Goal: Task Accomplishment & Management: Use online tool/utility

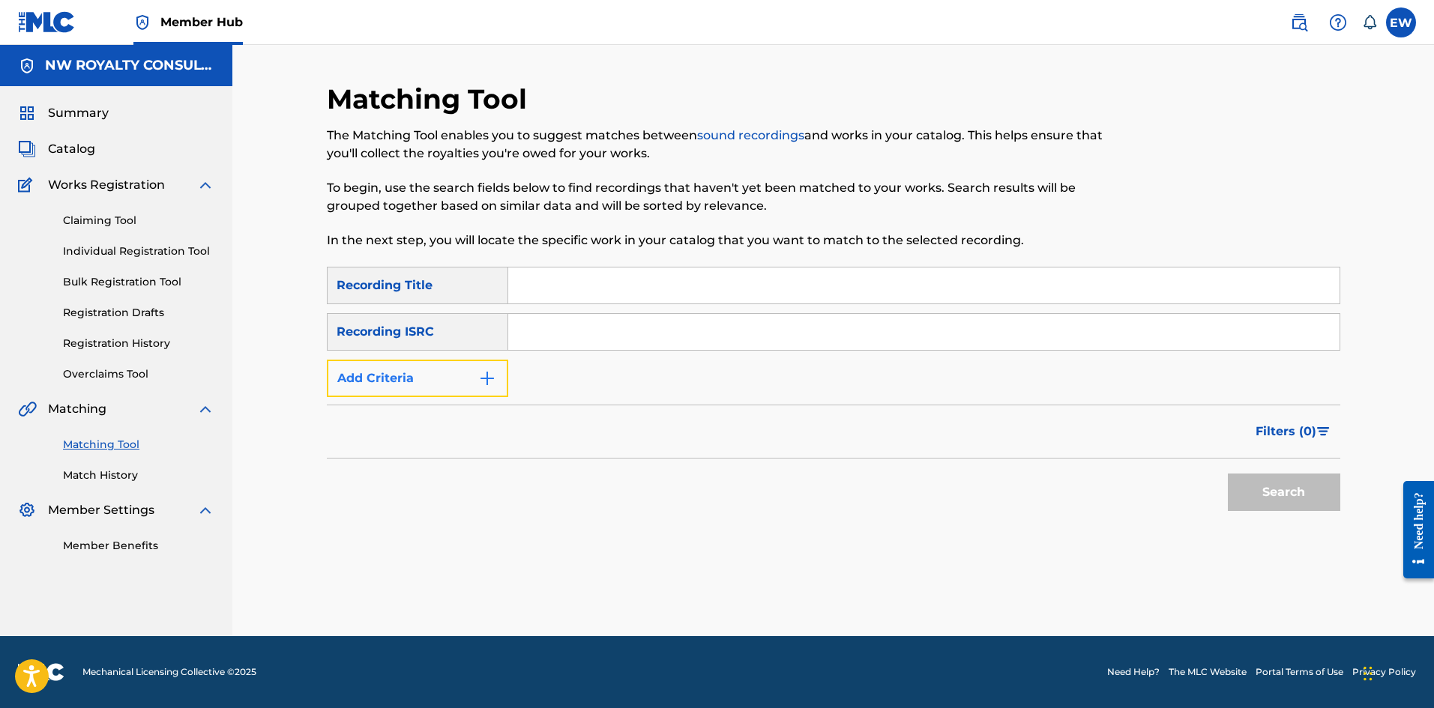
click at [416, 381] on button "Add Criteria" at bounding box center [417, 378] width 181 height 37
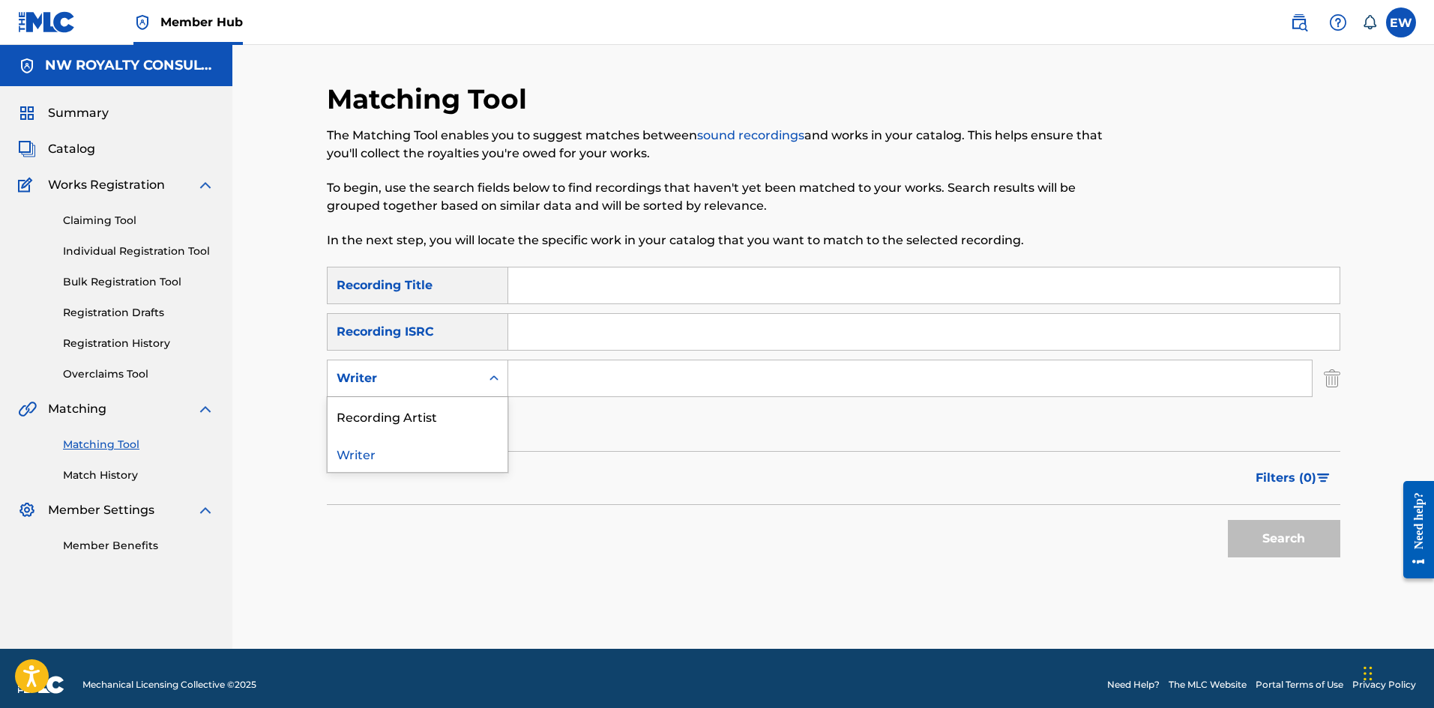
click at [417, 371] on div "Writer" at bounding box center [404, 379] width 135 height 18
click at [462, 413] on div "Recording Artist" at bounding box center [418, 415] width 180 height 37
click at [570, 382] on input "Search Form" at bounding box center [909, 379] width 803 height 36
paste input "MR__GOGGLES"
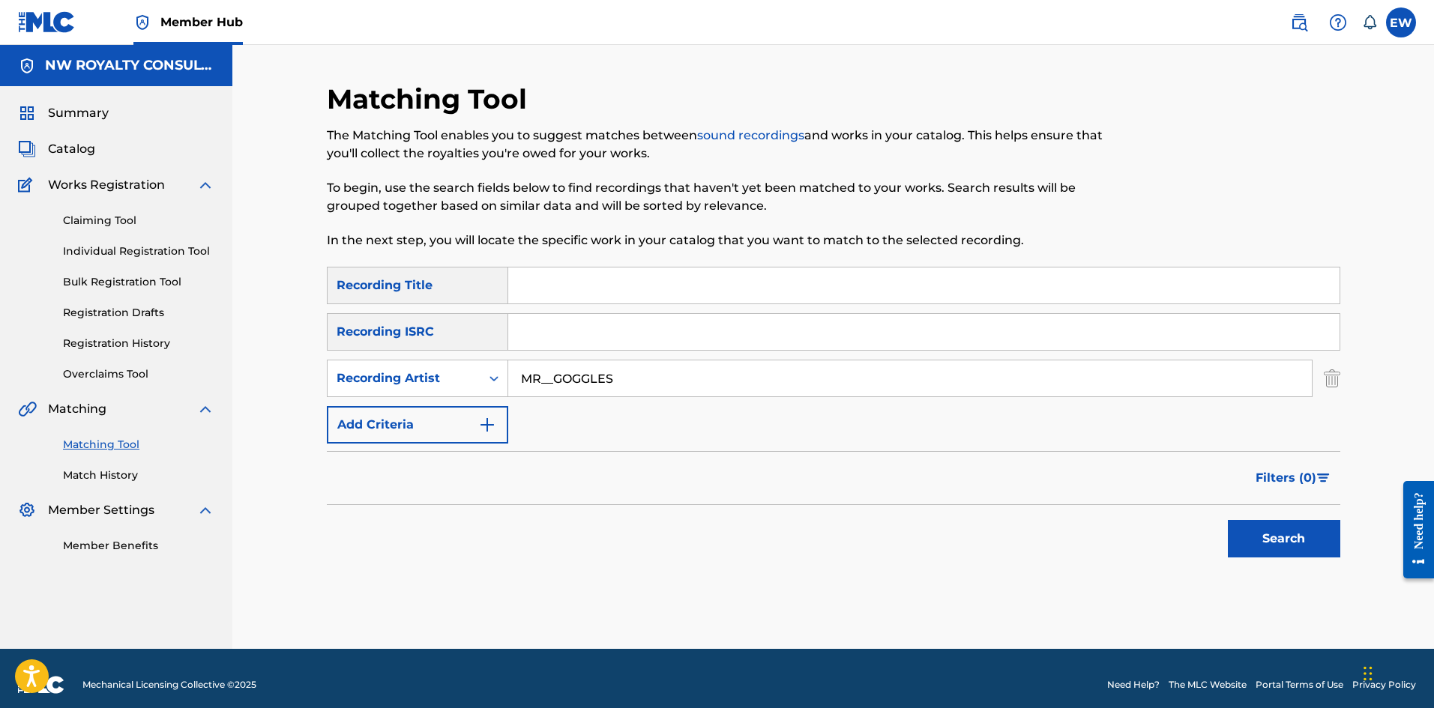
type input "MR__GOGGLES"
click at [808, 269] on input "Search Form" at bounding box center [923, 286] width 831 height 36
paste input "TRACK 10"
click at [1285, 540] on button "Search" at bounding box center [1284, 538] width 112 height 37
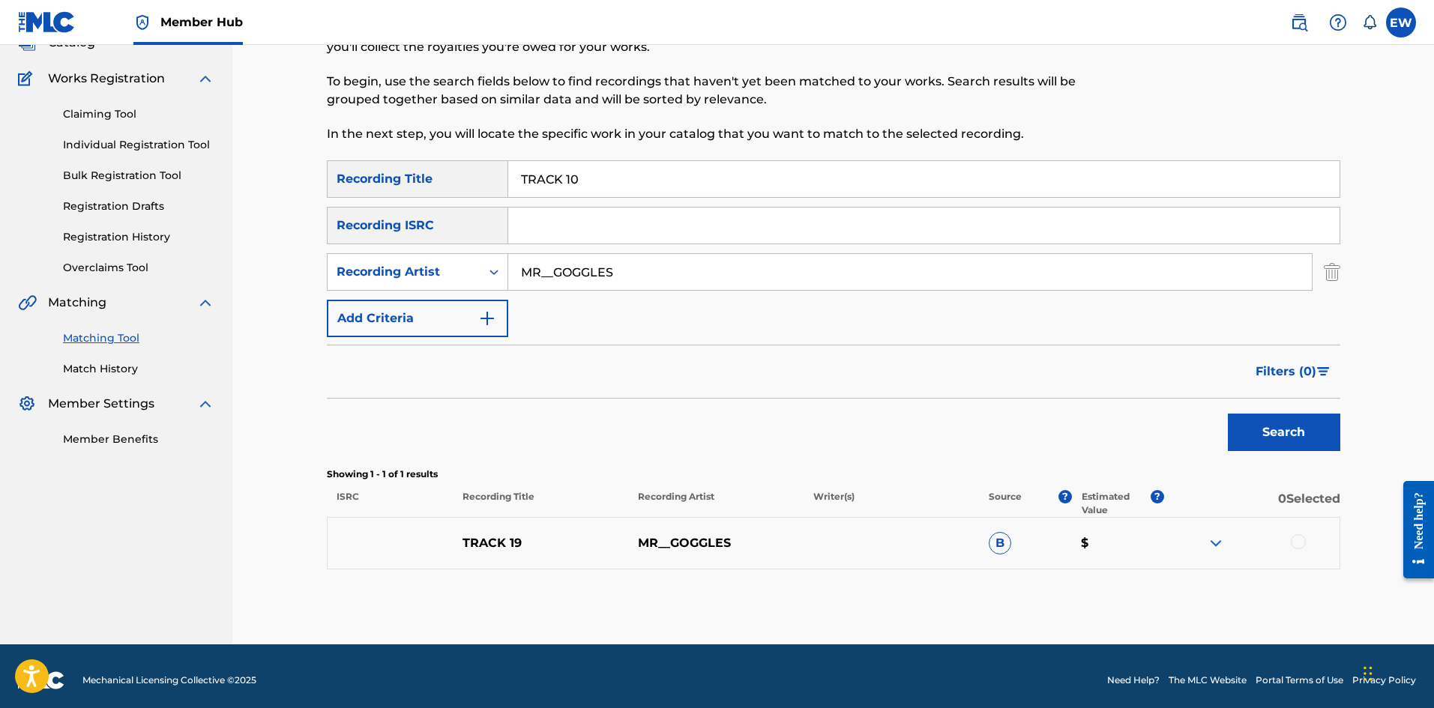
scroll to position [115, 0]
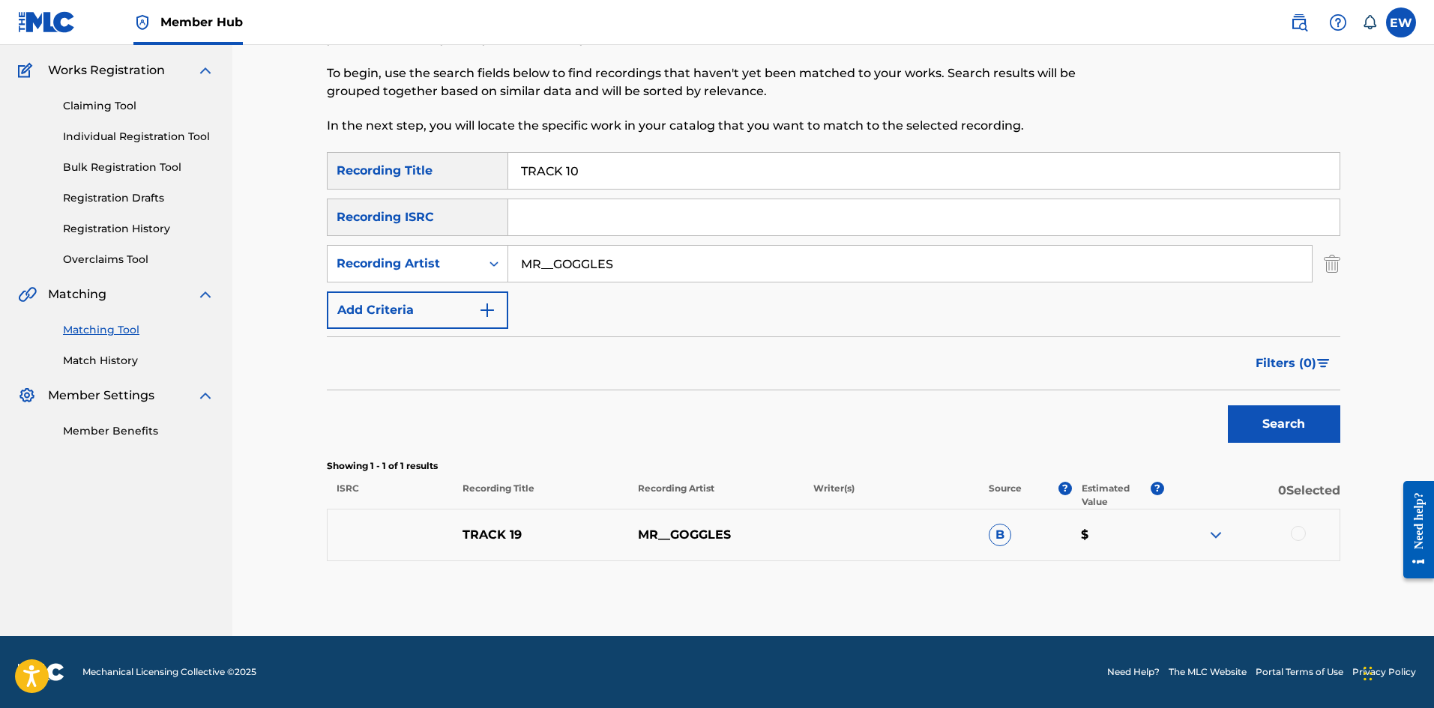
drag, startPoint x: 738, startPoint y: 172, endPoint x: 447, endPoint y: 196, distance: 291.9
click at [486, 190] on div "SearchWithCriteriace9246af-2037-49ec-b288-5cb02de71458 Recording Title TRACK 10…" at bounding box center [833, 240] width 1013 height 177
paste input "DIFFERENTOLOGY"
type input "DIFFERENTOLOGY"
click at [1252, 411] on button "Search" at bounding box center [1284, 423] width 112 height 37
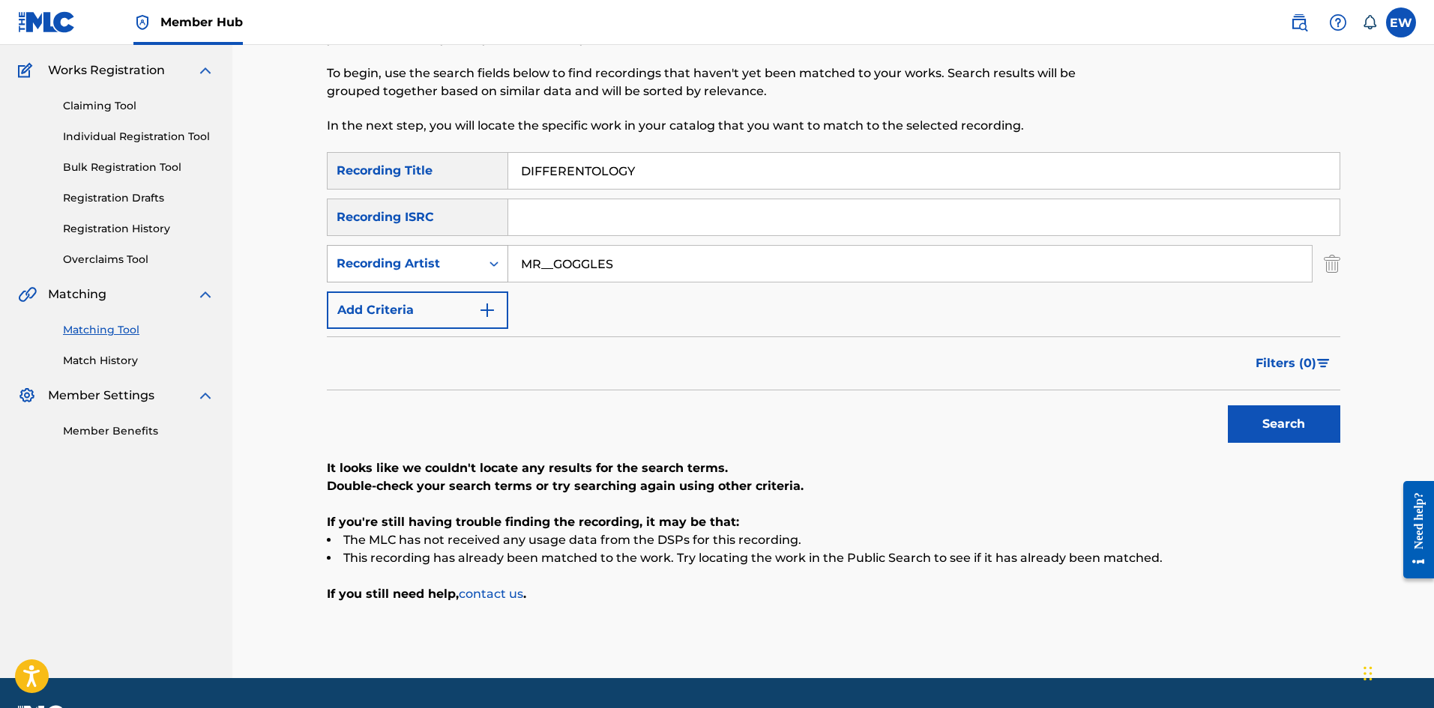
drag, startPoint x: 660, startPoint y: 282, endPoint x: 493, endPoint y: 264, distance: 168.1
click at [505, 279] on div "SearchWithCriteria81979843-afd3-4aed-9dc9-92f869706250 Recording Artist MR__GOG…" at bounding box center [833, 263] width 1013 height 37
paste input "POPCAAN"
type input "POPCAAN"
drag, startPoint x: 708, startPoint y: 163, endPoint x: 559, endPoint y: 197, distance: 152.9
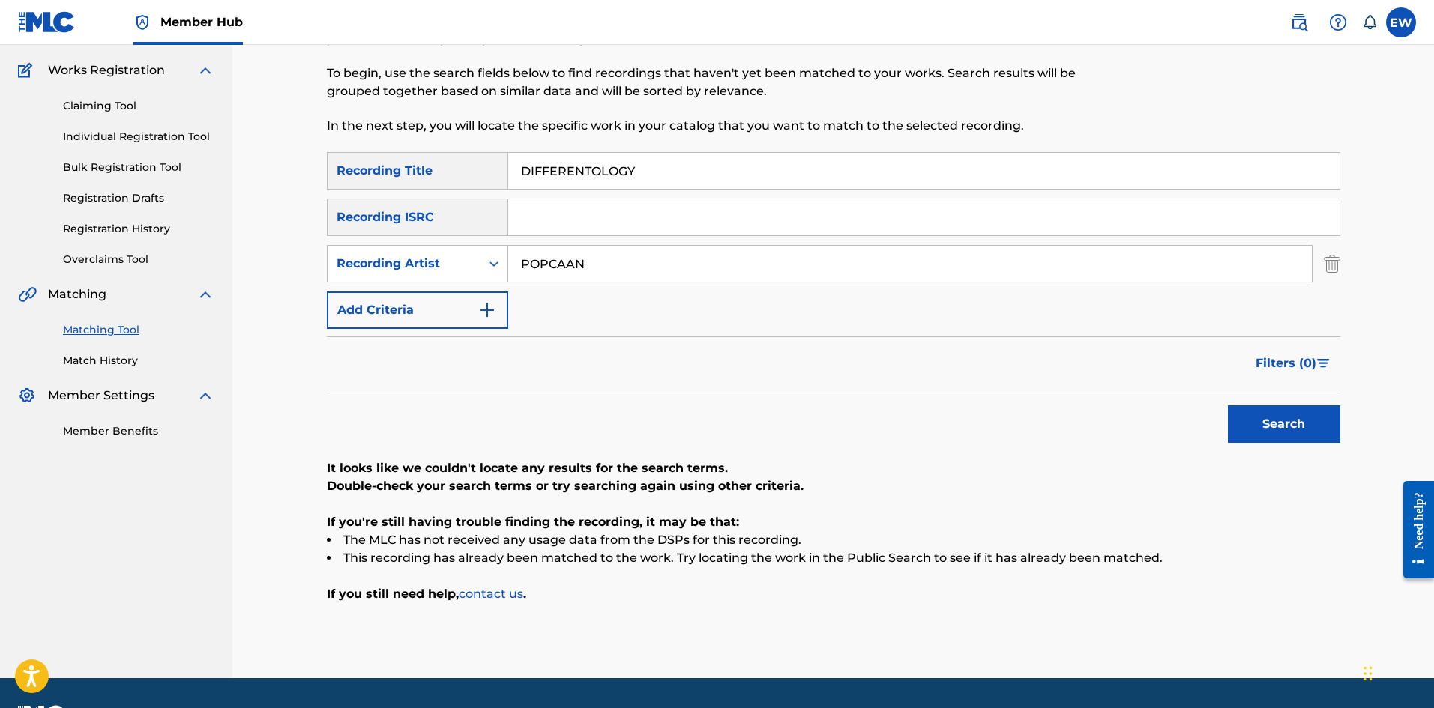
click at [564, 197] on div "SearchWithCriteriace9246af-2037-49ec-b288-5cb02de71458 Recording Title DIFFEREN…" at bounding box center [833, 240] width 1013 height 177
drag, startPoint x: 796, startPoint y: 143, endPoint x: 523, endPoint y: 151, distance: 273.0
click at [522, 151] on div "Matching Tool The Matching Tool enables you to suggest matches between sound re…" at bounding box center [717, 60] width 780 height 184
drag, startPoint x: 707, startPoint y: 165, endPoint x: 476, endPoint y: 180, distance: 231.3
click at [477, 178] on div "SearchWithCriteriace9246af-2037-49ec-b288-5cb02de71458 Recording Title DIFFEREN…" at bounding box center [833, 170] width 1013 height 37
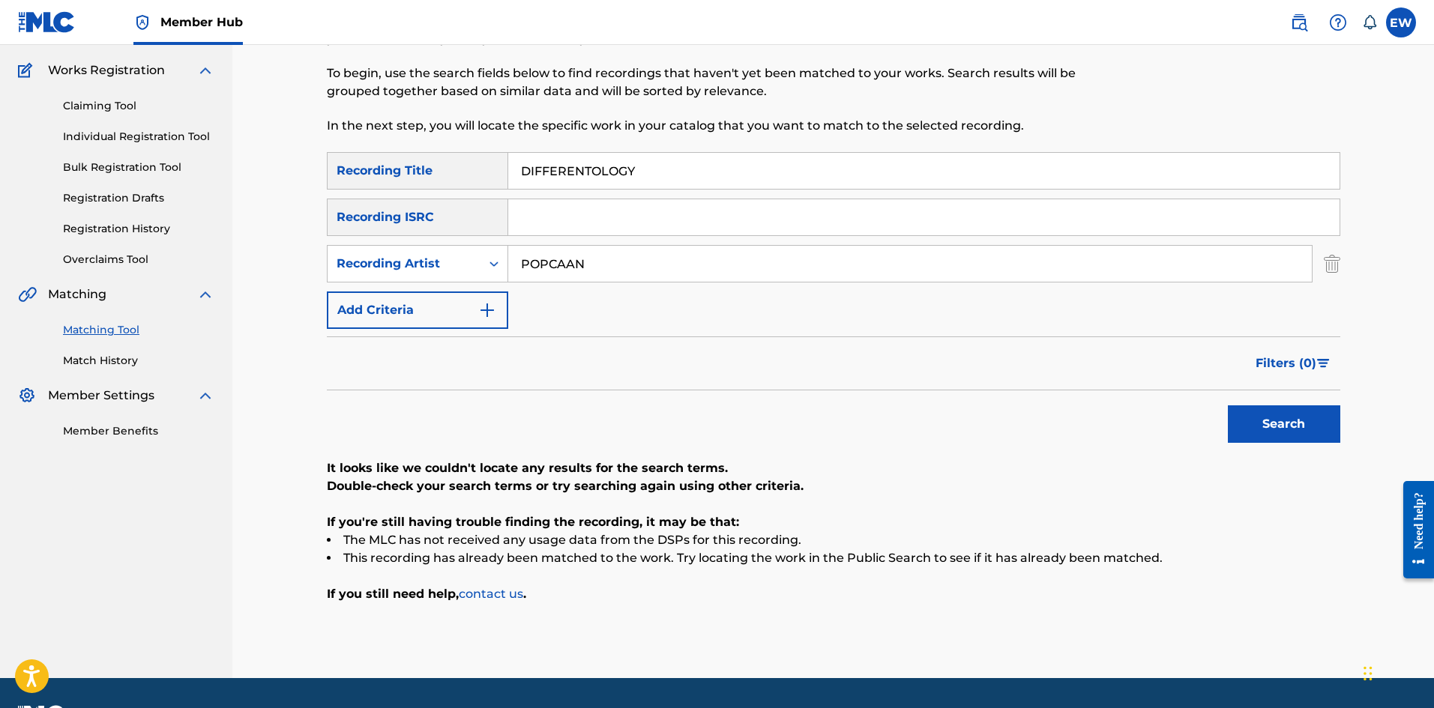
paste input "TRACK 10"
type input "TRACK 10"
click at [1276, 429] on button "Search" at bounding box center [1284, 423] width 112 height 37
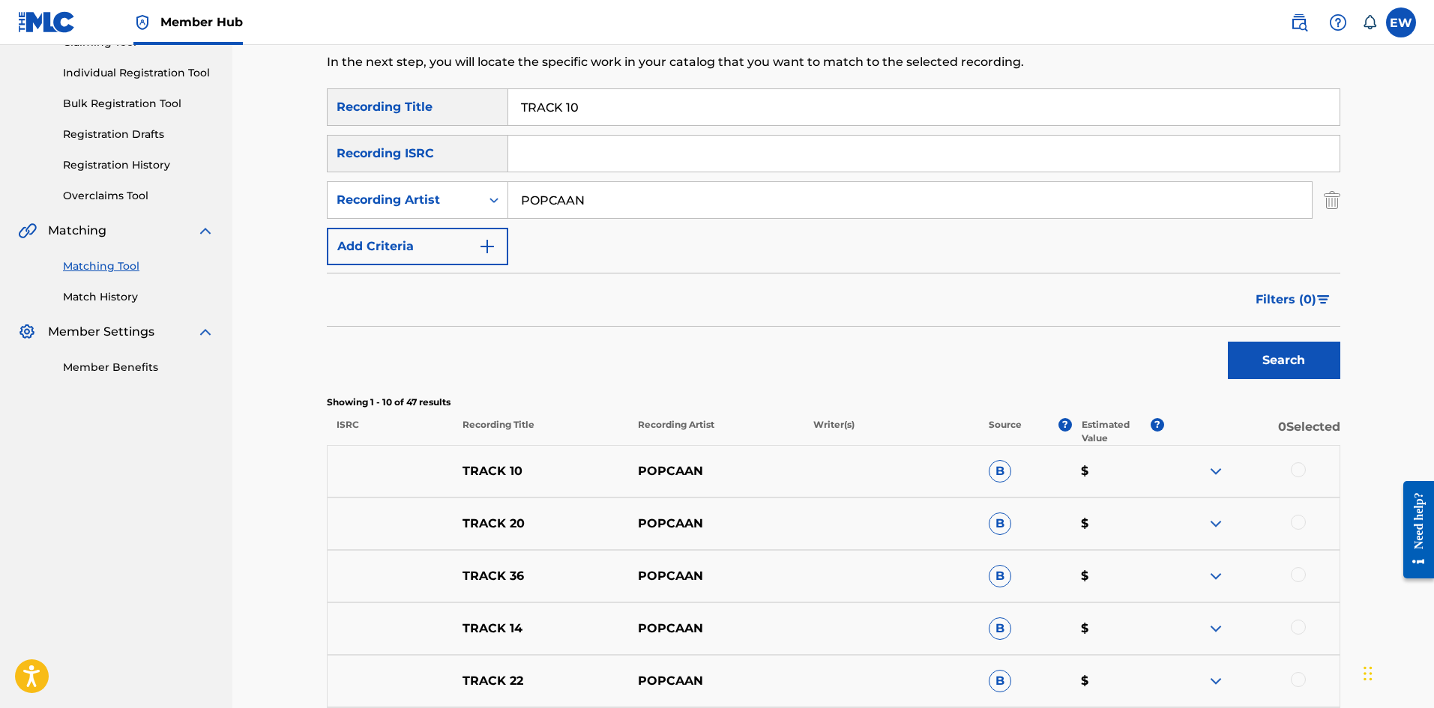
scroll to position [265, 0]
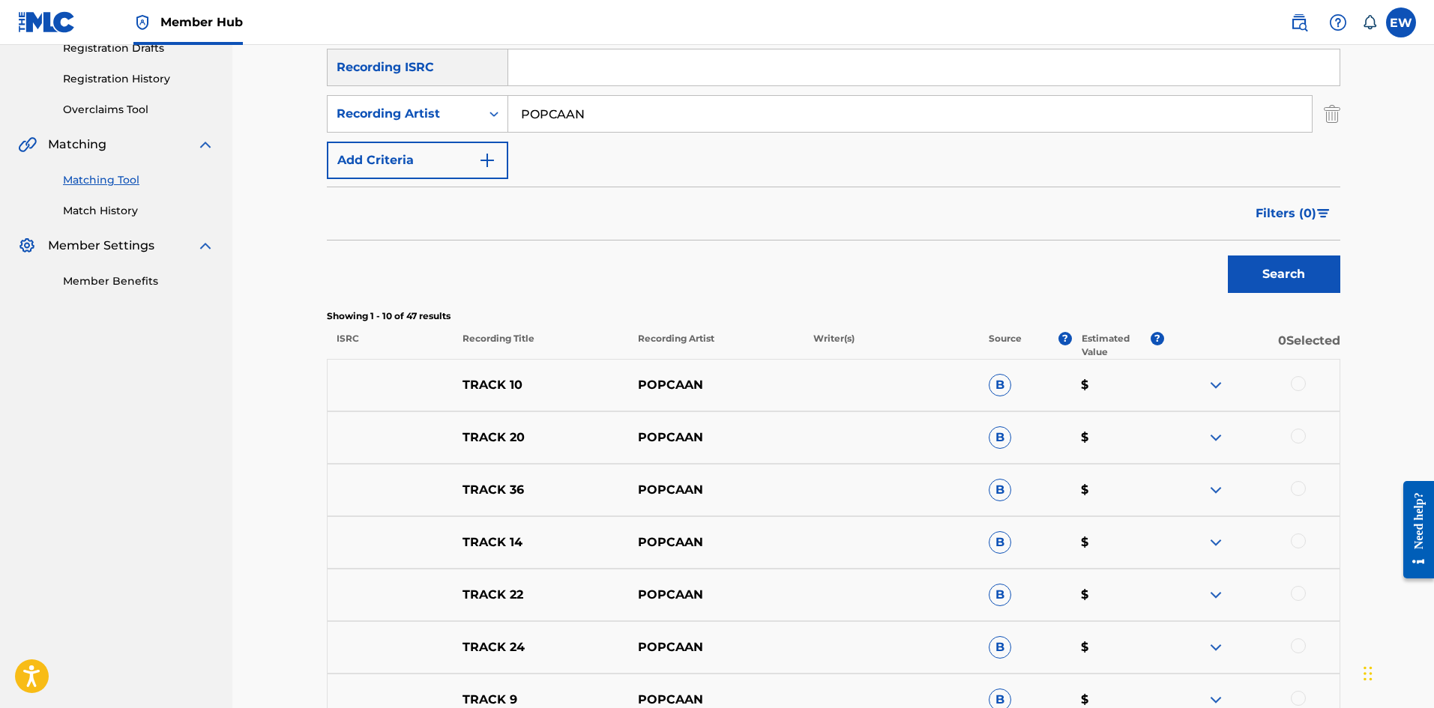
click at [1292, 385] on div at bounding box center [1298, 383] width 15 height 15
click at [1076, 576] on button "Match 1 Group" at bounding box center [1054, 585] width 166 height 37
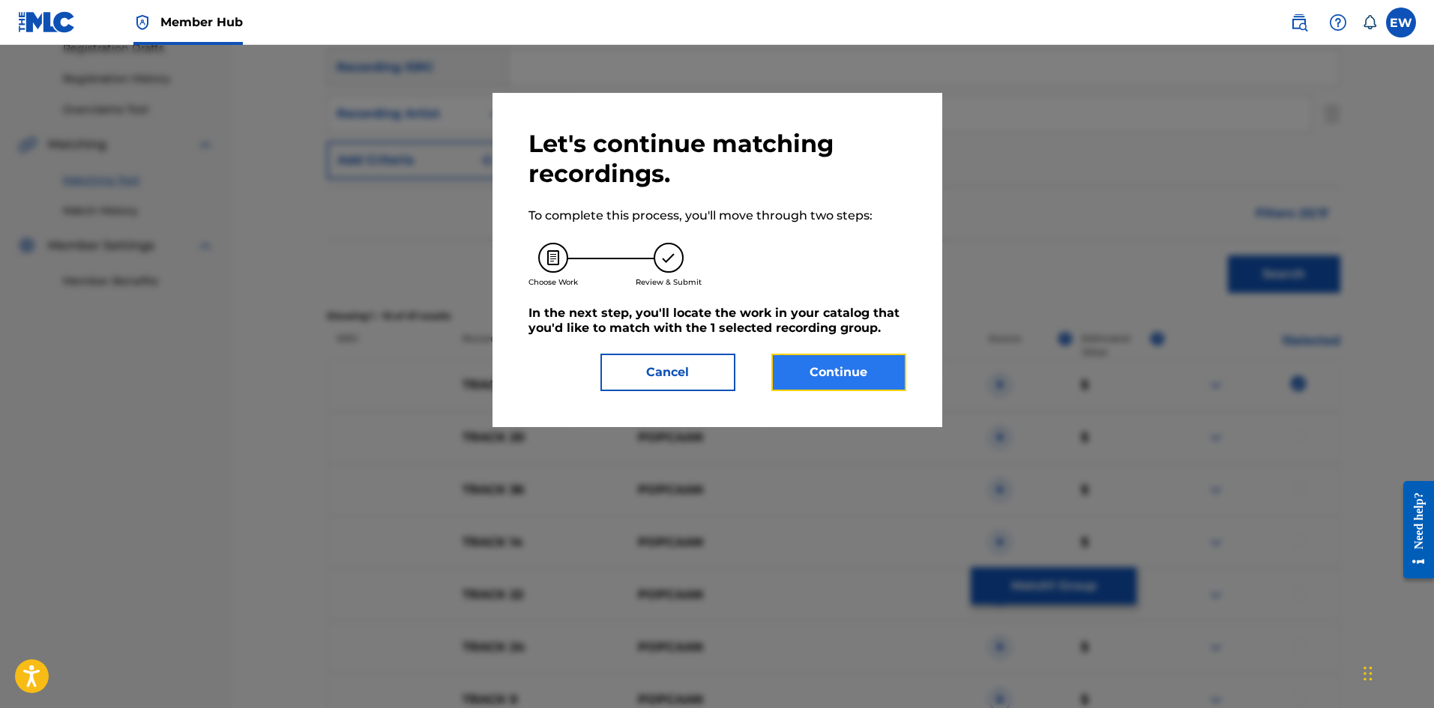
click at [809, 361] on button "Continue" at bounding box center [838, 372] width 135 height 37
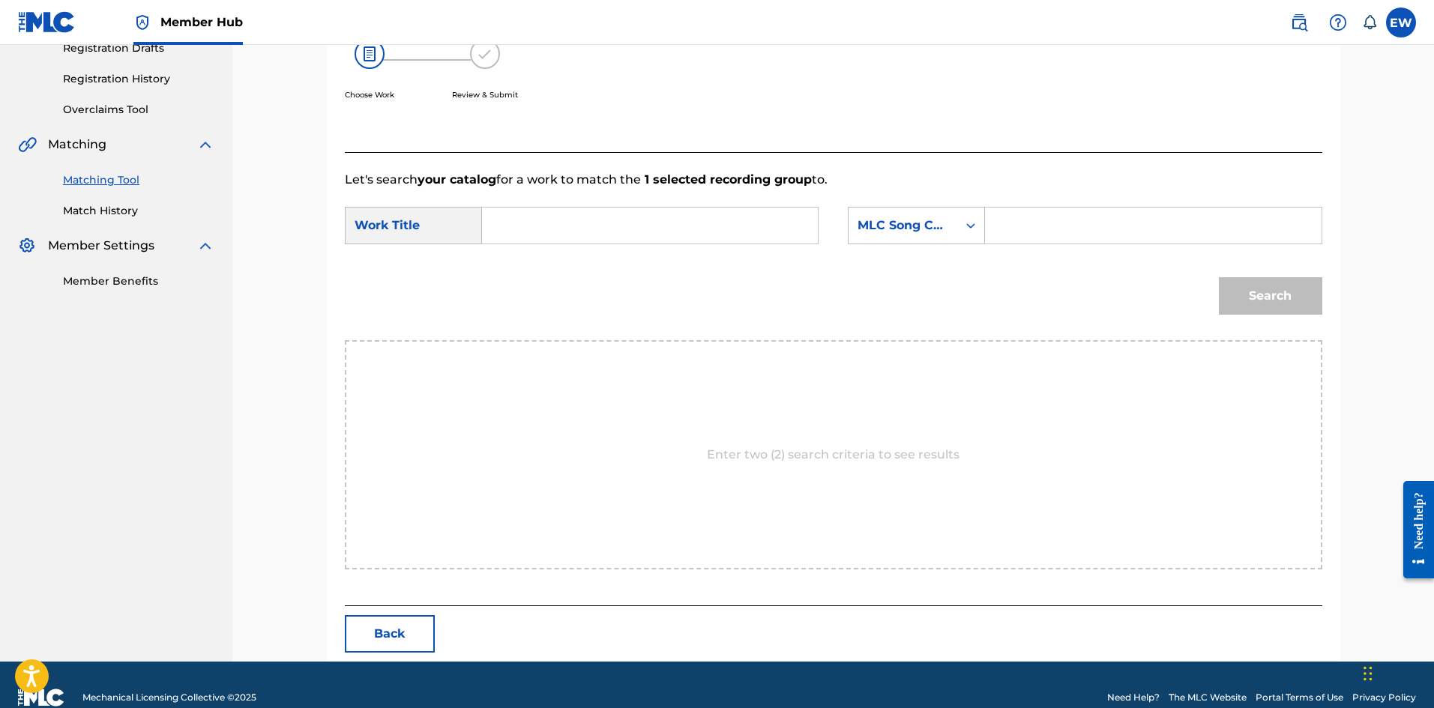
drag, startPoint x: 658, startPoint y: 224, endPoint x: 646, endPoint y: 210, distance: 18.6
click at [646, 210] on input "Search Form" at bounding box center [650, 226] width 310 height 36
paste input "TRACK 10"
type input "TRACK 10"
click at [1100, 249] on div "SearchWithCriteriaf0165dac-ec13-4cca-9b2a-6b42958ae6b8 Work Title TRACK 10 Sear…" at bounding box center [833, 230] width 977 height 46
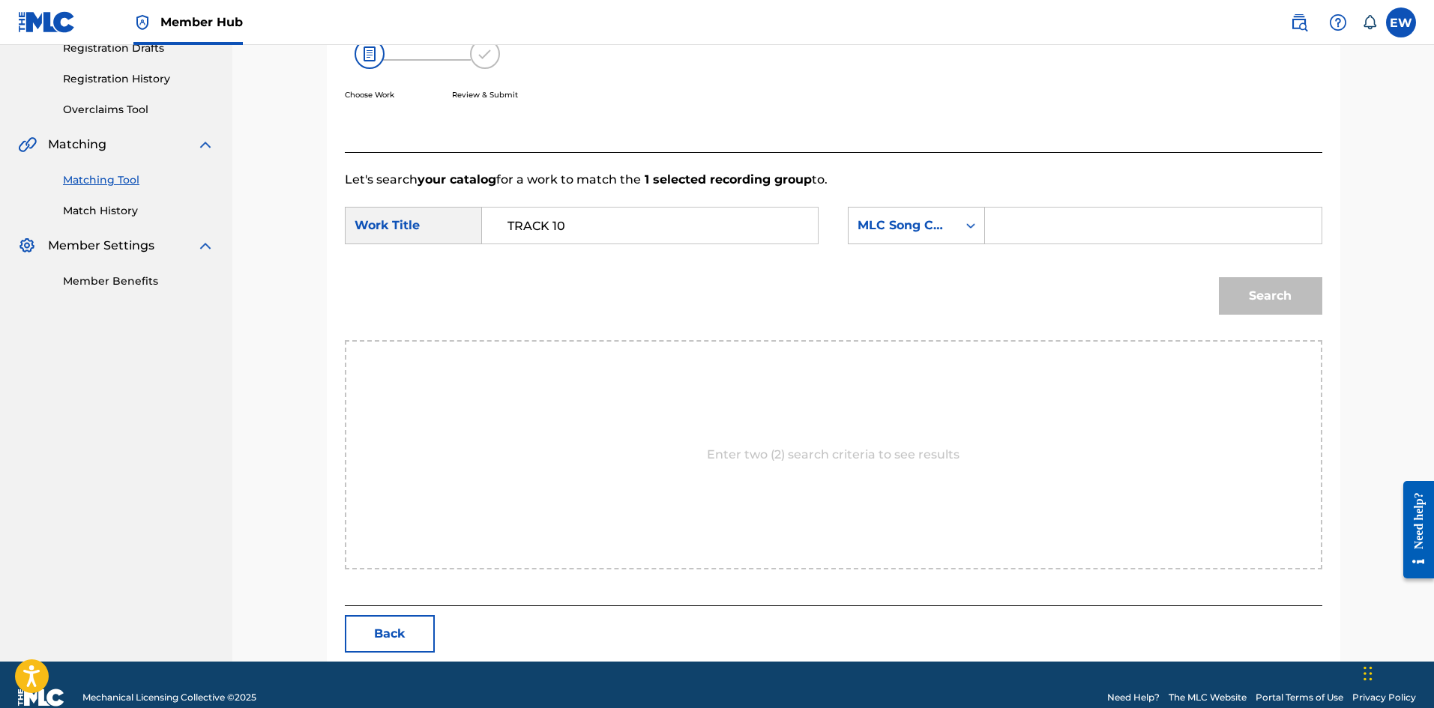
paste input "DS216F"
type input "DS216F"
click at [1246, 289] on button "Search" at bounding box center [1270, 295] width 103 height 37
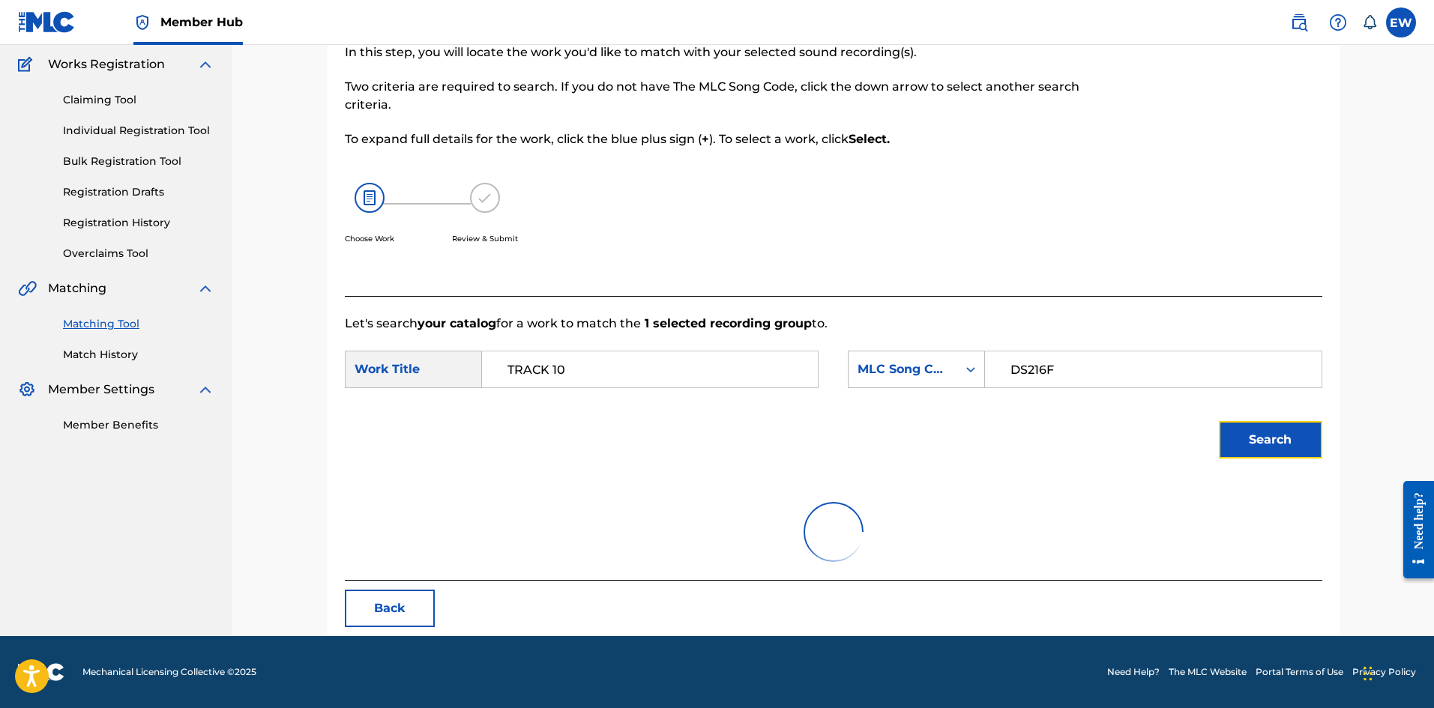
scroll to position [56, 0]
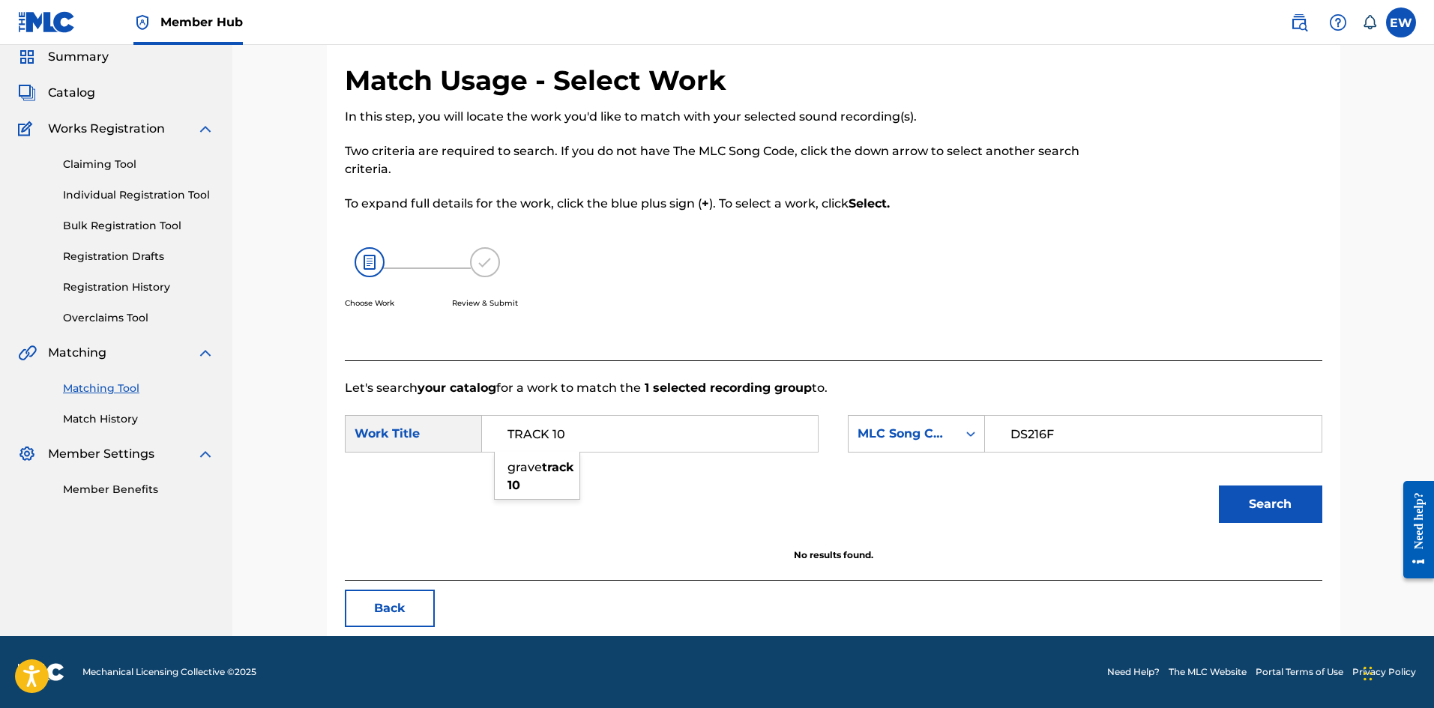
drag, startPoint x: 695, startPoint y: 432, endPoint x: 325, endPoint y: 419, distance: 370.5
click at [334, 431] on div "Match Usage - Select Work In this step, you will locate the work you'd like to …" at bounding box center [833, 350] width 1013 height 573
paste input "DIFFERENTOLOGY"
type input "DIFFERENTOLOGY"
click at [1275, 508] on button "Search" at bounding box center [1270, 504] width 103 height 37
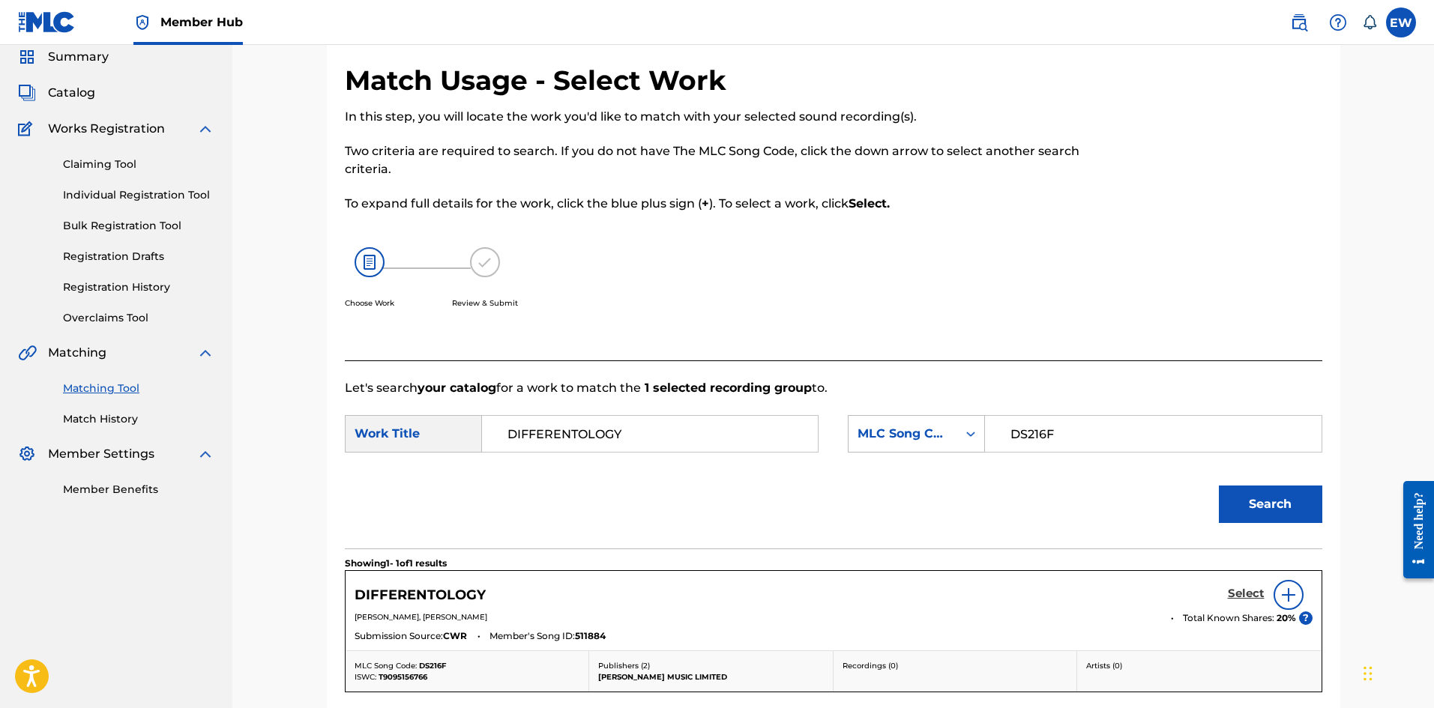
click at [1244, 592] on h5 "Select" at bounding box center [1246, 594] width 37 height 14
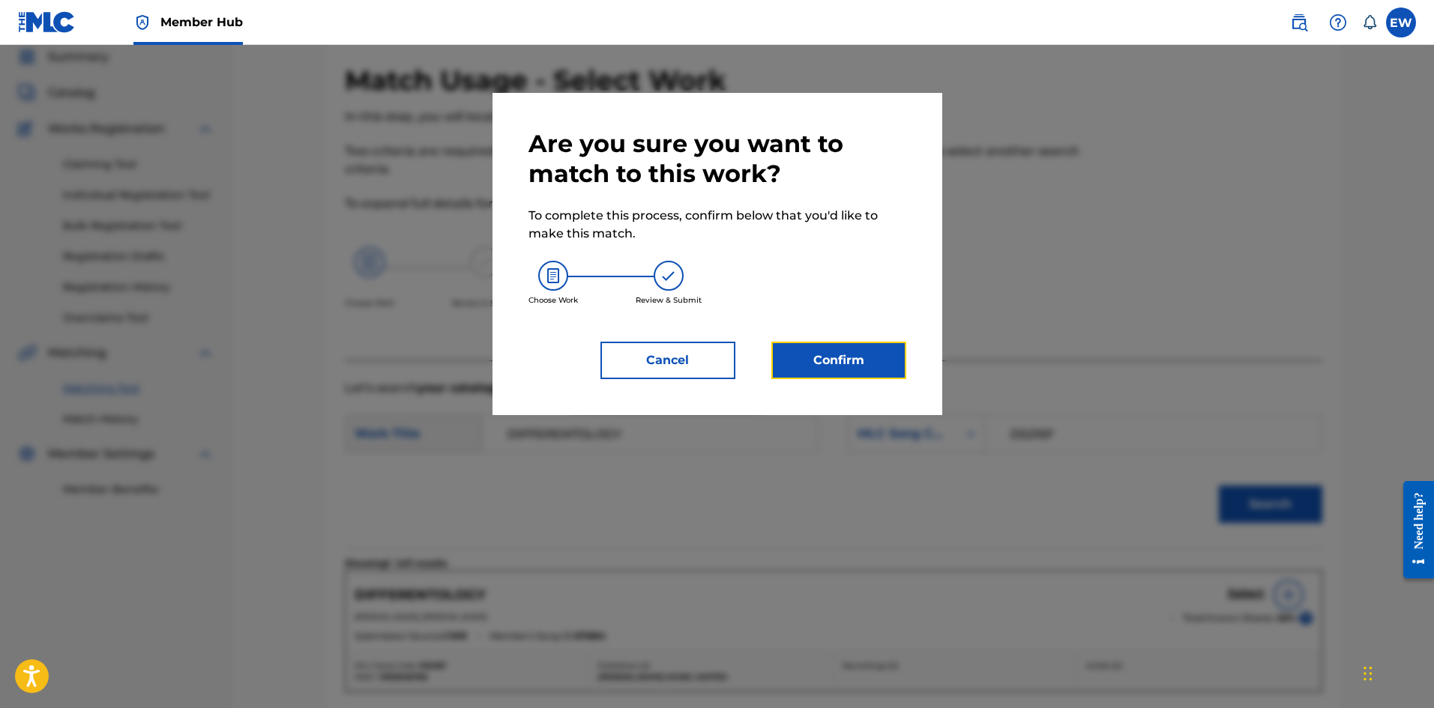
click at [829, 379] on div "Are you sure you want to match to this work? To complete this process, confirm …" at bounding box center [717, 254] width 450 height 322
click at [889, 336] on div "Are you sure you want to match to this work? To complete this process, confirm …" at bounding box center [717, 254] width 378 height 250
drag, startPoint x: 863, startPoint y: 376, endPoint x: 869, endPoint y: 382, distance: 9.0
click at [868, 381] on div "Are you sure you want to match to this work? To complete this process, confirm …" at bounding box center [717, 254] width 450 height 322
click at [874, 374] on button "Confirm" at bounding box center [838, 360] width 135 height 37
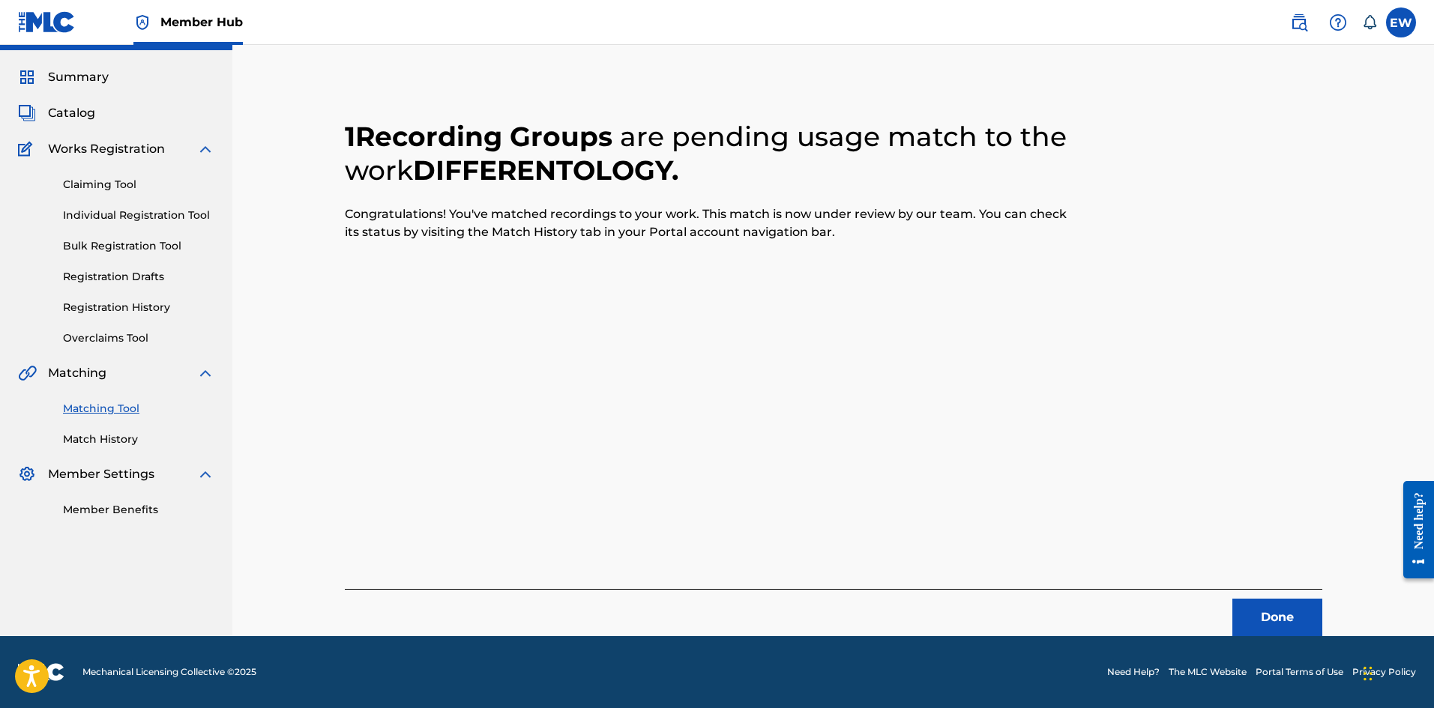
scroll to position [36, 0]
click at [1274, 592] on div "Done" at bounding box center [833, 612] width 977 height 47
click at [1282, 621] on button "Done" at bounding box center [1277, 617] width 90 height 37
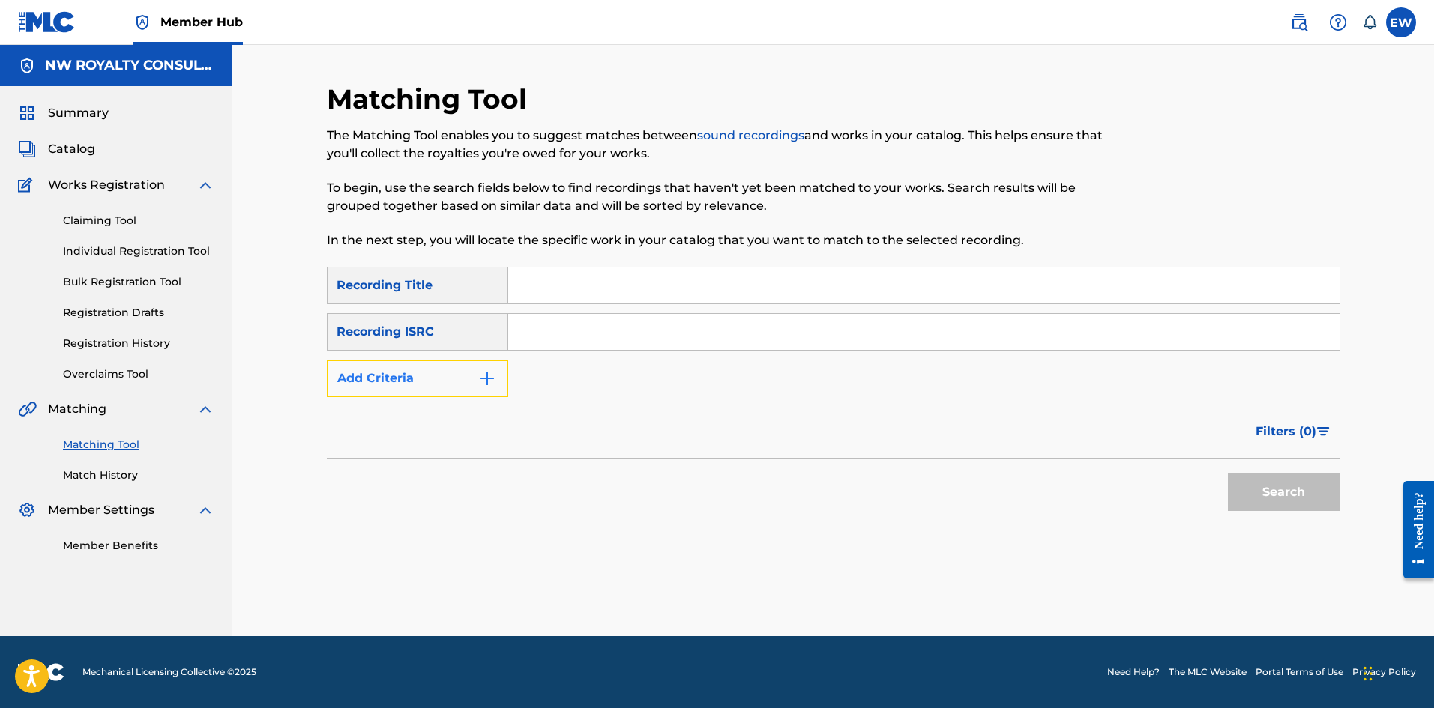
click at [372, 378] on button "Add Criteria" at bounding box center [417, 378] width 181 height 37
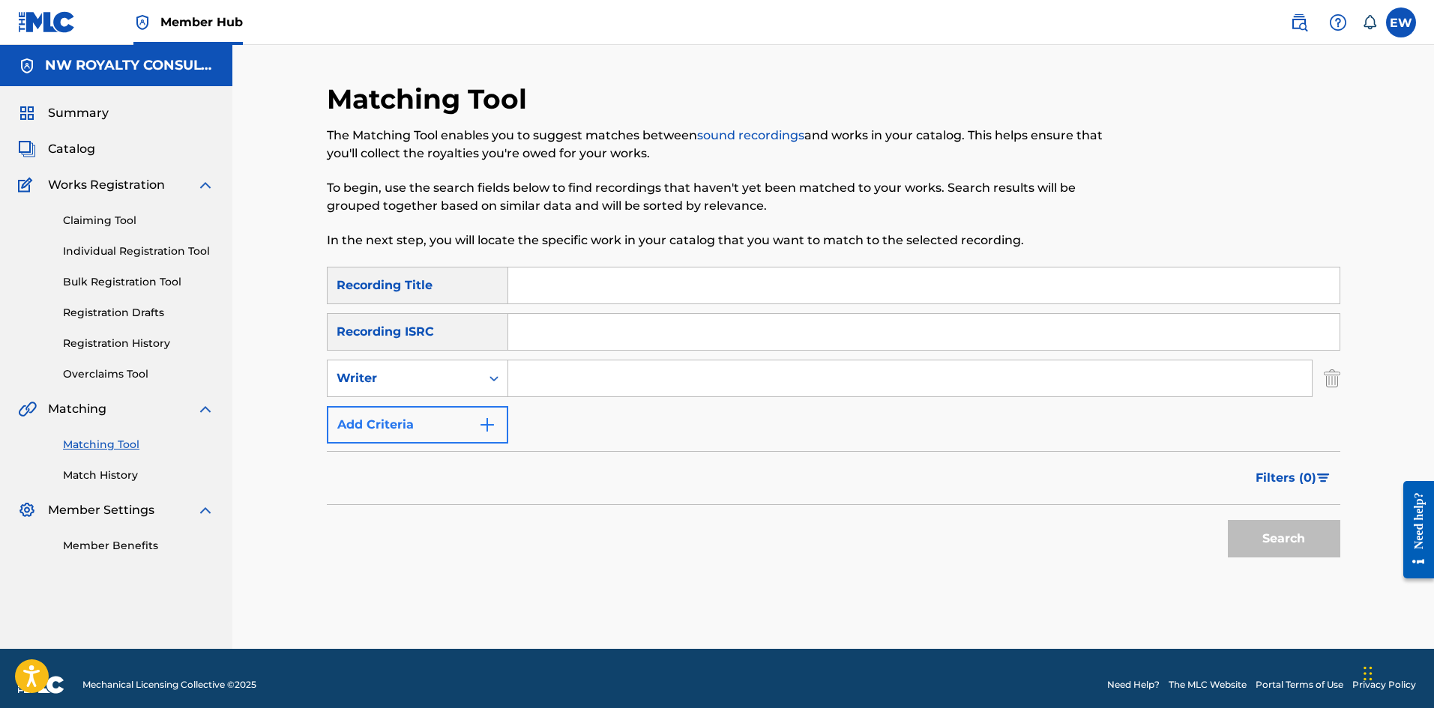
click at [372, 378] on div "Writer" at bounding box center [404, 379] width 135 height 18
drag, startPoint x: 364, startPoint y: 407, endPoint x: 379, endPoint y: 403, distance: 14.7
click at [365, 407] on div "Recording Artist" at bounding box center [418, 415] width 180 height 37
drag, startPoint x: 583, startPoint y: 379, endPoint x: 575, endPoint y: 373, distance: 10.7
click at [586, 381] on input "Search Form" at bounding box center [909, 379] width 803 height 36
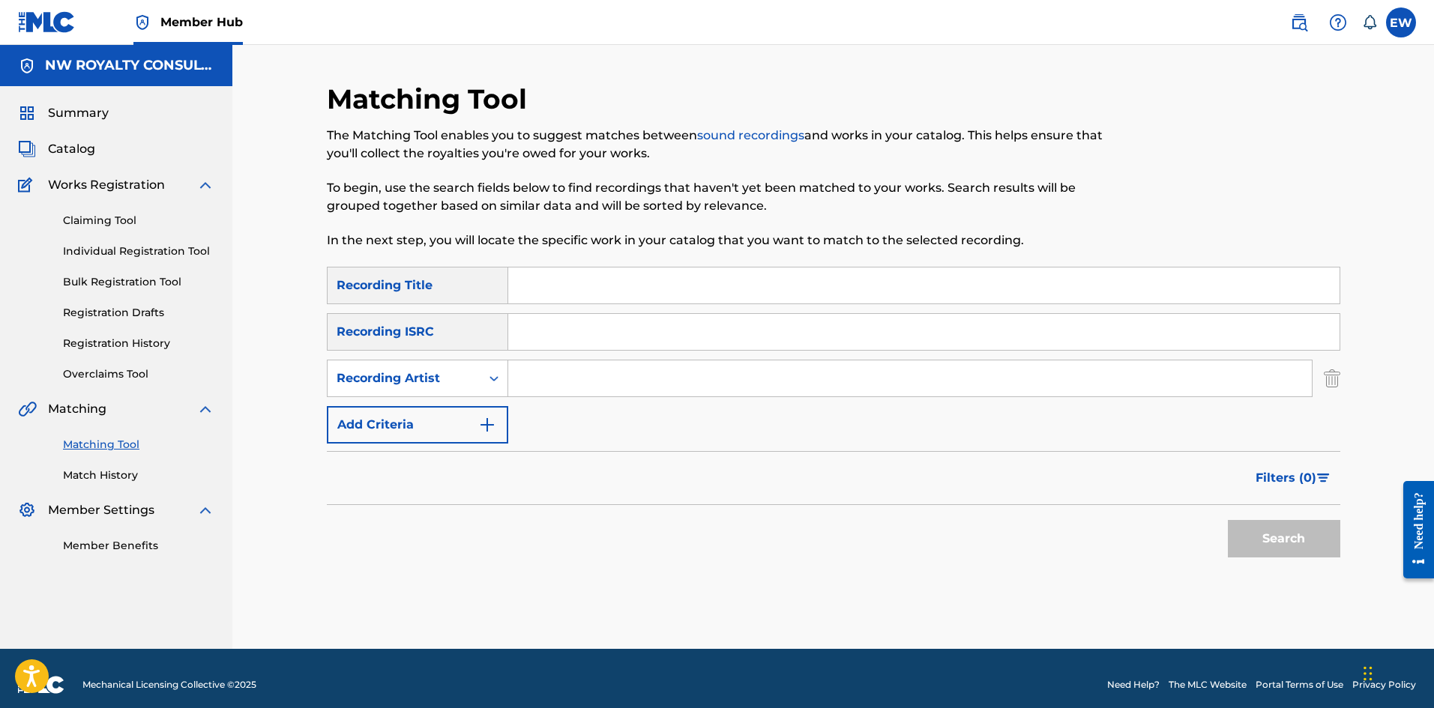
paste input "[PERSON_NAME]"
type input "[PERSON_NAME]"
click at [898, 273] on input "Search Form" at bounding box center [923, 286] width 831 height 36
paste input "TRACK31"
type input "TRACK31"
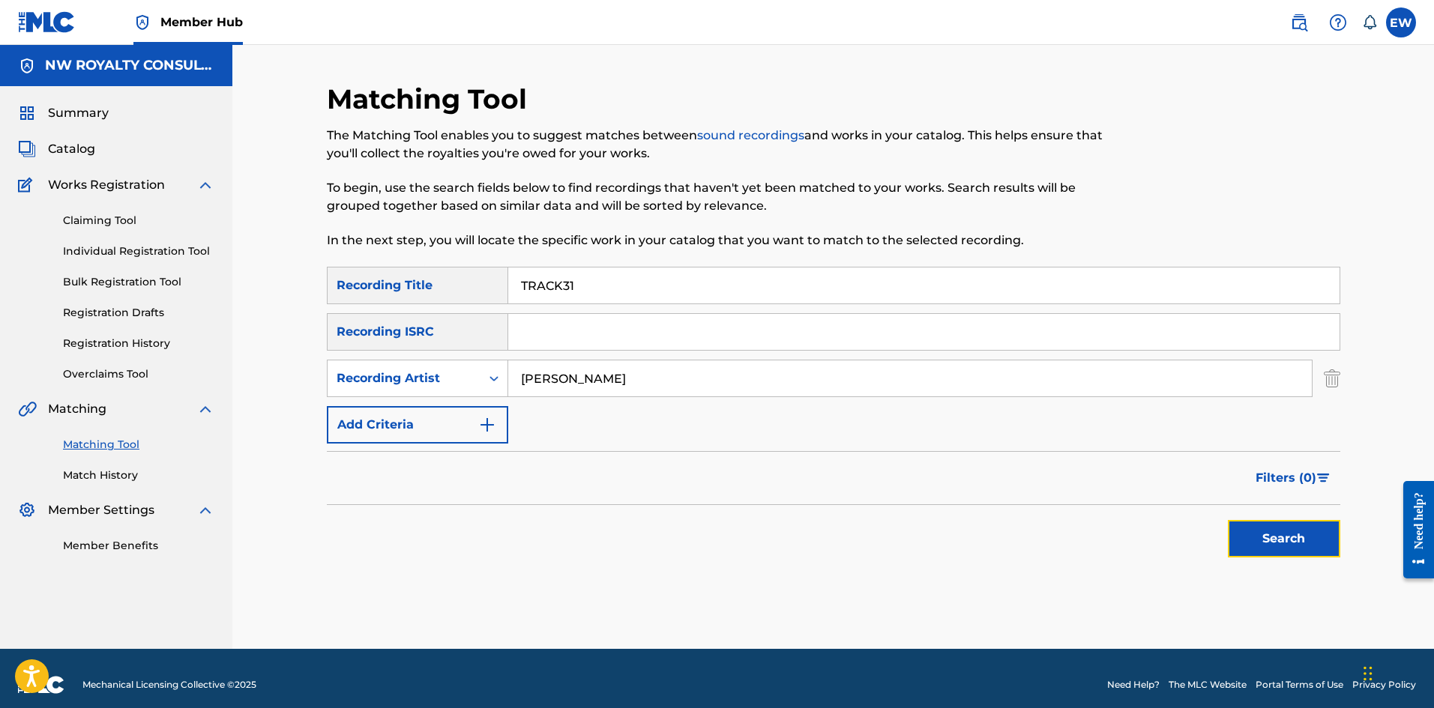
drag, startPoint x: 1267, startPoint y: 545, endPoint x: 1273, endPoint y: 535, distance: 11.4
click at [1270, 546] on button "Search" at bounding box center [1284, 538] width 112 height 37
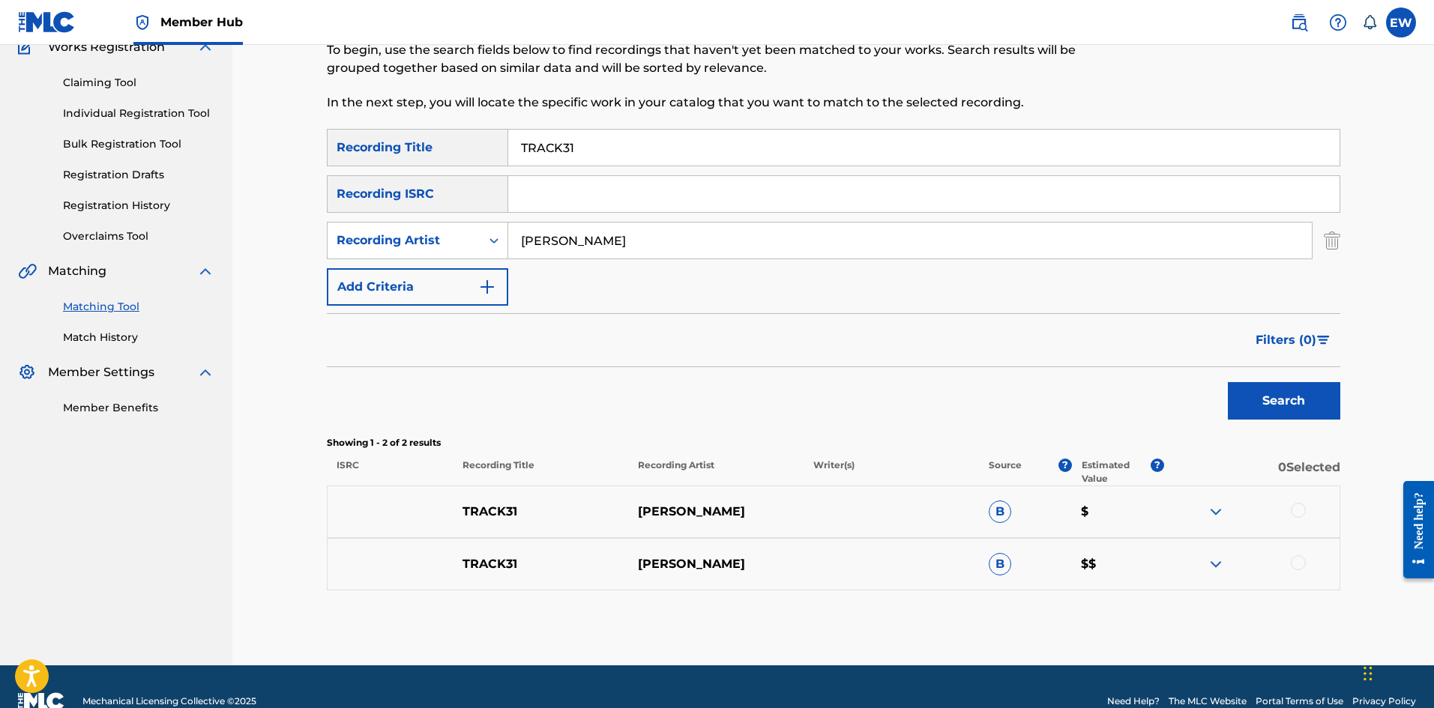
scroll to position [150, 0]
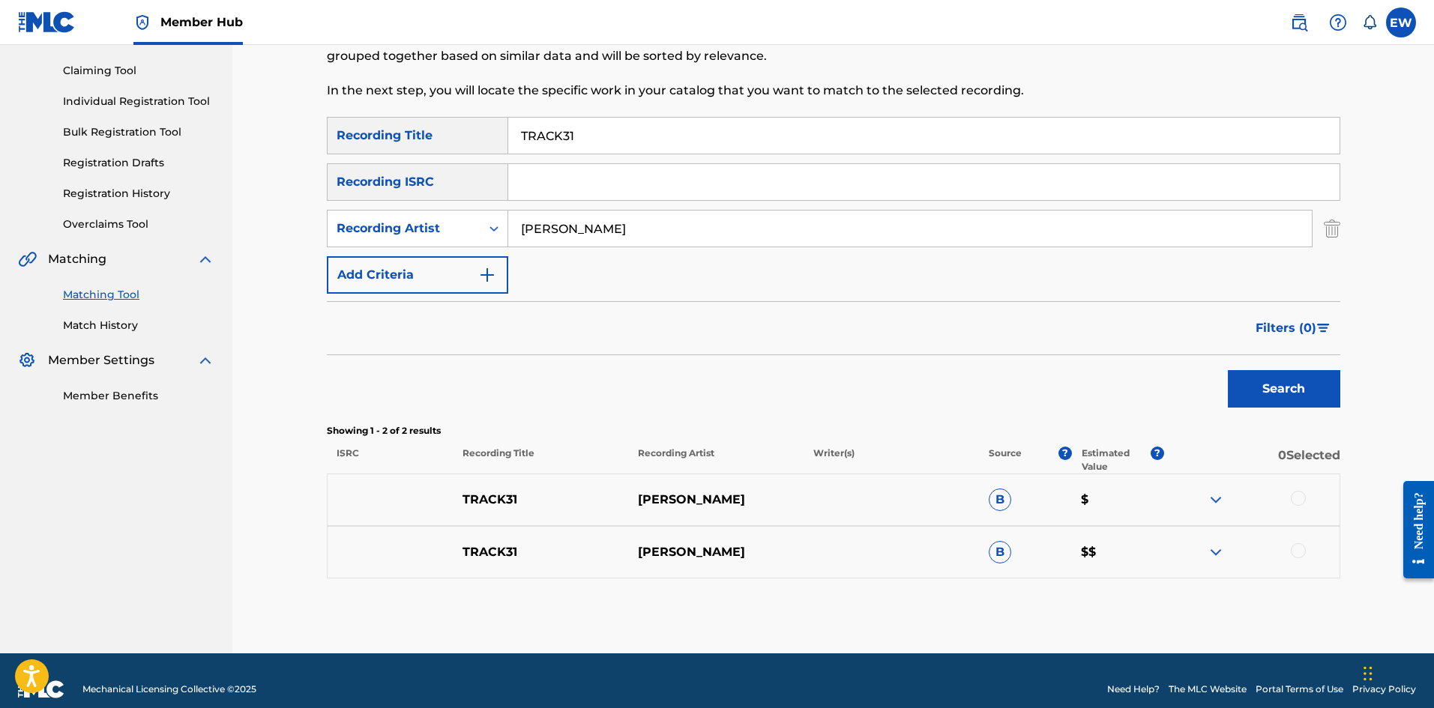
click at [1302, 497] on div at bounding box center [1298, 498] width 15 height 15
click at [1293, 552] on div at bounding box center [1298, 550] width 15 height 15
click at [1050, 576] on button "Match 2 Groups" at bounding box center [1054, 585] width 166 height 37
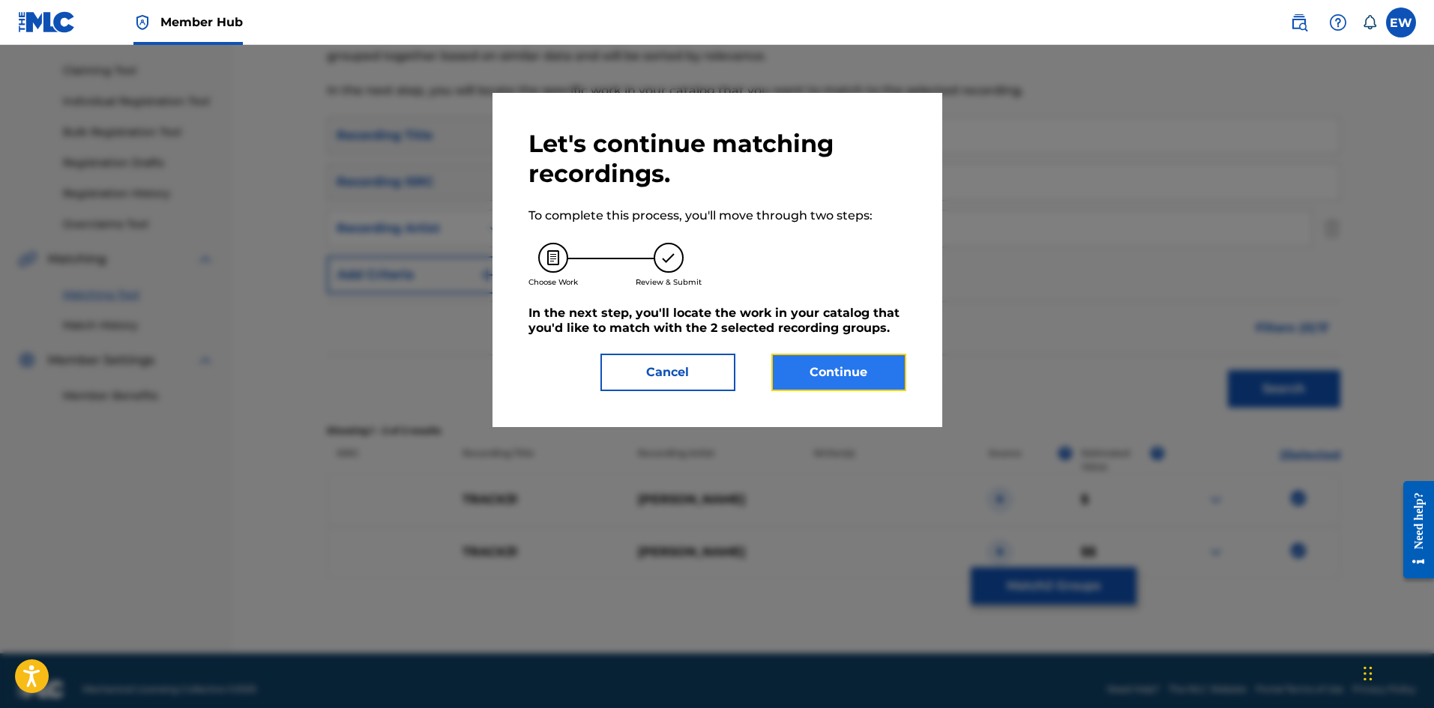
click at [850, 369] on button "Continue" at bounding box center [838, 372] width 135 height 37
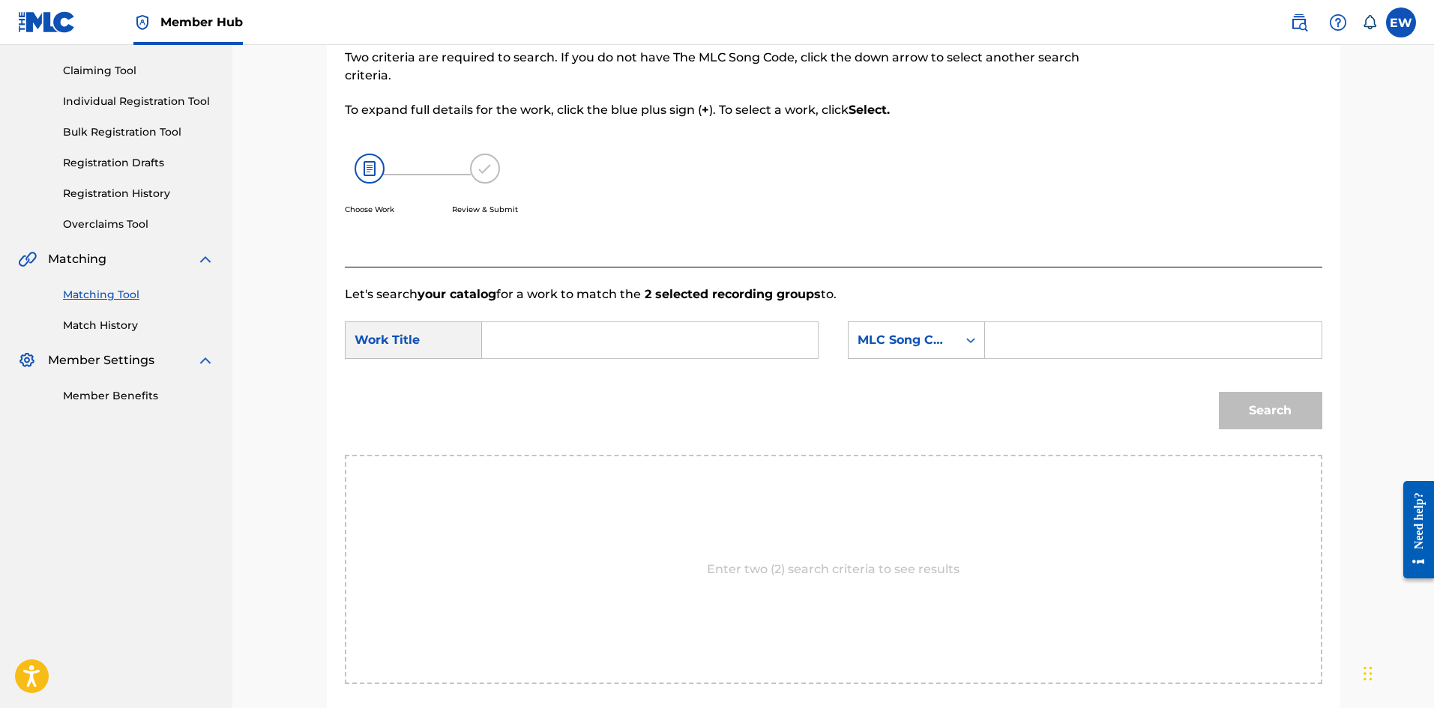
drag, startPoint x: 708, startPoint y: 337, endPoint x: 729, endPoint y: 307, distance: 36.4
click at [704, 333] on input "Search Form" at bounding box center [650, 340] width 310 height 36
paste input "TRACK31"
type input "TRACK31"
click at [1151, 332] on input "Search Form" at bounding box center [1153, 340] width 310 height 36
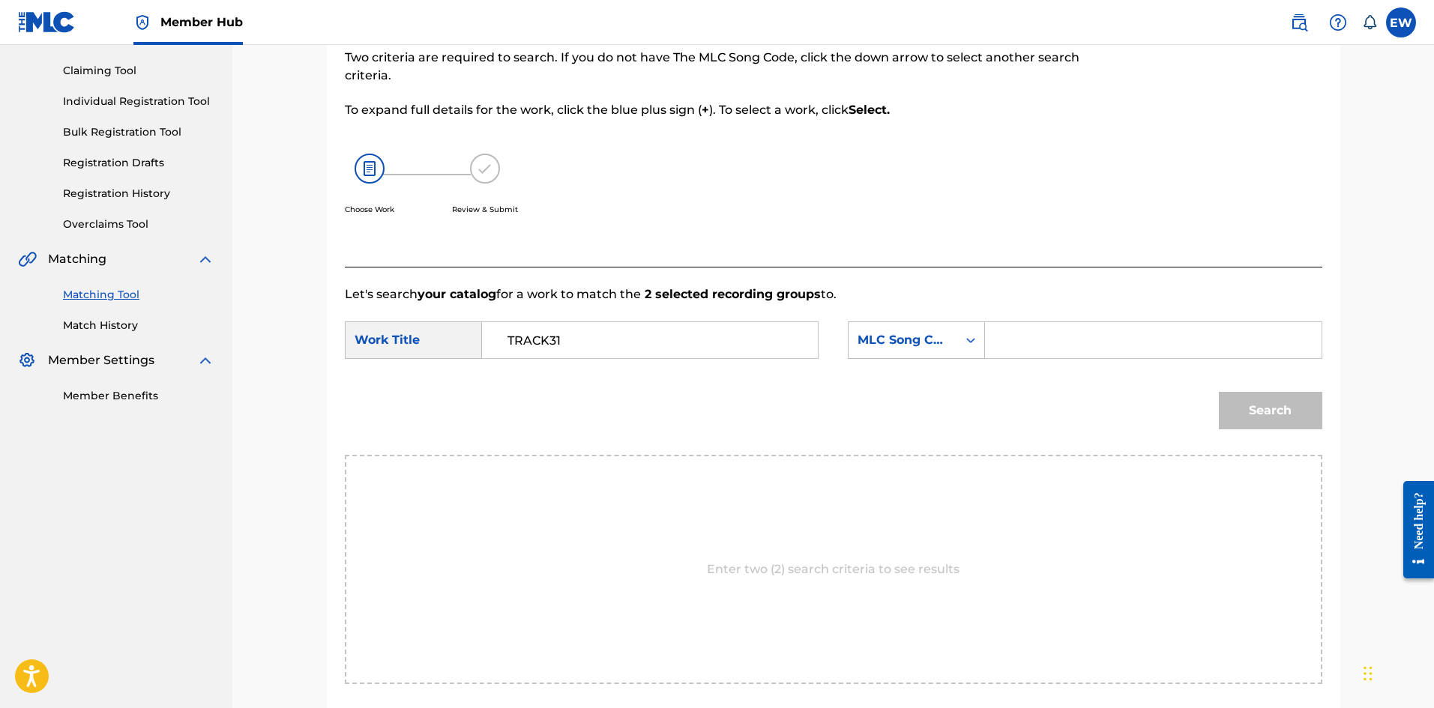
paste input "RV8PL6"
type input "RV8PL6"
click at [1225, 410] on button "Search" at bounding box center [1270, 410] width 103 height 37
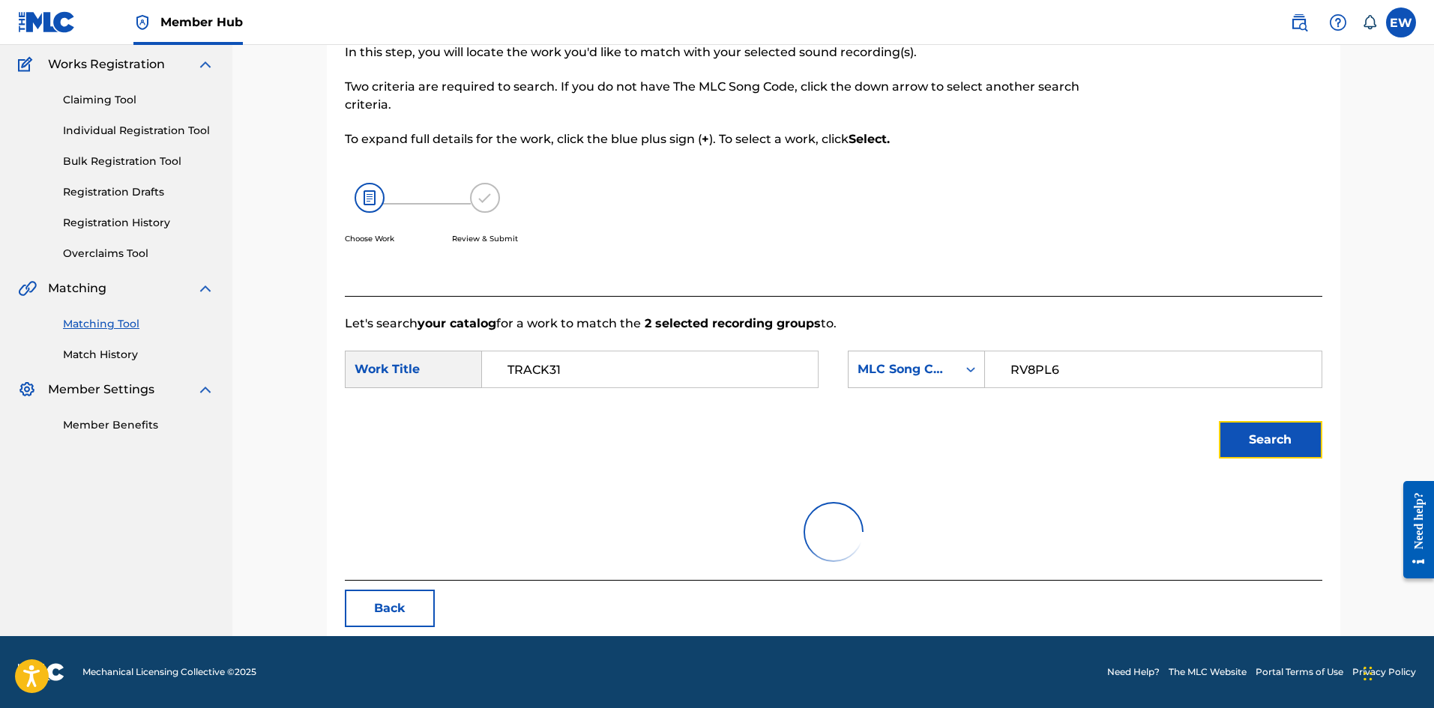
scroll to position [56, 0]
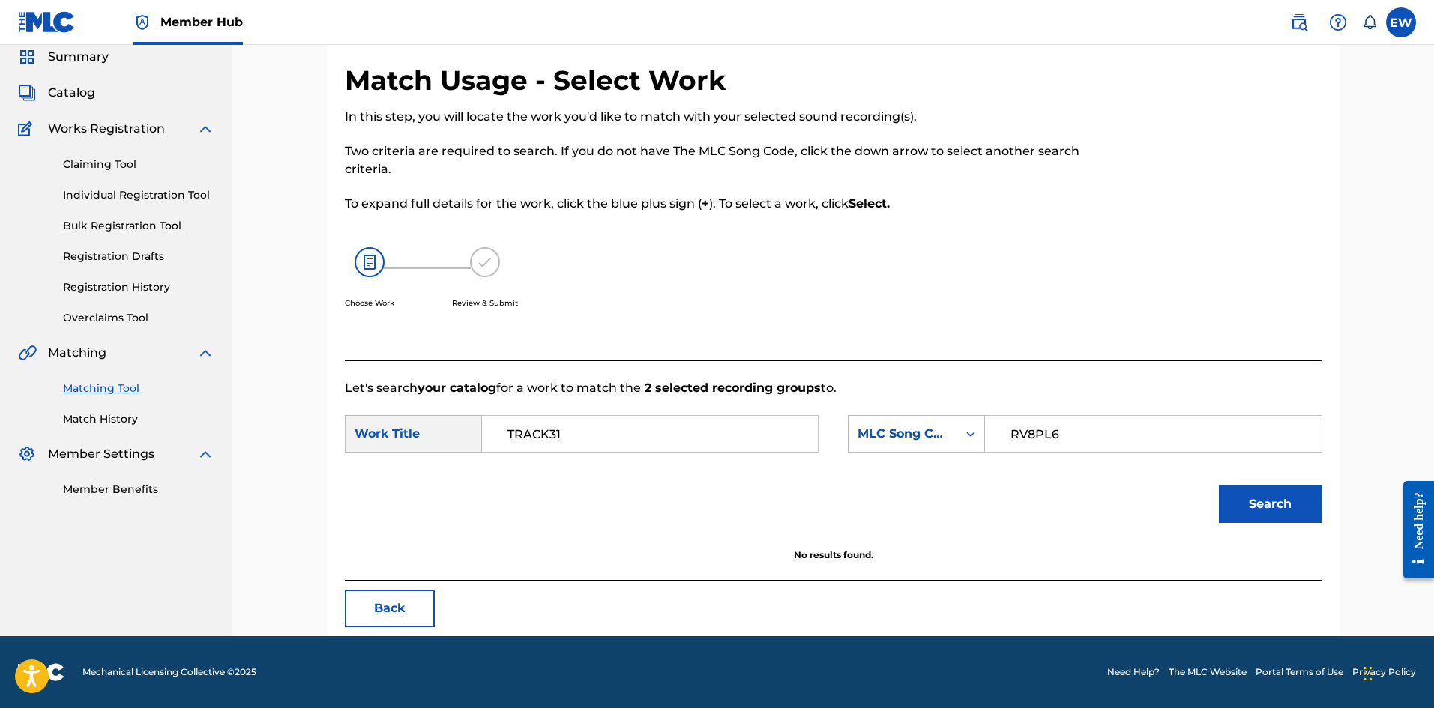
drag, startPoint x: 732, startPoint y: 431, endPoint x: 345, endPoint y: 441, distance: 386.9
click at [479, 436] on div "SearchWithCriteriaf0165dac-ec13-4cca-9b2a-6b42958ae6b8 Work Title TRACK31" at bounding box center [582, 433] width 474 height 37
paste input "[PERSON_NAME]"
type input "[PERSON_NAME]"
click at [1250, 498] on button "Search" at bounding box center [1270, 504] width 103 height 37
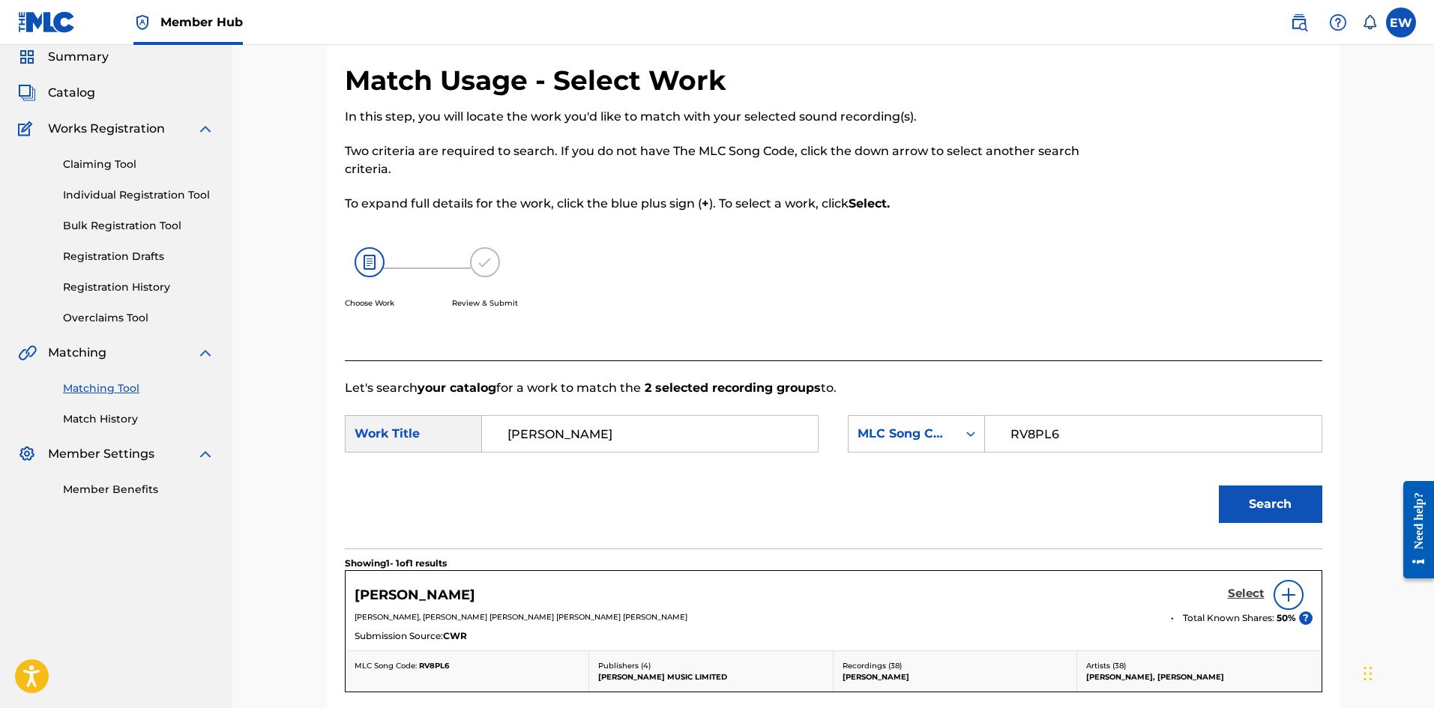
click at [1255, 588] on h5 "Select" at bounding box center [1246, 594] width 37 height 14
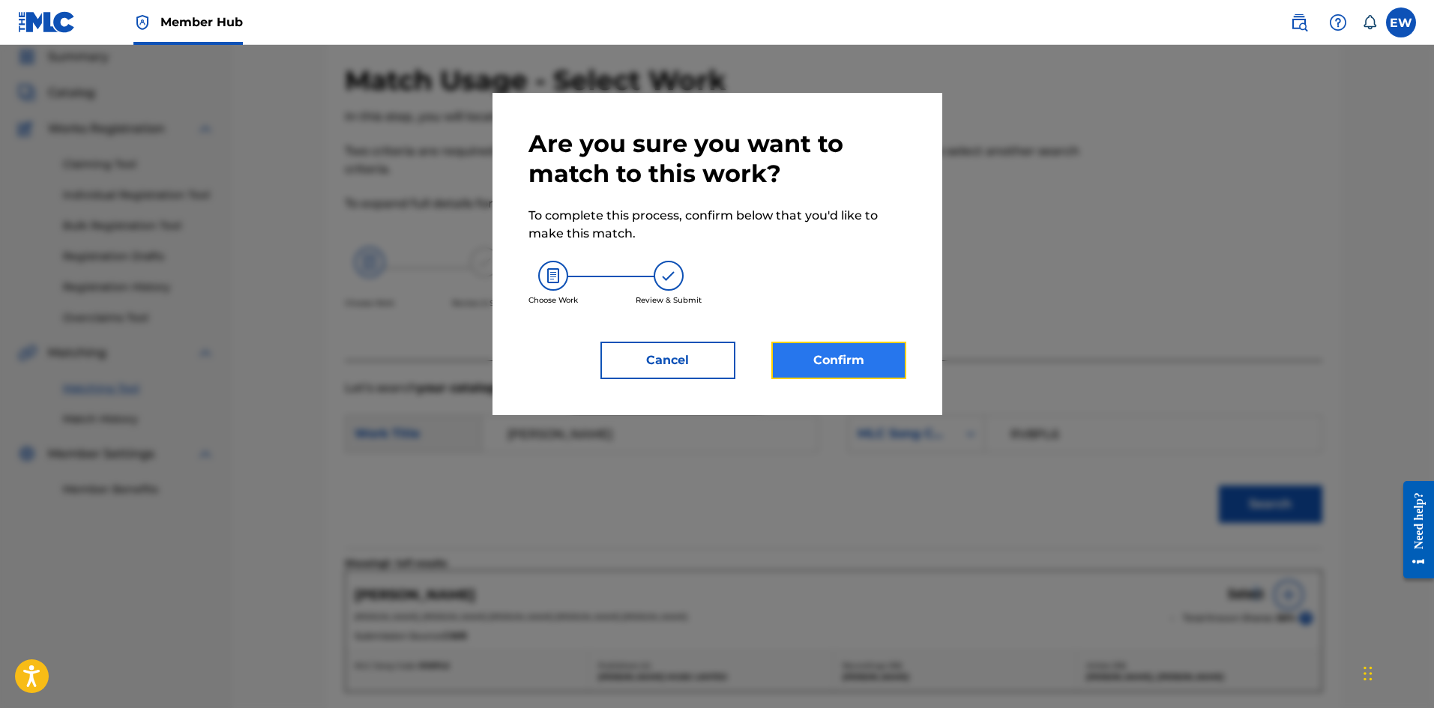
click at [854, 373] on button "Confirm" at bounding box center [838, 360] width 135 height 37
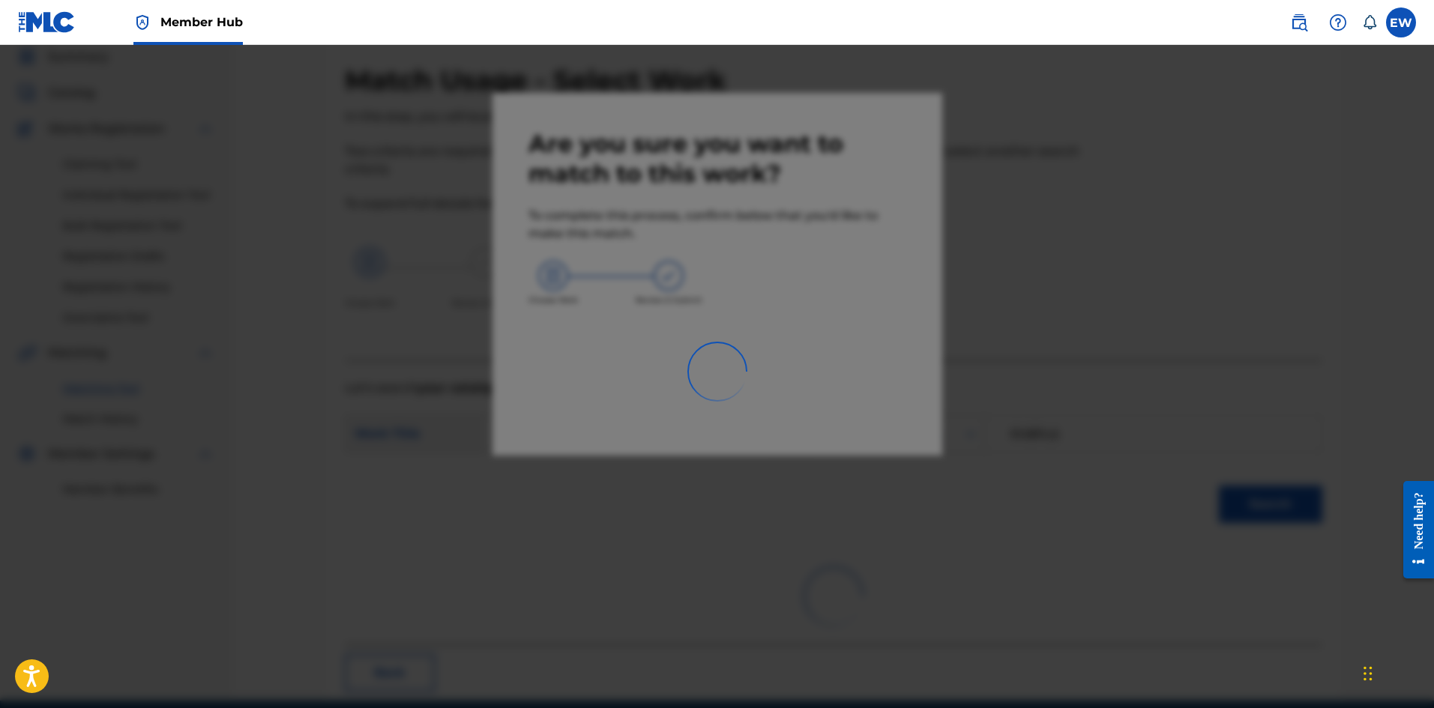
scroll to position [36, 0]
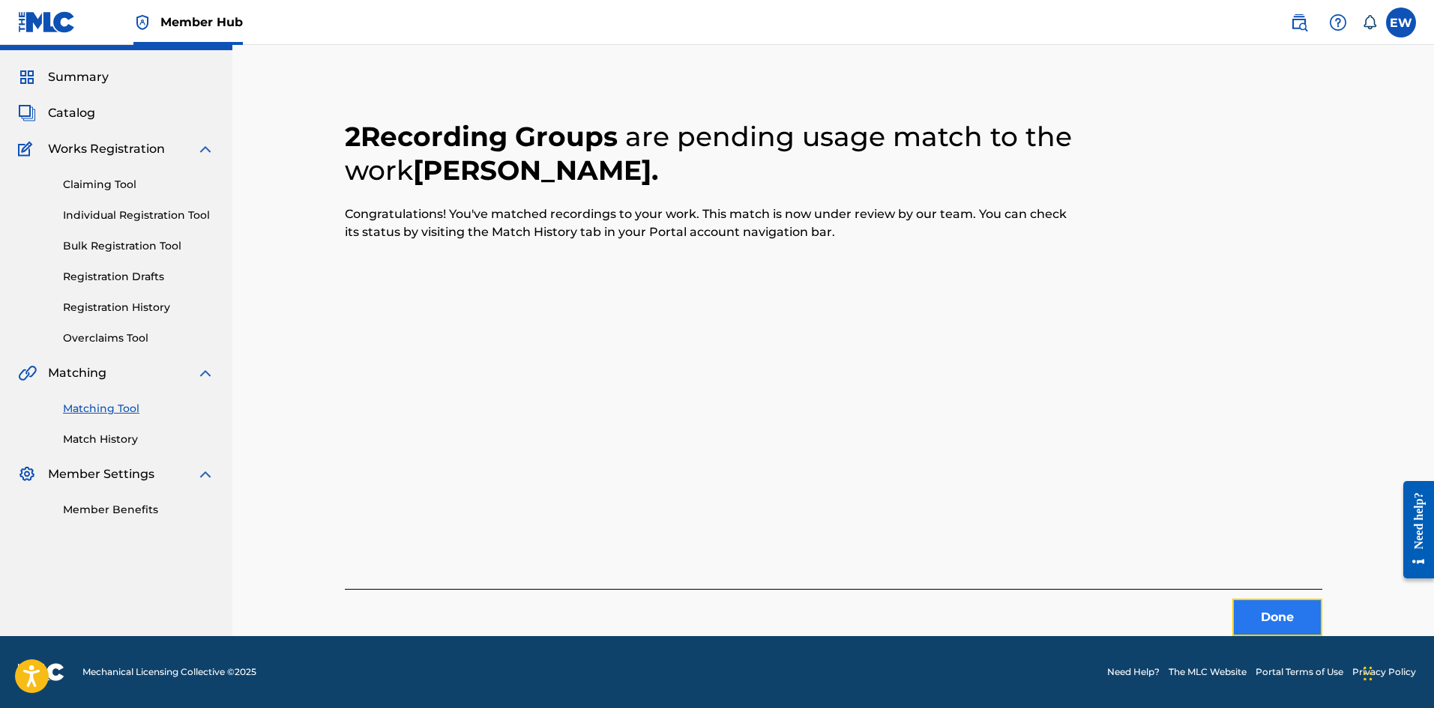
click at [1267, 614] on button "Done" at bounding box center [1277, 617] width 90 height 37
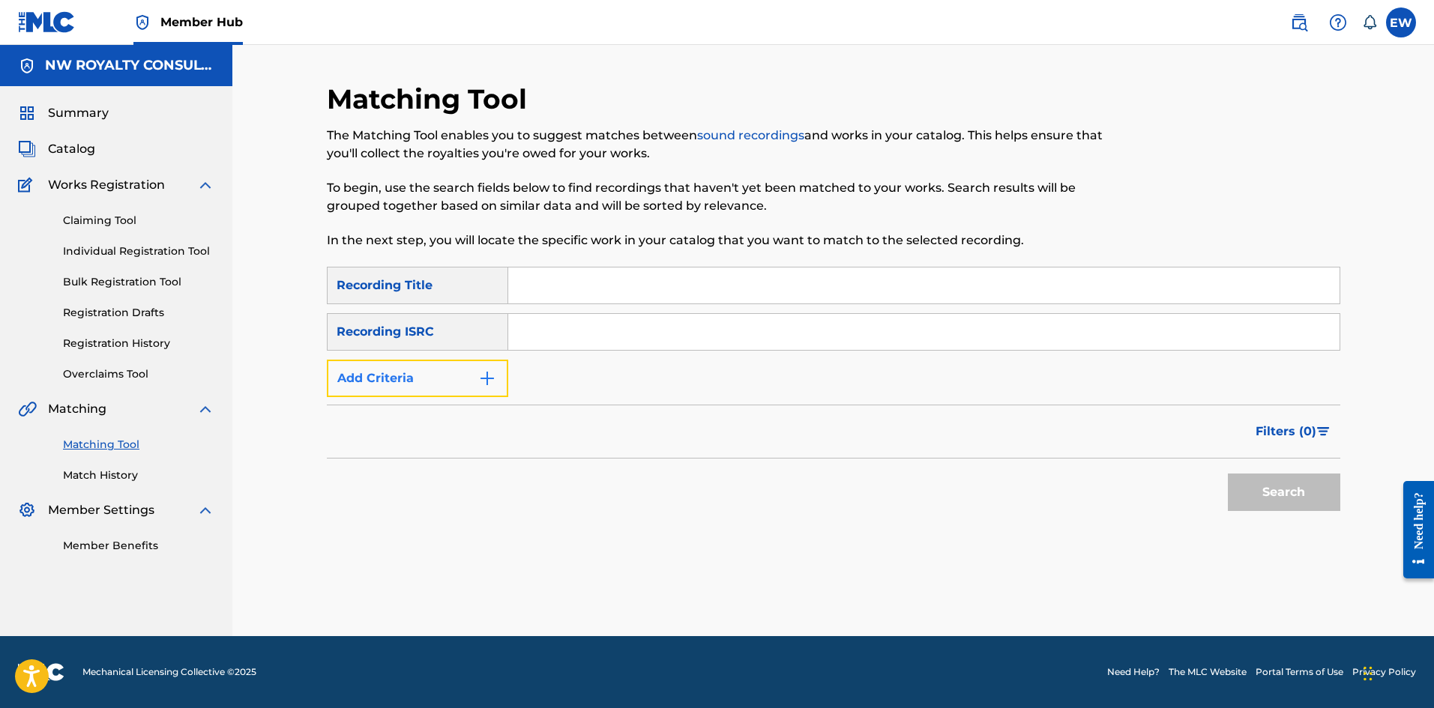
click at [417, 379] on button "Add Criteria" at bounding box center [417, 378] width 181 height 37
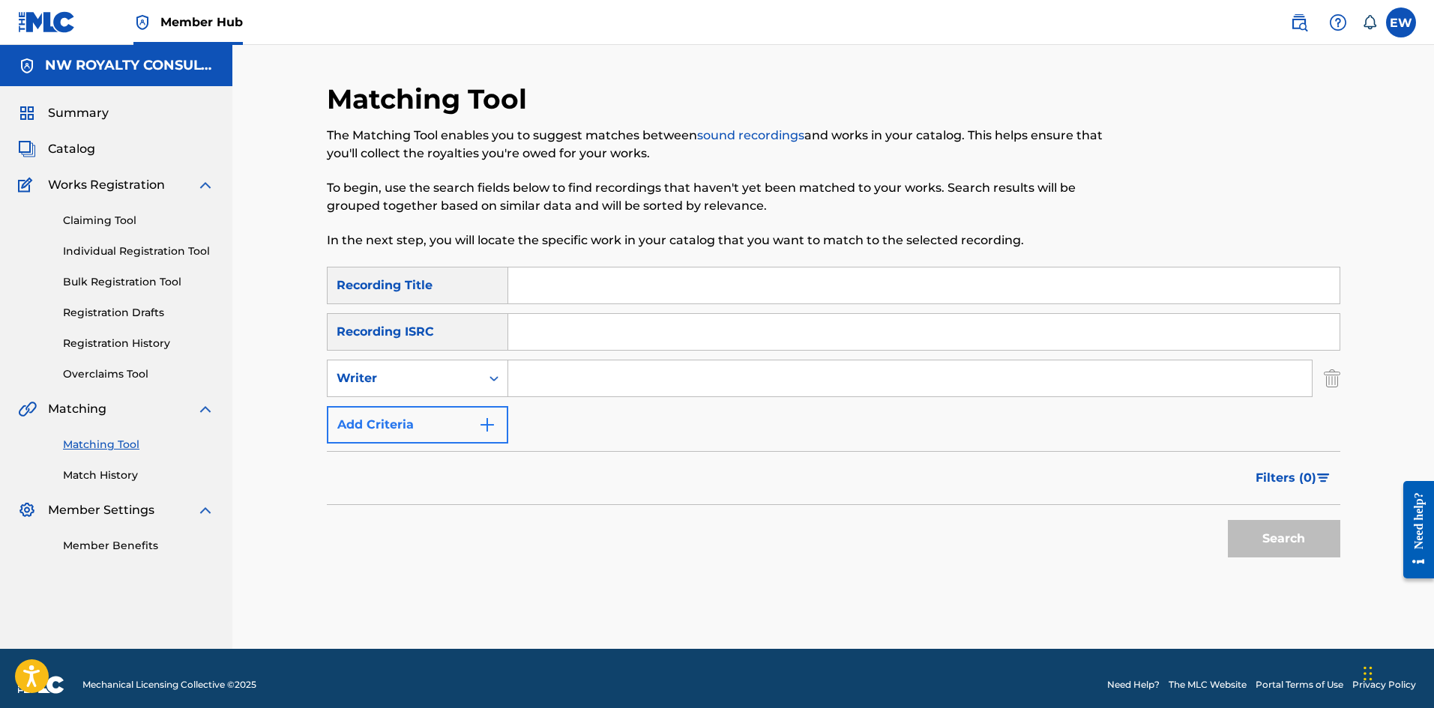
click at [417, 379] on div "Writer" at bounding box center [404, 379] width 135 height 18
drag, startPoint x: 394, startPoint y: 405, endPoint x: 405, endPoint y: 400, distance: 13.1
click at [394, 405] on div "Recording Artist" at bounding box center [418, 415] width 180 height 37
click at [550, 390] on input "Search Form" at bounding box center [909, 379] width 803 height 36
paste input "[PERSON_NAME]"
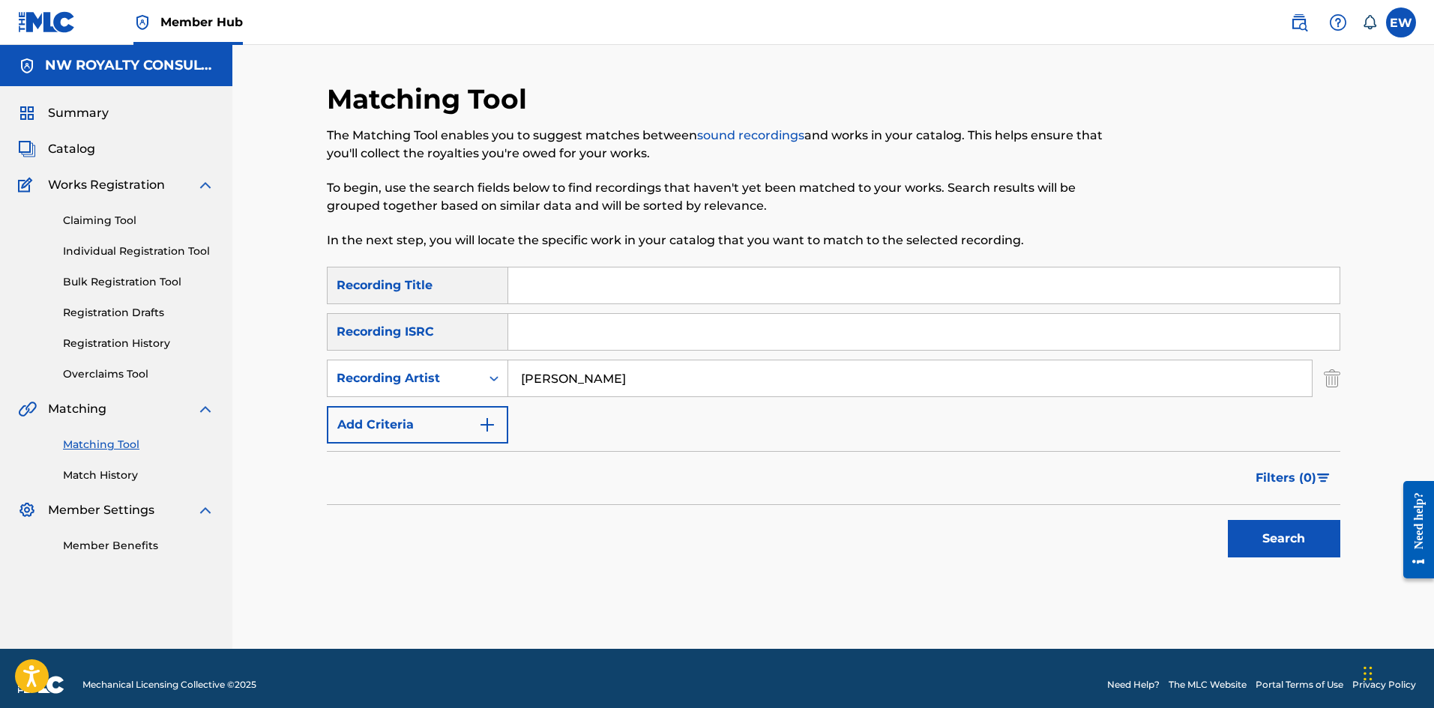
type input "[PERSON_NAME]"
click at [644, 286] on input "Search Form" at bounding box center [923, 286] width 831 height 36
paste input "TRACK36"
type input "TRACK36"
click at [1255, 529] on button "Search" at bounding box center [1284, 538] width 112 height 37
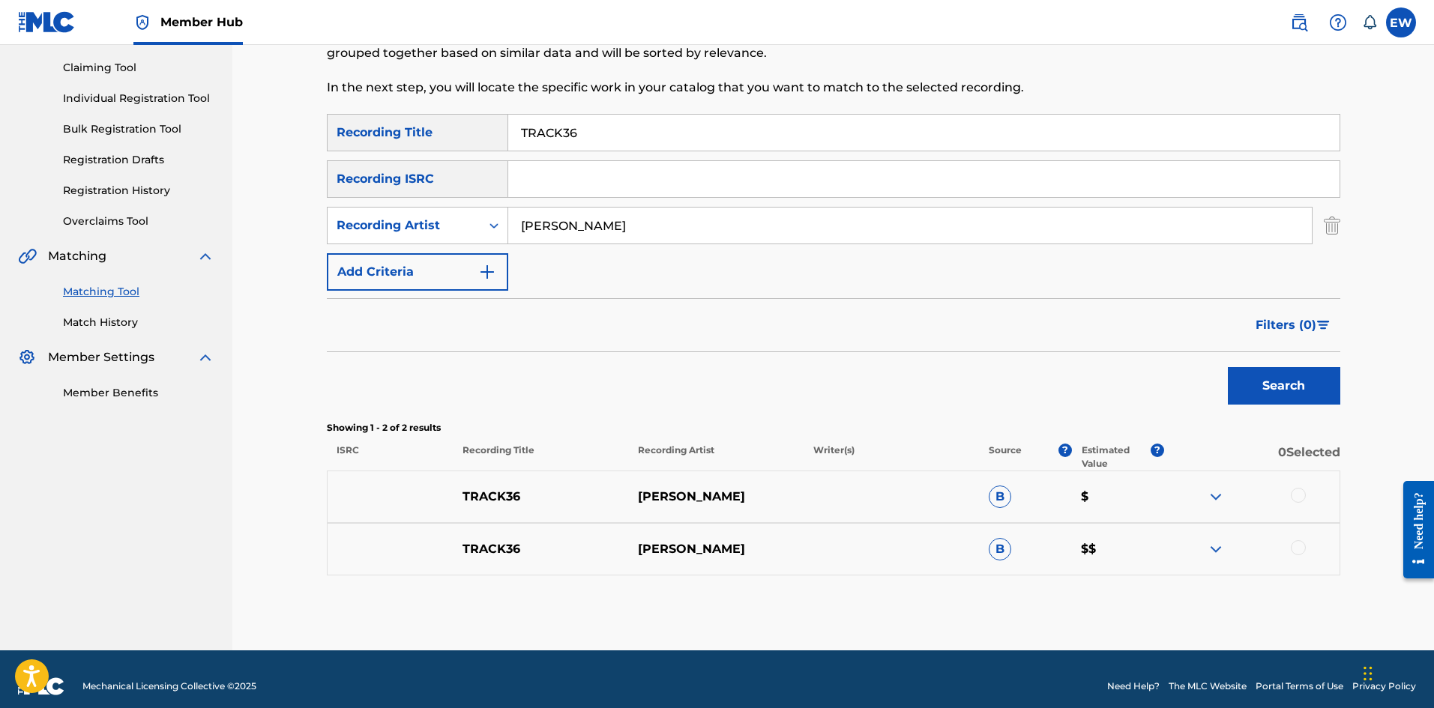
scroll to position [167, 0]
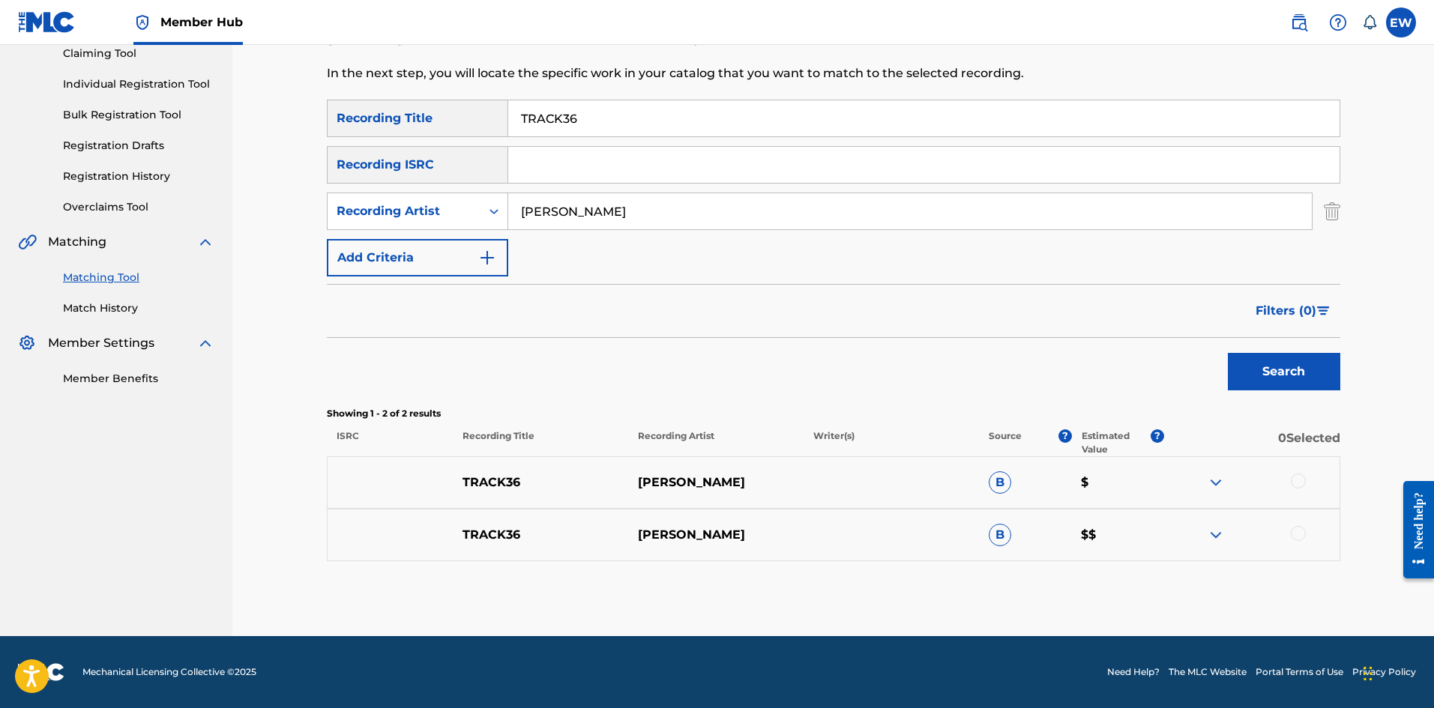
click at [1300, 476] on div at bounding box center [1298, 481] width 15 height 15
click at [1302, 537] on div at bounding box center [1298, 533] width 15 height 15
click at [1072, 582] on button "Match 2 Groups" at bounding box center [1054, 585] width 166 height 37
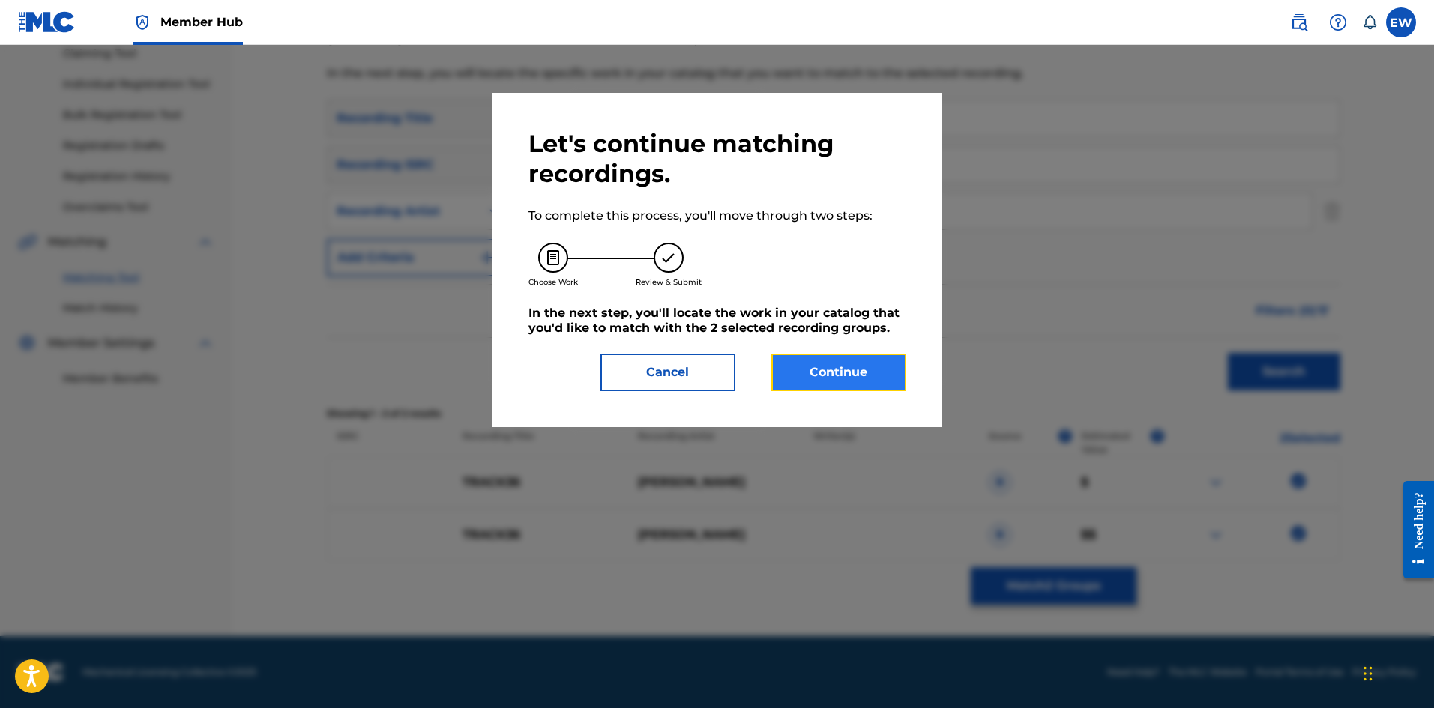
click at [847, 376] on button "Continue" at bounding box center [838, 372] width 135 height 37
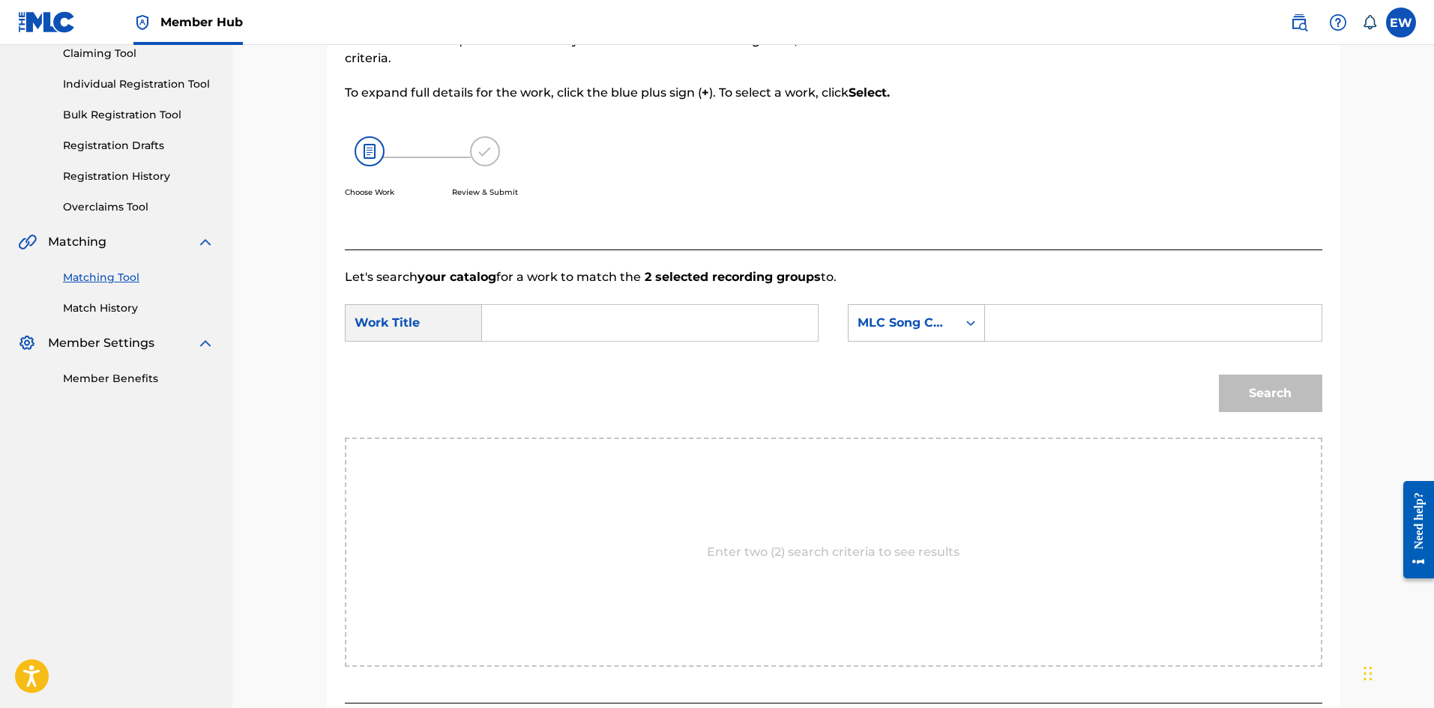
drag, startPoint x: 762, startPoint y: 331, endPoint x: 750, endPoint y: 310, distance: 23.9
click at [761, 331] on input "Search Form" at bounding box center [650, 323] width 310 height 36
paste input "TRACK36"
type input "TRACK36"
click at [1025, 333] on input "Search Form" at bounding box center [1153, 323] width 310 height 36
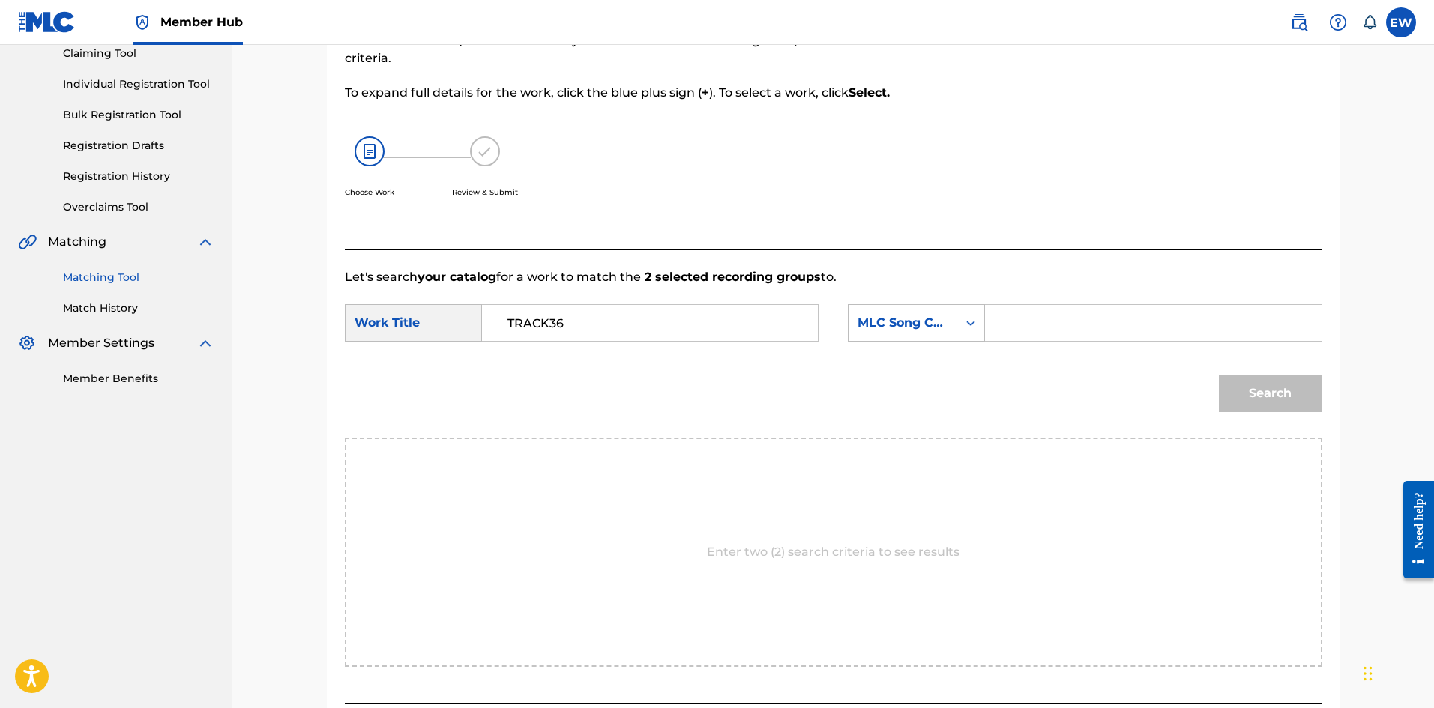
paste input "JV93C1"
type input "JV93C1"
click at [1240, 397] on button "Search" at bounding box center [1270, 393] width 103 height 37
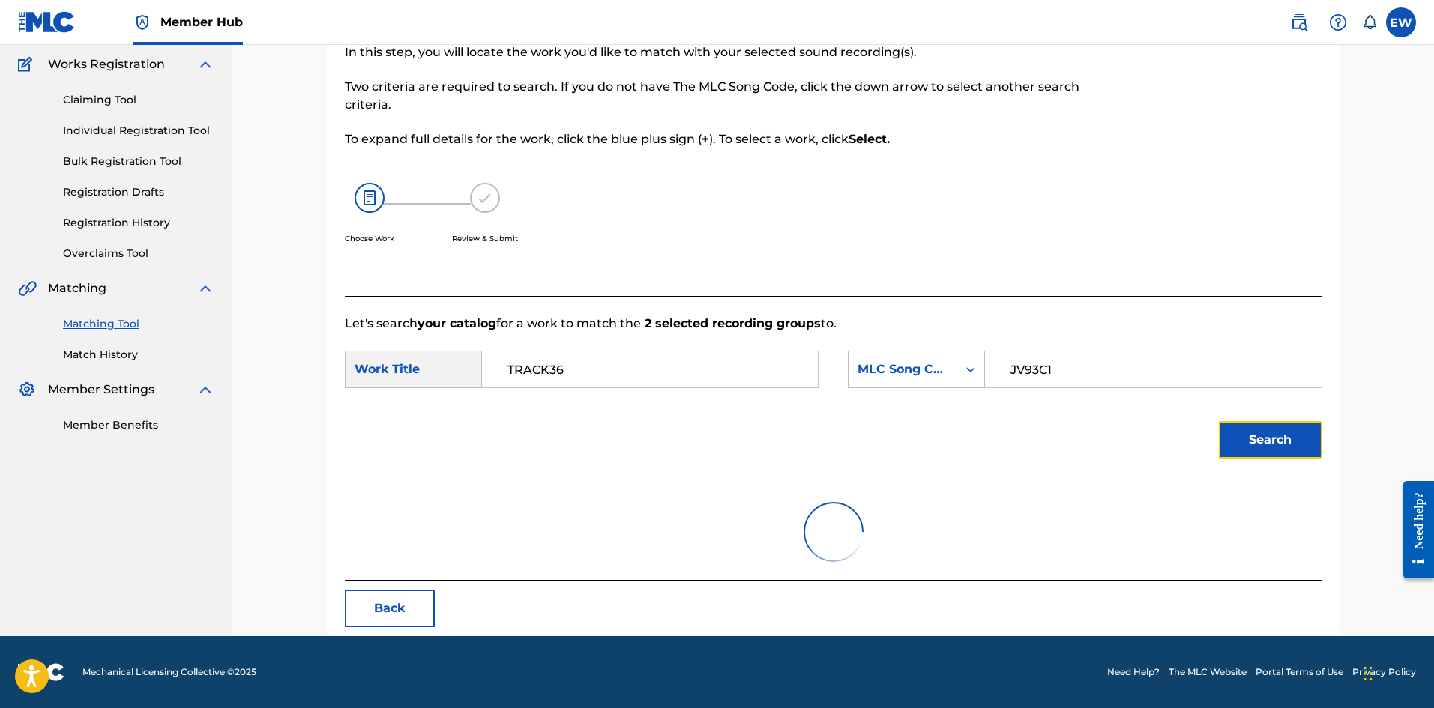
scroll to position [56, 0]
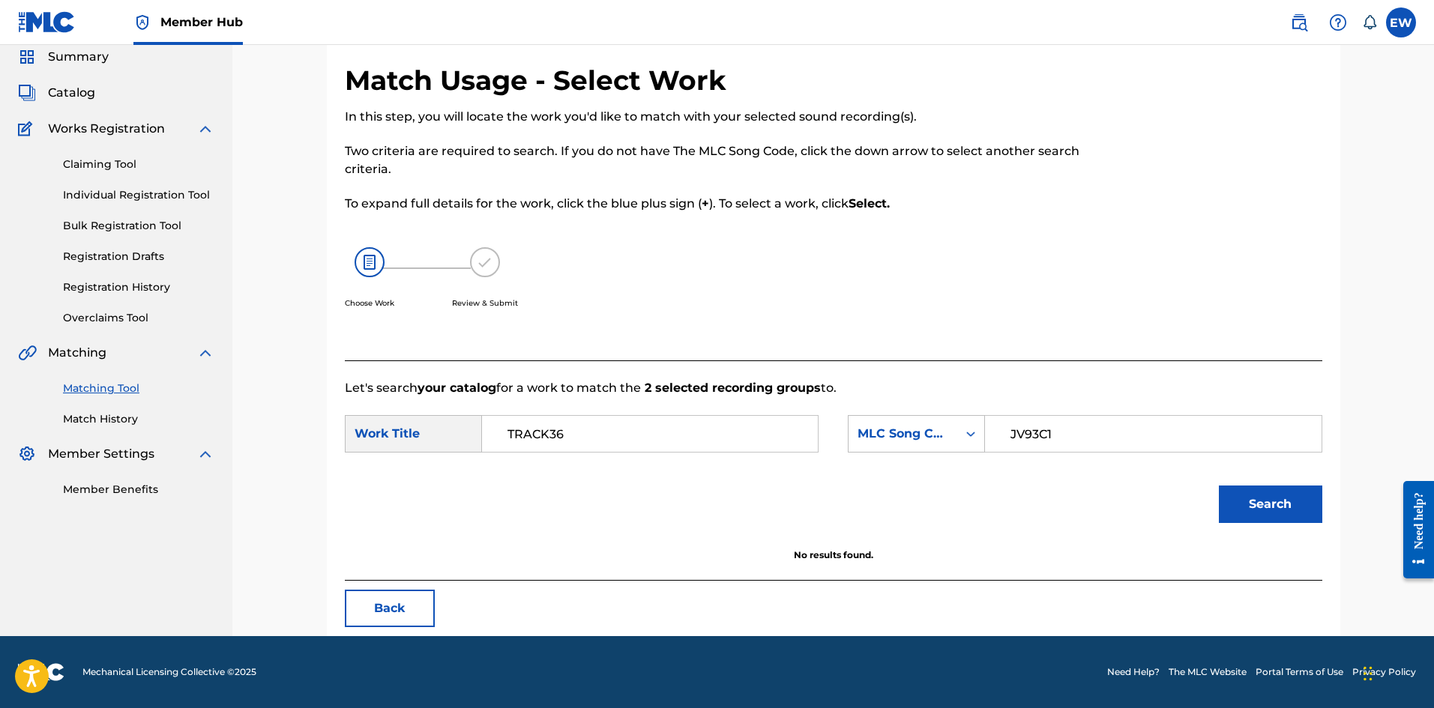
drag, startPoint x: 660, startPoint y: 435, endPoint x: 482, endPoint y: 511, distance: 193.4
click at [408, 451] on div "SearchWithCriteriaf0165dac-ec13-4cca-9b2a-6b42958ae6b8 Work Title TRACK36" at bounding box center [582, 433] width 474 height 37
paste input "JOURNEY OF LIFE"
type input "JOURNEY OF LIFE"
click at [1273, 508] on button "Search" at bounding box center [1270, 504] width 103 height 37
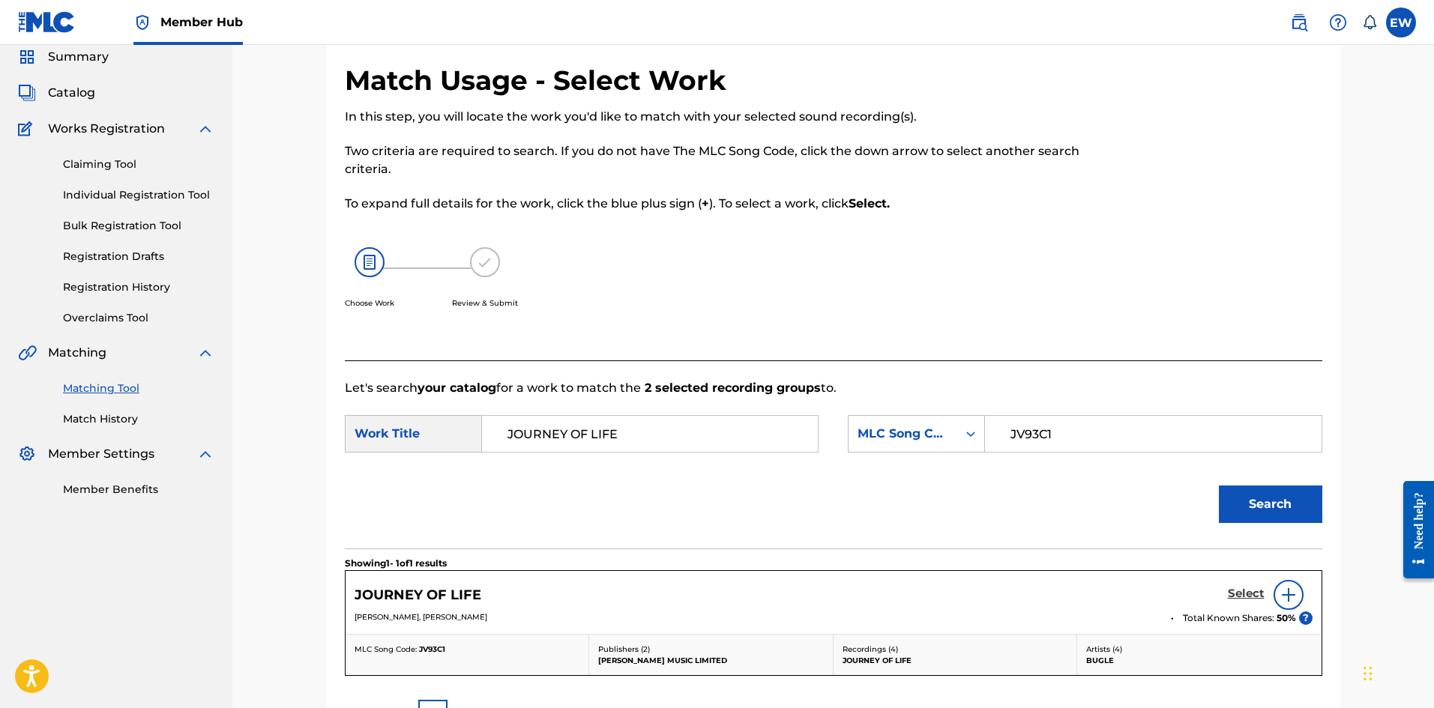
click at [1243, 592] on h5 "Select" at bounding box center [1246, 594] width 37 height 14
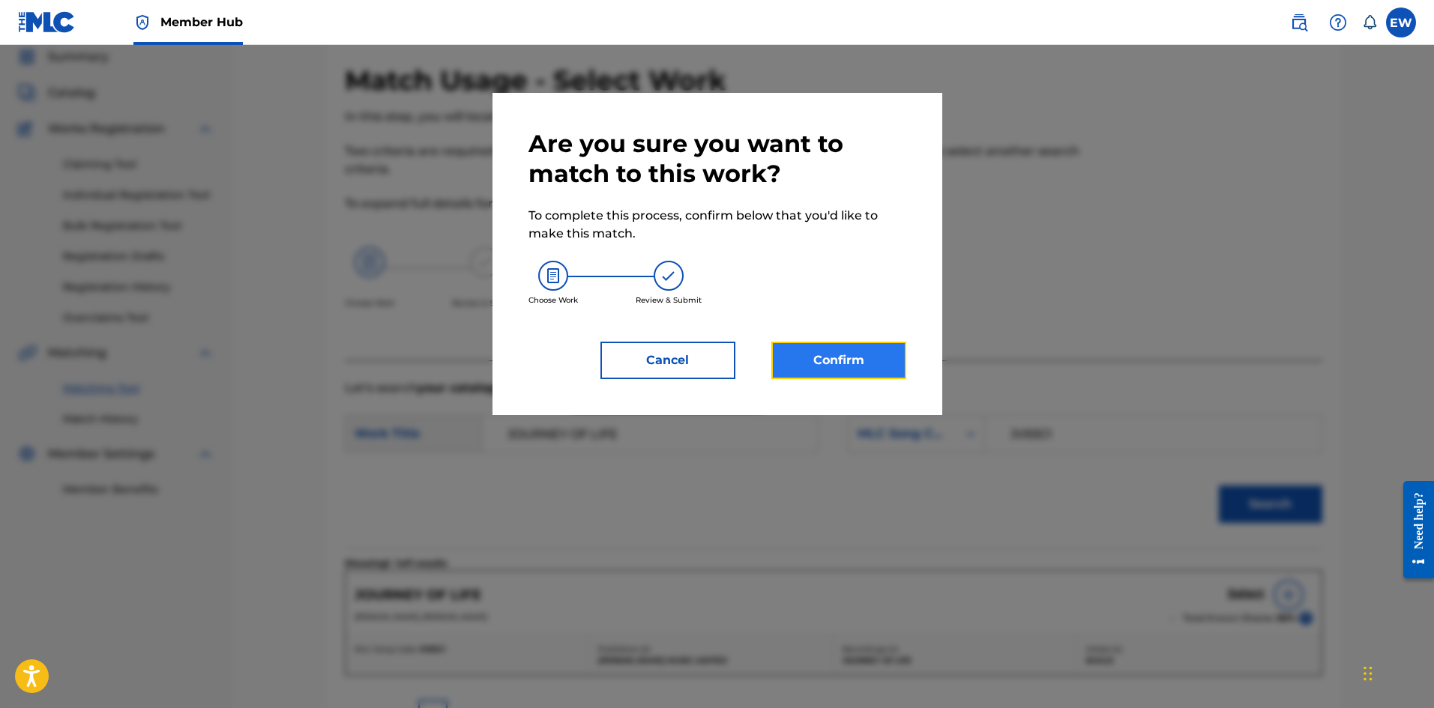
click at [857, 347] on button "Confirm" at bounding box center [838, 360] width 135 height 37
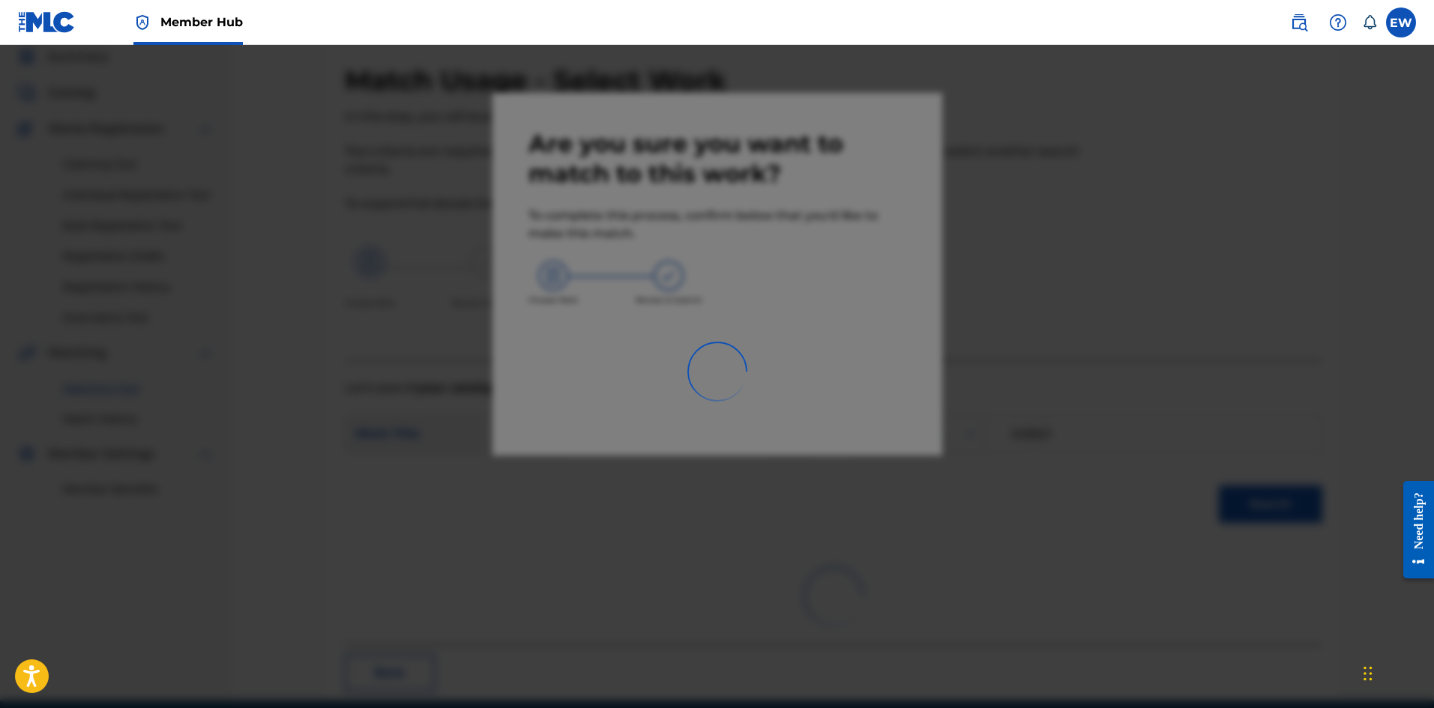
scroll to position [36, 0]
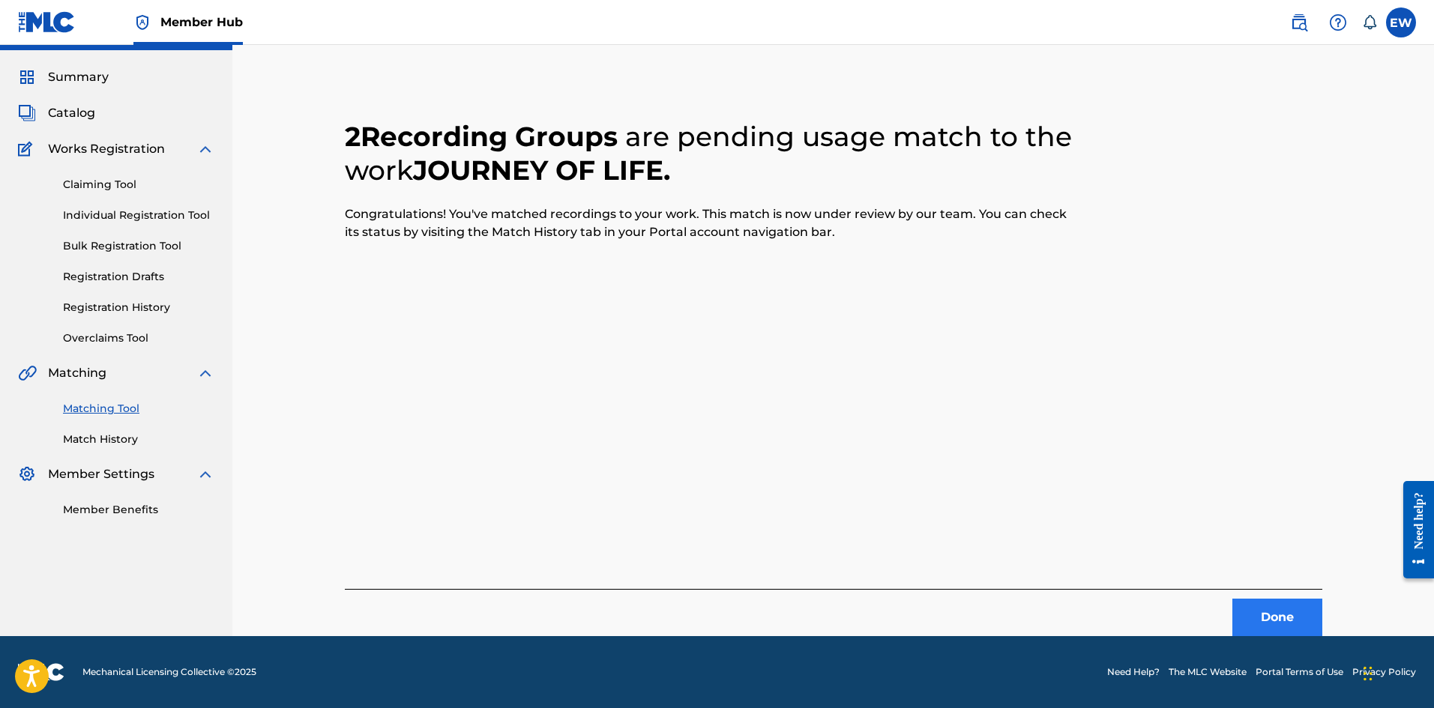
click at [1324, 619] on div "2 Recording Groups are pending usage match to the work JOURNEY OF LIFE . Congra…" at bounding box center [833, 360] width 1013 height 552
click at [1270, 614] on button "Done" at bounding box center [1277, 617] width 90 height 37
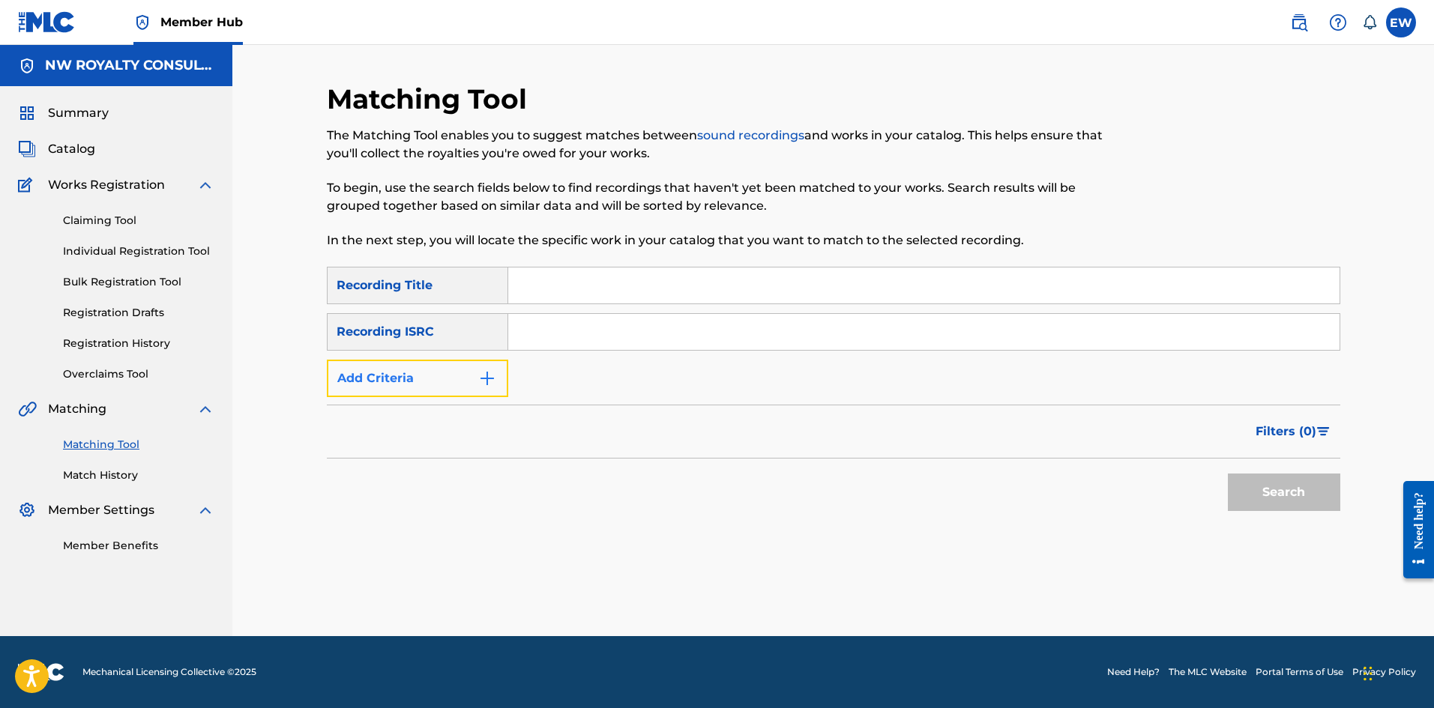
click at [428, 391] on button "Add Criteria" at bounding box center [417, 378] width 181 height 37
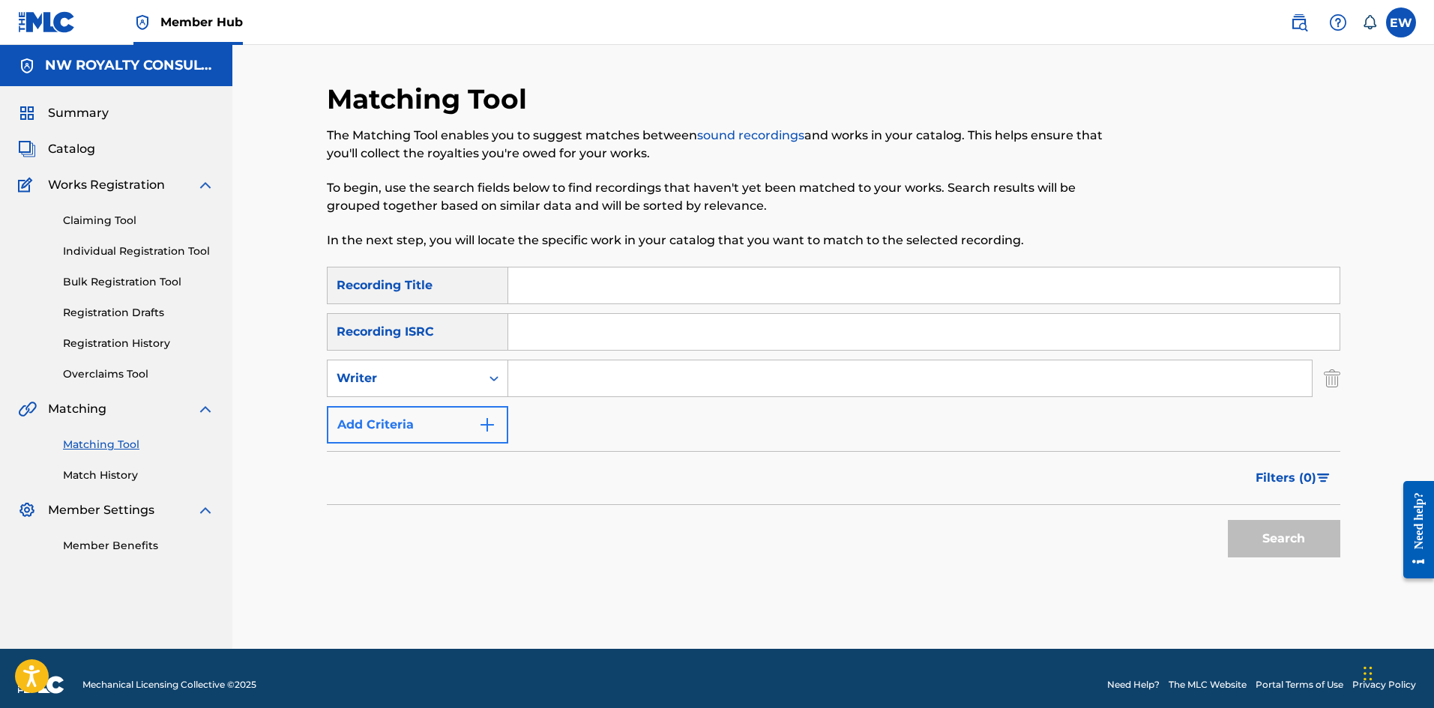
click at [430, 386] on div "Writer" at bounding box center [404, 379] width 135 height 18
drag, startPoint x: 425, startPoint y: 417, endPoint x: 485, endPoint y: 397, distance: 63.3
click at [446, 409] on div "Recording Artist" at bounding box center [418, 415] width 180 height 37
drag, startPoint x: 565, startPoint y: 385, endPoint x: 556, endPoint y: 384, distance: 9.1
click at [564, 385] on input "Search Form" at bounding box center [909, 379] width 803 height 36
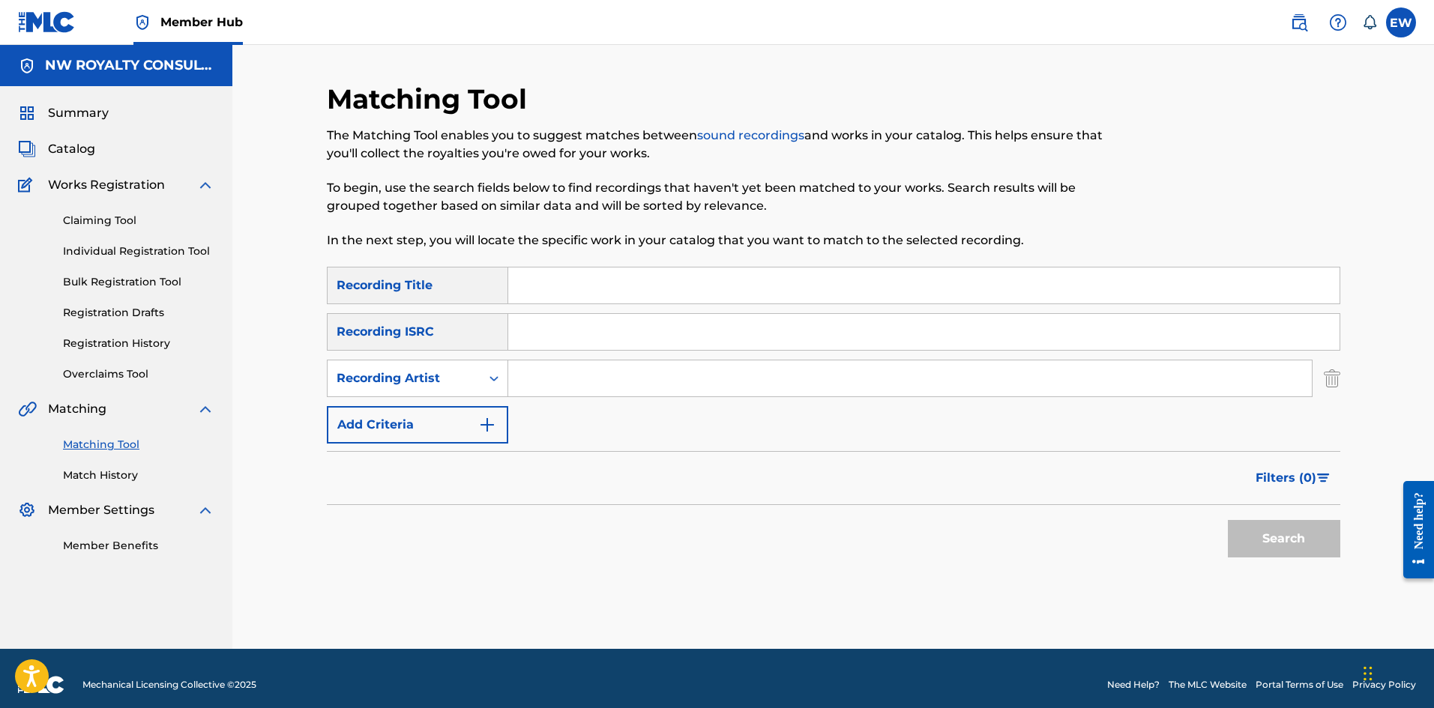
paste input "[PERSON_NAME]"
type input "[PERSON_NAME]"
drag, startPoint x: 699, startPoint y: 292, endPoint x: 672, endPoint y: 269, distance: 34.6
click at [697, 292] on input "Search Form" at bounding box center [923, 286] width 831 height 36
paste input "TRACK39"
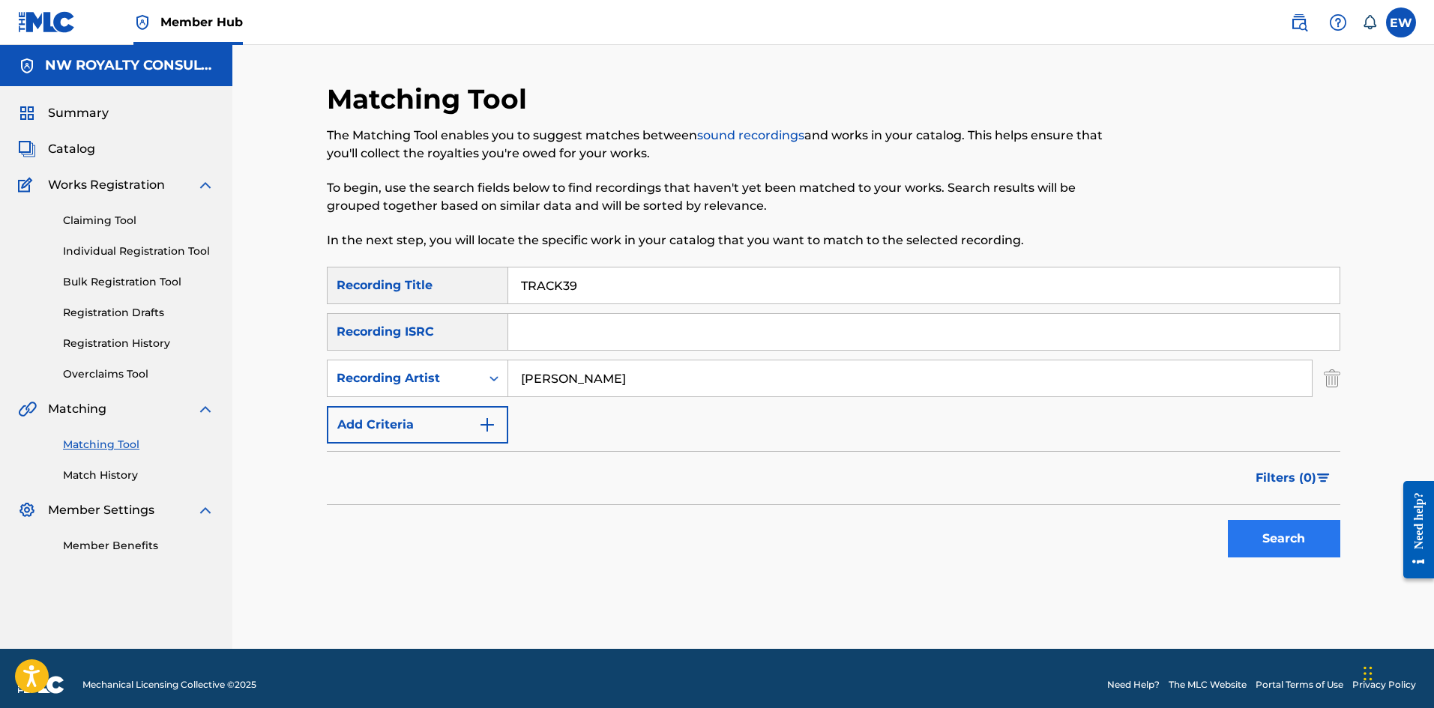
type input "TRACK39"
click at [1240, 532] on button "Search" at bounding box center [1284, 538] width 112 height 37
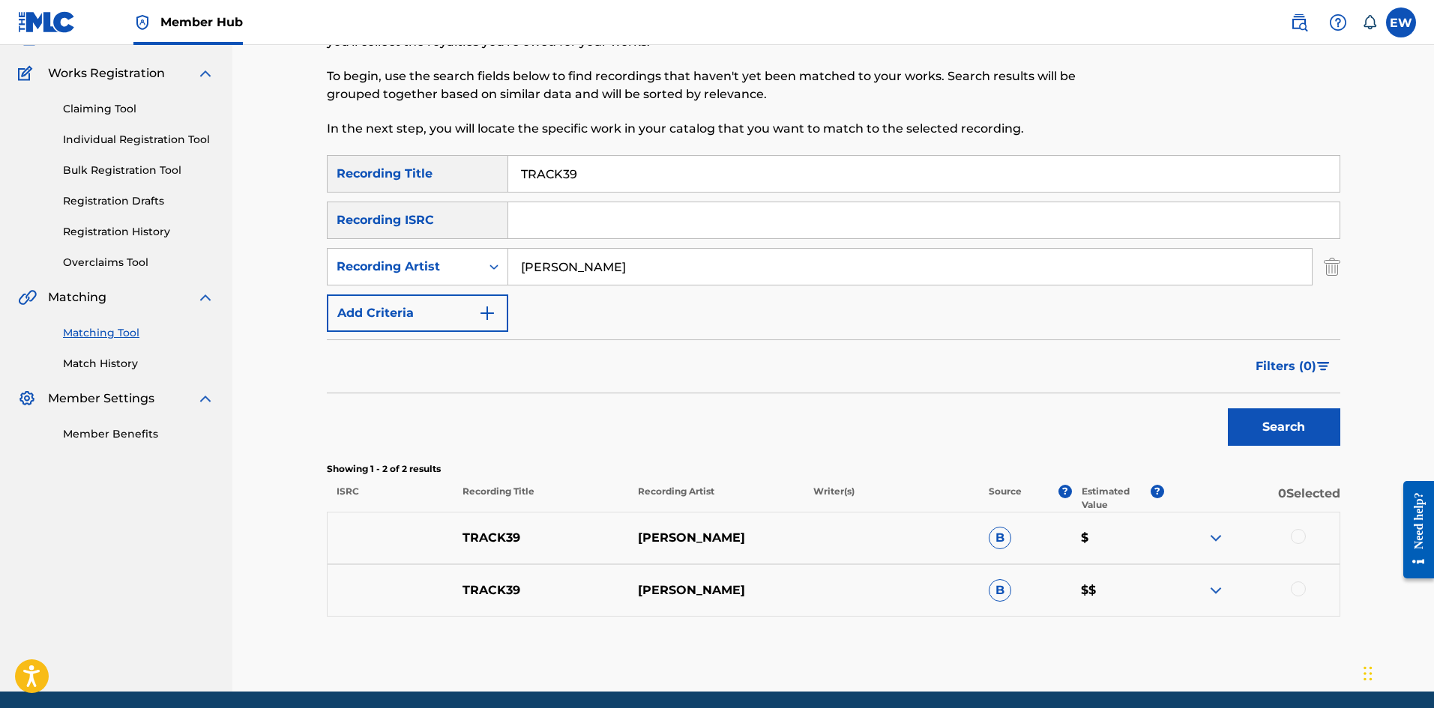
scroll to position [150, 0]
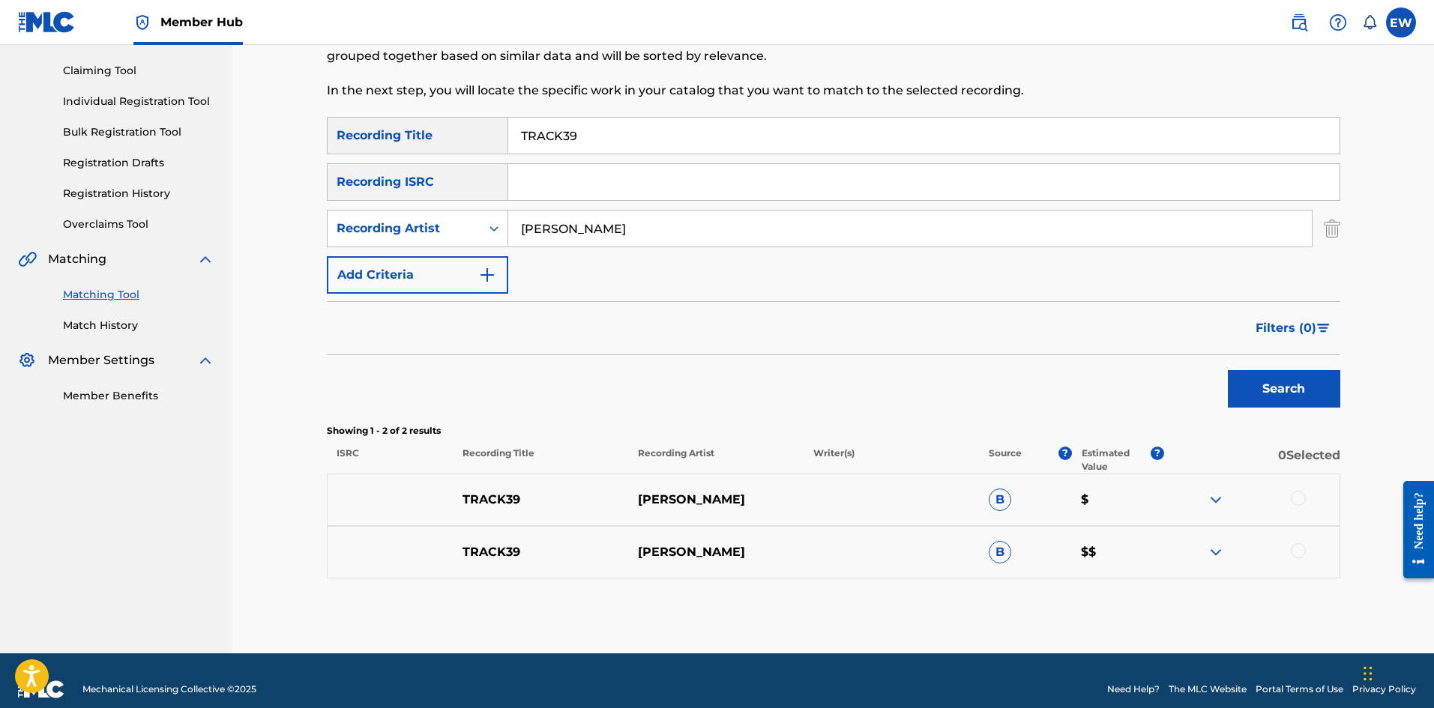
click at [1302, 498] on div at bounding box center [1298, 498] width 15 height 15
click at [1300, 551] on div at bounding box center [1298, 550] width 15 height 15
click at [1031, 588] on button "Match 2 Groups" at bounding box center [1054, 585] width 166 height 37
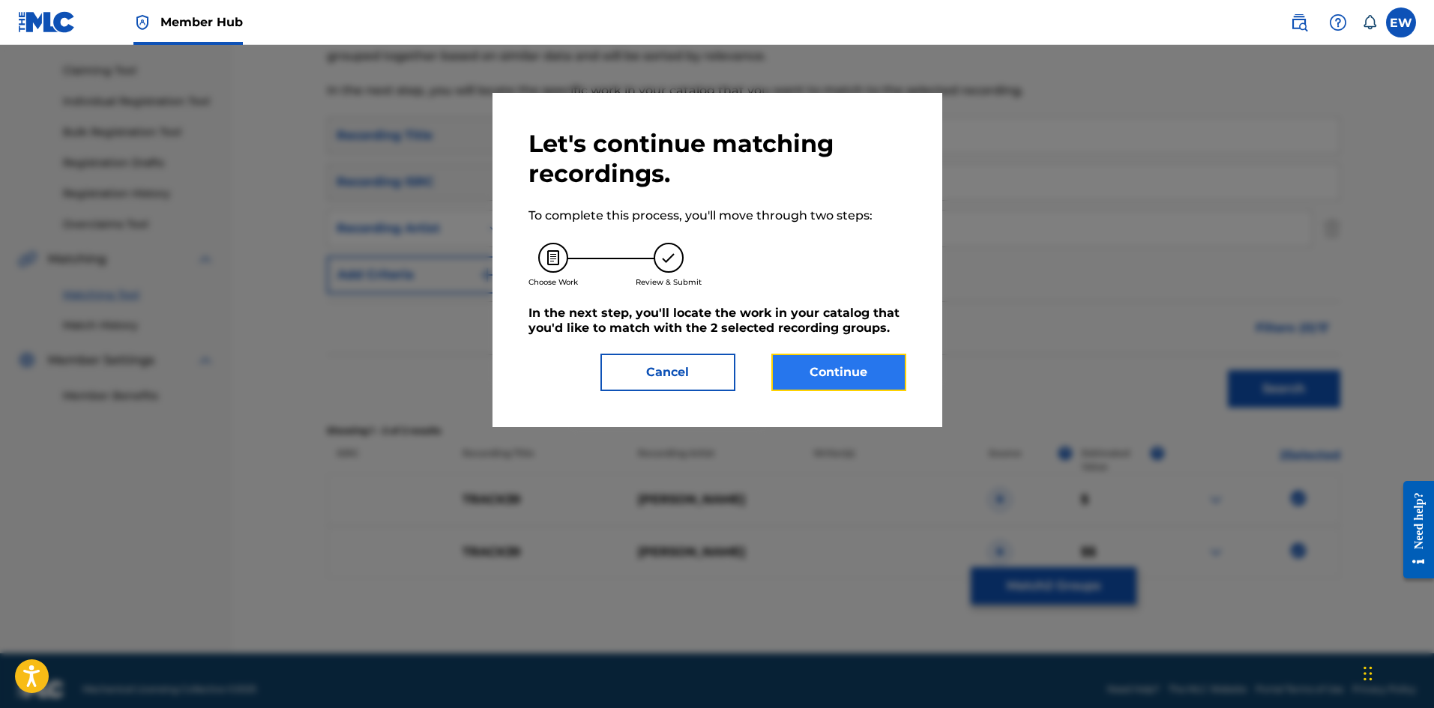
click at [842, 360] on button "Continue" at bounding box center [838, 372] width 135 height 37
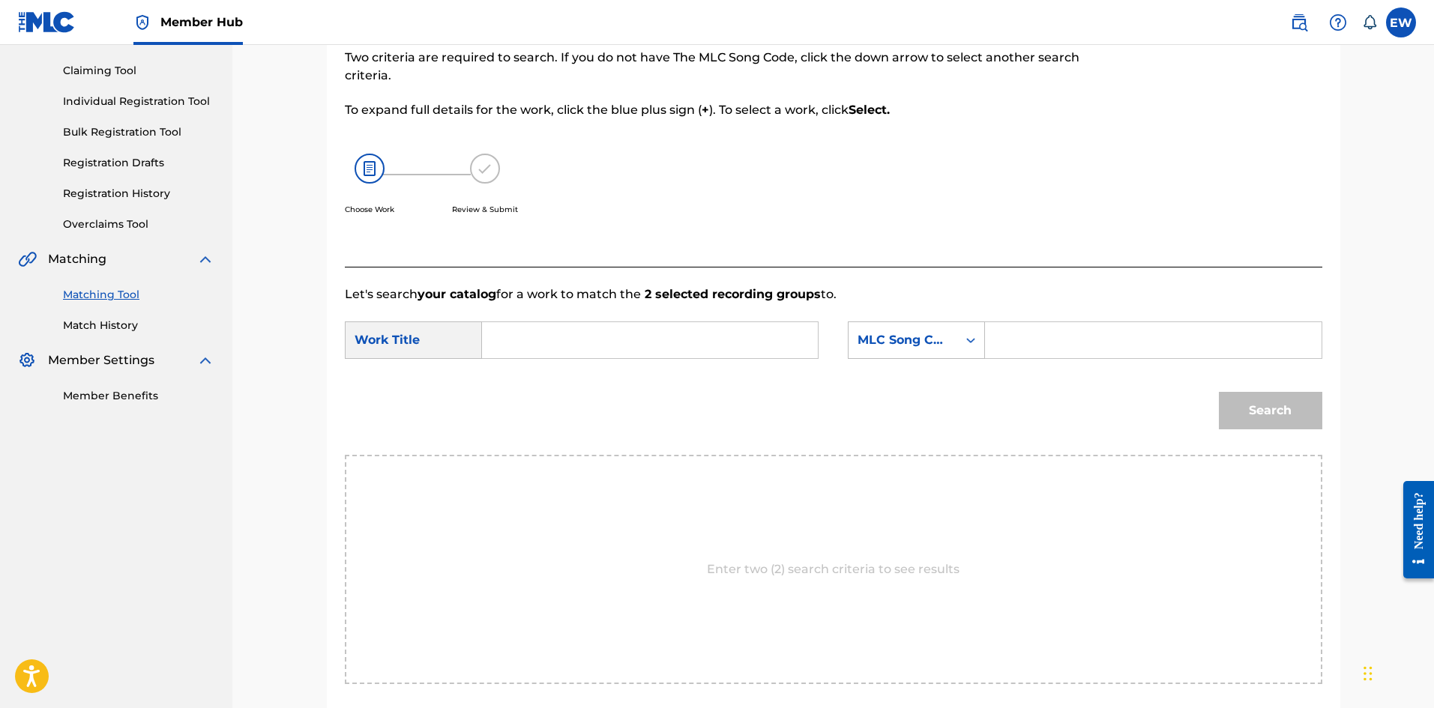
drag, startPoint x: 532, startPoint y: 335, endPoint x: 507, endPoint y: 350, distance: 28.9
click at [515, 324] on input "Search Form" at bounding box center [650, 340] width 310 height 36
paste input "TRACK39"
type input "TRACK39"
drag, startPoint x: 1102, startPoint y: 343, endPoint x: 1102, endPoint y: 332, distance: 11.2
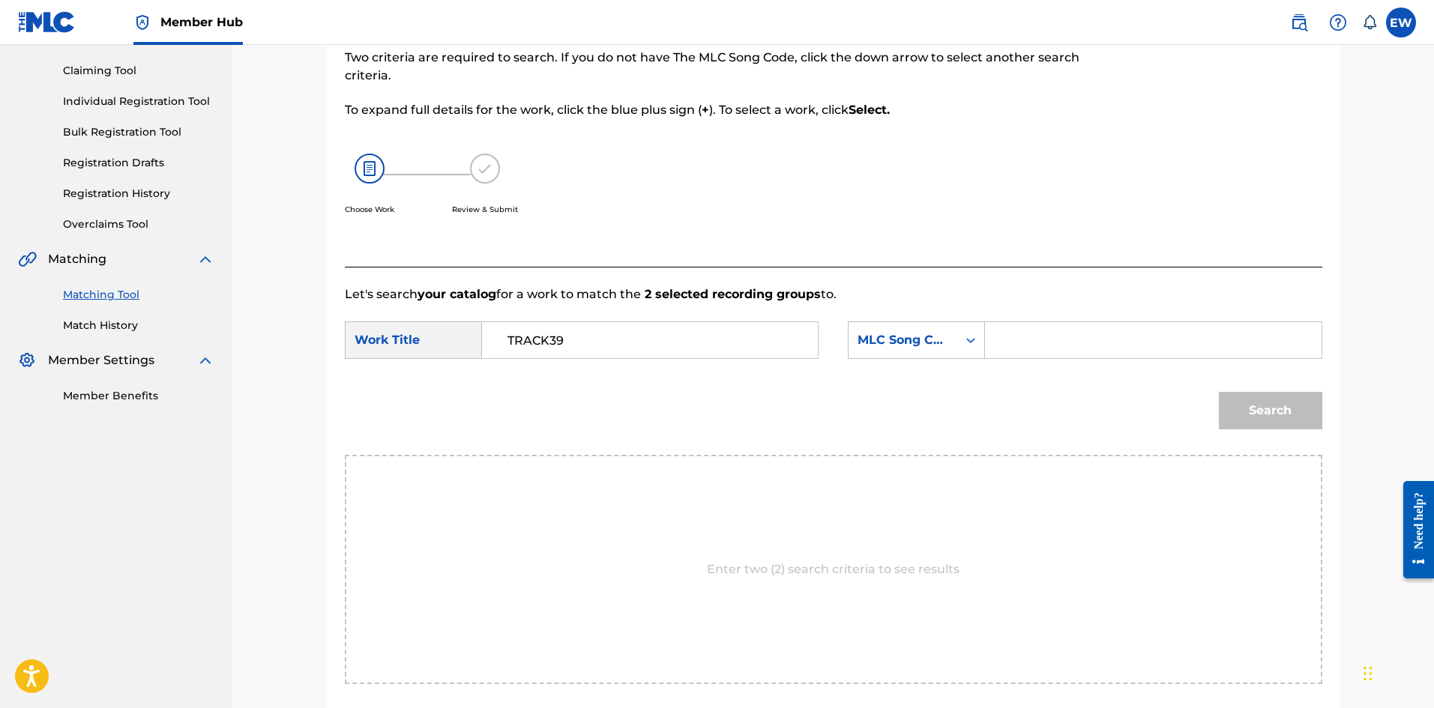
click at [1100, 338] on input "Search Form" at bounding box center [1153, 340] width 310 height 36
paste input "IVAH30"
type input "IVAH30"
click at [1272, 409] on button "Search" at bounding box center [1270, 410] width 103 height 37
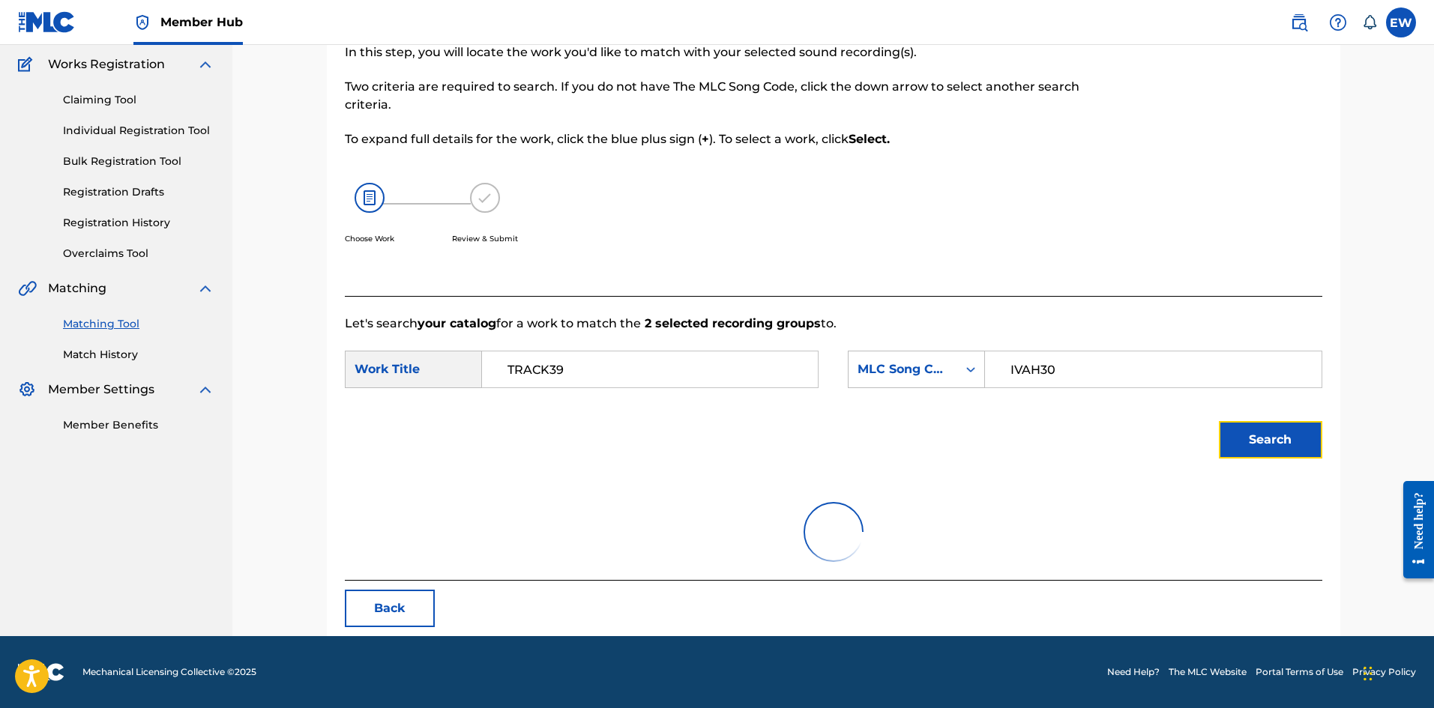
scroll to position [56, 0]
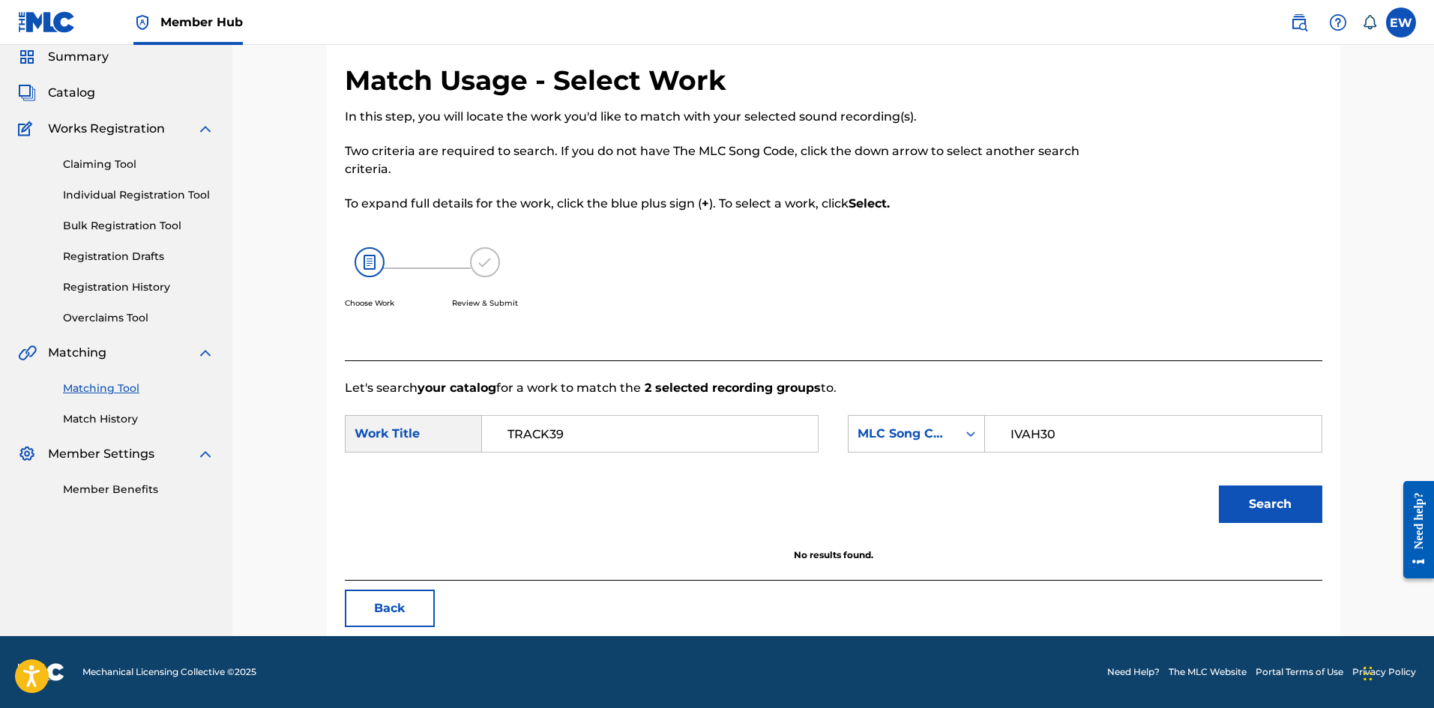
drag, startPoint x: 503, startPoint y: 432, endPoint x: 310, endPoint y: 440, distance: 192.8
click at [400, 435] on div "SearchWithCriteriaf0165dac-ec13-4cca-9b2a-6b42958ae6b8 Work Title TRACK39" at bounding box center [582, 433] width 474 height 37
paste input "IF YOU WERE"
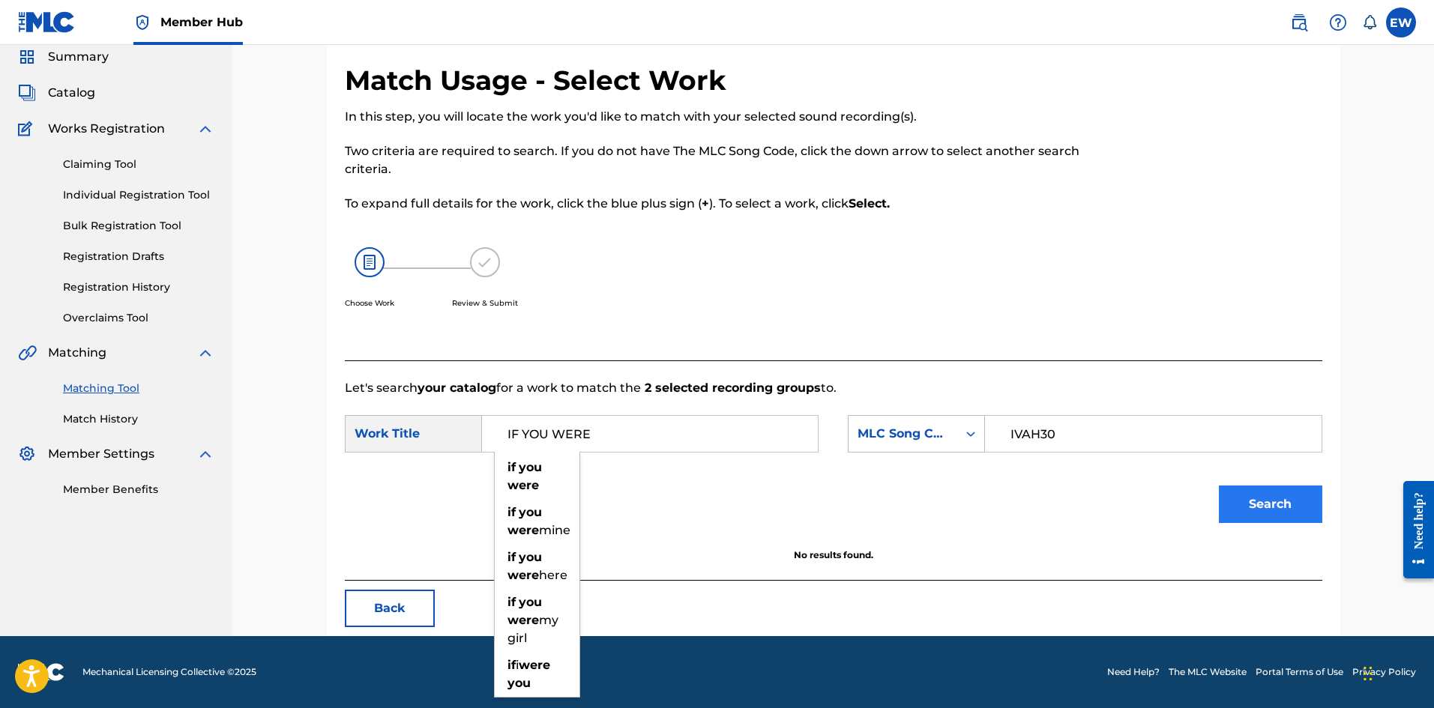
type input "IF YOU WERE"
click at [1304, 510] on button "Search" at bounding box center [1270, 504] width 103 height 37
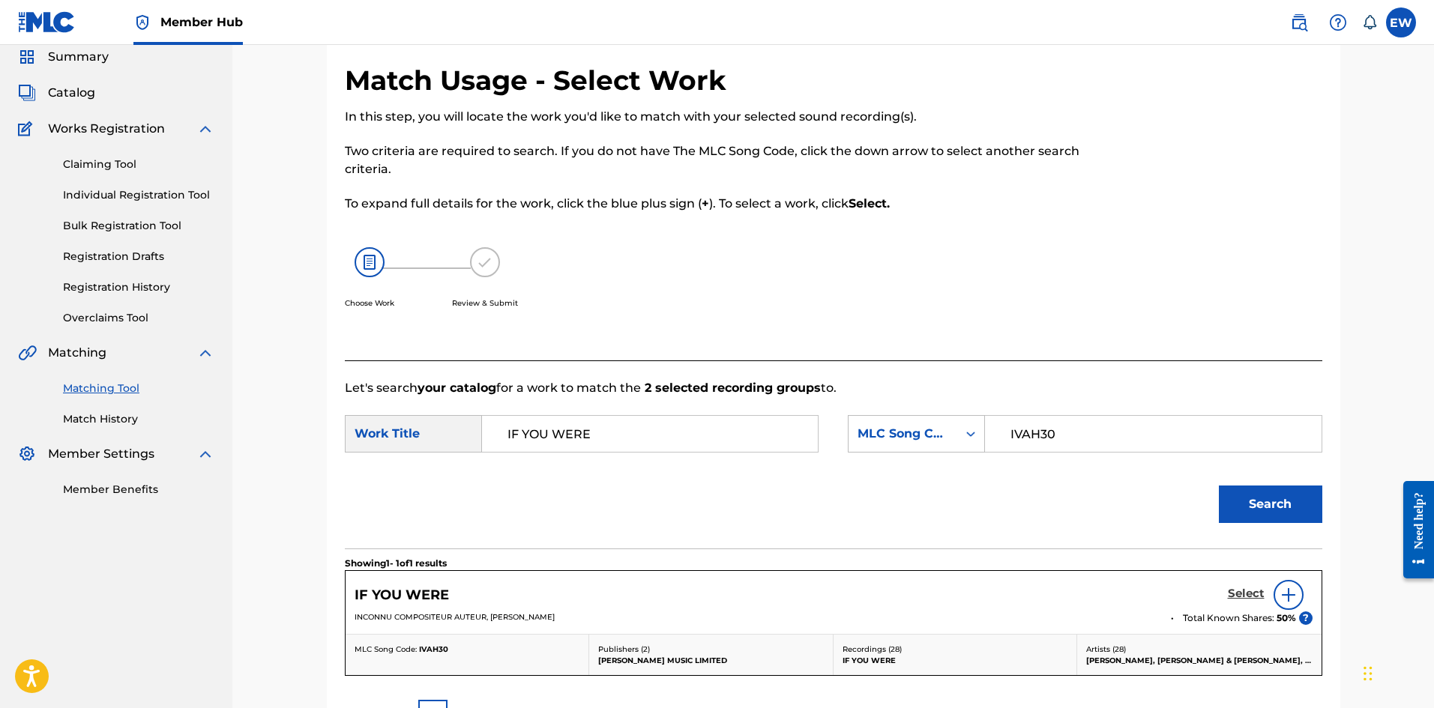
click at [1246, 591] on h5 "Select" at bounding box center [1246, 594] width 37 height 14
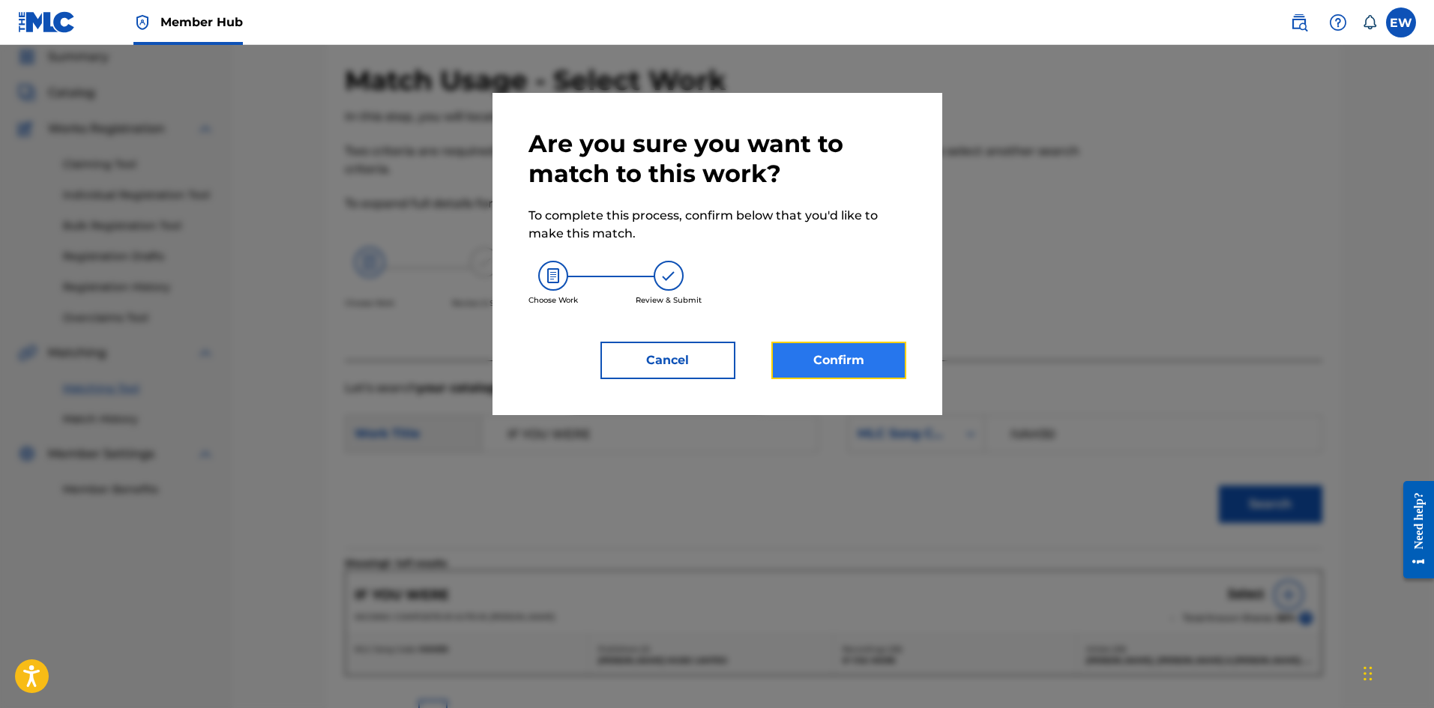
click at [858, 358] on button "Confirm" at bounding box center [838, 360] width 135 height 37
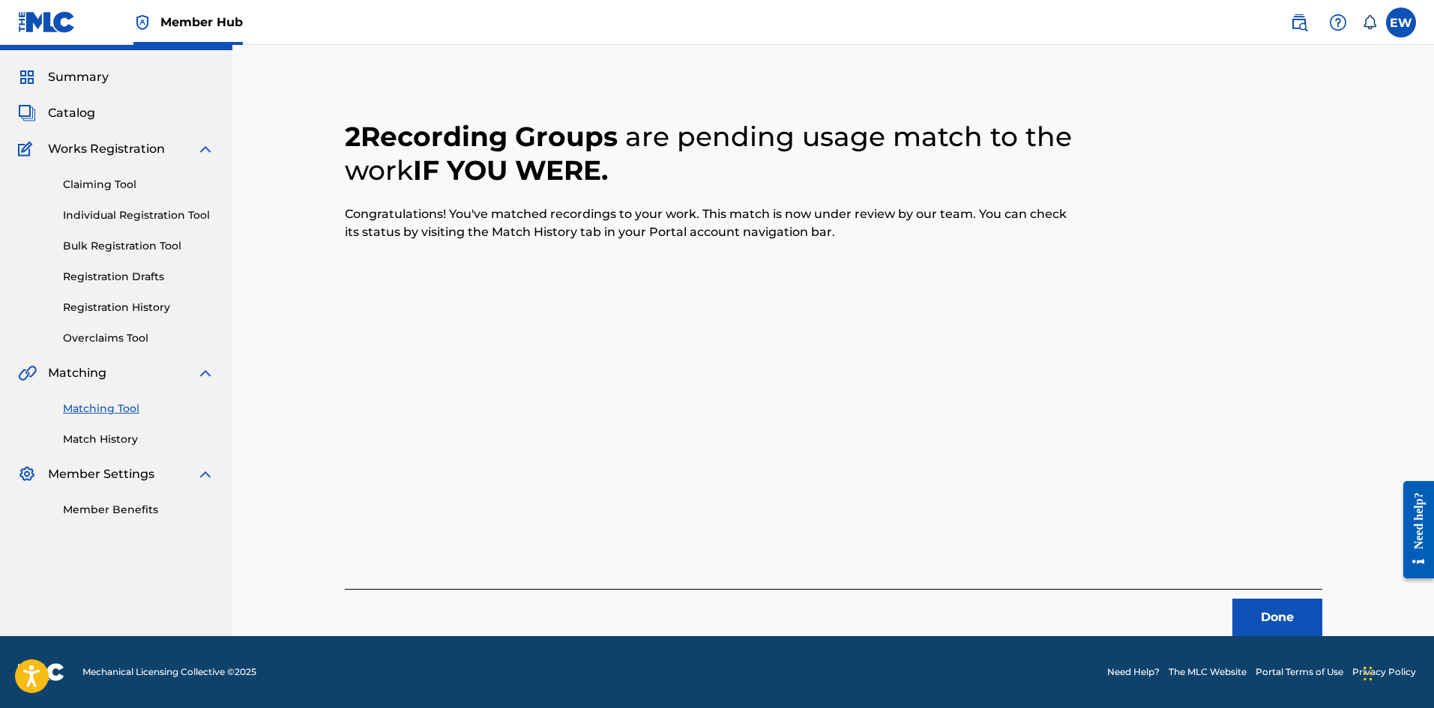
scroll to position [36, 0]
click at [1261, 620] on button "Done" at bounding box center [1277, 617] width 90 height 37
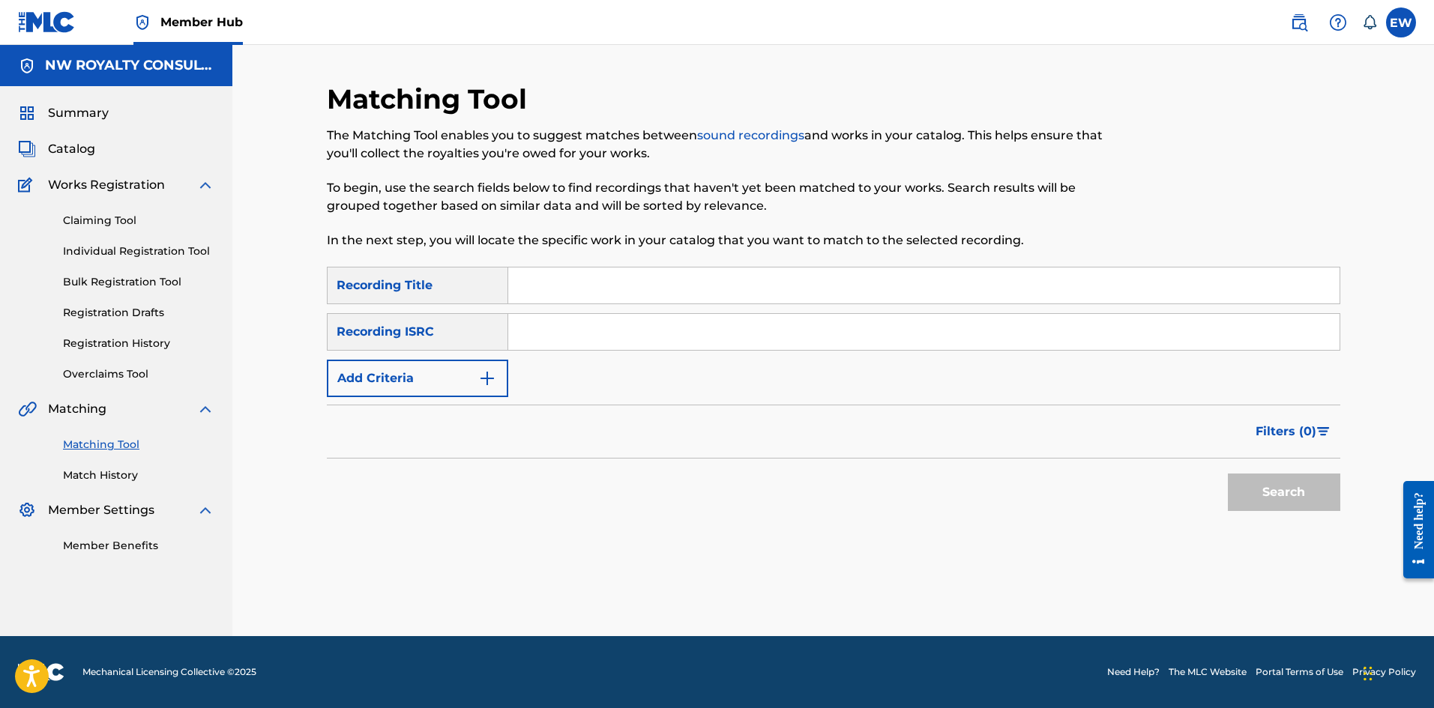
scroll to position [0, 0]
click at [397, 373] on button "Add Criteria" at bounding box center [417, 378] width 181 height 37
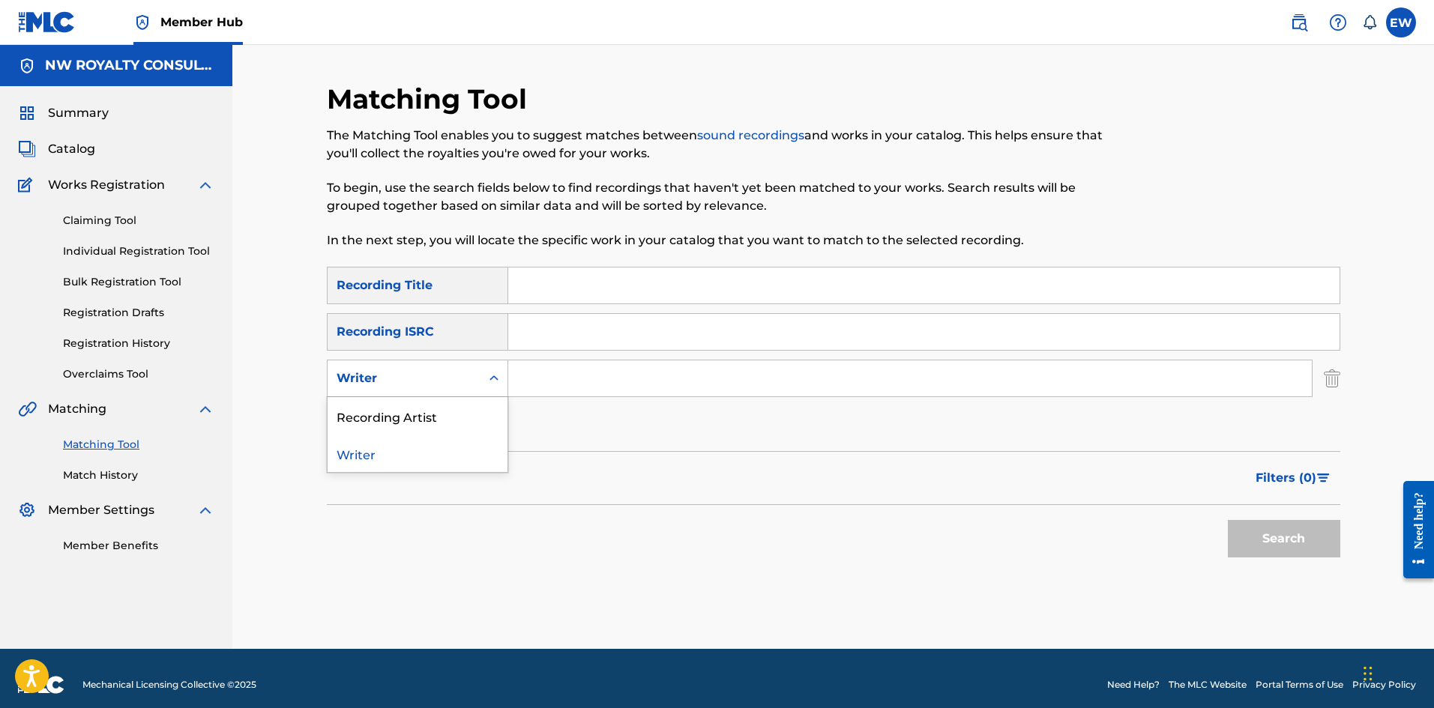
click at [398, 373] on div "Writer" at bounding box center [404, 379] width 135 height 18
click at [380, 422] on div "Recording Artist" at bounding box center [418, 415] width 180 height 37
drag, startPoint x: 600, startPoint y: 389, endPoint x: 607, endPoint y: 397, distance: 10.1
click at [615, 402] on div "SearchWithCriteriace9246af-2037-49ec-b288-5cb02de71458 Recording Title SearchWi…" at bounding box center [833, 355] width 1013 height 177
paste input "VARIOUS ARTIST"
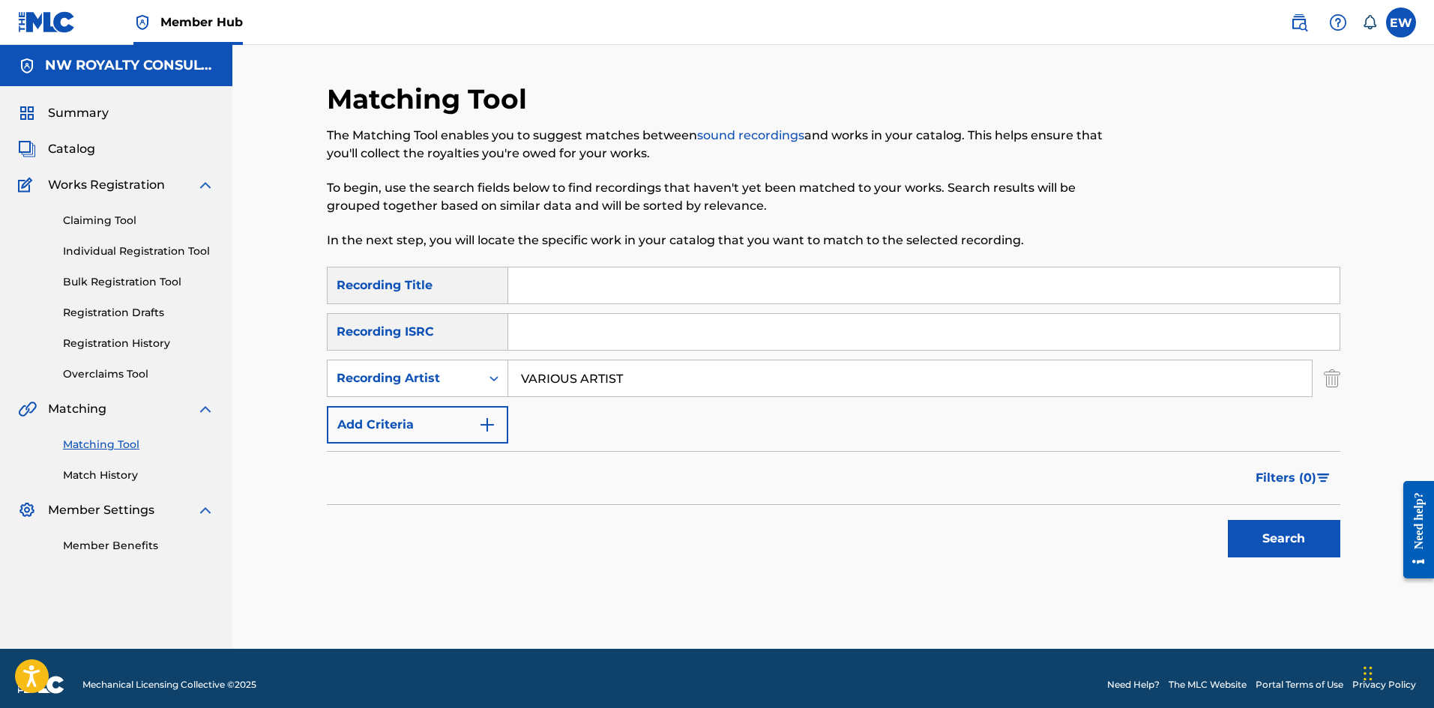
type input "VARIOUS ARTIST"
drag, startPoint x: 828, startPoint y: 289, endPoint x: 826, endPoint y: 281, distance: 7.8
click at [828, 286] on input "Search Form" at bounding box center [923, 286] width 831 height 36
paste input "TROUBLE"
type input "TROUBLE"
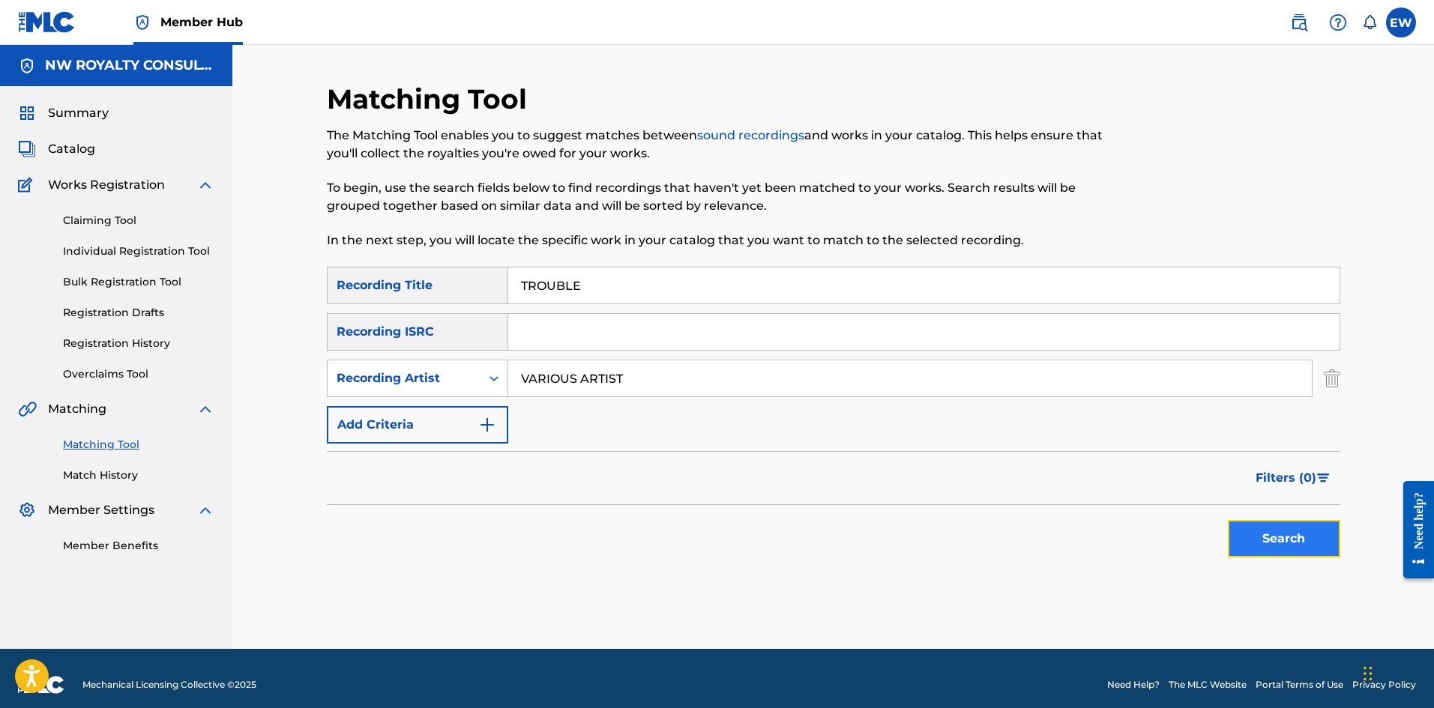
click at [1296, 541] on button "Search" at bounding box center [1284, 538] width 112 height 37
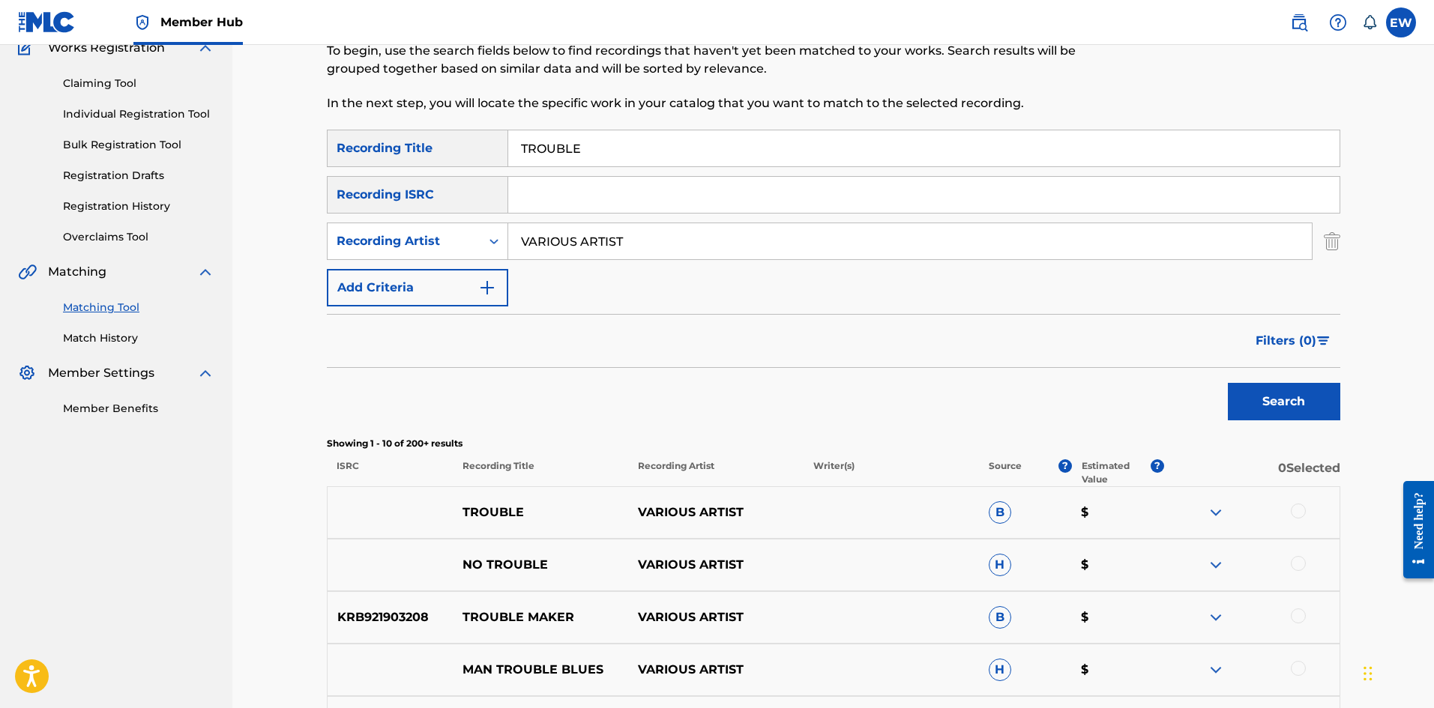
scroll to position [150, 0]
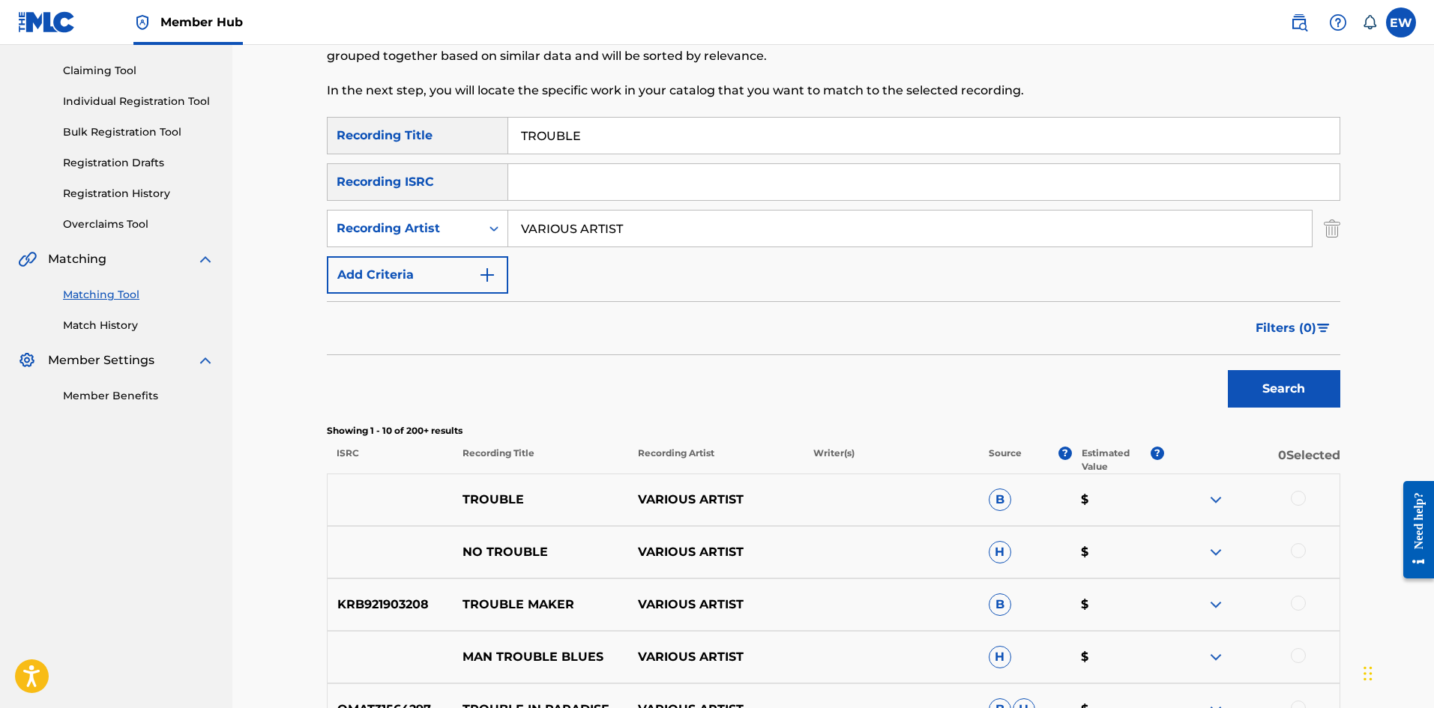
click at [1303, 497] on div at bounding box center [1298, 498] width 15 height 15
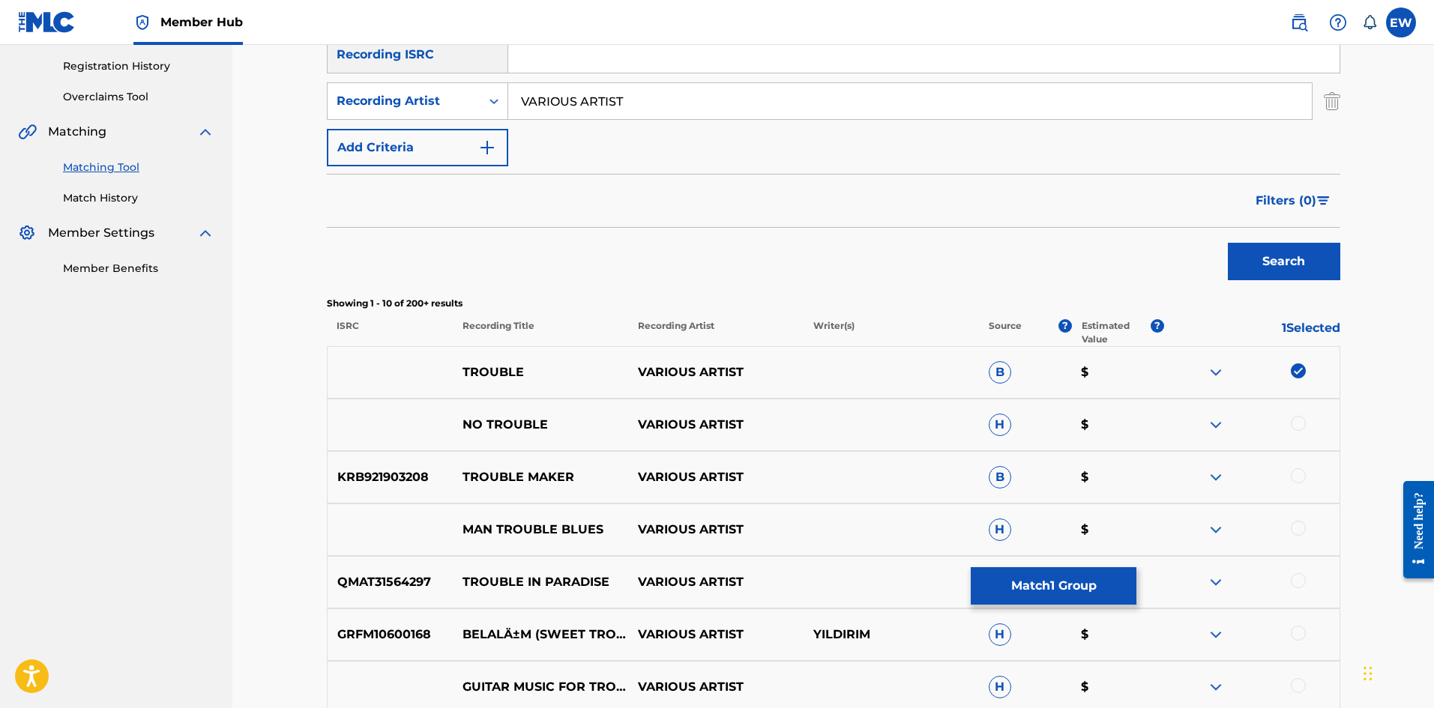
scroll to position [300, 0]
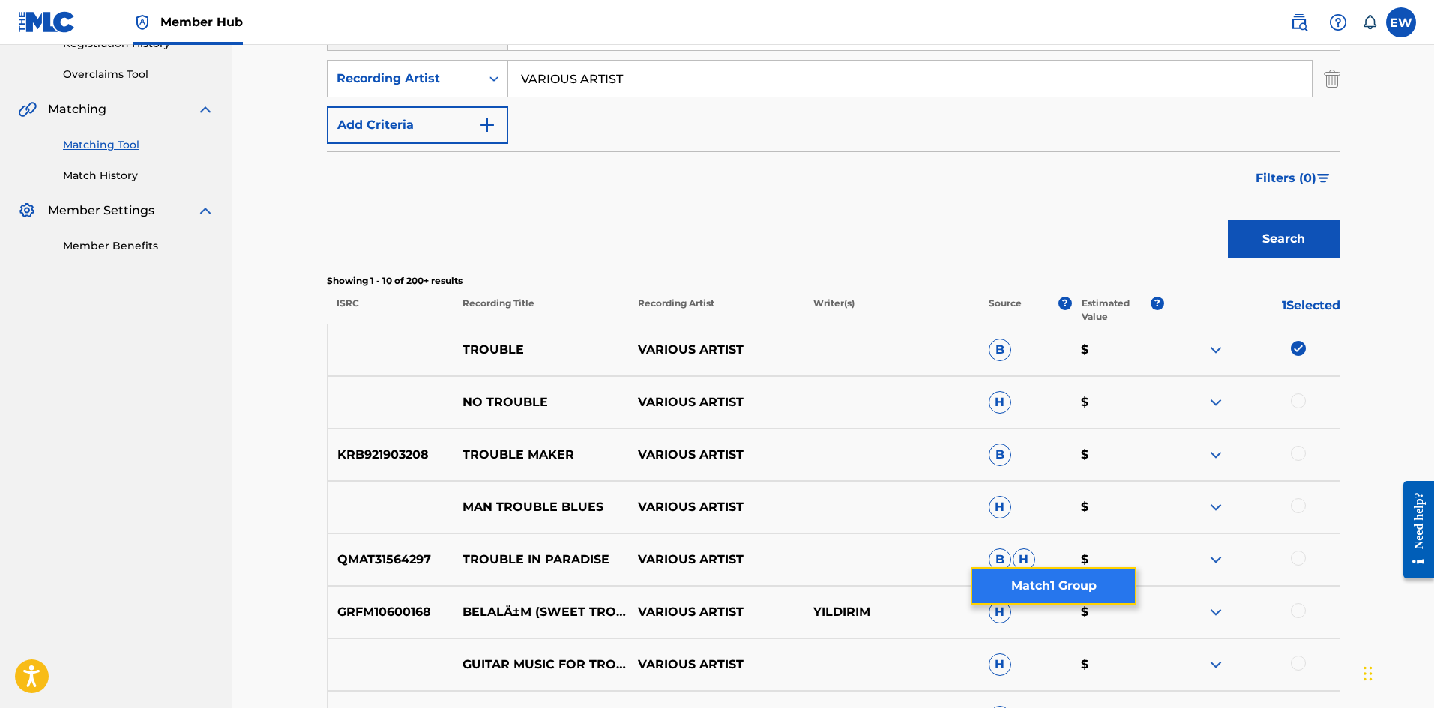
click at [1114, 594] on button "Match 1 Group" at bounding box center [1054, 585] width 166 height 37
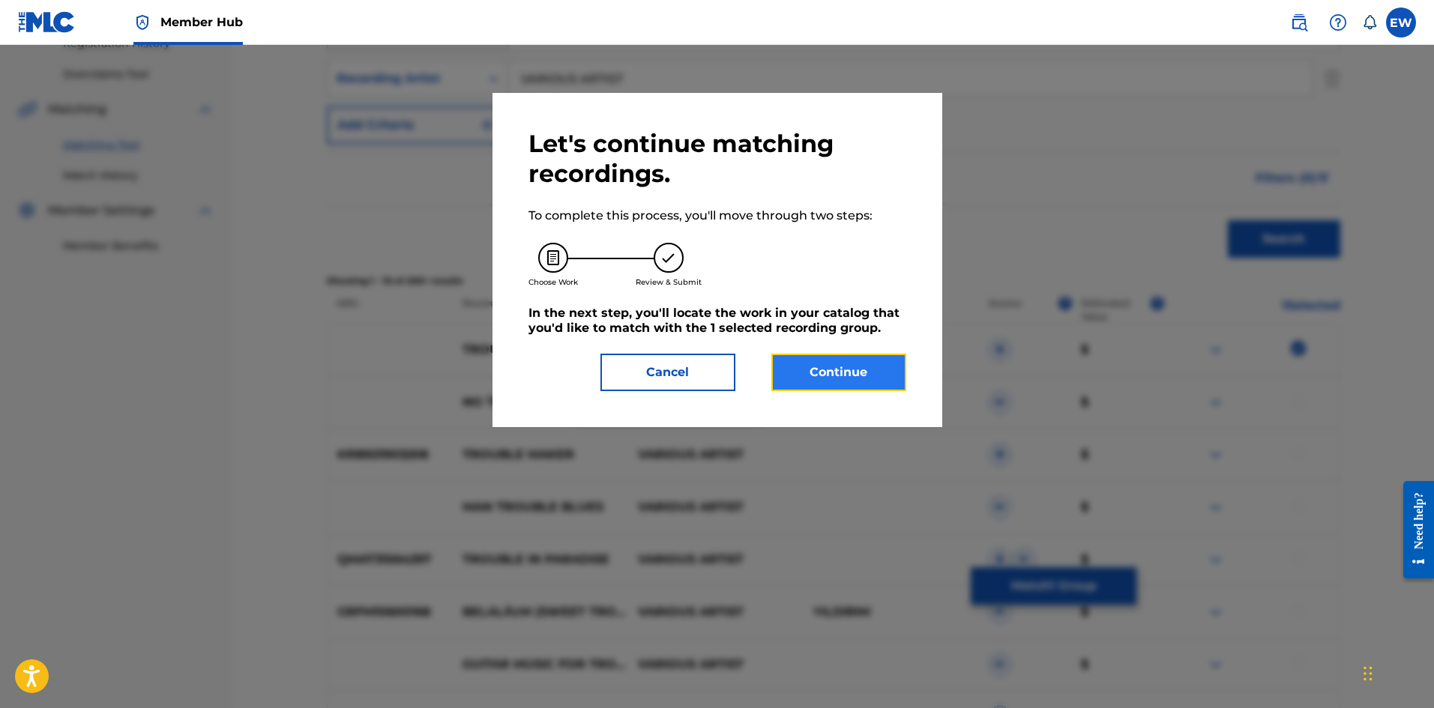
click at [837, 367] on button "Continue" at bounding box center [838, 372] width 135 height 37
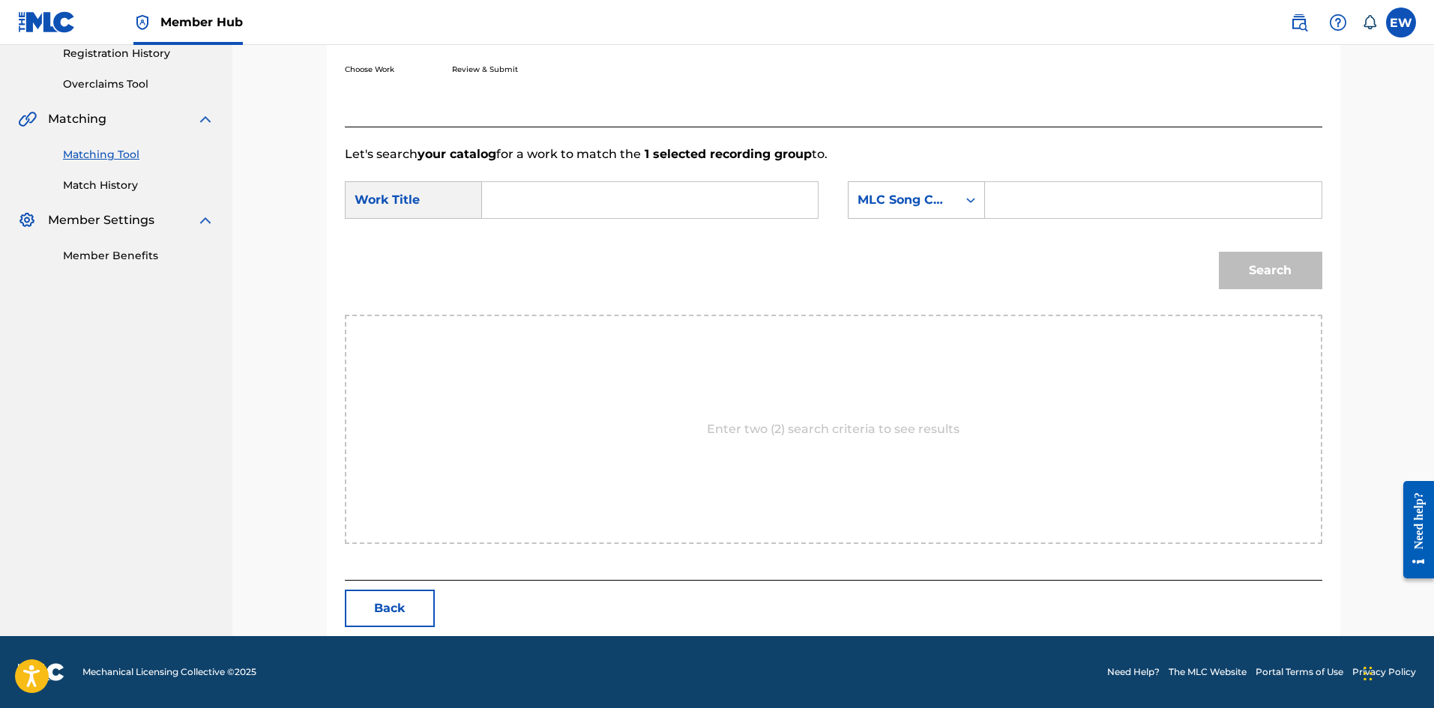
scroll to position [290, 0]
click at [646, 202] on input "Search Form" at bounding box center [650, 200] width 310 height 36
paste input "TROUBLE"
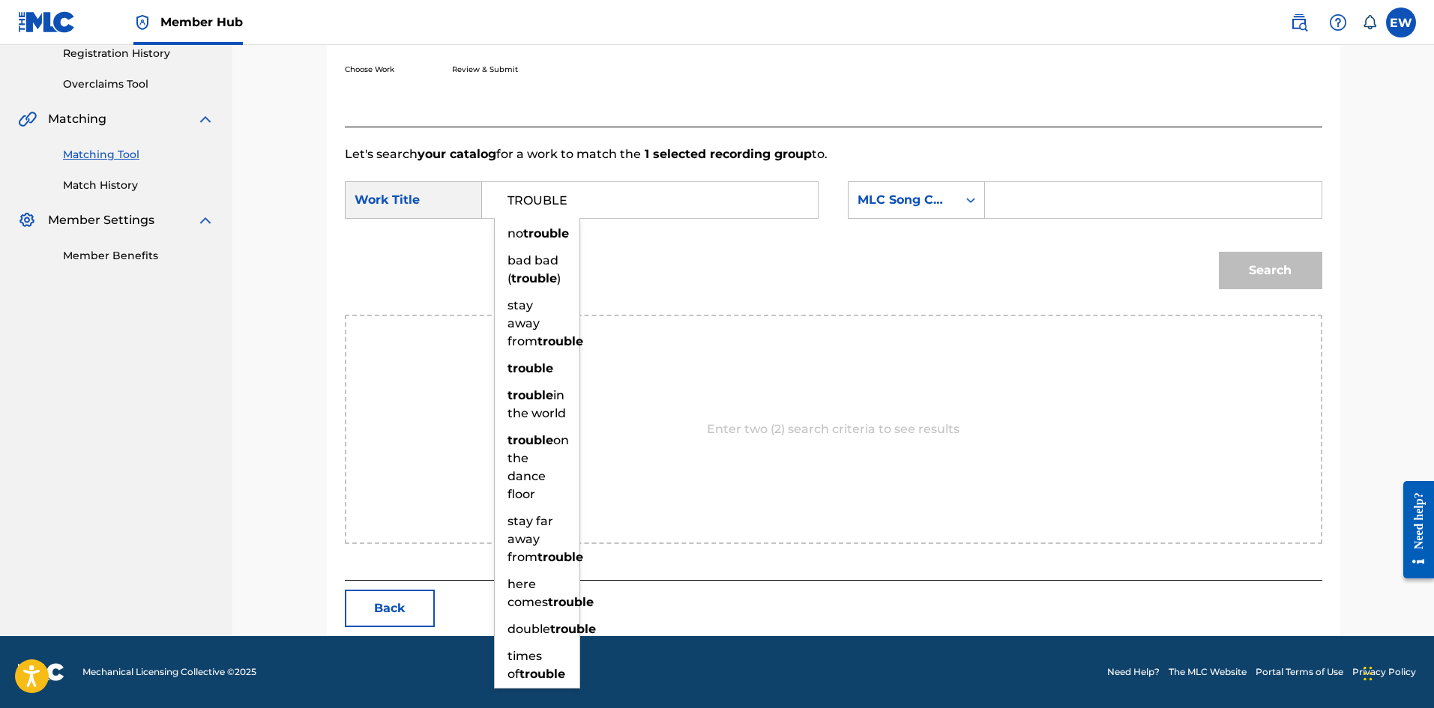
type input "TROUBLE"
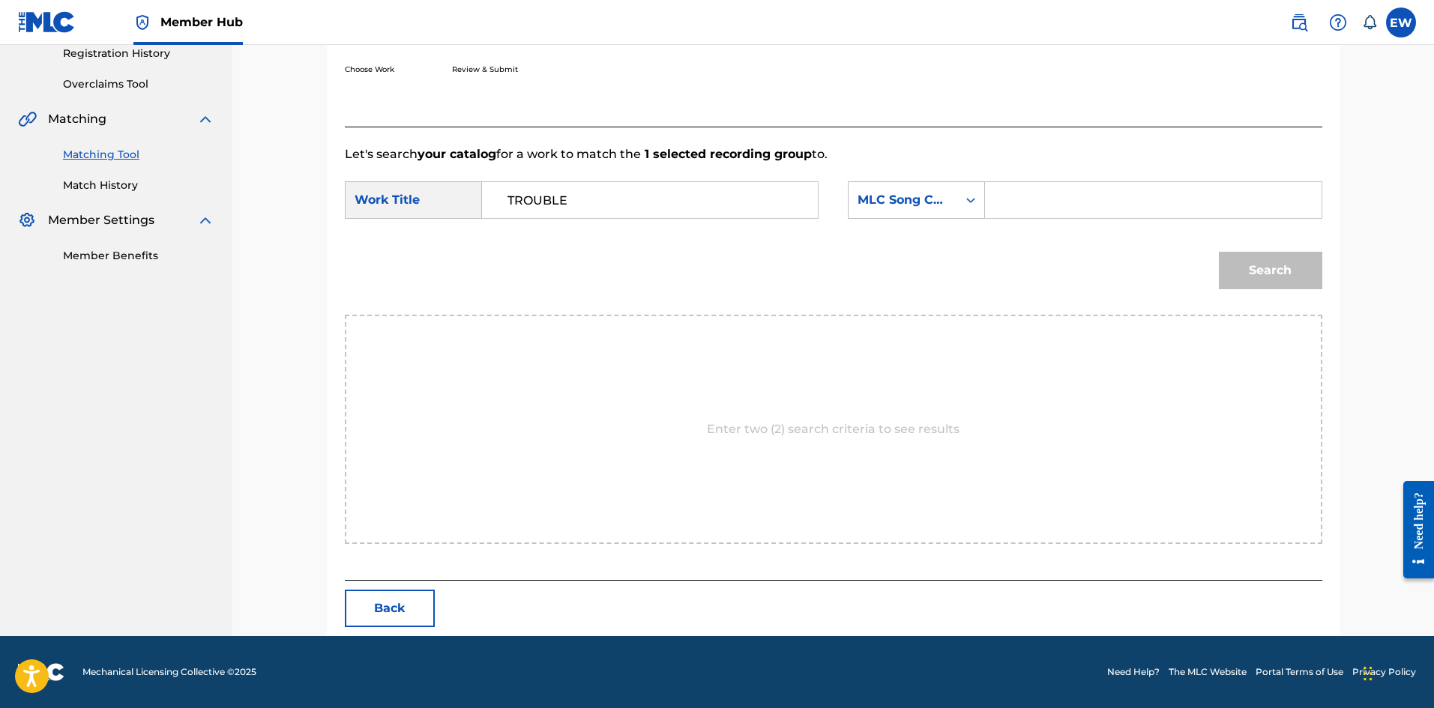
click at [1121, 195] on input "Search Form" at bounding box center [1153, 200] width 310 height 36
paste input "TVCV1Z"
type input "TVCV1Z"
click at [1240, 278] on button "Search" at bounding box center [1270, 270] width 103 height 37
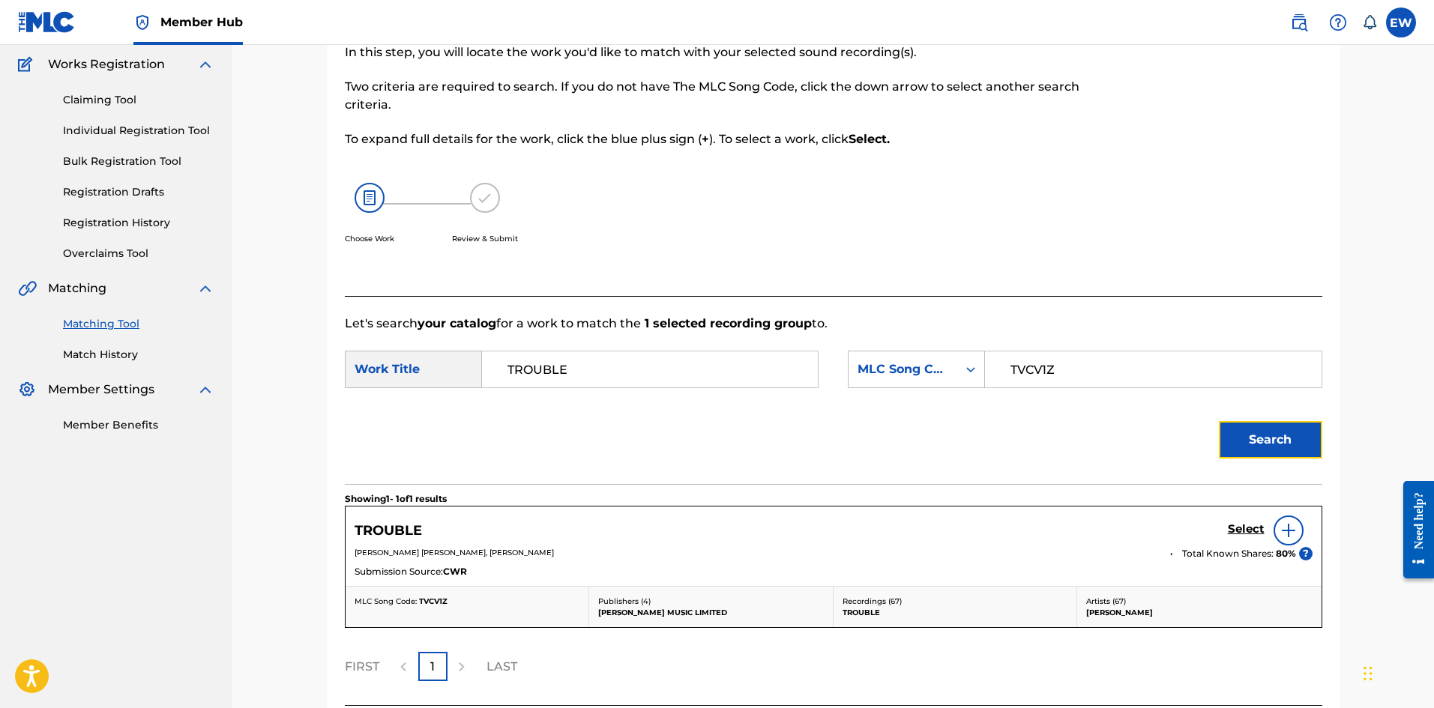
scroll to position [246, 0]
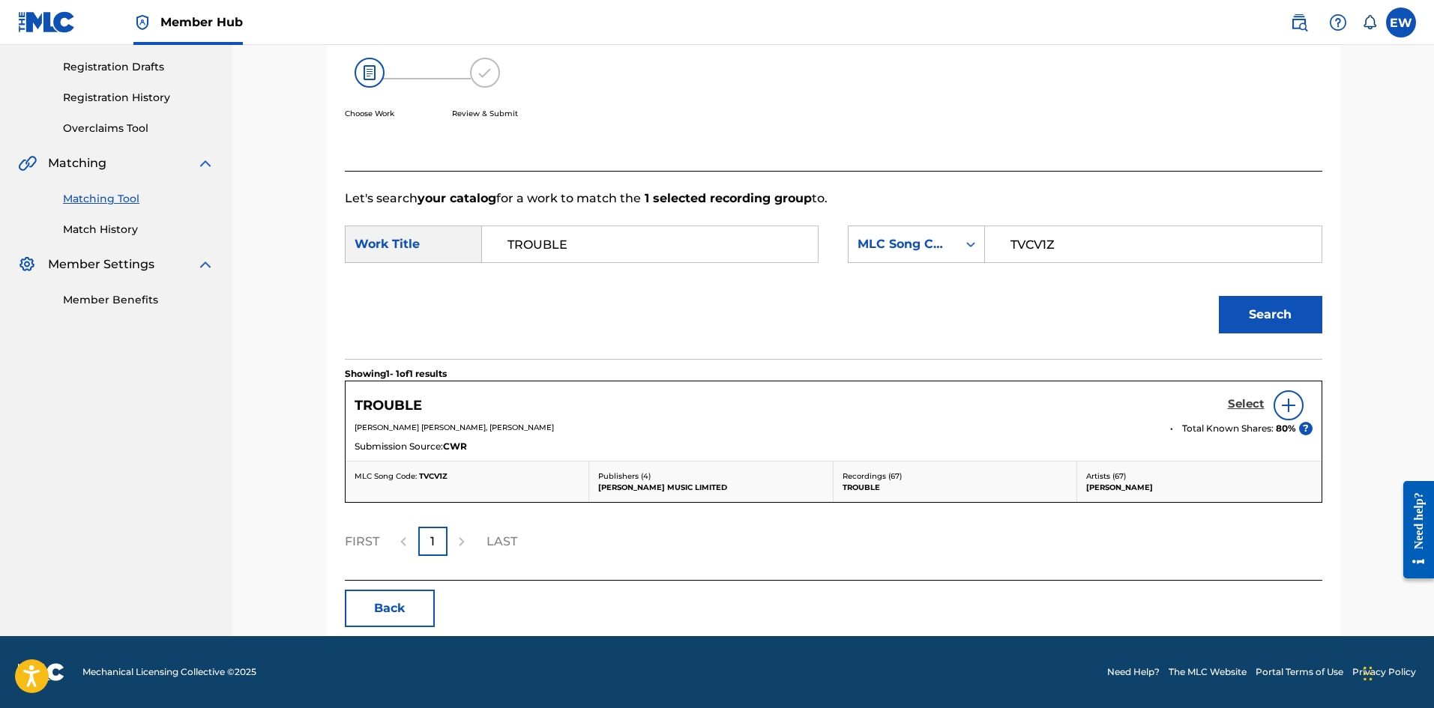
click at [1251, 400] on h5 "Select" at bounding box center [1246, 404] width 37 height 14
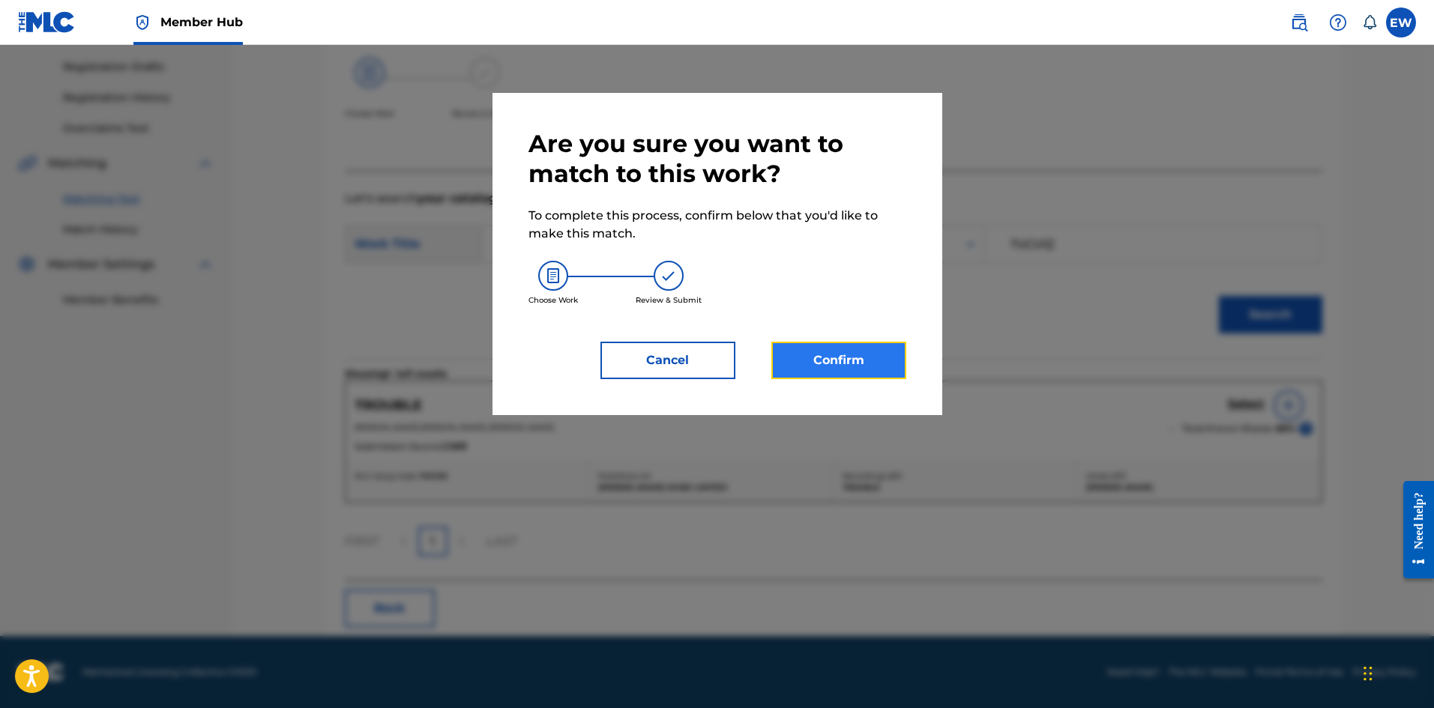
click at [827, 360] on button "Confirm" at bounding box center [838, 360] width 135 height 37
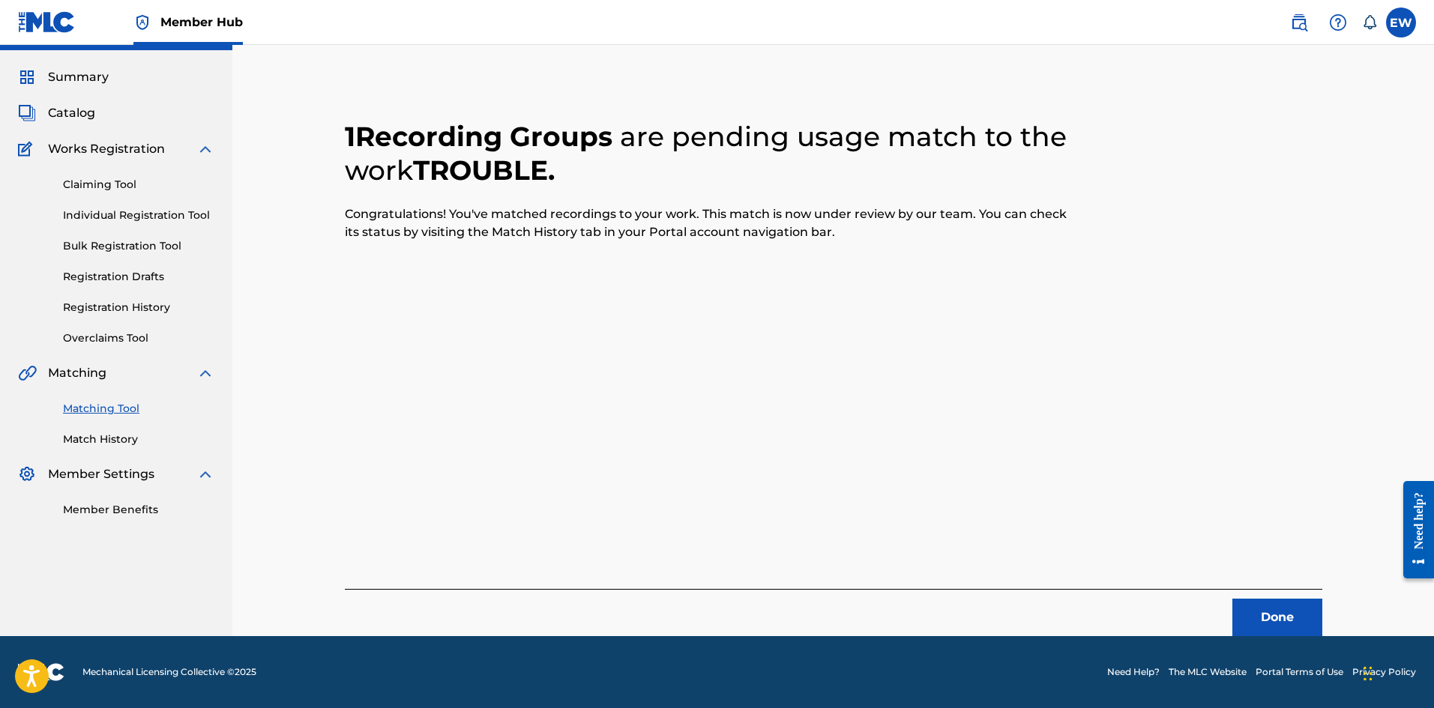
scroll to position [36, 0]
click at [1267, 605] on button "Done" at bounding box center [1277, 617] width 90 height 37
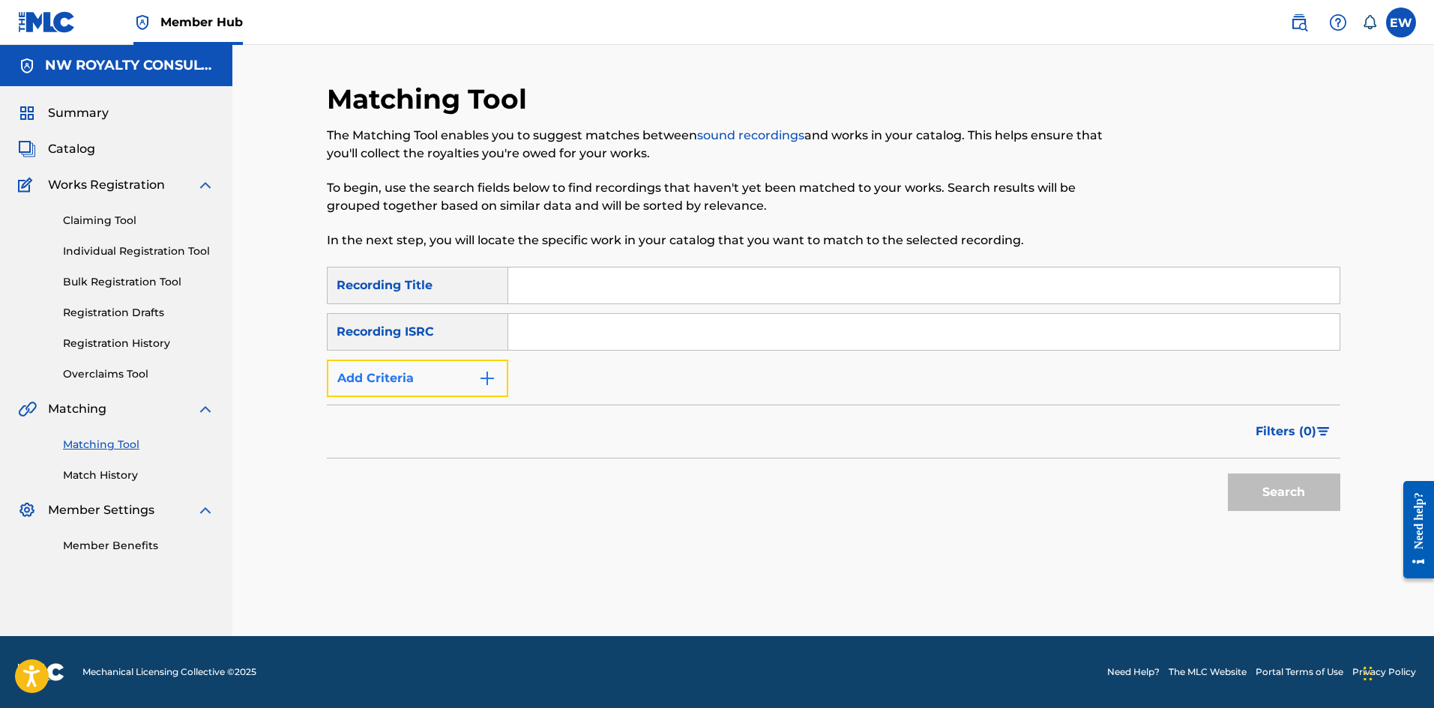
click at [453, 385] on button "Add Criteria" at bounding box center [417, 378] width 181 height 37
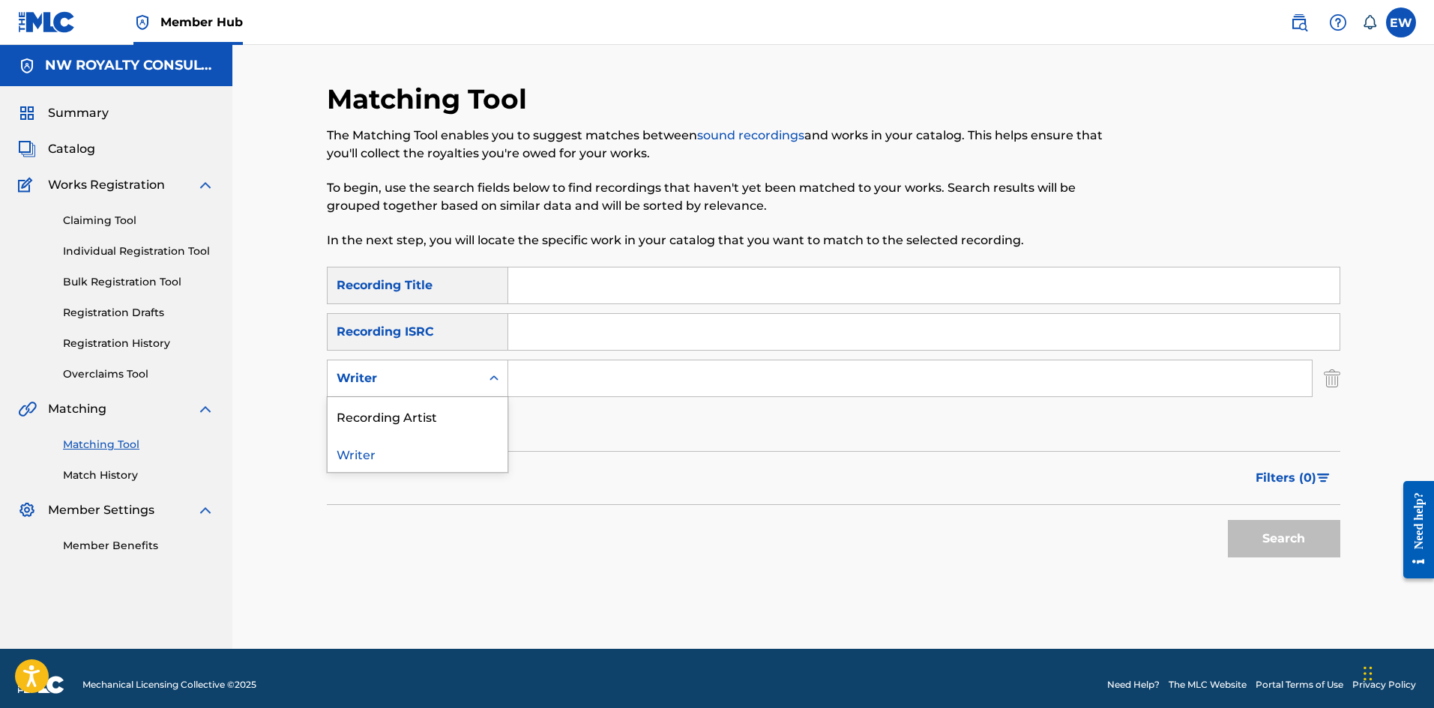
drag, startPoint x: 446, startPoint y: 388, endPoint x: 429, endPoint y: 395, distance: 18.1
click at [441, 391] on div "Writer" at bounding box center [404, 378] width 153 height 28
drag, startPoint x: 410, startPoint y: 418, endPoint x: 509, endPoint y: 391, distance: 102.8
click at [486, 398] on div "Recording Artist" at bounding box center [418, 415] width 180 height 37
click at [558, 374] on input "Search Form" at bounding box center [909, 379] width 803 height 36
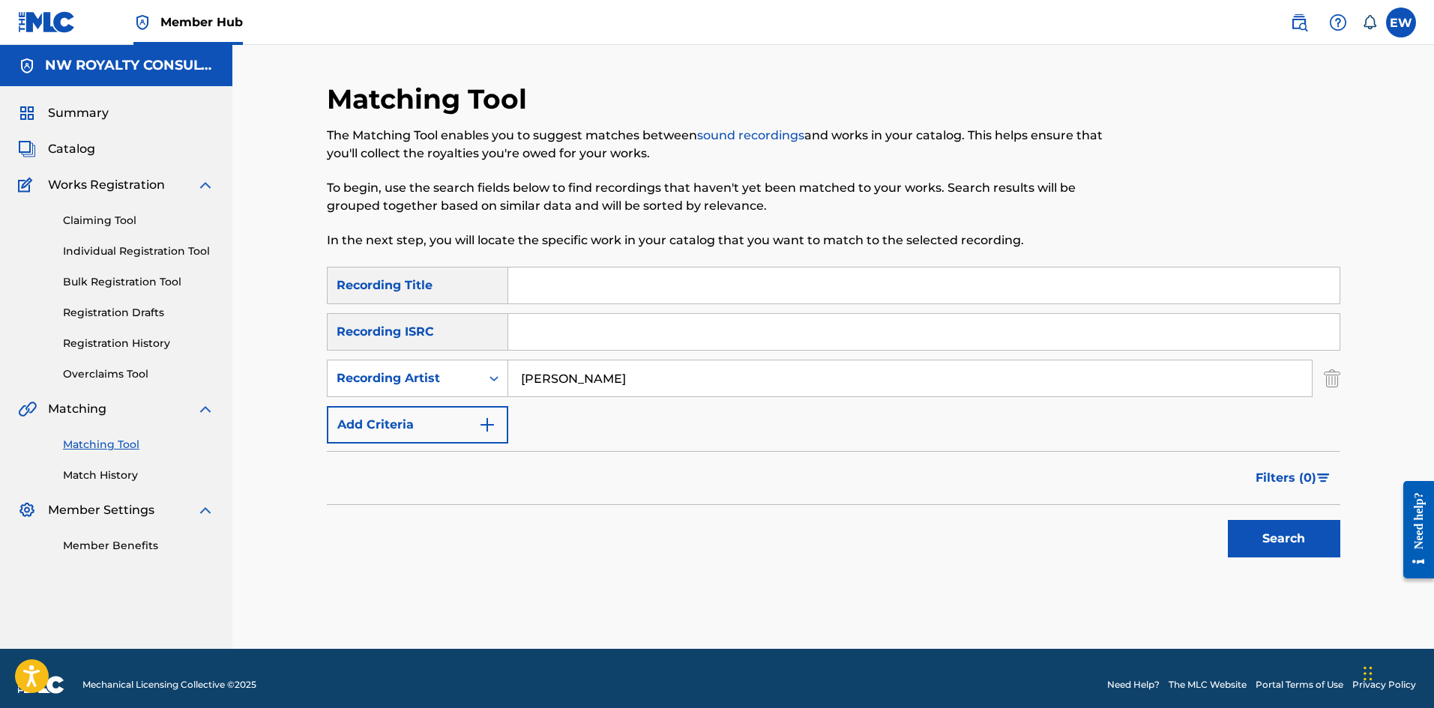
type input "[PERSON_NAME]"
click at [543, 285] on input "Search Form" at bounding box center [923, 286] width 831 height 36
paste input "TRUE LOVE"
type input "TRUE LOVE"
drag, startPoint x: 1288, startPoint y: 554, endPoint x: 1277, endPoint y: 546, distance: 12.9
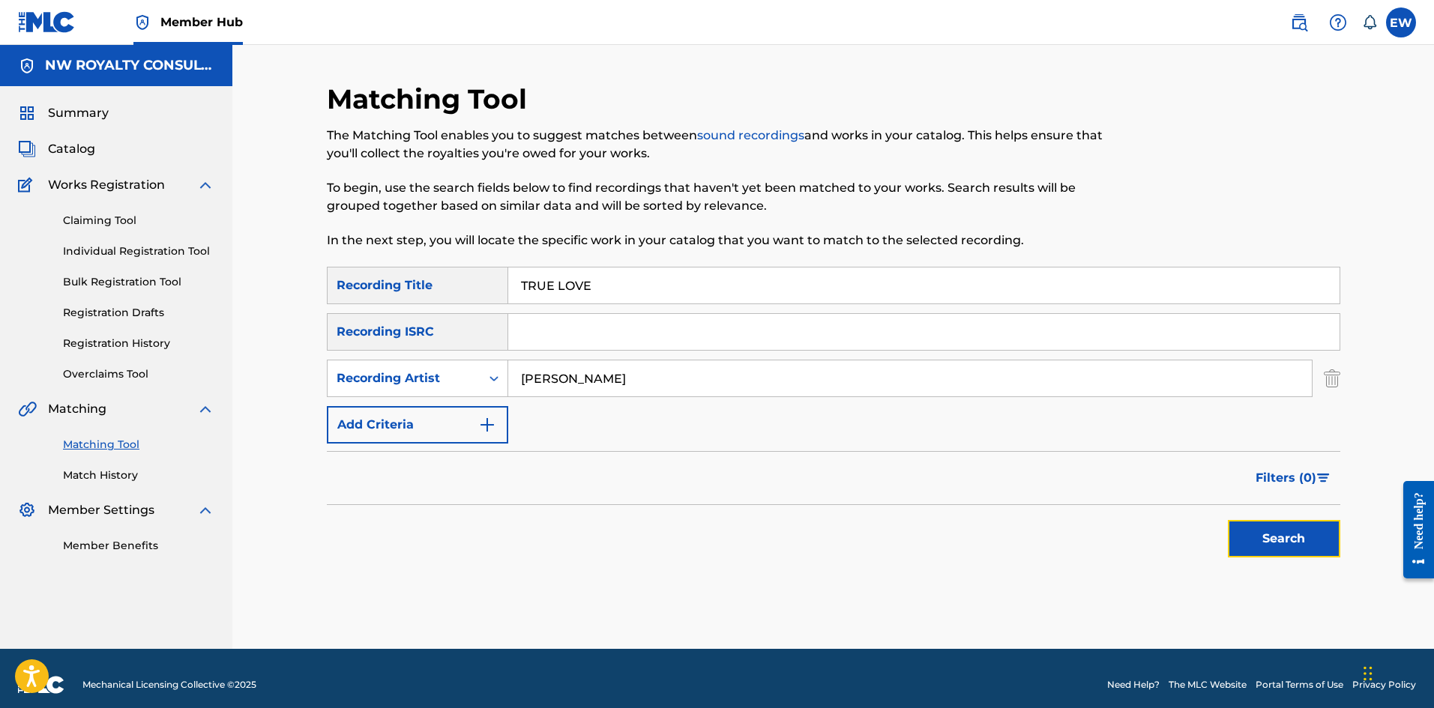
click at [1287, 553] on button "Search" at bounding box center [1284, 538] width 112 height 37
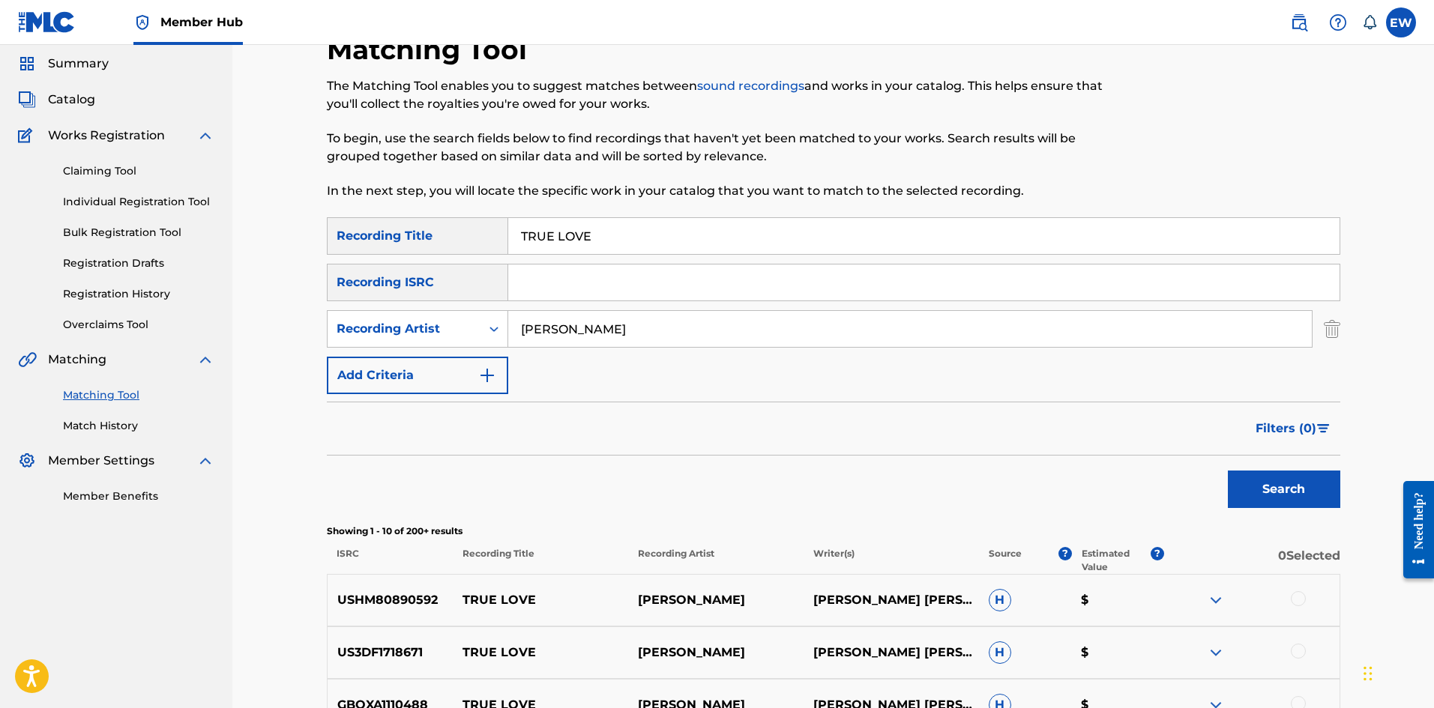
scroll to position [150, 0]
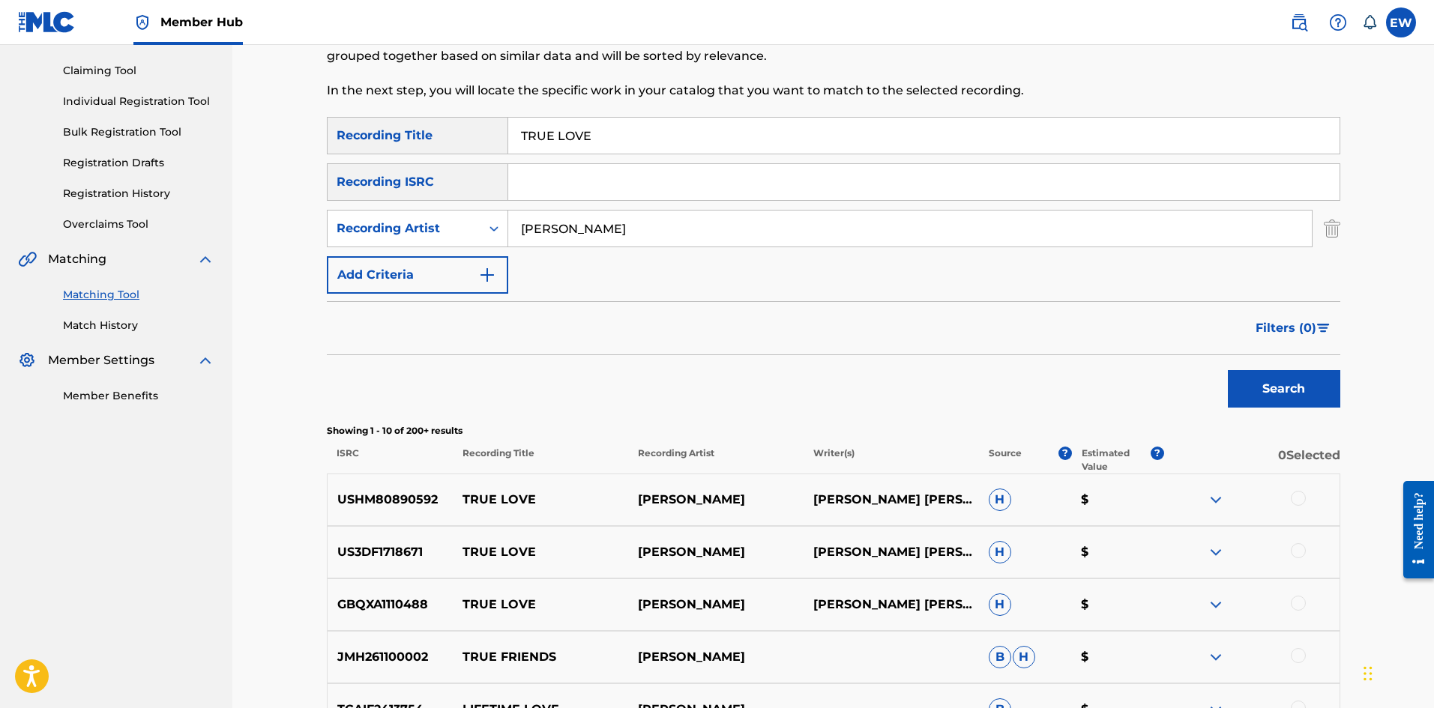
click at [1303, 493] on div at bounding box center [1298, 498] width 15 height 15
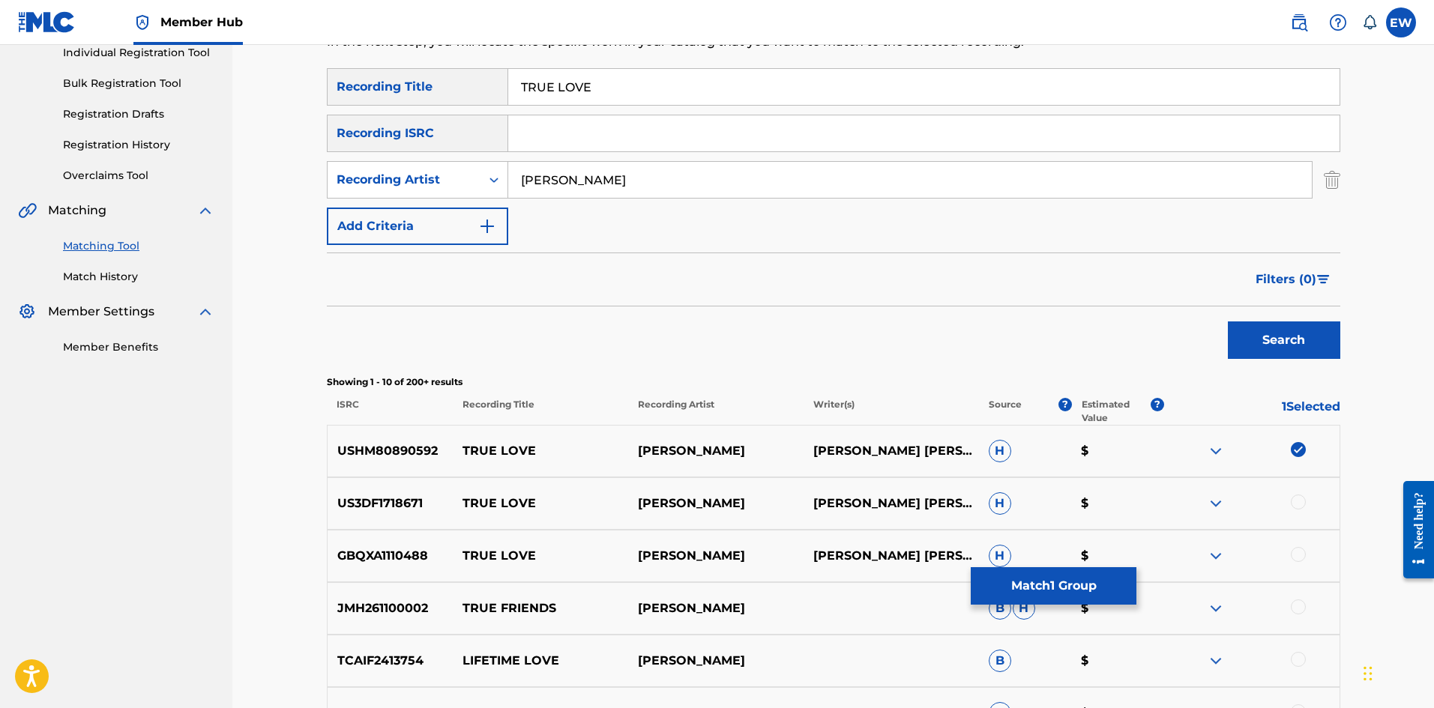
scroll to position [225, 0]
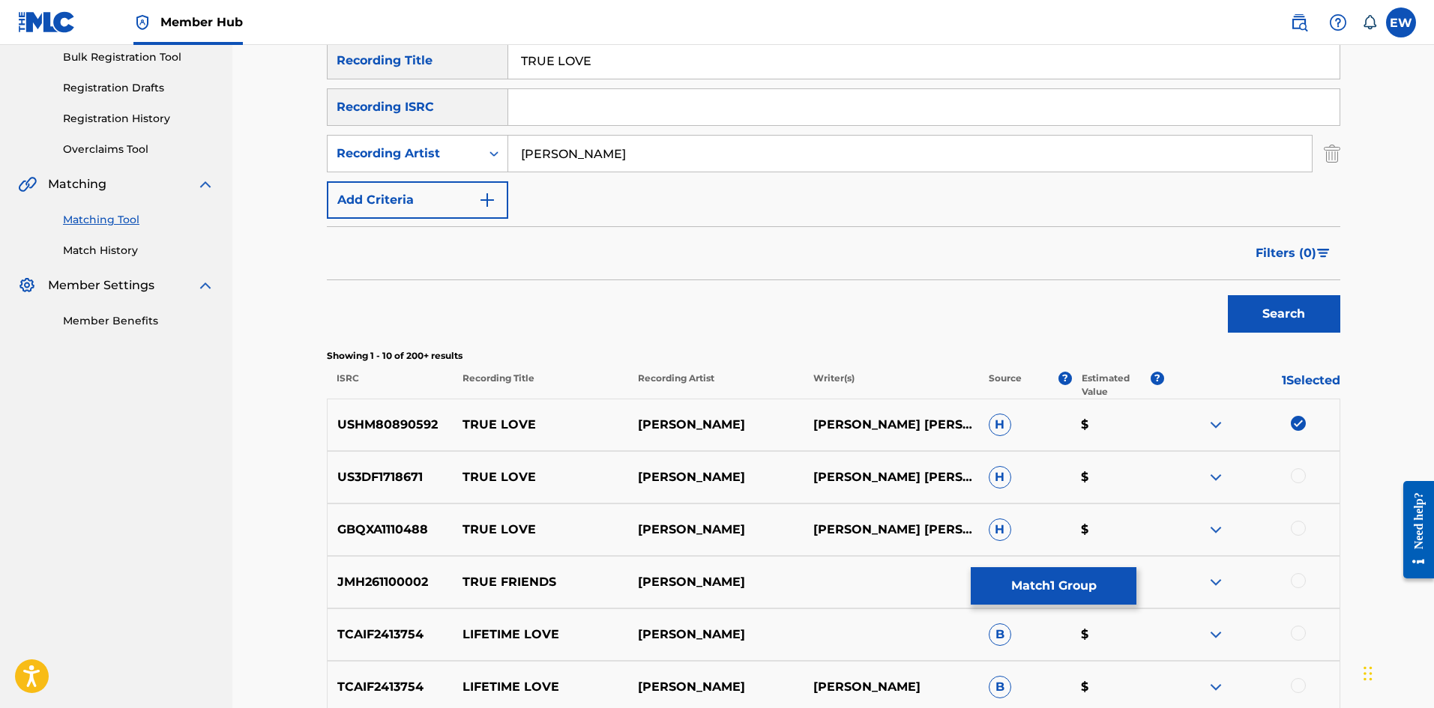
click at [1301, 472] on div at bounding box center [1298, 475] width 15 height 15
click at [1300, 528] on div at bounding box center [1298, 528] width 15 height 15
click at [1100, 568] on button "Match 3 Groups" at bounding box center [1054, 585] width 166 height 37
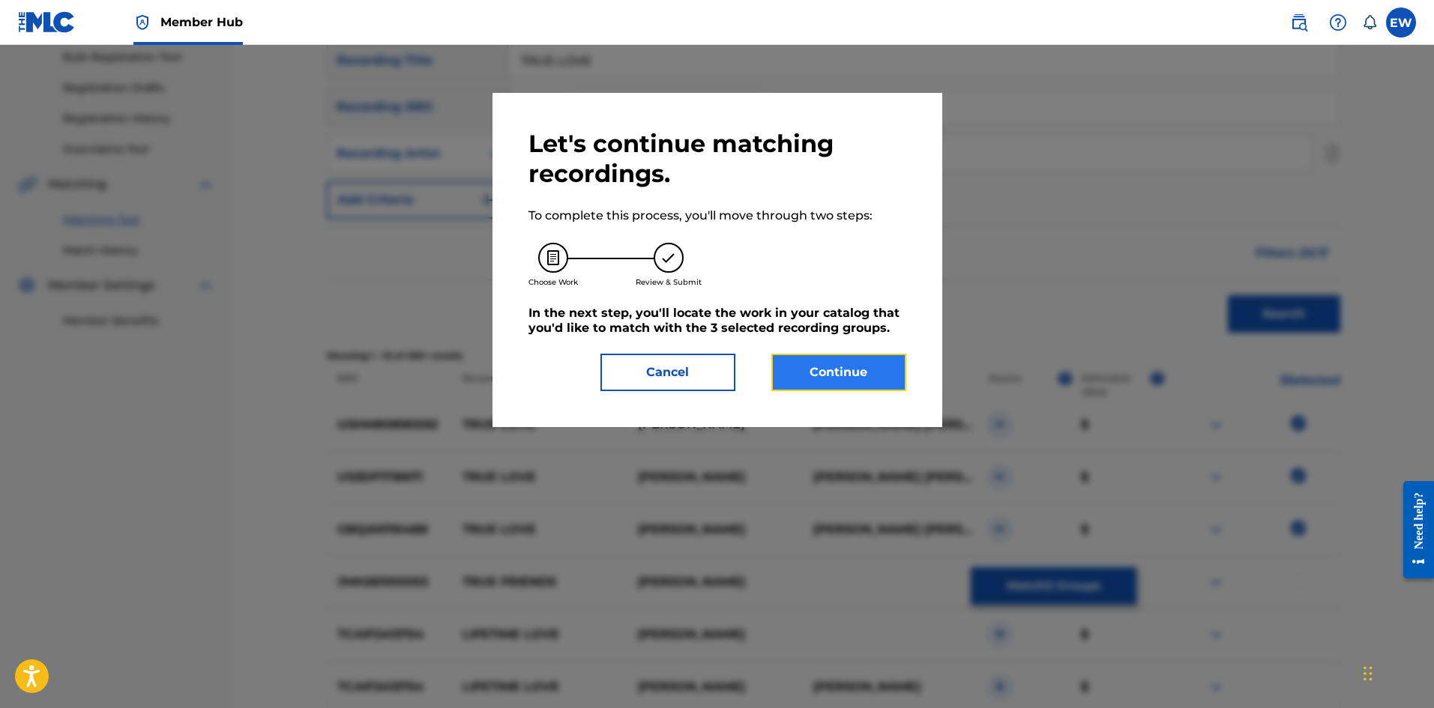
drag, startPoint x: 881, startPoint y: 390, endPoint x: 845, endPoint y: 382, distance: 36.9
click at [845, 382] on button "Continue" at bounding box center [838, 372] width 135 height 37
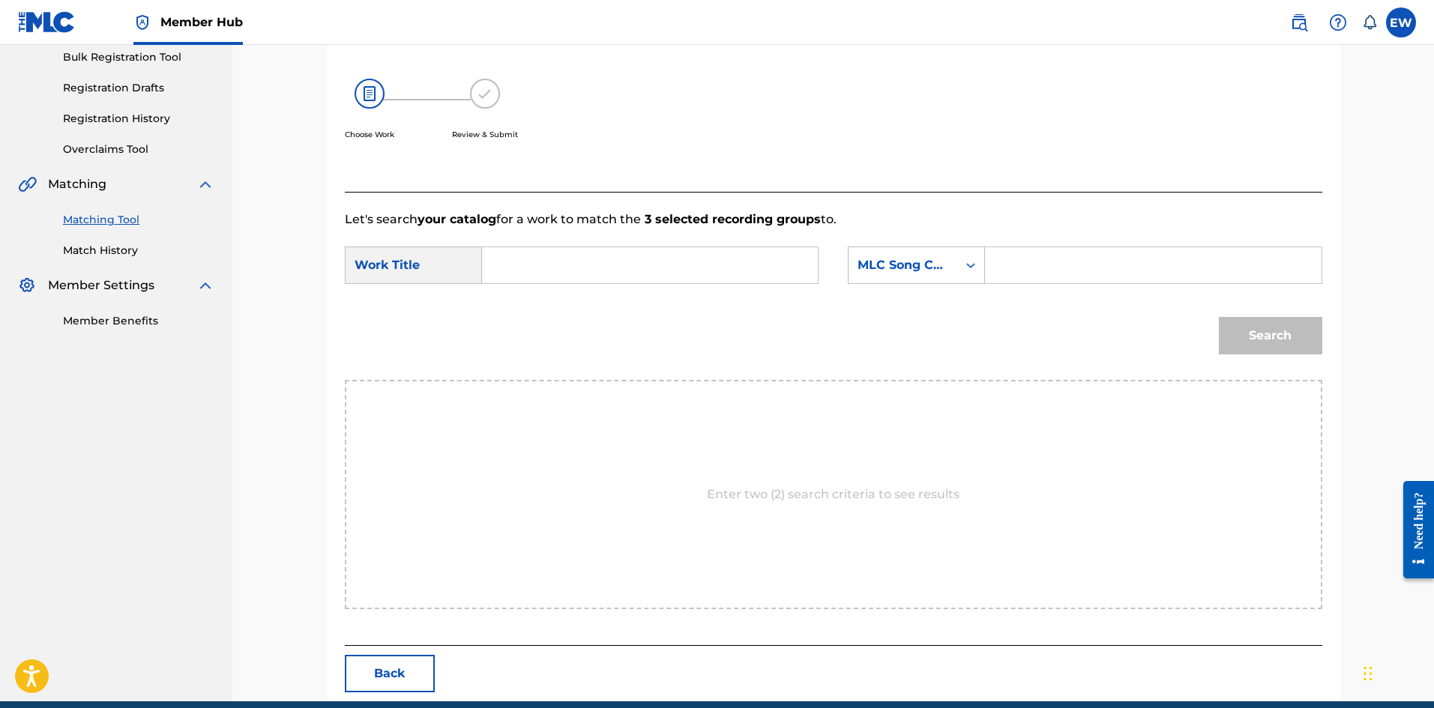
drag, startPoint x: 668, startPoint y: 270, endPoint x: 635, endPoint y: 275, distance: 33.4
click at [636, 277] on input "Search Form" at bounding box center [650, 265] width 310 height 36
paste input "TRUE LOVE"
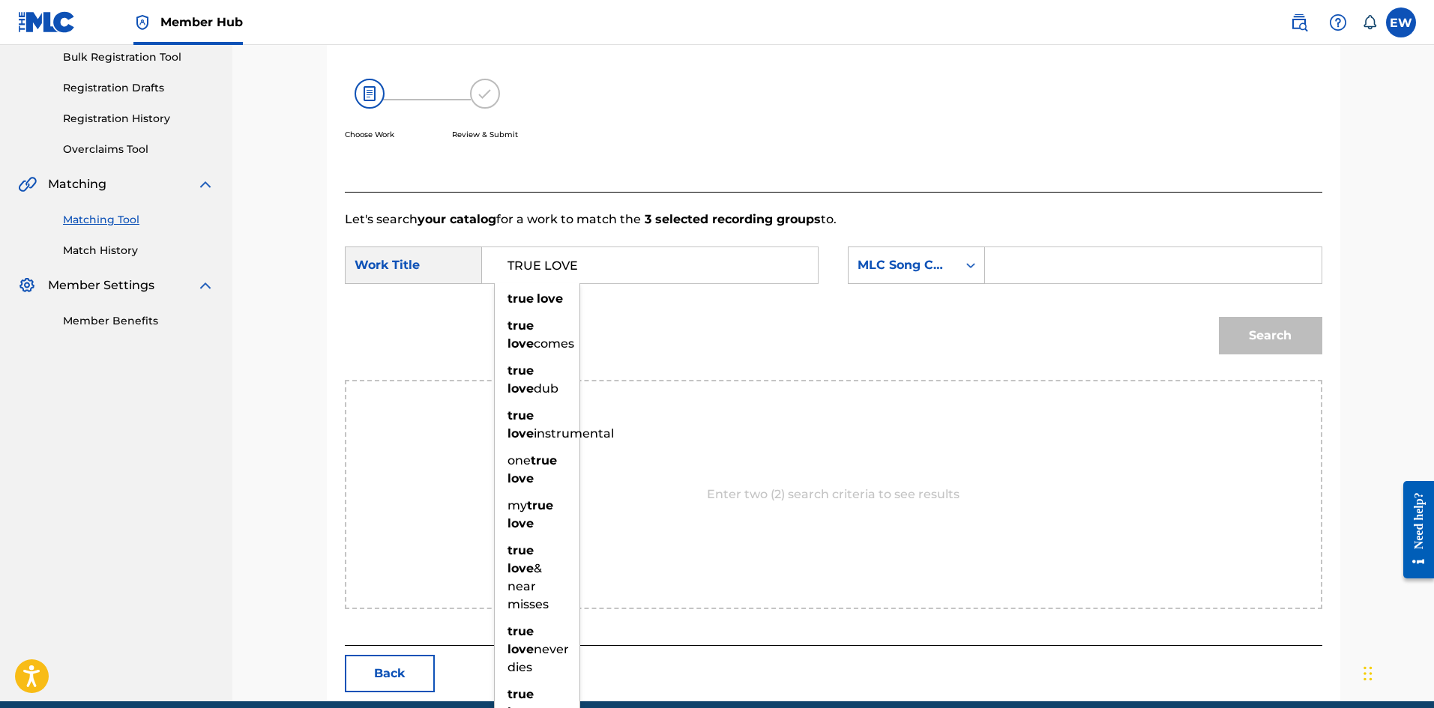
type input "TRUE LOVE"
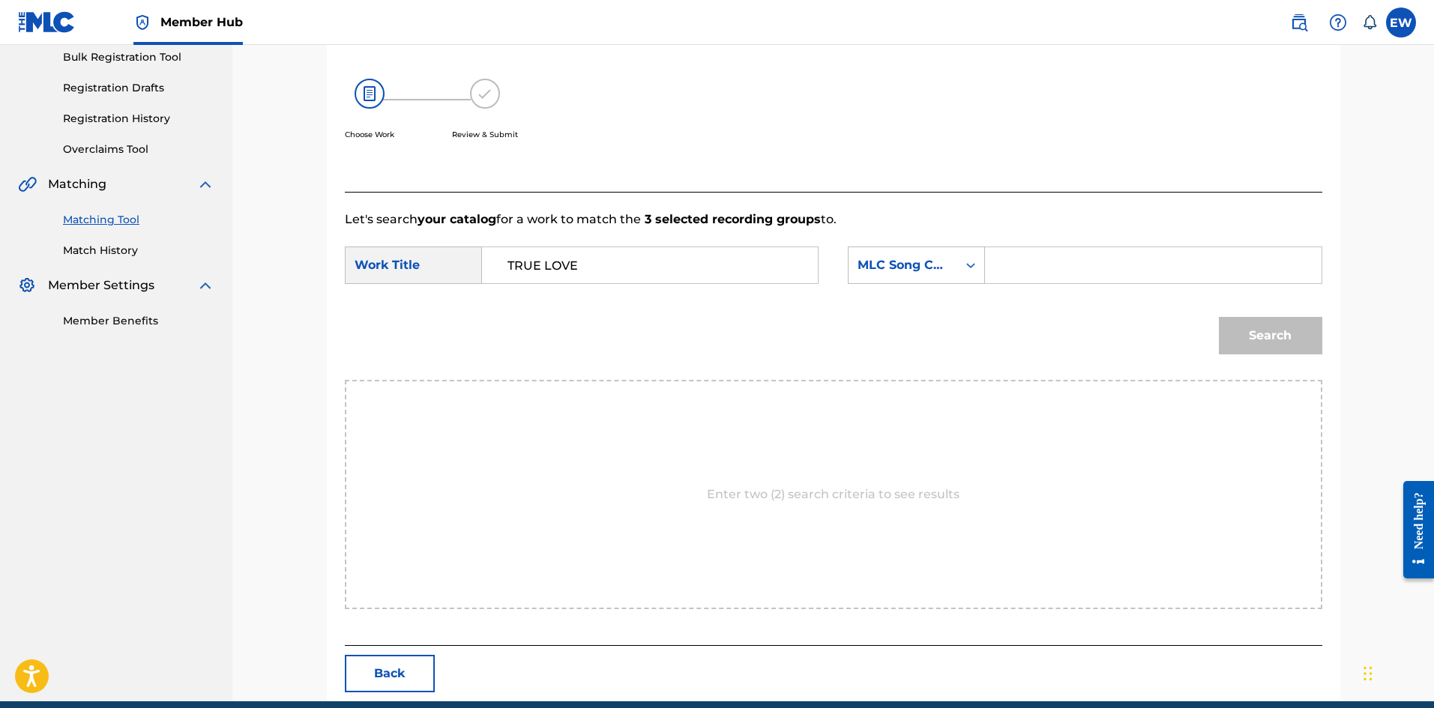
drag, startPoint x: 1147, startPoint y: 263, endPoint x: 1162, endPoint y: 258, distance: 15.9
click at [1149, 263] on input "Search Form" at bounding box center [1153, 265] width 310 height 36
paste input "T6625B"
type input "T6625B"
drag, startPoint x: 1302, startPoint y: 358, endPoint x: 1303, endPoint y: 338, distance: 19.5
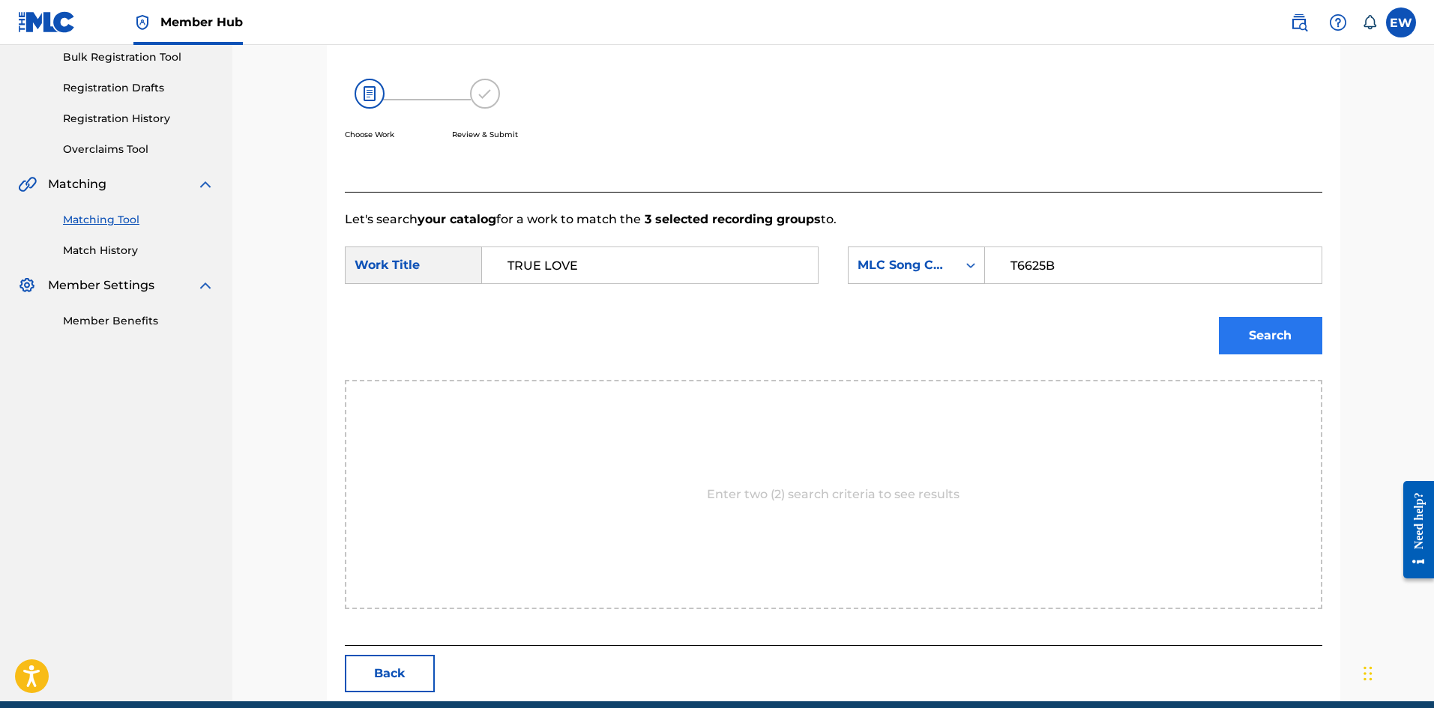
click at [1304, 355] on div "Search" at bounding box center [1266, 332] width 111 height 60
click at [1285, 319] on button "Search" at bounding box center [1270, 335] width 103 height 37
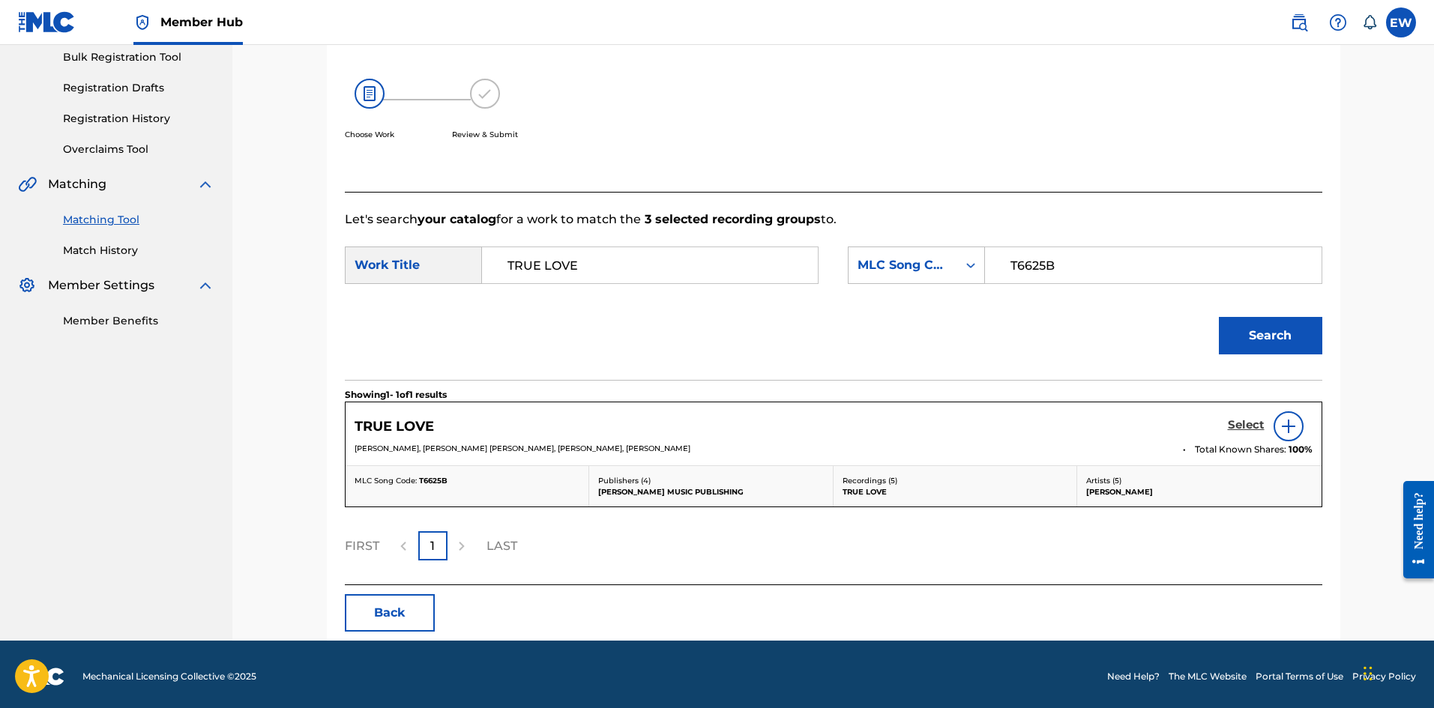
click at [1257, 423] on h5 "Select" at bounding box center [1246, 425] width 37 height 14
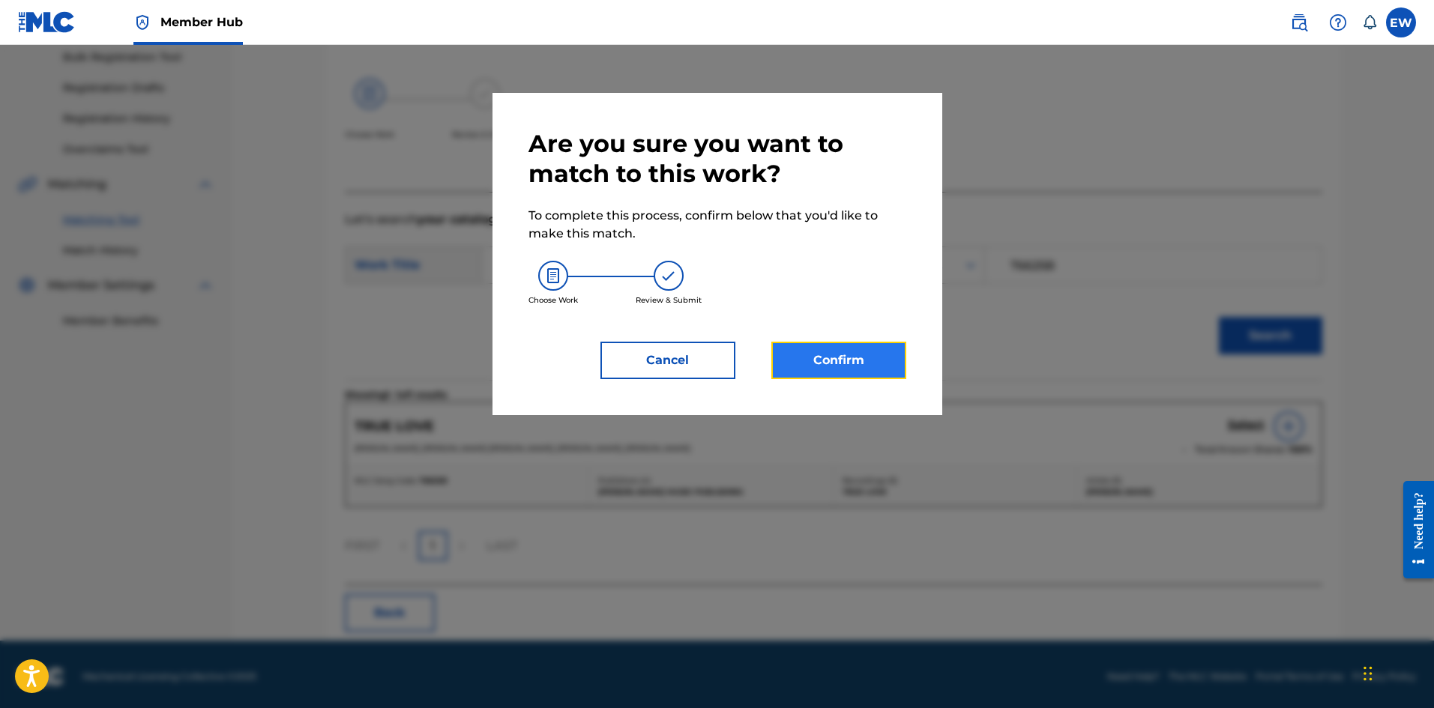
click at [816, 347] on button "Confirm" at bounding box center [838, 360] width 135 height 37
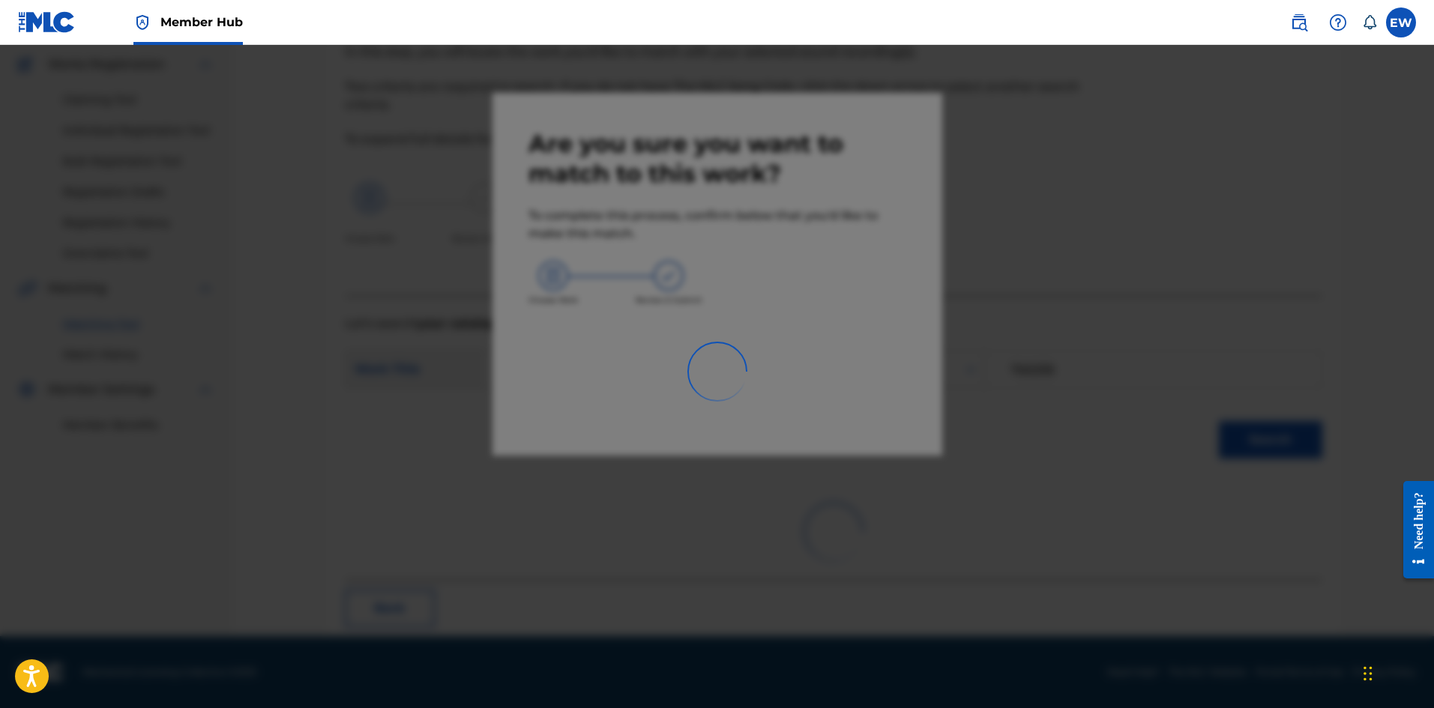
scroll to position [36, 0]
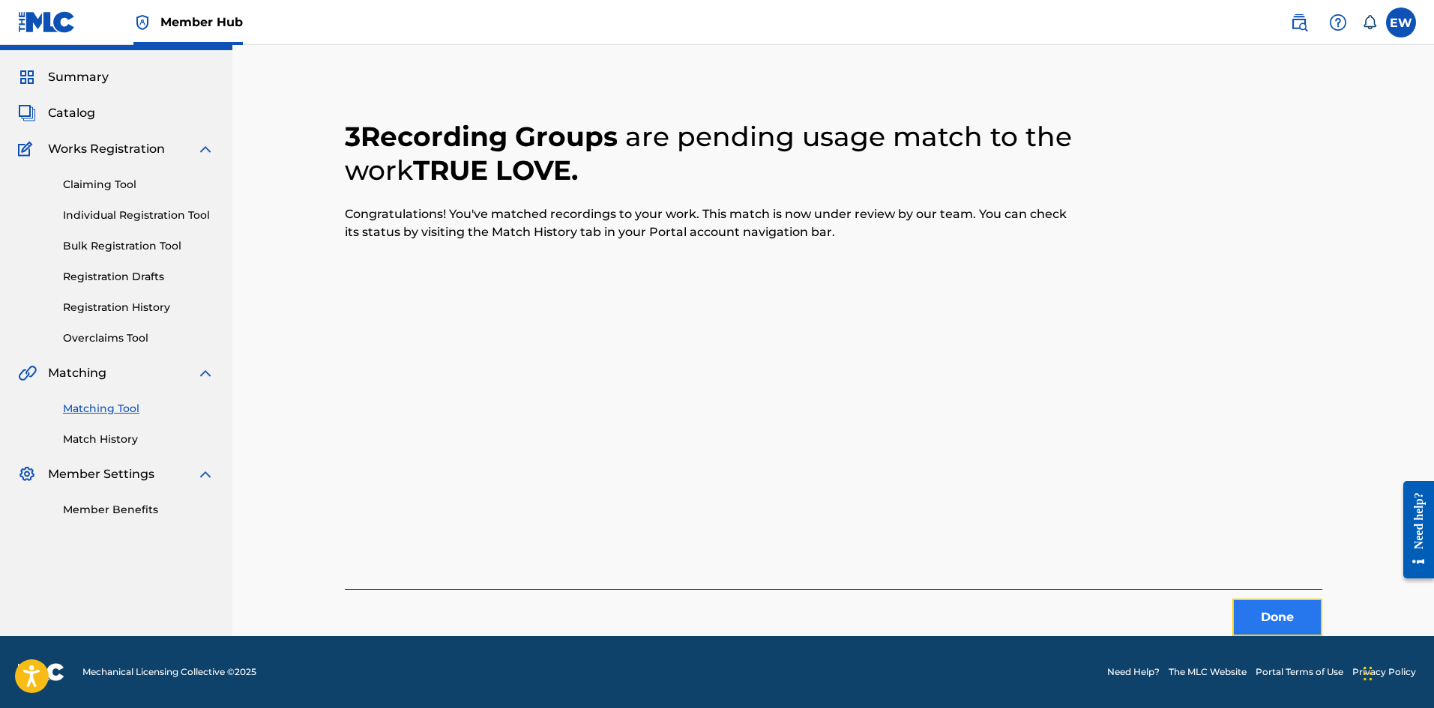
click at [1260, 612] on button "Done" at bounding box center [1277, 617] width 90 height 37
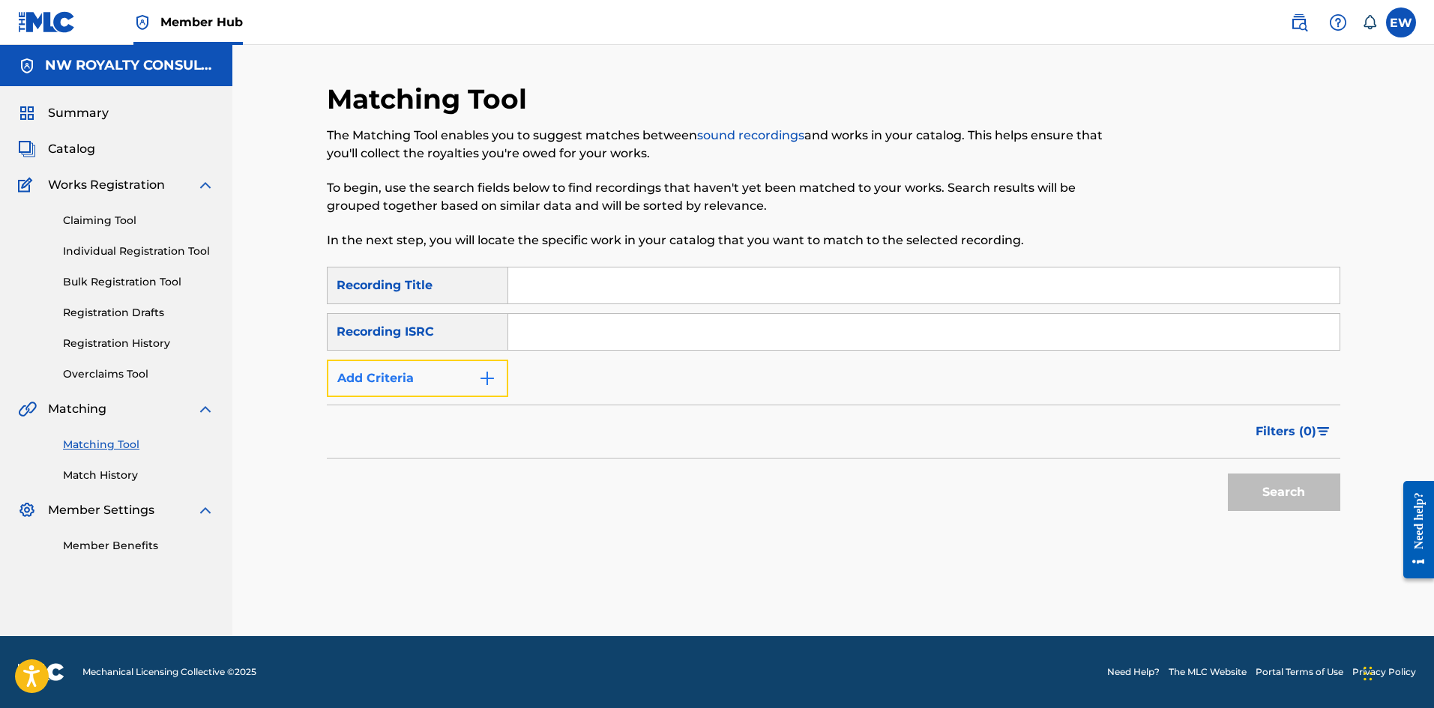
click at [463, 369] on button "Add Criteria" at bounding box center [417, 378] width 181 height 37
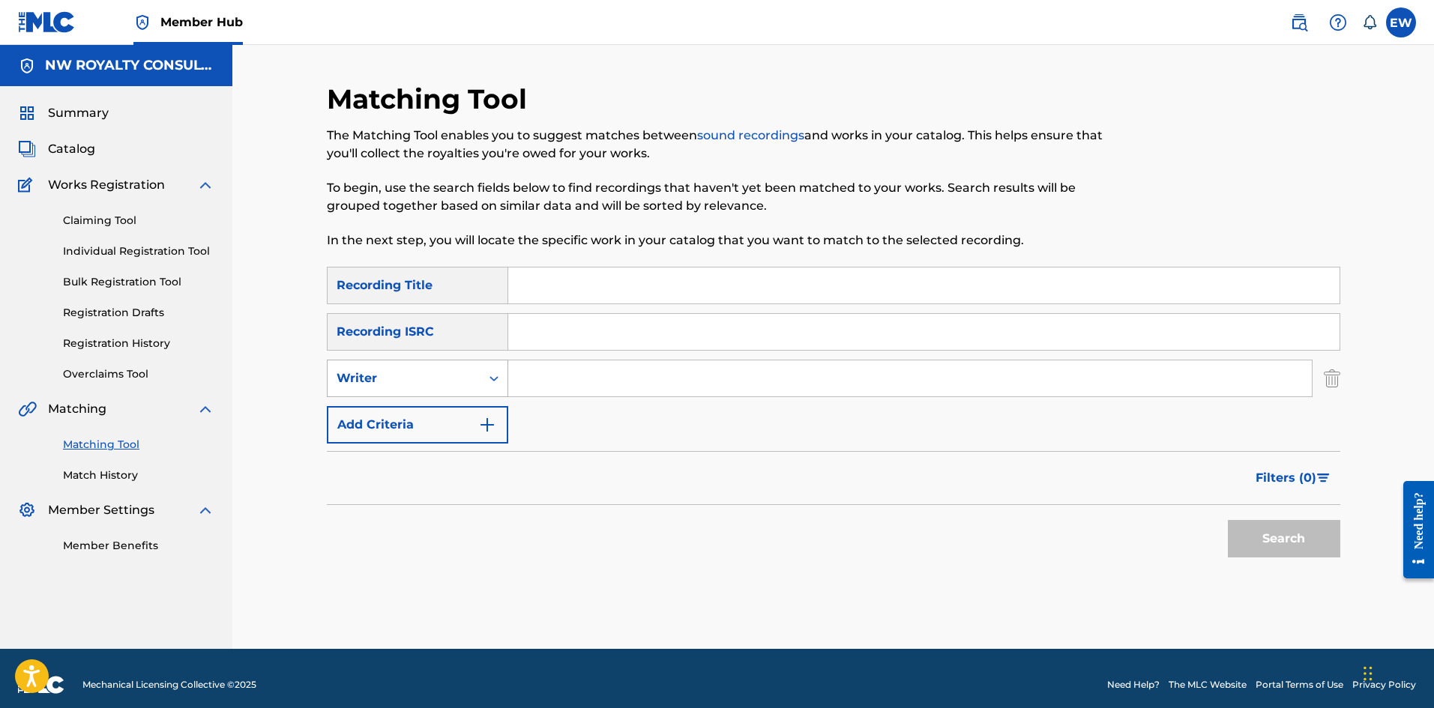
drag, startPoint x: 463, startPoint y: 369, endPoint x: 453, endPoint y: 374, distance: 11.1
click at [460, 373] on div "Writer" at bounding box center [404, 378] width 153 height 28
drag, startPoint x: 441, startPoint y: 422, endPoint x: 527, endPoint y: 398, distance: 89.5
click at [468, 416] on div "Recording Artist" at bounding box center [418, 415] width 180 height 37
drag, startPoint x: 552, startPoint y: 398, endPoint x: 568, endPoint y: 398, distance: 15.7
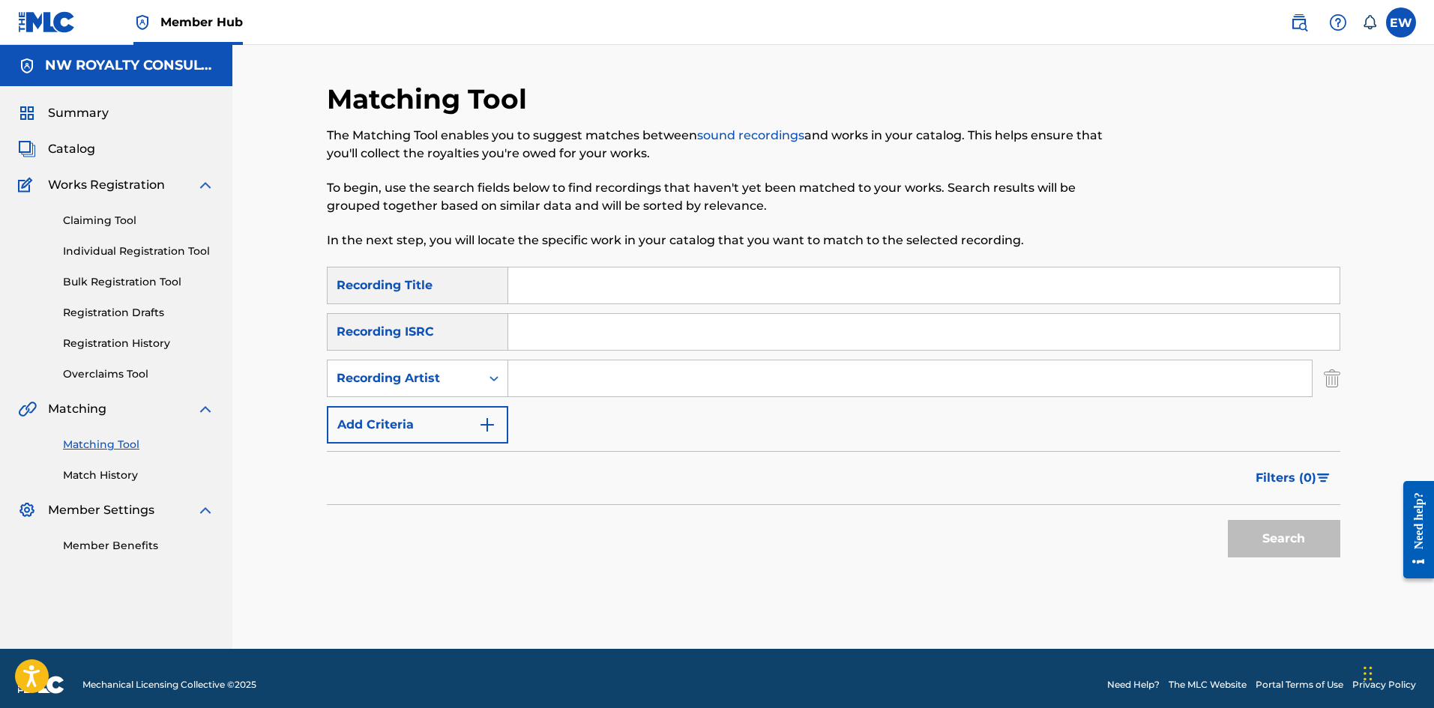
click at [570, 402] on div "SearchWithCriteriace9246af-2037-49ec-b288-5cb02de71458 Recording Title SearchWi…" at bounding box center [833, 355] width 1013 height 177
click at [560, 379] on input "Search Form" at bounding box center [909, 379] width 803 height 36
paste input "[PERSON_NAME]"
type input "[PERSON_NAME]"
drag, startPoint x: 784, startPoint y: 289, endPoint x: 790, endPoint y: 282, distance: 9.0
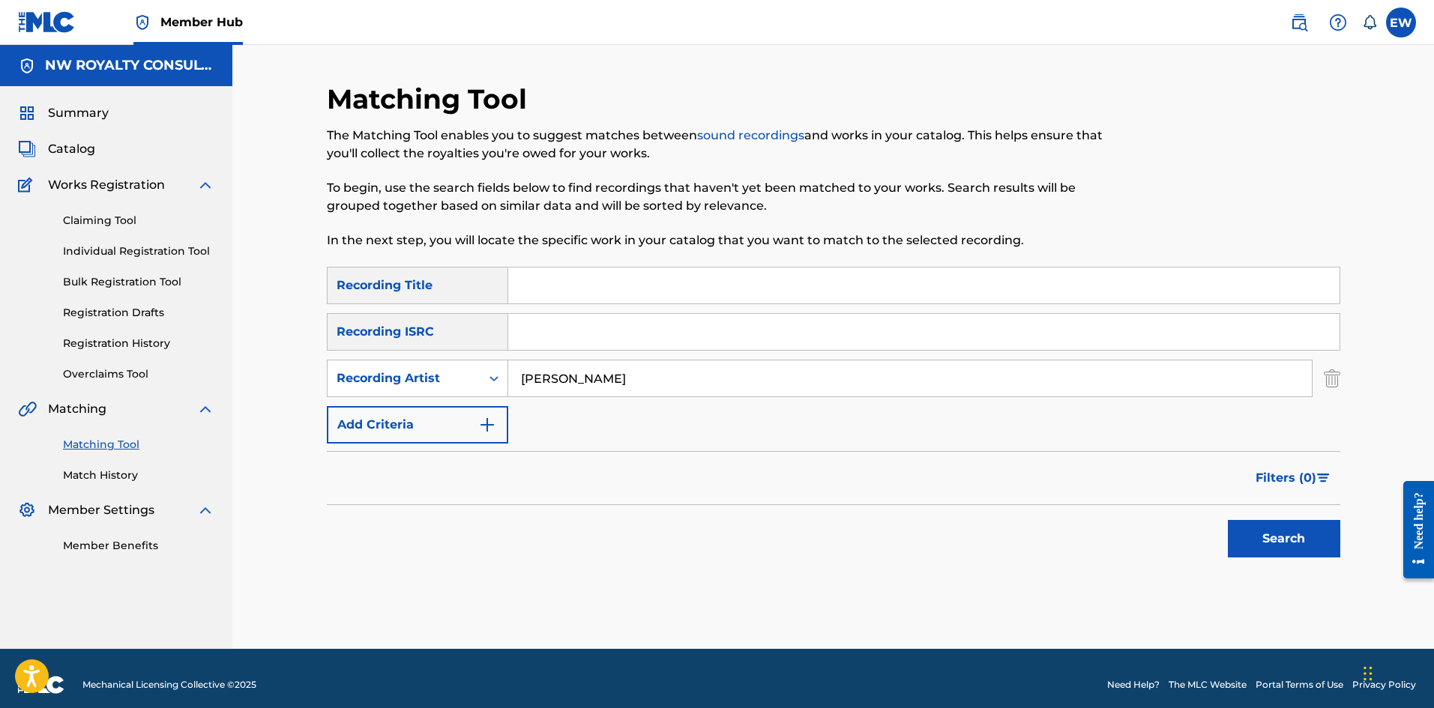
click at [784, 289] on input "Search Form" at bounding box center [923, 286] width 831 height 36
paste input "TRUE LOVE"
type input "TRUE LOVE"
click at [1285, 533] on button "Search" at bounding box center [1284, 538] width 112 height 37
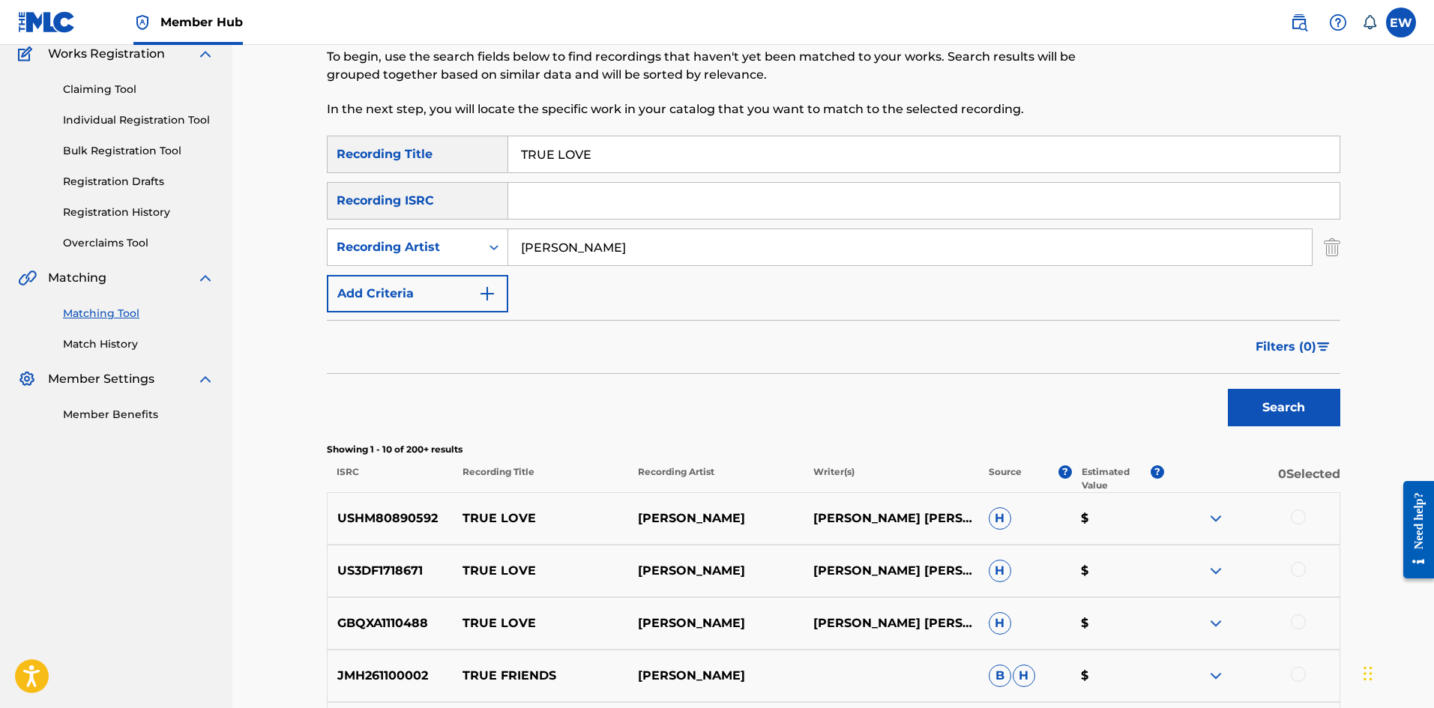
scroll to position [150, 0]
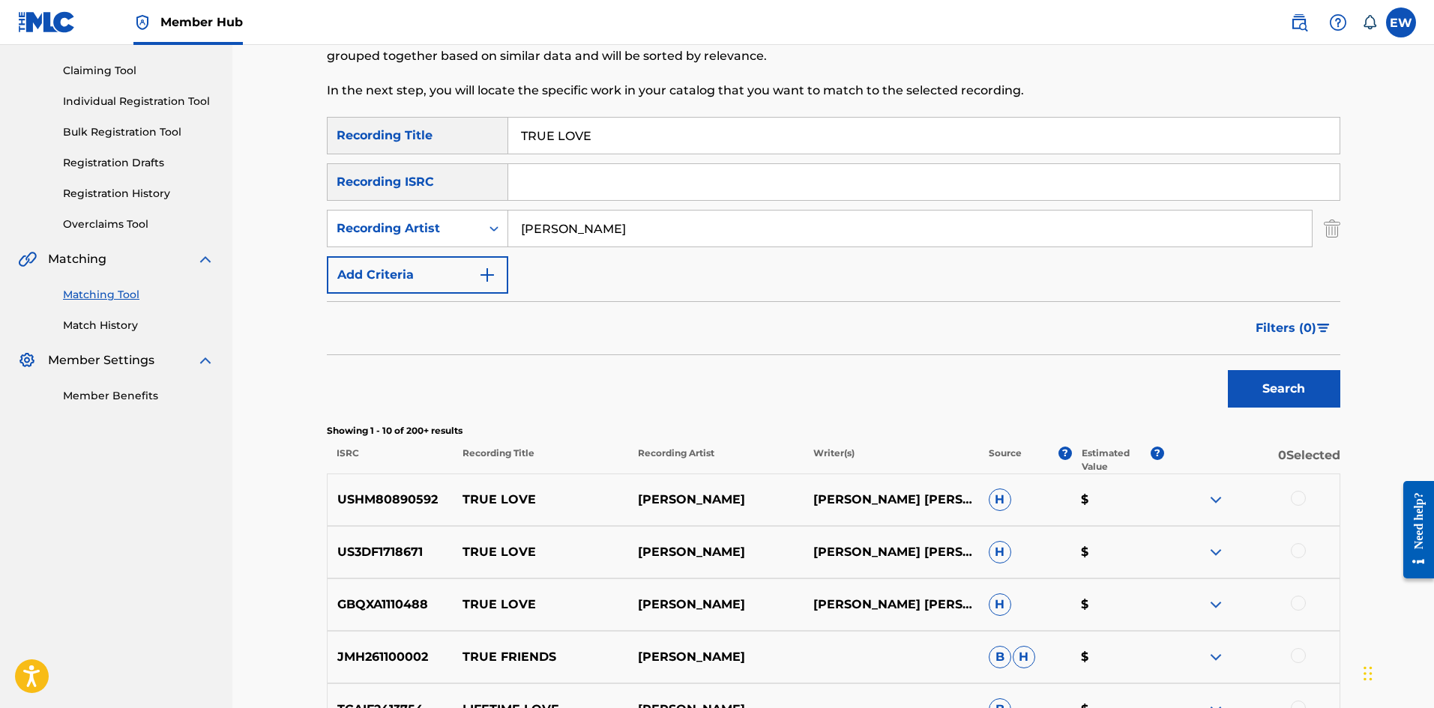
click at [1299, 498] on div at bounding box center [1298, 498] width 15 height 15
click at [1300, 546] on div at bounding box center [1298, 550] width 15 height 15
click at [1299, 600] on div at bounding box center [1298, 603] width 15 height 15
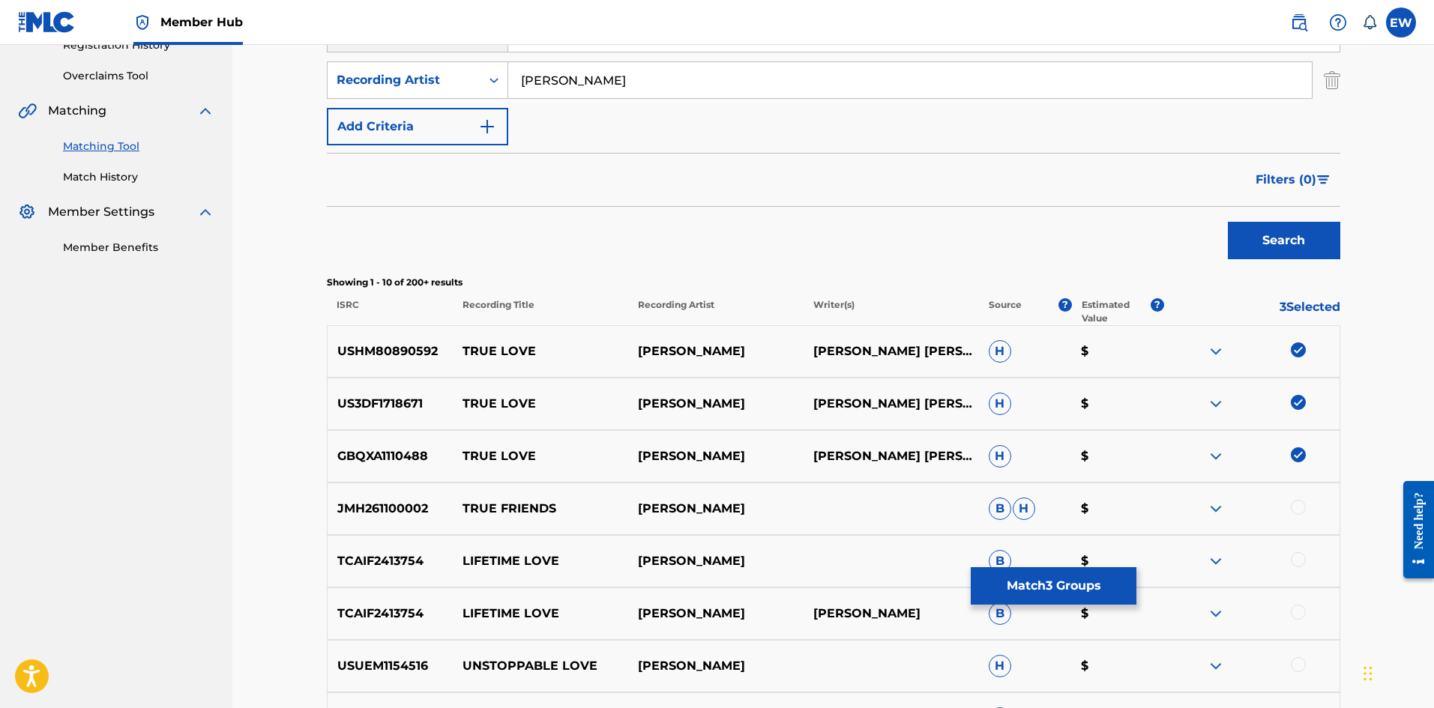
scroll to position [300, 0]
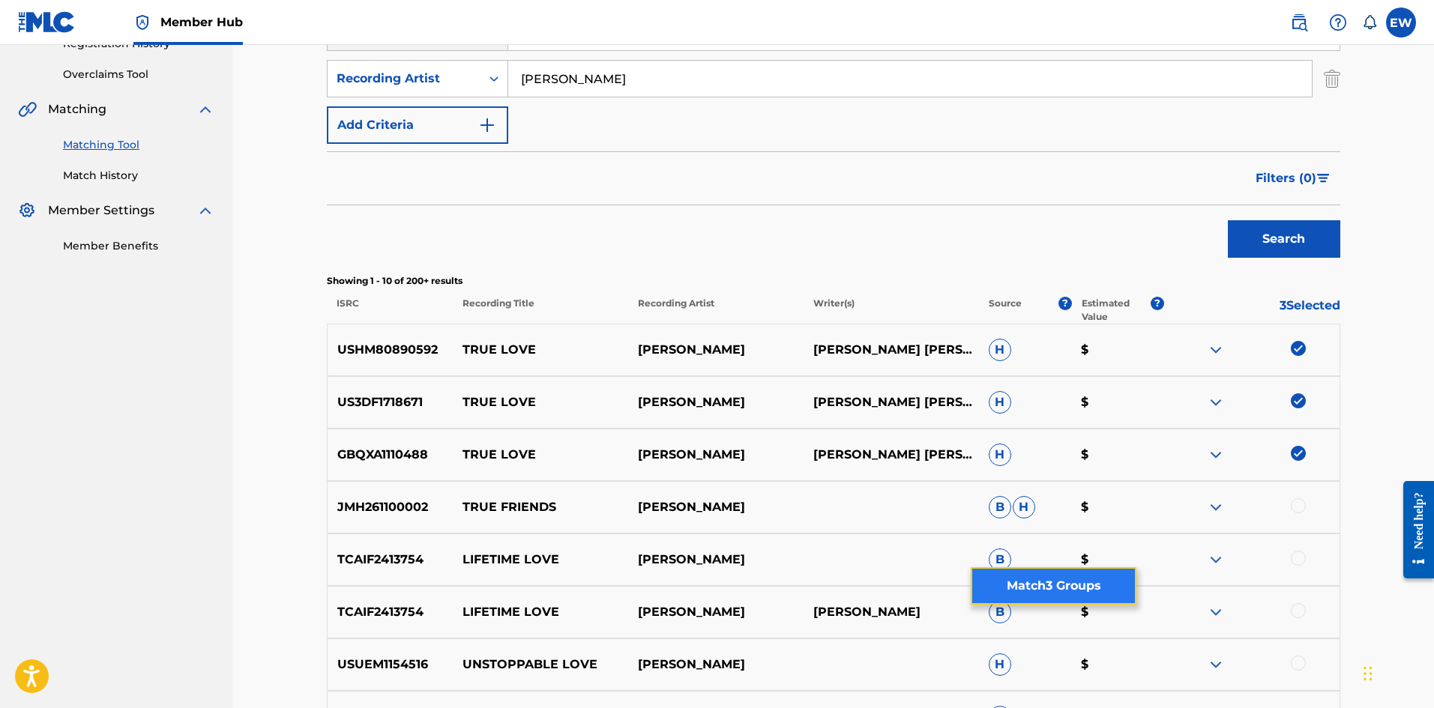
click at [1043, 585] on button "Match 3 Groups" at bounding box center [1054, 585] width 166 height 37
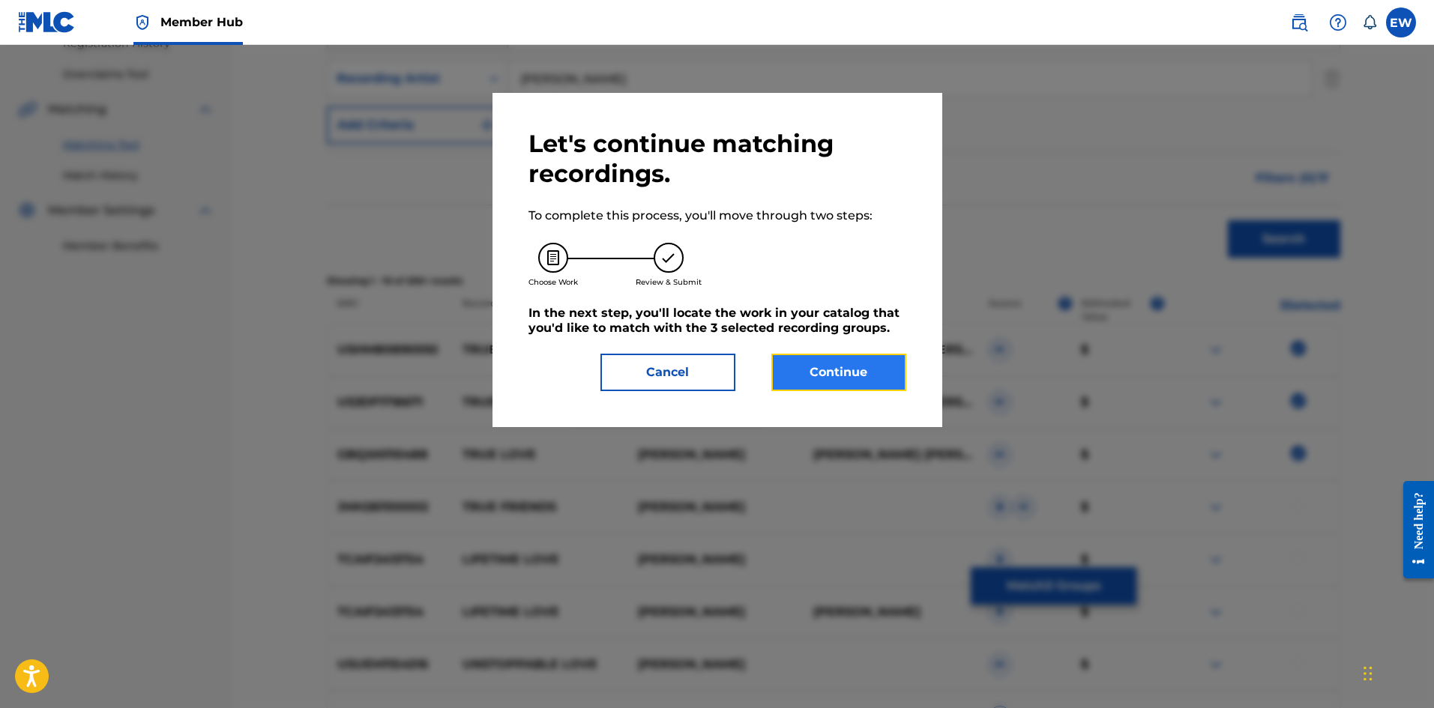
click at [844, 370] on button "Continue" at bounding box center [838, 372] width 135 height 37
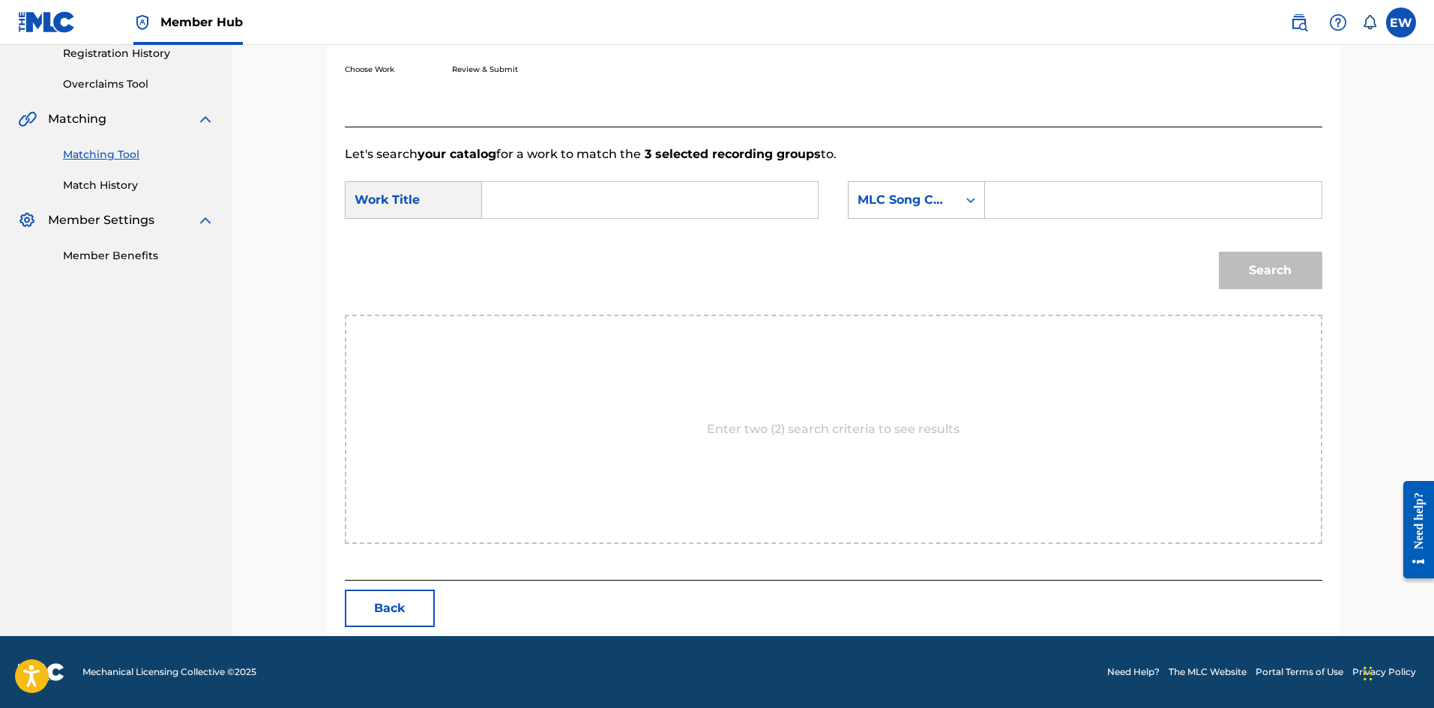
click at [585, 204] on input "Search Form" at bounding box center [650, 200] width 310 height 36
paste input "TRUE LOVE"
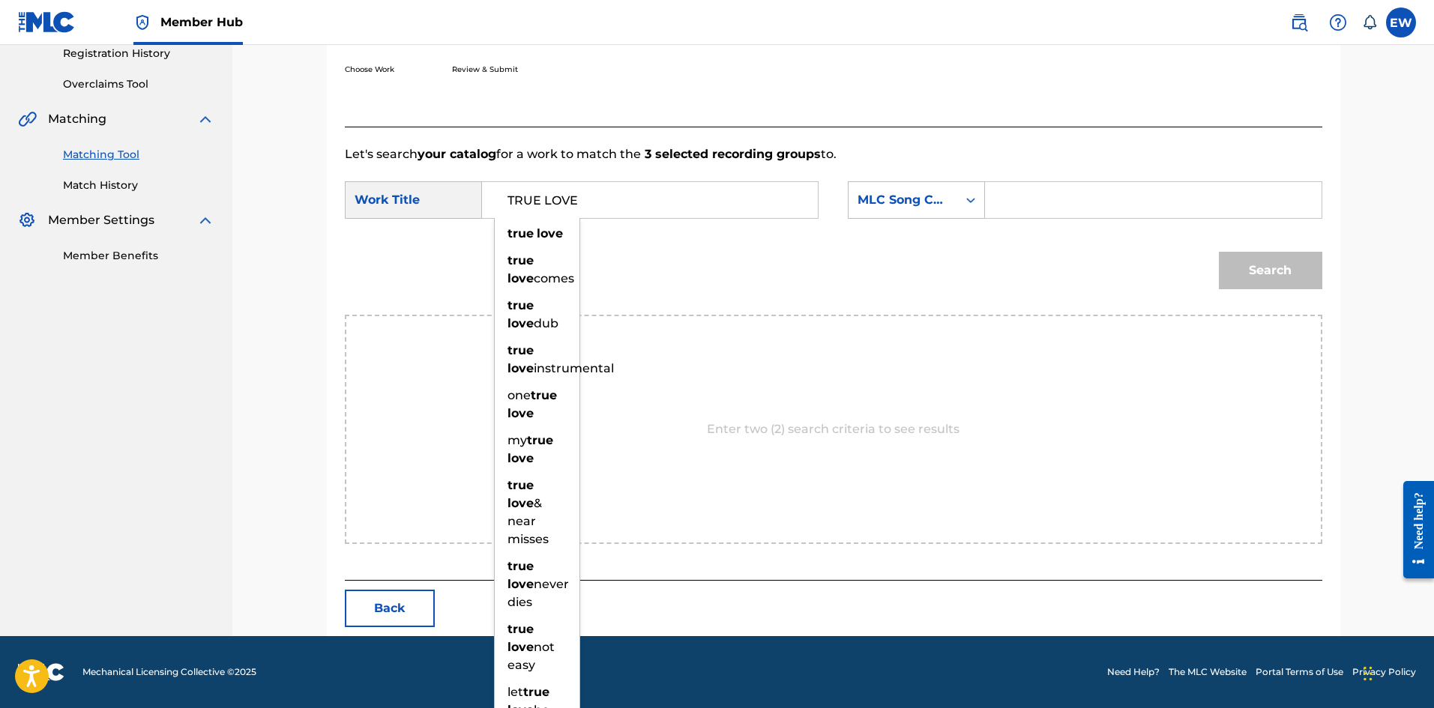
type input "TRUE LOVE"
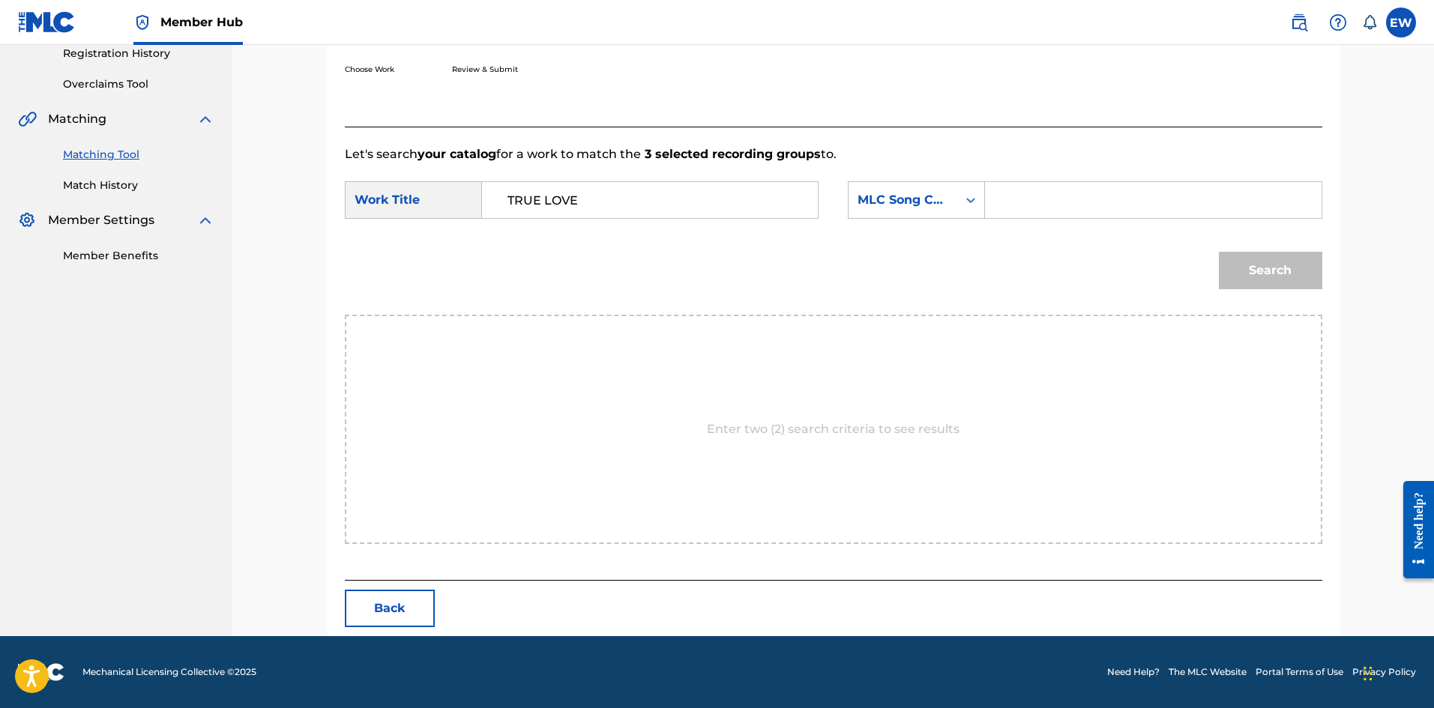
click at [1089, 213] on input "Search Form" at bounding box center [1153, 200] width 310 height 36
paste input "T9488M"
type input "T9488M"
click at [1297, 280] on button "Search" at bounding box center [1270, 270] width 103 height 37
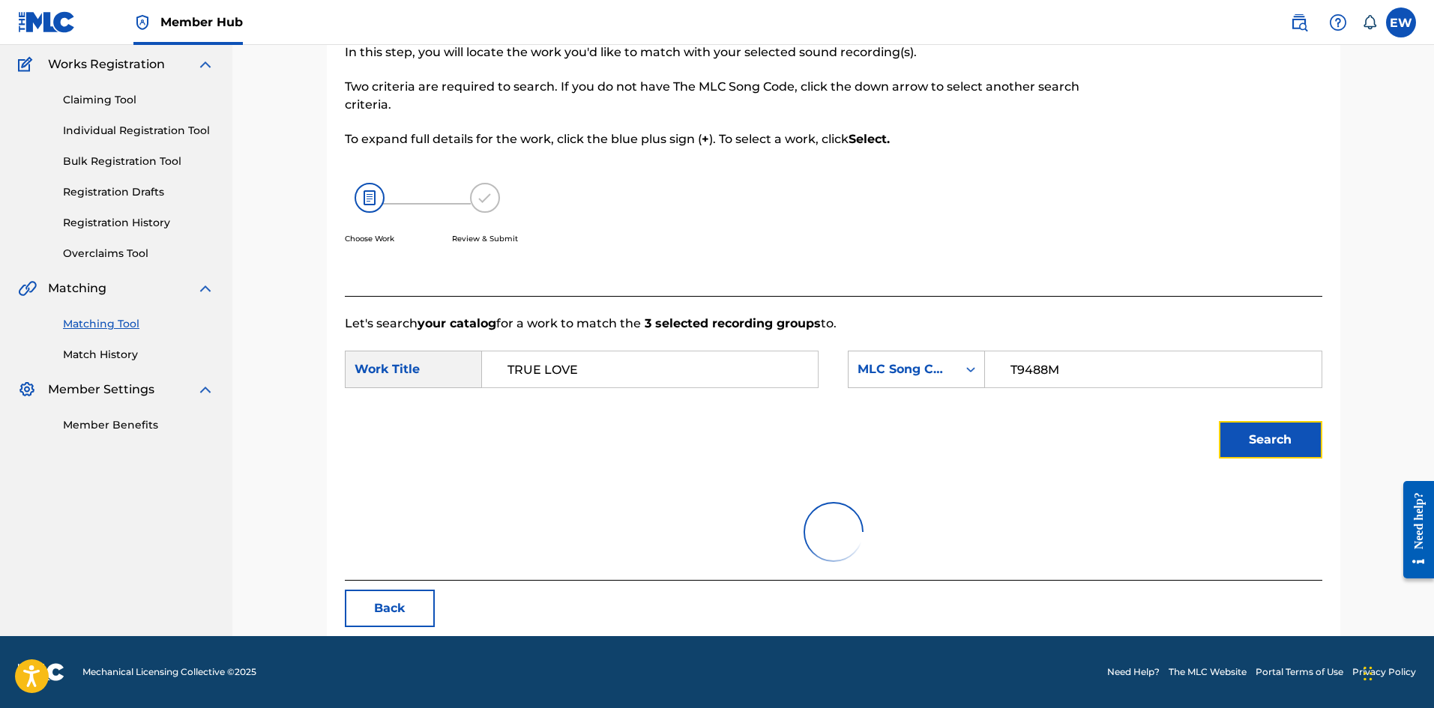
scroll to position [246, 0]
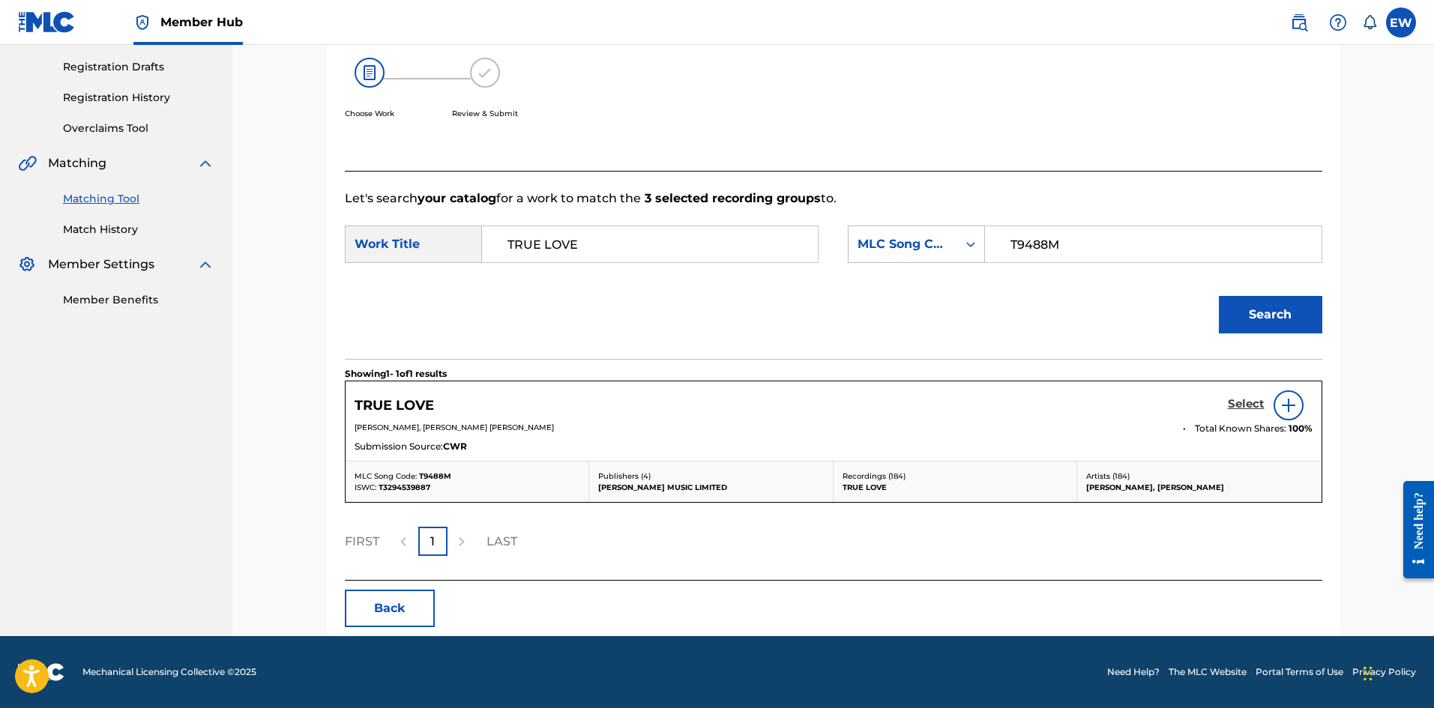
click at [1246, 402] on h5 "Select" at bounding box center [1246, 404] width 37 height 14
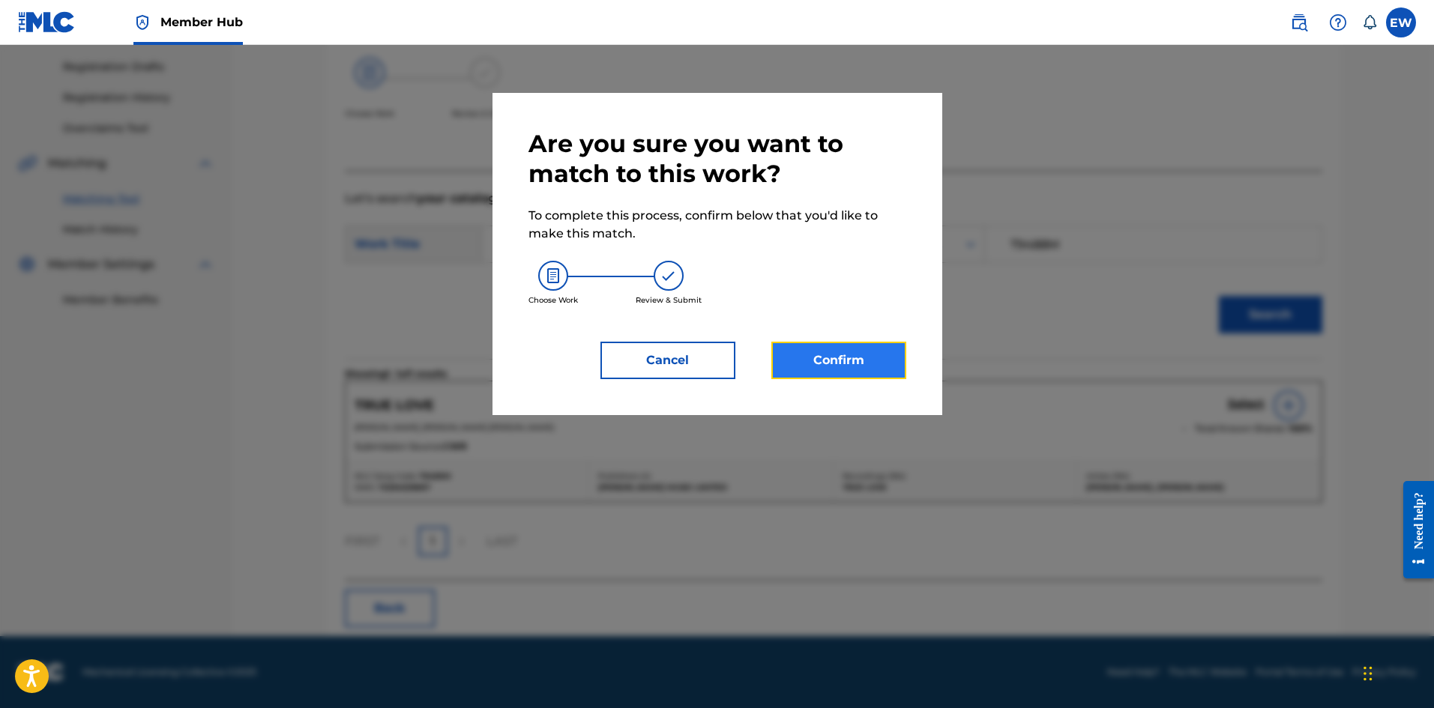
click at [822, 355] on button "Confirm" at bounding box center [838, 360] width 135 height 37
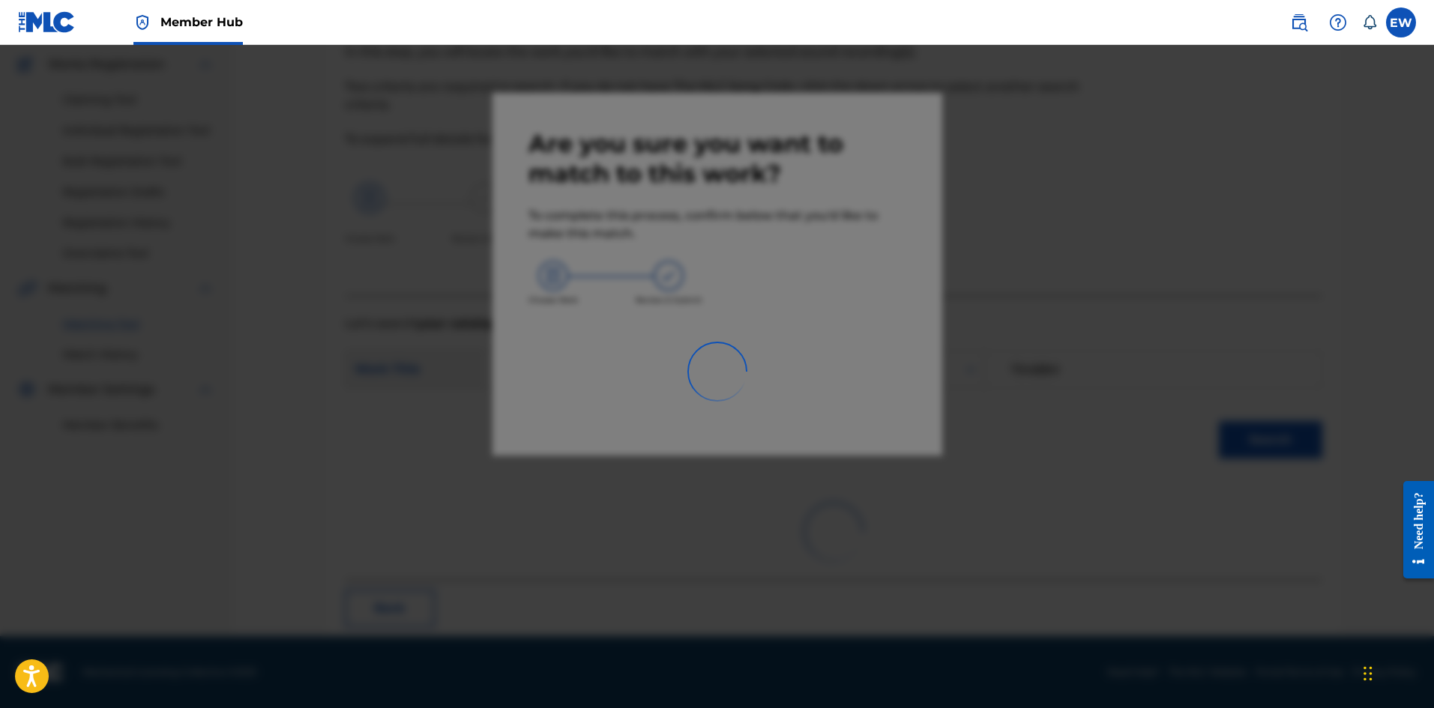
scroll to position [36, 0]
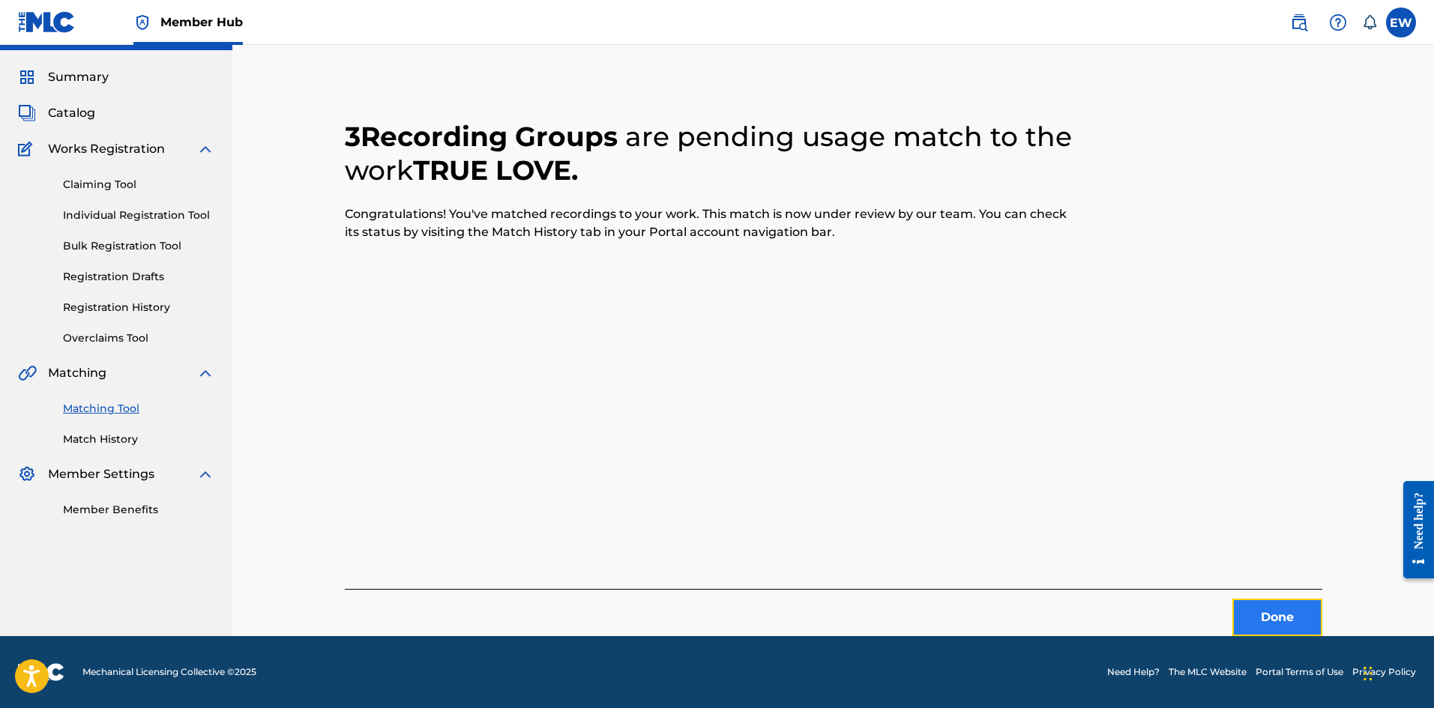
click at [1282, 602] on button "Done" at bounding box center [1277, 617] width 90 height 37
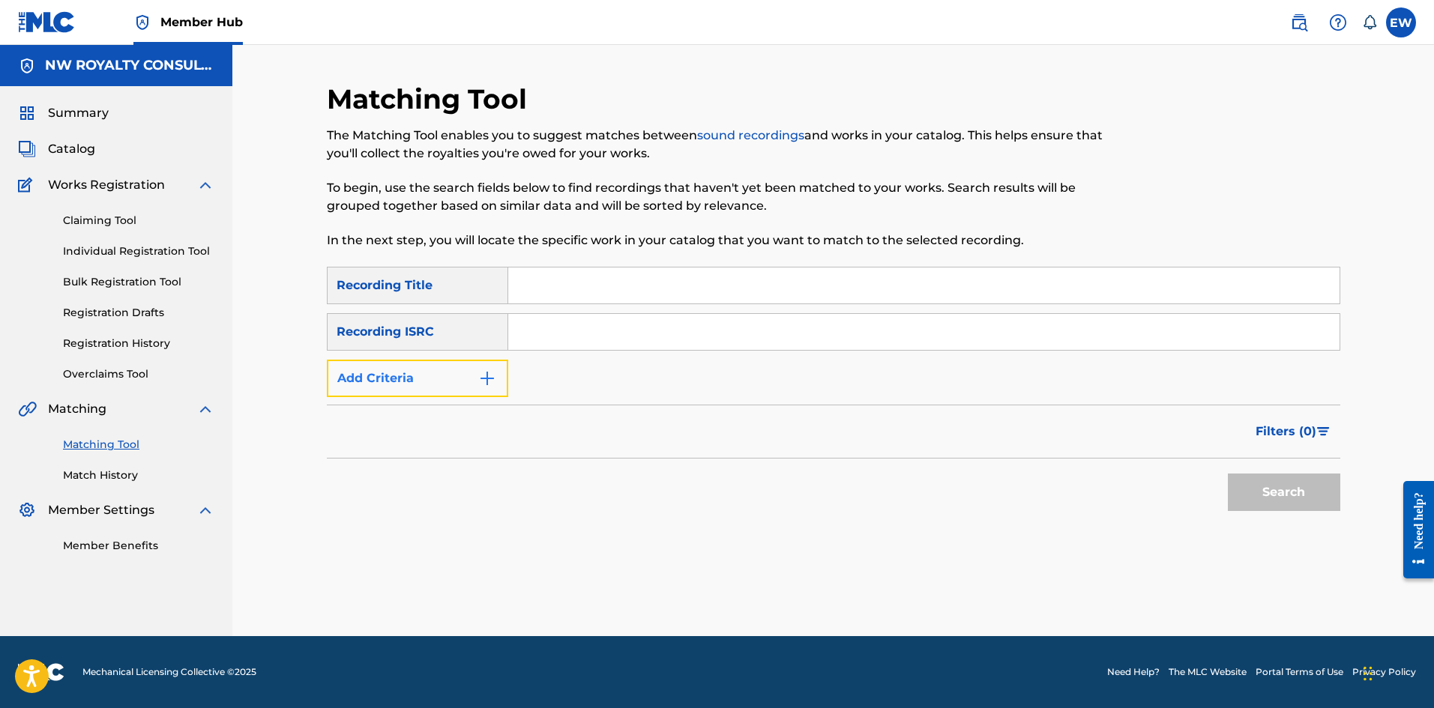
click at [398, 370] on button "Add Criteria" at bounding box center [417, 378] width 181 height 37
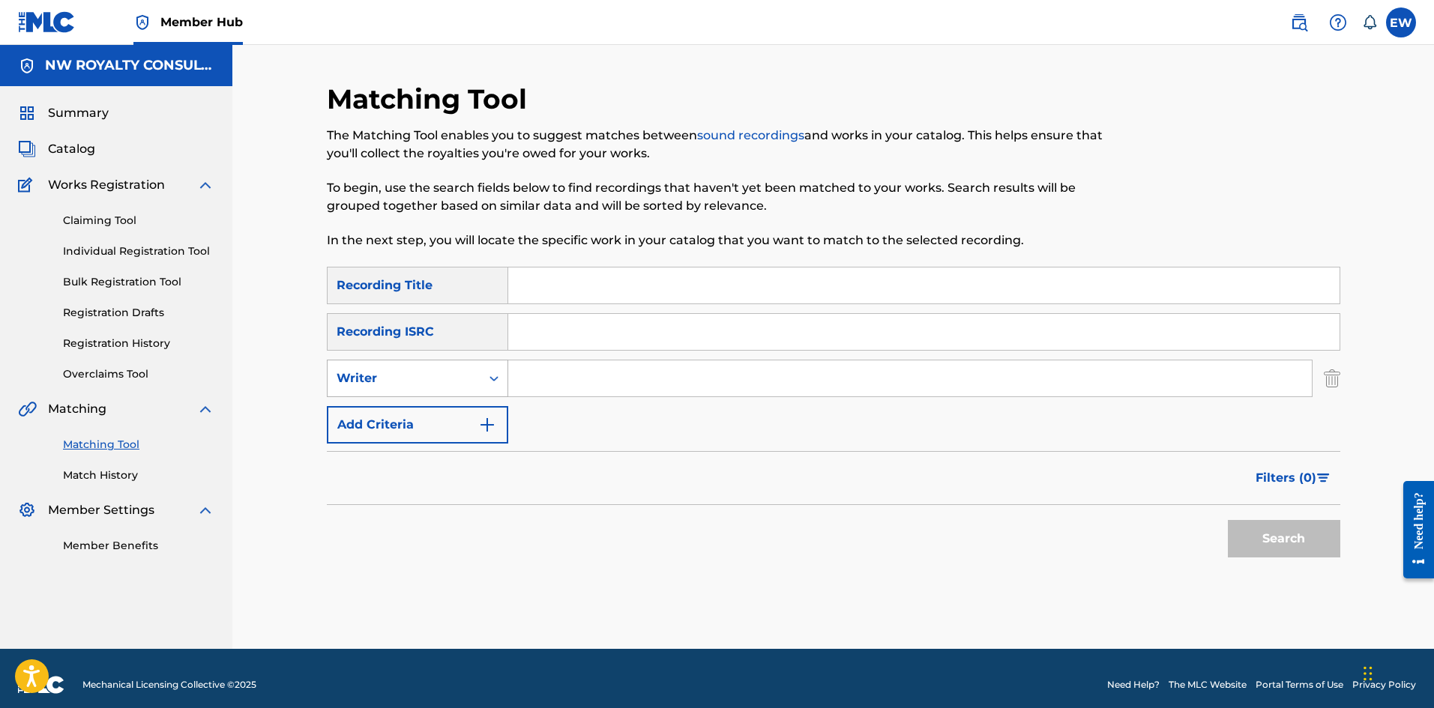
click at [398, 371] on div "Writer" at bounding box center [404, 379] width 135 height 18
drag, startPoint x: 416, startPoint y: 420, endPoint x: 480, endPoint y: 403, distance: 66.5
click at [424, 414] on div "Recording Artist" at bounding box center [418, 415] width 180 height 37
drag, startPoint x: 608, startPoint y: 386, endPoint x: 581, endPoint y: 364, distance: 35.1
click at [583, 361] on input "Search Form" at bounding box center [909, 379] width 803 height 36
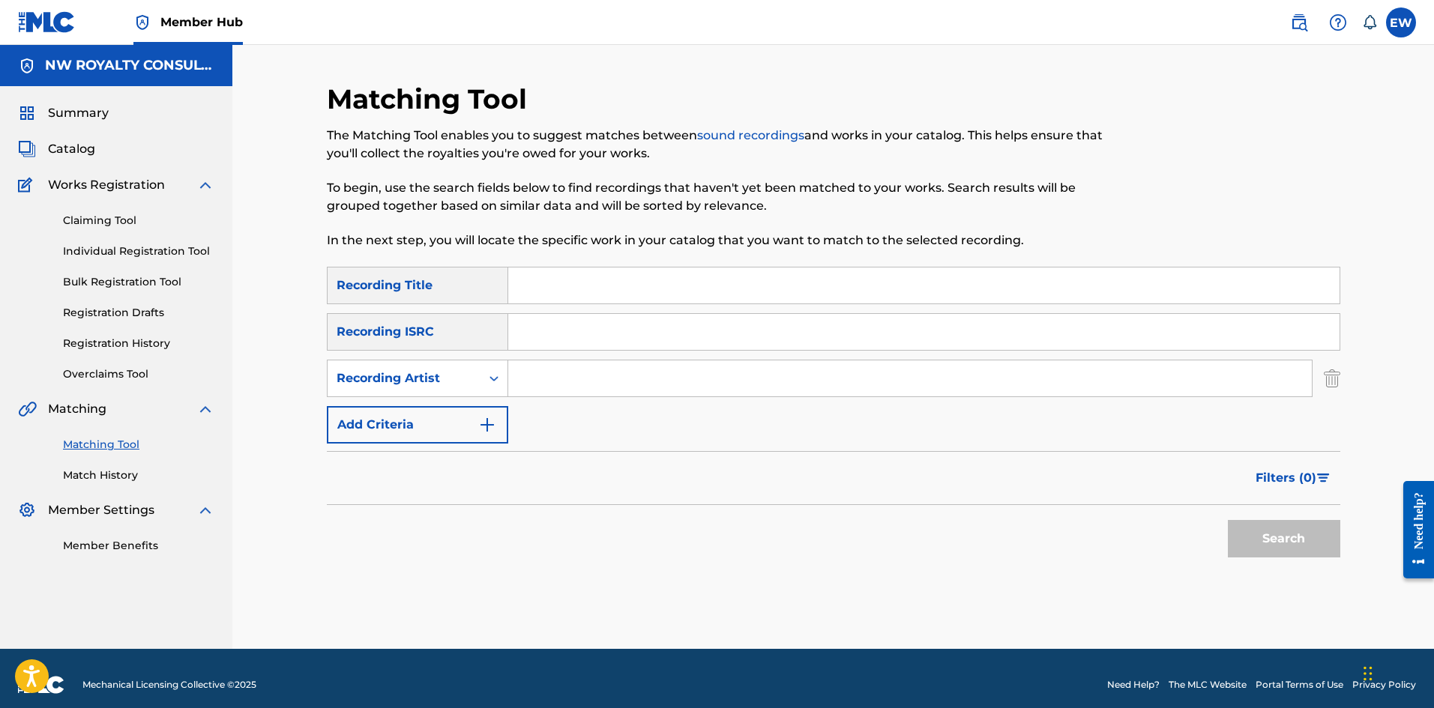
paste input "[PERSON_NAME]"
type input "[PERSON_NAME]"
click at [761, 292] on input "Search Form" at bounding box center [923, 286] width 831 height 36
paste input "TRUST"
type input "TRUST"
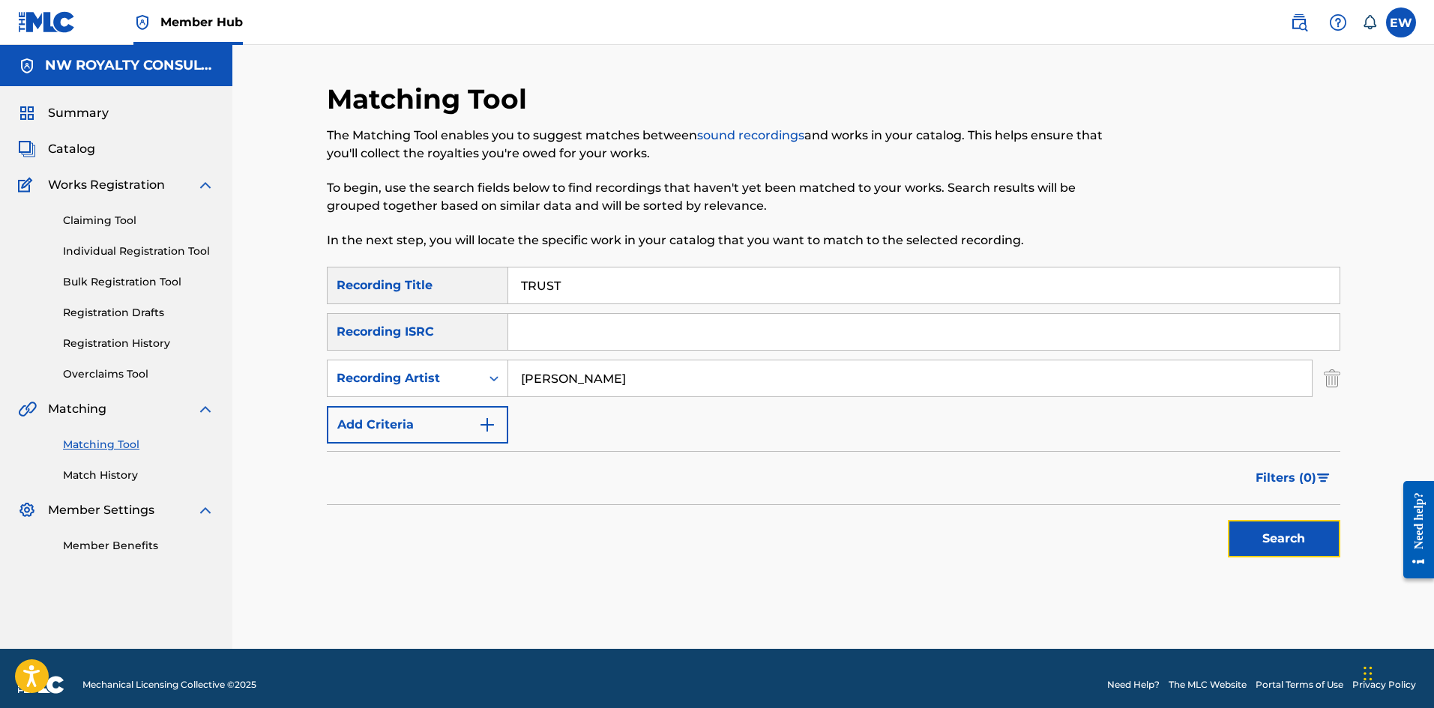
drag, startPoint x: 1309, startPoint y: 531, endPoint x: 1301, endPoint y: 505, distance: 26.8
click at [1308, 525] on button "Search" at bounding box center [1284, 538] width 112 height 37
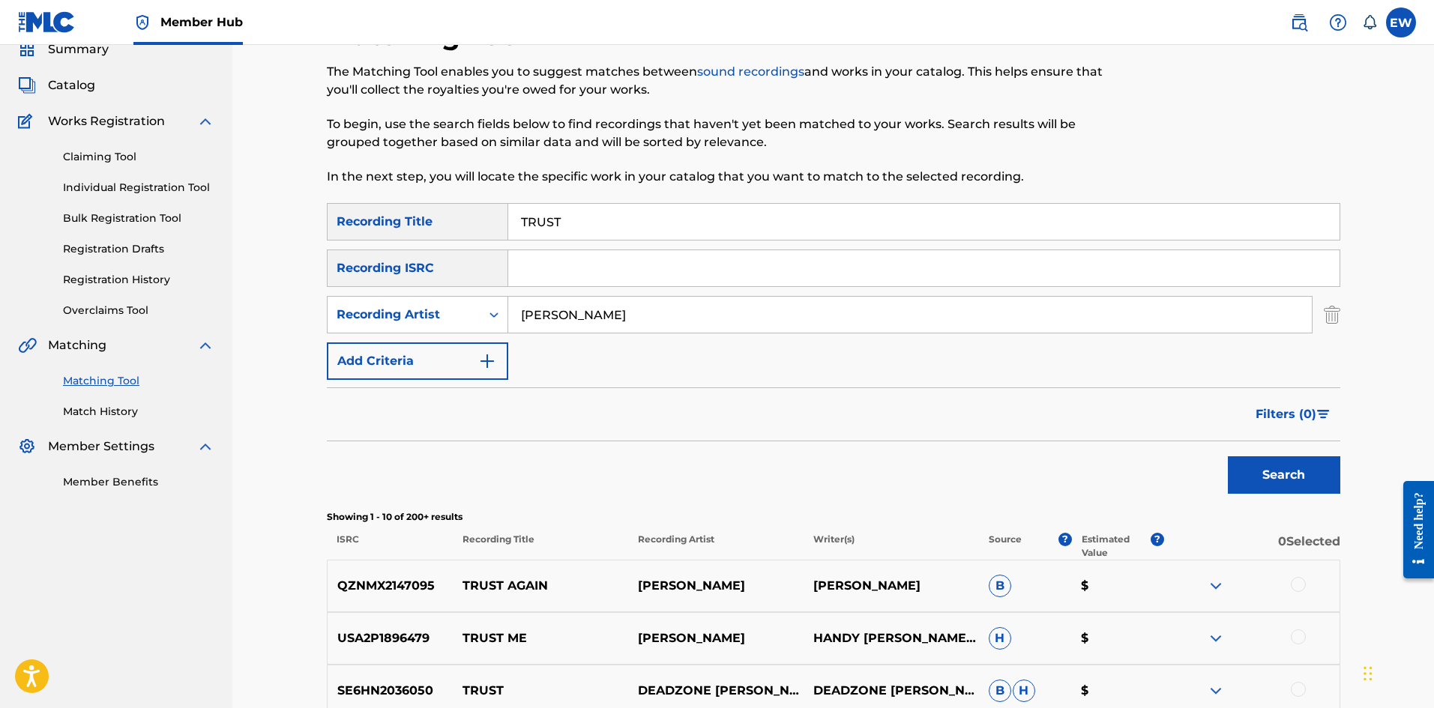
scroll to position [150, 0]
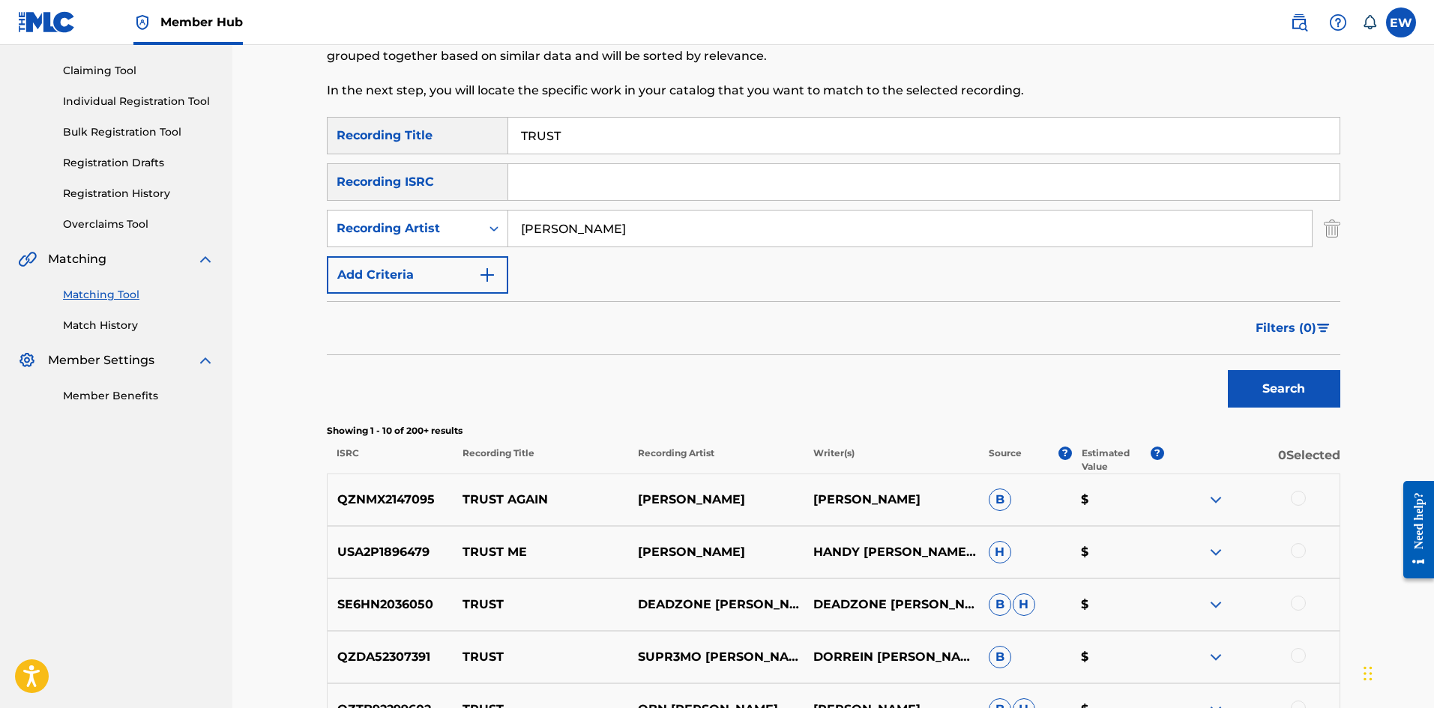
drag, startPoint x: 621, startPoint y: 242, endPoint x: 456, endPoint y: 204, distance: 170.0
click at [460, 206] on div "SearchWithCriteriace9246af-2037-49ec-b288-5cb02de71458 Recording Title TRUST Se…" at bounding box center [833, 205] width 1013 height 177
paste input "YOUNG THUG"
type input "YOUNG THUG"
drag, startPoint x: 730, startPoint y: 144, endPoint x: 418, endPoint y: 157, distance: 312.1
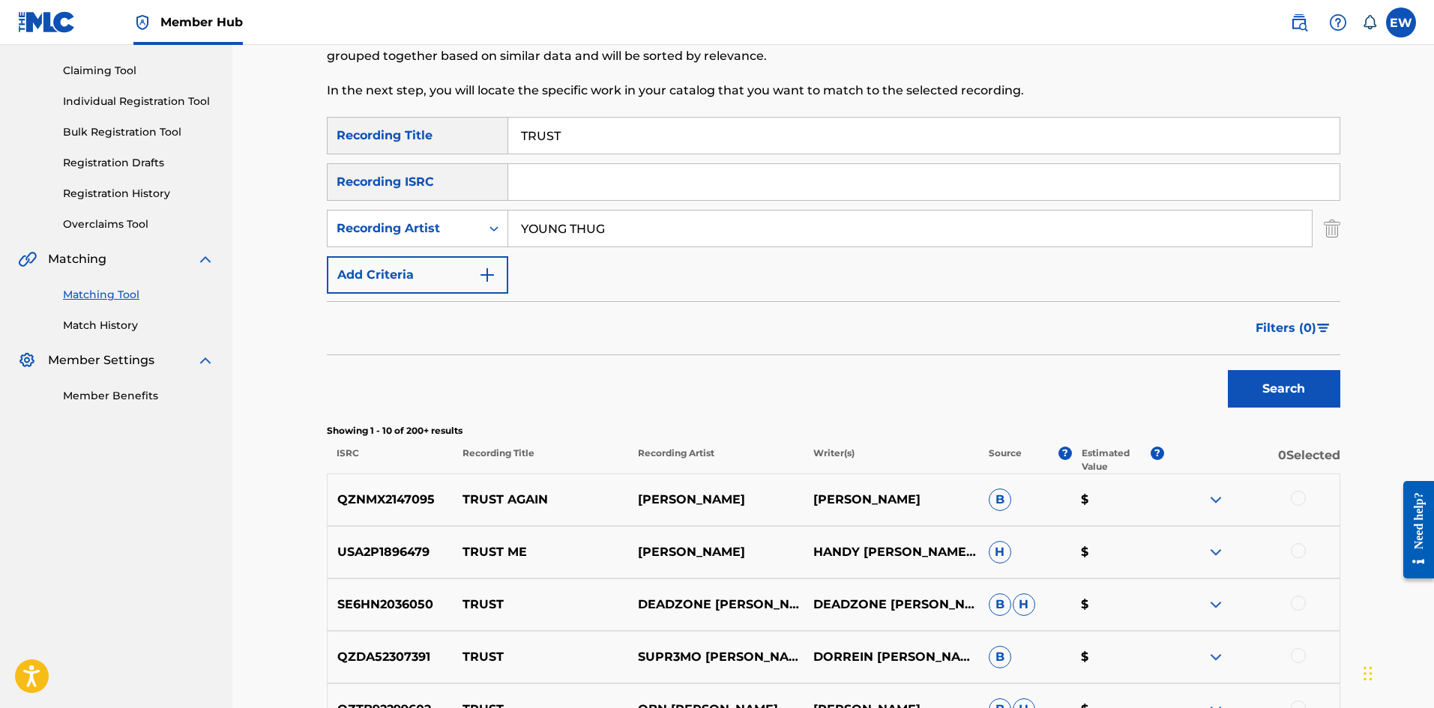
click at [448, 151] on div "SearchWithCriteriace9246af-2037-49ec-b288-5cb02de71458 Recording Title TRUST" at bounding box center [833, 135] width 1013 height 37
paste input "Y ME"
type input "TRY ME"
click at [1228, 384] on button "Search" at bounding box center [1284, 388] width 112 height 37
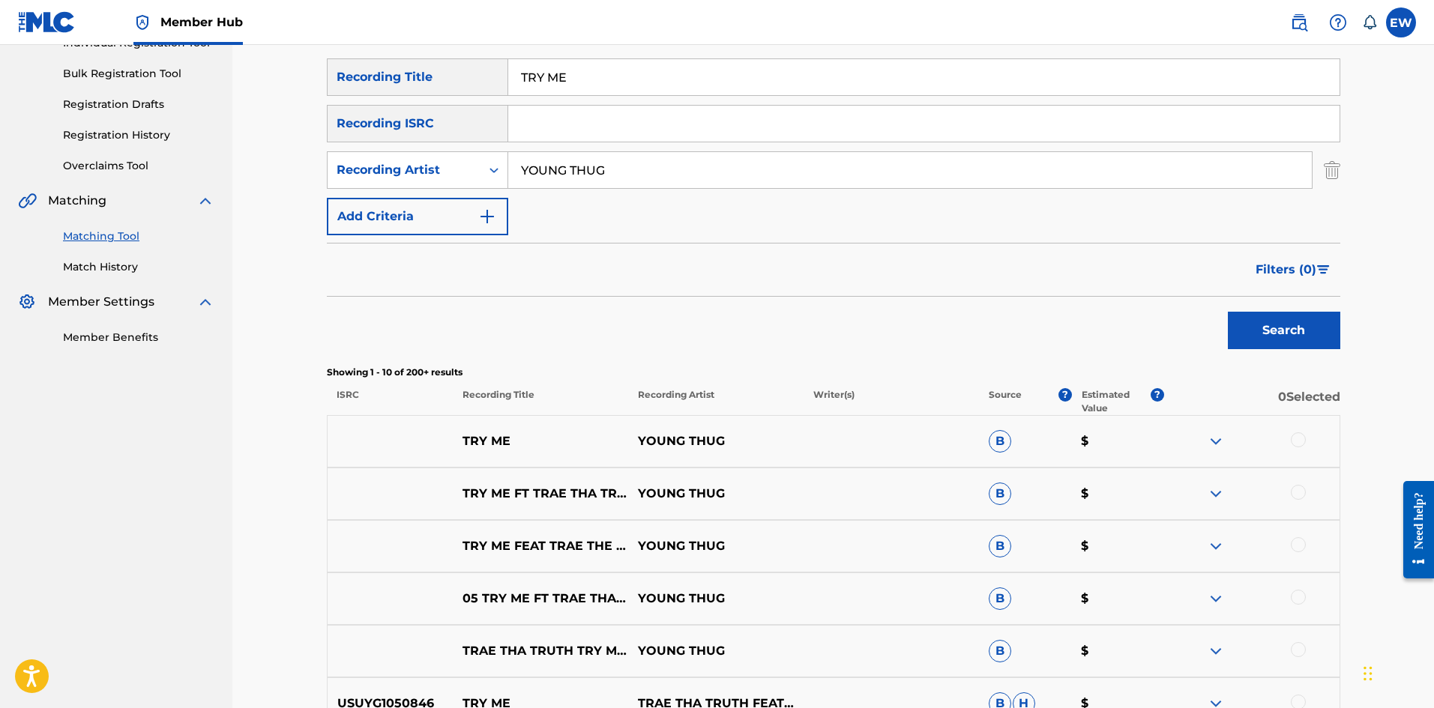
scroll to position [300, 0]
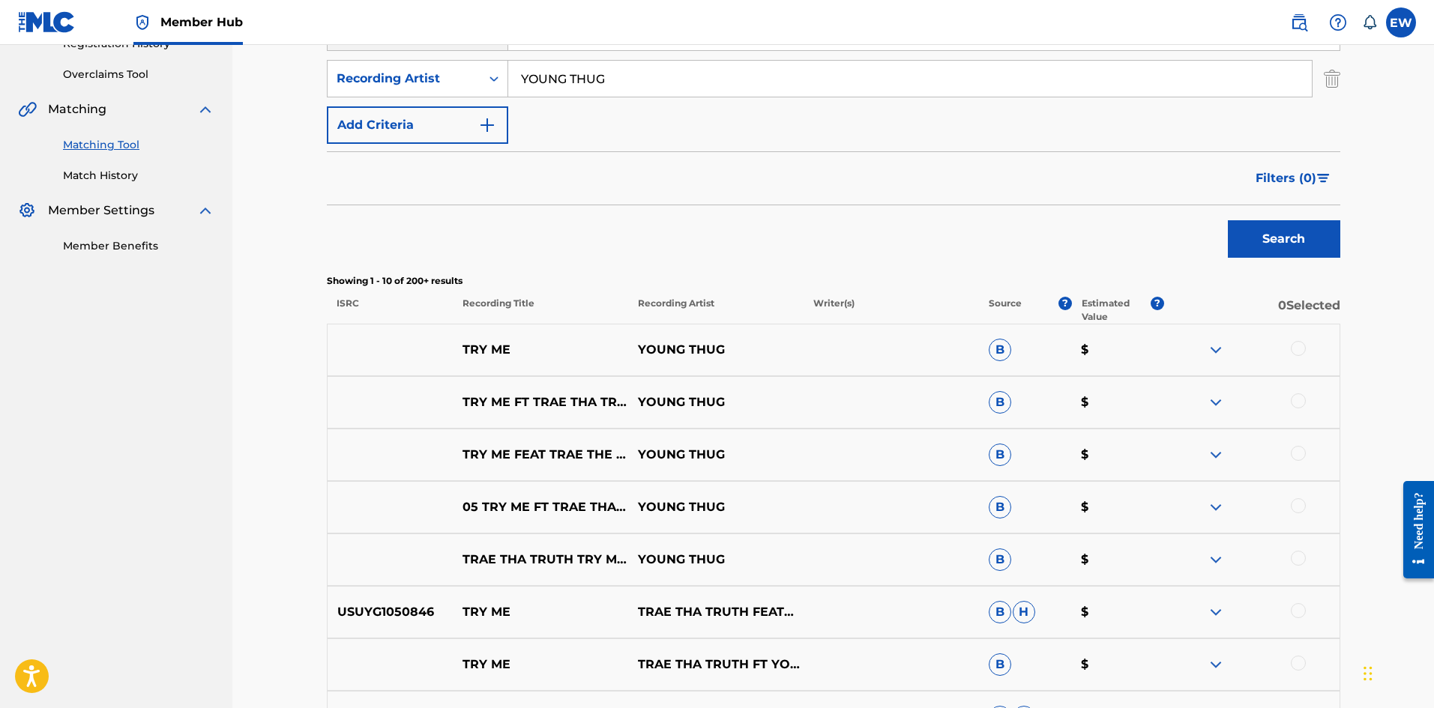
click at [1300, 350] on div at bounding box center [1298, 348] width 15 height 15
click at [1302, 387] on div "TRY ME FT TRAE THA TRUTH YOUNG THUG B $" at bounding box center [833, 402] width 1013 height 52
click at [1297, 399] on div at bounding box center [1298, 401] width 15 height 15
click at [1299, 458] on div at bounding box center [1298, 453] width 15 height 15
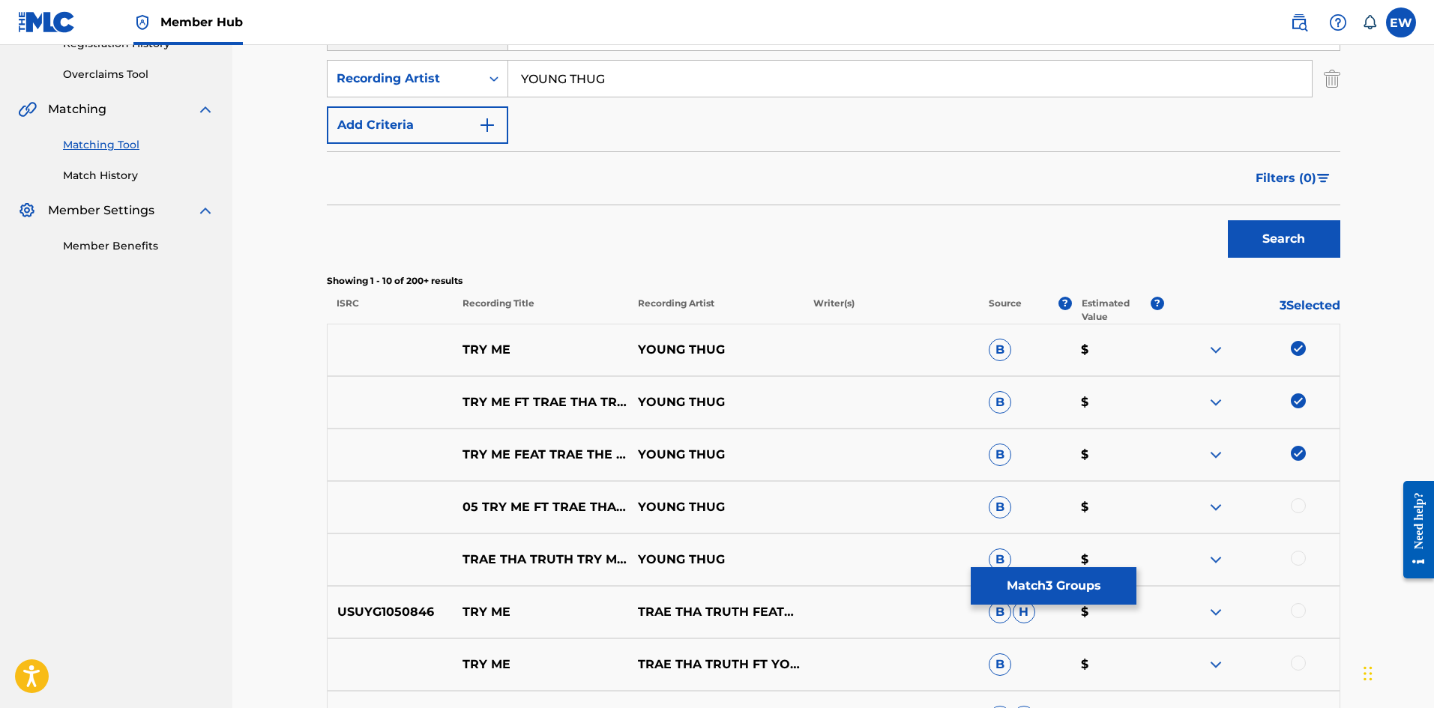
click at [1292, 502] on div at bounding box center [1298, 505] width 15 height 15
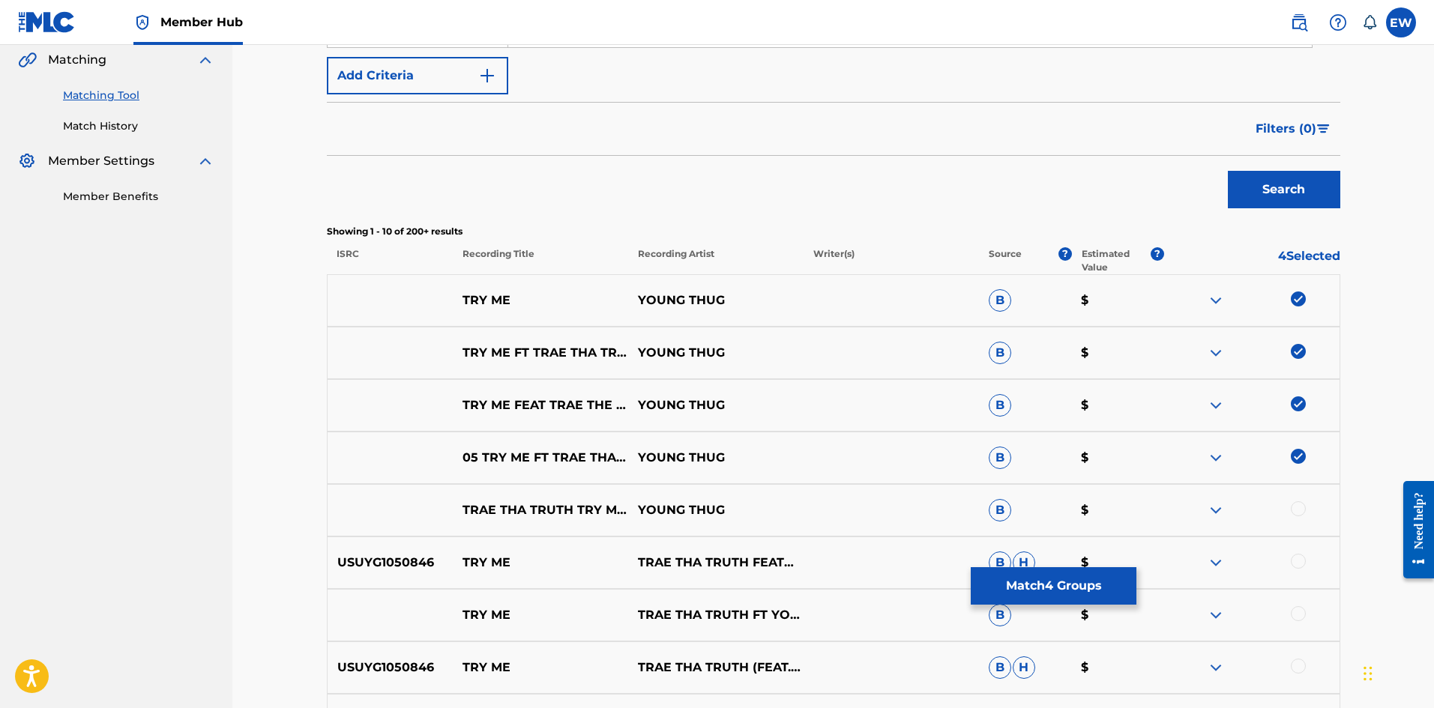
scroll to position [375, 0]
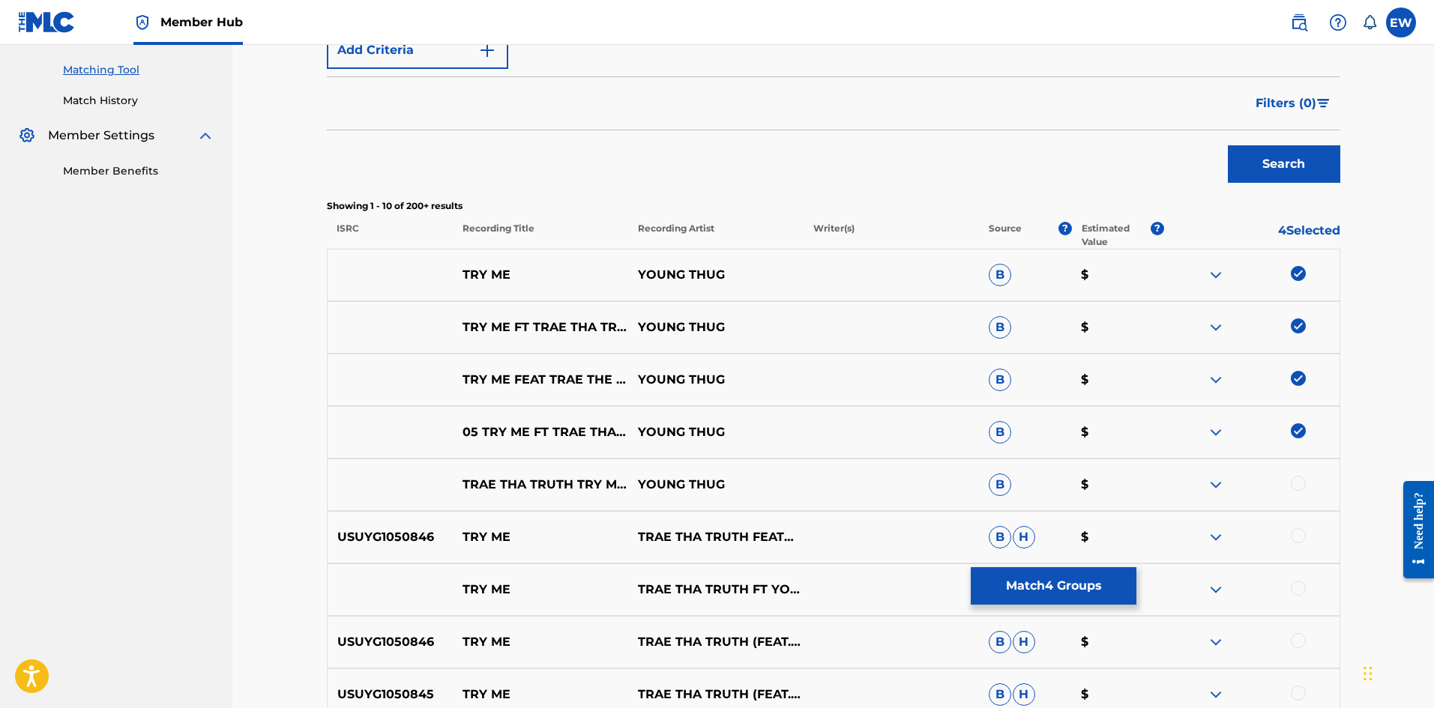
click at [1303, 541] on div at bounding box center [1298, 535] width 15 height 15
click at [1294, 531] on img at bounding box center [1298, 535] width 15 height 15
click at [1010, 594] on button "Match 4 Groups" at bounding box center [1054, 585] width 166 height 37
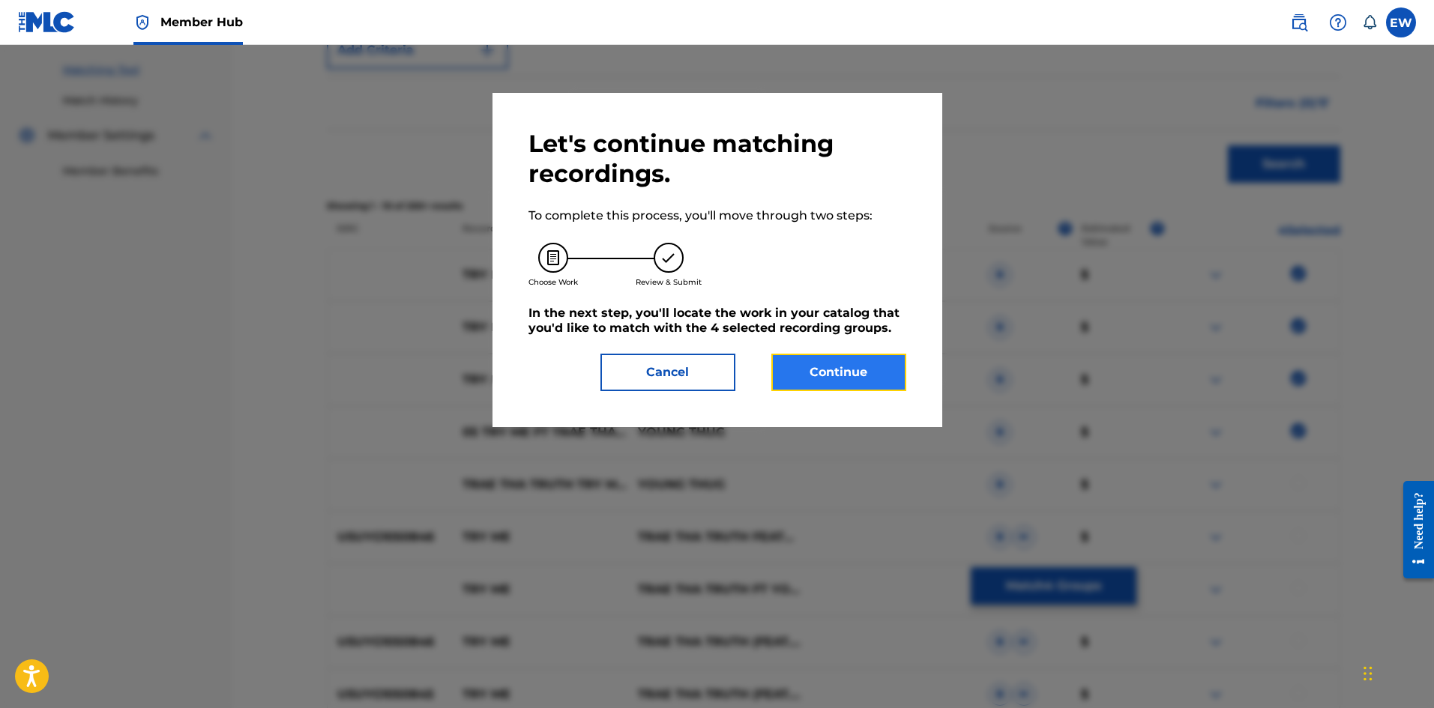
click at [868, 367] on button "Continue" at bounding box center [838, 372] width 135 height 37
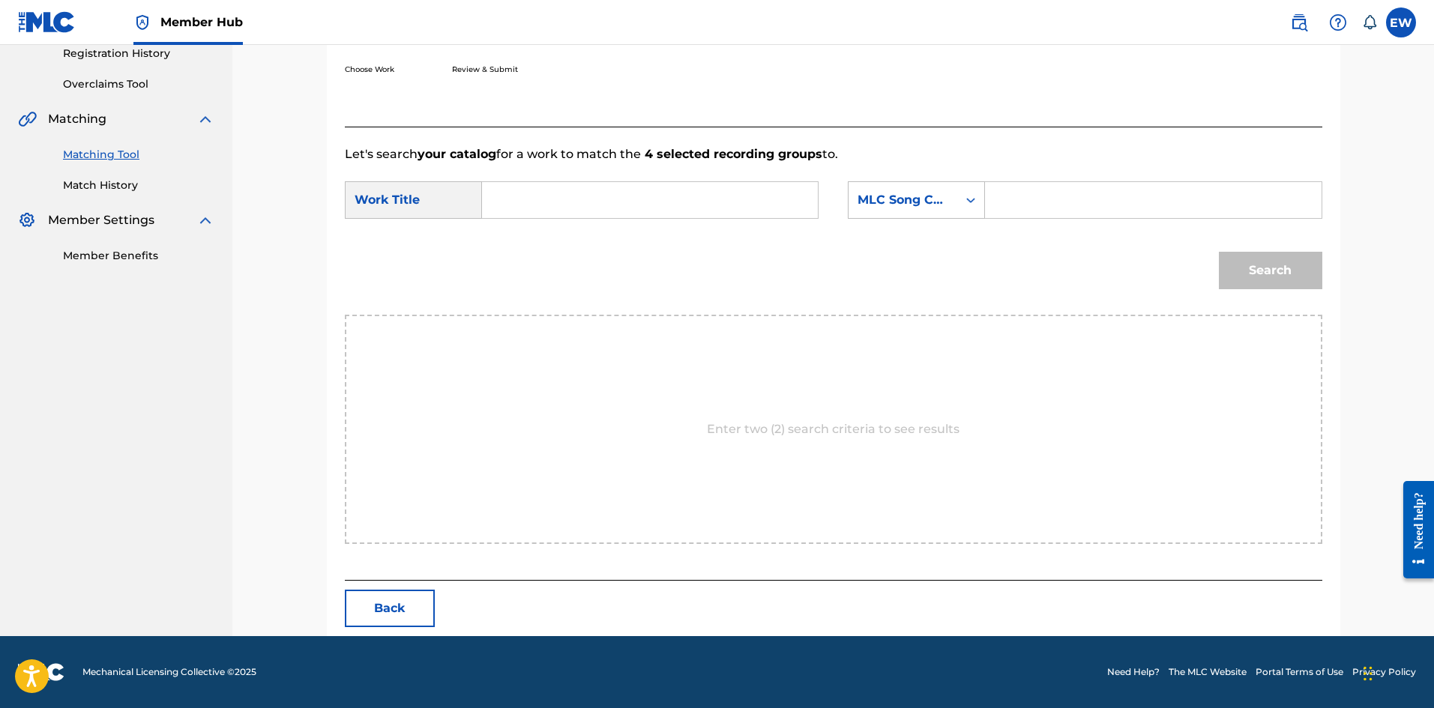
scroll to position [290, 0]
drag, startPoint x: 704, startPoint y: 205, endPoint x: 696, endPoint y: 205, distance: 7.5
click at [700, 205] on input "Search Form" at bounding box center [650, 200] width 310 height 36
paste input "TRY ME"
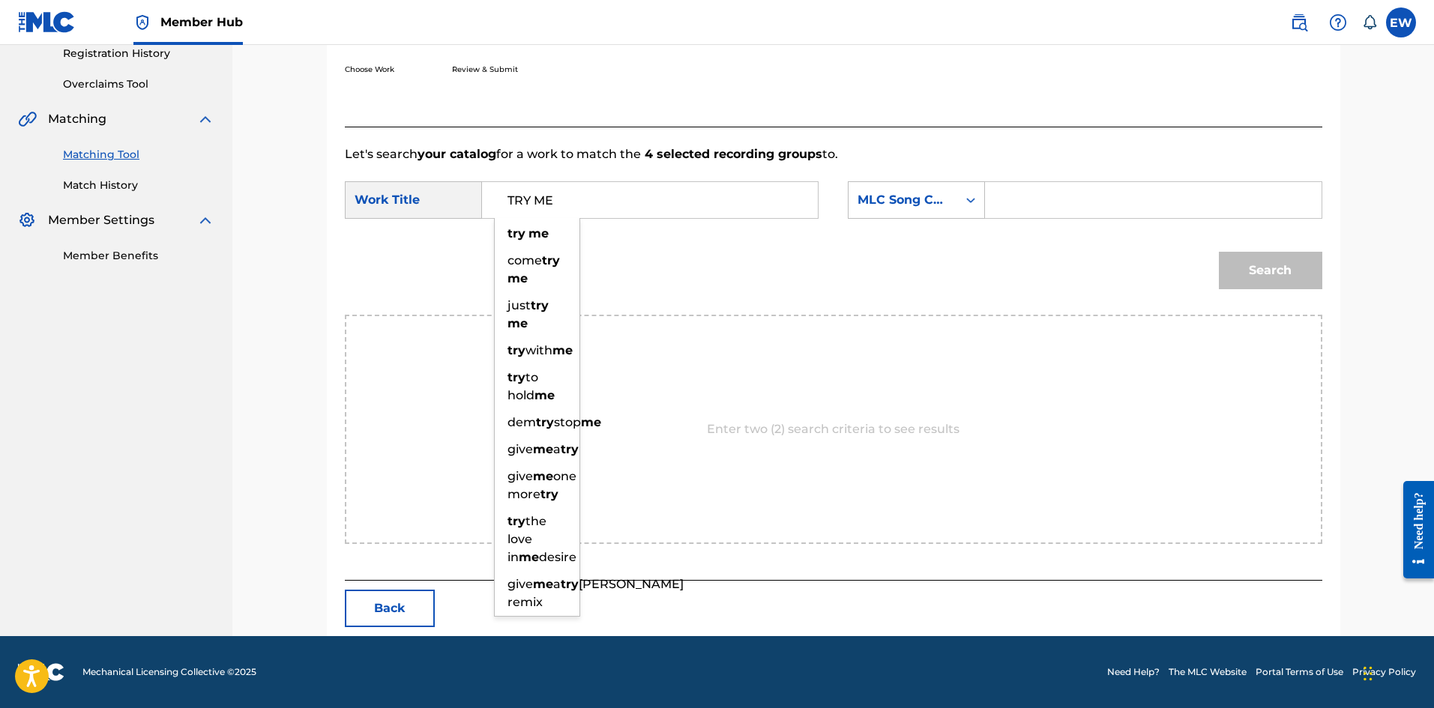
type input "TRY ME"
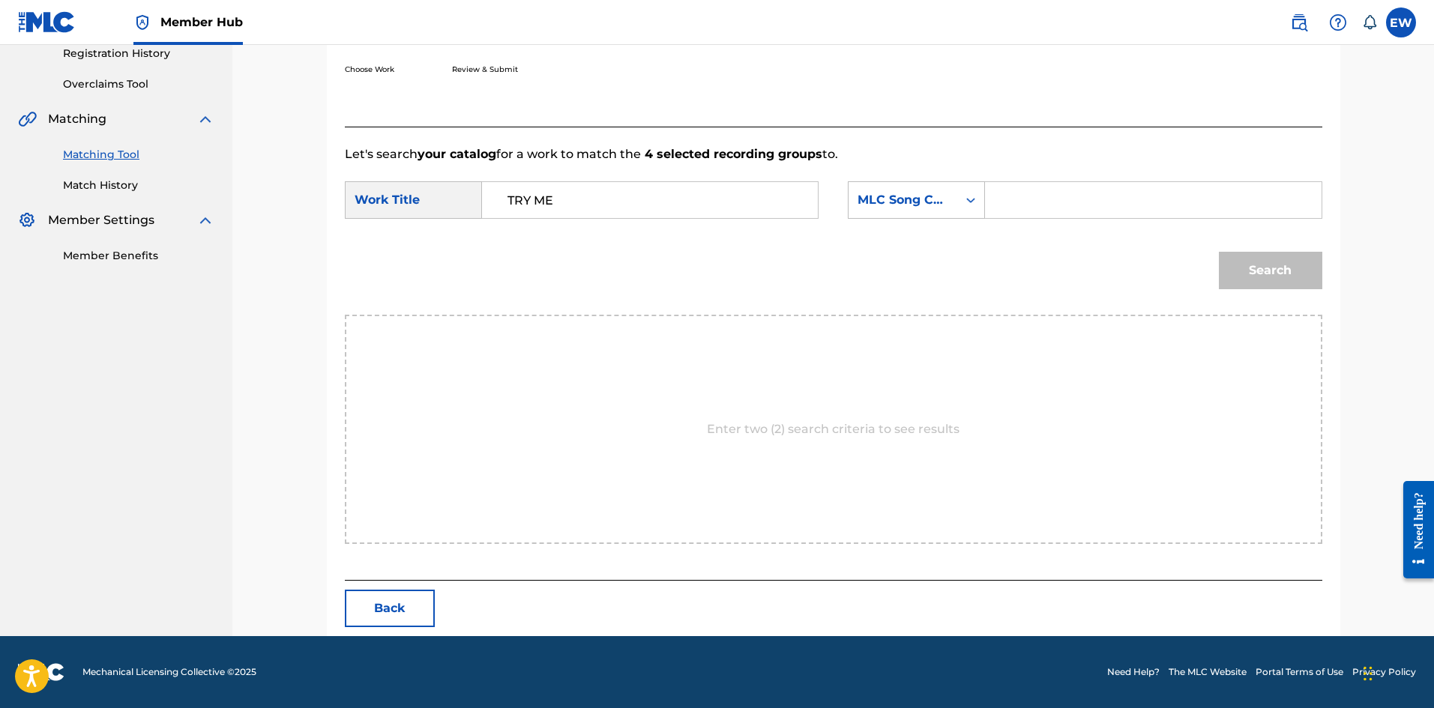
drag, startPoint x: 1099, startPoint y: 218, endPoint x: 1109, endPoint y: 196, distance: 24.1
click at [1108, 202] on div "Search Form" at bounding box center [1153, 199] width 337 height 37
click at [1142, 200] on input "Search Form" at bounding box center [1153, 200] width 310 height 36
paste input "EVCC0V"
type input "EVCC0V"
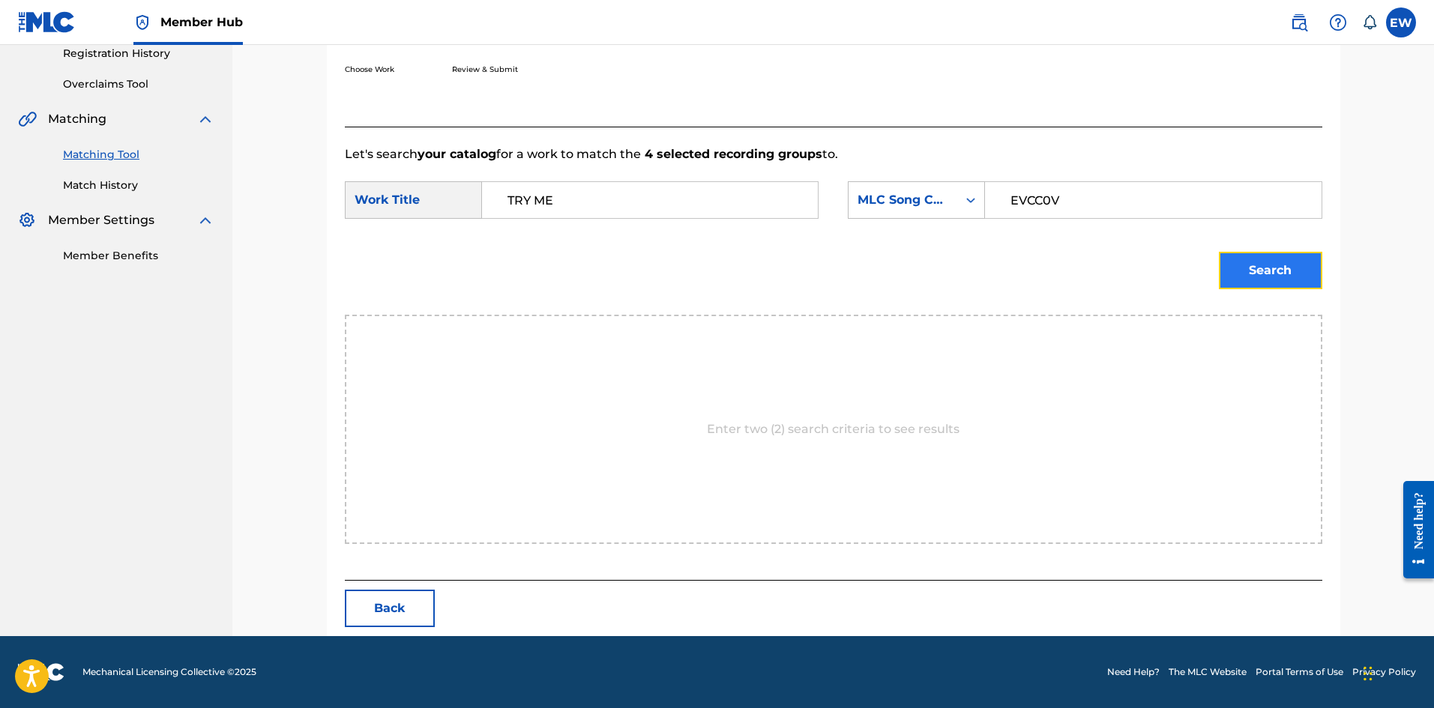
drag, startPoint x: 1281, startPoint y: 267, endPoint x: 1270, endPoint y: 259, distance: 13.5
click at [1281, 266] on button "Search" at bounding box center [1270, 270] width 103 height 37
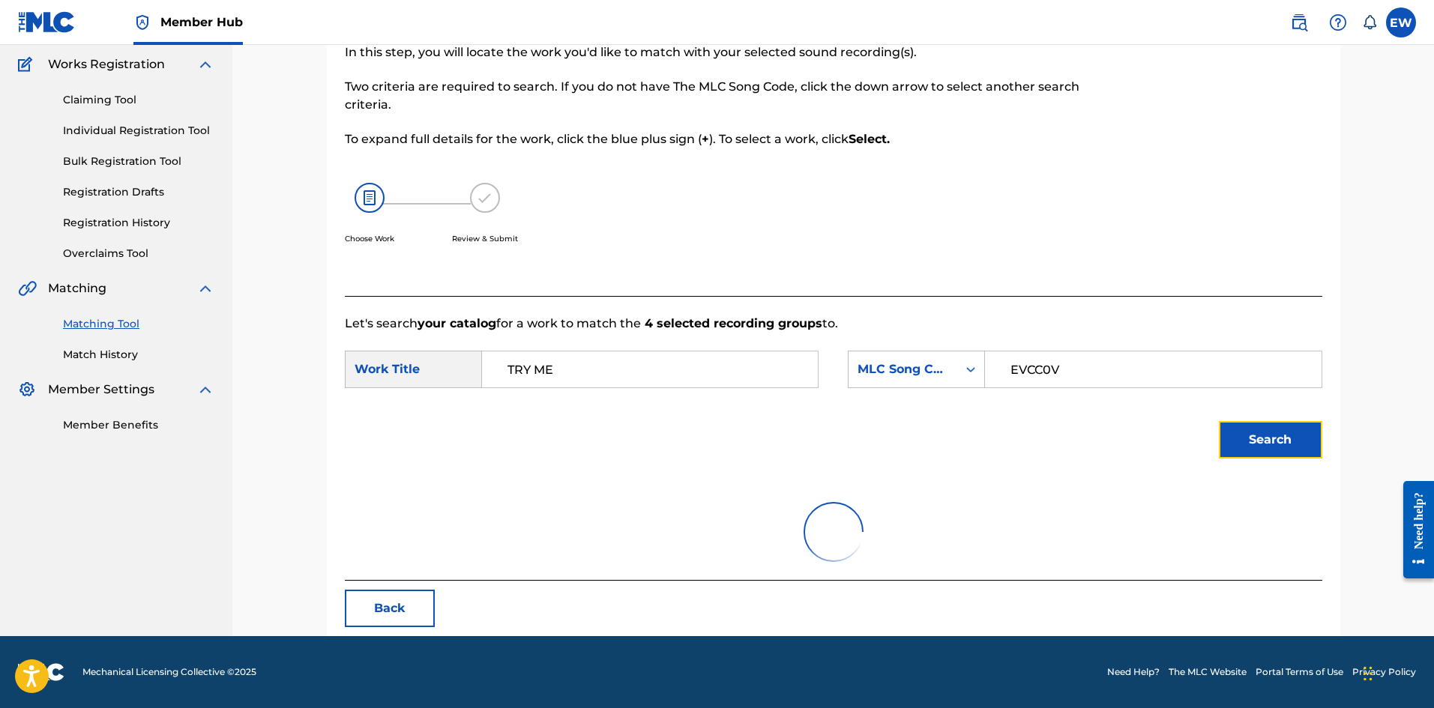
scroll to position [56, 0]
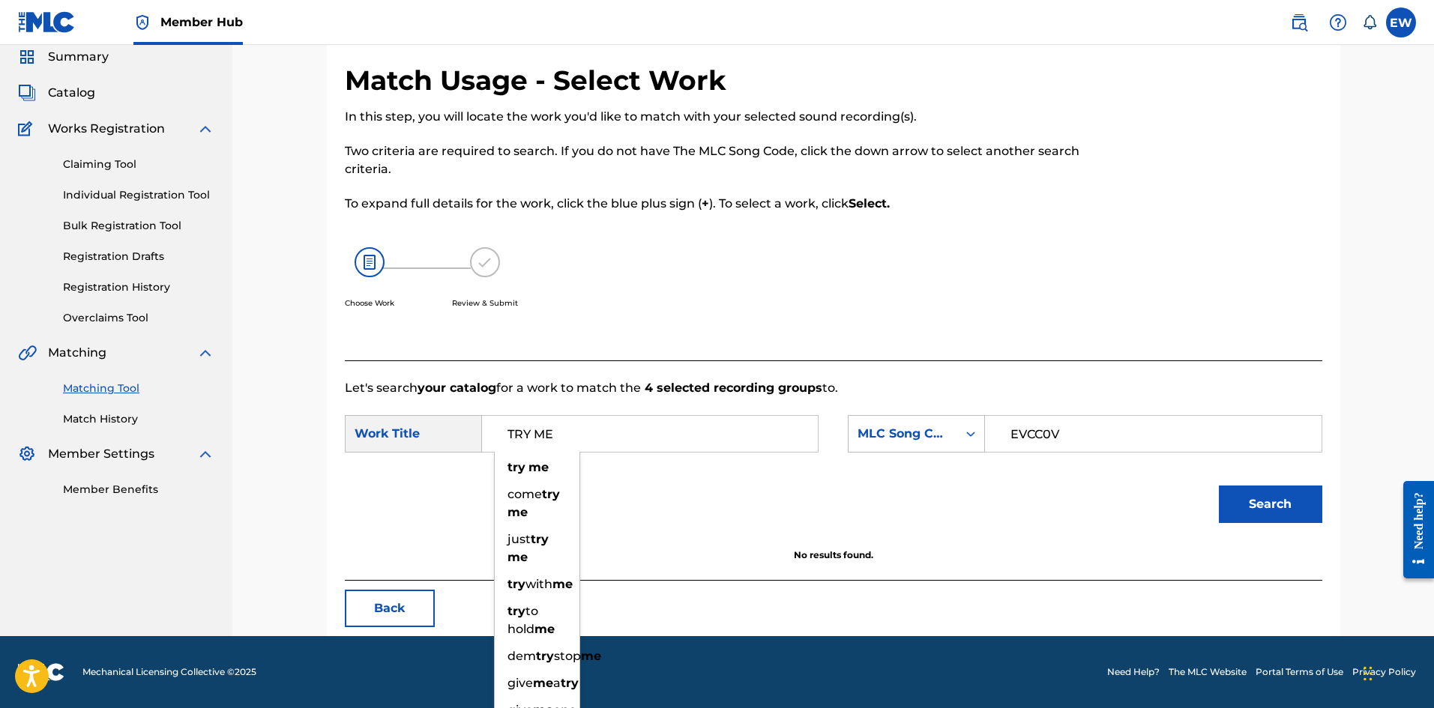
drag, startPoint x: 648, startPoint y: 445, endPoint x: 398, endPoint y: 453, distance: 250.5
click at [398, 454] on div "SearchWithCriteriaf0165dac-ec13-4cca-9b2a-6b42958ae6b8 Work Title TRY ME try me…" at bounding box center [833, 438] width 977 height 46
paste input "EVERY GHETTO, EVERY CITY"
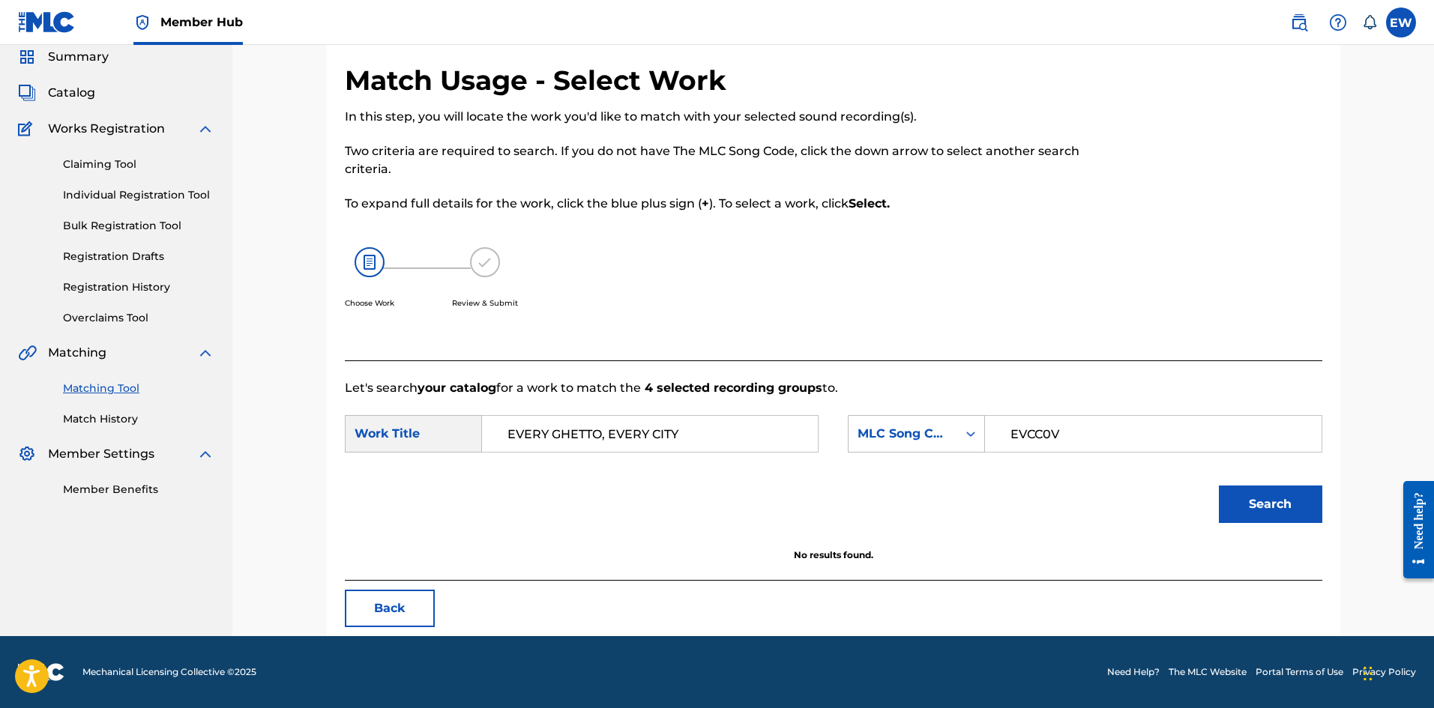
type input "EVERY GHETTO, EVERY CITY"
drag, startPoint x: 1216, startPoint y: 503, endPoint x: 1229, endPoint y: 486, distance: 21.3
click at [1217, 504] on div "Search" at bounding box center [1266, 501] width 111 height 60
drag, startPoint x: 1261, startPoint y: 490, endPoint x: 1252, endPoint y: 489, distance: 8.4
click at [1261, 490] on button "Search" at bounding box center [1270, 504] width 103 height 37
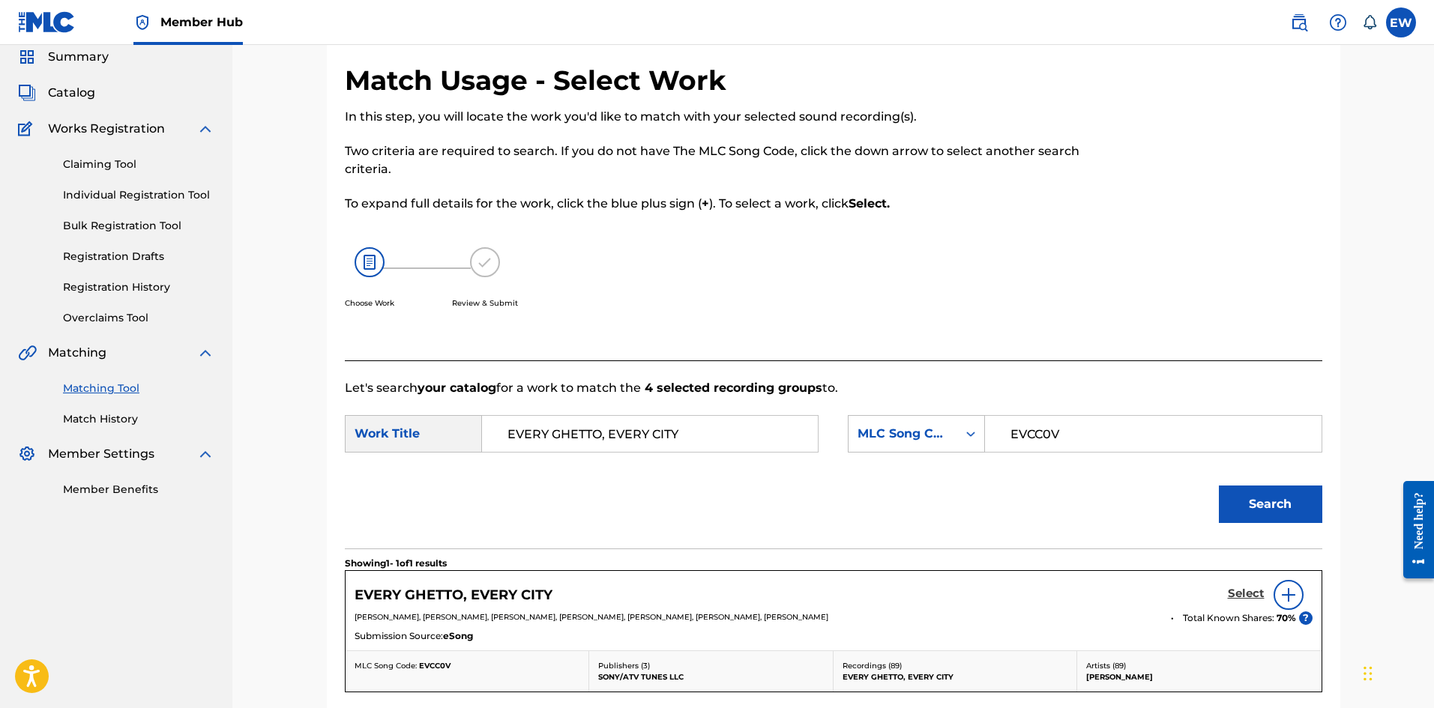
click at [1236, 588] on h5 "Select" at bounding box center [1246, 594] width 37 height 14
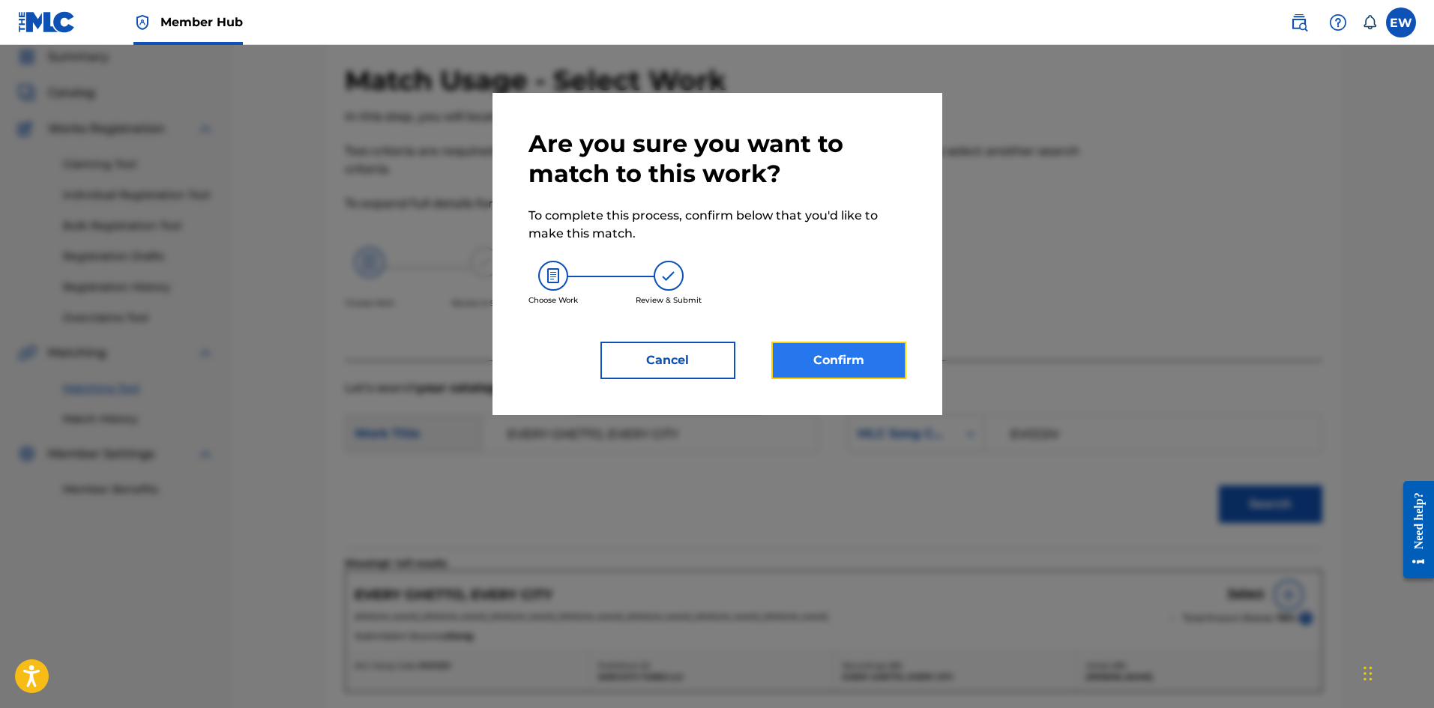
click at [865, 363] on button "Confirm" at bounding box center [838, 360] width 135 height 37
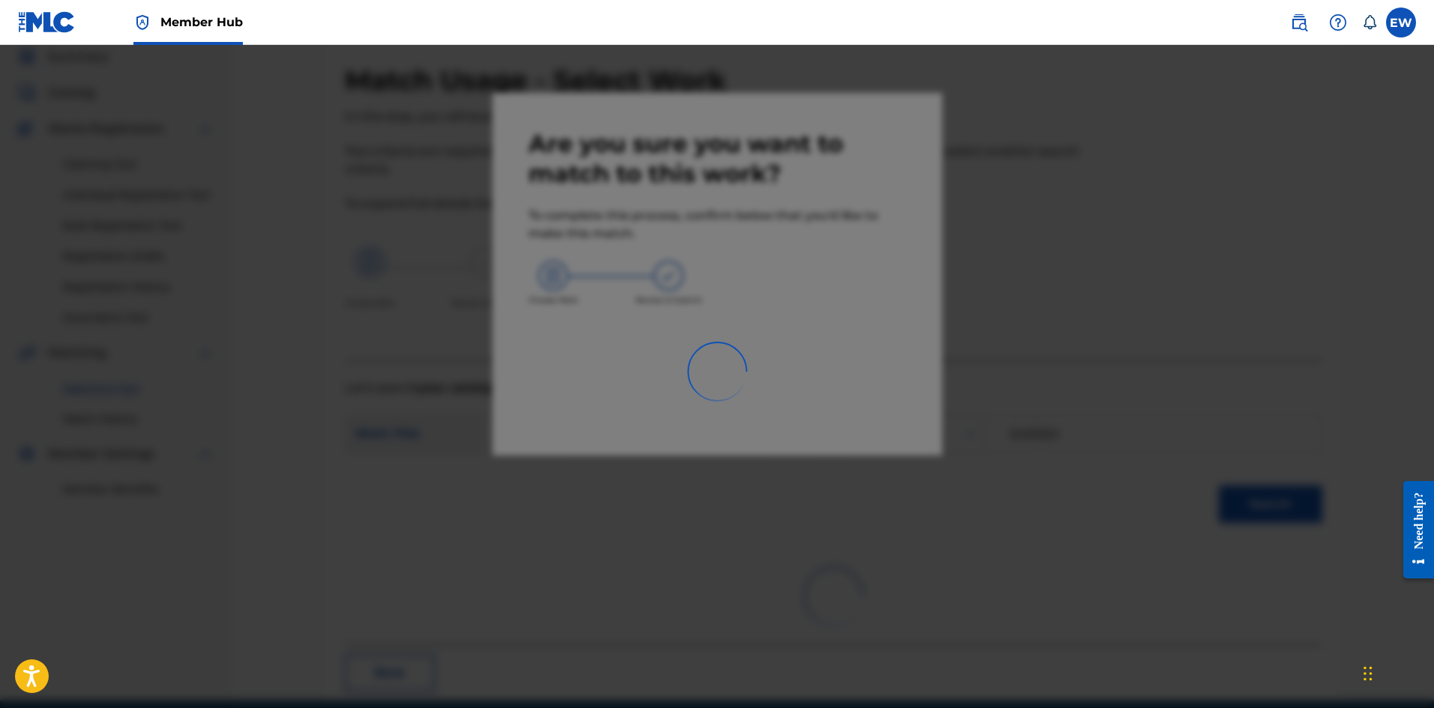
scroll to position [36, 0]
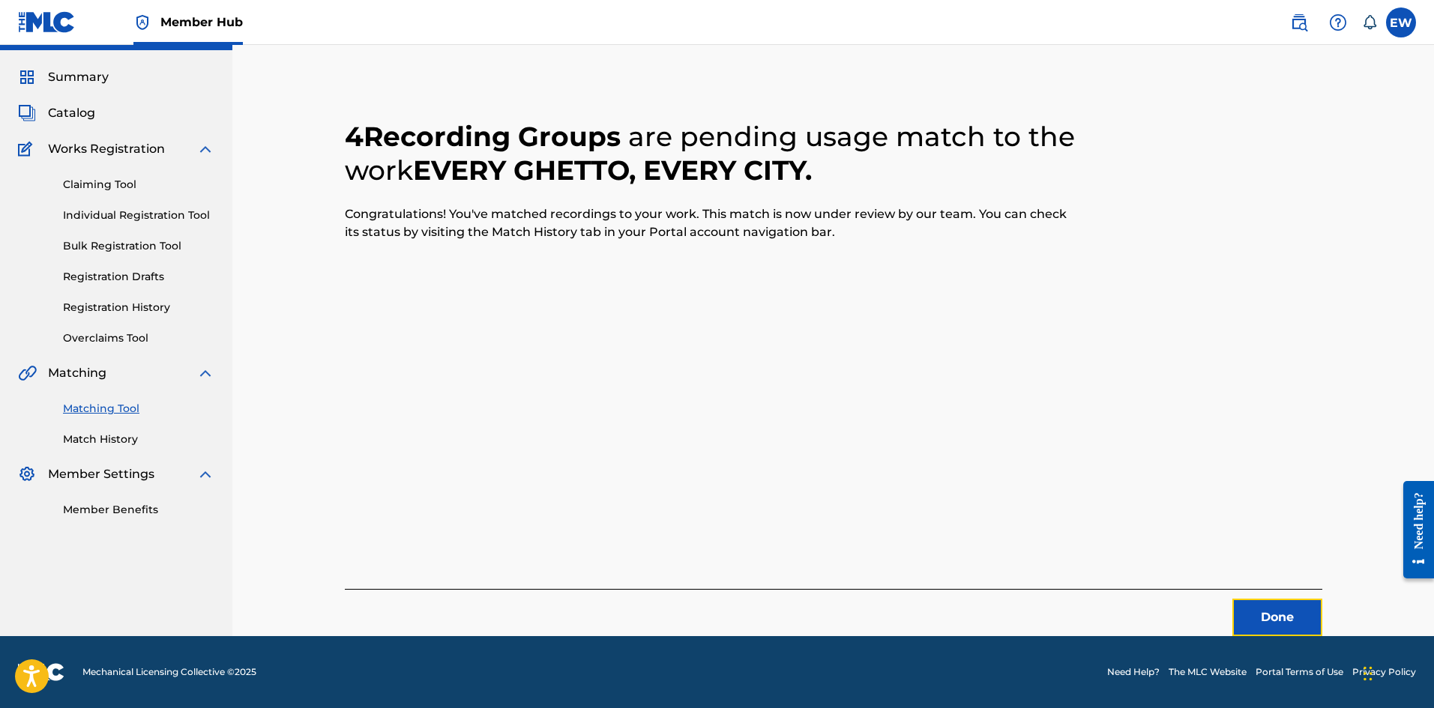
drag, startPoint x: 1288, startPoint y: 610, endPoint x: 1438, endPoint y: 614, distance: 150.0
click at [1289, 606] on button "Done" at bounding box center [1277, 617] width 90 height 37
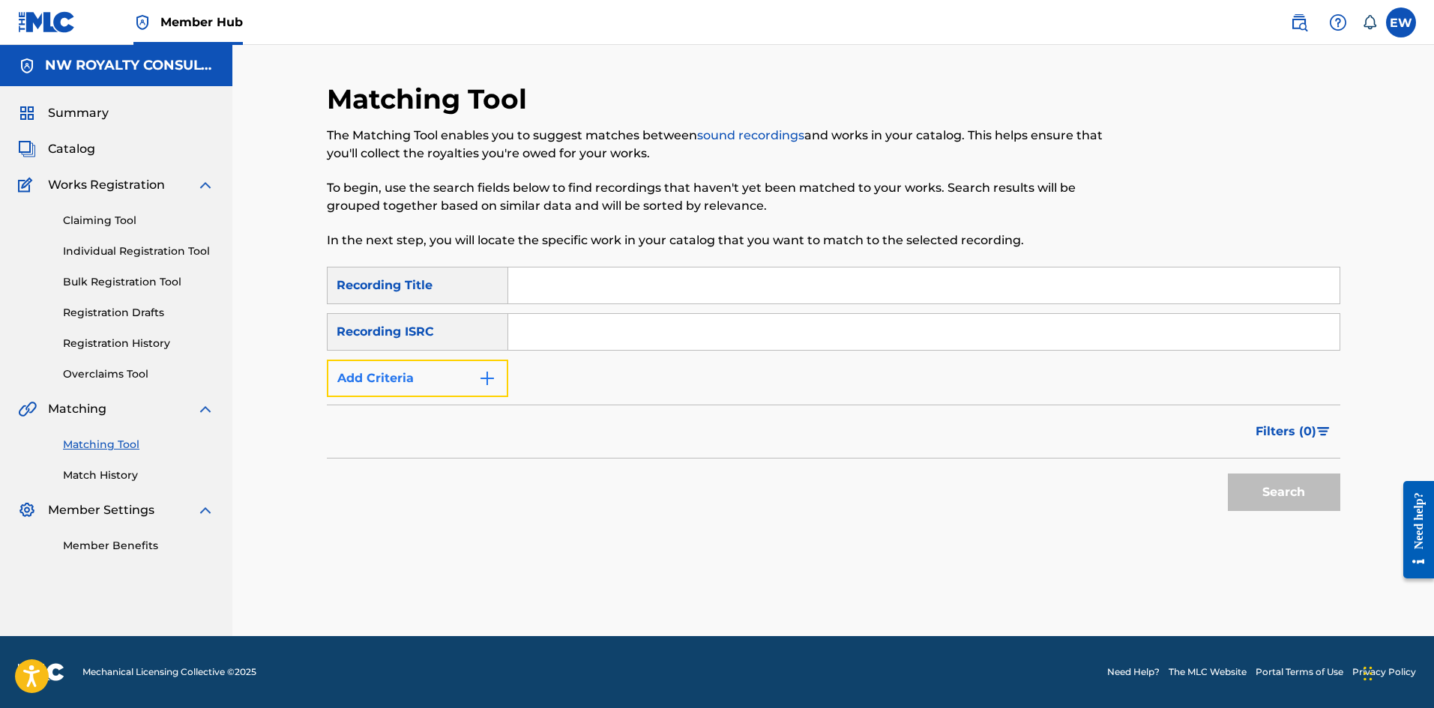
click at [414, 388] on button "Add Criteria" at bounding box center [417, 378] width 181 height 37
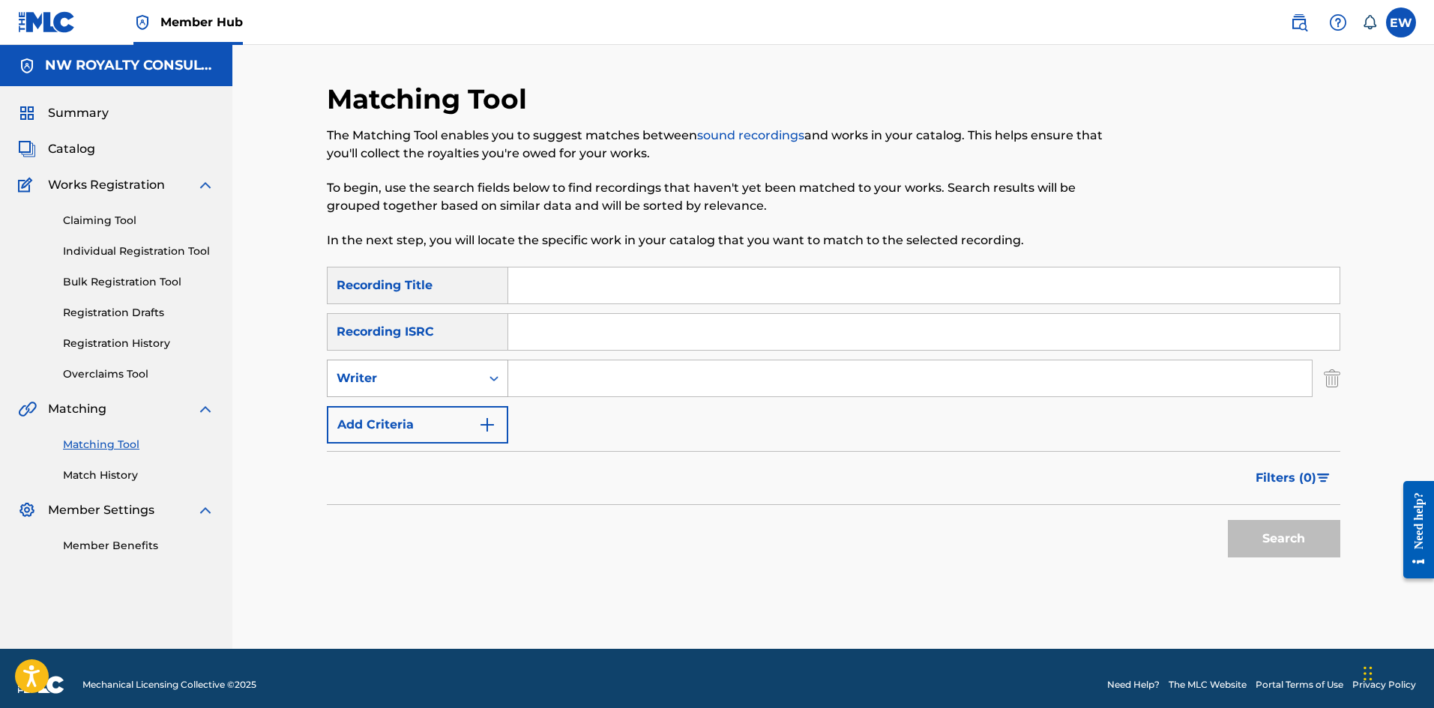
click at [420, 386] on div "Writer" at bounding box center [404, 379] width 135 height 18
drag, startPoint x: 415, startPoint y: 403, endPoint x: 429, endPoint y: 397, distance: 15.5
click at [420, 400] on div "Recording Artist" at bounding box center [418, 415] width 180 height 37
drag, startPoint x: 564, startPoint y: 381, endPoint x: 561, endPoint y: 367, distance: 14.6
click at [564, 381] on input "Search Form" at bounding box center [909, 379] width 803 height 36
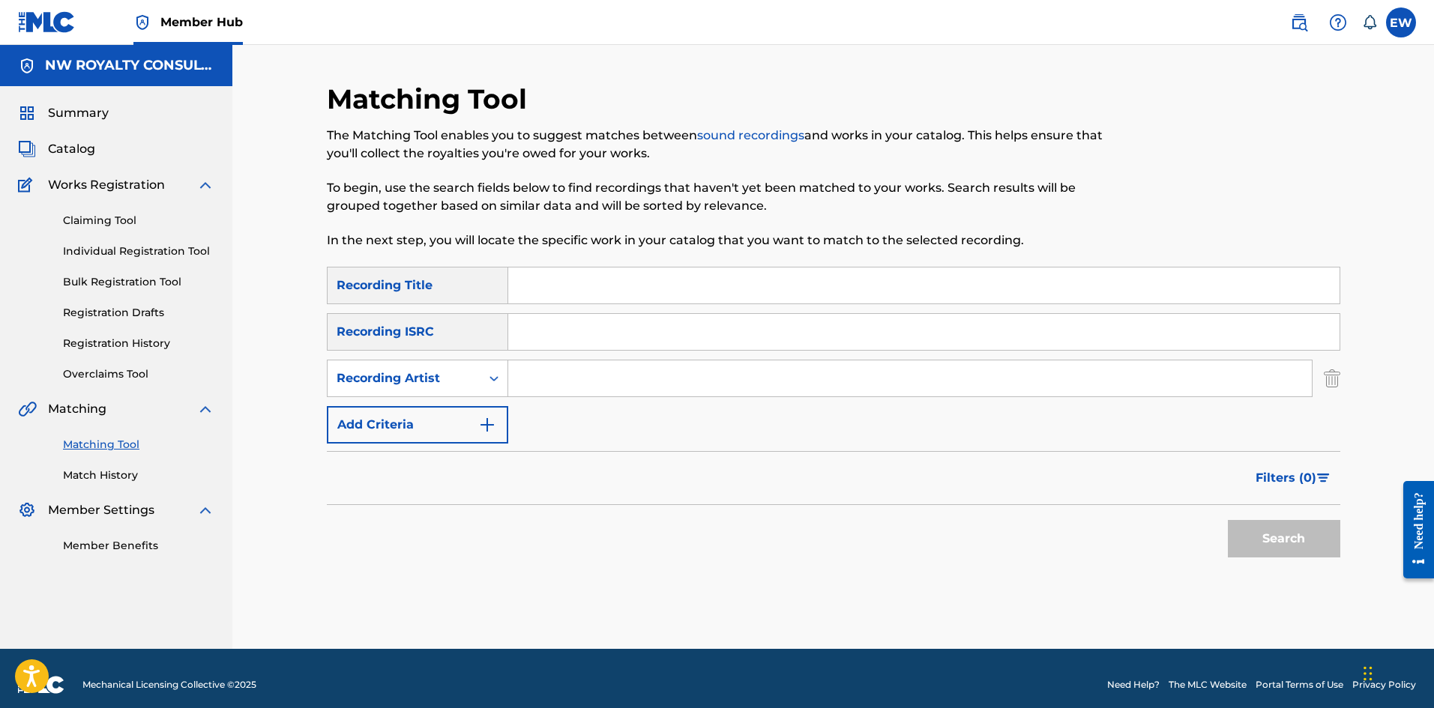
paste input "IWAATA"
type input "IWAATA"
click at [957, 305] on div "SearchWithCriteriace9246af-2037-49ec-b288-5cb02de71458 Recording Title SearchWi…" at bounding box center [833, 355] width 1013 height 177
click at [962, 292] on input "Search Form" at bounding box center [923, 286] width 831 height 36
paste input "TUN DI ADA WAY"
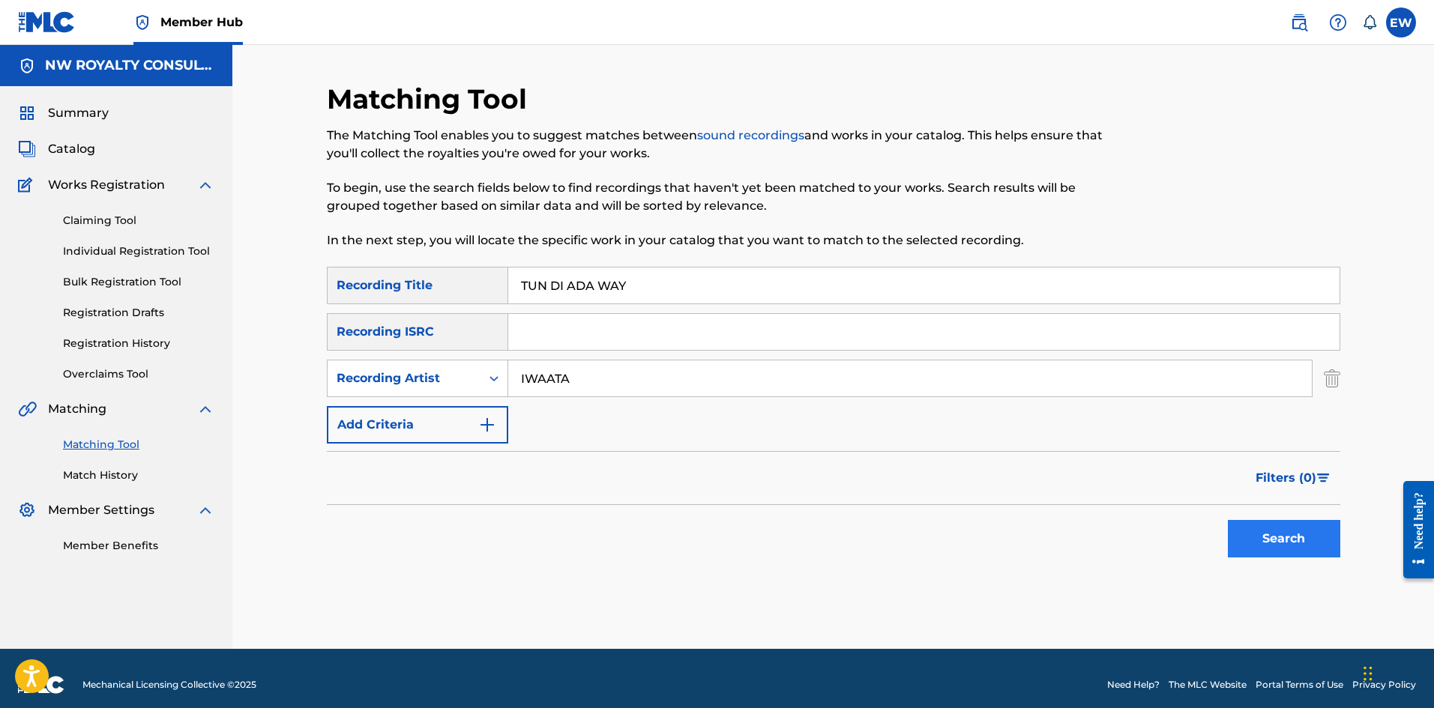
type input "TUN DI ADA WAY"
drag, startPoint x: 1258, startPoint y: 537, endPoint x: 1246, endPoint y: 516, distance: 24.5
click at [1258, 531] on button "Search" at bounding box center [1284, 538] width 112 height 37
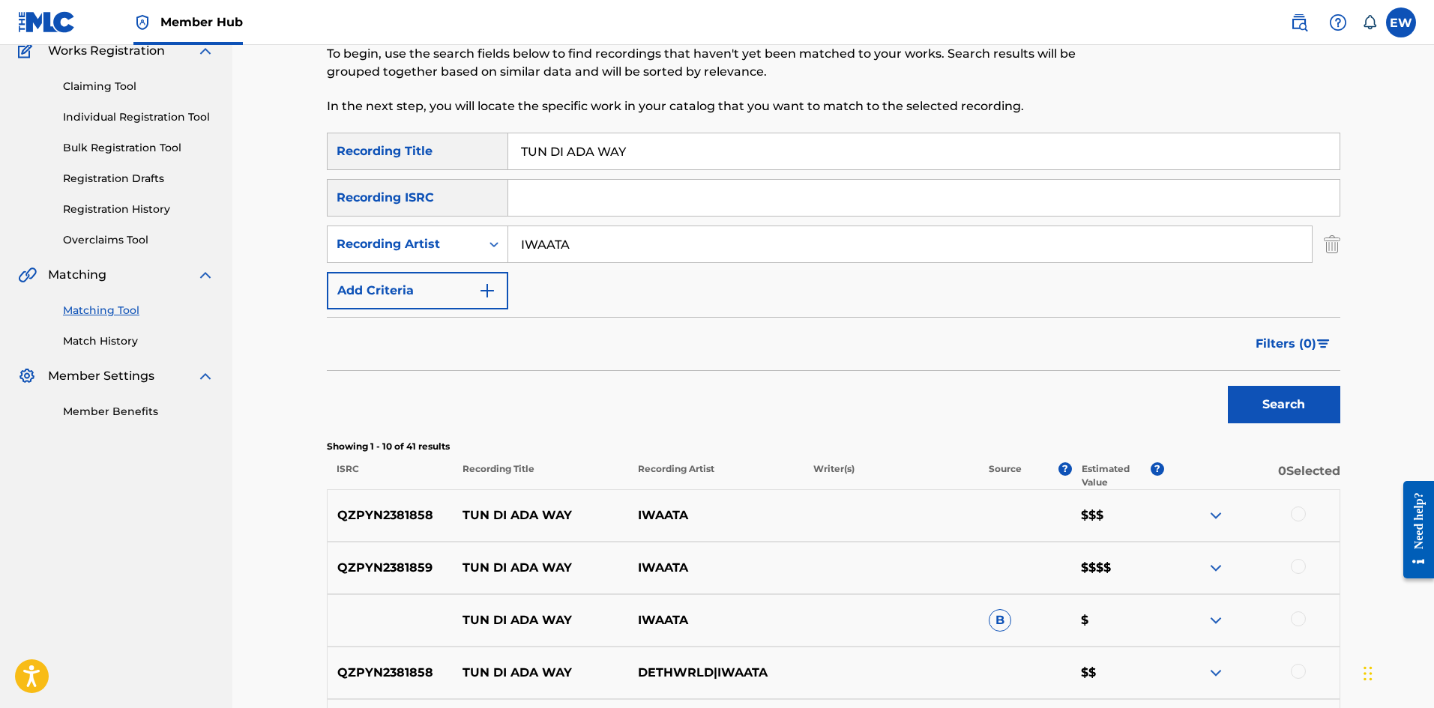
scroll to position [150, 0]
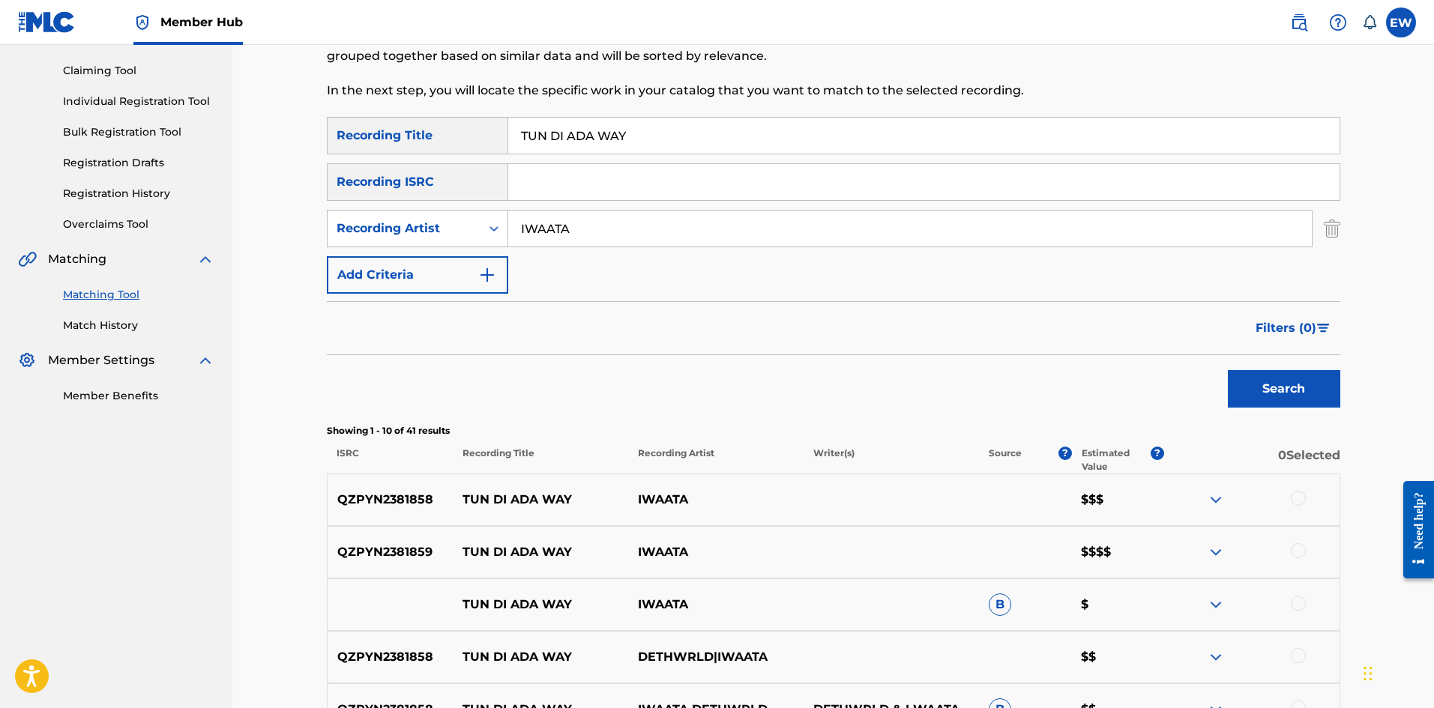
click at [1303, 498] on div at bounding box center [1298, 498] width 15 height 15
click at [1298, 542] on div "QZPYN2381859 TUN DI ADA WAY IWAATA $$$$" at bounding box center [833, 552] width 1013 height 52
drag, startPoint x: 1310, startPoint y: 555, endPoint x: 1300, endPoint y: 543, distance: 14.9
click at [1306, 552] on div at bounding box center [1251, 552] width 175 height 18
click at [1300, 545] on div "QZPYN2381859 TUN DI ADA WAY IWAATA $$$$" at bounding box center [833, 552] width 1013 height 52
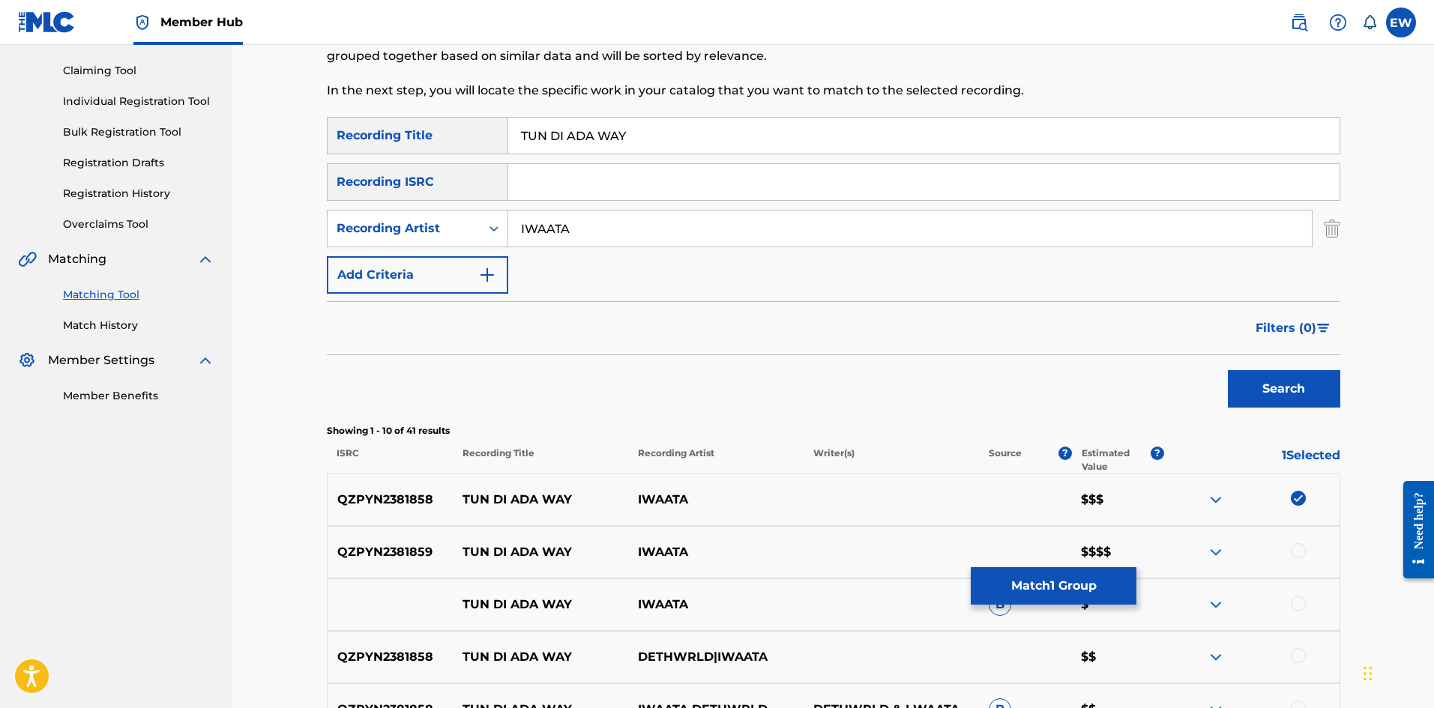
click at [1299, 549] on div at bounding box center [1298, 550] width 15 height 15
click at [1297, 598] on div at bounding box center [1298, 603] width 15 height 15
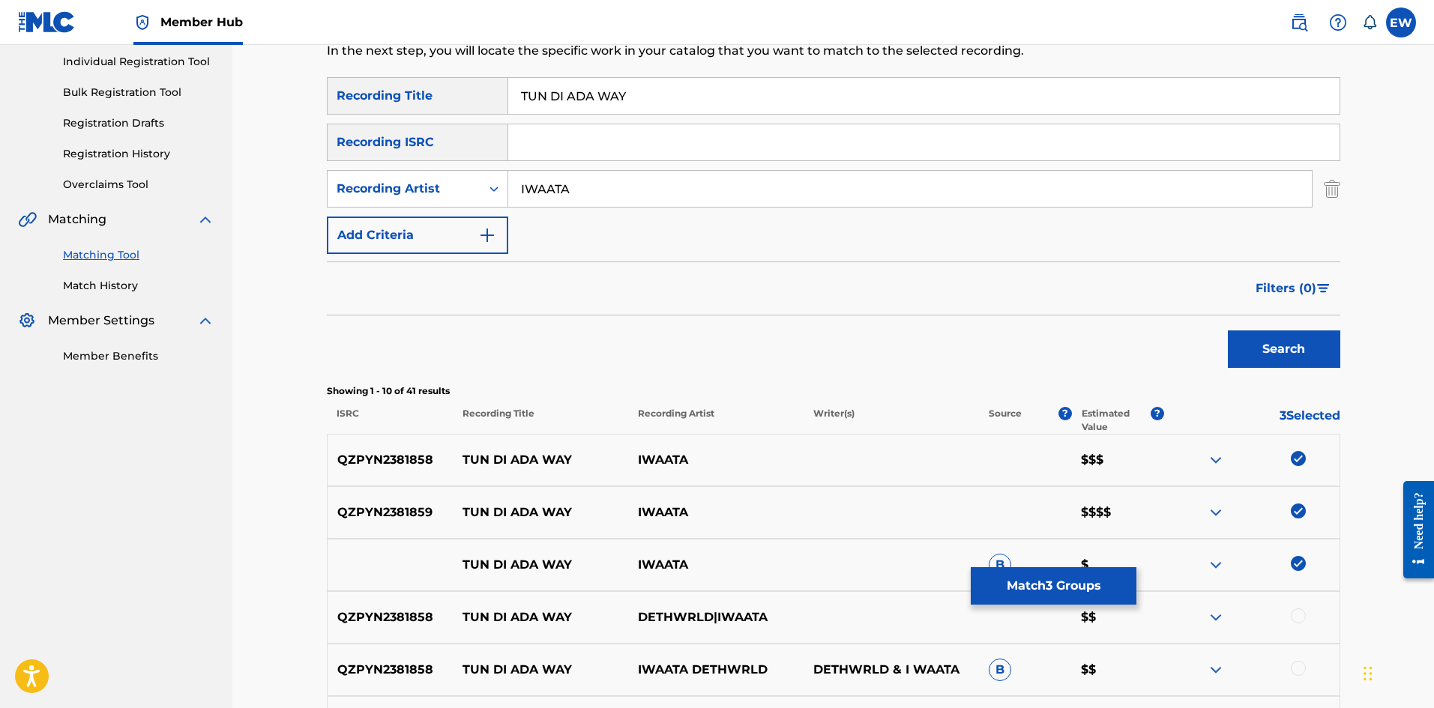
scroll to position [300, 0]
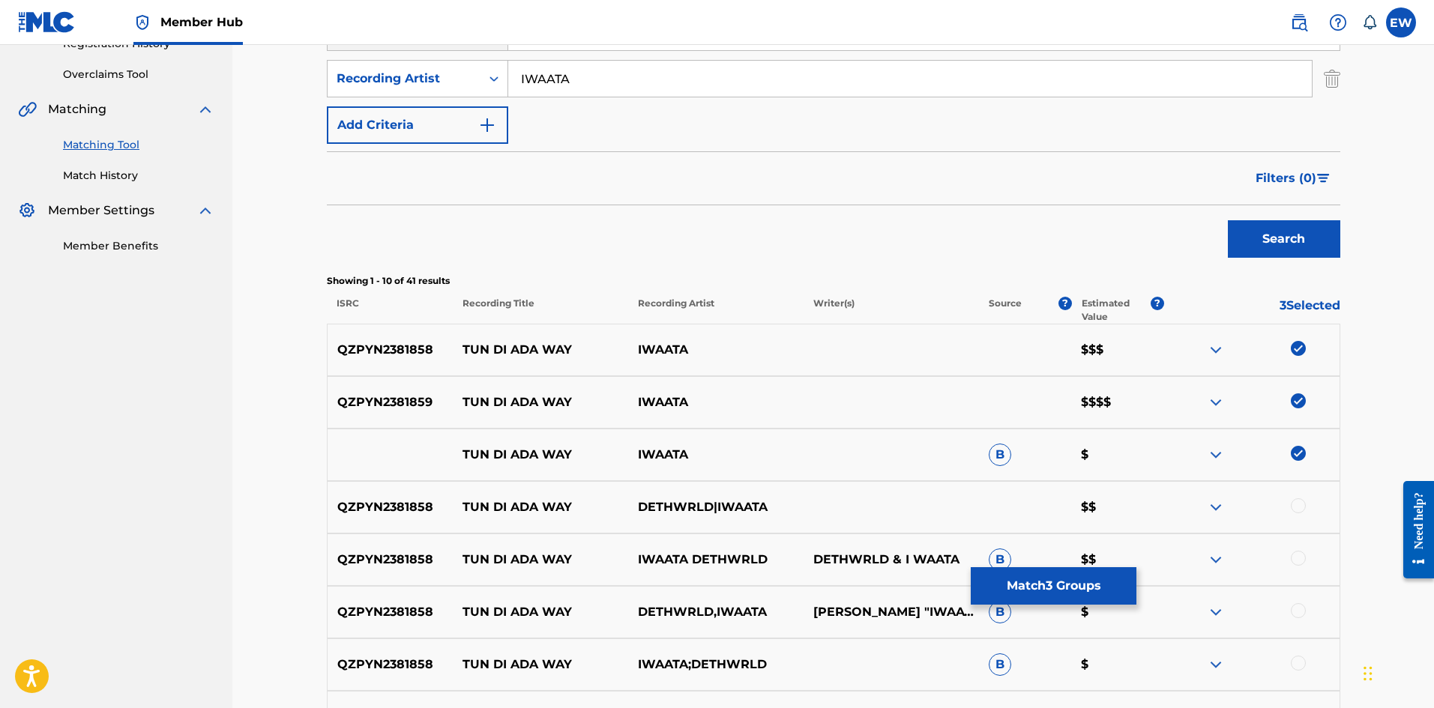
click at [1297, 498] on div at bounding box center [1298, 505] width 15 height 15
drag, startPoint x: 1295, startPoint y: 565, endPoint x: 1288, endPoint y: 548, distance: 18.8
click at [1296, 560] on div at bounding box center [1251, 560] width 175 height 18
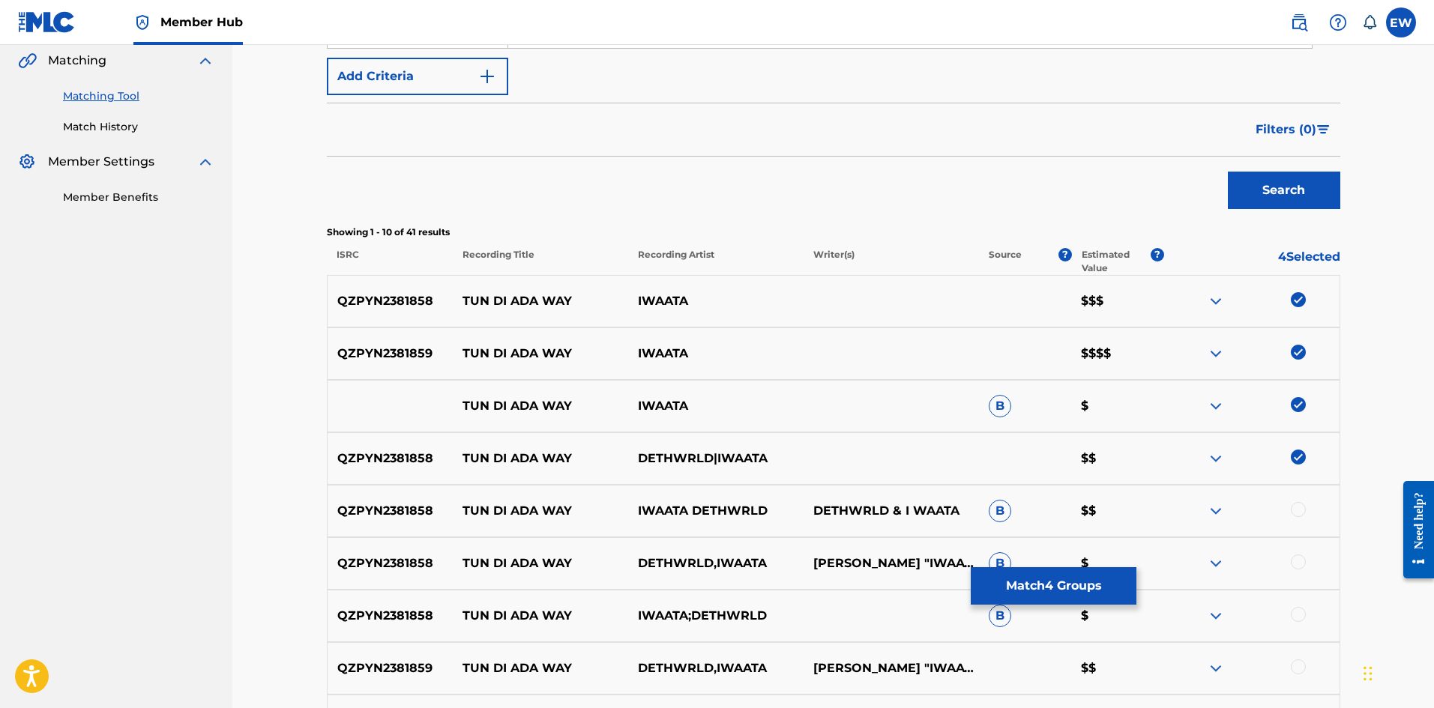
scroll to position [375, 0]
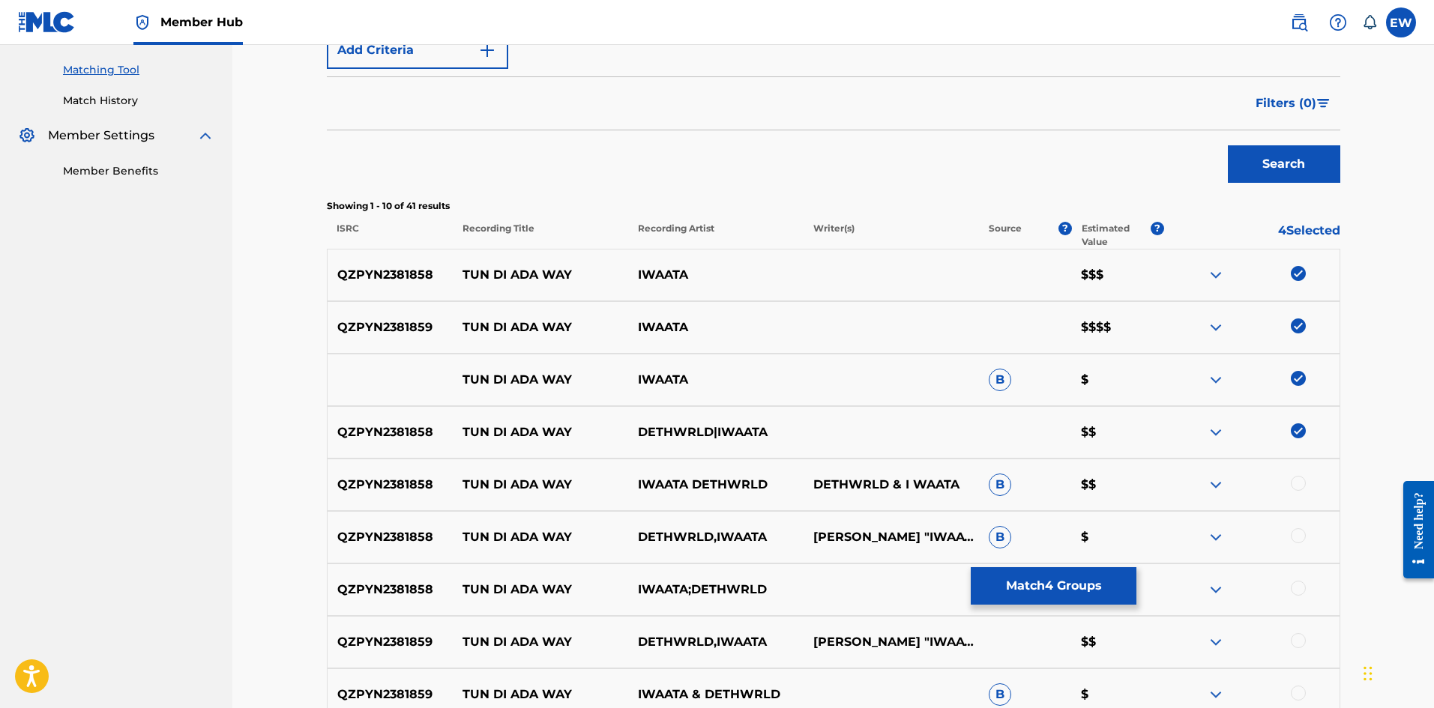
click at [1300, 478] on div at bounding box center [1298, 483] width 15 height 15
click at [1303, 532] on div at bounding box center [1298, 535] width 15 height 15
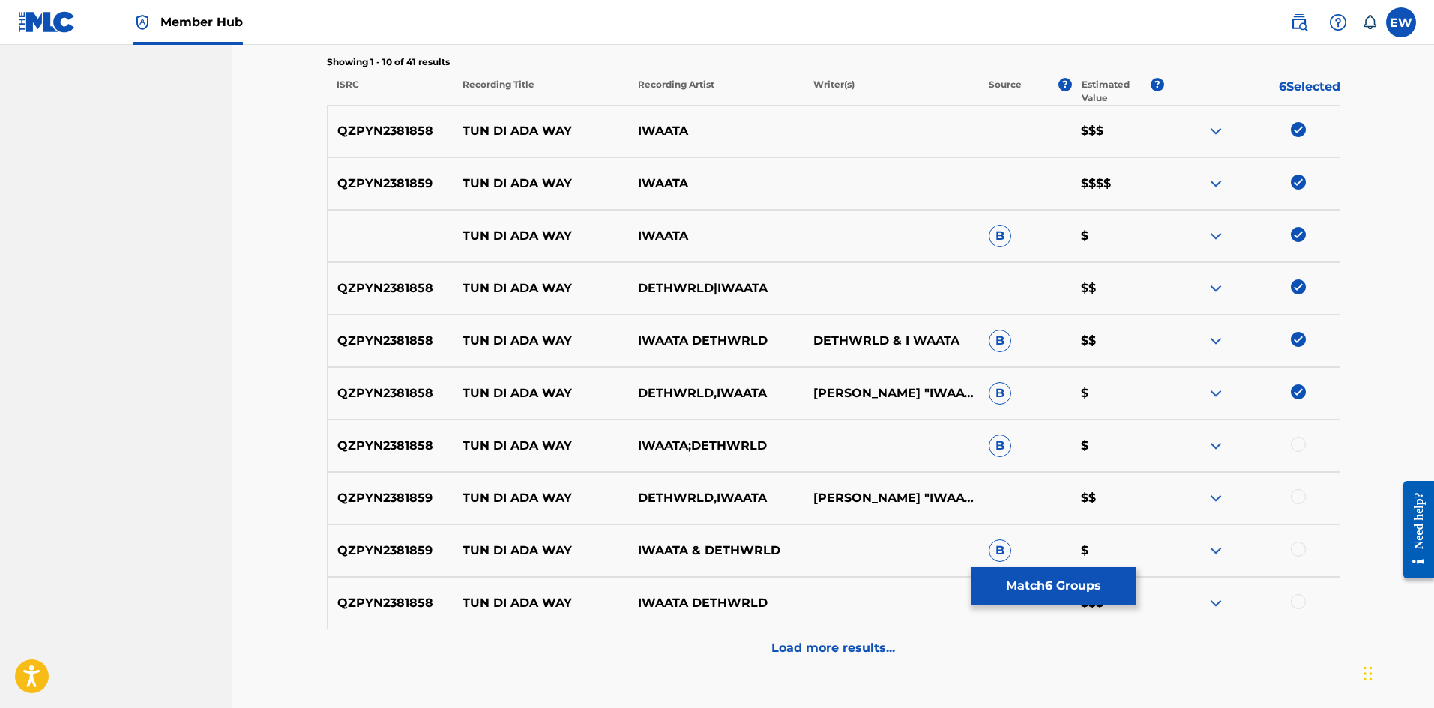
scroll to position [525, 0]
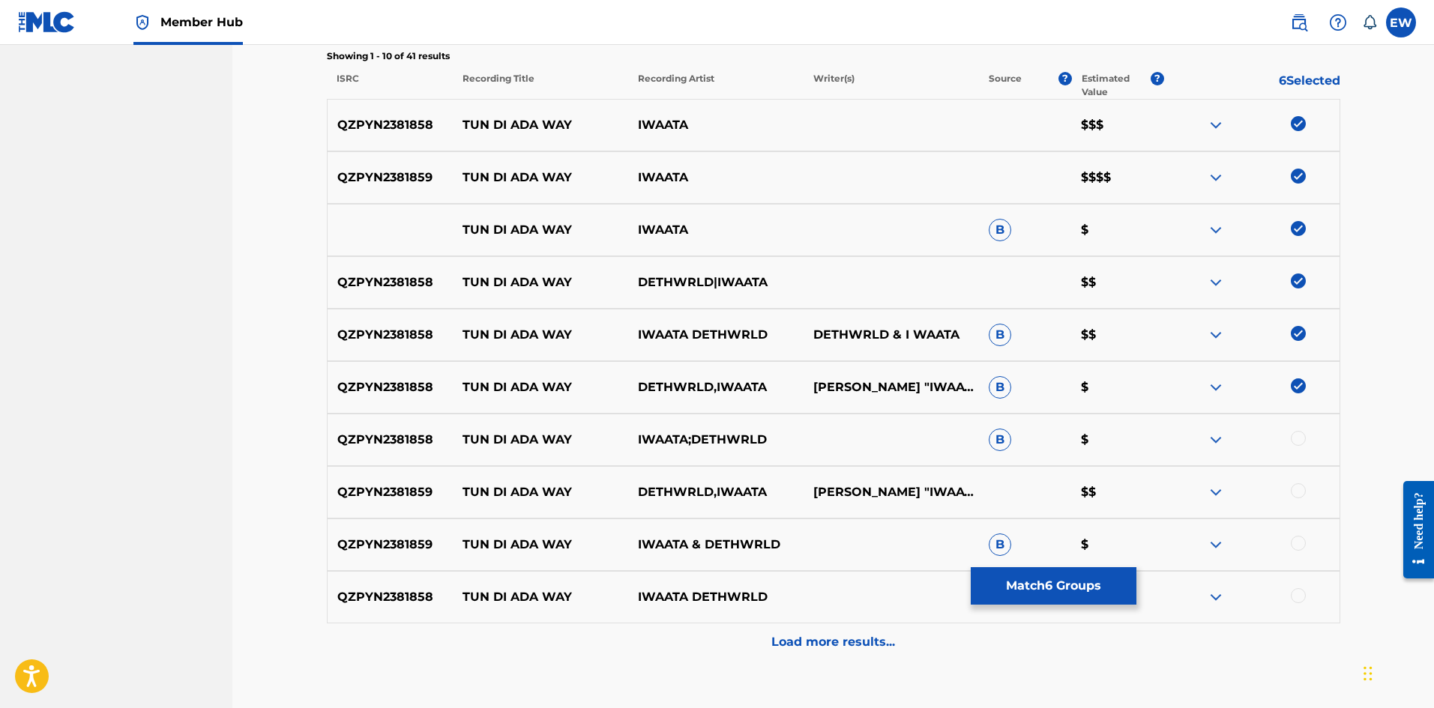
click at [1299, 437] on div at bounding box center [1298, 438] width 15 height 15
click at [1299, 483] on div "QZPYN2381859 TUN DI ADA WAY DETHWRLD,[PERSON_NAME] "IWAATA" [PERSON_NAME] $$" at bounding box center [833, 492] width 1013 height 52
click at [1298, 492] on div at bounding box center [1298, 490] width 15 height 15
click at [1293, 542] on div at bounding box center [1298, 543] width 15 height 15
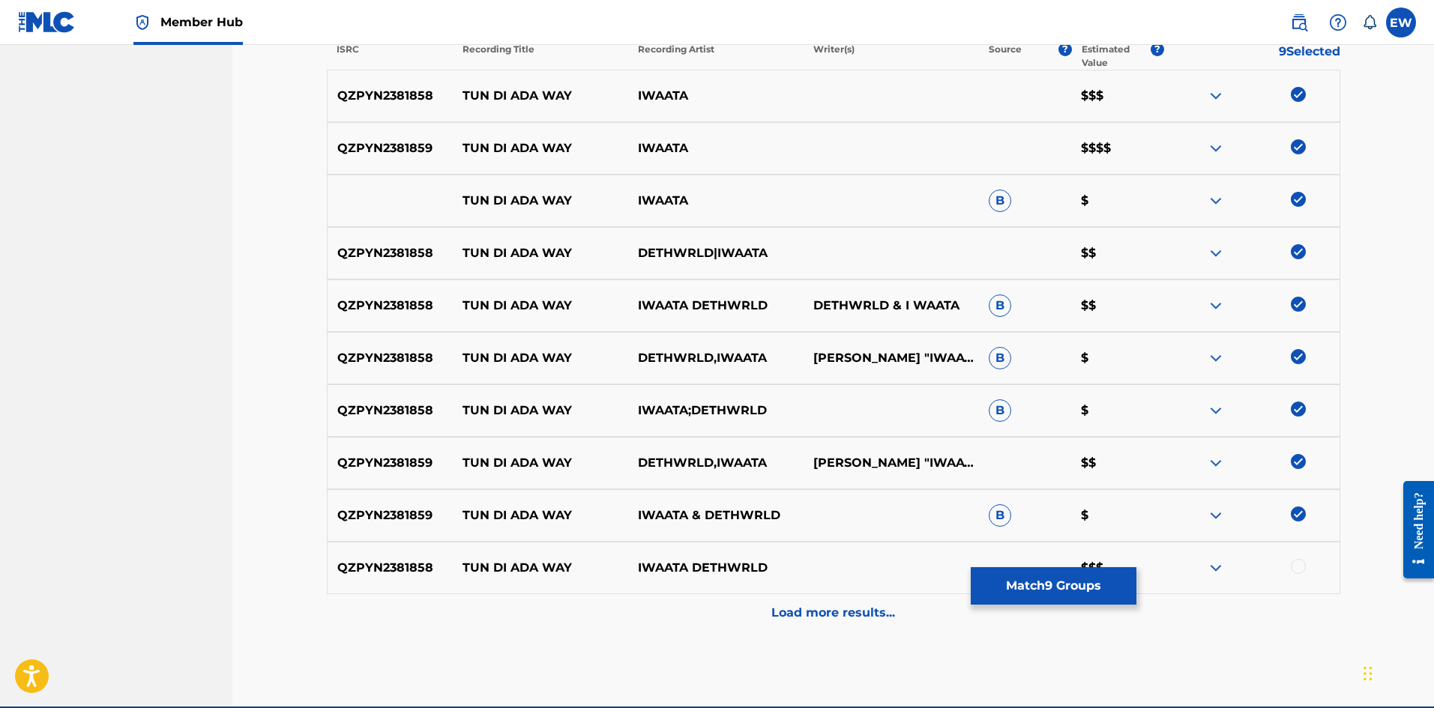
scroll to position [600, 0]
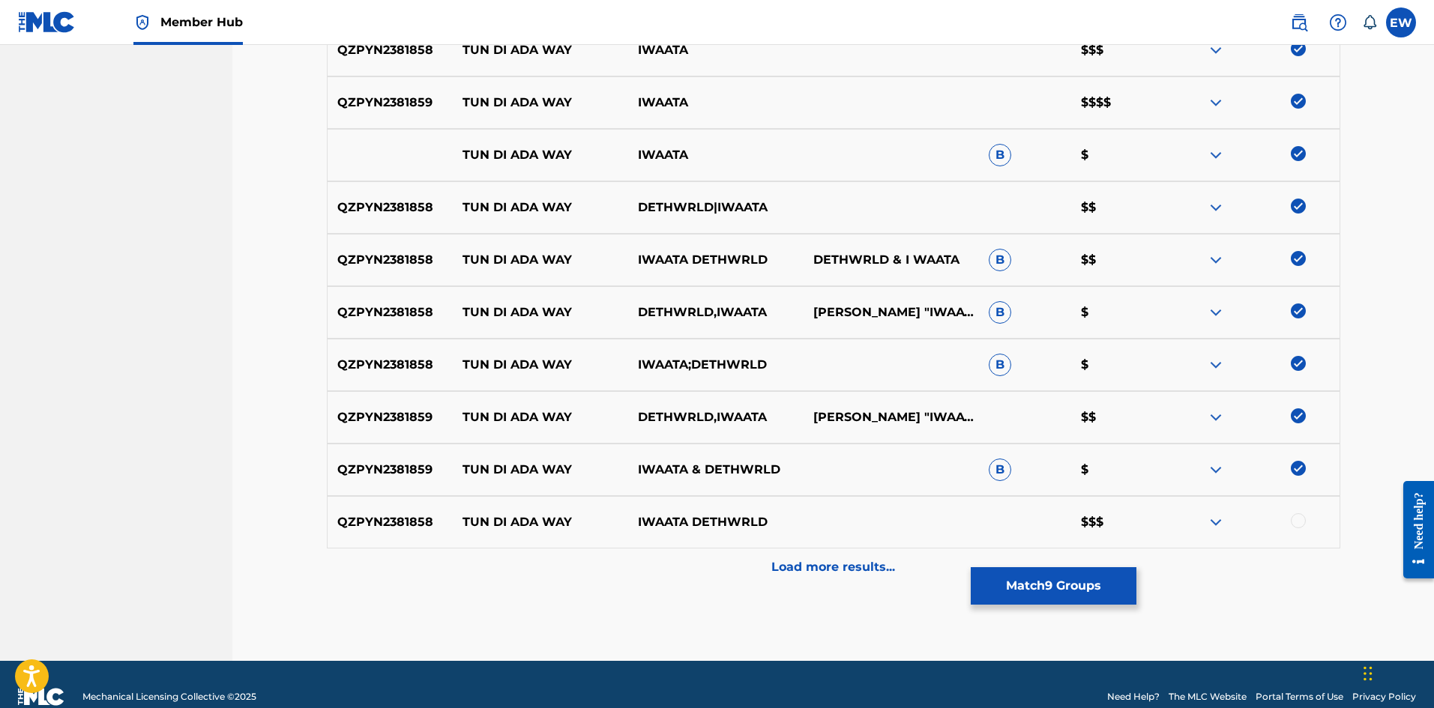
click at [1296, 522] on div at bounding box center [1298, 520] width 15 height 15
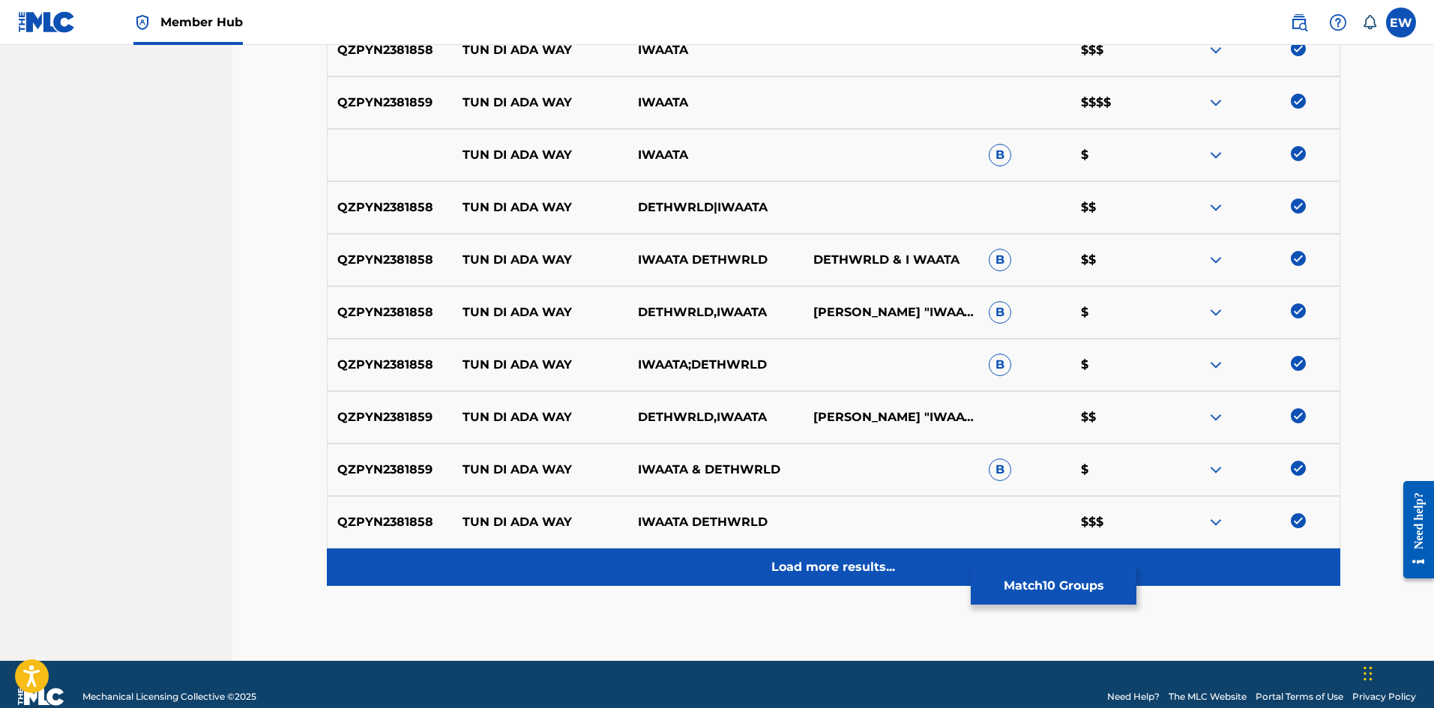
click at [839, 561] on p "Load more results..." at bounding box center [833, 567] width 124 height 18
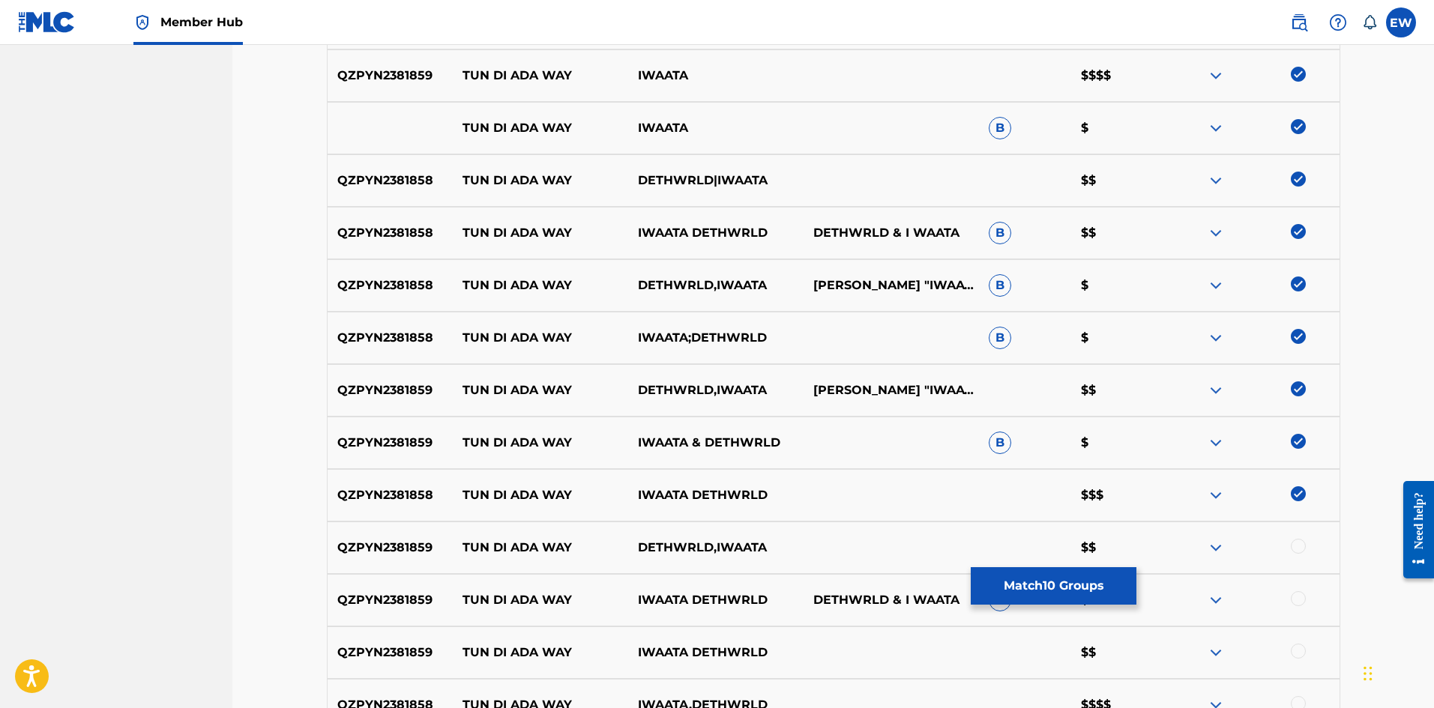
scroll to position [675, 0]
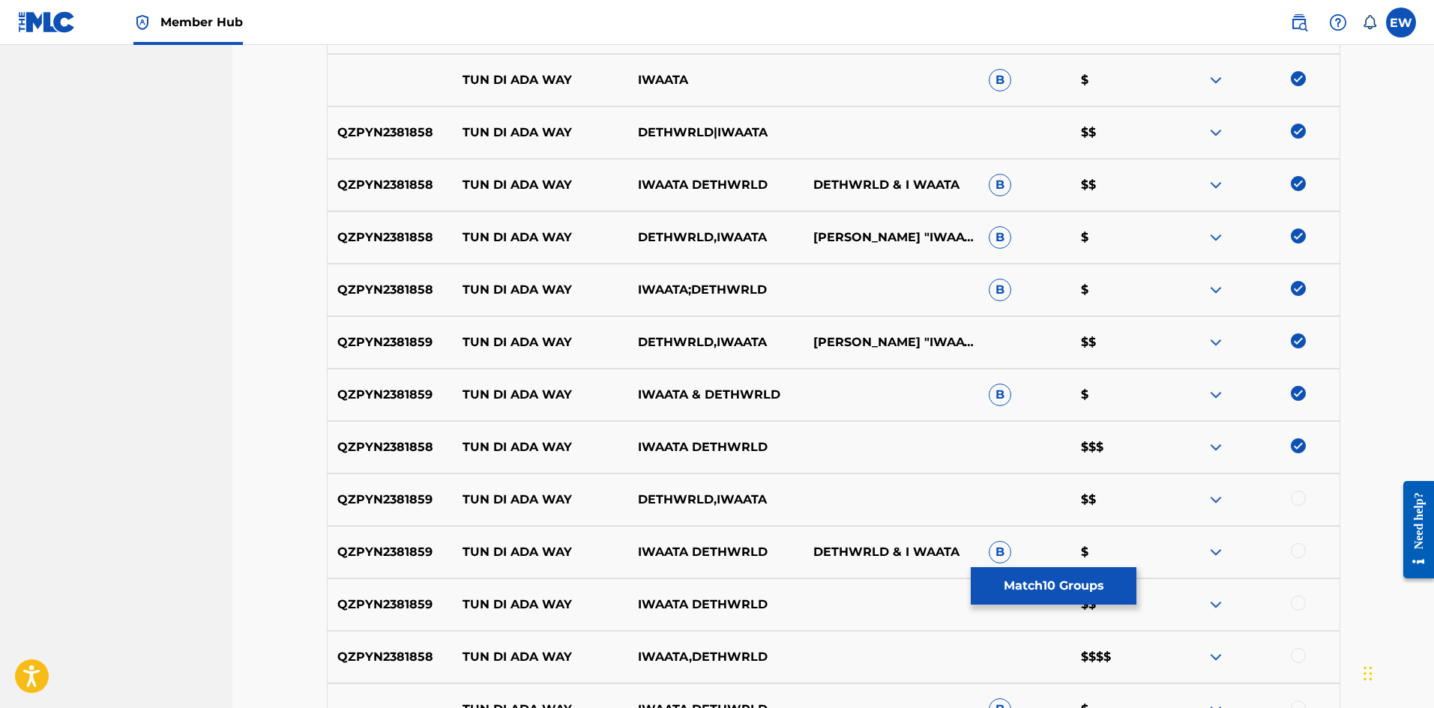
click at [1301, 501] on div at bounding box center [1298, 498] width 15 height 15
click at [1289, 545] on div at bounding box center [1251, 552] width 175 height 18
click at [1294, 546] on div at bounding box center [1298, 550] width 15 height 15
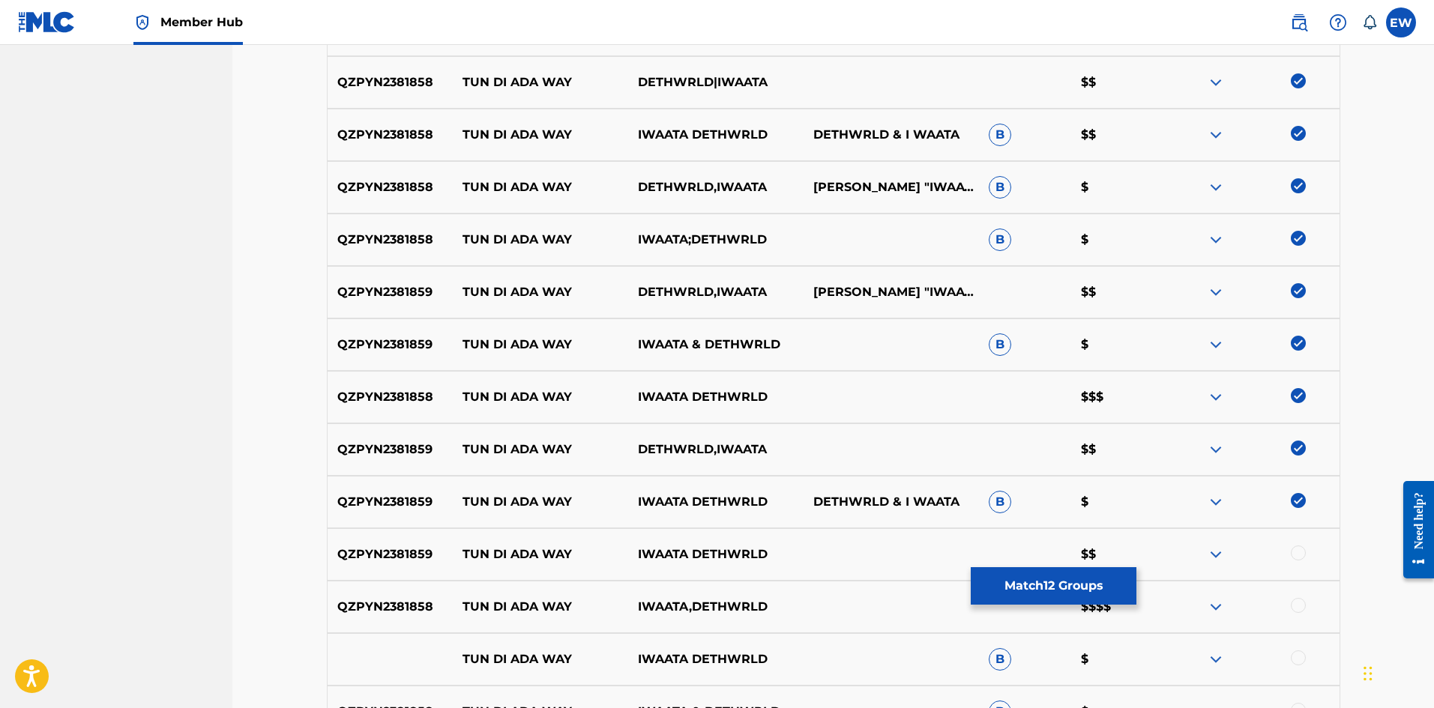
scroll to position [750, 0]
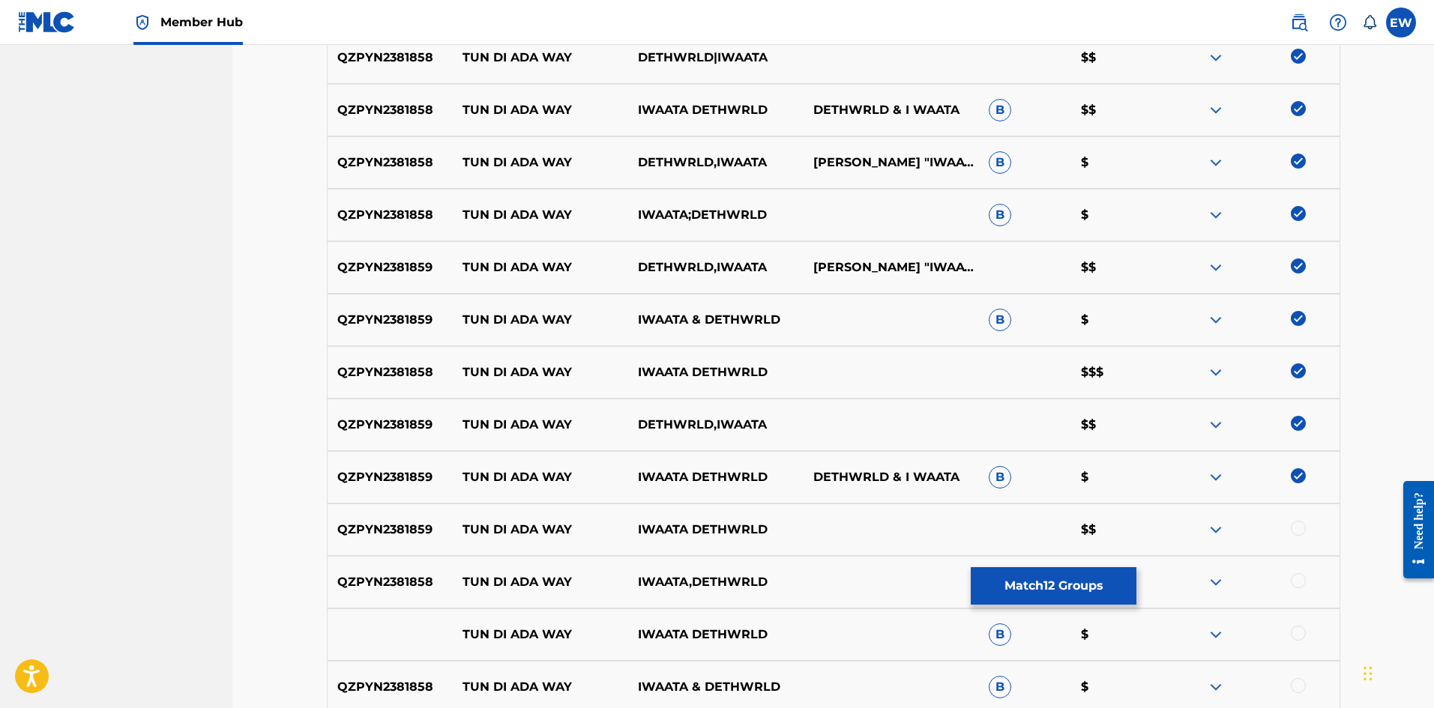
drag, startPoint x: 1306, startPoint y: 522, endPoint x: 1299, endPoint y: 519, distance: 8.1
click at [1304, 519] on div "QZPYN2381859 TUN DI ADA WAY IWAATA DETHWRLD $$" at bounding box center [833, 530] width 1013 height 52
click at [1291, 525] on div at bounding box center [1298, 528] width 15 height 15
click at [1298, 576] on div at bounding box center [1298, 580] width 15 height 15
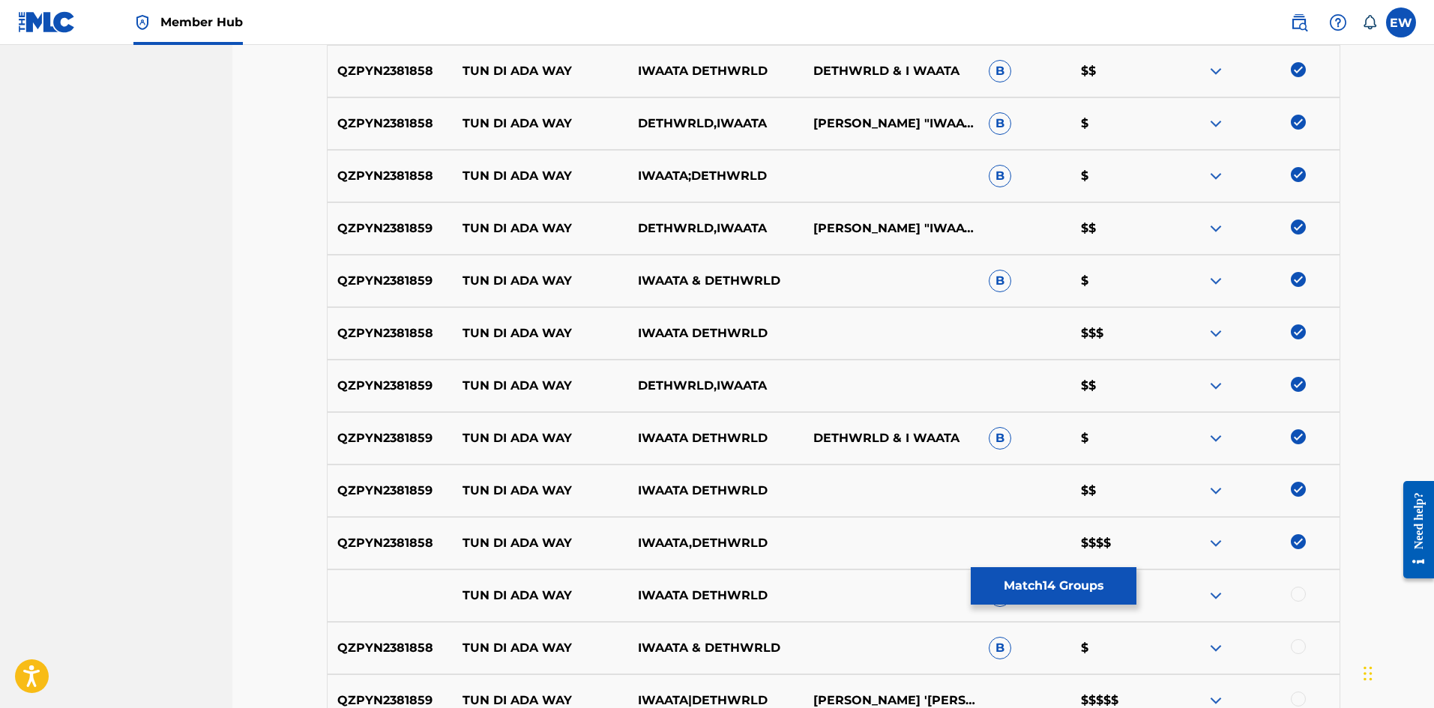
scroll to position [824, 0]
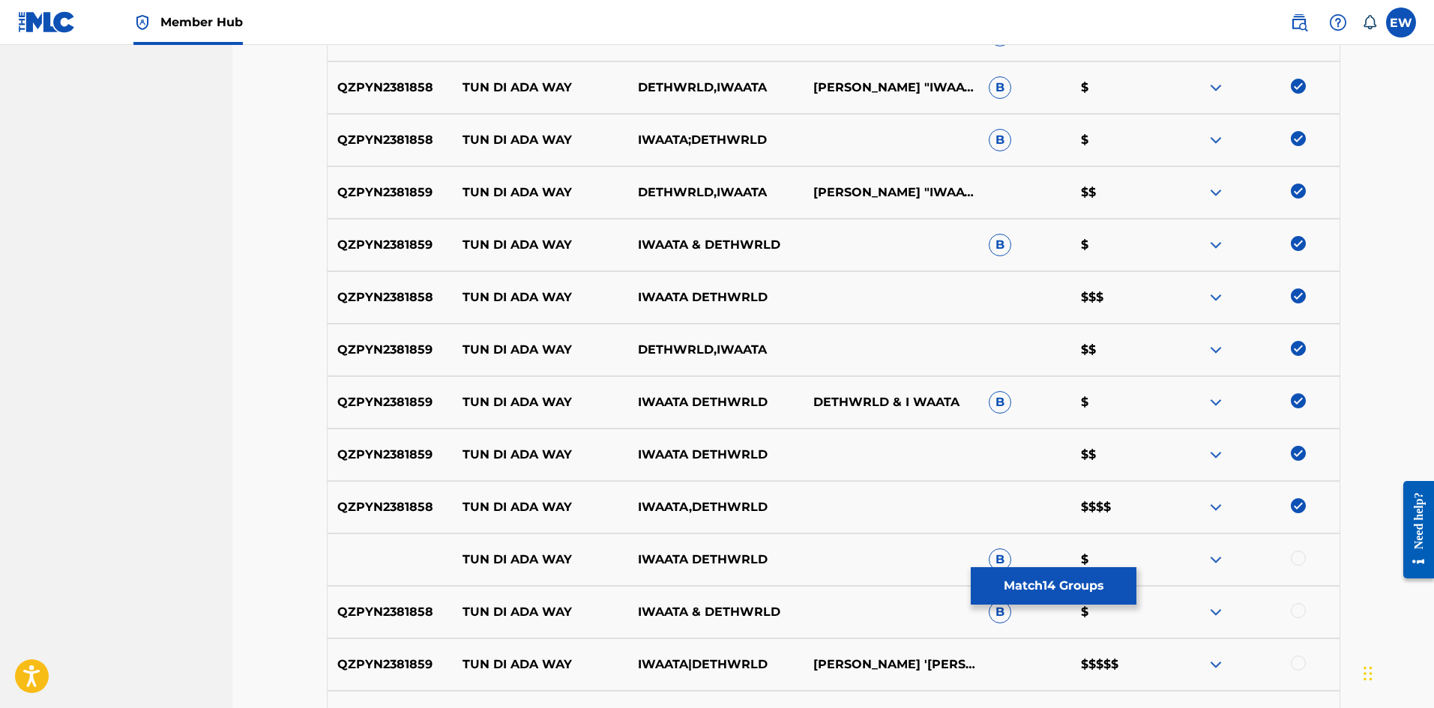
click at [1294, 555] on div at bounding box center [1298, 558] width 15 height 15
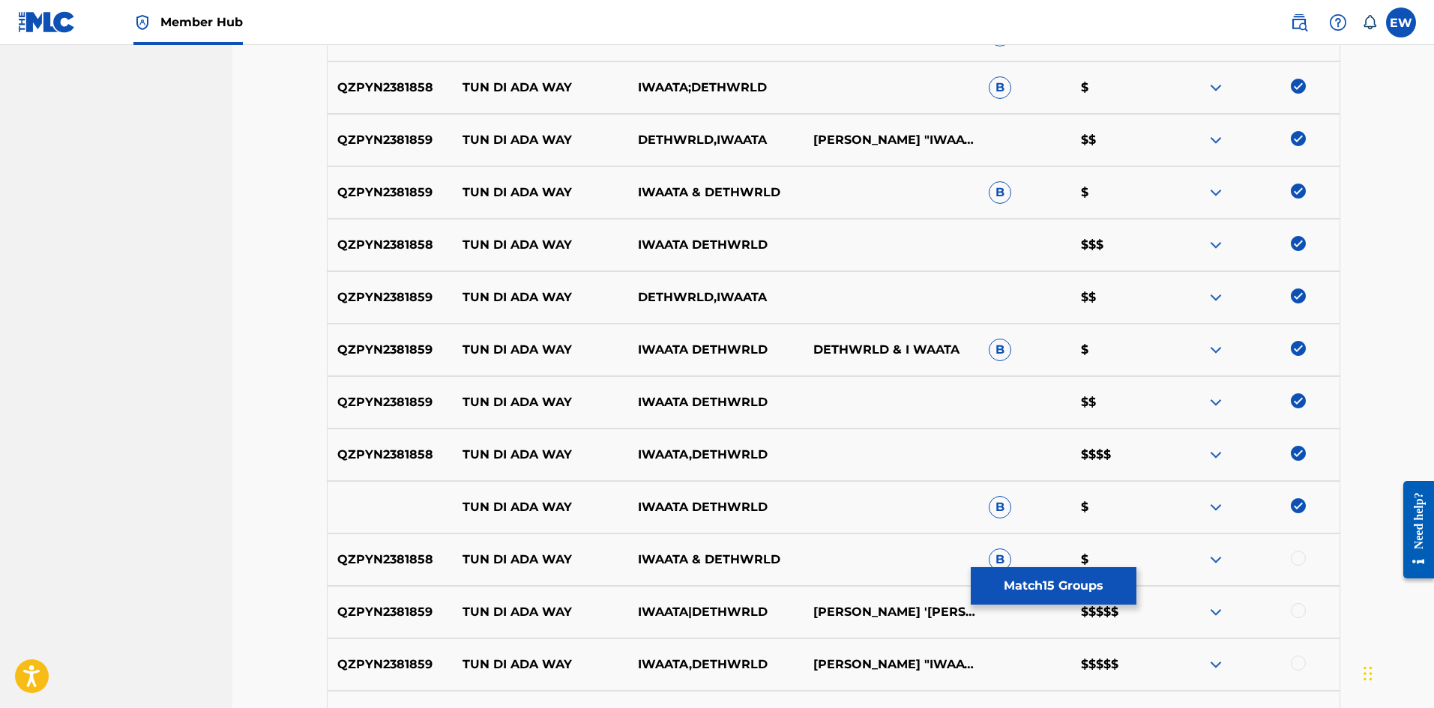
scroll to position [899, 0]
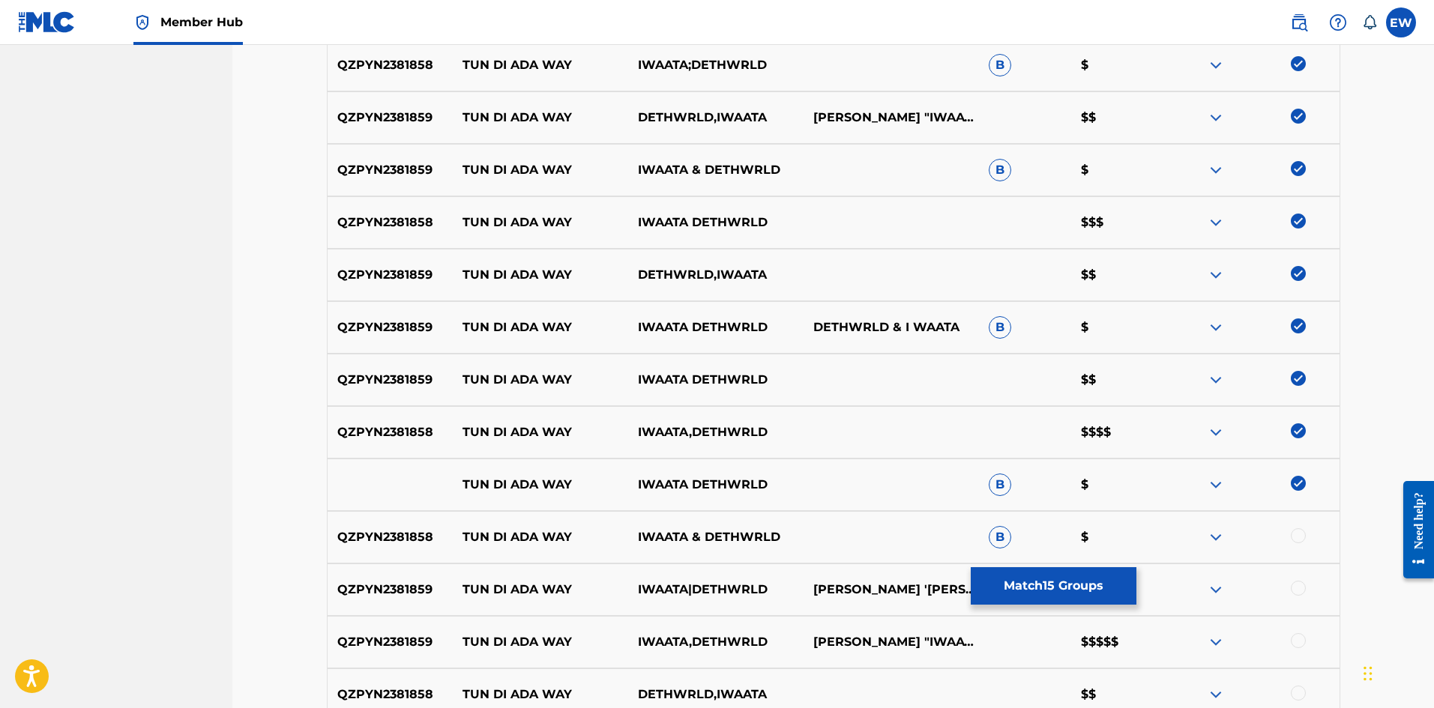
click at [1297, 537] on div at bounding box center [1298, 535] width 15 height 15
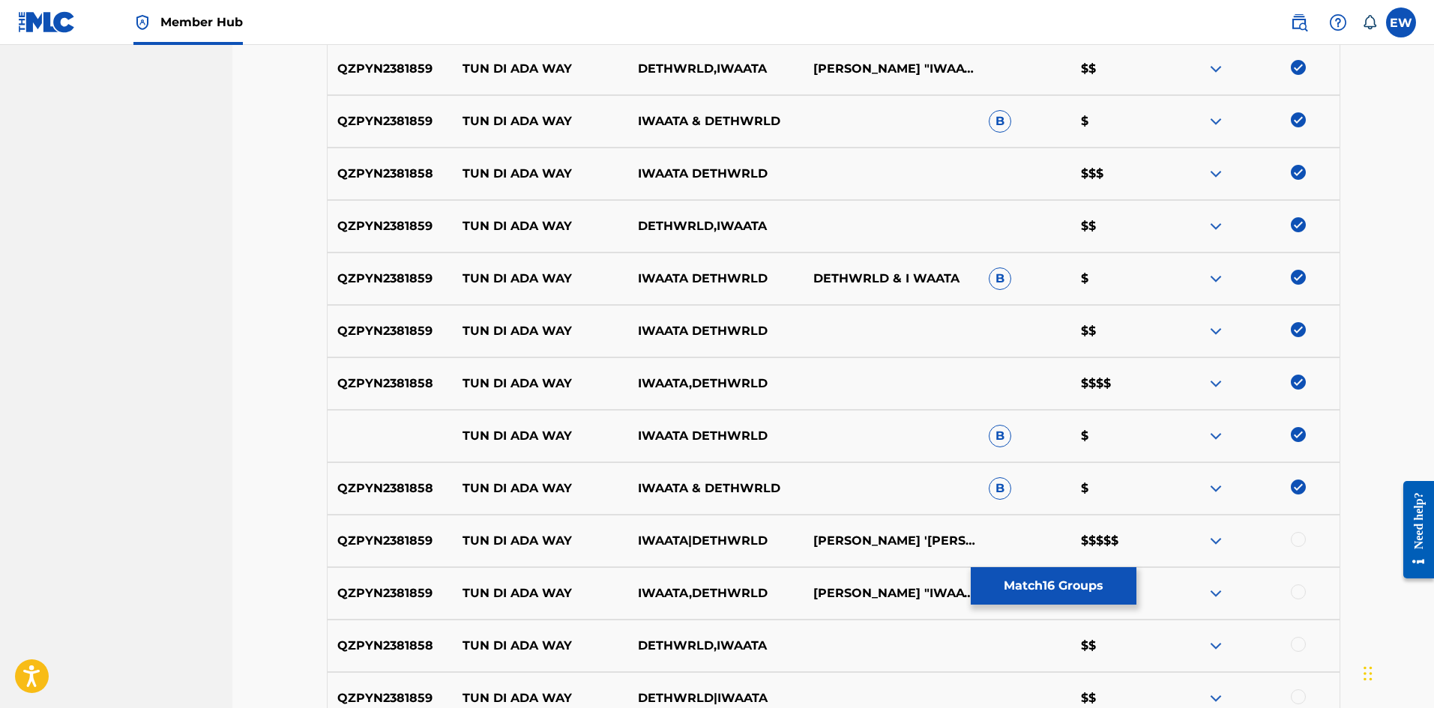
scroll to position [974, 0]
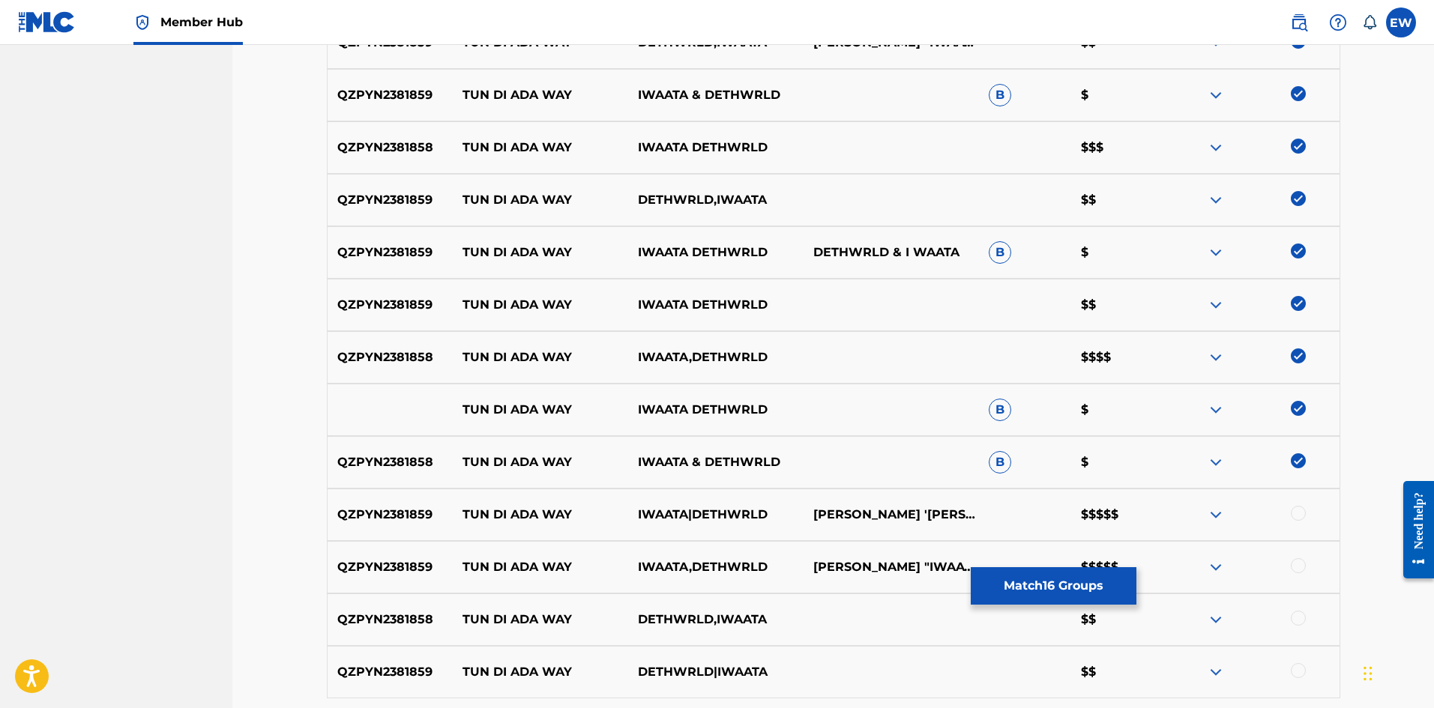
click at [1303, 510] on div at bounding box center [1298, 513] width 15 height 15
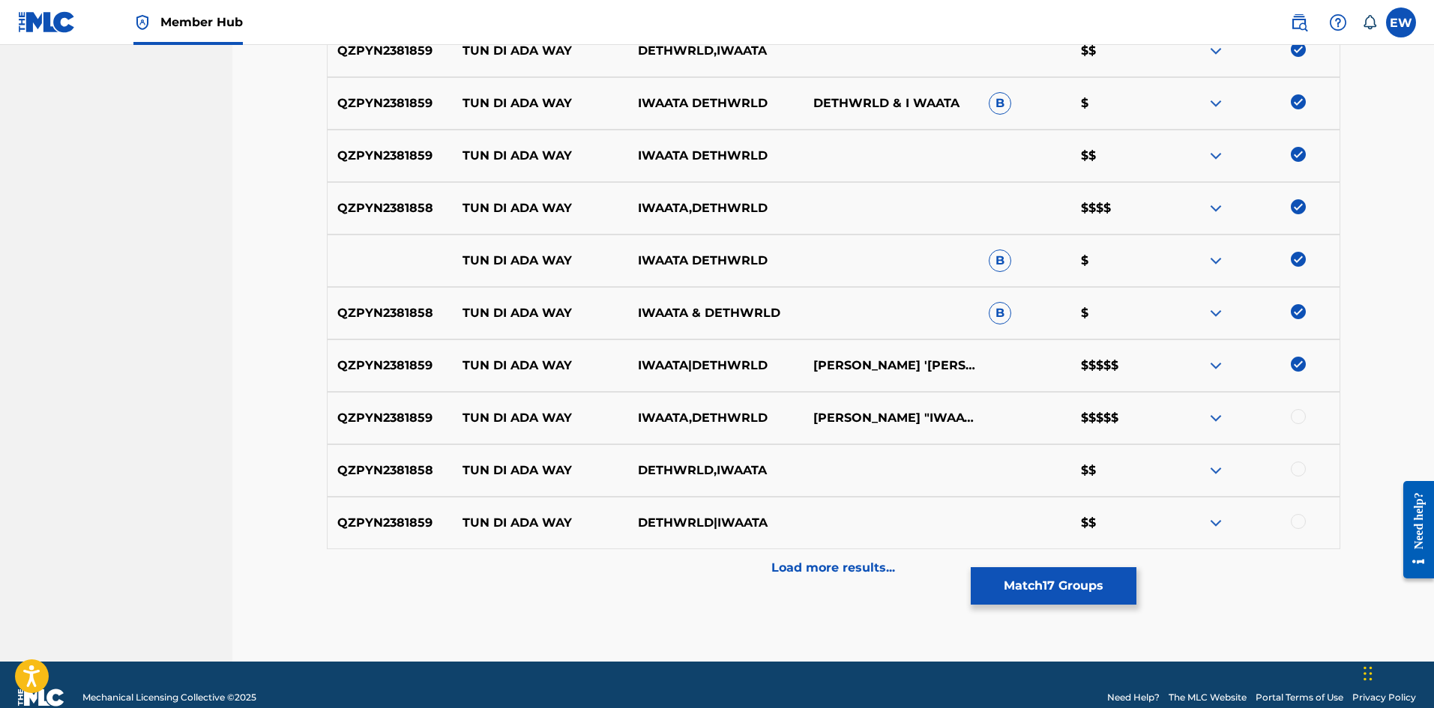
scroll to position [1124, 0]
click at [1306, 414] on div at bounding box center [1251, 417] width 175 height 18
click at [1298, 411] on div at bounding box center [1298, 415] width 15 height 15
click at [1297, 471] on div at bounding box center [1298, 468] width 15 height 15
click at [1297, 510] on div "QZPYN2381859 TUN DI ADA WAY DETHWRLD|IWAATA $$" at bounding box center [833, 522] width 1013 height 52
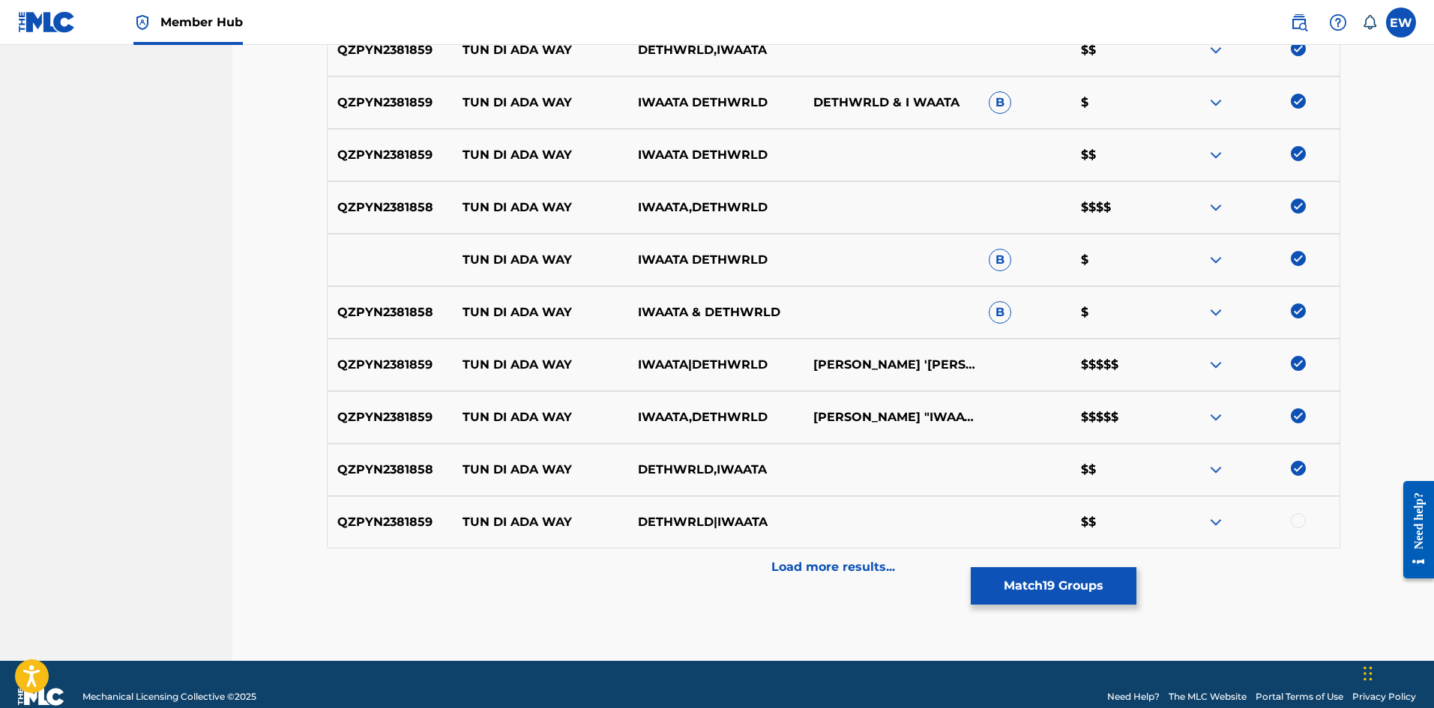
click at [1291, 519] on div at bounding box center [1251, 522] width 175 height 18
click at [1291, 519] on div at bounding box center [1298, 520] width 15 height 15
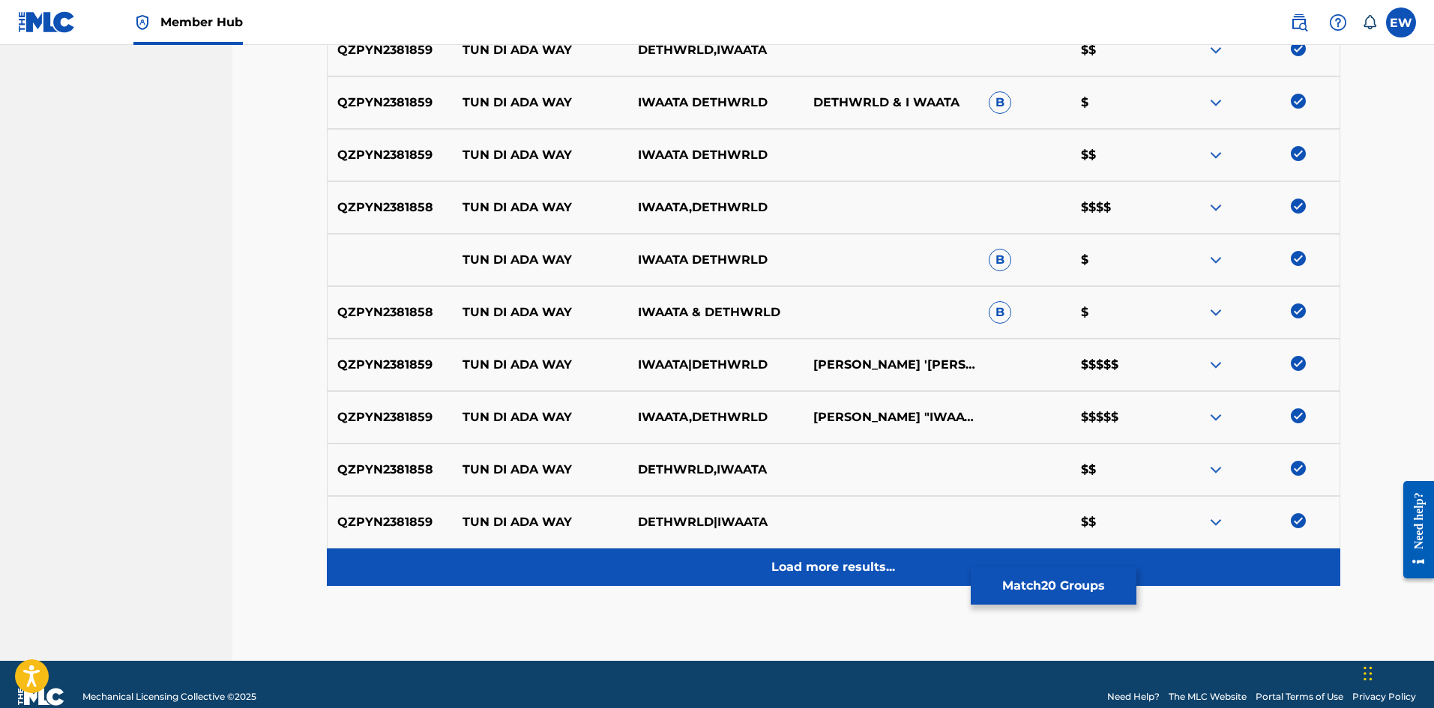
click at [794, 563] on p "Load more results..." at bounding box center [833, 567] width 124 height 18
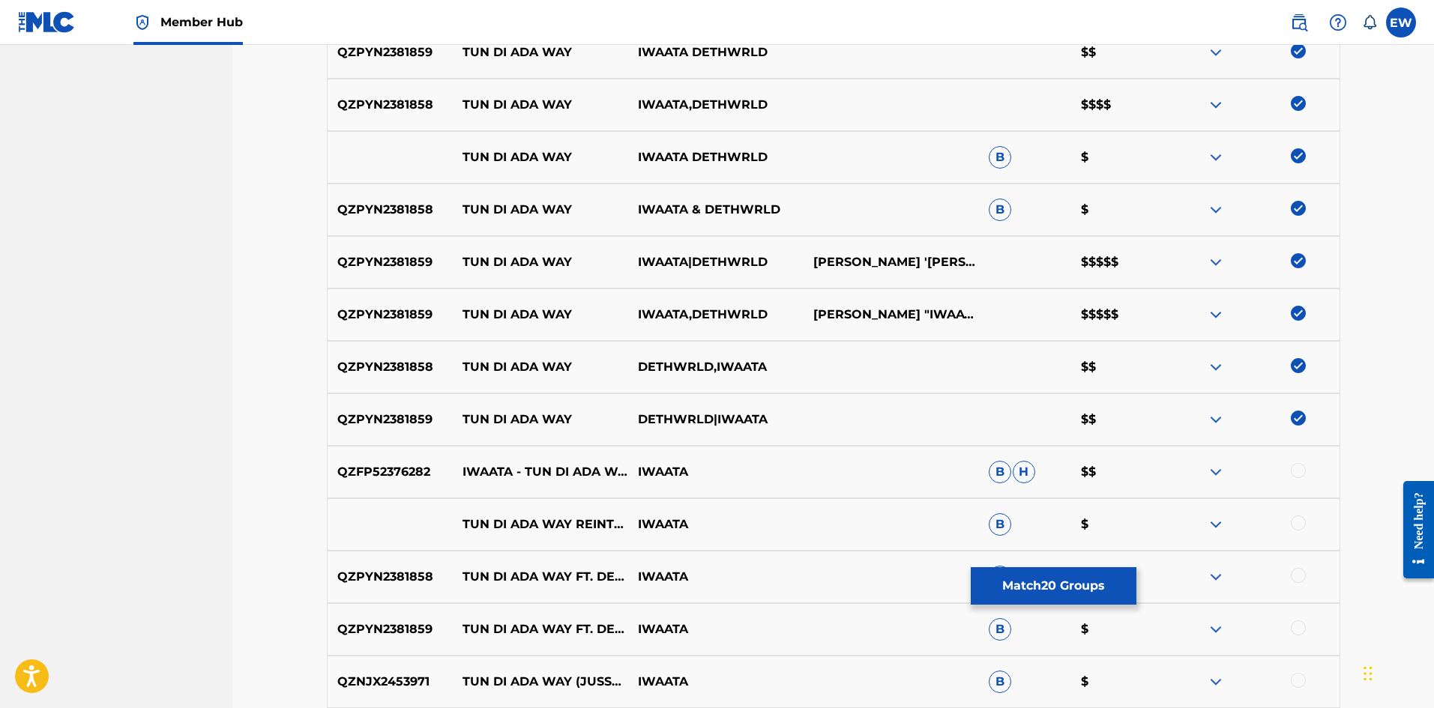
scroll to position [1274, 0]
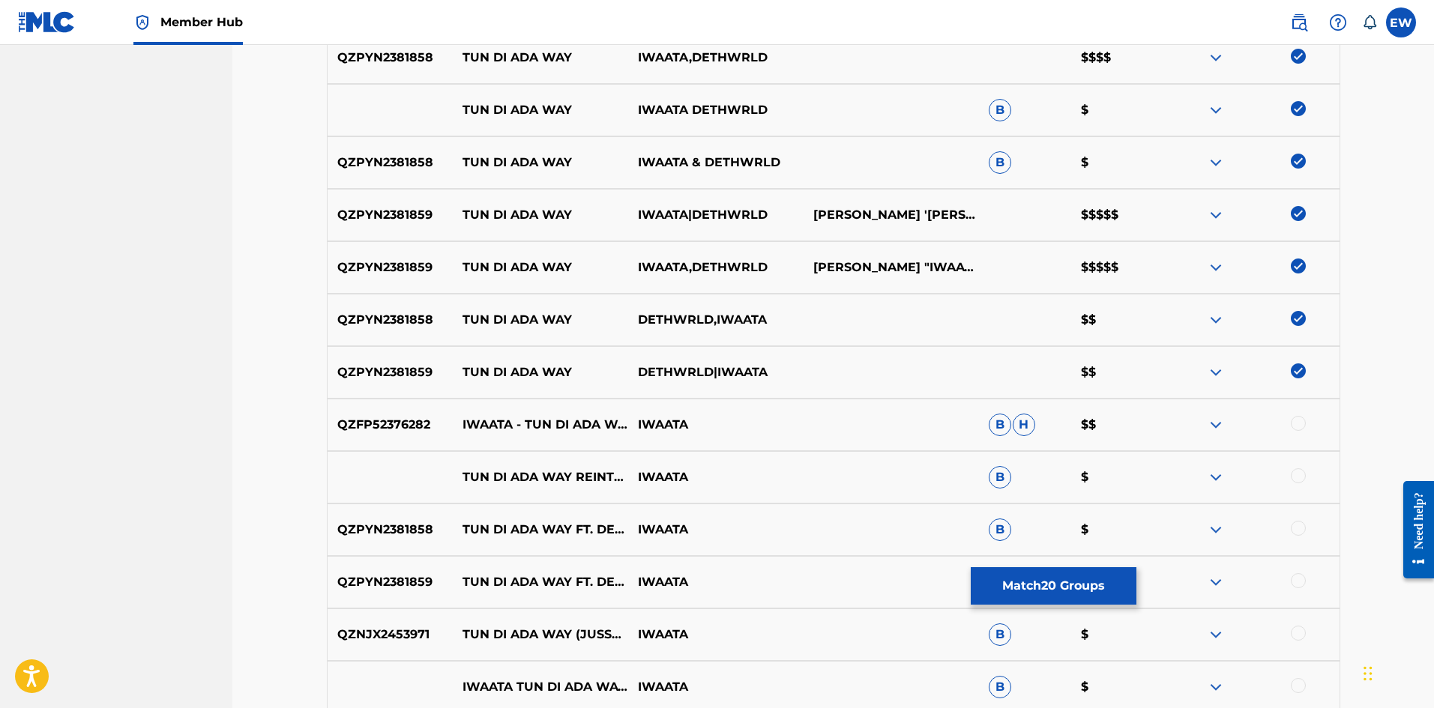
click at [1302, 429] on div at bounding box center [1298, 423] width 15 height 15
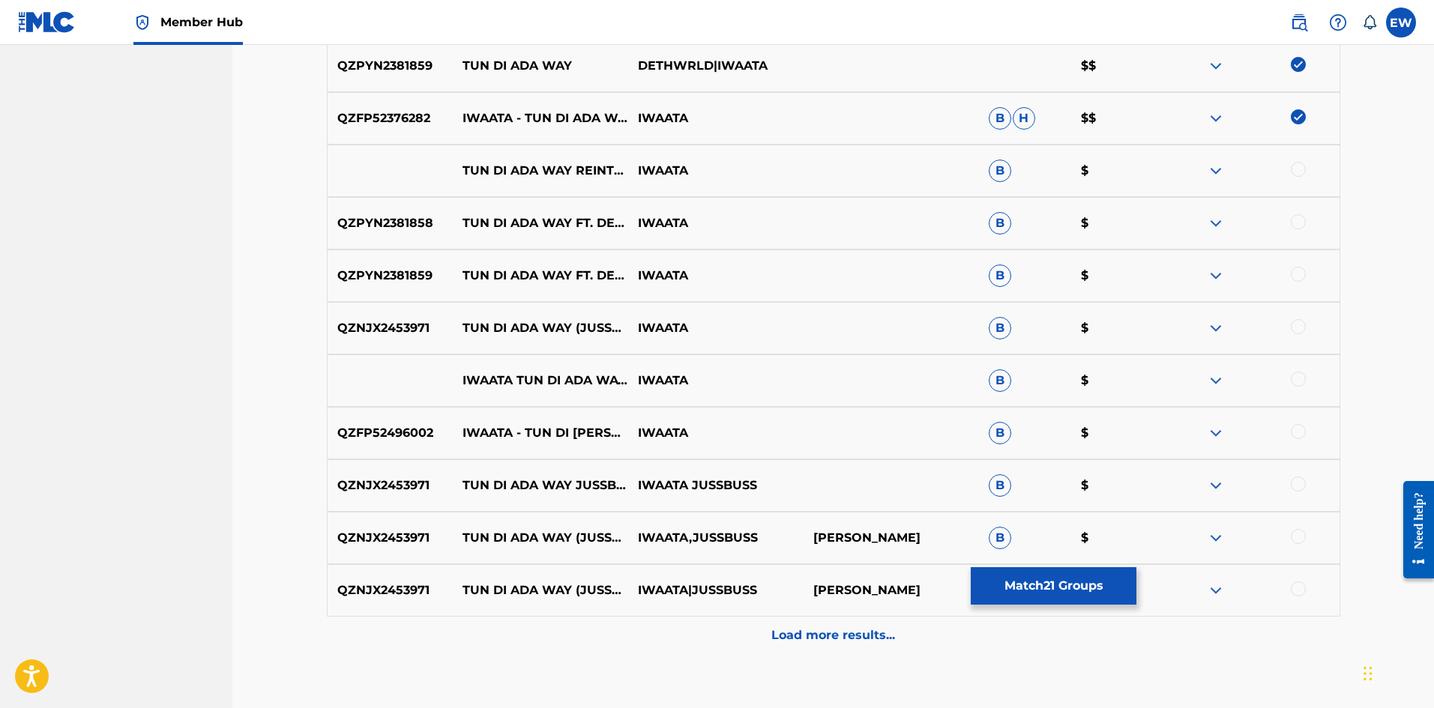
scroll to position [1424, 0]
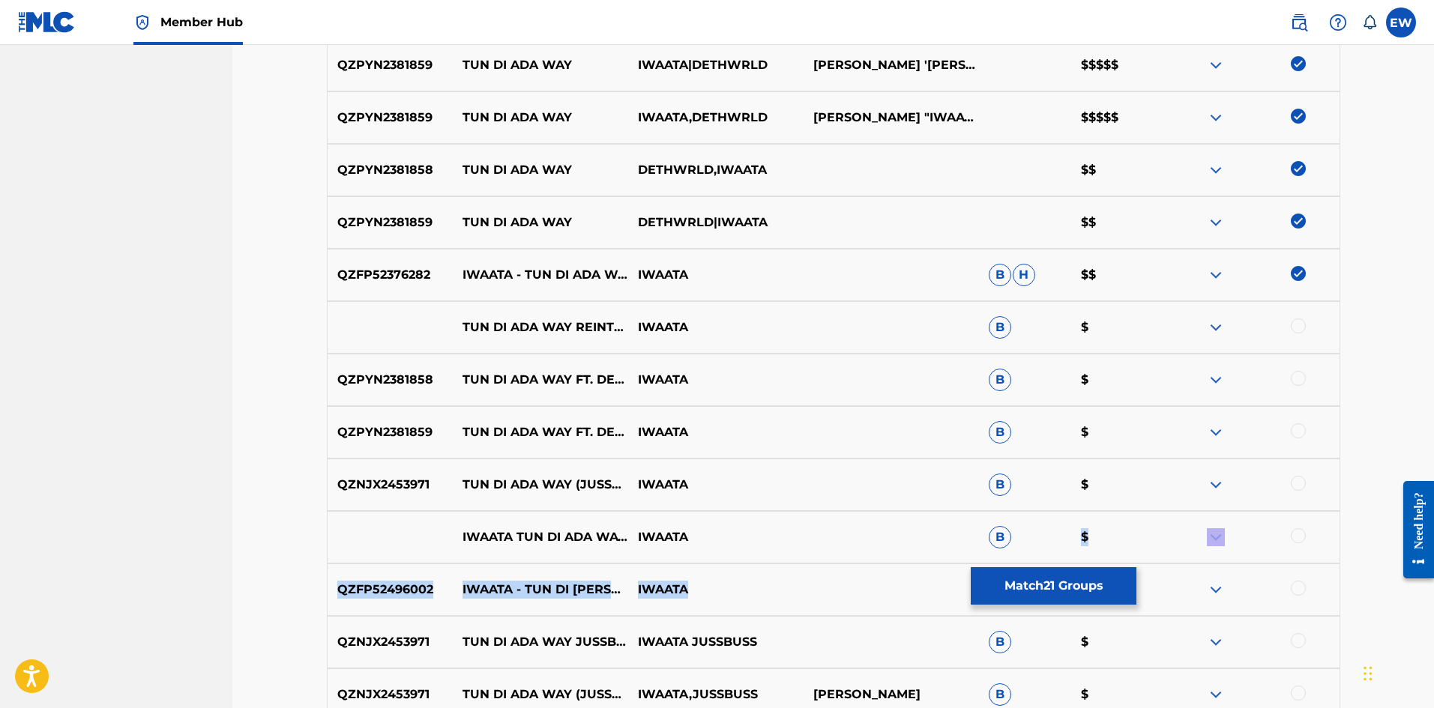
click at [1027, 564] on div "QZPYN2381858 TUN DI ADA WAY IWAATA $$$ QZPYN2381859 TUN DI ADA WAY IWAATA $$$$ …" at bounding box center [833, 4] width 1013 height 1611
click at [1015, 580] on button "Match 21 Groups" at bounding box center [1054, 585] width 166 height 37
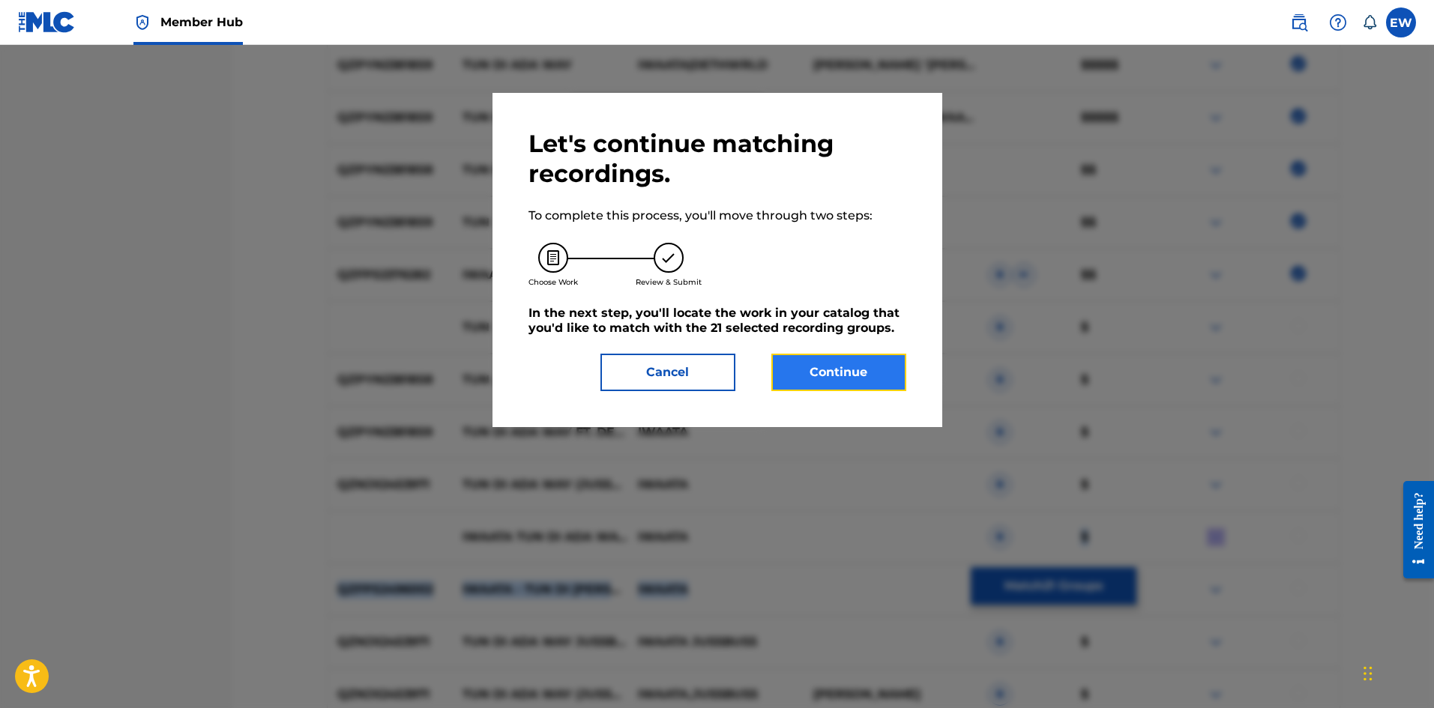
click at [800, 388] on button "Continue" at bounding box center [838, 372] width 135 height 37
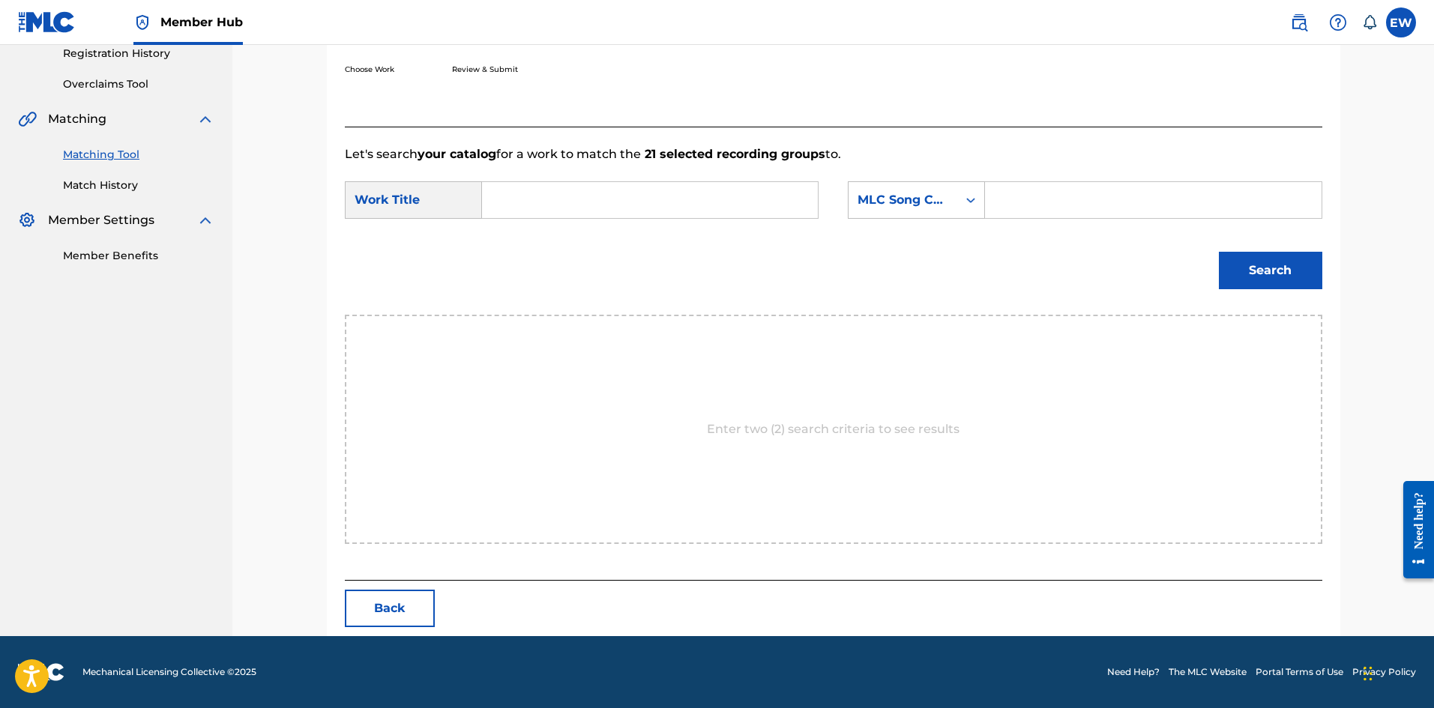
scroll to position [290, 0]
click at [710, 205] on input "Search Form" at bounding box center [650, 200] width 310 height 36
paste input "TUN DI ADA WAY"
type input "TUN DI ADA WAY"
drag, startPoint x: 1087, startPoint y: 197, endPoint x: 1109, endPoint y: 194, distance: 21.9
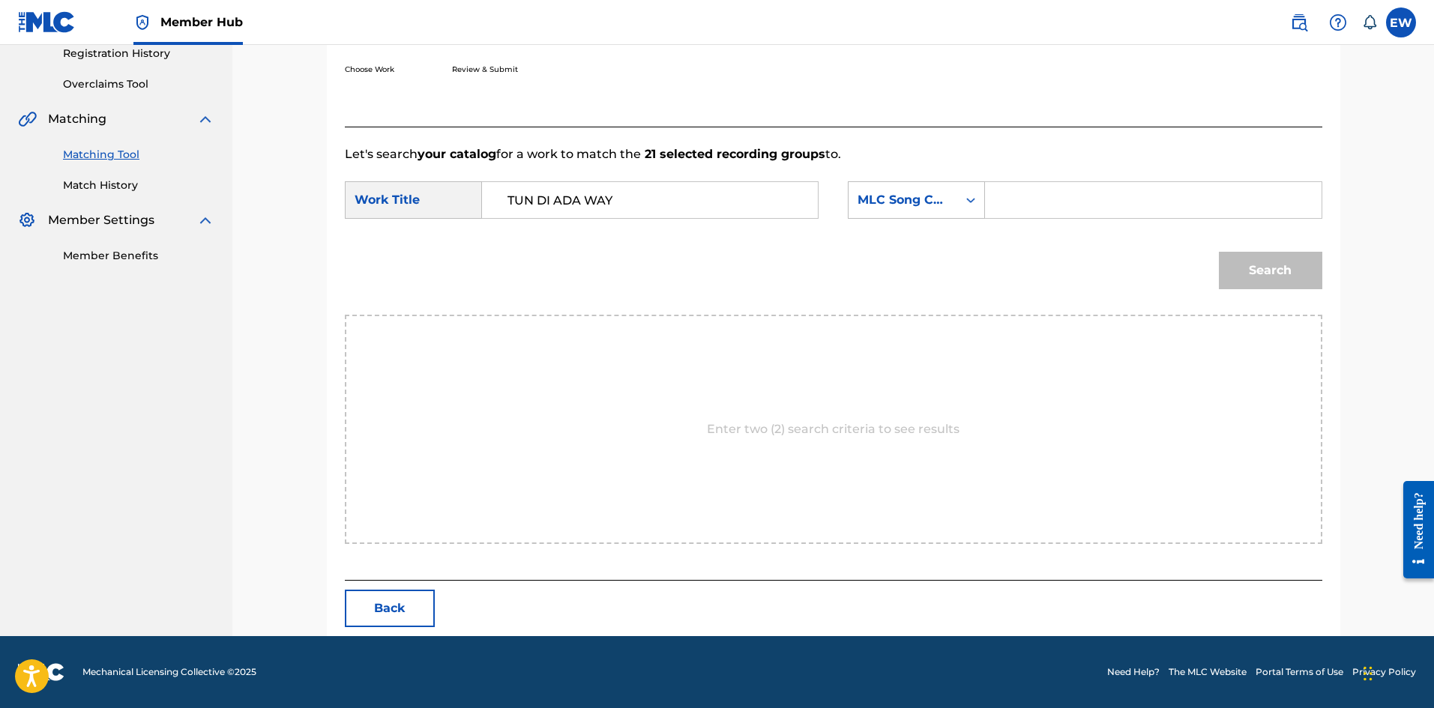
click at [1086, 193] on input "Search Form" at bounding box center [1153, 200] width 310 height 36
paste input "TB69V7"
type input "TB69V7"
click at [1271, 265] on button "Search" at bounding box center [1270, 270] width 103 height 37
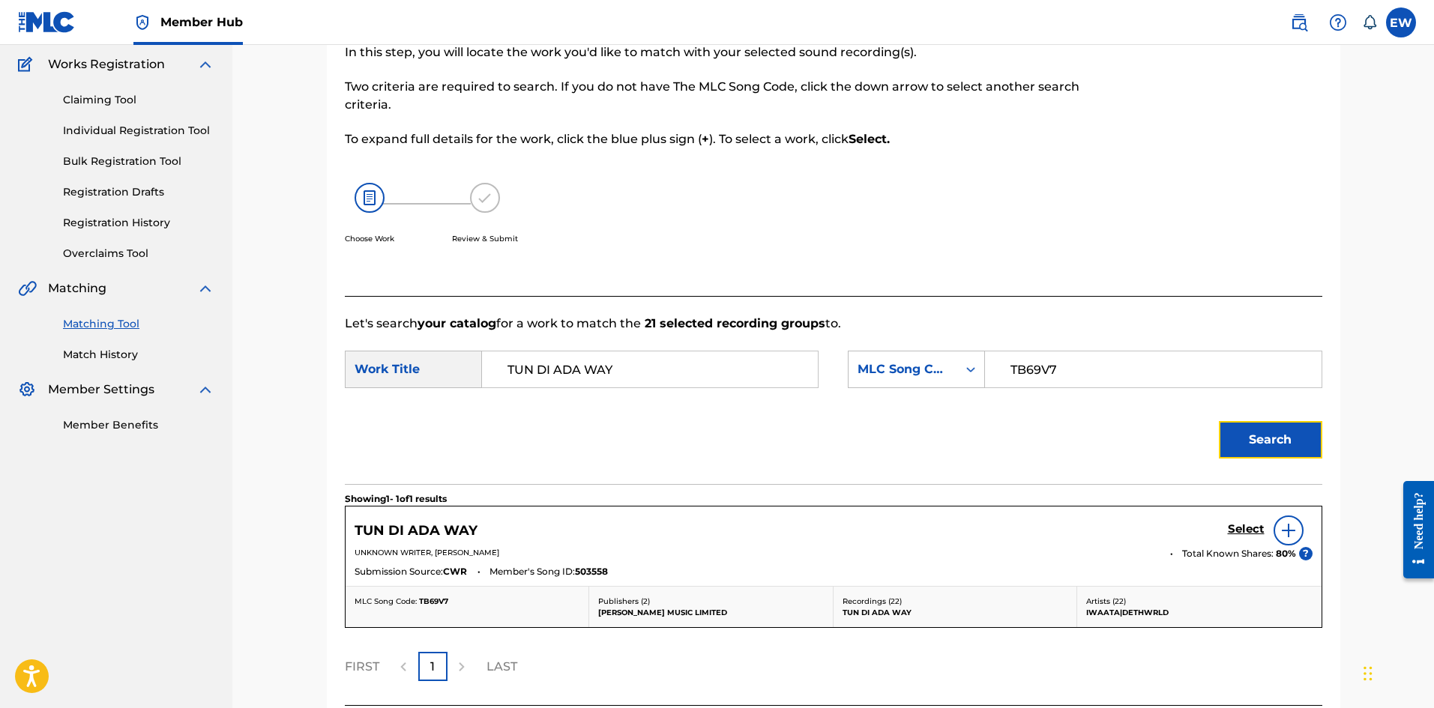
scroll to position [246, 0]
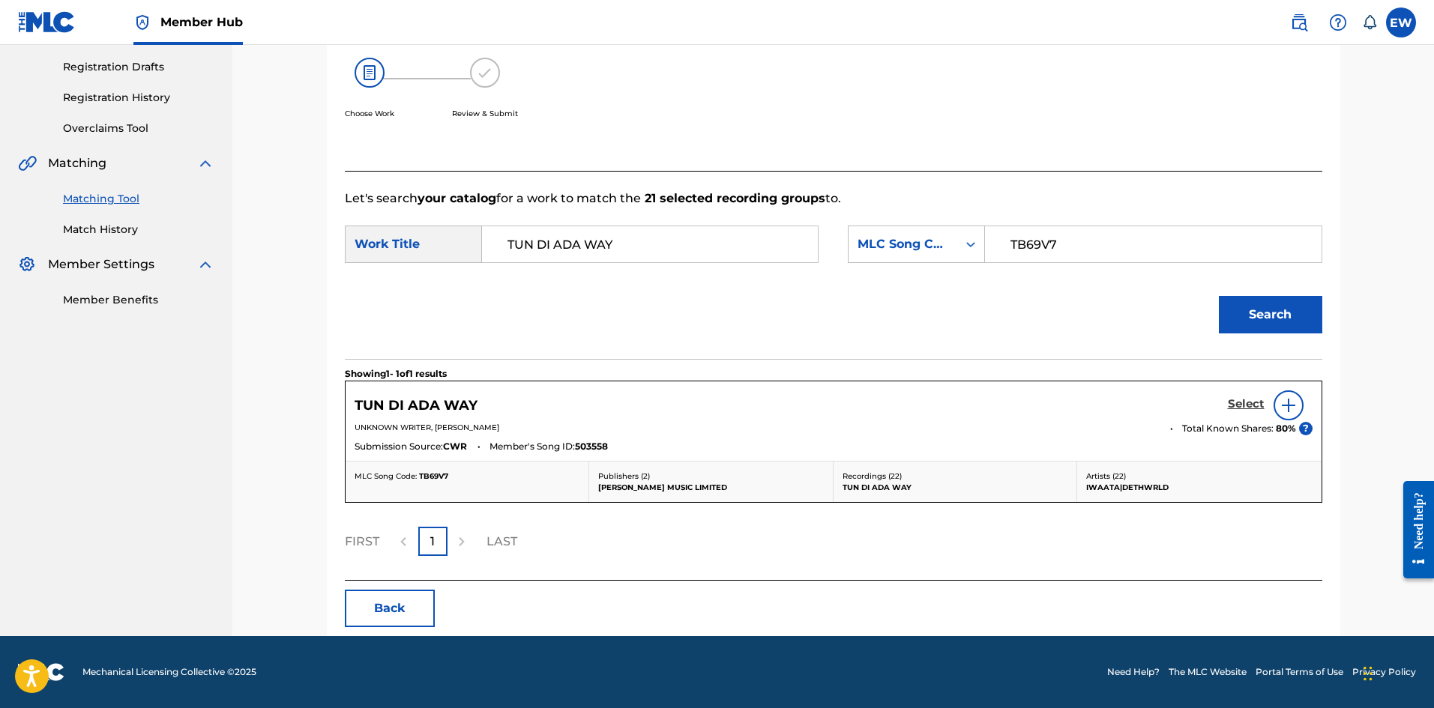
click at [1234, 397] on h5 "Select" at bounding box center [1246, 404] width 37 height 14
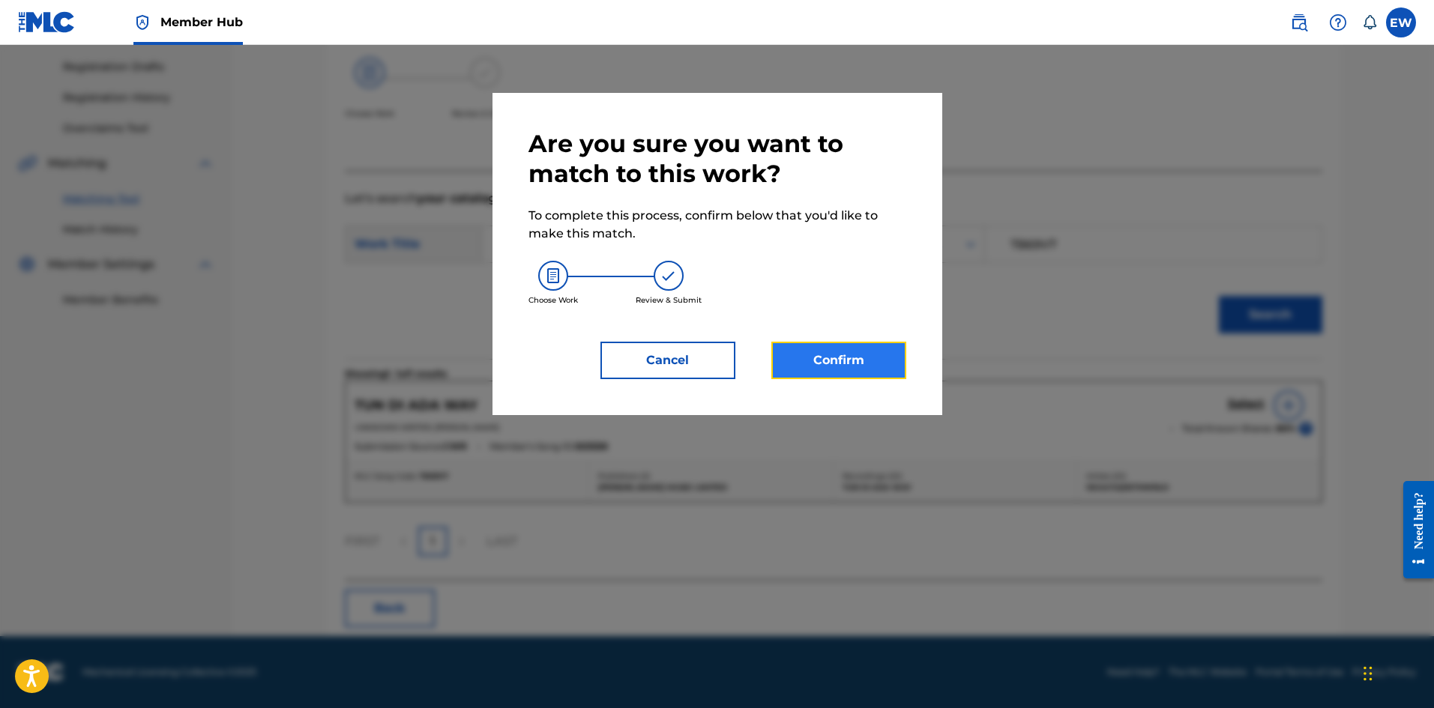
click at [833, 358] on button "Confirm" at bounding box center [838, 360] width 135 height 37
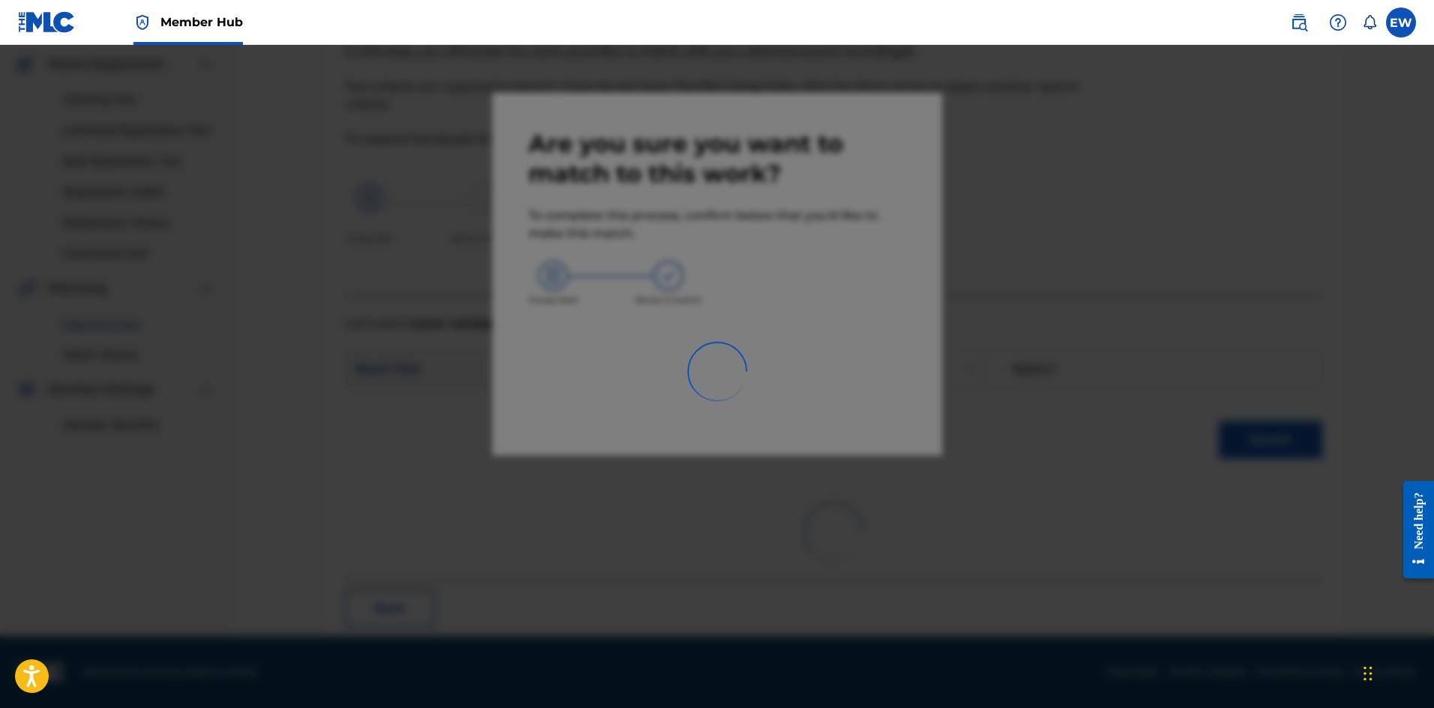
scroll to position [36, 0]
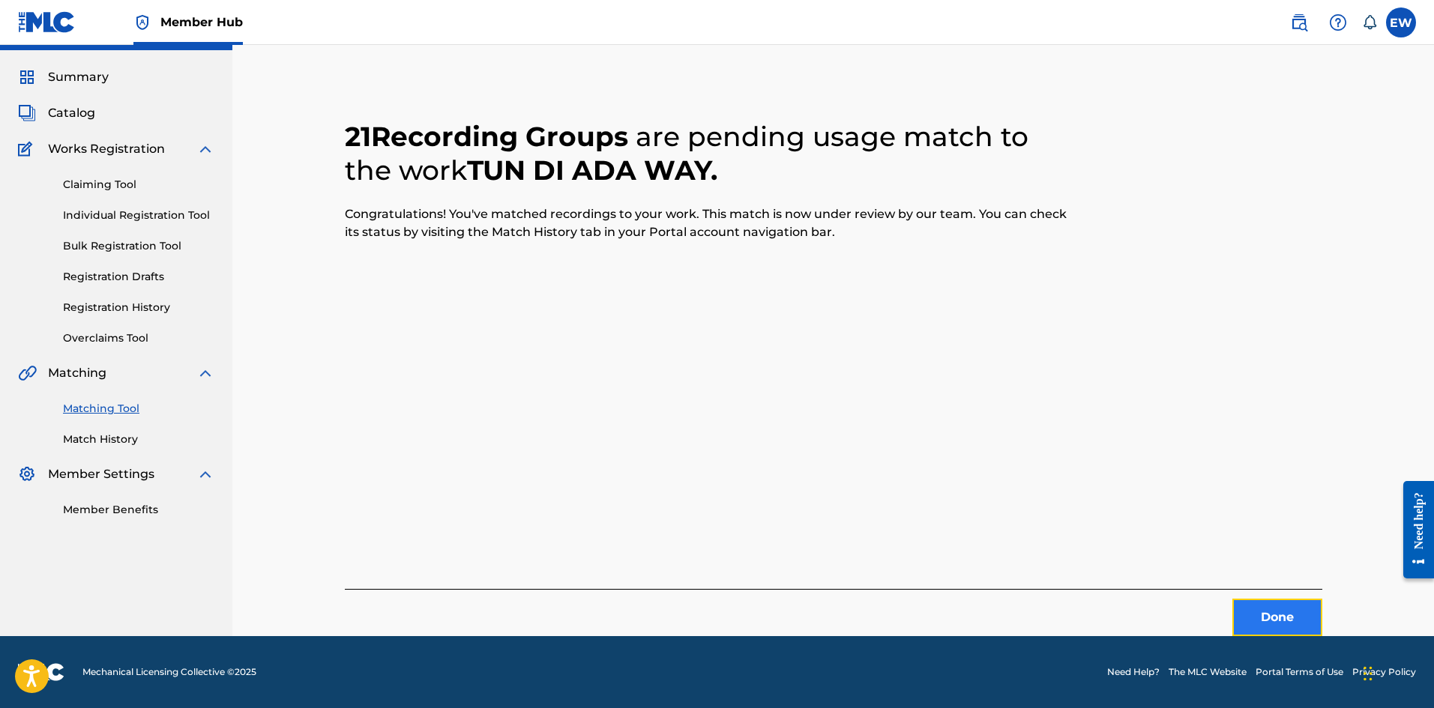
drag, startPoint x: 1276, startPoint y: 612, endPoint x: 1272, endPoint y: 605, distance: 7.7
click at [1272, 605] on button "Done" at bounding box center [1277, 617] width 90 height 37
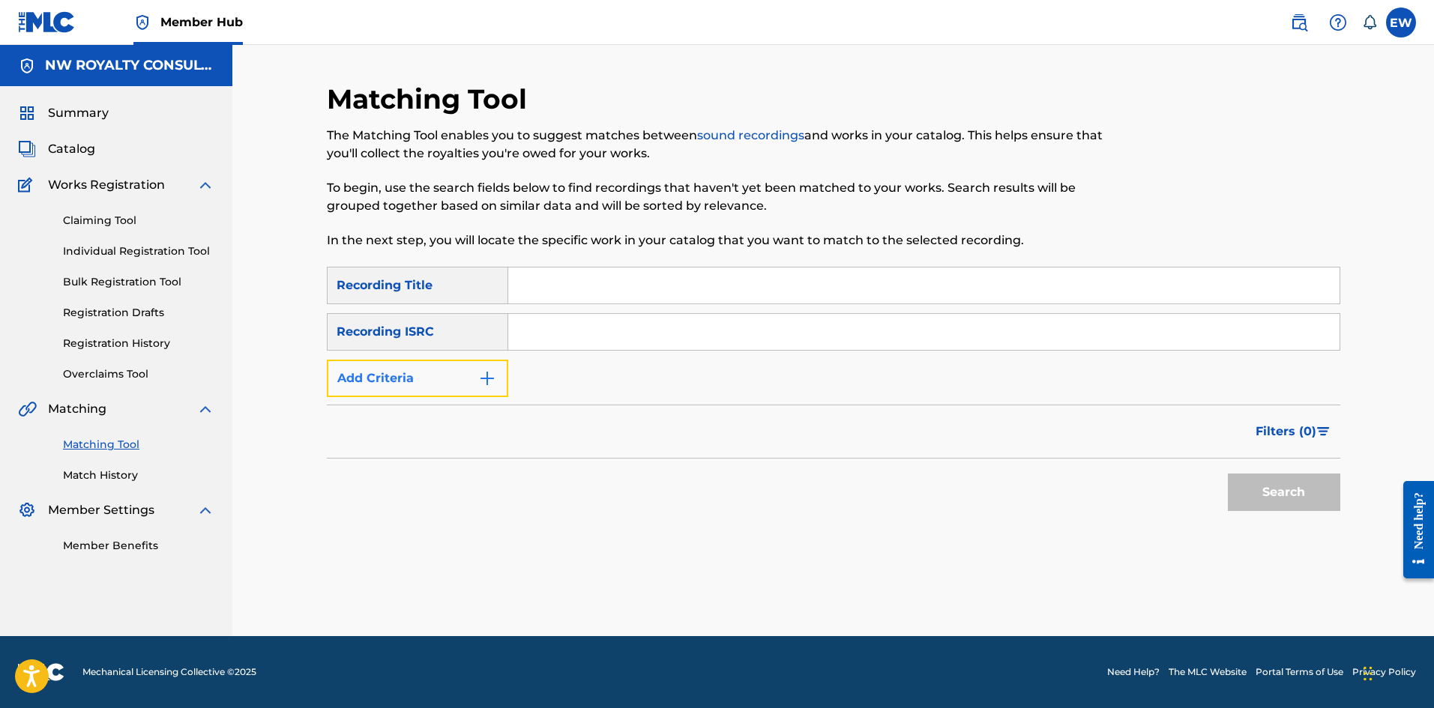
click at [456, 367] on button "Add Criteria" at bounding box center [417, 378] width 181 height 37
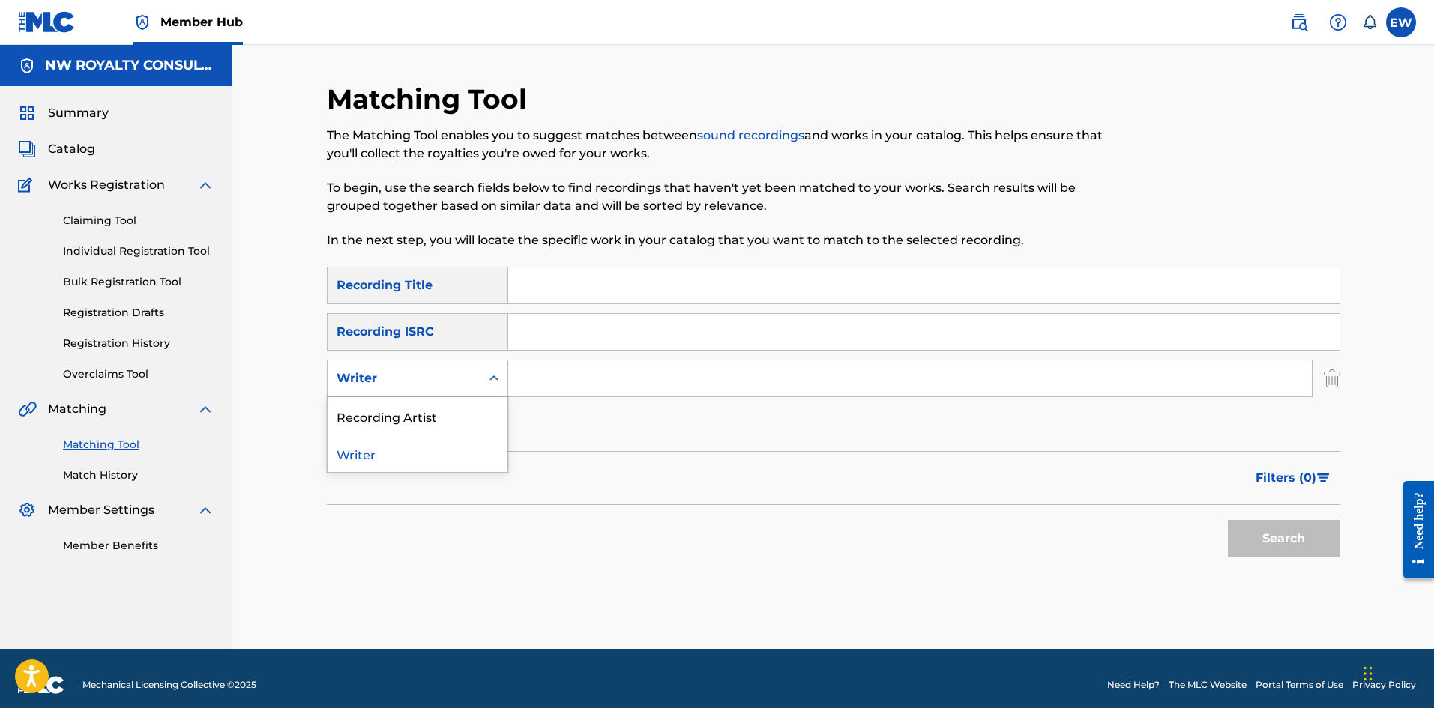
drag, startPoint x: 444, startPoint y: 379, endPoint x: 417, endPoint y: 400, distance: 35.2
click at [429, 388] on div "Writer" at bounding box center [404, 378] width 153 height 28
drag, startPoint x: 471, startPoint y: 419, endPoint x: 521, endPoint y: 409, distance: 51.2
click at [480, 416] on div "Recording Artist" at bounding box center [418, 415] width 180 height 37
drag, startPoint x: 596, startPoint y: 397, endPoint x: 607, endPoint y: 373, distance: 25.8
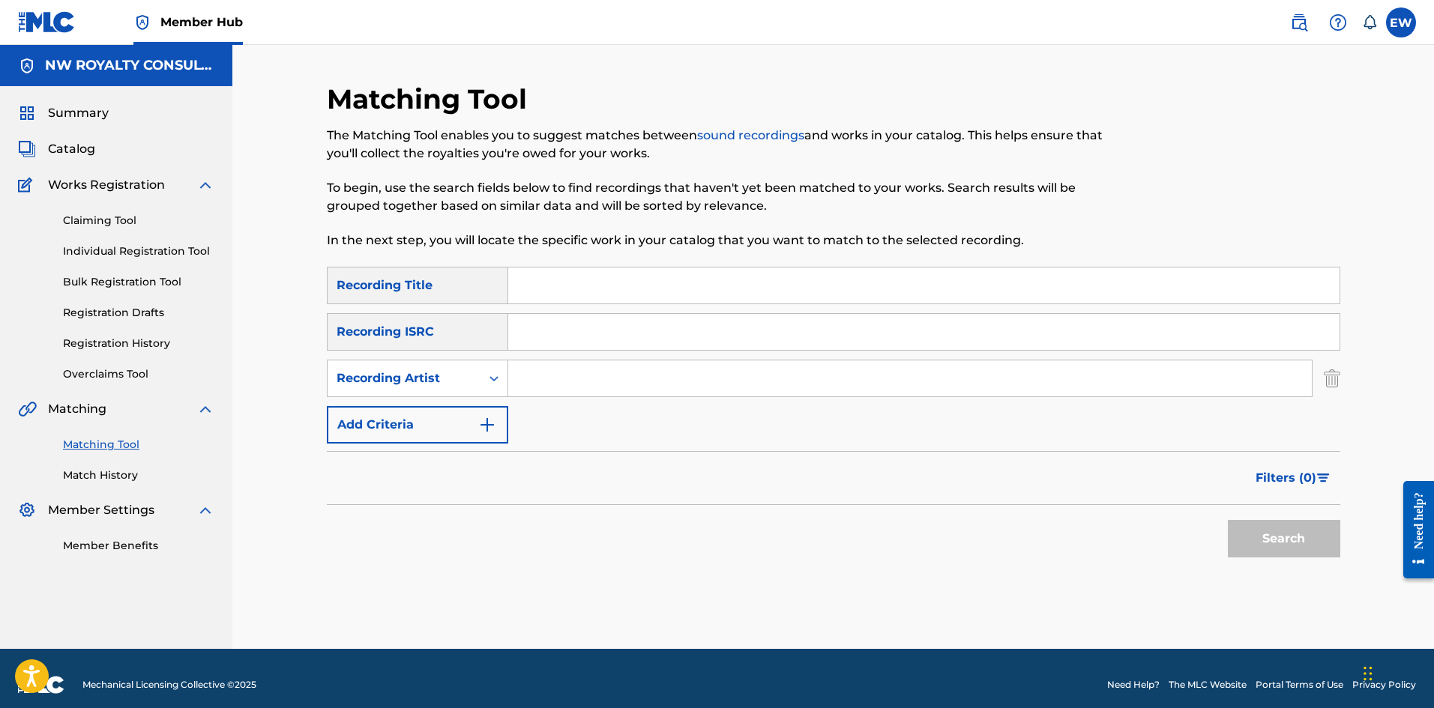
click at [619, 386] on div "Search Form" at bounding box center [910, 378] width 804 height 37
drag, startPoint x: 606, startPoint y: 374, endPoint x: 600, endPoint y: 355, distance: 20.2
click at [607, 370] on input "Search Form" at bounding box center [909, 379] width 803 height 36
paste input "IWAATA DETHWRLD"
type input "IWAATA DETHWRLD"
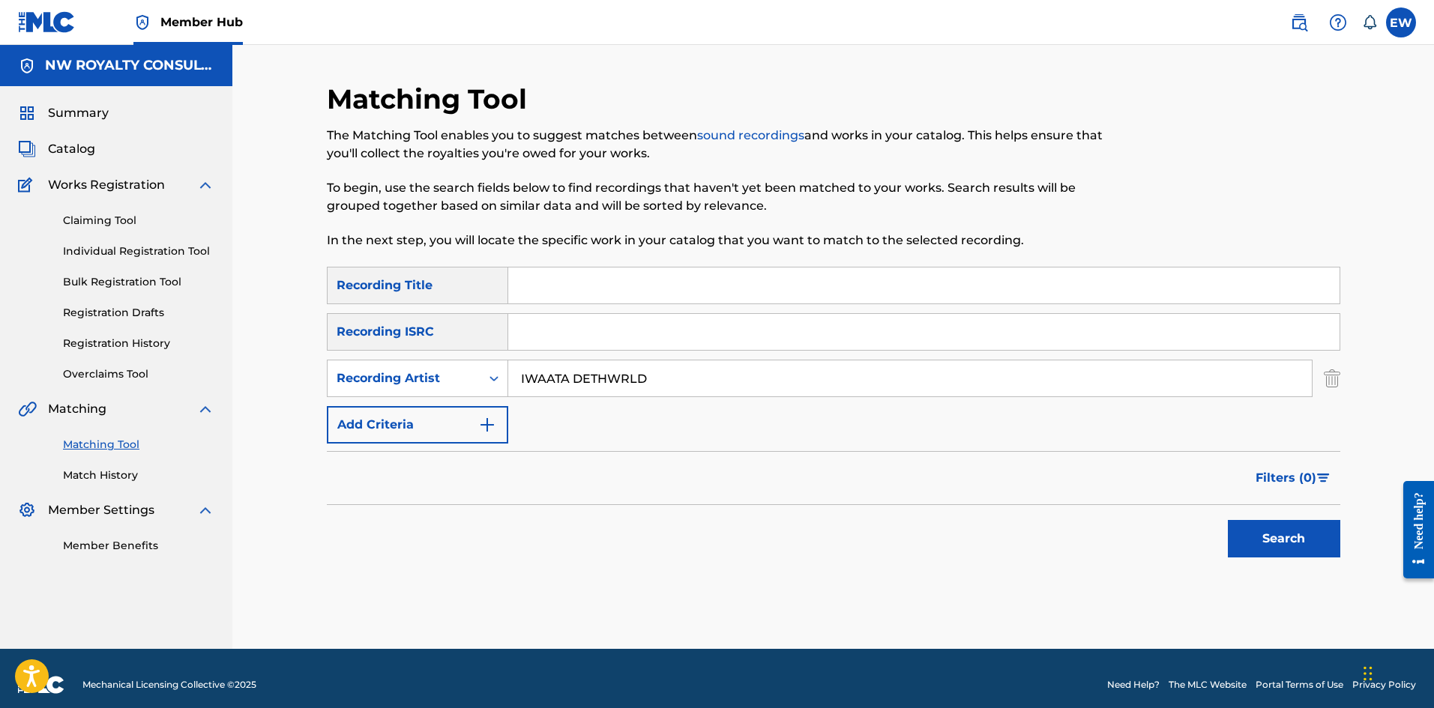
drag, startPoint x: 622, startPoint y: 297, endPoint x: 651, endPoint y: 295, distance: 28.5
click at [623, 299] on input "Search Form" at bounding box center [923, 286] width 831 height 36
paste input "TUN DI ADA WAY"
type input "TUN DI ADA WAY"
drag, startPoint x: 1250, startPoint y: 540, endPoint x: 1239, endPoint y: 535, distance: 12.4
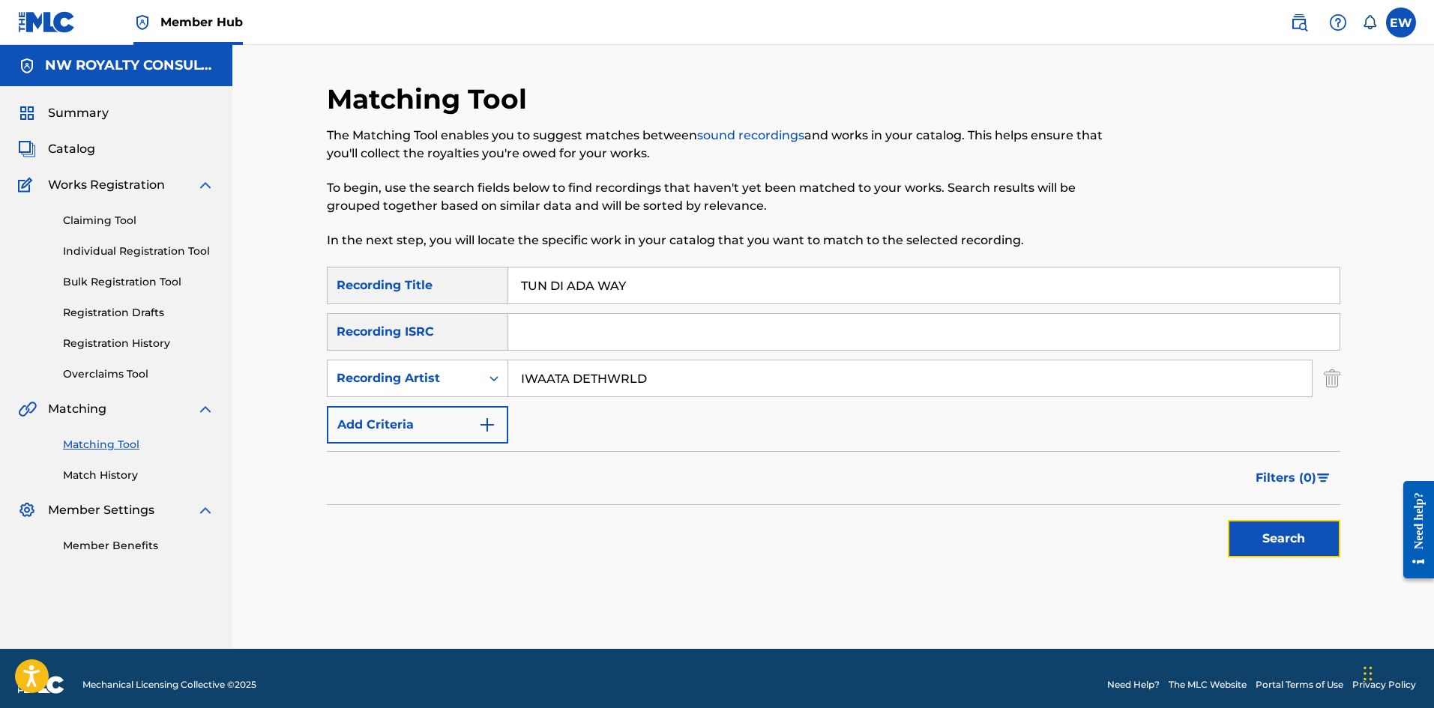
click at [1251, 541] on button "Search" at bounding box center [1284, 538] width 112 height 37
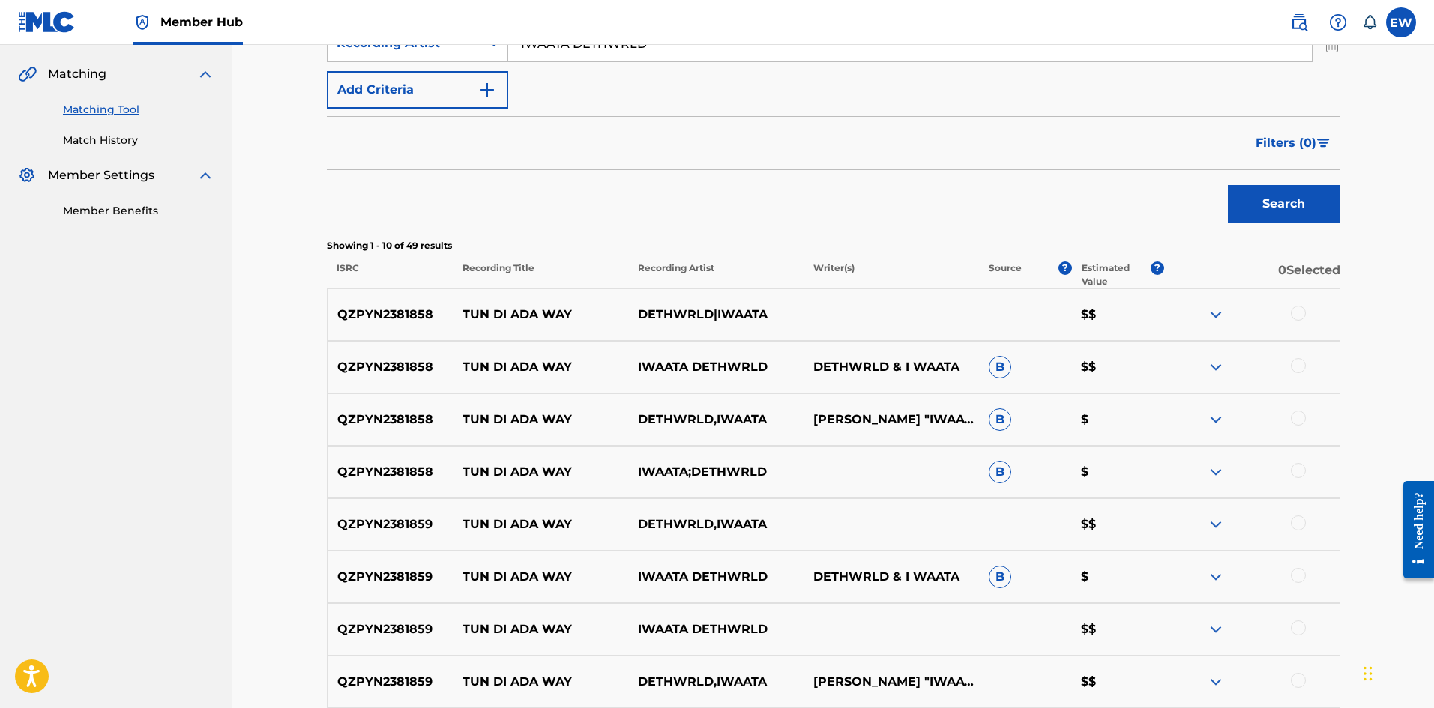
scroll to position [325, 0]
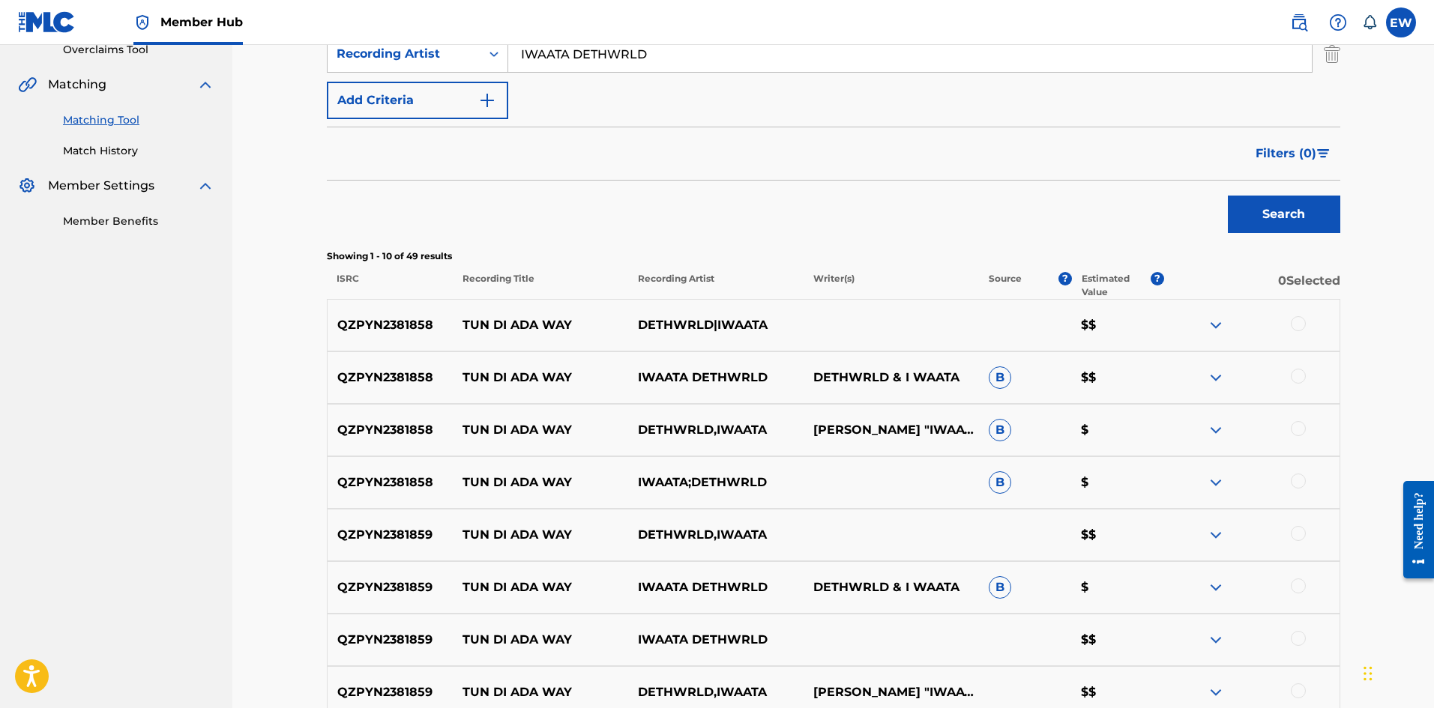
click at [1302, 319] on div at bounding box center [1298, 323] width 15 height 15
click at [1300, 375] on div at bounding box center [1298, 376] width 15 height 15
click at [1294, 433] on div at bounding box center [1298, 428] width 15 height 15
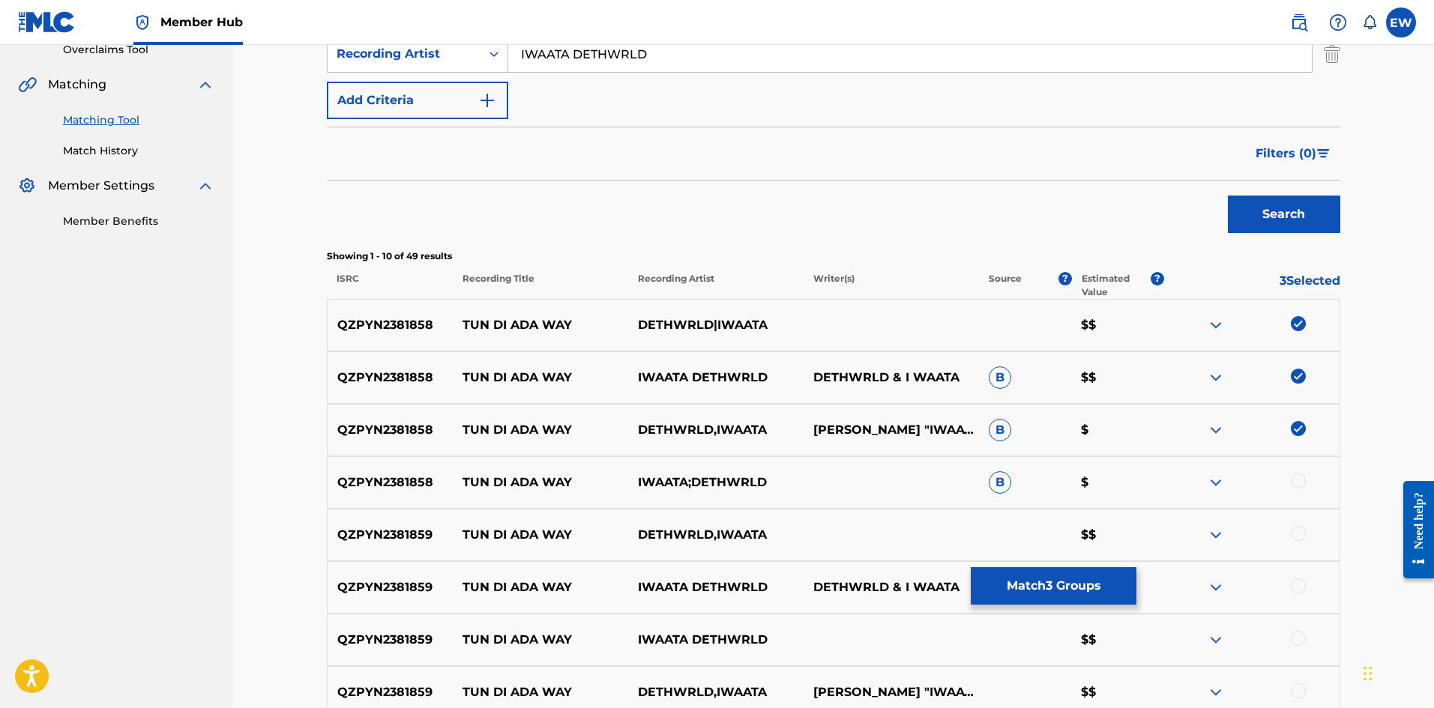
click at [1299, 481] on div at bounding box center [1298, 481] width 15 height 15
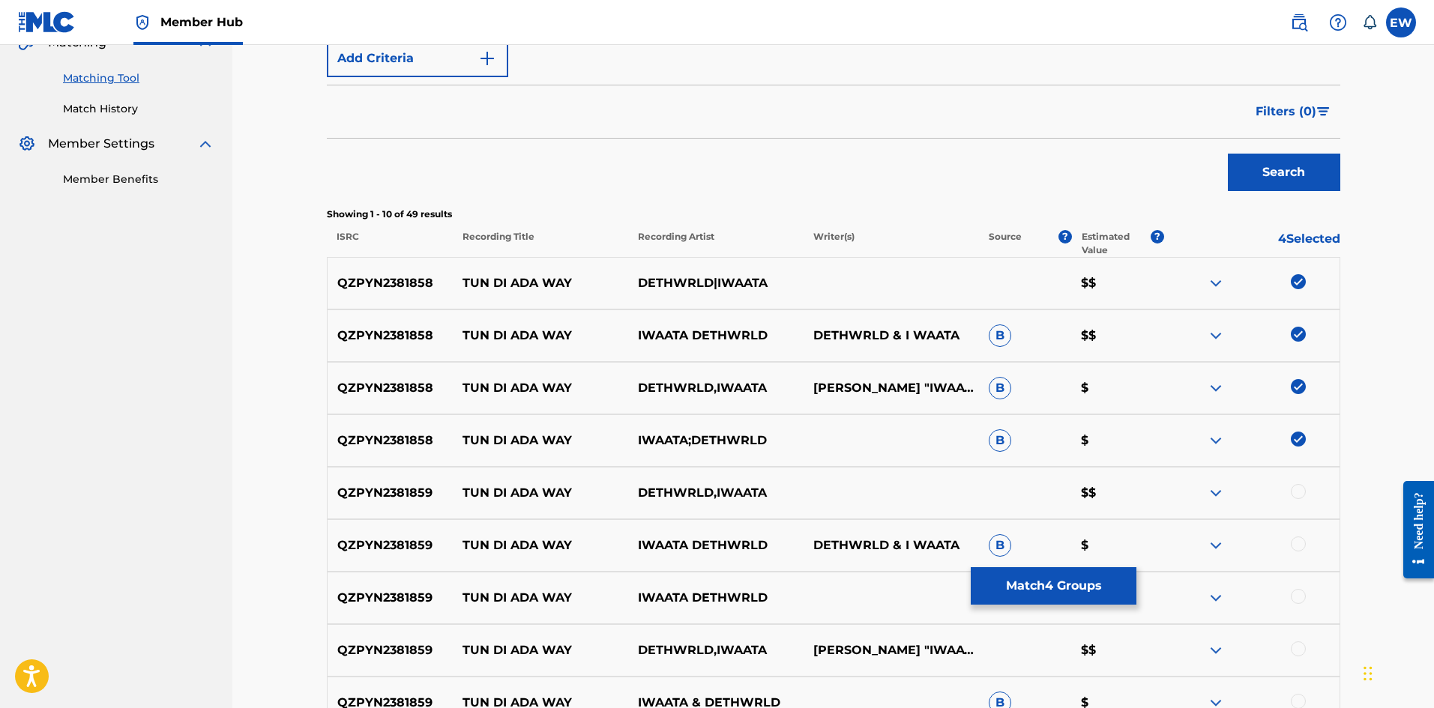
scroll to position [400, 0]
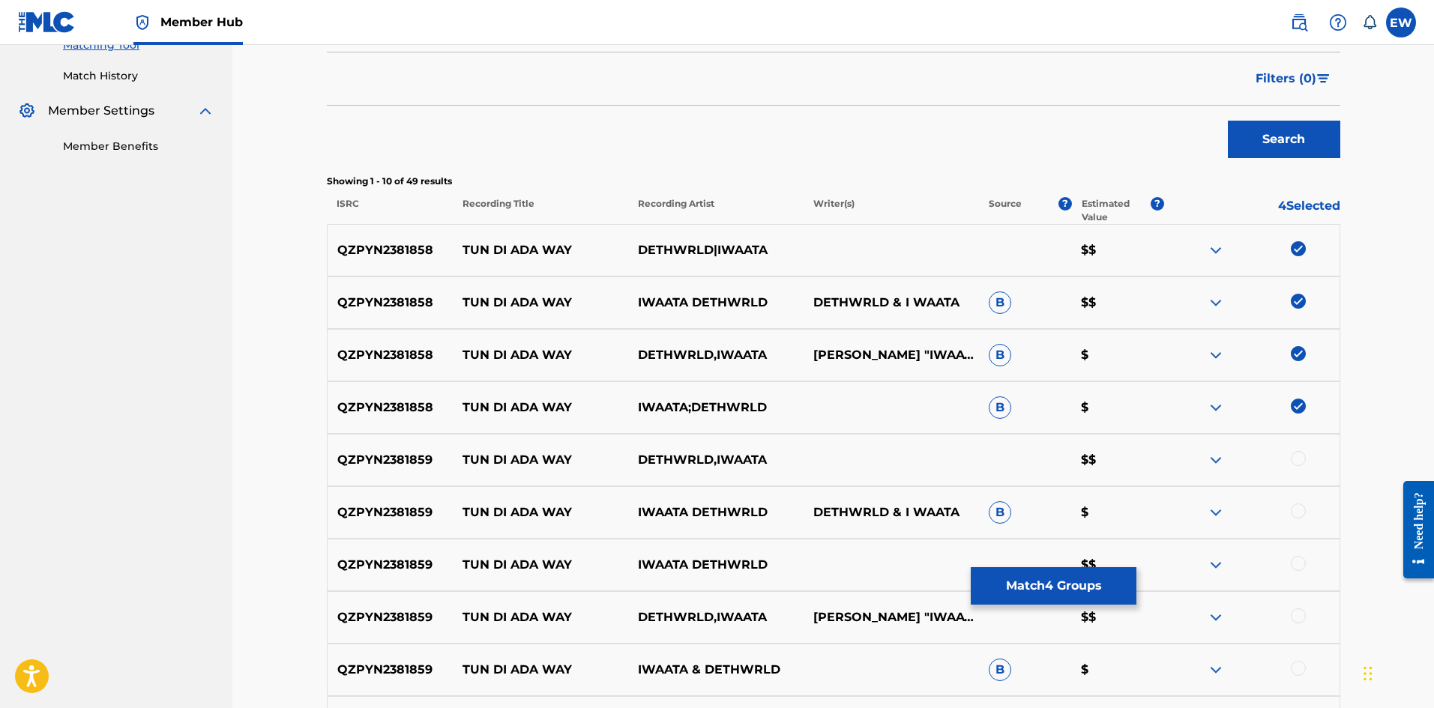
click at [1303, 459] on div at bounding box center [1298, 458] width 15 height 15
click at [1298, 513] on div at bounding box center [1298, 511] width 15 height 15
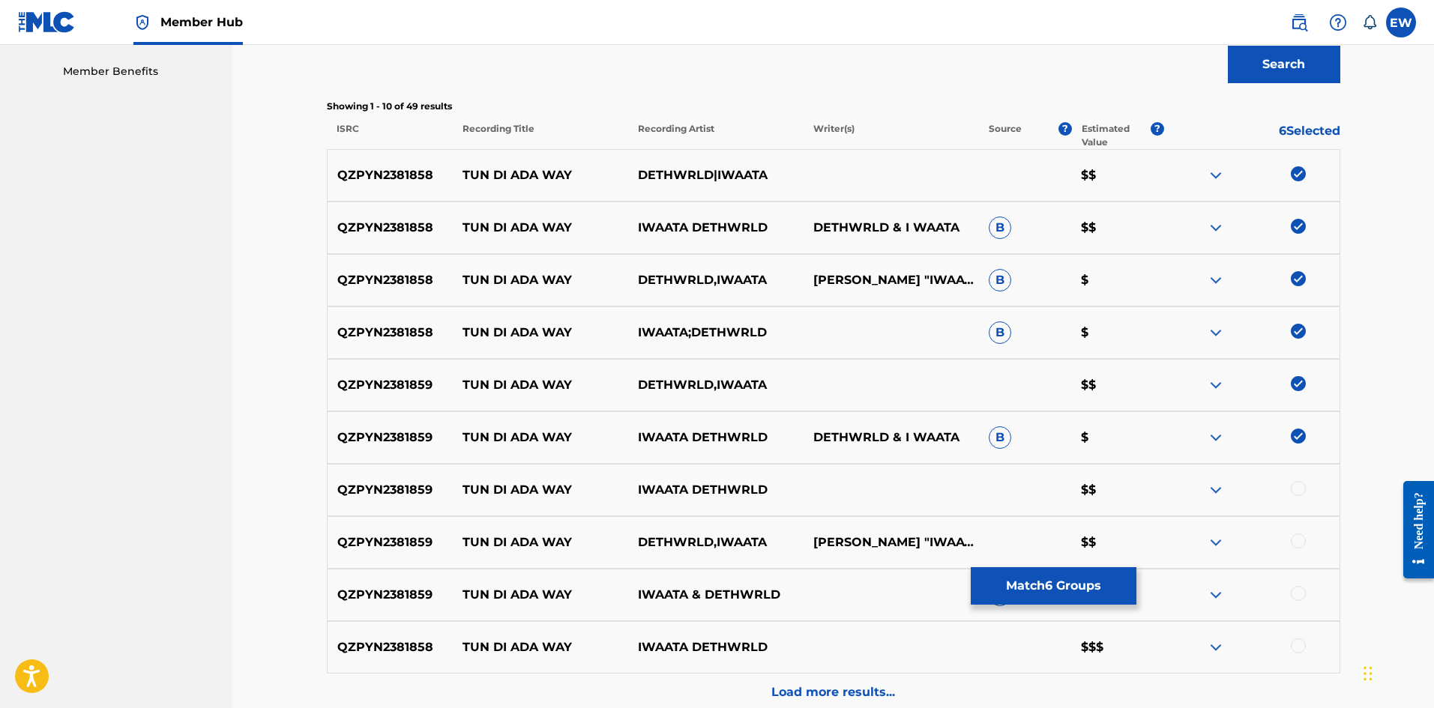
click at [1300, 481] on div "QZPYN2381859 TUN DI ADA WAY IWAATA DETHWRLD $$" at bounding box center [833, 490] width 1013 height 52
click at [1304, 485] on div at bounding box center [1298, 488] width 15 height 15
click at [1303, 537] on div at bounding box center [1298, 541] width 15 height 15
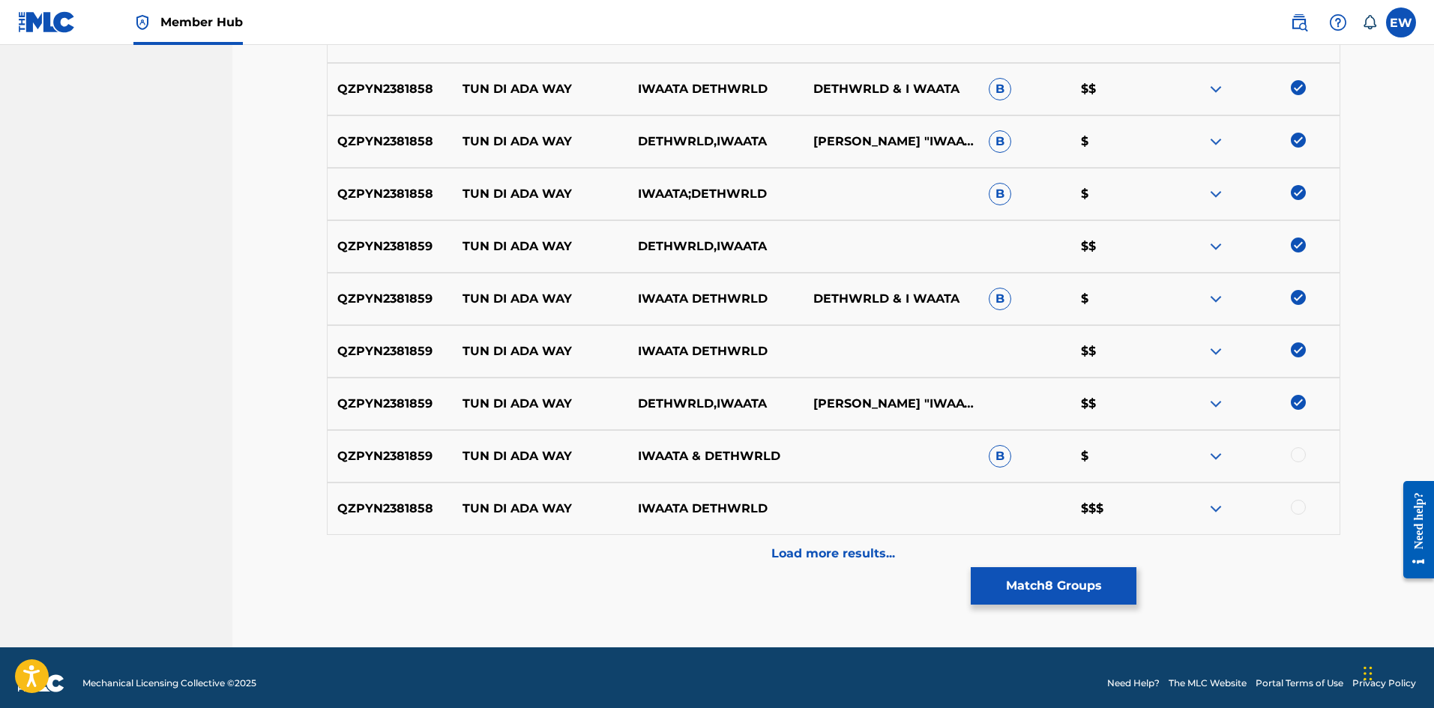
scroll to position [624, 0]
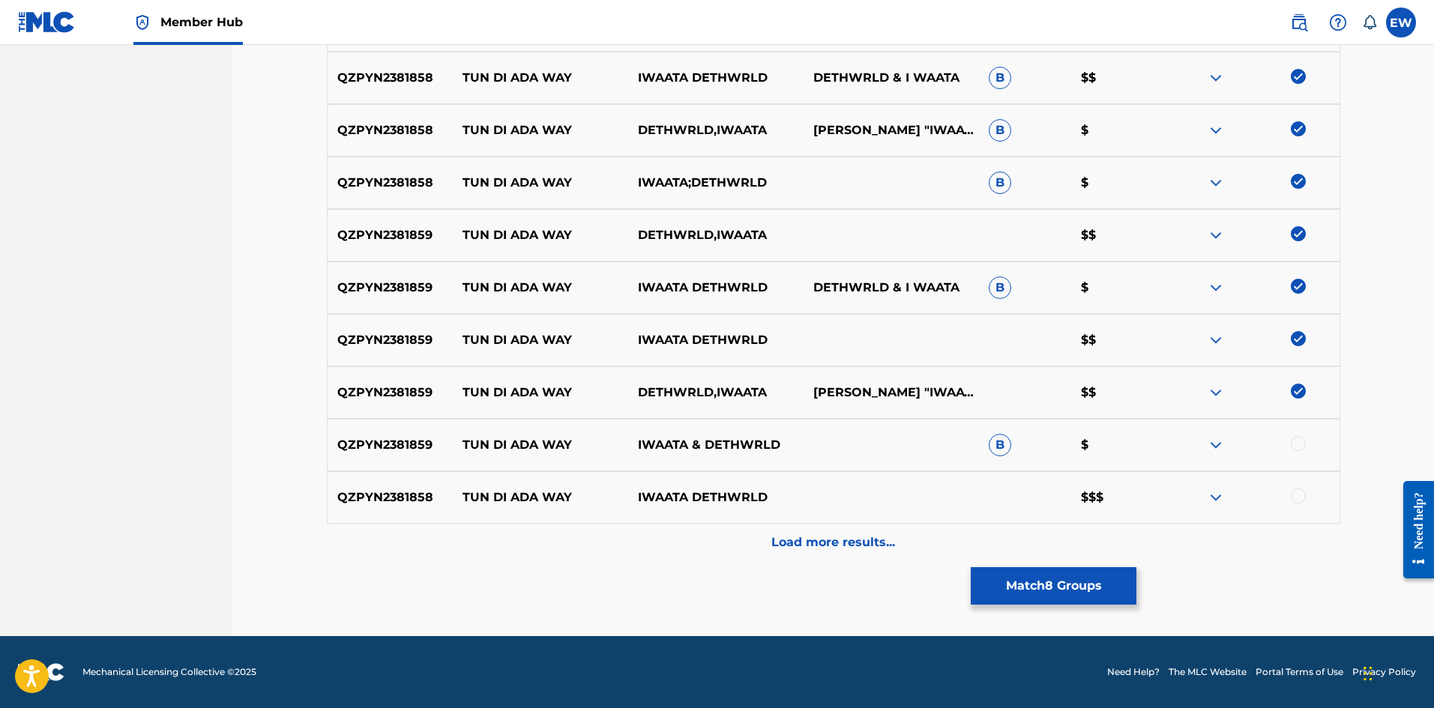
click at [1300, 447] on div at bounding box center [1298, 443] width 15 height 15
click at [1296, 493] on div at bounding box center [1298, 496] width 15 height 15
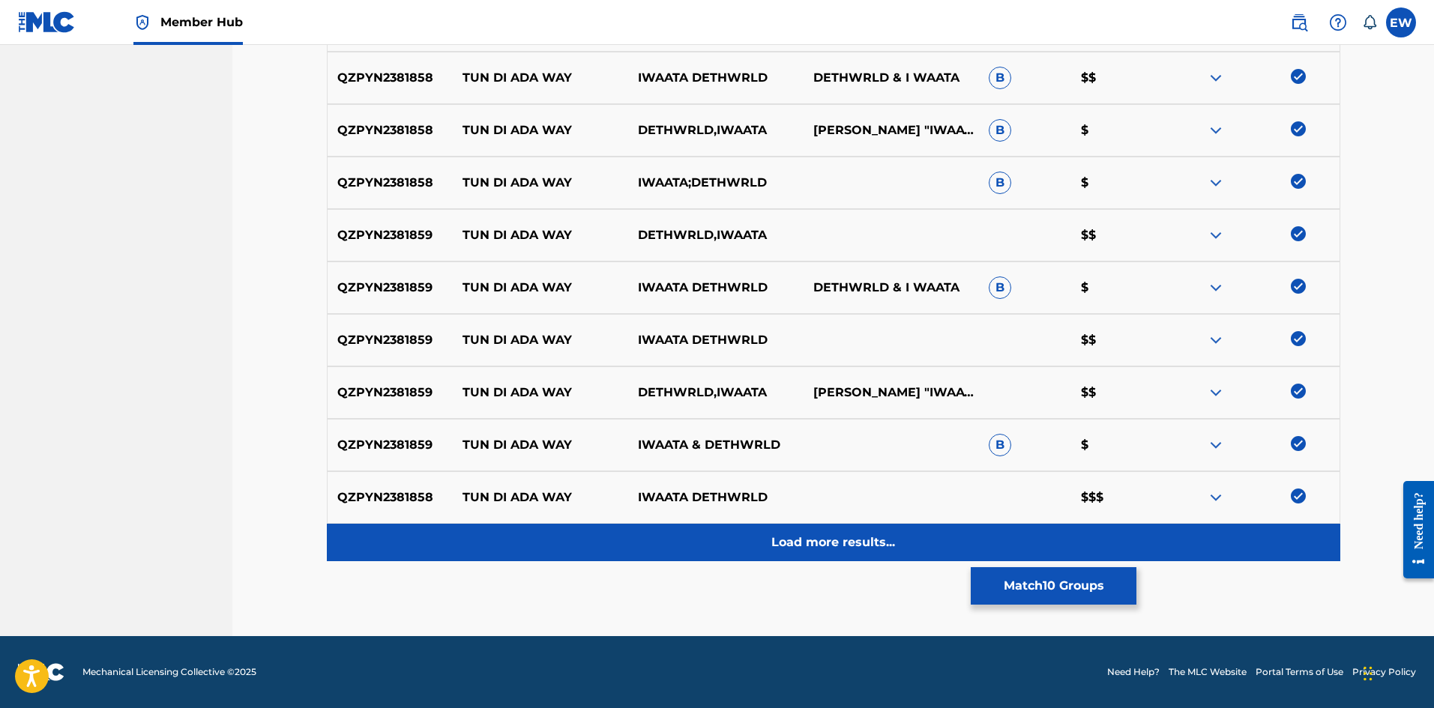
click at [903, 557] on div "Load more results..." at bounding box center [833, 542] width 1013 height 37
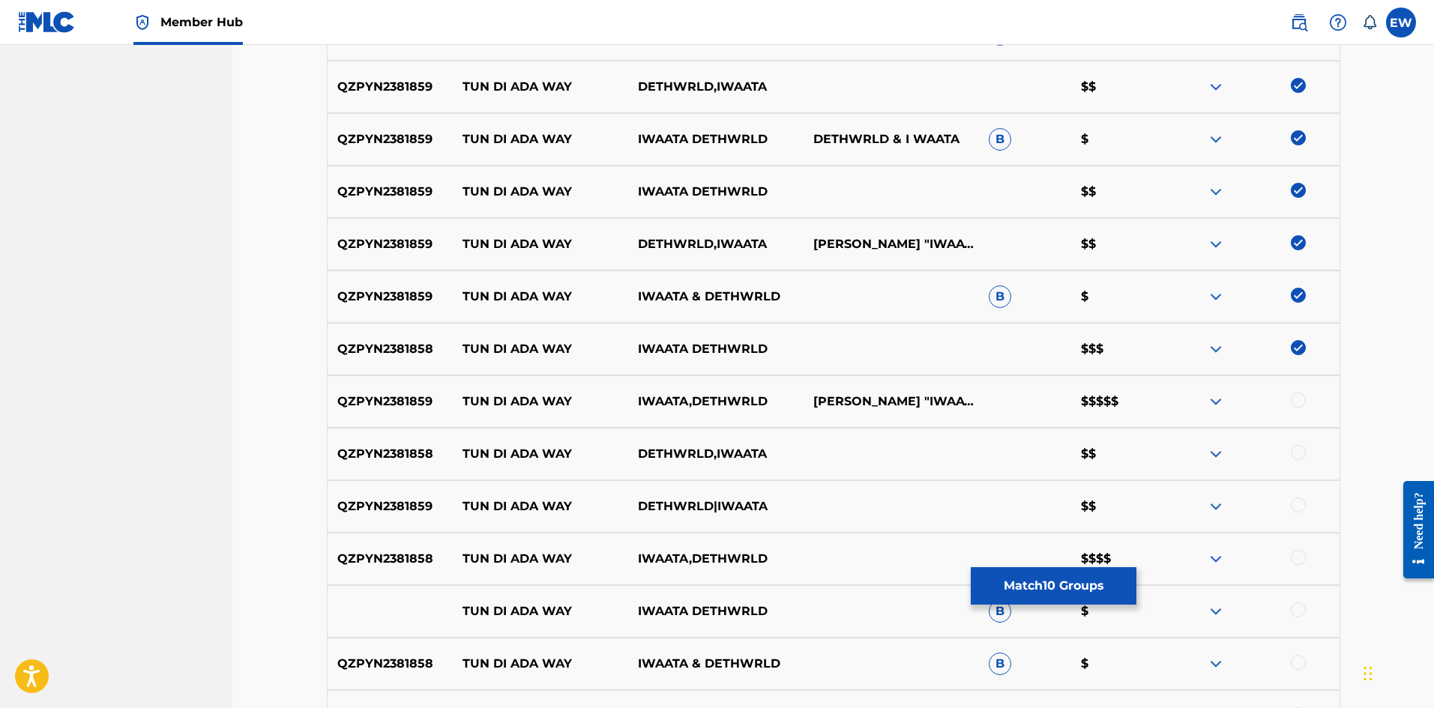
scroll to position [774, 0]
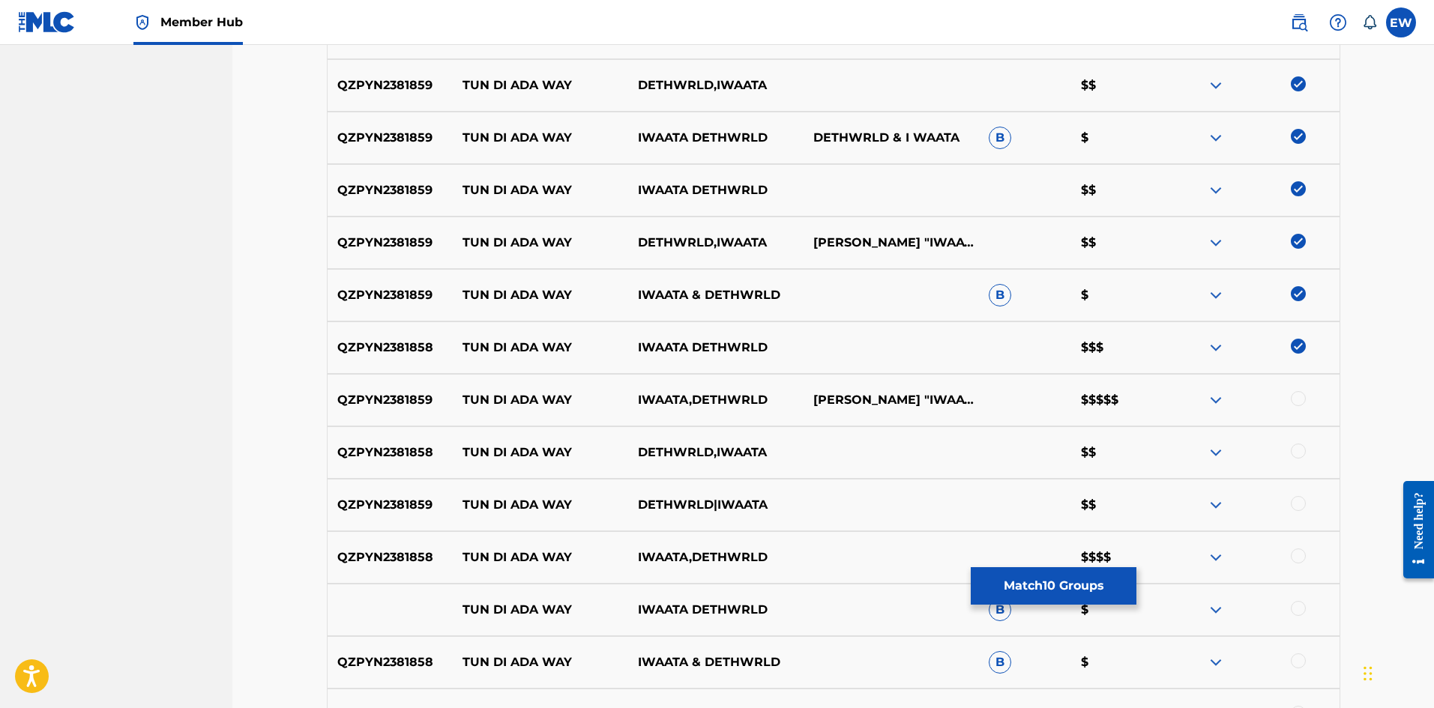
click at [1299, 404] on div at bounding box center [1298, 398] width 15 height 15
click at [1300, 454] on div at bounding box center [1298, 451] width 15 height 15
click at [1301, 501] on div at bounding box center [1298, 503] width 15 height 15
click at [1294, 550] on div at bounding box center [1298, 556] width 15 height 15
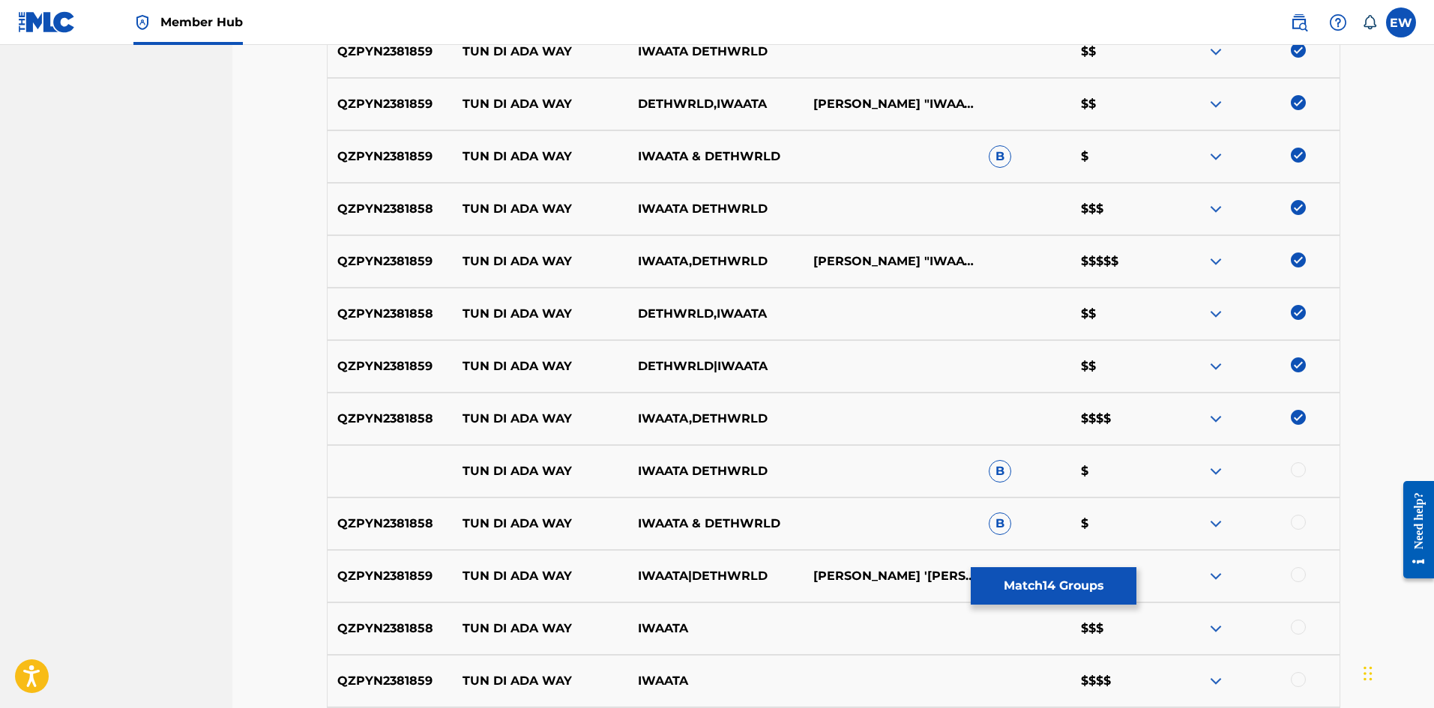
scroll to position [924, 0]
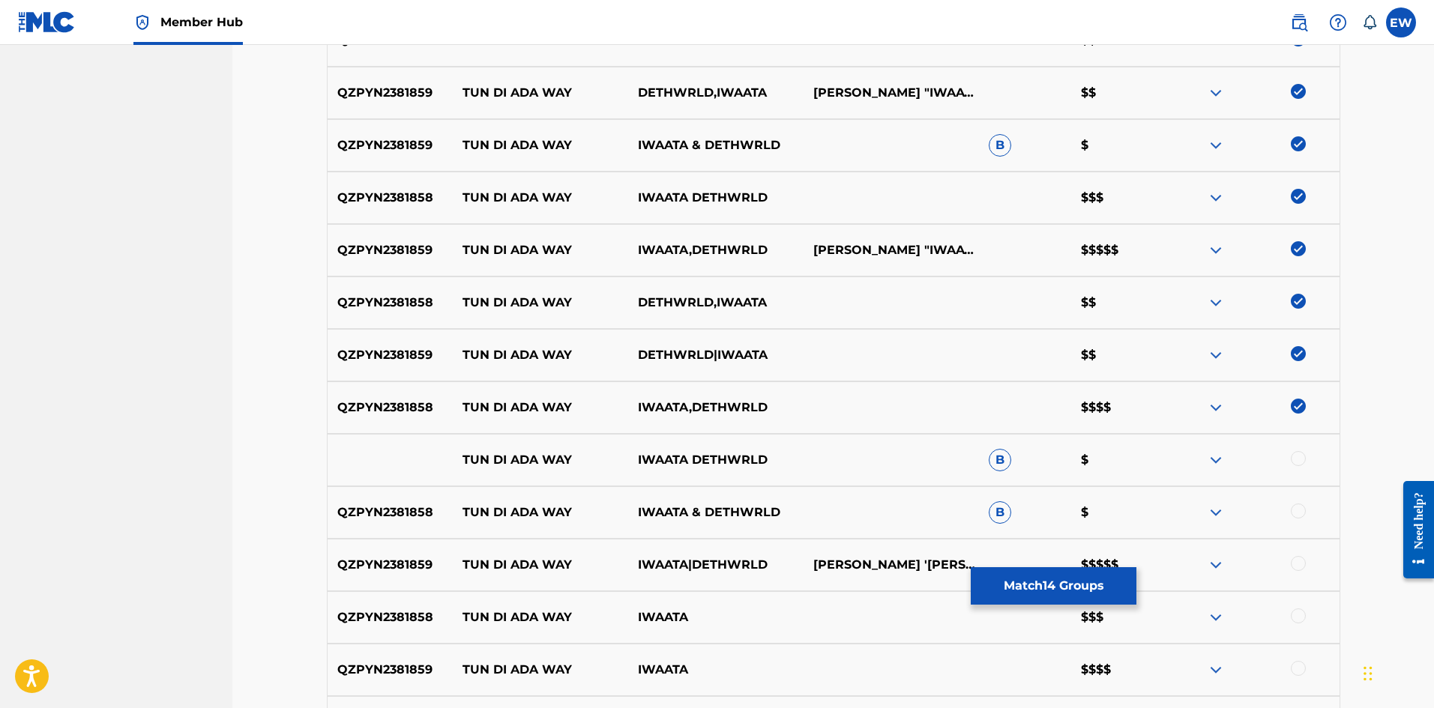
click at [1295, 459] on div at bounding box center [1298, 458] width 15 height 15
click at [1293, 518] on div at bounding box center [1251, 513] width 175 height 18
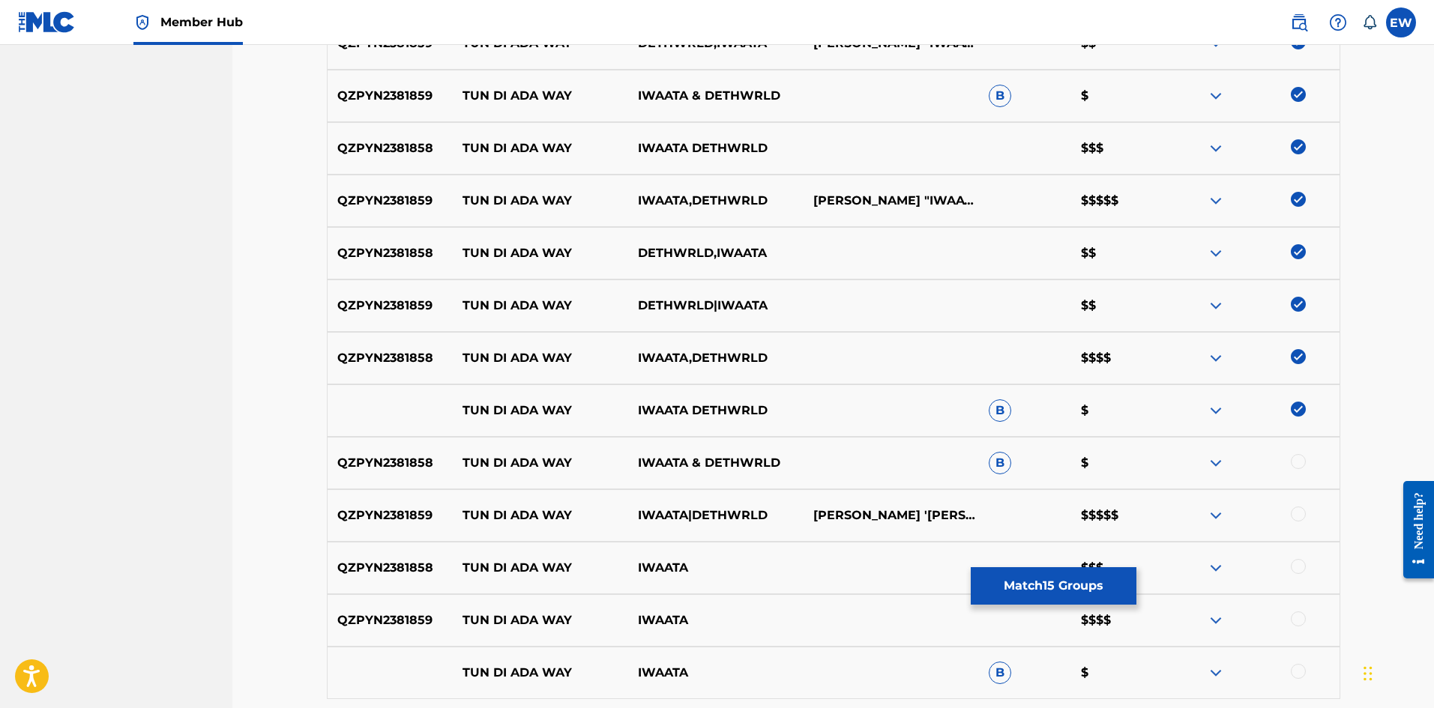
scroll to position [999, 0]
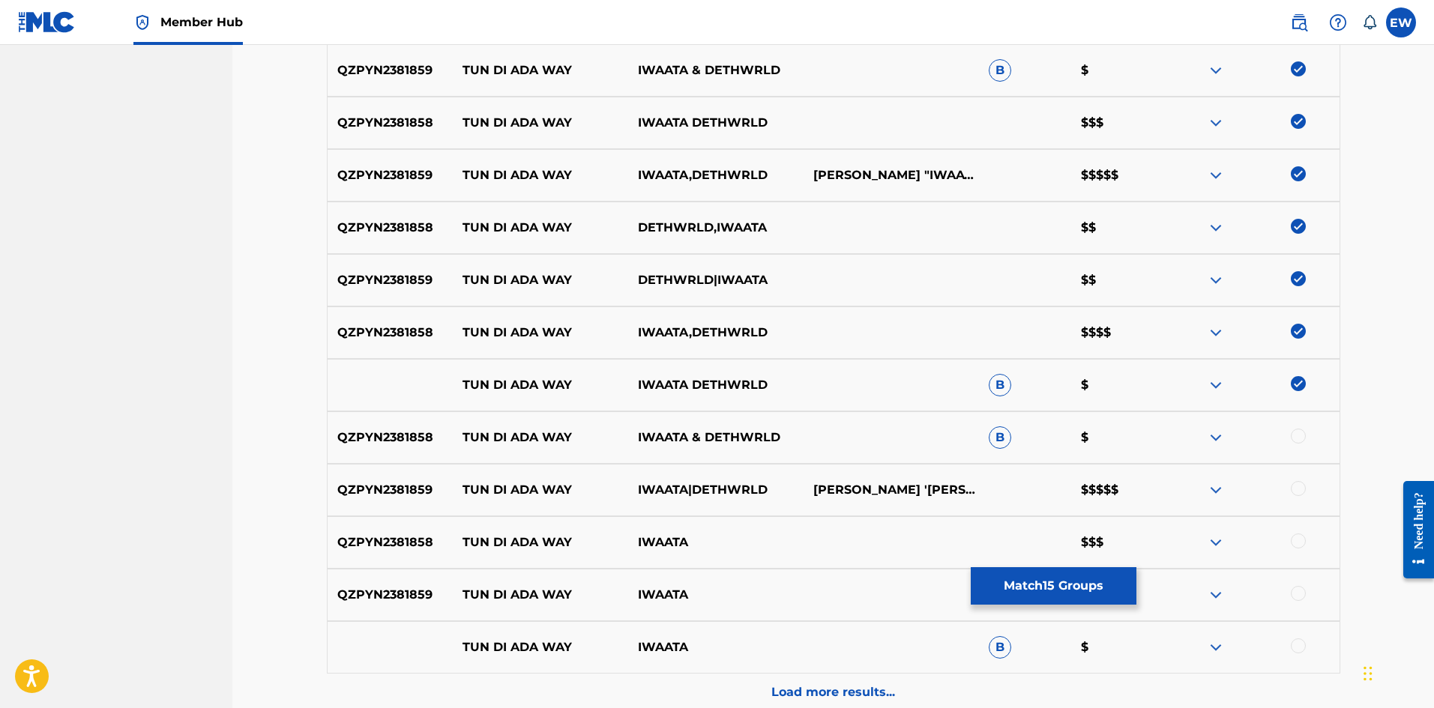
click at [1293, 433] on div at bounding box center [1298, 436] width 15 height 15
click at [1294, 489] on div at bounding box center [1298, 488] width 15 height 15
click at [1029, 569] on button "Match 17 Groups" at bounding box center [1054, 585] width 166 height 37
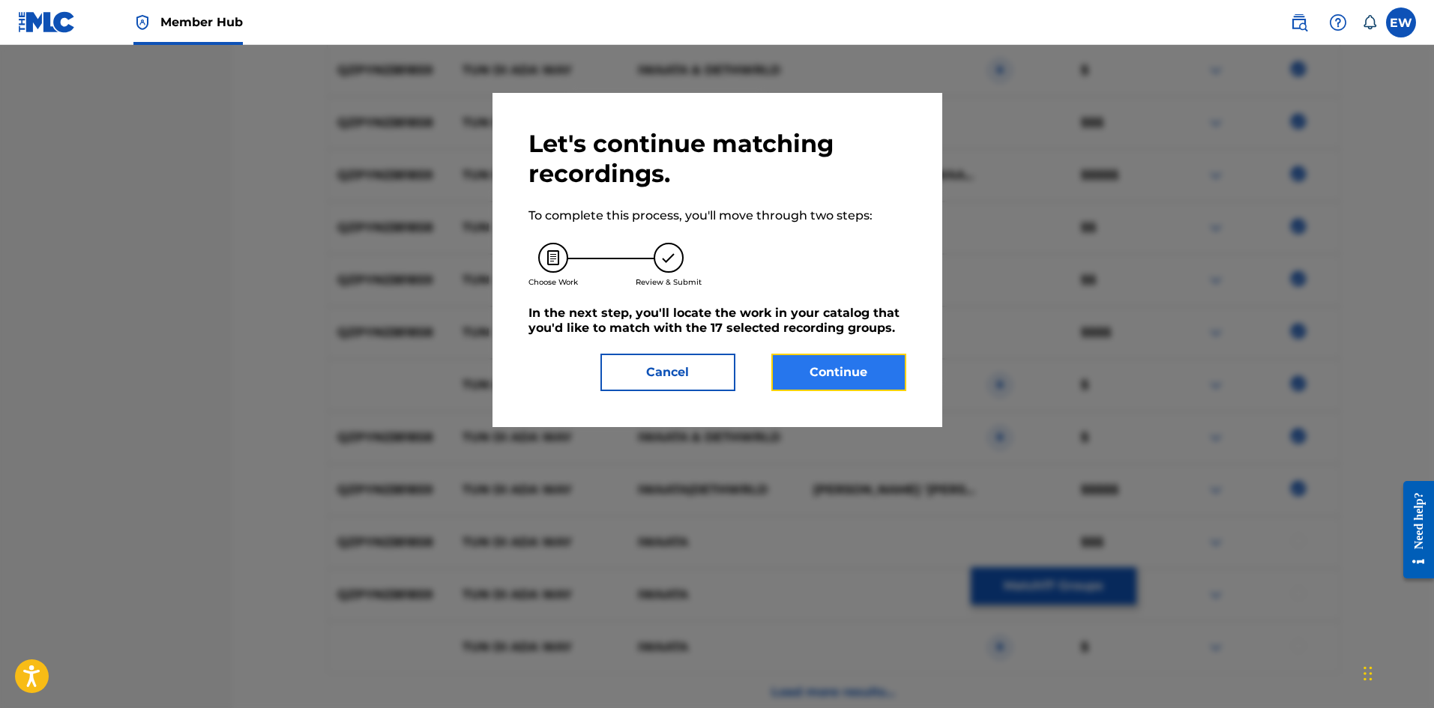
drag, startPoint x: 880, startPoint y: 380, endPoint x: 862, endPoint y: 371, distance: 20.1
click at [862, 371] on button "Continue" at bounding box center [838, 372] width 135 height 37
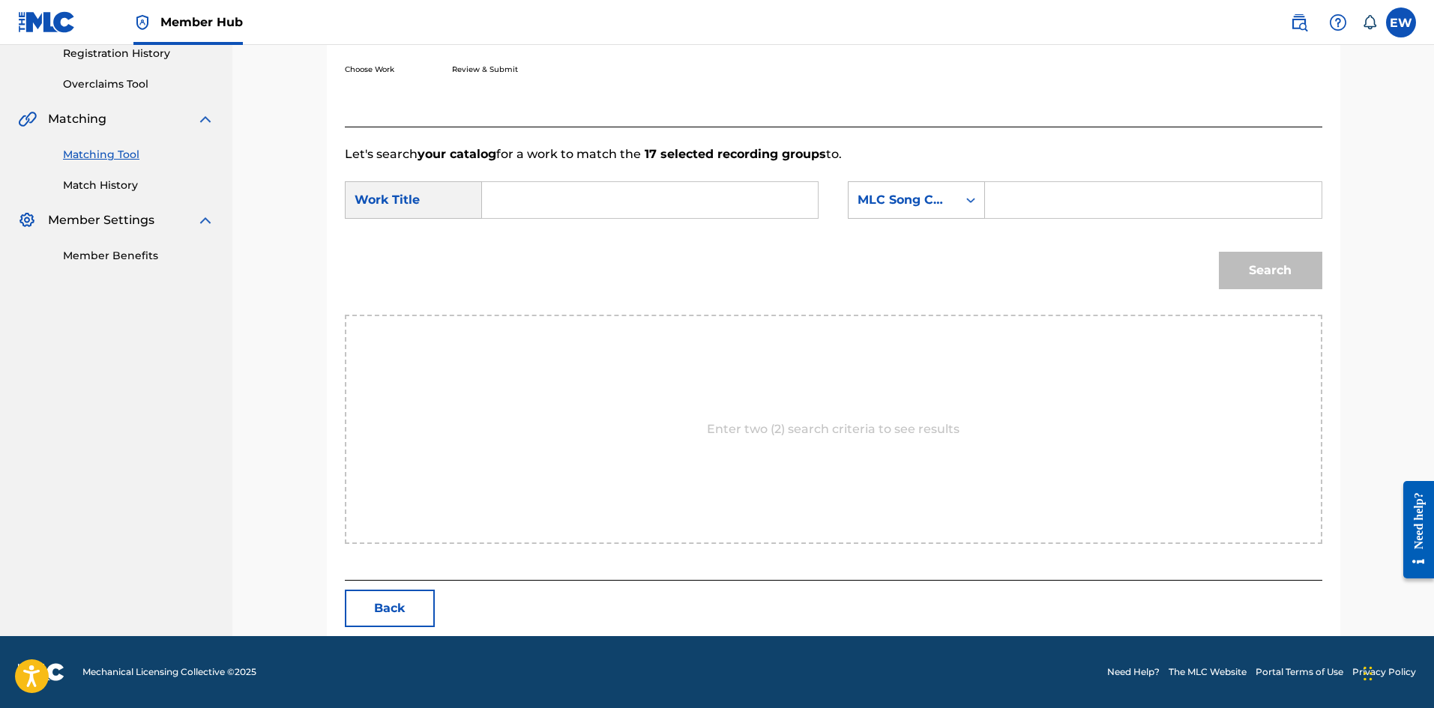
drag, startPoint x: 582, startPoint y: 207, endPoint x: 604, endPoint y: 181, distance: 33.5
click at [588, 208] on input "Search Form" at bounding box center [650, 200] width 310 height 36
paste input "TUN DI ADA WAY"
type input "TUN DI ADA WAY"
click at [1037, 195] on input "Search Form" at bounding box center [1153, 200] width 310 height 36
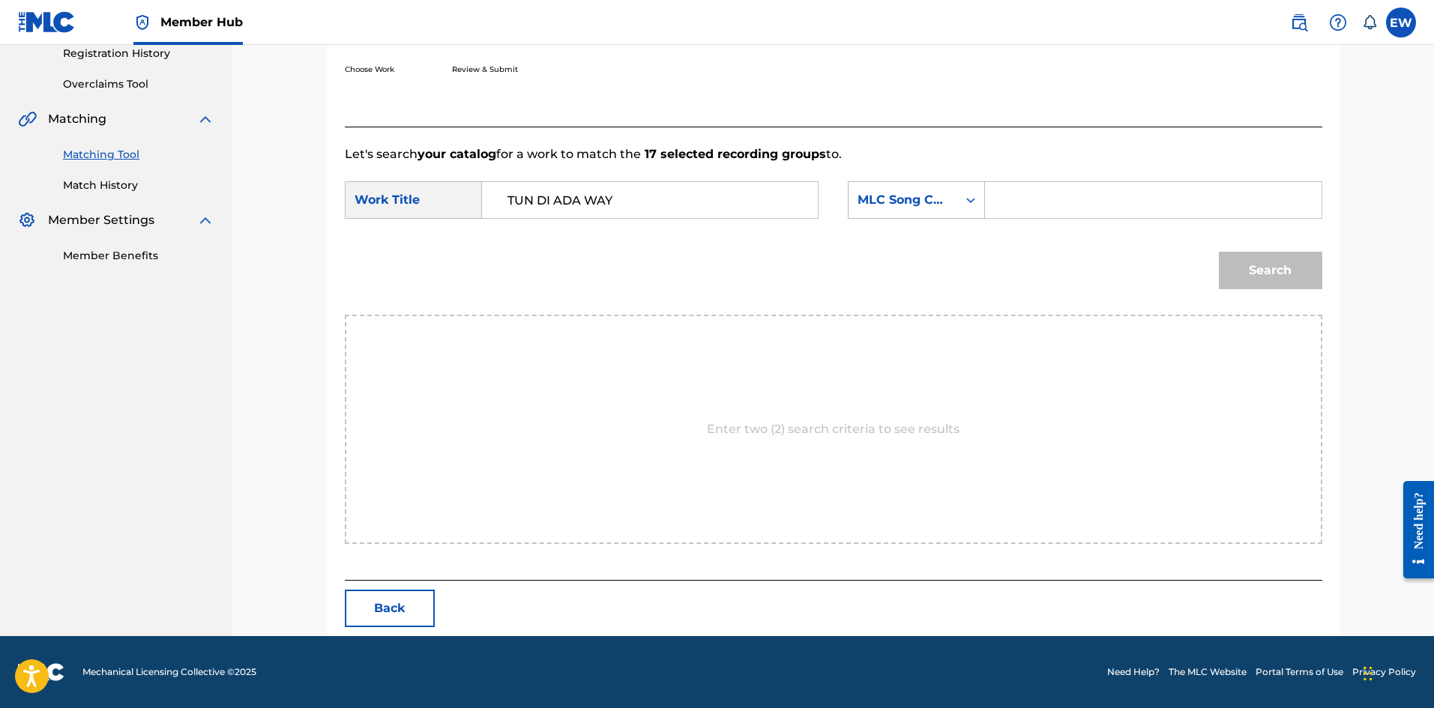
paste input "TB69V7"
type input "TB69V7"
click at [1277, 276] on button "Search" at bounding box center [1270, 270] width 103 height 37
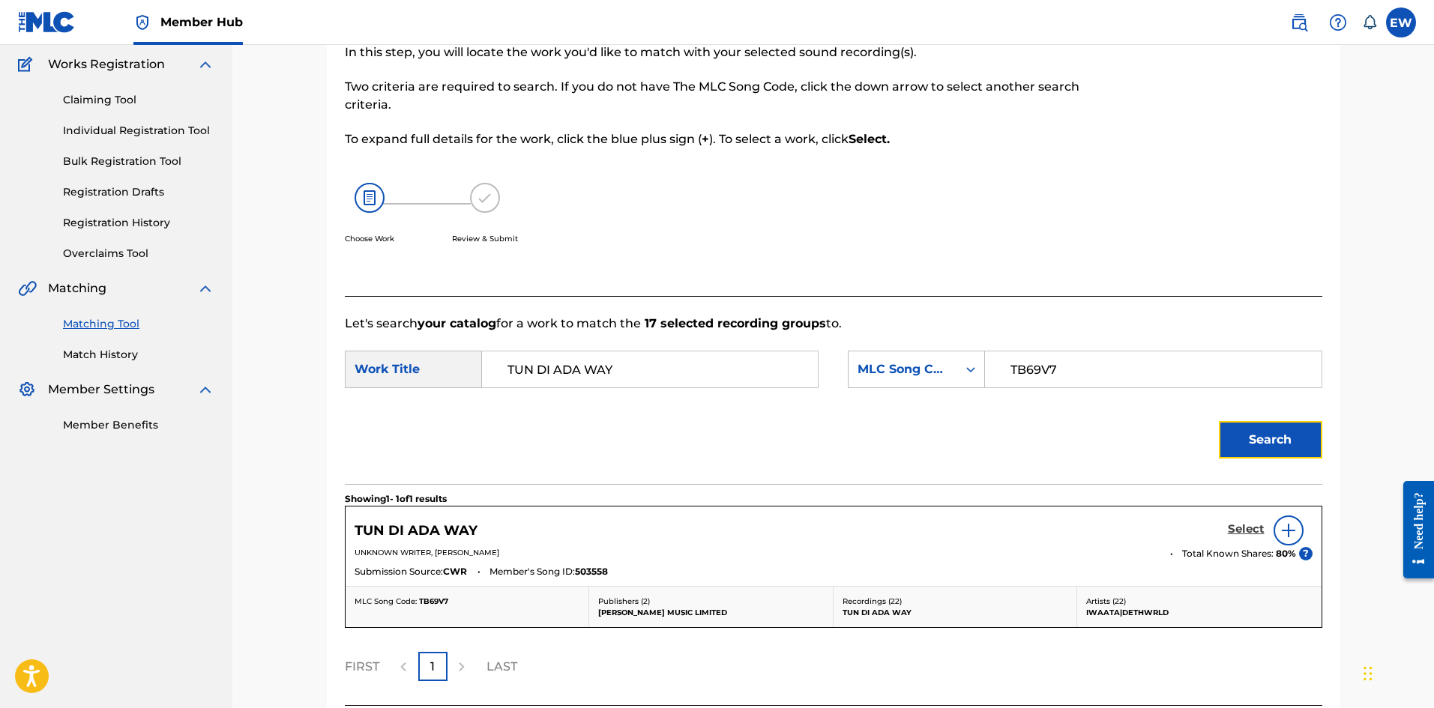
scroll to position [246, 0]
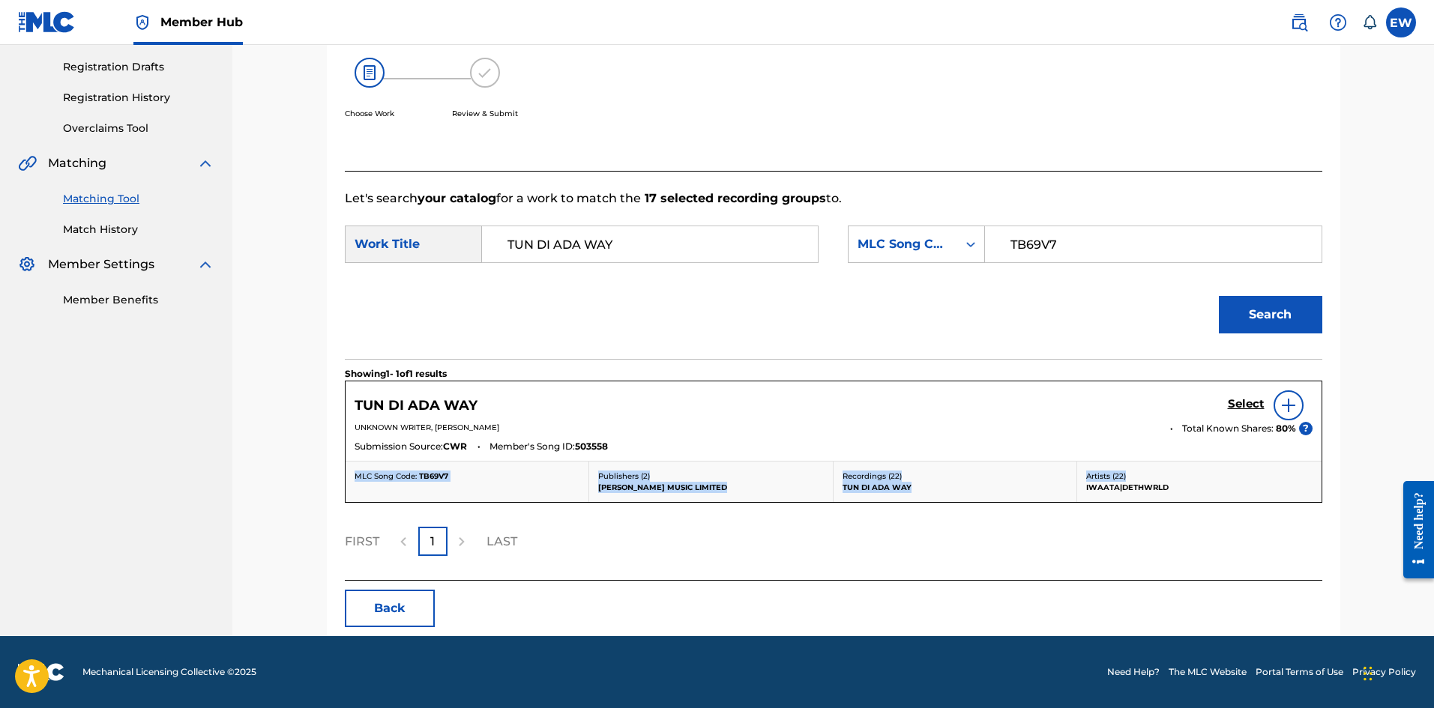
drag, startPoint x: 1303, startPoint y: 498, endPoint x: 1290, endPoint y: 447, distance: 52.5
click at [1294, 453] on div "Submission Source: CWR Member's Song ID: 503558" at bounding box center [834, 448] width 958 height 16
click at [1235, 388] on div "TUN DI ADA WAY Select UNKNOWN WRITER, [PERSON_NAME] Total Known Shares: 80 % ? …" at bounding box center [834, 421] width 976 height 79
click at [1252, 402] on h5 "Select" at bounding box center [1246, 404] width 37 height 14
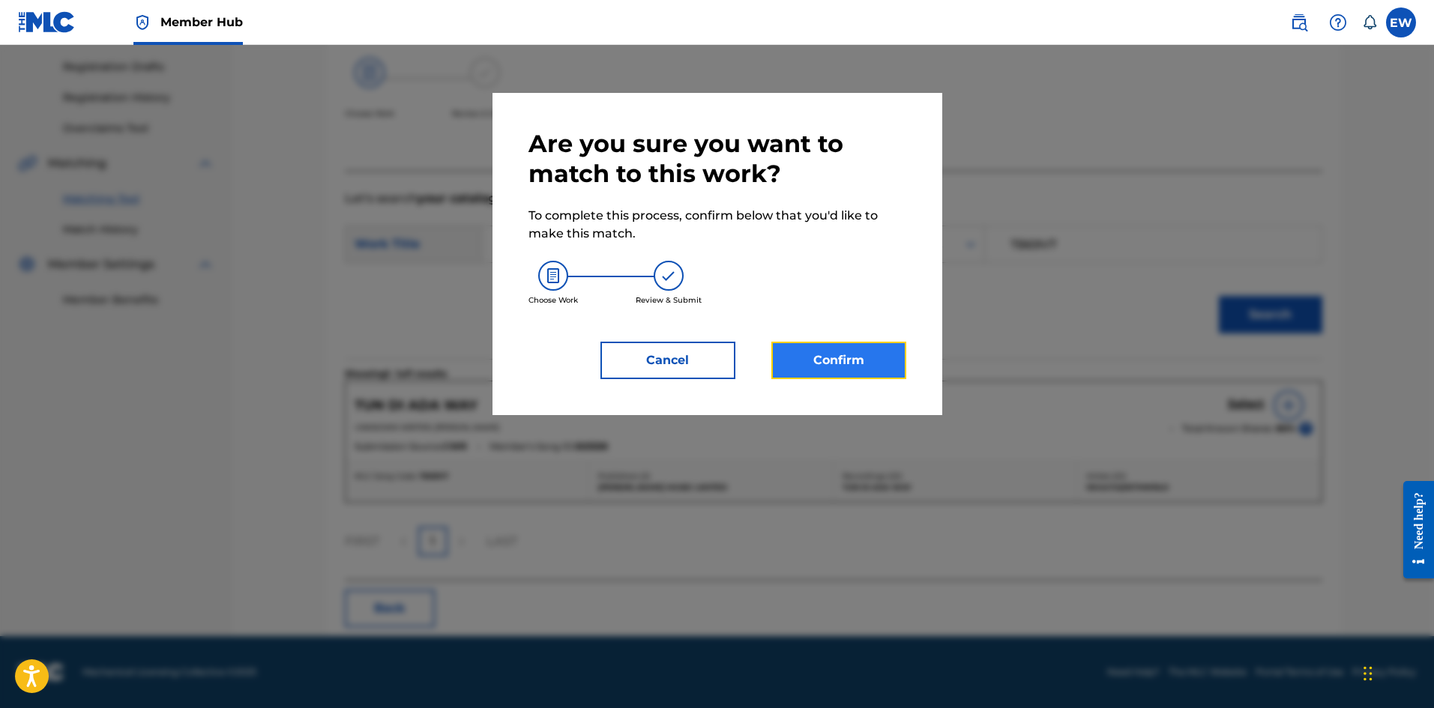
click at [830, 373] on button "Confirm" at bounding box center [838, 360] width 135 height 37
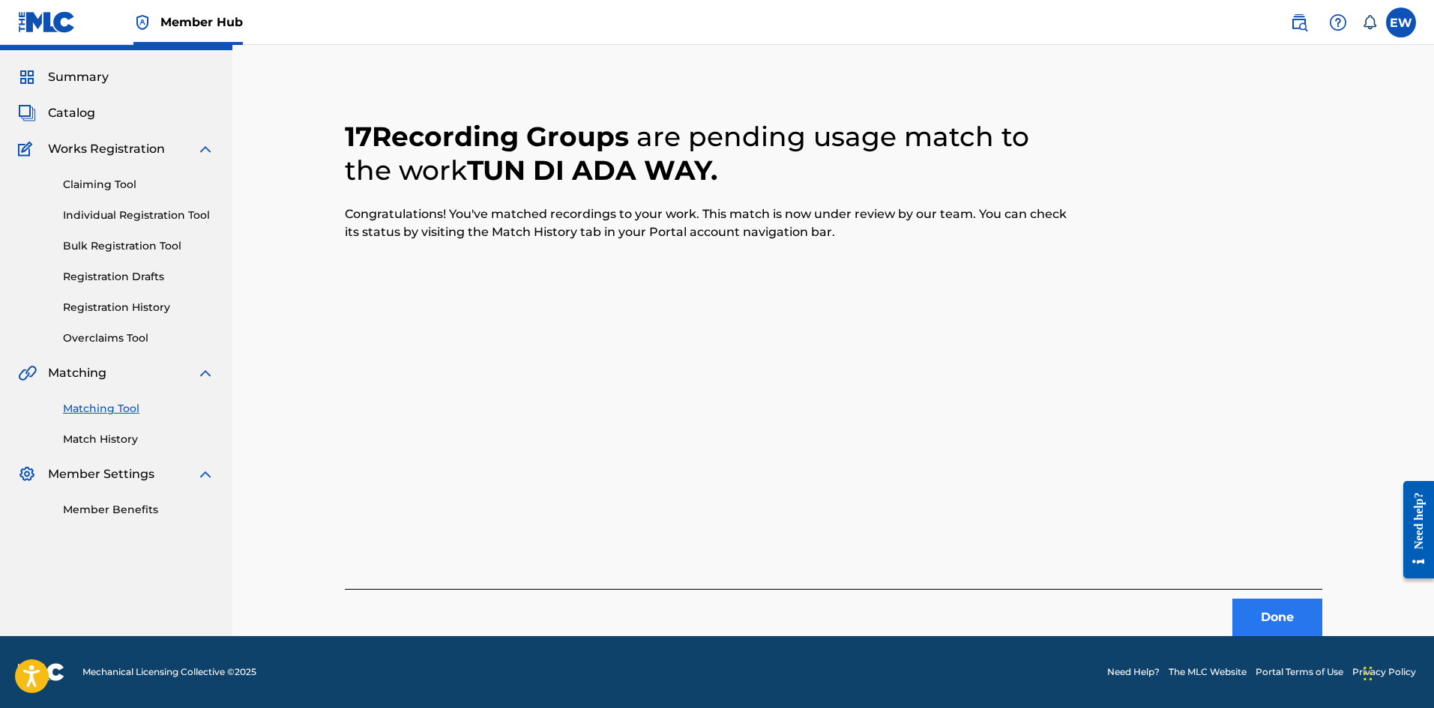
scroll to position [36, 0]
click at [1256, 606] on button "Done" at bounding box center [1277, 617] width 90 height 37
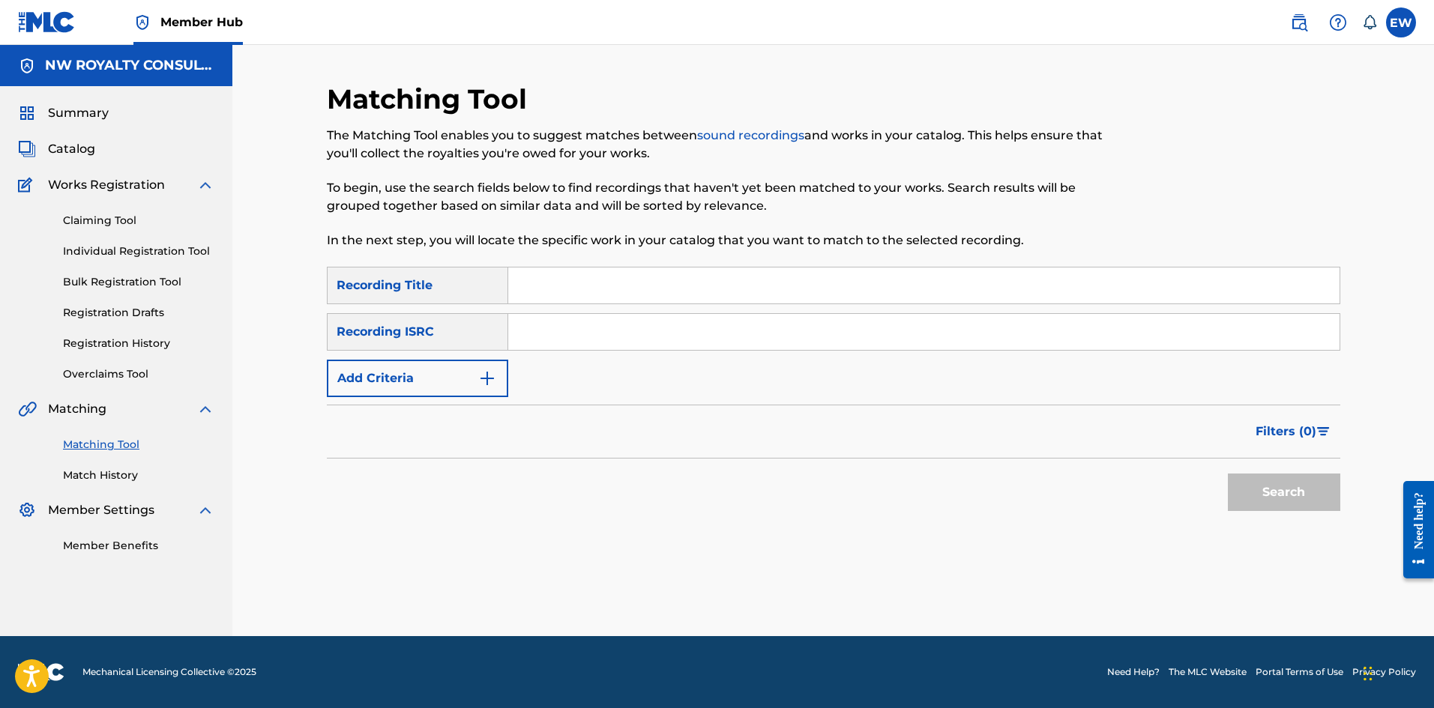
scroll to position [0, 0]
click at [373, 388] on button "Add Criteria" at bounding box center [417, 378] width 181 height 37
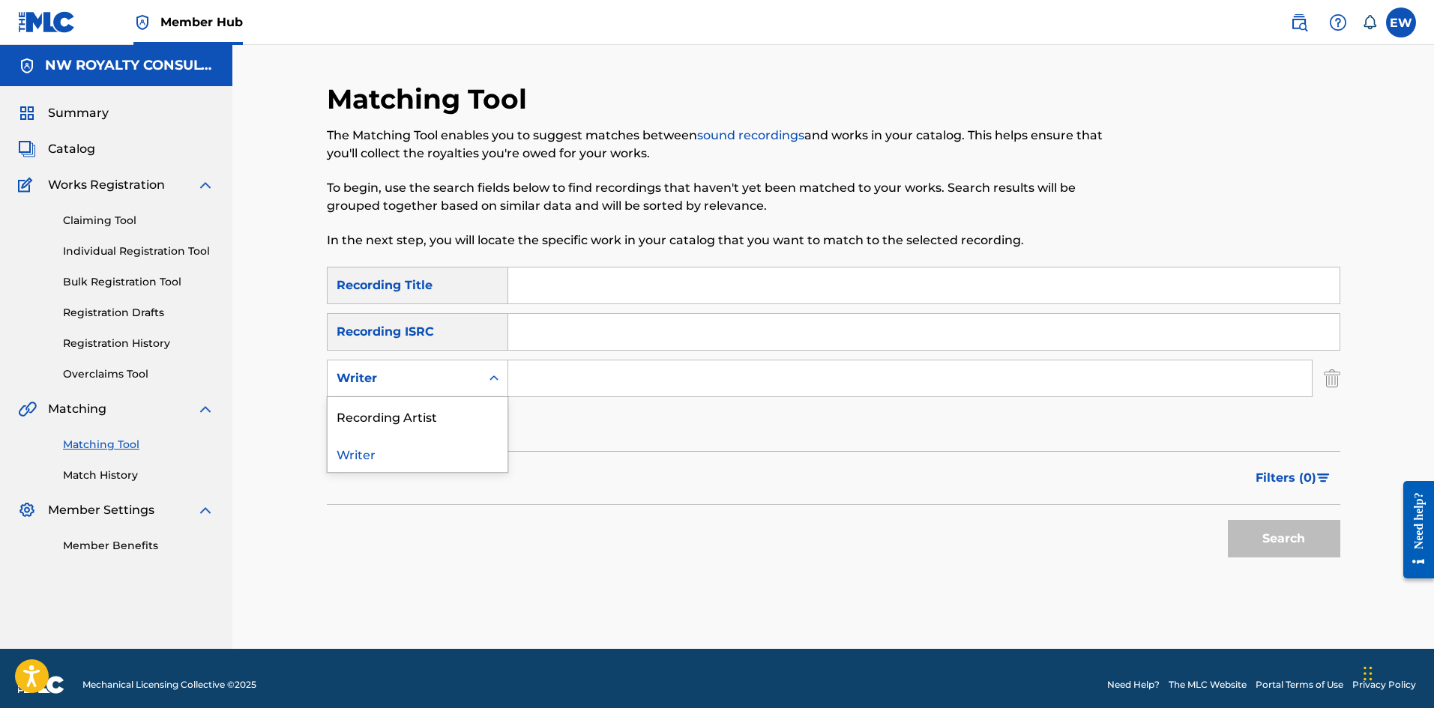
click at [381, 385] on div "Writer" at bounding box center [404, 379] width 135 height 18
drag, startPoint x: 410, startPoint y: 407, endPoint x: 436, endPoint y: 409, distance: 26.3
click at [411, 405] on div "Recording Artist" at bounding box center [418, 415] width 180 height 37
click at [554, 372] on input "Search Form" at bounding box center [909, 379] width 803 height 36
paste input "LLAMAR RIFF RAFF BROWN"
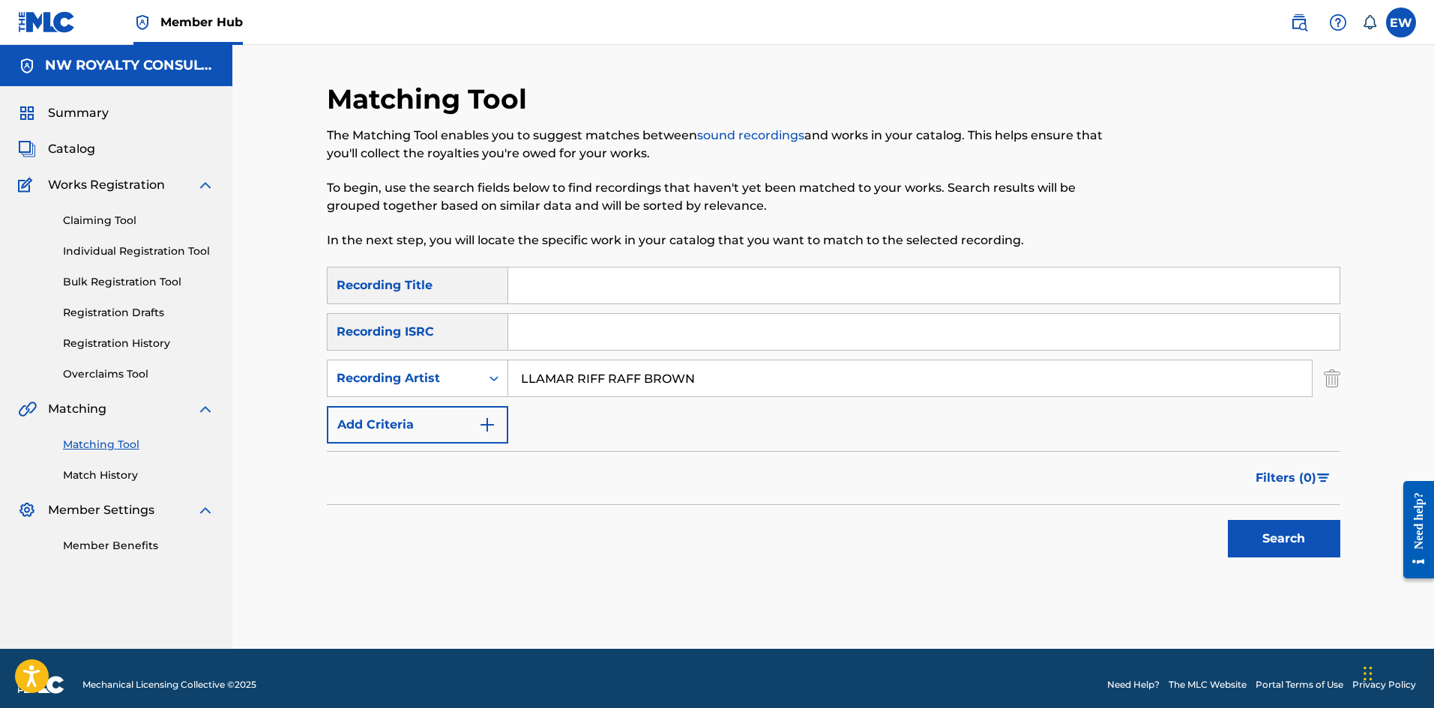
type input "LLAMAR RIFF RAFF BROWN"
click at [689, 280] on input "Search Form" at bounding box center [923, 286] width 831 height 36
paste input "TURN UP THE SOUND"
type input "TURN UP THE SOUND"
click at [1281, 544] on button "Search" at bounding box center [1284, 538] width 112 height 37
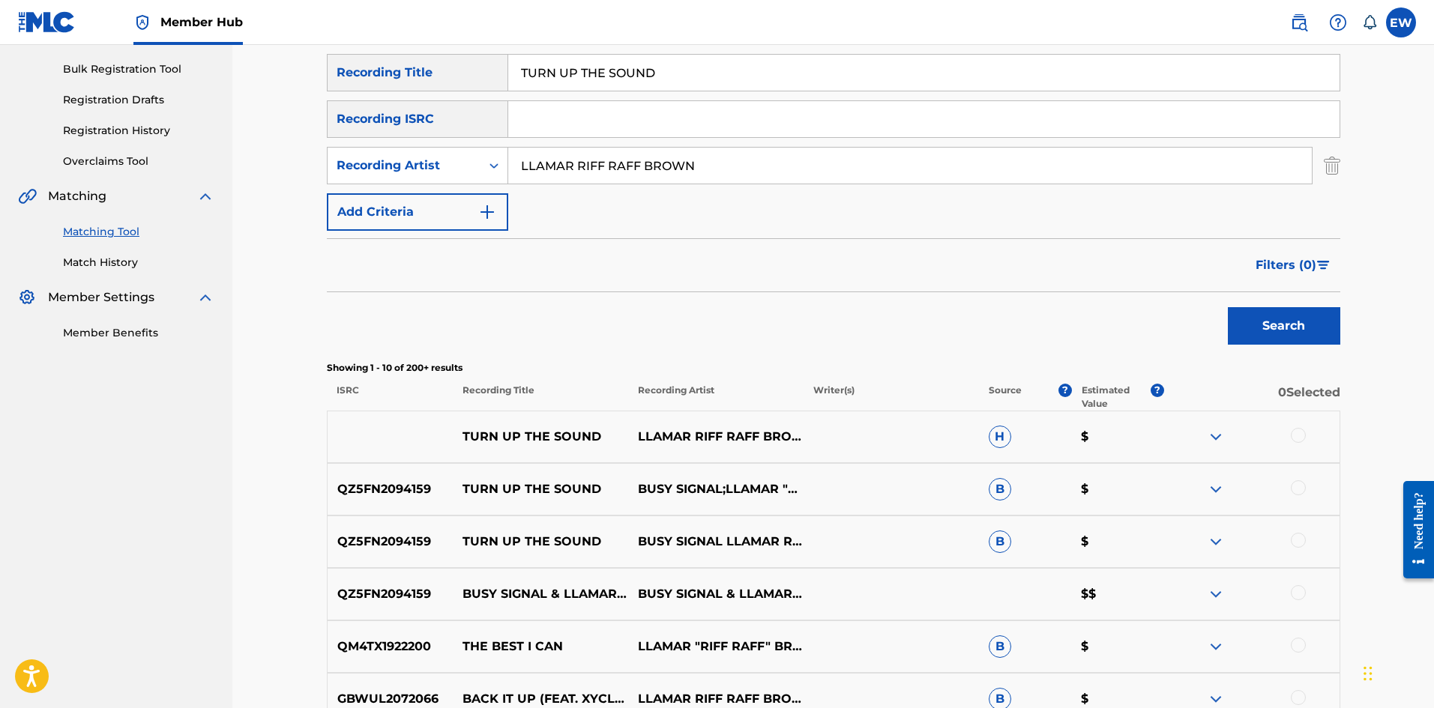
scroll to position [225, 0]
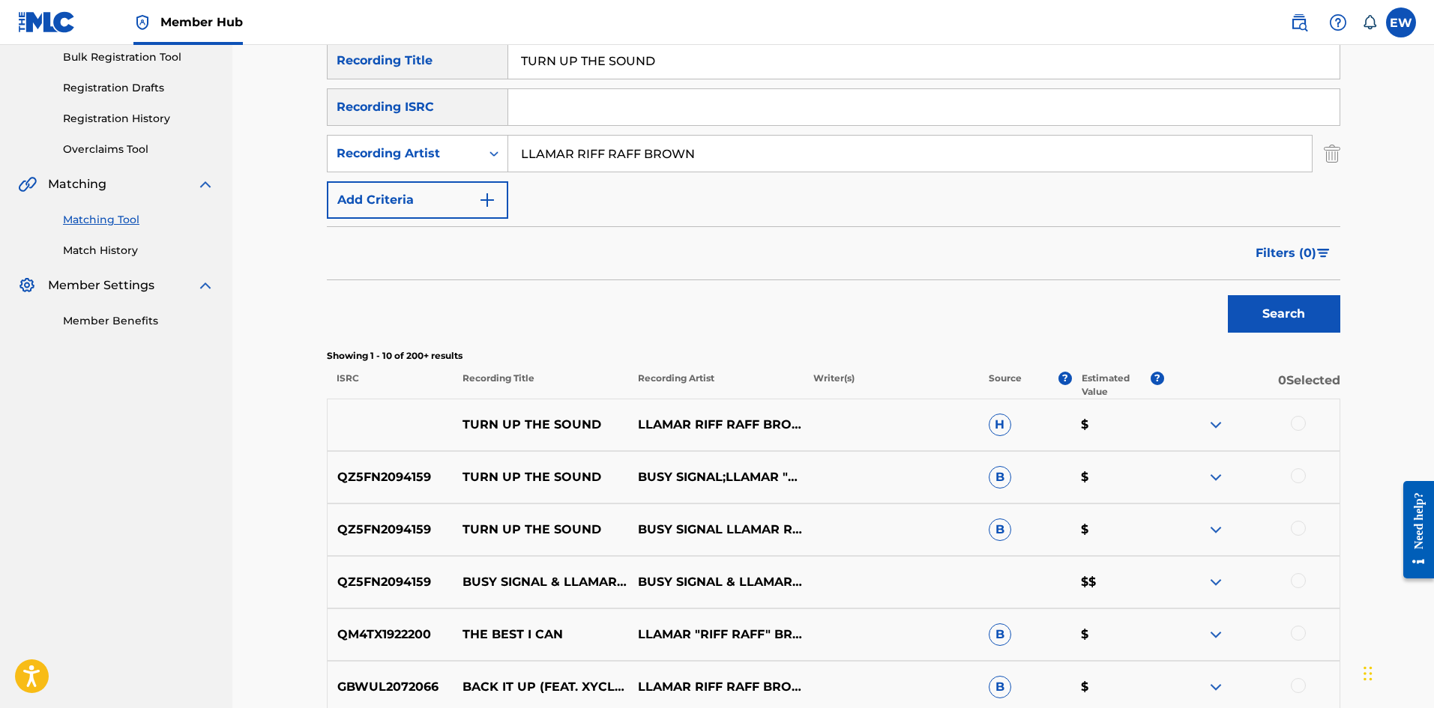
click at [1318, 419] on div at bounding box center [1251, 425] width 175 height 18
drag, startPoint x: 1296, startPoint y: 414, endPoint x: 1308, endPoint y: 423, distance: 15.0
click at [1308, 422] on div "TURN UP THE SOUND LLAMAR RIFF RAFF BROWN H $" at bounding box center [833, 425] width 1013 height 52
click at [1303, 423] on div at bounding box center [1298, 423] width 15 height 15
click at [1295, 480] on div at bounding box center [1298, 475] width 15 height 15
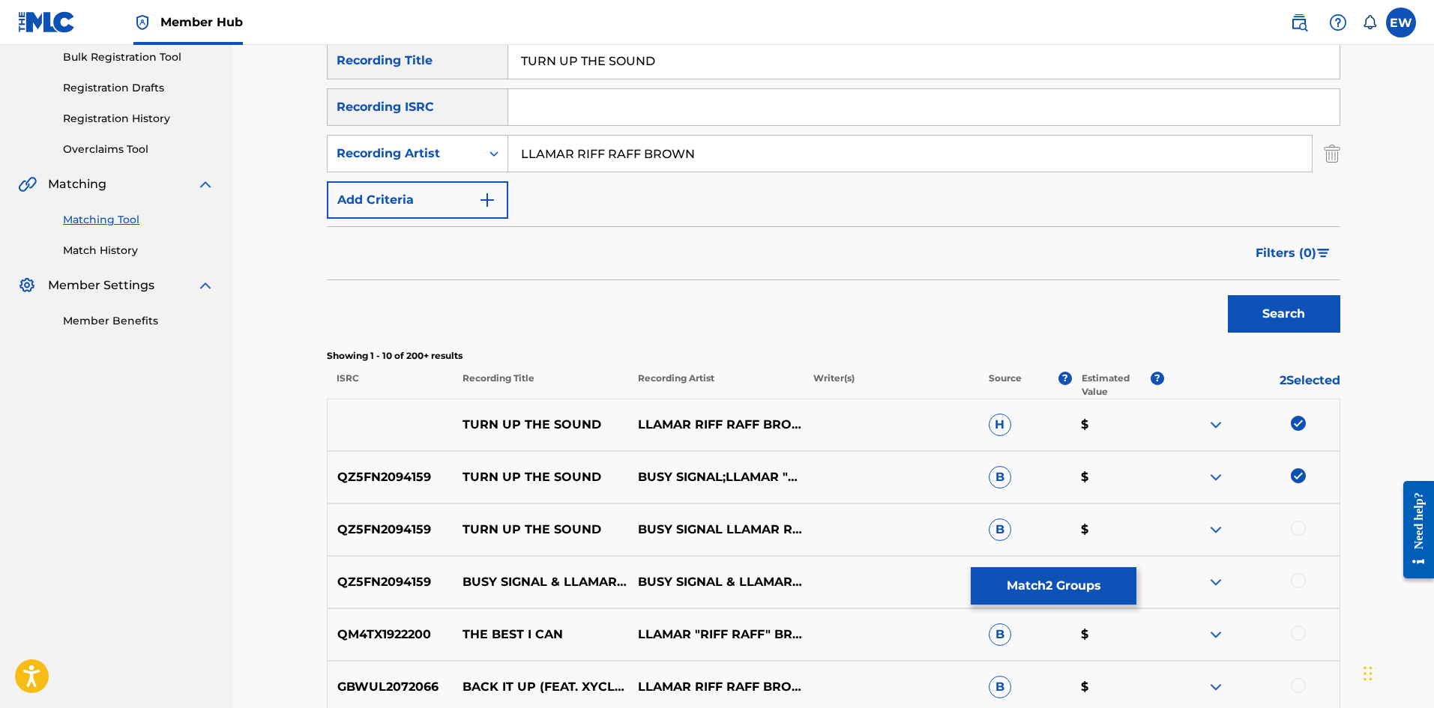
click at [1297, 522] on div at bounding box center [1298, 528] width 15 height 15
click at [1019, 583] on button "Match 3 Groups" at bounding box center [1054, 585] width 166 height 37
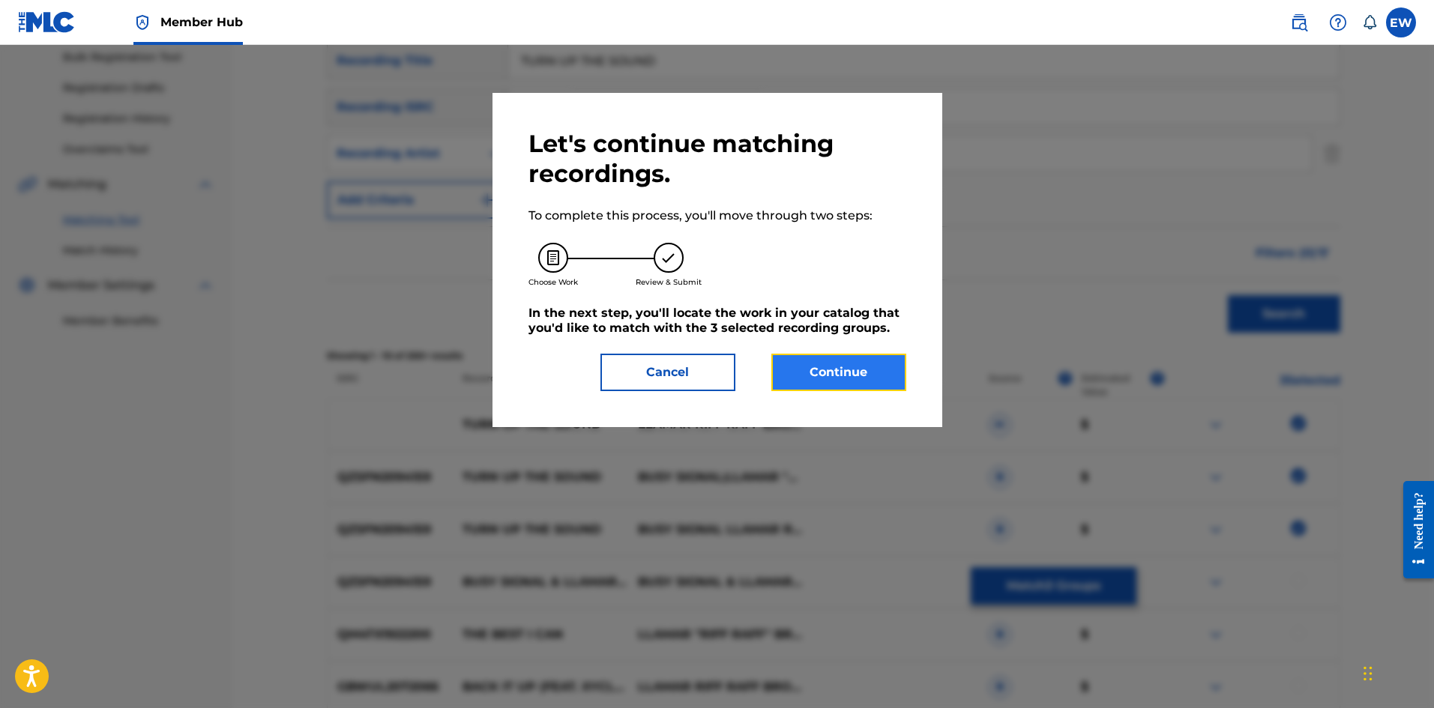
click at [825, 363] on button "Continue" at bounding box center [838, 372] width 135 height 37
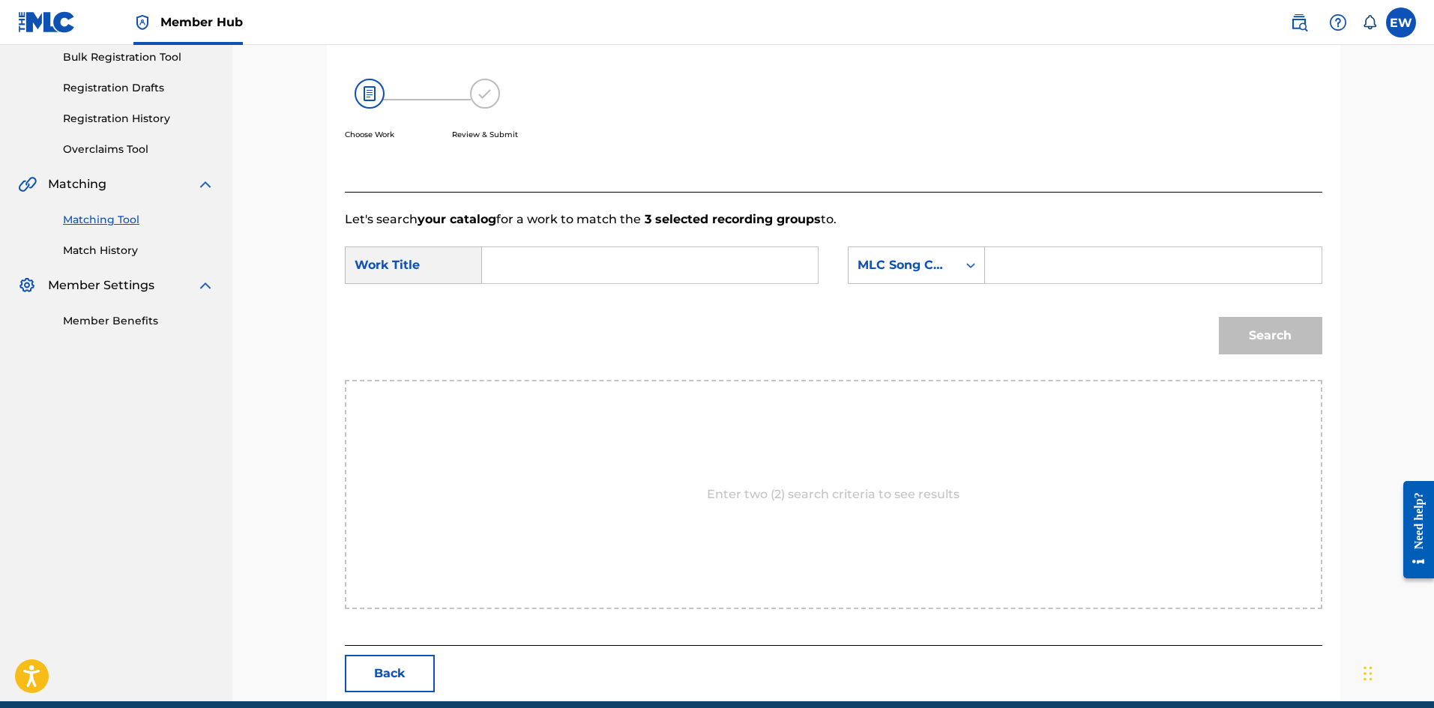
click at [640, 271] on input "Search Form" at bounding box center [650, 265] width 310 height 36
paste input "TURN UP THE SOUND"
type input "TURN UP THE SOUND"
drag, startPoint x: 1066, startPoint y: 272, endPoint x: 1049, endPoint y: 259, distance: 20.8
click at [1065, 271] on input "Search Form" at bounding box center [1153, 265] width 310 height 36
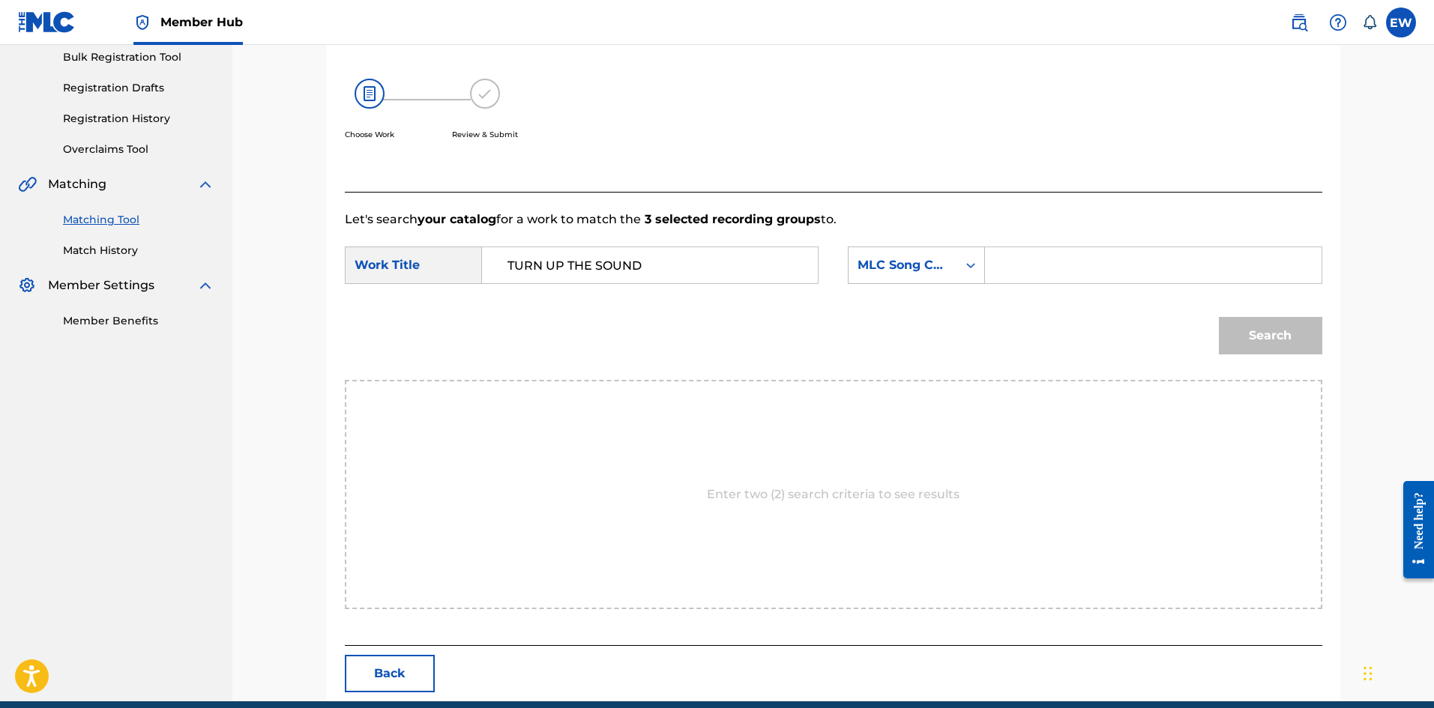
paste input "TC75VI"
type input "TC75VI"
click at [1278, 327] on button "Search" at bounding box center [1270, 335] width 103 height 37
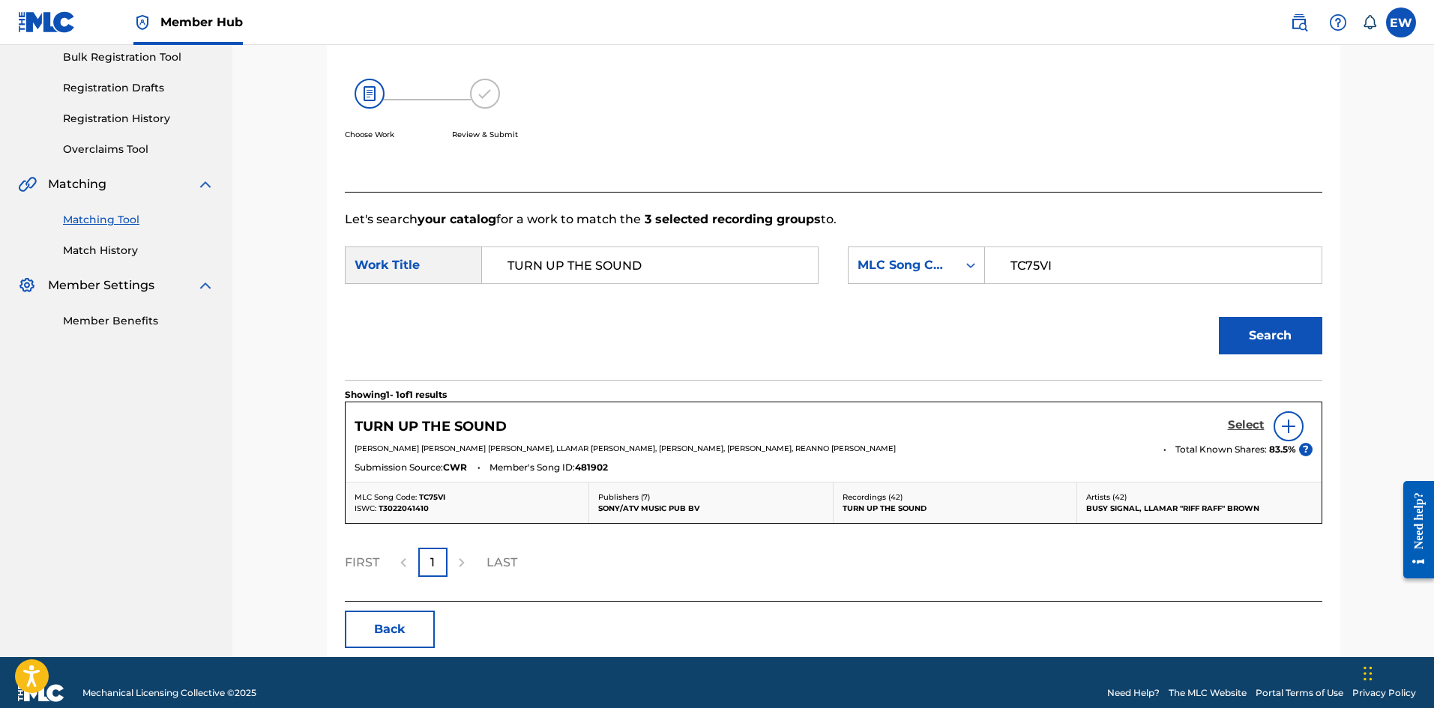
click at [1238, 420] on h5 "Select" at bounding box center [1246, 425] width 37 height 14
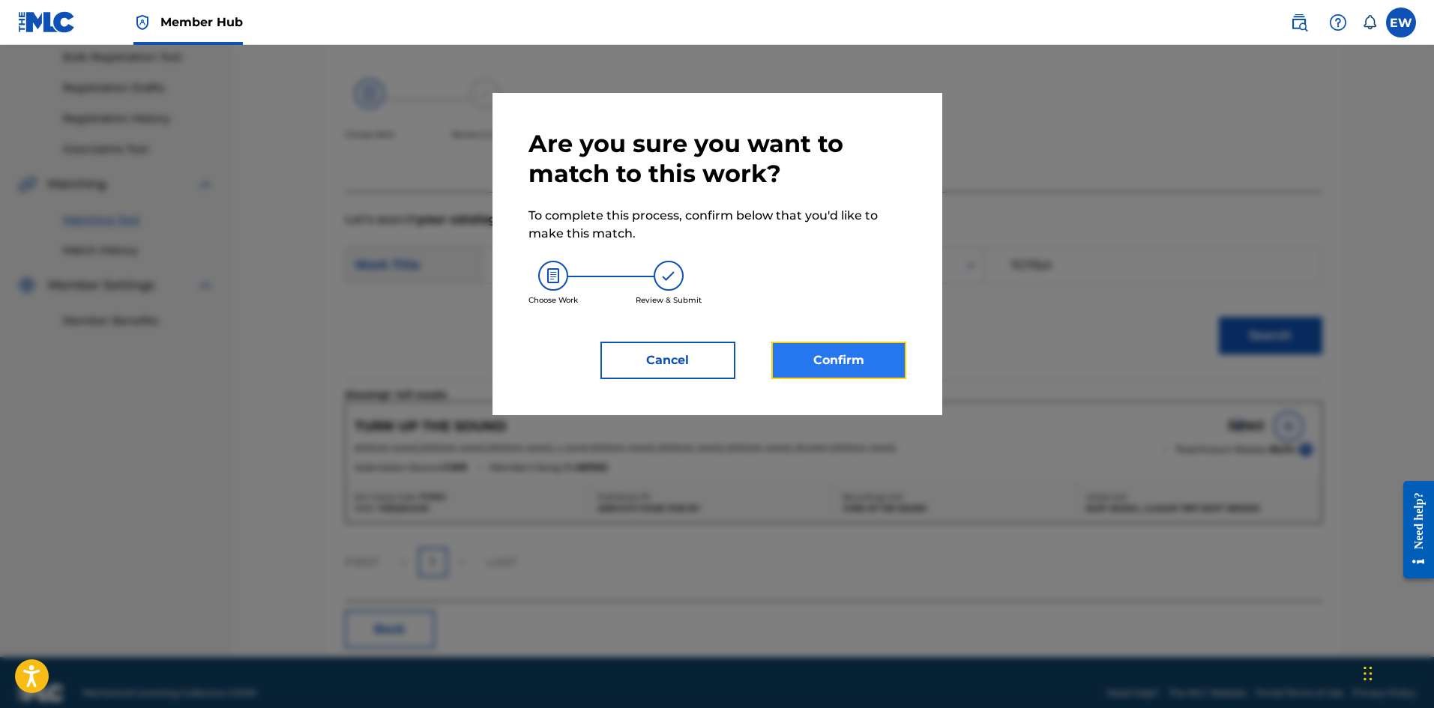
click at [872, 364] on button "Confirm" at bounding box center [838, 360] width 135 height 37
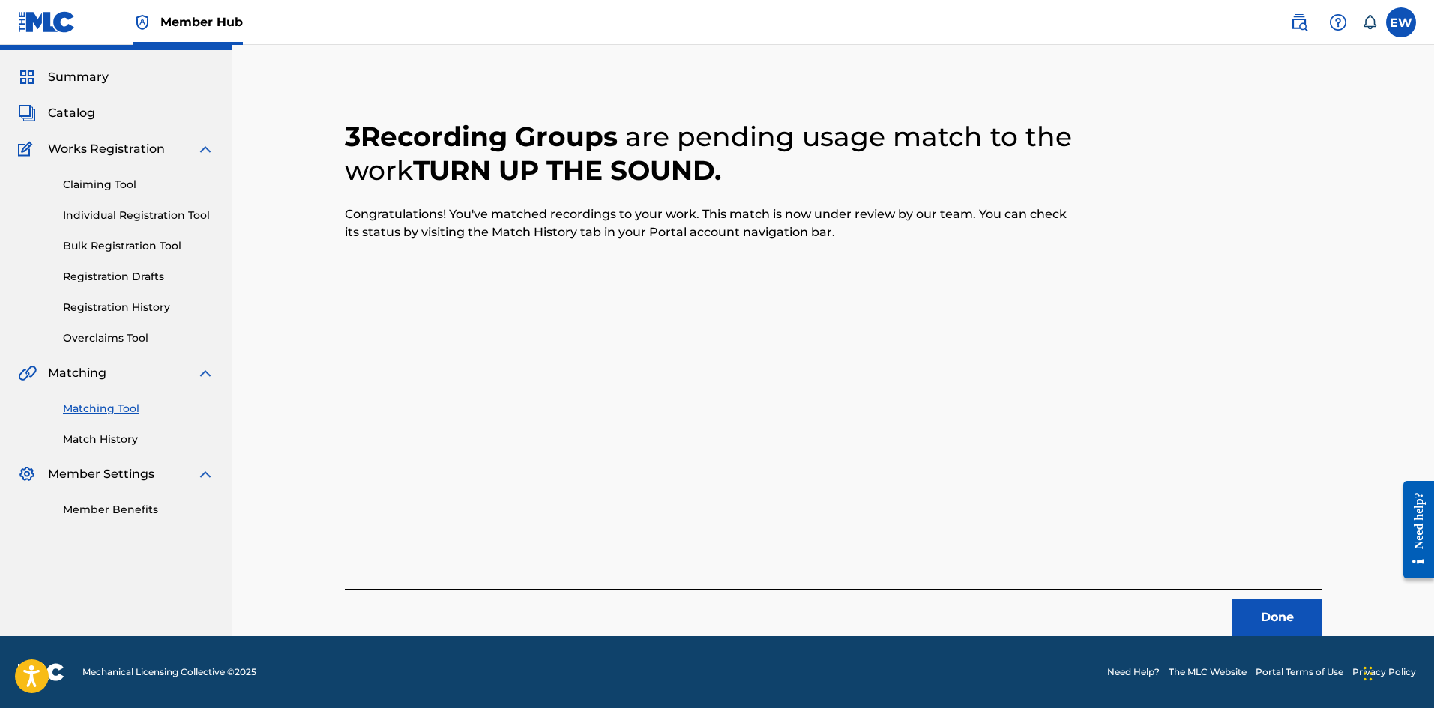
scroll to position [36, 0]
drag, startPoint x: 1282, startPoint y: 602, endPoint x: 1437, endPoint y: 554, distance: 162.4
click at [1283, 601] on button "Done" at bounding box center [1277, 617] width 90 height 37
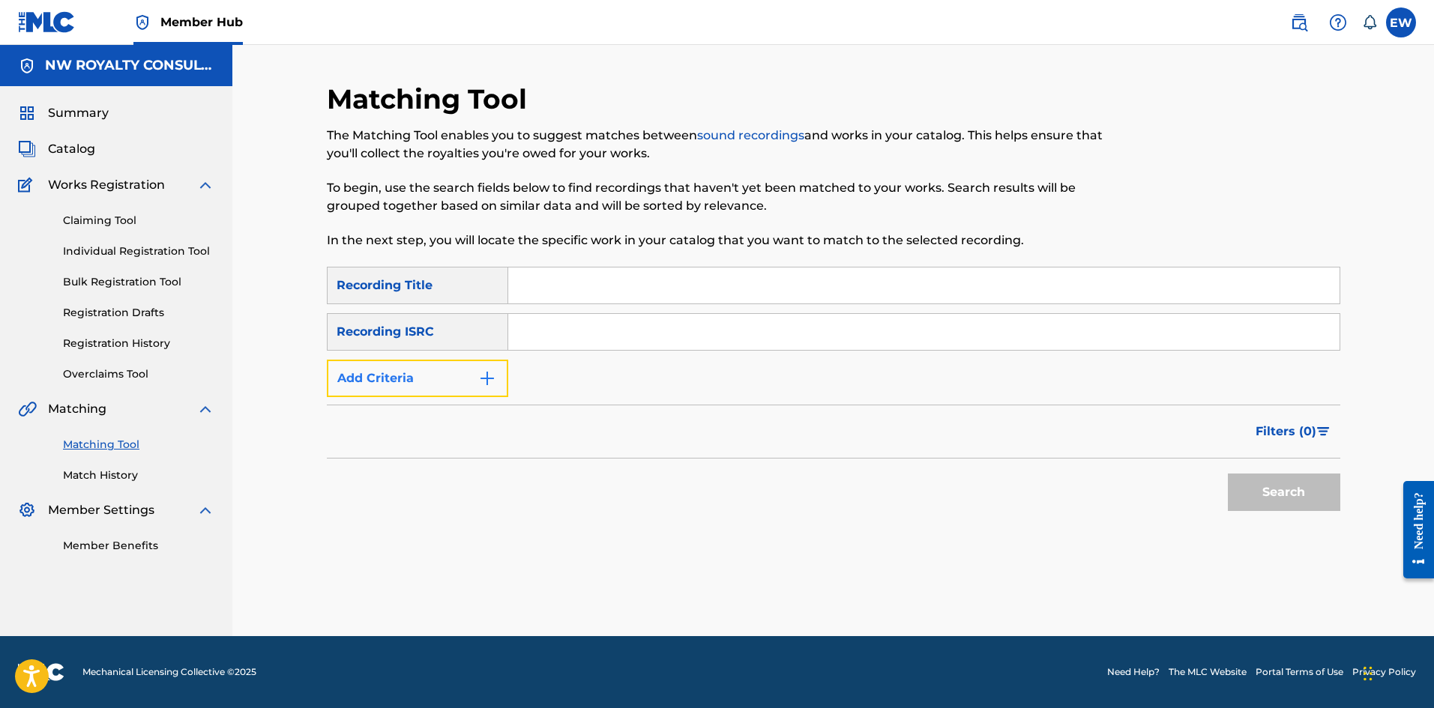
click at [374, 391] on button "Add Criteria" at bounding box center [417, 378] width 181 height 37
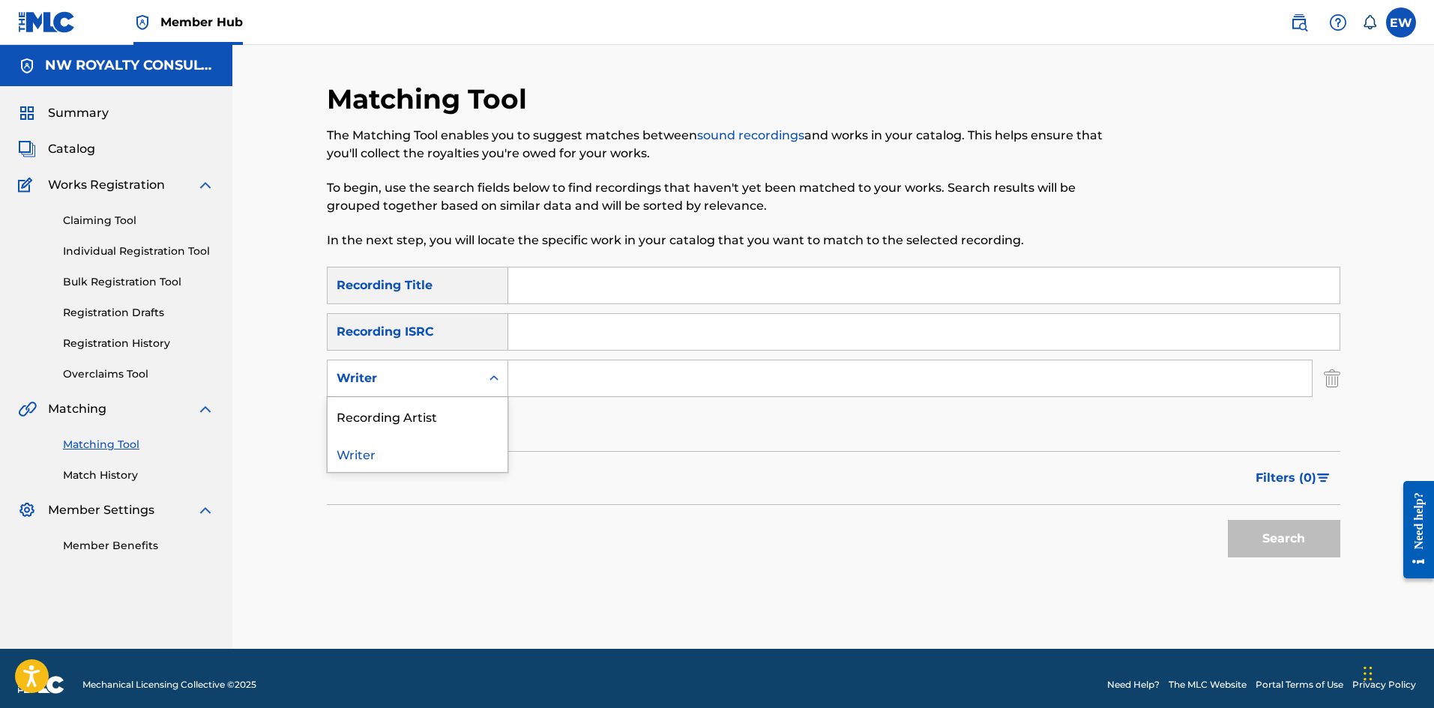
click at [373, 391] on div "Writer" at bounding box center [404, 378] width 153 height 28
drag, startPoint x: 366, startPoint y: 428, endPoint x: 405, endPoint y: 415, distance: 41.0
click at [375, 426] on div "Recording Artist" at bounding box center [418, 415] width 180 height 37
click at [540, 382] on input "Search Form" at bounding box center [909, 379] width 803 height 36
drag, startPoint x: 534, startPoint y: 366, endPoint x: 530, endPoint y: 374, distance: 9.4
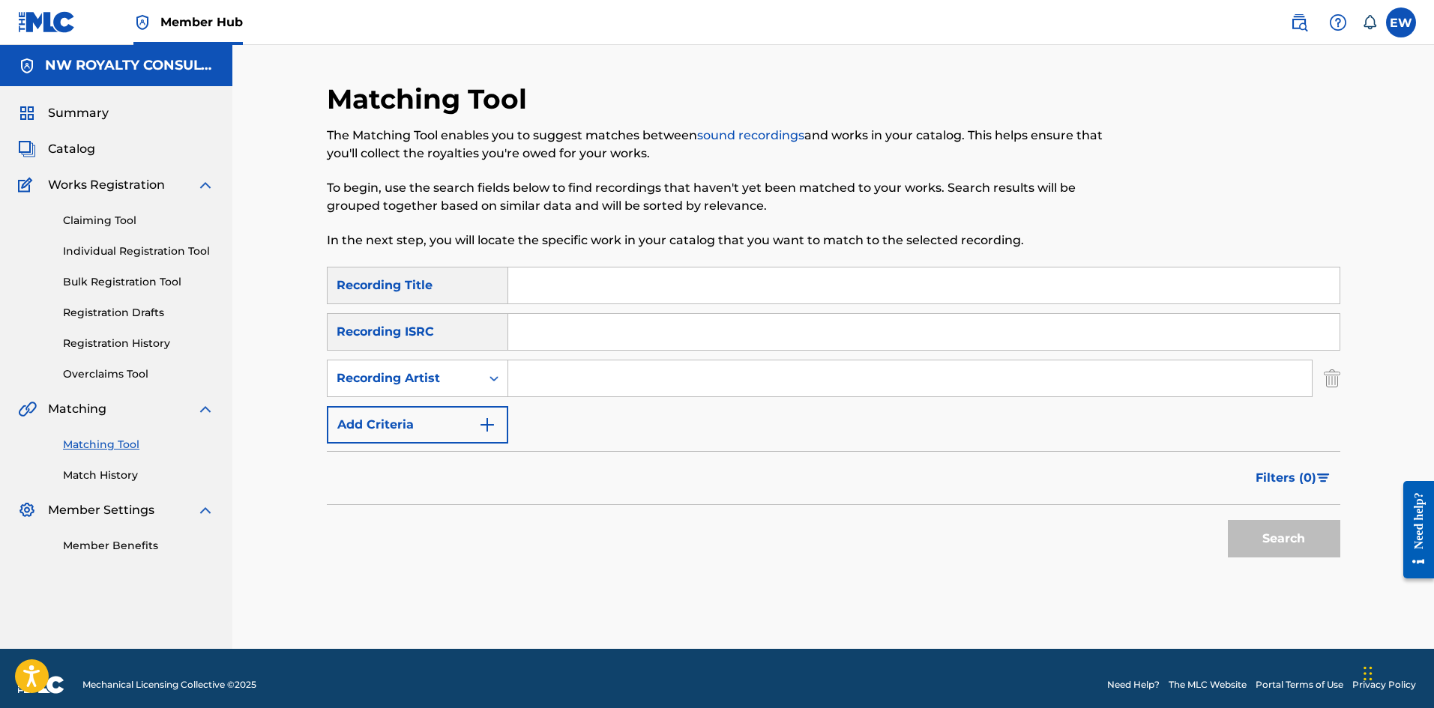
click at [531, 373] on input "Search Form" at bounding box center [909, 379] width 803 height 36
paste input "TOK"
type input "TOK"
click at [757, 301] on input "Search Form" at bounding box center [923, 286] width 831 height 36
paste input "U MOTHER RAW"
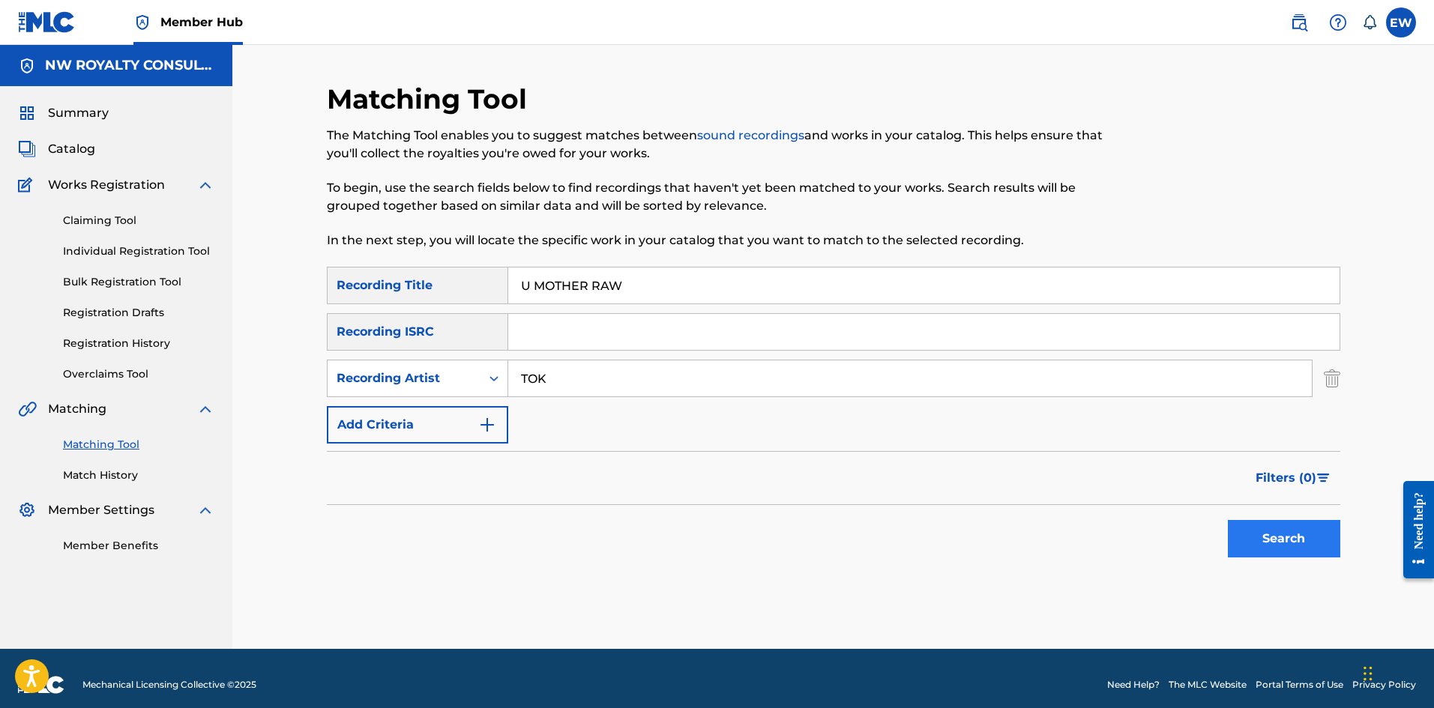
type input "U MOTHER RAW"
drag, startPoint x: 1282, startPoint y: 555, endPoint x: 1266, endPoint y: 537, distance: 24.4
click at [1282, 551] on button "Search" at bounding box center [1284, 538] width 112 height 37
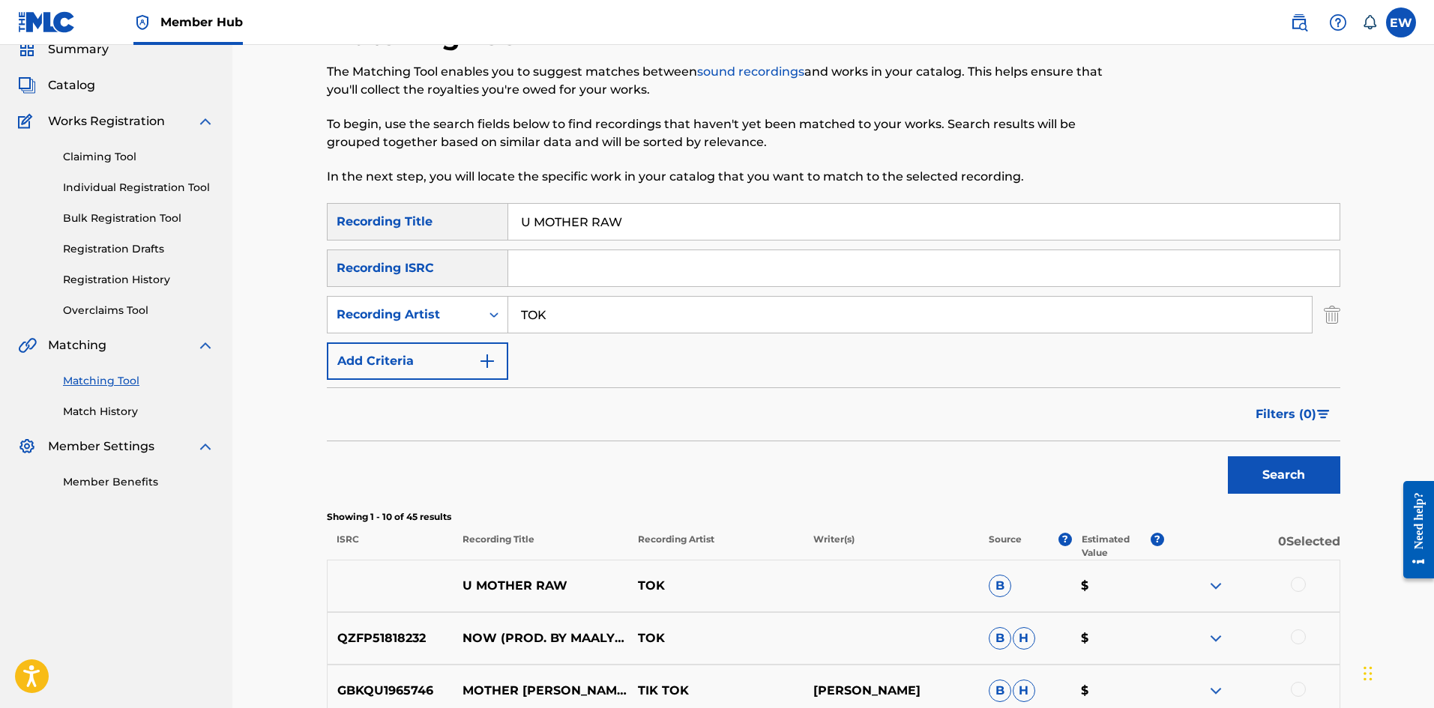
scroll to position [150, 0]
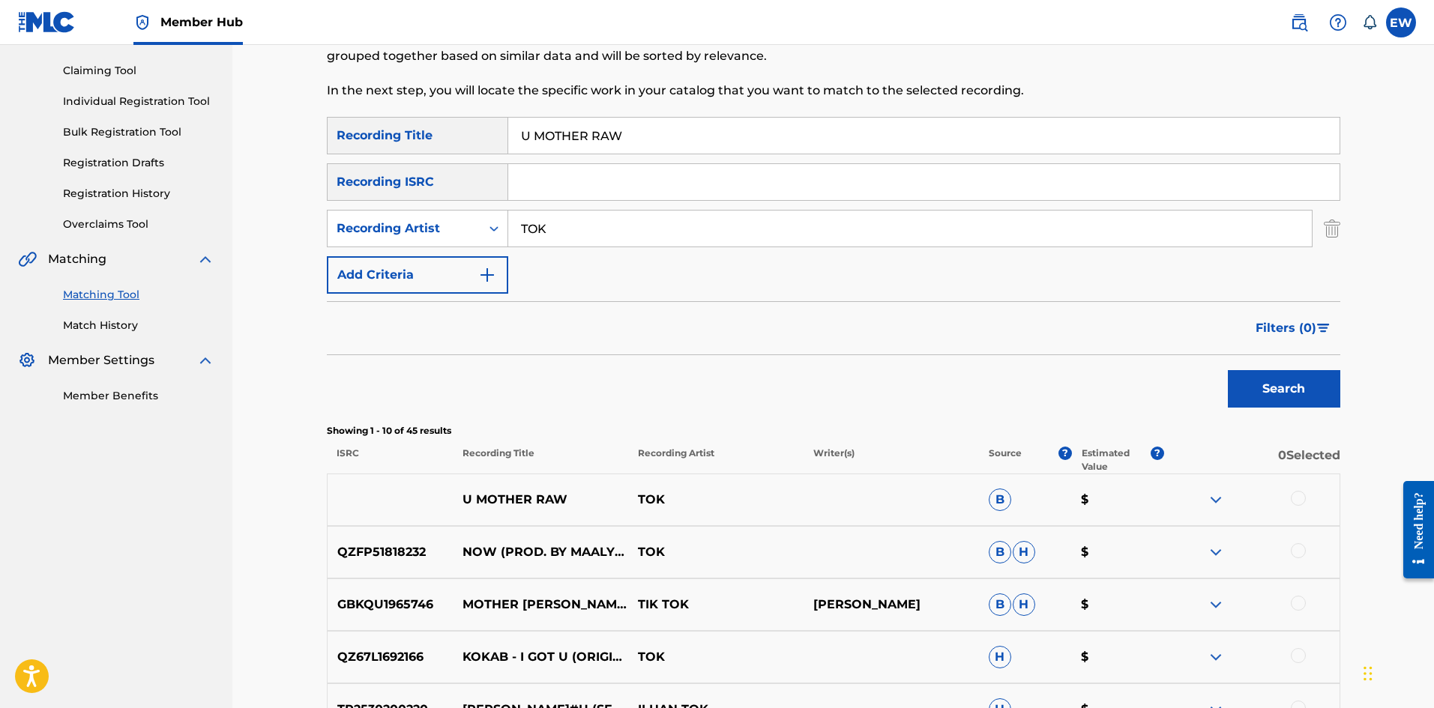
click at [1300, 499] on div at bounding box center [1298, 498] width 15 height 15
click at [1118, 585] on button "Match 1 Group" at bounding box center [1054, 585] width 166 height 37
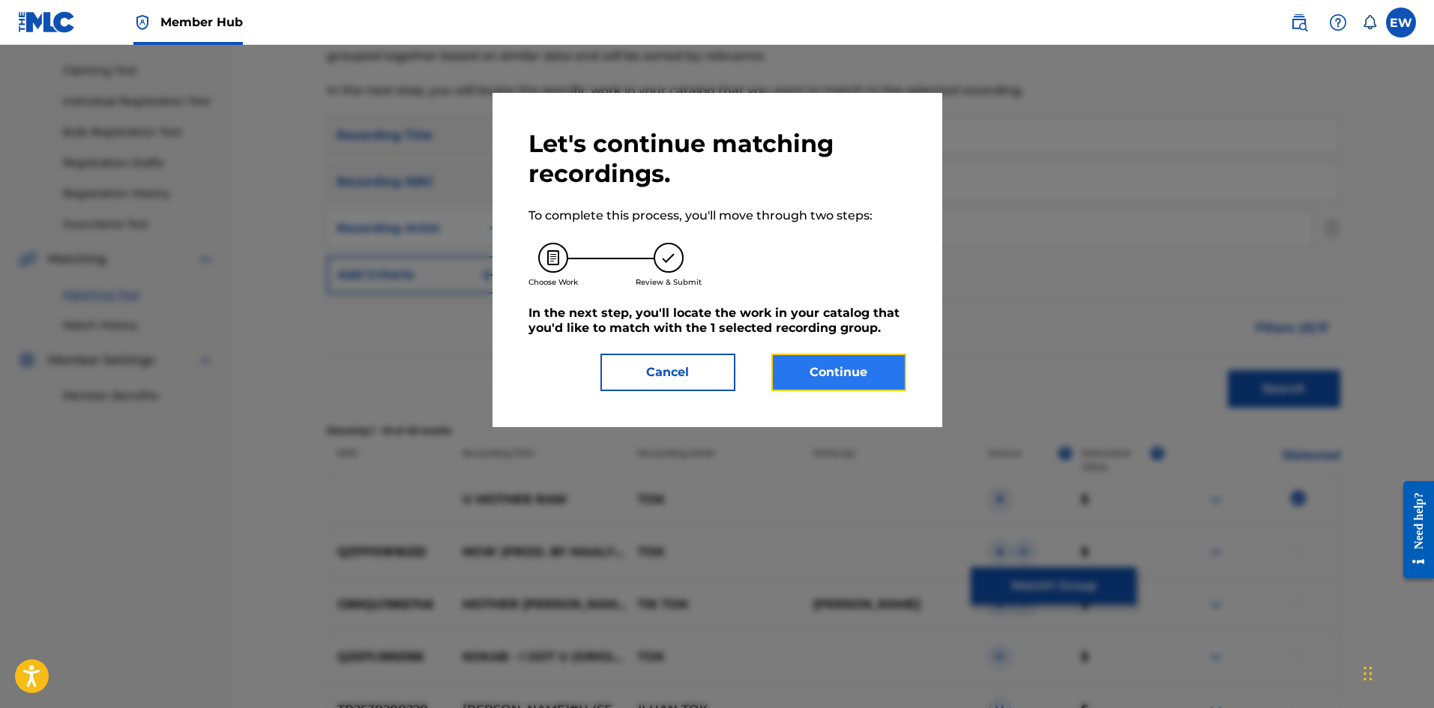
click at [829, 366] on button "Continue" at bounding box center [838, 372] width 135 height 37
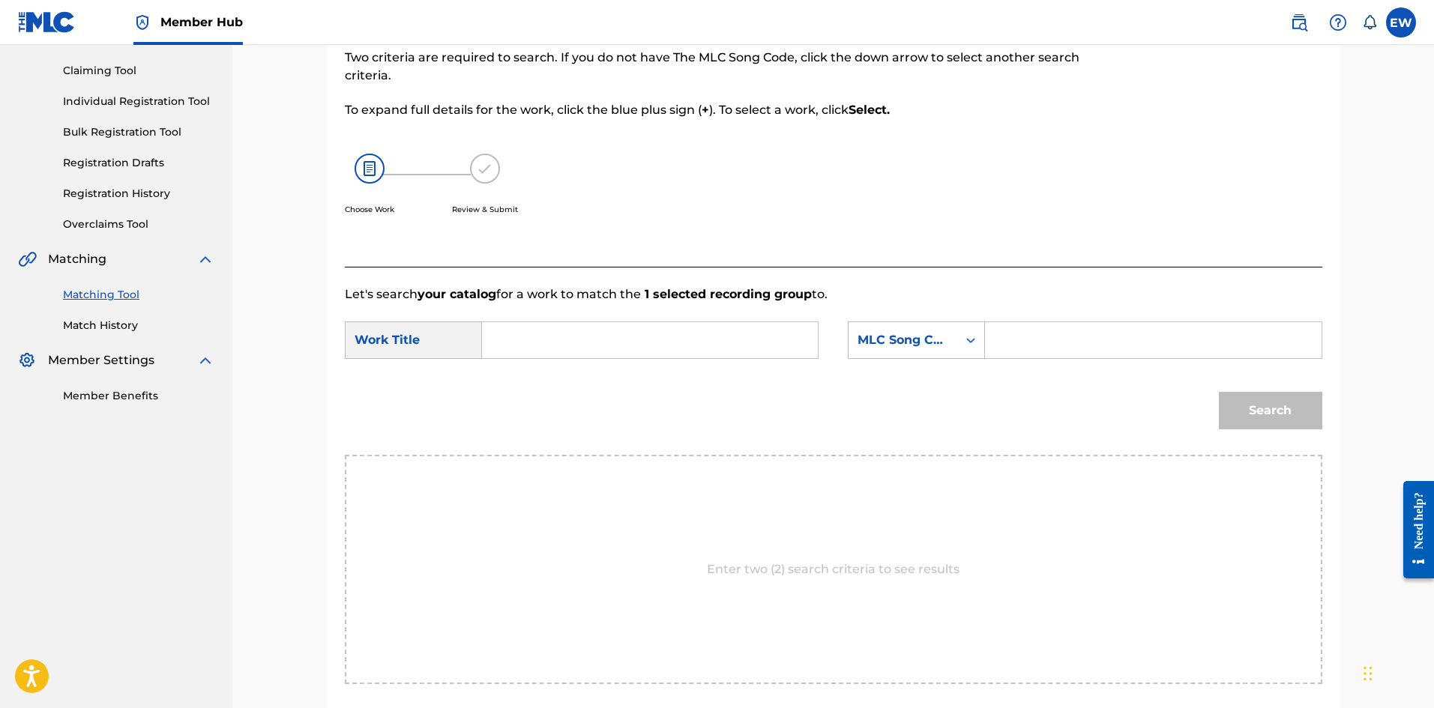
drag, startPoint x: 606, startPoint y: 356, endPoint x: 600, endPoint y: 340, distance: 16.8
click at [600, 340] on input "Search Form" at bounding box center [650, 340] width 310 height 36
paste input "U MOTHER RAW"
type input "U MOTHER RAW"
click at [1136, 336] on input "Search Form" at bounding box center [1153, 340] width 310 height 36
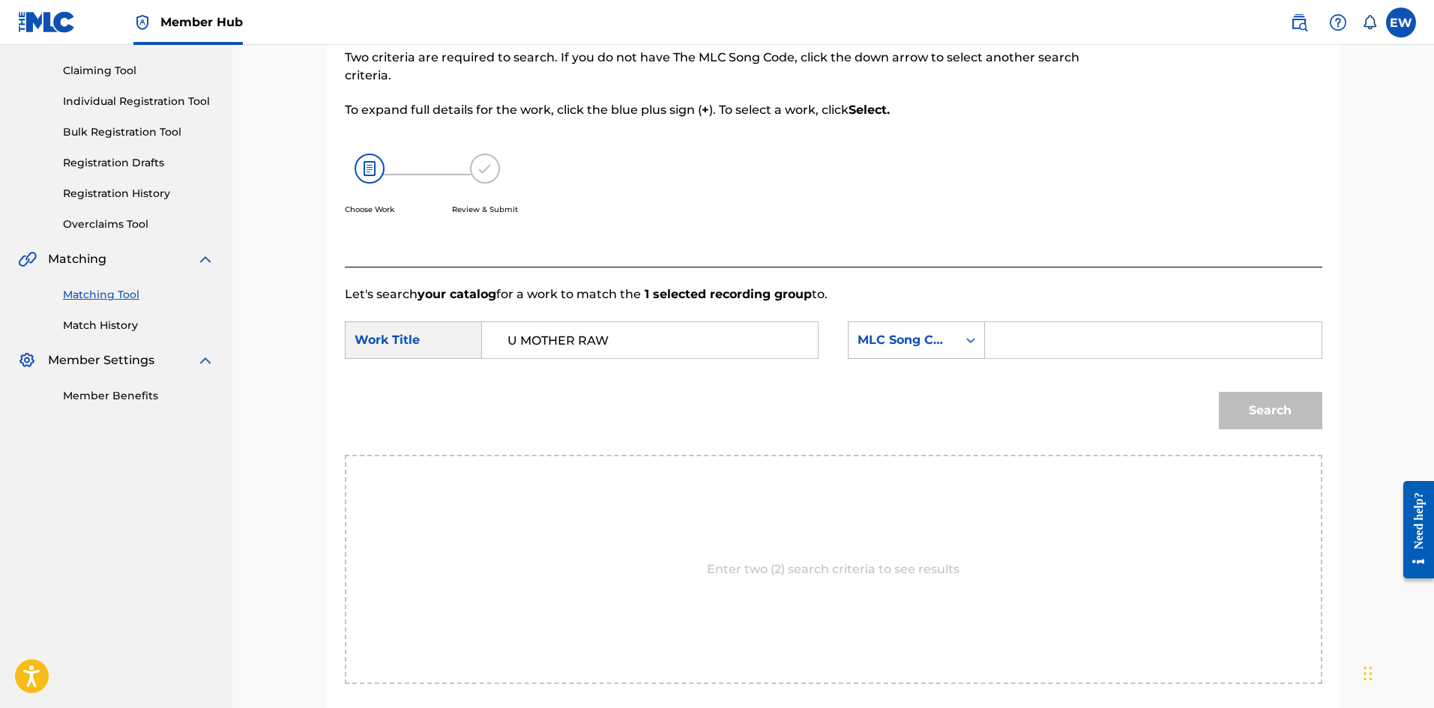
paste input "UA6HIA"
type input "UA6HIA"
click at [1276, 411] on button "Search" at bounding box center [1270, 410] width 103 height 37
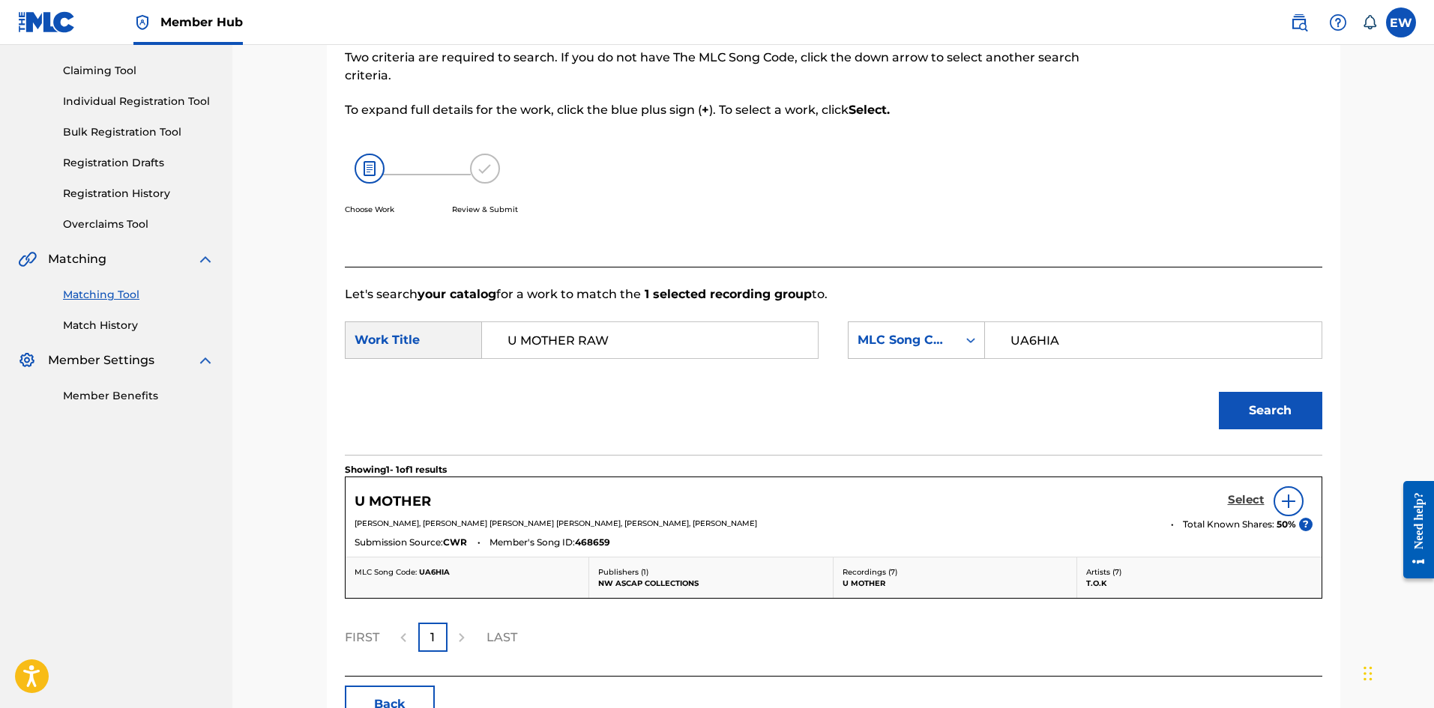
click at [1240, 504] on h5 "Select" at bounding box center [1246, 500] width 37 height 14
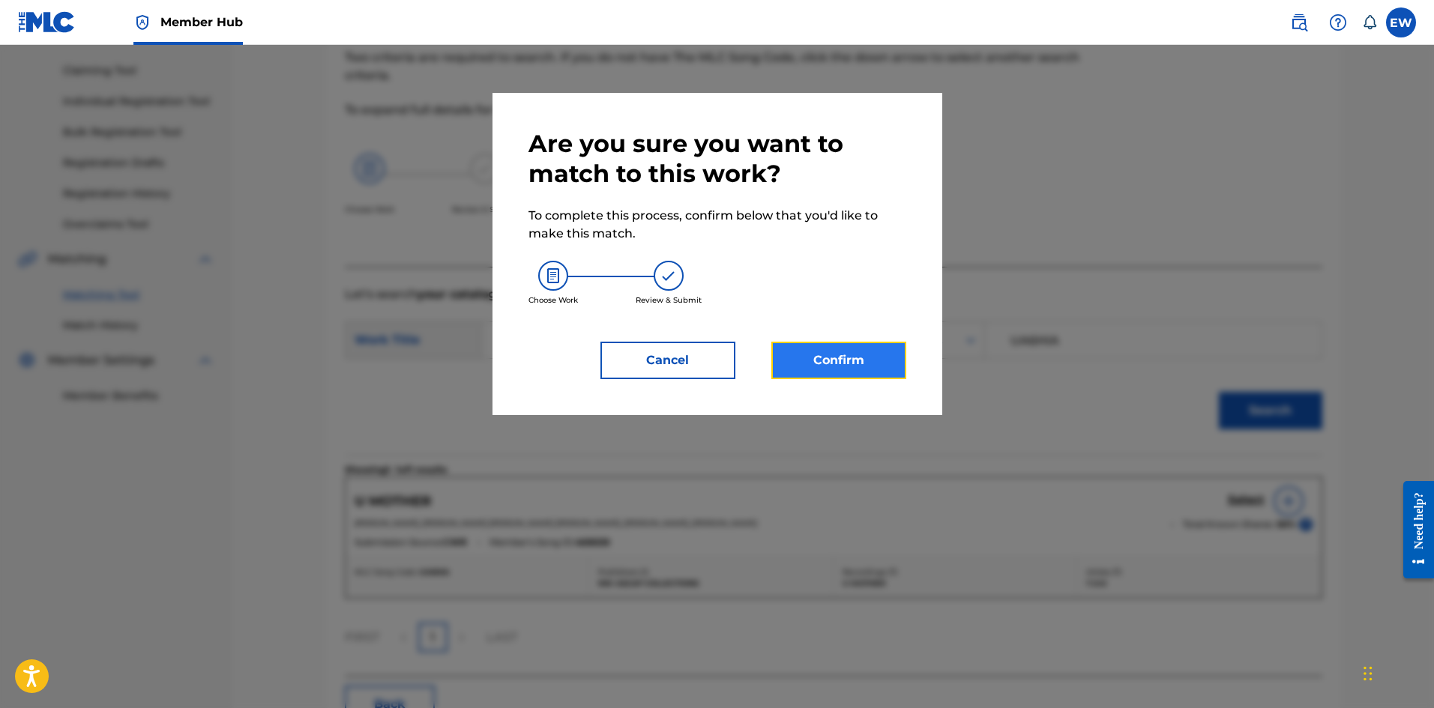
click at [853, 364] on button "Confirm" at bounding box center [838, 360] width 135 height 37
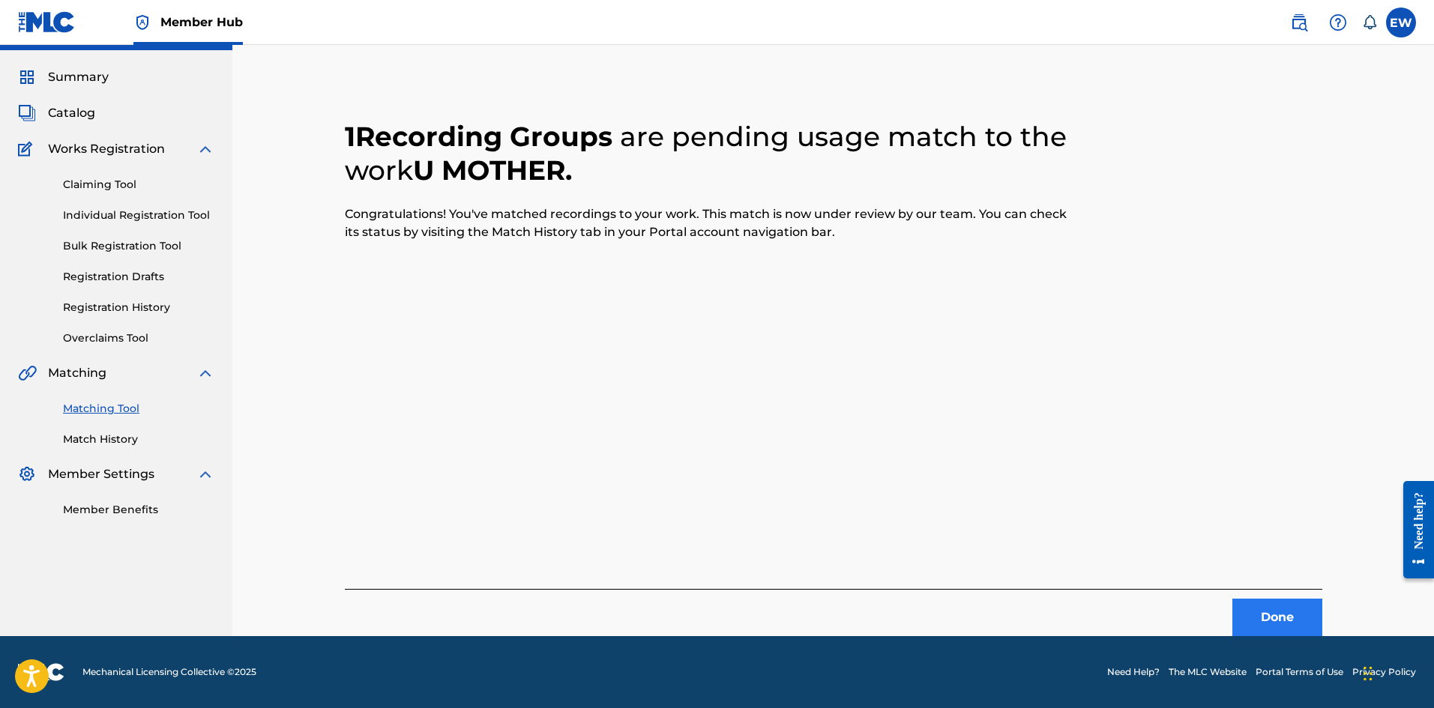
scroll to position [36, 0]
click at [1298, 615] on button "Done" at bounding box center [1277, 617] width 90 height 37
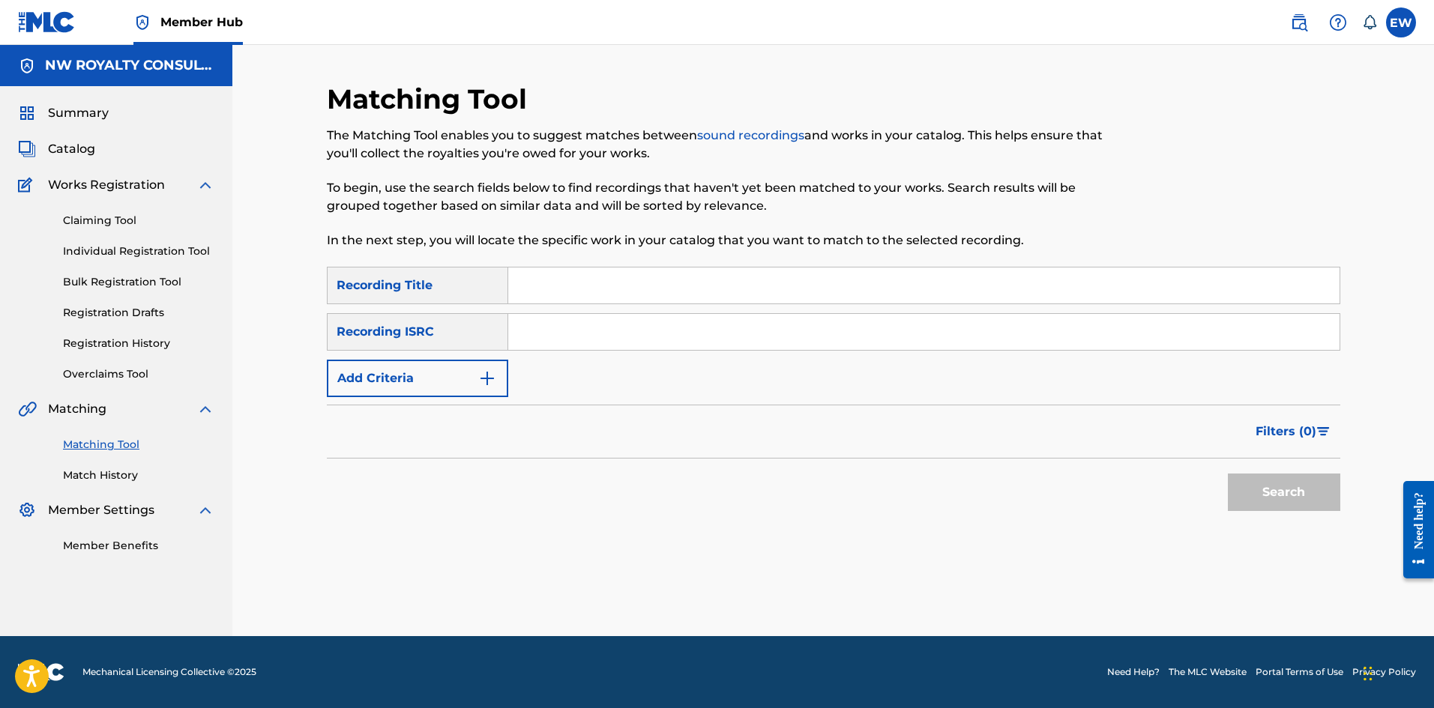
scroll to position [0, 0]
click at [423, 379] on button "Add Criteria" at bounding box center [417, 378] width 181 height 37
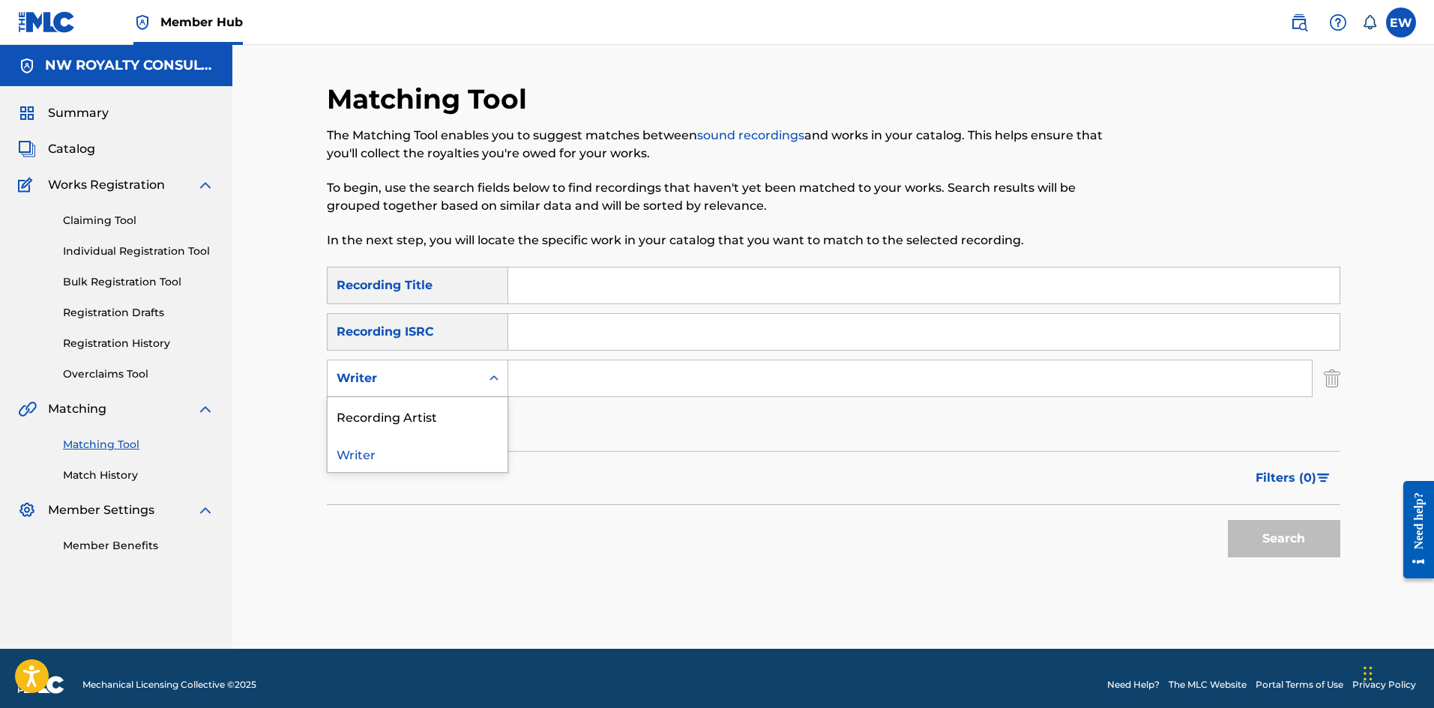
click at [424, 378] on div "Writer" at bounding box center [404, 379] width 135 height 18
click at [441, 413] on div "Recording Artist" at bounding box center [418, 415] width 180 height 37
click at [531, 373] on input "Search Form" at bounding box center [909, 379] width 803 height 36
paste input "SATIVA D BLACK 1"
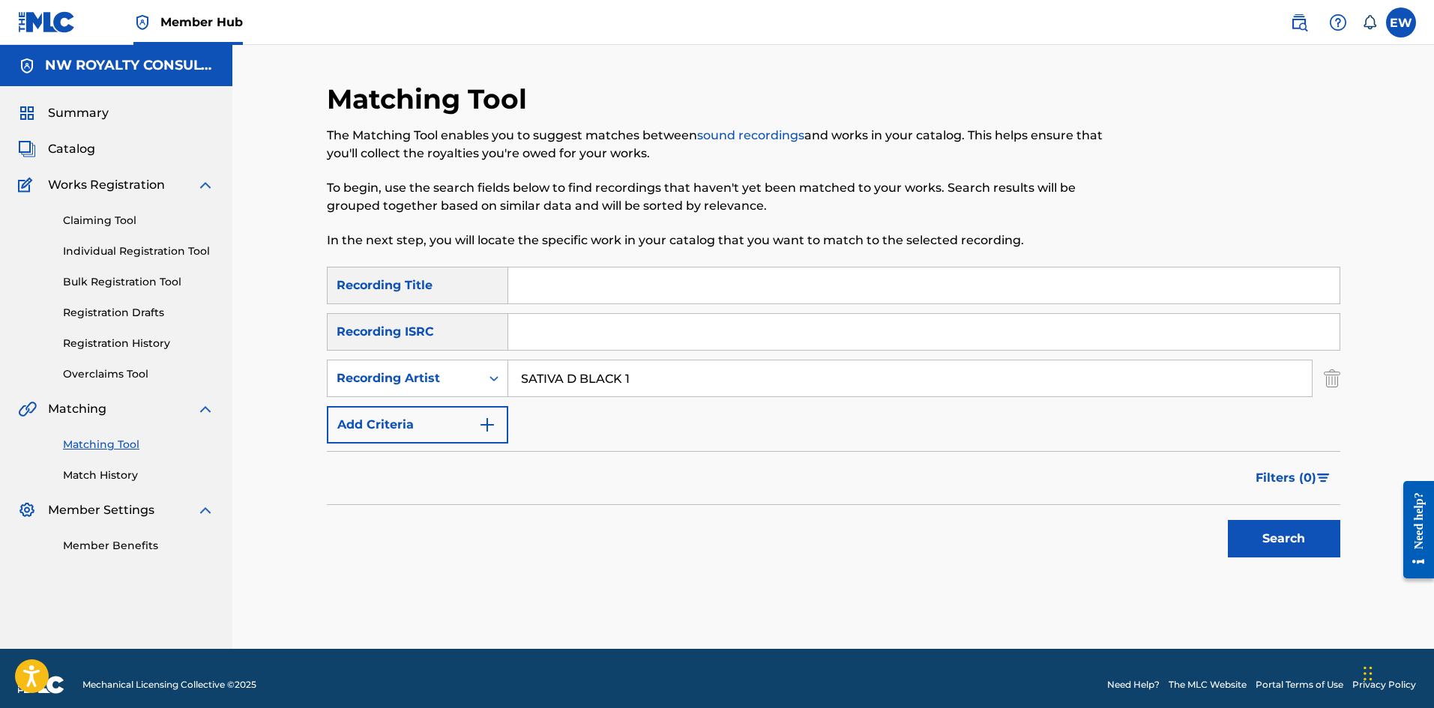
type input "SATIVA D BLACK 1"
drag, startPoint x: 827, startPoint y: 286, endPoint x: 833, endPoint y: 279, distance: 9.5
click at [829, 285] on input "Search Form" at bounding box center [923, 286] width 831 height 36
paste input "UNGRATEFUL"
type input "UNGRATEFUL"
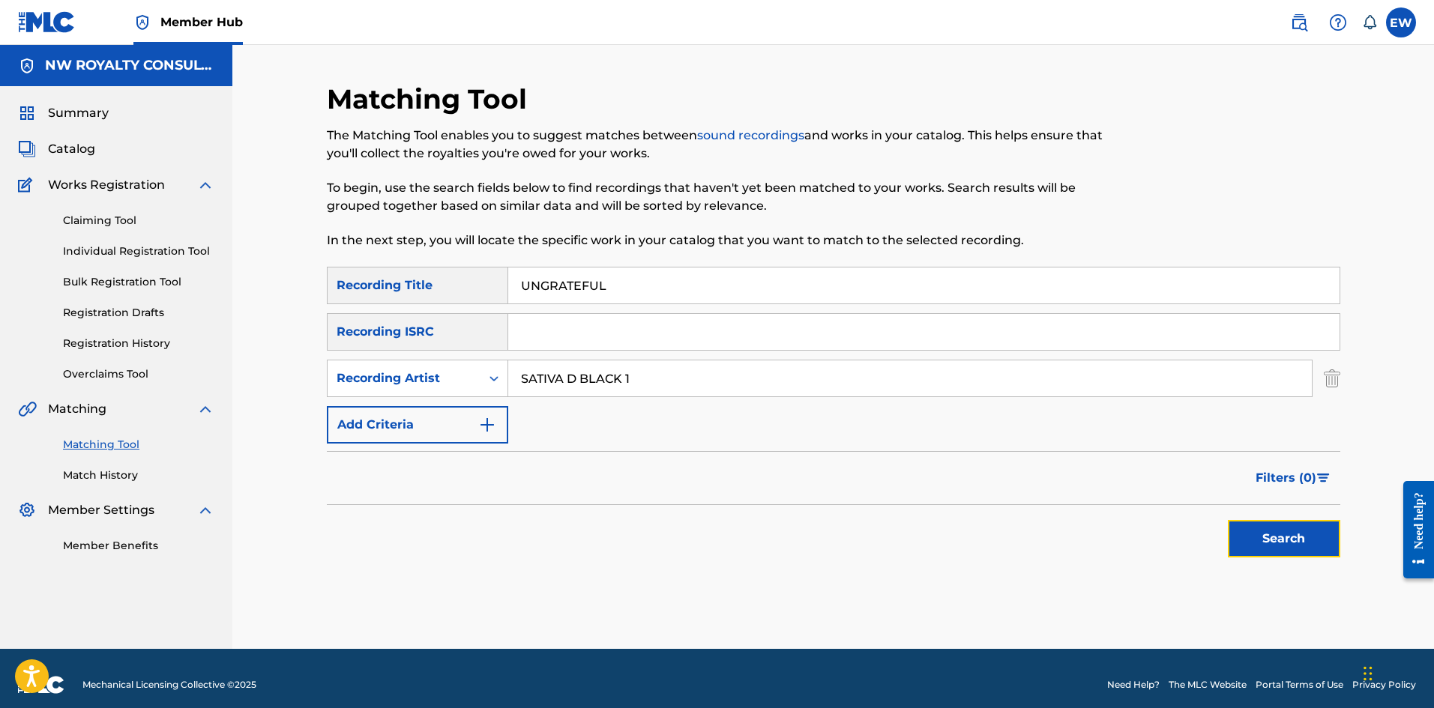
click at [1237, 537] on button "Search" at bounding box center [1284, 538] width 112 height 37
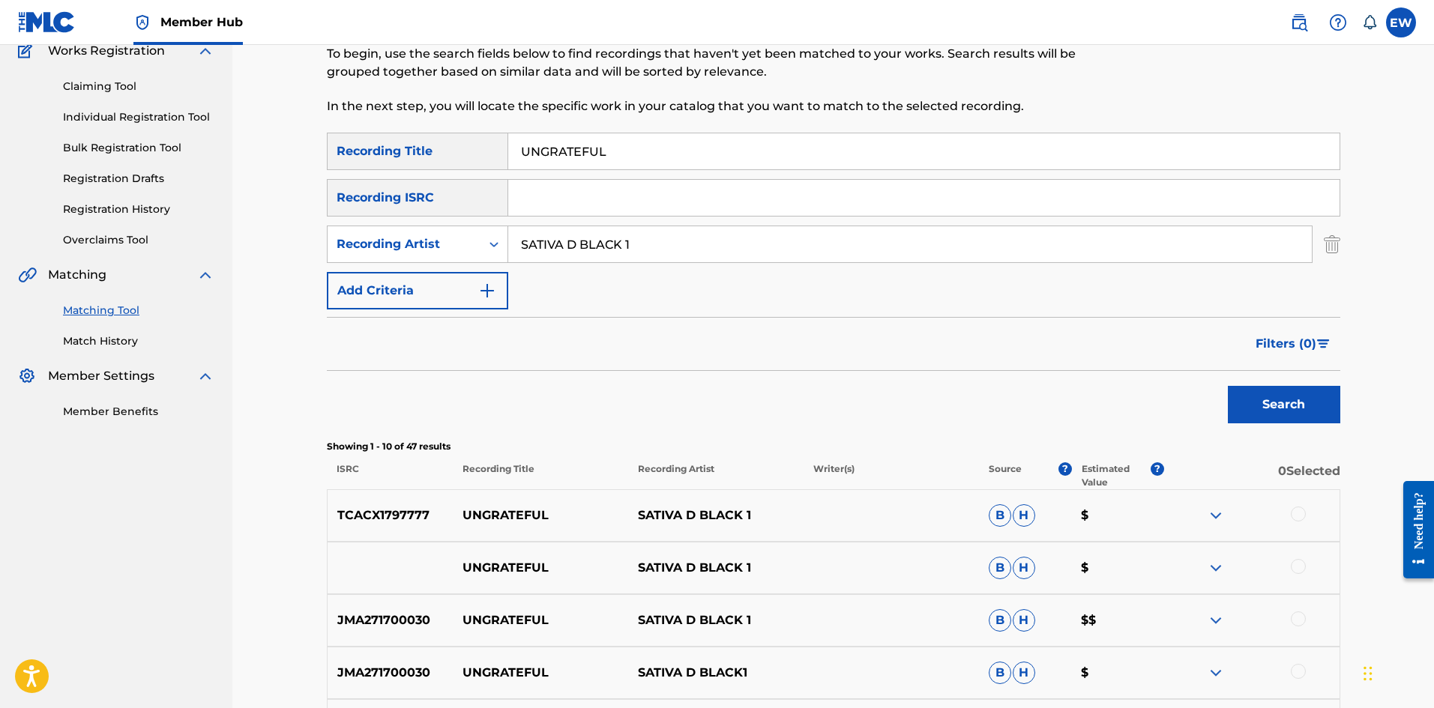
scroll to position [225, 0]
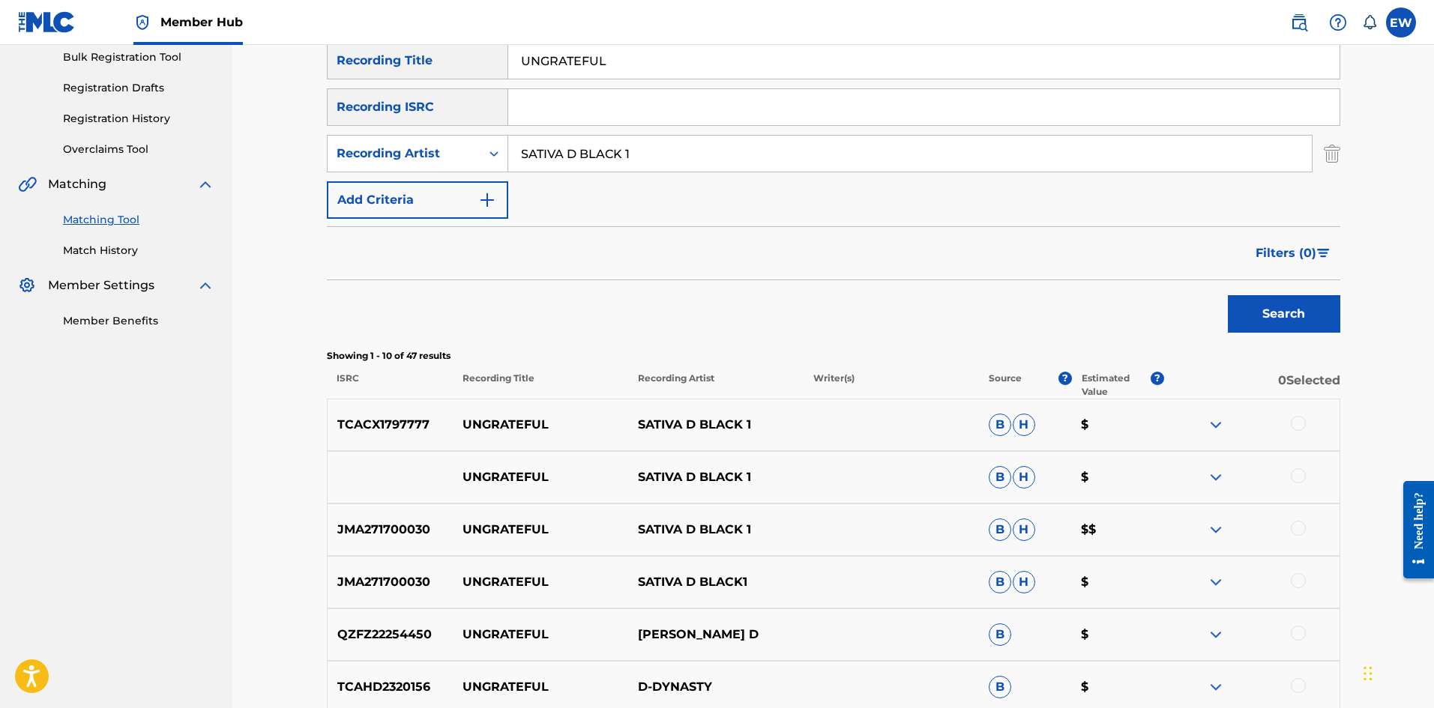
click at [1299, 420] on div at bounding box center [1298, 423] width 15 height 15
click at [1300, 474] on div at bounding box center [1298, 475] width 15 height 15
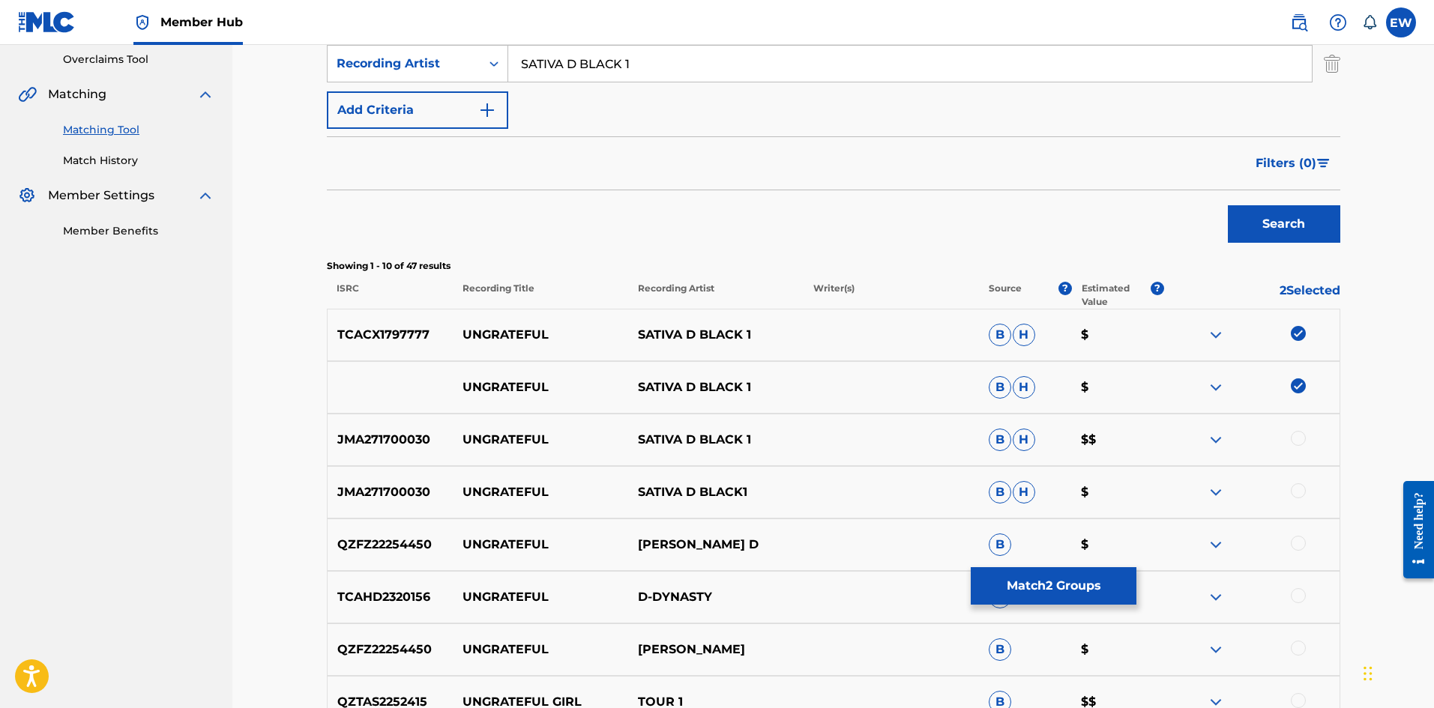
scroll to position [375, 0]
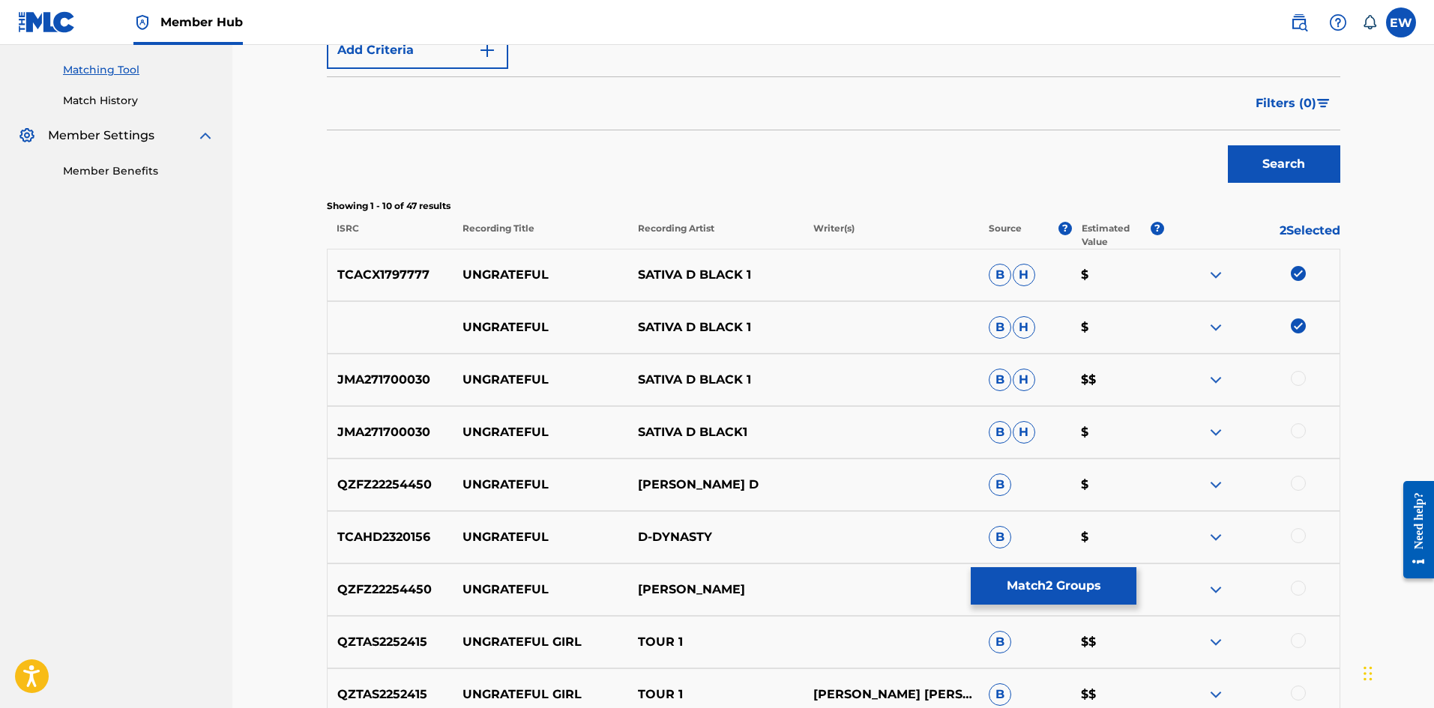
click at [1296, 379] on div at bounding box center [1298, 378] width 15 height 15
click at [1299, 424] on div at bounding box center [1298, 430] width 15 height 15
click at [1064, 593] on button "Match 4 Groups" at bounding box center [1054, 585] width 166 height 37
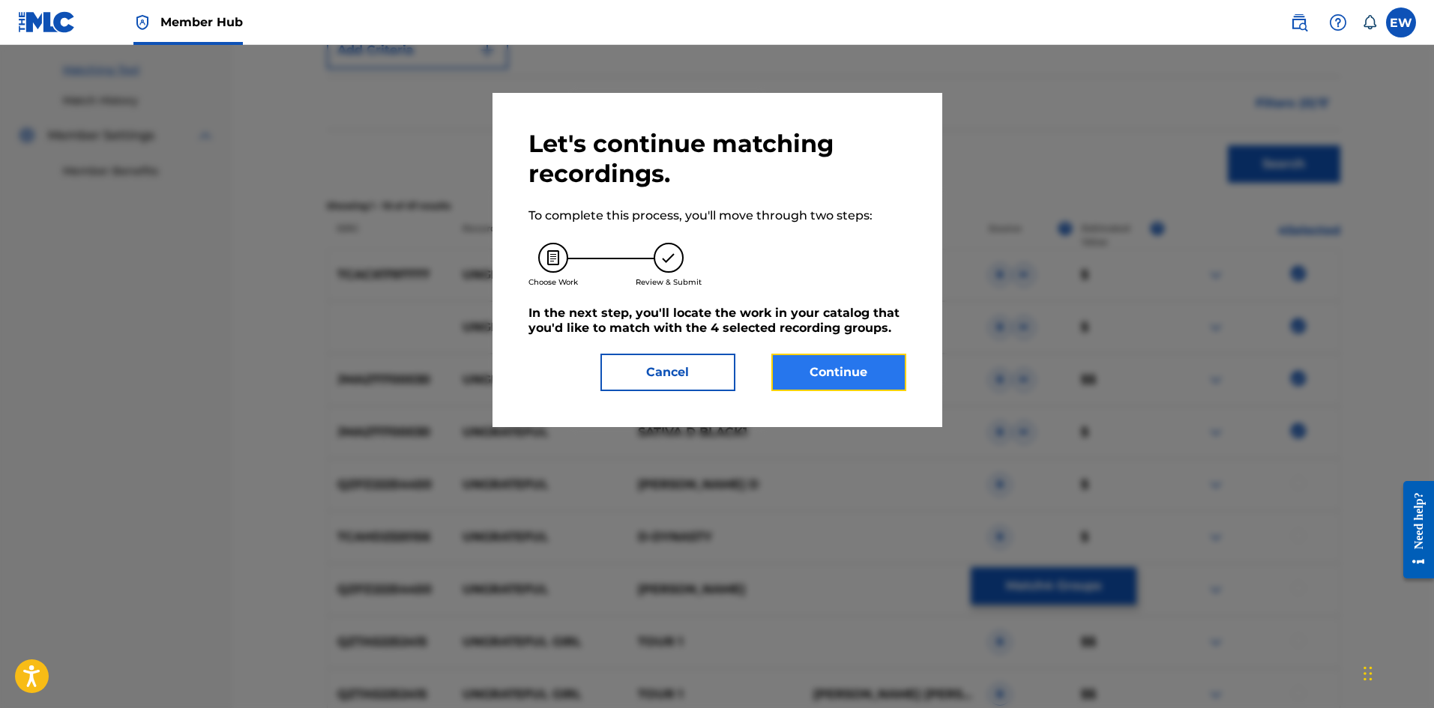
click at [871, 377] on button "Continue" at bounding box center [838, 372] width 135 height 37
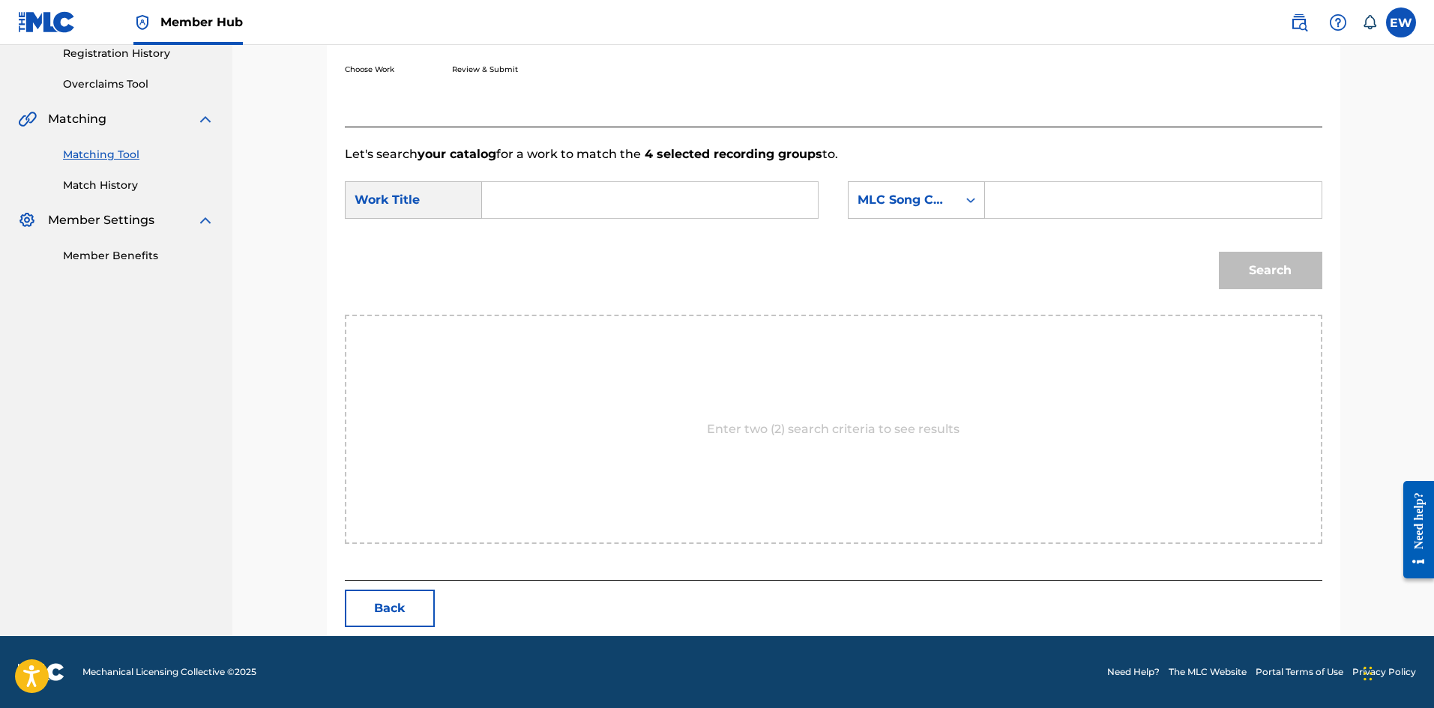
drag, startPoint x: 642, startPoint y: 208, endPoint x: 621, endPoint y: 210, distance: 20.4
click at [635, 205] on input "Search Form" at bounding box center [650, 200] width 310 height 36
paste input "UNGRATEFUL"
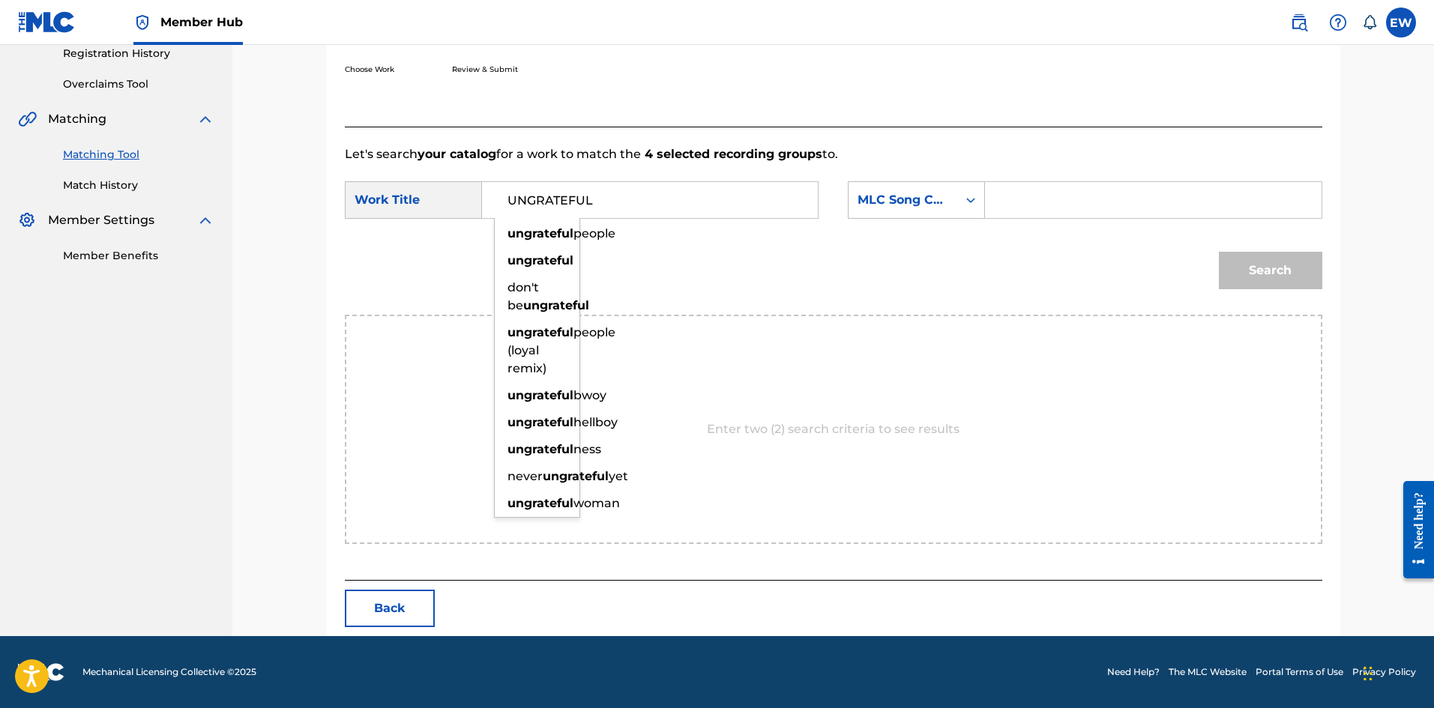
type input "UNGRATEFUL"
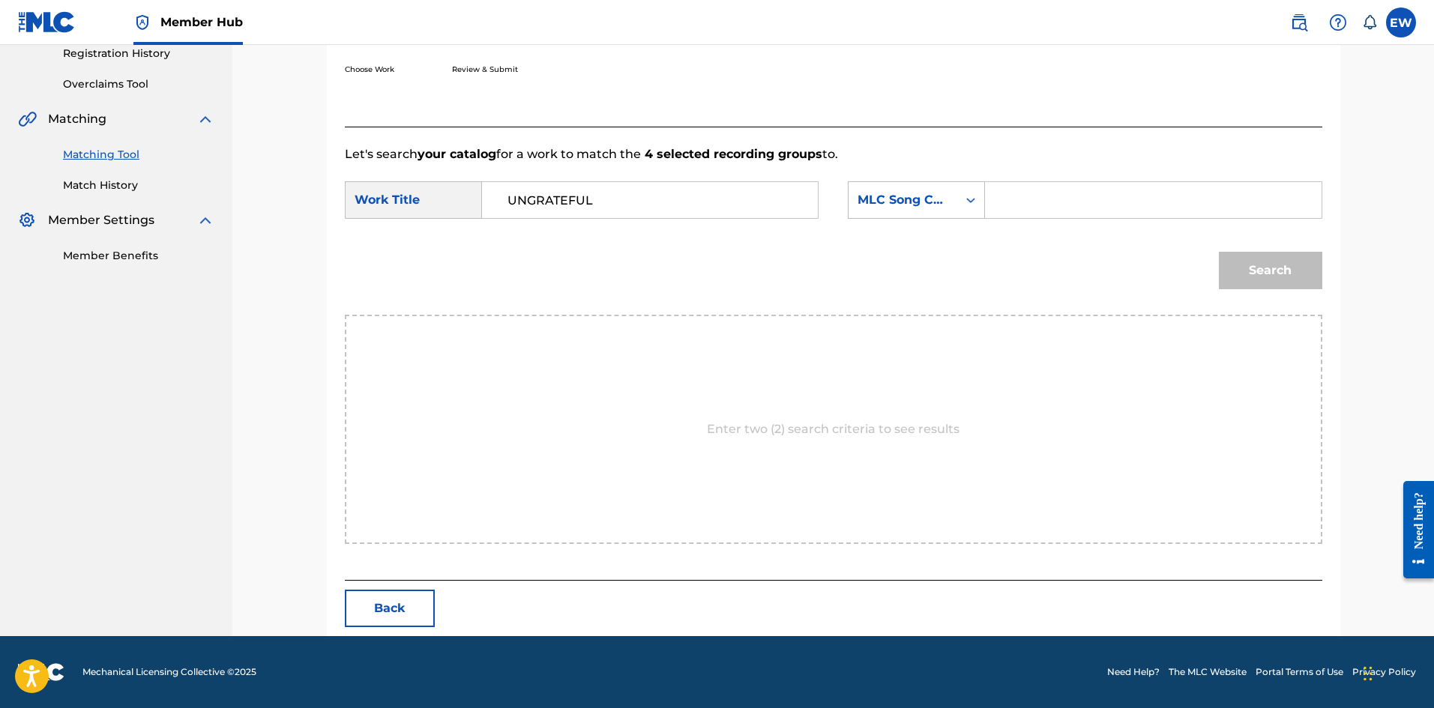
click at [1066, 200] on input "Search Form" at bounding box center [1153, 200] width 310 height 36
paste input "UA14TA"
type input "UA14TA"
click at [1270, 269] on button "Search" at bounding box center [1270, 270] width 103 height 37
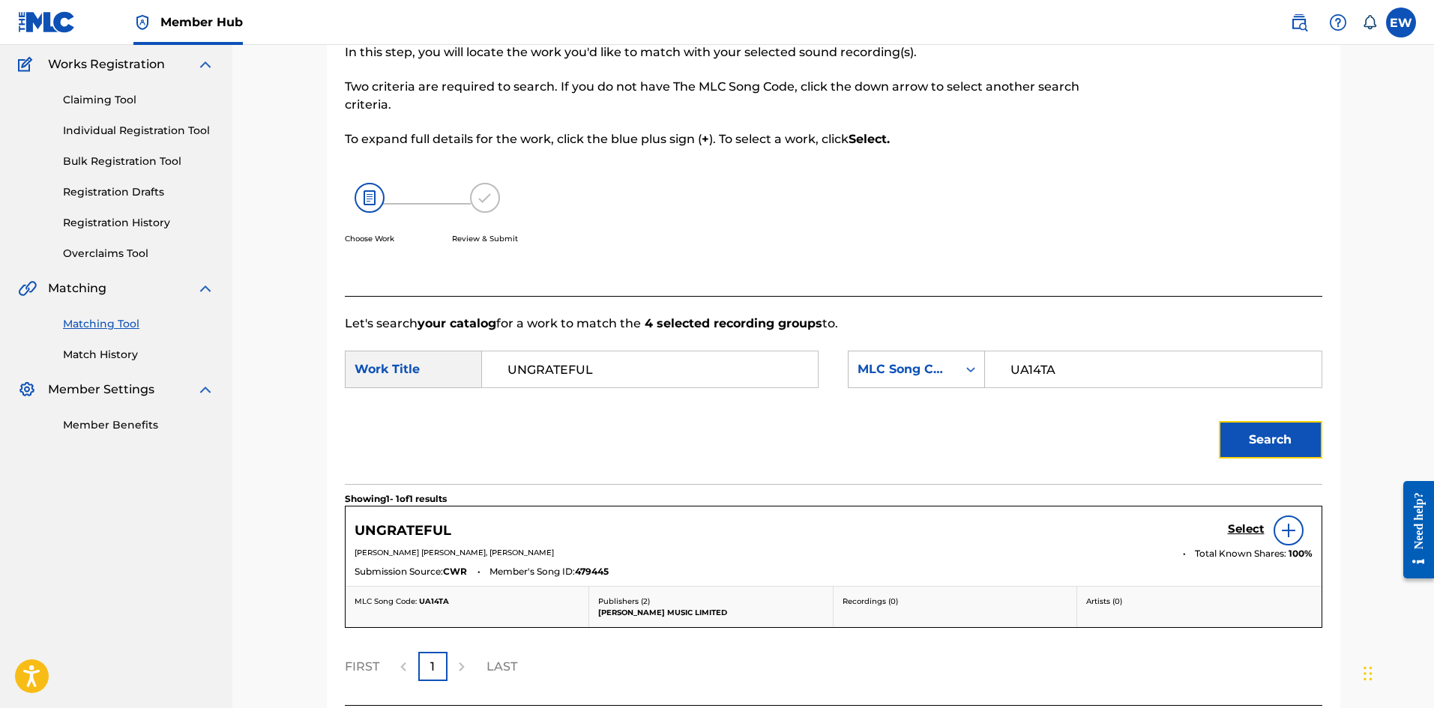
scroll to position [246, 0]
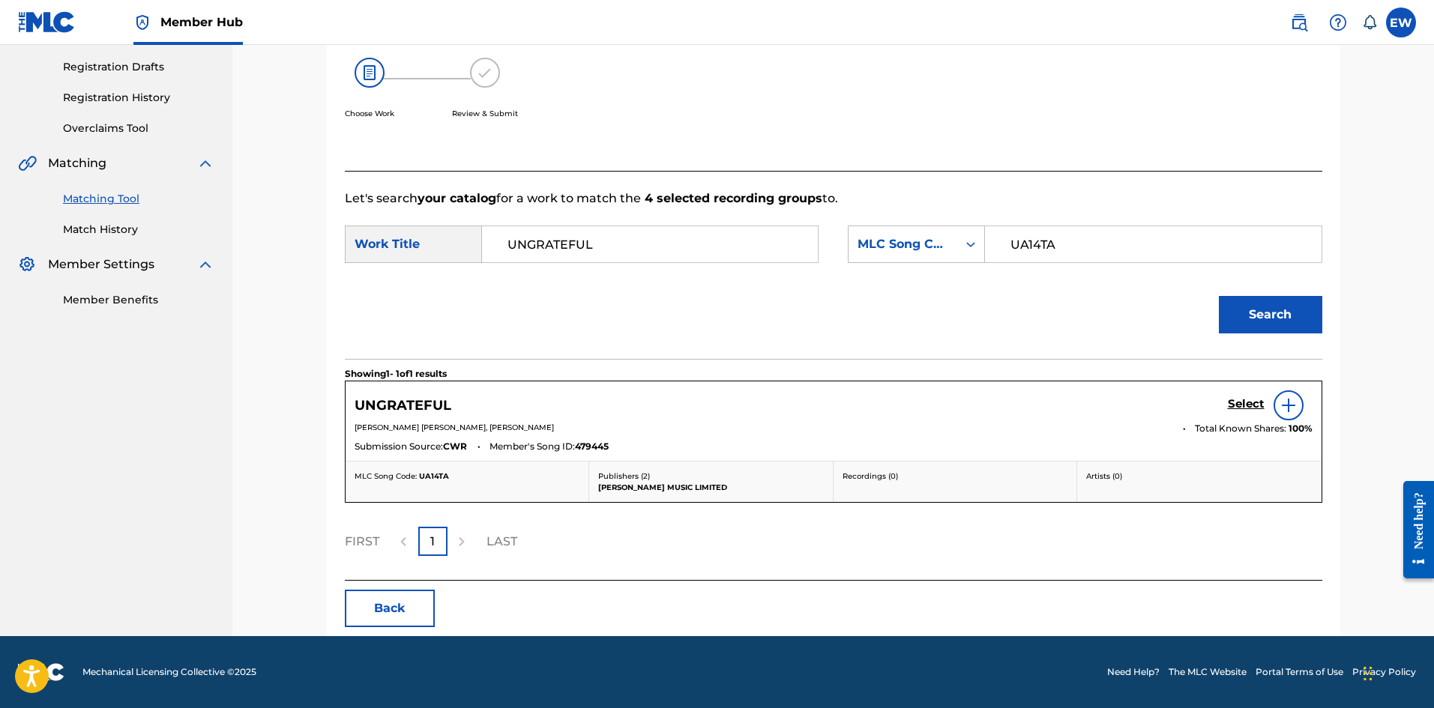
click at [1246, 395] on div "Select" at bounding box center [1270, 406] width 85 height 30
drag, startPoint x: 1258, startPoint y: 397, endPoint x: 1110, endPoint y: 349, distance: 155.3
click at [1257, 396] on div "Select" at bounding box center [1270, 406] width 85 height 30
drag, startPoint x: 1257, startPoint y: 394, endPoint x: 1247, endPoint y: 400, distance: 11.9
click at [1255, 394] on div "Select" at bounding box center [1270, 406] width 85 height 30
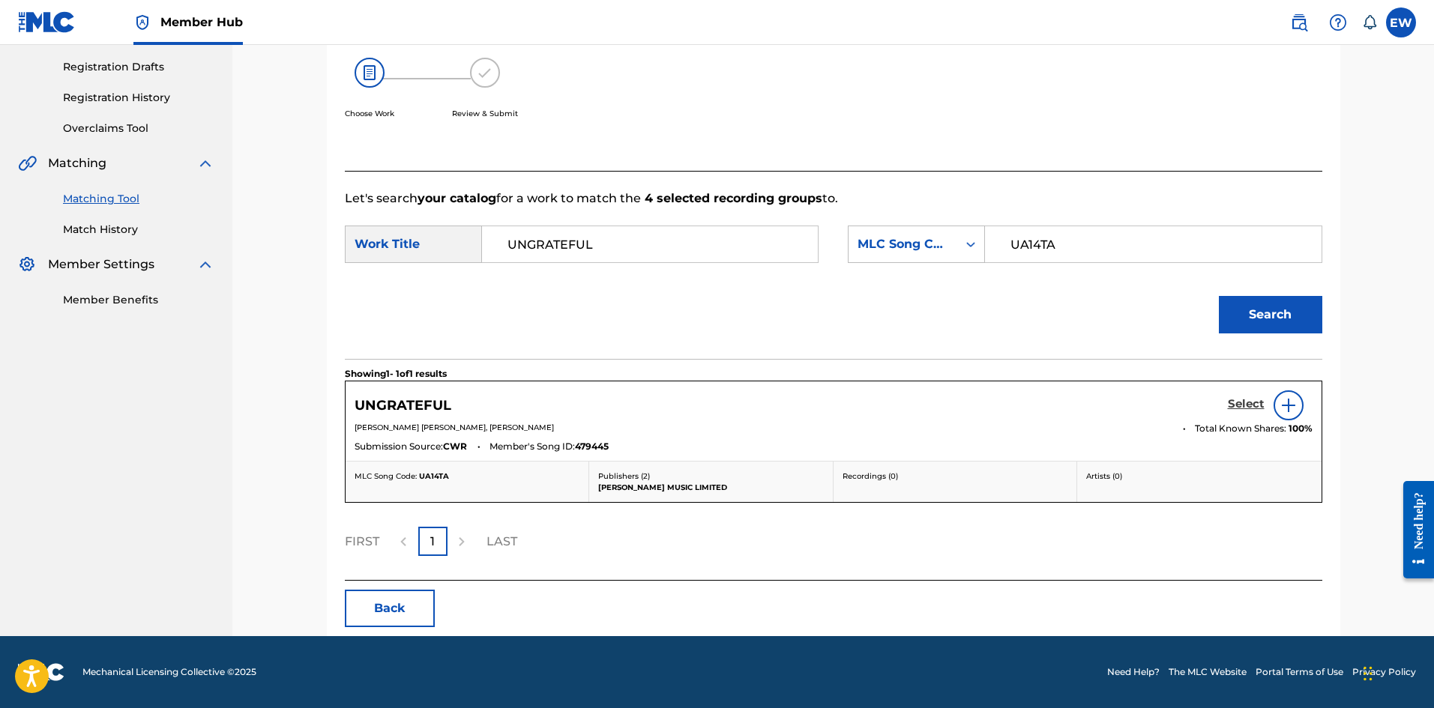
click at [1246, 403] on h5 "Select" at bounding box center [1246, 404] width 37 height 14
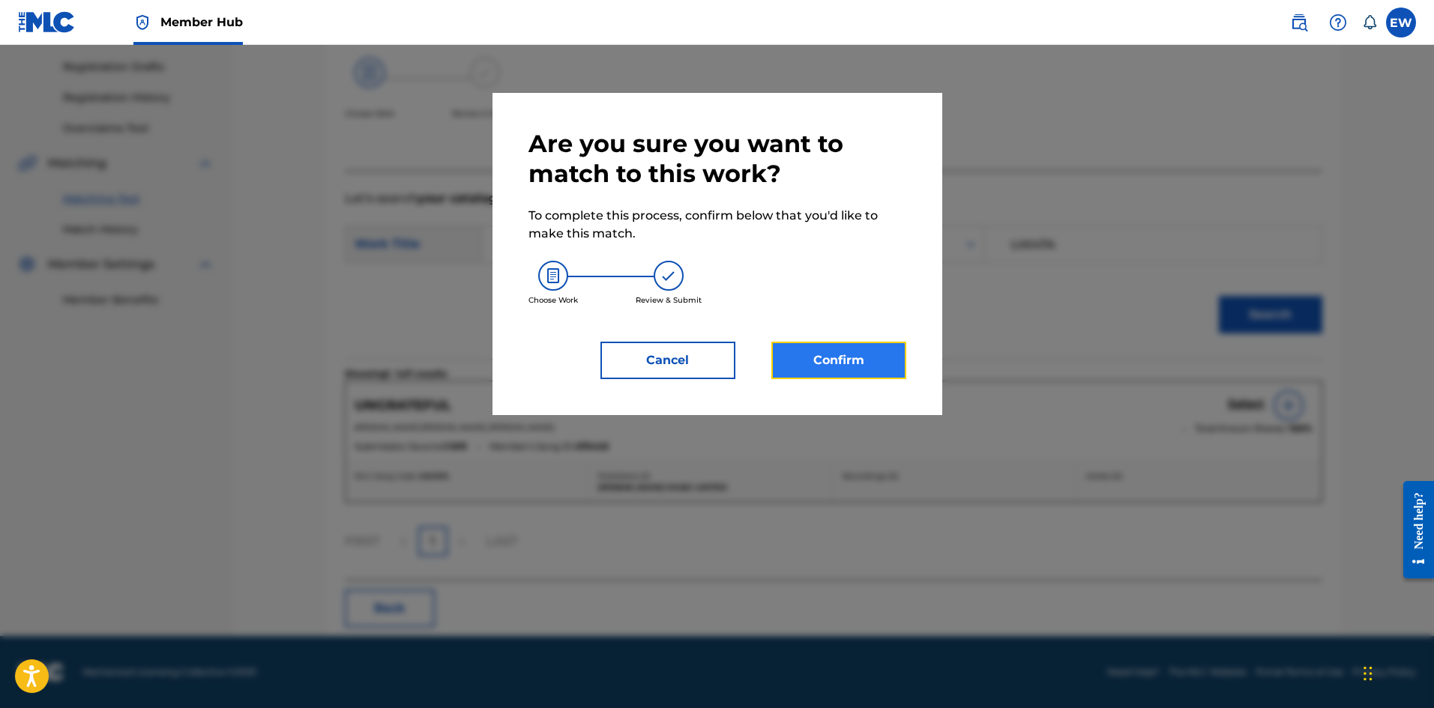
click at [899, 355] on button "Confirm" at bounding box center [838, 360] width 135 height 37
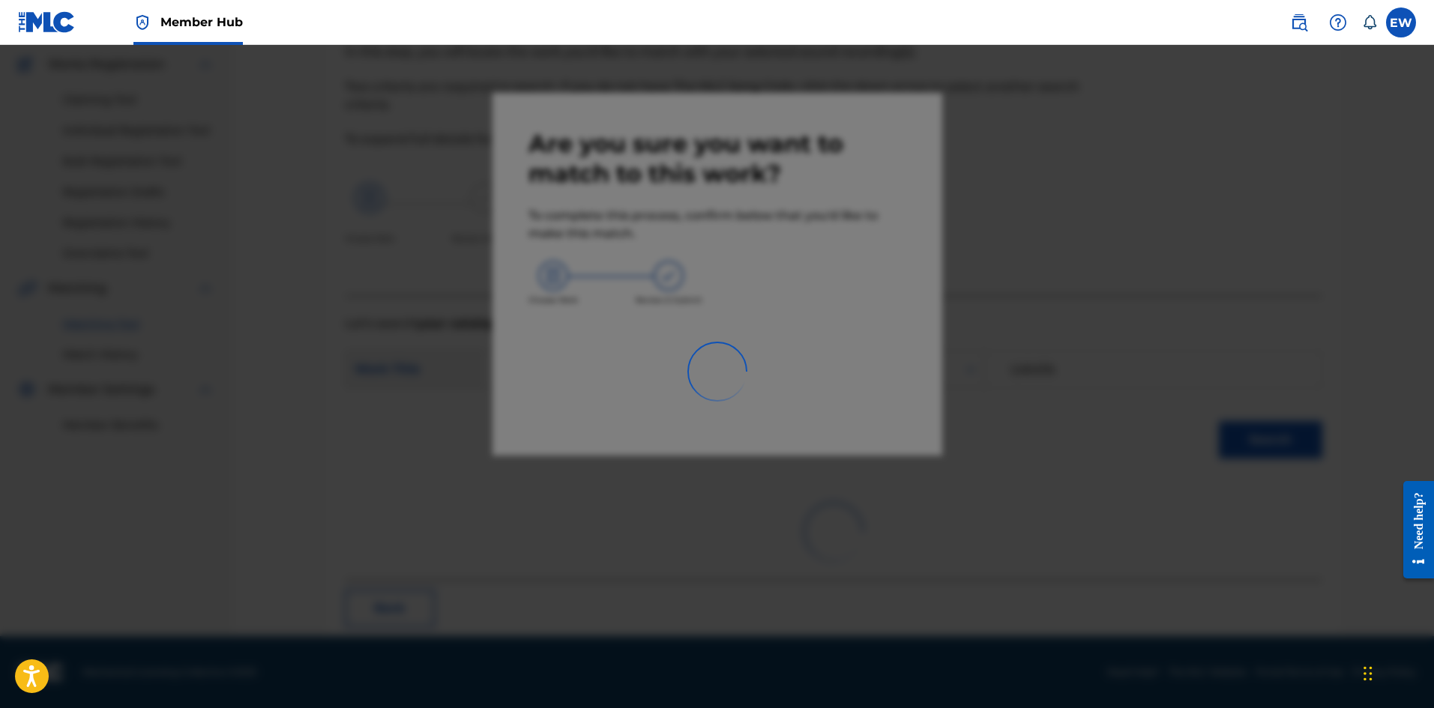
scroll to position [36, 0]
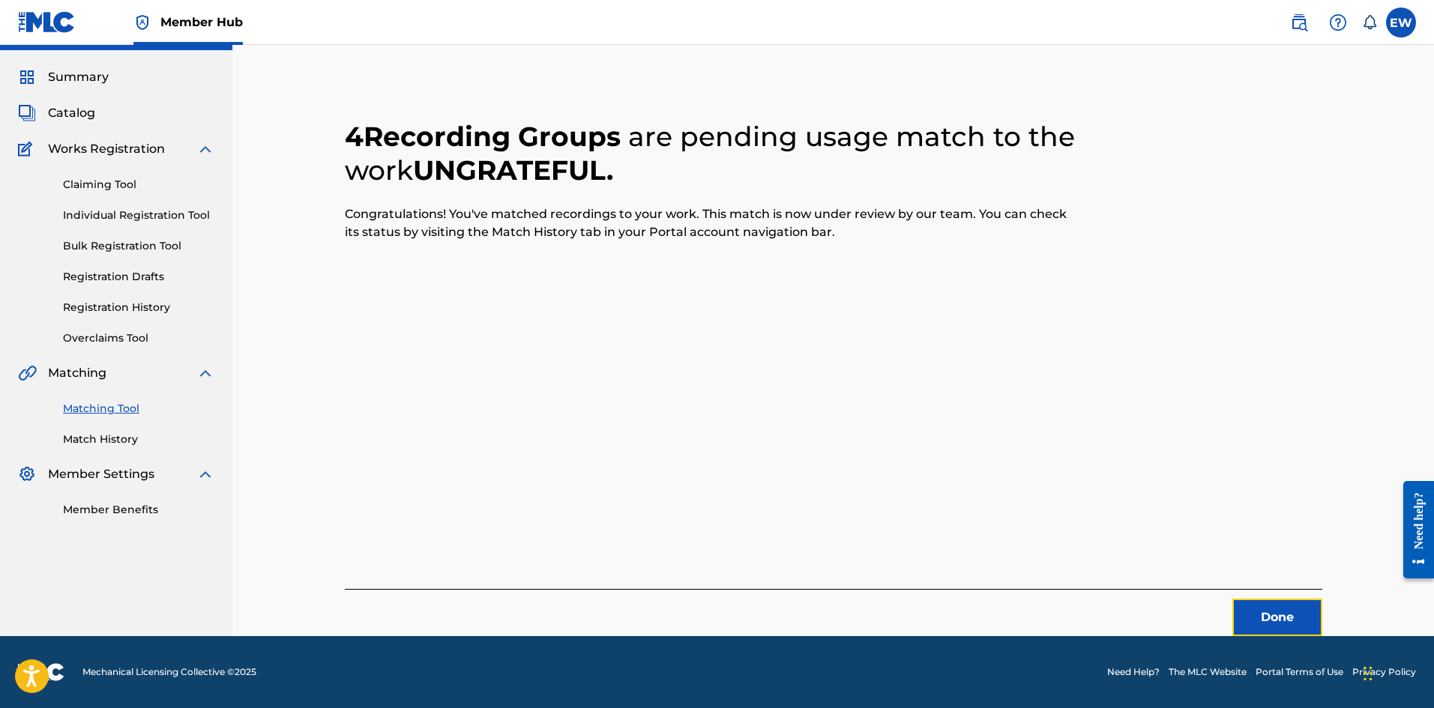
drag, startPoint x: 1282, startPoint y: 609, endPoint x: 1372, endPoint y: 575, distance: 95.4
click at [1284, 607] on button "Done" at bounding box center [1277, 617] width 90 height 37
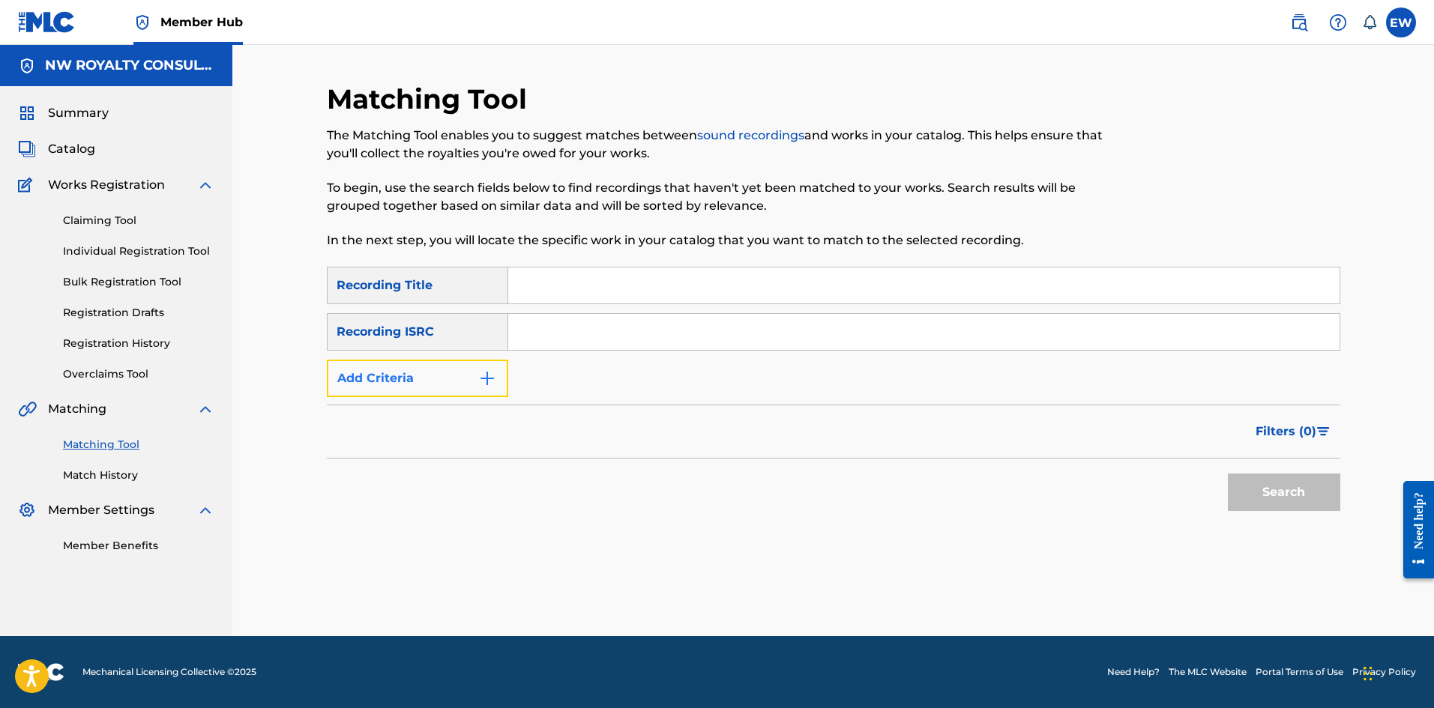
click at [437, 360] on button "Add Criteria" at bounding box center [417, 378] width 181 height 37
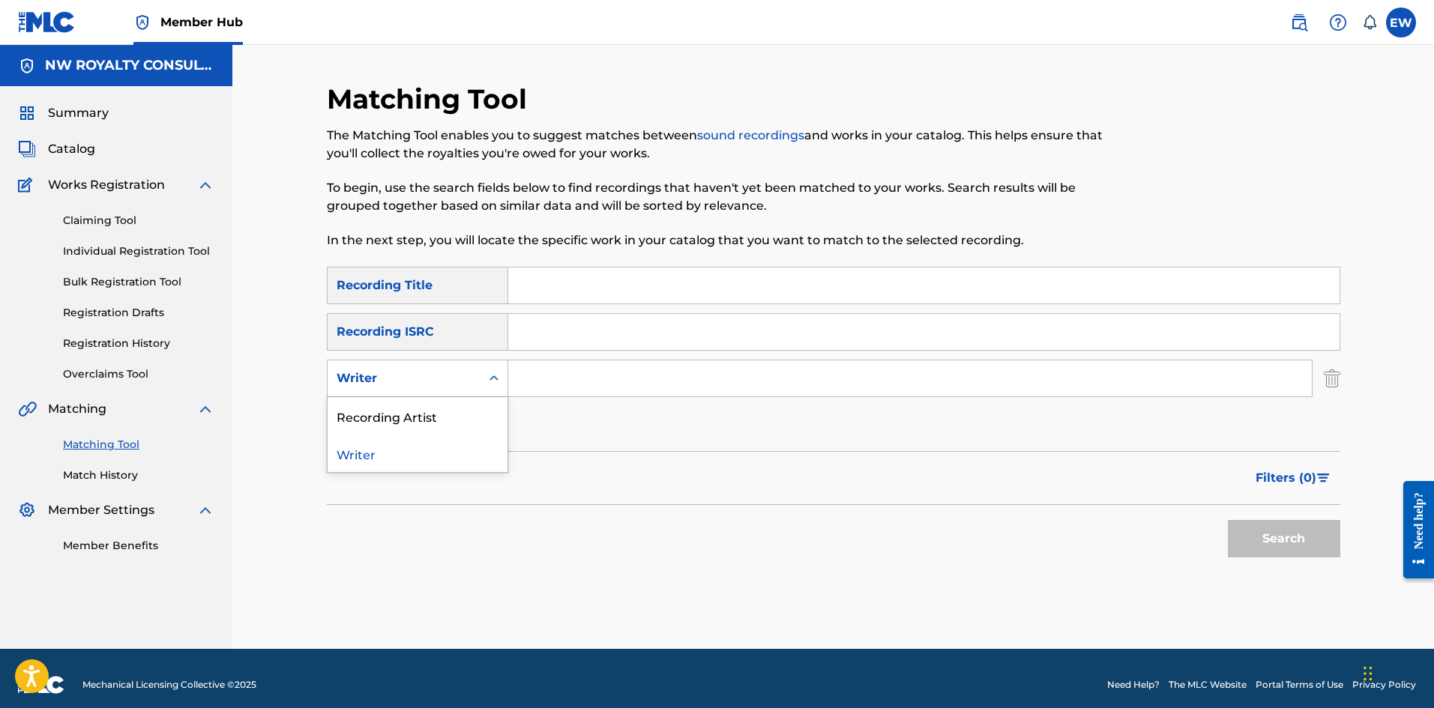
click at [429, 376] on div "Writer" at bounding box center [404, 379] width 135 height 18
drag, startPoint x: 407, startPoint y: 427, endPoint x: 446, endPoint y: 408, distance: 43.2
click at [429, 417] on div "Recording Artist" at bounding box center [418, 415] width 180 height 37
click at [561, 370] on input "Search Form" at bounding box center [909, 379] width 803 height 36
paste input "[PERSON_NAME]"
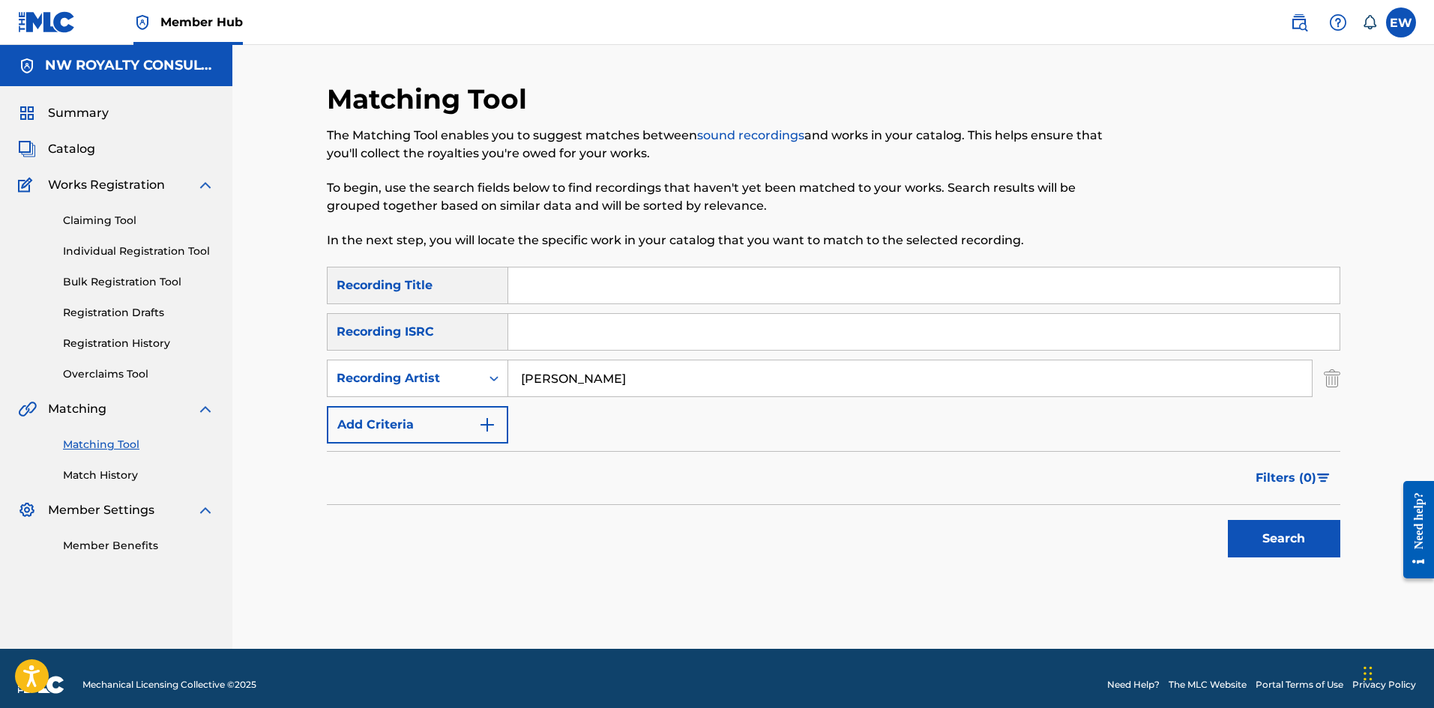
type input "[PERSON_NAME]"
click at [694, 266] on div "Matching Tool The Matching Tool enables you to suggest matches between sound re…" at bounding box center [717, 174] width 780 height 184
click at [691, 284] on input "Search Form" at bounding box center [923, 286] width 831 height 36
paste input "UNIVERSAL LOVE"
type input "UNIVERSAL LOVE"
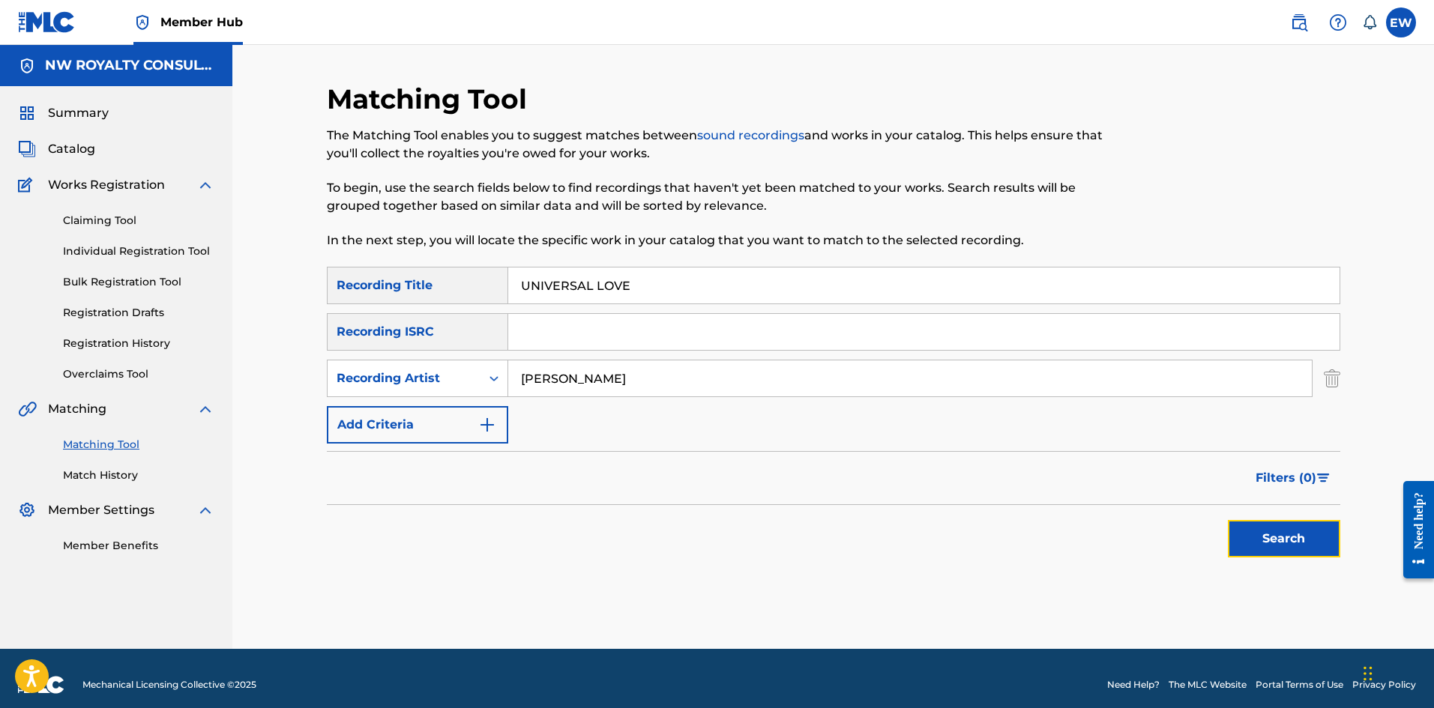
drag, startPoint x: 1285, startPoint y: 524, endPoint x: 1261, endPoint y: 499, distance: 33.9
click at [1284, 524] on button "Search" at bounding box center [1284, 538] width 112 height 37
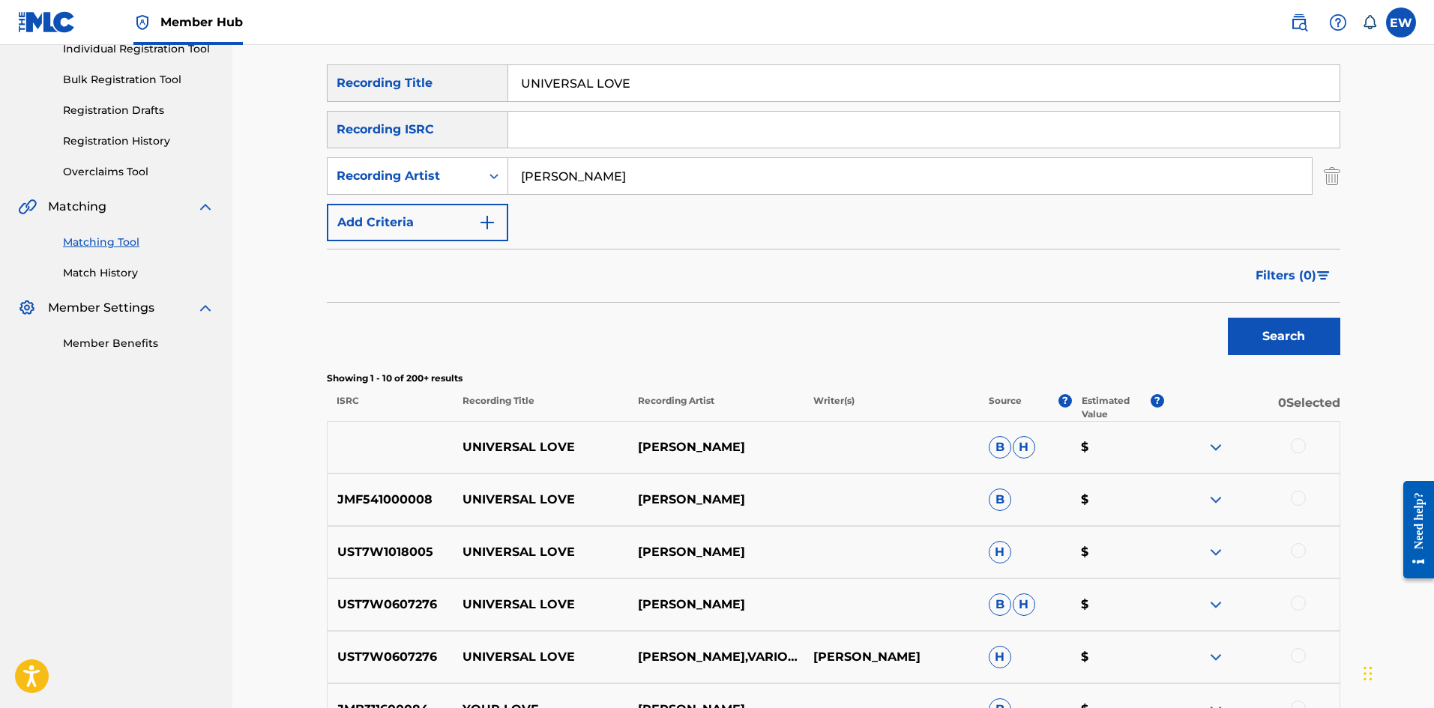
scroll to position [225, 0]
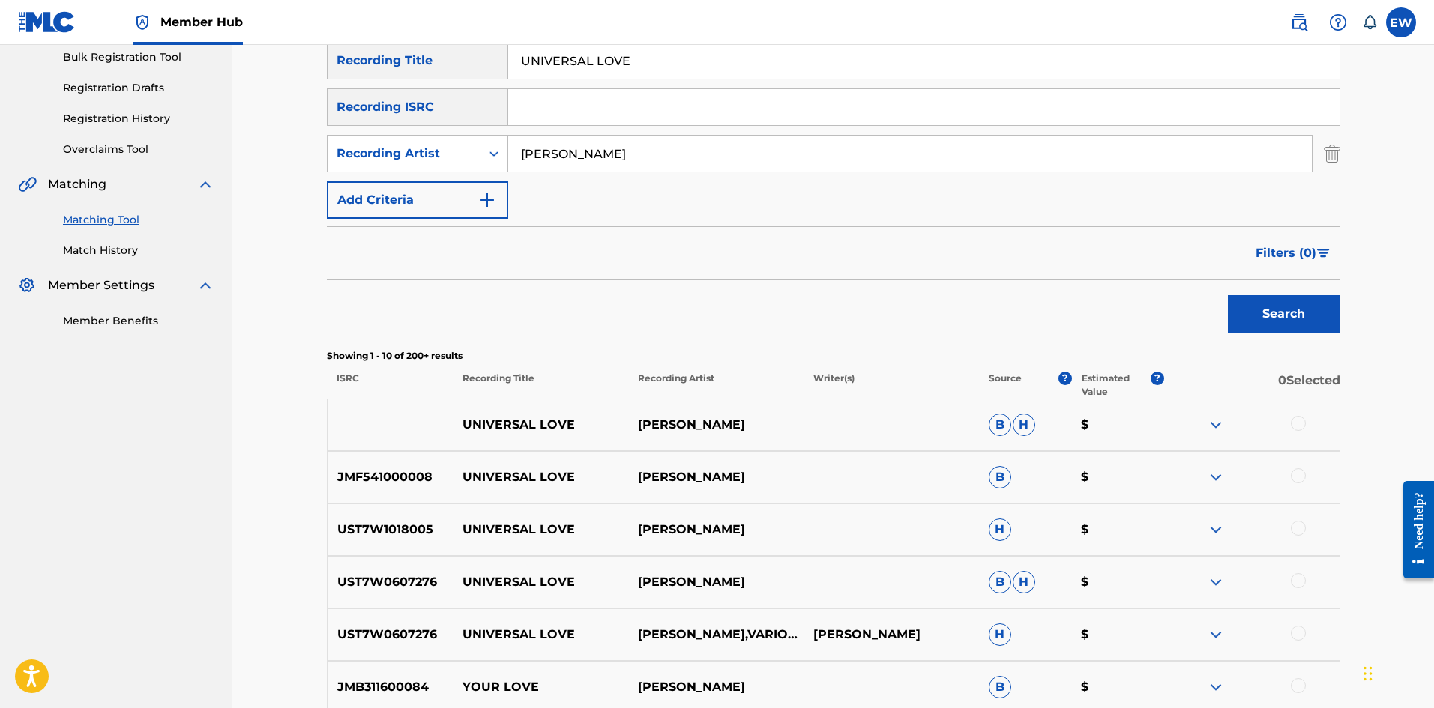
click at [1301, 425] on div at bounding box center [1298, 423] width 15 height 15
click at [1297, 474] on div at bounding box center [1298, 475] width 15 height 15
click at [1300, 527] on div at bounding box center [1298, 528] width 15 height 15
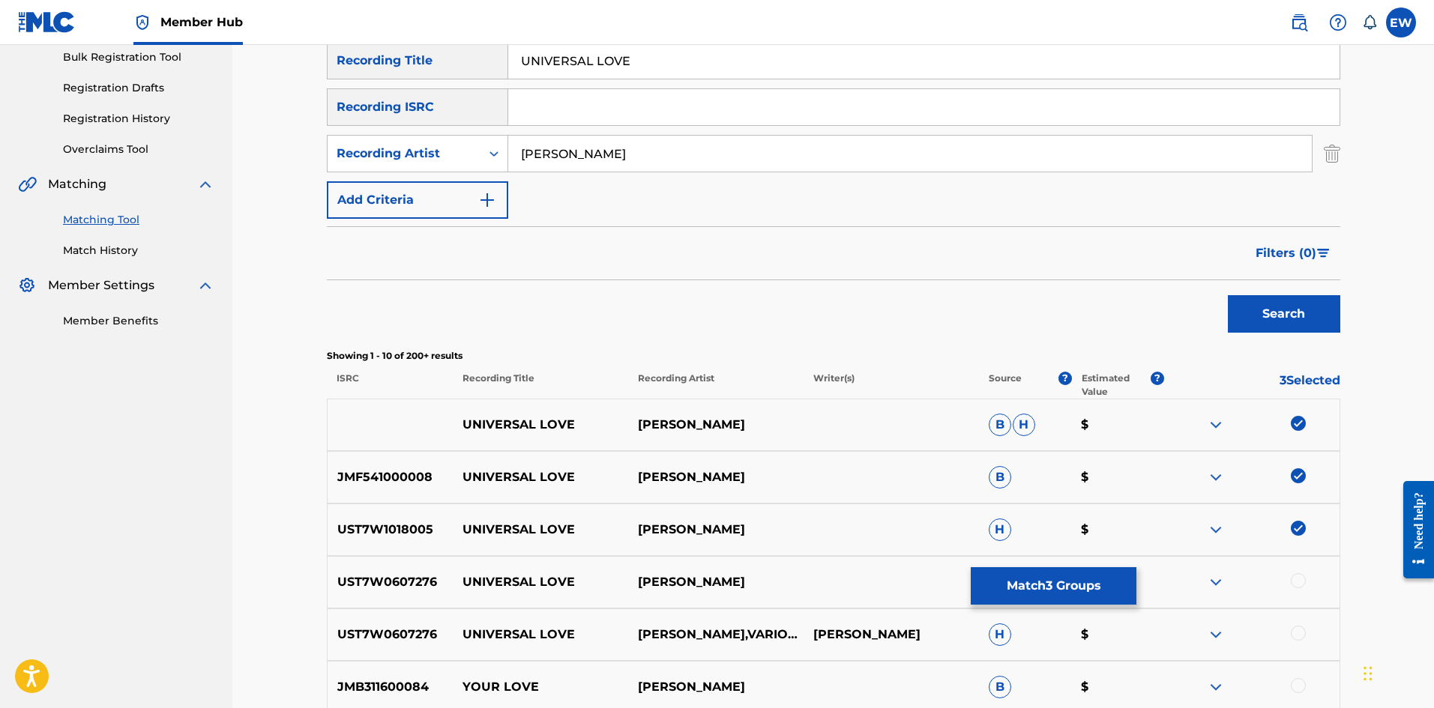
click at [1294, 583] on div at bounding box center [1298, 580] width 15 height 15
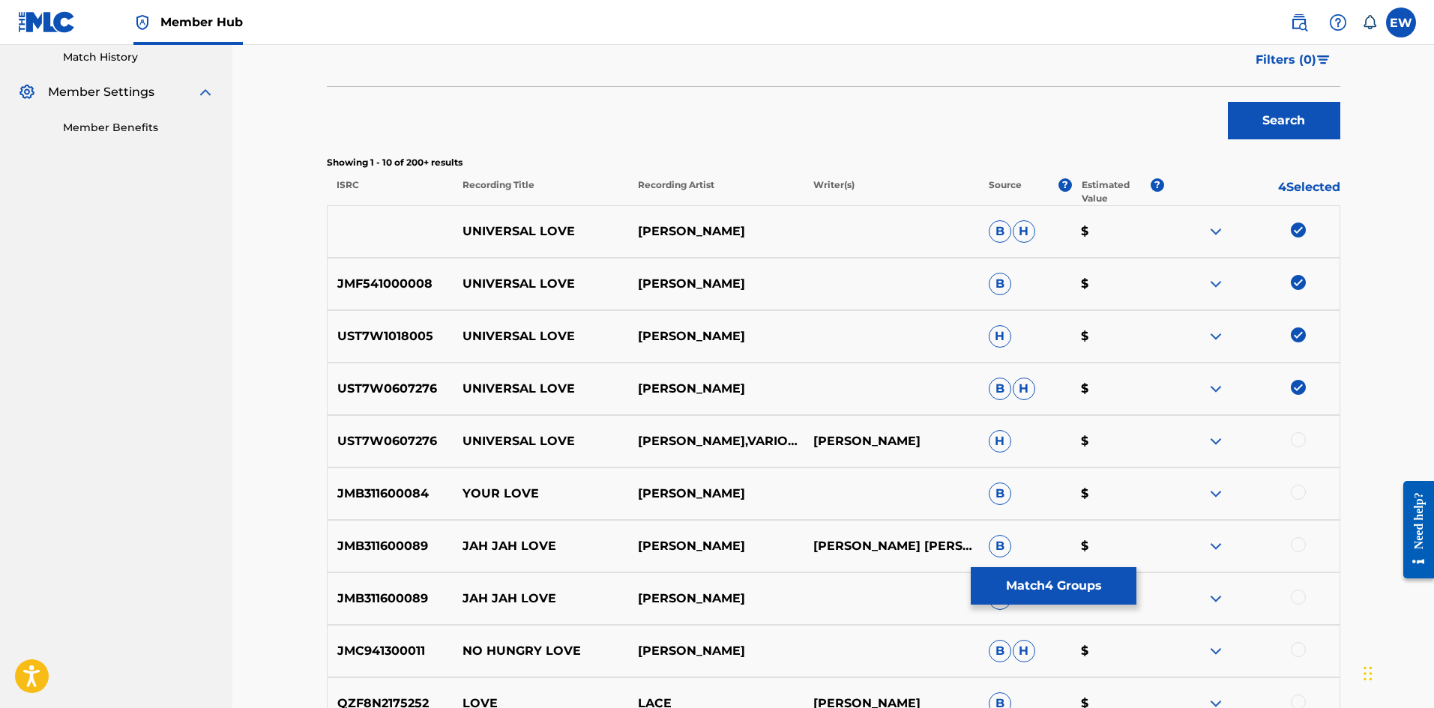
scroll to position [450, 0]
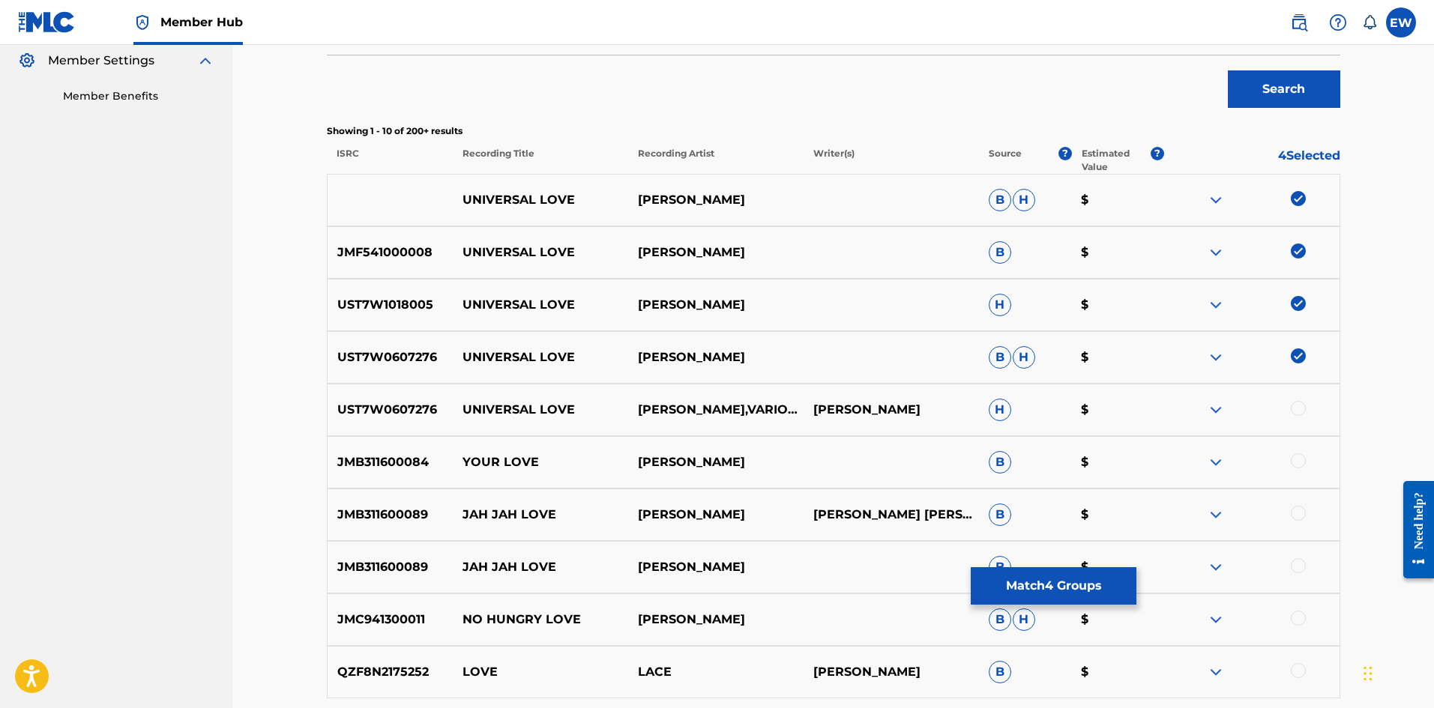
click at [1297, 412] on div at bounding box center [1298, 408] width 15 height 15
click at [1019, 591] on button "Match 5 Groups" at bounding box center [1054, 585] width 166 height 37
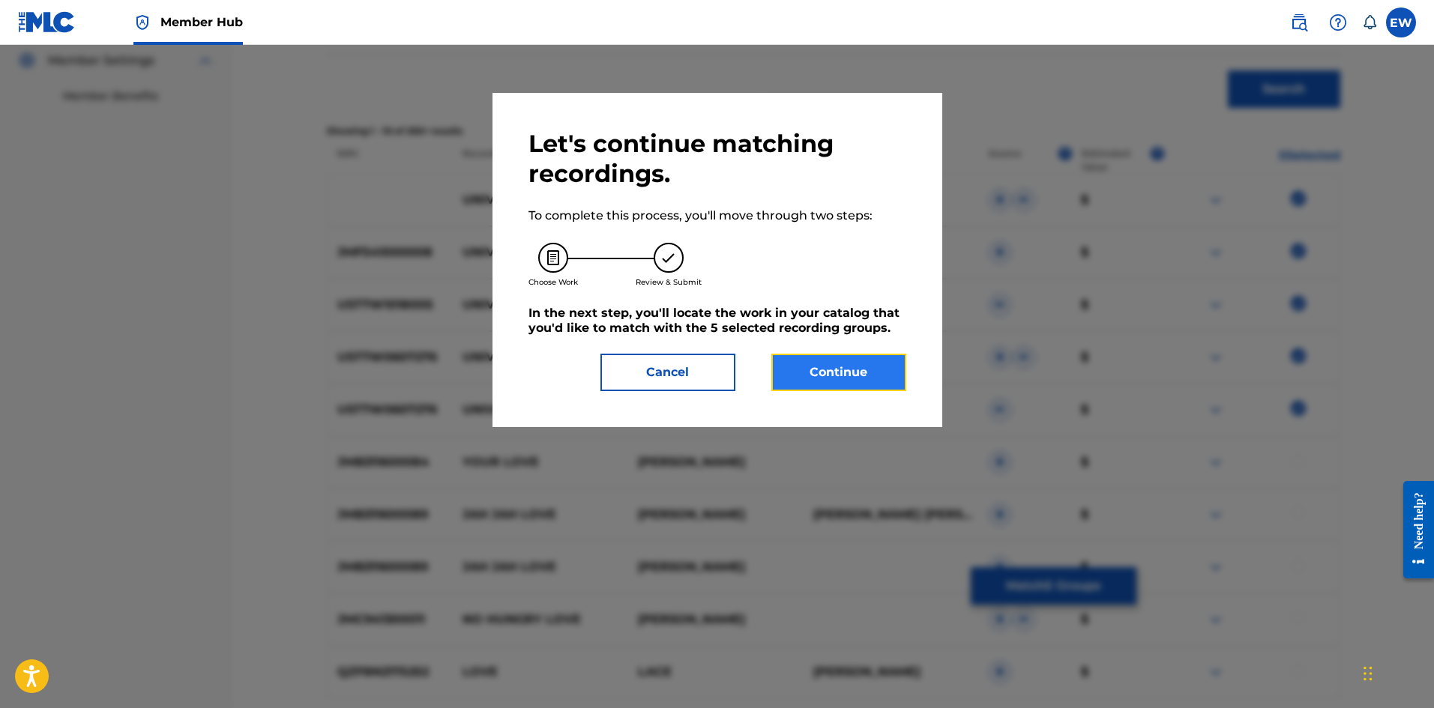
click at [868, 367] on button "Continue" at bounding box center [838, 372] width 135 height 37
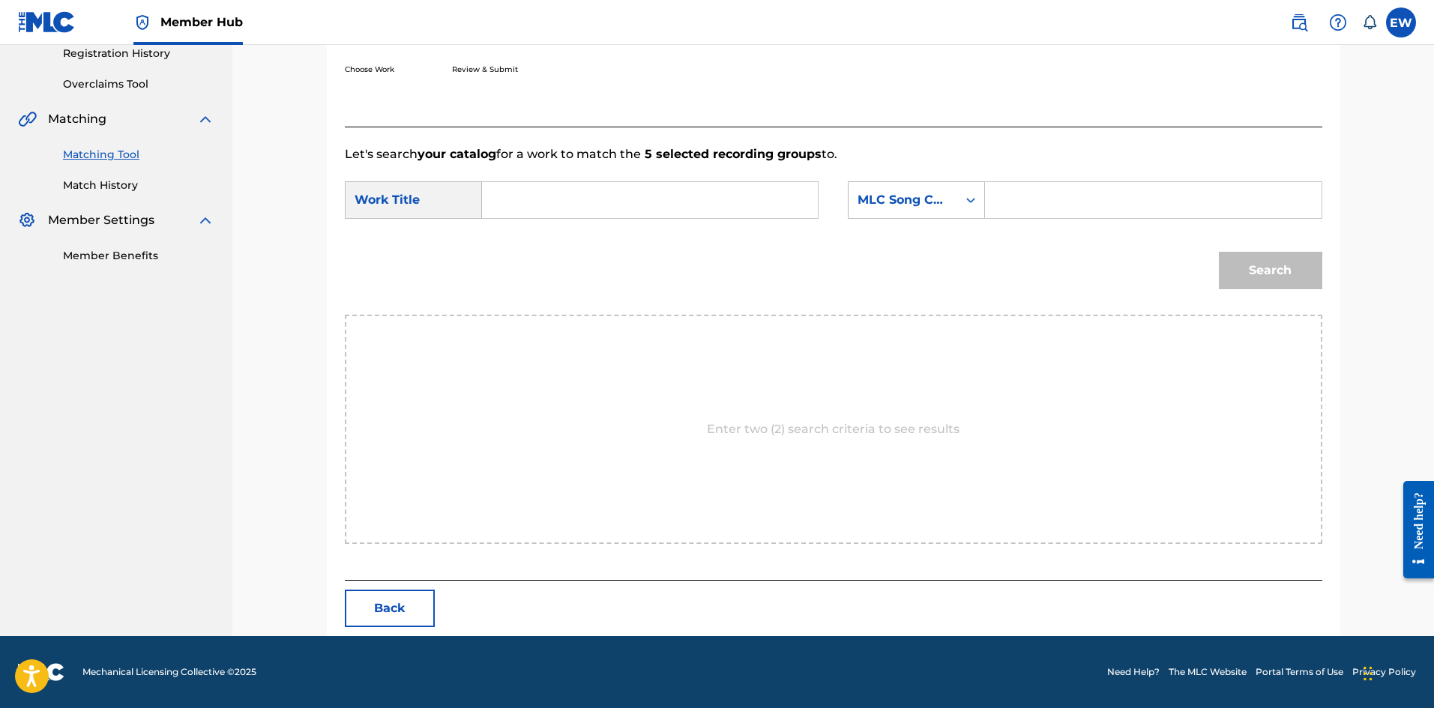
click at [701, 208] on input "Search Form" at bounding box center [650, 200] width 310 height 36
paste input "UNIVERSAL LOVE"
type input "UNIVERSAL LOVE"
drag, startPoint x: 1082, startPoint y: 214, endPoint x: 1061, endPoint y: 230, distance: 27.3
click at [1078, 215] on input "Search Form" at bounding box center [1153, 200] width 310 height 36
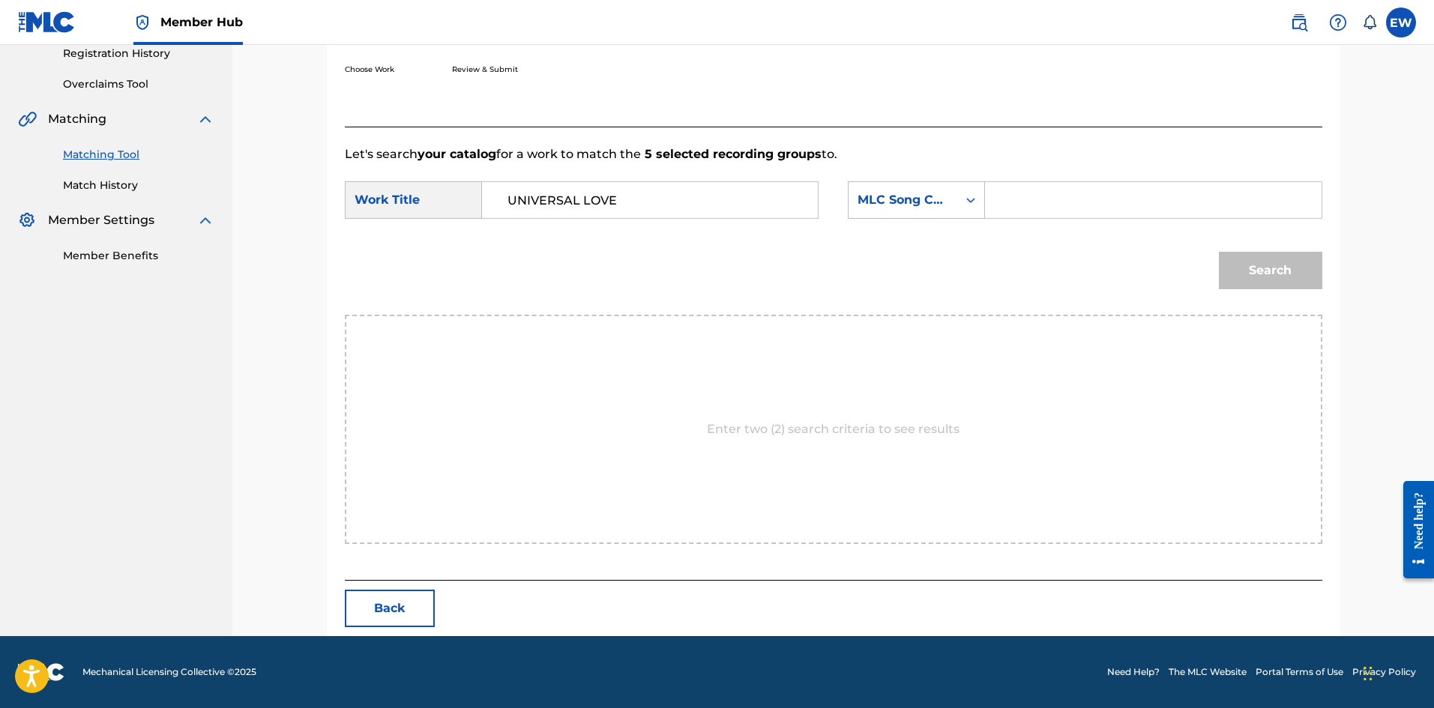
paste input "PV7CMX"
type input "PV7CMX"
click at [1244, 270] on button "Search" at bounding box center [1270, 270] width 103 height 37
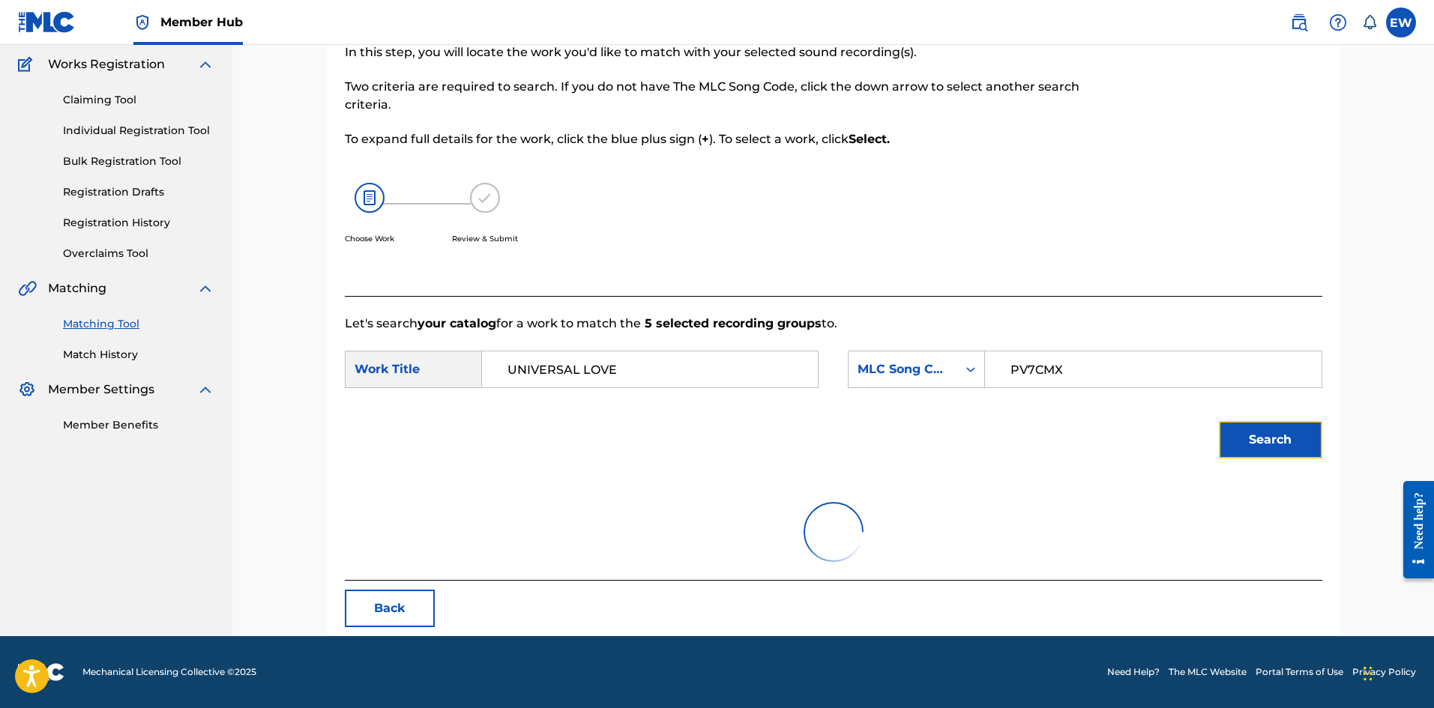
scroll to position [56, 0]
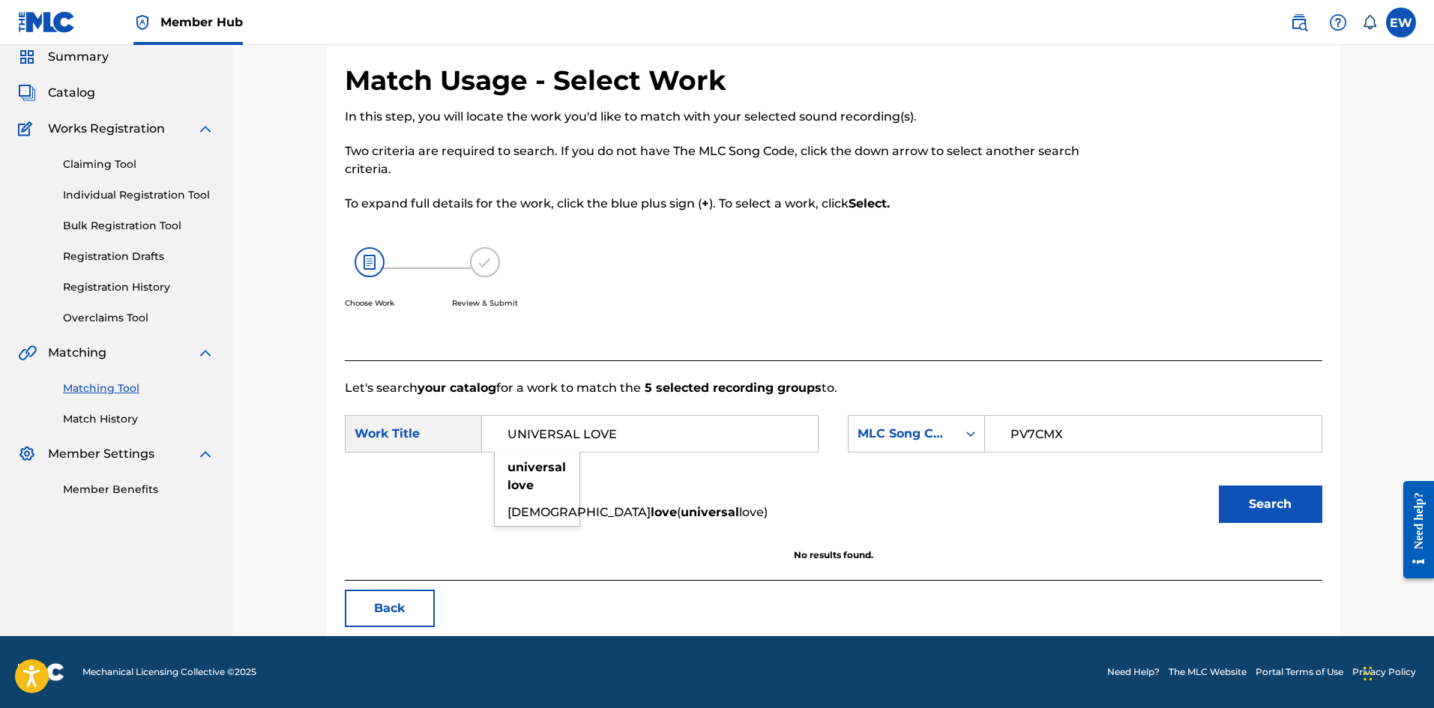
drag, startPoint x: 600, startPoint y: 440, endPoint x: 432, endPoint y: 440, distance: 168.6
click at [373, 435] on div "SearchWithCriteriaf0165dac-ec13-4cca-9b2a-6b42958ae6b8 Work Title UNIVERSAL LOV…" at bounding box center [582, 433] width 474 height 37
paste input "PRESSURE M"
type input "PRESSURE ME"
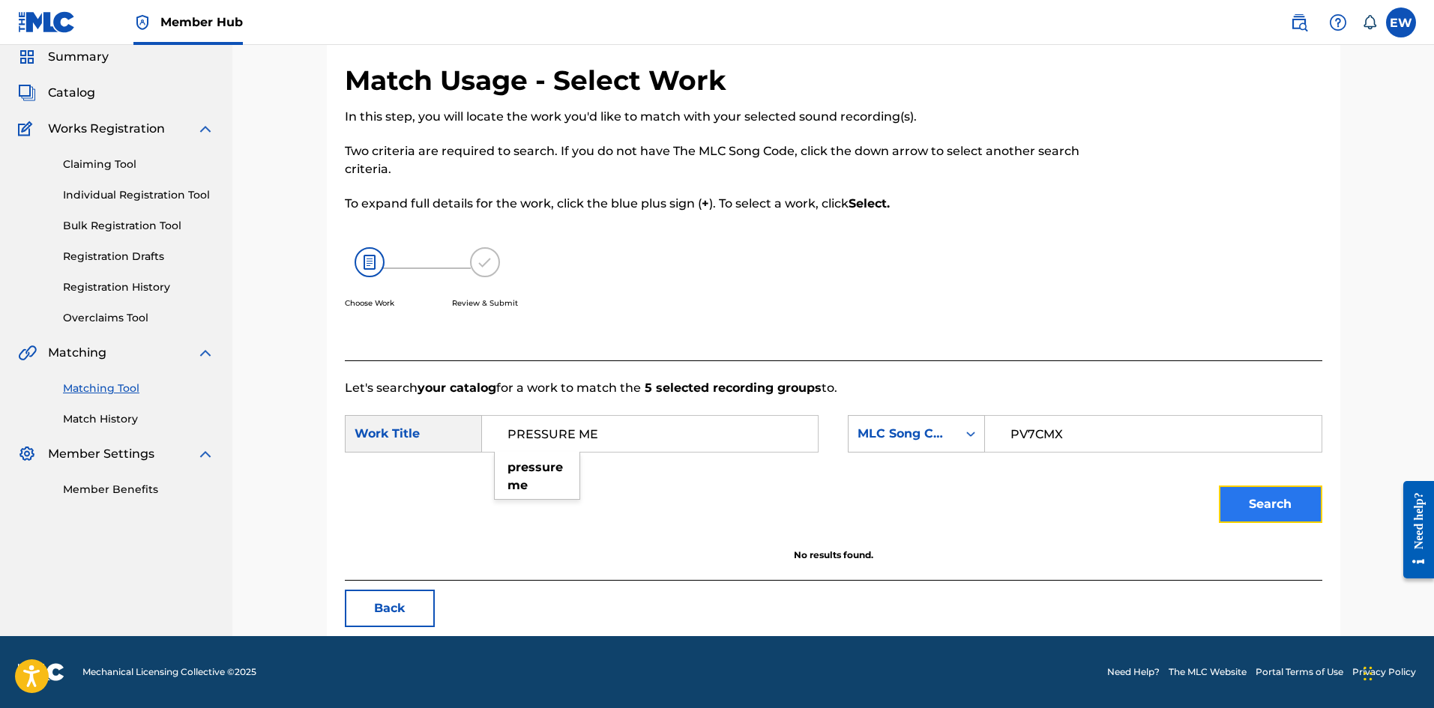
drag, startPoint x: 1258, startPoint y: 505, endPoint x: 1105, endPoint y: 449, distance: 163.6
click at [1257, 503] on button "Search" at bounding box center [1270, 504] width 103 height 37
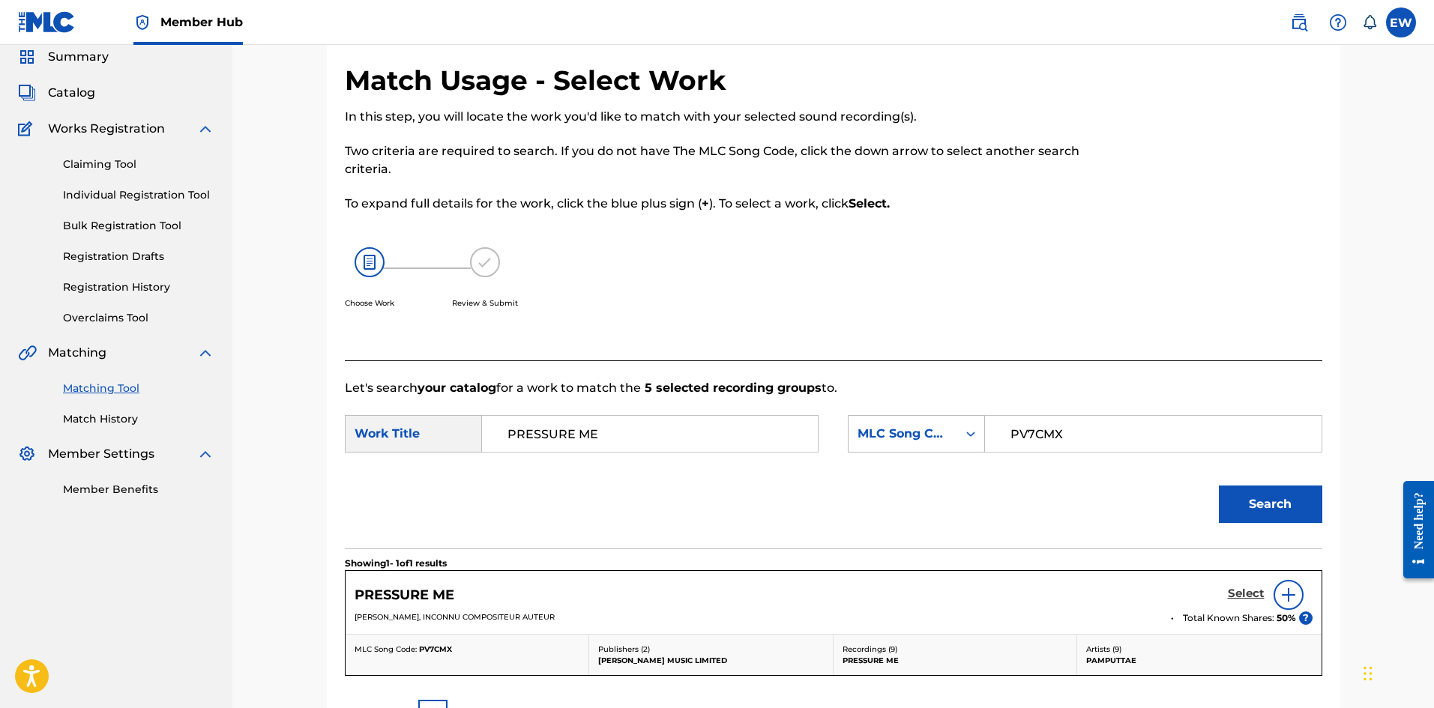
click at [1233, 588] on h5 "Select" at bounding box center [1246, 594] width 37 height 14
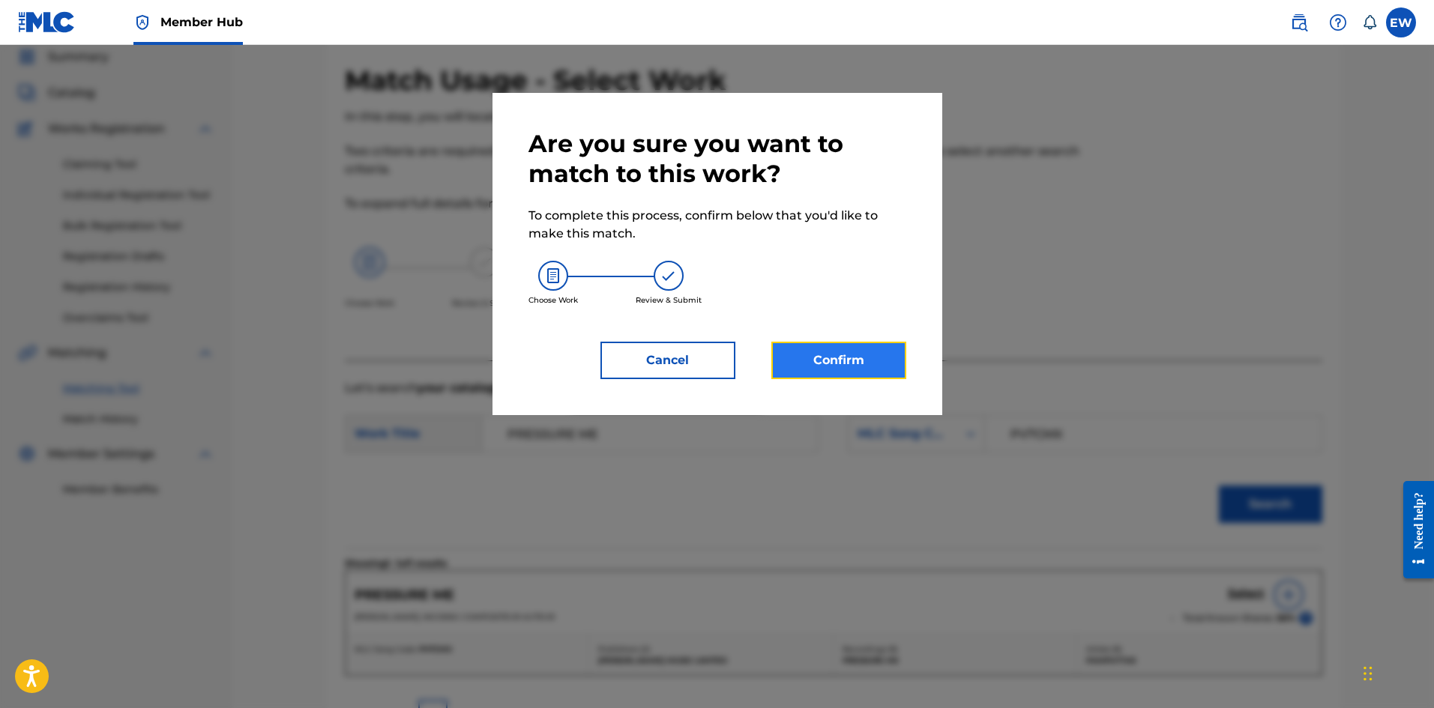
click at [815, 368] on button "Confirm" at bounding box center [838, 360] width 135 height 37
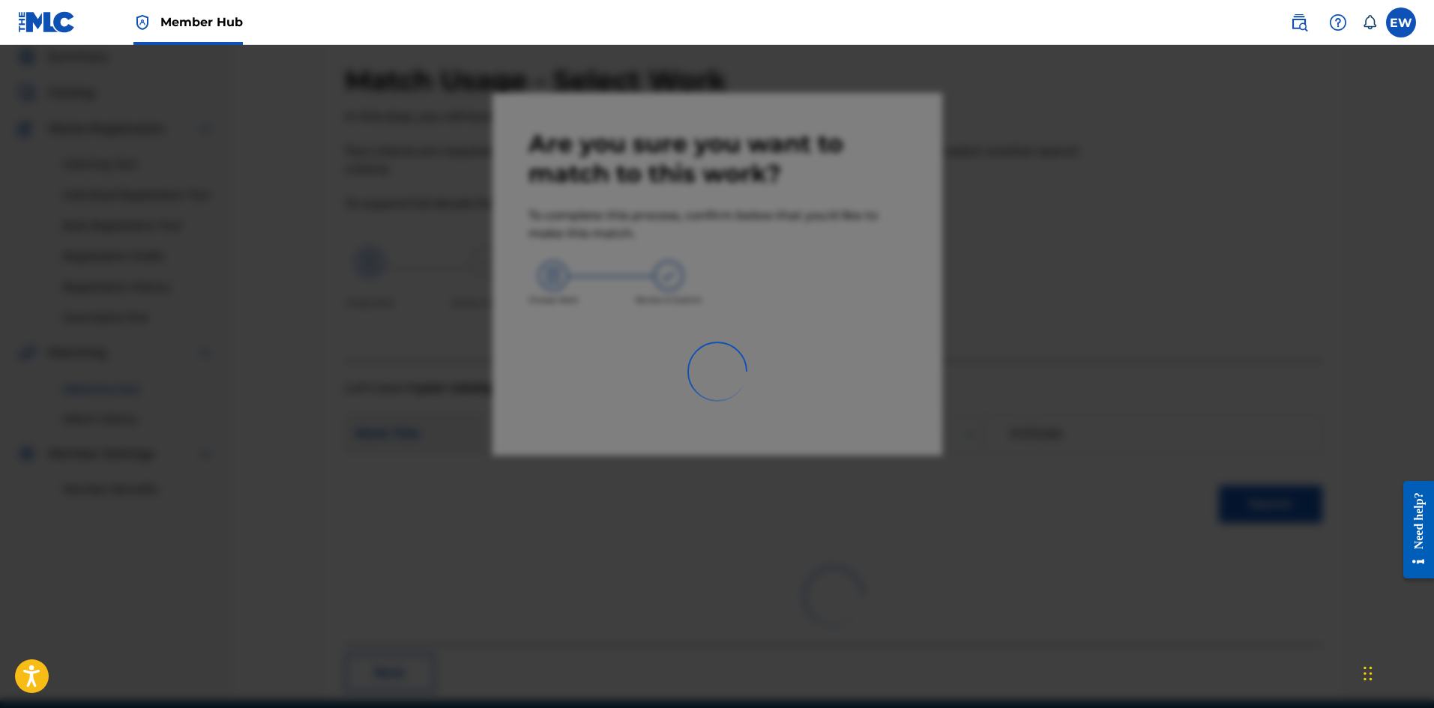
scroll to position [36, 0]
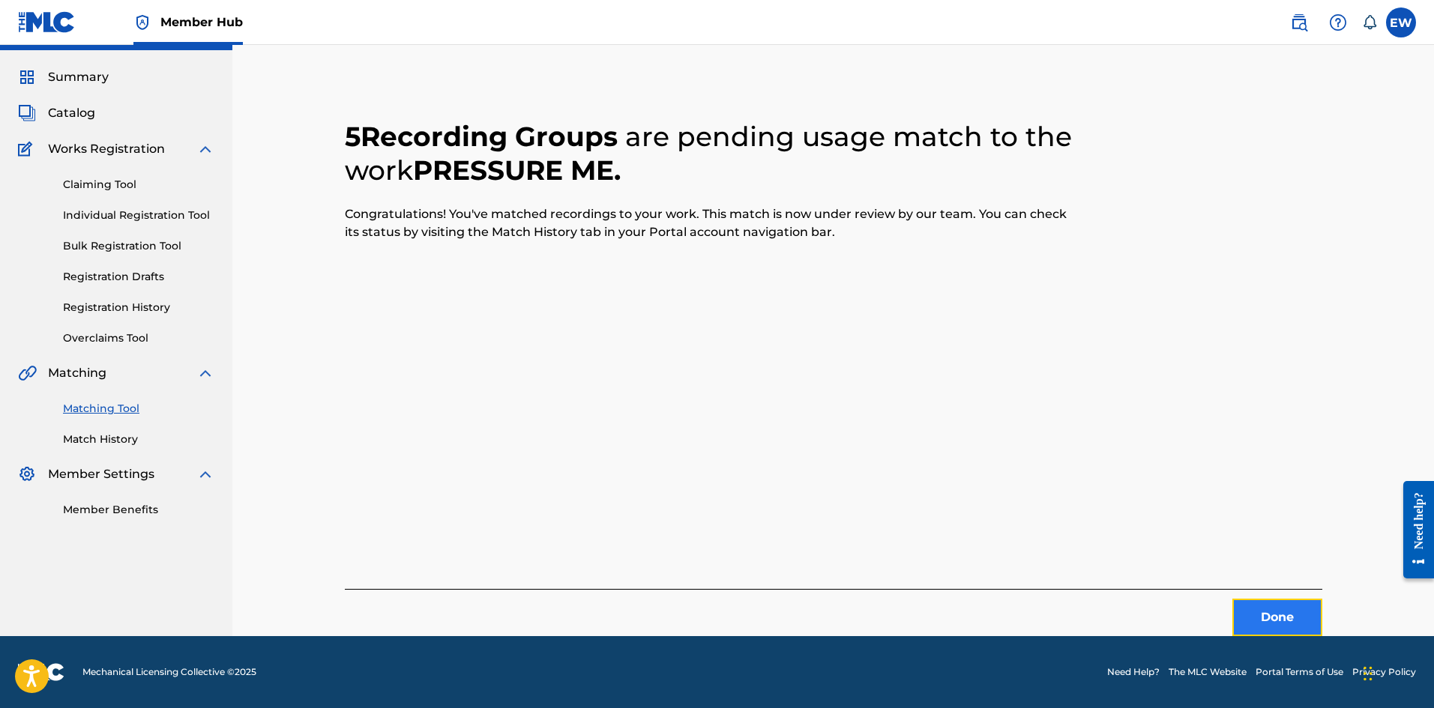
click at [1273, 610] on button "Done" at bounding box center [1277, 617] width 90 height 37
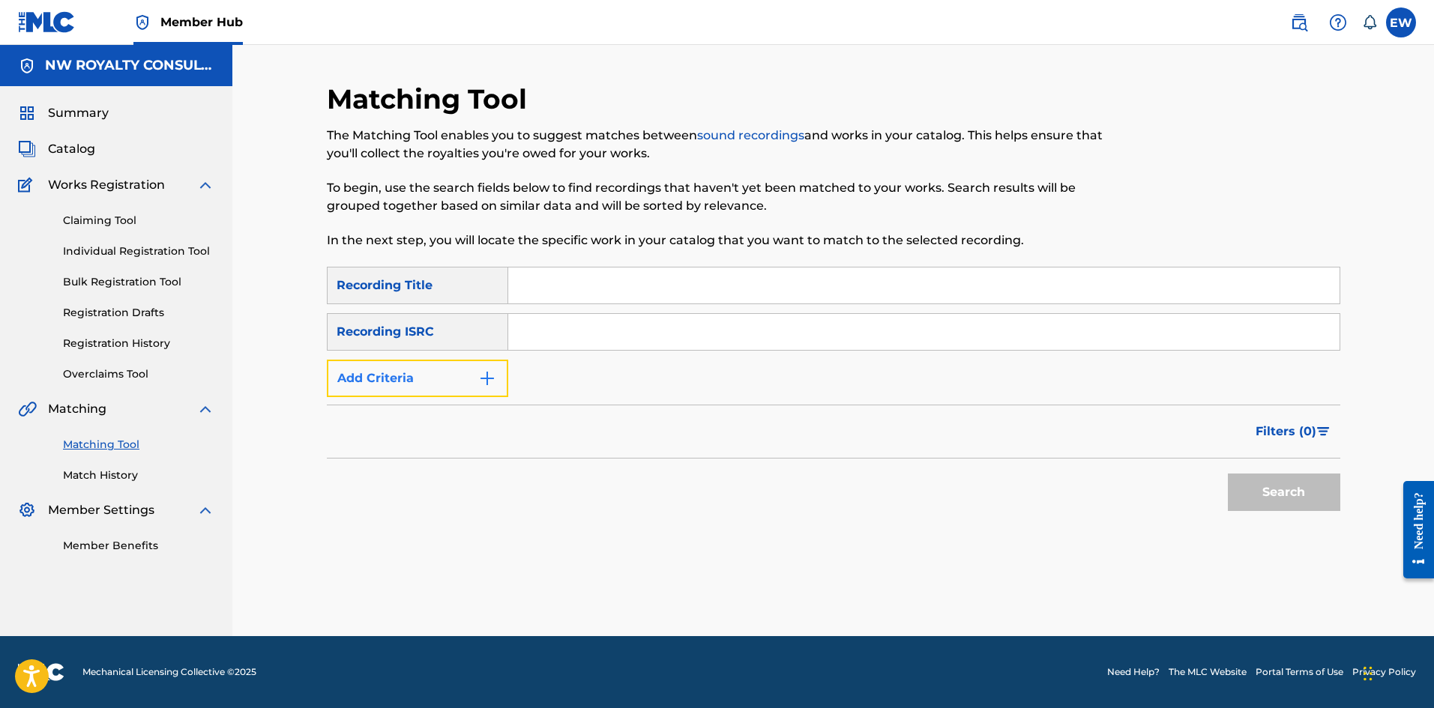
click at [477, 384] on button "Add Criteria" at bounding box center [417, 378] width 181 height 37
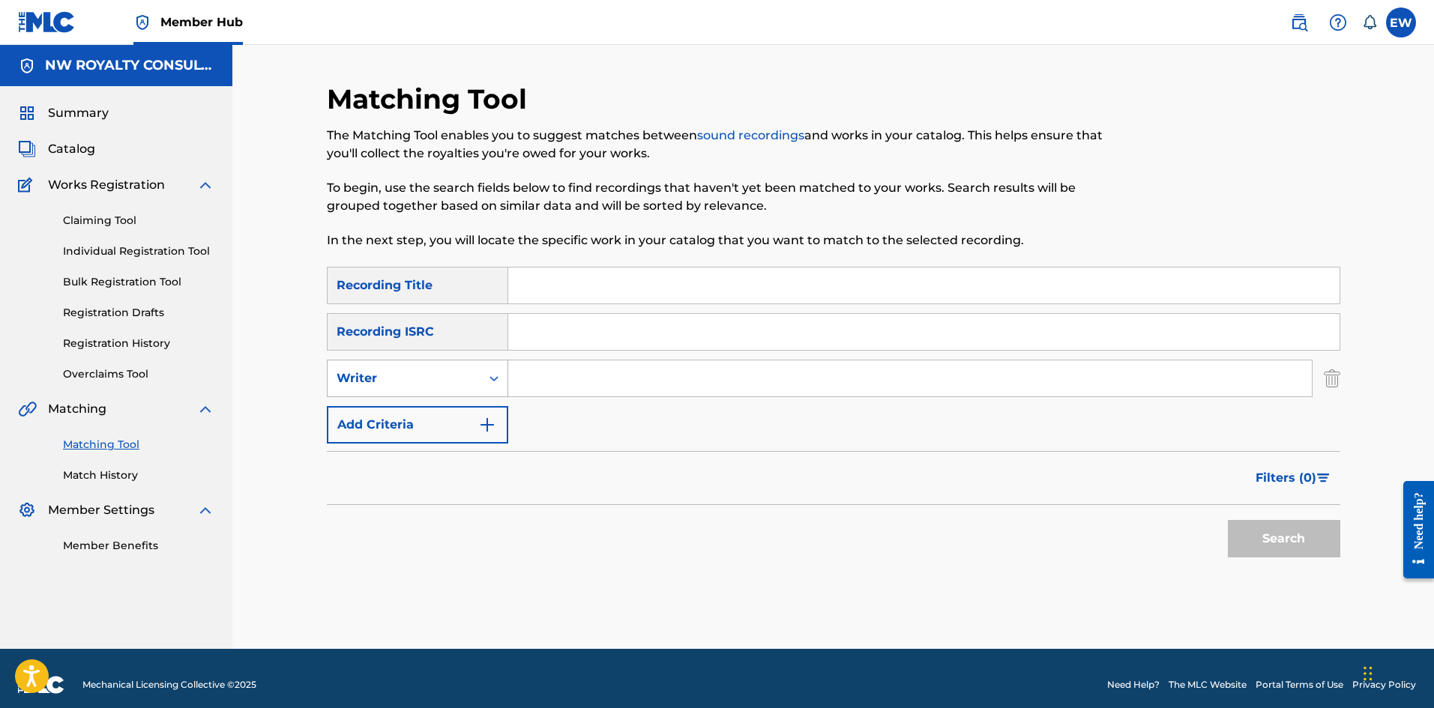
drag, startPoint x: 474, startPoint y: 385, endPoint x: 465, endPoint y: 394, distance: 12.8
click at [473, 386] on div "Writer" at bounding box center [404, 378] width 153 height 28
drag, startPoint x: 445, startPoint y: 417, endPoint x: 504, endPoint y: 408, distance: 59.8
click at [449, 416] on div "Recording Artist" at bounding box center [418, 415] width 180 height 37
drag, startPoint x: 579, startPoint y: 384, endPoint x: 570, endPoint y: 391, distance: 11.2
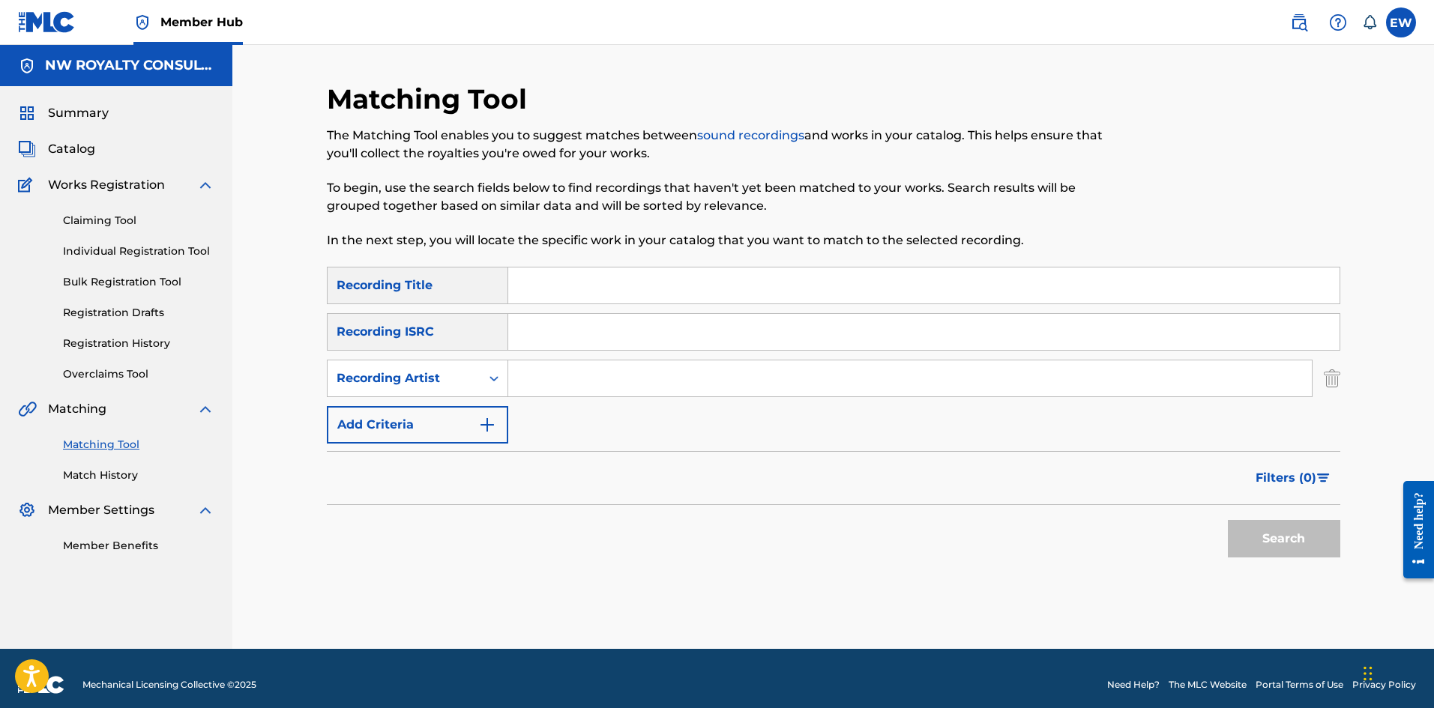
click at [571, 390] on input "Search Form" at bounding box center [909, 379] width 803 height 36
paste input "BUGLE"
type input "BUGLE"
click at [979, 290] on input "Search Form" at bounding box center [923, 286] width 831 height 36
paste input "UNSTABLE [MEDICAL_DATA] RIDDIM"
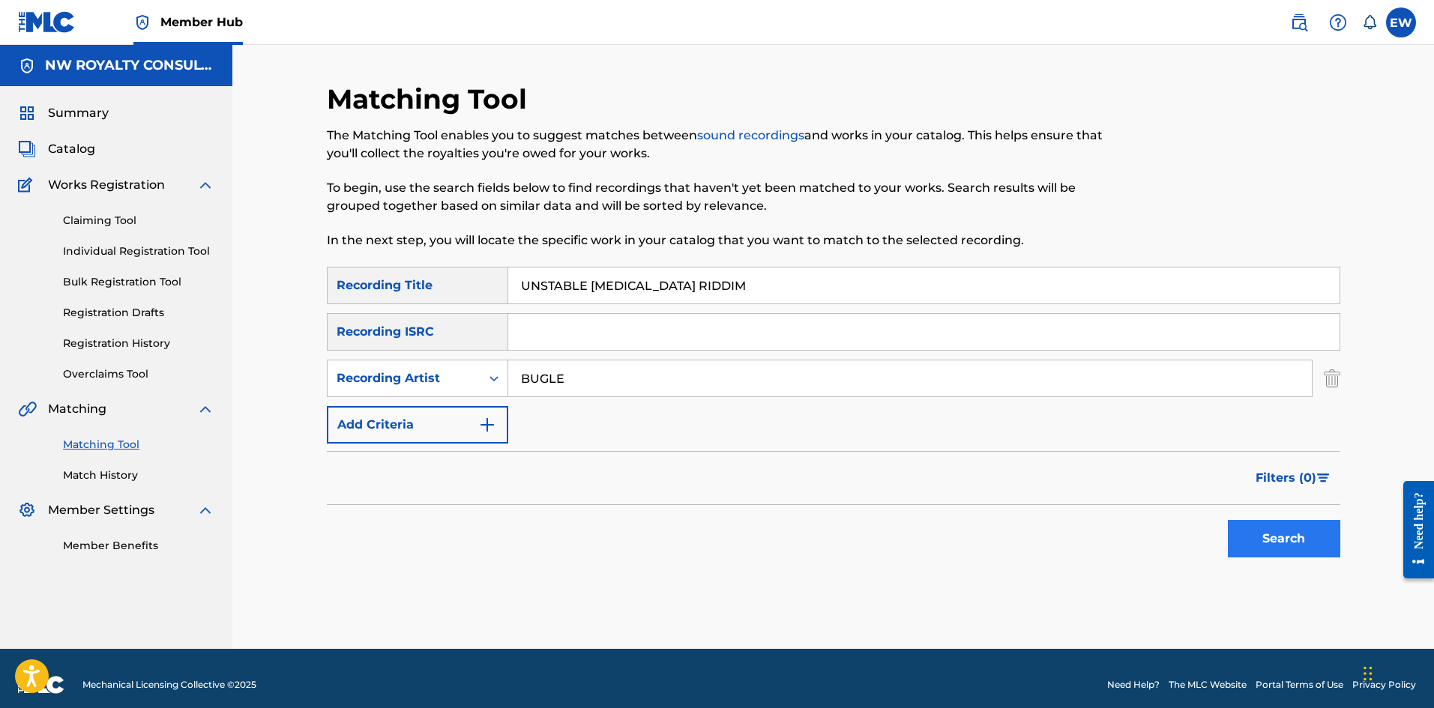
type input "UNSTABLE [MEDICAL_DATA] RIDDIM"
drag, startPoint x: 1261, startPoint y: 530, endPoint x: 1250, endPoint y: 510, distance: 22.1
click at [1261, 528] on button "Search" at bounding box center [1284, 538] width 112 height 37
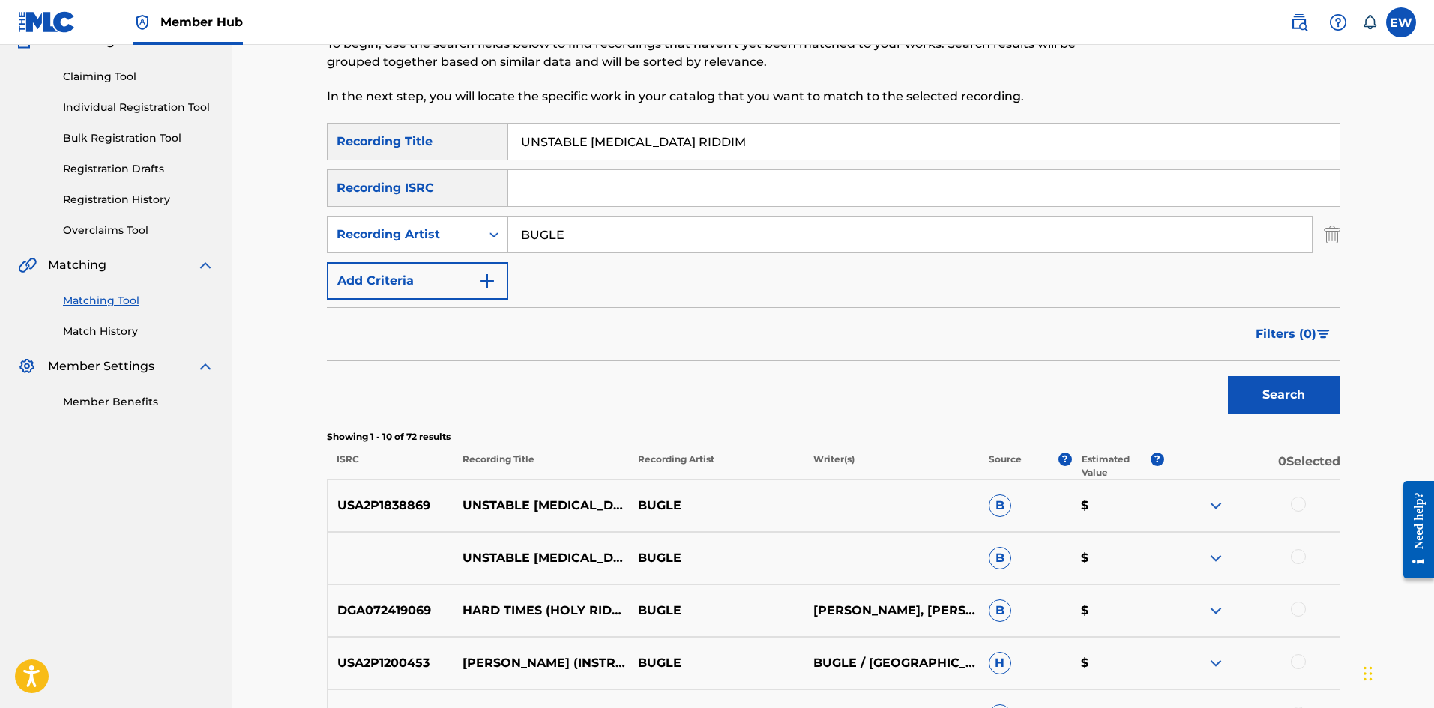
scroll to position [150, 0]
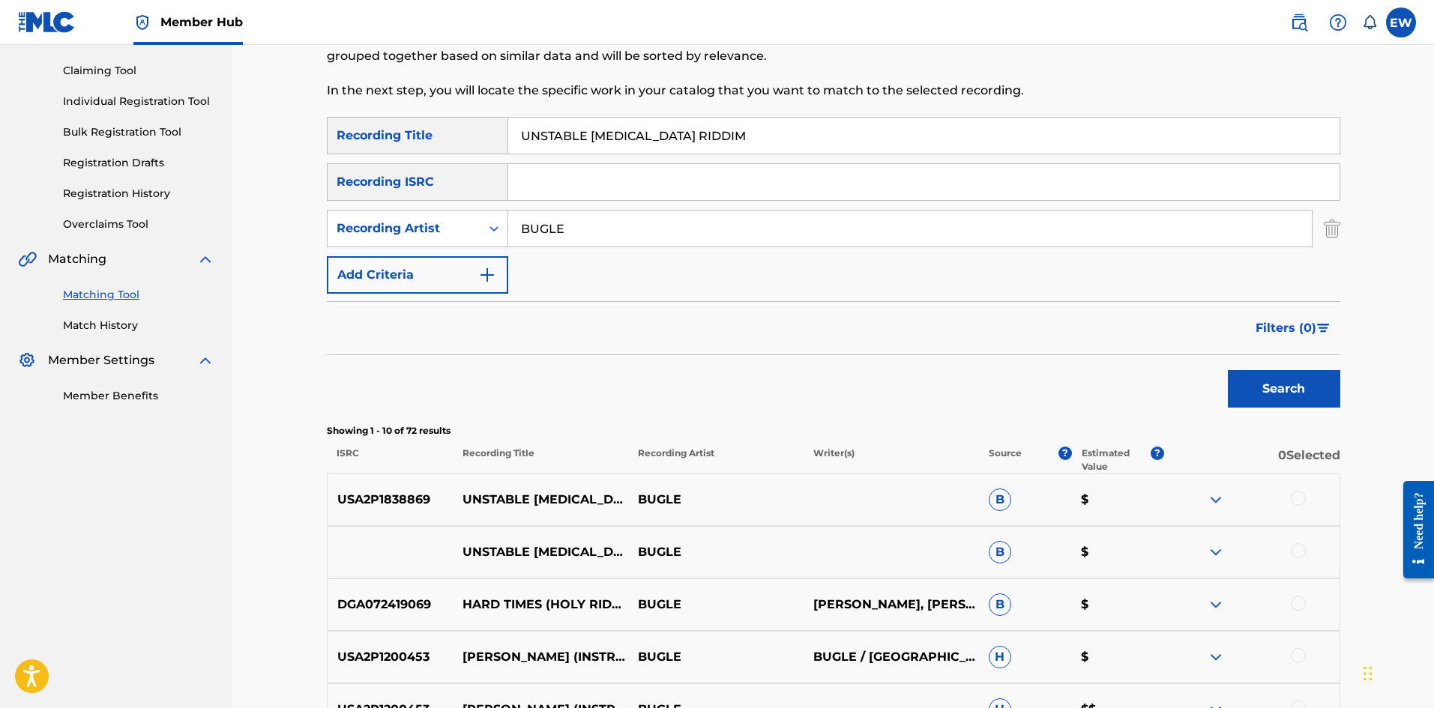
click at [1306, 497] on div at bounding box center [1251, 500] width 175 height 18
click at [1301, 498] on div at bounding box center [1298, 498] width 15 height 15
drag, startPoint x: 1295, startPoint y: 549, endPoint x: 1287, endPoint y: 546, distance: 9.1
click at [1295, 549] on div at bounding box center [1298, 550] width 15 height 15
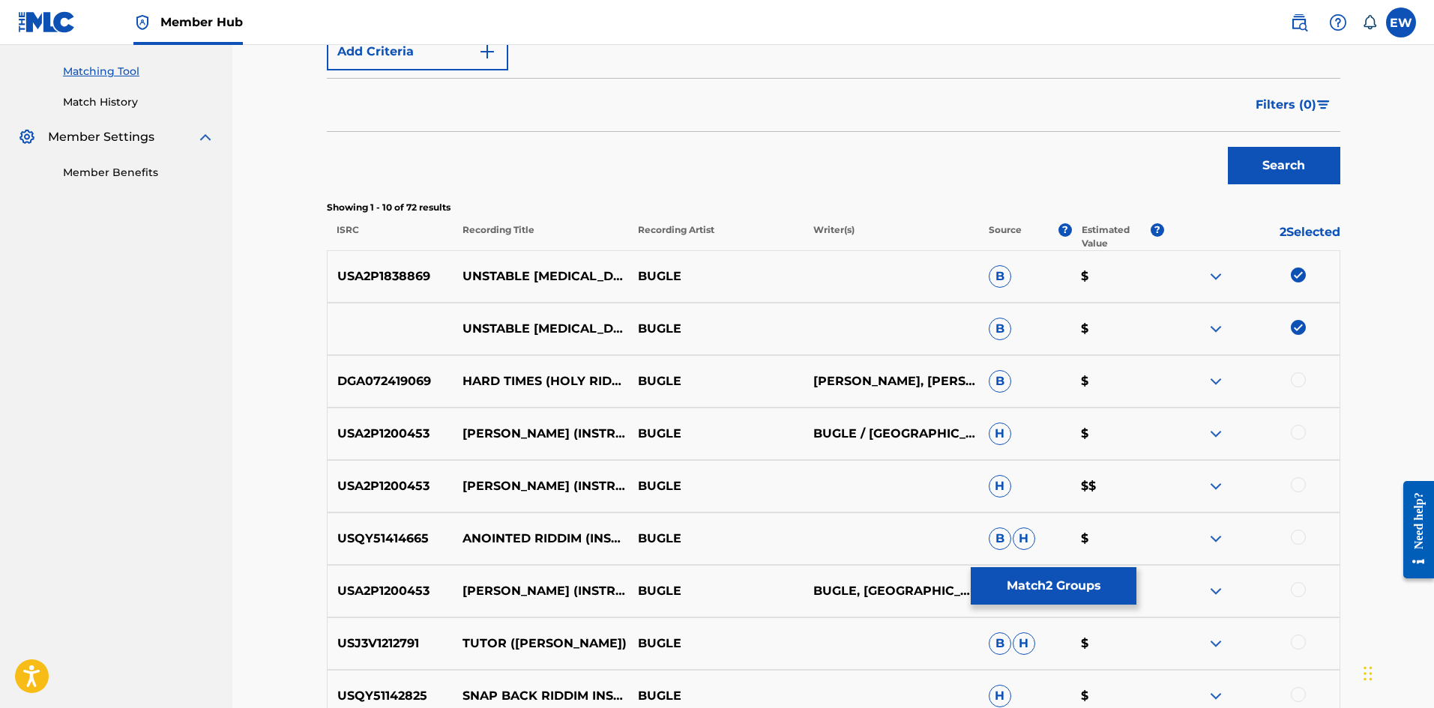
scroll to position [375, 0]
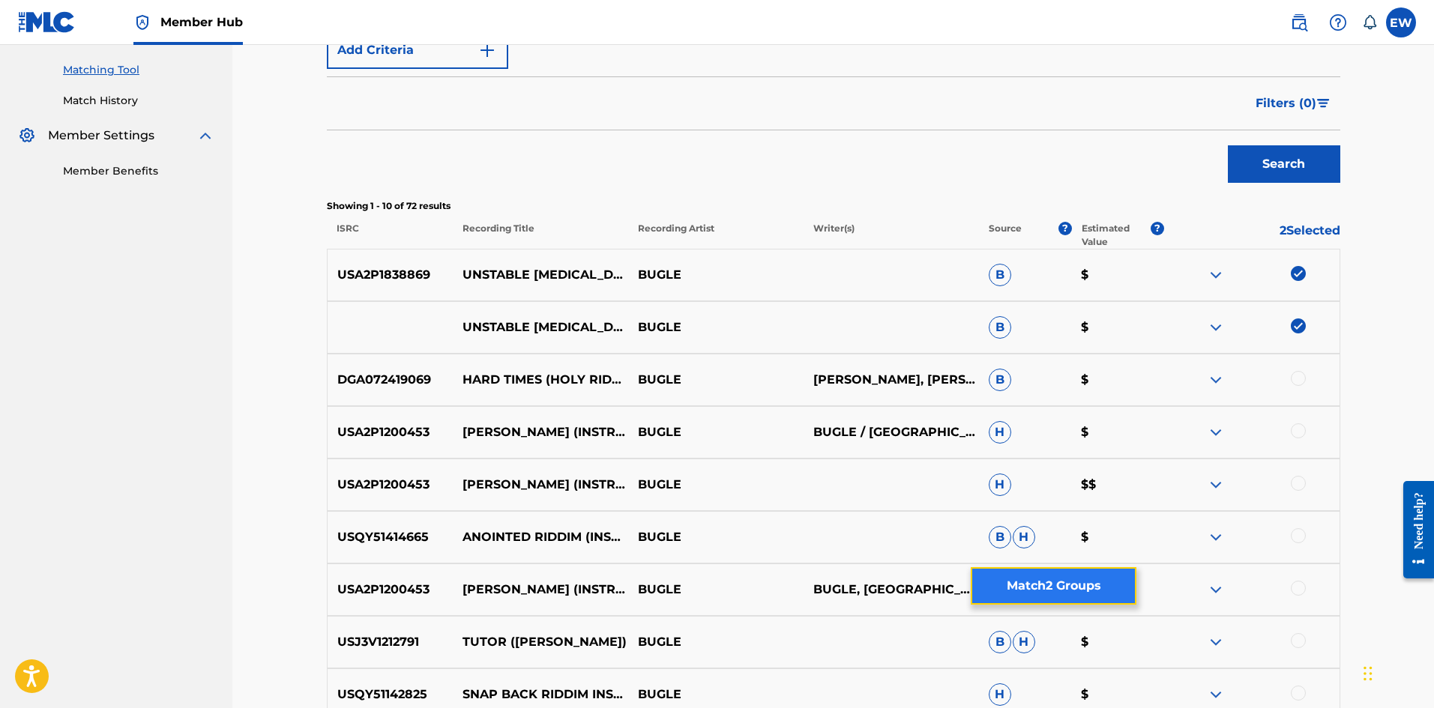
click at [1066, 583] on button "Match 2 Groups" at bounding box center [1054, 585] width 166 height 37
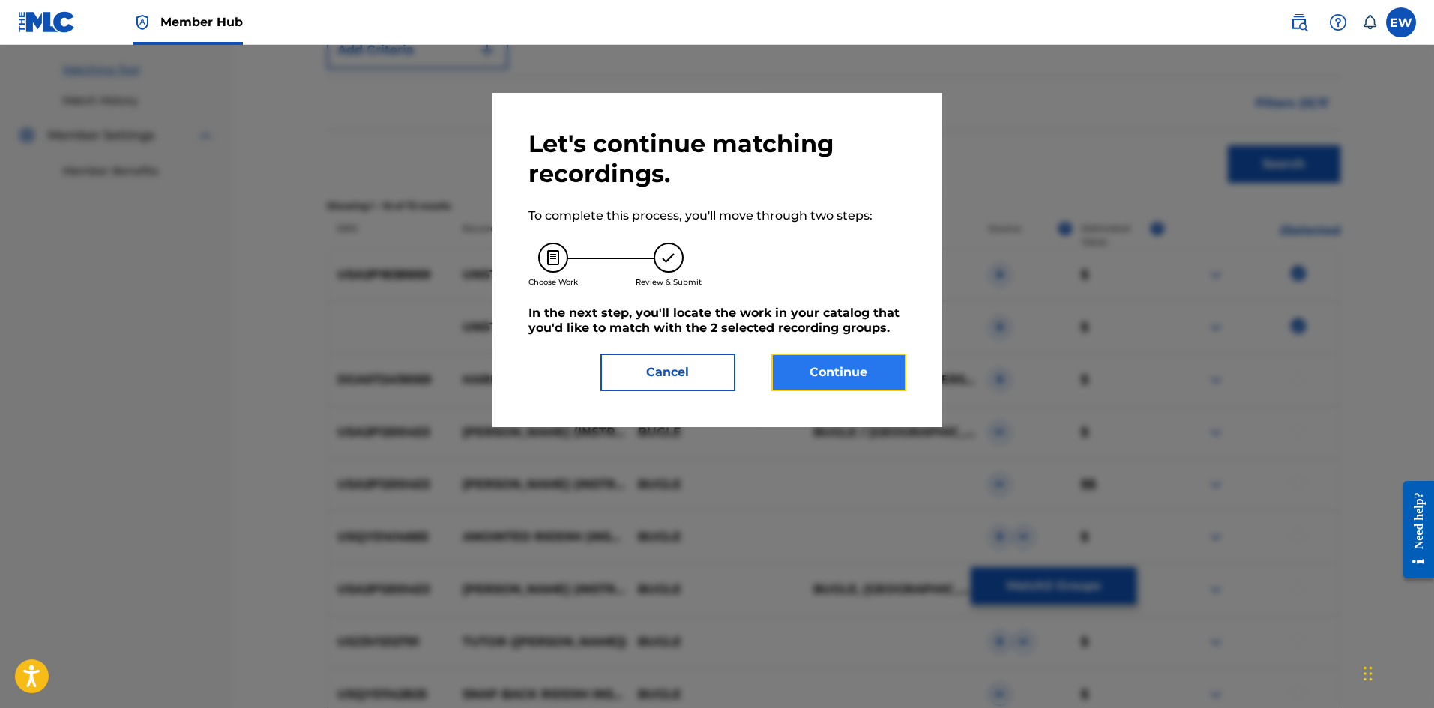
drag, startPoint x: 858, startPoint y: 371, endPoint x: 846, endPoint y: 363, distance: 14.6
click at [846, 363] on button "Continue" at bounding box center [838, 372] width 135 height 37
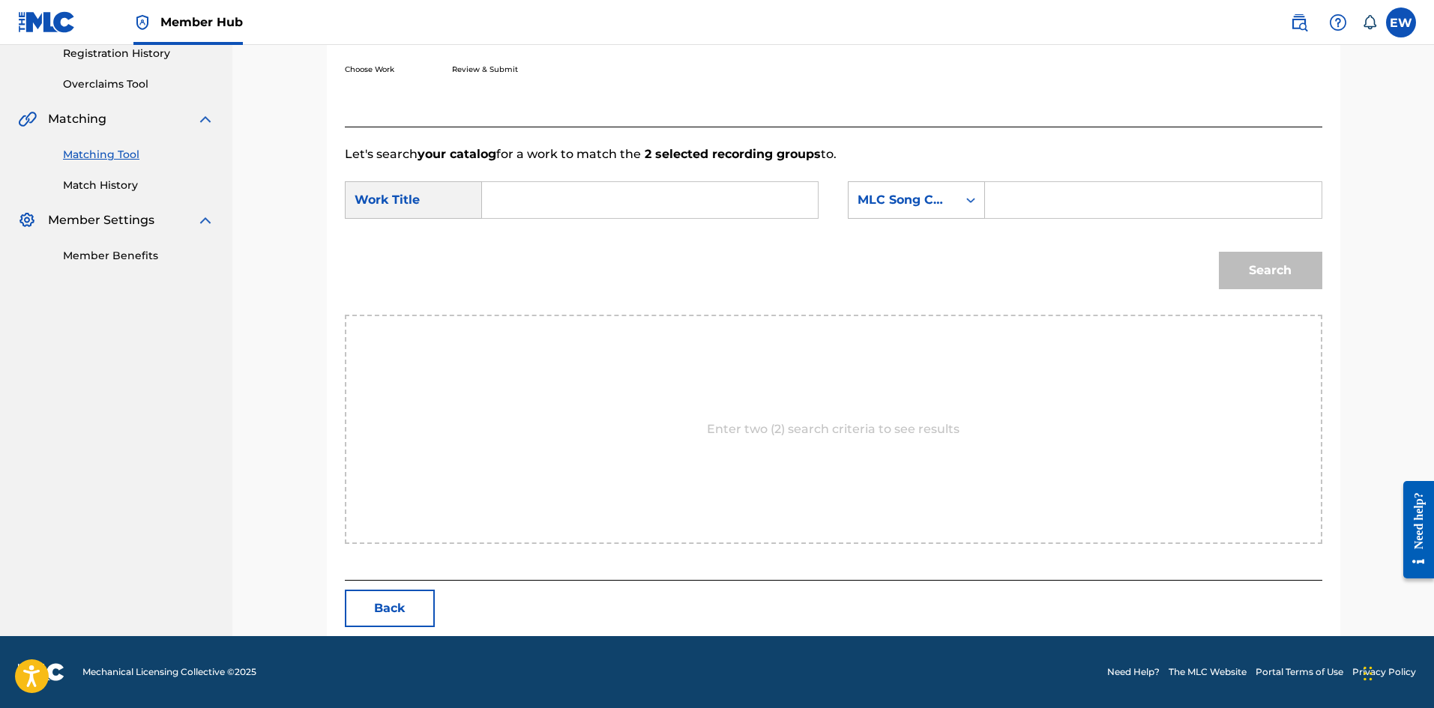
scroll to position [290, 0]
drag, startPoint x: 692, startPoint y: 203, endPoint x: 671, endPoint y: 234, distance: 37.2
click at [670, 223] on div "SearchWithCriteriaf0165dac-ec13-4cca-9b2a-6b42958ae6b8 Work Title SearchWithCri…" at bounding box center [833, 204] width 977 height 46
paste input "UNSTABLE [MEDICAL_DATA] RIDDIM"
type input "UNSTABLE [MEDICAL_DATA] RIDDIM"
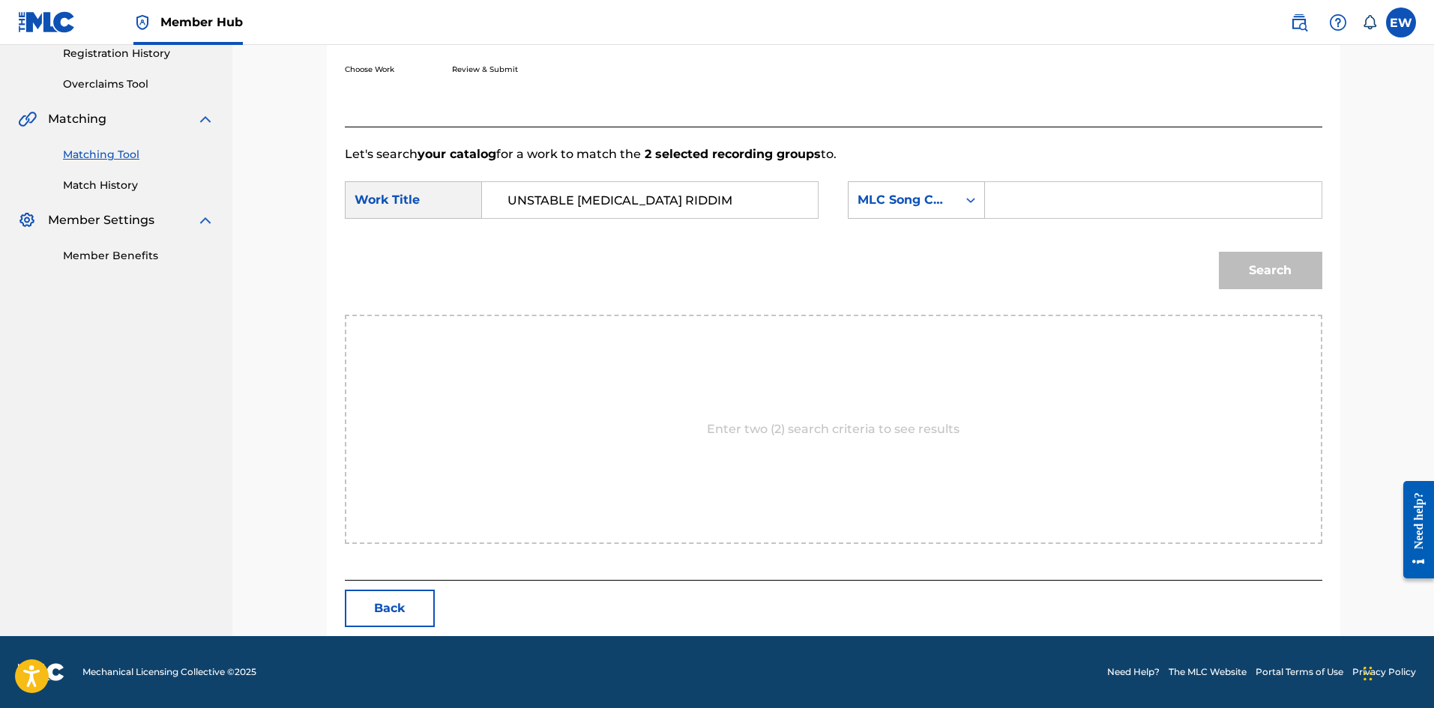
click at [1091, 211] on input "Search Form" at bounding box center [1153, 200] width 310 height 36
paste input "UVAHYZ"
type input "UVAHYZ"
click at [1287, 259] on button "Search" at bounding box center [1270, 270] width 103 height 37
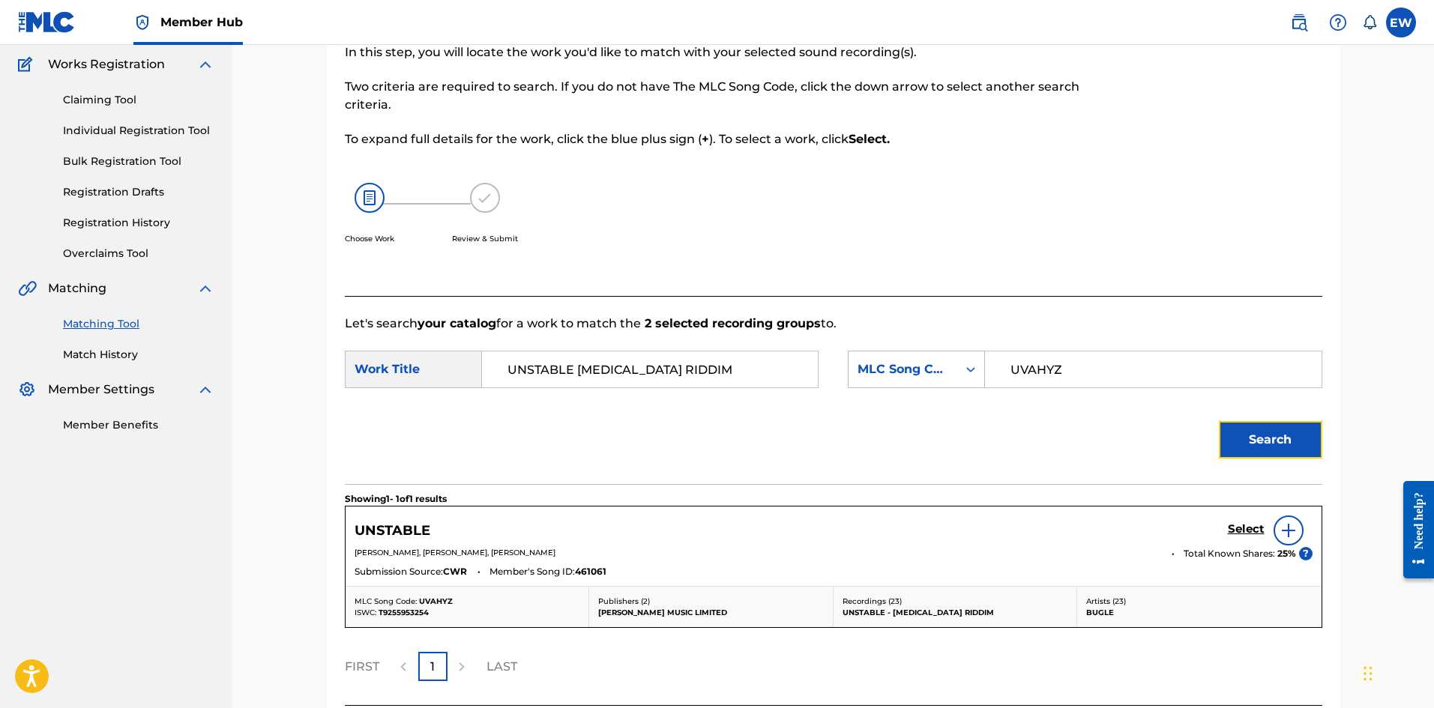
scroll to position [246, 0]
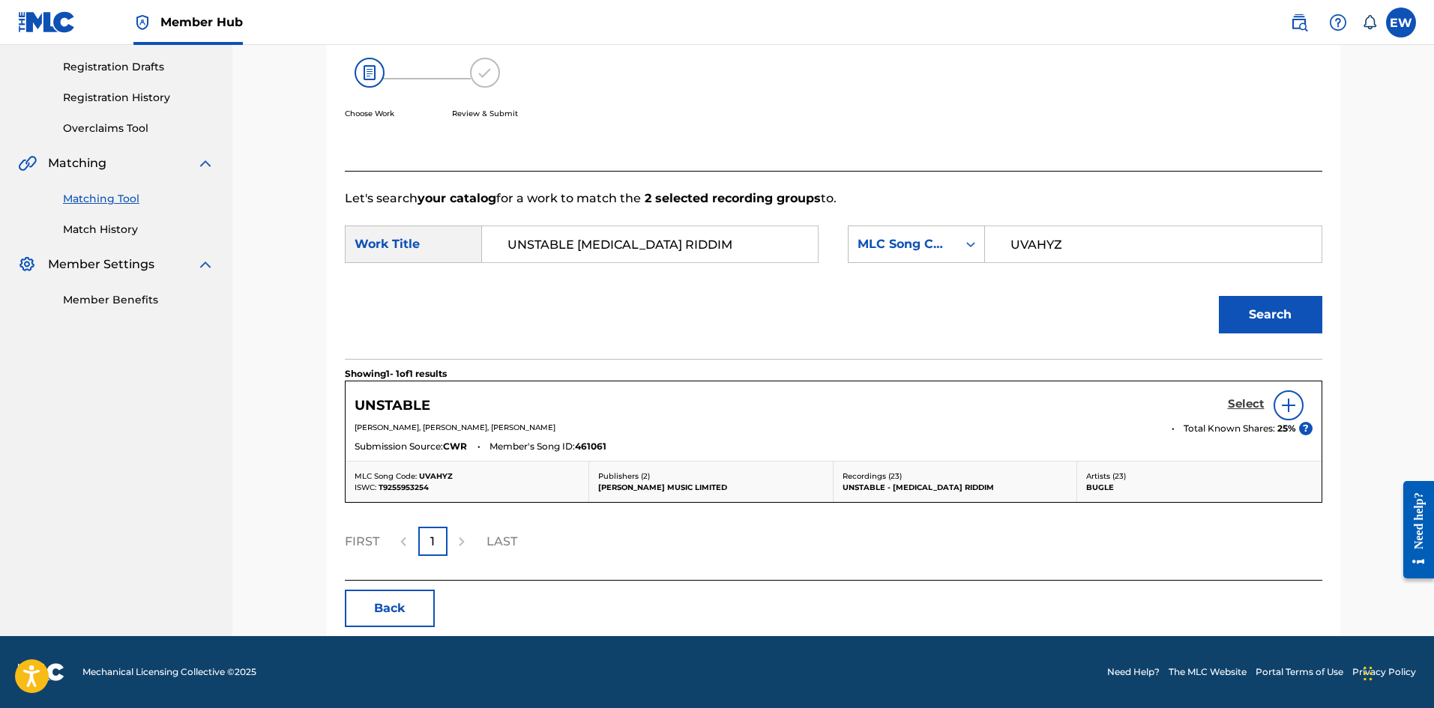
click at [1248, 398] on h5 "Select" at bounding box center [1246, 404] width 37 height 14
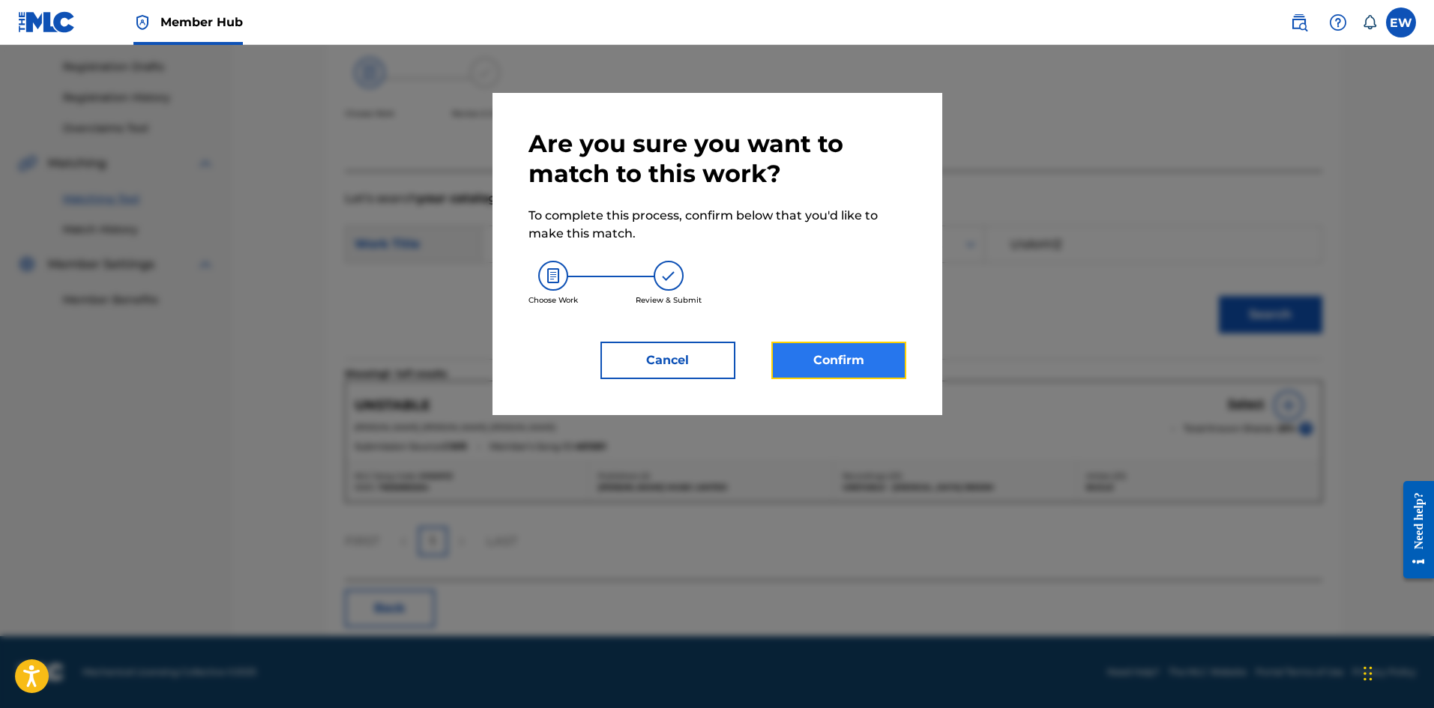
click at [877, 367] on button "Confirm" at bounding box center [838, 360] width 135 height 37
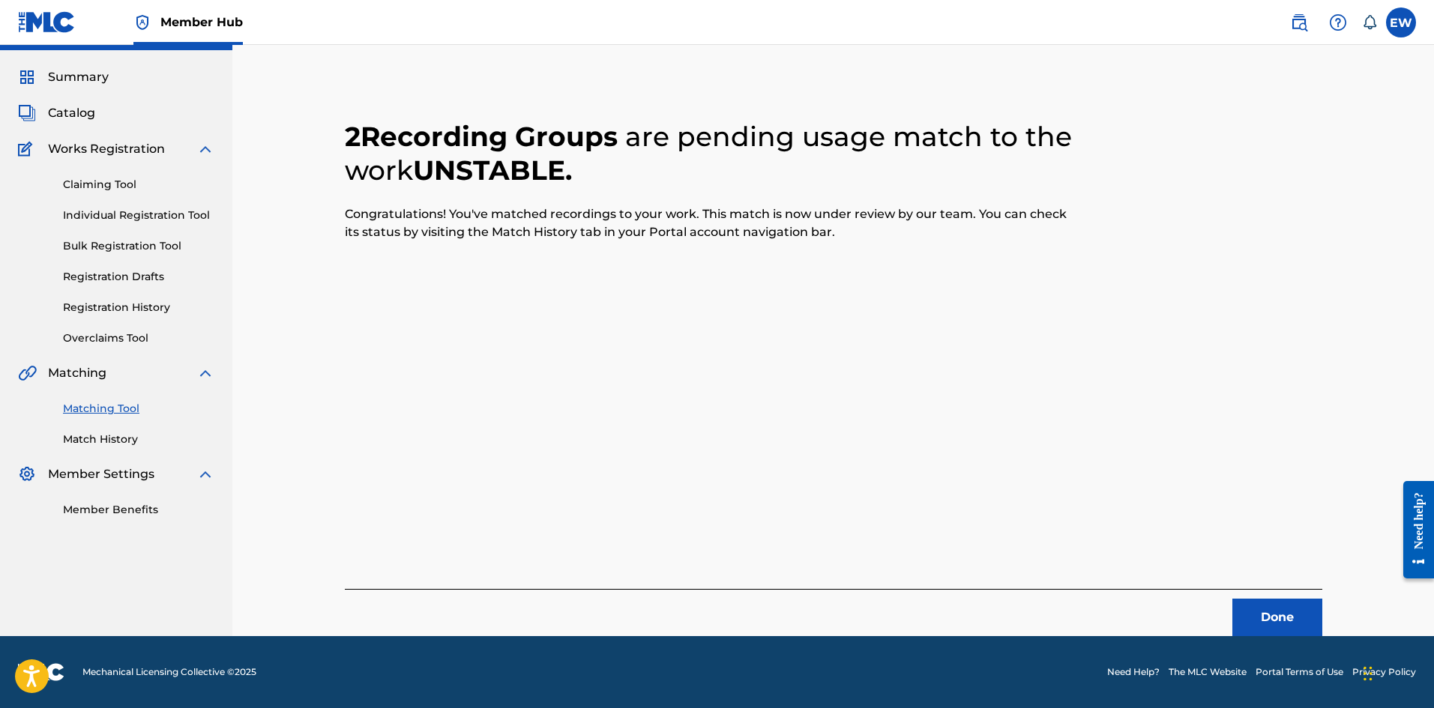
scroll to position [36, 0]
click at [1303, 618] on button "Done" at bounding box center [1277, 617] width 90 height 37
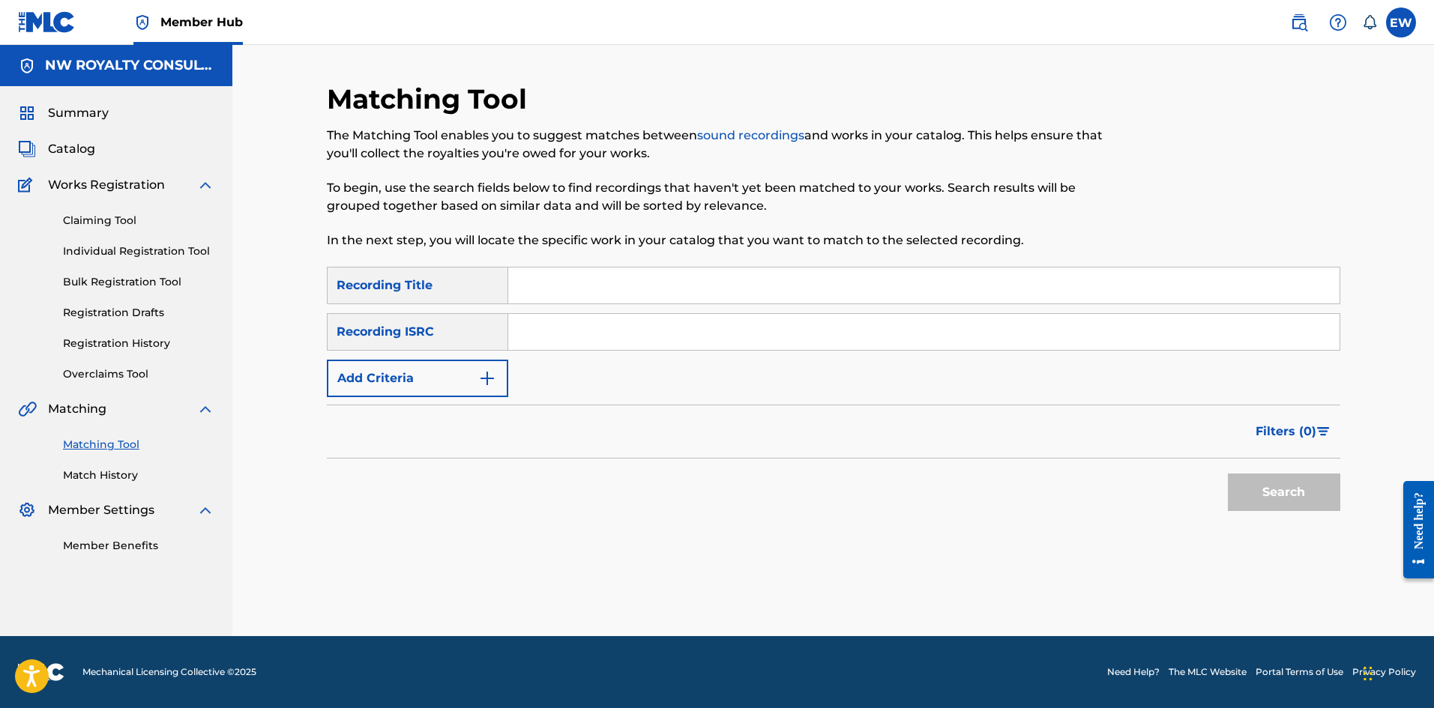
scroll to position [0, 0]
click at [437, 396] on form "SearchWithCriteriace9246af-2037-49ec-b288-5cb02de71458 Recording Title SearchWi…" at bounding box center [833, 393] width 1013 height 252
click at [438, 392] on button "Add Criteria" at bounding box center [417, 378] width 181 height 37
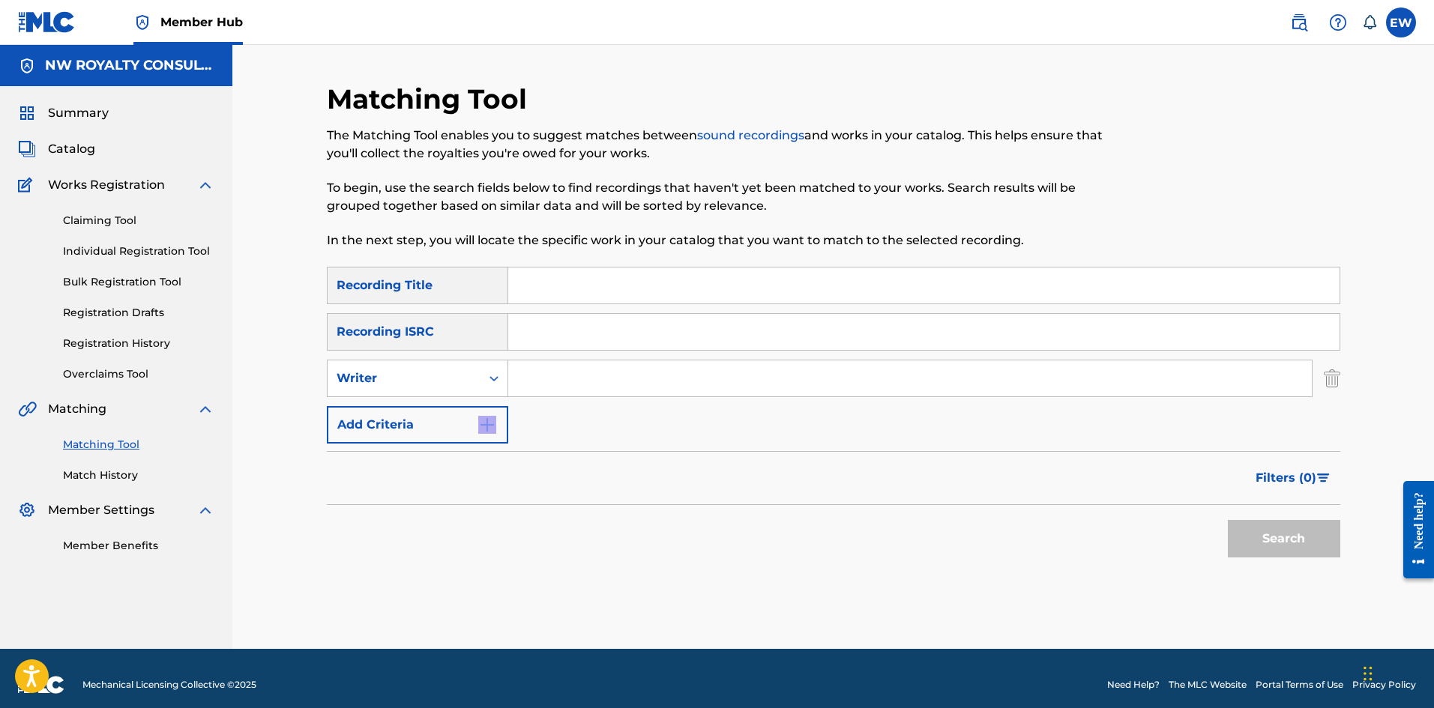
click at [435, 397] on div "SearchWithCriteriace9246af-2037-49ec-b288-5cb02de71458 Recording Title SearchWi…" at bounding box center [833, 355] width 1013 height 177
click at [448, 385] on div "Writer" at bounding box center [404, 379] width 135 height 18
click at [435, 405] on div "Recording Artist" at bounding box center [418, 415] width 180 height 37
drag, startPoint x: 551, startPoint y: 383, endPoint x: 528, endPoint y: 390, distance: 23.5
click at [533, 384] on input "Search Form" at bounding box center [909, 379] width 803 height 36
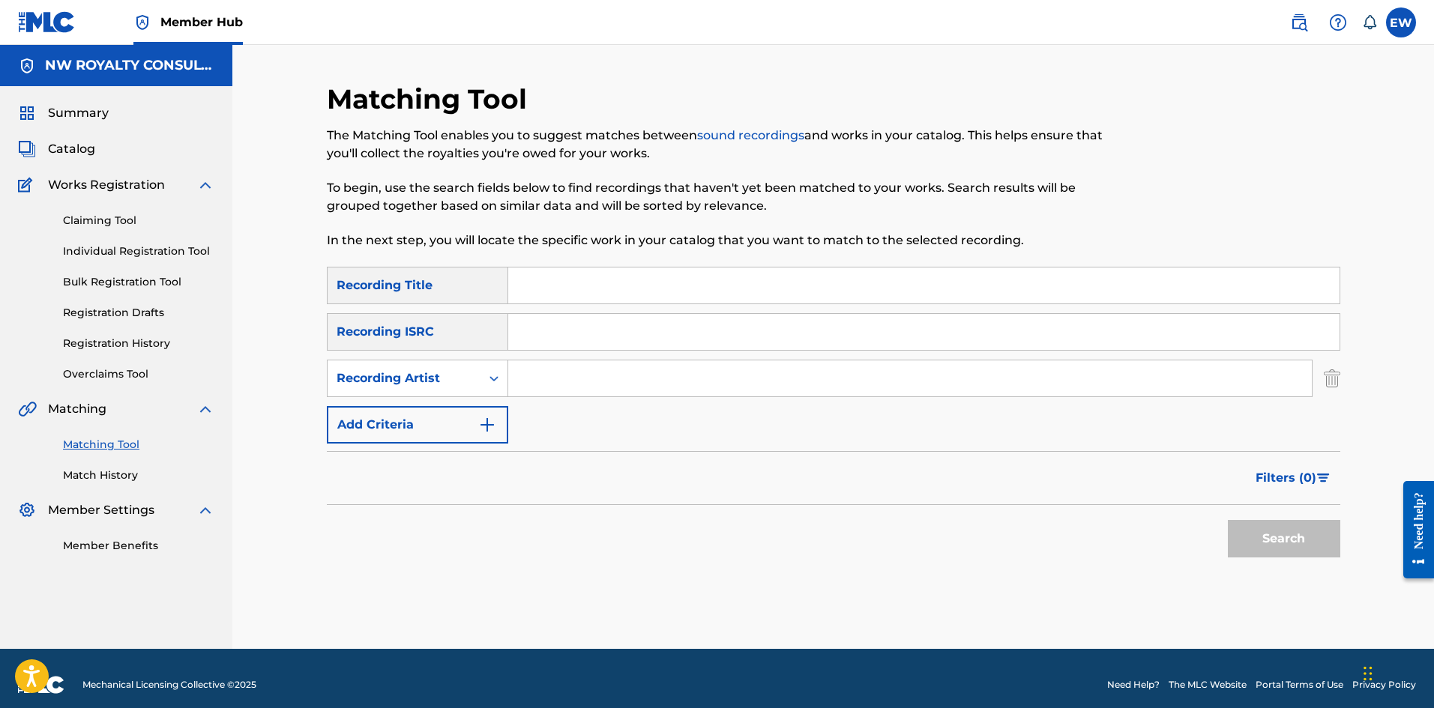
paste input "GIOVANNI"
type input "GIOVANNI"
click at [700, 283] on input "Search Form" at bounding box center [923, 286] width 831 height 36
paste input "UP HILL CLIMB"
type input "UP HILL CLIMB"
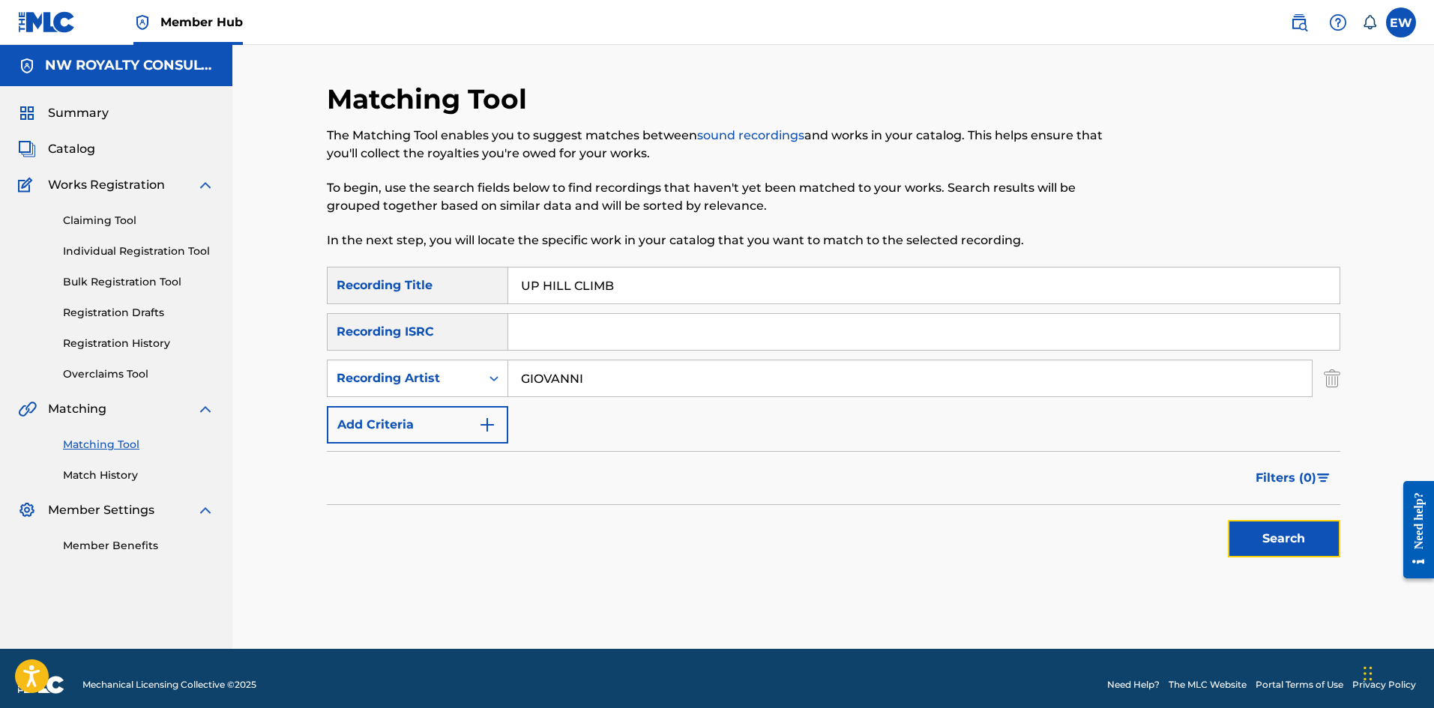
drag, startPoint x: 1258, startPoint y: 523, endPoint x: 1220, endPoint y: 499, distance: 45.1
click at [1258, 523] on button "Search" at bounding box center [1284, 538] width 112 height 37
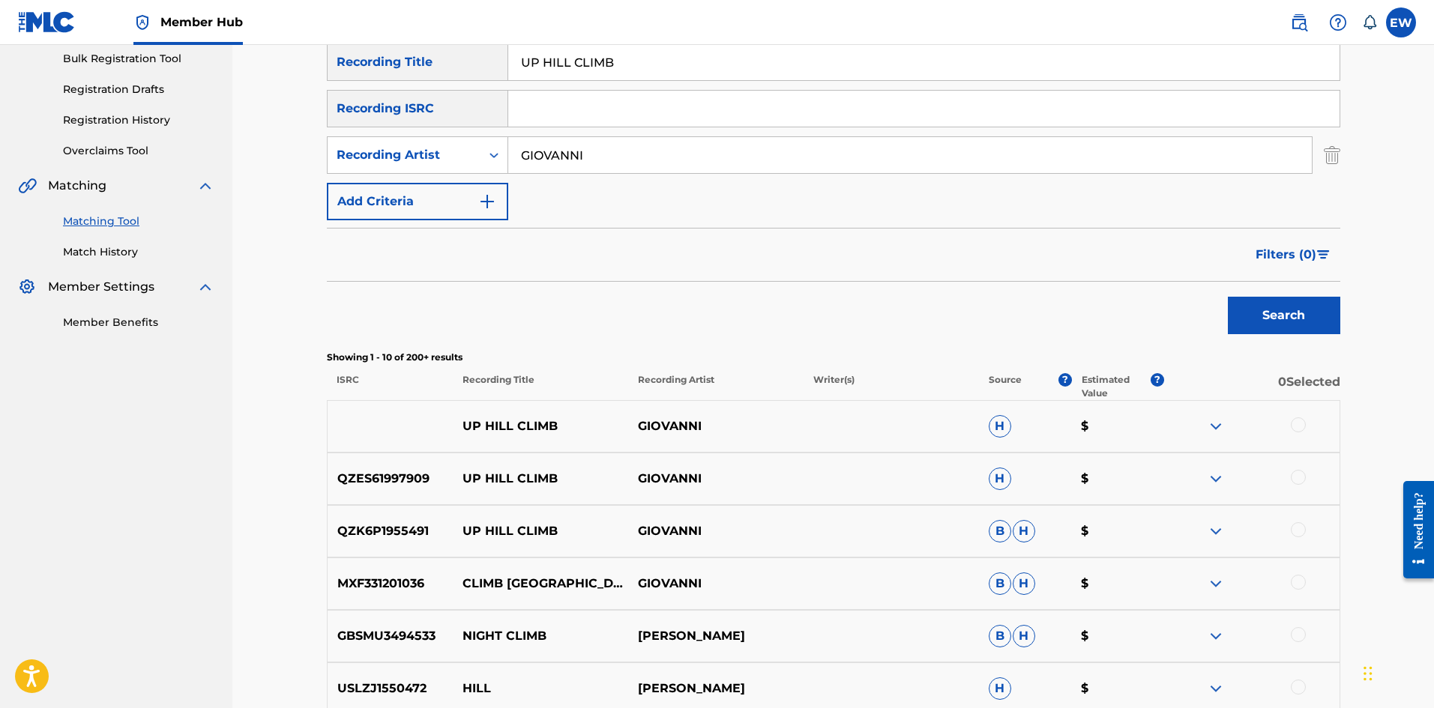
scroll to position [225, 0]
click at [1296, 424] on div at bounding box center [1298, 423] width 15 height 15
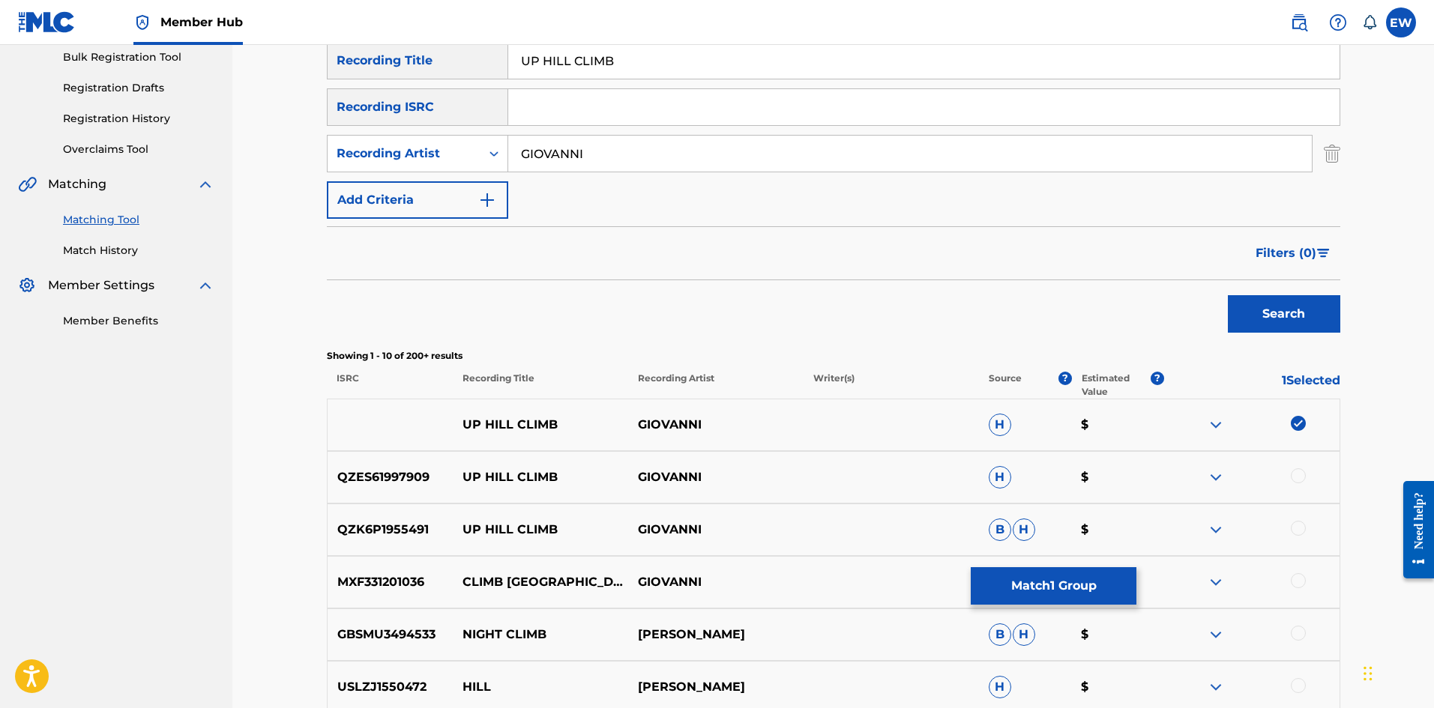
drag, startPoint x: 1298, startPoint y: 472, endPoint x: 1258, endPoint y: 465, distance: 41.0
click at [1298, 471] on div at bounding box center [1298, 475] width 15 height 15
click at [1303, 524] on div at bounding box center [1298, 528] width 15 height 15
click at [1008, 585] on button "Match 3 Groups" at bounding box center [1054, 585] width 166 height 37
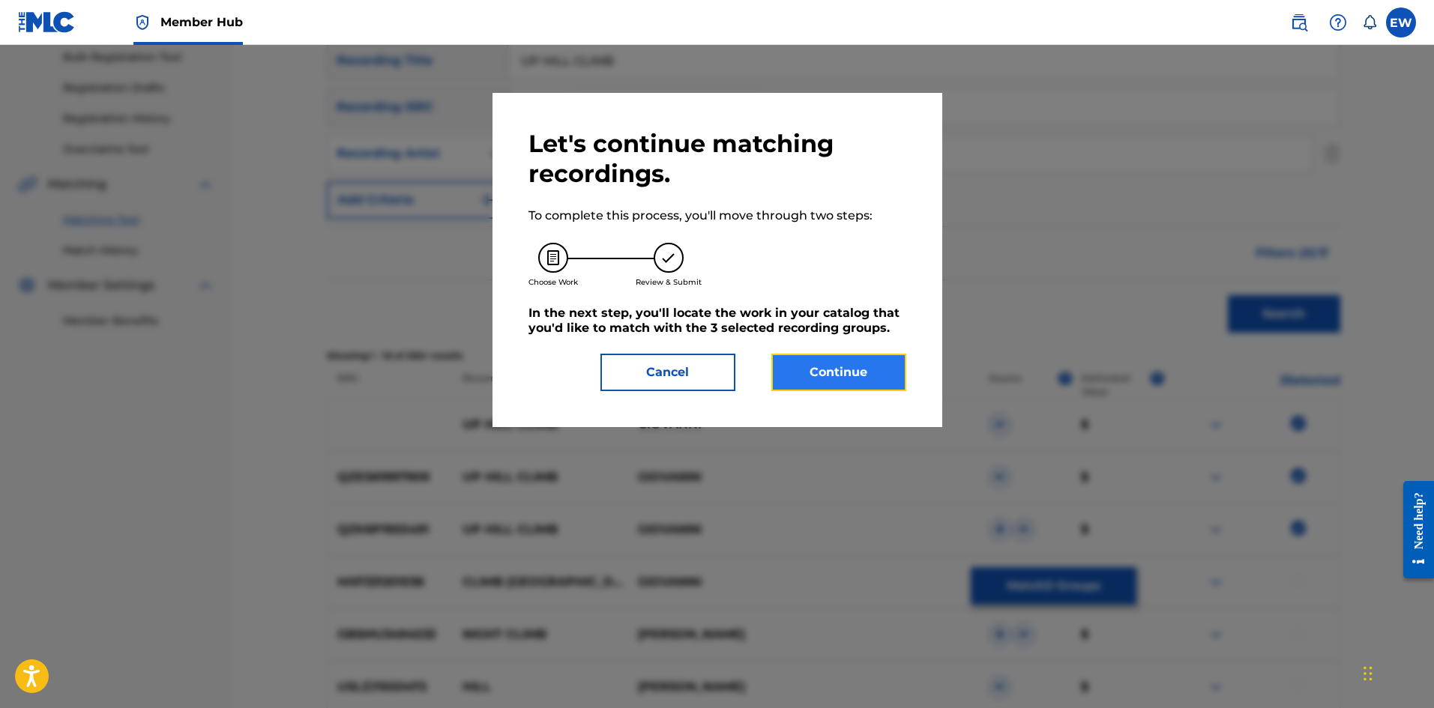
click at [860, 378] on button "Continue" at bounding box center [838, 372] width 135 height 37
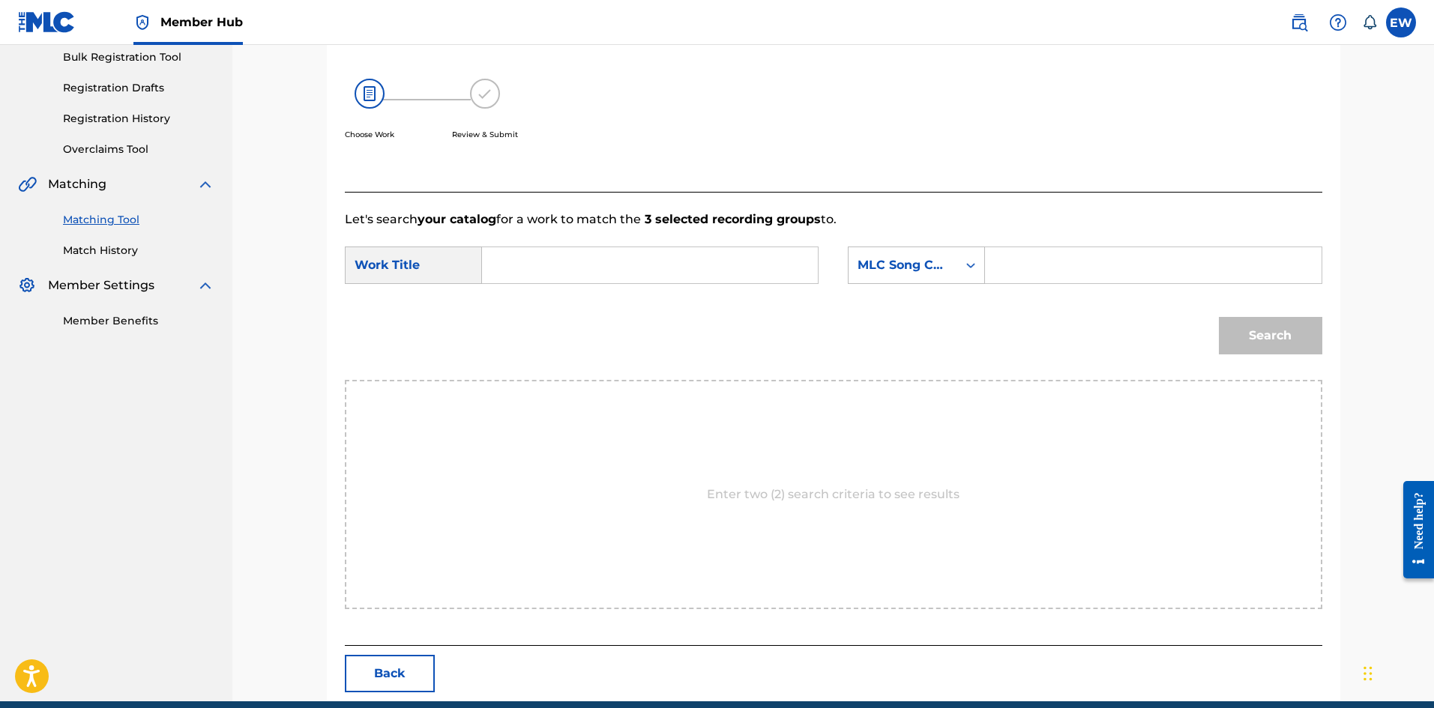
click at [609, 268] on input "Search Form" at bounding box center [650, 265] width 310 height 36
paste input "UP HILL CLIMB"
type input "UP HILL CLIMB"
click at [1019, 261] on form "SearchWithCriteriaf0165dac-ec13-4cca-9b2a-6b42958ae6b8 Work Title UP HILL CLIMB…" at bounding box center [833, 304] width 977 height 151
click at [1022, 262] on input "Search Form" at bounding box center [1153, 265] width 310 height 36
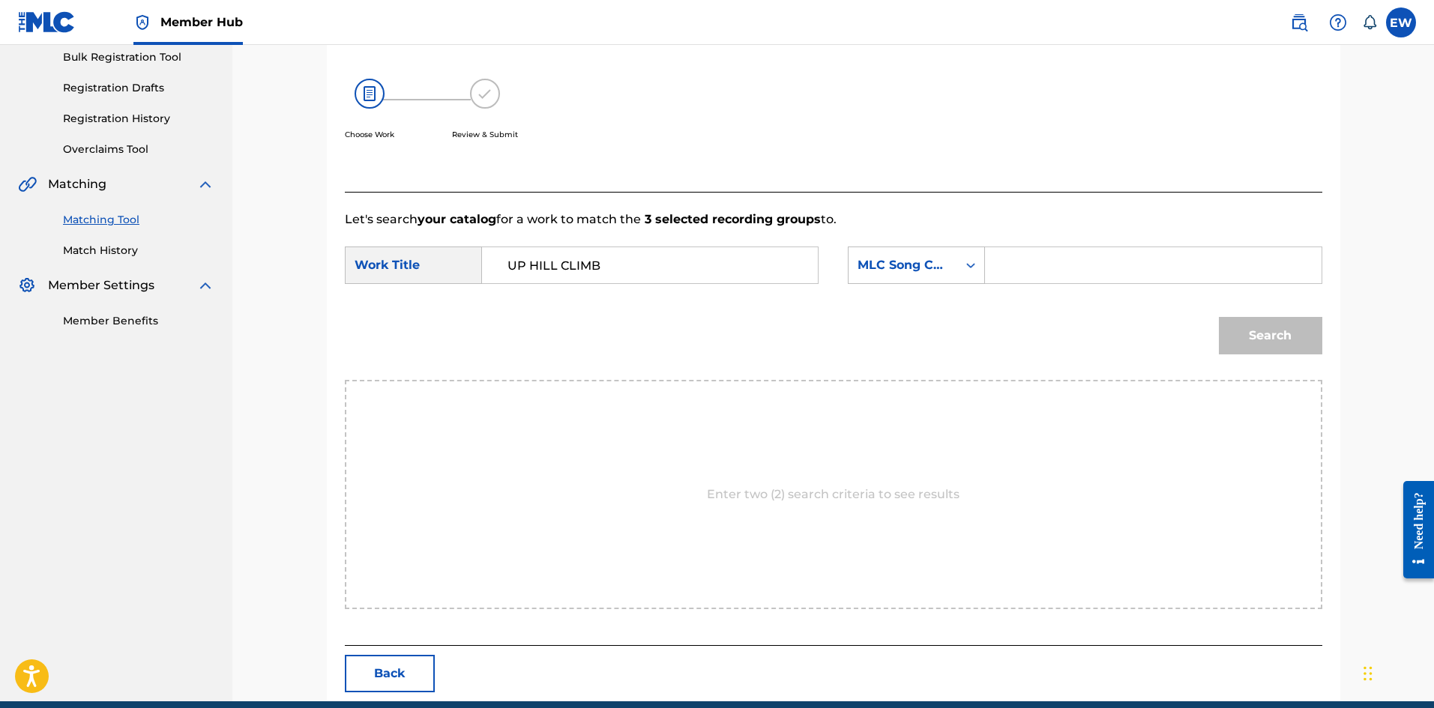
paste input "UA8IHY"
type input "UA8IHY"
click at [1264, 334] on button "Search" at bounding box center [1270, 335] width 103 height 37
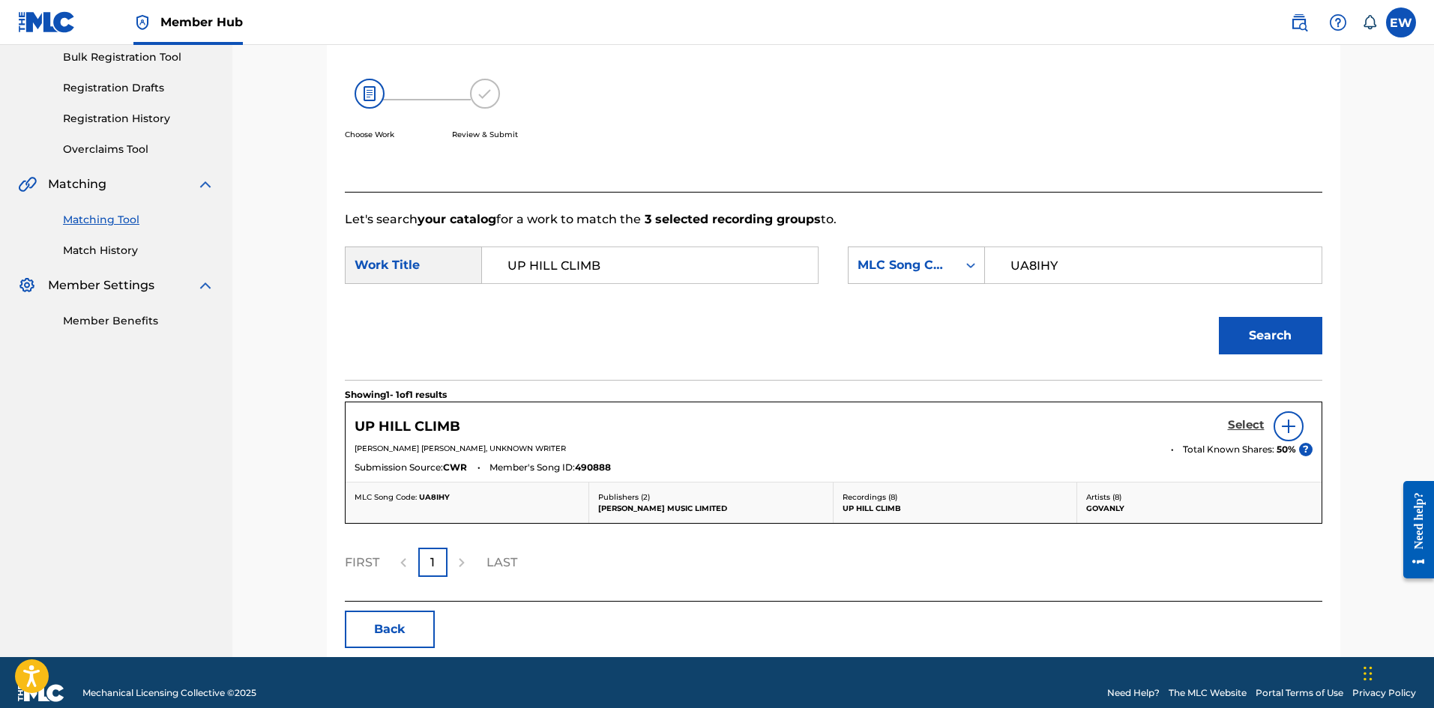
click at [1259, 423] on h5 "Select" at bounding box center [1246, 425] width 37 height 14
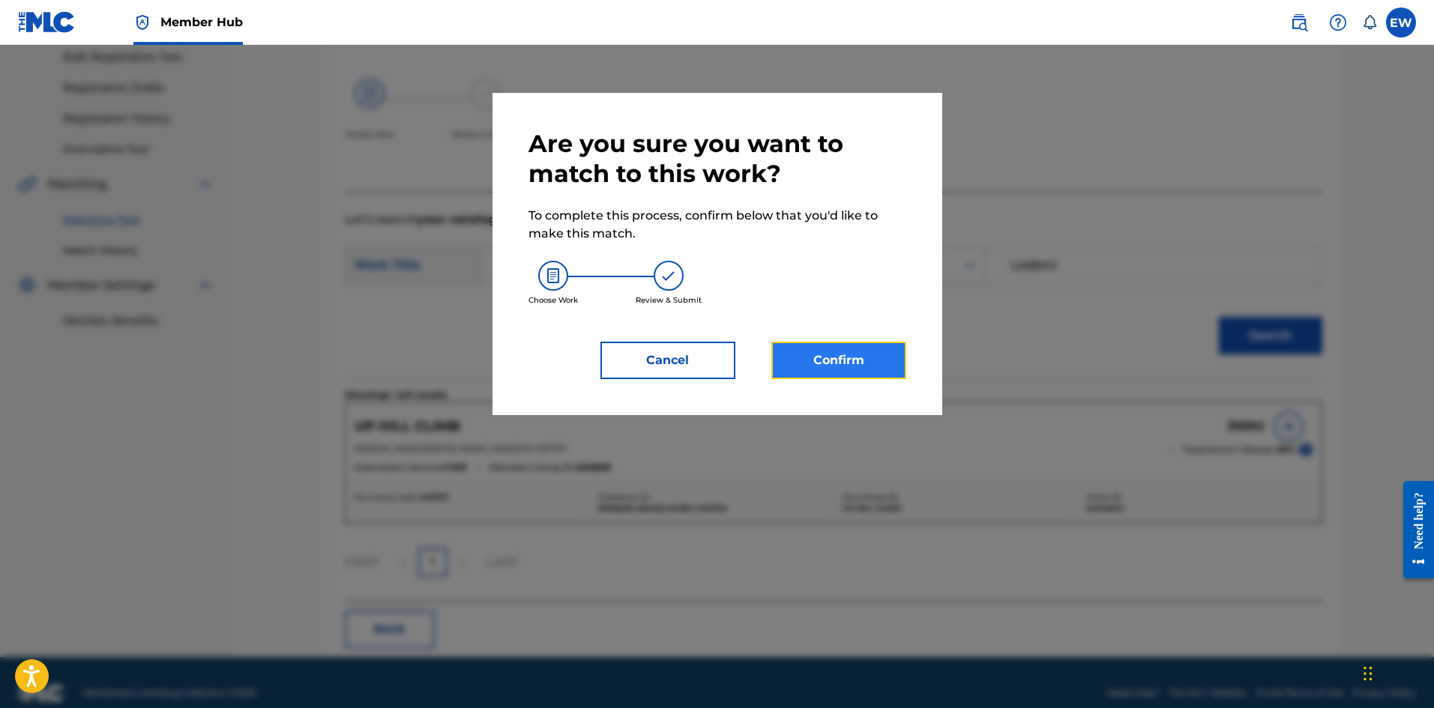
click at [845, 343] on button "Confirm" at bounding box center [838, 360] width 135 height 37
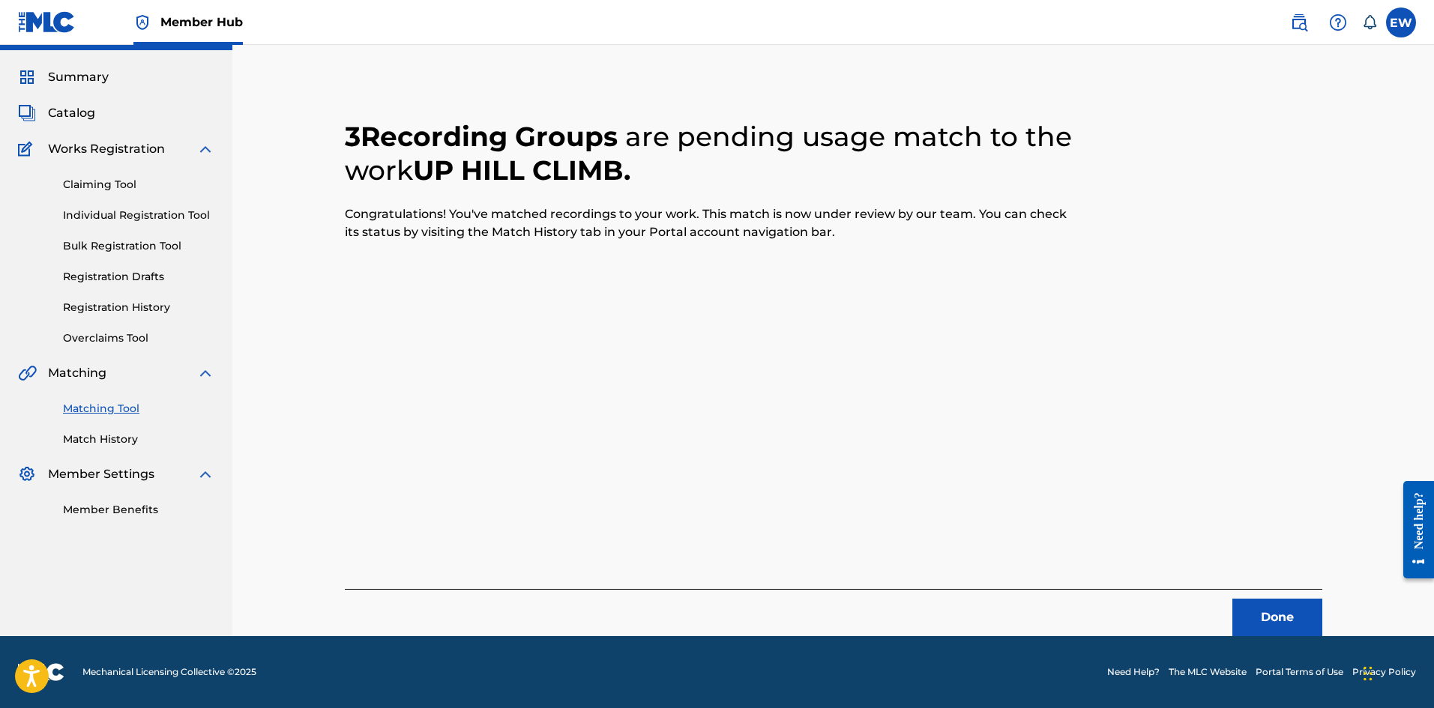
scroll to position [36, 0]
drag, startPoint x: 1247, startPoint y: 603, endPoint x: 1438, endPoint y: 600, distance: 190.4
click at [1248, 604] on button "Done" at bounding box center [1277, 617] width 90 height 37
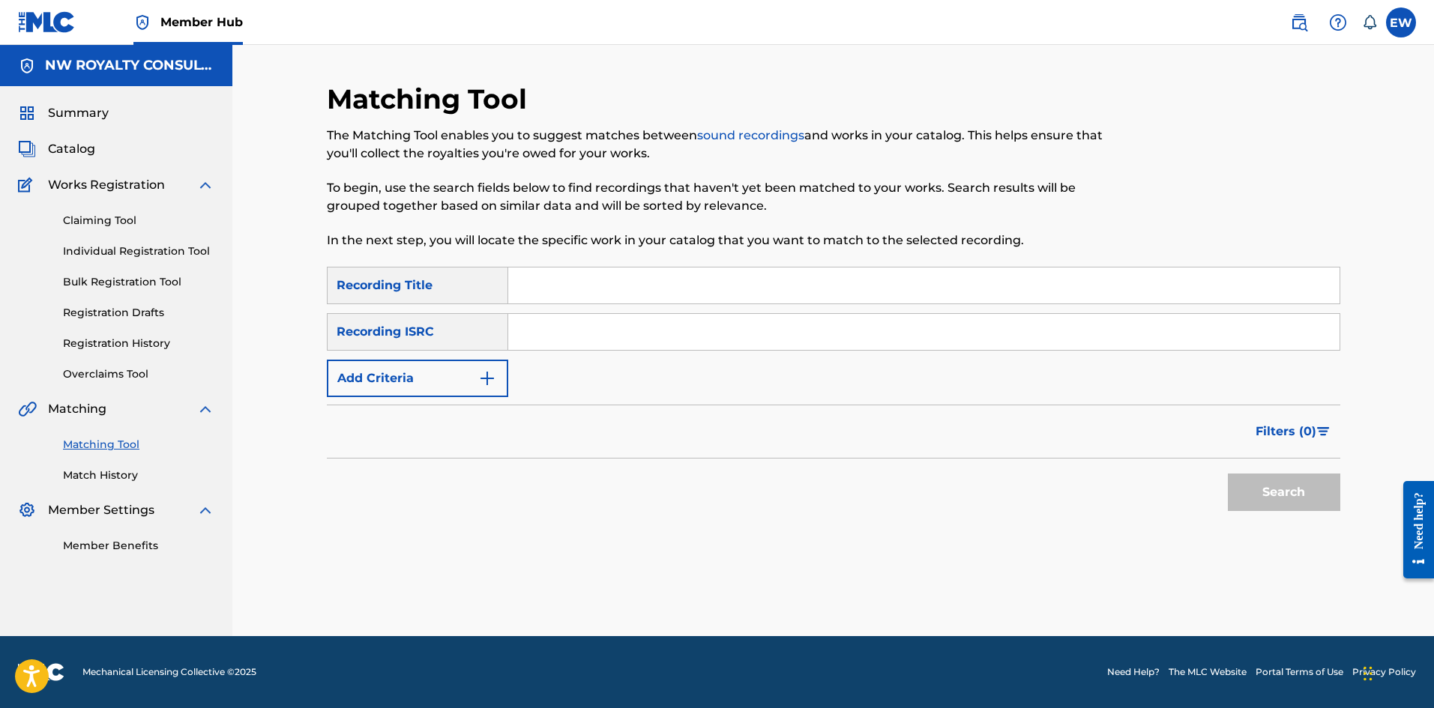
scroll to position [0, 0]
click at [471, 382] on button "Add Criteria" at bounding box center [417, 378] width 181 height 37
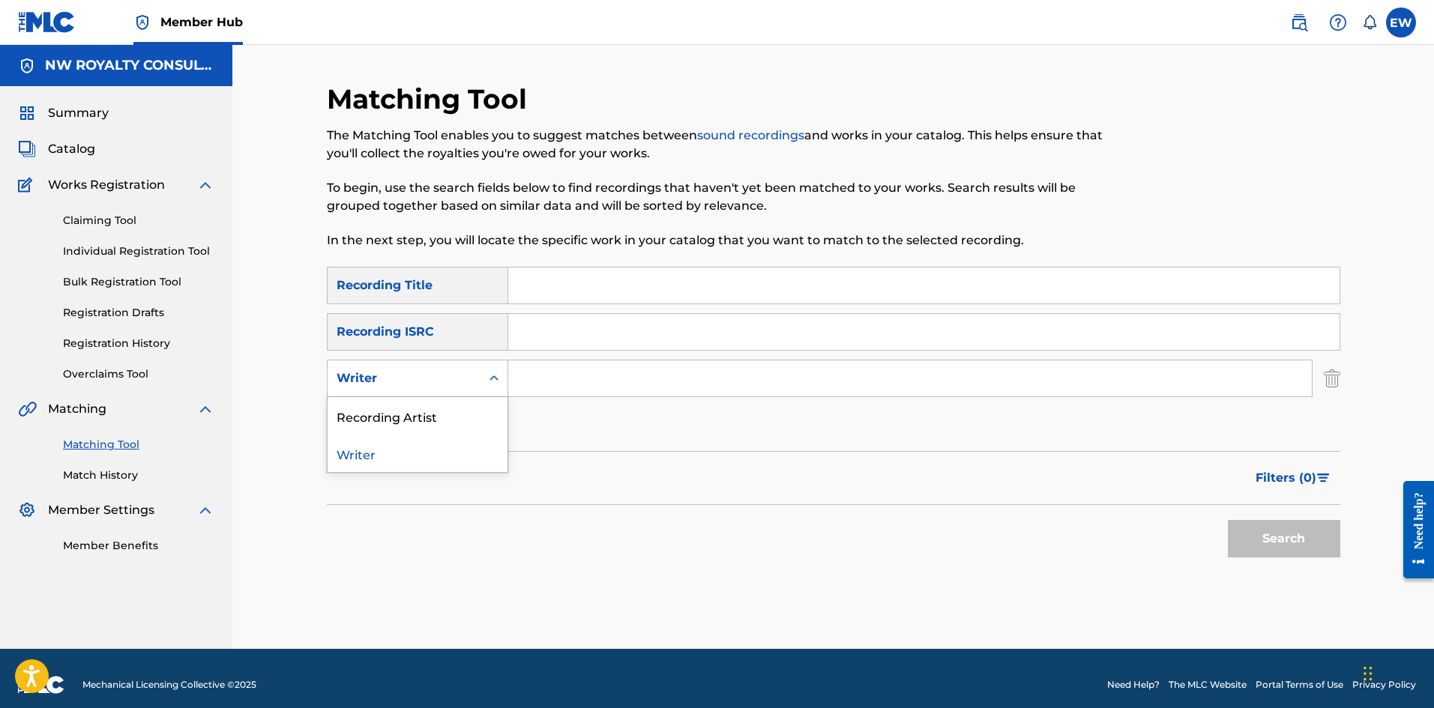
drag, startPoint x: 471, startPoint y: 377, endPoint x: 459, endPoint y: 387, distance: 16.0
click at [471, 376] on div "Writer" at bounding box center [404, 378] width 153 height 28
drag, startPoint x: 423, startPoint y: 425, endPoint x: 484, endPoint y: 400, distance: 65.8
click at [463, 407] on div "Recording Artist" at bounding box center [418, 415] width 180 height 37
click at [627, 370] on input "Search Form" at bounding box center [909, 379] width 803 height 36
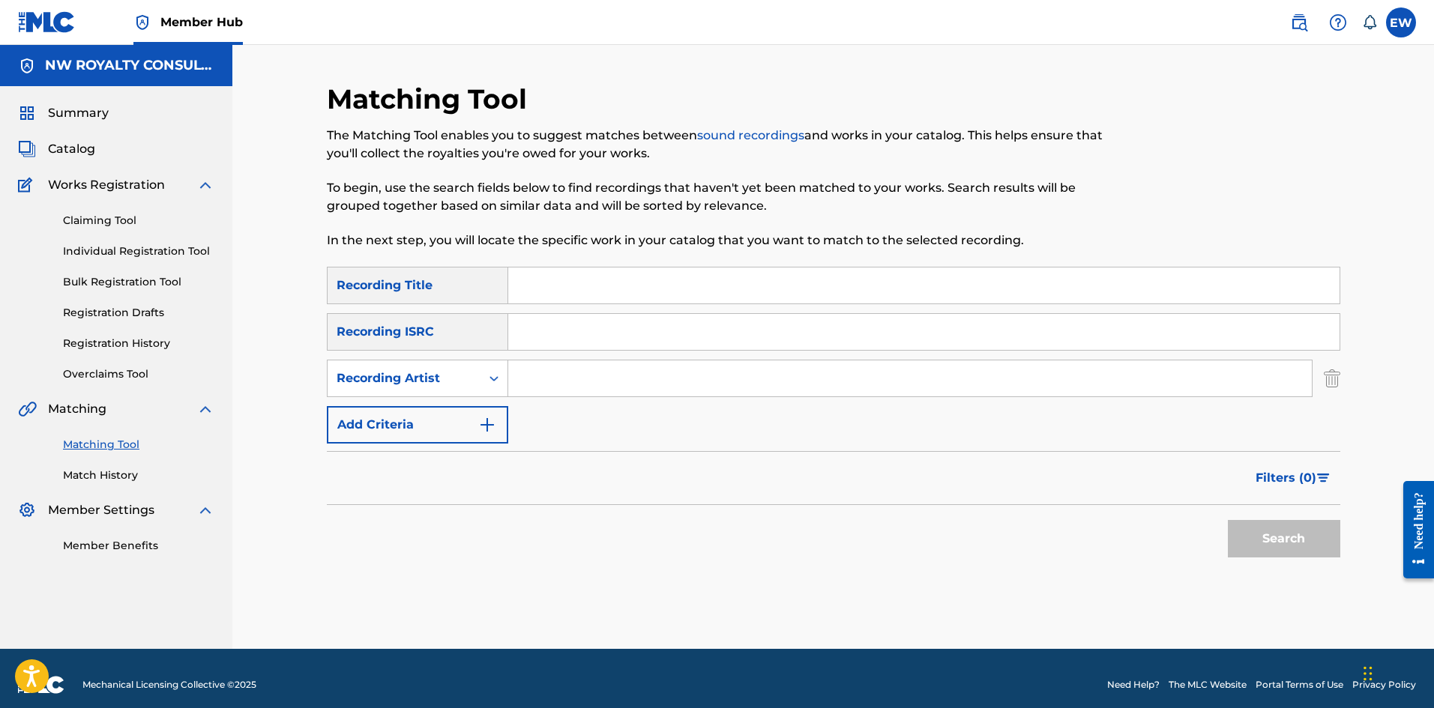
paste input "TEFLON YOUNG KING"
type input "TEFLON YOUNG KING"
drag, startPoint x: 736, startPoint y: 294, endPoint x: 753, endPoint y: 281, distance: 21.4
click at [749, 286] on input "Search Form" at bounding box center [923, 286] width 831 height 36
paste input "VACANCY"
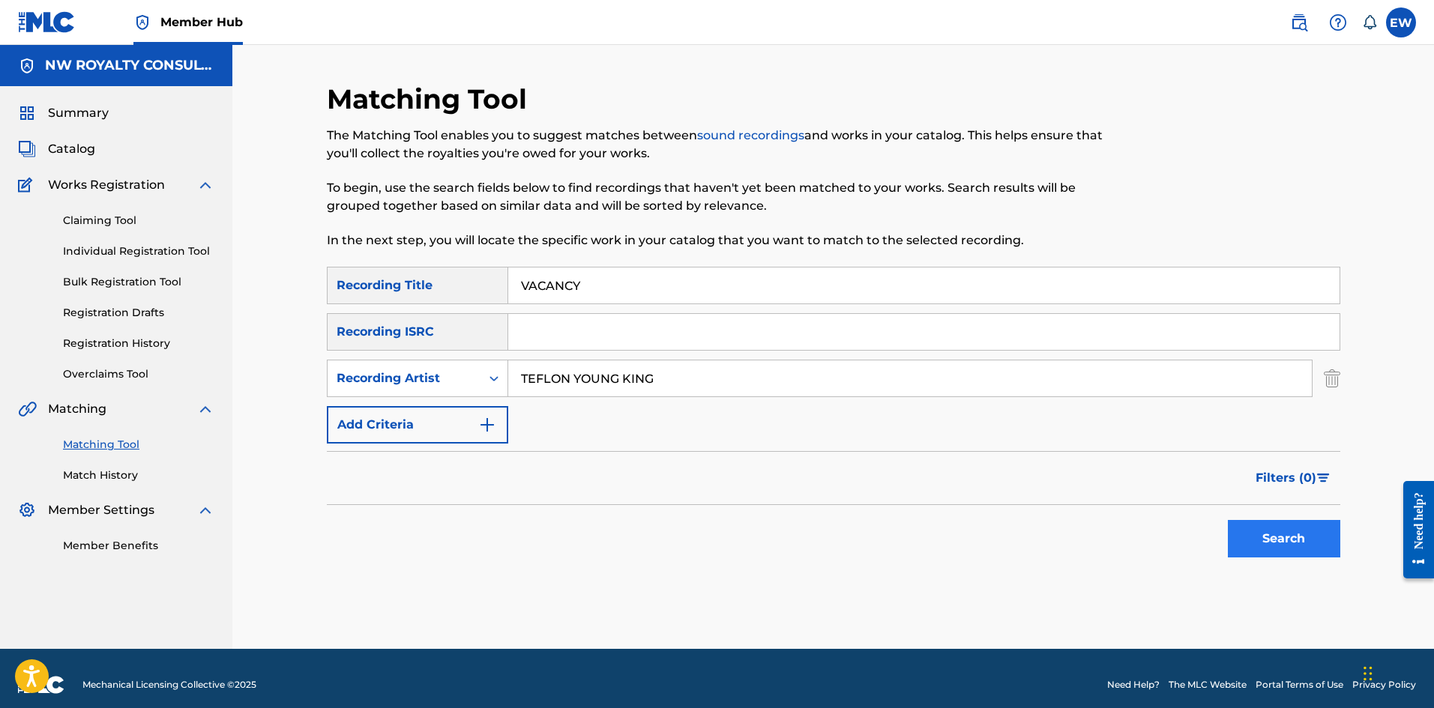
type input "VACANCY"
drag, startPoint x: 1268, startPoint y: 541, endPoint x: 1273, endPoint y: 500, distance: 41.5
click at [1270, 529] on button "Search" at bounding box center [1284, 538] width 112 height 37
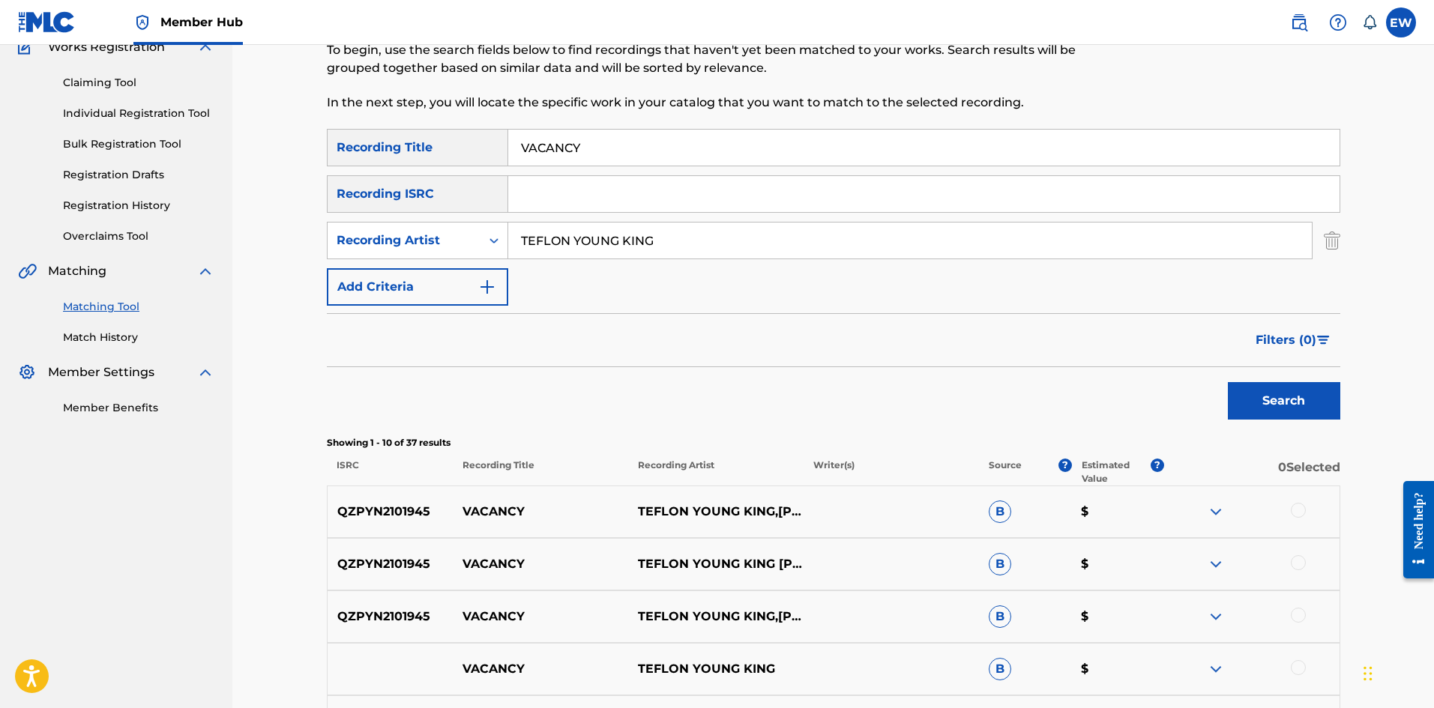
scroll to position [150, 0]
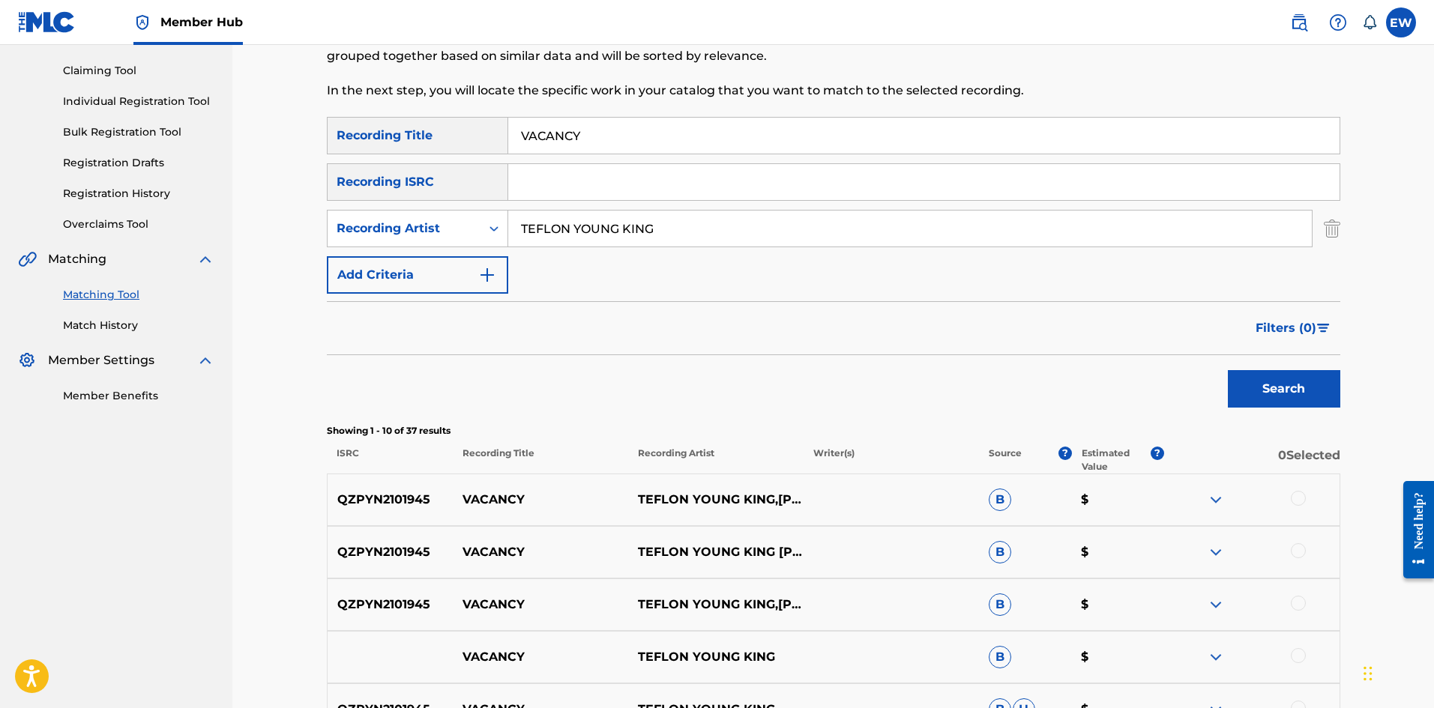
click at [1303, 500] on div at bounding box center [1298, 498] width 15 height 15
click at [1311, 544] on div at bounding box center [1251, 552] width 175 height 18
click at [1305, 546] on div at bounding box center [1251, 552] width 175 height 18
click at [1299, 547] on div at bounding box center [1298, 550] width 15 height 15
click at [1302, 598] on div at bounding box center [1298, 603] width 15 height 15
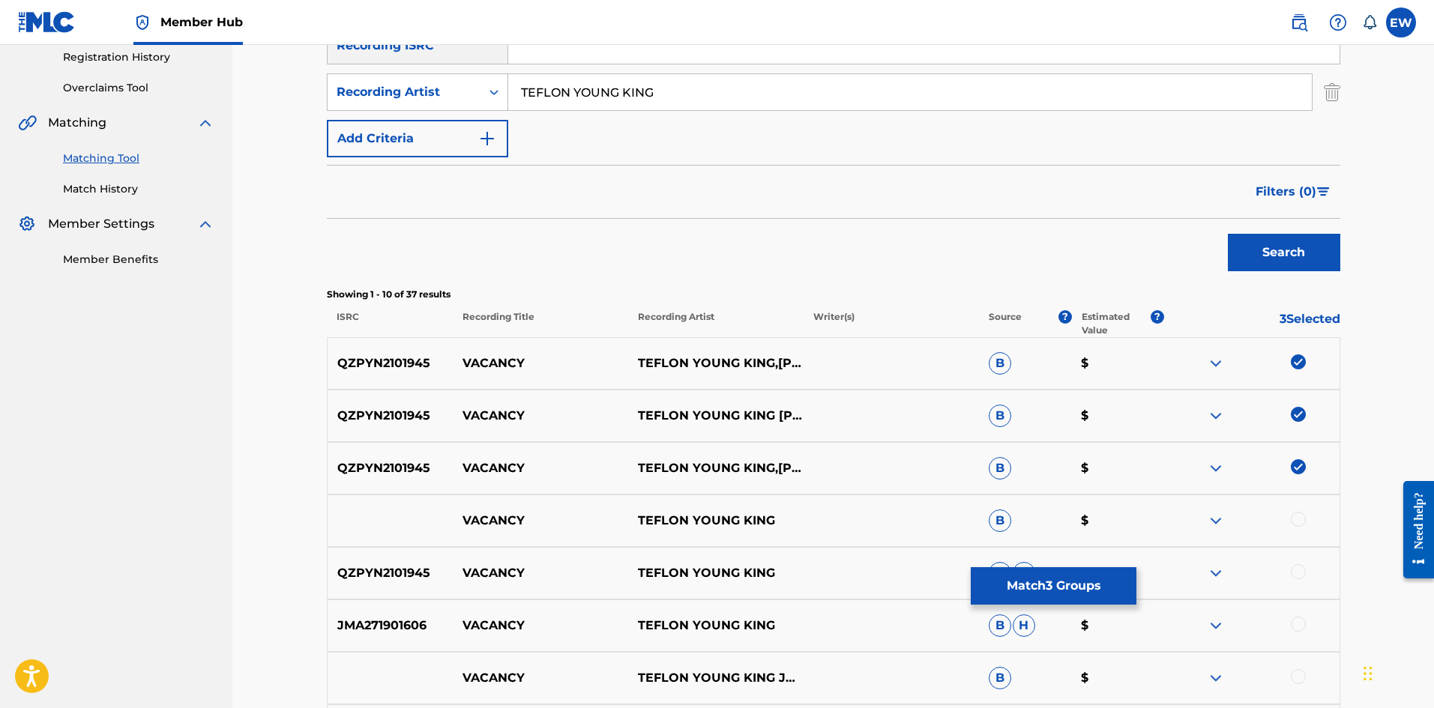
scroll to position [300, 0]
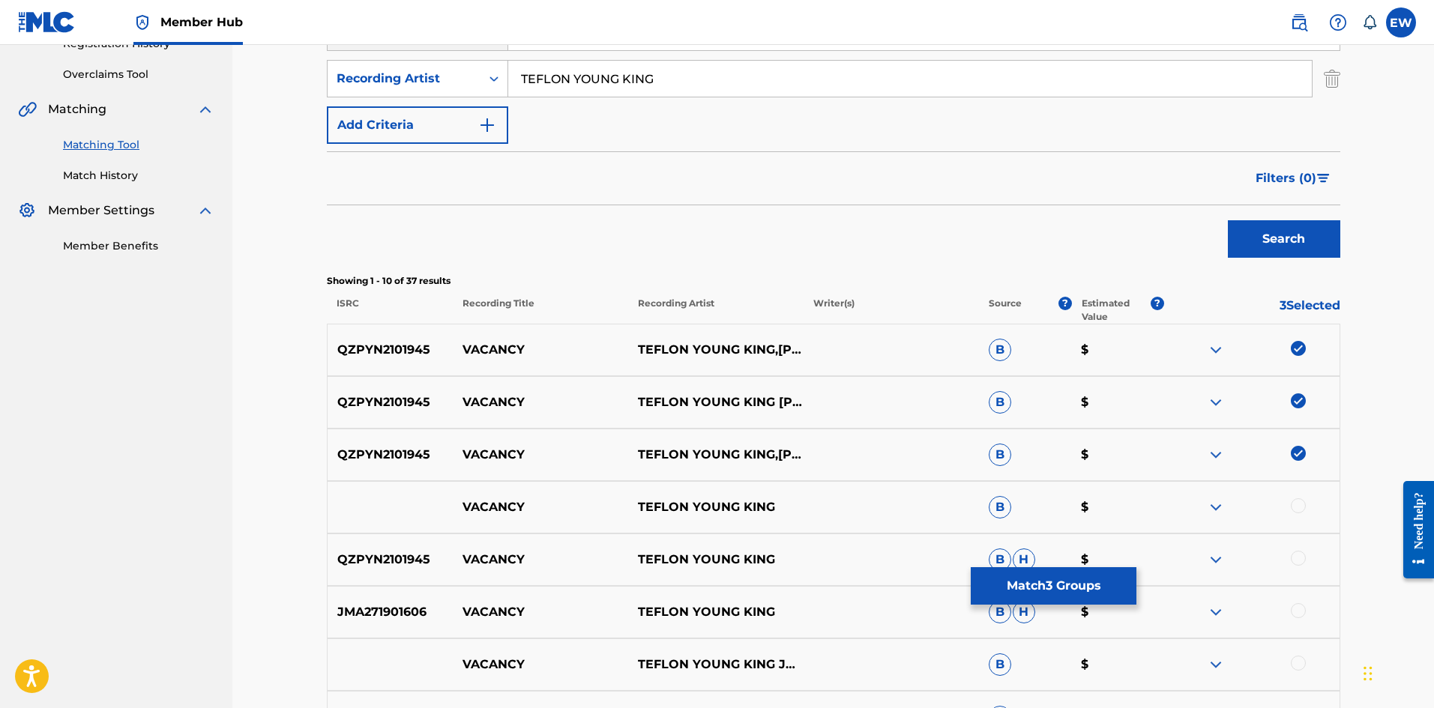
click at [1294, 510] on div at bounding box center [1298, 505] width 15 height 15
click at [1297, 554] on div at bounding box center [1298, 558] width 15 height 15
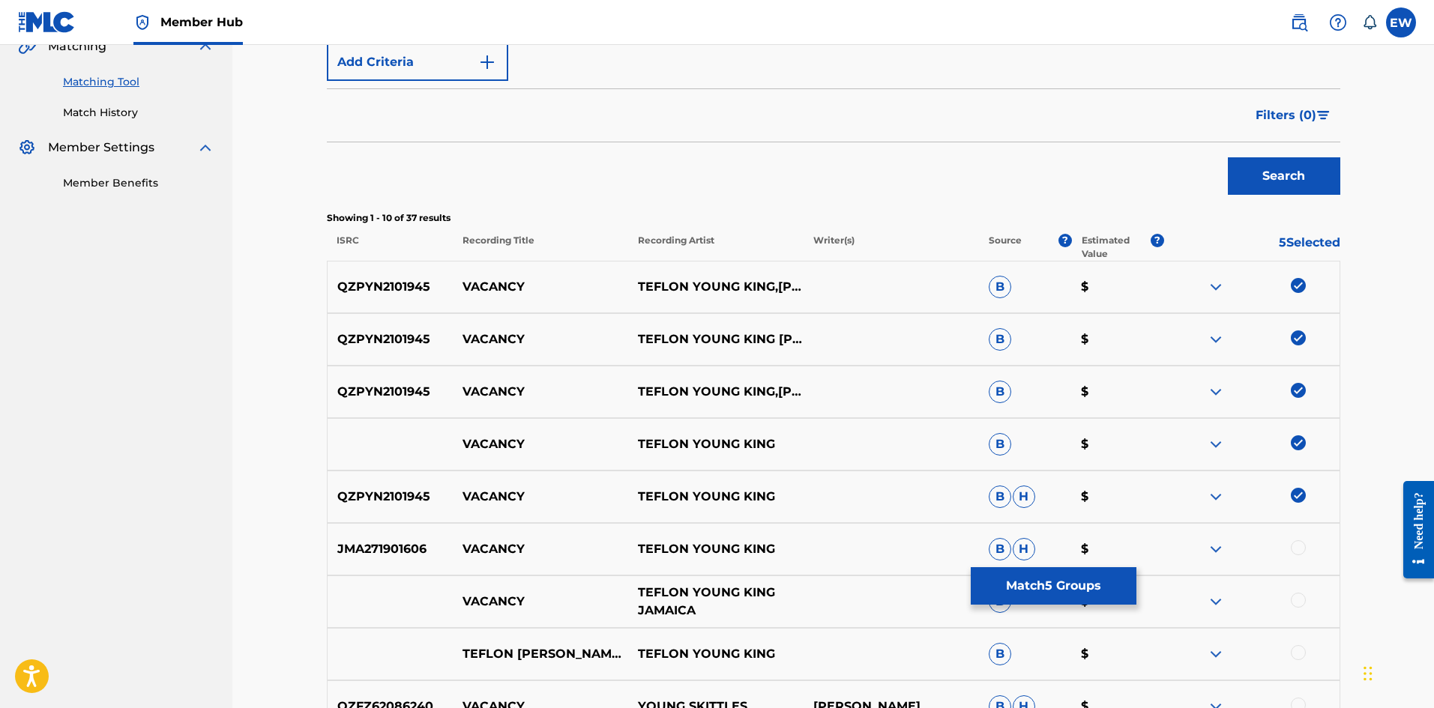
scroll to position [450, 0]
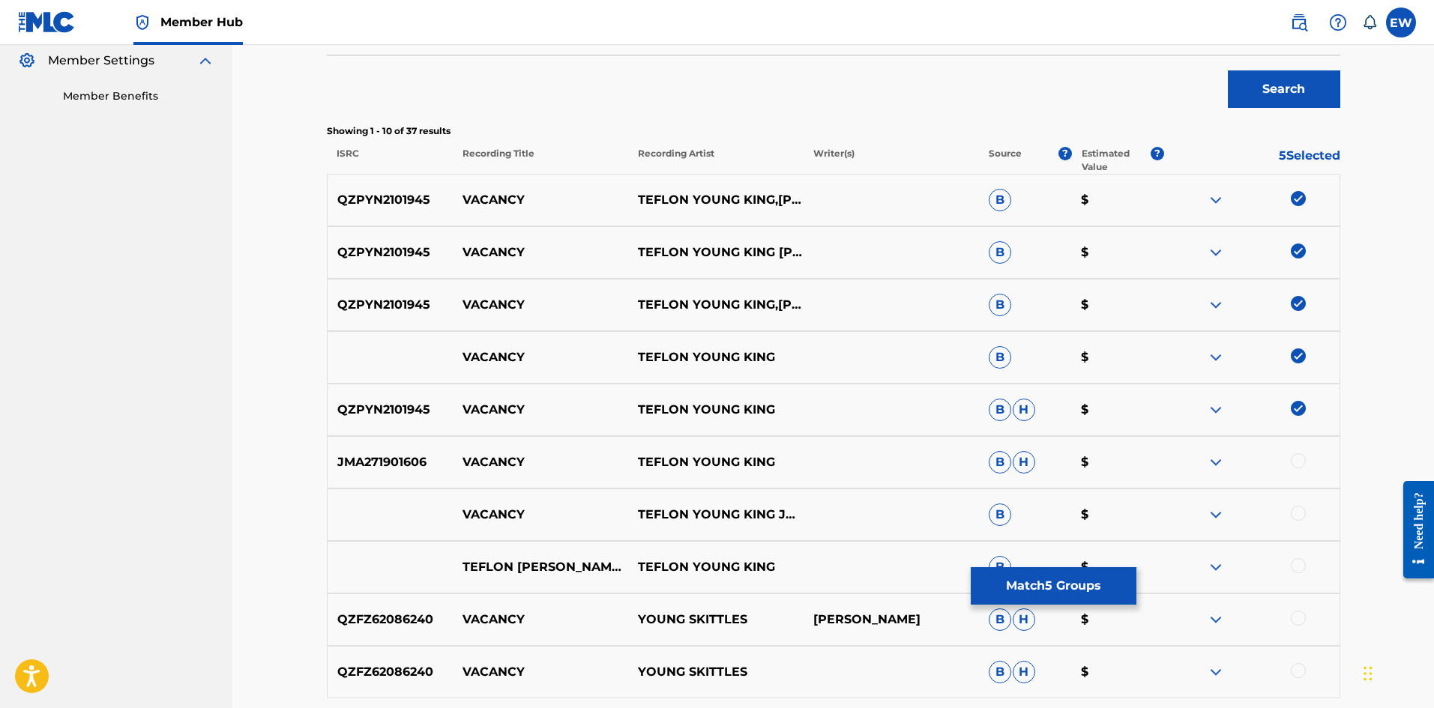
click at [1296, 464] on div at bounding box center [1298, 460] width 15 height 15
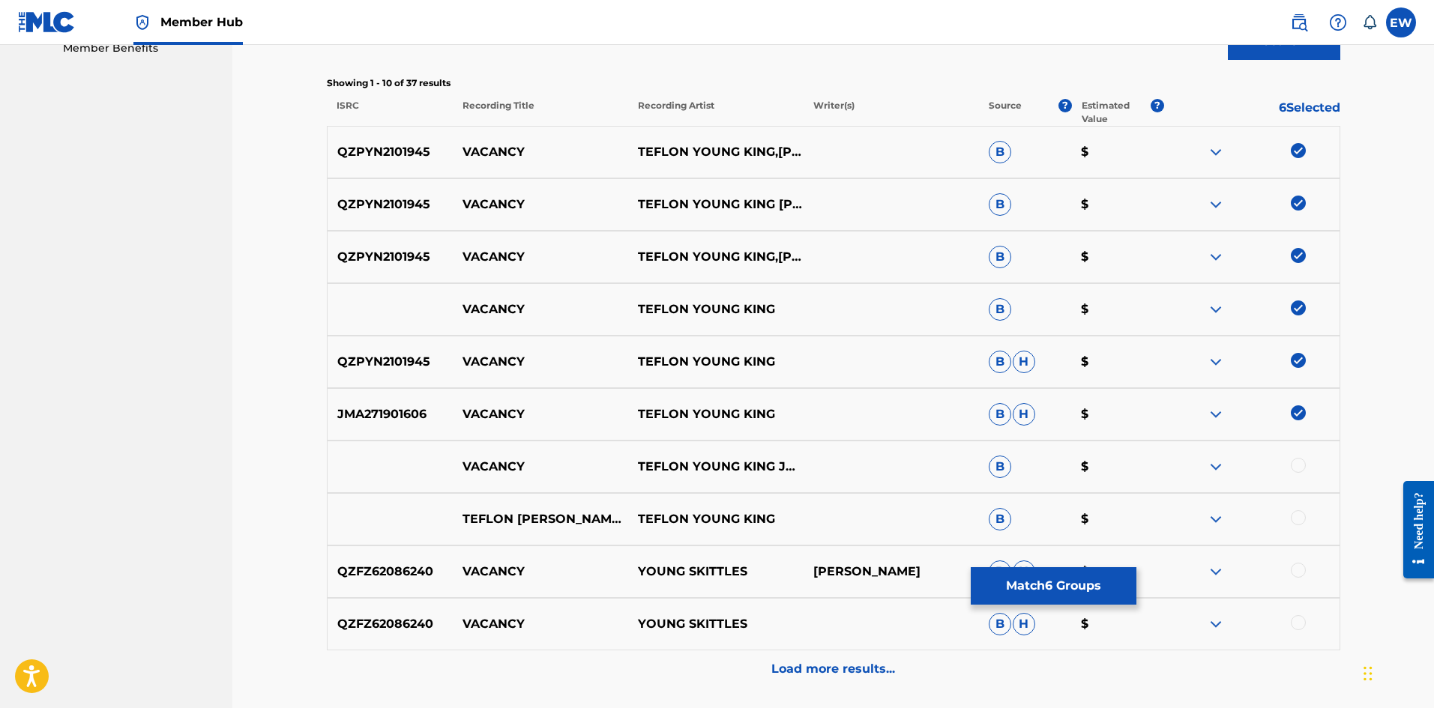
scroll to position [525, 0]
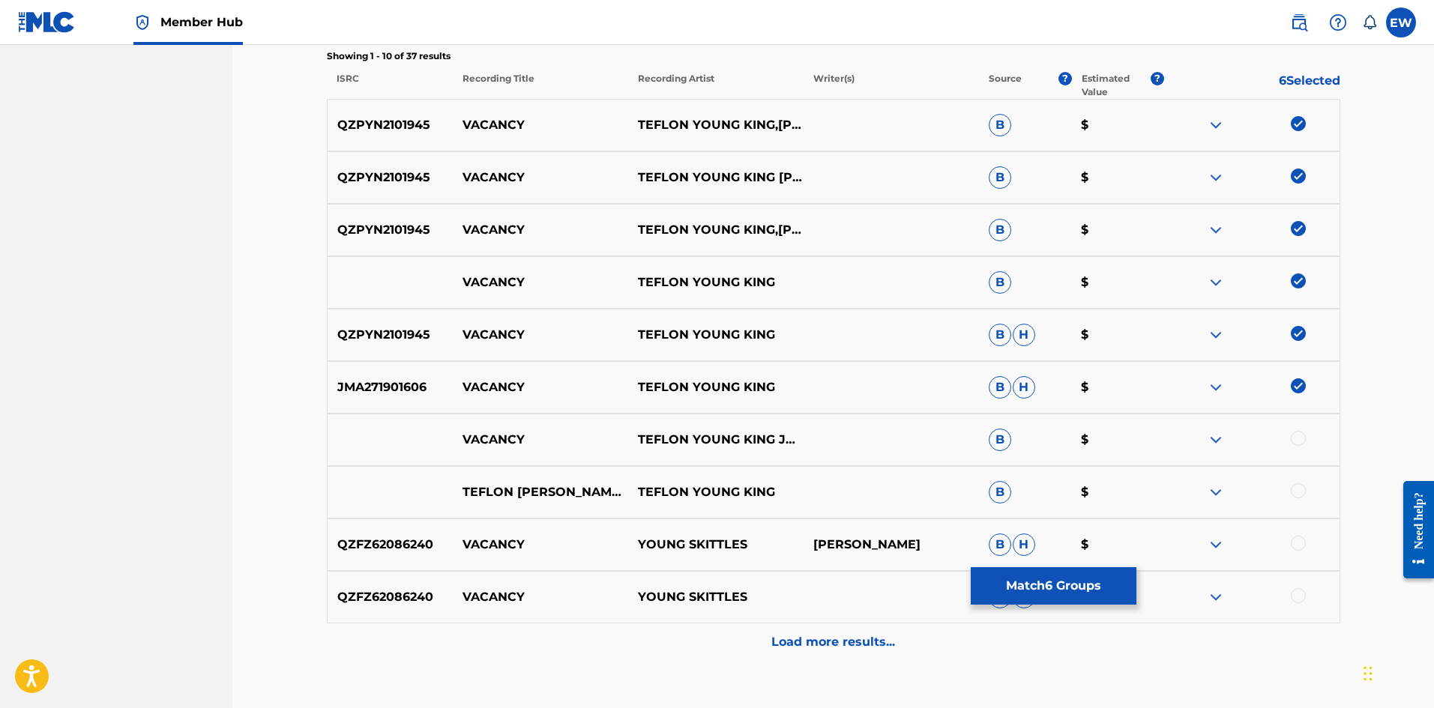
click at [1301, 442] on div at bounding box center [1298, 438] width 15 height 15
click at [1300, 490] on div at bounding box center [1298, 490] width 15 height 15
click at [1033, 582] on button "Match 8 Groups" at bounding box center [1054, 585] width 166 height 37
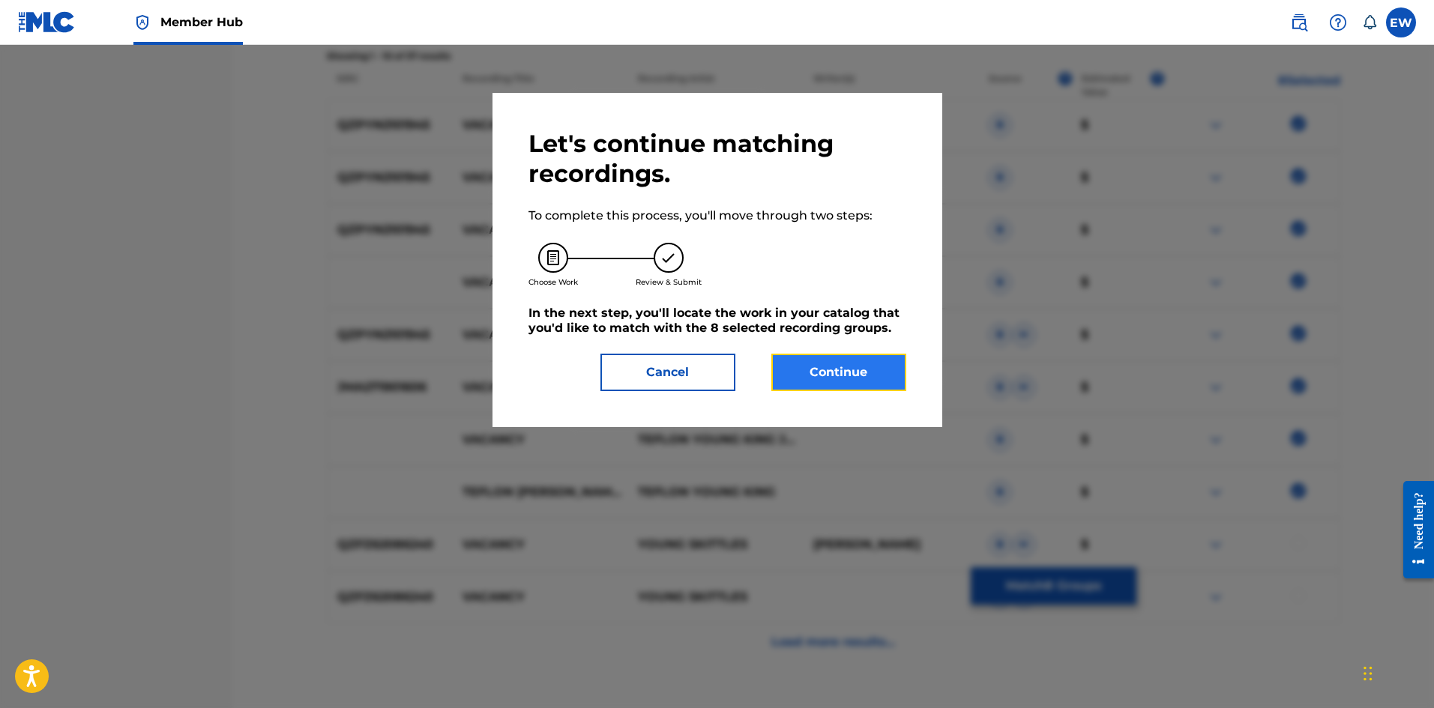
drag, startPoint x: 838, startPoint y: 382, endPoint x: 839, endPoint y: 371, distance: 10.6
click at [839, 371] on button "Continue" at bounding box center [838, 372] width 135 height 37
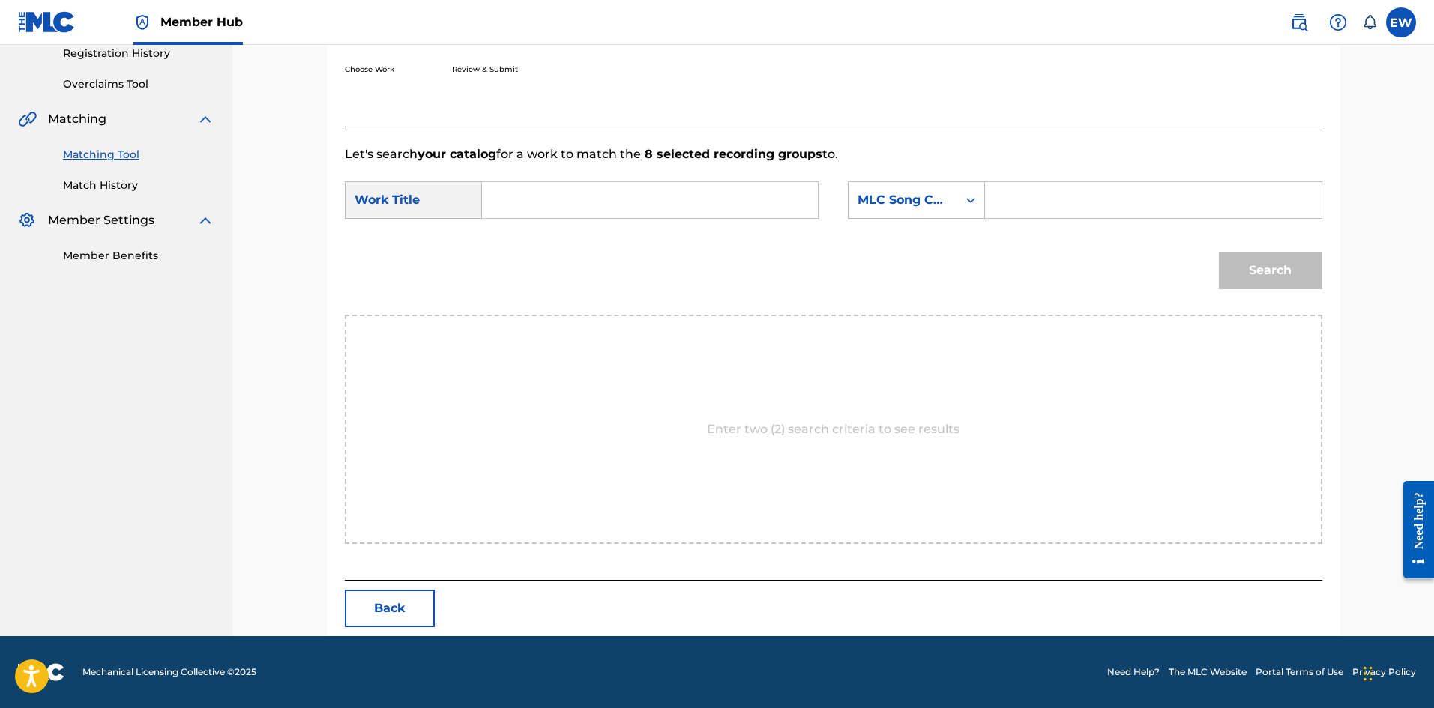
click at [705, 204] on input "Search Form" at bounding box center [650, 200] width 310 height 36
paste input "VACANCY"
type input "VACANCY"
drag, startPoint x: 1133, startPoint y: 199, endPoint x: 1151, endPoint y: 199, distance: 18.0
click at [1132, 197] on input "Search Form" at bounding box center [1153, 200] width 310 height 36
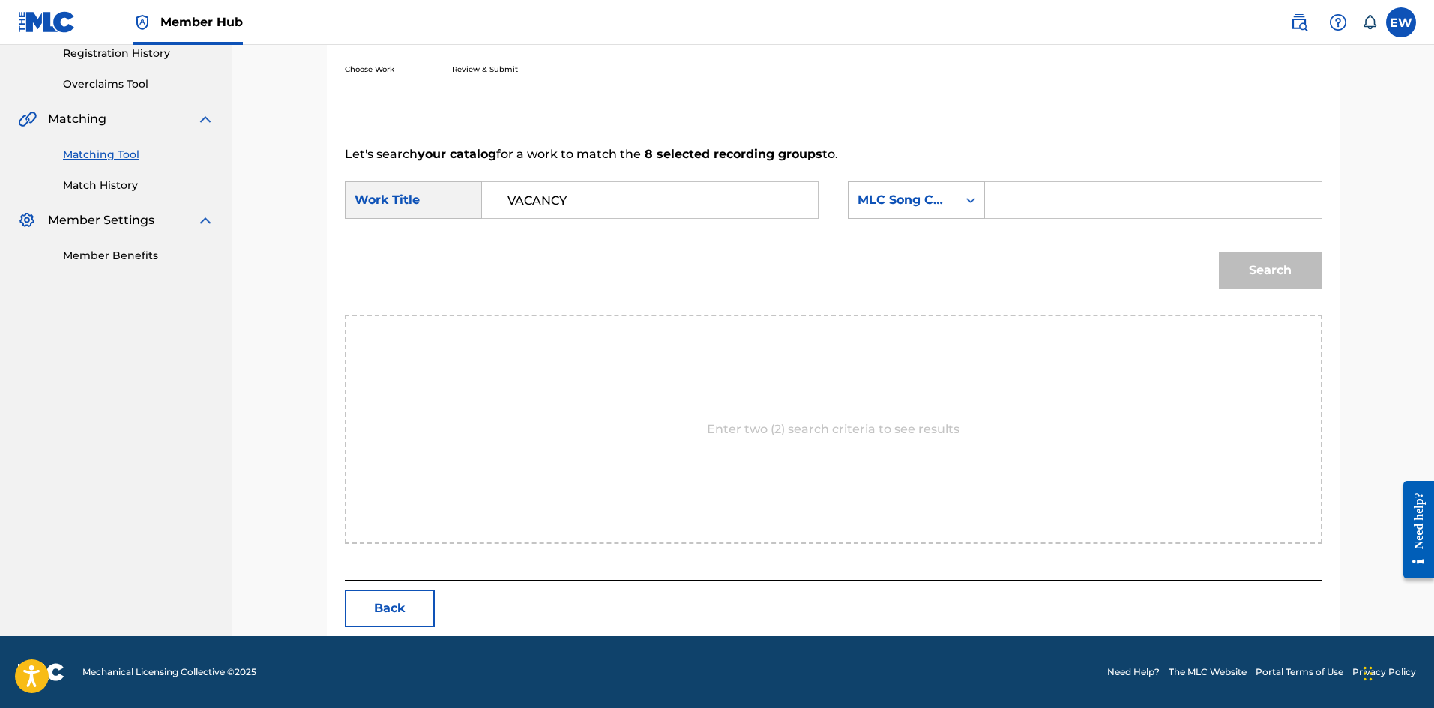
paste input "VB46WB"
type input "VB46WB"
click at [1276, 273] on button "Search" at bounding box center [1270, 270] width 103 height 37
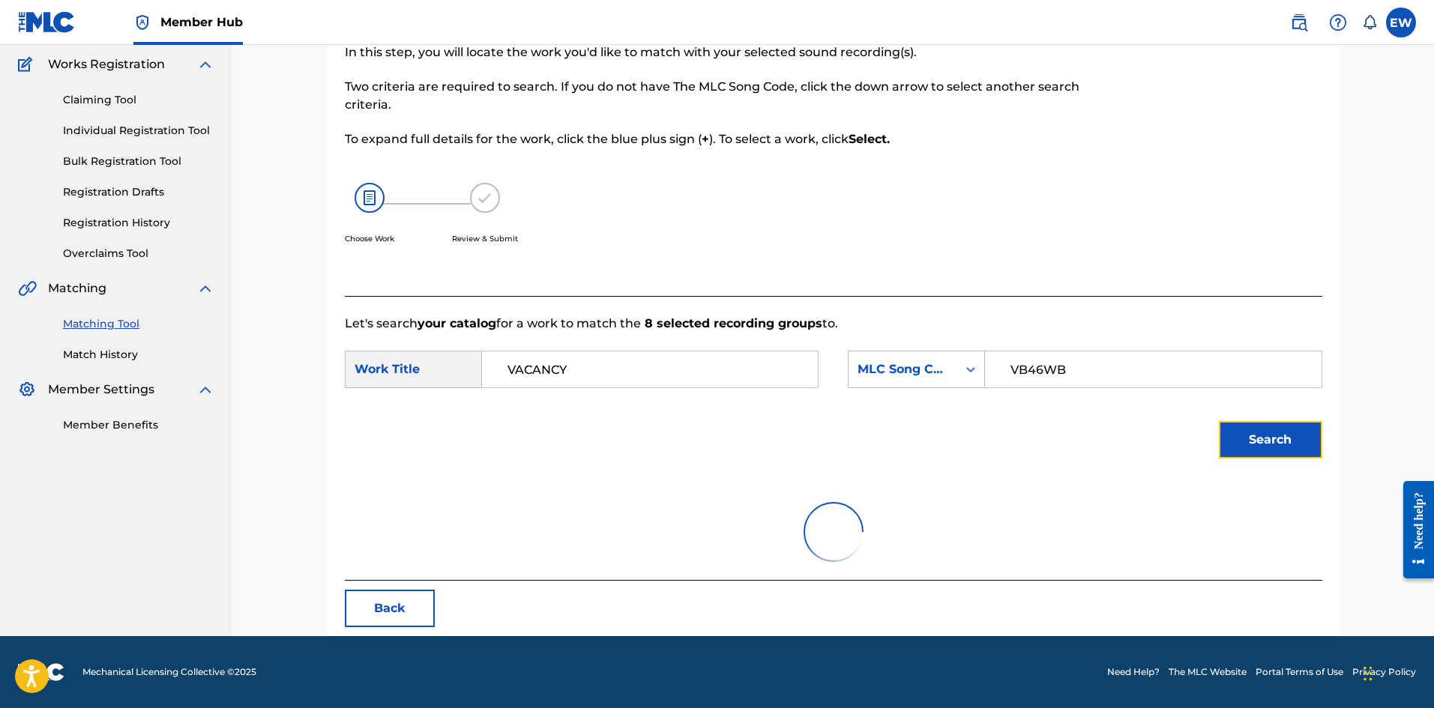
scroll to position [246, 0]
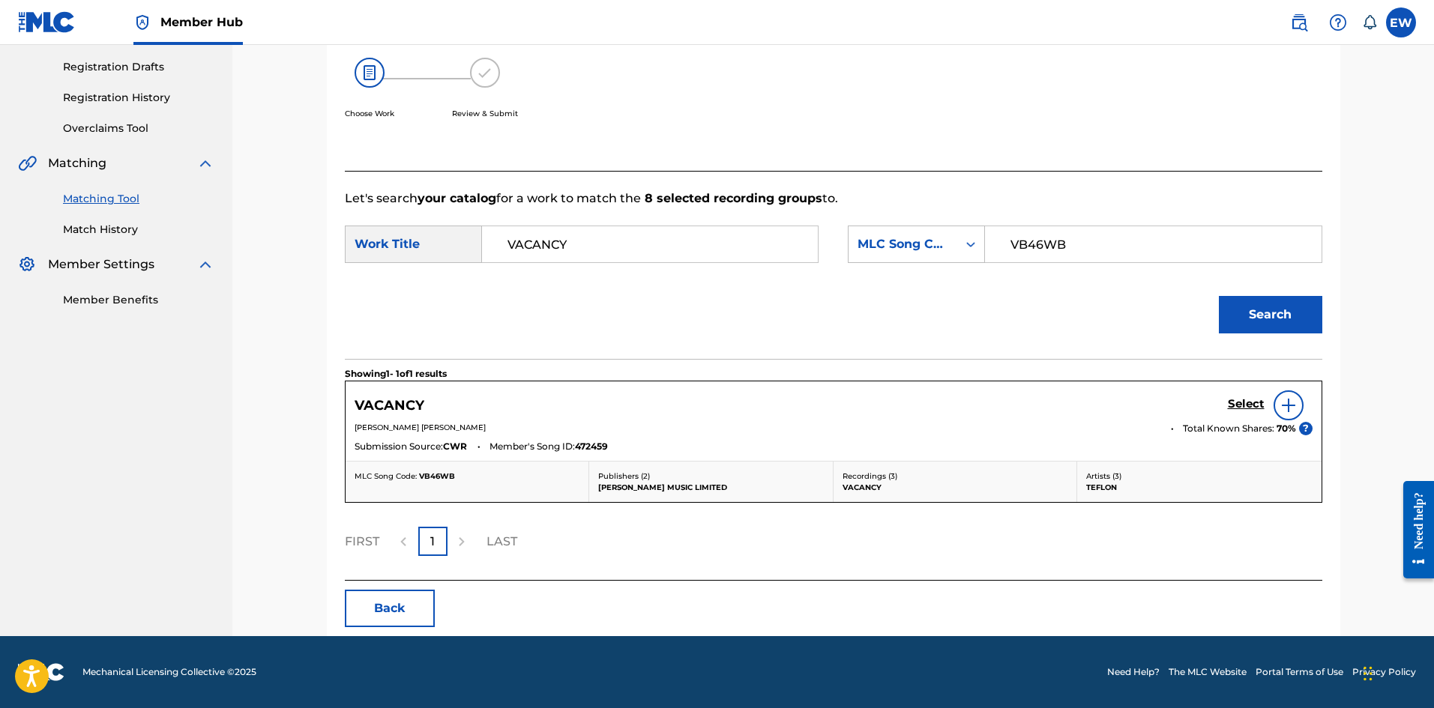
drag, startPoint x: 1243, startPoint y: 399, endPoint x: 1246, endPoint y: 388, distance: 11.5
click at [1245, 394] on div "Select" at bounding box center [1270, 406] width 85 height 30
click at [1259, 400] on h5 "Select" at bounding box center [1246, 404] width 37 height 14
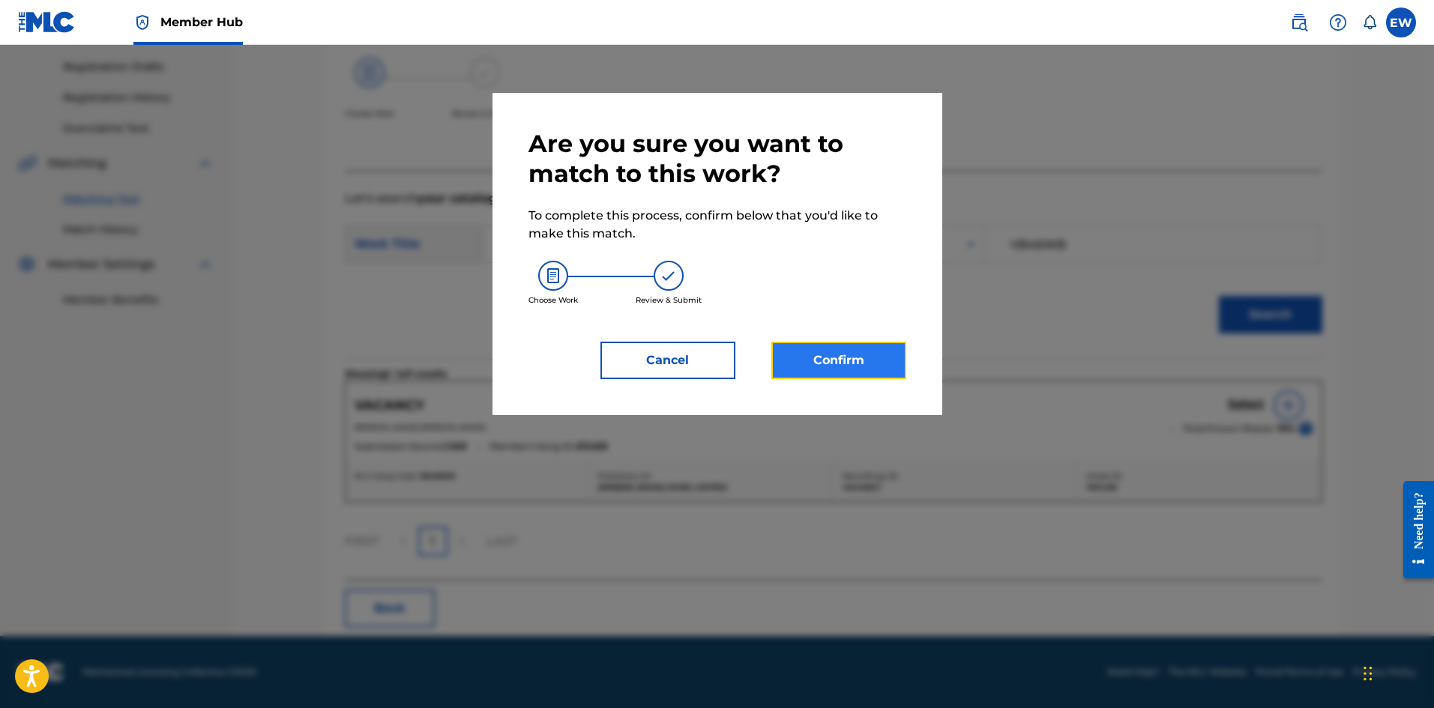
drag, startPoint x: 793, startPoint y: 370, endPoint x: 812, endPoint y: 362, distance: 20.9
click at [812, 362] on button "Confirm" at bounding box center [838, 360] width 135 height 37
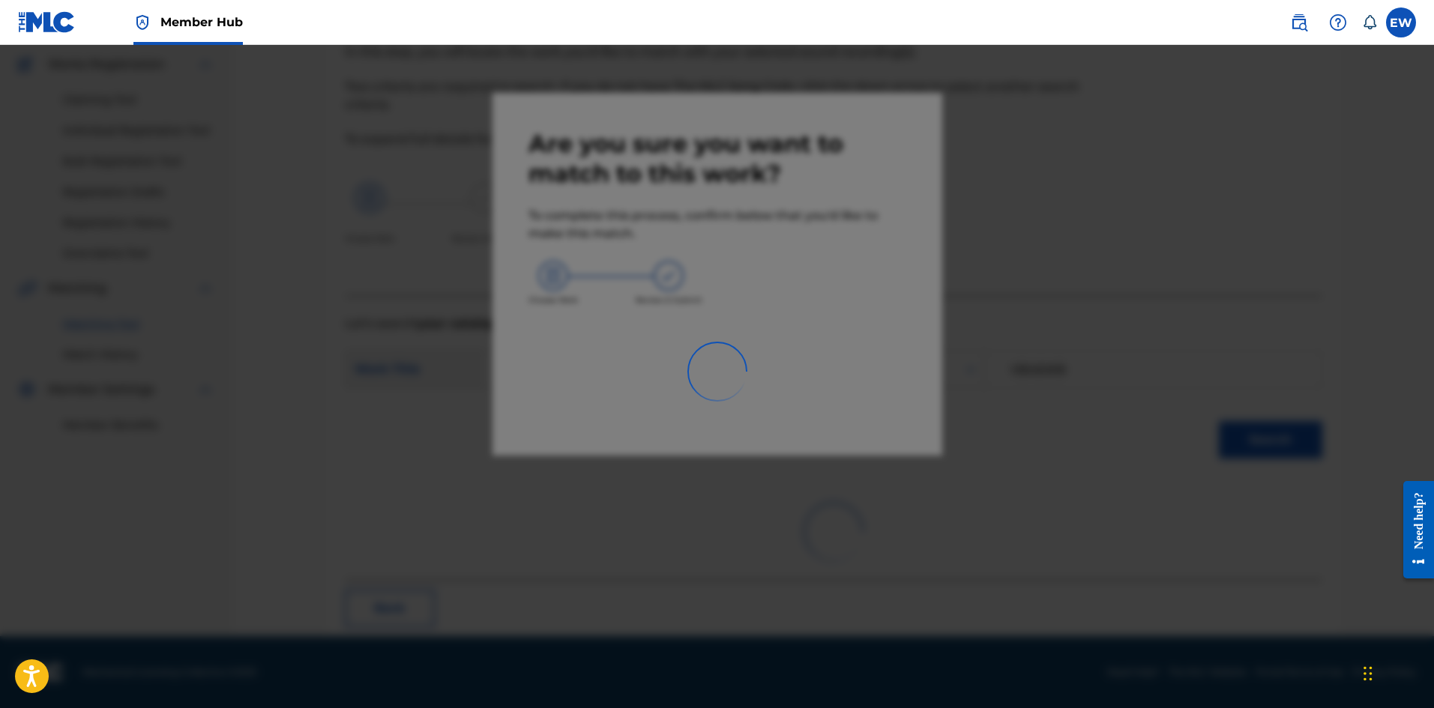
scroll to position [36, 0]
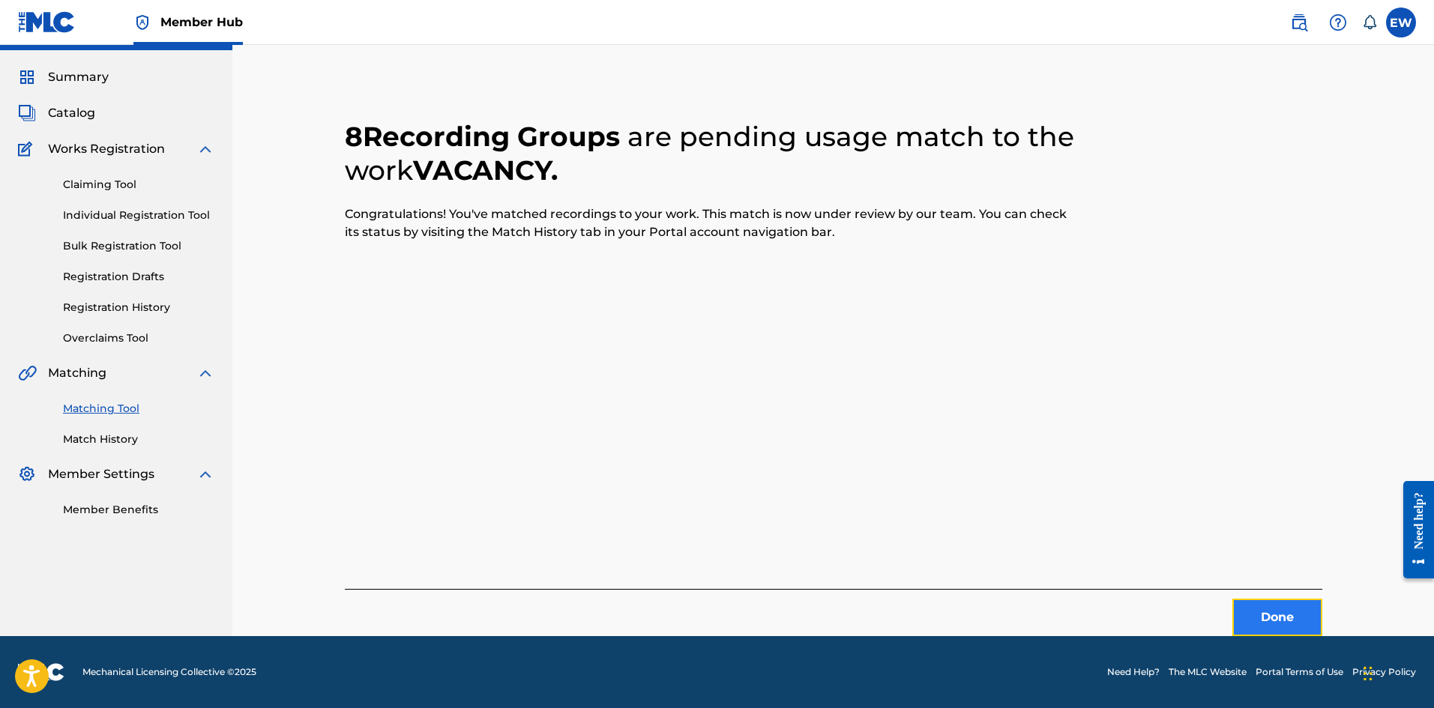
click at [1295, 609] on button "Done" at bounding box center [1277, 617] width 90 height 37
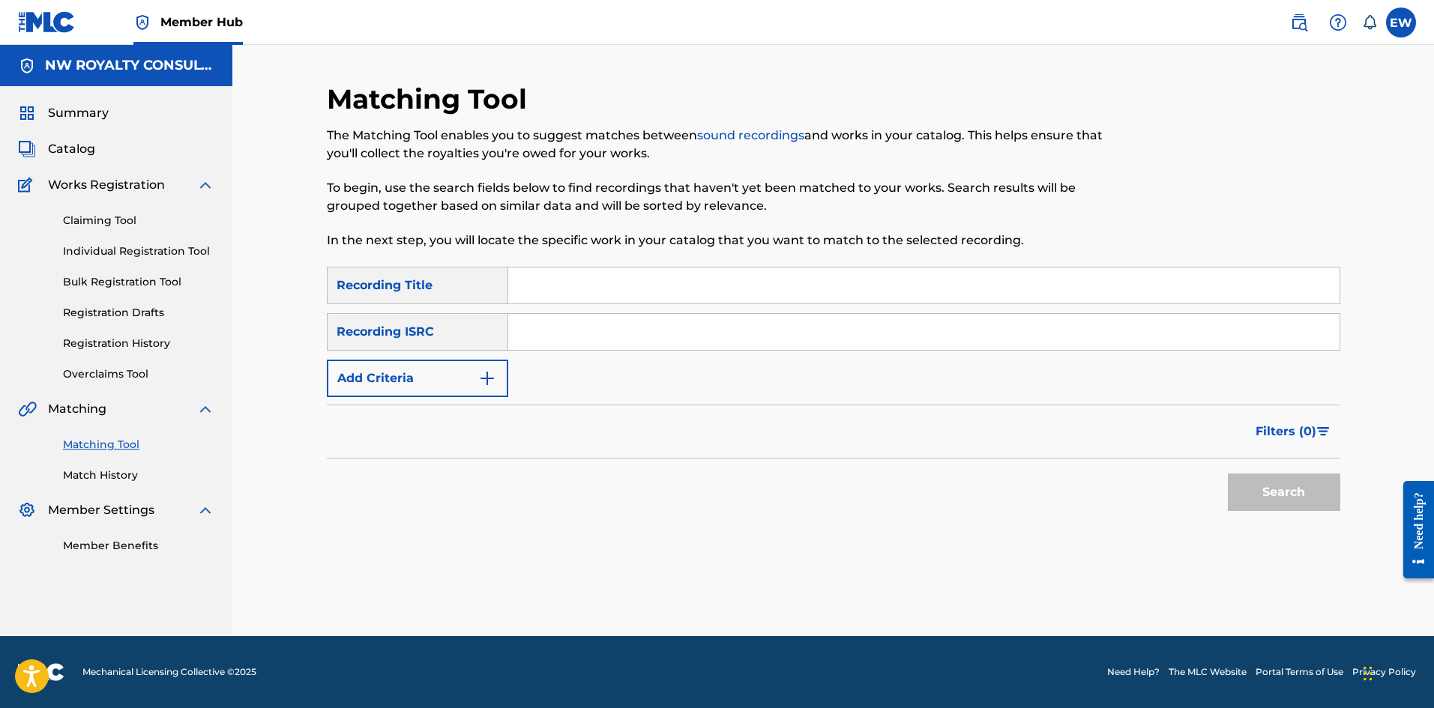
scroll to position [0, 0]
click at [385, 372] on button "Add Criteria" at bounding box center [417, 378] width 181 height 37
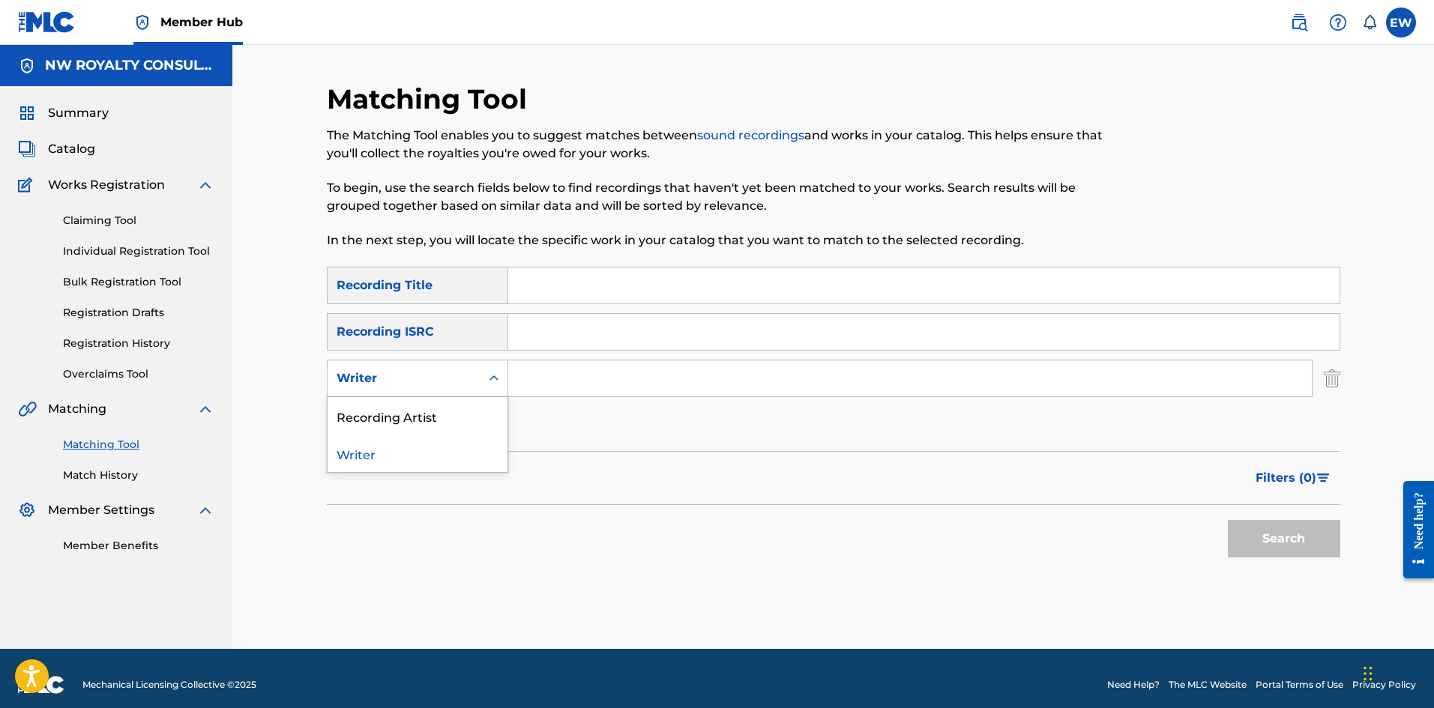
click at [385, 370] on div "Writer" at bounding box center [404, 379] width 135 height 18
drag, startPoint x: 423, startPoint y: 402, endPoint x: 438, endPoint y: 401, distance: 15.8
click at [425, 402] on div "Recording Artist" at bounding box center [418, 415] width 180 height 37
drag, startPoint x: 616, startPoint y: 385, endPoint x: 600, endPoint y: 376, distance: 19.2
click at [600, 376] on input "Search Form" at bounding box center [909, 379] width 803 height 36
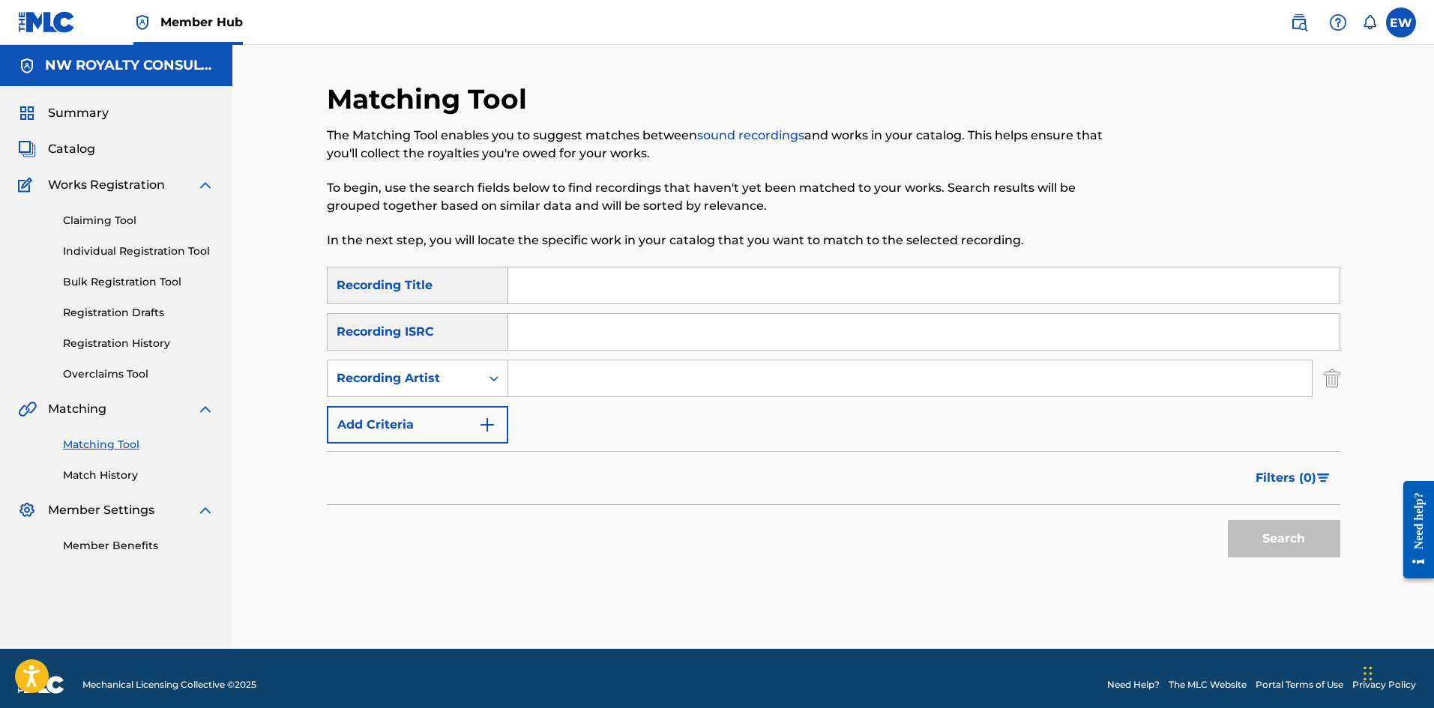
paste input "IWAATA"
type input "IWAATA"
click at [635, 288] on input "Search Form" at bounding box center [923, 286] width 831 height 36
paste input "VENT"
type input "VENT"
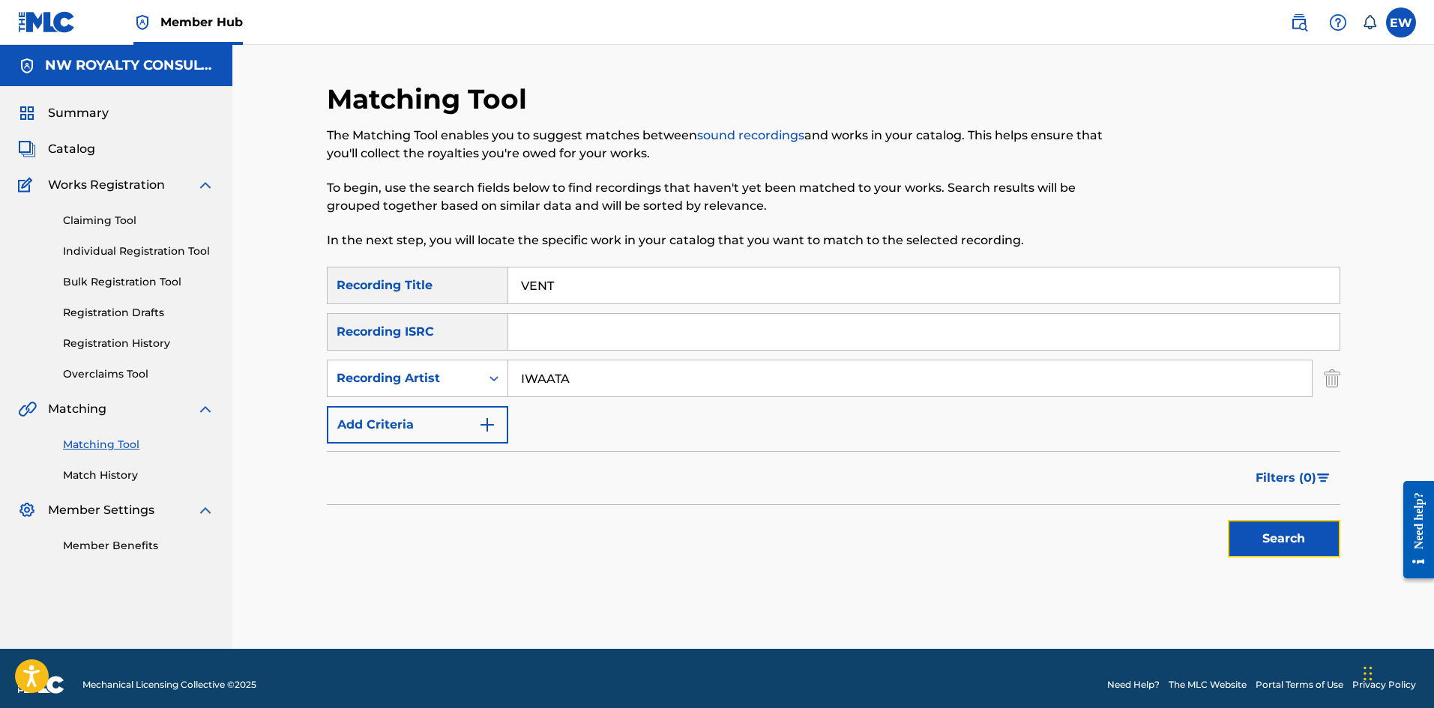
drag, startPoint x: 1300, startPoint y: 533, endPoint x: 1264, endPoint y: 509, distance: 42.6
click at [1292, 522] on button "Search" at bounding box center [1284, 538] width 112 height 37
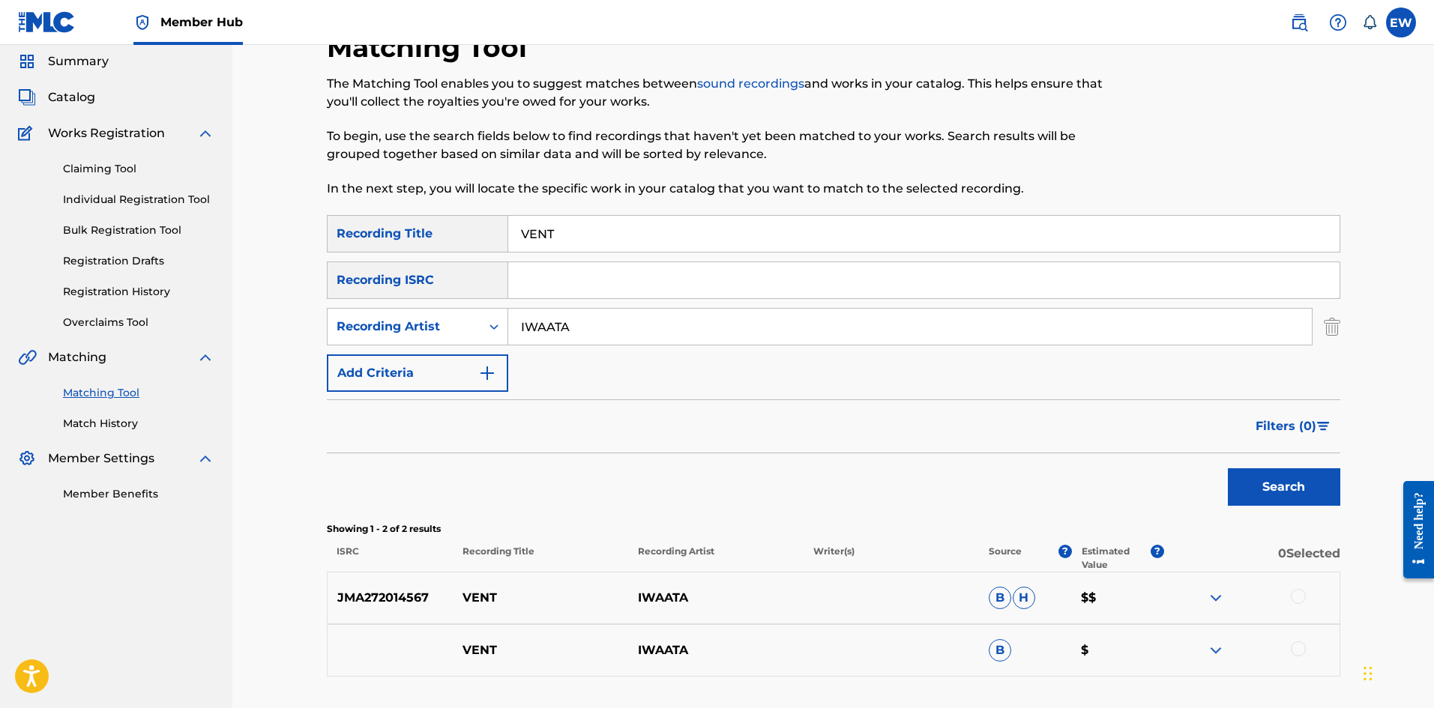
scroll to position [75, 0]
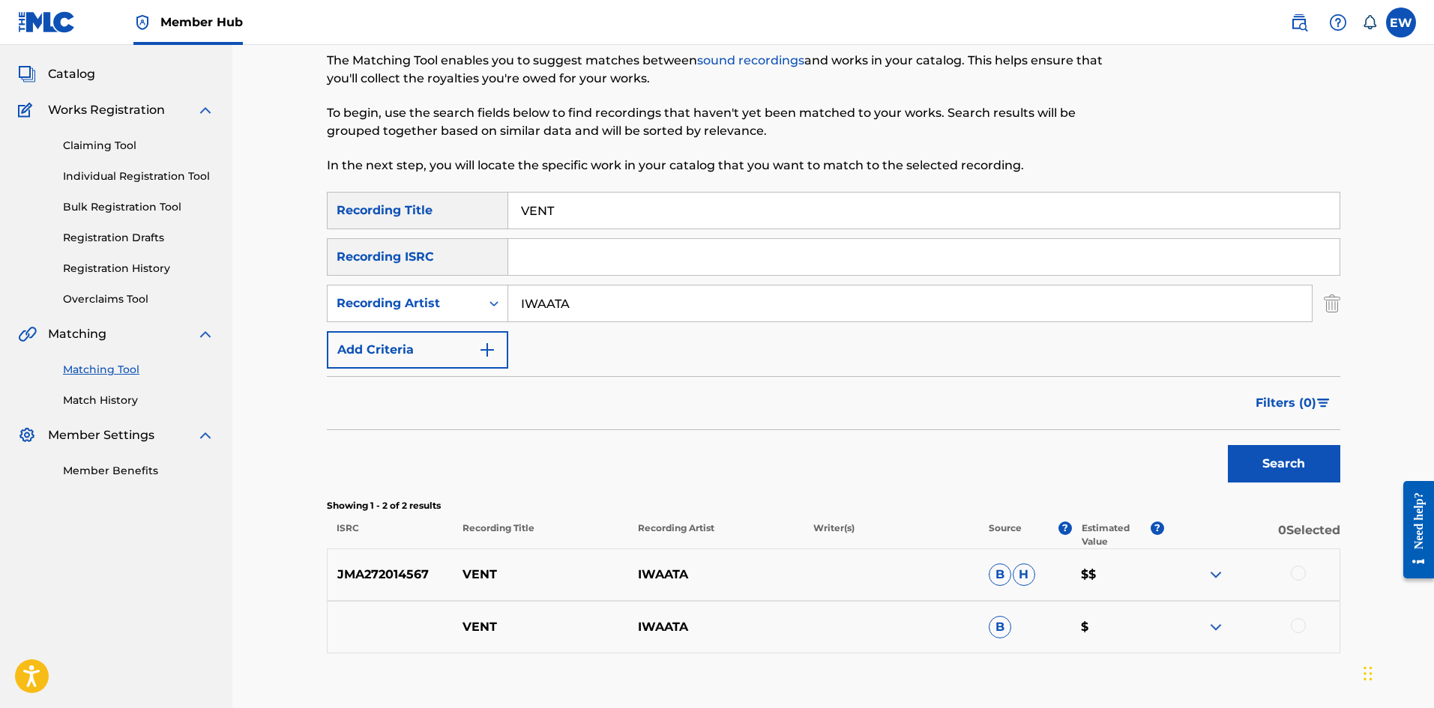
click at [1297, 575] on div at bounding box center [1298, 573] width 15 height 15
click at [1304, 629] on div at bounding box center [1251, 627] width 175 height 18
drag, startPoint x: 1302, startPoint y: 625, endPoint x: 1282, endPoint y: 622, distance: 19.7
click at [1302, 624] on div at bounding box center [1298, 625] width 15 height 15
click at [1073, 568] on button "Match 2 Groups" at bounding box center [1054, 585] width 166 height 37
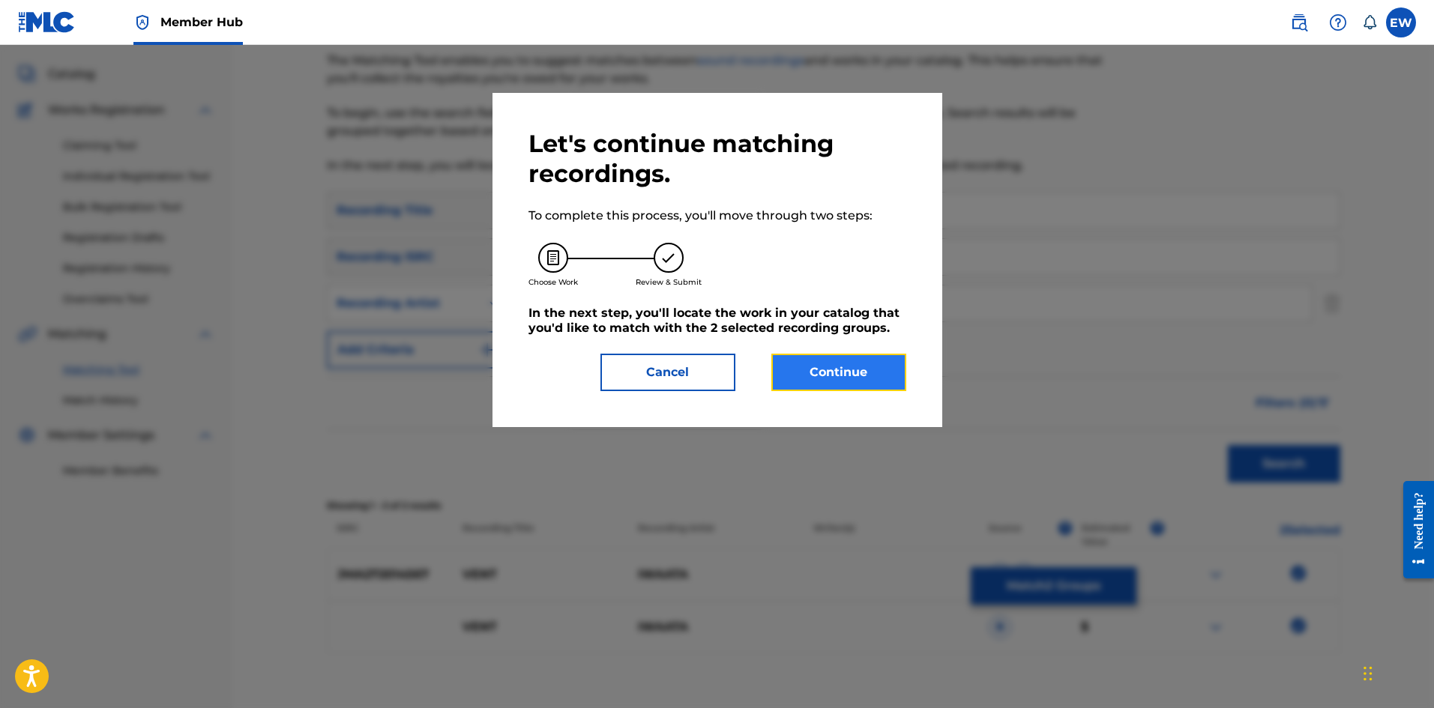
click at [854, 384] on button "Continue" at bounding box center [838, 372] width 135 height 37
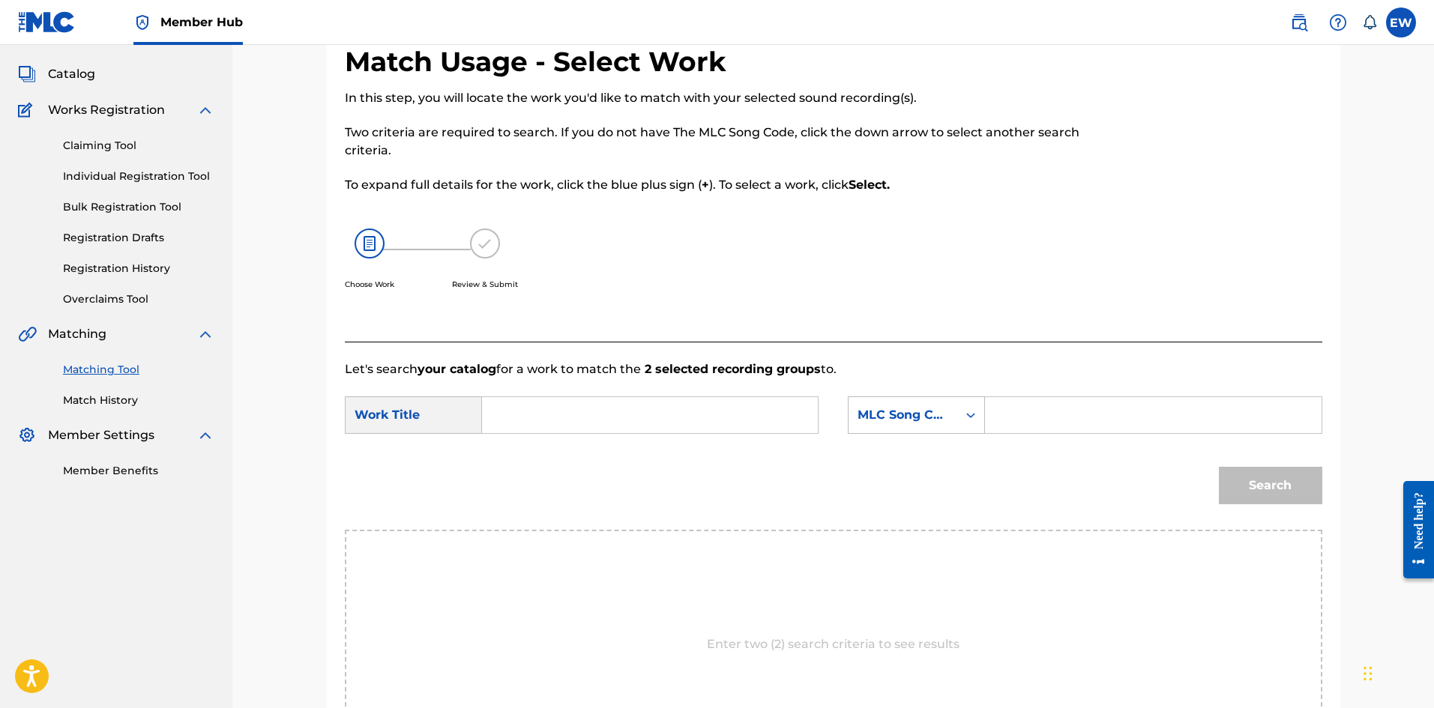
drag, startPoint x: 696, startPoint y: 418, endPoint x: 676, endPoint y: 412, distance: 21.1
click at [682, 414] on input "Search Form" at bounding box center [650, 415] width 310 height 36
paste input "VENT"
type input "VENT"
drag, startPoint x: 1064, startPoint y: 400, endPoint x: 1075, endPoint y: 411, distance: 15.4
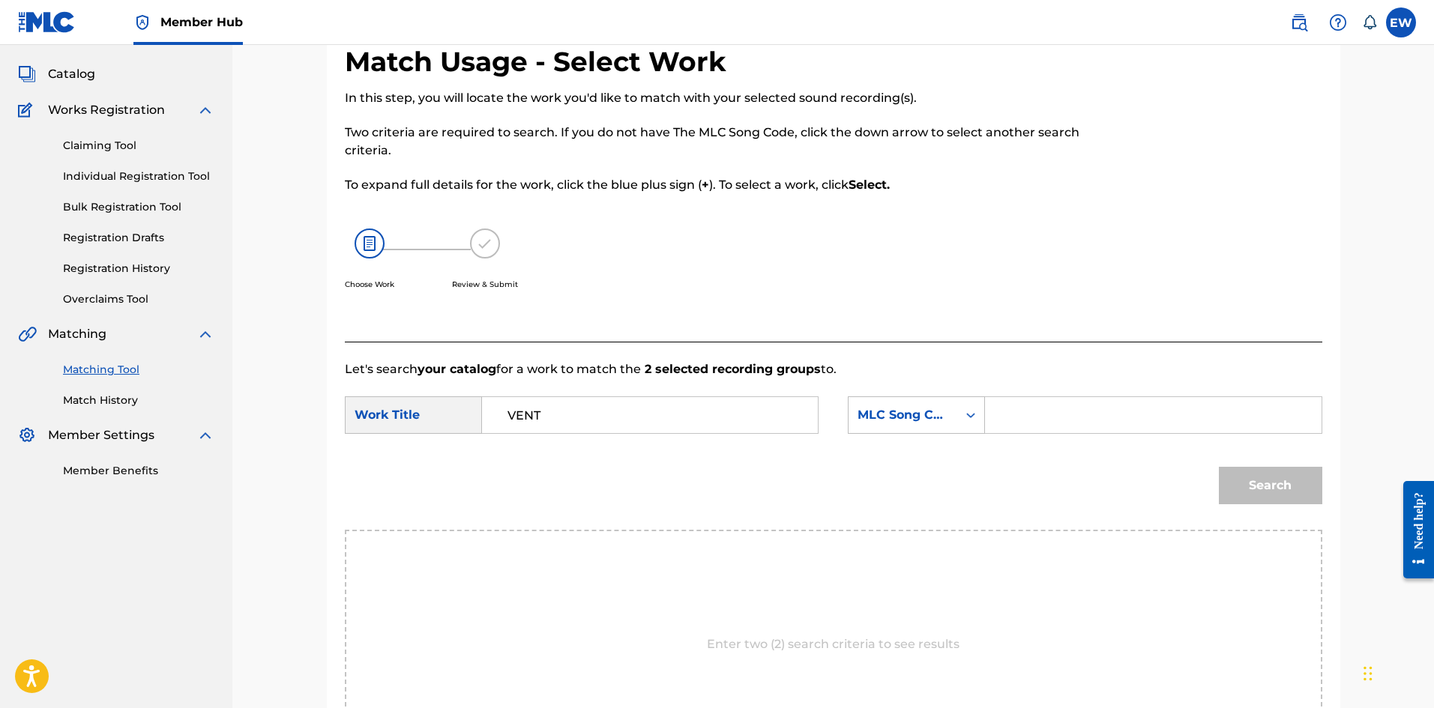
click at [1073, 409] on input "Search Form" at bounding box center [1153, 415] width 310 height 36
paste input "VB54G4"
type input "VB54G4"
drag, startPoint x: 1242, startPoint y: 479, endPoint x: 1216, endPoint y: 473, distance: 26.9
click at [1243, 480] on button "Search" at bounding box center [1270, 485] width 103 height 37
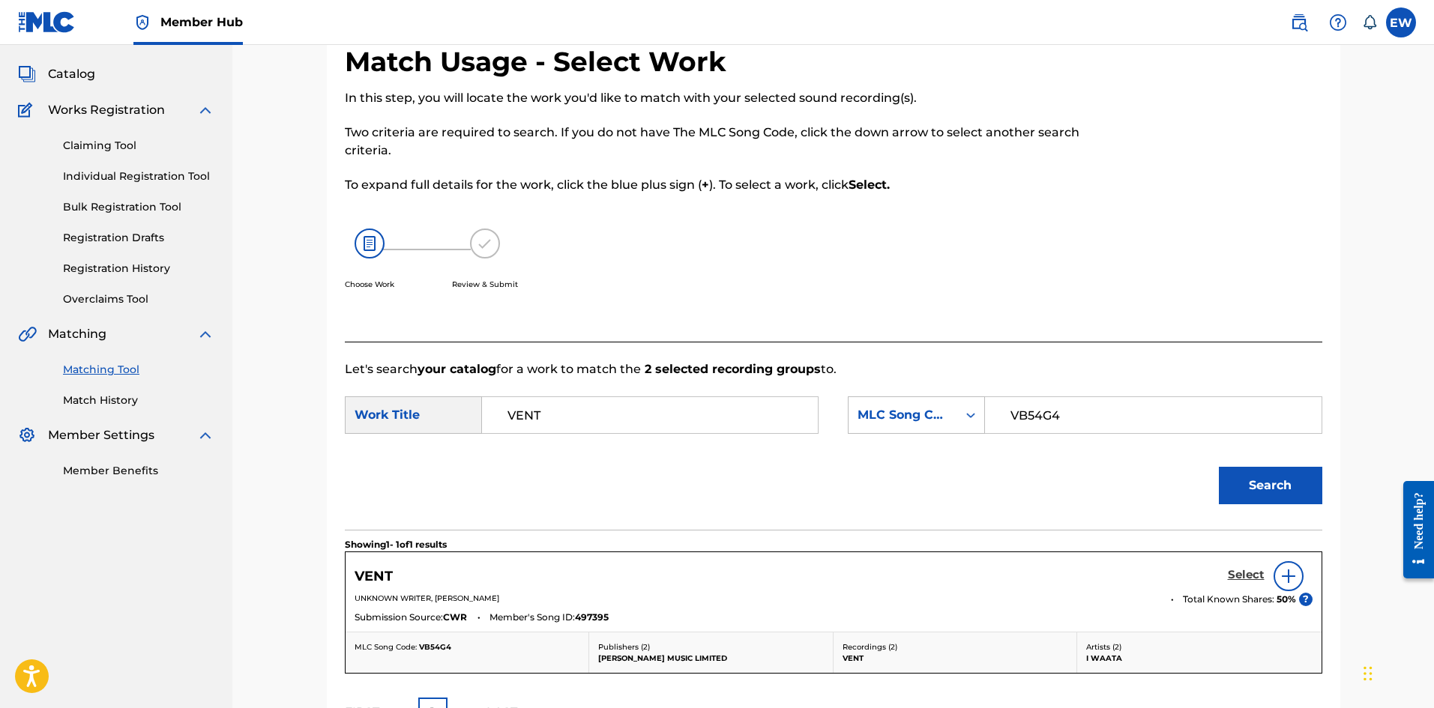
click at [1249, 569] on h5 "Select" at bounding box center [1246, 575] width 37 height 14
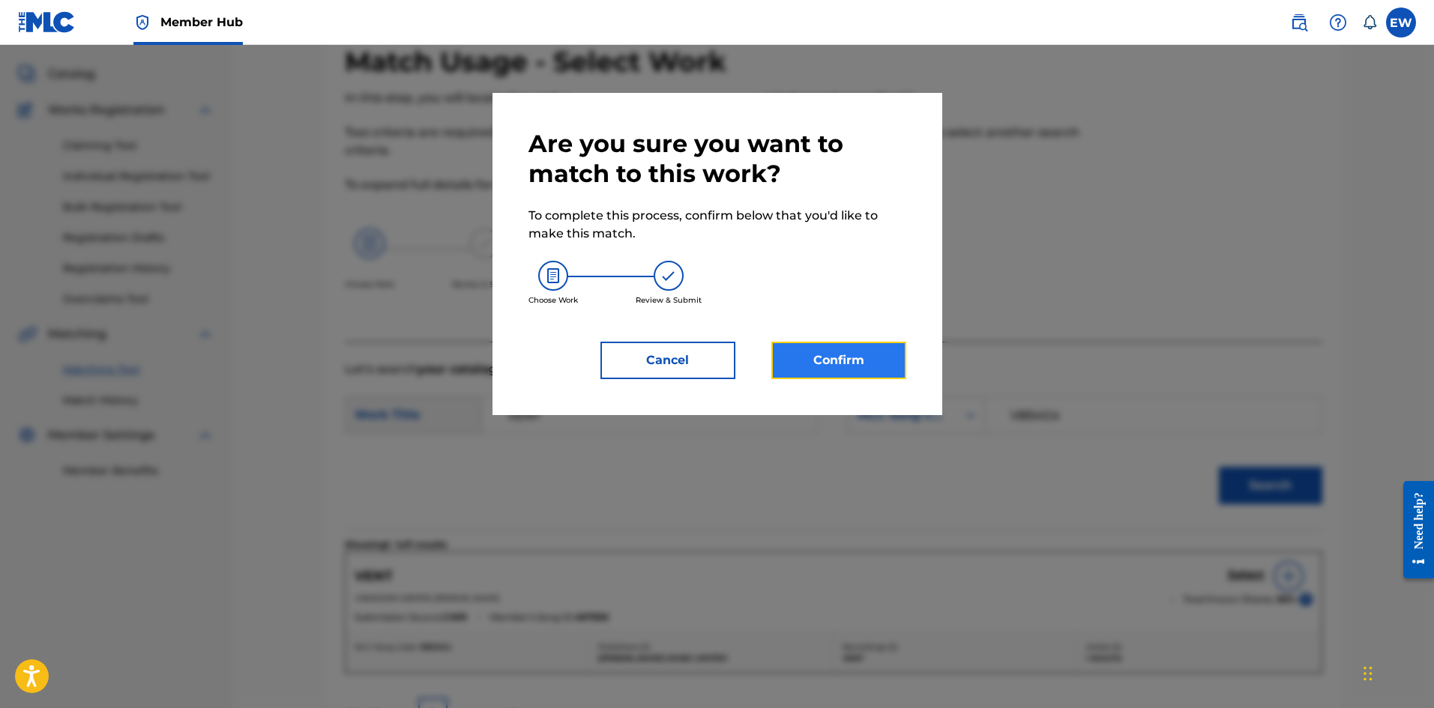
drag, startPoint x: 843, startPoint y: 368, endPoint x: 842, endPoint y: 356, distance: 12.0
click at [842, 356] on button "Confirm" at bounding box center [838, 360] width 135 height 37
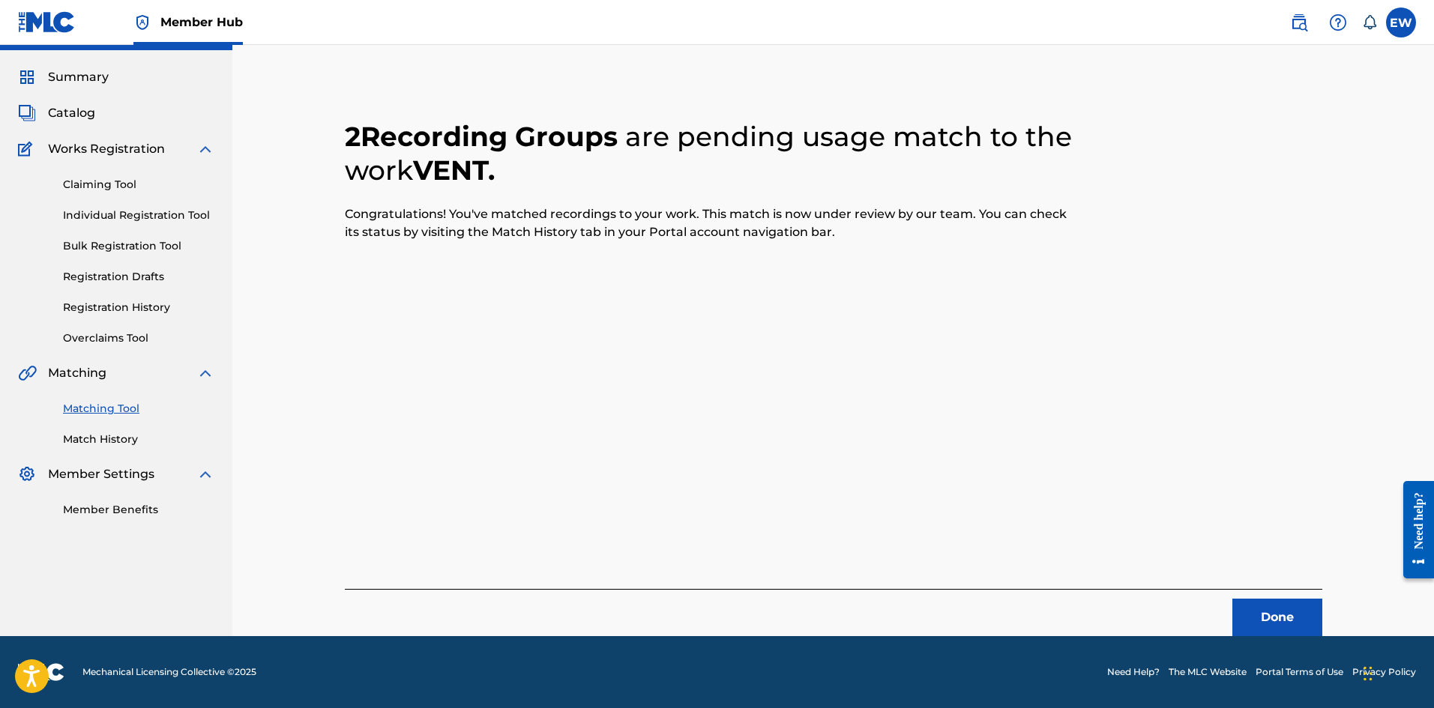
scroll to position [36, 0]
click at [1266, 606] on button "Done" at bounding box center [1277, 617] width 90 height 37
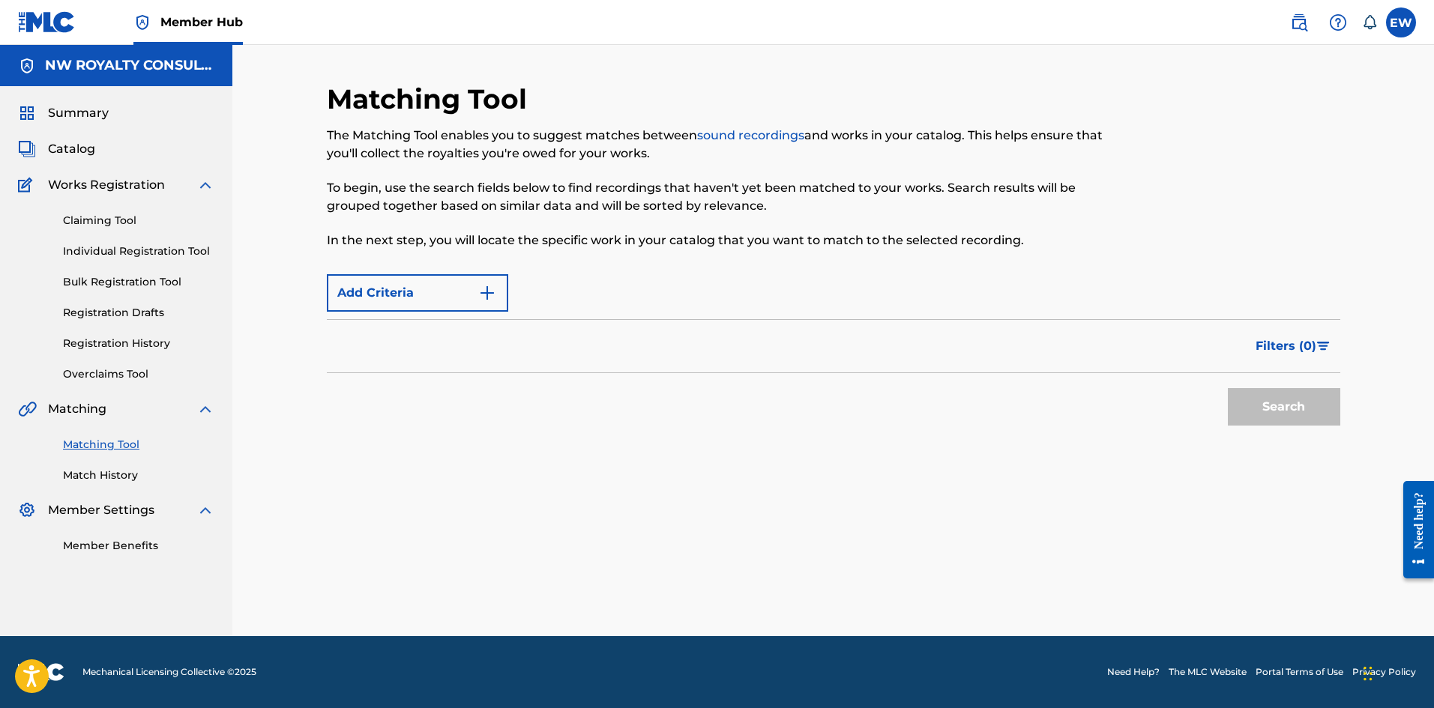
scroll to position [0, 0]
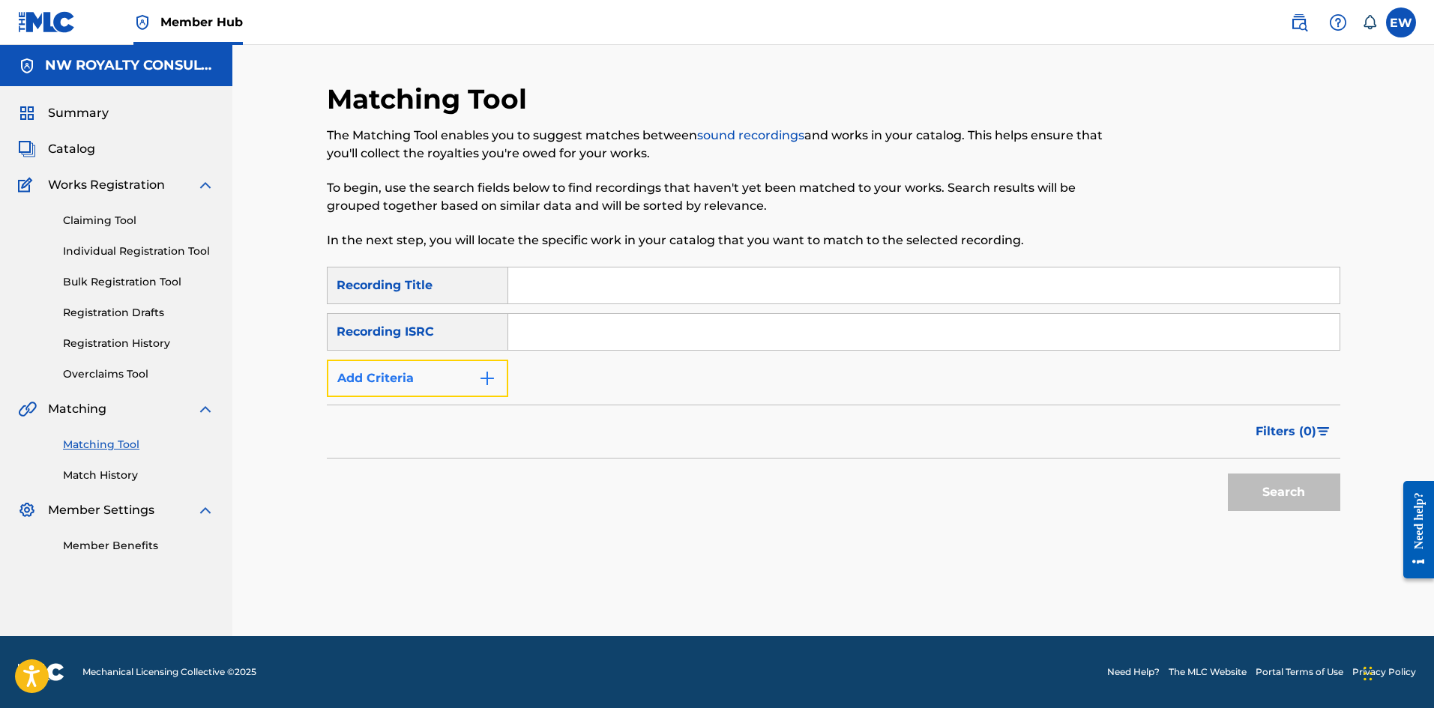
click at [464, 381] on button "Add Criteria" at bounding box center [417, 378] width 181 height 37
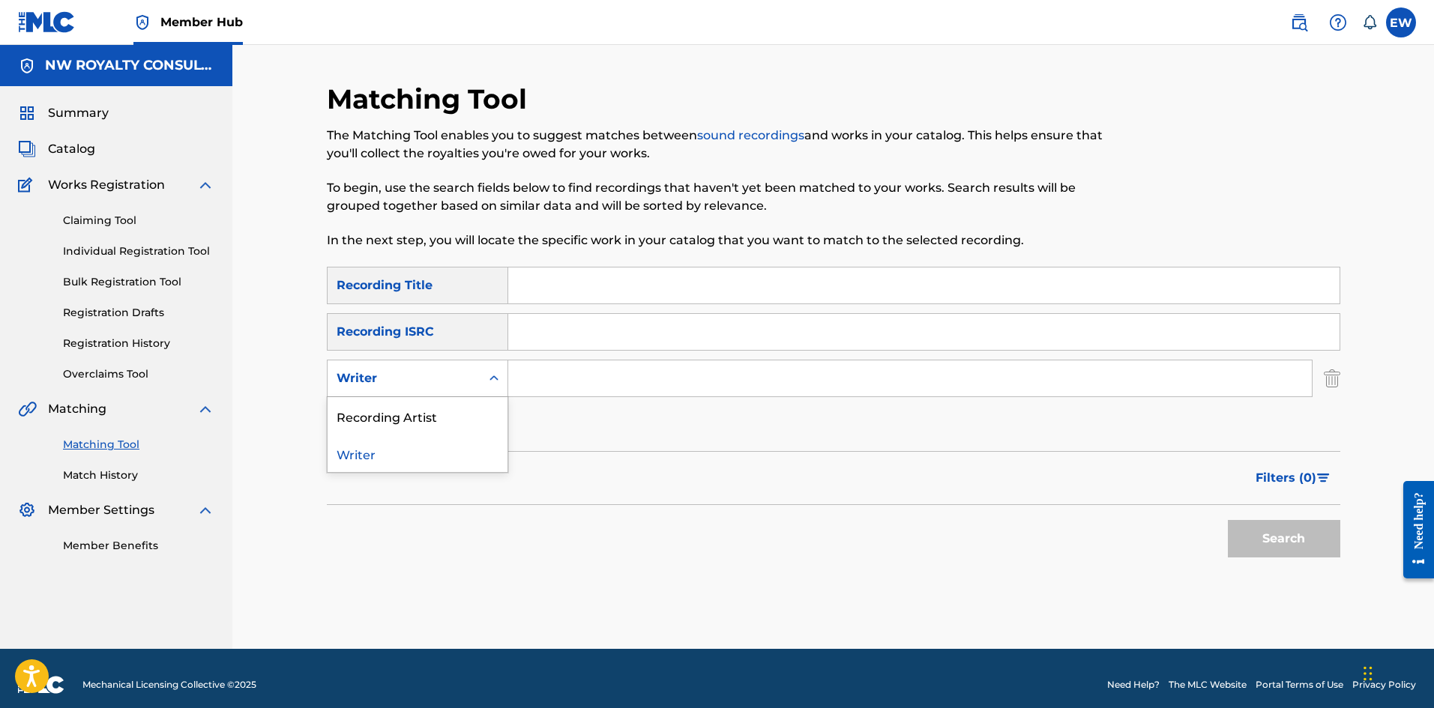
click at [462, 376] on div "Writer" at bounding box center [404, 379] width 135 height 18
drag, startPoint x: 492, startPoint y: 409, endPoint x: 504, endPoint y: 409, distance: 11.2
click at [494, 412] on div "Recording Artist" at bounding box center [418, 415] width 180 height 37
drag, startPoint x: 597, startPoint y: 377, endPoint x: 580, endPoint y: 367, distance: 19.2
click at [592, 376] on input "Search Form" at bounding box center [909, 379] width 803 height 36
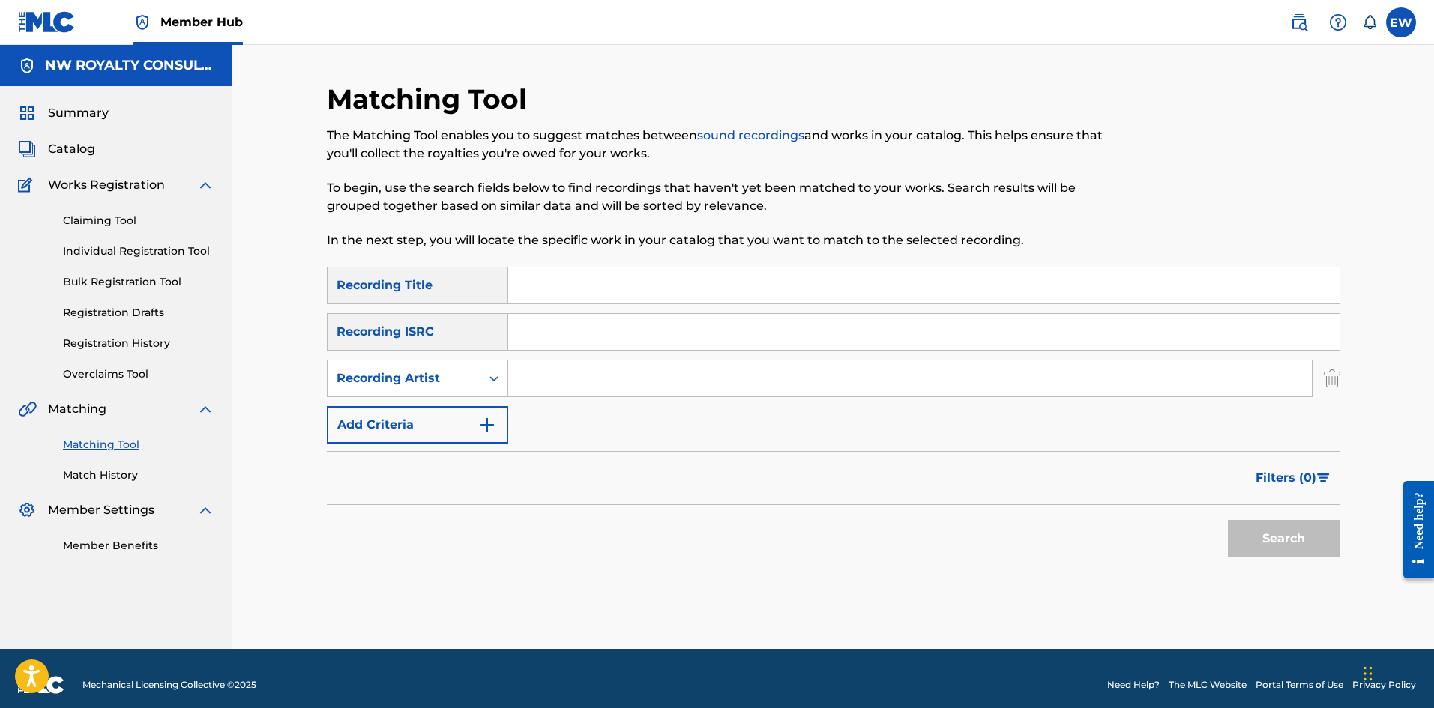
paste input "TEFLON YOUNG KING"
type input "TEFLON YOUNG KING"
drag, startPoint x: 864, startPoint y: 289, endPoint x: 848, endPoint y: 303, distance: 20.7
click at [851, 301] on input "Search Form" at bounding box center [923, 286] width 831 height 36
paste input "VERY GOOD FRIEND"
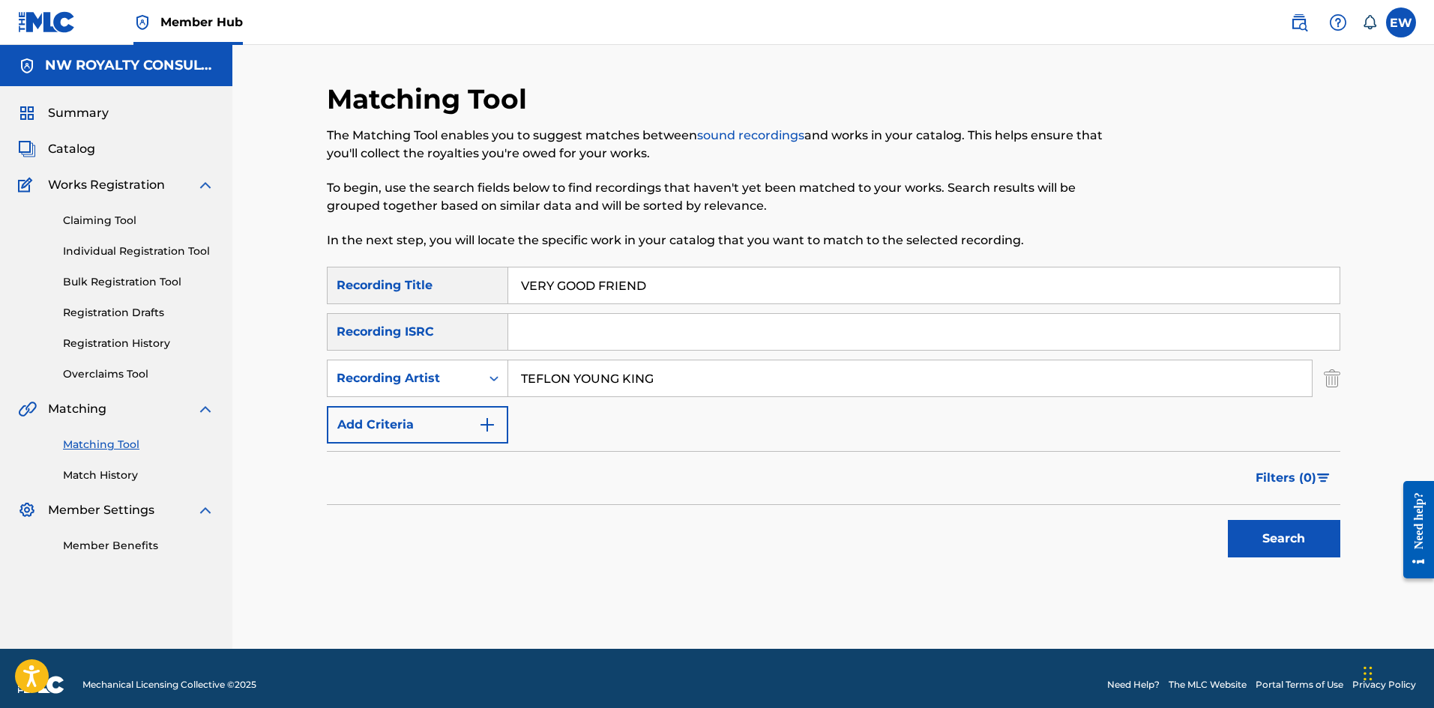
type input "VERY GOOD FRIEND"
drag, startPoint x: 1267, startPoint y: 507, endPoint x: 1252, endPoint y: 493, distance: 19.6
click at [1267, 506] on div "Search" at bounding box center [1280, 535] width 120 height 60
drag, startPoint x: 1293, startPoint y: 543, endPoint x: 1291, endPoint y: 512, distance: 30.8
click at [1293, 530] on button "Search" at bounding box center [1284, 538] width 112 height 37
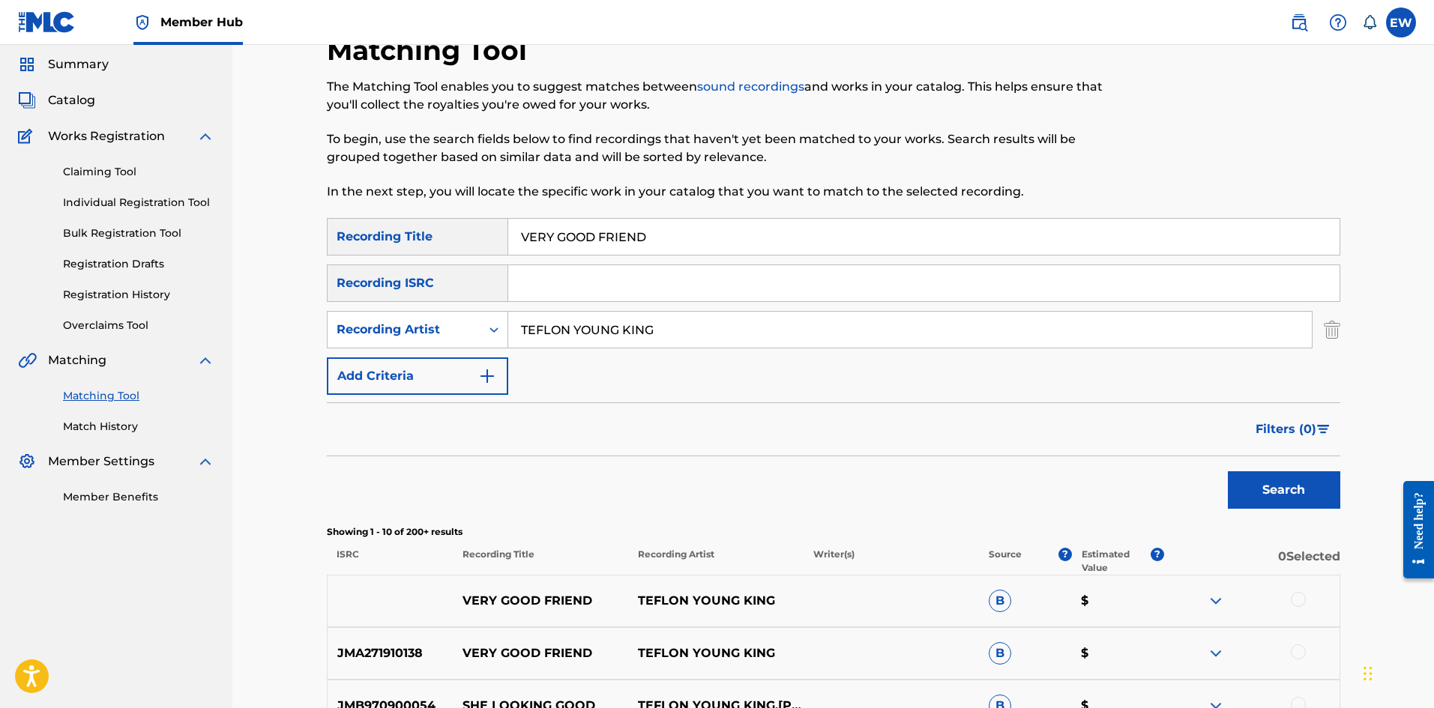
scroll to position [150, 0]
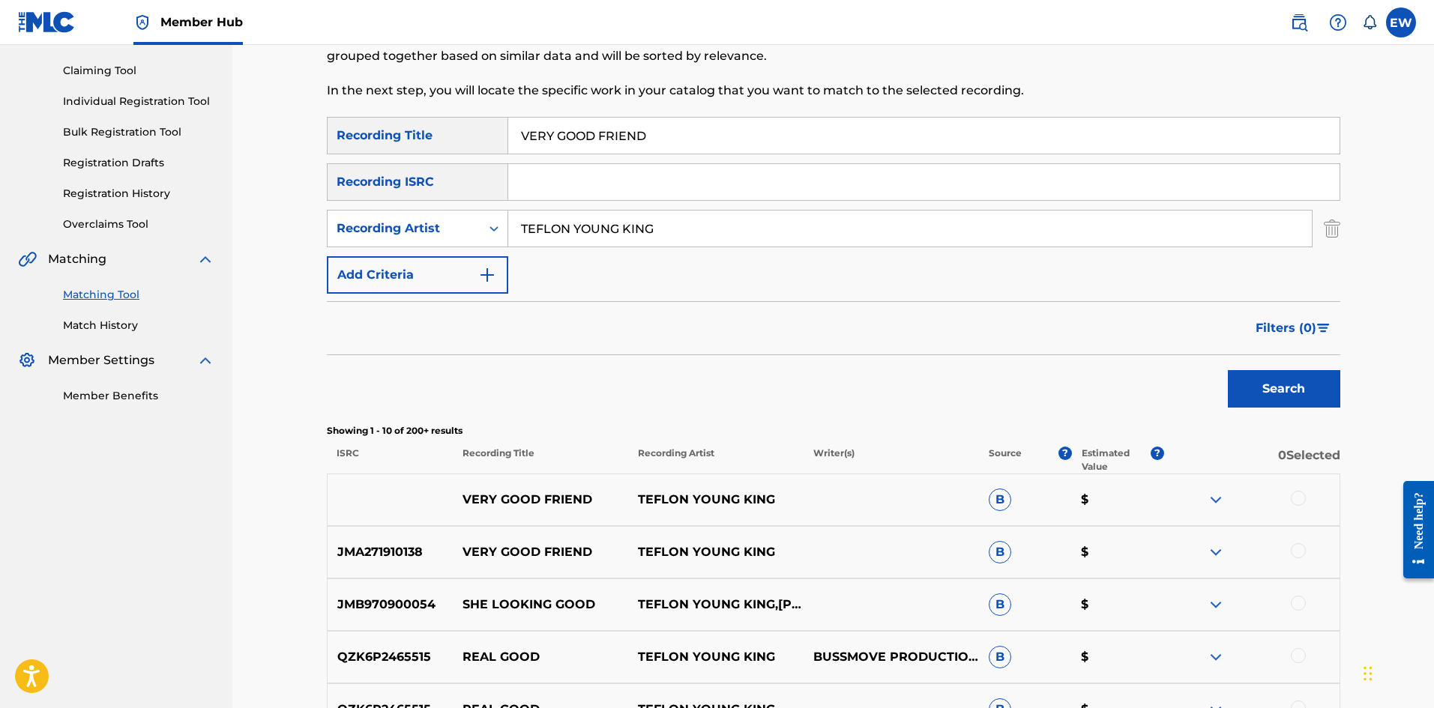
click at [1300, 499] on div at bounding box center [1298, 498] width 15 height 15
click at [1302, 551] on div at bounding box center [1298, 550] width 15 height 15
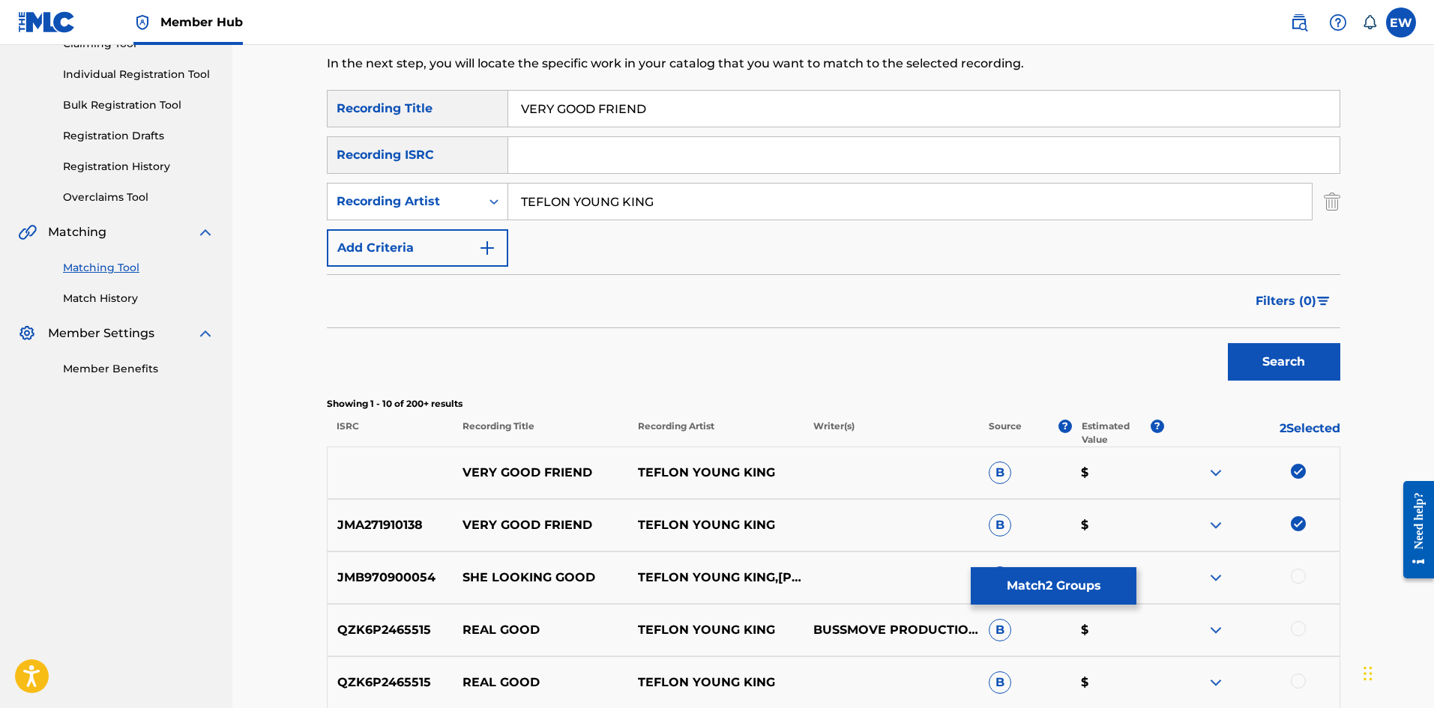
scroll to position [225, 0]
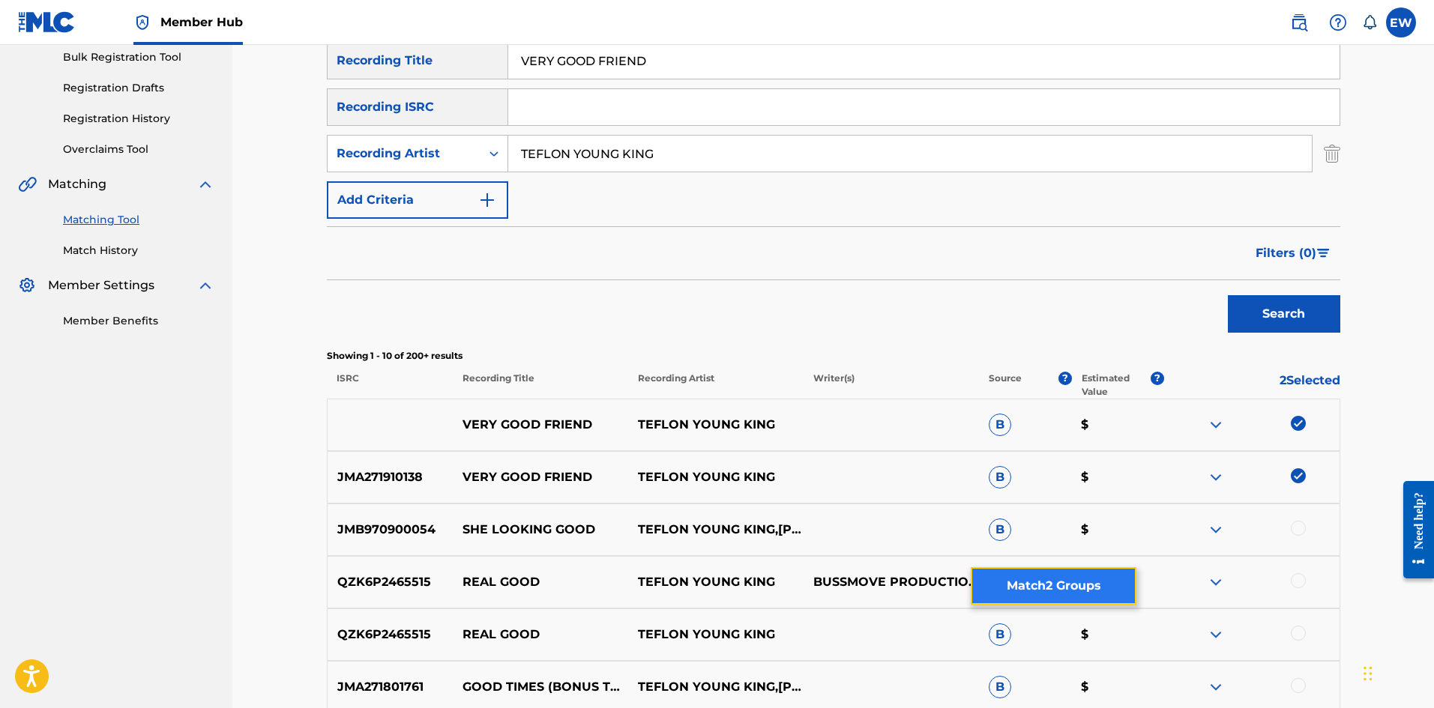
click at [1001, 588] on button "Match 2 Groups" at bounding box center [1054, 585] width 166 height 37
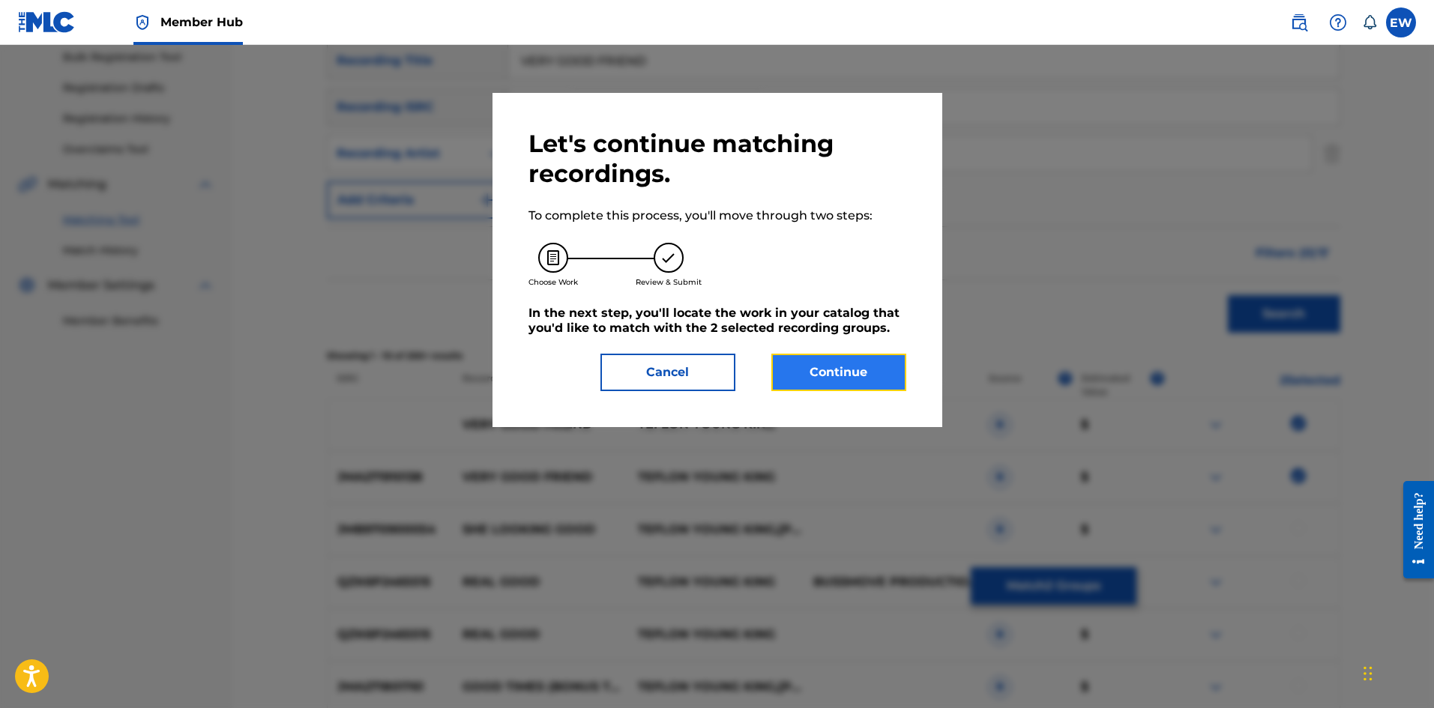
click at [830, 370] on button "Continue" at bounding box center [838, 372] width 135 height 37
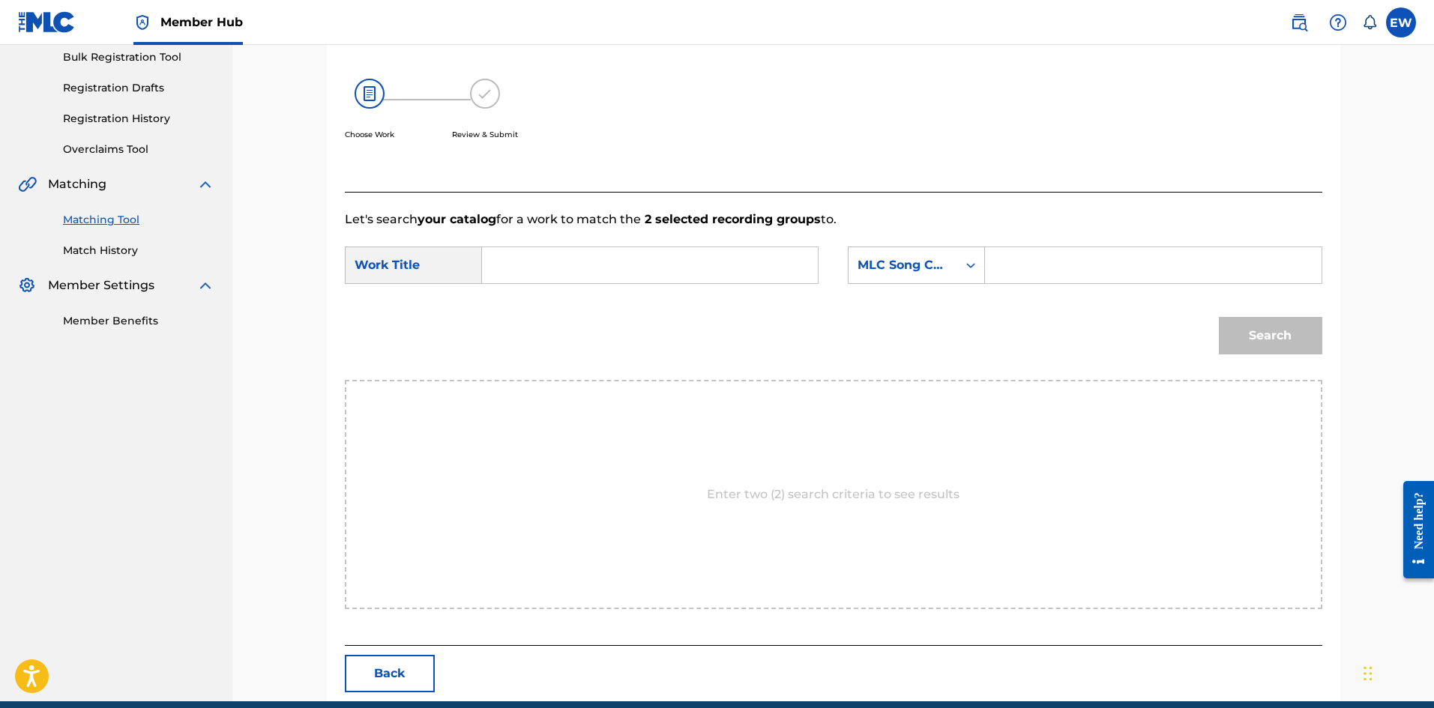
drag, startPoint x: 642, startPoint y: 291, endPoint x: 651, endPoint y: 277, distance: 16.5
click at [645, 285] on div "SearchWithCriteriaf0165dac-ec13-4cca-9b2a-6b42958ae6b8 Work Title SearchWithCri…" at bounding box center [833, 270] width 977 height 46
click at [654, 277] on input "Search Form" at bounding box center [650, 265] width 310 height 36
paste input "VERY GOOD FRIEND"
type input "VERY GOOD FRIEND"
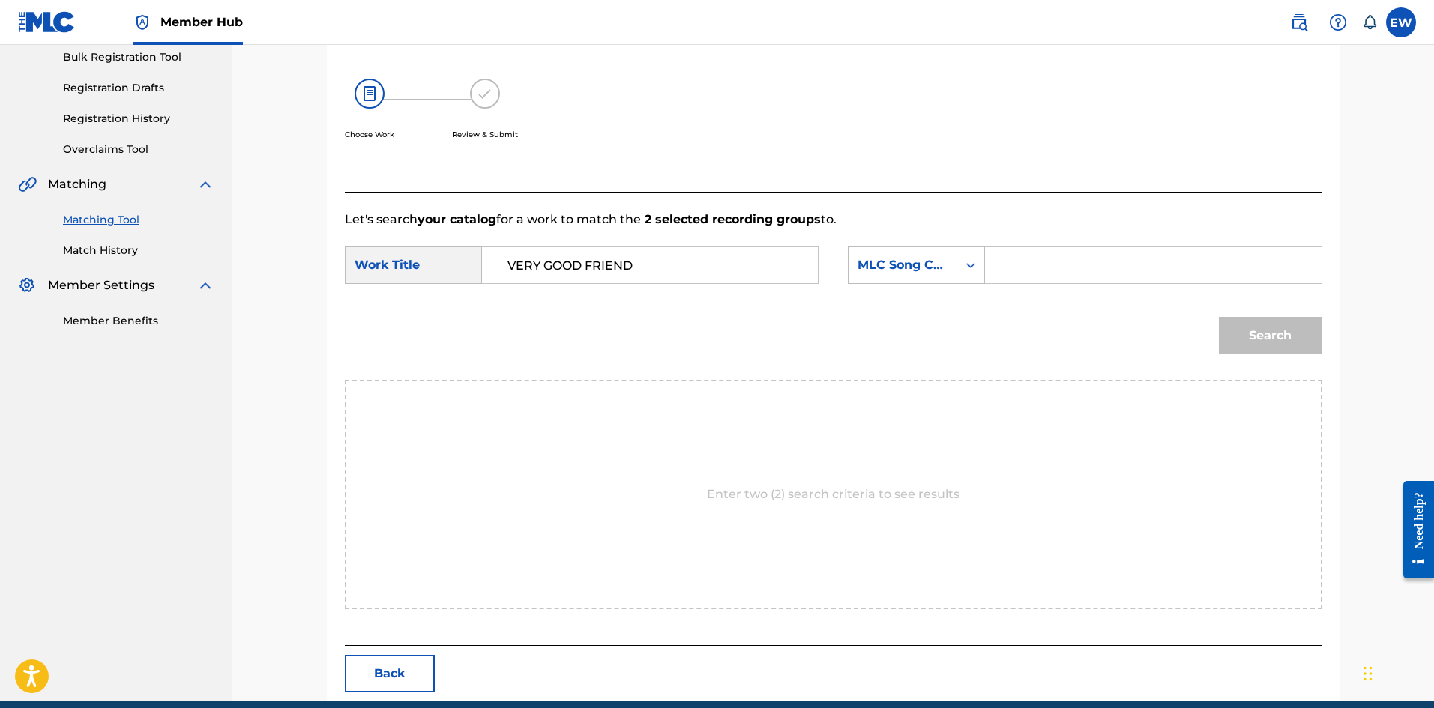
drag, startPoint x: 1153, startPoint y: 280, endPoint x: 1080, endPoint y: 257, distance: 76.3
click at [1147, 277] on input "Search Form" at bounding box center [1153, 265] width 310 height 36
paste input "VB6FQR"
type input "VB6FQR"
drag, startPoint x: 1242, startPoint y: 330, endPoint x: 1230, endPoint y: 321, distance: 15.0
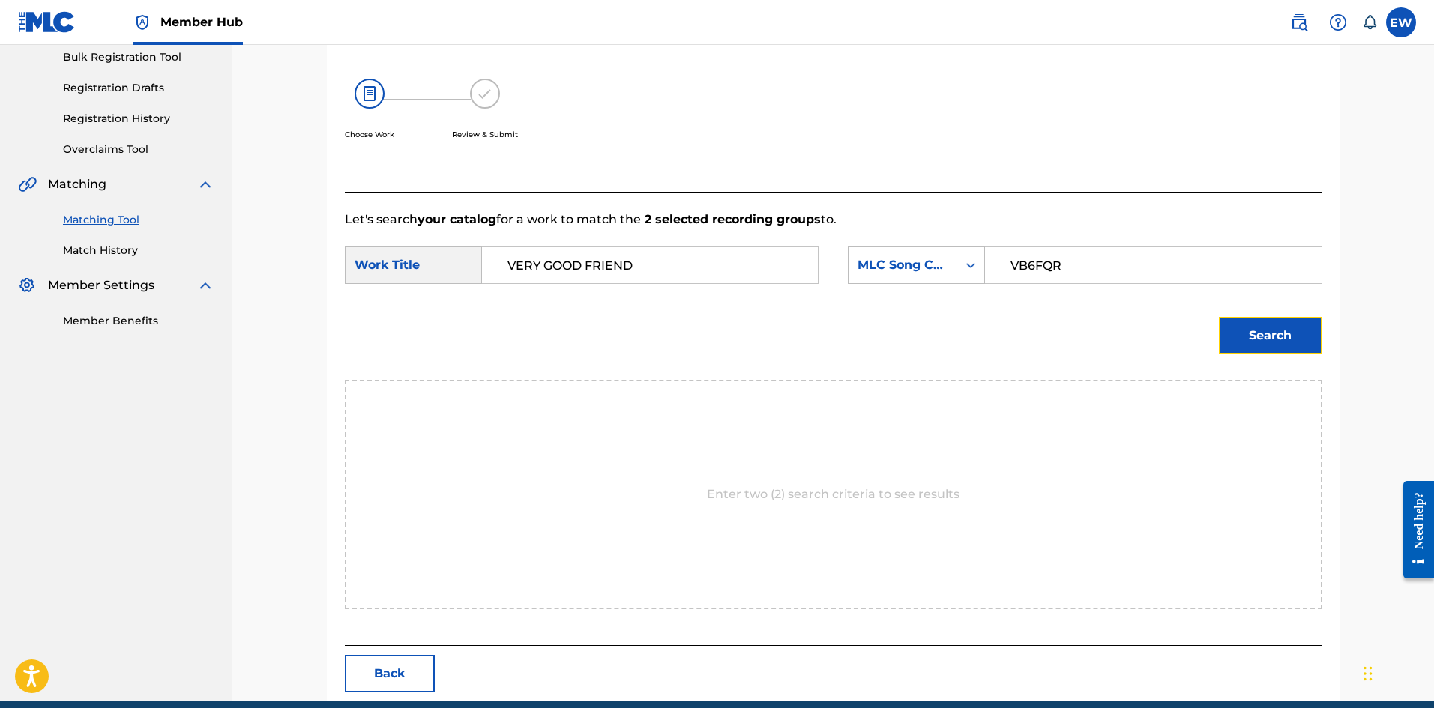
click at [1241, 329] on button "Search" at bounding box center [1270, 335] width 103 height 37
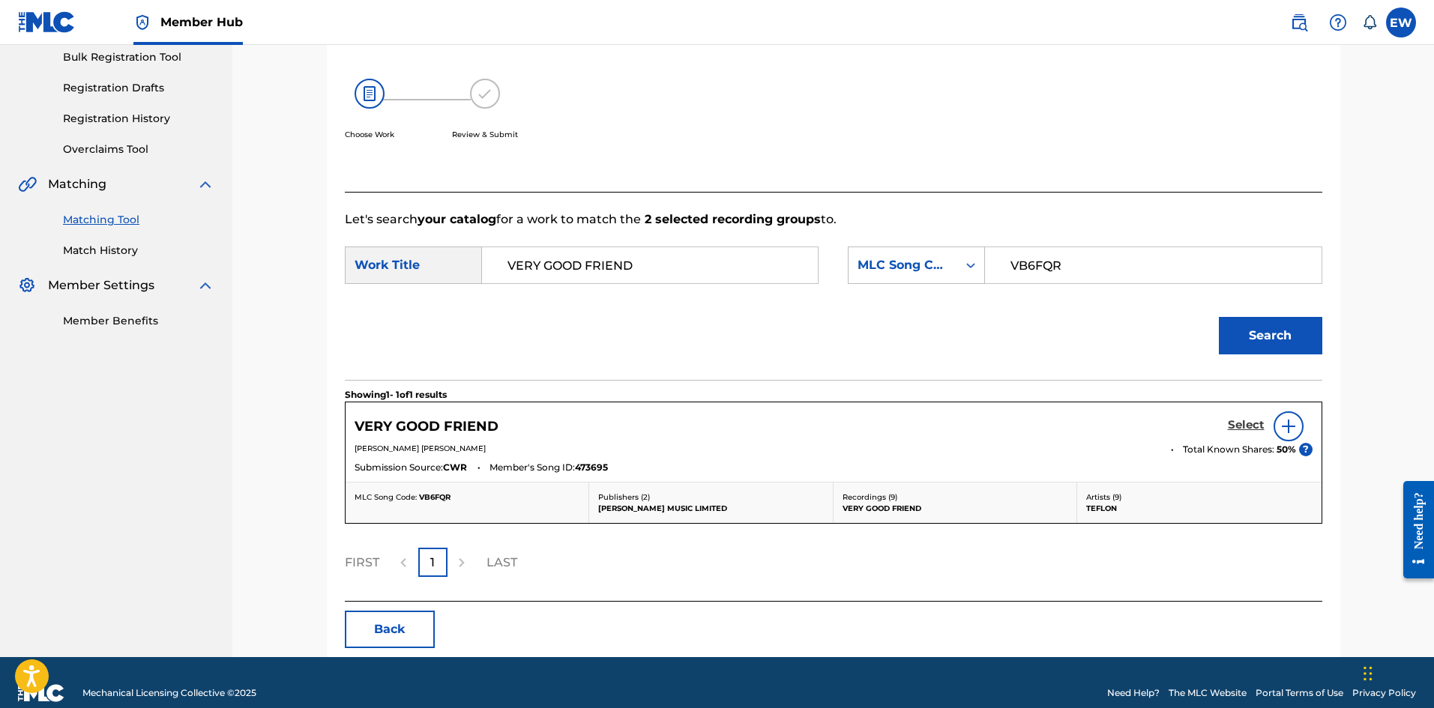
click at [1246, 427] on h5 "Select" at bounding box center [1246, 425] width 37 height 14
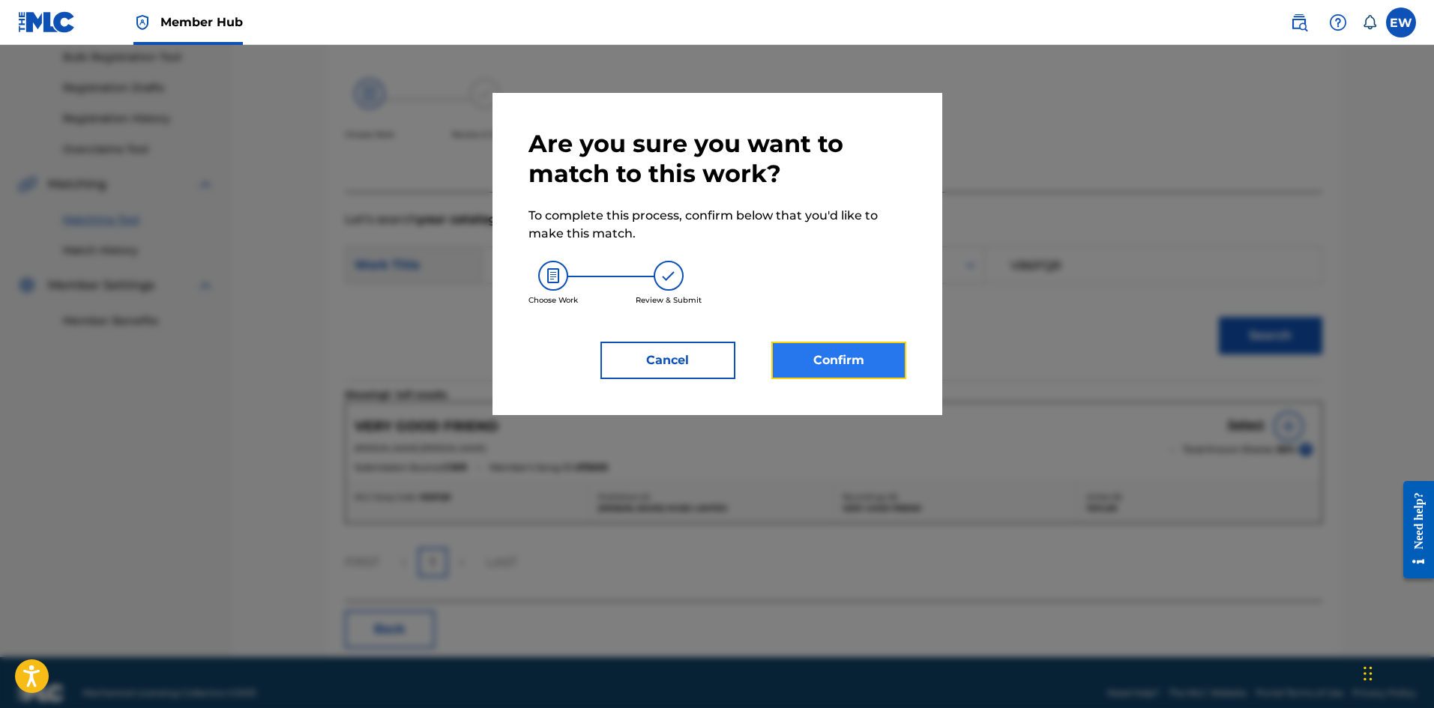
drag, startPoint x: 814, startPoint y: 359, endPoint x: 812, endPoint y: 348, distance: 11.3
click at [812, 348] on button "Confirm" at bounding box center [838, 360] width 135 height 37
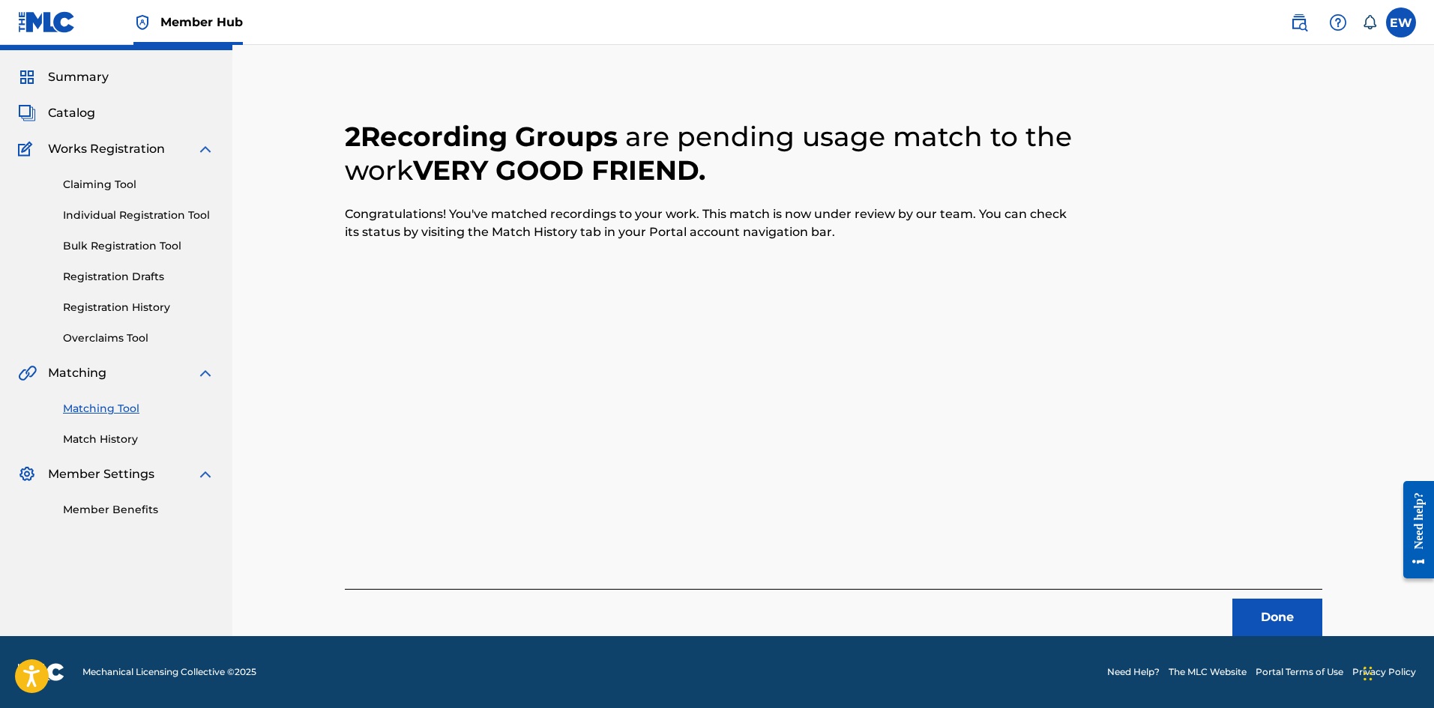
scroll to position [36, 0]
click at [1297, 600] on button "Done" at bounding box center [1277, 617] width 90 height 37
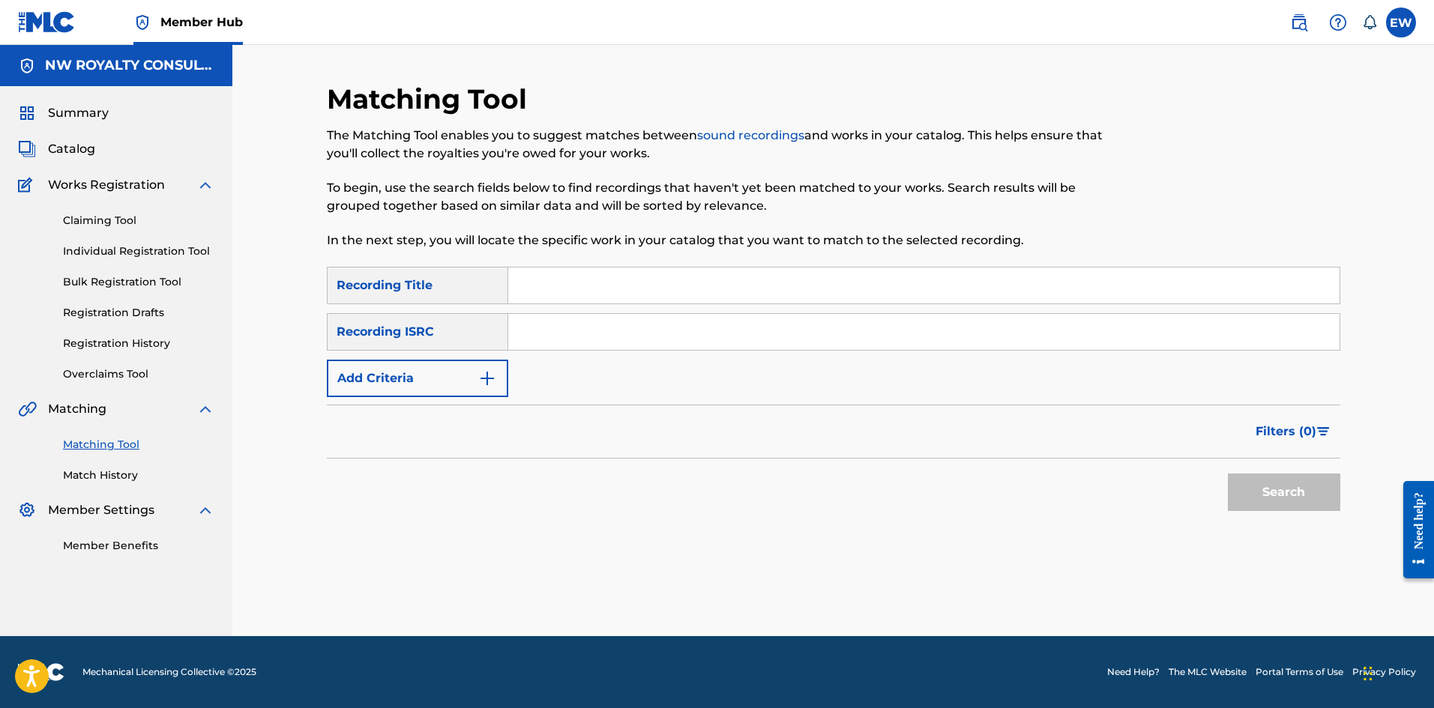
scroll to position [0, 0]
click at [366, 385] on button "Add Criteria" at bounding box center [417, 378] width 181 height 37
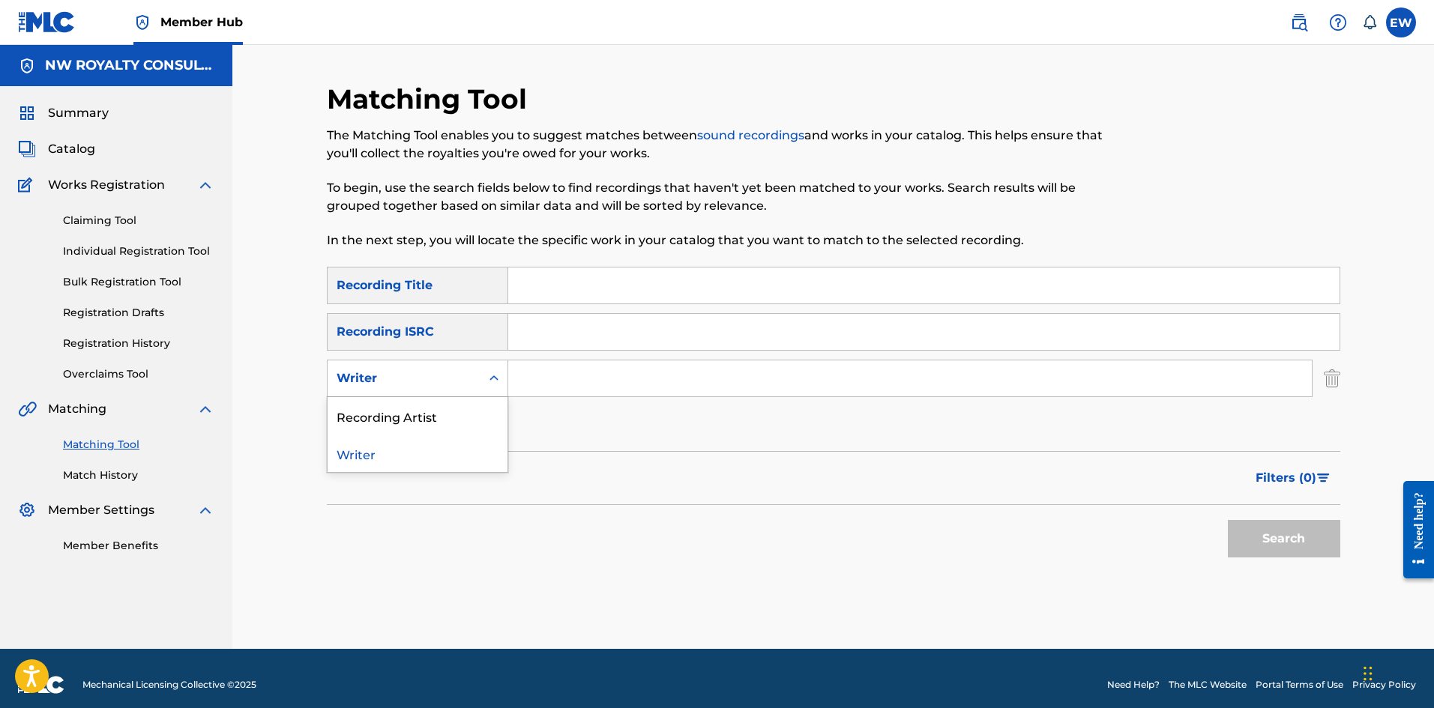
click at [372, 379] on div "Writer" at bounding box center [404, 379] width 135 height 18
drag, startPoint x: 429, startPoint y: 399, endPoint x: 465, endPoint y: 395, distance: 36.2
click at [463, 395] on div "2 results available. Use Up and Down to choose options, press Enter to select t…" at bounding box center [417, 378] width 181 height 37
drag, startPoint x: 434, startPoint y: 421, endPoint x: 474, endPoint y: 404, distance: 44.0
click at [451, 412] on div "Recording Artist" at bounding box center [418, 415] width 180 height 37
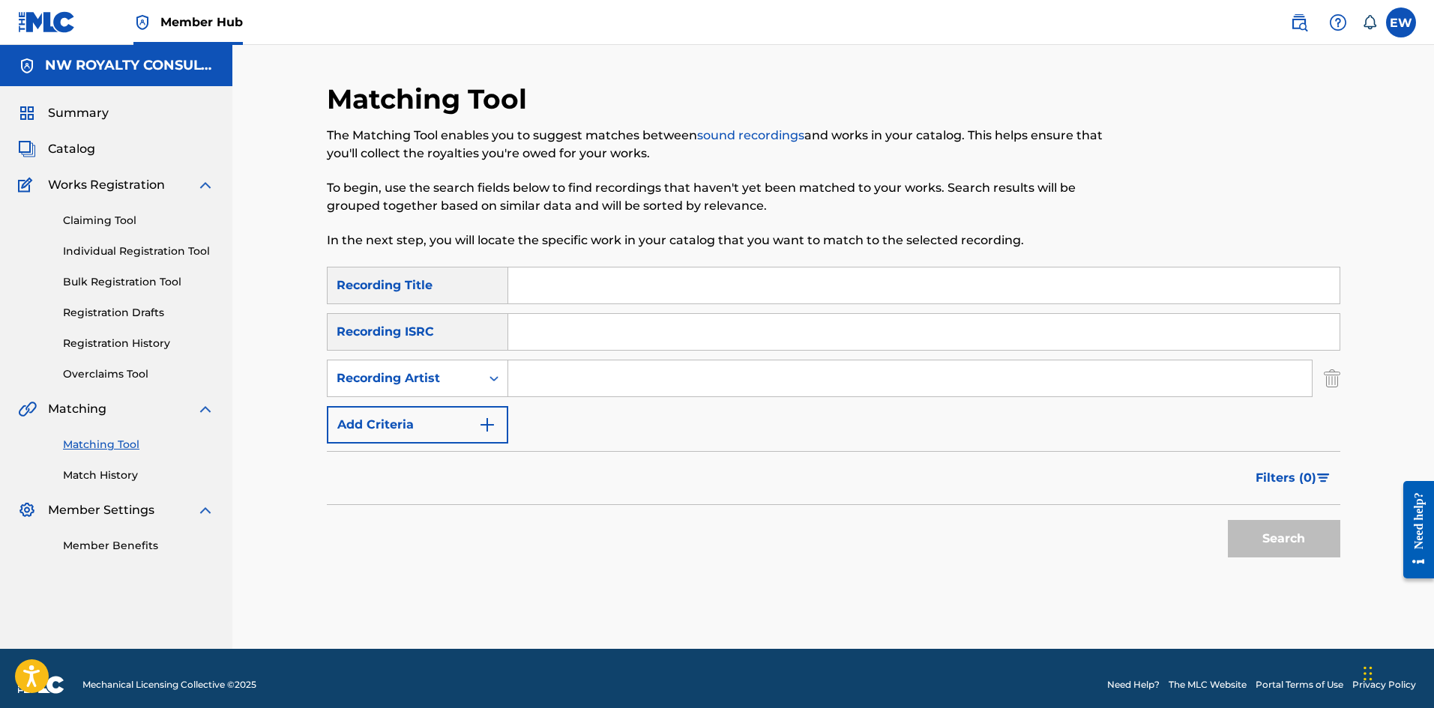
click at [583, 381] on input "Search Form" at bounding box center [909, 379] width 803 height 36
paste input "[PERSON_NAME]"
type input "[PERSON_NAME]"
drag, startPoint x: 564, startPoint y: 307, endPoint x: 564, endPoint y: 287, distance: 19.5
click at [564, 298] on div "SearchWithCriteriace9246af-2037-49ec-b288-5cb02de71458 Recording Title SearchWi…" at bounding box center [833, 355] width 1013 height 177
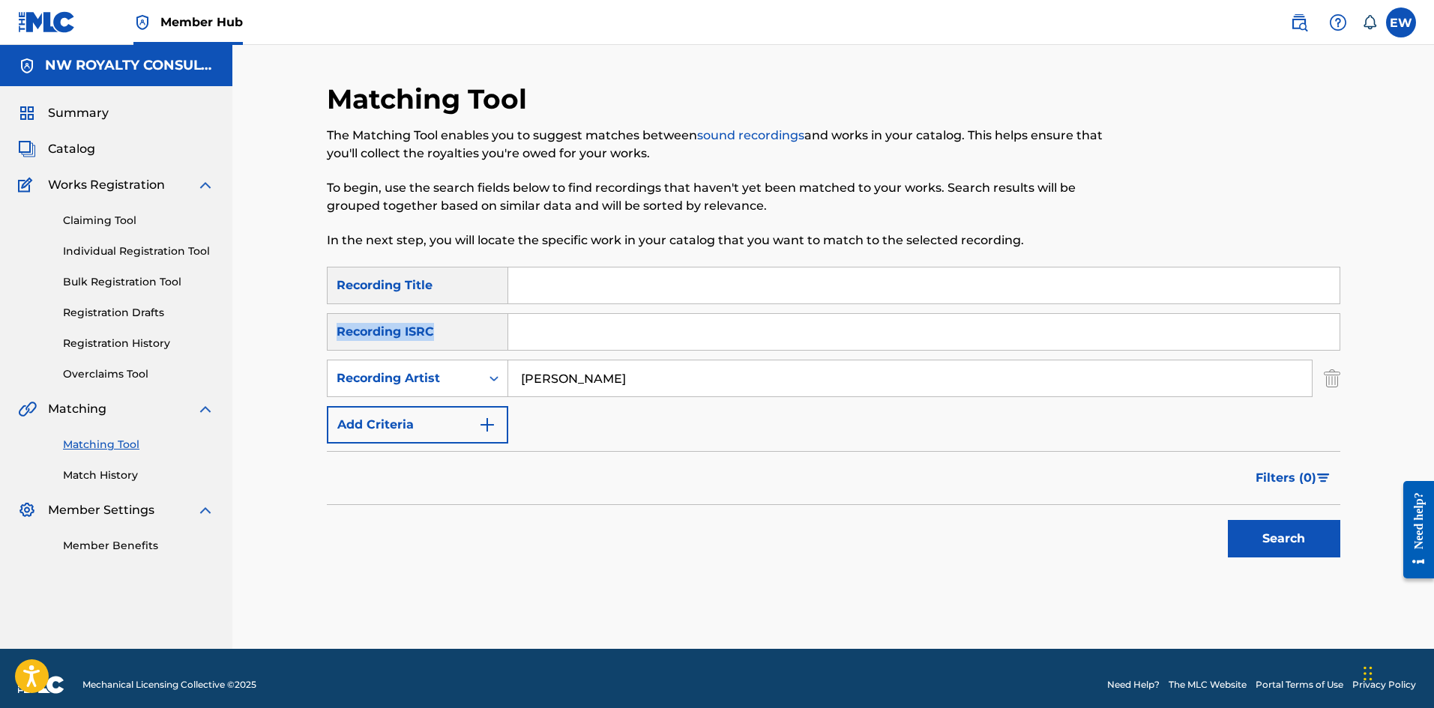
click at [569, 271] on input "Search Form" at bounding box center [923, 286] width 831 height 36
click at [551, 283] on input "Search Form" at bounding box center [923, 286] width 831 height 36
click at [526, 289] on input "Search Form" at bounding box center [923, 286] width 831 height 36
click at [543, 343] on input "Search Form" at bounding box center [923, 332] width 831 height 36
click at [532, 280] on input "Search Form" at bounding box center [923, 286] width 831 height 36
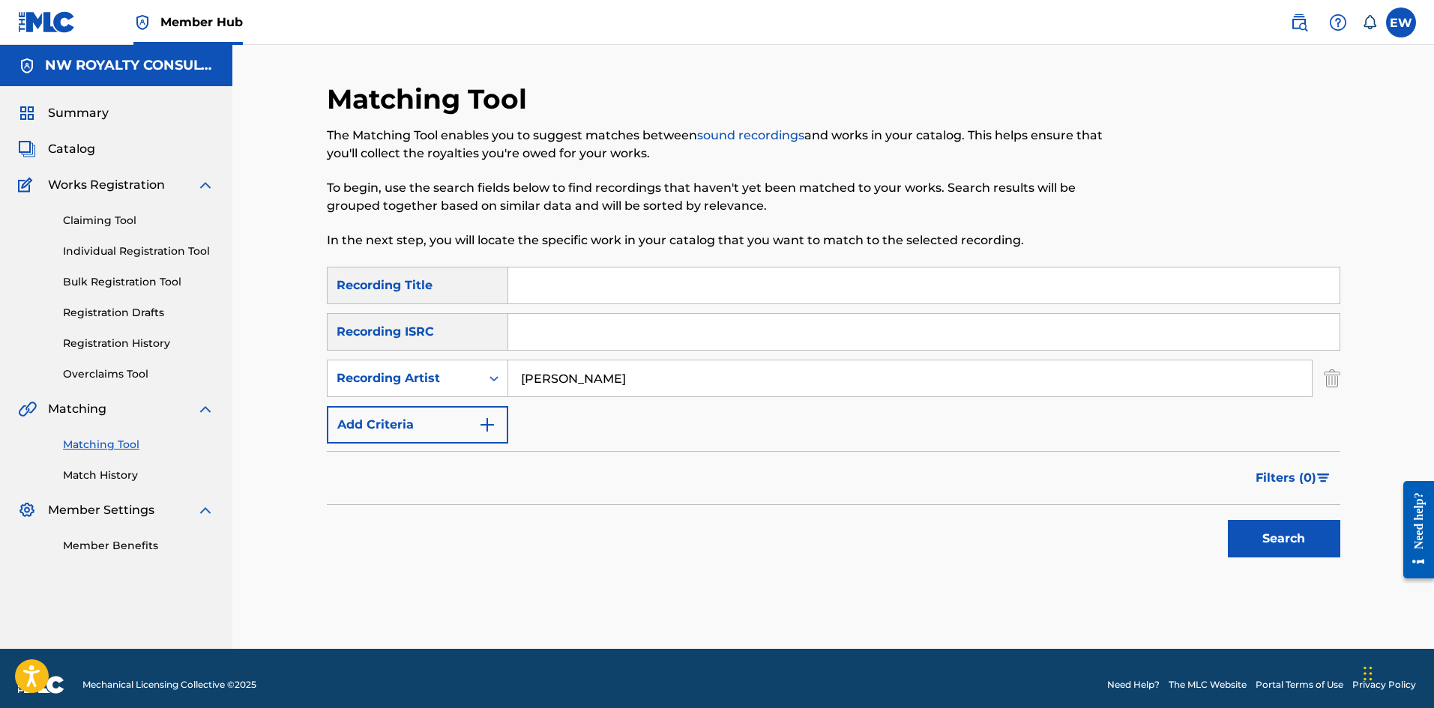
paste input "[PERSON_NAME] DEM NO READY OFFICIAL AUDIO"
type input "[PERSON_NAME] DEM NO READY OFFICIAL AUDIO"
click at [1258, 522] on div "Search" at bounding box center [1280, 535] width 120 height 60
click at [1258, 519] on div "Search" at bounding box center [1280, 535] width 120 height 60
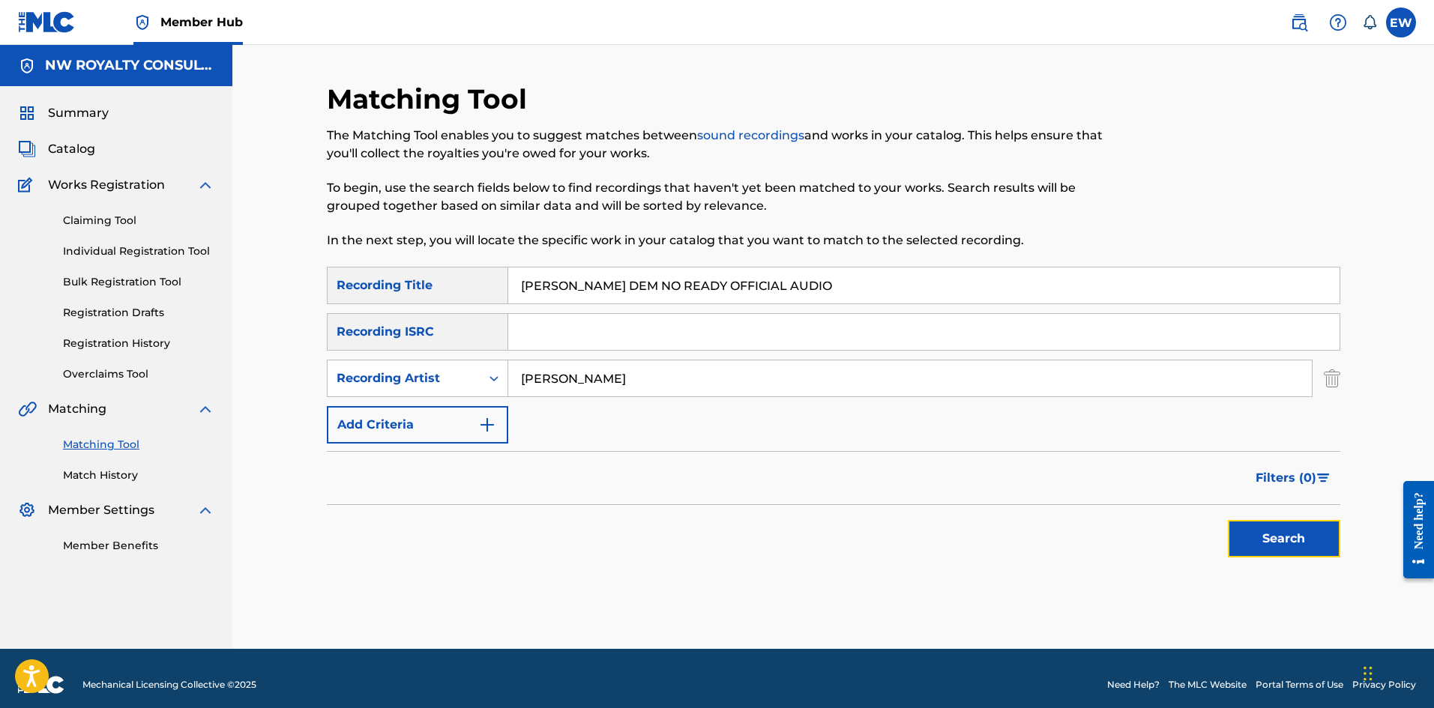
click at [1259, 541] on button "Search" at bounding box center [1284, 538] width 112 height 37
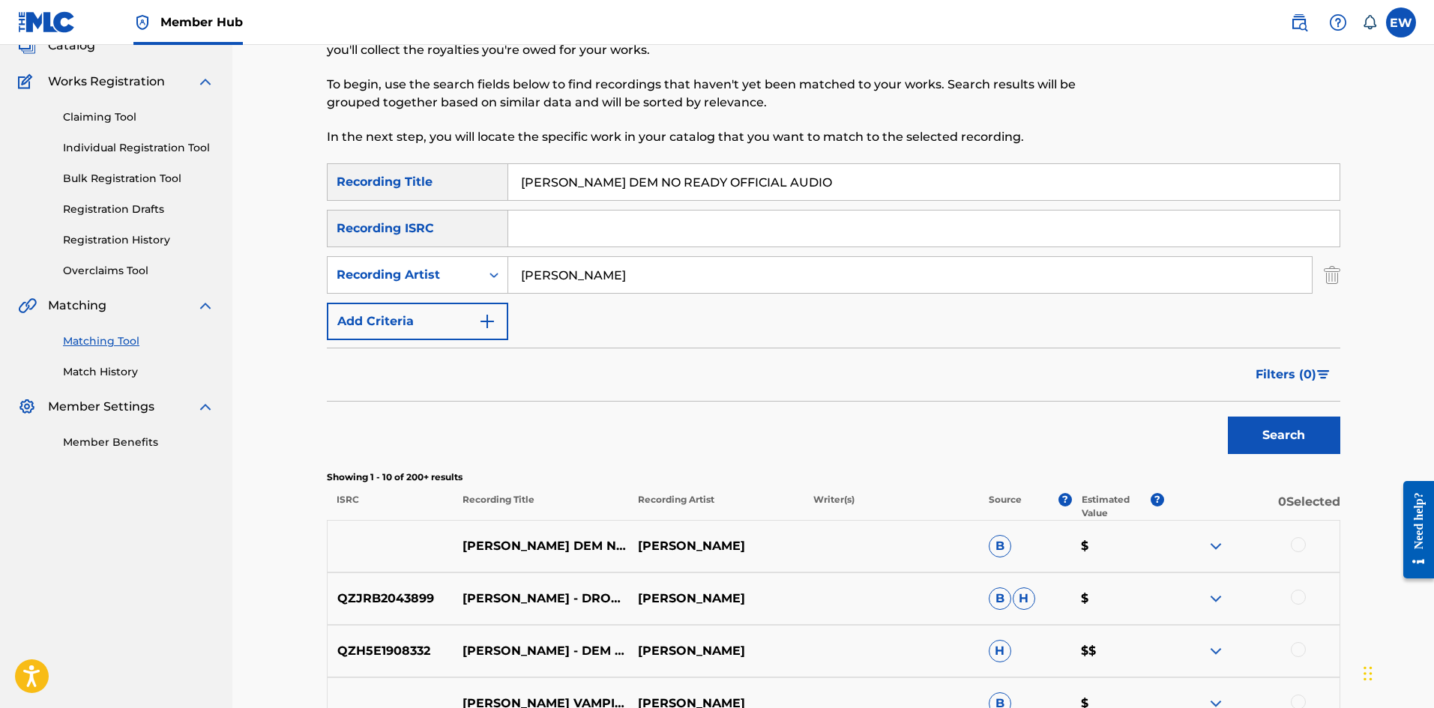
scroll to position [150, 0]
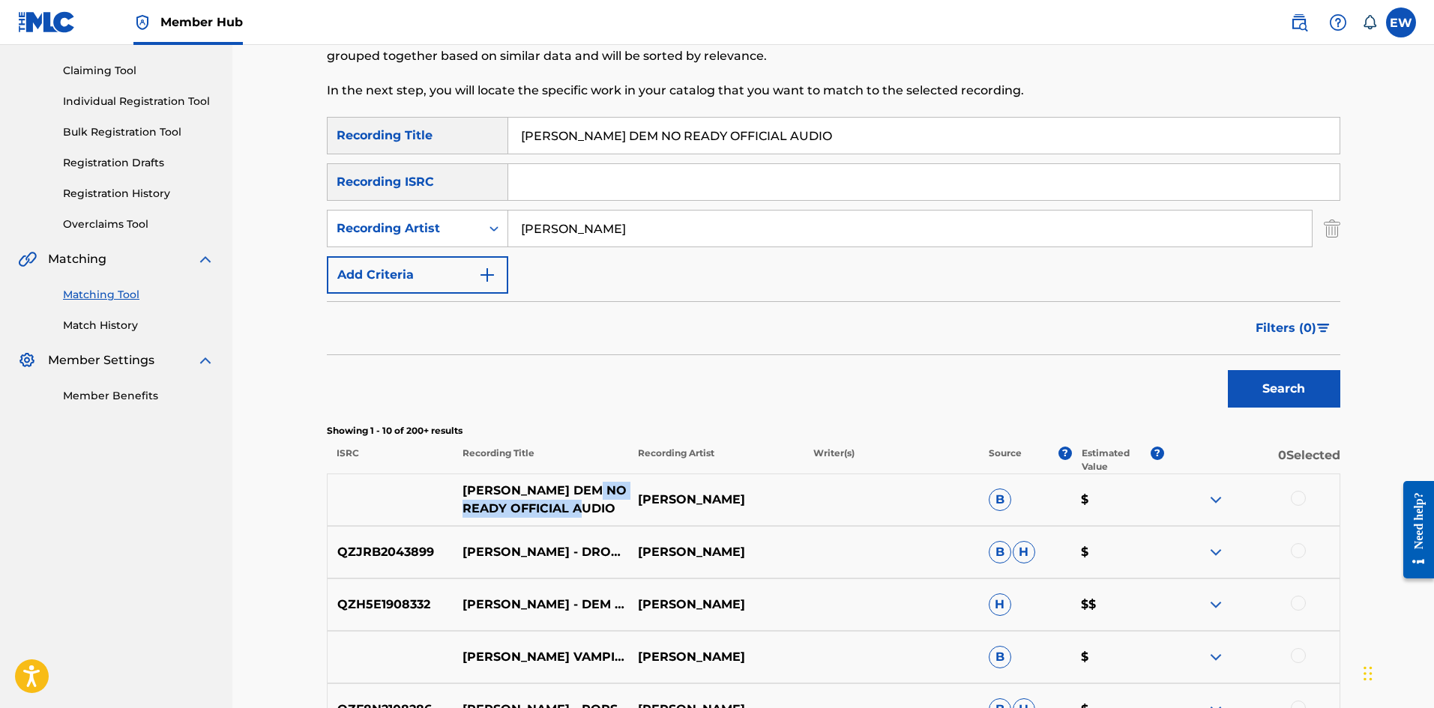
drag, startPoint x: 595, startPoint y: 504, endPoint x: 599, endPoint y: 511, distance: 7.7
click at [597, 508] on p "[PERSON_NAME] DEM NO READY OFFICIAL AUDIO" at bounding box center [540, 500] width 175 height 36
click at [604, 517] on p "[PERSON_NAME] DEM NO READY OFFICIAL AUDIO" at bounding box center [540, 500] width 175 height 36
click at [1303, 498] on div at bounding box center [1298, 498] width 15 height 15
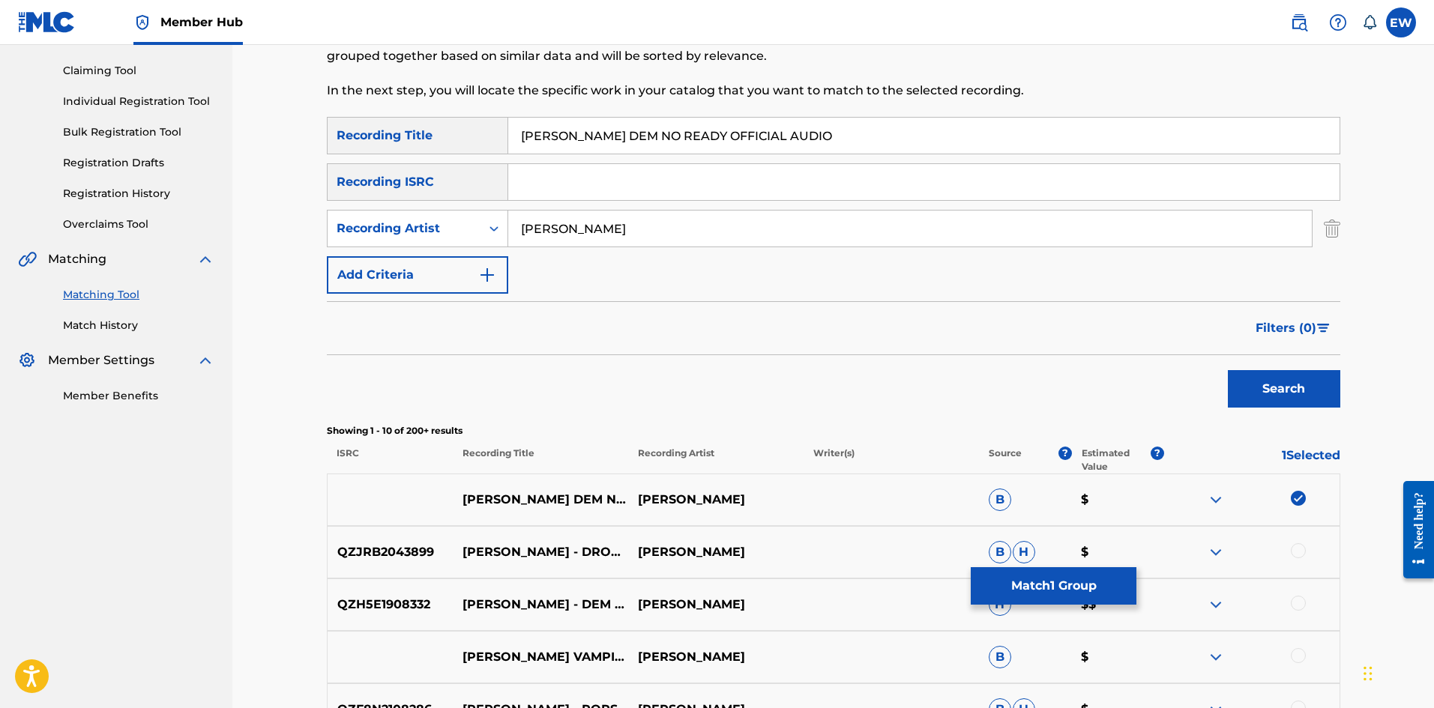
click at [1301, 605] on div at bounding box center [1298, 603] width 15 height 15
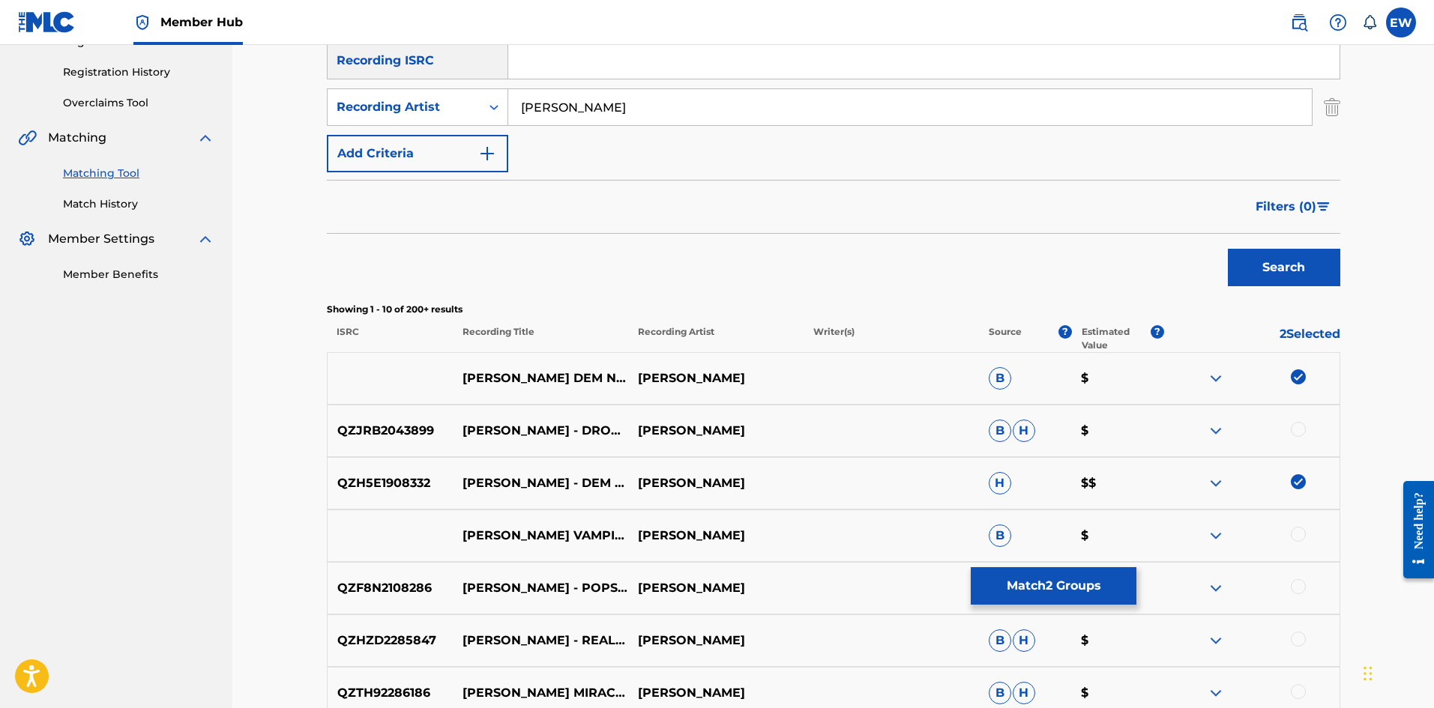
scroll to position [300, 0]
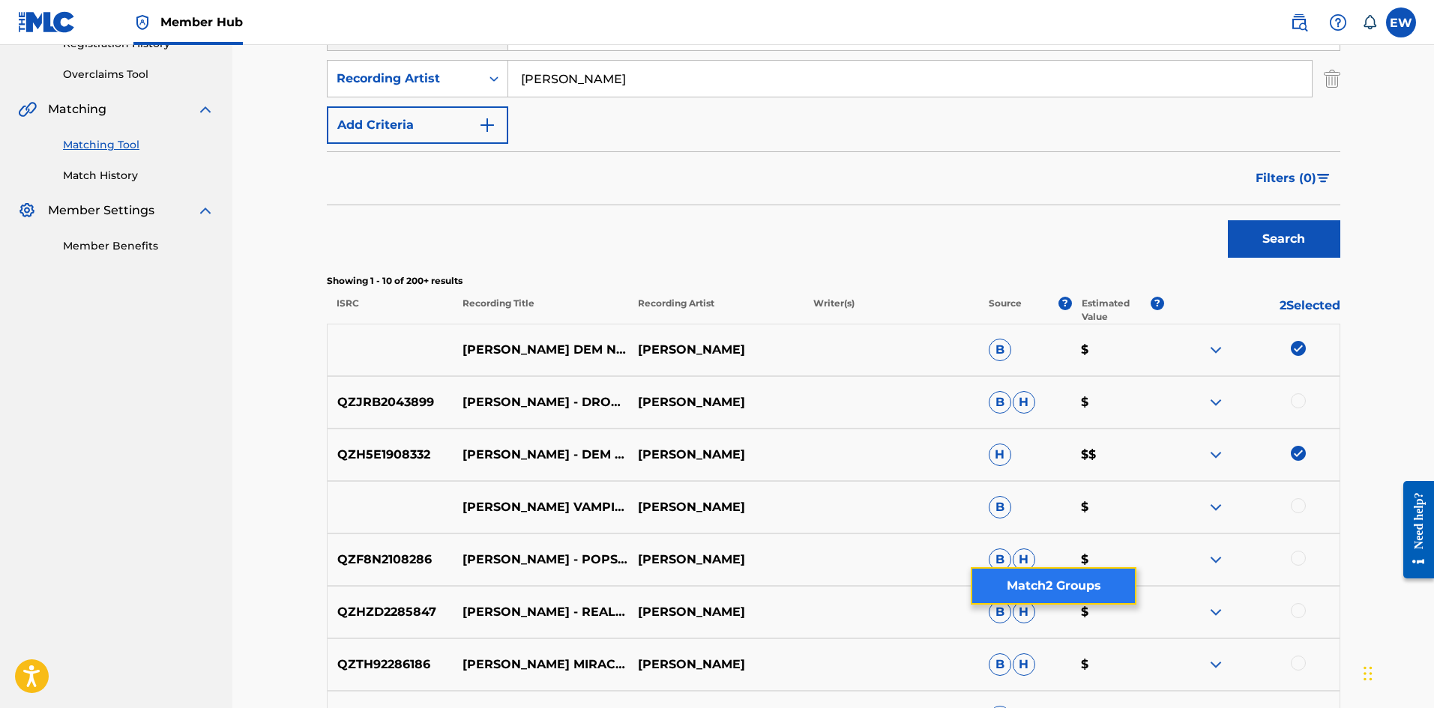
click at [1041, 598] on button "Match 2 Groups" at bounding box center [1054, 585] width 166 height 37
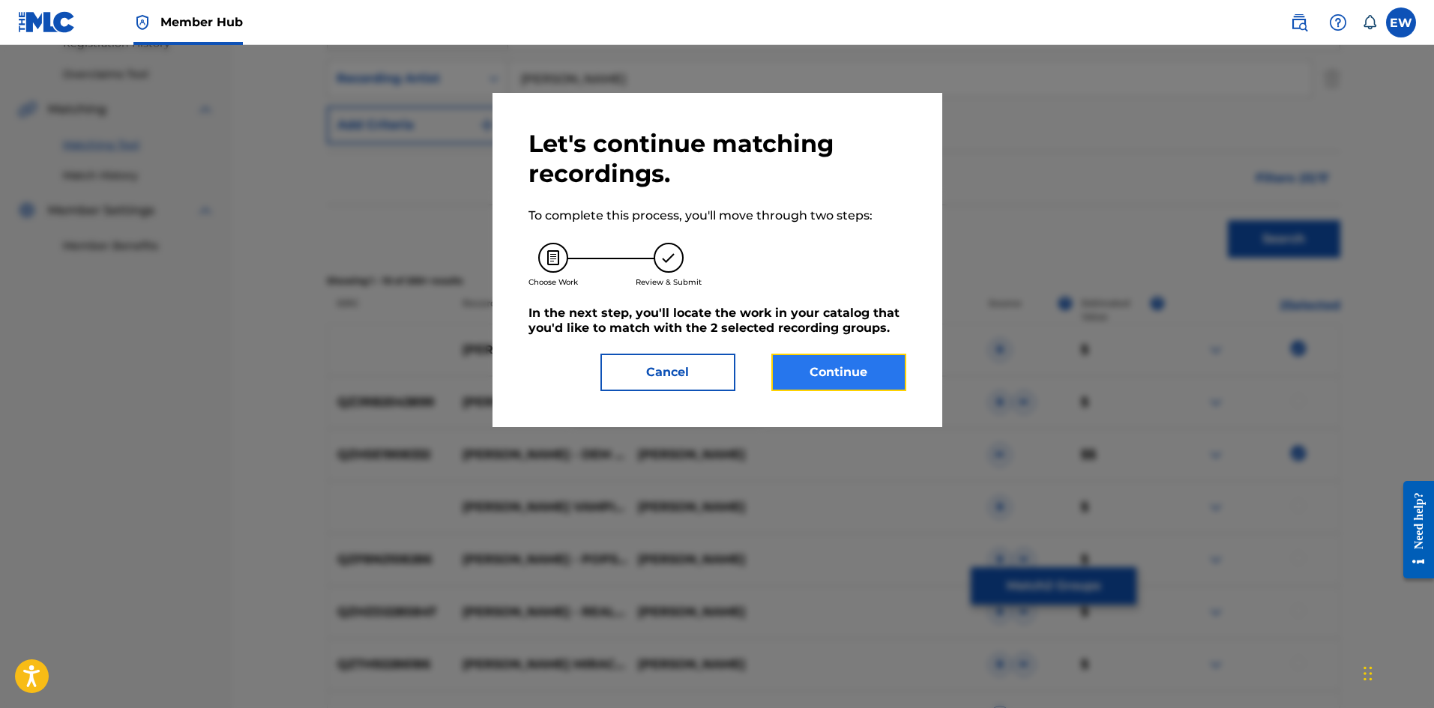
drag, startPoint x: 831, startPoint y: 364, endPoint x: 830, endPoint y: 356, distance: 7.5
click at [830, 356] on button "Continue" at bounding box center [838, 372] width 135 height 37
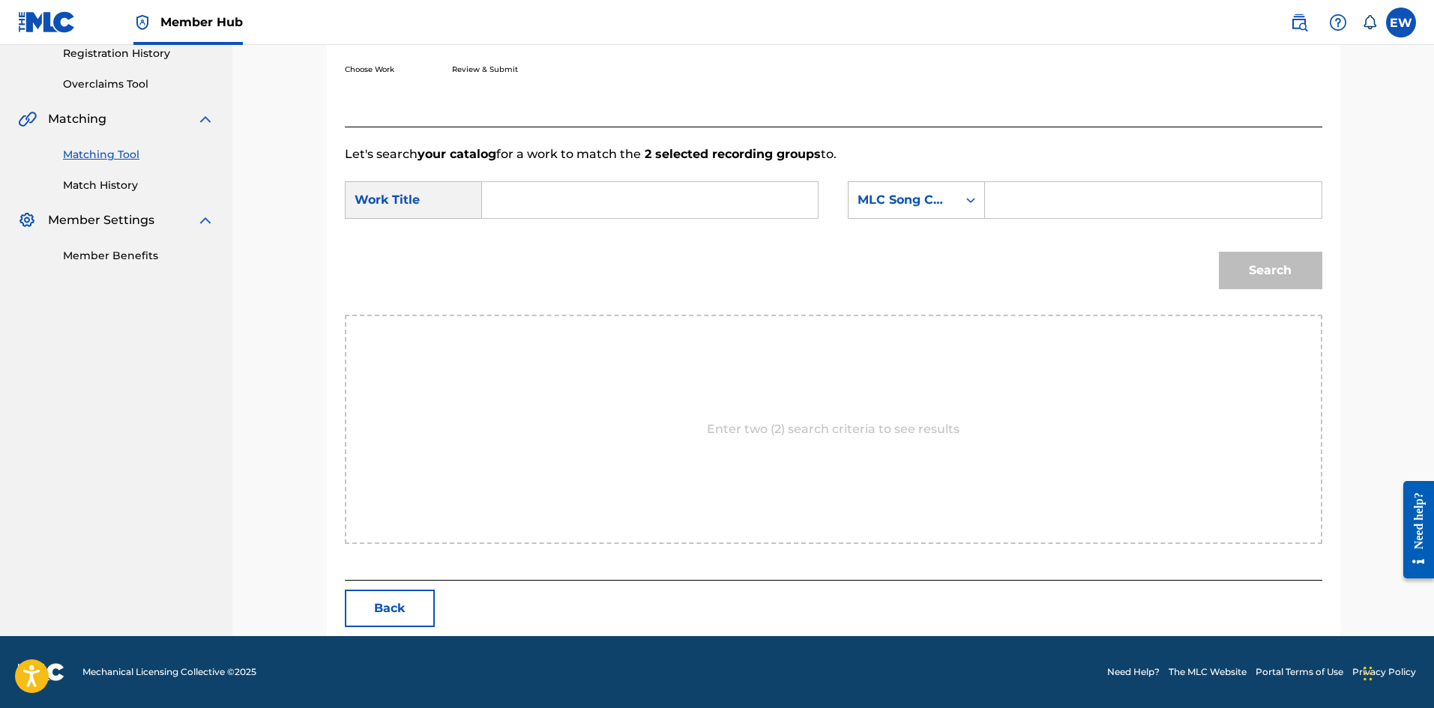
click at [657, 205] on input "Search Form" at bounding box center [650, 200] width 310 height 36
paste input "[PERSON_NAME] DEM NO READY OFFICIAL AUDIO"
type input "[PERSON_NAME] DEM NO READY OFFICIAL AUDIO"
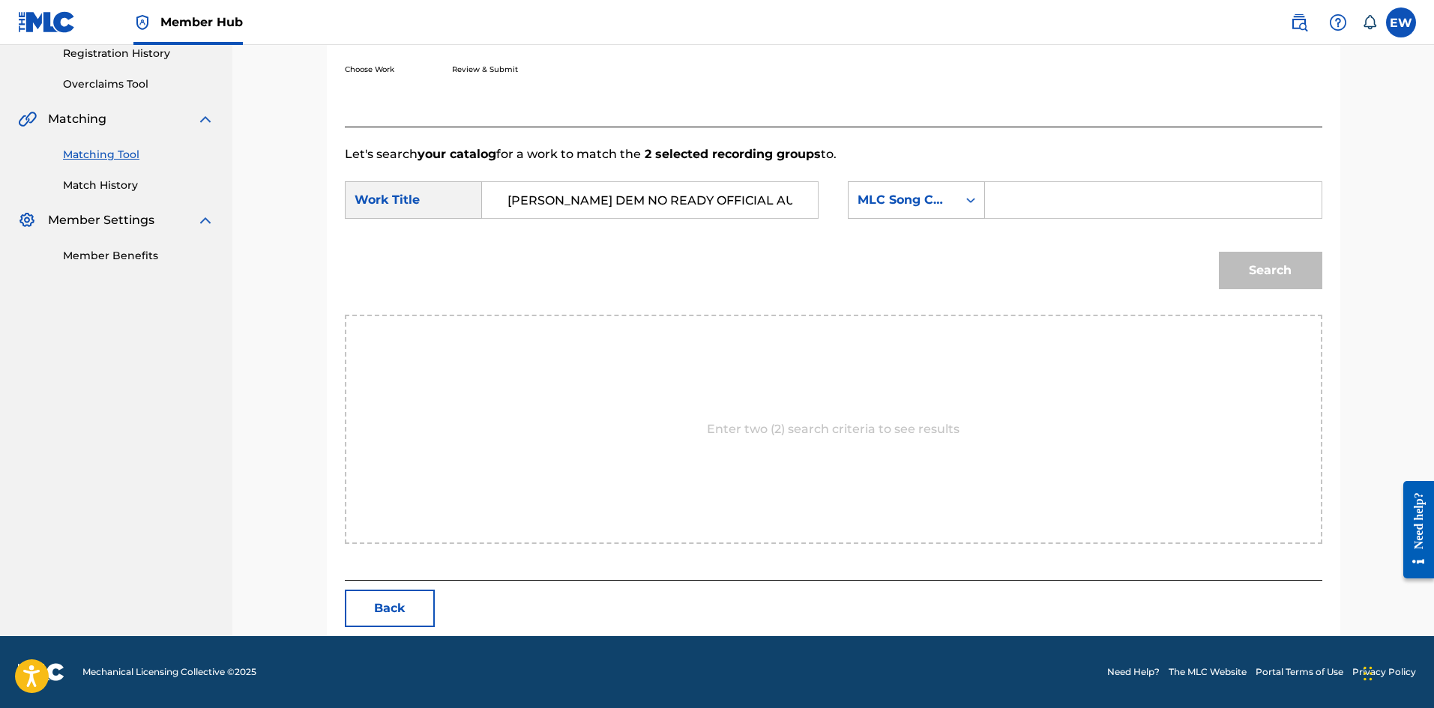
drag, startPoint x: 1039, startPoint y: 211, endPoint x: 1070, endPoint y: 210, distance: 30.8
click at [1020, 213] on input "Search Form" at bounding box center [1153, 200] width 310 height 36
paste input "DB1V37"
type input "DB1V37"
click at [1260, 269] on button "Search" at bounding box center [1270, 270] width 103 height 37
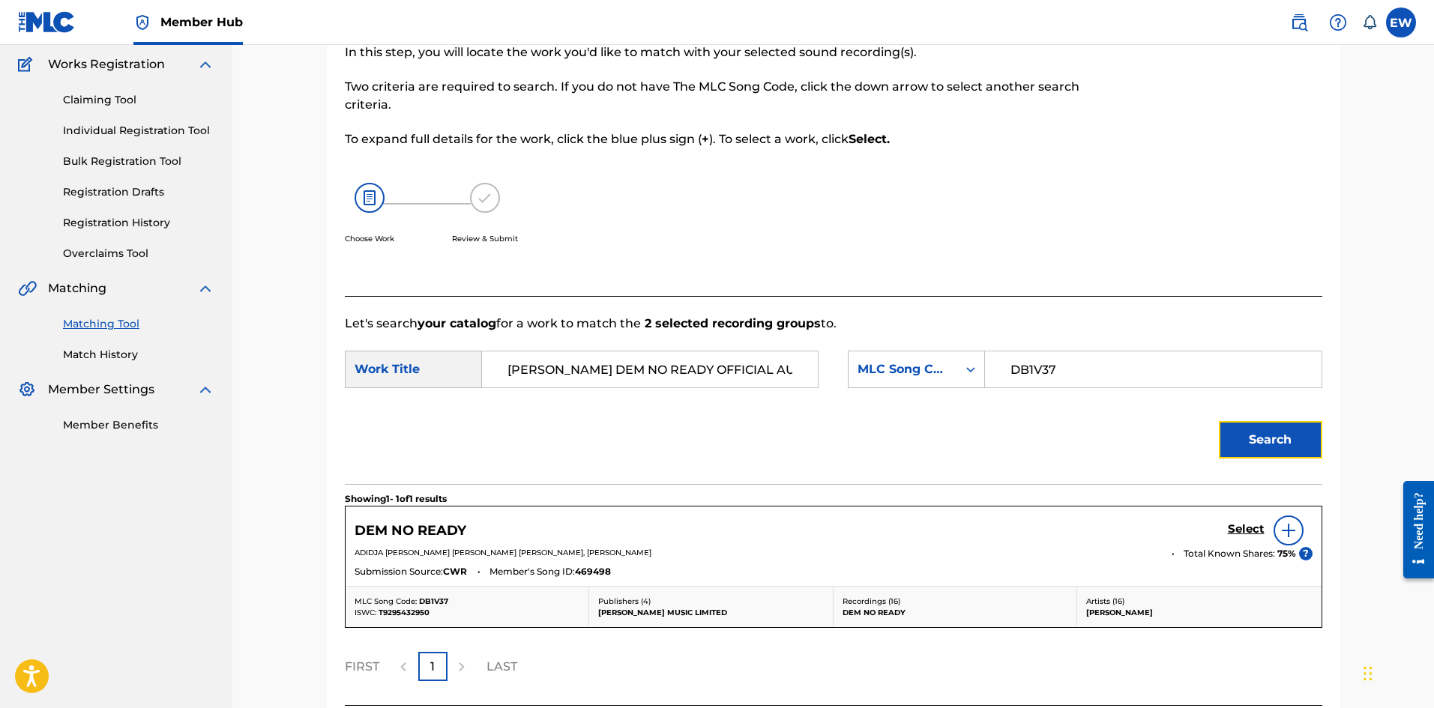
scroll to position [246, 0]
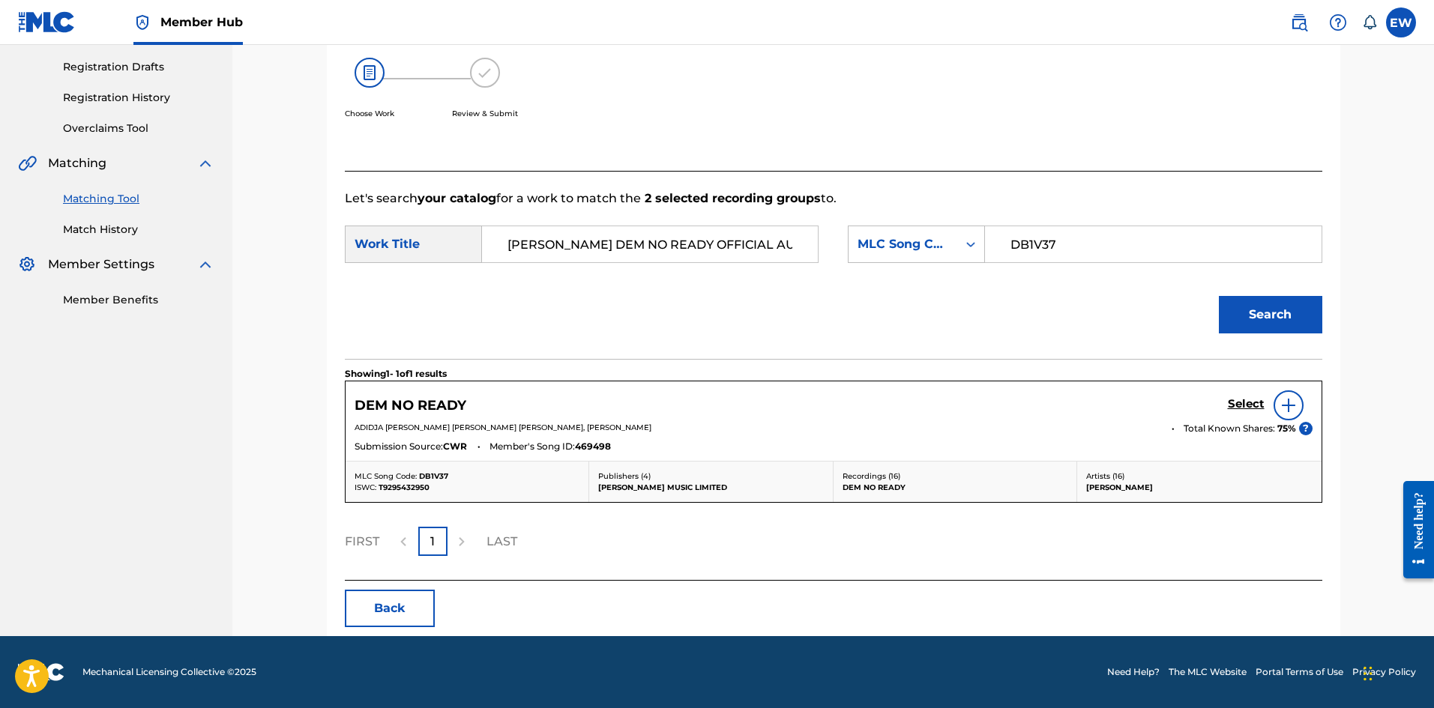
click at [1243, 393] on div "Select" at bounding box center [1270, 406] width 85 height 30
click at [1245, 400] on h5 "Select" at bounding box center [1246, 404] width 37 height 14
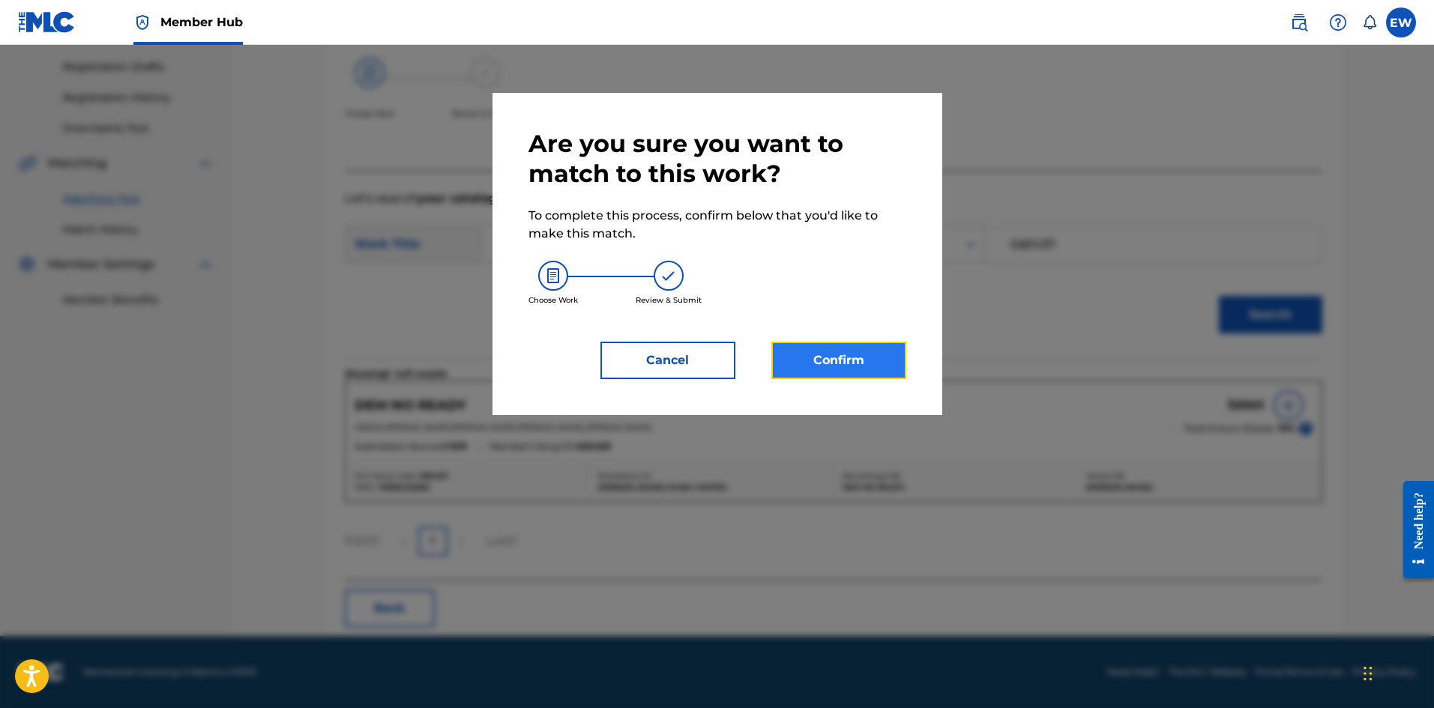
click at [842, 372] on button "Confirm" at bounding box center [838, 360] width 135 height 37
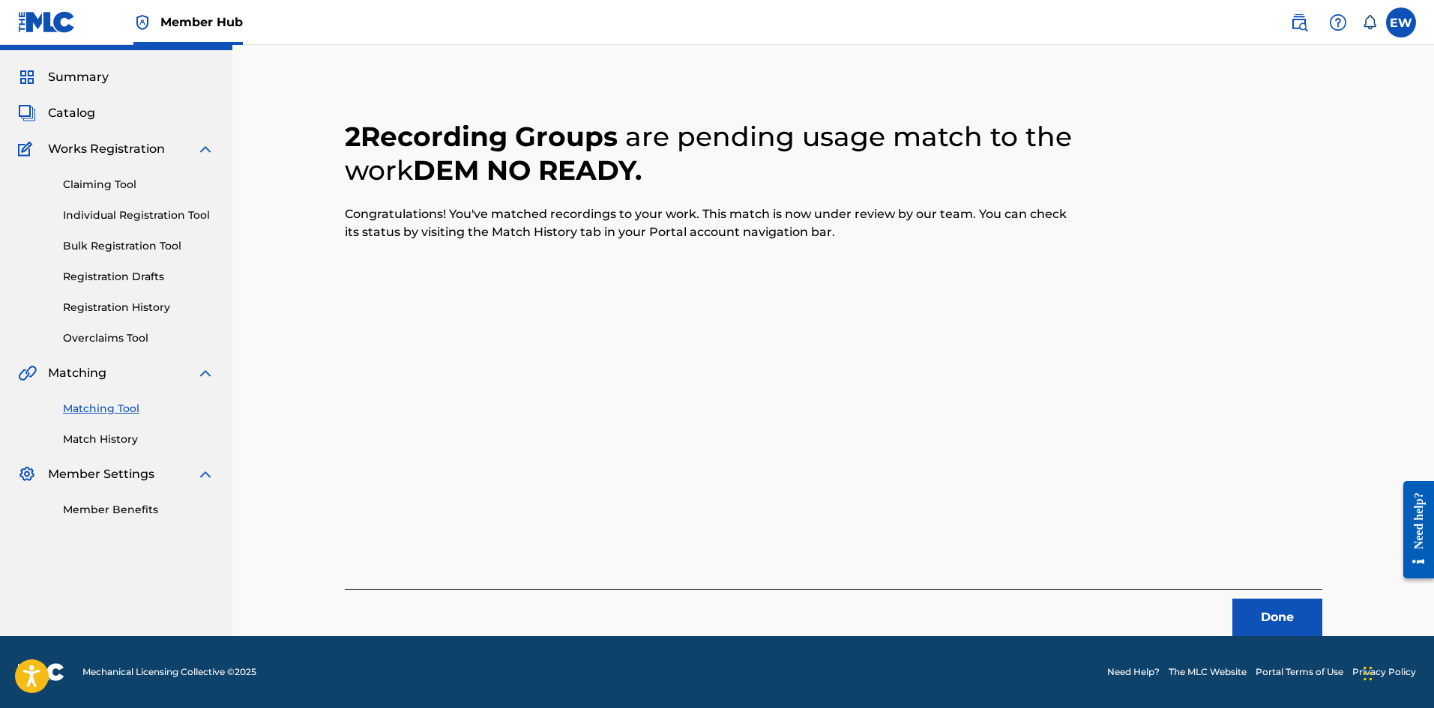
scroll to position [36, 0]
click at [1296, 618] on button "Done" at bounding box center [1277, 617] width 90 height 37
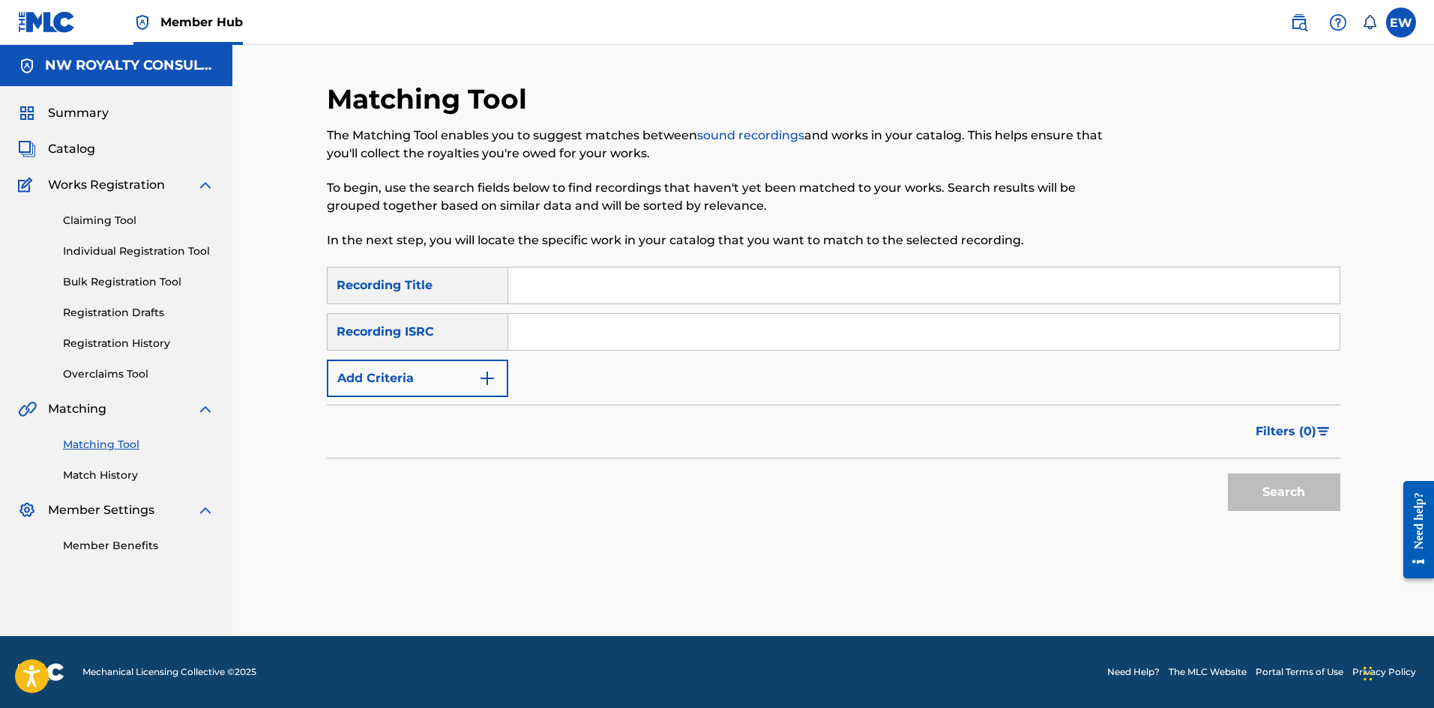
scroll to position [0, 0]
click at [409, 379] on button "Add Criteria" at bounding box center [417, 378] width 181 height 37
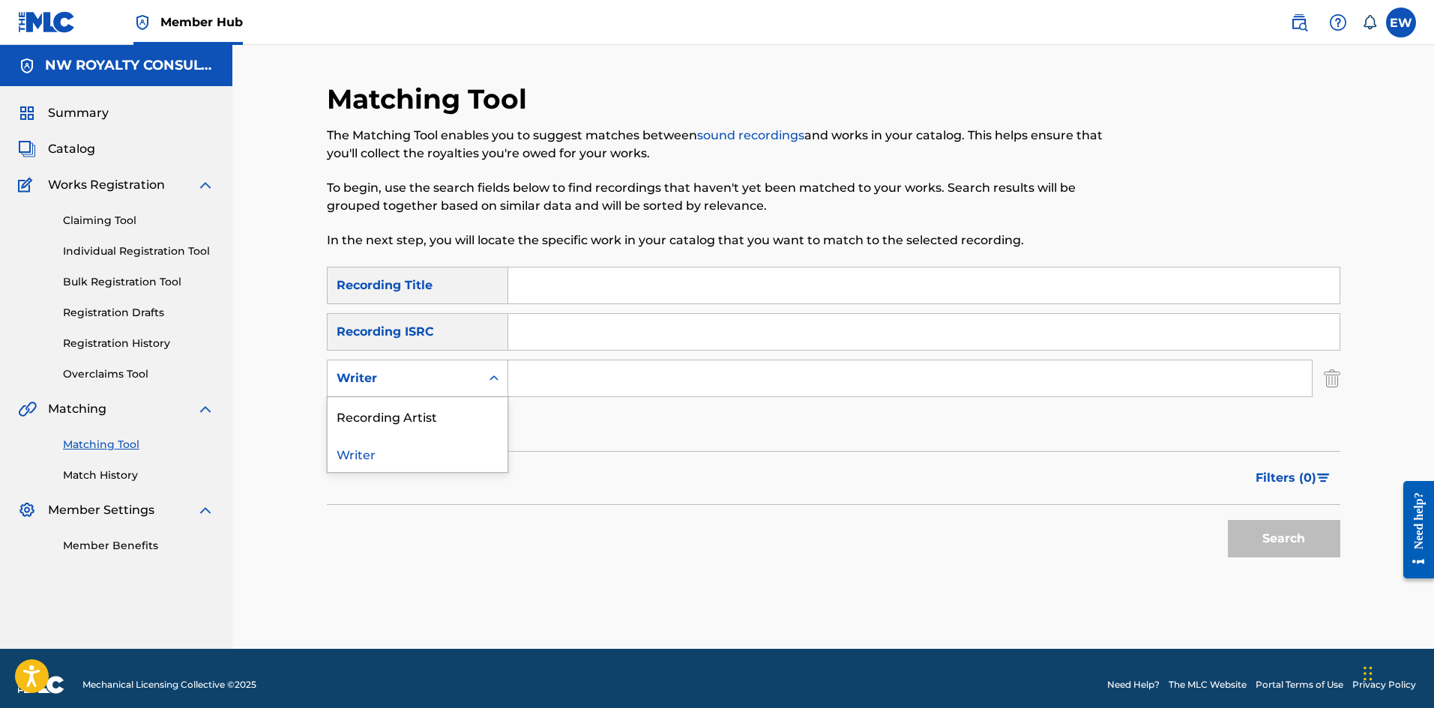
click at [410, 377] on div "Writer" at bounding box center [404, 379] width 135 height 18
drag, startPoint x: 409, startPoint y: 408, endPoint x: 525, endPoint y: 386, distance: 118.3
click at [459, 398] on div "Recording Artist" at bounding box center [418, 415] width 180 height 37
drag, startPoint x: 654, startPoint y: 367, endPoint x: 659, endPoint y: 379, distance: 12.8
click at [657, 370] on input "Search Form" at bounding box center [909, 379] width 803 height 36
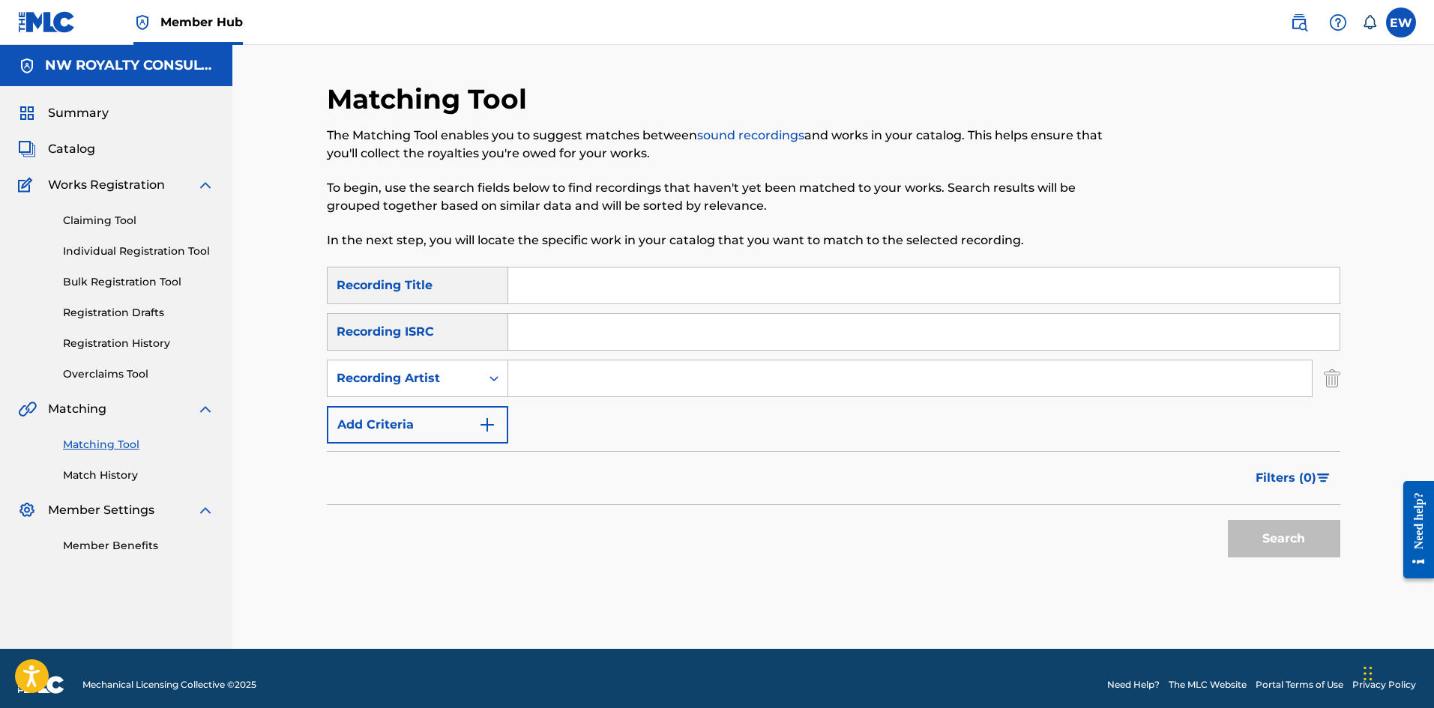
paste input "THE DROP"
type input "THE DROP"
drag, startPoint x: 682, startPoint y: 259, endPoint x: 685, endPoint y: 272, distance: 13.1
click at [683, 262] on div "Matching Tool The Matching Tool enables you to suggest matches between sound re…" at bounding box center [717, 174] width 780 height 184
click at [690, 290] on input "Search Form" at bounding box center [923, 286] width 831 height 36
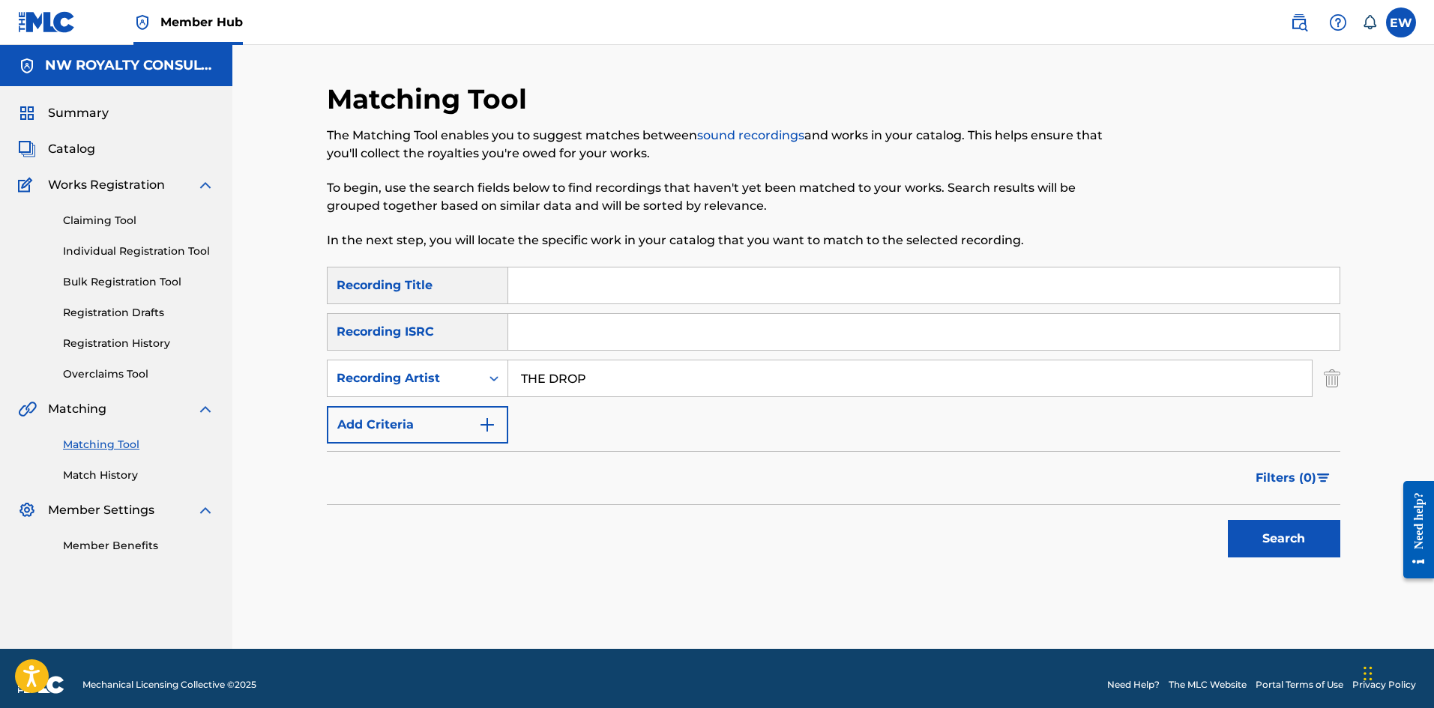
paste input "WAITING FOR (LV REMIX)"
type input "WAITING FOR (LV REMIX)"
drag, startPoint x: 1260, startPoint y: 521, endPoint x: 1234, endPoint y: 498, distance: 34.6
click at [1247, 513] on div "Search" at bounding box center [1280, 535] width 120 height 60
click at [1284, 528] on button "Search" at bounding box center [1284, 538] width 112 height 37
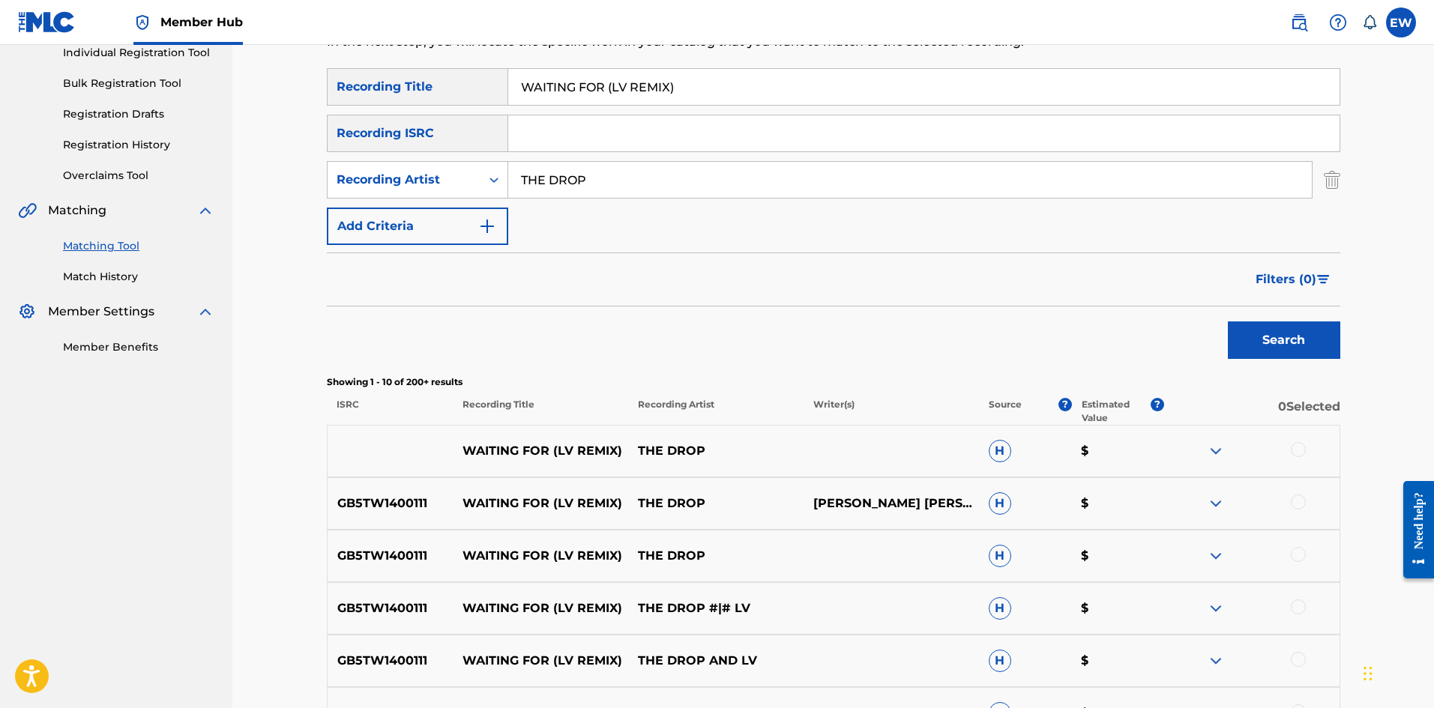
scroll to position [225, 0]
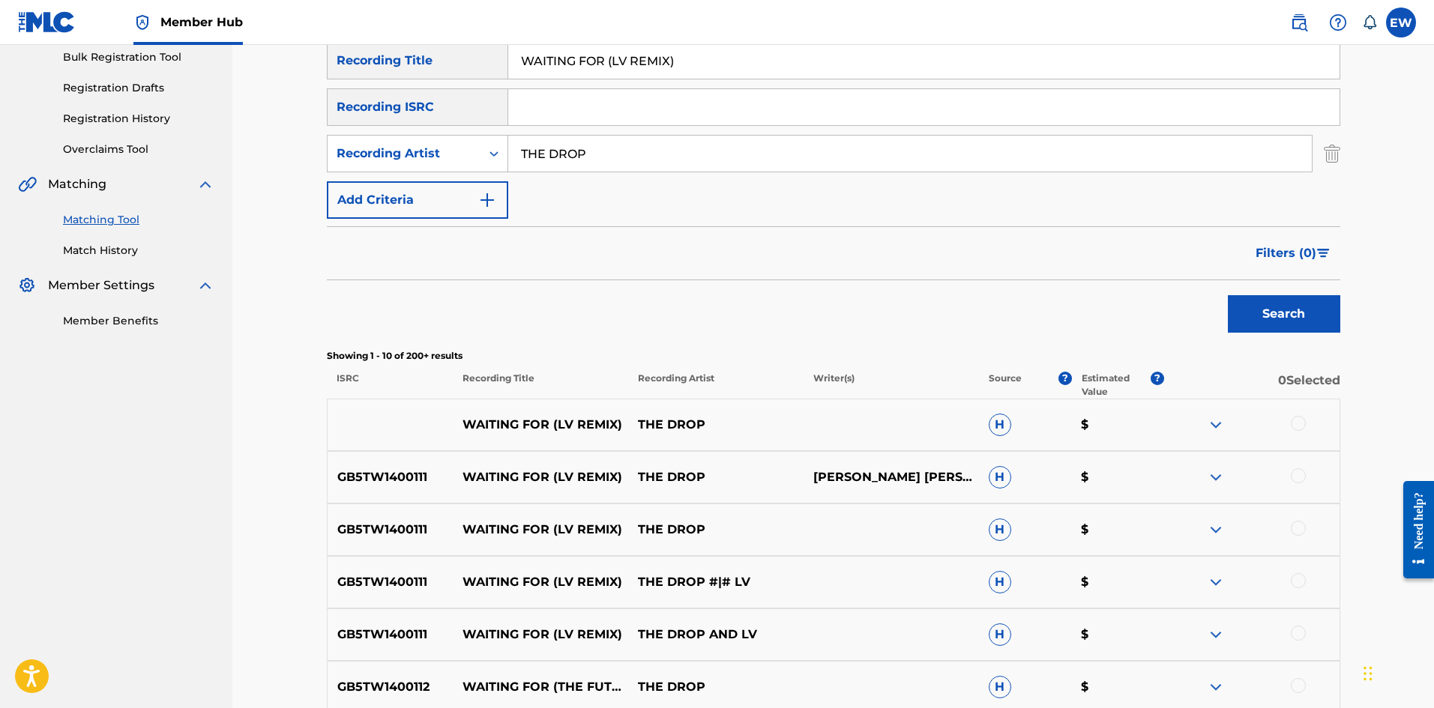
click at [1304, 418] on div "WAITING FOR (LV REMIX) THE DROP H $" at bounding box center [833, 425] width 1013 height 52
click at [1301, 420] on div at bounding box center [1298, 423] width 15 height 15
click at [1302, 471] on div at bounding box center [1298, 475] width 15 height 15
click at [1298, 526] on div at bounding box center [1298, 528] width 15 height 15
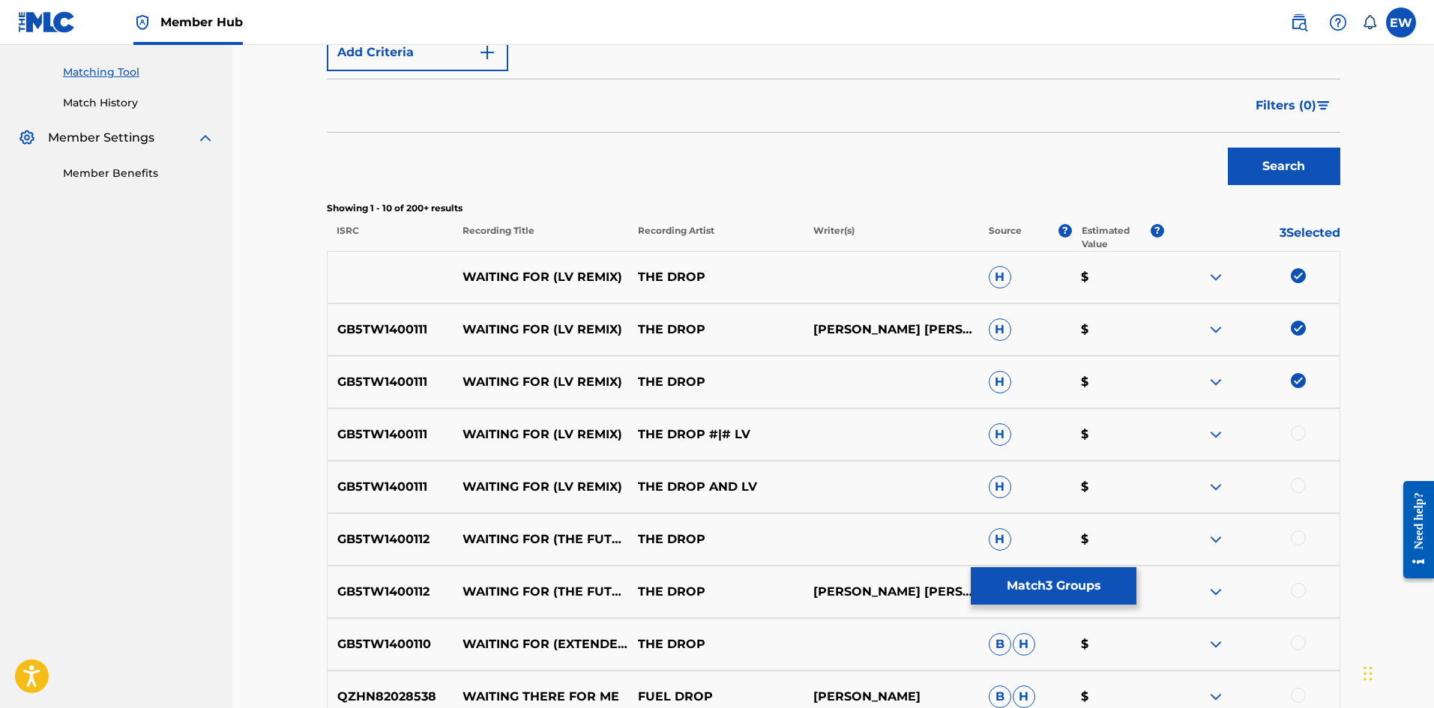
scroll to position [375, 0]
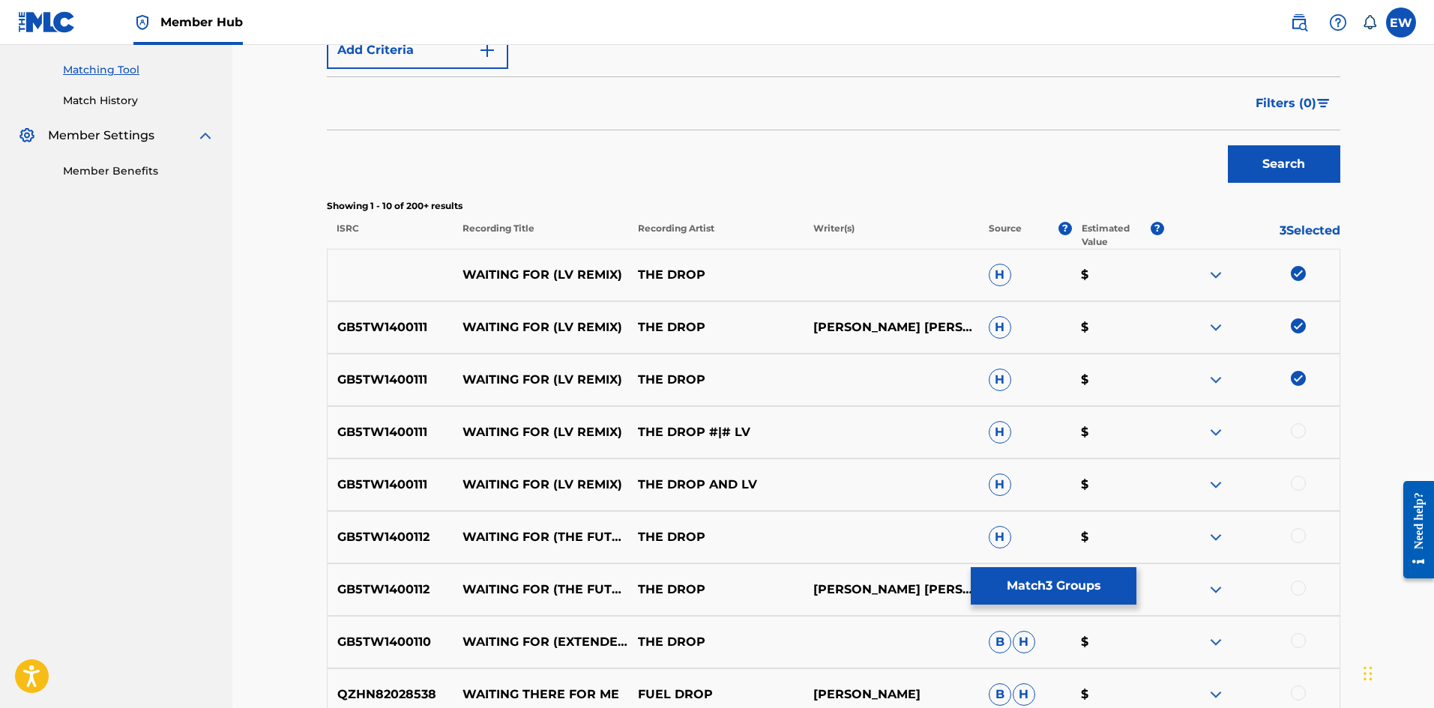
drag, startPoint x: 1304, startPoint y: 425, endPoint x: 1276, endPoint y: 432, distance: 28.5
click at [1303, 425] on div at bounding box center [1251, 432] width 175 height 18
click at [1305, 429] on div at bounding box center [1298, 430] width 15 height 15
drag, startPoint x: 1303, startPoint y: 480, endPoint x: 1295, endPoint y: 474, distance: 9.1
click at [1301, 478] on div at bounding box center [1298, 483] width 15 height 15
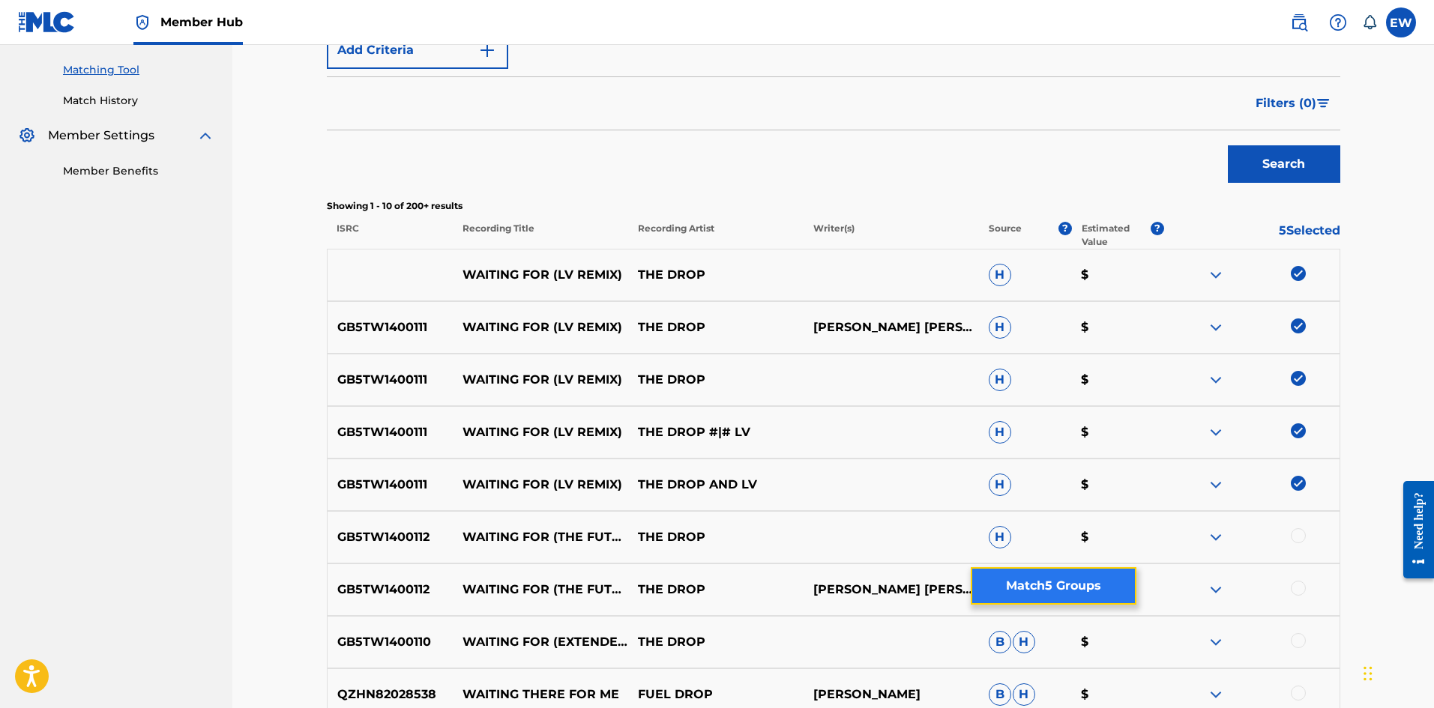
click at [1001, 594] on button "Match 5 Groups" at bounding box center [1054, 585] width 166 height 37
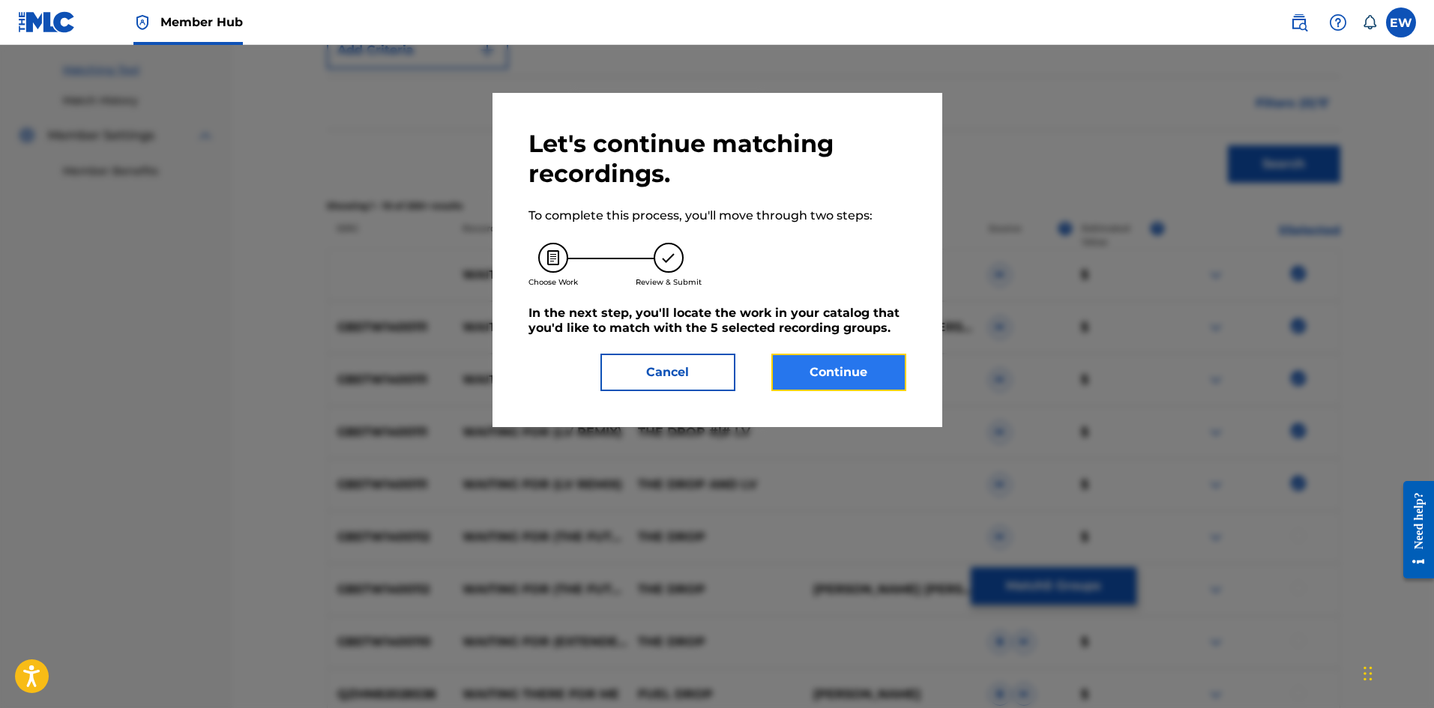
click at [840, 370] on button "Continue" at bounding box center [838, 372] width 135 height 37
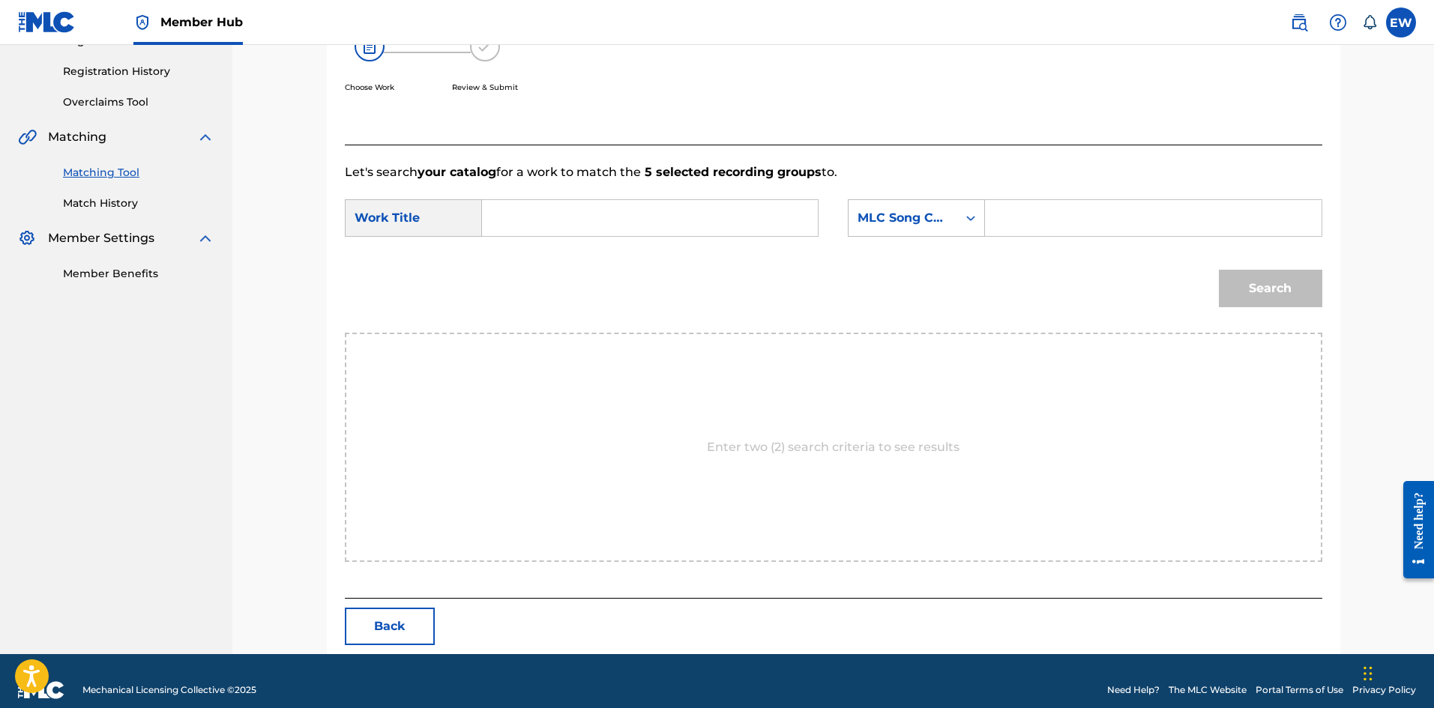
scroll to position [290, 0]
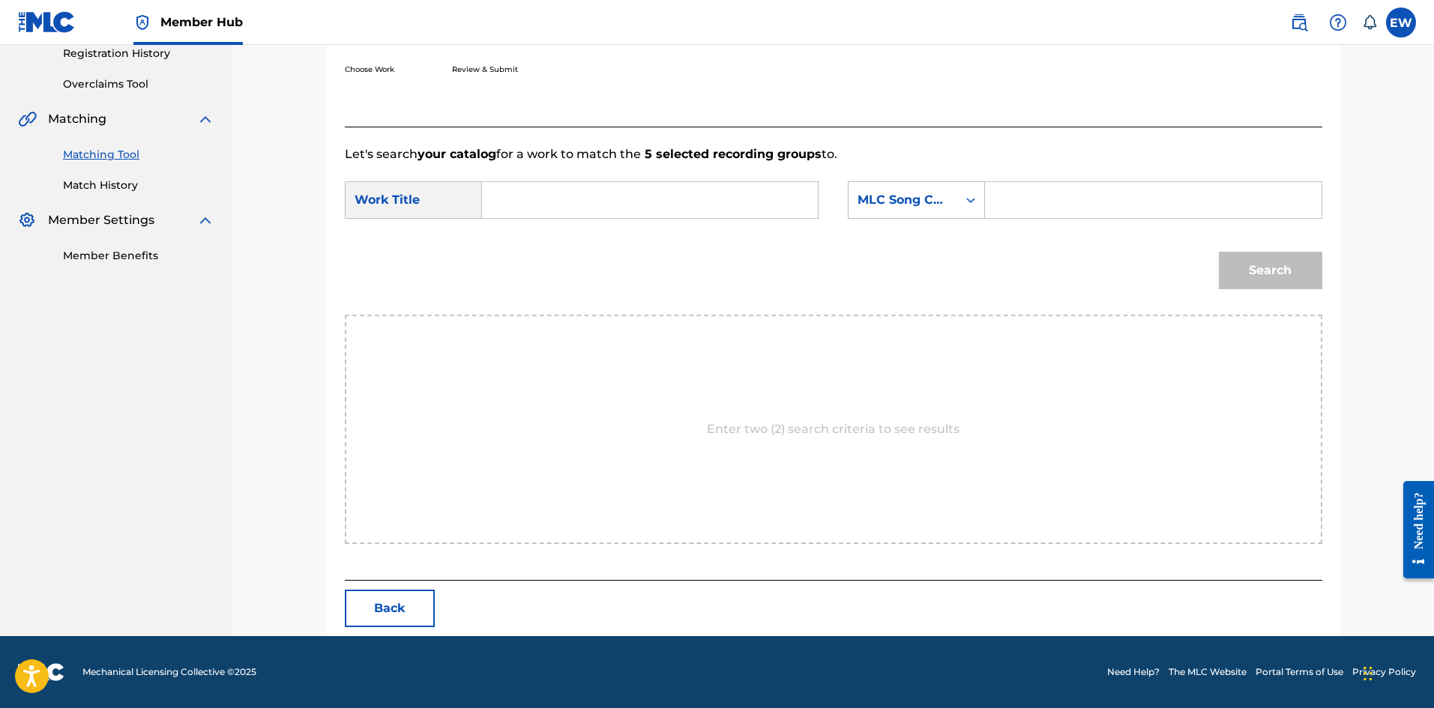
click at [666, 209] on input "Search Form" at bounding box center [650, 200] width 310 height 36
paste input "WAITING FOR (LV REMIX)"
type input "WAITING FOR (LV REMIX)"
click at [1087, 196] on input "Search Form" at bounding box center [1153, 200] width 310 height 36
paste input "WB0WUN"
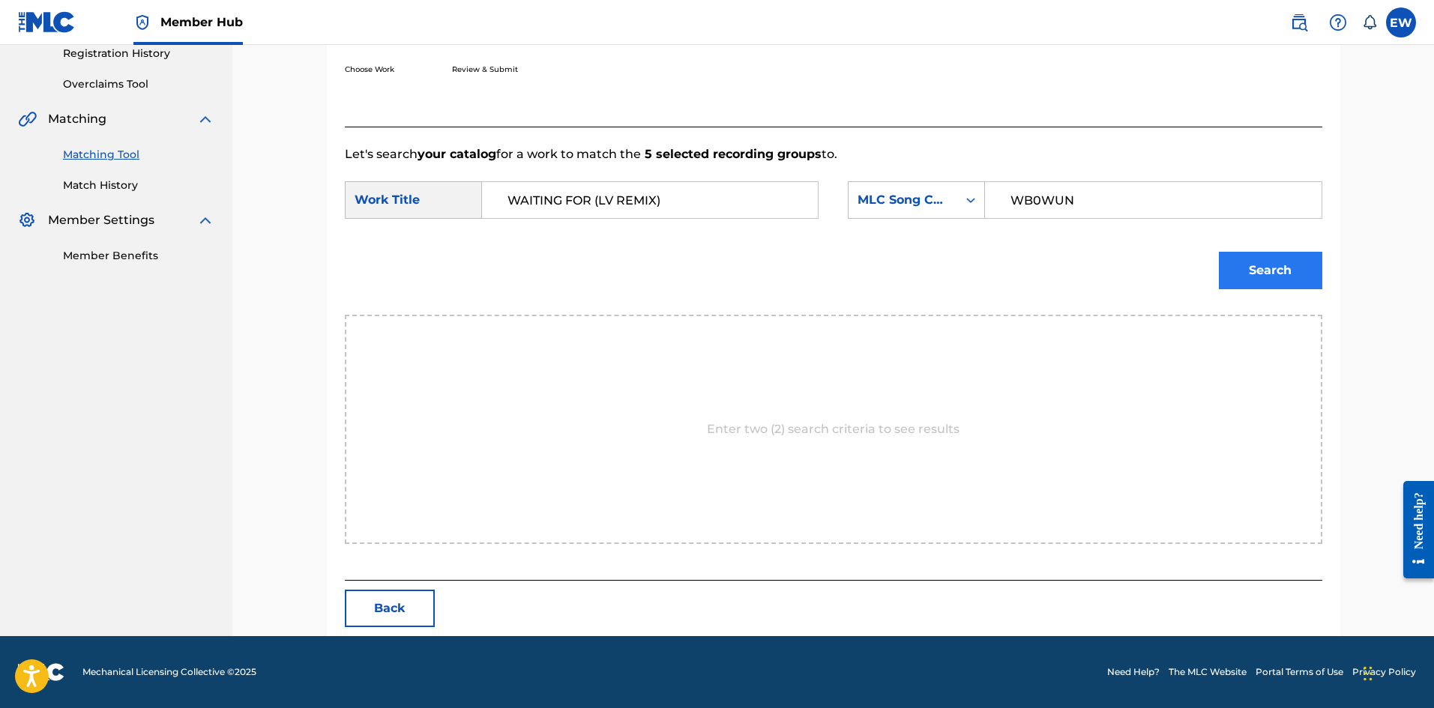
type input "WB0WUN"
drag, startPoint x: 1263, startPoint y: 259, endPoint x: 1229, endPoint y: 271, distance: 36.1
click at [1261, 260] on button "Search" at bounding box center [1270, 270] width 103 height 37
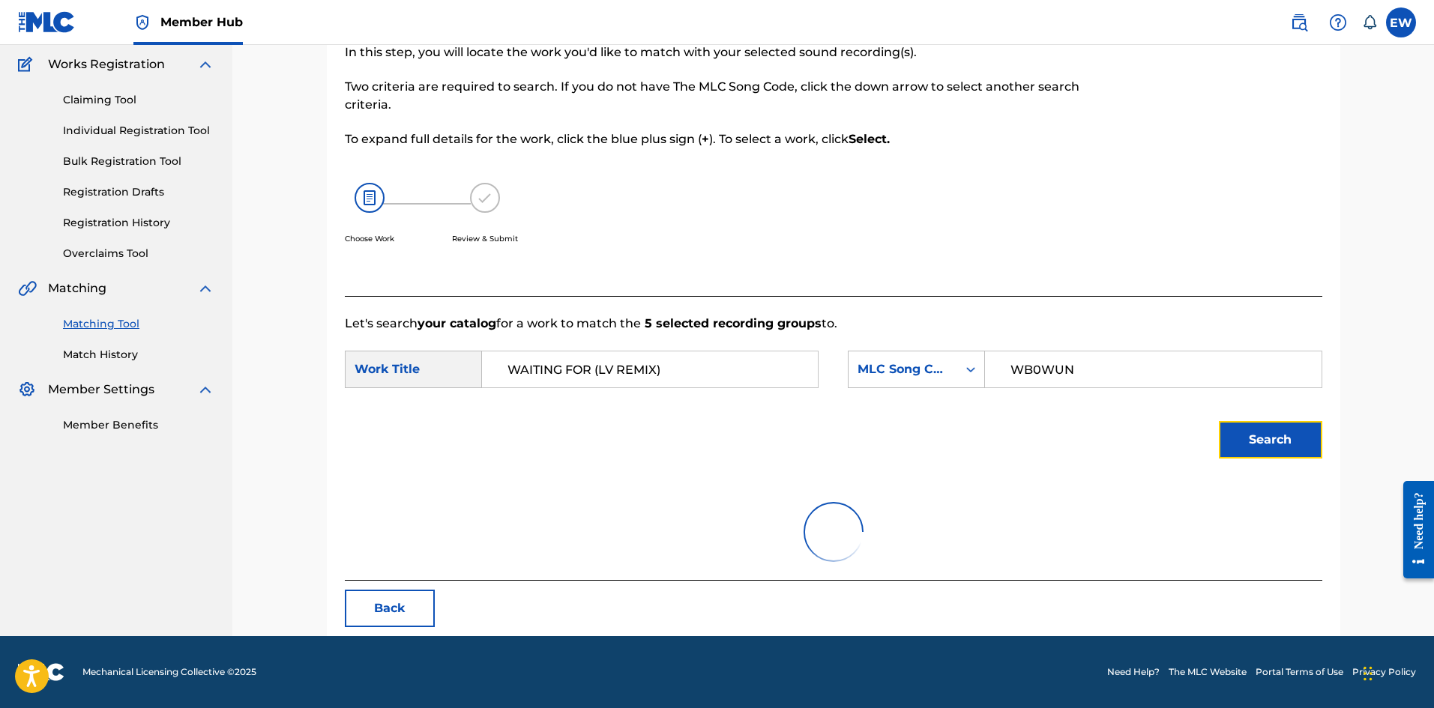
scroll to position [246, 0]
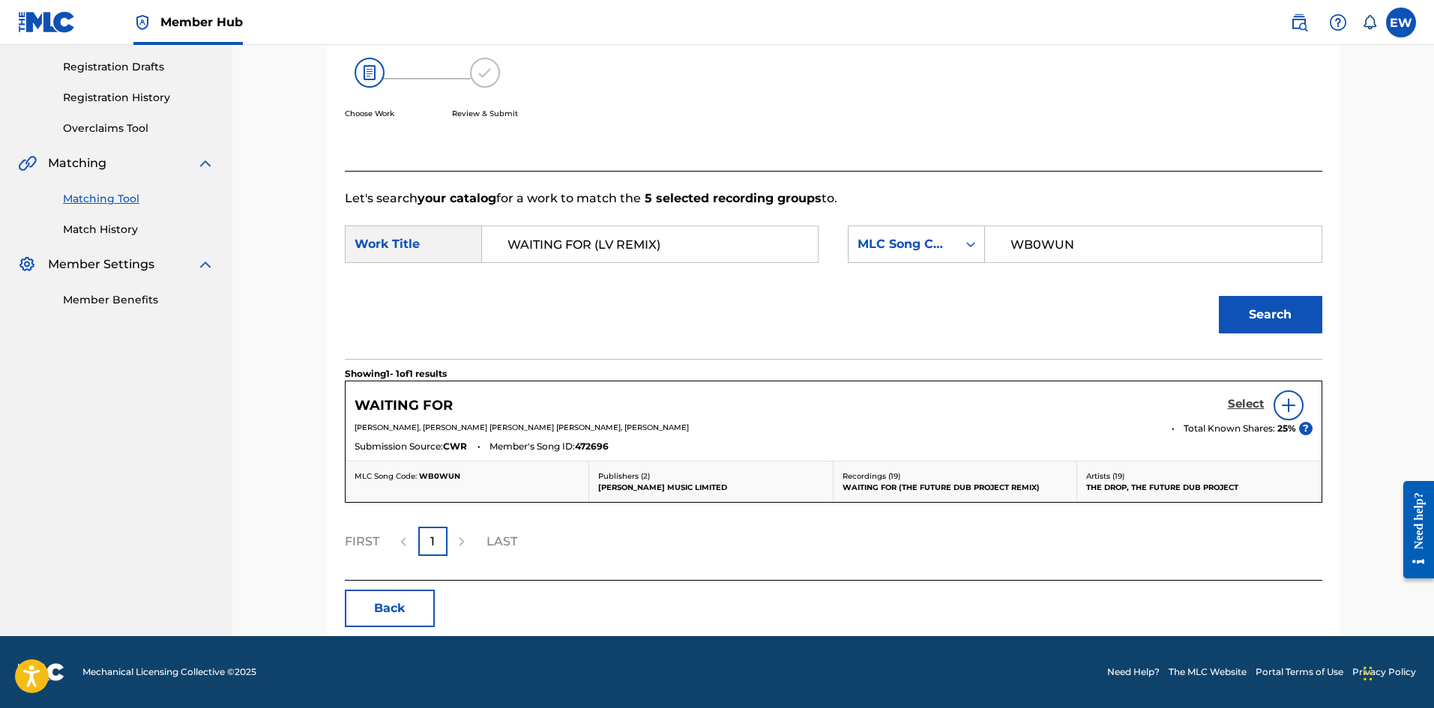
click at [1232, 405] on h5 "Select" at bounding box center [1246, 404] width 37 height 14
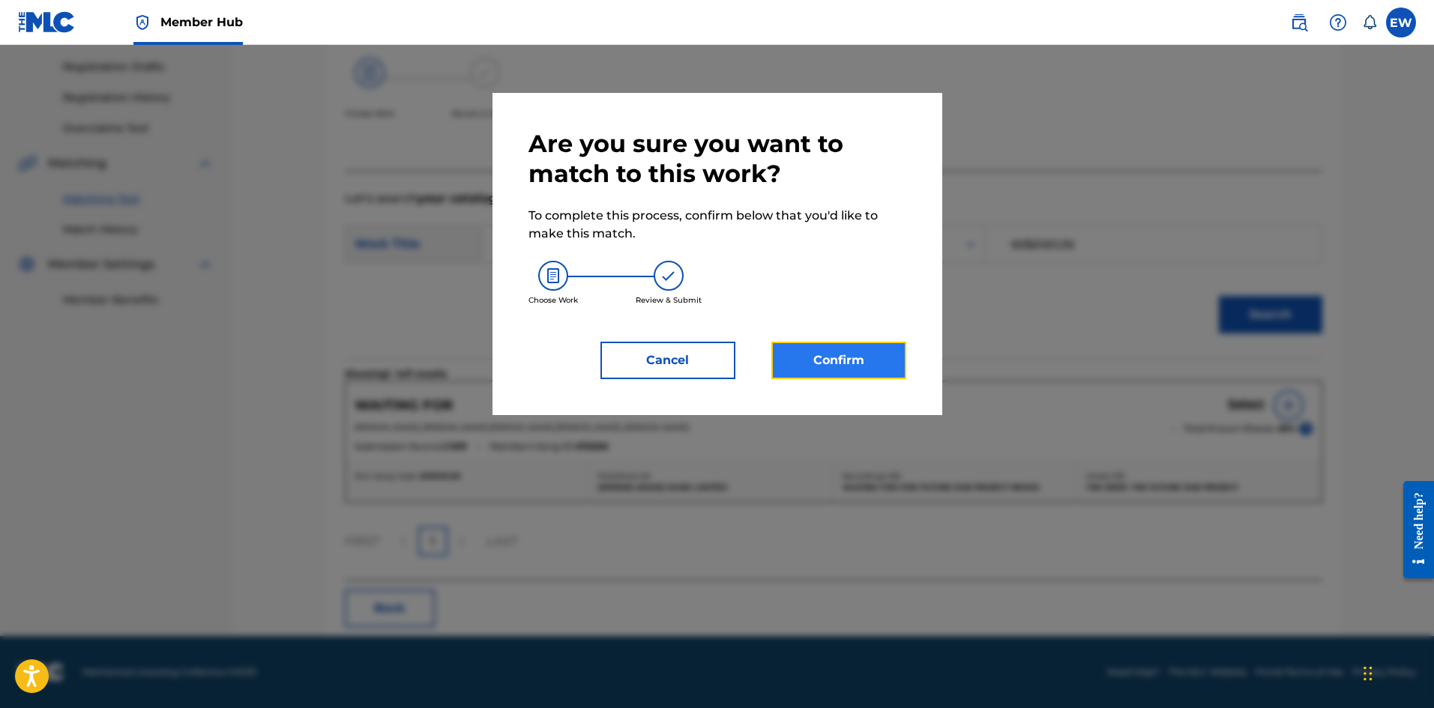
click at [784, 360] on button "Confirm" at bounding box center [838, 360] width 135 height 37
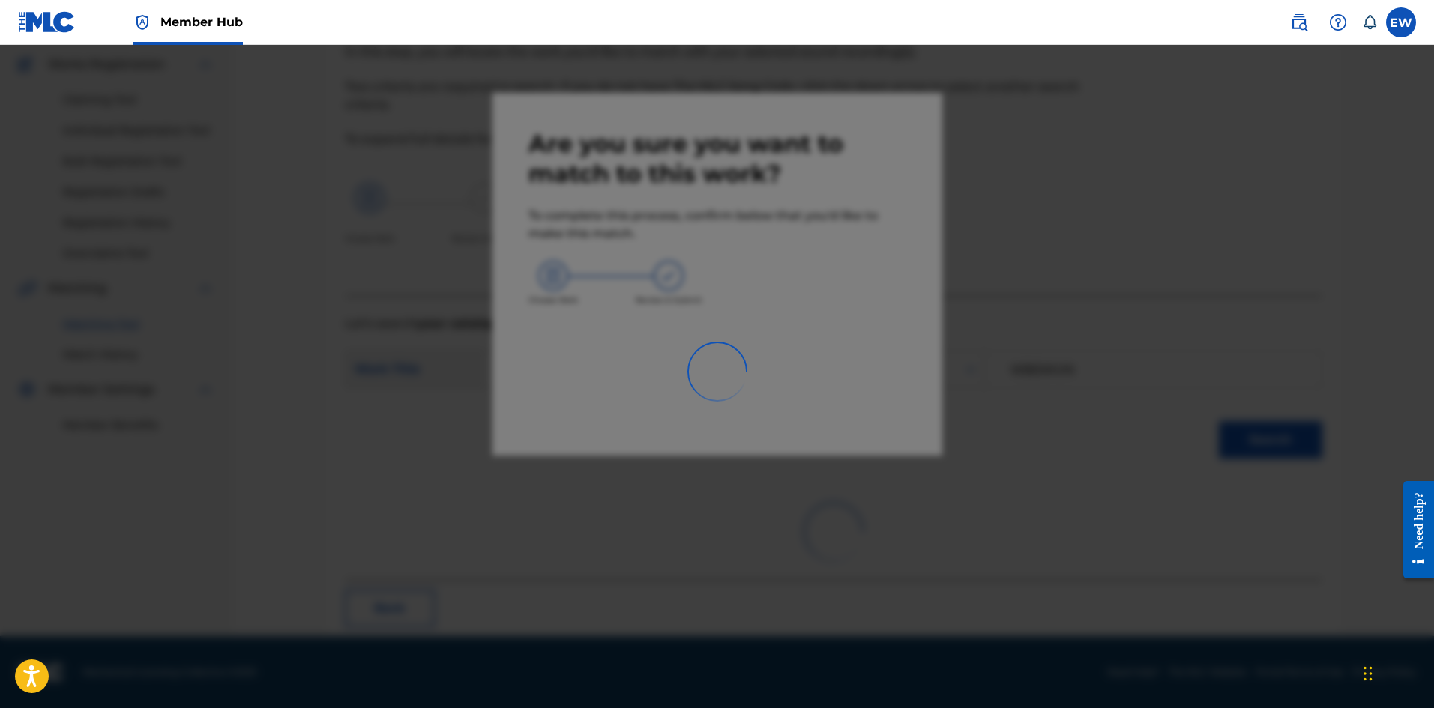
scroll to position [36, 0]
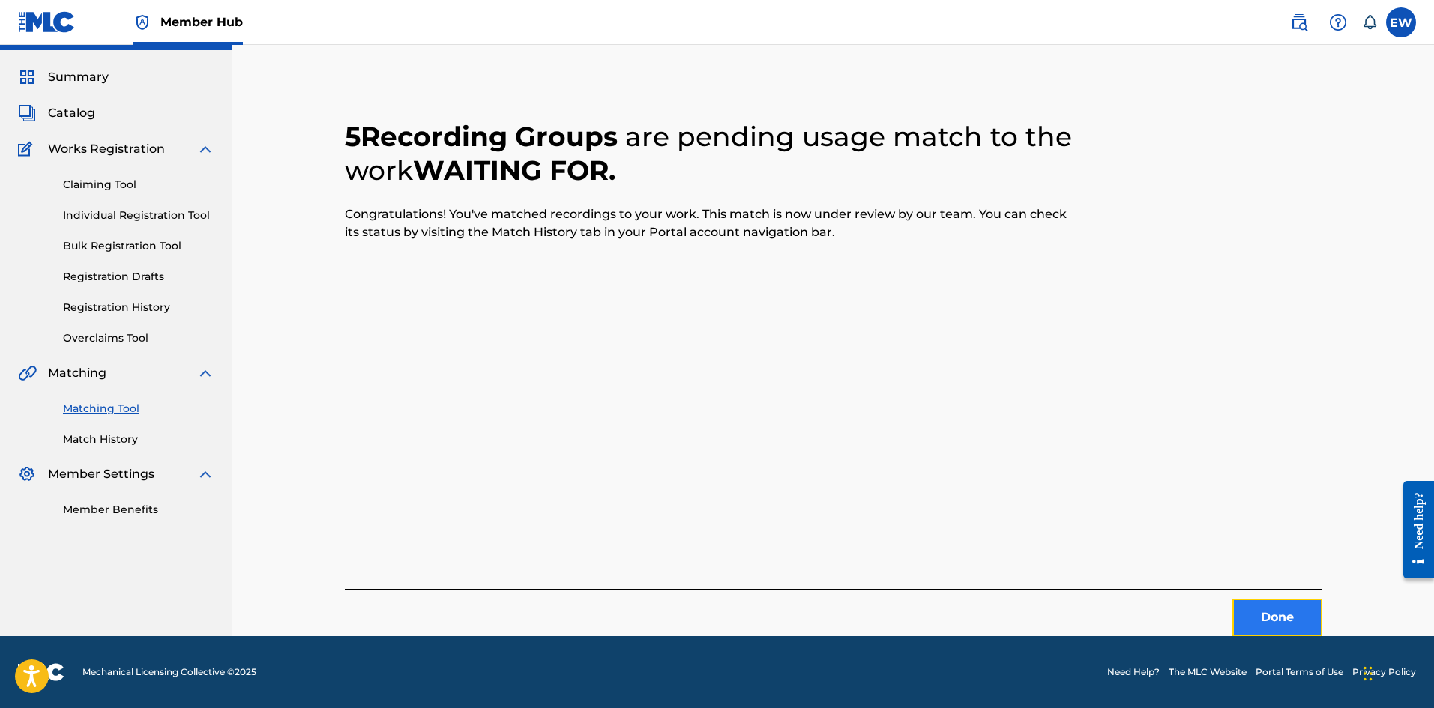
click at [1276, 606] on button "Done" at bounding box center [1277, 617] width 90 height 37
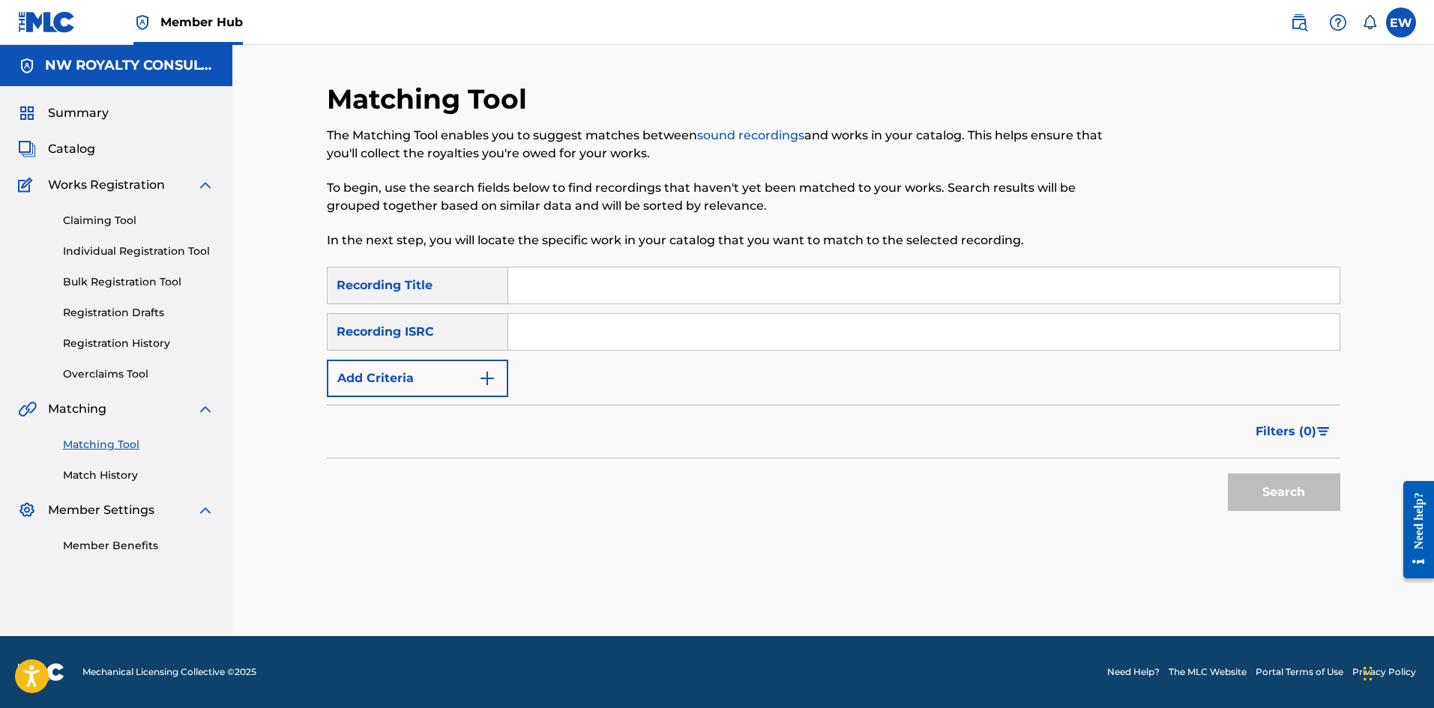
scroll to position [0, 0]
click at [465, 384] on button "Add Criteria" at bounding box center [417, 378] width 181 height 37
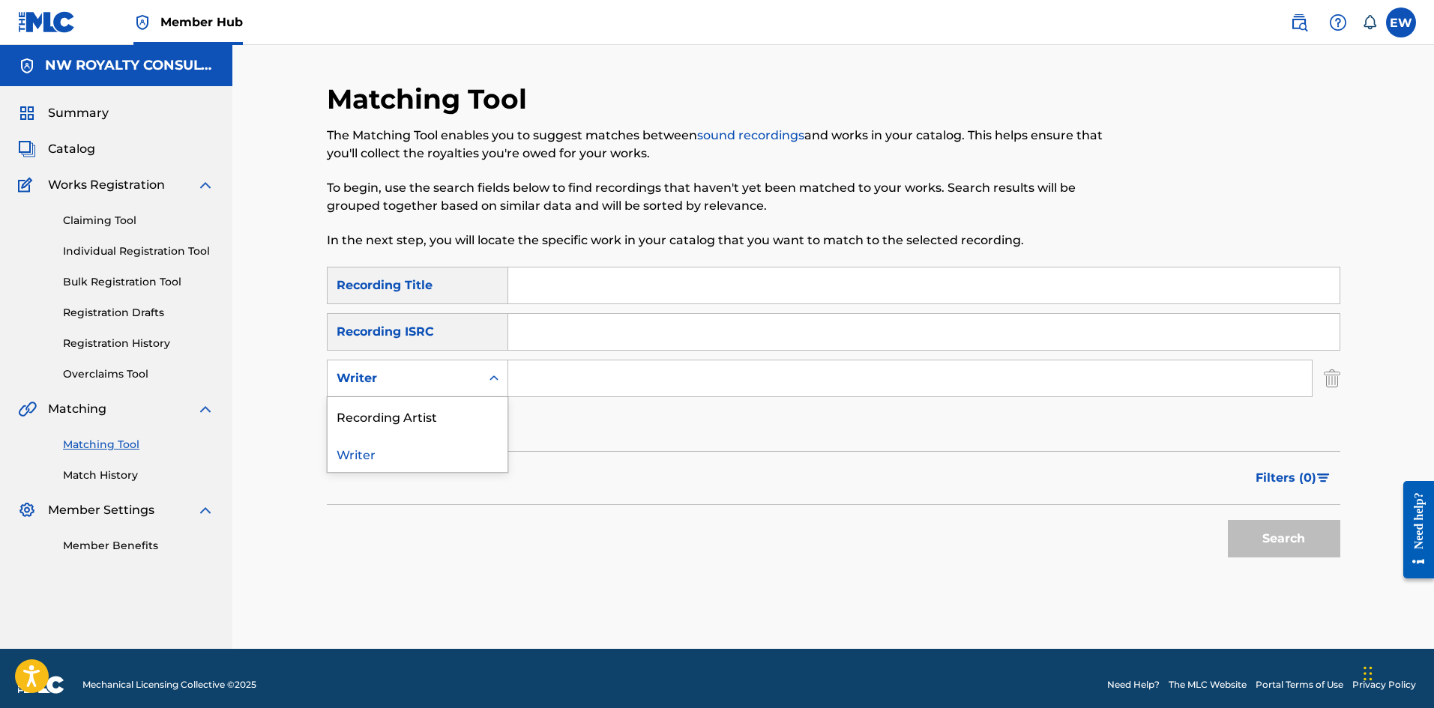
drag, startPoint x: 458, startPoint y: 377, endPoint x: 384, endPoint y: 431, distance: 91.8
click at [440, 376] on div "Writer" at bounding box center [404, 379] width 135 height 18
drag, startPoint x: 426, startPoint y: 413, endPoint x: 493, endPoint y: 397, distance: 69.3
click at [441, 408] on div "Recording Artist" at bounding box center [418, 415] width 180 height 37
click at [610, 383] on input "Search Form" at bounding box center [909, 379] width 803 height 36
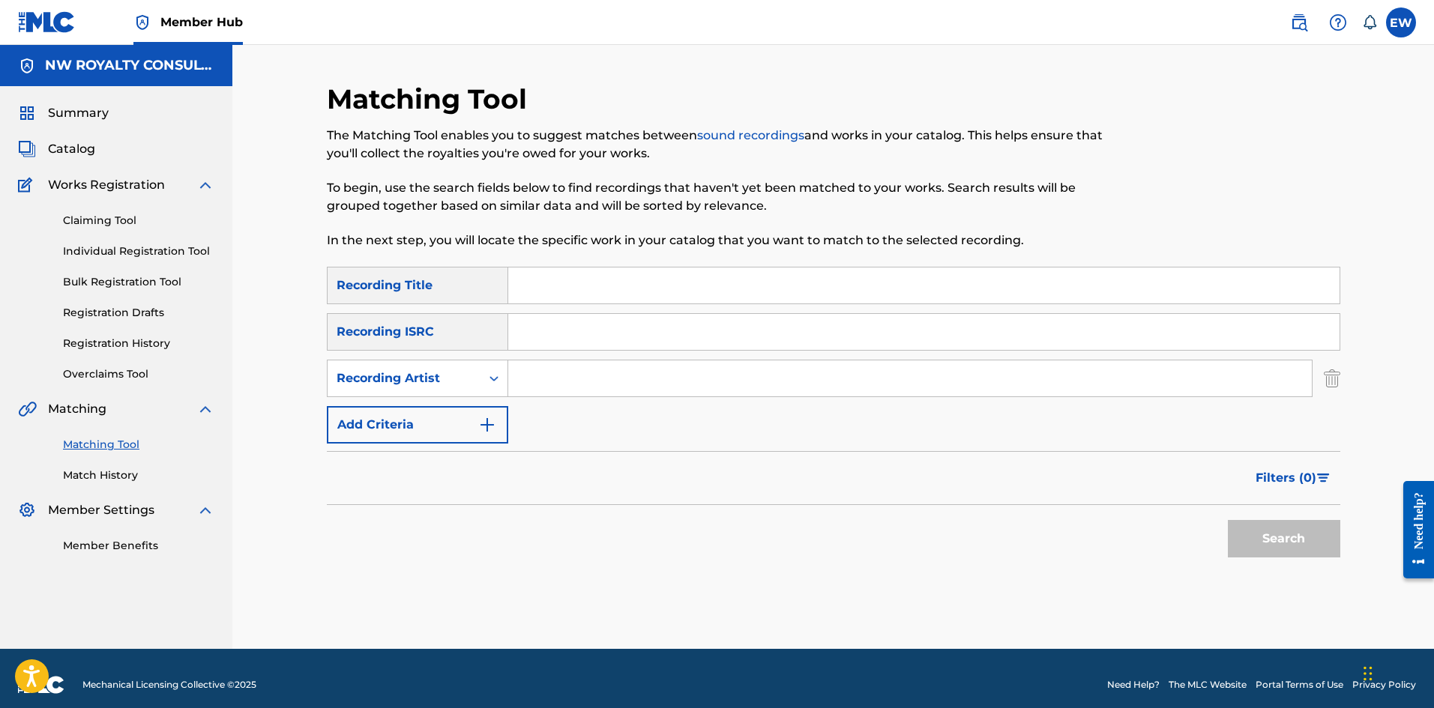
paste input "SEKE MOLENGA AND KALO KAWONGOLO"
type input "SEKE MOLENGA AND KALO KAWONGOLO"
click at [790, 291] on input "Search Form" at bounding box center [923, 286] width 831 height 36
paste input "WAKOYA"
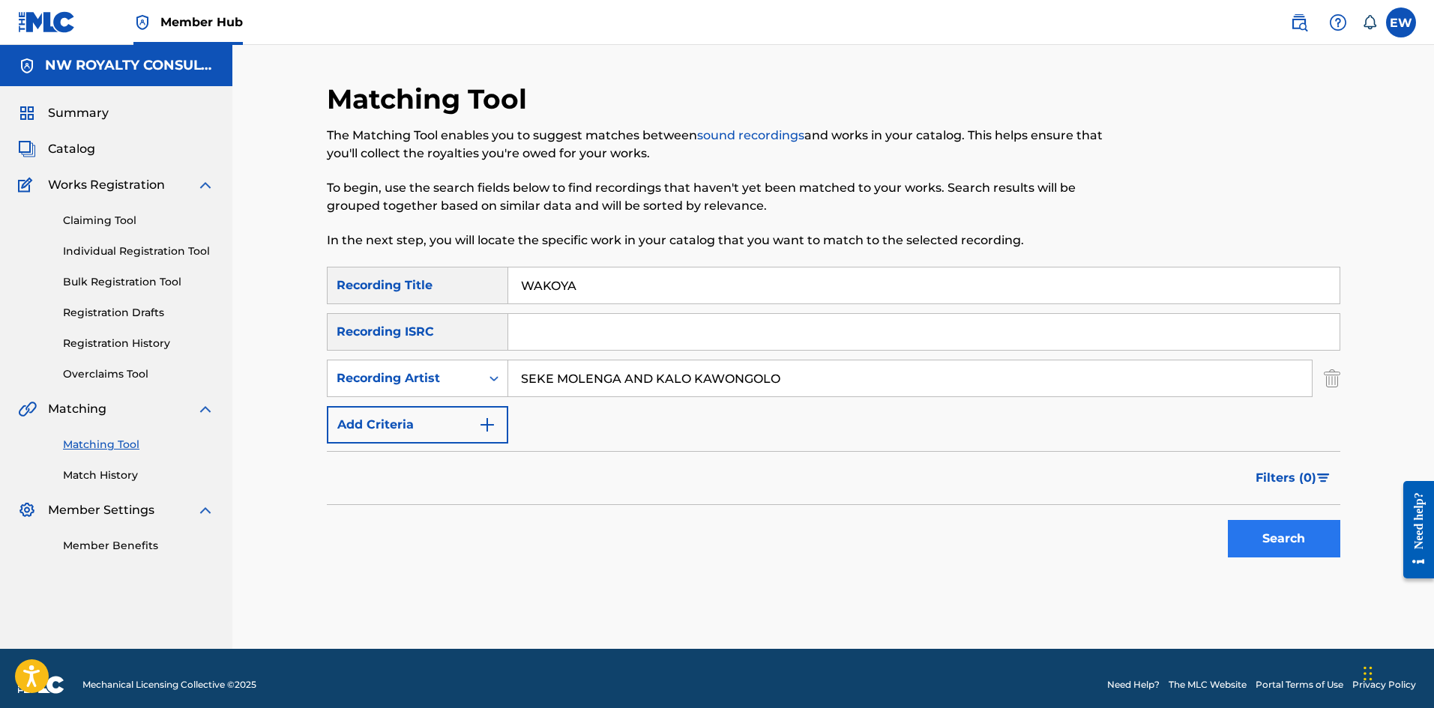
type input "WAKOYA"
drag, startPoint x: 1268, startPoint y: 540, endPoint x: 1249, endPoint y: 511, distance: 35.1
click at [1268, 535] on button "Search" at bounding box center [1284, 538] width 112 height 37
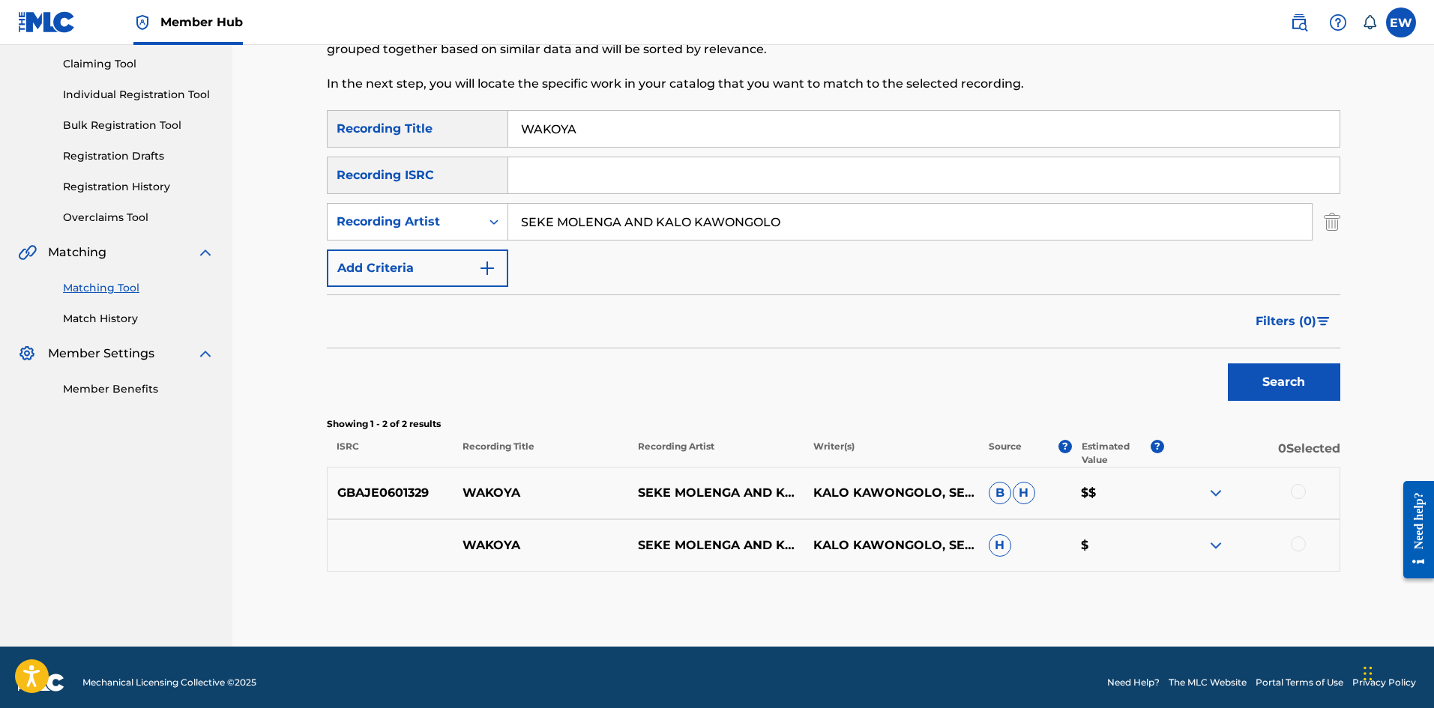
scroll to position [167, 0]
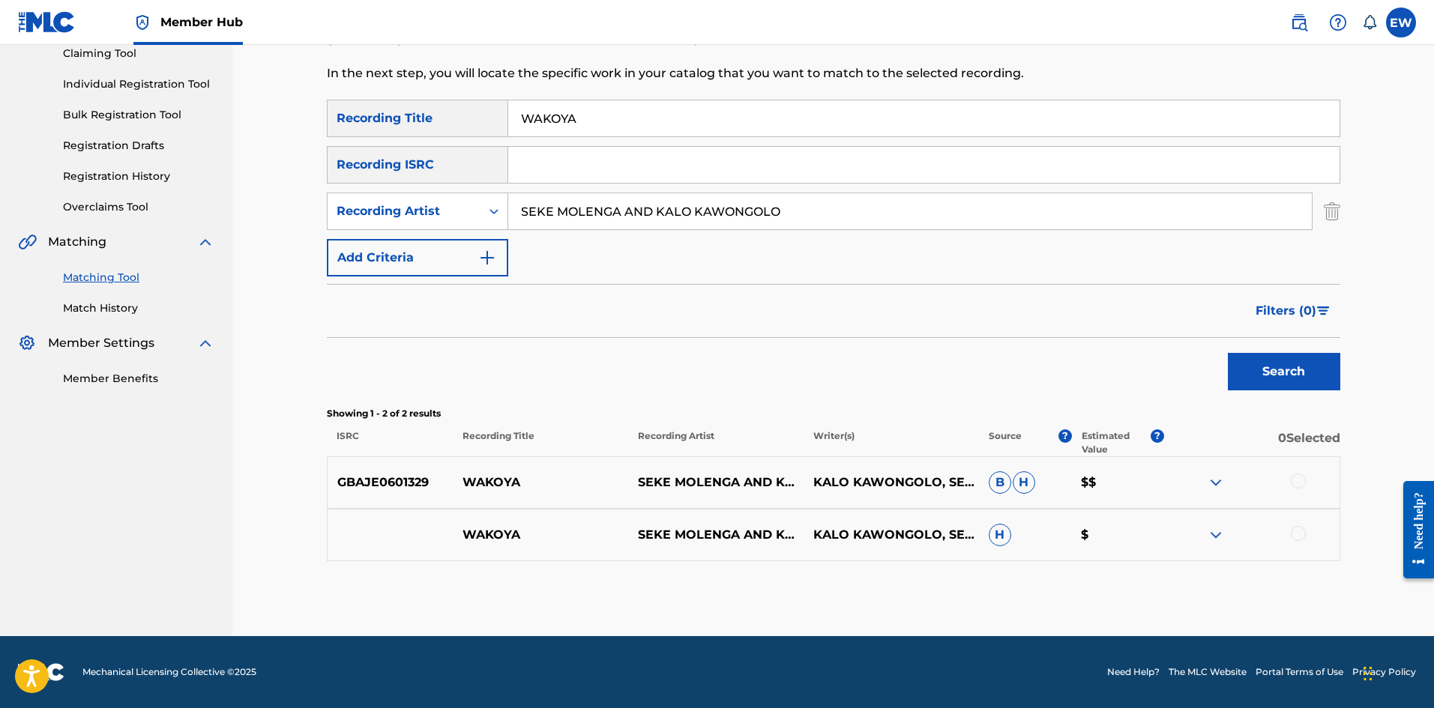
click at [1300, 480] on div at bounding box center [1298, 481] width 15 height 15
click at [1299, 531] on div at bounding box center [1298, 533] width 15 height 15
drag, startPoint x: 988, startPoint y: 606, endPoint x: 1010, endPoint y: 574, distance: 38.9
click at [993, 597] on div "Matching Tool The Matching Tool enables you to suggest matches between sound re…" at bounding box center [833, 275] width 1013 height 721
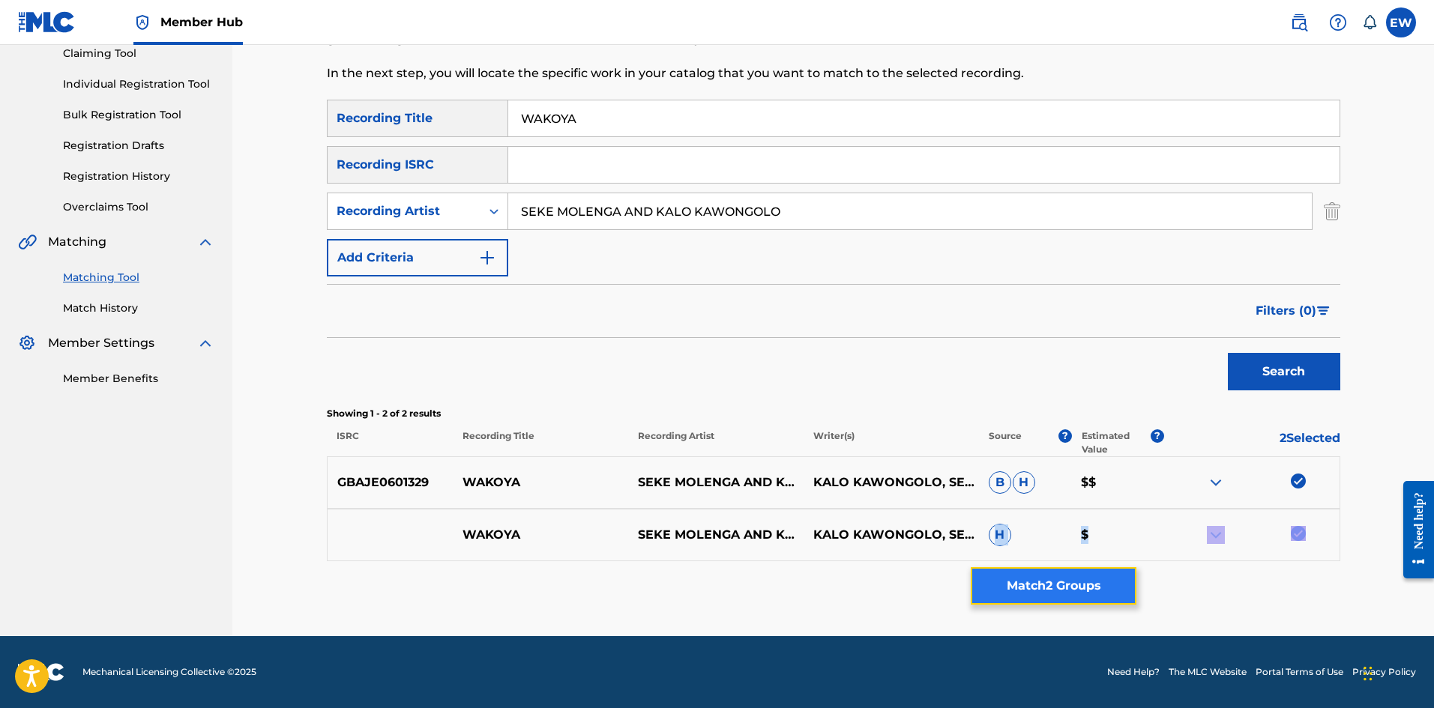
click at [1013, 579] on button "Match 2 Groups" at bounding box center [1054, 585] width 166 height 37
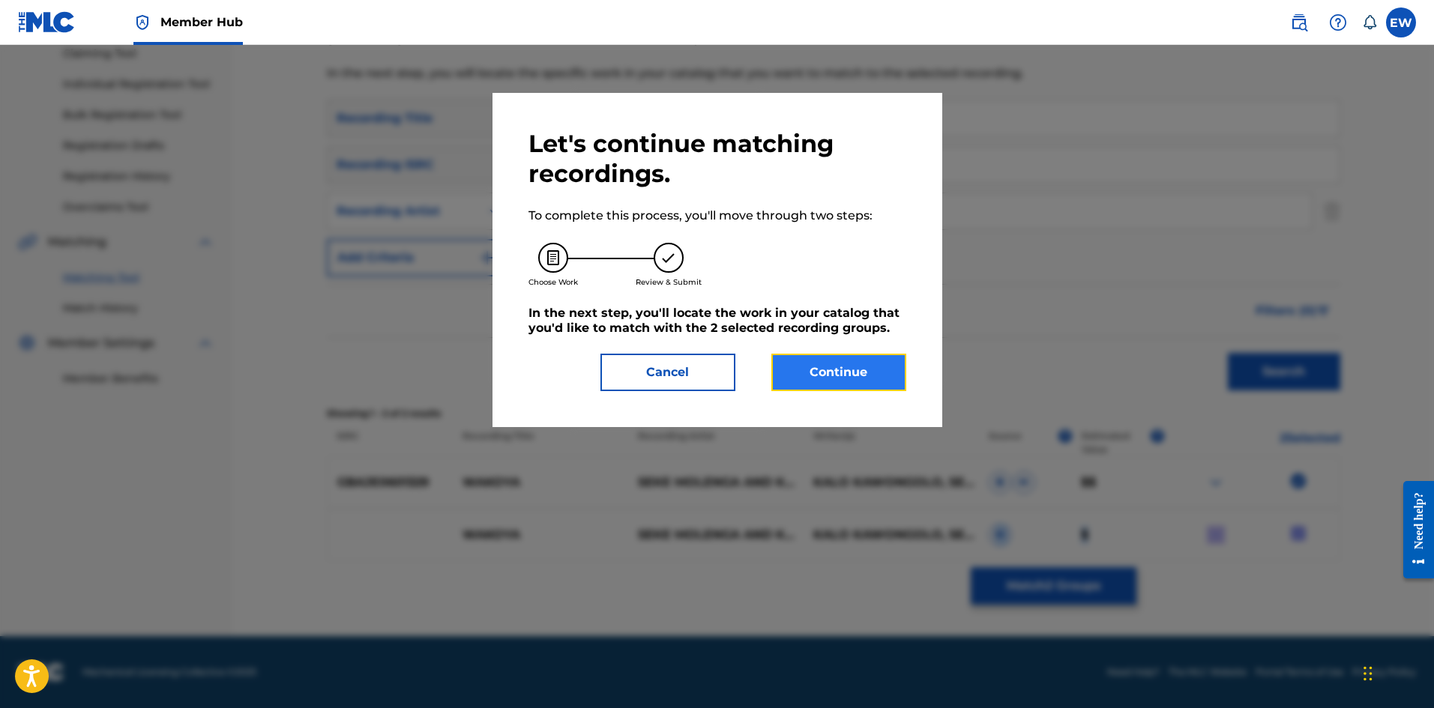
click at [833, 379] on button "Continue" at bounding box center [838, 372] width 135 height 37
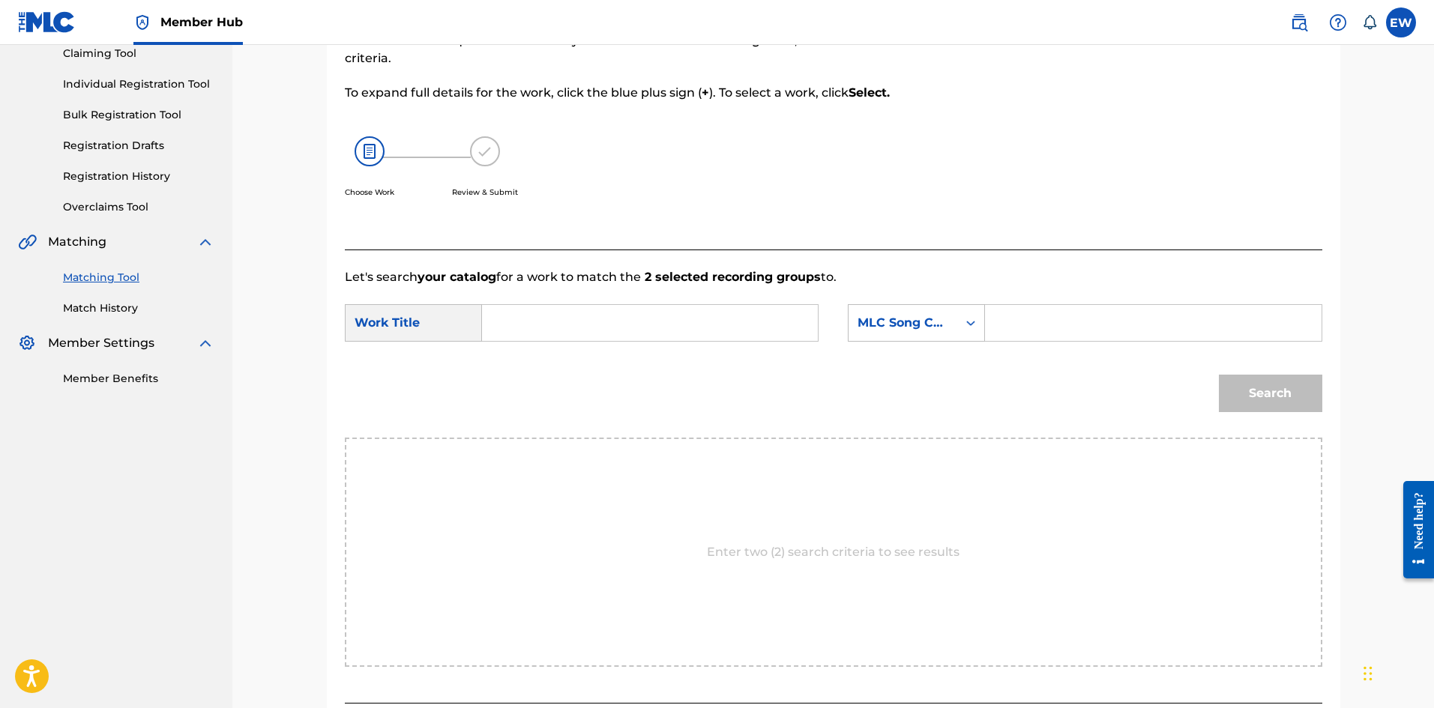
drag, startPoint x: 714, startPoint y: 320, endPoint x: 696, endPoint y: 322, distance: 18.1
click at [706, 319] on input "Search Form" at bounding box center [650, 323] width 310 height 36
paste input "WAKOYA"
type input "WAKOYA"
click at [1157, 341] on div "SearchWithCriteriaf0165dac-ec13-4cca-9b2a-6b42958ae6b8 Work Title WAKOYA Search…" at bounding box center [833, 327] width 977 height 46
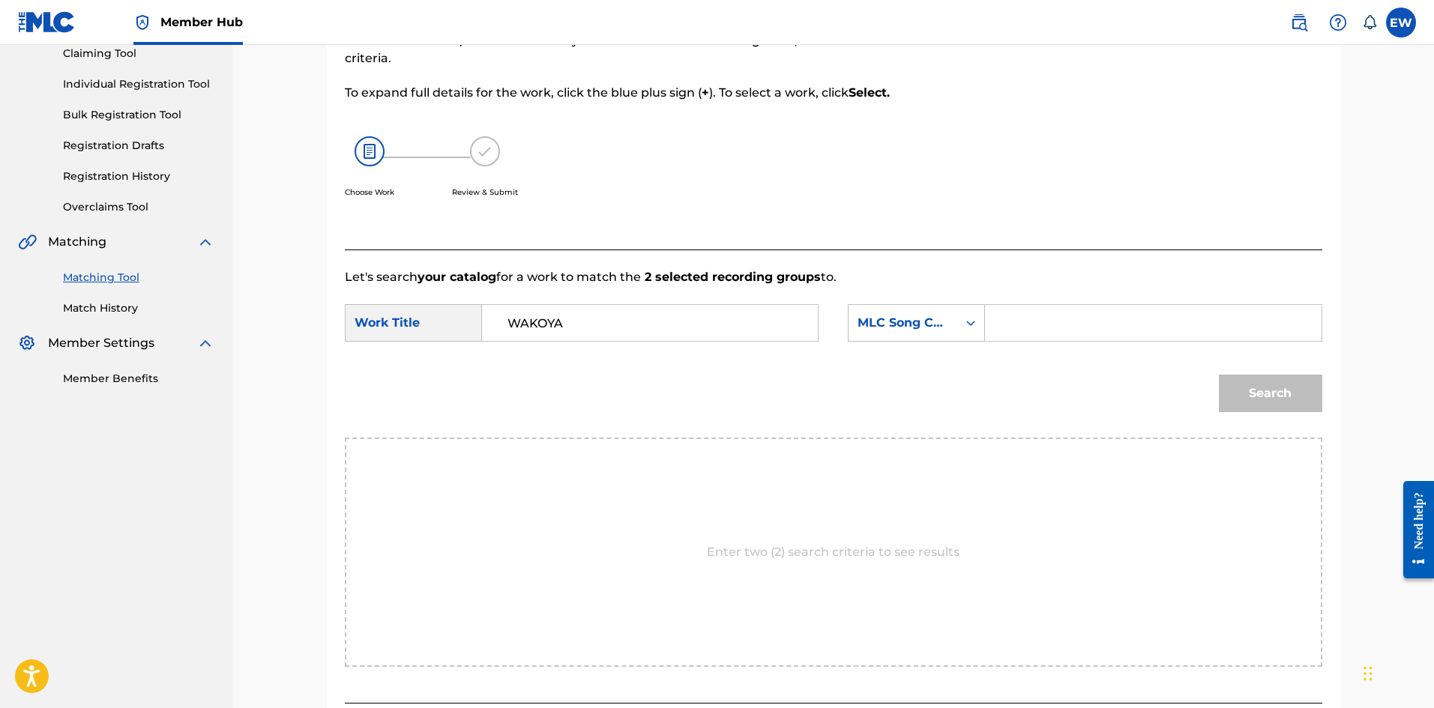
click at [1145, 322] on input "Search Form" at bounding box center [1153, 323] width 310 height 36
paste input "NV7W8S"
type input "NV7W8S"
drag, startPoint x: 1267, startPoint y: 403, endPoint x: 1238, endPoint y: 378, distance: 38.8
click at [1267, 396] on button "Search" at bounding box center [1270, 393] width 103 height 37
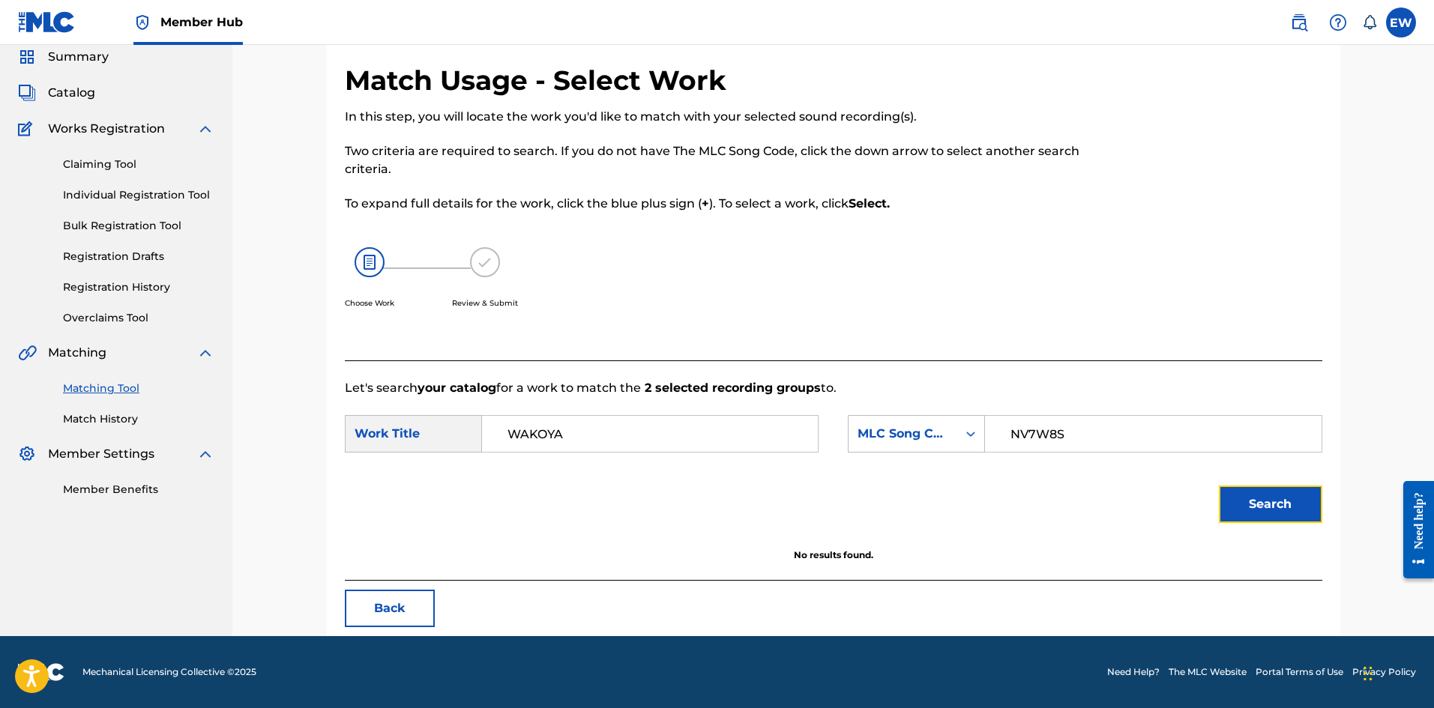
scroll to position [56, 0]
drag, startPoint x: 609, startPoint y: 421, endPoint x: 364, endPoint y: 440, distance: 245.8
click at [388, 477] on form "SearchWithCriteriaf0165dac-ec13-4cca-9b2a-6b42958ae6b8 Work Title WAKOYA Search…" at bounding box center [833, 472] width 977 height 151
paste input "N"
type input "NAKOYA"
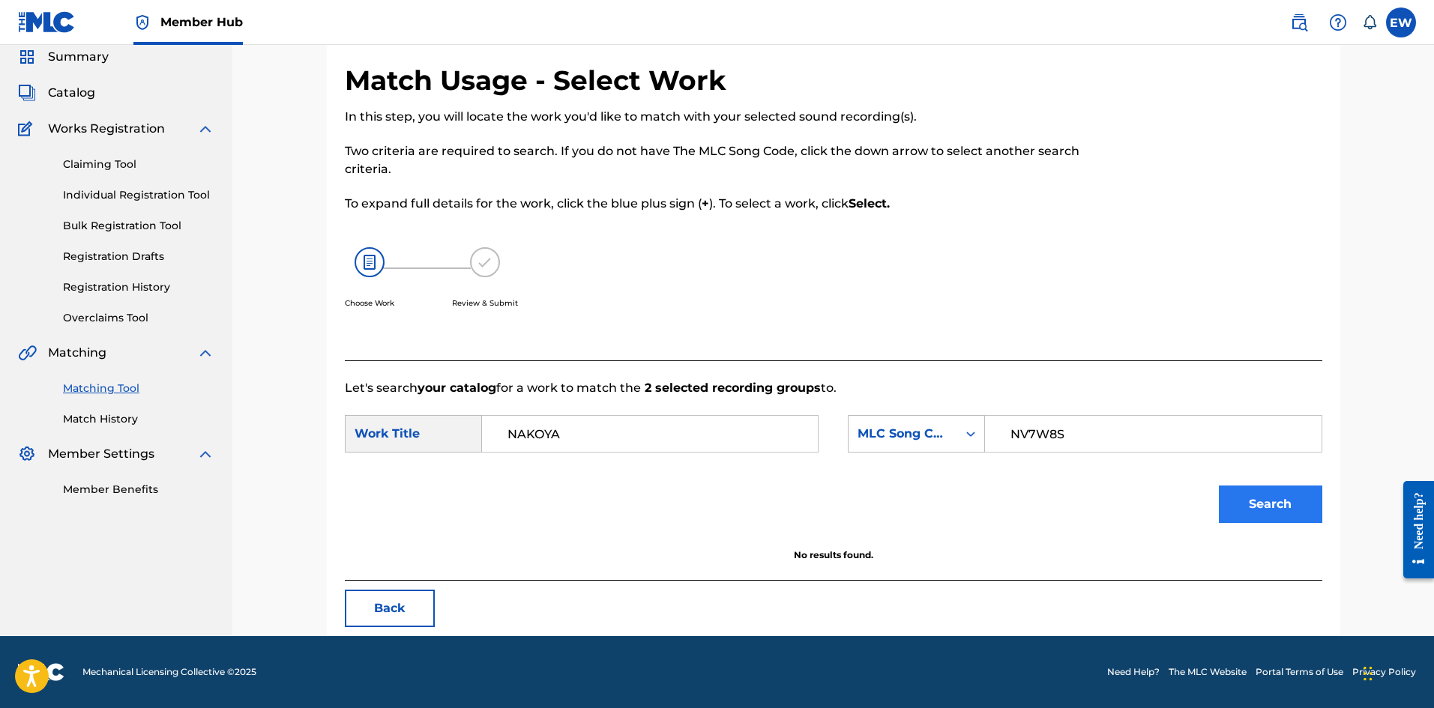
drag, startPoint x: 1255, startPoint y: 472, endPoint x: 1250, endPoint y: 501, distance: 29.6
click at [1255, 474] on div "Search" at bounding box center [1266, 501] width 111 height 60
click at [1261, 501] on button "Search" at bounding box center [1270, 504] width 103 height 37
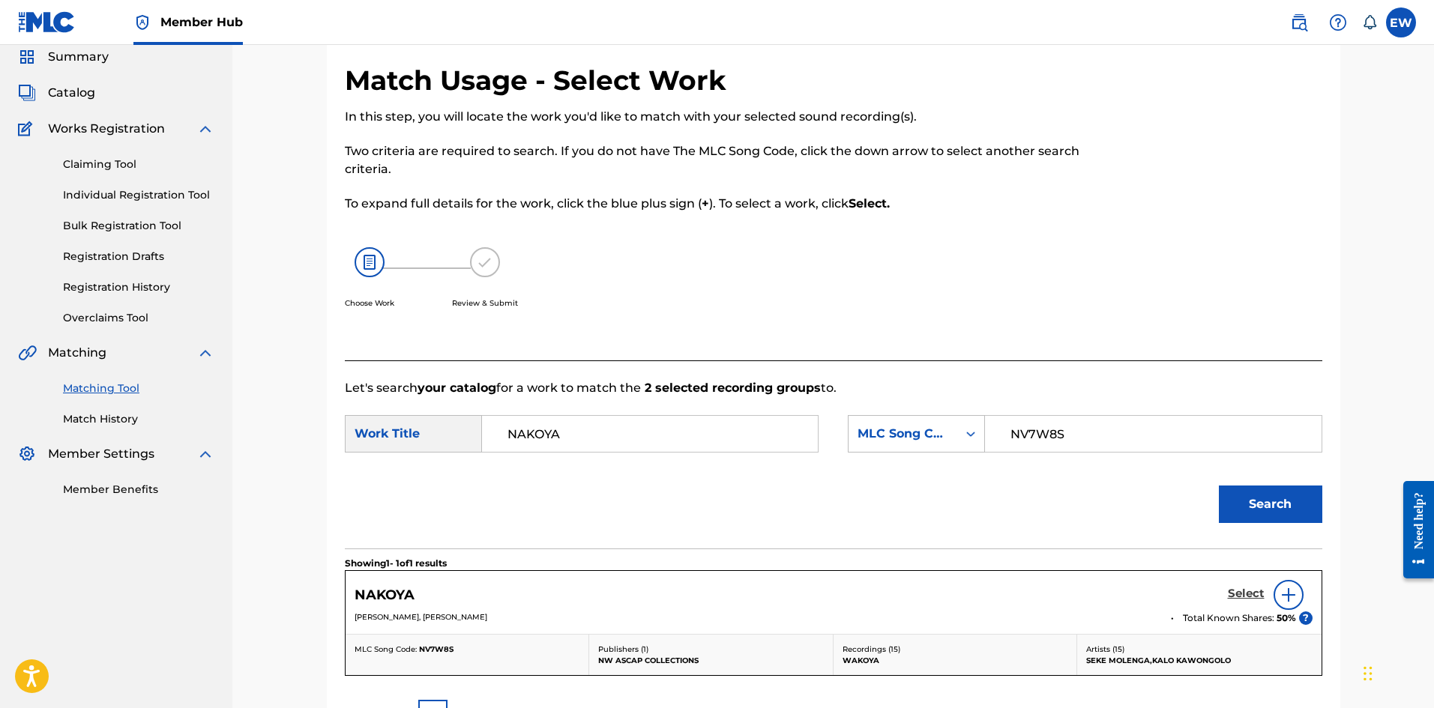
click at [1257, 591] on h5 "Select" at bounding box center [1246, 594] width 37 height 14
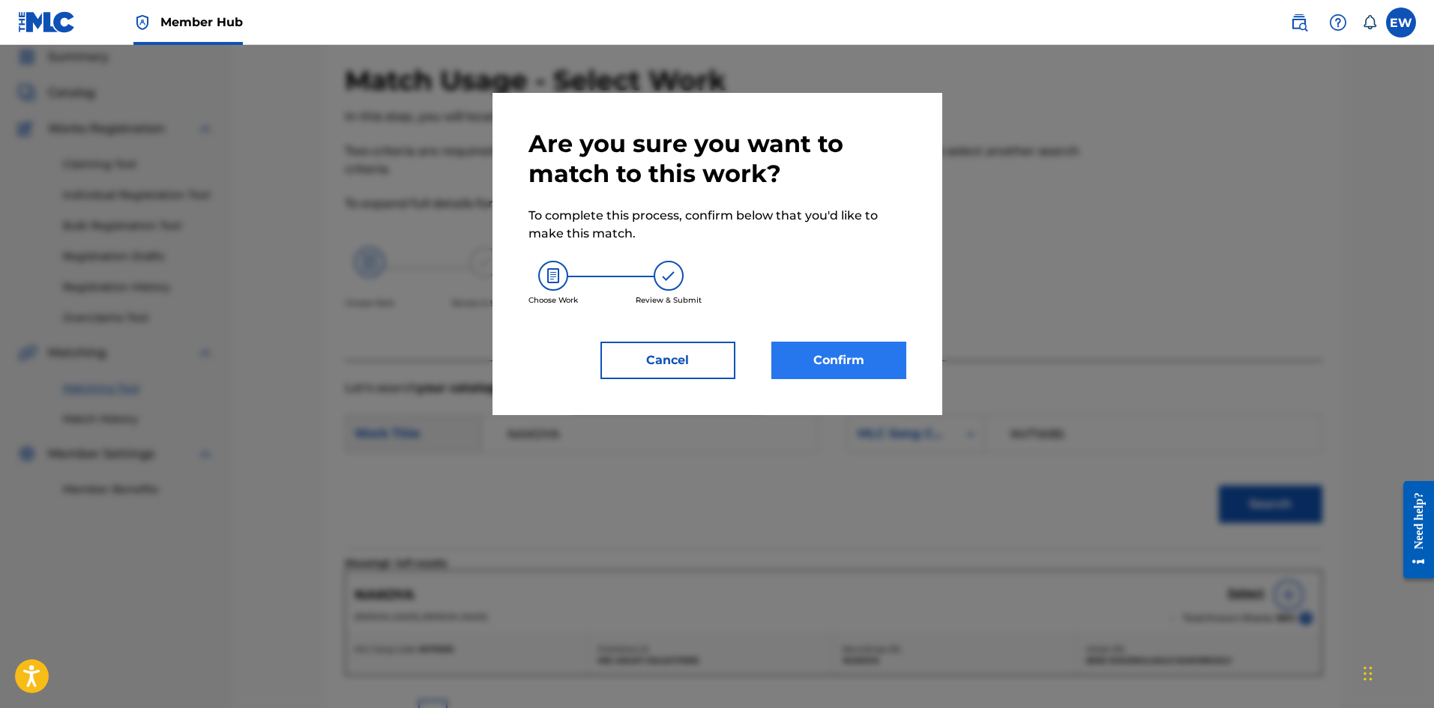
click at [863, 343] on div "Are you sure you want to match to this work? To complete this process, confirm …" at bounding box center [717, 254] width 378 height 250
click at [863, 360] on button "Confirm" at bounding box center [838, 360] width 135 height 37
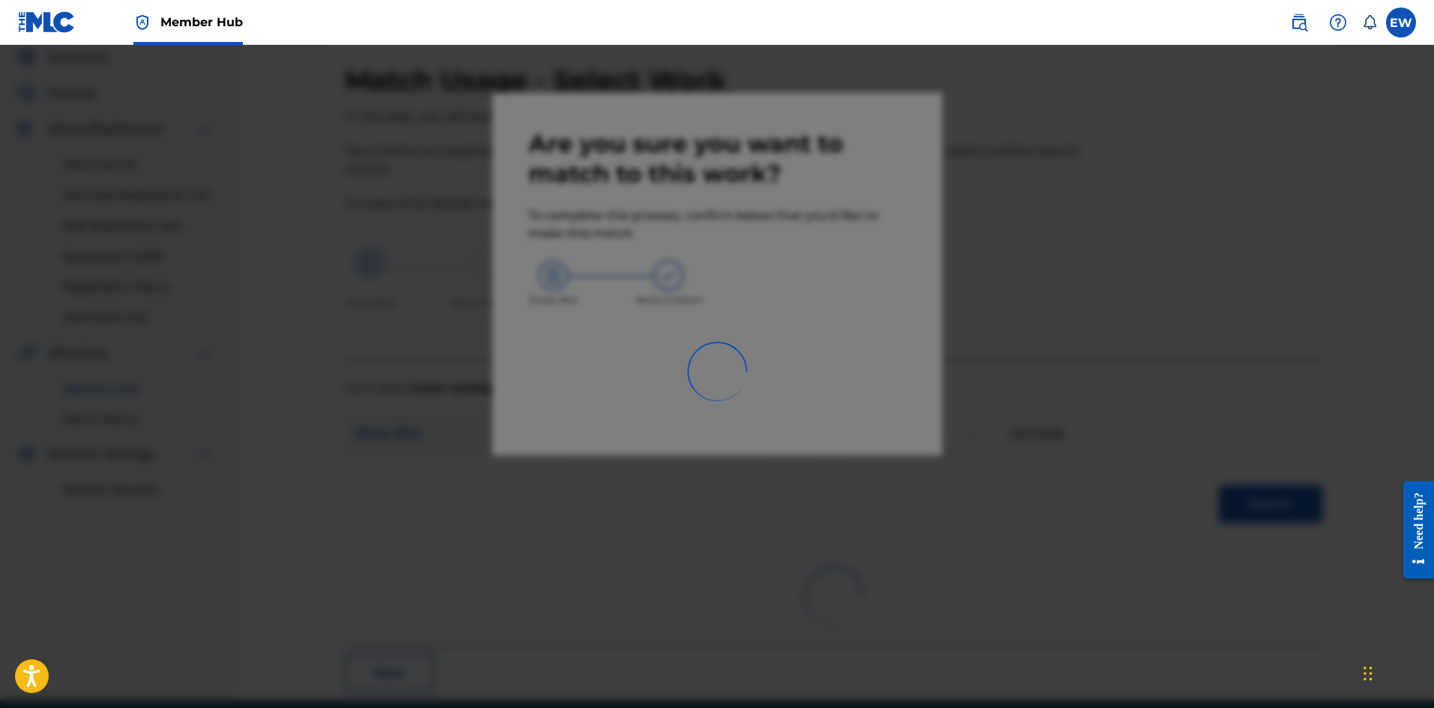
scroll to position [36, 0]
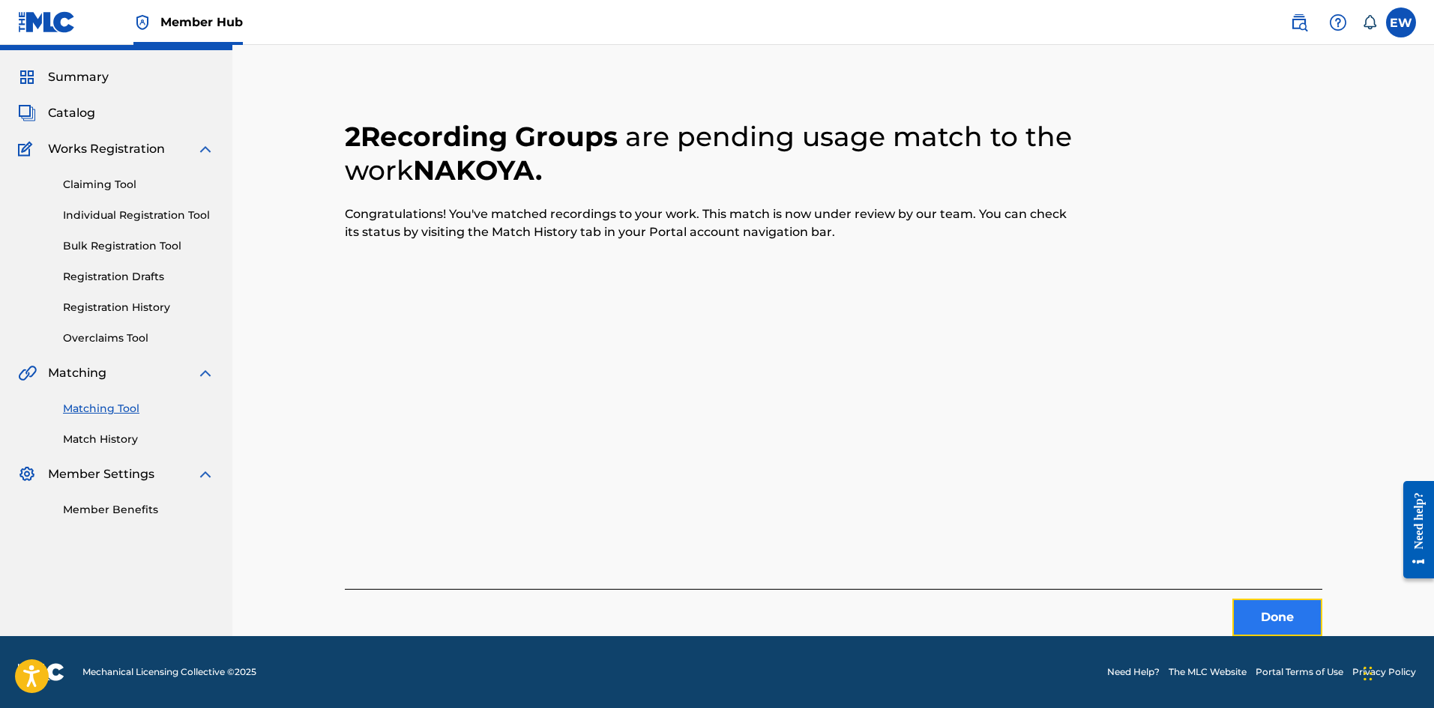
click at [1261, 611] on button "Done" at bounding box center [1277, 617] width 90 height 37
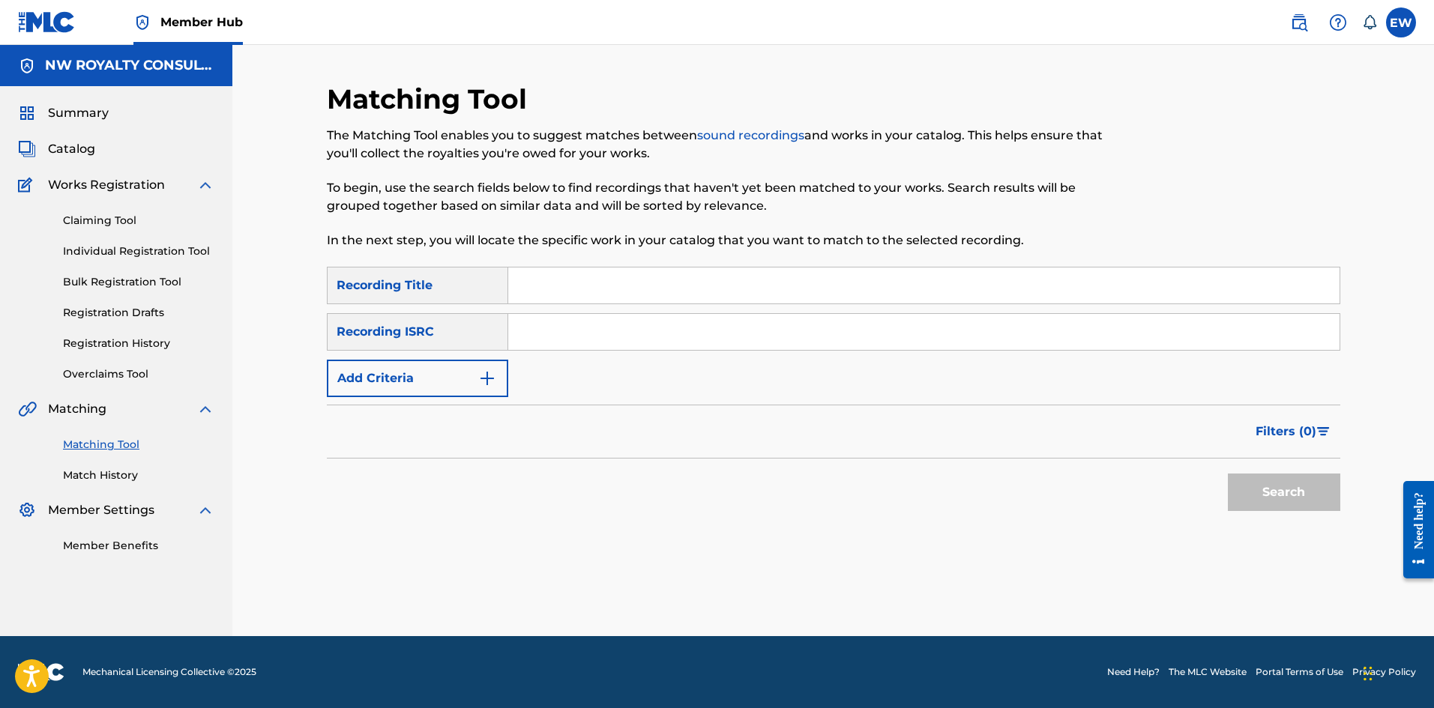
scroll to position [0, 0]
click at [381, 376] on button "Add Criteria" at bounding box center [417, 378] width 181 height 37
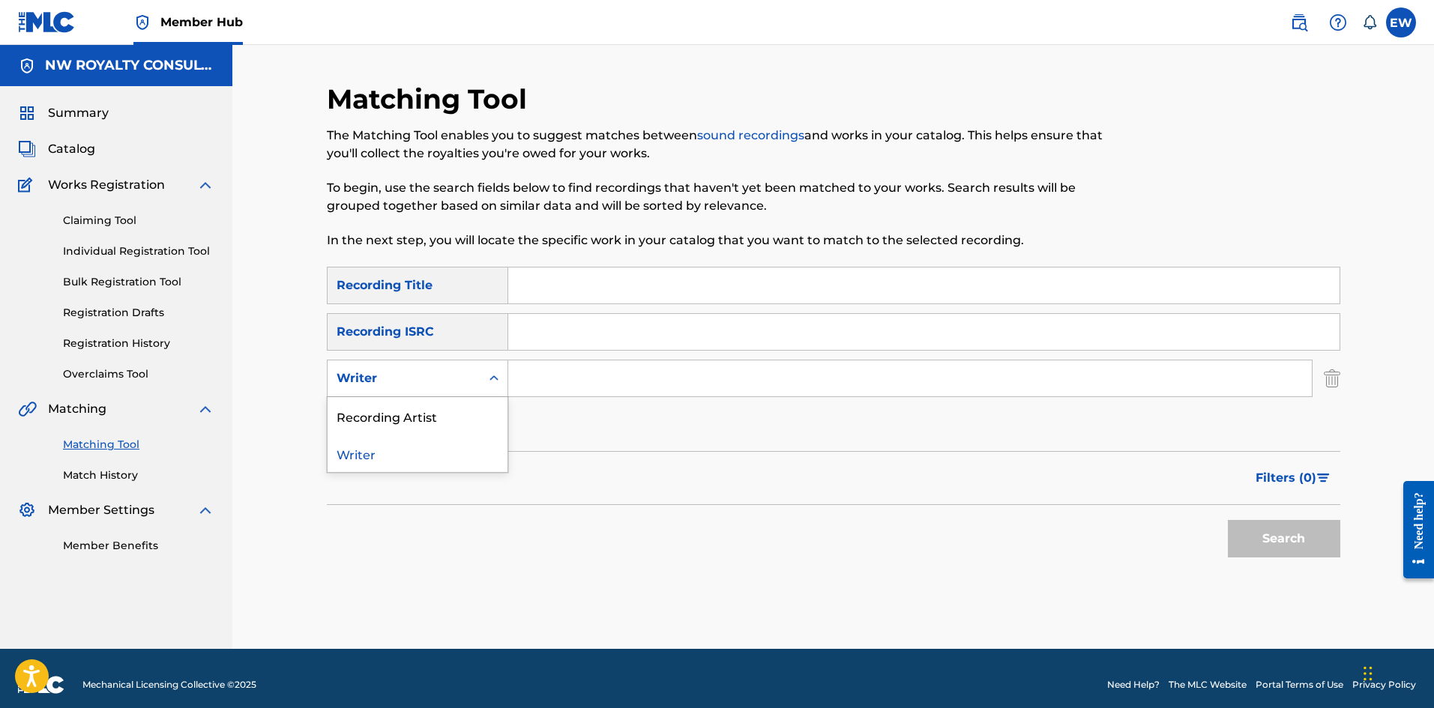
click at [381, 373] on div "Writer" at bounding box center [404, 379] width 135 height 18
drag, startPoint x: 397, startPoint y: 398, endPoint x: 435, endPoint y: 400, distance: 37.5
click at [401, 399] on div "Recording Artist" at bounding box center [418, 415] width 180 height 37
click at [557, 381] on input "Search Form" at bounding box center [909, 379] width 803 height 36
paste input "RYTIKAL"
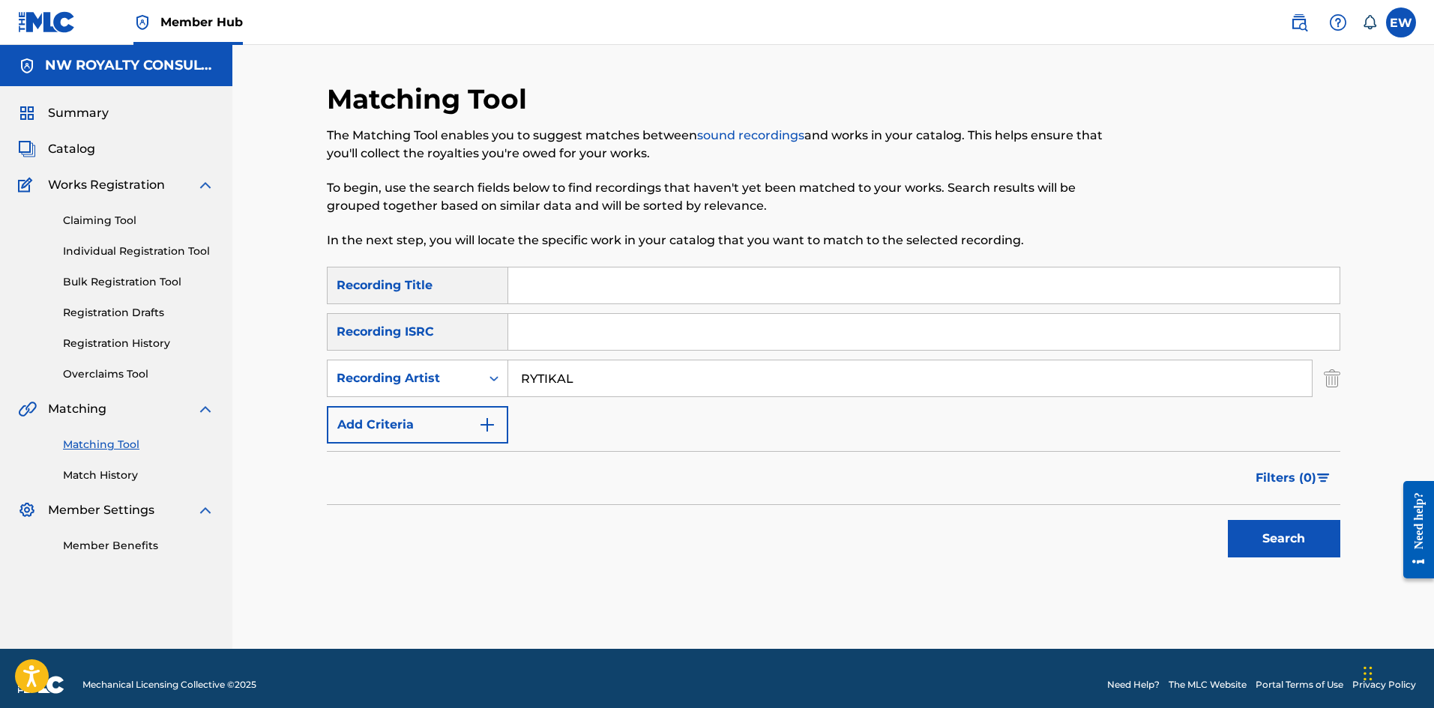
type input "RYTIKAL"
drag, startPoint x: 614, startPoint y: 277, endPoint x: 597, endPoint y: 285, distance: 18.8
click at [612, 277] on input "Search Form" at bounding box center [923, 286] width 831 height 36
paste
type input "WALK N TALK"
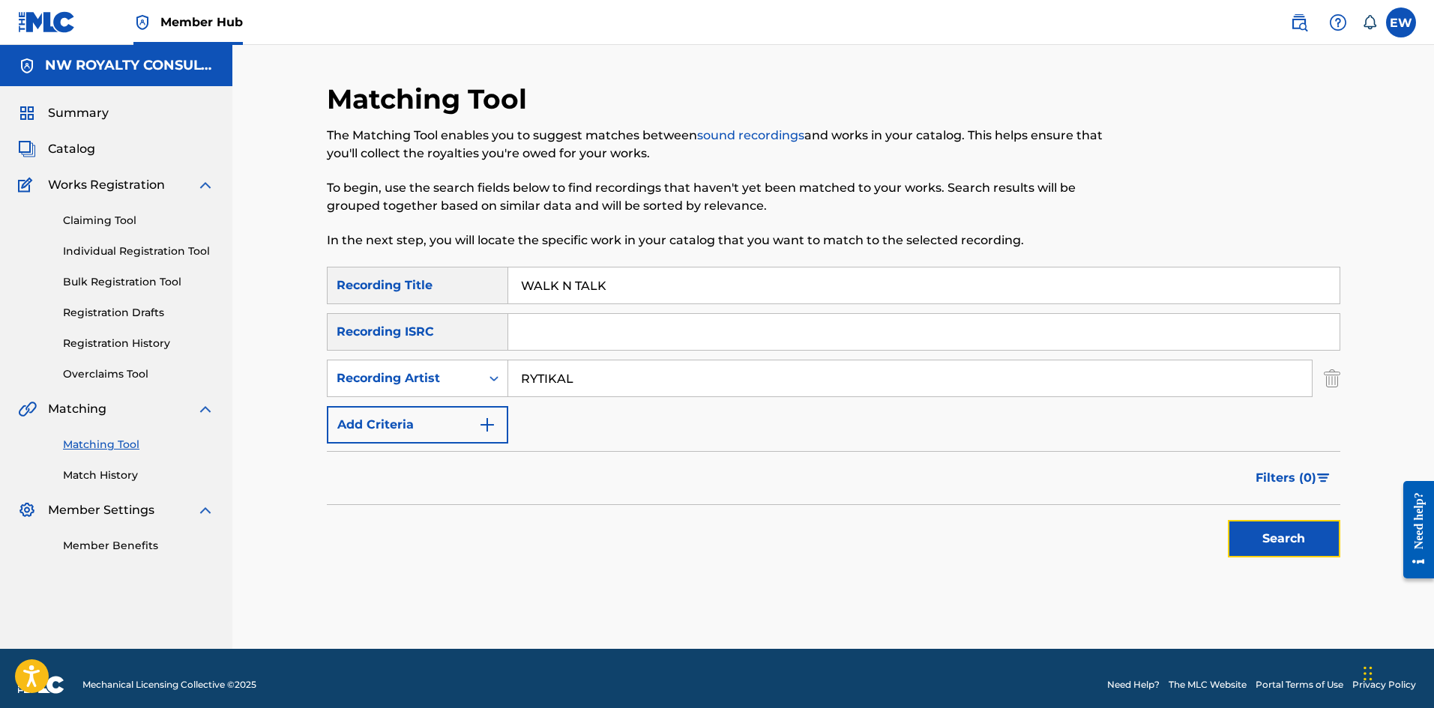
drag, startPoint x: 1294, startPoint y: 538, endPoint x: 1308, endPoint y: 527, distance: 17.6
click at [1318, 548] on button "Search" at bounding box center [1284, 538] width 112 height 37
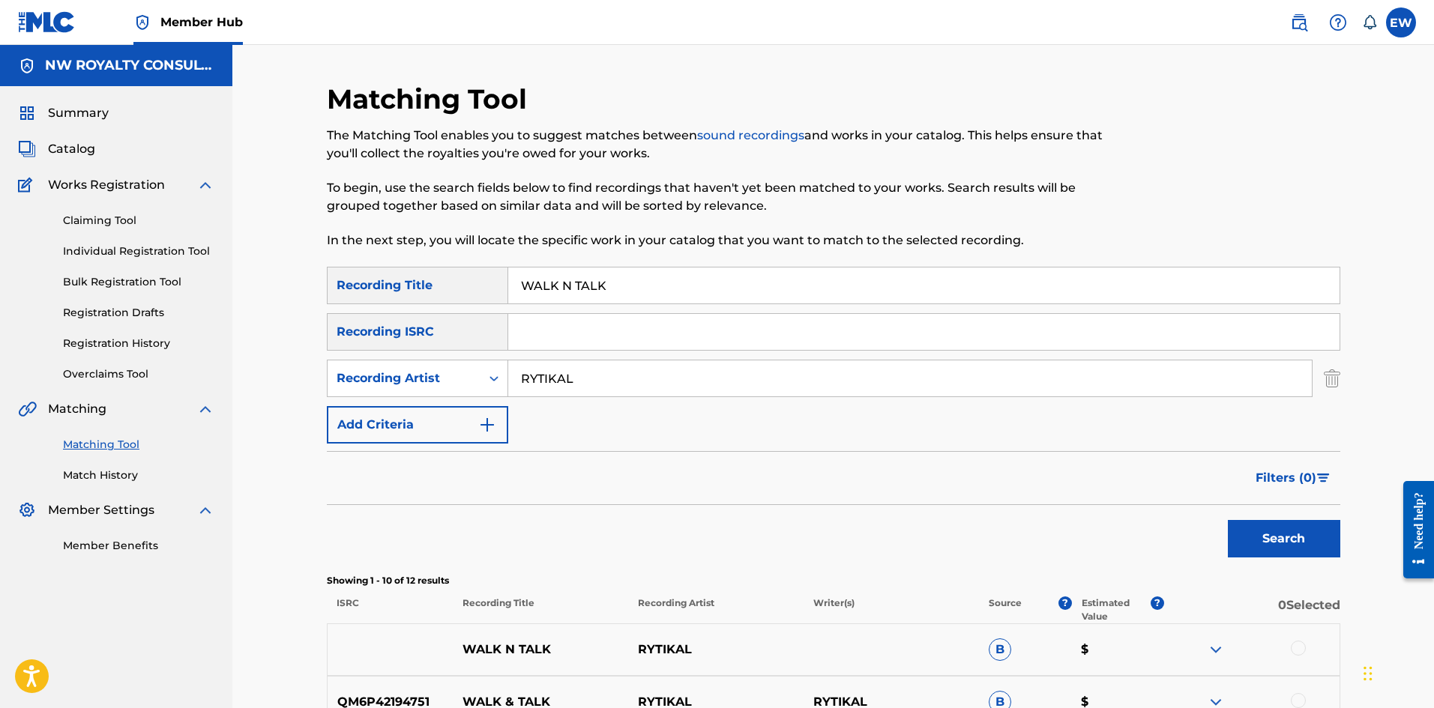
scroll to position [150, 0]
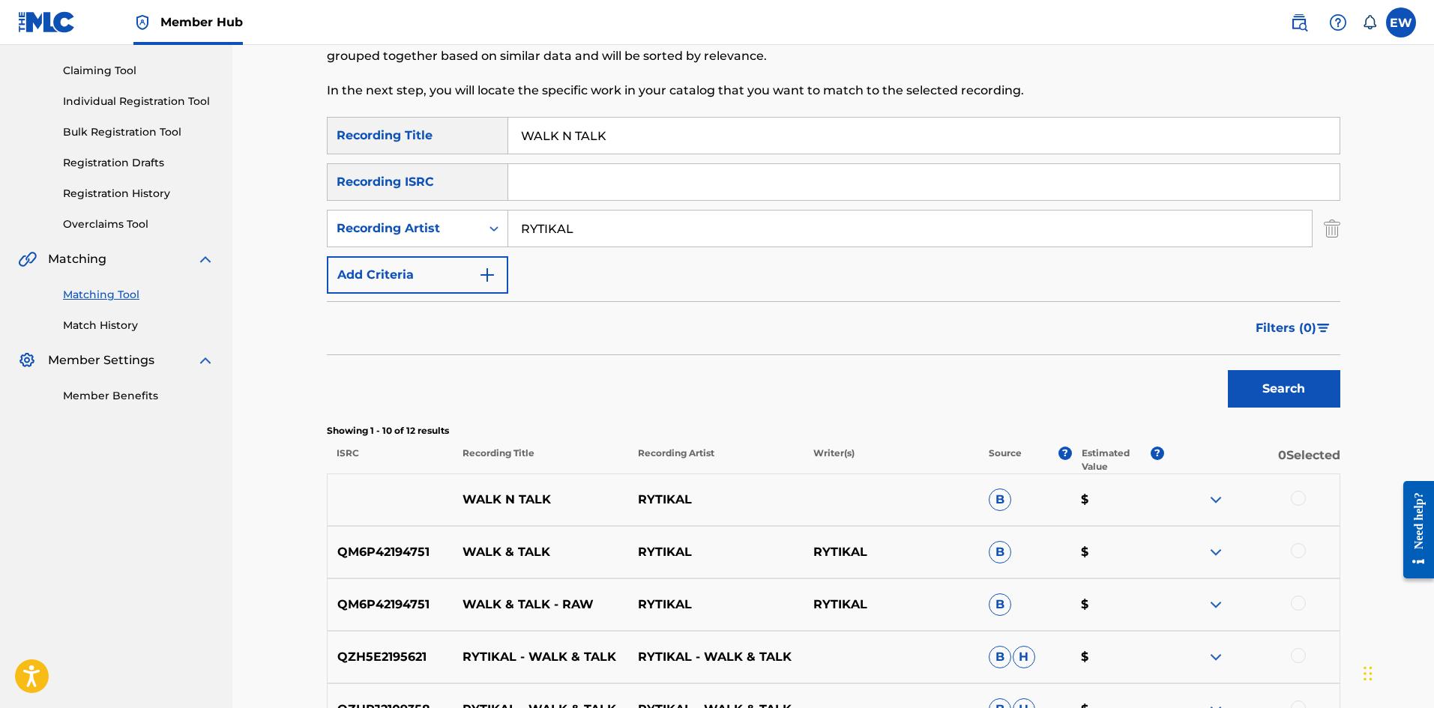
drag, startPoint x: 1303, startPoint y: 498, endPoint x: 1314, endPoint y: 488, distance: 14.8
click at [1310, 493] on div at bounding box center [1251, 500] width 175 height 18
click at [1302, 501] on div at bounding box center [1298, 498] width 15 height 15
click at [1303, 547] on div at bounding box center [1298, 550] width 15 height 15
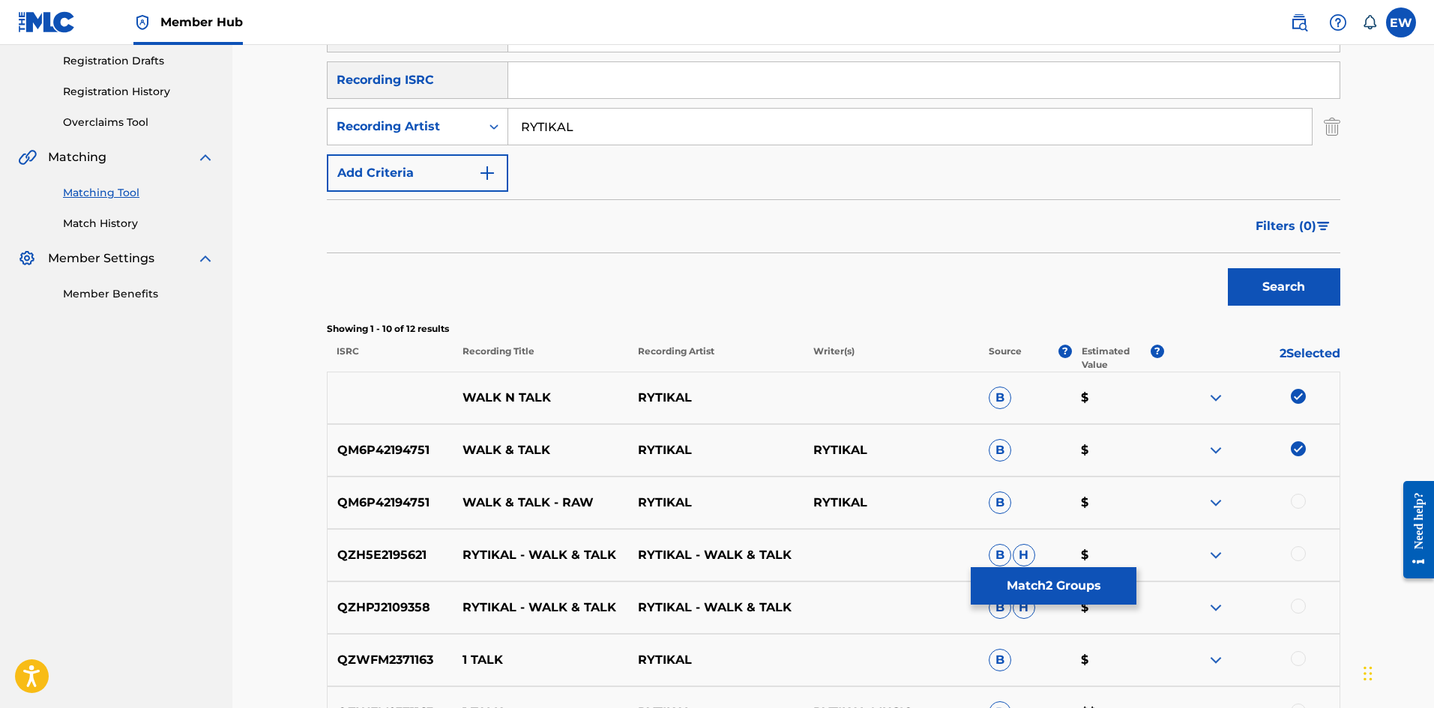
scroll to position [300, 0]
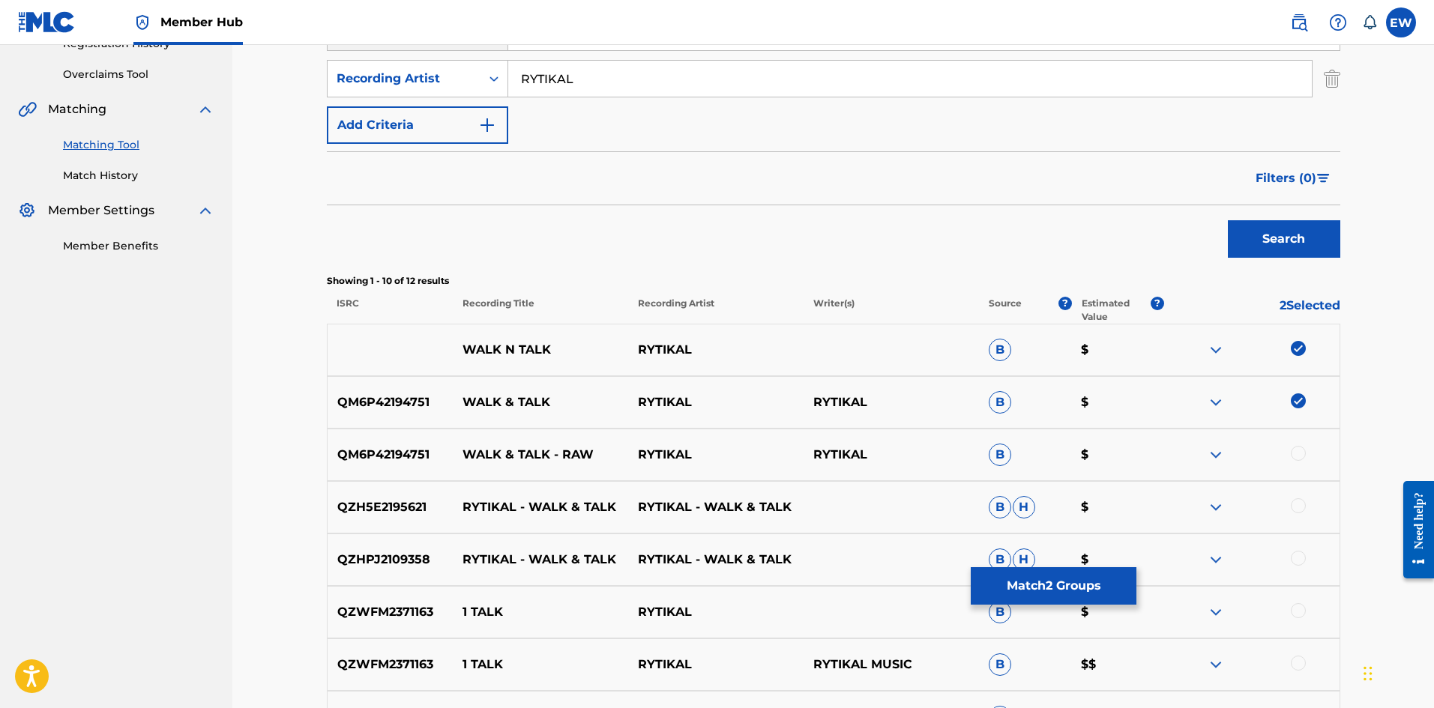
click at [1296, 441] on div "QM6P42194751 WALK & TALK - RAW RYTIKAL RYTIKAL B $" at bounding box center [833, 455] width 1013 height 52
click at [1301, 452] on div at bounding box center [1298, 453] width 15 height 15
click at [1302, 498] on div at bounding box center [1251, 507] width 175 height 18
click at [1300, 502] on div at bounding box center [1298, 505] width 15 height 15
click at [1296, 555] on div at bounding box center [1298, 558] width 15 height 15
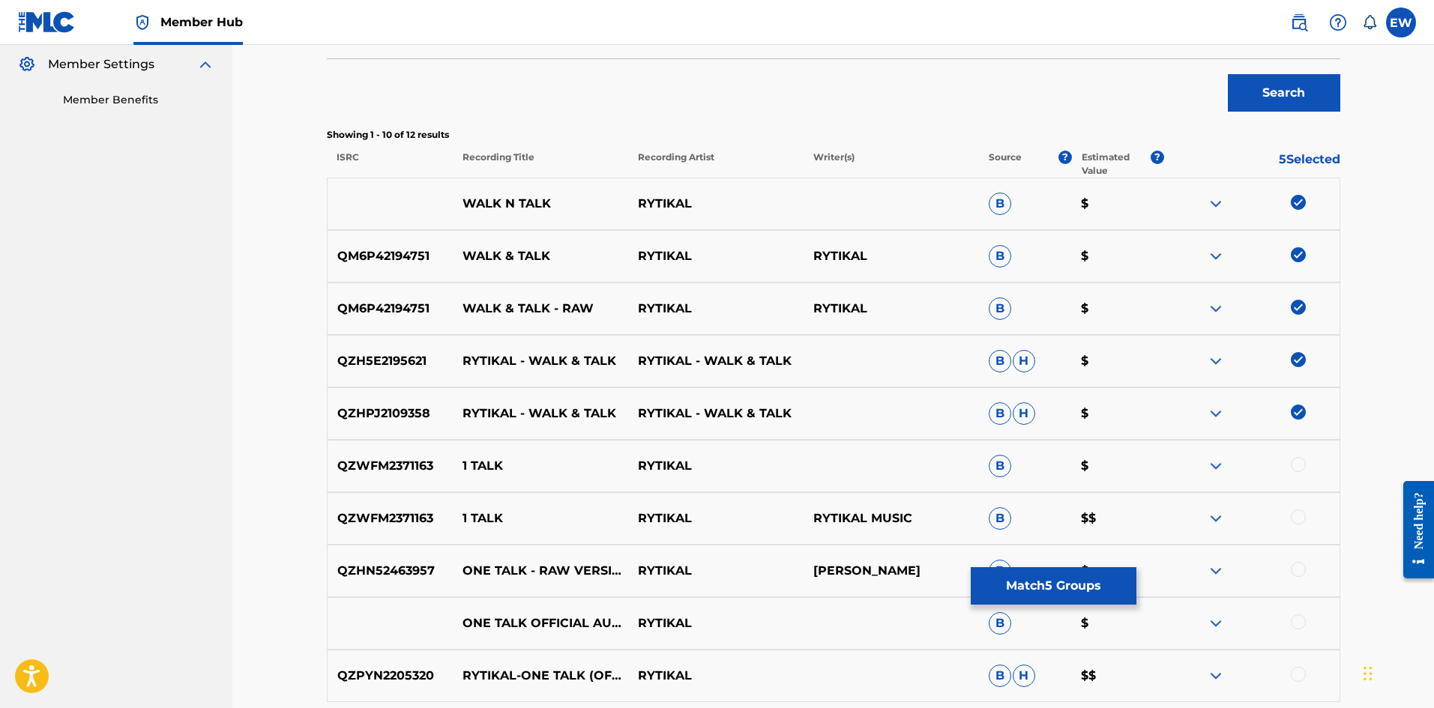
scroll to position [450, 0]
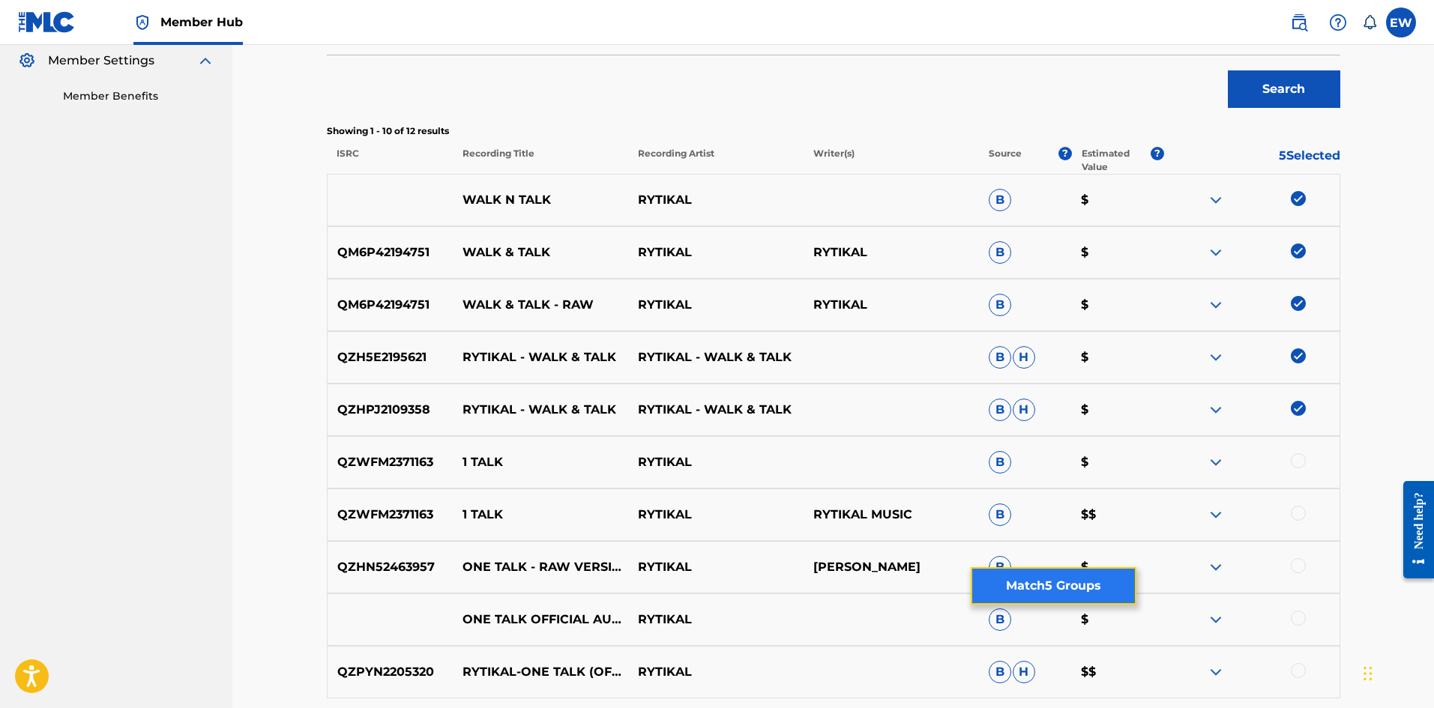
click at [1018, 585] on button "Match 5 Groups" at bounding box center [1054, 585] width 166 height 37
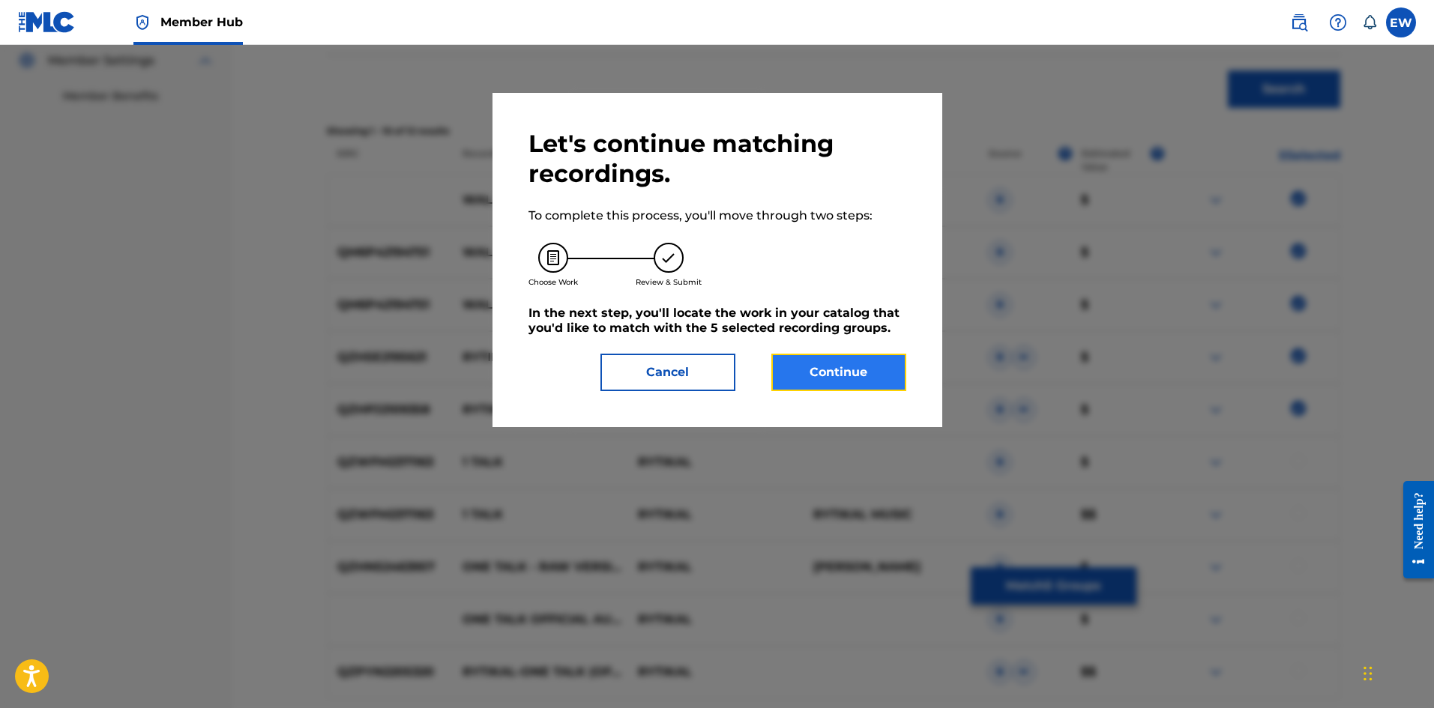
drag, startPoint x: 864, startPoint y: 371, endPoint x: 858, endPoint y: 364, distance: 9.0
click at [858, 364] on button "Continue" at bounding box center [838, 372] width 135 height 37
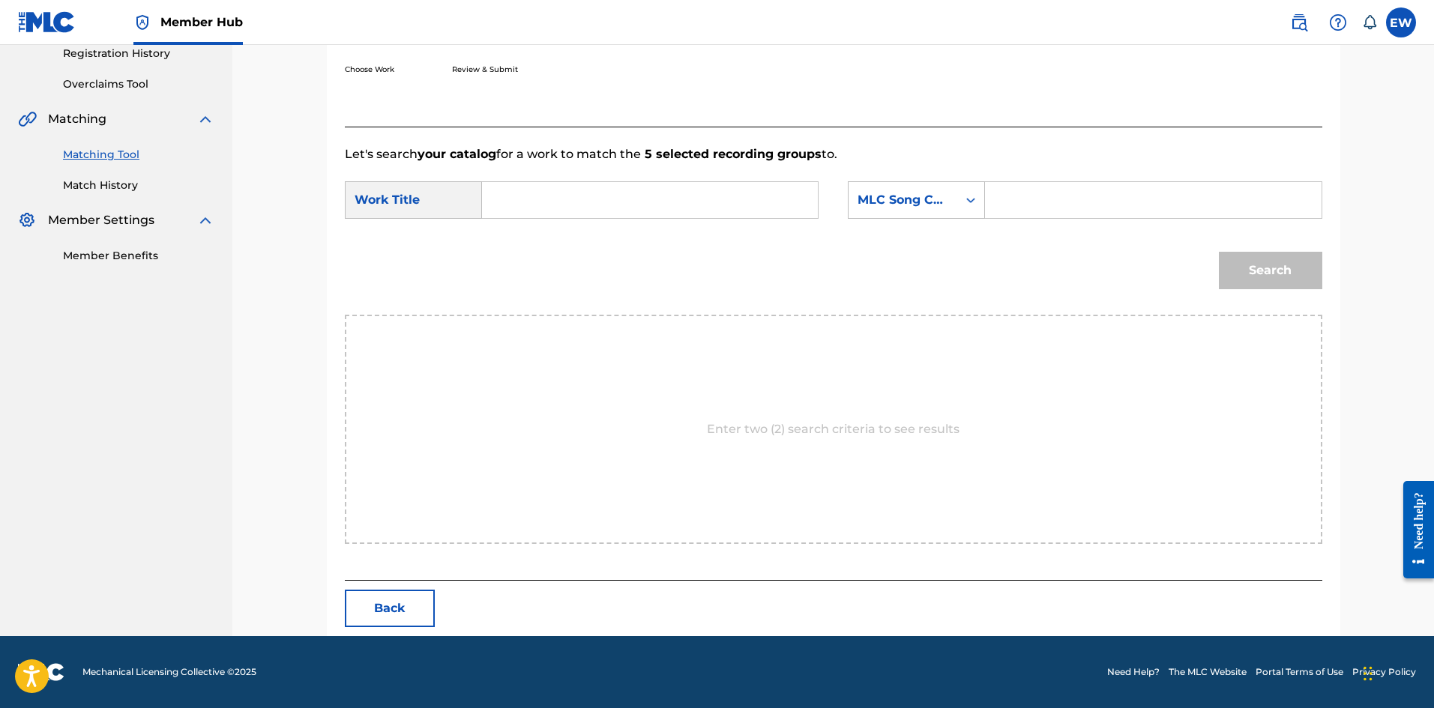
scroll to position [290, 0]
drag, startPoint x: 647, startPoint y: 192, endPoint x: 597, endPoint y: 208, distance: 52.9
click at [643, 193] on input "Search Form" at bounding box center [650, 200] width 310 height 36
type input "WALK N TALK"
drag, startPoint x: 1073, startPoint y: 195, endPoint x: 1064, endPoint y: 194, distance: 9.8
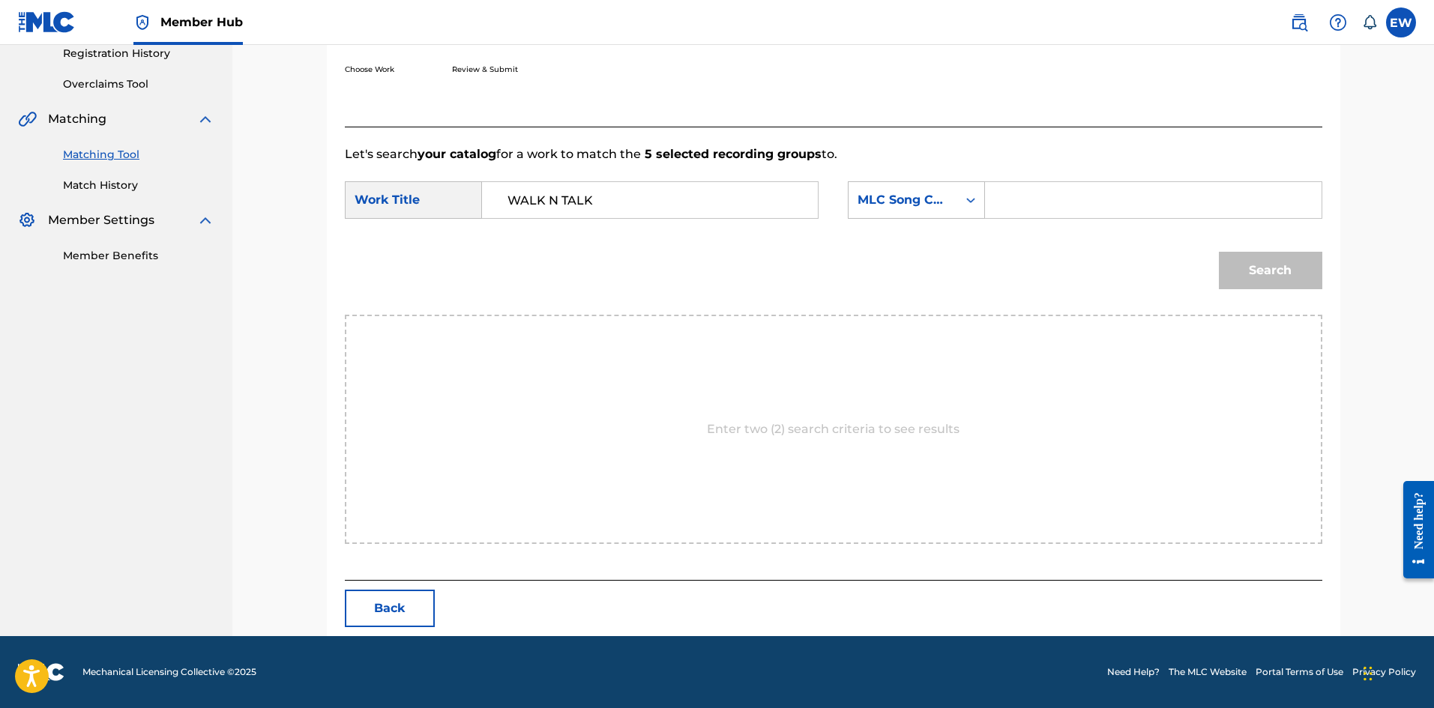
click at [1067, 195] on input "Search Form" at bounding box center [1153, 200] width 310 height 36
type input "WB5ERB"
click at [1276, 277] on button "Search" at bounding box center [1270, 270] width 103 height 37
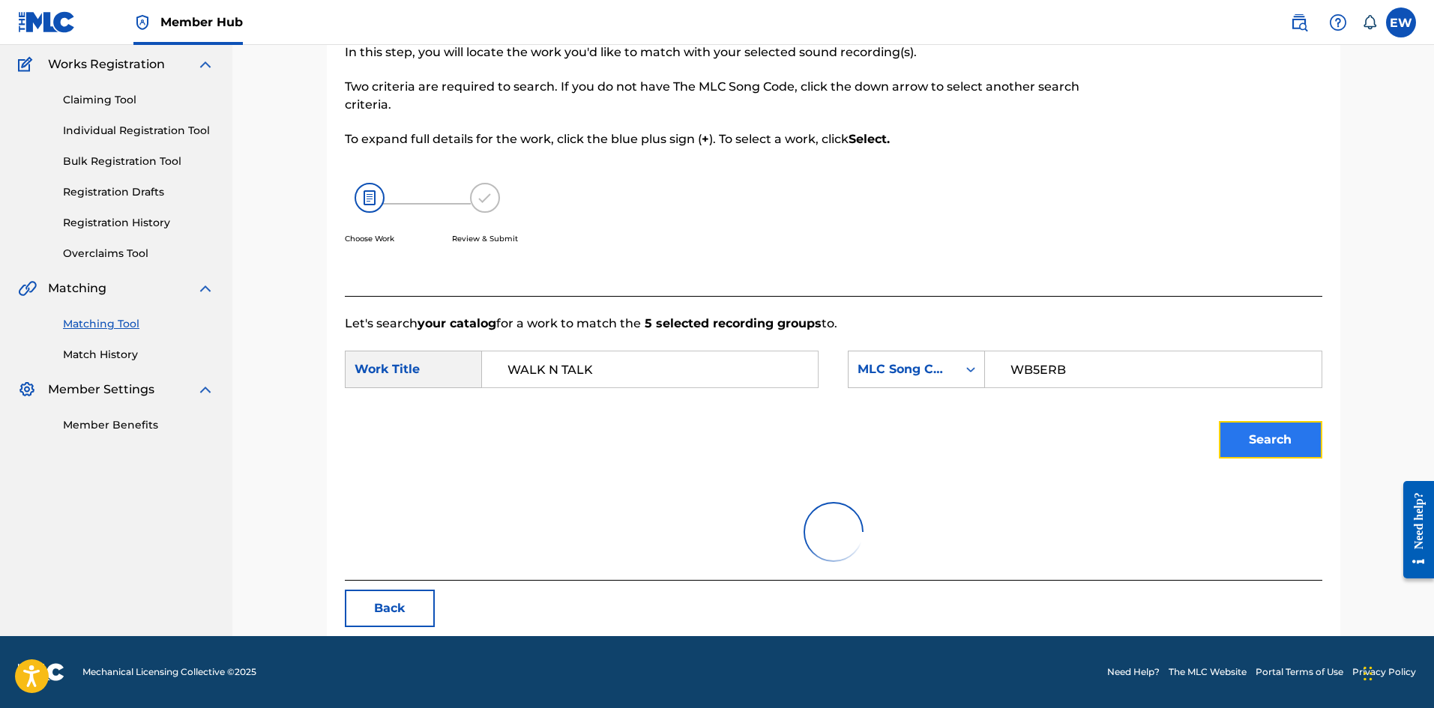
scroll to position [246, 0]
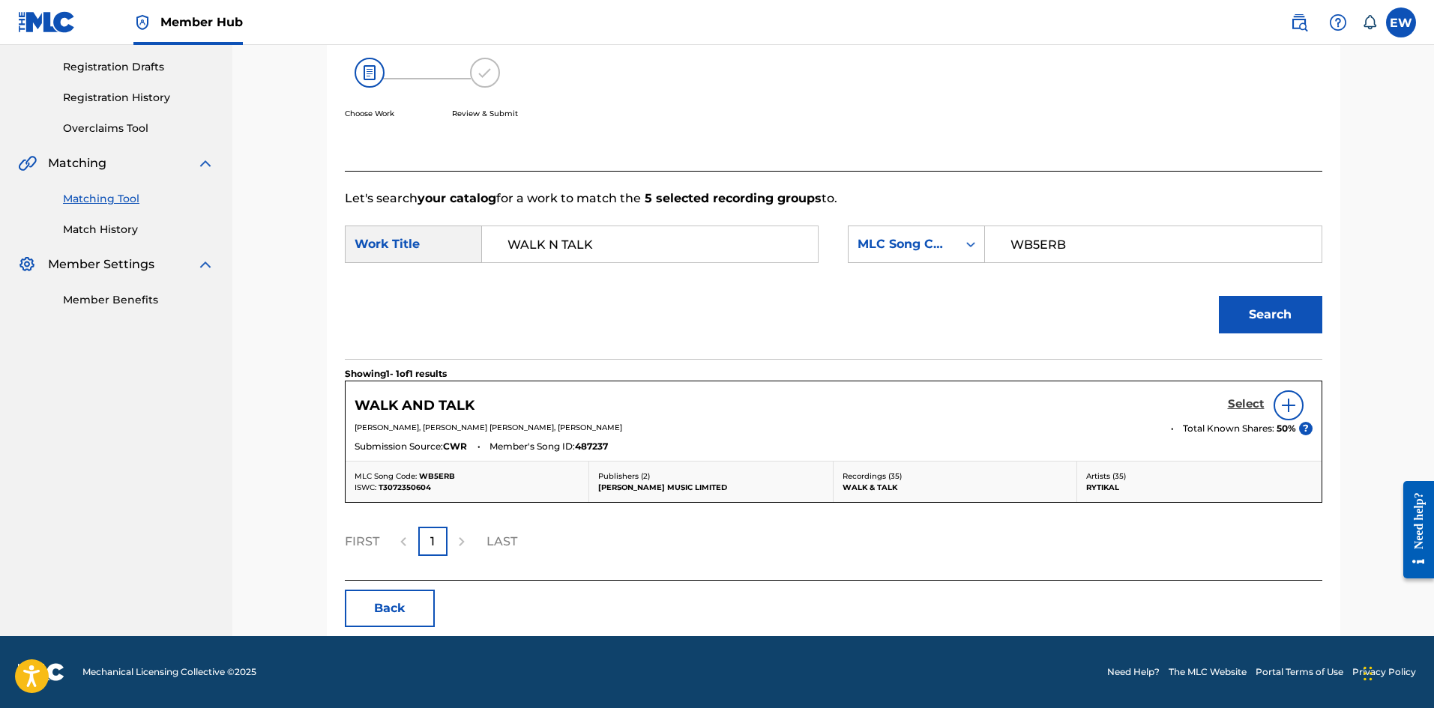
click at [1242, 401] on h5 "Select" at bounding box center [1246, 404] width 37 height 14
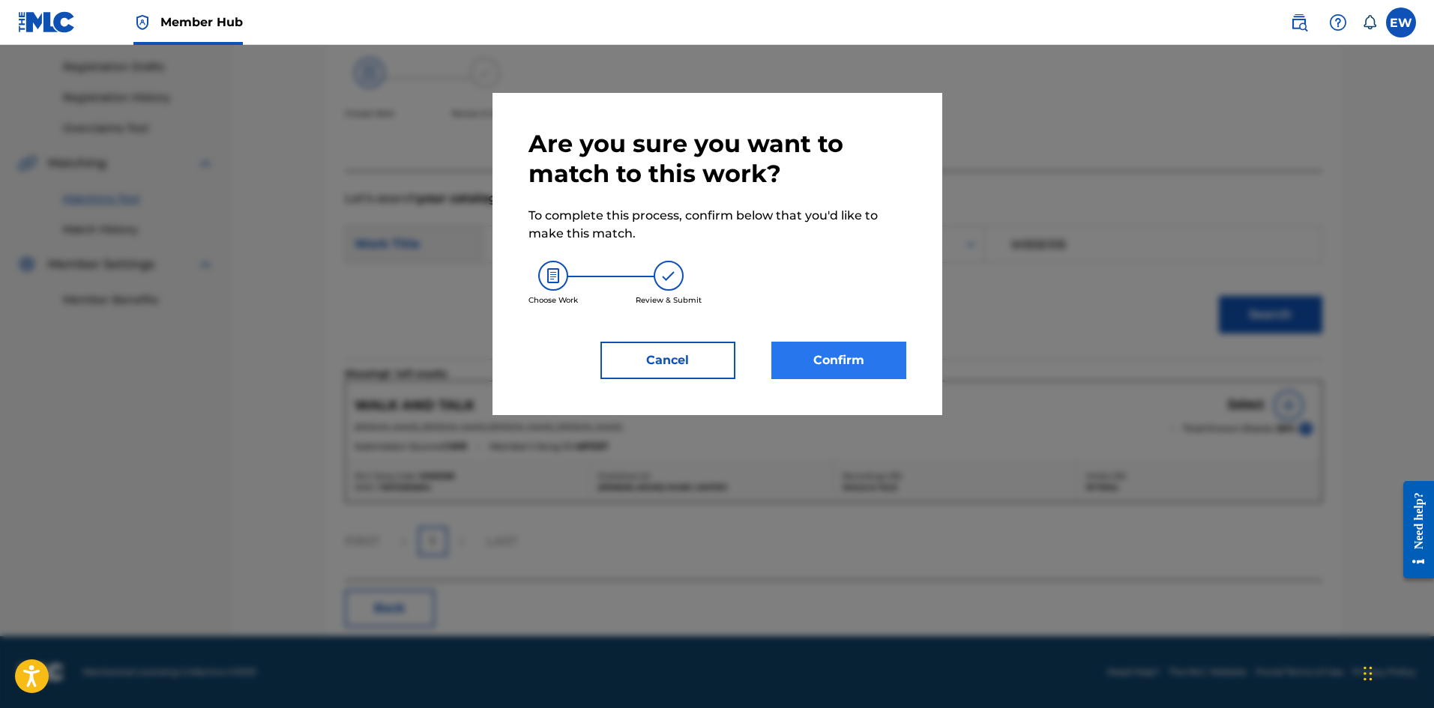
drag, startPoint x: 840, startPoint y: 379, endPoint x: 842, endPoint y: 363, distance: 16.6
click at [840, 377] on div "Are you sure you want to match to this work? To complete this process, confirm …" at bounding box center [717, 254] width 450 height 322
click at [842, 357] on button "Confirm" at bounding box center [838, 360] width 135 height 37
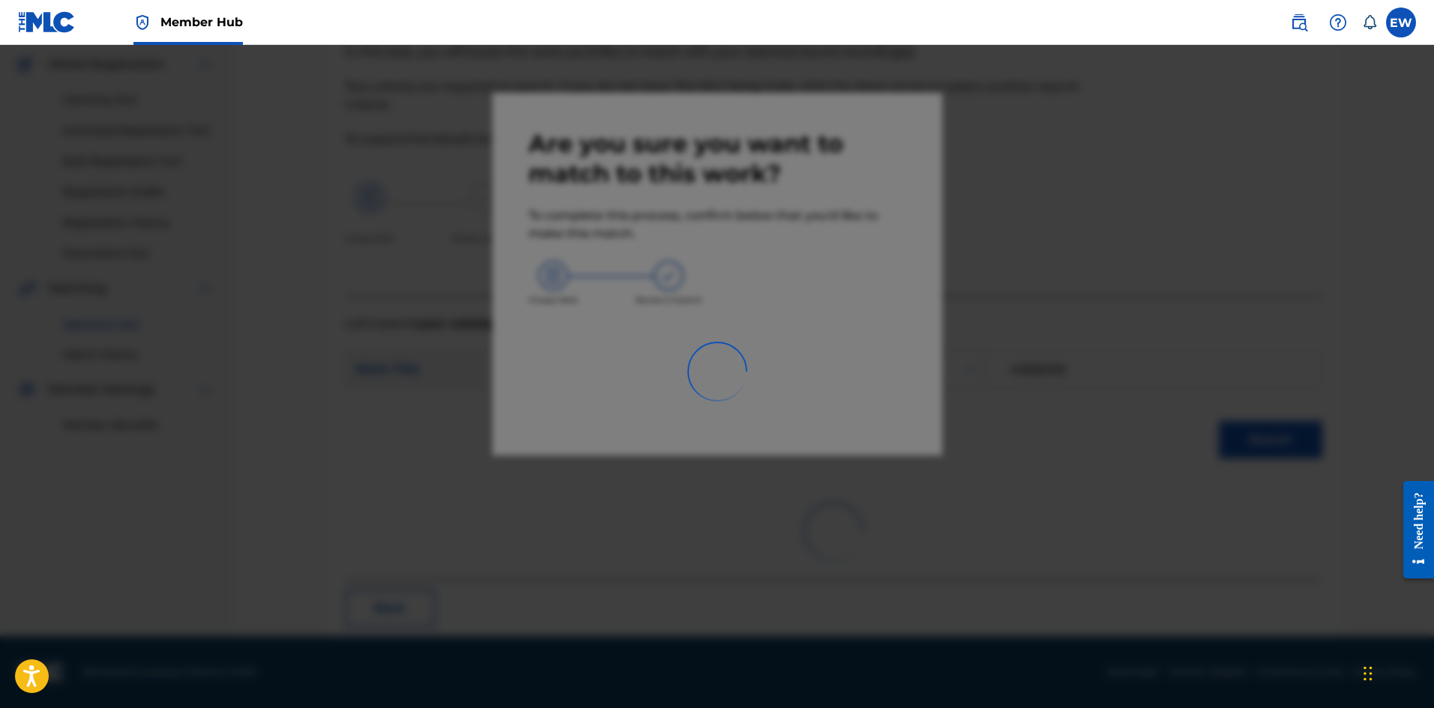
scroll to position [36, 0]
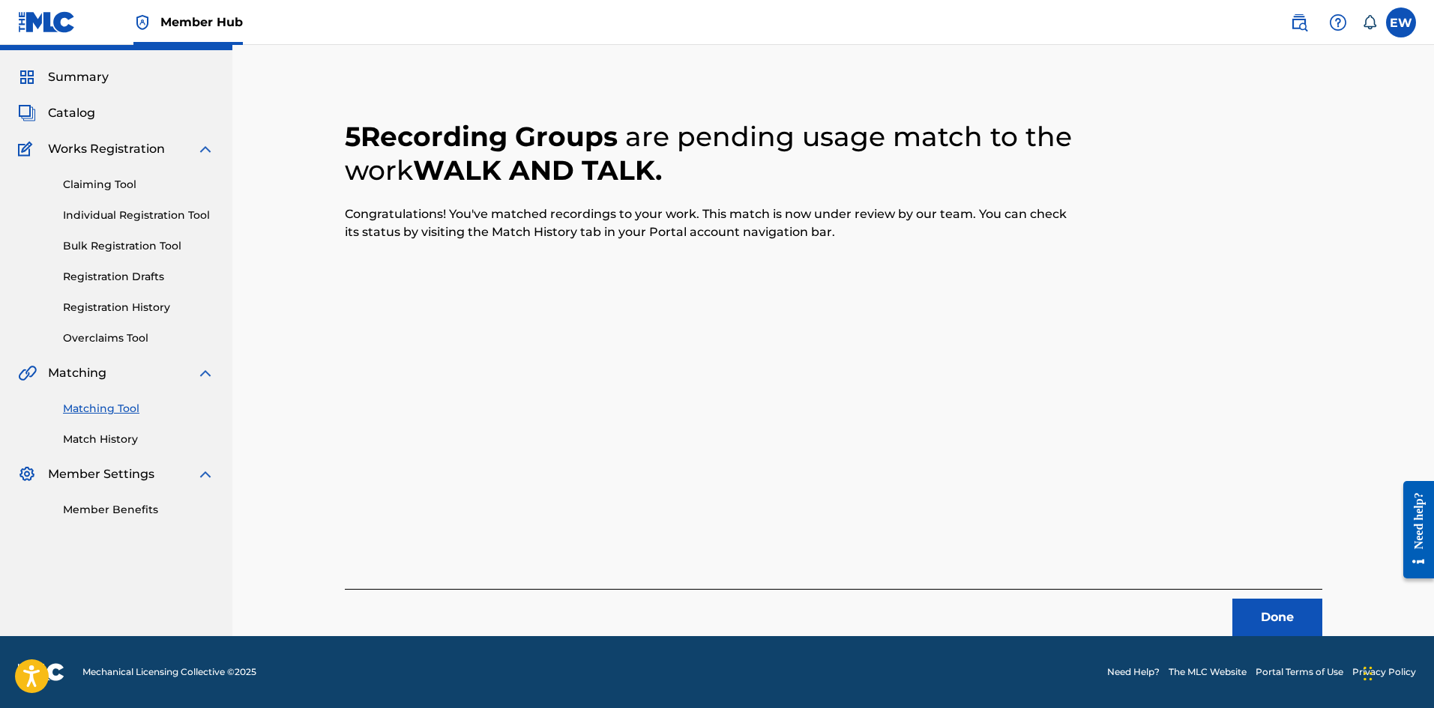
drag, startPoint x: 1282, startPoint y: 591, endPoint x: 1354, endPoint y: 589, distance: 72.7
click at [1282, 592] on div "Done" at bounding box center [833, 612] width 977 height 47
drag, startPoint x: 1290, startPoint y: 616, endPoint x: 1437, endPoint y: 595, distance: 148.4
click at [1299, 613] on button "Done" at bounding box center [1277, 617] width 90 height 37
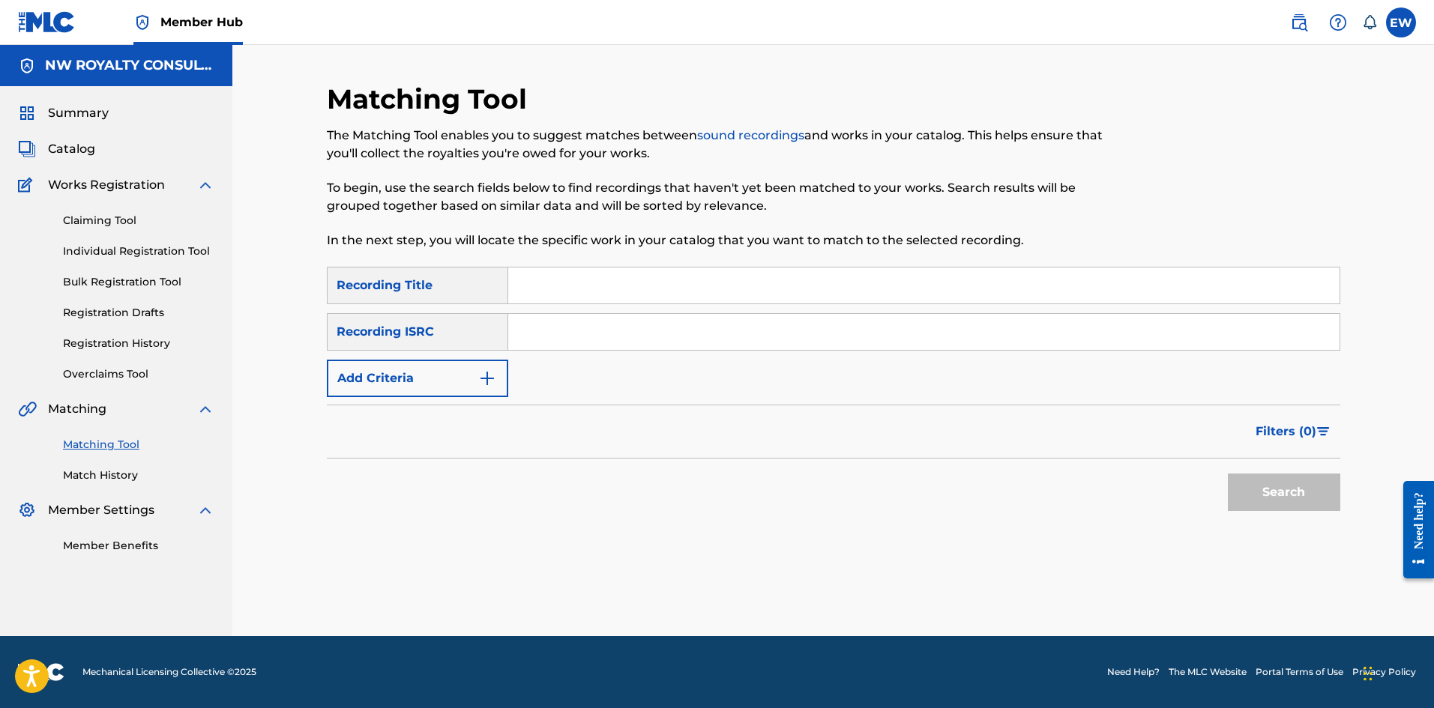
scroll to position [0, 0]
click at [462, 388] on button "Add Criteria" at bounding box center [417, 378] width 181 height 37
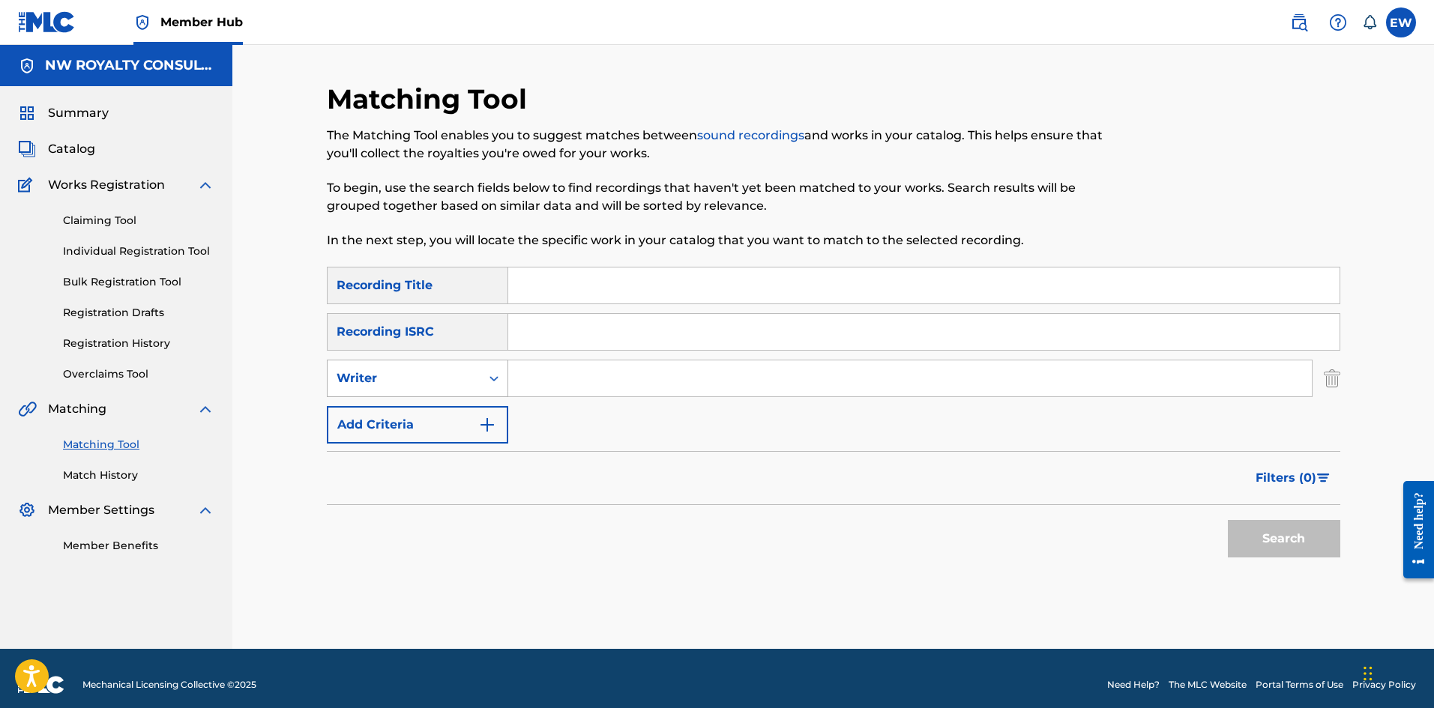
click at [467, 379] on div "Writer" at bounding box center [404, 379] width 135 height 18
click at [503, 400] on div "Recording Artist" at bounding box center [418, 415] width 180 height 37
click at [541, 378] on input "Search Form" at bounding box center [909, 379] width 803 height 36
type input "BOUNTY KILLER & RAEKWON"
click at [624, 289] on input "Search Form" at bounding box center [923, 286] width 831 height 36
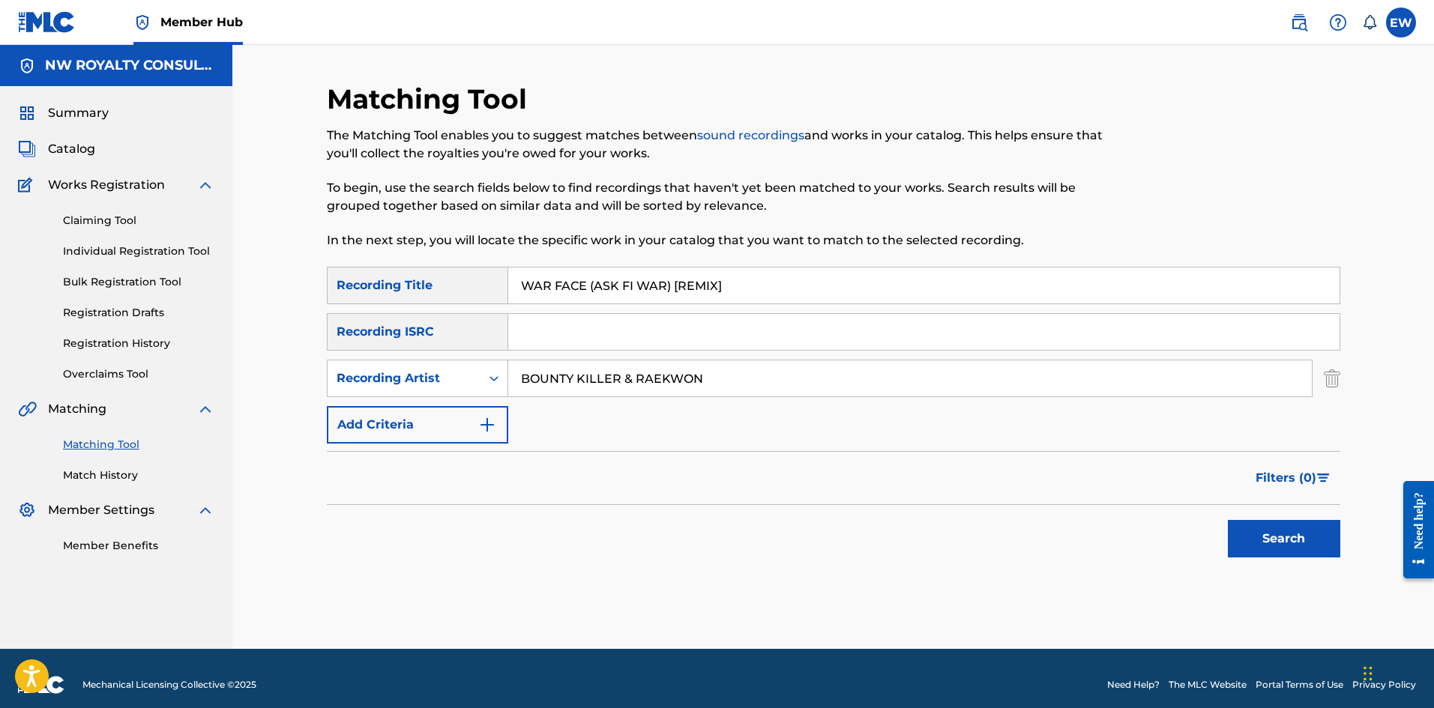
type input "WAR FACE (ASK FI WAR) [REMIX]"
click at [1264, 543] on button "Search" at bounding box center [1284, 538] width 112 height 37
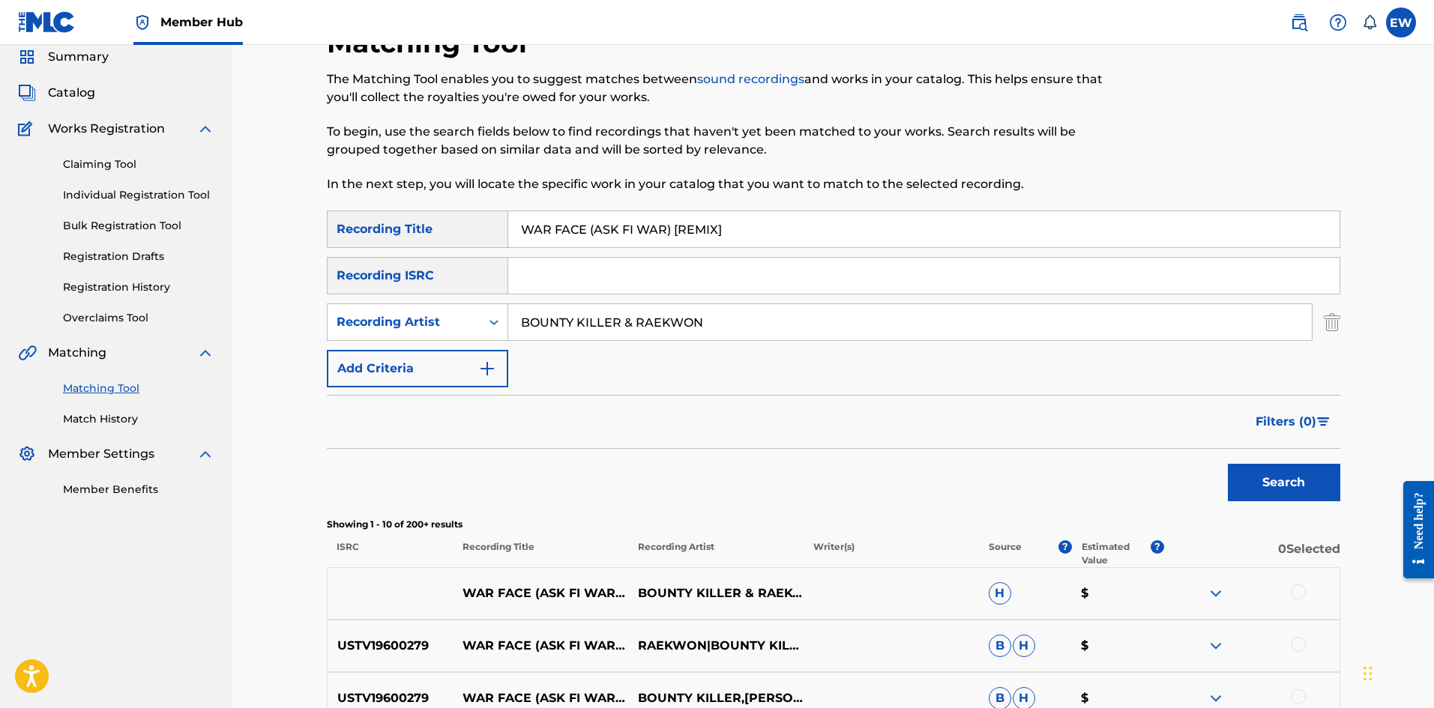
scroll to position [225, 0]
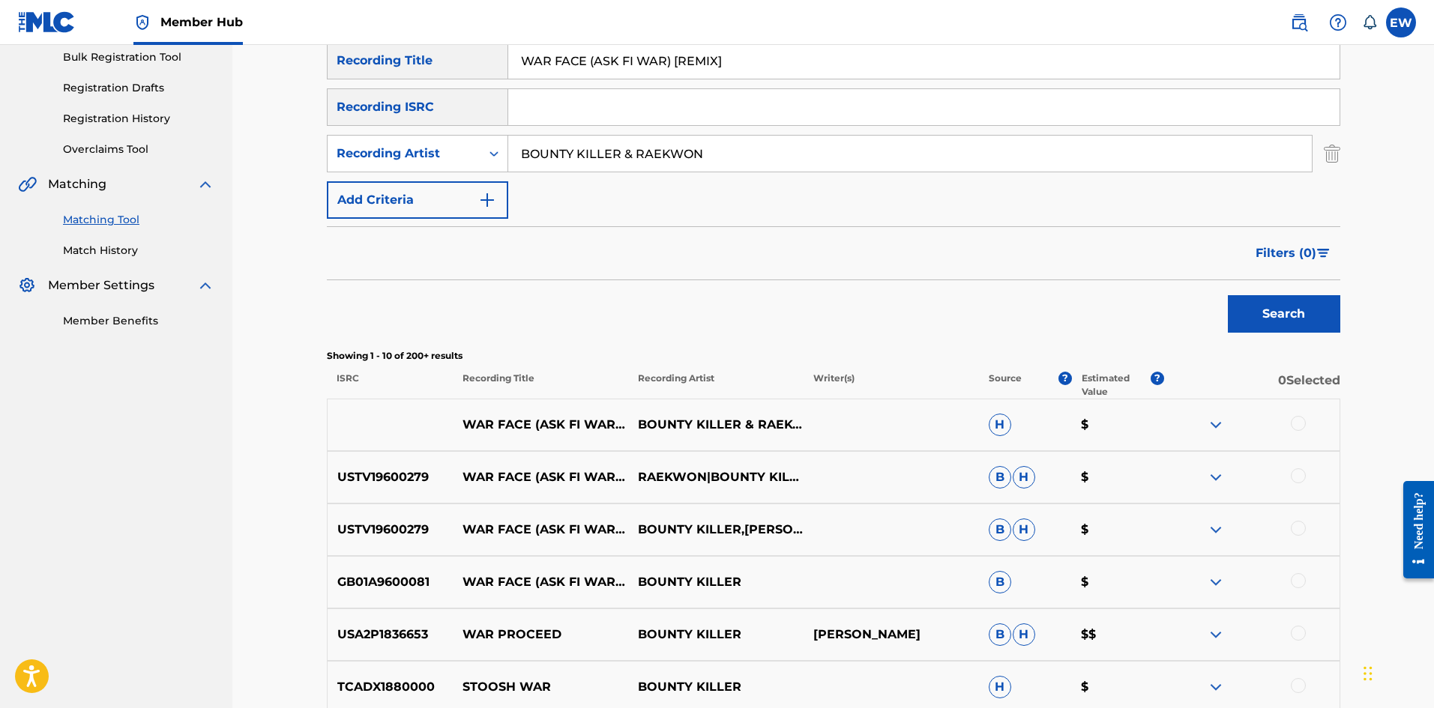
click at [1301, 422] on div at bounding box center [1298, 423] width 15 height 15
click at [1292, 473] on div at bounding box center [1298, 475] width 15 height 15
click at [1301, 521] on div at bounding box center [1298, 528] width 15 height 15
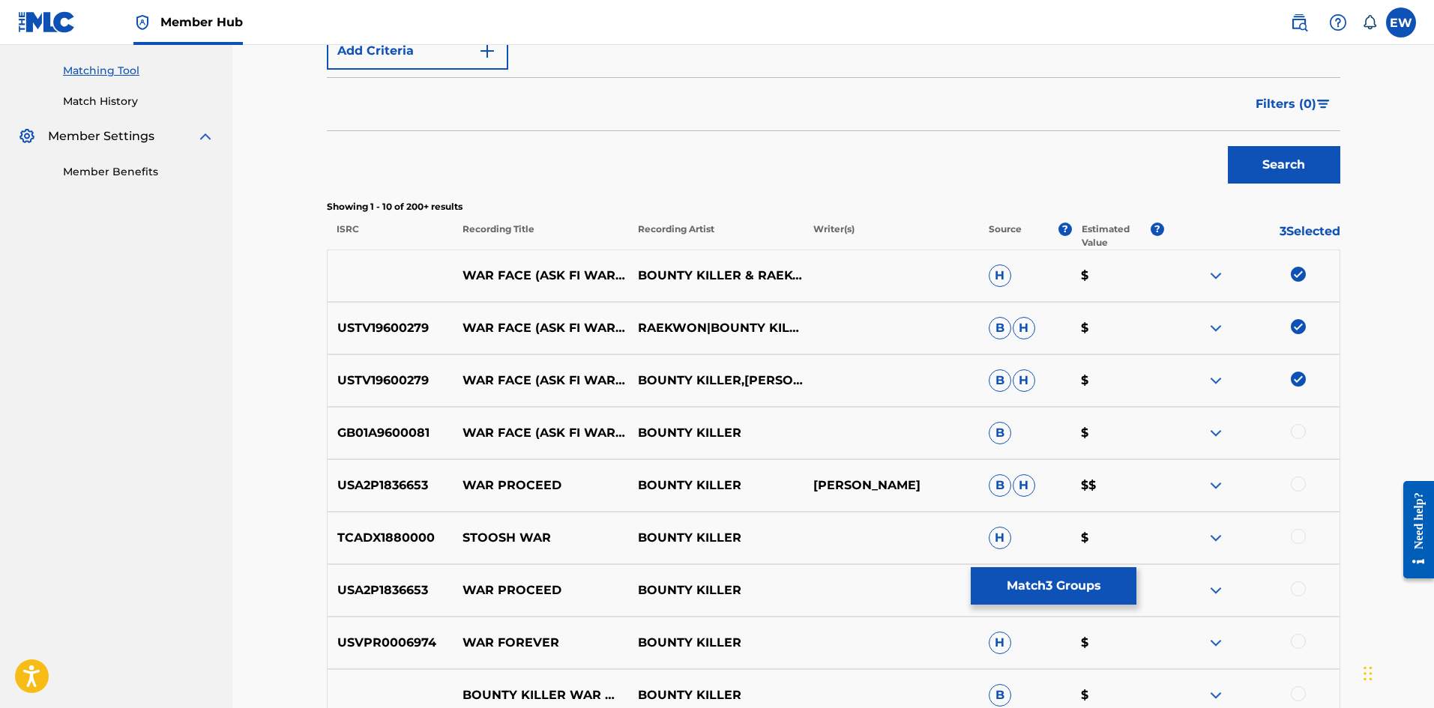
scroll to position [375, 0]
click at [1303, 432] on div at bounding box center [1298, 430] width 15 height 15
click at [1020, 579] on button "Match 4 Groups" at bounding box center [1054, 585] width 166 height 37
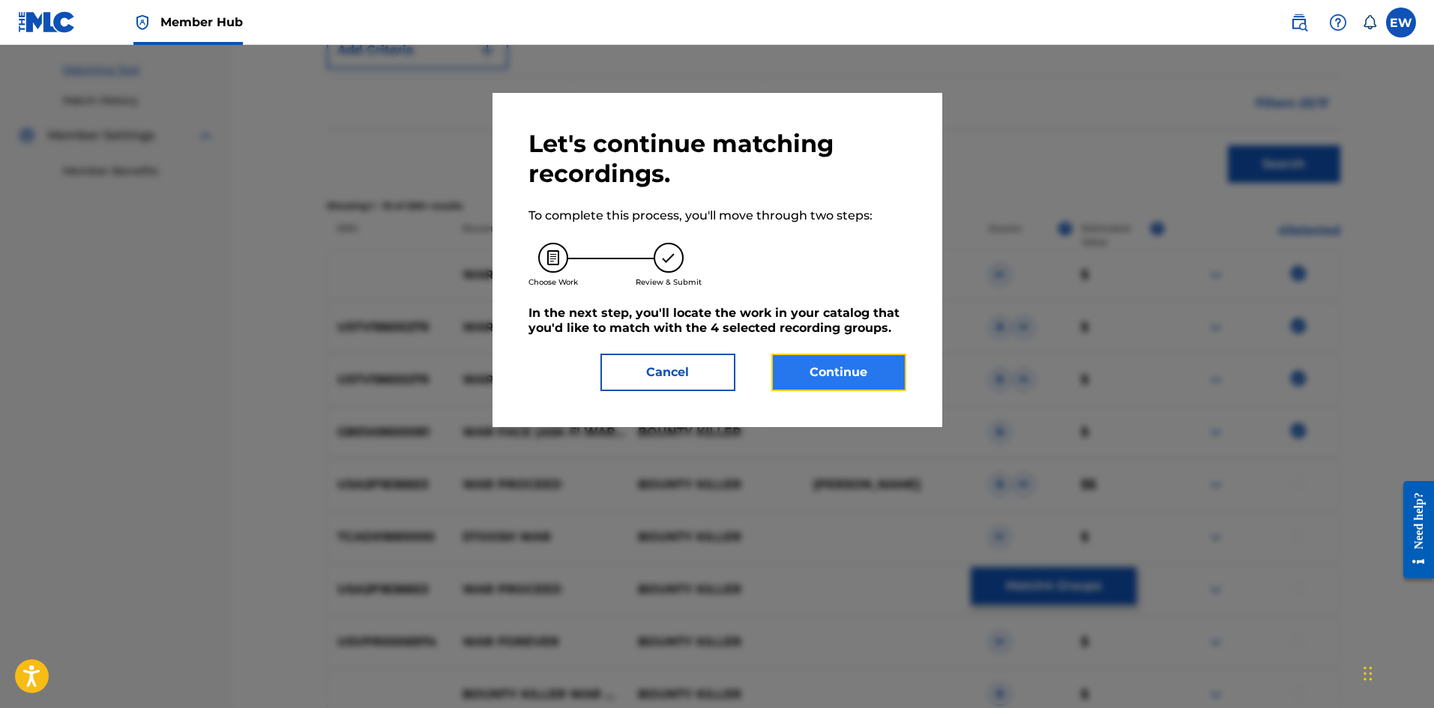
click at [849, 370] on button "Continue" at bounding box center [838, 372] width 135 height 37
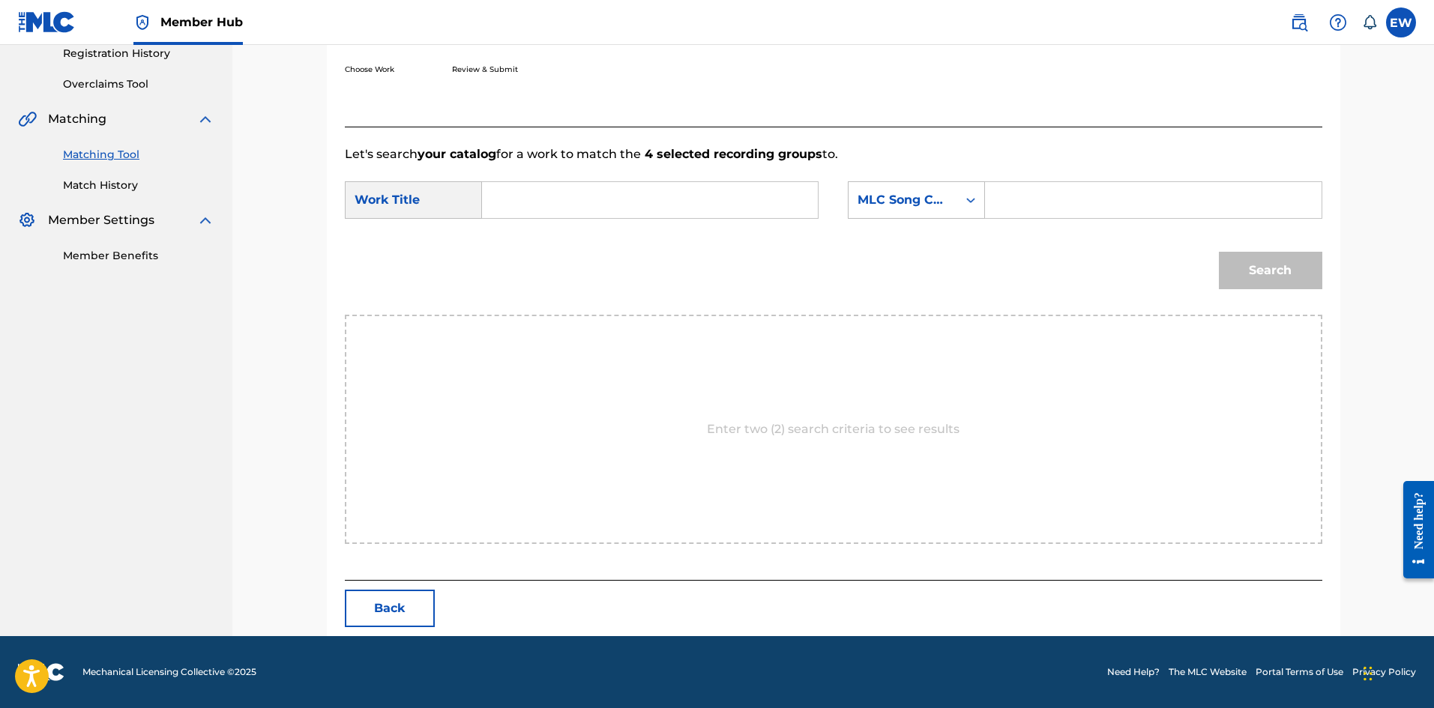
click at [641, 209] on input "Search Form" at bounding box center [650, 200] width 310 height 36
type input "WAR FACE (ASK FI WAR) [REMIX]"
click at [1017, 196] on input "Search Form" at bounding box center [1153, 200] width 310 height 36
type input "AV7G6F"
click at [1254, 263] on button "Search" at bounding box center [1270, 270] width 103 height 37
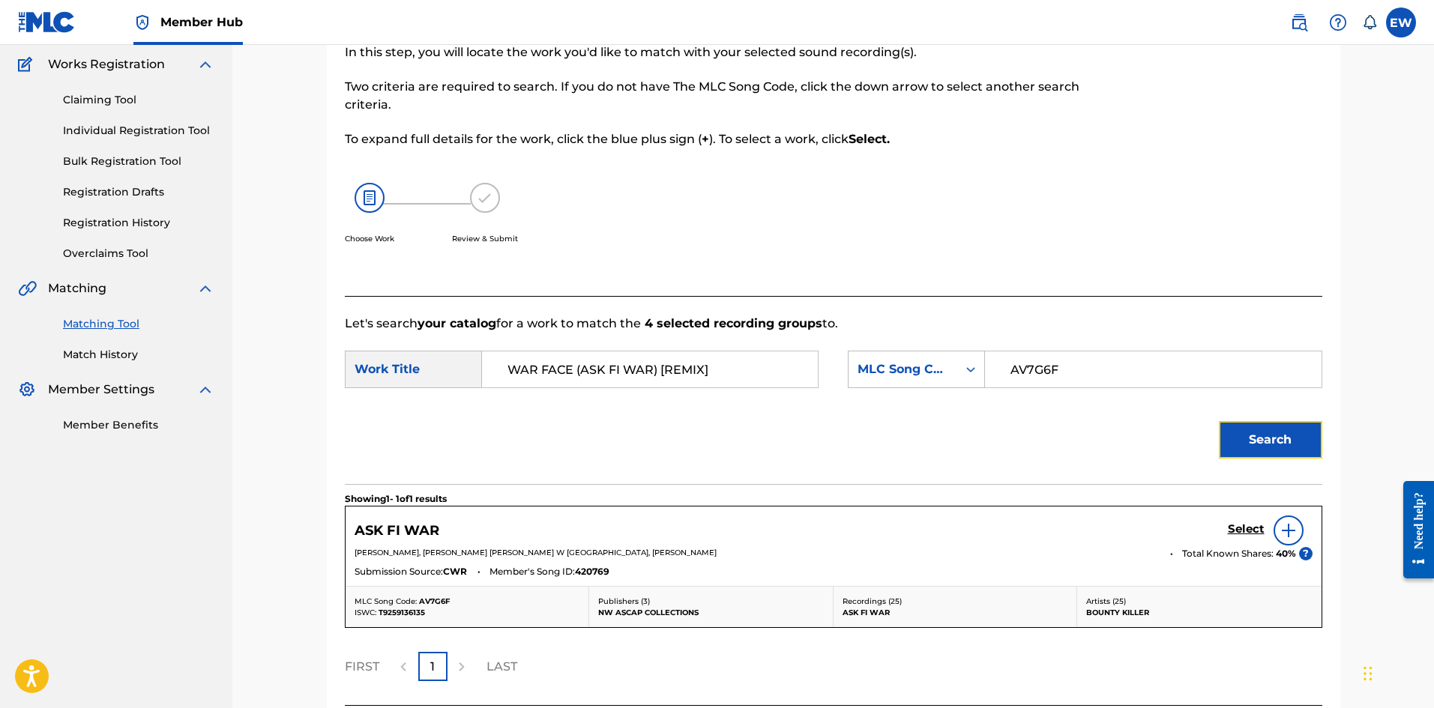
scroll to position [246, 0]
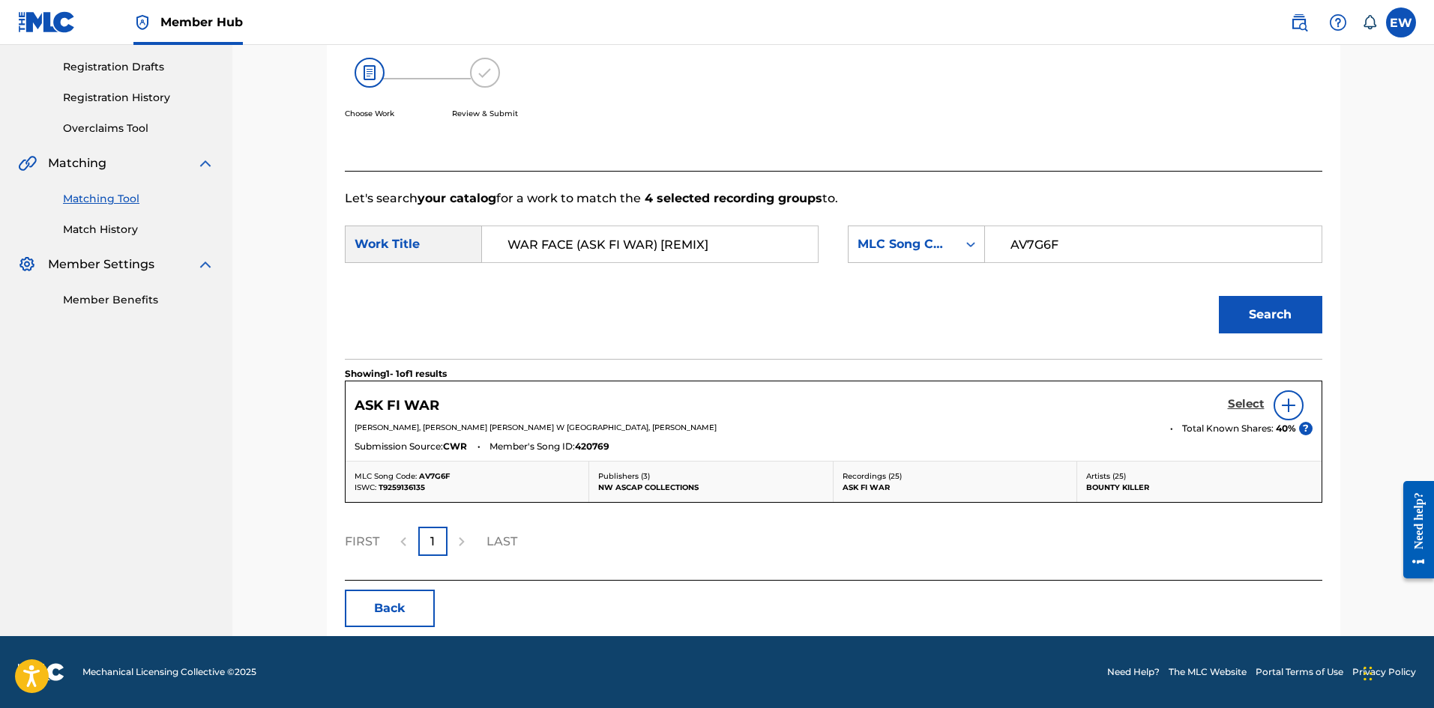
click at [1243, 401] on h5 "Select" at bounding box center [1246, 404] width 37 height 14
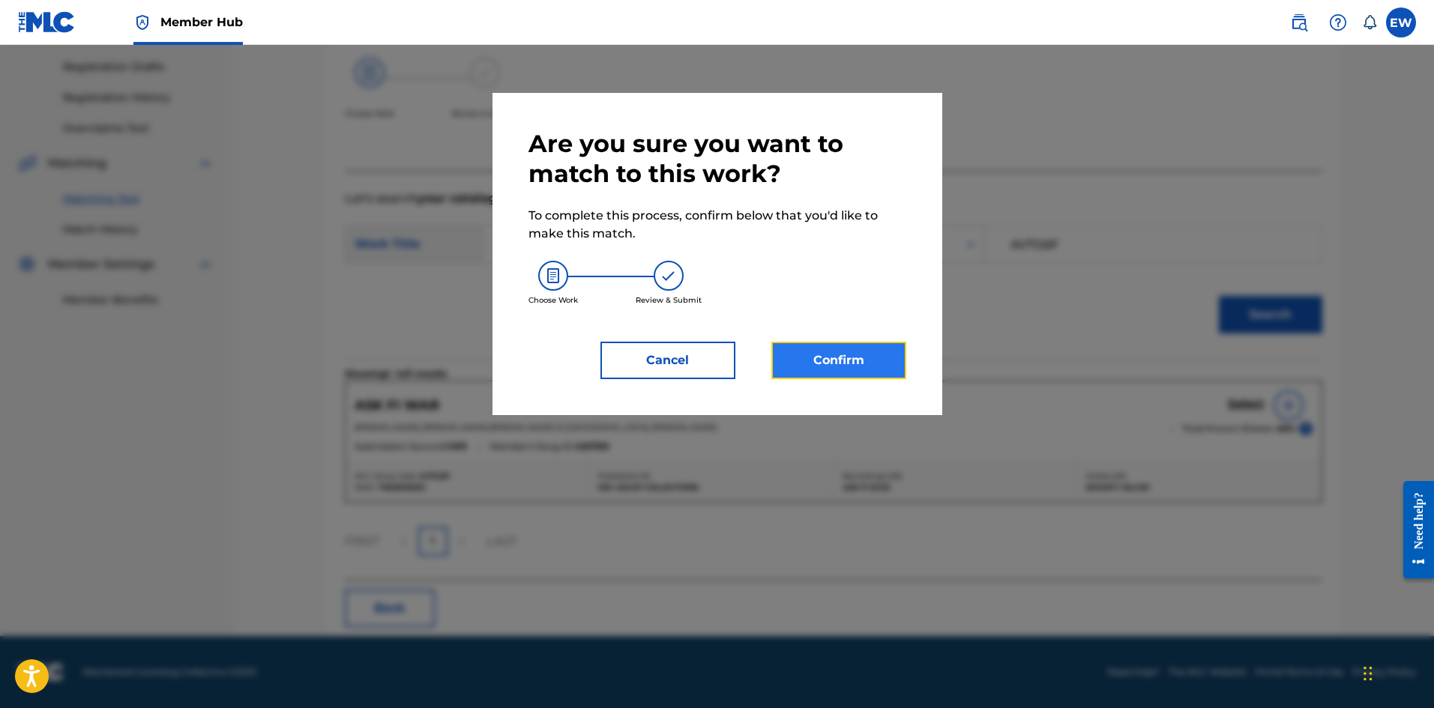
click at [859, 353] on button "Confirm" at bounding box center [838, 360] width 135 height 37
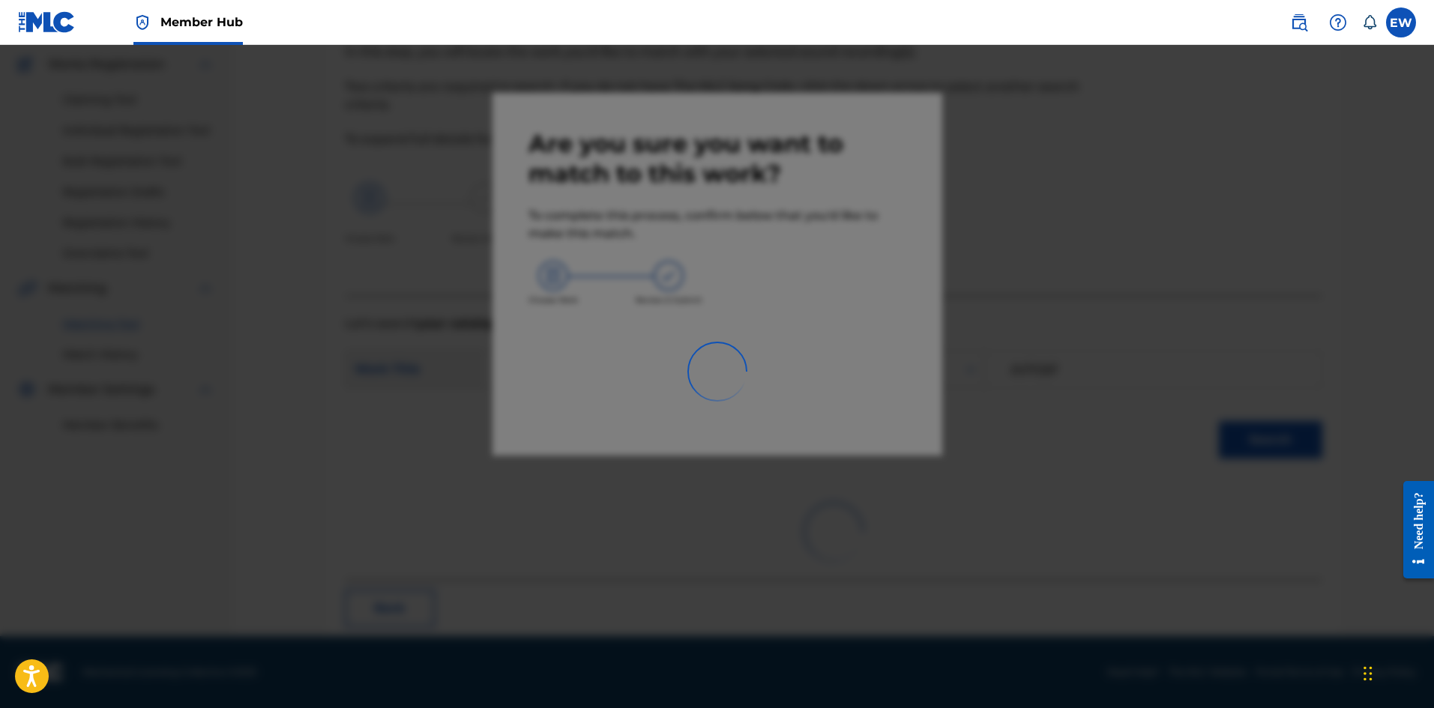
scroll to position [36, 0]
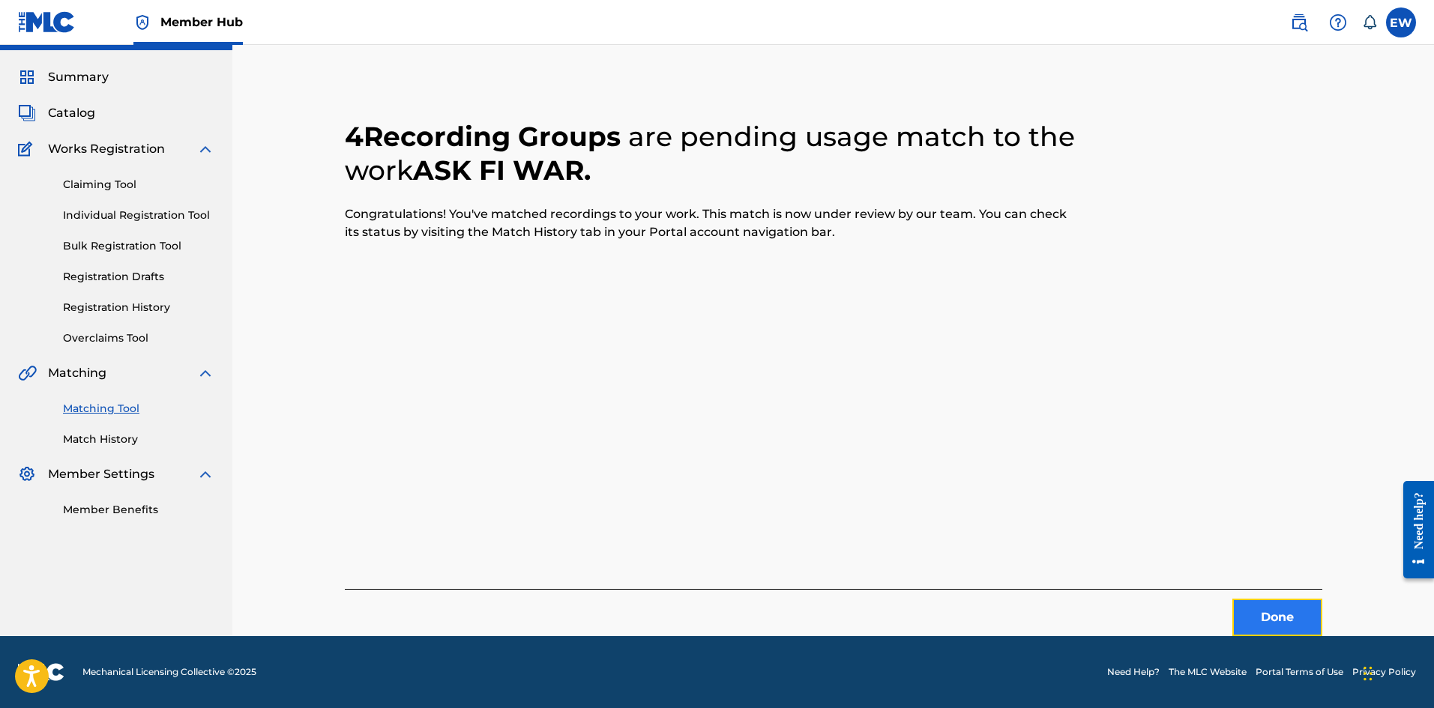
click at [1261, 607] on button "Done" at bounding box center [1277, 617] width 90 height 37
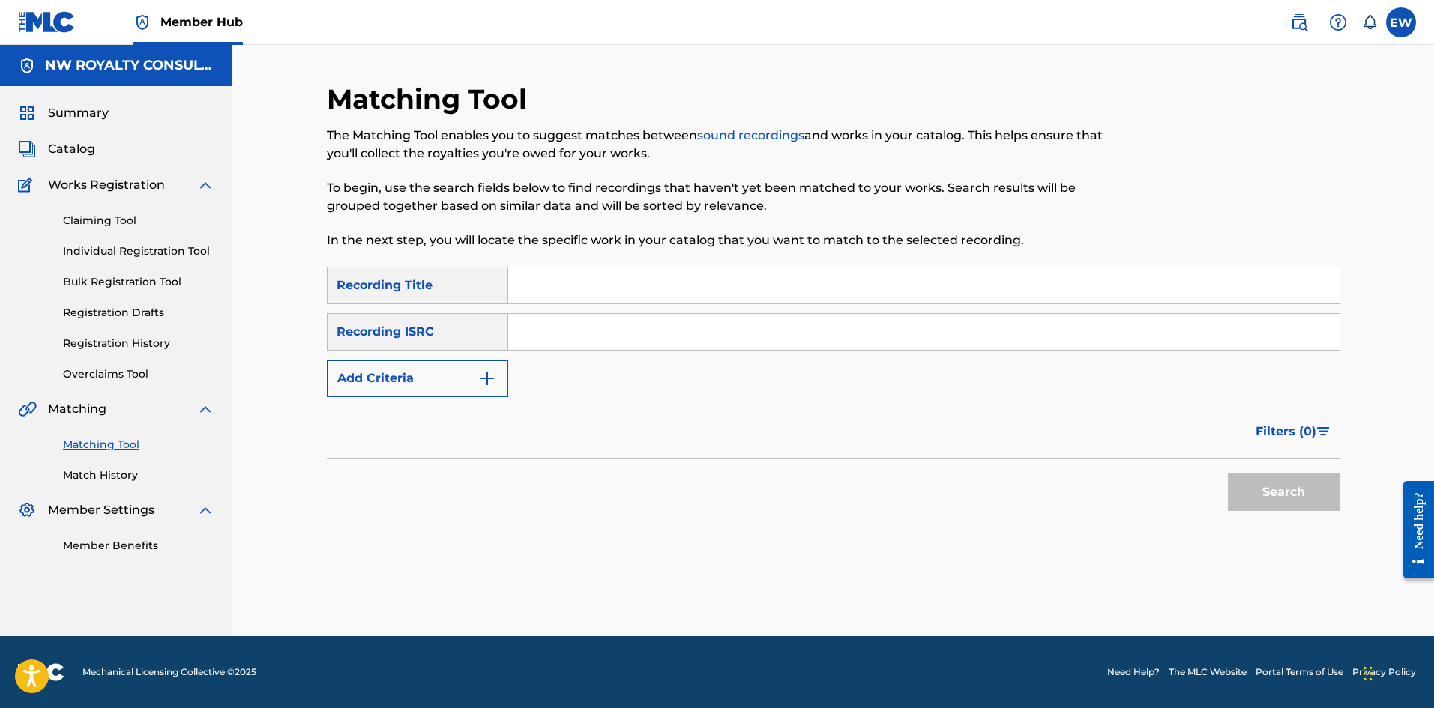
scroll to position [0, 0]
drag, startPoint x: 444, startPoint y: 382, endPoint x: 456, endPoint y: 373, distance: 13.9
click at [449, 380] on button "Add Criteria" at bounding box center [417, 378] width 181 height 37
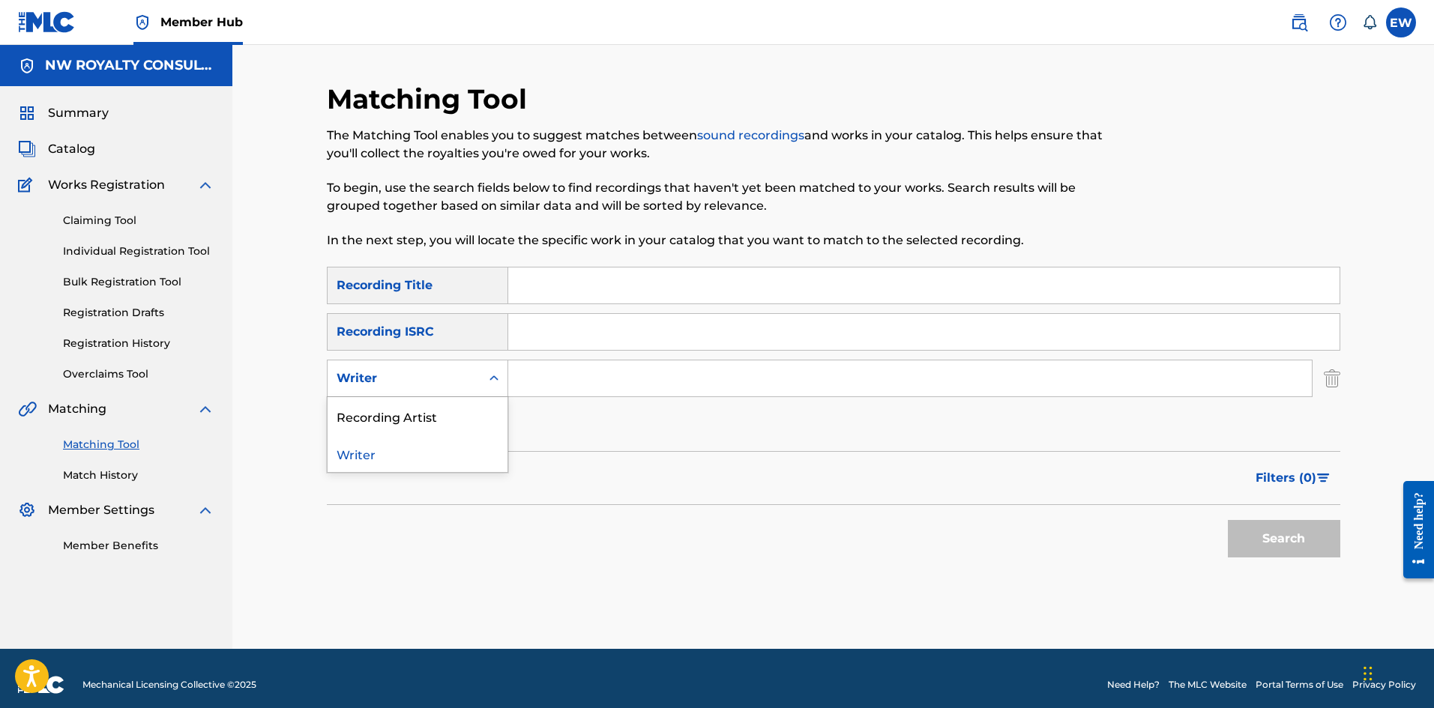
click at [452, 373] on div "Writer" at bounding box center [404, 379] width 135 height 18
drag, startPoint x: 420, startPoint y: 404, endPoint x: 428, endPoint y: 398, distance: 10.2
click at [420, 403] on div "Recording Artist" at bounding box center [418, 415] width 180 height 37
click at [552, 373] on input "Search Form" at bounding box center [909, 379] width 803 height 36
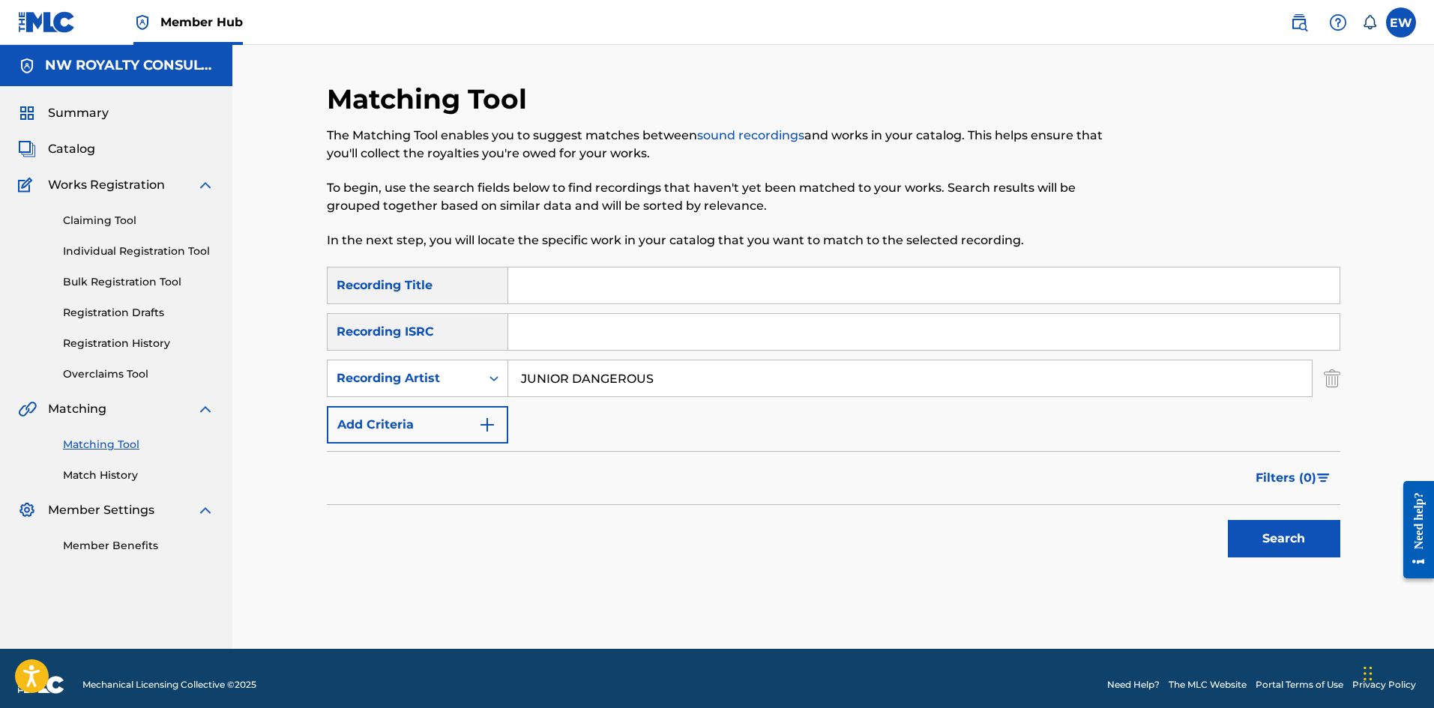
type input "JUNIOR DANGEROUS"
click at [628, 272] on input "Search Form" at bounding box center [923, 286] width 831 height 36
type input "WARNING"
click at [1247, 533] on button "Search" at bounding box center [1284, 538] width 112 height 37
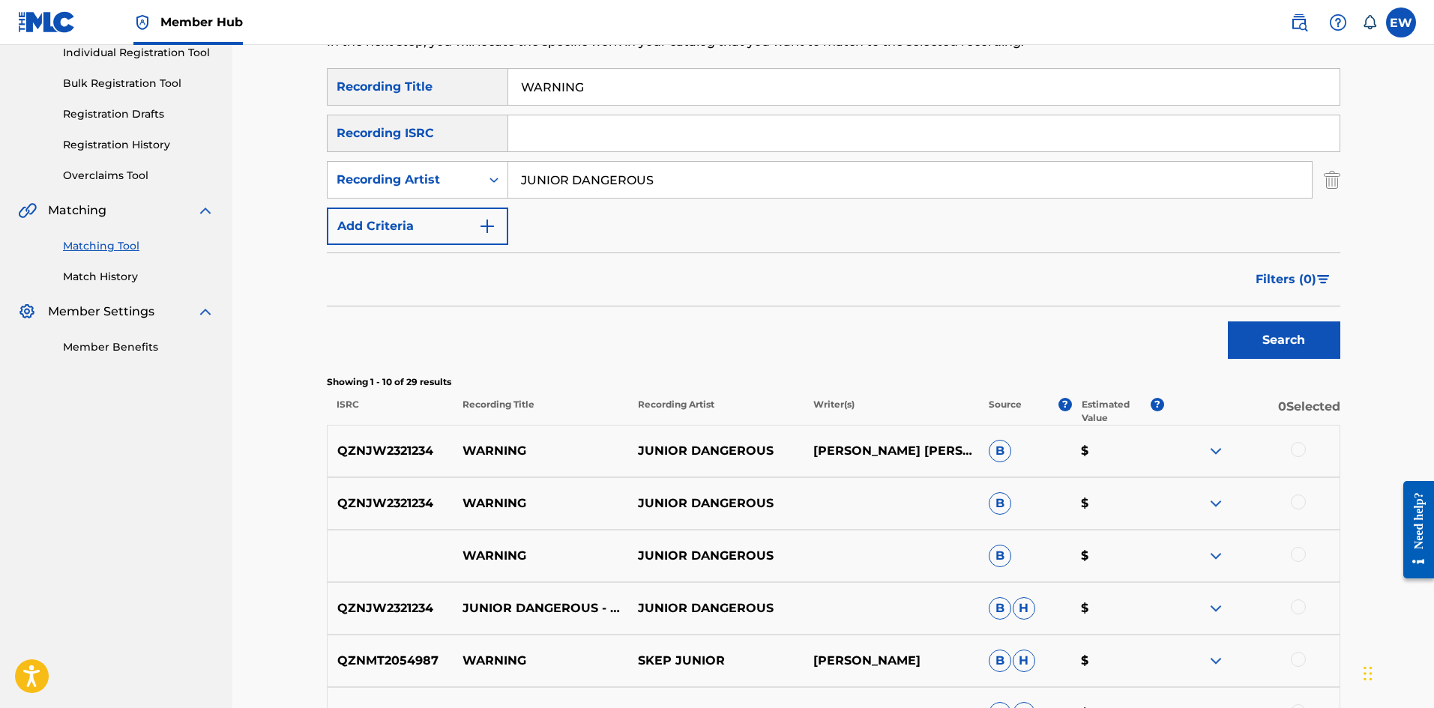
scroll to position [225, 0]
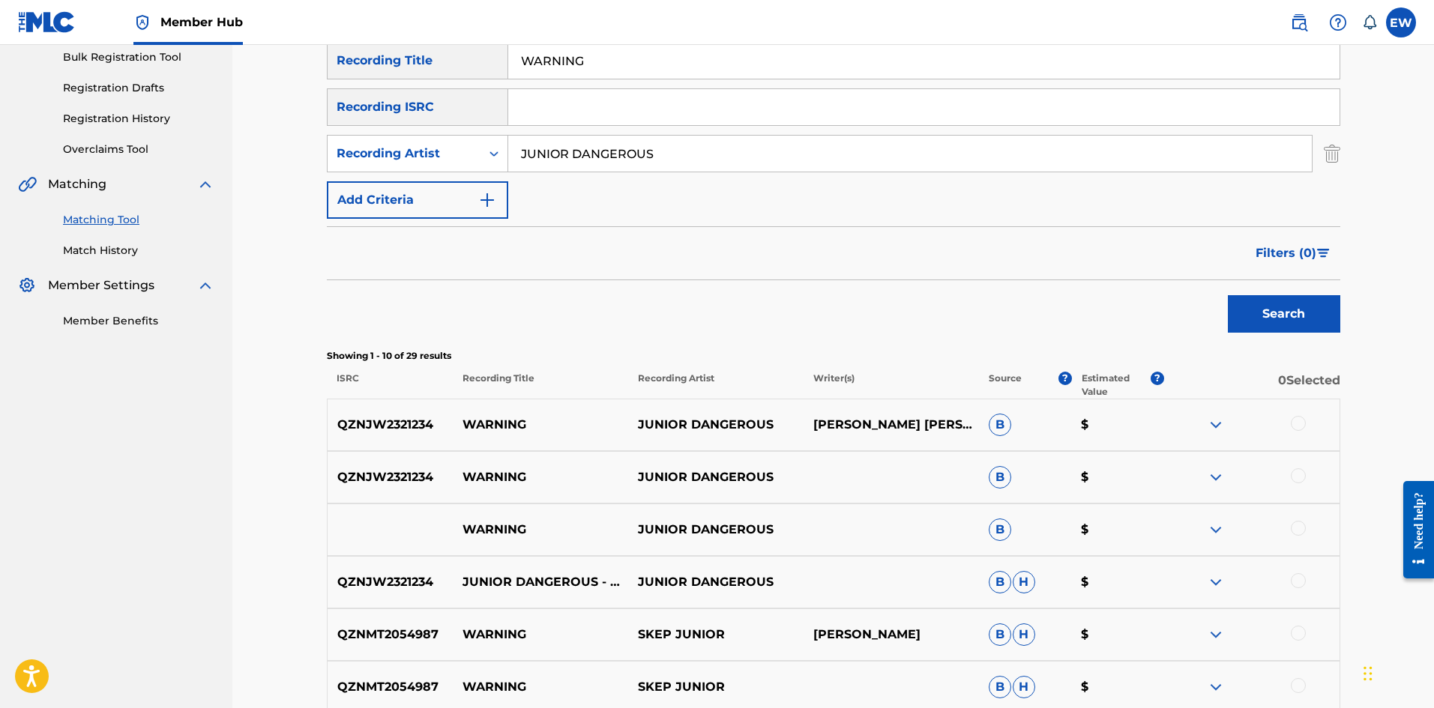
click at [1300, 426] on div at bounding box center [1298, 423] width 15 height 15
click at [1303, 478] on div at bounding box center [1298, 475] width 15 height 15
drag, startPoint x: 1299, startPoint y: 527, endPoint x: 1285, endPoint y: 525, distance: 14.3
click at [1298, 526] on div at bounding box center [1298, 528] width 15 height 15
click at [1044, 582] on button "Match 3 Groups" at bounding box center [1054, 585] width 166 height 37
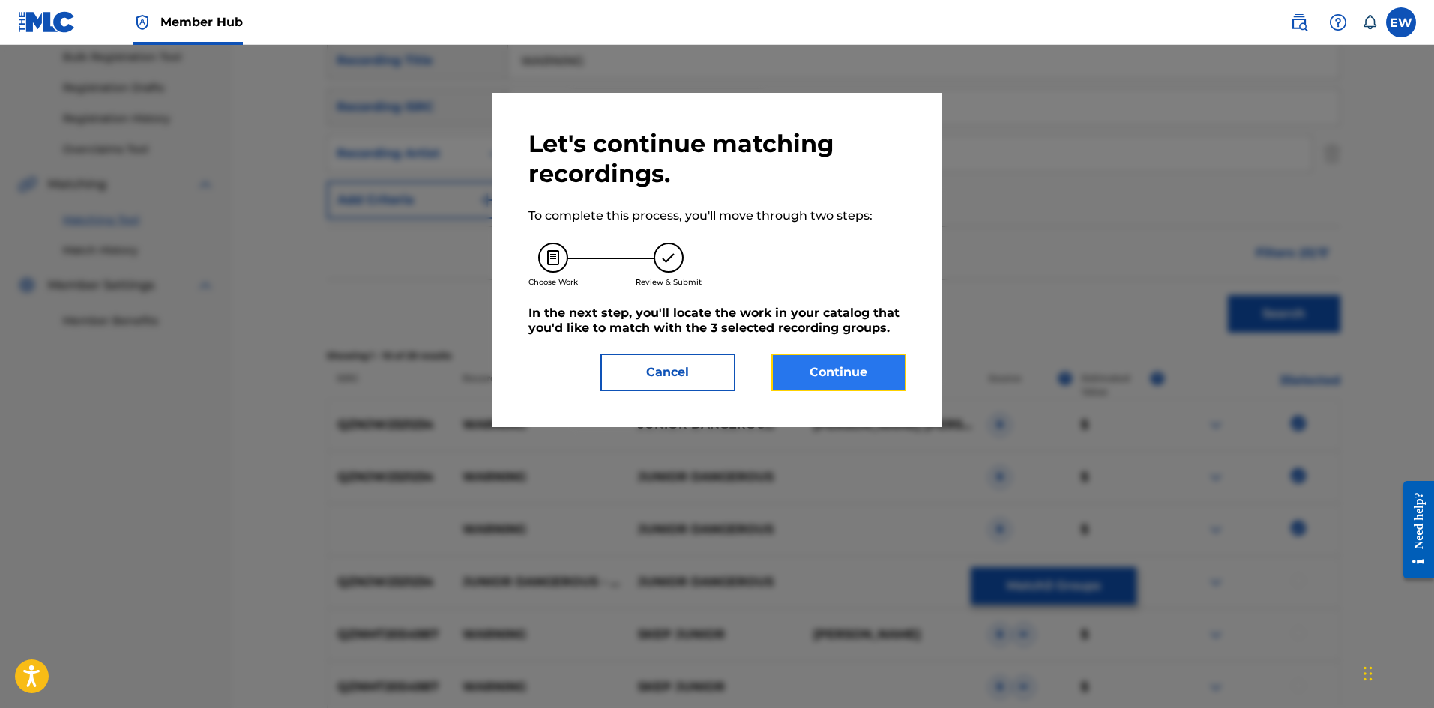
click at [778, 368] on button "Continue" at bounding box center [838, 372] width 135 height 37
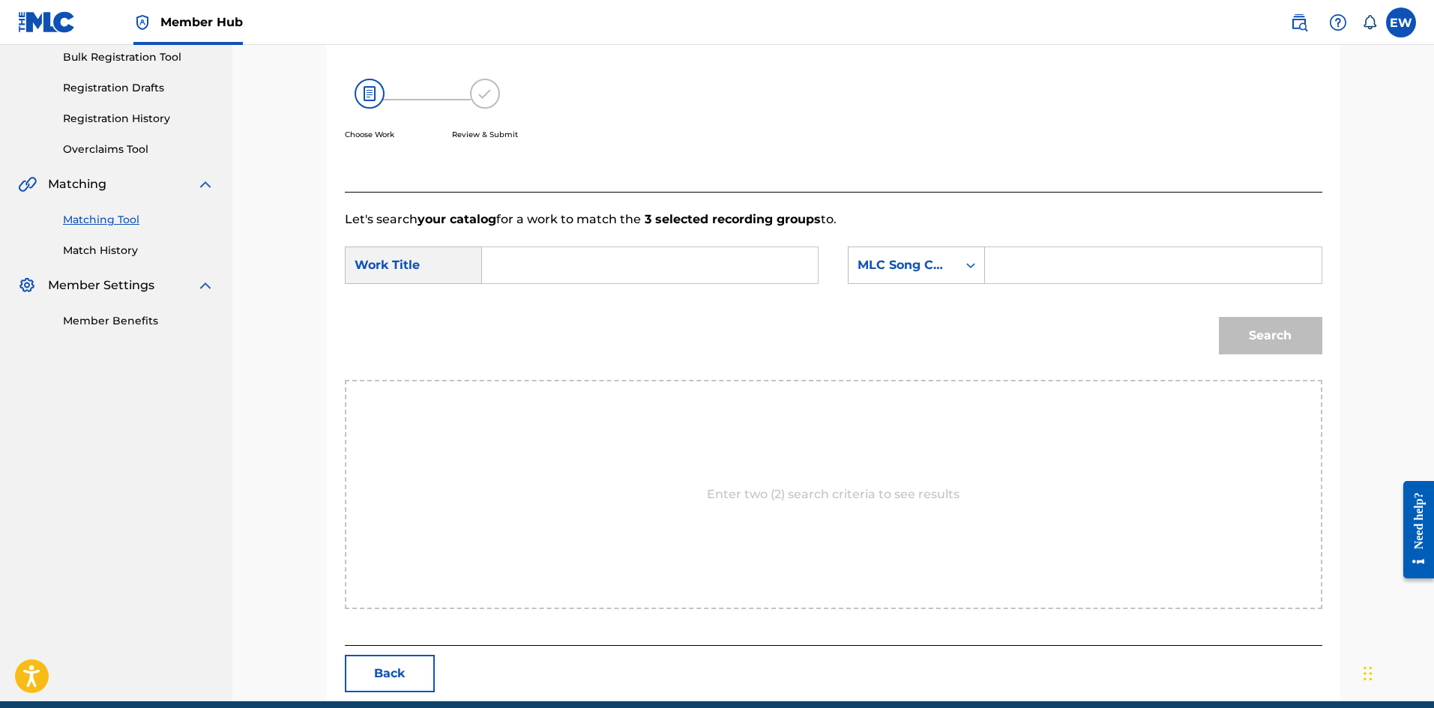
click at [648, 268] on input "Search Form" at bounding box center [650, 265] width 310 height 36
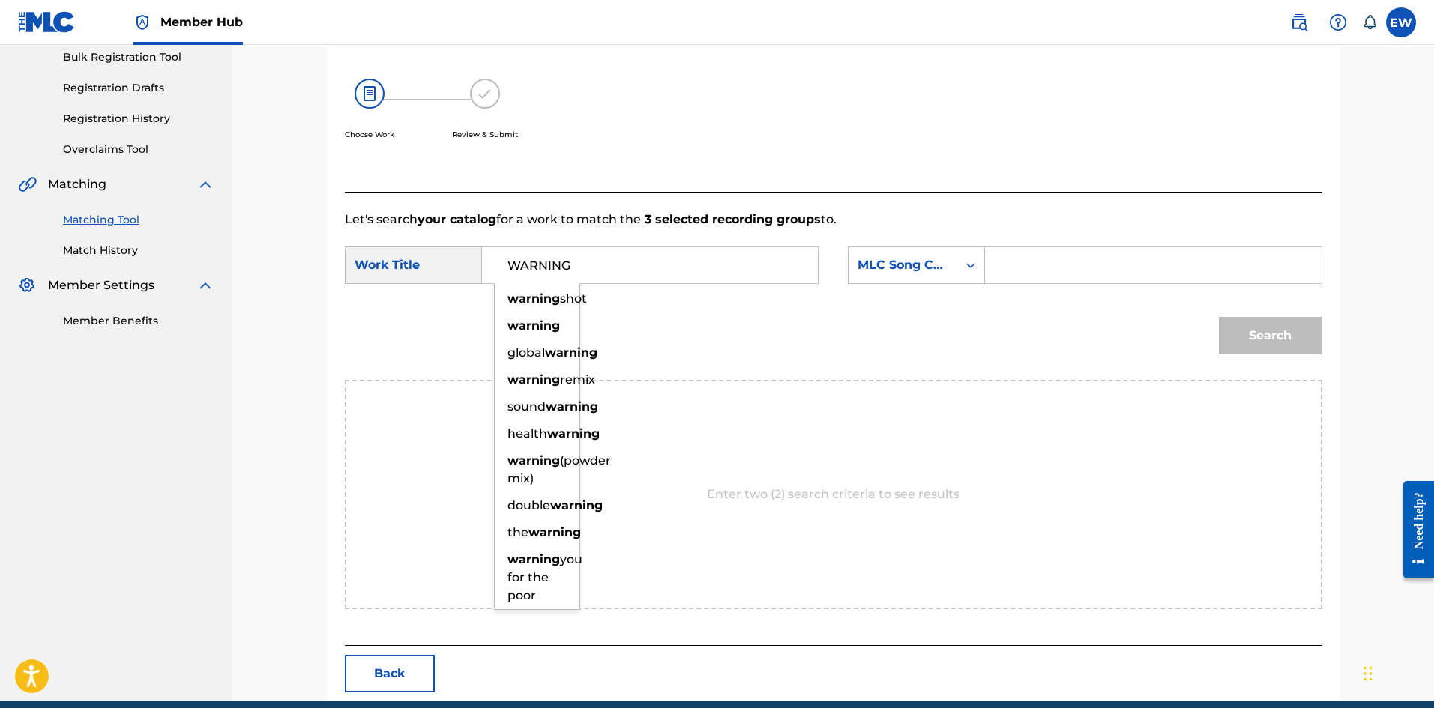
type input "WARNING"
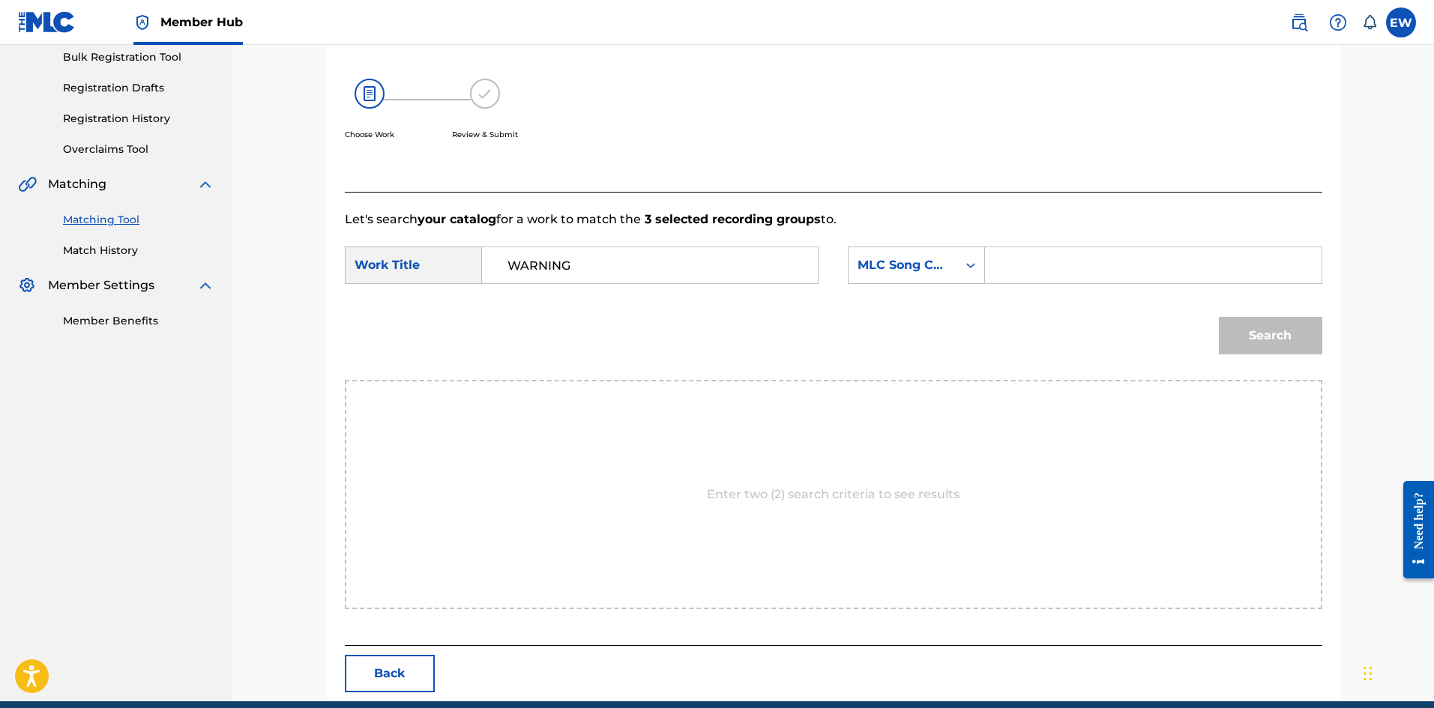
click at [1126, 250] on input "Search Form" at bounding box center [1153, 265] width 310 height 36
type input "W57V5D"
click at [1268, 334] on button "Search" at bounding box center [1270, 335] width 103 height 37
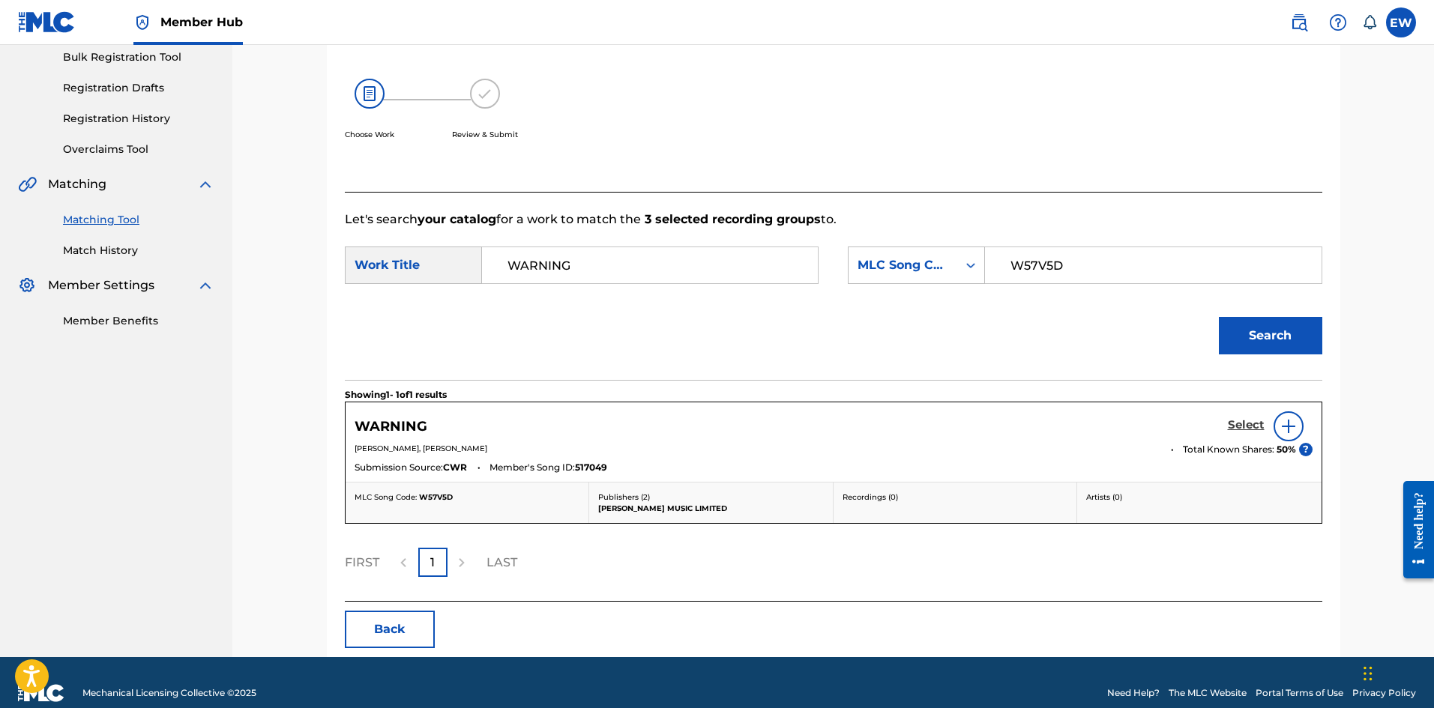
click at [1243, 420] on h5 "Select" at bounding box center [1246, 425] width 37 height 14
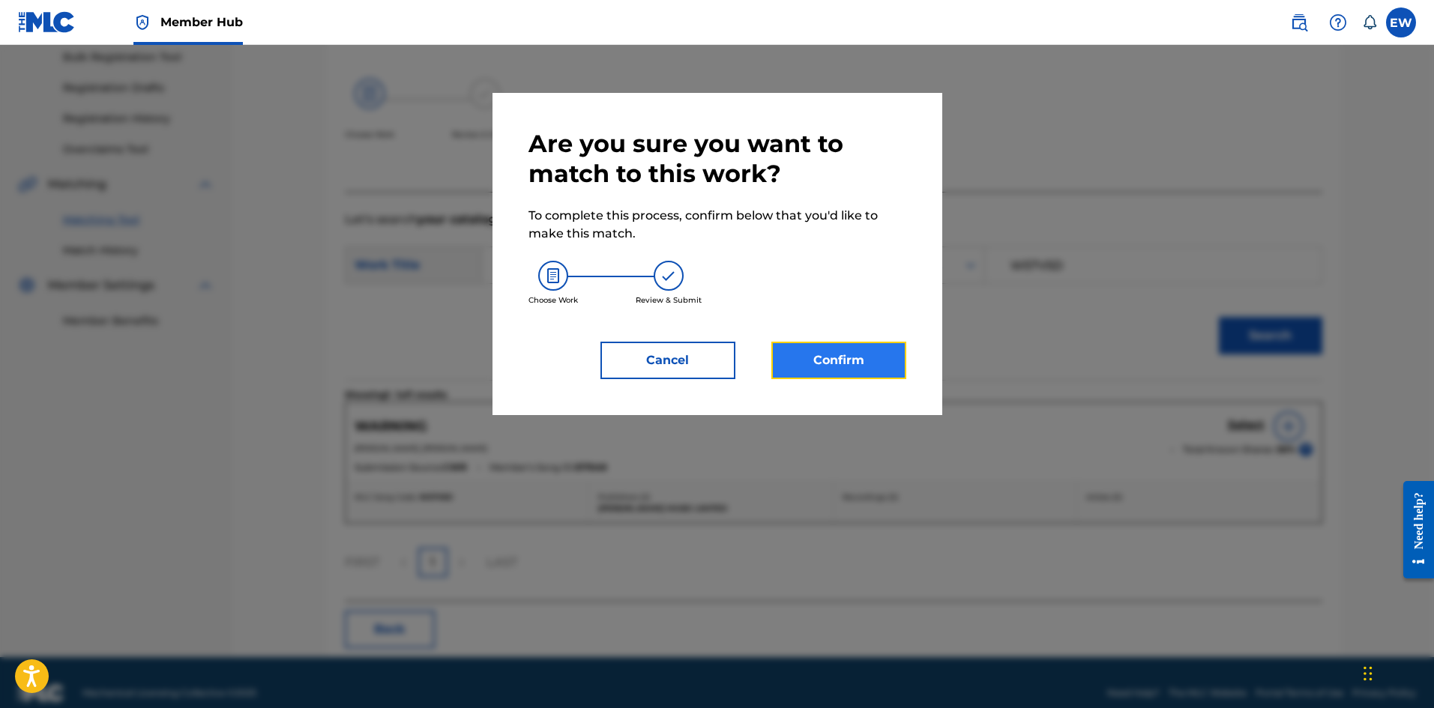
click at [872, 358] on button "Confirm" at bounding box center [838, 360] width 135 height 37
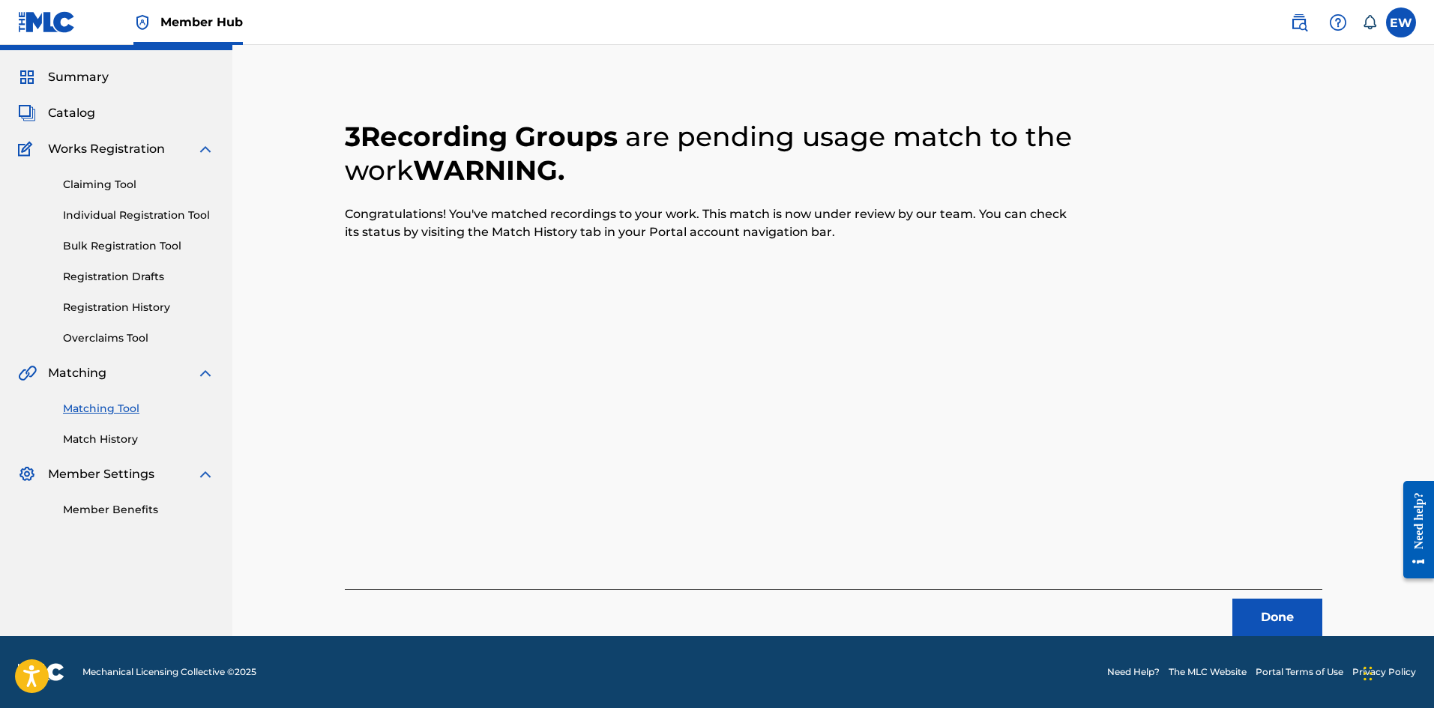
scroll to position [36, 0]
click at [1287, 618] on button "Done" at bounding box center [1277, 617] width 90 height 37
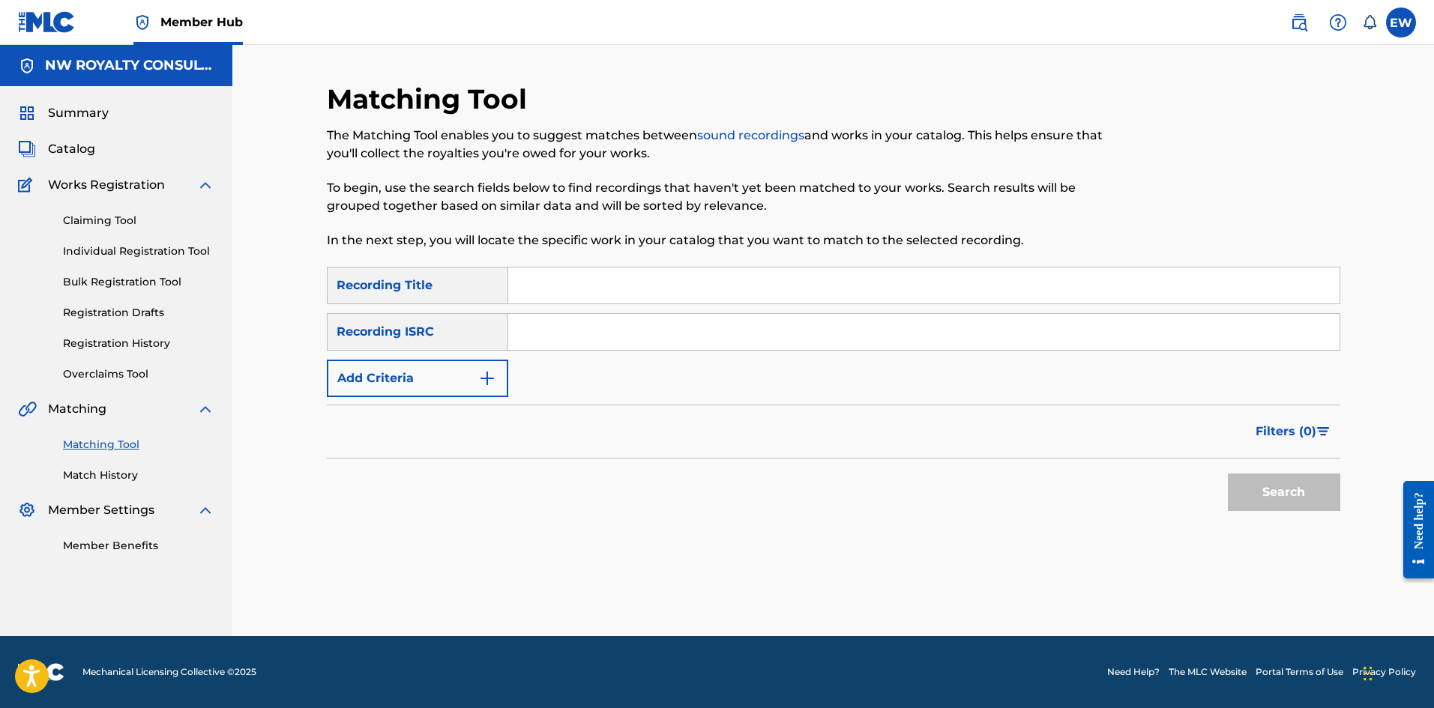
scroll to position [0, 0]
drag, startPoint x: 435, startPoint y: 369, endPoint x: 444, endPoint y: 359, distance: 13.3
click at [438, 364] on button "Add Criteria" at bounding box center [417, 378] width 181 height 37
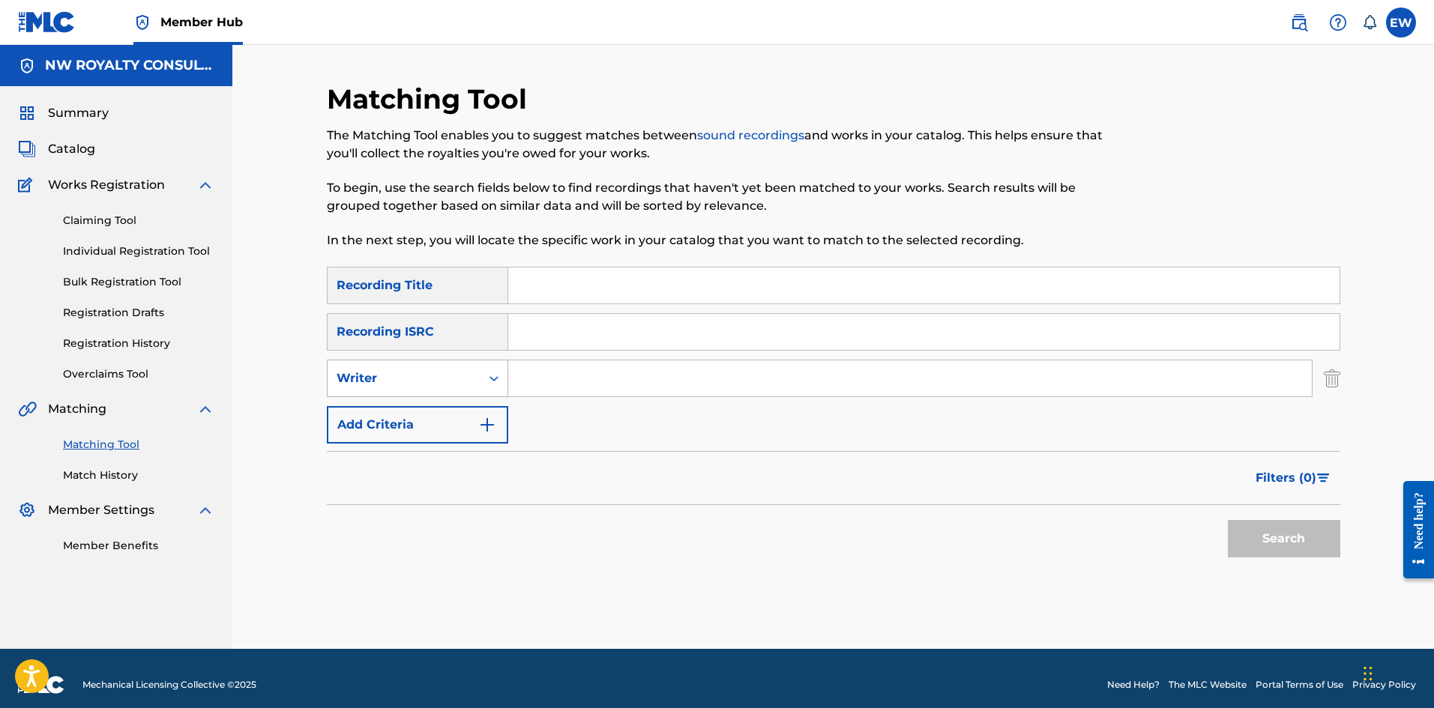
click at [443, 366] on div "Writer" at bounding box center [417, 378] width 181 height 37
drag, startPoint x: 428, startPoint y: 405, endPoint x: 471, endPoint y: 392, distance: 44.8
click at [438, 402] on div "Recording Artist" at bounding box center [418, 415] width 180 height 37
click at [573, 370] on input "Search Form" at bounding box center [909, 379] width 803 height 36
type input "KAEPABLE"
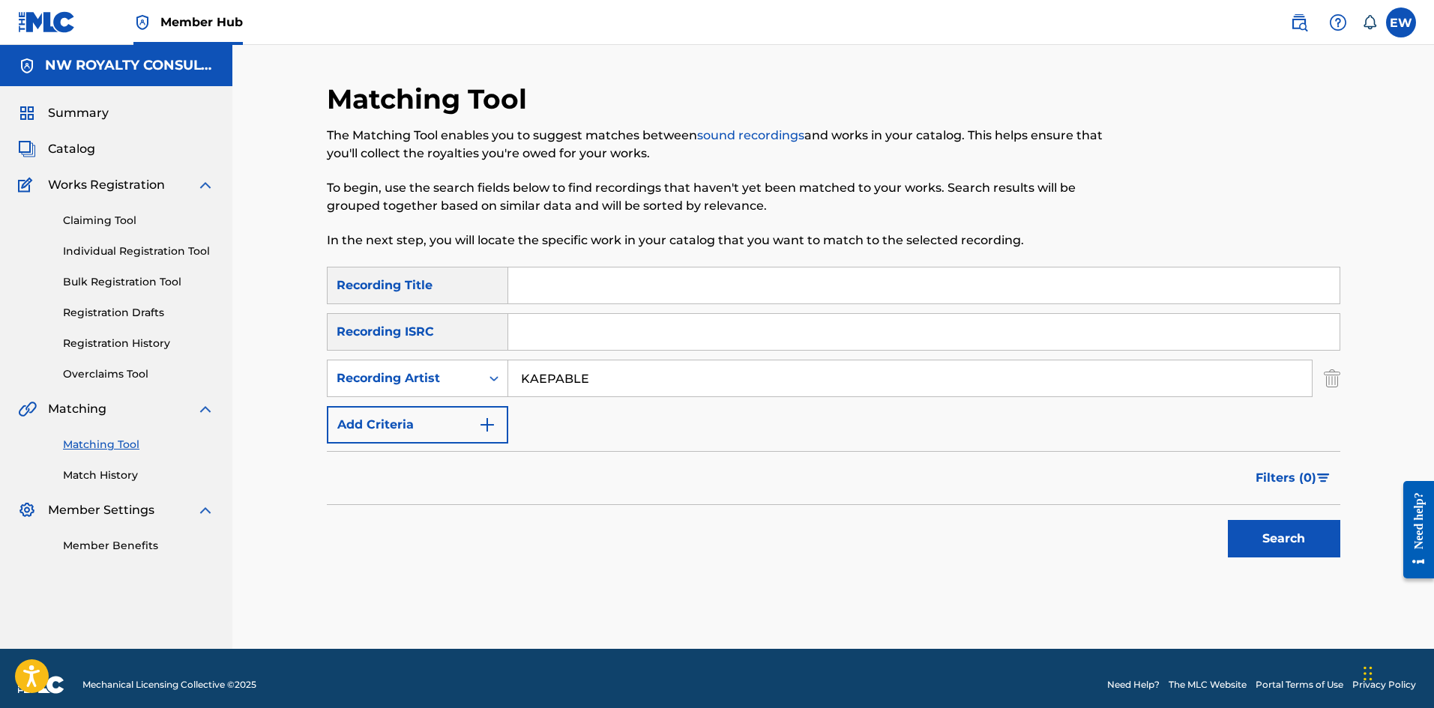
click at [647, 283] on input "Search Form" at bounding box center [923, 286] width 831 height 36
type input "WARNING"
drag, startPoint x: 1281, startPoint y: 516, endPoint x: 1255, endPoint y: 518, distance: 26.3
click at [1279, 516] on div "Search" at bounding box center [1280, 535] width 120 height 60
drag, startPoint x: 1229, startPoint y: 520, endPoint x: 1231, endPoint y: 500, distance: 20.3
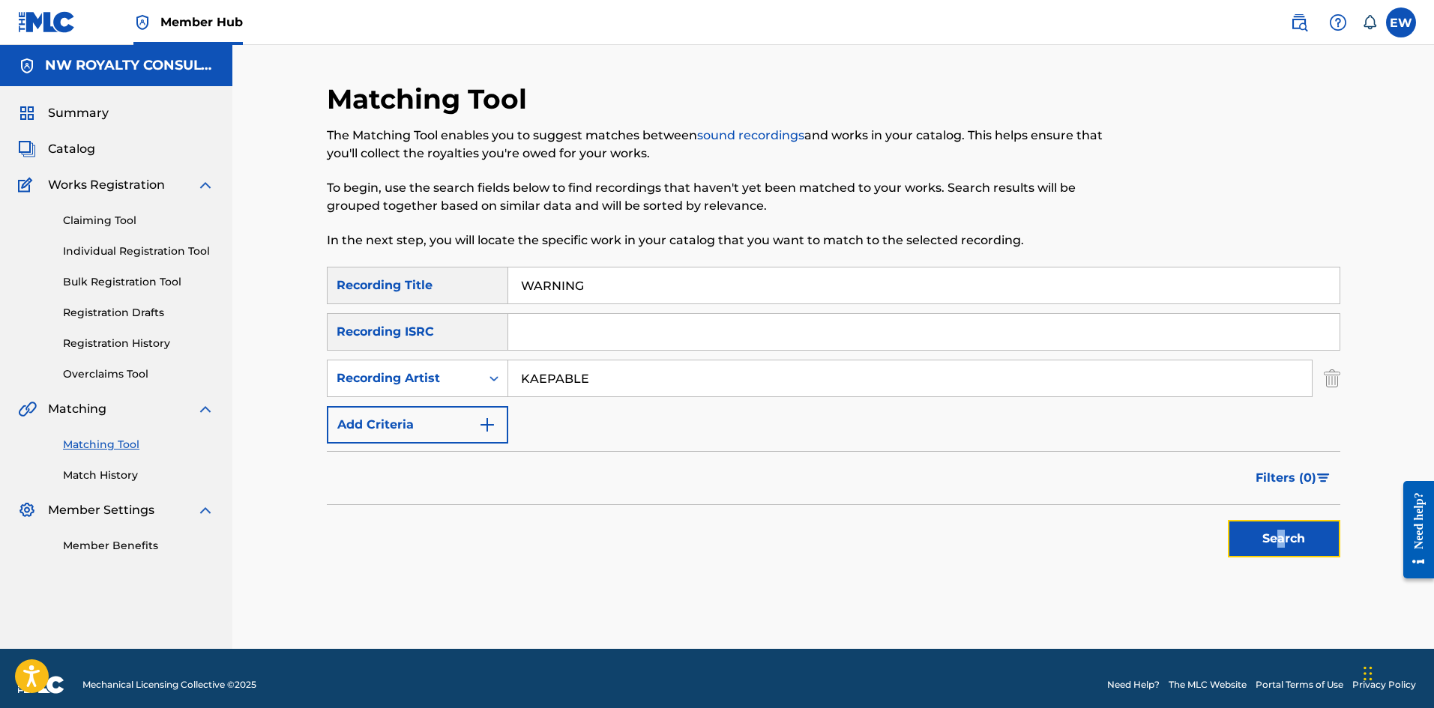
click at [1230, 519] on div "Search" at bounding box center [1280, 535] width 120 height 60
drag, startPoint x: 1276, startPoint y: 553, endPoint x: 1275, endPoint y: 544, distance: 9.1
click at [1277, 553] on button "Search" at bounding box center [1284, 538] width 112 height 37
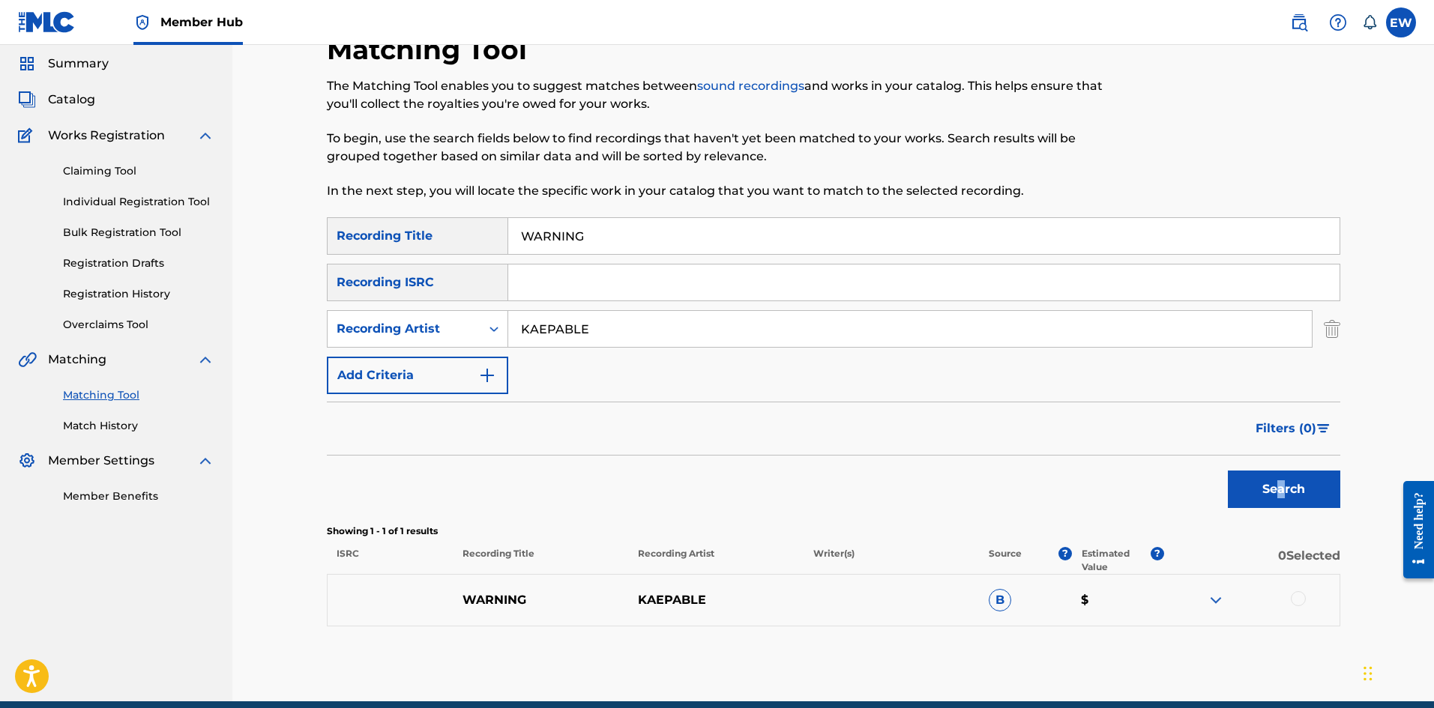
scroll to position [75, 0]
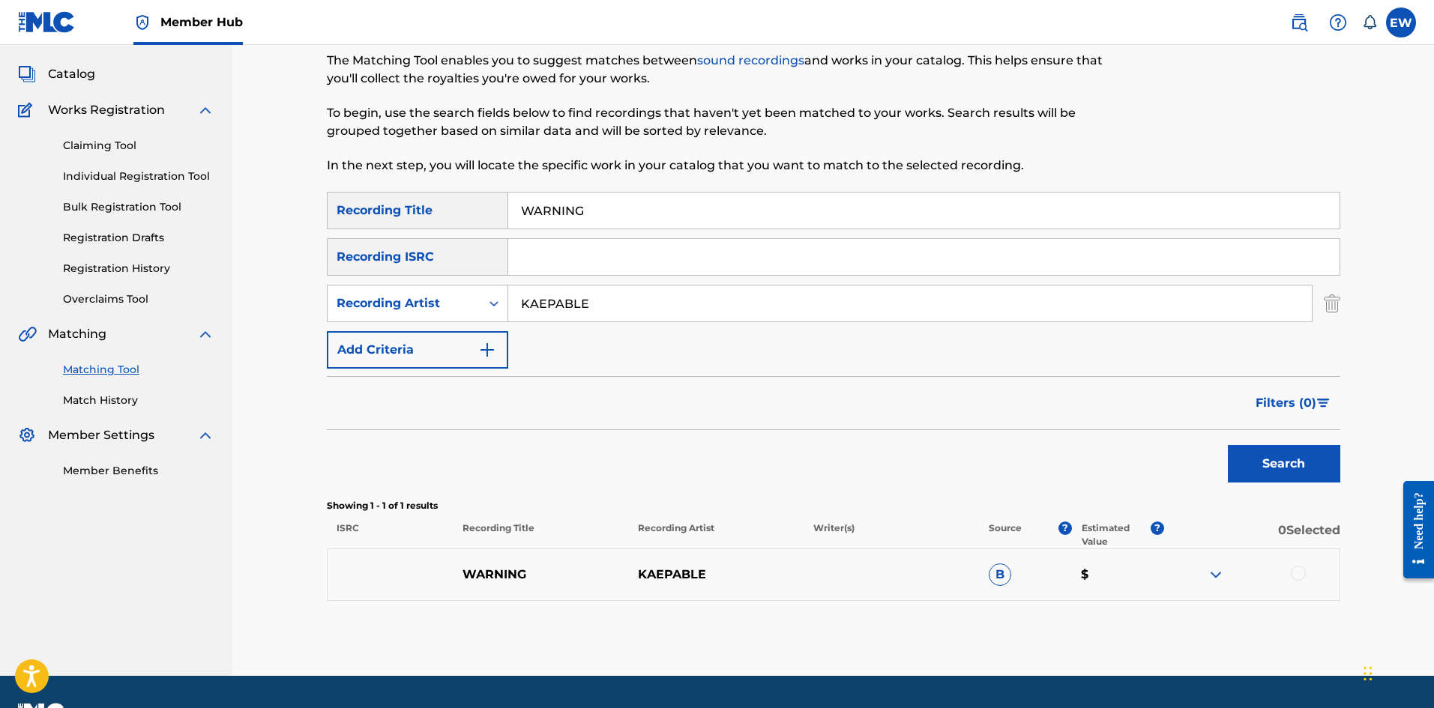
click at [1300, 575] on div at bounding box center [1298, 573] width 15 height 15
click at [1073, 588] on button "Match 1 Group" at bounding box center [1054, 585] width 166 height 37
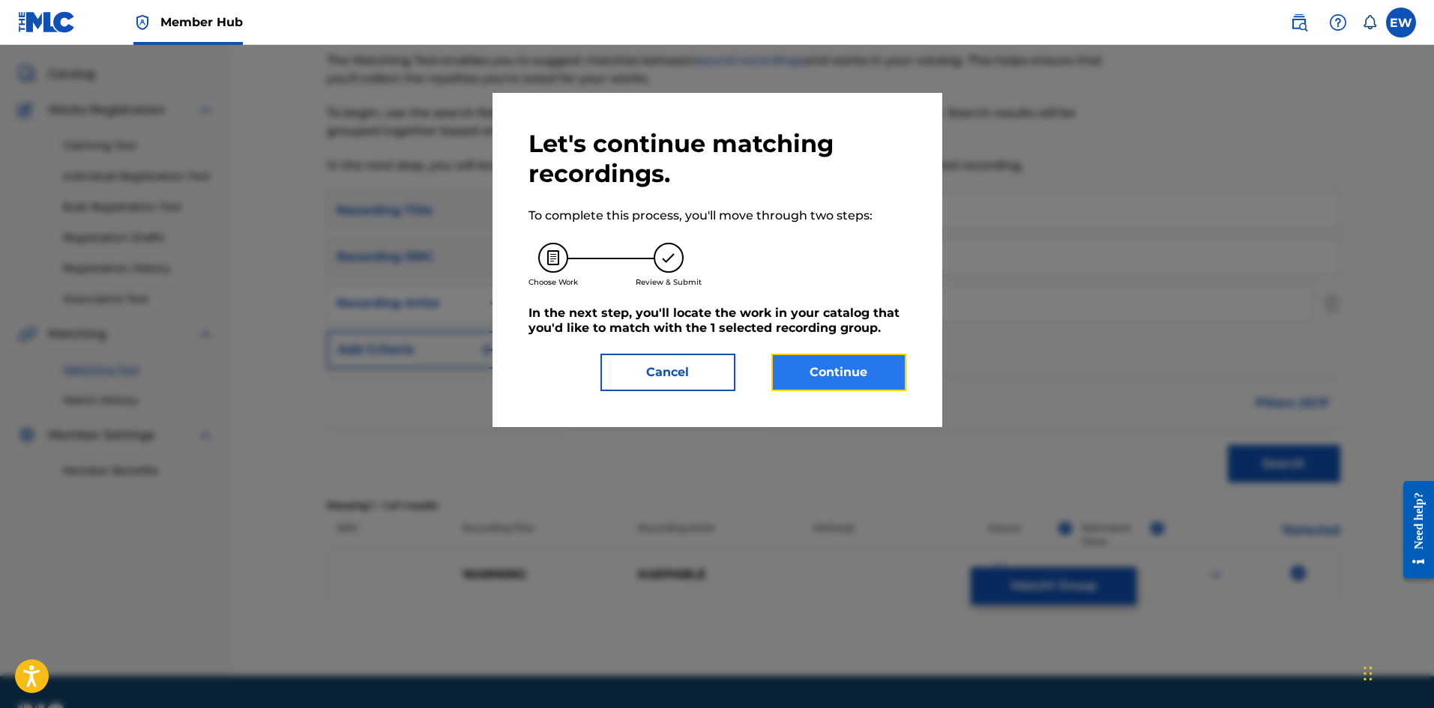
click at [870, 363] on button "Continue" at bounding box center [838, 372] width 135 height 37
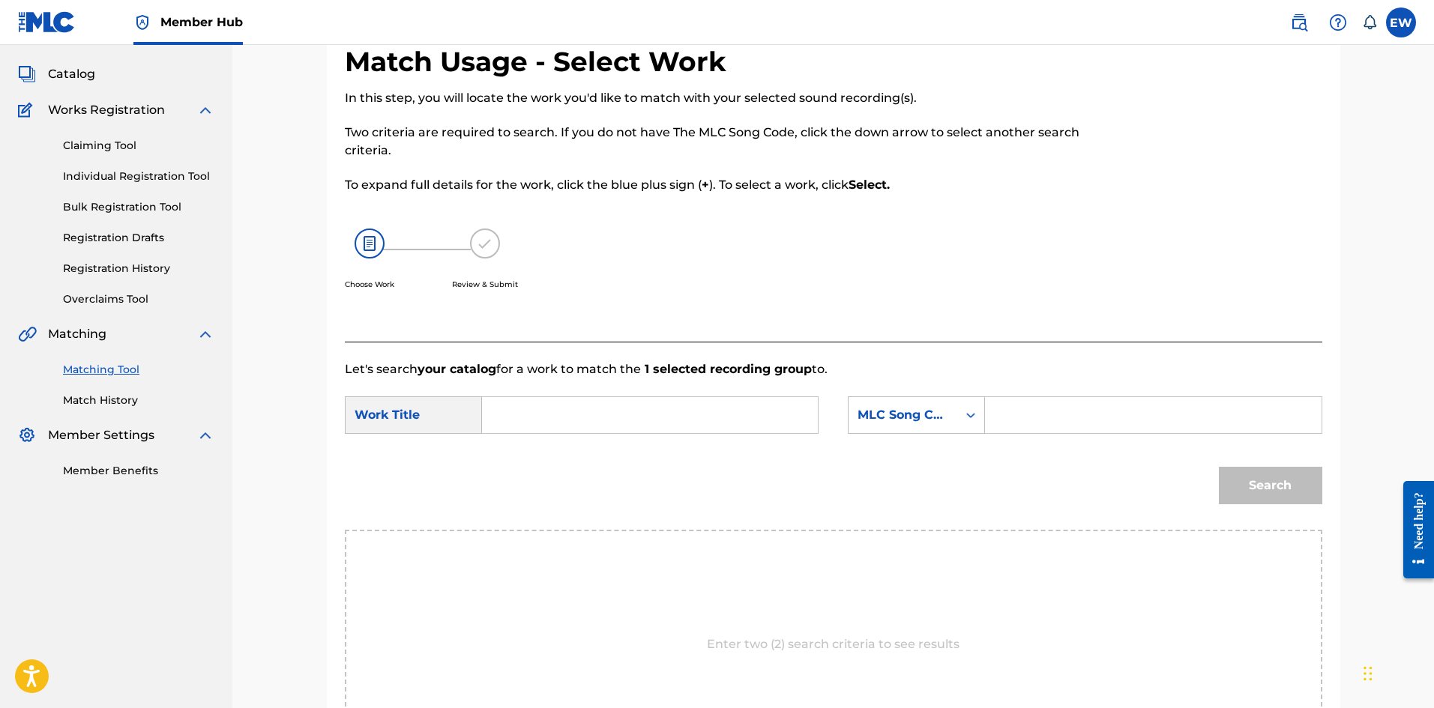
click at [636, 414] on input "Search Form" at bounding box center [650, 415] width 310 height 36
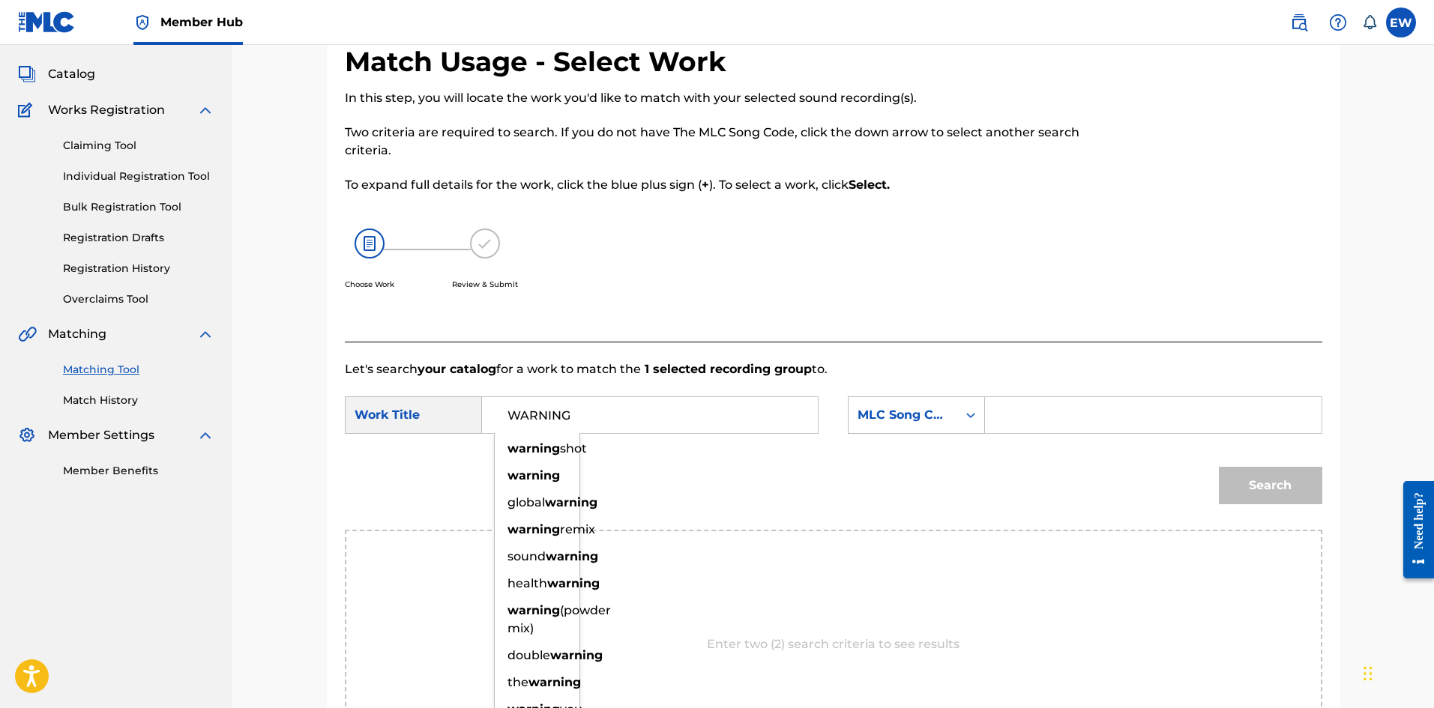
type input "WARNING"
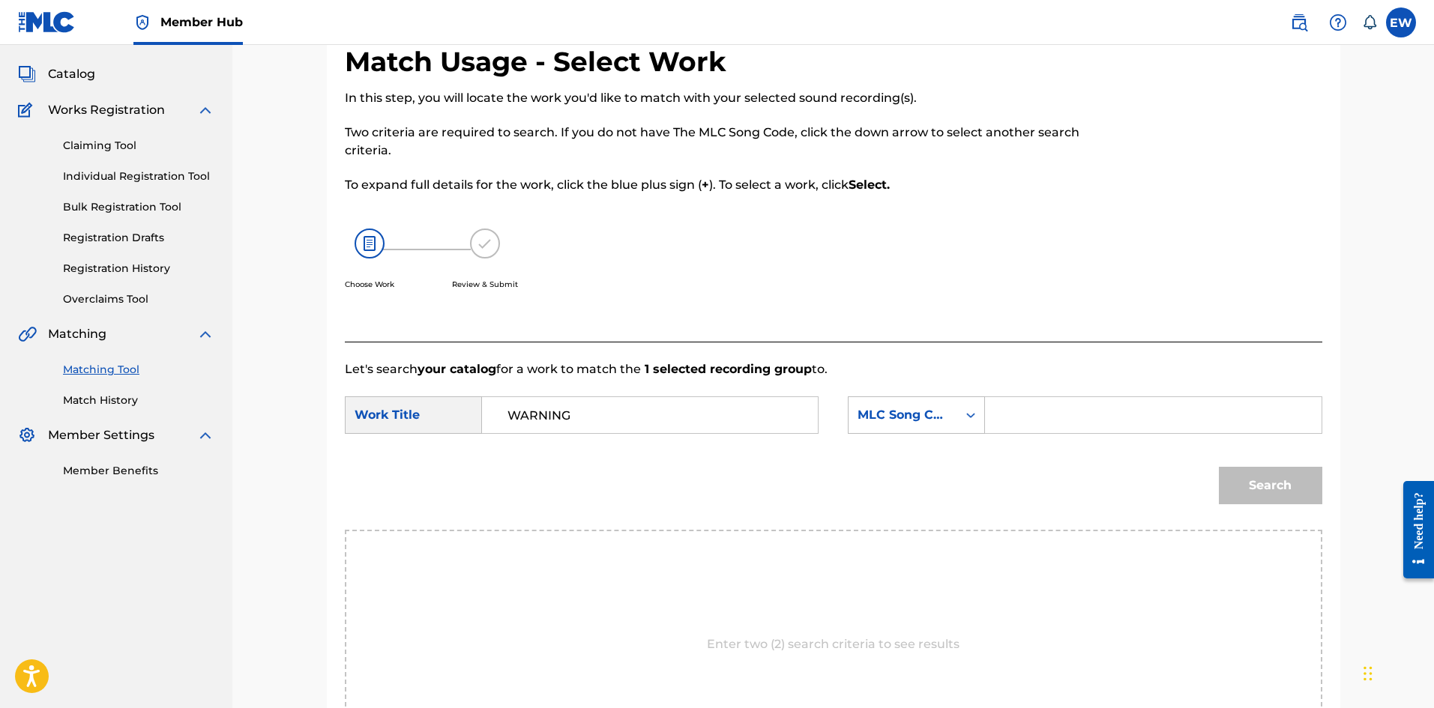
click at [1051, 408] on input "Search Form" at bounding box center [1153, 415] width 310 height 36
type input "WB2MD1"
click at [1282, 497] on button "Search" at bounding box center [1270, 485] width 103 height 37
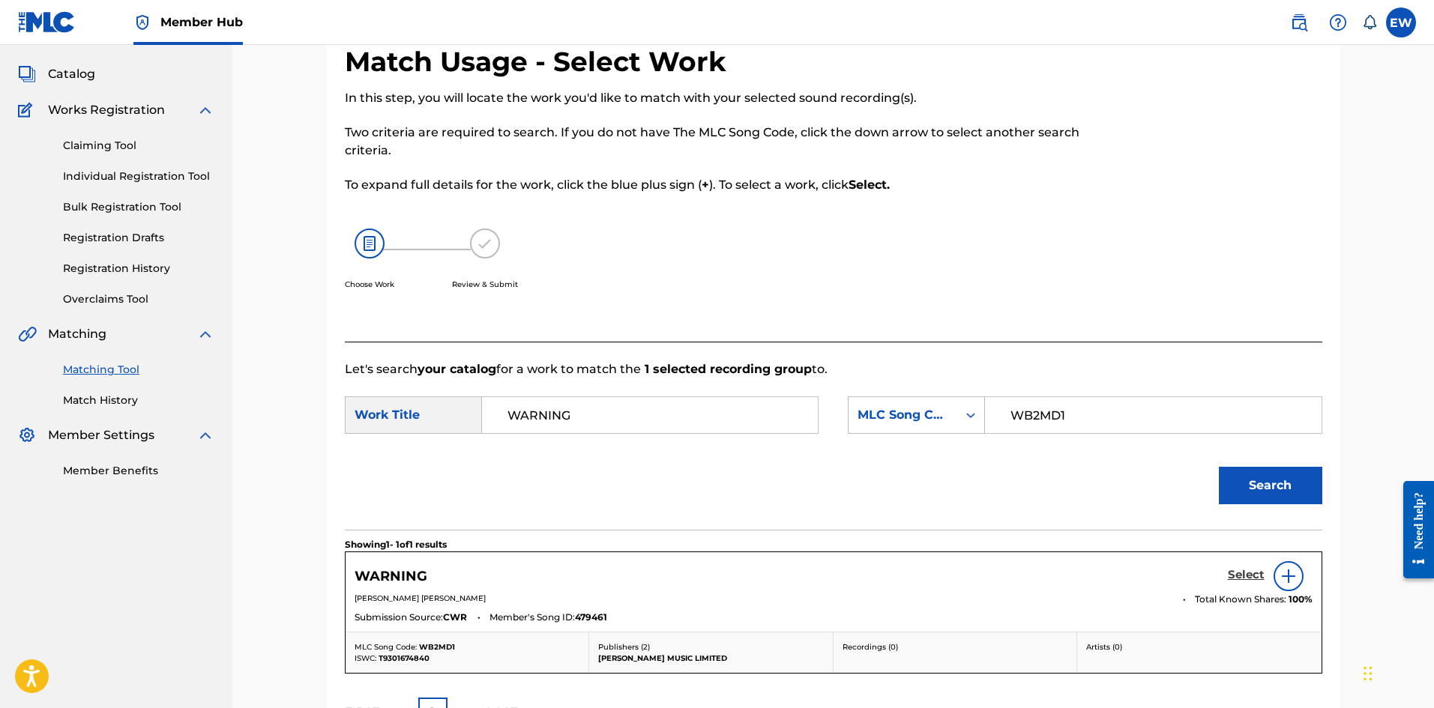
click at [1247, 569] on h5 "Select" at bounding box center [1246, 575] width 37 height 14
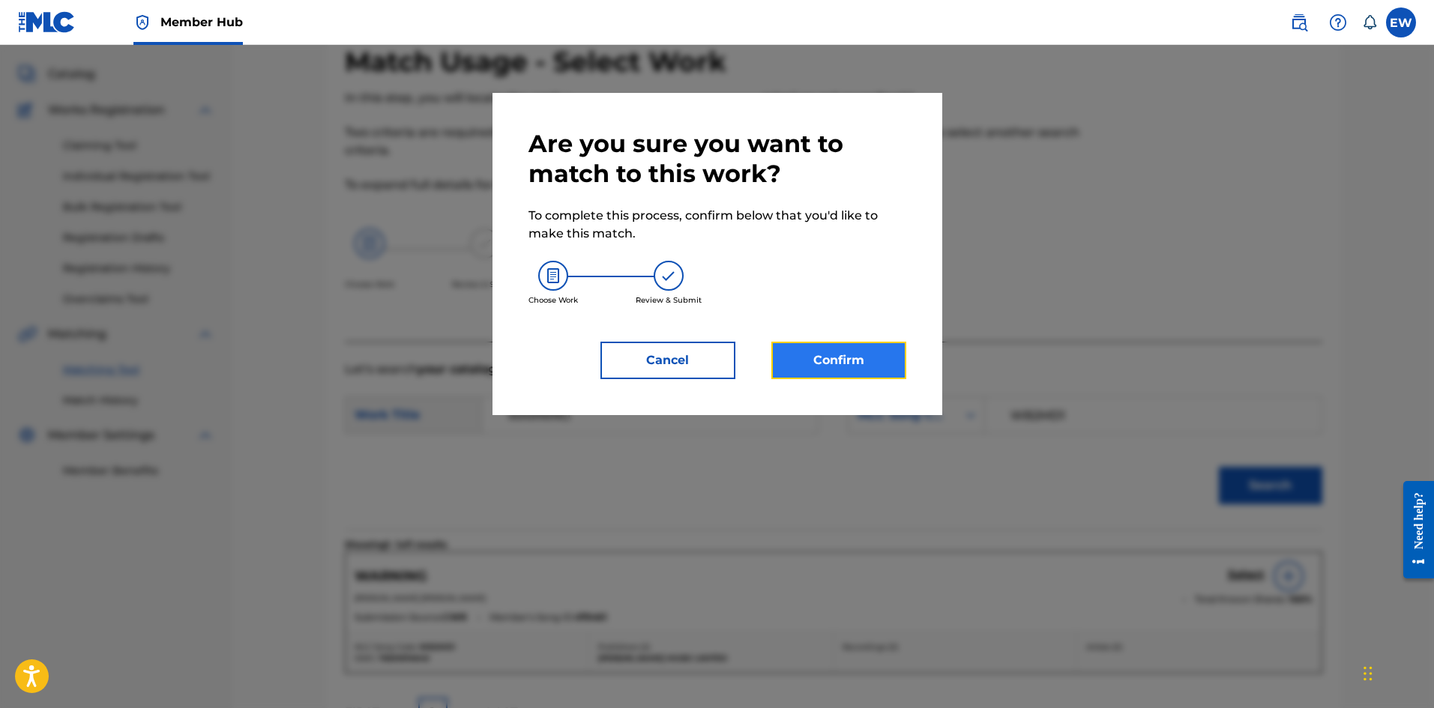
click at [856, 358] on button "Confirm" at bounding box center [838, 360] width 135 height 37
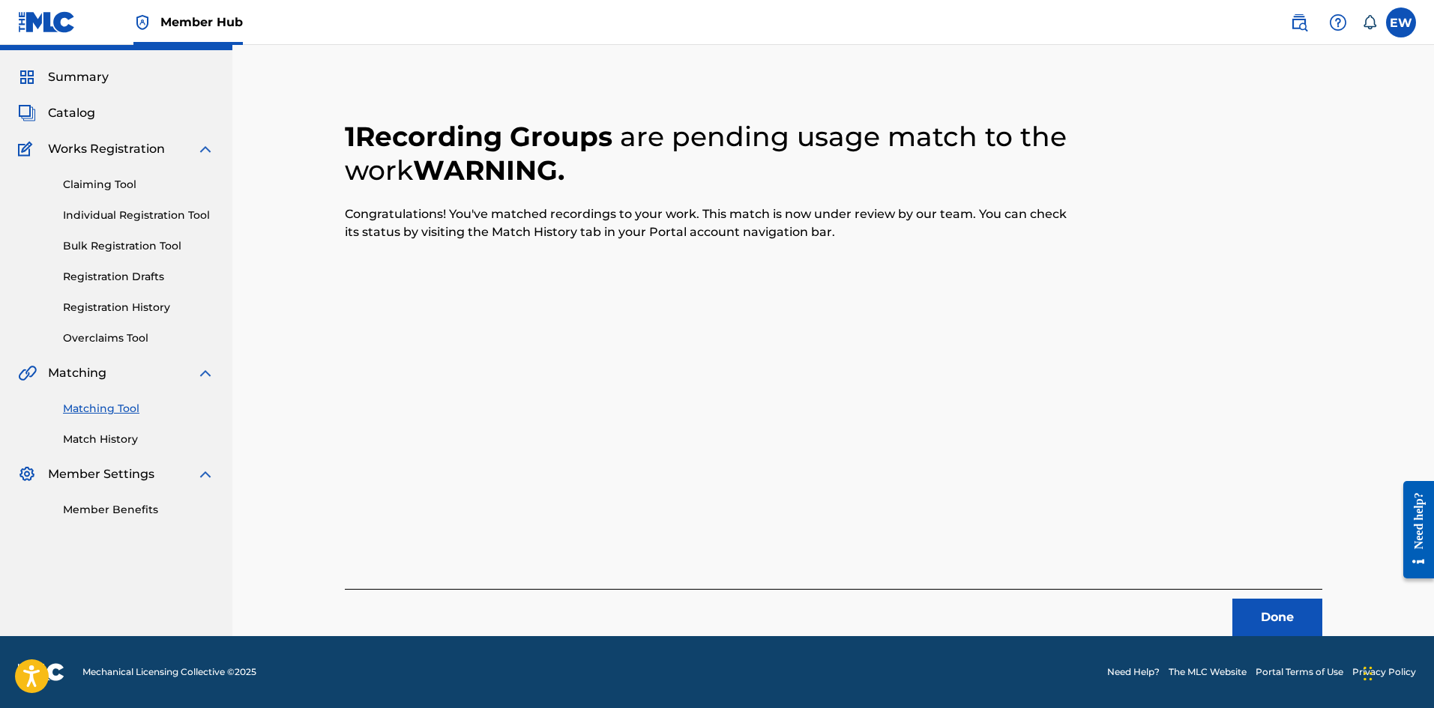
scroll to position [36, 0]
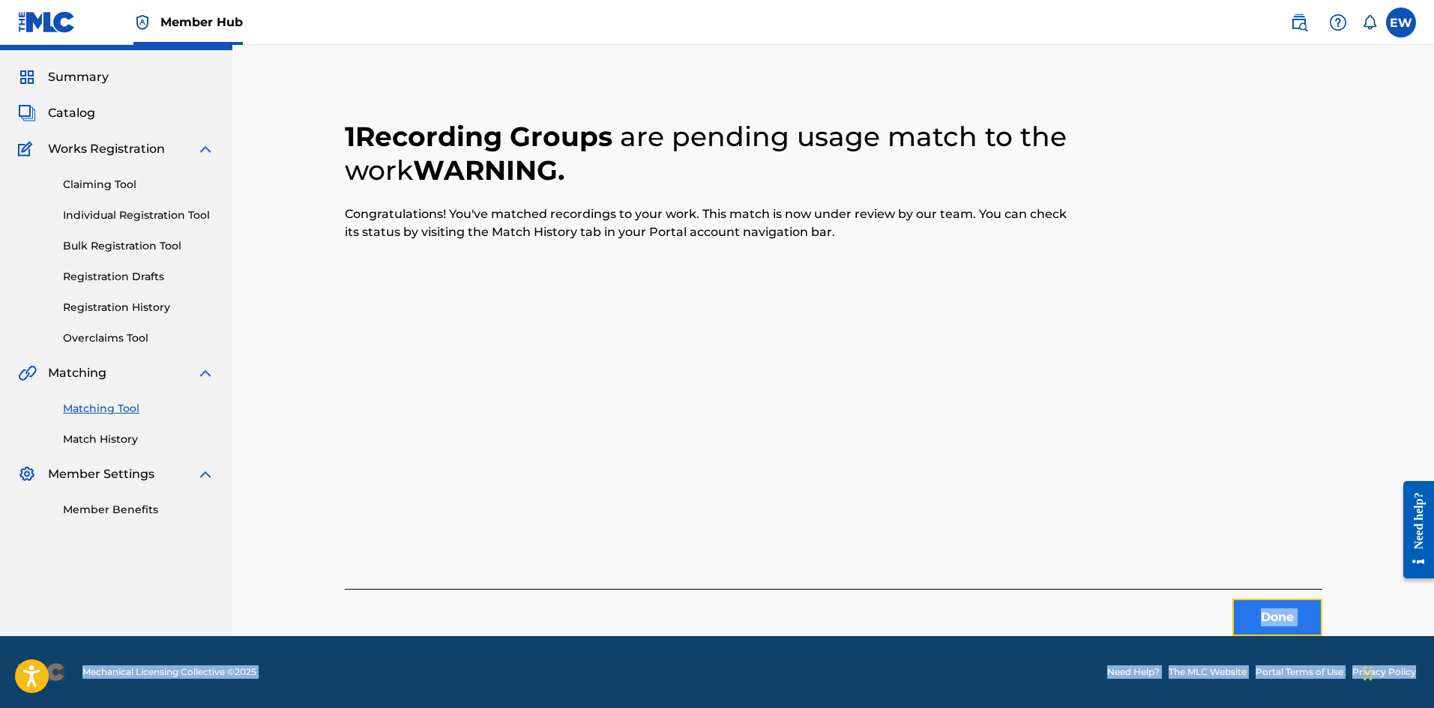
click at [1271, 618] on button "Done" at bounding box center [1277, 617] width 90 height 37
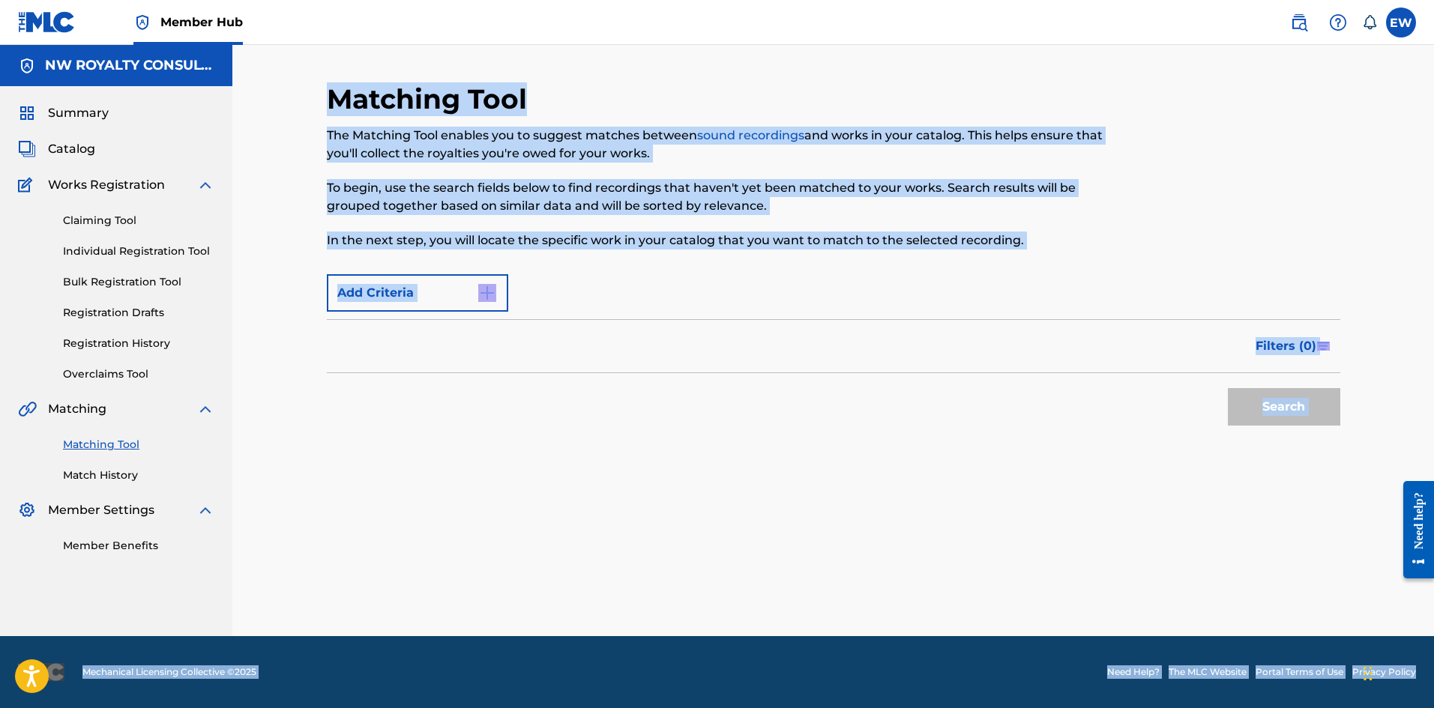
scroll to position [0, 0]
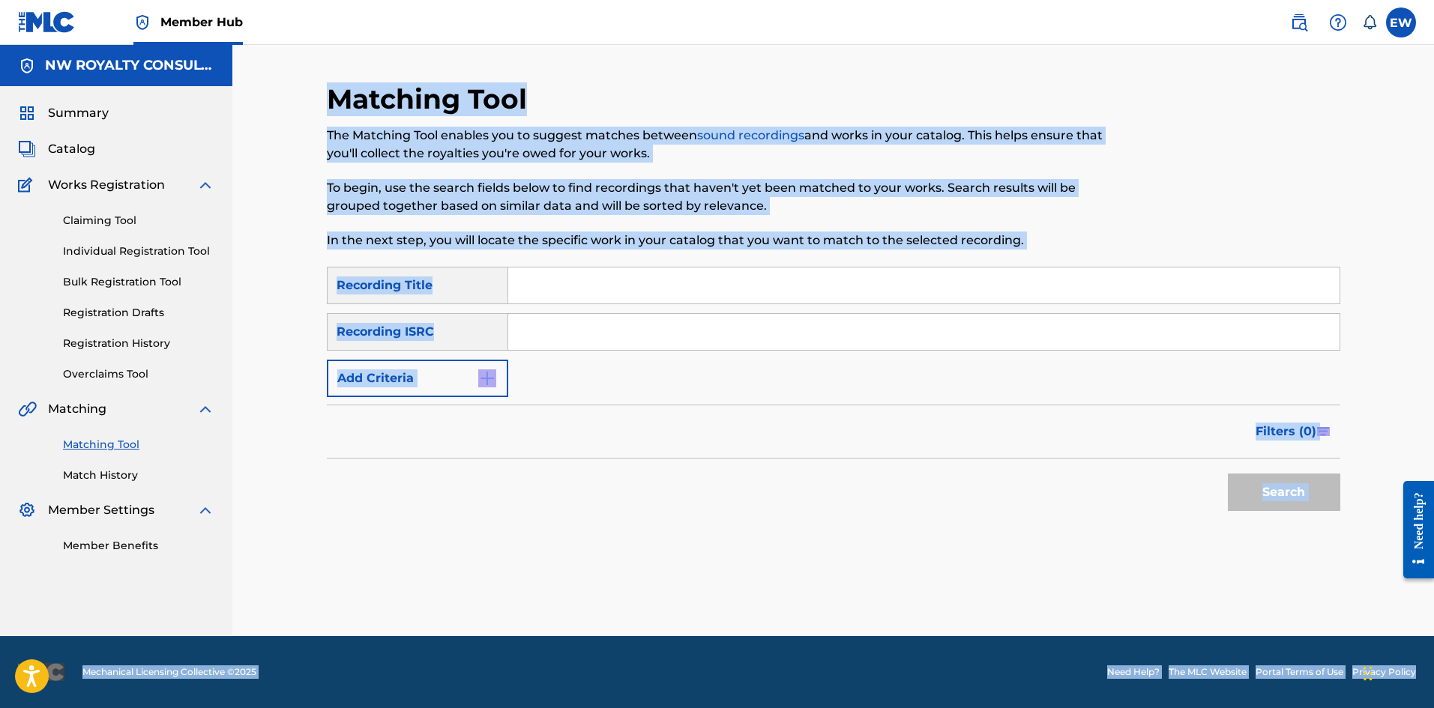
drag, startPoint x: 586, startPoint y: 408, endPoint x: 576, endPoint y: 399, distance: 14.3
click at [586, 408] on div "Filters ( 0 )" at bounding box center [833, 432] width 1013 height 54
drag, startPoint x: 449, startPoint y: 485, endPoint x: 451, endPoint y: 467, distance: 18.1
click at [450, 483] on div "Search" at bounding box center [833, 489] width 1013 height 60
click at [462, 381] on button "Add Criteria" at bounding box center [417, 378] width 181 height 37
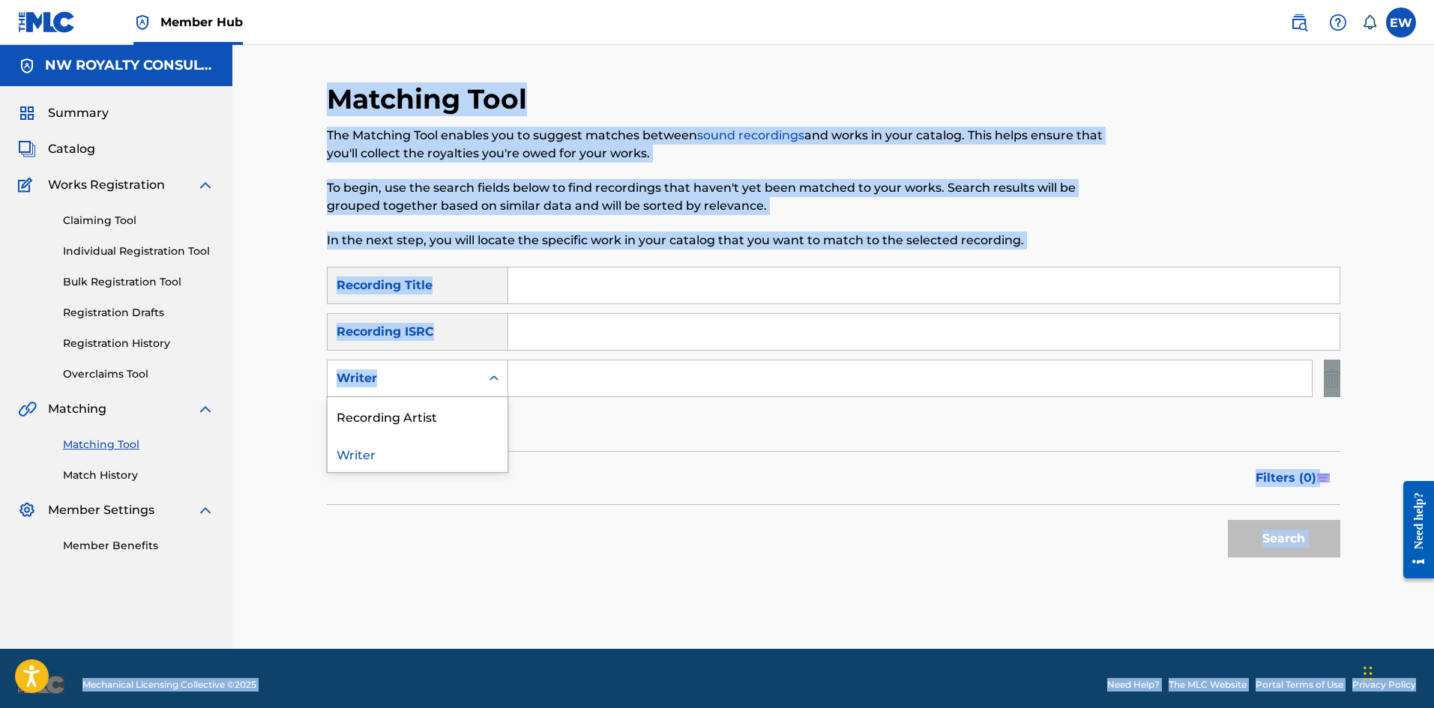
click at [460, 380] on div "Writer" at bounding box center [404, 379] width 135 height 18
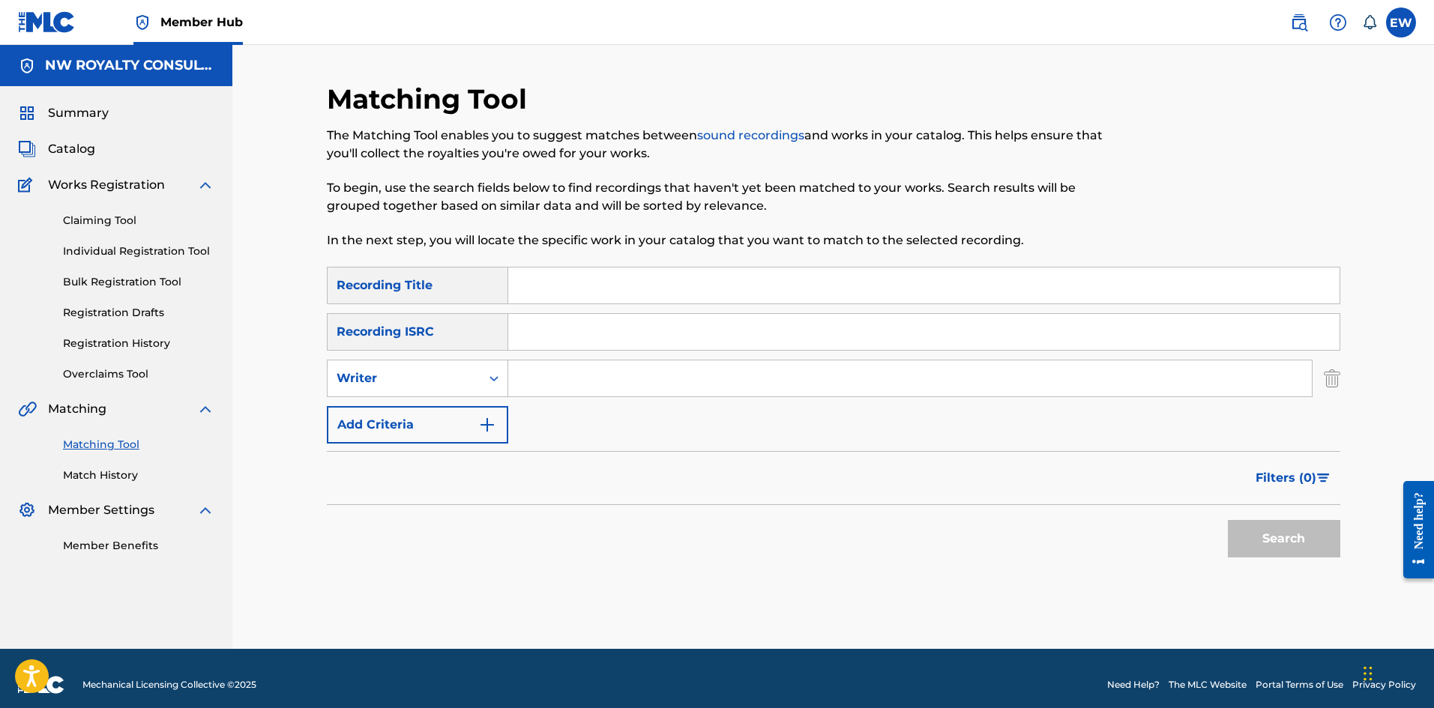
click at [464, 380] on div "Writer" at bounding box center [404, 379] width 135 height 18
click at [453, 382] on div "Writer" at bounding box center [404, 379] width 135 height 18
click at [471, 406] on div "Recording Artist" at bounding box center [418, 415] width 180 height 37
drag, startPoint x: 533, startPoint y: 396, endPoint x: 546, endPoint y: 391, distance: 13.5
click at [541, 397] on div "SearchWithCriteriace9246af-2037-49ec-b288-5cb02de71458 Recording Title SearchWi…" at bounding box center [833, 355] width 1013 height 177
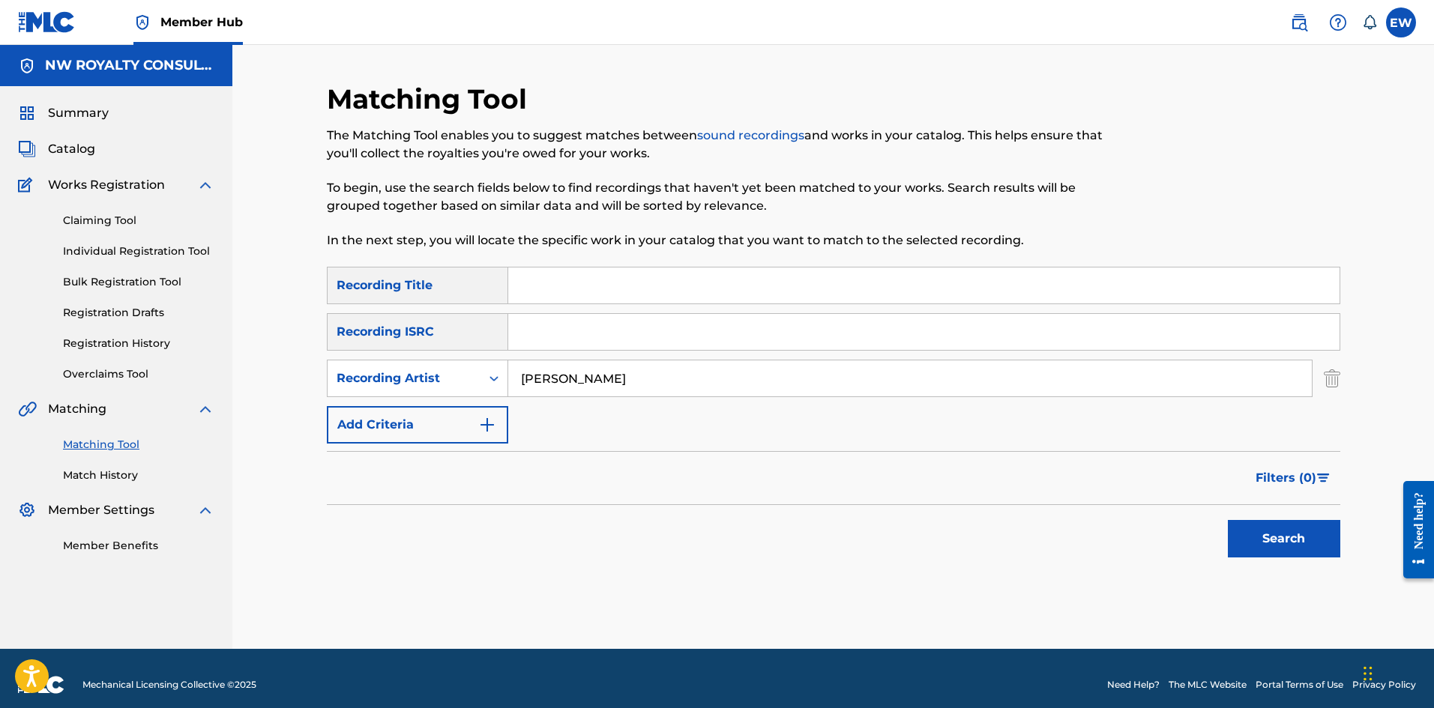
type input "[PERSON_NAME]"
drag, startPoint x: 645, startPoint y: 291, endPoint x: 662, endPoint y: 291, distance: 17.2
click at [662, 291] on input "Search Form" at bounding box center [923, 286] width 831 height 36
type input "WATCH THIS SOUND"
click at [1291, 540] on button "Search" at bounding box center [1284, 538] width 112 height 37
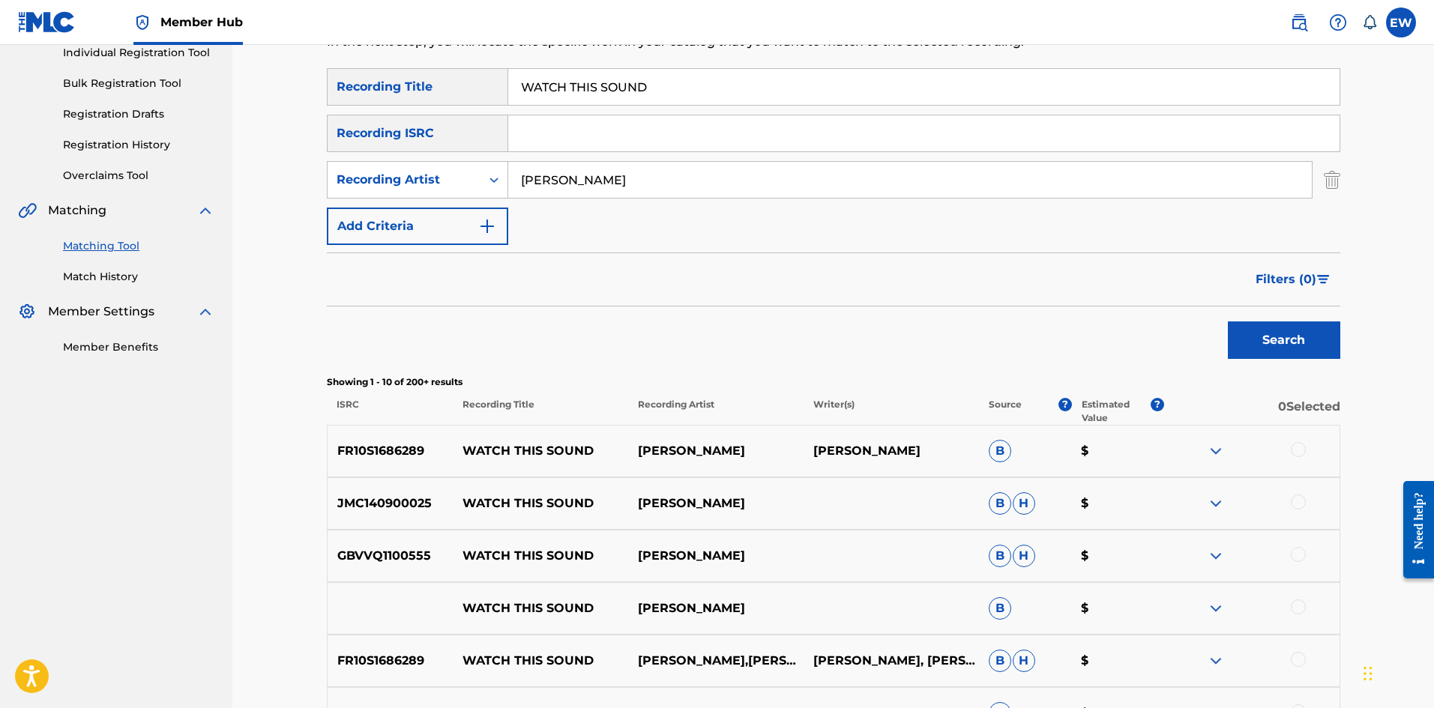
scroll to position [225, 0]
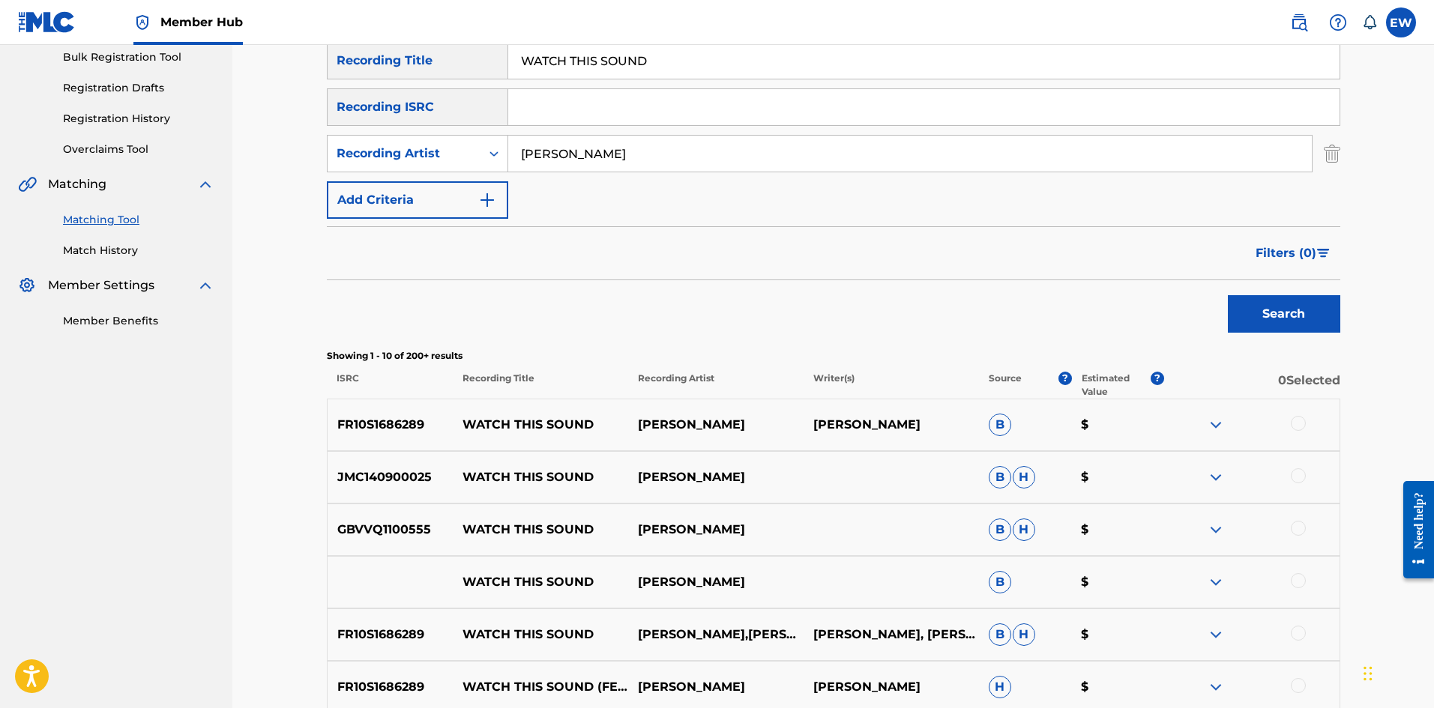
click at [1301, 420] on div at bounding box center [1298, 423] width 15 height 15
drag, startPoint x: 1293, startPoint y: 474, endPoint x: 1290, endPoint y: 457, distance: 16.8
click at [1294, 471] on div at bounding box center [1298, 475] width 15 height 15
click at [1291, 525] on div at bounding box center [1251, 530] width 175 height 18
click at [1302, 528] on div at bounding box center [1298, 528] width 15 height 15
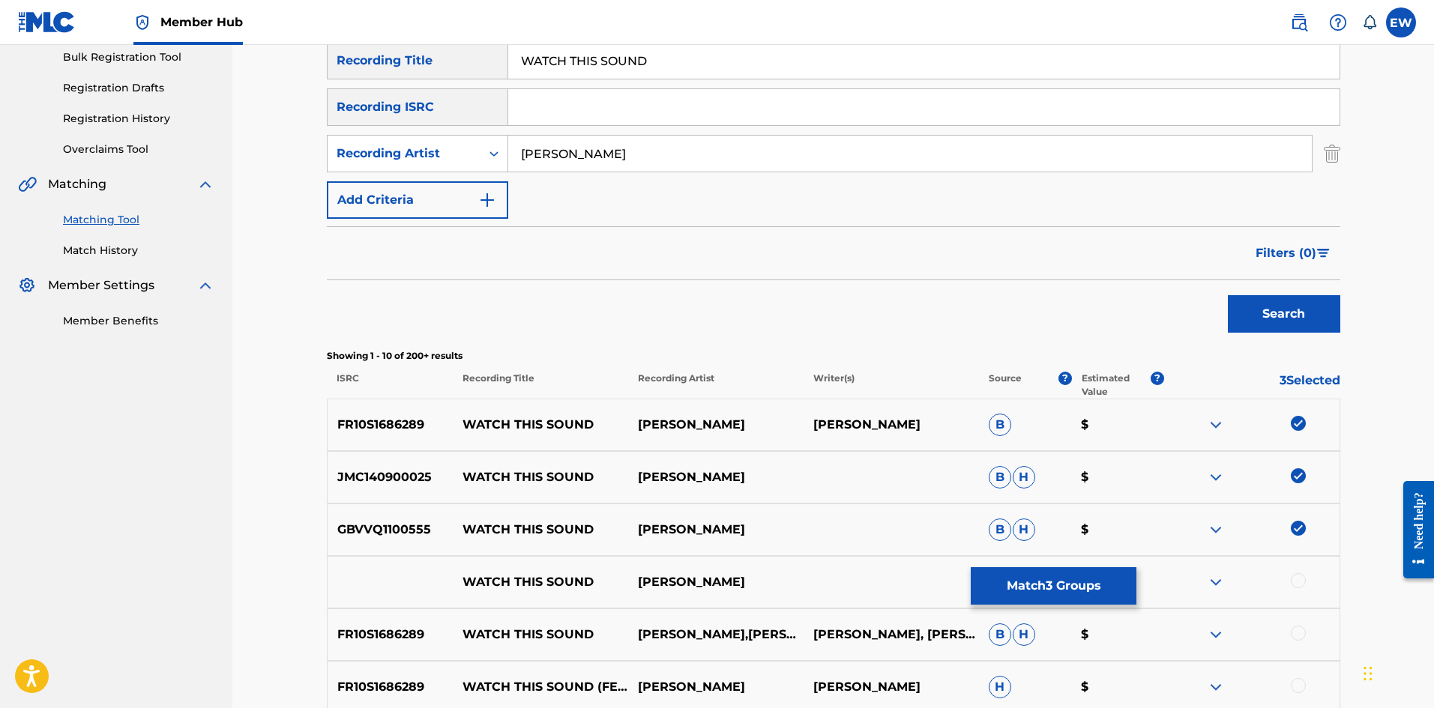
click at [1297, 579] on div at bounding box center [1298, 580] width 15 height 15
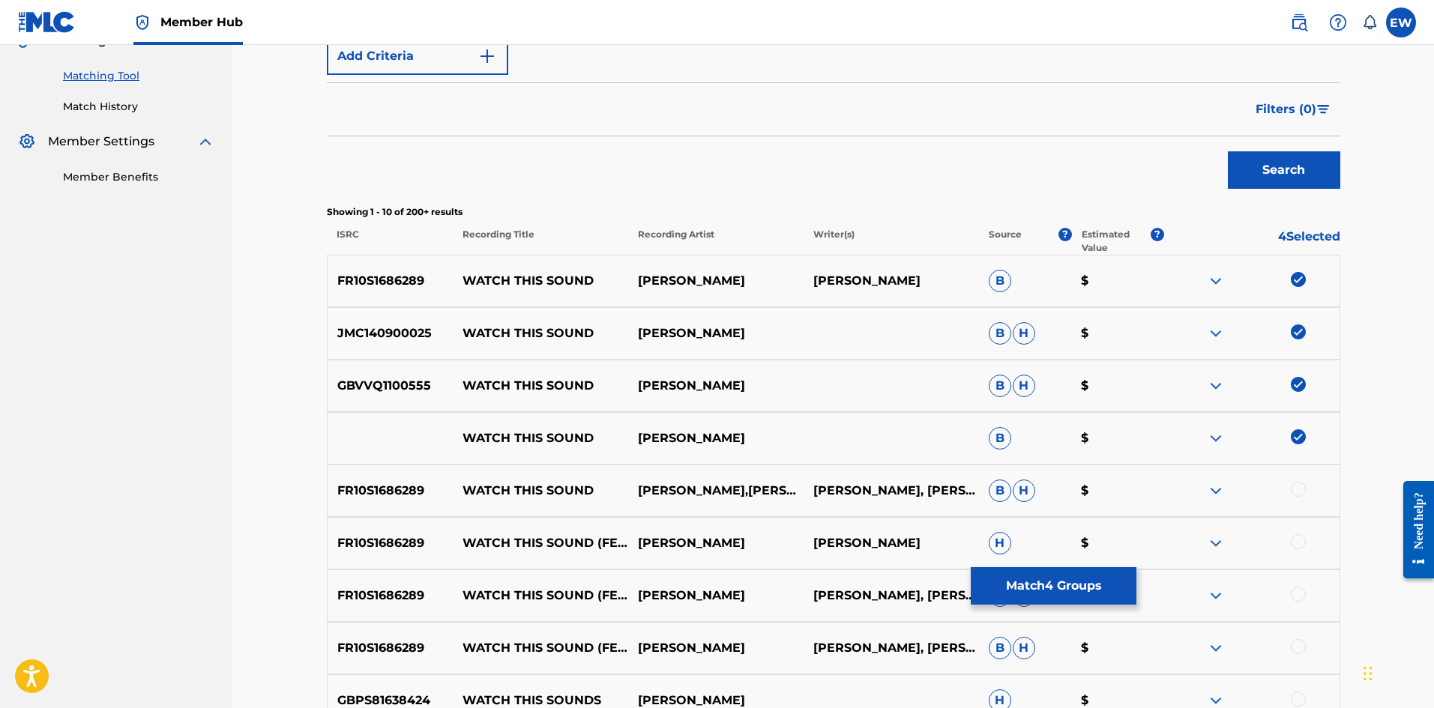
scroll to position [375, 0]
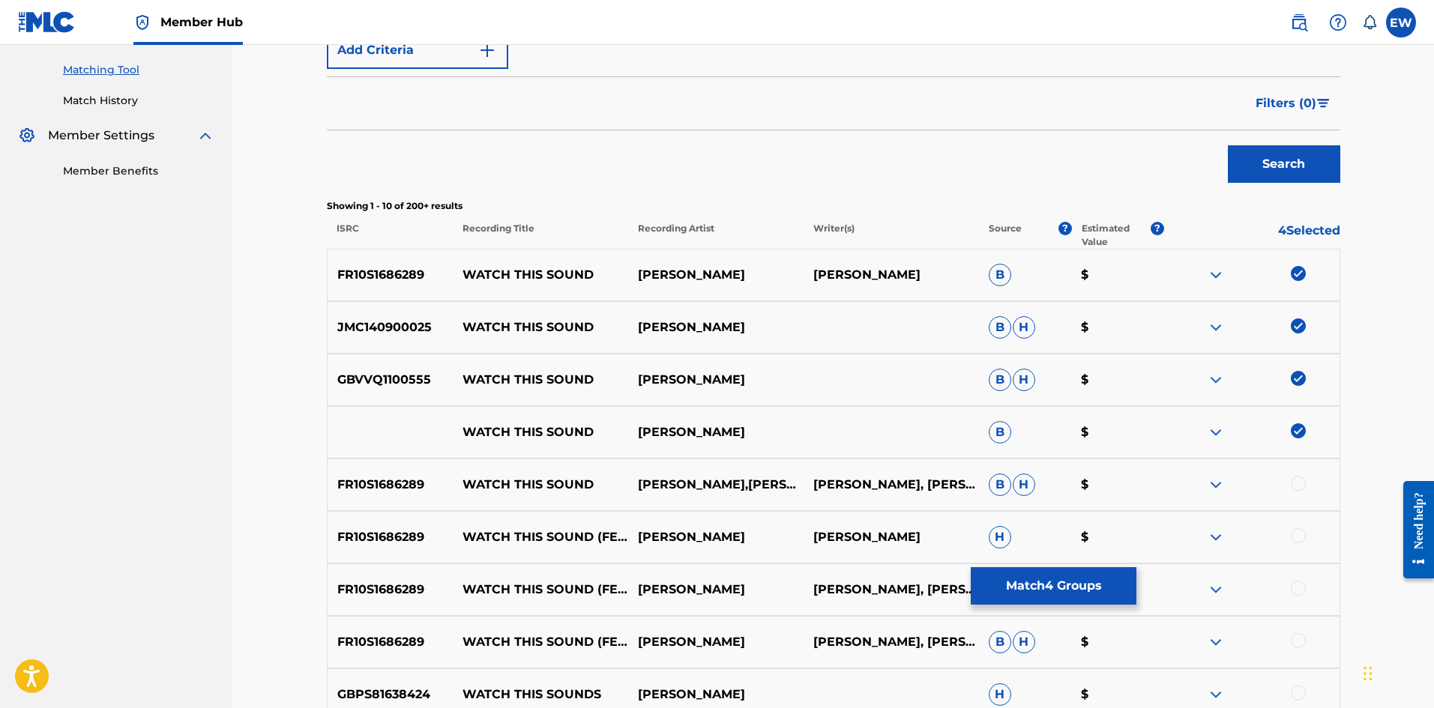
click at [1300, 479] on div at bounding box center [1298, 483] width 15 height 15
click at [1304, 534] on div at bounding box center [1298, 535] width 15 height 15
click at [1301, 587] on div at bounding box center [1298, 588] width 15 height 15
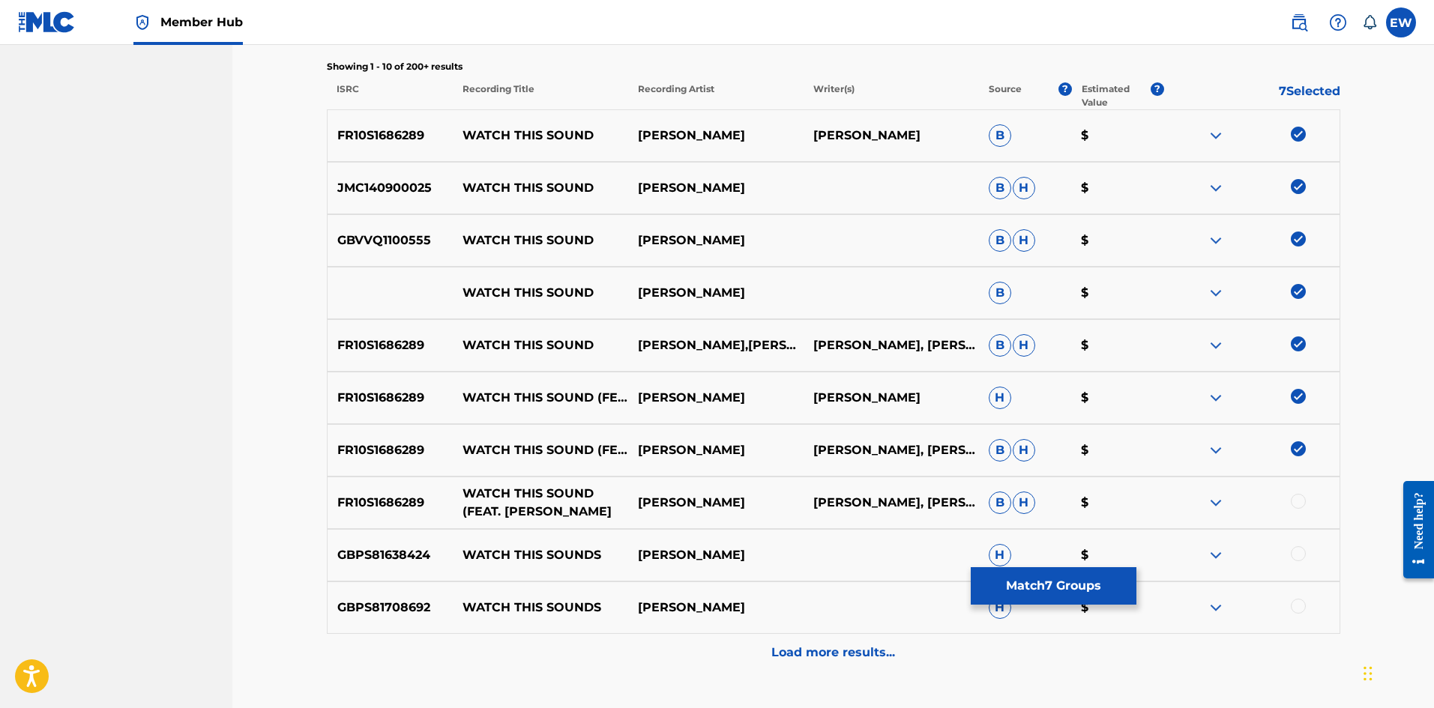
scroll to position [525, 0]
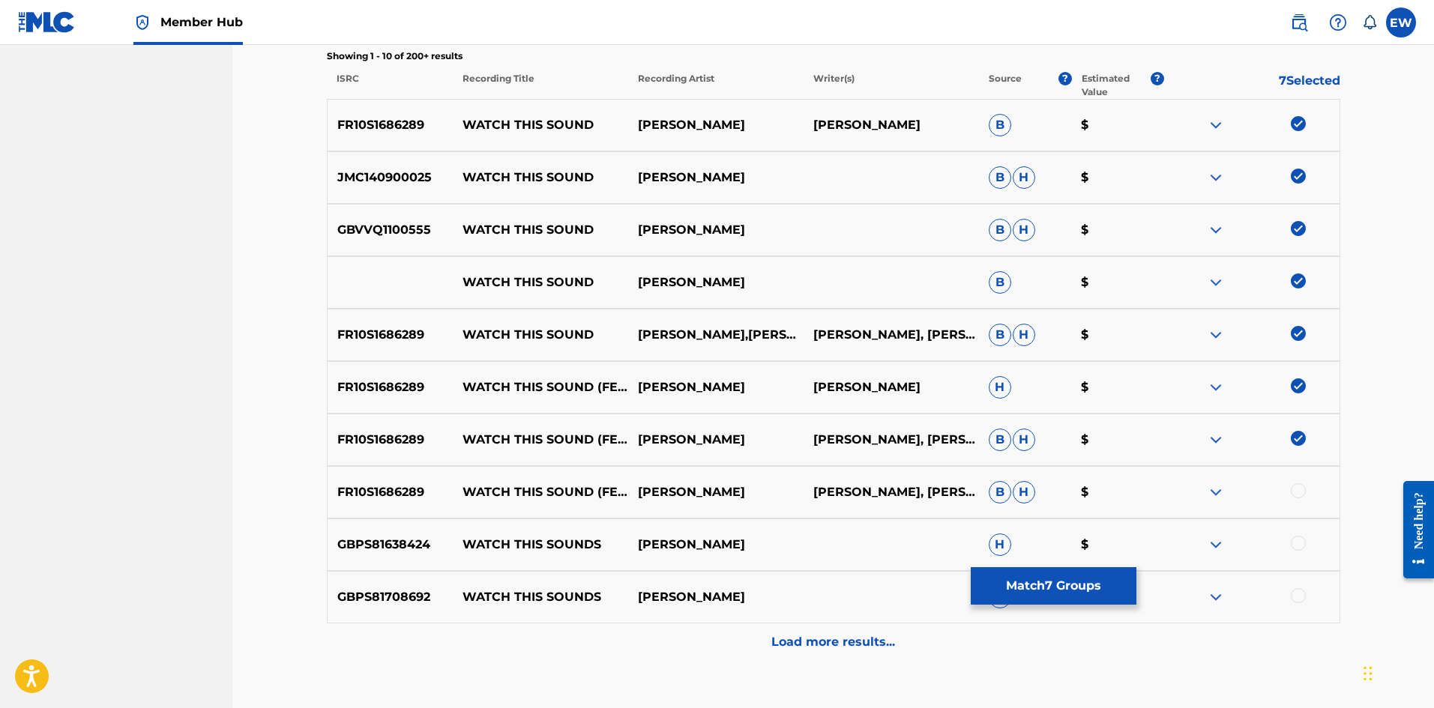
drag, startPoint x: 1301, startPoint y: 486, endPoint x: 1291, endPoint y: 481, distance: 11.4
click at [1301, 485] on div at bounding box center [1298, 490] width 15 height 15
drag, startPoint x: 1300, startPoint y: 541, endPoint x: 1285, endPoint y: 572, distance: 34.2
click at [1297, 544] on div at bounding box center [1298, 543] width 15 height 15
click at [1295, 597] on div at bounding box center [1298, 595] width 15 height 15
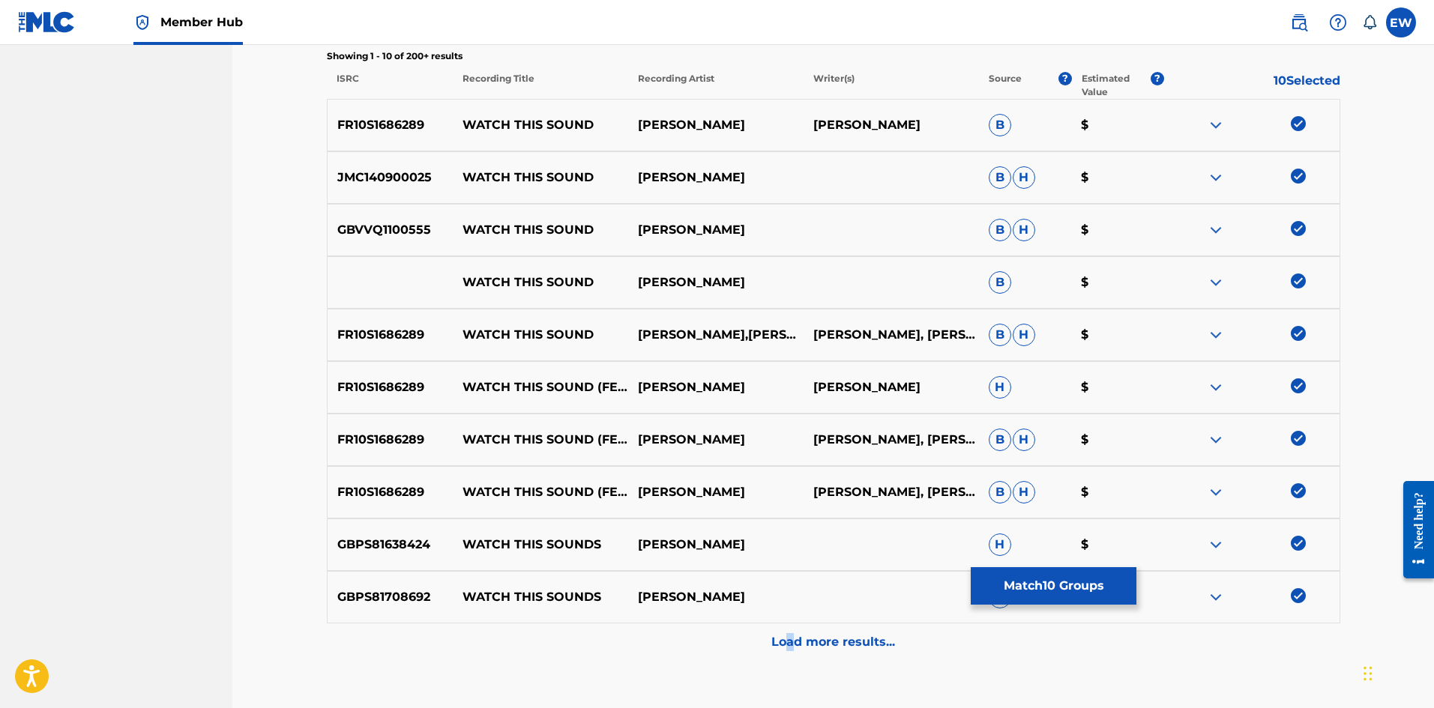
click at [795, 646] on p "Load more results..." at bounding box center [833, 642] width 124 height 18
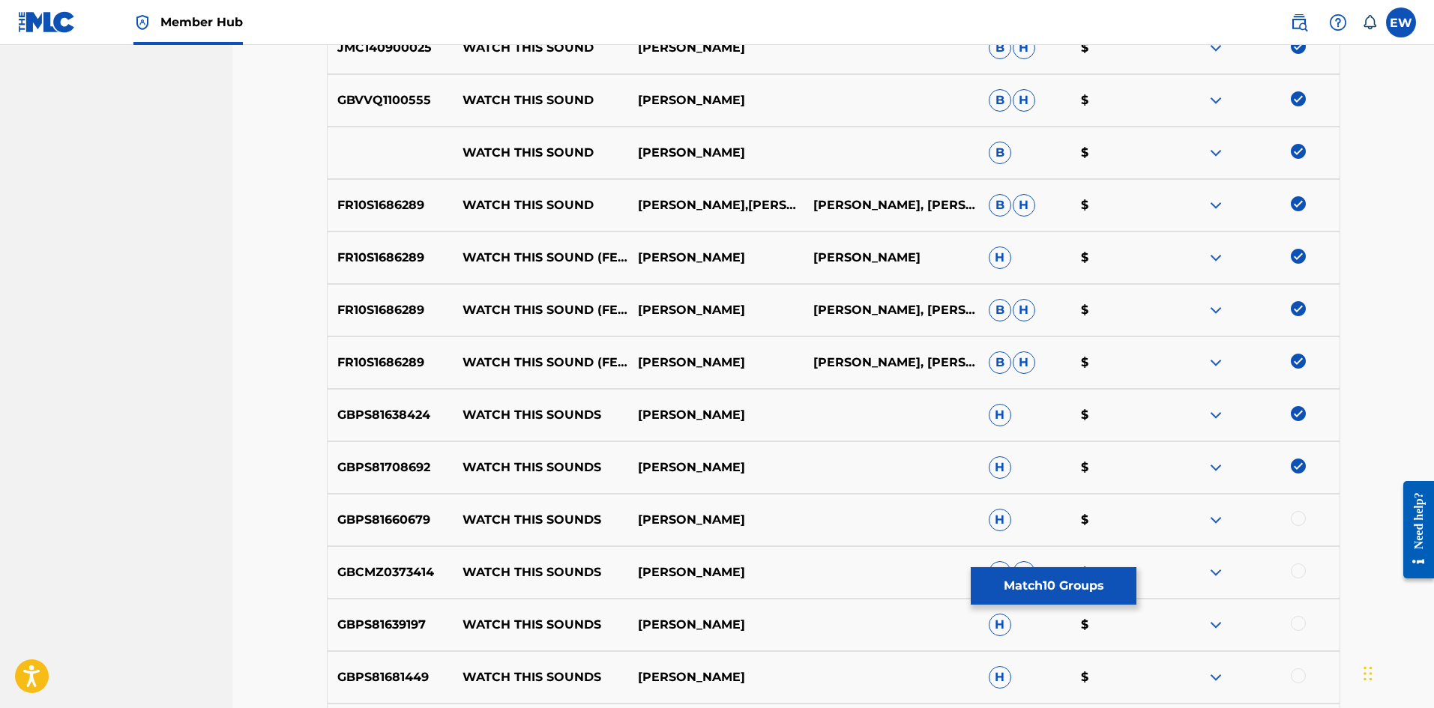
scroll to position [675, 0]
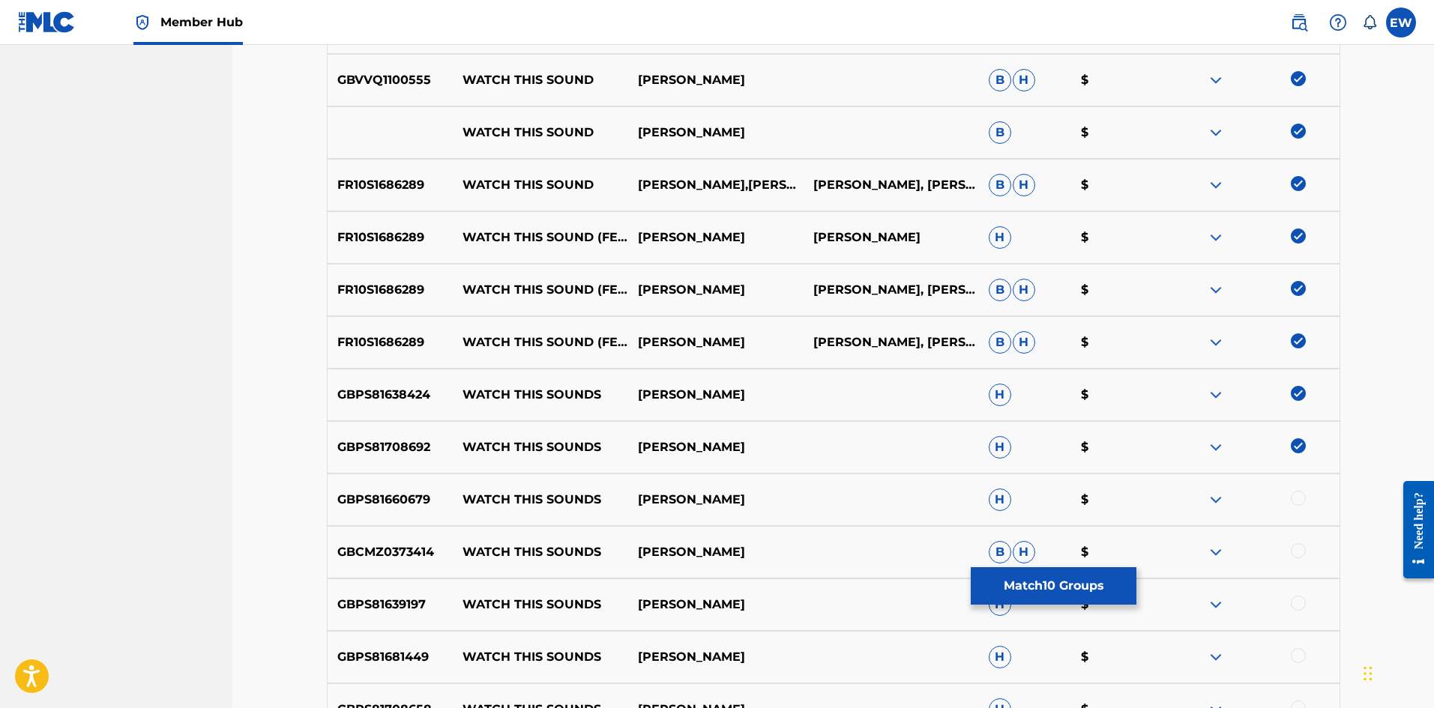
click at [1294, 496] on div at bounding box center [1298, 498] width 15 height 15
click at [1298, 549] on div at bounding box center [1298, 550] width 15 height 15
click at [1298, 609] on div at bounding box center [1298, 603] width 15 height 15
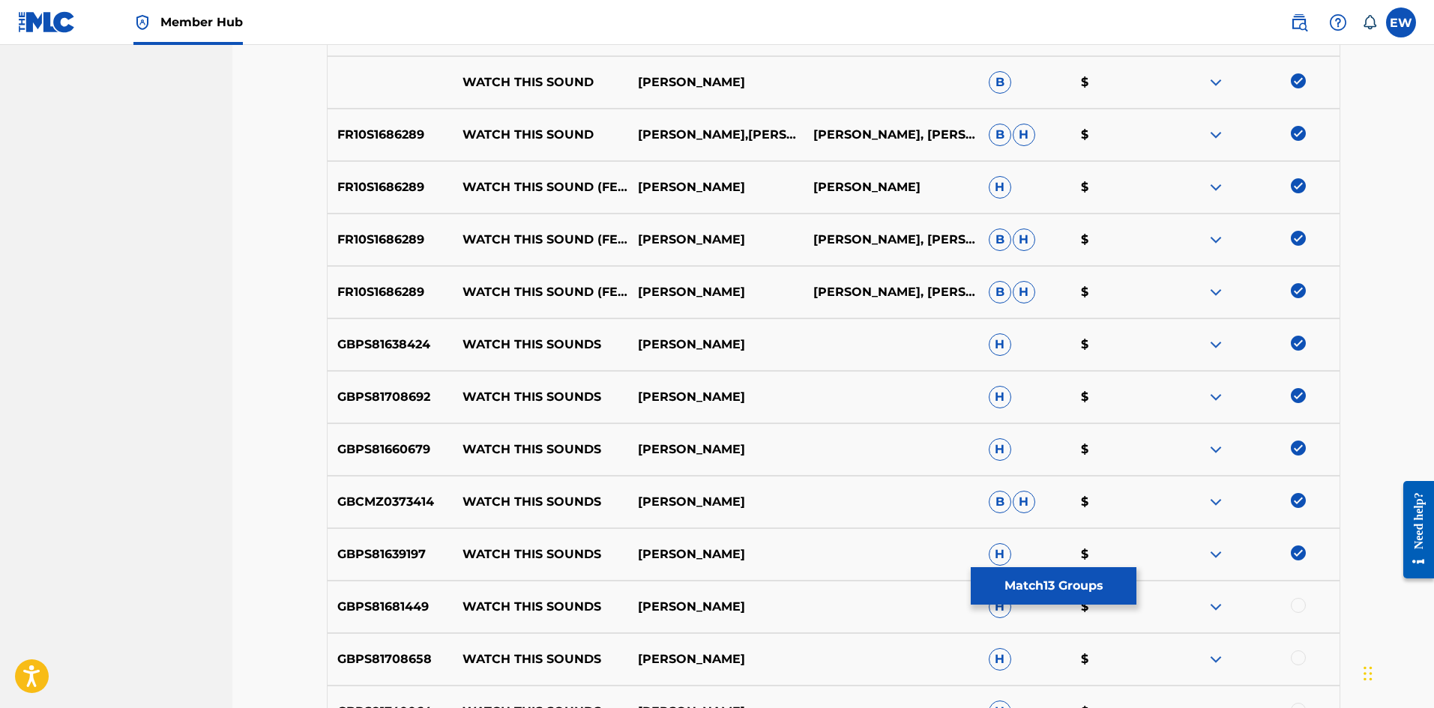
scroll to position [750, 0]
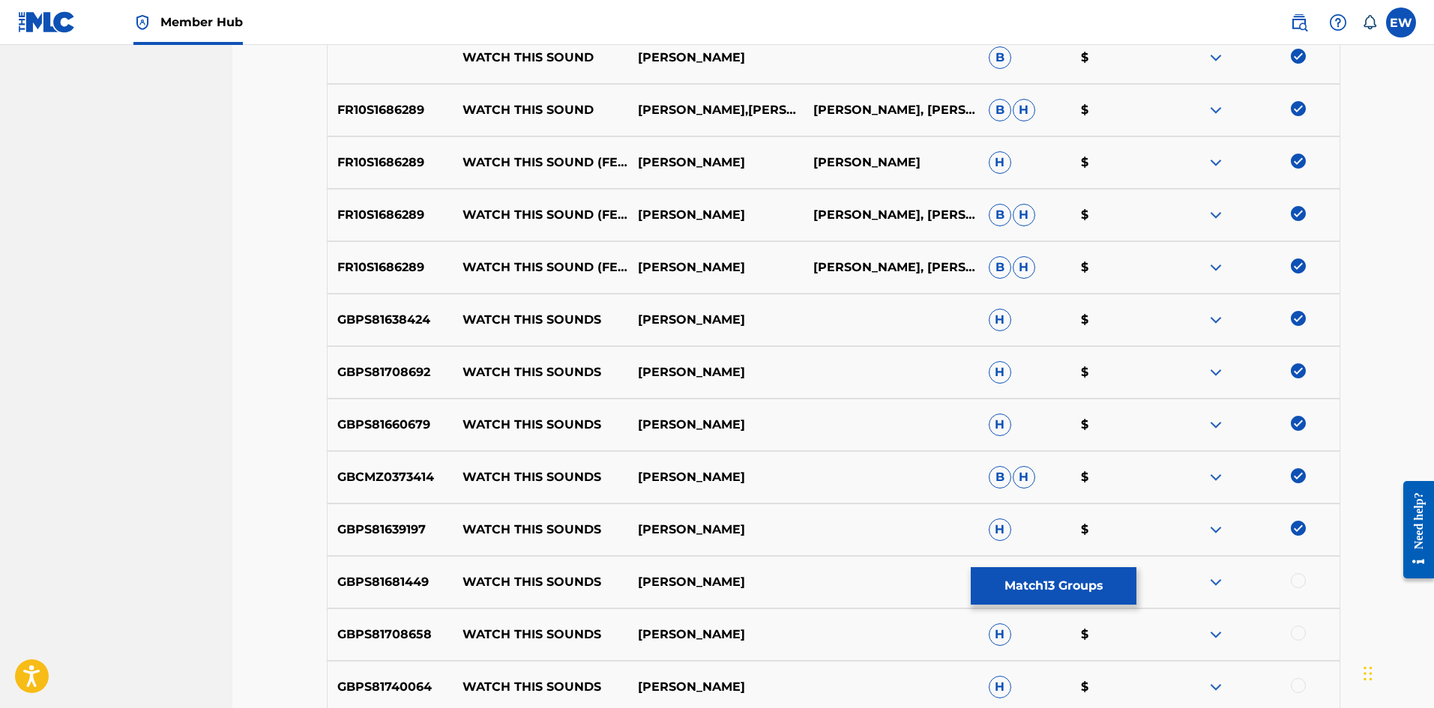
click at [1308, 585] on div at bounding box center [1251, 582] width 175 height 18
click at [1301, 579] on div at bounding box center [1298, 580] width 15 height 15
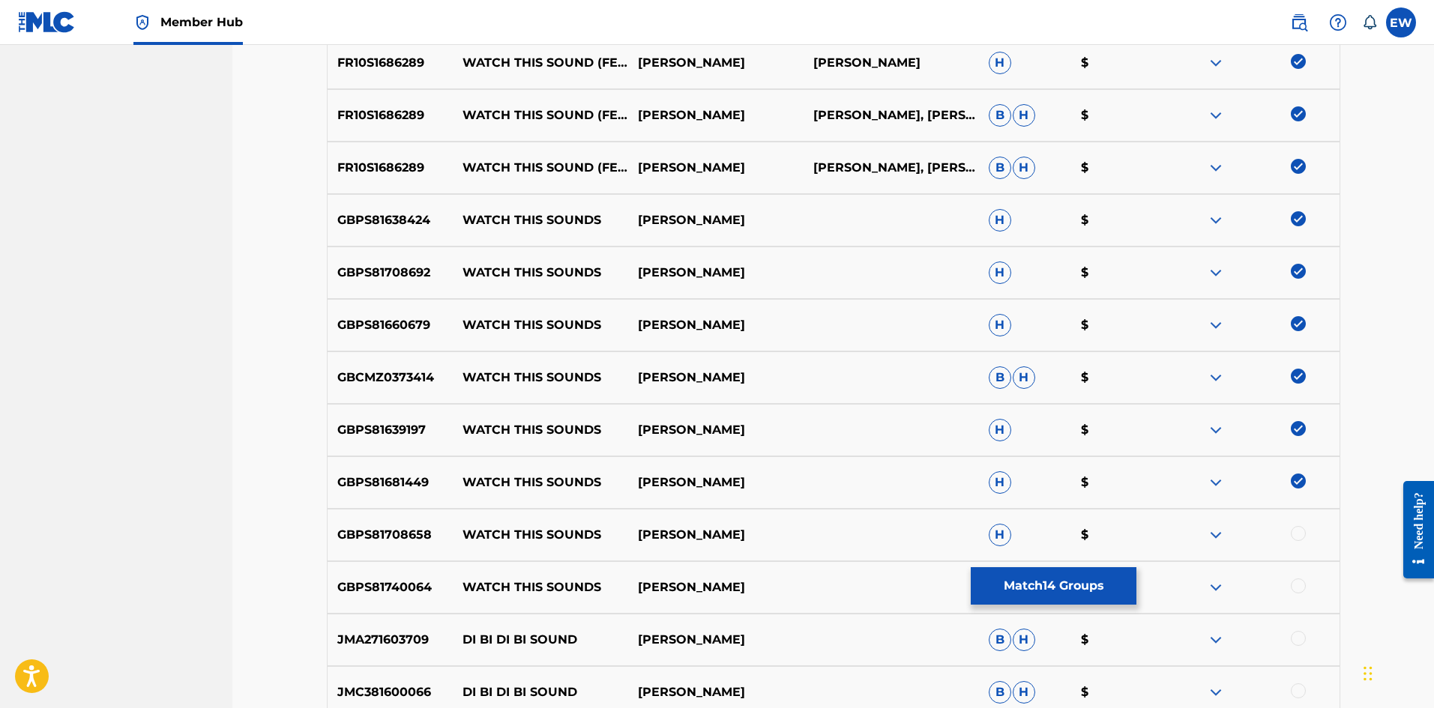
scroll to position [899, 0]
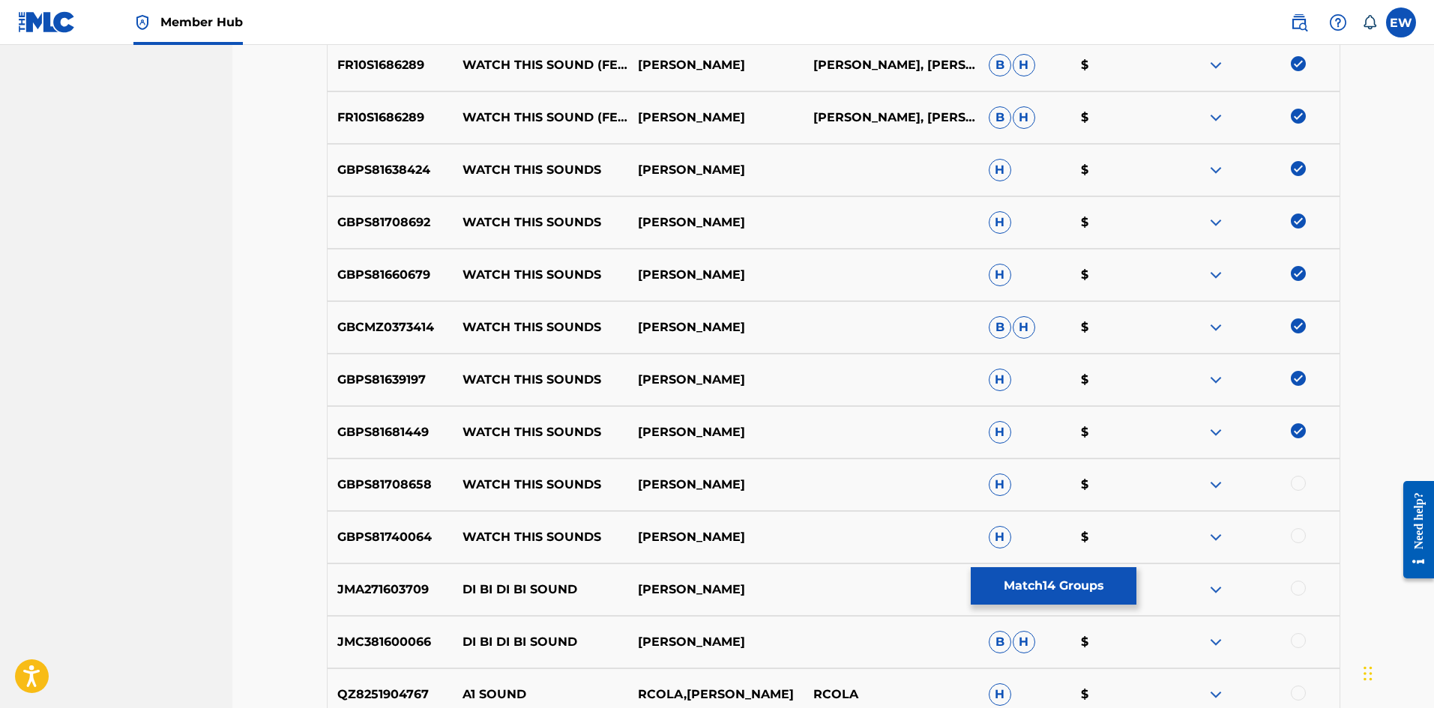
click at [1303, 480] on div at bounding box center [1298, 483] width 15 height 15
drag, startPoint x: 1297, startPoint y: 533, endPoint x: 1280, endPoint y: 523, distance: 19.8
click at [1297, 532] on div at bounding box center [1298, 535] width 15 height 15
click at [1077, 593] on button "Match 16 Groups" at bounding box center [1054, 585] width 166 height 37
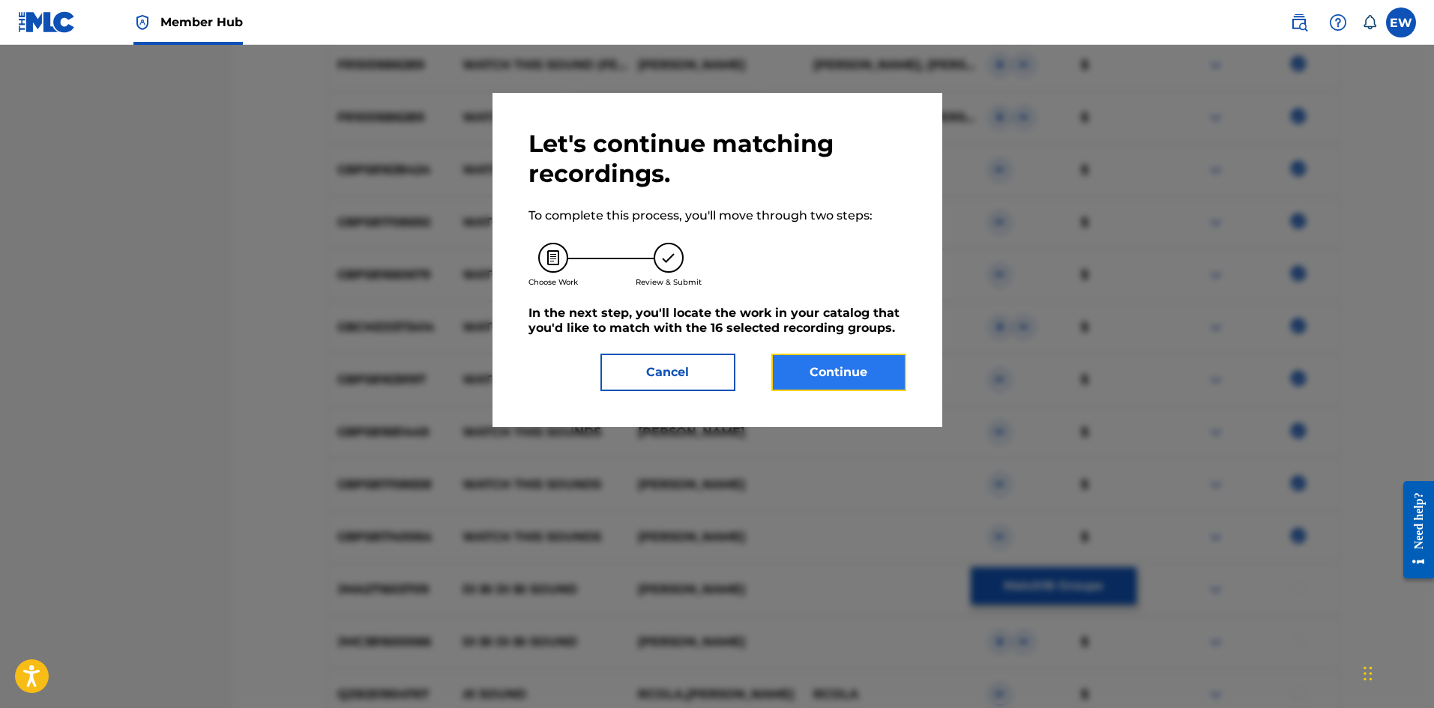
click at [834, 368] on button "Continue" at bounding box center [838, 372] width 135 height 37
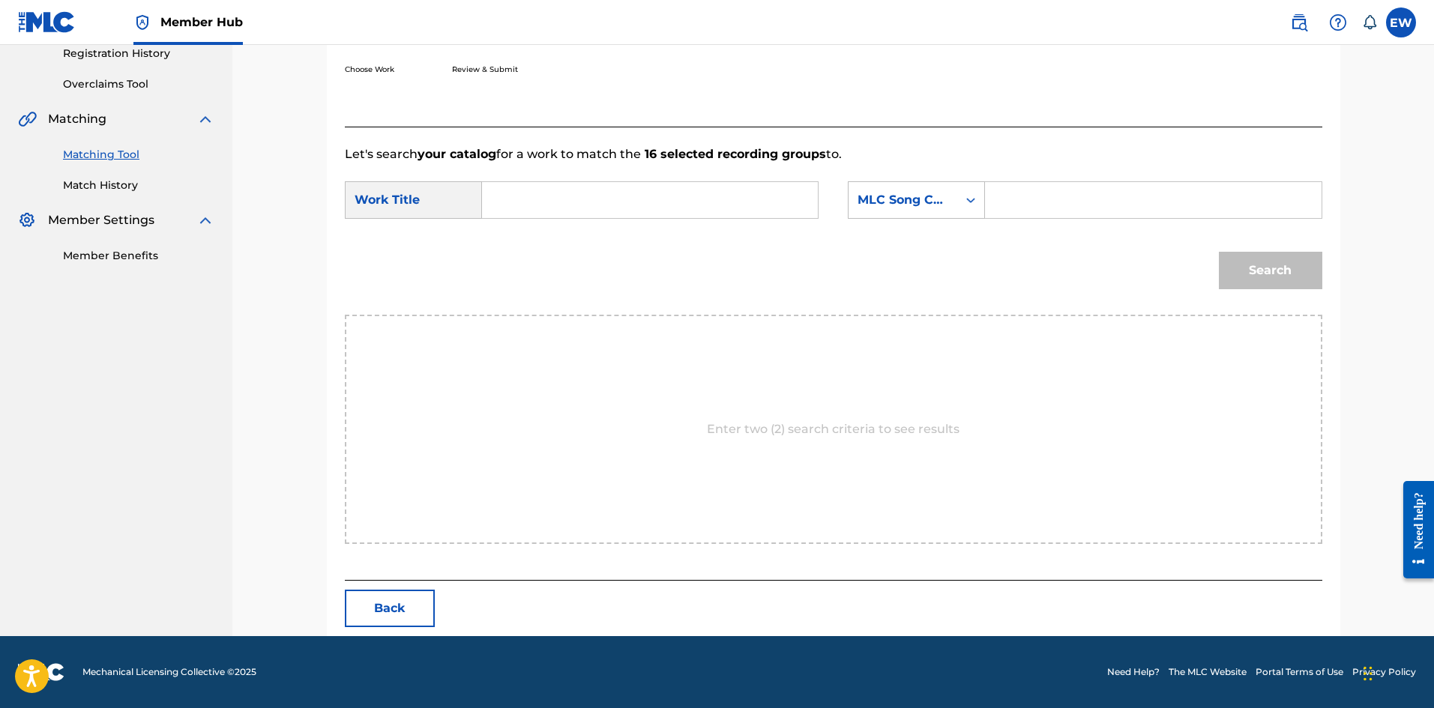
click at [636, 196] on input "Search Form" at bounding box center [650, 200] width 310 height 36
type input "WATCH THIS SOUND"
drag, startPoint x: 1061, startPoint y: 211, endPoint x: 1091, endPoint y: 218, distance: 30.7
click at [1062, 208] on input "Search Form" at bounding box center [1153, 200] width 310 height 36
type input "AV7GSG"
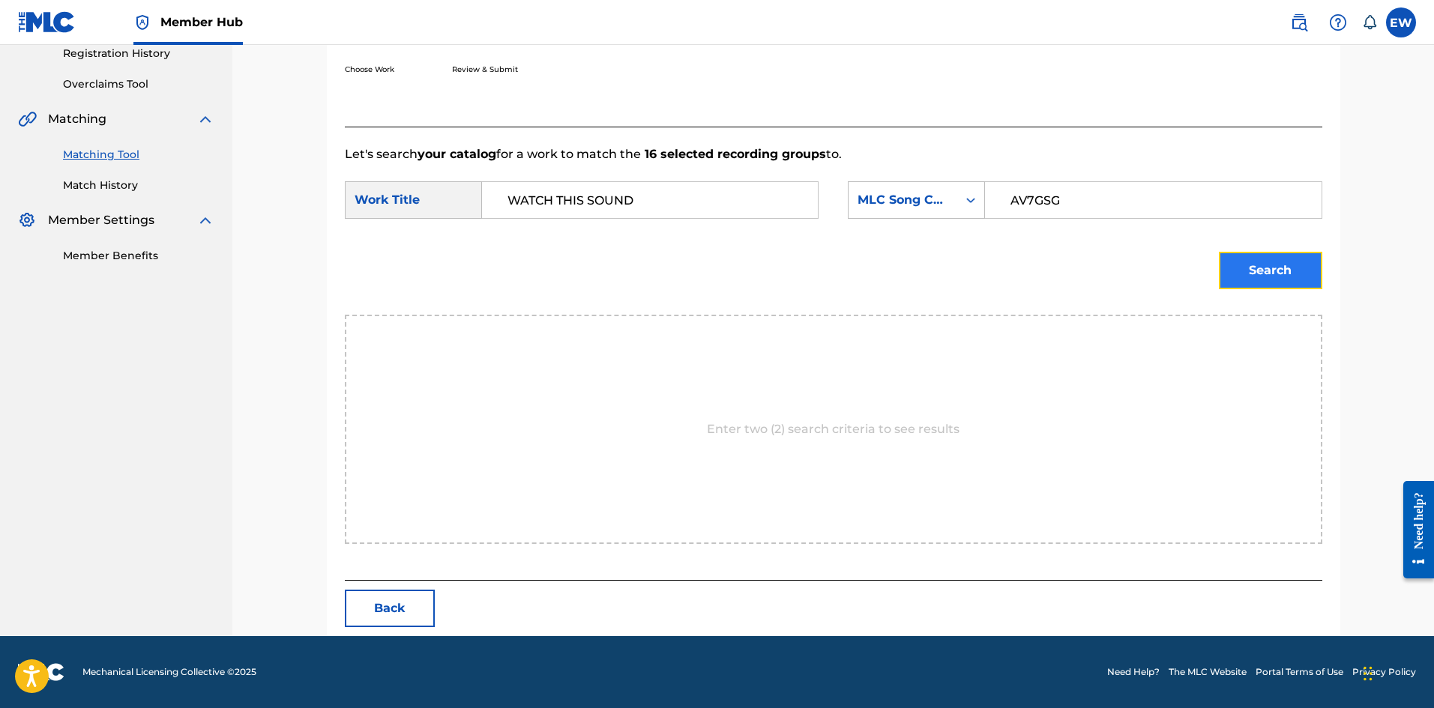
click at [1254, 277] on button "Search" at bounding box center [1270, 270] width 103 height 37
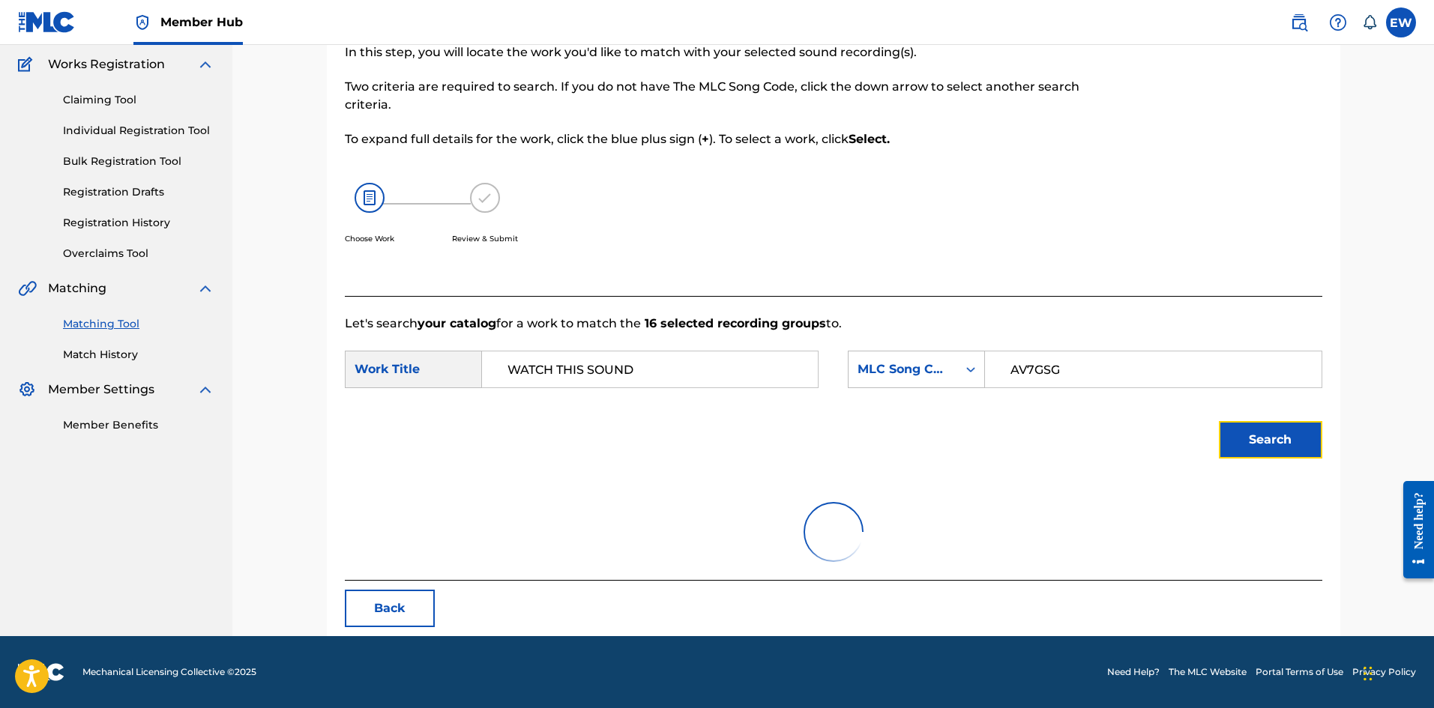
scroll to position [56, 0]
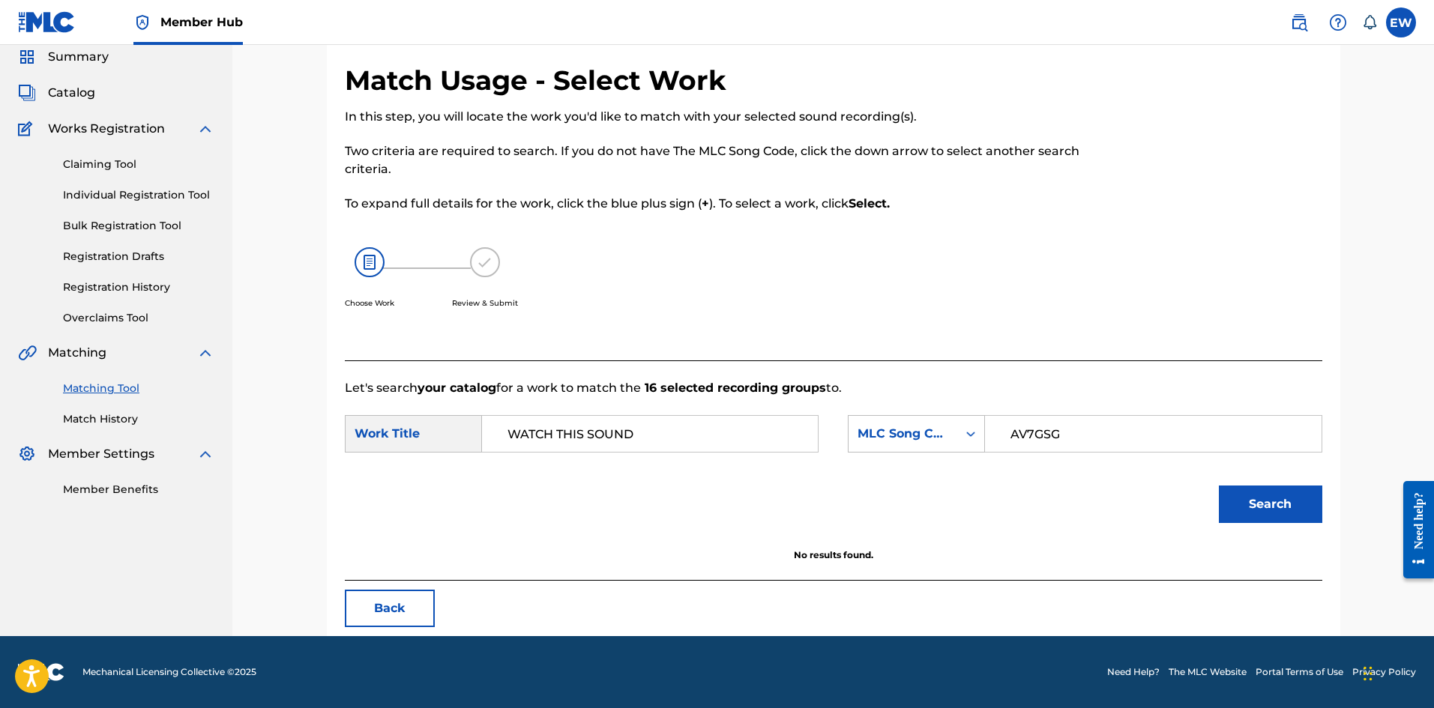
drag, startPoint x: 675, startPoint y: 432, endPoint x: 601, endPoint y: 458, distance: 78.5
click at [449, 433] on div "SearchWithCriteriaf0165dac-ec13-4cca-9b2a-6b42958ae6b8 Work Title WATCH THIS SO…" at bounding box center [582, 433] width 474 height 37
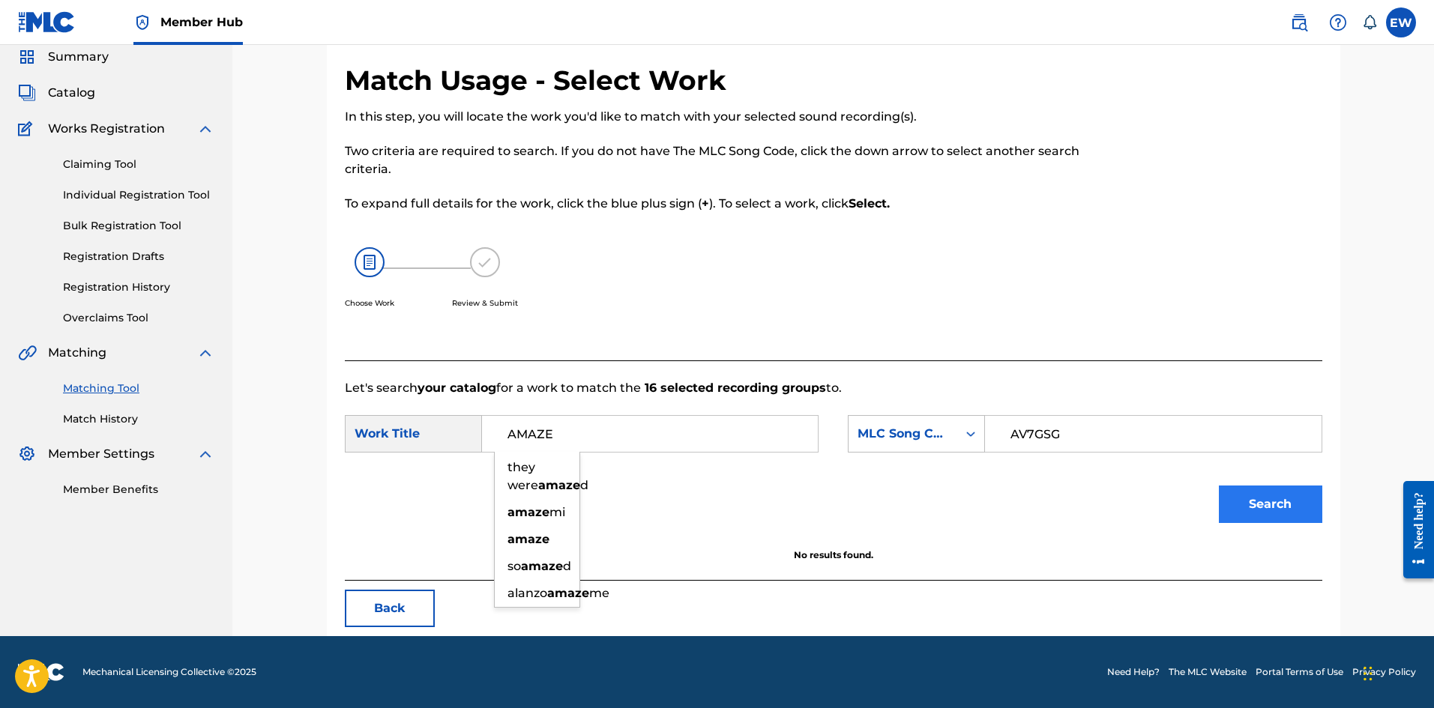
type input "AMAZE"
drag, startPoint x: 1276, startPoint y: 504, endPoint x: 1245, endPoint y: 474, distance: 42.9
click at [1270, 494] on button "Search" at bounding box center [1270, 504] width 103 height 37
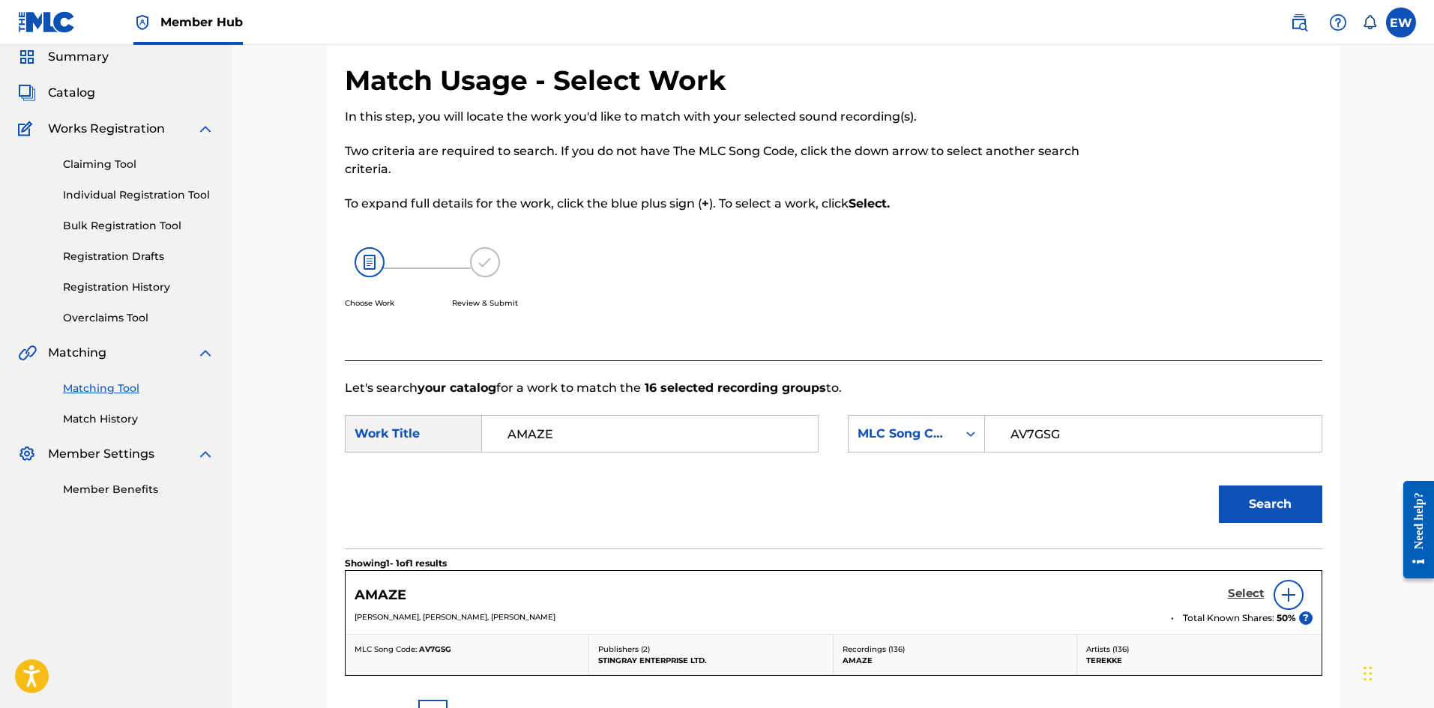
click at [1251, 588] on h5 "Select" at bounding box center [1246, 594] width 37 height 14
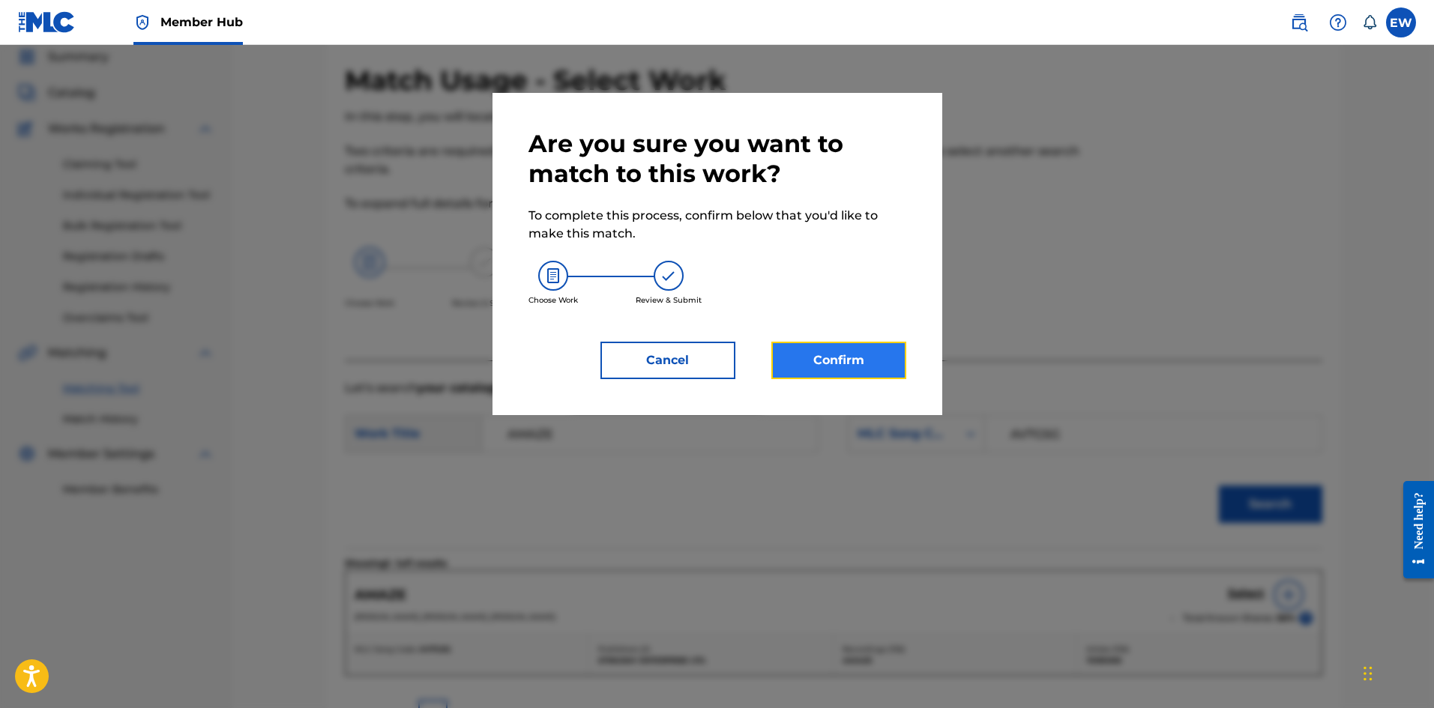
click at [819, 360] on button "Confirm" at bounding box center [838, 360] width 135 height 37
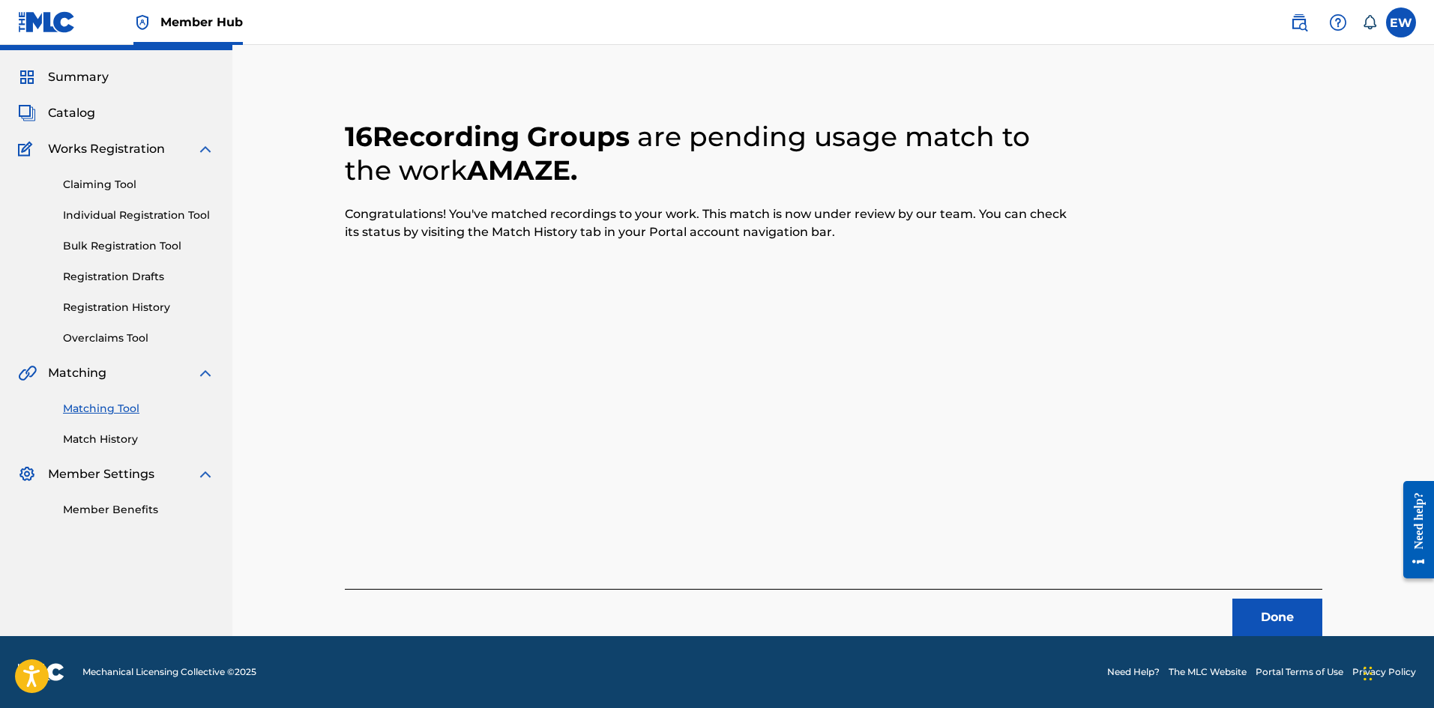
scroll to position [36, 0]
drag, startPoint x: 1267, startPoint y: 621, endPoint x: 1259, endPoint y: 611, distance: 13.3
click at [1259, 611] on button "Done" at bounding box center [1277, 617] width 90 height 37
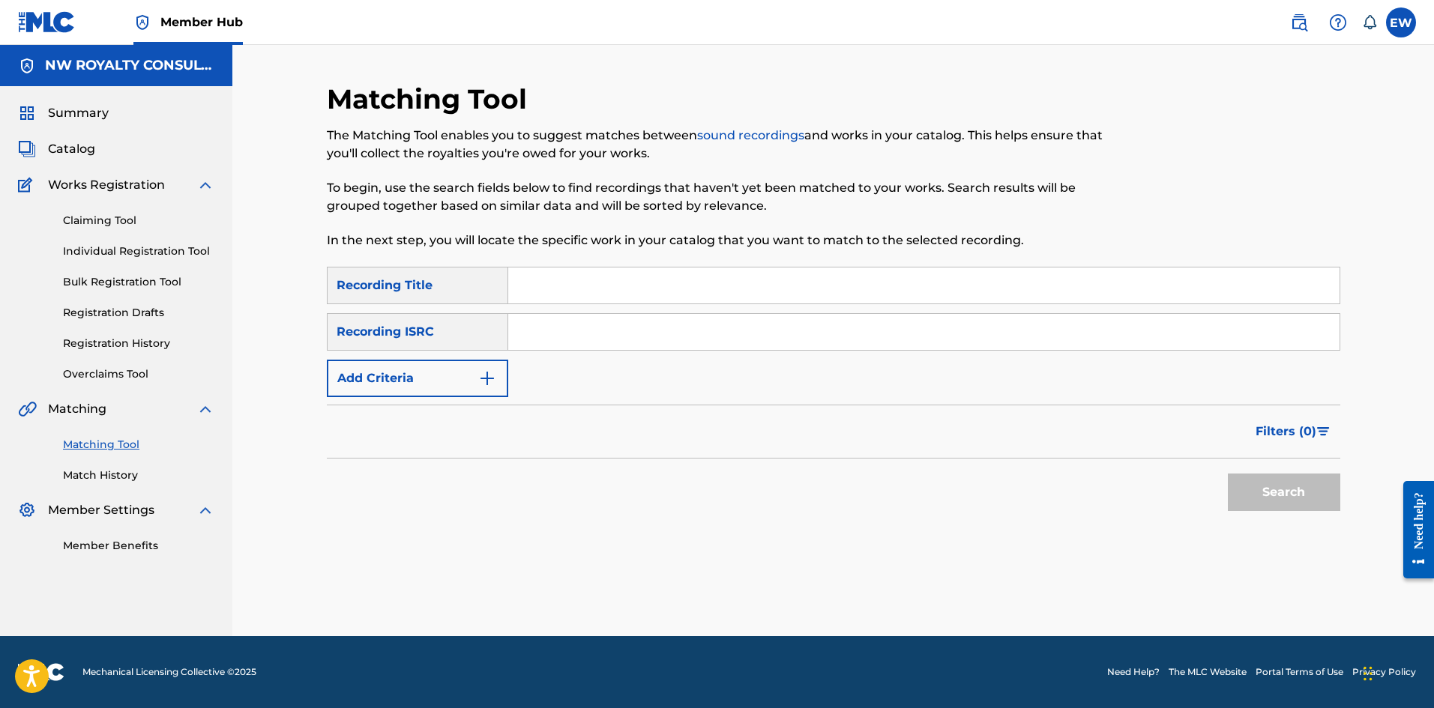
scroll to position [0, 0]
click at [440, 373] on button "Add Criteria" at bounding box center [417, 378] width 181 height 37
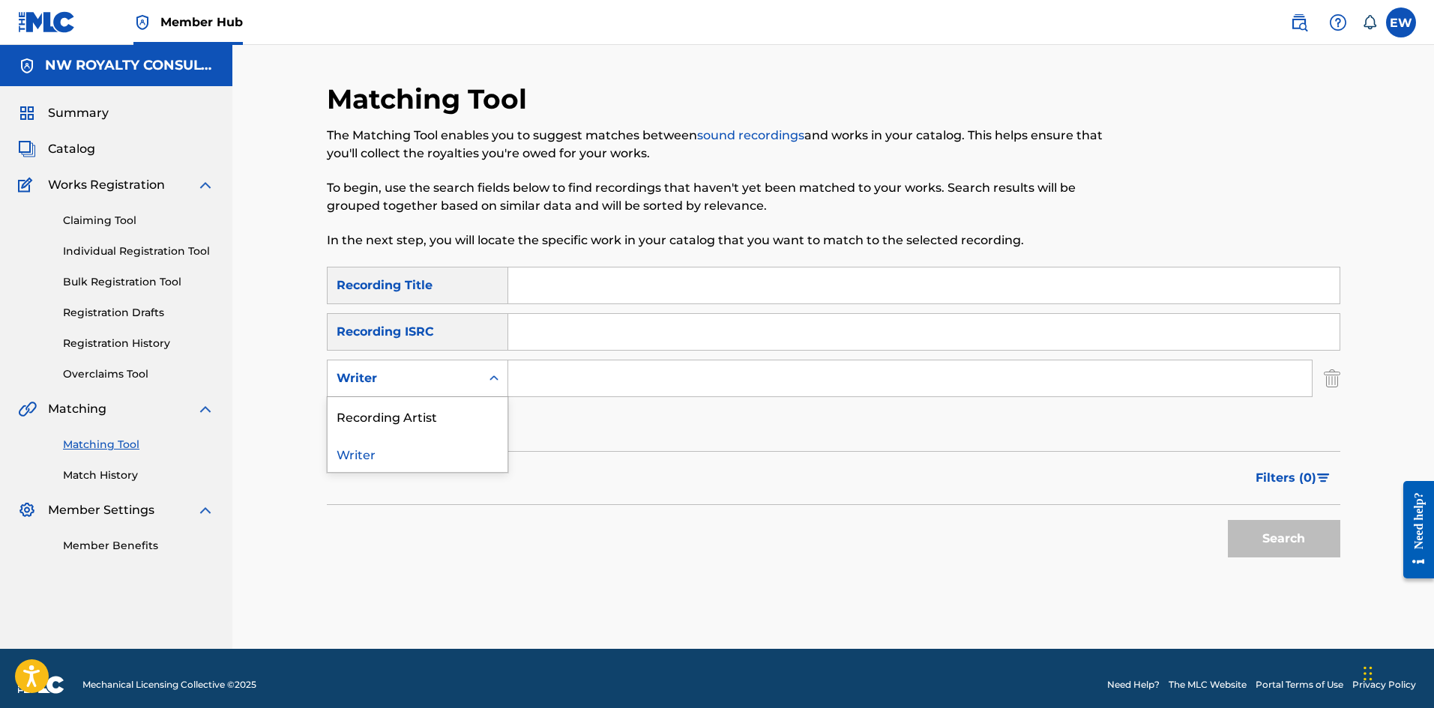
drag, startPoint x: 436, startPoint y: 373, endPoint x: 427, endPoint y: 382, distance: 12.2
click at [427, 382] on div "Writer" at bounding box center [404, 379] width 135 height 18
drag, startPoint x: 391, startPoint y: 410, endPoint x: 446, endPoint y: 397, distance: 56.2
click at [396, 408] on div "Recording Artist" at bounding box center [418, 415] width 180 height 37
click at [572, 384] on input "Search Form" at bounding box center [909, 379] width 803 height 36
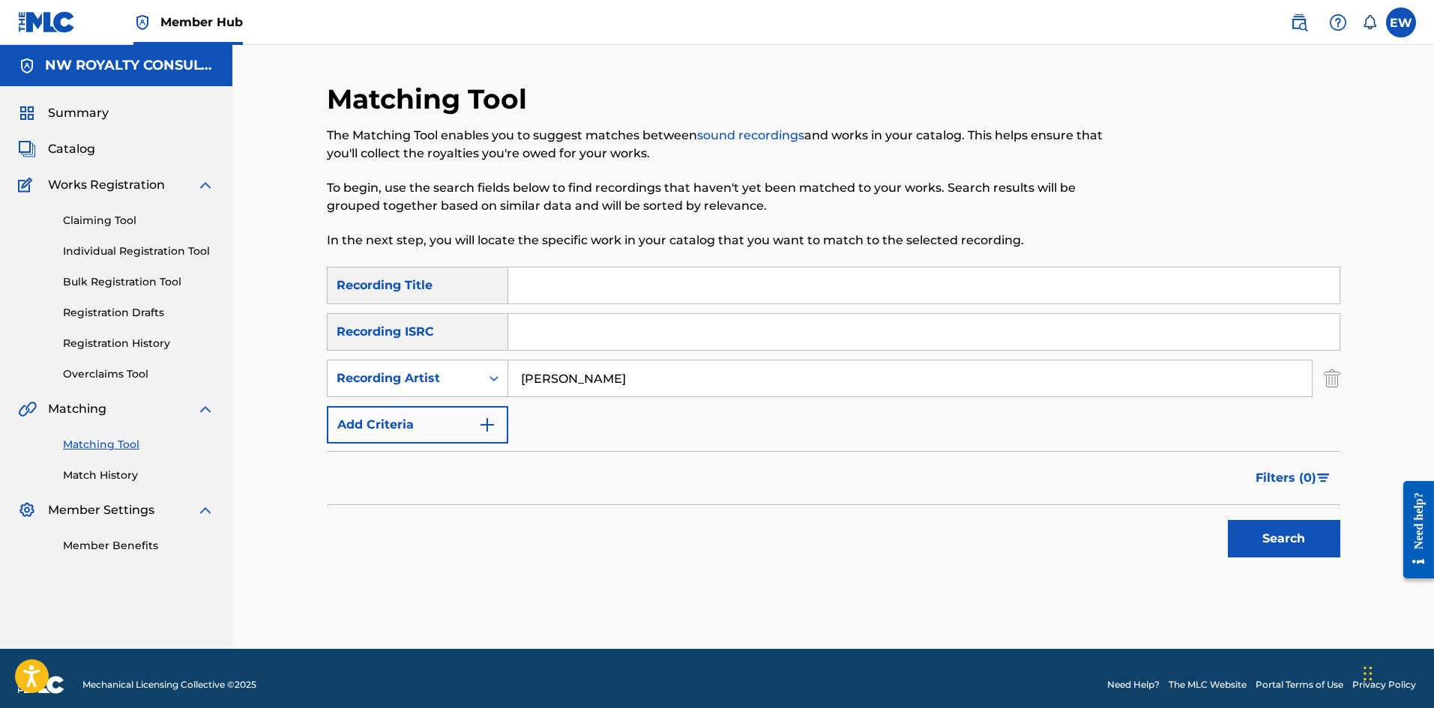
type input "[PERSON_NAME]"
click at [637, 276] on input "Search Form" at bounding box center [923, 286] width 831 height 36
type input "WATER [PERSON_NAME] RIDDIM - INSTRUMENTAL"
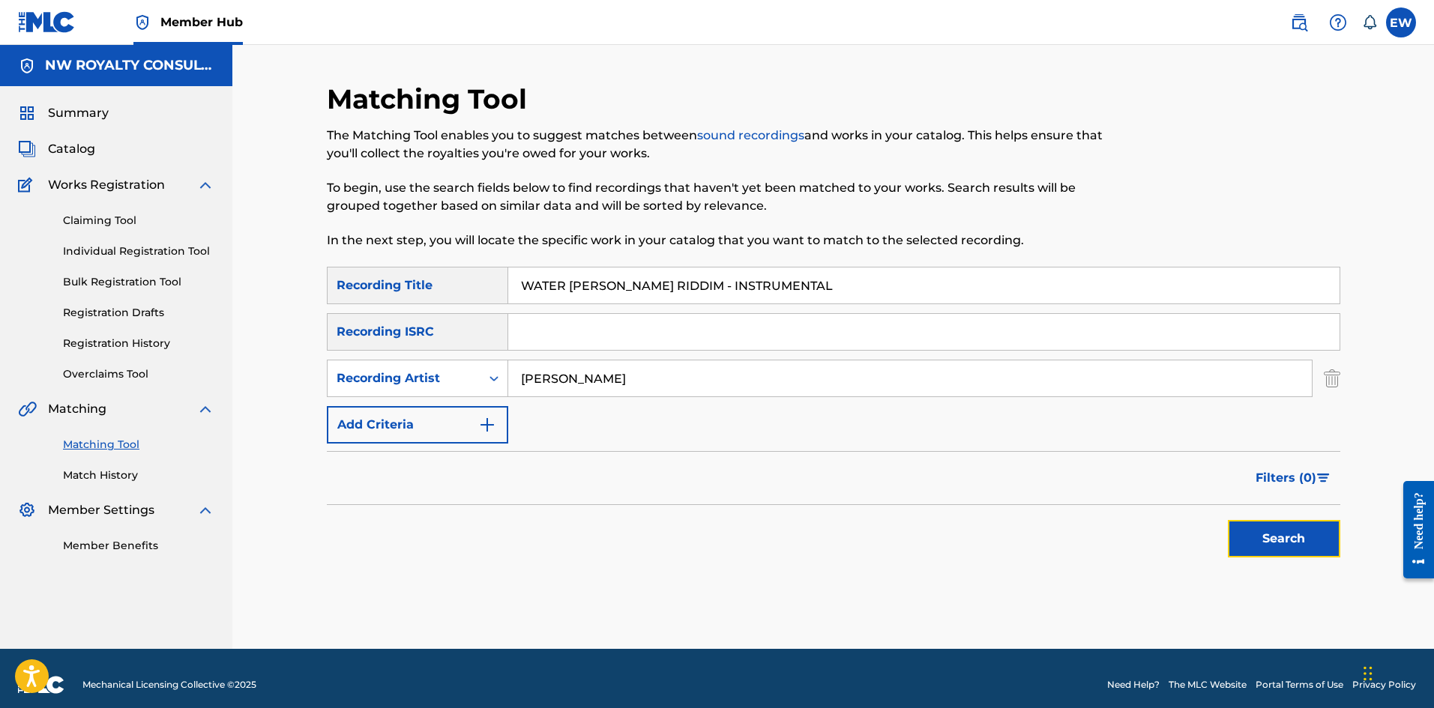
click at [1291, 528] on button "Search" at bounding box center [1284, 538] width 112 height 37
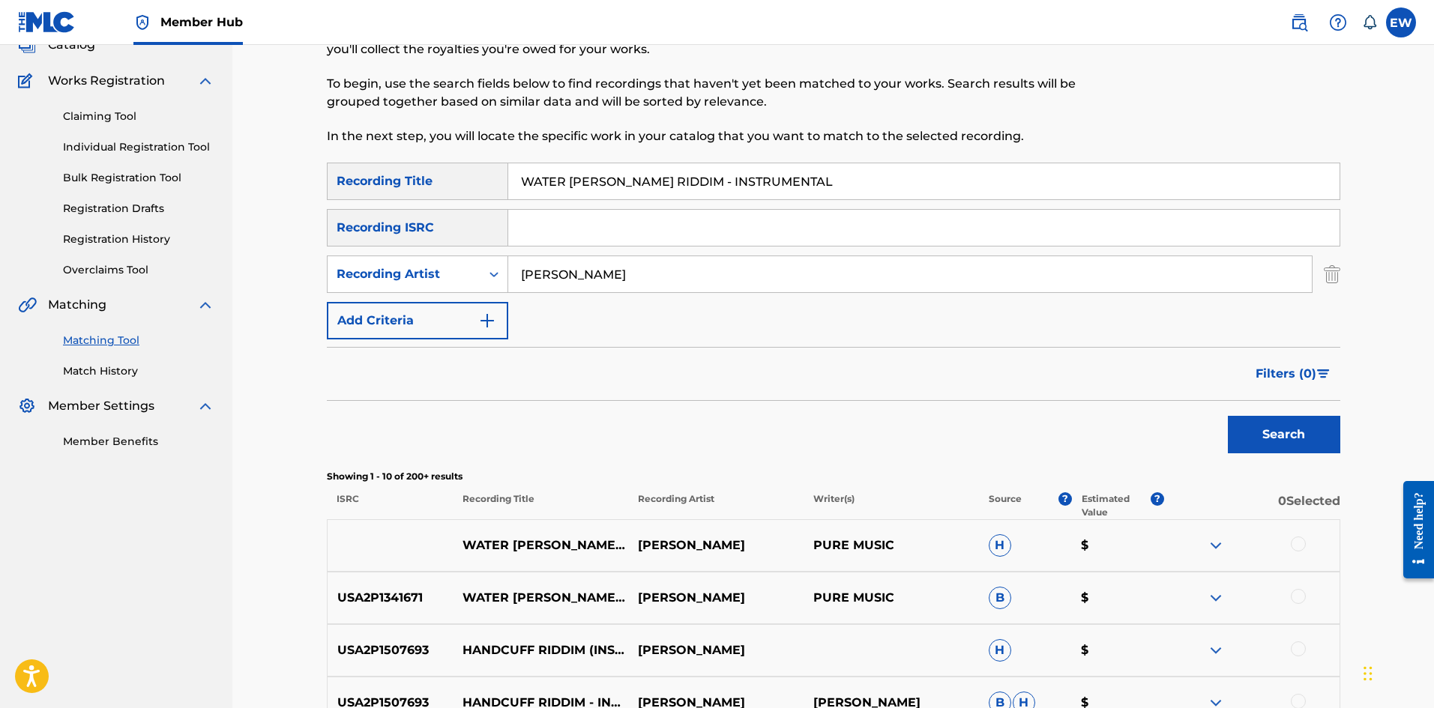
scroll to position [150, 0]
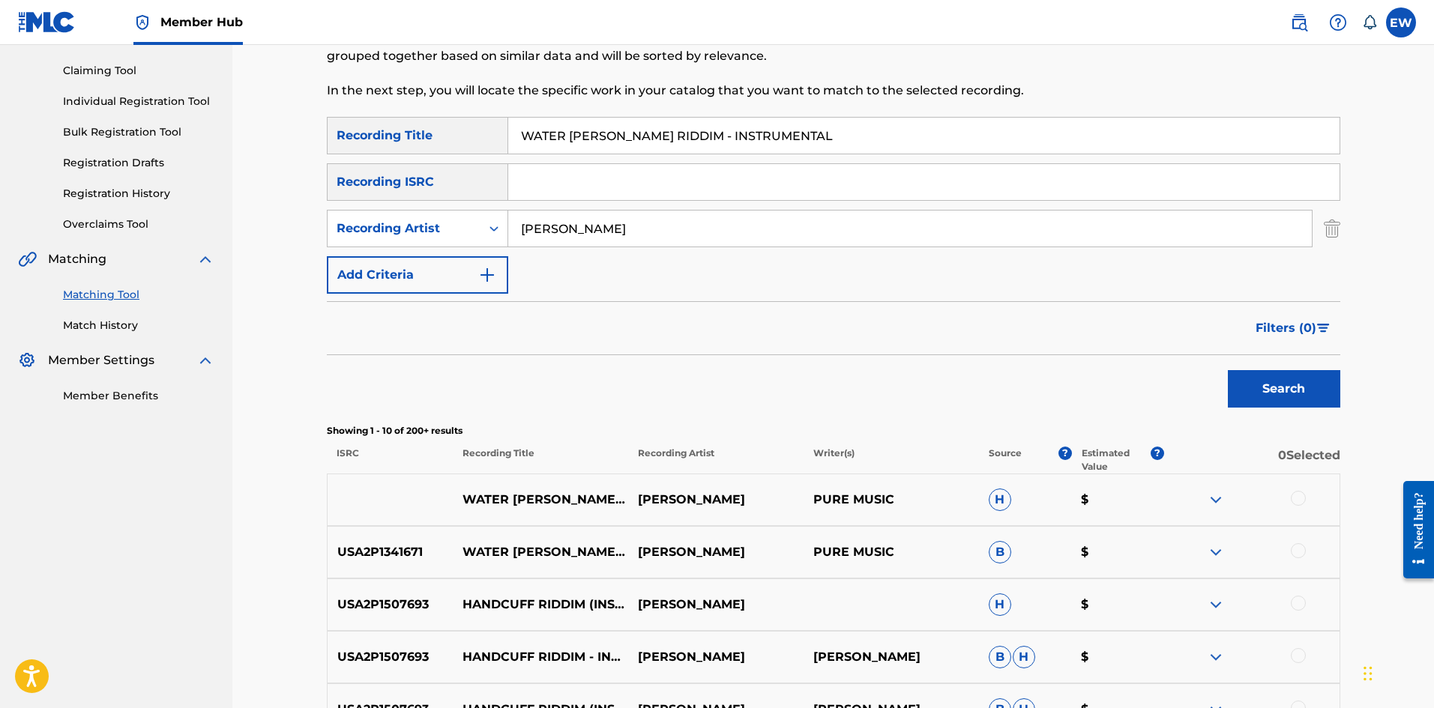
click at [1304, 493] on div at bounding box center [1298, 498] width 15 height 15
click at [1304, 546] on div at bounding box center [1298, 550] width 15 height 15
click at [1064, 584] on button "Match 2 Groups" at bounding box center [1054, 585] width 166 height 37
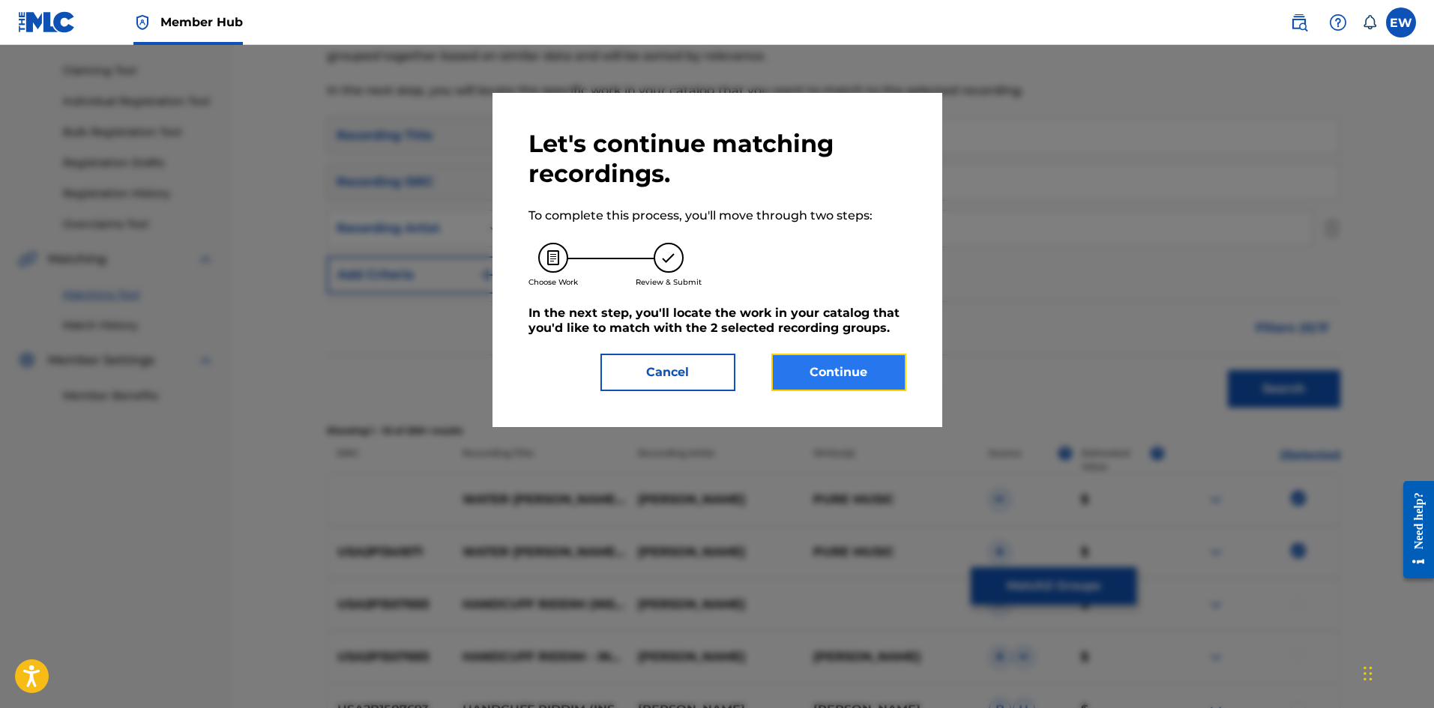
click at [869, 373] on button "Continue" at bounding box center [838, 372] width 135 height 37
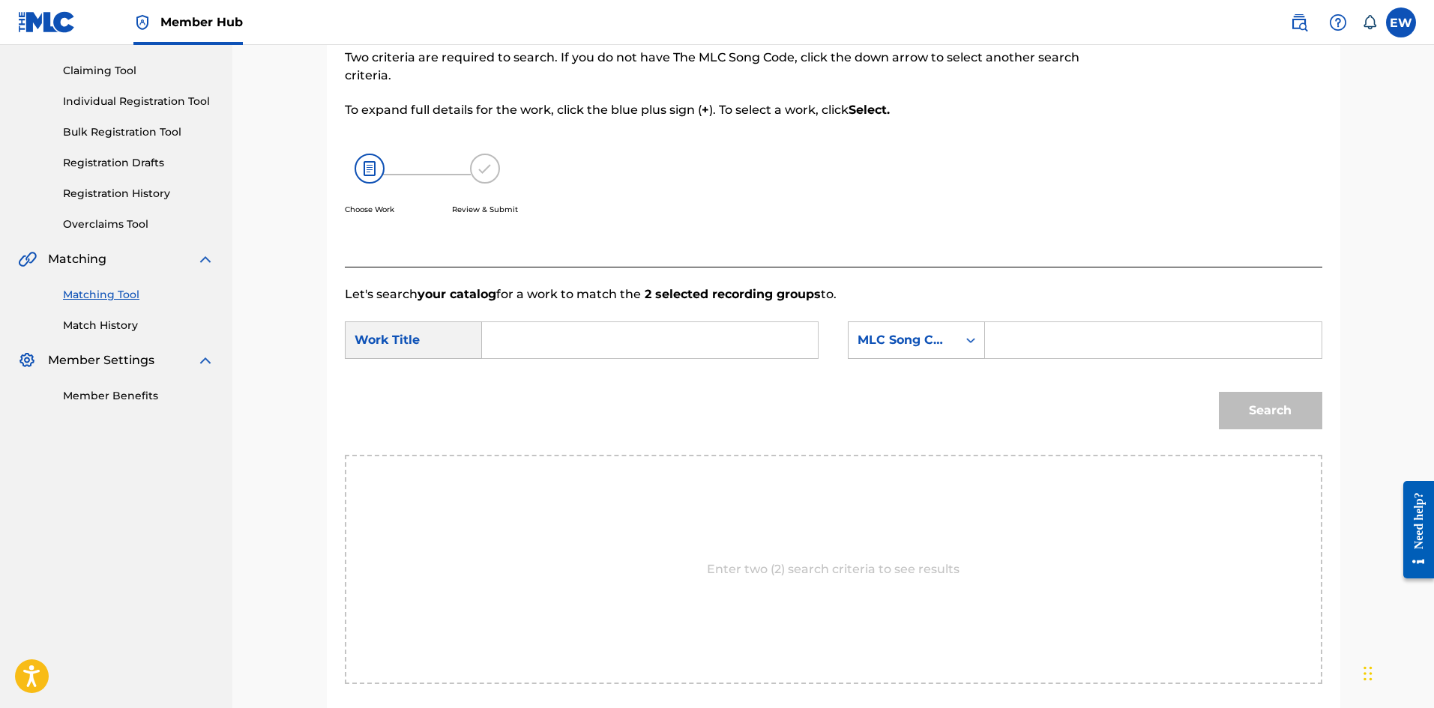
click at [633, 340] on input "Search Form" at bounding box center [650, 340] width 310 height 36
type input "WATER [PERSON_NAME] RIDDIM - INSTRUMENTAL"
click at [1055, 327] on input "Search Form" at bounding box center [1153, 340] width 310 height 36
type input "WB8VW0"
drag, startPoint x: 1264, startPoint y: 418, endPoint x: 1234, endPoint y: 409, distance: 31.3
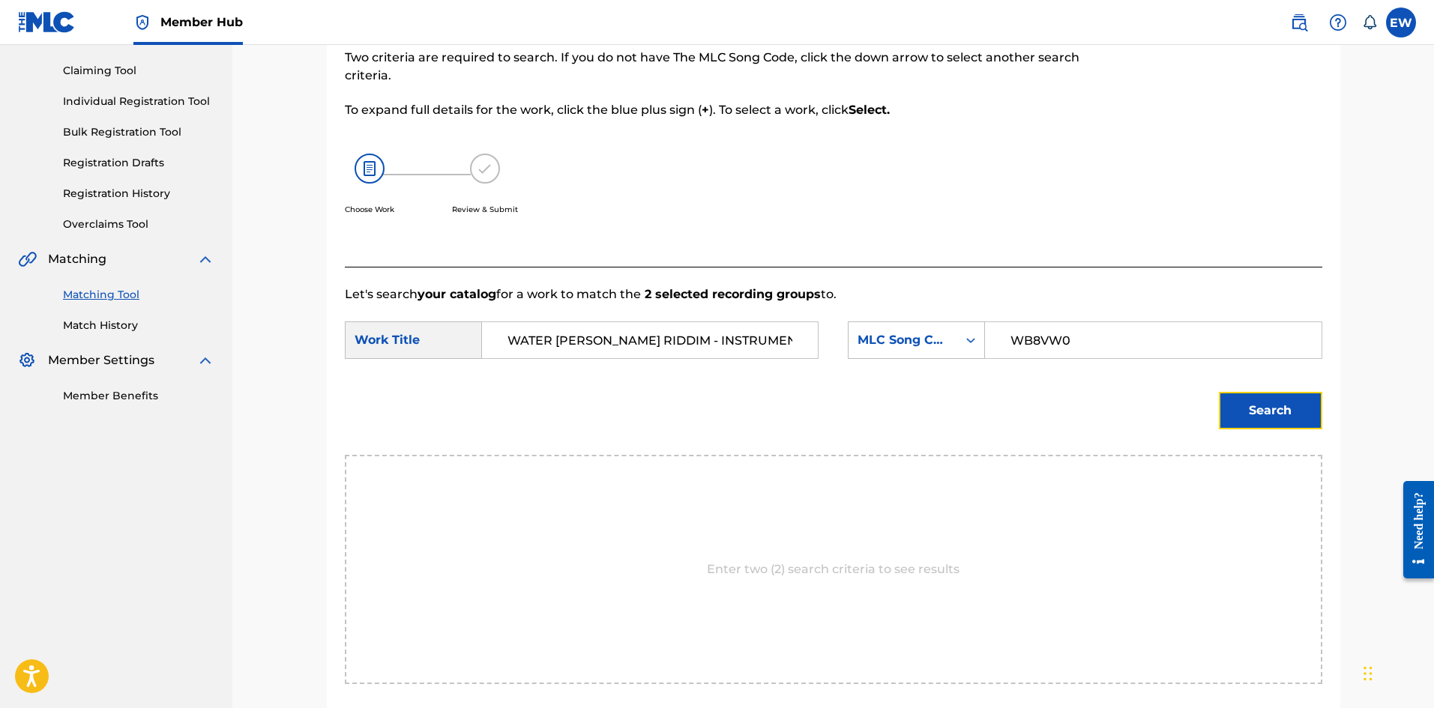
click at [1261, 416] on button "Search" at bounding box center [1270, 410] width 103 height 37
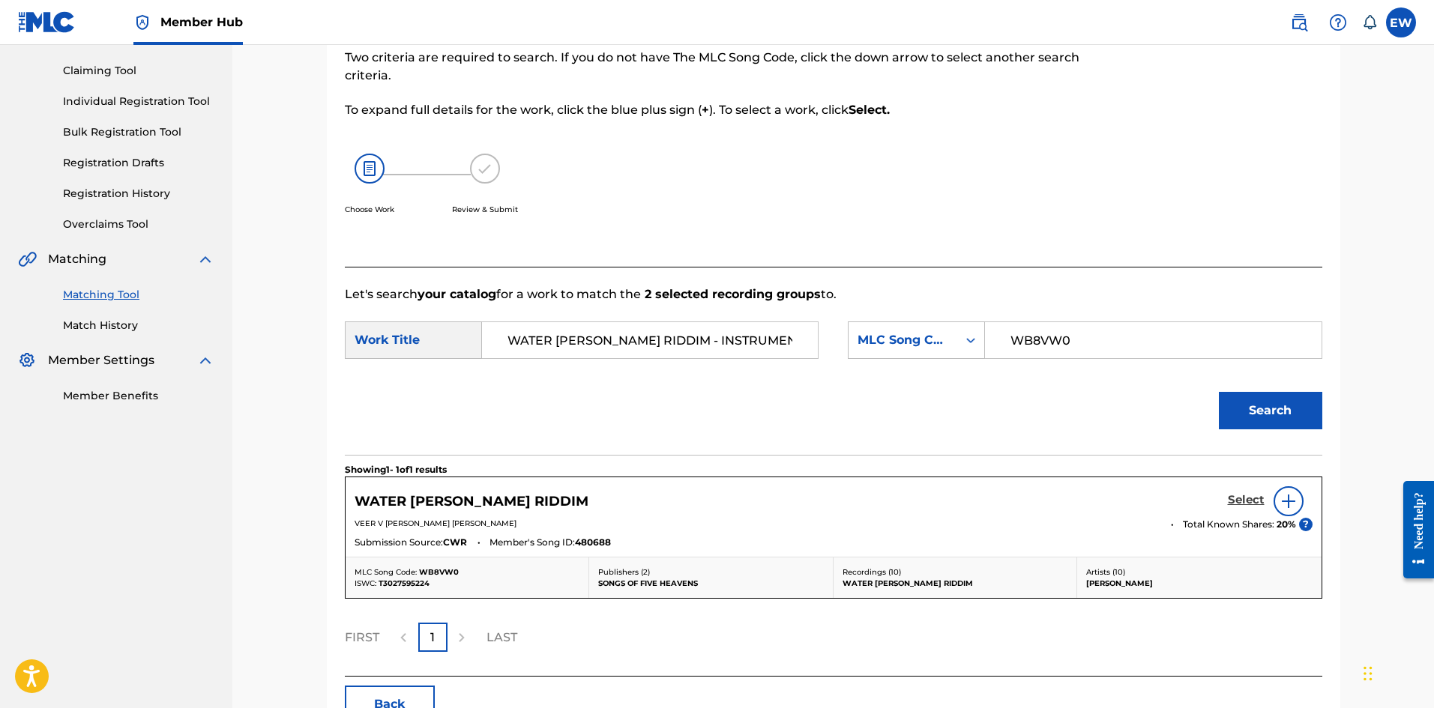
click at [1246, 497] on h5 "Select" at bounding box center [1246, 500] width 37 height 14
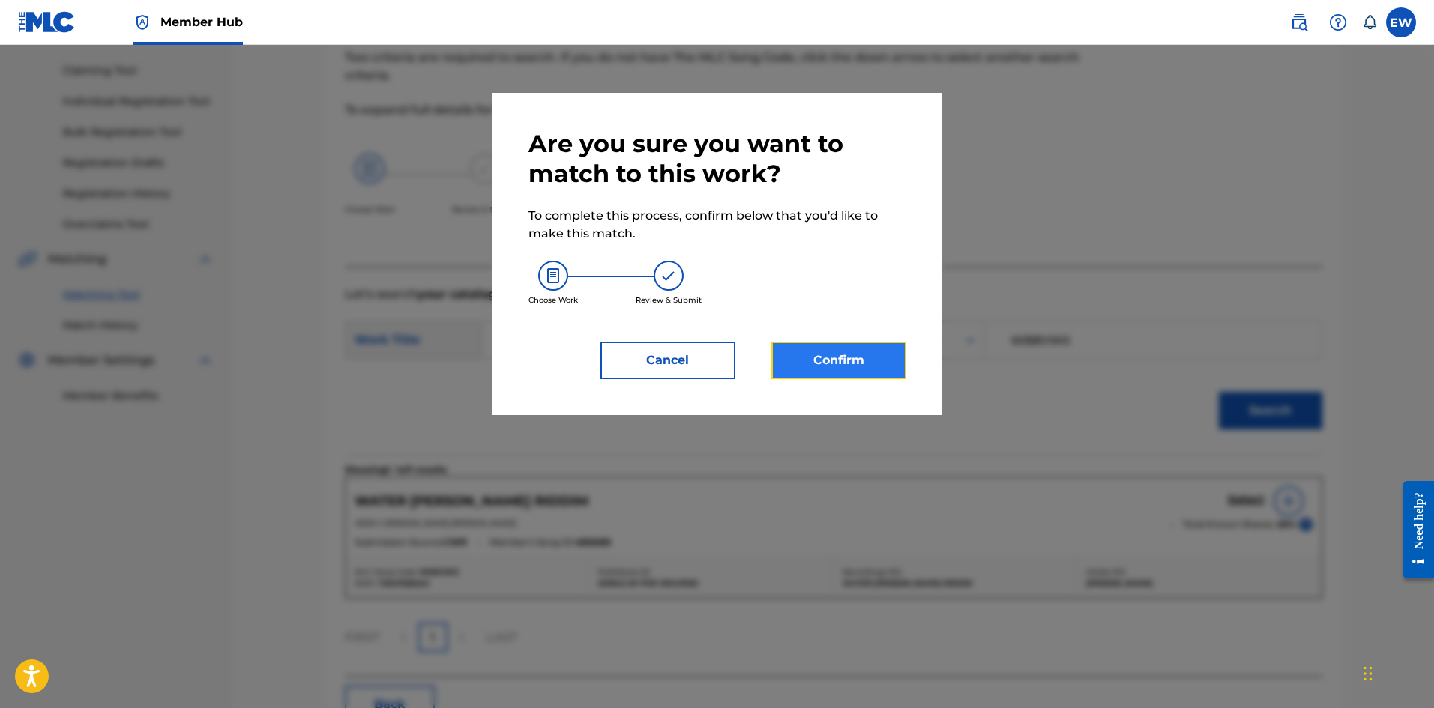
click at [889, 355] on button "Confirm" at bounding box center [838, 360] width 135 height 37
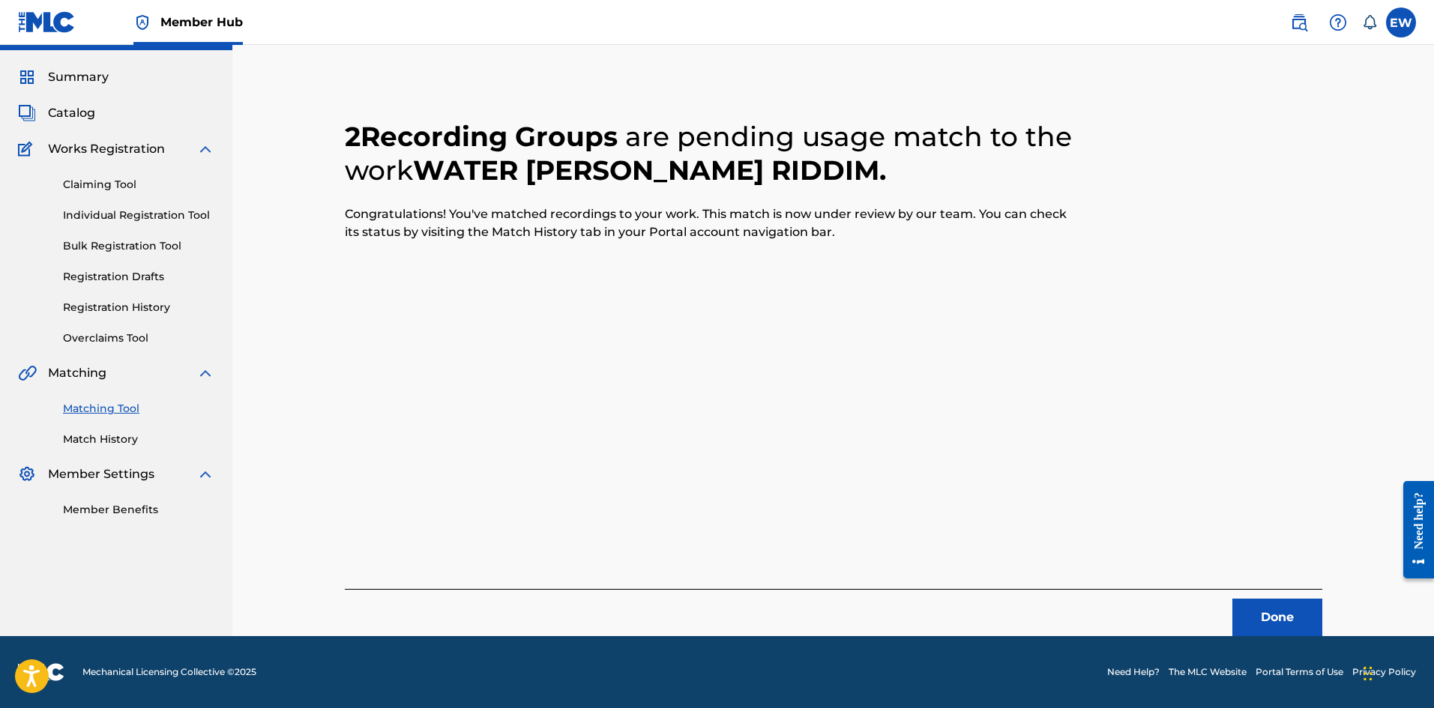
scroll to position [36, 0]
drag, startPoint x: 1246, startPoint y: 607, endPoint x: 1275, endPoint y: 591, distance: 32.5
click at [1261, 595] on div "Done" at bounding box center [833, 612] width 977 height 47
drag, startPoint x: 1263, startPoint y: 609, endPoint x: 1264, endPoint y: 601, distance: 8.4
click at [1264, 601] on button "Done" at bounding box center [1277, 617] width 90 height 37
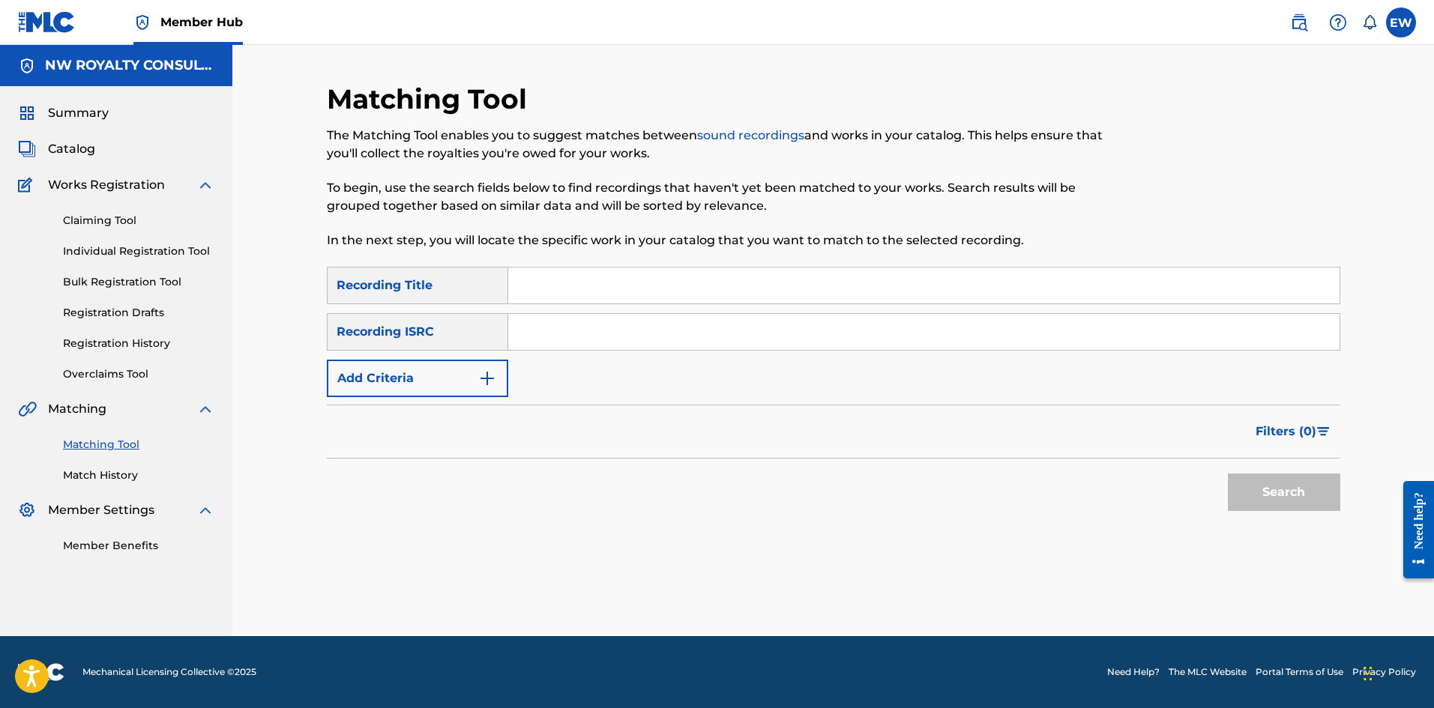
scroll to position [0, 0]
click at [459, 384] on button "Add Criteria" at bounding box center [417, 378] width 181 height 37
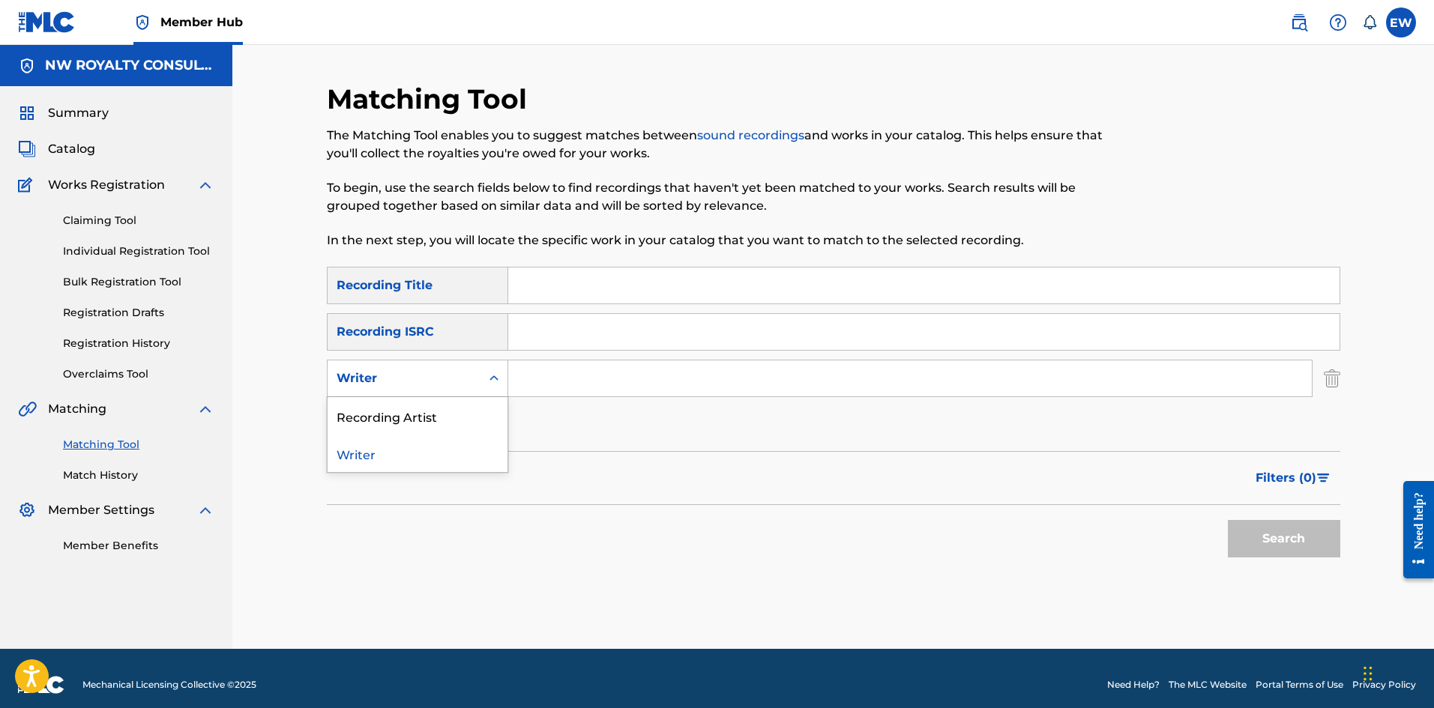
click at [459, 381] on div "Writer" at bounding box center [404, 379] width 135 height 18
click at [419, 408] on div "Recording Artist" at bounding box center [418, 415] width 180 height 37
click at [583, 380] on input "Search Form" at bounding box center [909, 379] width 803 height 36
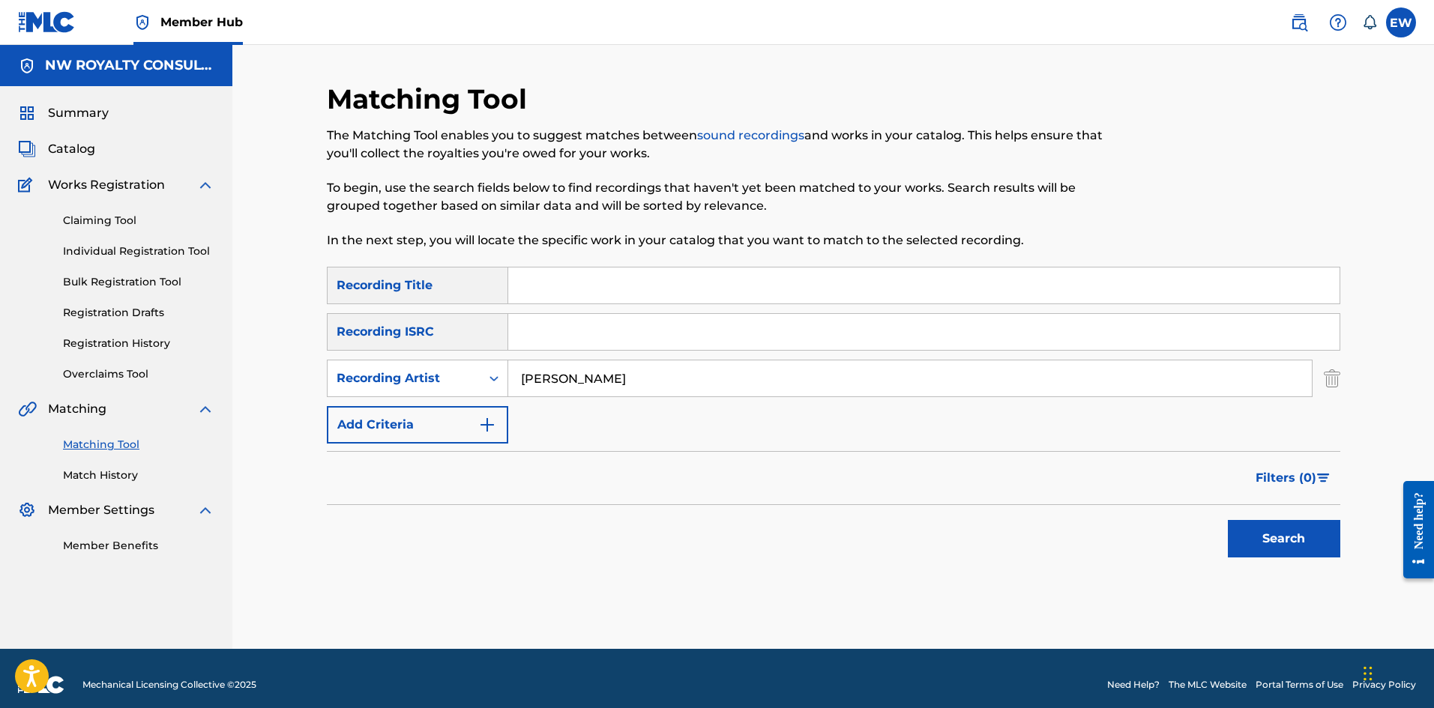
type input "[PERSON_NAME]"
click at [697, 290] on input "Search Form" at bounding box center [923, 286] width 831 height 36
type input "WE PRAY"
drag, startPoint x: 1256, startPoint y: 526, endPoint x: 1123, endPoint y: 442, distance: 157.6
click at [1257, 522] on button "Search" at bounding box center [1284, 538] width 112 height 37
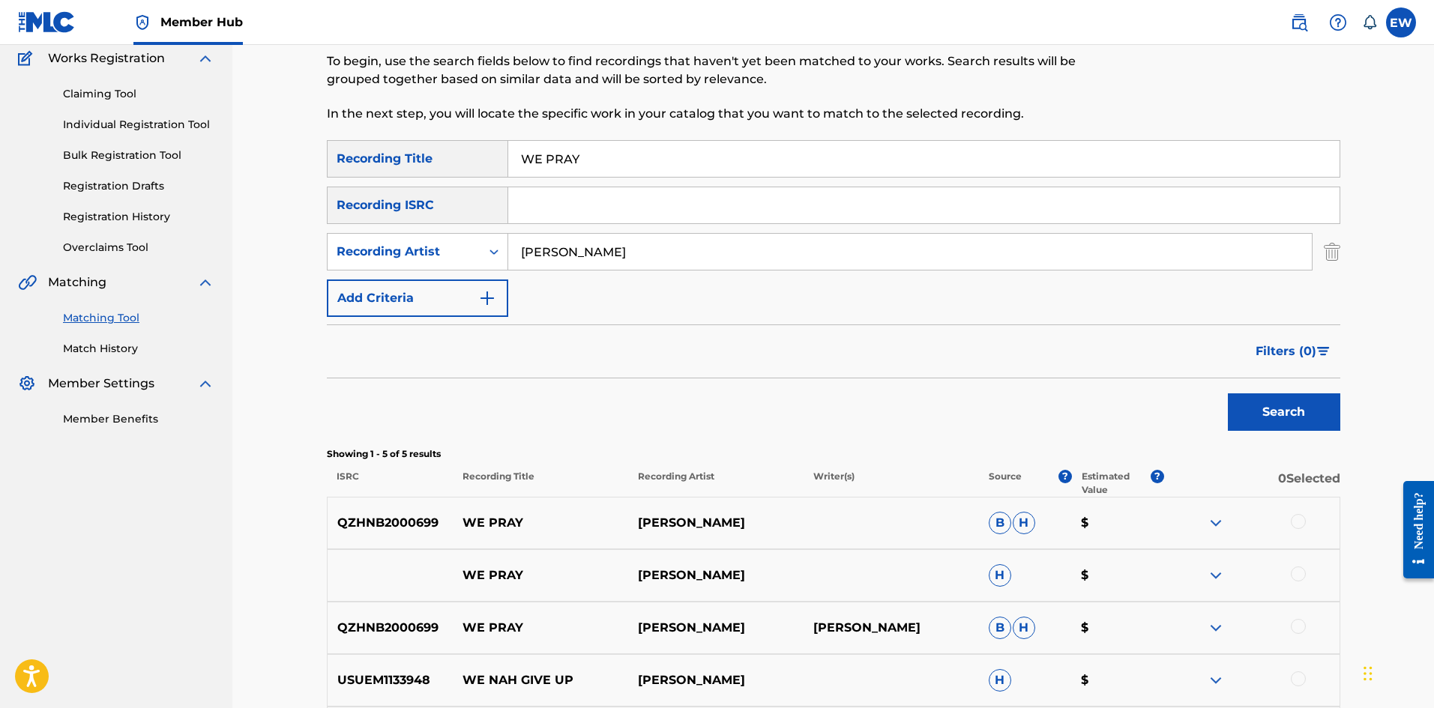
scroll to position [150, 0]
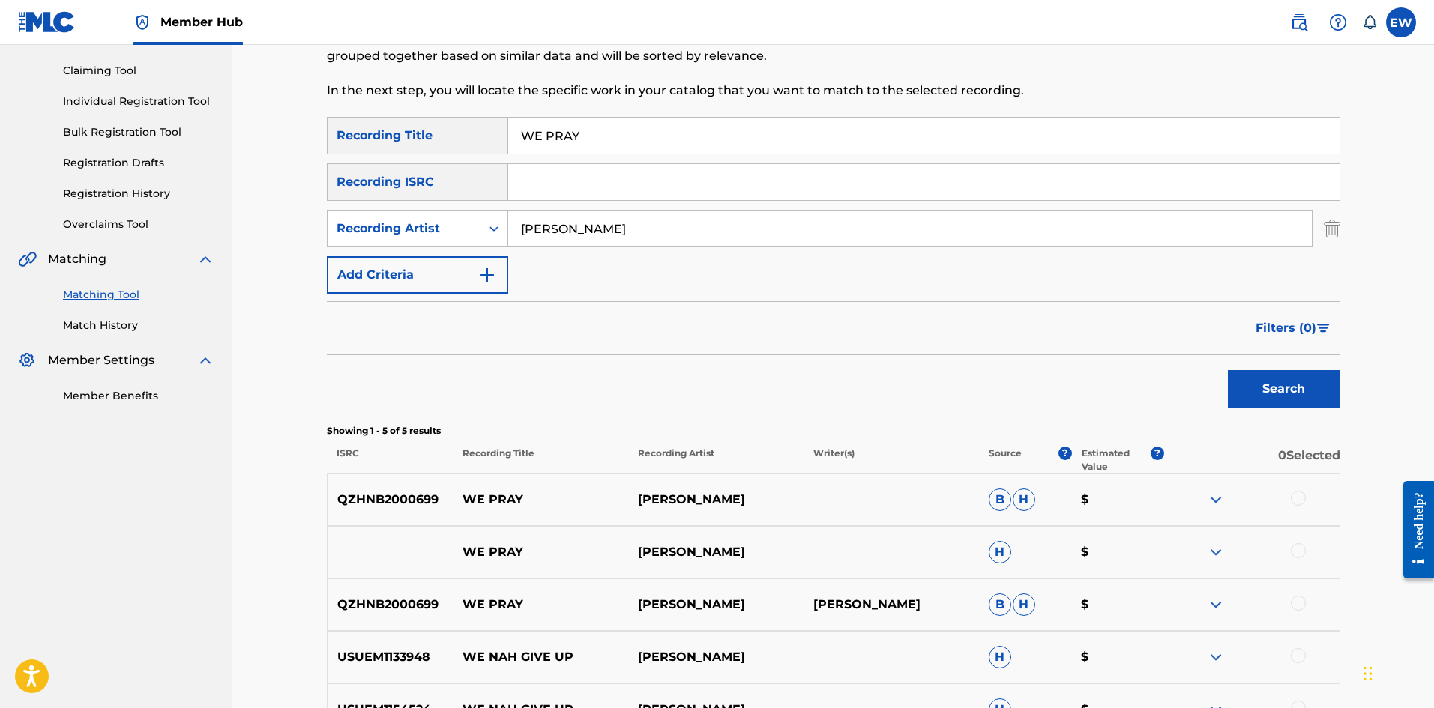
click at [1294, 494] on div at bounding box center [1298, 498] width 15 height 15
click at [1301, 547] on div at bounding box center [1298, 550] width 15 height 15
click at [1294, 599] on div at bounding box center [1298, 603] width 15 height 15
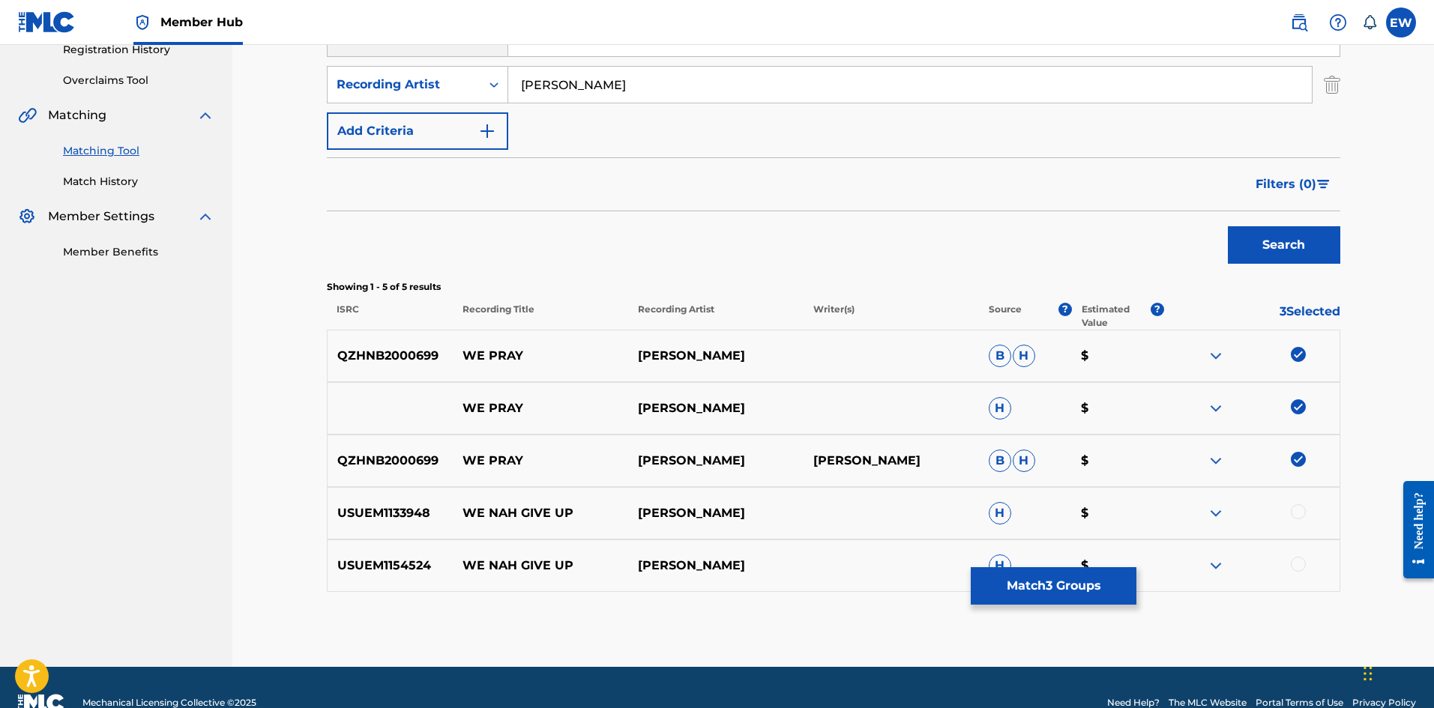
scroll to position [300, 0]
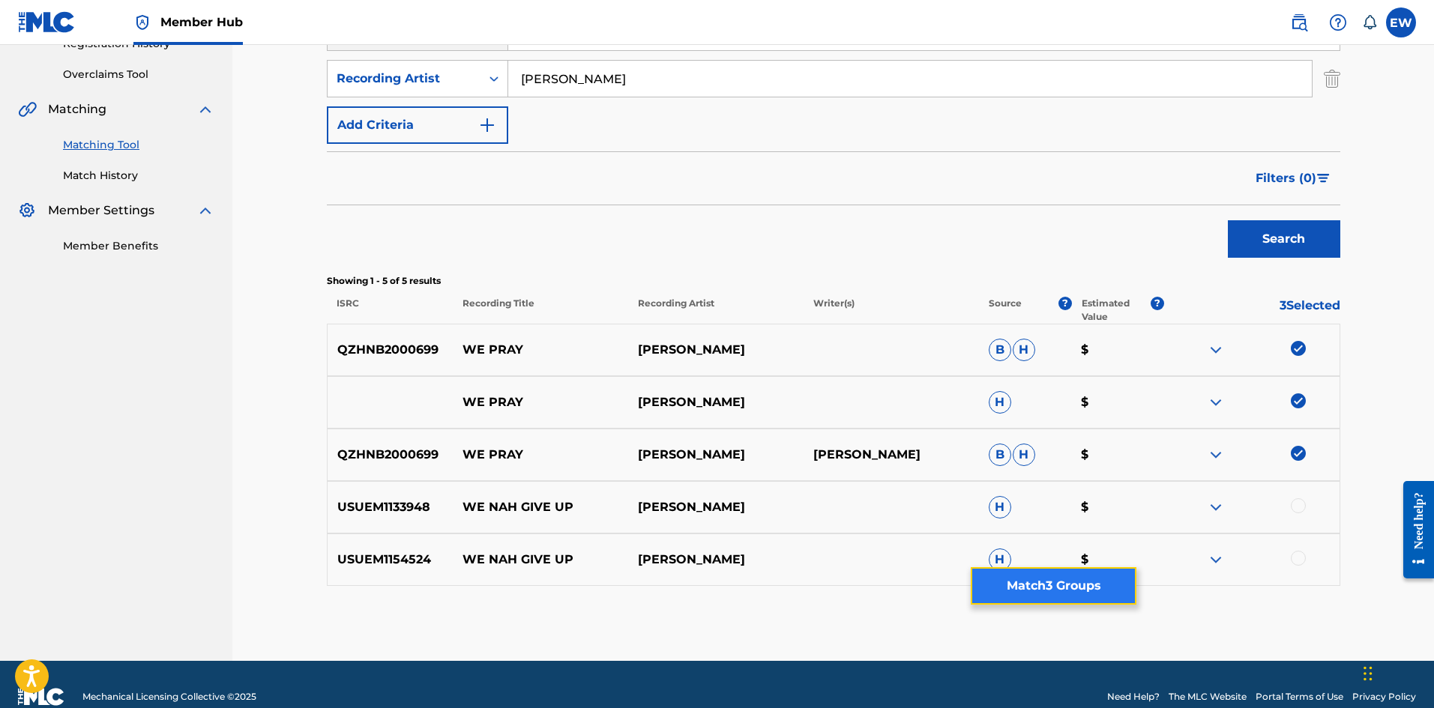
click at [1074, 573] on button "Match 3 Groups" at bounding box center [1054, 585] width 166 height 37
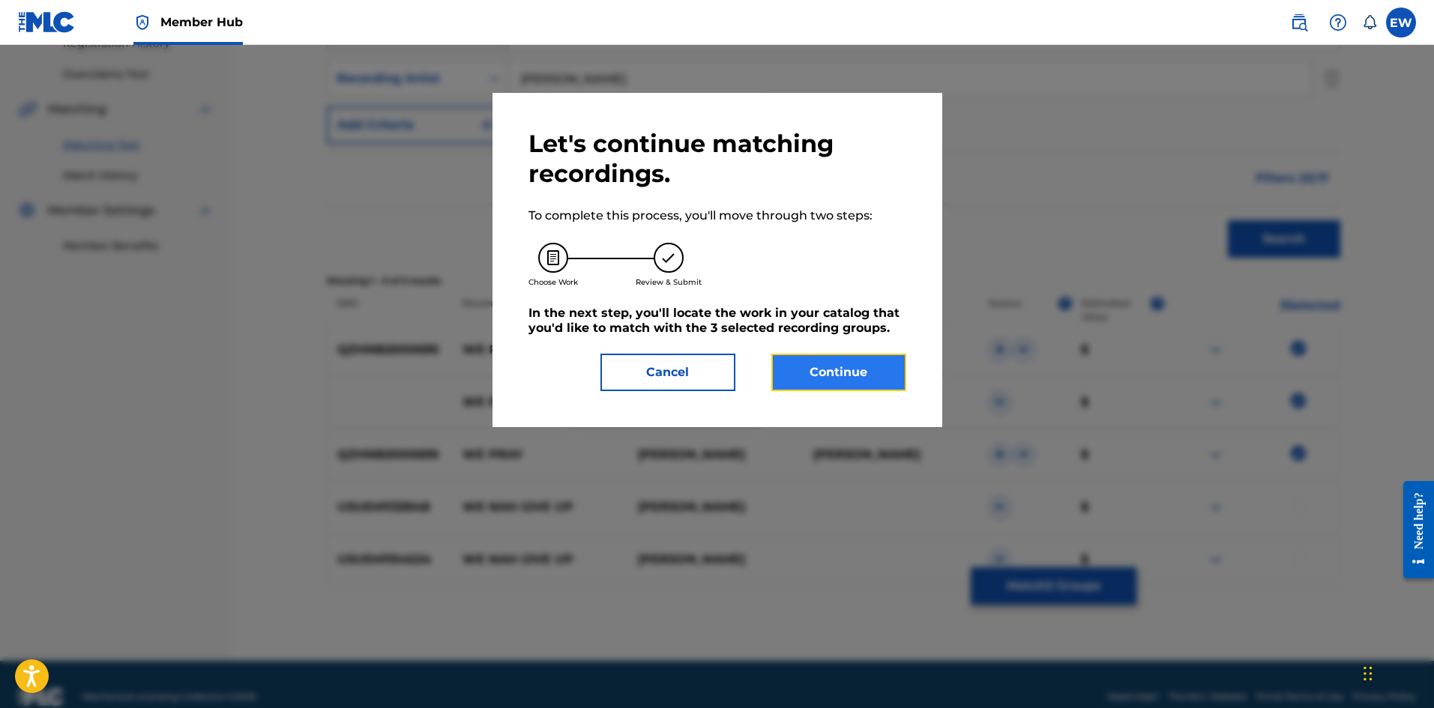
click at [862, 367] on button "Continue" at bounding box center [838, 372] width 135 height 37
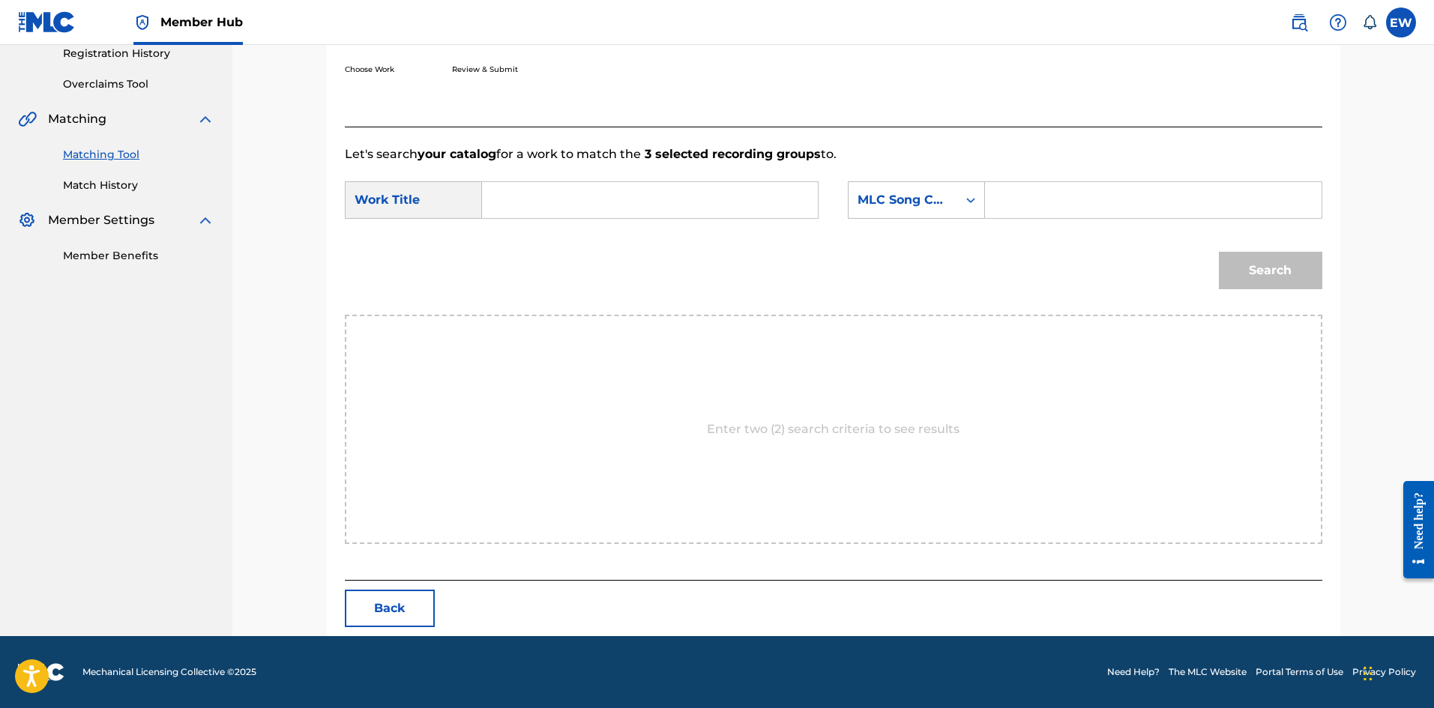
scroll to position [290, 0]
drag, startPoint x: 676, startPoint y: 202, endPoint x: 666, endPoint y: 199, distance: 10.4
click at [666, 199] on input "Search Form" at bounding box center [650, 200] width 310 height 36
type input "WE PRAY"
click at [1057, 190] on input "Search Form" at bounding box center [1153, 200] width 310 height 36
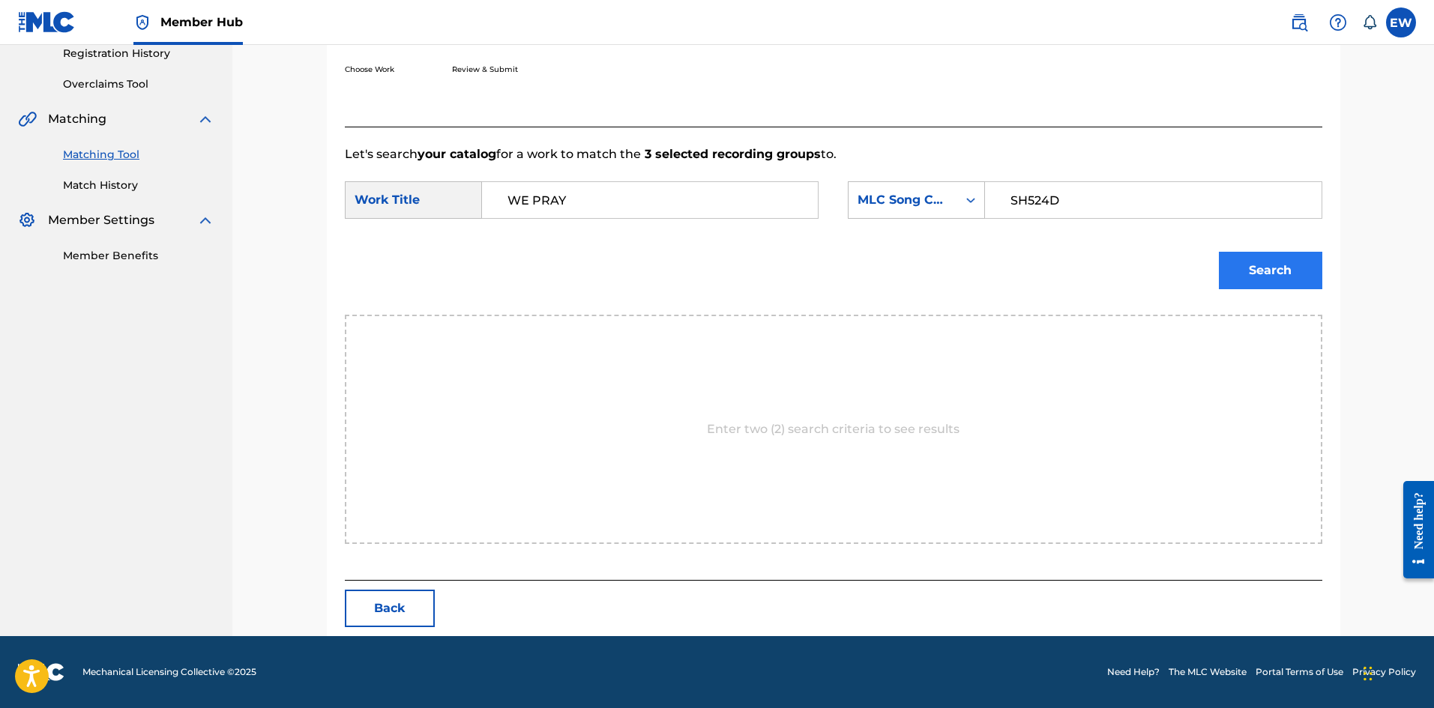
type input "SH524D"
click at [1267, 271] on button "Search" at bounding box center [1270, 270] width 103 height 37
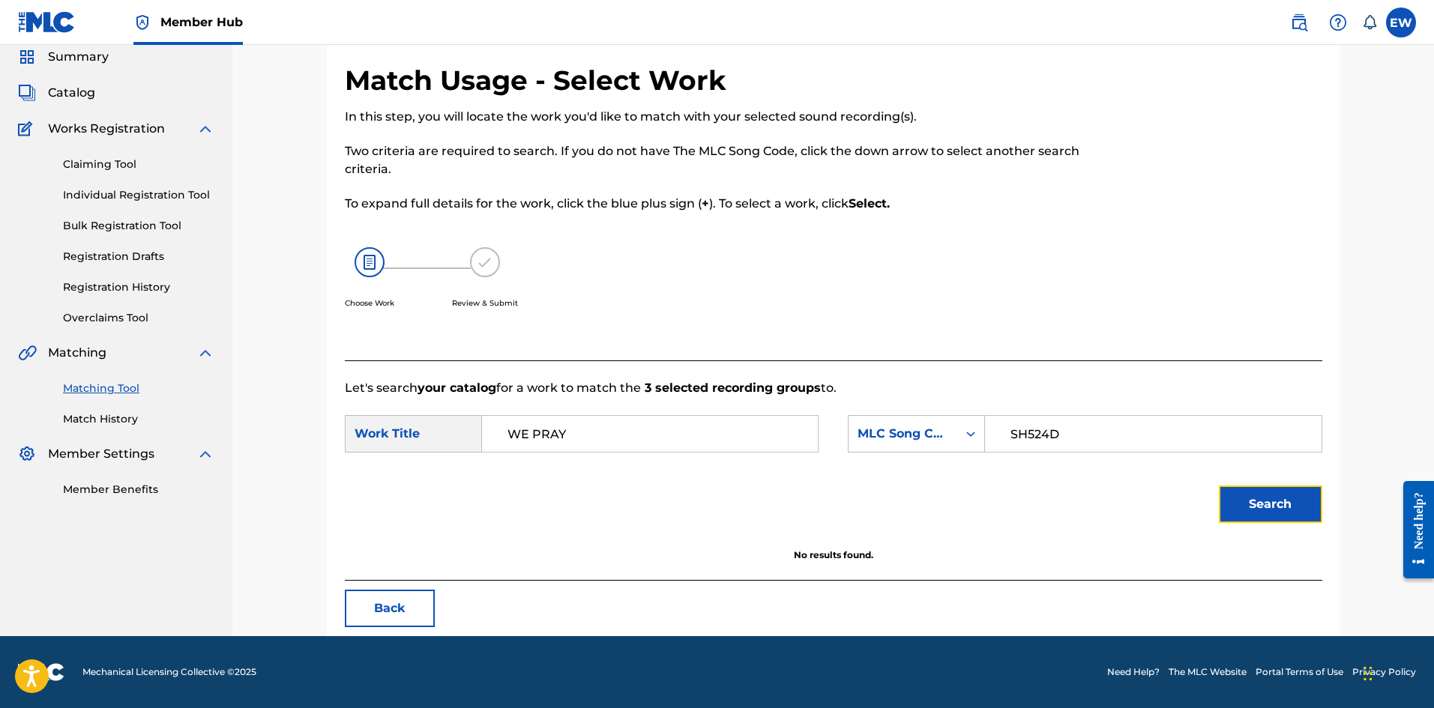
scroll to position [56, 0]
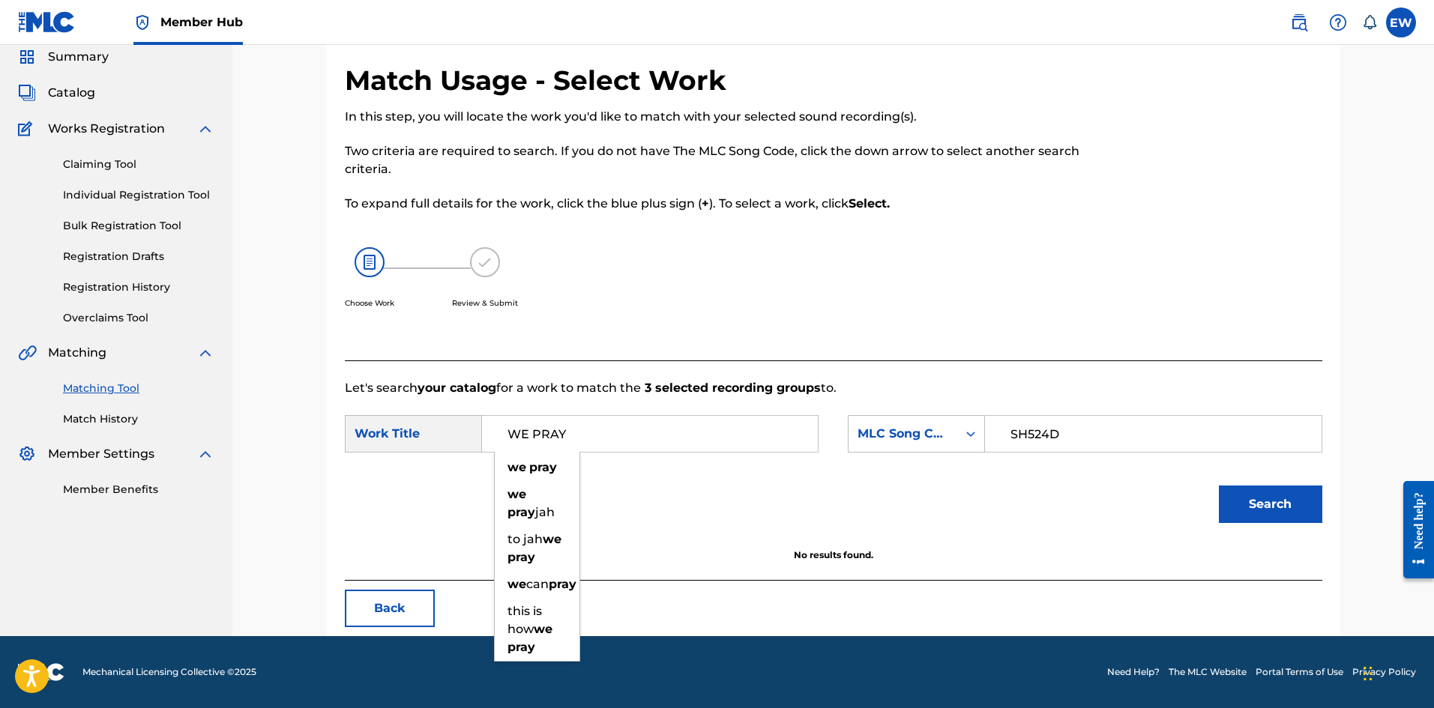
drag, startPoint x: 659, startPoint y: 423, endPoint x: 322, endPoint y: 401, distance: 338.0
click at [324, 403] on div "Match Usage - Select Work In this step, you will locate the work you'd like to …" at bounding box center [833, 331] width 1049 height 610
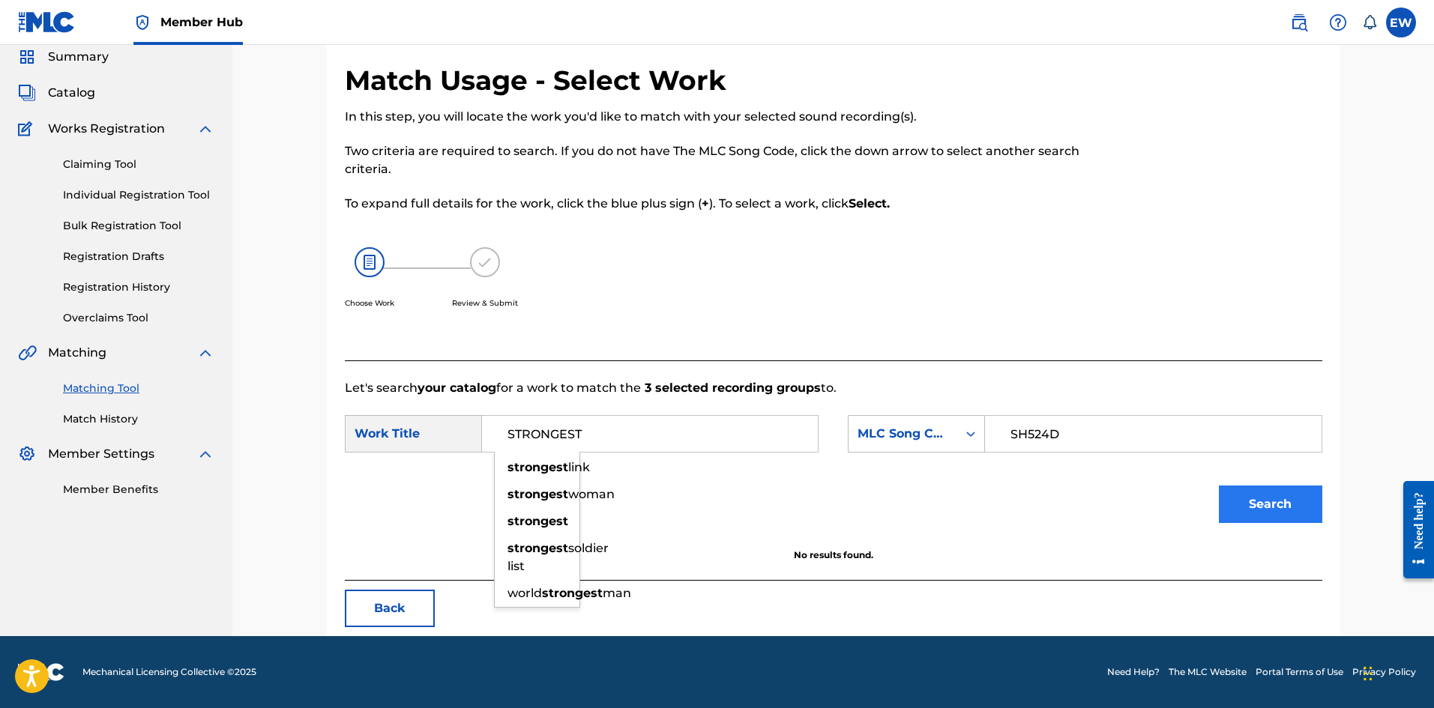
type input "STRONGEST"
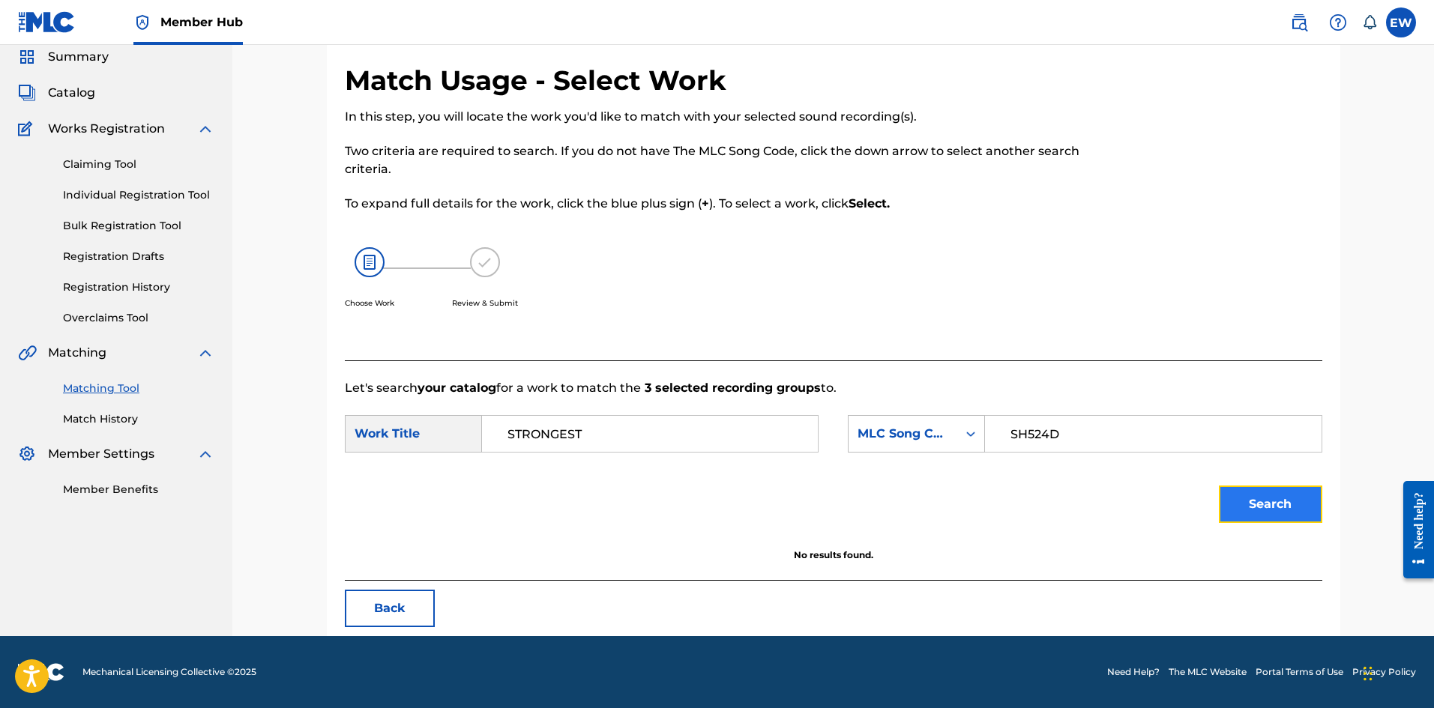
click at [1289, 503] on button "Search" at bounding box center [1270, 504] width 103 height 37
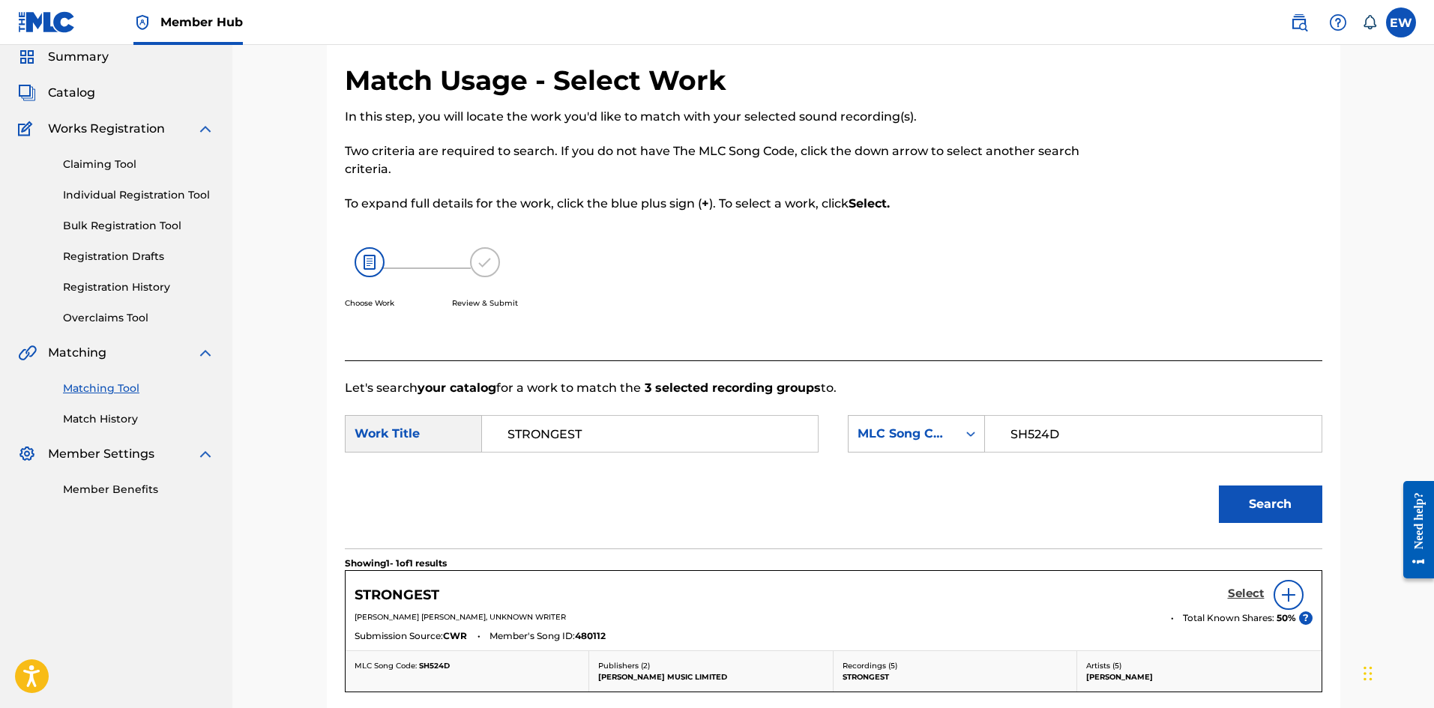
click at [1231, 592] on h5 "Select" at bounding box center [1246, 594] width 37 height 14
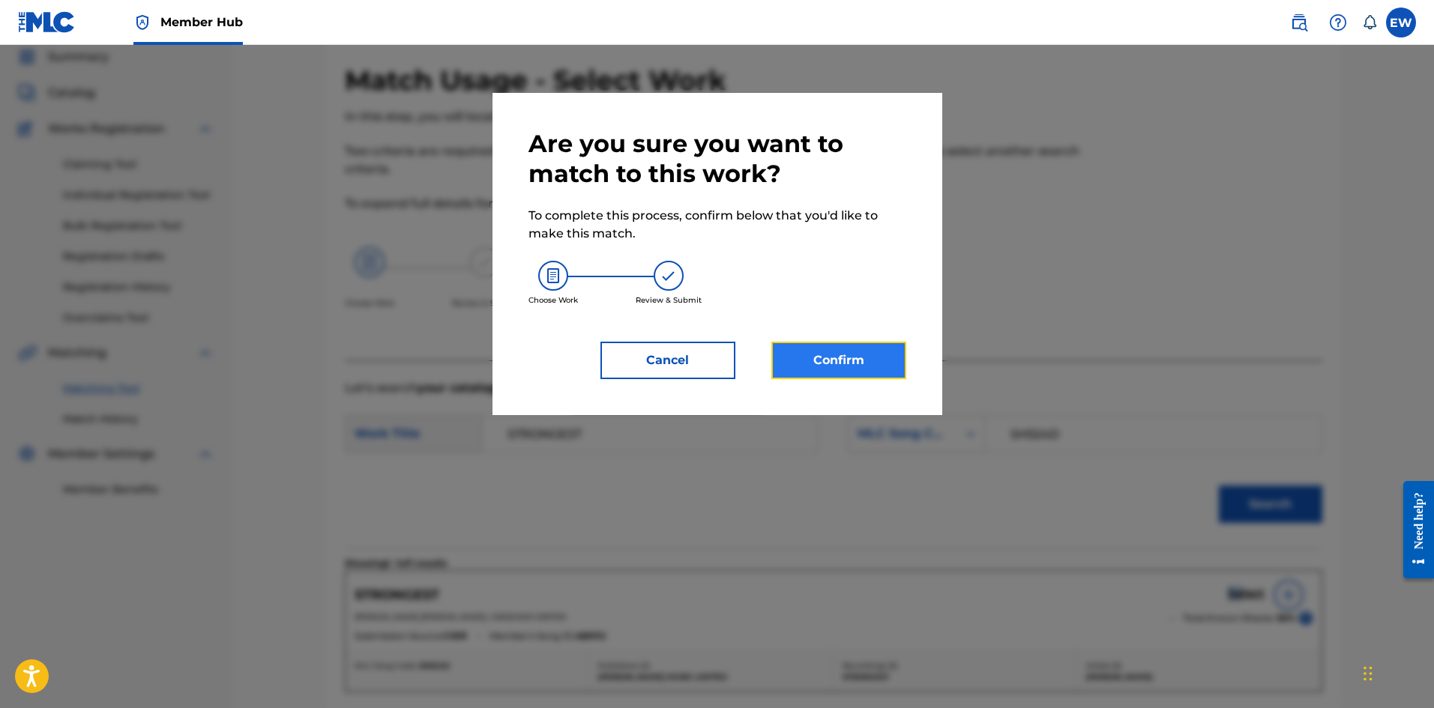
click at [827, 347] on button "Confirm" at bounding box center [838, 360] width 135 height 37
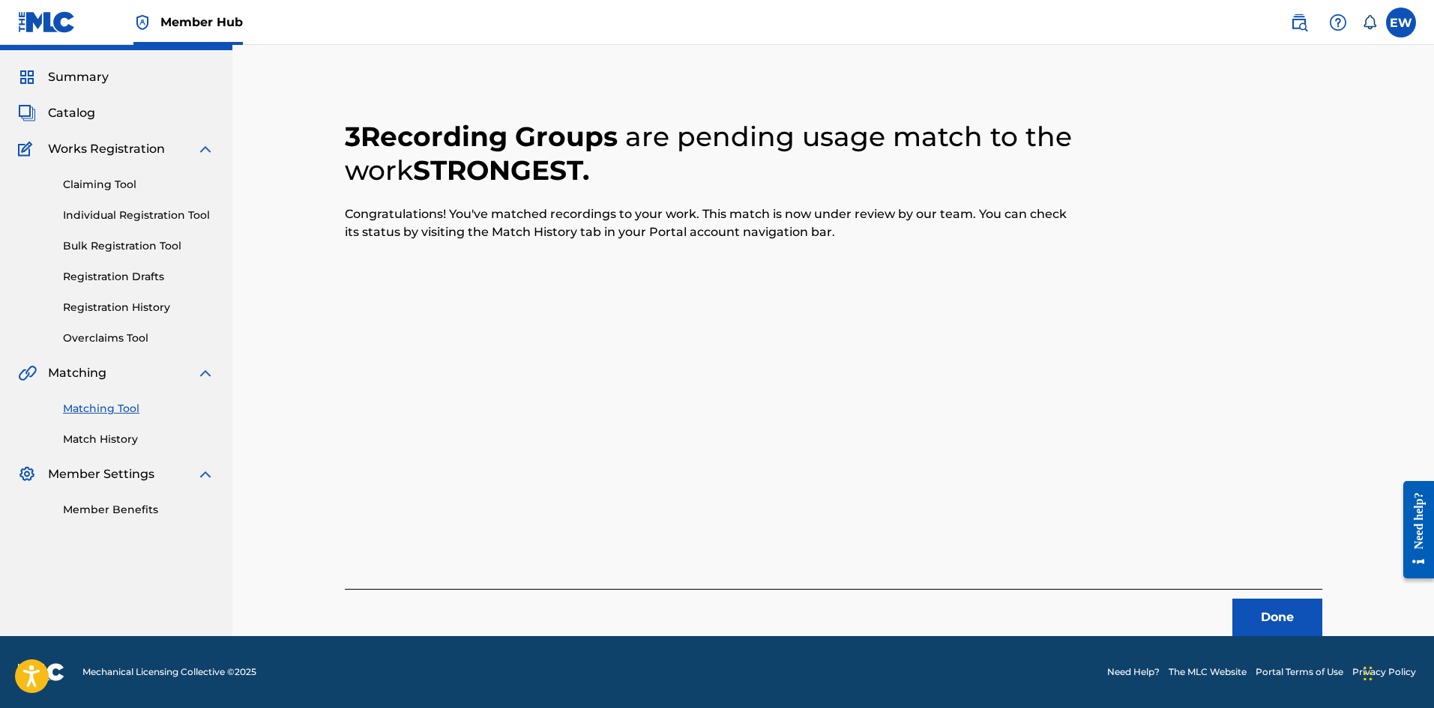
scroll to position [36, 0]
click at [1268, 614] on button "Done" at bounding box center [1277, 617] width 90 height 37
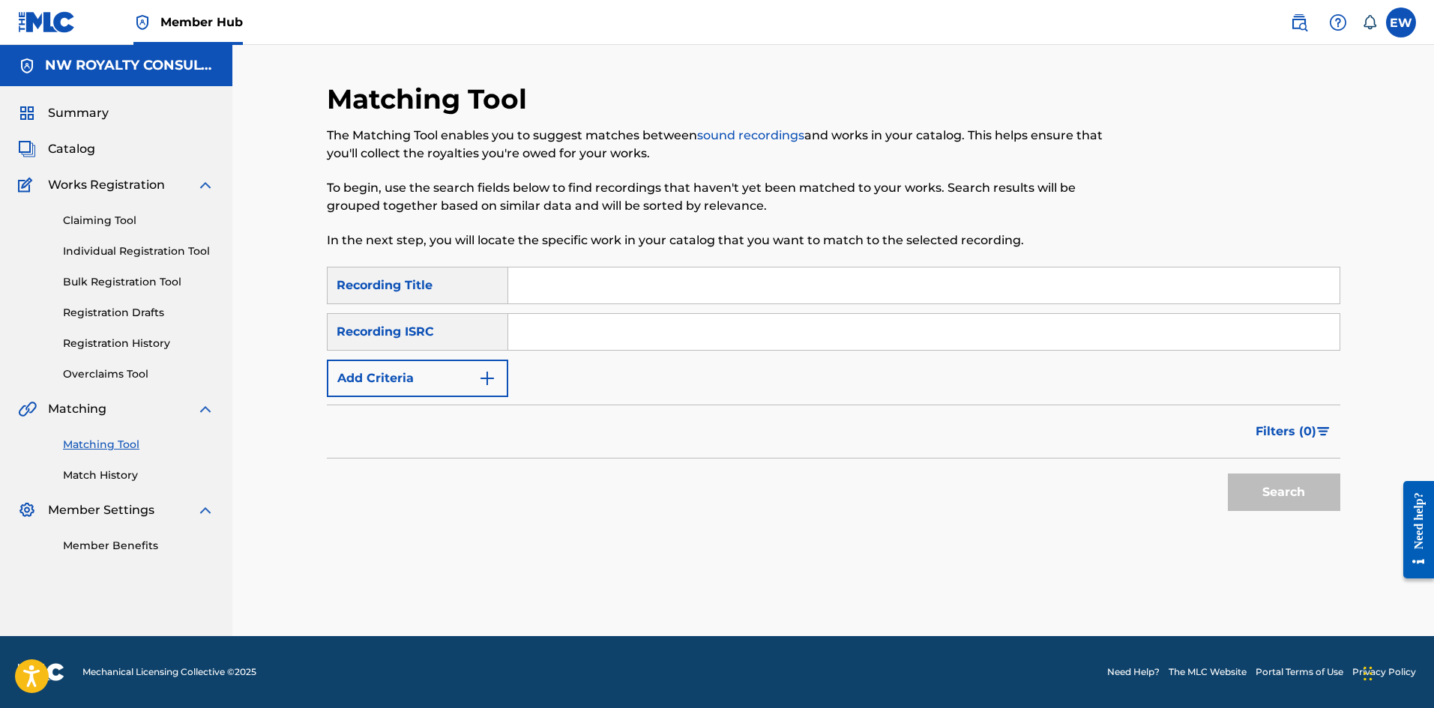
scroll to position [0, 0]
click at [422, 383] on button "Add Criteria" at bounding box center [417, 378] width 181 height 37
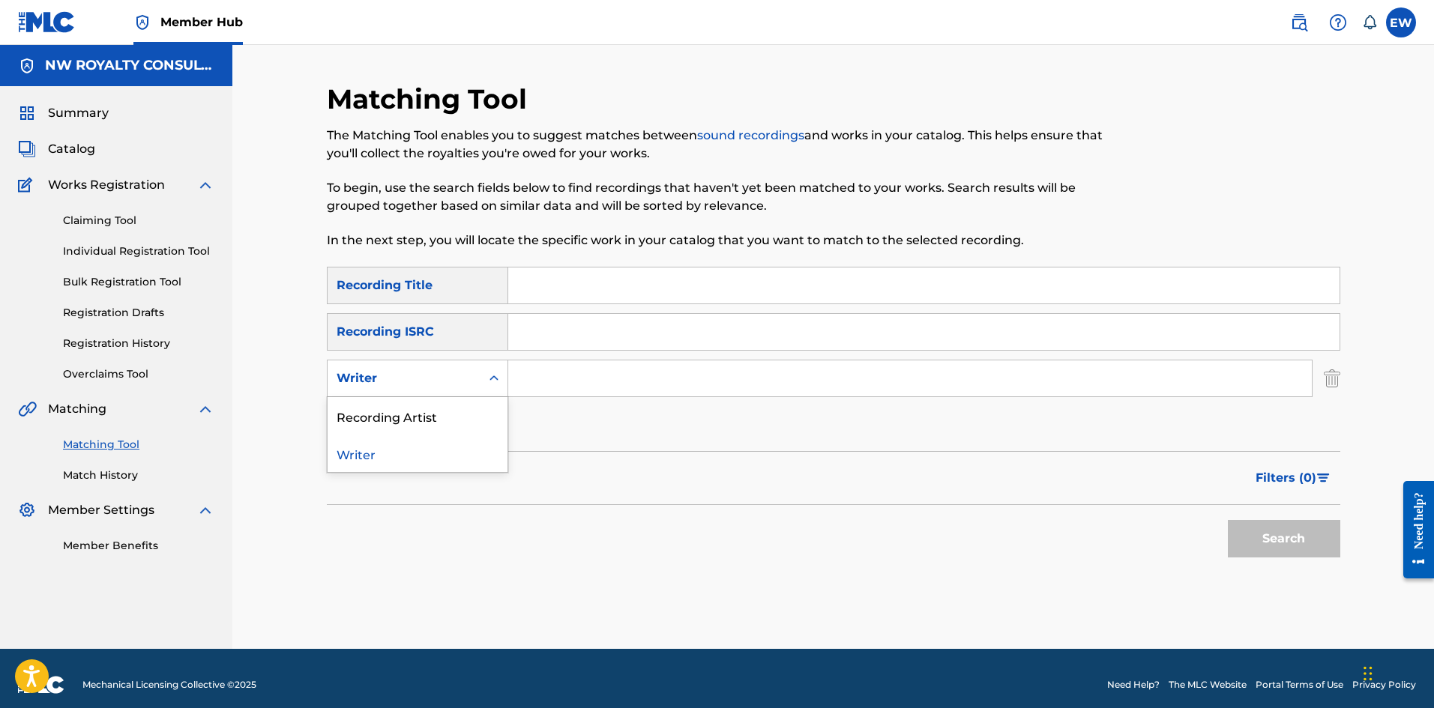
click at [415, 385] on div "Writer" at bounding box center [404, 379] width 135 height 18
drag, startPoint x: 361, startPoint y: 415, endPoint x: 441, endPoint y: 397, distance: 82.9
click at [382, 413] on div "Recording Artist" at bounding box center [418, 415] width 180 height 37
click at [578, 392] on input "Search Form" at bounding box center [909, 379] width 803 height 36
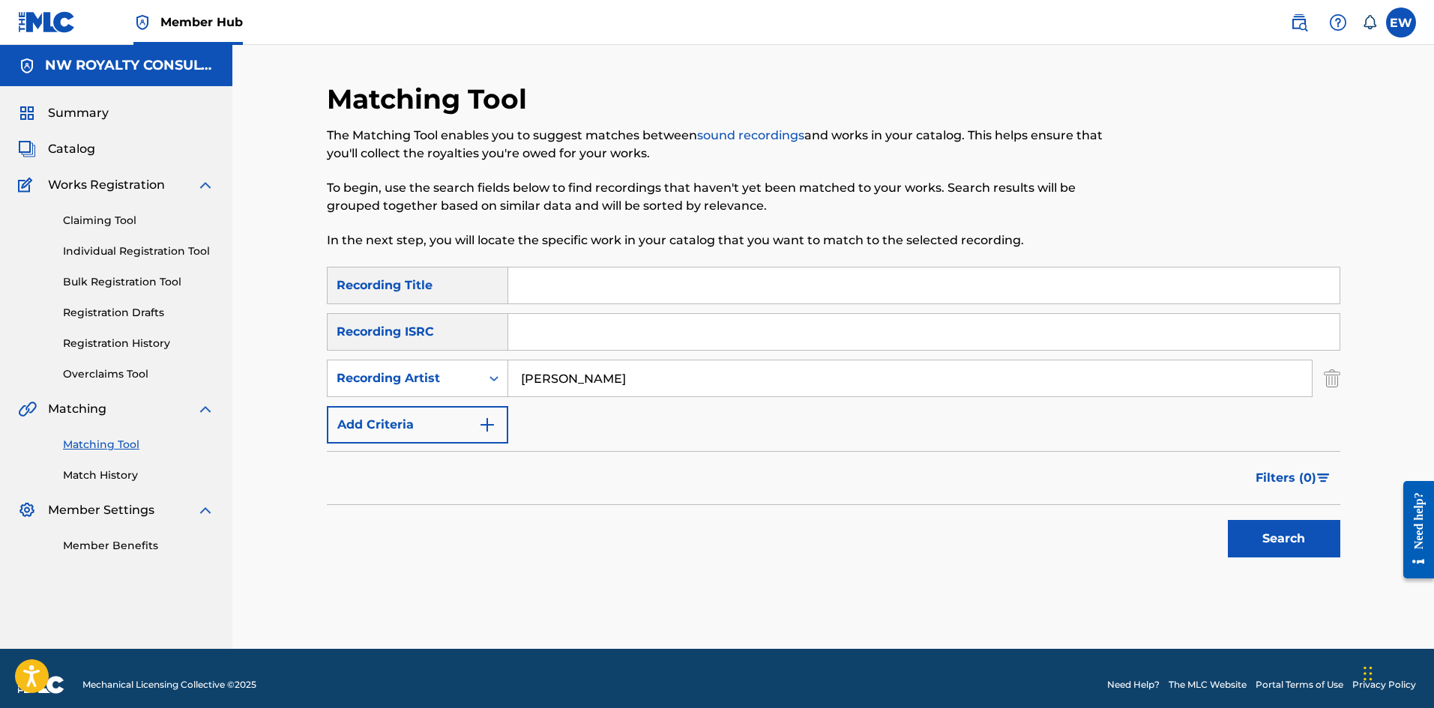
type input "[PERSON_NAME]"
click at [538, 293] on input "Search Form" at bounding box center [923, 286] width 831 height 36
type input "WELLBAD PARTY RAW"
drag, startPoint x: 1279, startPoint y: 543, endPoint x: 1267, endPoint y: 524, distance: 22.2
click at [1279, 542] on button "Search" at bounding box center [1284, 538] width 112 height 37
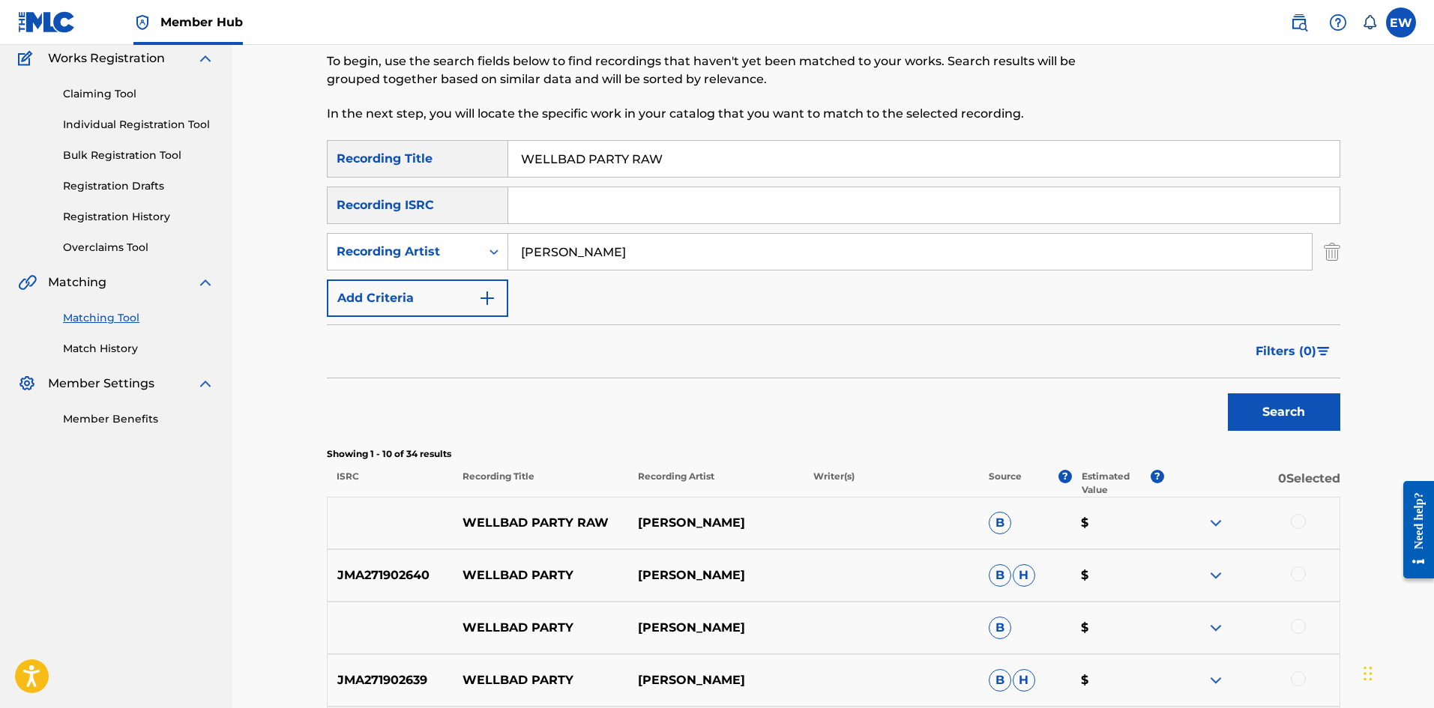
scroll to position [150, 0]
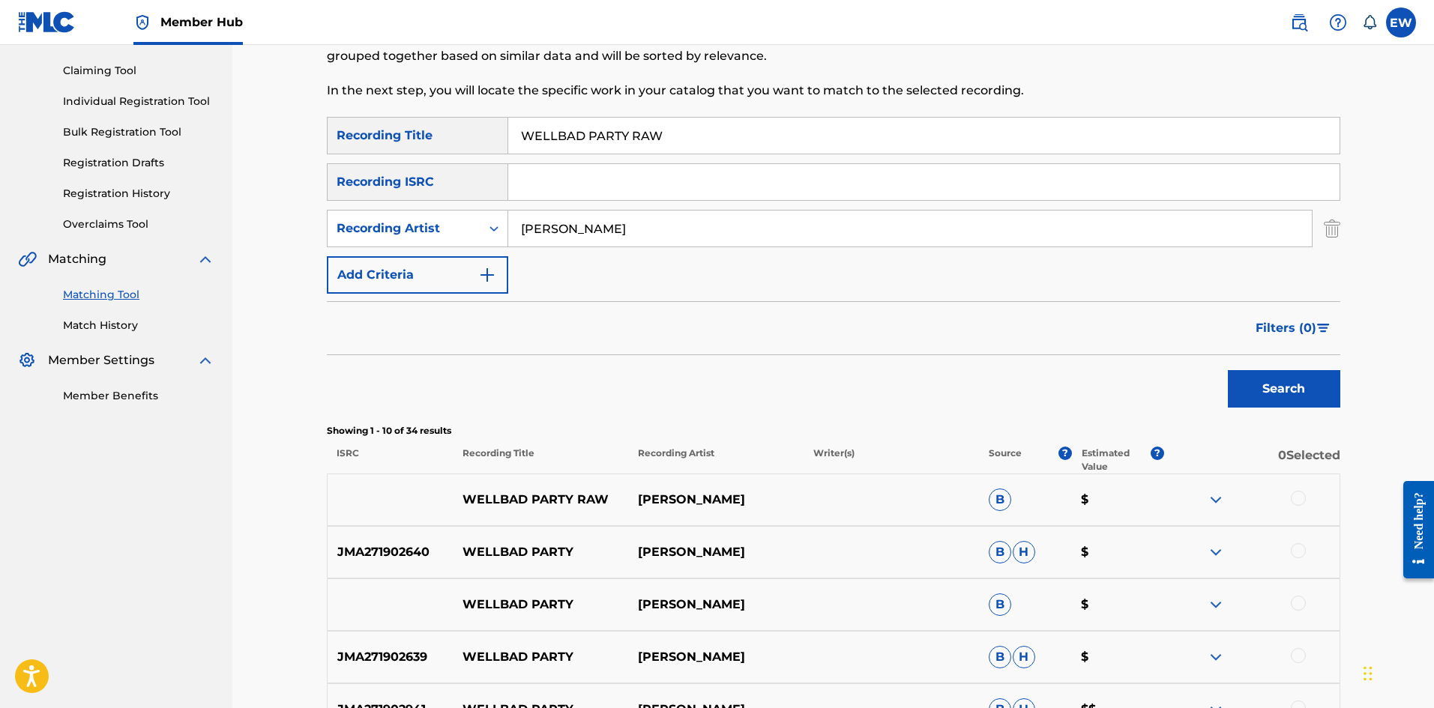
click at [1299, 504] on div at bounding box center [1298, 498] width 15 height 15
click at [1294, 548] on div at bounding box center [1298, 550] width 15 height 15
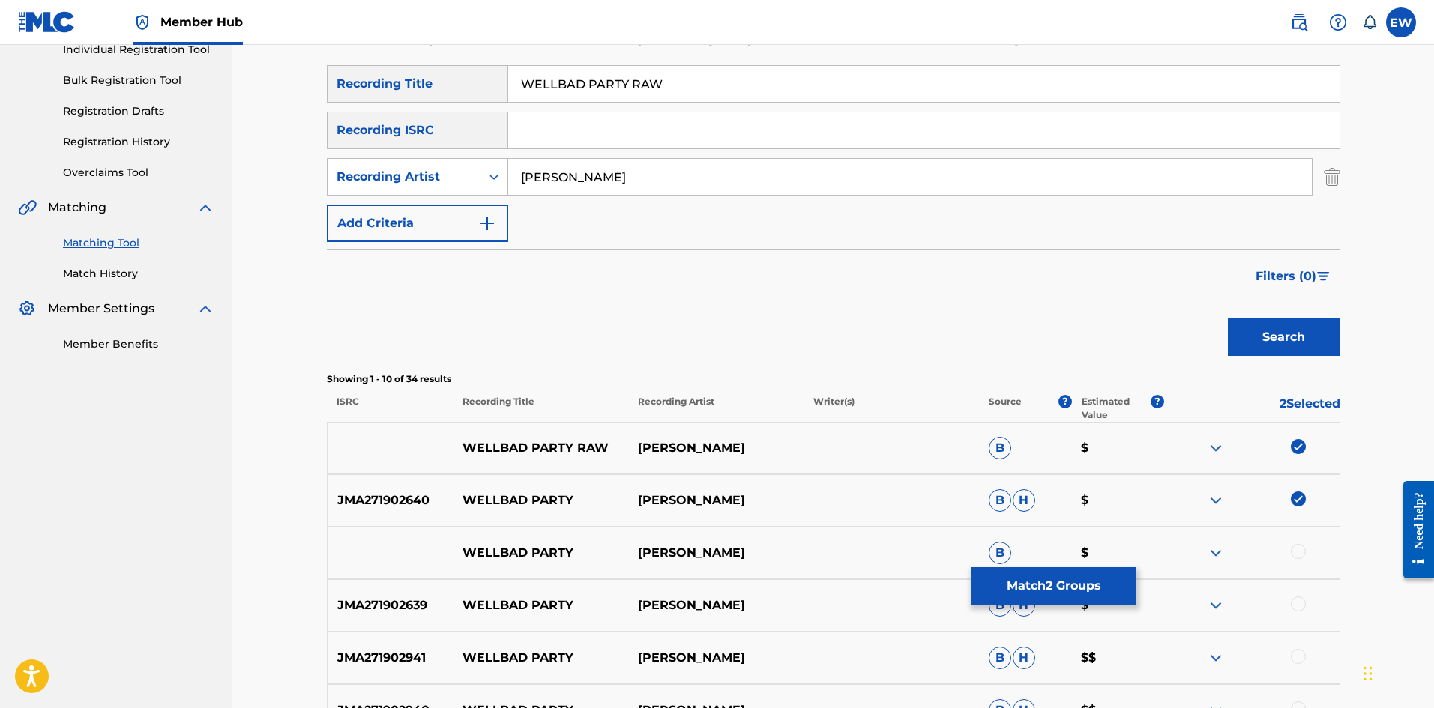
scroll to position [225, 0]
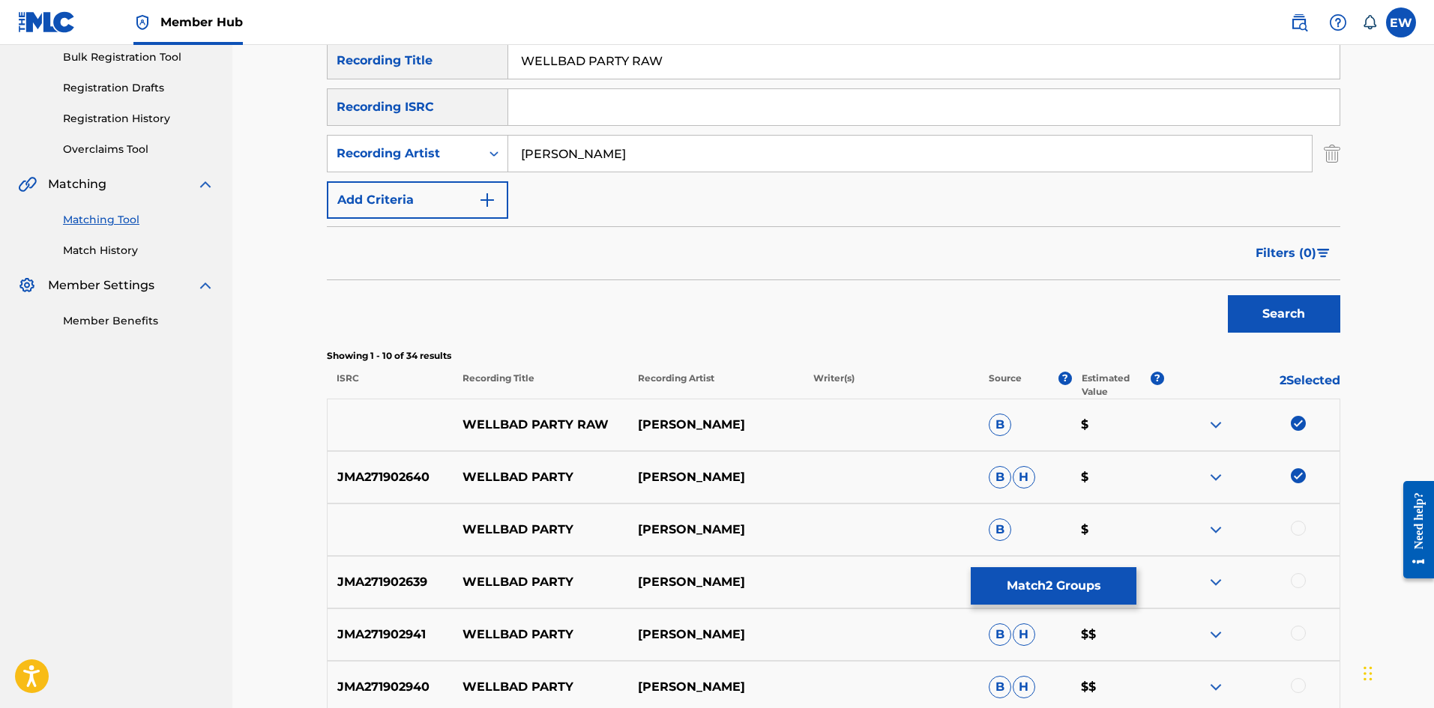
click at [1299, 531] on div at bounding box center [1298, 528] width 15 height 15
click at [1304, 581] on div at bounding box center [1298, 580] width 15 height 15
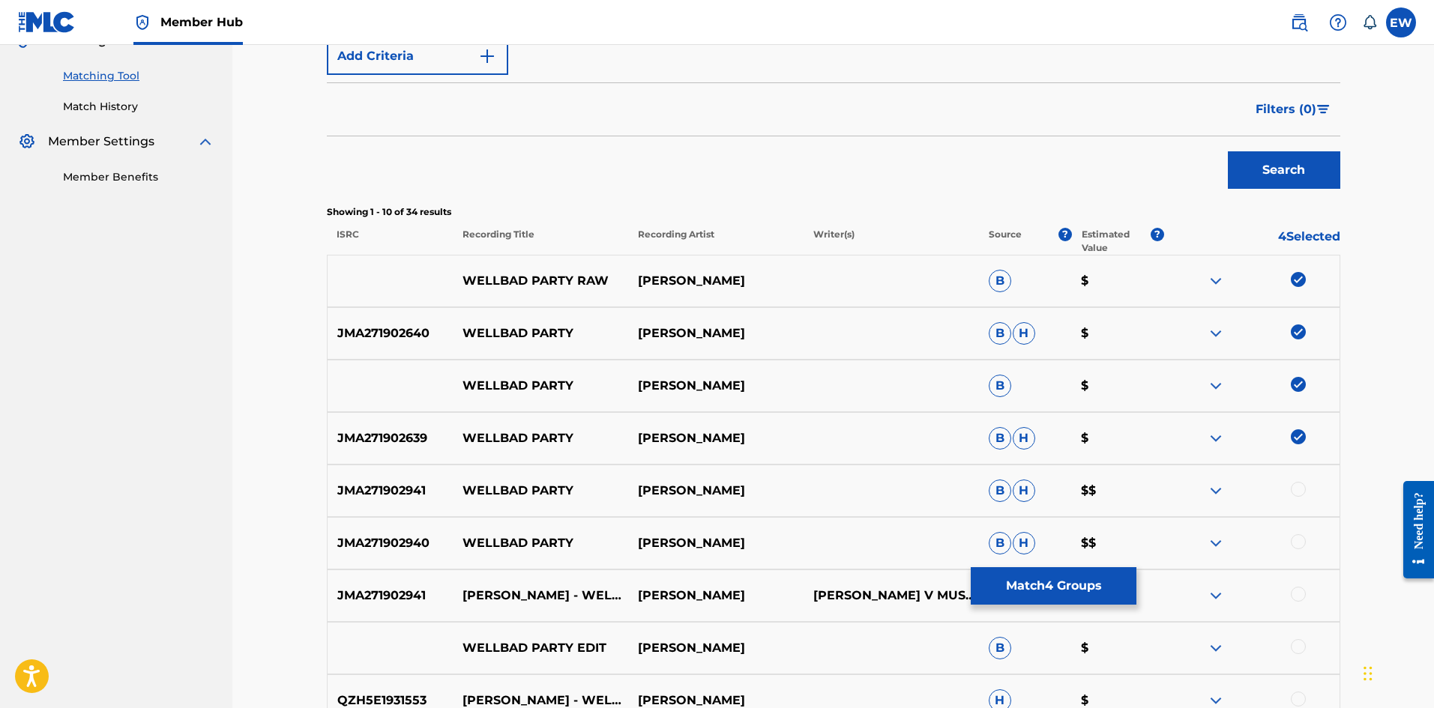
scroll to position [375, 0]
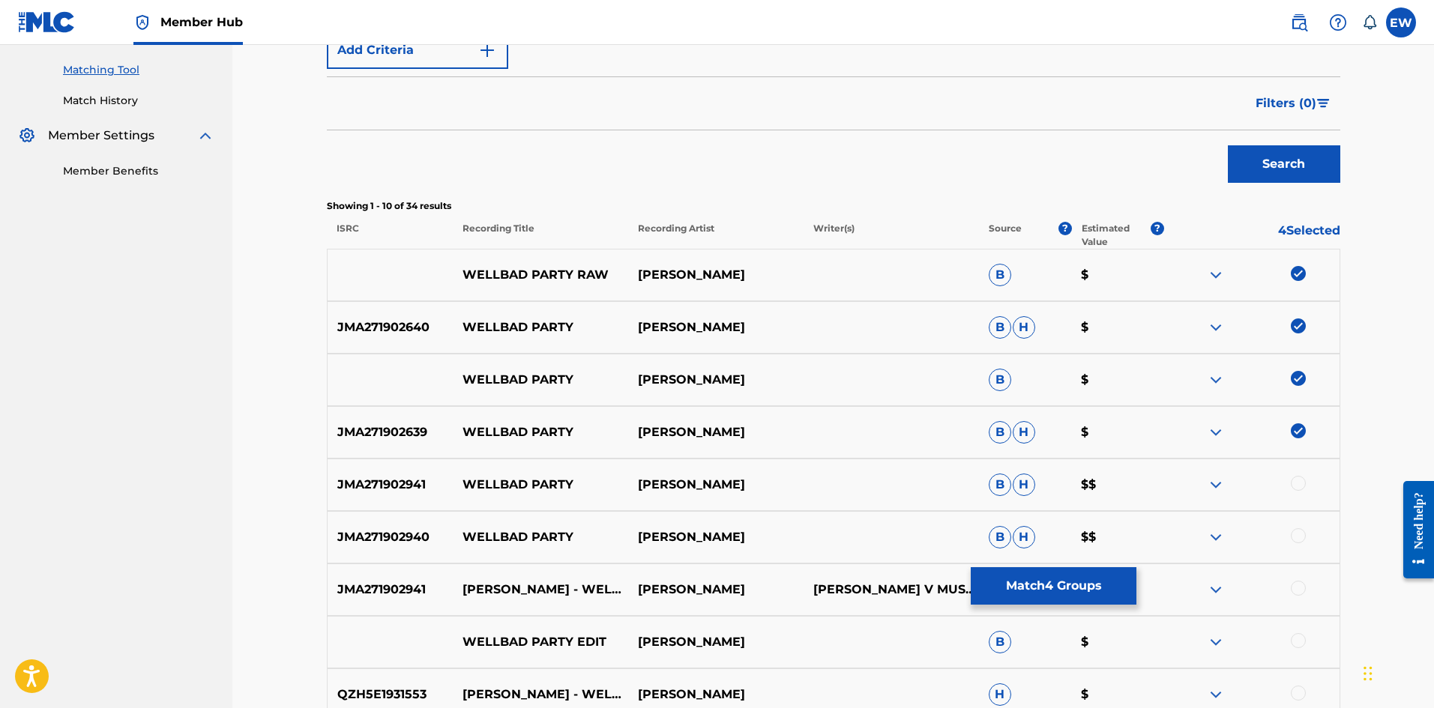
click at [1301, 484] on div at bounding box center [1298, 483] width 15 height 15
click at [1303, 540] on div at bounding box center [1298, 535] width 15 height 15
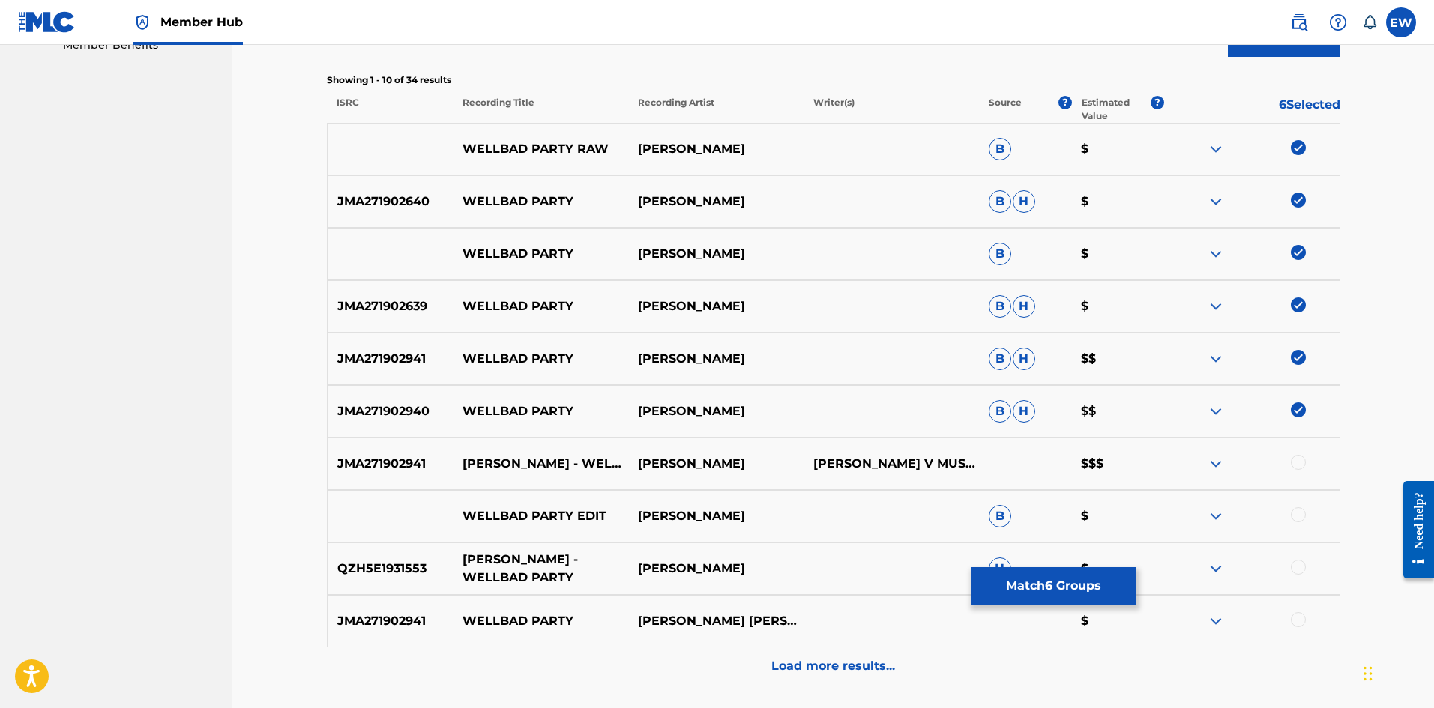
scroll to position [525, 0]
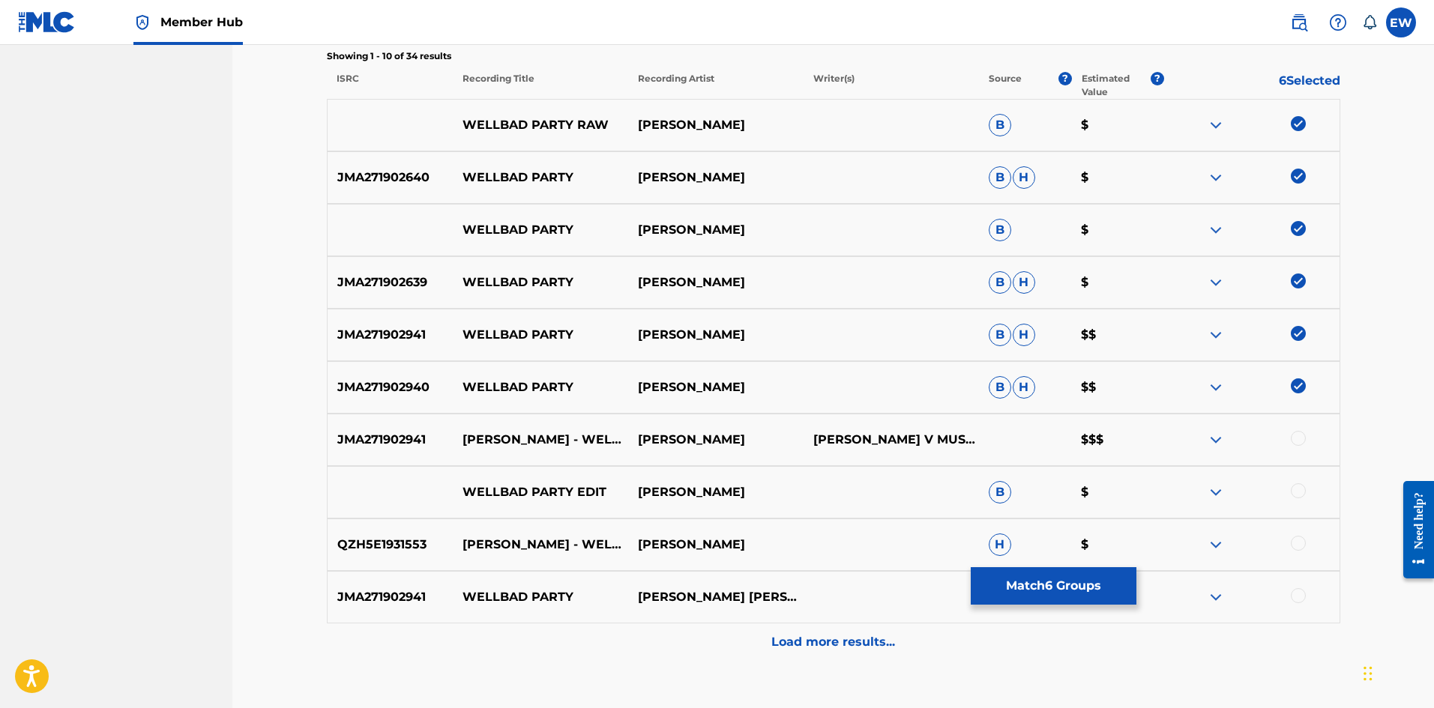
click at [1291, 441] on div at bounding box center [1298, 438] width 15 height 15
click at [1302, 491] on div at bounding box center [1298, 490] width 15 height 15
click at [1297, 543] on div at bounding box center [1298, 543] width 15 height 15
click at [1021, 591] on button "Match 9 Groups" at bounding box center [1054, 585] width 166 height 37
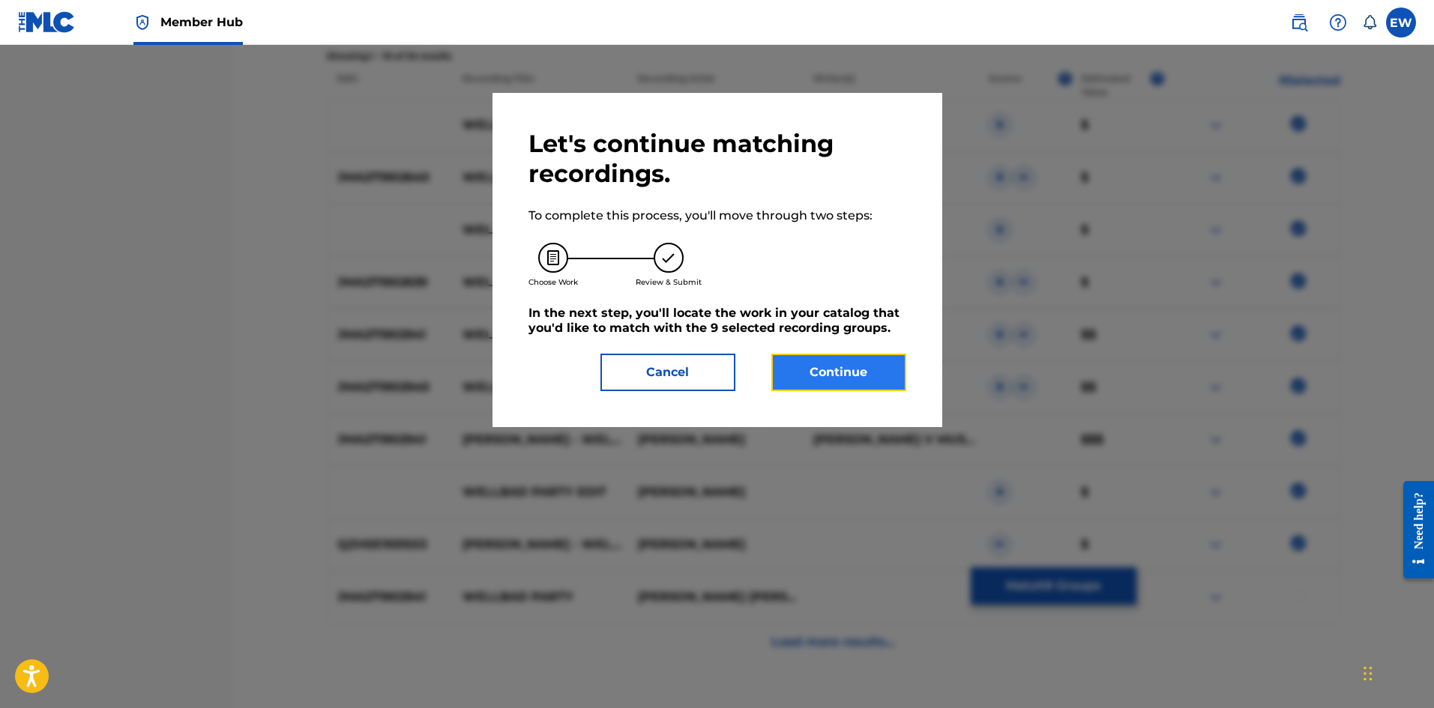
drag, startPoint x: 864, startPoint y: 386, endPoint x: 858, endPoint y: 381, distance: 8.0
click at [858, 381] on button "Continue" at bounding box center [838, 372] width 135 height 37
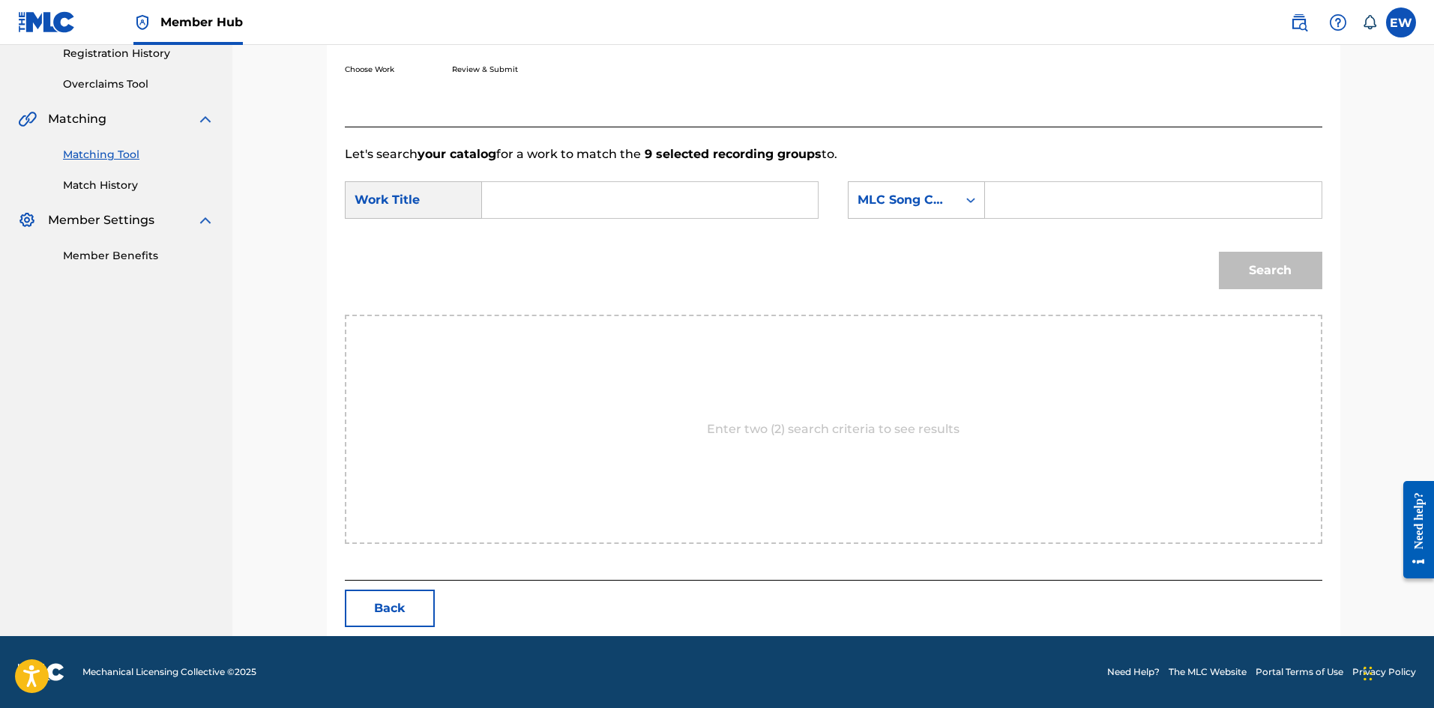
scroll to position [290, 0]
click at [587, 199] on input "Search Form" at bounding box center [650, 200] width 310 height 36
type input "WELLBAD PARTY RAW"
click at [1022, 207] on input "Search Form" at bounding box center [1153, 200] width 310 height 36
type input "CA527T"
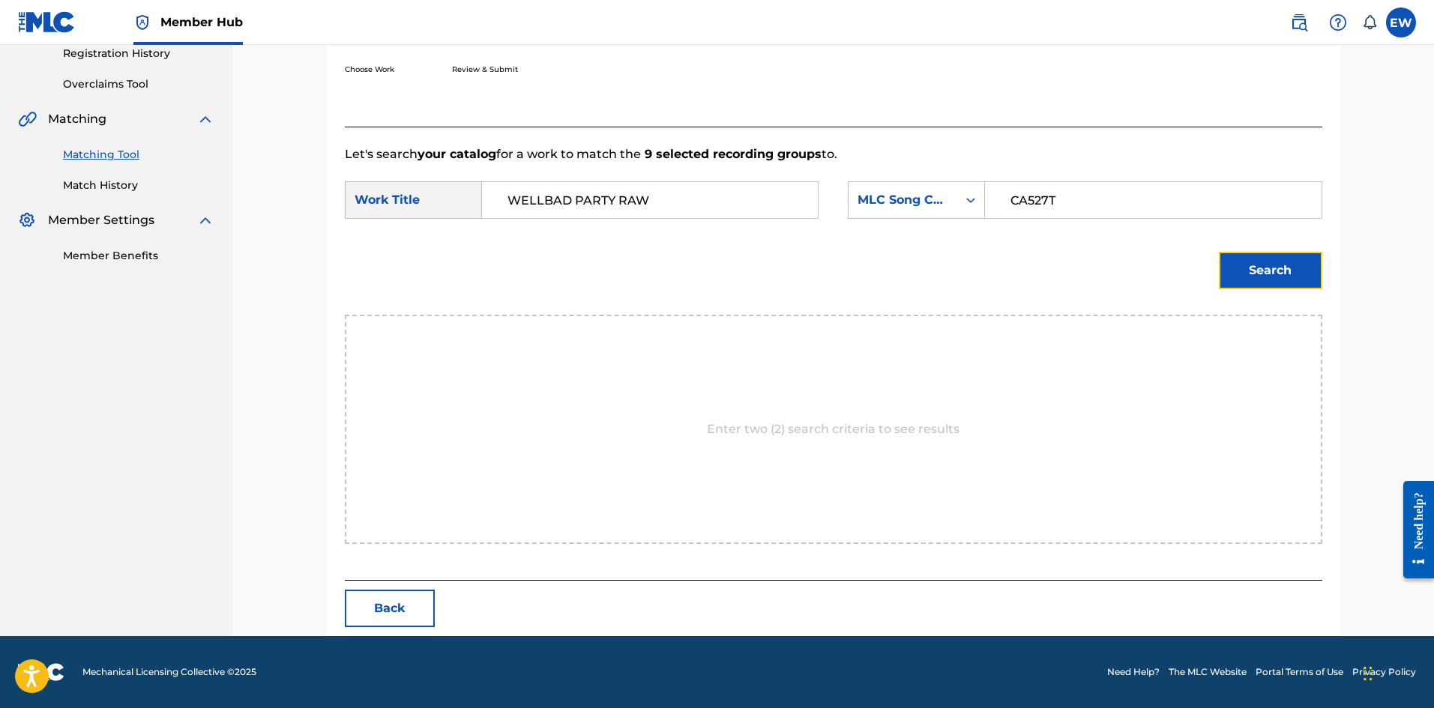
drag, startPoint x: 1302, startPoint y: 280, endPoint x: 1113, endPoint y: 250, distance: 191.1
click at [1299, 278] on button "Search" at bounding box center [1270, 270] width 103 height 37
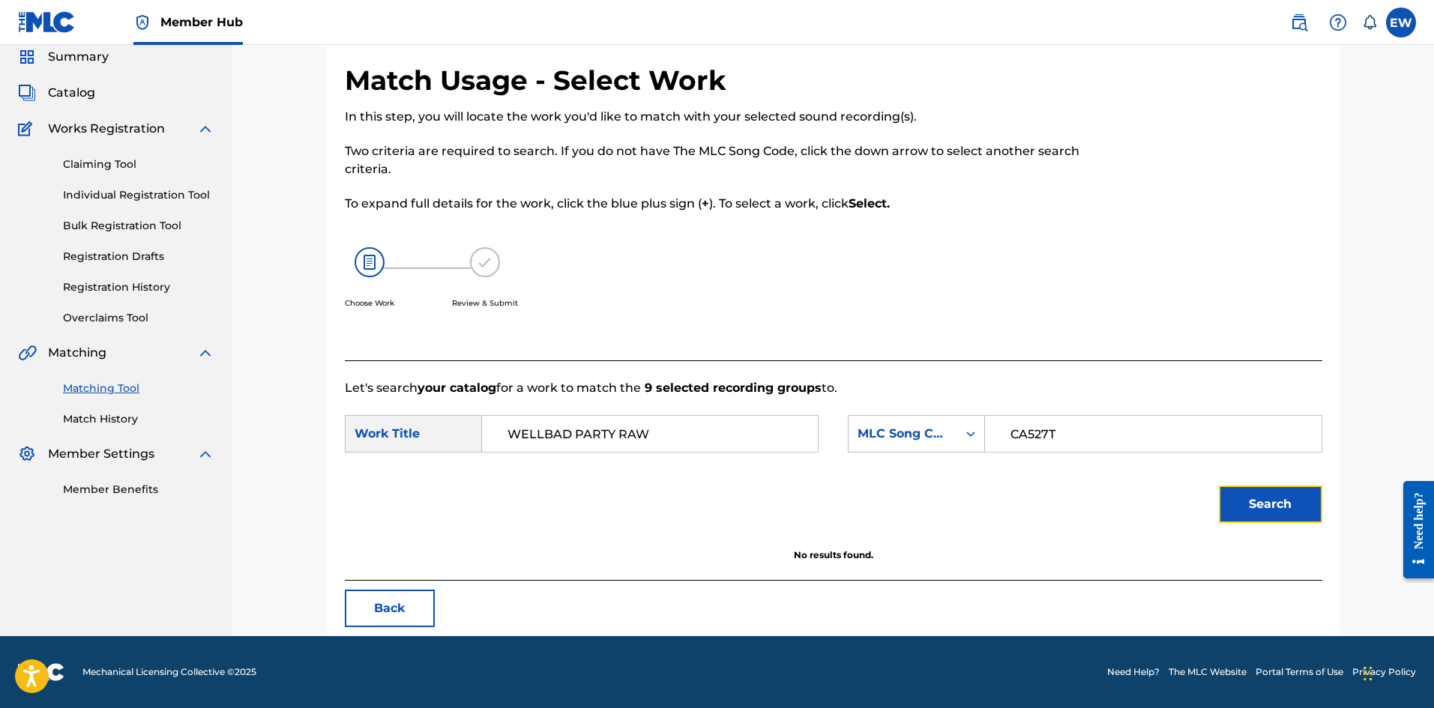
scroll to position [56, 0]
drag, startPoint x: 686, startPoint y: 426, endPoint x: 319, endPoint y: 407, distance: 367.0
click at [323, 397] on div "Match Usage - Select Work In this step, you will locate the work you'd like to …" at bounding box center [833, 331] width 1049 height 610
type input "CELEBRITY STATUS"
click at [1251, 495] on button "Search" at bounding box center [1270, 504] width 103 height 37
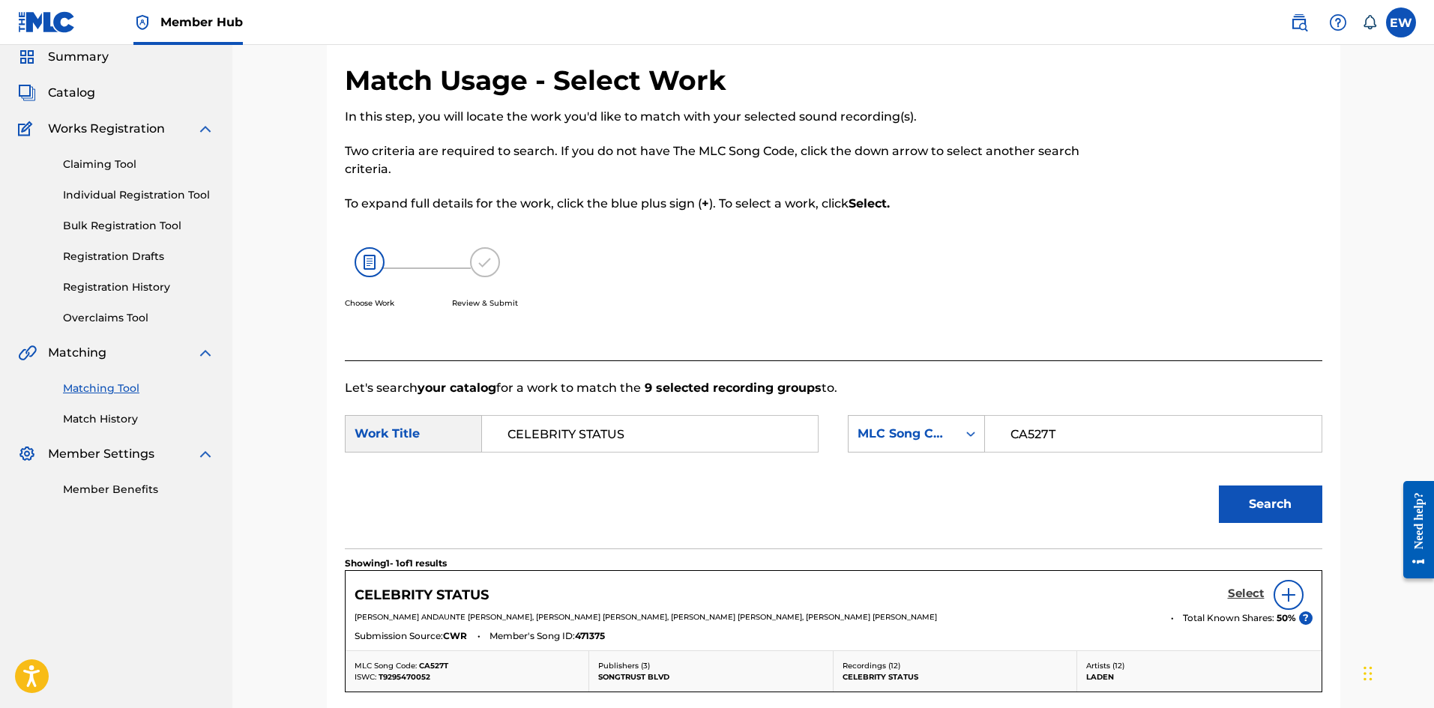
click at [1235, 596] on h5 "Select" at bounding box center [1246, 594] width 37 height 14
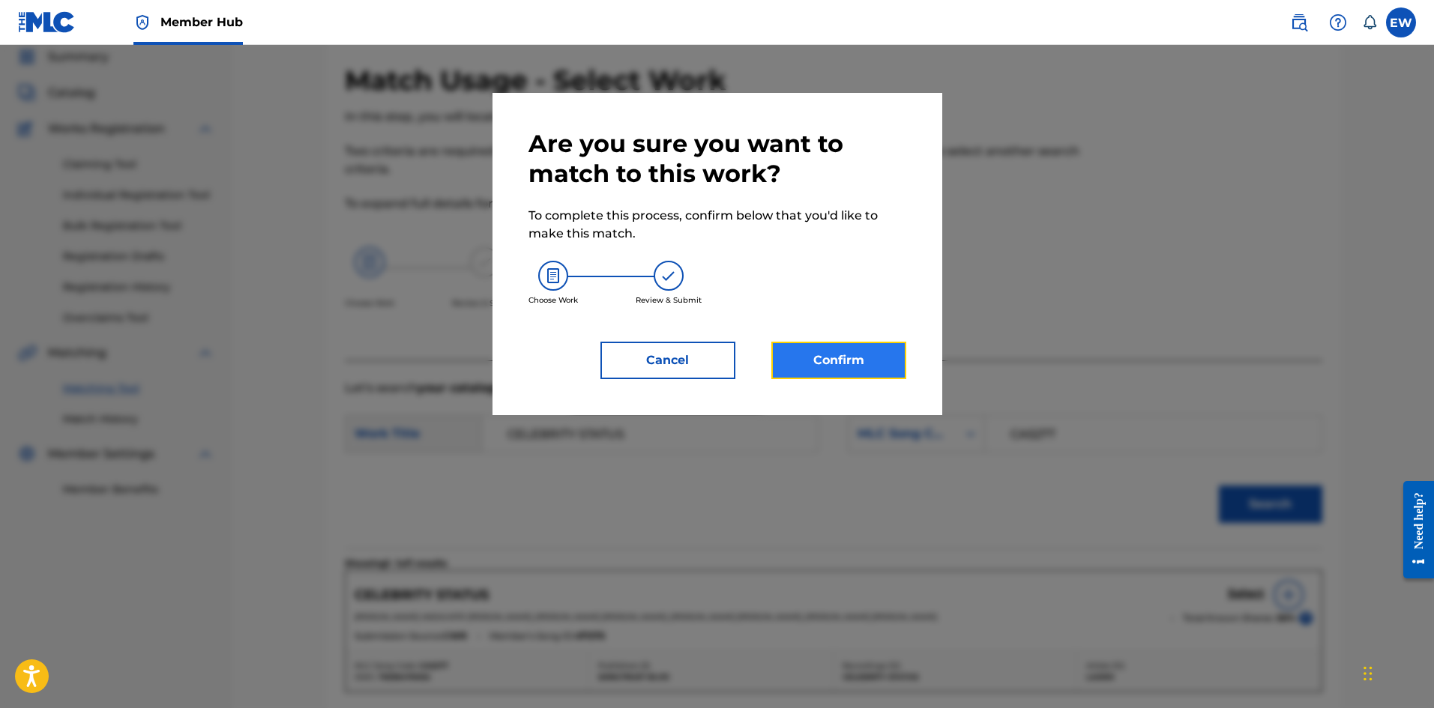
drag, startPoint x: 839, startPoint y: 368, endPoint x: 833, endPoint y: 363, distance: 8.0
click at [833, 363] on button "Confirm" at bounding box center [838, 360] width 135 height 37
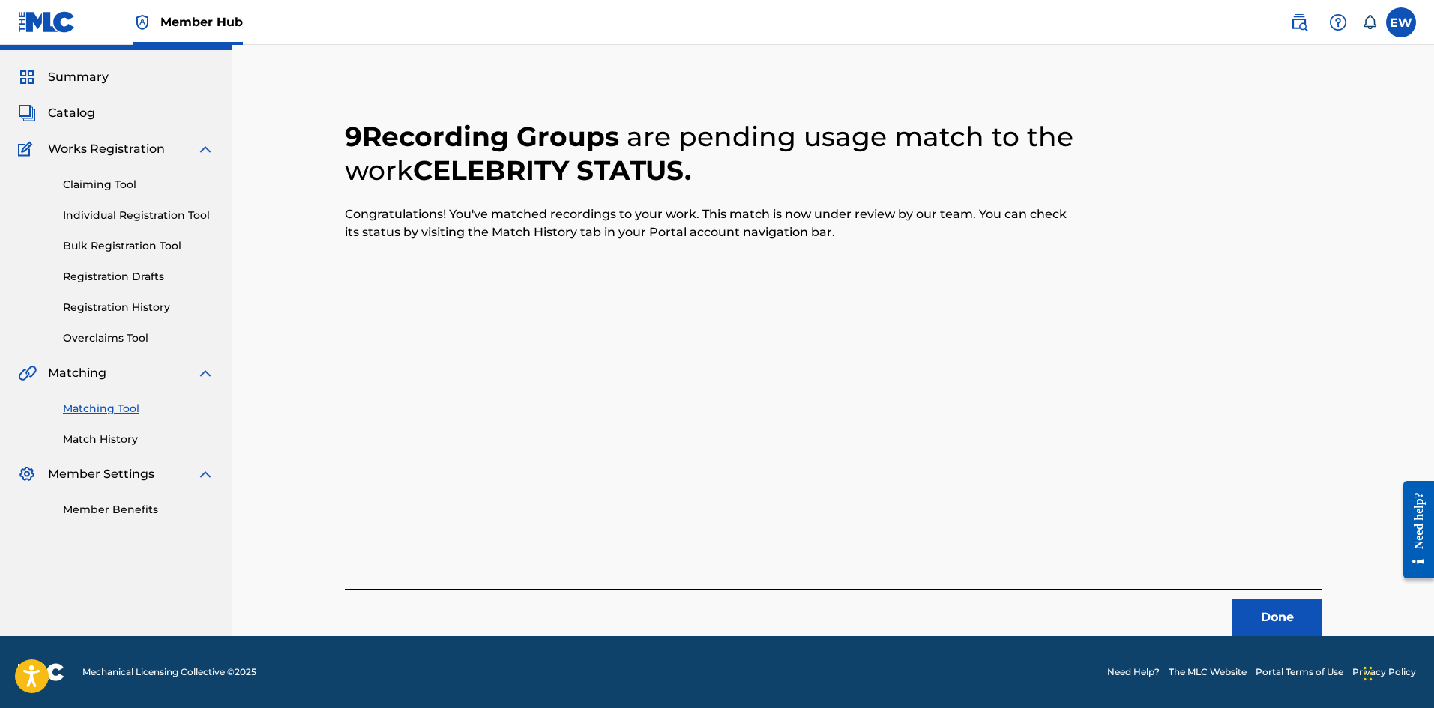
scroll to position [36, 0]
click at [1255, 624] on button "Done" at bounding box center [1277, 617] width 90 height 37
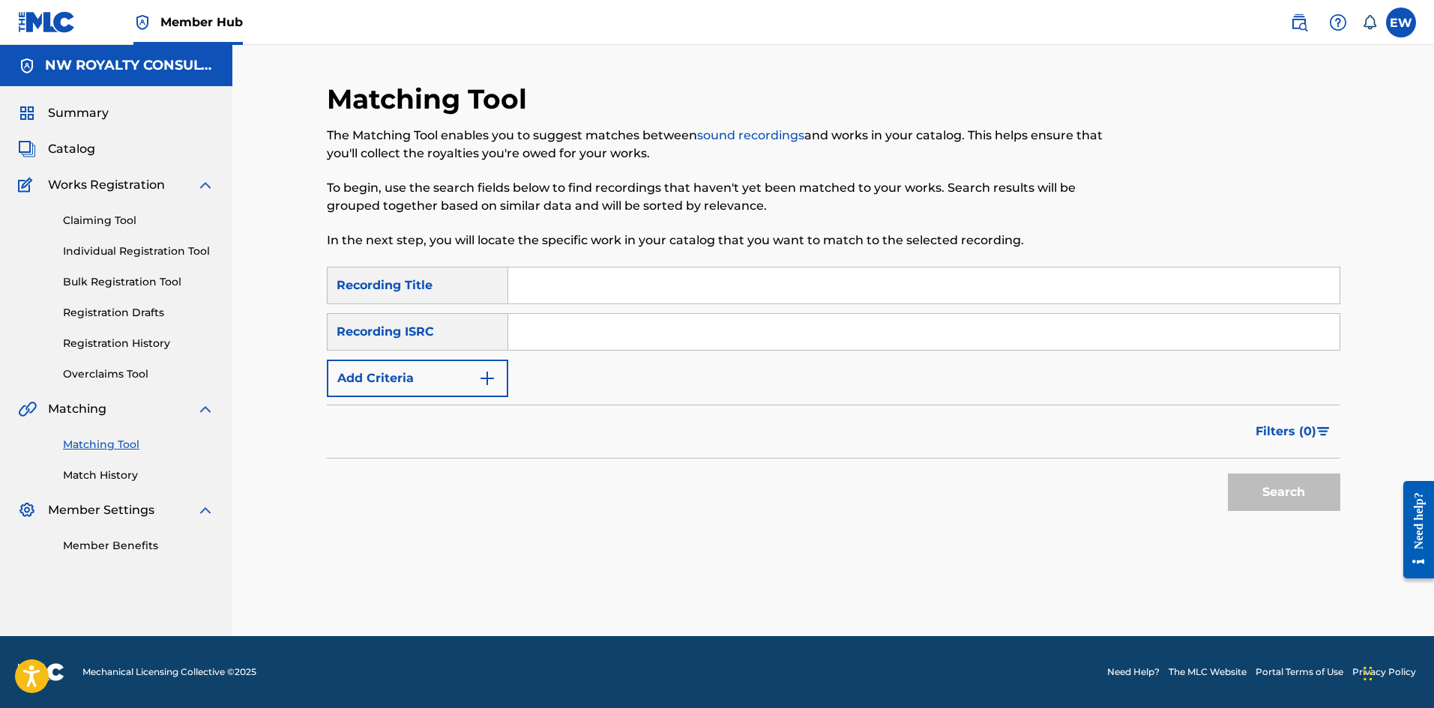
scroll to position [0, 0]
click at [402, 378] on button "Add Criteria" at bounding box center [417, 378] width 181 height 37
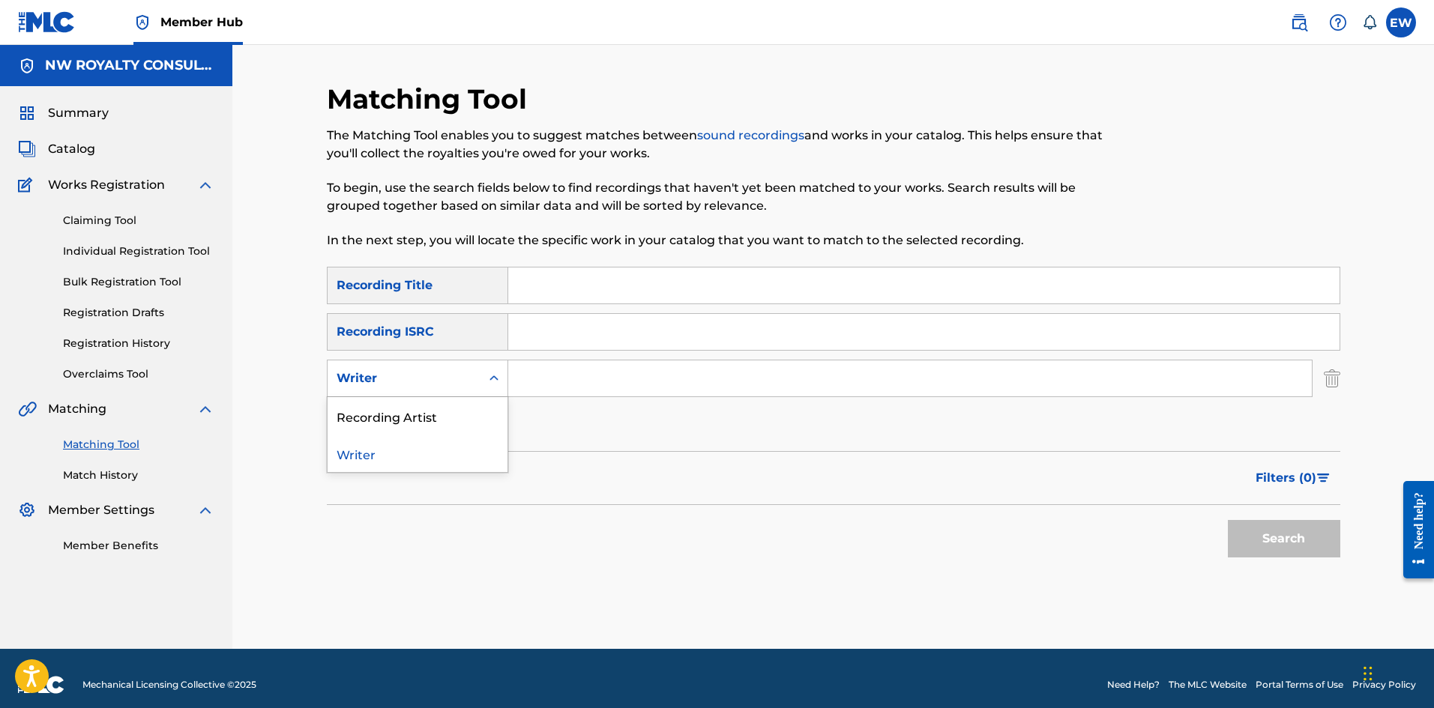
click at [402, 376] on div "Writer" at bounding box center [404, 379] width 135 height 18
drag, startPoint x: 388, startPoint y: 414, endPoint x: 513, endPoint y: 399, distance: 126.2
click at [419, 420] on div "Recording Artist" at bounding box center [418, 415] width 180 height 37
click at [581, 390] on input "Search Form" at bounding box center [909, 379] width 803 height 36
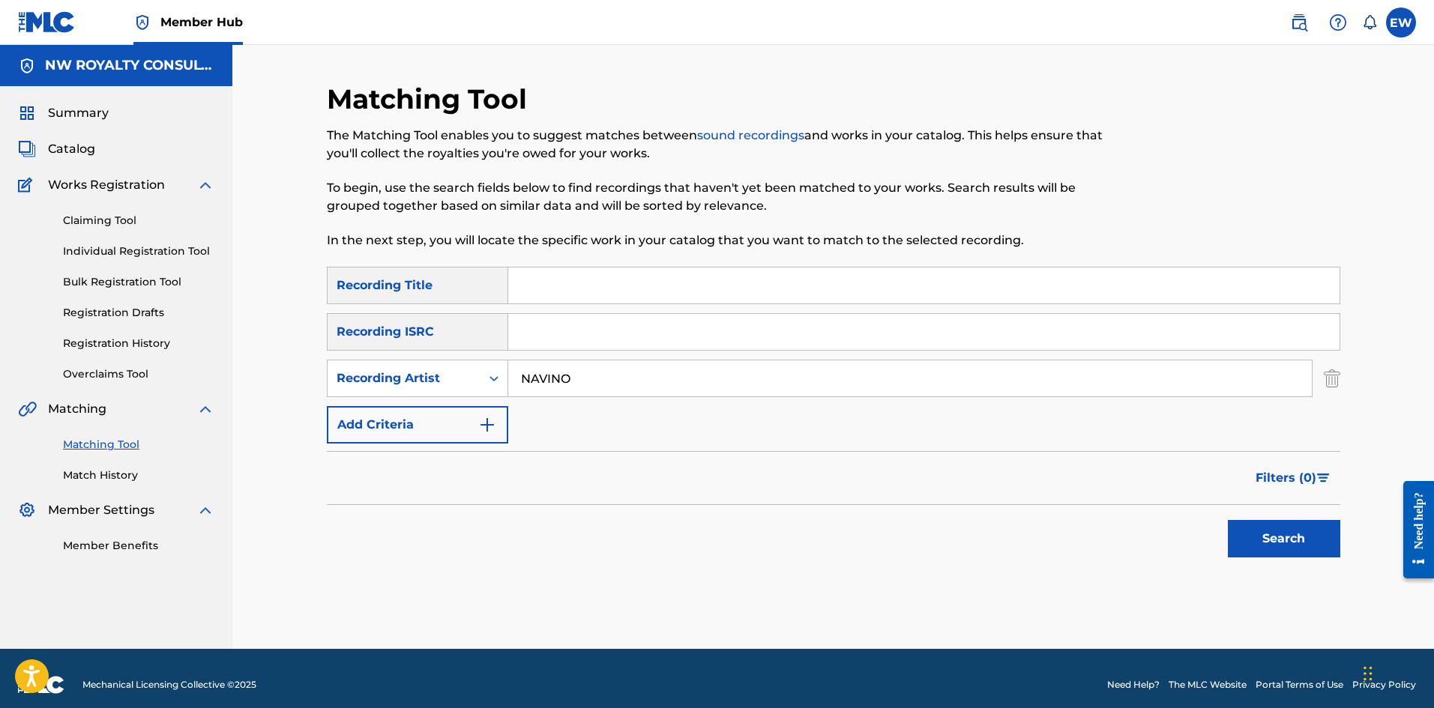
type input "NAVINO"
click at [618, 273] on input "Search Form" at bounding box center [923, 286] width 831 height 36
type input "WHAT KINDA FRIEND"
click at [1245, 527] on button "Search" at bounding box center [1284, 538] width 112 height 37
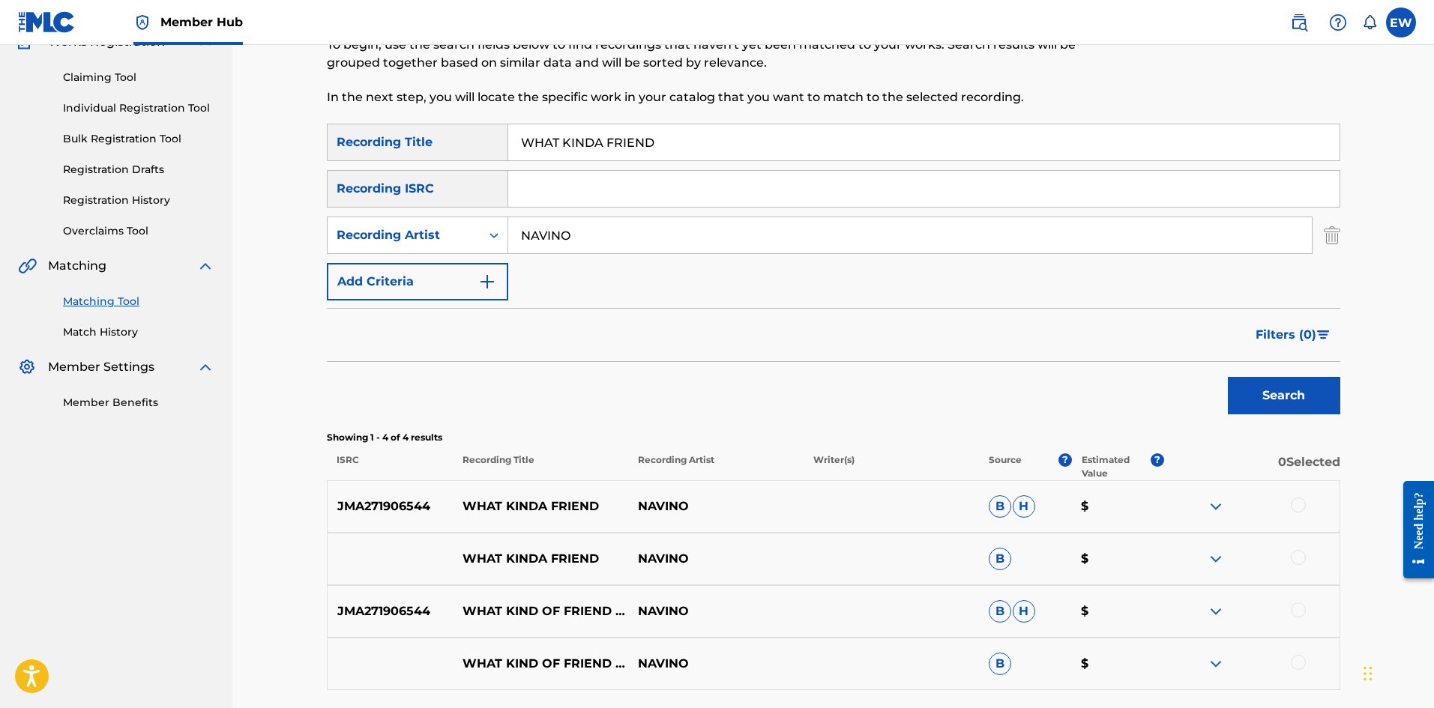
scroll to position [150, 0]
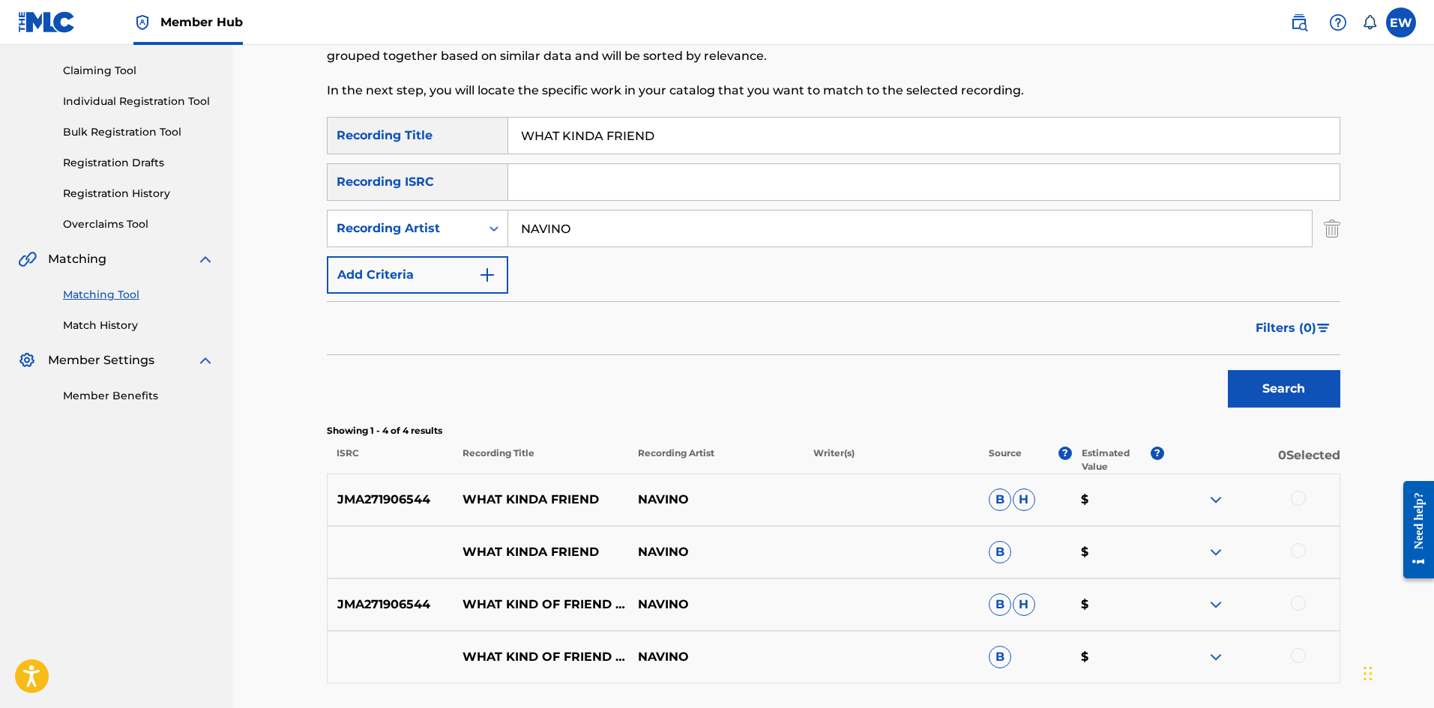
click at [1303, 498] on div at bounding box center [1298, 498] width 15 height 15
drag, startPoint x: 1296, startPoint y: 554, endPoint x: 1076, endPoint y: 513, distance: 223.3
click at [1287, 551] on div at bounding box center [1251, 552] width 175 height 18
click at [1302, 550] on div at bounding box center [1298, 550] width 15 height 15
click at [1303, 603] on div at bounding box center [1298, 603] width 15 height 15
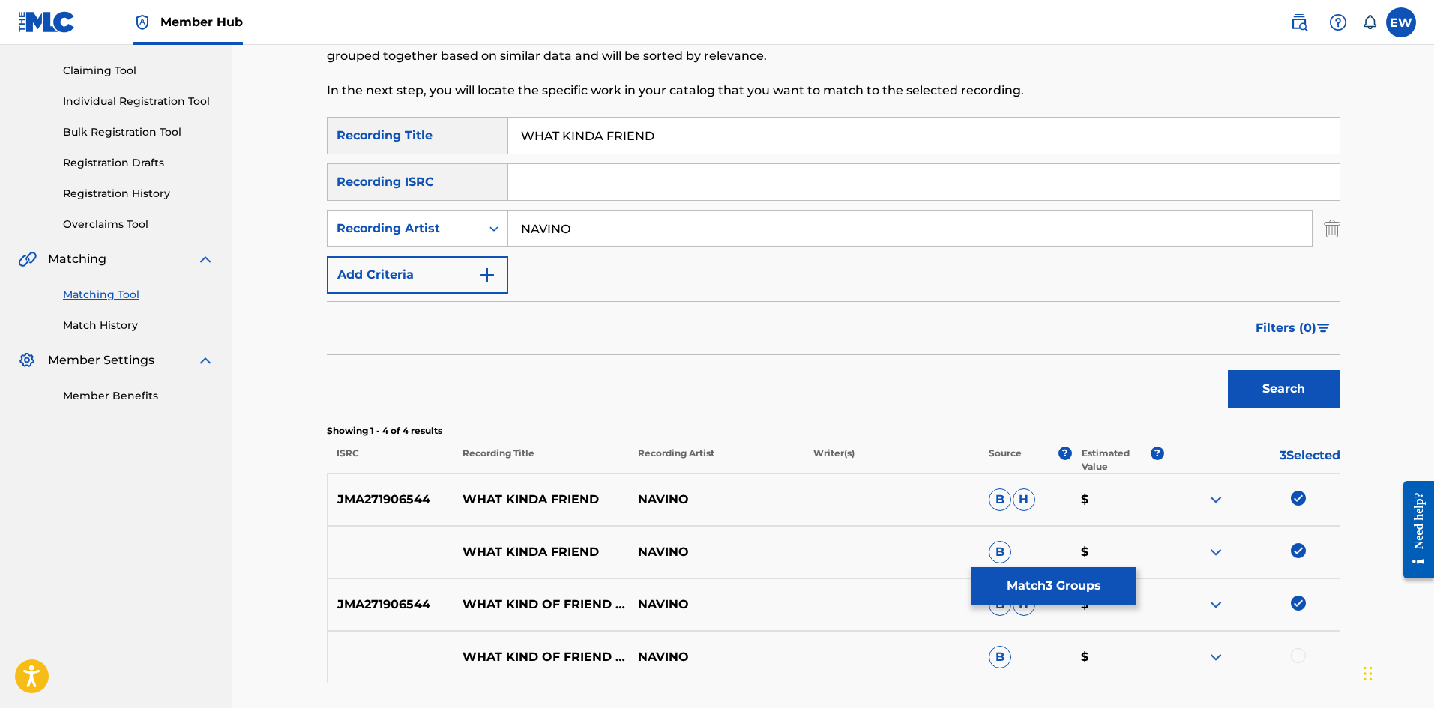
click at [1310, 652] on div at bounding box center [1251, 657] width 175 height 18
click at [1294, 656] on div at bounding box center [1298, 655] width 15 height 15
drag, startPoint x: 1009, startPoint y: 595, endPoint x: 999, endPoint y: 585, distance: 13.8
click at [999, 585] on button "Match 4 Groups" at bounding box center [1054, 585] width 166 height 37
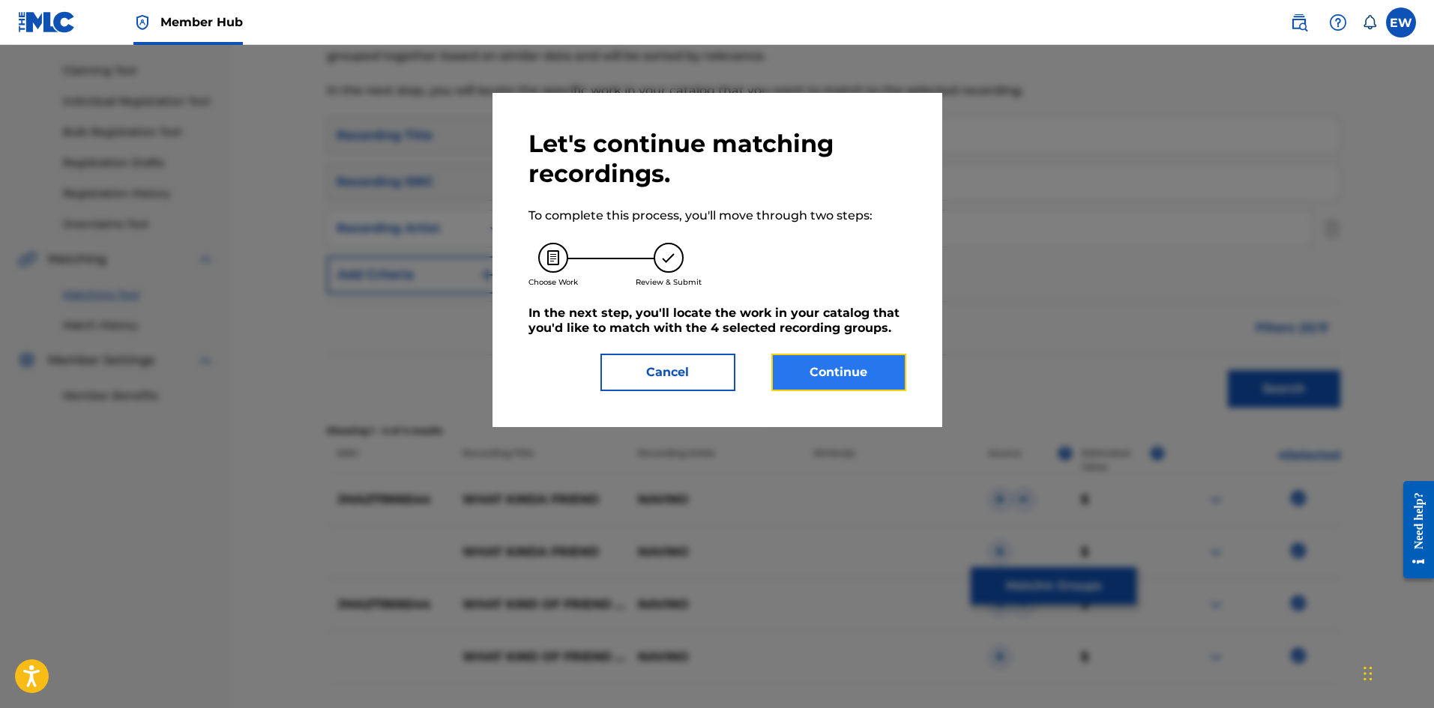
click at [863, 373] on button "Continue" at bounding box center [838, 372] width 135 height 37
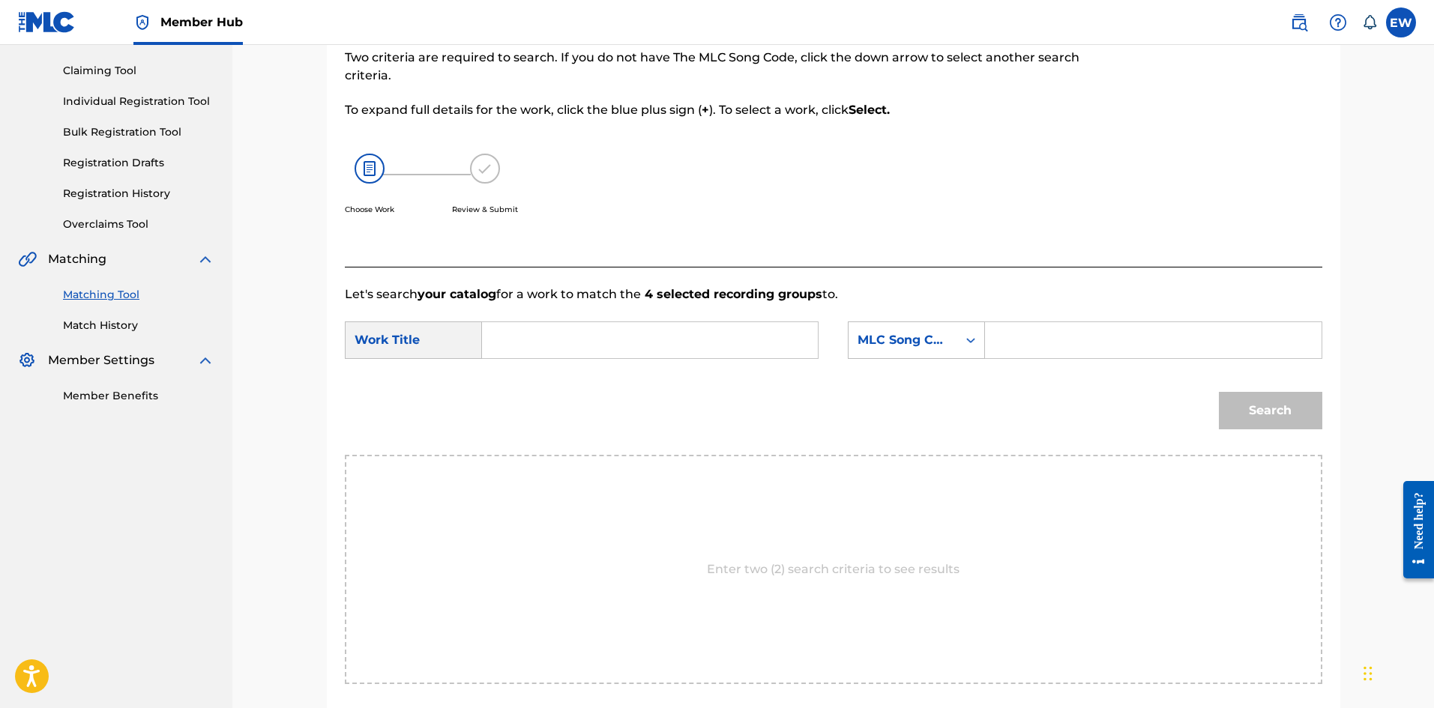
click at [716, 337] on input "Search Form" at bounding box center [650, 340] width 310 height 36
type input "WHAT KINDA FRIEND"
drag, startPoint x: 1048, startPoint y: 348, endPoint x: 1049, endPoint y: 334, distance: 14.3
click at [1049, 346] on input "Search Form" at bounding box center [1153, 340] width 310 height 36
type input "WB3GY6"
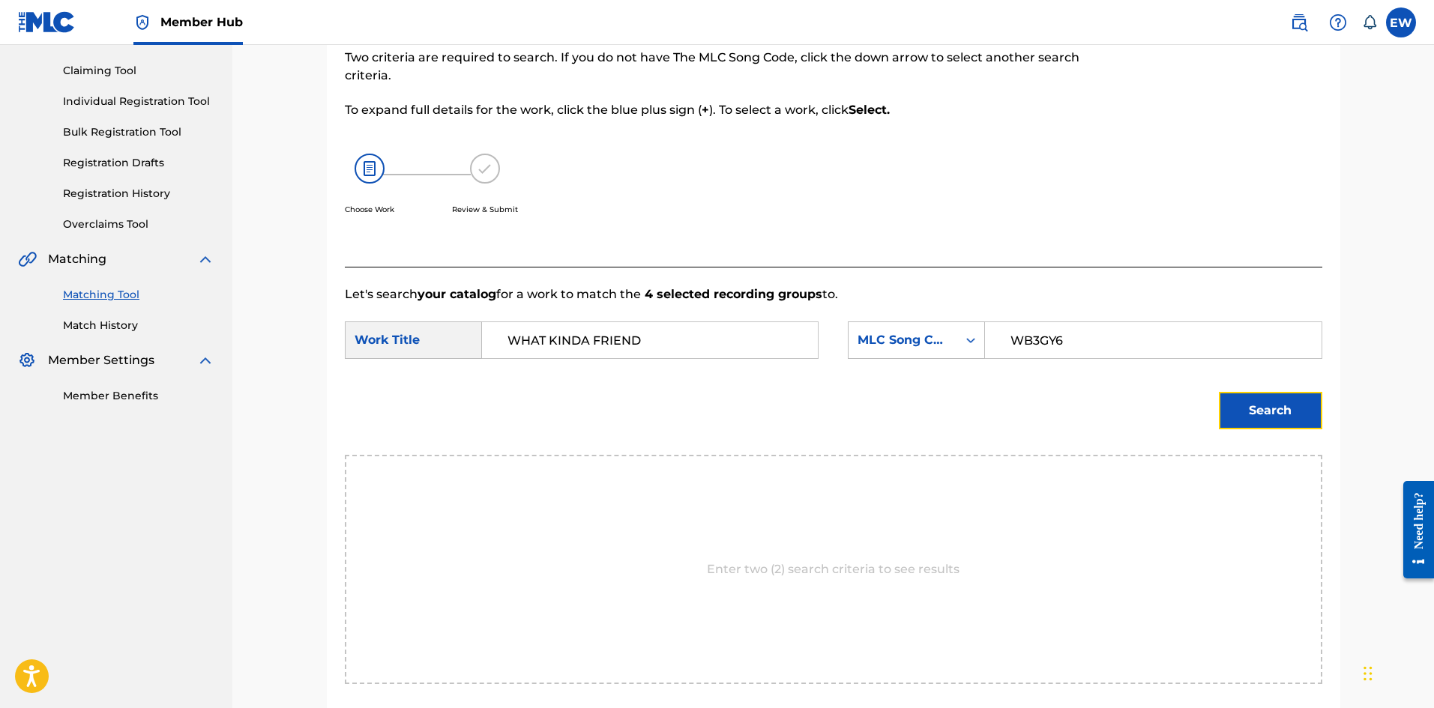
drag, startPoint x: 1245, startPoint y: 411, endPoint x: 1252, endPoint y: 393, distance: 19.9
click at [1249, 406] on button "Search" at bounding box center [1270, 410] width 103 height 37
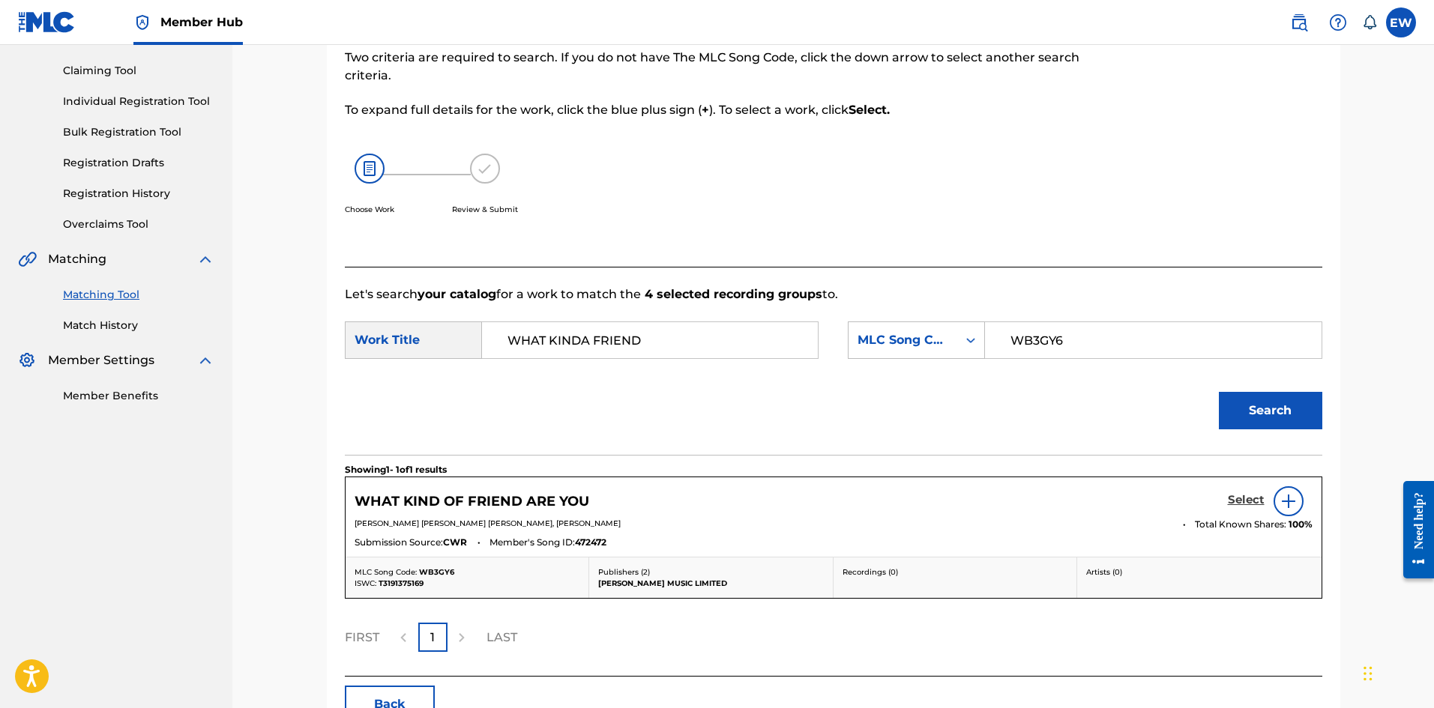
drag, startPoint x: 1255, startPoint y: 502, endPoint x: 1250, endPoint y: 494, distance: 9.4
click at [1250, 494] on h5 "Select" at bounding box center [1246, 500] width 37 height 14
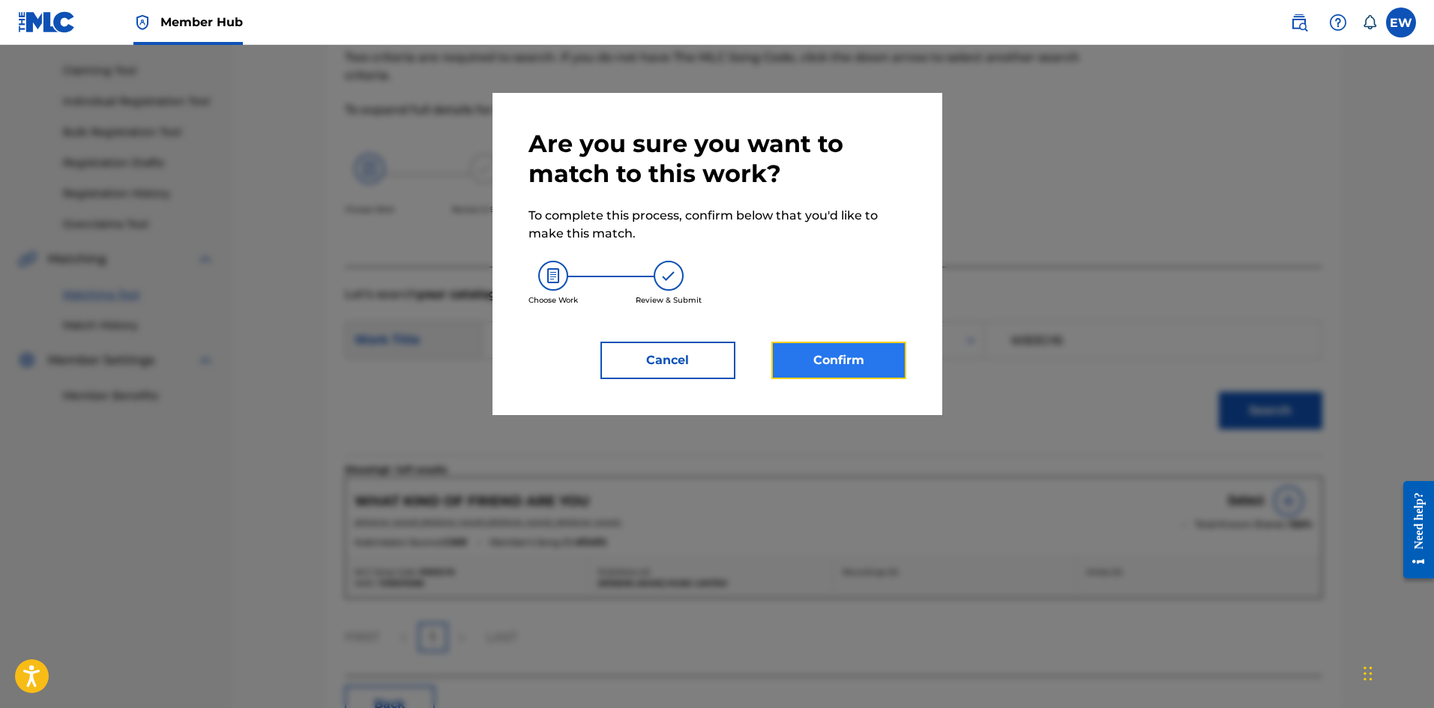
drag, startPoint x: 881, startPoint y: 378, endPoint x: 866, endPoint y: 374, distance: 15.5
click at [866, 374] on button "Confirm" at bounding box center [838, 360] width 135 height 37
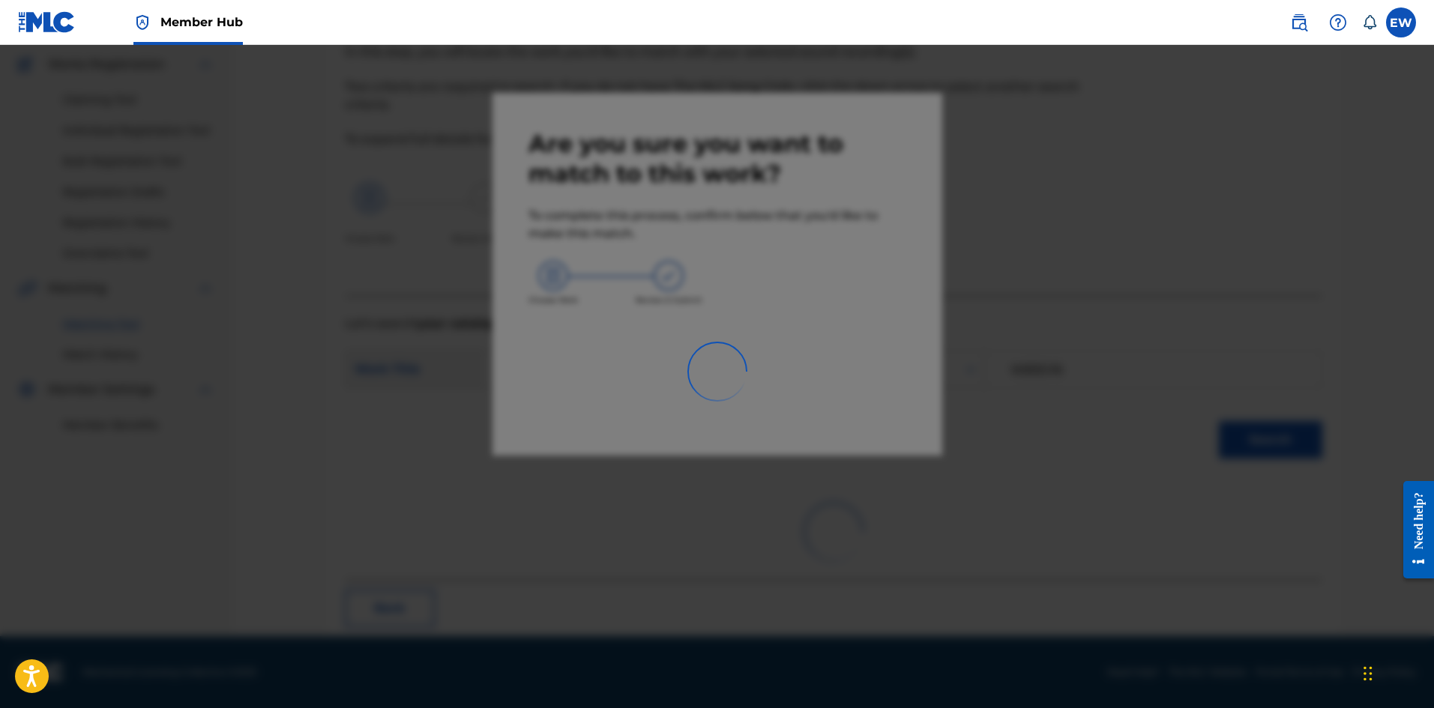
scroll to position [36, 0]
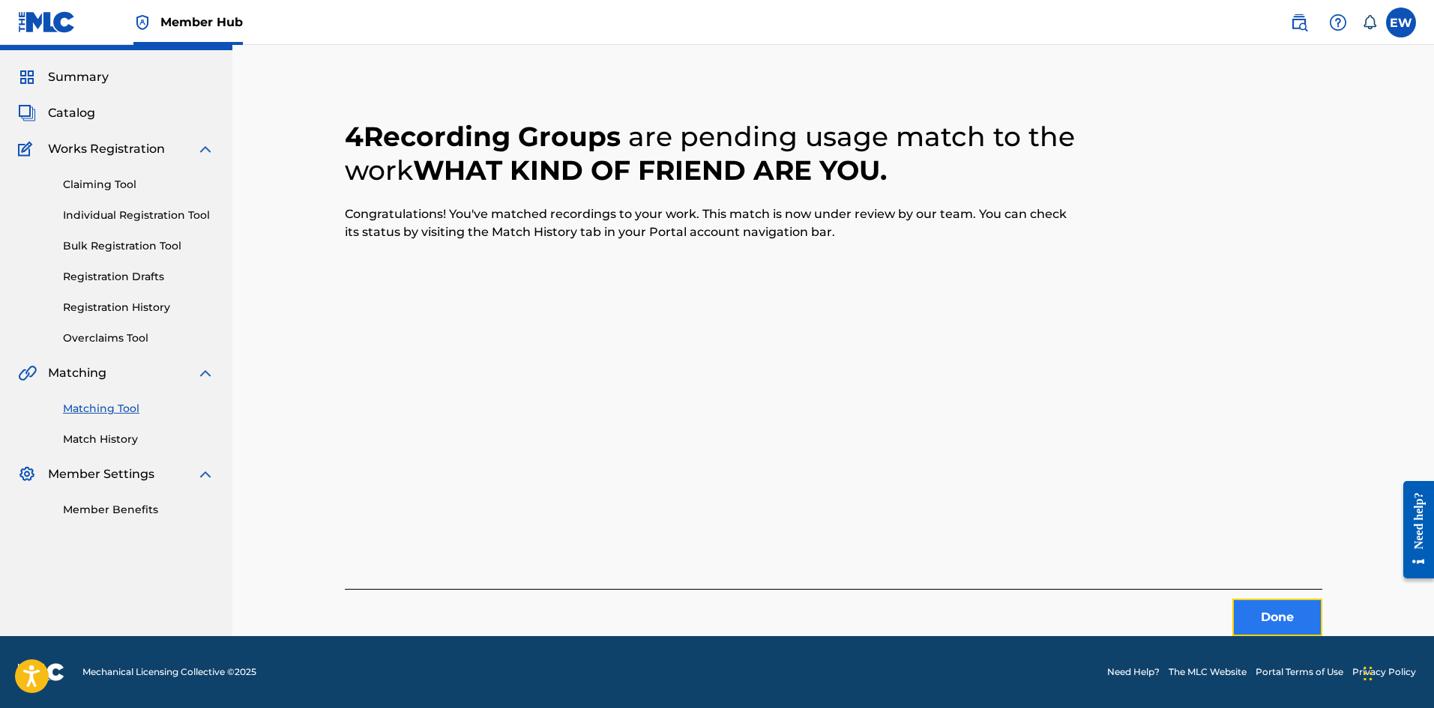
click at [1247, 610] on button "Done" at bounding box center [1277, 617] width 90 height 37
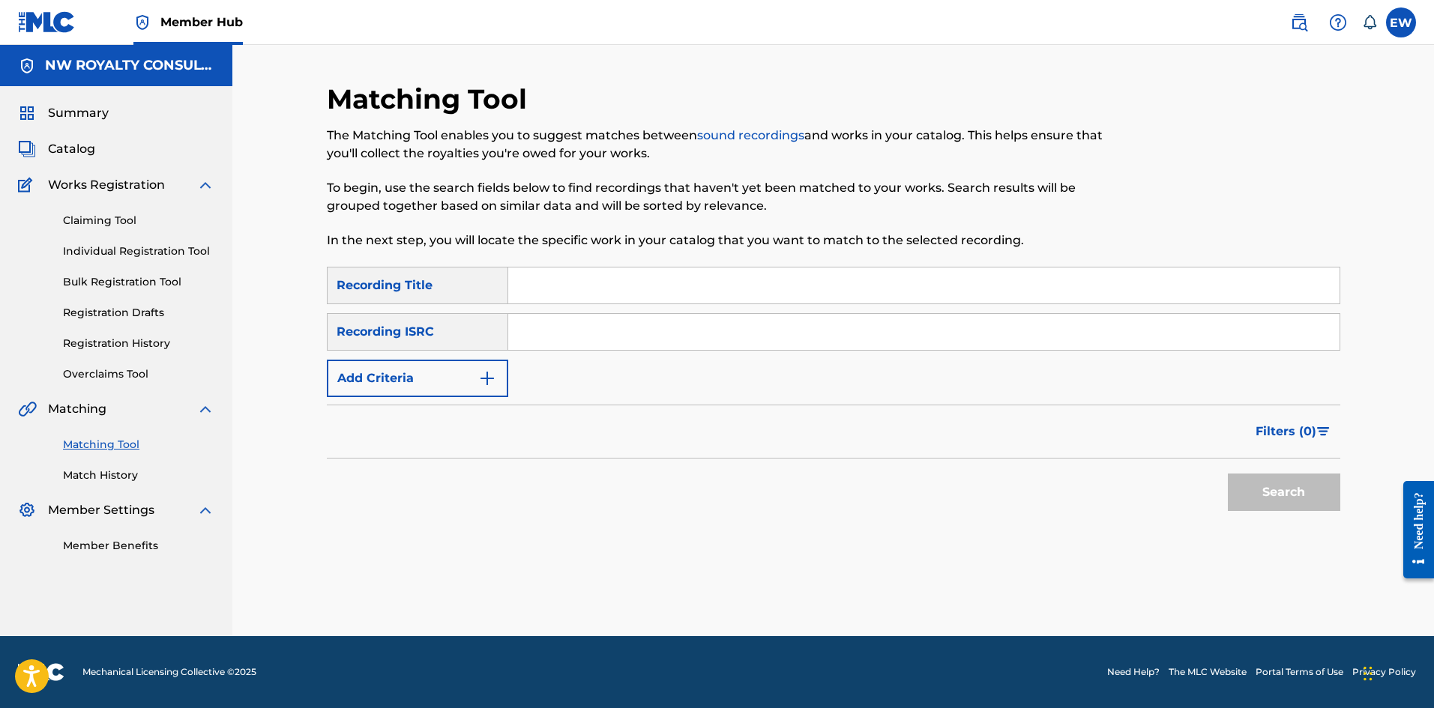
scroll to position [0, 0]
click at [451, 393] on button "Add Criteria" at bounding box center [417, 378] width 181 height 37
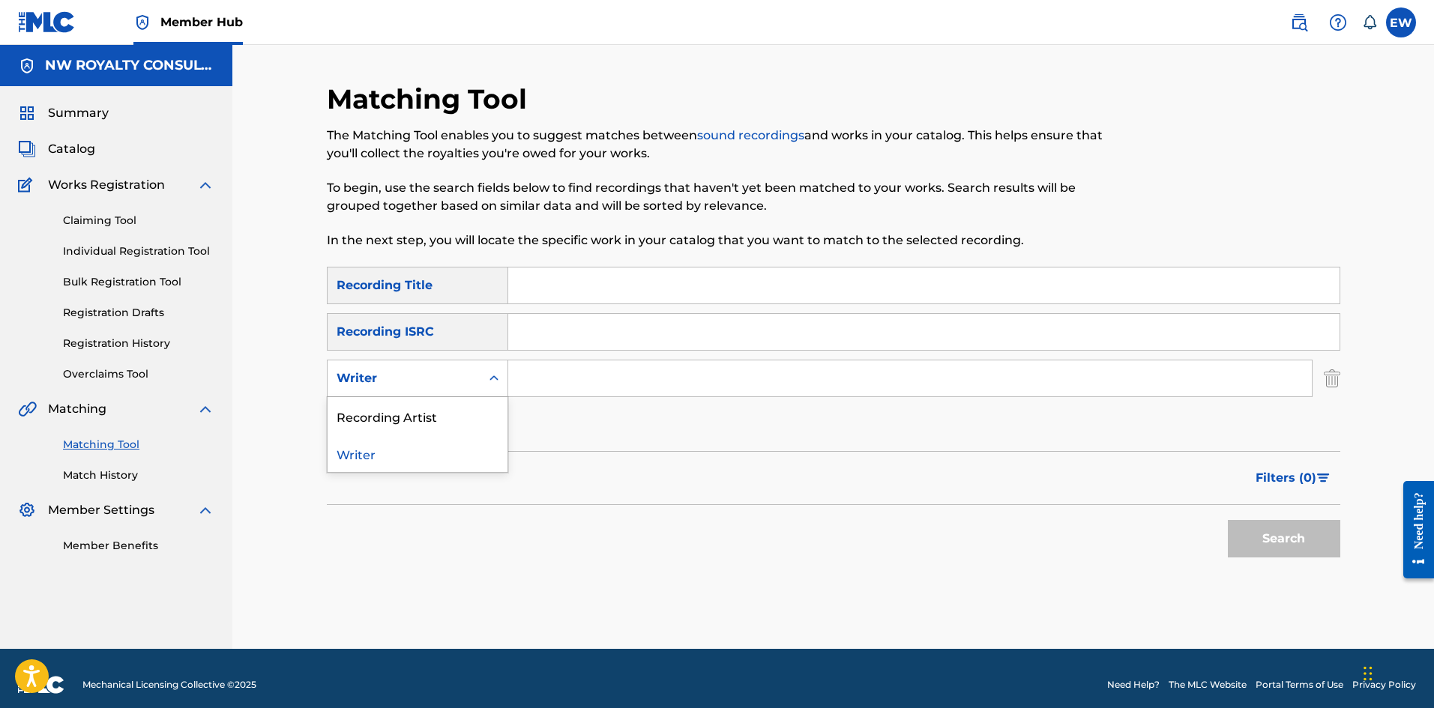
drag, startPoint x: 429, startPoint y: 377, endPoint x: 408, endPoint y: 379, distance: 21.9
click at [426, 377] on div "Writer" at bounding box center [404, 379] width 135 height 18
drag, startPoint x: 362, startPoint y: 404, endPoint x: 413, endPoint y: 388, distance: 53.6
click at [376, 399] on div "Recording Artist" at bounding box center [418, 415] width 180 height 37
drag, startPoint x: 550, startPoint y: 376, endPoint x: 571, endPoint y: 371, distance: 21.5
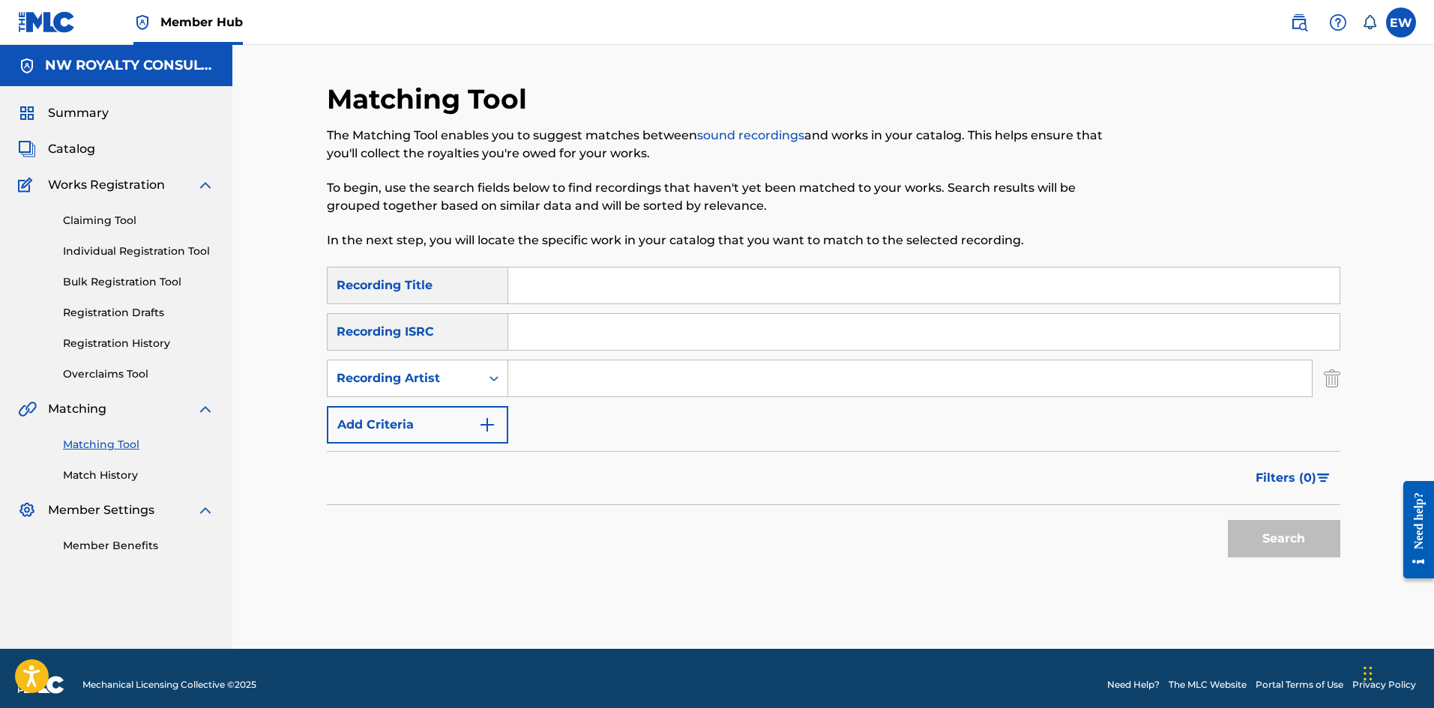
click at [552, 376] on input "Search Form" at bounding box center [909, 379] width 803 height 36
type input "MASSIVE B"
drag, startPoint x: 597, startPoint y: 298, endPoint x: 606, endPoint y: 289, distance: 13.3
click at [603, 291] on input "Search Form" at bounding box center [923, 286] width 831 height 36
type input "WHAT U SELLIN"
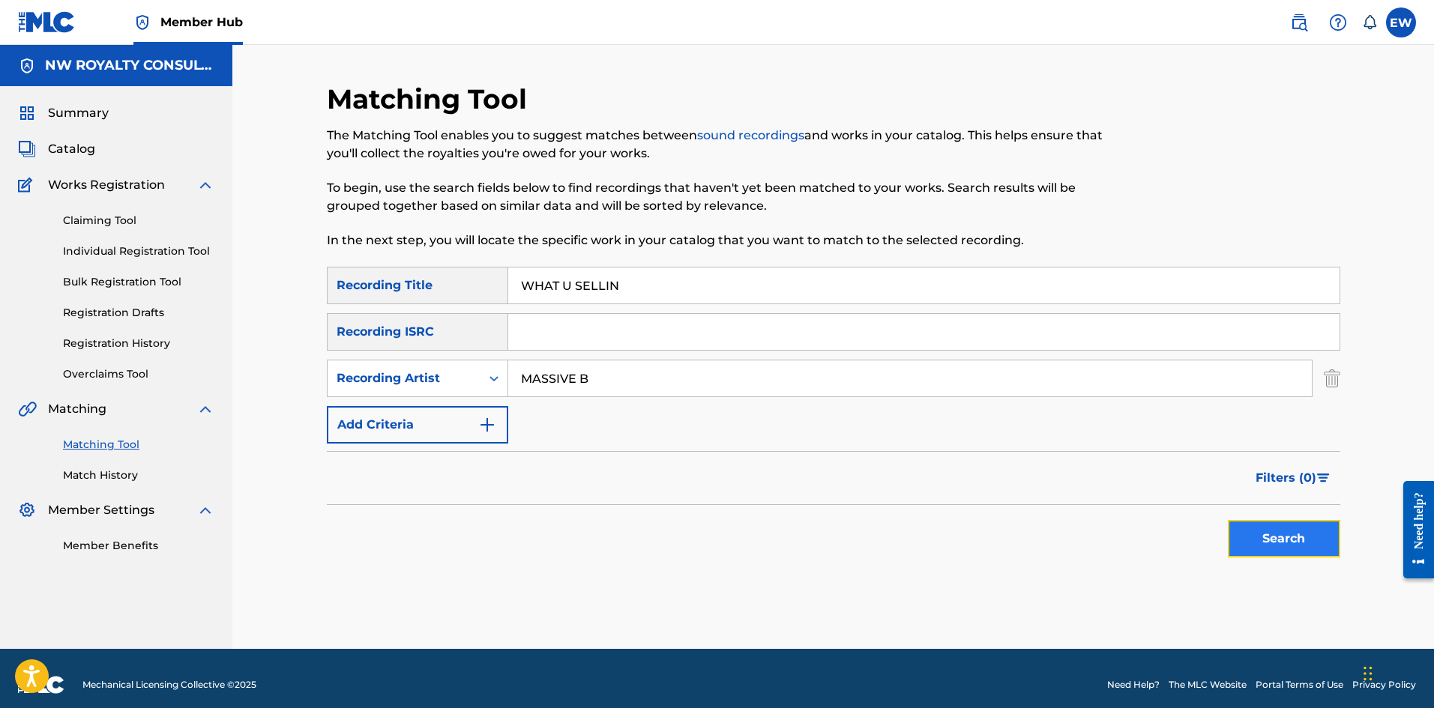
click at [1261, 537] on button "Search" at bounding box center [1284, 538] width 112 height 37
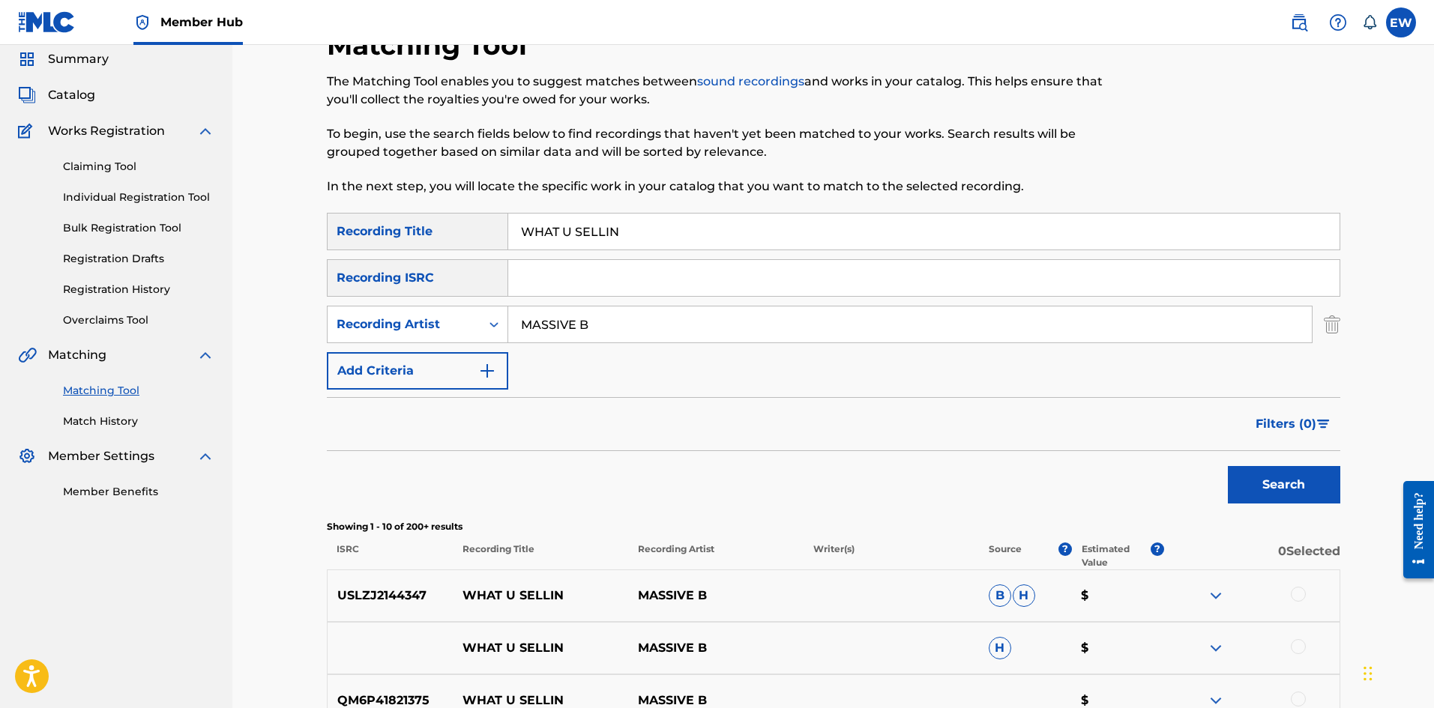
scroll to position [150, 0]
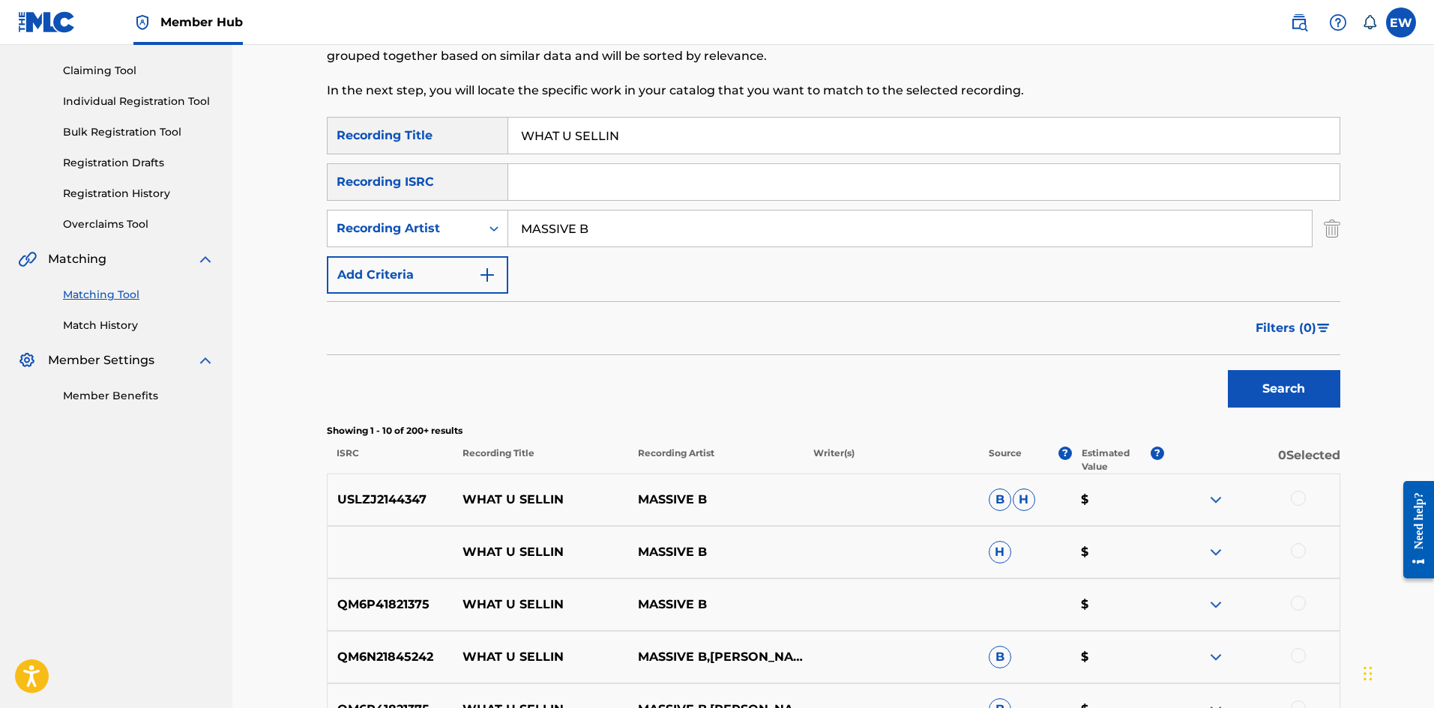
click at [1300, 497] on div at bounding box center [1298, 498] width 15 height 15
click at [1298, 549] on div at bounding box center [1298, 550] width 15 height 15
click at [1297, 602] on div at bounding box center [1298, 603] width 15 height 15
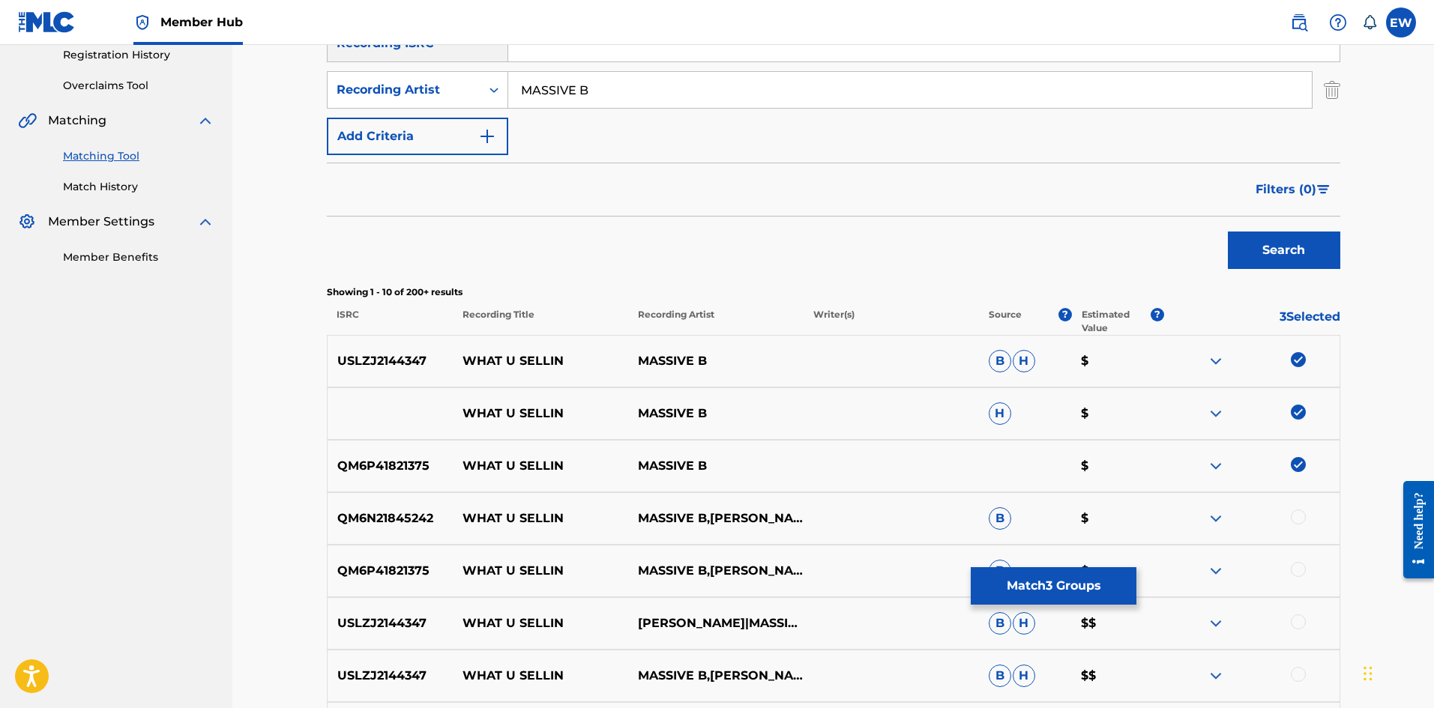
scroll to position [300, 0]
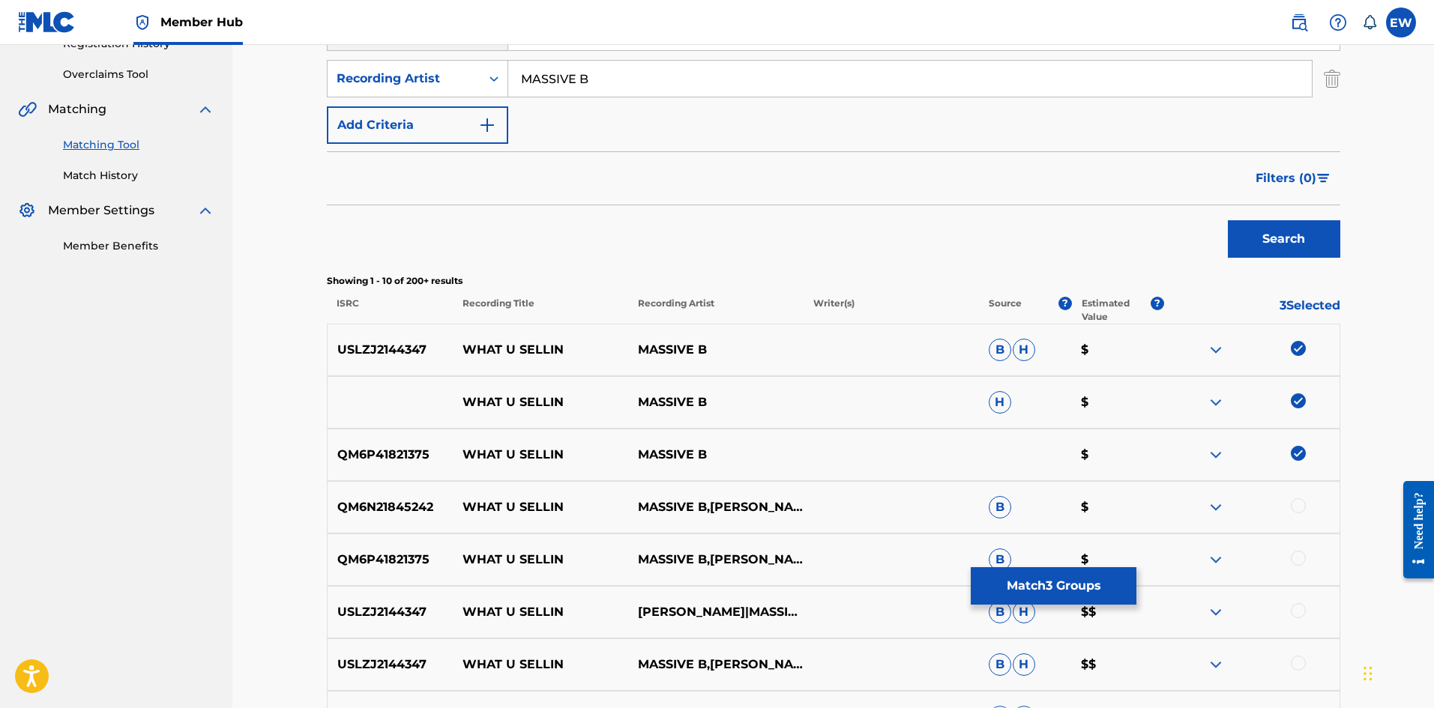
click at [1299, 513] on div at bounding box center [1298, 505] width 15 height 15
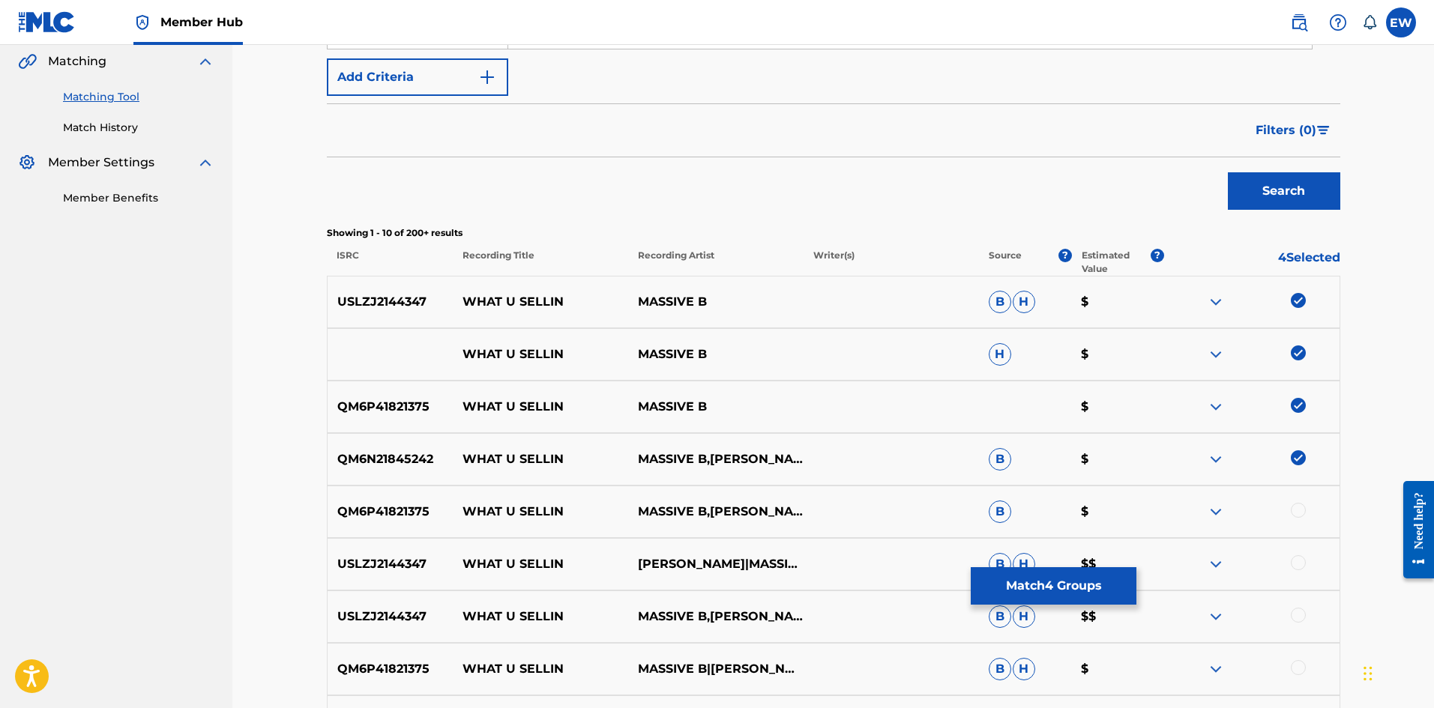
scroll to position [375, 0]
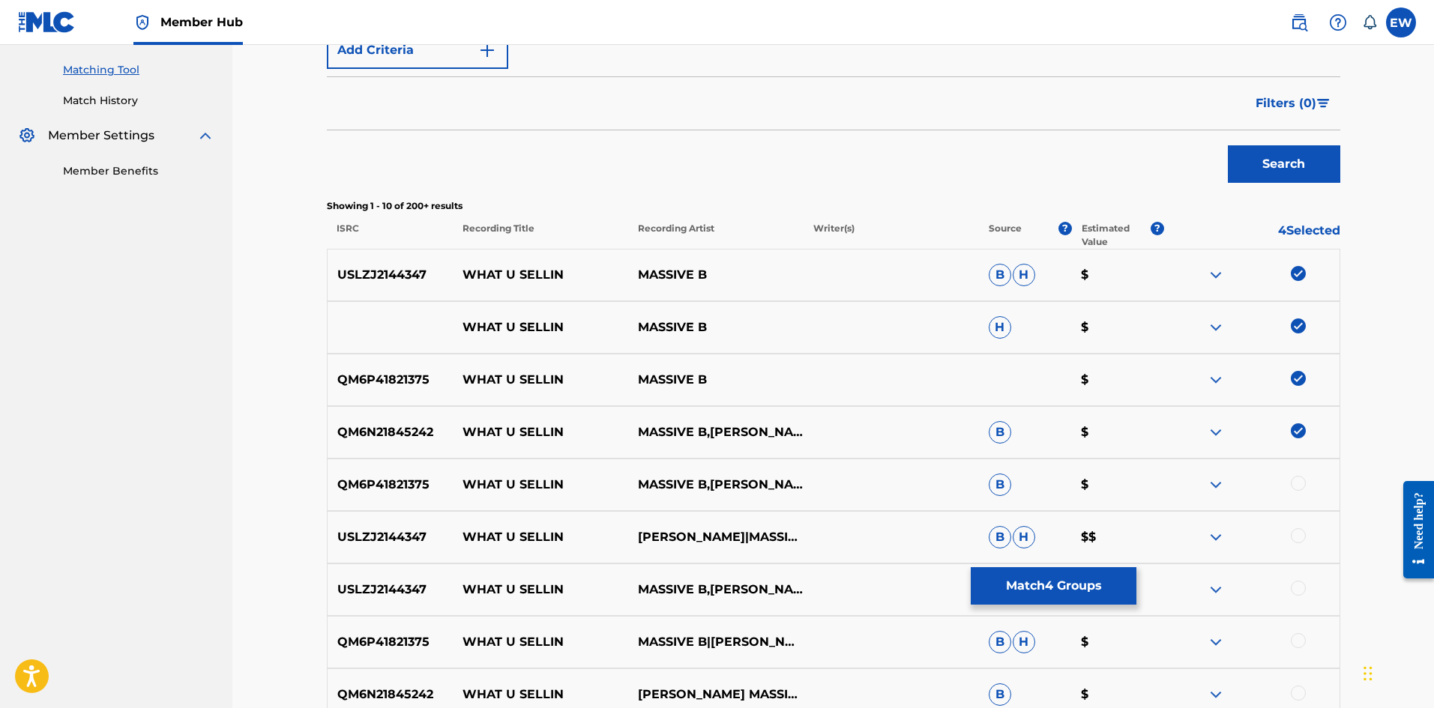
click at [1297, 489] on div at bounding box center [1298, 483] width 15 height 15
click at [1297, 534] on div at bounding box center [1298, 535] width 15 height 15
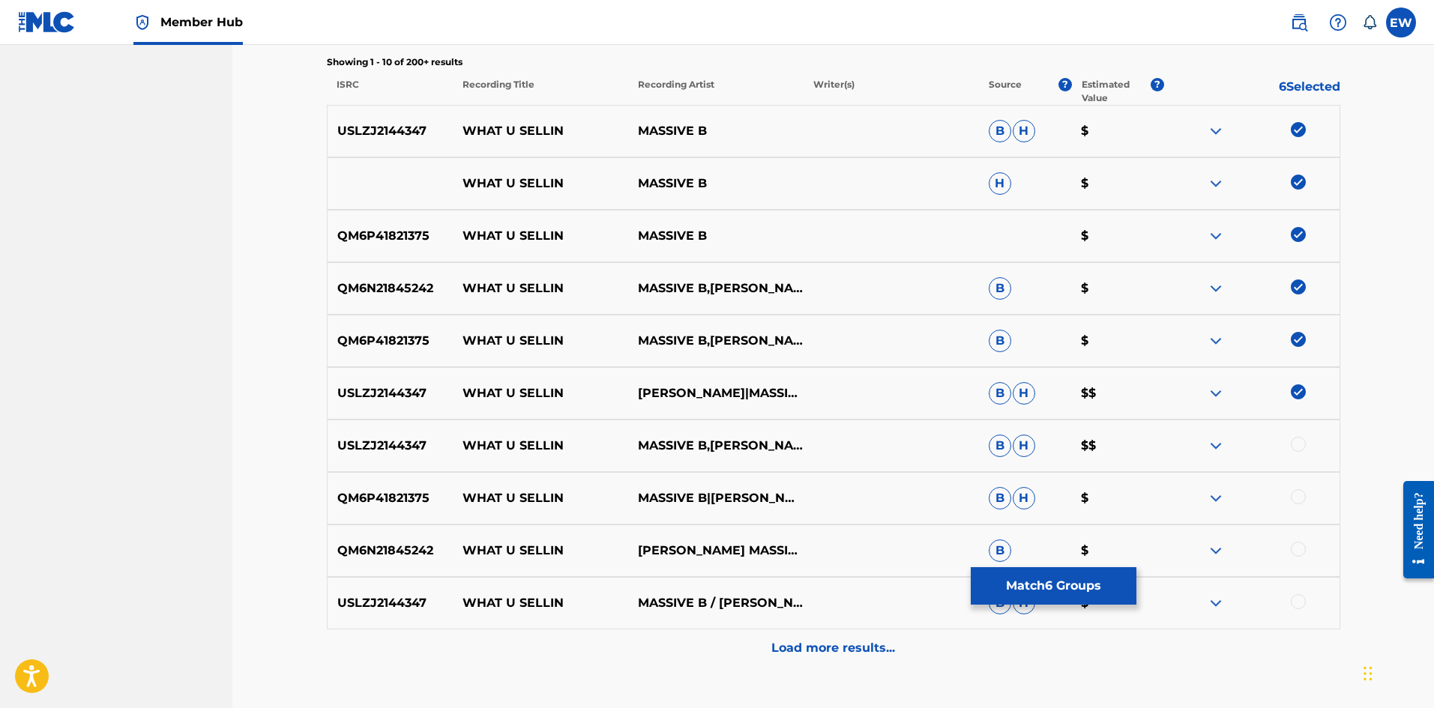
scroll to position [525, 0]
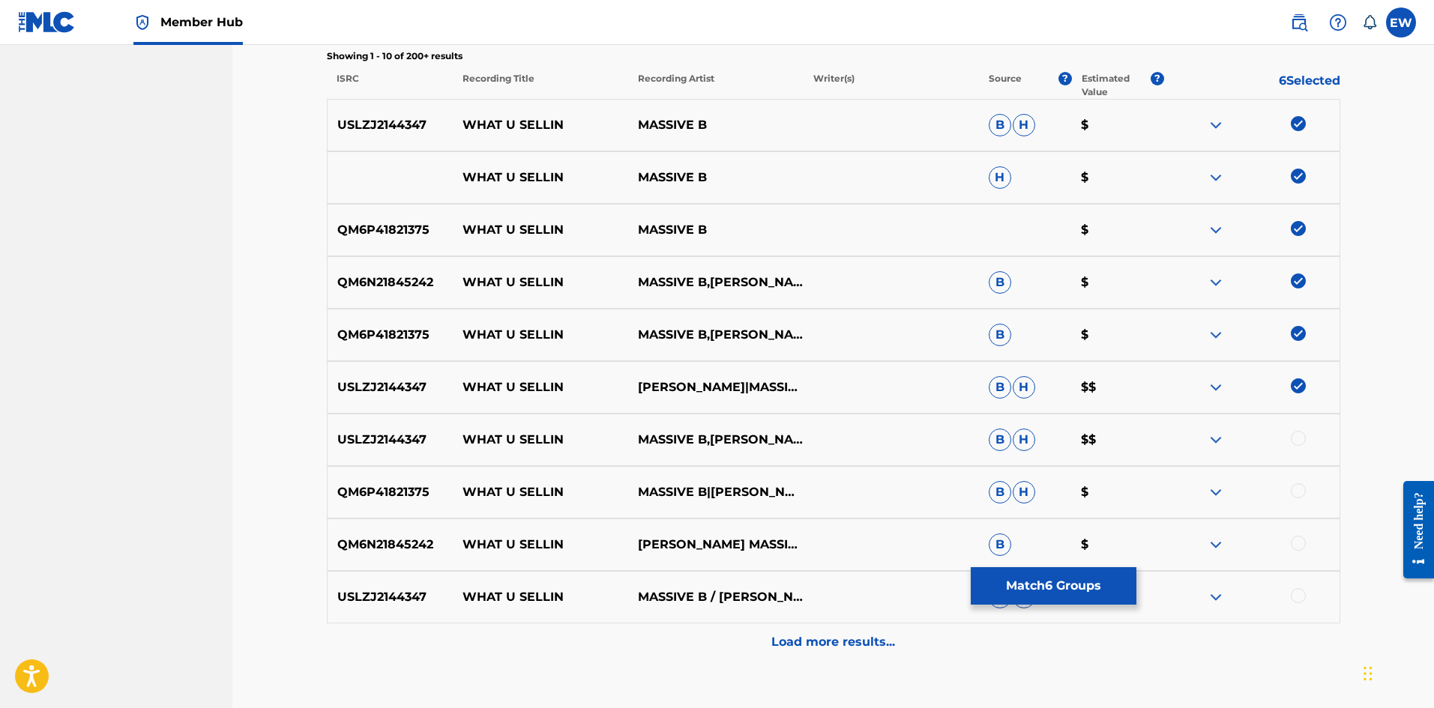
click at [1297, 442] on div at bounding box center [1298, 438] width 15 height 15
click at [1300, 486] on div at bounding box center [1298, 490] width 15 height 15
click at [1301, 540] on div at bounding box center [1298, 543] width 15 height 15
click at [1306, 599] on div at bounding box center [1251, 597] width 175 height 18
click at [1301, 599] on div at bounding box center [1298, 595] width 15 height 15
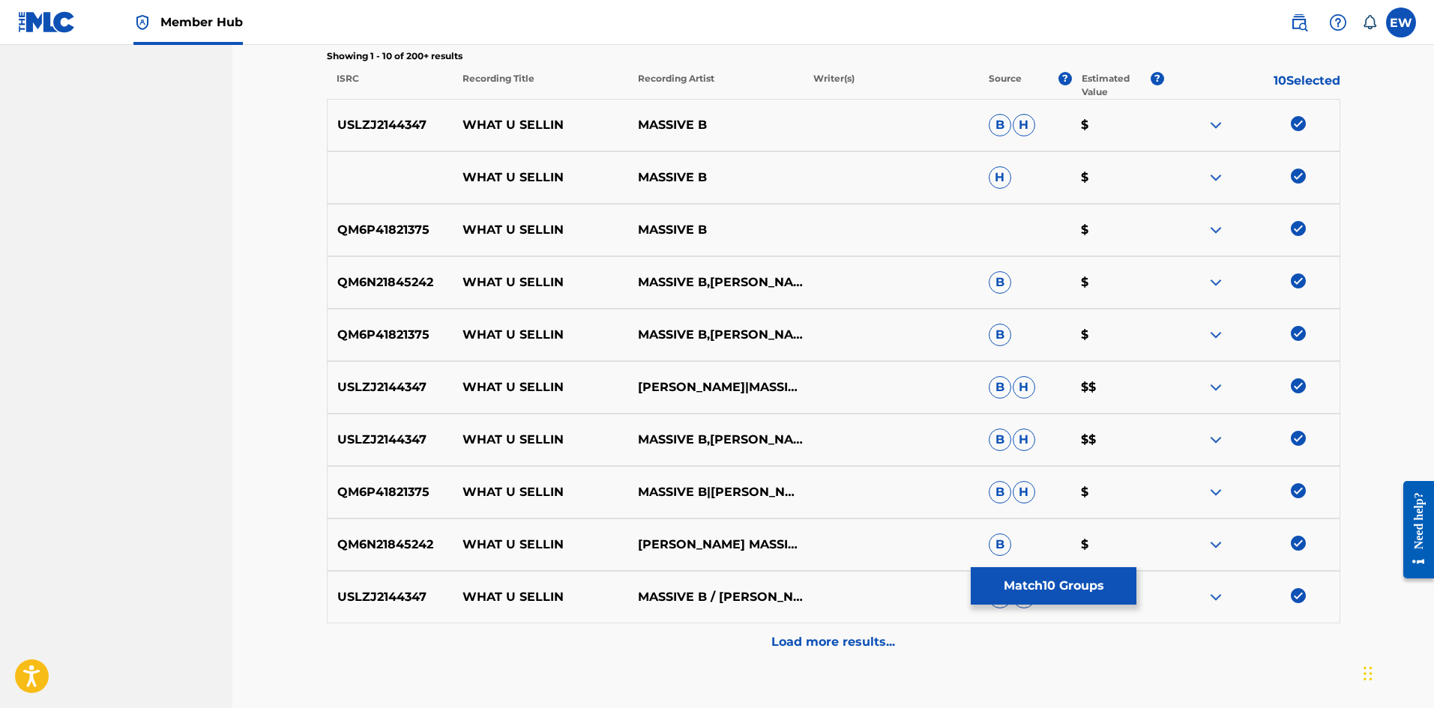
click at [744, 668] on div "Matching Tool The Matching Tool enables you to suggest matches between sound re…" at bounding box center [833, 147] width 1013 height 1178
drag, startPoint x: 759, startPoint y: 645, endPoint x: 764, endPoint y: 634, distance: 12.4
click at [759, 645] on div "Load more results..." at bounding box center [833, 642] width 1013 height 37
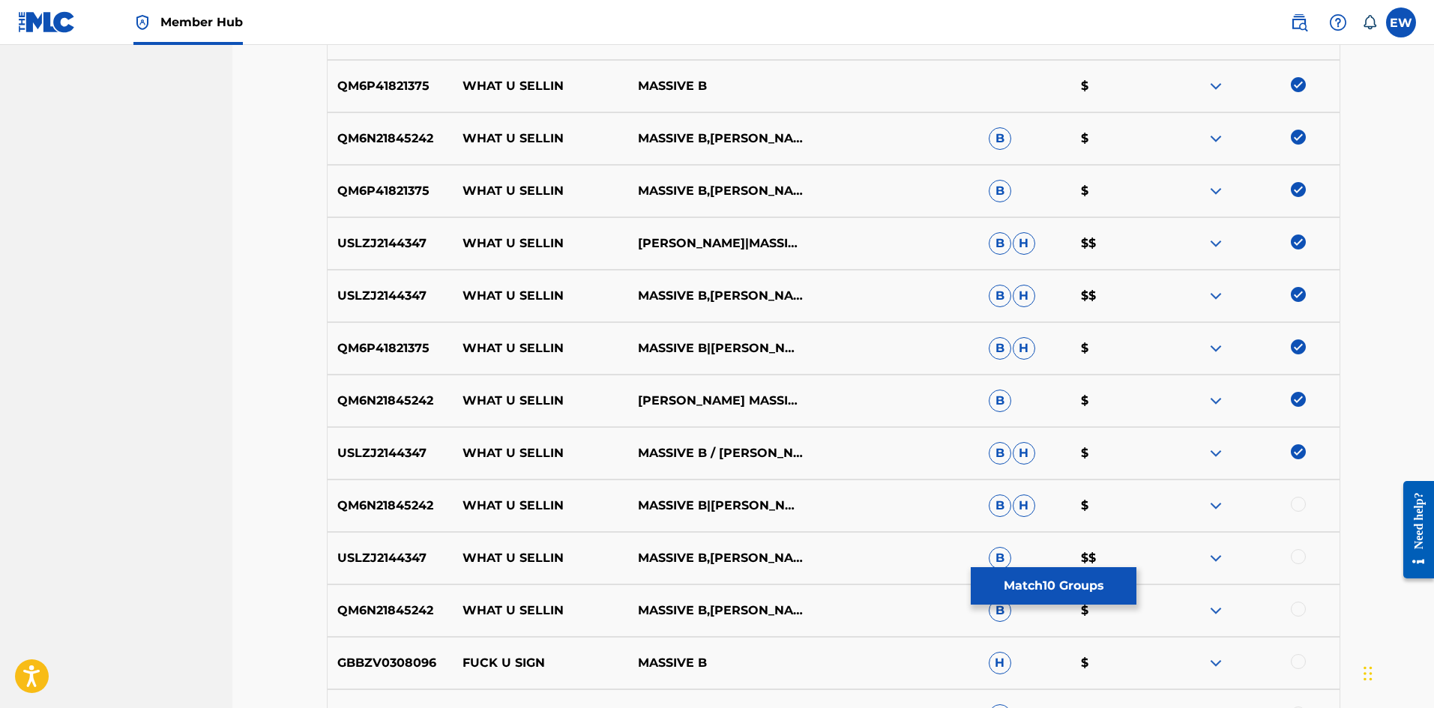
scroll to position [675, 0]
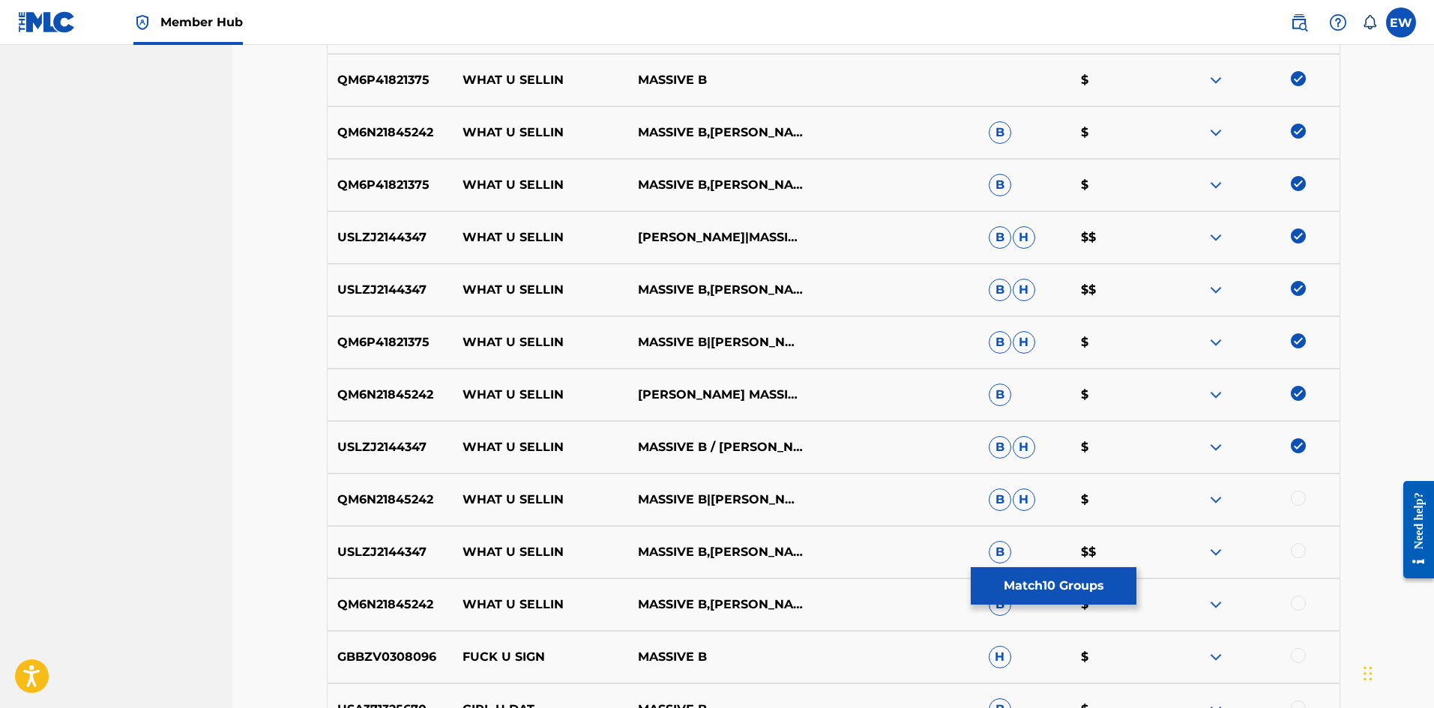
drag, startPoint x: 1299, startPoint y: 504, endPoint x: 1277, endPoint y: 546, distance: 47.9
click at [1299, 504] on div at bounding box center [1298, 498] width 15 height 15
drag, startPoint x: 1299, startPoint y: 555, endPoint x: 1282, endPoint y: 553, distance: 16.6
click at [1300, 555] on div at bounding box center [1298, 550] width 15 height 15
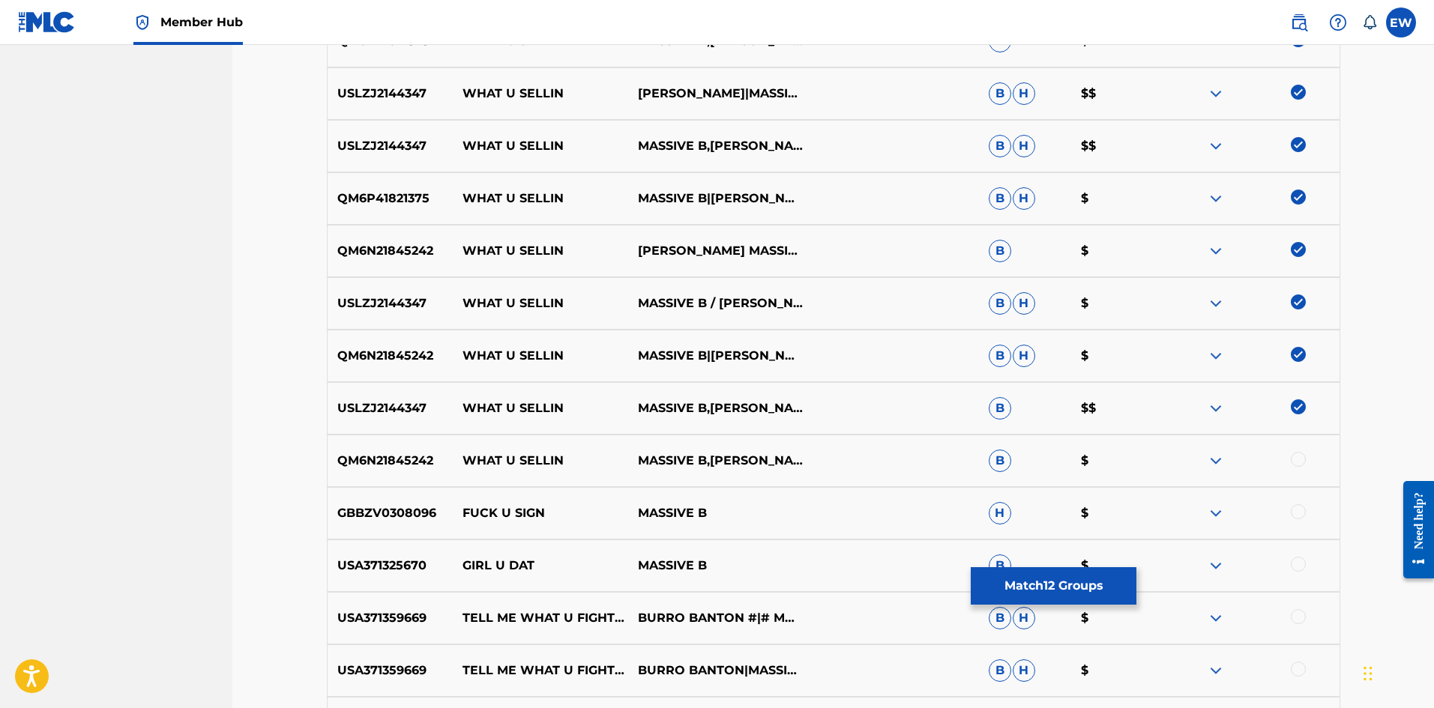
scroll to position [824, 0]
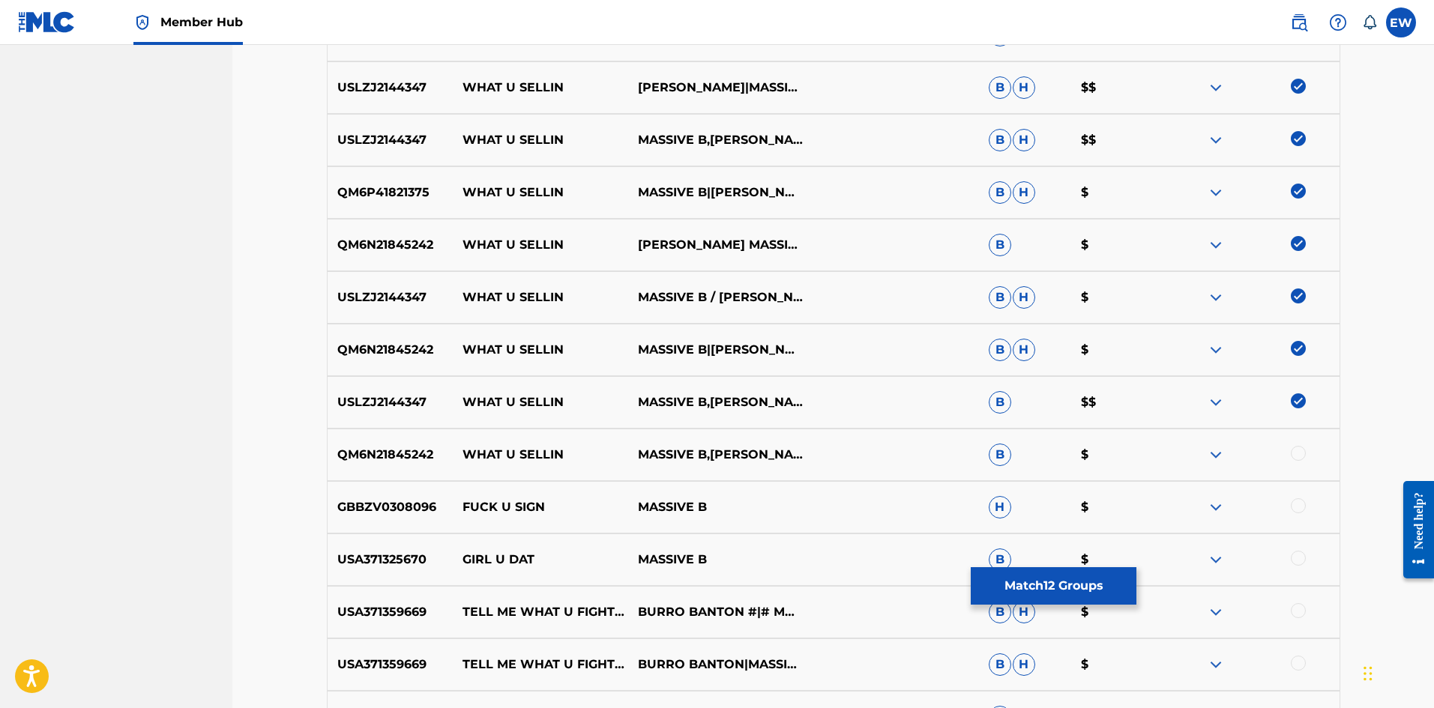
click at [1300, 459] on div at bounding box center [1298, 453] width 15 height 15
drag, startPoint x: 1046, startPoint y: 603, endPoint x: 1048, endPoint y: 593, distance: 10.0
click at [1048, 593] on button "Match 13 Groups" at bounding box center [1054, 585] width 166 height 37
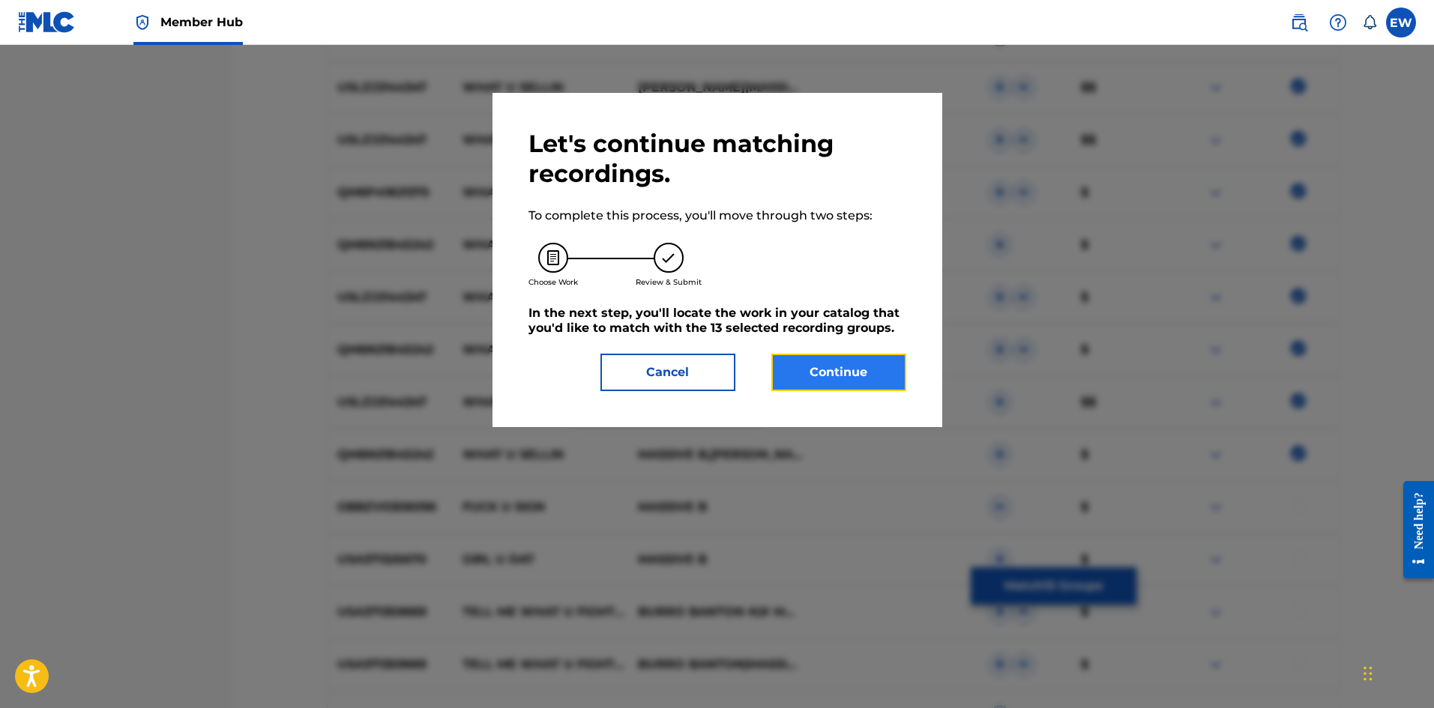
click at [875, 379] on button "Continue" at bounding box center [838, 372] width 135 height 37
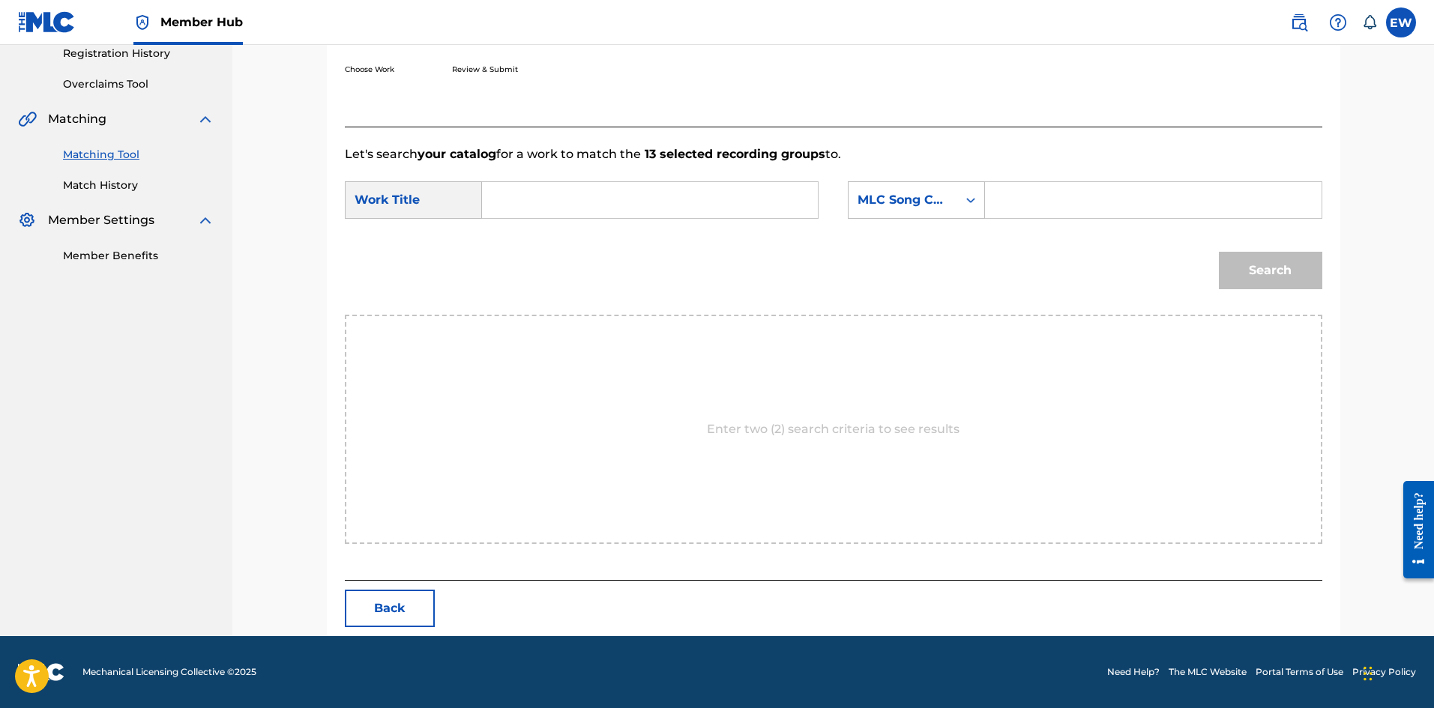
drag, startPoint x: 650, startPoint y: 205, endPoint x: 734, endPoint y: 277, distance: 110.1
click at [651, 205] on input "Search Form" at bounding box center [650, 200] width 310 height 36
type input "WHAT U SELLIN"
click at [1086, 184] on input "Search Form" at bounding box center [1153, 200] width 310 height 36
type input "WA8Z3Z"
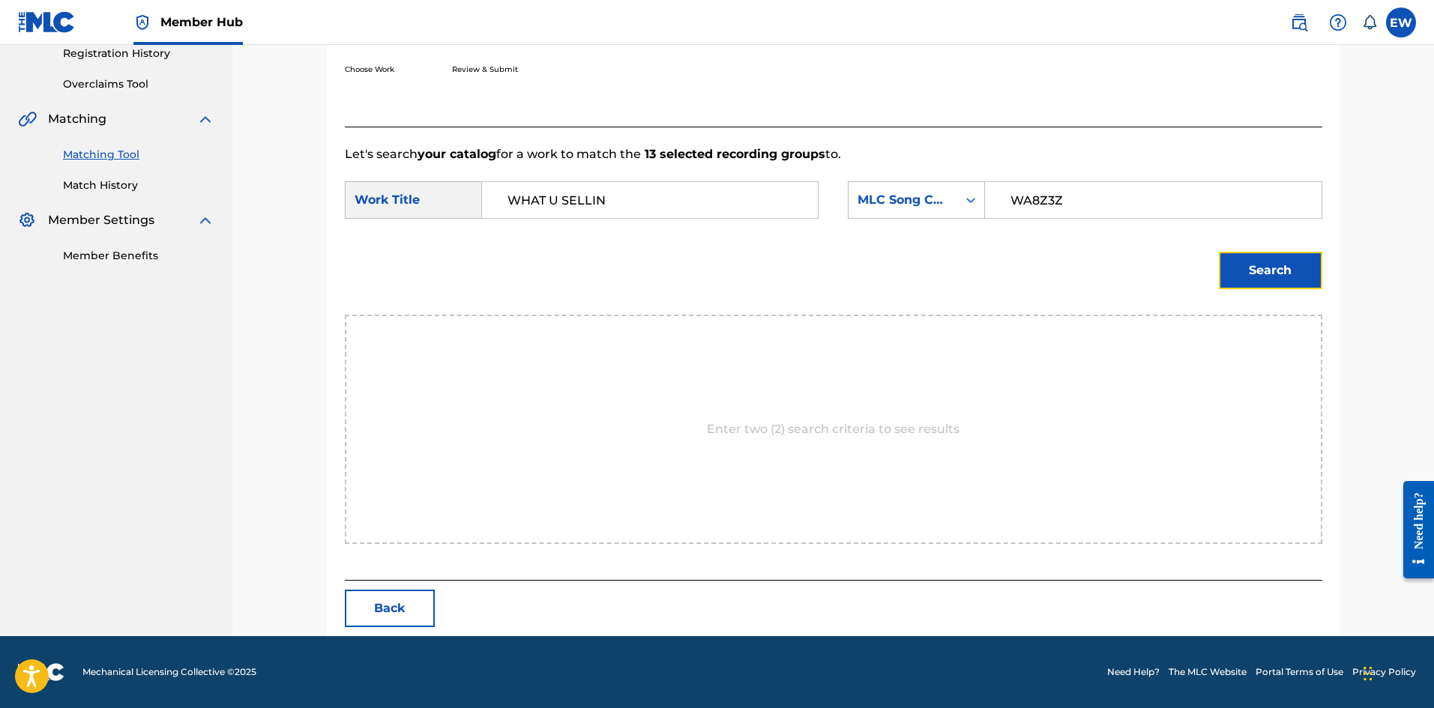
drag, startPoint x: 1268, startPoint y: 283, endPoint x: 1196, endPoint y: 250, distance: 78.8
click at [1267, 280] on button "Search" at bounding box center [1270, 270] width 103 height 37
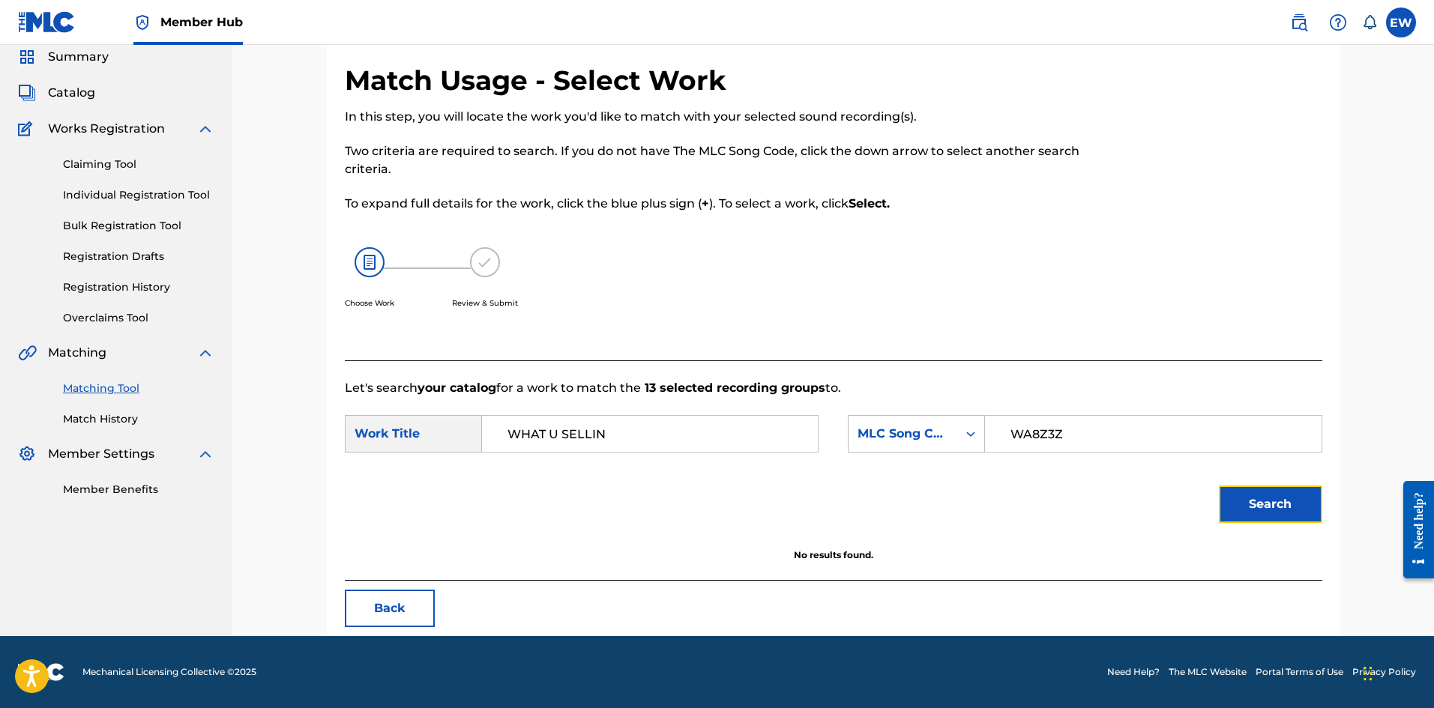
scroll to position [56, 0]
drag, startPoint x: 559, startPoint y: 429, endPoint x: 458, endPoint y: 404, distance: 104.3
click at [459, 424] on div "SearchWithCriteriaf0165dac-ec13-4cca-9b2a-6b42958ae6b8 Work Title WHAT U SELLIN" at bounding box center [582, 433] width 474 height 37
type input "WHATUSELLIN"
click at [1285, 506] on button "Search" at bounding box center [1270, 504] width 103 height 37
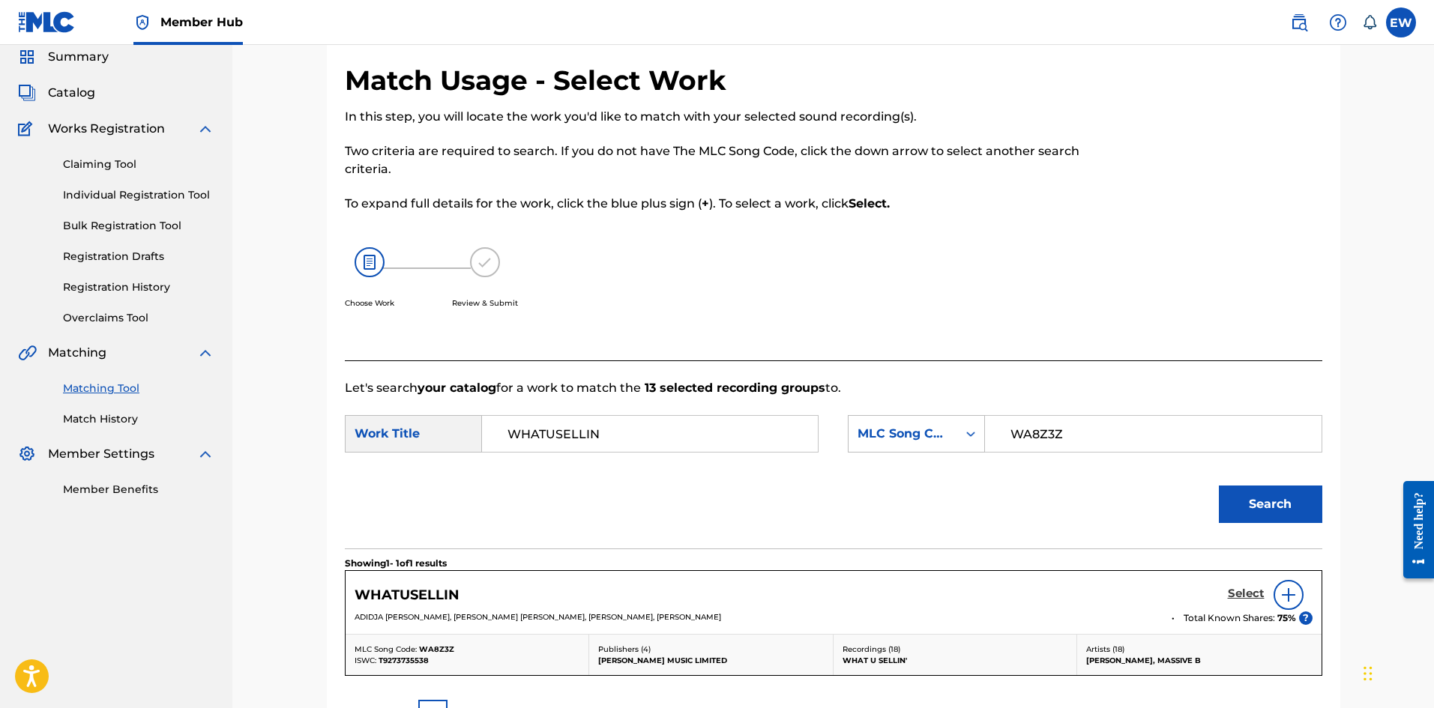
click at [1242, 592] on h5 "Select" at bounding box center [1246, 594] width 37 height 14
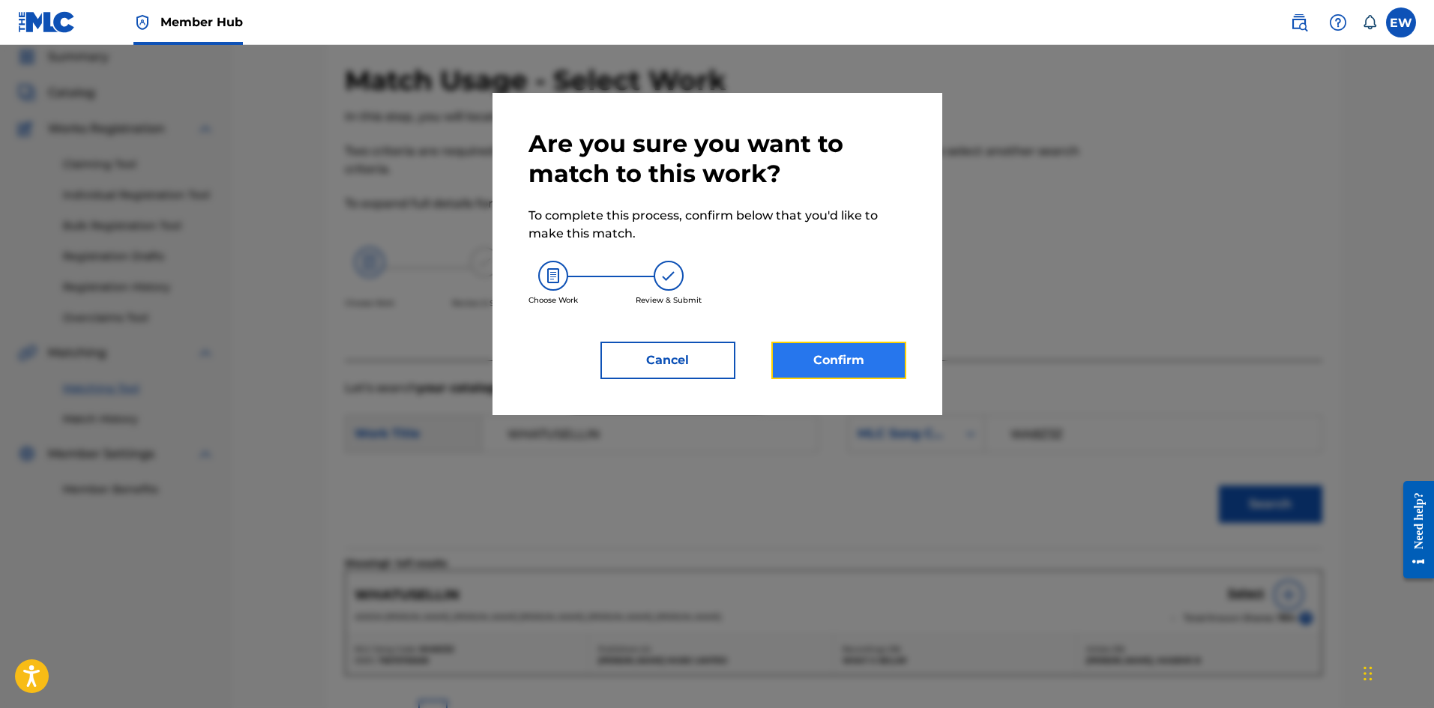
click at [817, 361] on button "Confirm" at bounding box center [838, 360] width 135 height 37
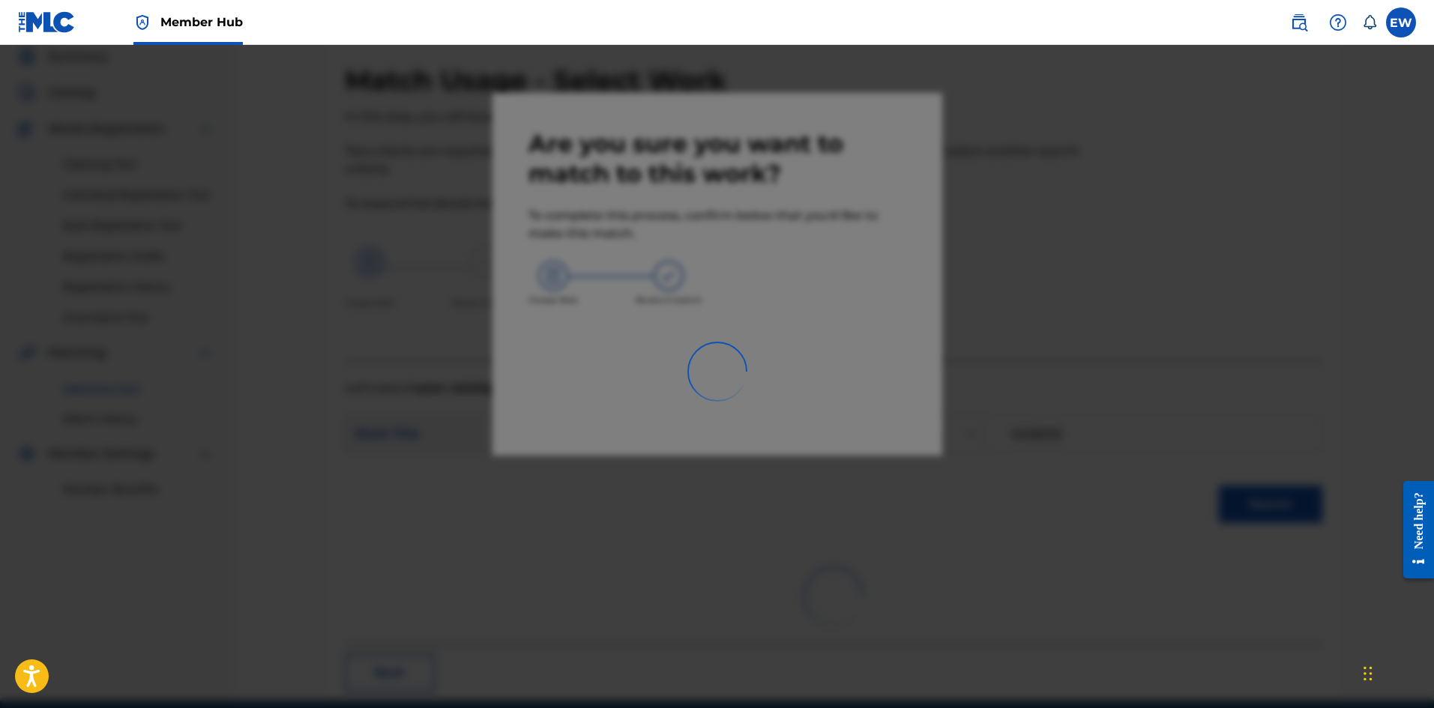
scroll to position [36, 0]
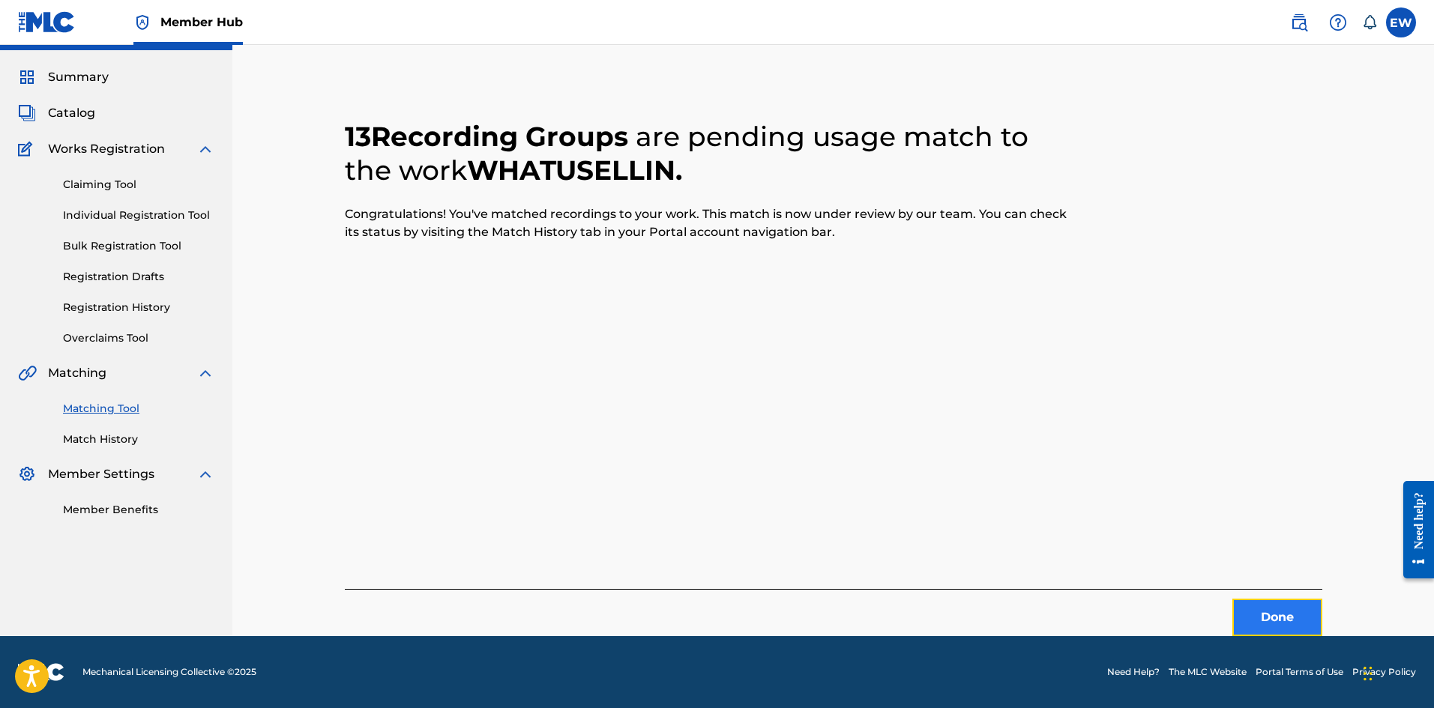
click at [1255, 612] on button "Done" at bounding box center [1277, 617] width 90 height 37
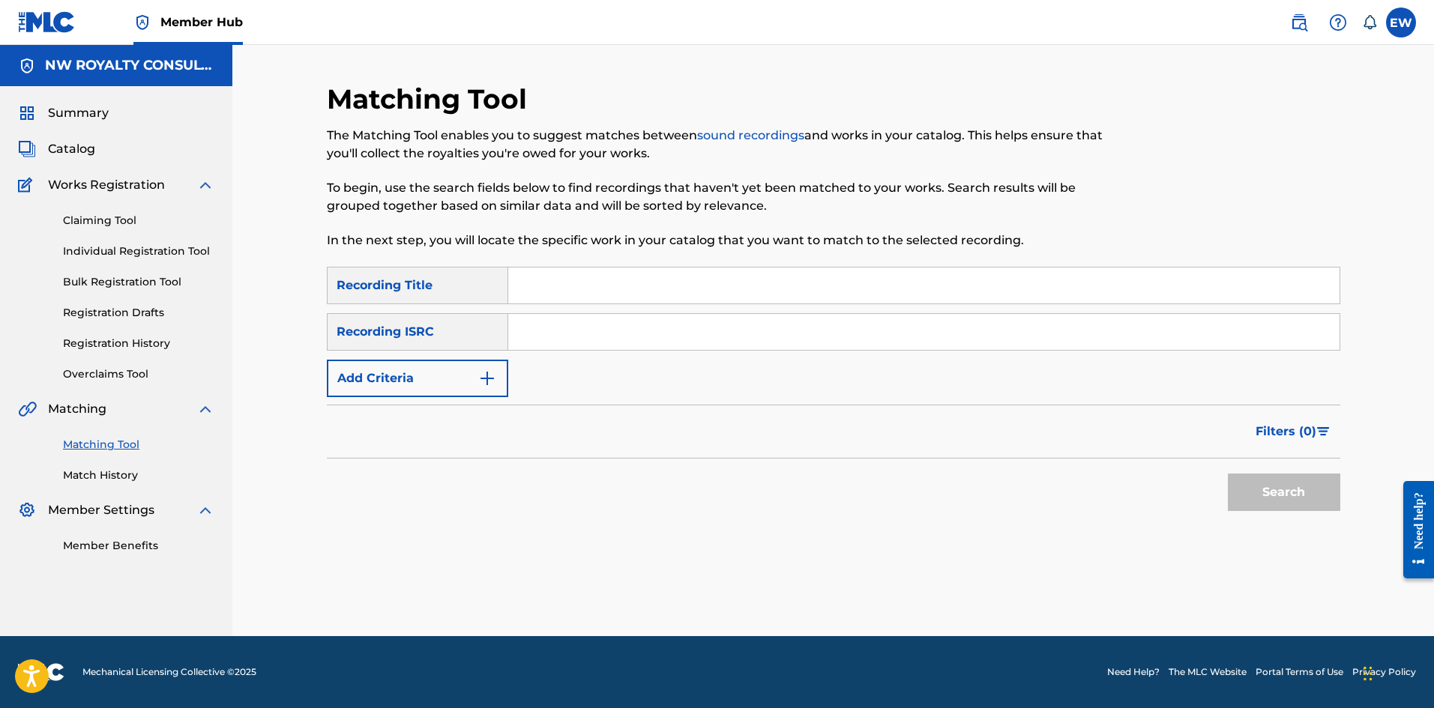
scroll to position [0, 0]
click at [428, 379] on button "Add Criteria" at bounding box center [417, 378] width 181 height 37
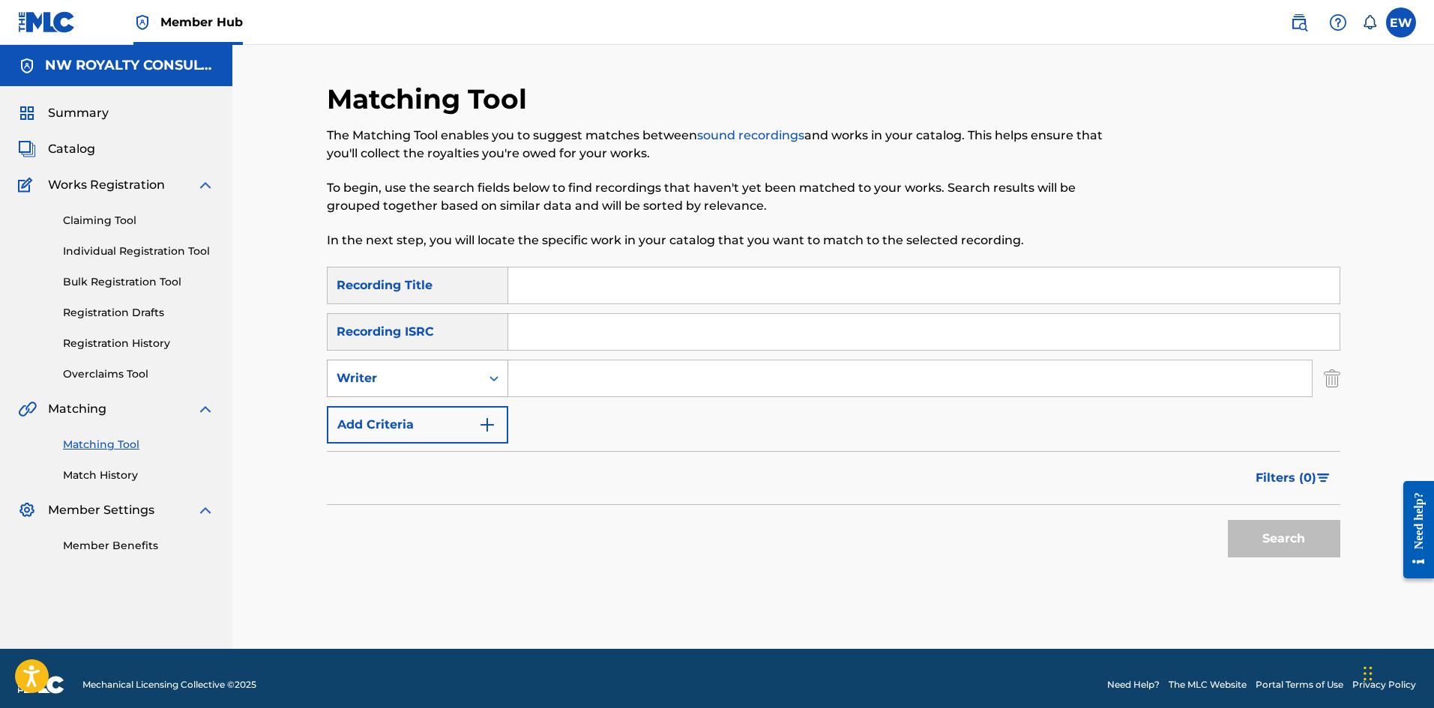
click at [424, 379] on div "Writer" at bounding box center [404, 379] width 135 height 18
drag, startPoint x: 409, startPoint y: 422, endPoint x: 515, endPoint y: 417, distance: 105.8
click at [411, 422] on div "Recording Artist" at bounding box center [418, 415] width 180 height 37
click at [573, 379] on input "Search Form" at bounding box center [909, 379] width 803 height 36
type input "[PERSON_NAME]"
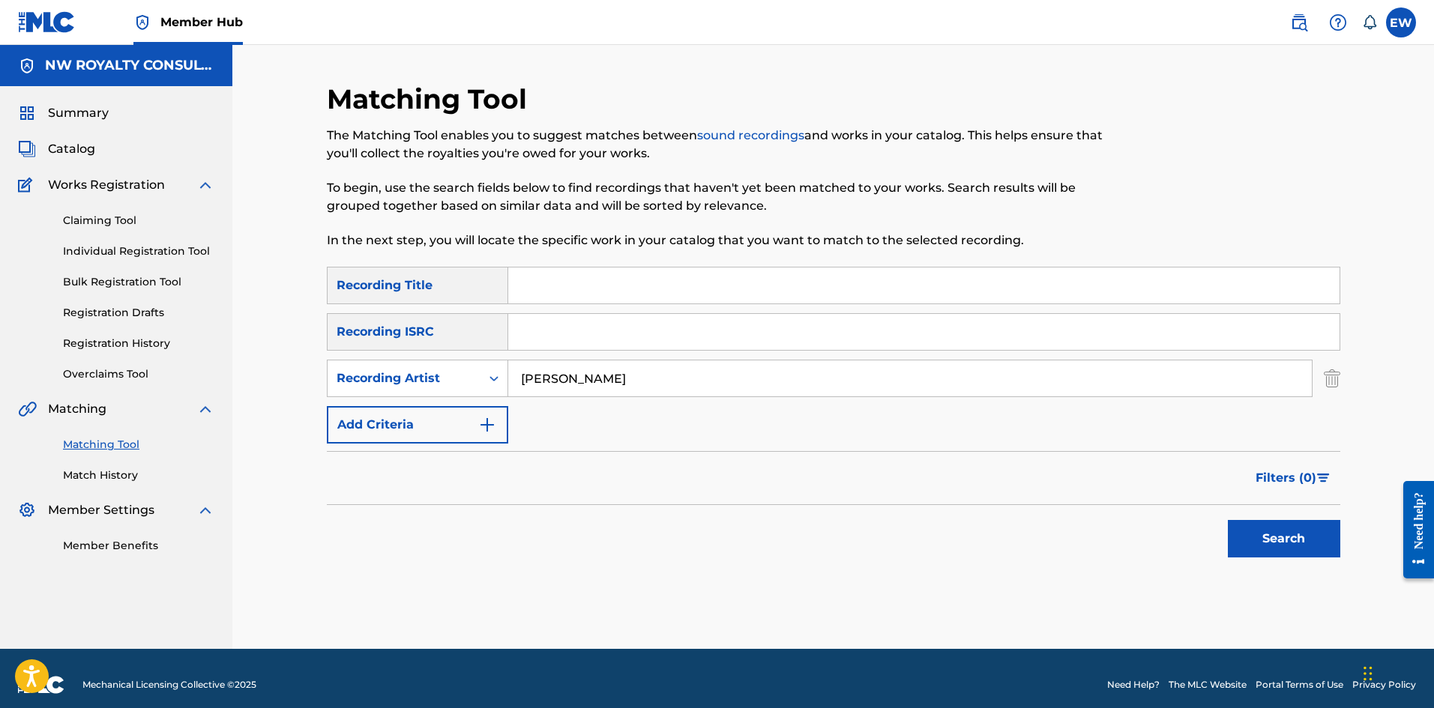
click at [567, 283] on input "Search Form" at bounding box center [923, 286] width 831 height 36
type input "WHAT WE NEED IS LOVE"
drag, startPoint x: 1292, startPoint y: 515, endPoint x: 1276, endPoint y: 500, distance: 22.3
click at [1284, 510] on div "Search" at bounding box center [1280, 535] width 120 height 60
click at [1273, 522] on button "Search" at bounding box center [1284, 538] width 112 height 37
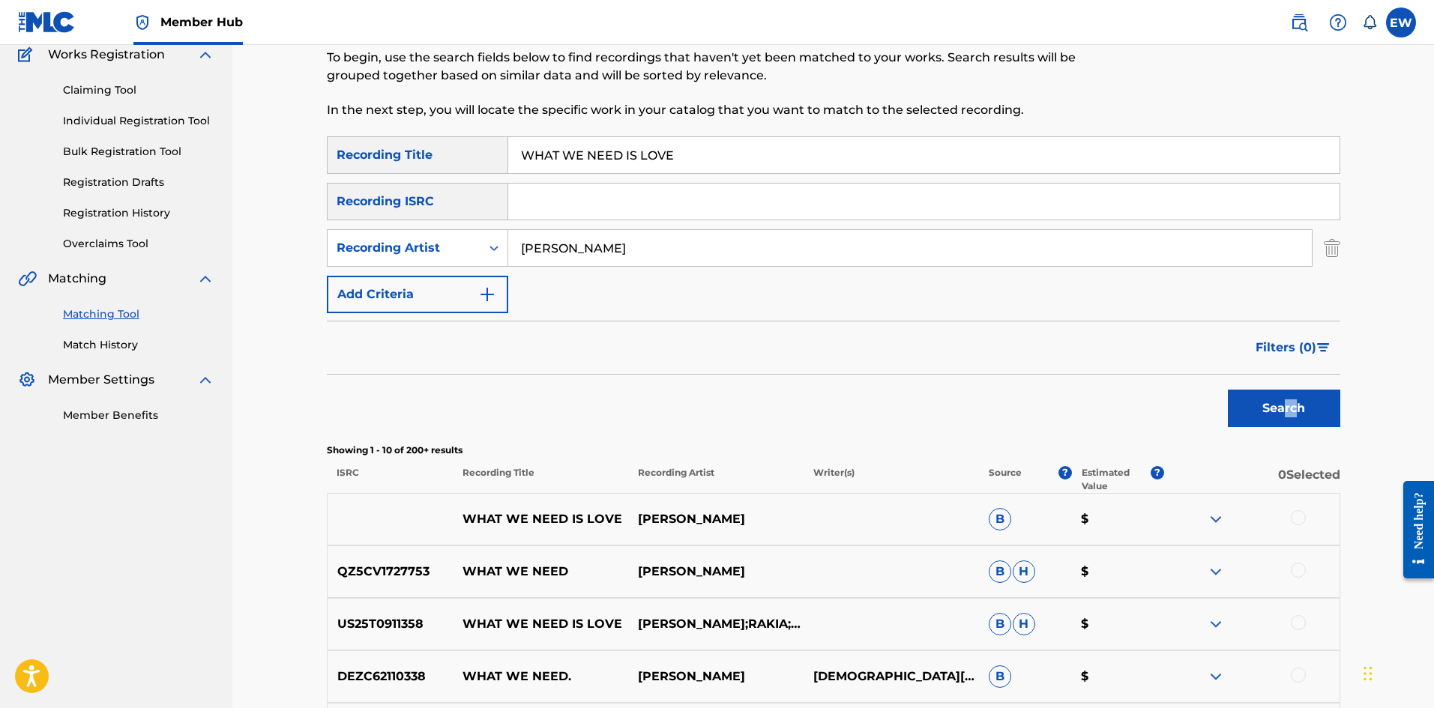
scroll to position [150, 0]
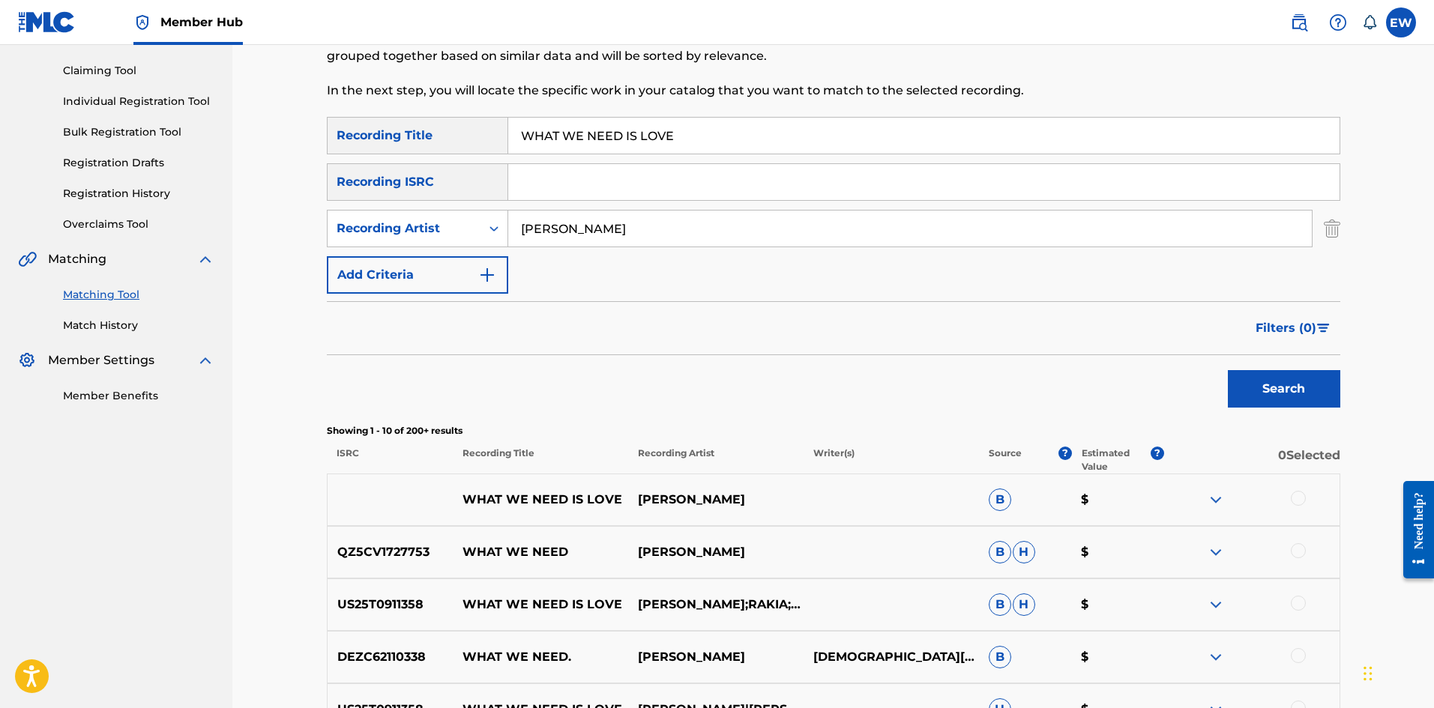
drag, startPoint x: 1296, startPoint y: 493, endPoint x: 1285, endPoint y: 485, distance: 13.9
click at [1296, 493] on div at bounding box center [1298, 498] width 15 height 15
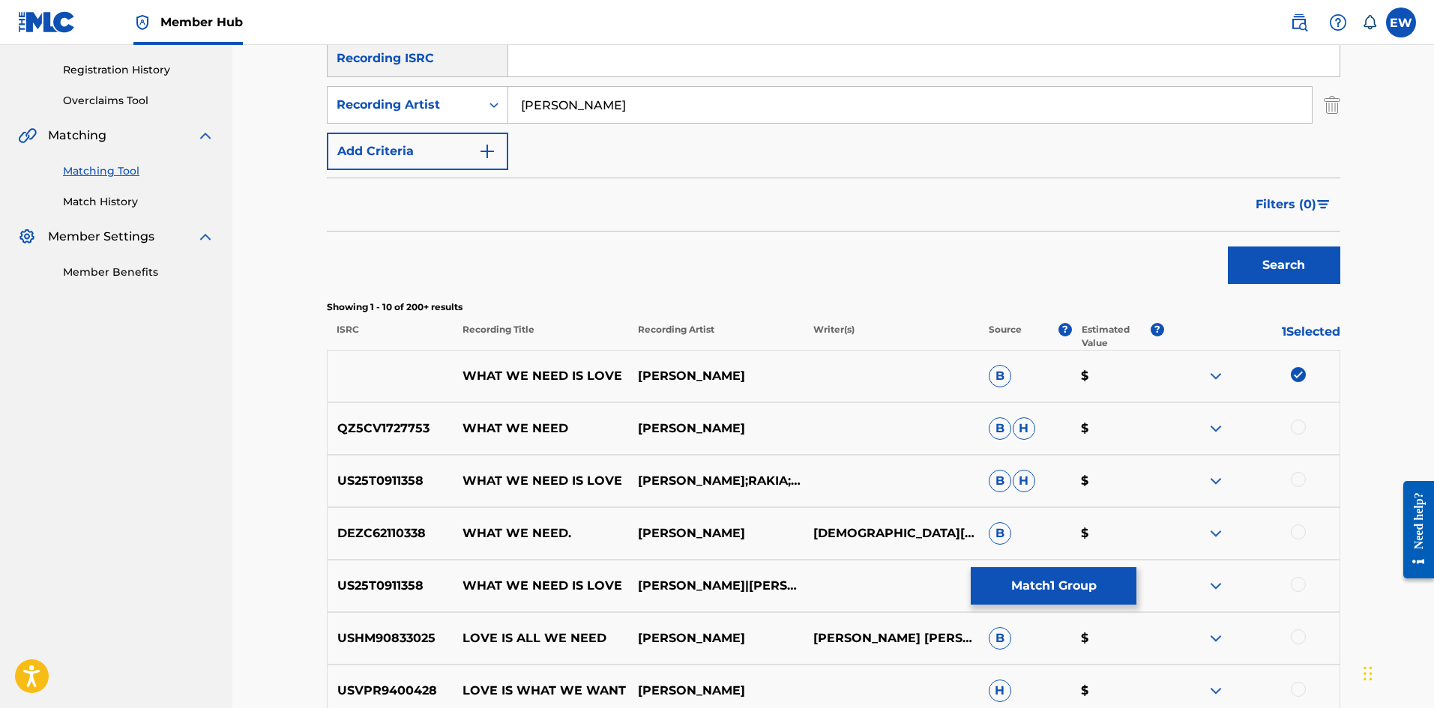
scroll to position [300, 0]
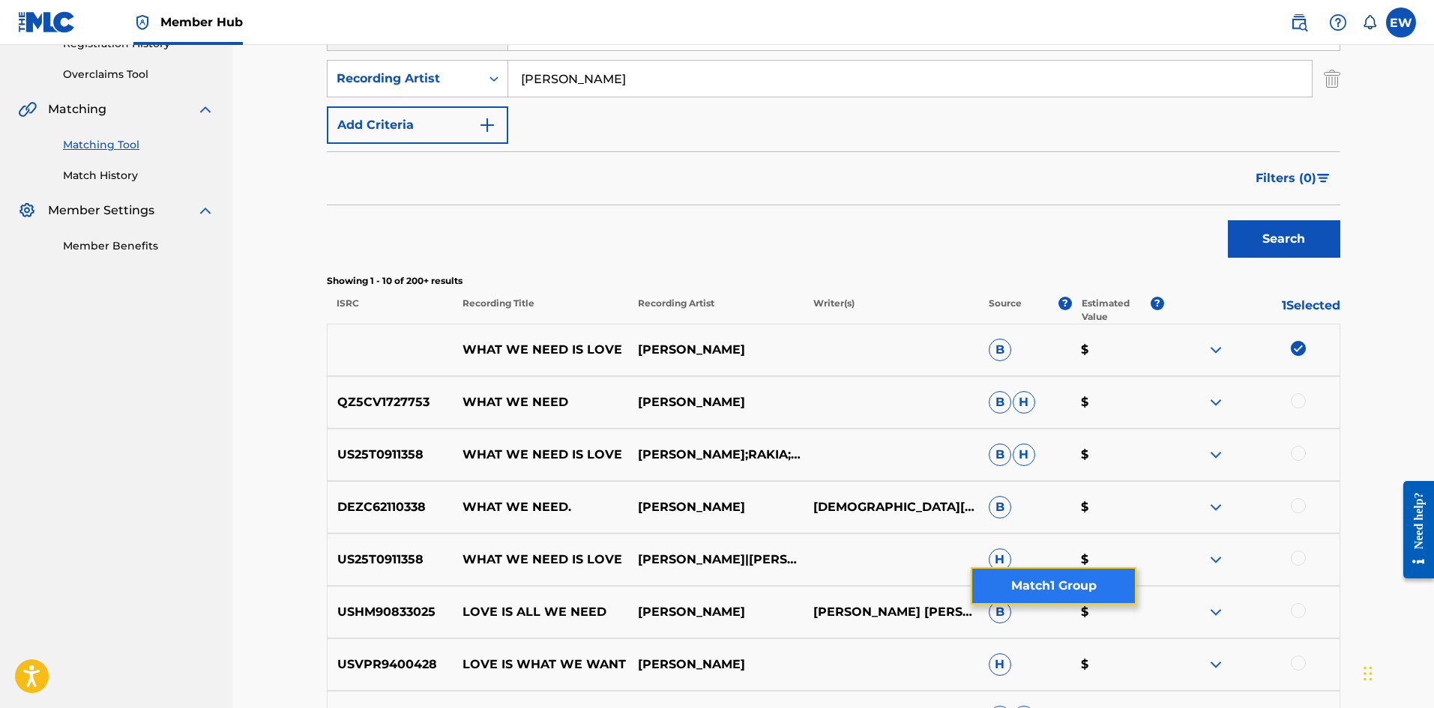
click at [1110, 597] on button "Match 1 Group" at bounding box center [1054, 585] width 166 height 37
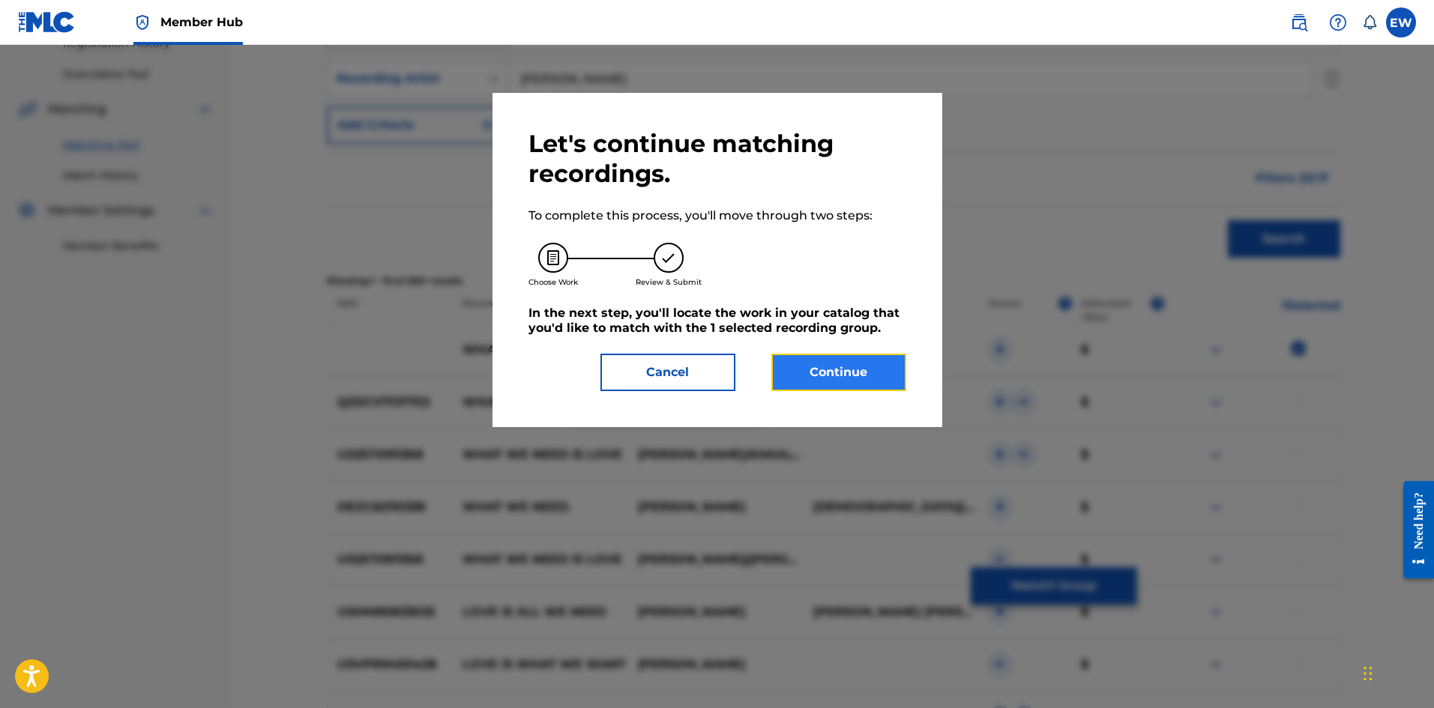
click at [869, 375] on button "Continue" at bounding box center [838, 372] width 135 height 37
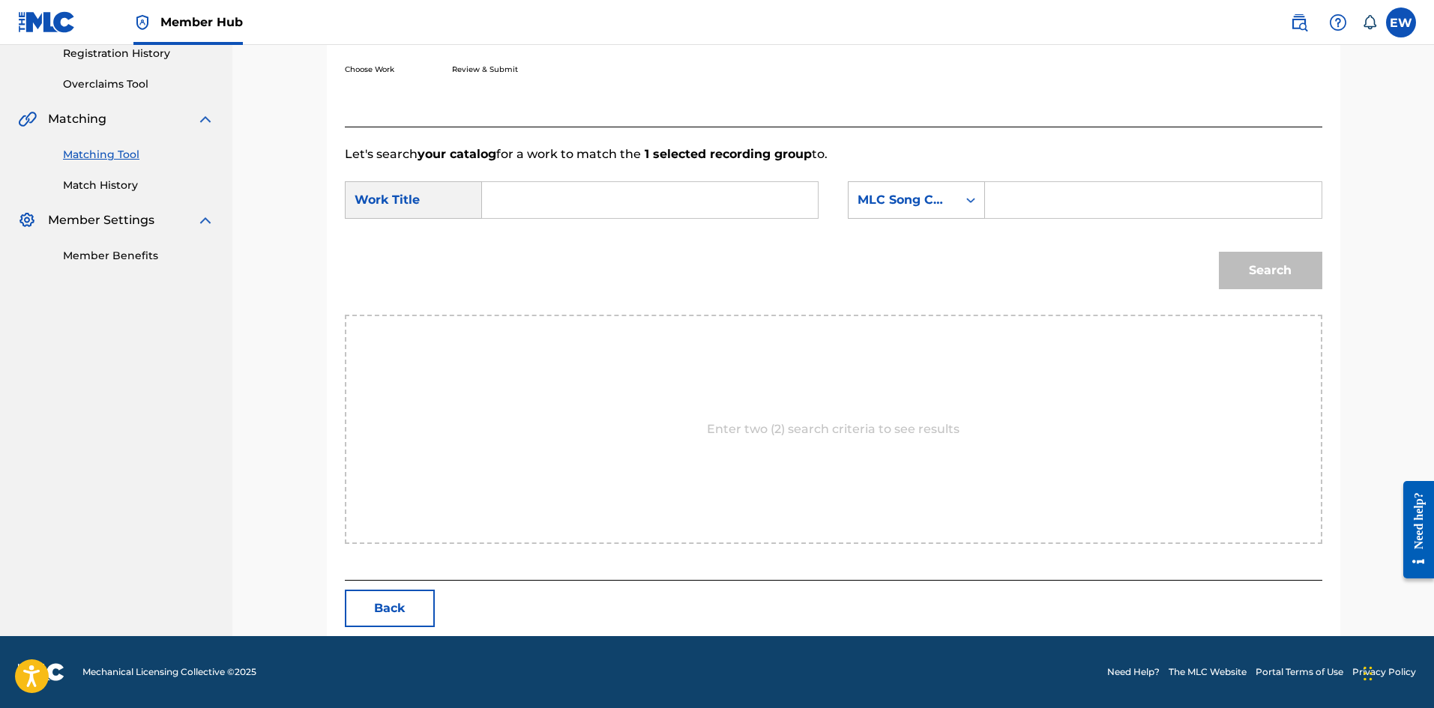
scroll to position [290, 0]
click at [595, 206] on input "Search Form" at bounding box center [650, 200] width 310 height 36
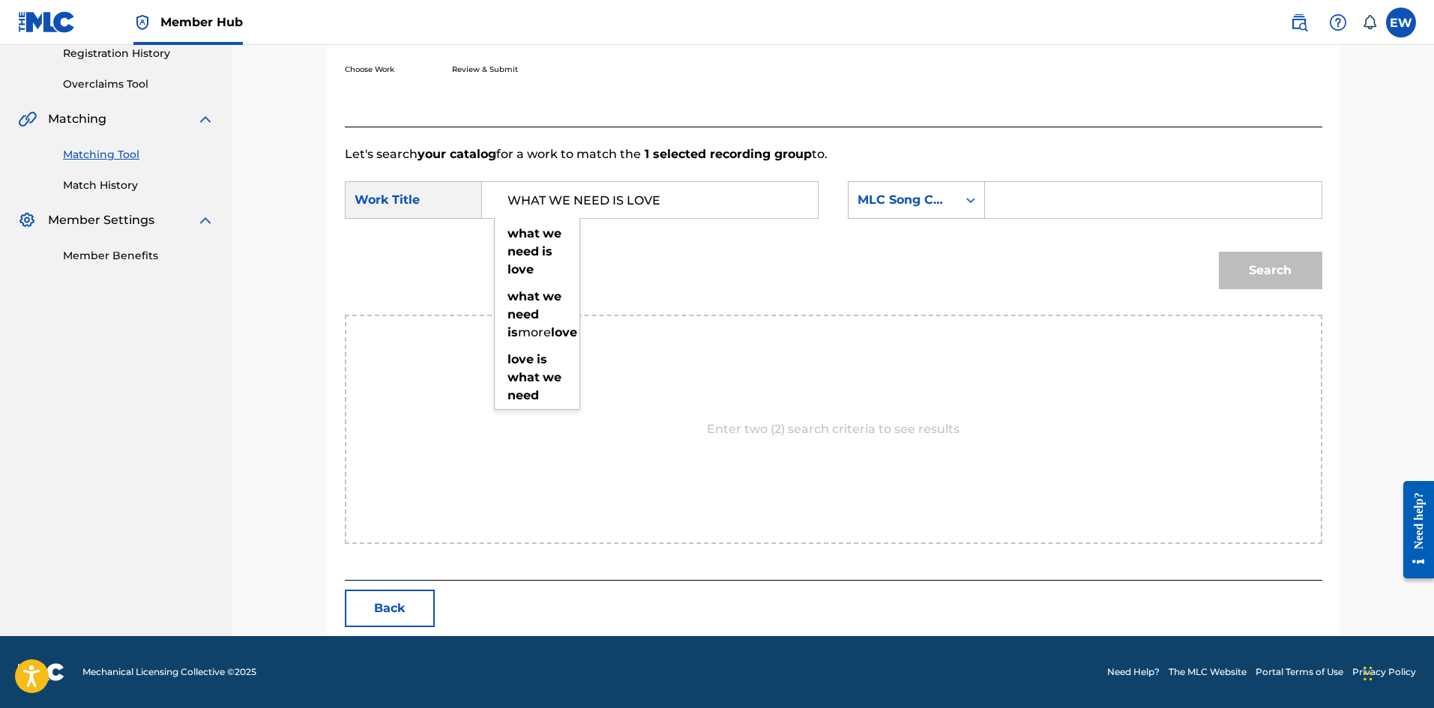
type input "WHAT WE NEED IS LOVE"
drag, startPoint x: 1050, startPoint y: 211, endPoint x: 1085, endPoint y: 215, distance: 35.4
click at [1051, 211] on input "Search Form" at bounding box center [1153, 200] width 310 height 36
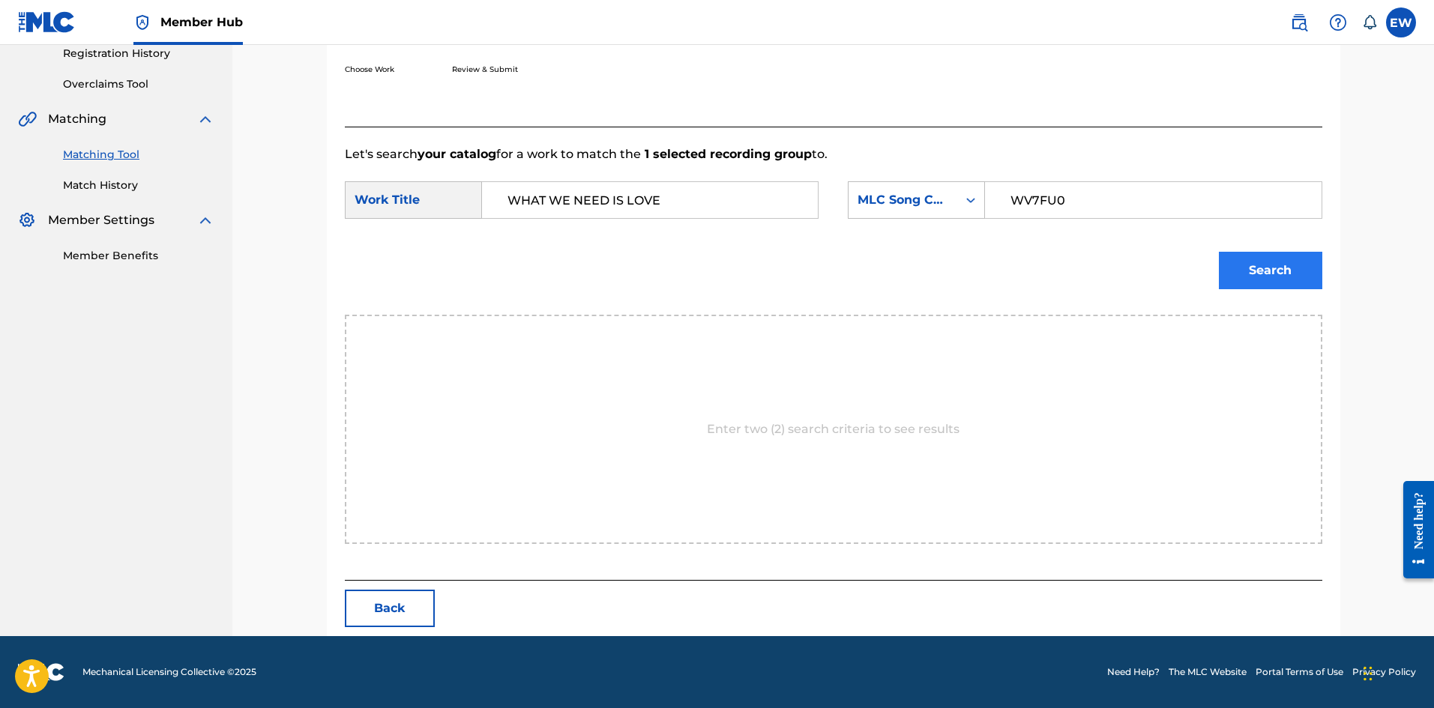
type input "WV7FU0"
drag, startPoint x: 1263, startPoint y: 268, endPoint x: 1174, endPoint y: 262, distance: 89.4
click at [1262, 267] on button "Search" at bounding box center [1270, 270] width 103 height 37
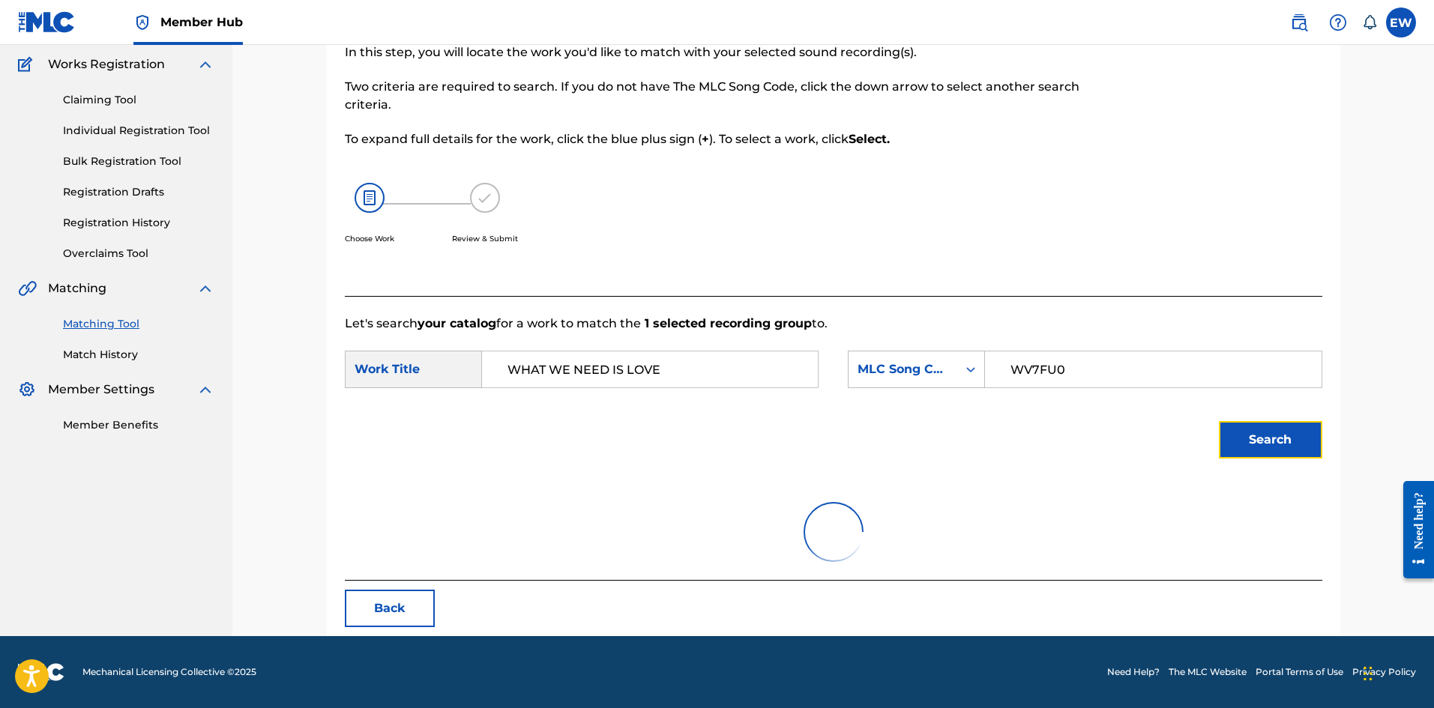
scroll to position [229, 0]
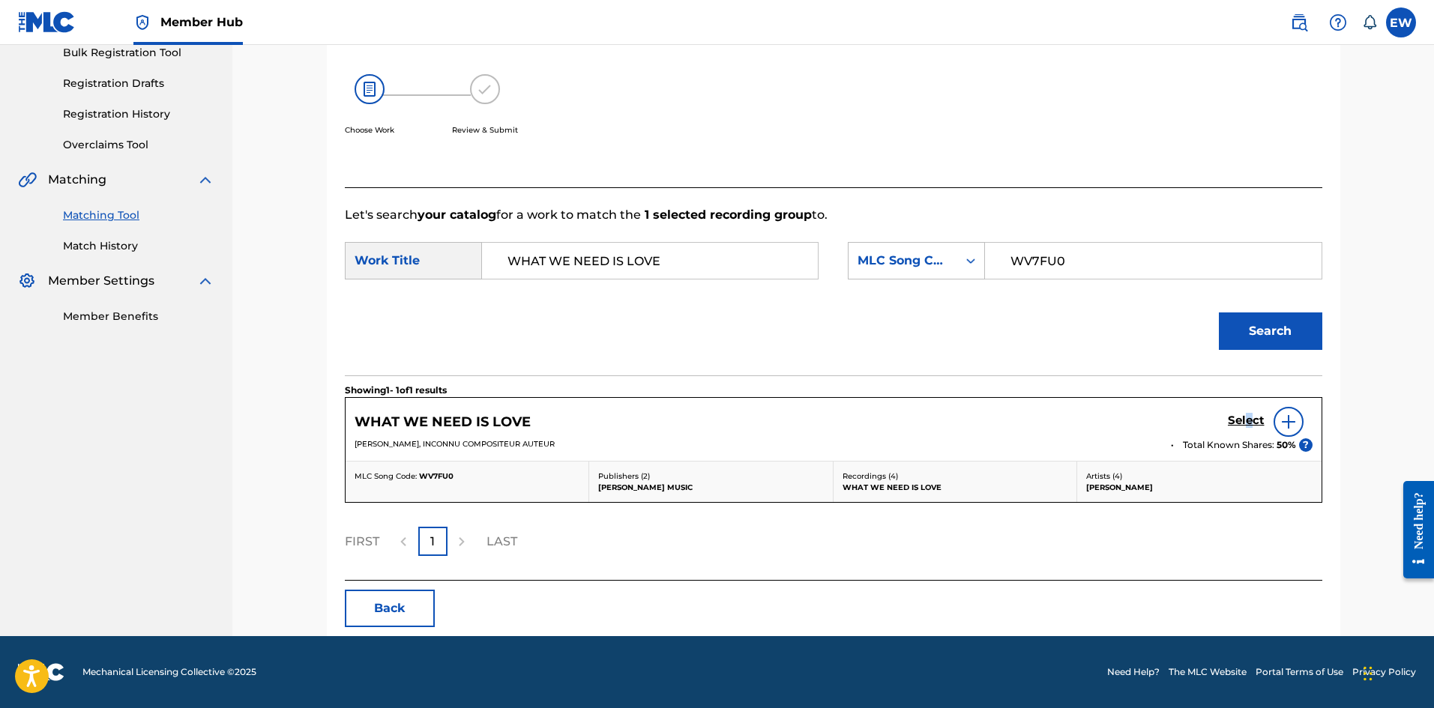
drag, startPoint x: 1249, startPoint y: 416, endPoint x: 1219, endPoint y: 397, distance: 35.1
click at [1236, 407] on div "Select" at bounding box center [1270, 422] width 85 height 30
click at [1235, 411] on div "Select" at bounding box center [1270, 422] width 85 height 30
click at [1231, 412] on div "Select" at bounding box center [1270, 422] width 85 height 30
click at [1254, 425] on link "Select" at bounding box center [1246, 422] width 37 height 16
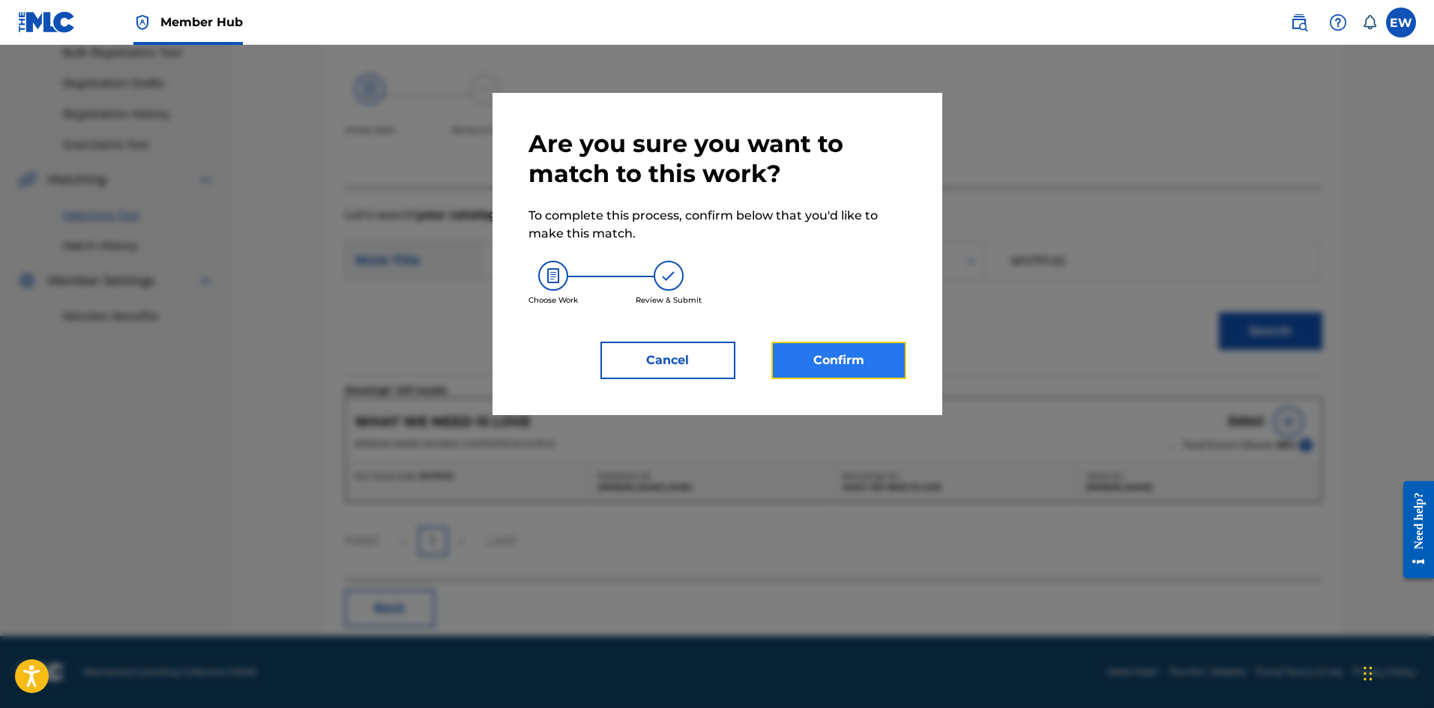
click at [848, 358] on button "Confirm" at bounding box center [838, 360] width 135 height 37
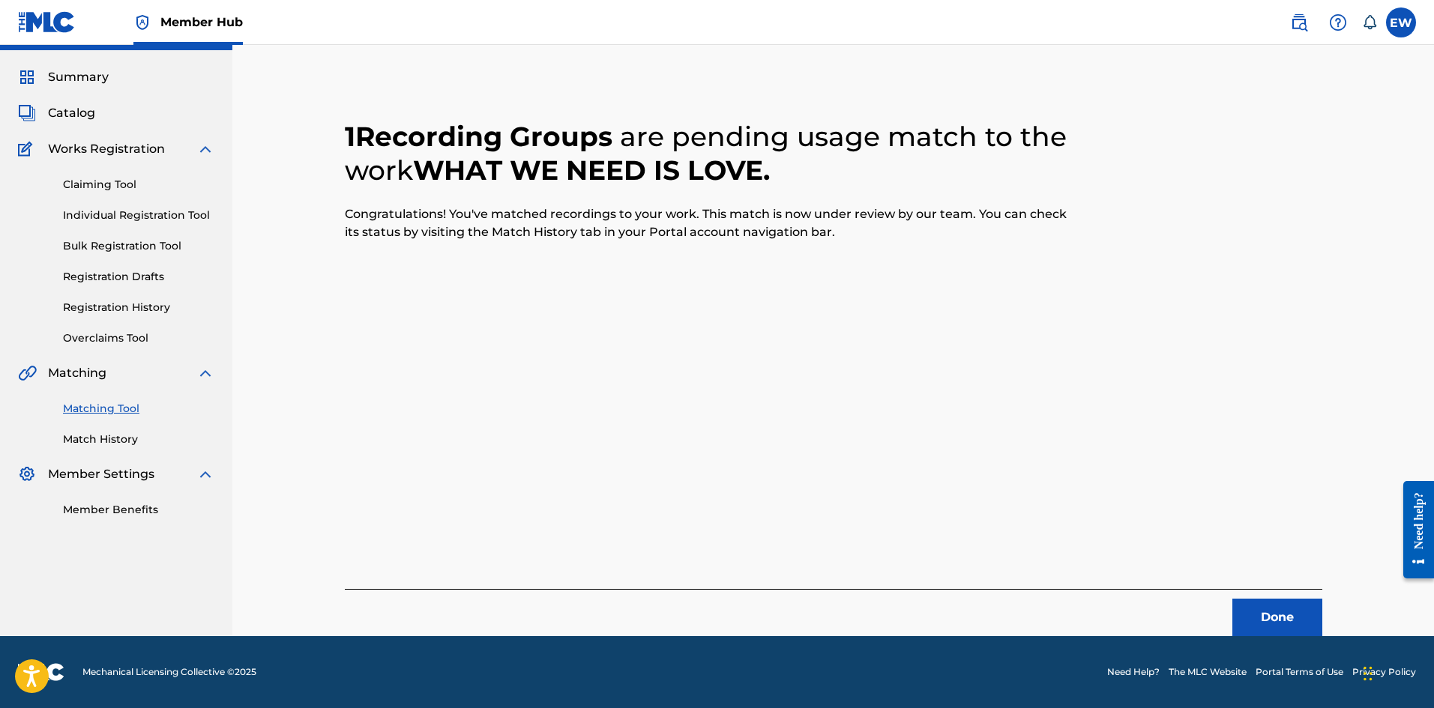
scroll to position [36, 0]
drag, startPoint x: 1248, startPoint y: 611, endPoint x: 1361, endPoint y: 586, distance: 115.9
click at [1248, 610] on button "Done" at bounding box center [1277, 617] width 90 height 37
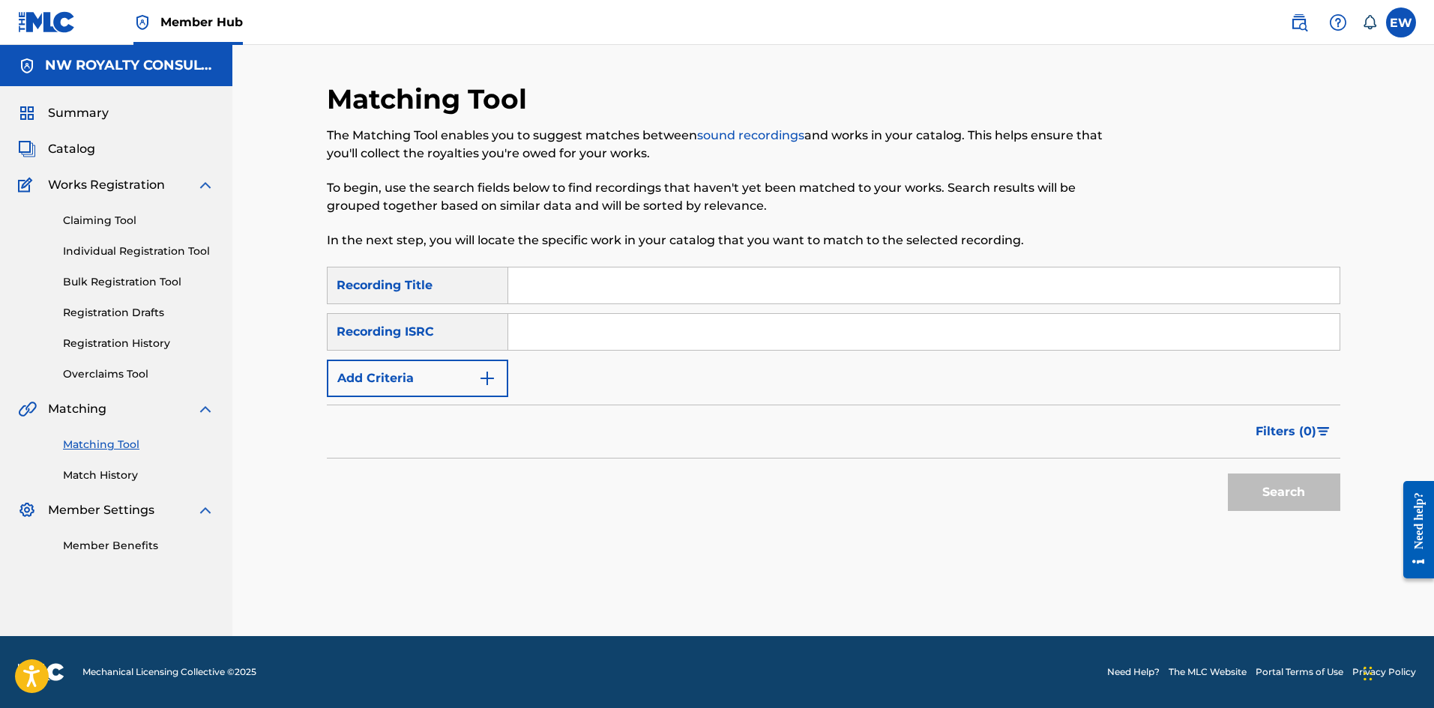
scroll to position [0, 0]
drag, startPoint x: 397, startPoint y: 388, endPoint x: 420, endPoint y: 353, distance: 41.6
click at [400, 383] on button "Add Criteria" at bounding box center [417, 378] width 181 height 37
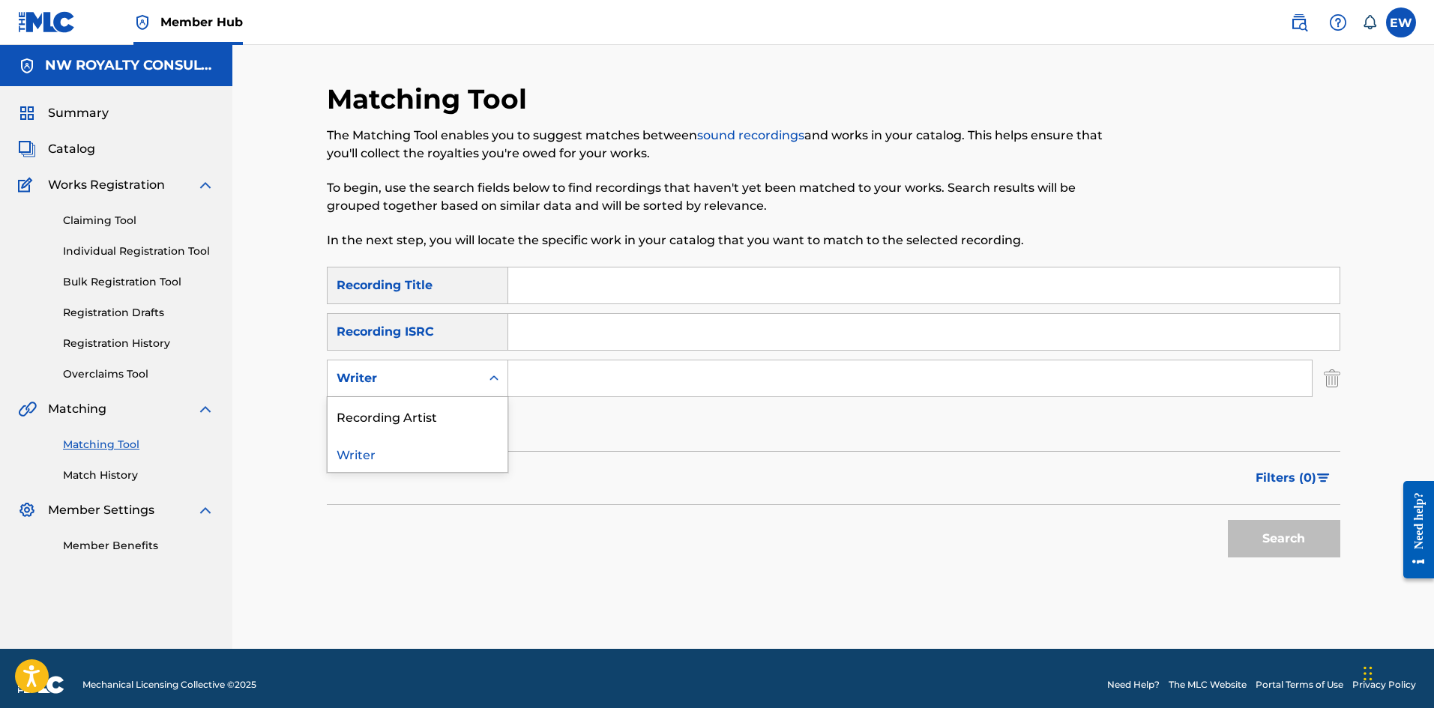
click at [429, 370] on div "Writer" at bounding box center [404, 379] width 135 height 18
drag, startPoint x: 423, startPoint y: 402, endPoint x: 457, endPoint y: 404, distance: 34.5
click at [423, 403] on div "Recording Artist" at bounding box center [418, 415] width 180 height 37
click at [585, 384] on input "Search Form" at bounding box center [909, 379] width 803 height 36
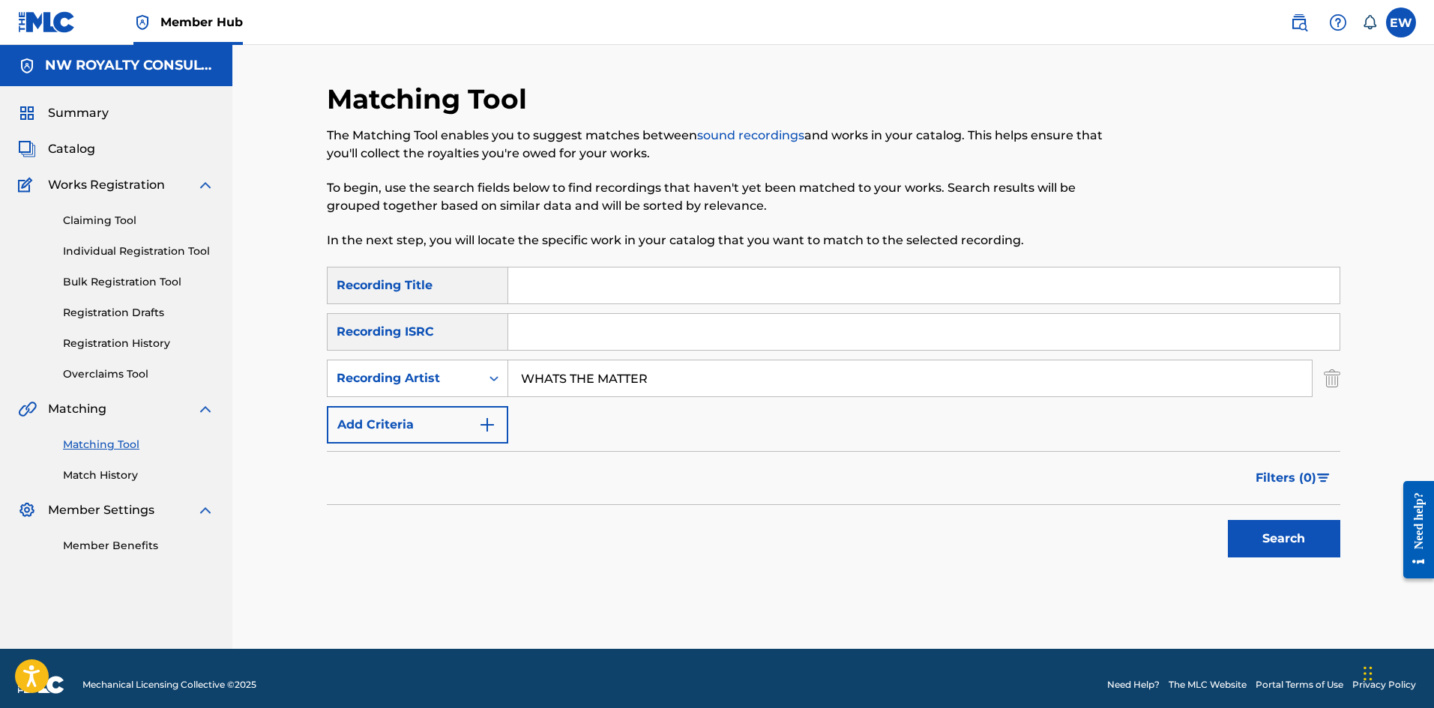
type input "WHATS THE MATTER"
click at [618, 279] on input "Search Form" at bounding box center [923, 286] width 831 height 36
type input "WHATS THE MATTER"
drag, startPoint x: 1311, startPoint y: 529, endPoint x: 1258, endPoint y: 488, distance: 66.7
click at [1308, 526] on button "Search" at bounding box center [1284, 538] width 112 height 37
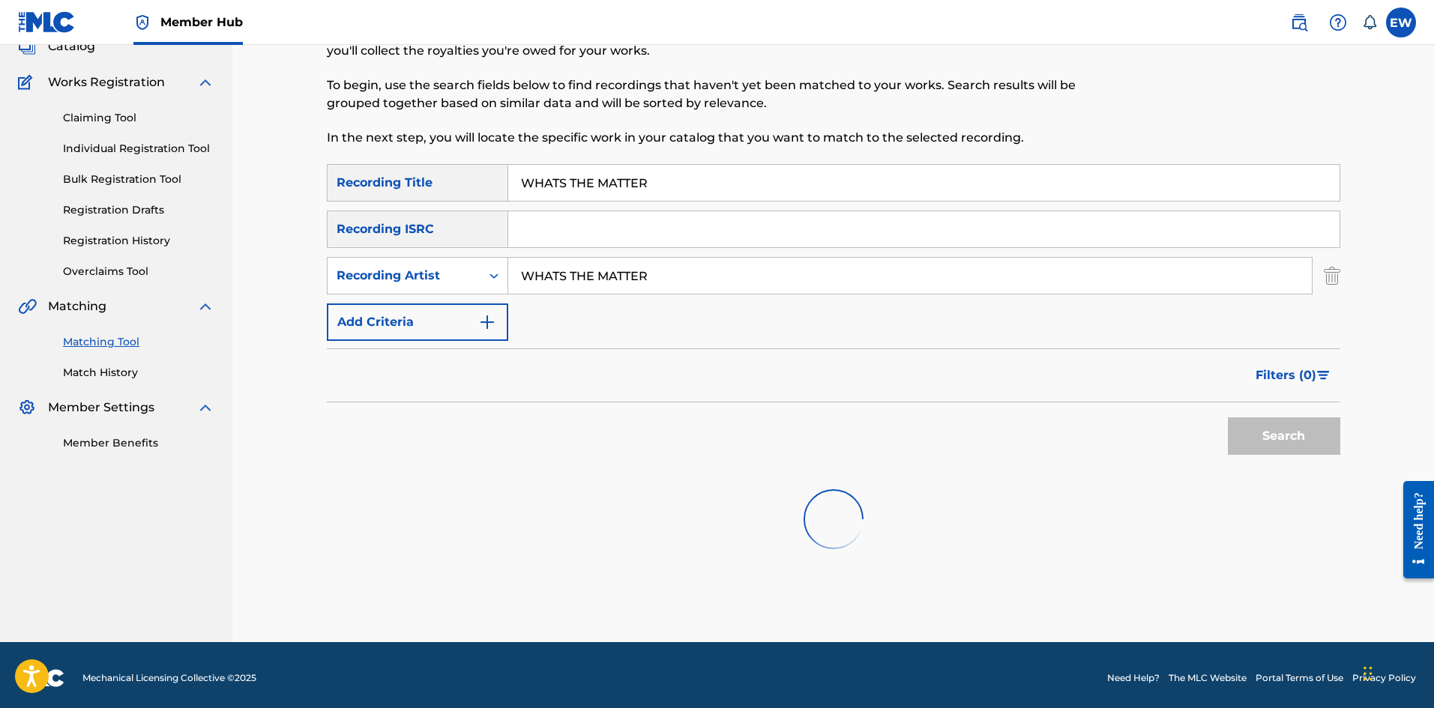
scroll to position [109, 0]
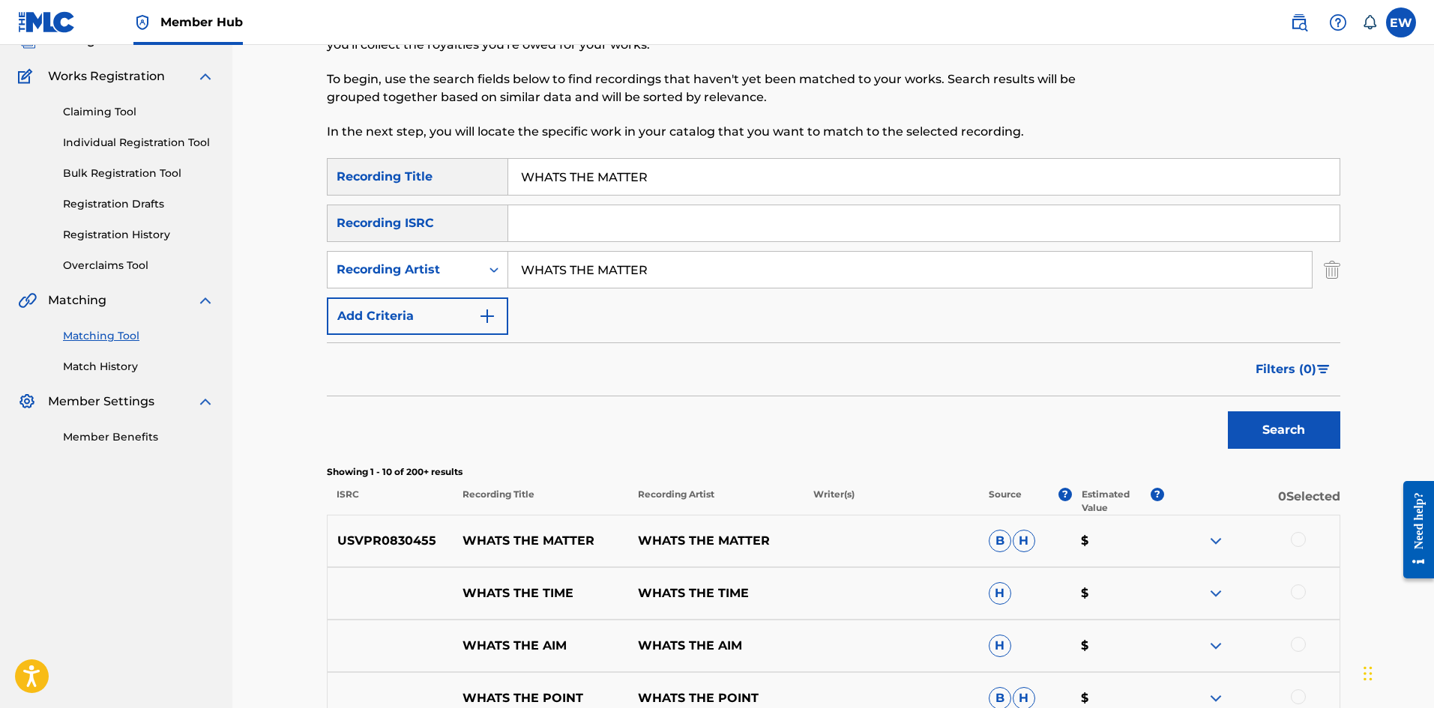
click at [1293, 535] on div at bounding box center [1298, 539] width 15 height 15
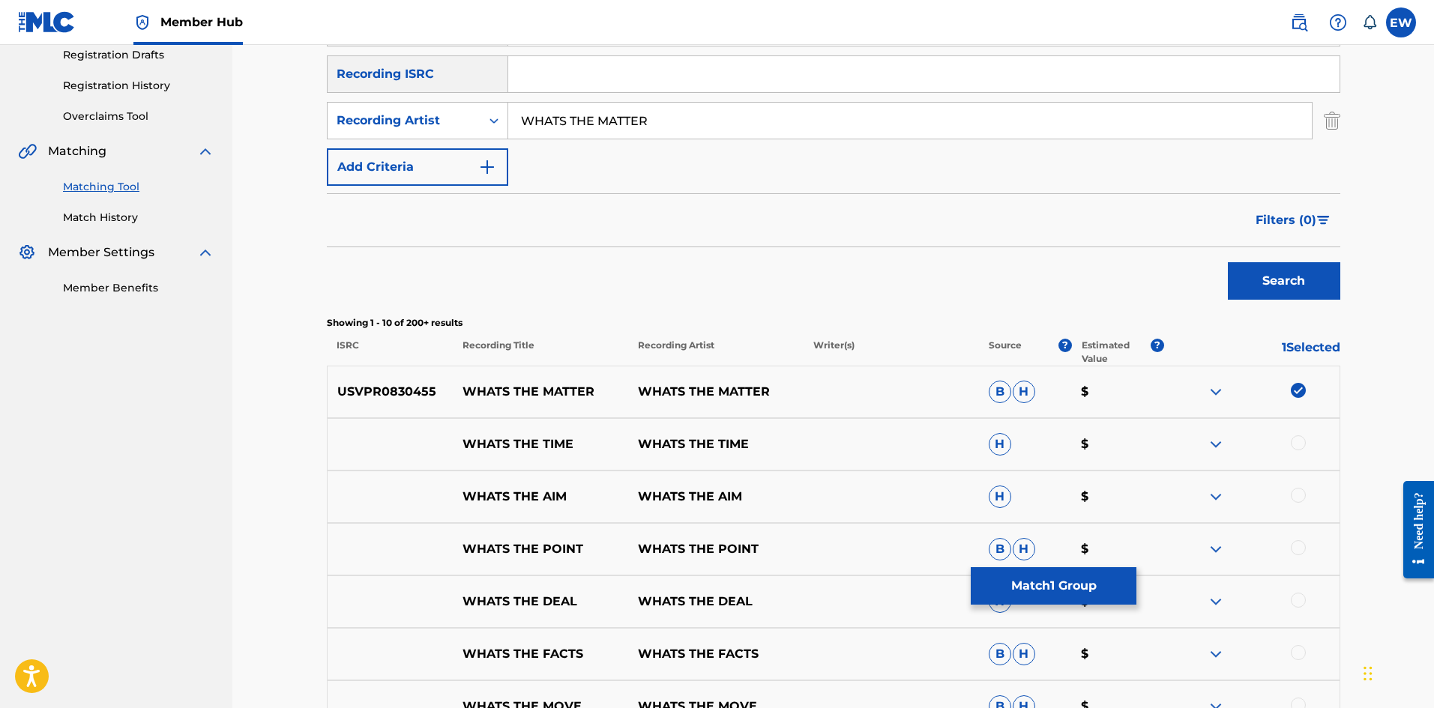
scroll to position [259, 0]
click at [1058, 584] on button "Match 1 Group" at bounding box center [1054, 585] width 166 height 37
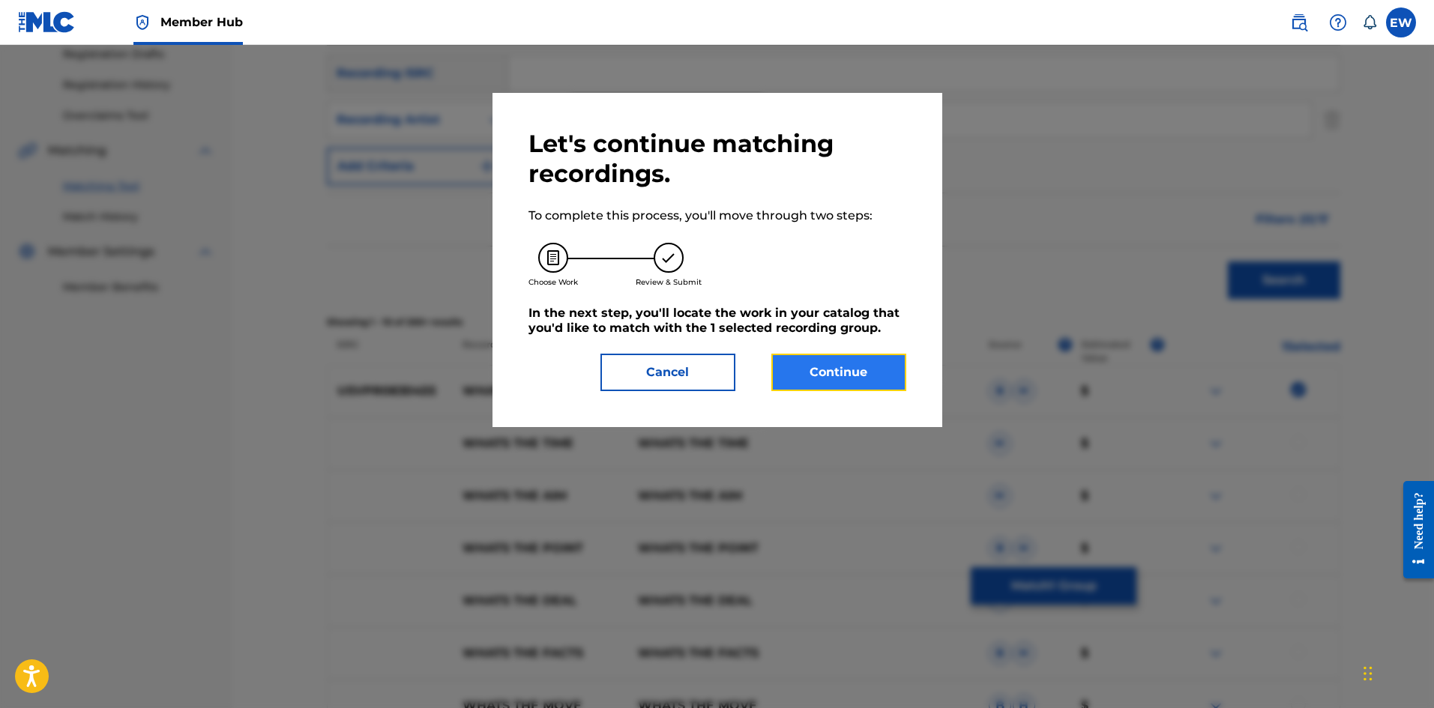
drag, startPoint x: 848, startPoint y: 376, endPoint x: 846, endPoint y: 369, distance: 7.6
click
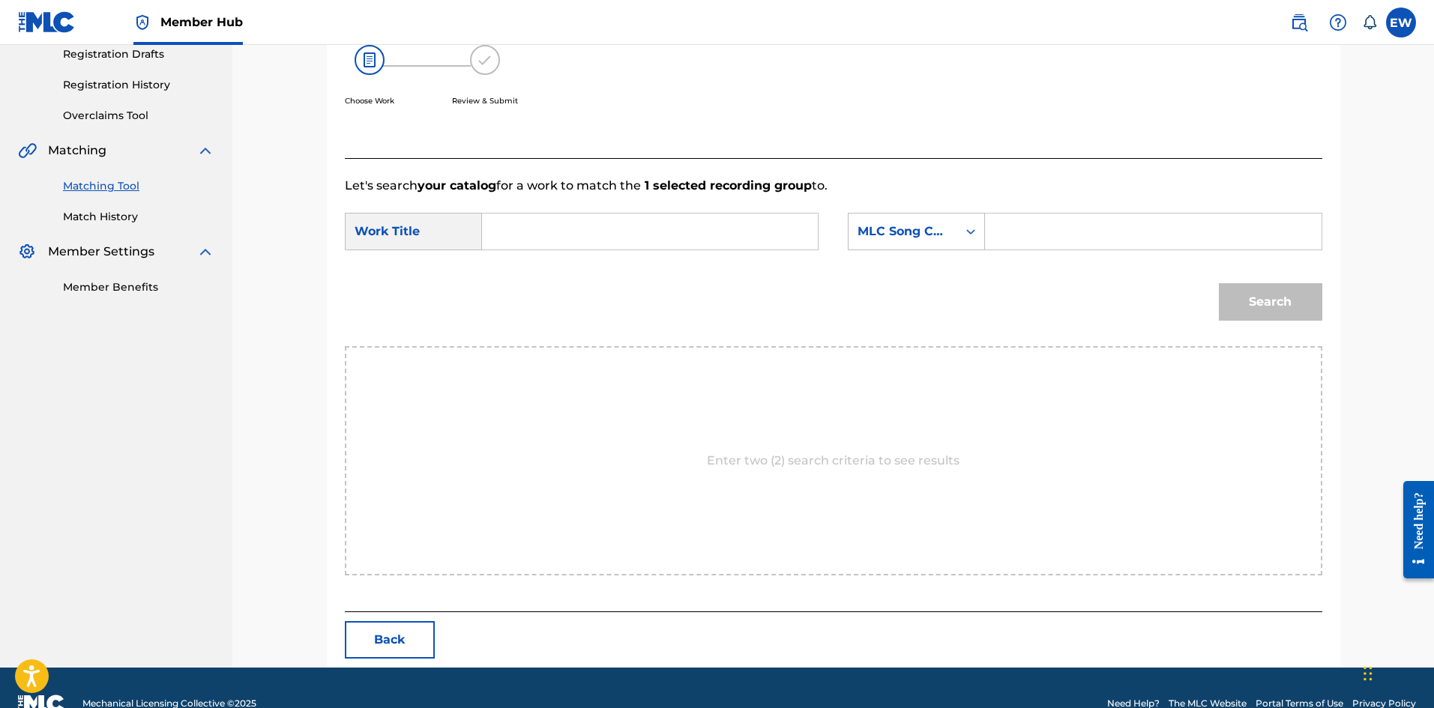
drag, startPoint x: 698, startPoint y: 247, endPoint x: 633, endPoint y: 232, distance: 66.7
type input "WHATS THE MATTER"
type input "W4273T"
drag, startPoint x: 1248, startPoint y: 302, endPoint x: 1233, endPoint y: 289, distance: 19.7
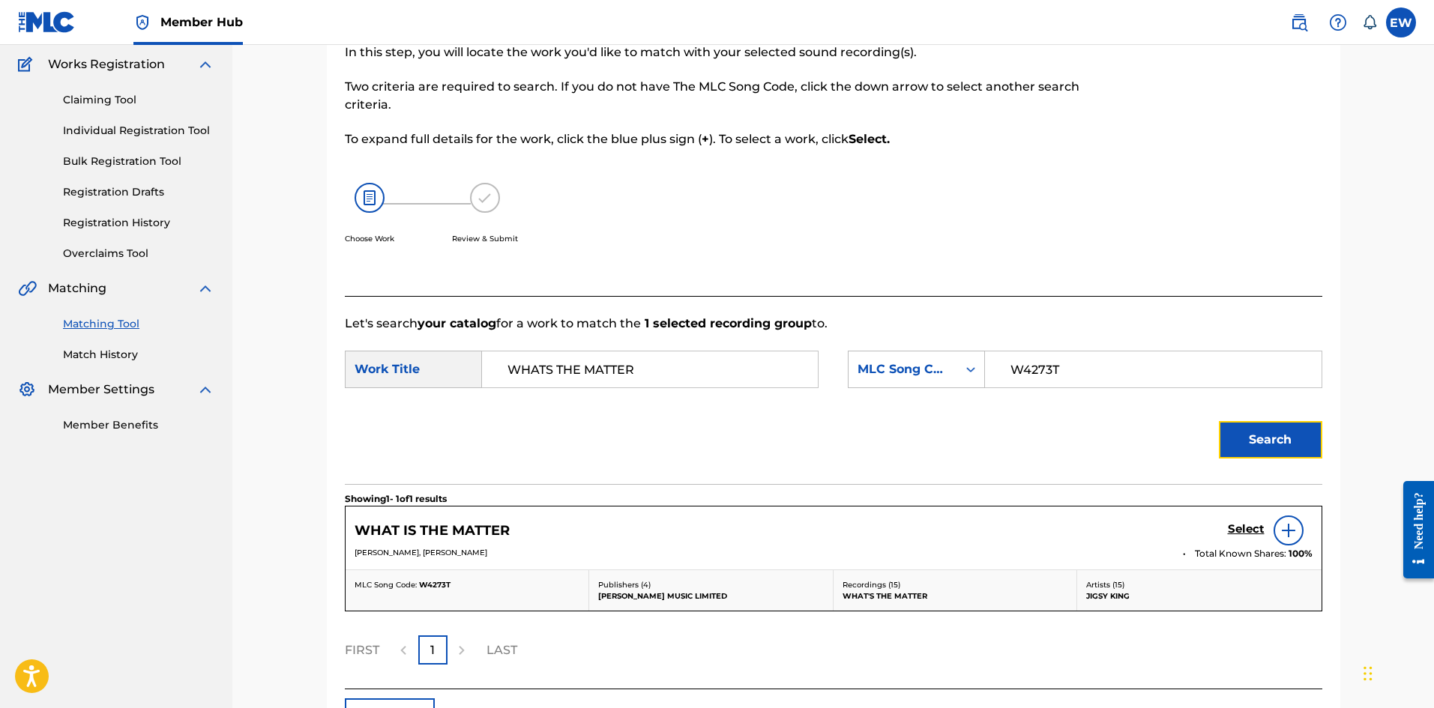
scroll to position [229, 0]
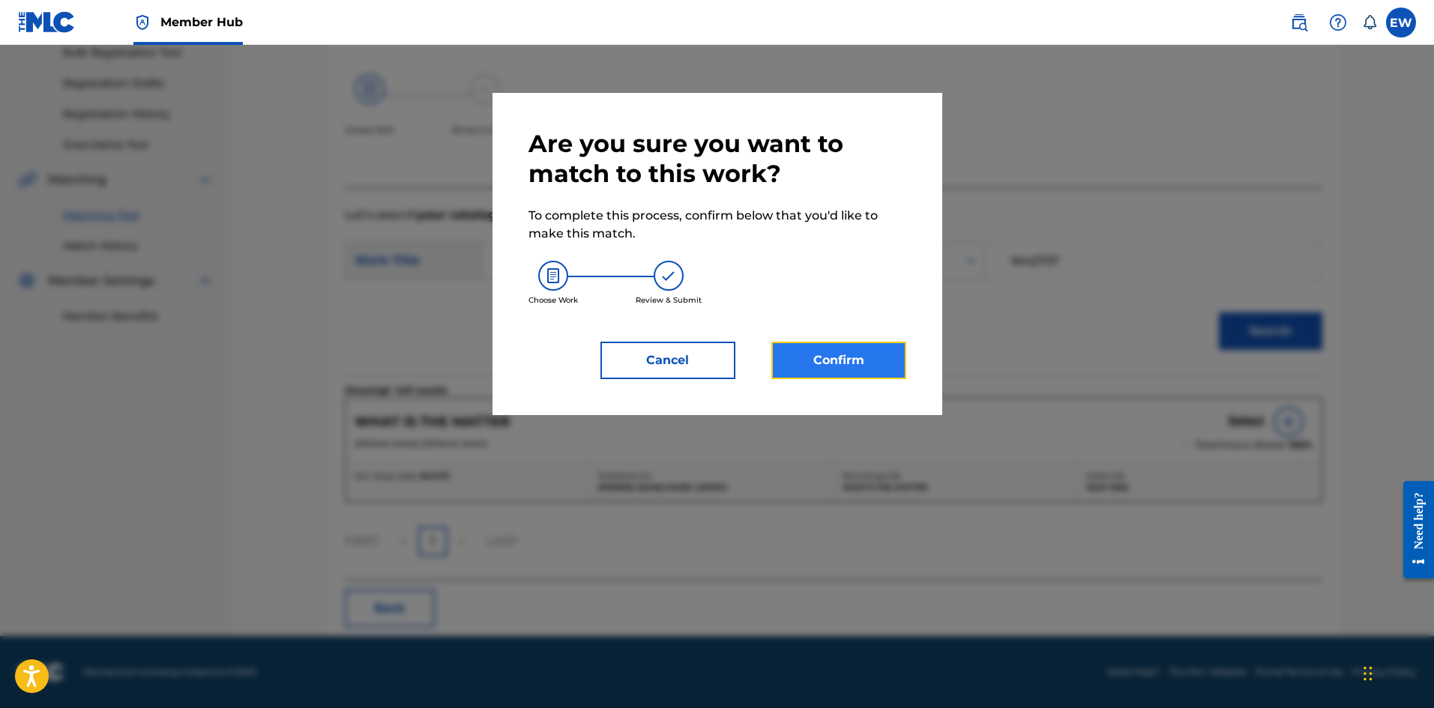
drag, startPoint x: 818, startPoint y: 362, endPoint x: 800, endPoint y: 358, distance: 18.4
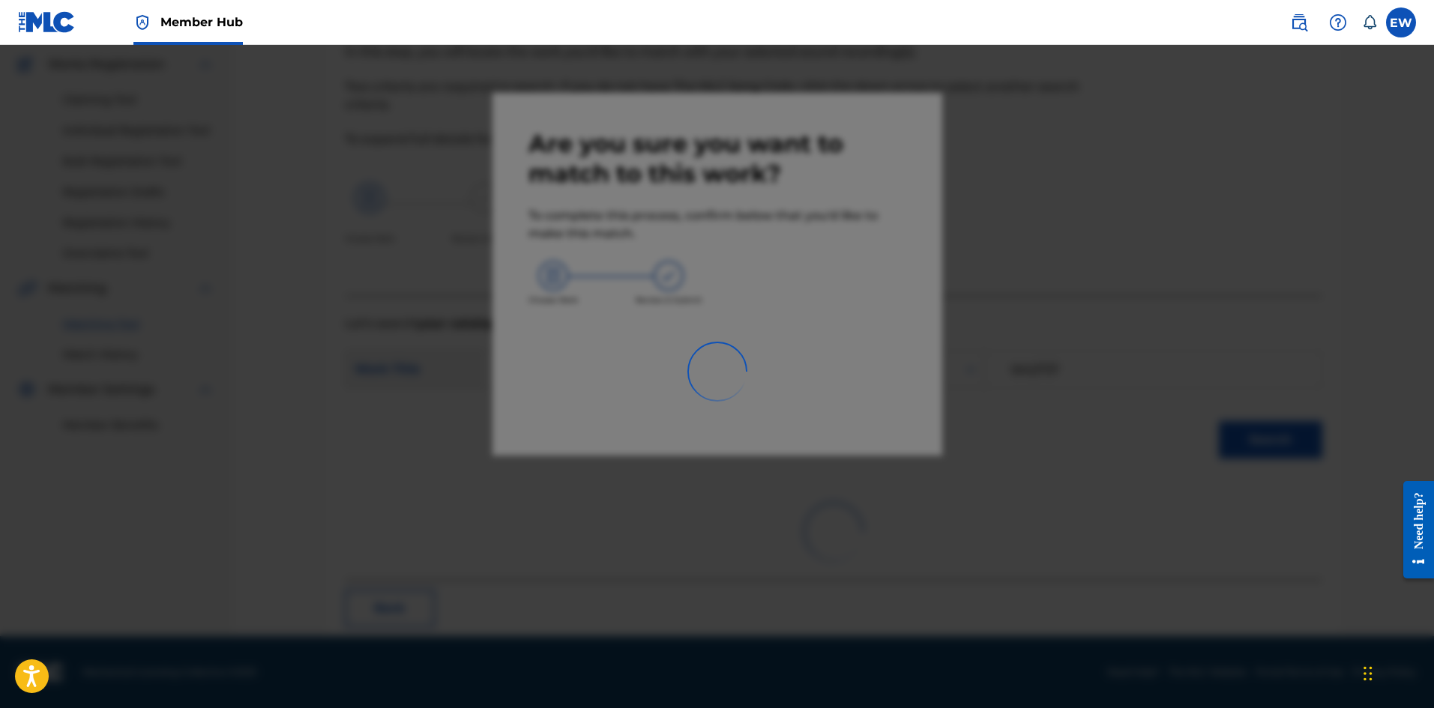
scroll to position [36, 0]
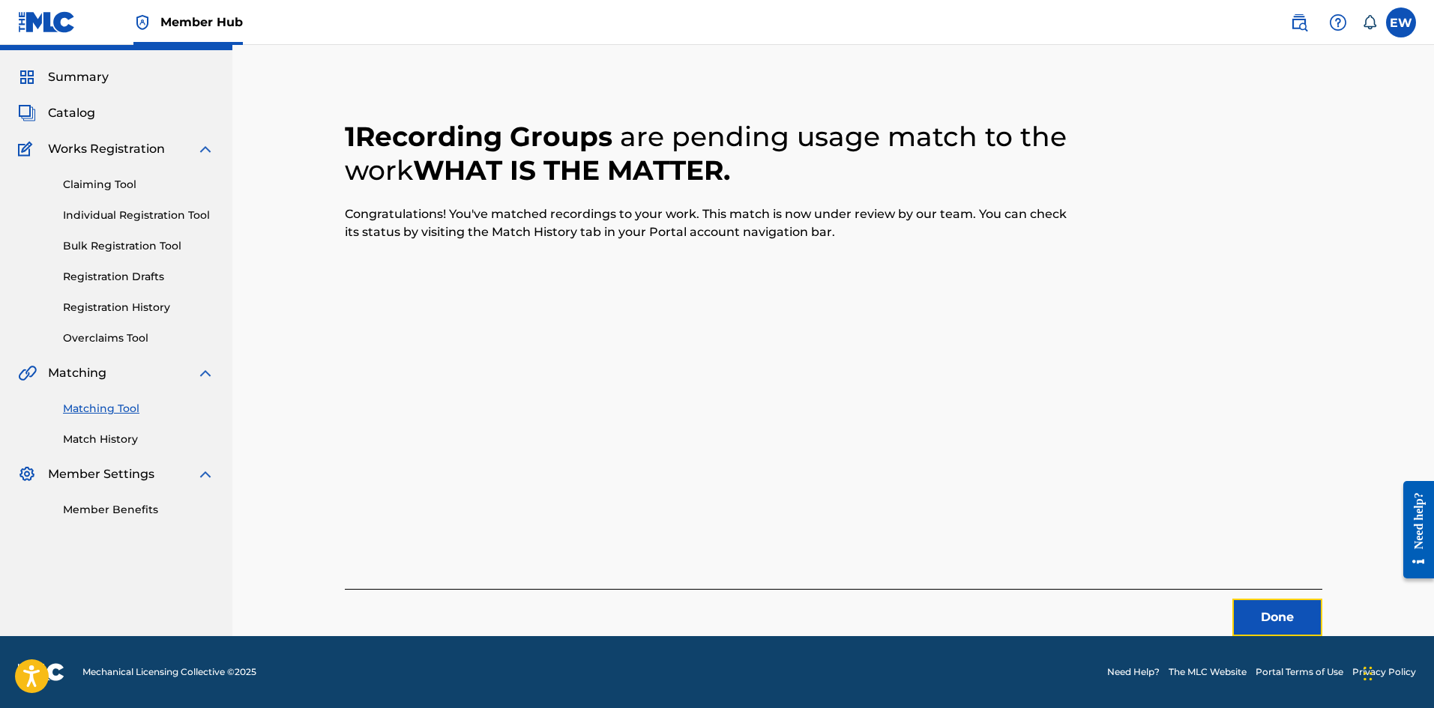
drag, startPoint x: 1261, startPoint y: 621, endPoint x: 1438, endPoint y: 582, distance: 181.1
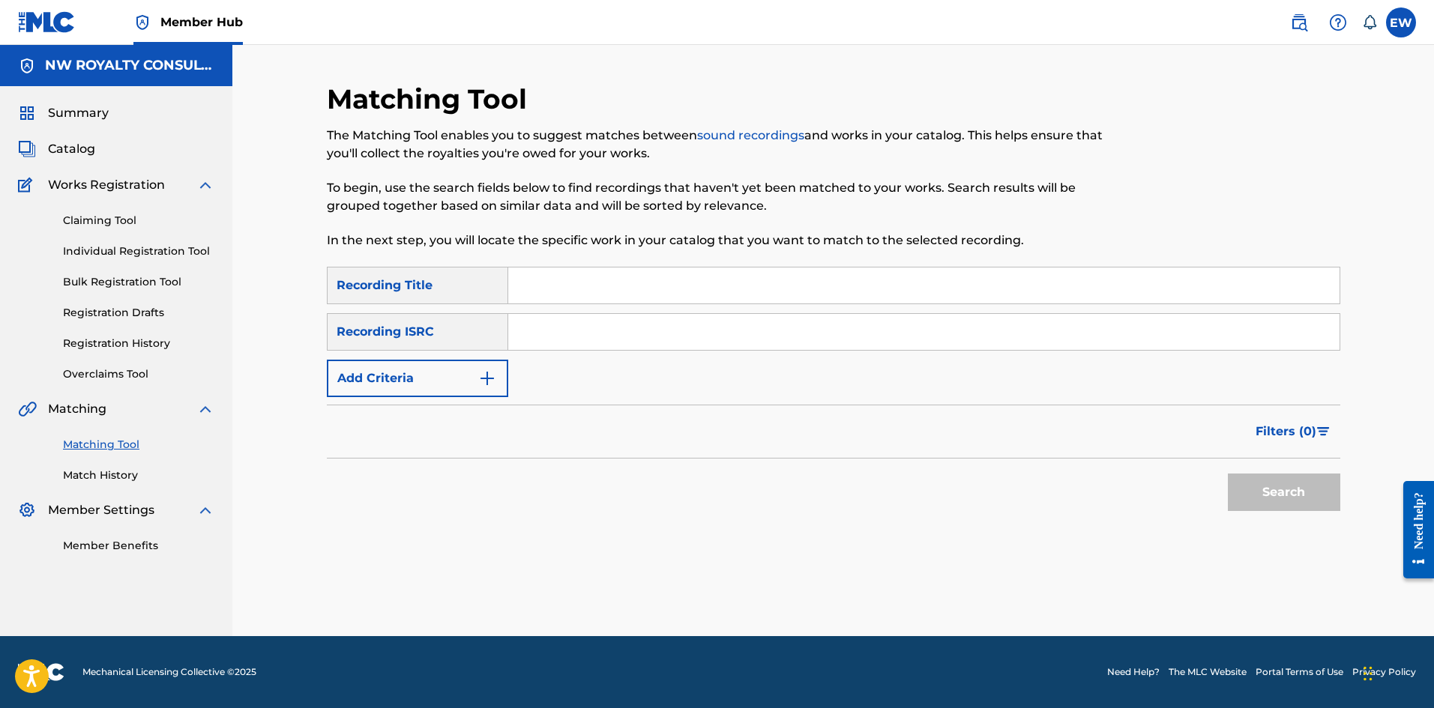
scroll to position [0, 0]
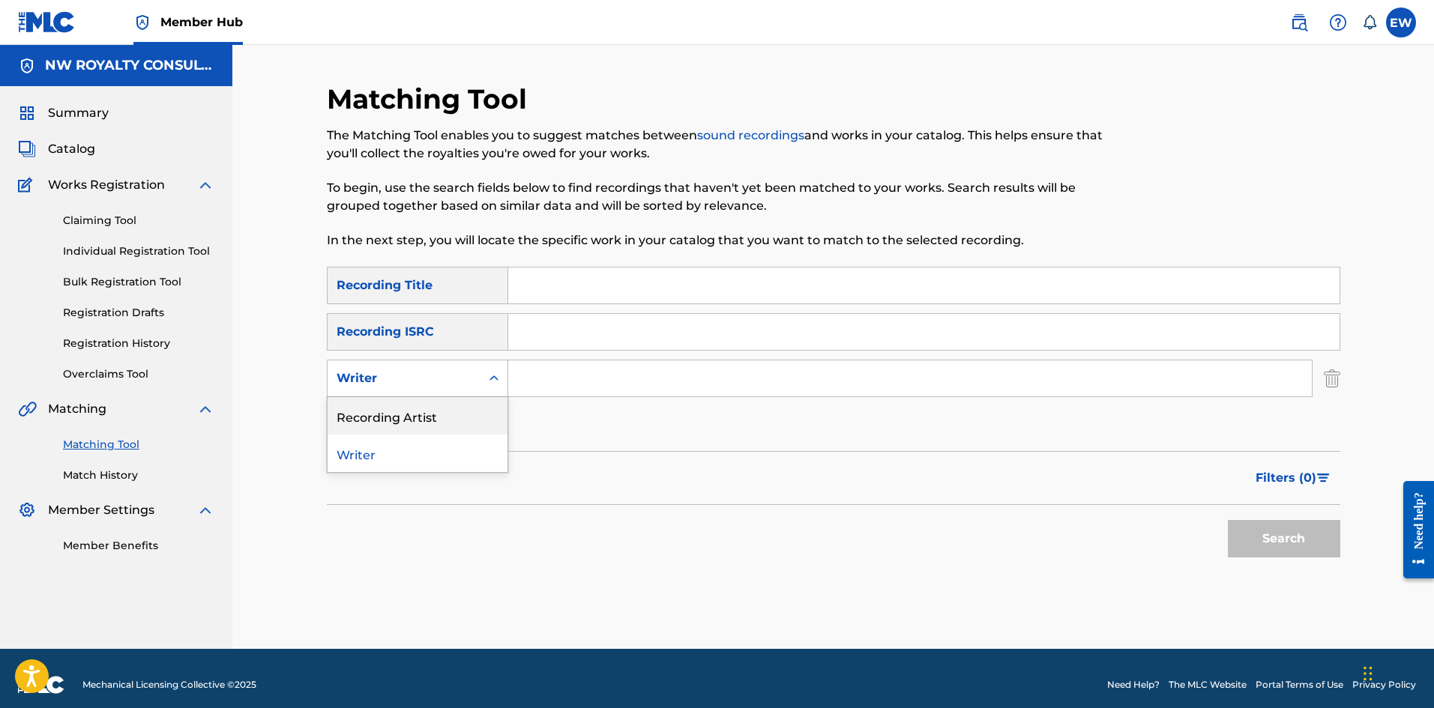
drag, startPoint x: 408, startPoint y: 408, endPoint x: 507, endPoint y: 398, distance: 99.4
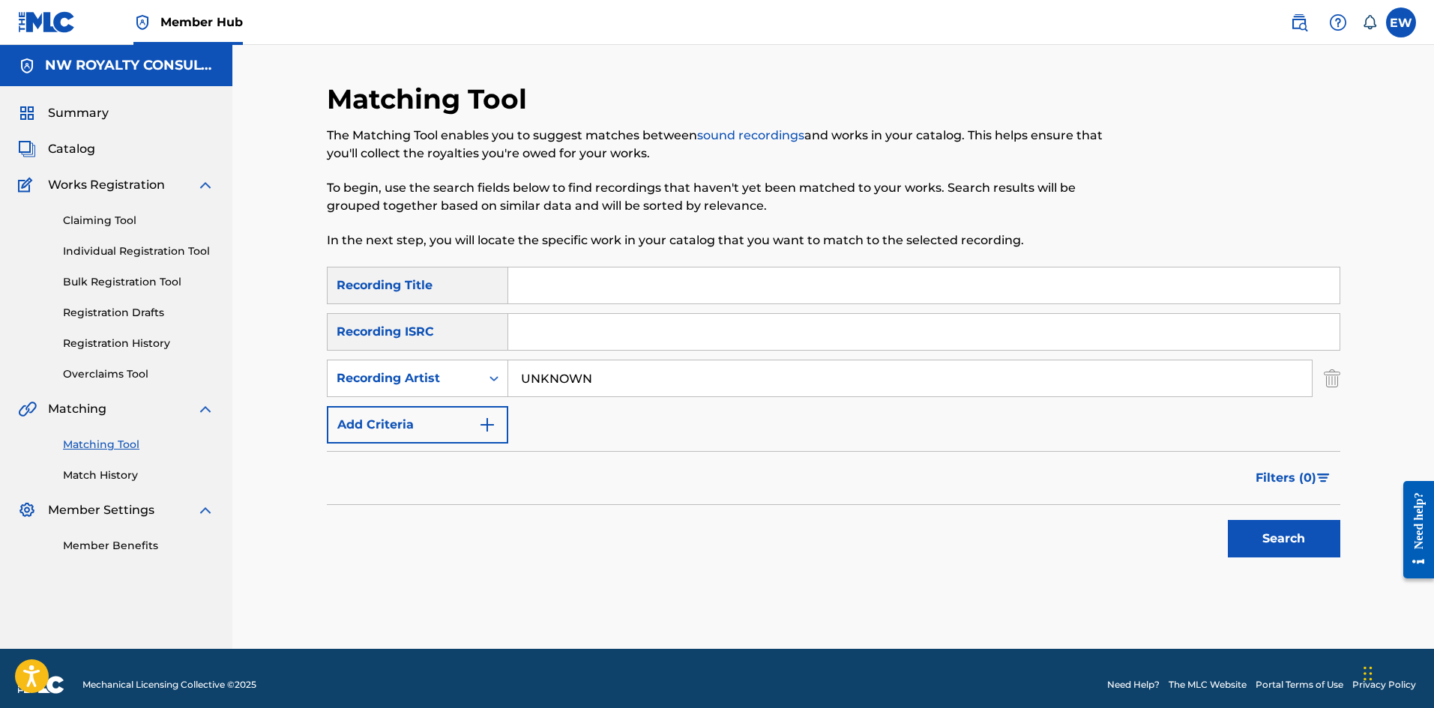
type input "UNKNOWN"
drag, startPoint x: 642, startPoint y: 277, endPoint x: 636, endPoint y: 268, distance: 10.8
type input "WHERE IS THE LOVE"
drag, startPoint x: 1272, startPoint y: 529, endPoint x: 1260, endPoint y: 524, distance: 13.1
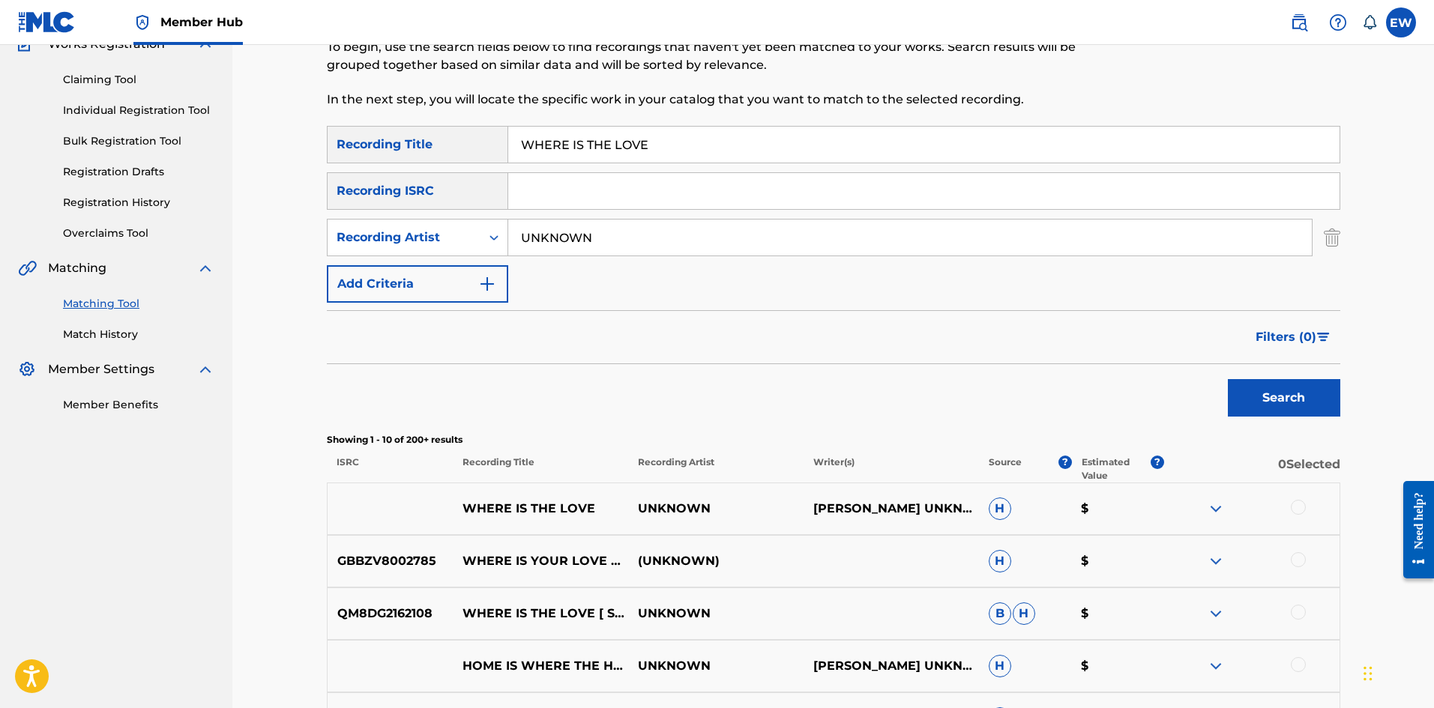
scroll to position [150, 0]
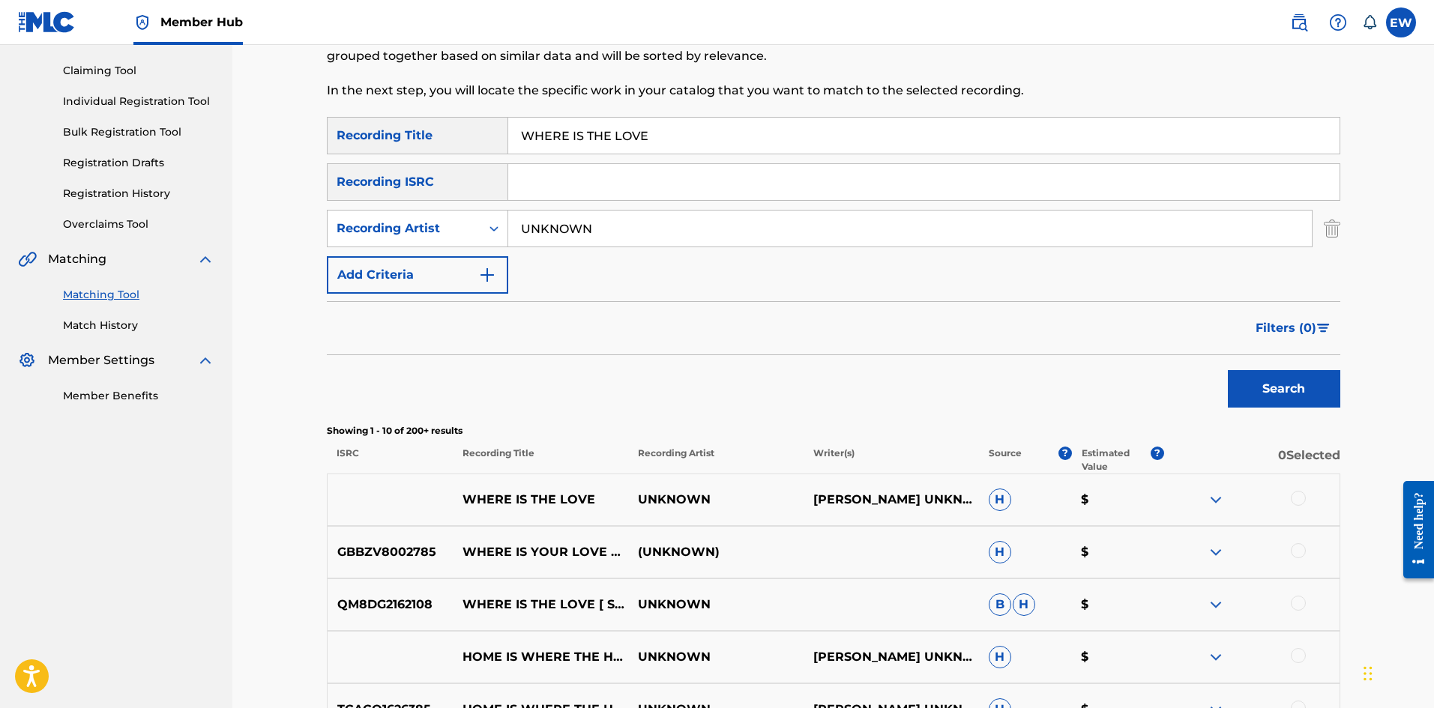
drag, startPoint x: 1295, startPoint y: 498, endPoint x: 1249, endPoint y: 478, distance: 50.4
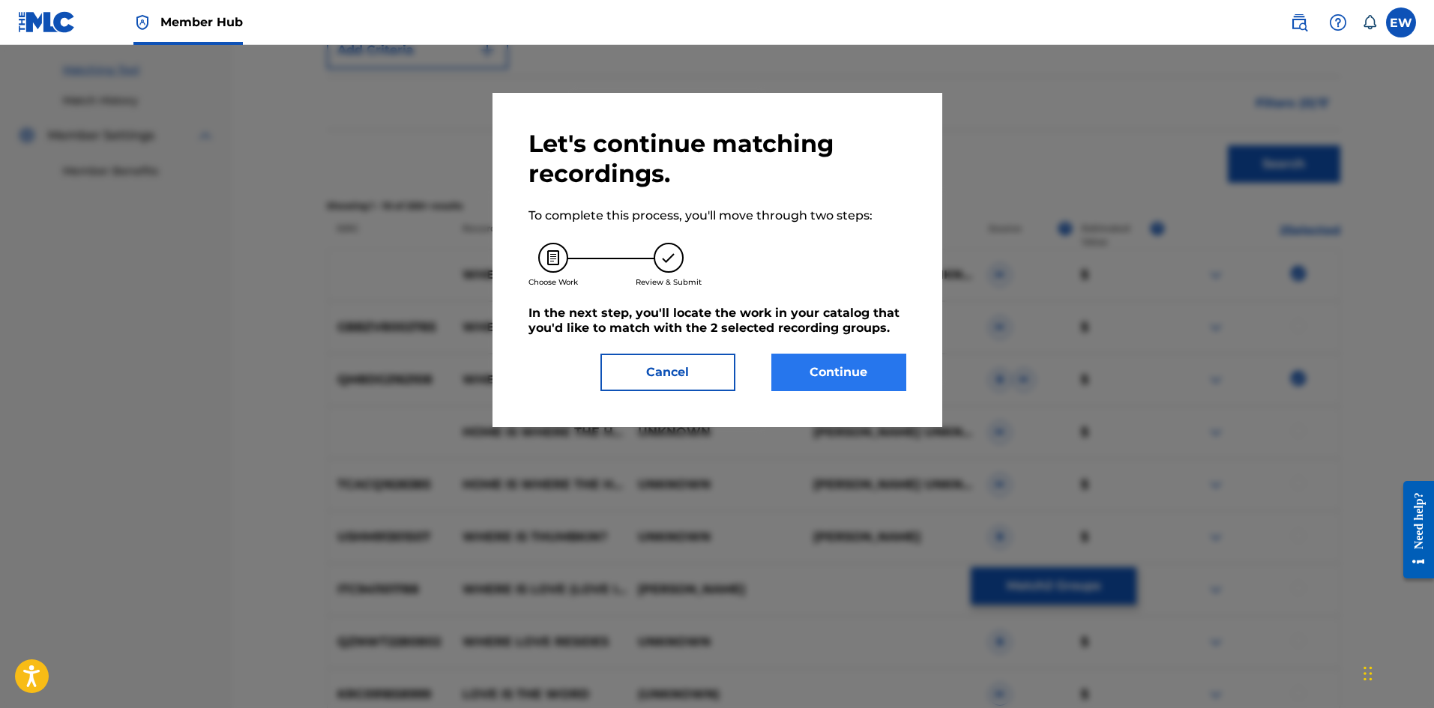
scroll to position [290, 0]
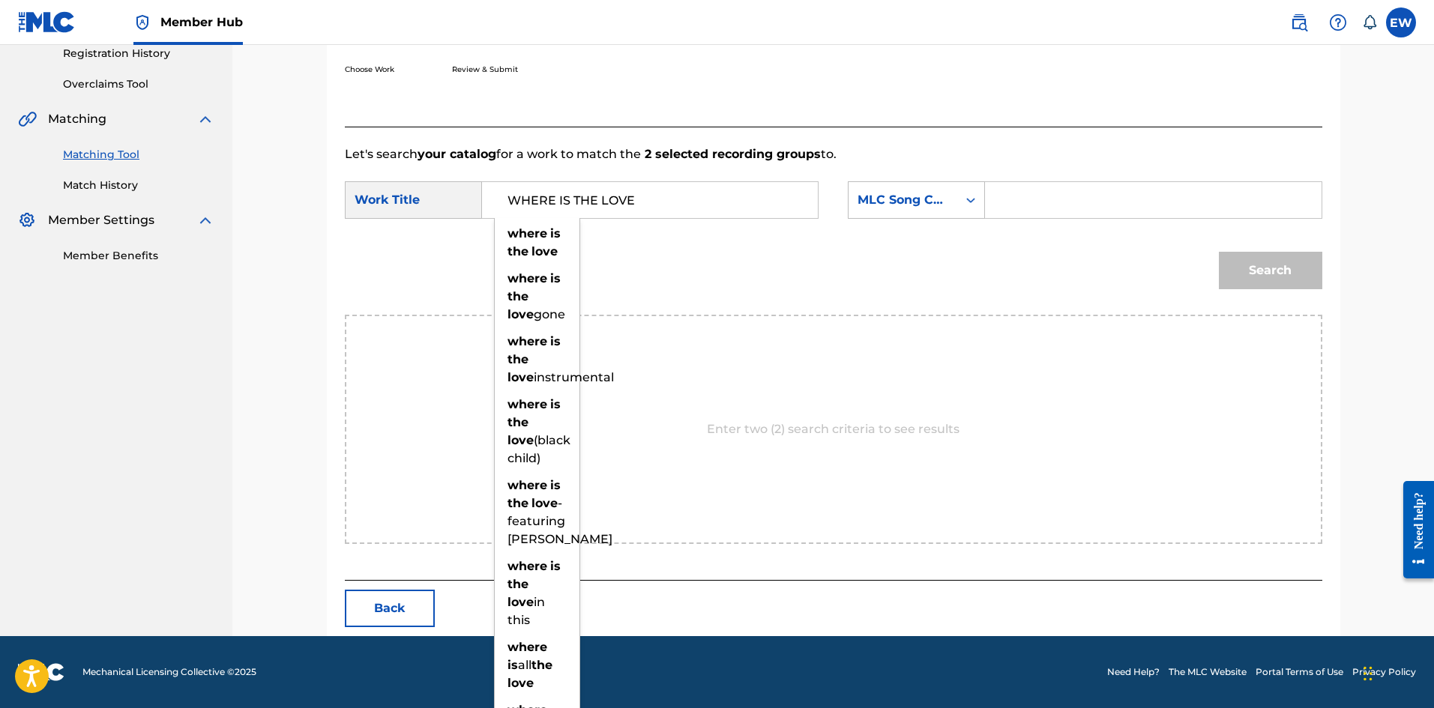
type input "WHERE IS THE LOVE"
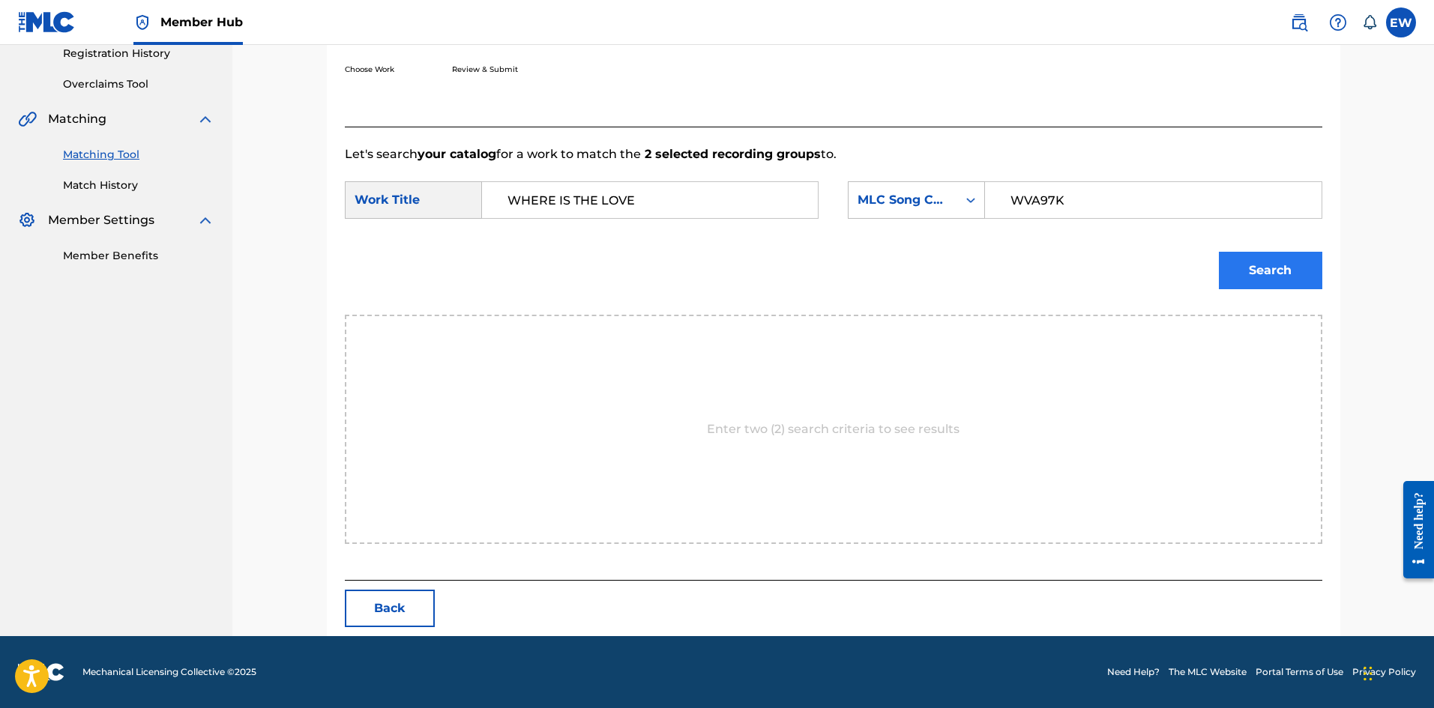
type input "WVA97K"
drag, startPoint x: 1282, startPoint y: 273, endPoint x: 1278, endPoint y: 262, distance: 11.4
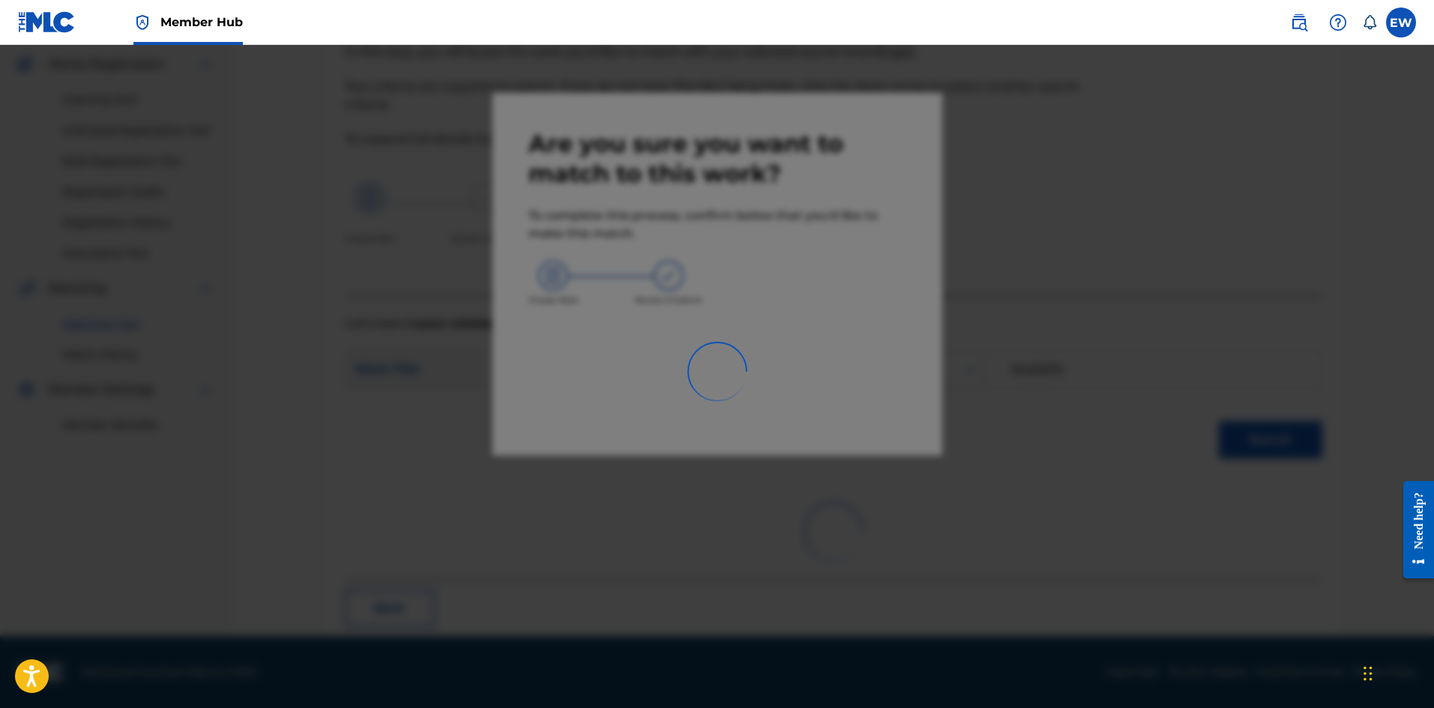
scroll to position [36, 0]
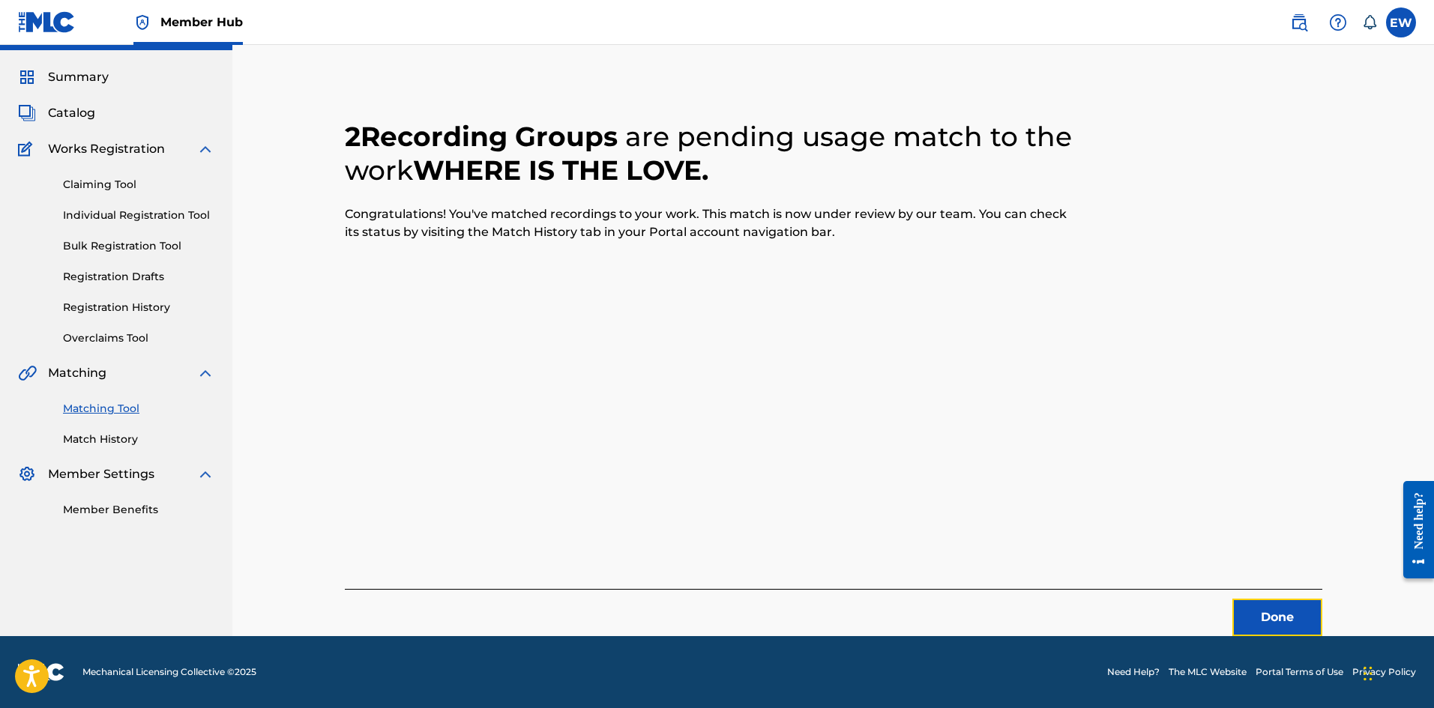
drag, startPoint x: 1276, startPoint y: 624, endPoint x: 1349, endPoint y: 591, distance: 79.5
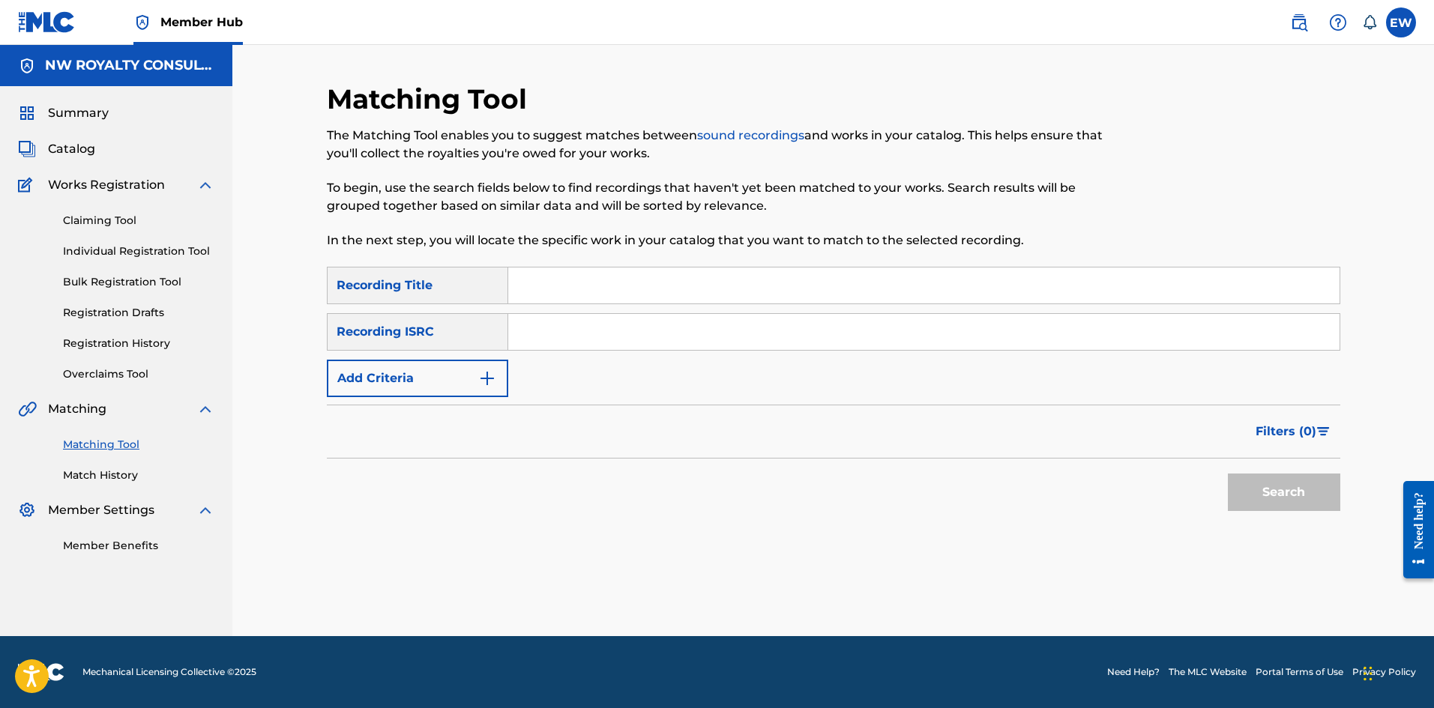
scroll to position [0, 0]
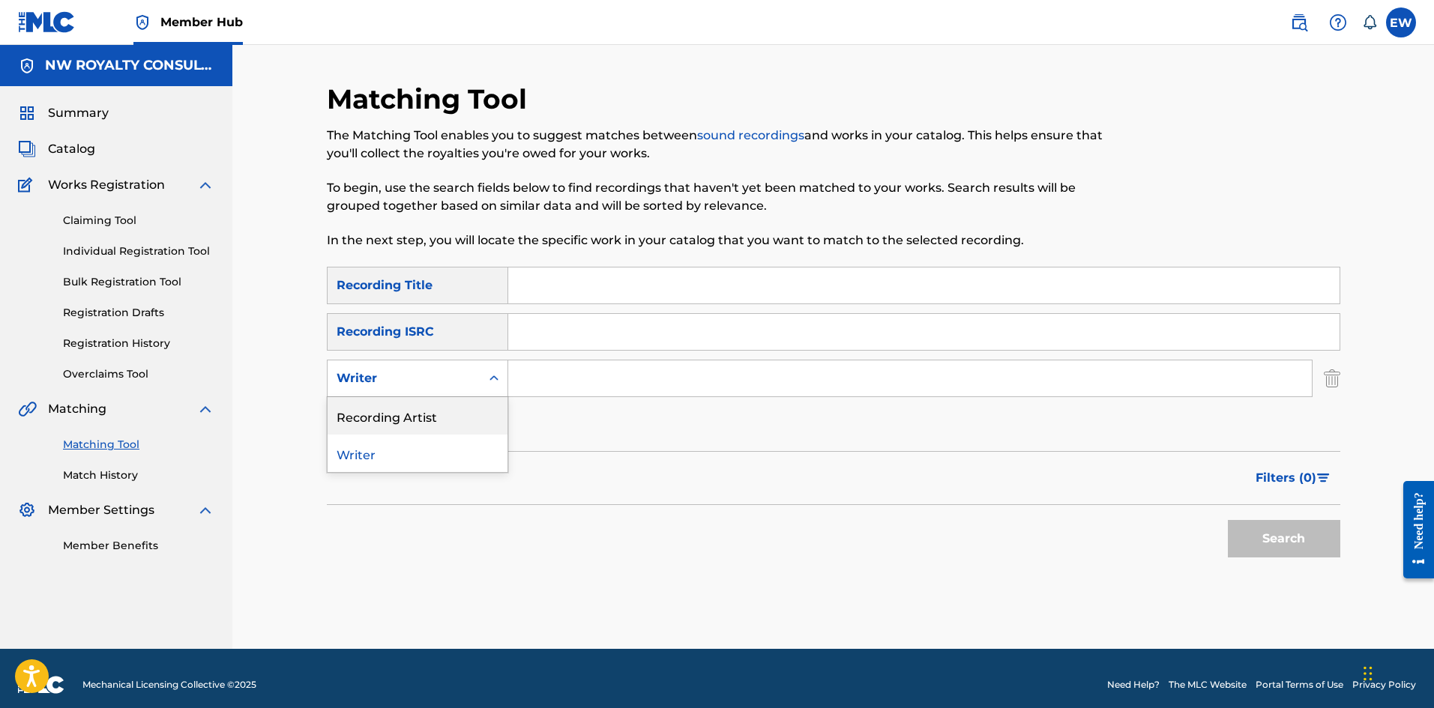
drag, startPoint x: 393, startPoint y: 406, endPoint x: 474, endPoint y: 399, distance: 81.3
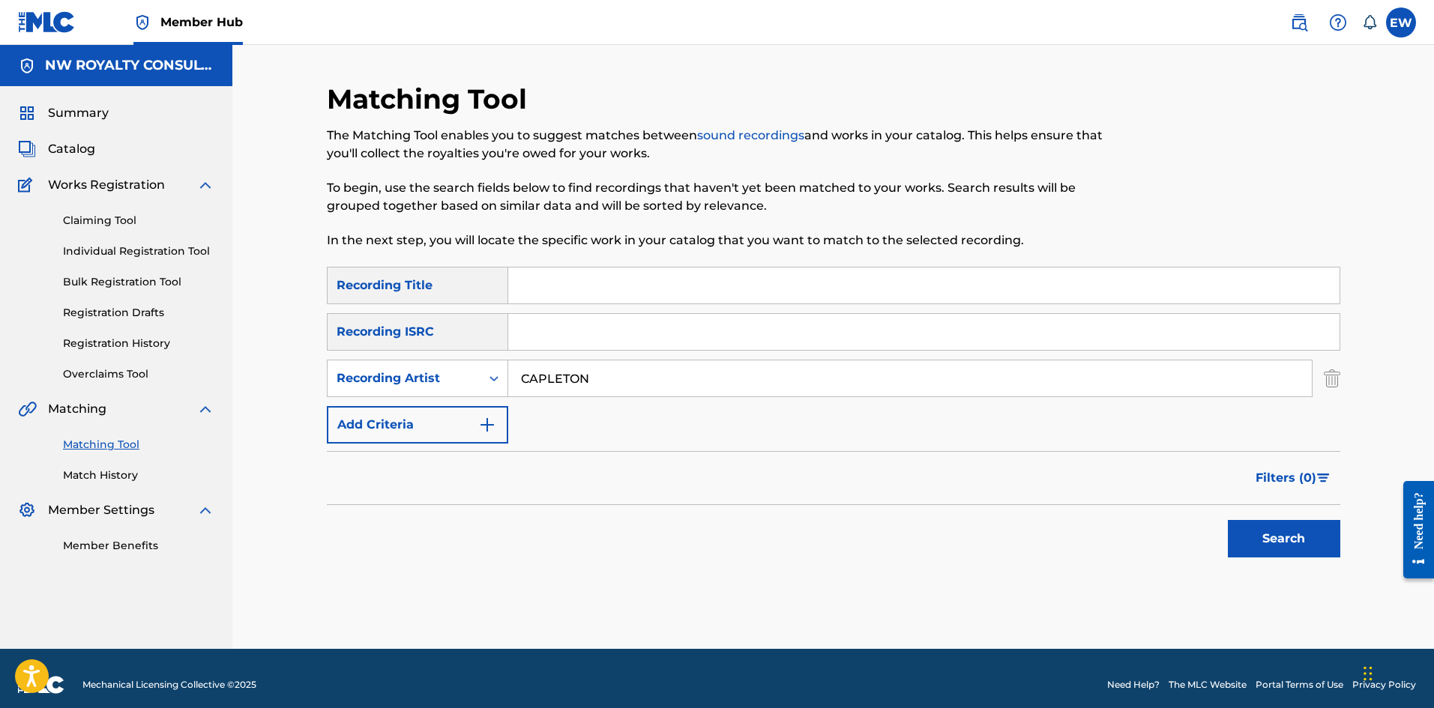
type input "CAPLETON"
type input "WHO AM I"
drag, startPoint x: 1282, startPoint y: 550, endPoint x: 1172, endPoint y: 498, distance: 121.7
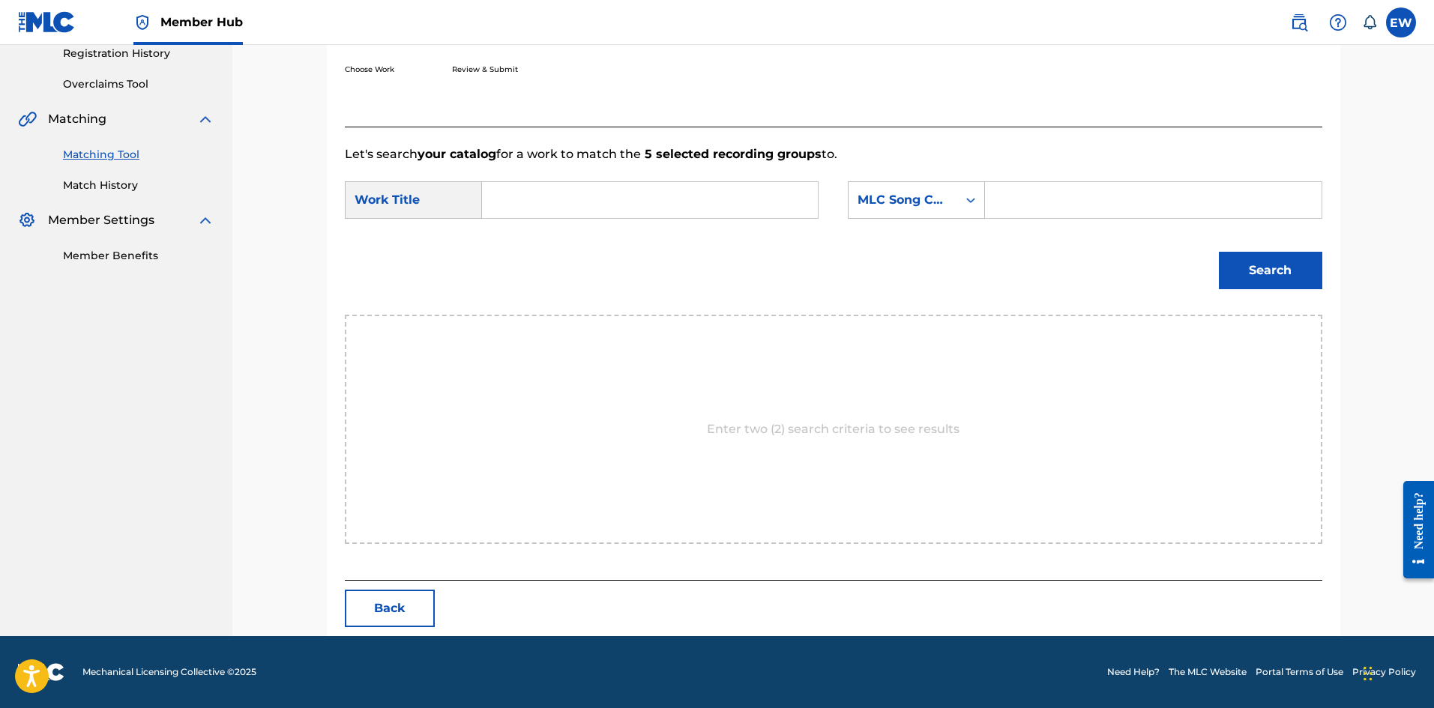
scroll to position [290, 0]
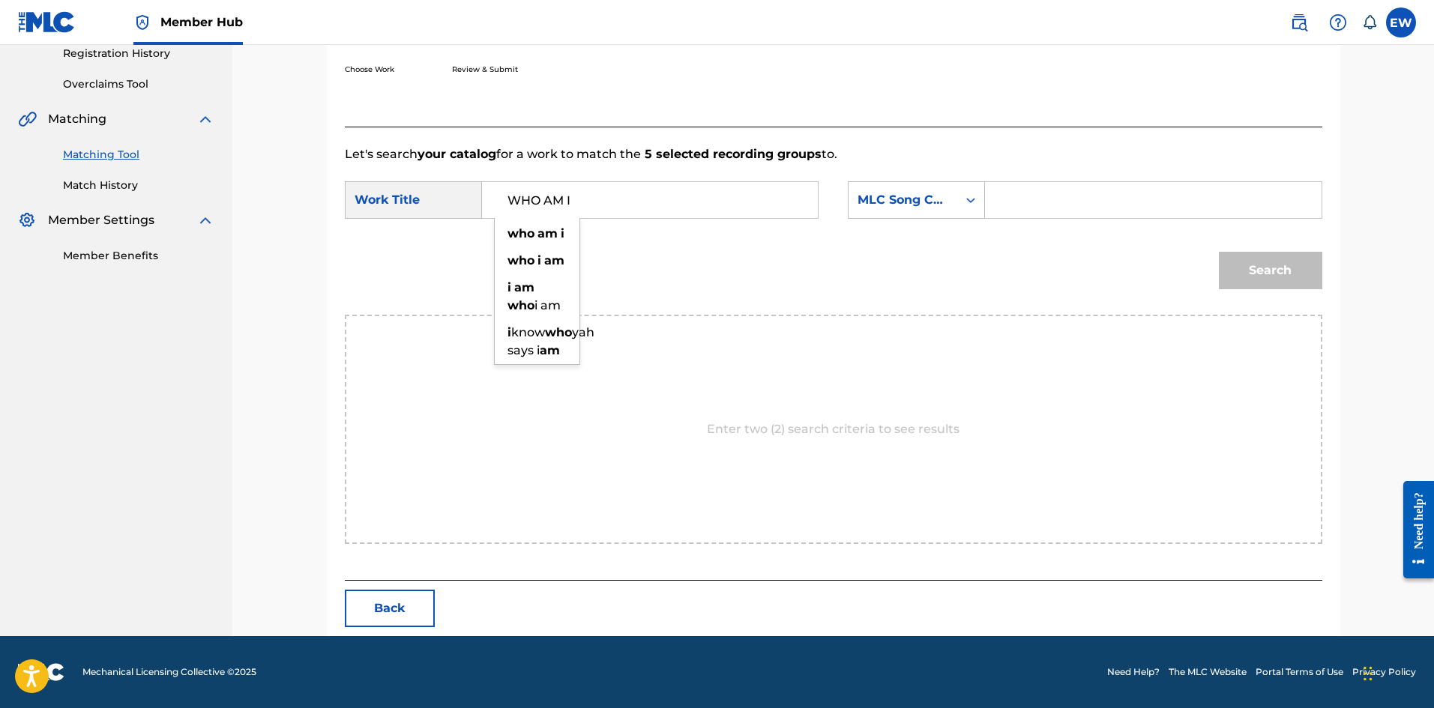
type input "WHO AM I"
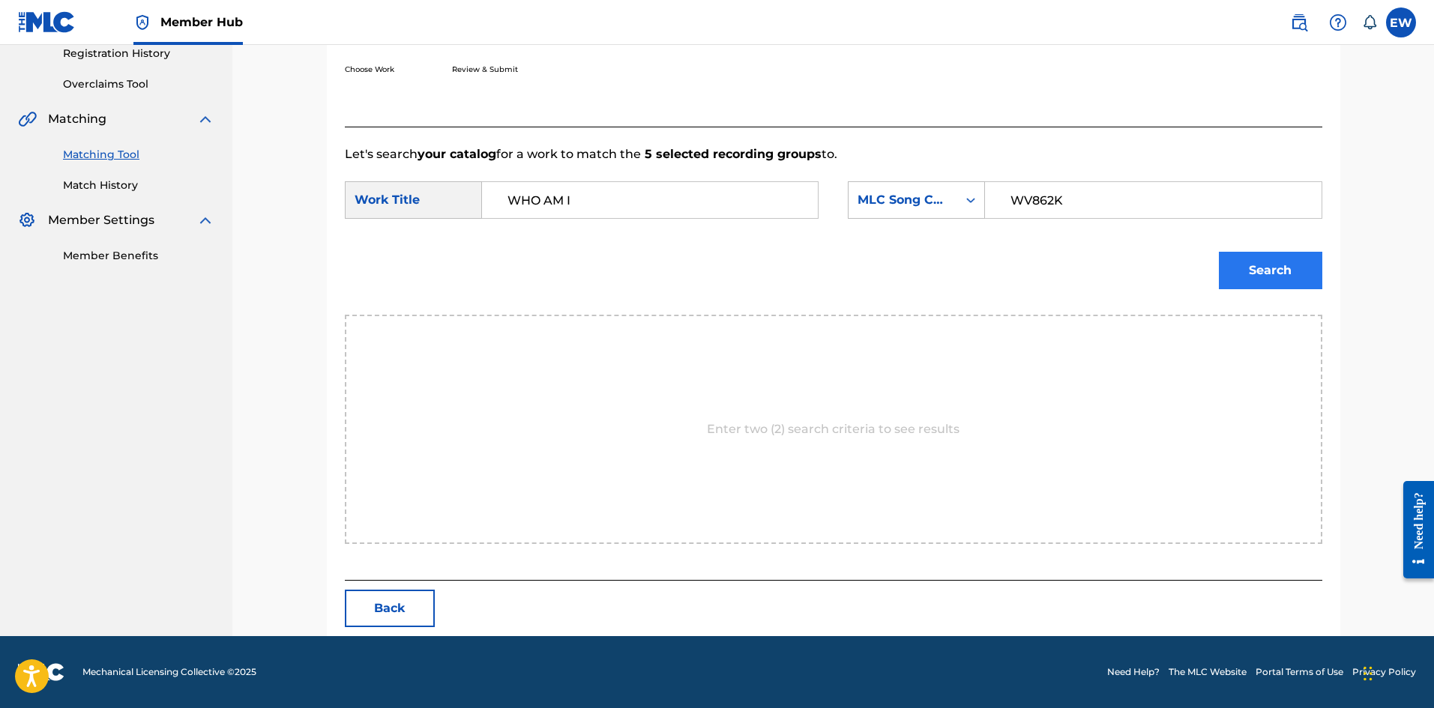
type input "WV862K"
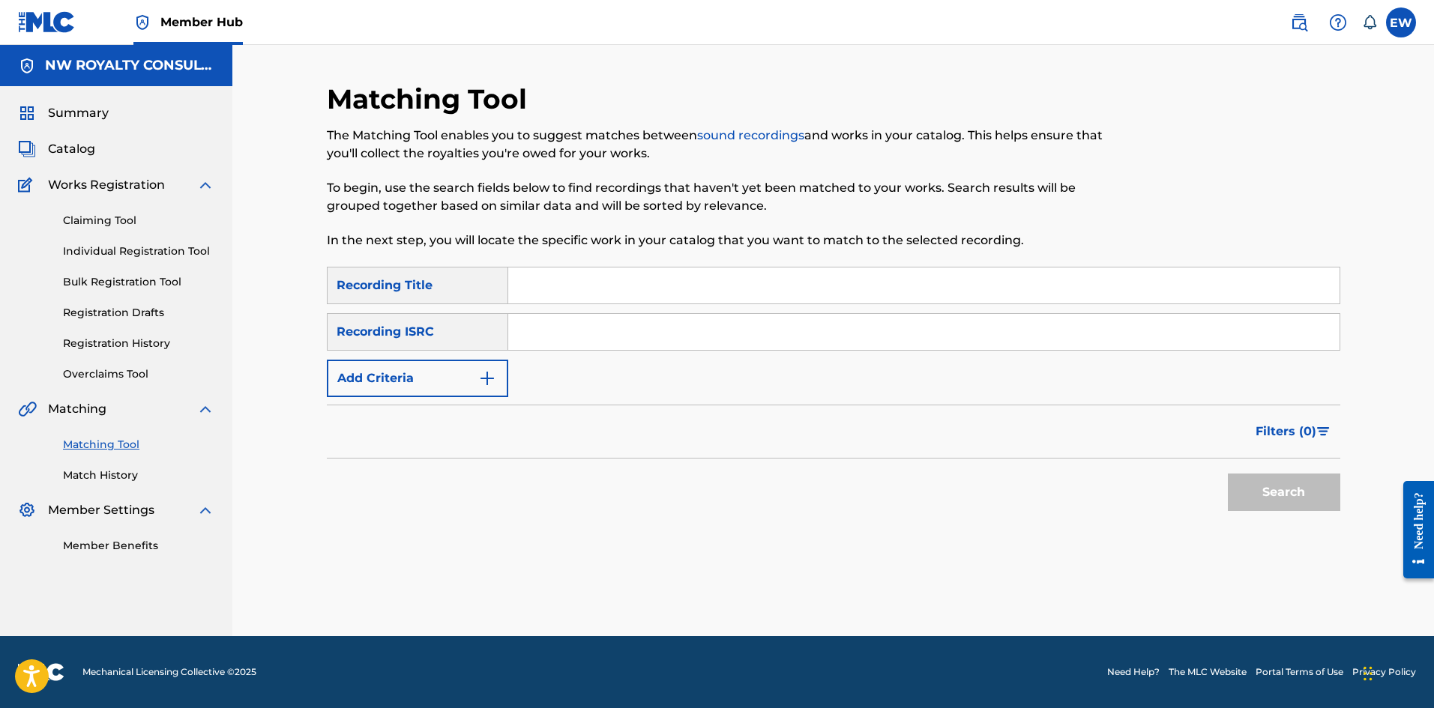
scroll to position [0, 0]
drag, startPoint x: 456, startPoint y: 382, endPoint x: 441, endPoint y: 376, distance: 16.1
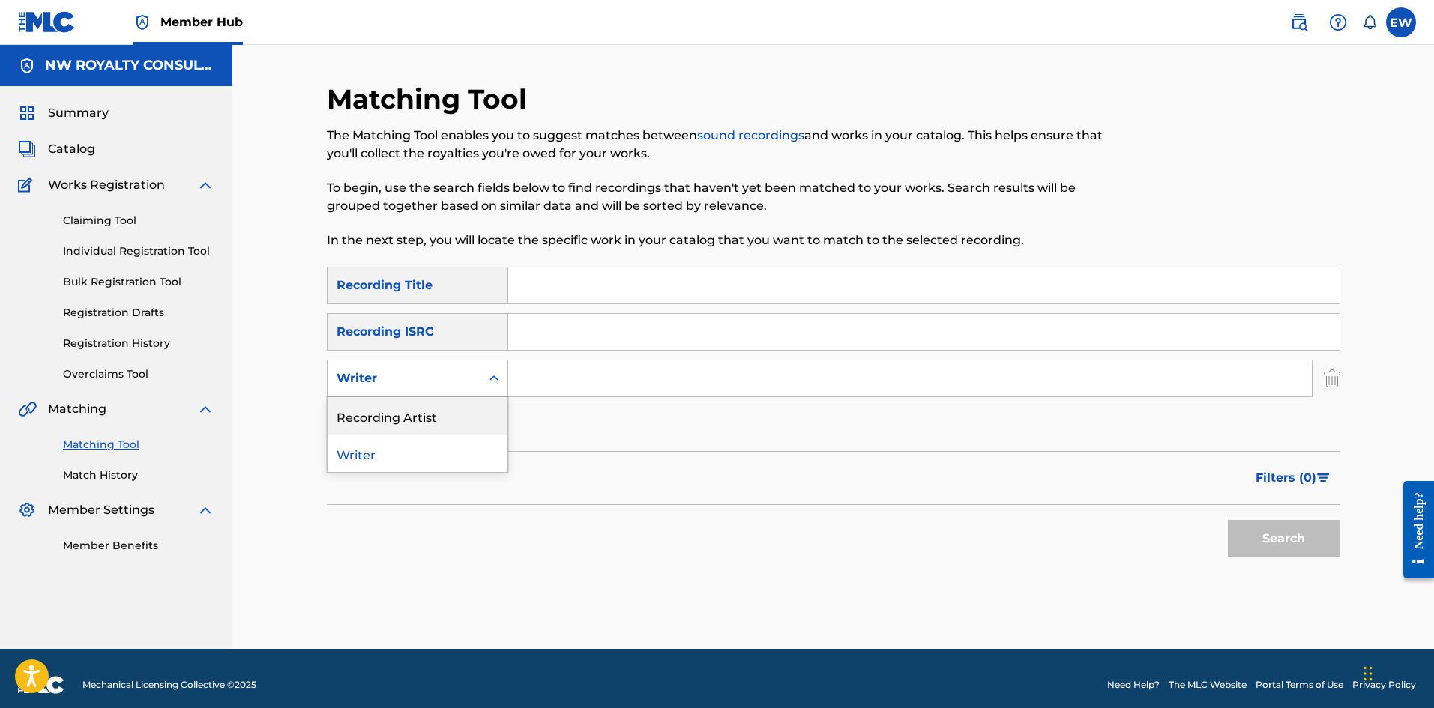
drag, startPoint x: 419, startPoint y: 408, endPoint x: 499, endPoint y: 394, distance: 81.5
drag, startPoint x: 559, startPoint y: 389, endPoint x: 580, endPoint y: 382, distance: 22.0
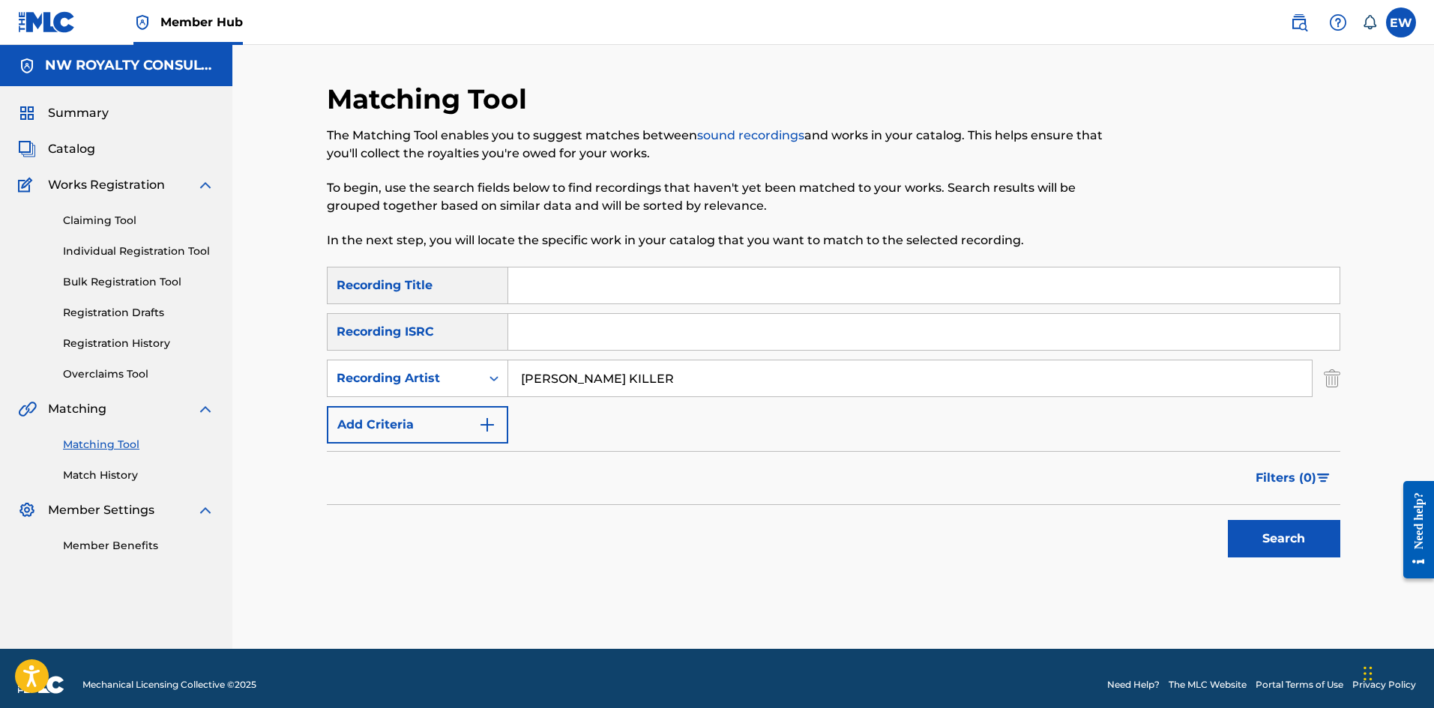
type input "[PERSON_NAME] KILLER"
type input "WHY REMIX"
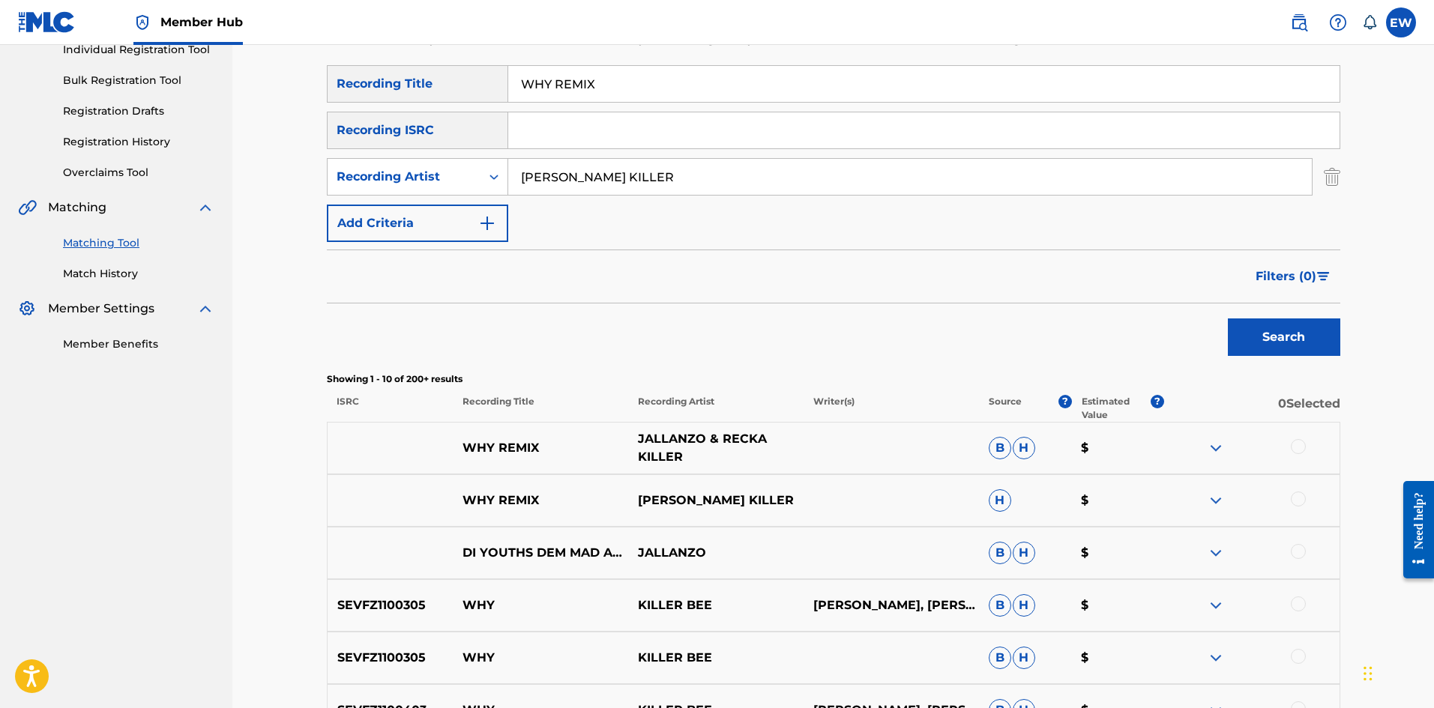
scroll to position [225, 0]
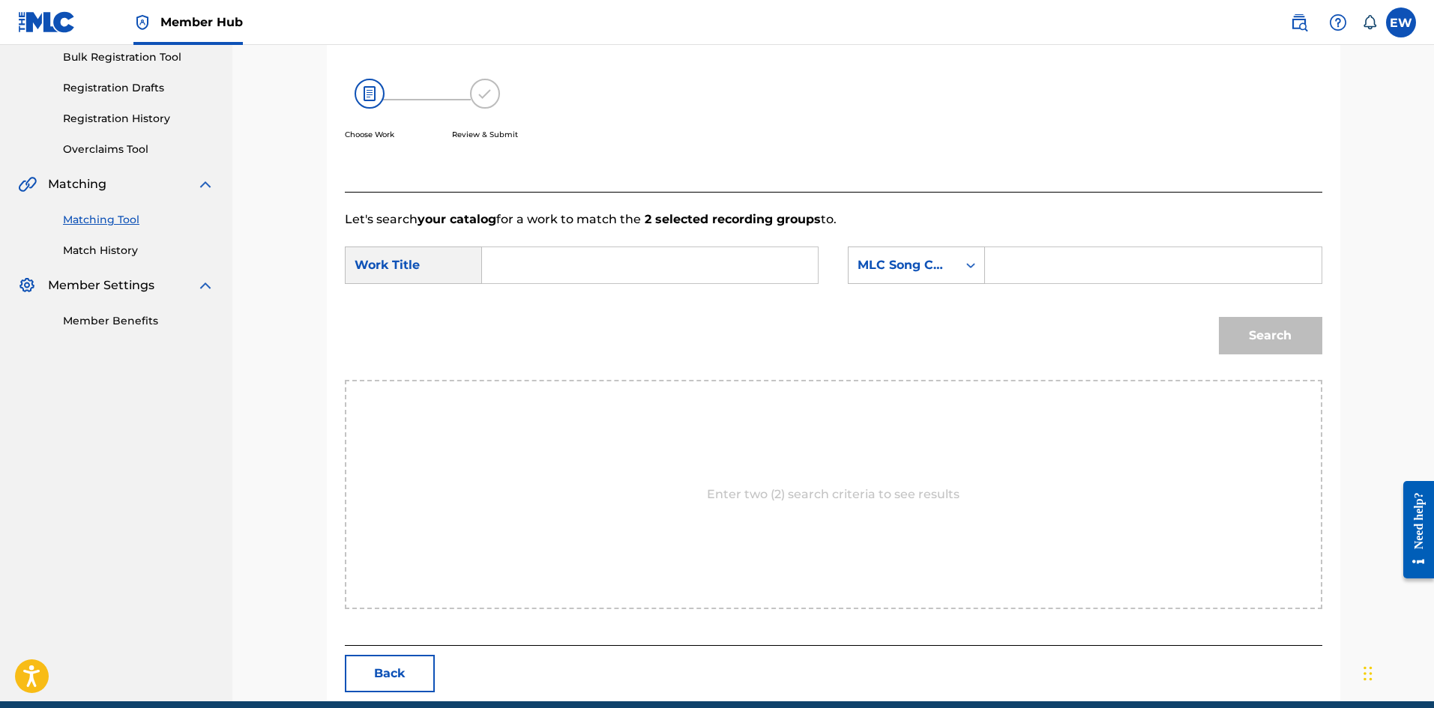
drag, startPoint x: 620, startPoint y: 272, endPoint x: 613, endPoint y: 266, distance: 9.0
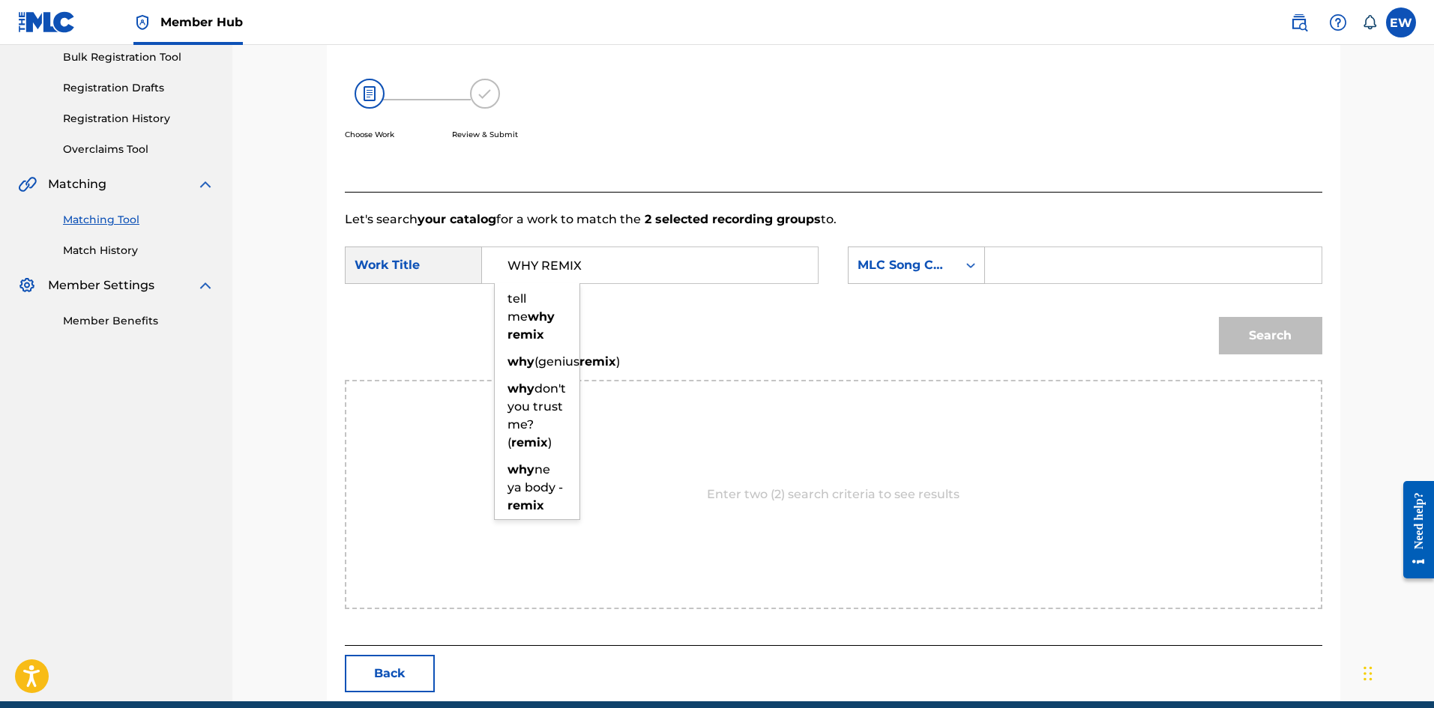
type input "WHY REMIX"
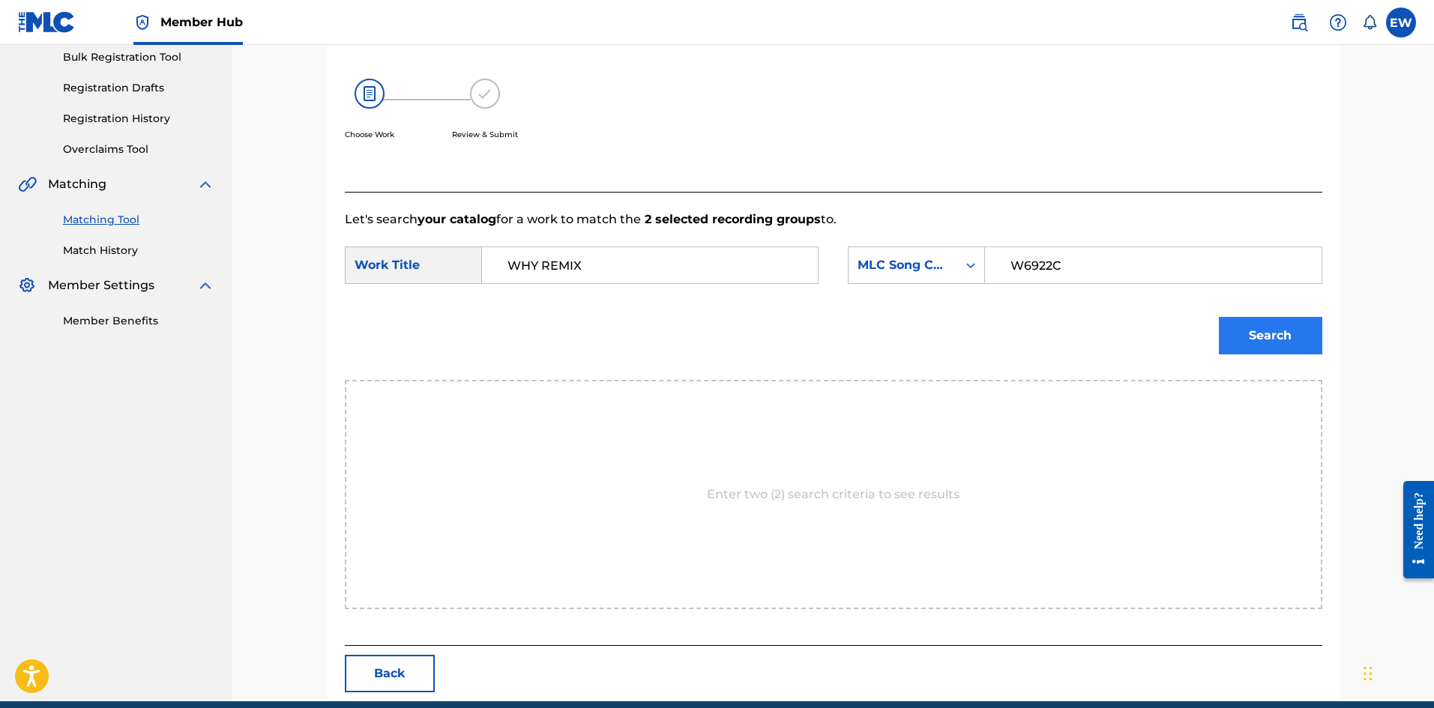
type input "W6922C"
drag, startPoint x: 1252, startPoint y: 325, endPoint x: 1125, endPoint y: 339, distance: 127.4
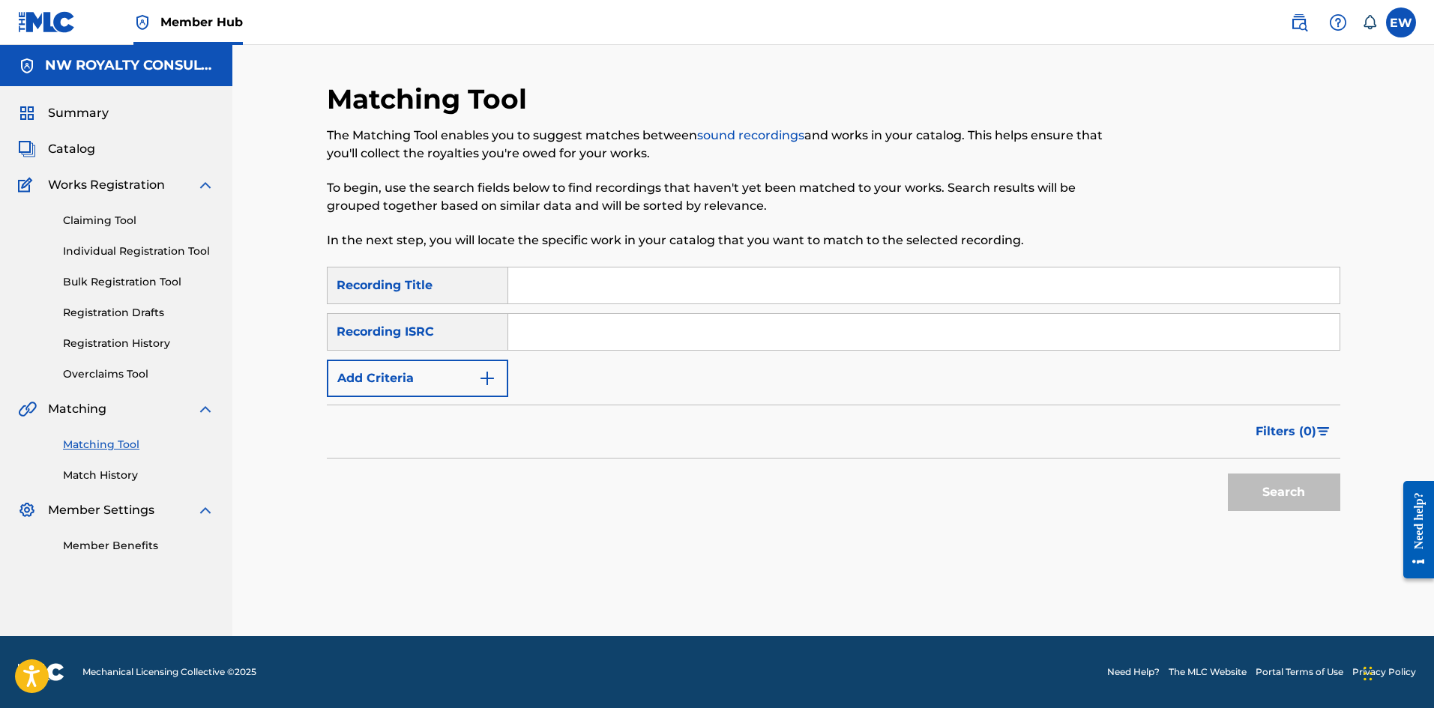
scroll to position [0, 0]
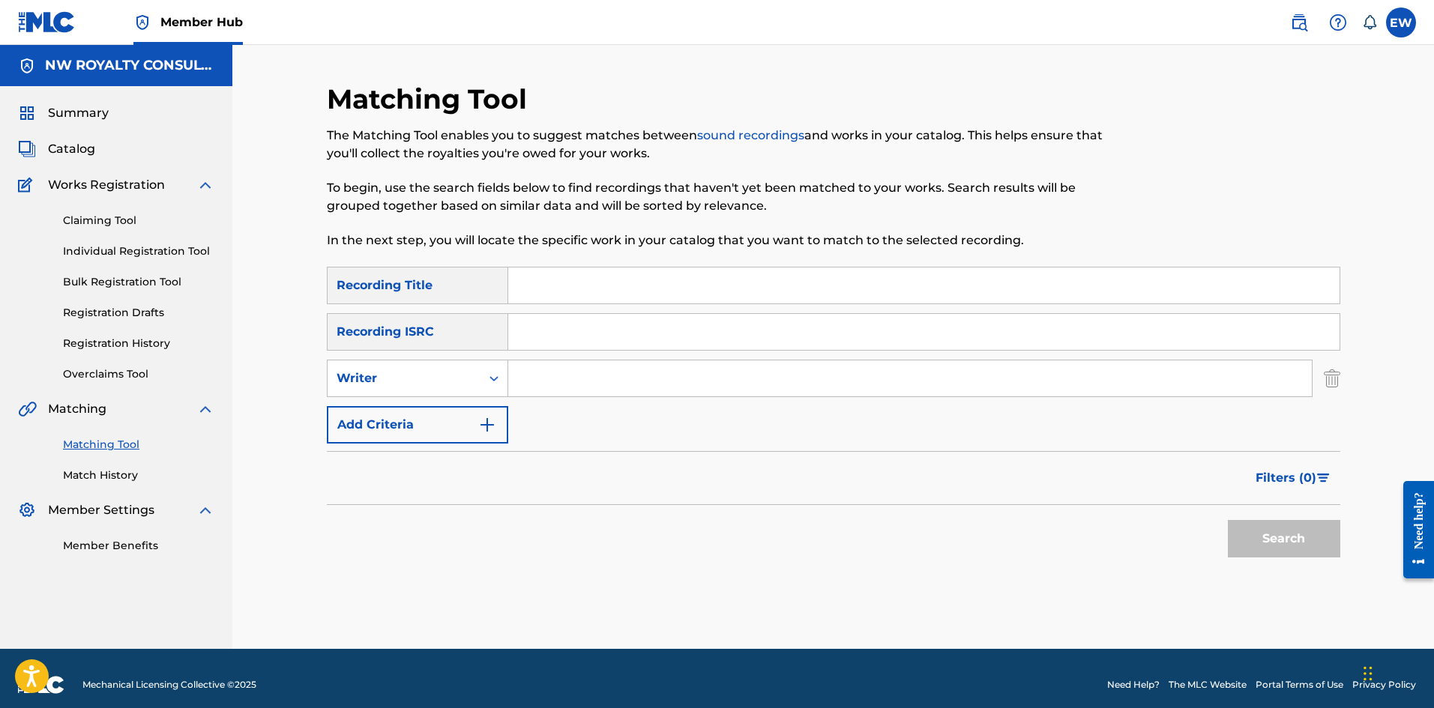
drag, startPoint x: 408, startPoint y: 395, endPoint x: 553, endPoint y: 385, distance: 145.0
drag, startPoint x: 423, startPoint y: 376, endPoint x: 382, endPoint y: 397, distance: 46.3
drag, startPoint x: 361, startPoint y: 429, endPoint x: 477, endPoint y: 398, distance: 120.4
drag, startPoint x: 650, startPoint y: 373, endPoint x: 684, endPoint y: 379, distance: 35.0
type input "KONSHENS"
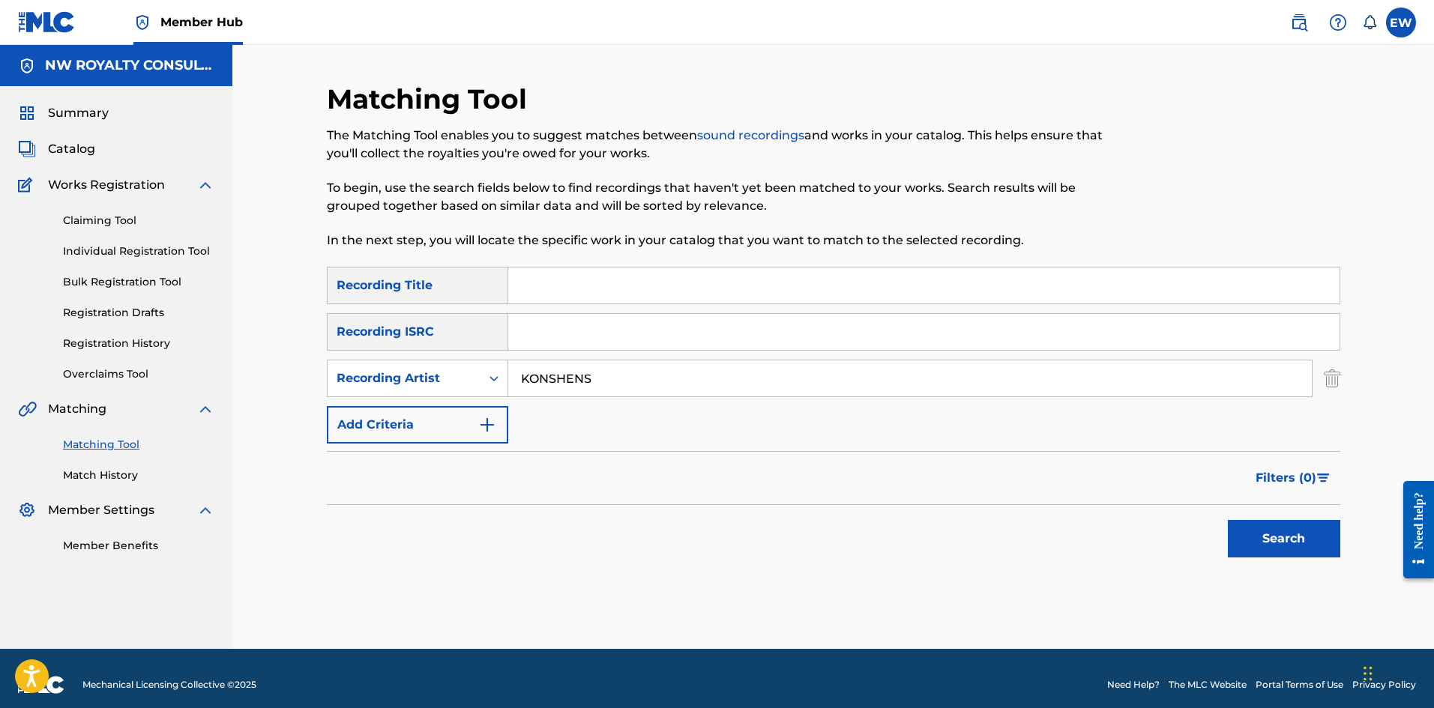
drag, startPoint x: 554, startPoint y: 271, endPoint x: 561, endPoint y: 274, distance: 8.4
type input "WID EASE"
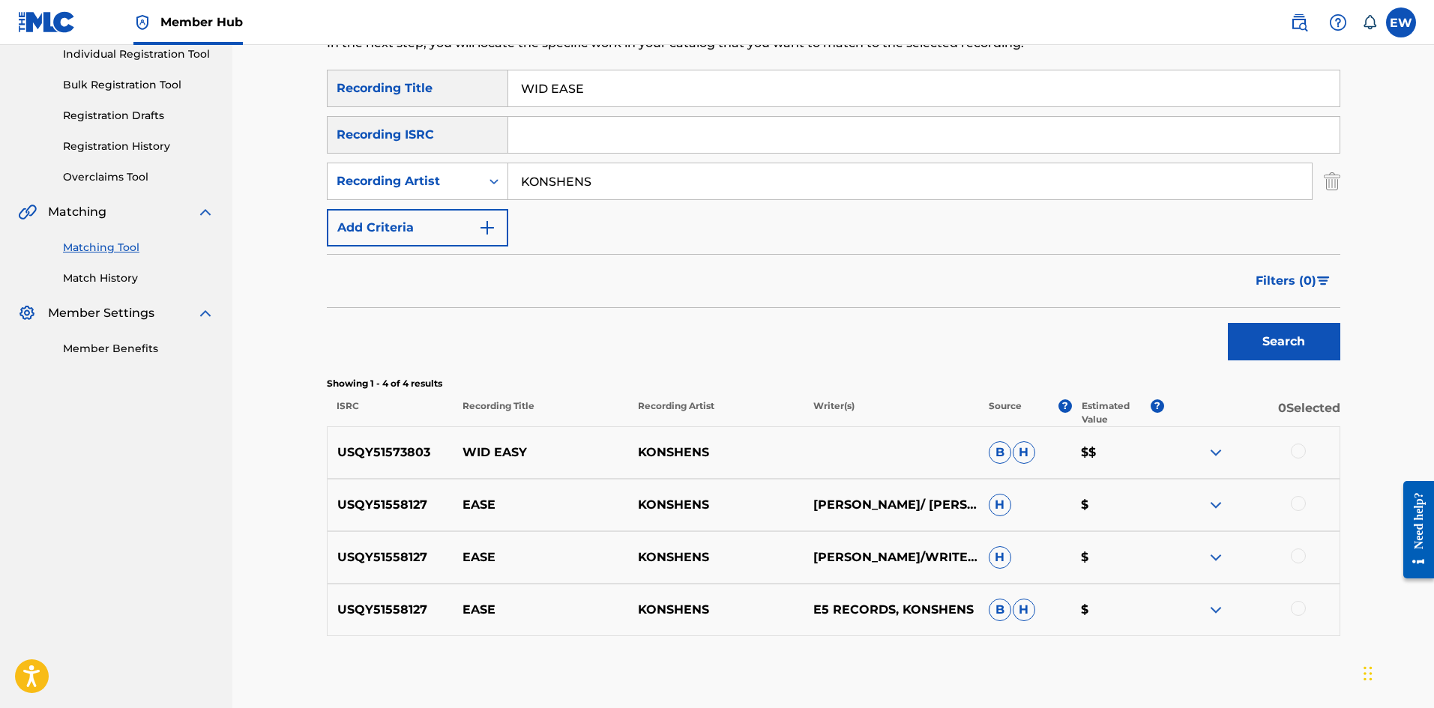
scroll to position [225, 0]
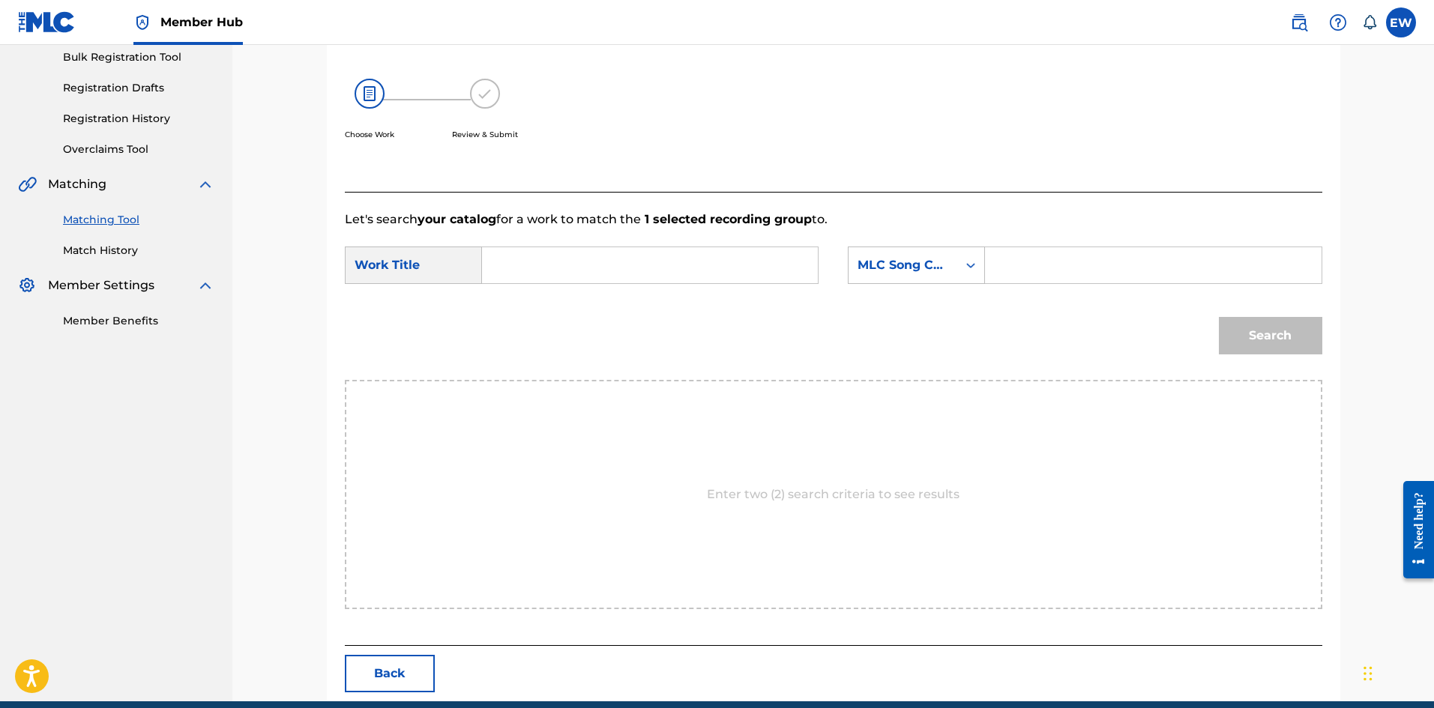
drag, startPoint x: 550, startPoint y: 280, endPoint x: 562, endPoint y: 260, distance: 23.5
type input "WID EASE"
drag, startPoint x: 1031, startPoint y: 271, endPoint x: 1082, endPoint y: 280, distance: 51.6
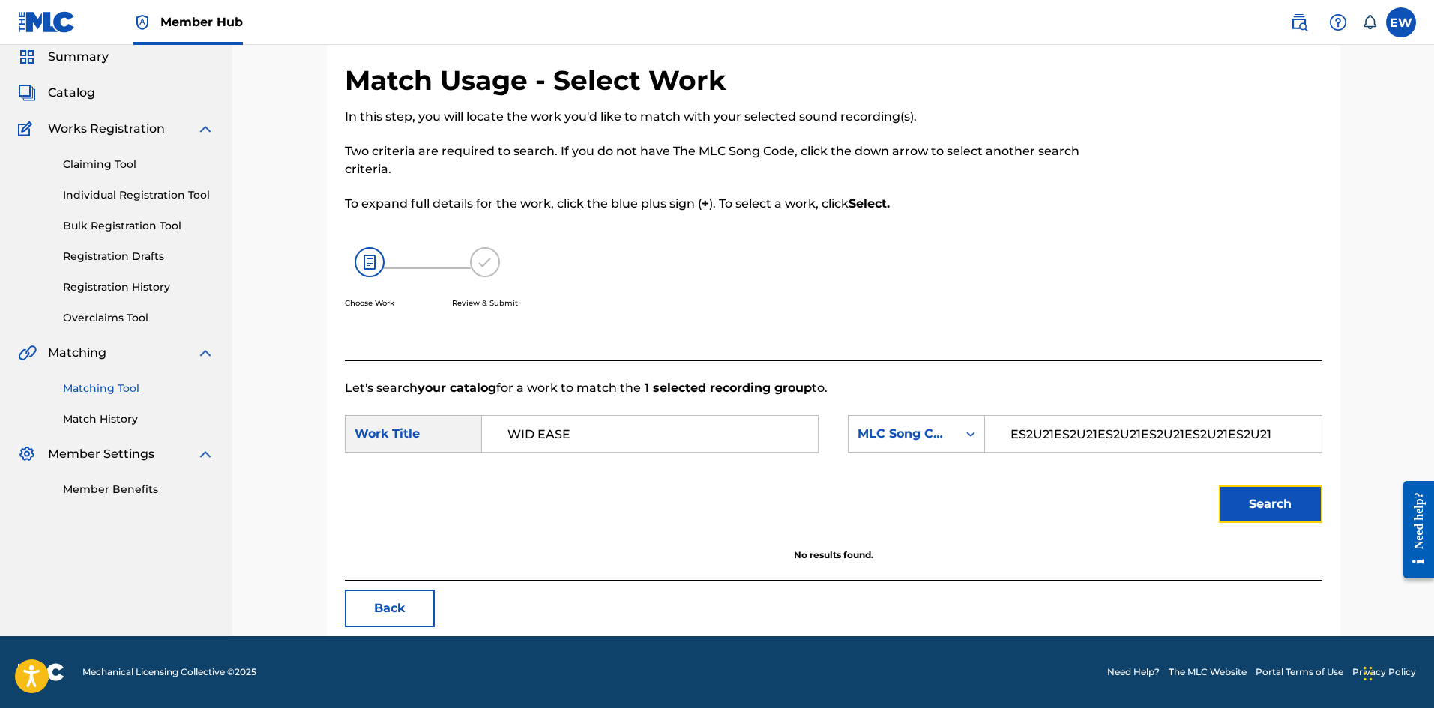
scroll to position [56, 0]
drag, startPoint x: 1274, startPoint y: 424, endPoint x: 993, endPoint y: 426, distance: 281.1
drag, startPoint x: 1001, startPoint y: 435, endPoint x: 1274, endPoint y: 399, distance: 275.2
drag, startPoint x: 1263, startPoint y: 438, endPoint x: 1007, endPoint y: 477, distance: 258.7
type input "ES2U21"
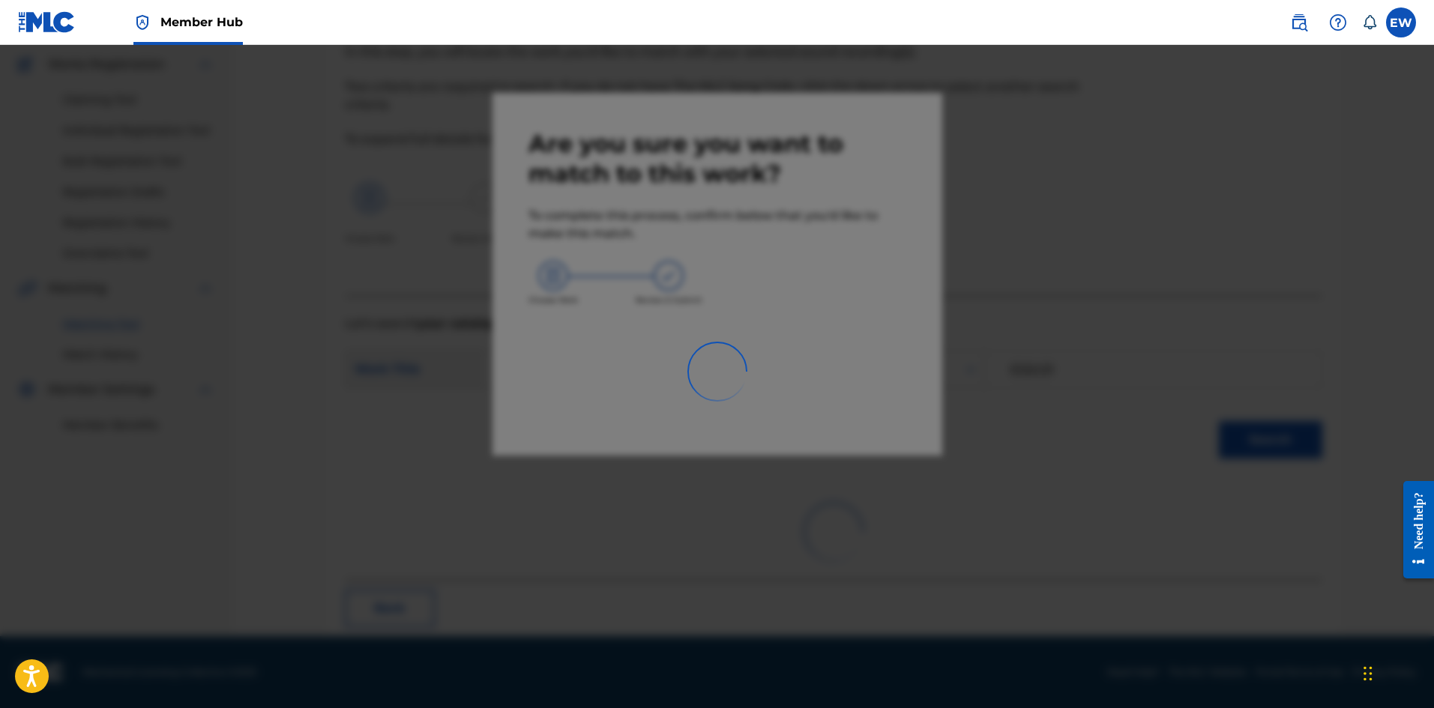
scroll to position [36, 0]
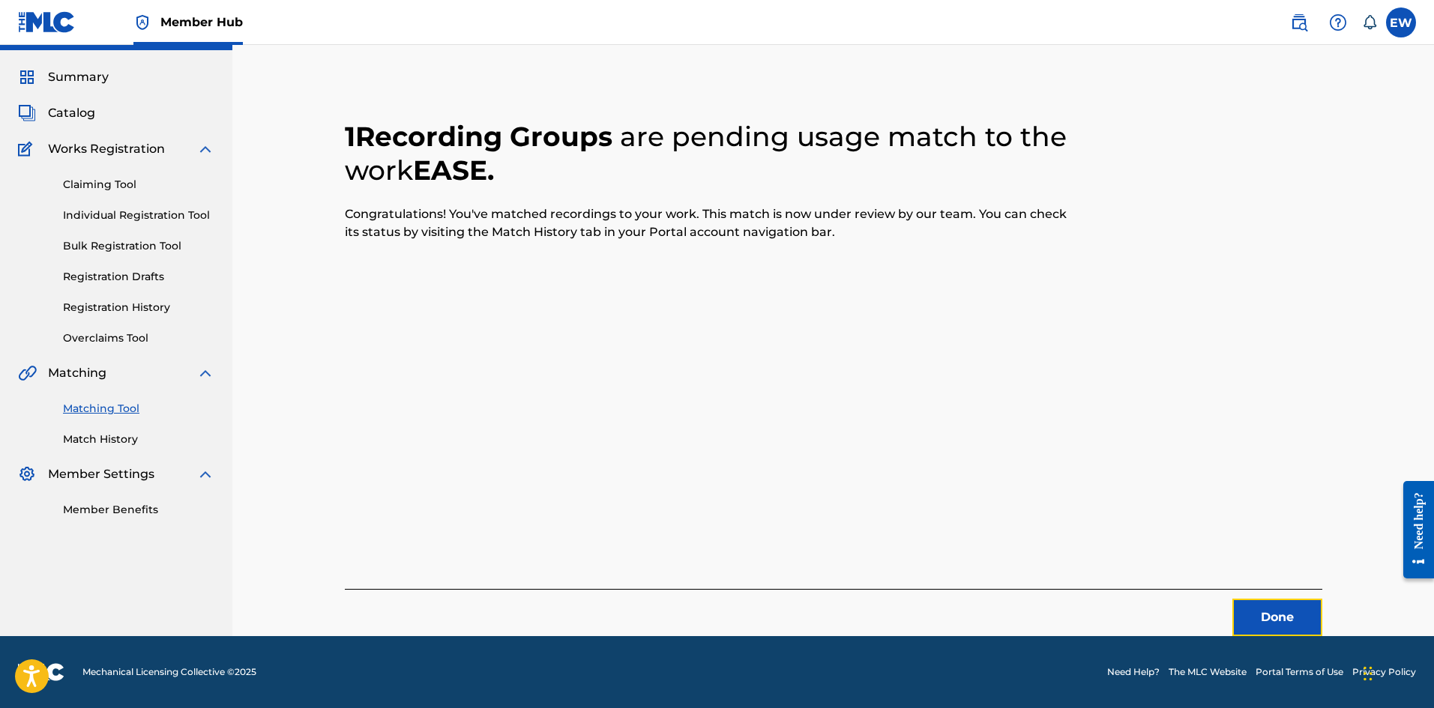
drag, startPoint x: 1250, startPoint y: 612, endPoint x: 1438, endPoint y: 546, distance: 199.1
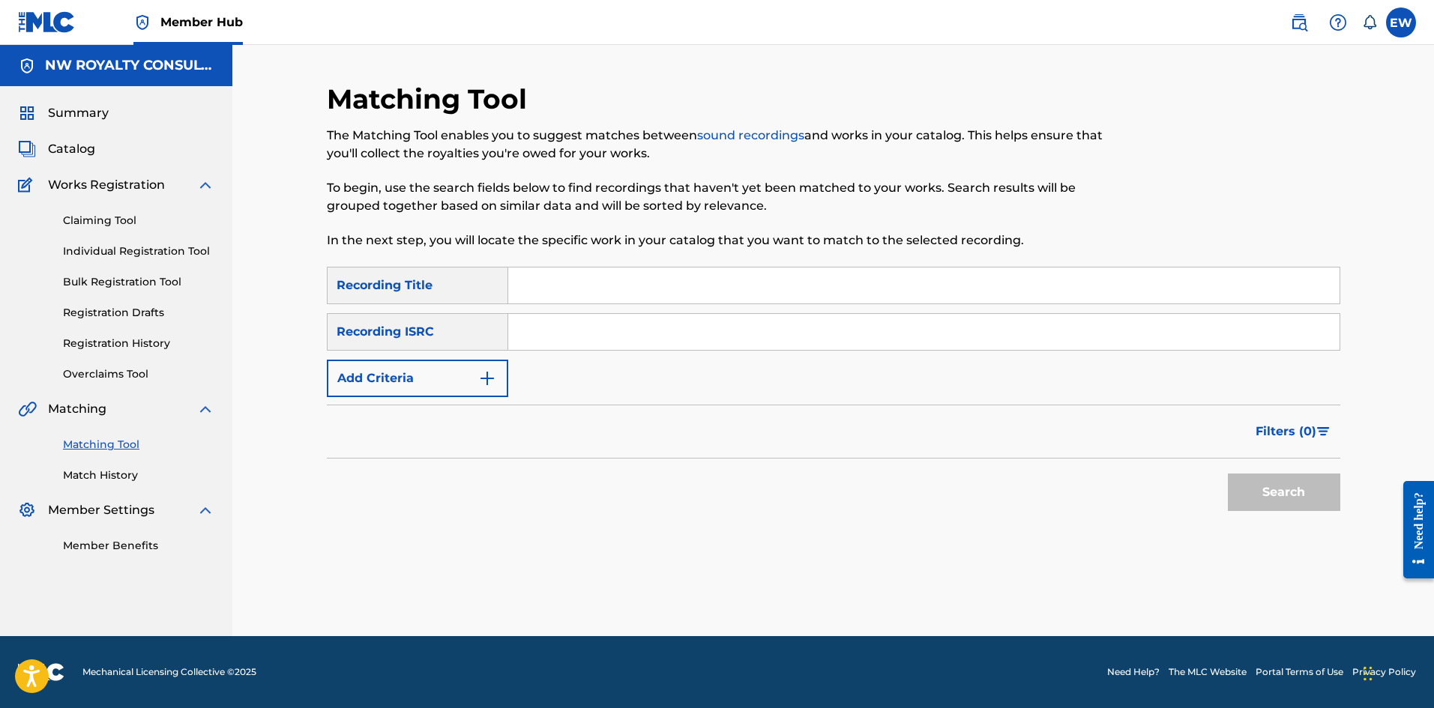
scroll to position [0, 0]
drag, startPoint x: 426, startPoint y: 376, endPoint x: 408, endPoint y: 373, distance: 18.9
click at [426, 375] on button "Add Criteria" at bounding box center [417, 378] width 181 height 37
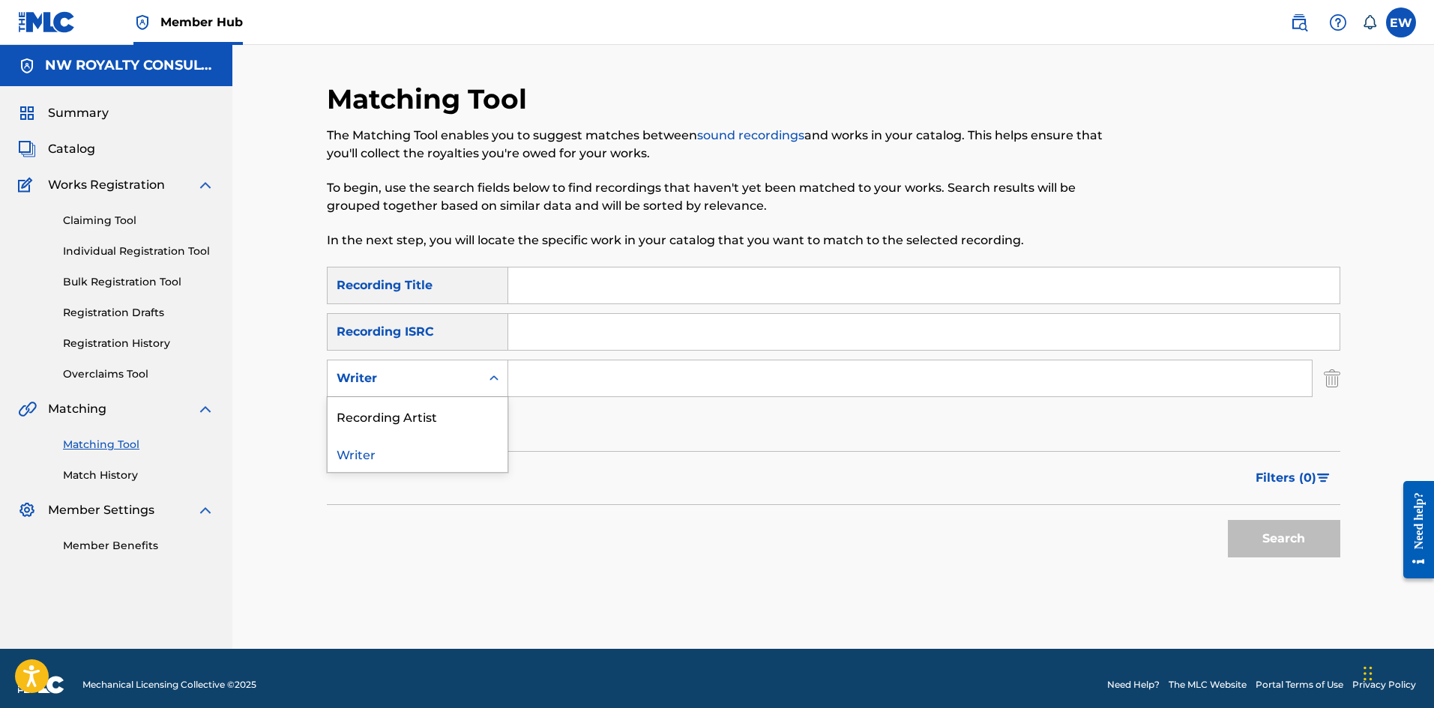
click at [405, 373] on div "Writer" at bounding box center [404, 379] width 135 height 18
drag, startPoint x: 381, startPoint y: 402, endPoint x: 420, endPoint y: 392, distance: 40.4
click at [403, 397] on div "Recording Artist" at bounding box center [418, 415] width 180 height 37
click at [534, 378] on input "Search Form" at bounding box center [909, 379] width 803 height 36
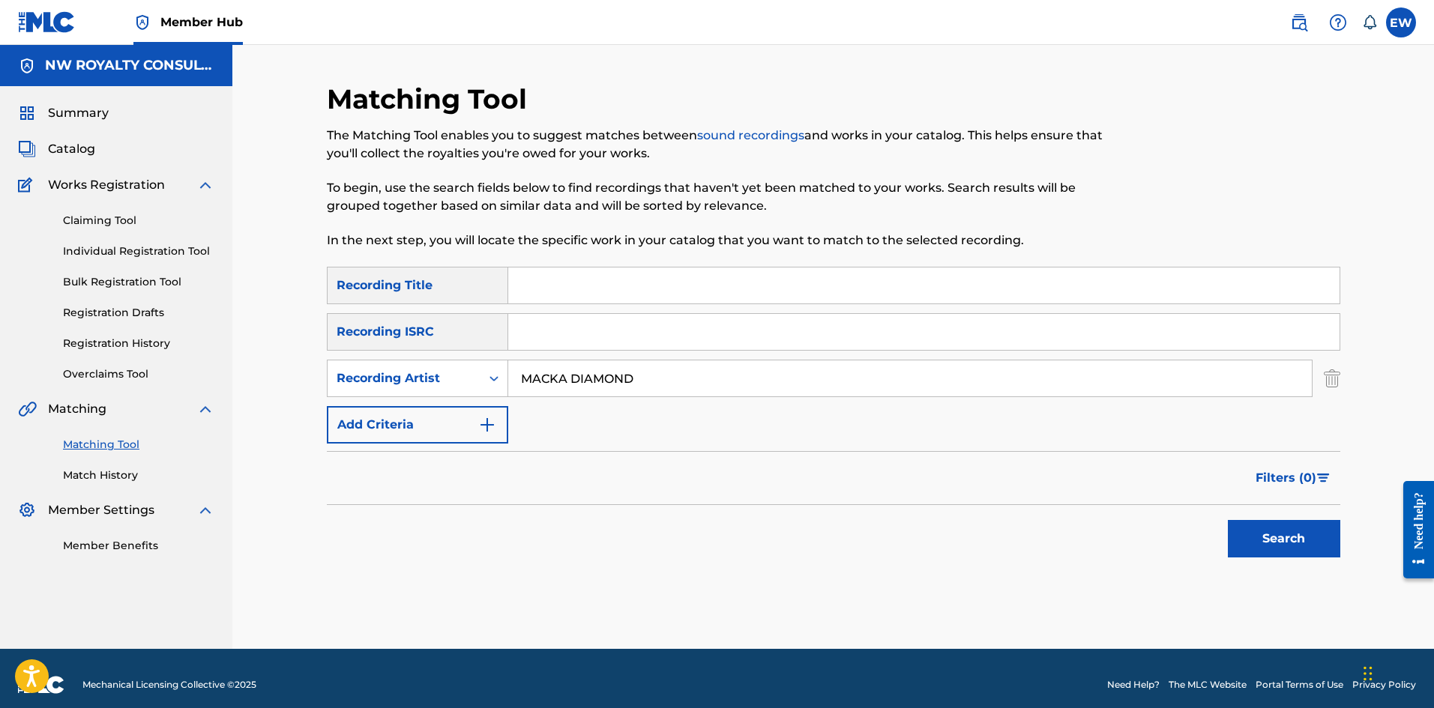
type input "MACKA DIAMOND"
click at [678, 286] on input "Search Form" at bounding box center [923, 286] width 831 height 36
type input "WINE"
click at [1240, 538] on button "Search" at bounding box center [1284, 538] width 112 height 37
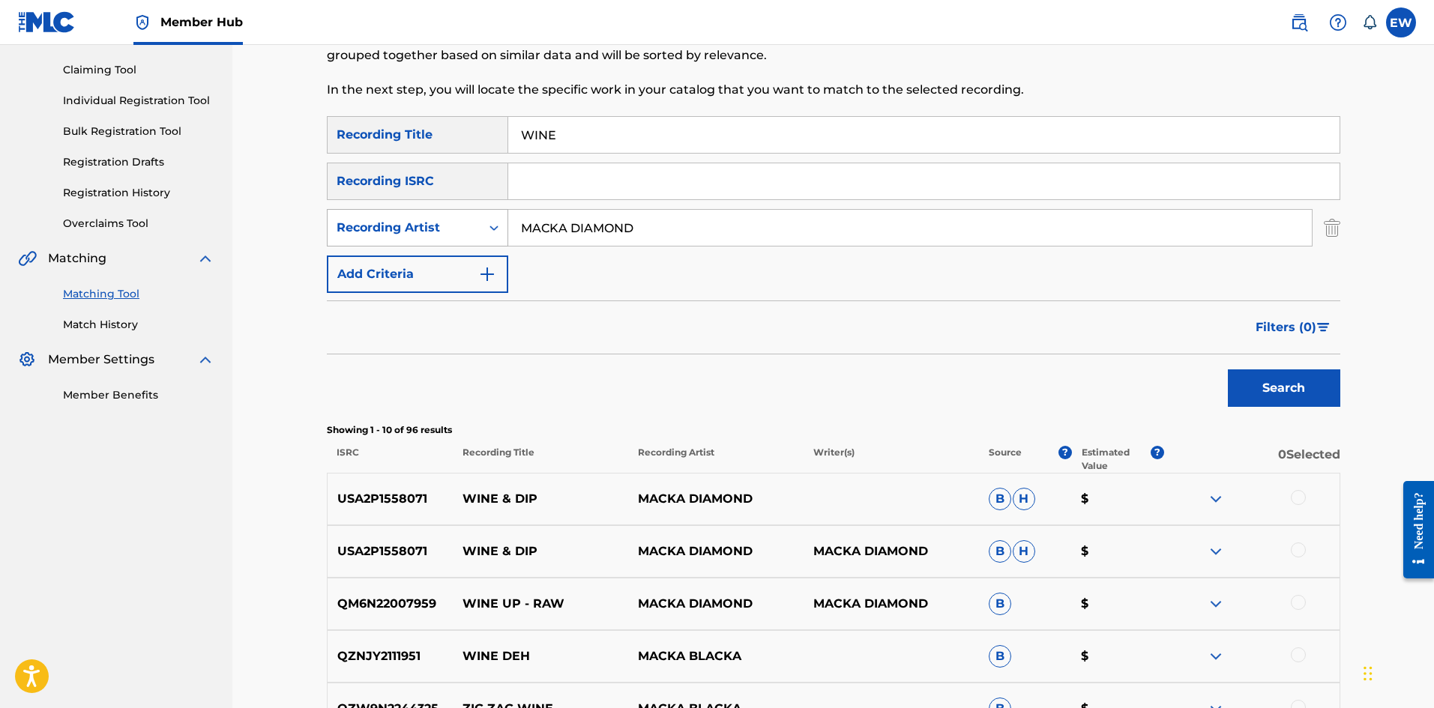
scroll to position [150, 0]
drag, startPoint x: 618, startPoint y: 241, endPoint x: 493, endPoint y: 242, distance: 124.4
click at [492, 247] on div "SearchWithCriteria941149b9-ae0f-4dd6-8a7f-f50fc62b746c Recording Artist [PERSON…" at bounding box center [833, 228] width 1013 height 37
type input "VARIOUS ARTIST"
drag, startPoint x: 1264, startPoint y: 389, endPoint x: 1263, endPoint y: 375, distance: 14.3
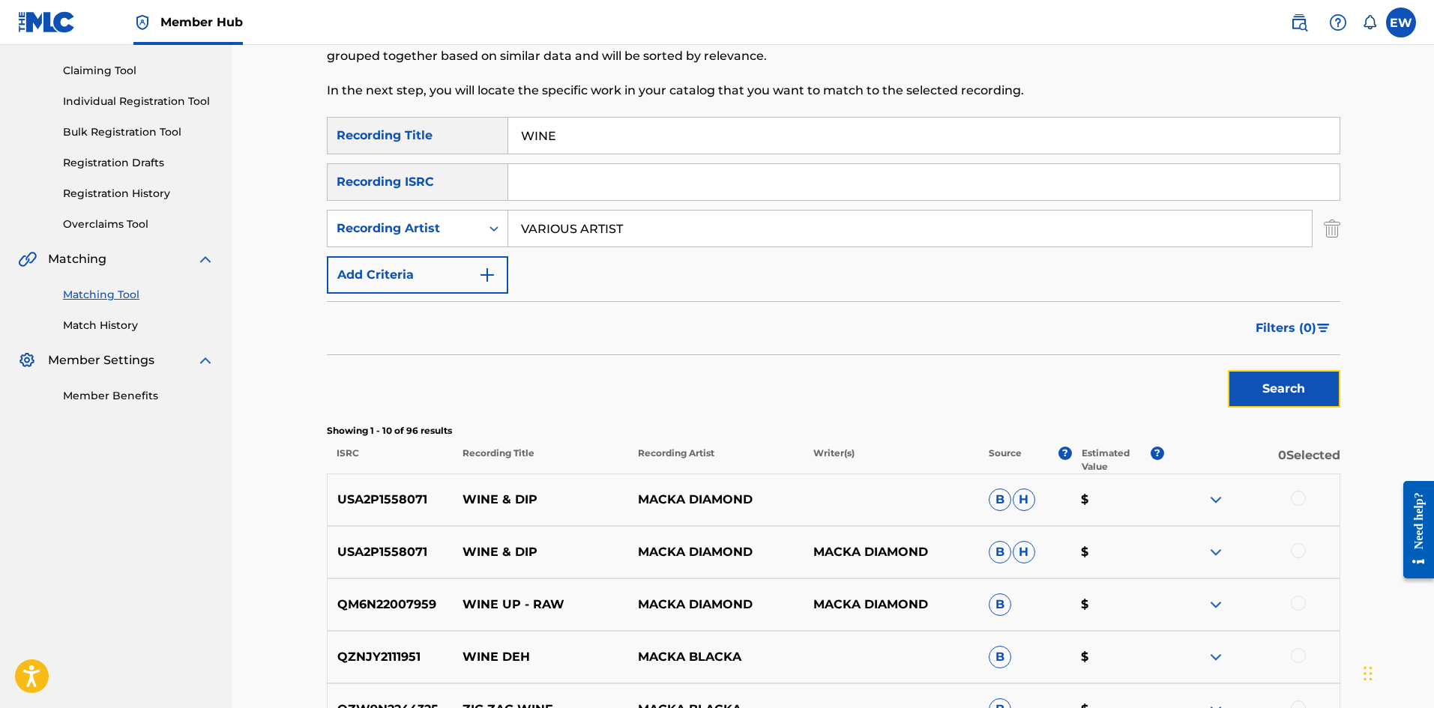
click at [1266, 390] on button "Search" at bounding box center [1284, 388] width 112 height 37
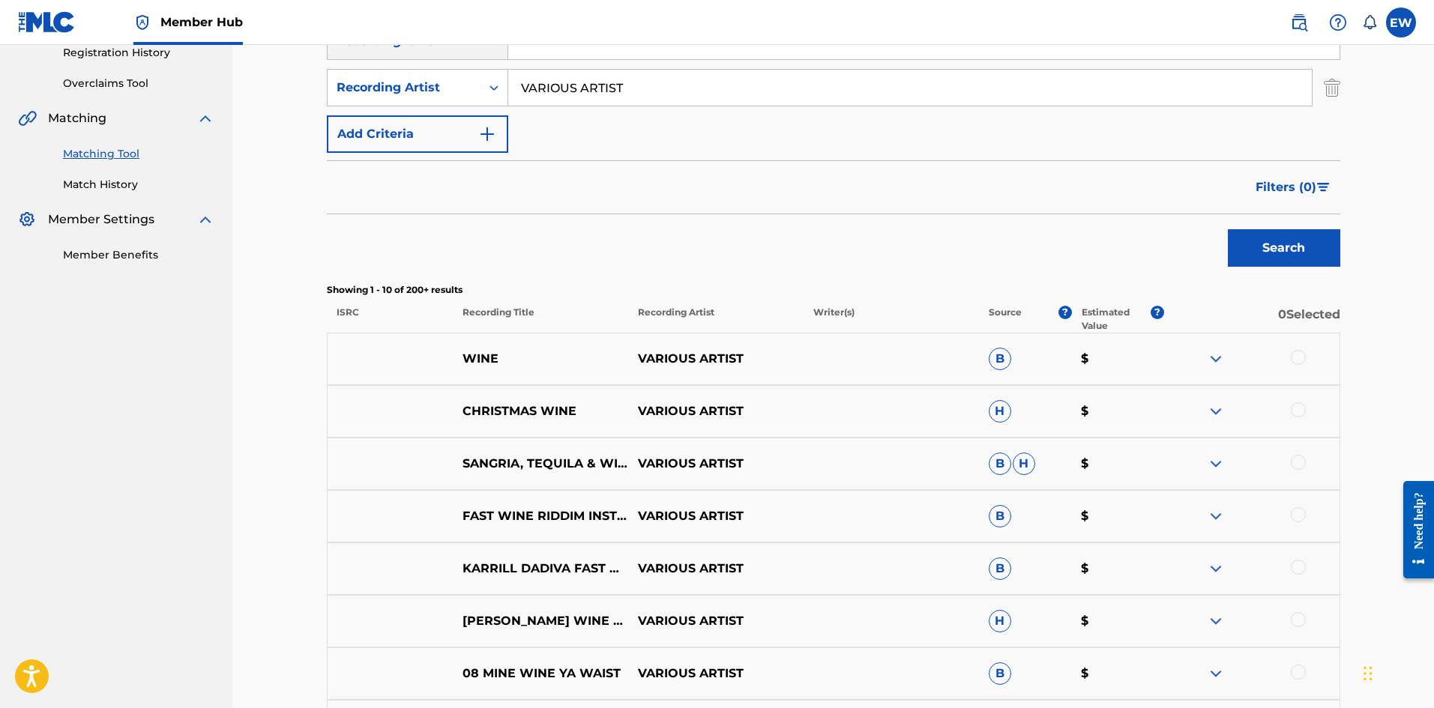
scroll to position [300, 0]
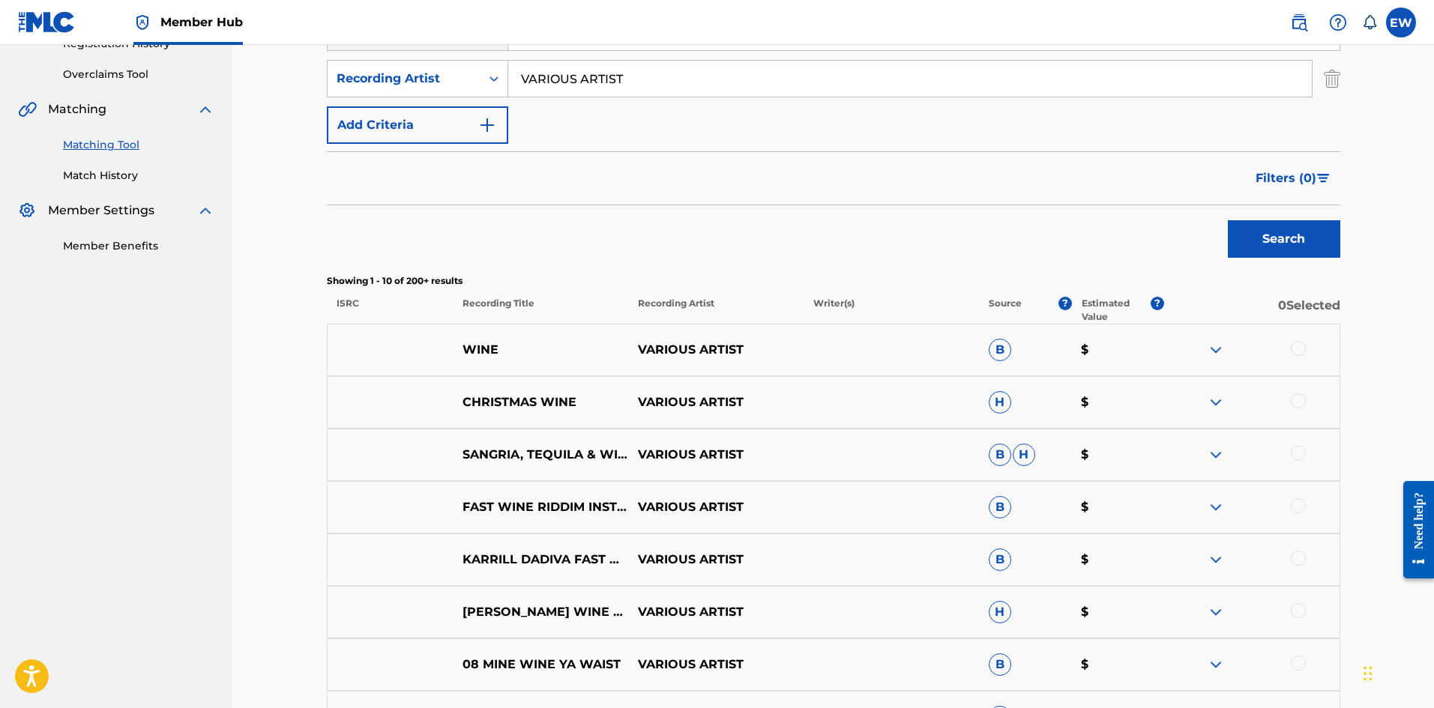
click at [1293, 352] on div at bounding box center [1298, 348] width 15 height 15
click at [1091, 588] on button "Match 1 Group" at bounding box center [1054, 585] width 166 height 37
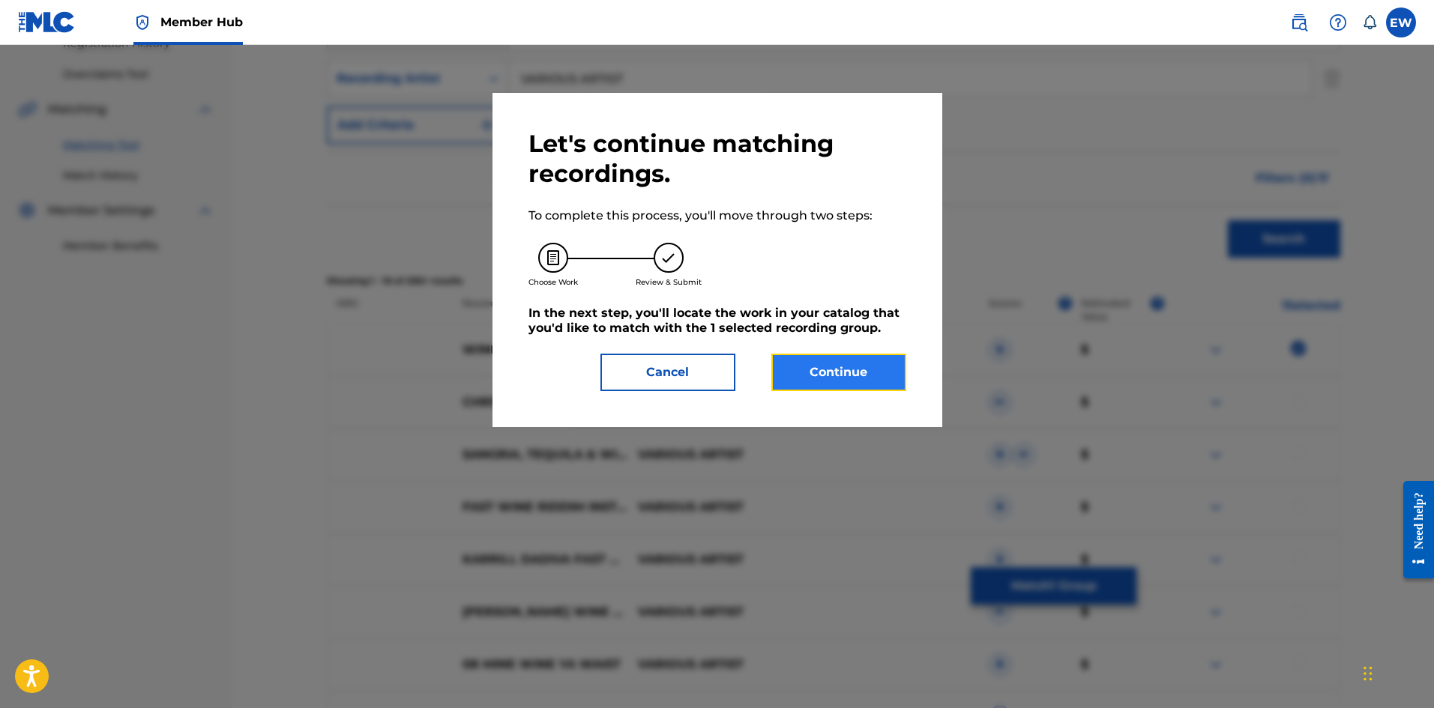
click at [818, 364] on button "Continue" at bounding box center [838, 372] width 135 height 37
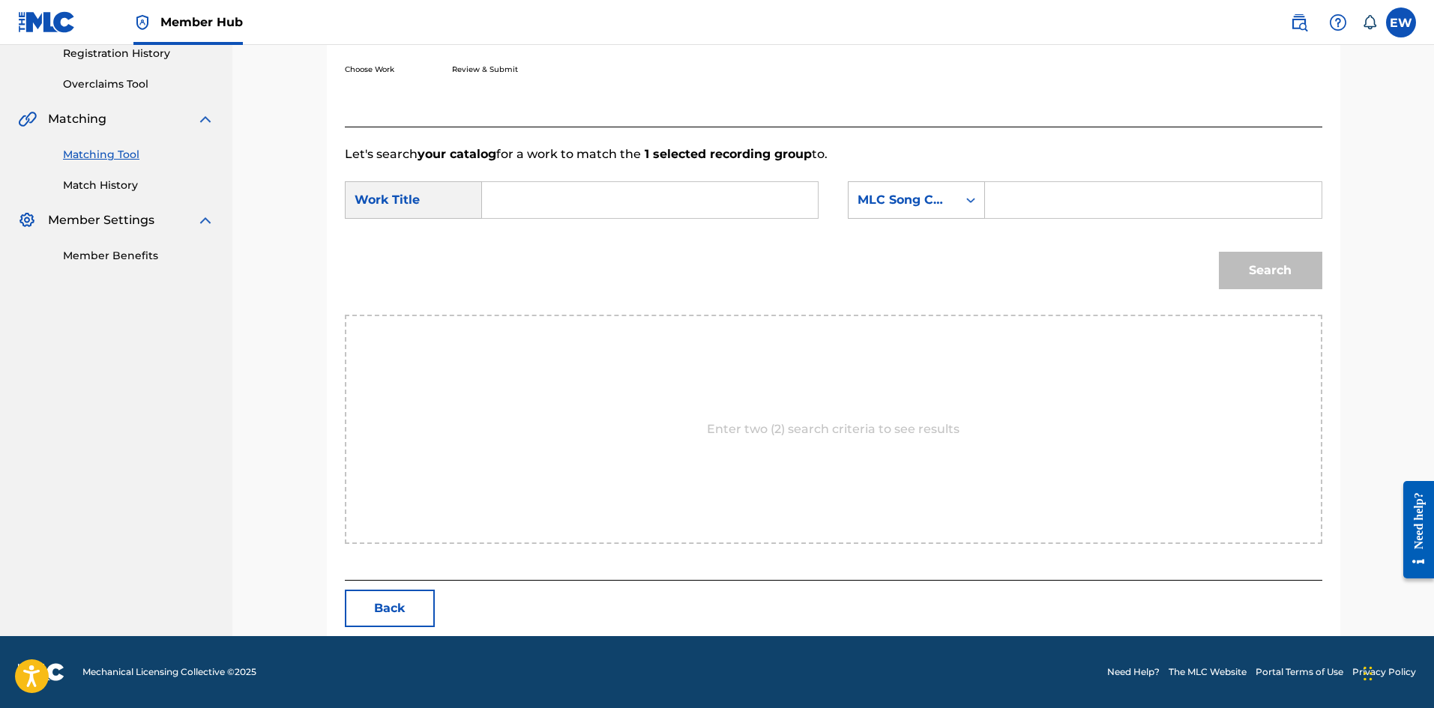
scroll to position [290, 0]
click at [656, 207] on input "Search Form" at bounding box center [650, 200] width 310 height 36
type input "VARIOUS ARTIST"
click at [1046, 196] on input "Search Form" at bounding box center [1153, 200] width 310 height 36
type input "WV7F9J"
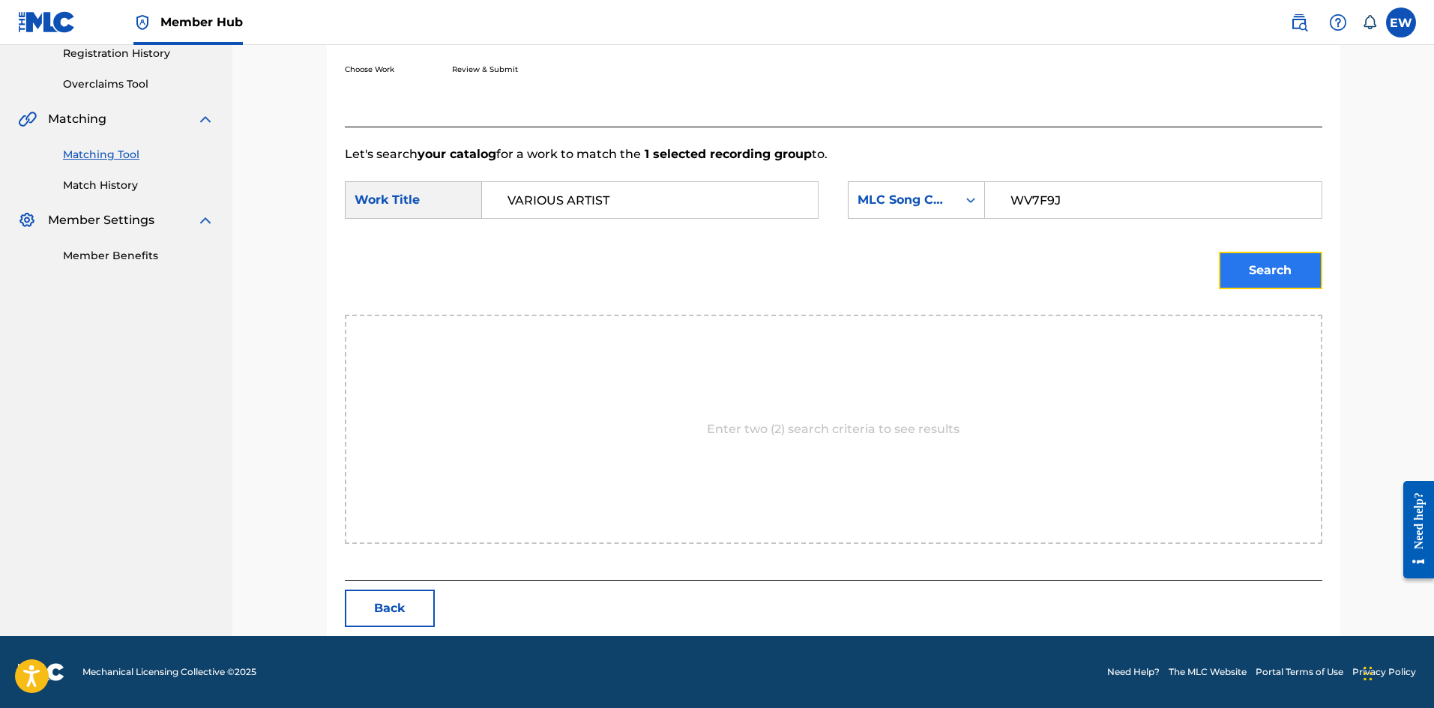
click at [1294, 268] on button "Search" at bounding box center [1270, 270] width 103 height 37
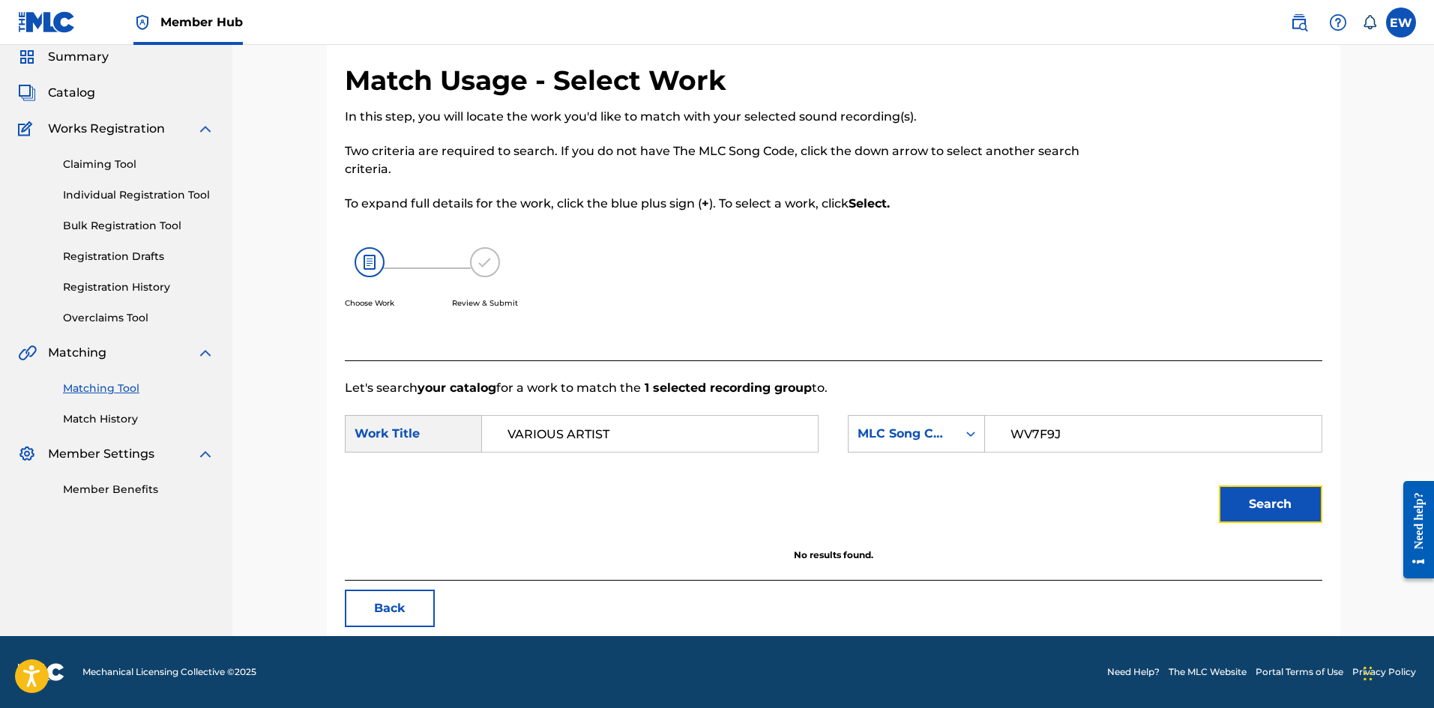
scroll to position [56, 0]
drag, startPoint x: 611, startPoint y: 447, endPoint x: 429, endPoint y: 452, distance: 181.4
click at [429, 453] on div "SearchWithCriteriaf0165dac-ec13-4cca-9b2a-6b42958ae6b8 Work Title [PERSON_NAME]…" at bounding box center [833, 438] width 977 height 46
type input "WHINE (WINE)"
click at [1252, 503] on button "Search" at bounding box center [1270, 504] width 103 height 37
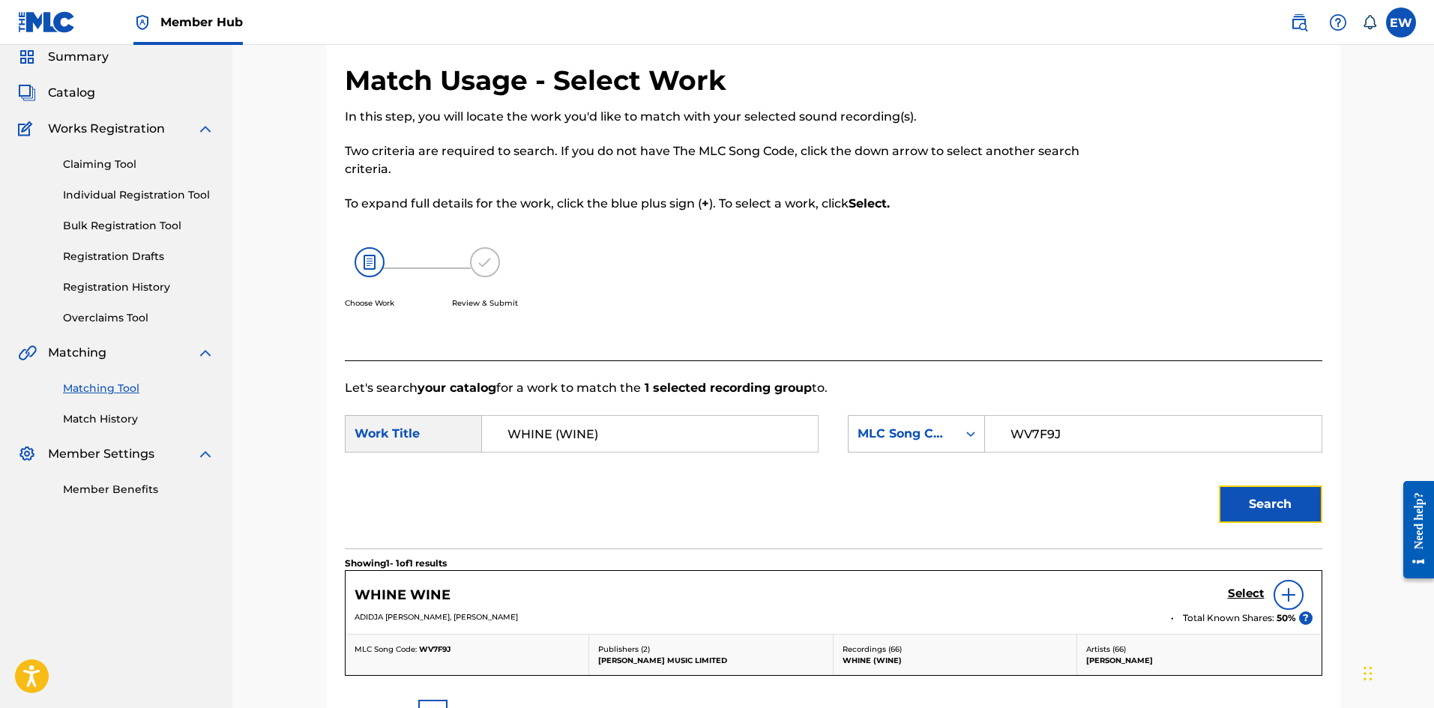
scroll to position [131, 0]
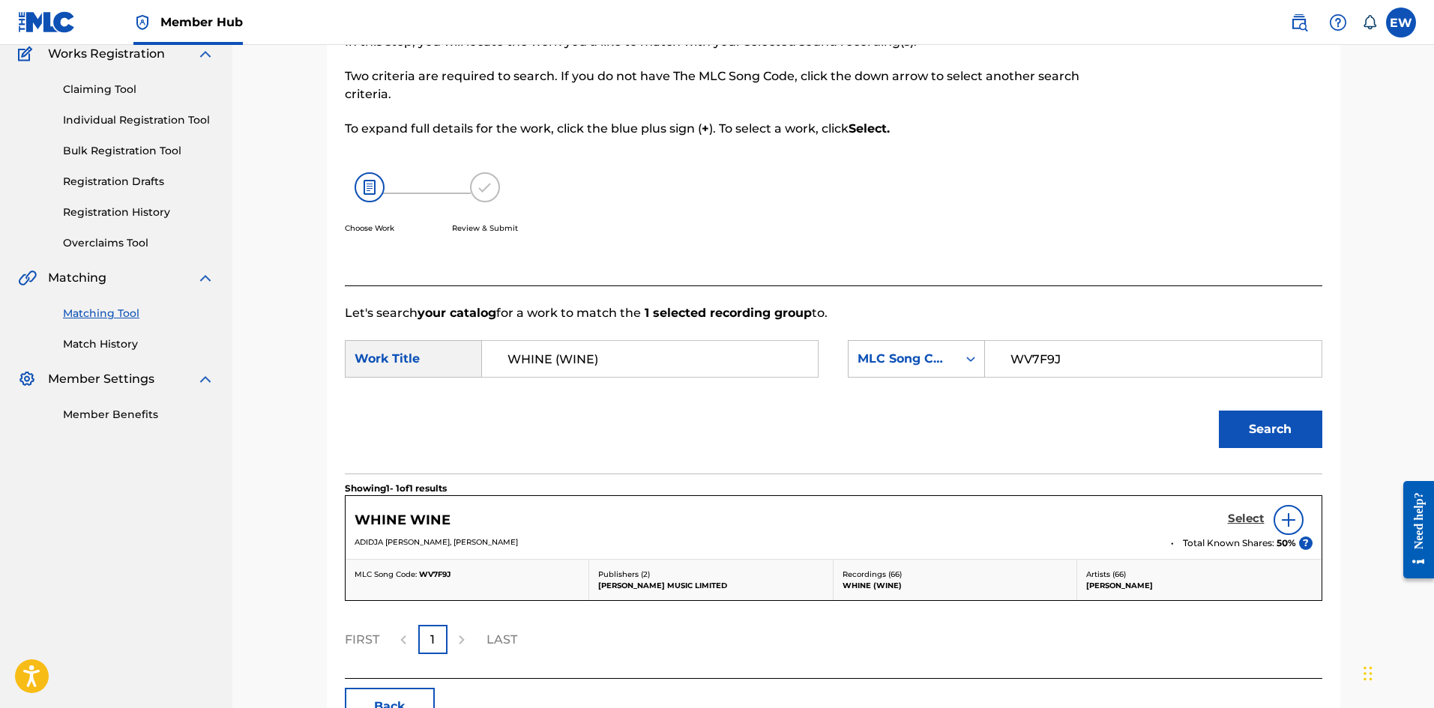
click at [1237, 521] on h5 "Select" at bounding box center [1246, 519] width 37 height 14
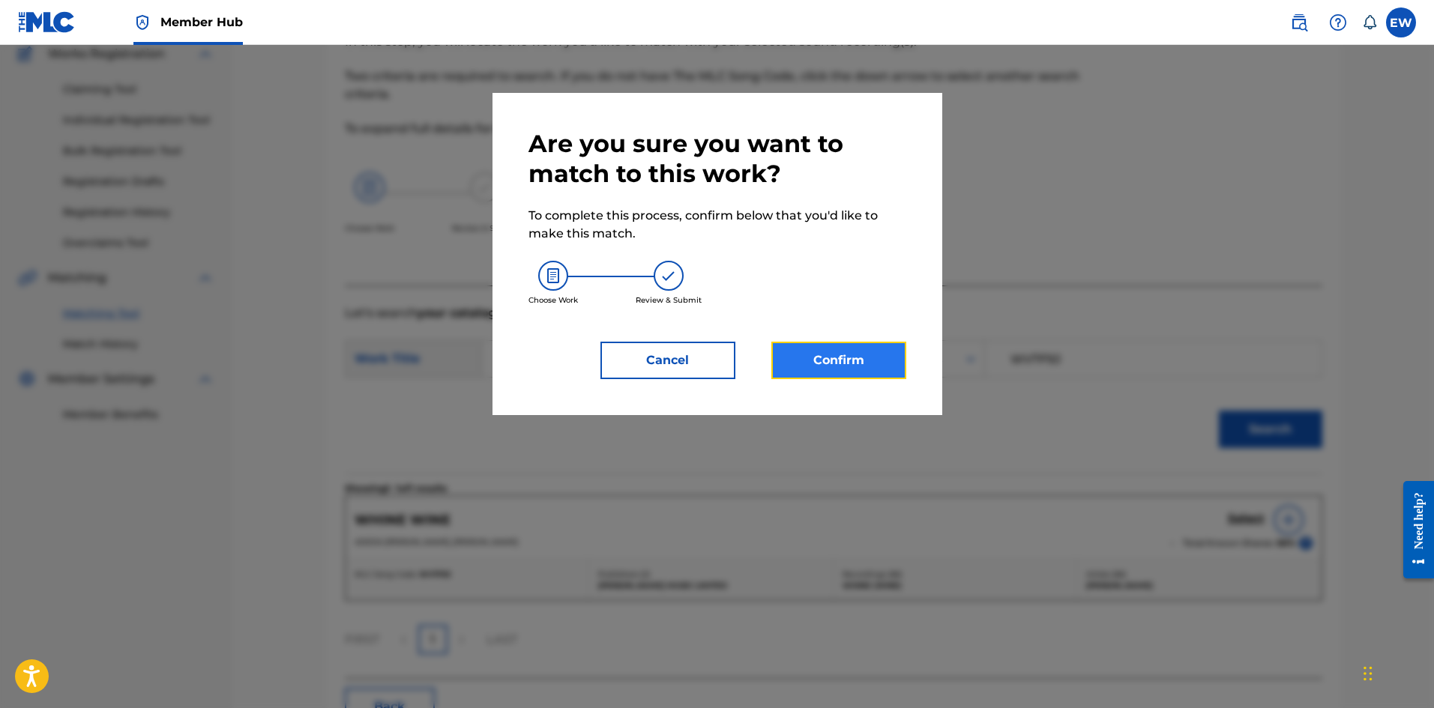
click at [876, 373] on button "Confirm" at bounding box center [838, 360] width 135 height 37
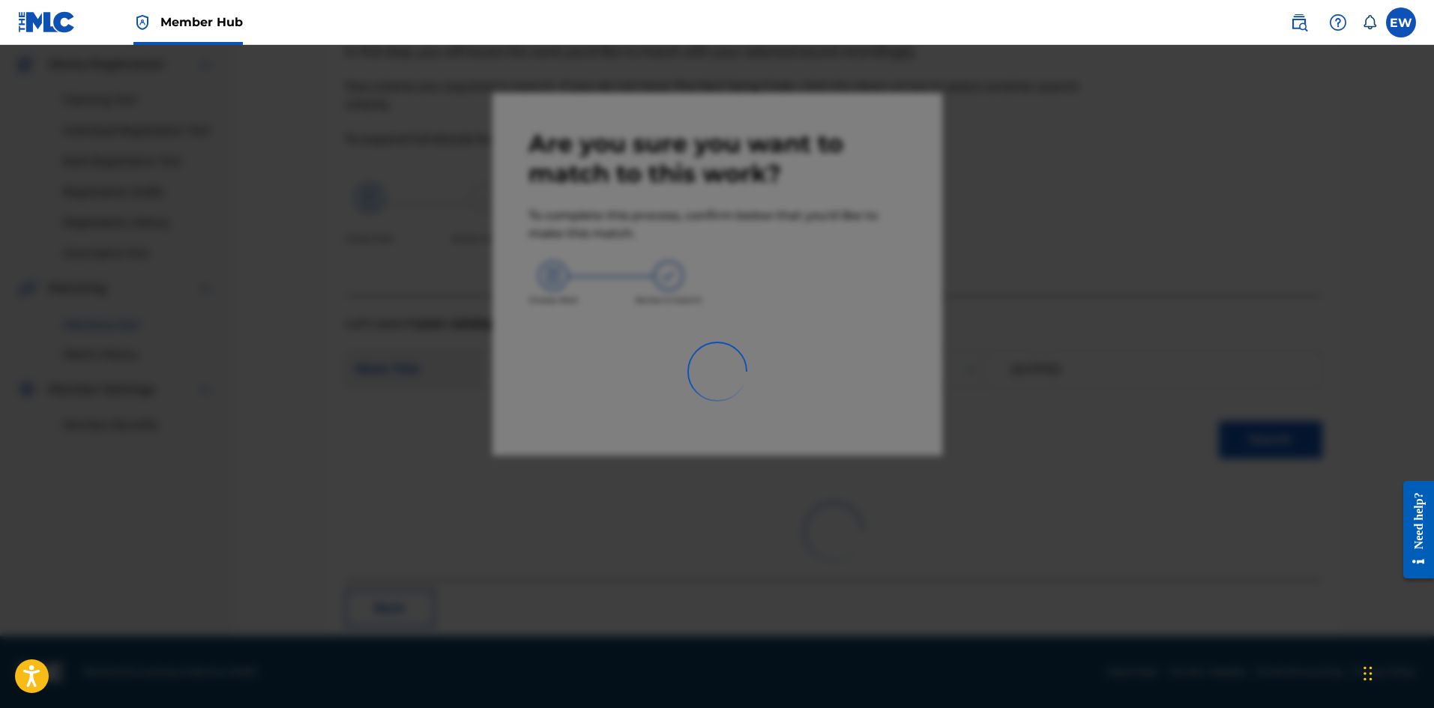
scroll to position [36, 0]
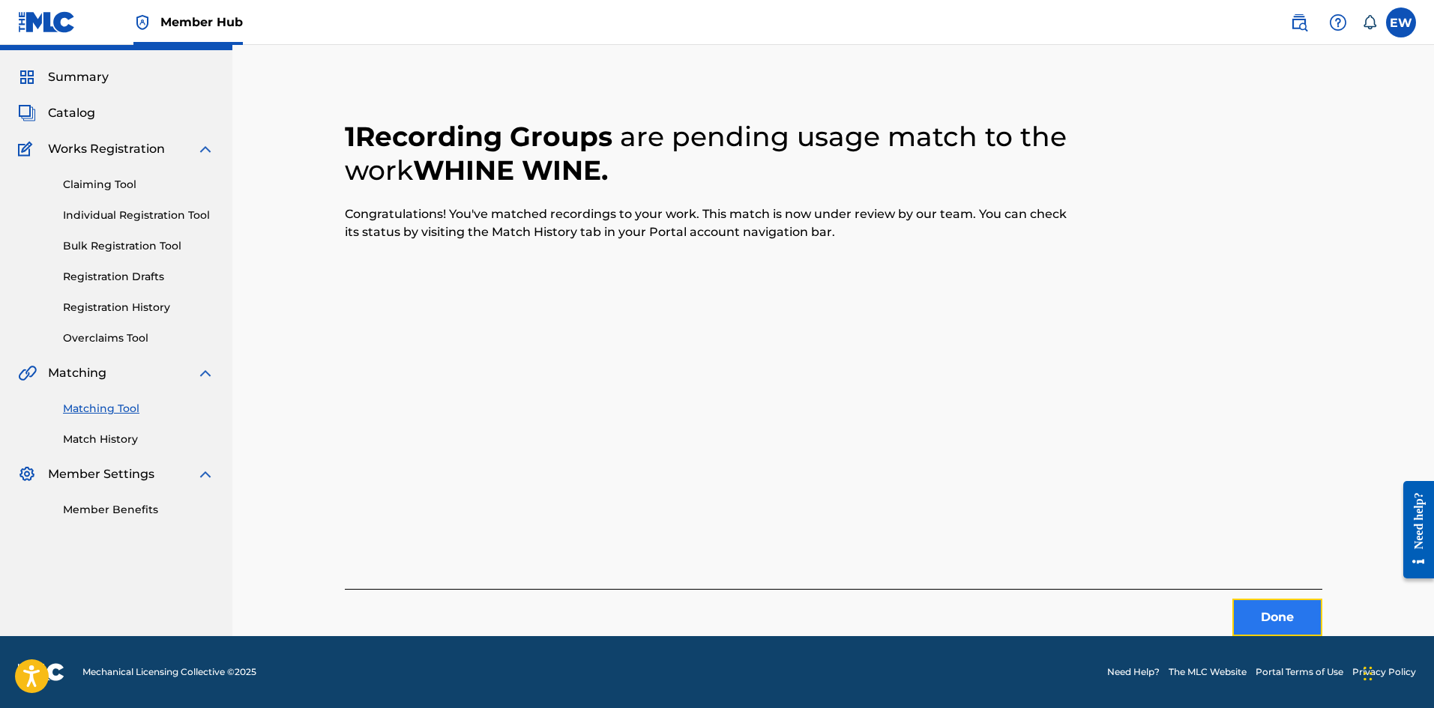
click at [1257, 616] on button "Done" at bounding box center [1277, 617] width 90 height 37
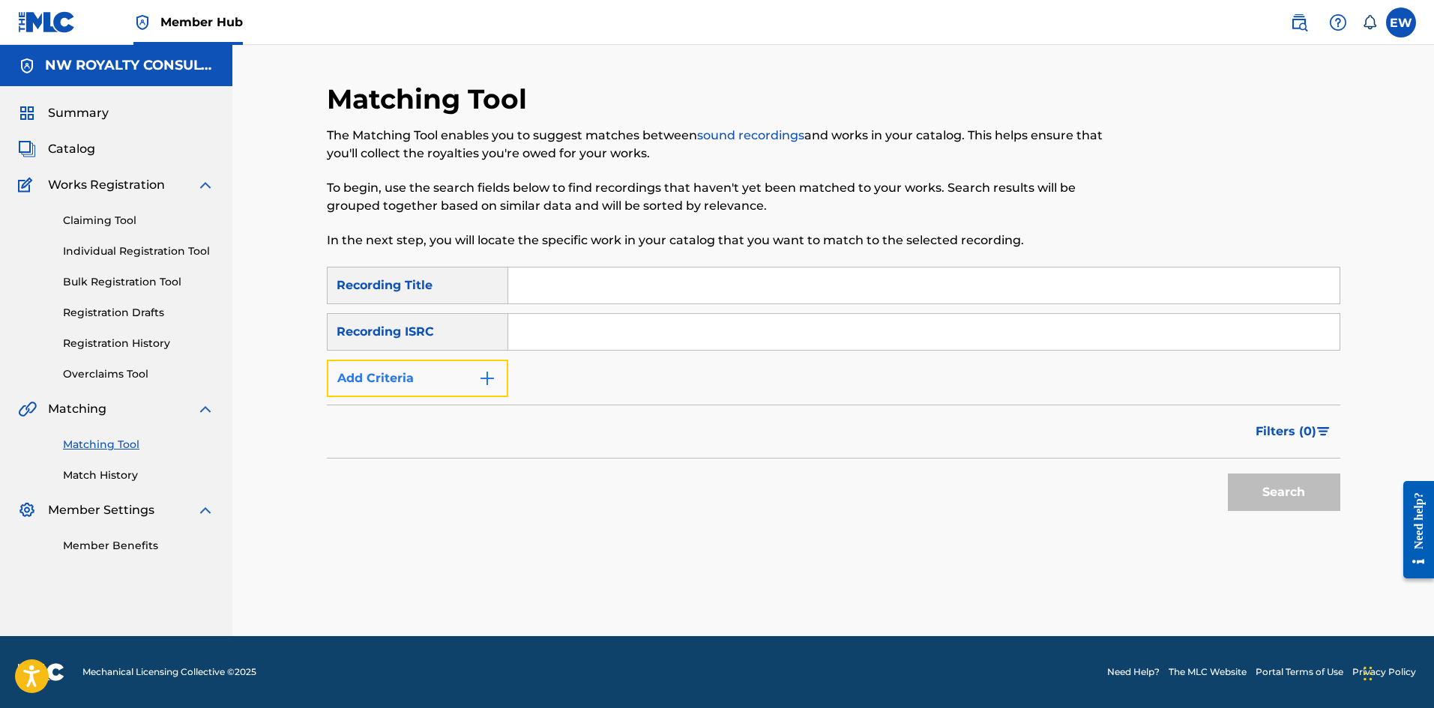
click at [400, 372] on button "Add Criteria" at bounding box center [417, 378] width 181 height 37
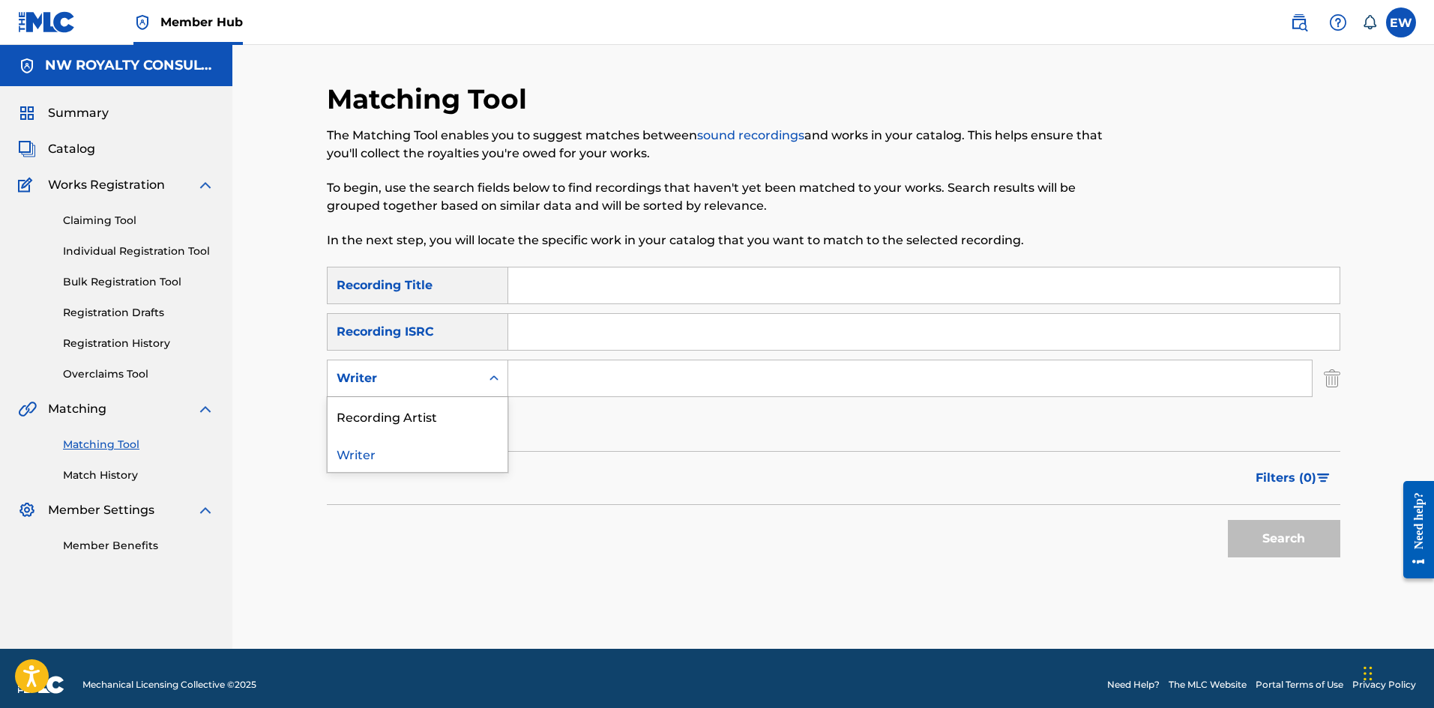
click at [399, 373] on div "Writer" at bounding box center [404, 379] width 135 height 18
drag, startPoint x: 403, startPoint y: 420, endPoint x: 474, endPoint y: 398, distance: 74.0
click at [416, 414] on div "Recording Artist" at bounding box center [418, 415] width 180 height 37
click at [579, 388] on input "Search Form" at bounding box center [909, 379] width 803 height 36
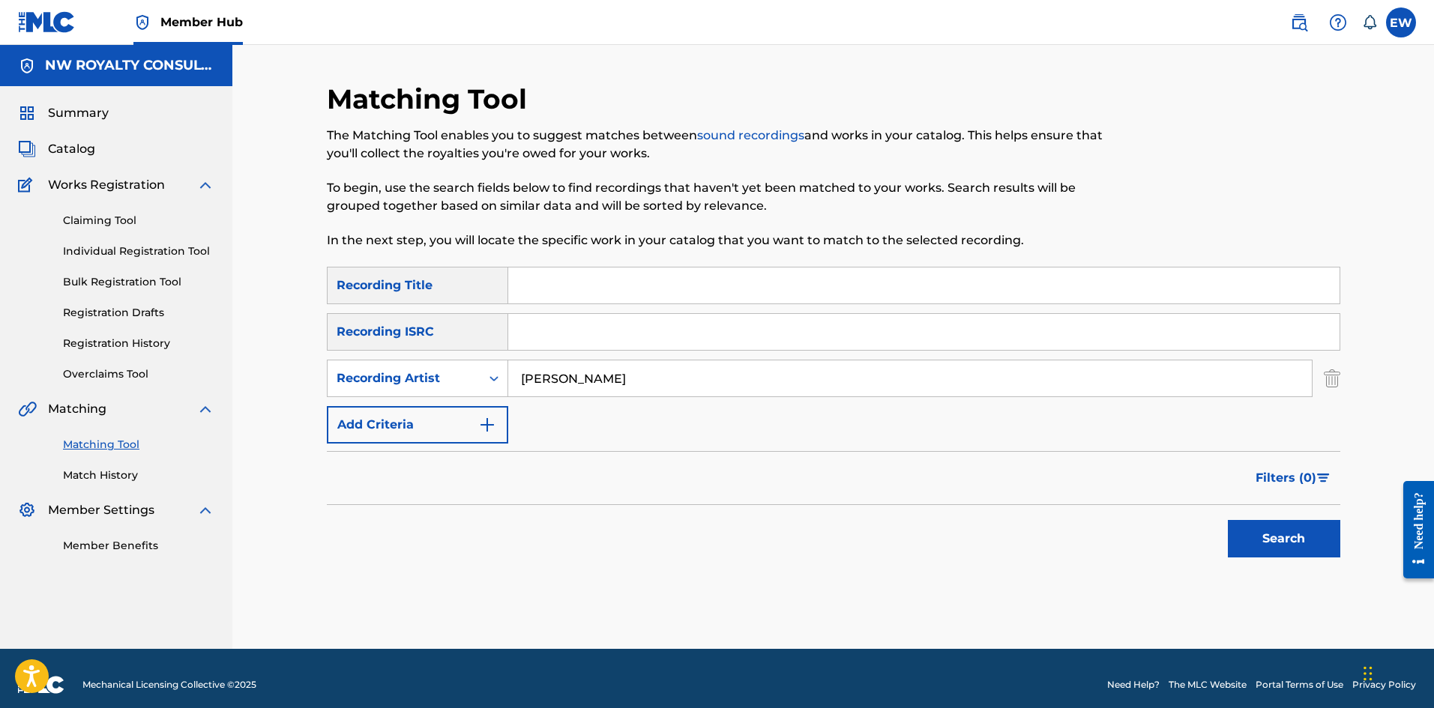
type input "[PERSON_NAME]"
click at [708, 276] on input "Search Form" at bounding box center [923, 286] width 831 height 36
type input "WINE LOW"
click at [1270, 546] on button "Search" at bounding box center [1284, 538] width 112 height 37
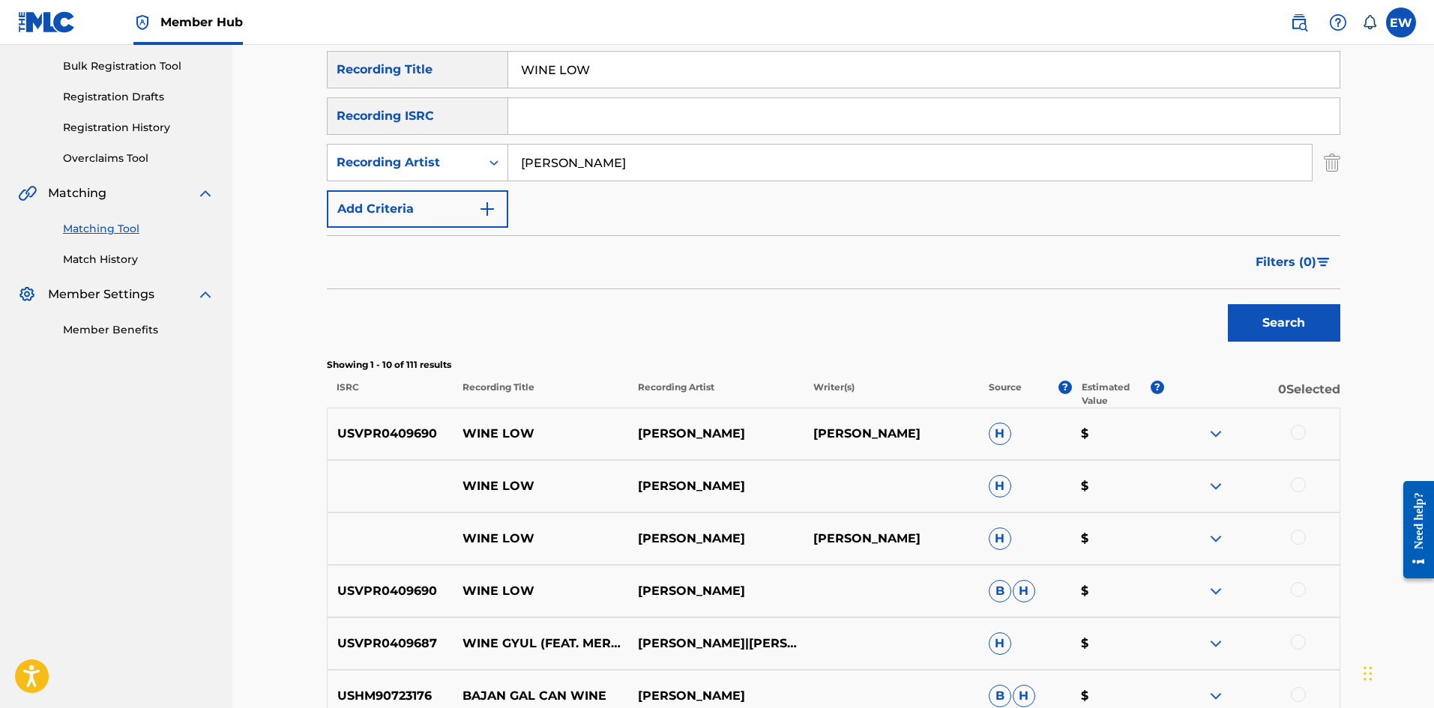
scroll to position [225, 0]
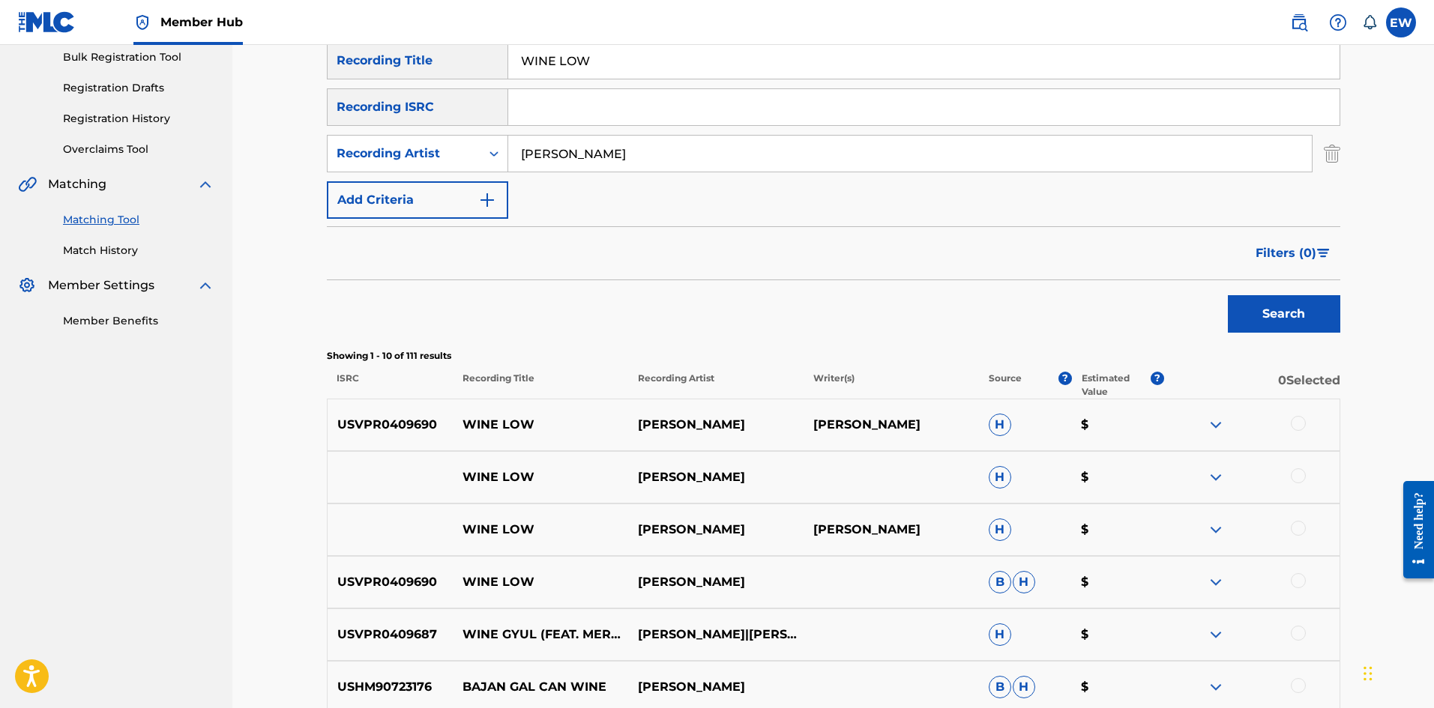
click at [1294, 426] on div at bounding box center [1298, 423] width 15 height 15
click at [1296, 474] on div at bounding box center [1298, 475] width 15 height 15
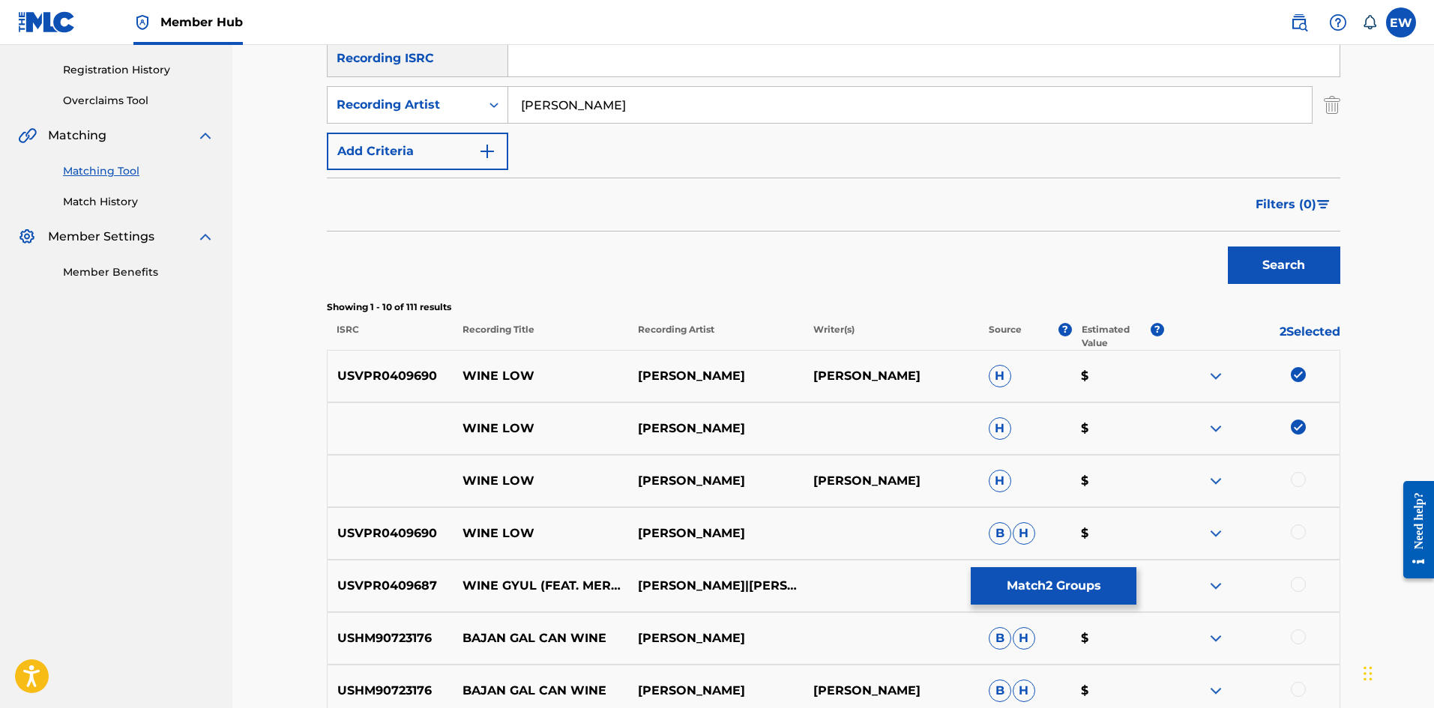
scroll to position [300, 0]
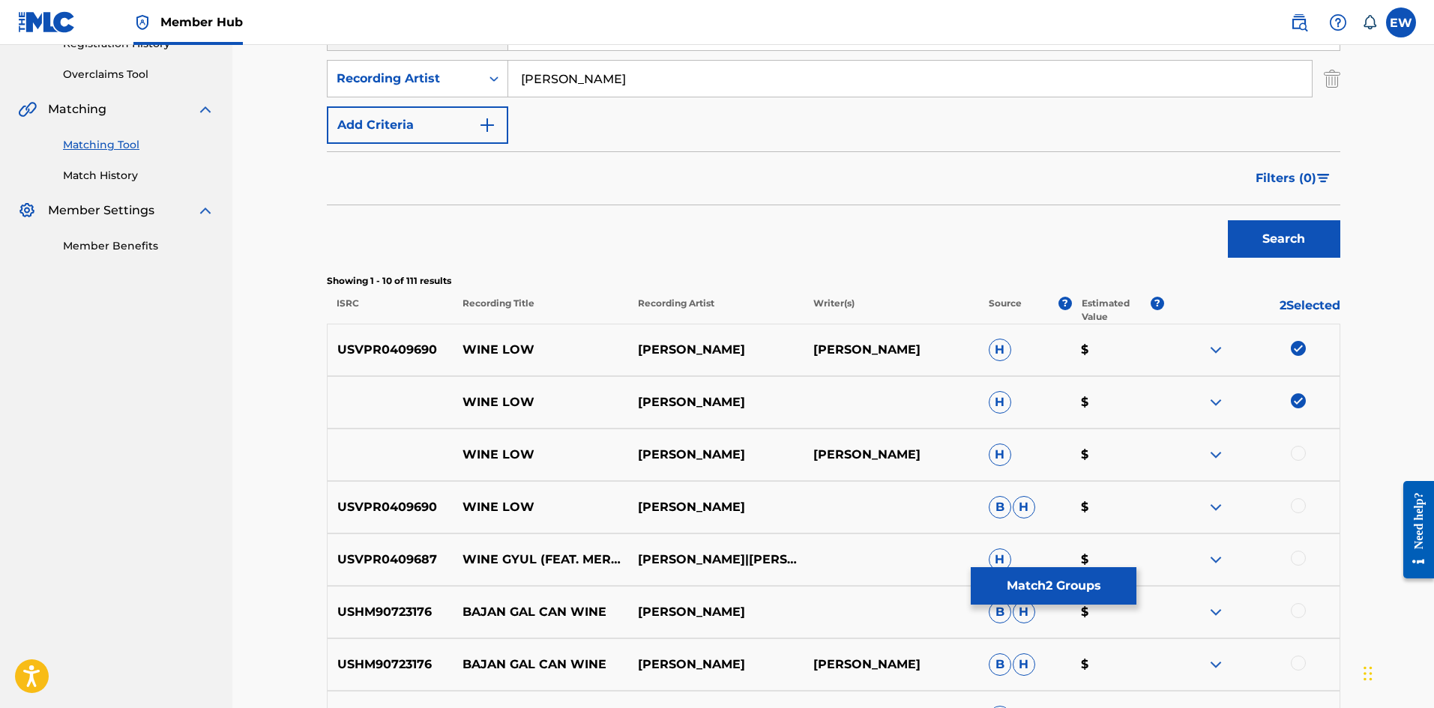
click at [1292, 457] on div at bounding box center [1298, 453] width 15 height 15
click at [1288, 506] on div at bounding box center [1251, 507] width 175 height 18
click at [1303, 504] on div at bounding box center [1298, 505] width 15 height 15
click at [1046, 581] on button "Match 4 Groups" at bounding box center [1054, 585] width 166 height 37
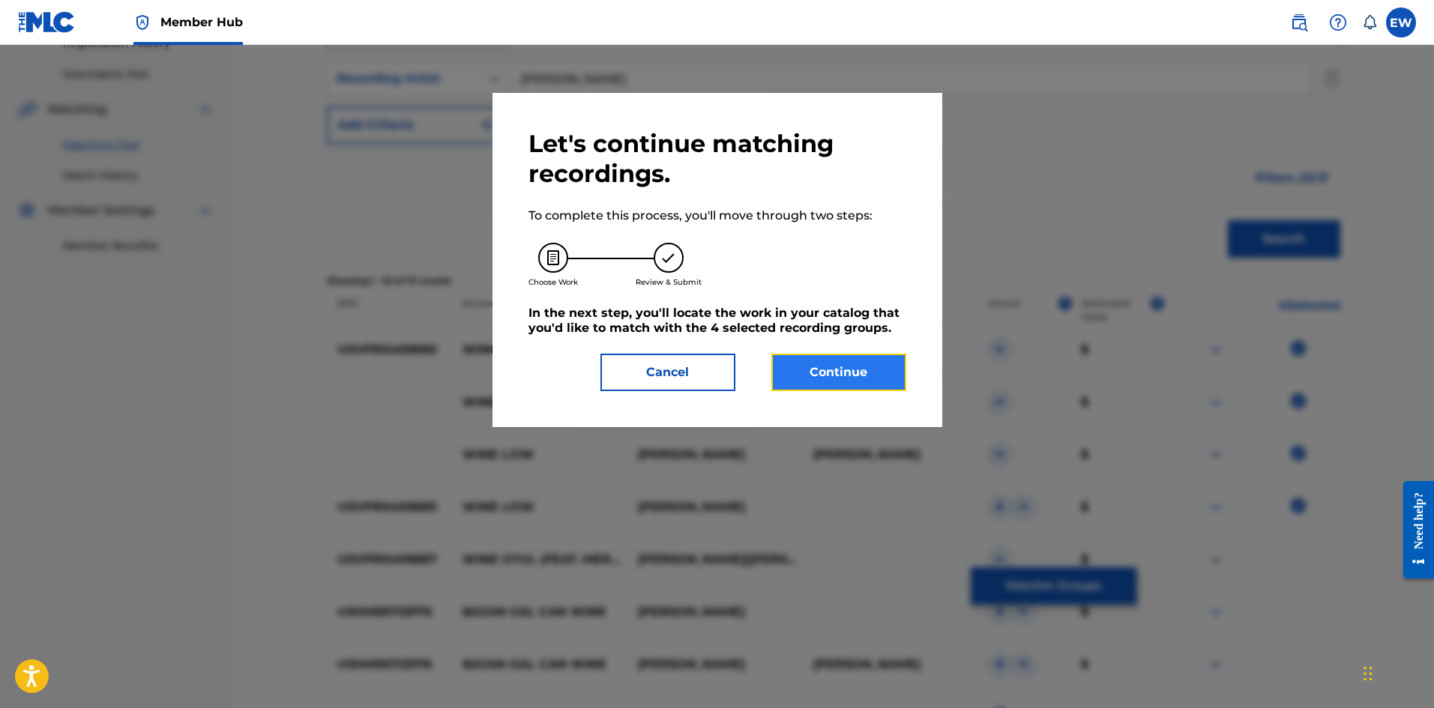
click at [807, 367] on button "Continue" at bounding box center [838, 372] width 135 height 37
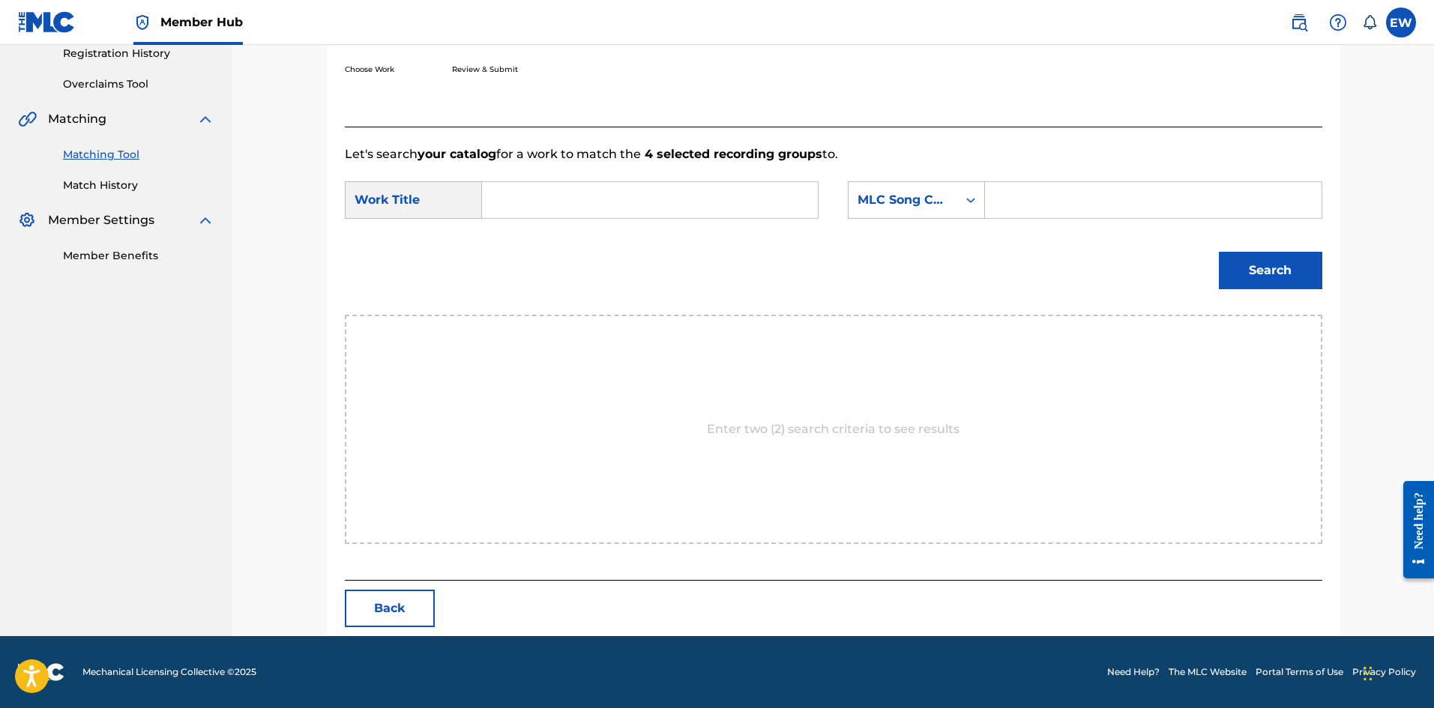
scroll to position [290, 0]
click at [594, 217] on input "Search Form" at bounding box center [650, 200] width 310 height 36
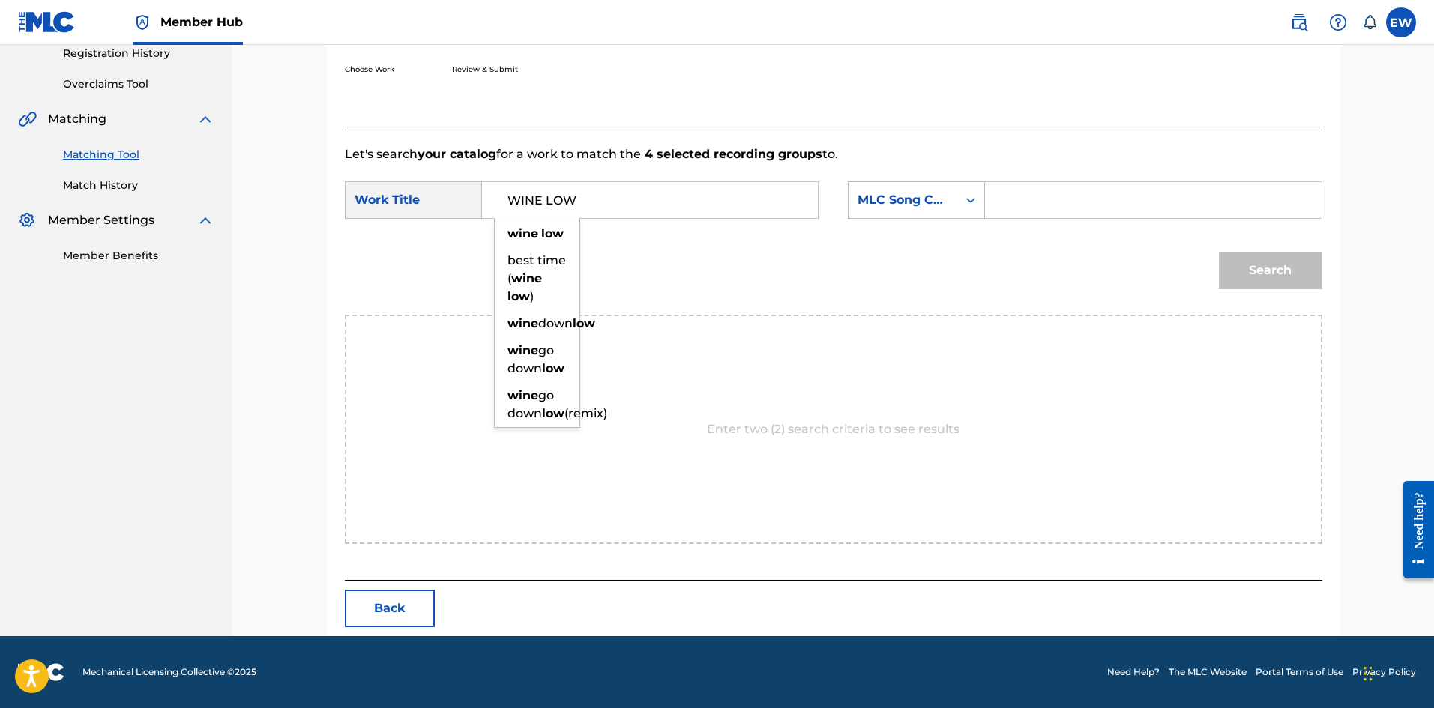
type input "WINE LOW"
click at [1123, 201] on input "Search Form" at bounding box center [1153, 200] width 310 height 36
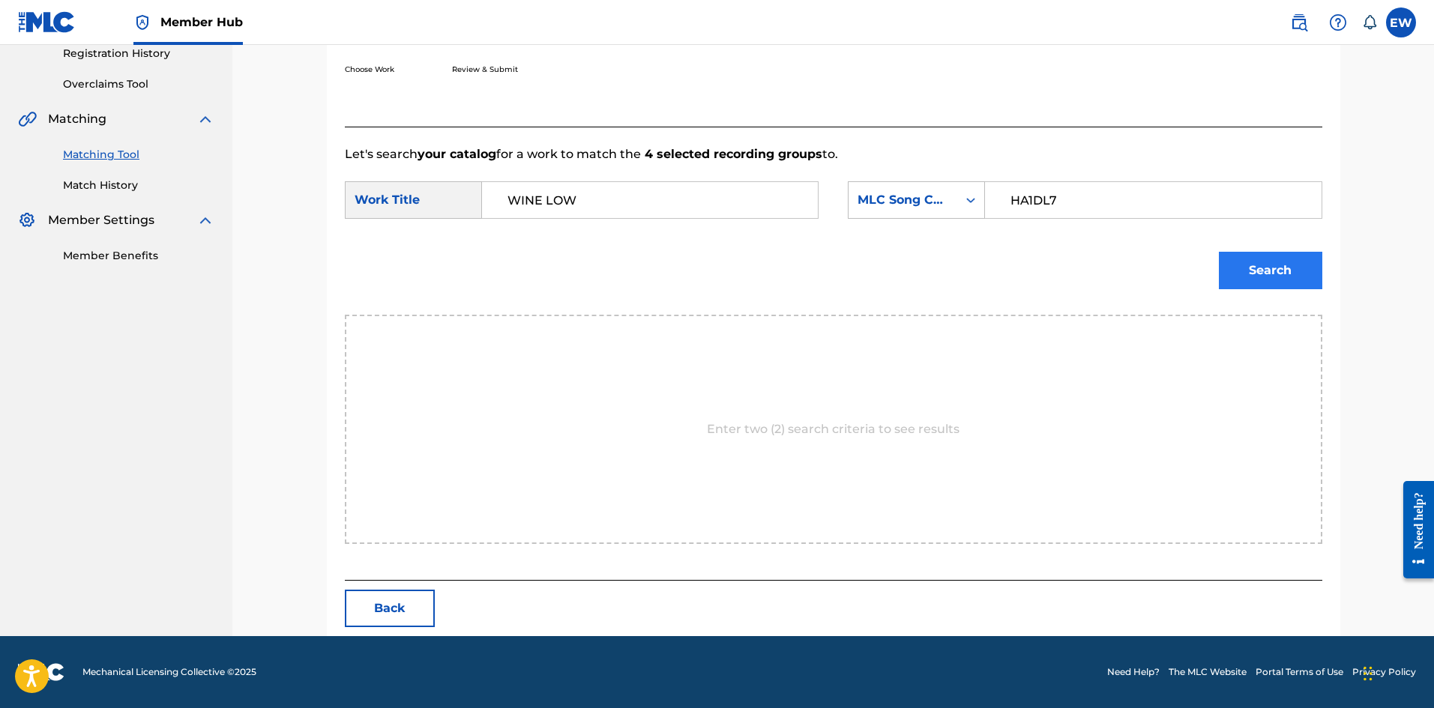
type input "HA1DL7"
click at [1242, 271] on button "Search" at bounding box center [1270, 270] width 103 height 37
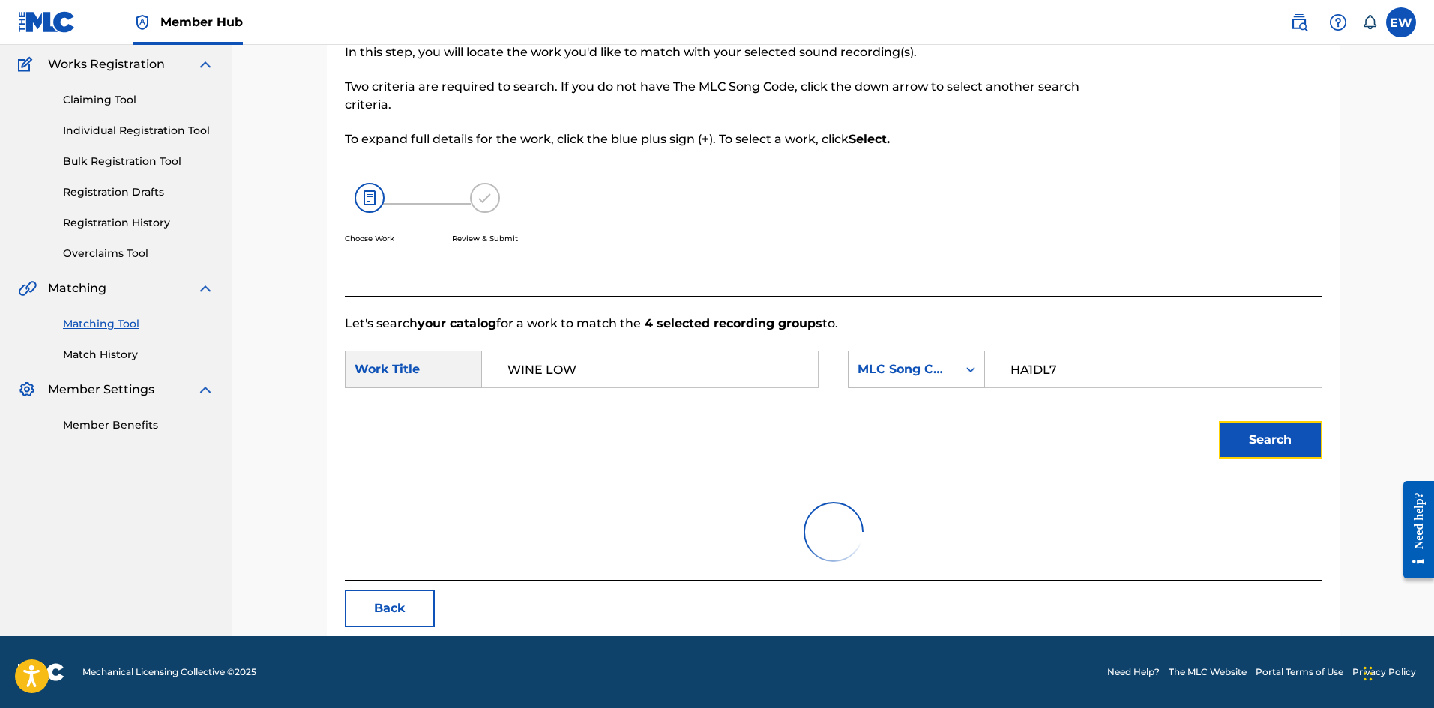
scroll to position [56, 0]
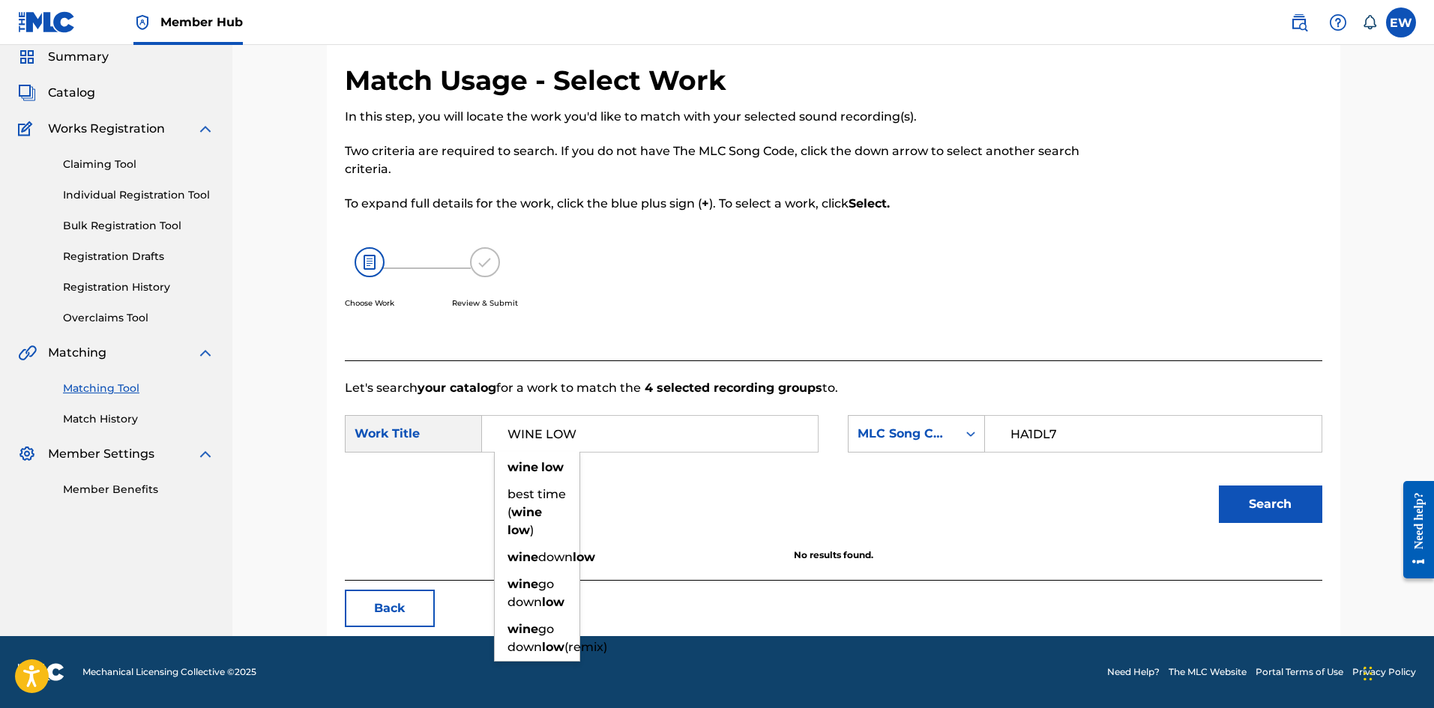
drag, startPoint x: 653, startPoint y: 445, endPoint x: 324, endPoint y: 451, distance: 329.1
click at [342, 450] on div "Match Usage - Select Work In this step, you will locate the work you'd like to …" at bounding box center [833, 350] width 1013 height 573
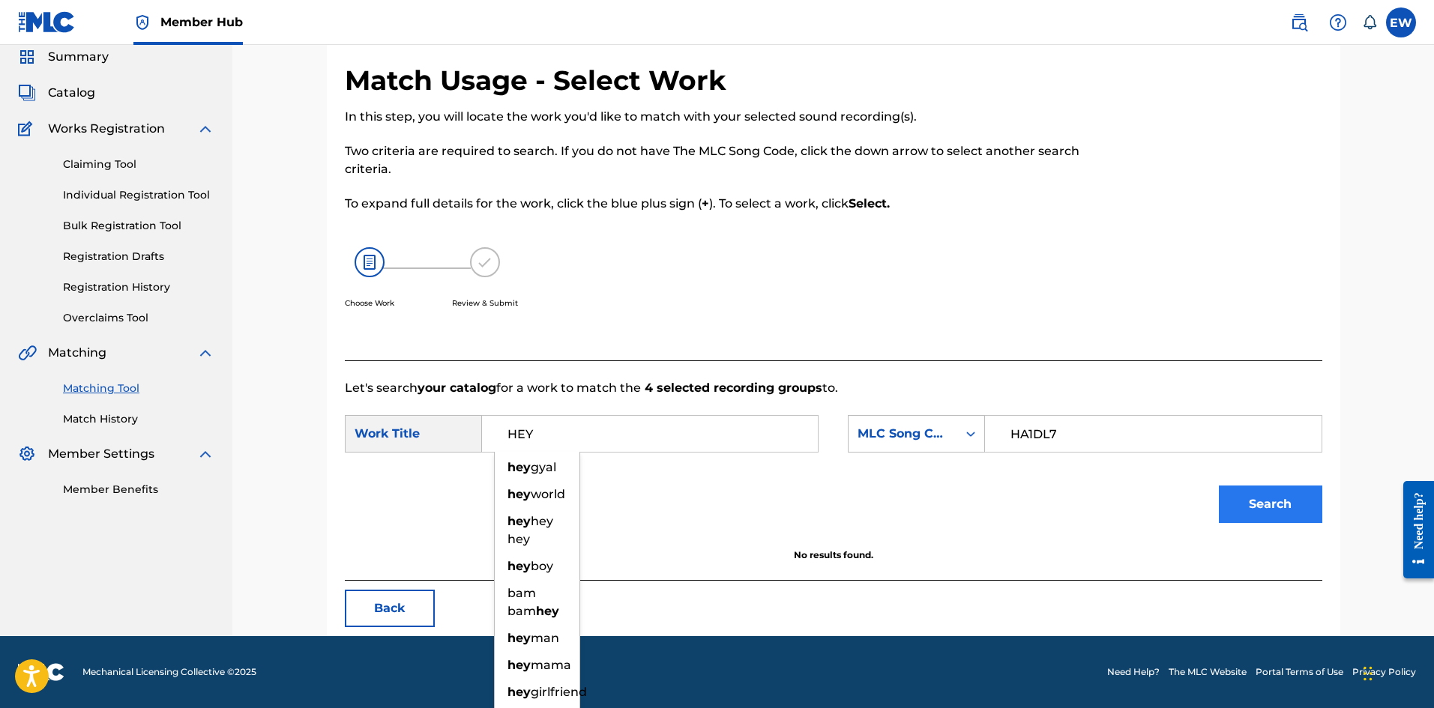
type input "HEY"
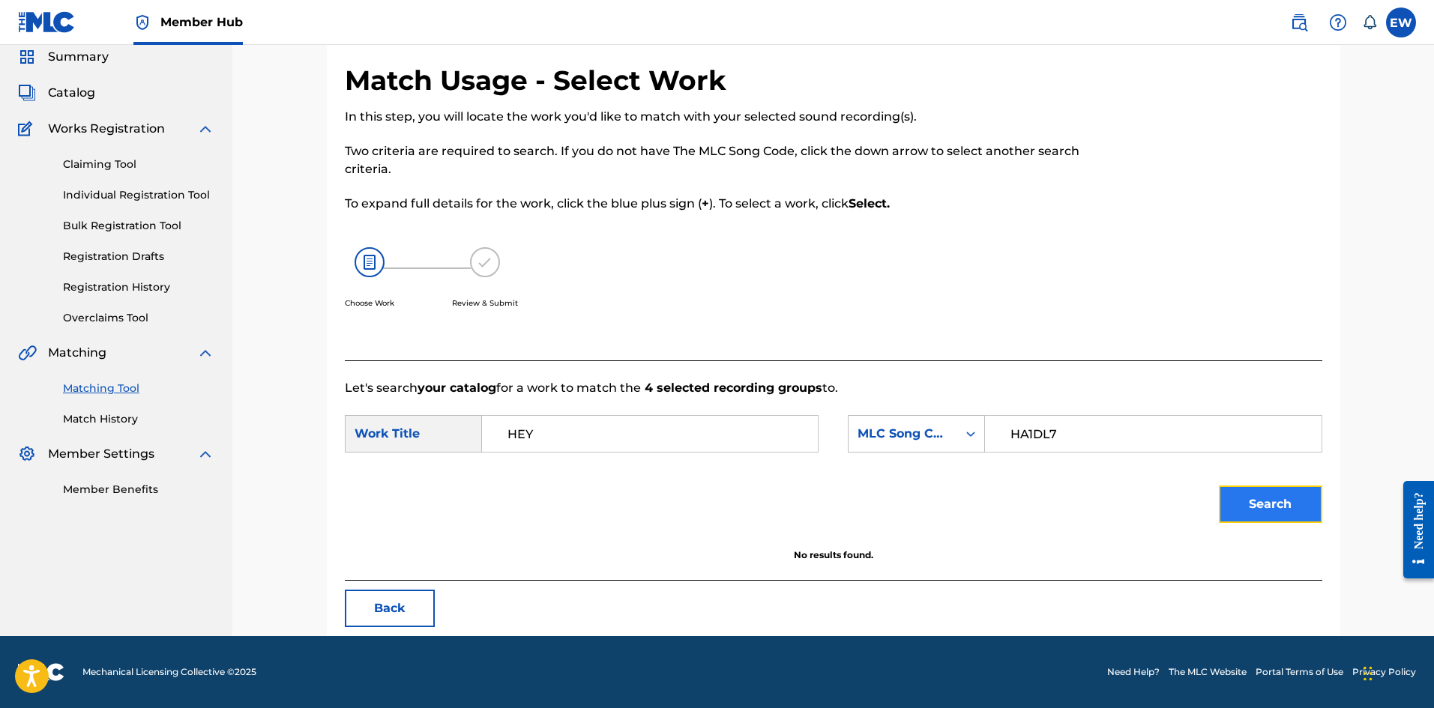
click at [1235, 500] on button "Search" at bounding box center [1270, 504] width 103 height 37
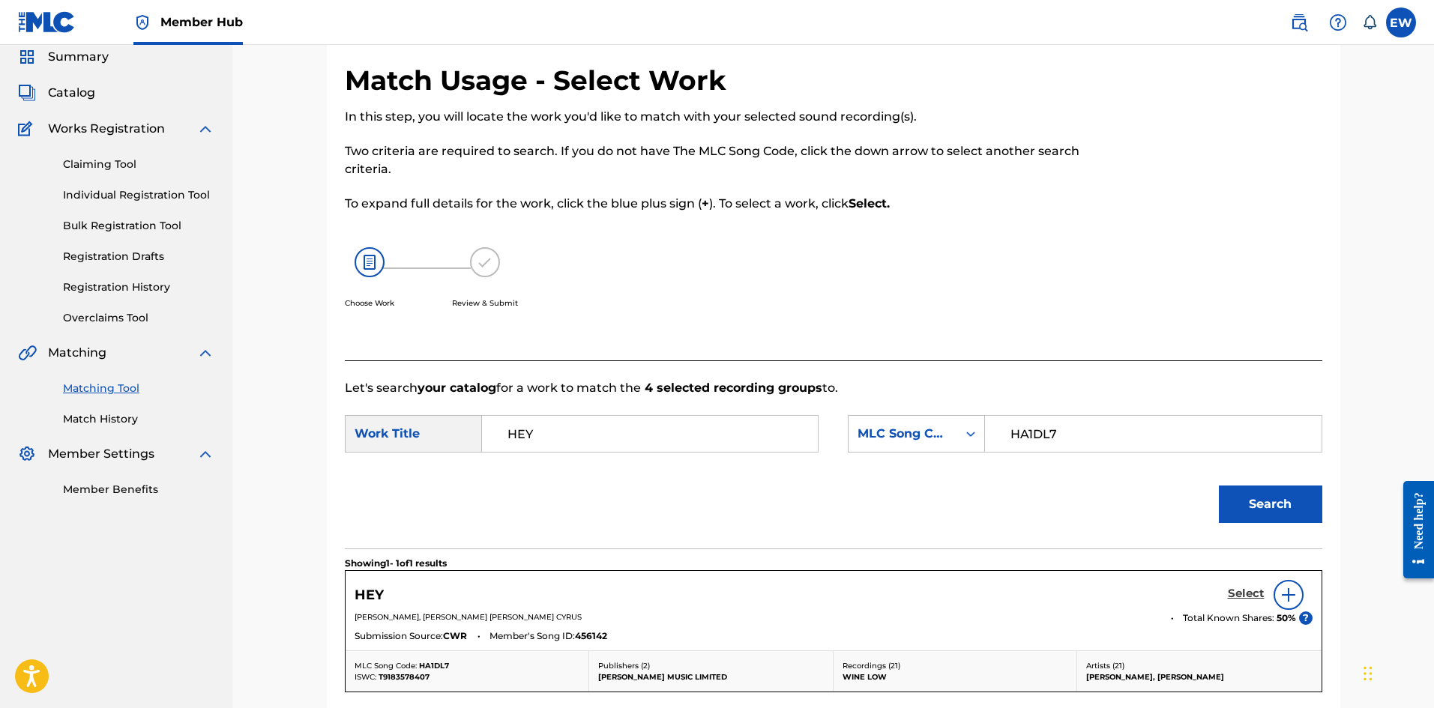
click at [1236, 594] on h5 "Select" at bounding box center [1246, 594] width 37 height 14
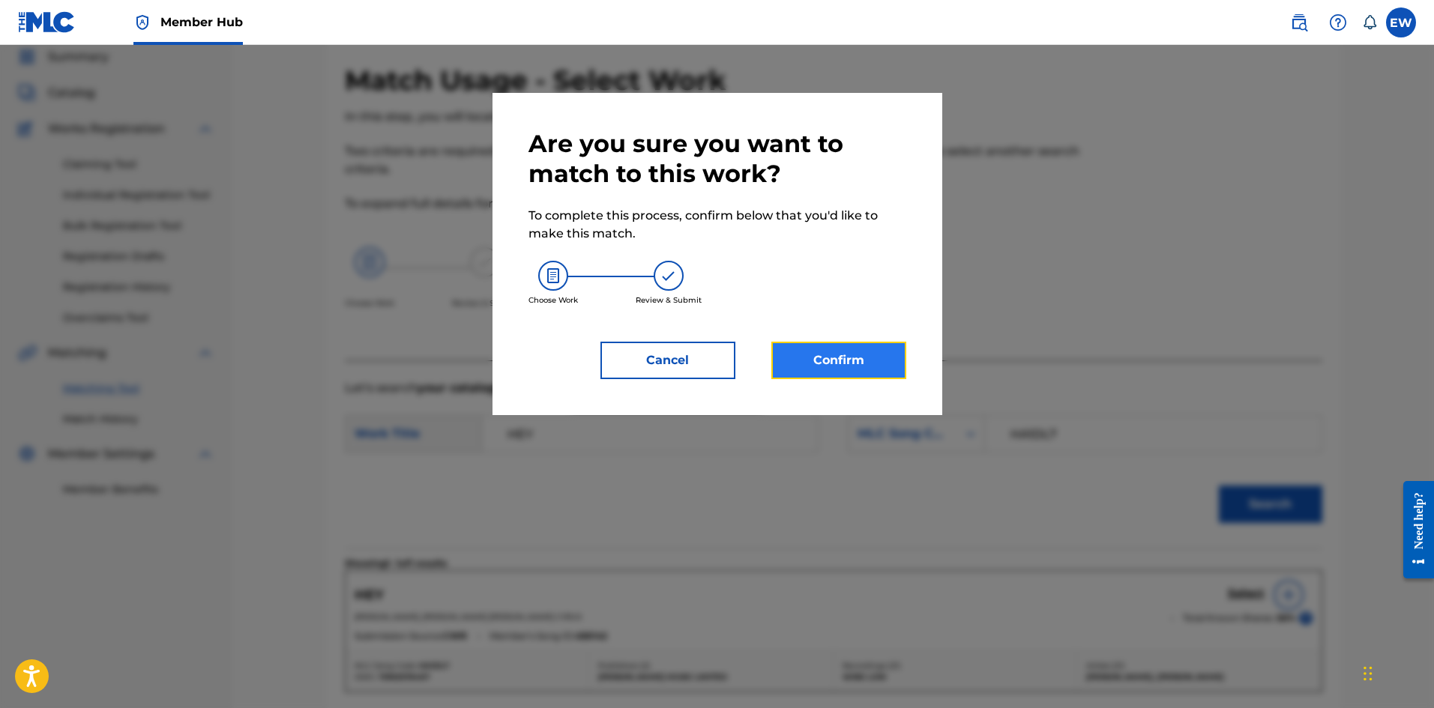
click at [843, 359] on button "Confirm" at bounding box center [838, 360] width 135 height 37
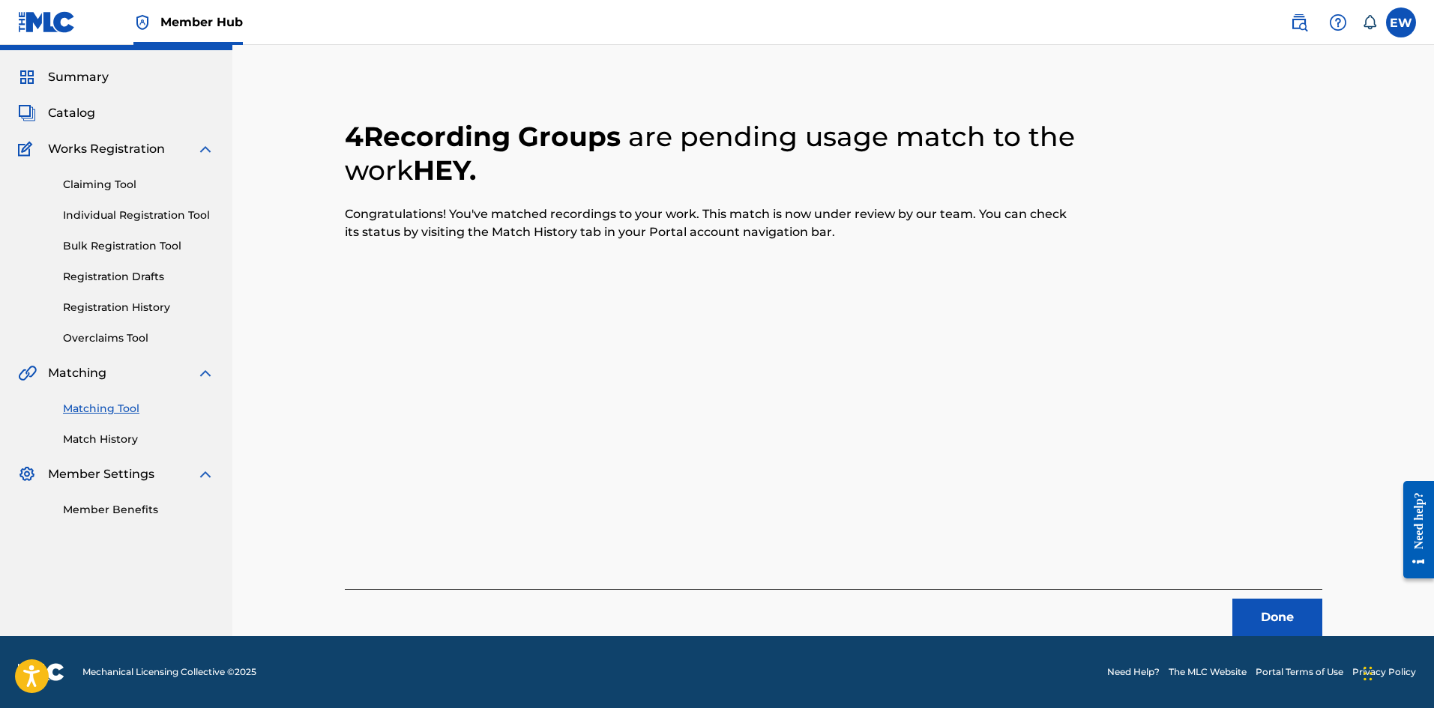
scroll to position [36, 0]
drag, startPoint x: 1251, startPoint y: 624, endPoint x: 1438, endPoint y: 657, distance: 190.3
click at [1259, 619] on button "Done" at bounding box center [1277, 617] width 90 height 37
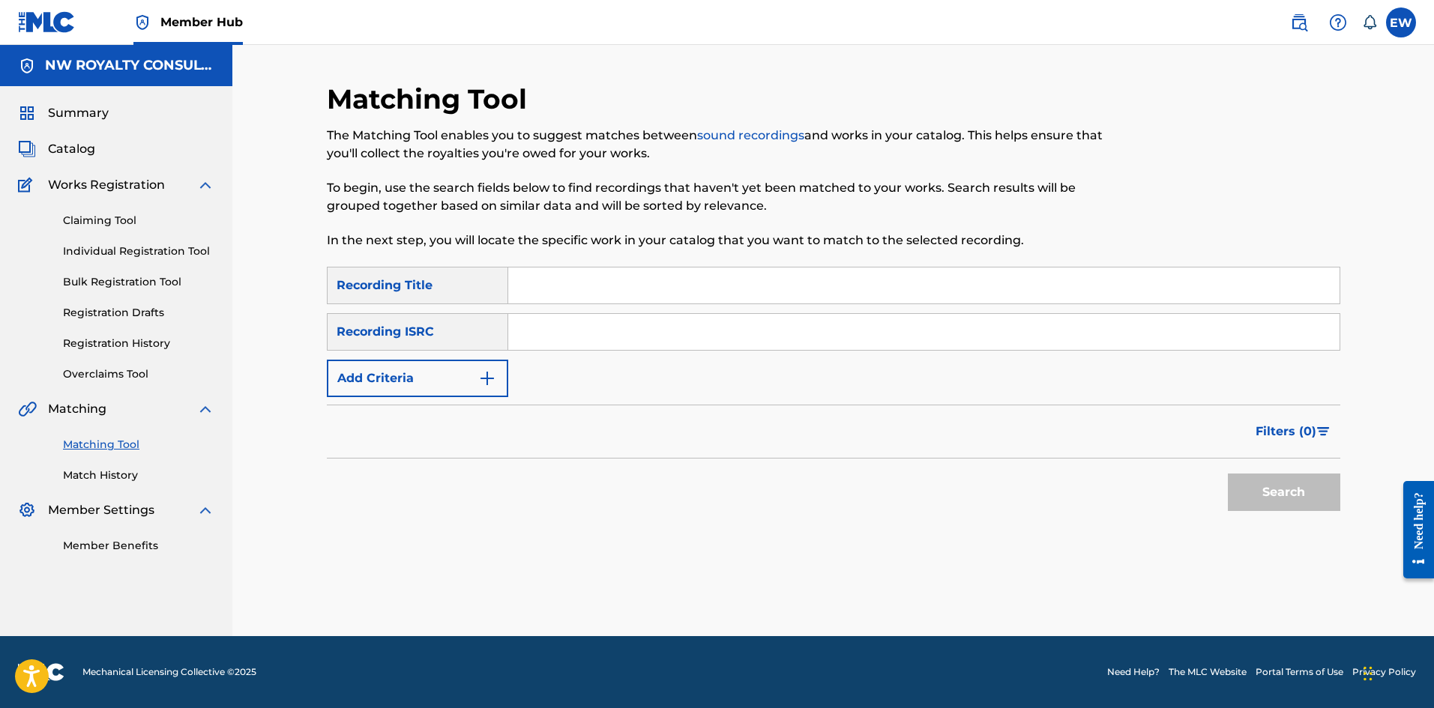
scroll to position [0, 0]
click at [497, 358] on div "SearchWithCriteriace9246af-2037-49ec-b288-5cb02de71458 Recording Title SearchWi…" at bounding box center [833, 332] width 1013 height 130
click at [402, 388] on button "Add Criteria" at bounding box center [417, 378] width 181 height 37
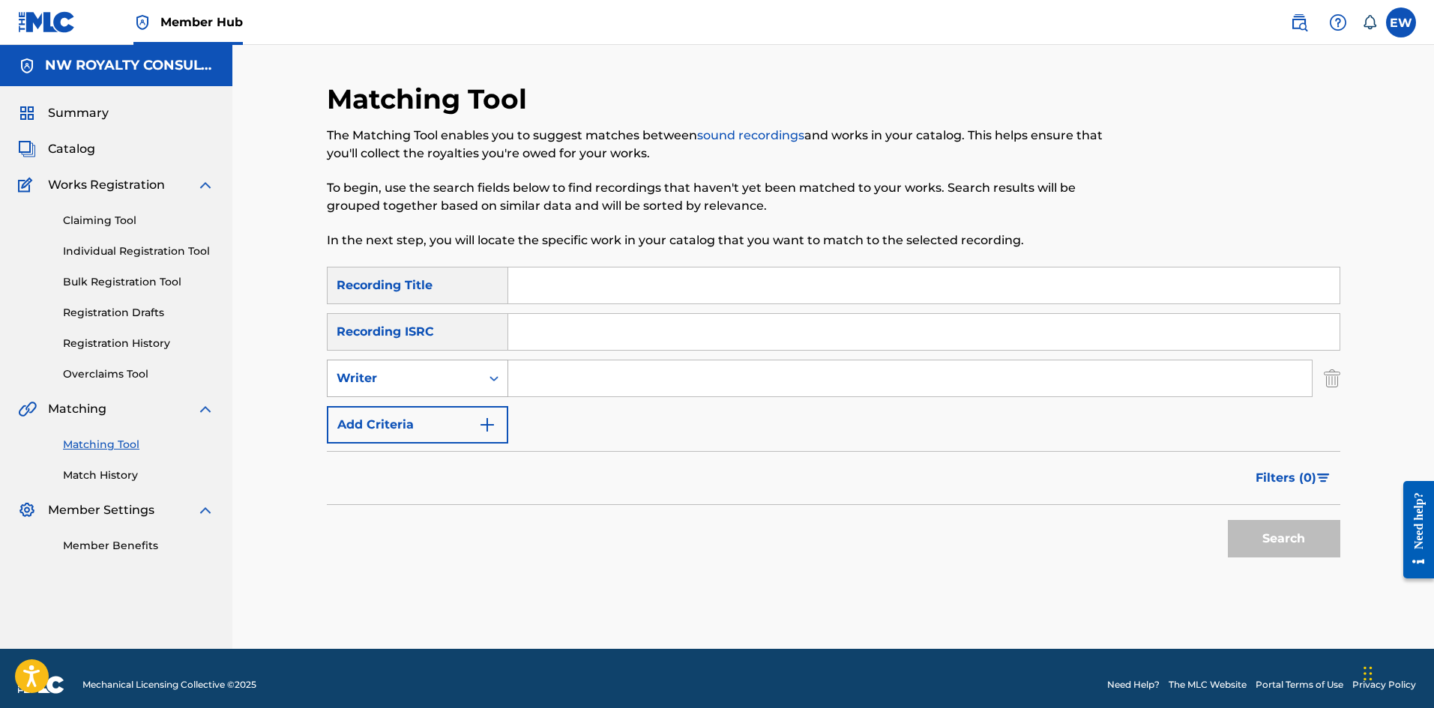
click at [402, 384] on div "Writer" at bounding box center [404, 379] width 135 height 18
drag, startPoint x: 394, startPoint y: 429, endPoint x: 490, endPoint y: 404, distance: 100.0
click at [435, 420] on div "Recording Artist" at bounding box center [418, 415] width 180 height 37
click at [590, 392] on input "Search Form" at bounding box center [909, 379] width 803 height 36
type input "[PERSON_NAME]"
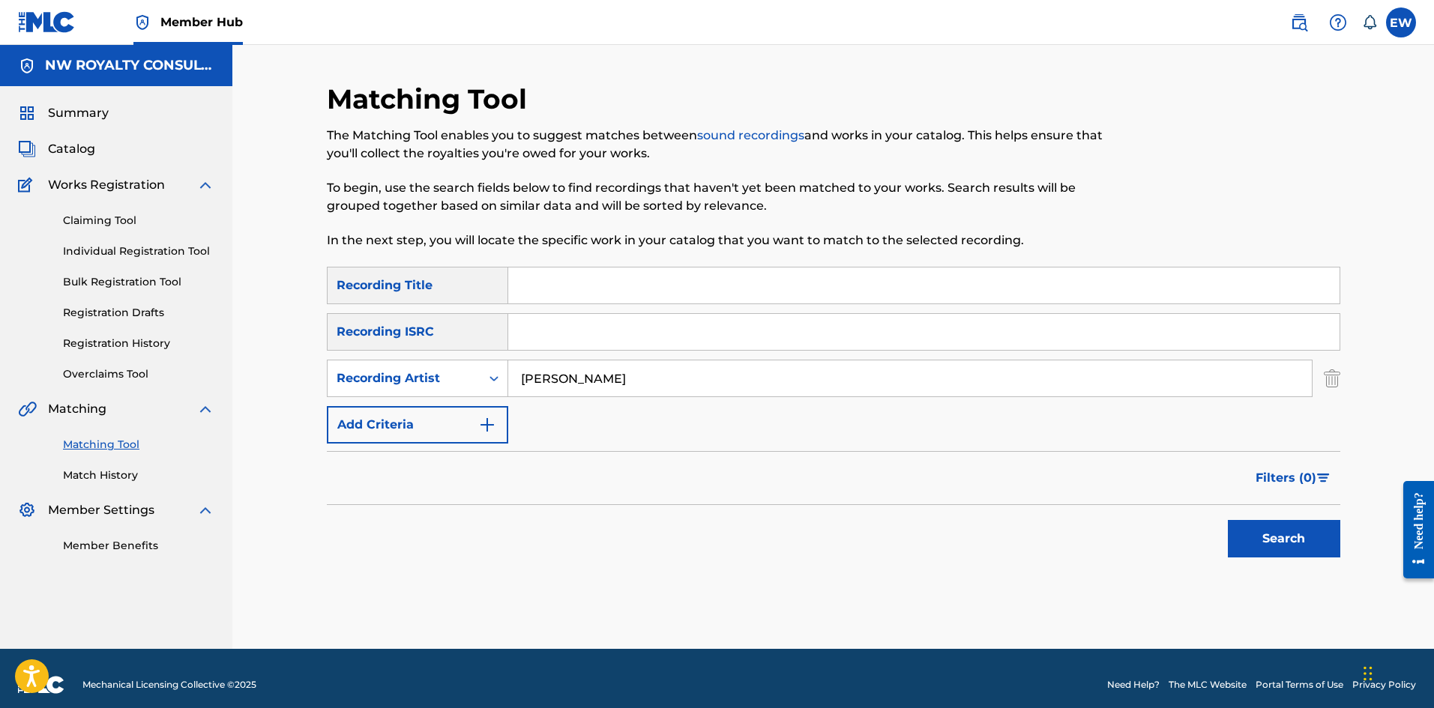
drag, startPoint x: 734, startPoint y: 293, endPoint x: 711, endPoint y: 291, distance: 22.6
click at [727, 293] on input "Search Form" at bounding box center [923, 286] width 831 height 36
type input "WITHOUT YOU"
click at [1261, 537] on button "Search" at bounding box center [1284, 538] width 112 height 37
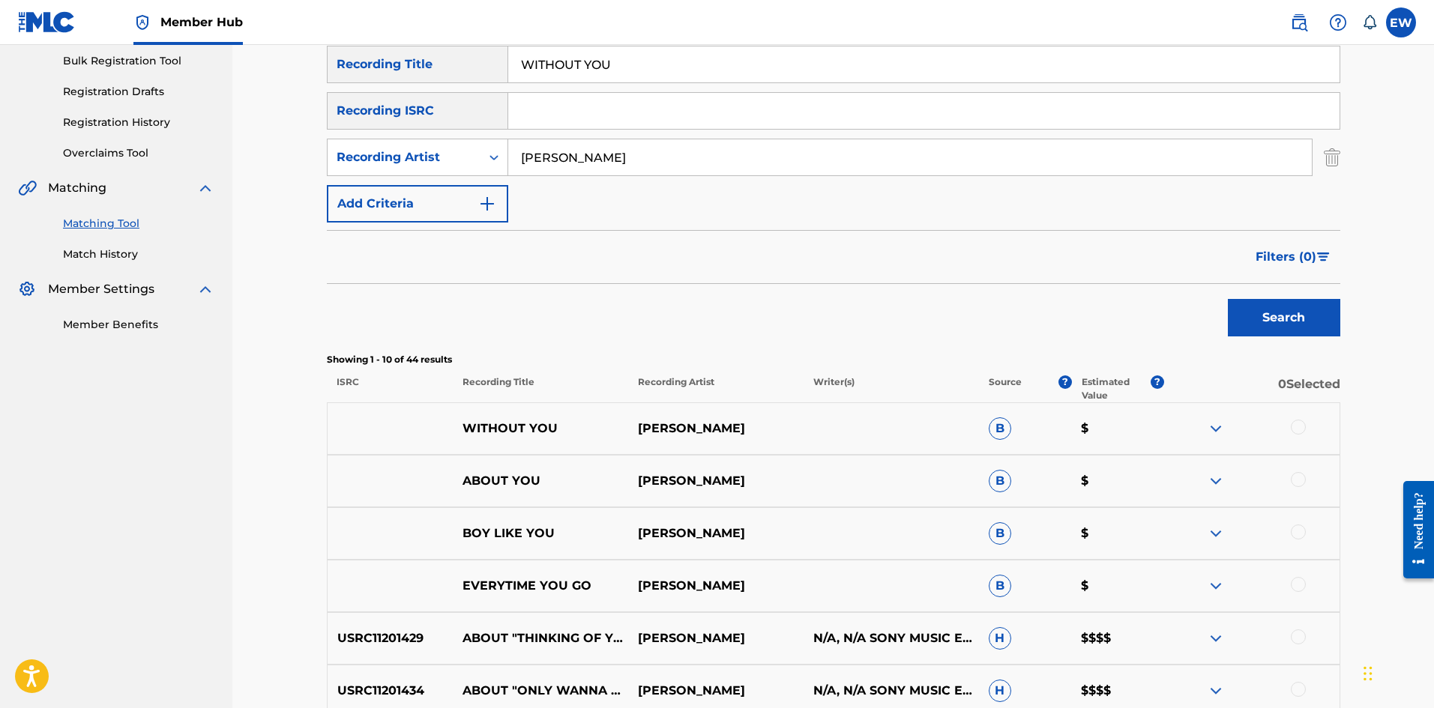
scroll to position [225, 0]
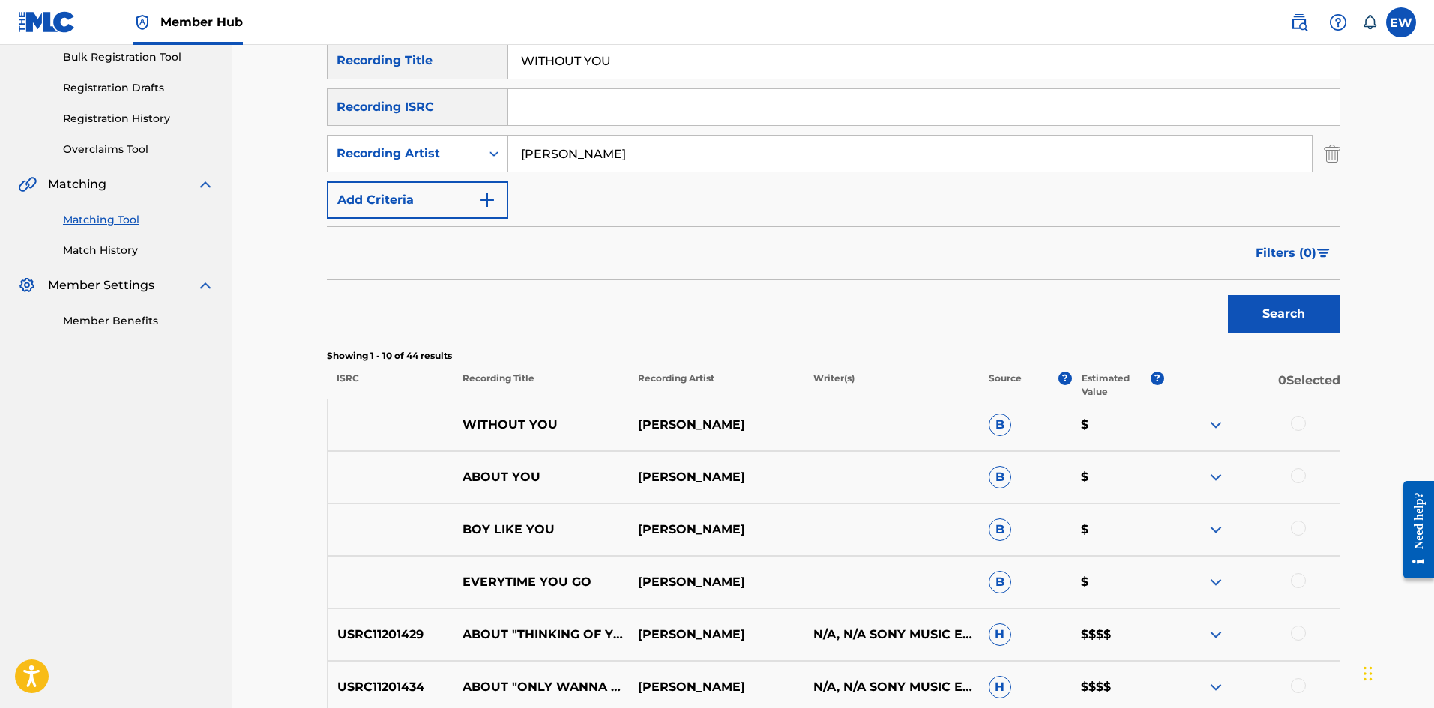
click at [1300, 417] on div at bounding box center [1298, 423] width 15 height 15
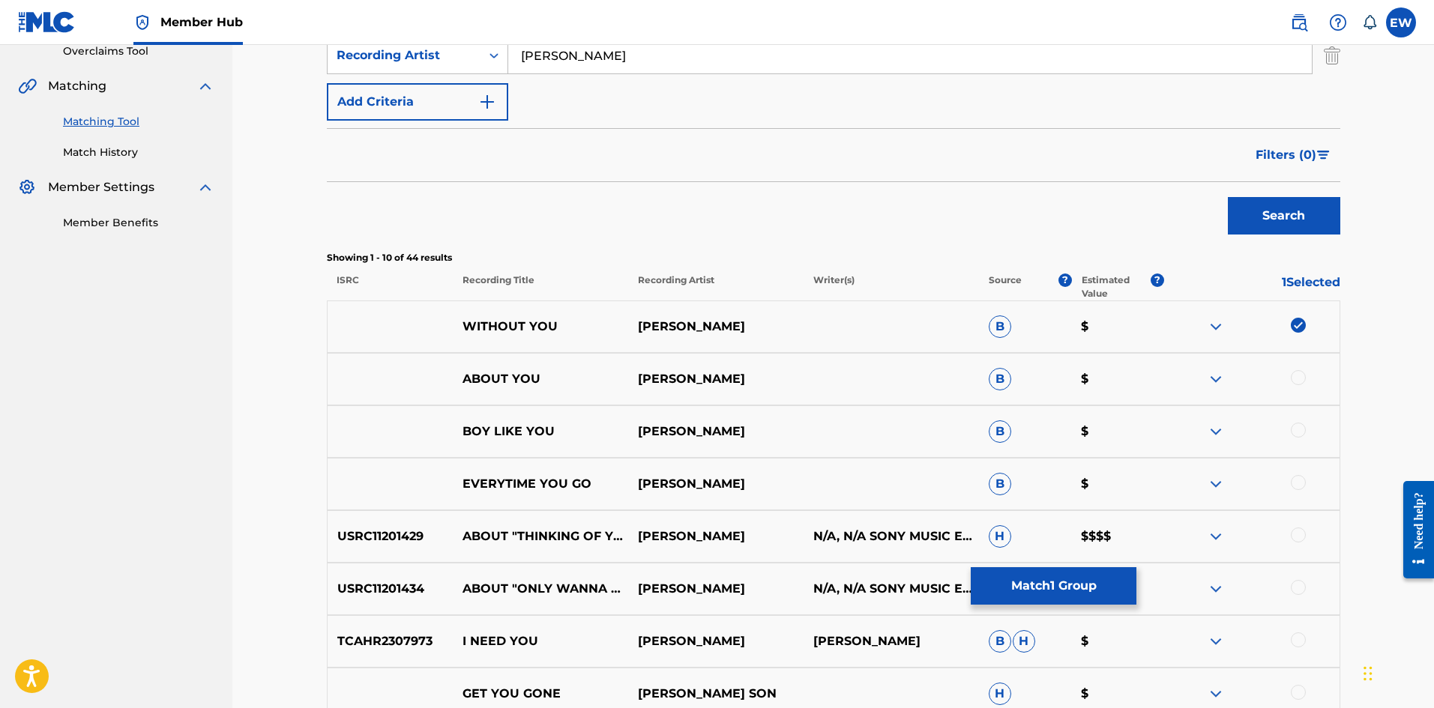
scroll to position [375, 0]
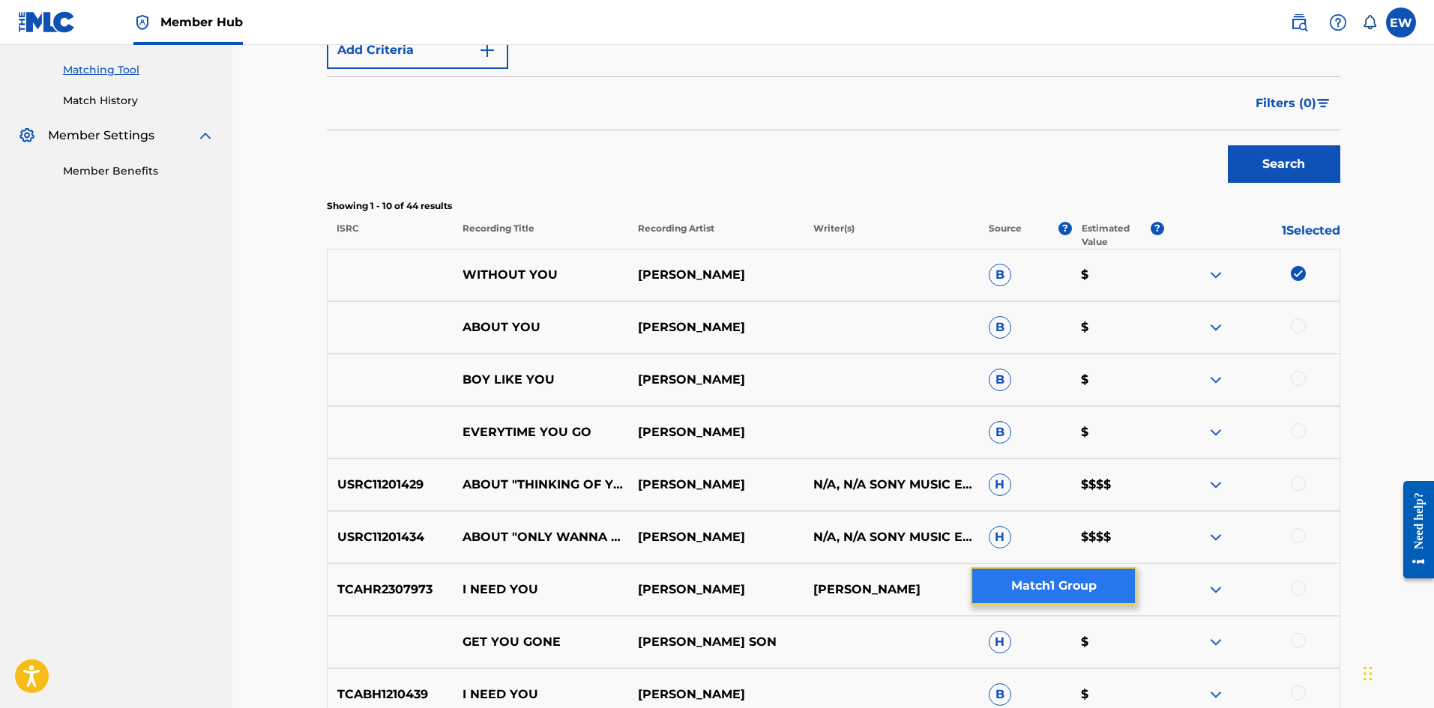
click at [1051, 574] on button "Match 1 Group" at bounding box center [1054, 585] width 166 height 37
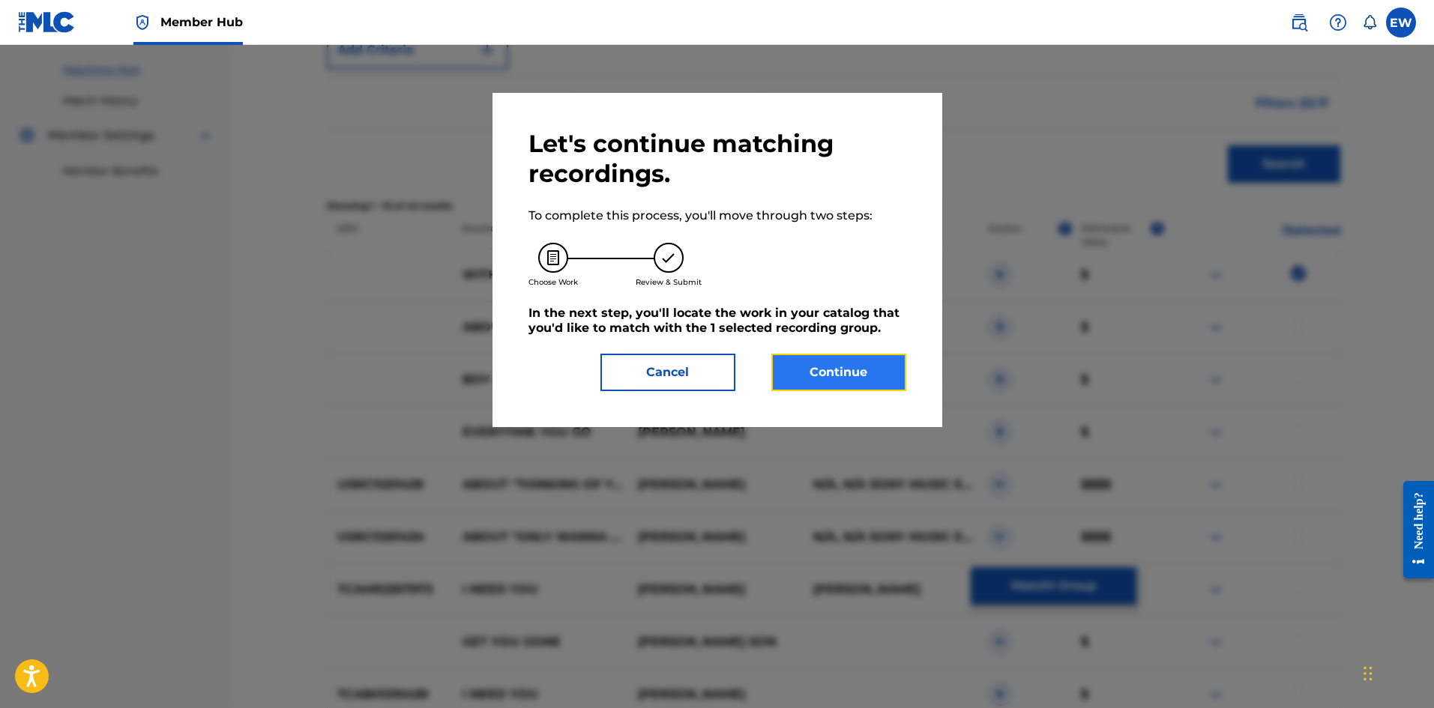
click at [842, 376] on button "Continue" at bounding box center [838, 372] width 135 height 37
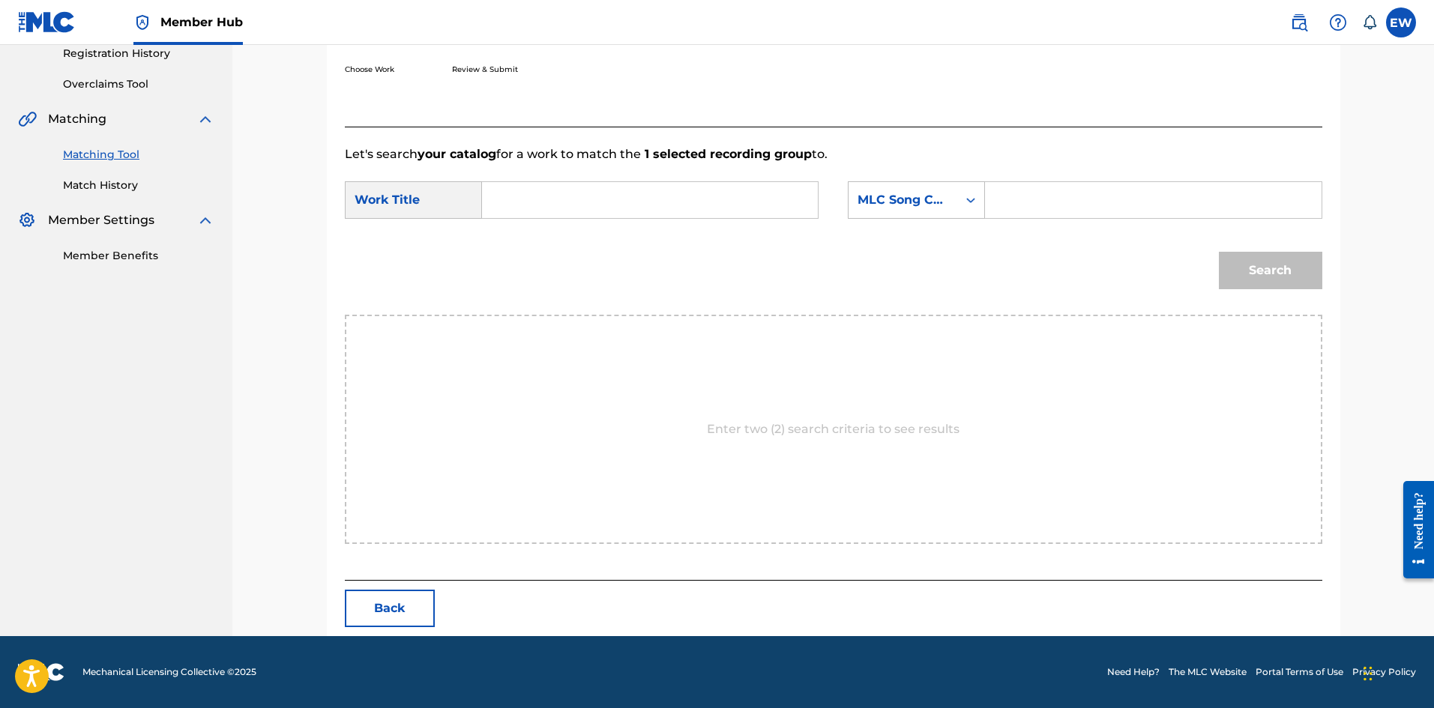
click at [674, 214] on input "Search Form" at bounding box center [650, 200] width 310 height 36
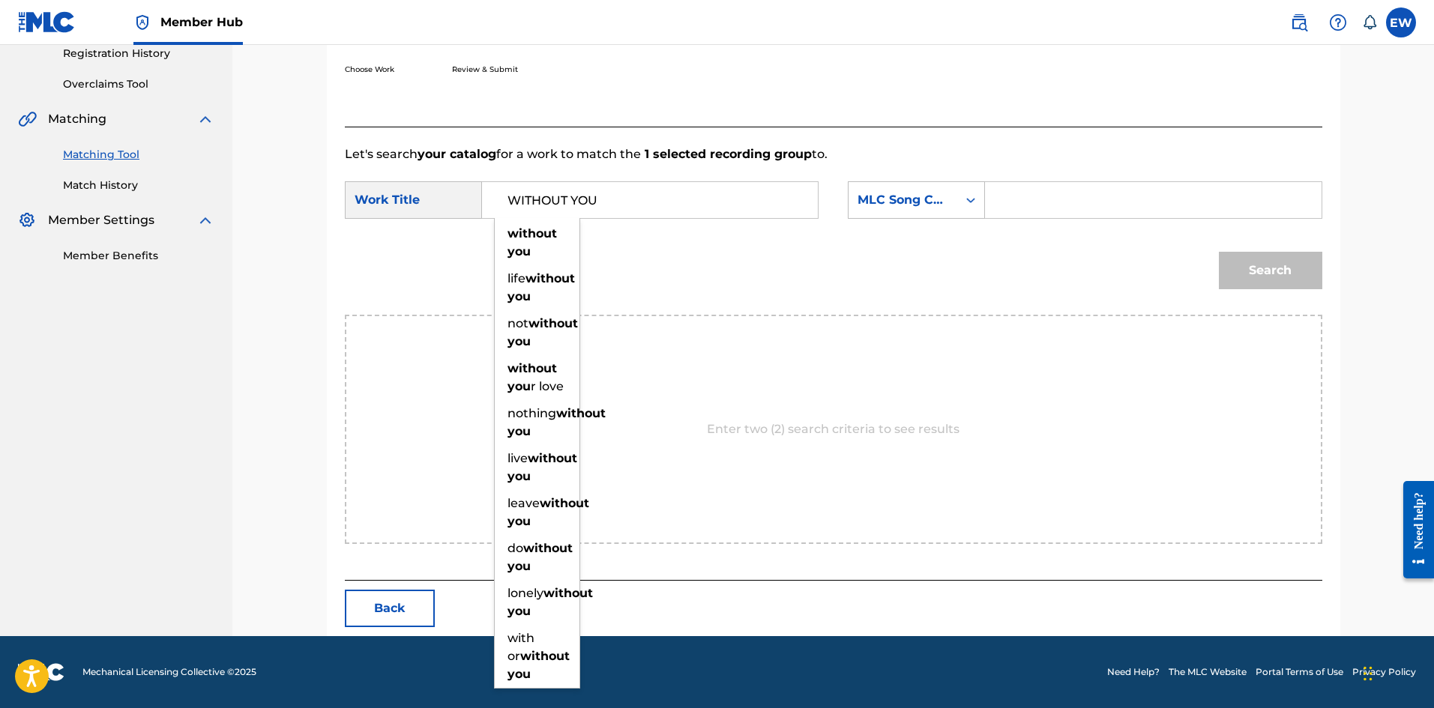
type input "WITHOUT YOU"
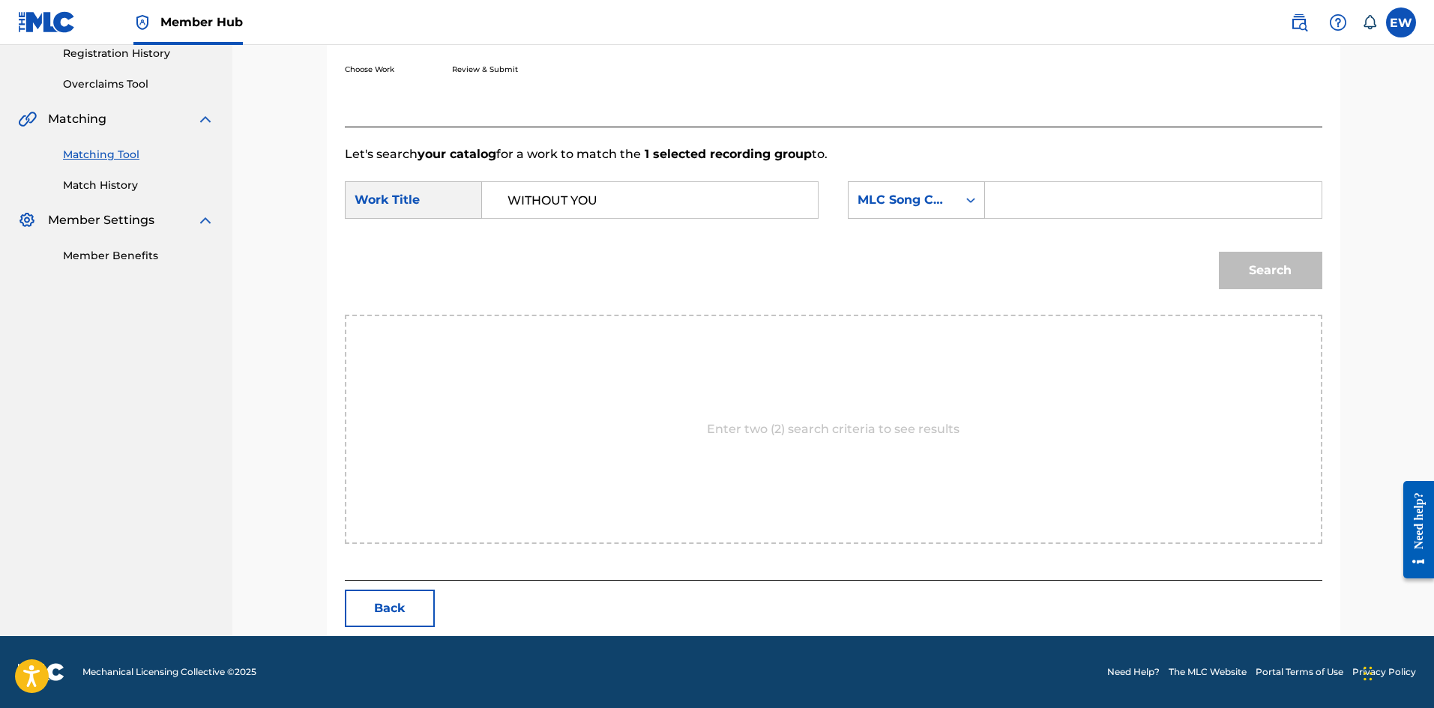
click at [1040, 215] on input "Search Form" at bounding box center [1153, 200] width 310 height 36
type input "EVCC0V"
drag, startPoint x: 1265, startPoint y: 271, endPoint x: 943, endPoint y: 220, distance: 326.2
click at [1168, 240] on div "Search" at bounding box center [833, 276] width 977 height 78
click at [1265, 277] on button "Search" at bounding box center [1270, 270] width 103 height 37
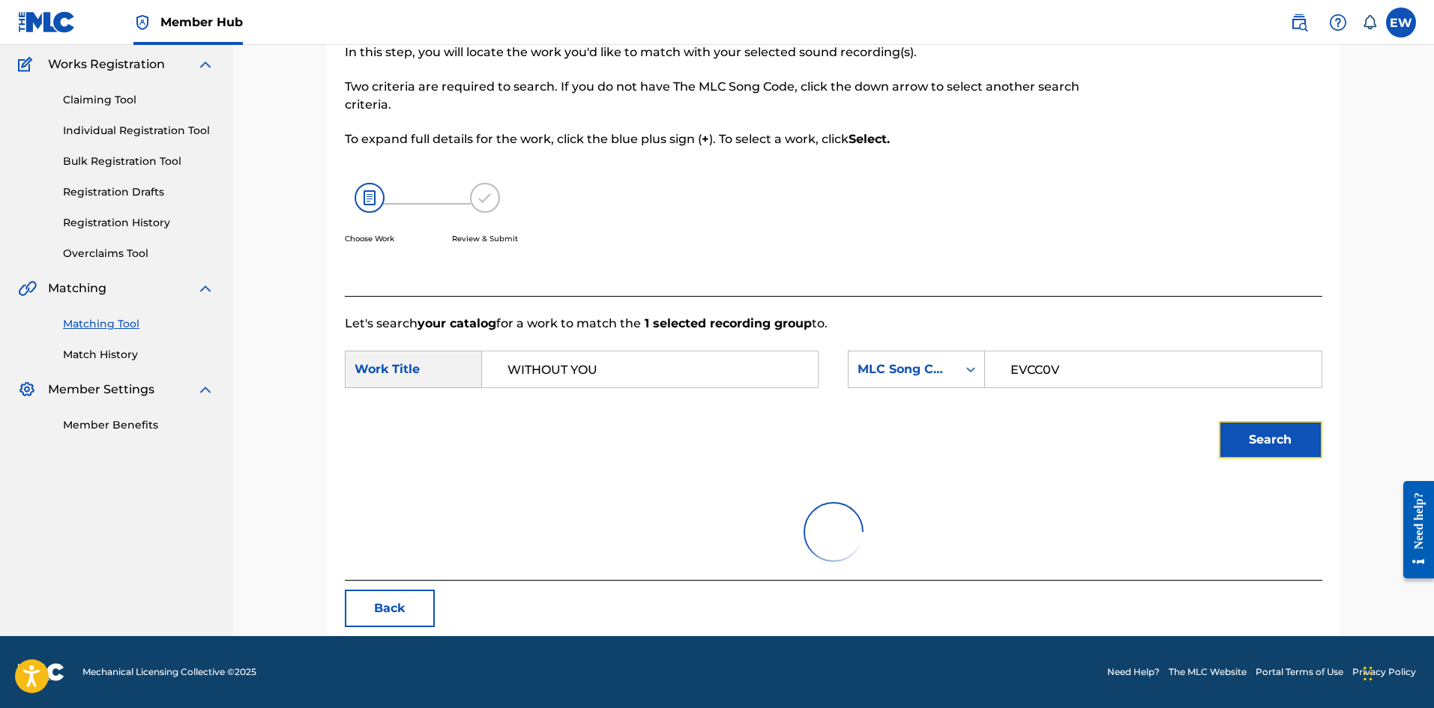
scroll to position [56, 0]
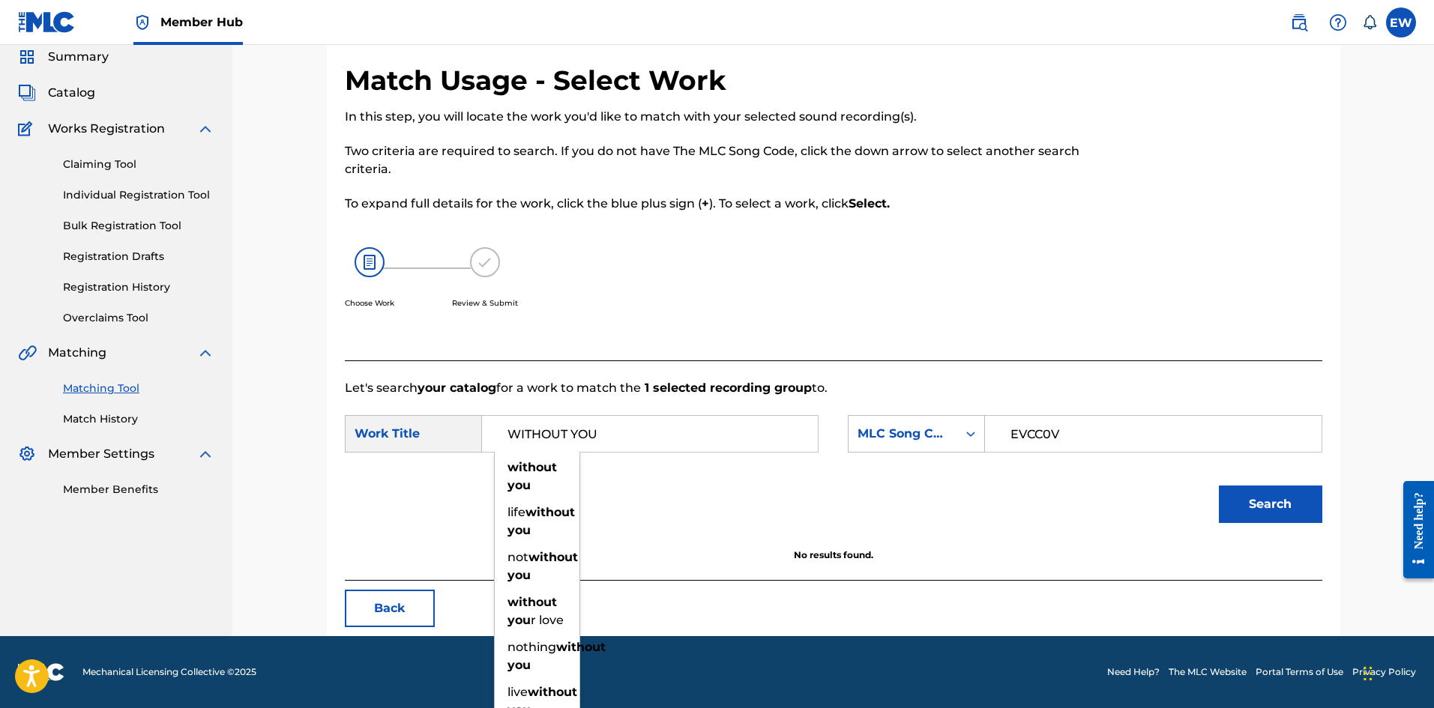
drag, startPoint x: 651, startPoint y: 436, endPoint x: 360, endPoint y: 413, distance: 291.7
click at [353, 423] on div "SearchWithCriteriaf0165dac-ec13-4cca-9b2a-6b42958ae6b8 Work Title WITHOUT YOU w…" at bounding box center [582, 433] width 474 height 37
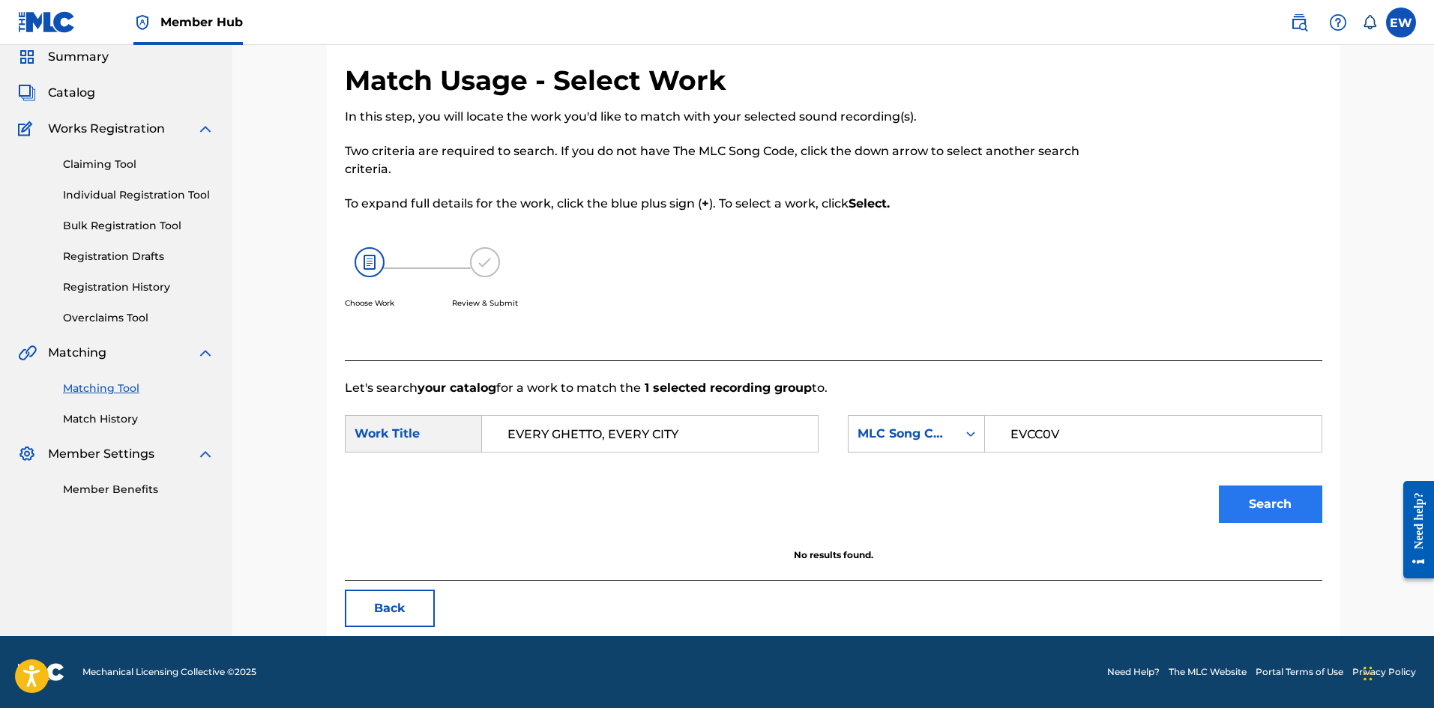
type input "EVERY GHETTO, EVERY CITY"
click at [1254, 501] on button "Search" at bounding box center [1270, 504] width 103 height 37
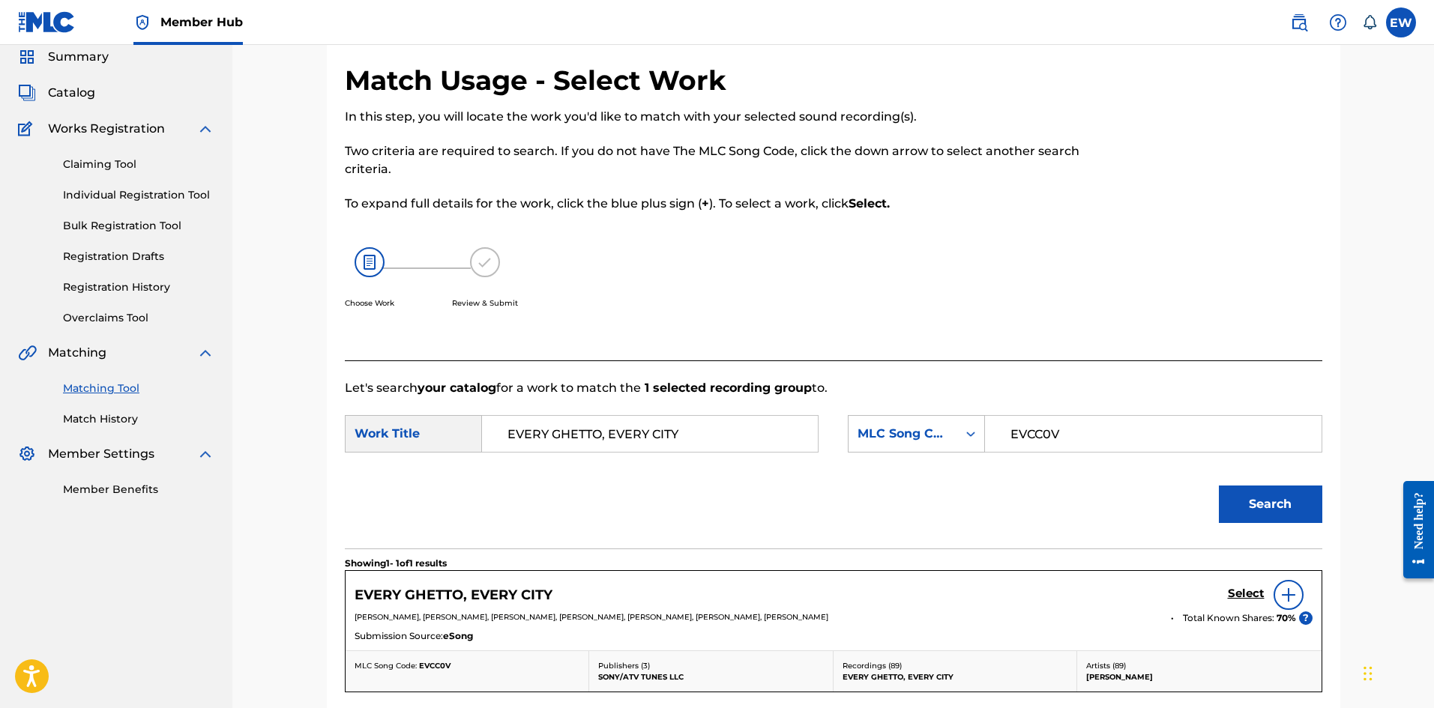
click at [1241, 583] on div "Select" at bounding box center [1270, 595] width 85 height 30
click at [1228, 591] on h5 "Select" at bounding box center [1246, 594] width 37 height 14
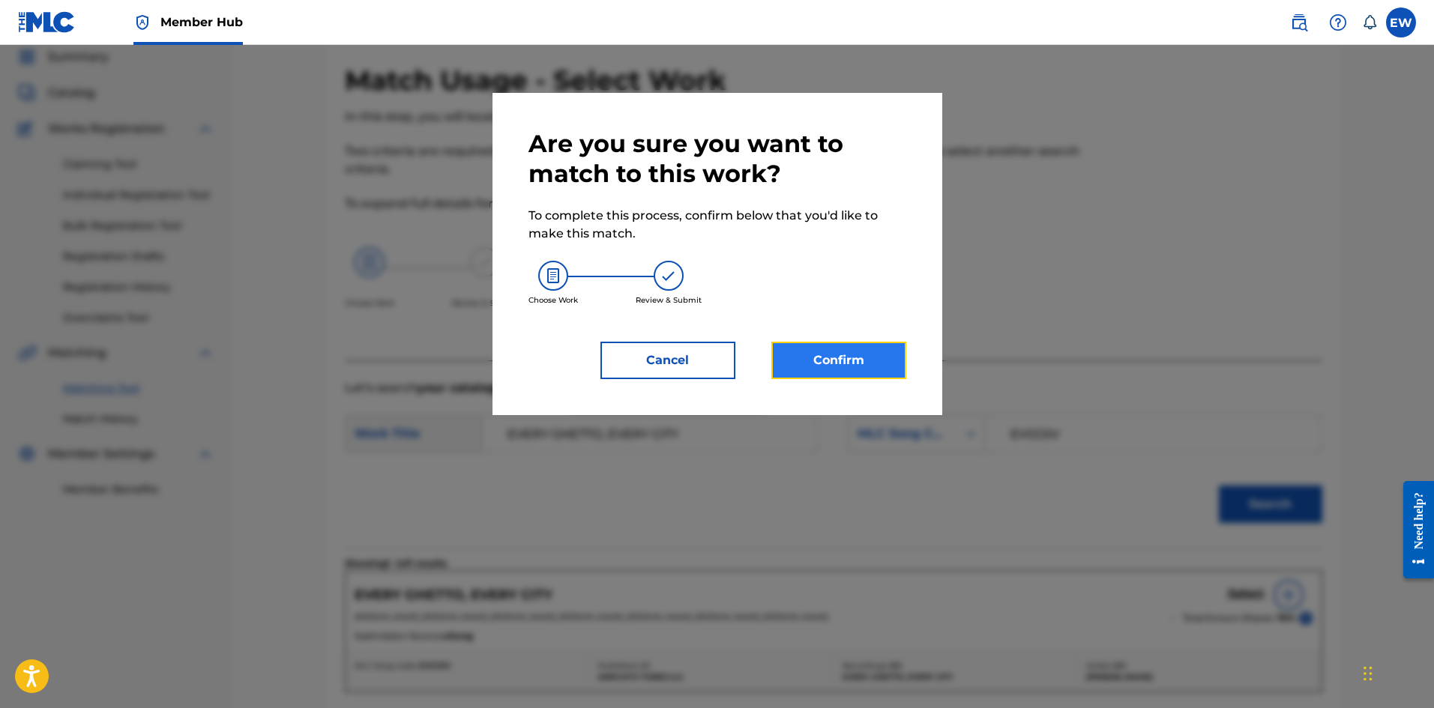
click at [839, 373] on button "Confirm" at bounding box center [838, 360] width 135 height 37
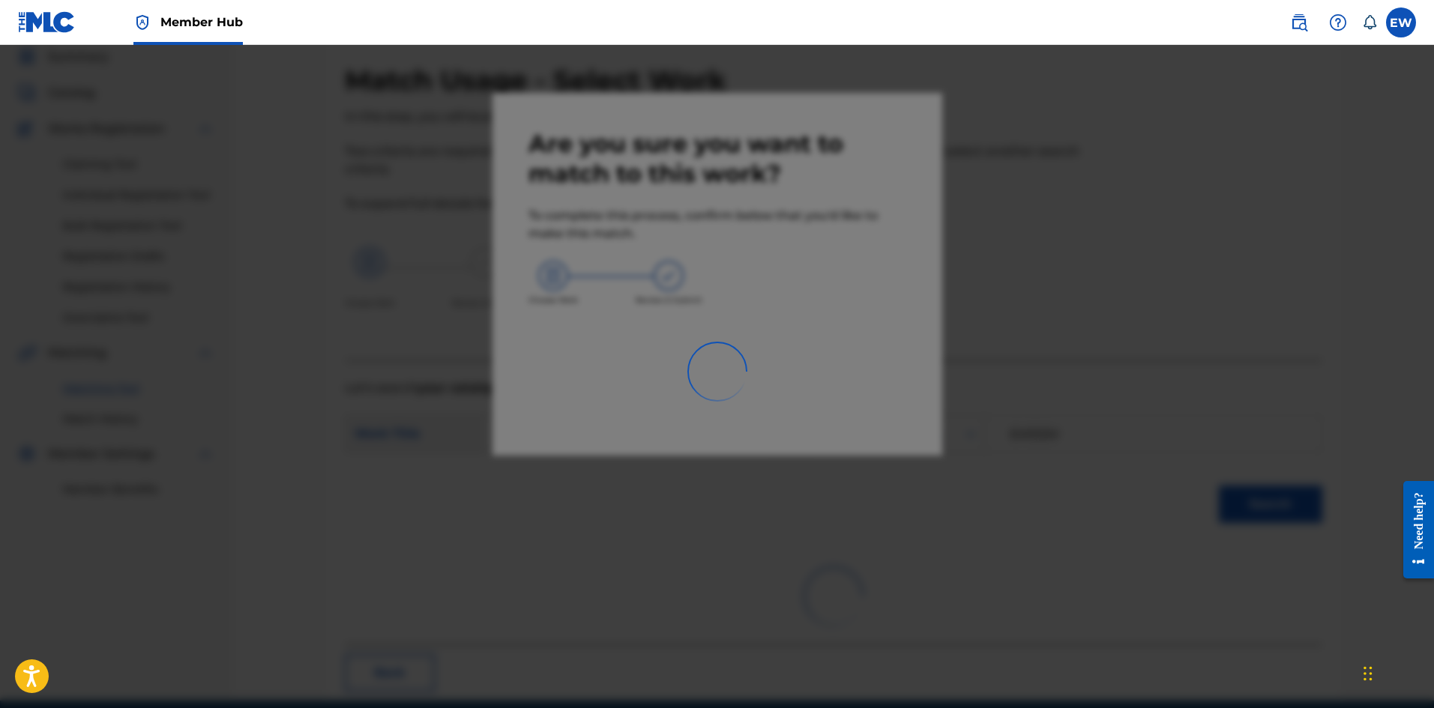
scroll to position [36, 0]
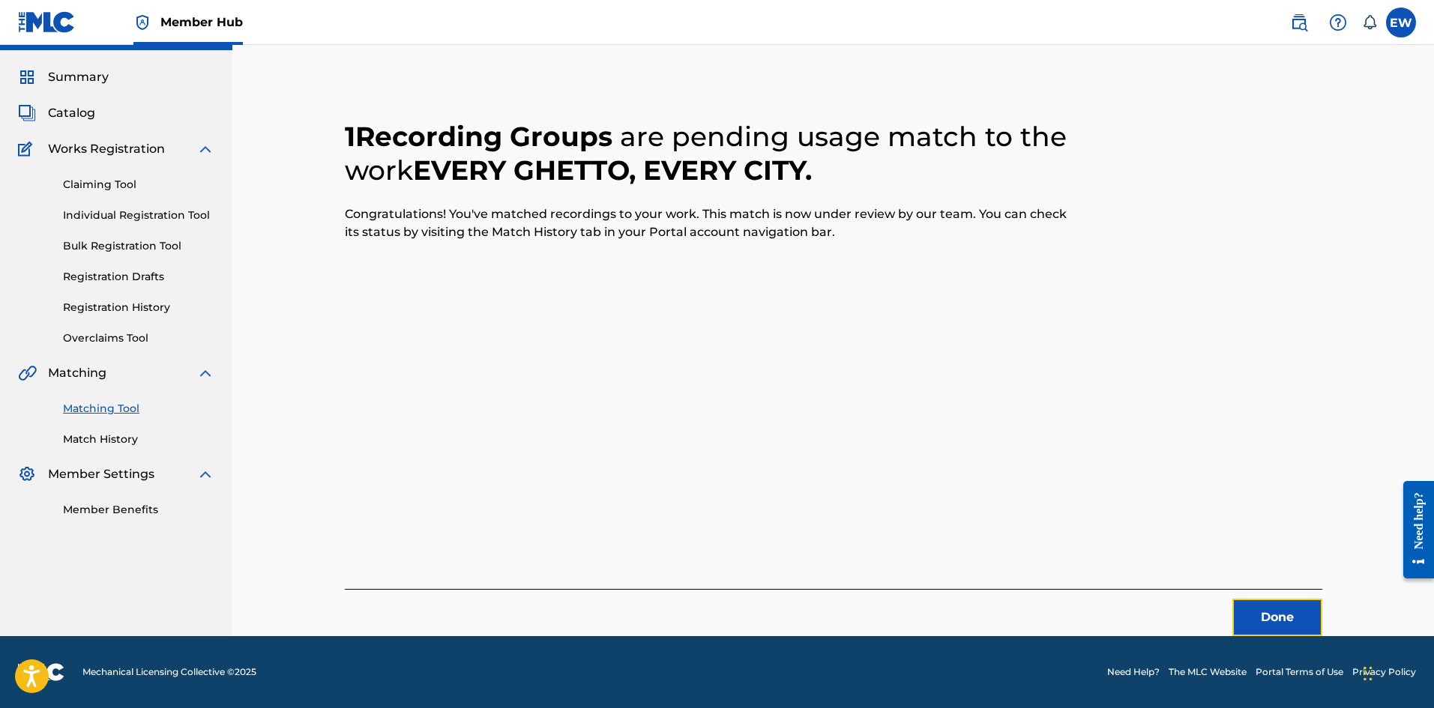
drag, startPoint x: 1252, startPoint y: 612, endPoint x: 1437, endPoint y: 679, distance: 197.0
click at [1252, 612] on button "Done" at bounding box center [1277, 617] width 90 height 37
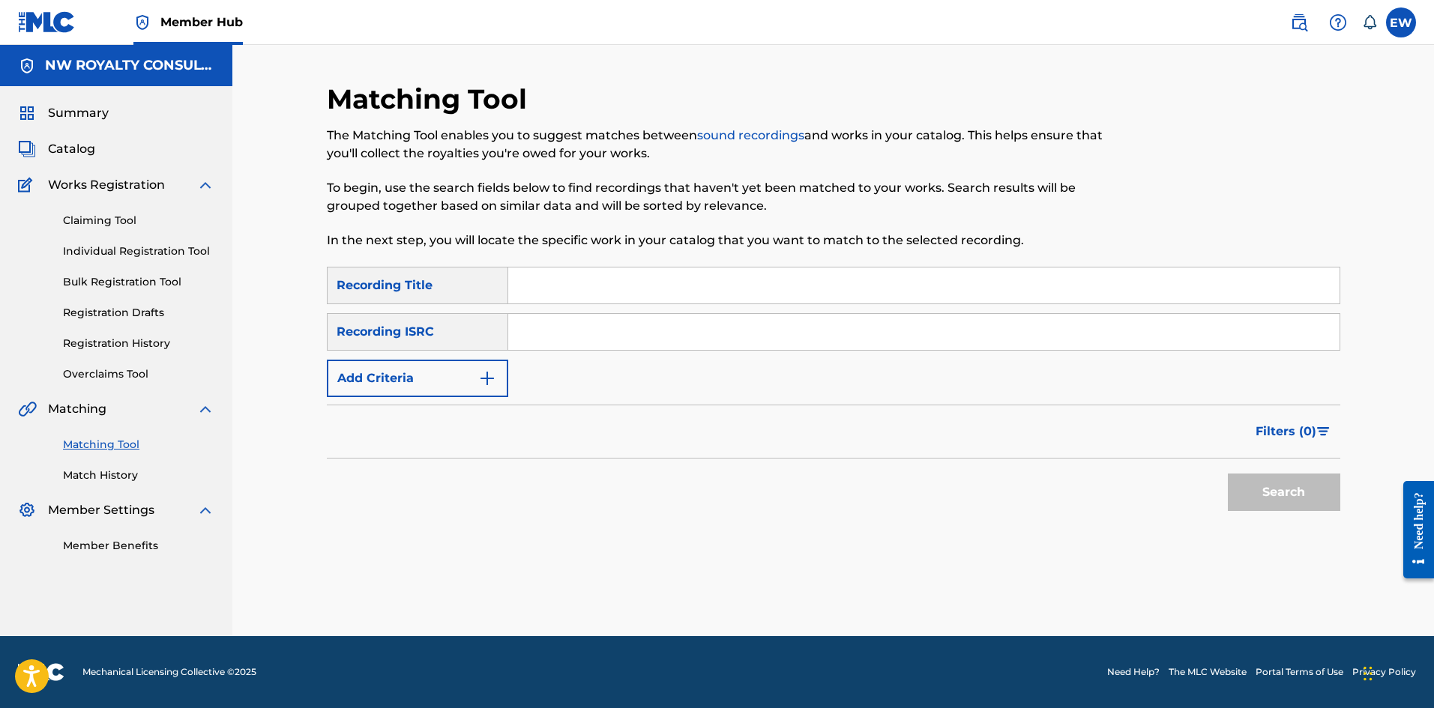
scroll to position [0, 0]
click at [424, 400] on form "SearchWithCriteriace9246af-2037-49ec-b288-5cb02de71458 Recording Title SearchWi…" at bounding box center [833, 393] width 1013 height 252
click at [425, 394] on button "Add Criteria" at bounding box center [417, 378] width 181 height 37
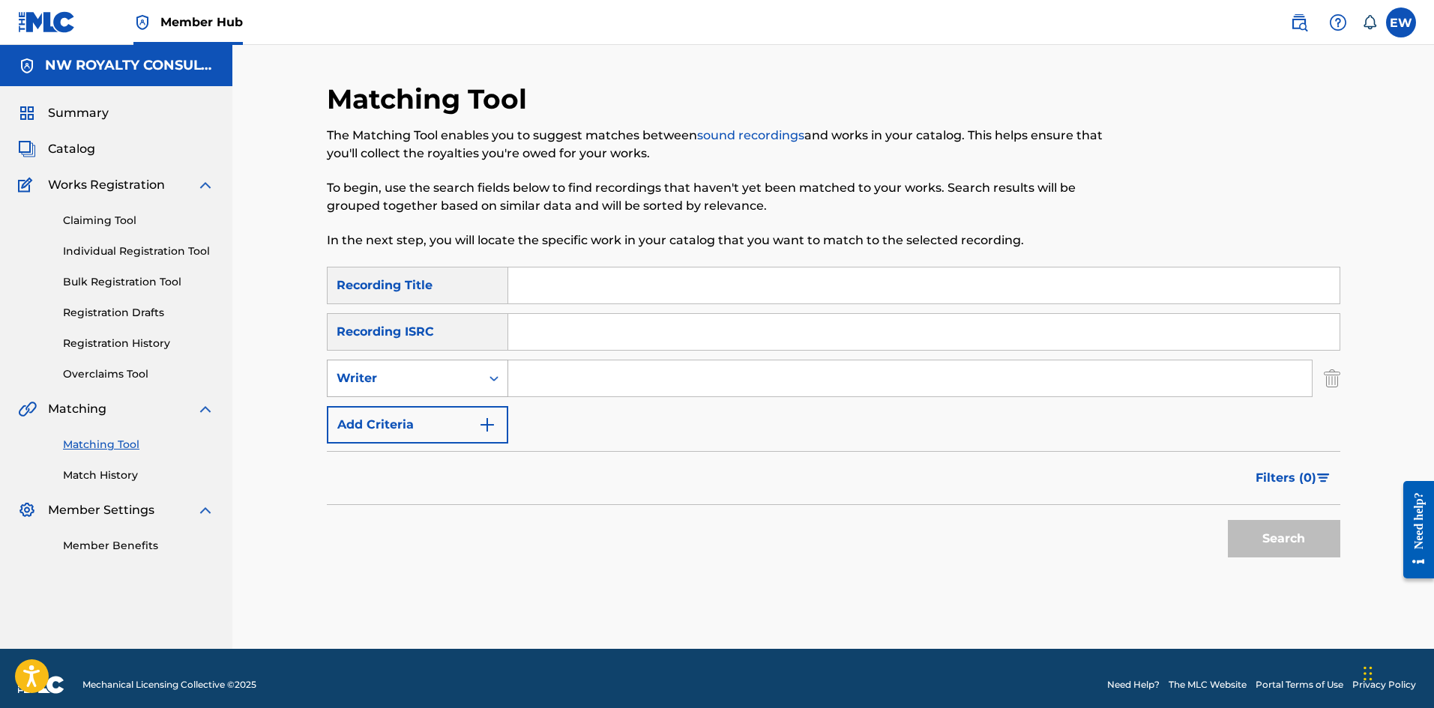
click at [423, 397] on div "Writer" at bounding box center [417, 378] width 181 height 37
drag, startPoint x: 435, startPoint y: 420, endPoint x: 486, endPoint y: 411, distance: 52.4
click at [443, 418] on div "Recording Artist" at bounding box center [418, 415] width 180 height 37
click at [603, 381] on input "Search Form" at bounding box center [909, 379] width 803 height 36
type input "KREWELLA"
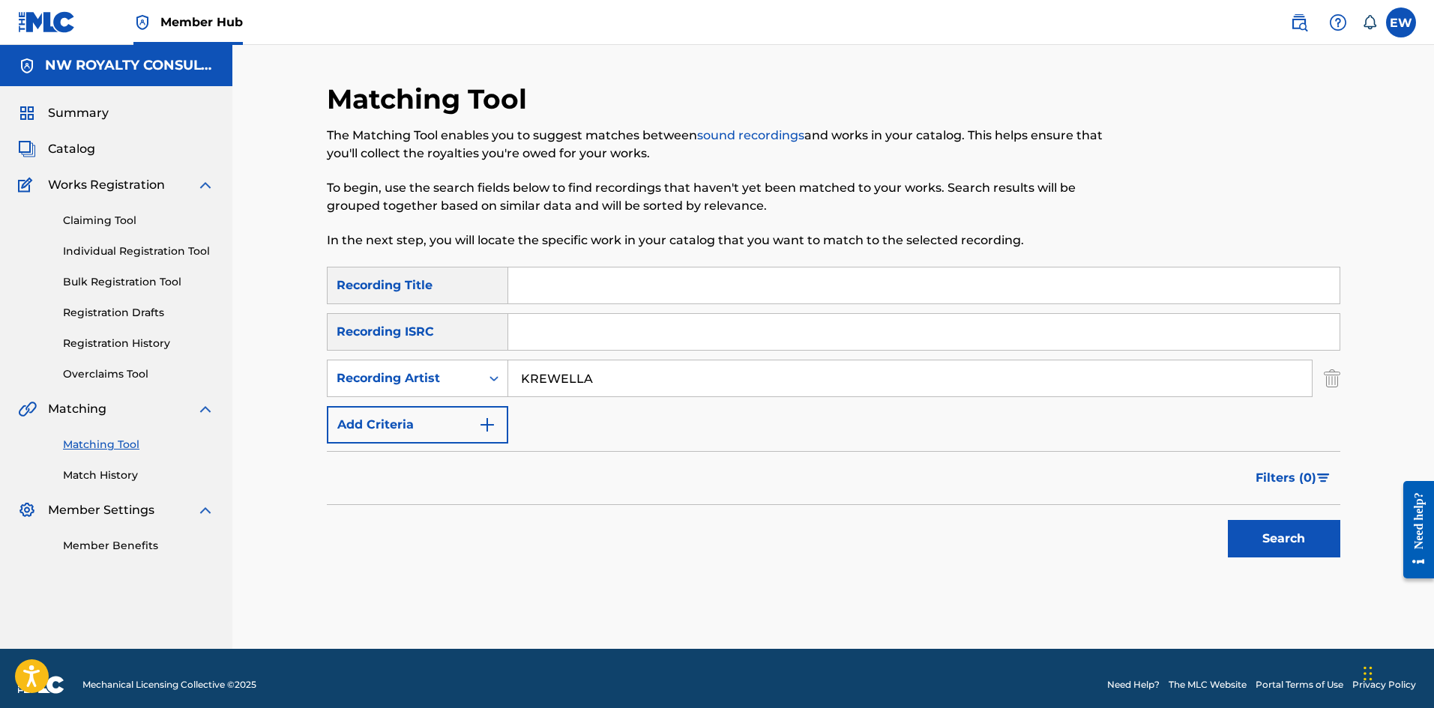
click at [638, 283] on input "Search Form" at bounding box center [923, 286] width 831 height 36
type input "WITHOUT YOU"
drag, startPoint x: 1261, startPoint y: 526, endPoint x: 1267, endPoint y: 504, distance: 22.8
click at [1266, 519] on div "Search" at bounding box center [1280, 535] width 120 height 60
click at [1284, 542] on button "Search" at bounding box center [1284, 538] width 112 height 37
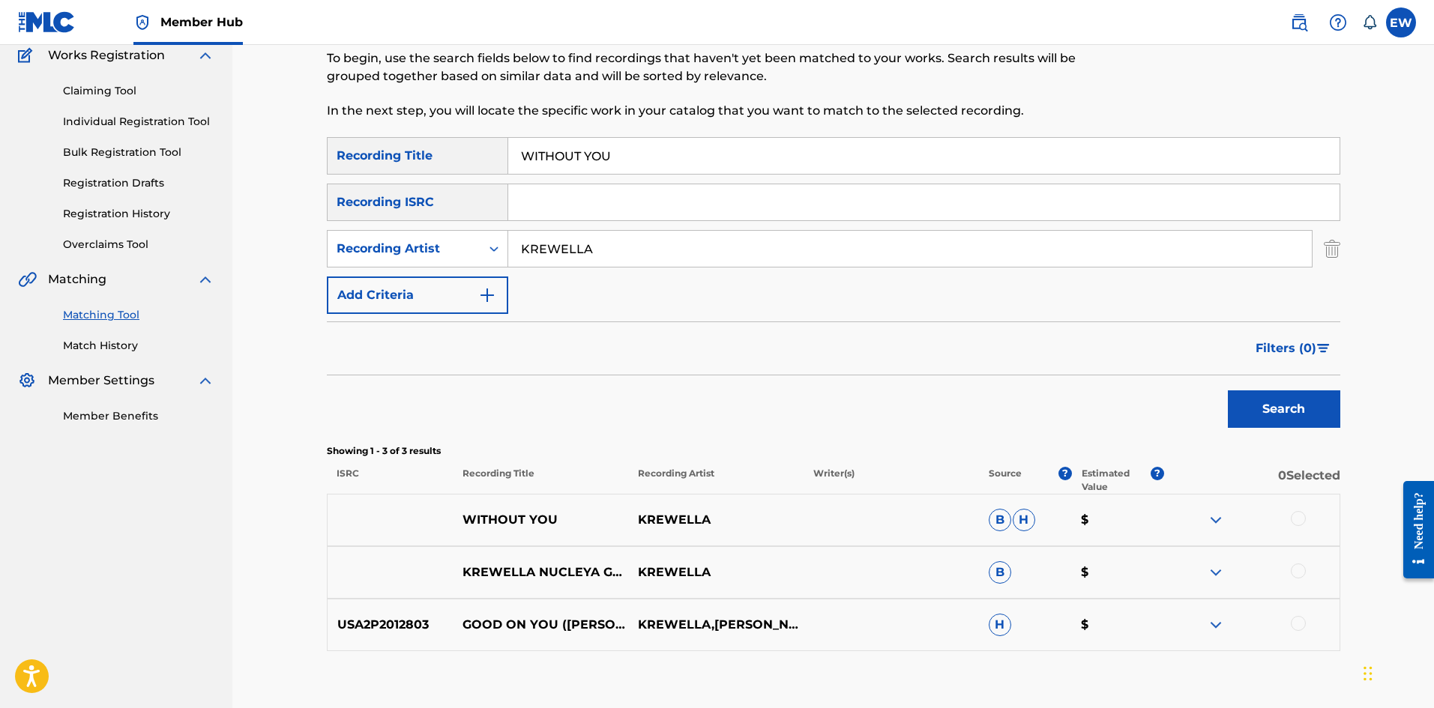
scroll to position [150, 0]
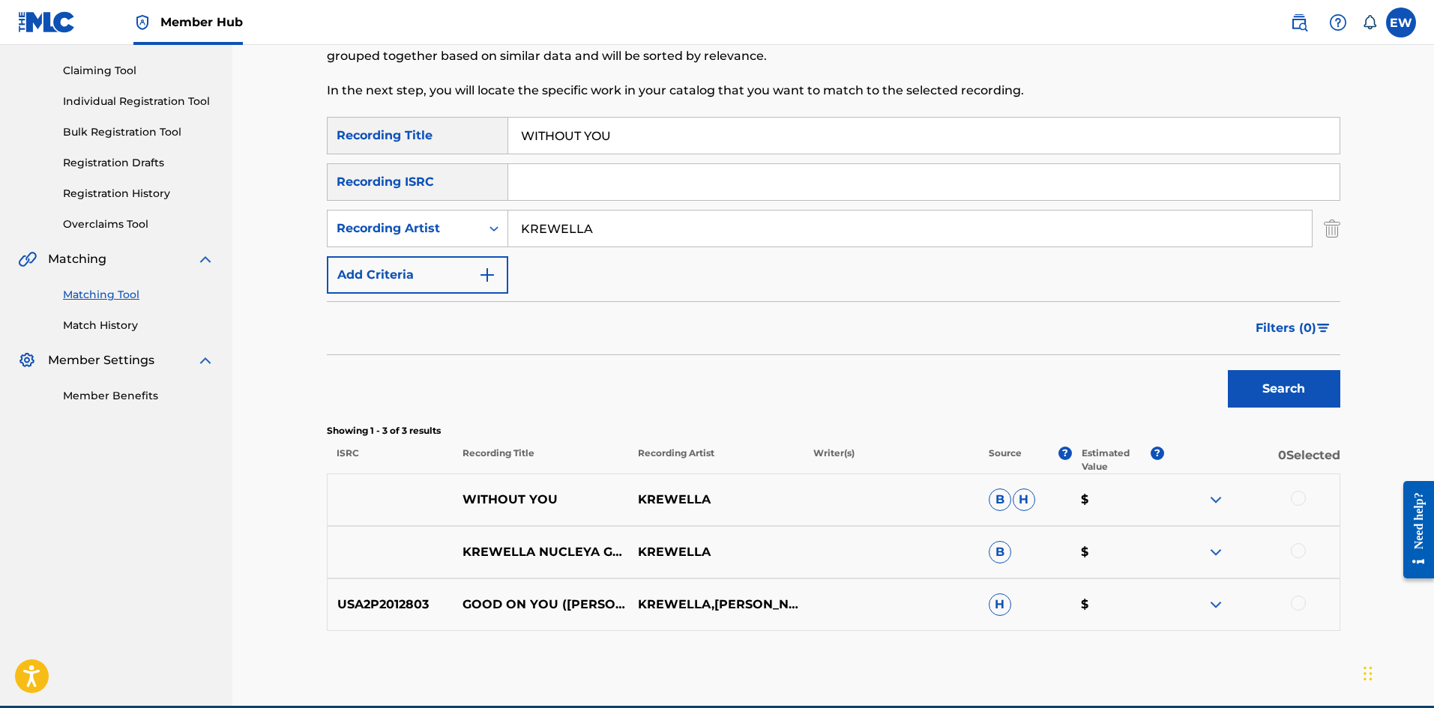
click at [1300, 502] on div at bounding box center [1298, 498] width 15 height 15
click at [1066, 594] on button "Match 1 Group" at bounding box center [1054, 585] width 166 height 37
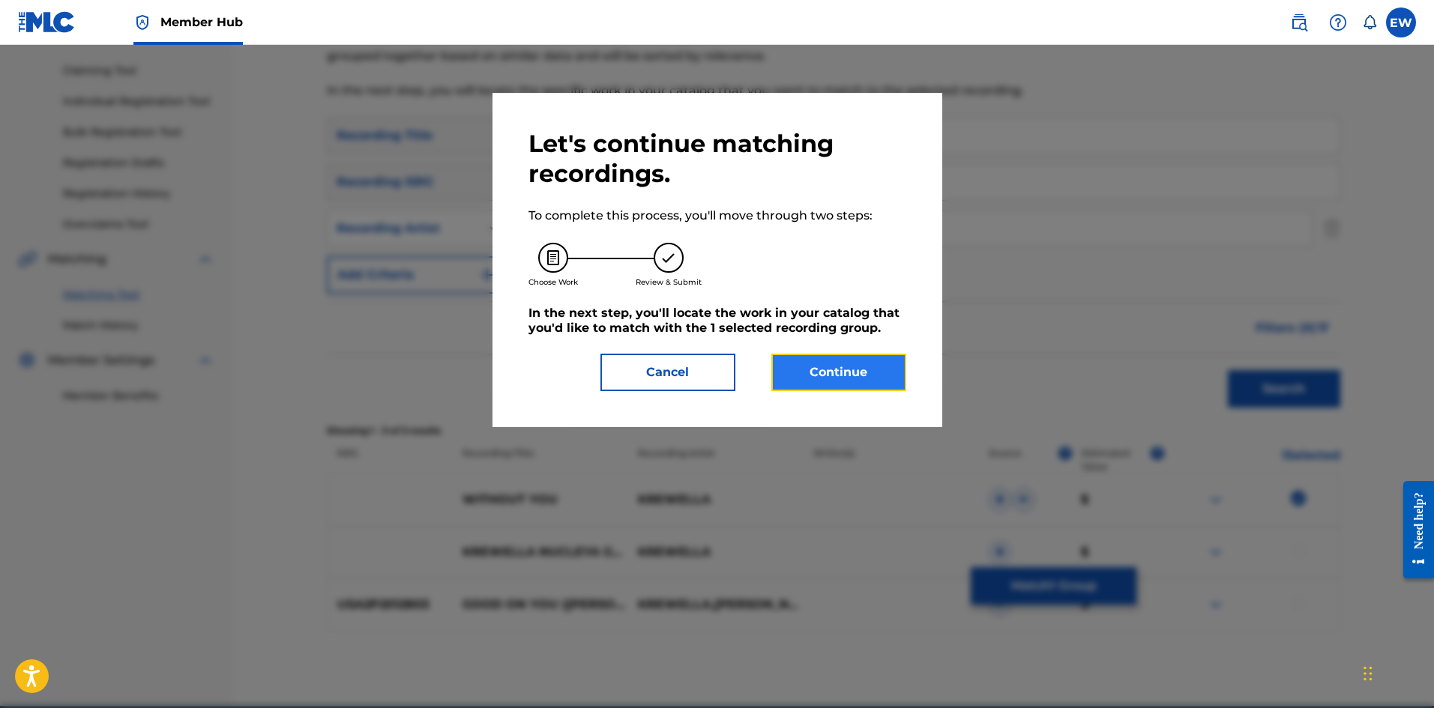
click at [803, 369] on button "Continue" at bounding box center [838, 372] width 135 height 37
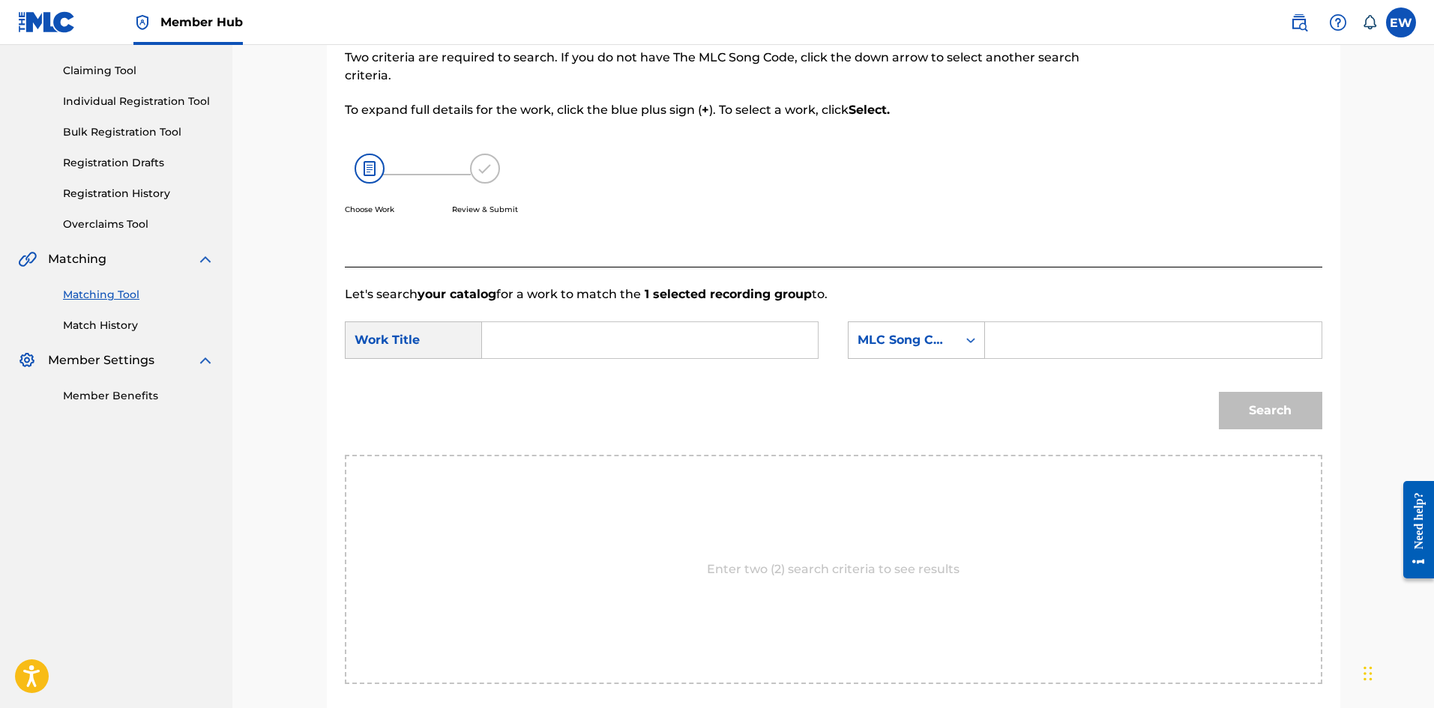
click at [656, 333] on input "Search Form" at bounding box center [650, 340] width 310 height 36
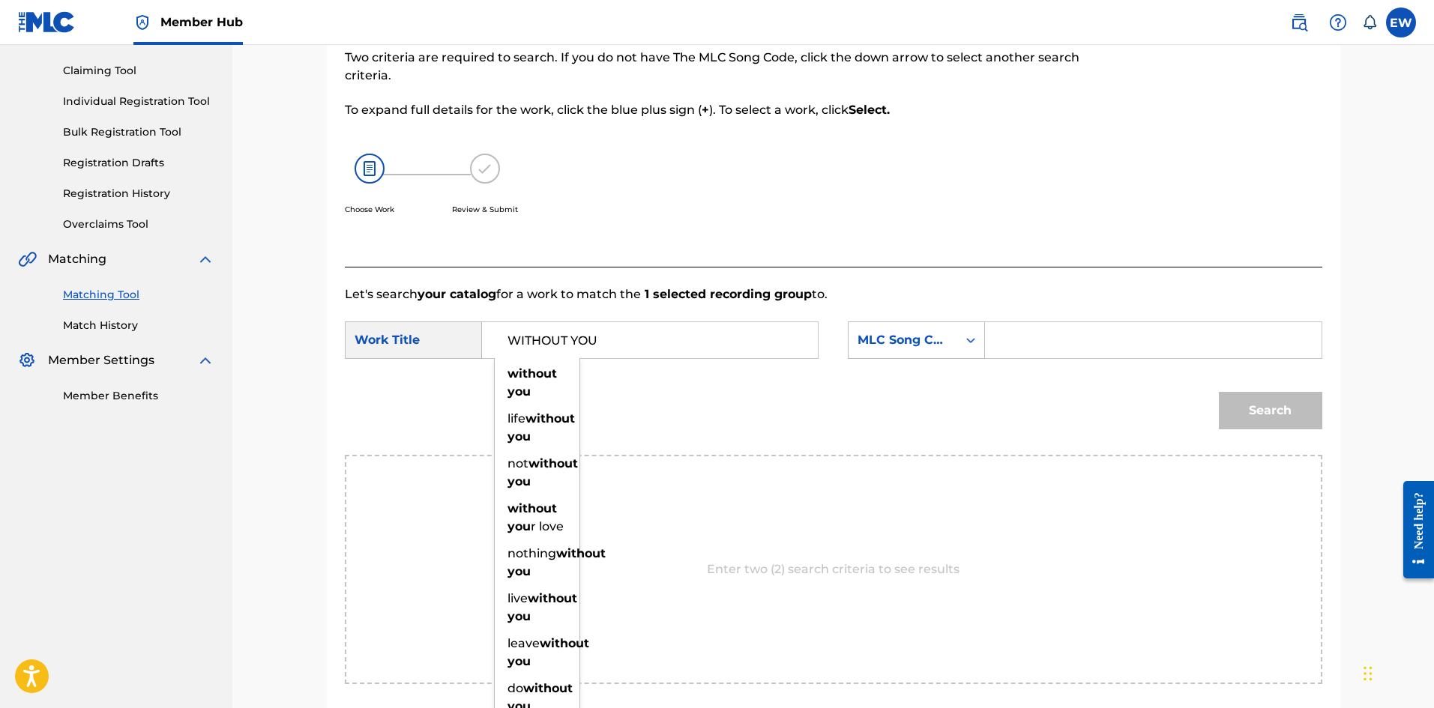
type input "WITHOUT YOU"
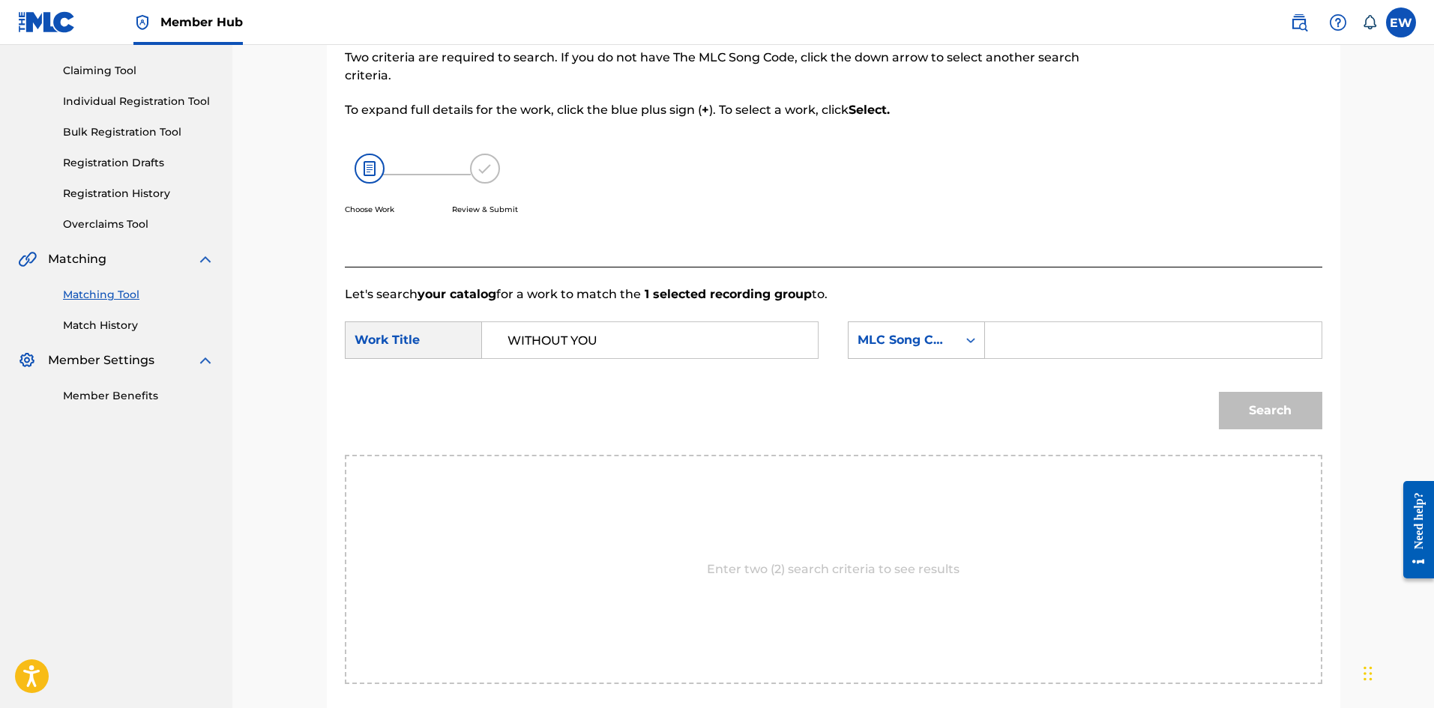
click at [1092, 342] on input "Search Form" at bounding box center [1153, 340] width 310 height 36
type input "EVCC0V"
click at [1257, 408] on button "Search" at bounding box center [1270, 410] width 103 height 37
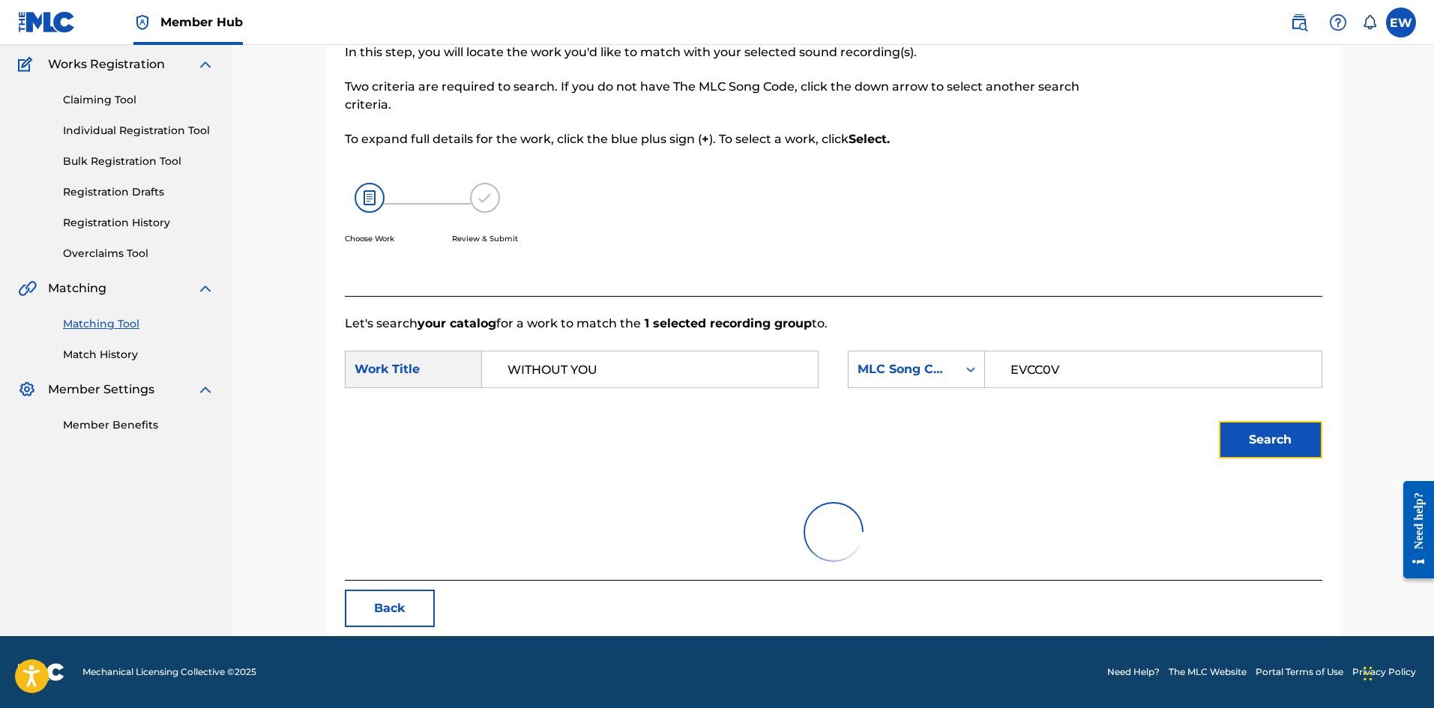
scroll to position [56, 0]
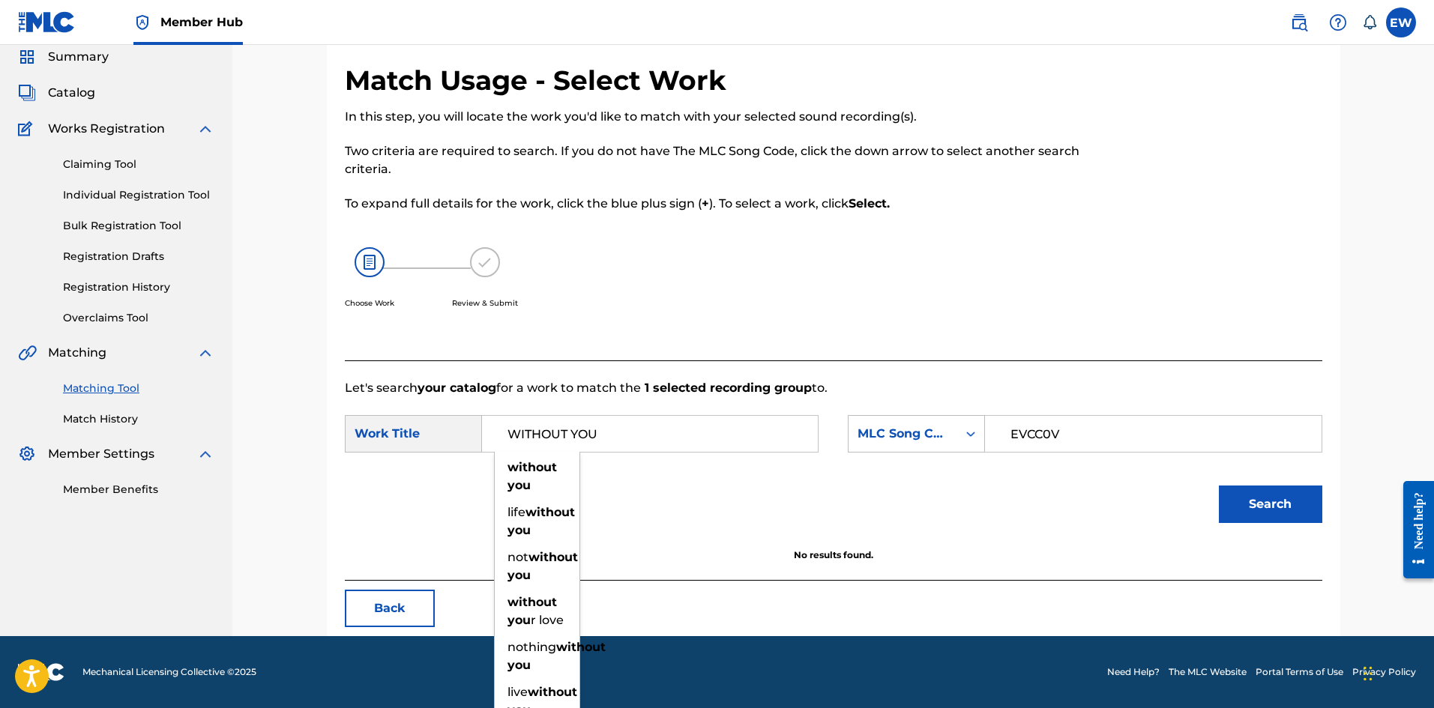
drag, startPoint x: 594, startPoint y: 431, endPoint x: 428, endPoint y: 423, distance: 166.6
click at [441, 426] on div "SearchWithCriteriaf0165dac-ec13-4cca-9b2a-6b42958ae6b8 Work Title WITHOUT YOU w…" at bounding box center [582, 433] width 474 height 37
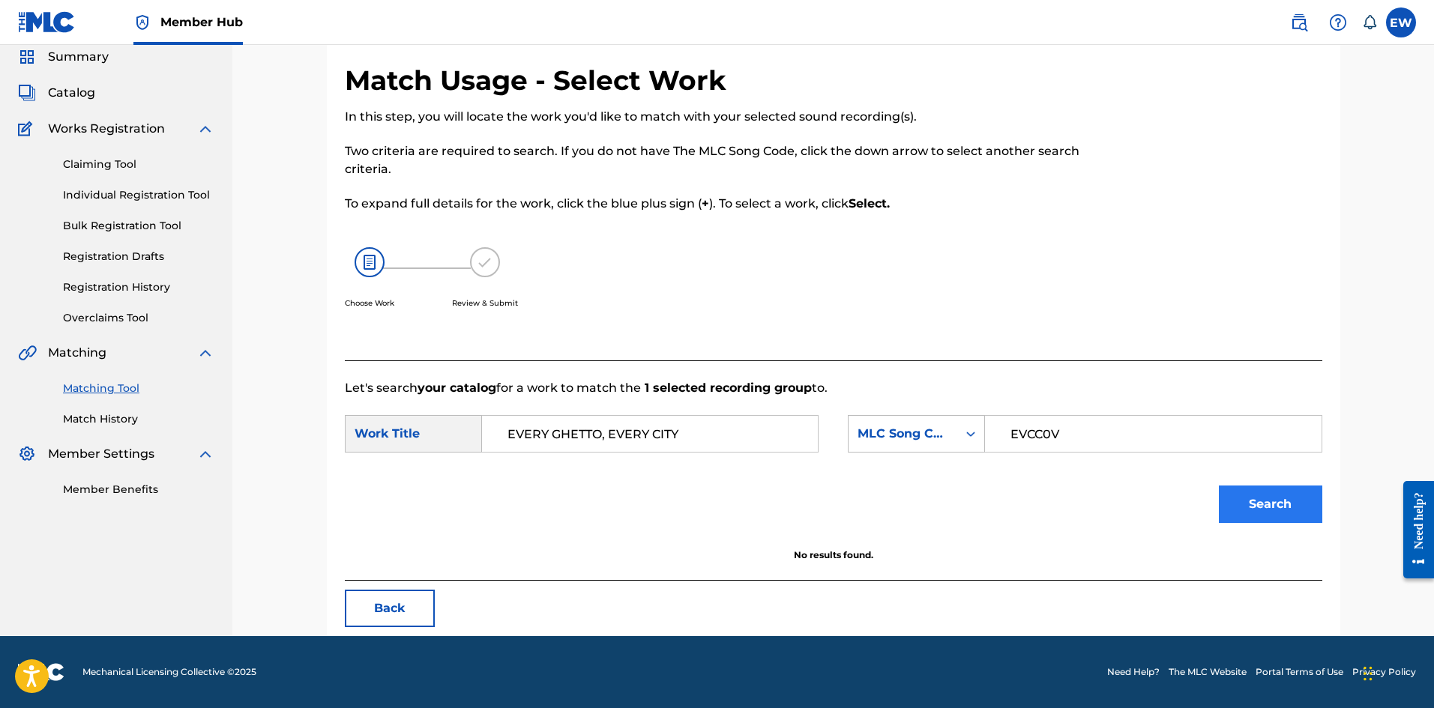
type input "EVERY GHETTO, EVERY CITY"
click at [1287, 516] on button "Search" at bounding box center [1270, 504] width 103 height 37
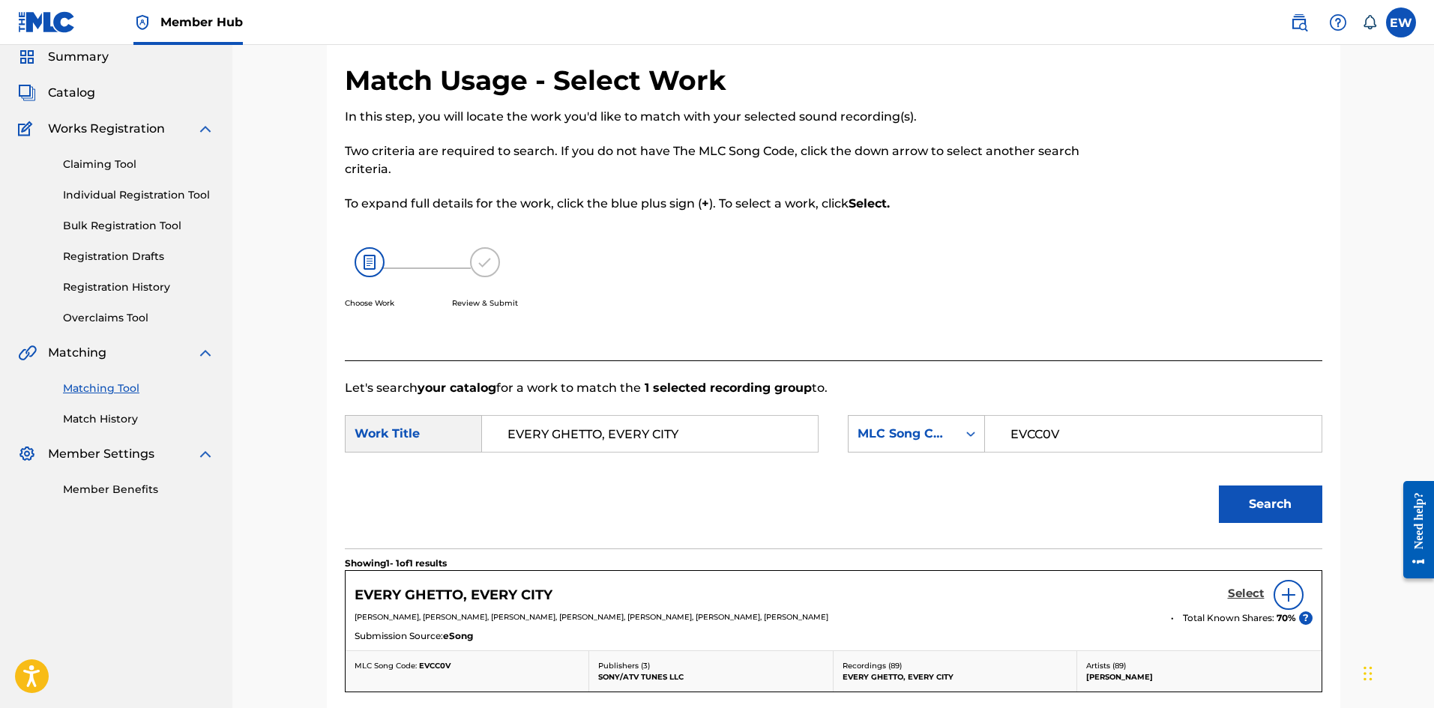
click at [1234, 593] on h5 "Select" at bounding box center [1246, 594] width 37 height 14
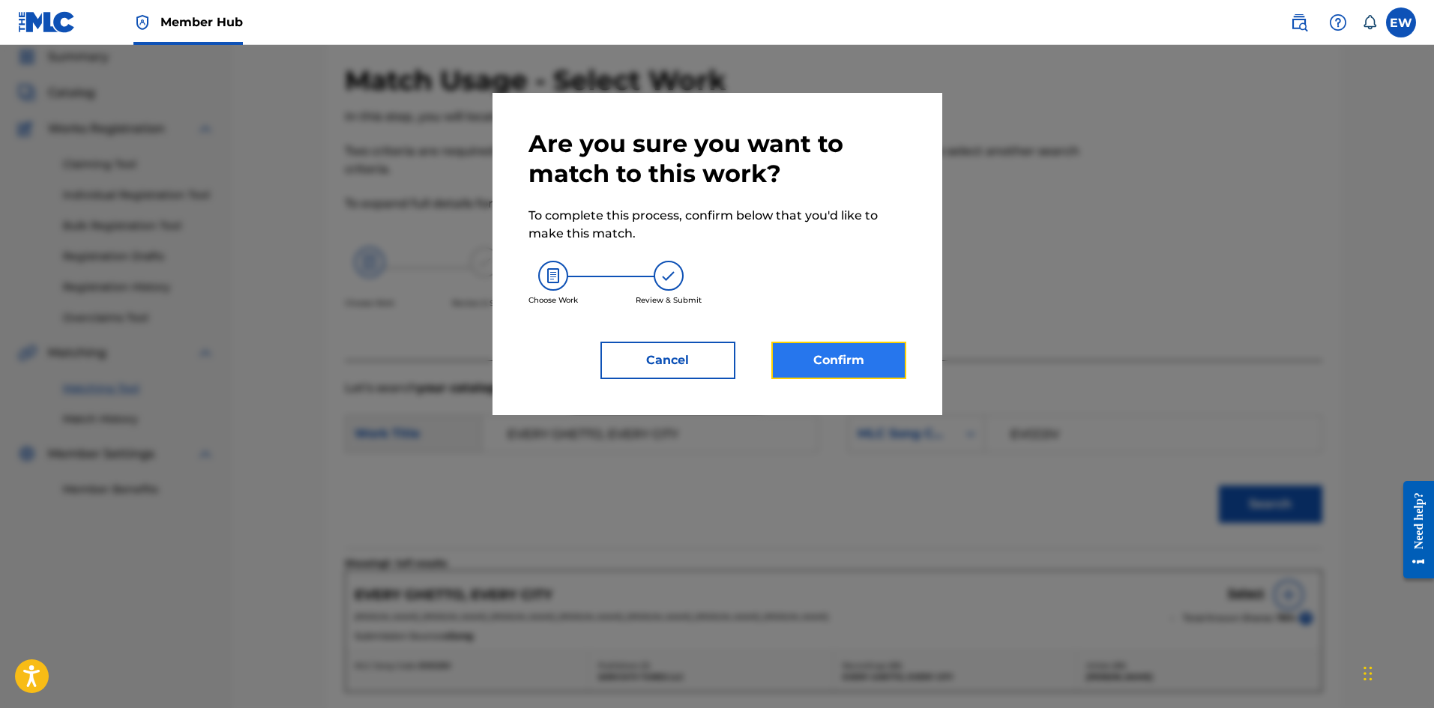
click at [834, 352] on button "Confirm" at bounding box center [838, 360] width 135 height 37
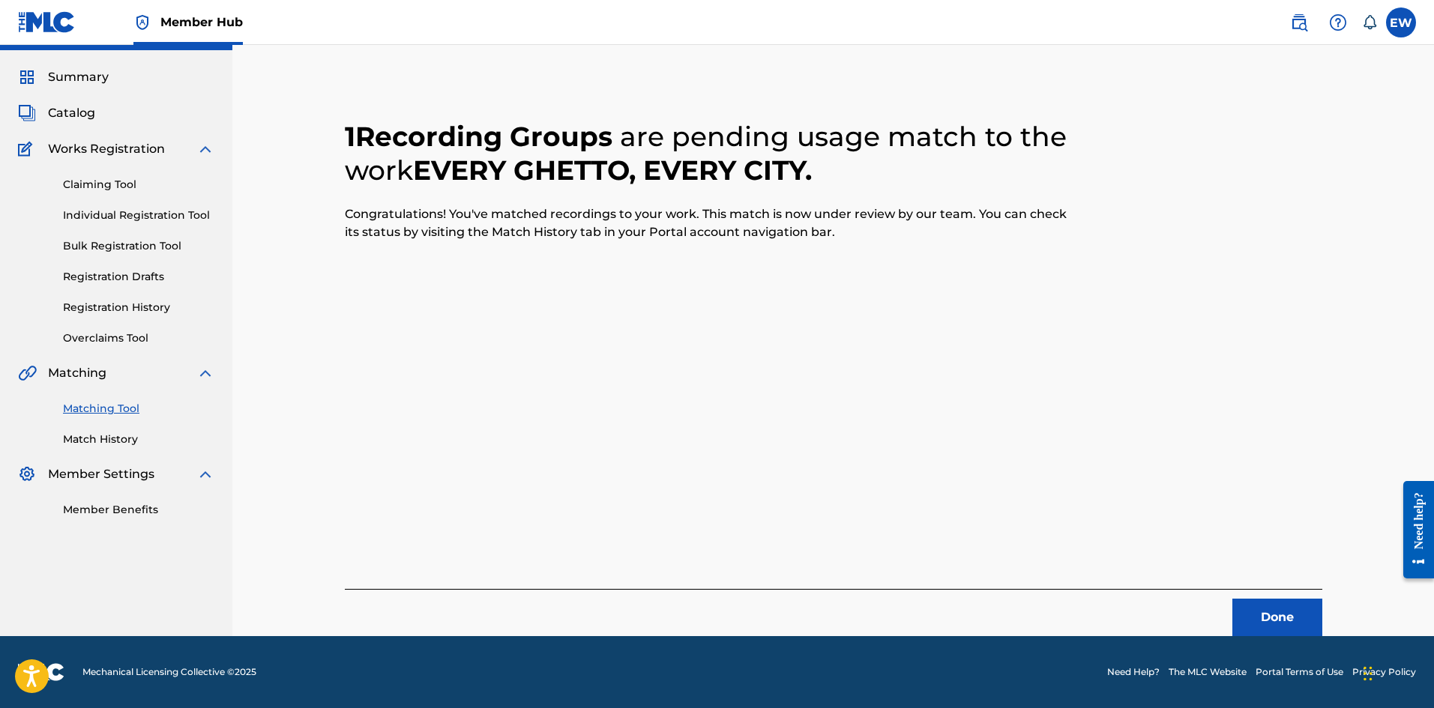
scroll to position [36, 0]
drag, startPoint x: 1290, startPoint y: 618, endPoint x: 1438, endPoint y: 682, distance: 161.8
click at [1290, 618] on button "Done" at bounding box center [1277, 617] width 90 height 37
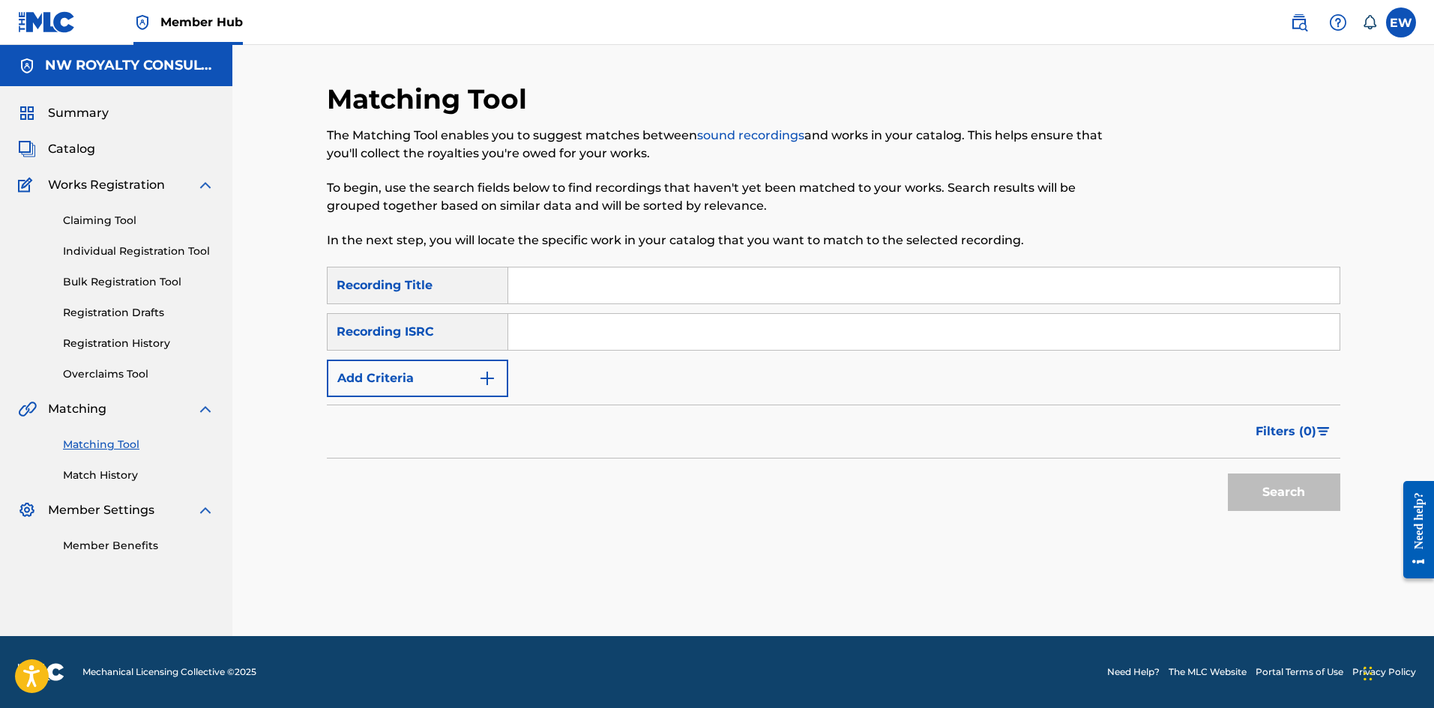
scroll to position [0, 0]
click at [351, 376] on button "Add Criteria" at bounding box center [417, 378] width 181 height 37
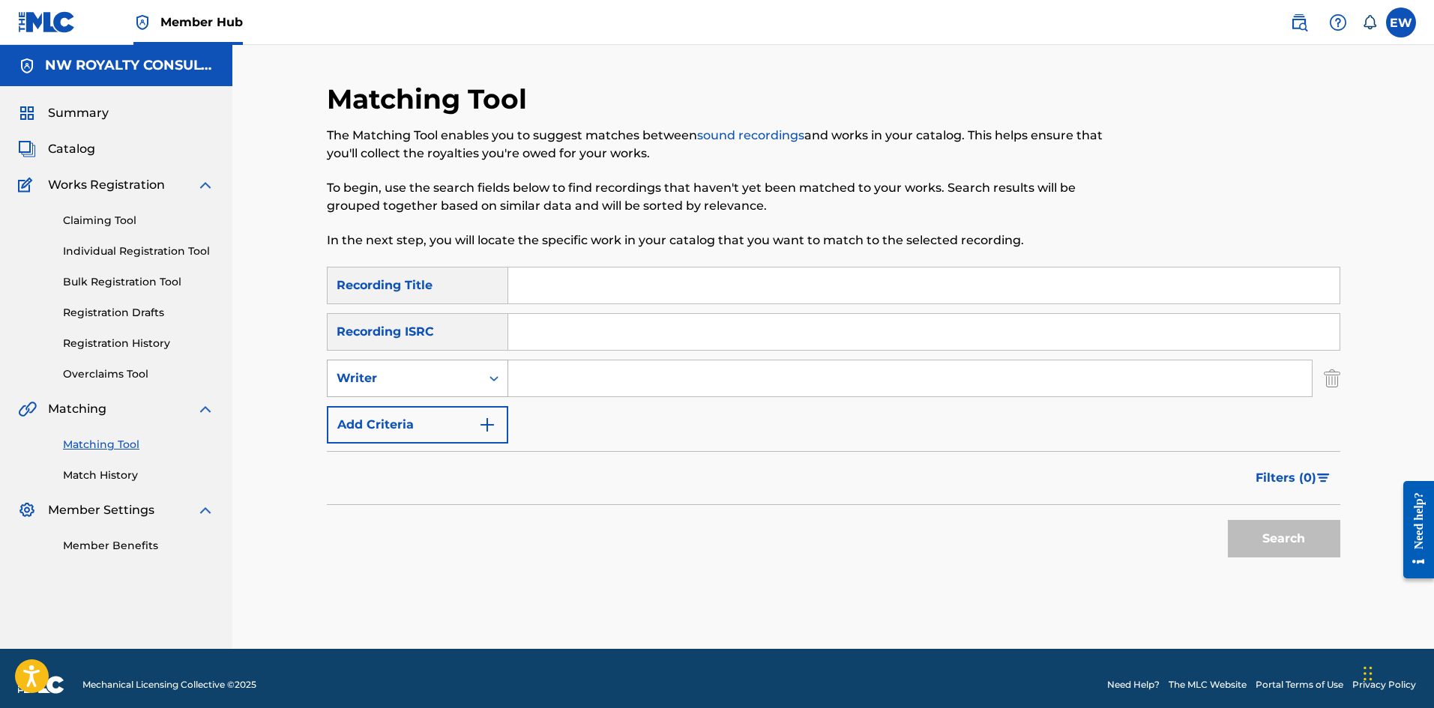
click at [357, 397] on div "Writer" at bounding box center [417, 378] width 181 height 37
click at [382, 426] on div "Recording Artist" at bounding box center [418, 415] width 180 height 37
drag, startPoint x: 609, startPoint y: 388, endPoint x: 586, endPoint y: 377, distance: 25.5
click at [597, 380] on input "Search Form" at bounding box center [909, 379] width 803 height 36
type input "ONE DIRECTION"
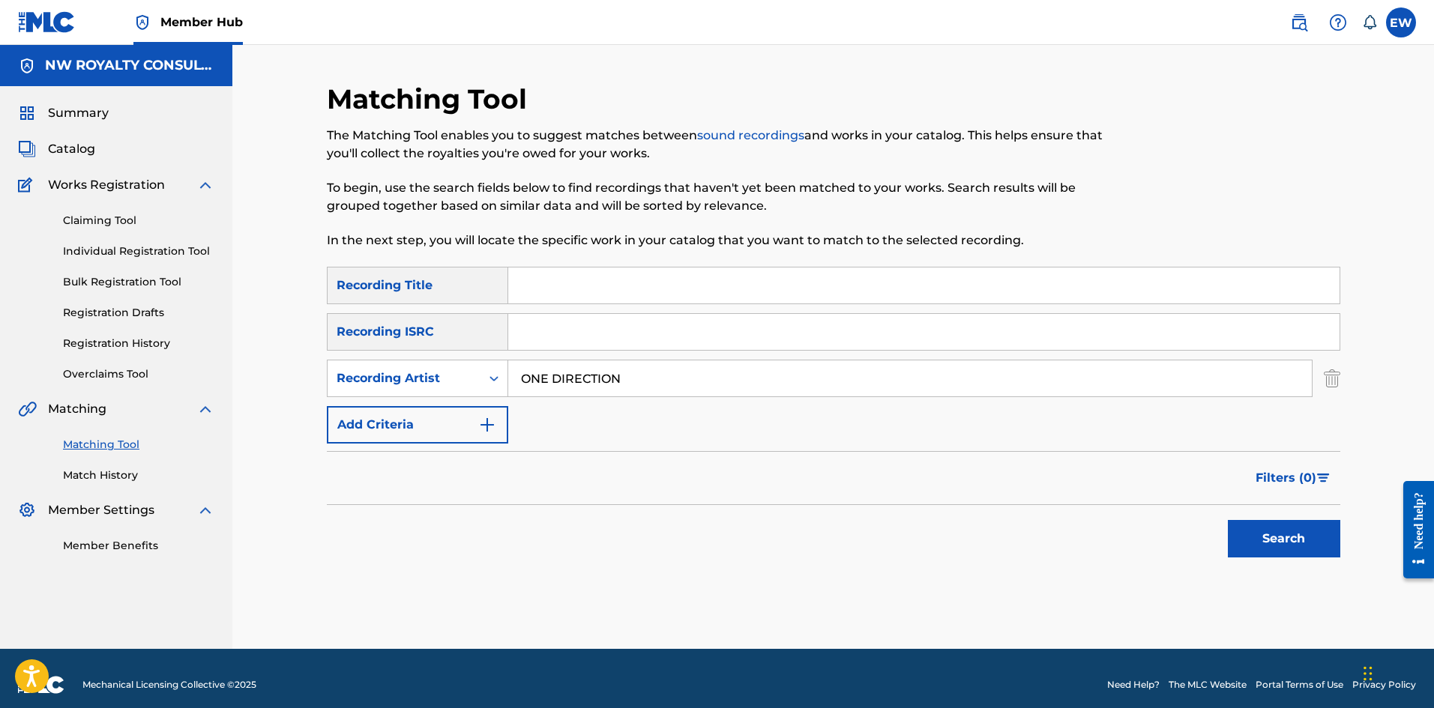
click at [644, 274] on input "Search Form" at bounding box center [923, 286] width 831 height 36
type input "WITHOUT YOU"
click at [1280, 545] on button "Search" at bounding box center [1284, 538] width 112 height 37
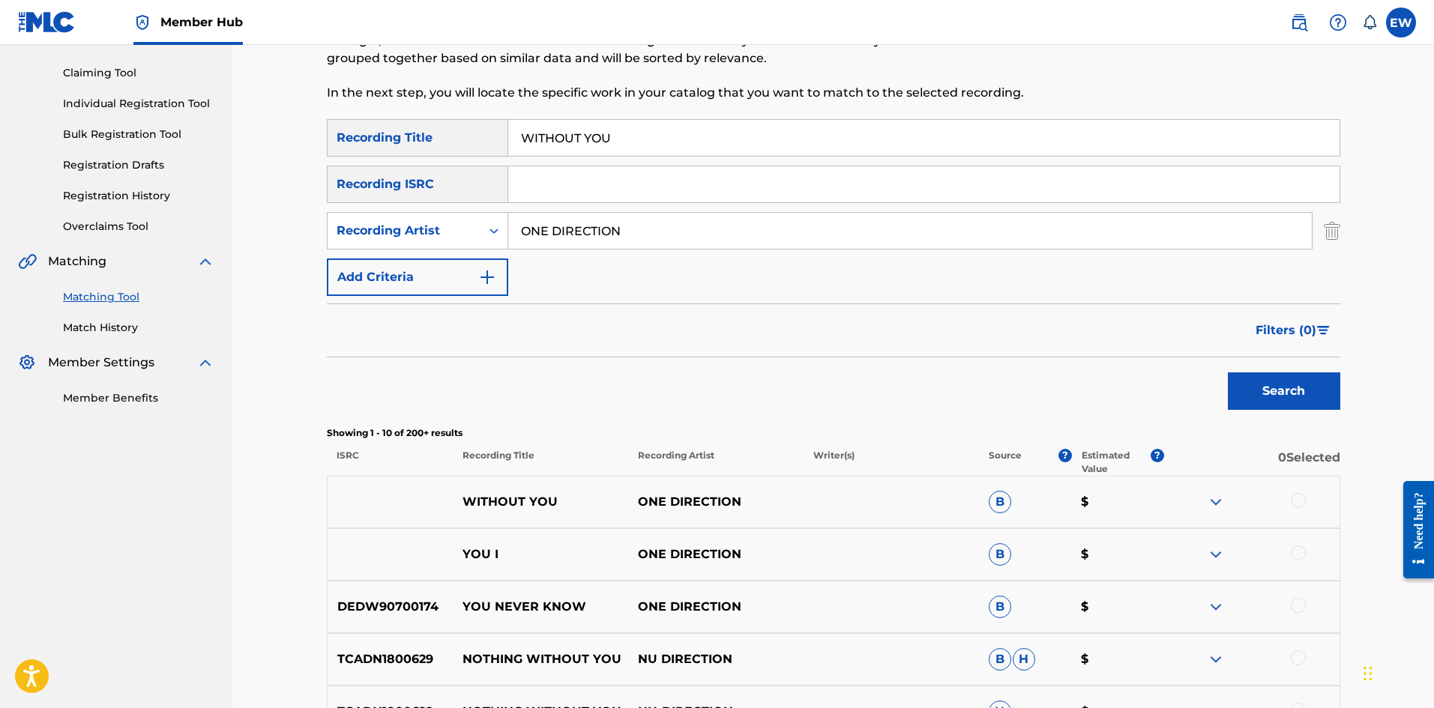
scroll to position [150, 0]
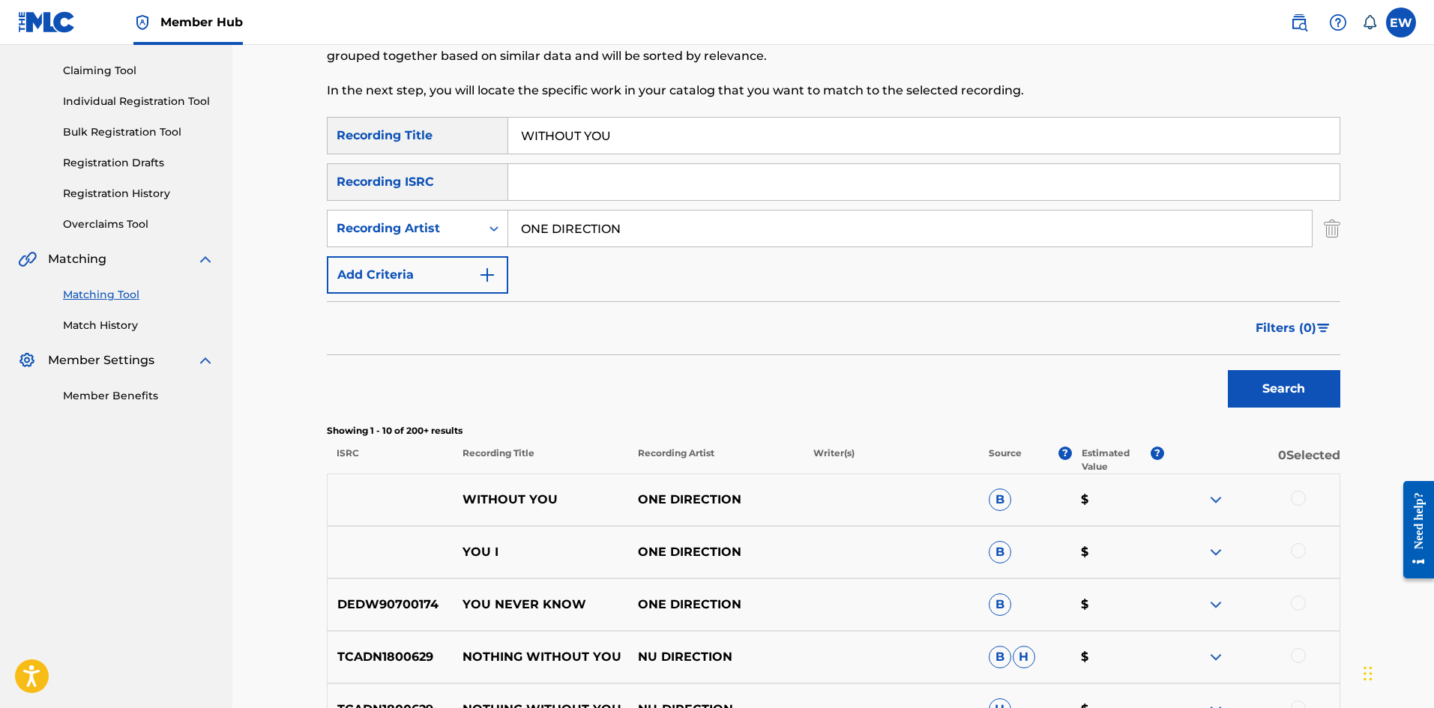
click at [1302, 501] on div at bounding box center [1298, 498] width 15 height 15
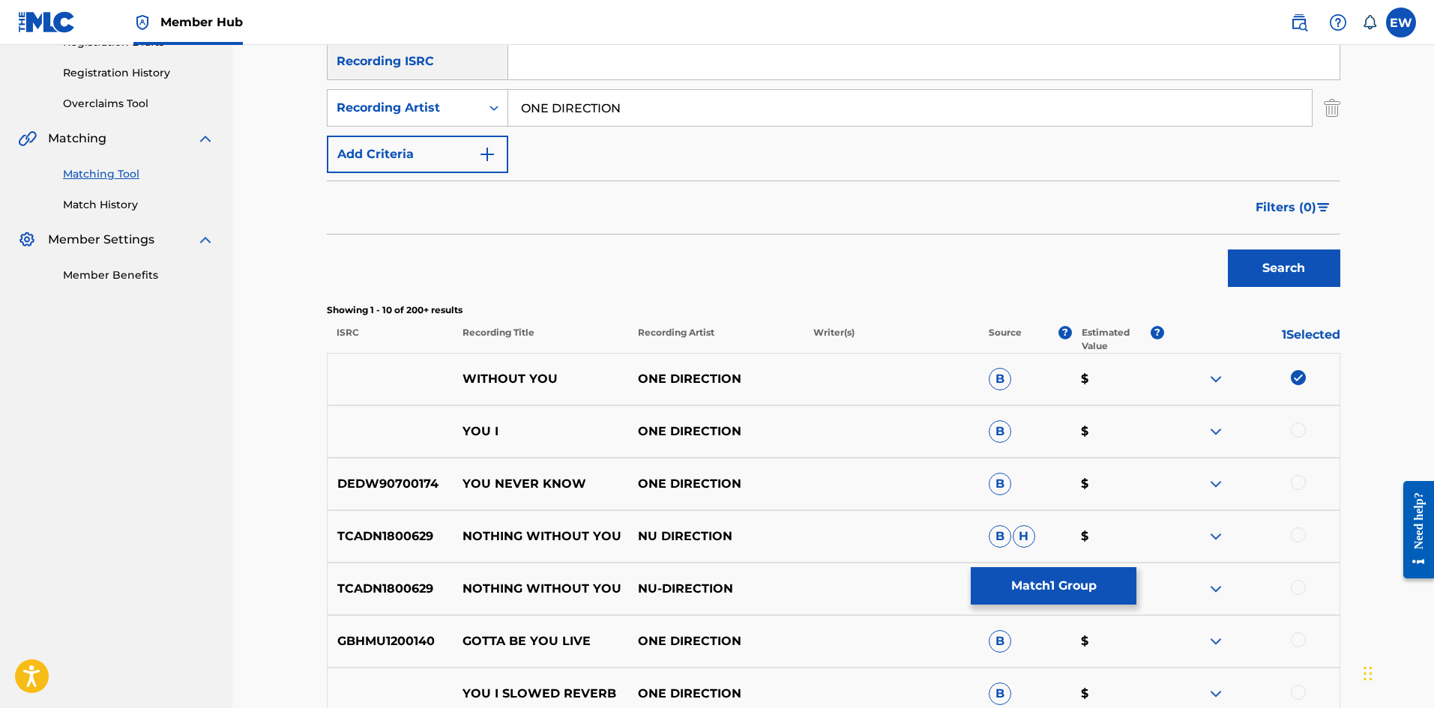
scroll to position [300, 0]
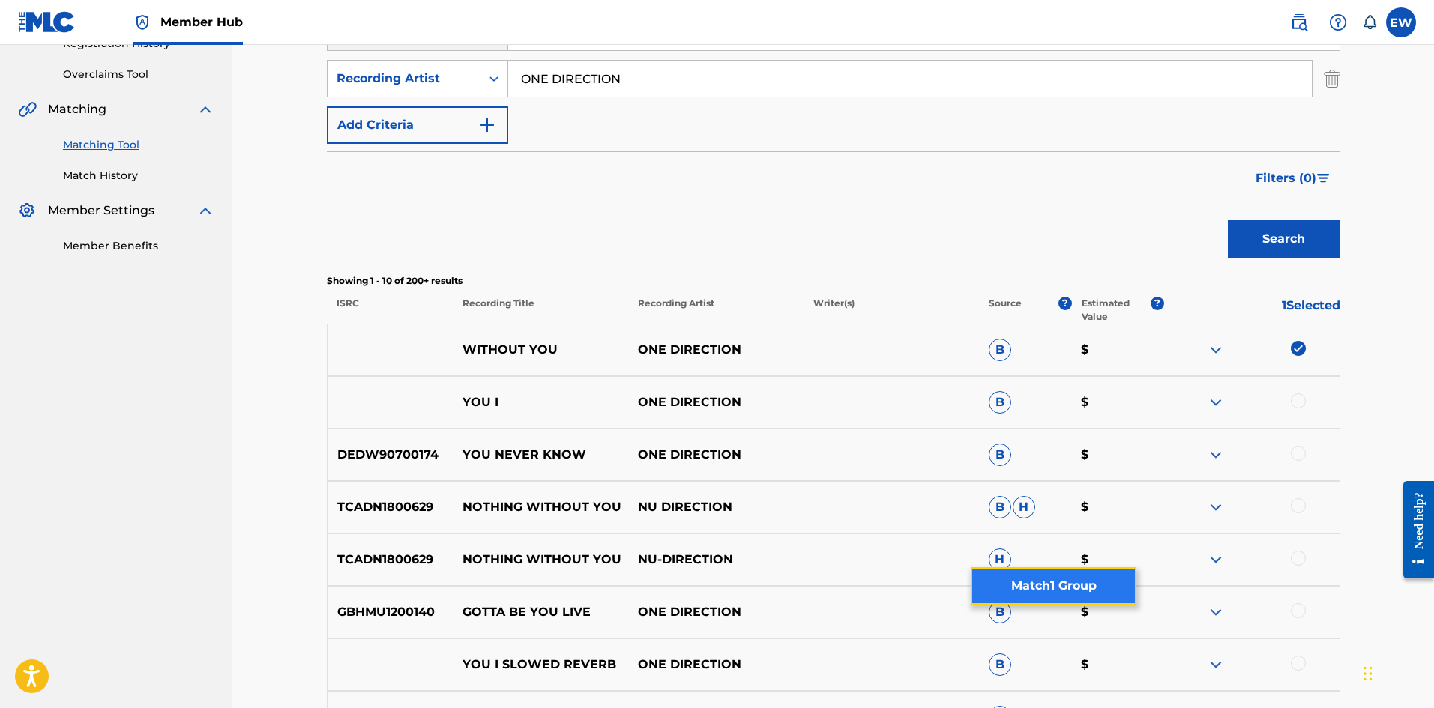
click at [1044, 579] on button "Match 1 Group" at bounding box center [1054, 585] width 166 height 37
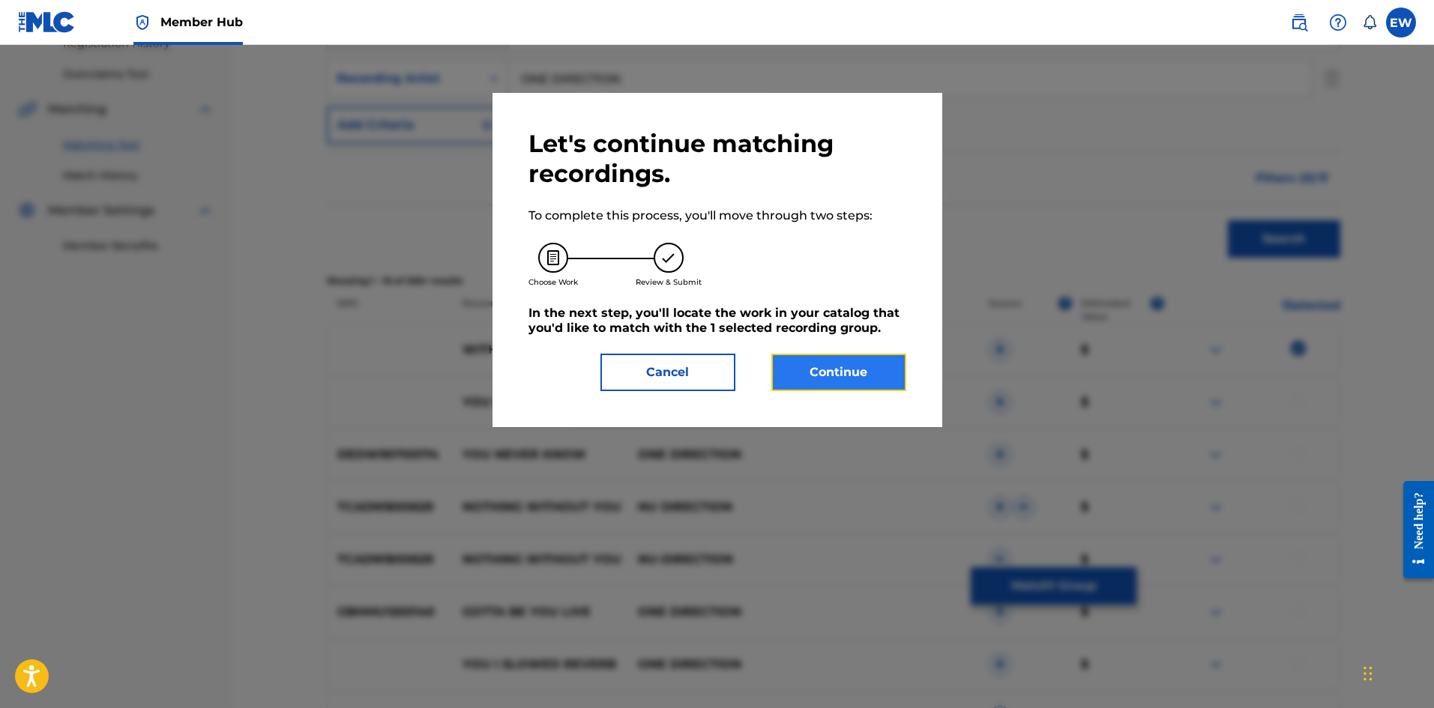
click at [827, 376] on button "Continue" at bounding box center [838, 372] width 135 height 37
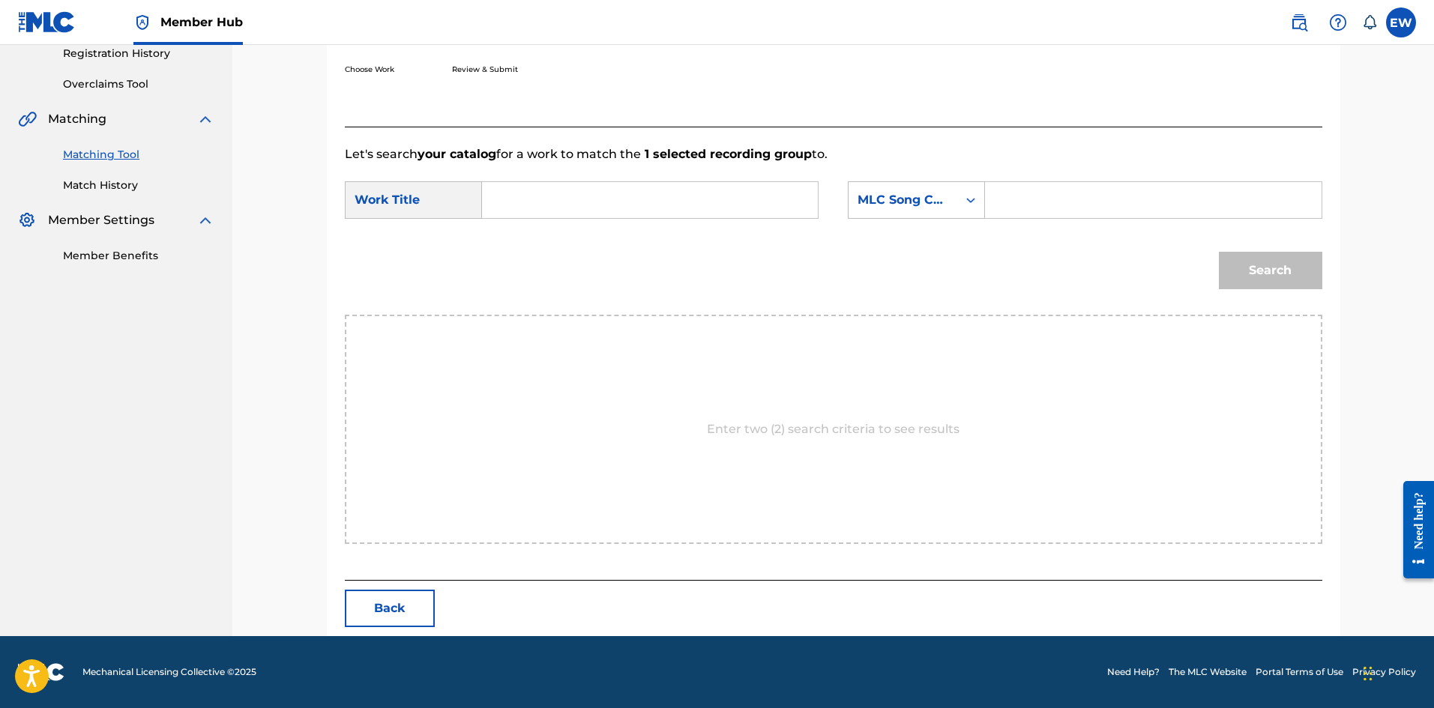
click at [645, 213] on input "Search Form" at bounding box center [650, 200] width 310 height 36
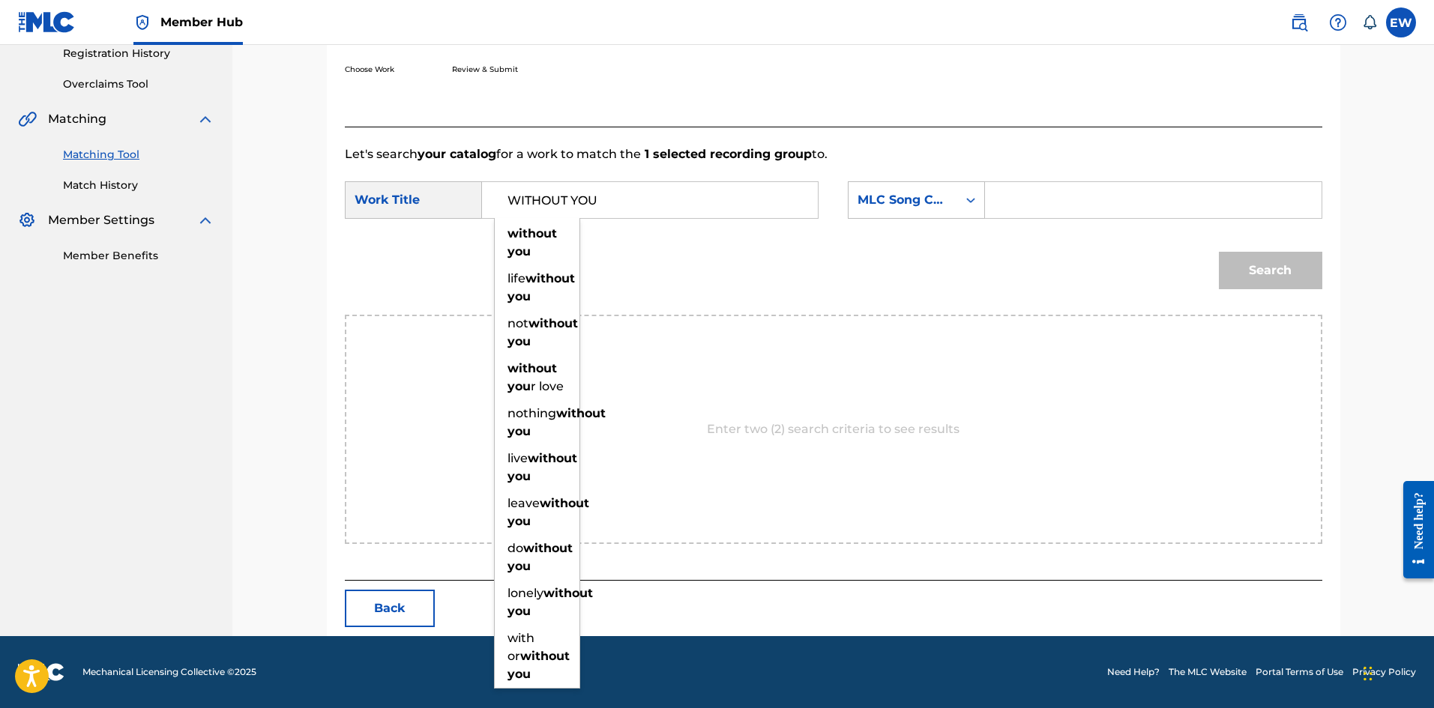
type input "WITHOUT YOU"
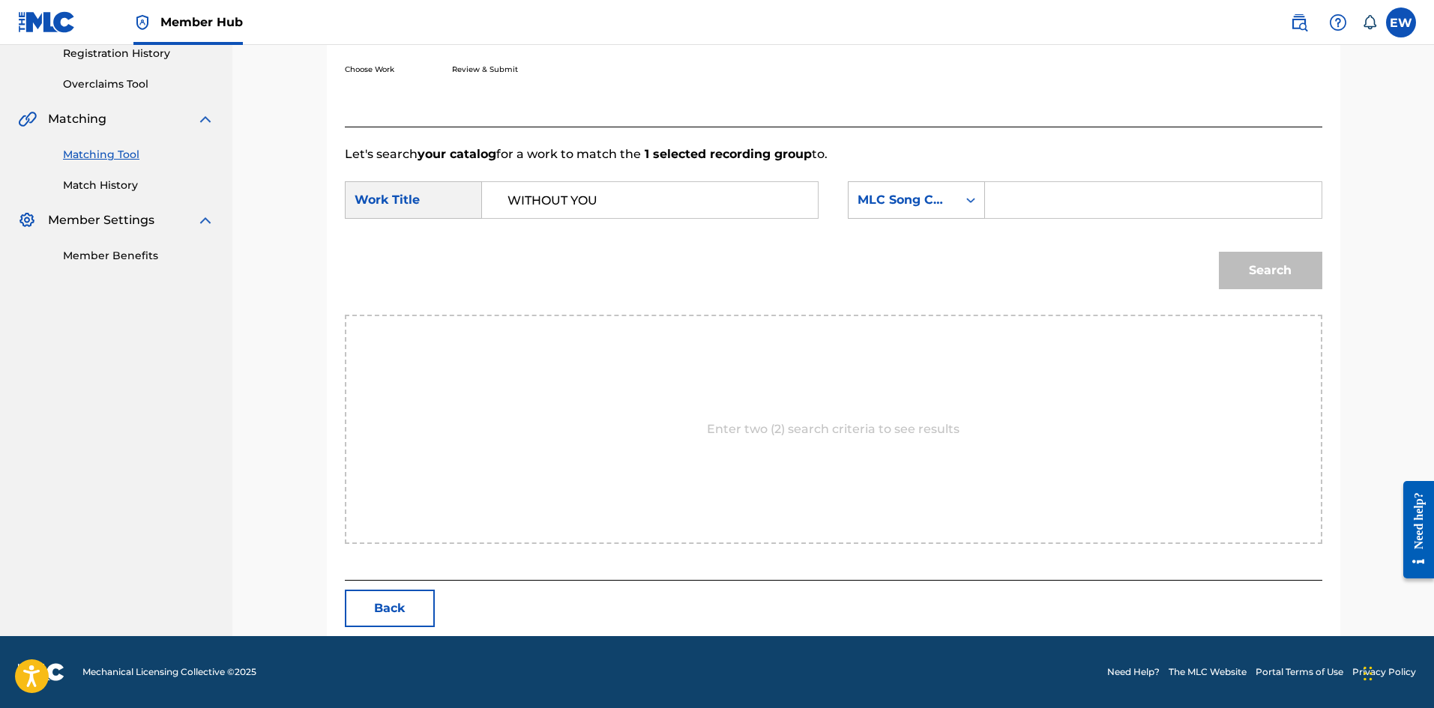
drag, startPoint x: 1092, startPoint y: 194, endPoint x: 1081, endPoint y: 190, distance: 12.1
click at [1091, 195] on input "Search Form" at bounding box center [1153, 200] width 310 height 36
type input "EVCC0V"
drag, startPoint x: 1250, startPoint y: 256, endPoint x: 1236, endPoint y: 261, distance: 14.9
click at [1246, 260] on button "Search" at bounding box center [1270, 270] width 103 height 37
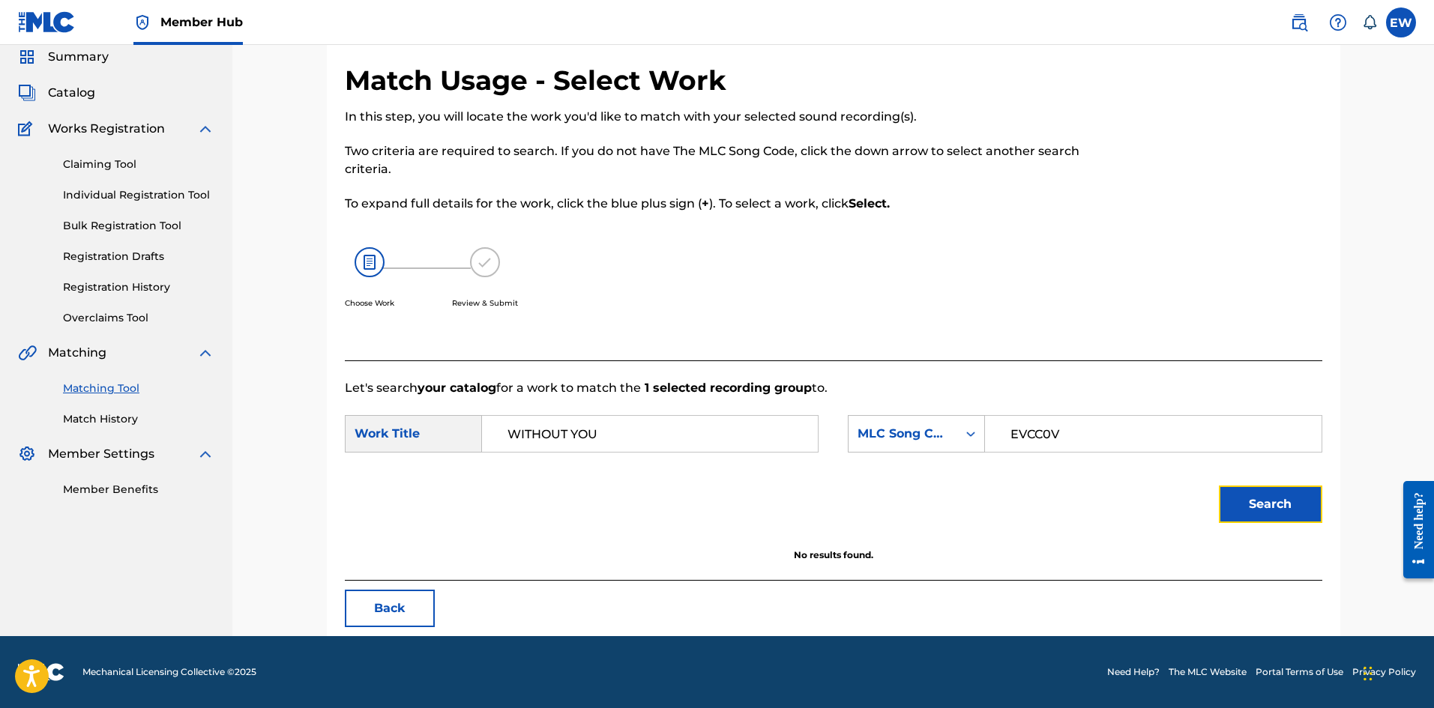
scroll to position [56, 0]
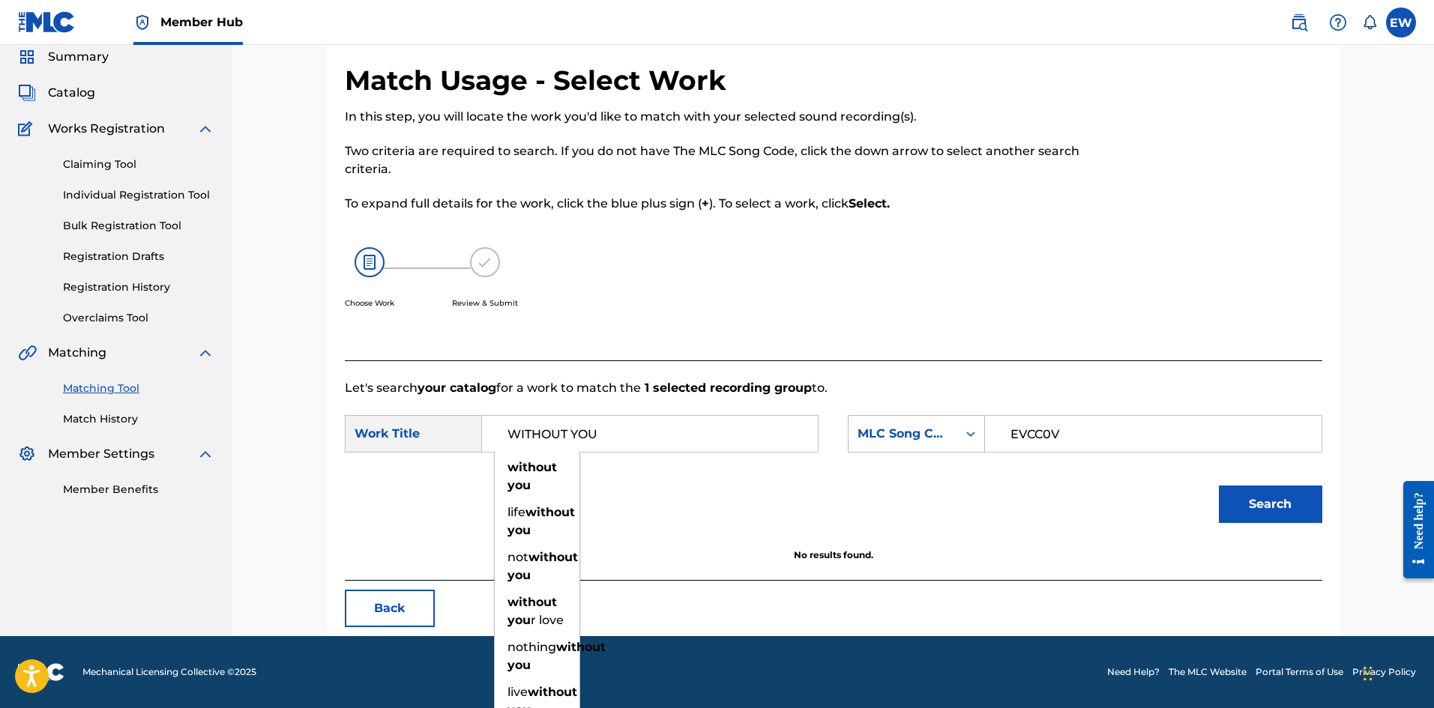
drag, startPoint x: 633, startPoint y: 447, endPoint x: 481, endPoint y: 454, distance: 151.6
click at [502, 452] on div "WITHOUT YOU without you life without you not without you without you r love not…" at bounding box center [650, 434] width 310 height 36
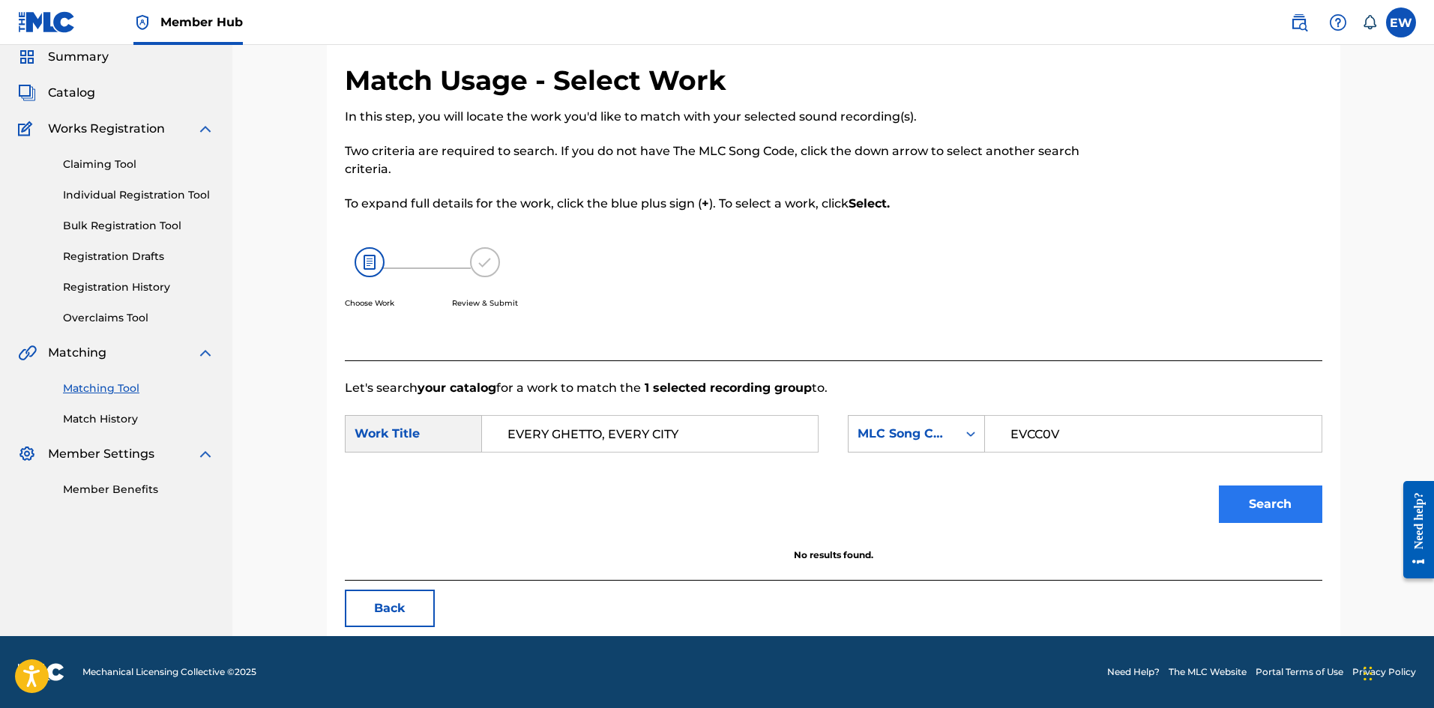
type input "EVERY GHETTO, EVERY CITY"
drag, startPoint x: 1285, startPoint y: 520, endPoint x: 1273, endPoint y: 501, distance: 22.7
click at [1285, 510] on button "Search" at bounding box center [1270, 504] width 103 height 37
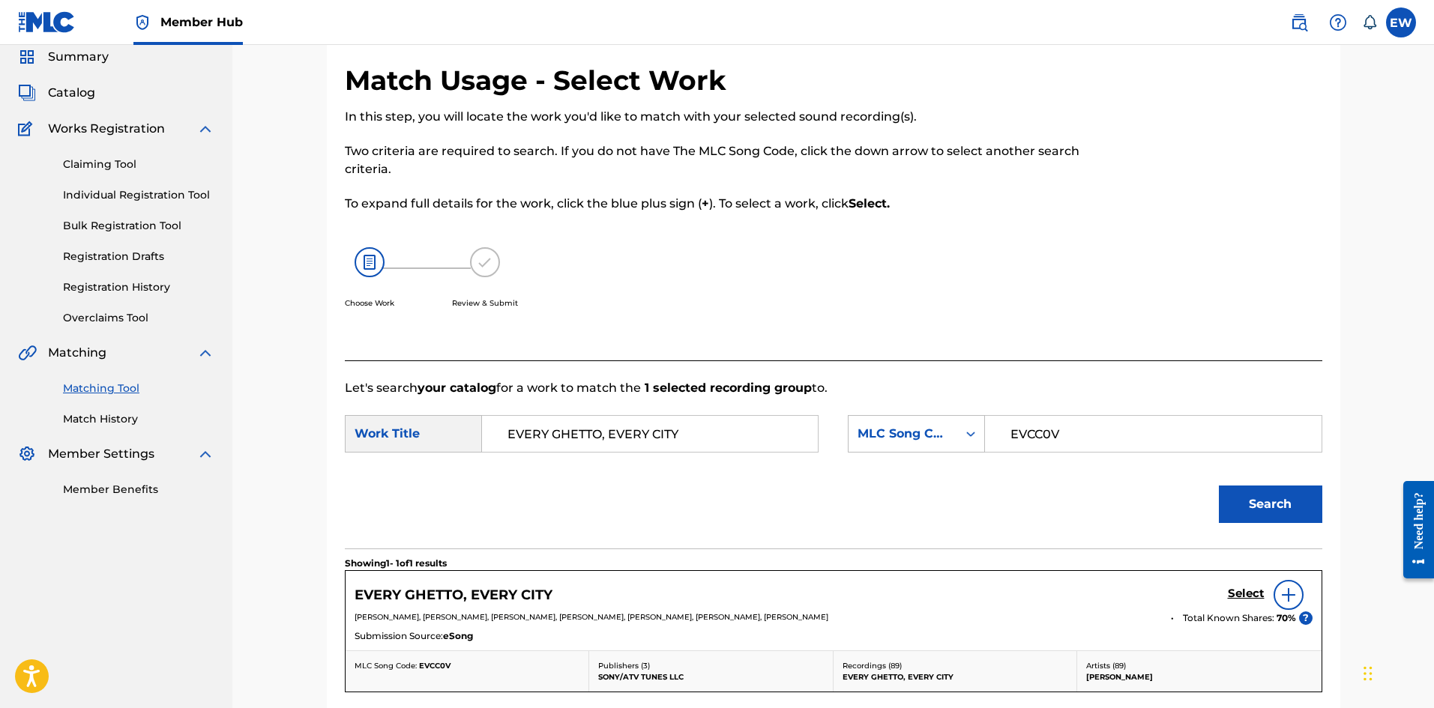
drag, startPoint x: 1241, startPoint y: 593, endPoint x: 1058, endPoint y: 502, distance: 204.8
click at [1219, 583] on div "EVERY GHETTO, EVERY CITY Select" at bounding box center [834, 595] width 958 height 30
click at [1244, 588] on h5 "Select" at bounding box center [1246, 594] width 37 height 14
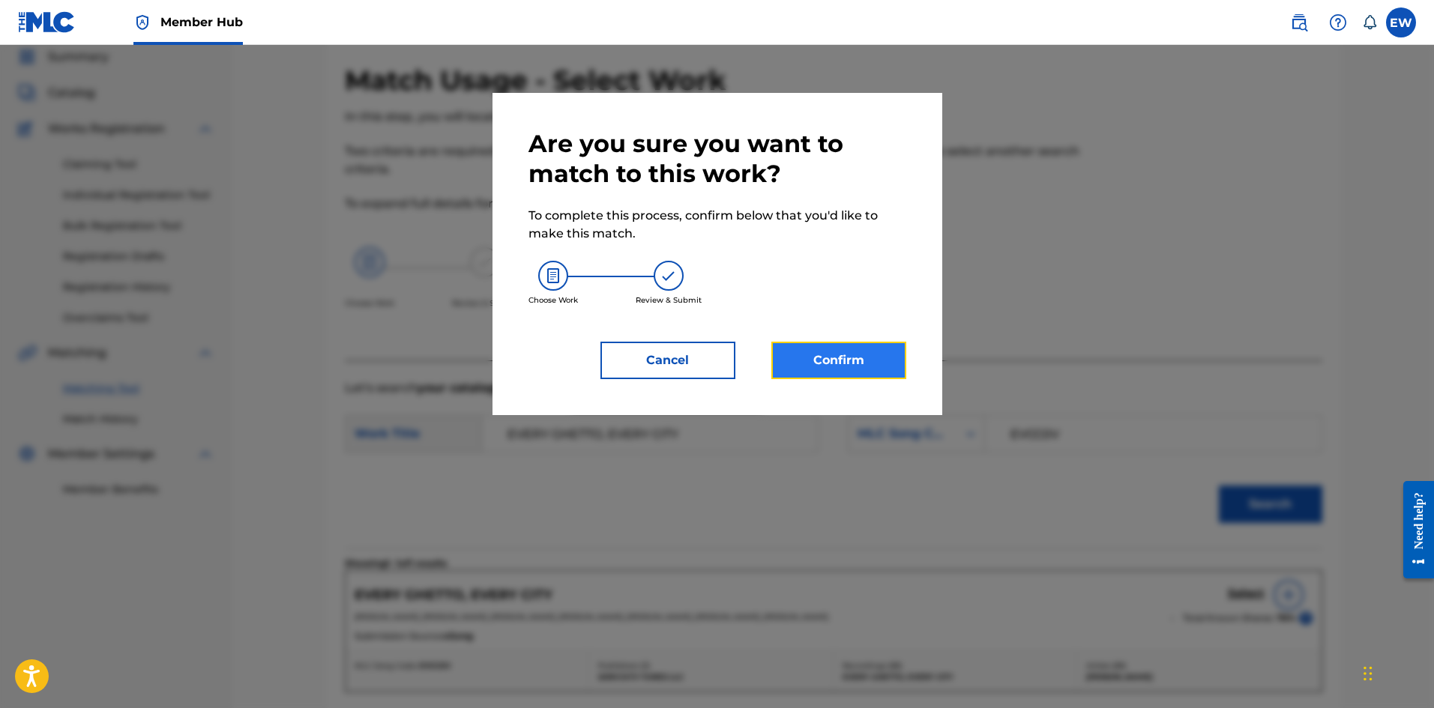
click at [822, 355] on button "Confirm" at bounding box center [838, 360] width 135 height 37
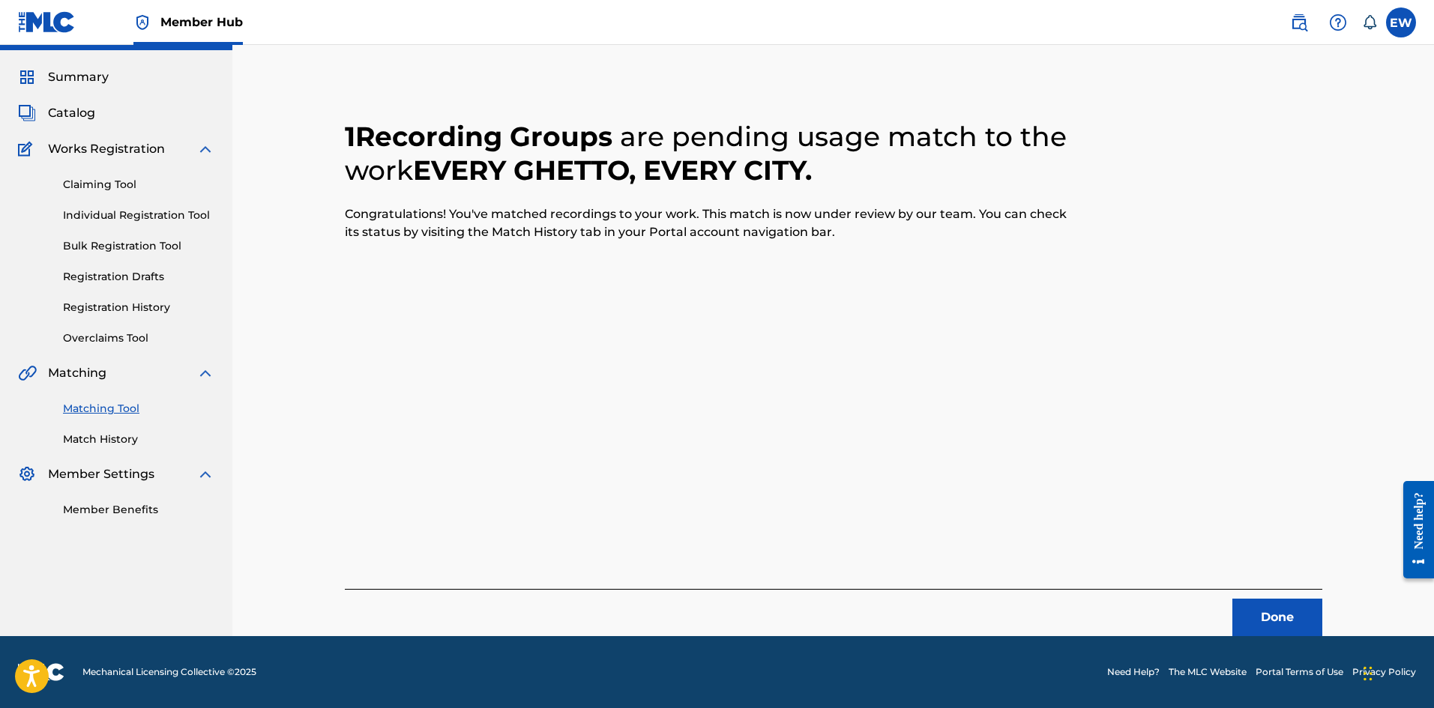
scroll to position [36, 0]
click at [1264, 612] on button "Done" at bounding box center [1277, 617] width 90 height 37
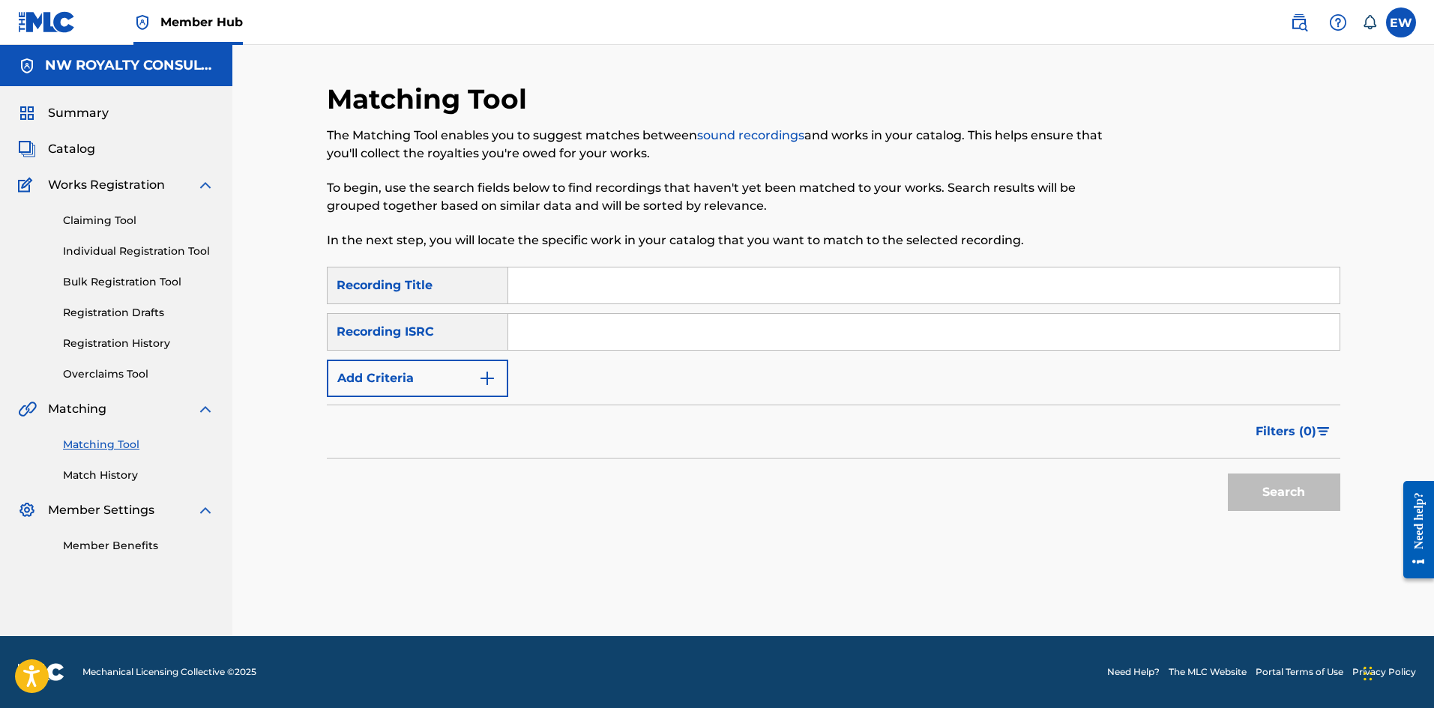
scroll to position [0, 0]
click at [477, 406] on div "Filters ( 0 )" at bounding box center [833, 432] width 1013 height 54
click at [481, 385] on img "Search Form" at bounding box center [487, 379] width 18 height 18
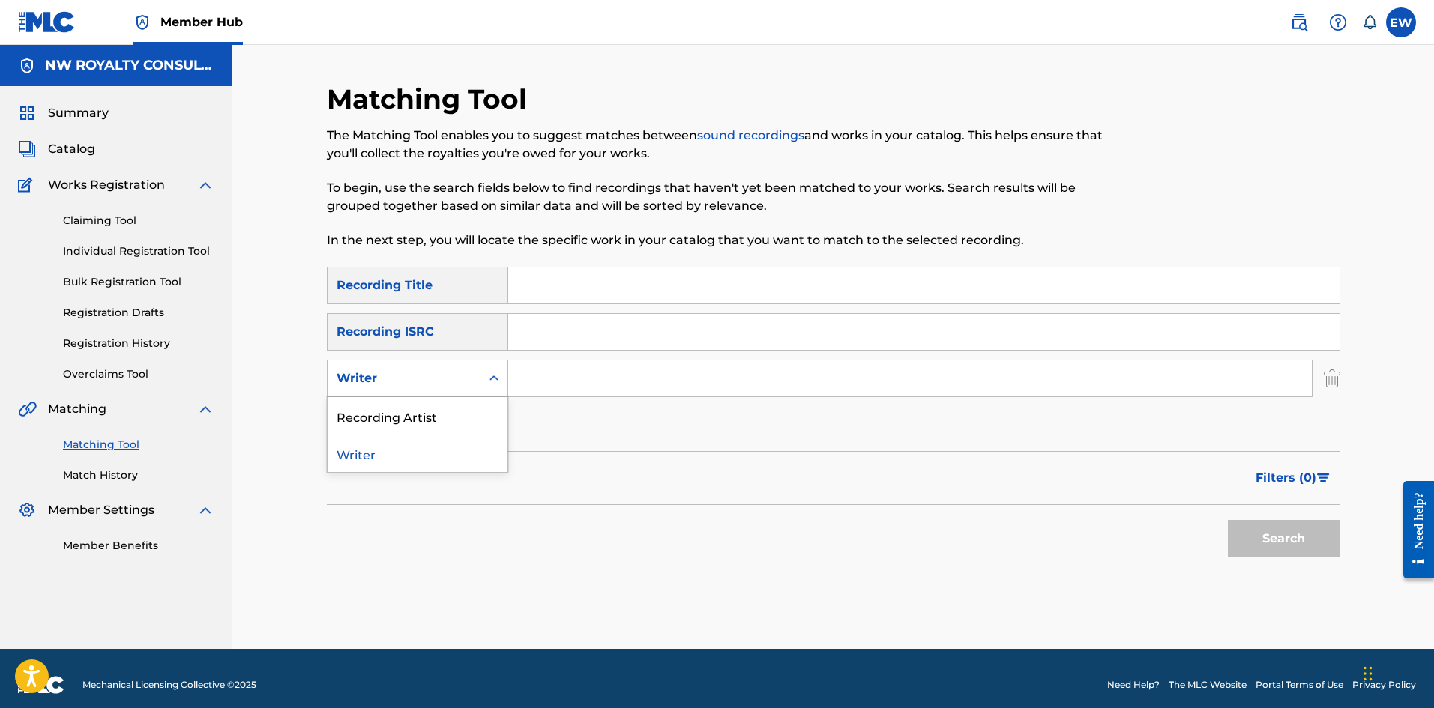
click at [478, 385] on div "Writer" at bounding box center [404, 378] width 153 height 28
drag, startPoint x: 474, startPoint y: 408, endPoint x: 504, endPoint y: 396, distance: 32.6
click at [484, 406] on div "Recording Artist" at bounding box center [418, 415] width 180 height 37
click at [562, 383] on input "Search Form" at bounding box center [909, 379] width 803 height 36
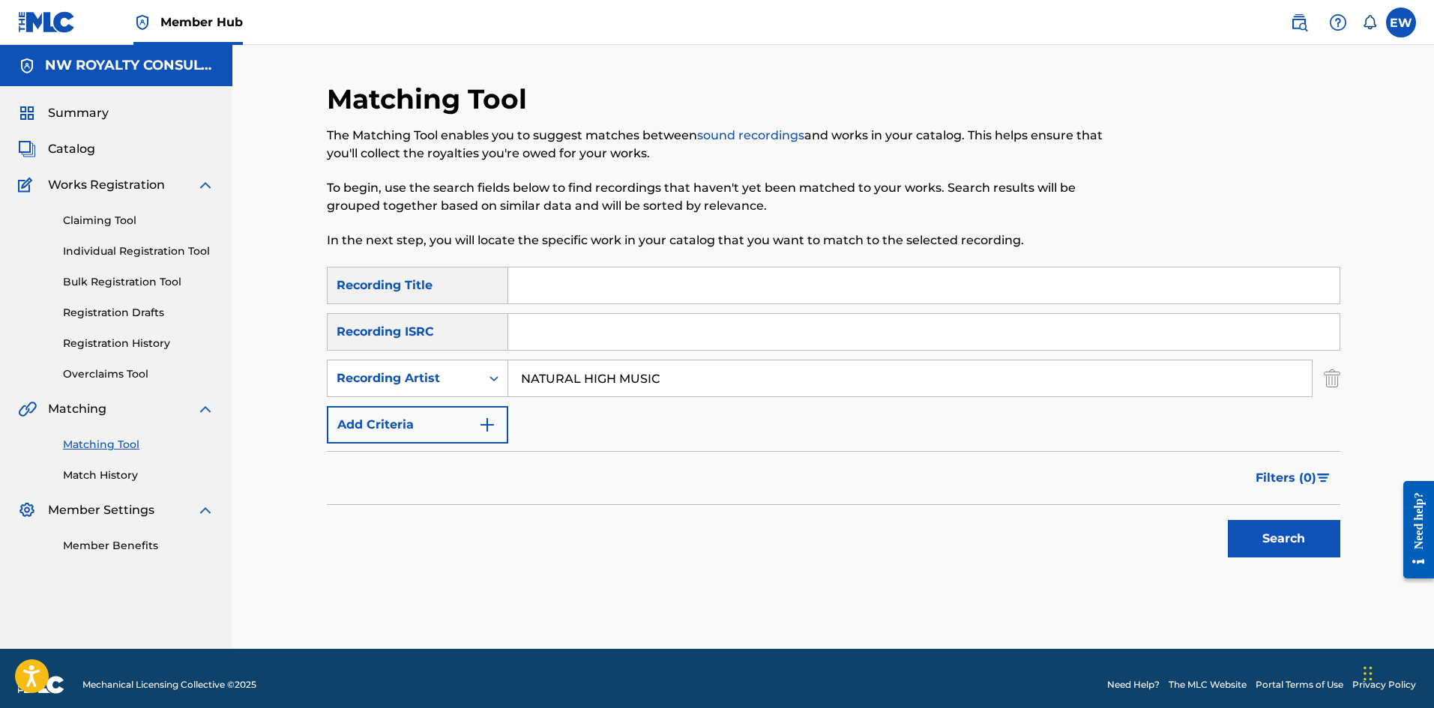
type input "NATURAL HIGH MUSIC"
click at [888, 275] on input "WONDER" at bounding box center [923, 286] width 831 height 36
type input "WONDER"
drag, startPoint x: 1296, startPoint y: 549, endPoint x: 1138, endPoint y: 486, distance: 170.2
click at [1296, 547] on button "Search" at bounding box center [1284, 538] width 112 height 37
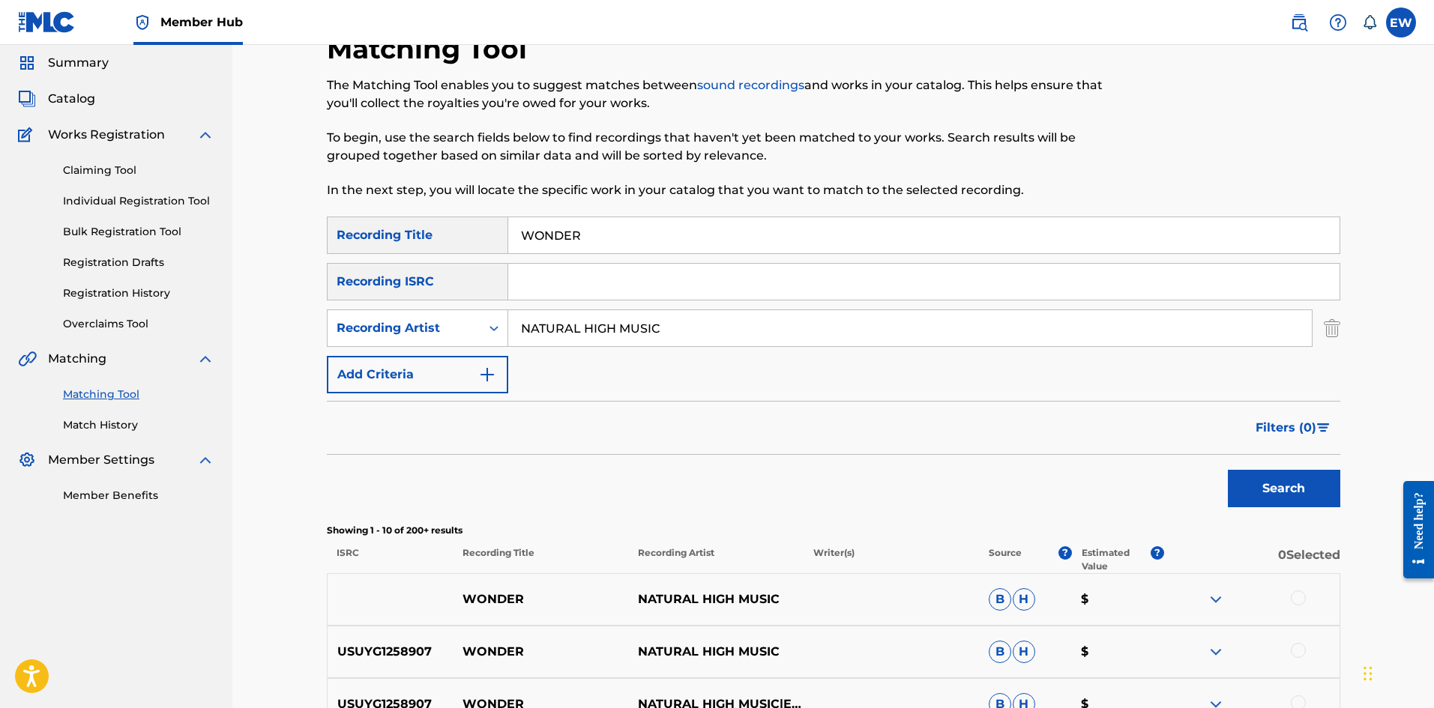
scroll to position [75, 0]
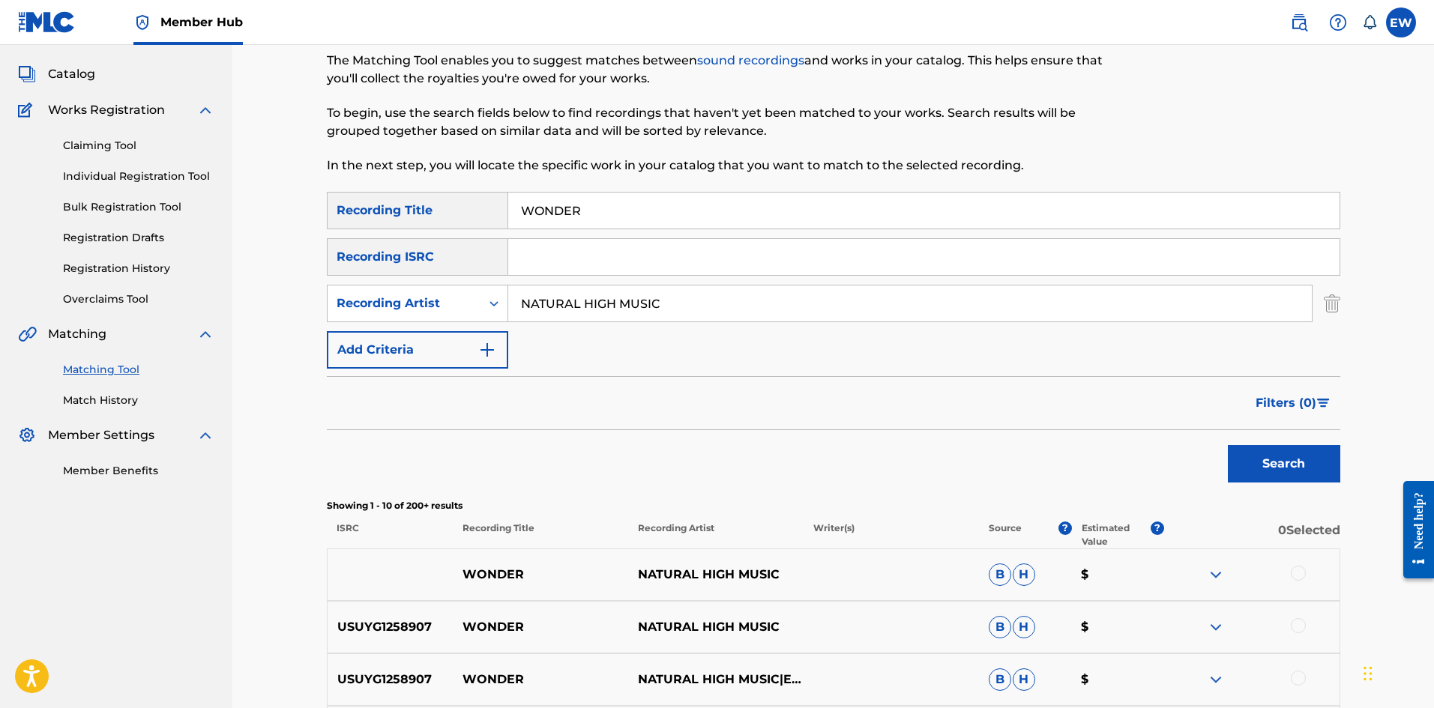
click at [1296, 578] on div at bounding box center [1298, 573] width 15 height 15
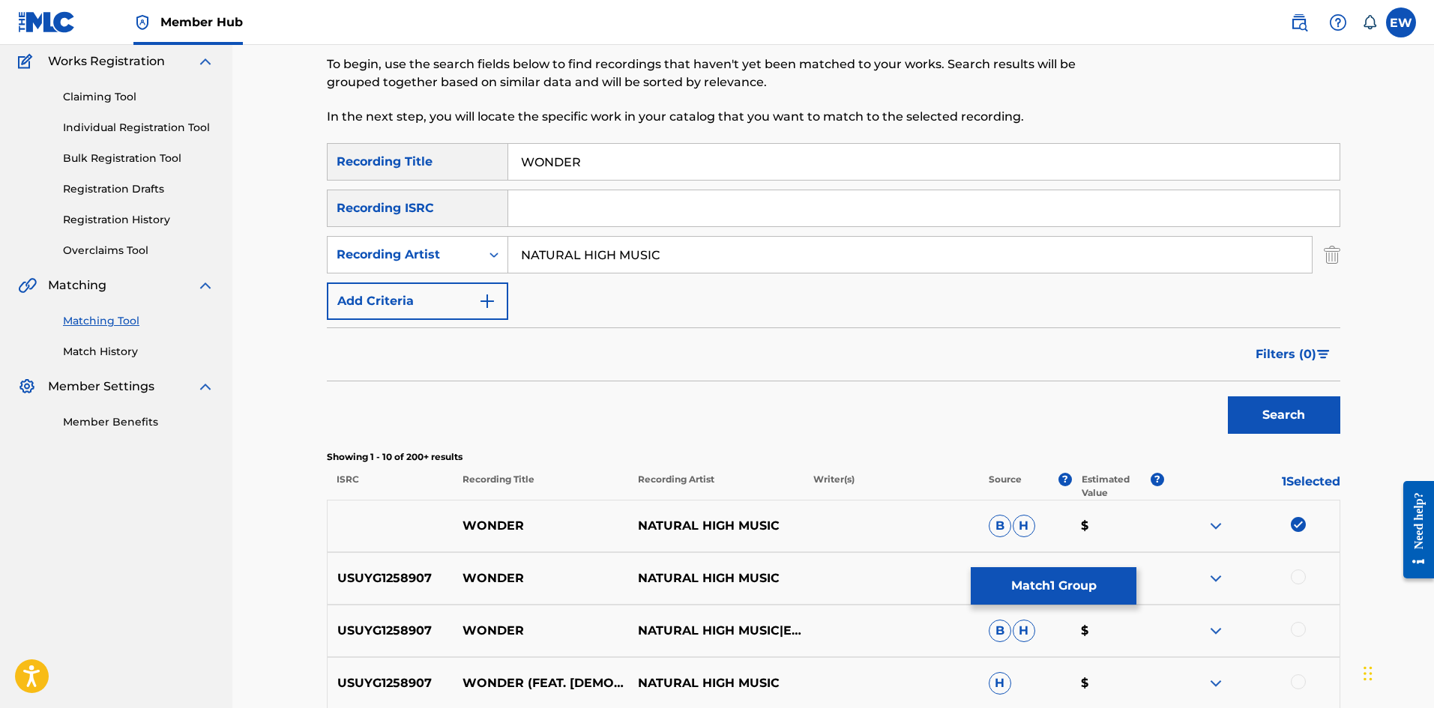
scroll to position [150, 0]
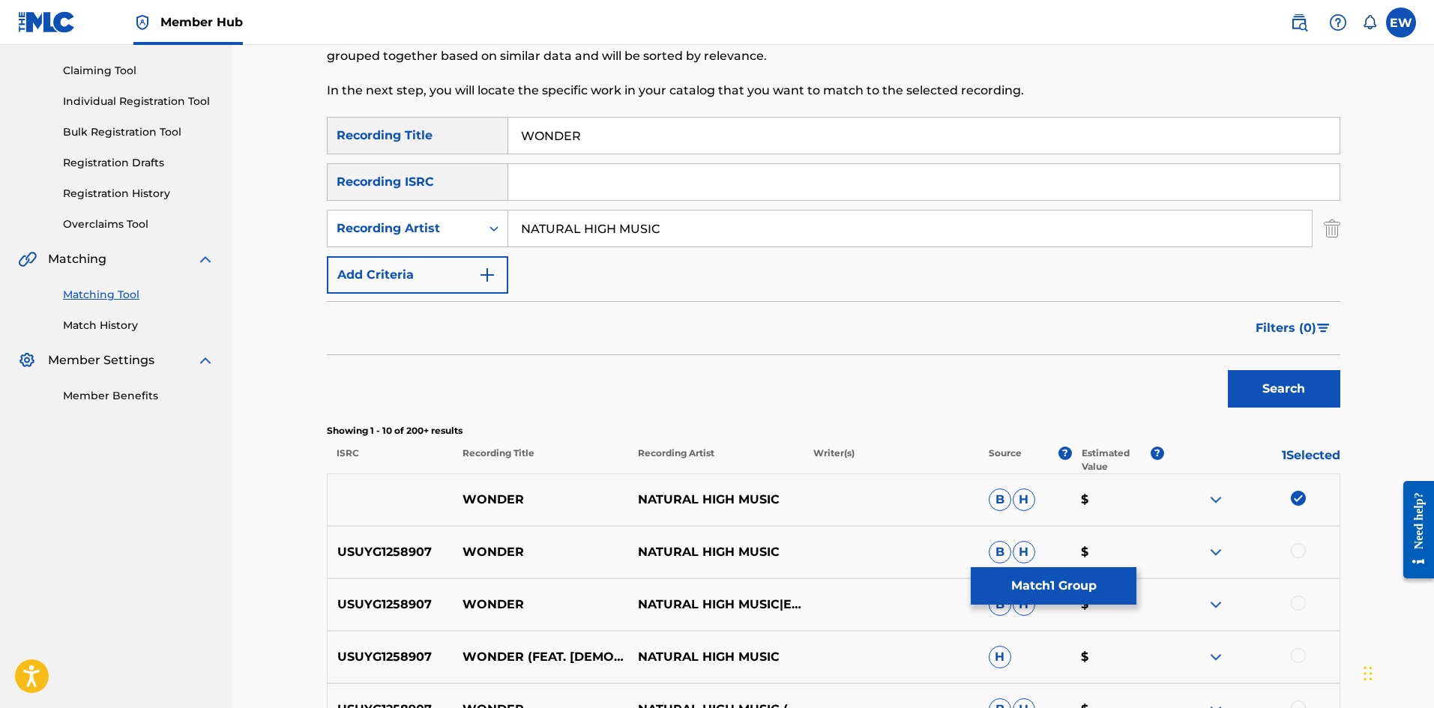
click at [1302, 553] on div at bounding box center [1298, 550] width 15 height 15
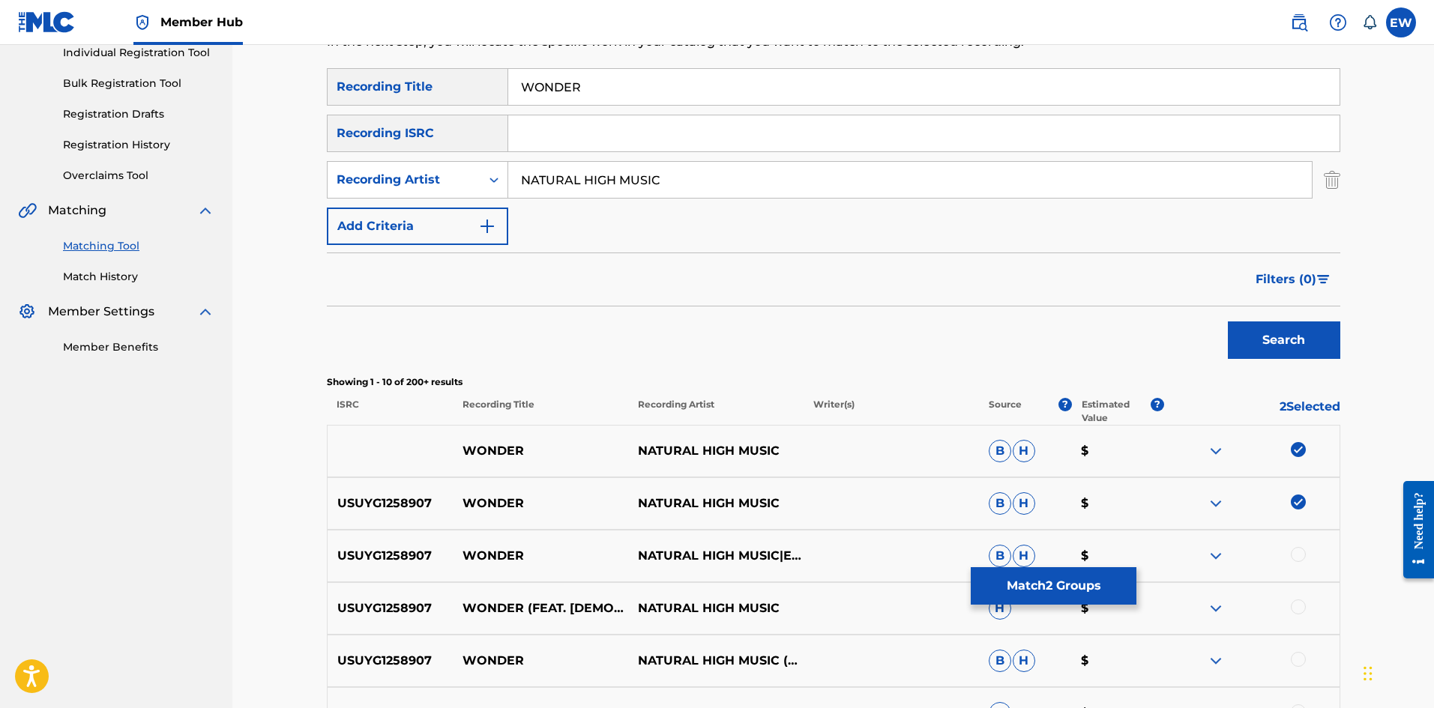
scroll to position [225, 0]
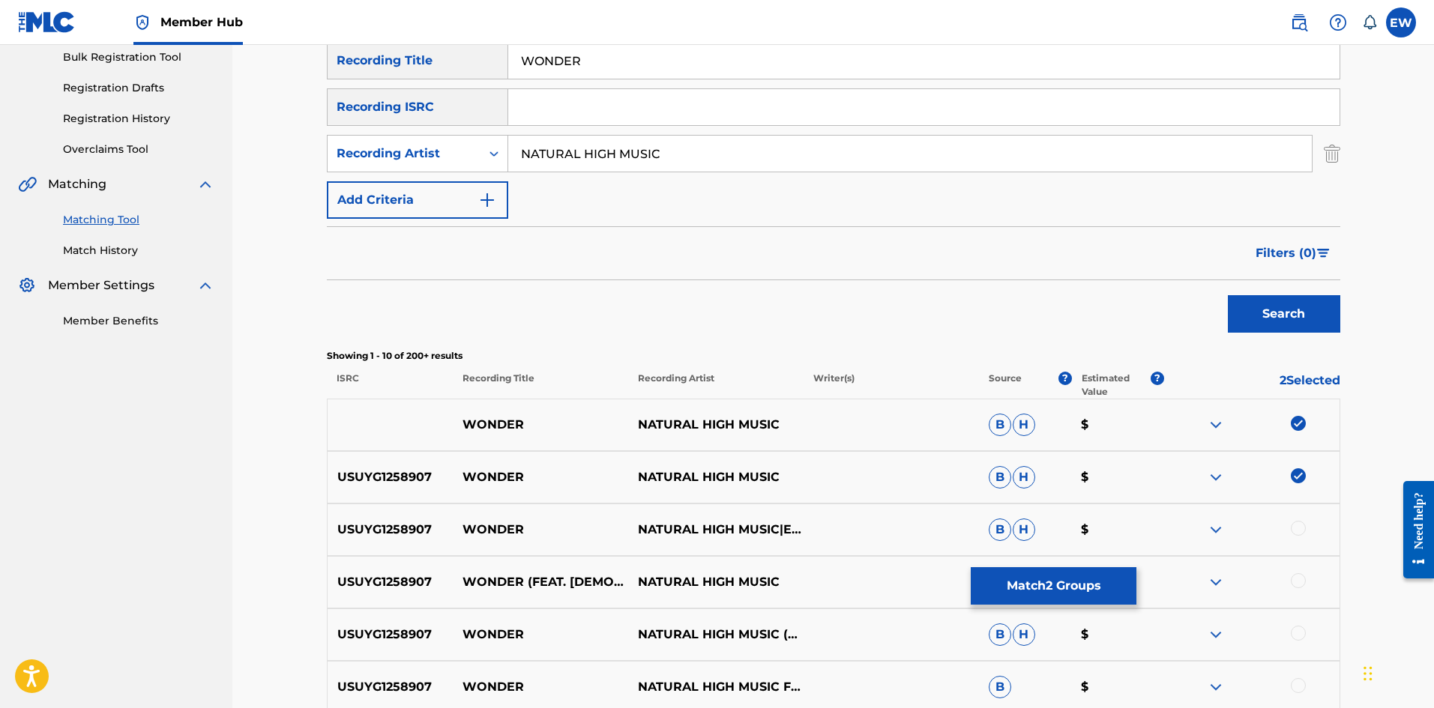
drag, startPoint x: 1301, startPoint y: 529, endPoint x: 1275, endPoint y: 529, distance: 26.2
click at [1290, 531] on div at bounding box center [1251, 530] width 175 height 18
drag, startPoint x: 1292, startPoint y: 523, endPoint x: 1303, endPoint y: 536, distance: 16.5
click at [1294, 525] on div at bounding box center [1298, 528] width 15 height 15
click at [1295, 586] on div at bounding box center [1298, 580] width 15 height 15
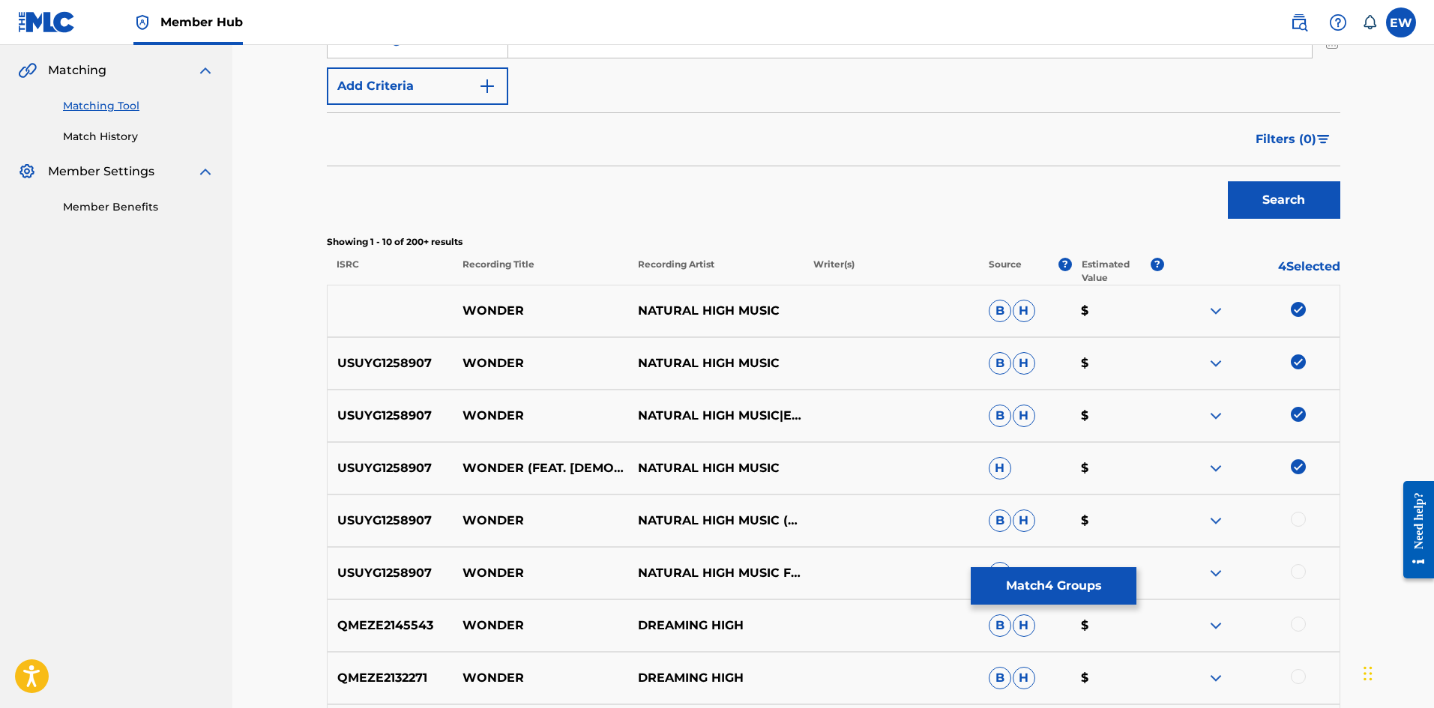
scroll to position [375, 0]
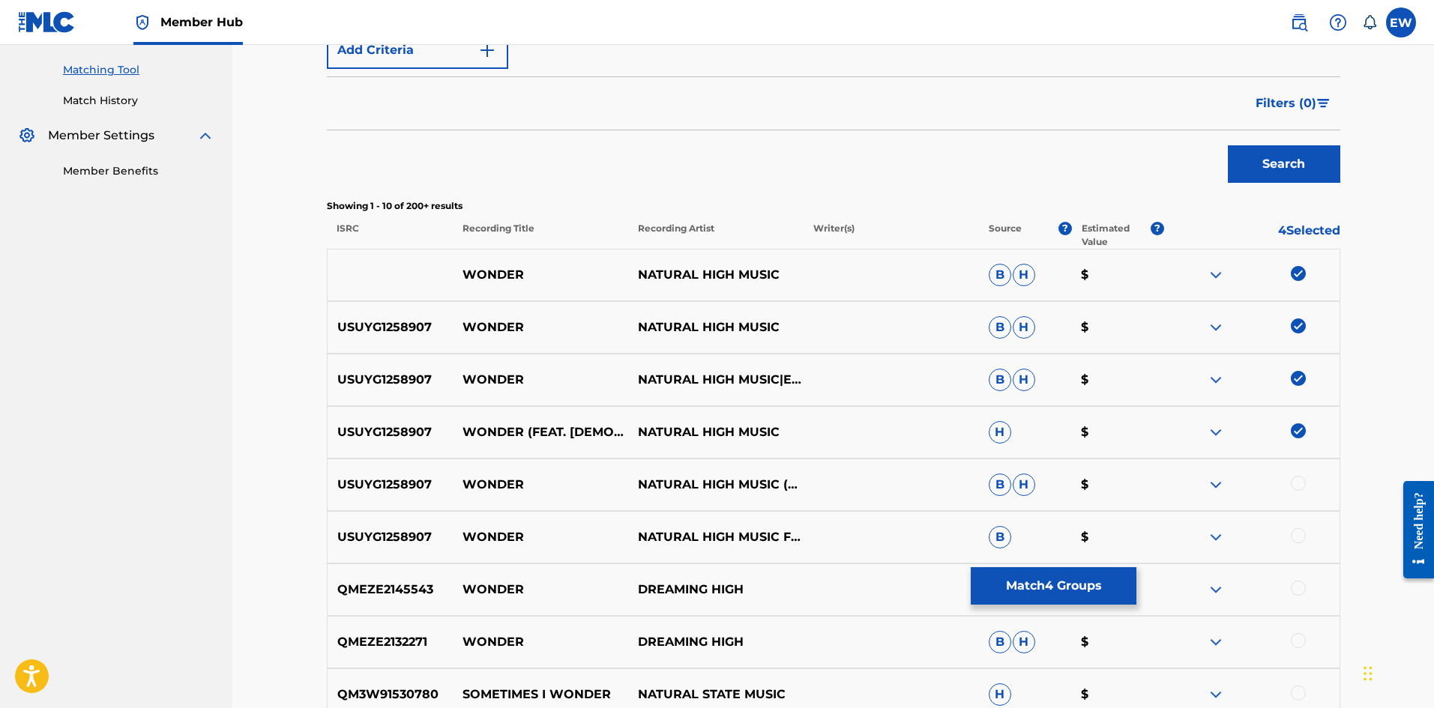
drag, startPoint x: 1301, startPoint y: 485, endPoint x: 1312, endPoint y: 511, distance: 28.5
click at [1304, 490] on div at bounding box center [1251, 485] width 175 height 18
click at [1297, 484] on div at bounding box center [1298, 483] width 15 height 15
click at [1298, 536] on div at bounding box center [1298, 535] width 15 height 15
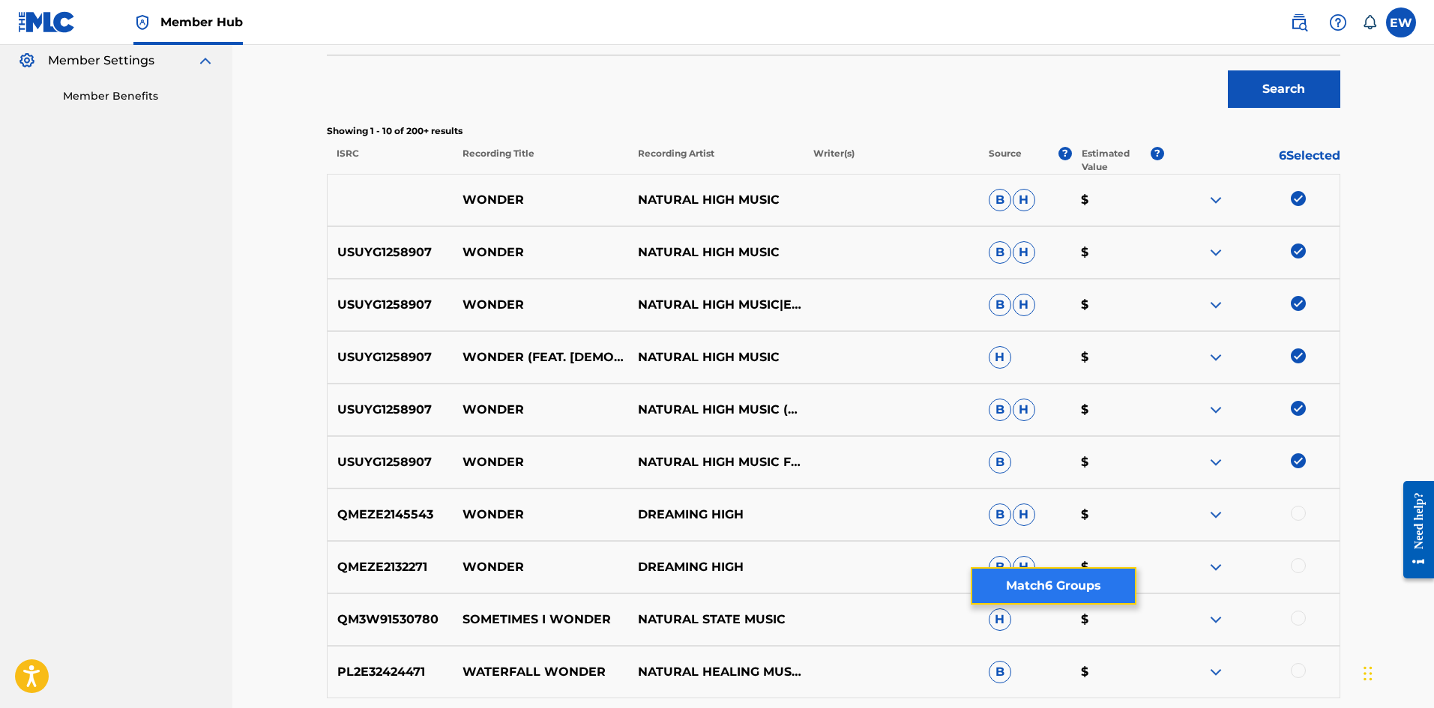
click at [1019, 573] on button "Match 6 Groups" at bounding box center [1054, 585] width 166 height 37
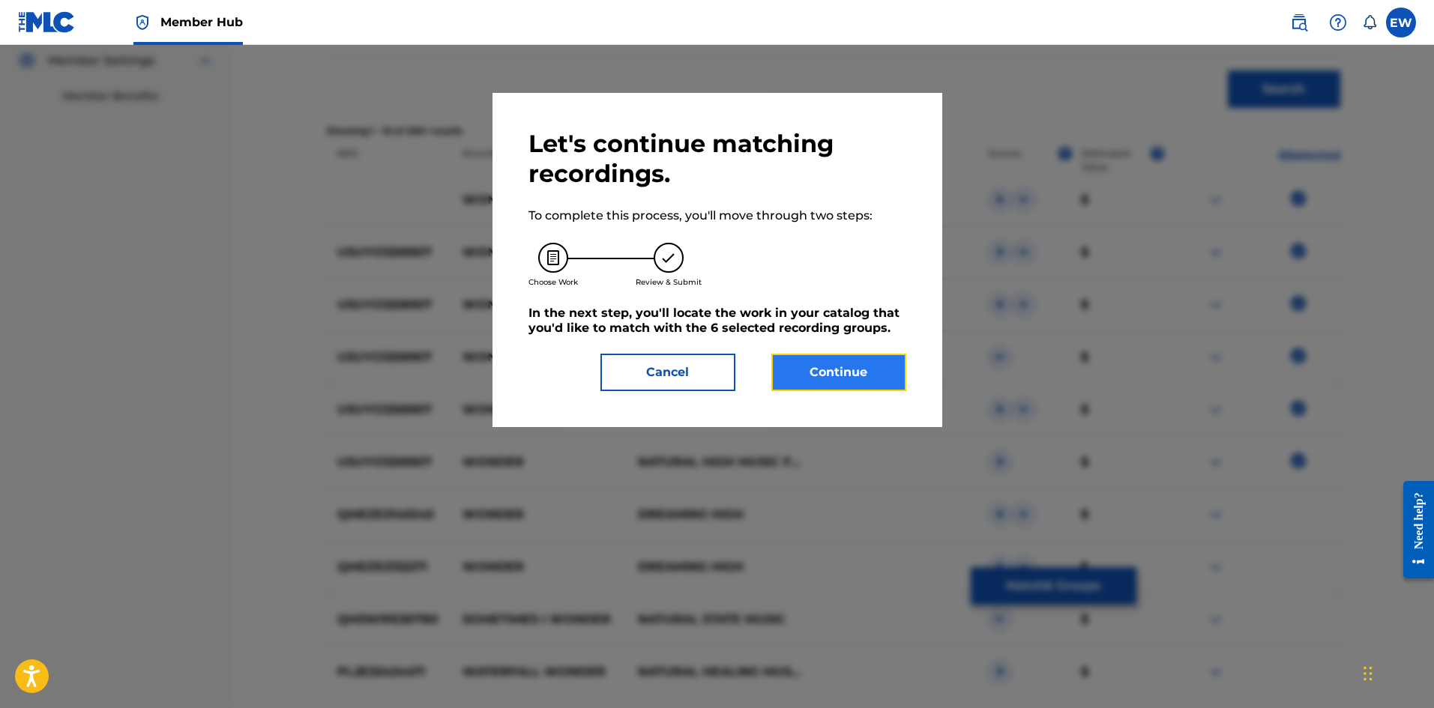
click at [867, 362] on button "Continue" at bounding box center [838, 372] width 135 height 37
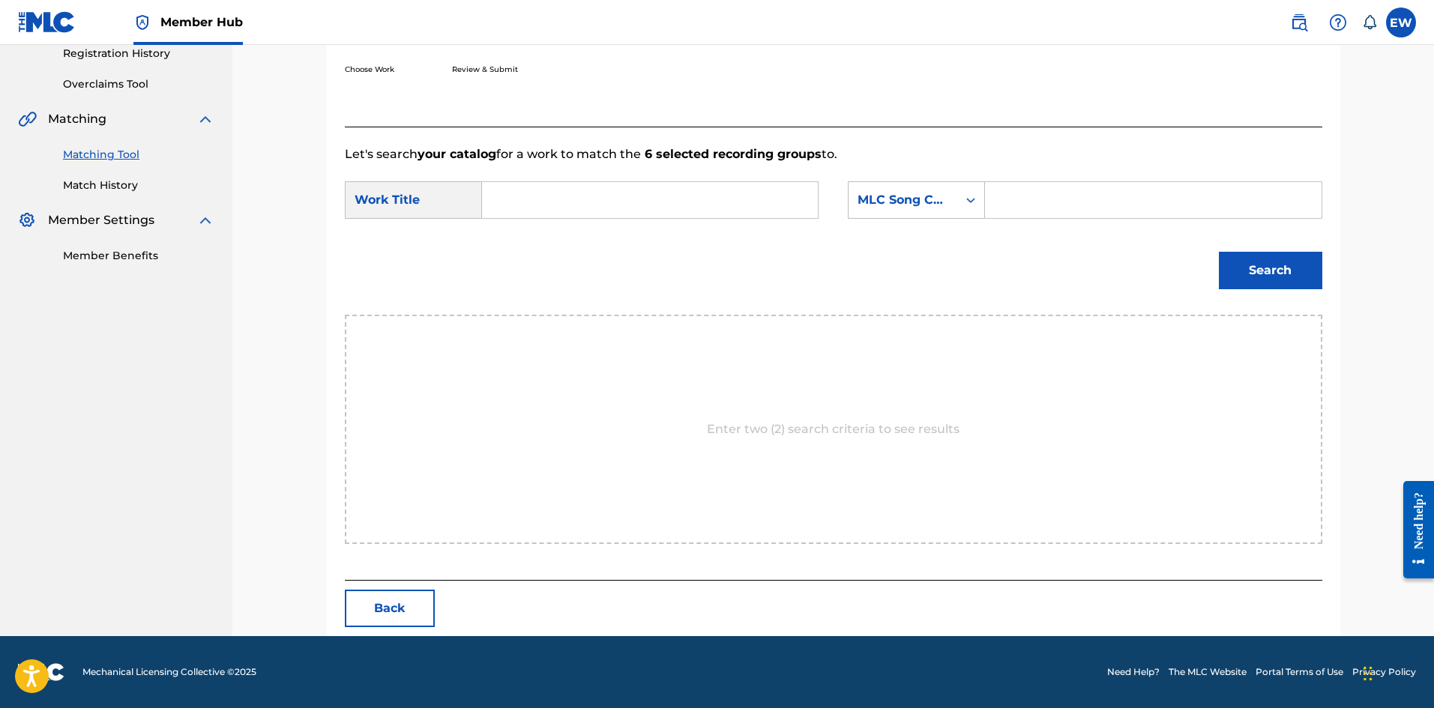
scroll to position [290, 0]
click at [629, 202] on input "Search Form" at bounding box center [650, 200] width 310 height 36
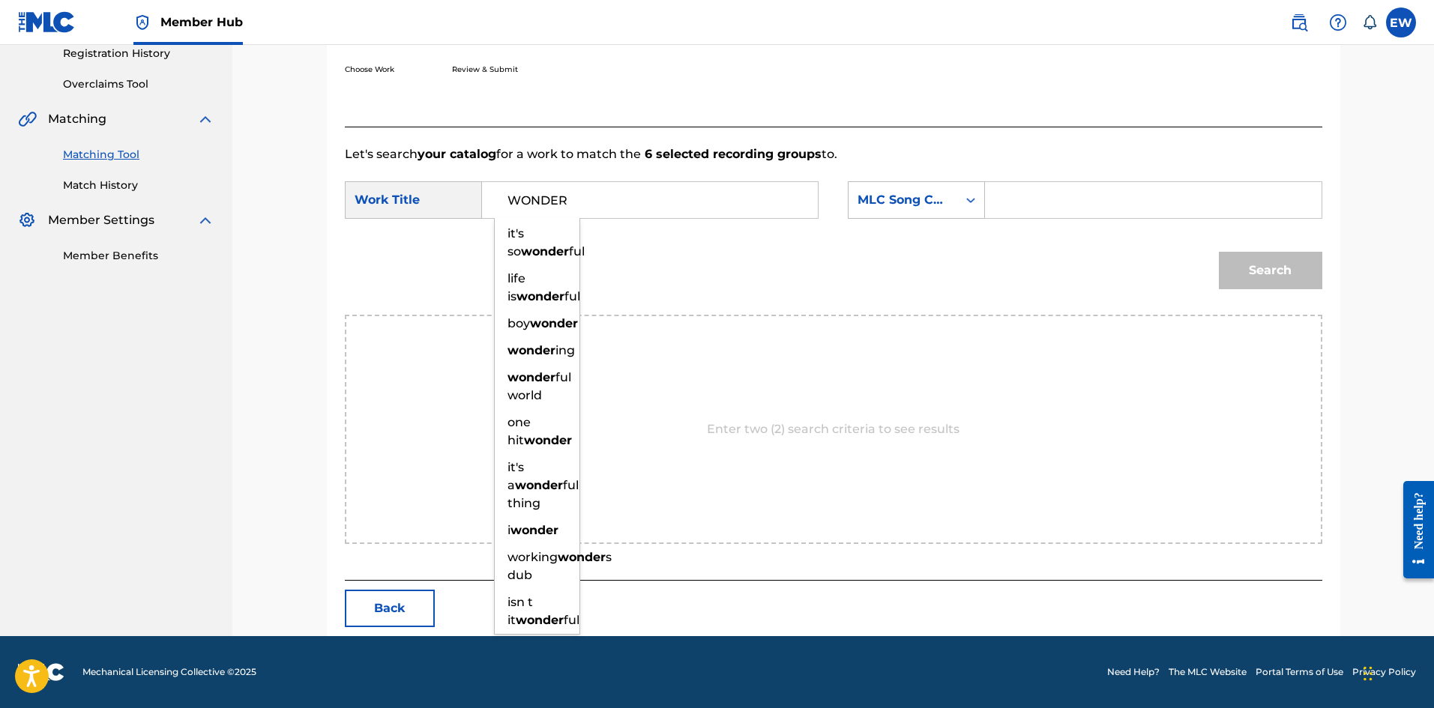
type input "WONDER"
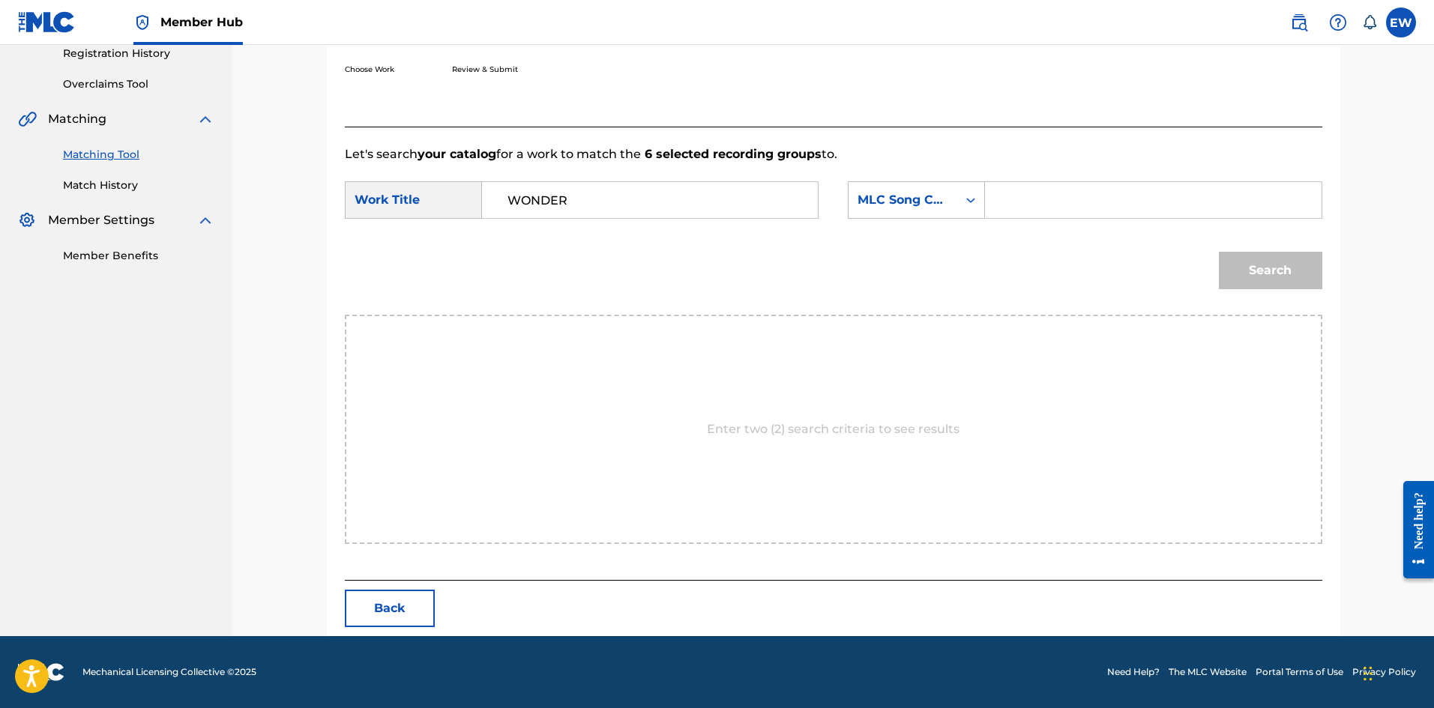
click at [1063, 207] on input "Search Form" at bounding box center [1153, 200] width 310 height 36
type input "WC6898"
click at [1231, 266] on button "Search" at bounding box center [1270, 270] width 103 height 37
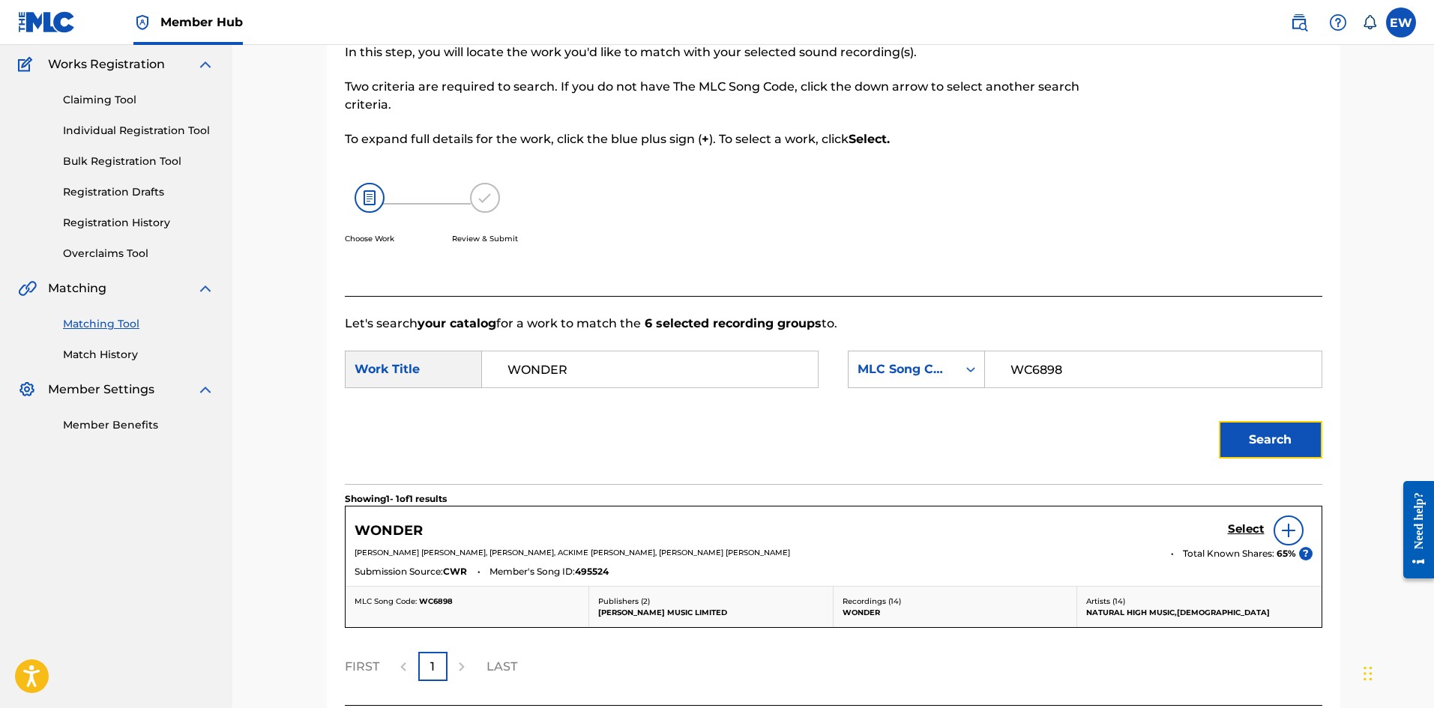
scroll to position [246, 0]
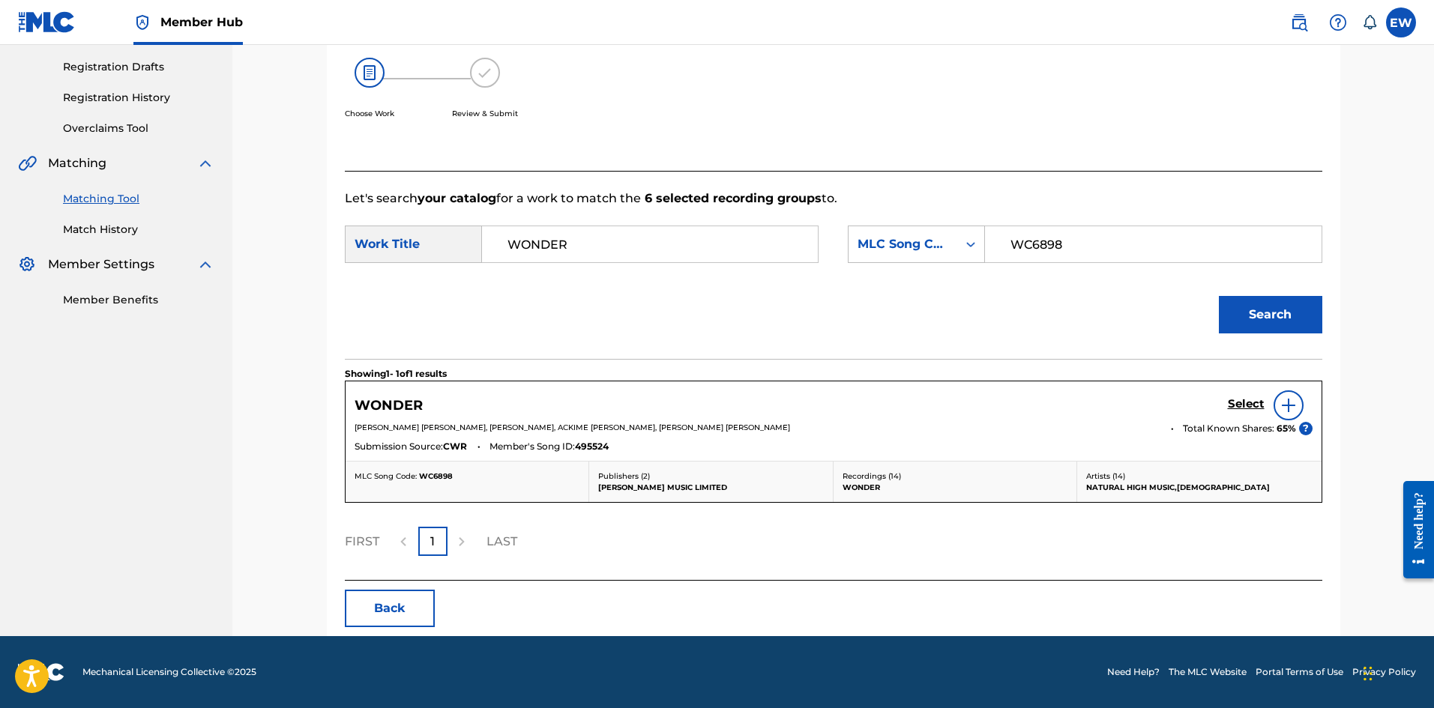
drag, startPoint x: 1237, startPoint y: 395, endPoint x: 1226, endPoint y: 401, distance: 12.7
click at [1230, 397] on div "Select" at bounding box center [1270, 406] width 85 height 30
click at [1243, 401] on h5 "Select" at bounding box center [1246, 404] width 37 height 14
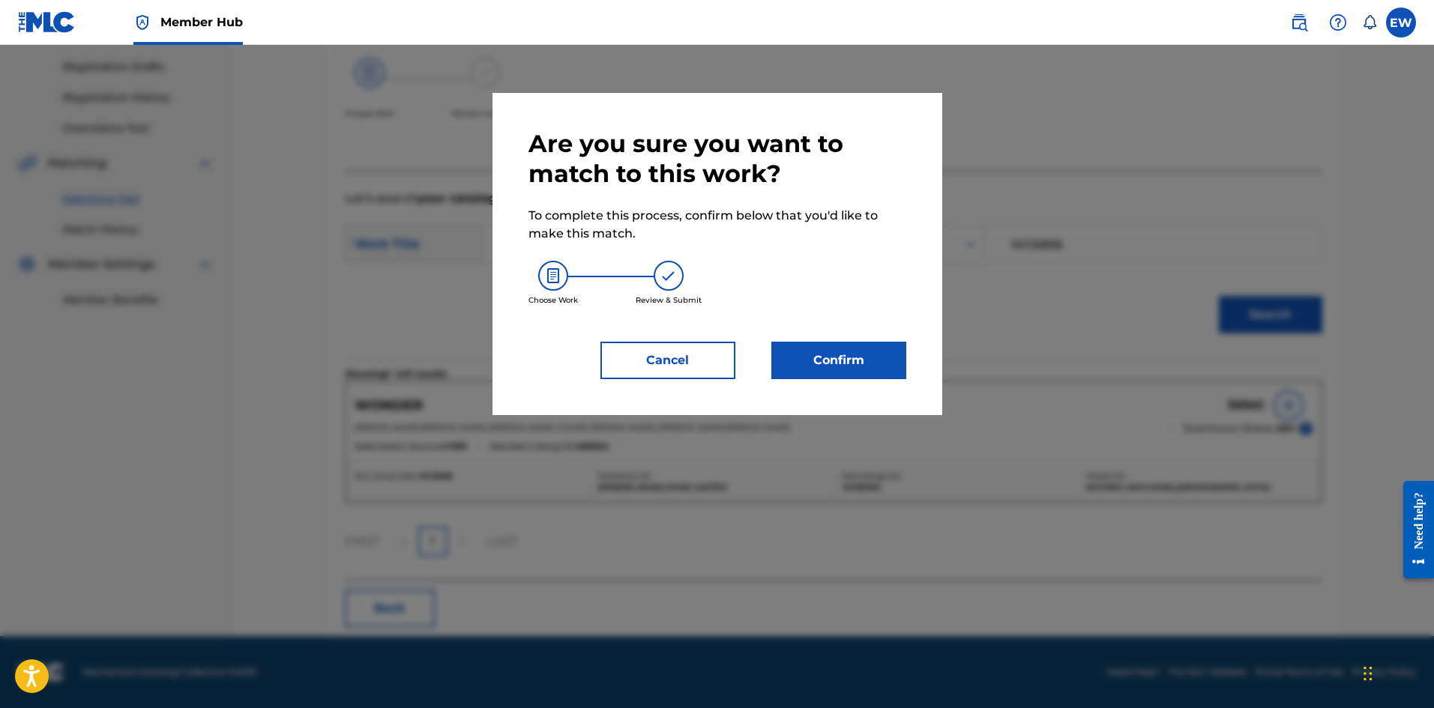
click at [836, 340] on div "Are you sure you want to match to this work? To complete this process, confirm …" at bounding box center [717, 254] width 378 height 250
click at [844, 355] on button "Confirm" at bounding box center [838, 360] width 135 height 37
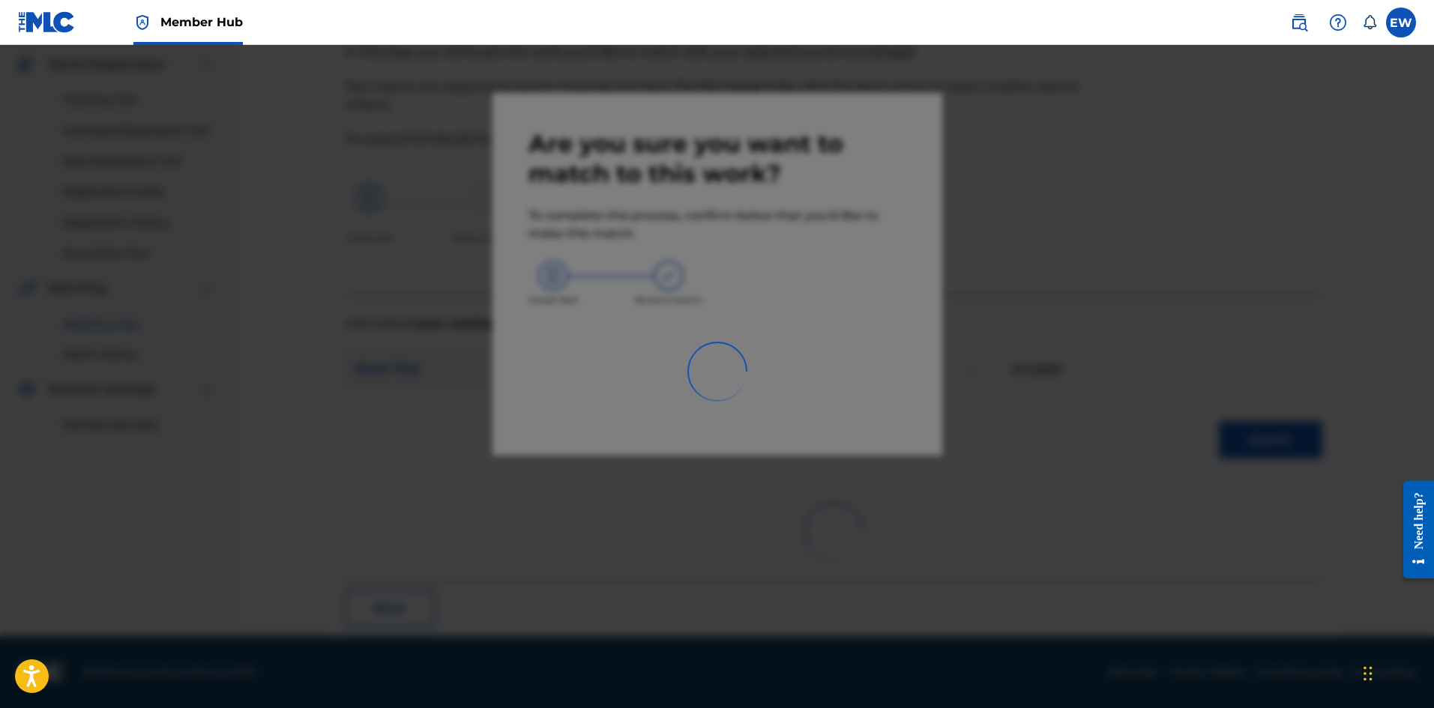
scroll to position [36, 0]
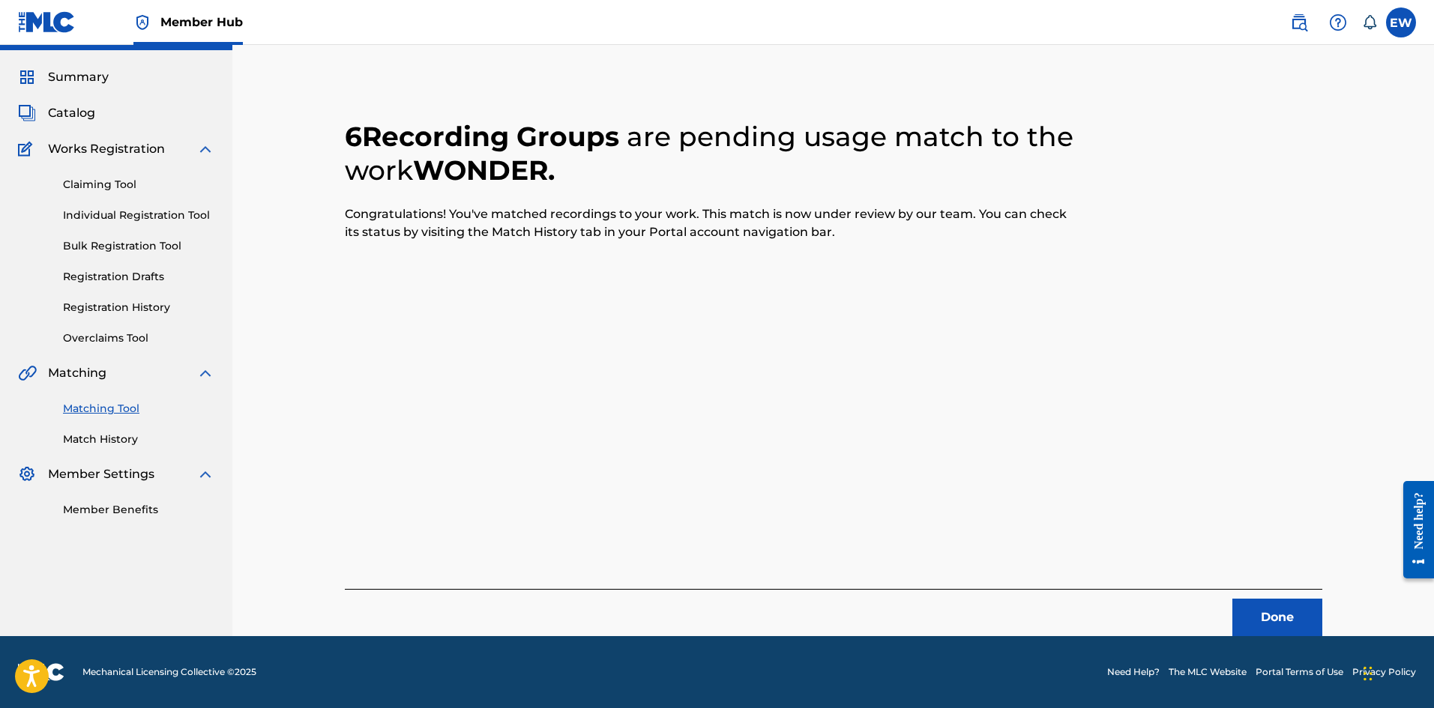
click at [1285, 558] on div "6 Recording Groups are pending usage match to the work WONDER . Congratulations…" at bounding box center [833, 360] width 977 height 552
click at [1260, 614] on button "Done" at bounding box center [1277, 617] width 90 height 37
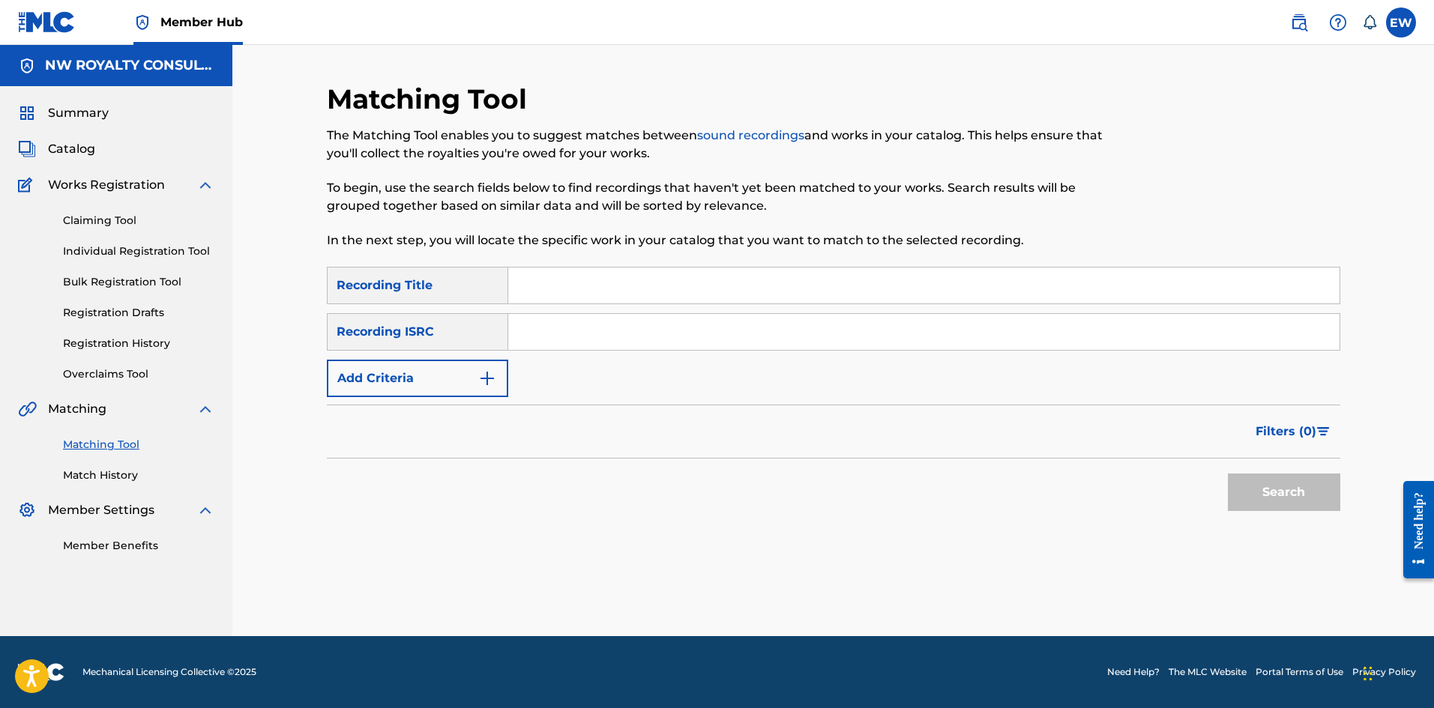
scroll to position [0, 0]
click at [404, 377] on button "Add Criteria" at bounding box center [417, 378] width 181 height 37
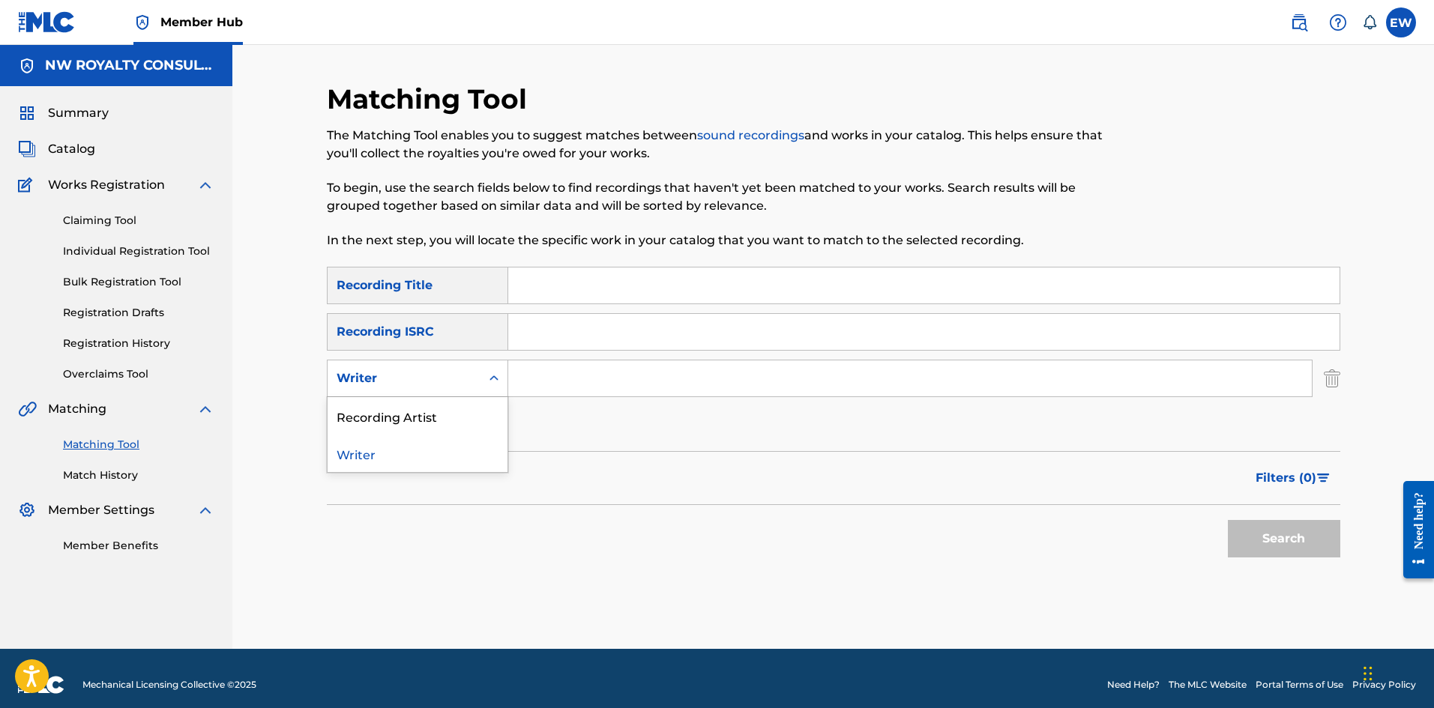
click at [404, 377] on div "Writer" at bounding box center [404, 379] width 135 height 18
drag, startPoint x: 400, startPoint y: 405, endPoint x: 426, endPoint y: 398, distance: 27.3
click at [410, 404] on div "Recording Artist" at bounding box center [418, 415] width 180 height 37
click at [555, 379] on input "Search Form" at bounding box center [909, 379] width 803 height 36
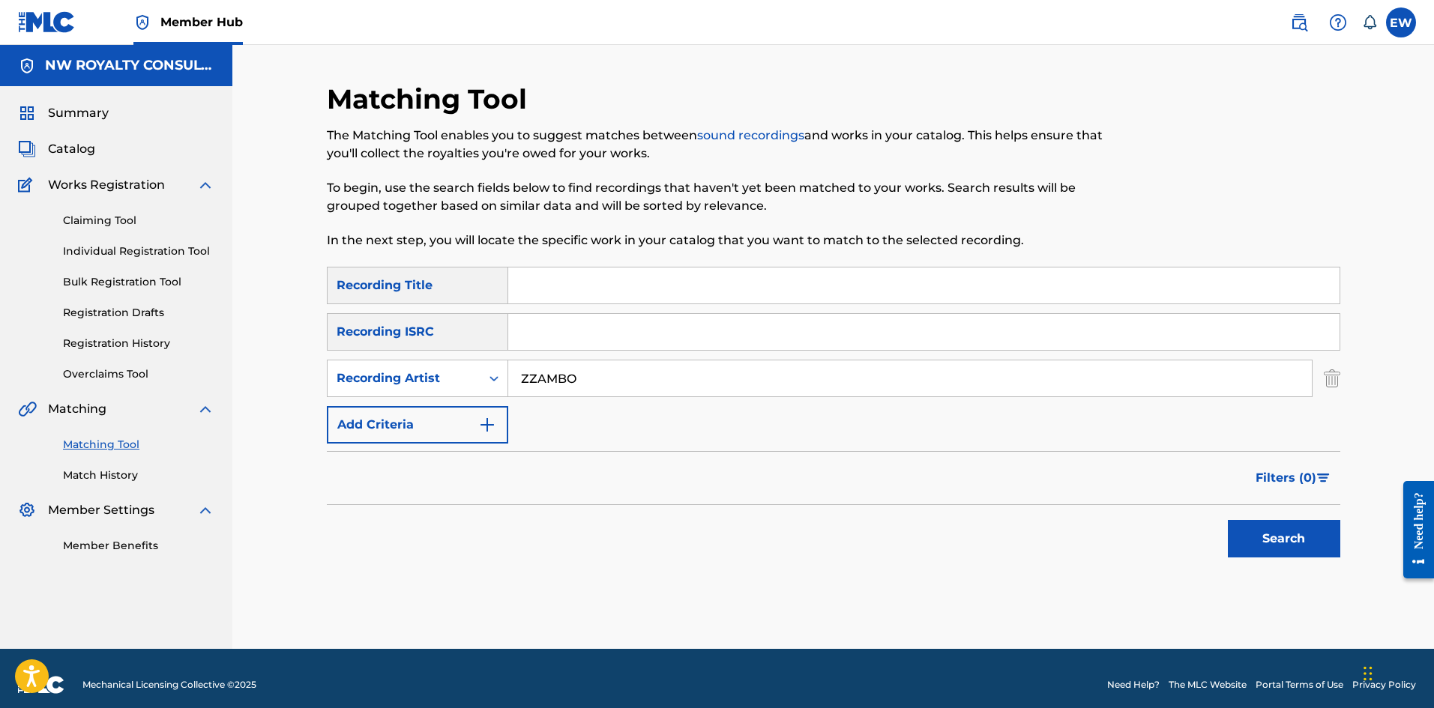
type input "ZZAMBO"
click at [635, 283] on input "Search Form" at bounding box center [923, 286] width 831 height 36
type input "WOOD IN THE FIRE"
drag, startPoint x: 1281, startPoint y: 543, endPoint x: 1141, endPoint y: 525, distance: 141.3
click at [1281, 537] on button "Search" at bounding box center [1284, 538] width 112 height 37
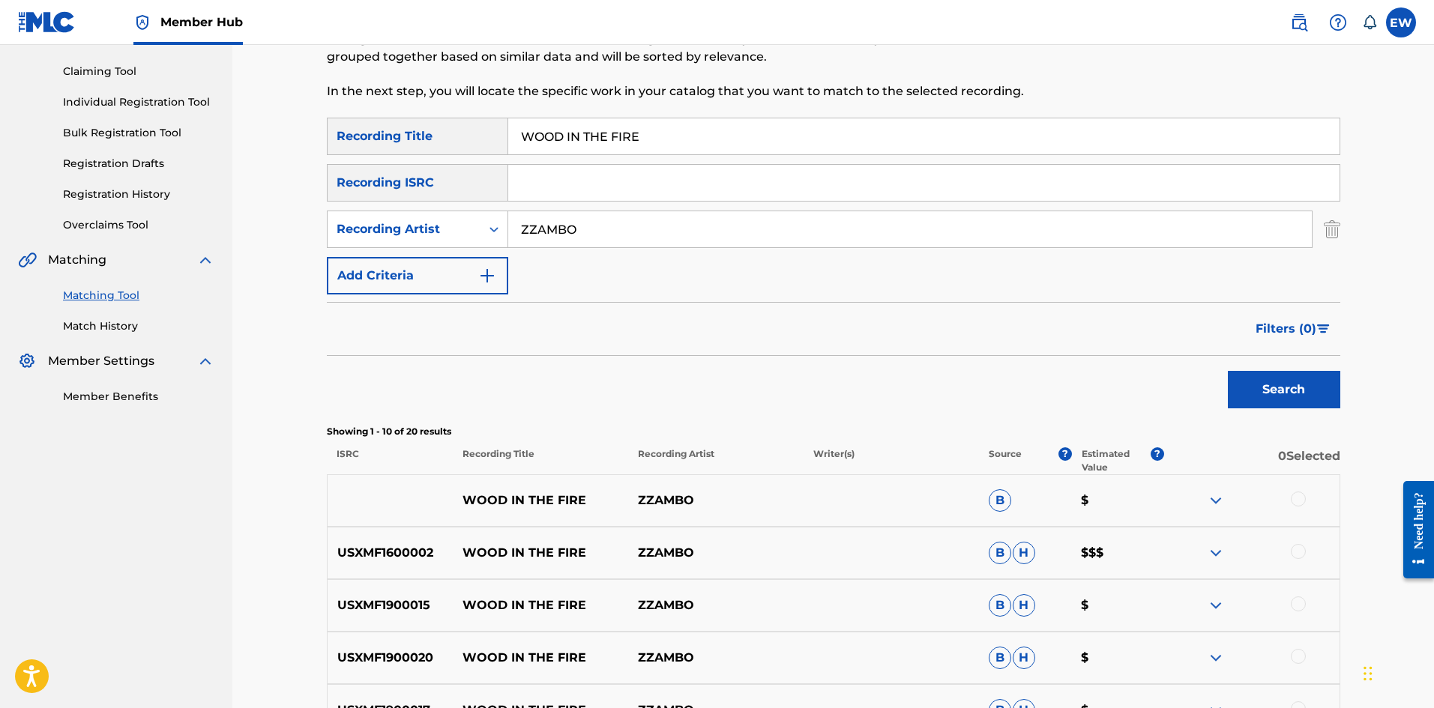
scroll to position [150, 0]
click at [1303, 494] on div at bounding box center [1298, 498] width 15 height 15
click at [1300, 550] on div at bounding box center [1298, 550] width 15 height 15
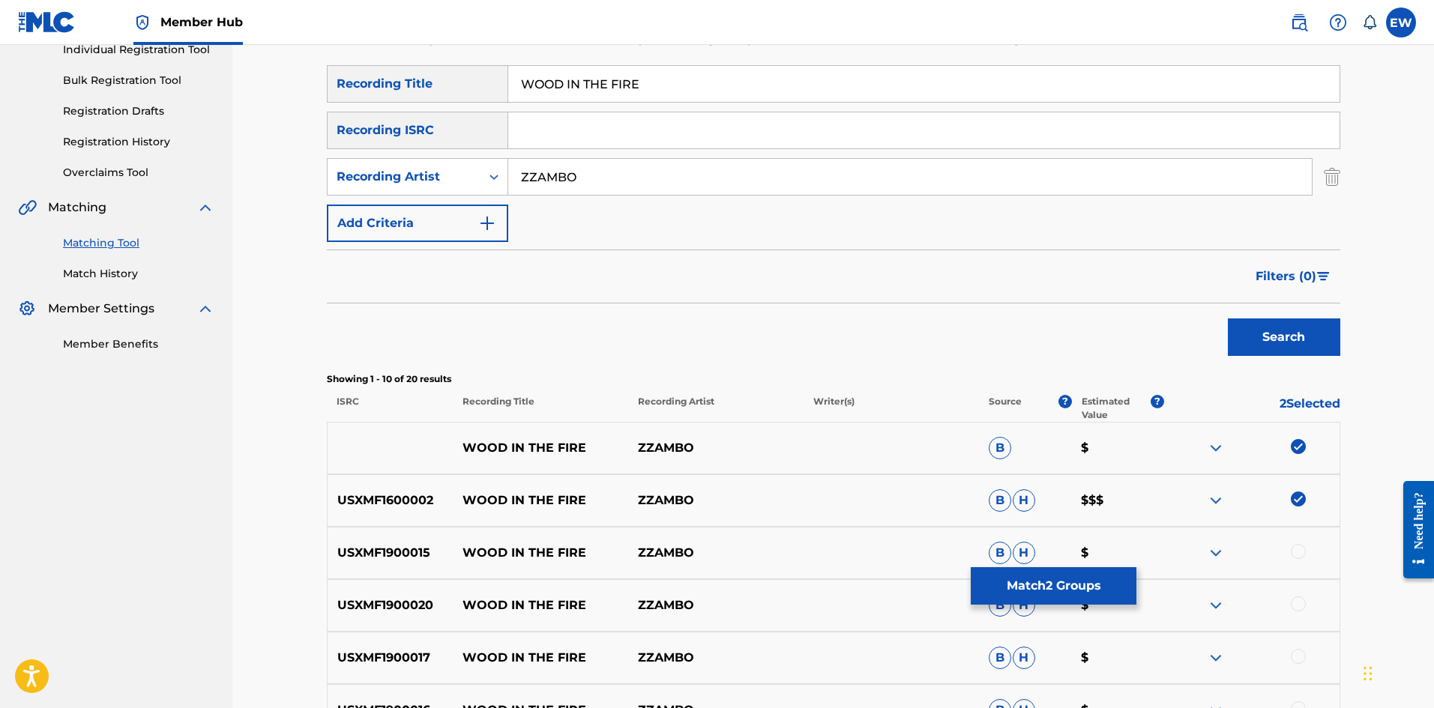
scroll to position [225, 0]
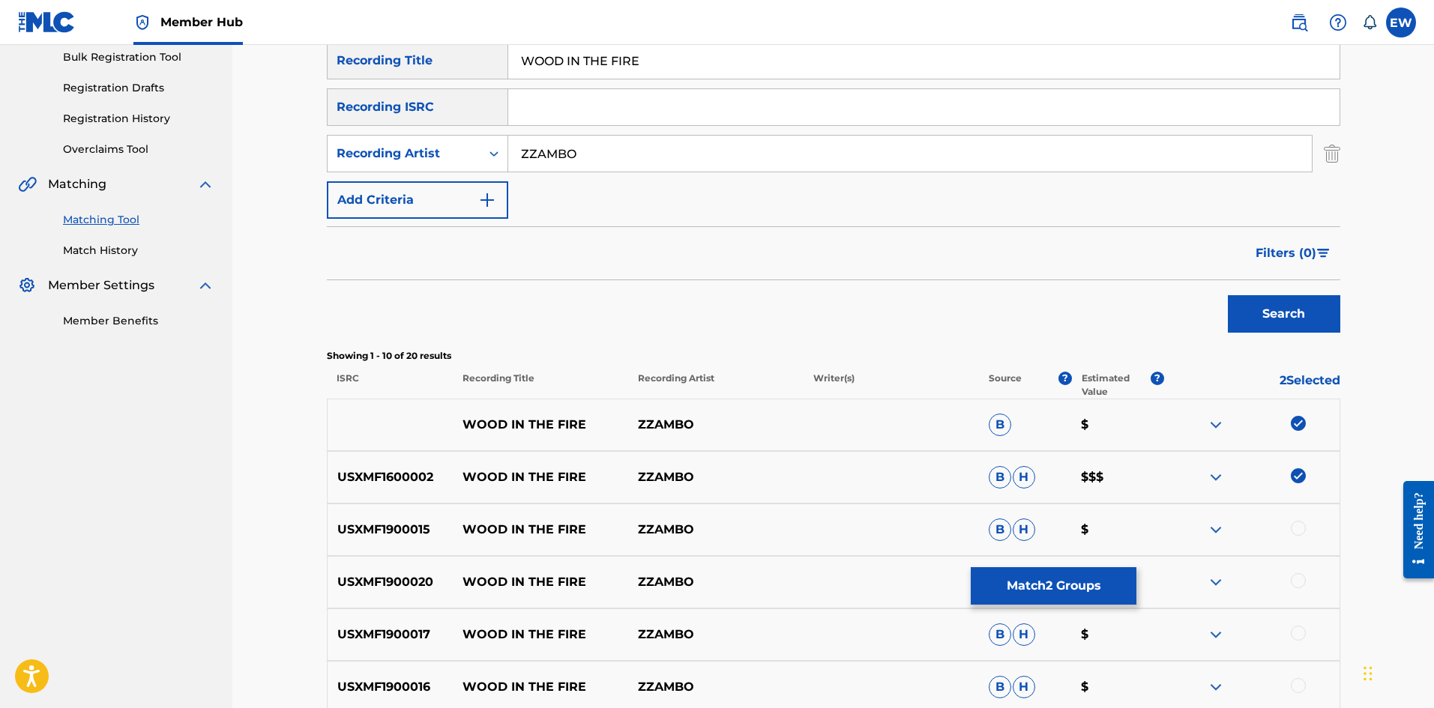
click at [1306, 525] on div at bounding box center [1251, 530] width 175 height 18
click at [1295, 527] on div at bounding box center [1298, 528] width 15 height 15
click at [1300, 580] on div at bounding box center [1298, 580] width 15 height 15
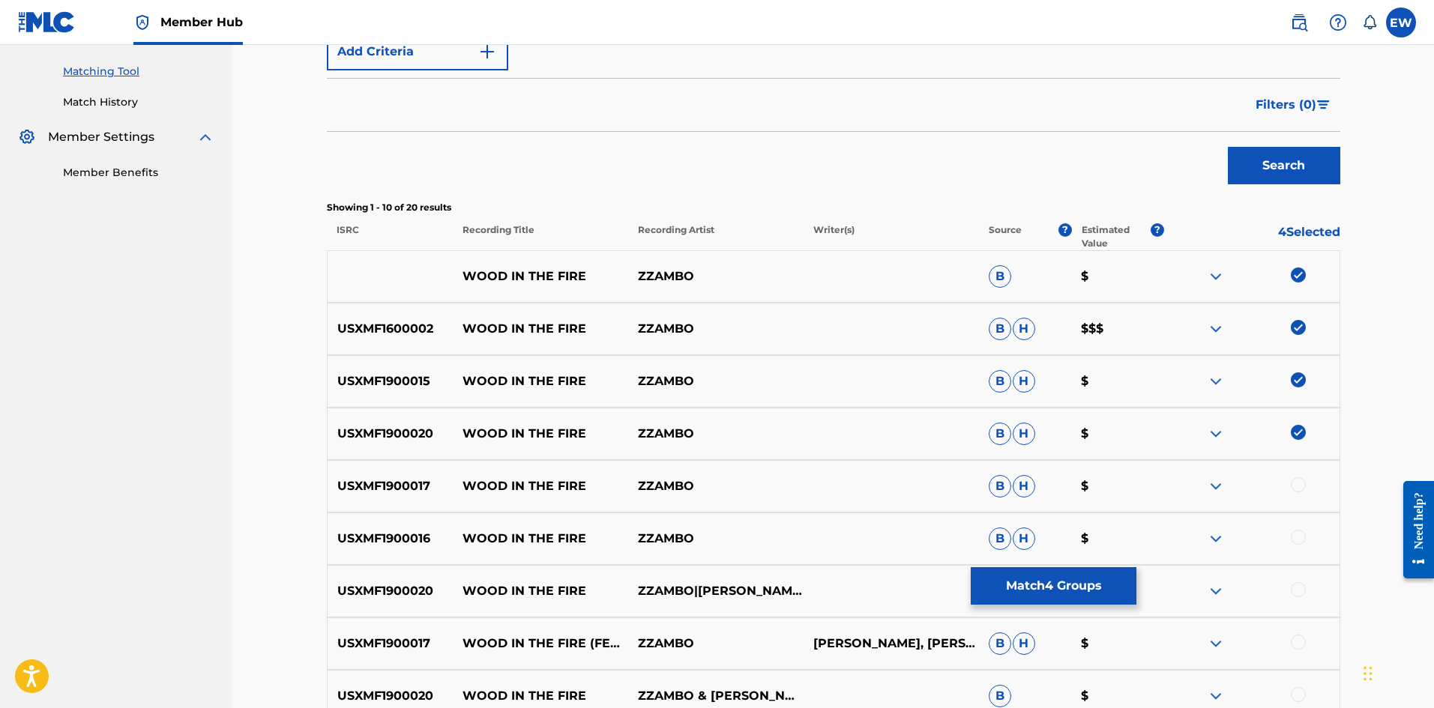
scroll to position [375, 0]
click at [1303, 487] on div at bounding box center [1298, 483] width 15 height 15
drag, startPoint x: 1294, startPoint y: 540, endPoint x: 1235, endPoint y: 547, distance: 59.6
click at [1295, 540] on div at bounding box center [1298, 535] width 15 height 15
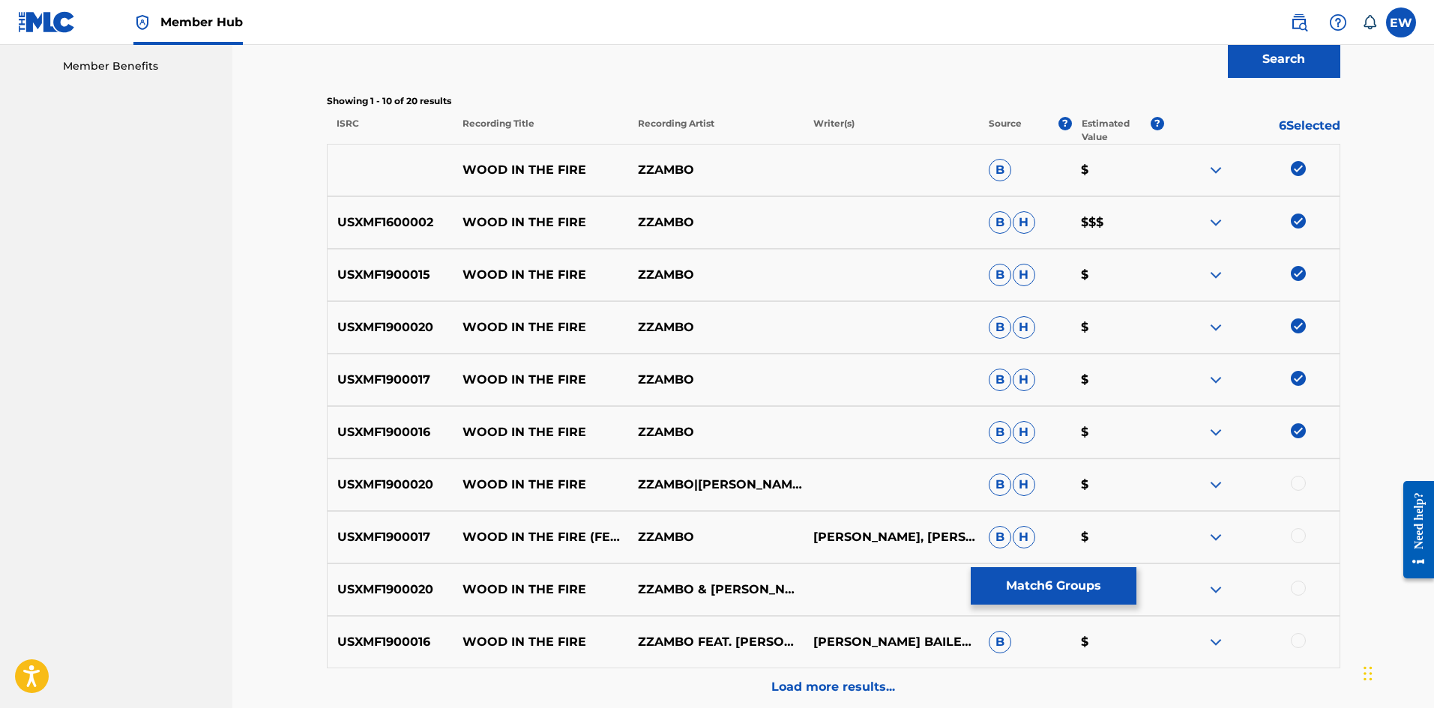
scroll to position [525, 0]
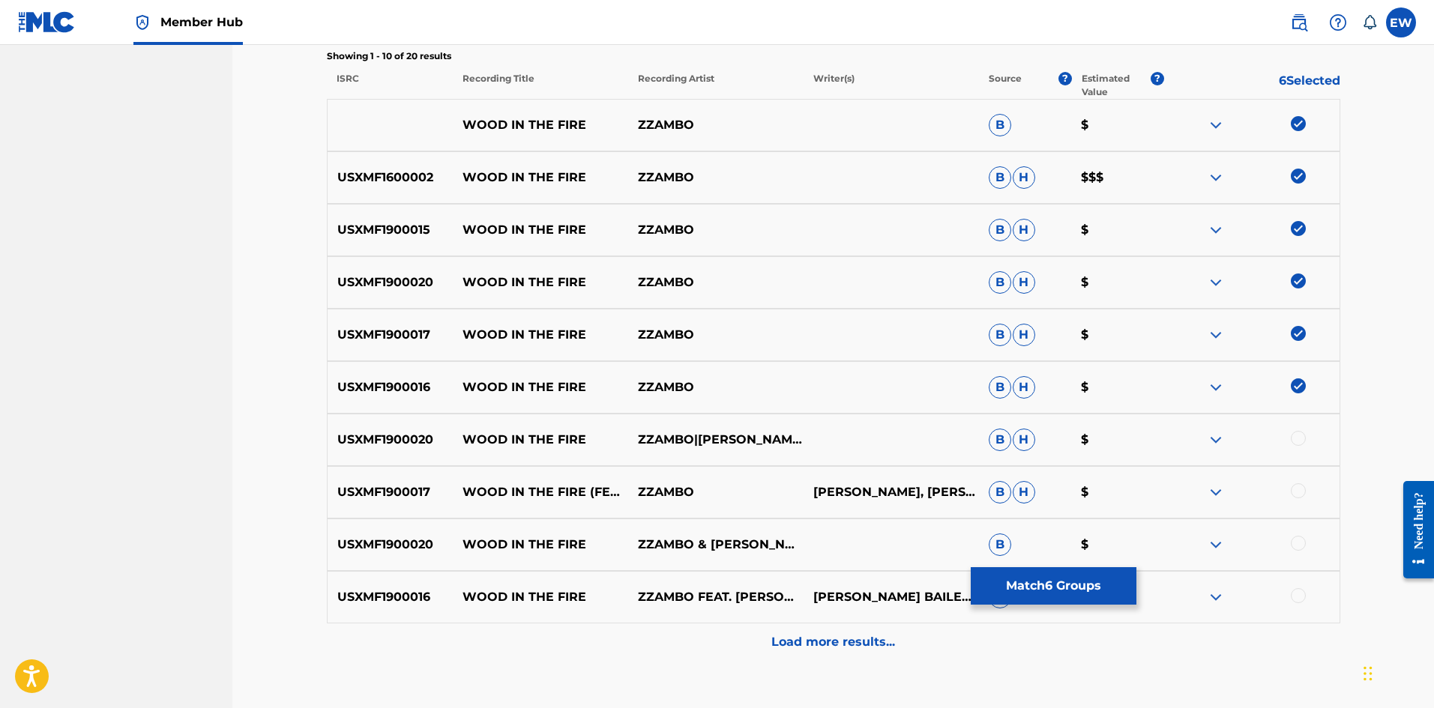
click at [1300, 440] on div at bounding box center [1298, 438] width 15 height 15
click at [1296, 489] on div at bounding box center [1298, 490] width 15 height 15
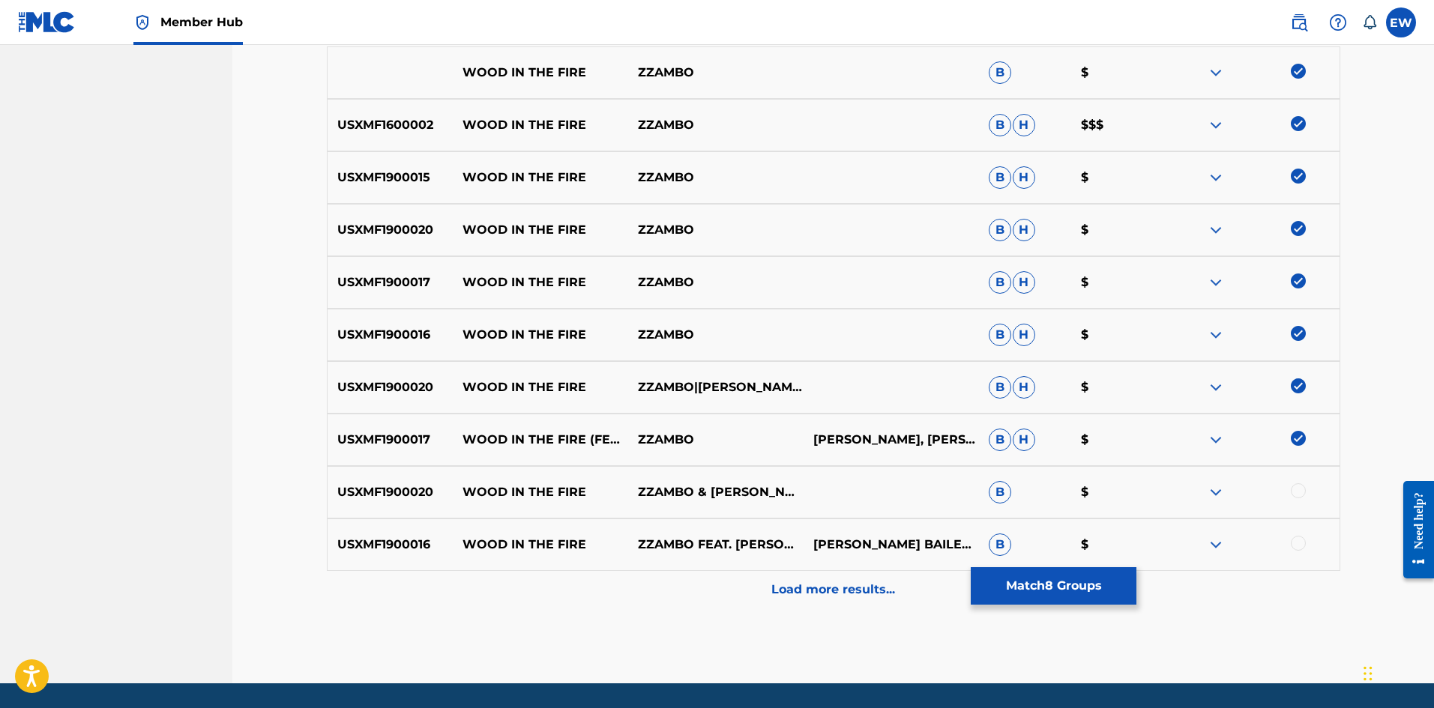
scroll to position [600, 0]
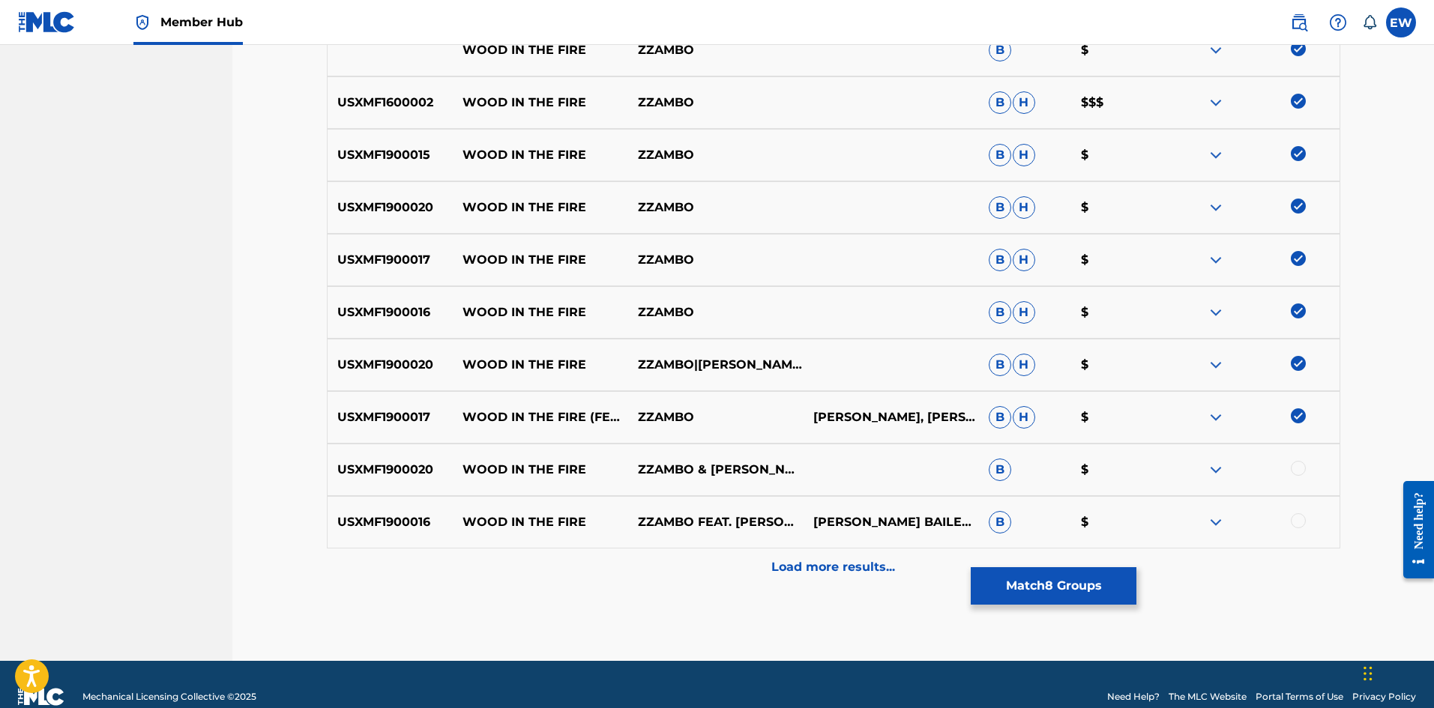
drag, startPoint x: 1297, startPoint y: 473, endPoint x: 1296, endPoint y: 510, distance: 37.5
click at [1297, 474] on div at bounding box center [1298, 468] width 15 height 15
click at [1292, 522] on div at bounding box center [1298, 520] width 15 height 15
click at [853, 561] on p "Load more results..." at bounding box center [833, 567] width 124 height 18
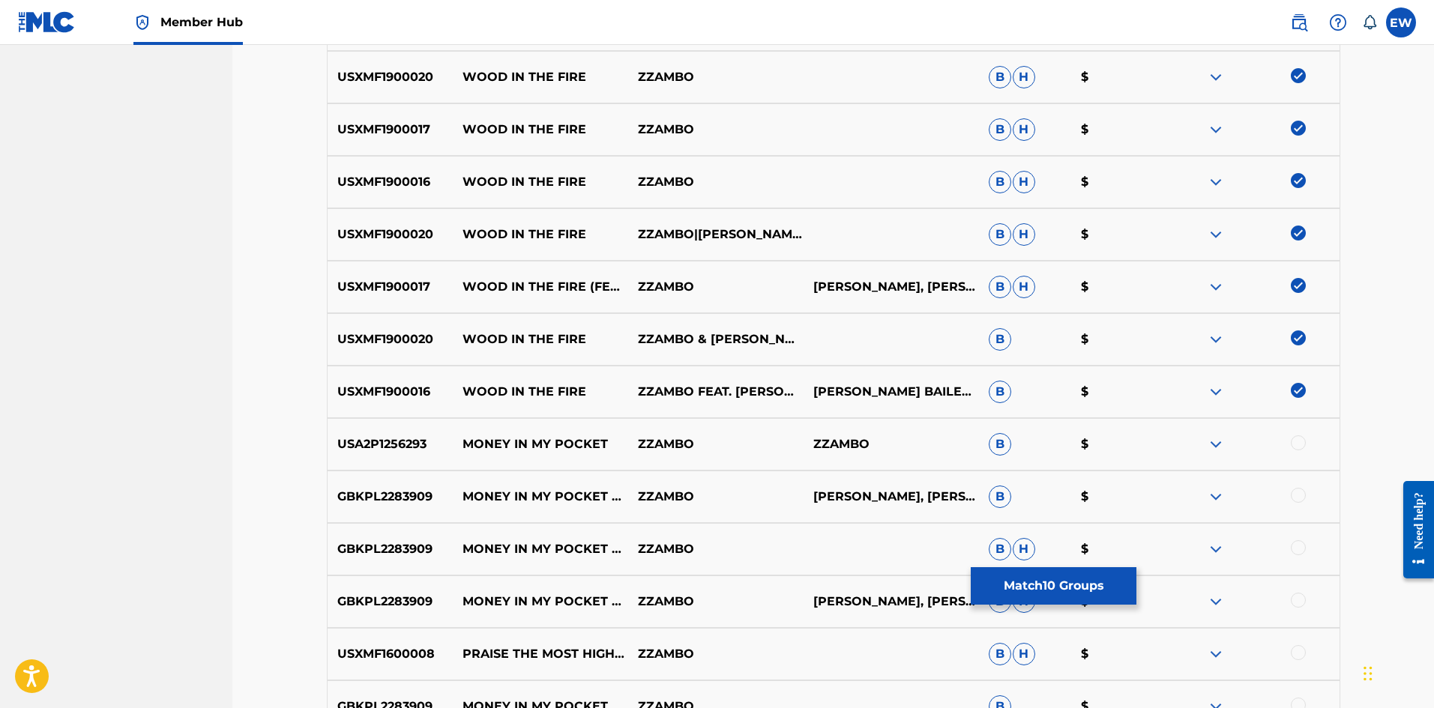
scroll to position [750, 0]
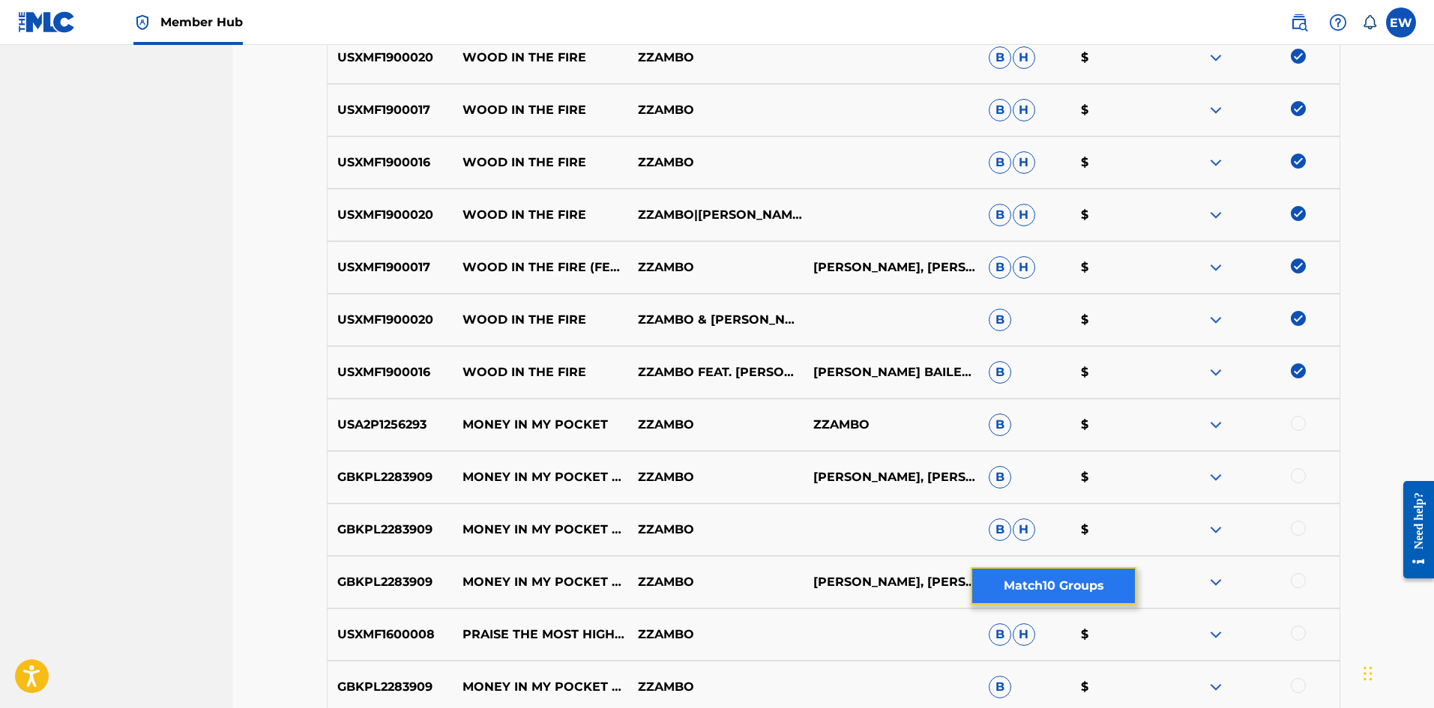
click at [1026, 583] on button "Match 10 Groups" at bounding box center [1054, 585] width 166 height 37
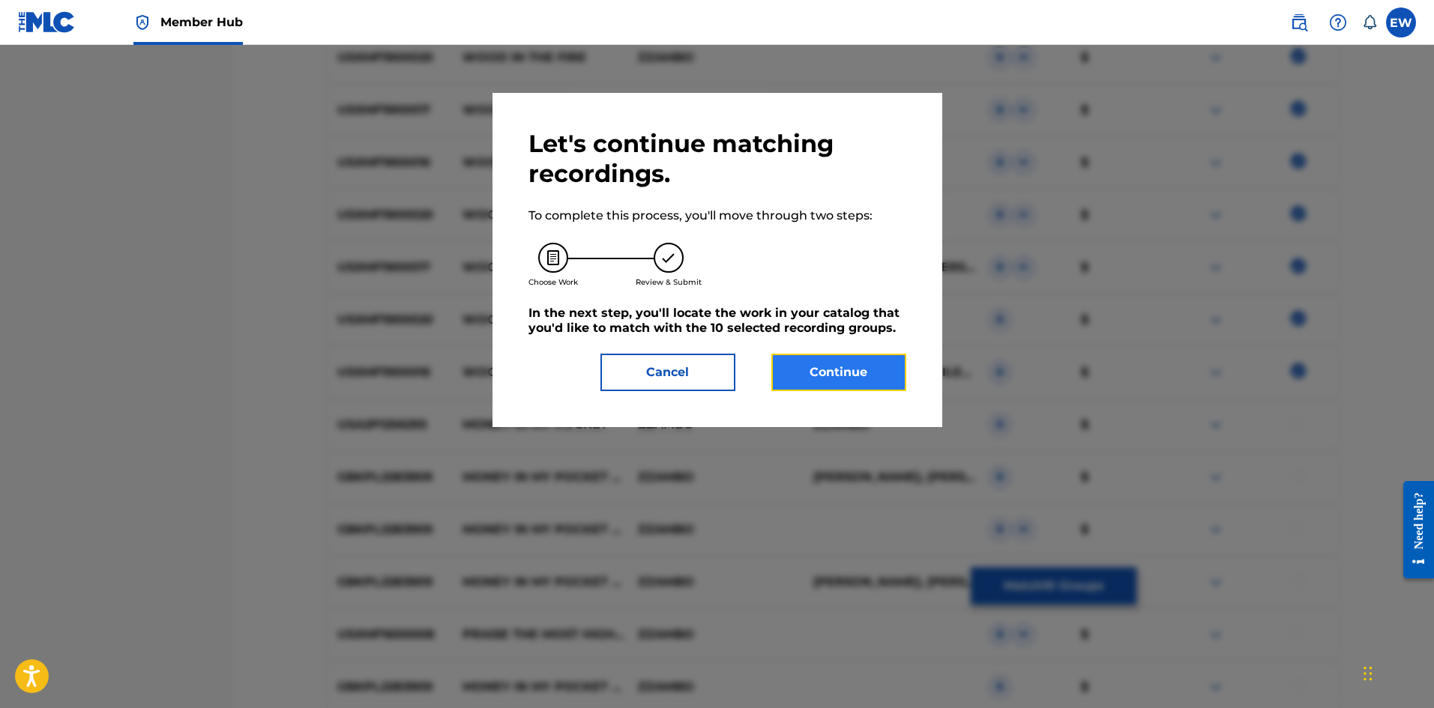
click at [848, 381] on button "Continue" at bounding box center [838, 372] width 135 height 37
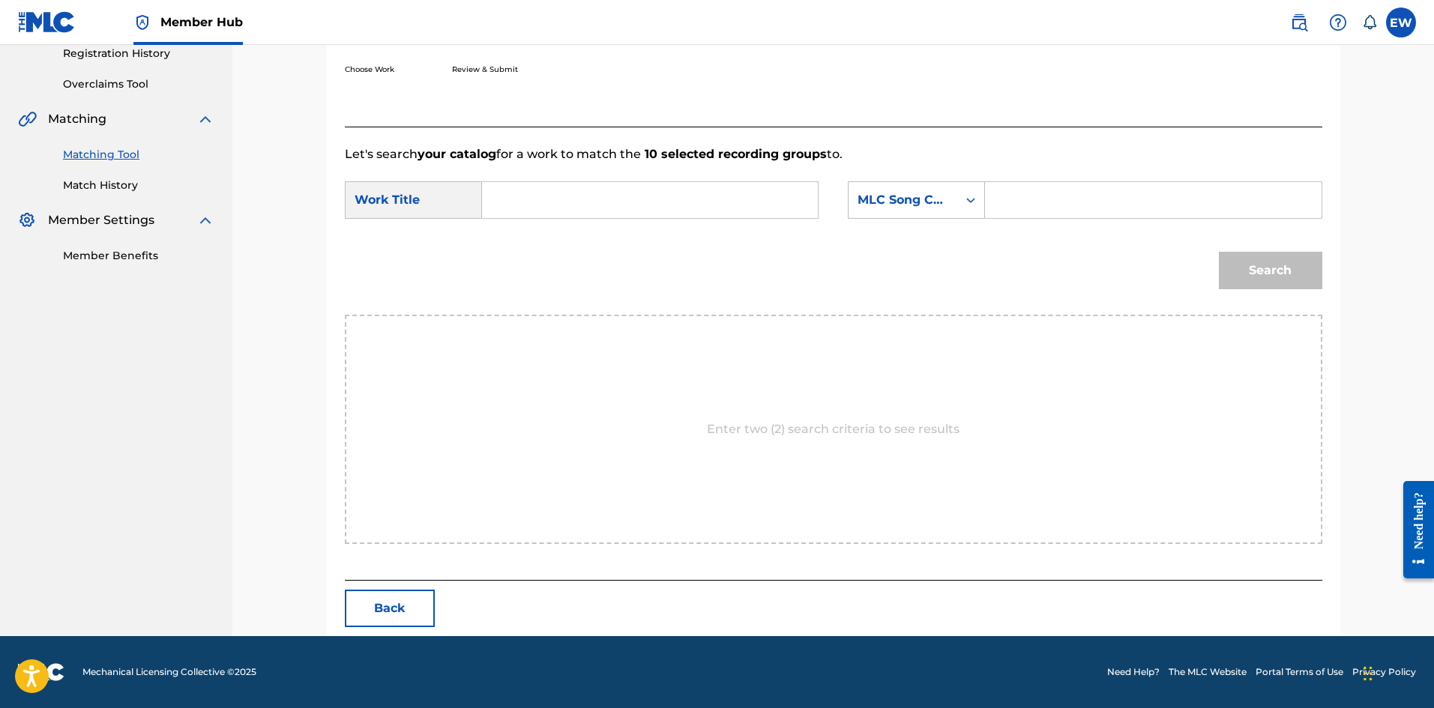
drag, startPoint x: 689, startPoint y: 208, endPoint x: 606, endPoint y: 208, distance: 82.4
click at [687, 208] on input "Search Form" at bounding box center [650, 200] width 310 height 36
type input "WOOD IN THE FIRE"
click at [1085, 205] on input "Search Form" at bounding box center [1153, 200] width 310 height 36
click at [1264, 281] on button "Search" at bounding box center [1270, 270] width 103 height 37
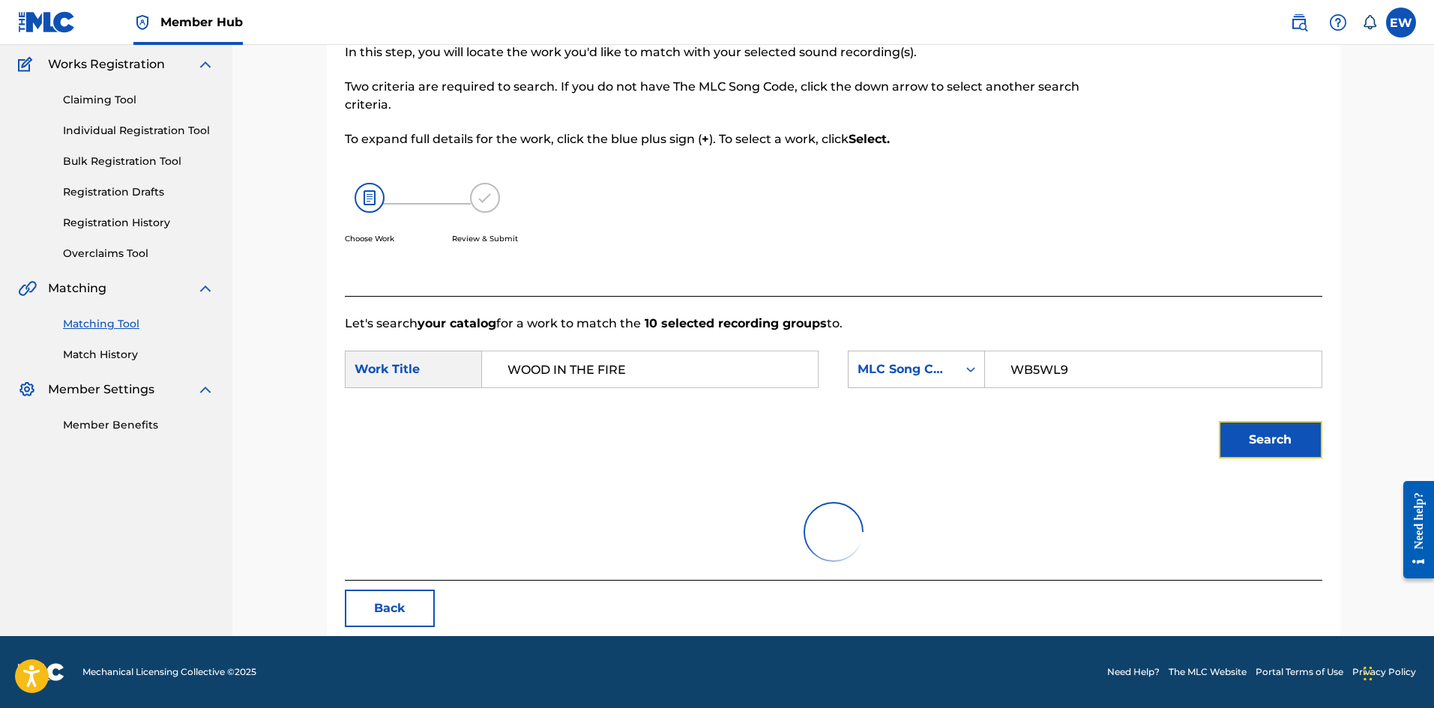
scroll to position [246, 0]
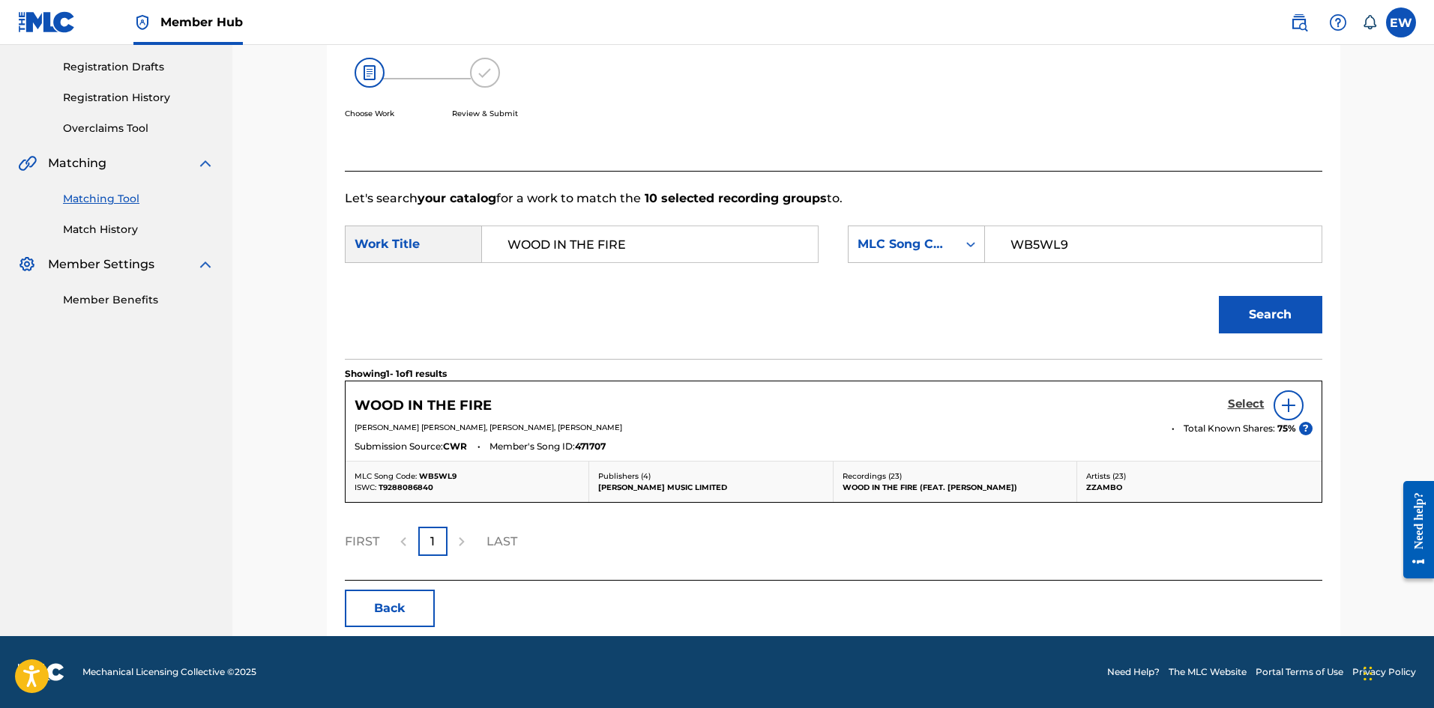
click at [1243, 407] on h5 "Select" at bounding box center [1246, 404] width 37 height 14
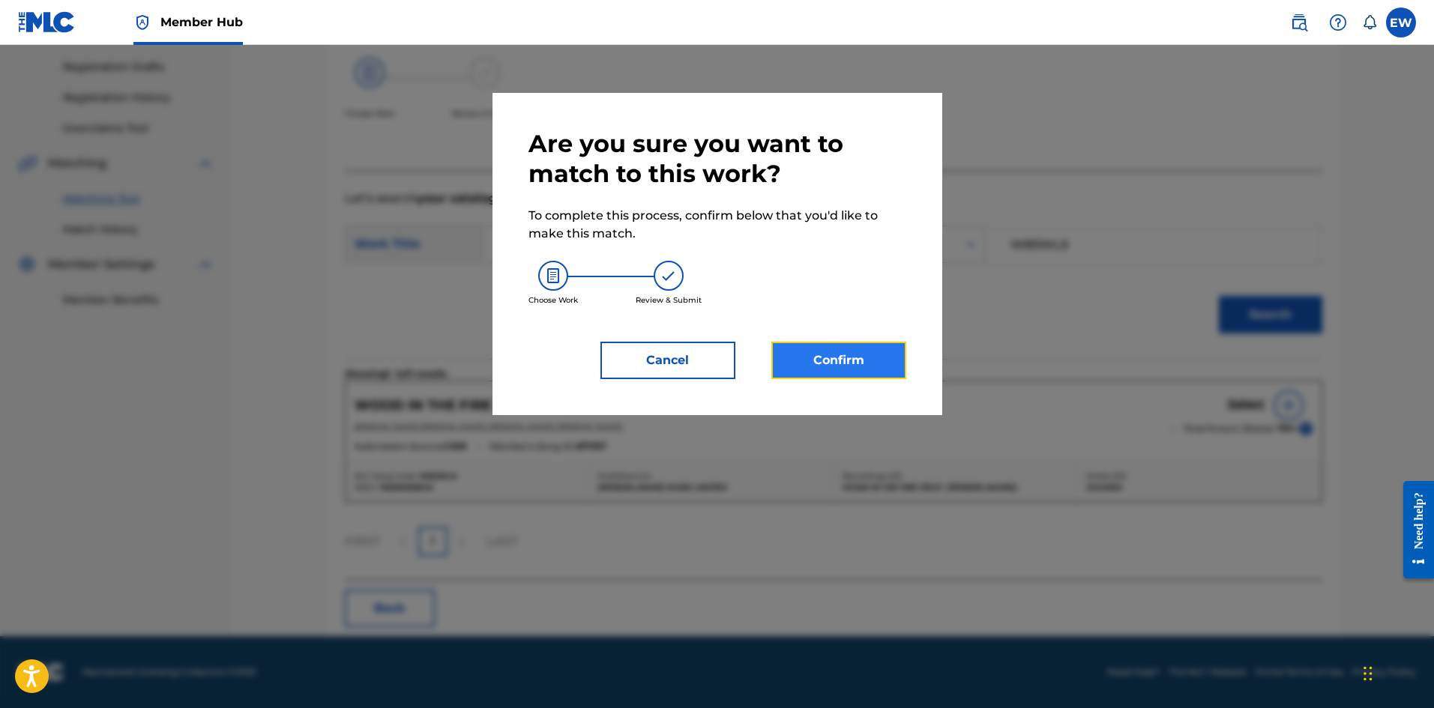
click at [856, 353] on button "Confirm" at bounding box center [838, 360] width 135 height 37
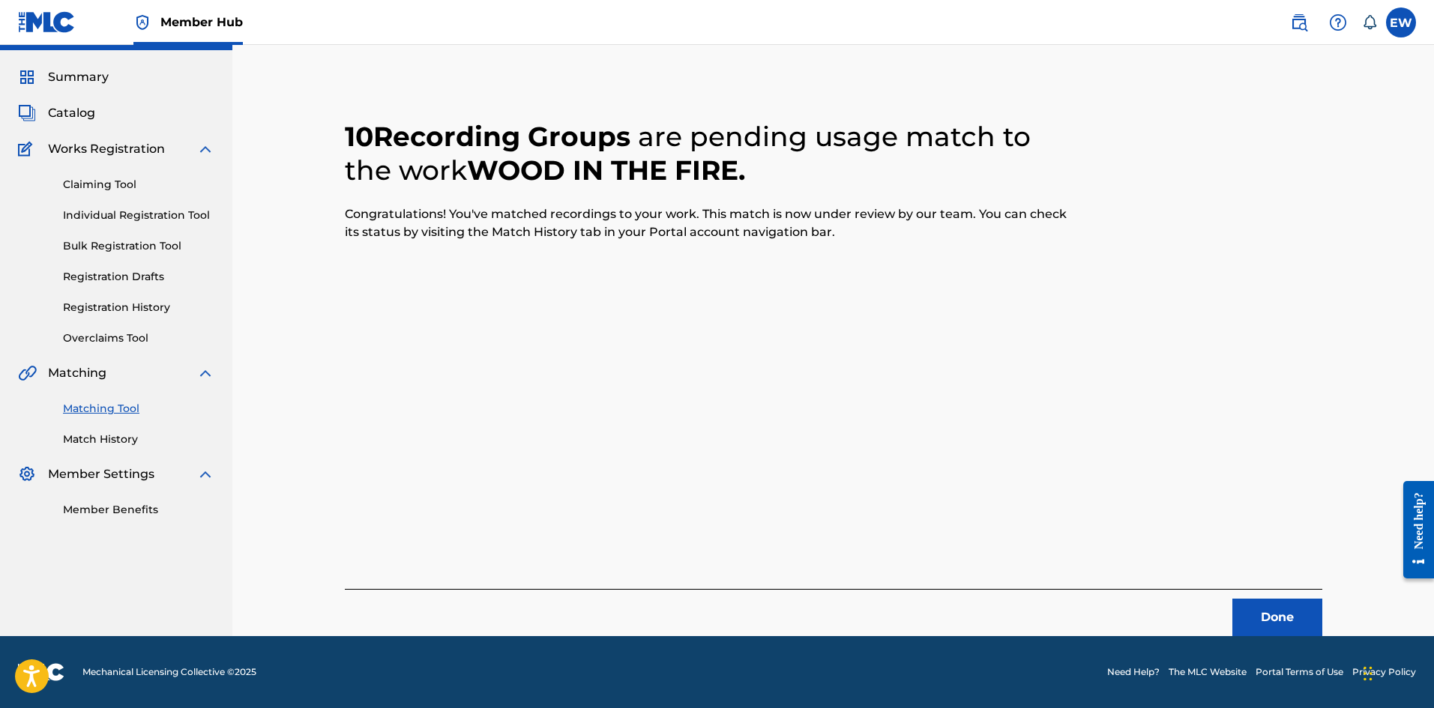
scroll to position [36, 0]
drag, startPoint x: 1273, startPoint y: 606, endPoint x: 1420, endPoint y: 619, distance: 146.8
click at [1274, 605] on button "Done" at bounding box center [1277, 617] width 90 height 37
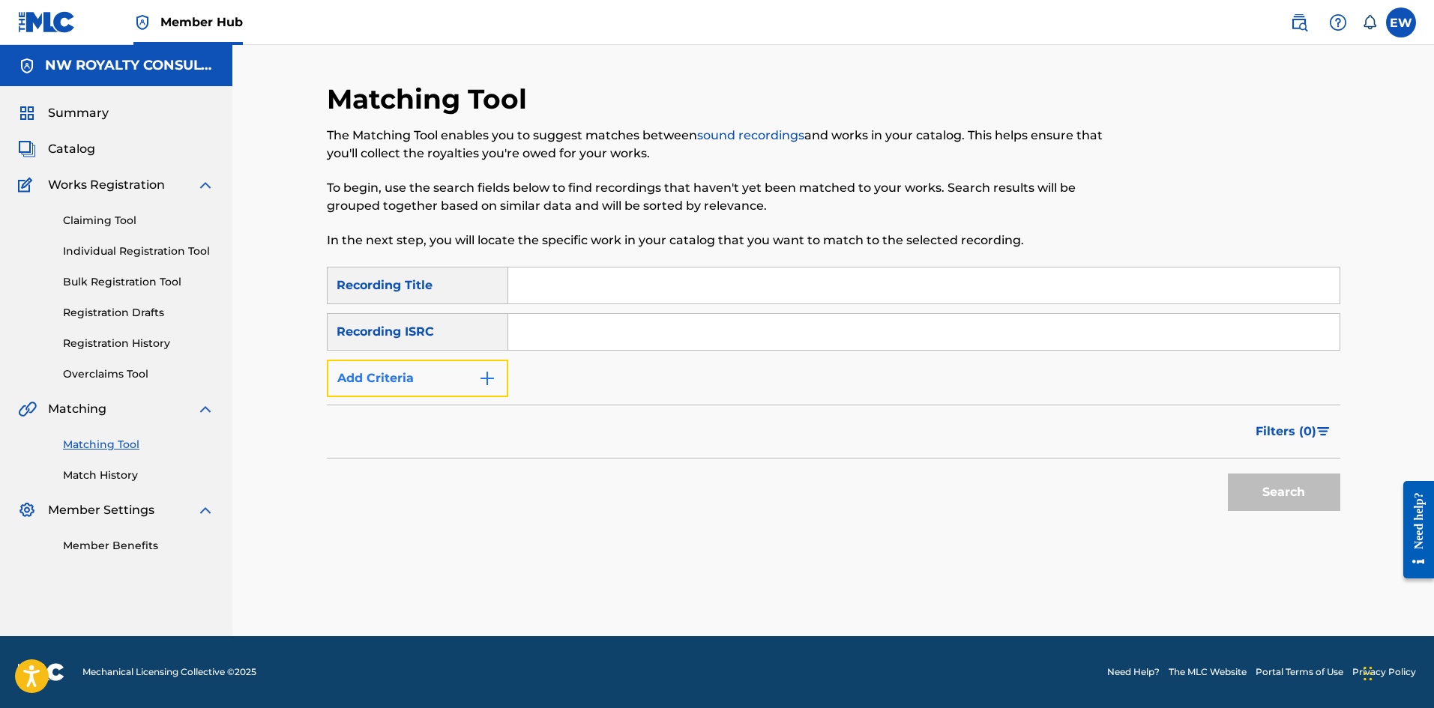
click at [408, 373] on button "Add Criteria" at bounding box center [417, 378] width 181 height 37
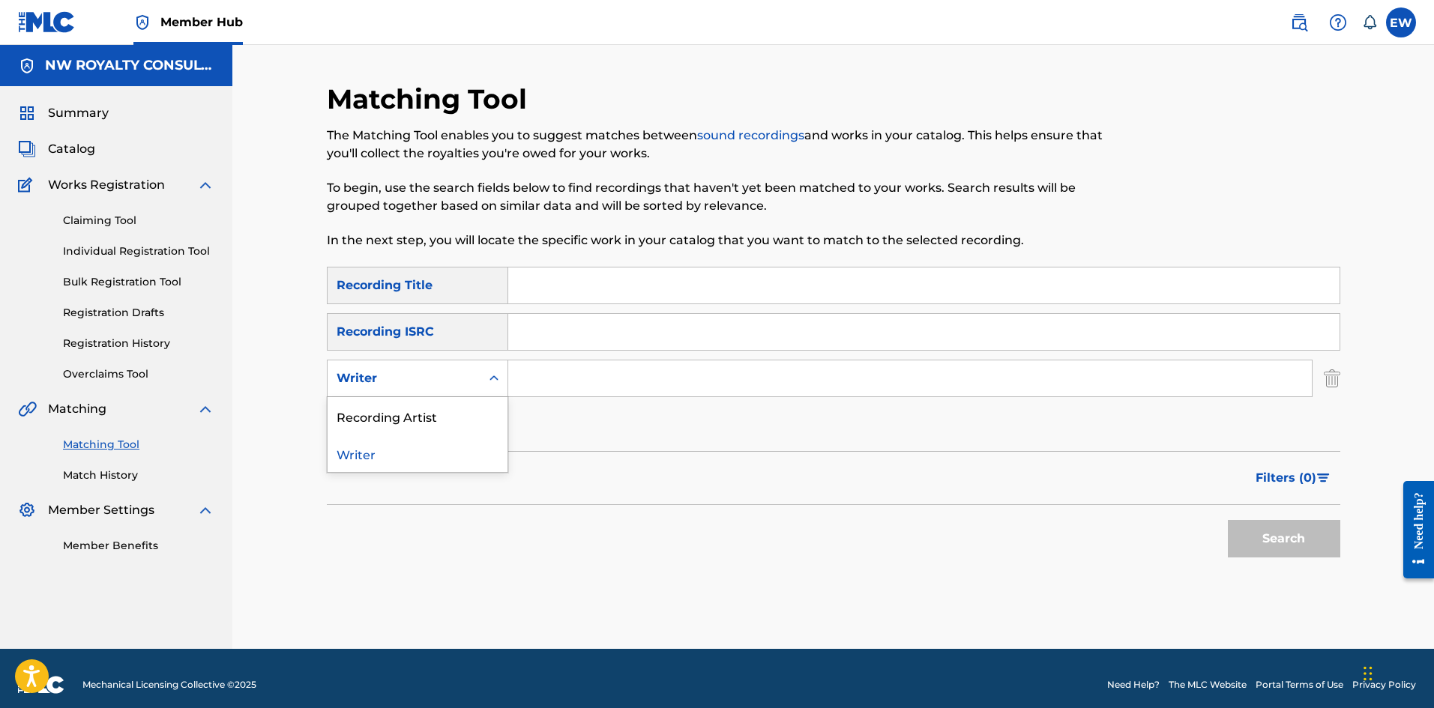
click at [408, 373] on div "Writer" at bounding box center [404, 379] width 135 height 18
click at [398, 418] on div "Recording Artist" at bounding box center [418, 415] width 180 height 37
click at [613, 390] on input "Search Form" at bounding box center [909, 379] width 803 height 36
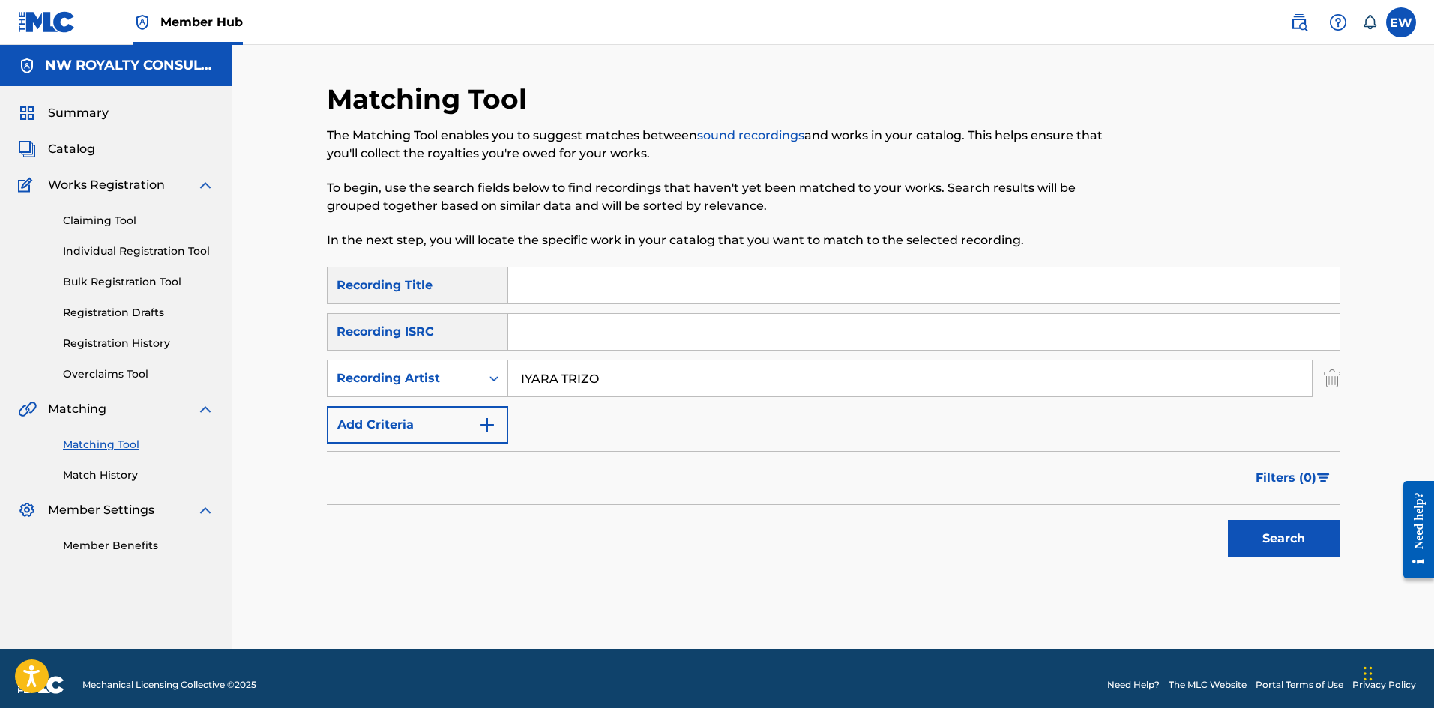
click at [591, 292] on input "Search Form" at bounding box center [923, 286] width 831 height 36
drag, startPoint x: 1319, startPoint y: 543, endPoint x: 1306, endPoint y: 533, distance: 16.5
click at [1319, 543] on button "Search" at bounding box center [1284, 538] width 112 height 37
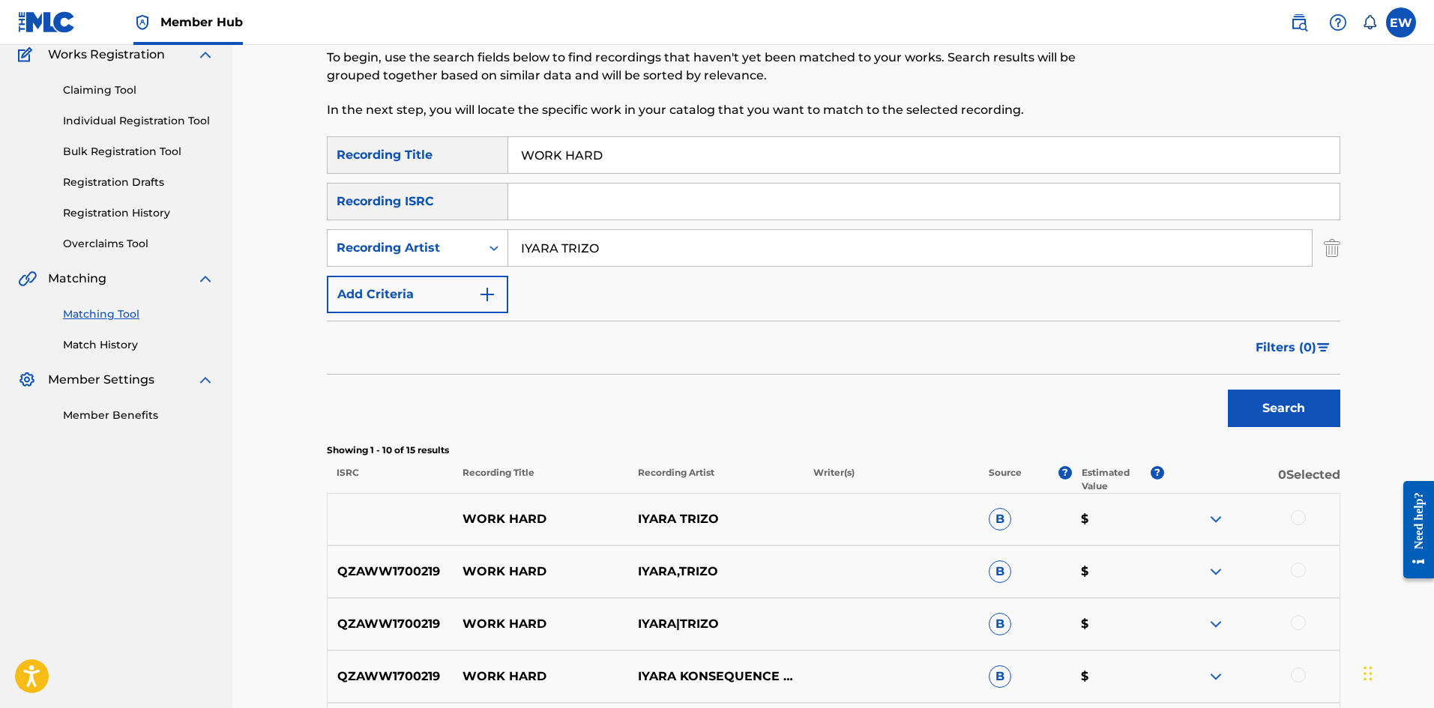
scroll to position [150, 0]
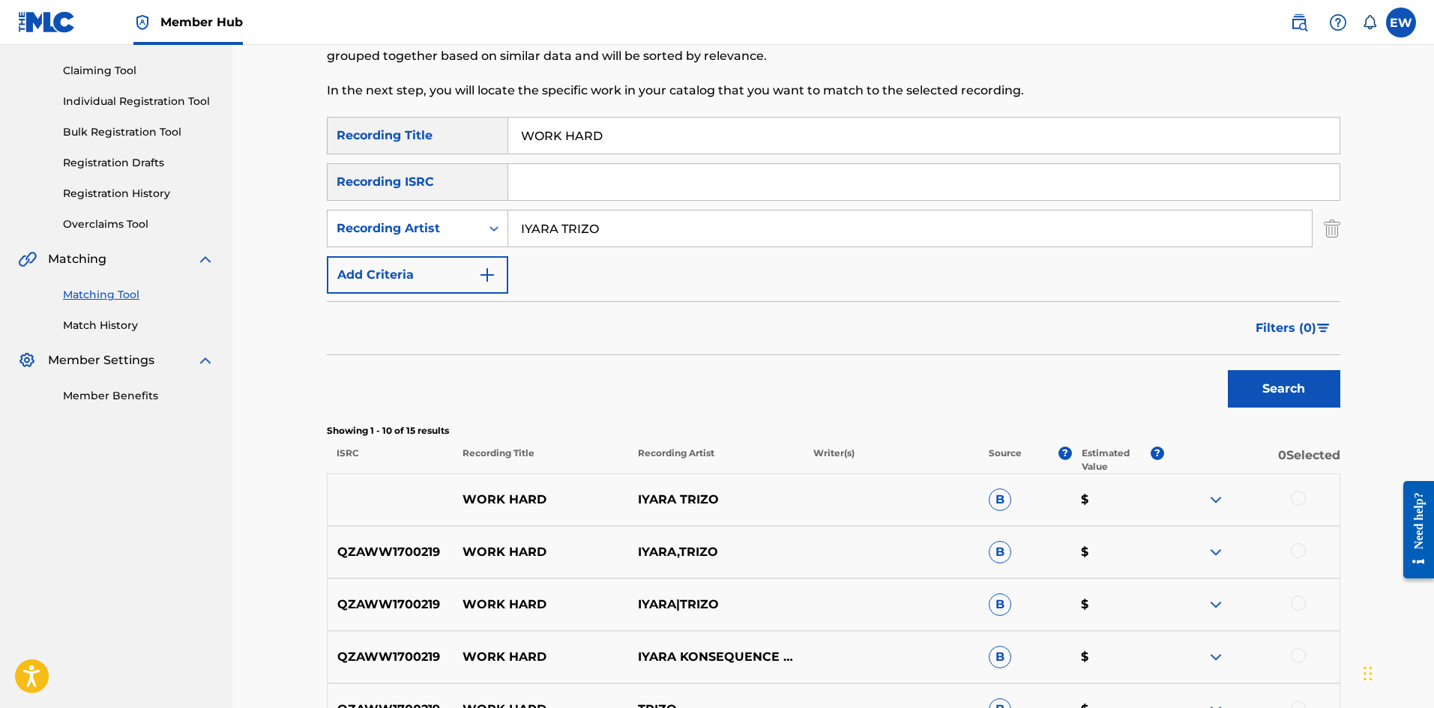
click at [1294, 502] on div at bounding box center [1298, 498] width 15 height 15
click at [1299, 546] on div at bounding box center [1298, 550] width 15 height 15
click at [1298, 608] on div at bounding box center [1298, 603] width 15 height 15
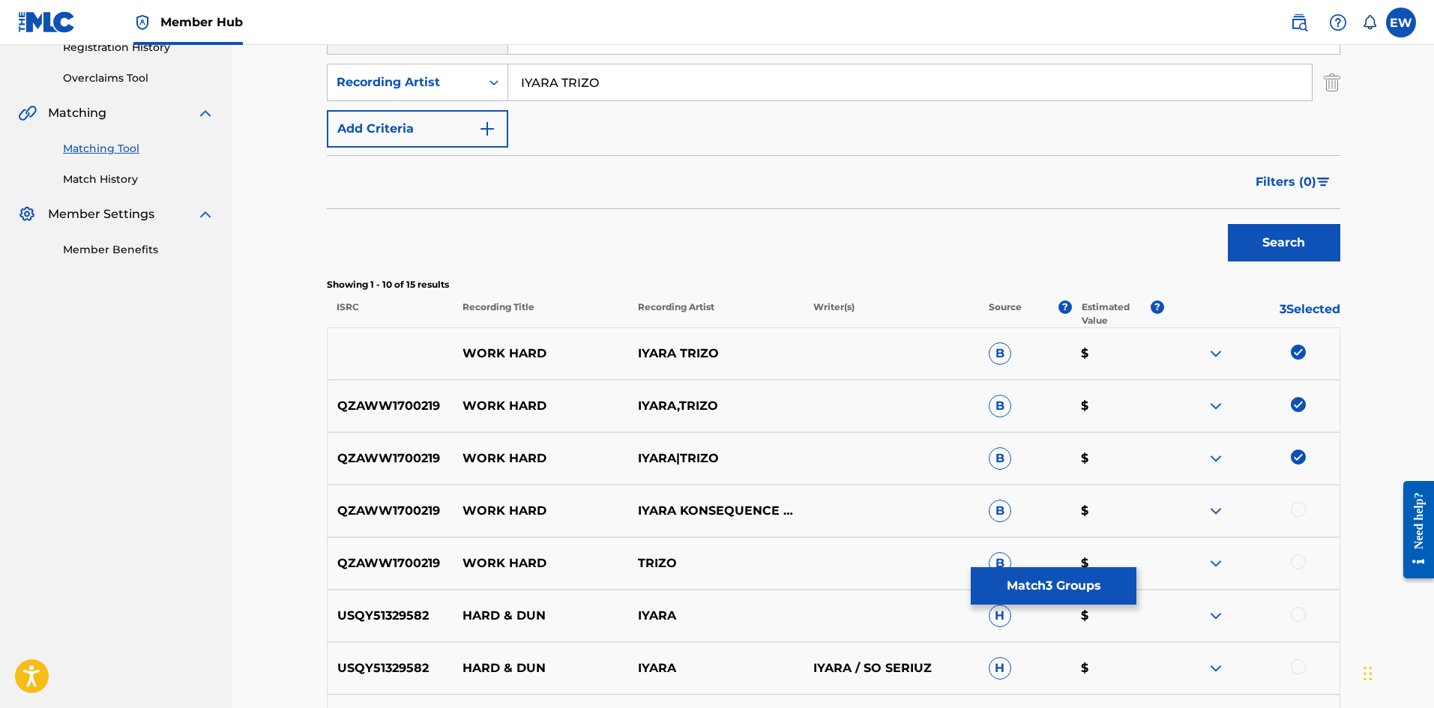
scroll to position [300, 0]
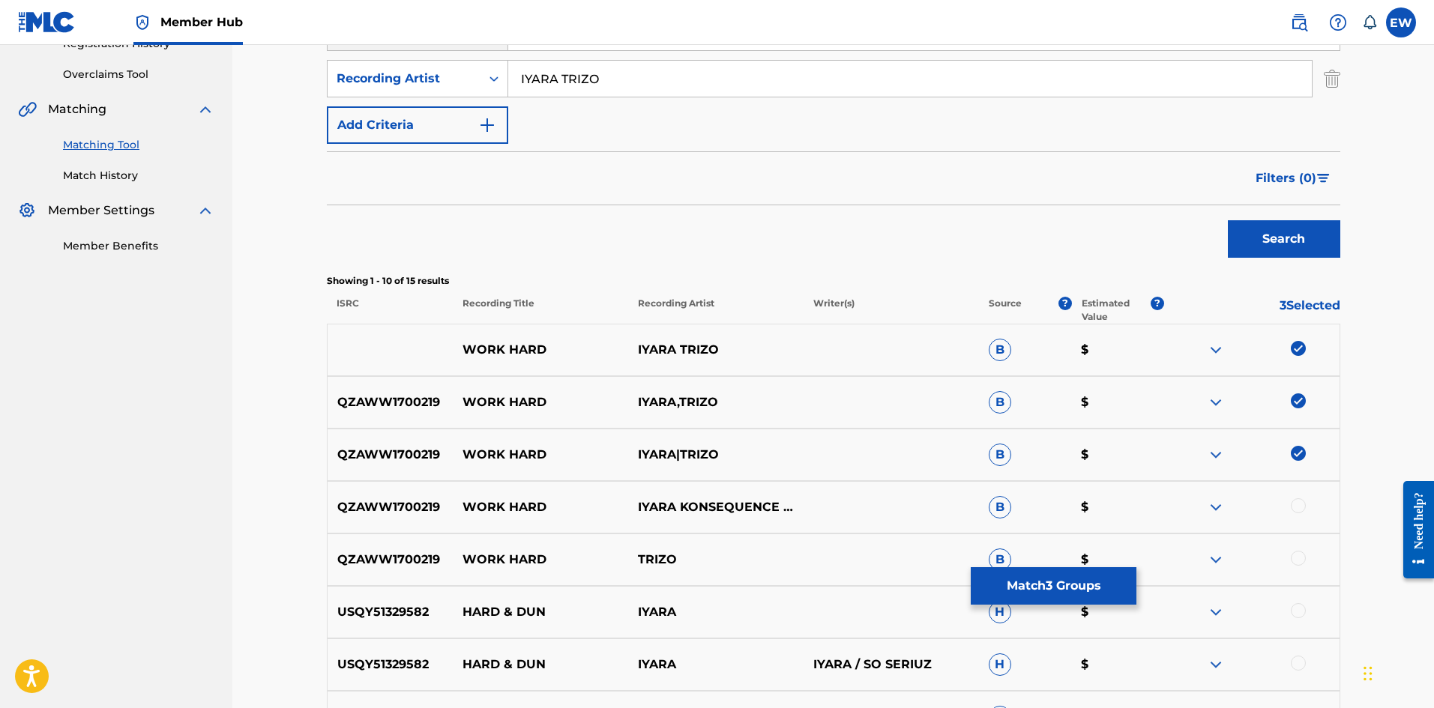
click at [1293, 508] on div at bounding box center [1298, 505] width 15 height 15
click at [1294, 558] on div at bounding box center [1298, 558] width 15 height 15
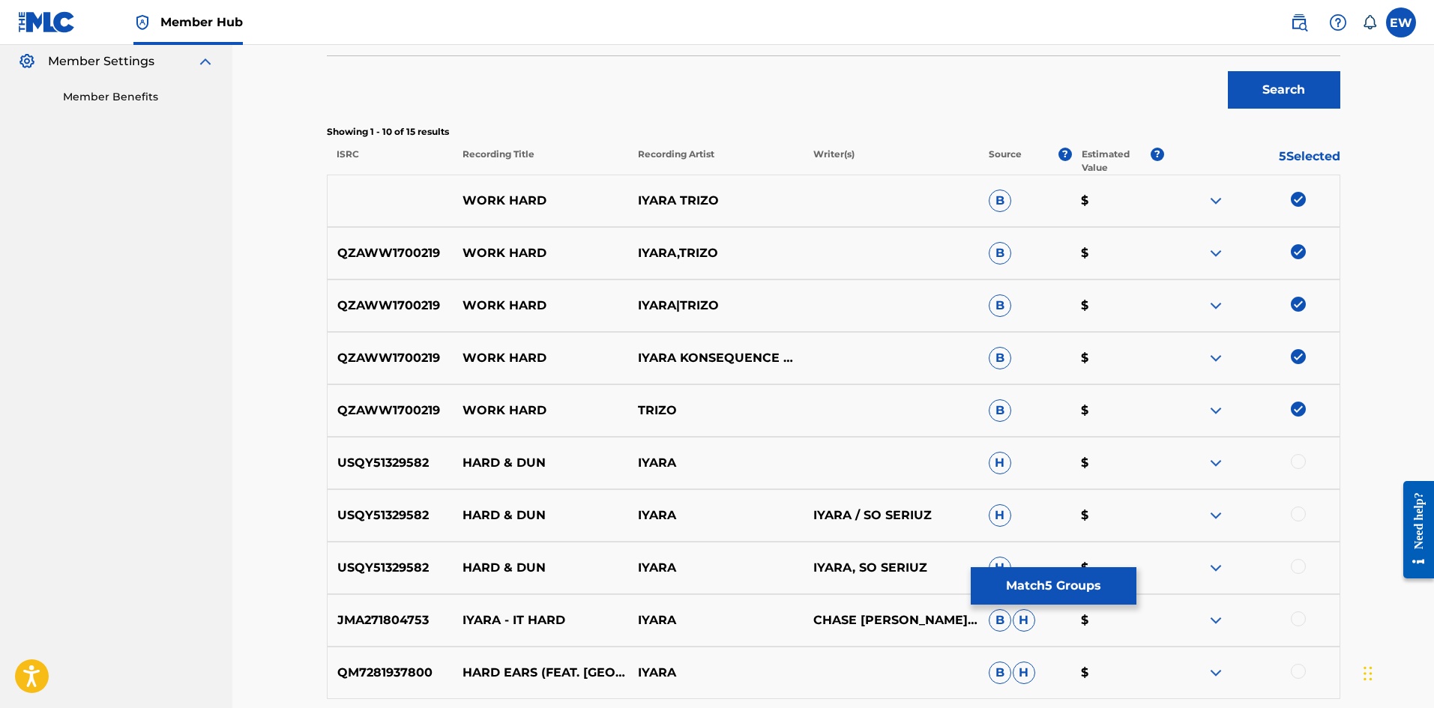
scroll to position [450, 0]
click at [1099, 594] on button "Match 5 Groups" at bounding box center [1054, 585] width 166 height 37
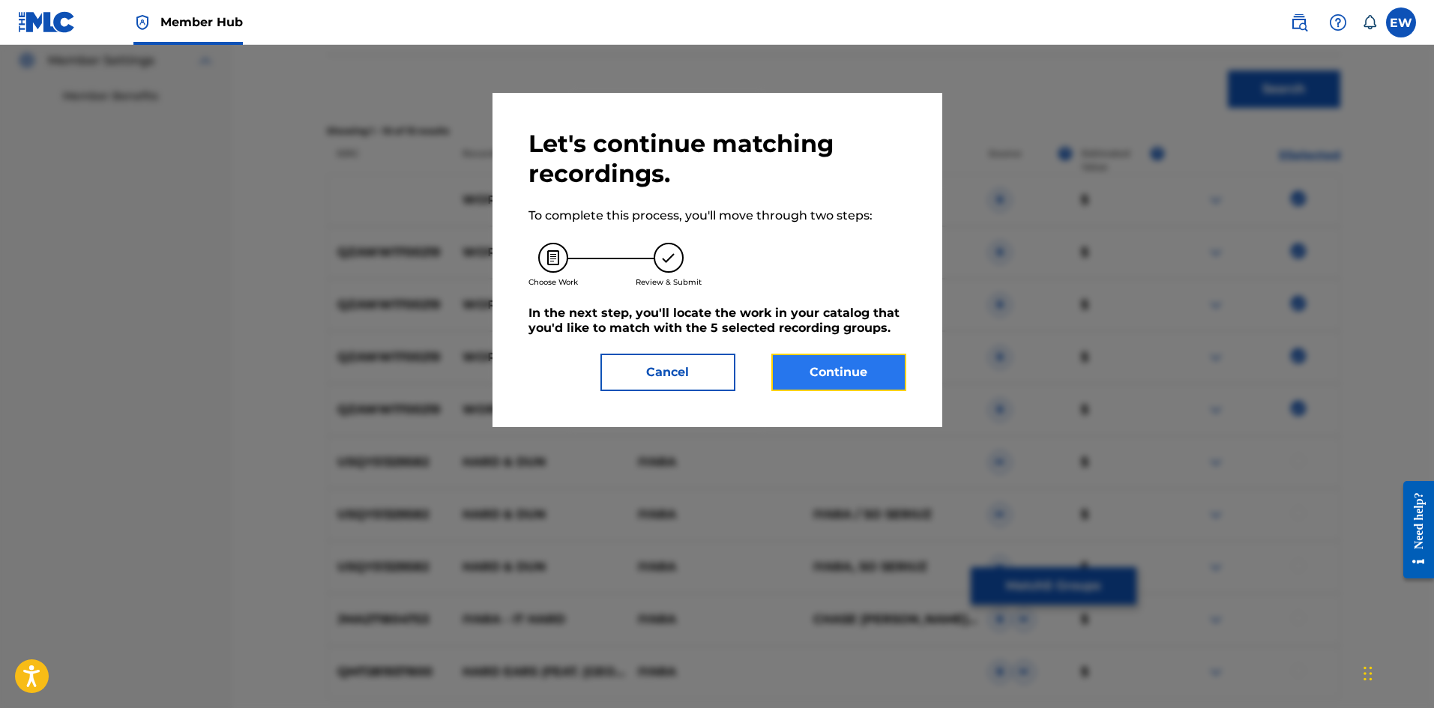
click at [829, 379] on button "Continue" at bounding box center [838, 372] width 135 height 37
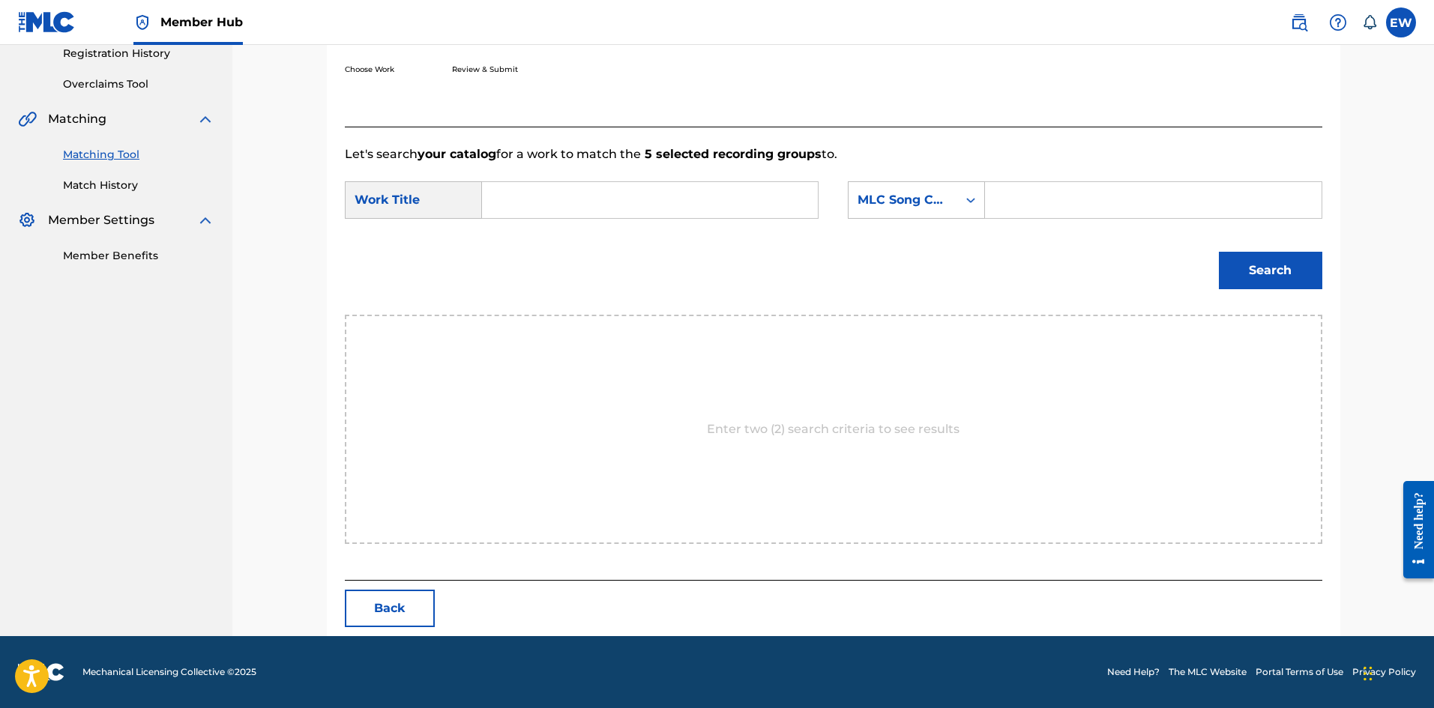
scroll to position [290, 0]
drag, startPoint x: 522, startPoint y: 219, endPoint x: 515, endPoint y: 220, distance: 7.6
click at [522, 220] on div "SearchWithCriteriaf0165dac-ec13-4cca-9b2a-6b42958ae6b8 Work Title SearchWithCri…" at bounding box center [833, 204] width 977 height 46
click at [525, 217] on input "Search Form" at bounding box center [650, 200] width 310 height 36
click at [1051, 208] on input "Search Form" at bounding box center [1153, 200] width 310 height 36
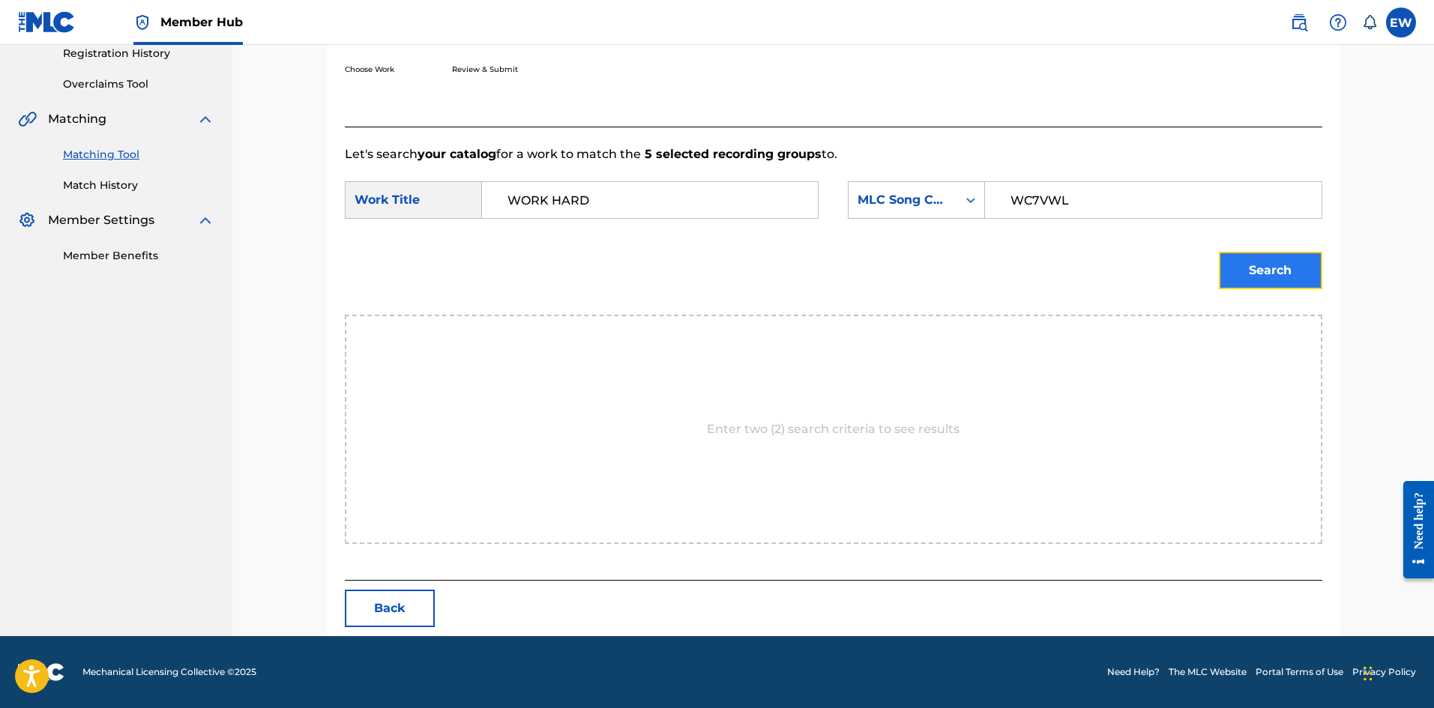
click at [1271, 273] on button "Search" at bounding box center [1270, 270] width 103 height 37
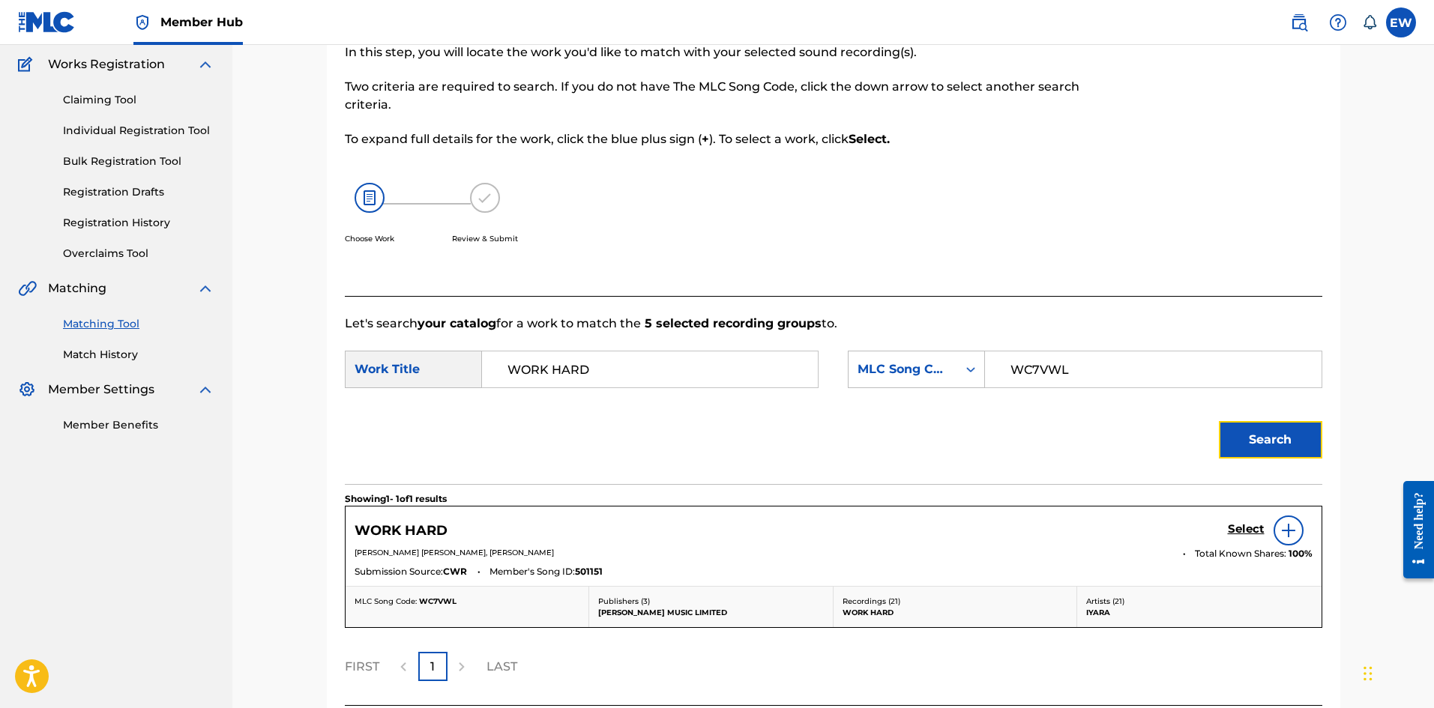
scroll to position [246, 0]
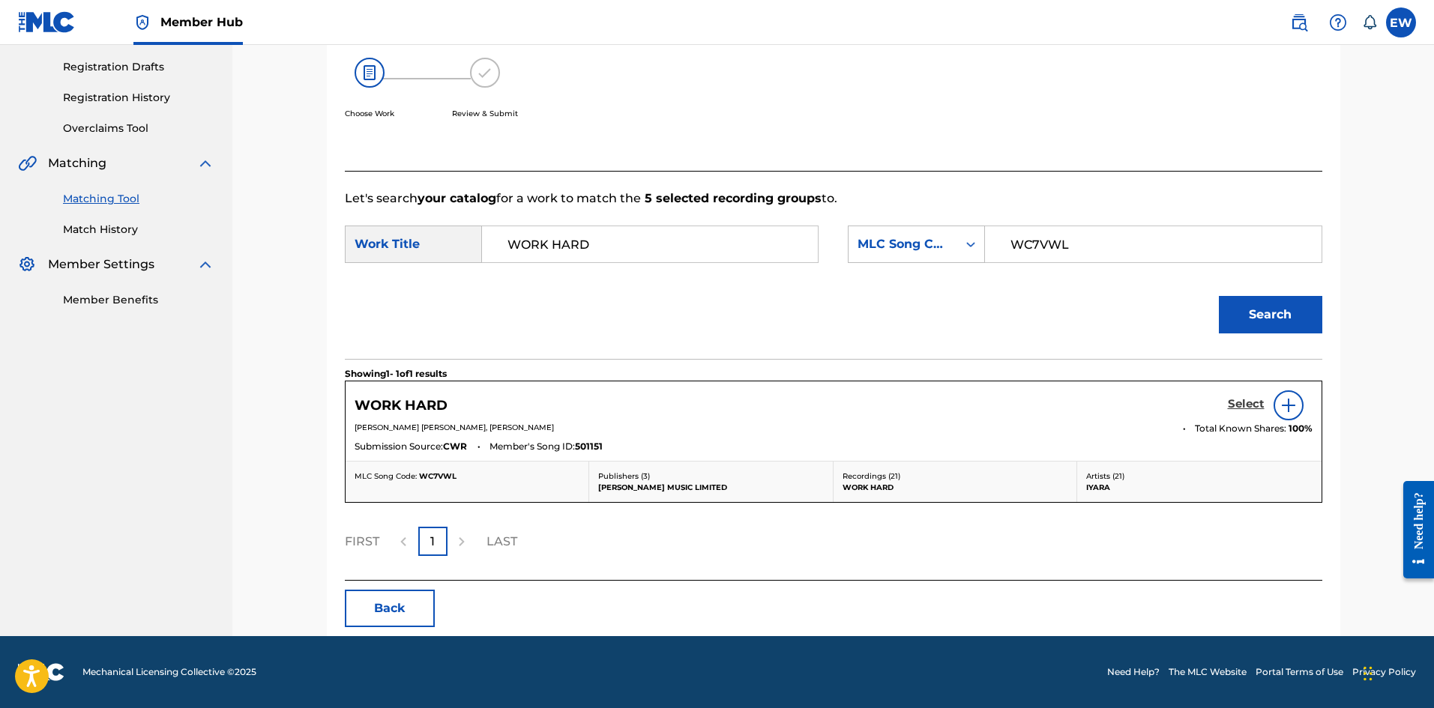
click at [1246, 405] on h5 "Select" at bounding box center [1246, 404] width 37 height 14
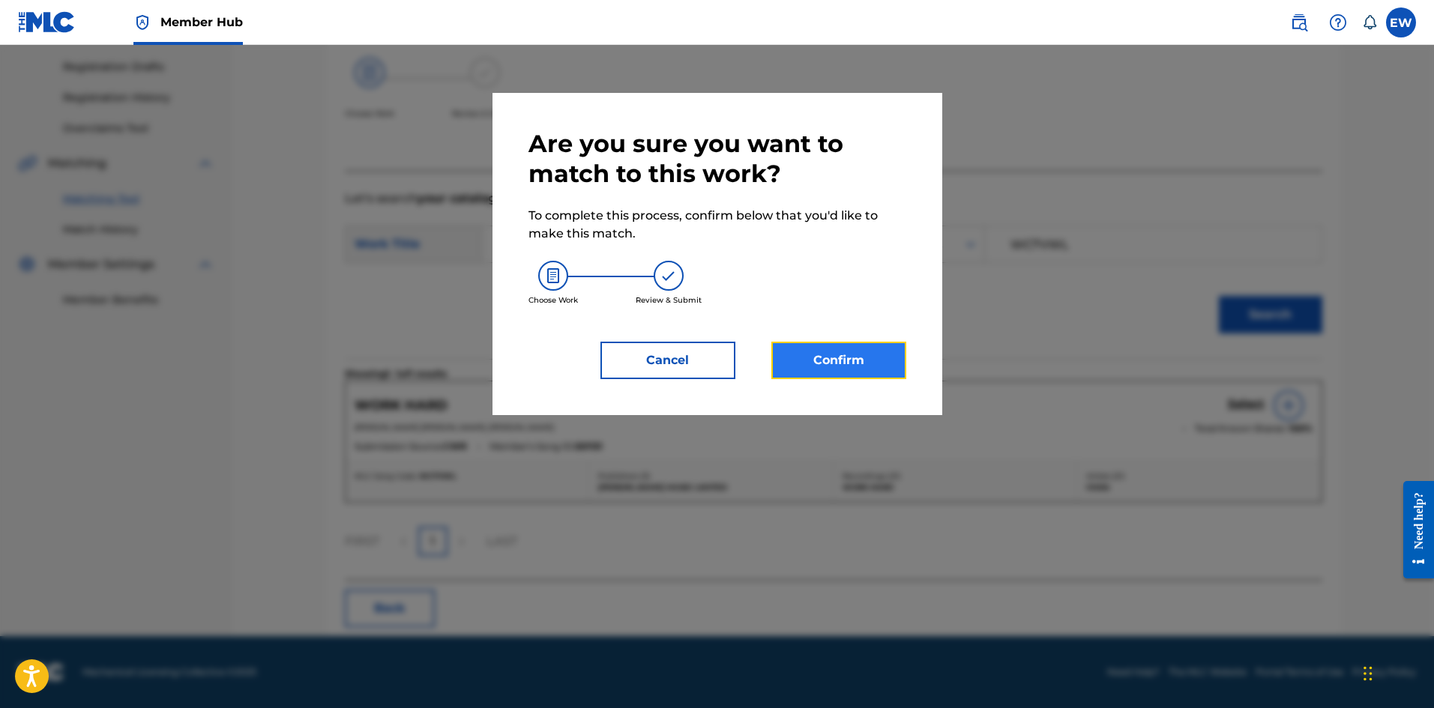
click at [822, 356] on button "Confirm" at bounding box center [838, 360] width 135 height 37
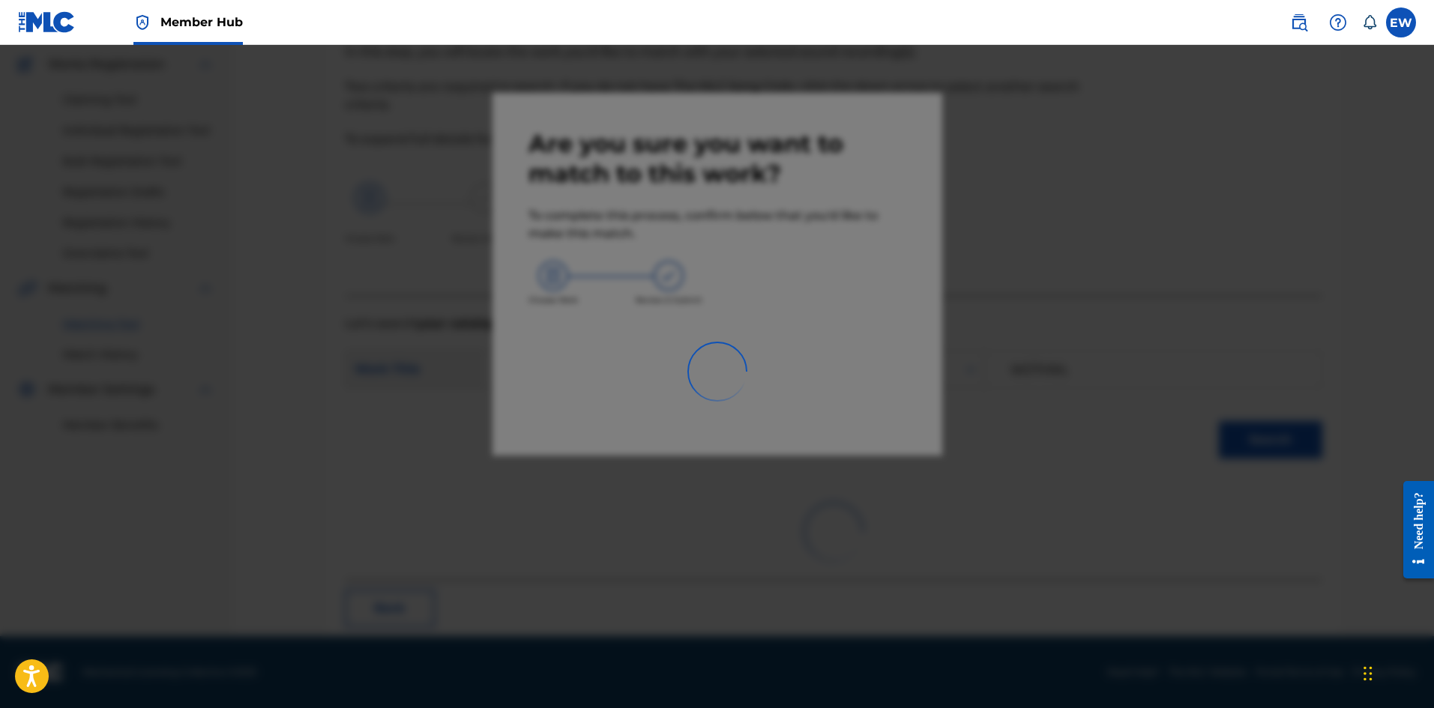
scroll to position [36, 0]
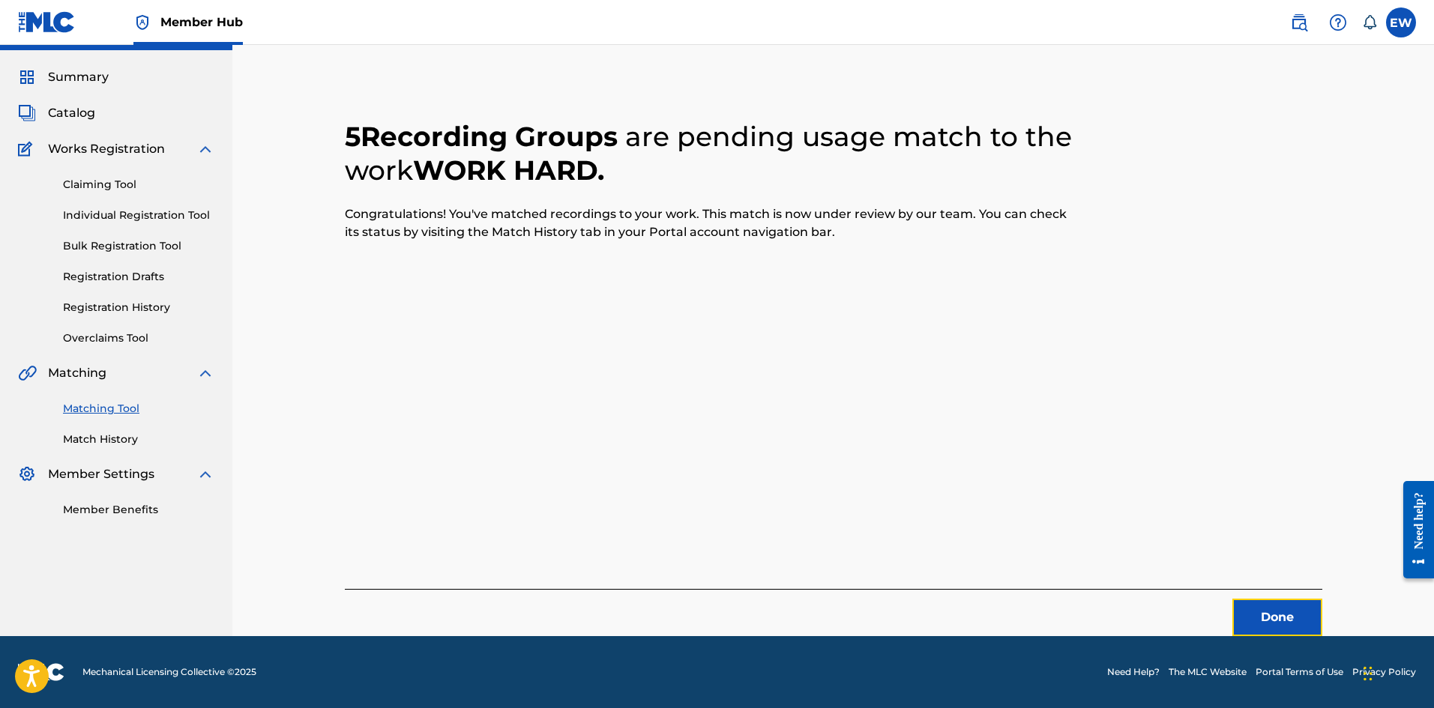
drag, startPoint x: 1253, startPoint y: 619, endPoint x: 1436, endPoint y: 650, distance: 185.4
click at [1253, 618] on button "Done" at bounding box center [1277, 617] width 90 height 37
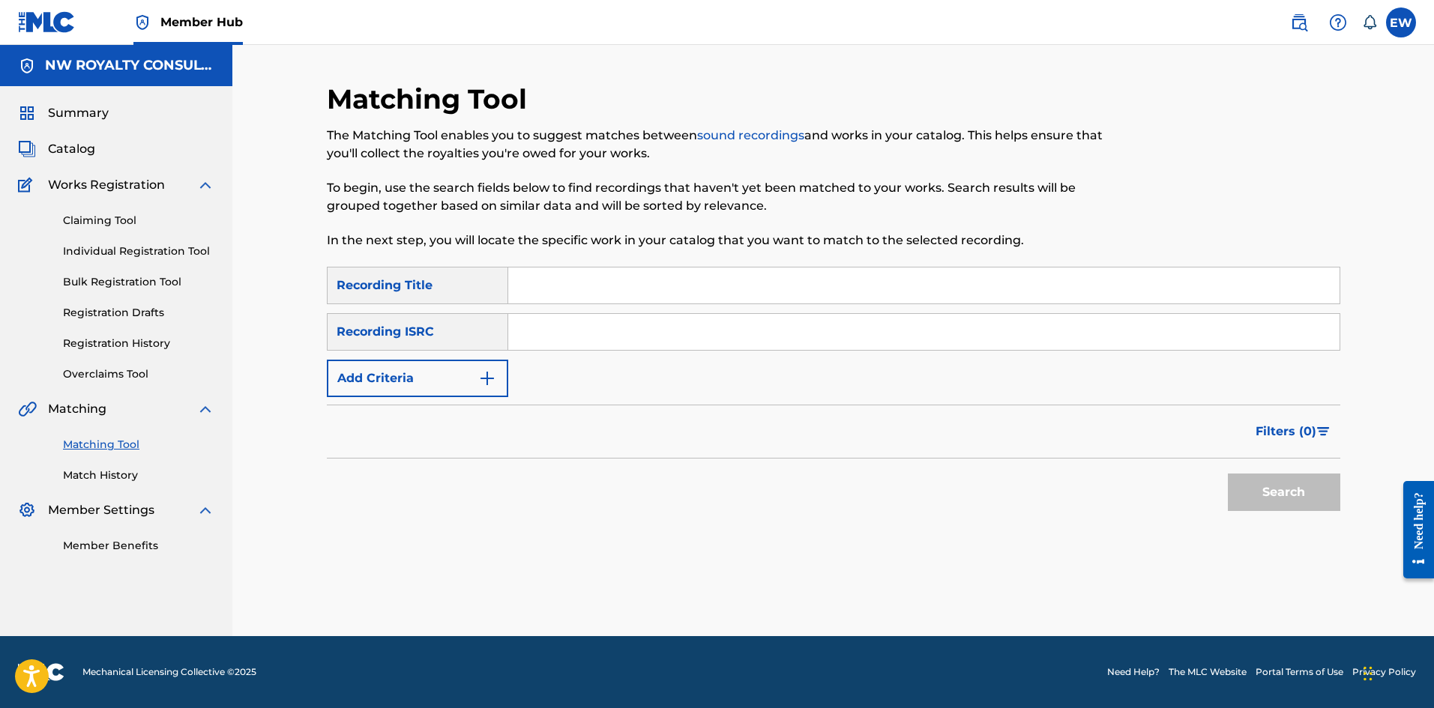
scroll to position [0, 0]
click at [429, 370] on button "Add Criteria" at bounding box center [417, 378] width 181 height 37
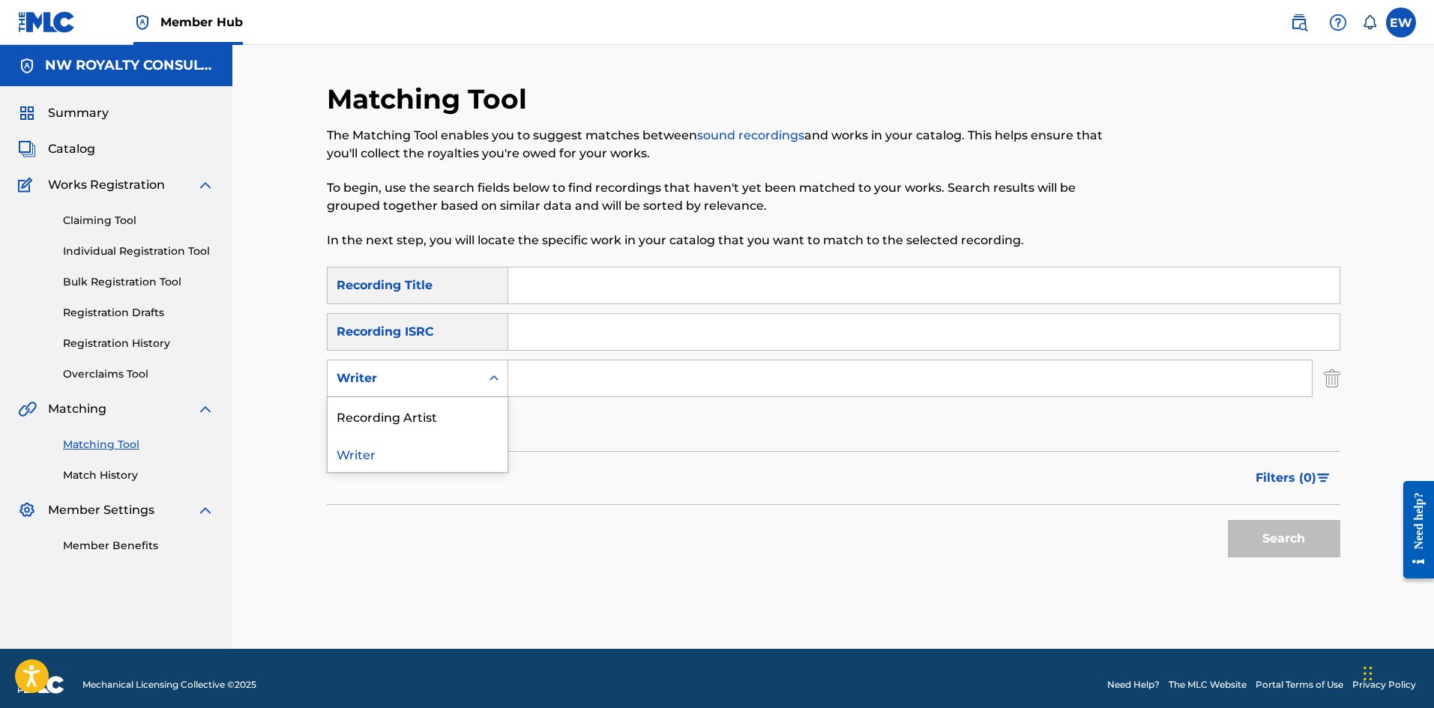
click at [429, 371] on div "Writer" at bounding box center [404, 379] width 135 height 18
drag, startPoint x: 397, startPoint y: 414, endPoint x: 414, endPoint y: 411, distance: 17.5
click at [403, 414] on div "Recording Artist" at bounding box center [418, 415] width 180 height 37
drag, startPoint x: 591, startPoint y: 394, endPoint x: 607, endPoint y: 372, distance: 27.9
click at [616, 384] on input "Search Form" at bounding box center [909, 379] width 803 height 36
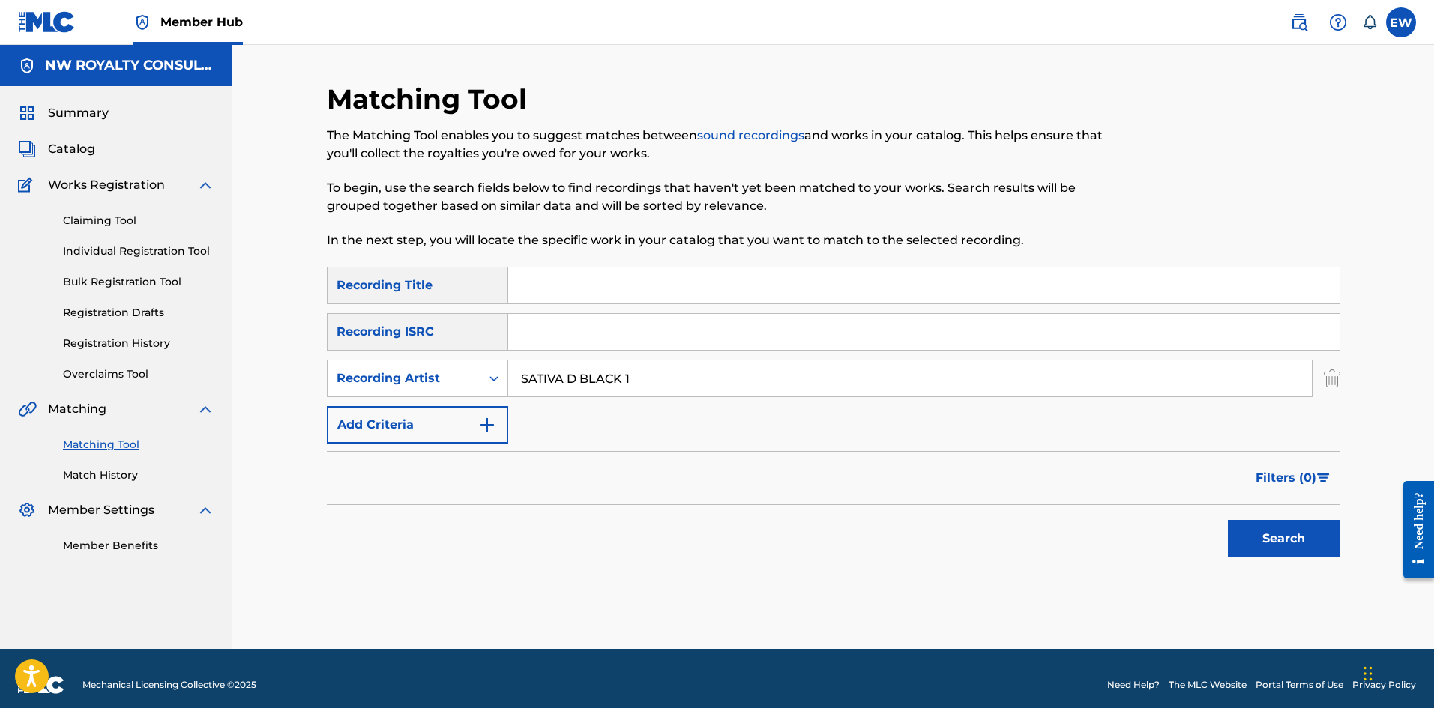
drag, startPoint x: 732, startPoint y: 280, endPoint x: 681, endPoint y: 287, distance: 51.5
click at [712, 286] on input "Search Form" at bounding box center [923, 286] width 831 height 36
click at [1267, 521] on button "Search" at bounding box center [1284, 538] width 112 height 37
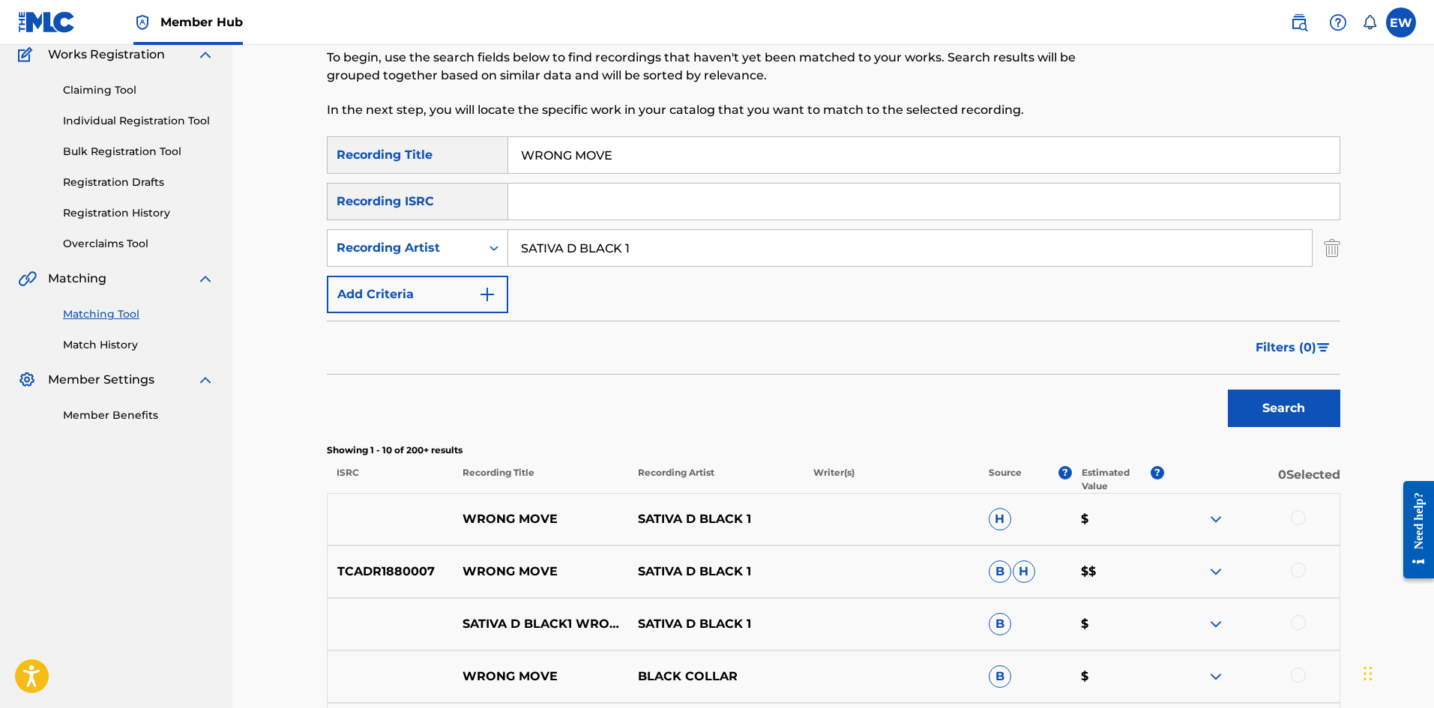
scroll to position [150, 0]
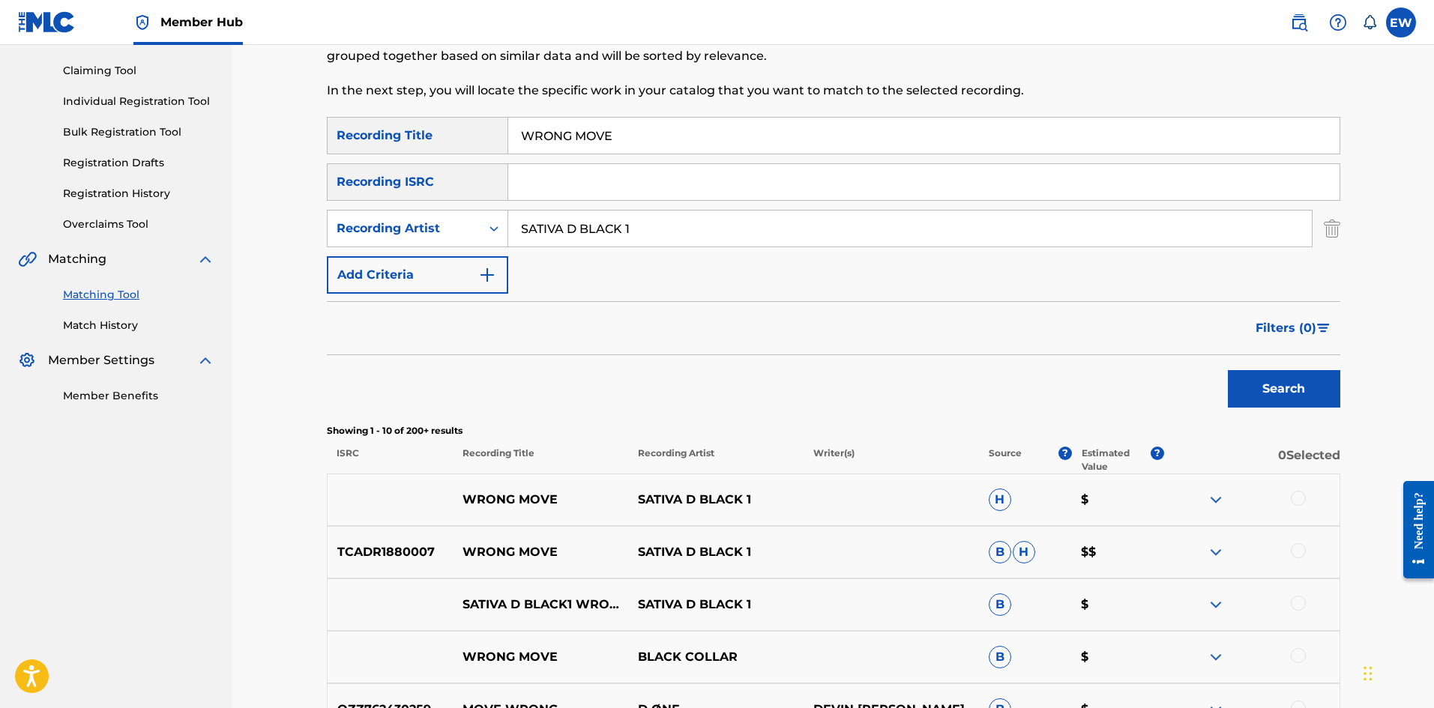
click at [1291, 498] on div at bounding box center [1298, 498] width 15 height 15
click at [1297, 549] on div at bounding box center [1298, 550] width 15 height 15
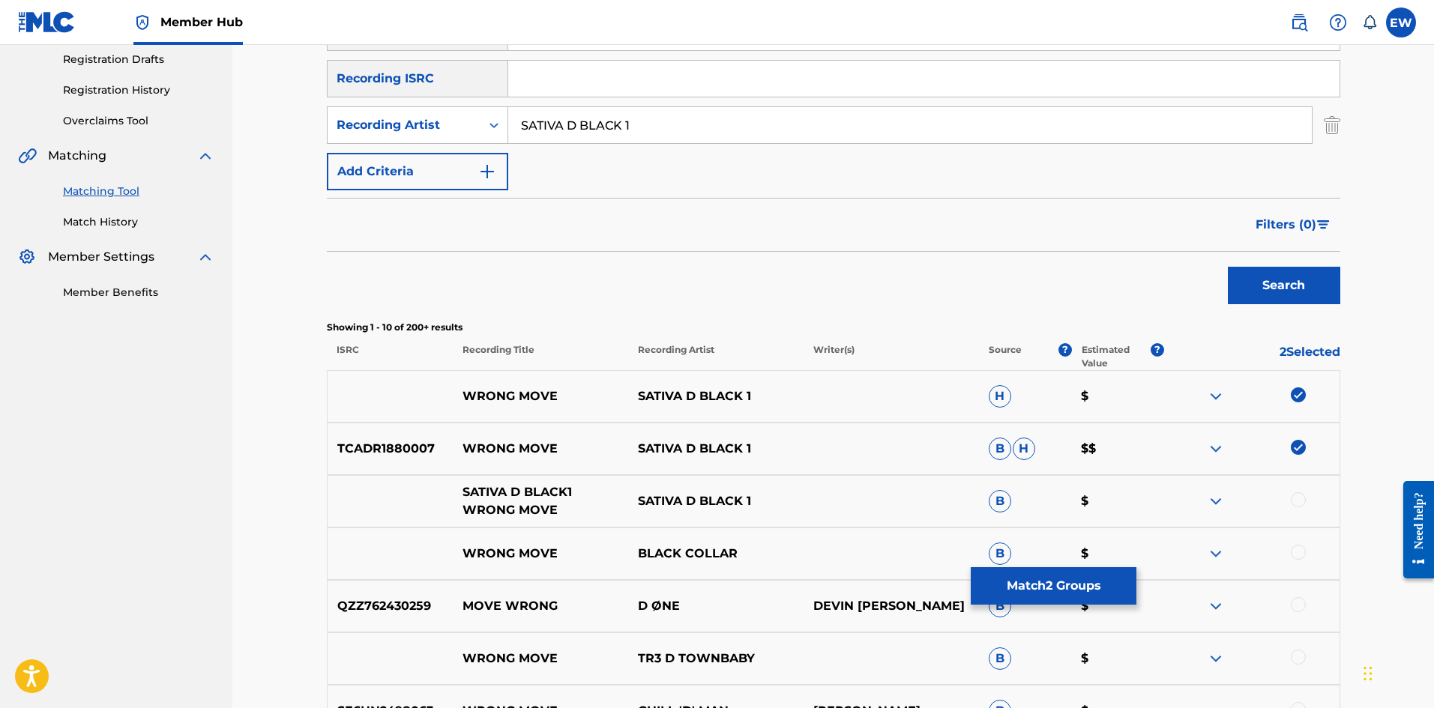
scroll to position [300, 0]
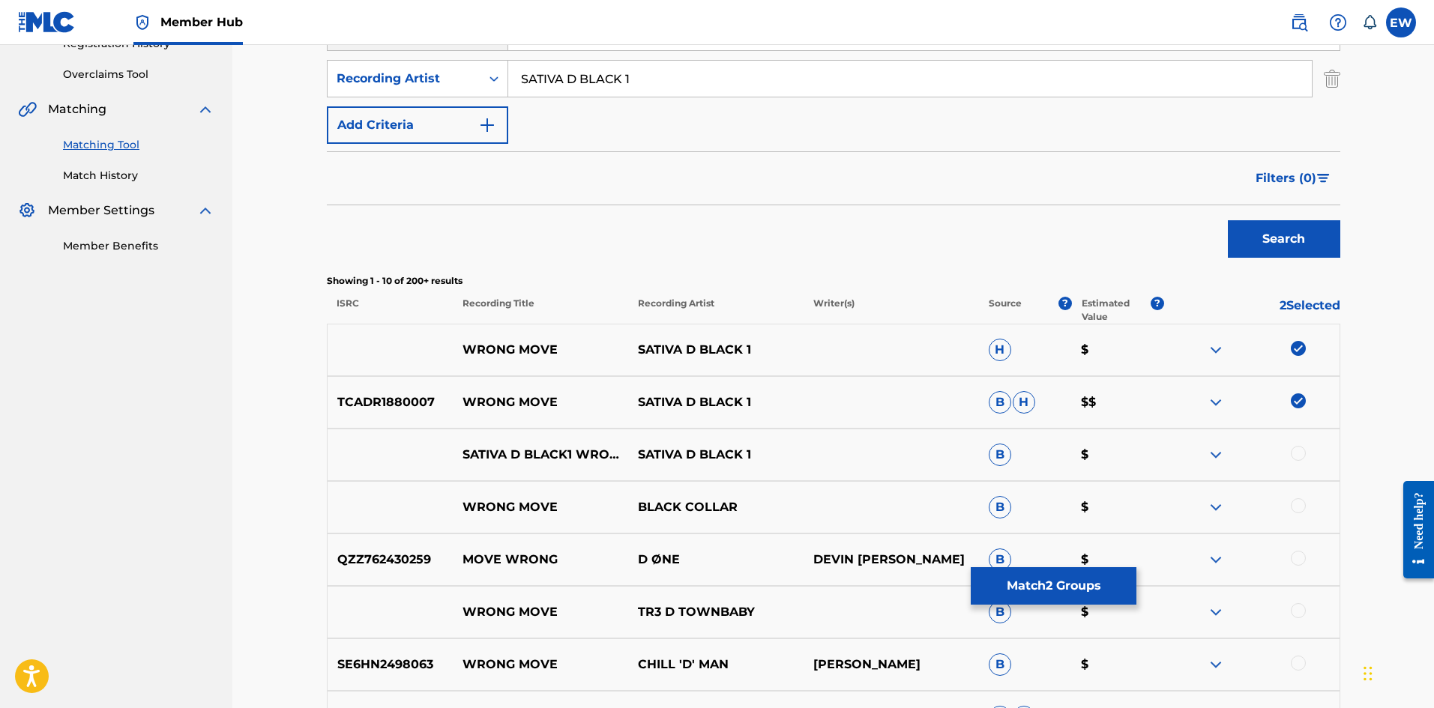
click at [1296, 459] on div at bounding box center [1298, 453] width 15 height 15
click at [1043, 588] on button "Match 3 Groups" at bounding box center [1054, 585] width 166 height 37
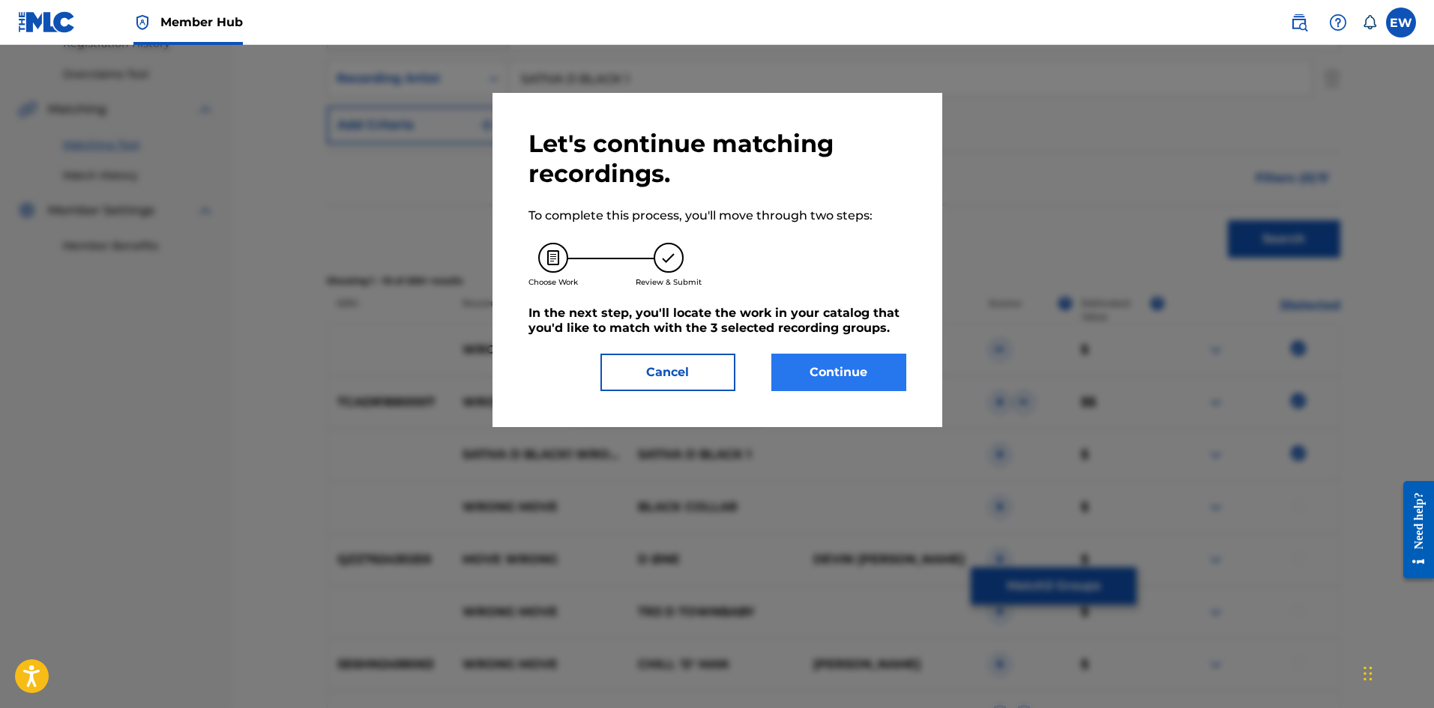
drag, startPoint x: 870, startPoint y: 355, endPoint x: 859, endPoint y: 359, distance: 11.9
click at [869, 357] on div "Let's continue matching recordings. To complete this process, you'll move throu…" at bounding box center [717, 260] width 378 height 262
click at [850, 361] on button "Continue" at bounding box center [838, 372] width 135 height 37
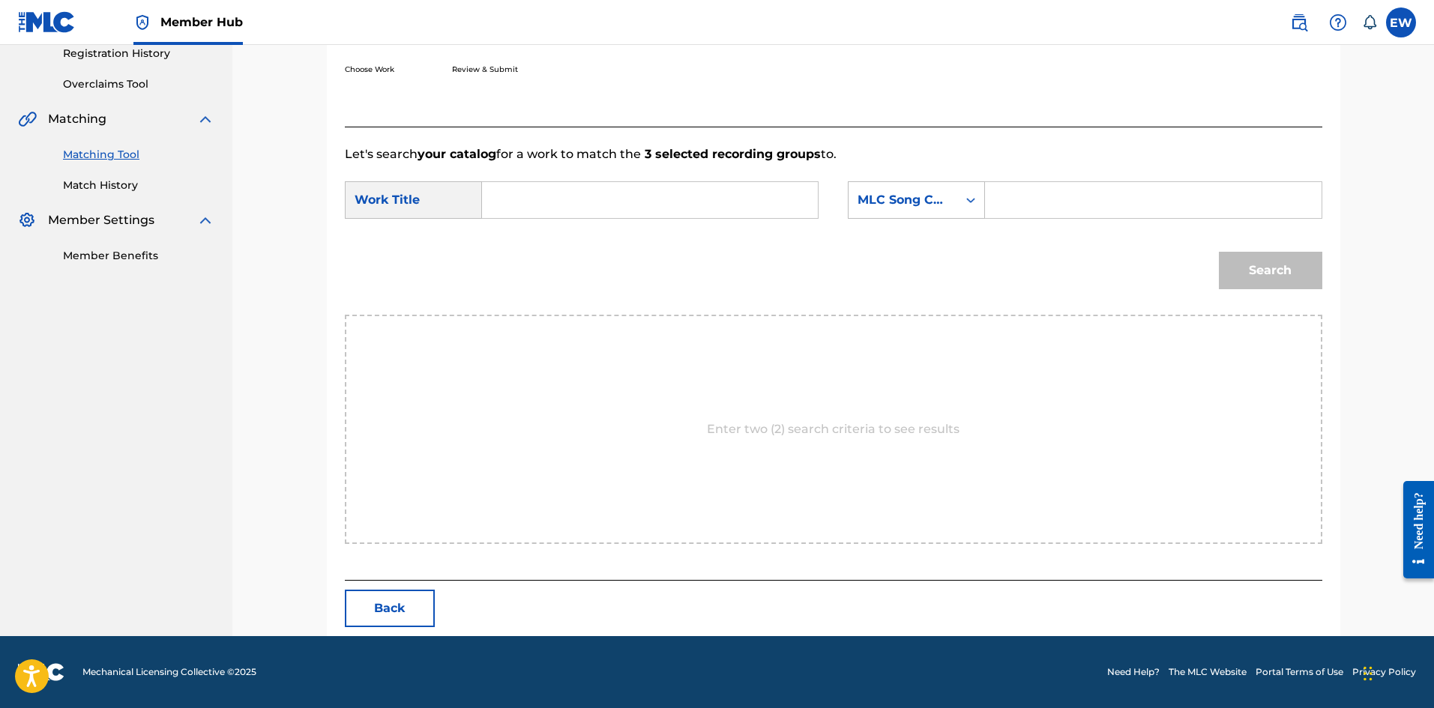
scroll to position [290, 0]
drag, startPoint x: 645, startPoint y: 205, endPoint x: 609, endPoint y: 205, distance: 36.0
click at [632, 205] on input "Search Form" at bounding box center [650, 200] width 310 height 36
click at [1070, 205] on input "Search Form" at bounding box center [1153, 200] width 310 height 36
click at [1266, 265] on button "Search" at bounding box center [1270, 270] width 103 height 37
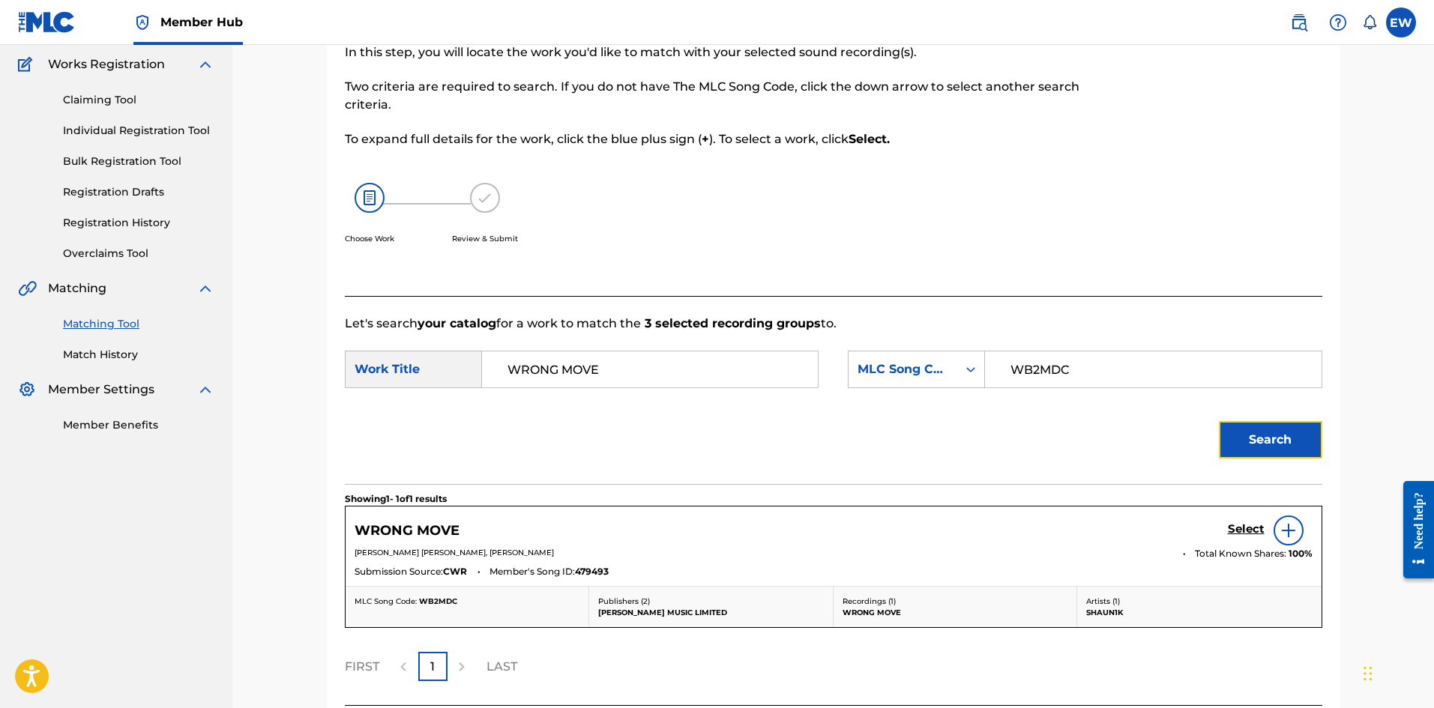
scroll to position [246, 0]
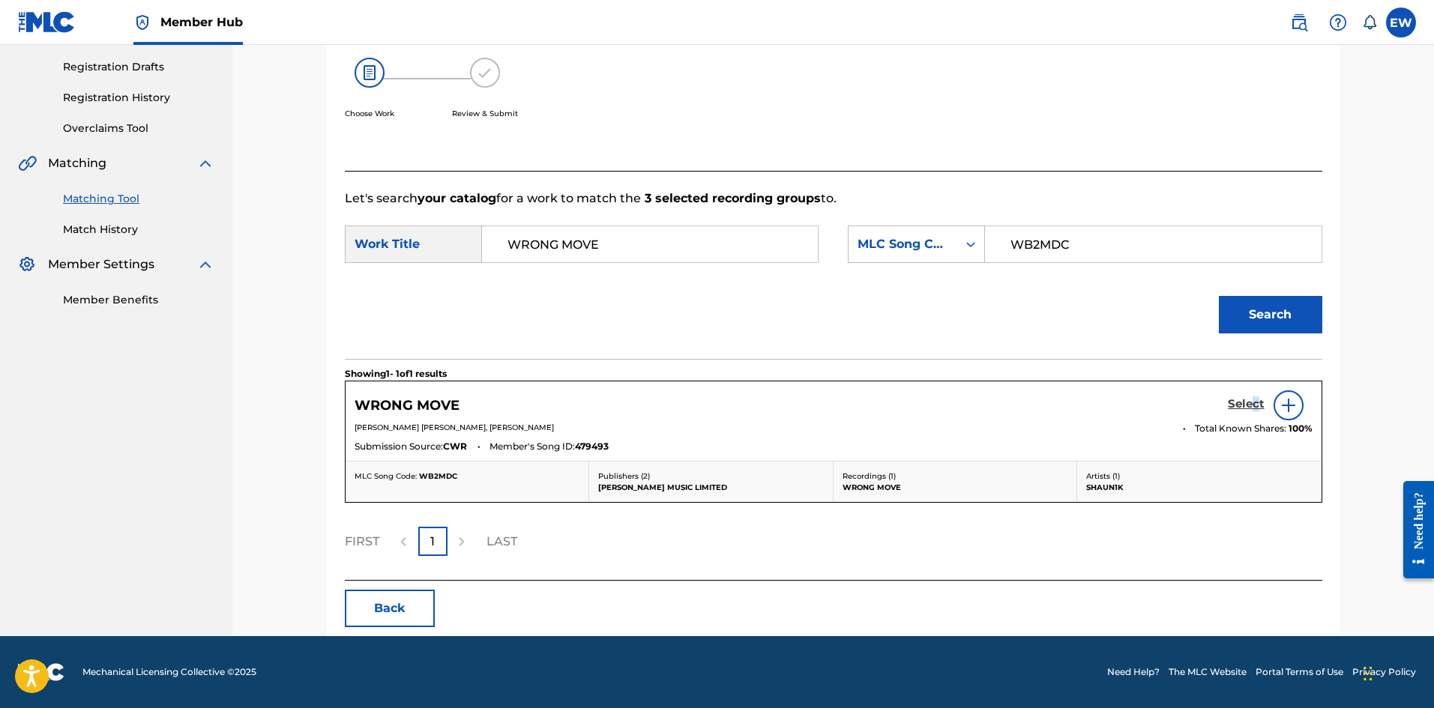
click at [1256, 399] on h5 "Select" at bounding box center [1246, 404] width 37 height 14
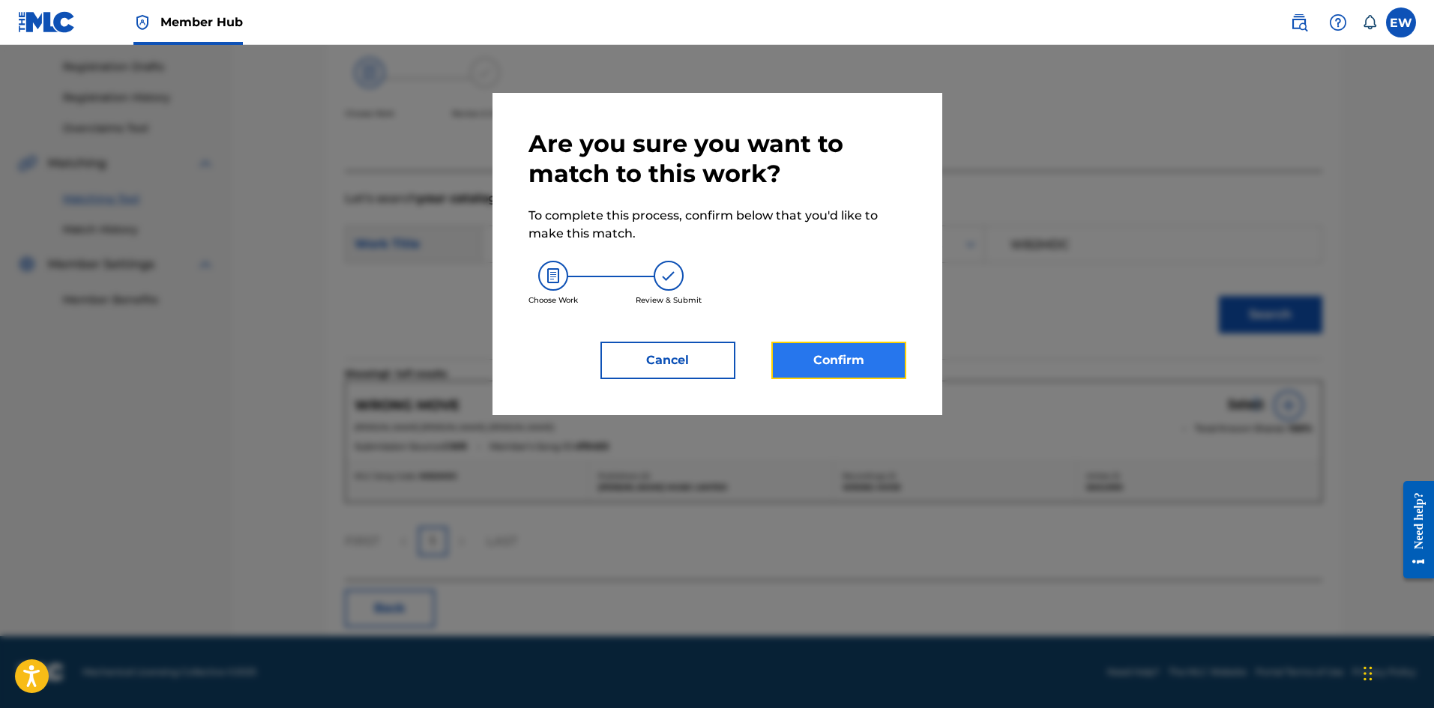
click at [810, 362] on button "Confirm" at bounding box center [838, 360] width 135 height 37
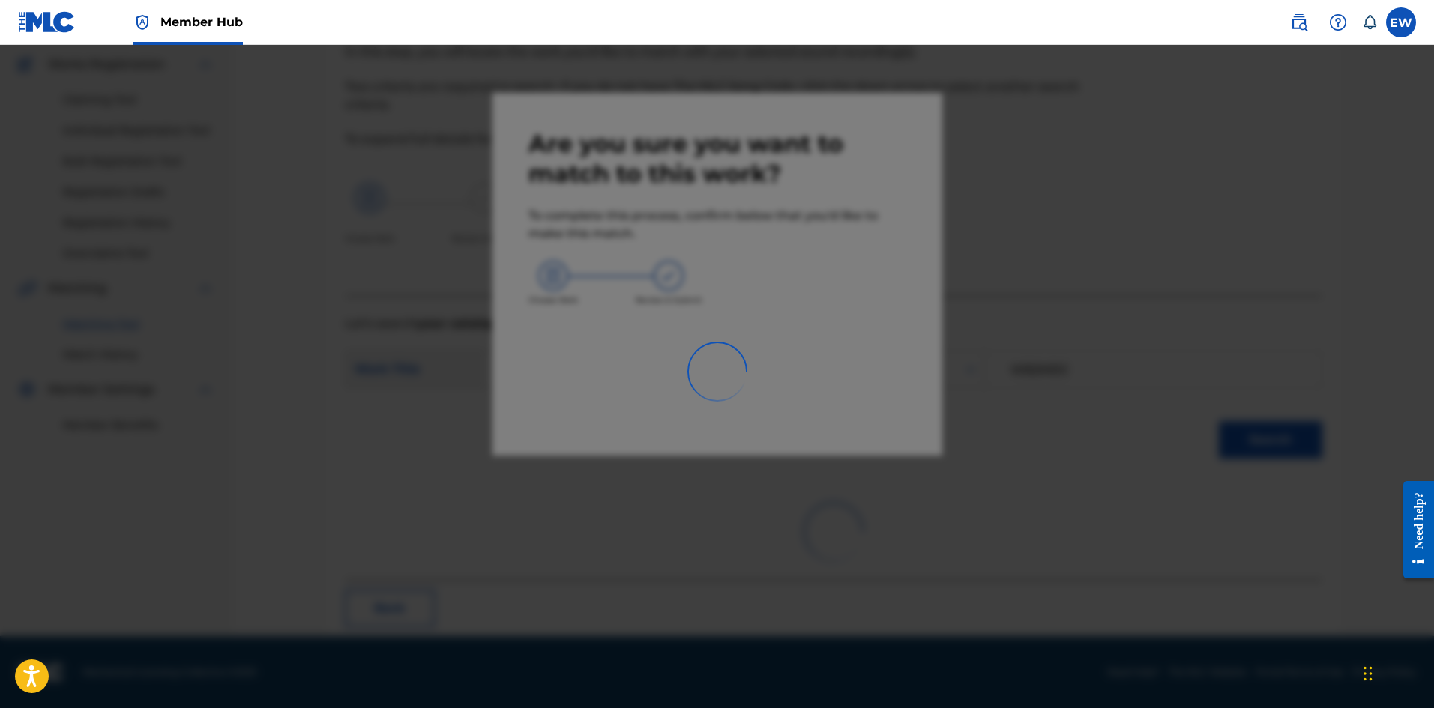
scroll to position [36, 0]
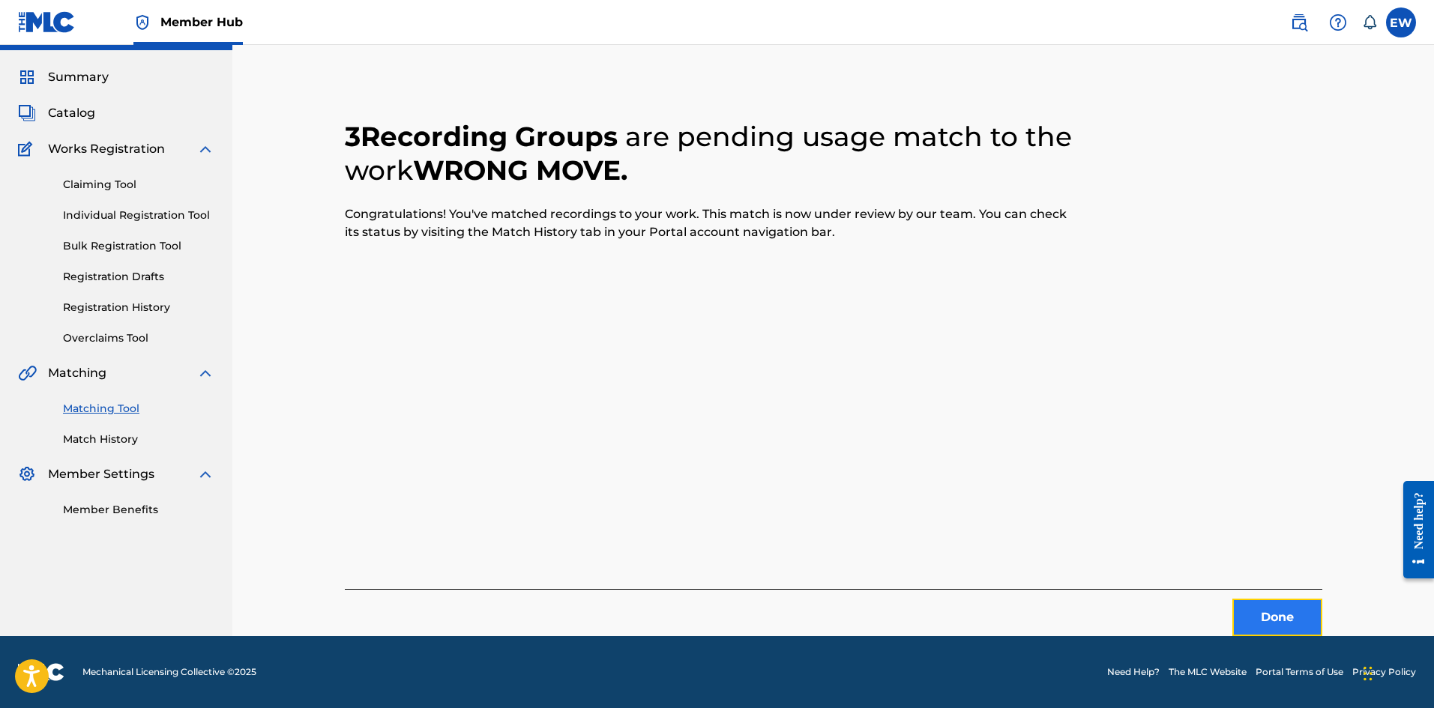
click at [1263, 608] on button "Done" at bounding box center [1277, 617] width 90 height 37
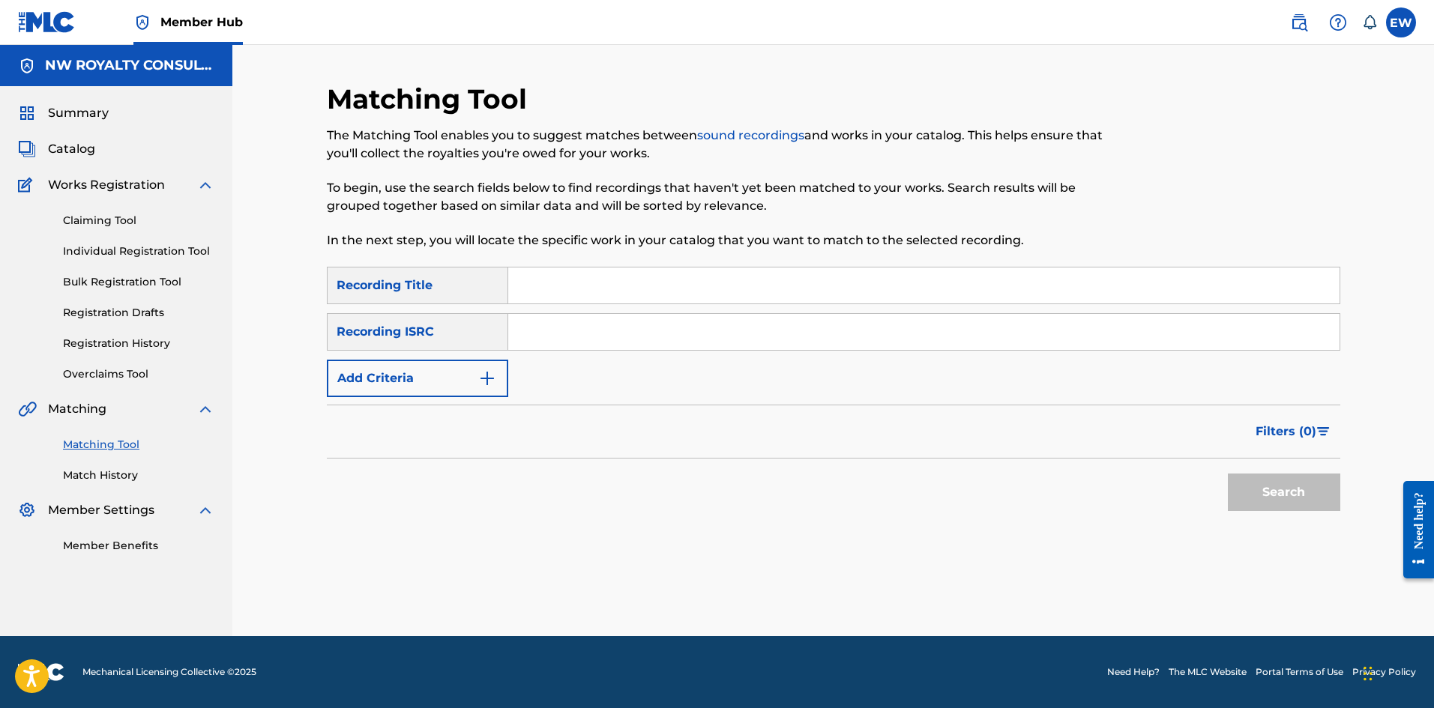
scroll to position [0, 0]
click at [432, 378] on button "Add Criteria" at bounding box center [417, 378] width 181 height 37
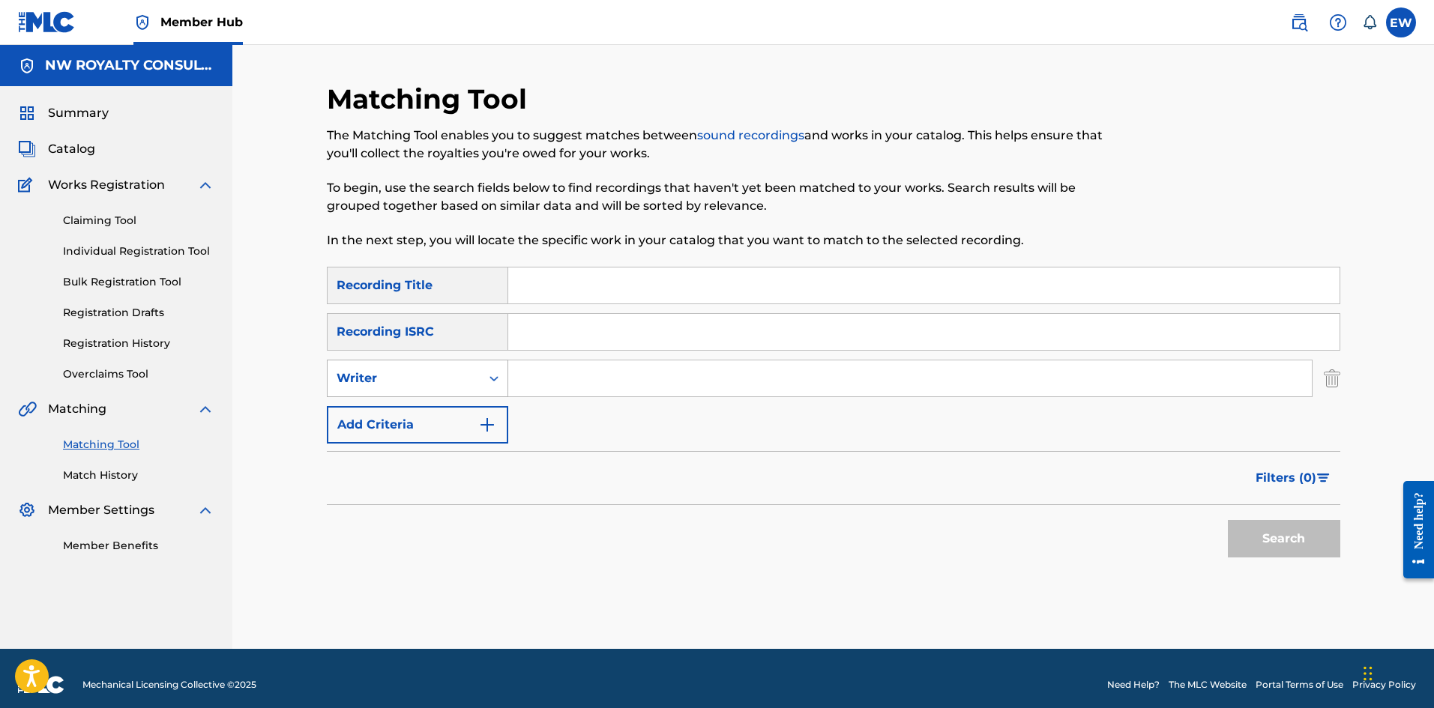
click at [408, 385] on div "Writer" at bounding box center [404, 379] width 135 height 18
drag, startPoint x: 378, startPoint y: 416, endPoint x: 447, endPoint y: 401, distance: 70.6
click at [390, 414] on div "Recording Artist" at bounding box center [418, 415] width 180 height 37
drag, startPoint x: 567, startPoint y: 380, endPoint x: 555, endPoint y: 373, distance: 13.1
click at [558, 374] on input "Search Form" at bounding box center [909, 379] width 803 height 36
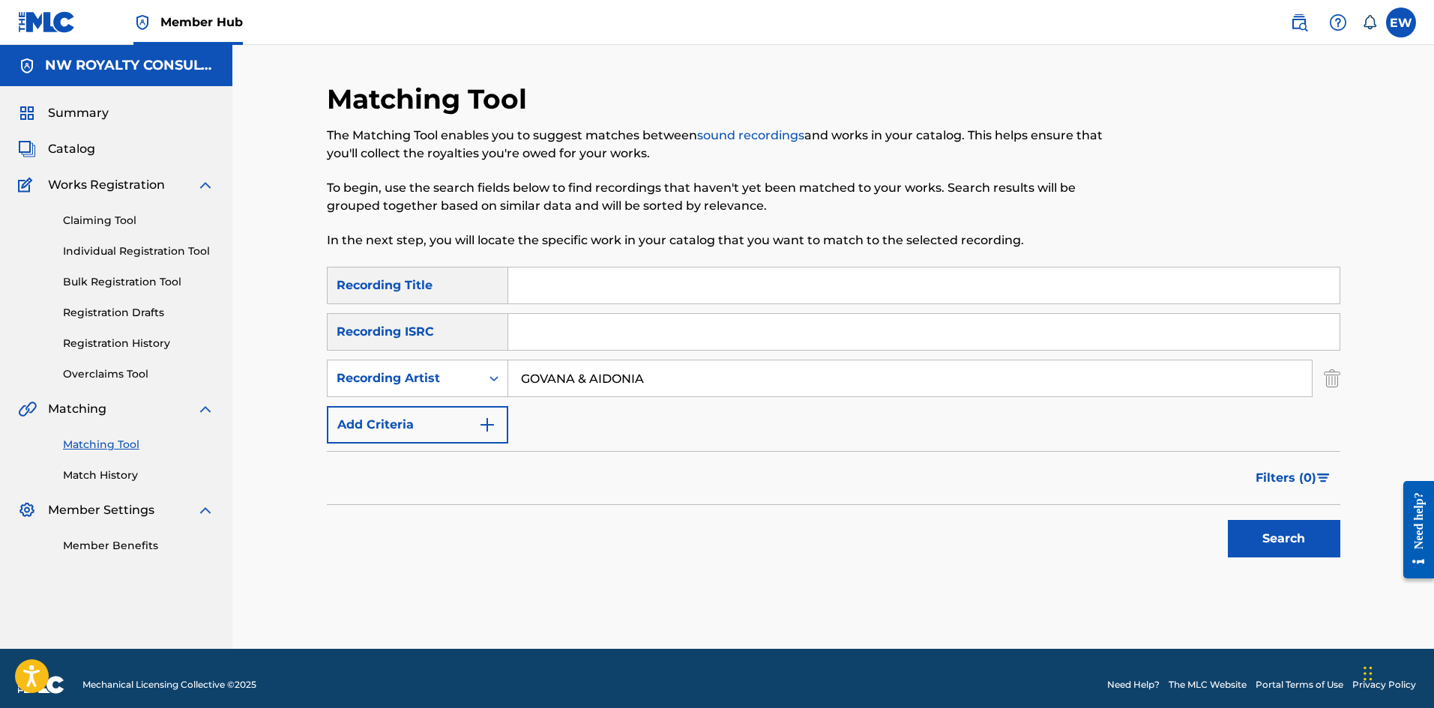
drag, startPoint x: 590, startPoint y: 283, endPoint x: 573, endPoint y: 292, distance: 19.2
click at [583, 288] on input "Search Form" at bounding box center [923, 286] width 831 height 36
click at [1278, 530] on button "Search" at bounding box center [1284, 538] width 112 height 37
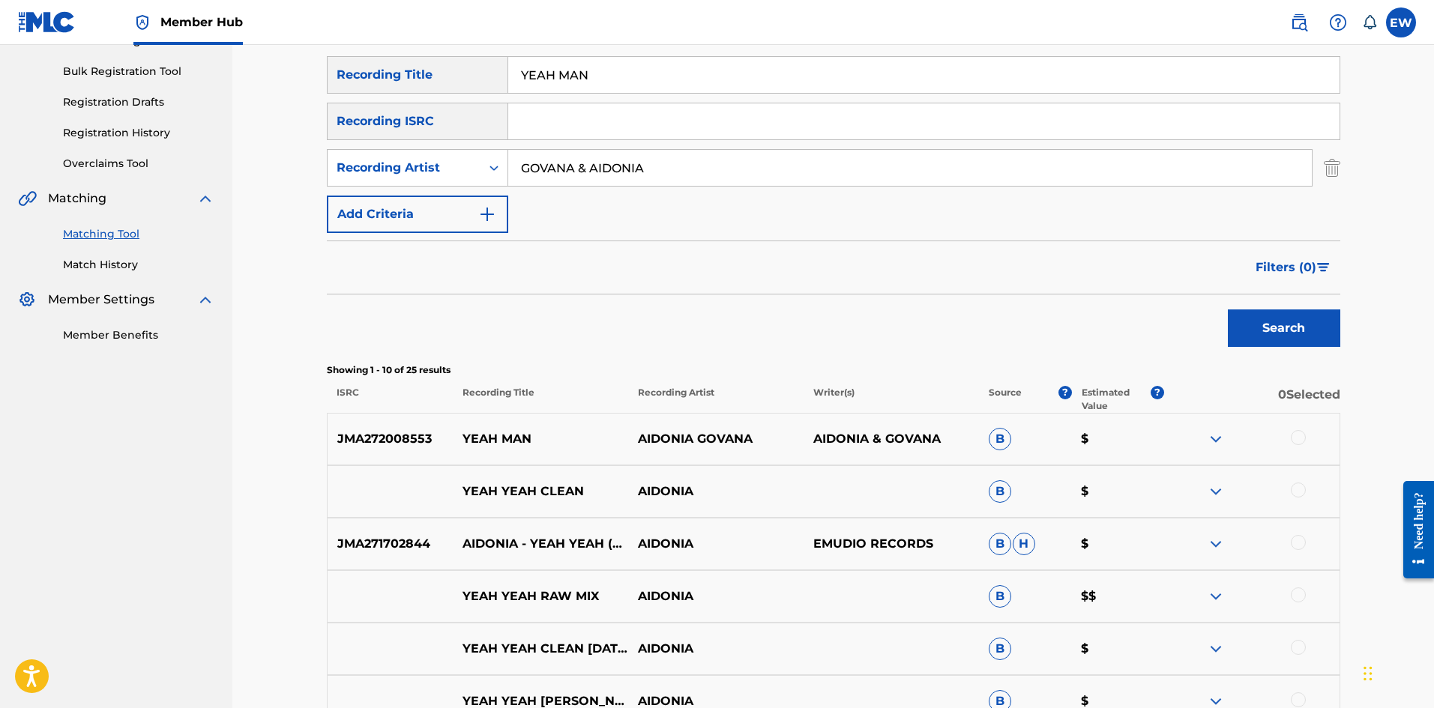
scroll to position [225, 0]
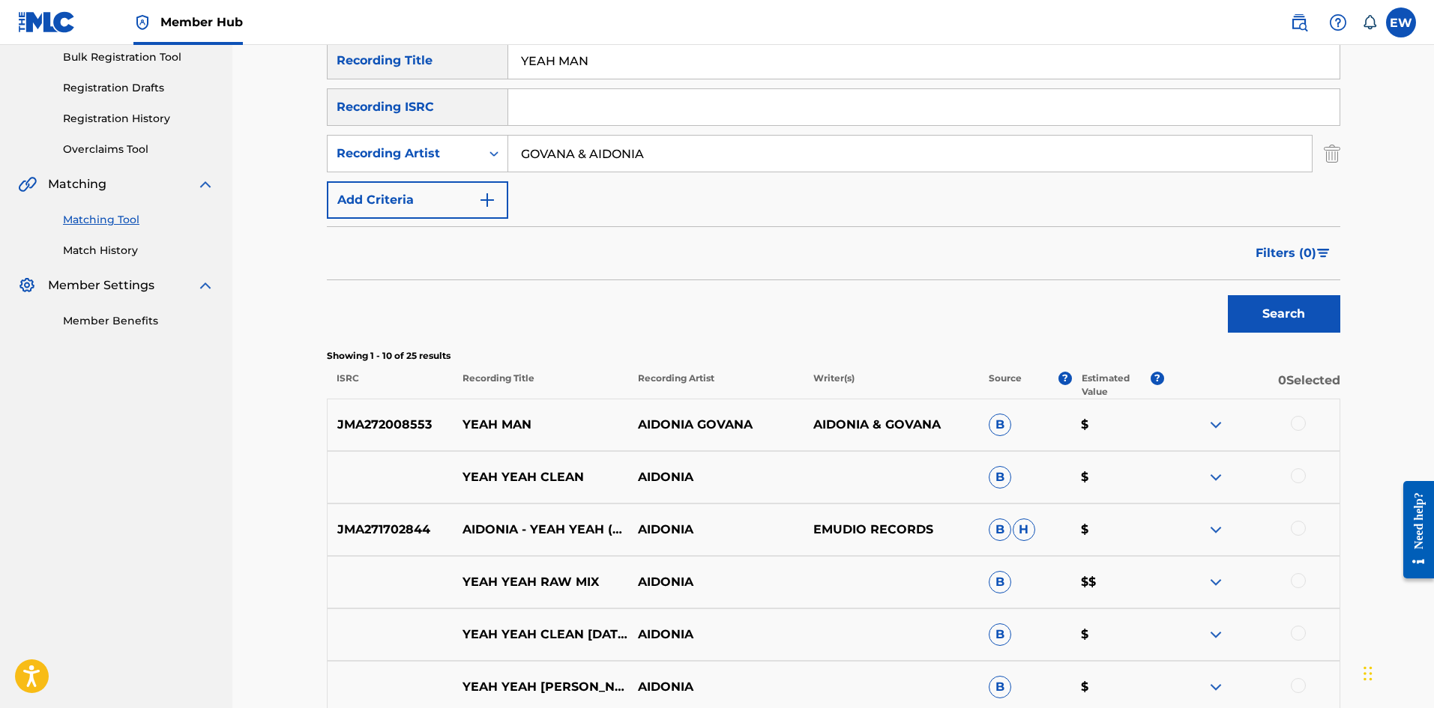
click at [1297, 430] on div at bounding box center [1251, 425] width 175 height 18
click at [1299, 423] on div at bounding box center [1298, 423] width 15 height 15
click at [1082, 590] on button "Match 1 Group" at bounding box center [1054, 585] width 166 height 37
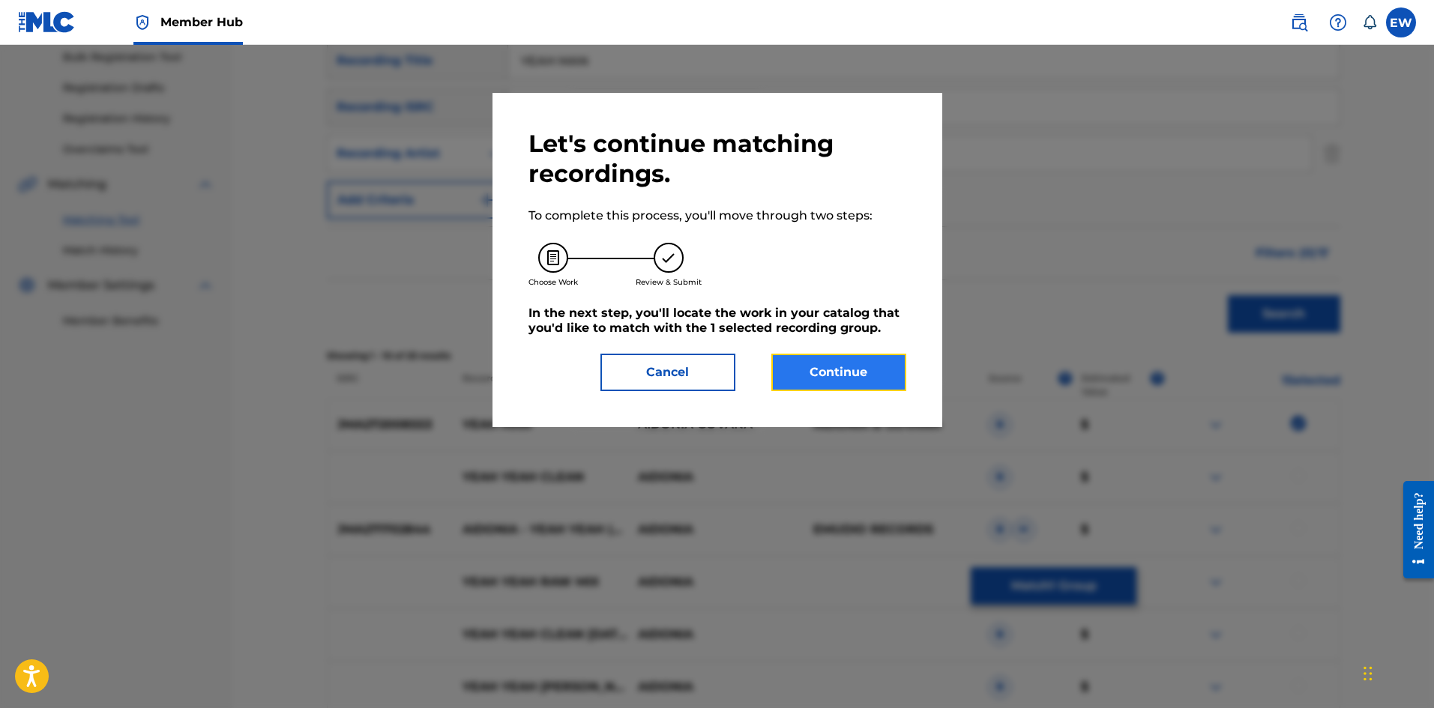
click at [840, 366] on button "Continue" at bounding box center [838, 372] width 135 height 37
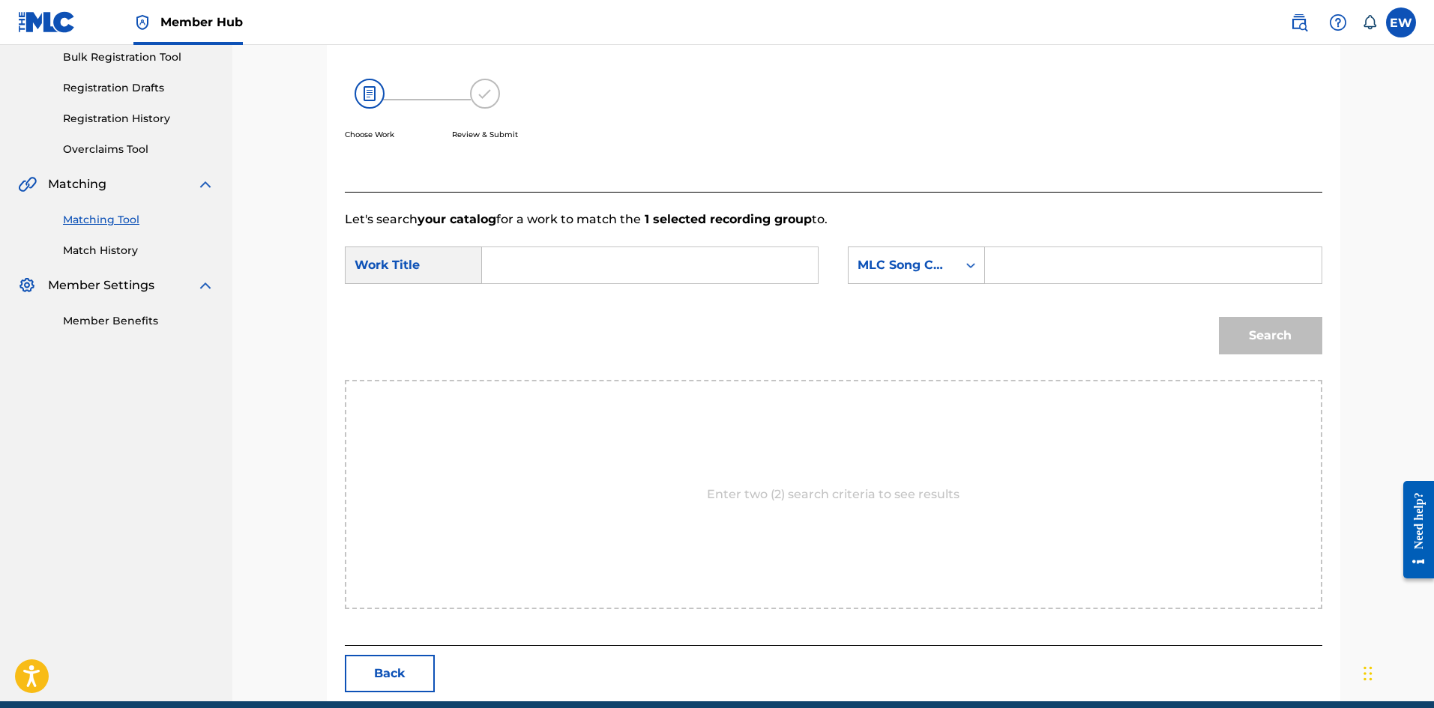
drag, startPoint x: 629, startPoint y: 265, endPoint x: 623, endPoint y: 259, distance: 9.0
click at [630, 263] on input "Search Form" at bounding box center [650, 265] width 310 height 36
drag, startPoint x: 1086, startPoint y: 267, endPoint x: 1061, endPoint y: 266, distance: 24.7
click at [1086, 267] on input "Search Form" at bounding box center [1153, 265] width 310 height 36
click at [1270, 330] on button "Search" at bounding box center [1270, 335] width 103 height 37
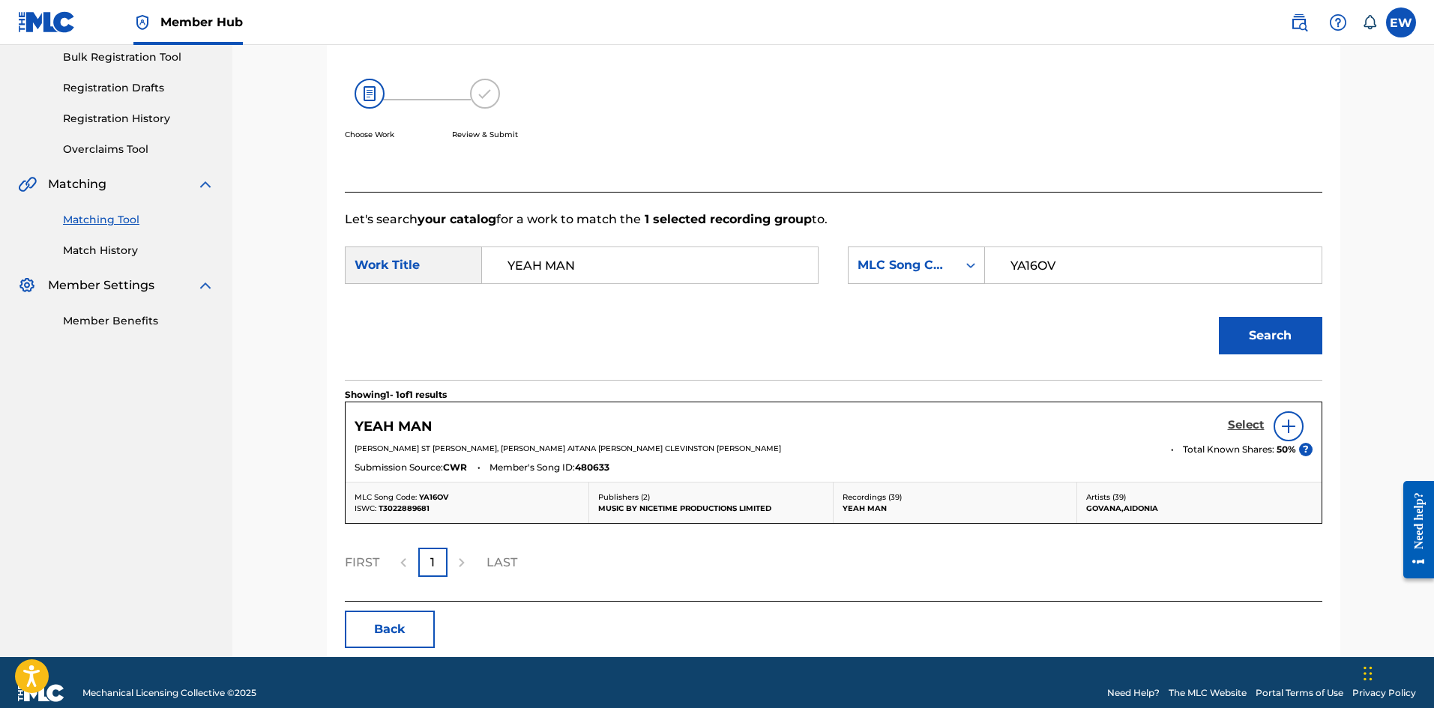
click at [1233, 420] on h5 "Select" at bounding box center [1246, 425] width 37 height 14
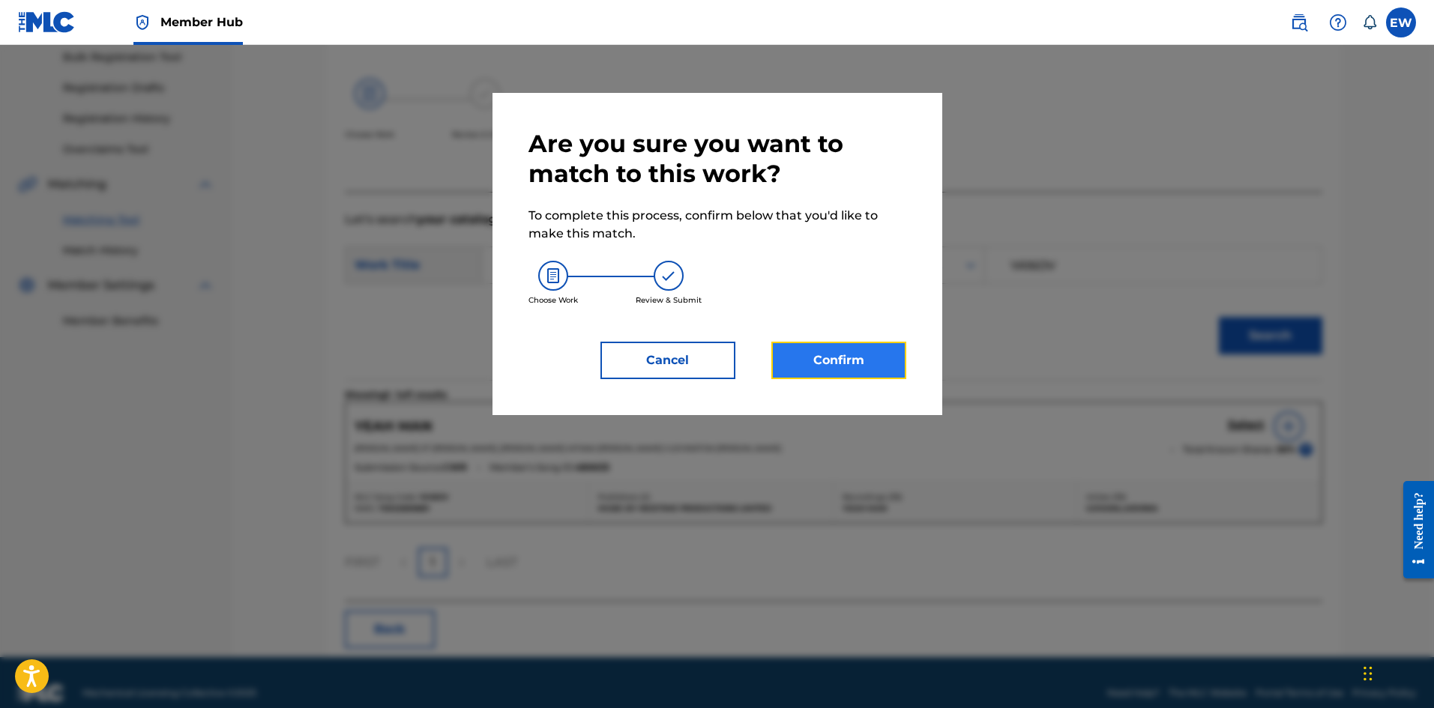
click at [837, 358] on button "Confirm" at bounding box center [838, 360] width 135 height 37
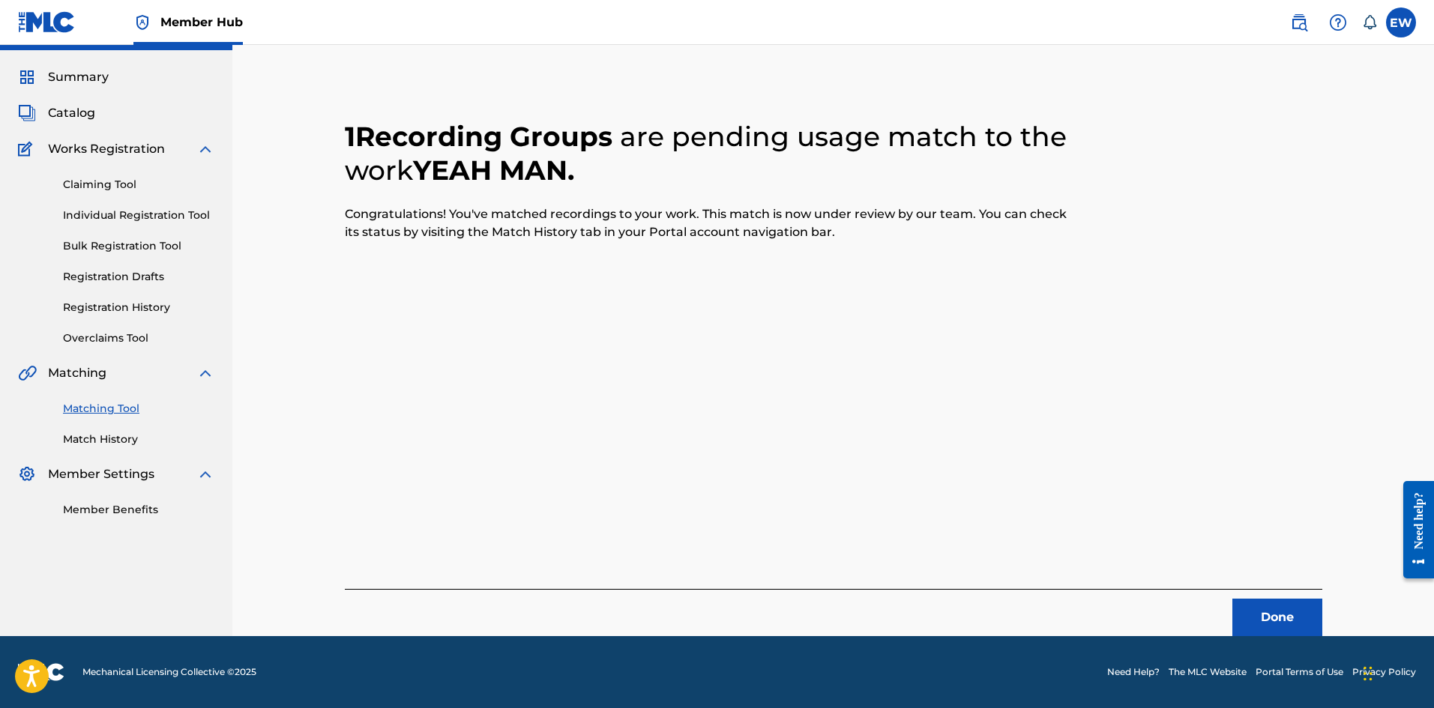
scroll to position [36, 0]
drag, startPoint x: 1288, startPoint y: 628, endPoint x: 1291, endPoint y: 621, distance: 8.1
click at [1291, 621] on button "Done" at bounding box center [1277, 617] width 90 height 37
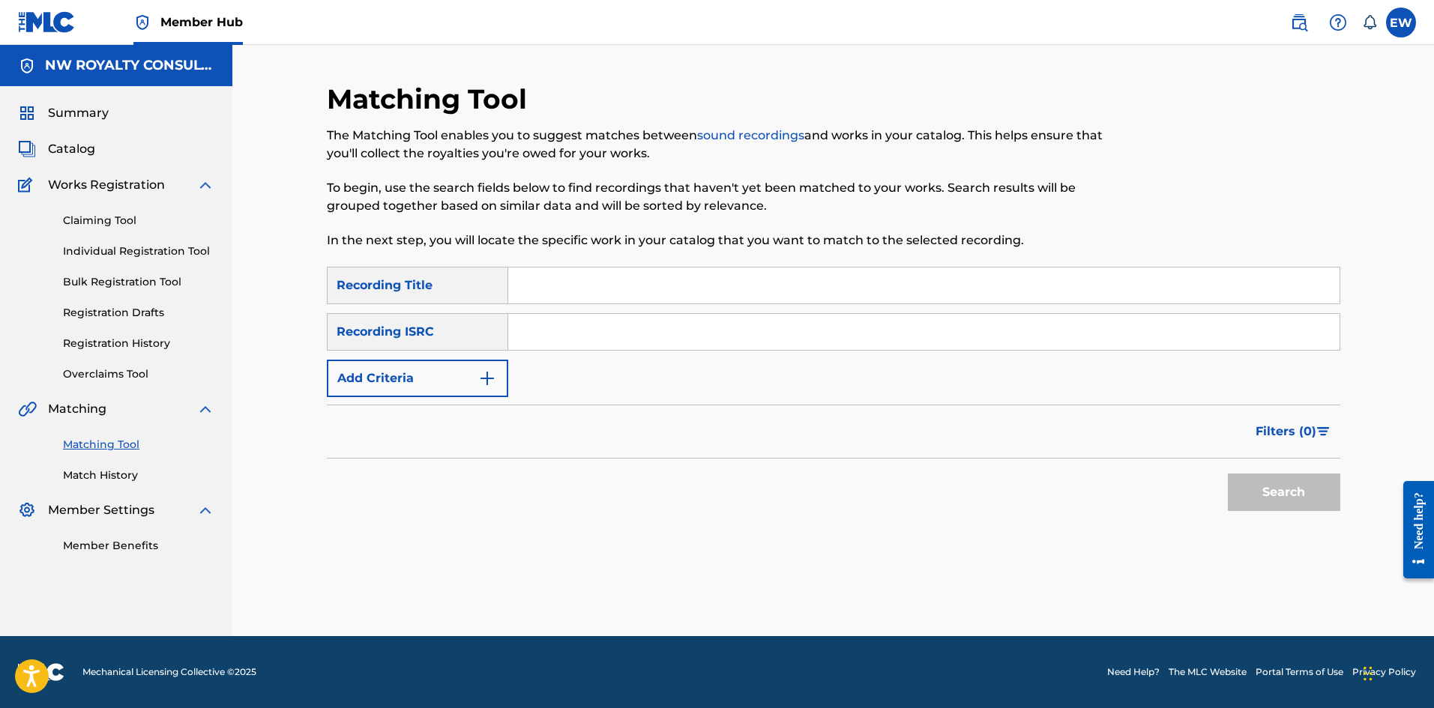
scroll to position [0, 0]
click at [418, 379] on button "Add Criteria" at bounding box center [417, 378] width 181 height 37
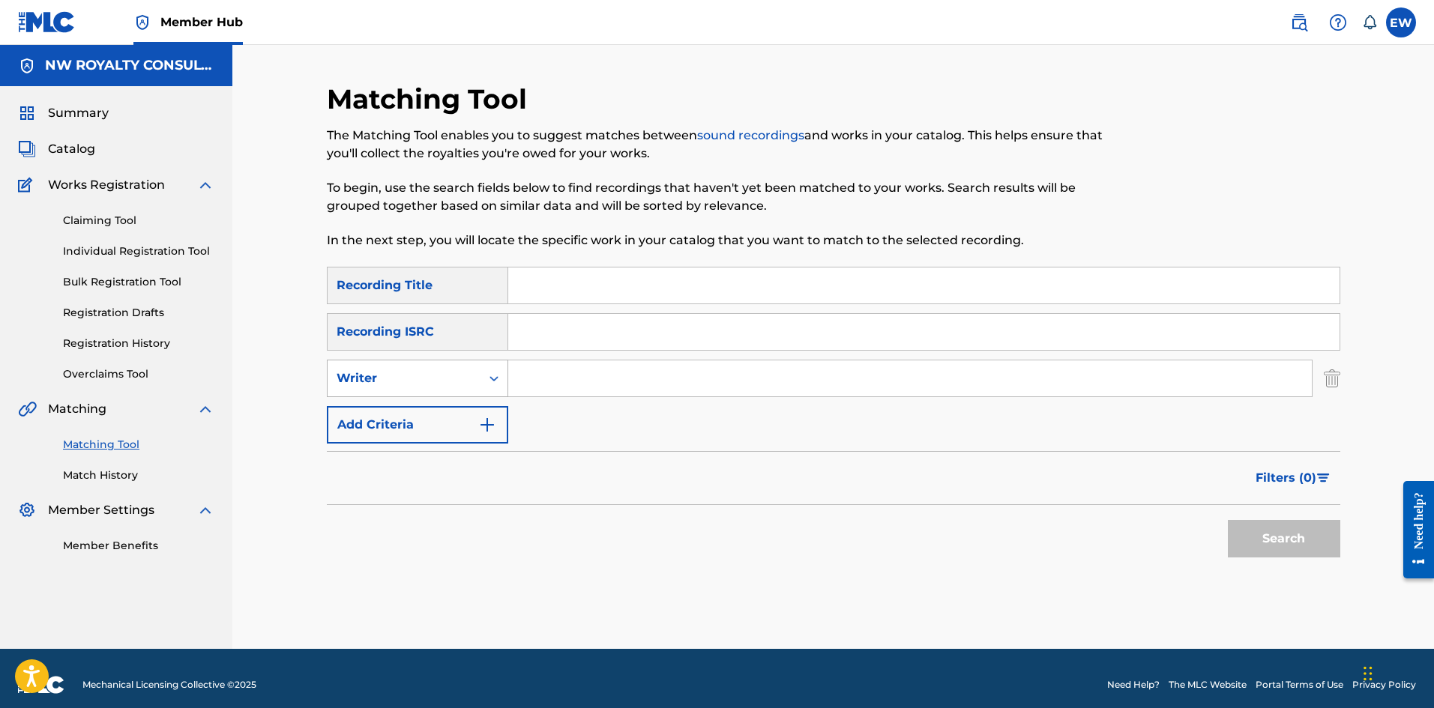
drag, startPoint x: 416, startPoint y: 379, endPoint x: 403, endPoint y: 382, distance: 13.3
click at [412, 379] on div "Writer" at bounding box center [404, 379] width 135 height 18
drag, startPoint x: 388, startPoint y: 400, endPoint x: 387, endPoint y: 407, distance: 7.5
click at [387, 407] on div "SearchWithCriteriace9246af-2037-49ec-b288-5cb02de71458 Recording Title SearchWi…" at bounding box center [833, 355] width 1013 height 177
drag, startPoint x: 483, startPoint y: 391, endPoint x: 465, endPoint y: 396, distance: 17.8
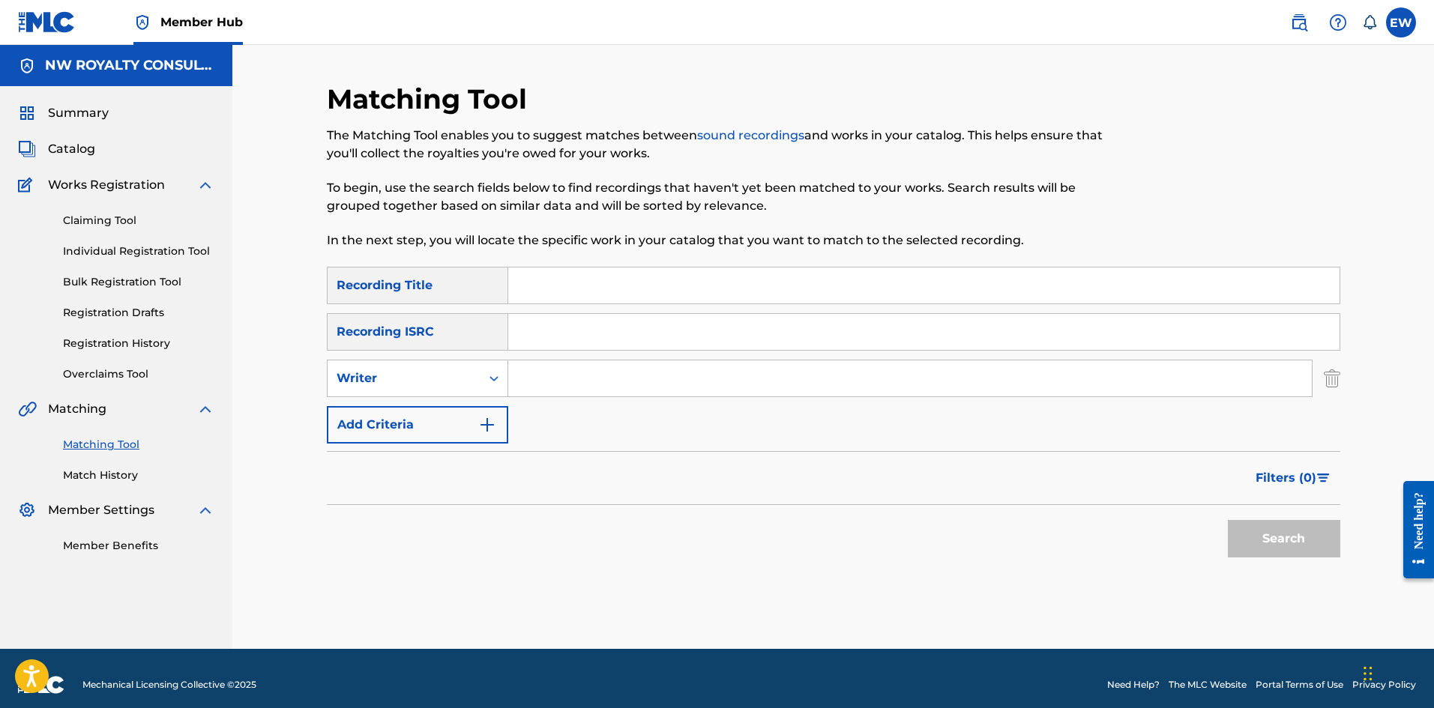
click at [480, 392] on div "Search Form" at bounding box center [493, 379] width 27 height 36
drag, startPoint x: 450, startPoint y: 428, endPoint x: 561, endPoint y: 388, distance: 118.1
click at [546, 394] on div "SearchWithCriteria21dc9ecc-1b89-4ee3-bbbc-5d07b4ddd036 2 results available. Use…" at bounding box center [833, 378] width 1013 height 37
drag, startPoint x: 572, startPoint y: 387, endPoint x: 549, endPoint y: 390, distance: 23.4
click at [573, 388] on input "Search Form" at bounding box center [909, 379] width 803 height 36
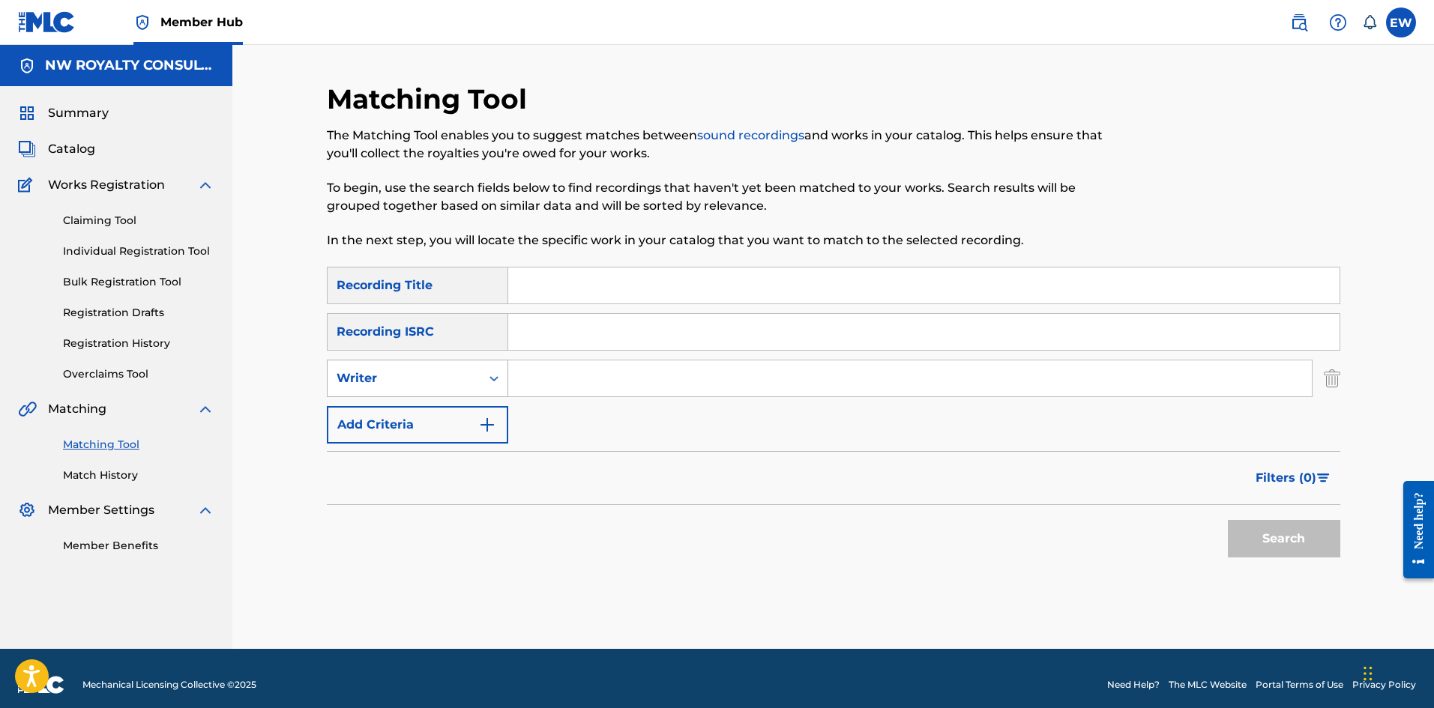
click at [420, 389] on div "Writer" at bounding box center [404, 378] width 153 height 28
drag, startPoint x: 402, startPoint y: 418, endPoint x: 529, endPoint y: 398, distance: 128.3
click at [474, 408] on div "Recording Artist" at bounding box center [418, 415] width 180 height 37
drag, startPoint x: 568, startPoint y: 391, endPoint x: 552, endPoint y: 386, distance: 17.1
click at [555, 385] on input "Search Form" at bounding box center [909, 379] width 803 height 36
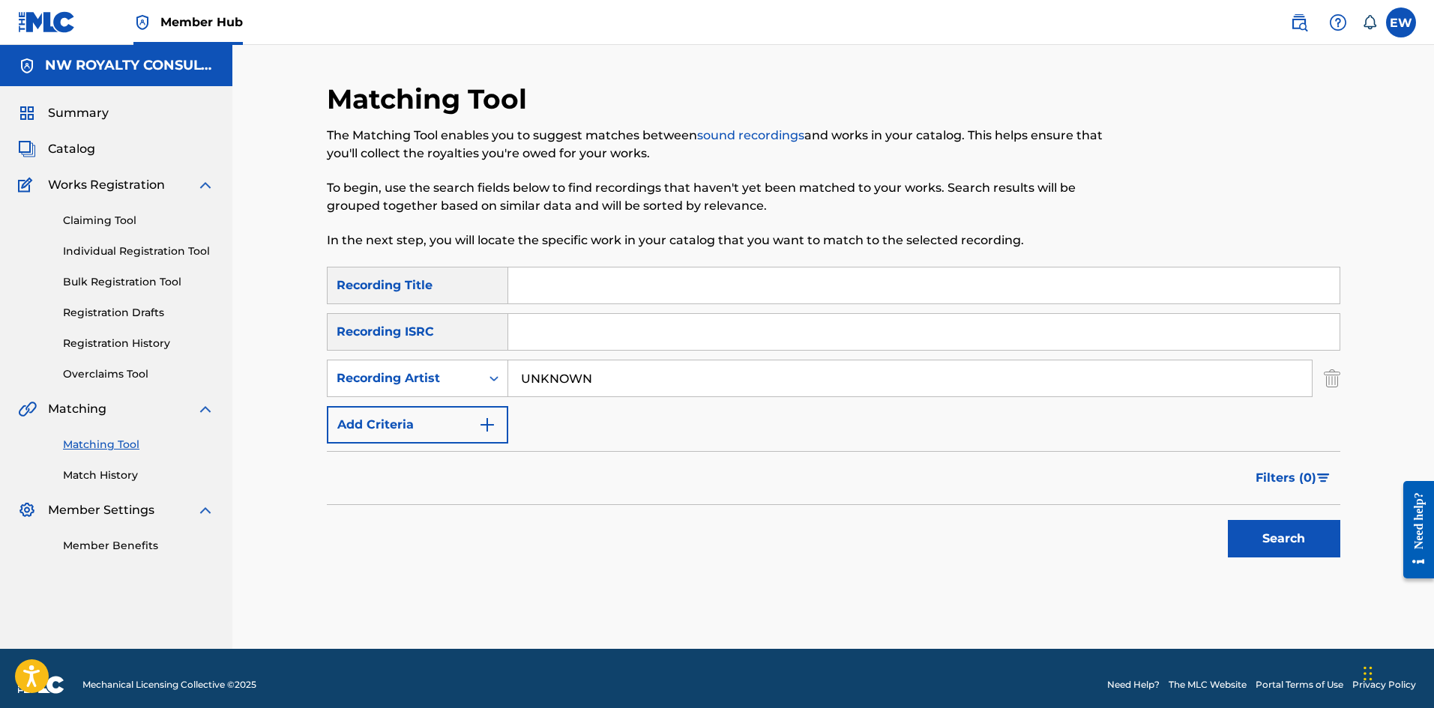
drag, startPoint x: 613, startPoint y: 280, endPoint x: 604, endPoint y: 277, distance: 9.3
click at [608, 276] on input "Search Form" at bounding box center [923, 286] width 831 height 36
drag, startPoint x: 1262, startPoint y: 532, endPoint x: 1176, endPoint y: 504, distance: 90.8
click at [1262, 531] on button "Search" at bounding box center [1284, 538] width 112 height 37
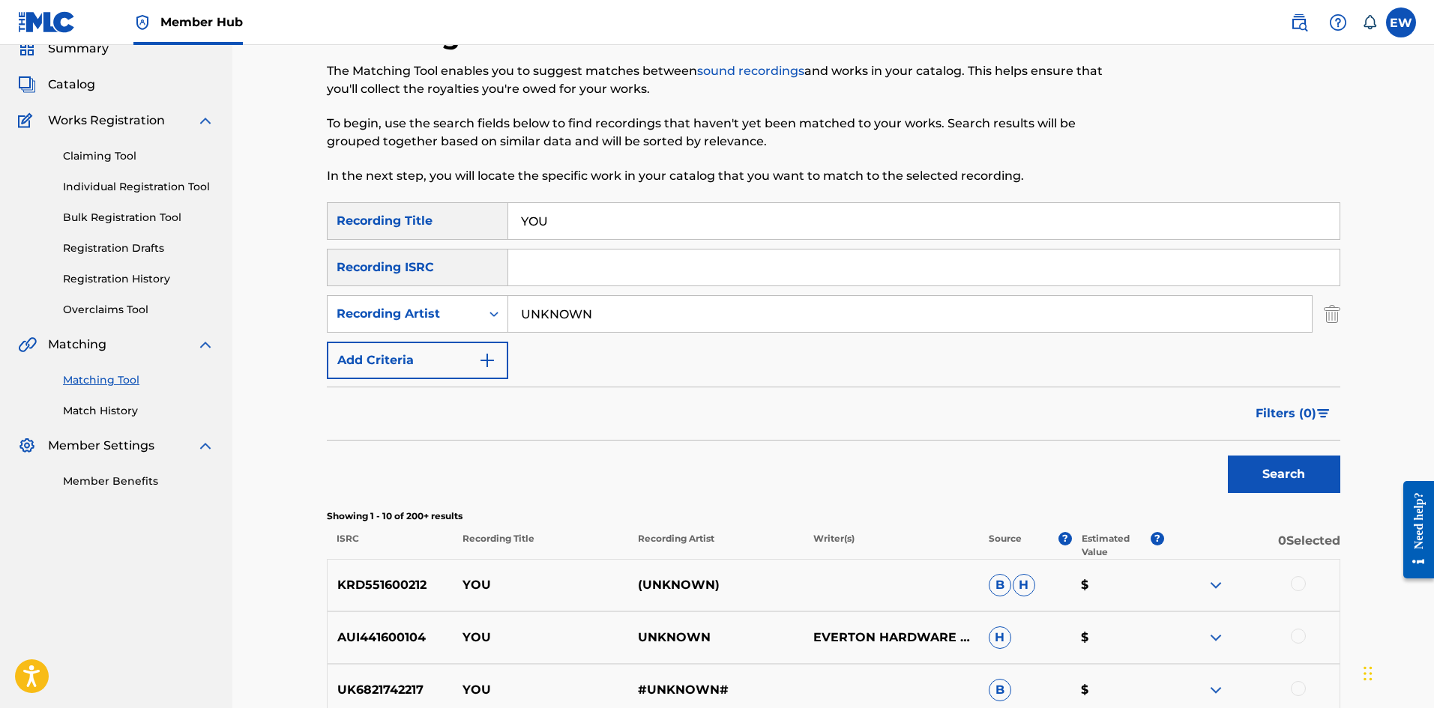
scroll to position [150, 0]
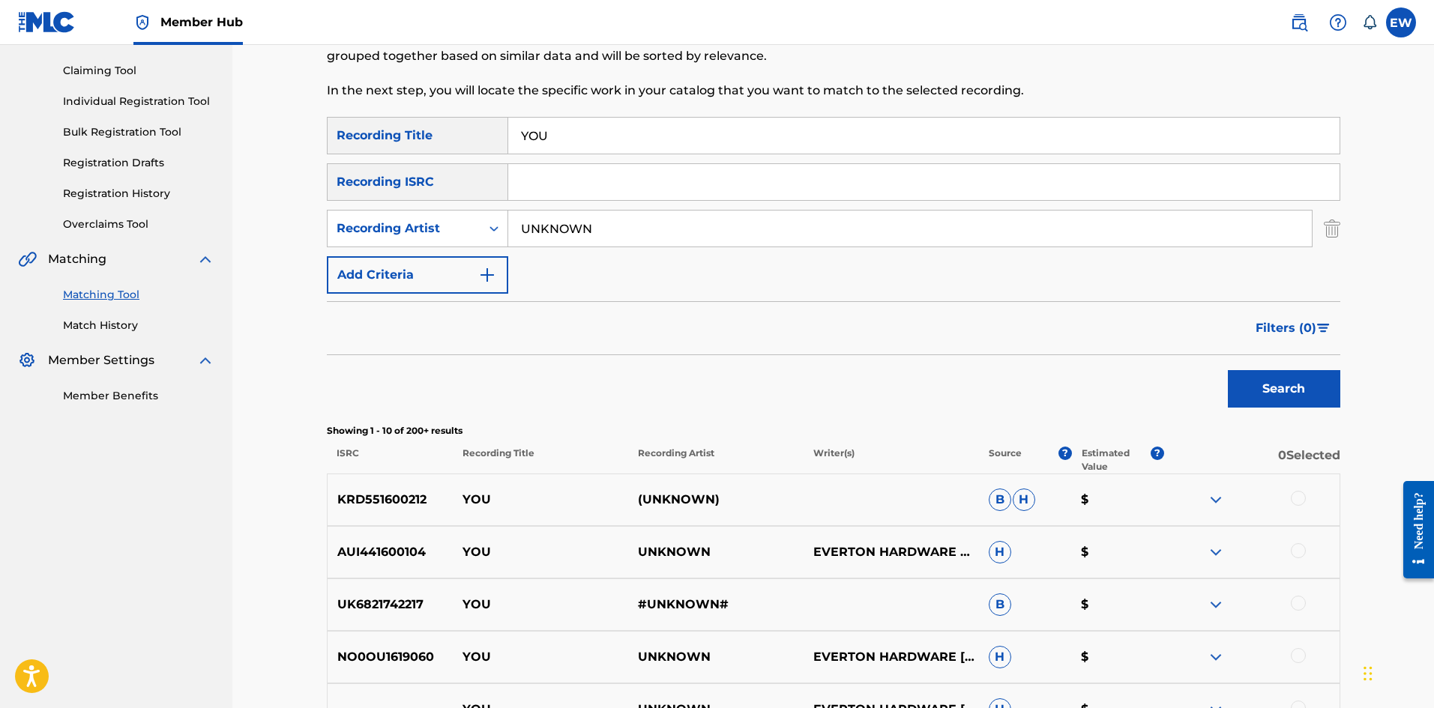
click at [1297, 499] on div at bounding box center [1298, 498] width 15 height 15
click at [1297, 554] on div at bounding box center [1298, 550] width 15 height 15
click at [1298, 604] on div at bounding box center [1298, 603] width 15 height 15
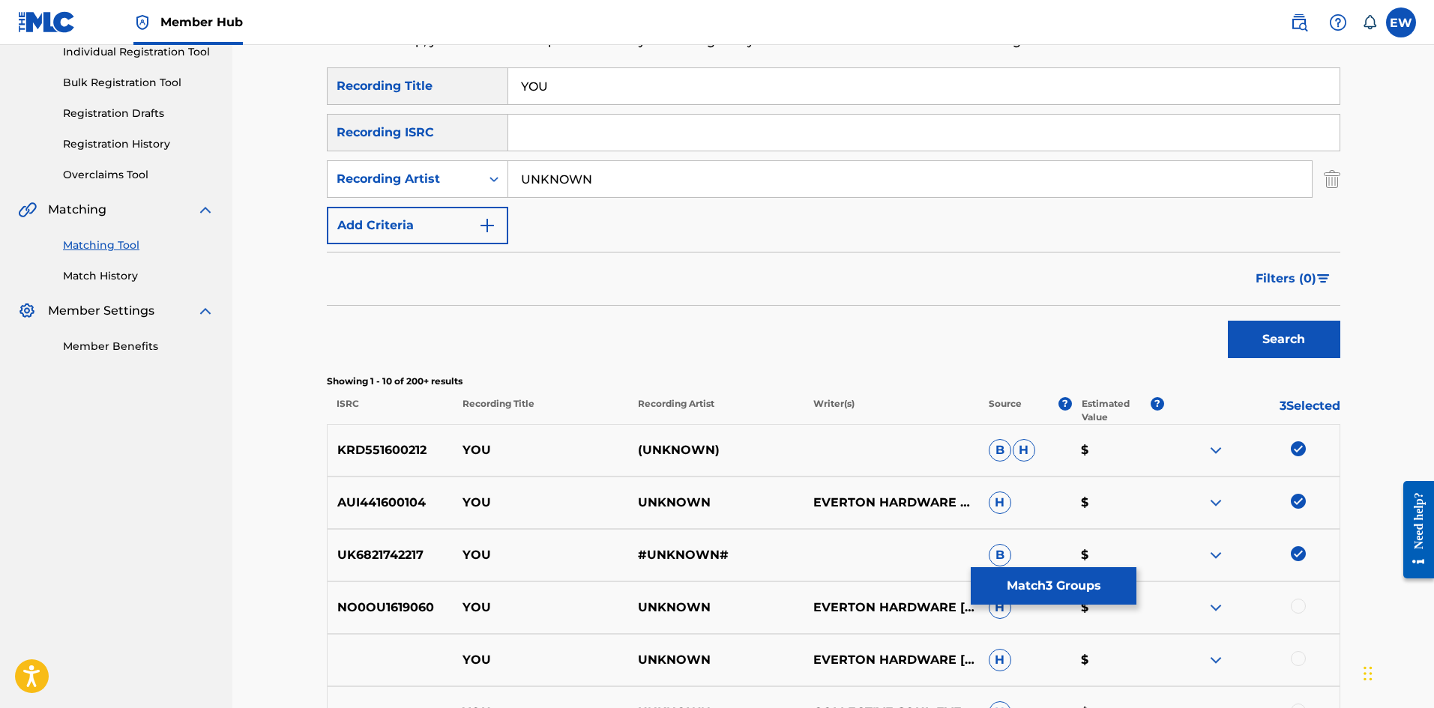
scroll to position [225, 0]
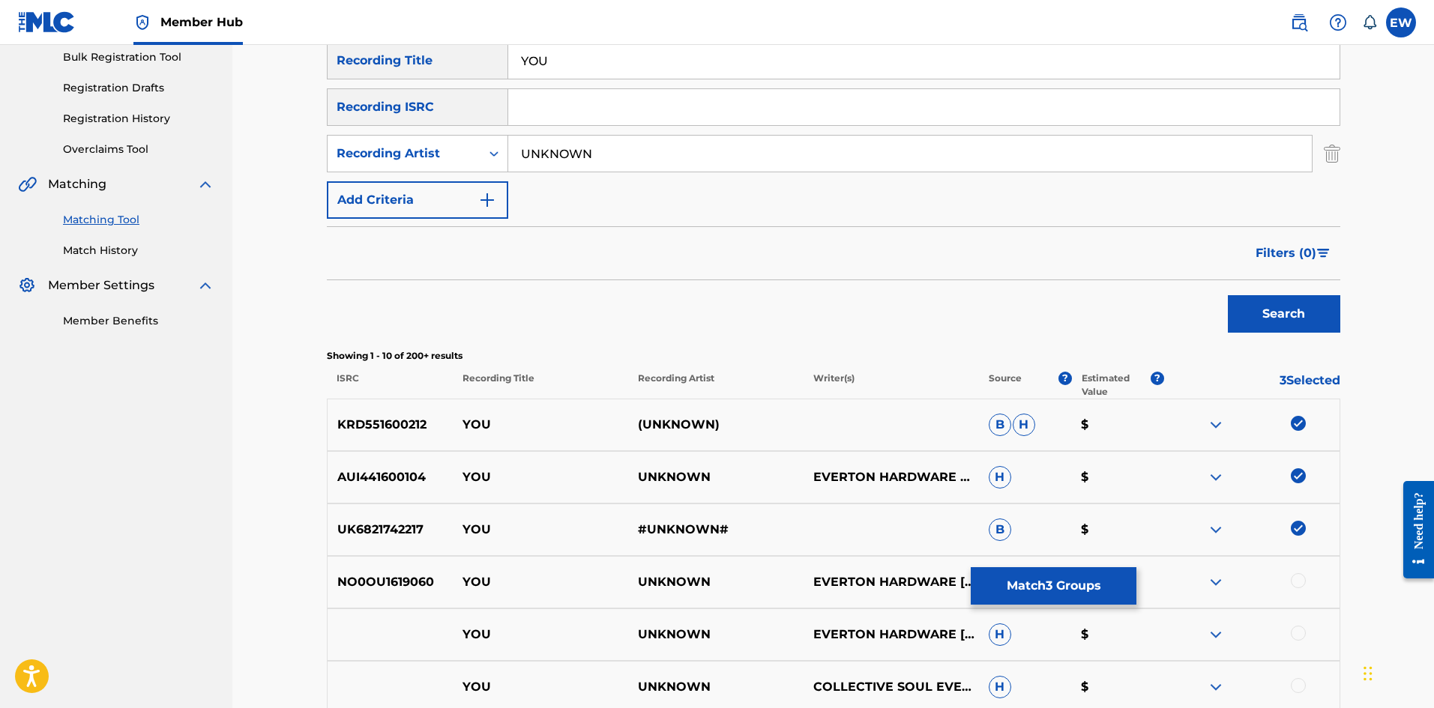
click at [1300, 587] on div at bounding box center [1298, 580] width 15 height 15
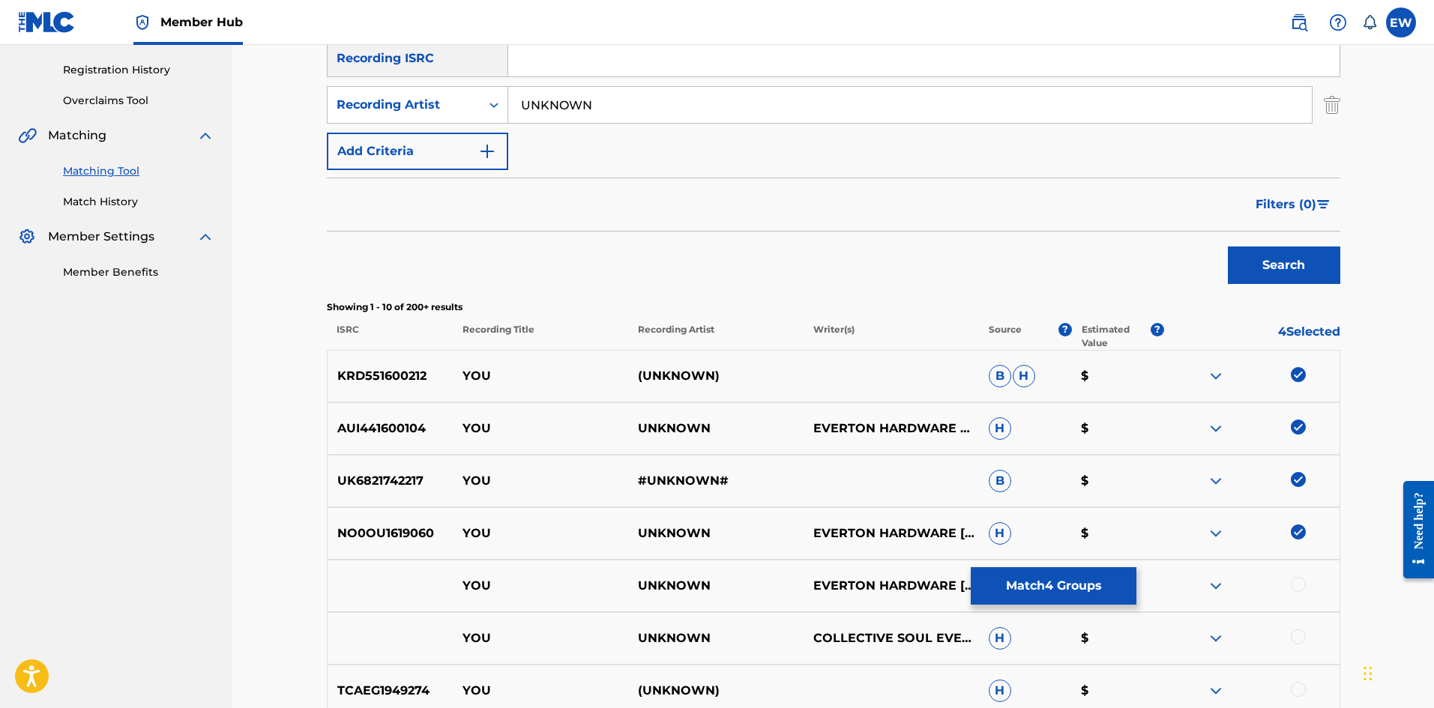
scroll to position [300, 0]
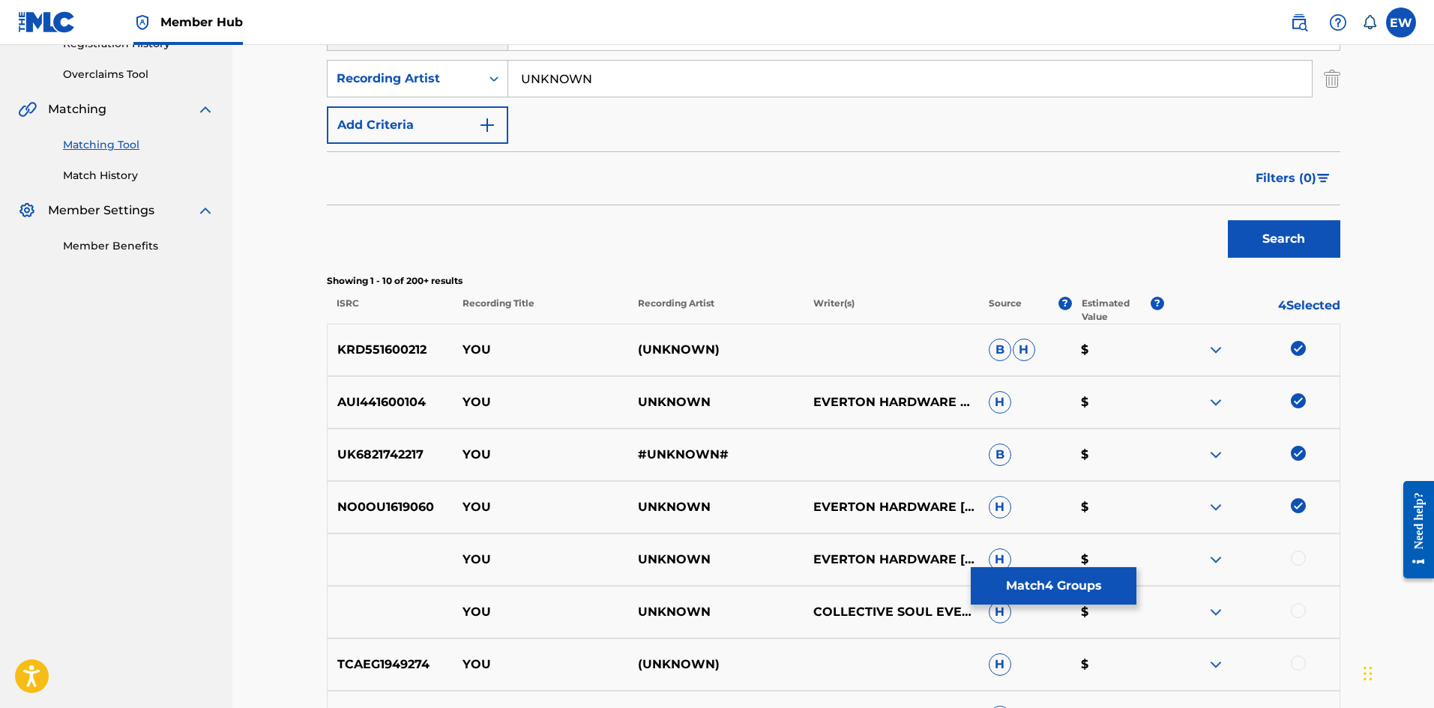
click at [1300, 561] on div at bounding box center [1298, 558] width 15 height 15
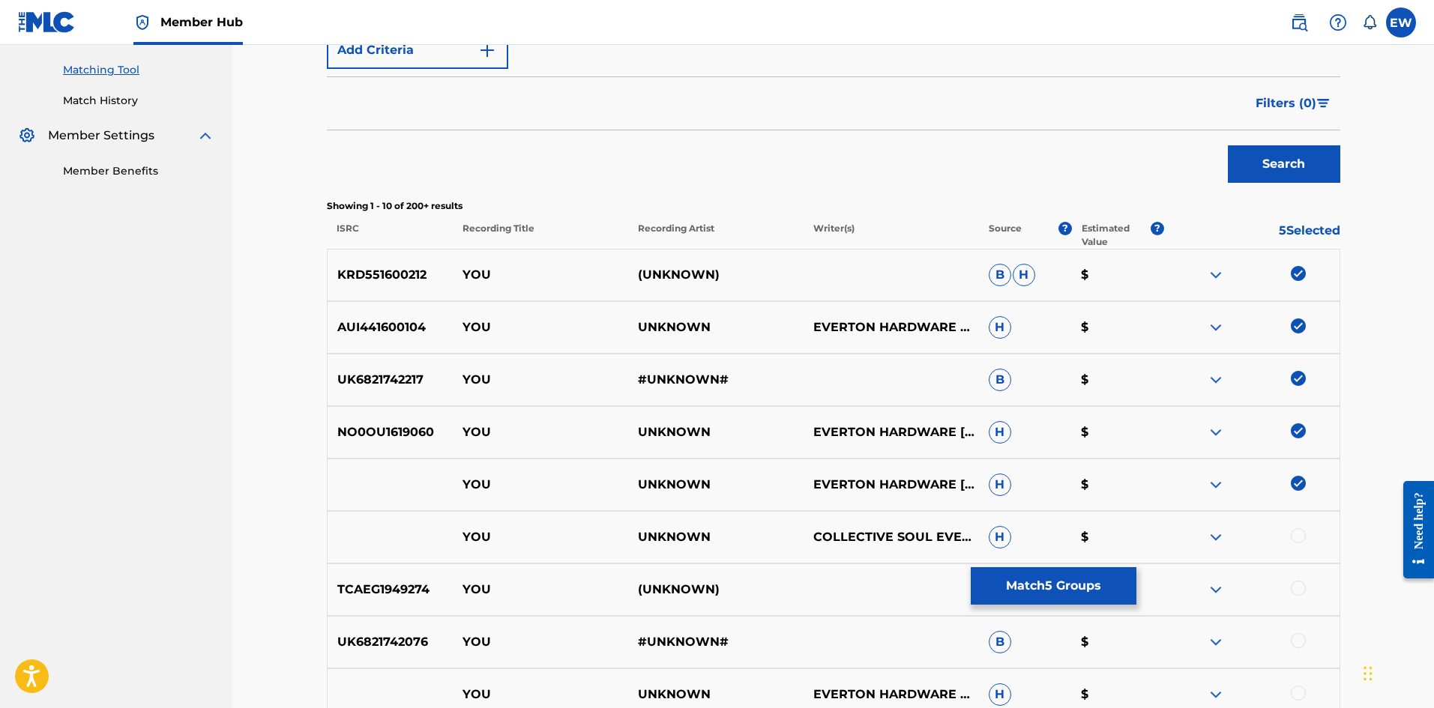
click at [1294, 535] on div at bounding box center [1298, 535] width 15 height 15
click at [1292, 589] on div at bounding box center [1298, 588] width 15 height 15
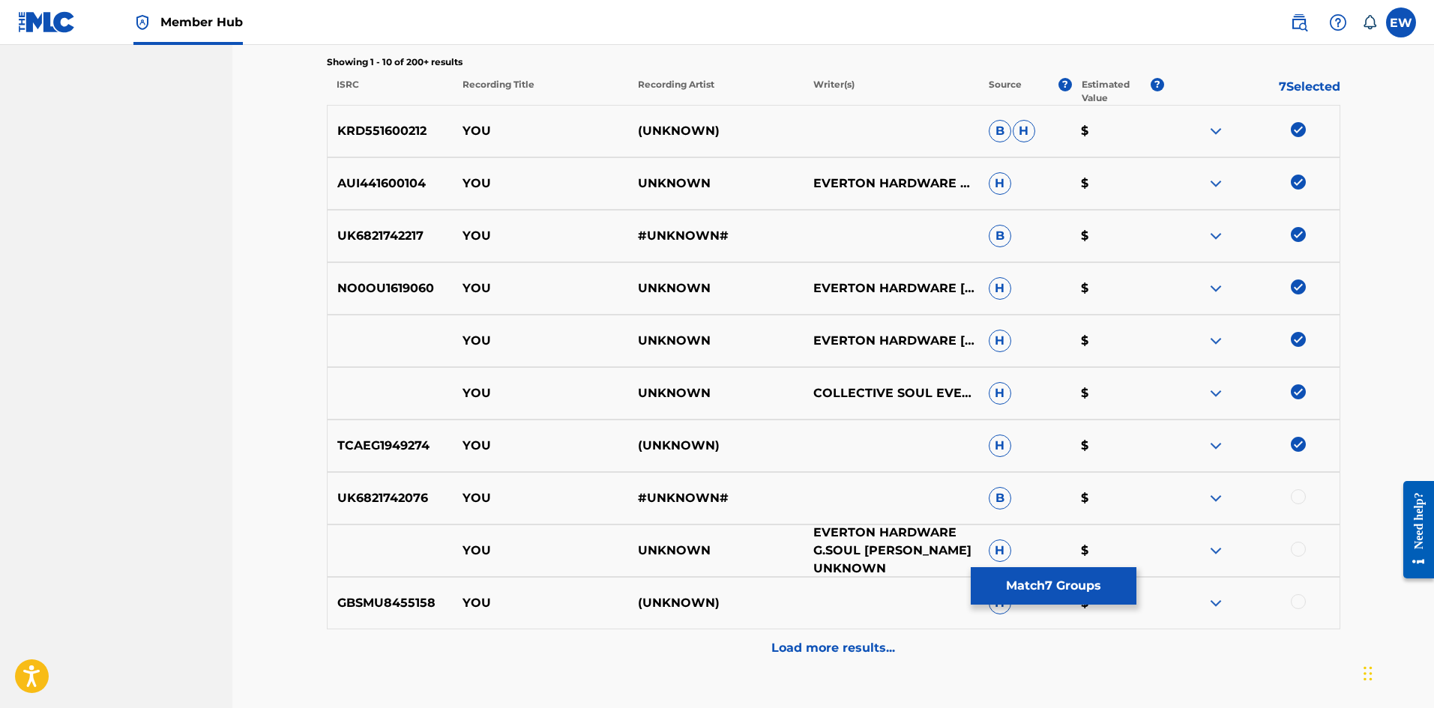
scroll to position [525, 0]
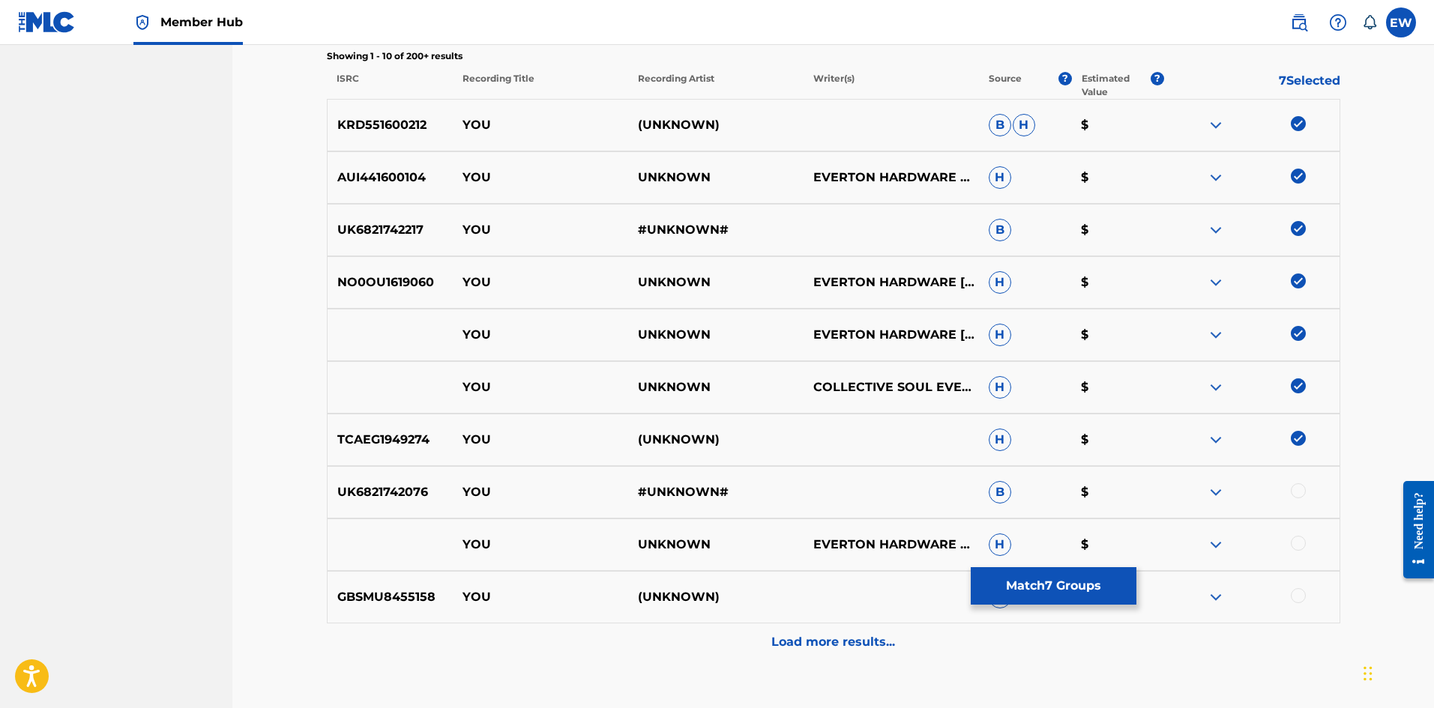
drag, startPoint x: 1309, startPoint y: 495, endPoint x: 1300, endPoint y: 495, distance: 8.3
click at [1301, 495] on div at bounding box center [1251, 492] width 175 height 18
click at [1298, 496] on div at bounding box center [1298, 490] width 15 height 15
click at [1300, 544] on div at bounding box center [1298, 543] width 15 height 15
click at [1300, 591] on div at bounding box center [1298, 595] width 15 height 15
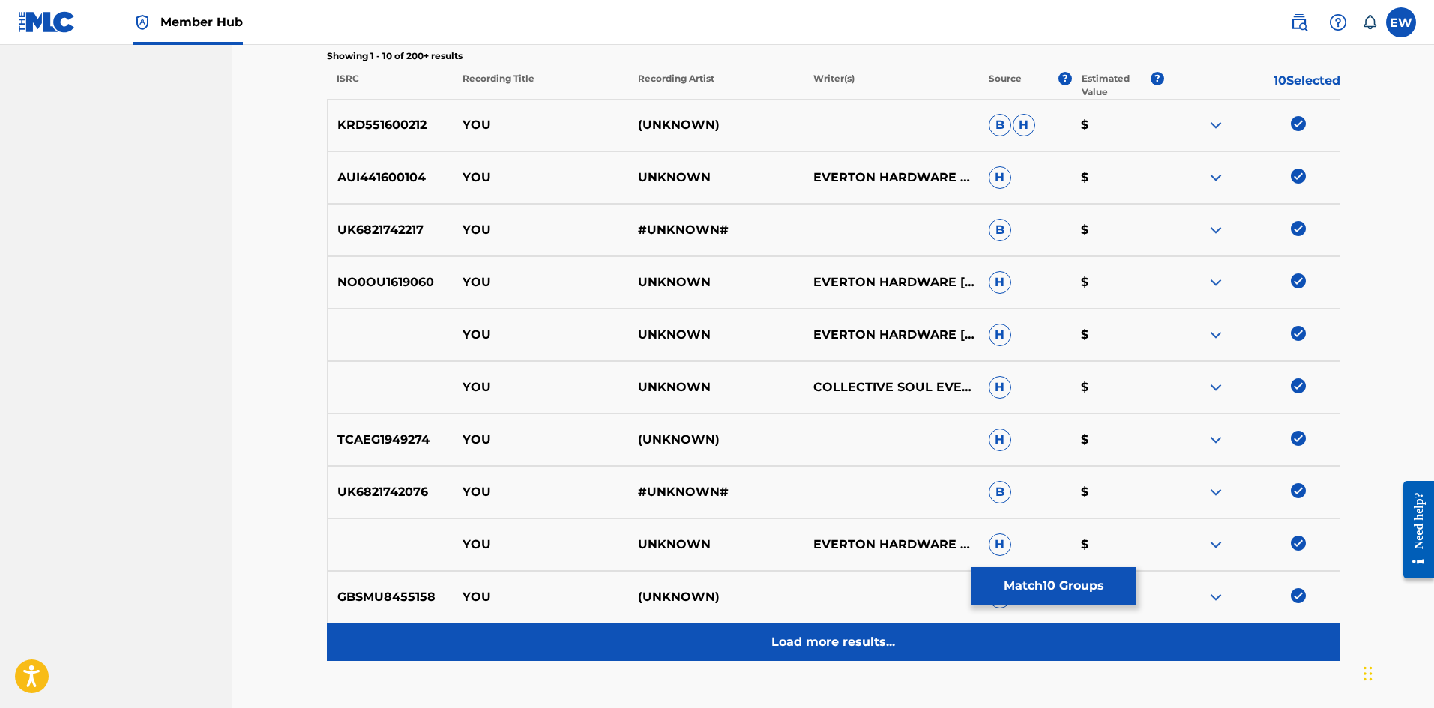
click at [851, 639] on p "Load more results..." at bounding box center [833, 642] width 124 height 18
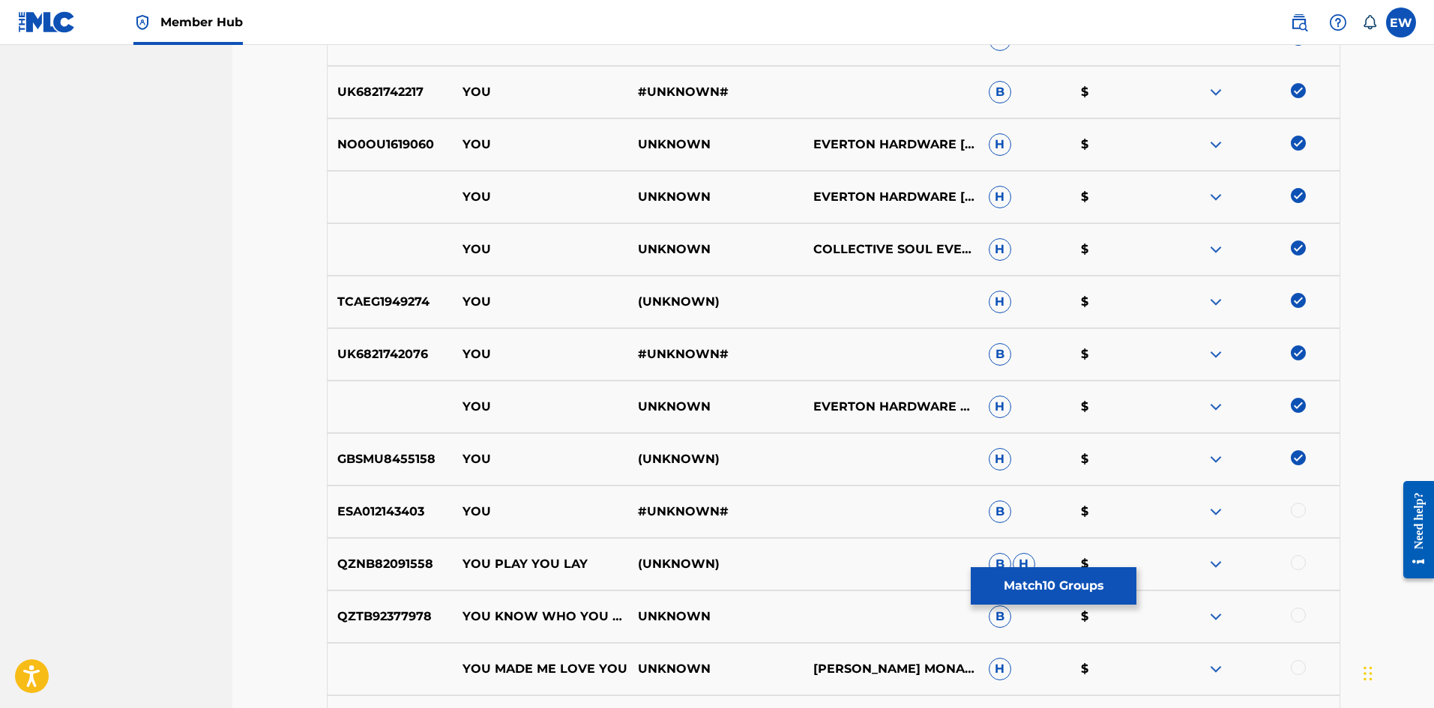
scroll to position [675, 0]
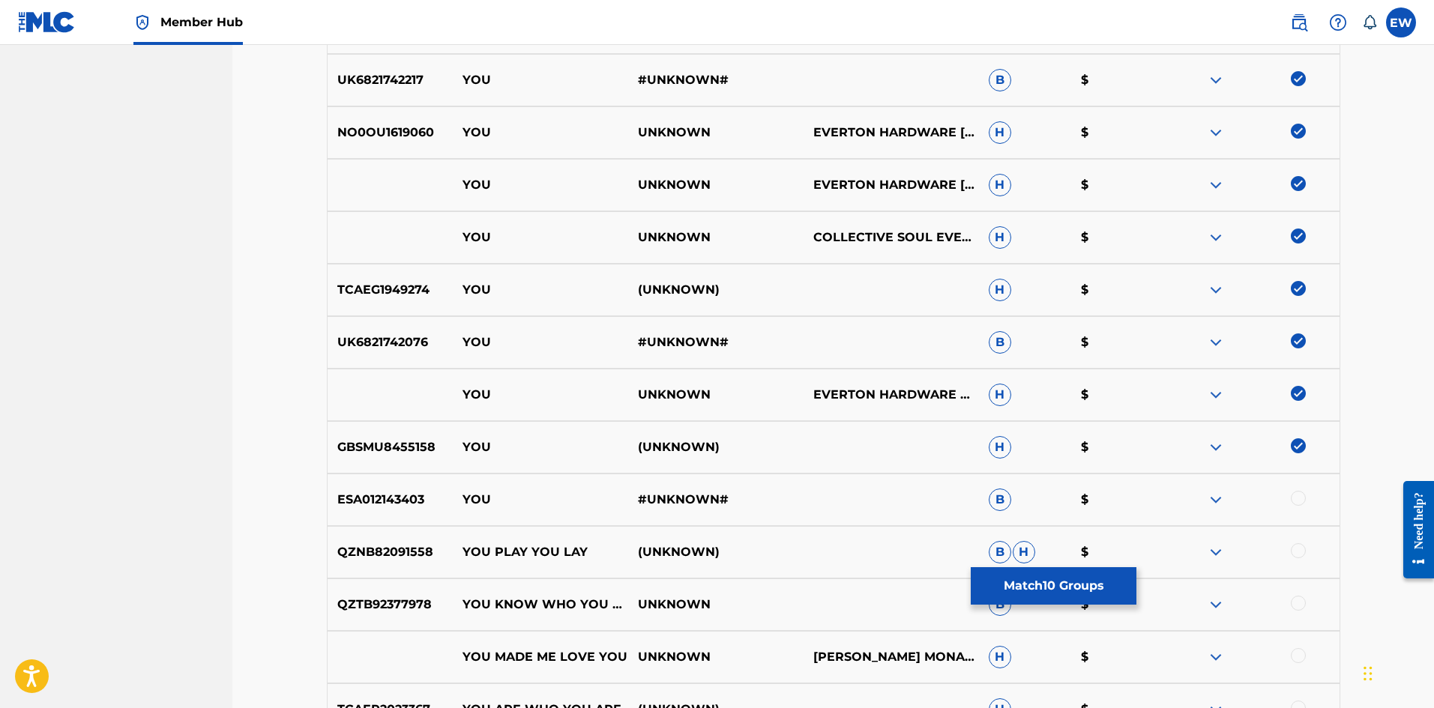
click at [1306, 503] on div at bounding box center [1251, 500] width 175 height 18
click at [1095, 586] on button "Match 10 Groups" at bounding box center [1054, 585] width 166 height 37
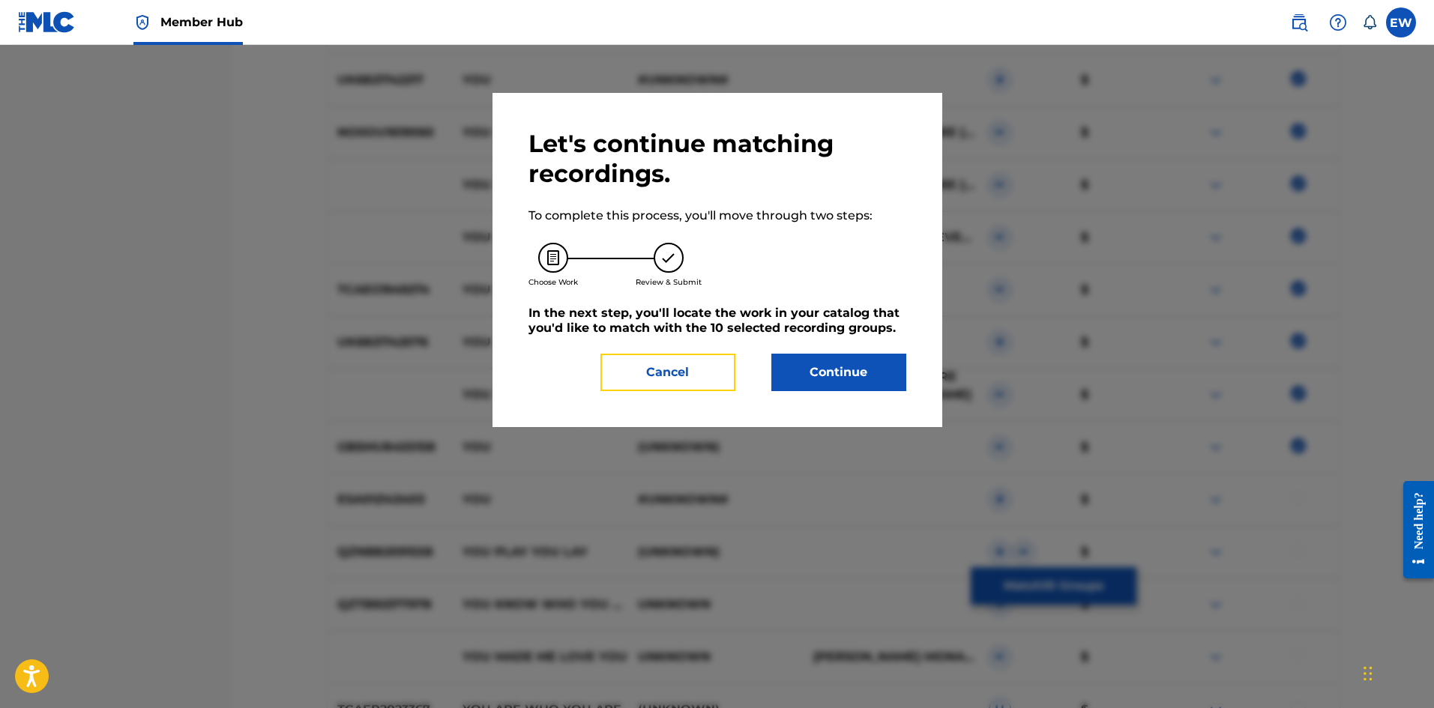
drag, startPoint x: 684, startPoint y: 387, endPoint x: 814, endPoint y: 393, distance: 129.8
click at [687, 385] on button "Cancel" at bounding box center [667, 372] width 135 height 37
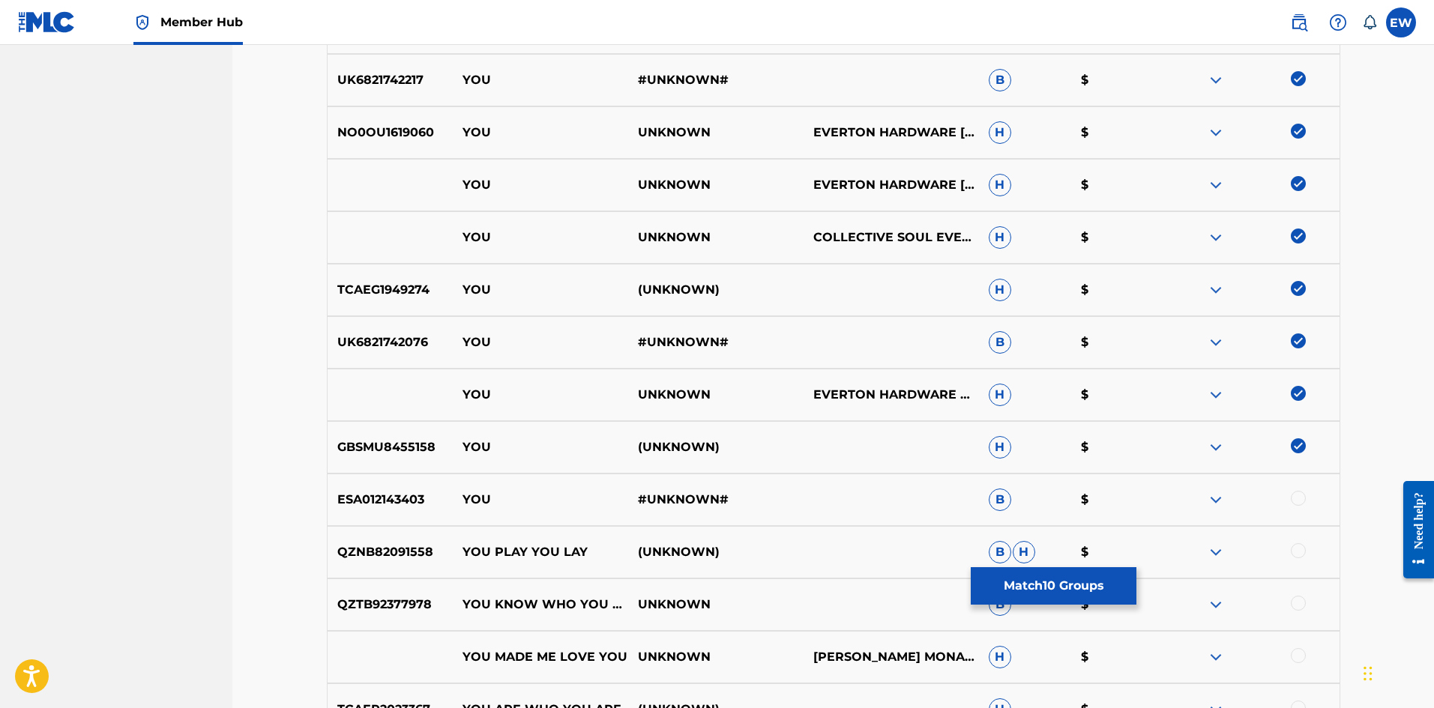
drag, startPoint x: 1301, startPoint y: 495, endPoint x: 1215, endPoint y: 519, distance: 89.5
click at [1300, 495] on div at bounding box center [1298, 498] width 15 height 15
drag, startPoint x: 1058, startPoint y: 588, endPoint x: 1064, endPoint y: 576, distance: 12.4
click at [1064, 576] on button "Match 11 Groups" at bounding box center [1054, 585] width 166 height 37
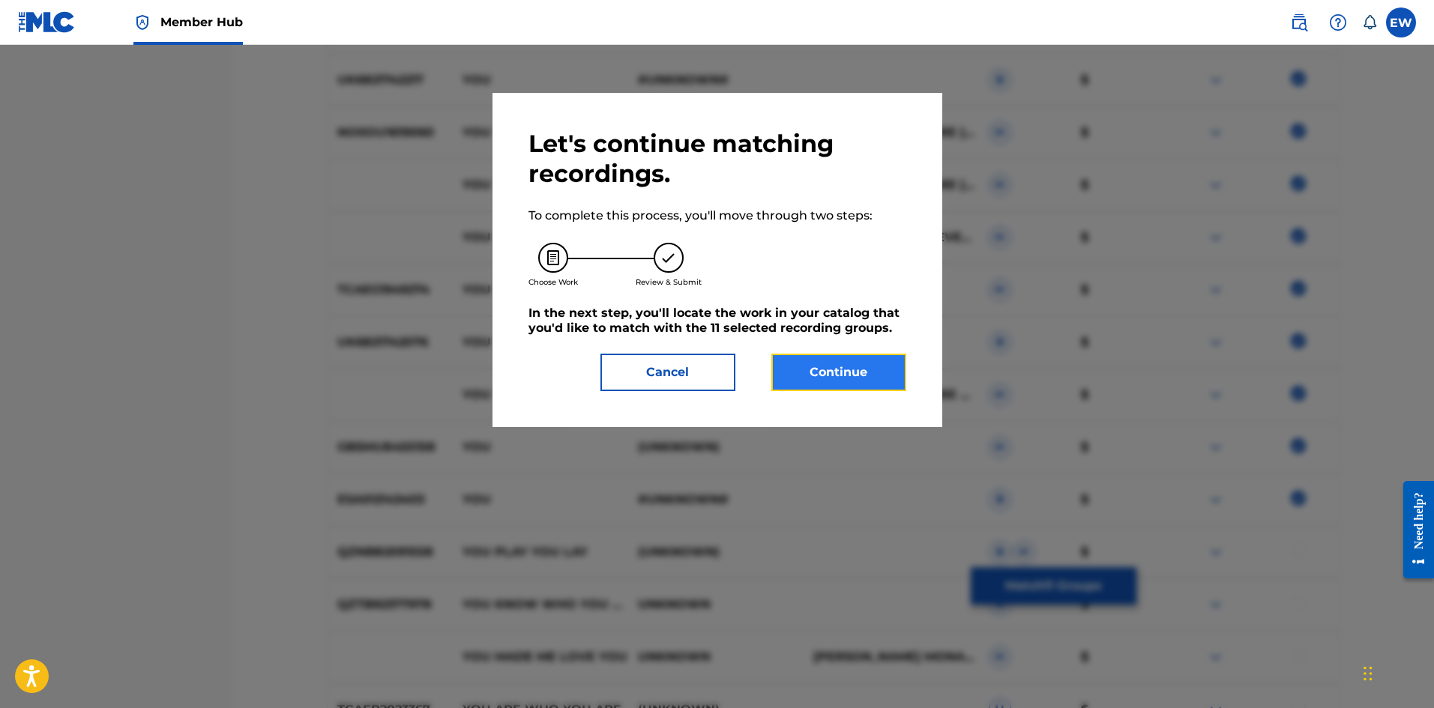
click at [860, 386] on button "Continue" at bounding box center [838, 372] width 135 height 37
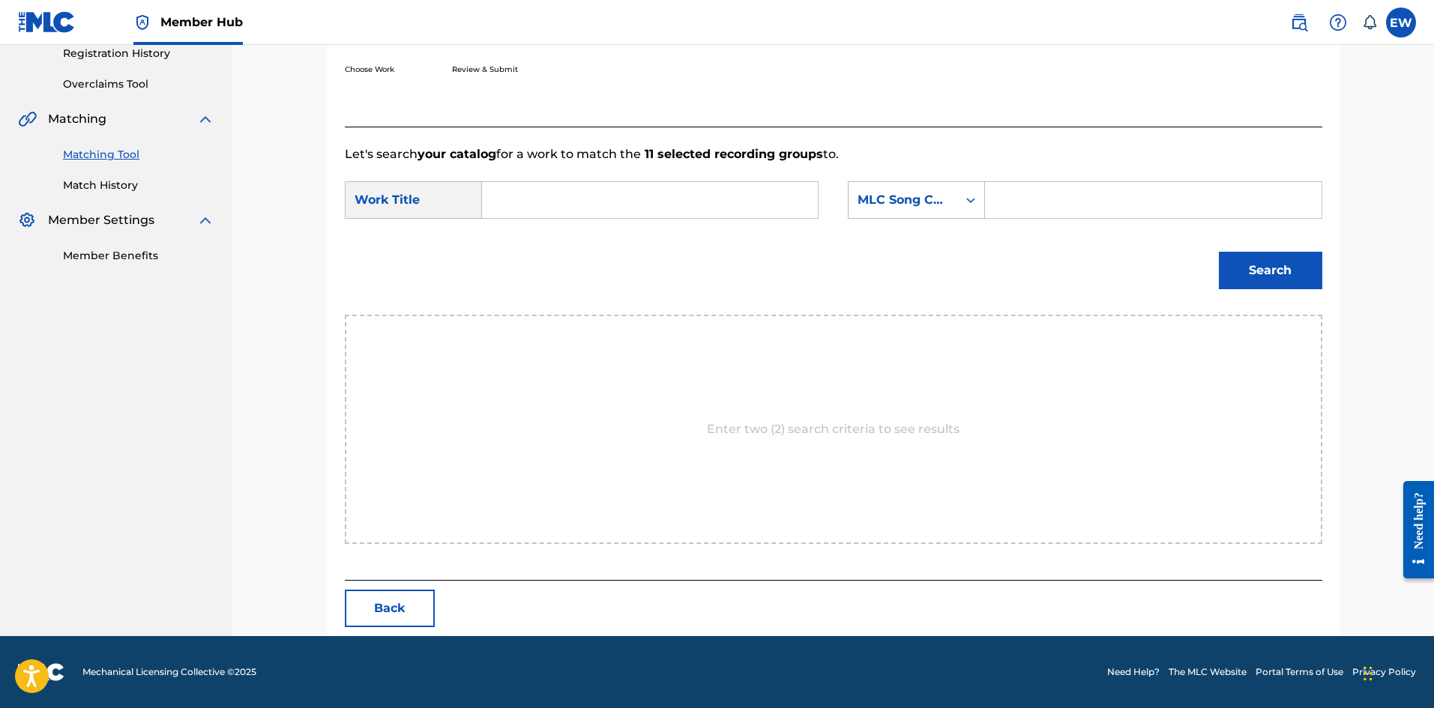
scroll to position [290, 0]
click at [684, 211] on input "Search Form" at bounding box center [650, 200] width 310 height 36
drag, startPoint x: 1136, startPoint y: 188, endPoint x: 1112, endPoint y: 194, distance: 24.0
click at [1118, 193] on input "Search Form" at bounding box center [1153, 200] width 310 height 36
click at [1251, 270] on button "Search" at bounding box center [1270, 270] width 103 height 37
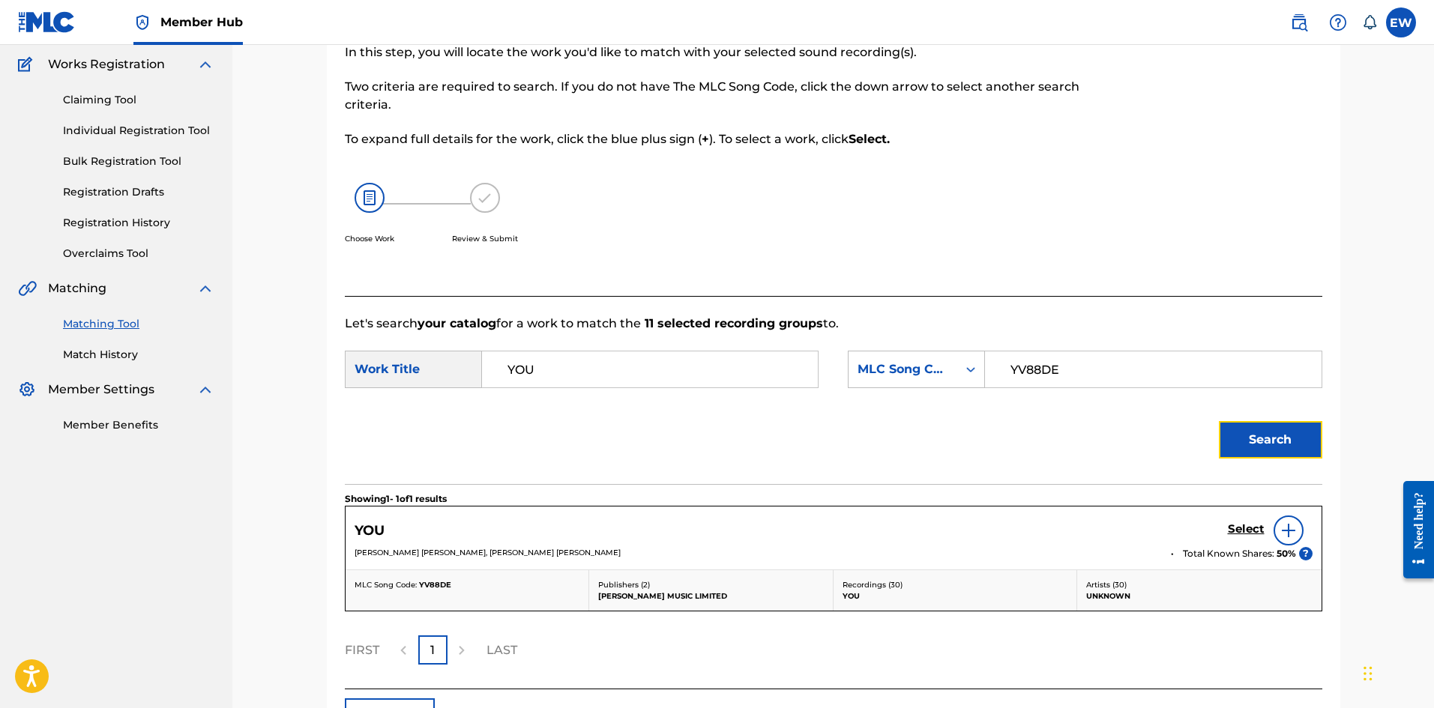
scroll to position [229, 0]
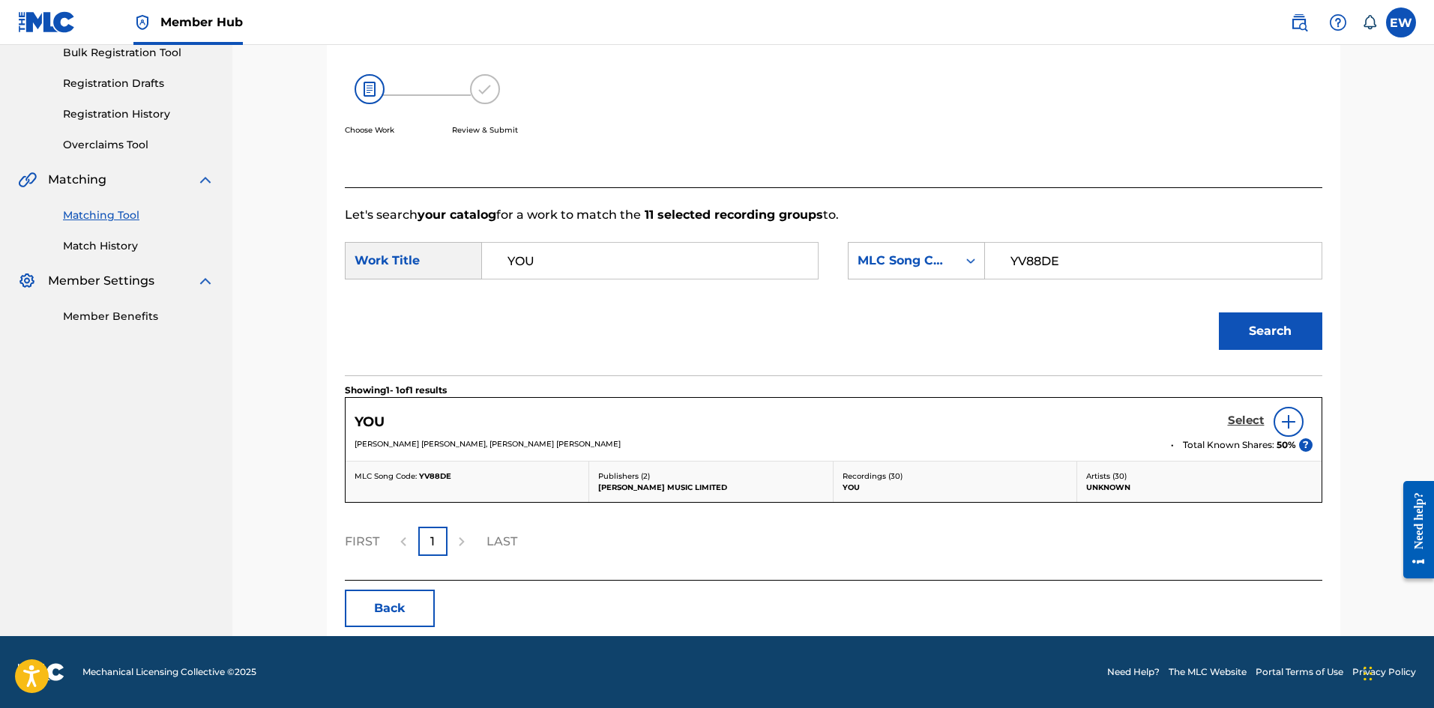
click at [1229, 421] on h5 "Select" at bounding box center [1246, 421] width 37 height 14
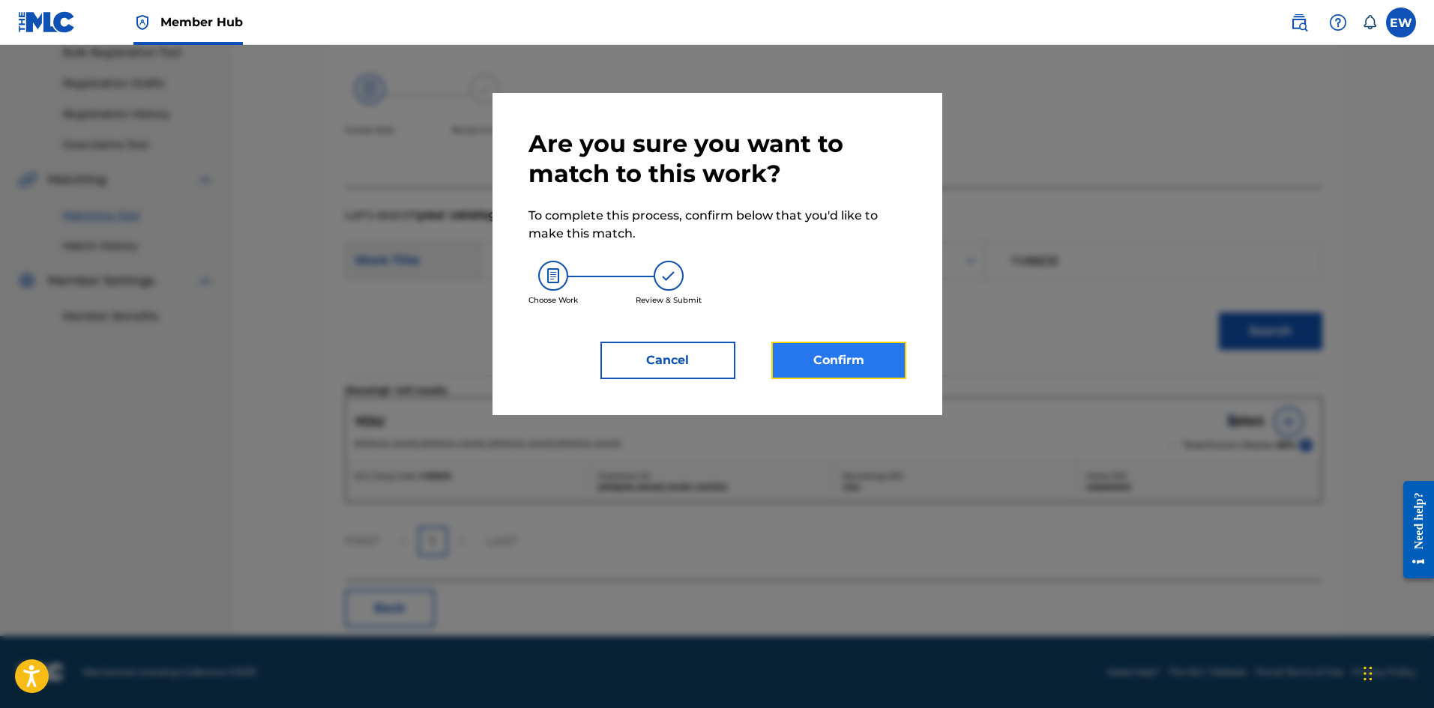
click at [833, 360] on button "Confirm" at bounding box center [838, 360] width 135 height 37
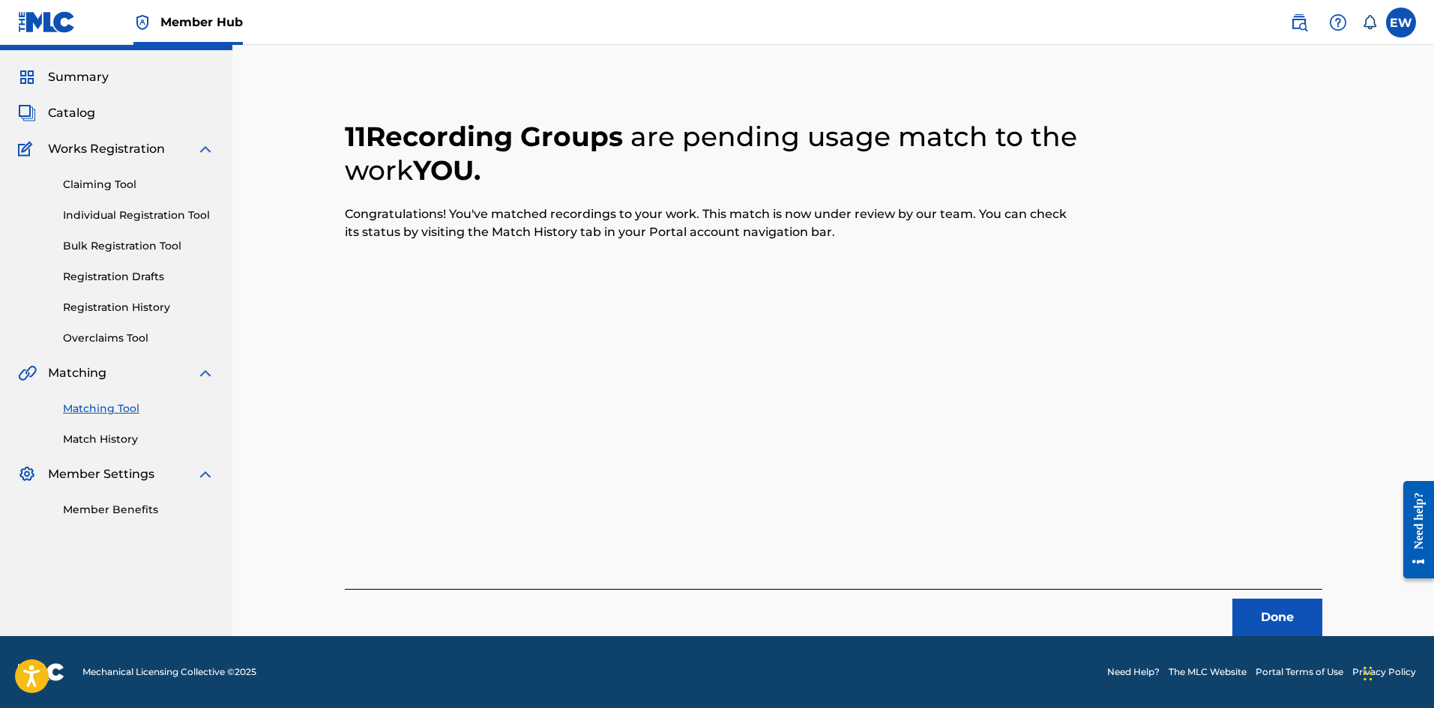
scroll to position [36, 0]
click at [1294, 620] on button "Done" at bounding box center [1277, 617] width 90 height 37
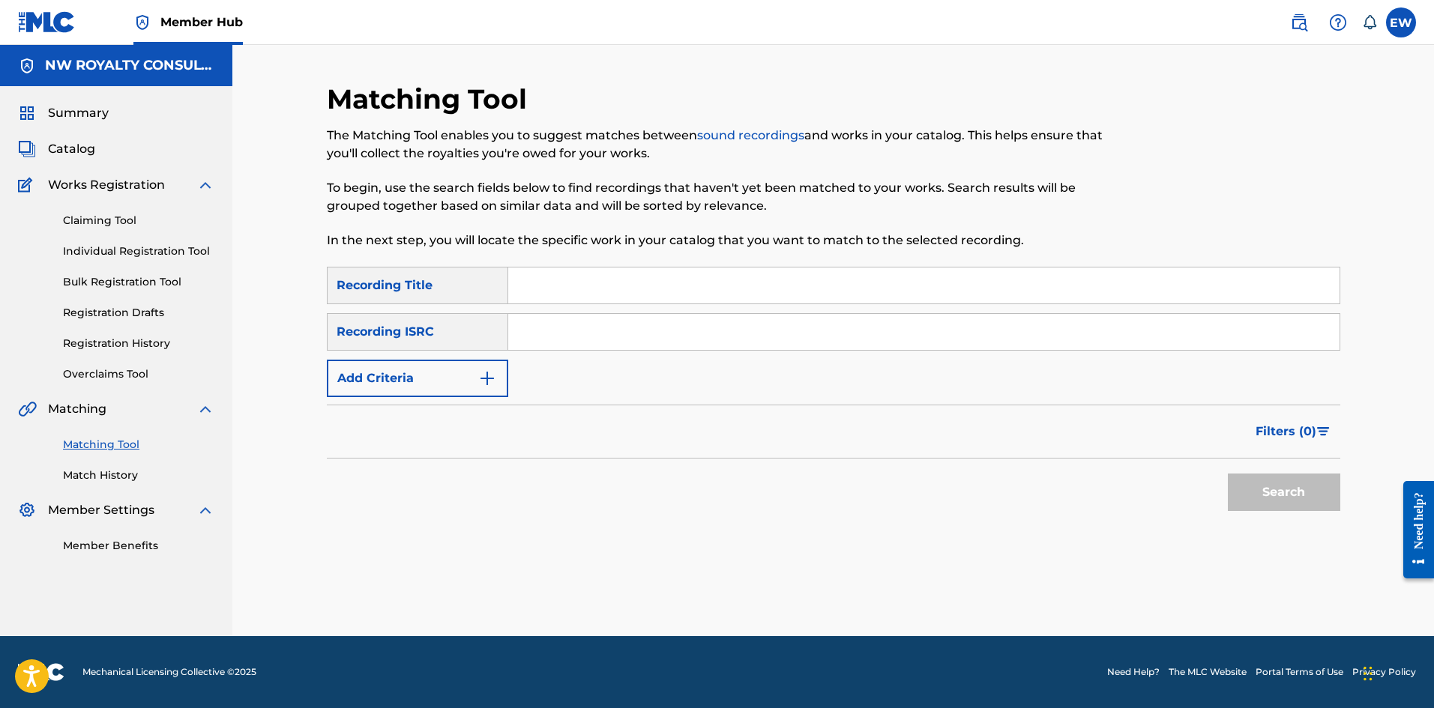
scroll to position [0, 0]
click at [385, 388] on button "Add Criteria" at bounding box center [417, 378] width 181 height 37
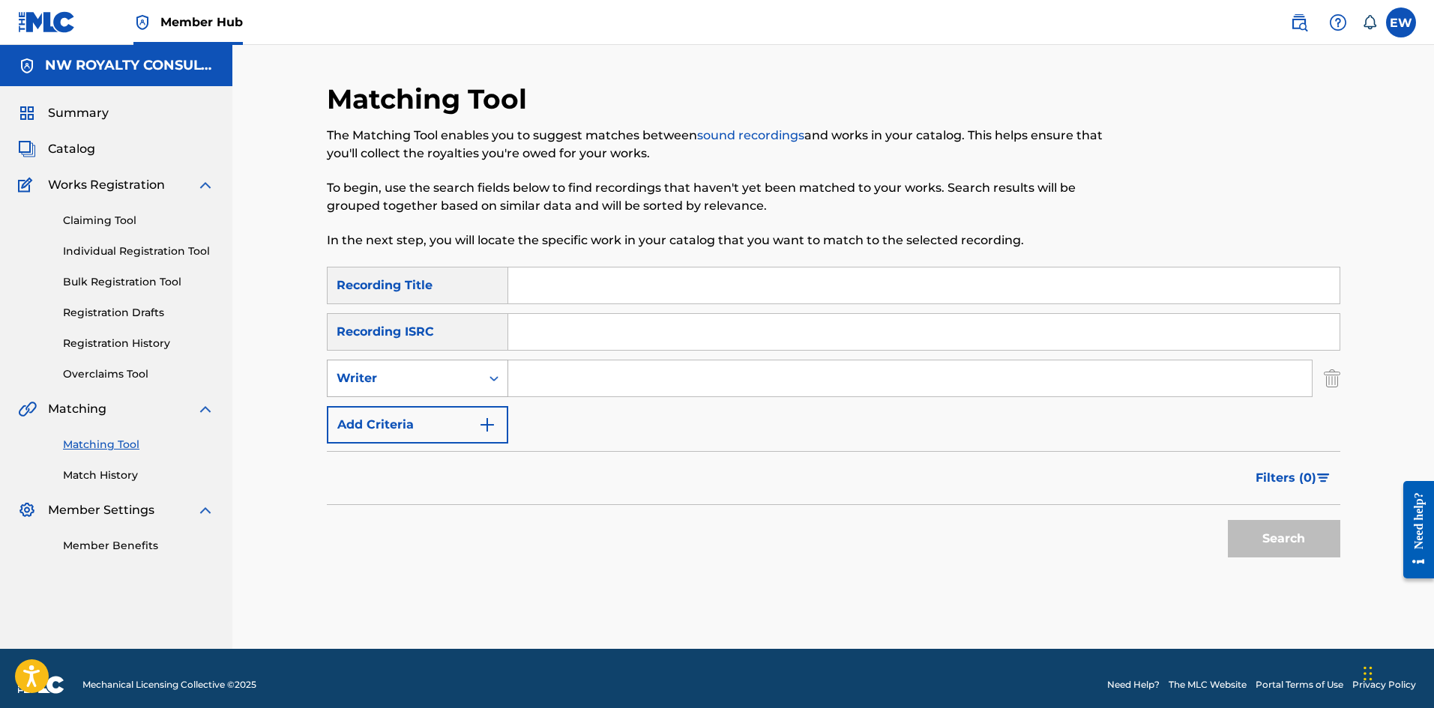
click at [376, 397] on div "Writer" at bounding box center [417, 378] width 181 height 37
drag, startPoint x: 390, startPoint y: 415, endPoint x: 428, endPoint y: 406, distance: 39.3
click at [399, 414] on div "Recording Artist" at bounding box center [418, 415] width 180 height 37
drag, startPoint x: 572, startPoint y: 379, endPoint x: 564, endPoint y: 374, distance: 9.1
click at [567, 371] on input "Search Form" at bounding box center [909, 379] width 803 height 36
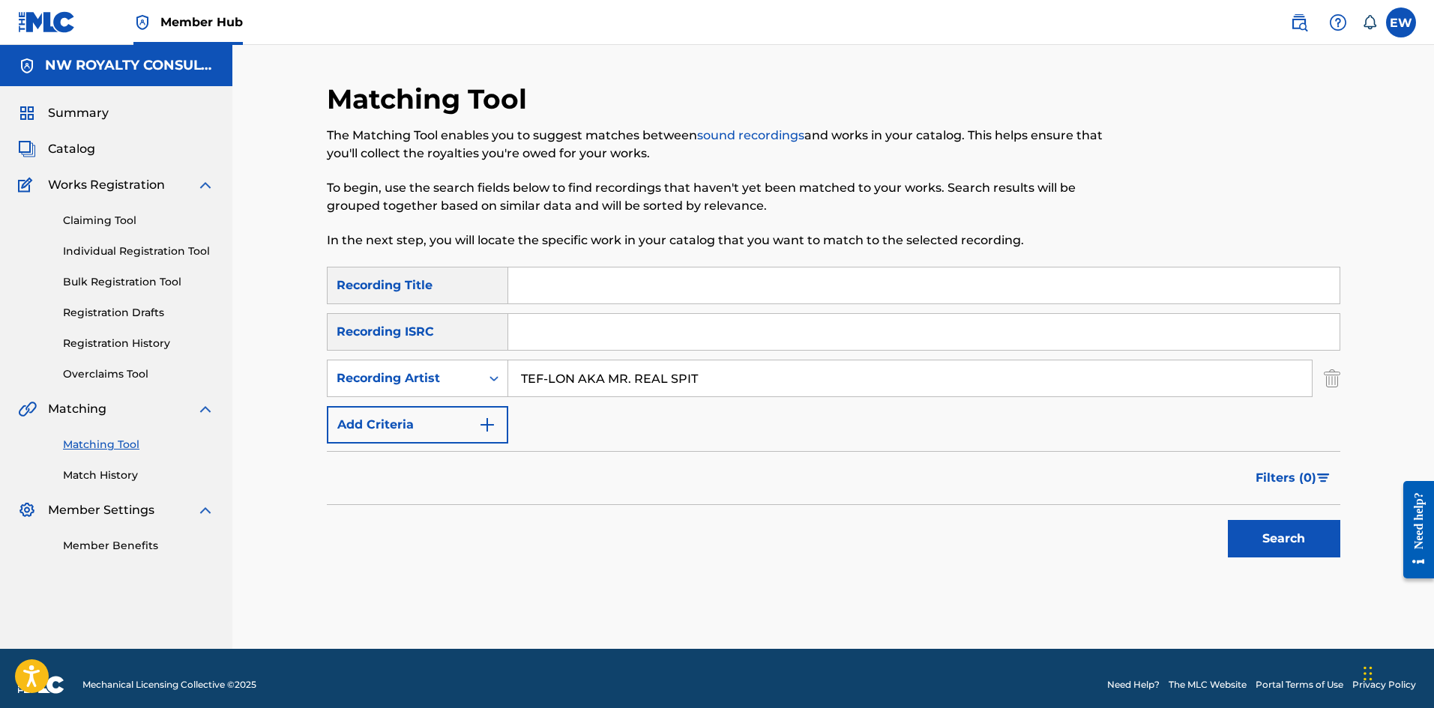
drag, startPoint x: 708, startPoint y: 285, endPoint x: 694, endPoint y: 282, distance: 13.8
click at [707, 287] on input "Search Form" at bounding box center [923, 286] width 831 height 36
drag, startPoint x: 1285, startPoint y: 534, endPoint x: 1159, endPoint y: 521, distance: 126.6
click at [1282, 531] on button "Search" at bounding box center [1284, 538] width 112 height 37
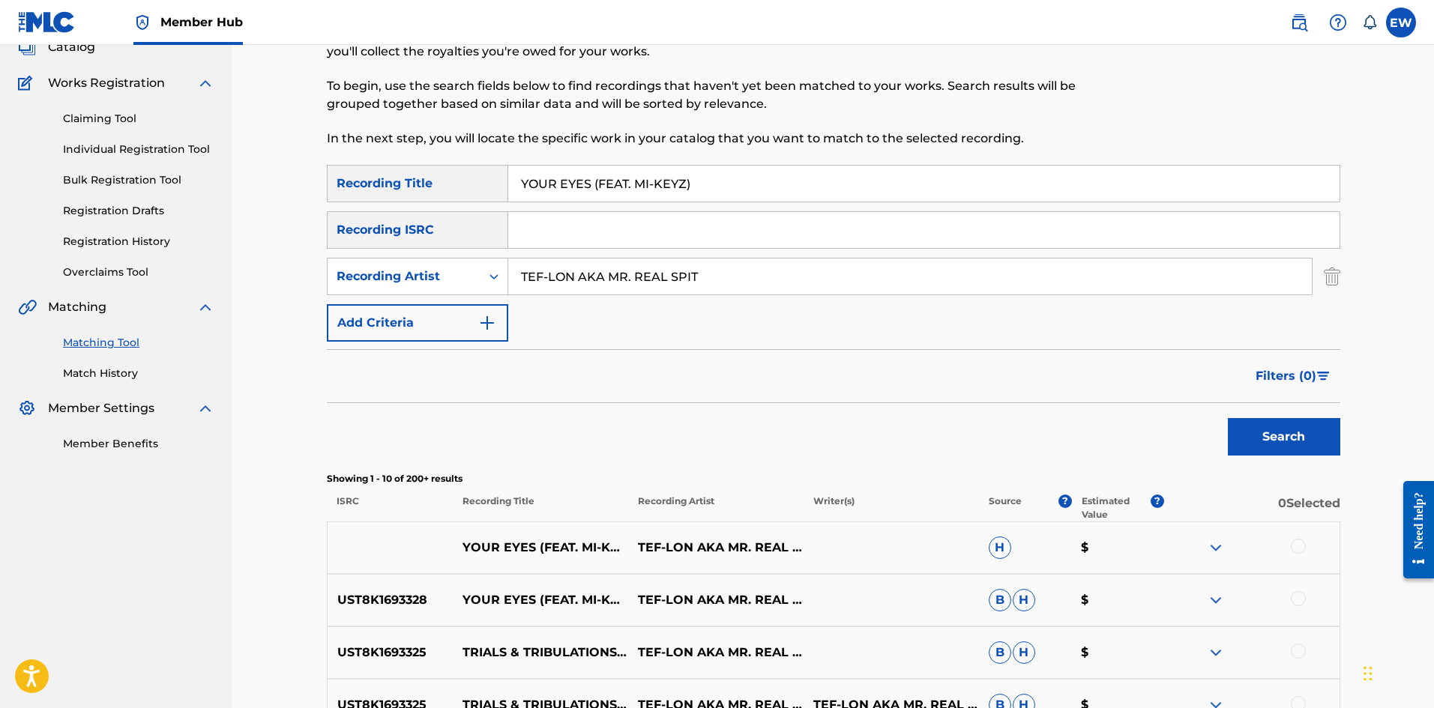
scroll to position [150, 0]
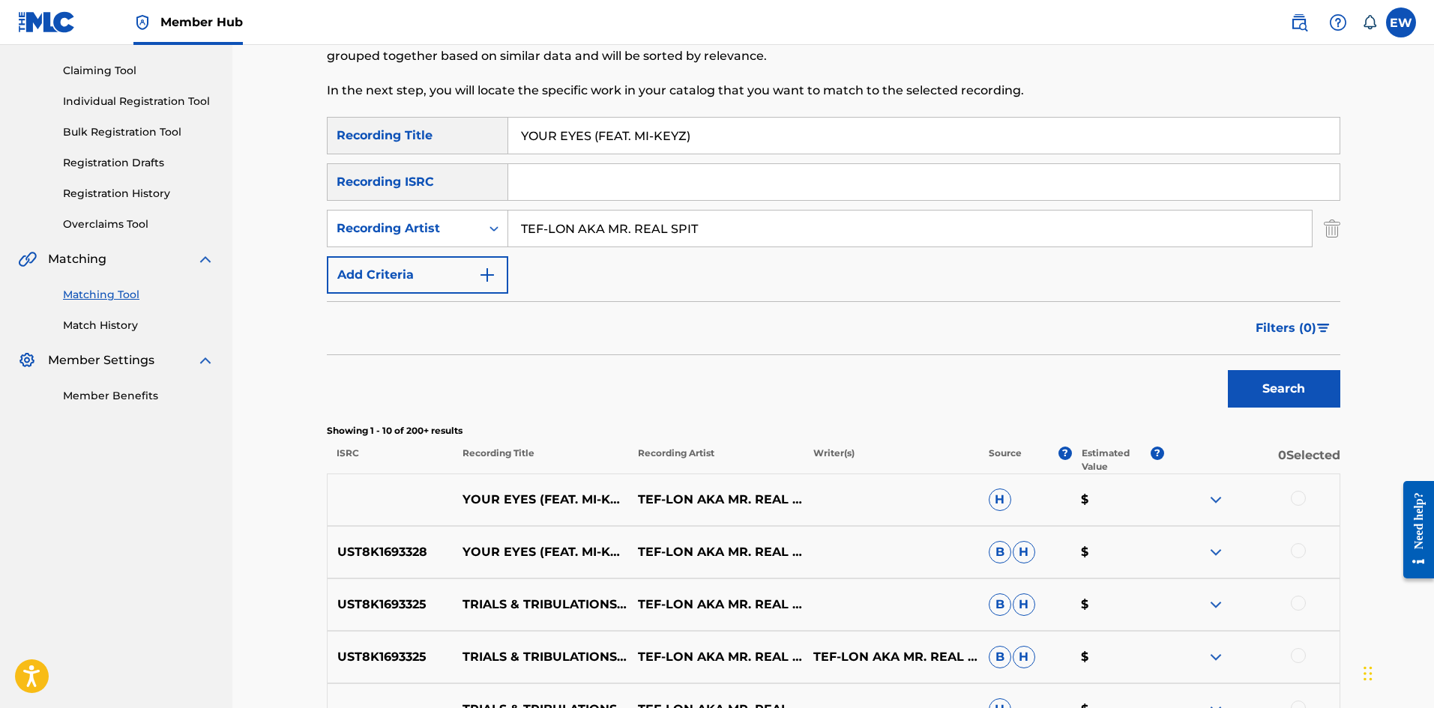
click at [1296, 501] on div at bounding box center [1298, 498] width 15 height 15
click at [1294, 552] on div at bounding box center [1298, 550] width 15 height 15
click at [1007, 583] on button "Match 2 Groups" at bounding box center [1054, 585] width 166 height 37
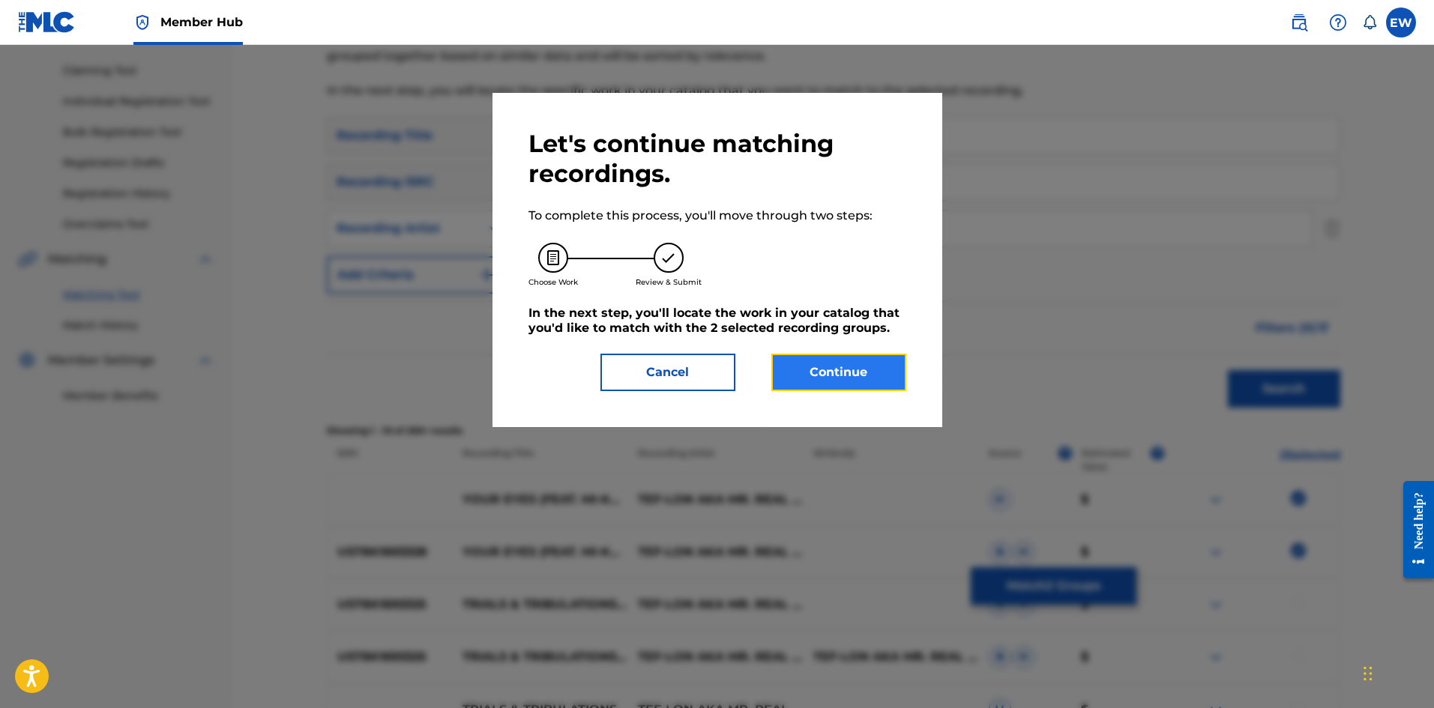
click at [821, 381] on button "Continue" at bounding box center [838, 372] width 135 height 37
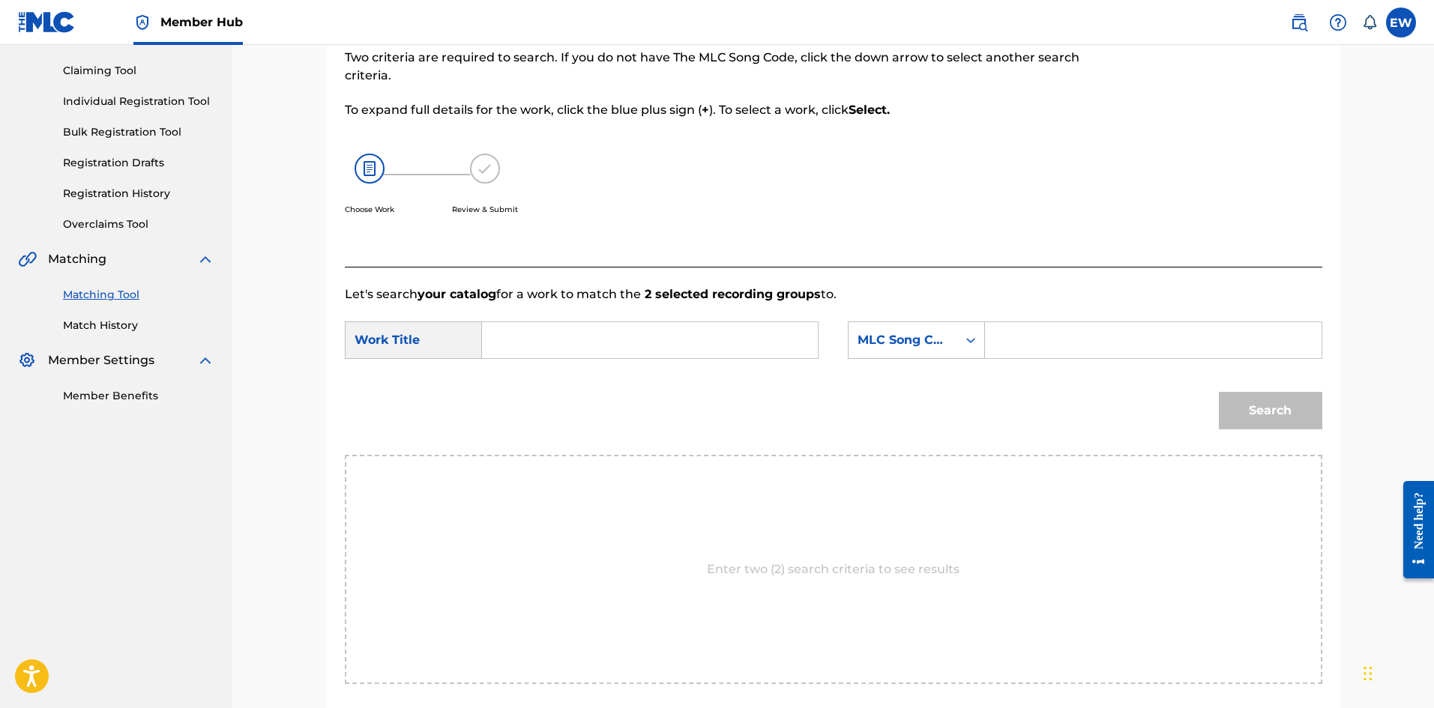
drag, startPoint x: 562, startPoint y: 334, endPoint x: 551, endPoint y: 322, distance: 16.4
click at [560, 333] on input "Search Form" at bounding box center [650, 340] width 310 height 36
drag, startPoint x: 1133, startPoint y: 351, endPoint x: 1126, endPoint y: 346, distance: 8.1
click at [1130, 351] on input "Search Form" at bounding box center [1153, 340] width 310 height 36
drag, startPoint x: 1262, startPoint y: 416, endPoint x: 1252, endPoint y: 417, distance: 9.8
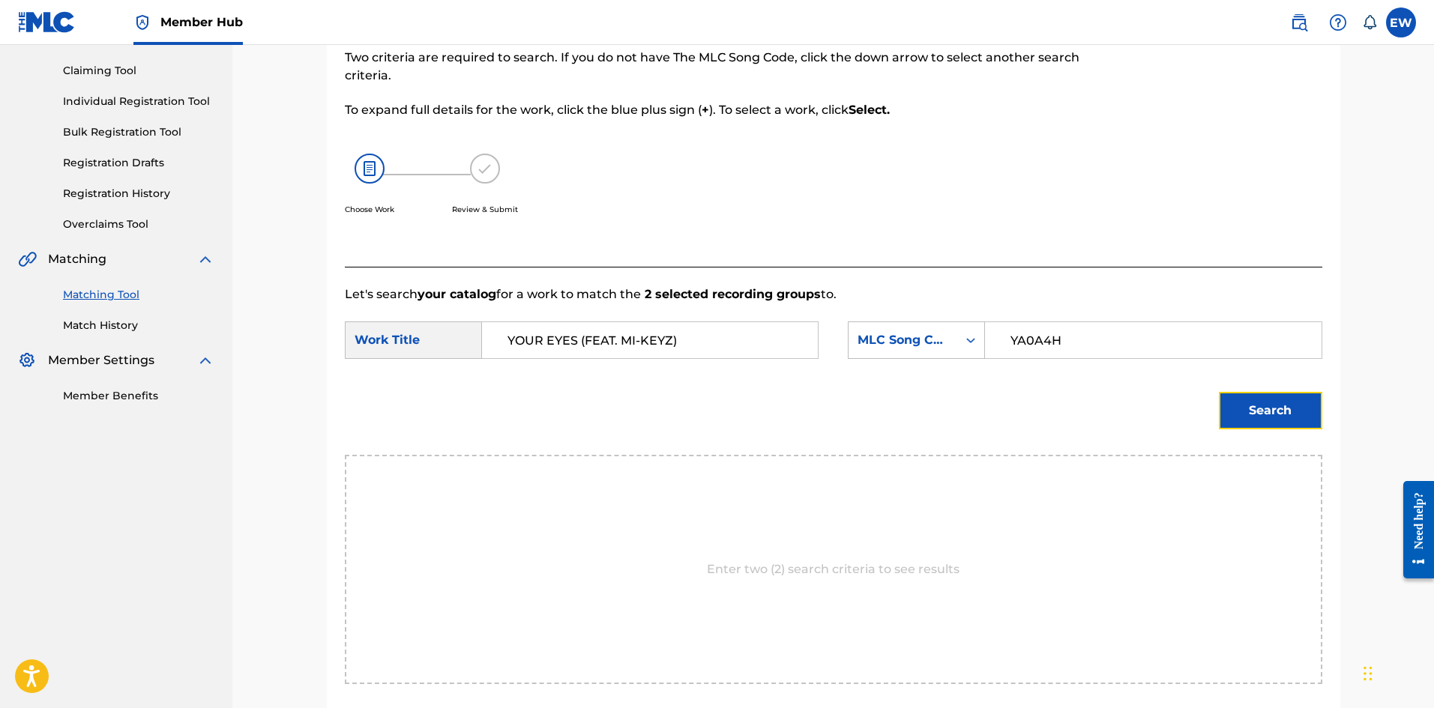
click at [1264, 416] on button "Search" at bounding box center [1270, 410] width 103 height 37
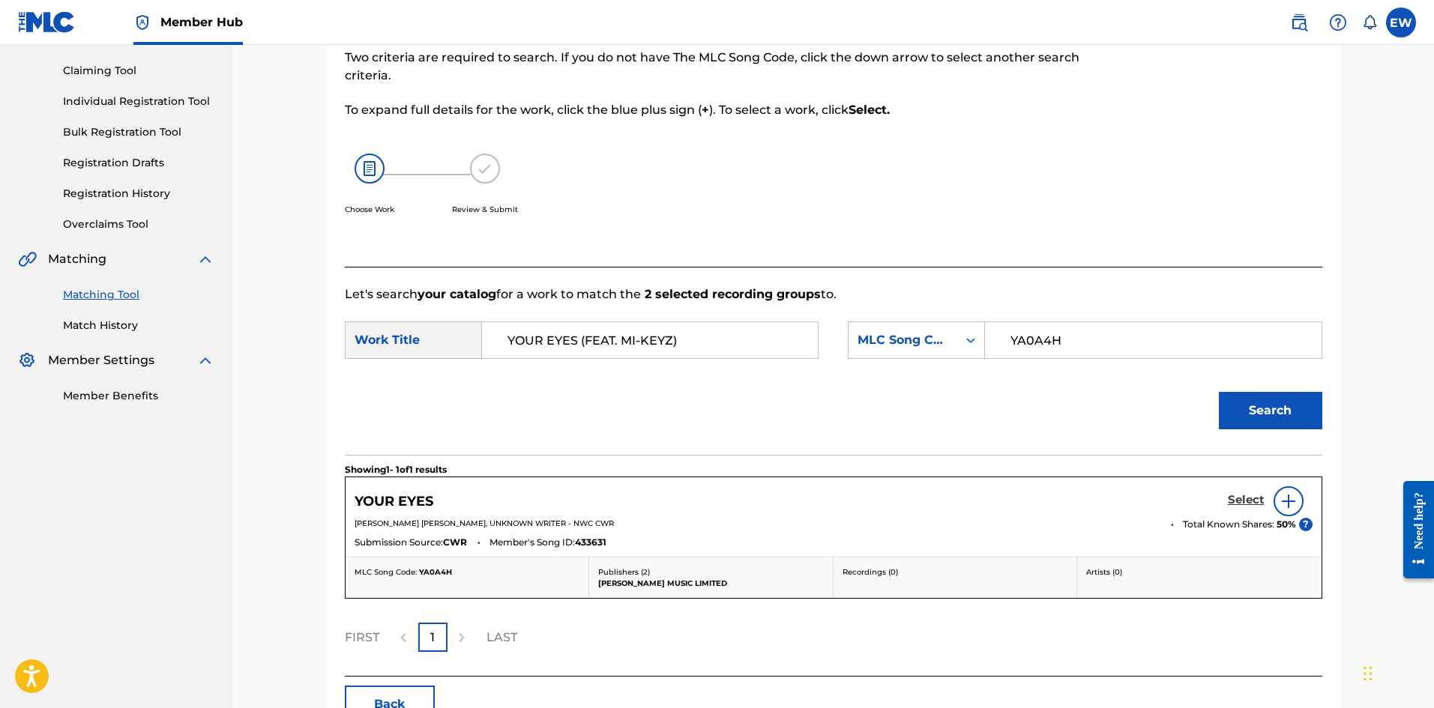
click at [1245, 498] on h5 "Select" at bounding box center [1246, 500] width 37 height 14
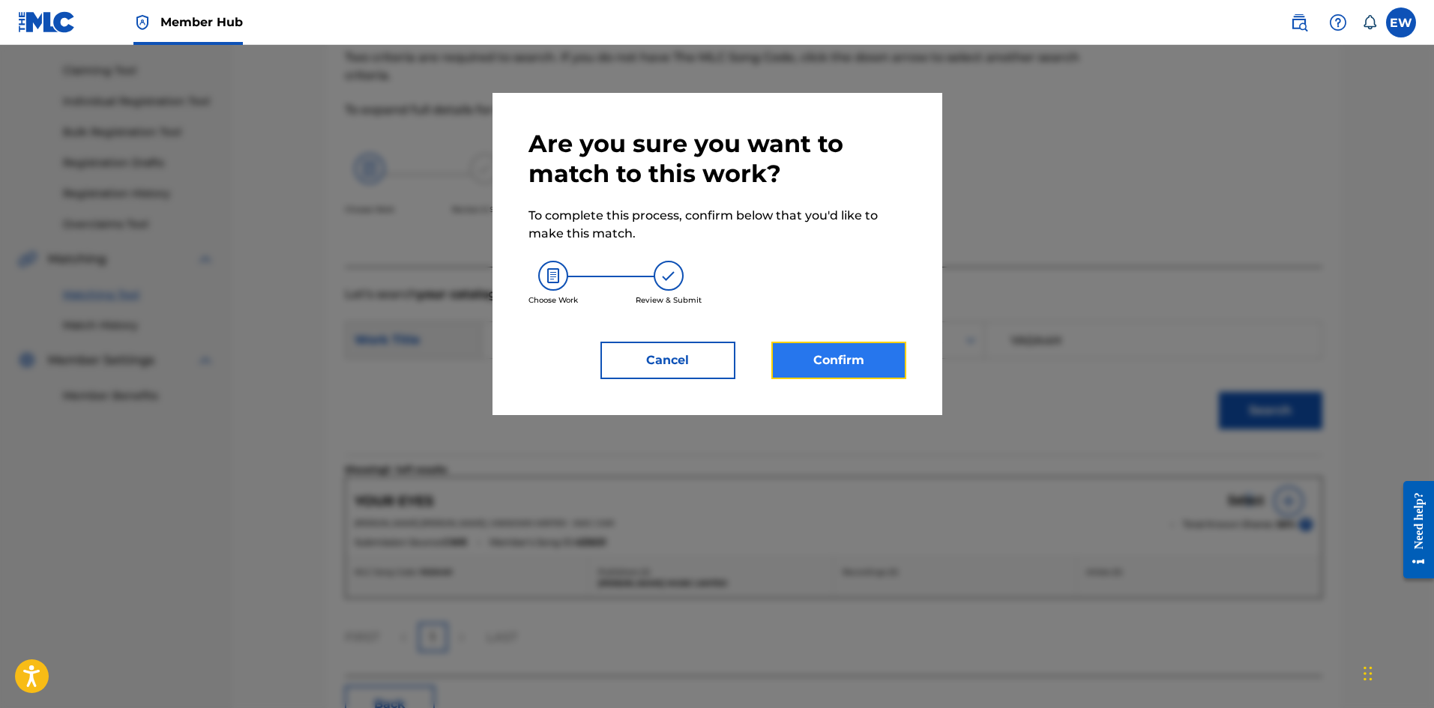
click at [809, 355] on button "Confirm" at bounding box center [838, 360] width 135 height 37
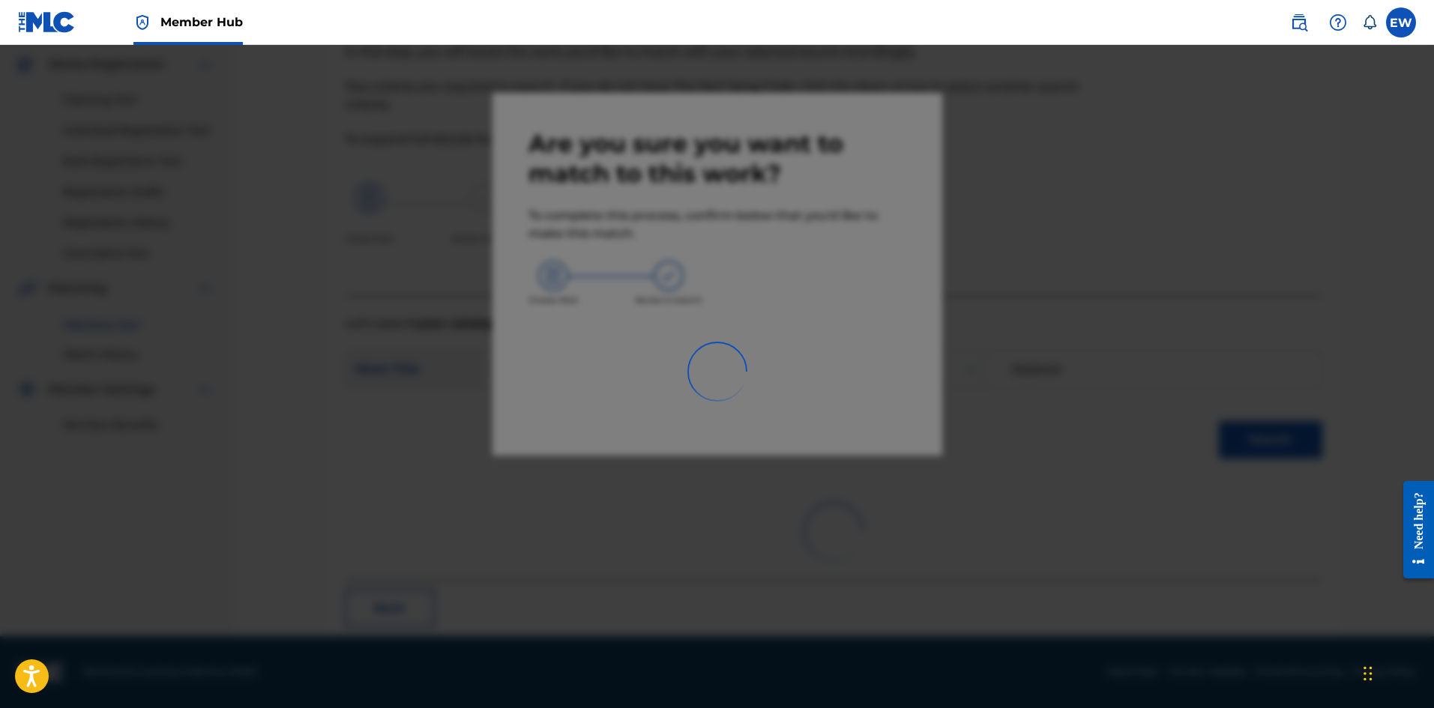
scroll to position [36, 0]
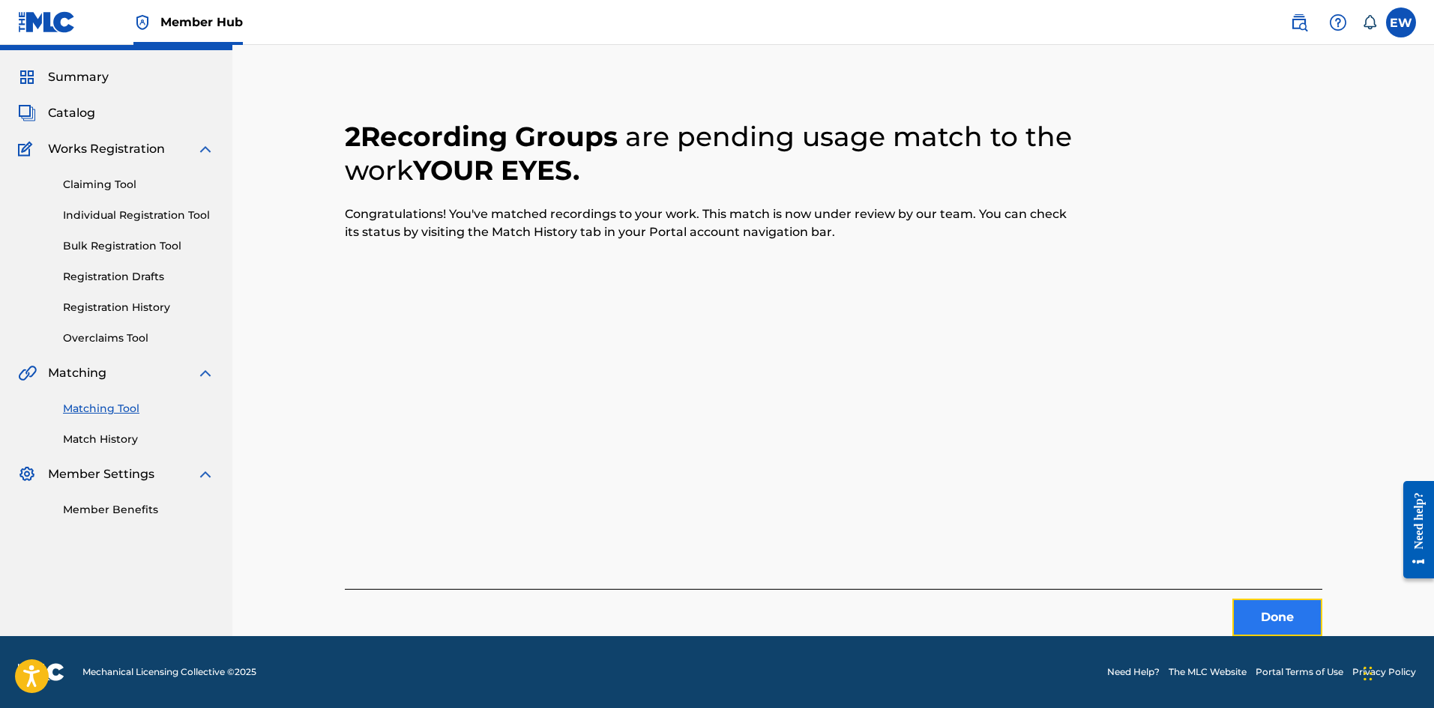
click at [1273, 607] on button "Done" at bounding box center [1277, 617] width 90 height 37
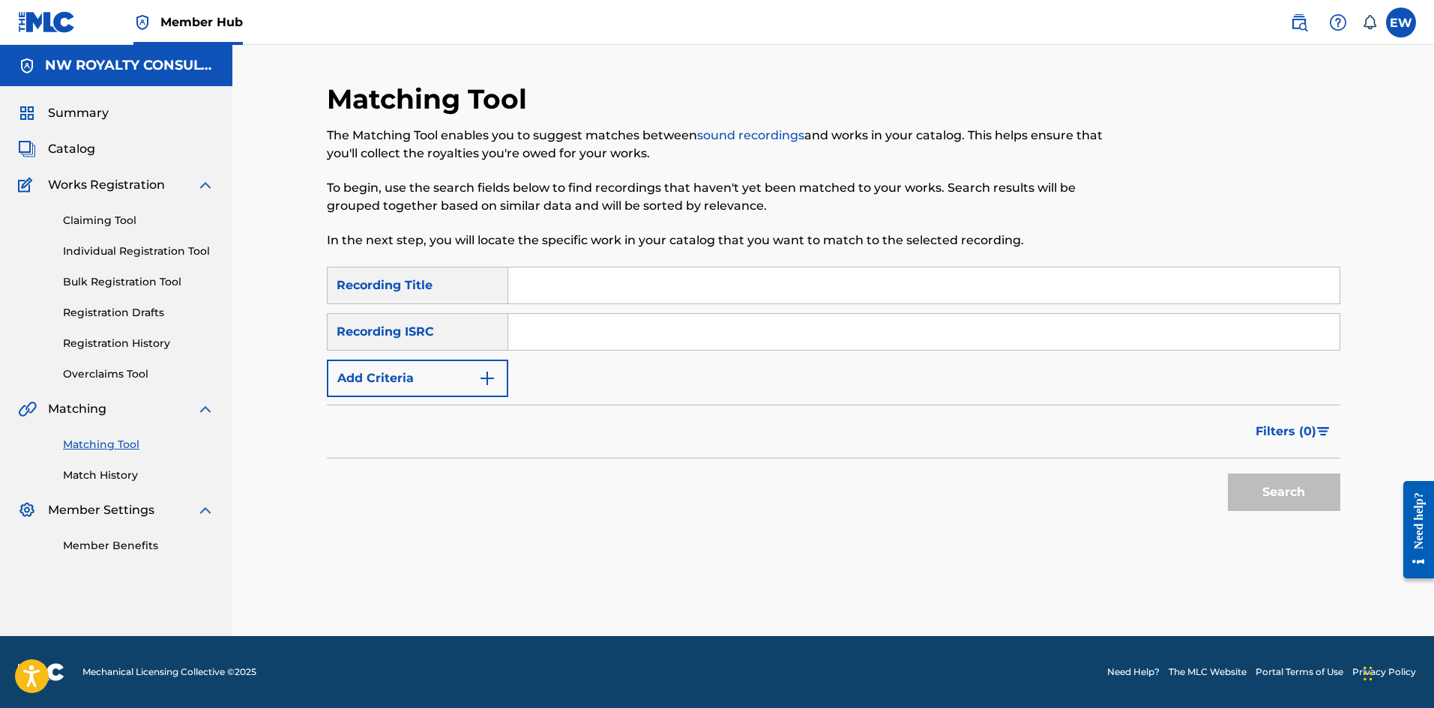
scroll to position [0, 0]
click at [403, 381] on button "Add Criteria" at bounding box center [417, 378] width 181 height 37
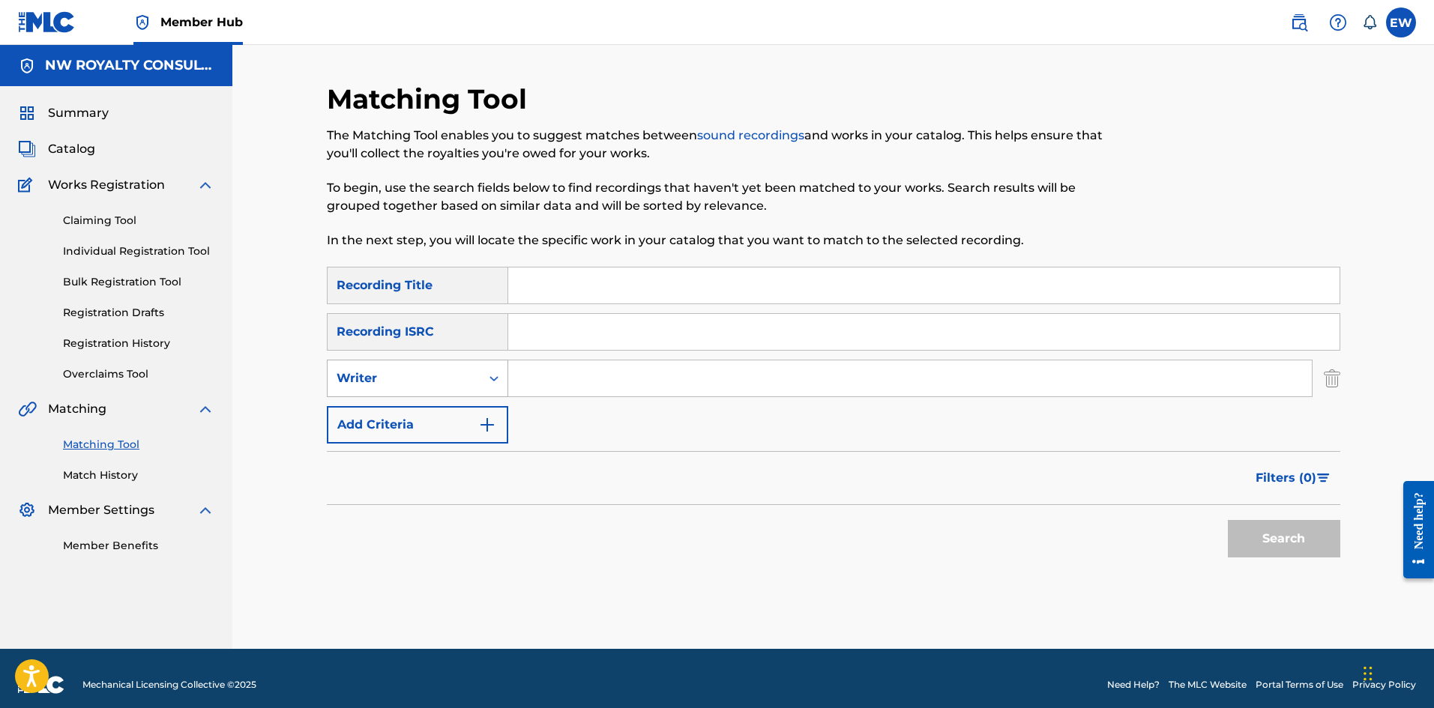
click at [395, 385] on div "Writer" at bounding box center [404, 379] width 135 height 18
drag, startPoint x: 405, startPoint y: 417, endPoint x: 460, endPoint y: 398, distance: 57.8
click at [420, 413] on div "Recording Artist" at bounding box center [418, 415] width 180 height 37
drag, startPoint x: 543, startPoint y: 381, endPoint x: 513, endPoint y: 366, distance: 32.9
click at [528, 371] on input "Search Form" at bounding box center [909, 379] width 803 height 36
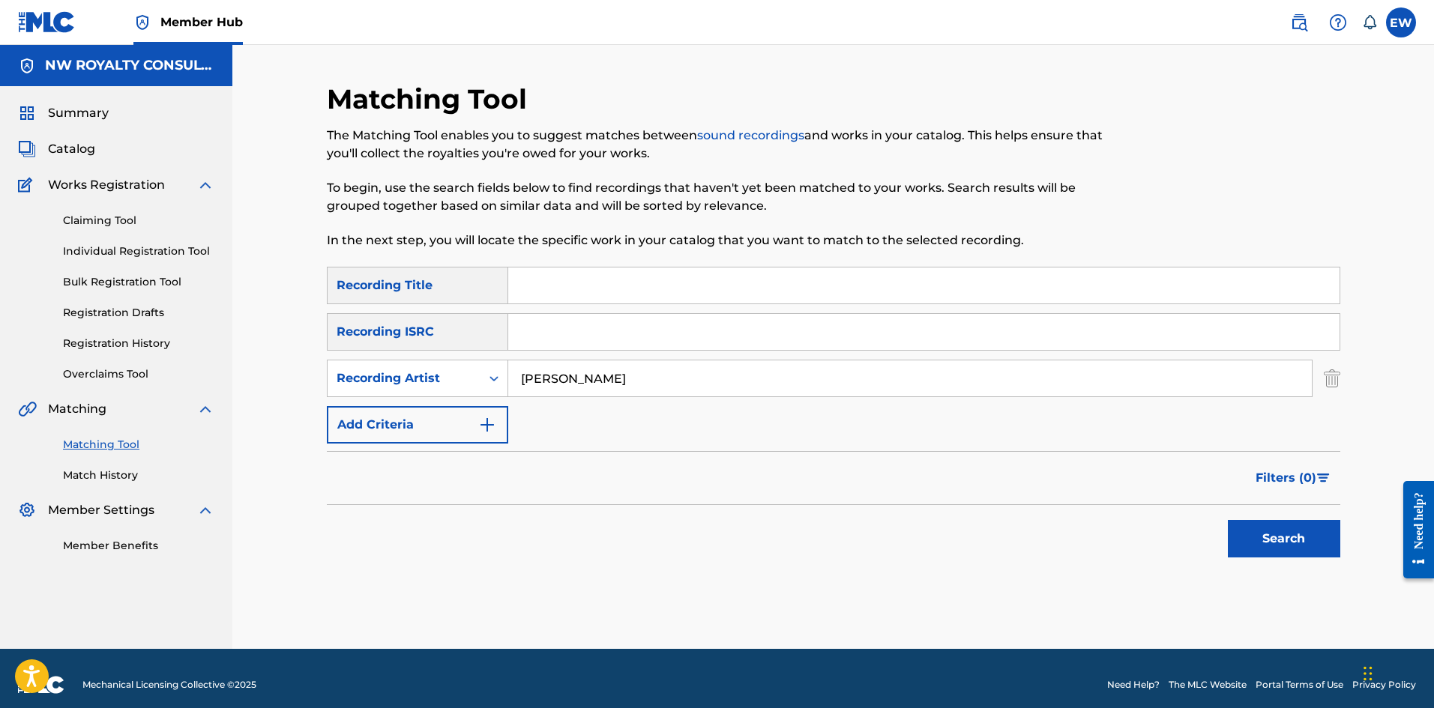
drag, startPoint x: 762, startPoint y: 287, endPoint x: 754, endPoint y: 282, distance: 9.8
click at [762, 287] on input "Search Form" at bounding box center [923, 286] width 831 height 36
drag, startPoint x: 1297, startPoint y: 525, endPoint x: 1301, endPoint y: 511, distance: 14.9
click at [1296, 525] on button "Search" at bounding box center [1284, 538] width 112 height 37
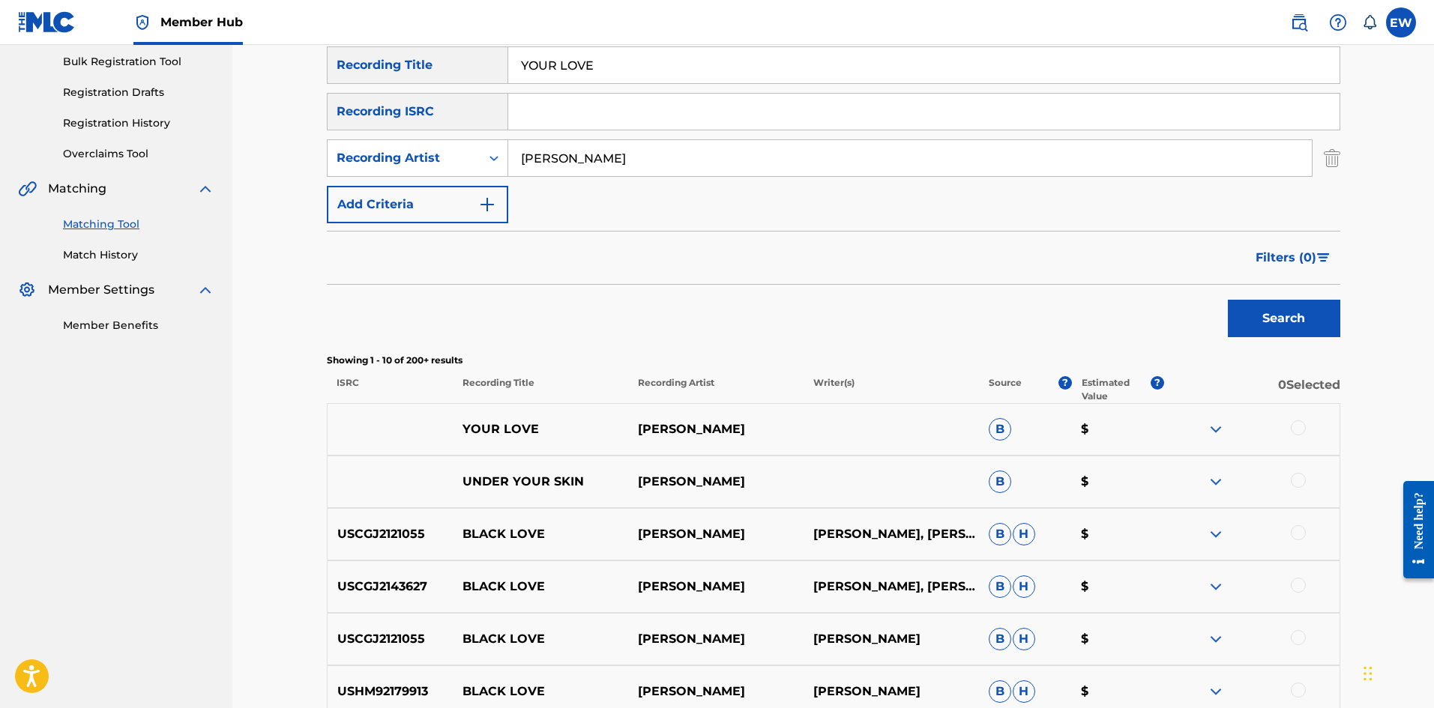
scroll to position [225, 0]
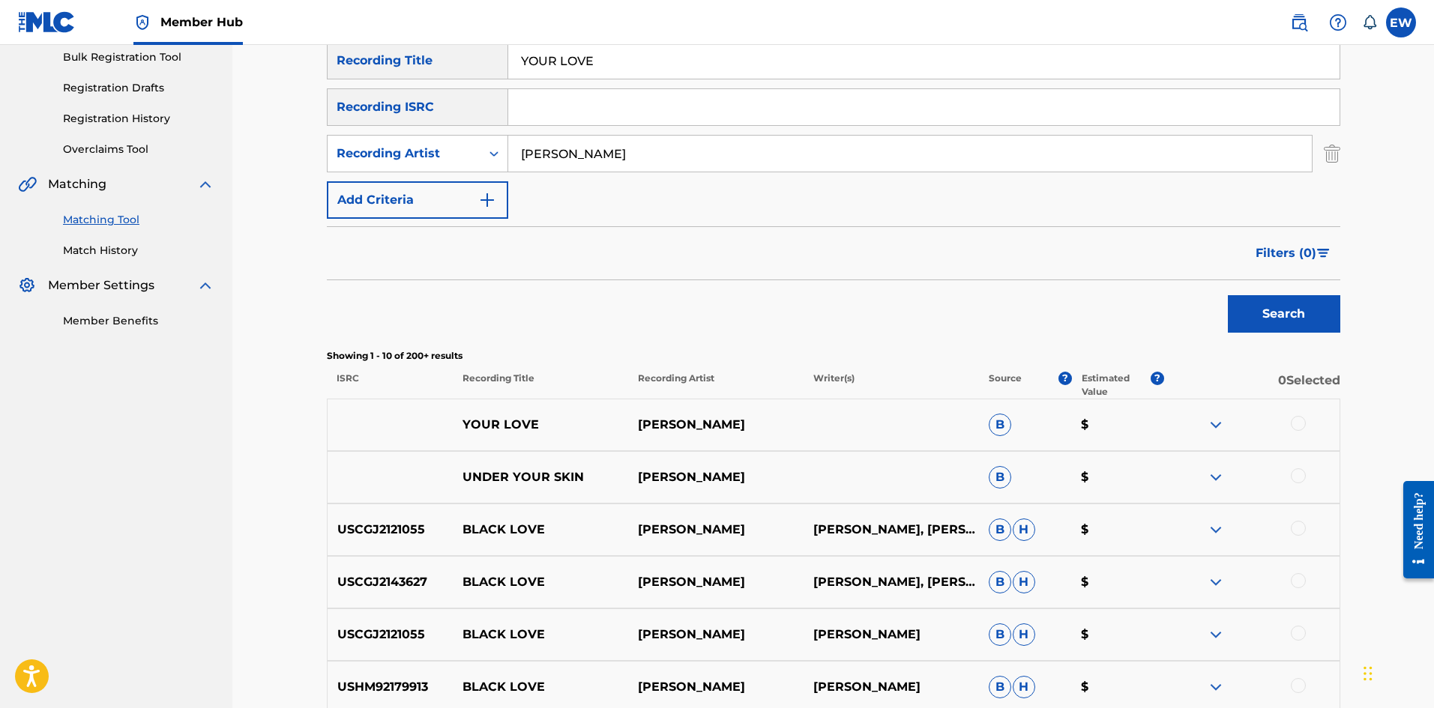
drag, startPoint x: 1303, startPoint y: 415, endPoint x: 1294, endPoint y: 425, distance: 13.8
click at [1299, 417] on div "YOUR LOVE [PERSON_NAME] $" at bounding box center [833, 425] width 1013 height 52
click at [1307, 416] on div at bounding box center [1251, 425] width 175 height 18
click at [1295, 423] on div at bounding box center [1298, 423] width 15 height 15
click at [1102, 579] on button "Match 1 Group" at bounding box center [1054, 585] width 166 height 37
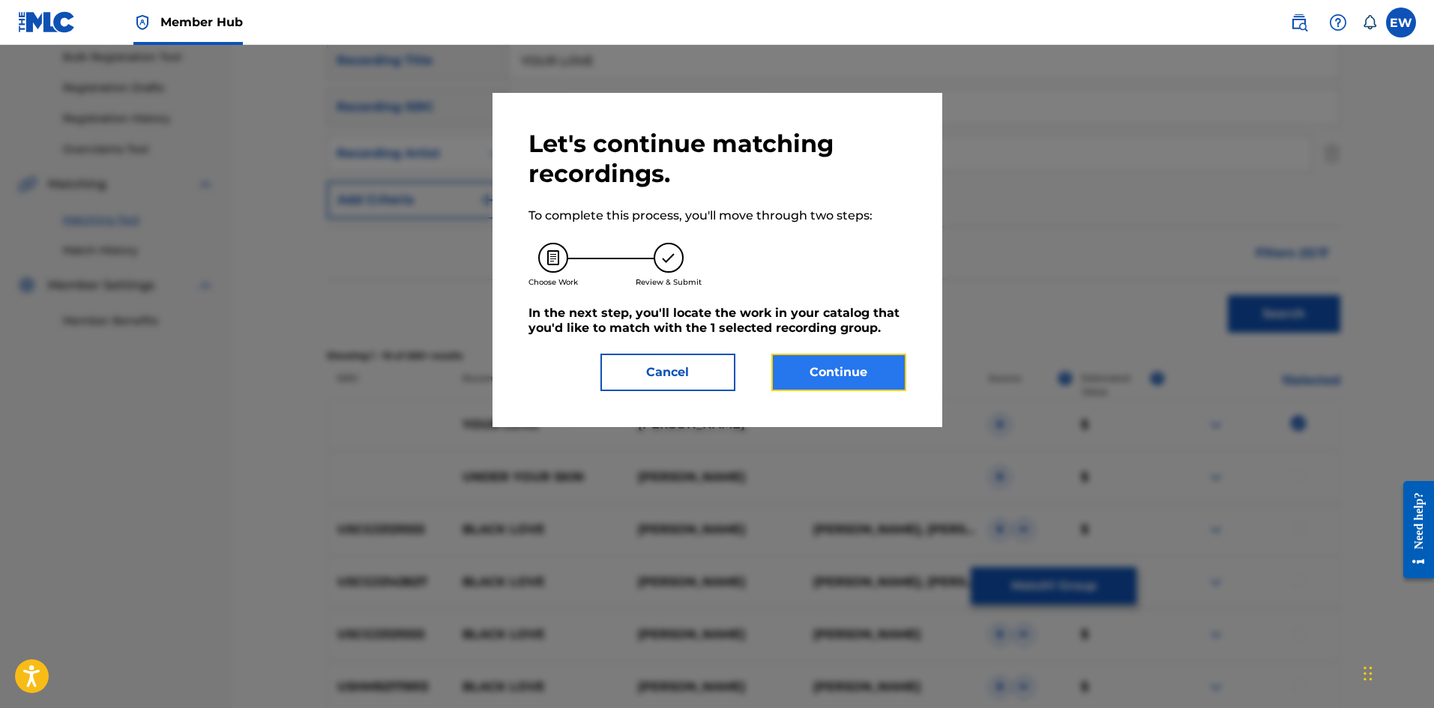
click at [863, 375] on button "Continue" at bounding box center [838, 372] width 135 height 37
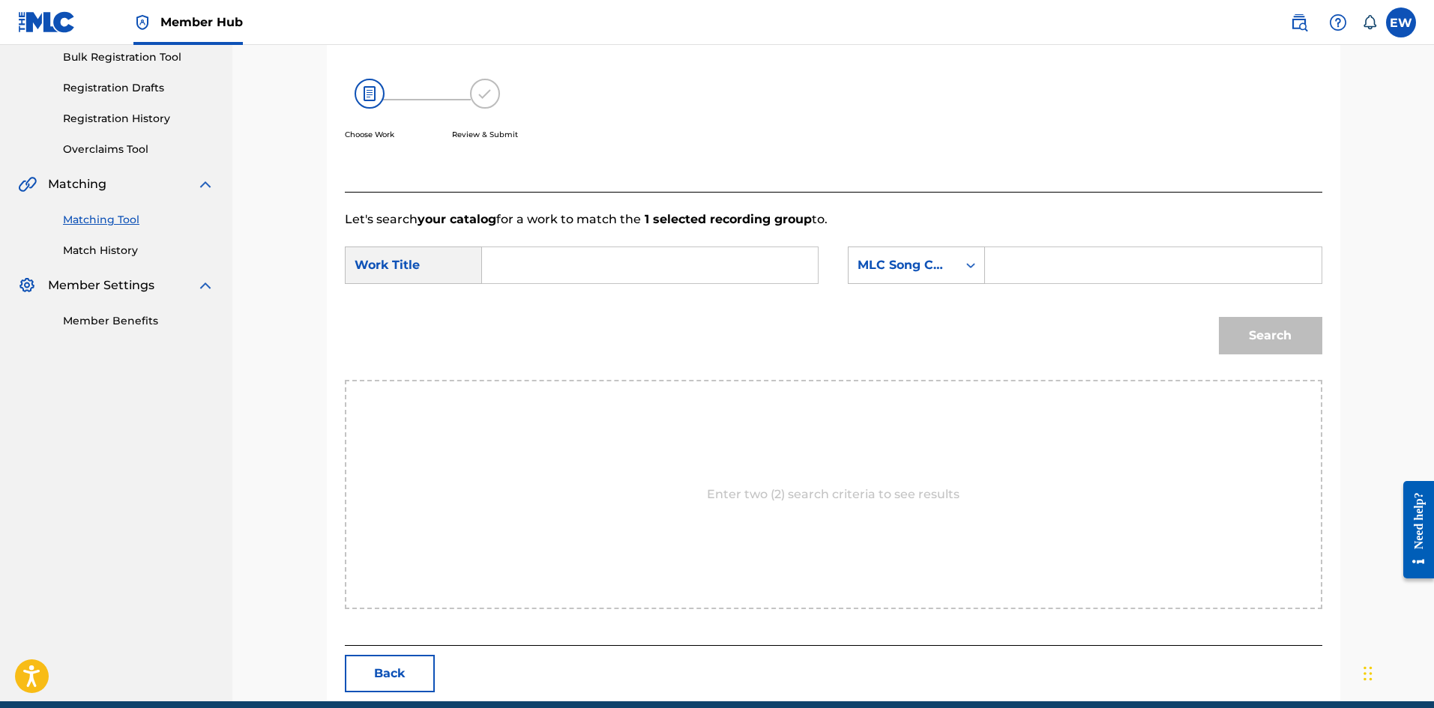
drag, startPoint x: 555, startPoint y: 258, endPoint x: 545, endPoint y: 259, distance: 10.6
click at [549, 256] on input "Search Form" at bounding box center [650, 265] width 310 height 36
click at [1082, 277] on input "Search Form" at bounding box center [1153, 265] width 310 height 36
click at [1270, 329] on button "Search" at bounding box center [1270, 335] width 103 height 37
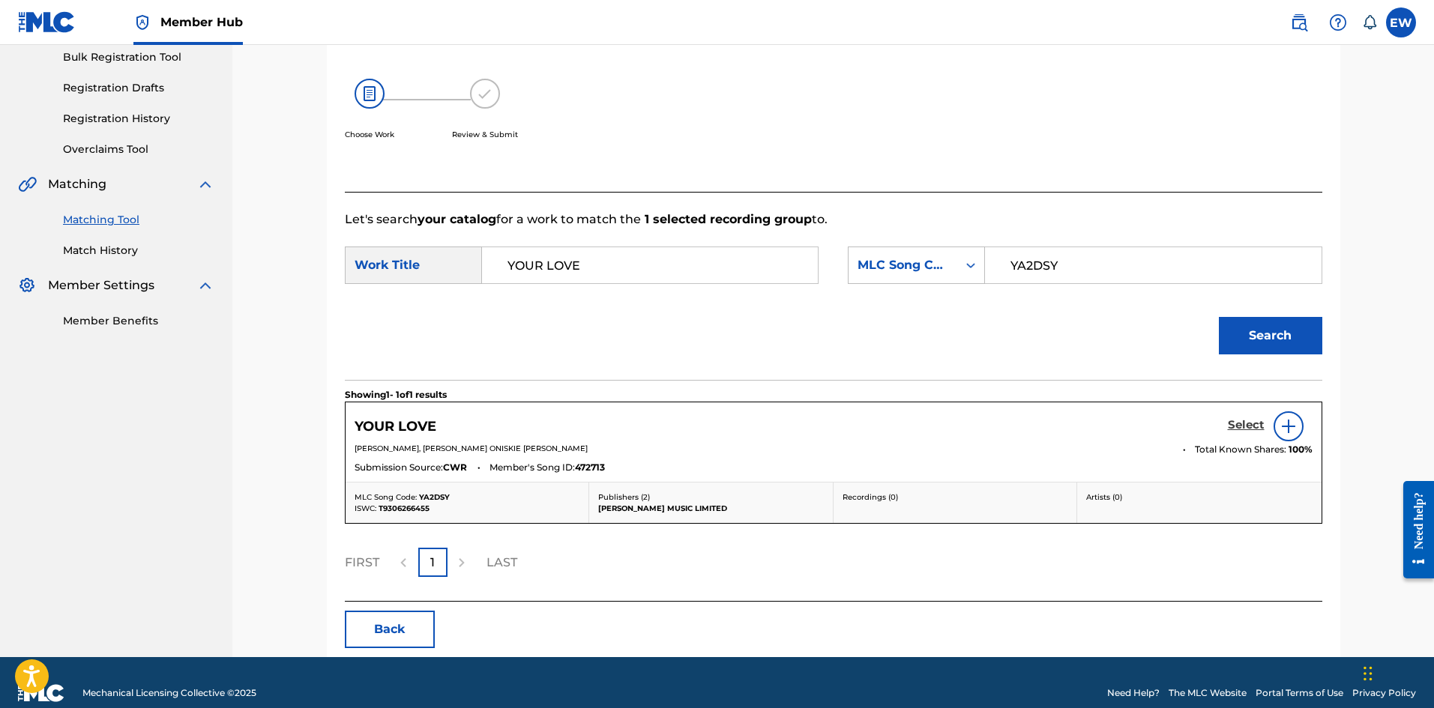
drag, startPoint x: 1244, startPoint y: 414, endPoint x: 1233, endPoint y: 428, distance: 18.1
click at [1237, 423] on div "Select" at bounding box center [1270, 426] width 85 height 30
click at [1243, 421] on h5 "Select" at bounding box center [1246, 425] width 37 height 14
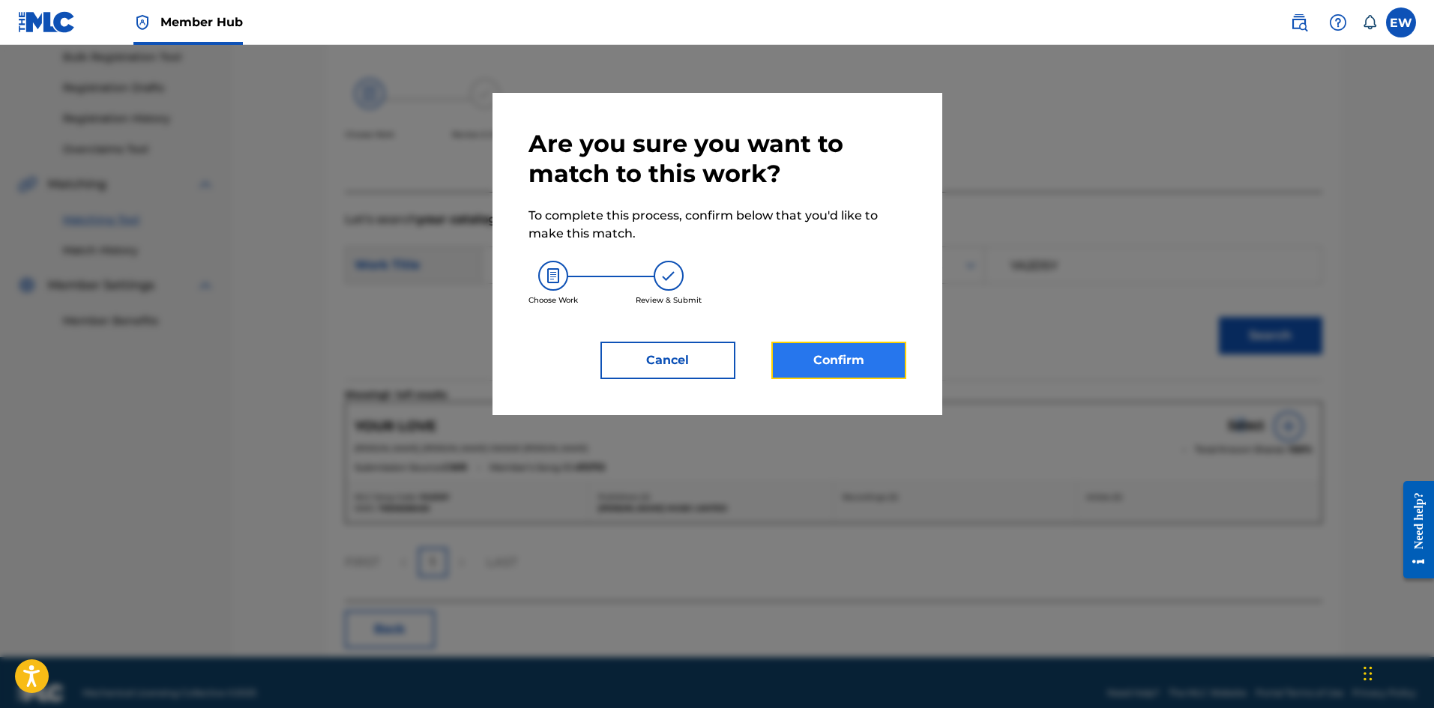
click at [825, 368] on button "Confirm" at bounding box center [838, 360] width 135 height 37
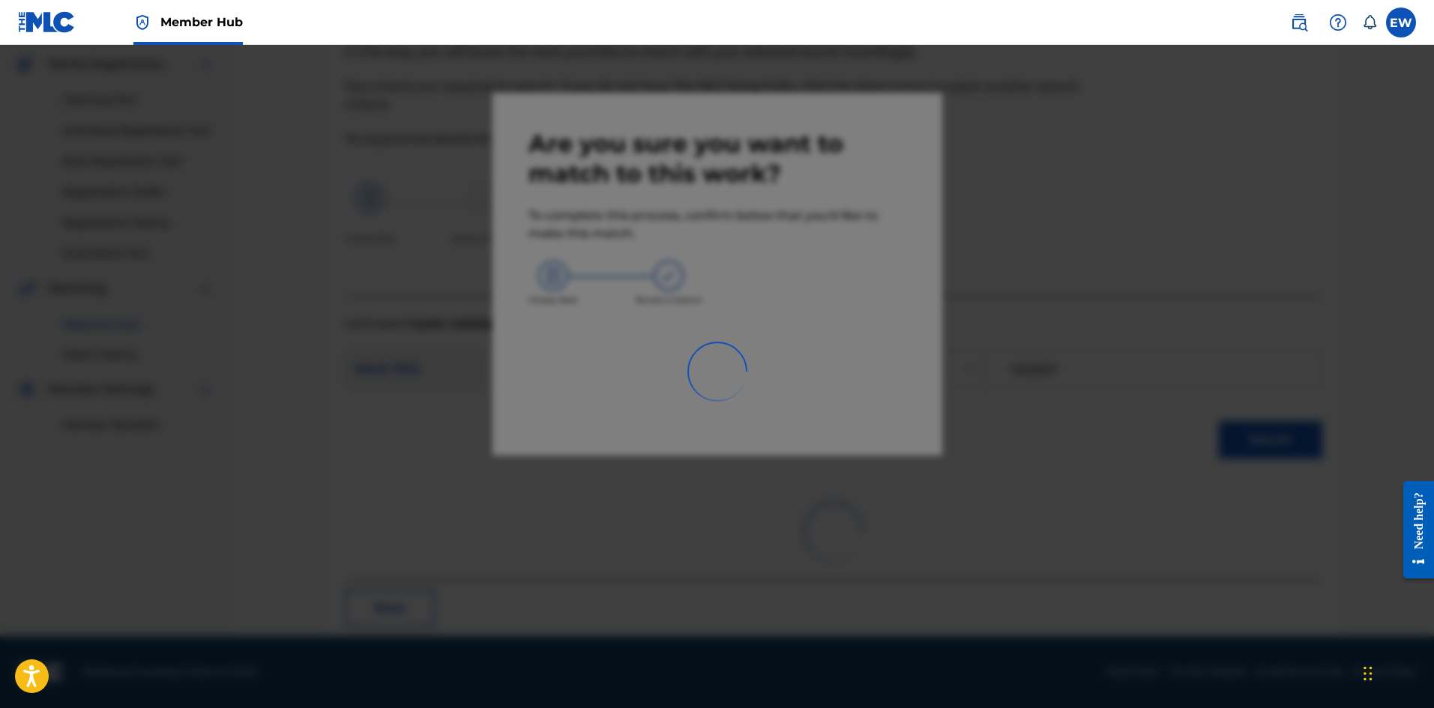
scroll to position [36, 0]
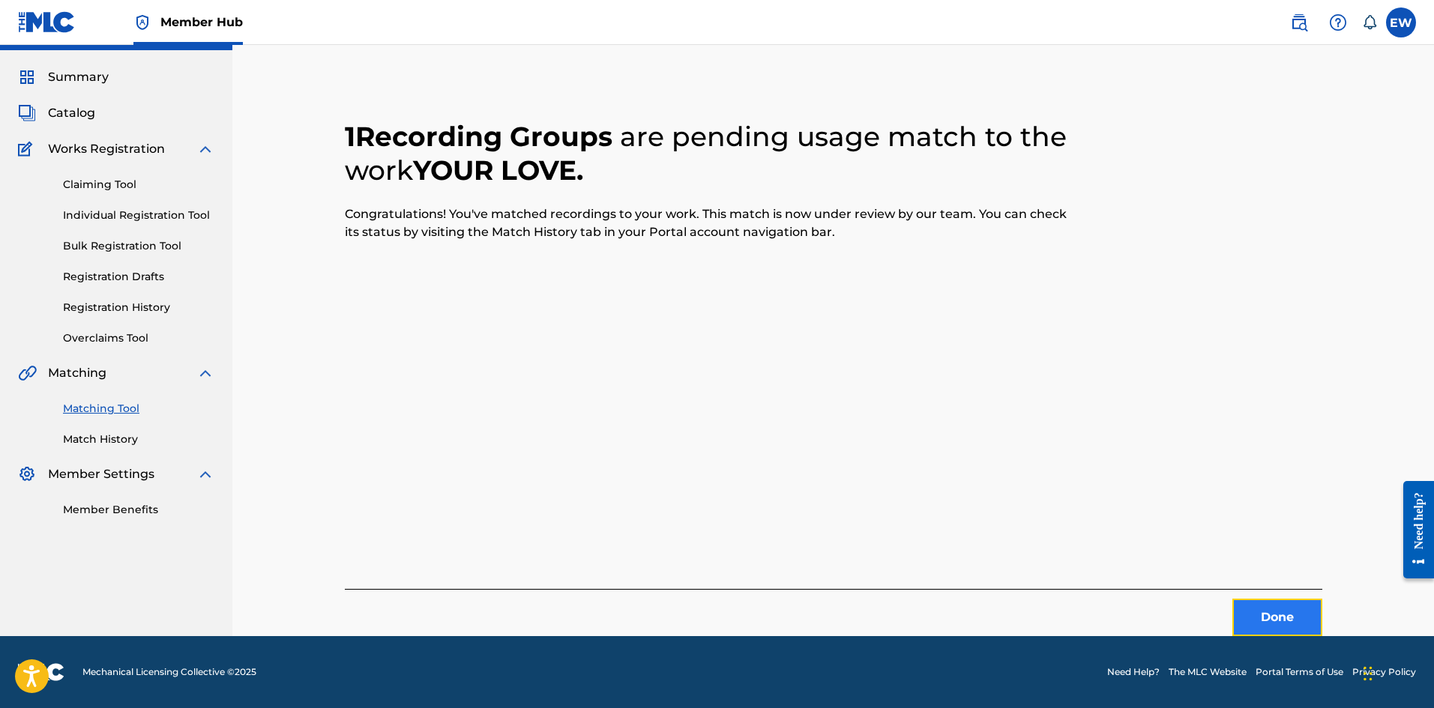
click at [1272, 615] on button "Done" at bounding box center [1277, 617] width 90 height 37
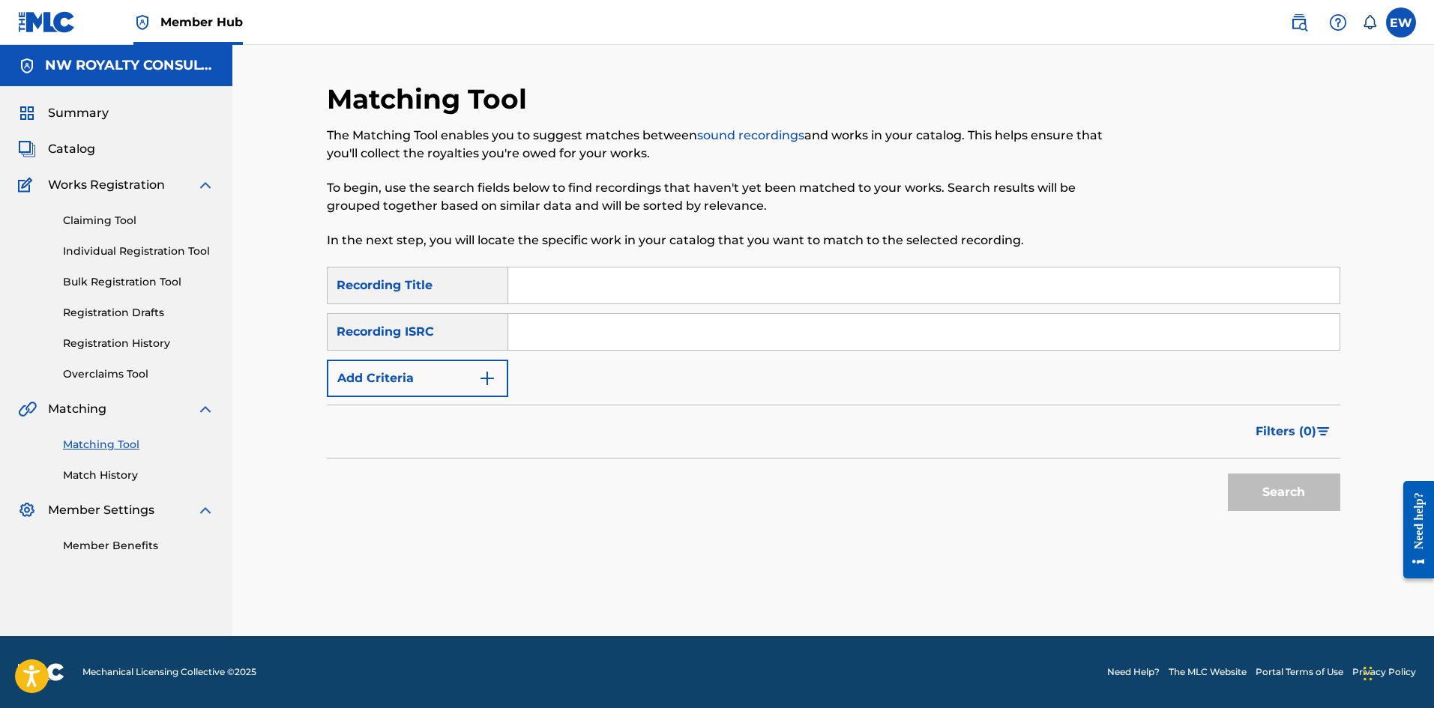
scroll to position [0, 0]
click at [468, 369] on button "Add Criteria" at bounding box center [417, 378] width 181 height 37
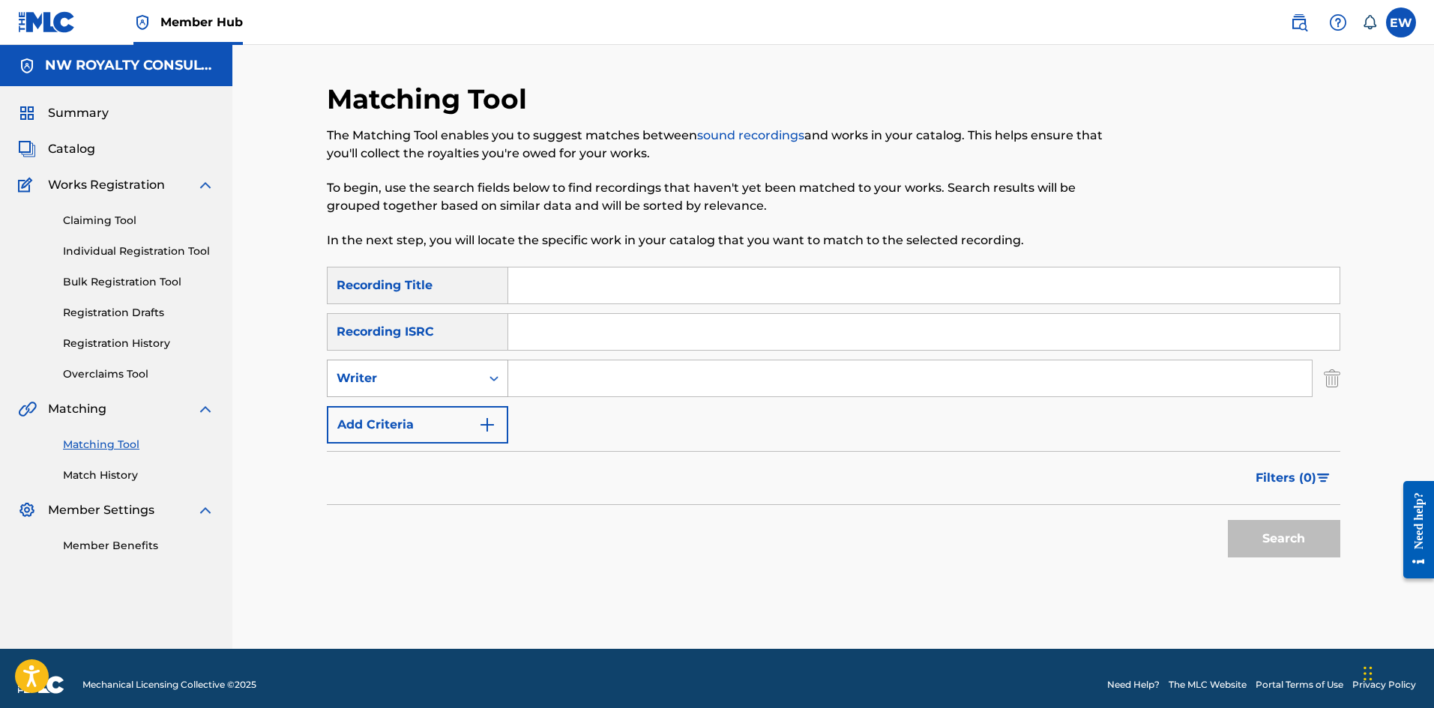
drag, startPoint x: 464, startPoint y: 368, endPoint x: 432, endPoint y: 385, distance: 35.5
click at [456, 373] on div "Writer" at bounding box center [404, 379] width 135 height 18
drag, startPoint x: 387, startPoint y: 404, endPoint x: 426, endPoint y: 399, distance: 39.3
click at [407, 403] on div "Recording Artist" at bounding box center [418, 415] width 180 height 37
click at [534, 376] on input "Search Form" at bounding box center [909, 379] width 803 height 36
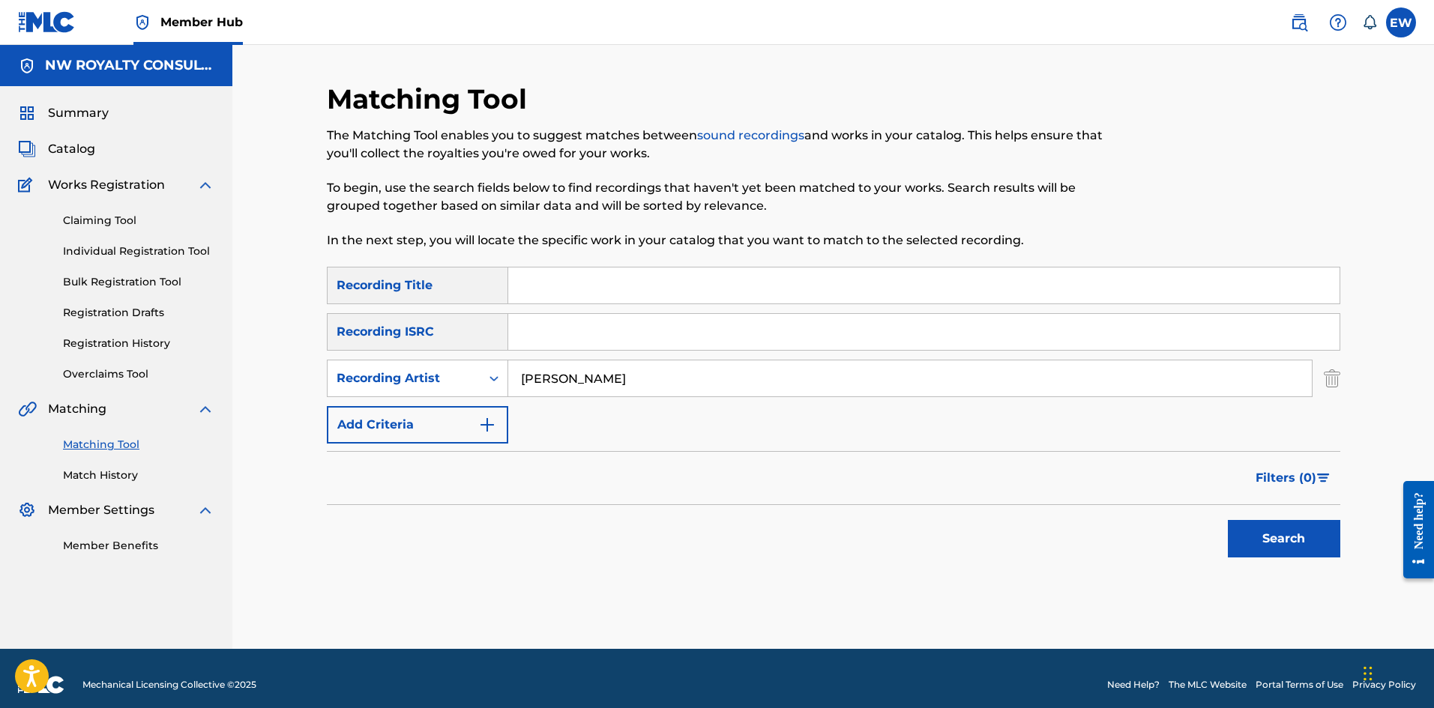
click at [684, 298] on input "Search Form" at bounding box center [923, 286] width 831 height 36
click at [1276, 534] on button "Search" at bounding box center [1284, 538] width 112 height 37
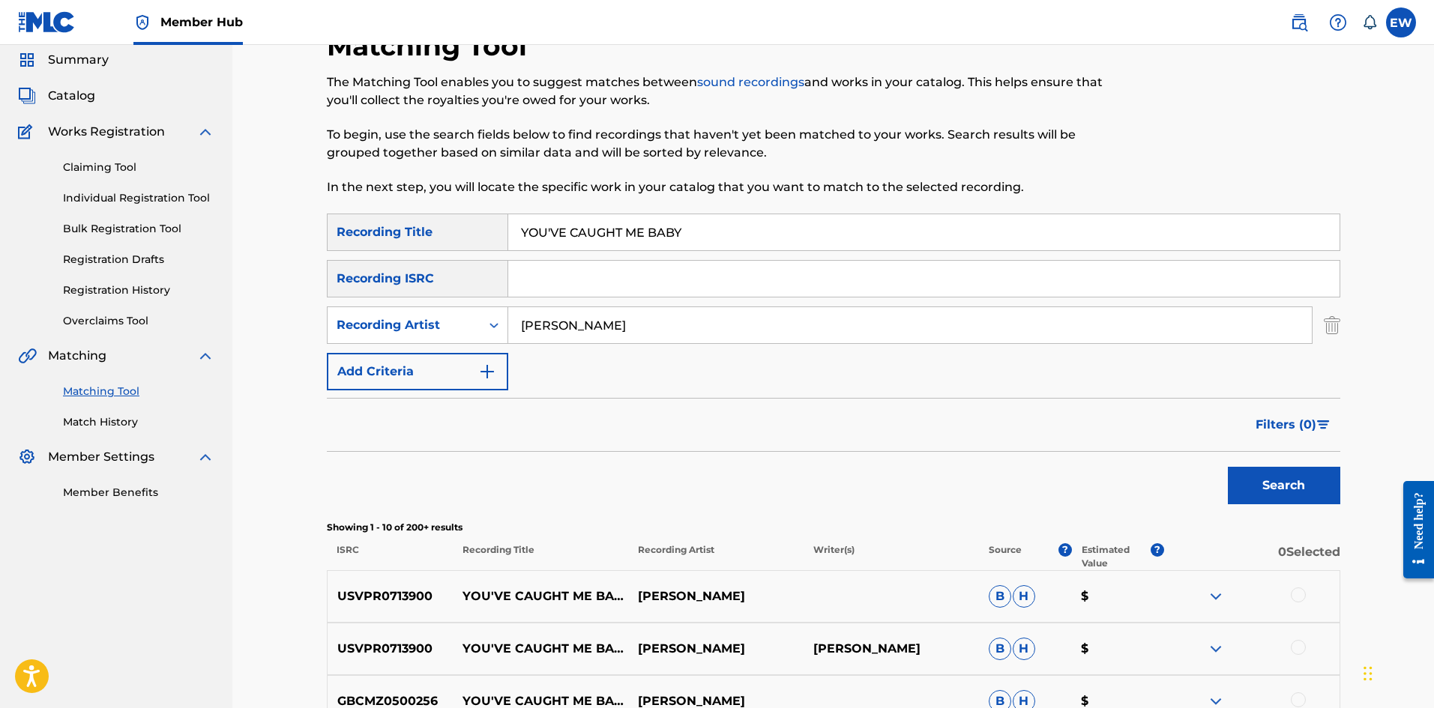
scroll to position [150, 0]
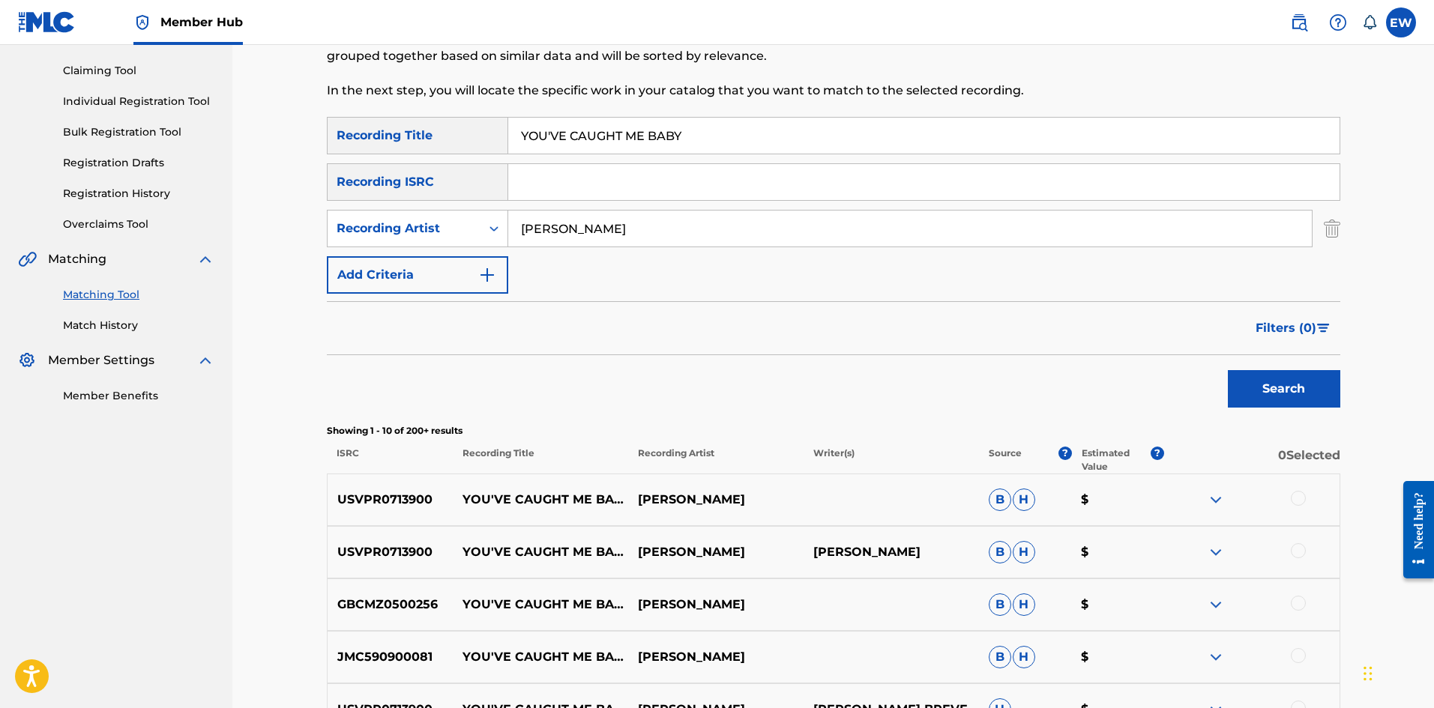
click at [1300, 501] on div at bounding box center [1298, 498] width 15 height 15
click at [1300, 553] on div at bounding box center [1298, 550] width 15 height 15
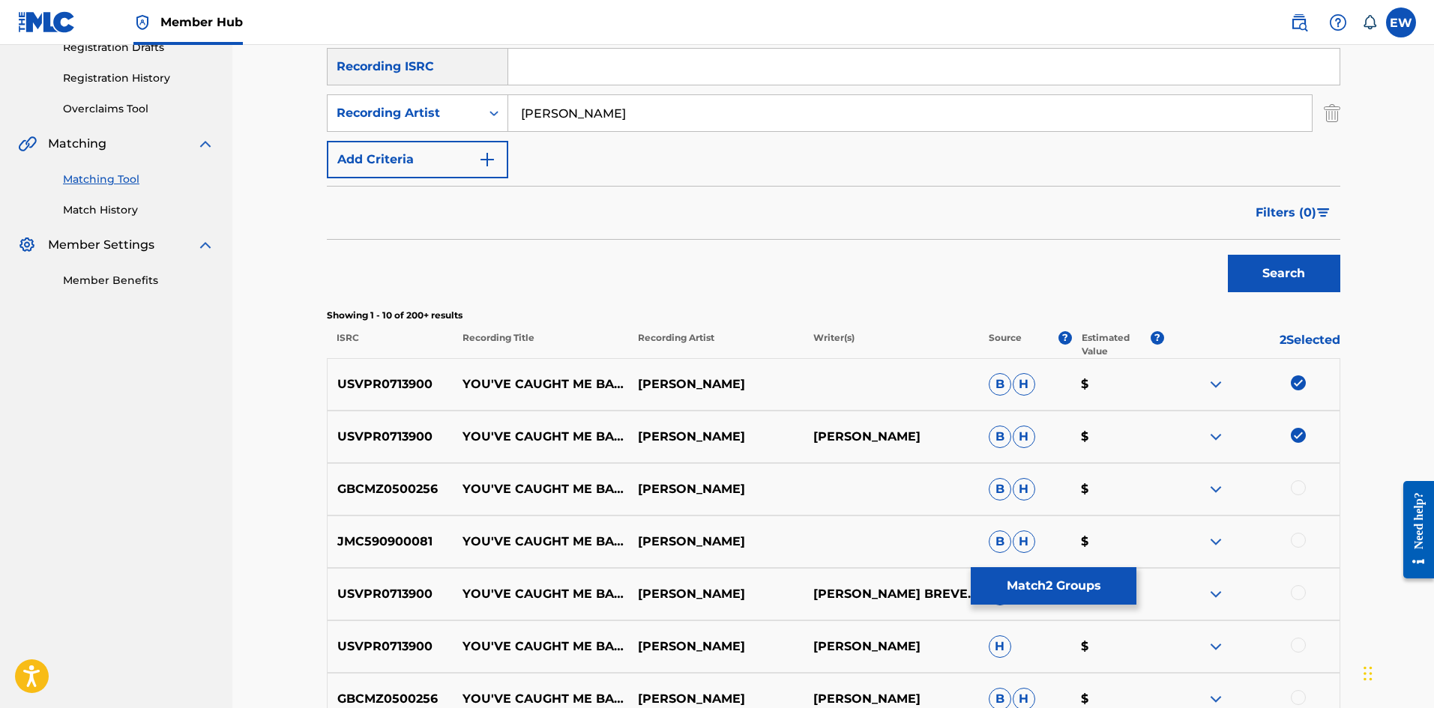
scroll to position [300, 0]
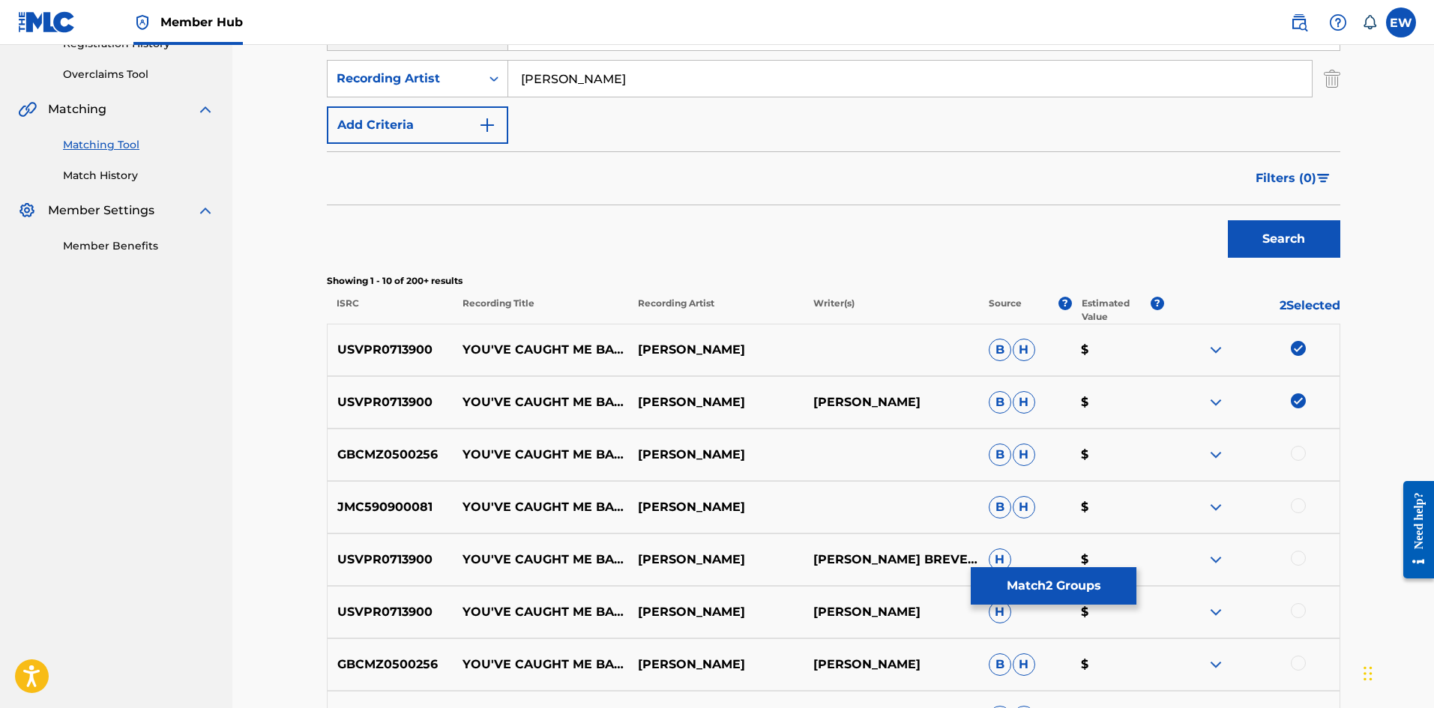
click at [1297, 452] on div at bounding box center [1298, 453] width 15 height 15
click at [1300, 506] on div at bounding box center [1298, 505] width 15 height 15
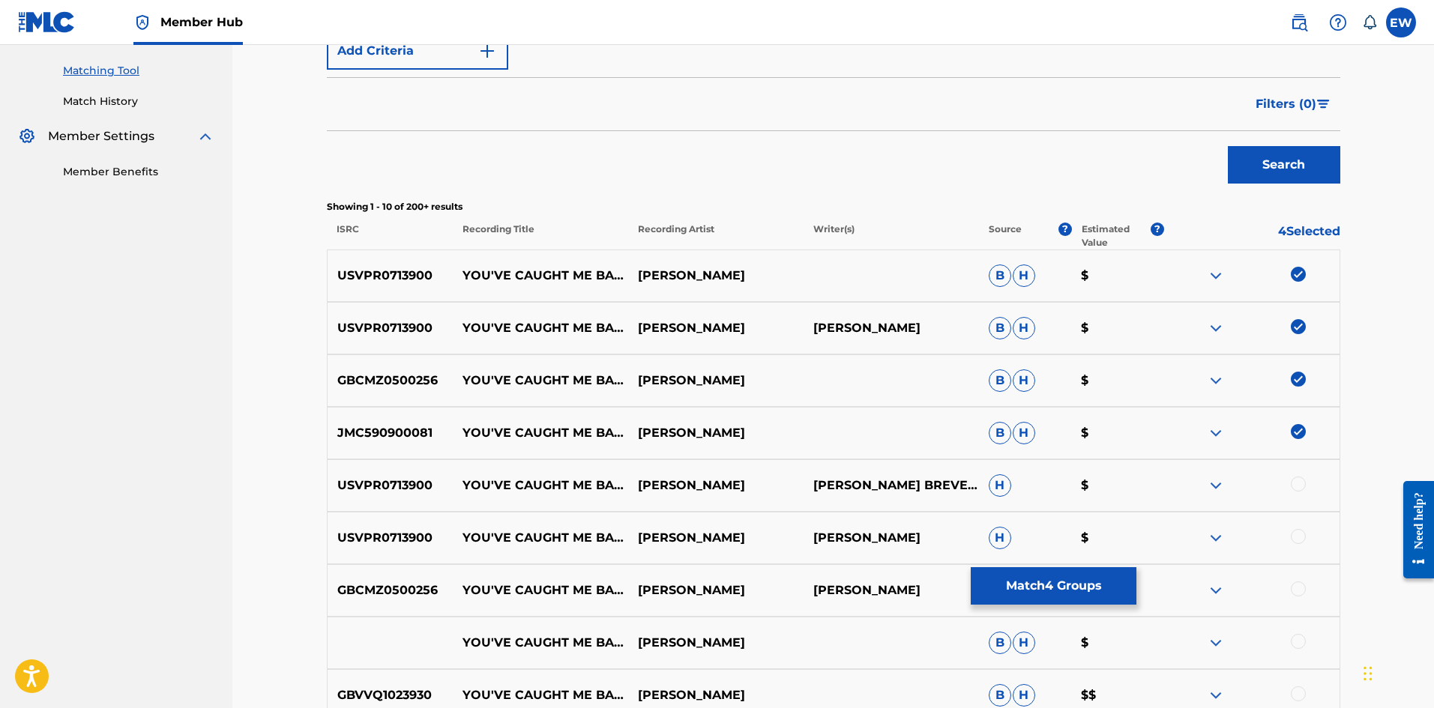
scroll to position [375, 0]
click at [1303, 487] on div at bounding box center [1251, 485] width 175 height 18
click at [1300, 483] on div at bounding box center [1298, 483] width 15 height 15
click at [1297, 540] on div at bounding box center [1298, 535] width 15 height 15
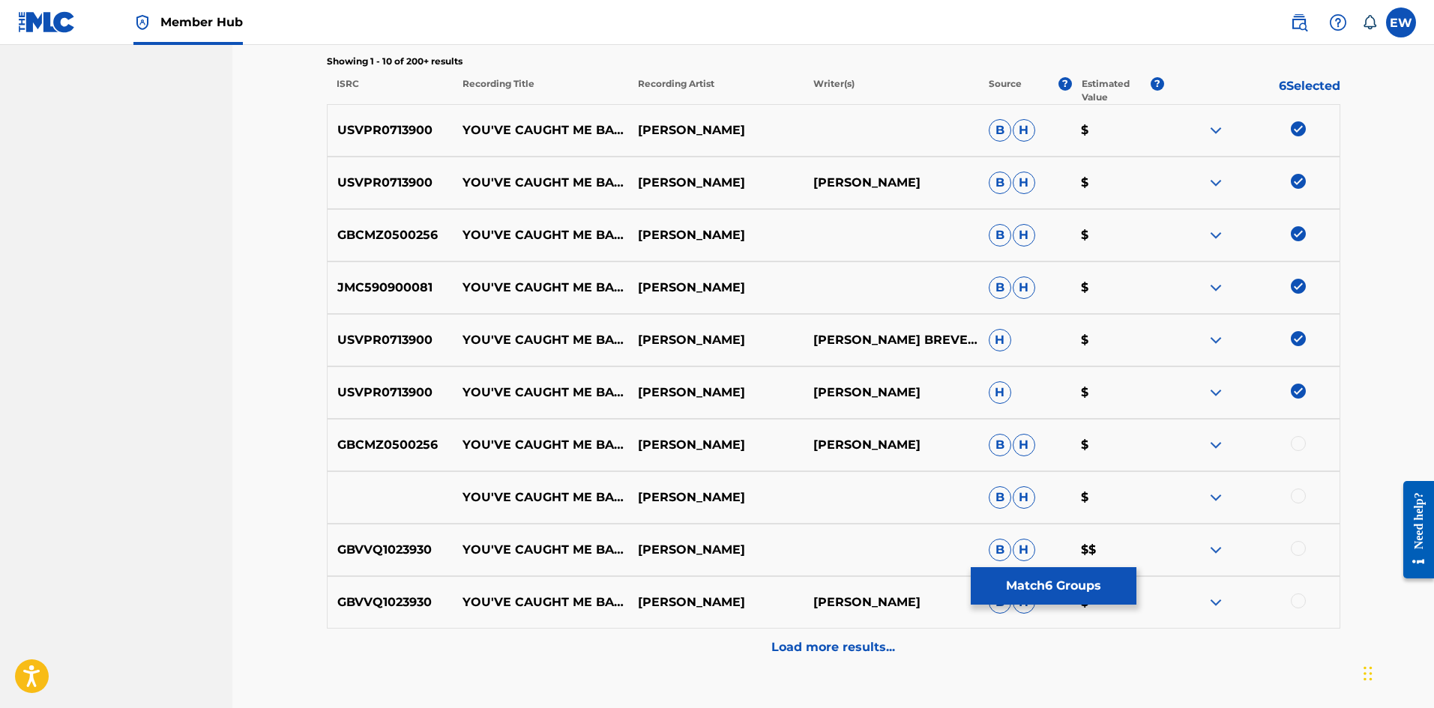
scroll to position [525, 0]
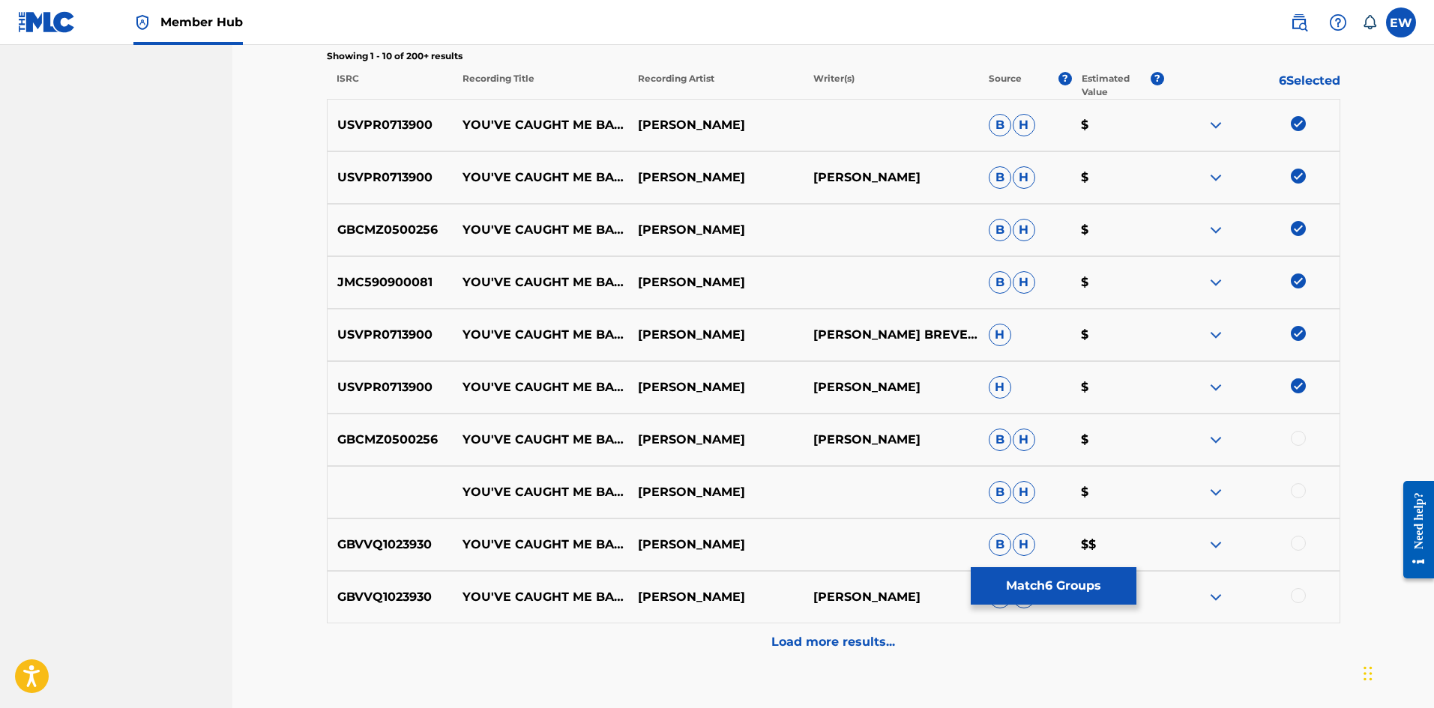
click at [1297, 435] on div at bounding box center [1298, 438] width 15 height 15
click at [1295, 489] on div at bounding box center [1298, 490] width 15 height 15
click at [1297, 542] on div at bounding box center [1298, 543] width 15 height 15
click at [1298, 599] on div at bounding box center [1298, 595] width 15 height 15
click at [978, 666] on div "Matching Tool The Matching Tool enables you to suggest matches between sound re…" at bounding box center [833, 147] width 1013 height 1178
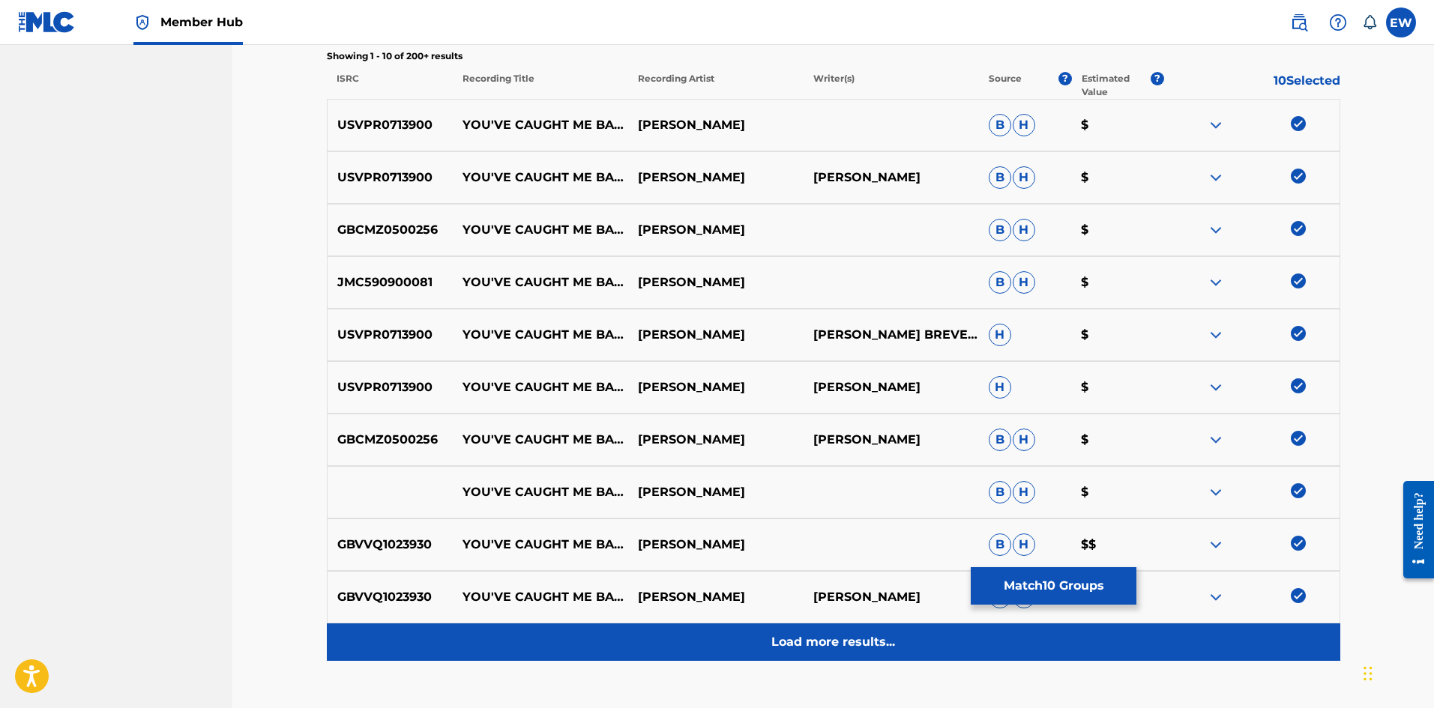
click at [1001, 643] on div "Load more results..." at bounding box center [833, 642] width 1013 height 37
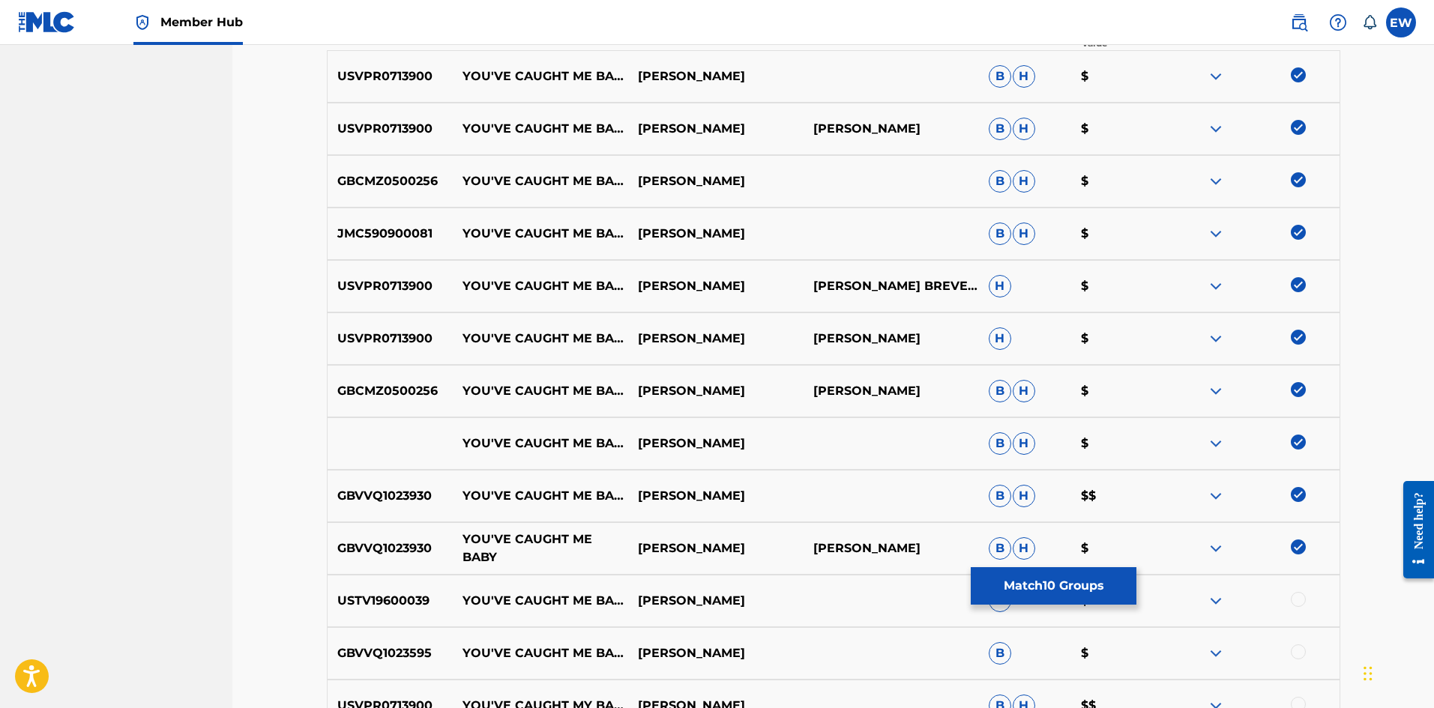
scroll to position [675, 0]
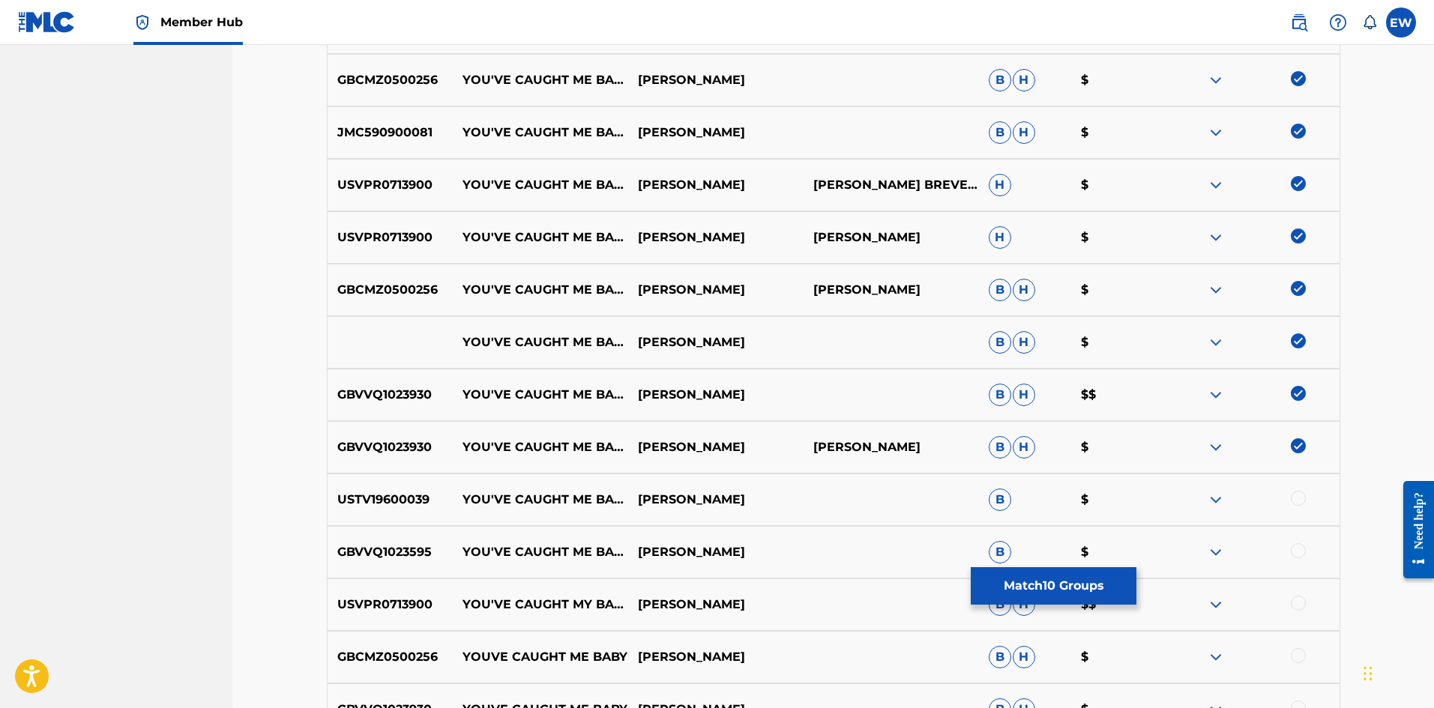
click at [1297, 499] on div at bounding box center [1298, 498] width 15 height 15
click at [1296, 550] on div at bounding box center [1298, 550] width 15 height 15
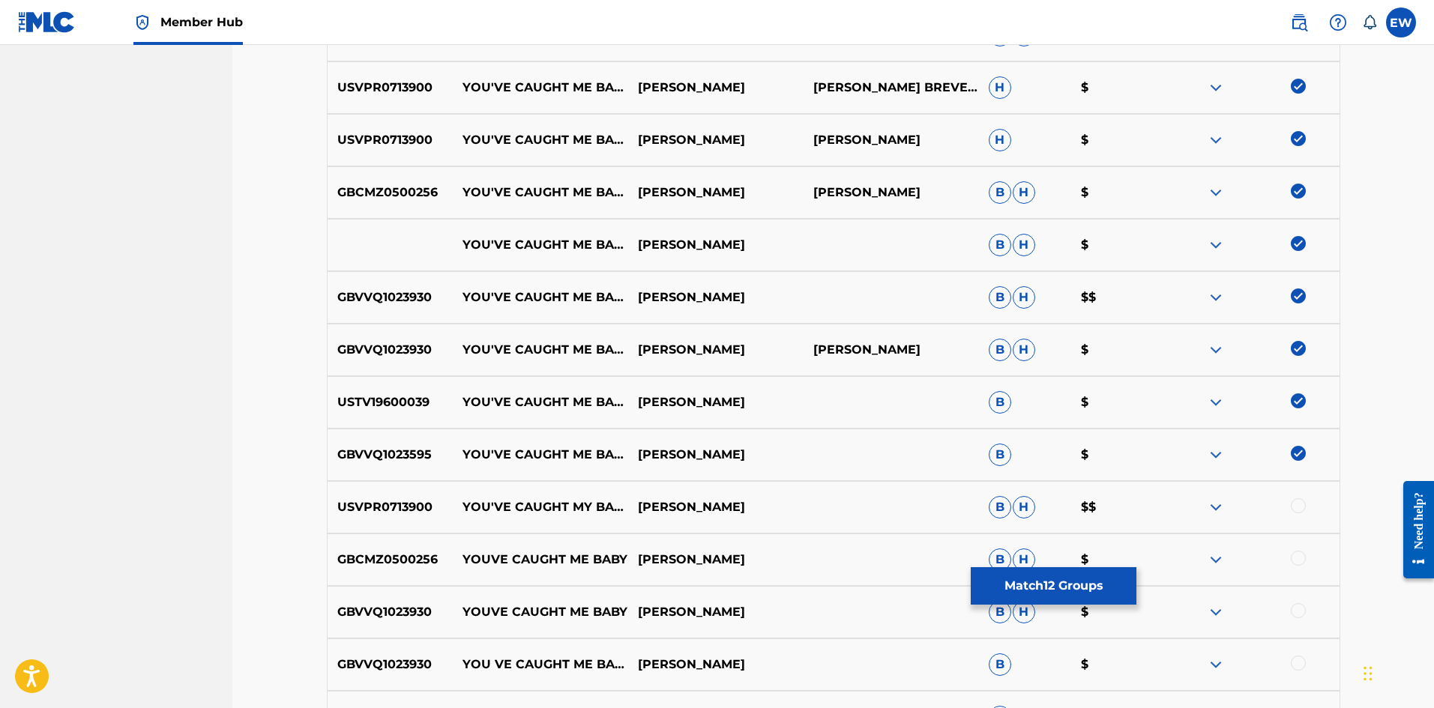
scroll to position [824, 0]
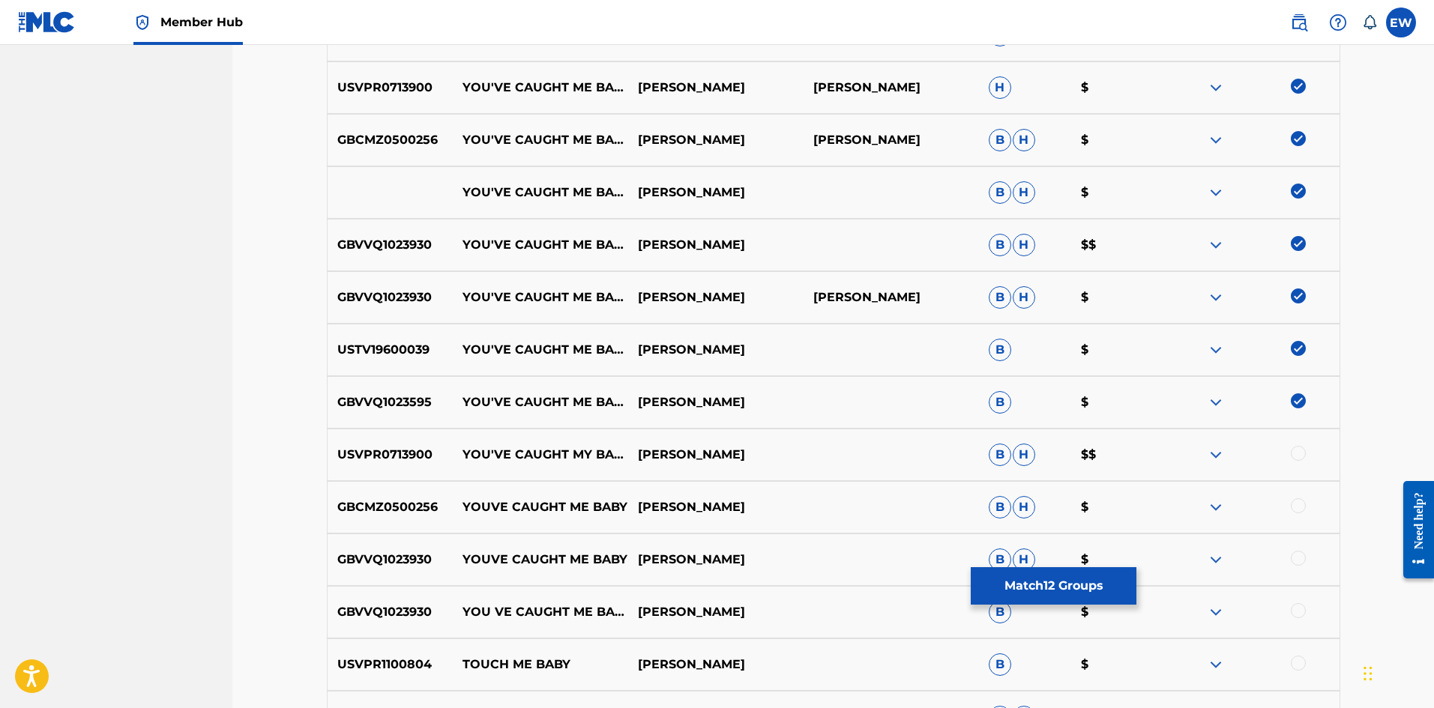
click at [1303, 452] on div at bounding box center [1298, 453] width 15 height 15
click at [1303, 505] on div at bounding box center [1298, 505] width 15 height 15
click at [1298, 556] on div at bounding box center [1298, 558] width 15 height 15
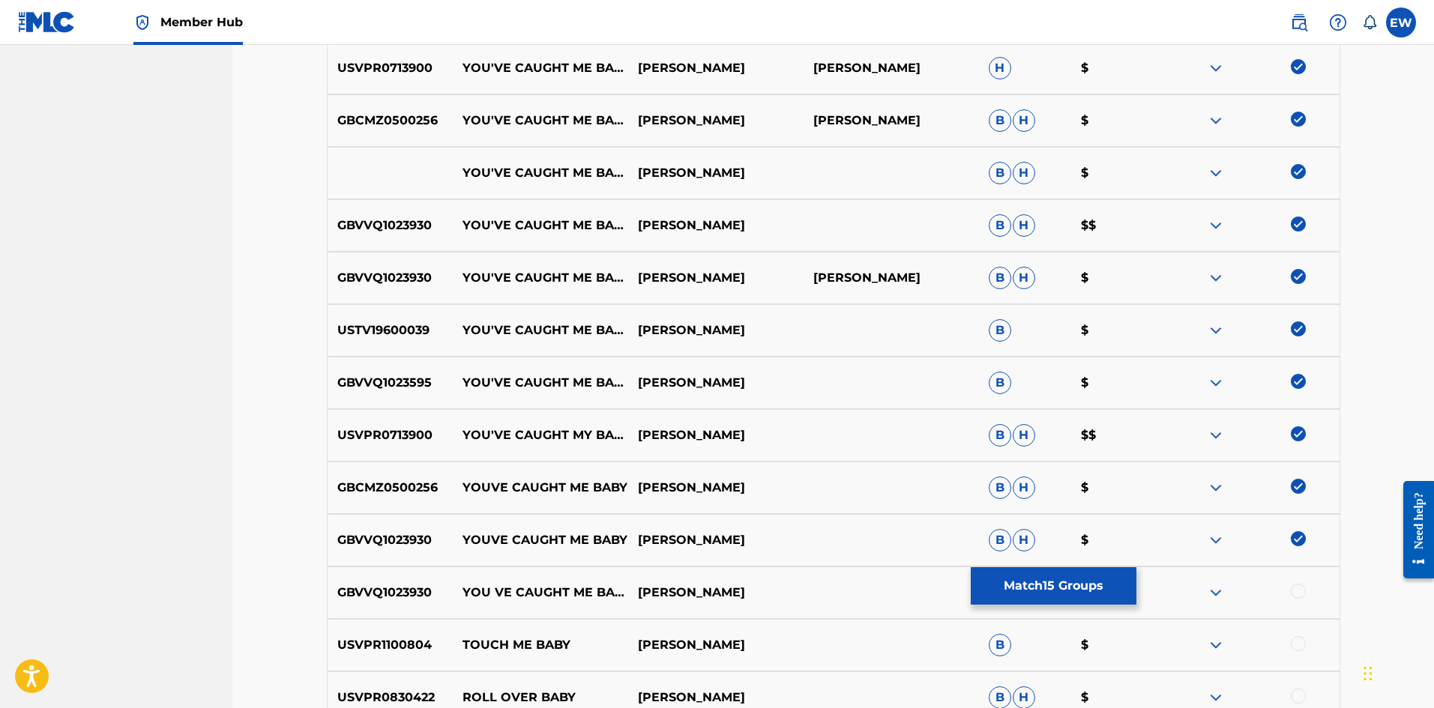
scroll to position [899, 0]
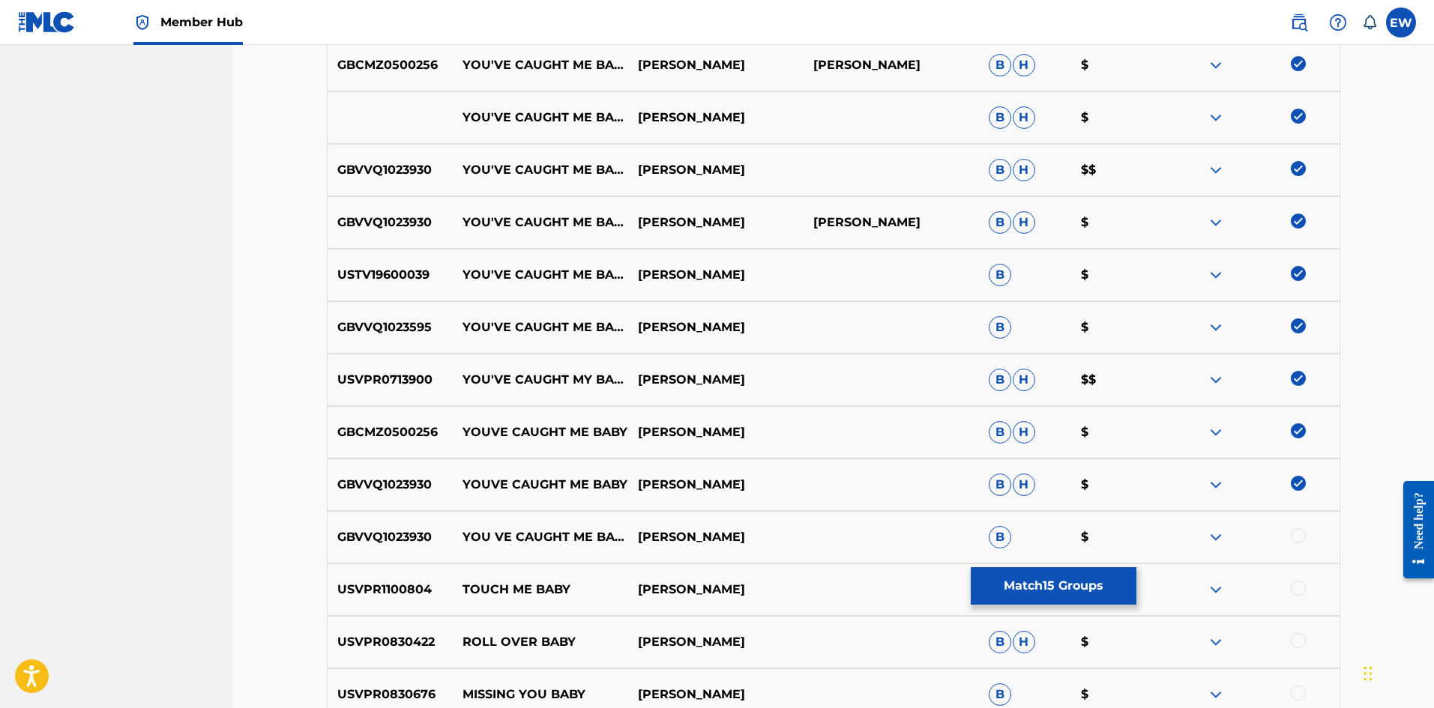
click at [1298, 538] on div at bounding box center [1298, 535] width 15 height 15
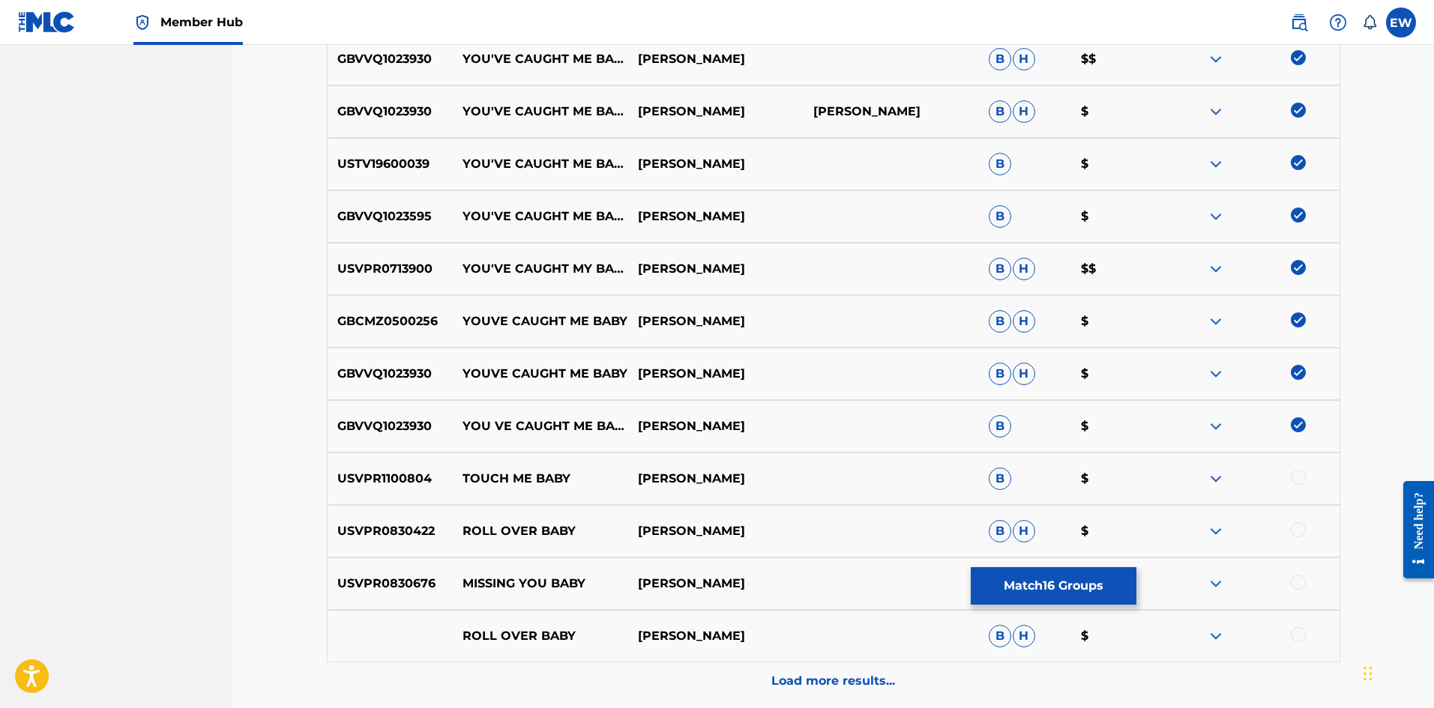
scroll to position [1049, 0]
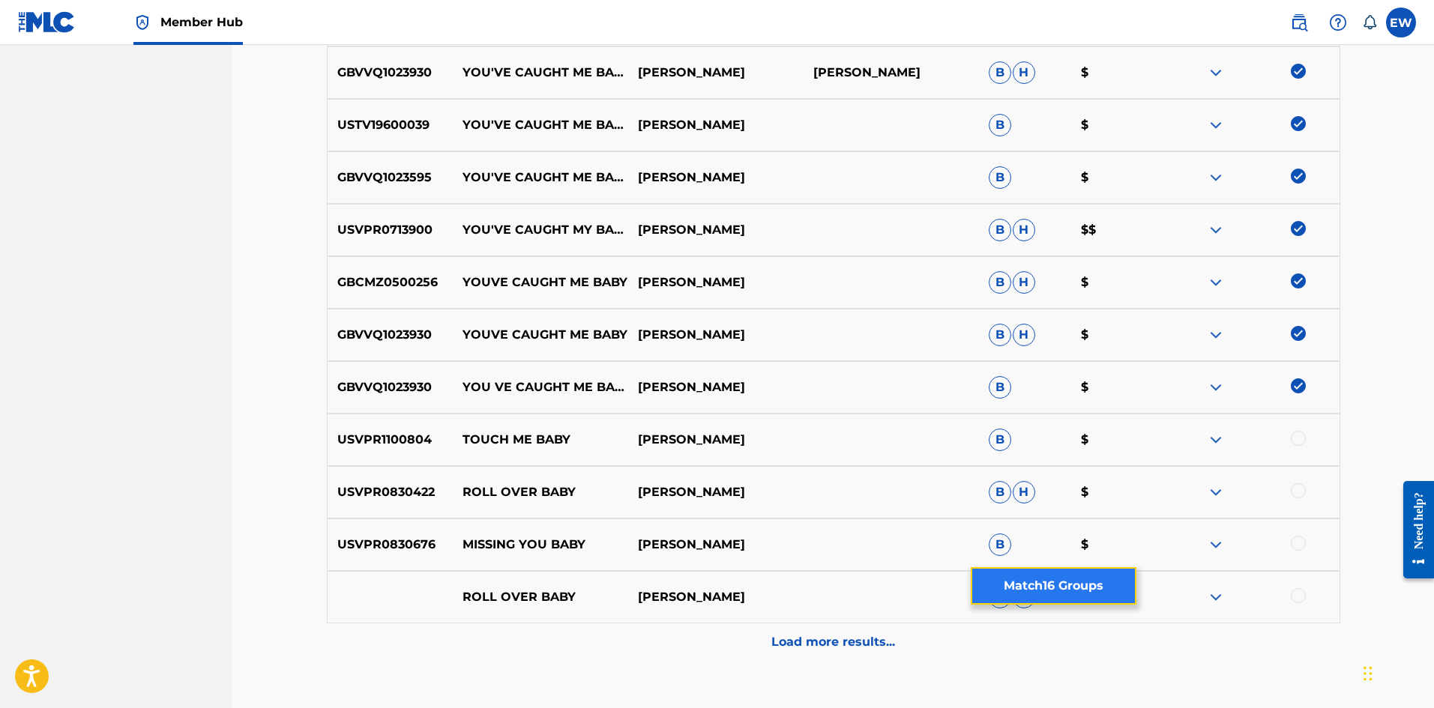
click at [1019, 570] on button "Match 16 Groups" at bounding box center [1054, 585] width 166 height 37
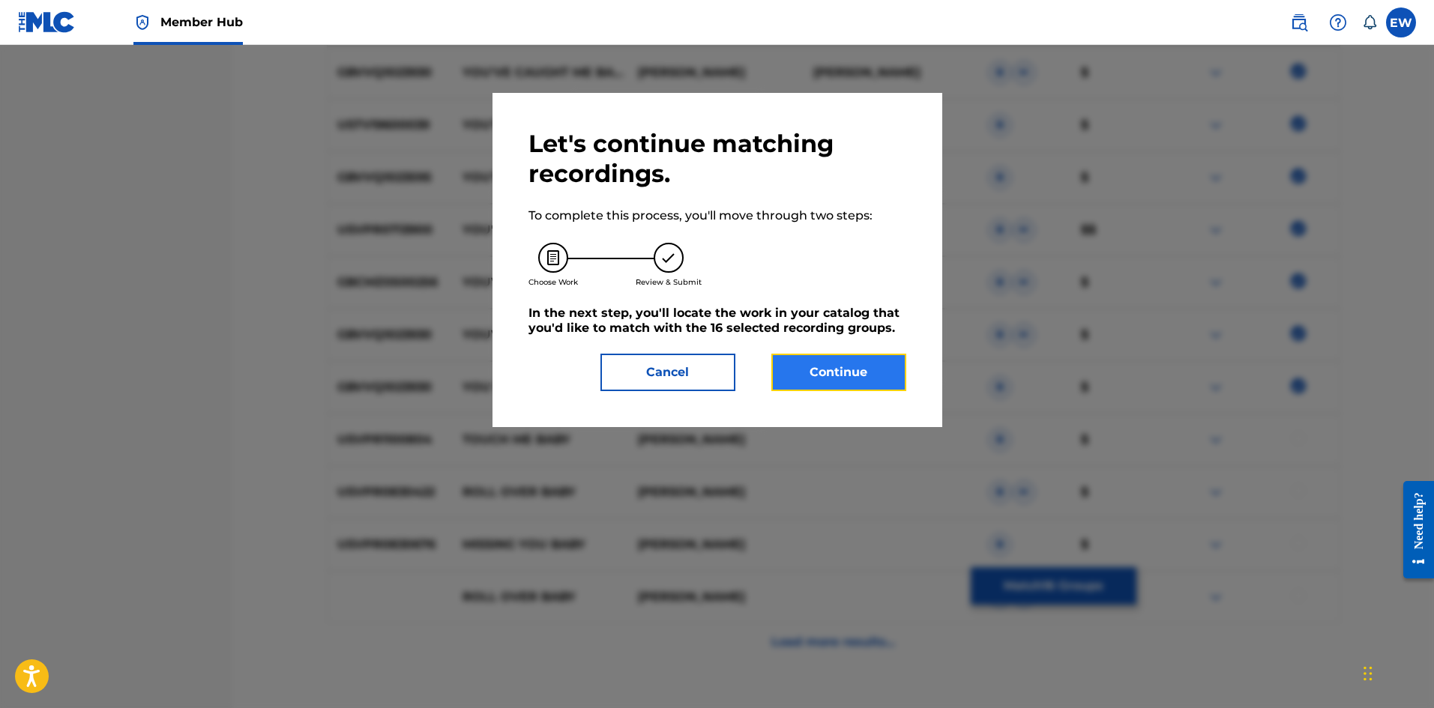
click at [836, 384] on button "Continue" at bounding box center [838, 372] width 135 height 37
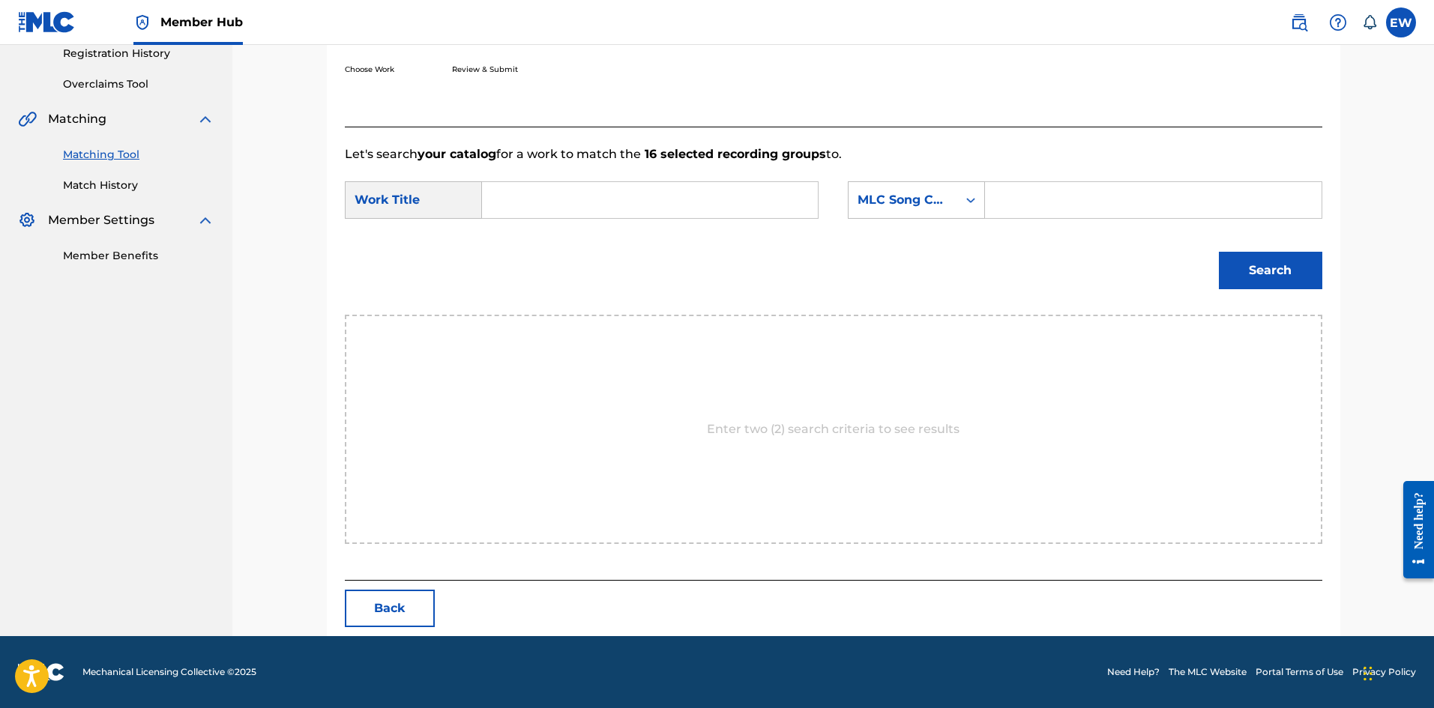
scroll to position [290, 0]
click at [561, 190] on input "Search Form" at bounding box center [650, 200] width 310 height 36
click at [1070, 203] on input "Search Form" at bounding box center [1153, 200] width 310 height 36
click at [1255, 269] on button "Search" at bounding box center [1270, 270] width 103 height 37
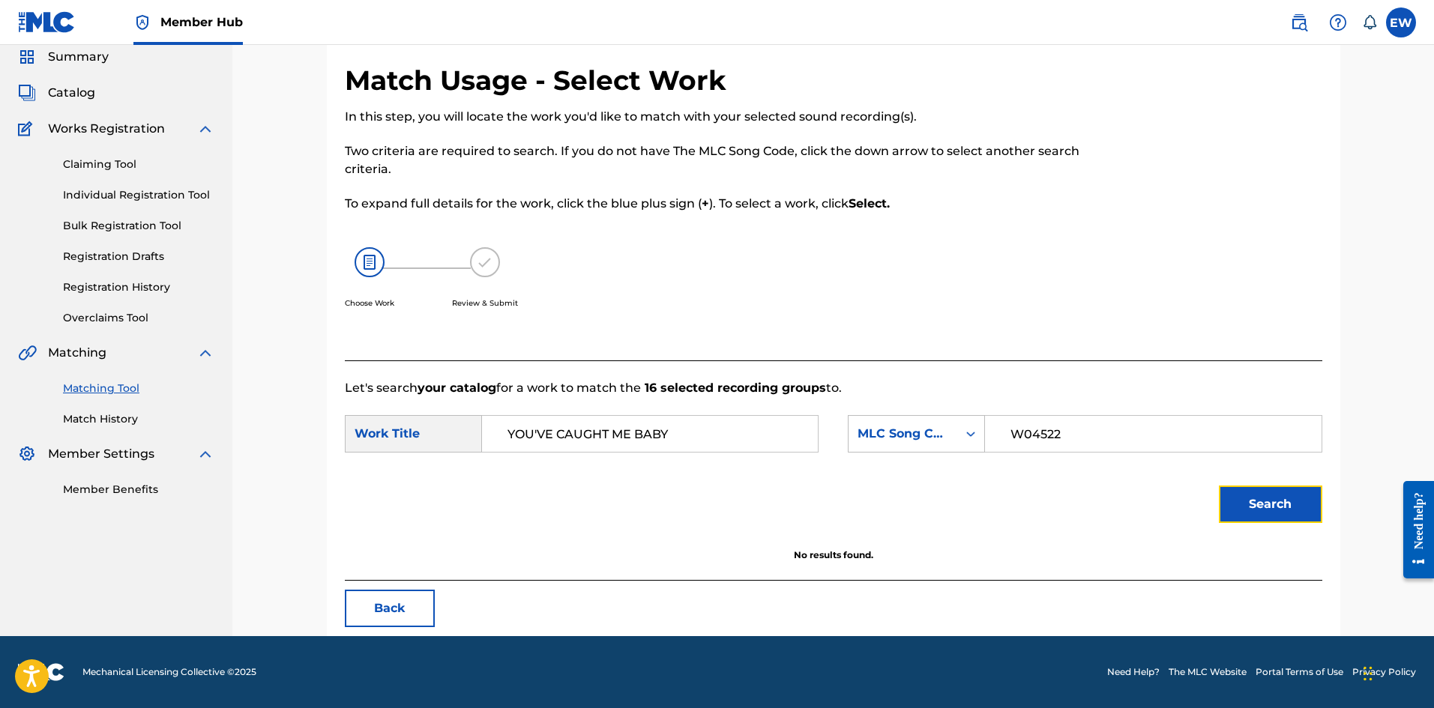
scroll to position [56, 0]
drag, startPoint x: 644, startPoint y: 438, endPoint x: 343, endPoint y: 414, distance: 302.2
click at [349, 415] on div "SearchWithCriteriaf0165dac-ec13-4cca-9b2a-6b42958ae6b8 Work Title YOU'VE CAUGHT…" at bounding box center [582, 433] width 474 height 37
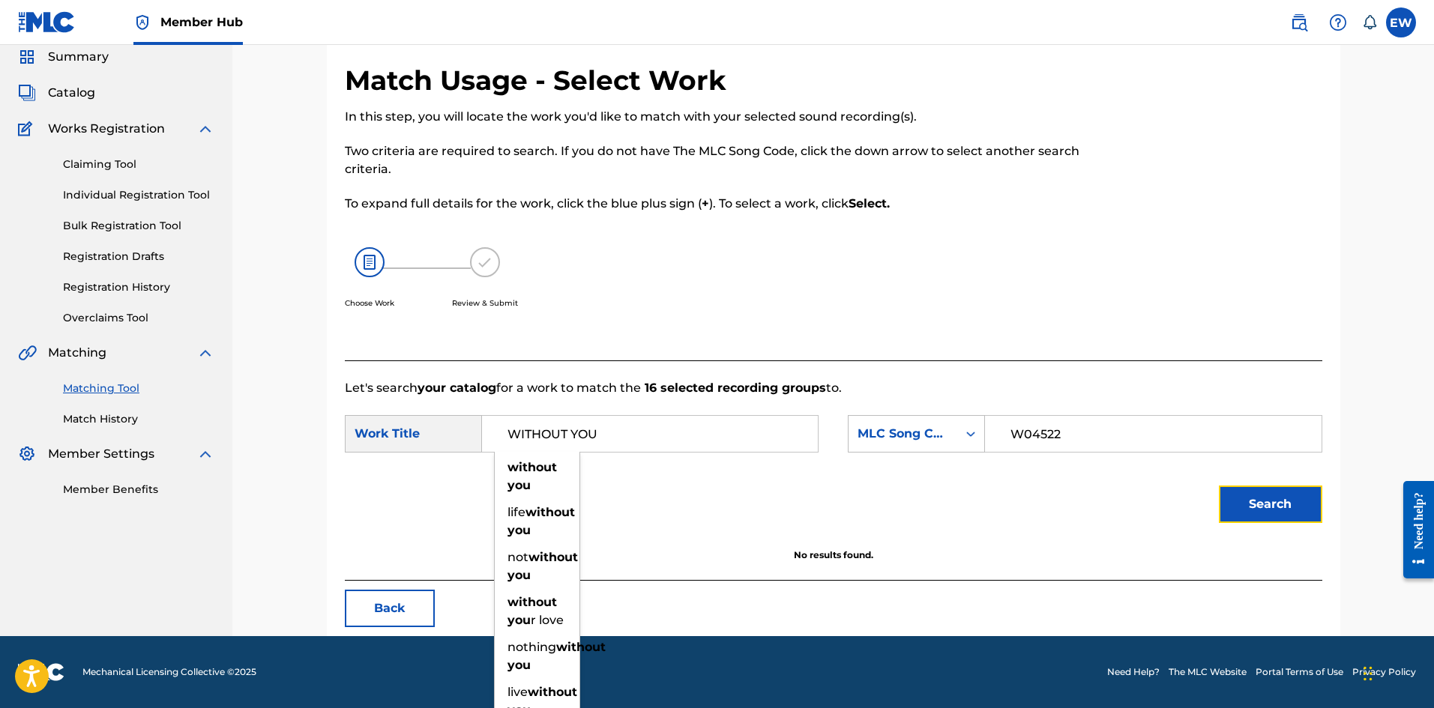
drag, startPoint x: 1315, startPoint y: 491, endPoint x: 1249, endPoint y: 480, distance: 66.9
click at [1315, 492] on button "Search" at bounding box center [1270, 504] width 103 height 37
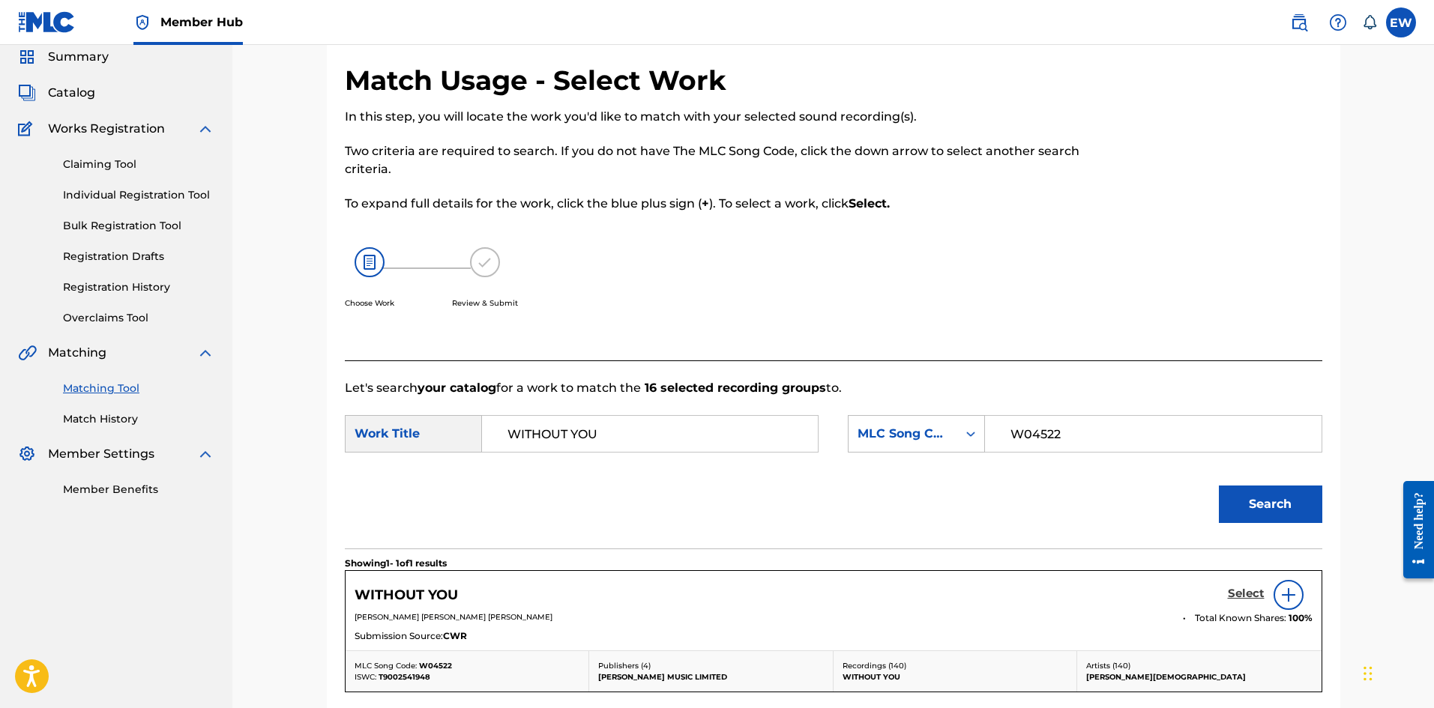
click at [1255, 597] on h5 "Select" at bounding box center [1246, 594] width 37 height 14
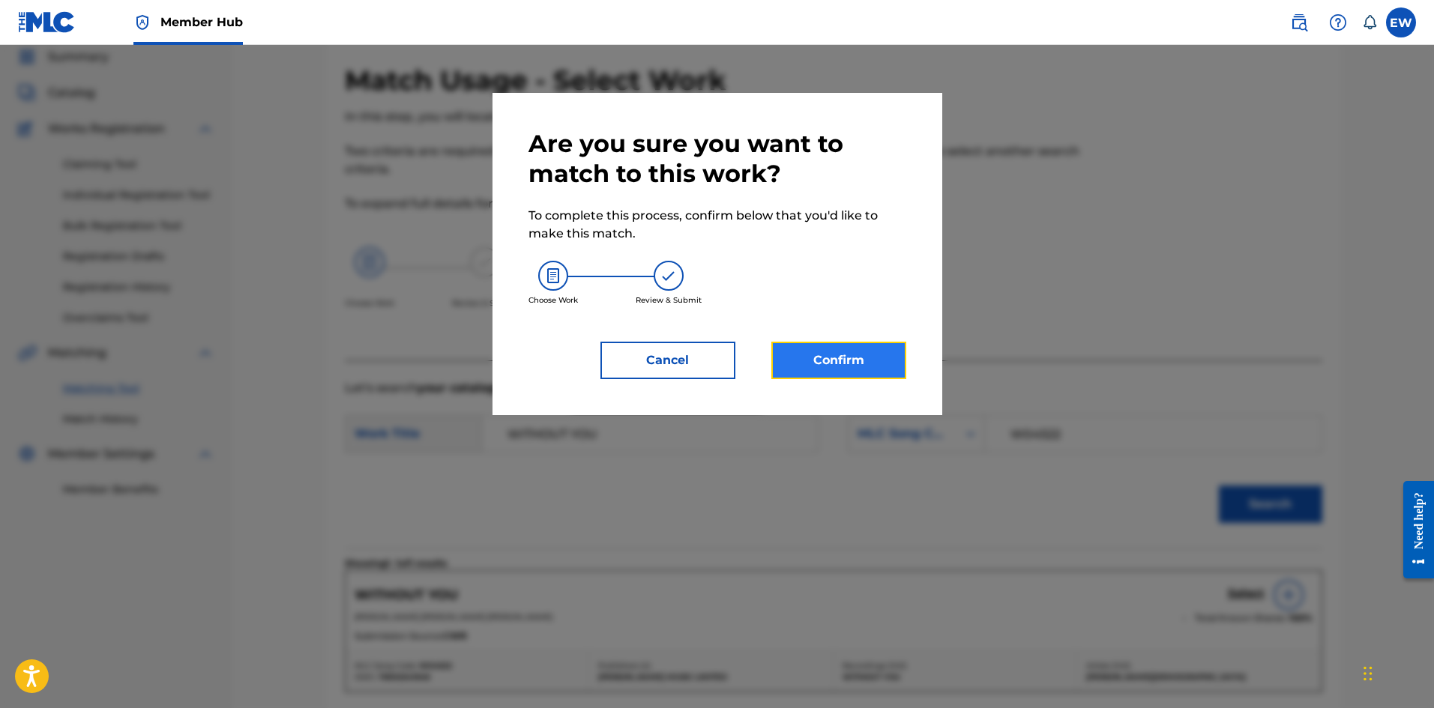
click at [804, 367] on button "Confirm" at bounding box center [838, 360] width 135 height 37
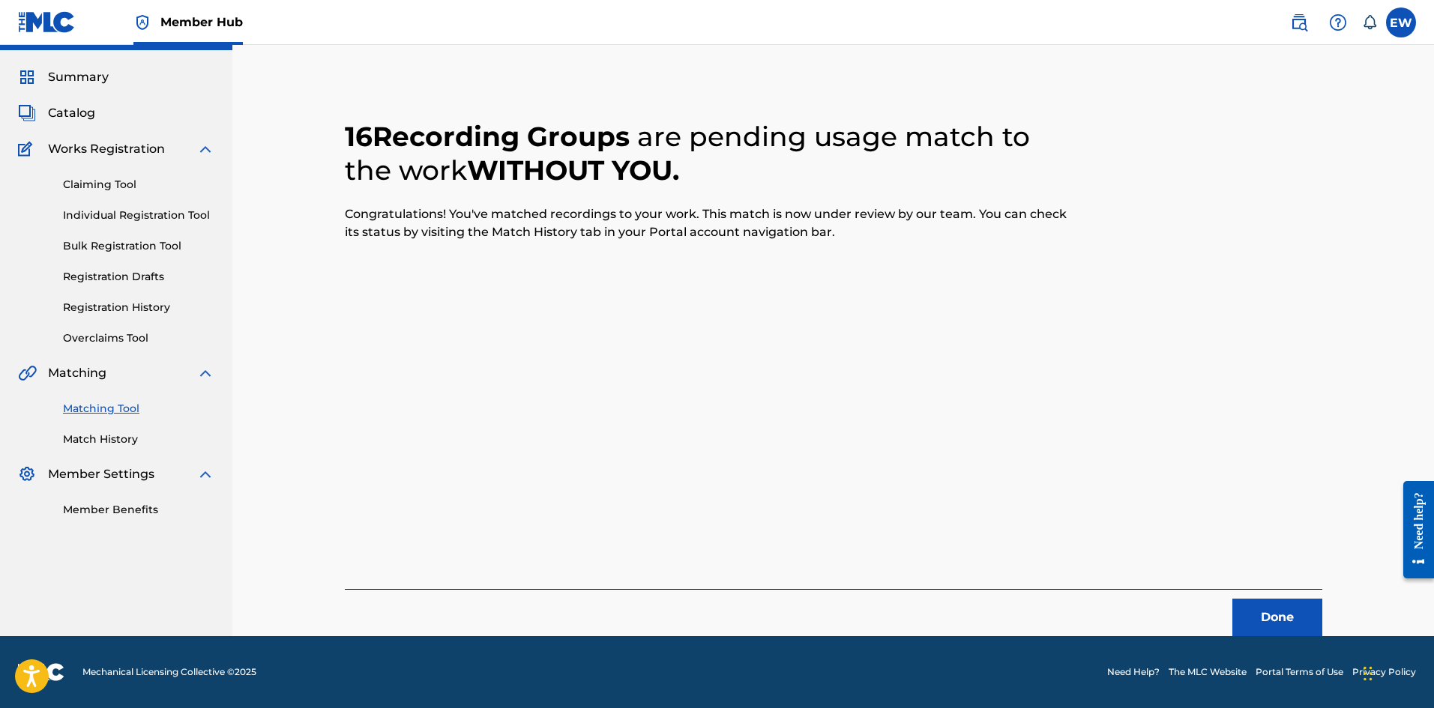
scroll to position [36, 0]
drag, startPoint x: 1284, startPoint y: 612, endPoint x: 1435, endPoint y: 669, distance: 161.8
click at [1284, 612] on button "Done" at bounding box center [1277, 617] width 90 height 37
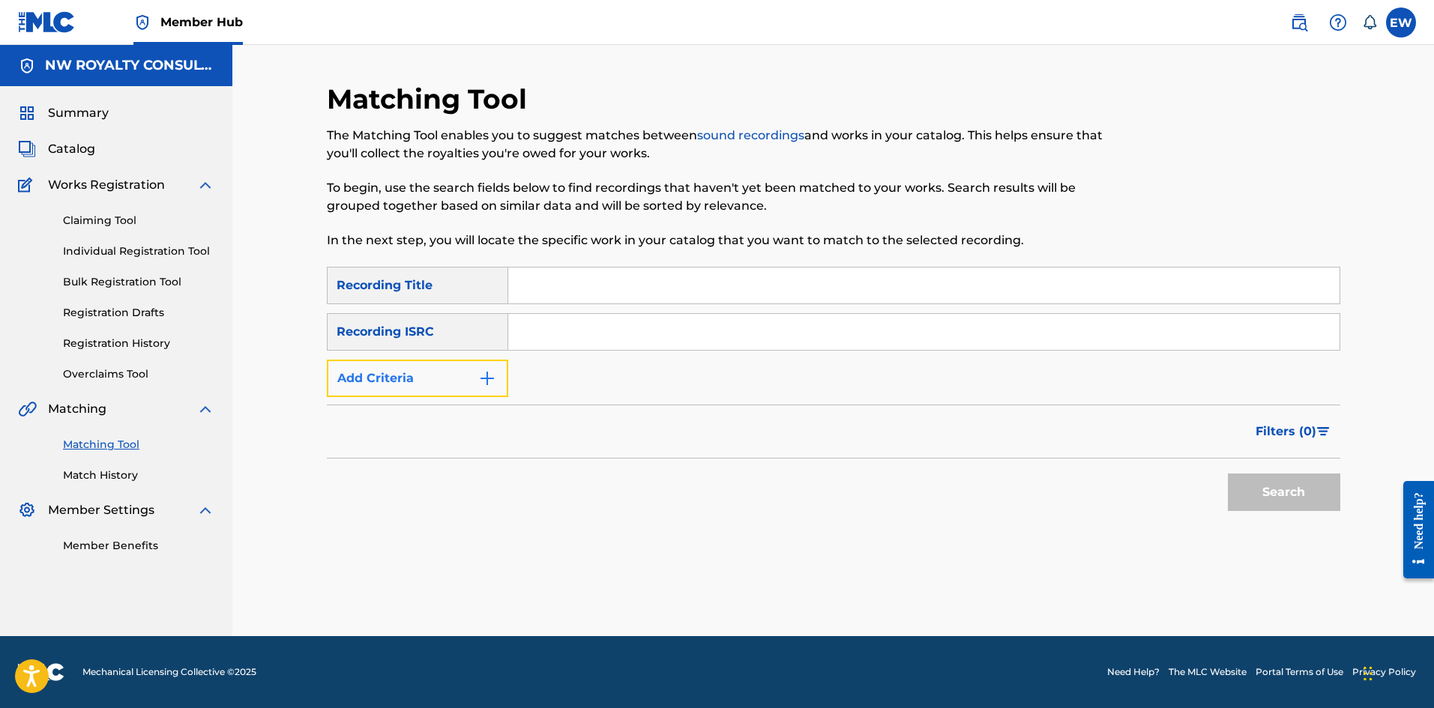
click at [377, 376] on button "Add Criteria" at bounding box center [417, 378] width 181 height 37
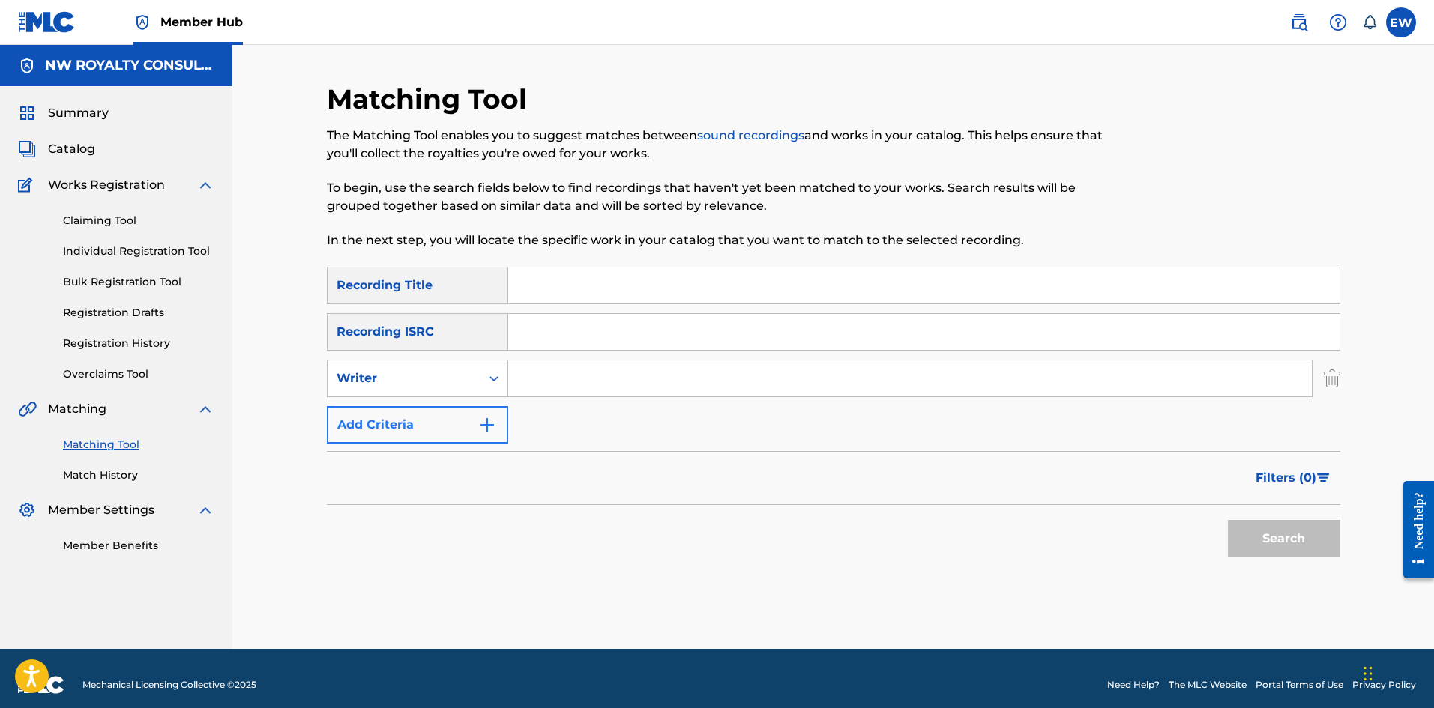
click at [377, 376] on div "Writer" at bounding box center [404, 379] width 135 height 18
click at [433, 412] on div "Recording Artist" at bounding box center [418, 415] width 180 height 37
click at [626, 382] on input "Search Form" at bounding box center [909, 379] width 803 height 36
drag, startPoint x: 743, startPoint y: 287, endPoint x: 722, endPoint y: 290, distance: 21.2
click at [743, 287] on input "Search Form" at bounding box center [923, 286] width 831 height 36
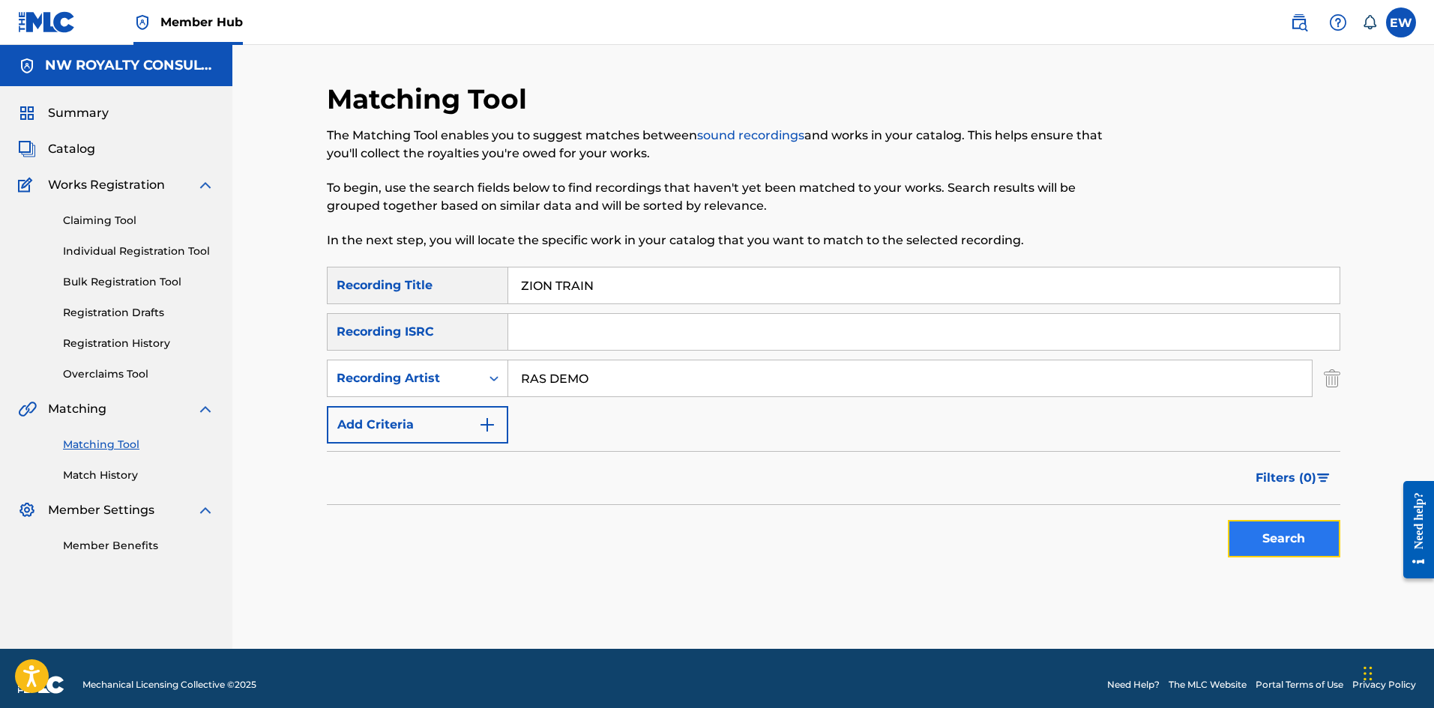
click at [1308, 545] on button "Search" at bounding box center [1284, 538] width 112 height 37
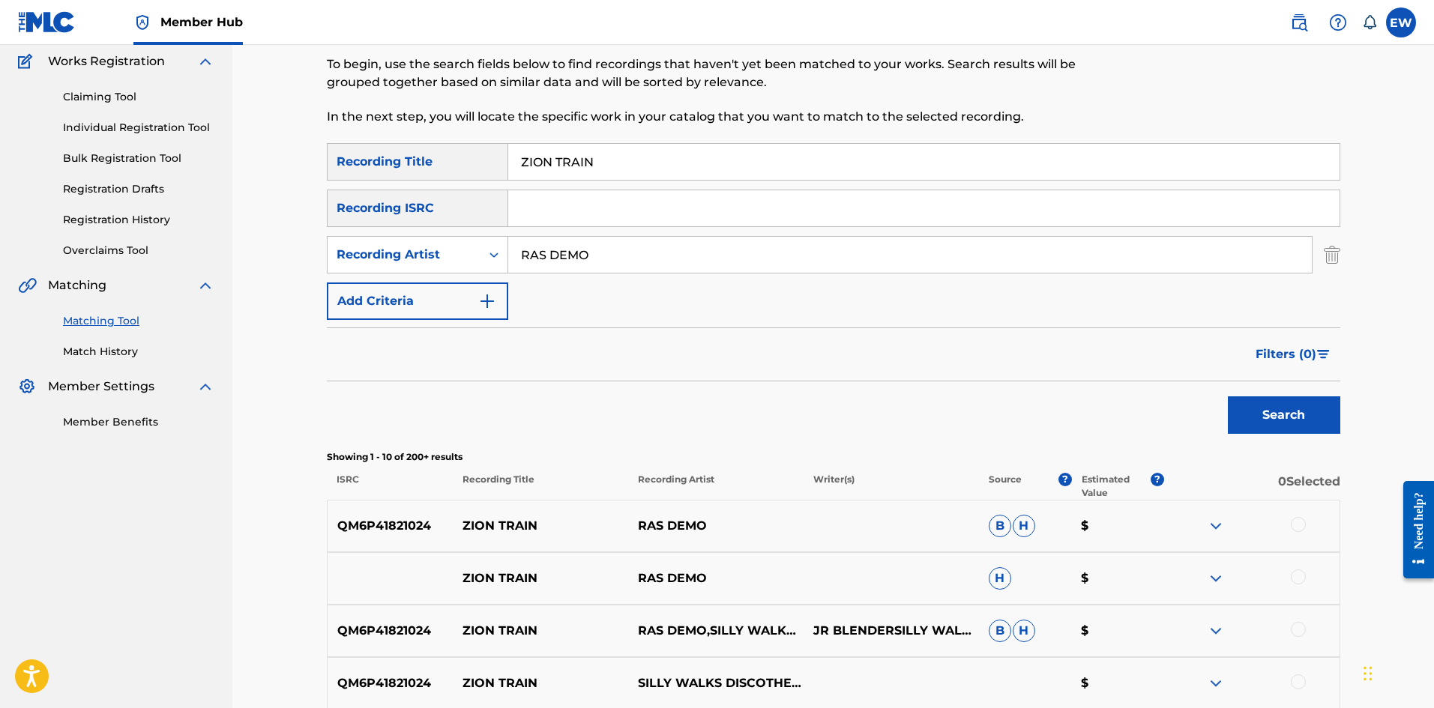
scroll to position [150, 0]
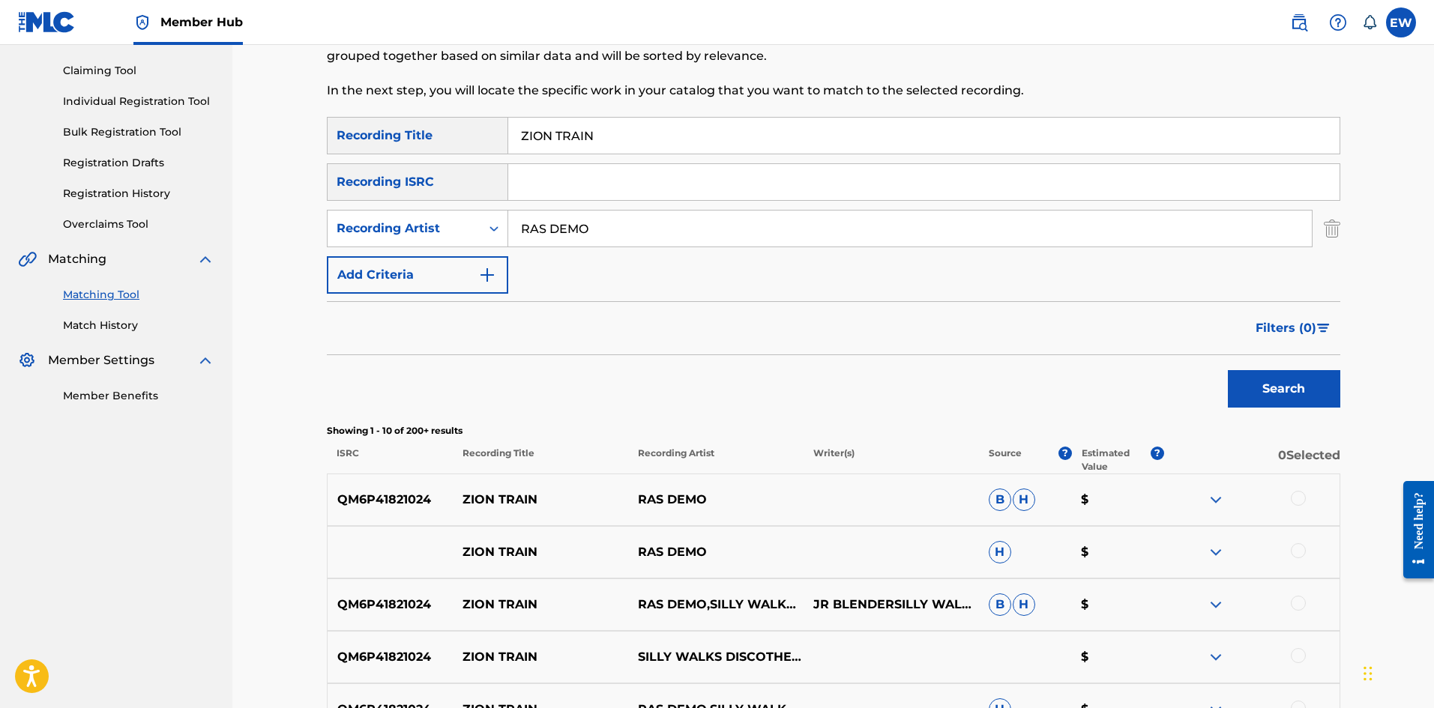
click at [1301, 501] on div at bounding box center [1298, 498] width 15 height 15
click at [1297, 546] on div at bounding box center [1298, 550] width 15 height 15
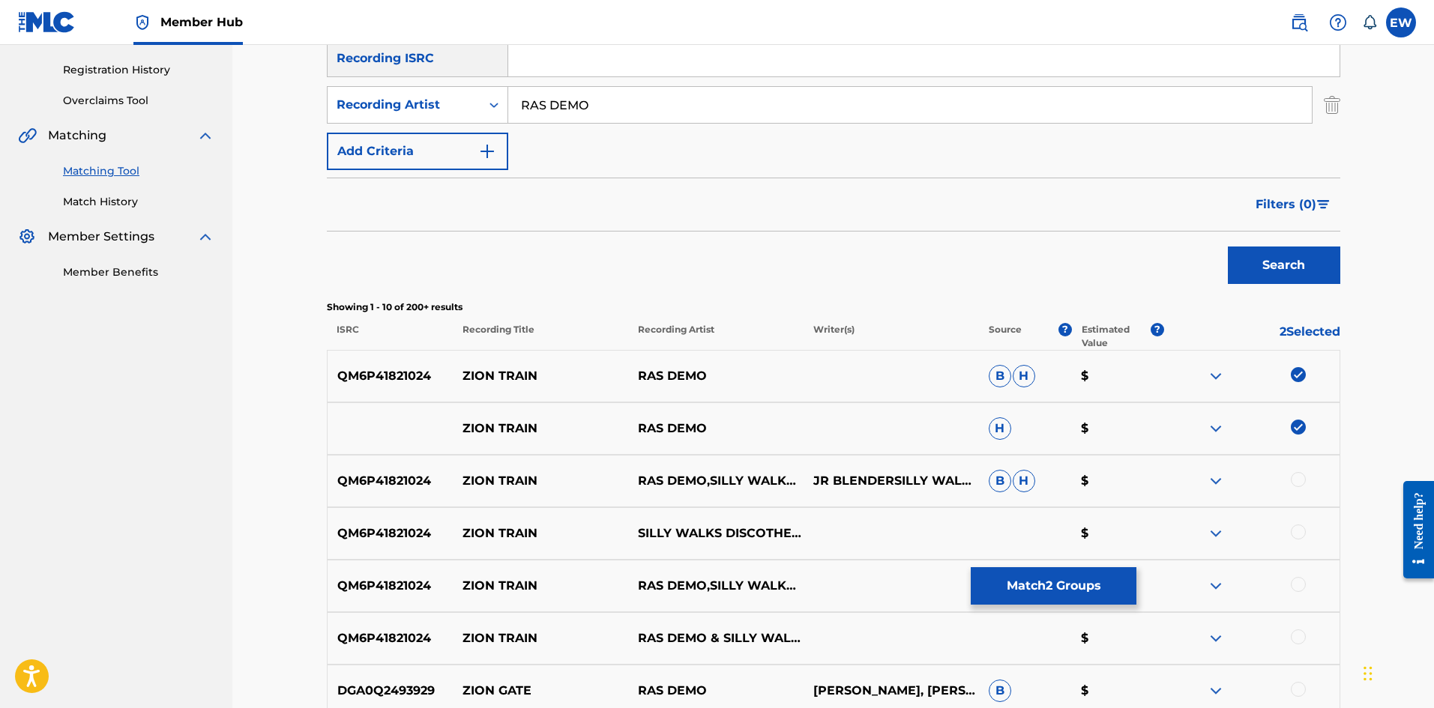
scroll to position [300, 0]
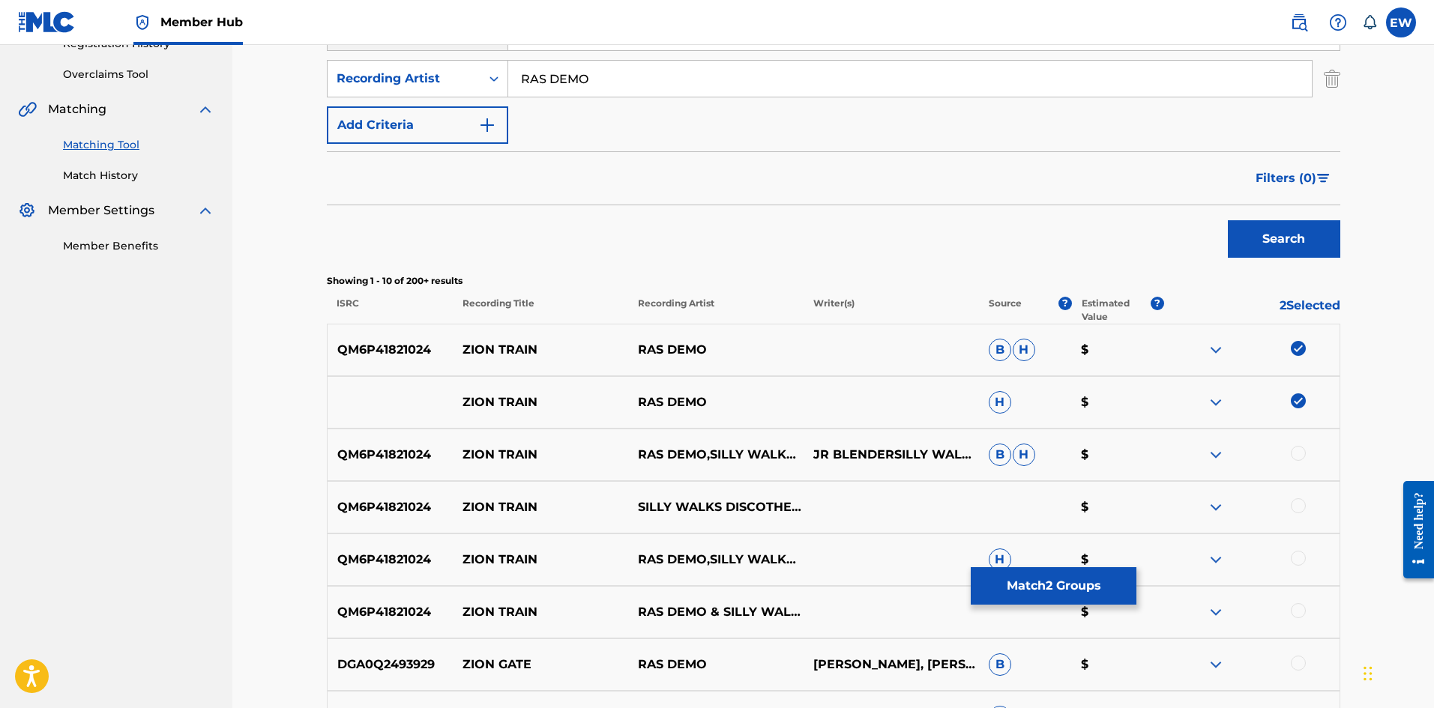
click at [1291, 456] on div at bounding box center [1298, 453] width 15 height 15
click at [1301, 504] on div at bounding box center [1298, 505] width 15 height 15
click at [1294, 558] on div at bounding box center [1298, 558] width 15 height 15
click at [1298, 607] on div at bounding box center [1298, 610] width 15 height 15
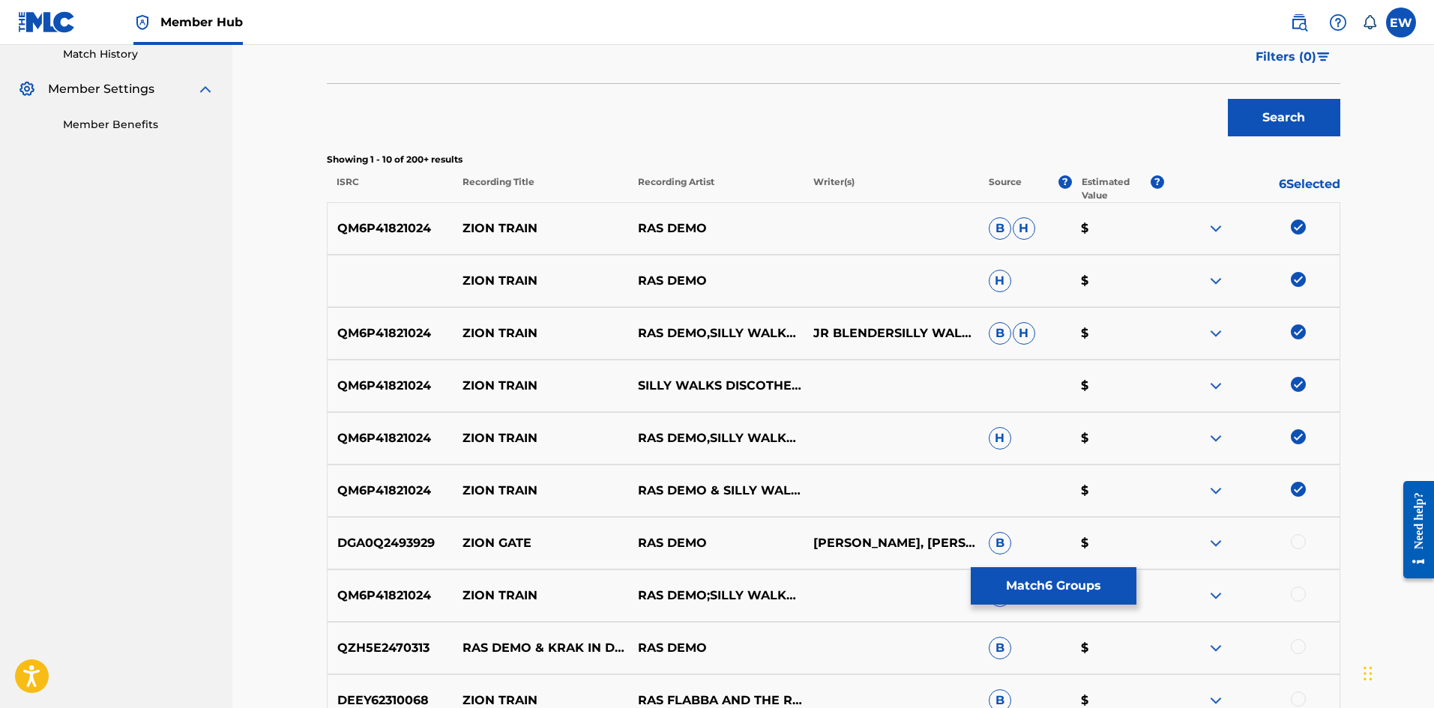
scroll to position [450, 0]
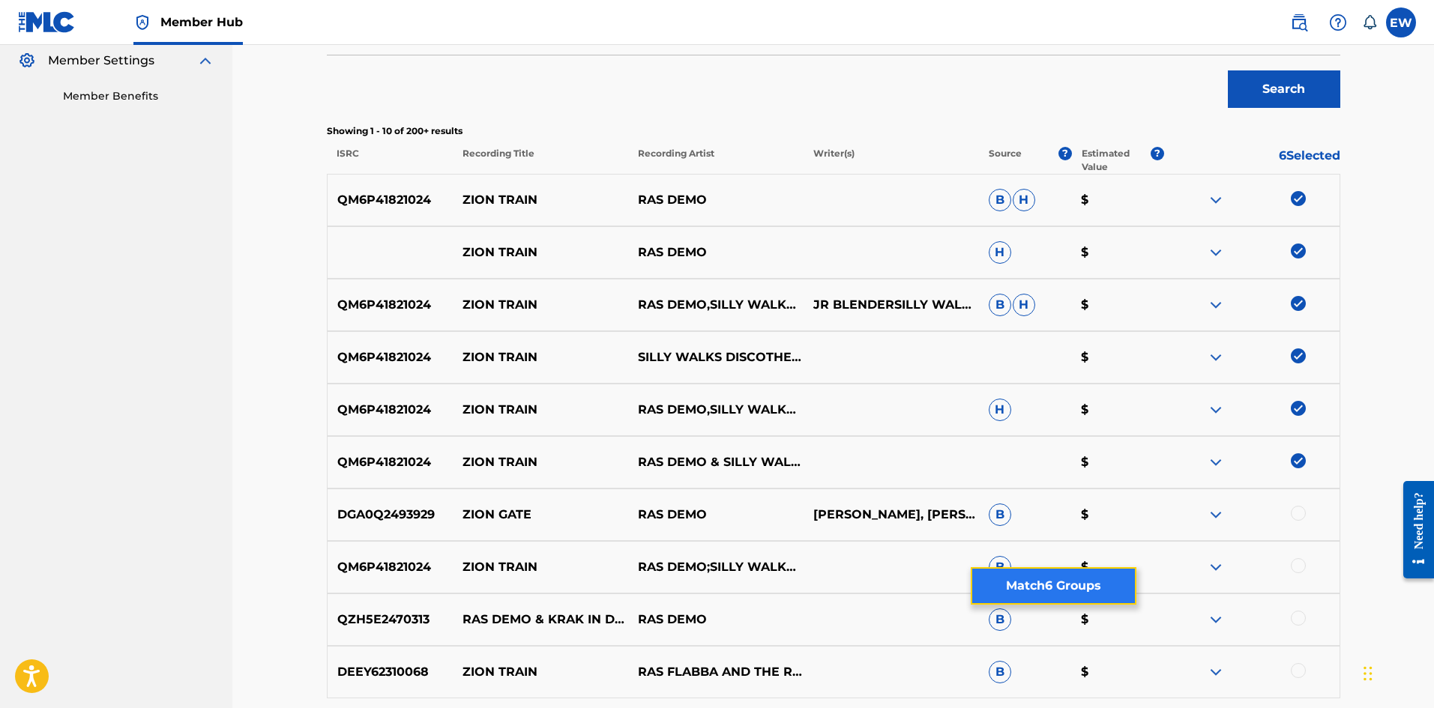
click at [1015, 576] on button "Match 6 Groups" at bounding box center [1054, 585] width 166 height 37
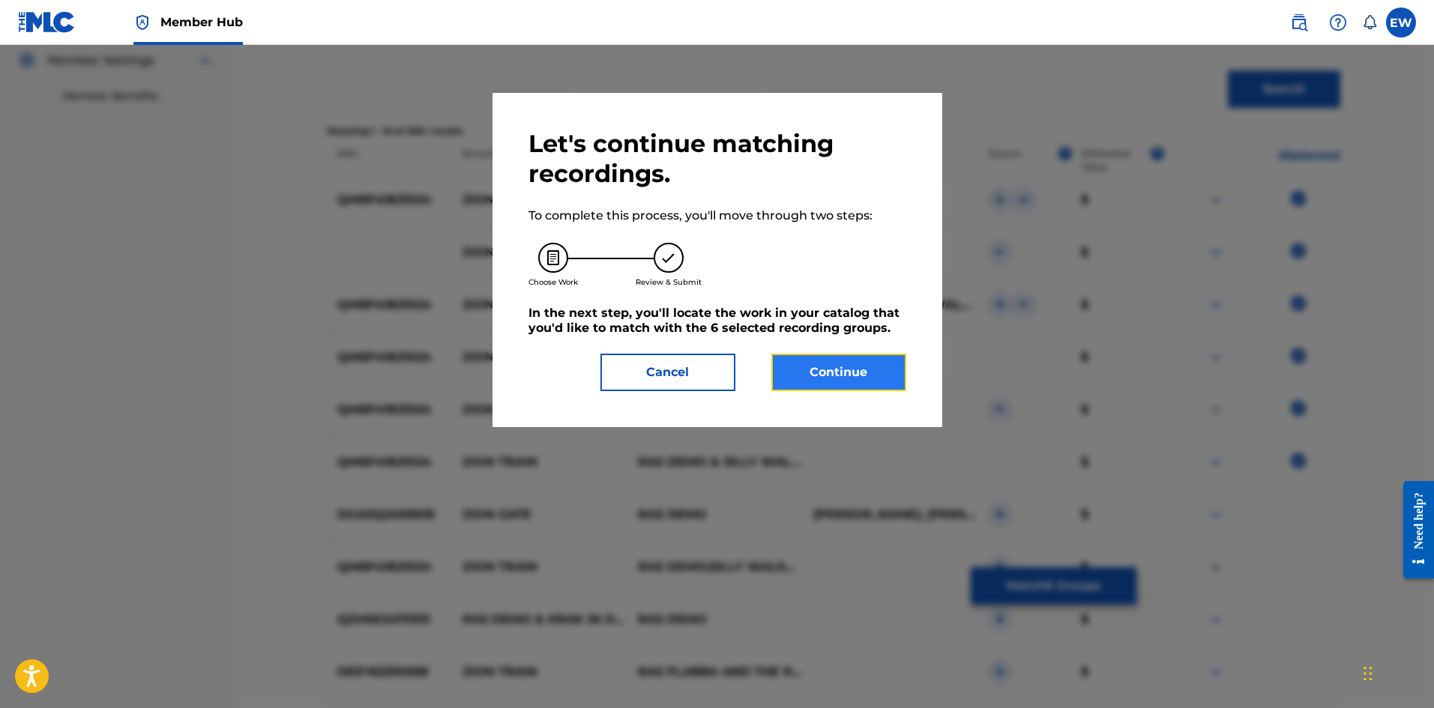
click at [811, 388] on button "Continue" at bounding box center [838, 372] width 135 height 37
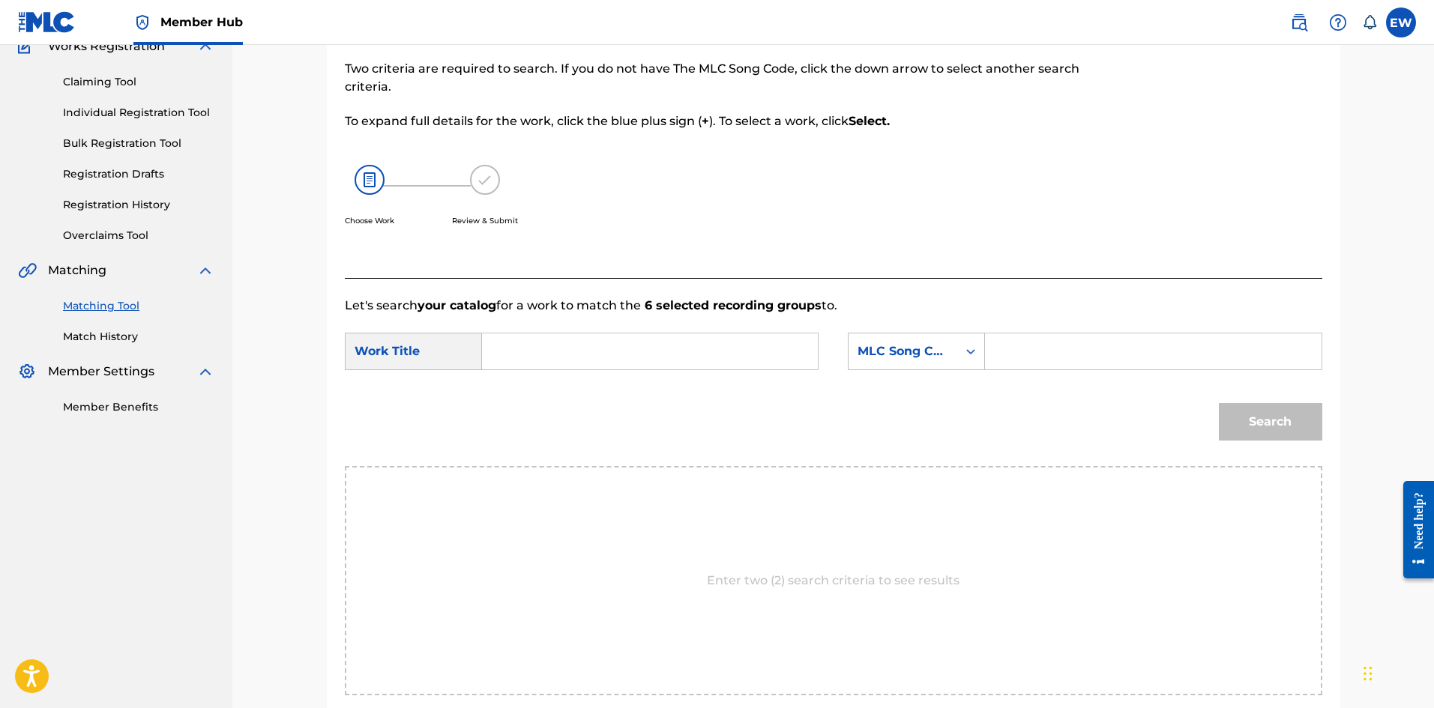
scroll to position [290, 0]
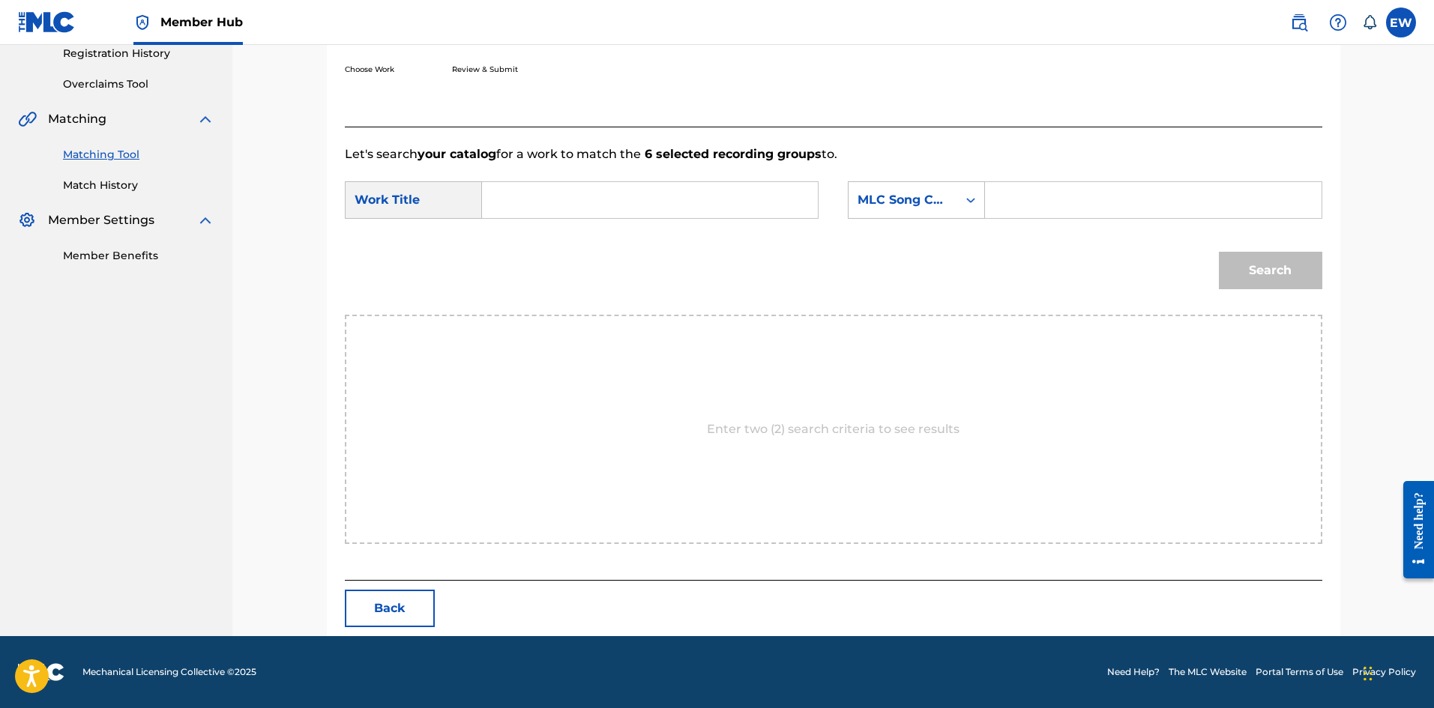
click at [623, 217] on input "Search Form" at bounding box center [650, 200] width 310 height 36
click at [1100, 200] on input "Search Form" at bounding box center [1153, 200] width 310 height 36
click at [1324, 263] on div "Match Usage - Select Work In this step, you will locate the work you'd like to …" at bounding box center [833, 233] width 1013 height 806
click at [1268, 270] on button "Search" at bounding box center [1270, 270] width 103 height 37
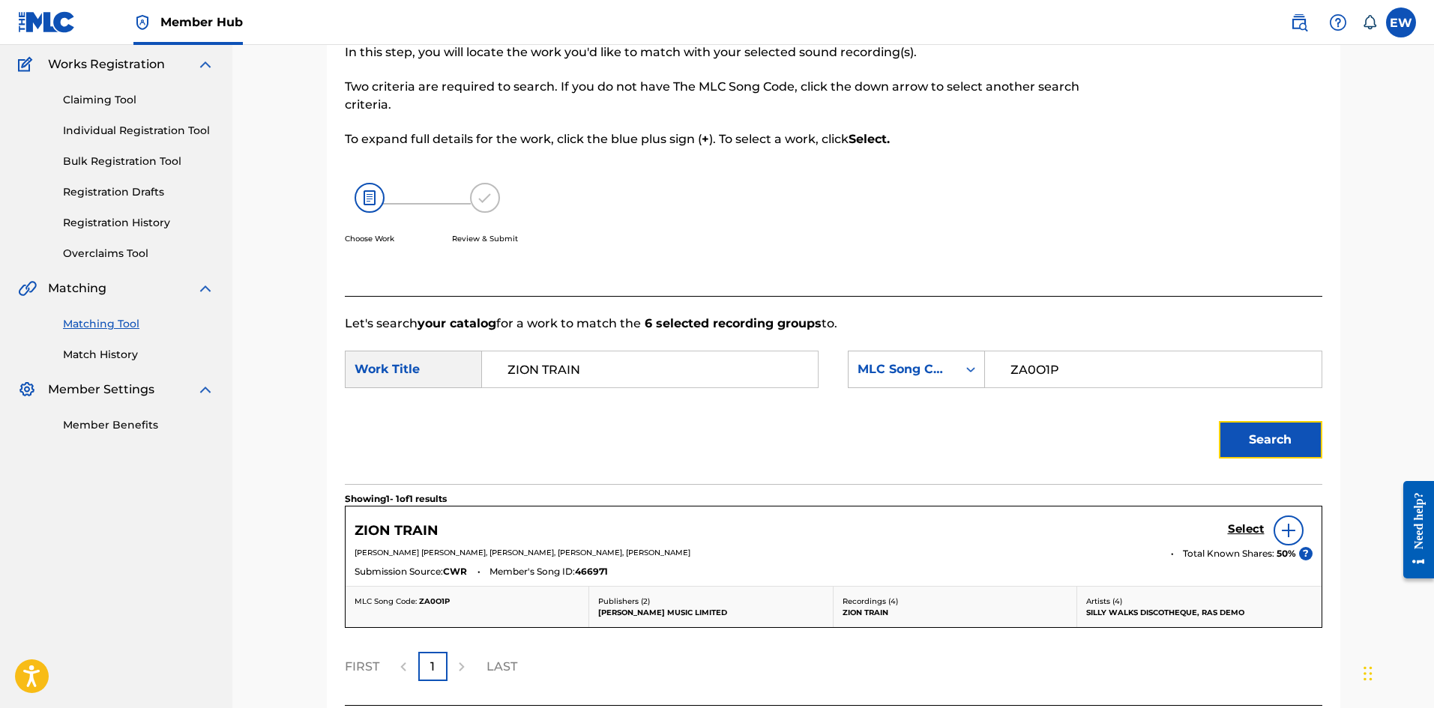
scroll to position [246, 0]
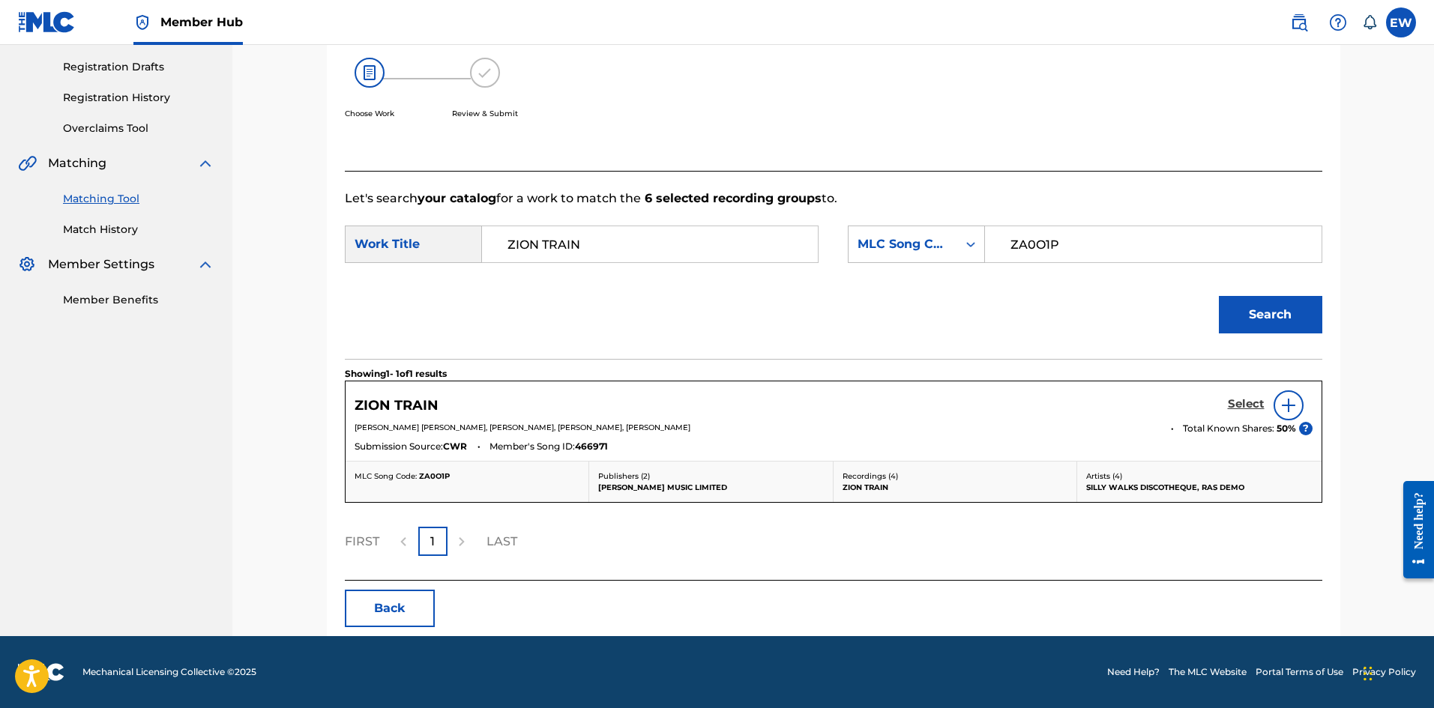
click at [1230, 401] on h5 "Select" at bounding box center [1246, 404] width 37 height 14
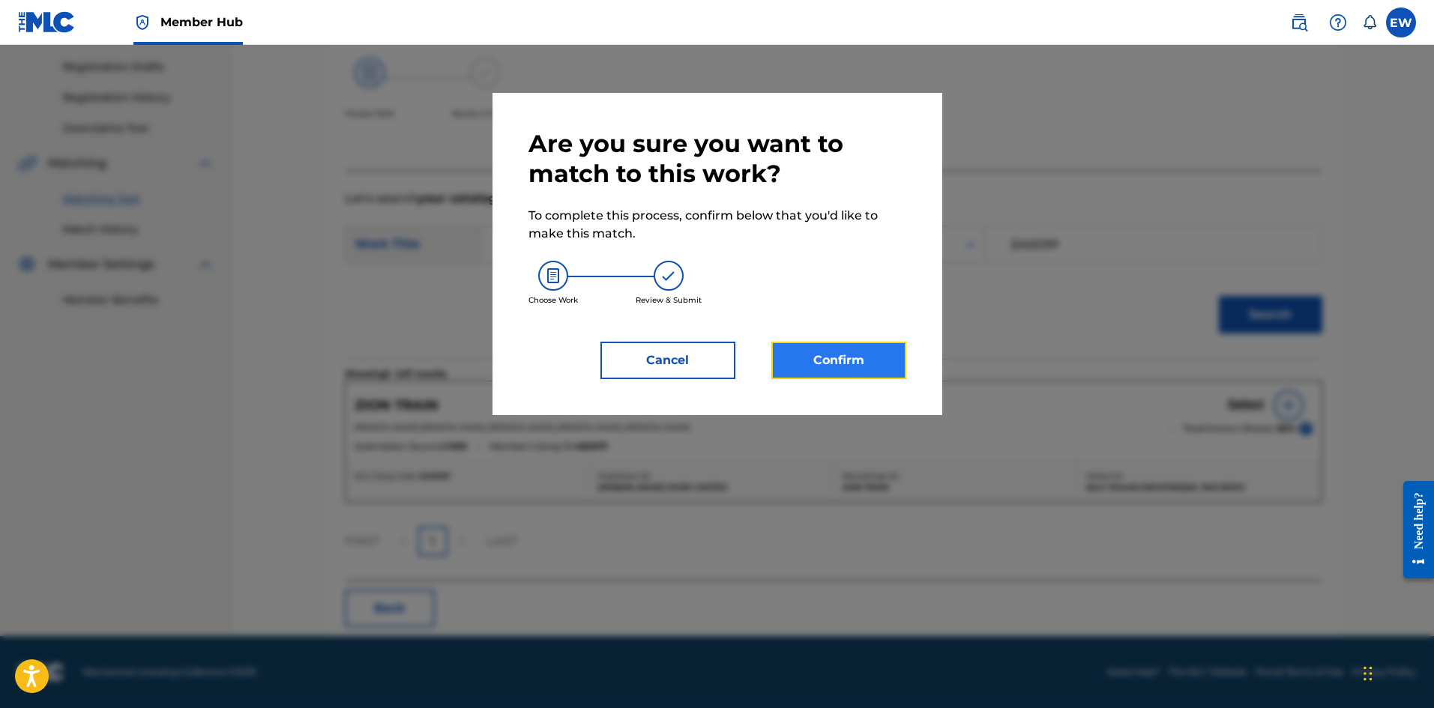
click at [821, 362] on button "Confirm" at bounding box center [838, 360] width 135 height 37
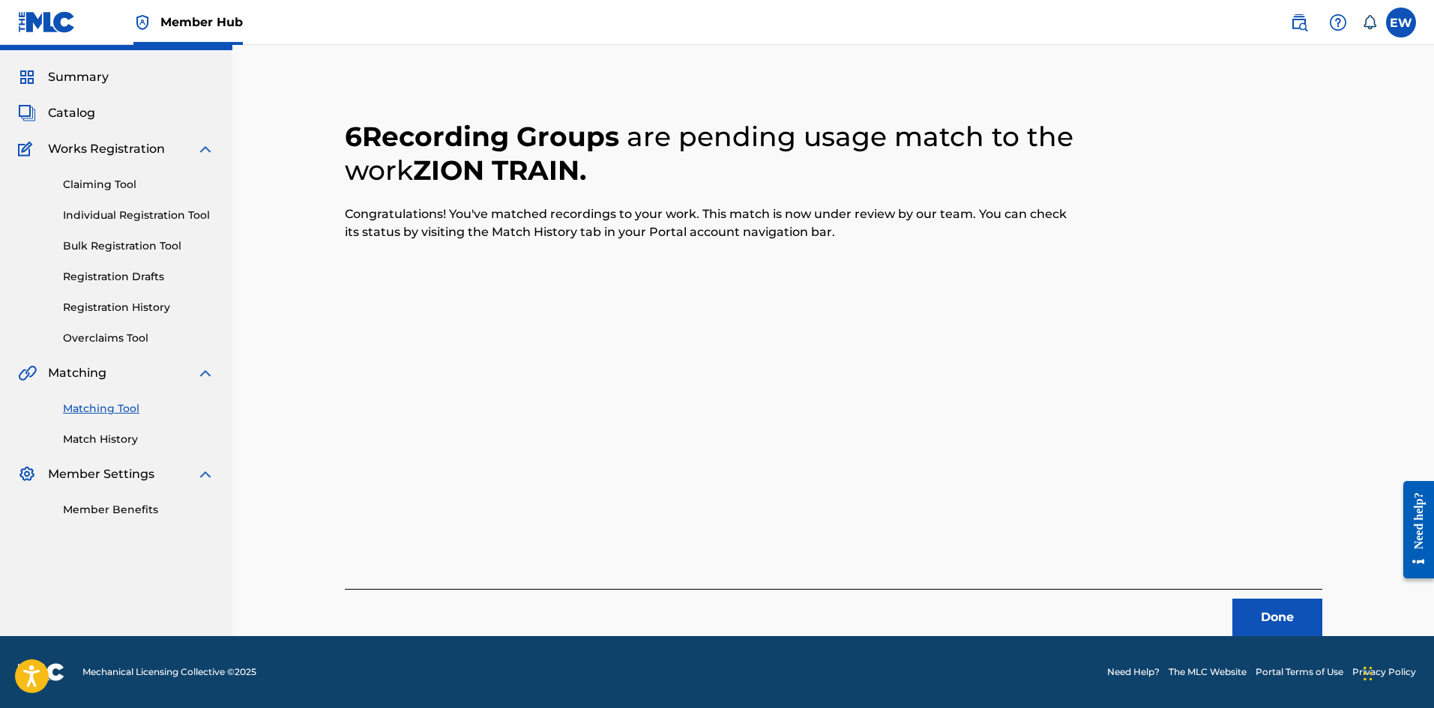
scroll to position [36, 0]
click at [1284, 617] on button "Done" at bounding box center [1277, 617] width 90 height 37
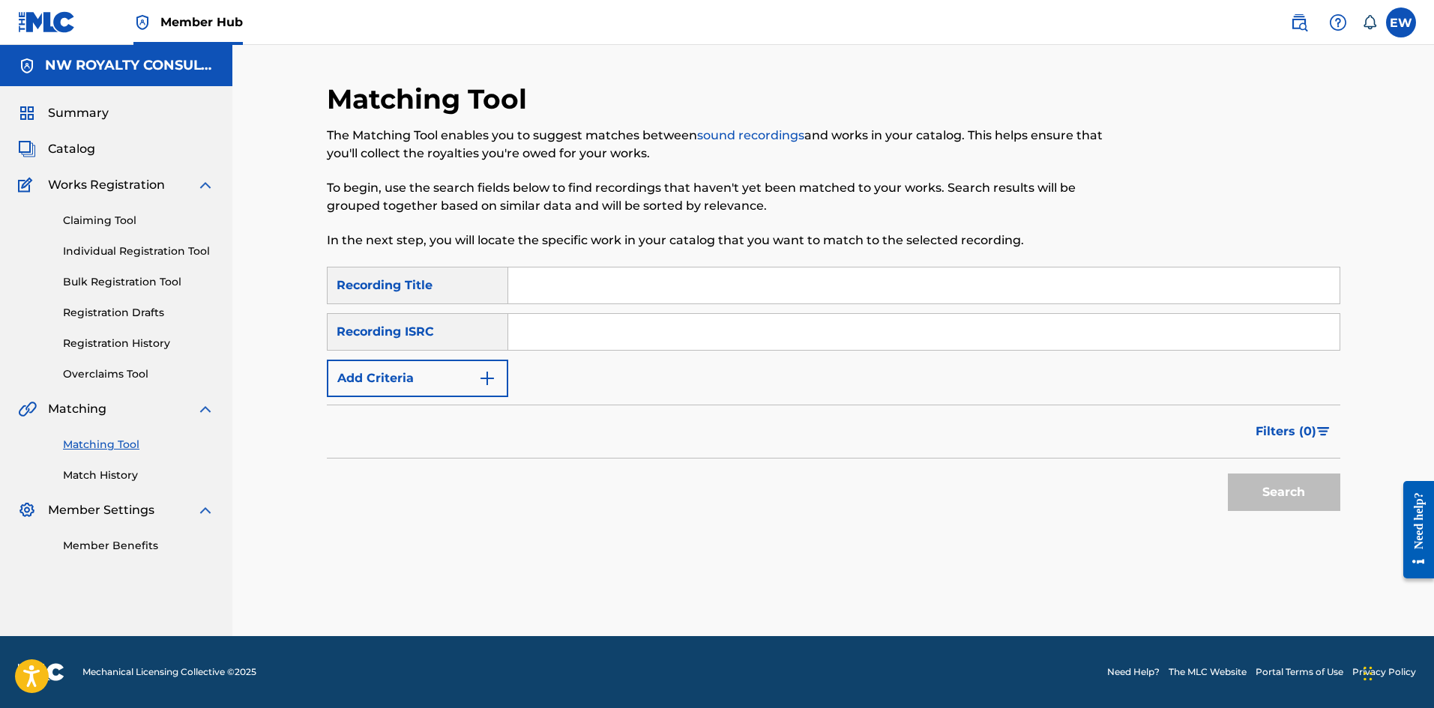
scroll to position [0, 0]
click at [429, 379] on button "Add Criteria" at bounding box center [417, 378] width 181 height 37
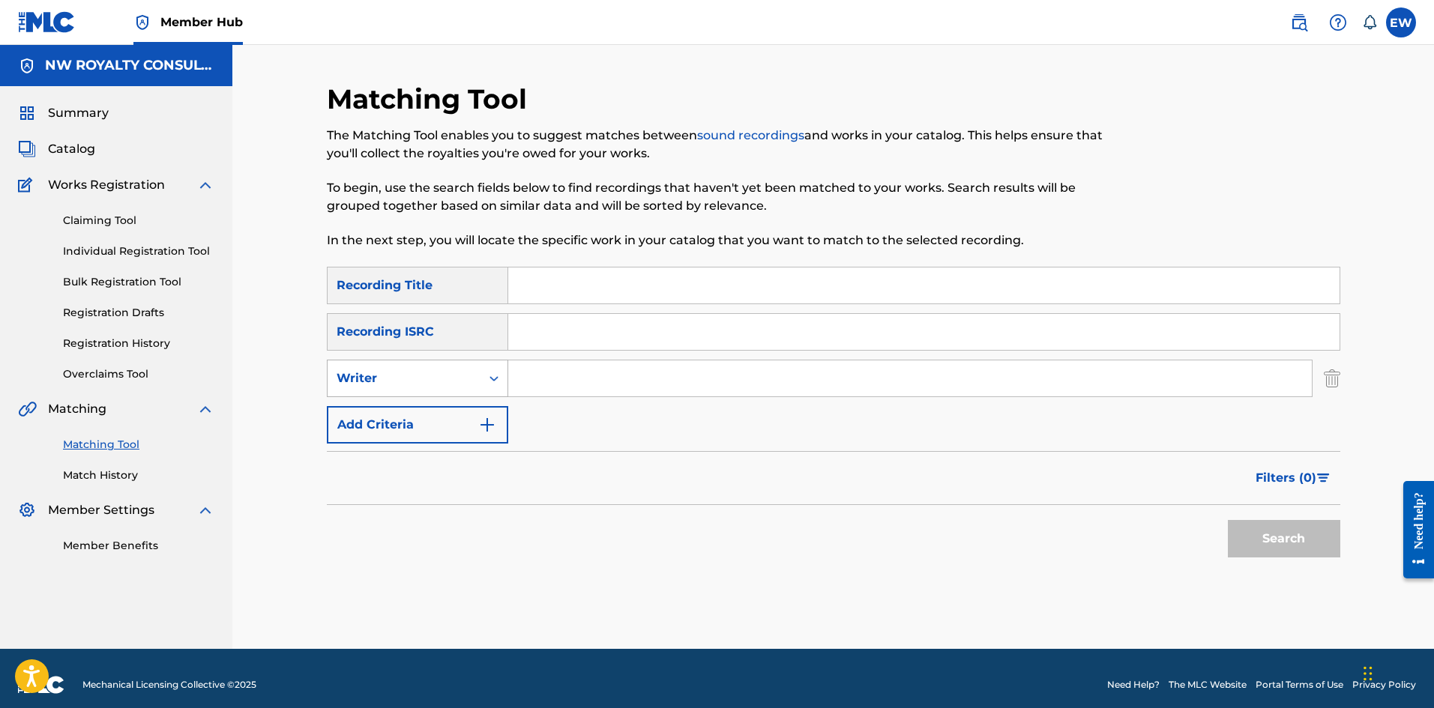
click at [429, 377] on div "Writer" at bounding box center [404, 379] width 135 height 18
drag, startPoint x: 448, startPoint y: 409, endPoint x: 503, endPoint y: 408, distance: 54.7
click at [452, 408] on div "Recording Artist" at bounding box center [418, 415] width 180 height 37
click at [632, 379] on input "Search Form" at bounding box center [909, 379] width 803 height 36
click at [618, 292] on input "Search Form" at bounding box center [923, 286] width 831 height 36
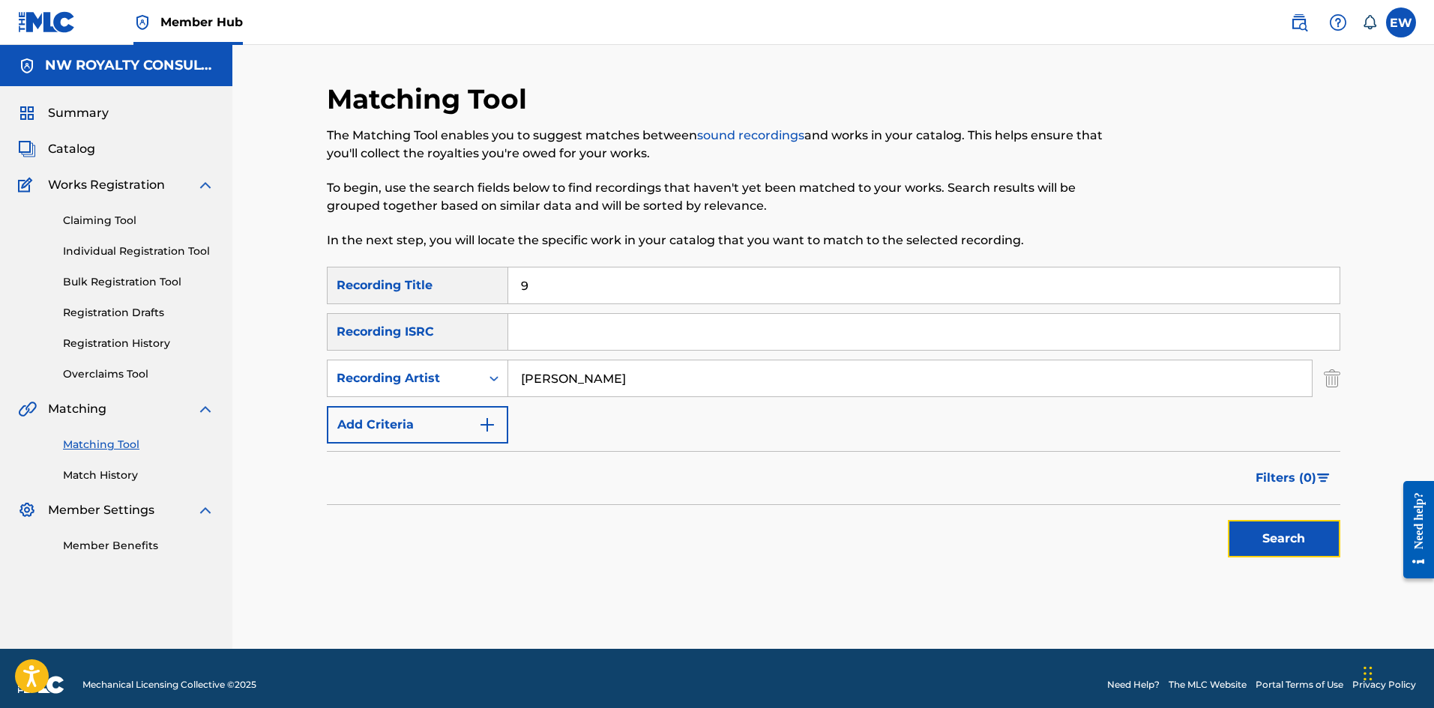
drag, startPoint x: 1274, startPoint y: 542, endPoint x: 1171, endPoint y: 517, distance: 106.4
click at [1275, 540] on button "Search" at bounding box center [1284, 538] width 112 height 37
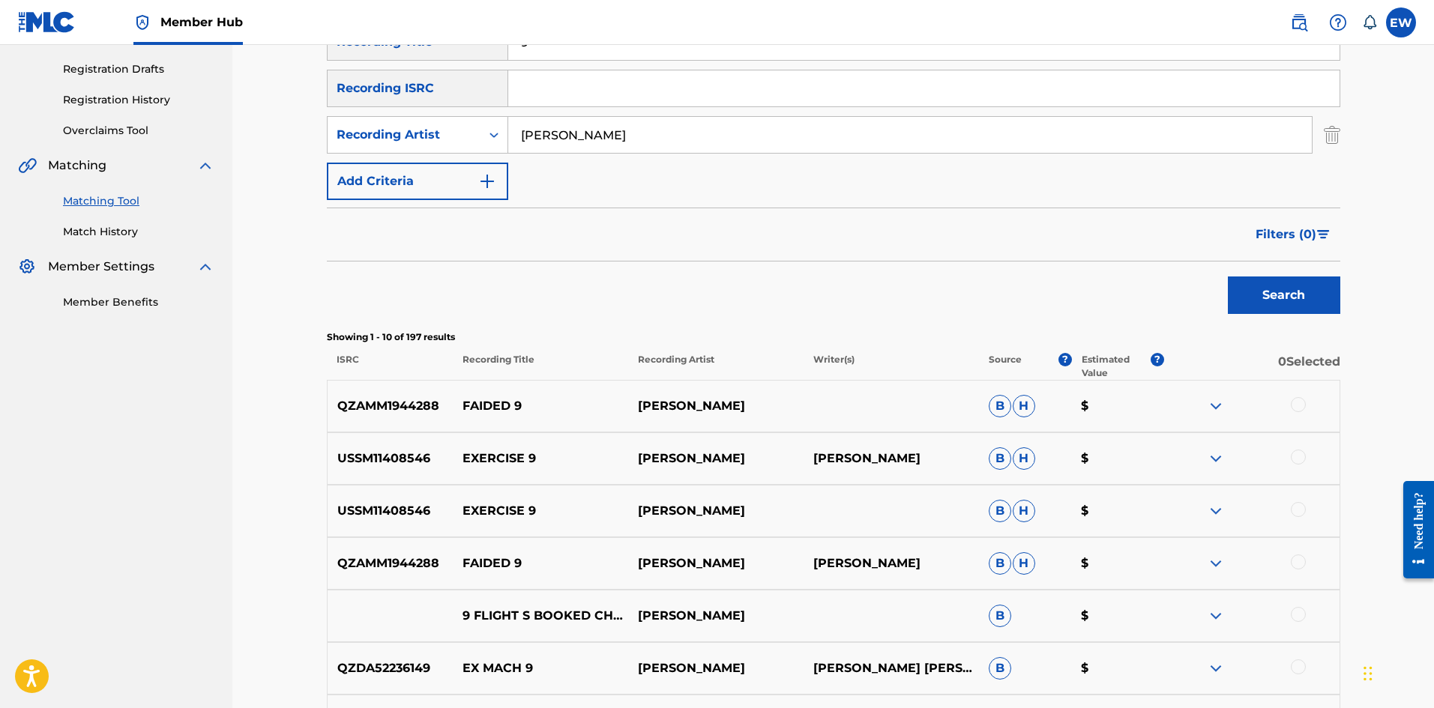
scroll to position [225, 0]
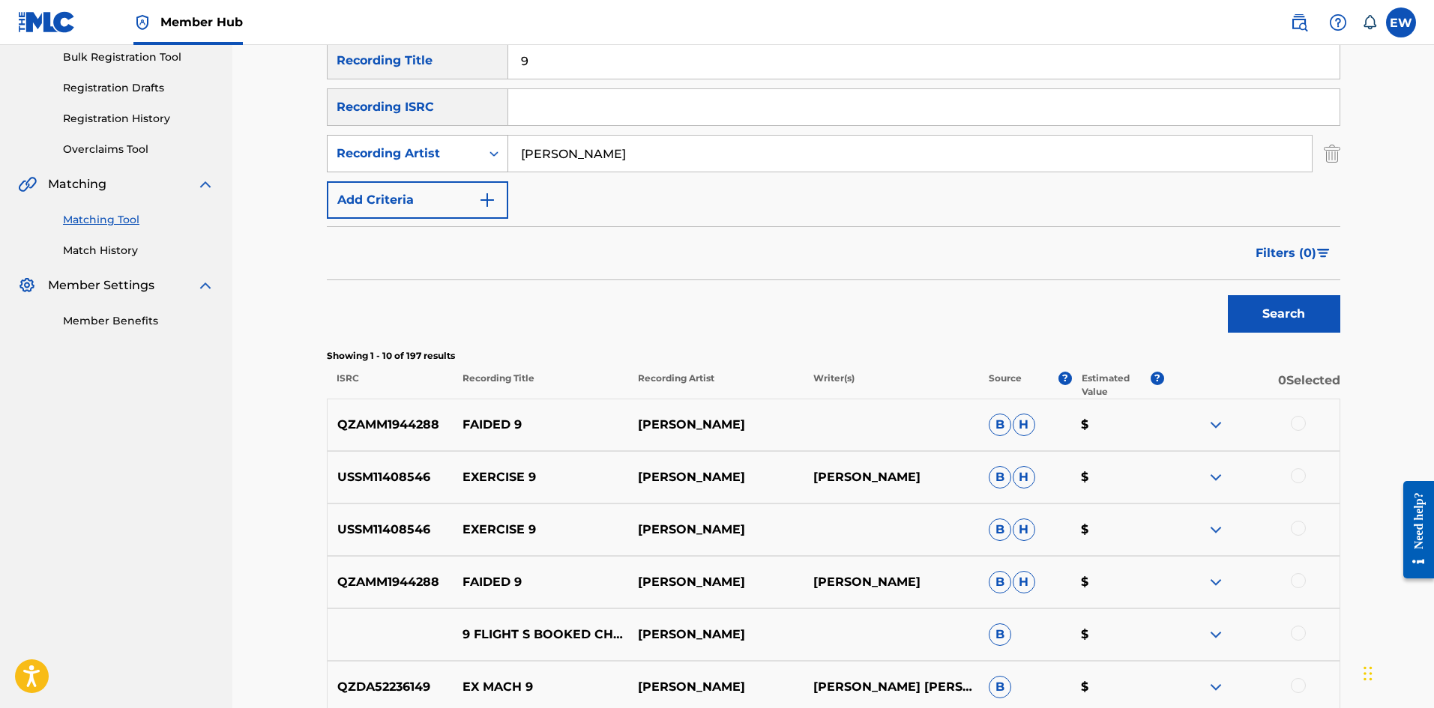
drag, startPoint x: 694, startPoint y: 151, endPoint x: 364, endPoint y: 136, distance: 330.9
click at [366, 136] on div "SearchWithCriteria630261bf-5693-437e-8e74-e0285ce2cbd3 Recording Artist [PERSON…" at bounding box center [833, 153] width 1013 height 37
drag, startPoint x: 611, startPoint y: 60, endPoint x: 390, endPoint y: 77, distance: 221.8
click at [399, 76] on div "SearchWithCriteriace9246af-2037-49ec-b288-5cb02de71458 Recording Title 9" at bounding box center [833, 60] width 1013 height 37
click at [1260, 333] on div "Search" at bounding box center [1280, 310] width 120 height 60
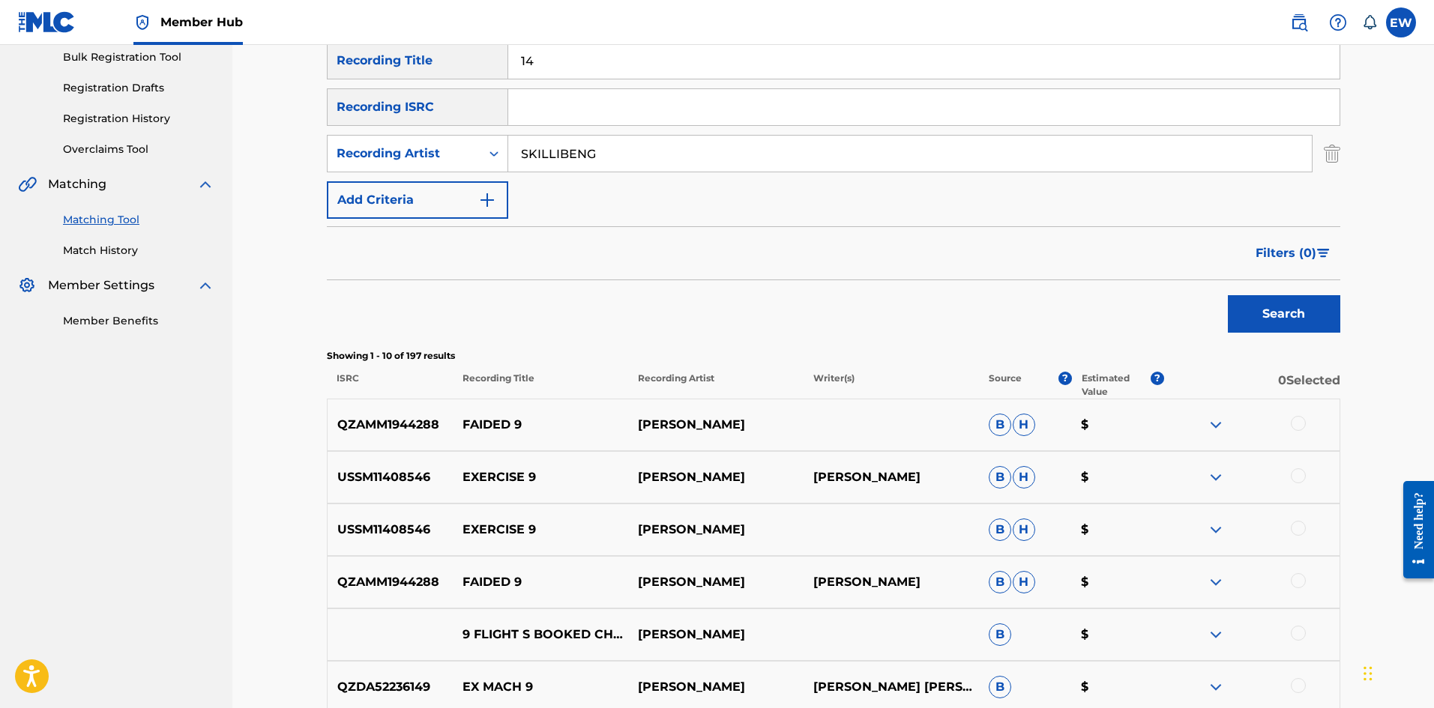
click at [1216, 309] on div "Search" at bounding box center [833, 310] width 1013 height 60
click at [1262, 314] on button "Search" at bounding box center [1284, 313] width 112 height 37
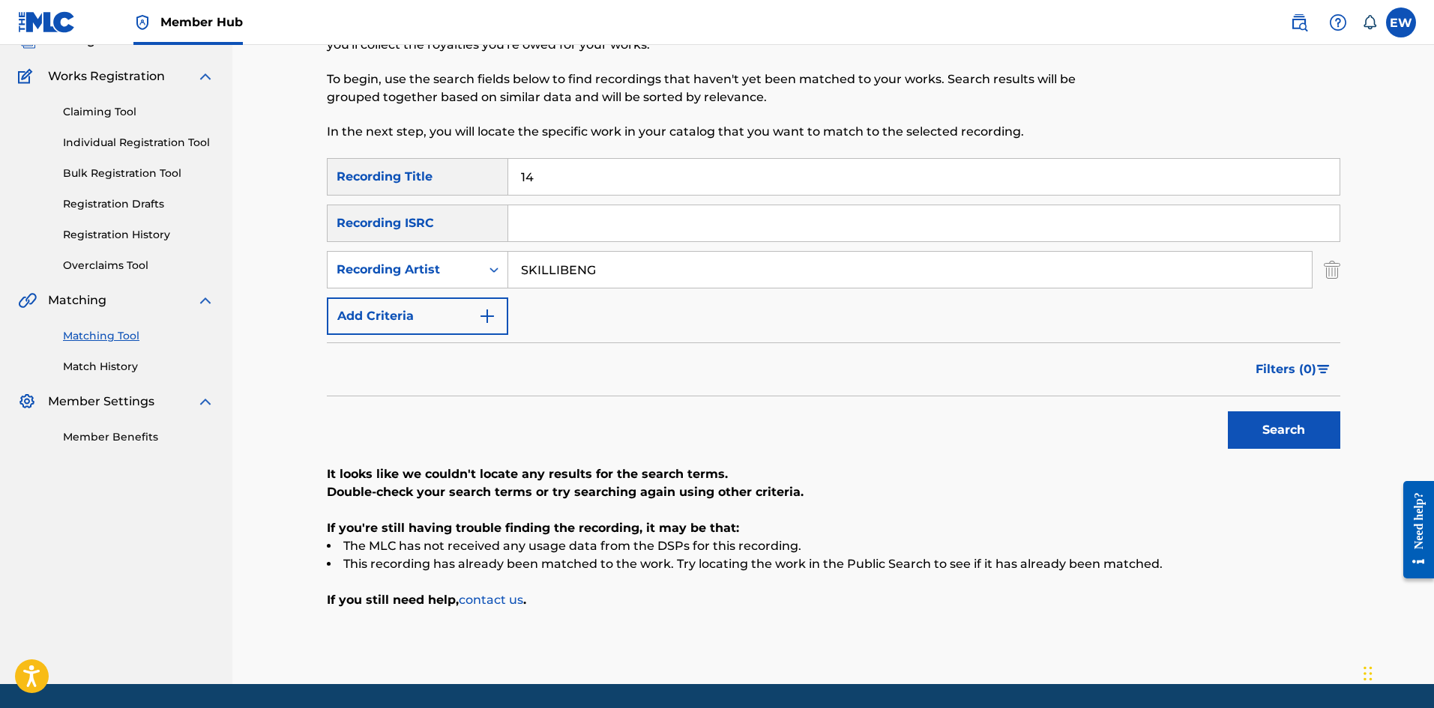
scroll to position [157, 0]
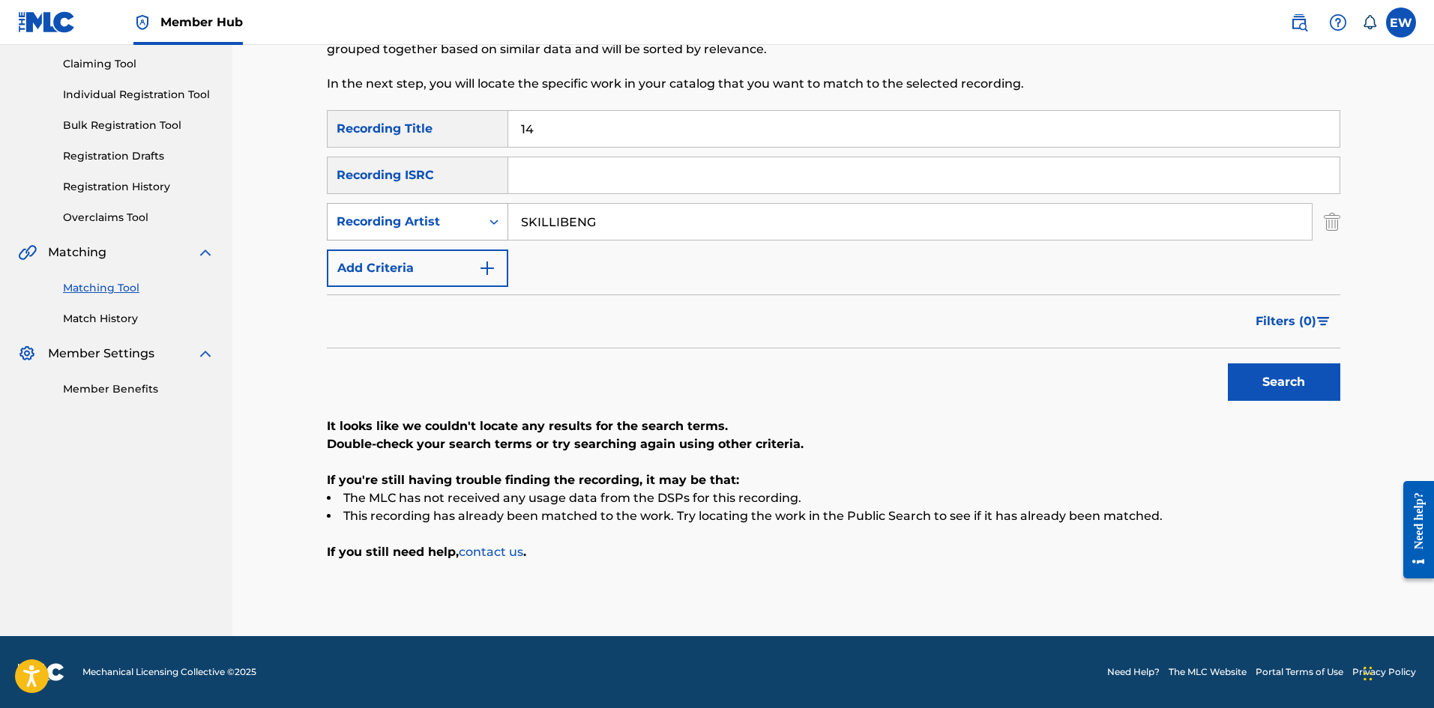
drag, startPoint x: 637, startPoint y: 234, endPoint x: 476, endPoint y: 232, distance: 161.2
click at [483, 233] on div "SearchWithCriteria630261bf-5693-437e-8e74-e0285ce2cbd3 Recording Artist SKILLIB…" at bounding box center [833, 221] width 1013 height 37
drag, startPoint x: 621, startPoint y: 139, endPoint x: 376, endPoint y: 131, distance: 246.0
click at [431, 136] on div "SearchWithCriteriace9246af-2037-49ec-b288-5cb02de71458 Recording Title 14" at bounding box center [833, 128] width 1013 height 37
click at [1270, 376] on button "Search" at bounding box center [1284, 382] width 112 height 37
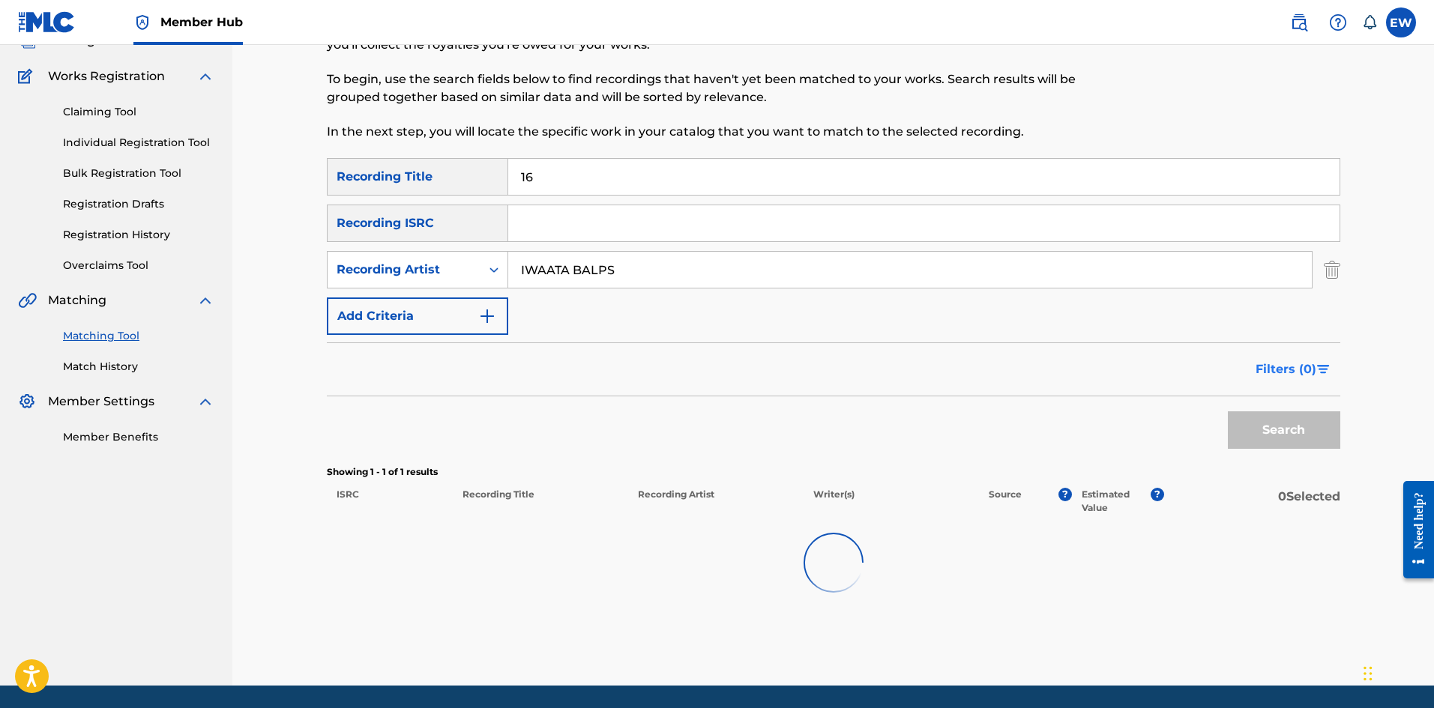
scroll to position [115, 0]
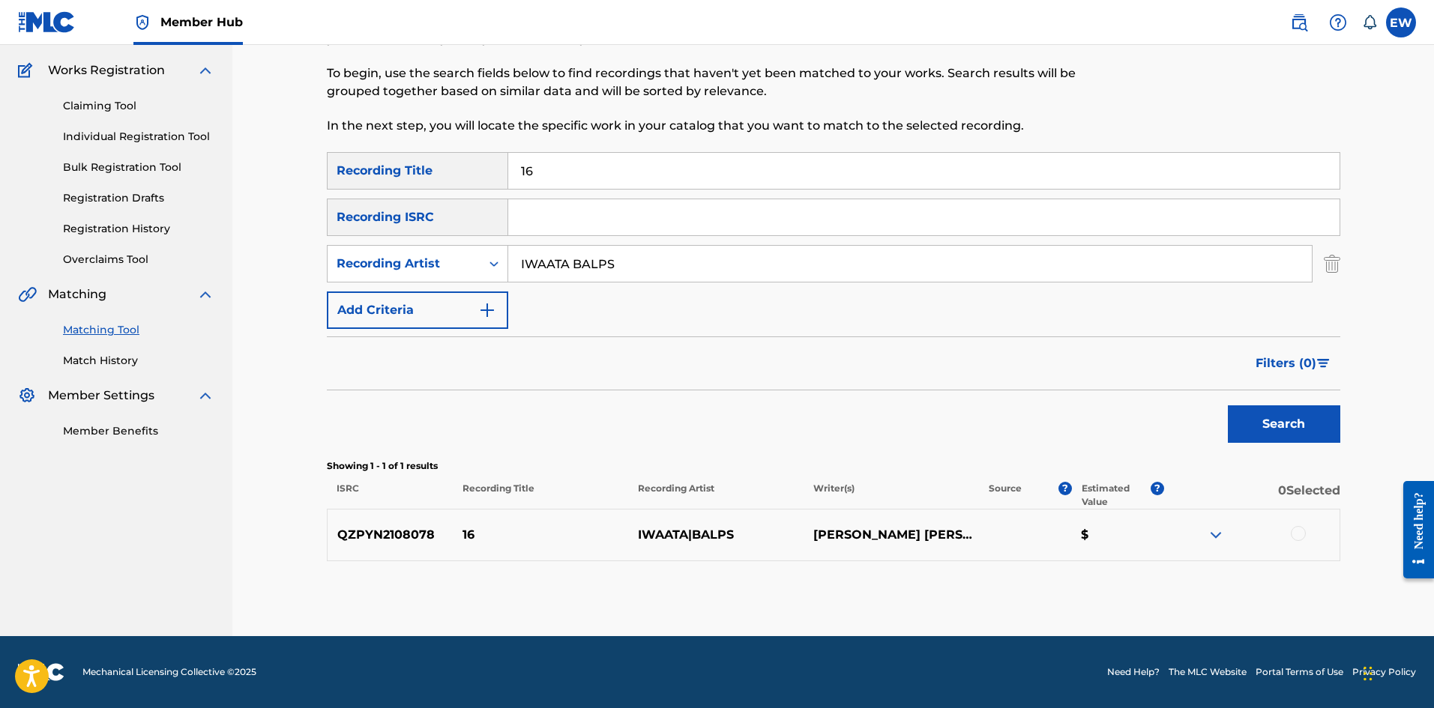
click at [1298, 536] on div at bounding box center [1298, 533] width 15 height 15
click at [1064, 577] on button "Match 1 Group" at bounding box center [1054, 585] width 166 height 37
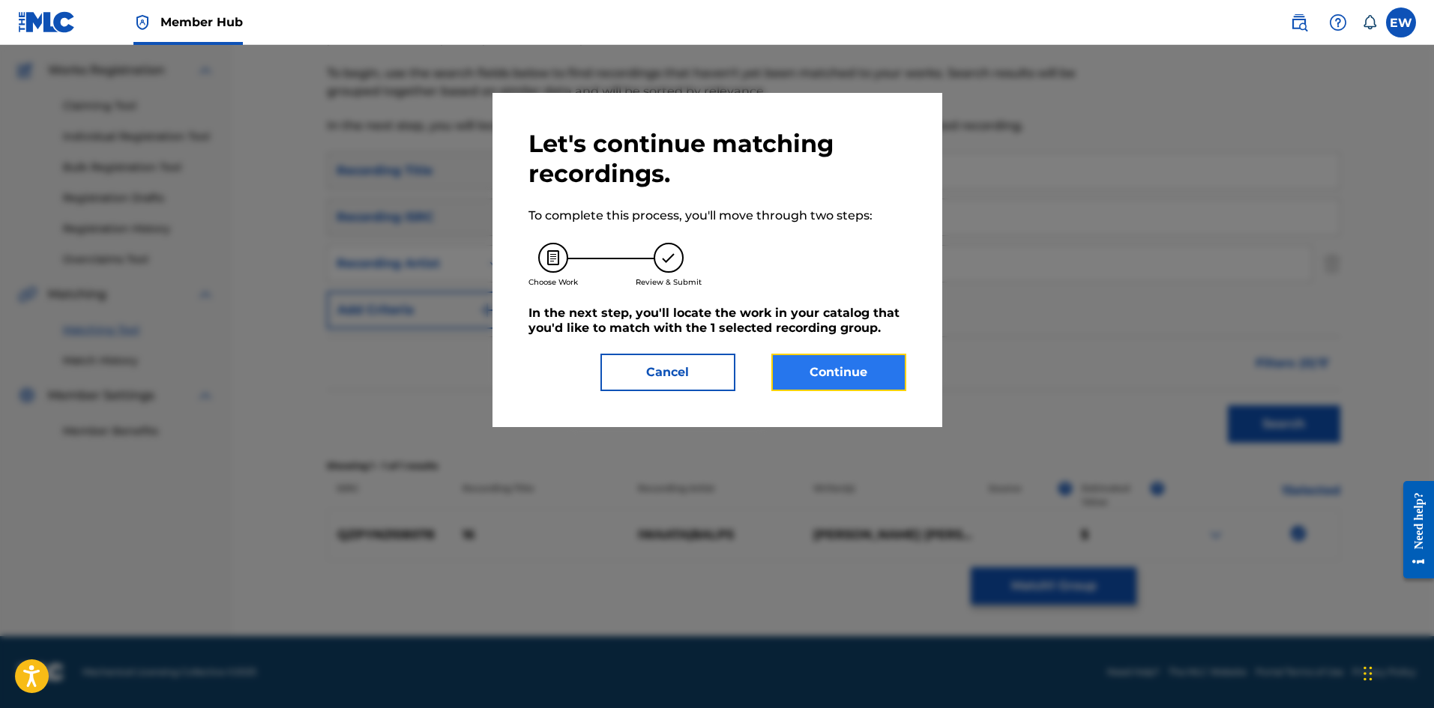
click at [828, 367] on button "Continue" at bounding box center [838, 372] width 135 height 37
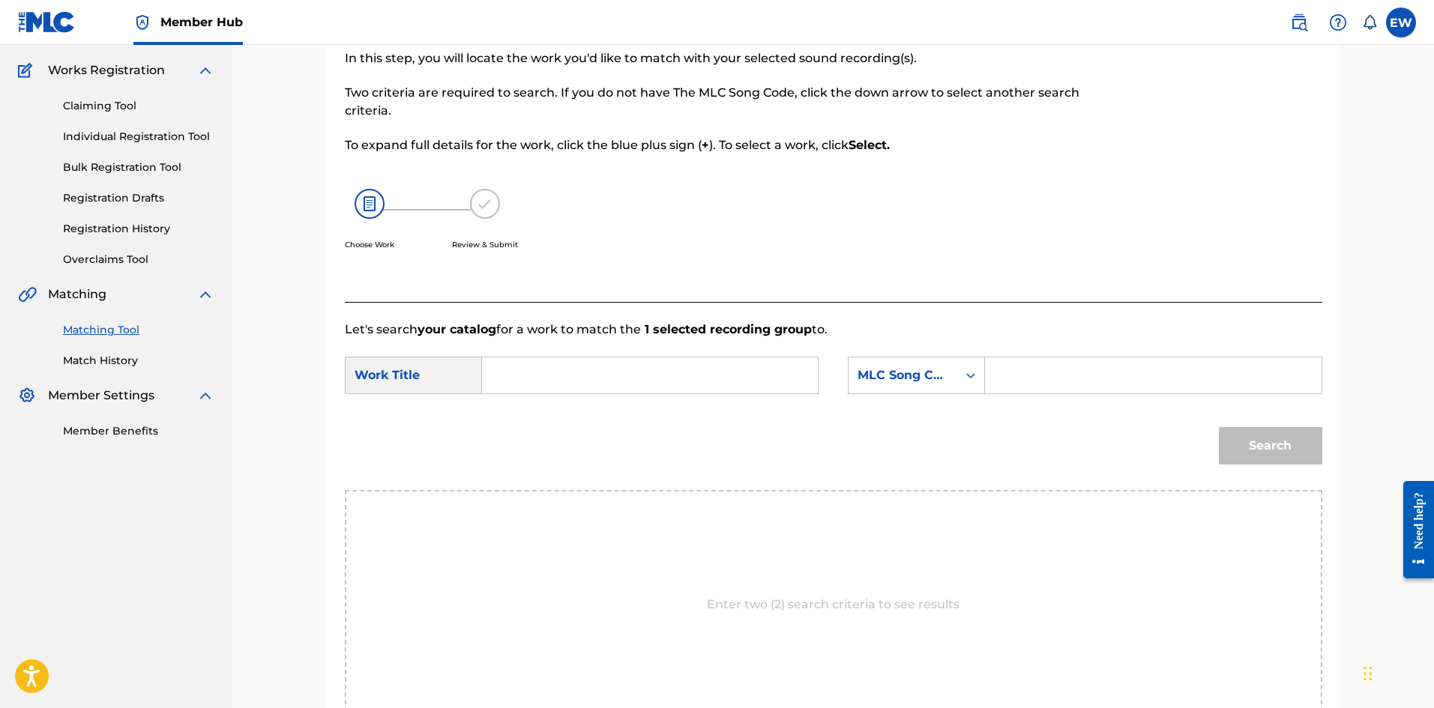
drag, startPoint x: 665, startPoint y: 374, endPoint x: 656, endPoint y: 370, distance: 10.1
click at [665, 373] on input "Search Form" at bounding box center [650, 376] width 310 height 36
click at [1050, 377] on input "Search Form" at bounding box center [1153, 376] width 310 height 36
click at [1262, 457] on button "Search" at bounding box center [1270, 445] width 103 height 37
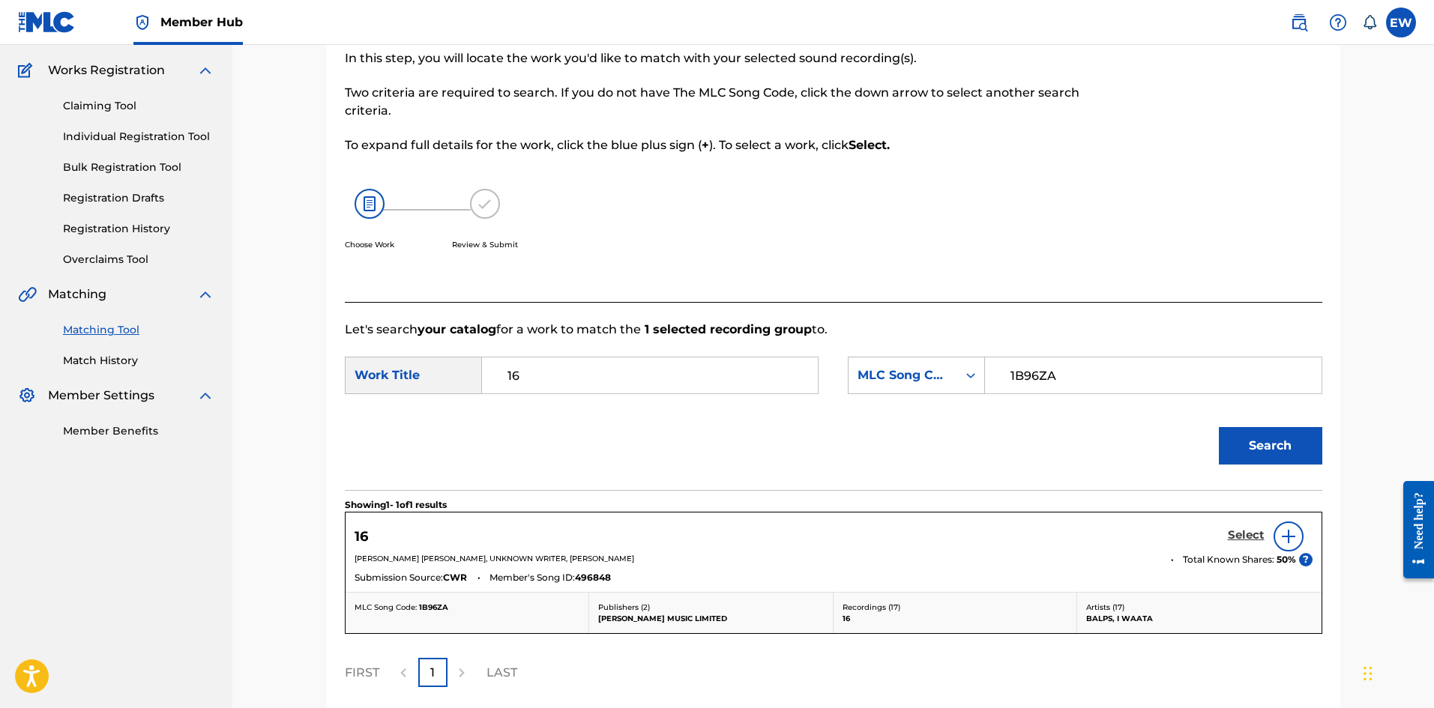
click at [1230, 531] on h5 "Select" at bounding box center [1246, 535] width 37 height 14
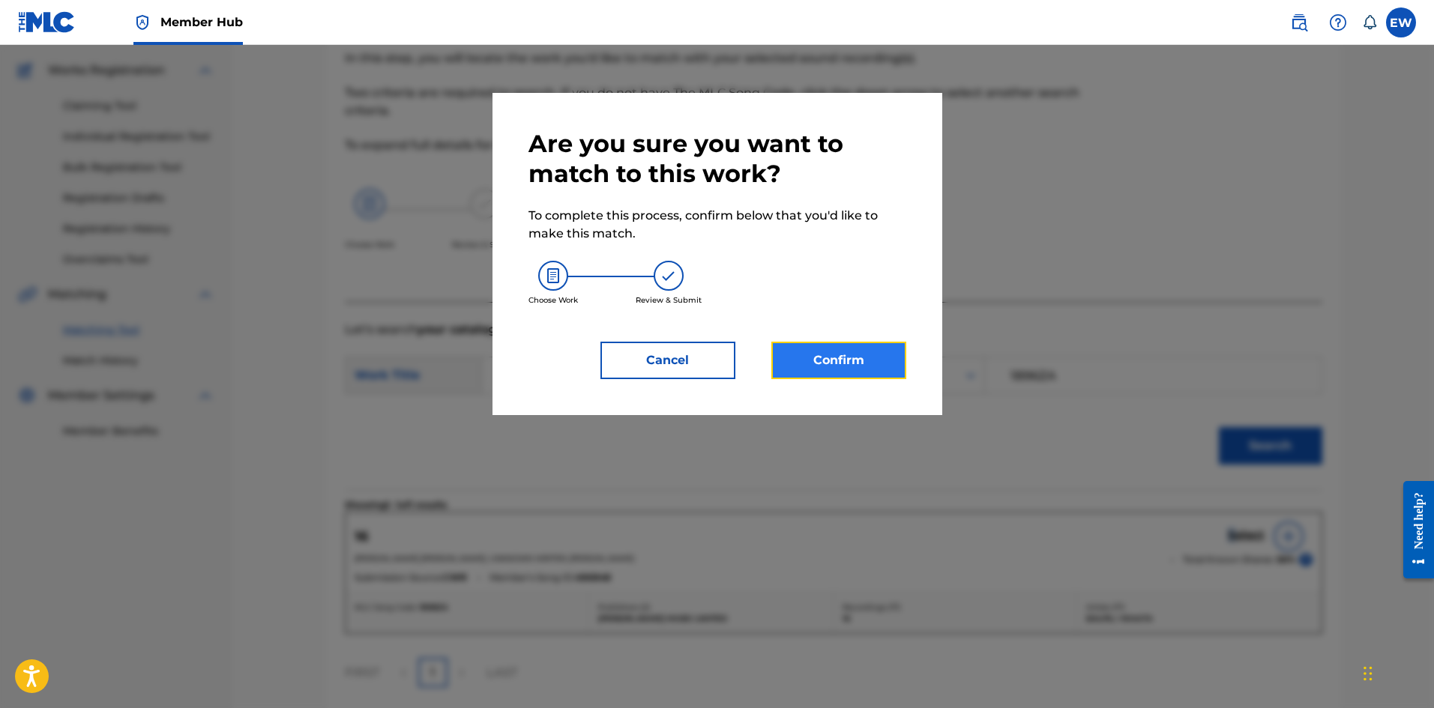
click at [825, 352] on button "Confirm" at bounding box center [838, 360] width 135 height 37
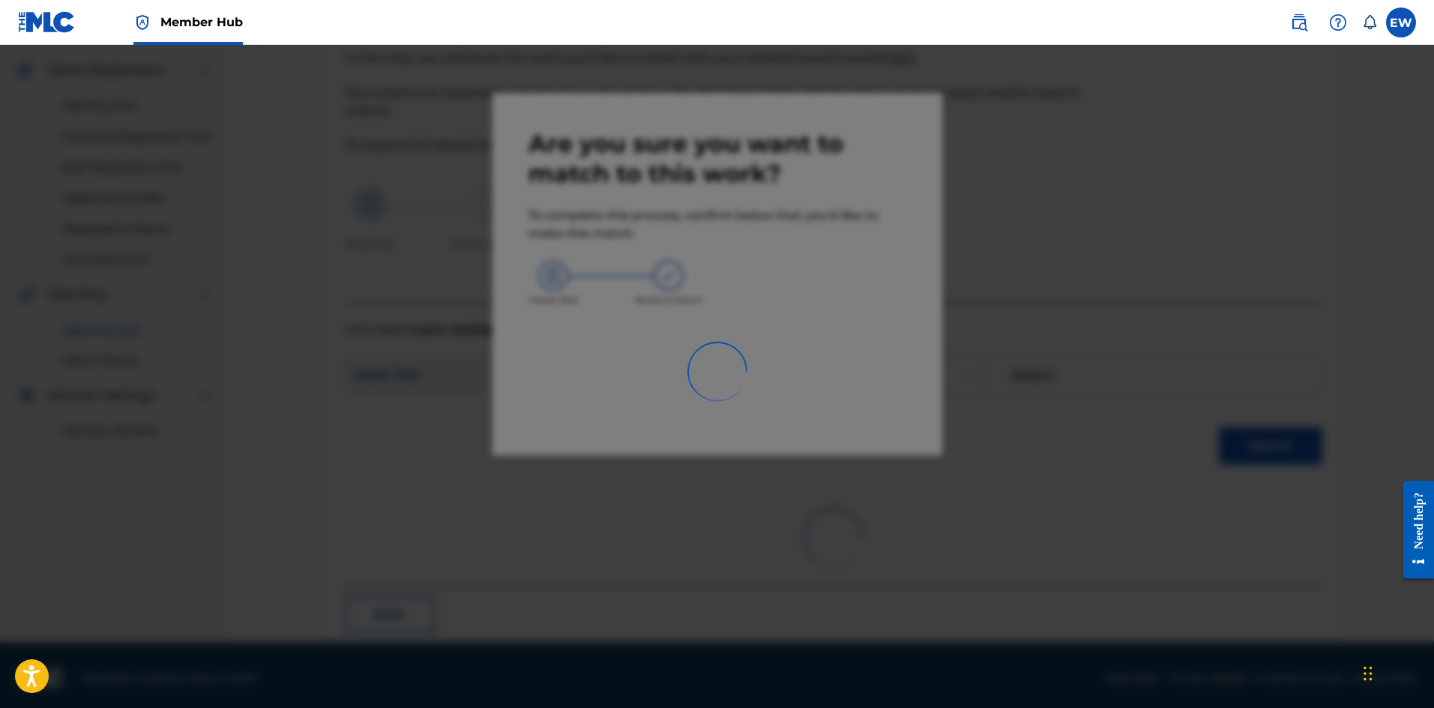
scroll to position [36, 0]
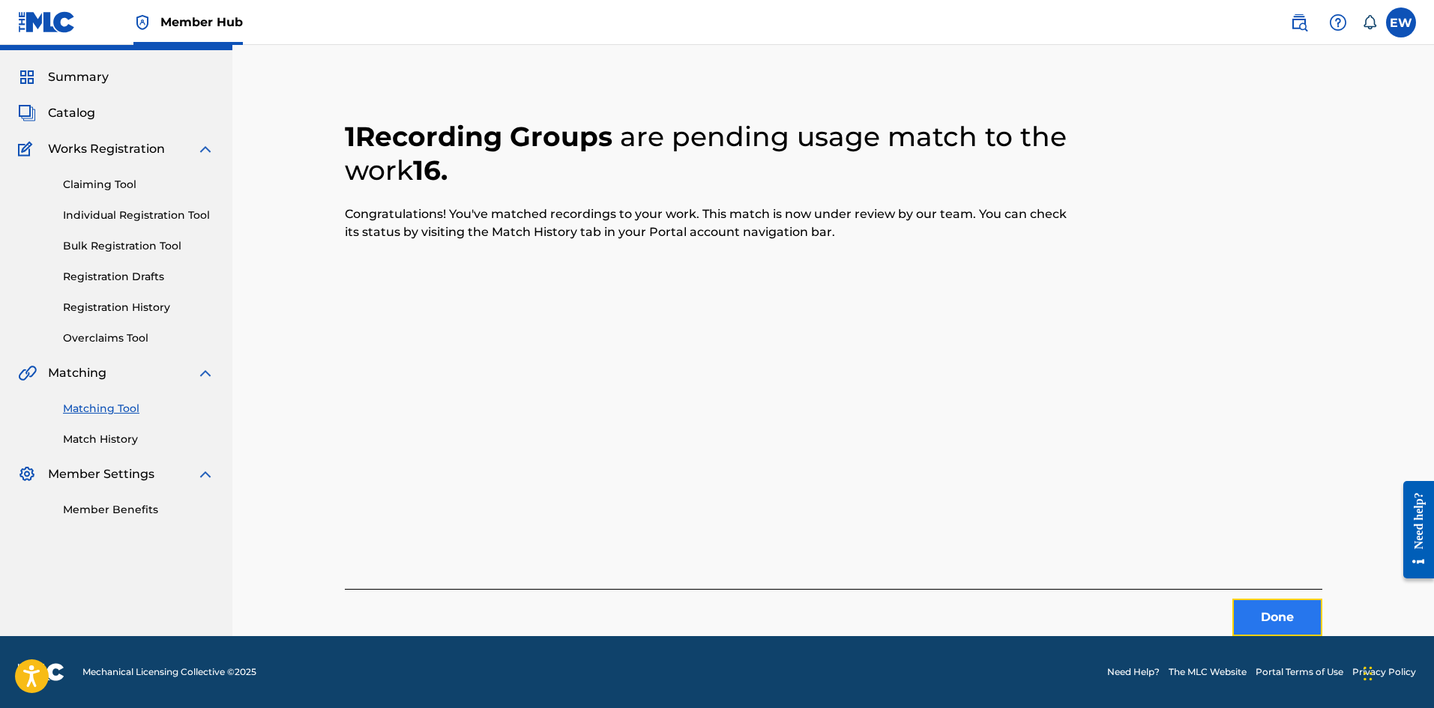
drag, startPoint x: 1266, startPoint y: 624, endPoint x: 1438, endPoint y: 582, distance: 177.4
click at [1266, 623] on button "Done" at bounding box center [1277, 617] width 90 height 37
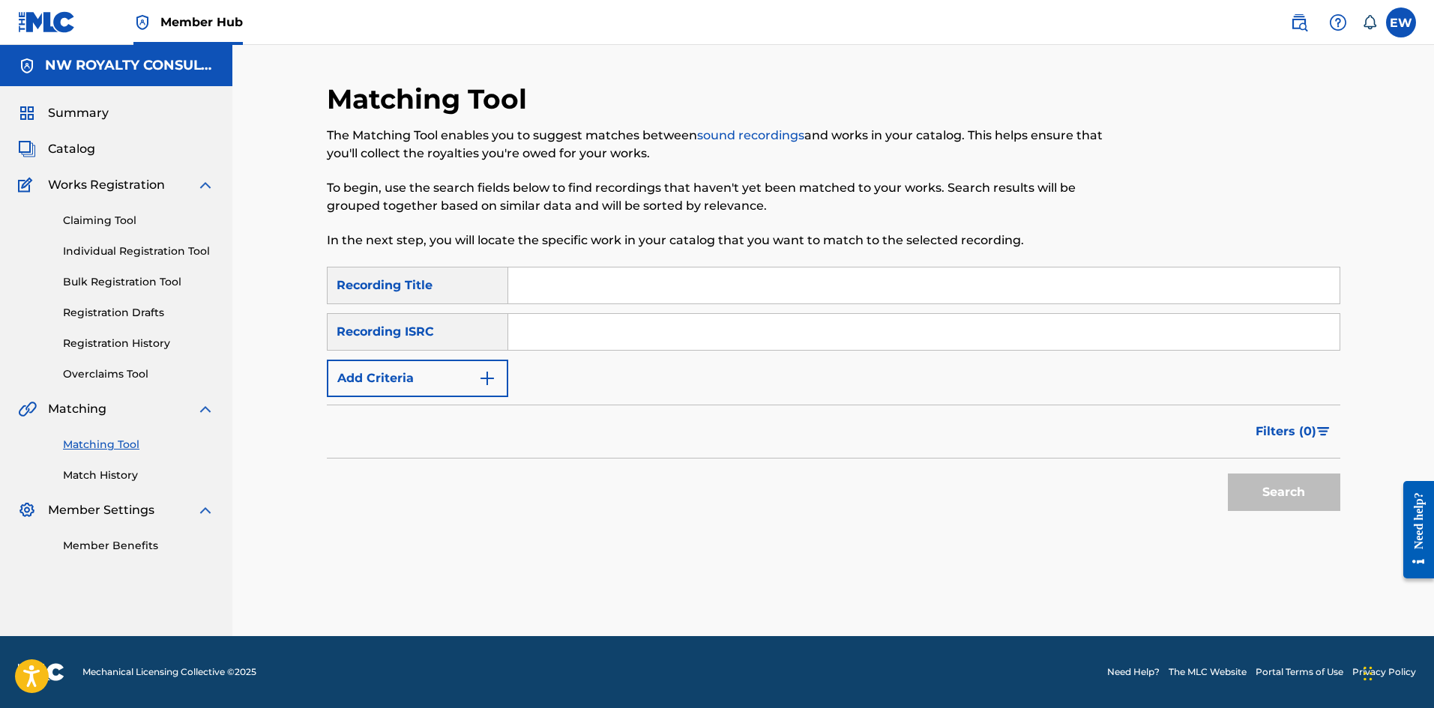
scroll to position [0, 0]
drag, startPoint x: 376, startPoint y: 393, endPoint x: 373, endPoint y: 385, distance: 8.8
click at [376, 391] on button "Add Criteria" at bounding box center [417, 378] width 181 height 37
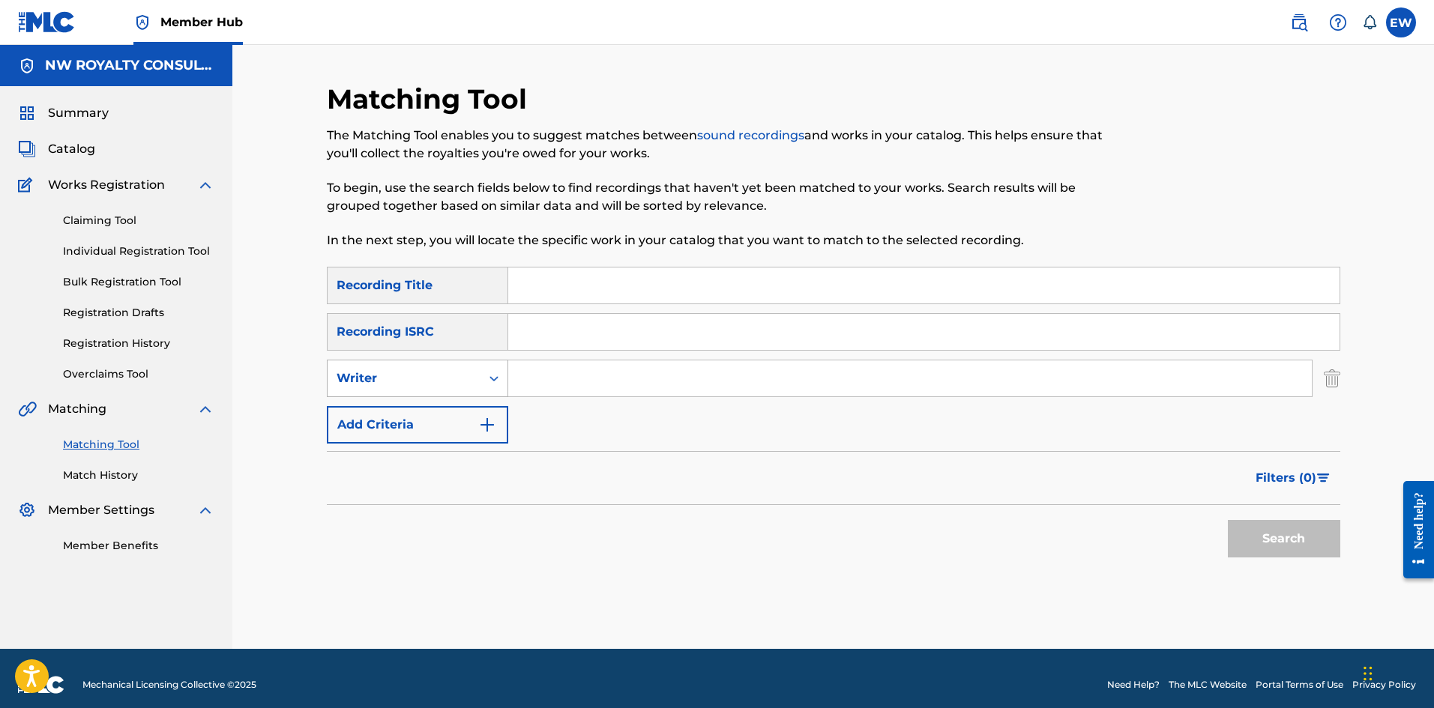
click at [373, 384] on div "Writer" at bounding box center [404, 379] width 135 height 18
drag, startPoint x: 383, startPoint y: 425, endPoint x: 409, endPoint y: 410, distance: 30.2
click at [392, 420] on div "Recording Artist" at bounding box center [418, 415] width 180 height 37
click at [560, 379] on input "Search Form" at bounding box center [909, 379] width 803 height 36
click at [658, 283] on input "Search Form" at bounding box center [923, 286] width 831 height 36
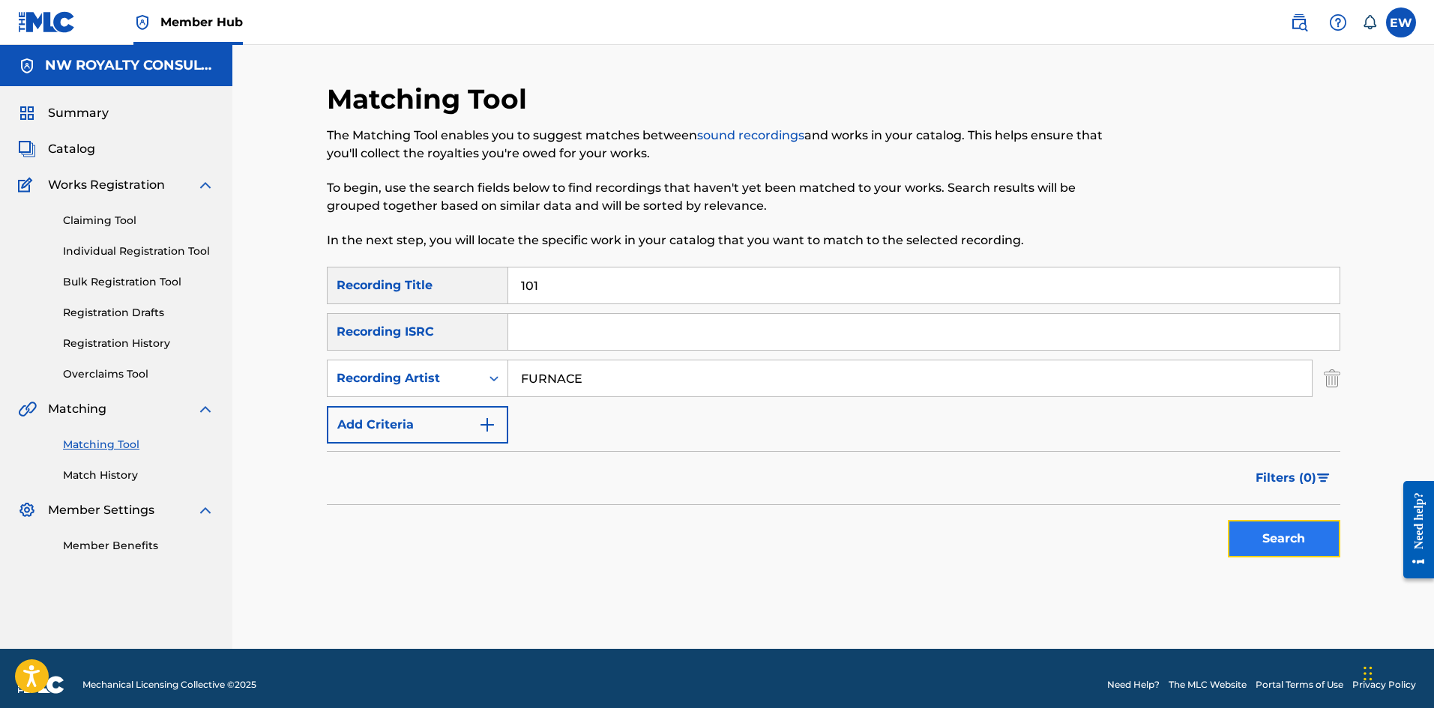
click at [1248, 549] on button "Search" at bounding box center [1284, 538] width 112 height 37
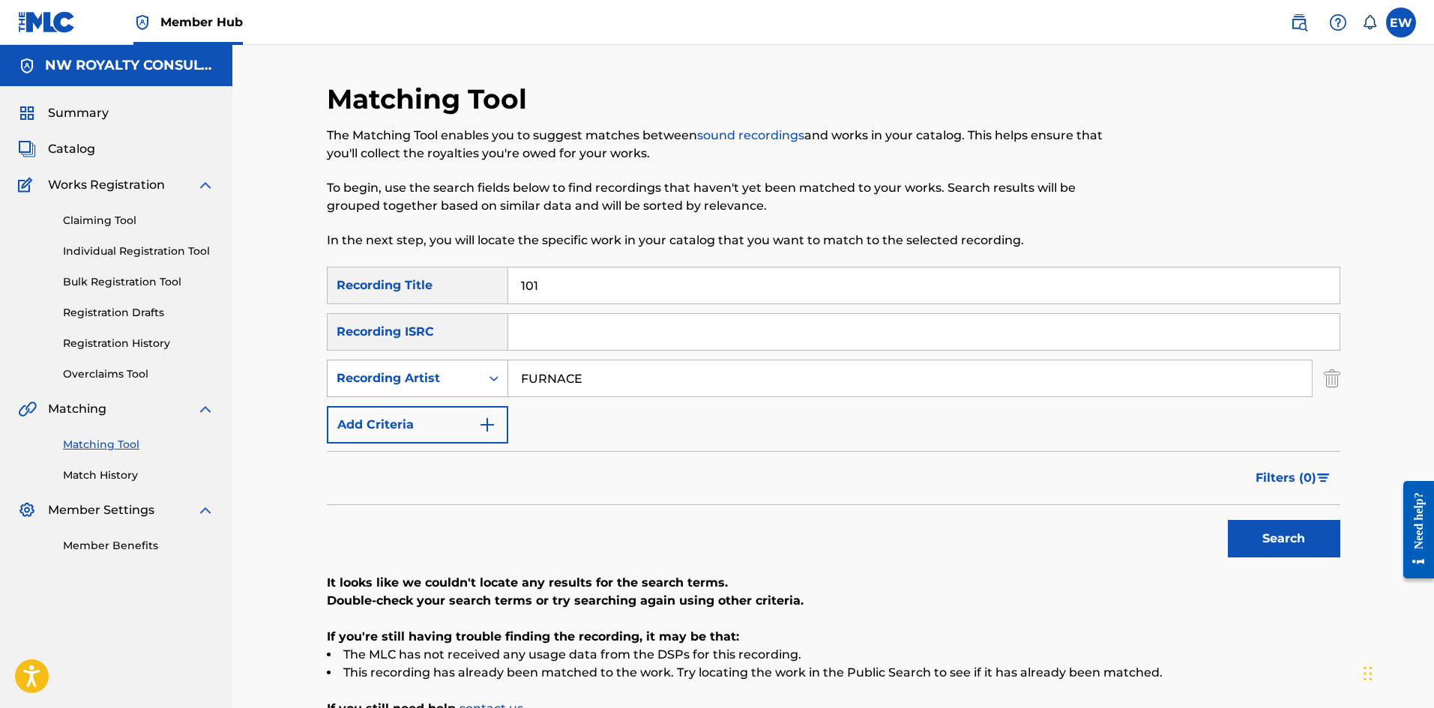
drag, startPoint x: 594, startPoint y: 384, endPoint x: 498, endPoint y: 379, distance: 96.8
click at [501, 395] on div "SearchWithCriteriaf97e3c1a-5b3e-4997-b1eb-8adca8341ca8 Recording Artist FURNACE" at bounding box center [833, 378] width 1013 height 37
drag, startPoint x: 609, startPoint y: 271, endPoint x: 486, endPoint y: 286, distance: 123.7
click at [562, 272] on input "101" at bounding box center [923, 286] width 831 height 36
drag, startPoint x: 635, startPoint y: 305, endPoint x: 480, endPoint y: 289, distance: 156.0
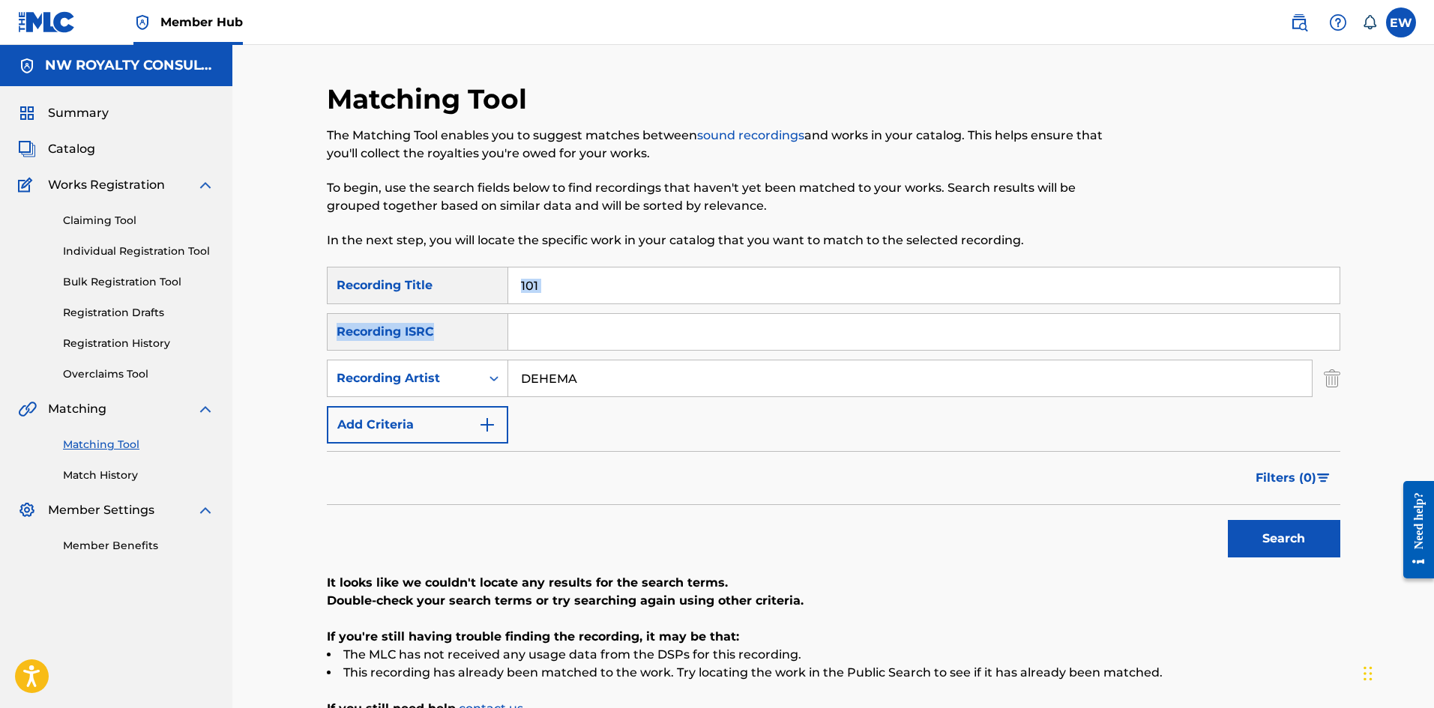
click at [480, 289] on div "SearchWithCriteriace9246af-2037-49ec-b288-5cb02de71458 Recording Title 101 Sear…" at bounding box center [833, 355] width 1013 height 177
click at [642, 283] on input "101" at bounding box center [923, 286] width 831 height 36
drag, startPoint x: 590, startPoint y: 288, endPoint x: 455, endPoint y: 279, distance: 135.2
click at [418, 275] on div "SearchWithCriteriace9246af-2037-49ec-b288-5cb02de71458 Recording Title 101" at bounding box center [833, 285] width 1013 height 37
click at [1268, 527] on button "Search" at bounding box center [1284, 538] width 112 height 37
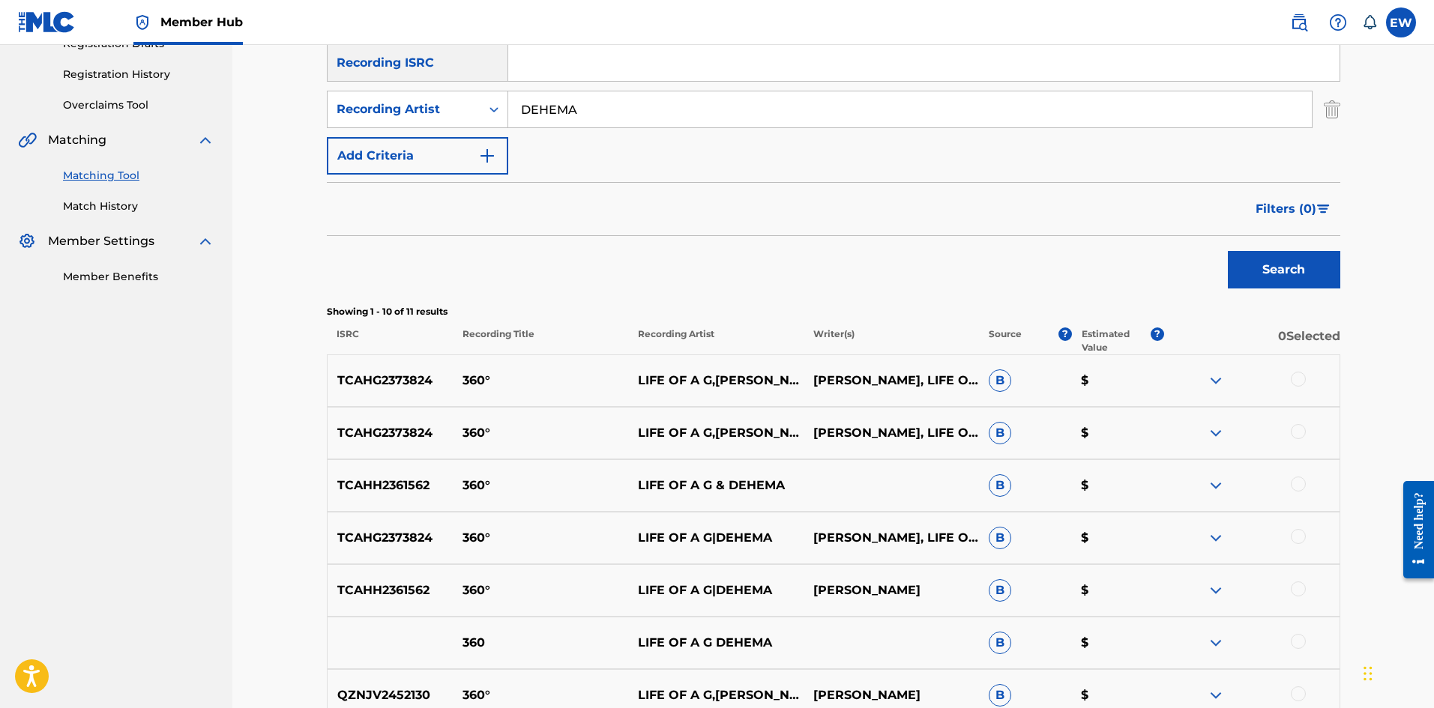
scroll to position [300, 0]
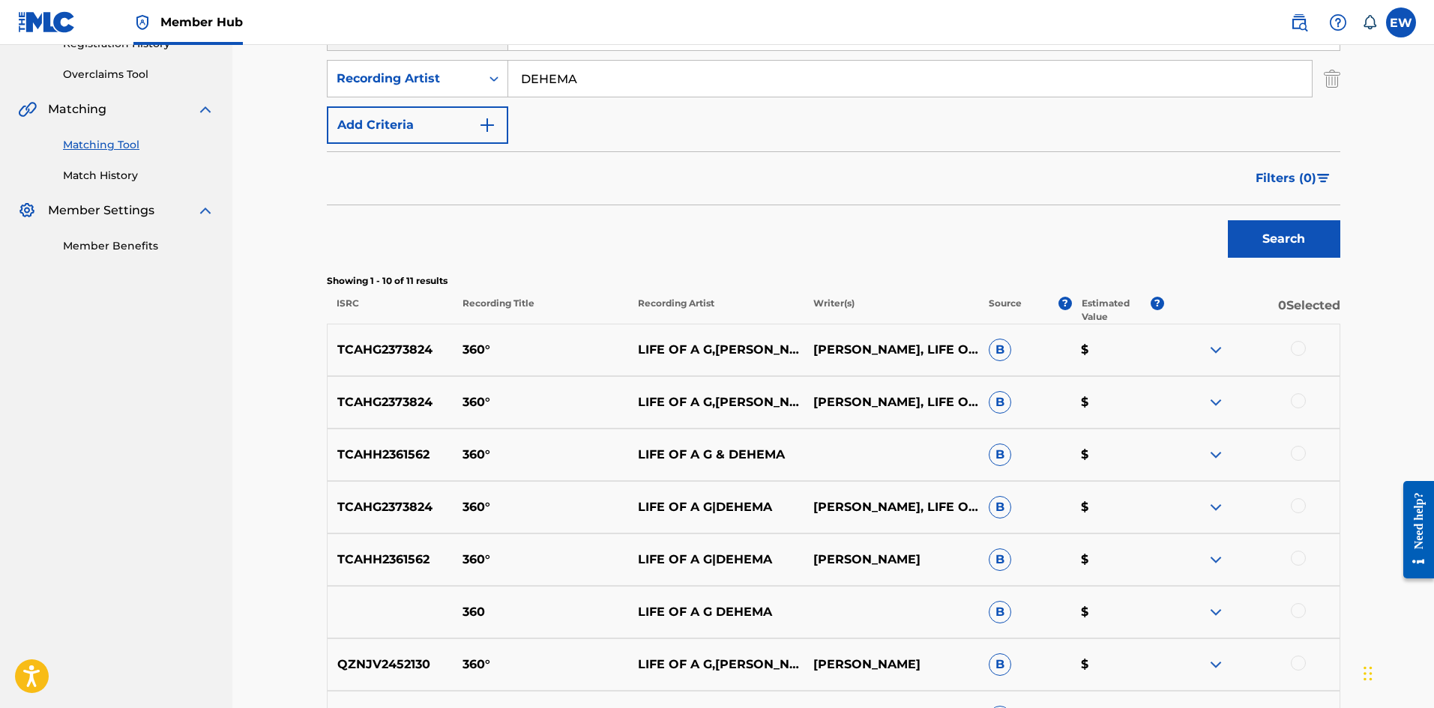
click at [1300, 350] on div at bounding box center [1298, 348] width 15 height 15
click at [1295, 404] on div at bounding box center [1298, 401] width 15 height 15
click at [1303, 453] on div at bounding box center [1298, 453] width 15 height 15
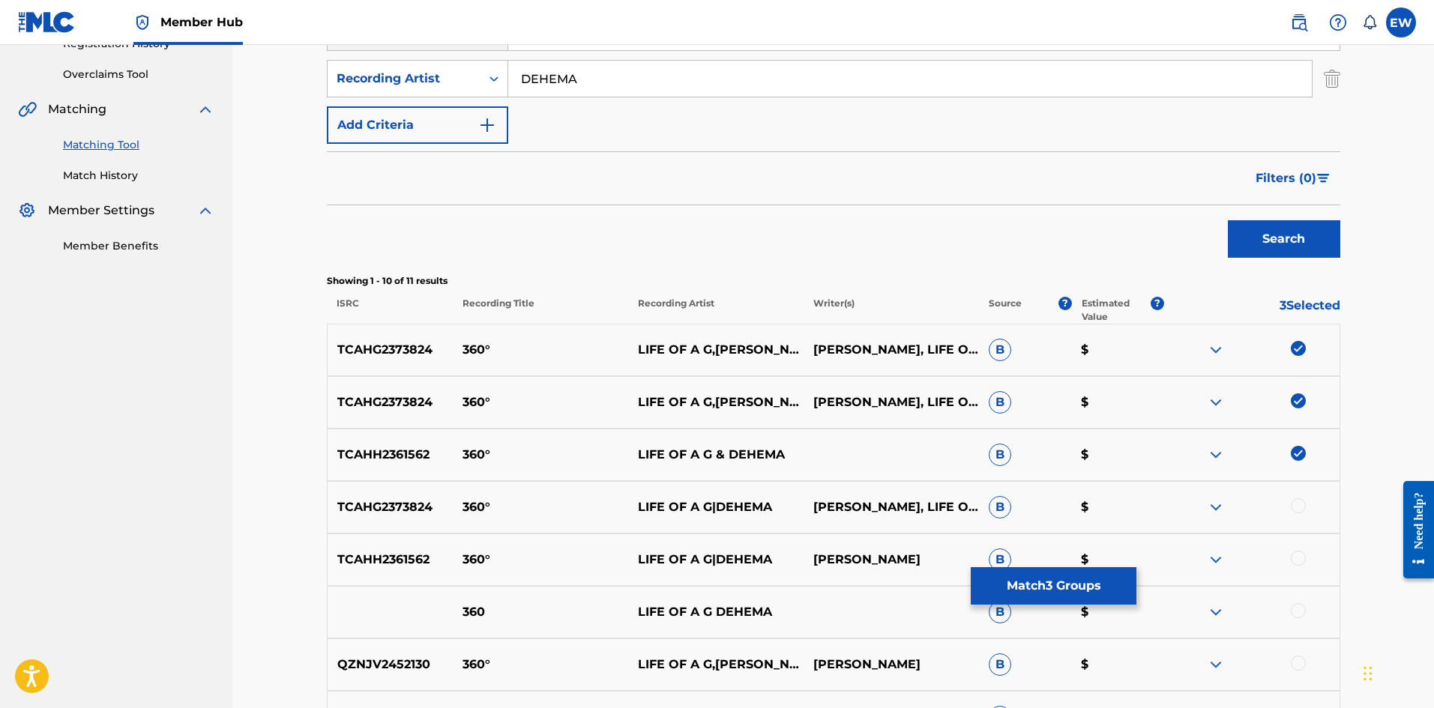
click at [1300, 504] on div at bounding box center [1298, 505] width 15 height 15
click at [1296, 552] on div at bounding box center [1298, 558] width 15 height 15
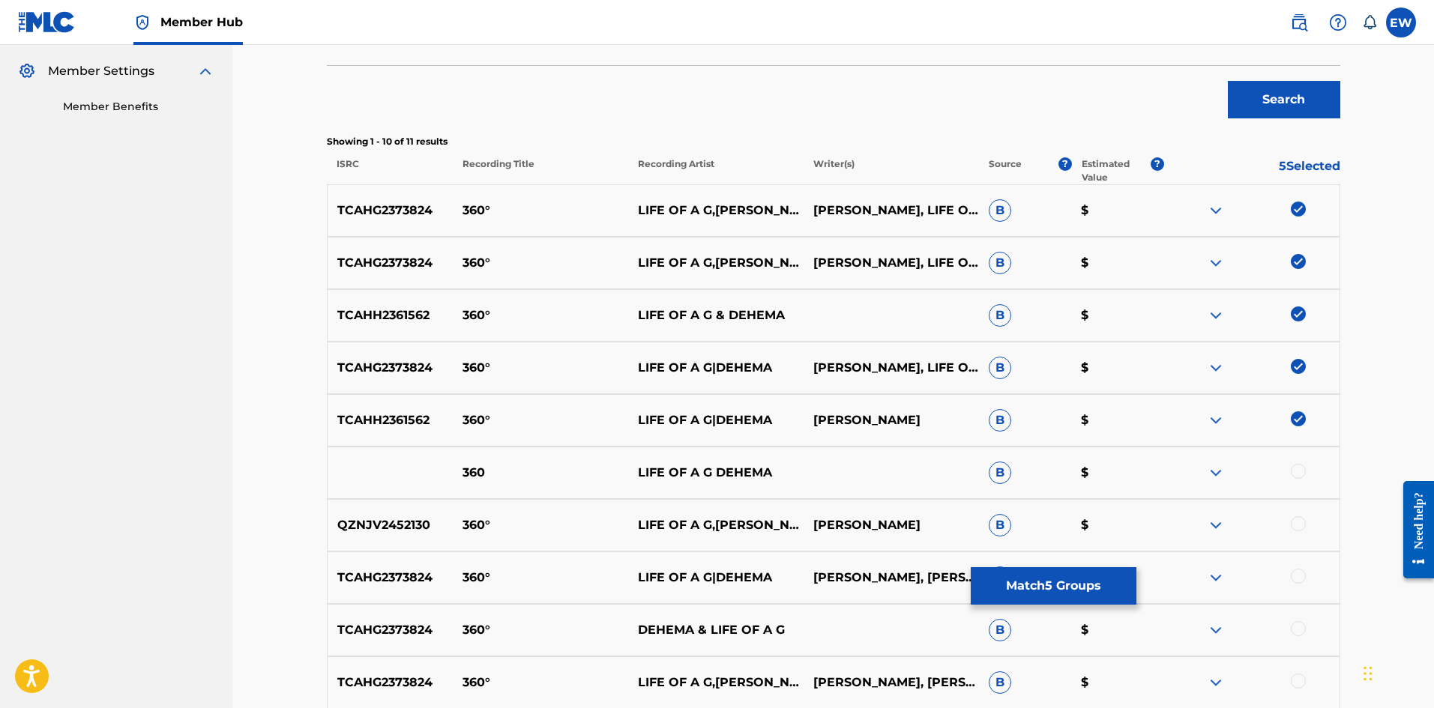
scroll to position [450, 0]
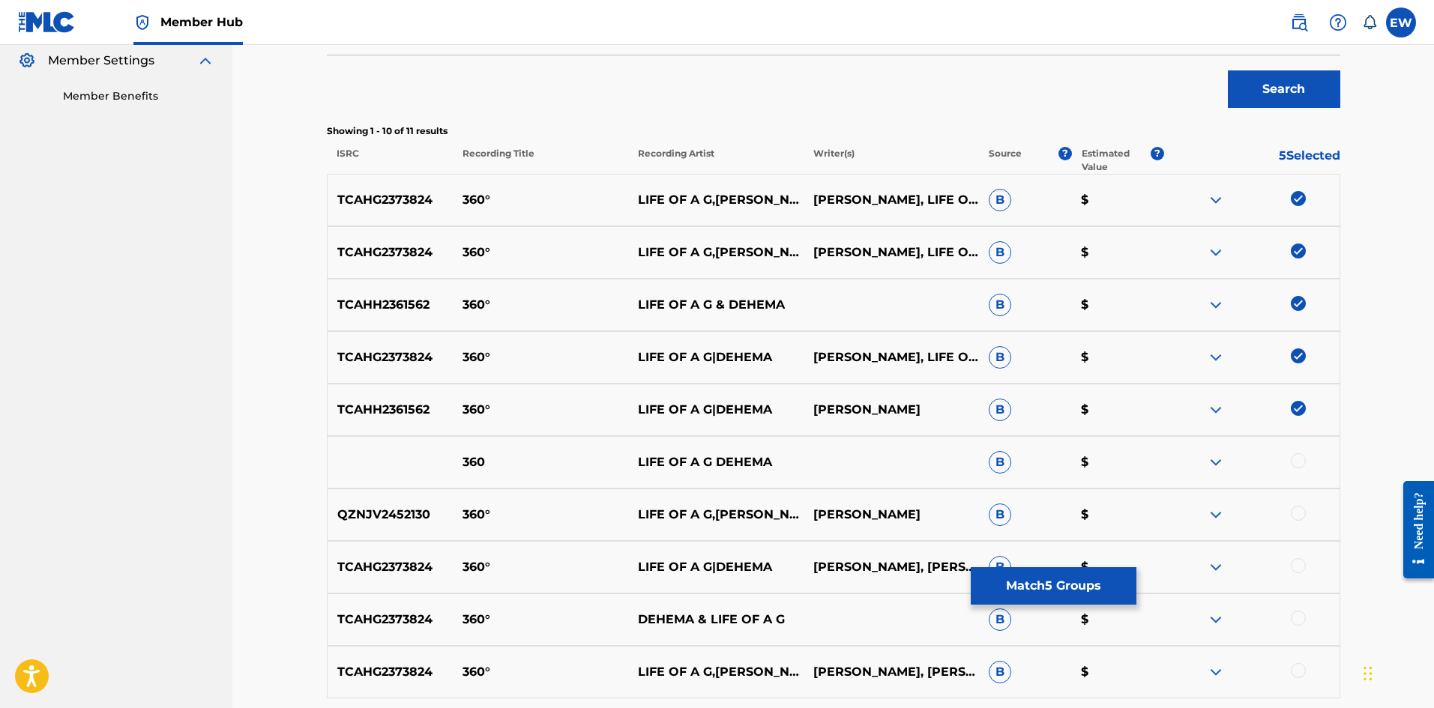
click at [1299, 462] on div at bounding box center [1298, 460] width 15 height 15
click at [1298, 513] on div at bounding box center [1298, 513] width 15 height 15
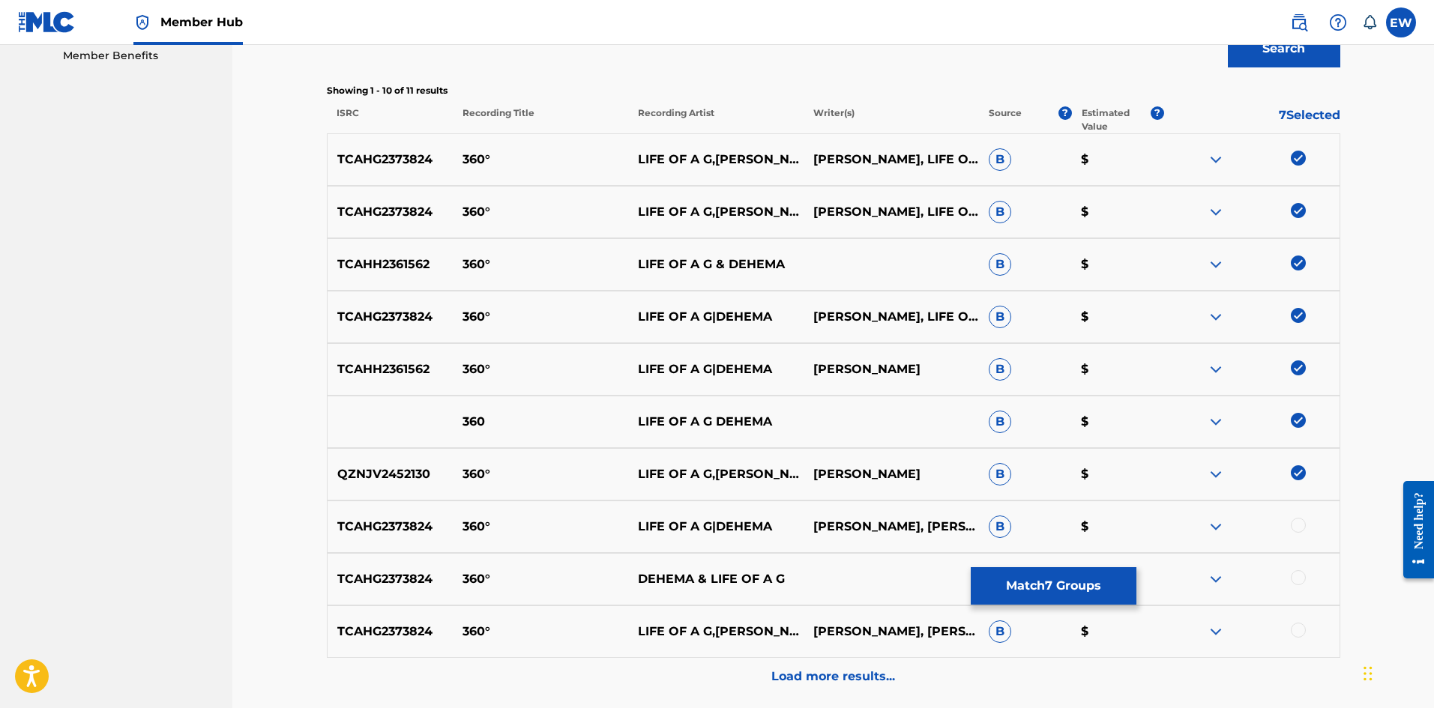
scroll to position [525, 0]
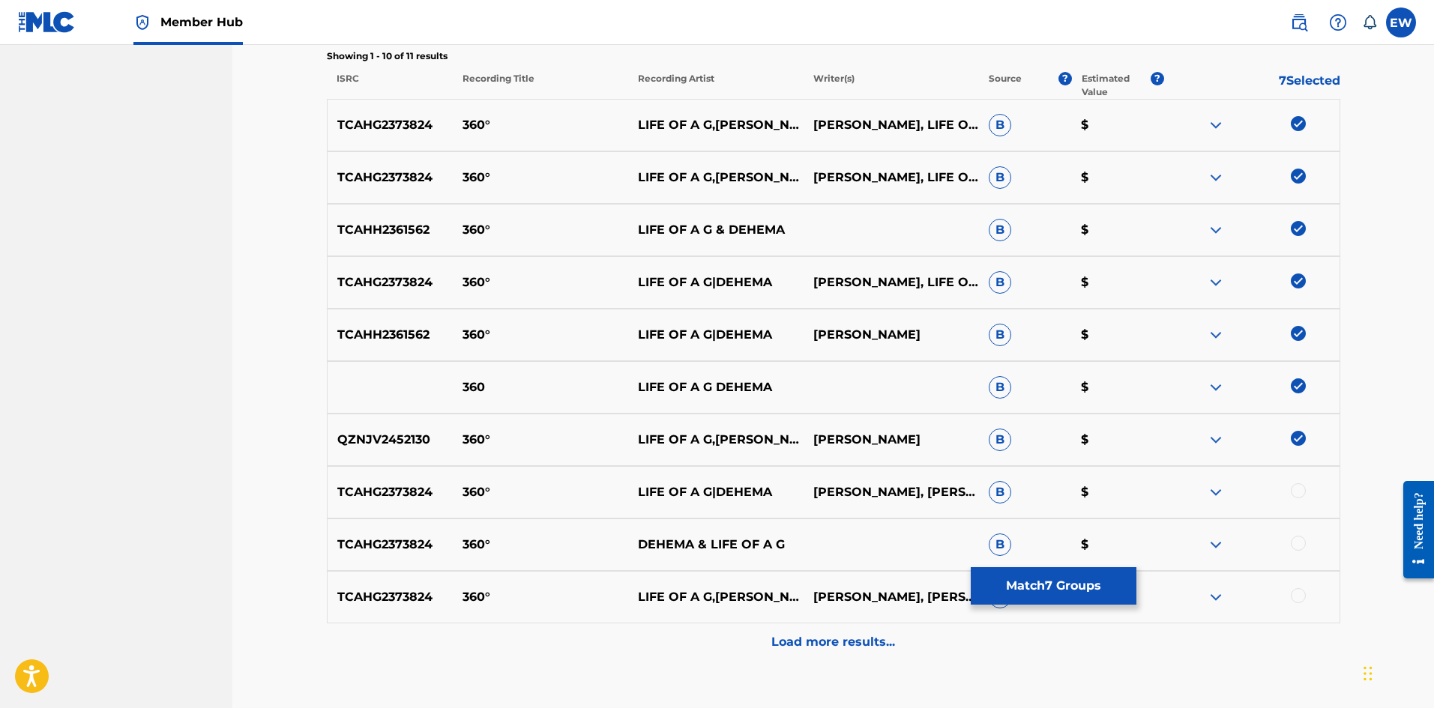
drag, startPoint x: 1303, startPoint y: 493, endPoint x: 1276, endPoint y: 491, distance: 27.8
click at [1303, 493] on div at bounding box center [1298, 490] width 15 height 15
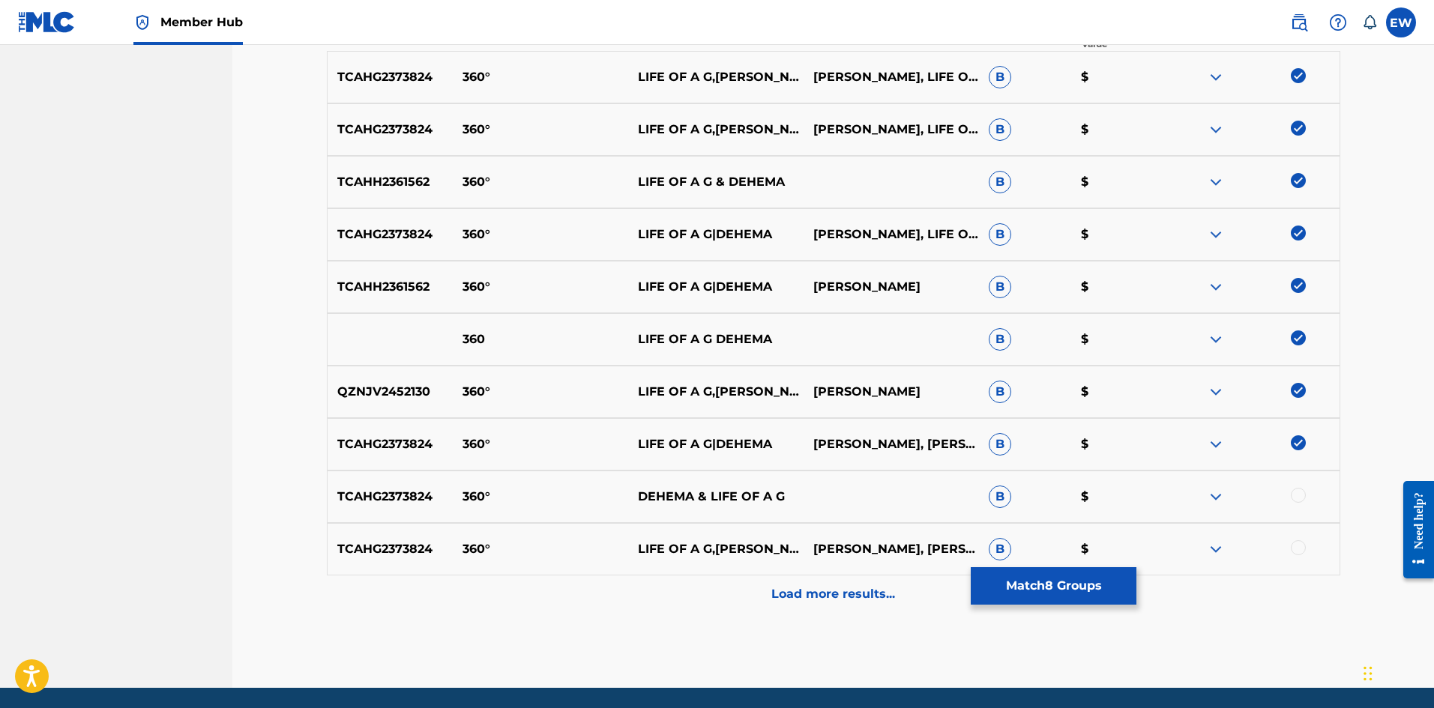
scroll to position [600, 0]
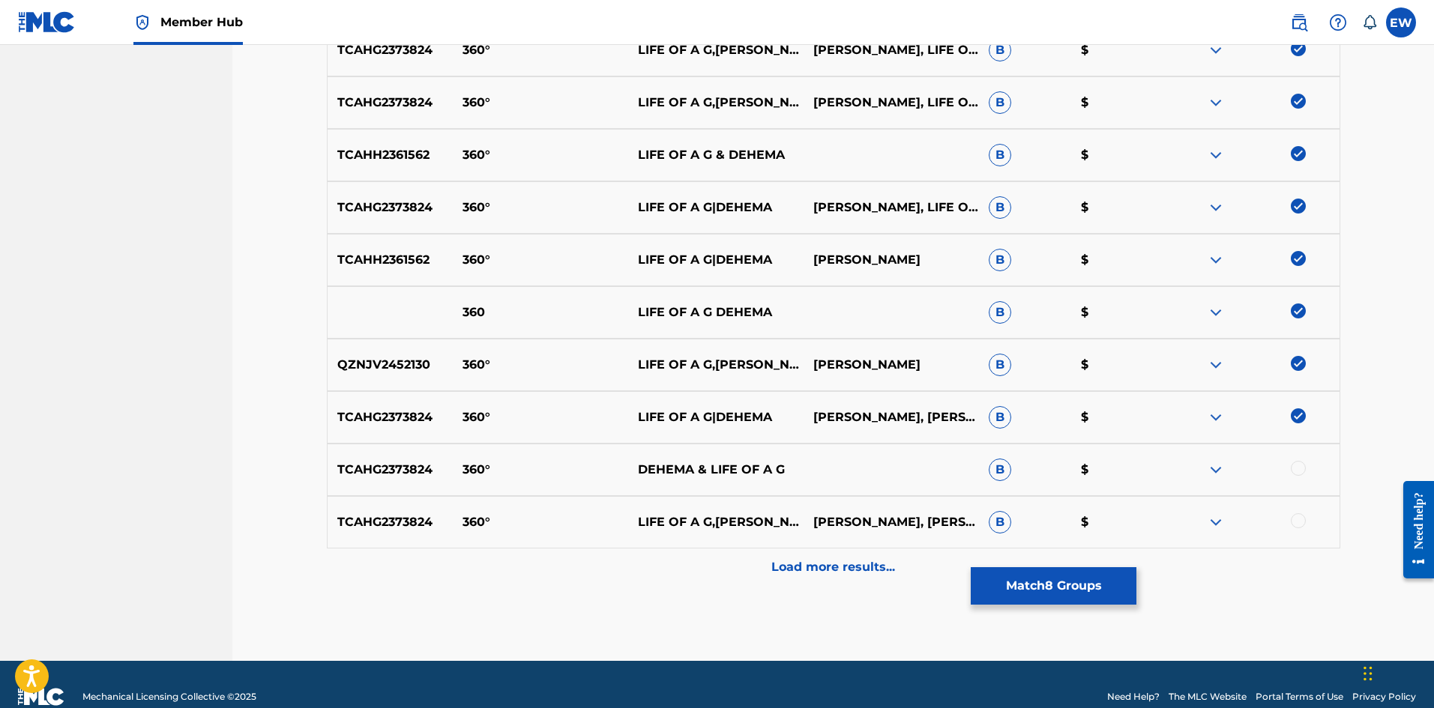
click at [1302, 469] on div at bounding box center [1298, 468] width 15 height 15
drag, startPoint x: 1301, startPoint y: 518, endPoint x: 1182, endPoint y: 515, distance: 119.2
click at [1298, 519] on div at bounding box center [1298, 520] width 15 height 15
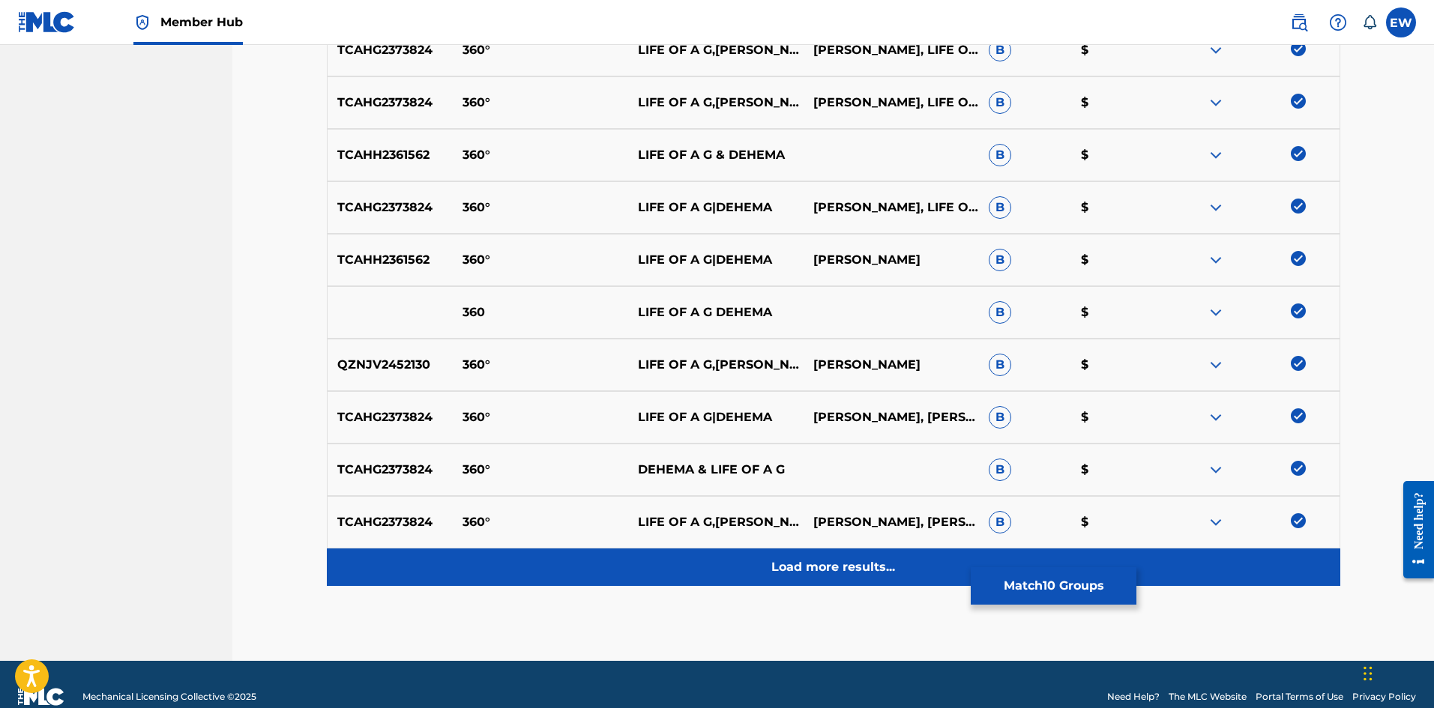
click at [834, 565] on p "Load more results..." at bounding box center [833, 567] width 124 height 18
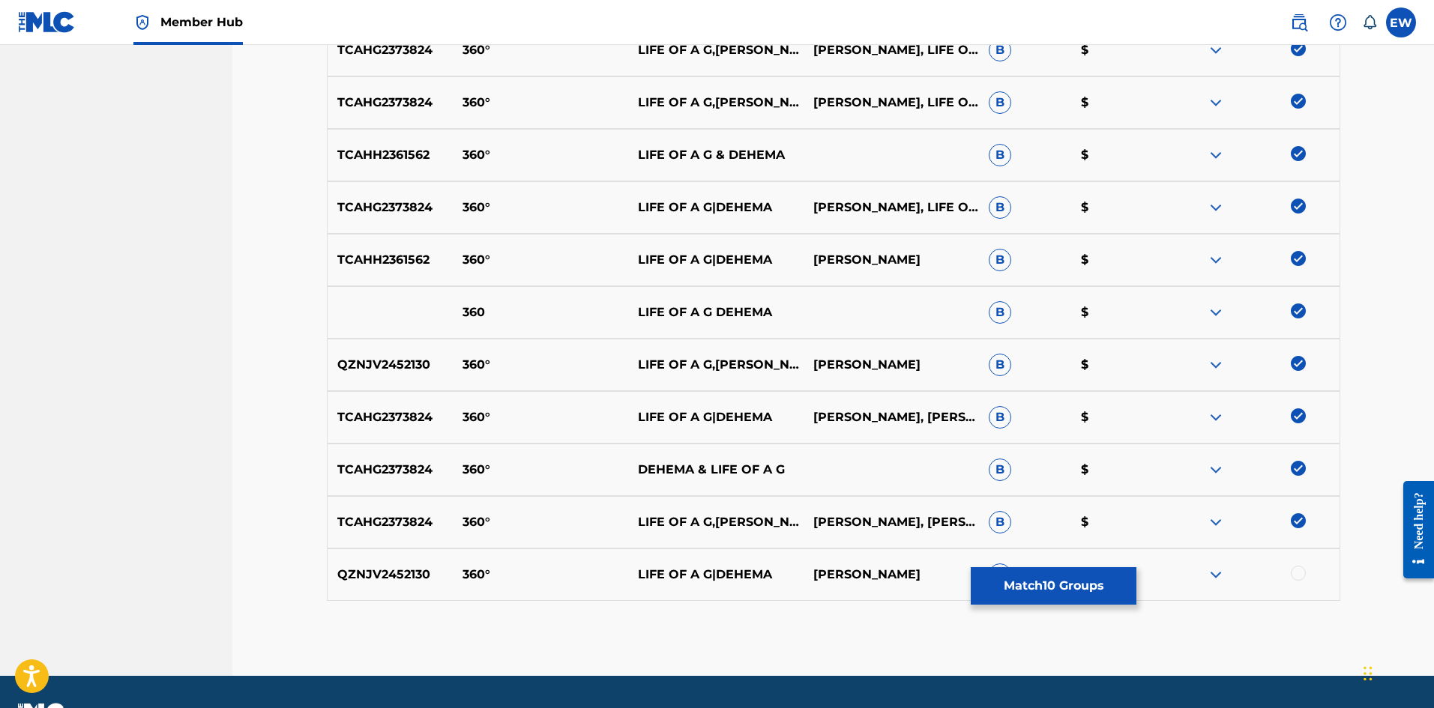
scroll to position [639, 0]
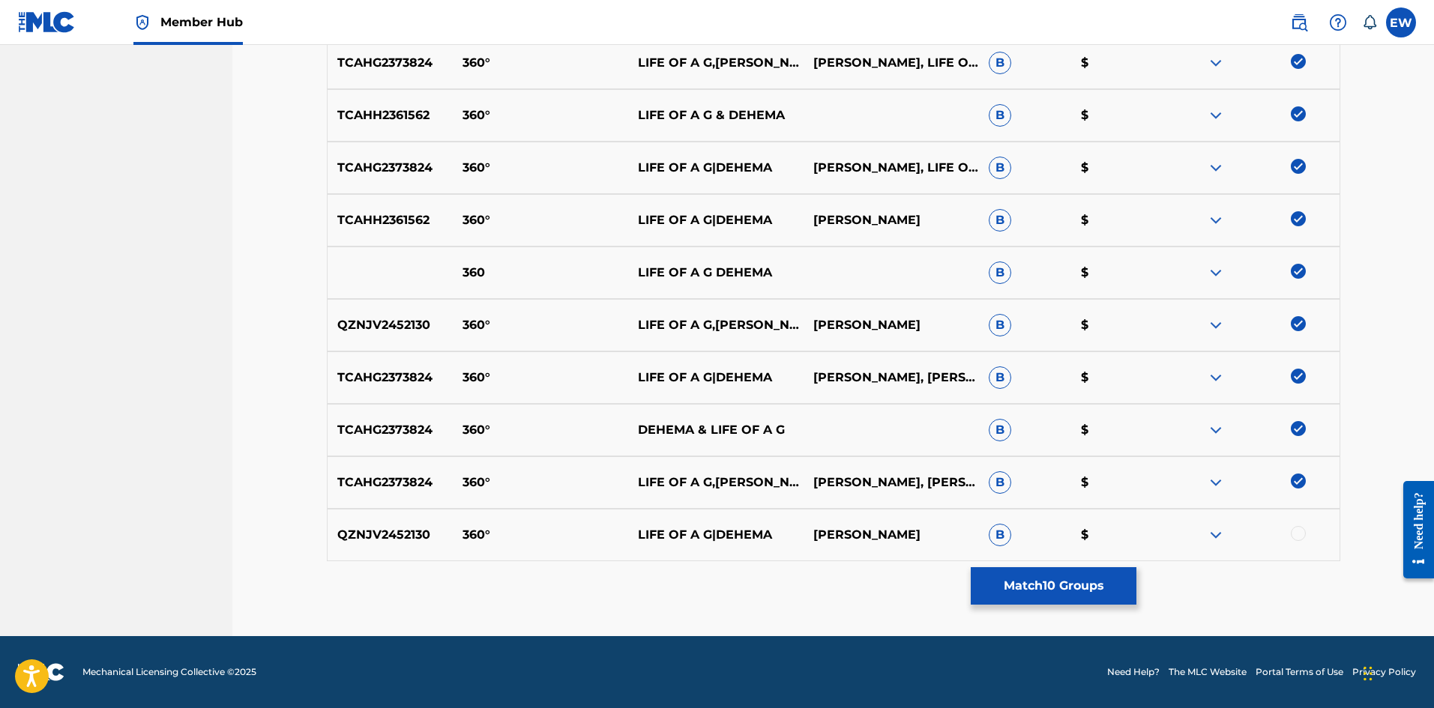
click at [1294, 535] on div at bounding box center [1298, 533] width 15 height 15
click at [1055, 582] on button "Match 11 Groups" at bounding box center [1054, 585] width 166 height 37
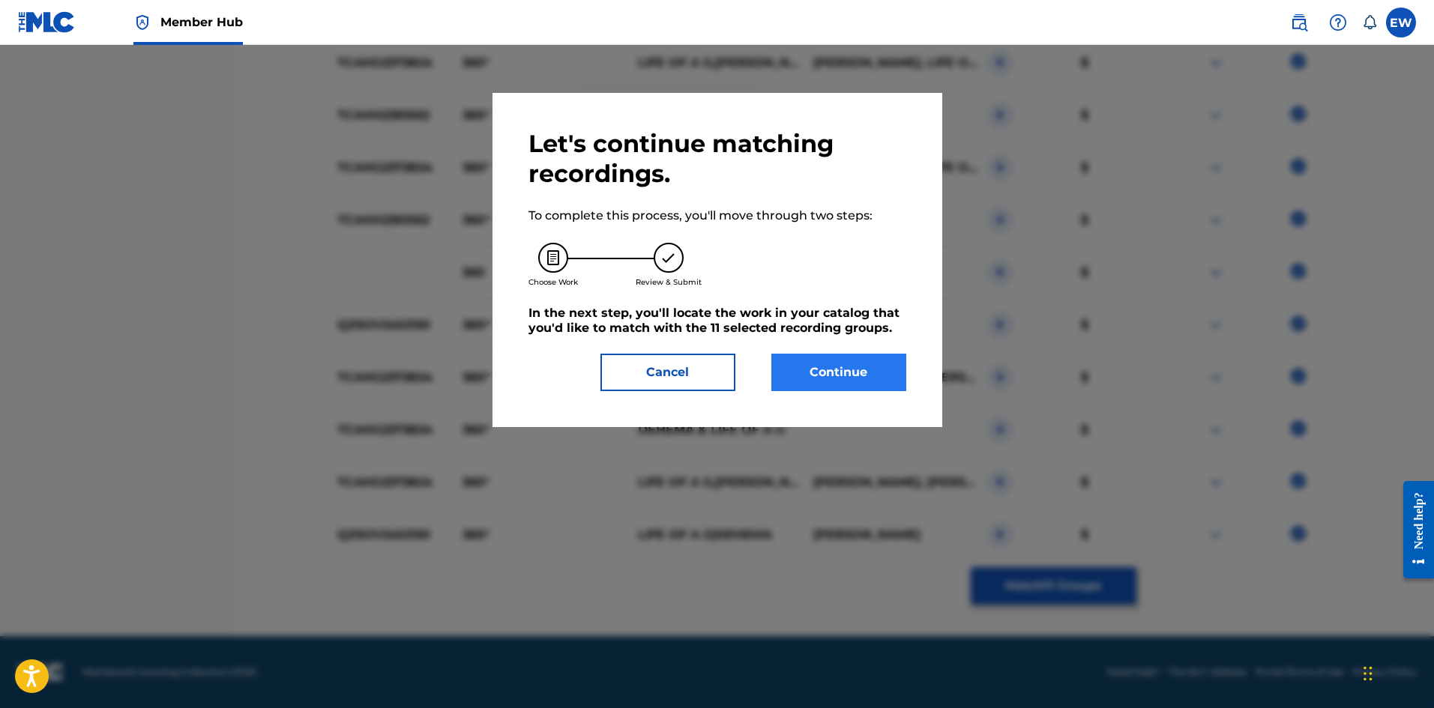
drag, startPoint x: 850, startPoint y: 393, endPoint x: 826, endPoint y: 381, distance: 26.8
click at [839, 390] on div "Let's continue matching recordings. To complete this process, you'll move throu…" at bounding box center [717, 260] width 450 height 334
click at [818, 373] on button "Continue" at bounding box center [838, 372] width 135 height 37
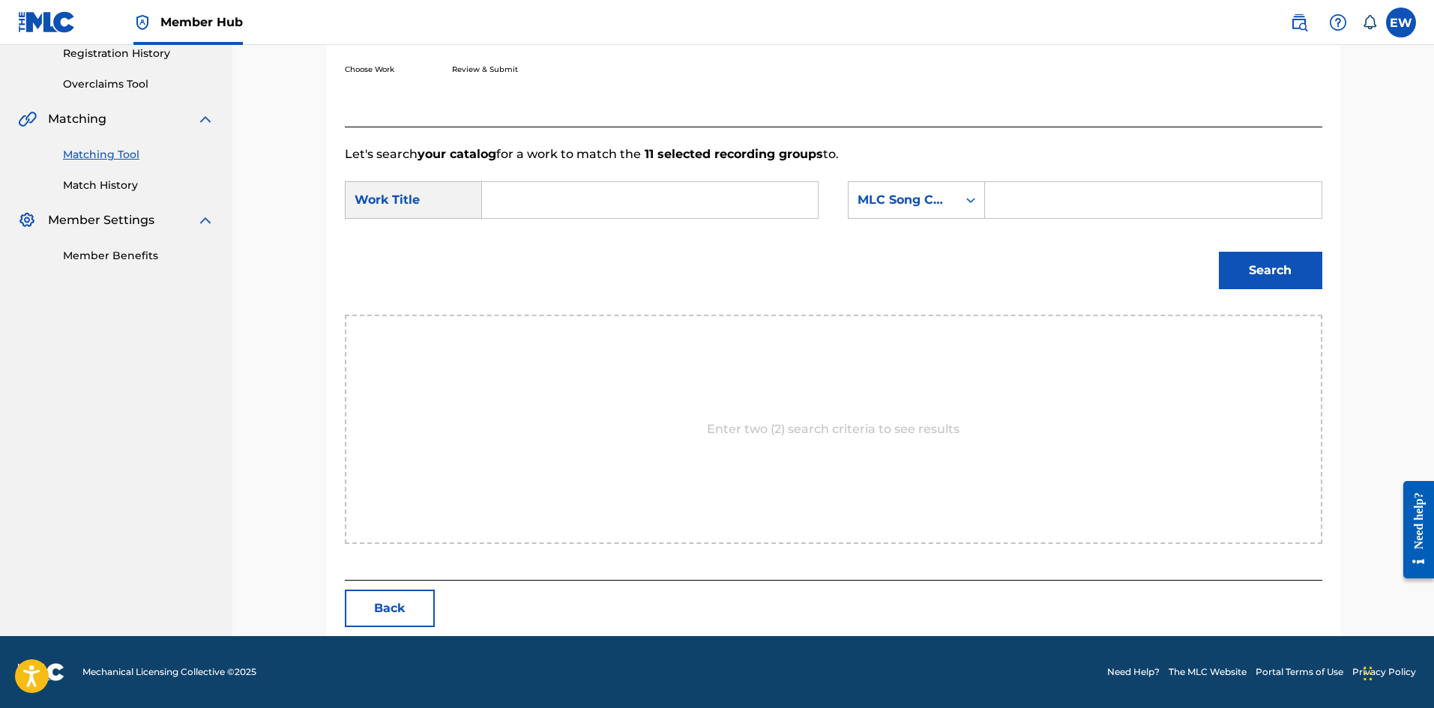
scroll to position [290, 0]
drag, startPoint x: 762, startPoint y: 209, endPoint x: 682, endPoint y: 203, distance: 80.4
click at [682, 203] on input "Search Form" at bounding box center [650, 200] width 310 height 36
click at [1088, 197] on input "Search Form" at bounding box center [1153, 200] width 310 height 36
click at [1237, 265] on button "Search" at bounding box center [1270, 270] width 103 height 37
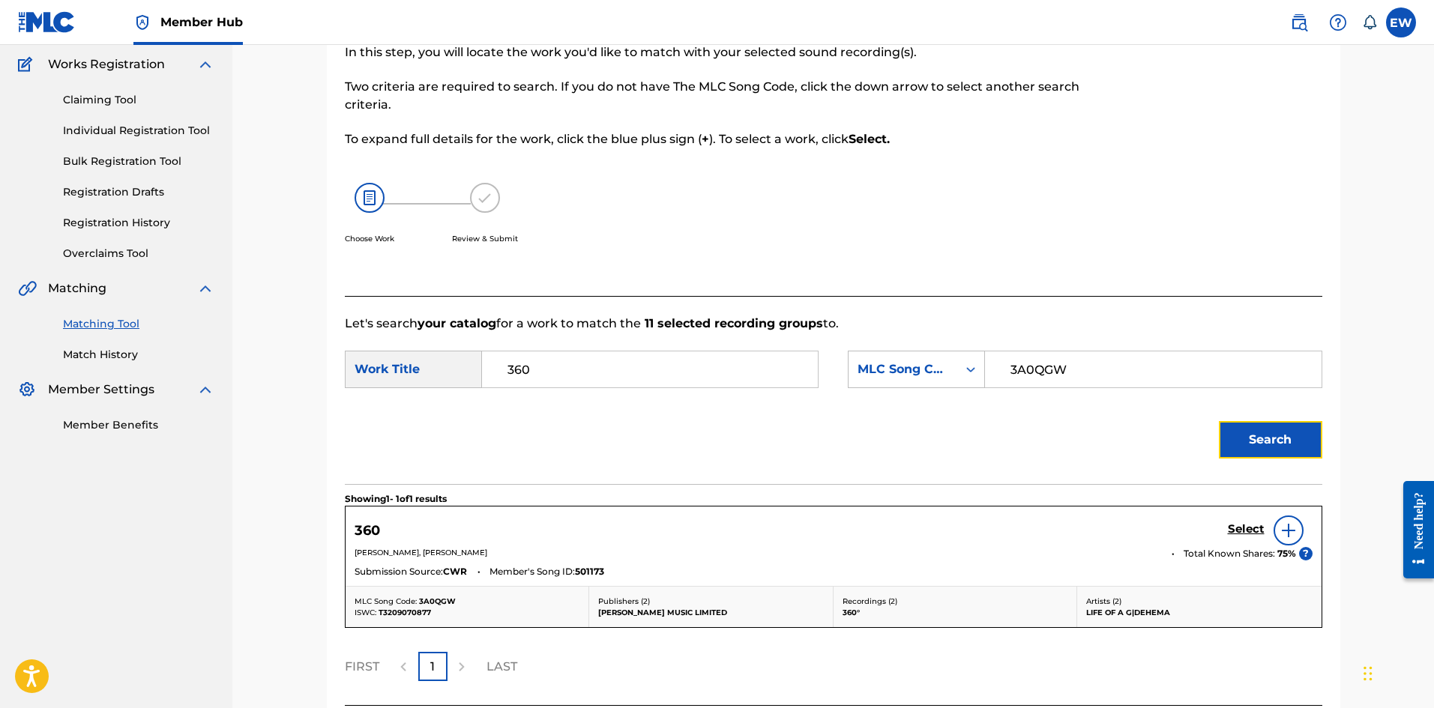
scroll to position [246, 0]
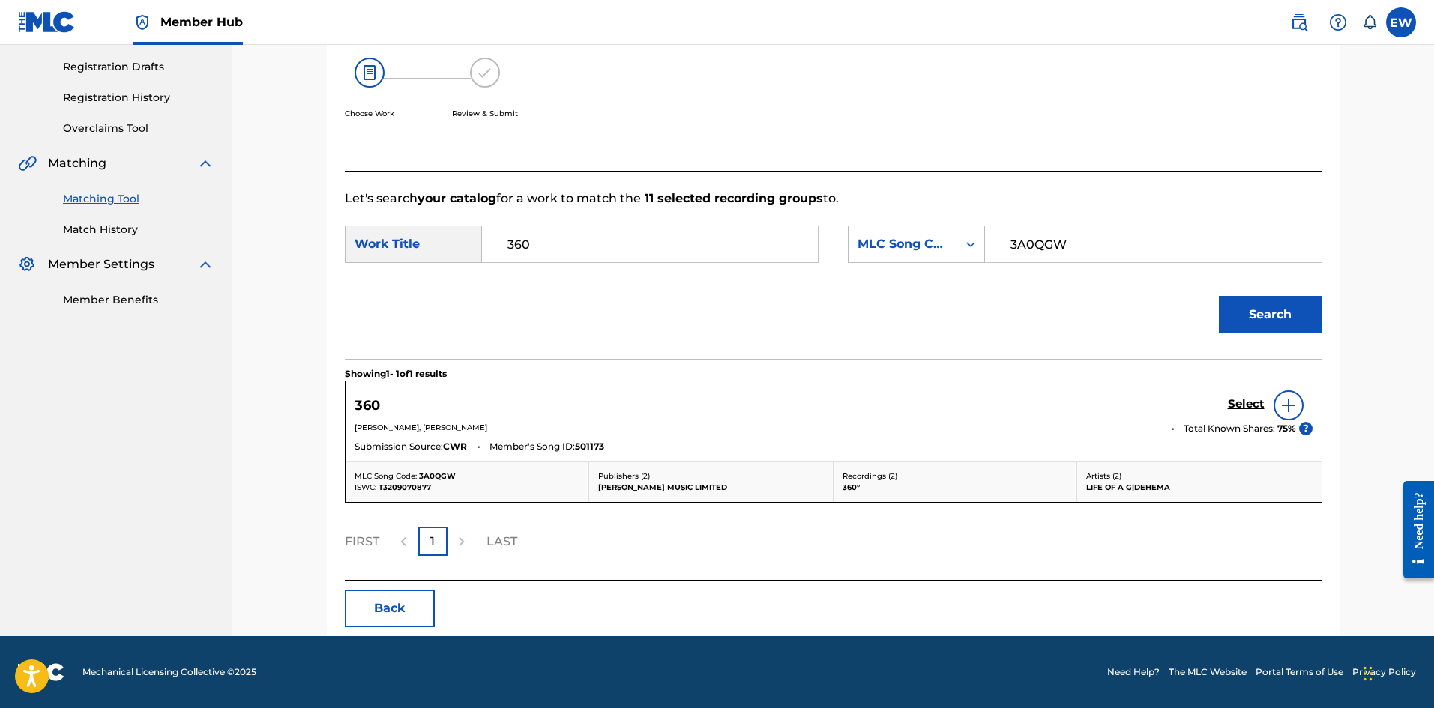
click at [1243, 394] on div "Select" at bounding box center [1270, 406] width 85 height 30
click at [1250, 400] on h5 "Select" at bounding box center [1246, 404] width 37 height 14
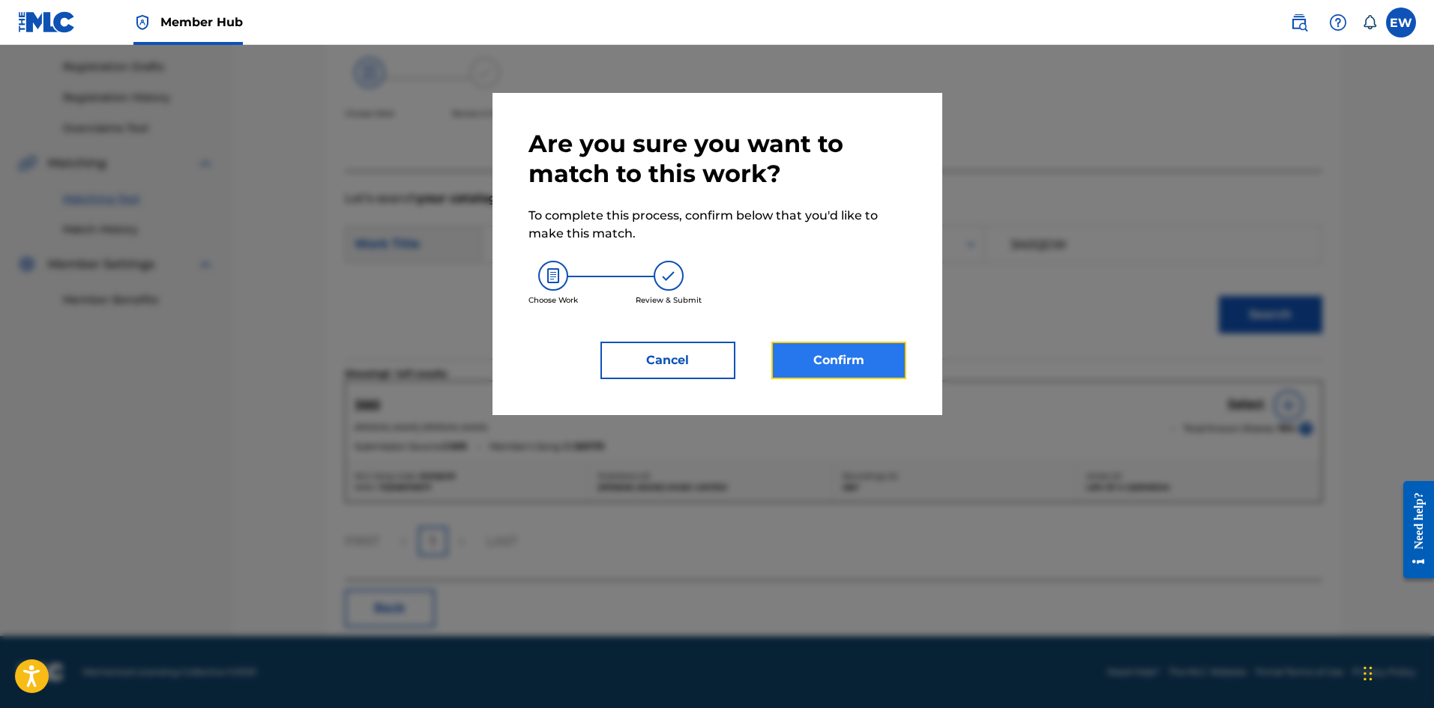
click at [806, 350] on button "Confirm" at bounding box center [838, 360] width 135 height 37
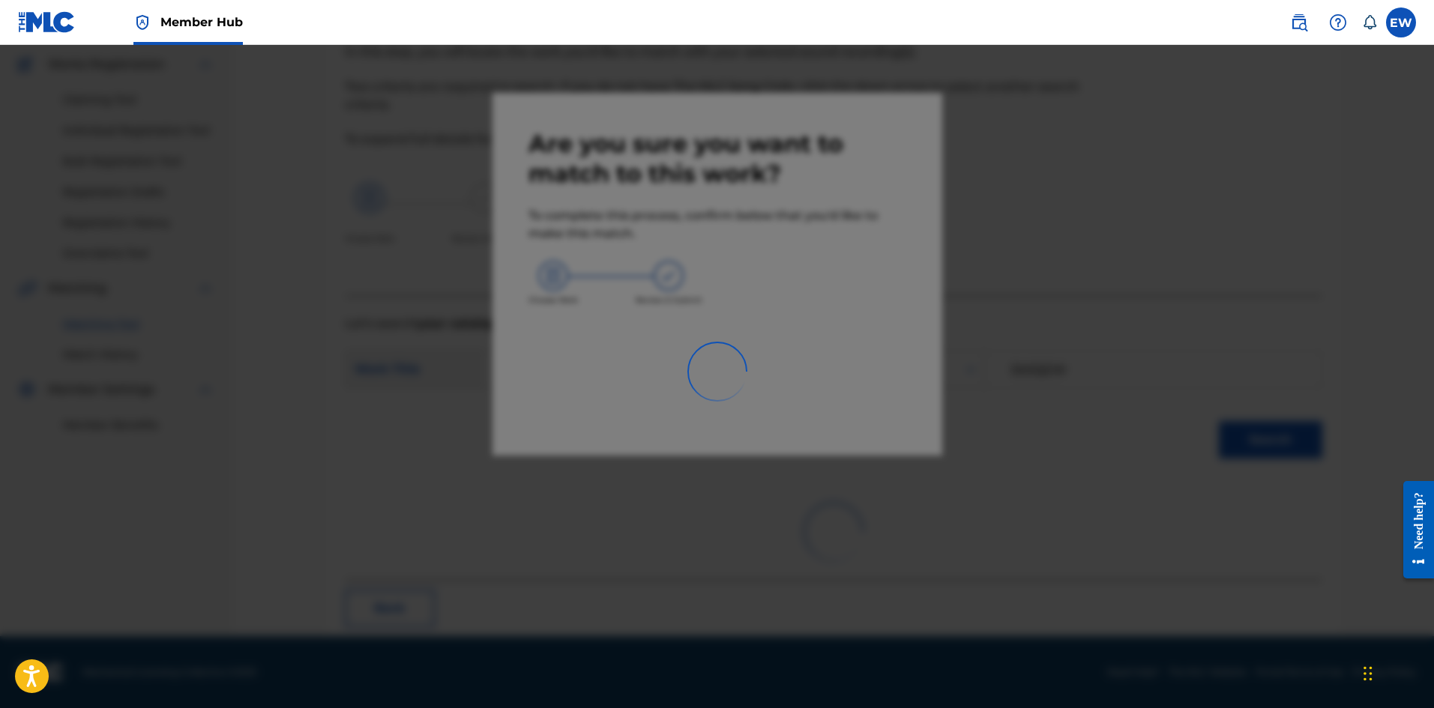
scroll to position [36, 0]
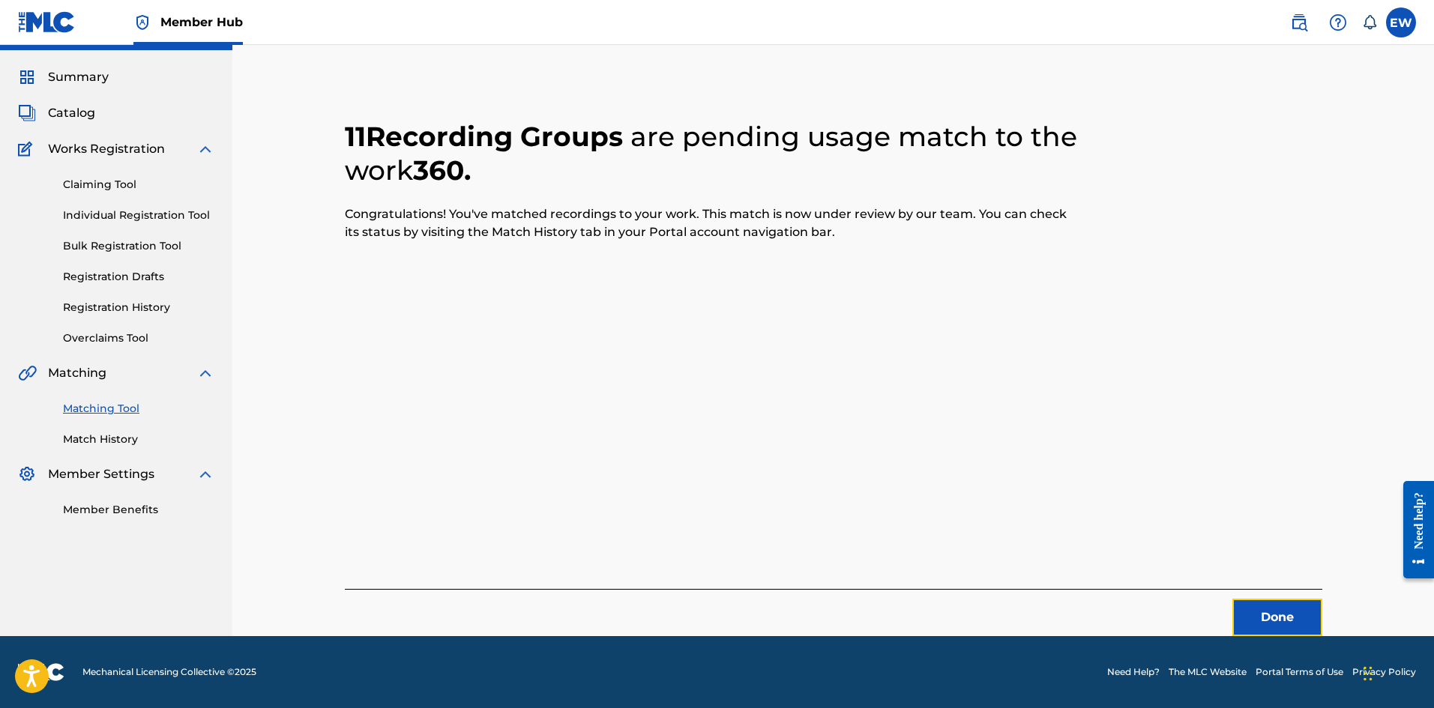
drag, startPoint x: 1262, startPoint y: 621, endPoint x: 1438, endPoint y: 573, distance: 182.0
click at [1264, 621] on button "Done" at bounding box center [1277, 617] width 90 height 37
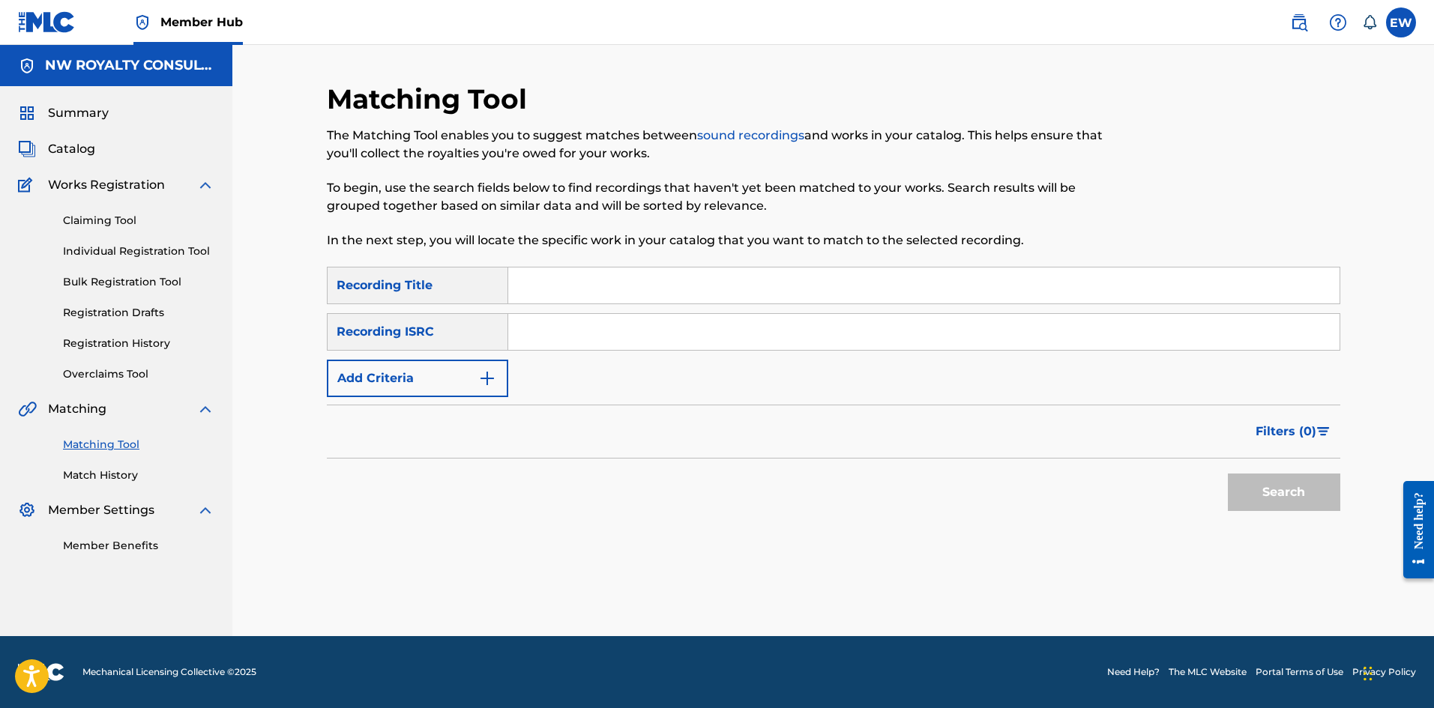
scroll to position [0, 0]
click at [458, 379] on button "Add Criteria" at bounding box center [417, 378] width 181 height 37
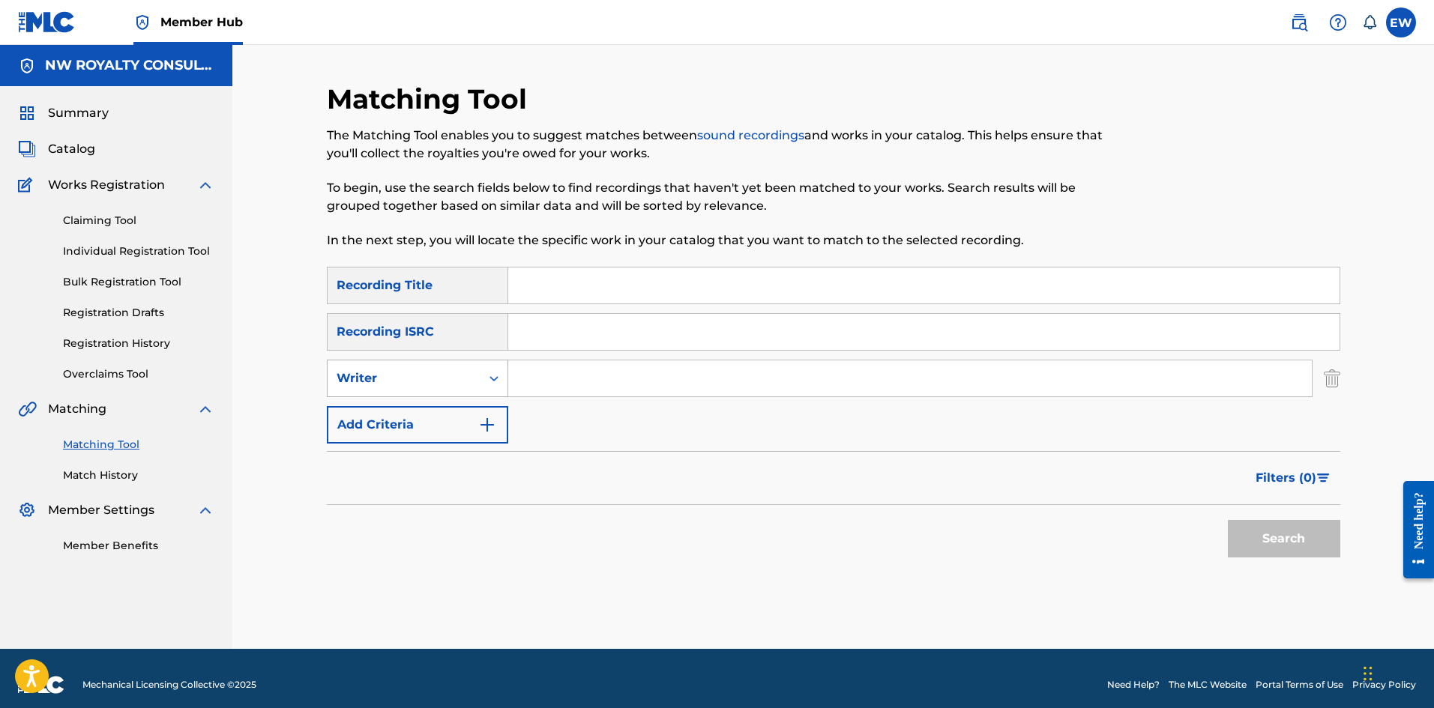
click at [440, 385] on div "Writer" at bounding box center [404, 379] width 135 height 18
click at [404, 411] on div "Recording Artist" at bounding box center [418, 415] width 180 height 37
drag, startPoint x: 582, startPoint y: 380, endPoint x: 570, endPoint y: 379, distance: 12.1
click at [581, 380] on input "Search Form" at bounding box center [909, 379] width 803 height 36
click at [669, 298] on input "Search Form" at bounding box center [923, 286] width 831 height 36
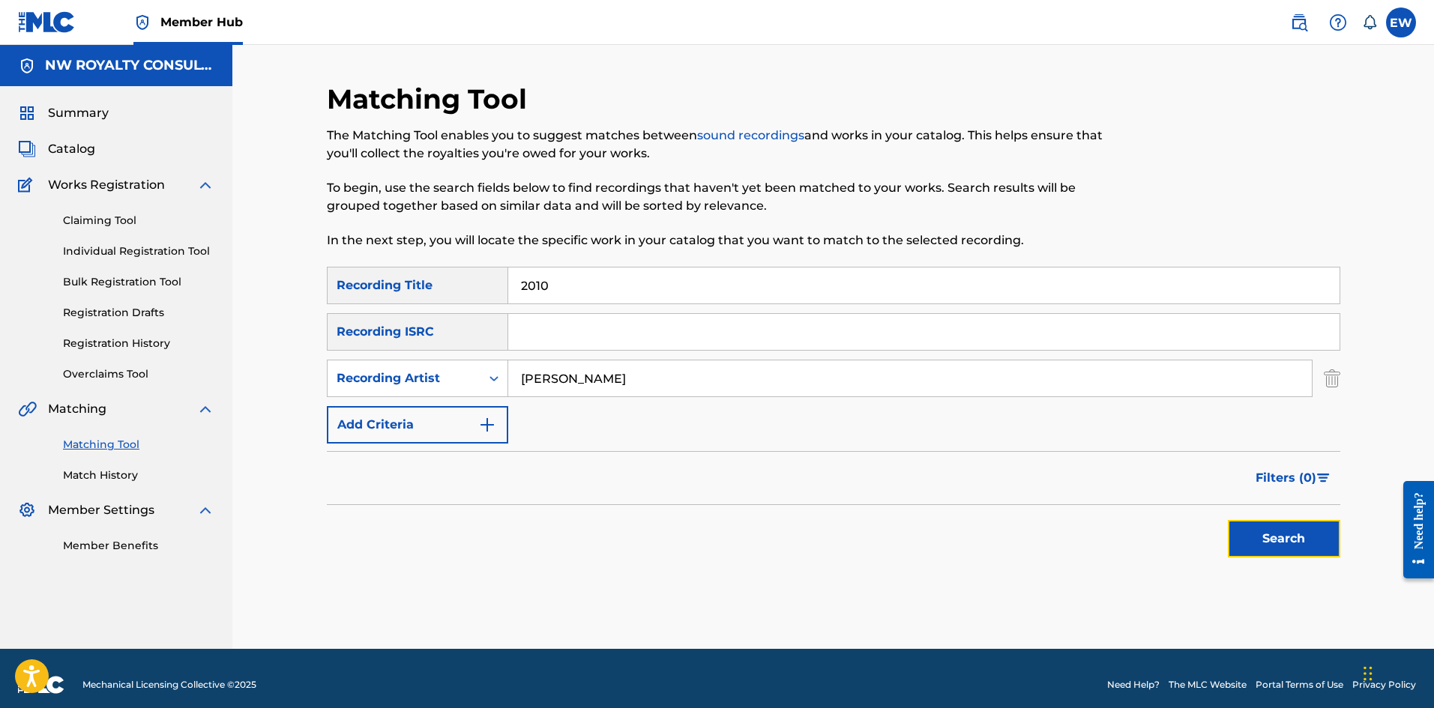
click at [1315, 531] on button "Search" at bounding box center [1284, 538] width 112 height 37
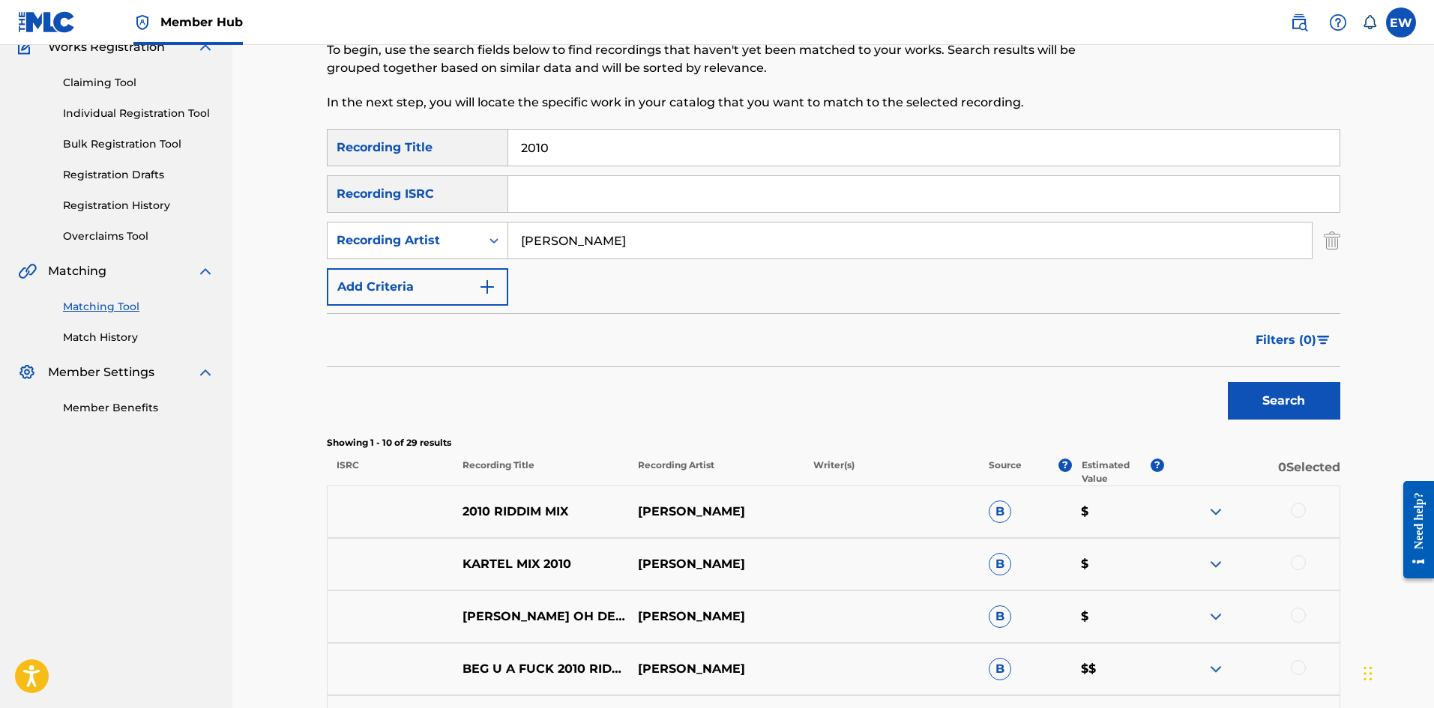
scroll to position [150, 0]
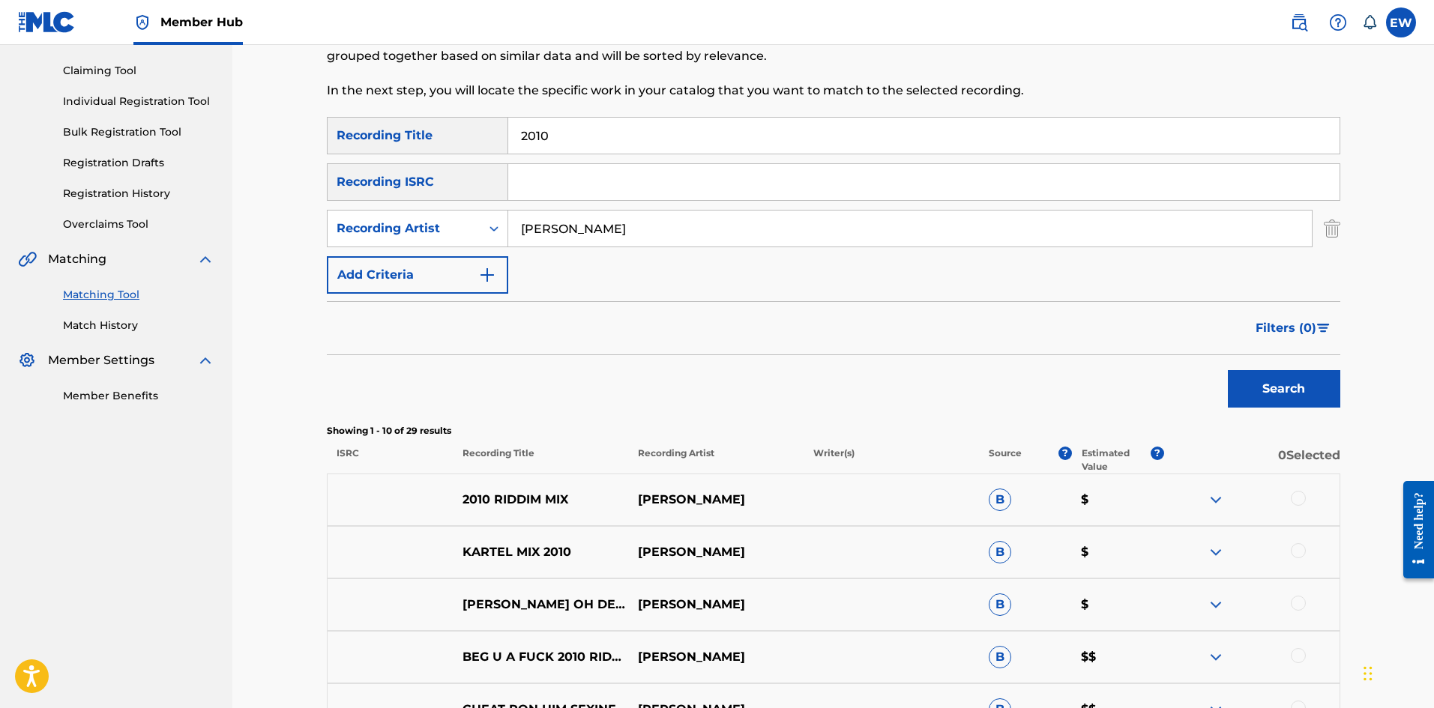
click at [1300, 495] on div at bounding box center [1298, 498] width 15 height 15
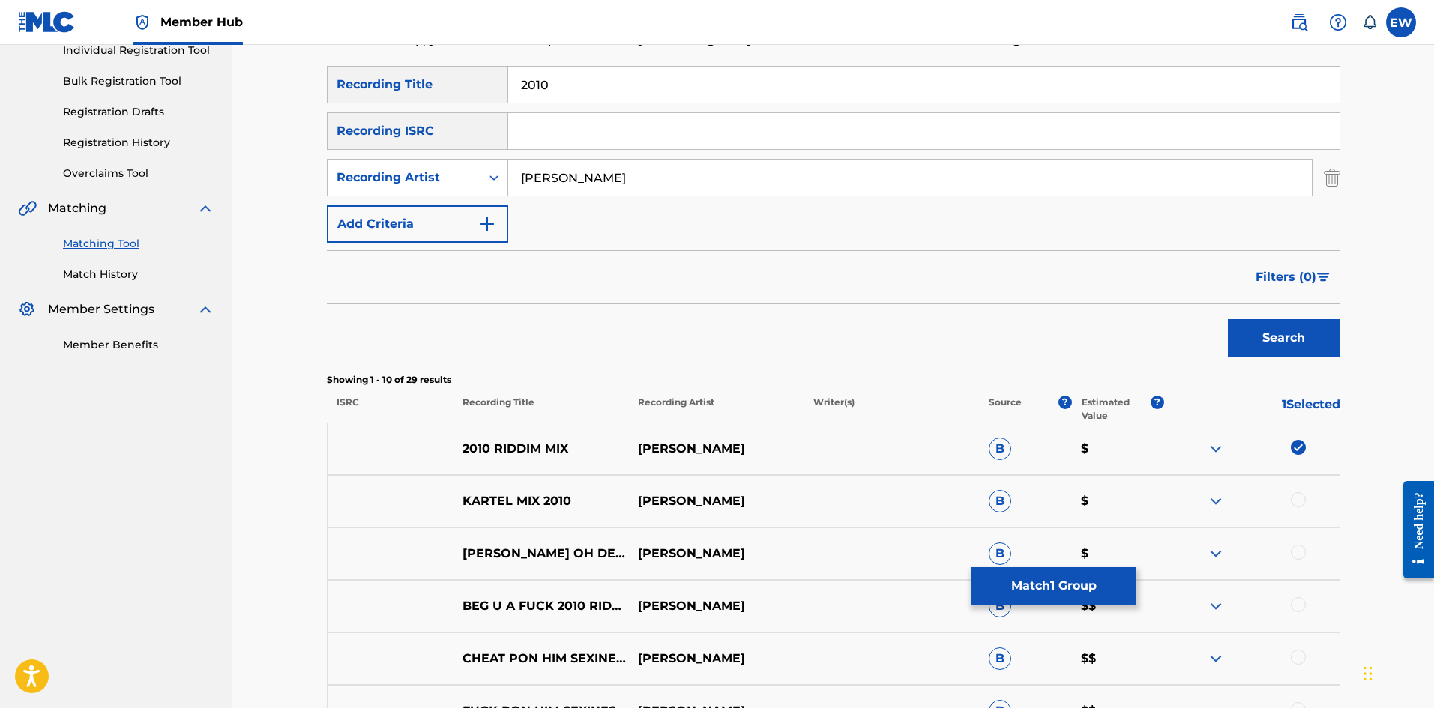
scroll to position [225, 0]
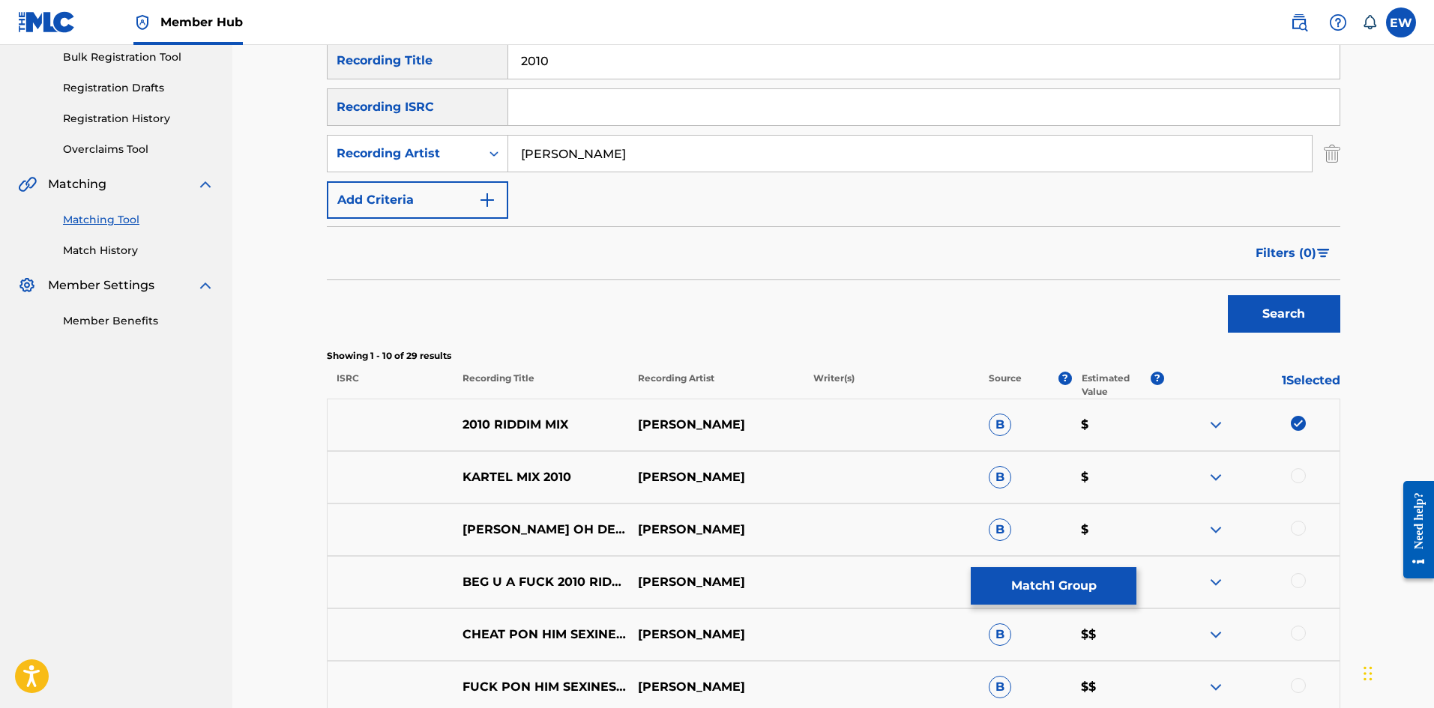
click at [1291, 475] on div at bounding box center [1298, 475] width 15 height 15
click at [1048, 606] on div "BEG U A FUCK 2010 RIDDIM HQ [PERSON_NAME] B $$" at bounding box center [833, 582] width 1013 height 52
click at [1046, 601] on button "Match 2 Groups" at bounding box center [1054, 585] width 166 height 37
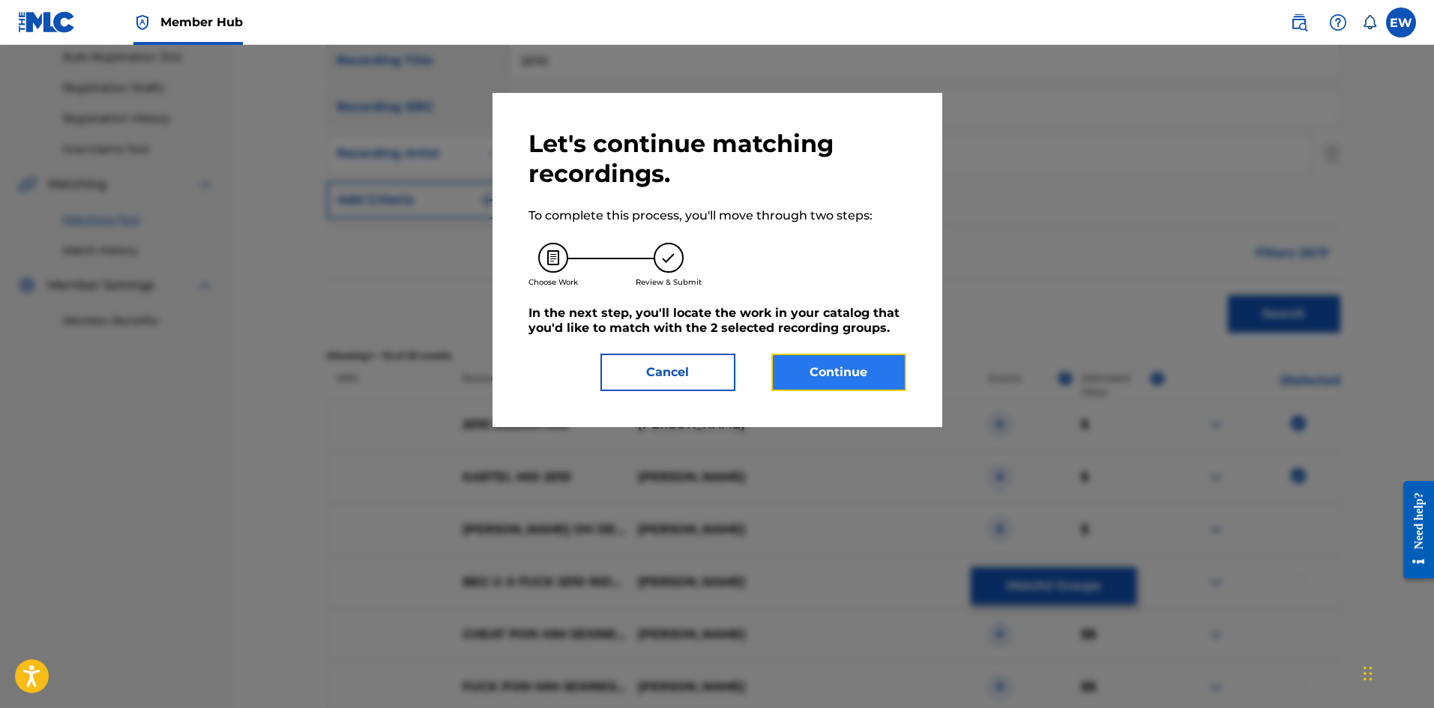
drag, startPoint x: 803, startPoint y: 367, endPoint x: 794, endPoint y: 364, distance: 9.3
click at [794, 364] on button "Continue" at bounding box center [838, 372] width 135 height 37
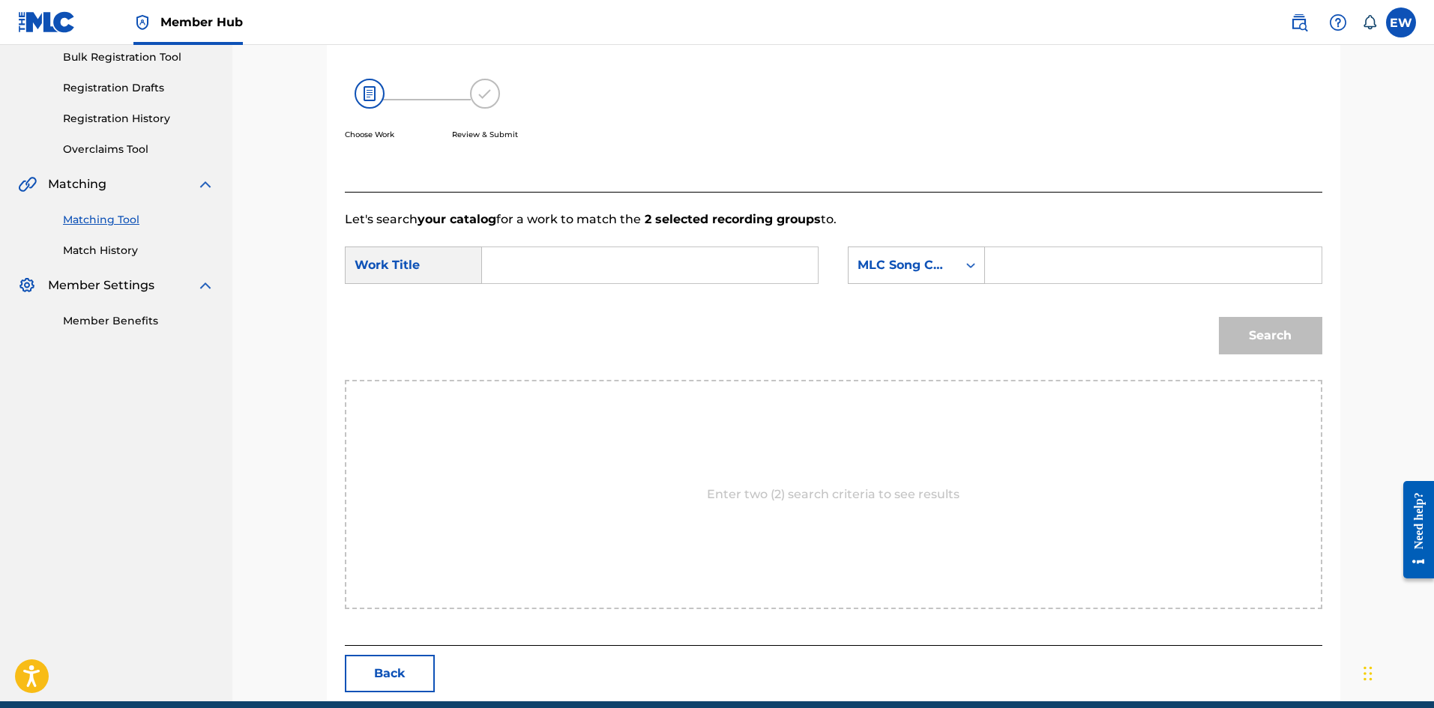
drag, startPoint x: 582, startPoint y: 253, endPoint x: 534, endPoint y: 260, distance: 47.7
click at [580, 253] on input "Search Form" at bounding box center [650, 265] width 310 height 36
click at [1003, 282] on input "Search Form" at bounding box center [1153, 265] width 310 height 36
click at [1249, 325] on button "Search" at bounding box center [1270, 335] width 103 height 37
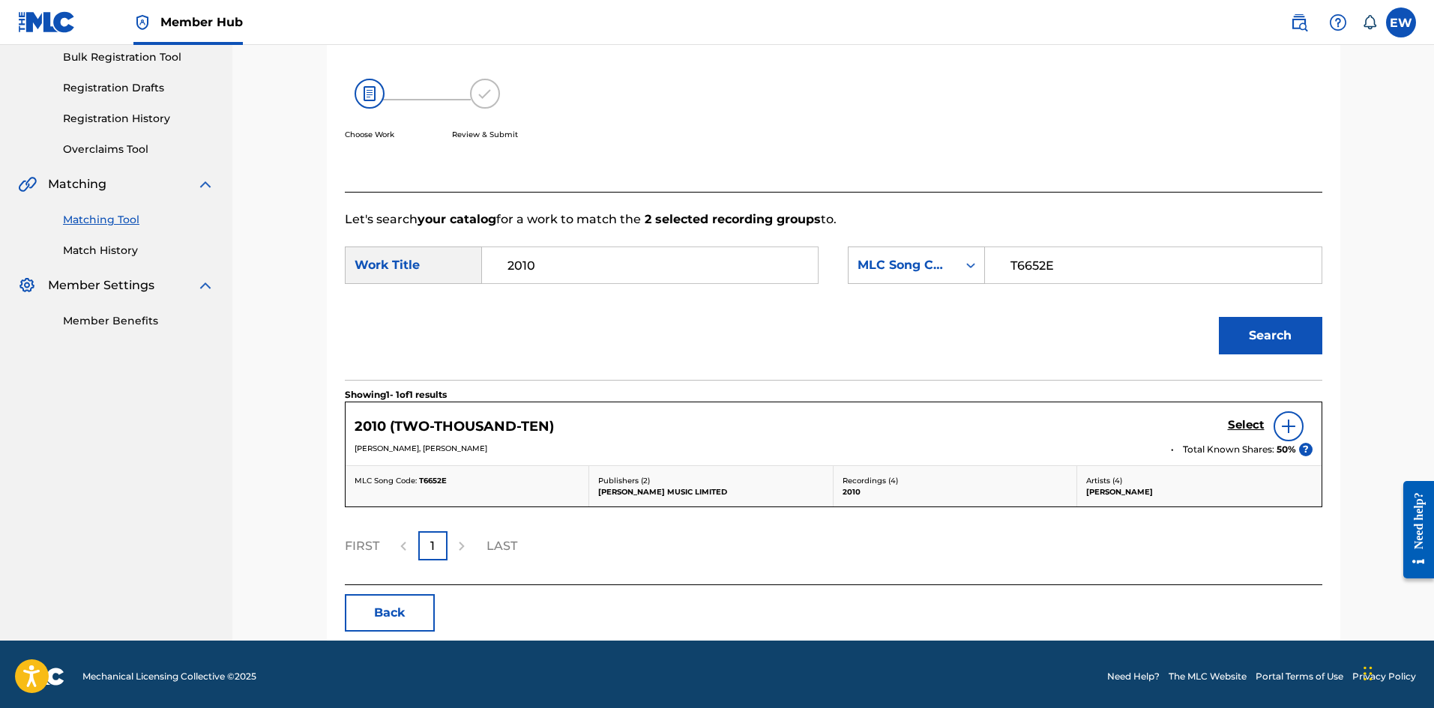
drag, startPoint x: 1239, startPoint y: 416, endPoint x: 1146, endPoint y: 401, distance: 94.1
click at [1237, 416] on div "Select" at bounding box center [1270, 426] width 85 height 30
click at [1250, 423] on h5 "Select" at bounding box center [1246, 425] width 37 height 14
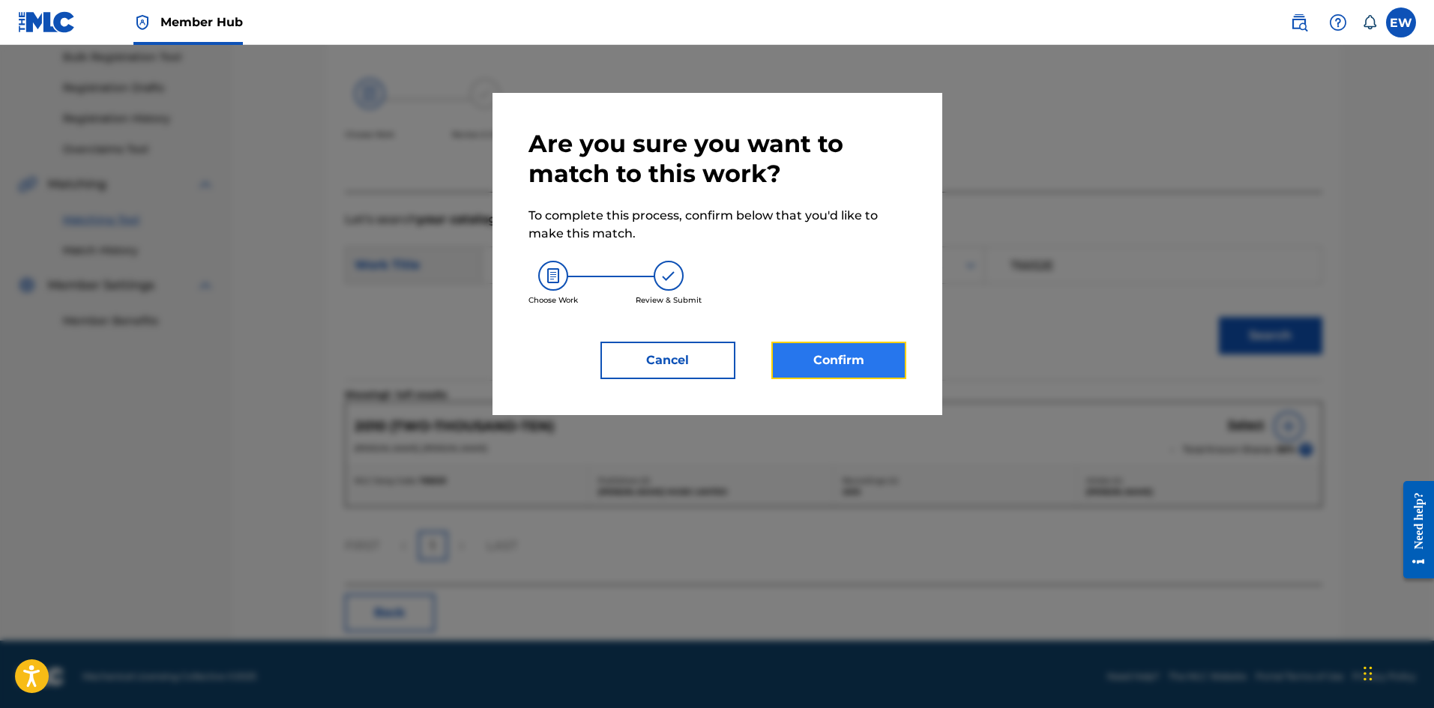
click at [778, 360] on button "Confirm" at bounding box center [838, 360] width 135 height 37
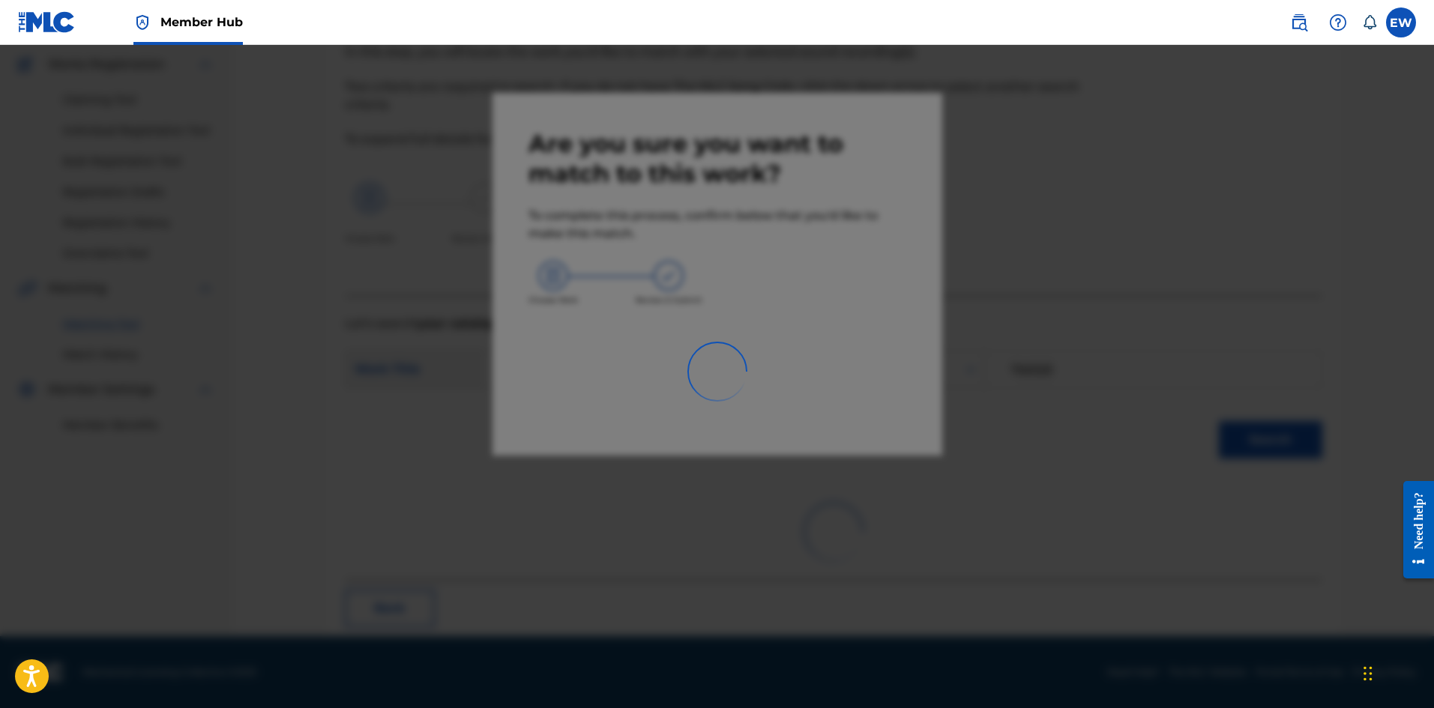
scroll to position [36, 0]
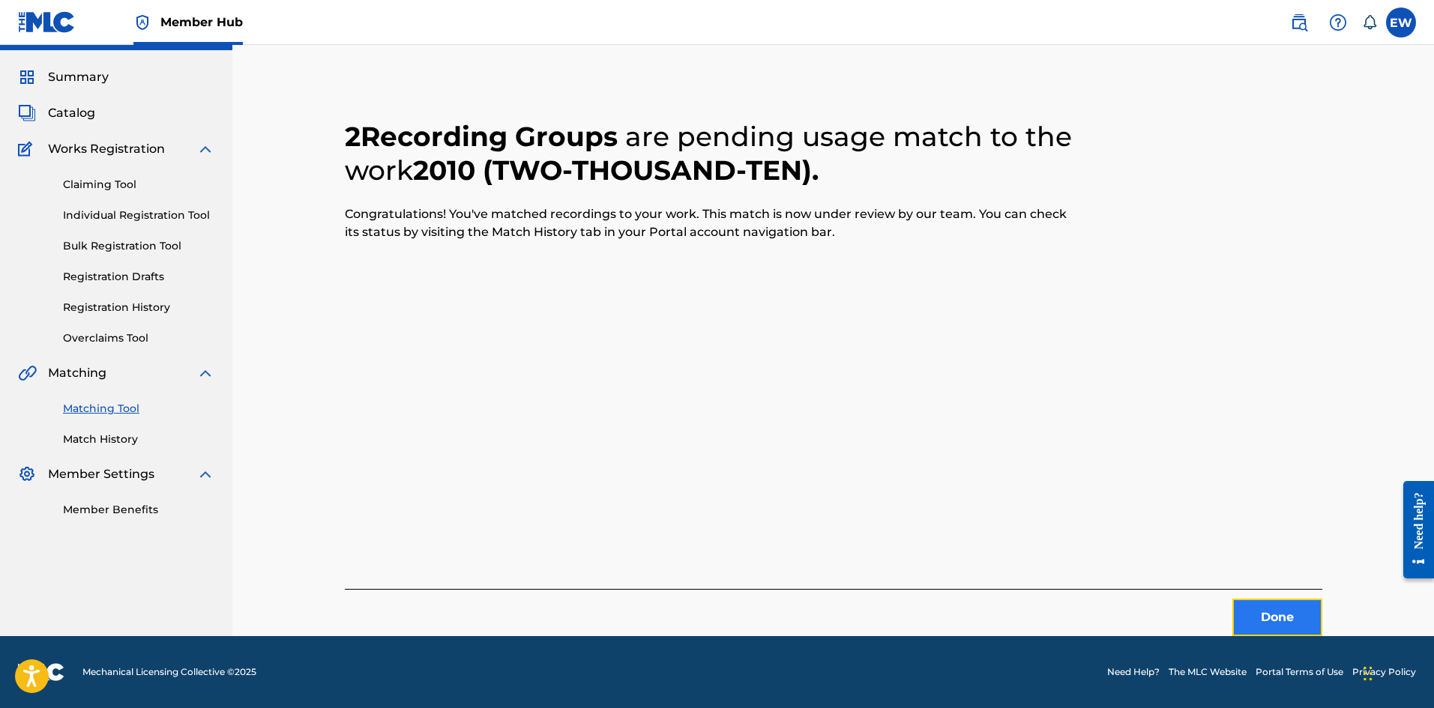
click at [1265, 624] on button "Done" at bounding box center [1277, 617] width 90 height 37
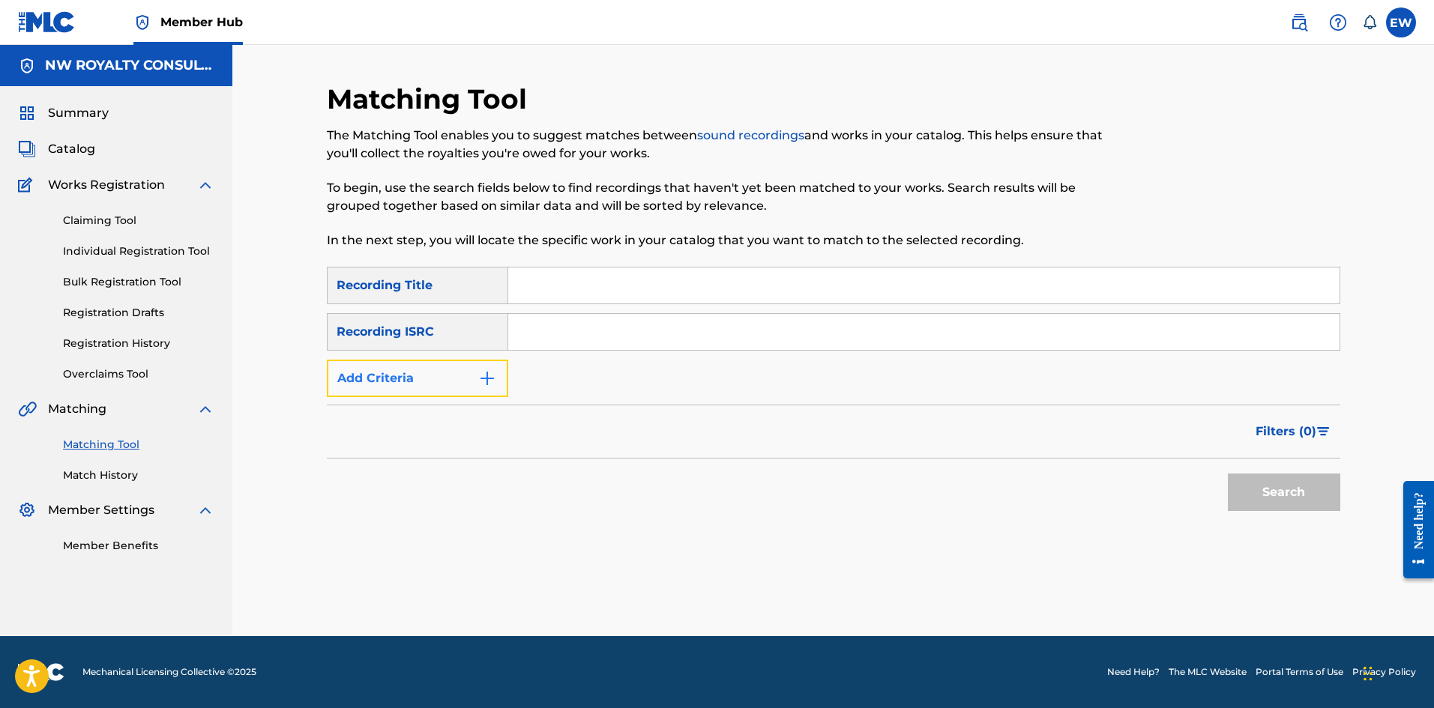
click at [426, 372] on button "Add Criteria" at bounding box center [417, 378] width 181 height 37
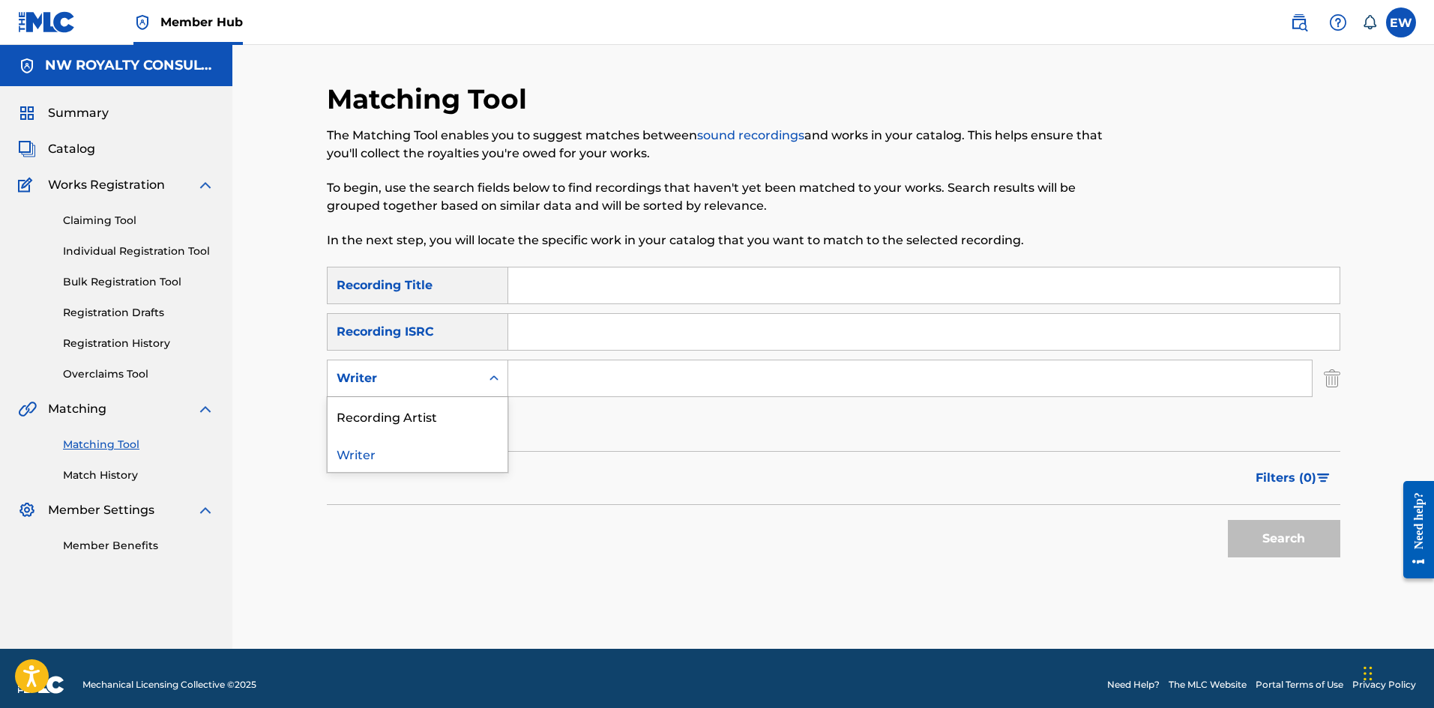
drag, startPoint x: 422, startPoint y: 373, endPoint x: 394, endPoint y: 405, distance: 42.5
click at [420, 375] on div "Writer" at bounding box center [404, 379] width 135 height 18
drag, startPoint x: 393, startPoint y: 420, endPoint x: 467, endPoint y: 397, distance: 77.5
click at [404, 415] on div "Recording Artist" at bounding box center [418, 415] width 180 height 37
drag, startPoint x: 583, startPoint y: 379, endPoint x: 576, endPoint y: 382, distance: 7.8
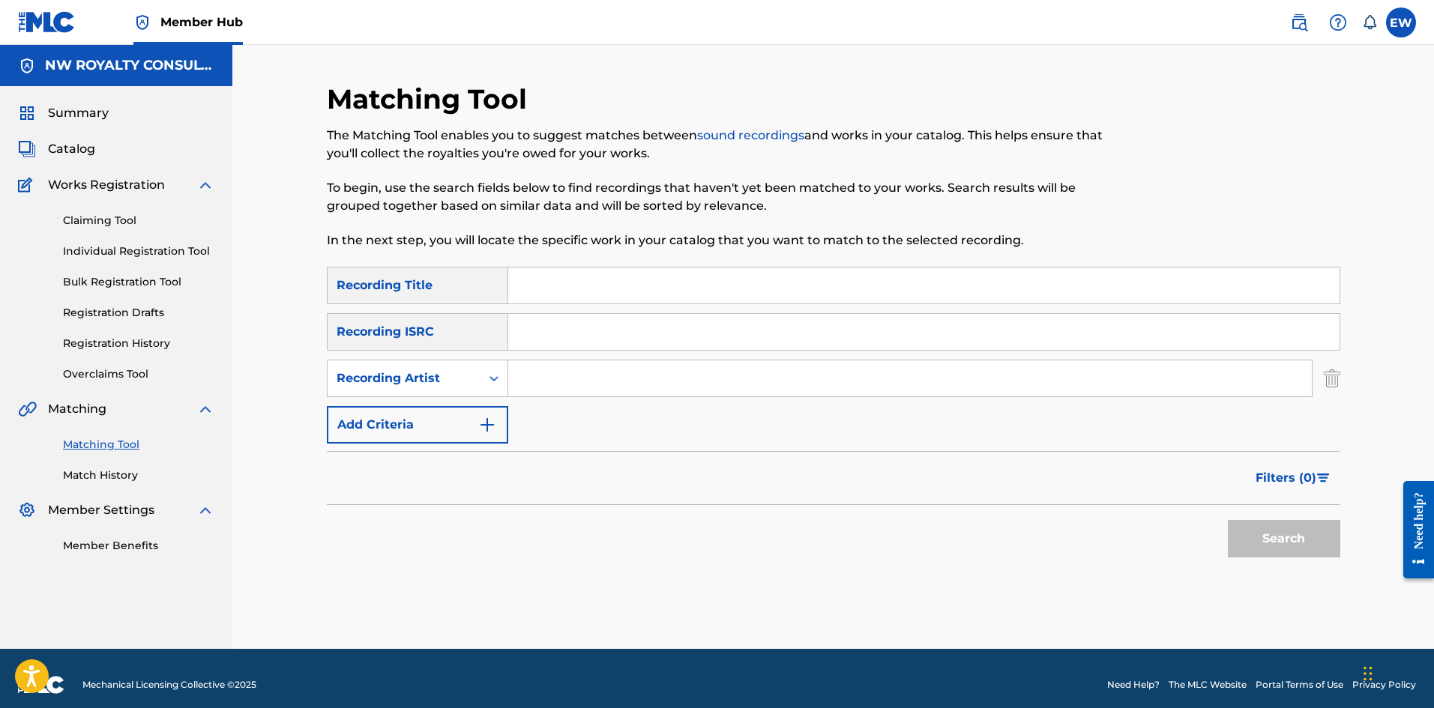
click at [581, 379] on input "Search Form" at bounding box center [909, 379] width 803 height 36
drag, startPoint x: 590, startPoint y: 286, endPoint x: 579, endPoint y: 268, distance: 20.8
click at [592, 283] on input "Search Form" at bounding box center [923, 286] width 831 height 36
click at [1243, 534] on button "Search" at bounding box center [1284, 538] width 112 height 37
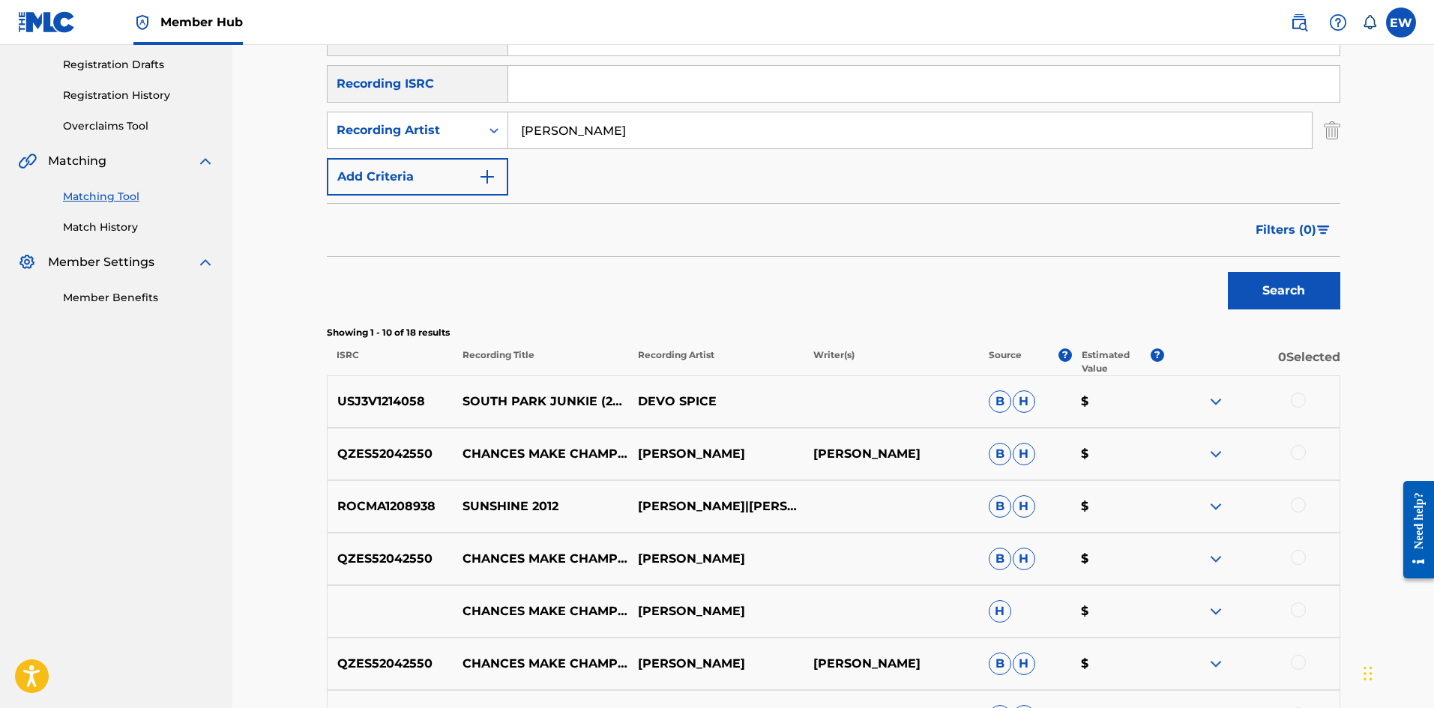
scroll to position [225, 0]
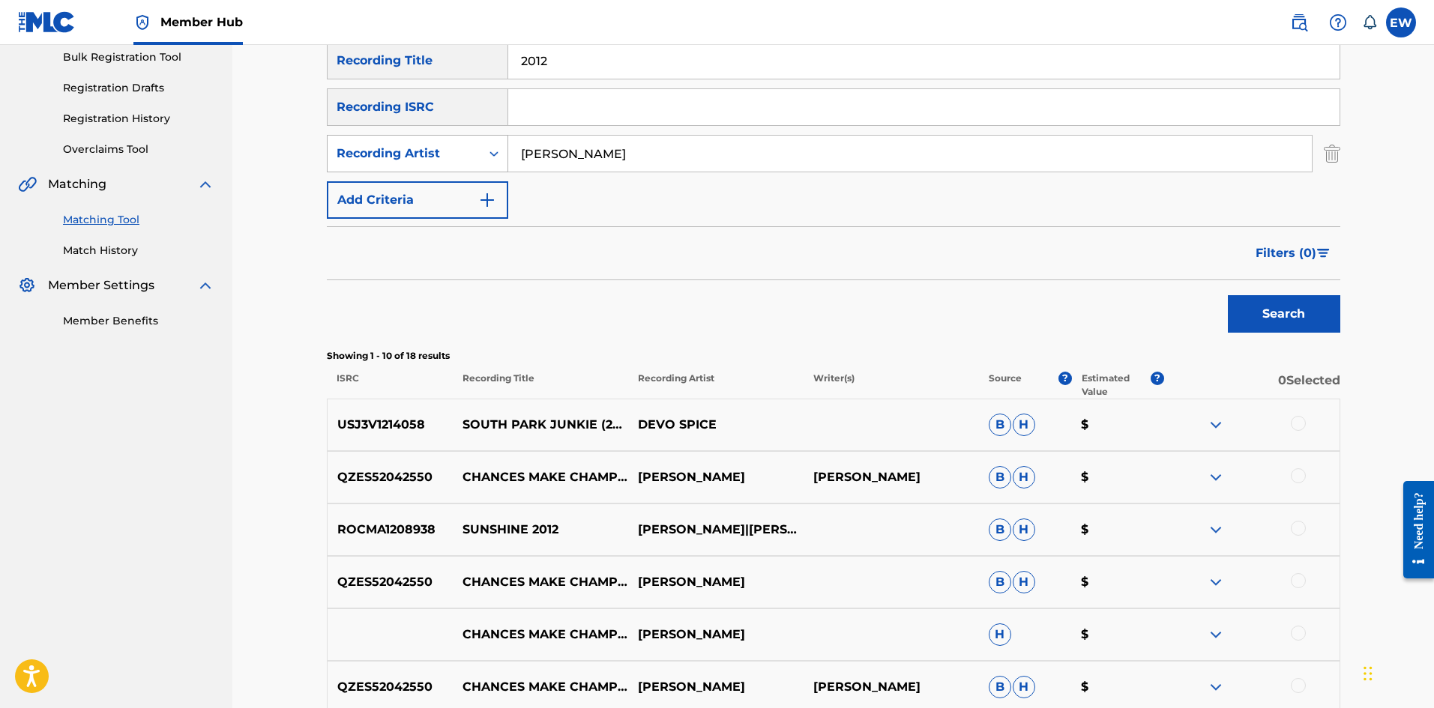
drag, startPoint x: 635, startPoint y: 152, endPoint x: 465, endPoint y: 146, distance: 169.5
click at [465, 146] on div "SearchWithCriteriafad73a4c-cb39-47b0-84e2-9f8064b5ad2d Recording Artist [PERSON…" at bounding box center [833, 153] width 1013 height 37
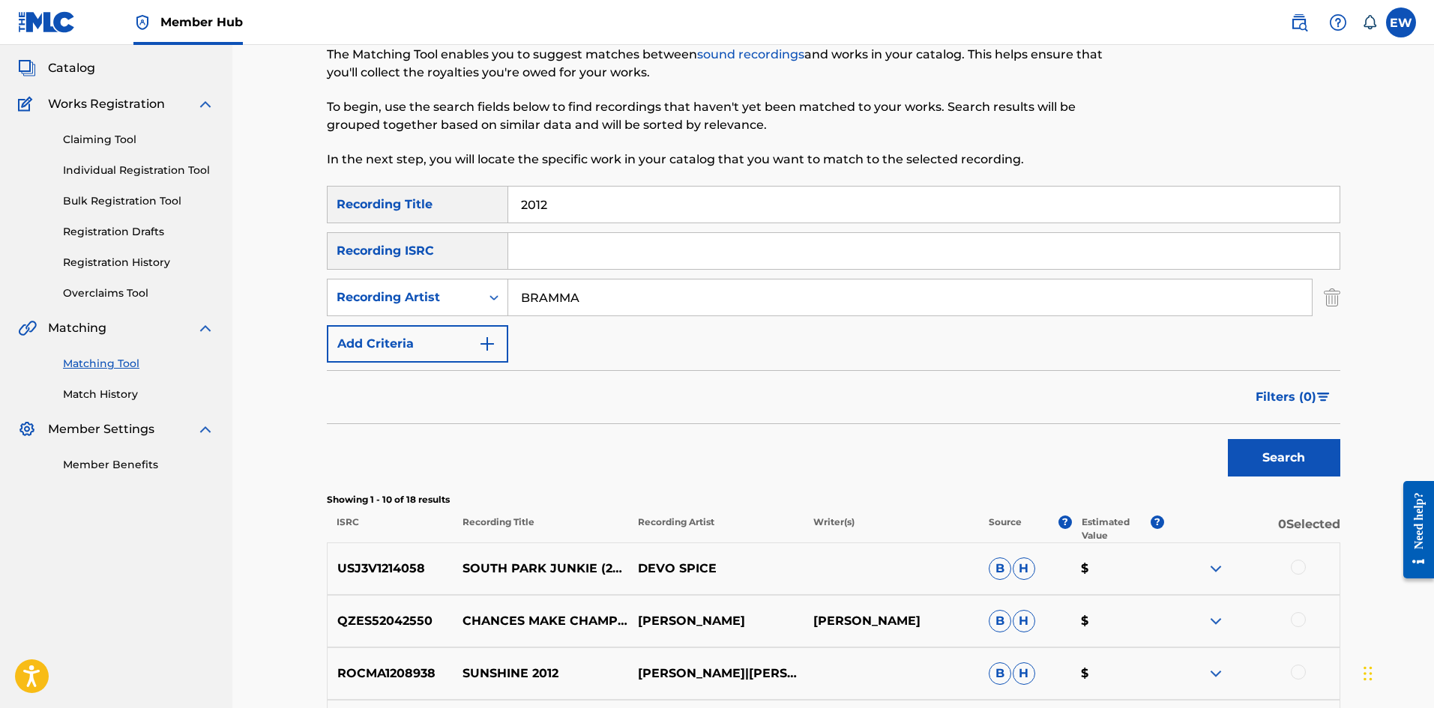
scroll to position [75, 0]
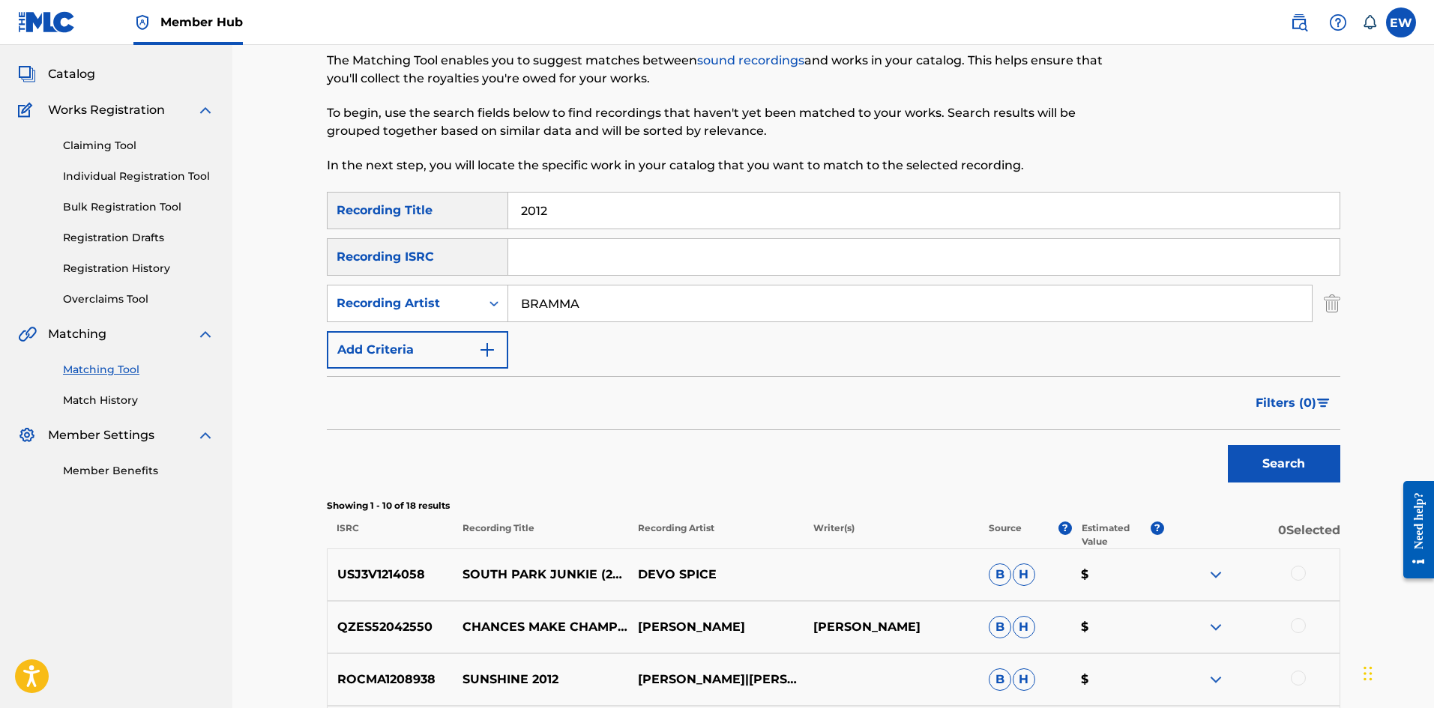
drag, startPoint x: 563, startPoint y: 212, endPoint x: 402, endPoint y: 230, distance: 162.2
click at [412, 230] on div "SearchWithCriteriace9246af-2037-49ec-b288-5cb02de71458 Recording Title 2012 Sea…" at bounding box center [833, 280] width 1013 height 177
click at [1277, 459] on button "Search" at bounding box center [1284, 463] width 112 height 37
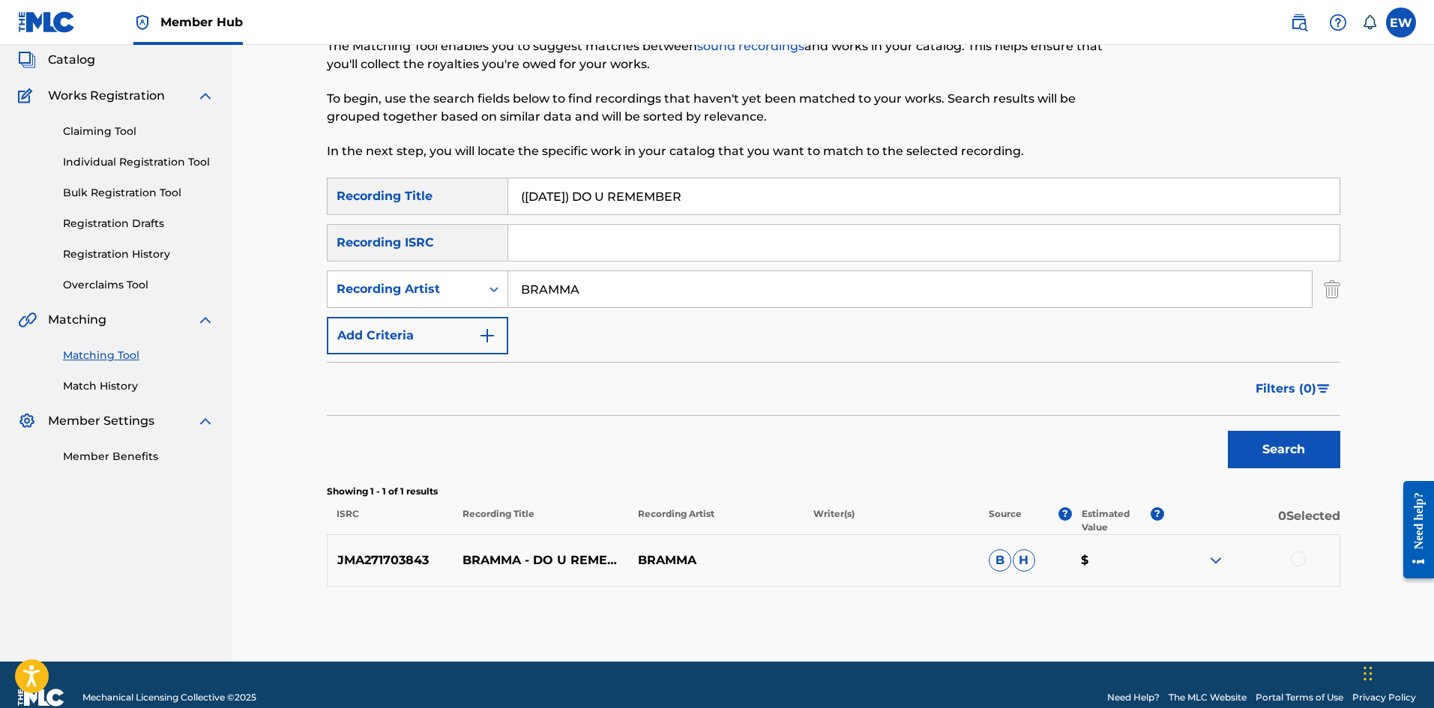
scroll to position [115, 0]
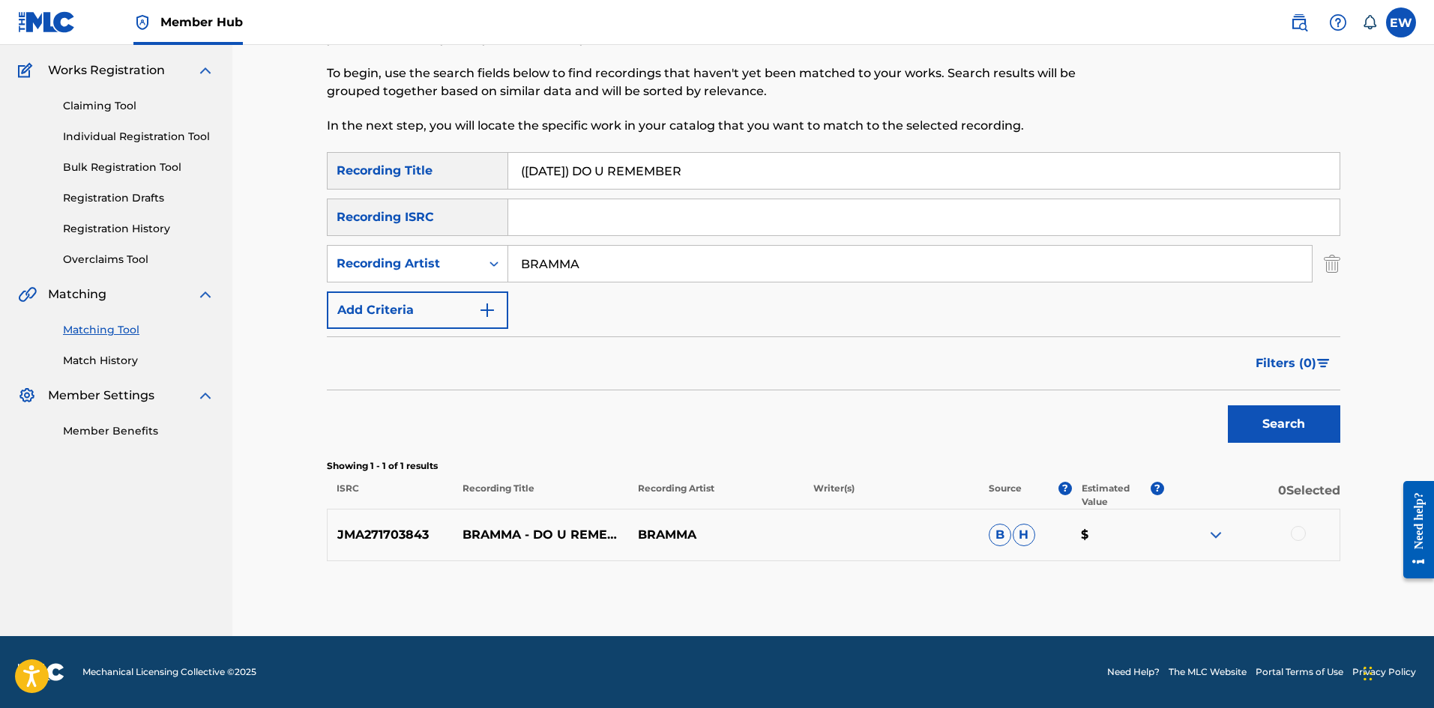
click at [1294, 540] on div at bounding box center [1298, 533] width 15 height 15
click at [999, 582] on button "Match 1 Group" at bounding box center [1054, 585] width 166 height 37
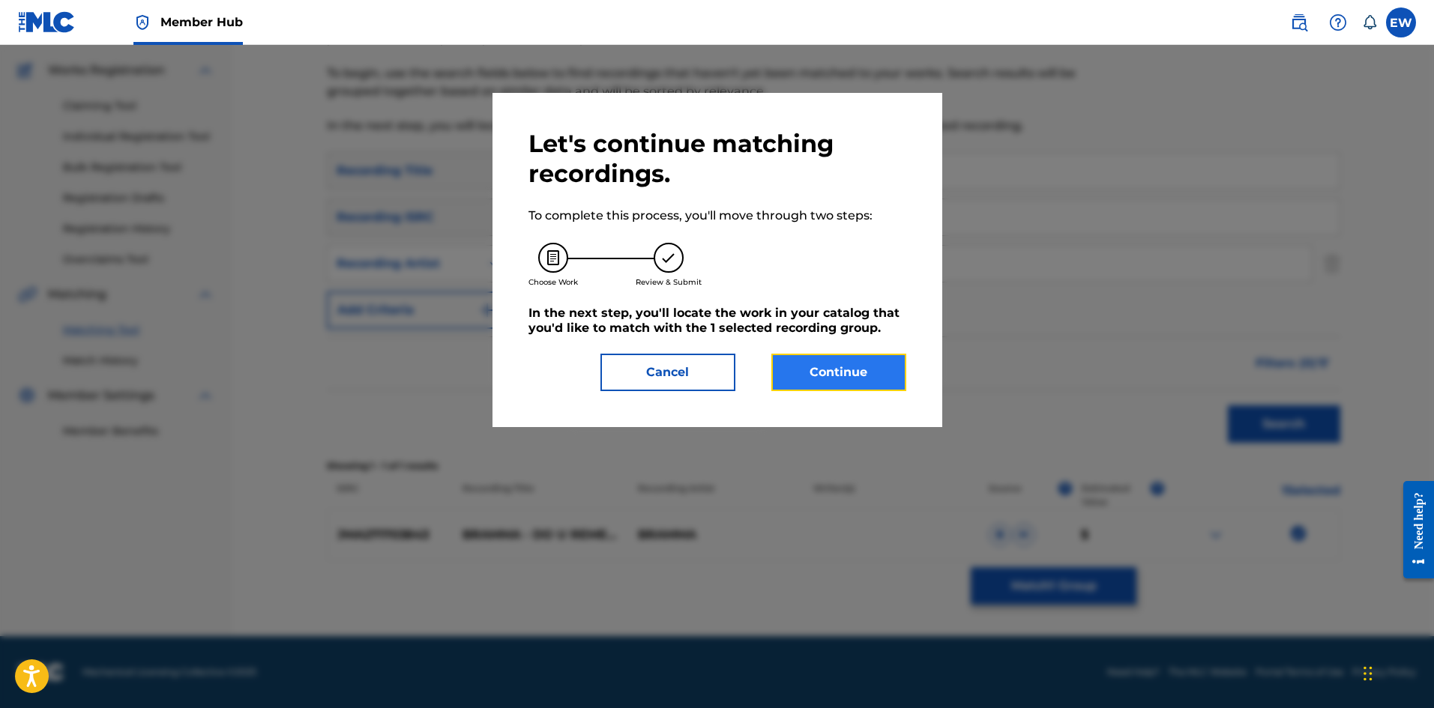
click at [845, 374] on button "Continue" at bounding box center [838, 372] width 135 height 37
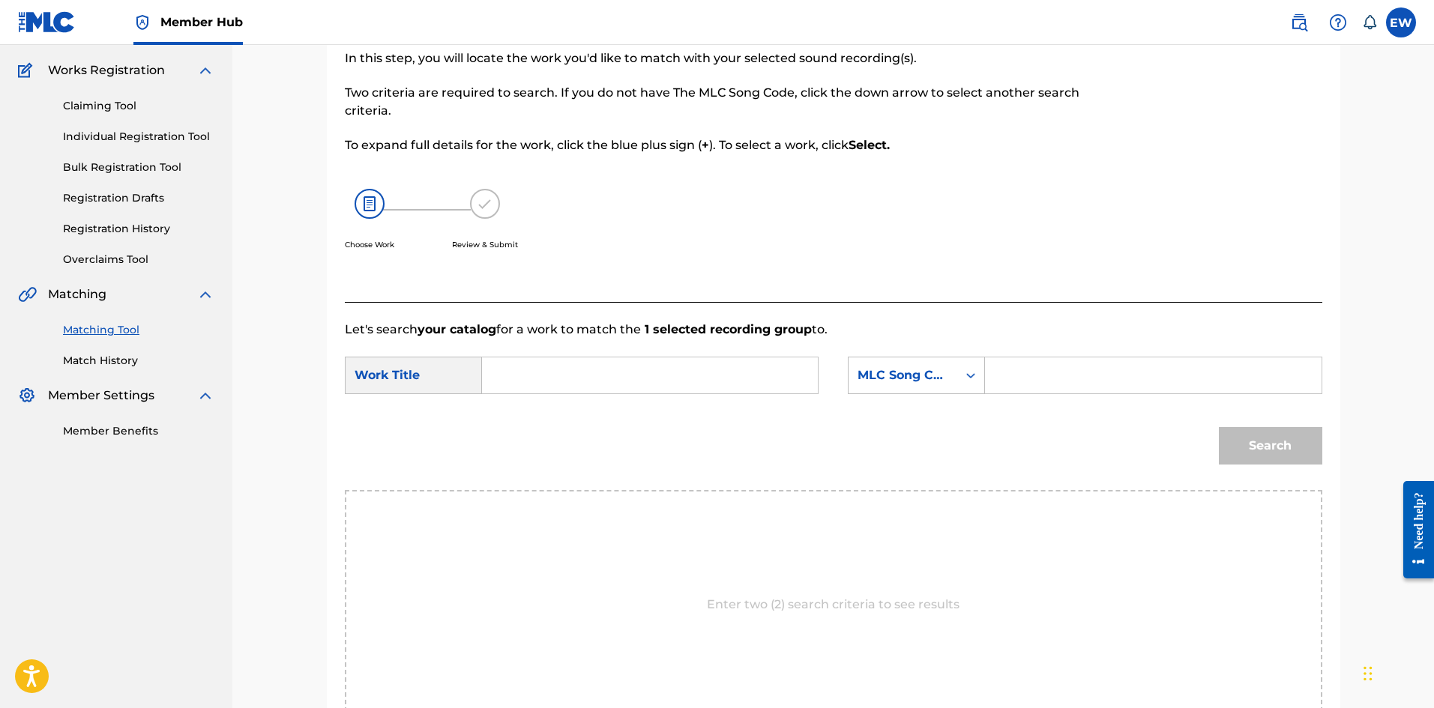
drag, startPoint x: 567, startPoint y: 385, endPoint x: 552, endPoint y: 350, distance: 37.6
click at [569, 384] on input "Search Form" at bounding box center [650, 376] width 310 height 36
click at [1058, 373] on input "Search Form" at bounding box center [1153, 376] width 310 height 36
click at [1288, 433] on button "Search" at bounding box center [1270, 445] width 103 height 37
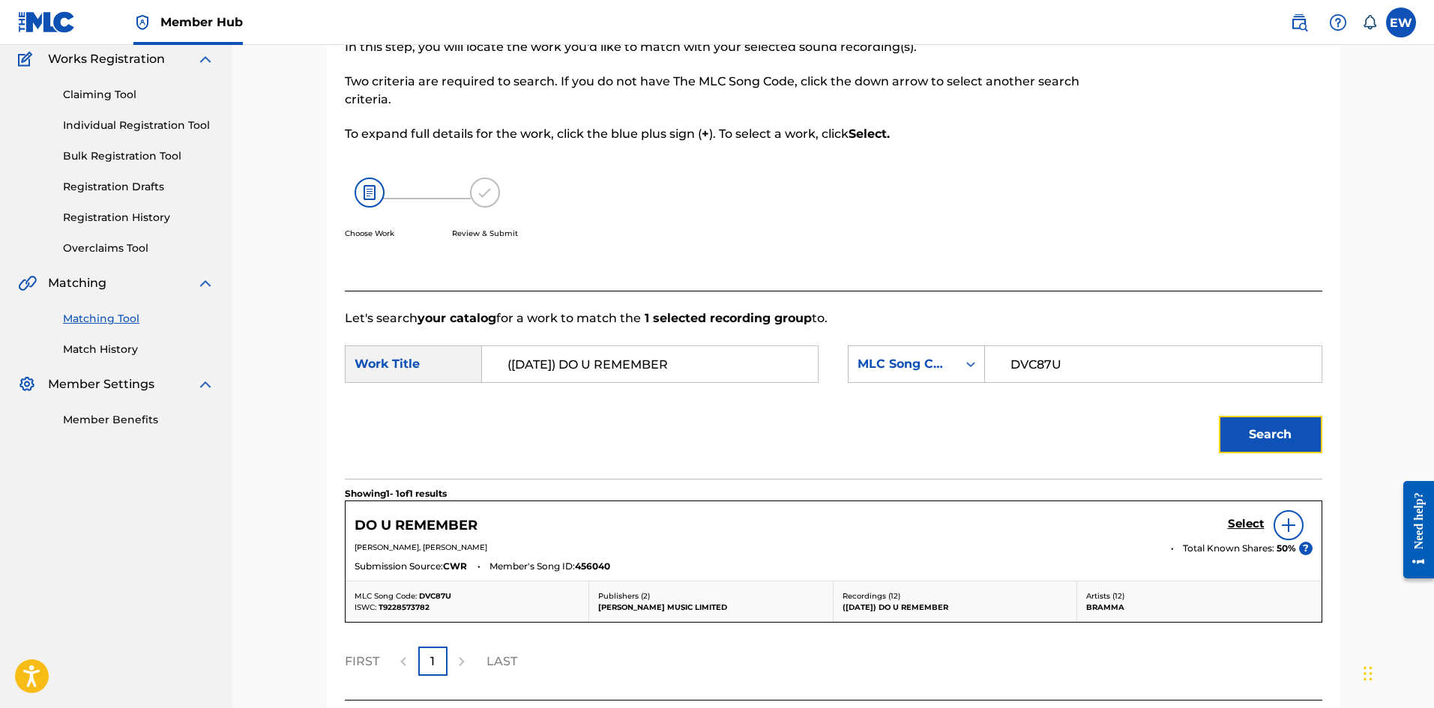
scroll to position [190, 0]
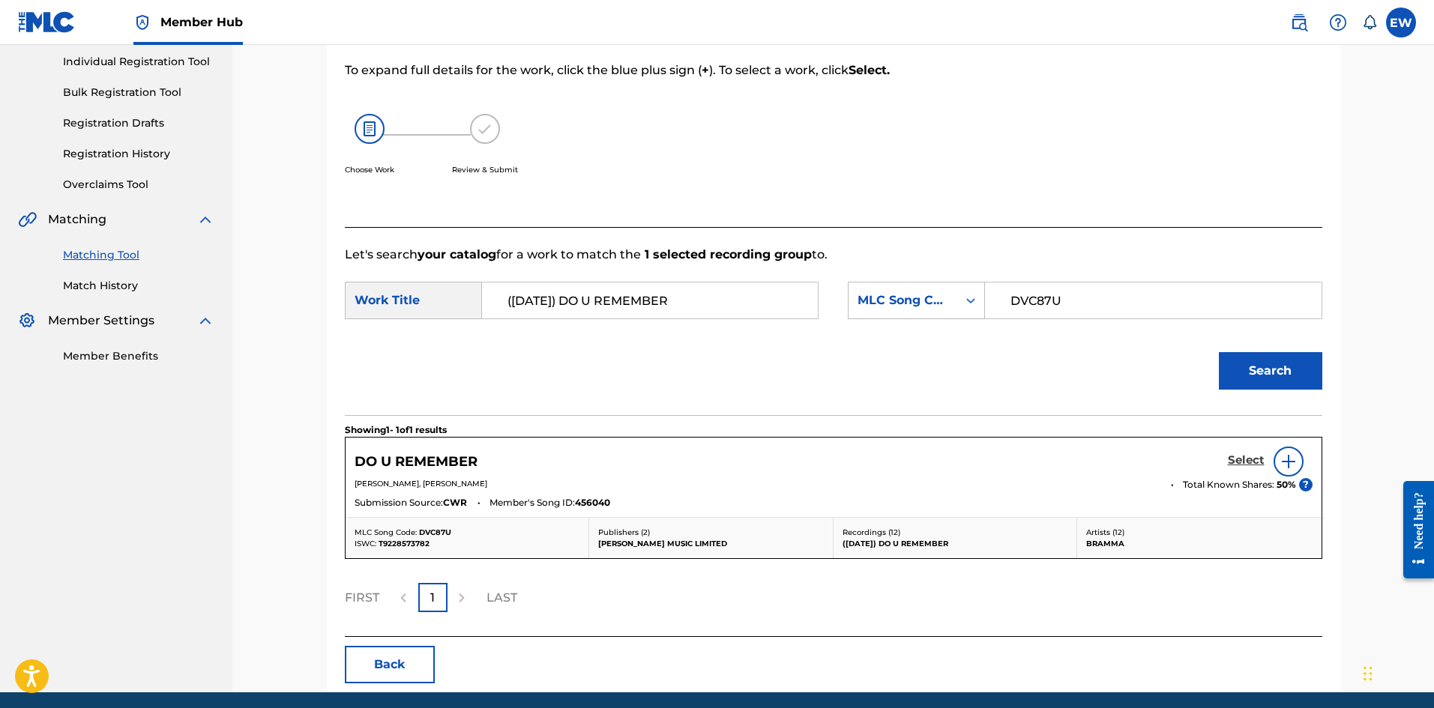
click at [1234, 455] on h5 "Select" at bounding box center [1246, 460] width 37 height 14
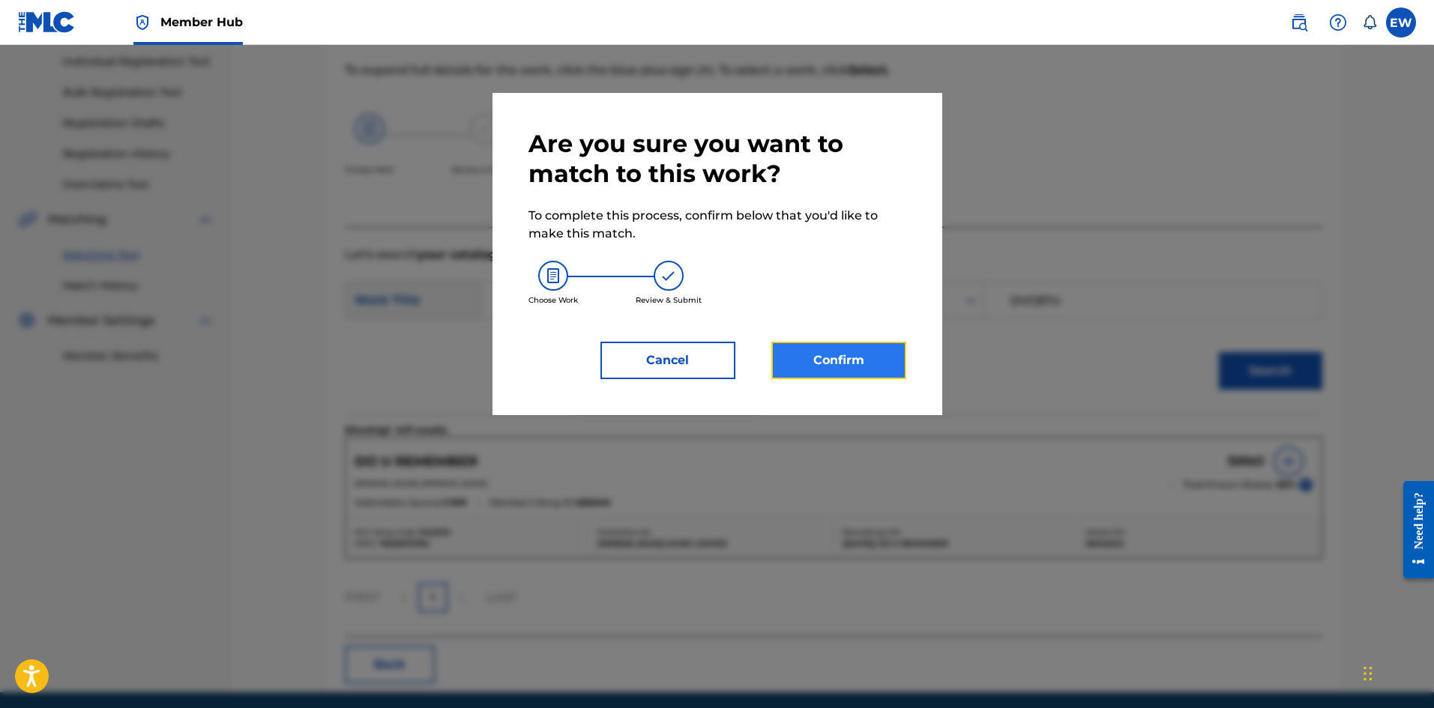
click at [850, 355] on button "Confirm" at bounding box center [838, 360] width 135 height 37
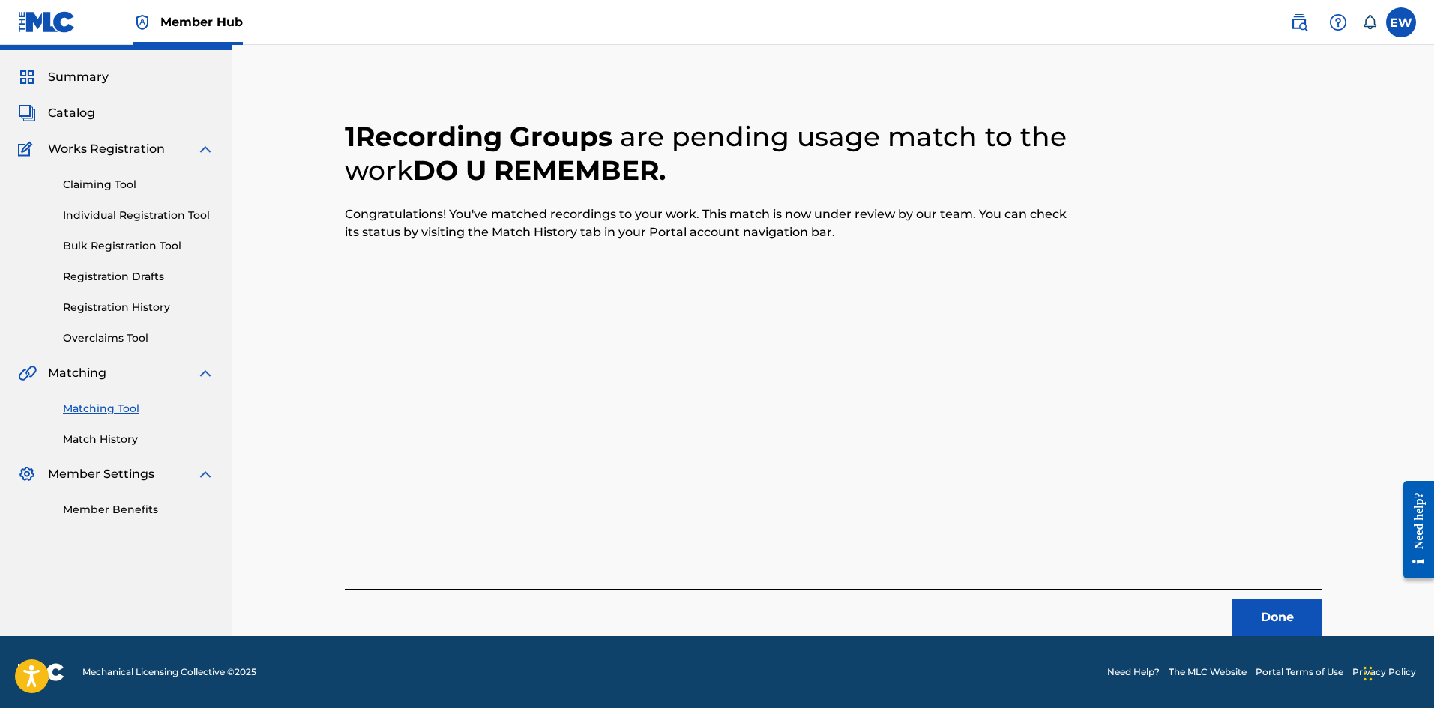
scroll to position [36, 0]
click at [1286, 607] on button "Done" at bounding box center [1277, 617] width 90 height 37
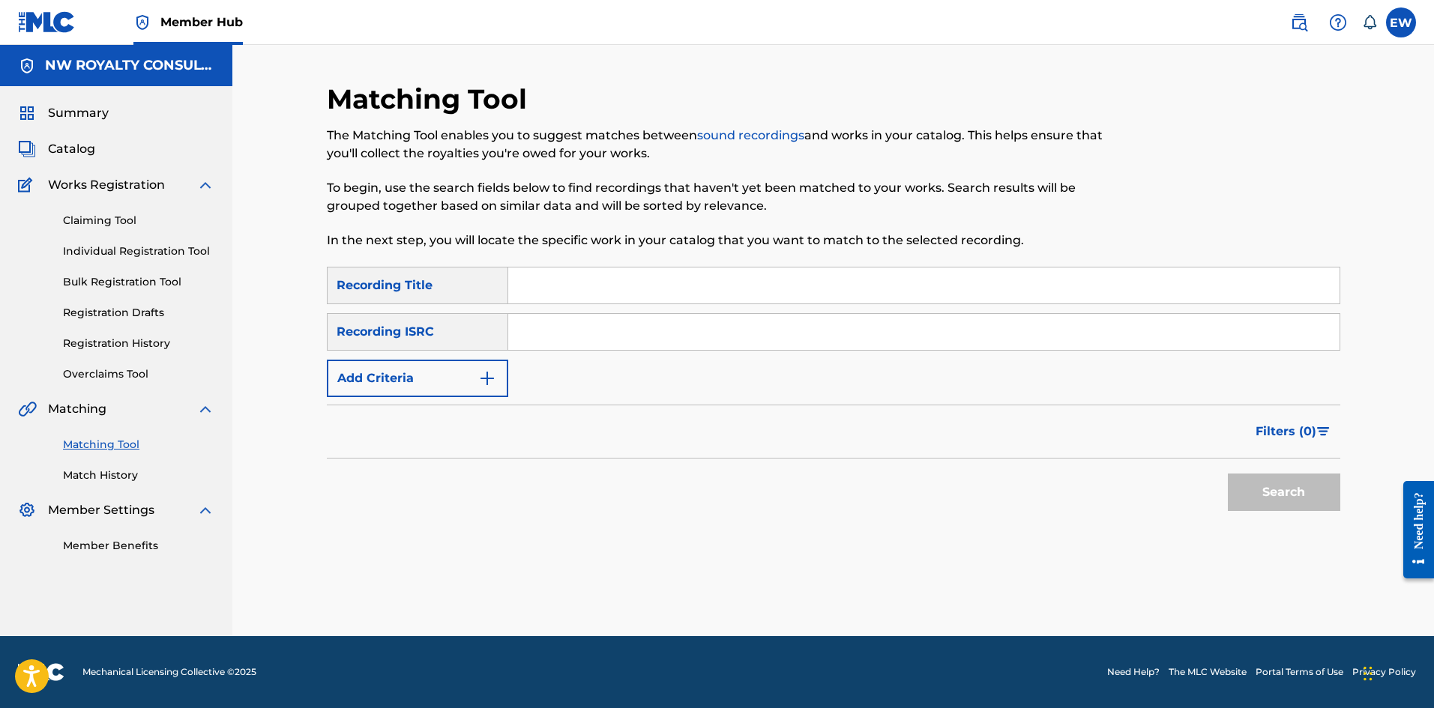
scroll to position [0, 0]
click at [440, 383] on button "Add Criteria" at bounding box center [417, 378] width 181 height 37
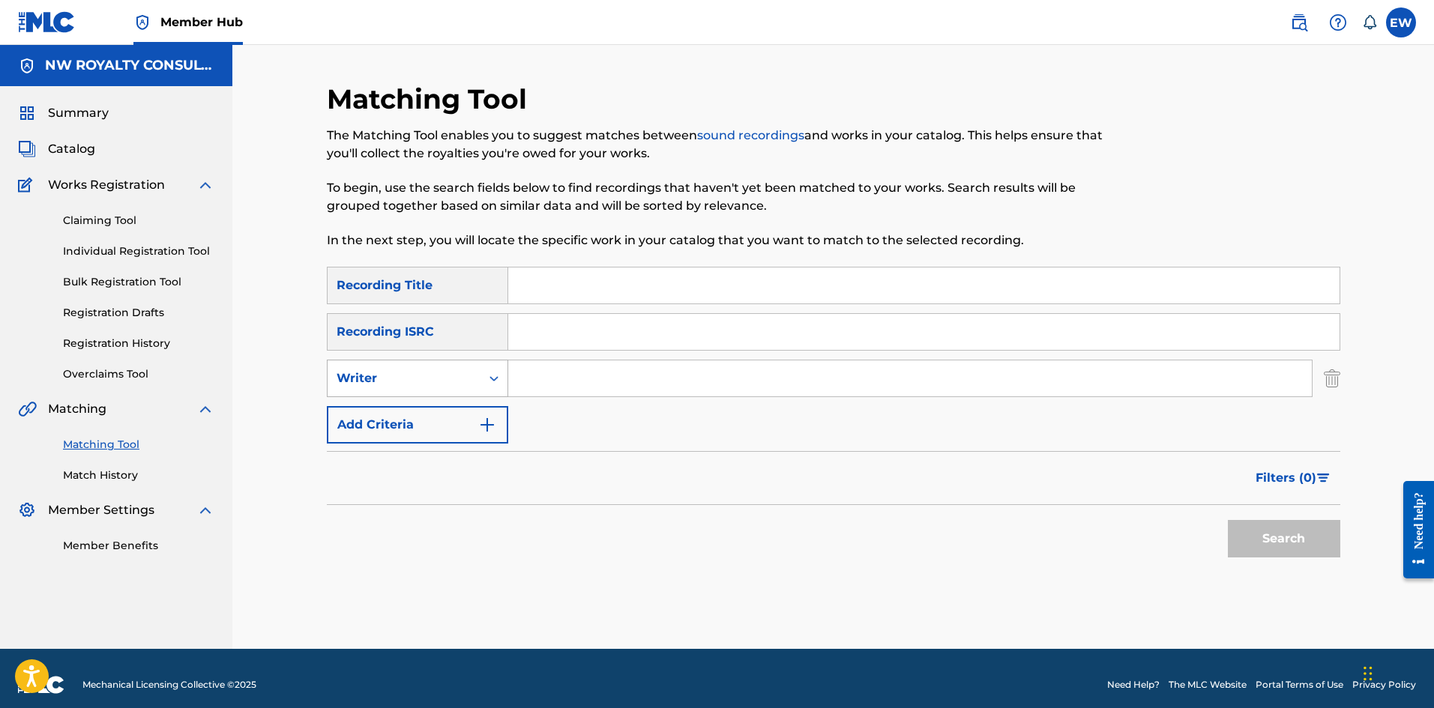
drag, startPoint x: 440, startPoint y: 383, endPoint x: 421, endPoint y: 387, distance: 19.1
click at [437, 380] on div "Writer" at bounding box center [404, 379] width 135 height 18
drag, startPoint x: 403, startPoint y: 423, endPoint x: 491, endPoint y: 400, distance: 90.9
click at [419, 419] on div "Recording Artist" at bounding box center [418, 415] width 180 height 37
click at [608, 378] on input "Search Form" at bounding box center [909, 379] width 803 height 36
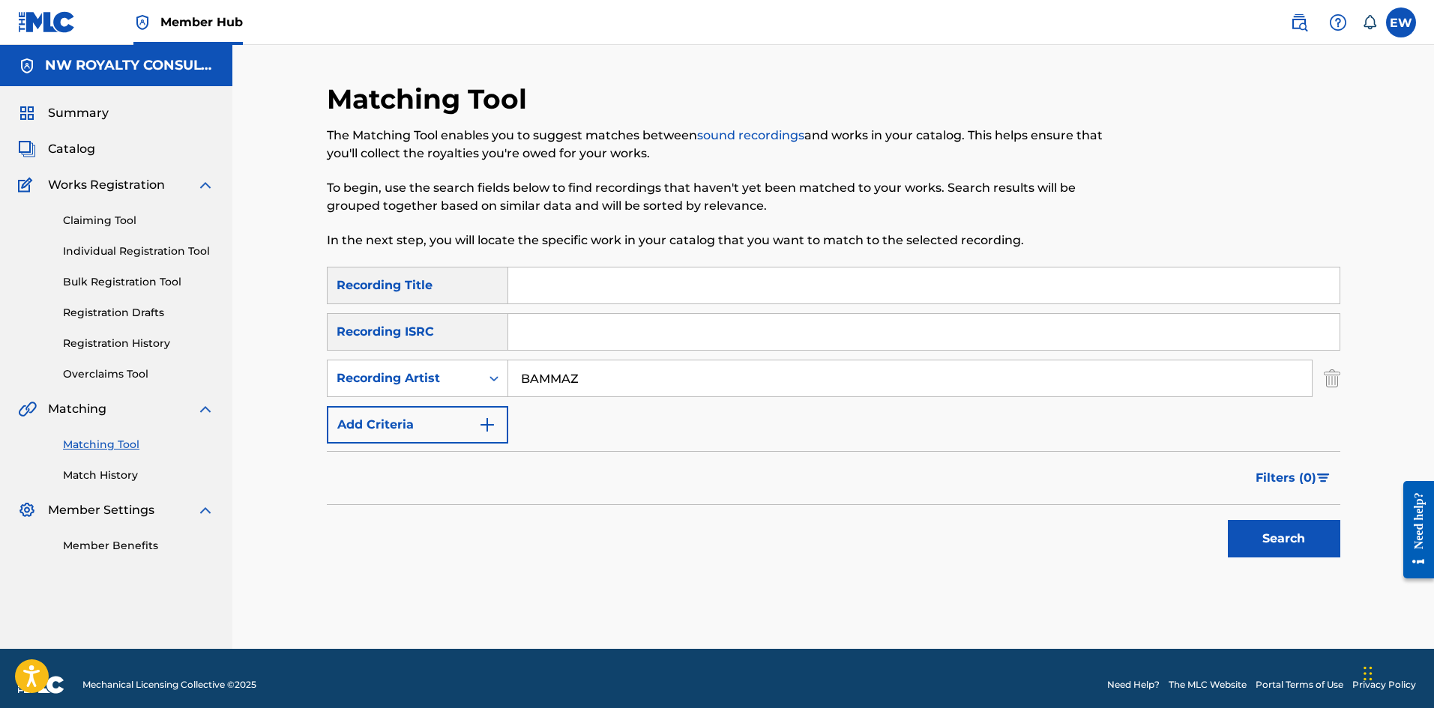
drag, startPoint x: 688, startPoint y: 301, endPoint x: 657, endPoint y: 291, distance: 32.2
click at [683, 298] on input "Search Form" at bounding box center [923, 286] width 831 height 36
drag, startPoint x: 1304, startPoint y: 522, endPoint x: 1155, endPoint y: 495, distance: 151.6
click at [1304, 522] on button "Search" at bounding box center [1284, 538] width 112 height 37
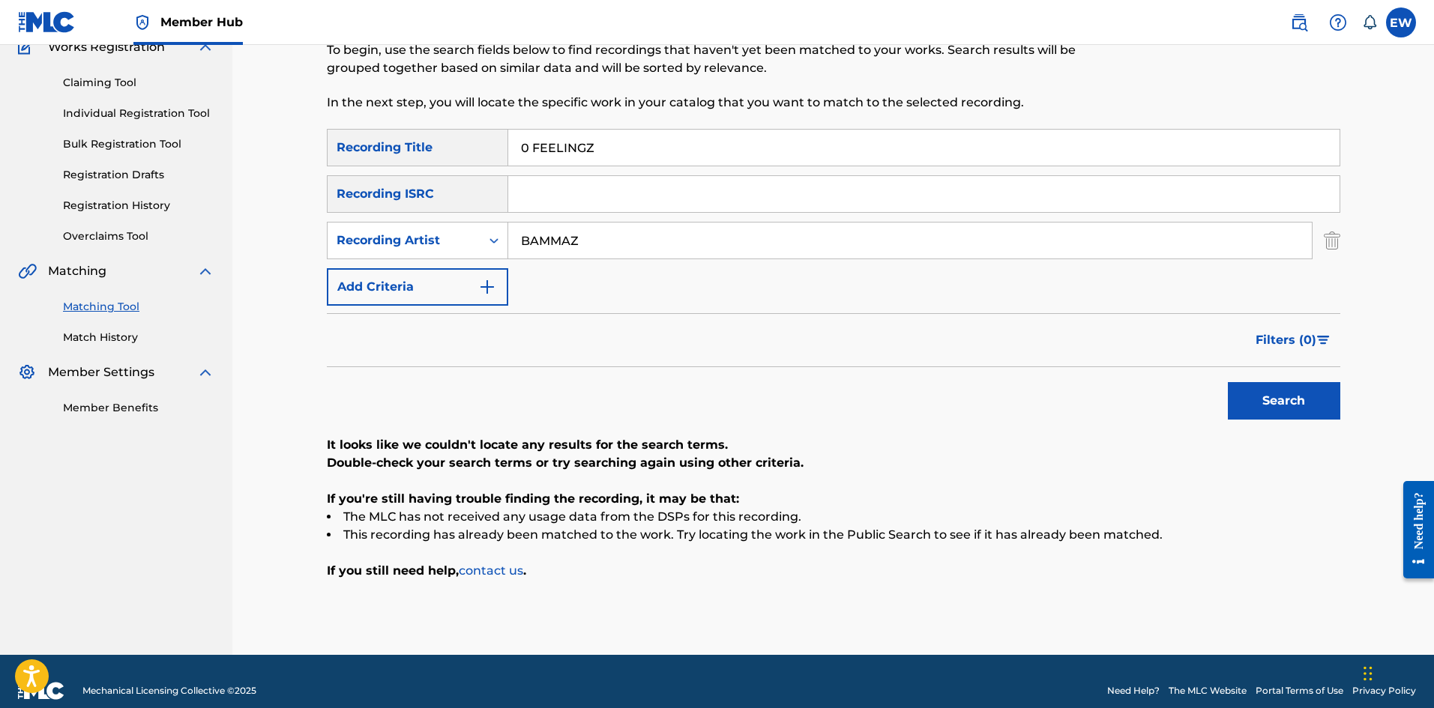
scroll to position [150, 0]
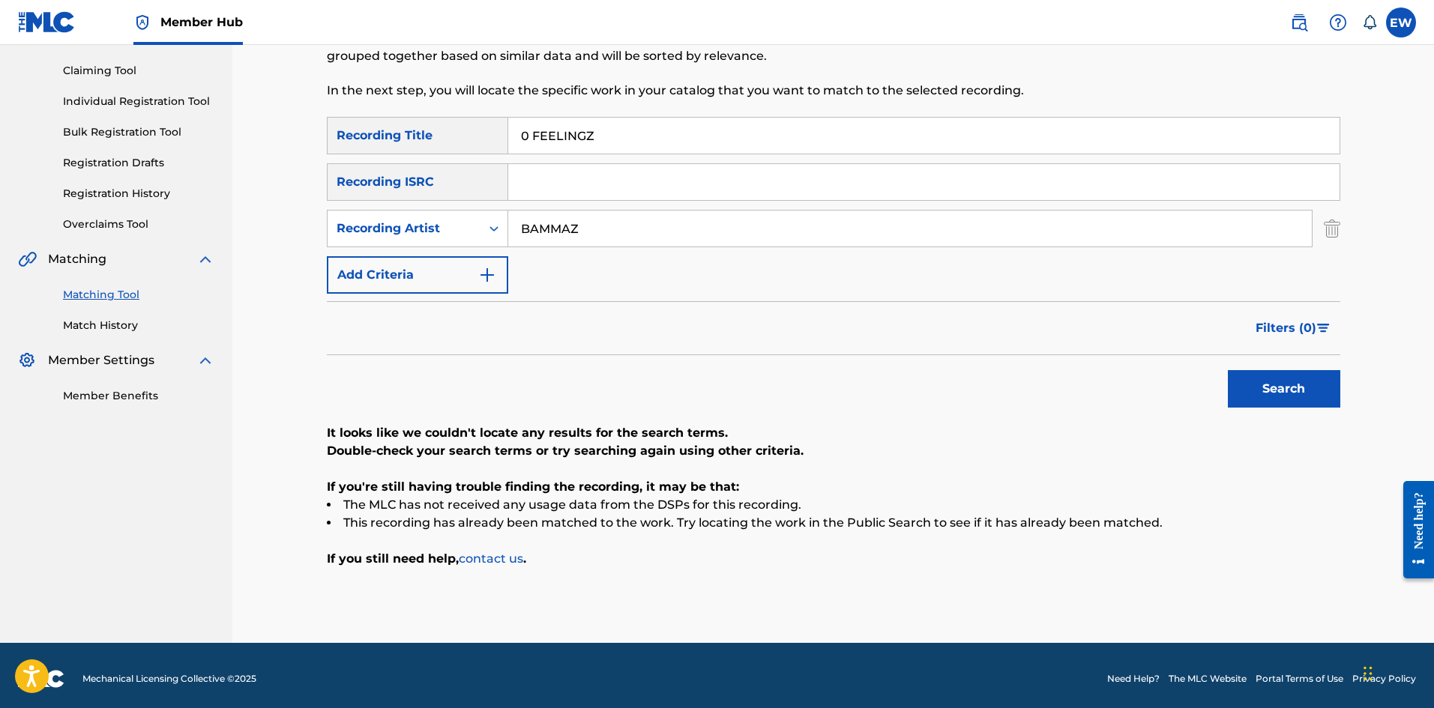
drag, startPoint x: 579, startPoint y: 136, endPoint x: 394, endPoint y: 140, distance: 185.2
click at [434, 146] on div "SearchWithCriteriace9246af-2037-49ec-b288-5cb02de71458 Recording Title 0 FEELIN…" at bounding box center [833, 135] width 1013 height 37
drag, startPoint x: 1273, startPoint y: 394, endPoint x: 1240, endPoint y: 372, distance: 39.9
click at [1273, 395] on button "Search" at bounding box center [1284, 388] width 112 height 37
drag, startPoint x: 612, startPoint y: 226, endPoint x: 441, endPoint y: 232, distance: 170.2
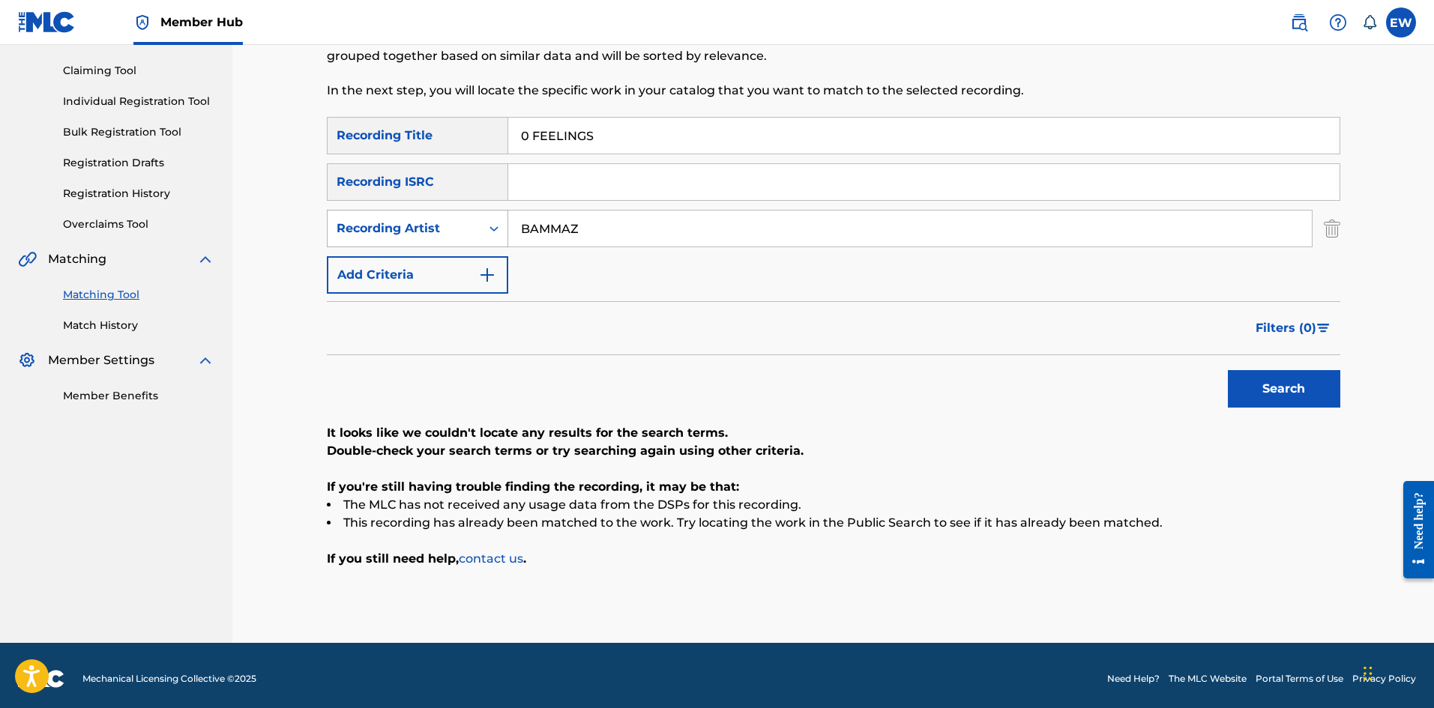
click at [441, 208] on div "SearchWithCriteriace9246af-2037-49ec-b288-5cb02de71458 Recording Title 0 FEELIN…" at bounding box center [833, 205] width 1013 height 177
drag, startPoint x: 726, startPoint y: 138, endPoint x: 370, endPoint y: 120, distance: 356.5
click at [373, 112] on div "Matching Tool The Matching Tool enables you to suggest matches between sound re…" at bounding box center [833, 288] width 1013 height 711
click at [1235, 382] on button "Search" at bounding box center [1284, 388] width 112 height 37
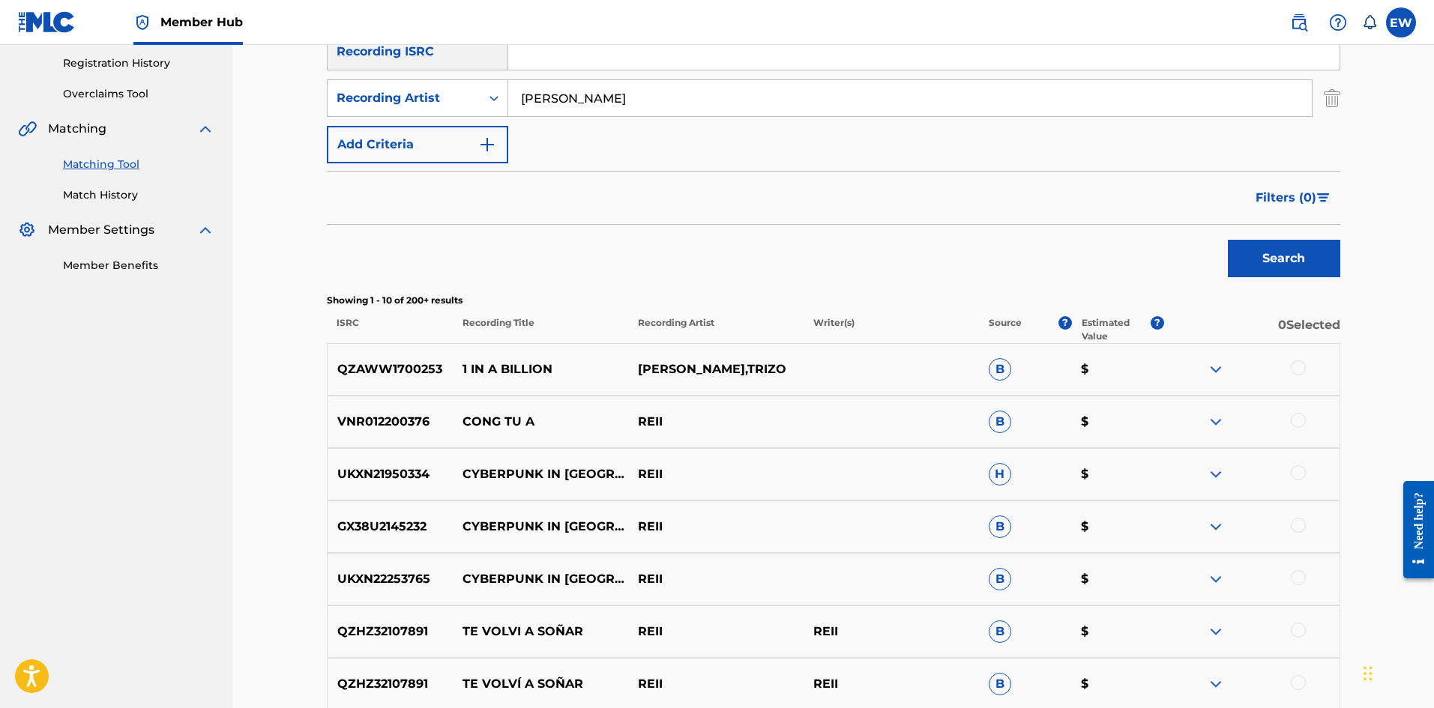
scroll to position [300, 0]
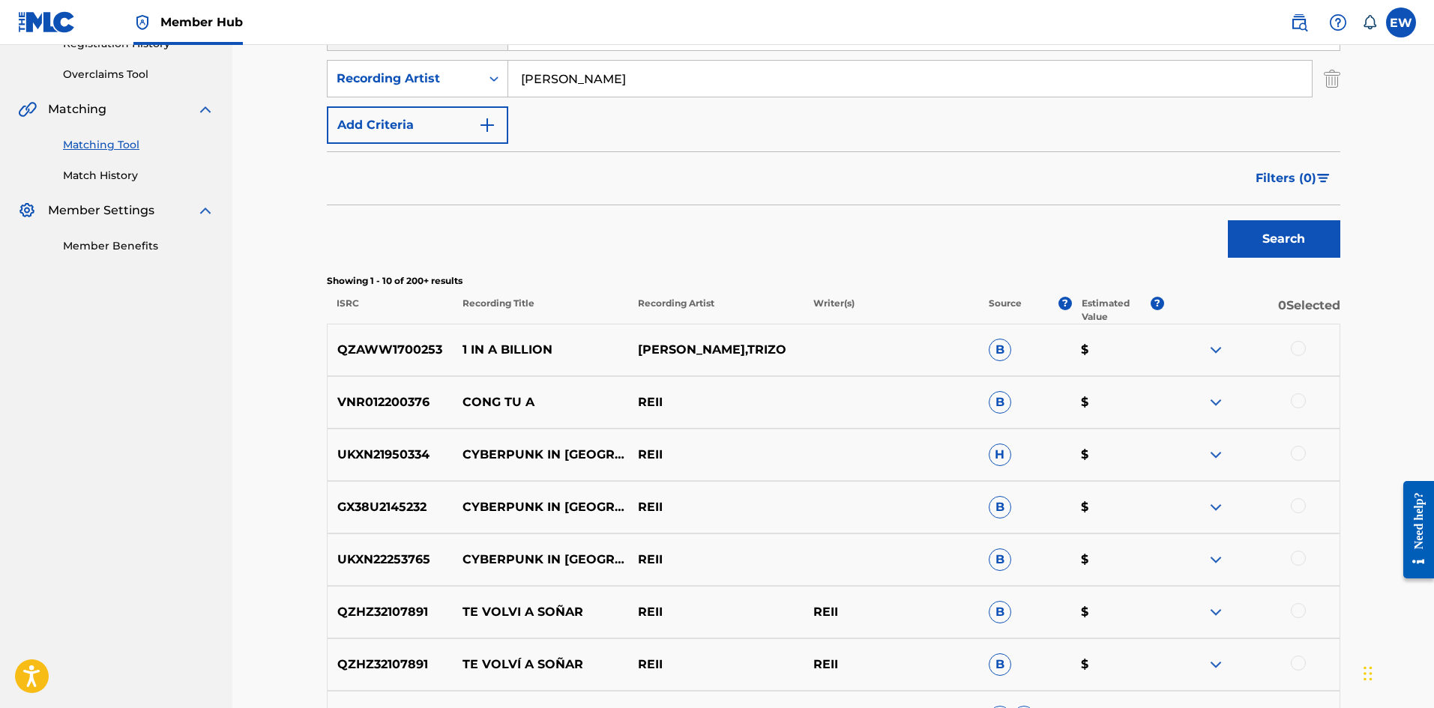
click at [1299, 346] on div at bounding box center [1298, 348] width 15 height 15
click at [1055, 591] on button "Match 1 Group" at bounding box center [1054, 585] width 166 height 37
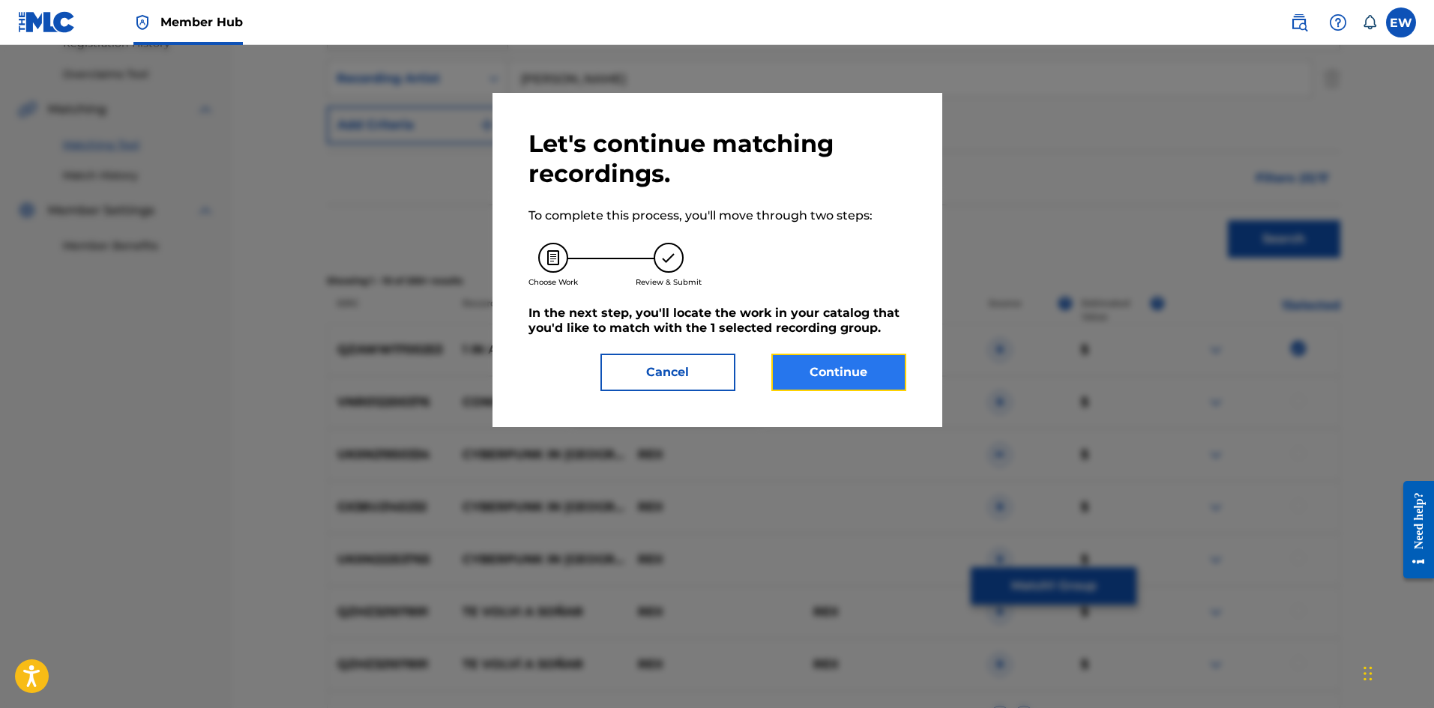
click at [896, 362] on button "Continue" at bounding box center [838, 372] width 135 height 37
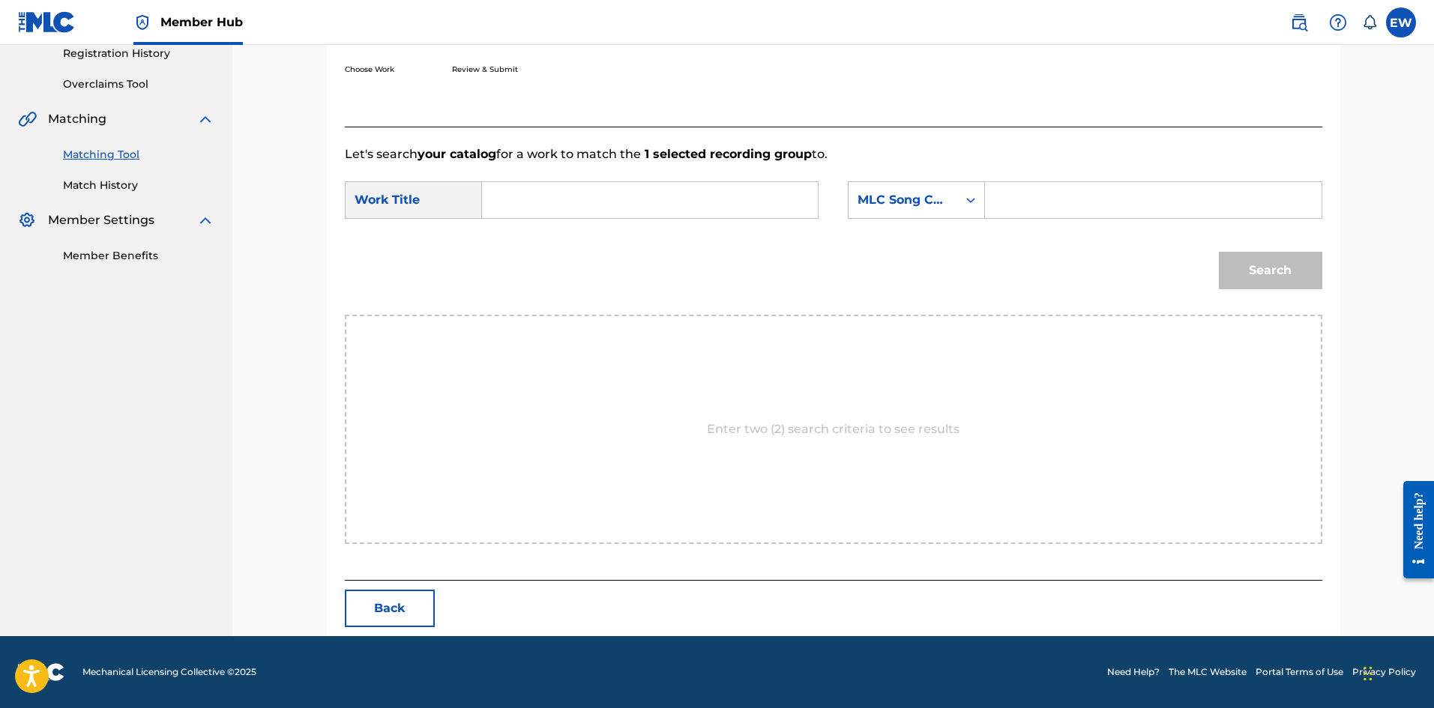
click at [683, 209] on input "Search Form" at bounding box center [650, 200] width 310 height 36
drag, startPoint x: 1067, startPoint y: 200, endPoint x: 1037, endPoint y: 195, distance: 30.4
click at [1058, 201] on input "Search Form" at bounding box center [1153, 200] width 310 height 36
click at [1299, 271] on button "Search" at bounding box center [1270, 270] width 103 height 37
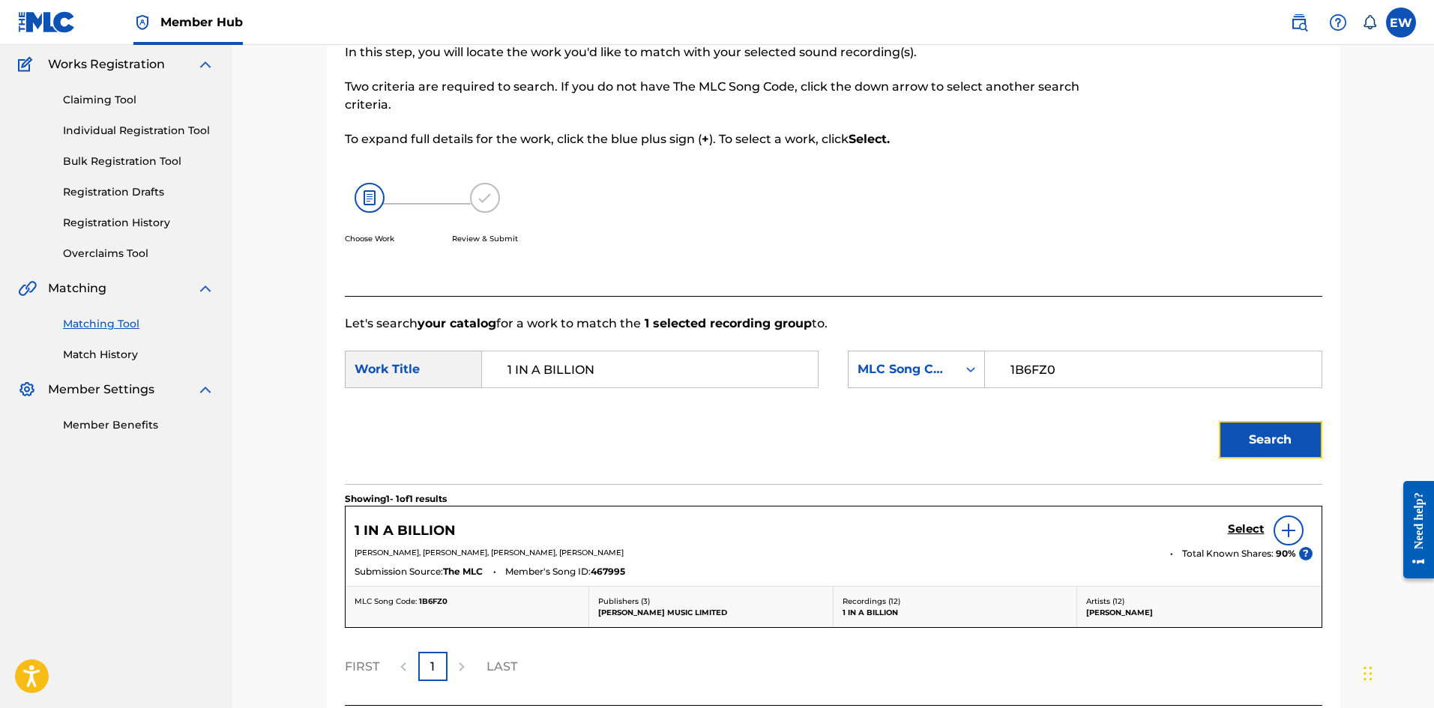
scroll to position [246, 0]
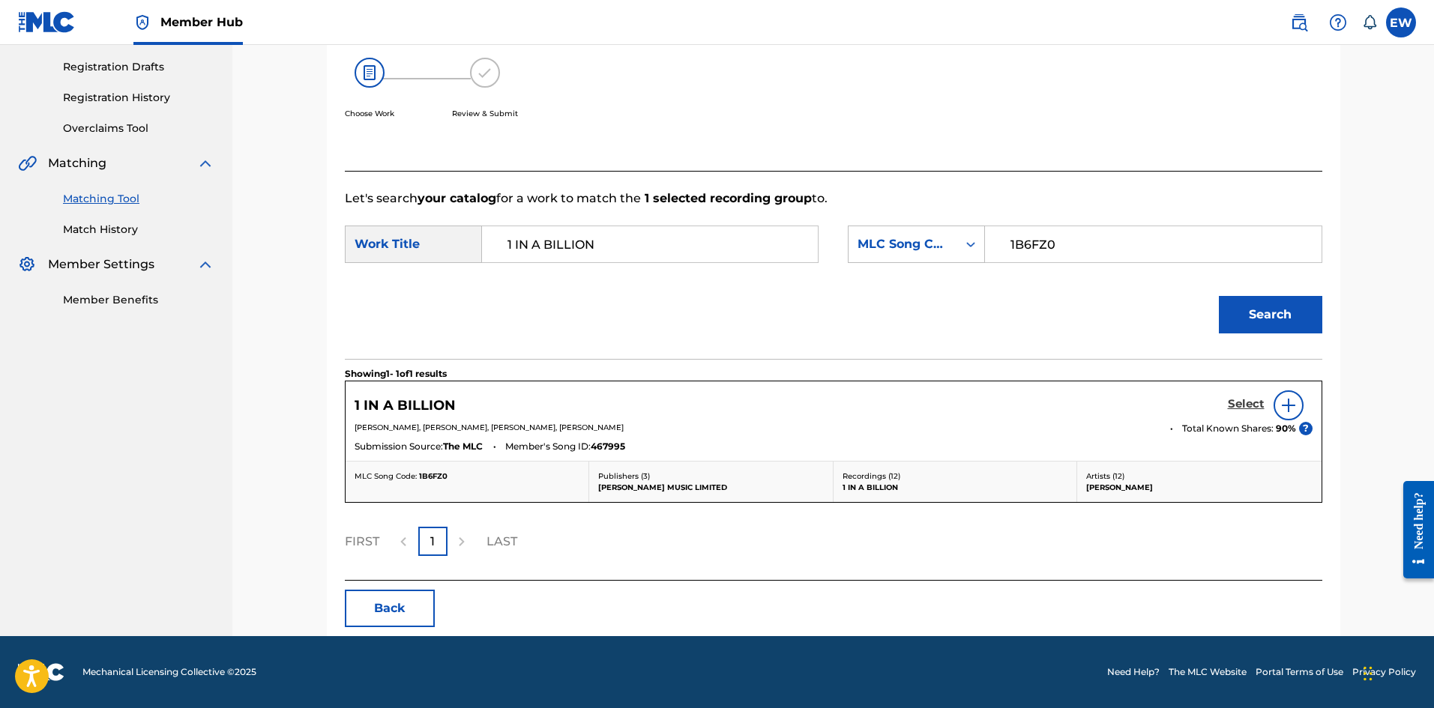
click at [1251, 407] on h5 "Select" at bounding box center [1246, 404] width 37 height 14
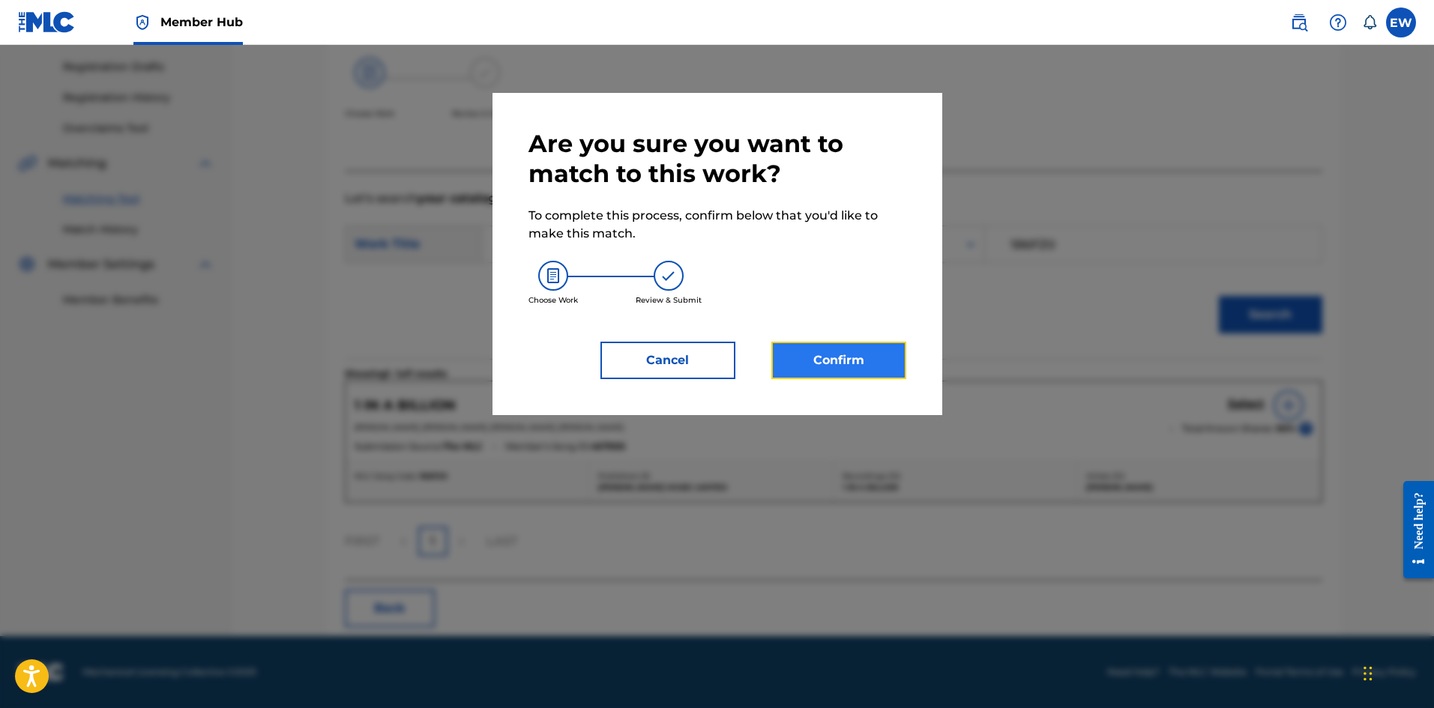
click at [872, 348] on button "Confirm" at bounding box center [838, 360] width 135 height 37
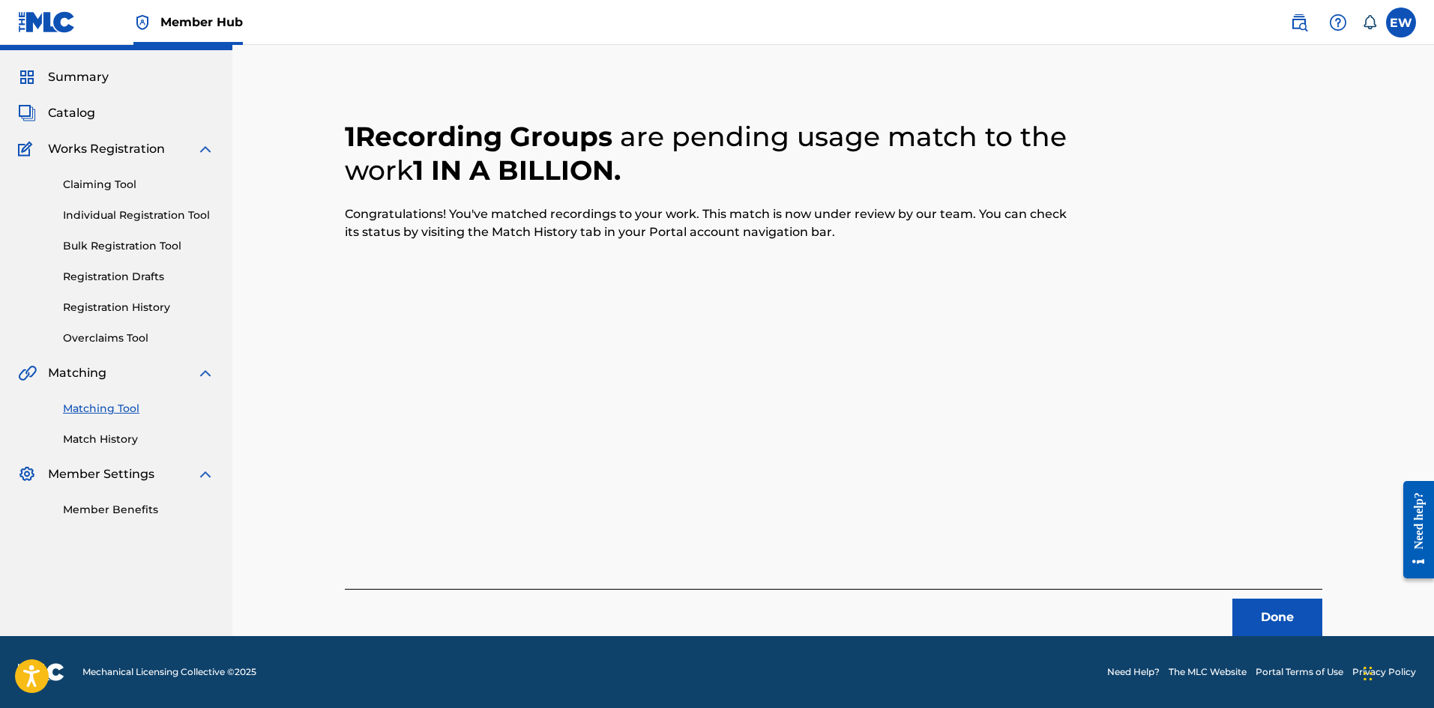
scroll to position [36, 0]
click at [1263, 609] on button "Done" at bounding box center [1277, 617] width 90 height 37
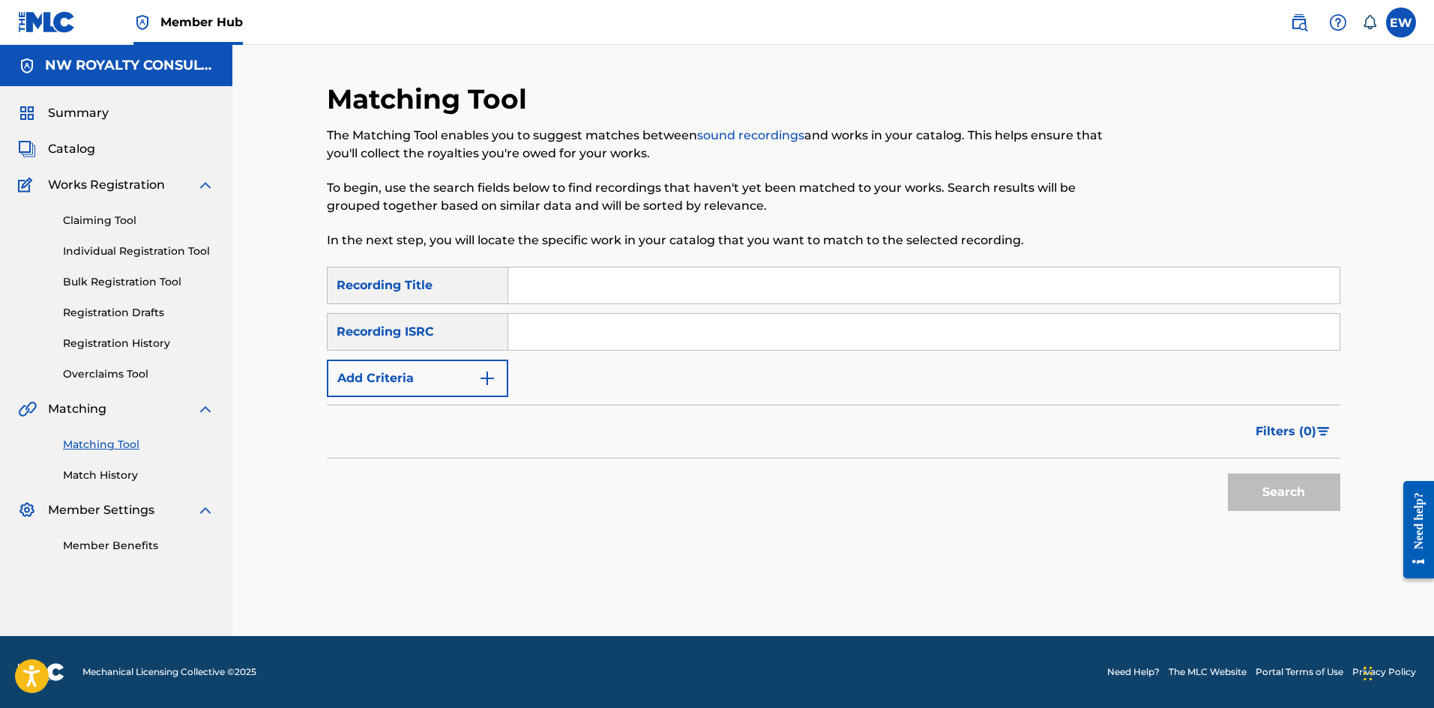
scroll to position [0, 0]
click at [390, 375] on button "Add Criteria" at bounding box center [417, 378] width 181 height 37
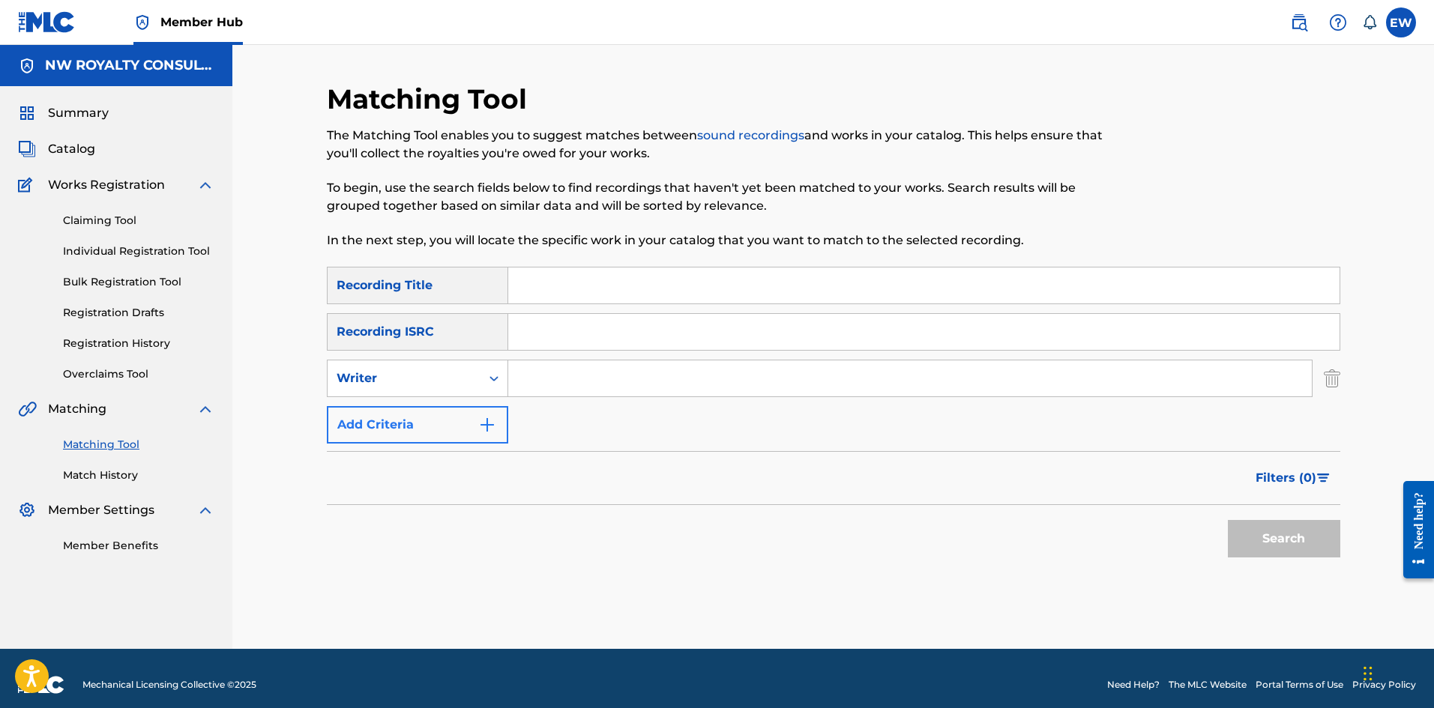
click at [390, 375] on div "Writer" at bounding box center [404, 379] width 135 height 18
drag, startPoint x: 405, startPoint y: 416, endPoint x: 455, endPoint y: 400, distance: 52.6
click at [413, 411] on div "Recording Artist" at bounding box center [418, 415] width 180 height 37
drag, startPoint x: 548, startPoint y: 394, endPoint x: 508, endPoint y: 397, distance: 39.8
click at [531, 390] on input "Search Form" at bounding box center [909, 379] width 803 height 36
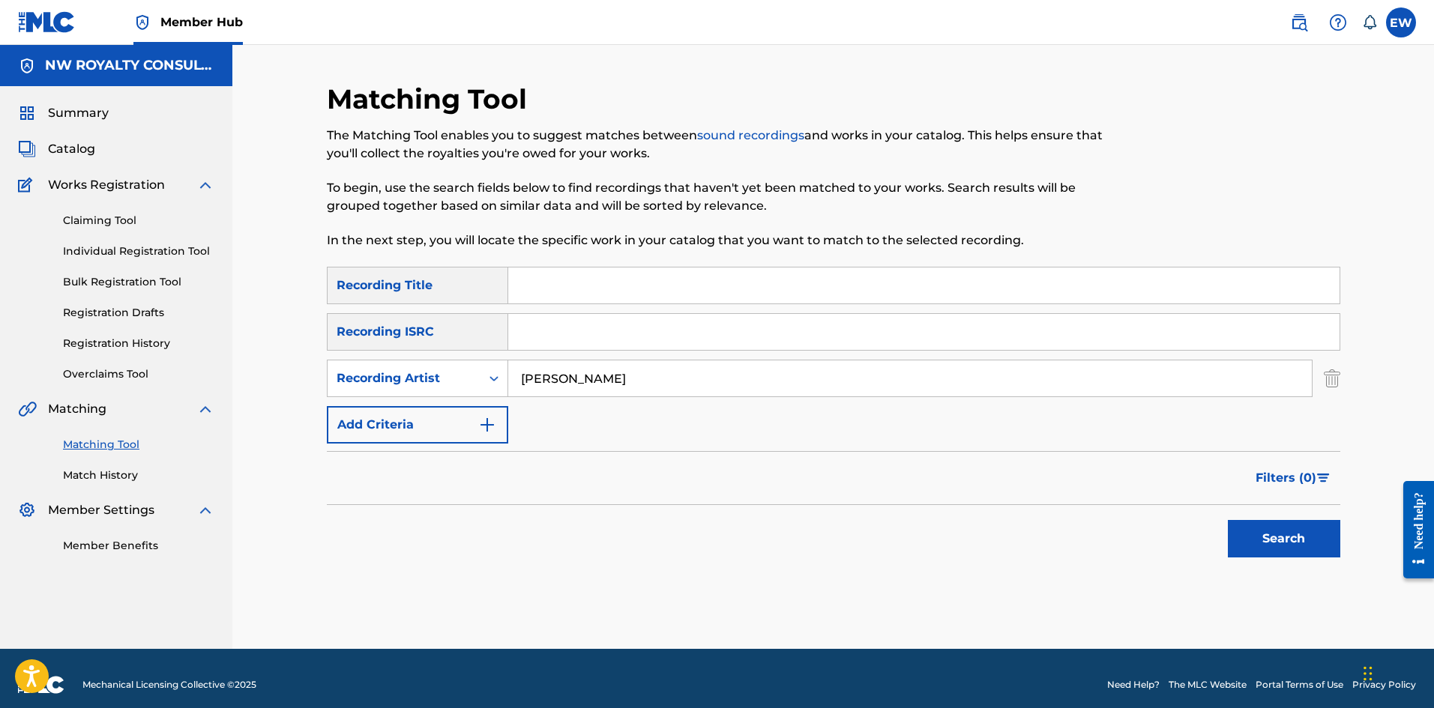
drag, startPoint x: 658, startPoint y: 291, endPoint x: 654, endPoint y: 276, distance: 15.5
click at [656, 285] on input "Search Form" at bounding box center [923, 286] width 831 height 36
click at [1267, 543] on button "Search" at bounding box center [1284, 538] width 112 height 37
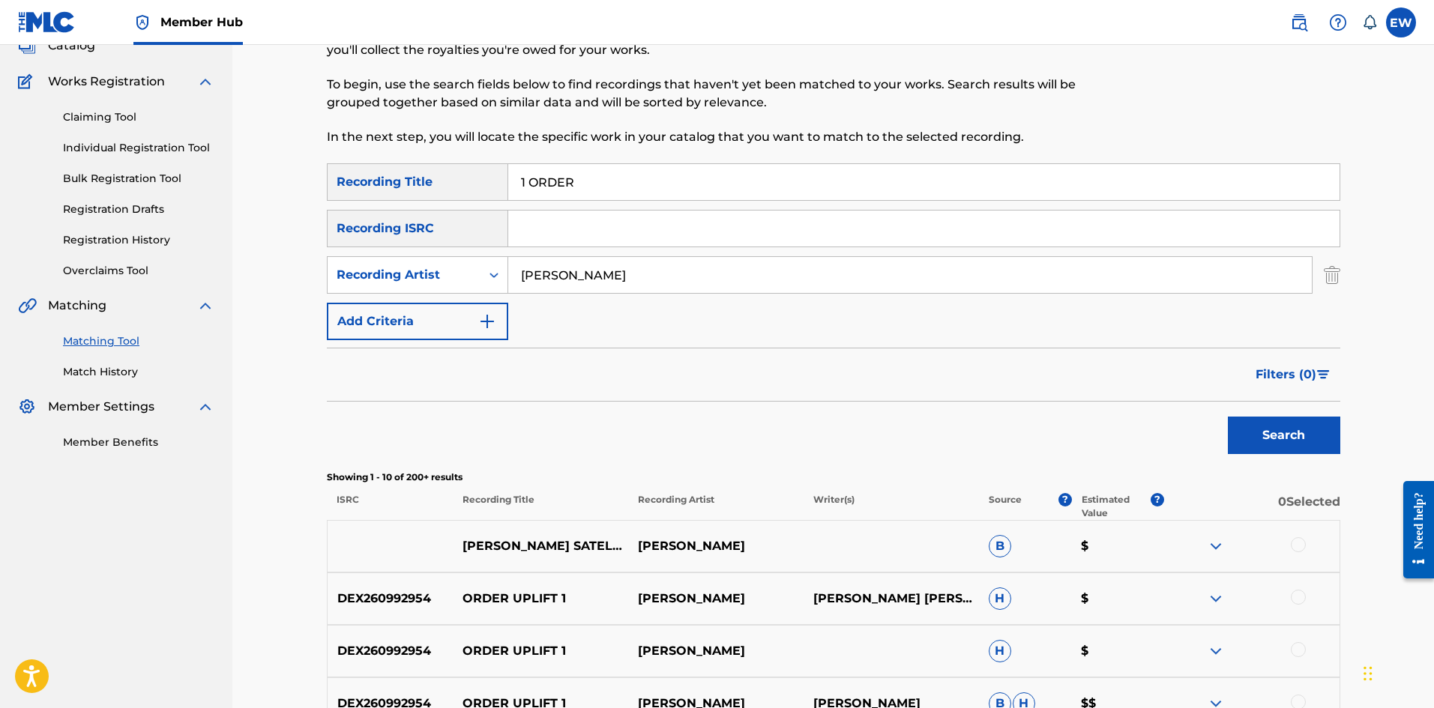
scroll to position [75, 0]
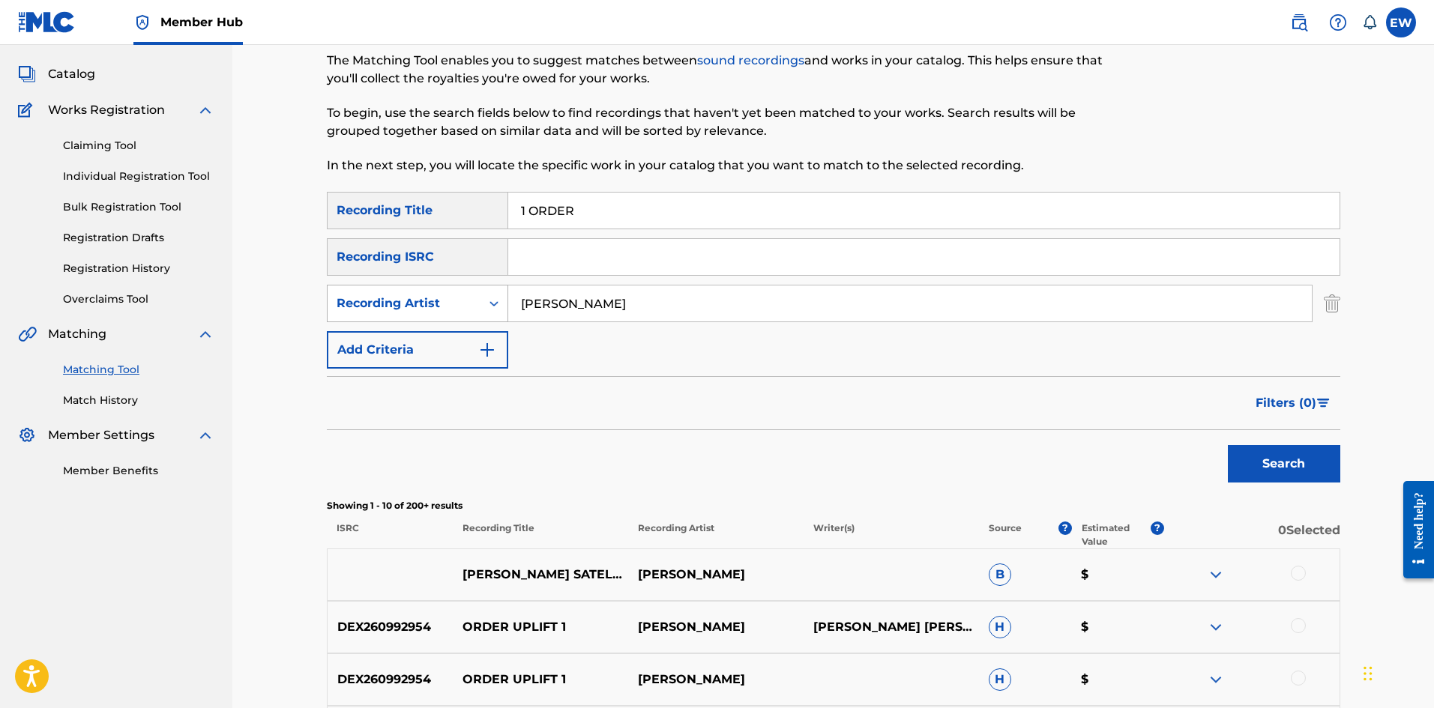
drag, startPoint x: 633, startPoint y: 303, endPoint x: 418, endPoint y: 300, distance: 214.4
click at [417, 297] on div "SearchWithCriteria8197f21a-0ec5-49f9-b423-5269665dcb8a Recording Artist [PERSON…" at bounding box center [833, 303] width 1013 height 37
drag, startPoint x: 588, startPoint y: 210, endPoint x: 329, endPoint y: 239, distance: 260.2
click at [329, 239] on div "SearchWithCriteriace9246af-2037-49ec-b288-5cb02de71458 Recording Title 1 ORDER …" at bounding box center [833, 280] width 1013 height 177
click at [1240, 462] on button "Search" at bounding box center [1284, 463] width 112 height 37
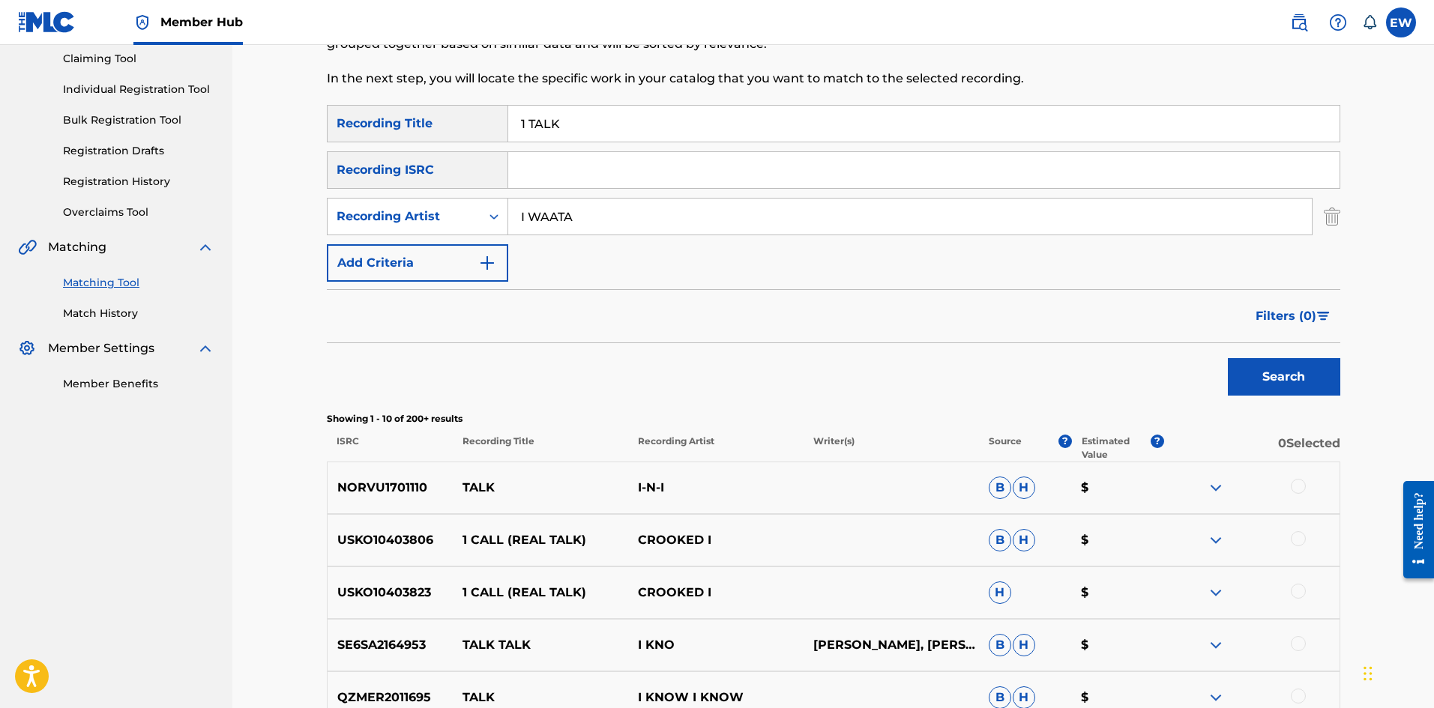
scroll to position [150, 0]
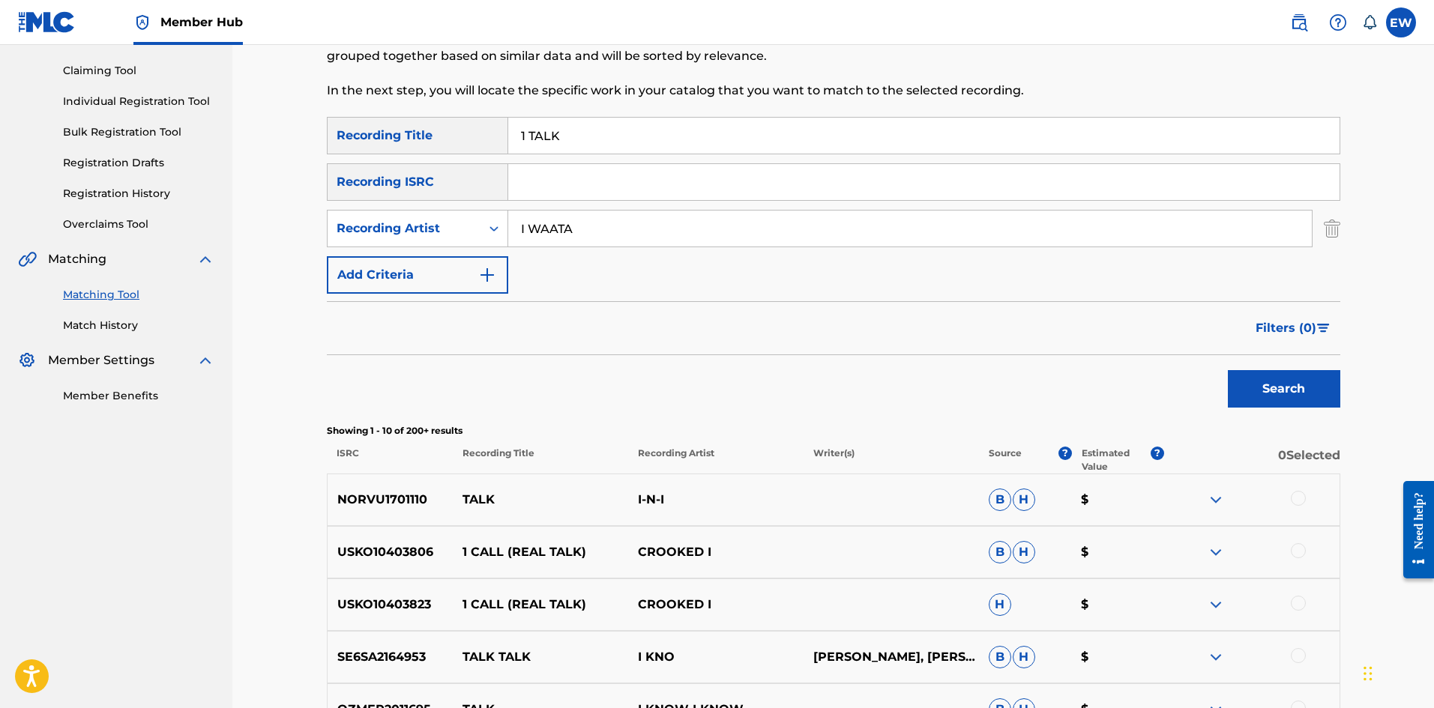
click at [531, 229] on input "I WAATA" at bounding box center [909, 229] width 803 height 36
click at [1246, 387] on button "Search" at bounding box center [1284, 388] width 112 height 37
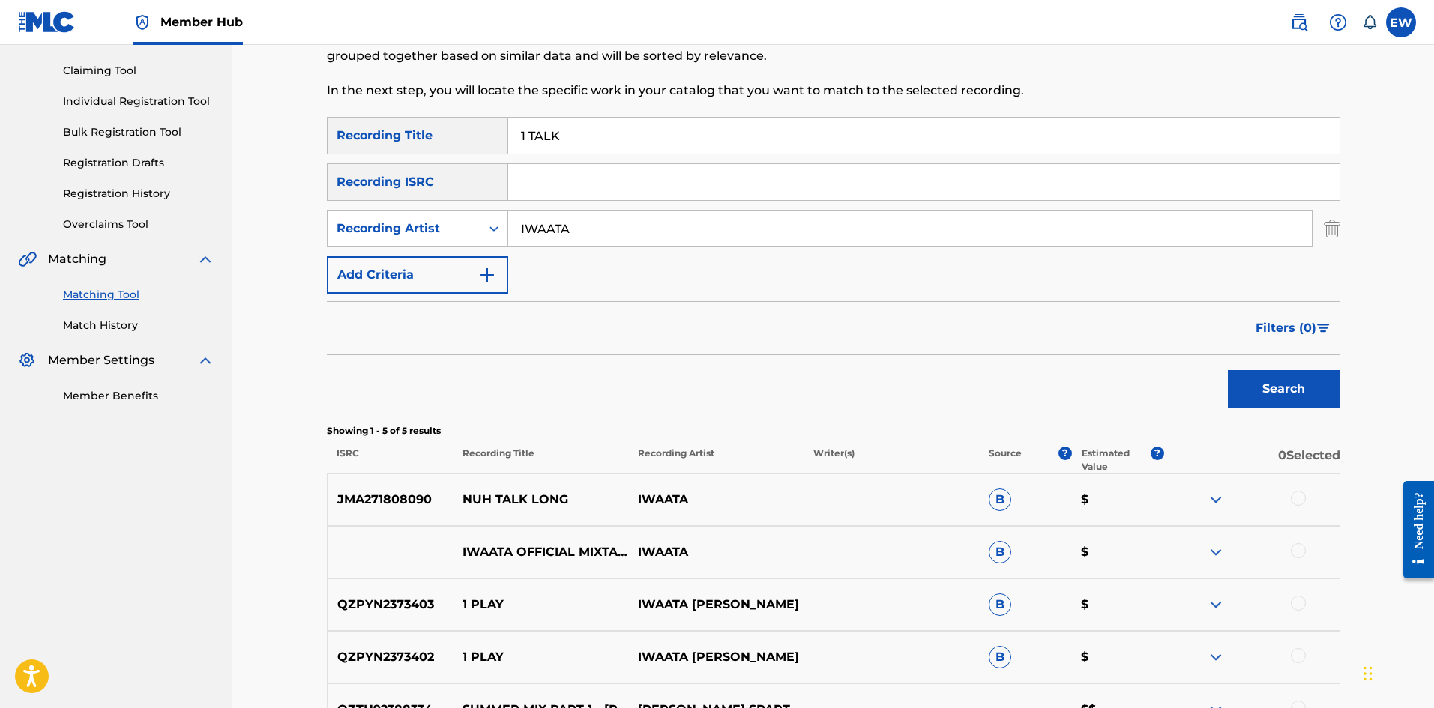
drag, startPoint x: 615, startPoint y: 229, endPoint x: 513, endPoint y: 242, distance: 102.7
click at [514, 242] on input "IWAATA" at bounding box center [909, 229] width 803 height 36
drag, startPoint x: 617, startPoint y: 146, endPoint x: 462, endPoint y: 184, distance: 158.9
click at [462, 184] on div "SearchWithCriteriace9246af-2037-49ec-b288-5cb02de71458 Recording Title 1 TALK S…" at bounding box center [833, 205] width 1013 height 177
click at [1252, 388] on button "Search" at bounding box center [1284, 388] width 112 height 37
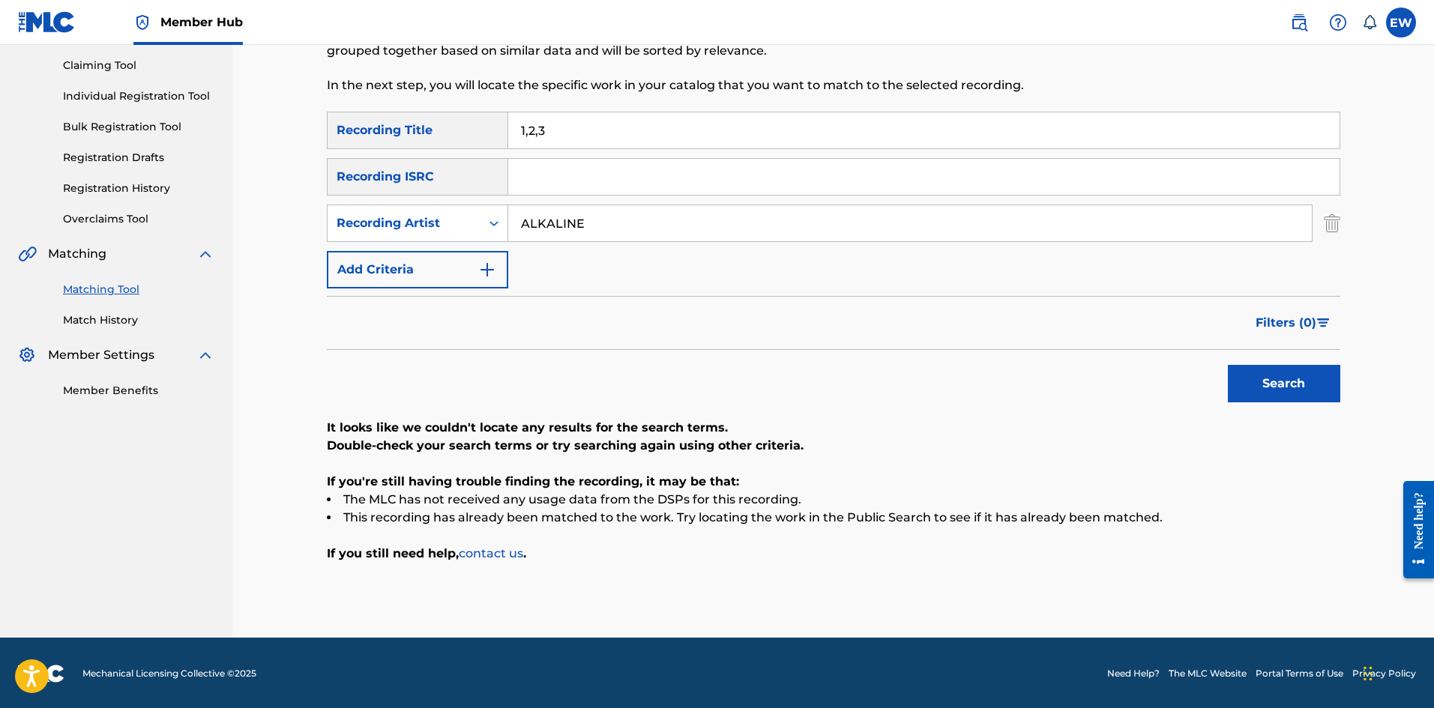
scroll to position [157, 0]
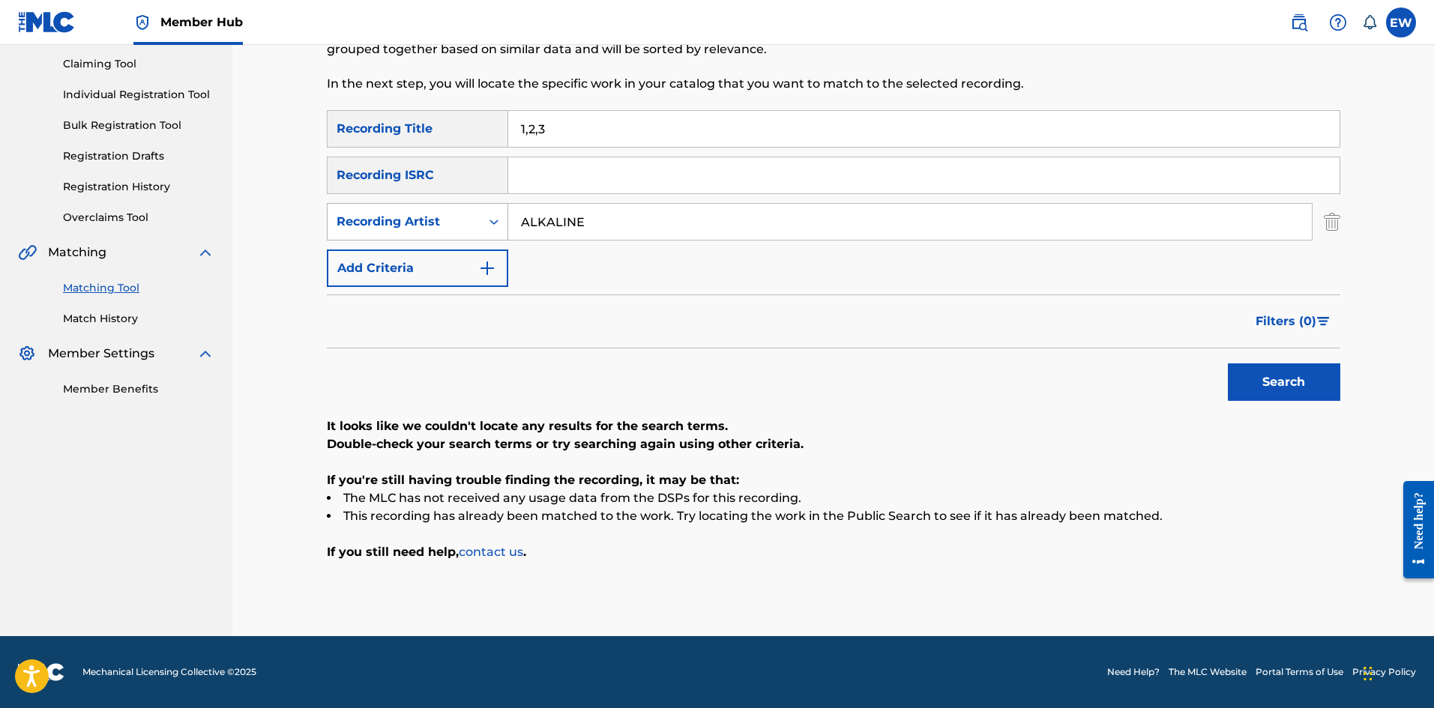
drag, startPoint x: 502, startPoint y: 241, endPoint x: 444, endPoint y: 226, distance: 59.8
click at [433, 235] on div "SearchWithCriteria8197f21a-0ec5-49f9-b423-5269665dcb8a Recording Artist ALKALINE" at bounding box center [833, 221] width 1013 height 37
drag, startPoint x: 781, startPoint y: 112, endPoint x: 506, endPoint y: 154, distance: 278.3
click at [513, 142] on input "1,2,3" at bounding box center [923, 129] width 831 height 36
drag, startPoint x: 1286, startPoint y: 387, endPoint x: 1275, endPoint y: 370, distance: 20.6
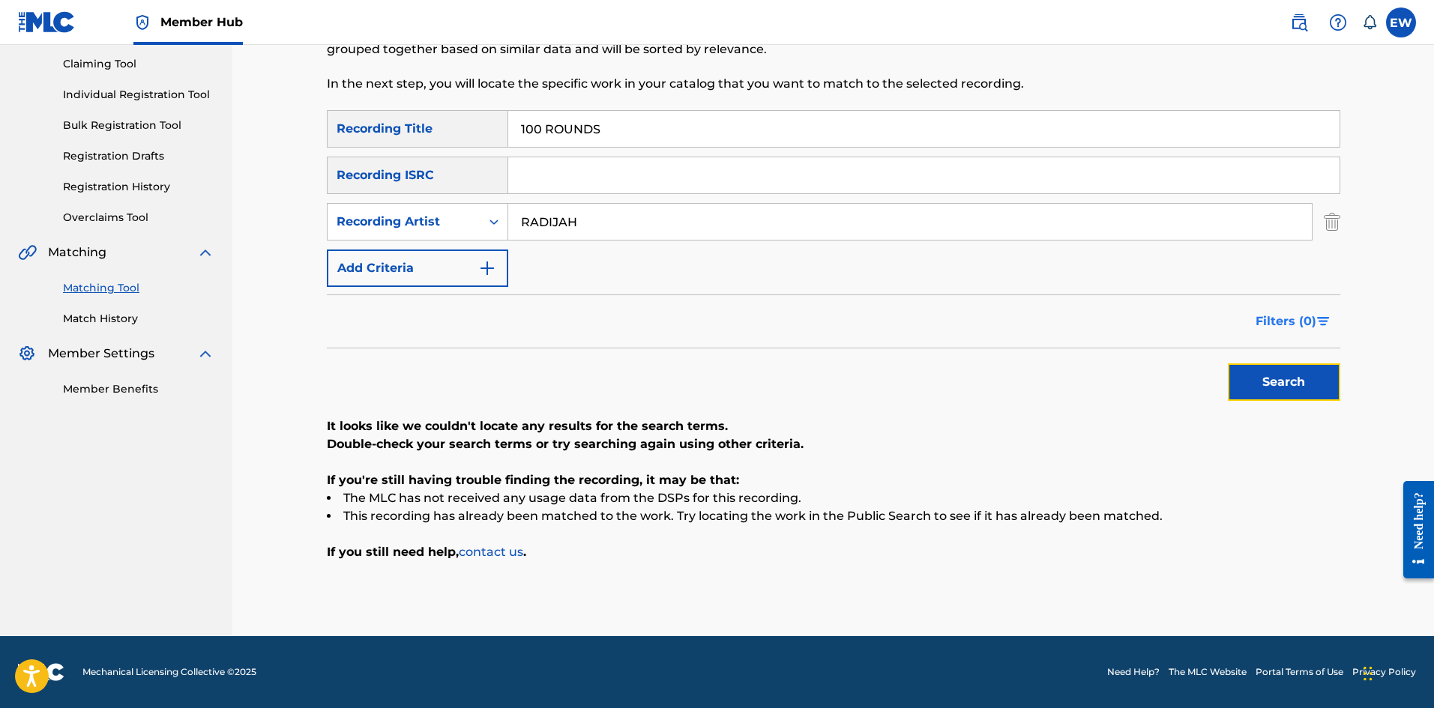
click at [1285, 382] on button "Search" at bounding box center [1284, 382] width 112 height 37
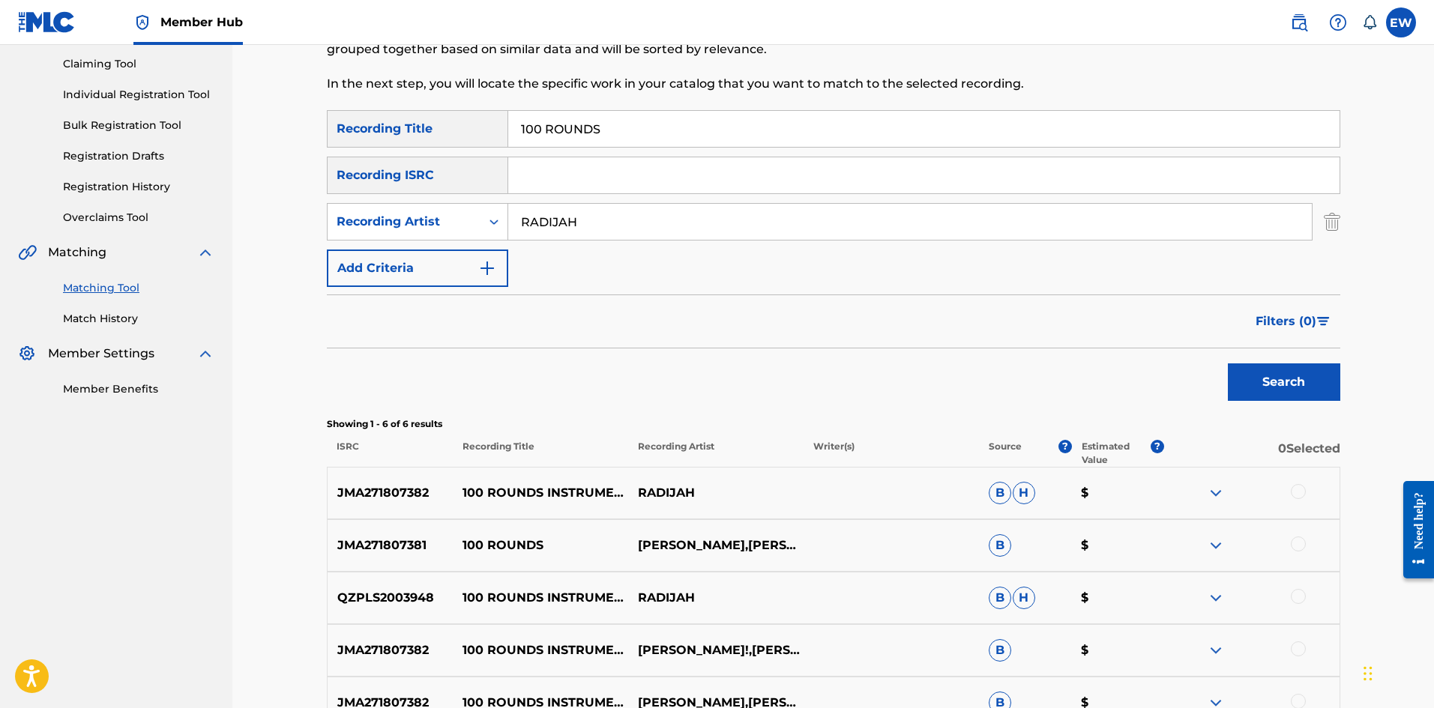
click at [1294, 489] on div at bounding box center [1298, 491] width 15 height 15
click at [1296, 543] on div at bounding box center [1298, 544] width 15 height 15
click at [1295, 597] on div at bounding box center [1298, 596] width 15 height 15
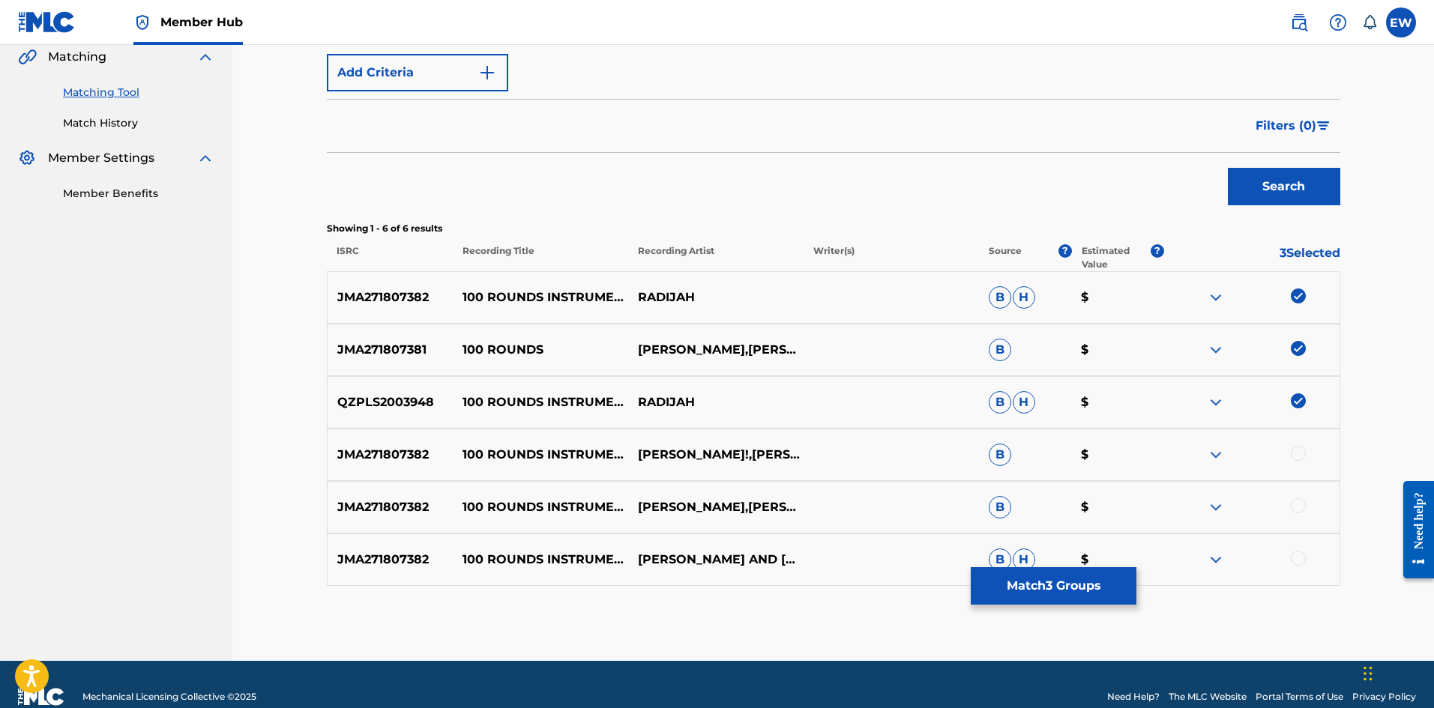
scroll to position [377, 0]
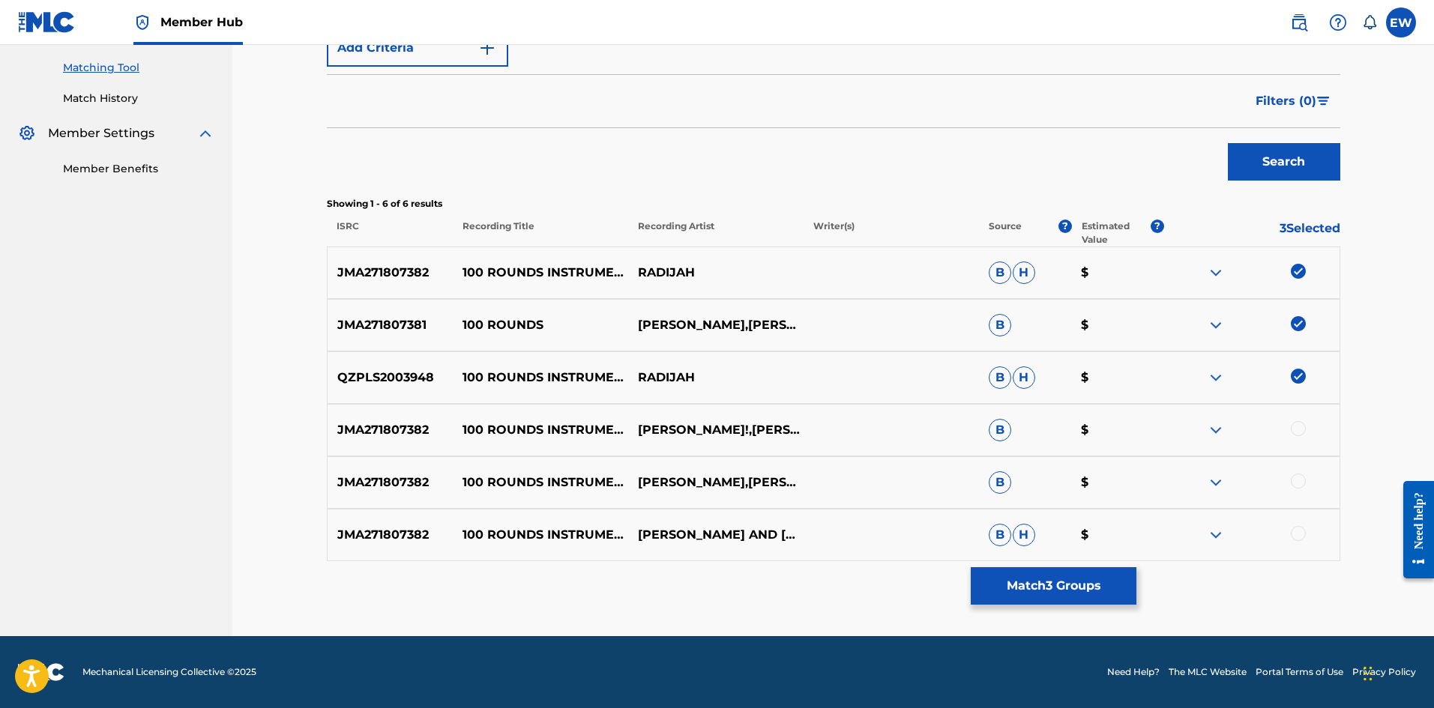
click at [1298, 427] on div at bounding box center [1298, 428] width 15 height 15
click at [1293, 483] on div at bounding box center [1298, 481] width 15 height 15
click at [1293, 530] on div at bounding box center [1298, 533] width 15 height 15
click at [1118, 575] on button "Match 6 Groups" at bounding box center [1054, 585] width 166 height 37
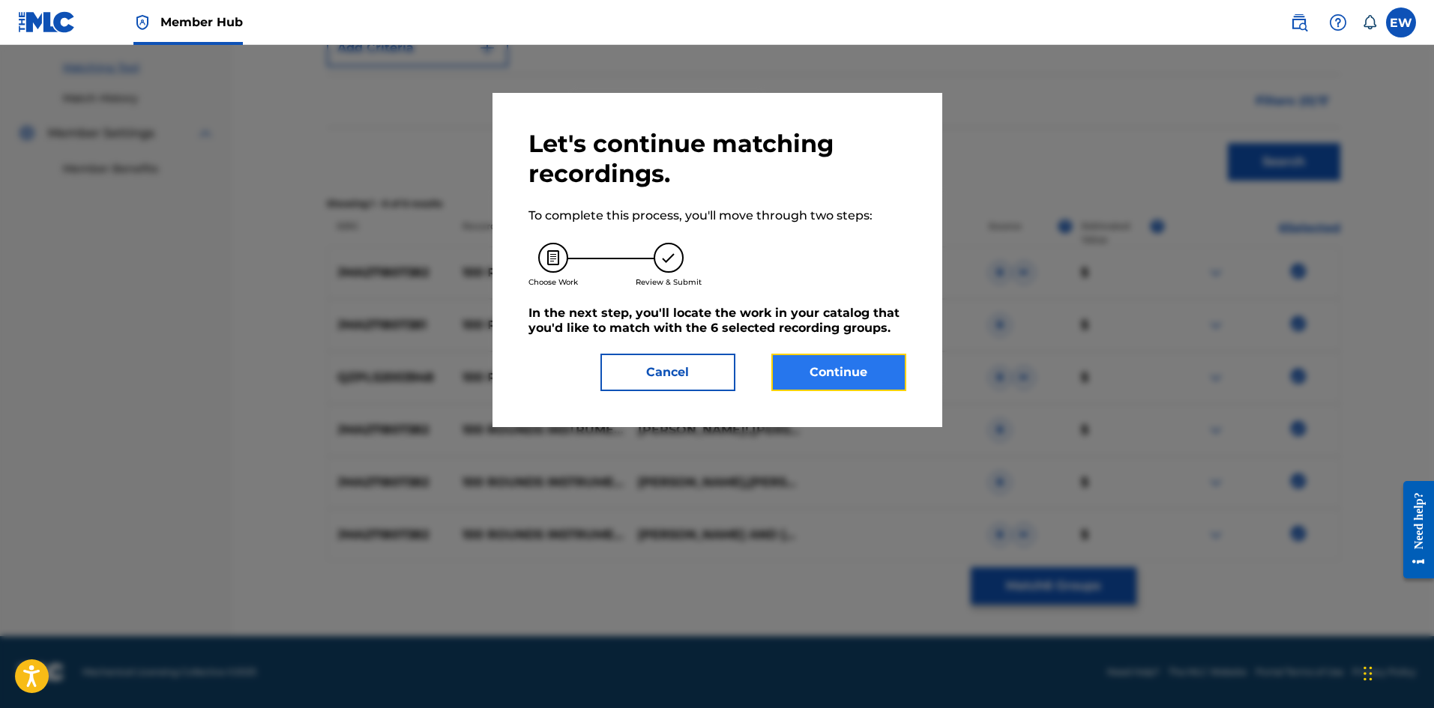
click at [868, 375] on button "Continue" at bounding box center [838, 372] width 135 height 37
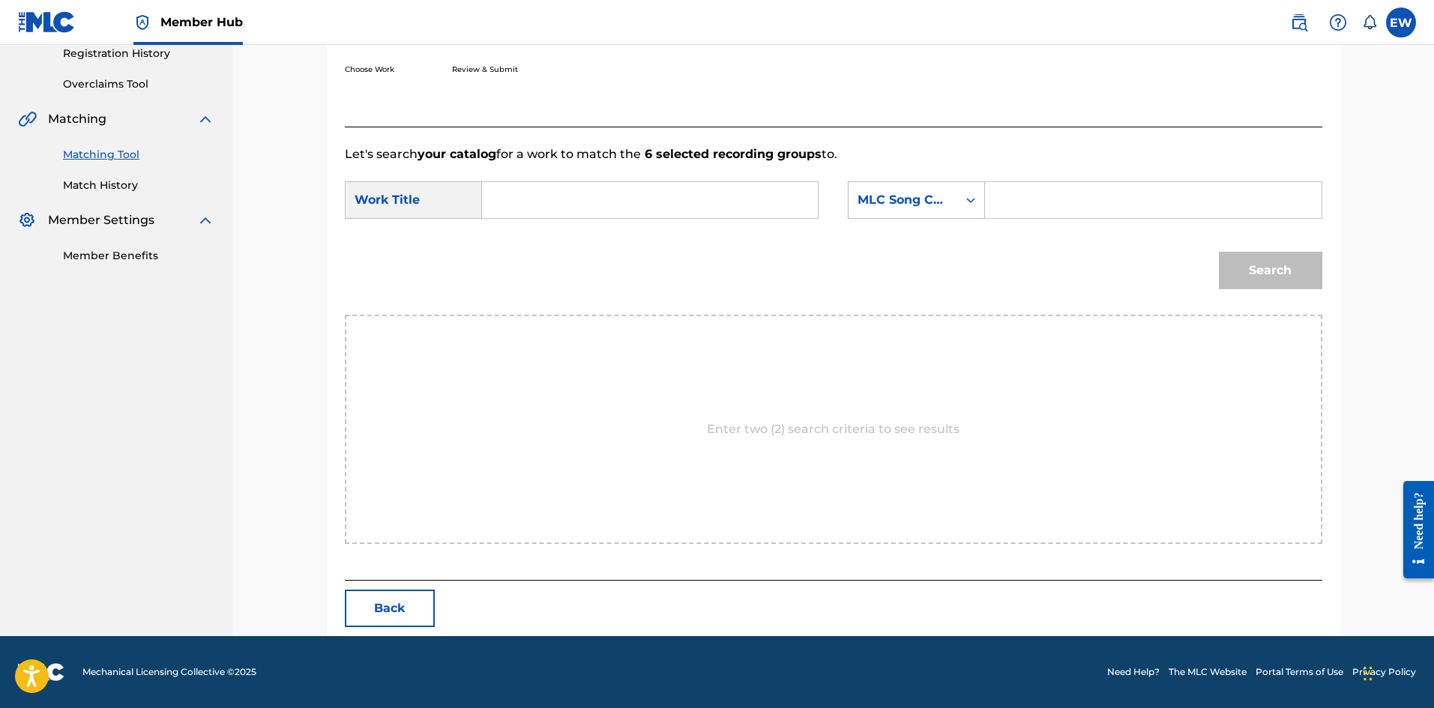
click at [591, 208] on input "Search Form" at bounding box center [650, 200] width 310 height 36
drag, startPoint x: 1121, startPoint y: 180, endPoint x: 1105, endPoint y: 175, distance: 16.6
click at [1118, 180] on form "SearchWithCriteriaf0165dac-ec13-4cca-9b2a-6b42958ae6b8 Work Title 100 ROUNDS Se…" at bounding box center [833, 238] width 977 height 151
click at [1115, 202] on input "Search Form" at bounding box center [1153, 200] width 310 height 36
click at [1231, 274] on button "Search" at bounding box center [1270, 270] width 103 height 37
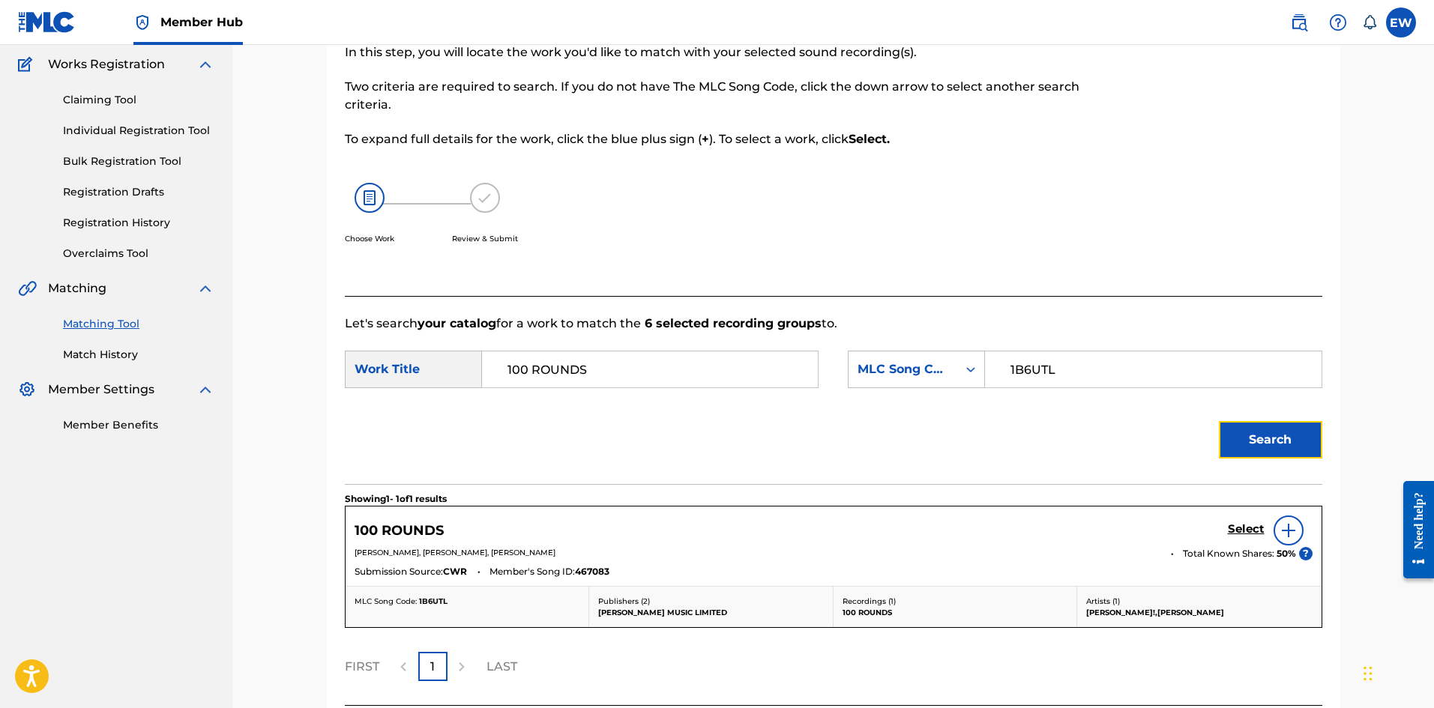
scroll to position [246, 0]
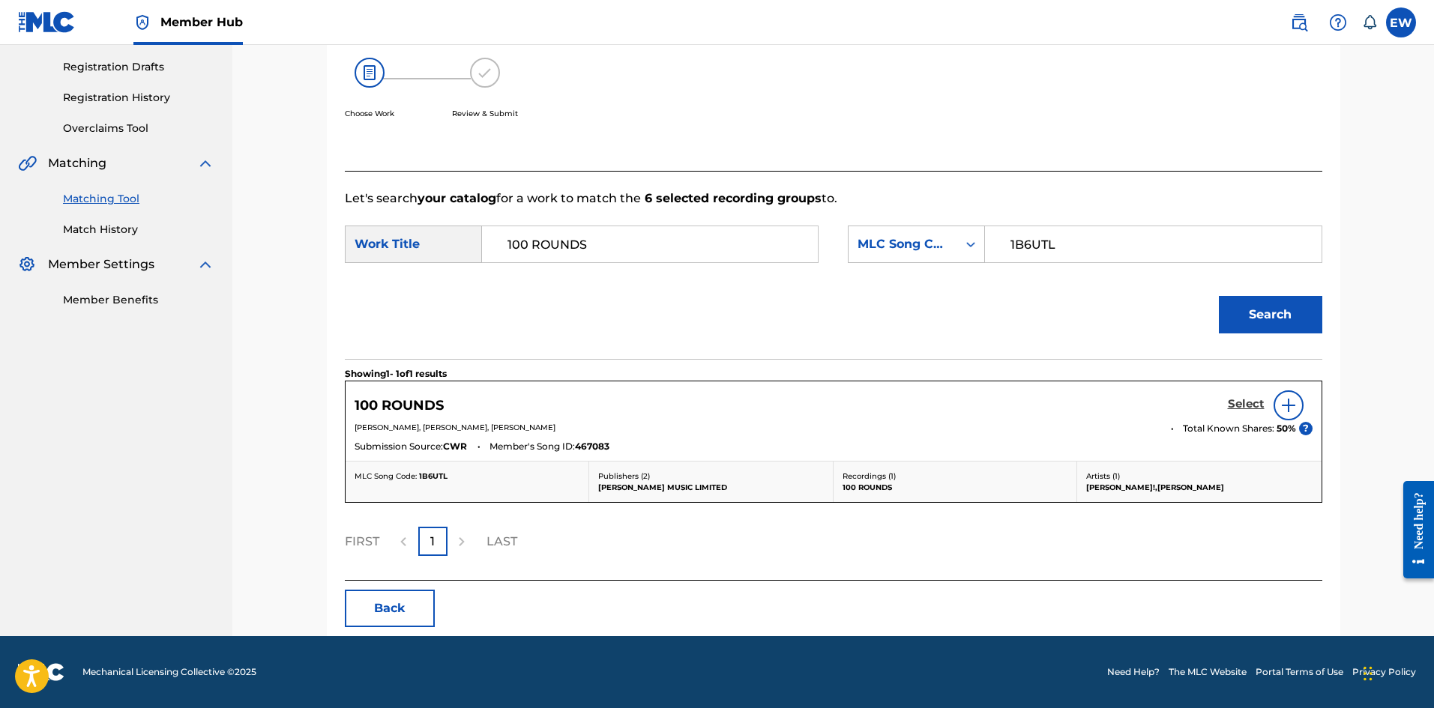
click at [1246, 402] on h5 "Select" at bounding box center [1246, 404] width 37 height 14
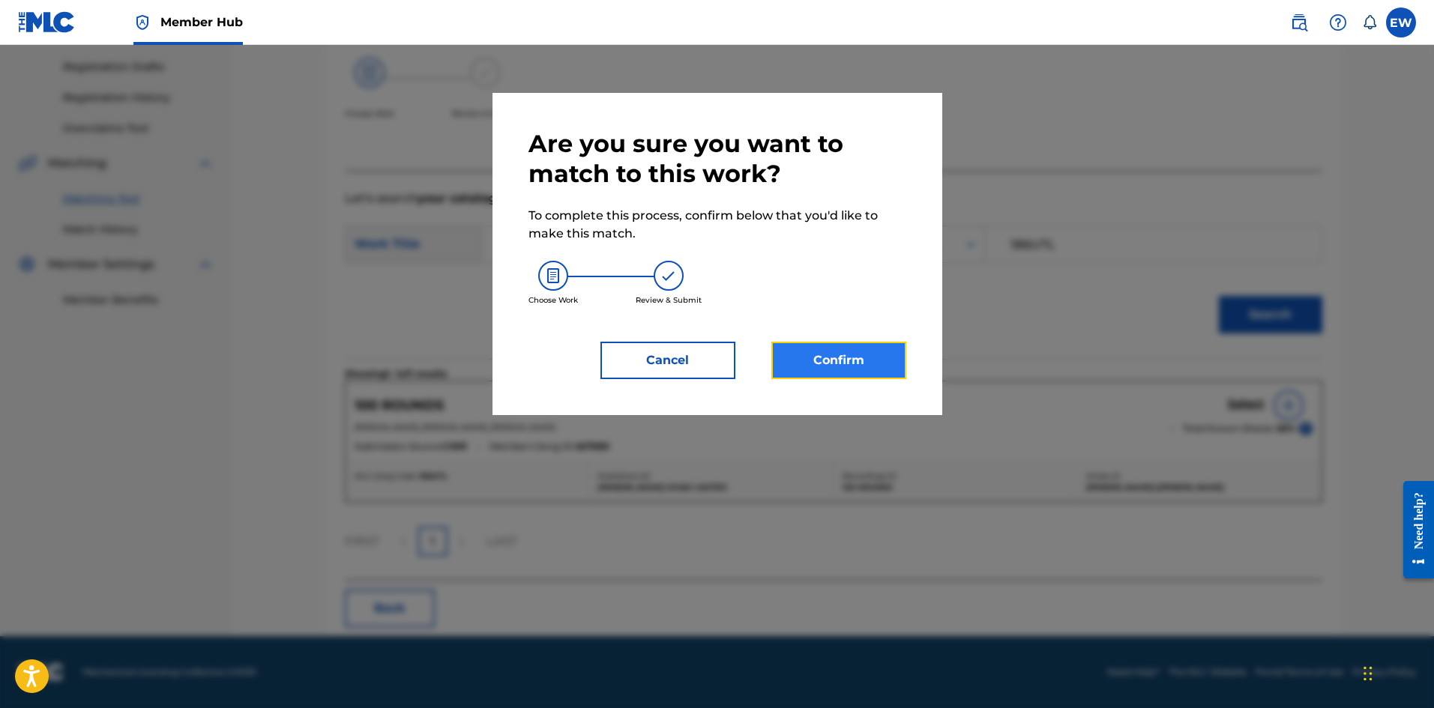
click at [815, 349] on button "Confirm" at bounding box center [838, 360] width 135 height 37
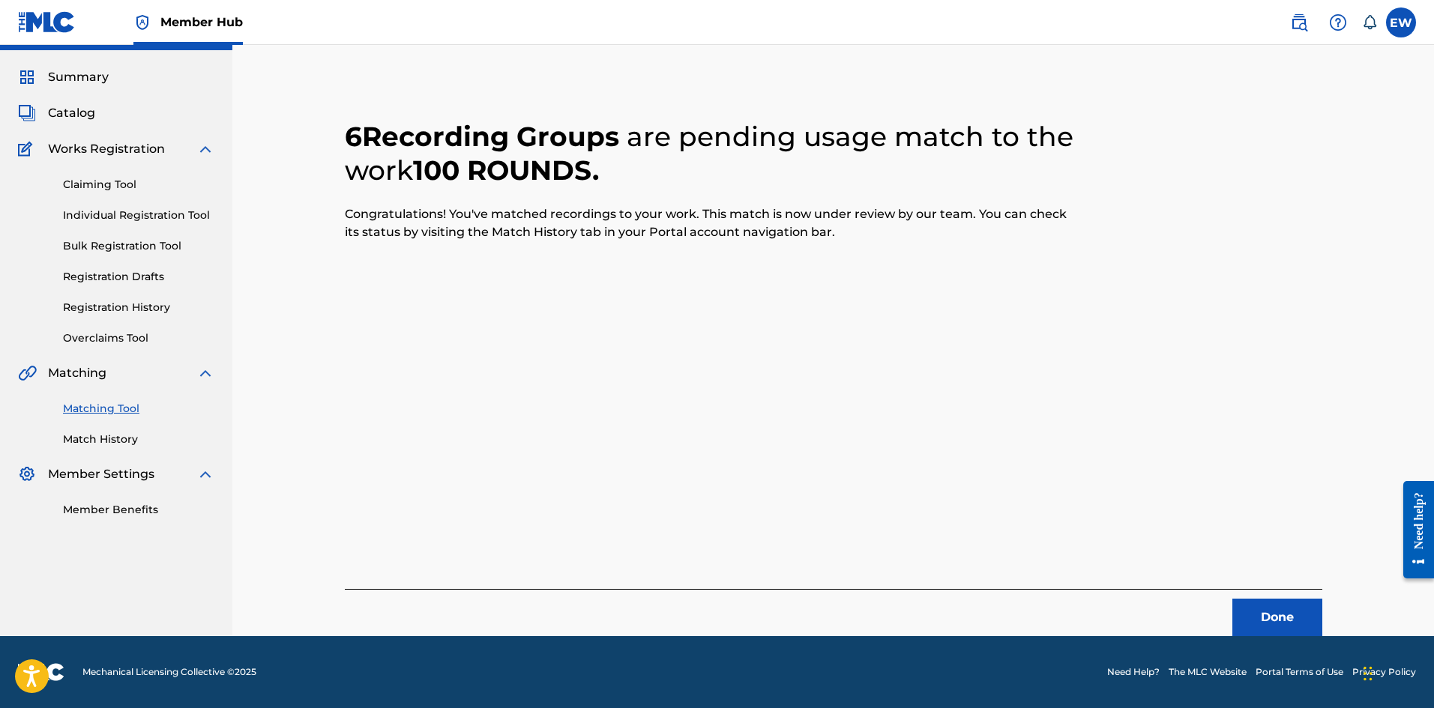
scroll to position [36, 0]
click at [1260, 621] on button "Done" at bounding box center [1277, 617] width 90 height 37
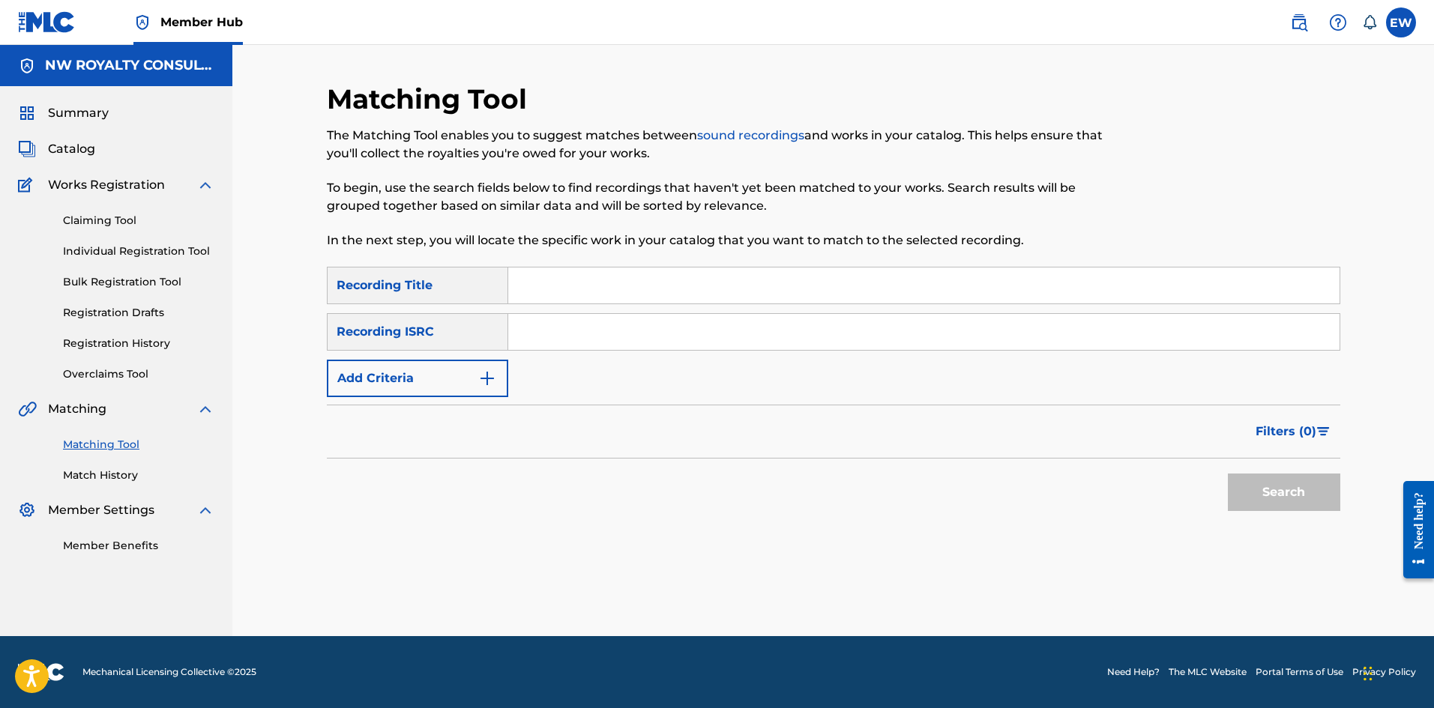
scroll to position [0, 0]
click at [459, 380] on button "Add Criteria" at bounding box center [417, 378] width 181 height 37
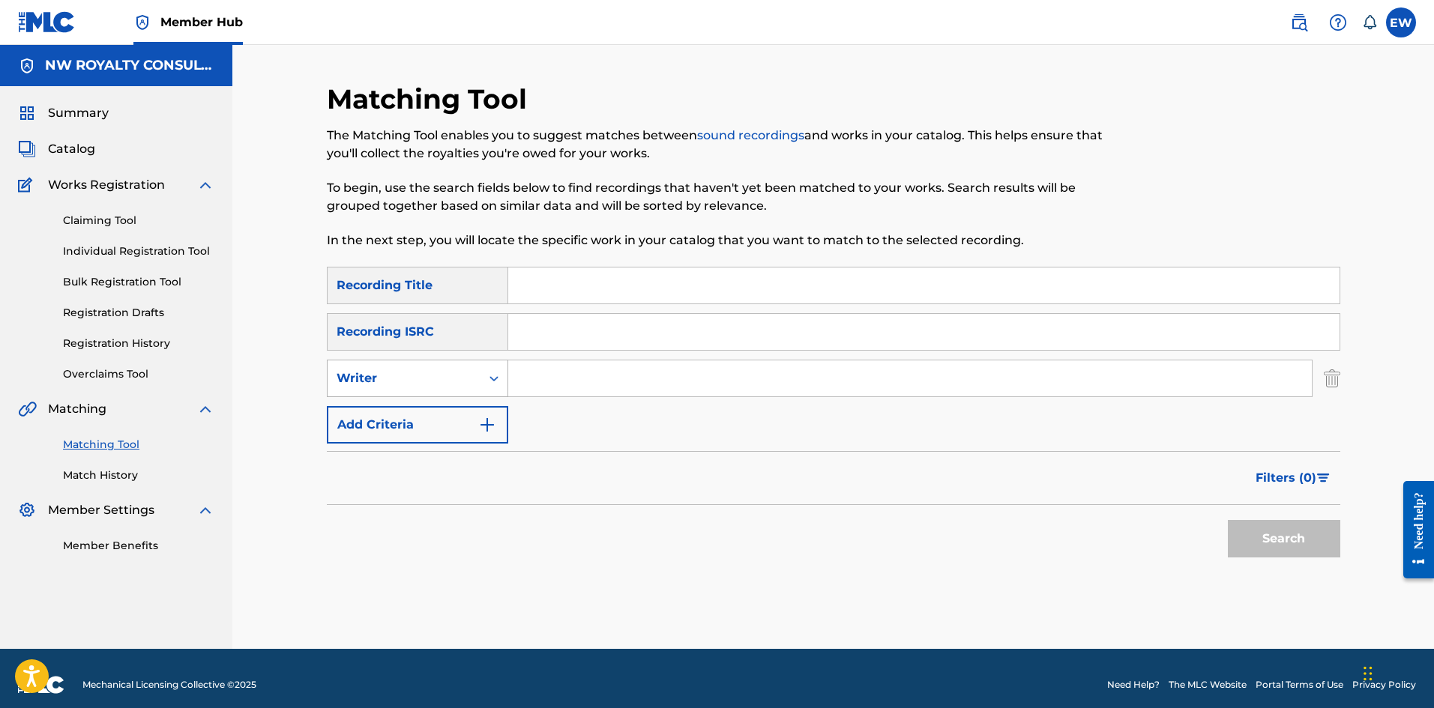
click at [435, 373] on div "Writer" at bounding box center [404, 379] width 135 height 18
click at [379, 408] on div "Recording Artist" at bounding box center [418, 415] width 180 height 37
click at [543, 388] on input "Search Form" at bounding box center [909, 379] width 803 height 36
click at [591, 285] on input "Search Form" at bounding box center [923, 286] width 831 height 36
drag, startPoint x: 1264, startPoint y: 534, endPoint x: 1241, endPoint y: 526, distance: 24.7
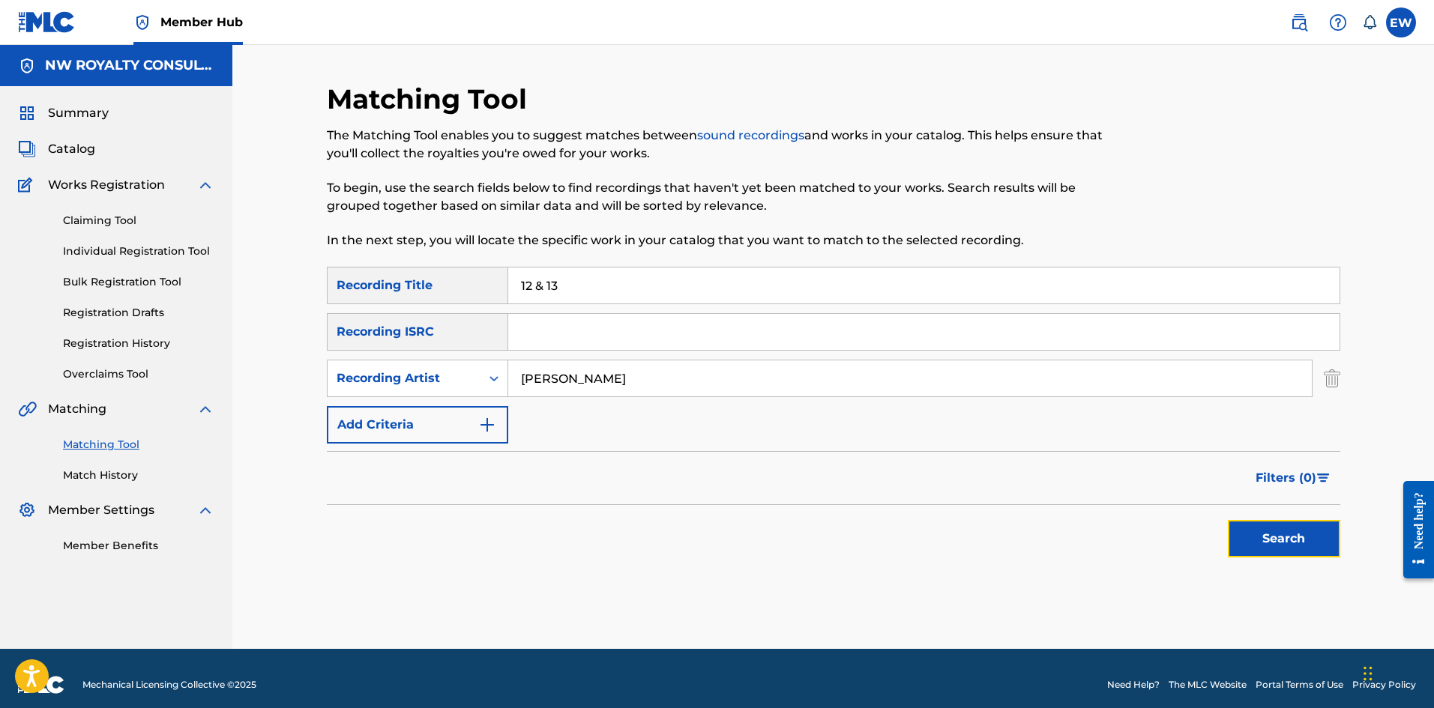
click at [1264, 535] on button "Search" at bounding box center [1284, 538] width 112 height 37
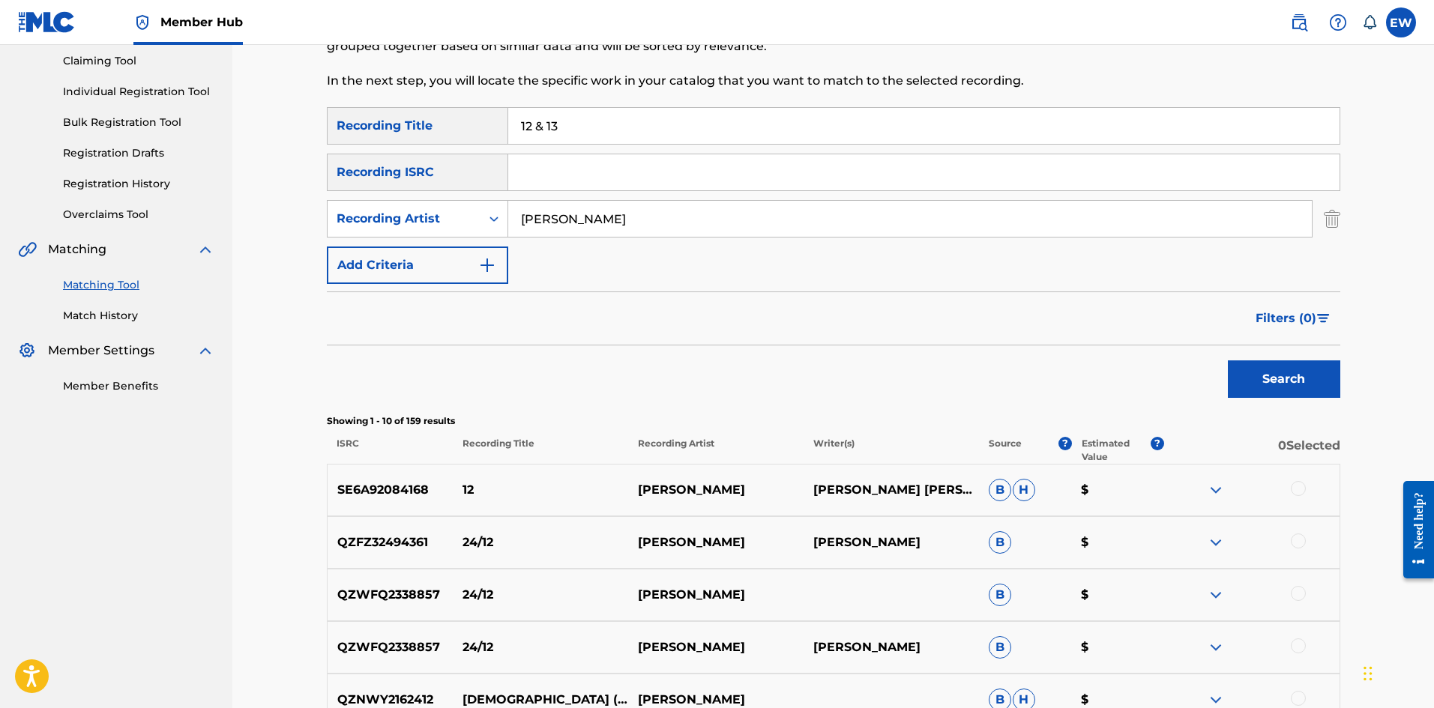
scroll to position [75, 0]
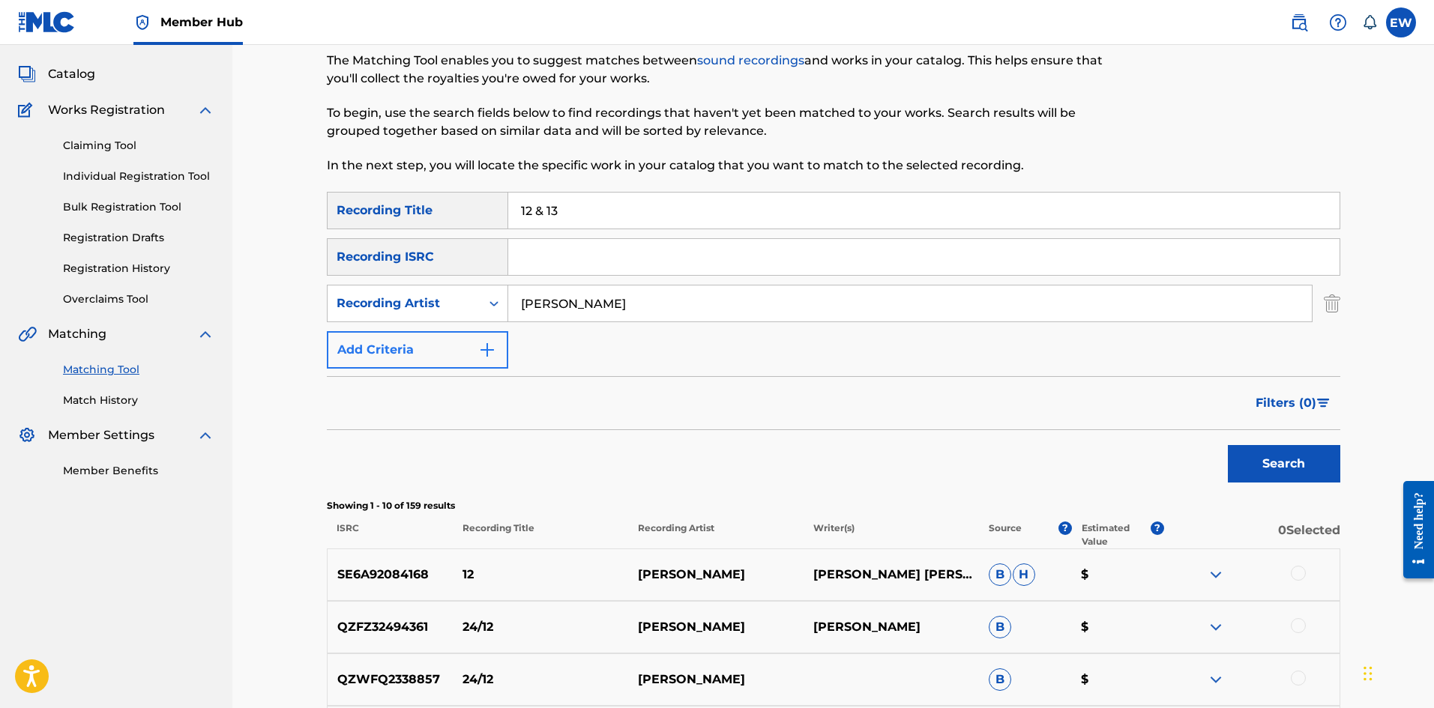
drag, startPoint x: 632, startPoint y: 306, endPoint x: 407, endPoint y: 359, distance: 231.1
click at [407, 359] on div "SearchWithCriteriace9246af-2037-49ec-b288-5cb02de71458 Recording Title 12 & 13 …" at bounding box center [833, 280] width 1013 height 177
drag, startPoint x: 608, startPoint y: 210, endPoint x: 471, endPoint y: 216, distance: 136.5
click at [471, 216] on div "SearchWithCriteriace9246af-2037-49ec-b288-5cb02de71458 Recording Title 12 & 13" at bounding box center [833, 210] width 1013 height 37
click at [1270, 462] on button "Search" at bounding box center [1284, 463] width 112 height 37
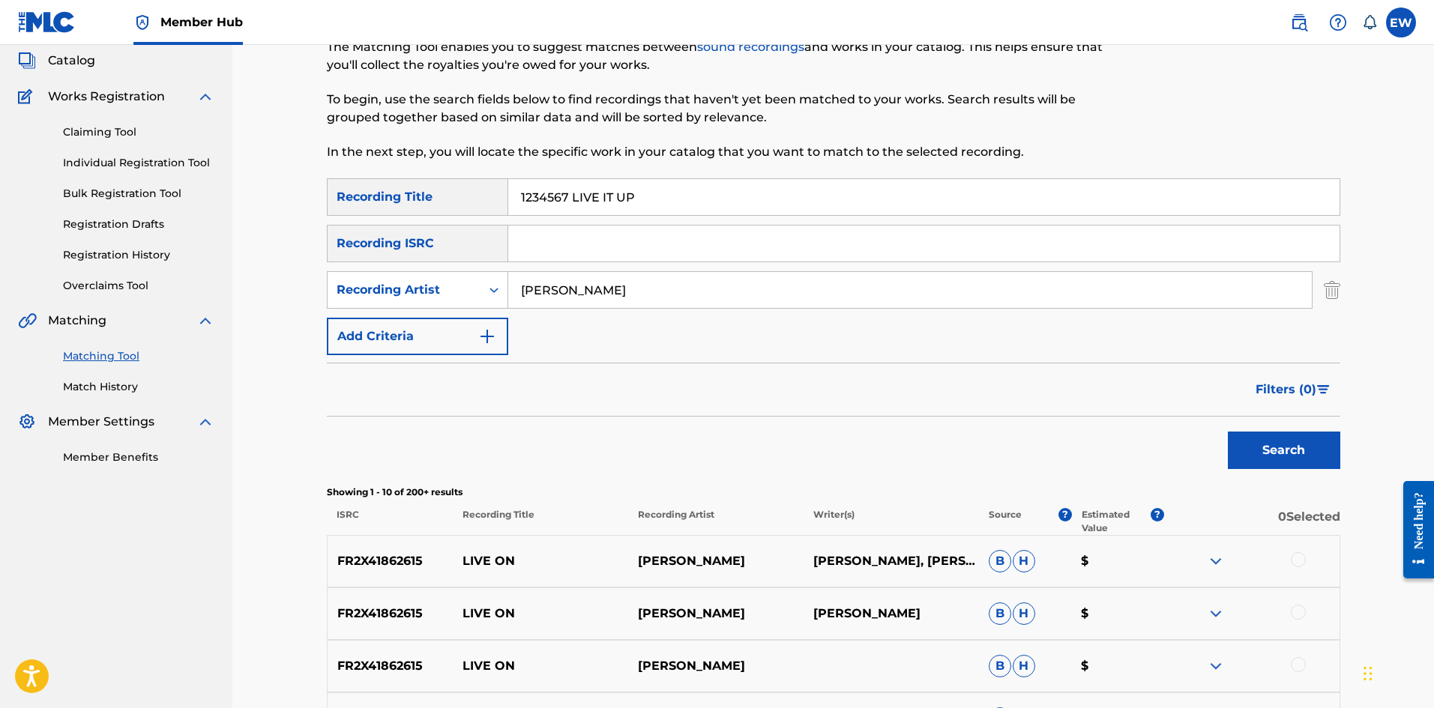
scroll to position [0, 0]
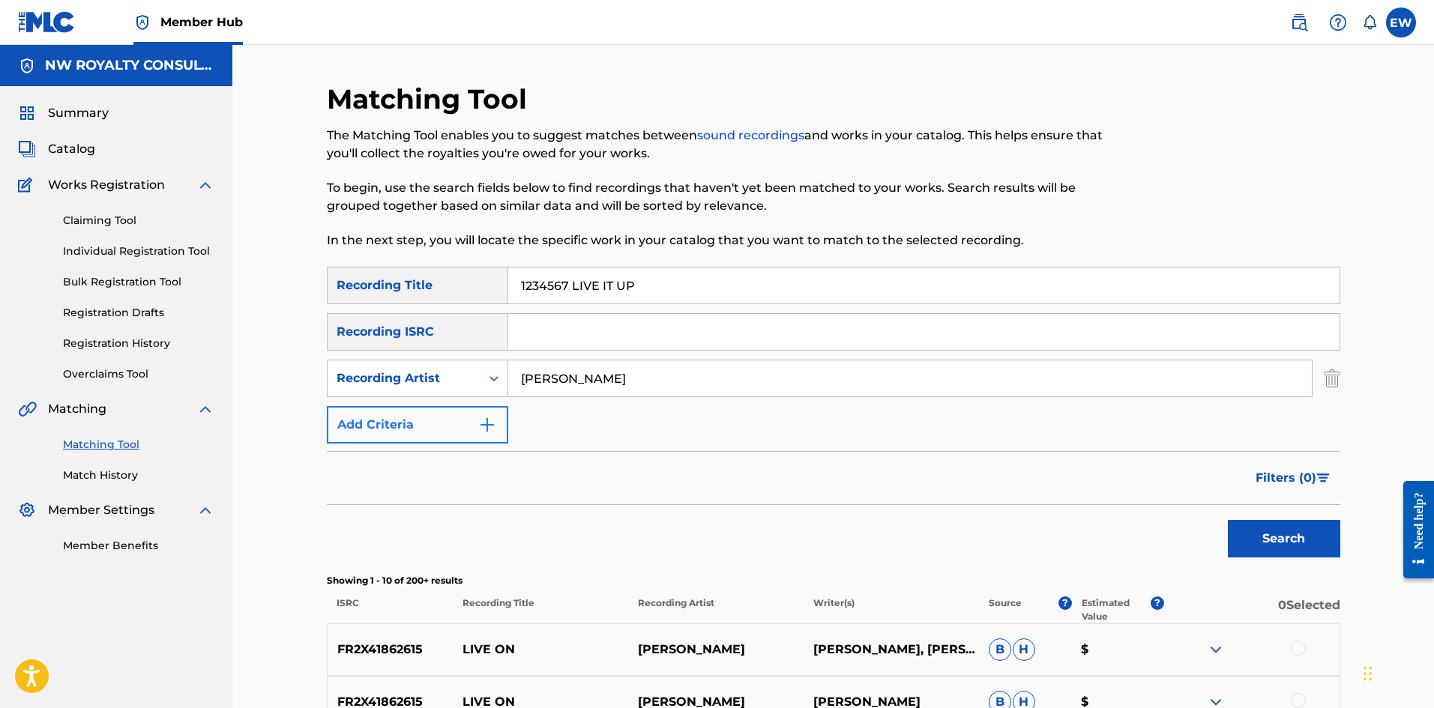
drag, startPoint x: 682, startPoint y: 368, endPoint x: 449, endPoint y: 410, distance: 236.9
click at [450, 410] on div "SearchWithCriteriace9246af-2037-49ec-b288-5cb02de71458 Recording Title 1234567 …" at bounding box center [833, 355] width 1013 height 177
drag, startPoint x: 633, startPoint y: 269, endPoint x: 435, endPoint y: 295, distance: 199.6
click at [449, 289] on div "SearchWithCriteriace9246af-2037-49ec-b288-5cb02de71458 Recording Title 1234567 …" at bounding box center [833, 285] width 1013 height 37
click at [1284, 542] on button "Search" at bounding box center [1284, 538] width 112 height 37
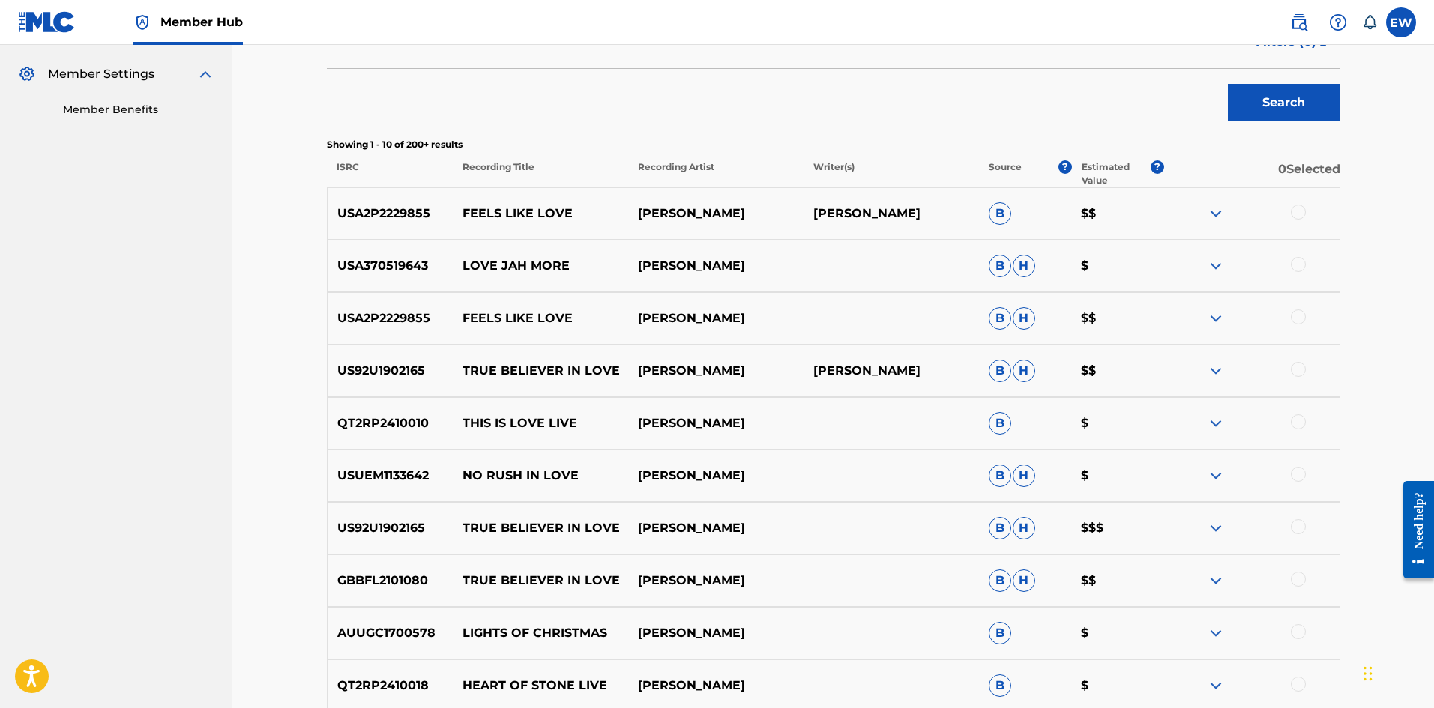
scroll to position [225, 0]
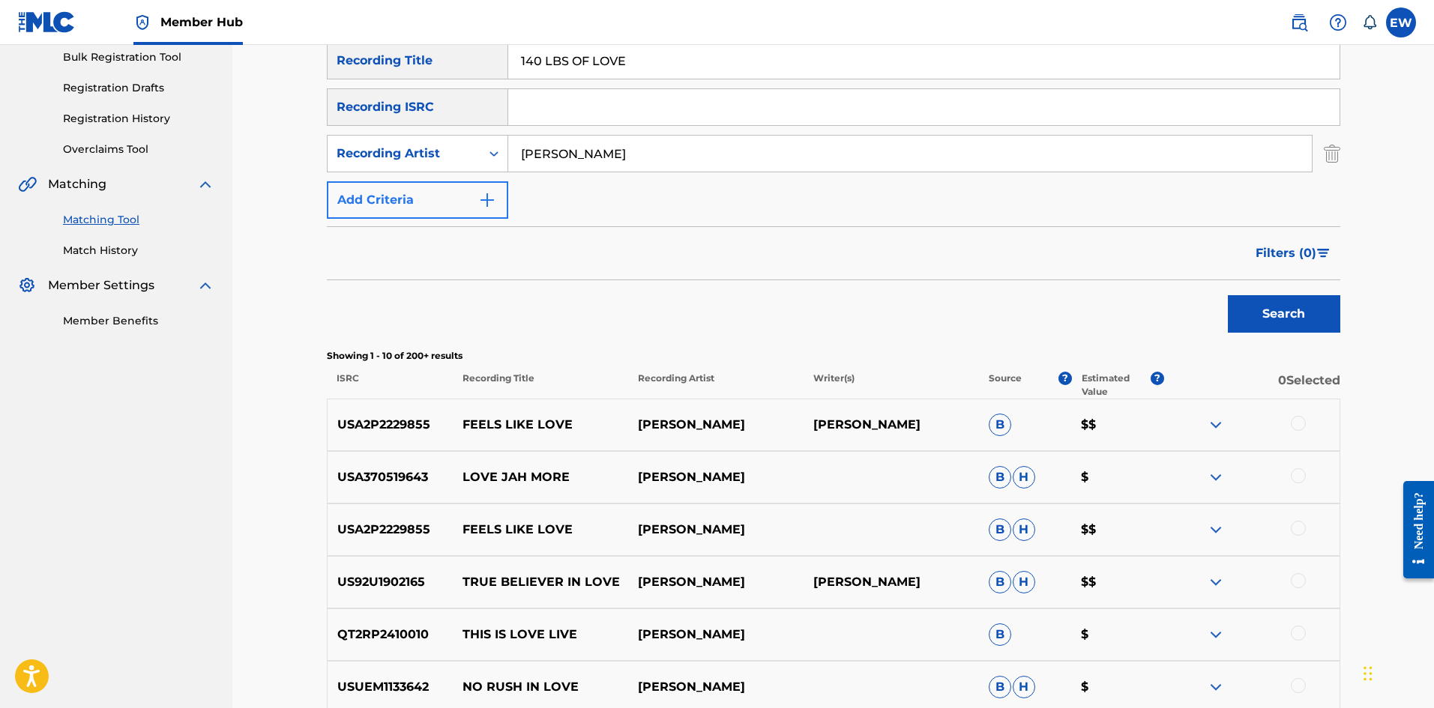
drag, startPoint x: 691, startPoint y: 158, endPoint x: 367, endPoint y: 185, distance: 324.9
click at [400, 155] on div "SearchWithCriteria8c27bfee-98d3-45e4-bdca-fd1b2b2d834d Recording Artist [PERSON…" at bounding box center [833, 153] width 1013 height 37
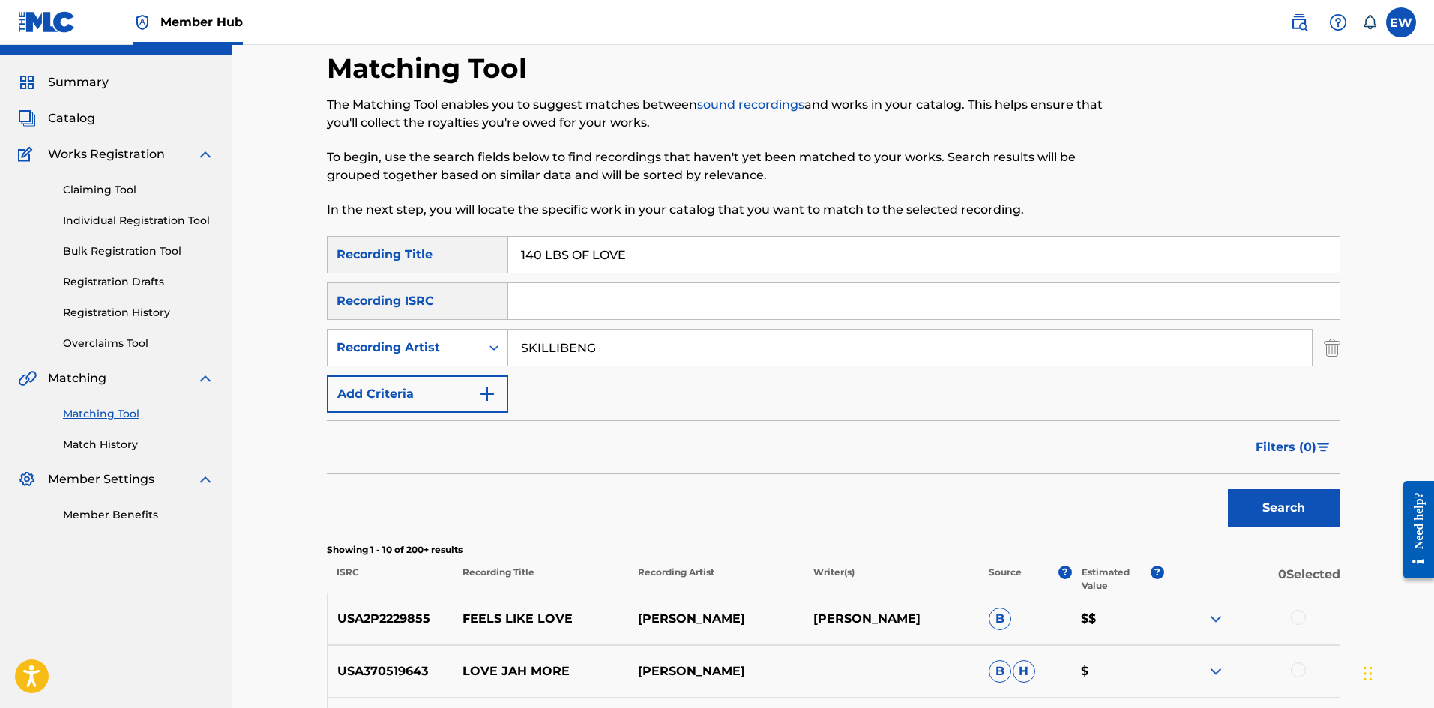
scroll to position [0, 0]
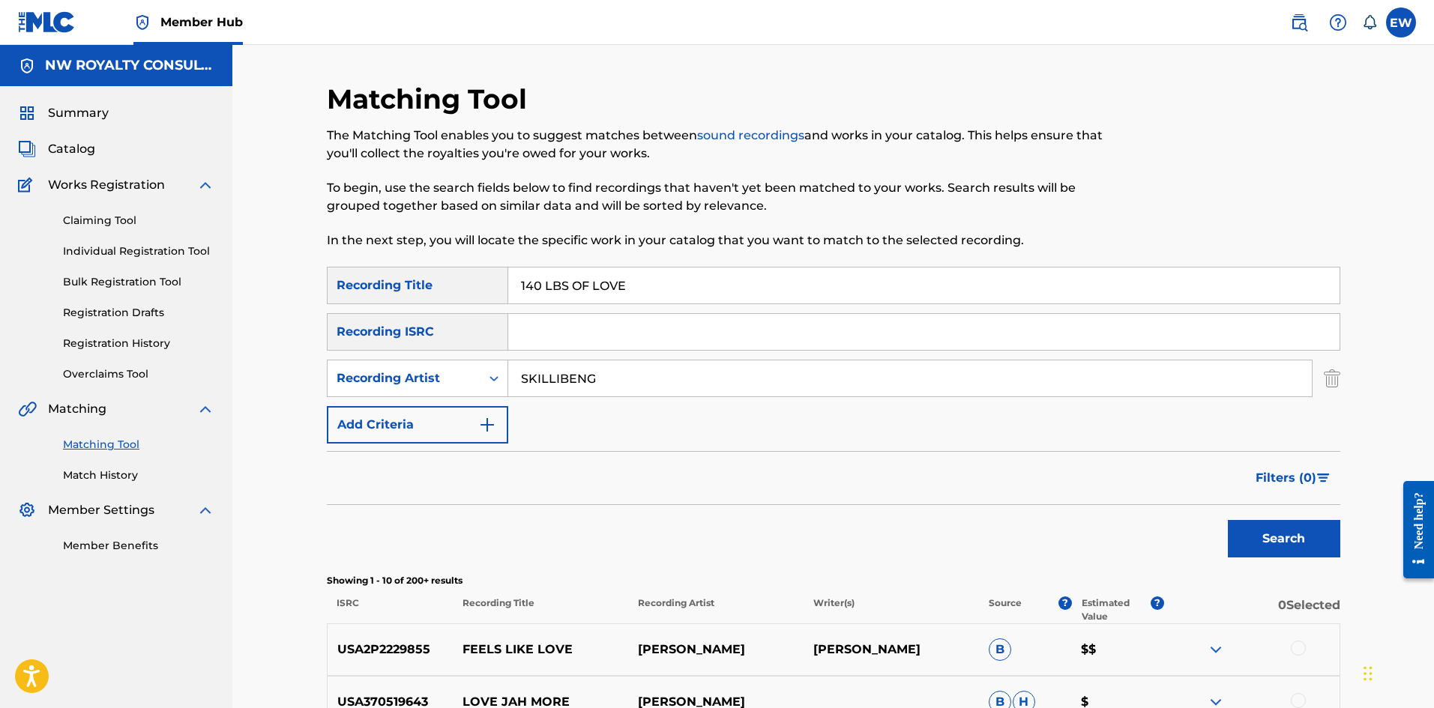
drag, startPoint x: 668, startPoint y: 269, endPoint x: 337, endPoint y: 294, distance: 332.2
click at [444, 276] on div "SearchWithCriteriace9246af-2037-49ec-b288-5cb02de71458 Recording Title 140 LBS …" at bounding box center [833, 285] width 1013 height 37
click at [1285, 541] on button "Search" at bounding box center [1284, 538] width 112 height 37
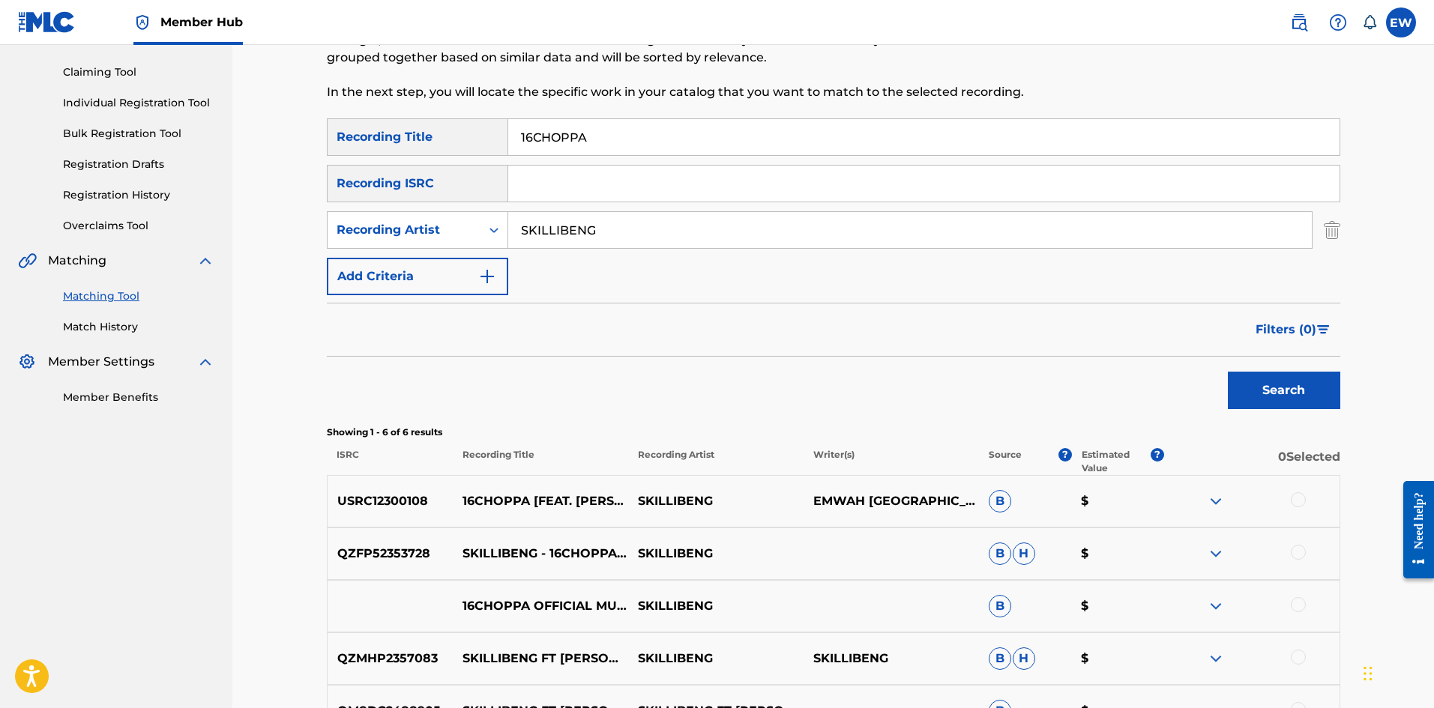
scroll to position [150, 0]
click at [1306, 498] on div at bounding box center [1251, 500] width 175 height 18
click at [1300, 497] on div at bounding box center [1298, 498] width 15 height 15
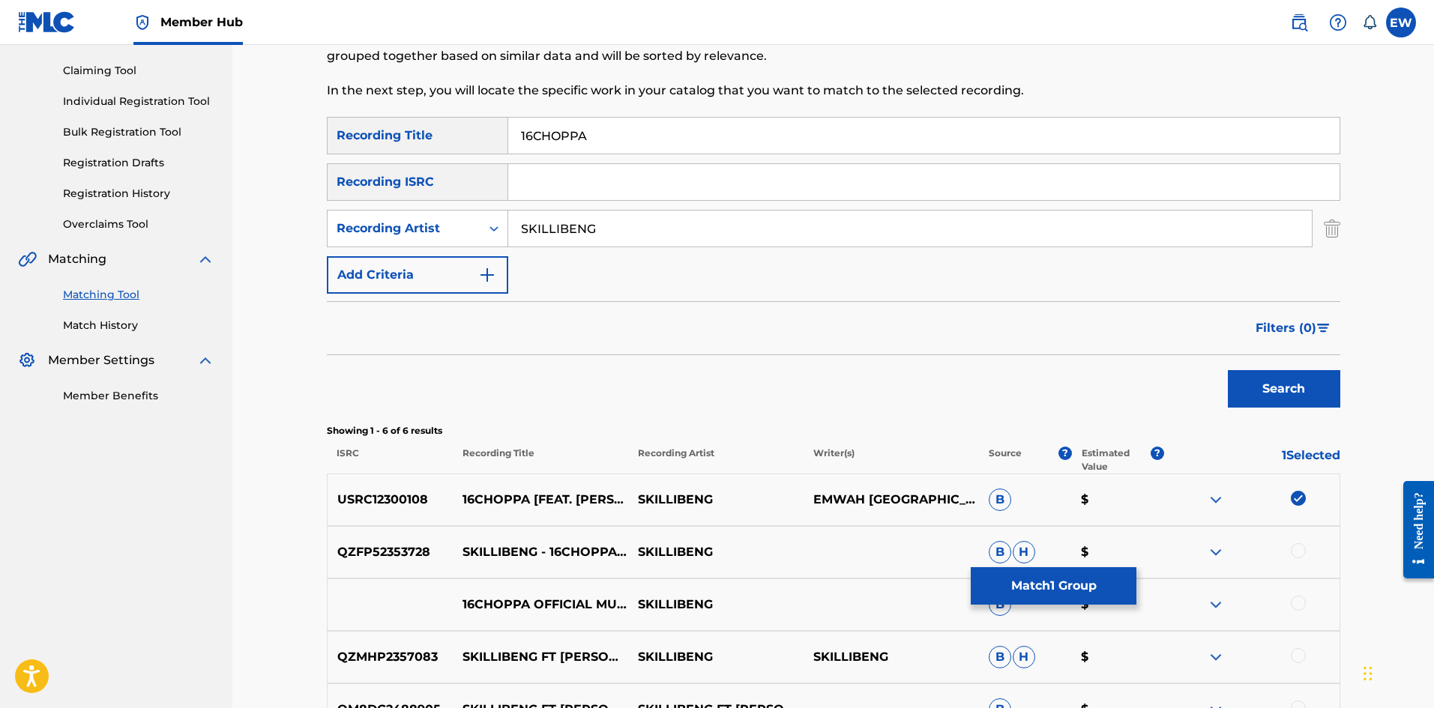
click at [1292, 555] on div at bounding box center [1298, 550] width 15 height 15
click at [1297, 605] on div at bounding box center [1298, 603] width 15 height 15
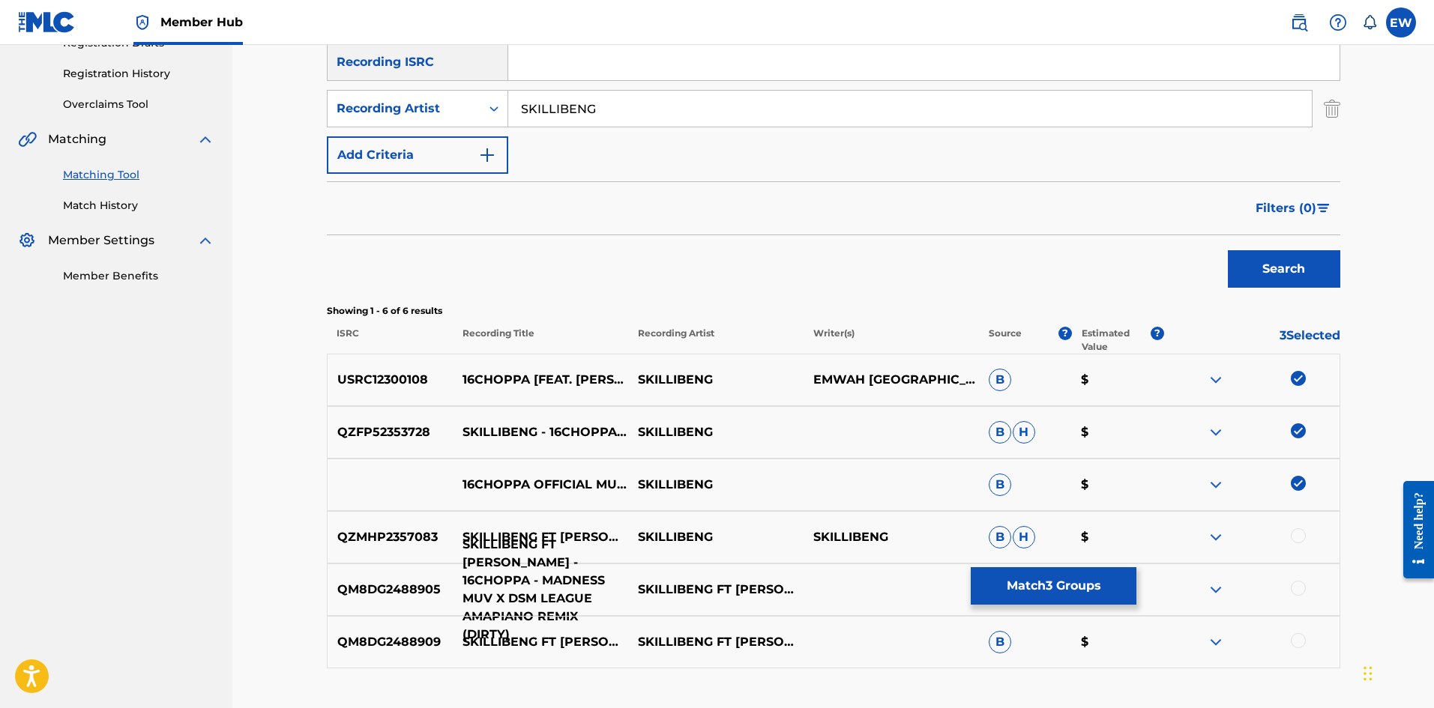
scroll to position [300, 0]
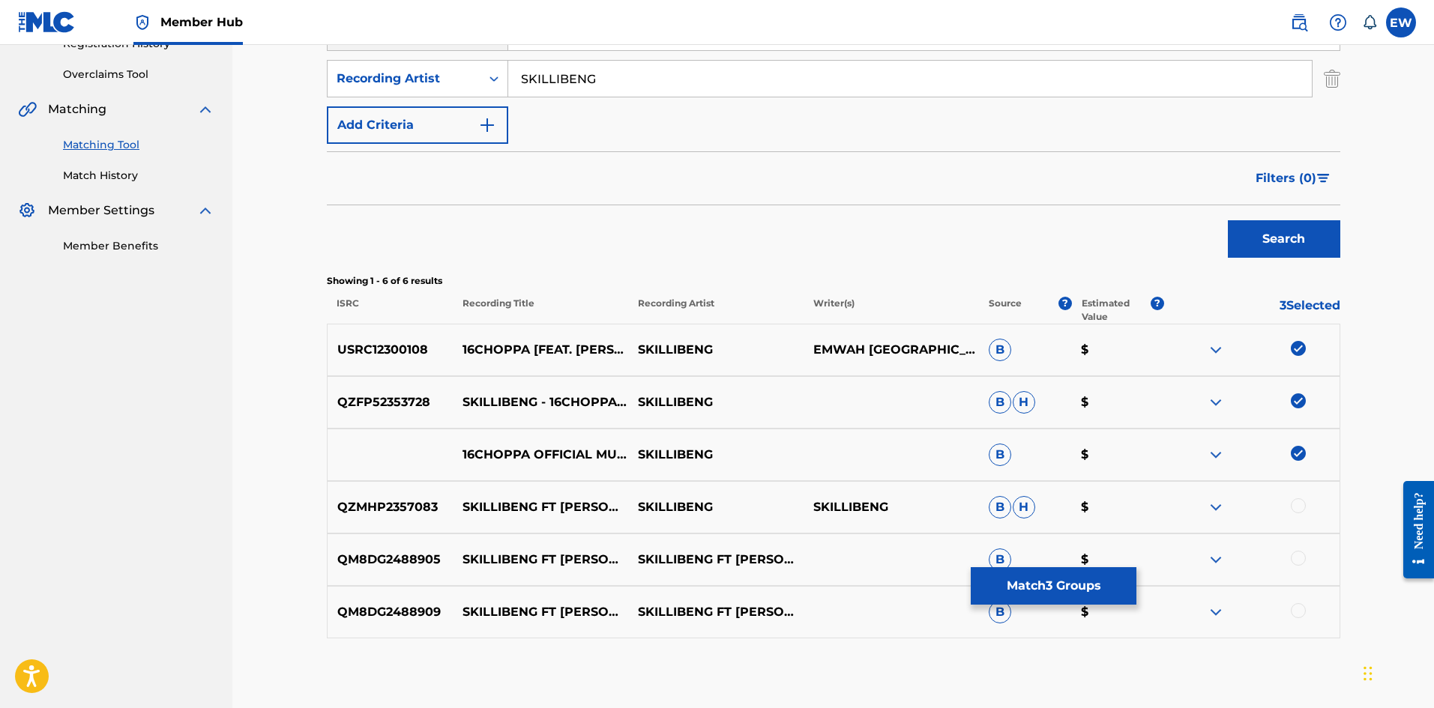
click at [1296, 509] on div at bounding box center [1298, 505] width 15 height 15
click at [1298, 557] on div at bounding box center [1298, 558] width 15 height 15
click at [1299, 614] on div at bounding box center [1298, 610] width 15 height 15
click at [1072, 598] on button "Match 6 Groups" at bounding box center [1054, 585] width 166 height 37
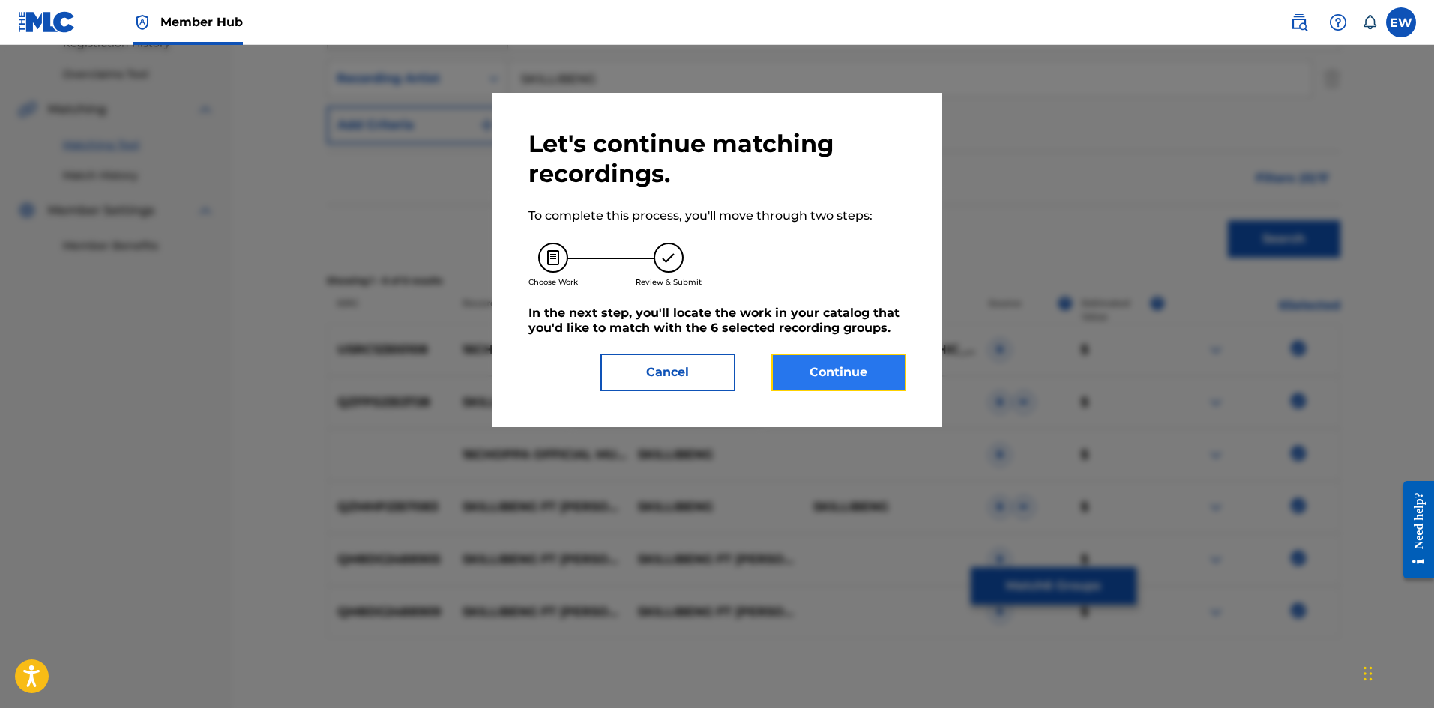
click at [848, 383] on button "Continue" at bounding box center [838, 372] width 135 height 37
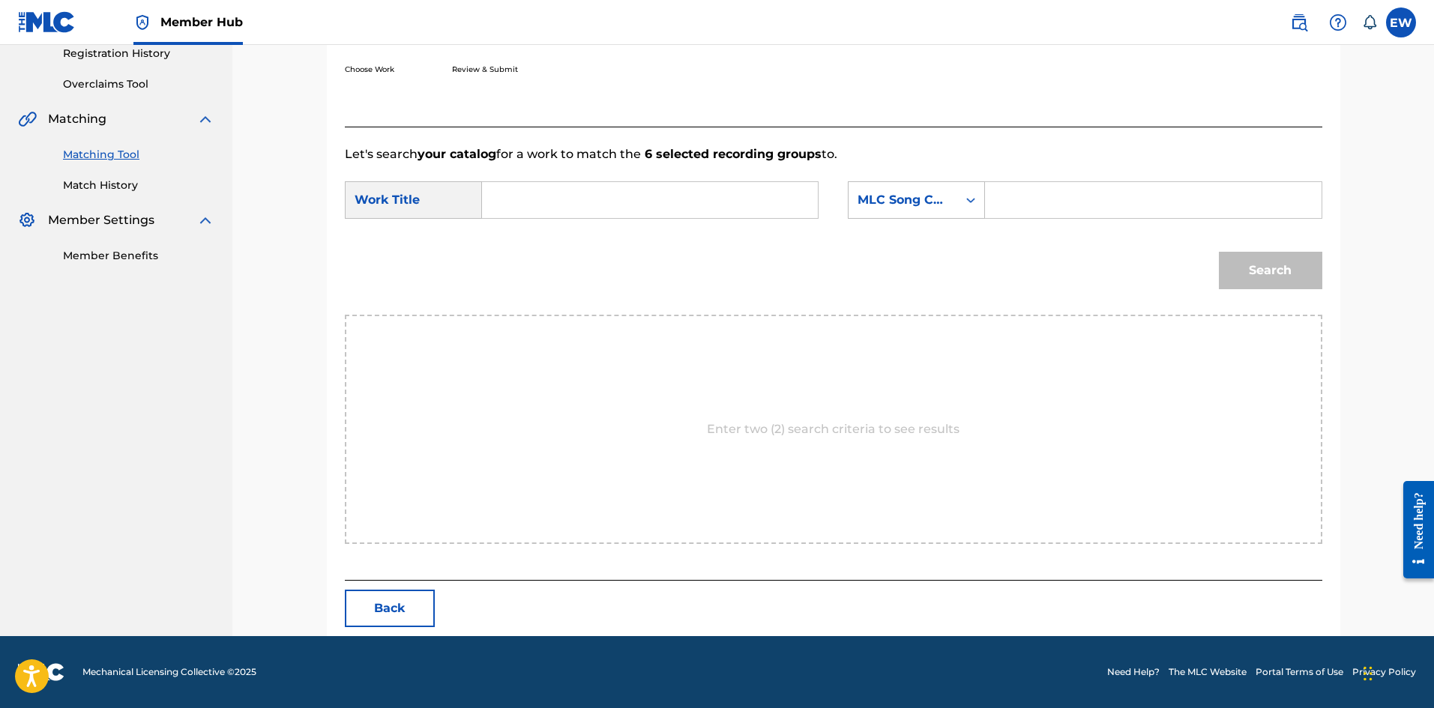
drag, startPoint x: 654, startPoint y: 193, endPoint x: 641, endPoint y: 290, distance: 98.3
click at [650, 213] on input "Search Form" at bounding box center [650, 200] width 310 height 36
drag, startPoint x: 1034, startPoint y: 190, endPoint x: 1032, endPoint y: 198, distance: 7.8
click at [1033, 193] on input "Search Form" at bounding box center [1153, 200] width 310 height 36
click at [1279, 277] on button "Search" at bounding box center [1270, 270] width 103 height 37
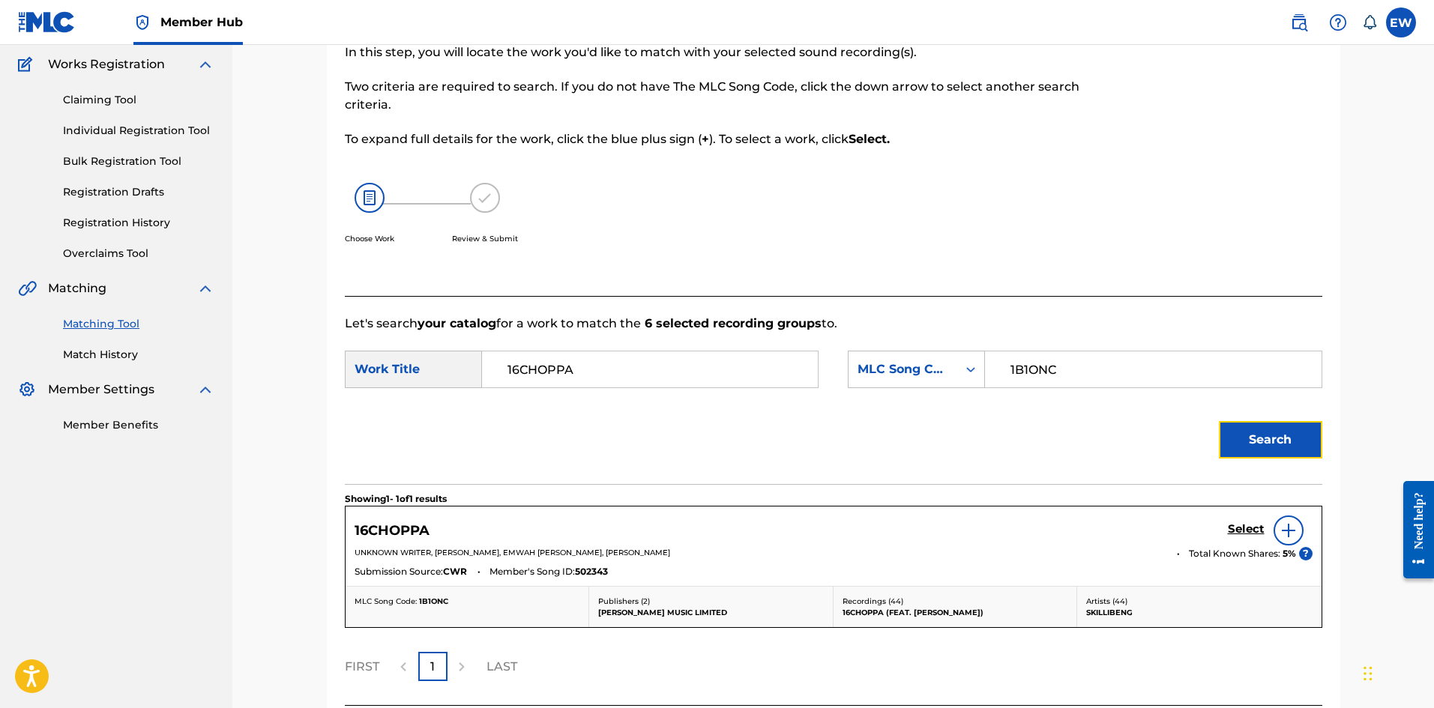
scroll to position [246, 0]
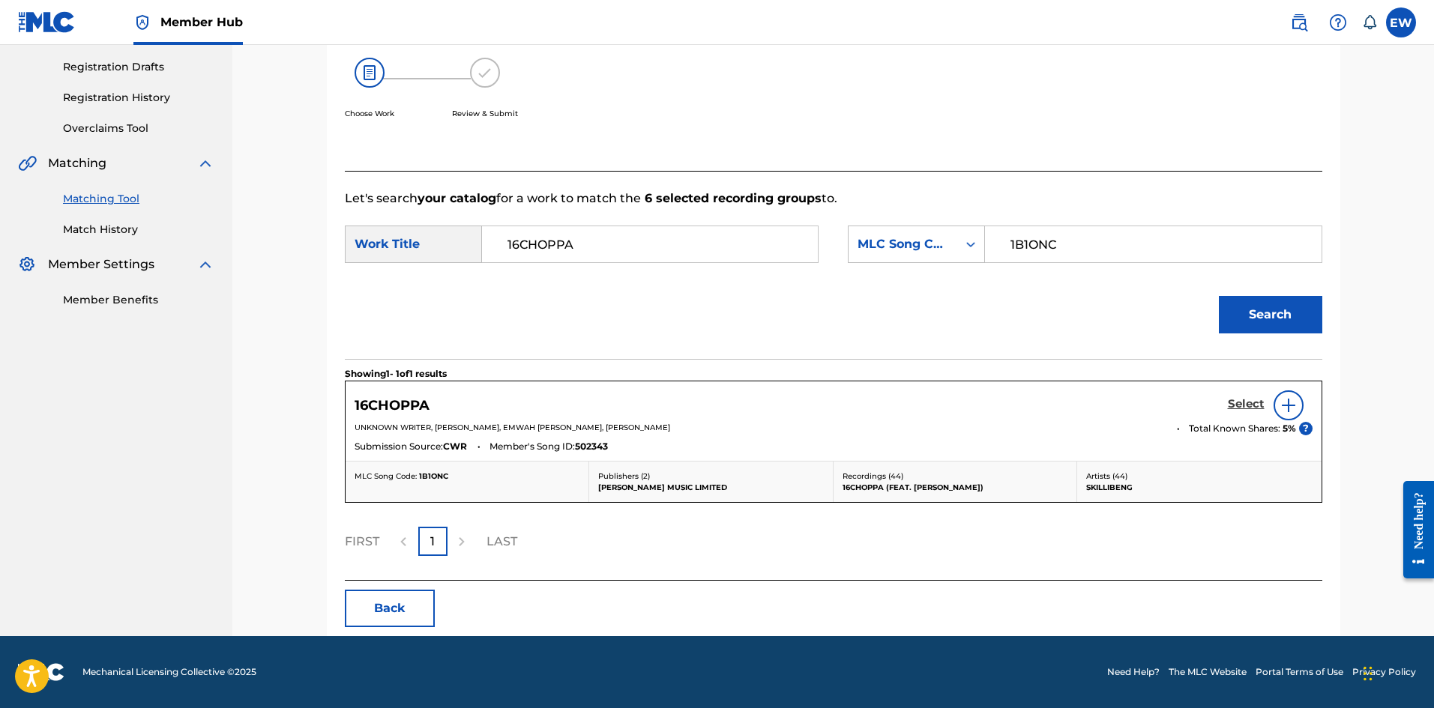
click at [1236, 405] on h5 "Select" at bounding box center [1246, 404] width 37 height 14
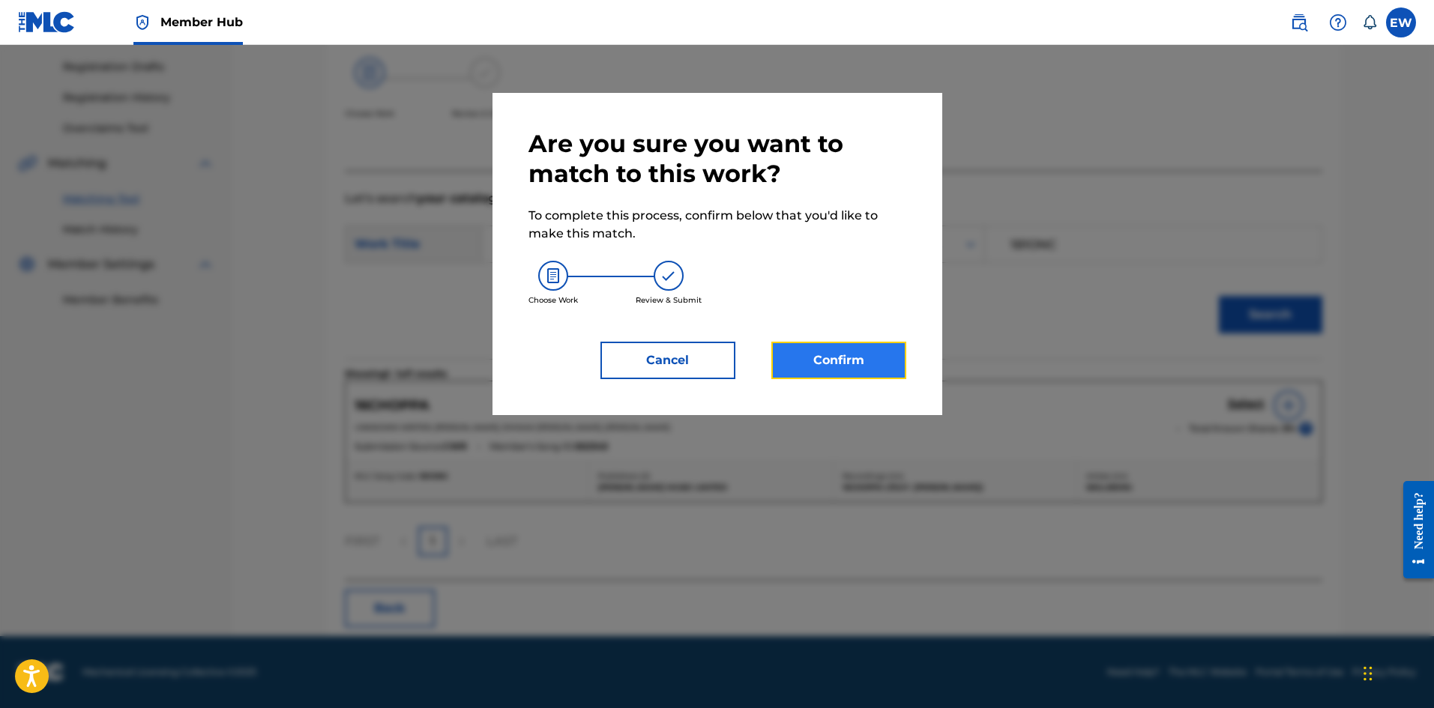
click at [816, 364] on button "Confirm" at bounding box center [838, 360] width 135 height 37
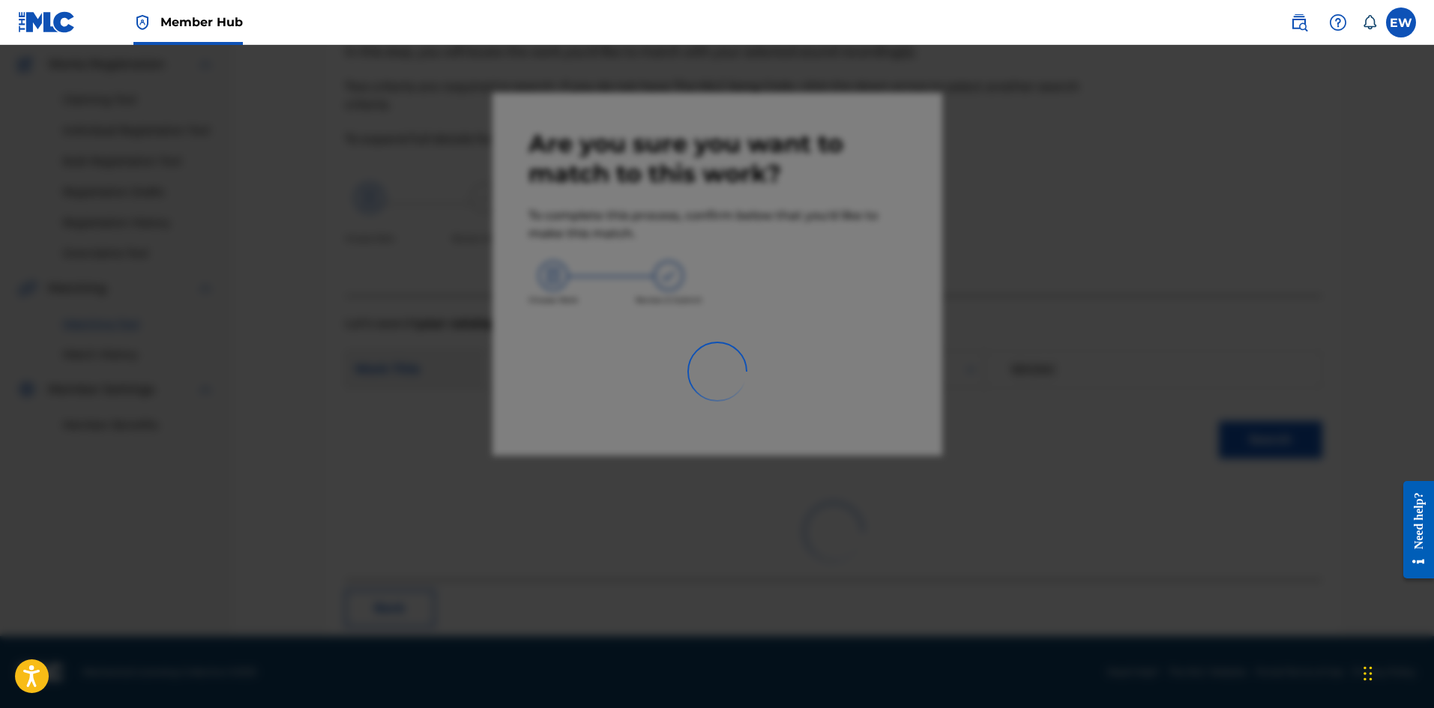
scroll to position [36, 0]
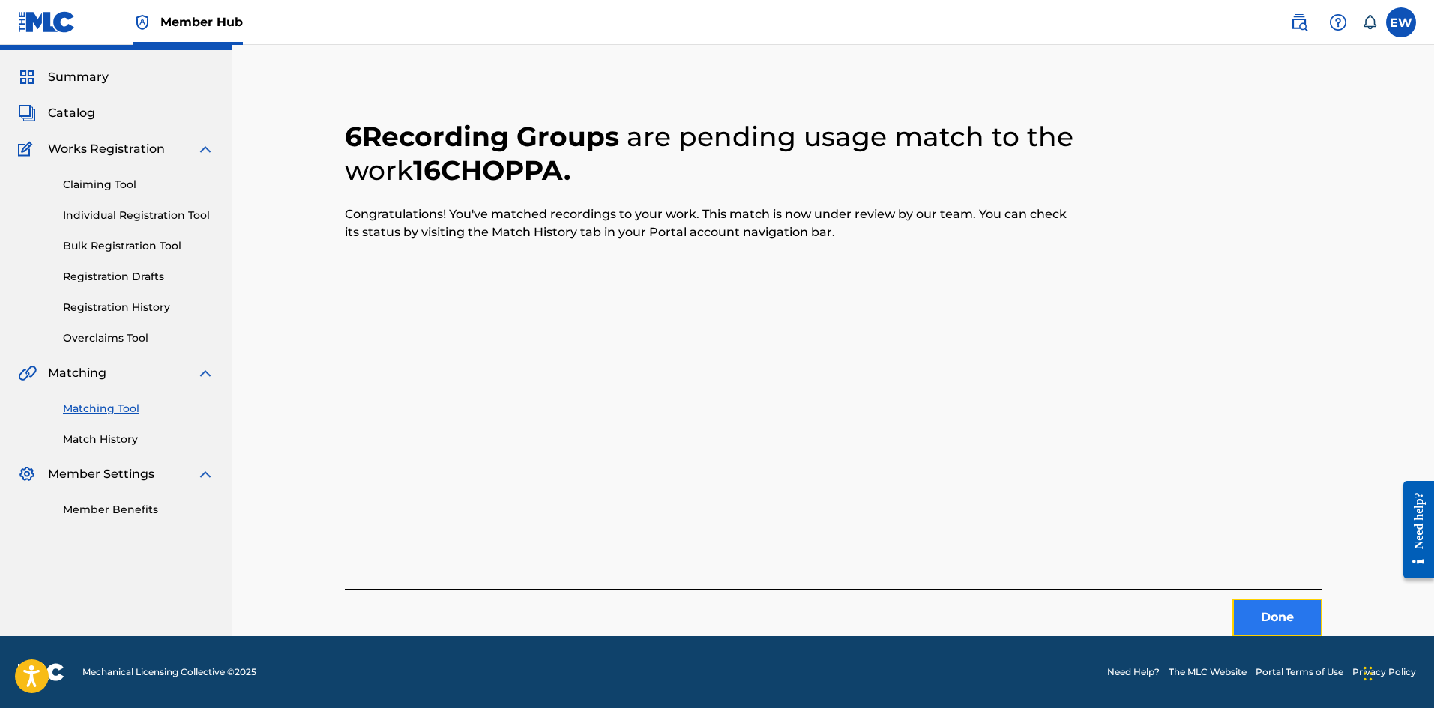
click at [1303, 624] on button "Done" at bounding box center [1277, 617] width 90 height 37
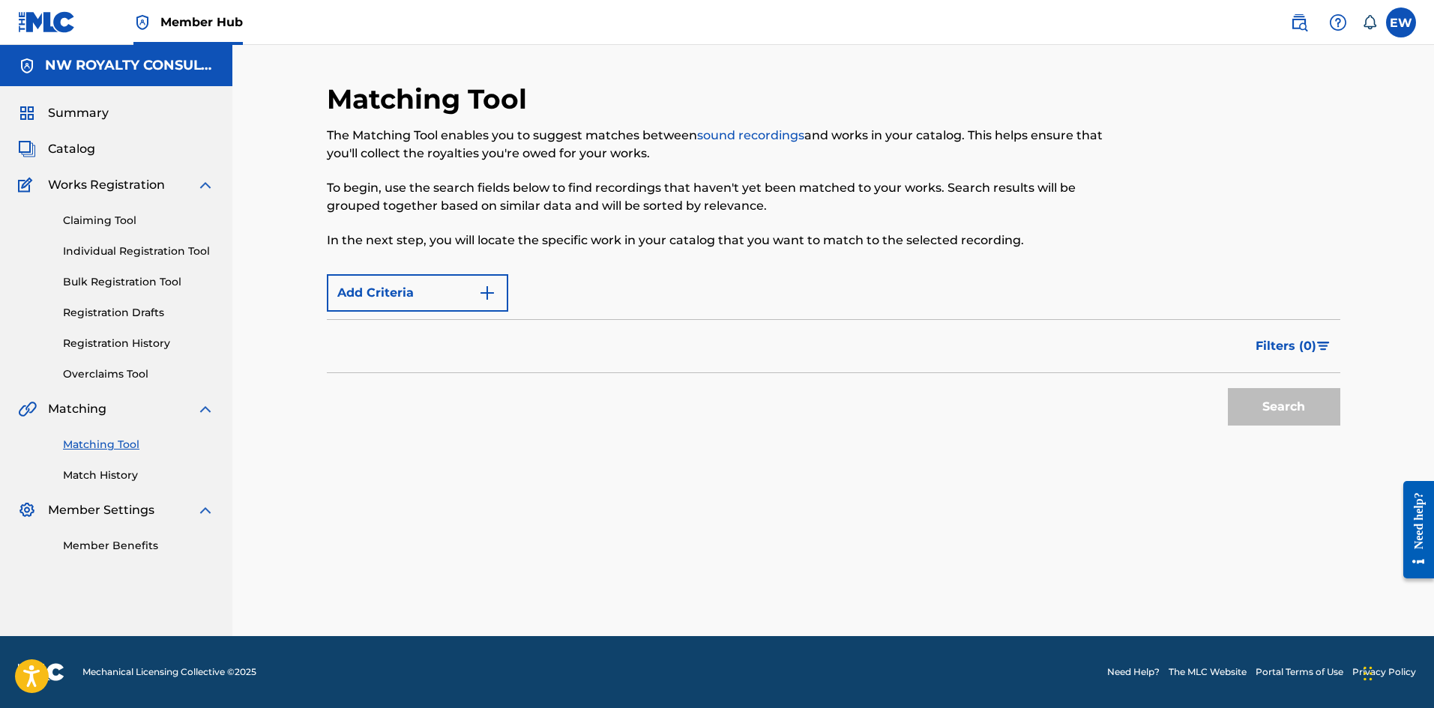
scroll to position [0, 0]
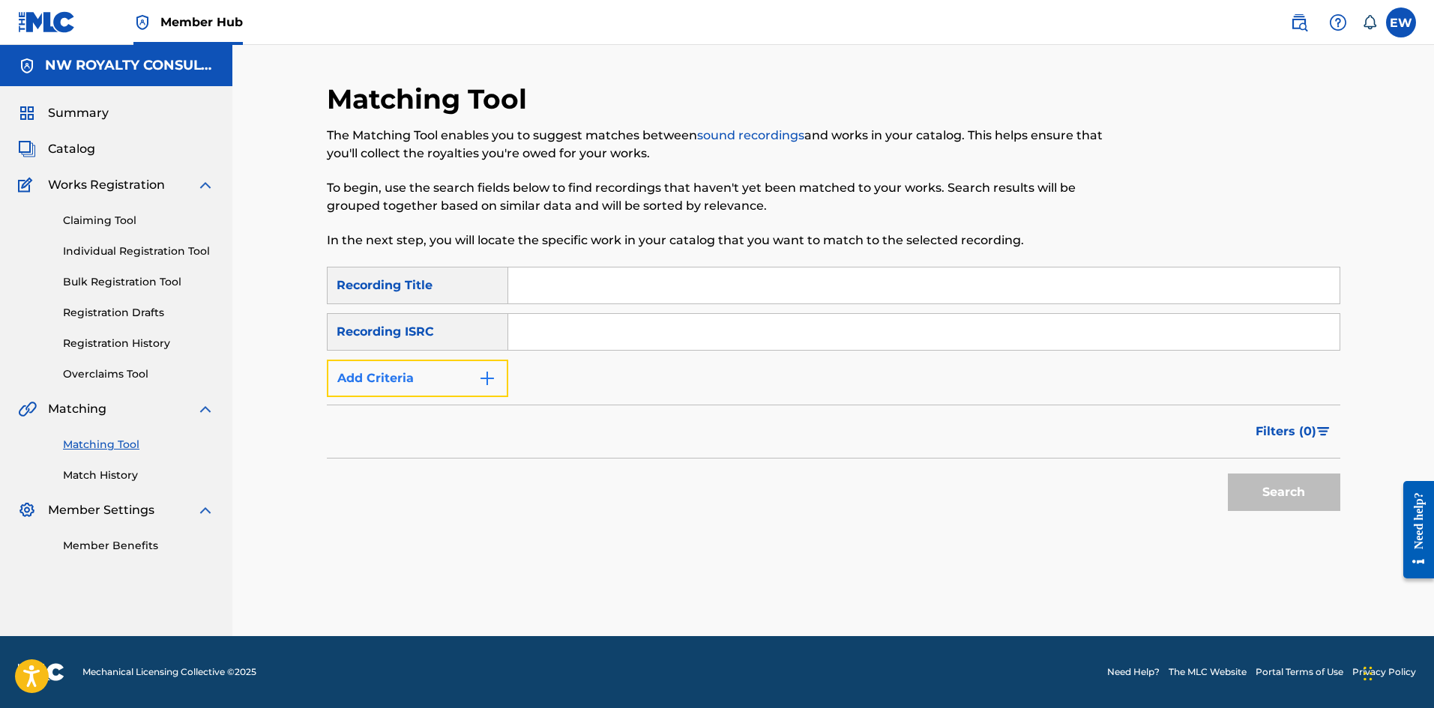
click at [443, 384] on button "Add Criteria" at bounding box center [417, 378] width 181 height 37
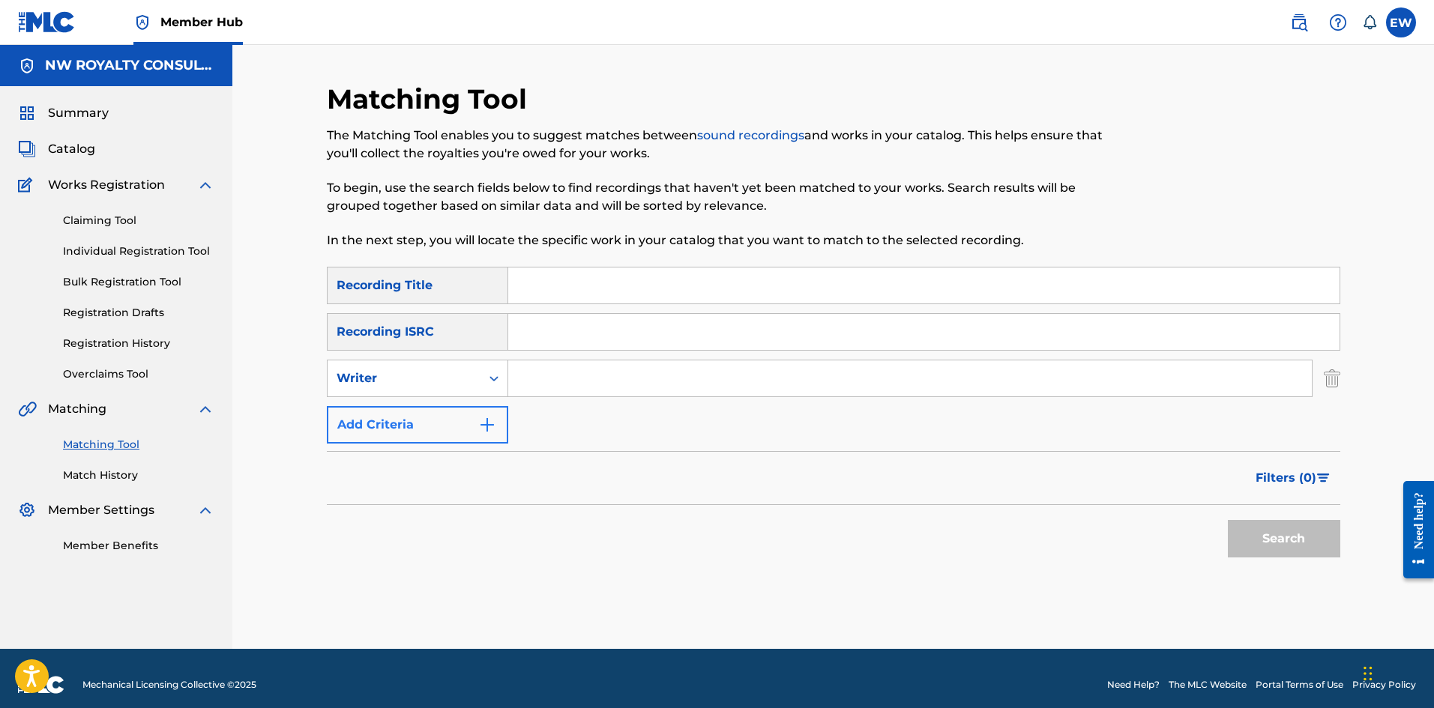
click at [429, 383] on div "Writer" at bounding box center [404, 379] width 135 height 18
drag, startPoint x: 404, startPoint y: 407, endPoint x: 554, endPoint y: 404, distance: 149.9
click at [438, 405] on div "Recording Artist" at bounding box center [418, 415] width 180 height 37
click at [577, 385] on input "Search Form" at bounding box center [909, 379] width 803 height 36
click at [570, 300] on input "Search Form" at bounding box center [923, 286] width 831 height 36
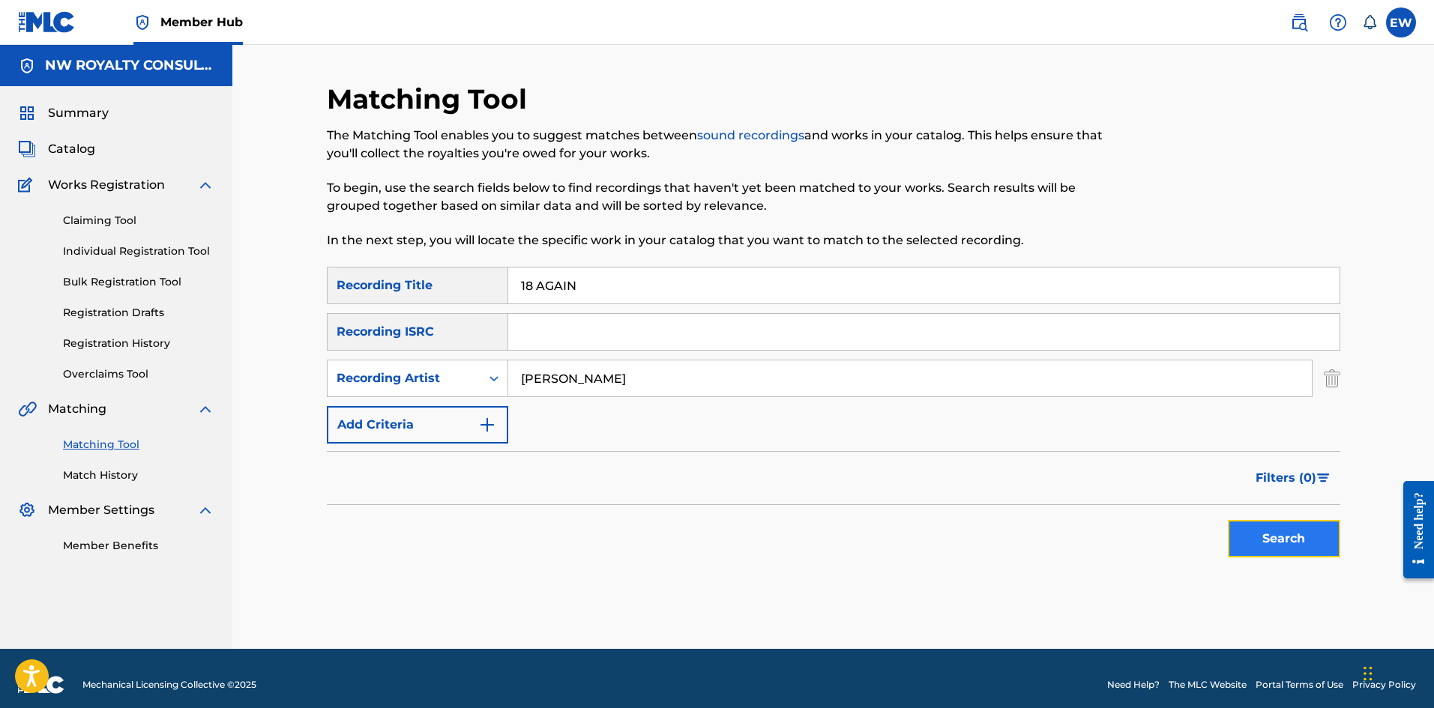
click at [1259, 545] on button "Search" at bounding box center [1284, 538] width 112 height 37
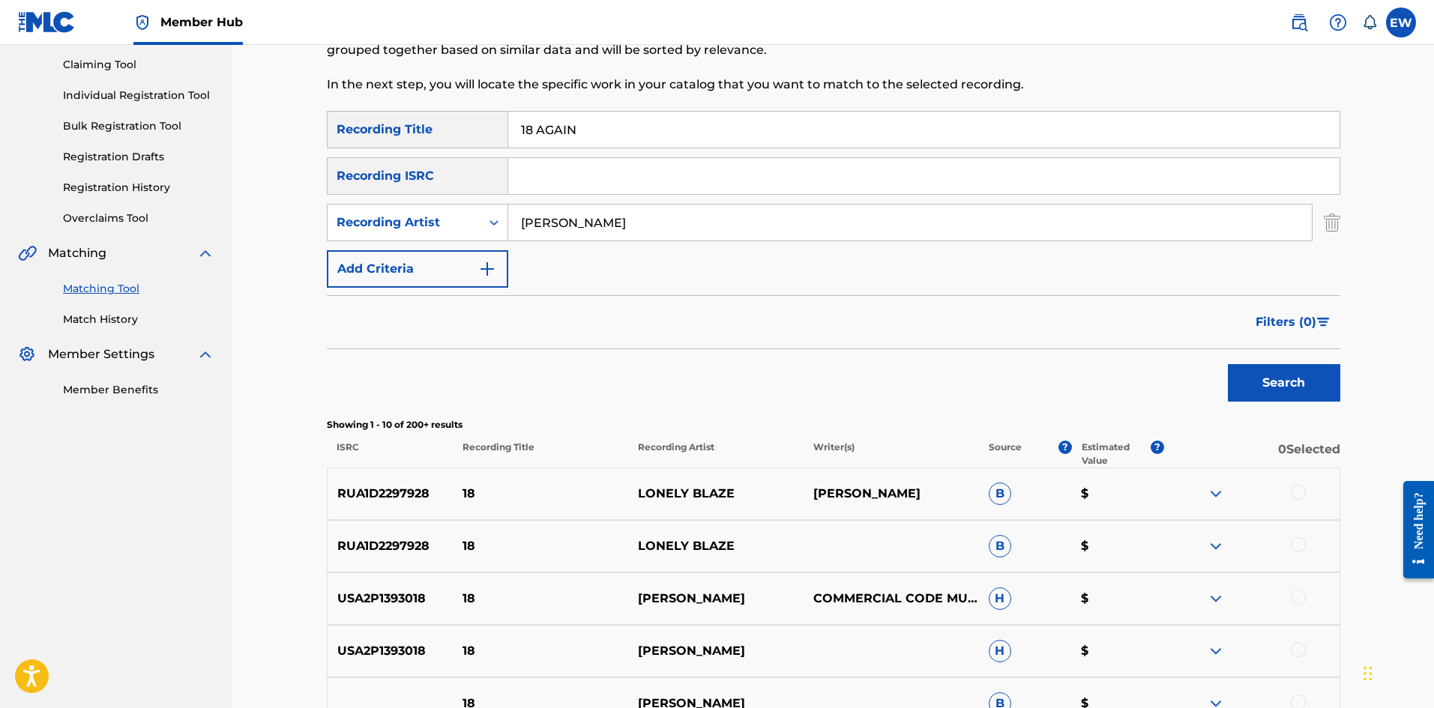
scroll to position [150, 0]
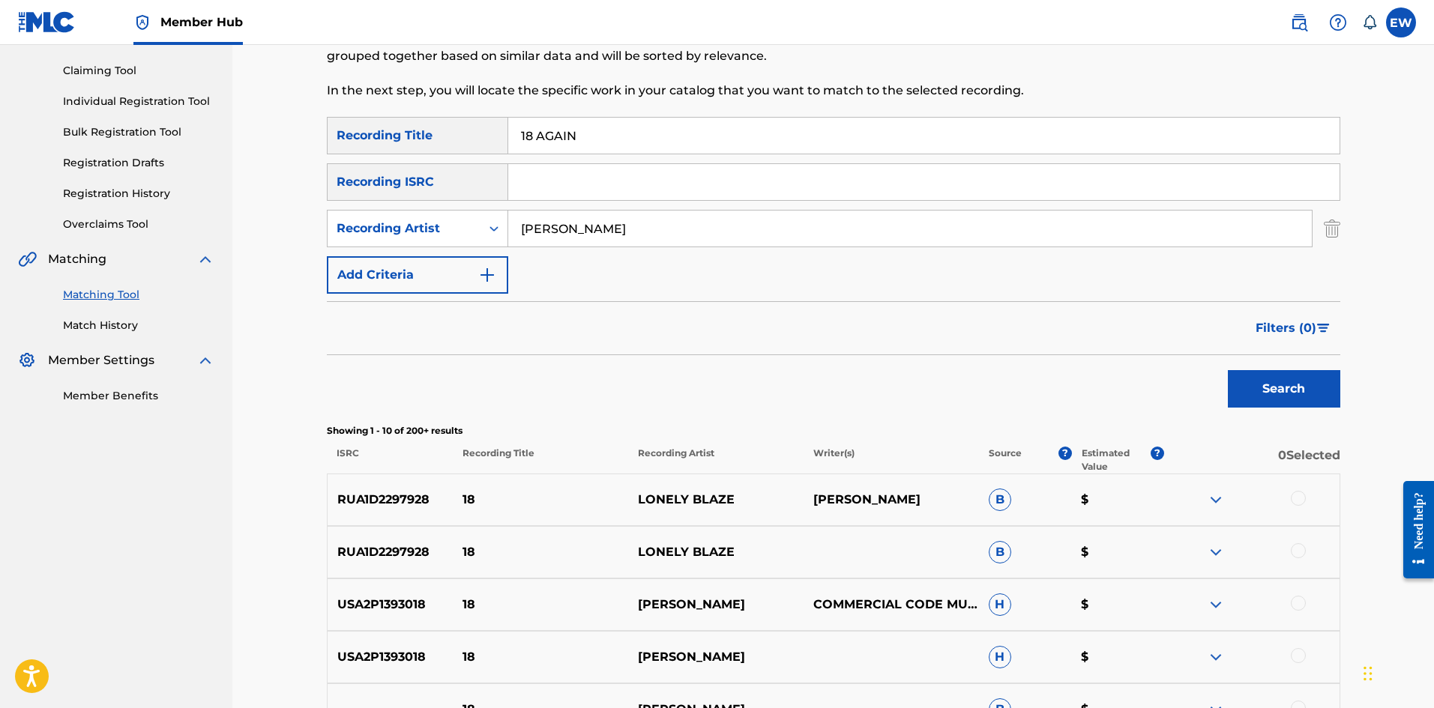
drag, startPoint x: 651, startPoint y: 124, endPoint x: 592, endPoint y: 120, distance: 58.6
click at [564, 125] on input "18 AGAIN" at bounding box center [923, 136] width 831 height 36
drag, startPoint x: 645, startPoint y: 229, endPoint x: 443, endPoint y: 209, distance: 202.6
click at [443, 209] on div "SearchWithCriteriace9246af-2037-49ec-b288-5cb02de71458 Recording Title 18 AGAIN…" at bounding box center [833, 205] width 1013 height 177
drag, startPoint x: 621, startPoint y: 133, endPoint x: 487, endPoint y: 154, distance: 135.8
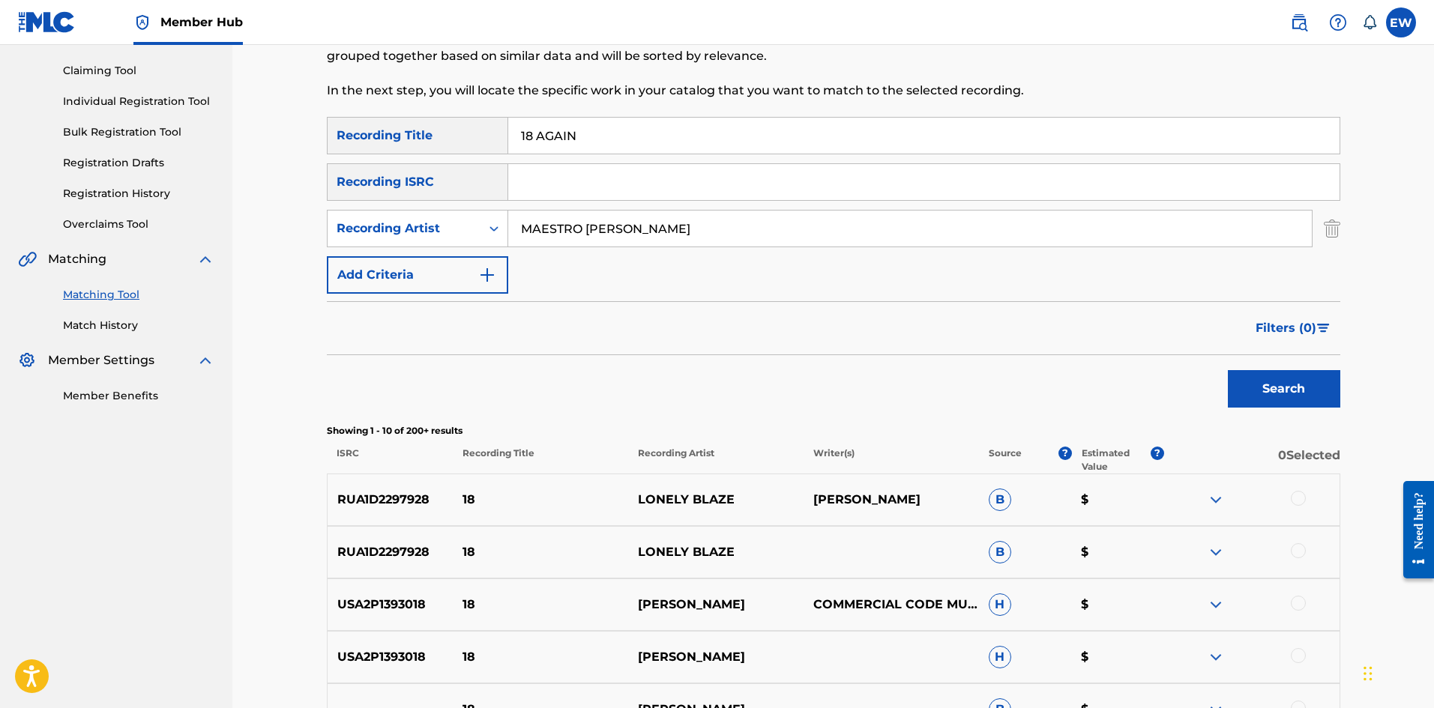
click at [450, 136] on div "SearchWithCriteriace9246af-2037-49ec-b288-5cb02de71458 Recording Title 18 AGAIN" at bounding box center [833, 135] width 1013 height 37
drag, startPoint x: 1236, startPoint y: 378, endPoint x: 1225, endPoint y: 373, distance: 11.4
click at [1237, 379] on button "Search" at bounding box center [1284, 388] width 112 height 37
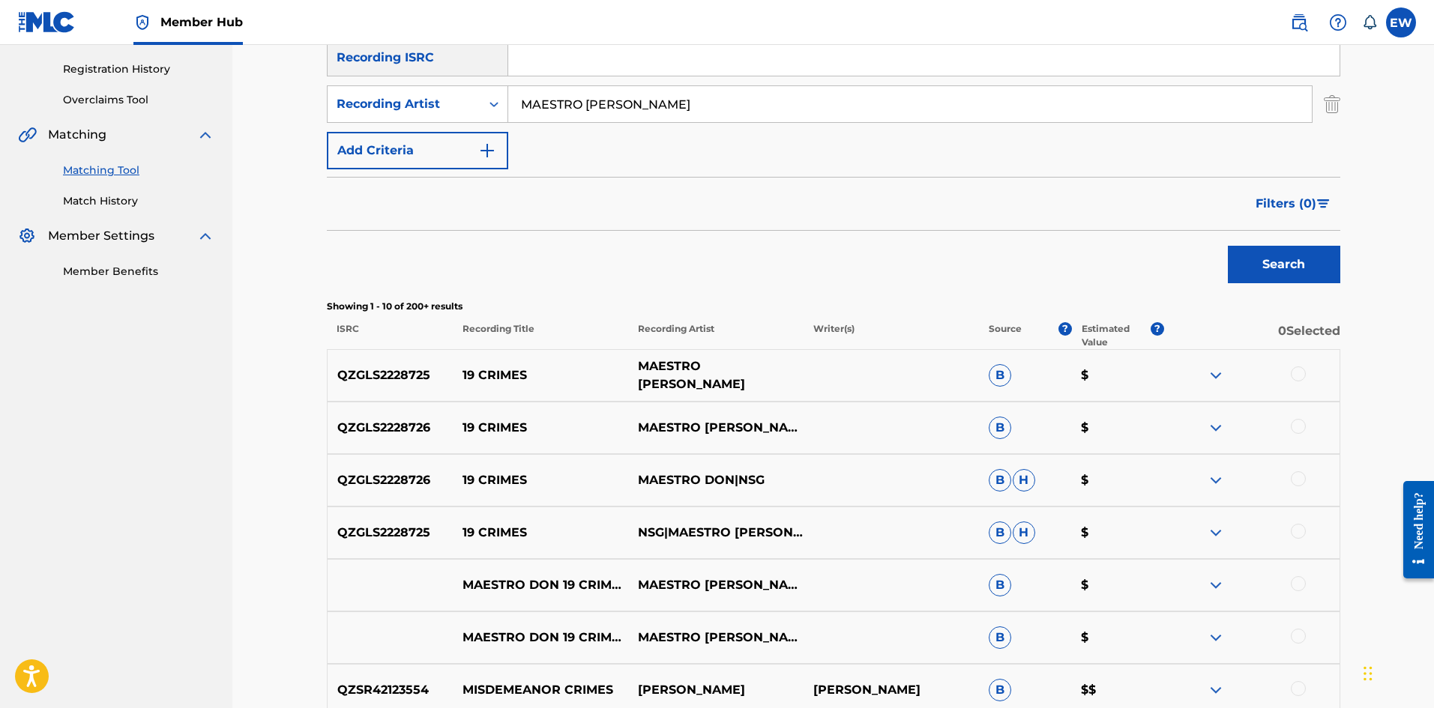
scroll to position [300, 0]
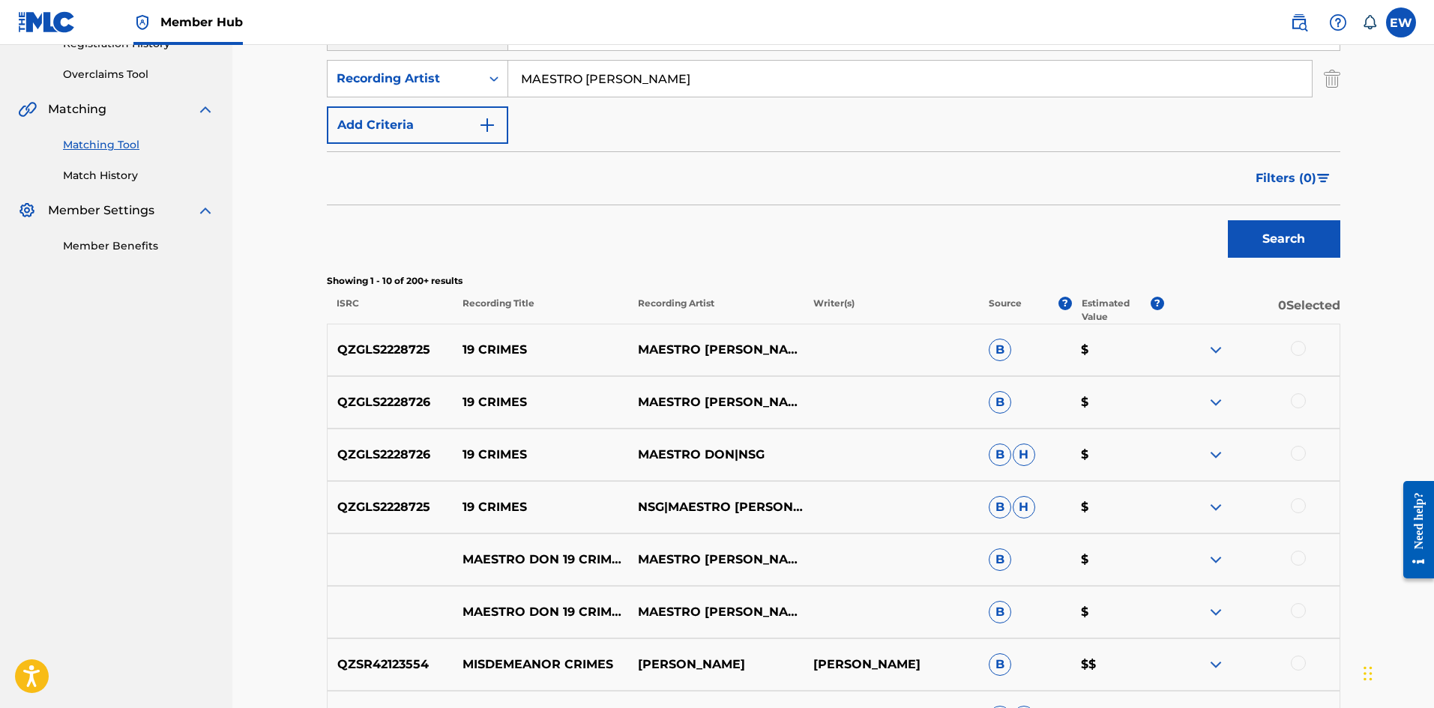
click at [1302, 352] on div at bounding box center [1298, 348] width 15 height 15
click at [1296, 407] on div at bounding box center [1298, 401] width 15 height 15
click at [1300, 453] on div at bounding box center [1298, 453] width 15 height 15
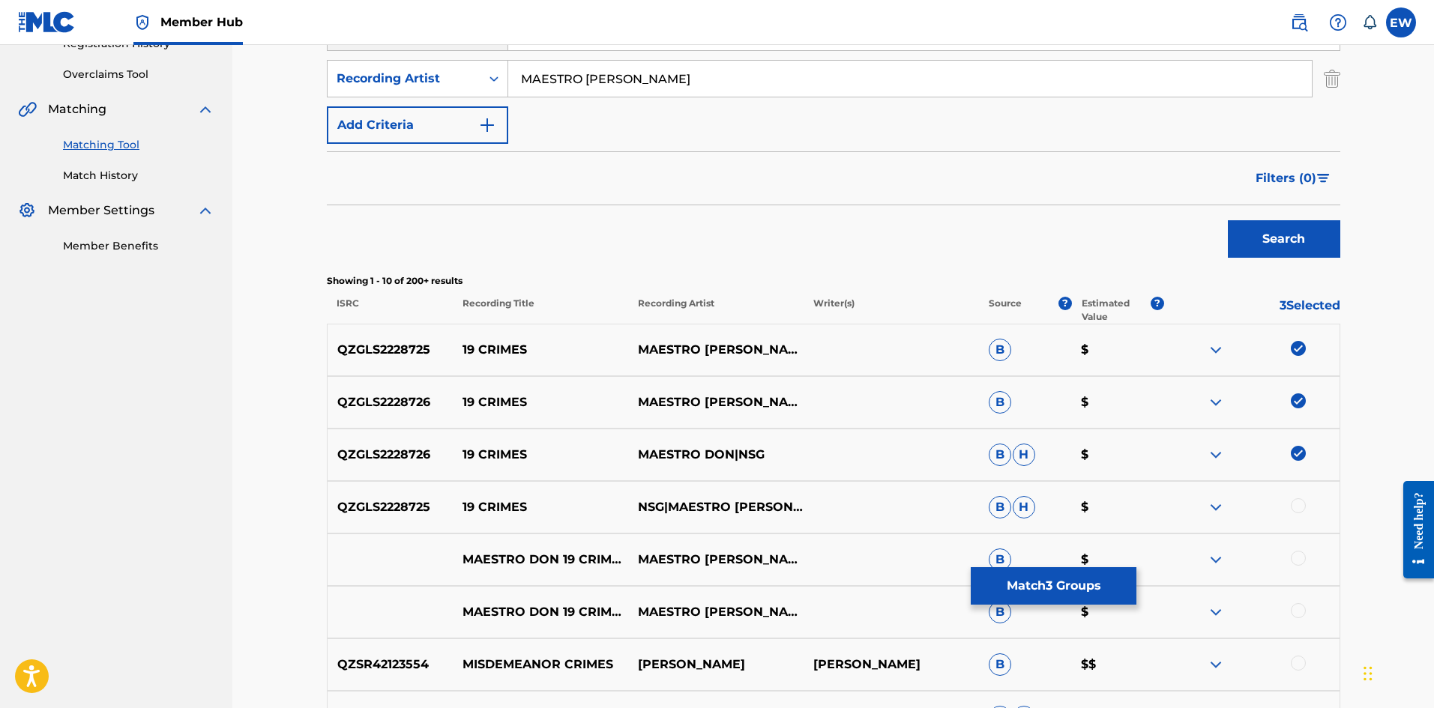
click at [1298, 509] on div at bounding box center [1298, 505] width 15 height 15
click at [1301, 555] on div at bounding box center [1298, 558] width 15 height 15
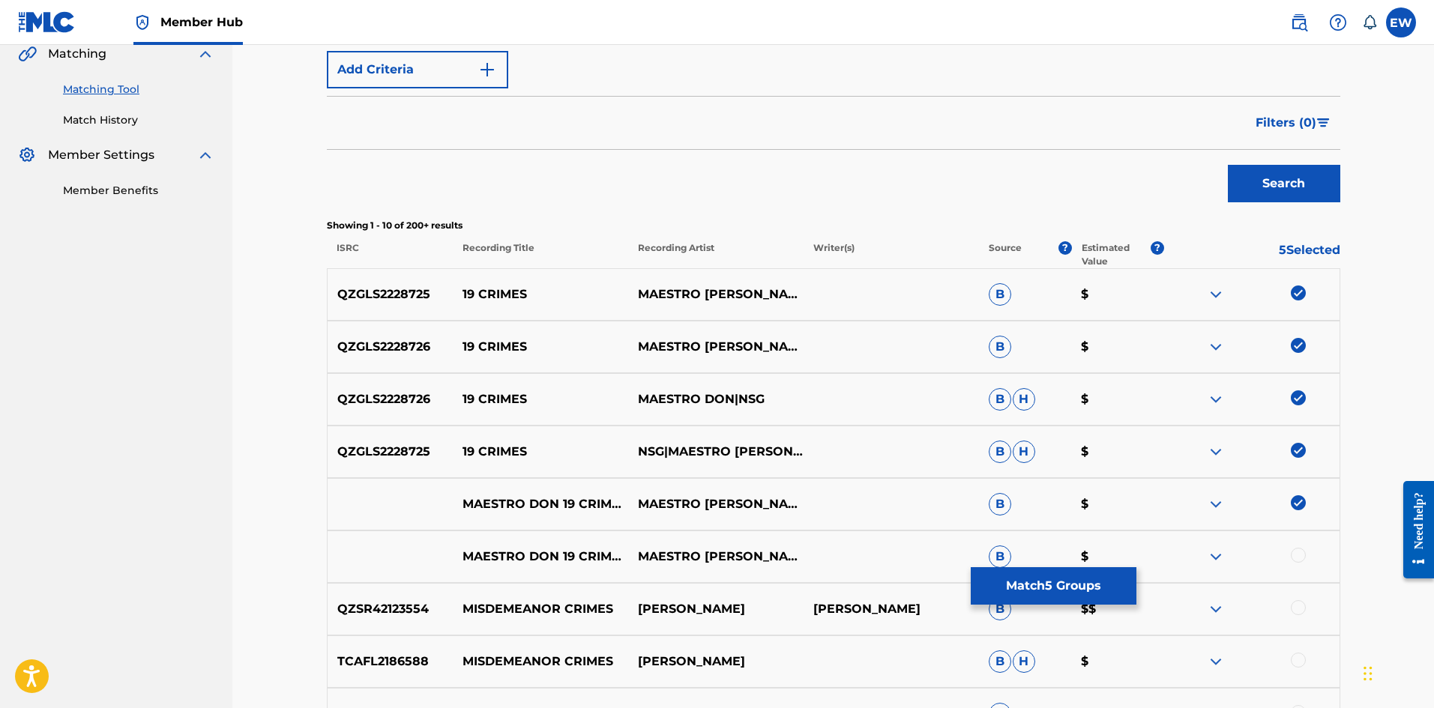
scroll to position [450, 0]
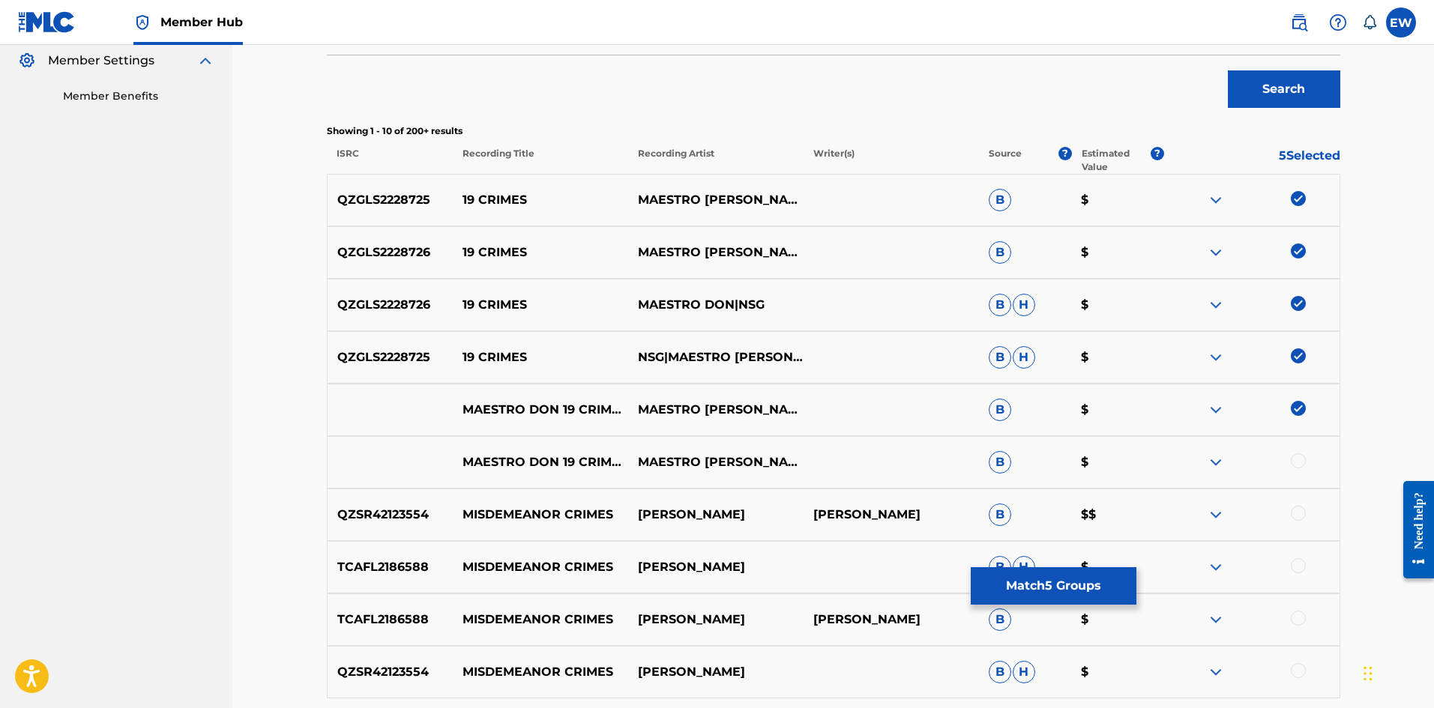
click at [1293, 460] on div at bounding box center [1298, 460] width 15 height 15
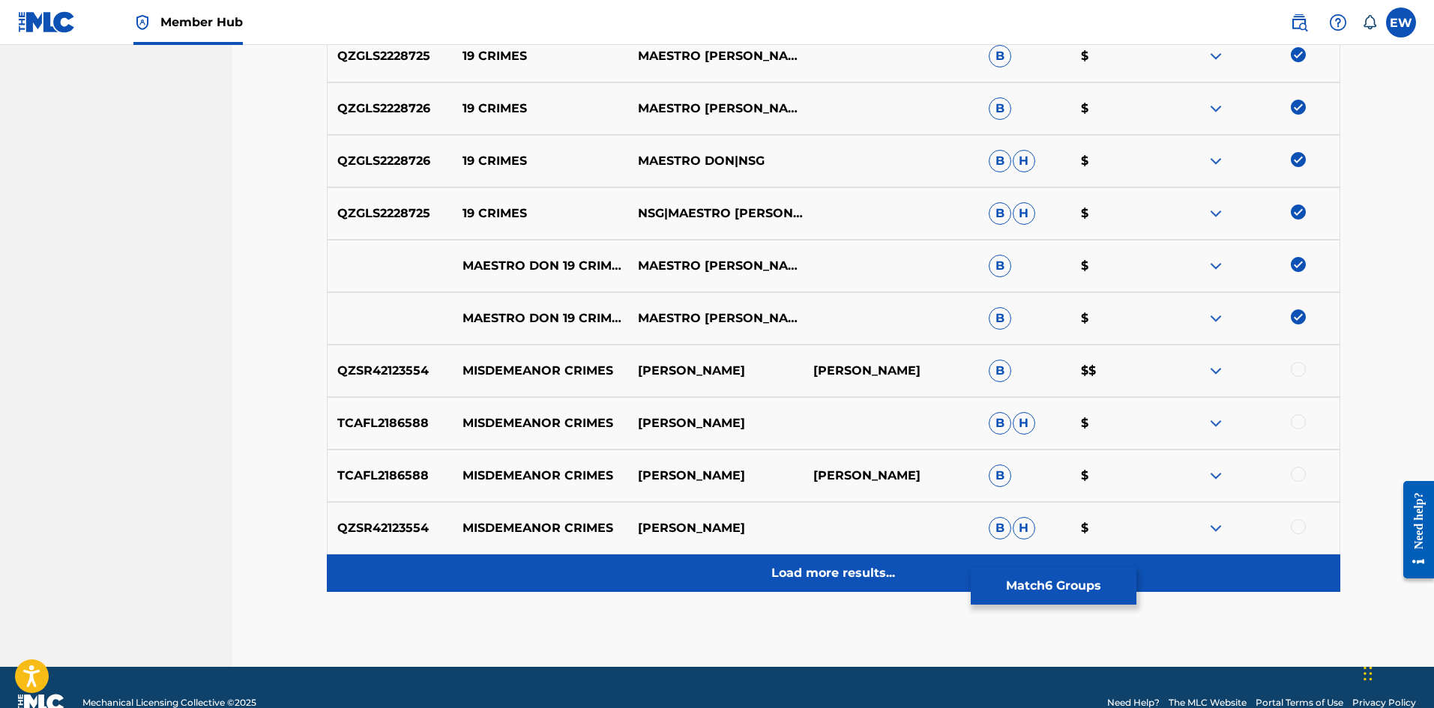
scroll to position [600, 0]
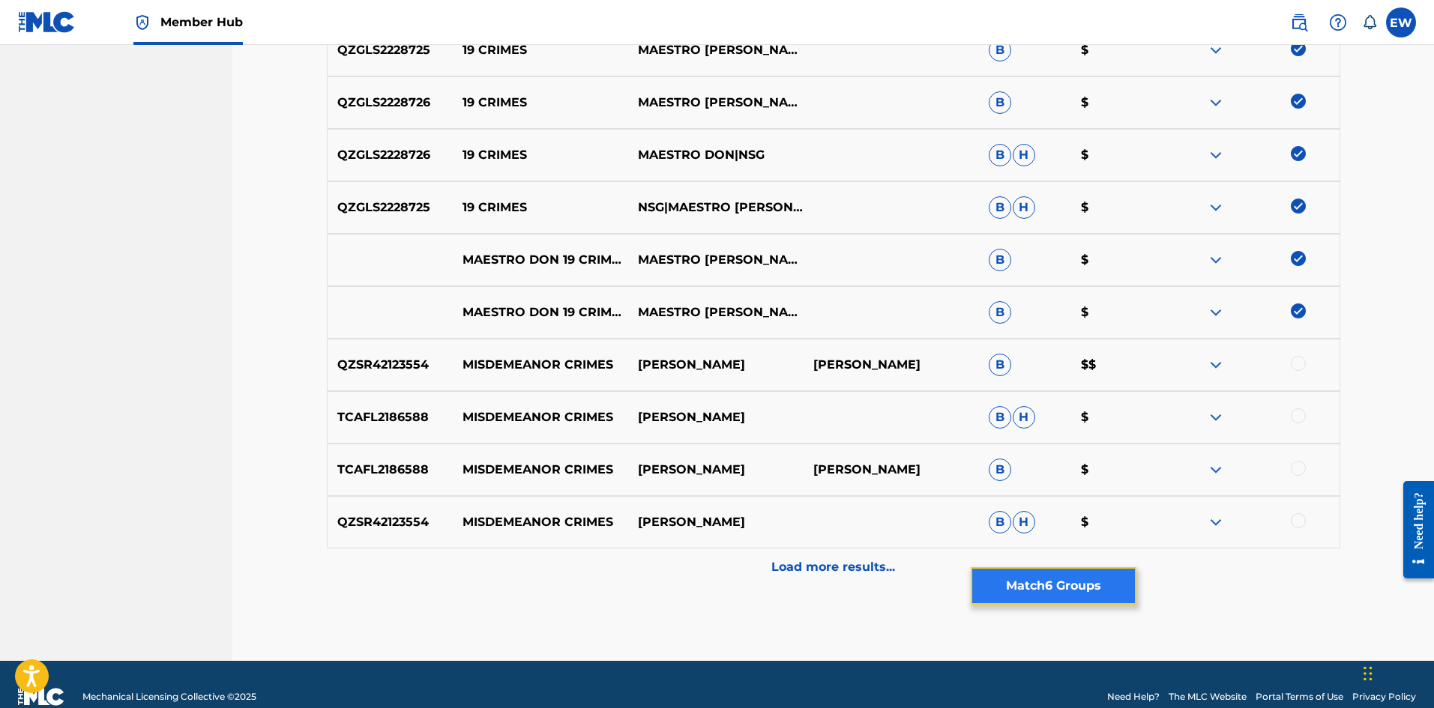
click at [1046, 581] on button "Match 6 Groups" at bounding box center [1054, 585] width 166 height 37
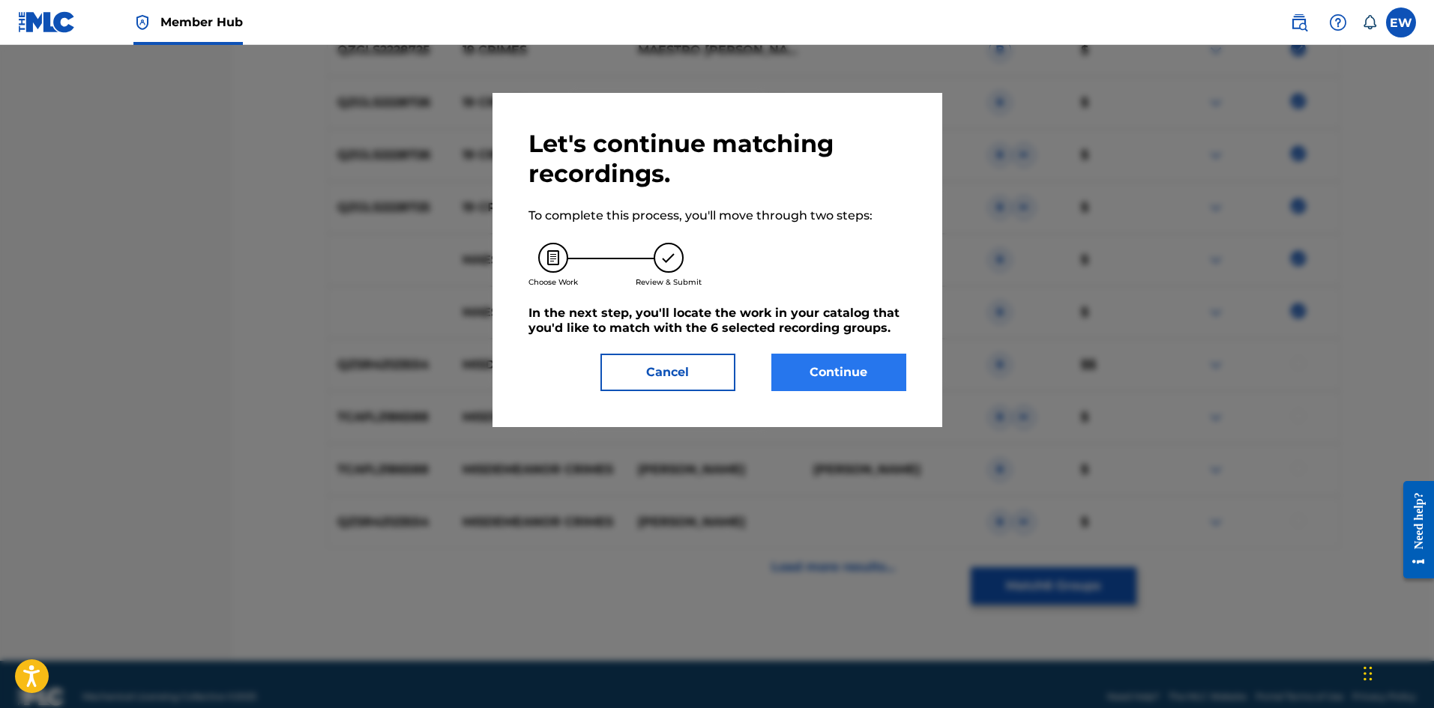
drag, startPoint x: 863, startPoint y: 345, endPoint x: 857, endPoint y: 354, distance: 10.8
click at [862, 349] on div "Let's continue matching recordings. To complete this process, you'll move throu…" at bounding box center [717, 260] width 378 height 262
click at [852, 360] on button "Continue" at bounding box center [838, 372] width 135 height 37
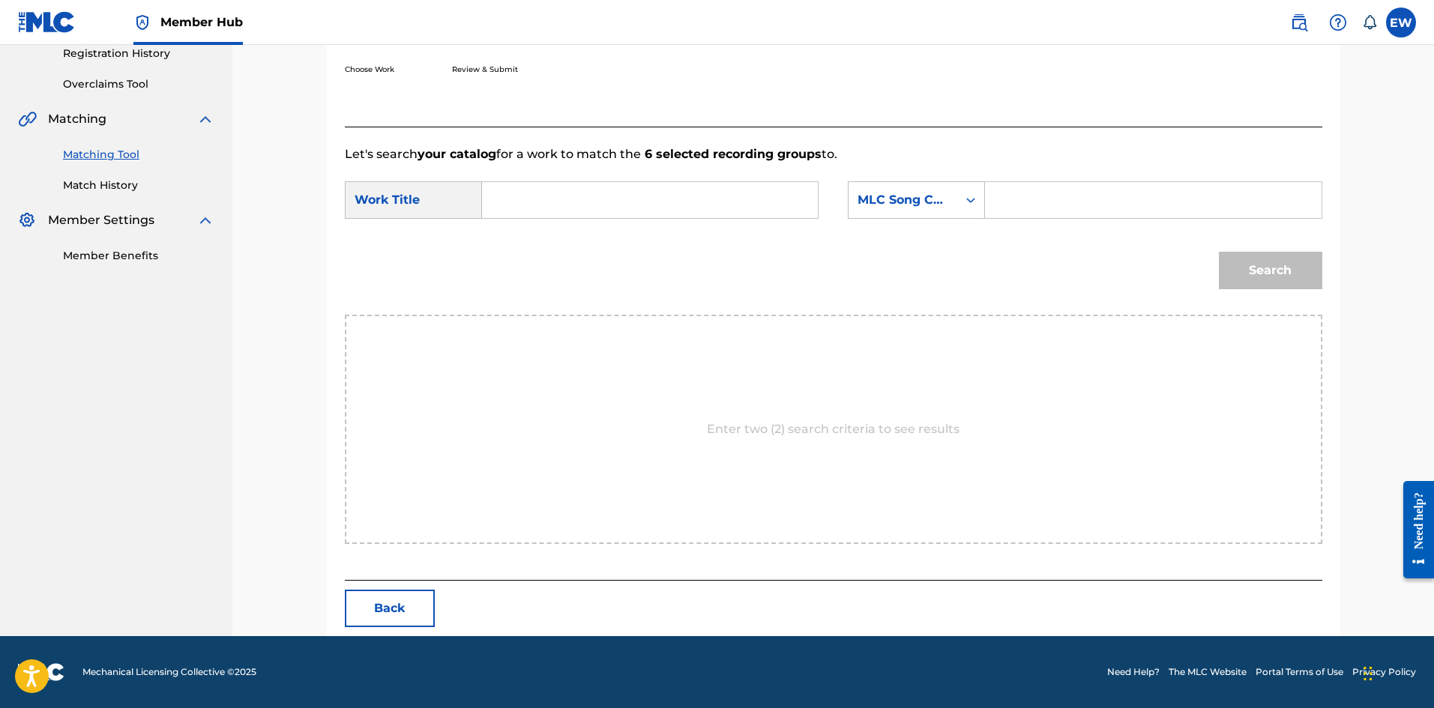
scroll to position [290, 0]
click at [612, 199] on input "Search Form" at bounding box center [650, 200] width 310 height 36
drag, startPoint x: 1075, startPoint y: 196, endPoint x: 1083, endPoint y: 218, distance: 23.9
click at [1070, 195] on input "Search Form" at bounding box center [1153, 200] width 310 height 36
drag, startPoint x: 1252, startPoint y: 262, endPoint x: 954, endPoint y: 229, distance: 300.1
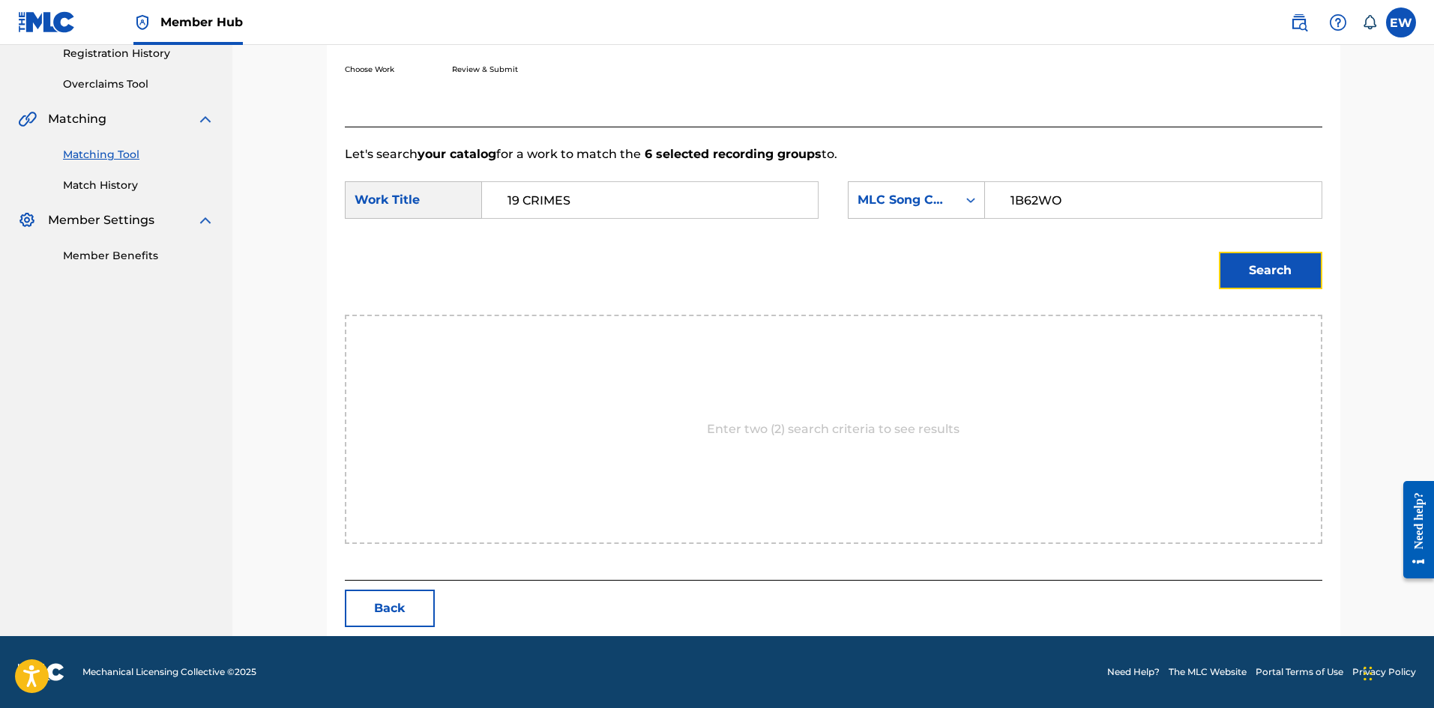
click at [1253, 262] on button "Search" at bounding box center [1270, 270] width 103 height 37
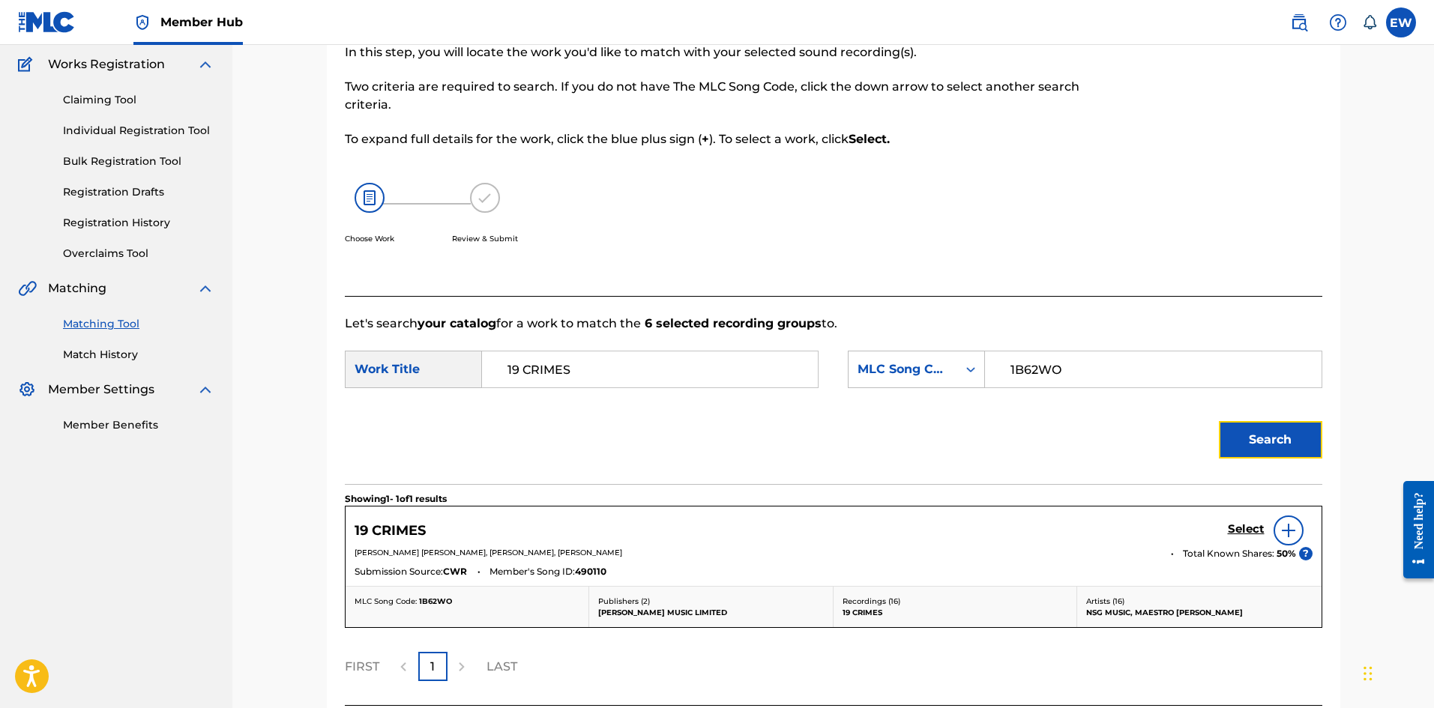
scroll to position [246, 0]
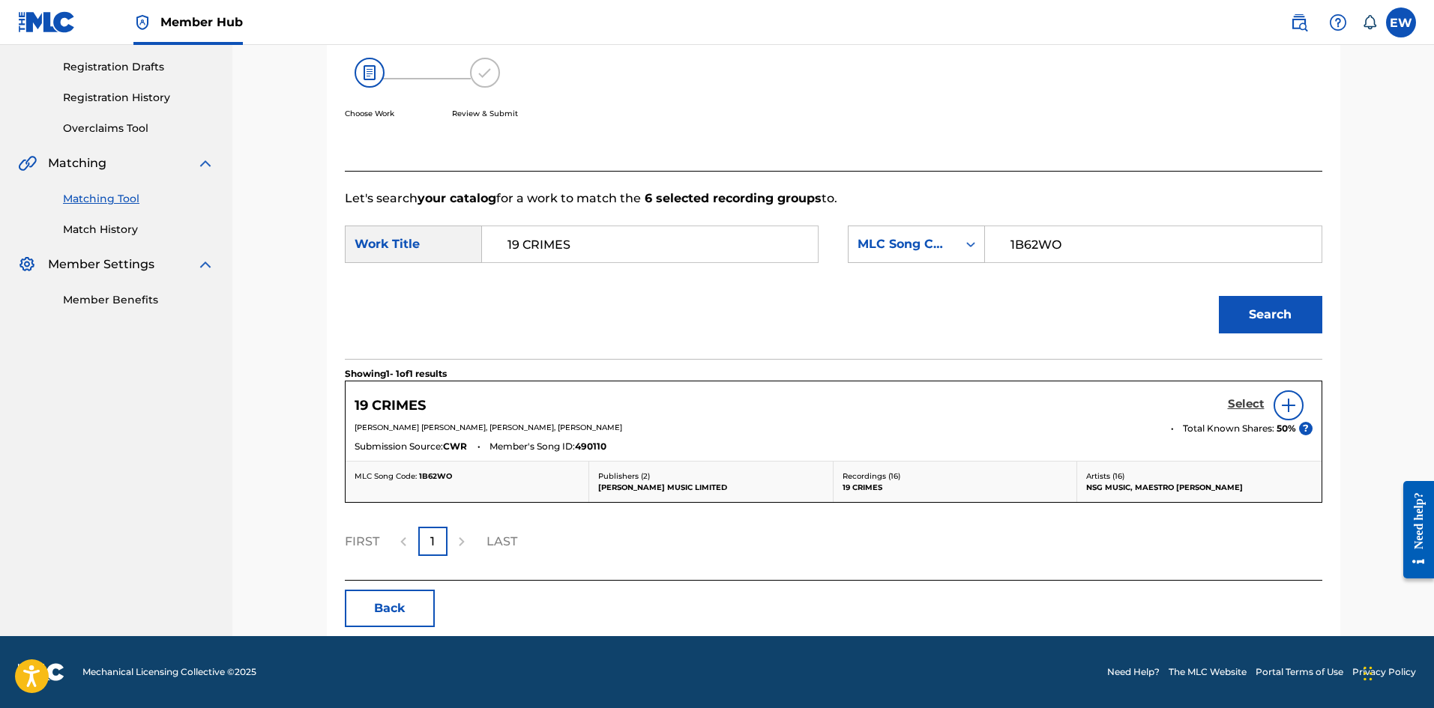
click at [1239, 405] on h5 "Select" at bounding box center [1246, 404] width 37 height 14
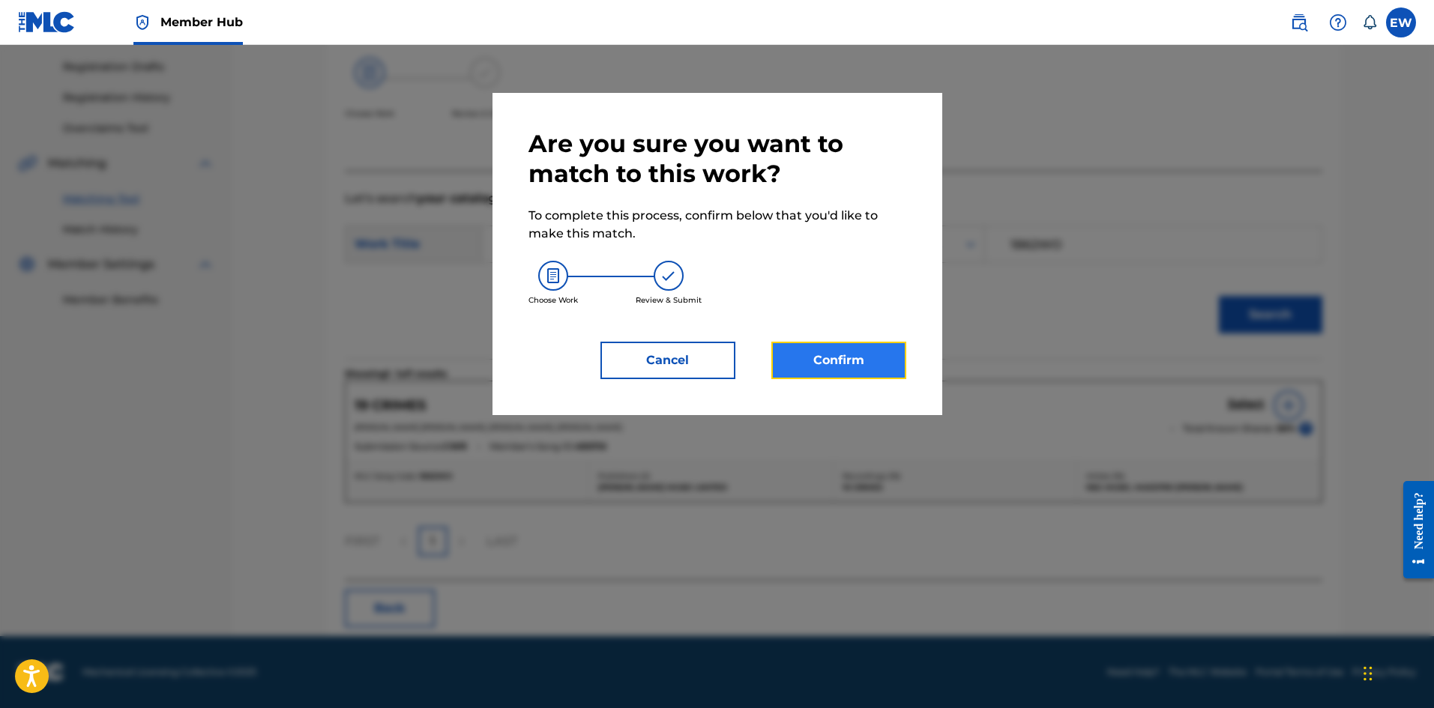
click at [795, 350] on button "Confirm" at bounding box center [838, 360] width 135 height 37
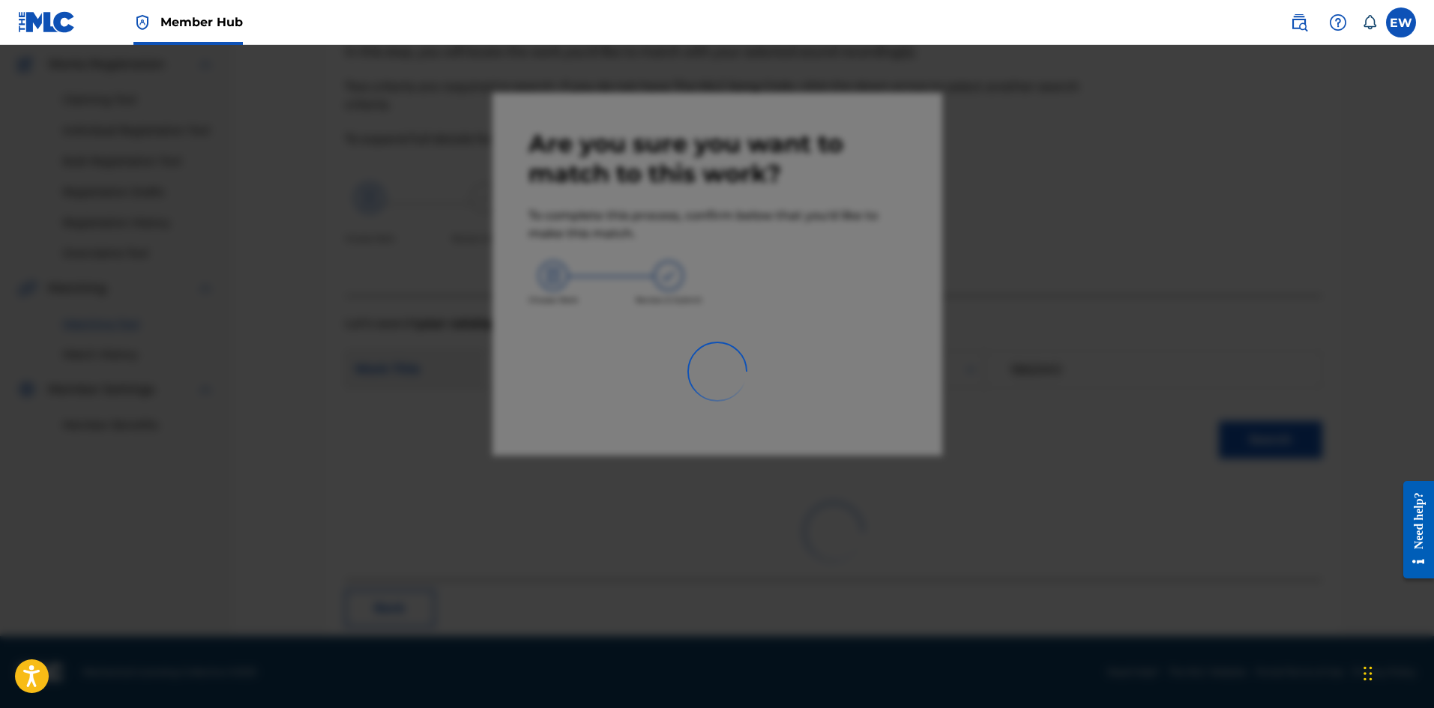
scroll to position [36, 0]
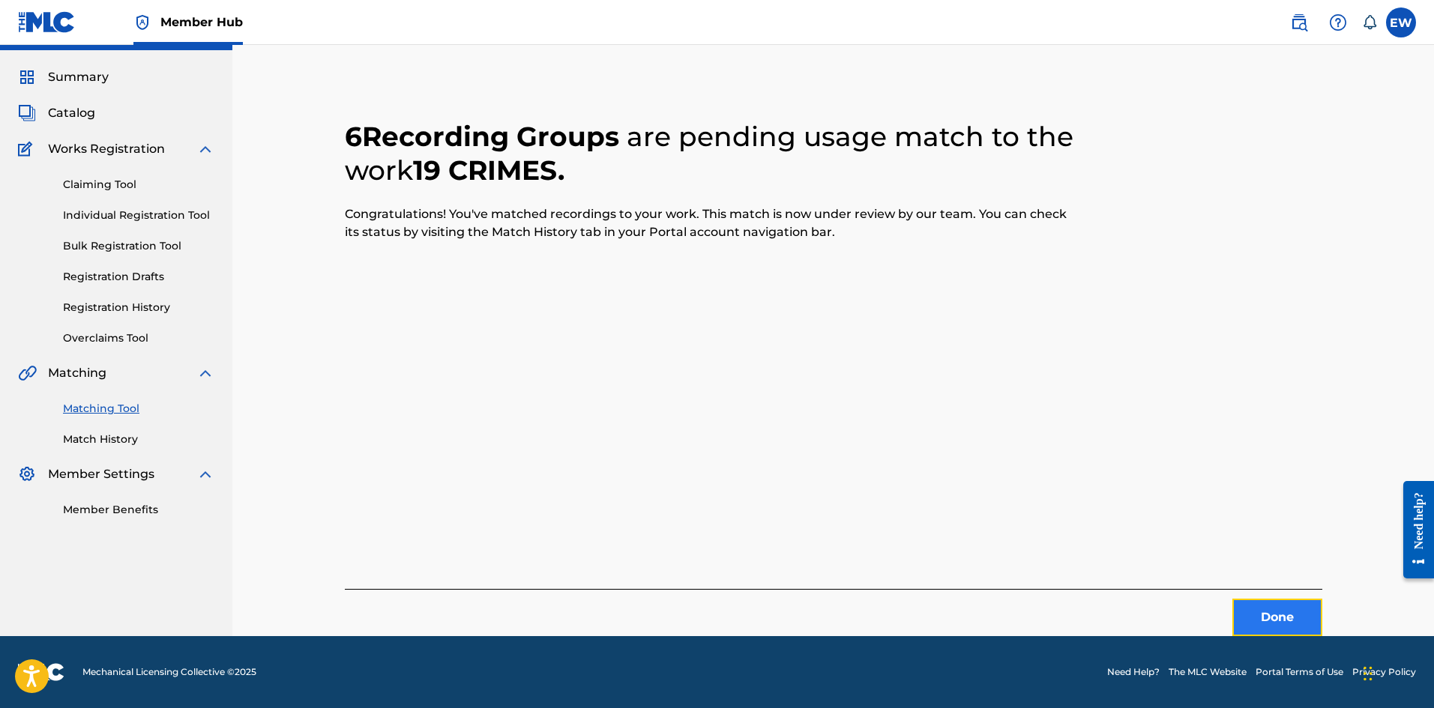
click at [1261, 616] on button "Done" at bounding box center [1277, 617] width 90 height 37
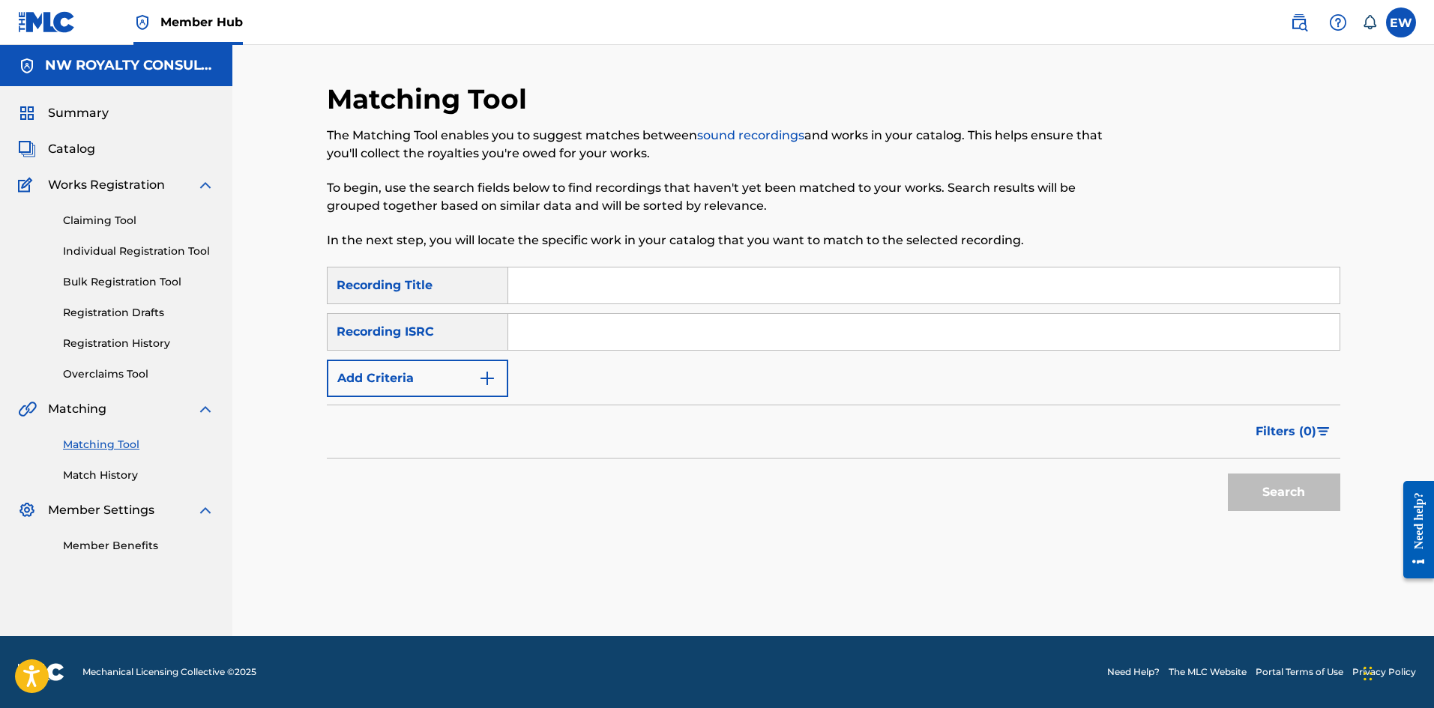
scroll to position [0, 0]
click at [413, 381] on button "Add Criteria" at bounding box center [417, 378] width 181 height 37
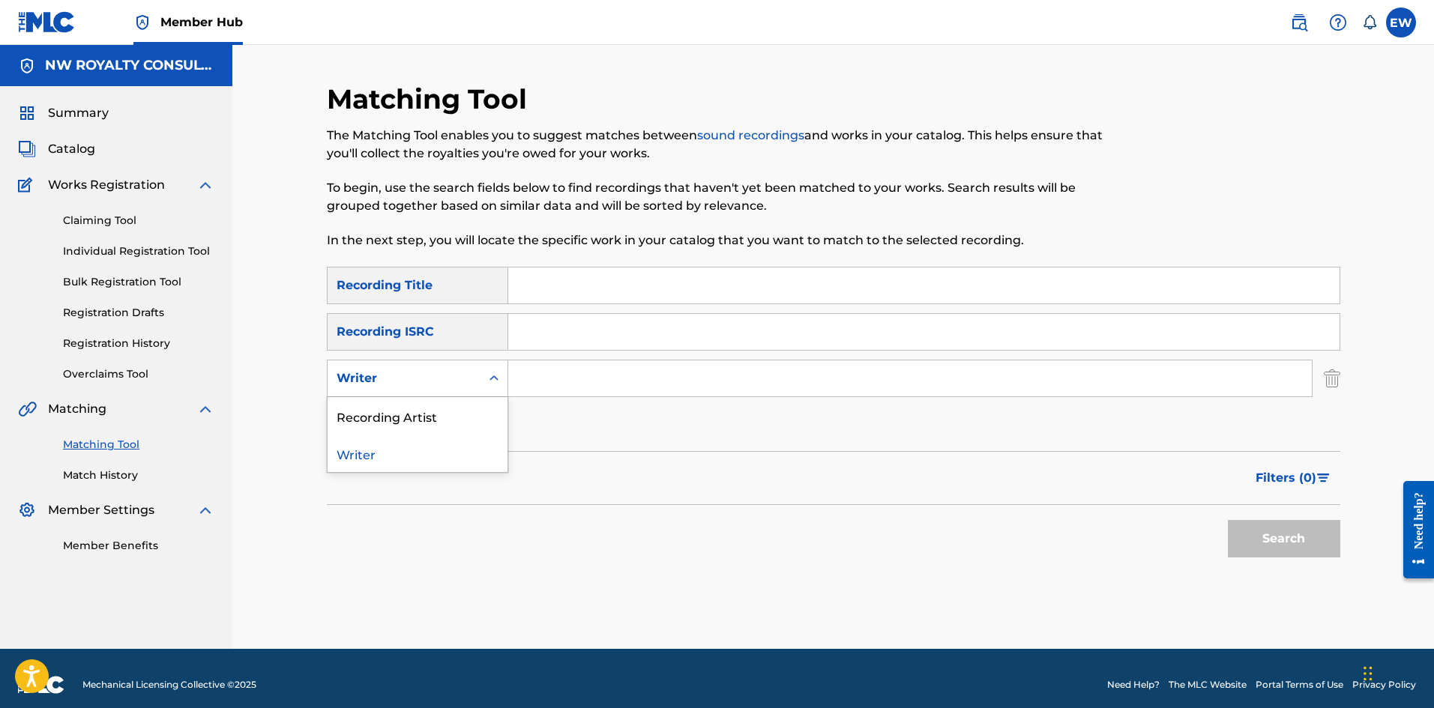
click at [413, 378] on div "Writer" at bounding box center [404, 379] width 135 height 18
drag, startPoint x: 408, startPoint y: 420, endPoint x: 491, endPoint y: 398, distance: 85.3
click at [422, 414] on div "Recording Artist" at bounding box center [418, 415] width 180 height 37
drag, startPoint x: 581, startPoint y: 376, endPoint x: 568, endPoint y: 360, distance: 20.3
click at [570, 364] on input "Search Form" at bounding box center [909, 379] width 803 height 36
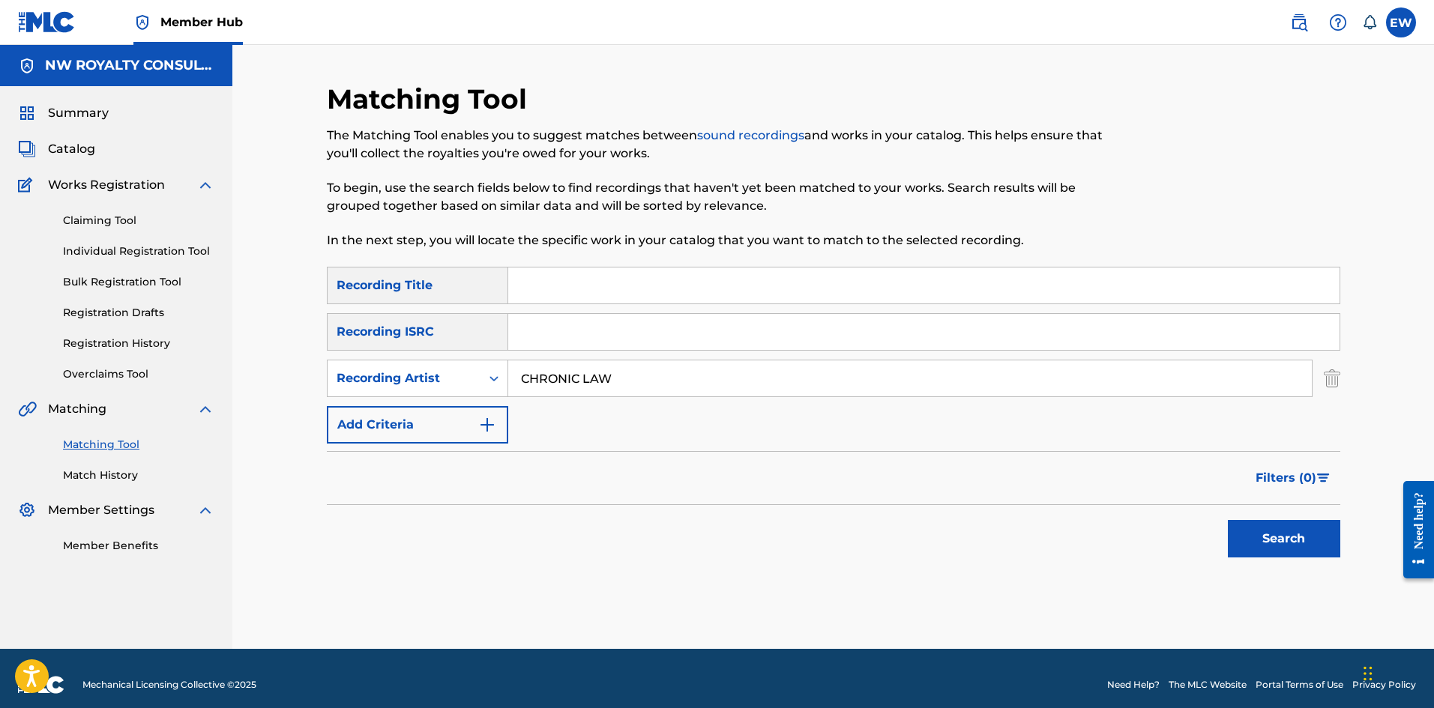
click at [670, 278] on input "Search Form" at bounding box center [923, 286] width 831 height 36
click at [1261, 527] on button "Search" at bounding box center [1284, 538] width 112 height 37
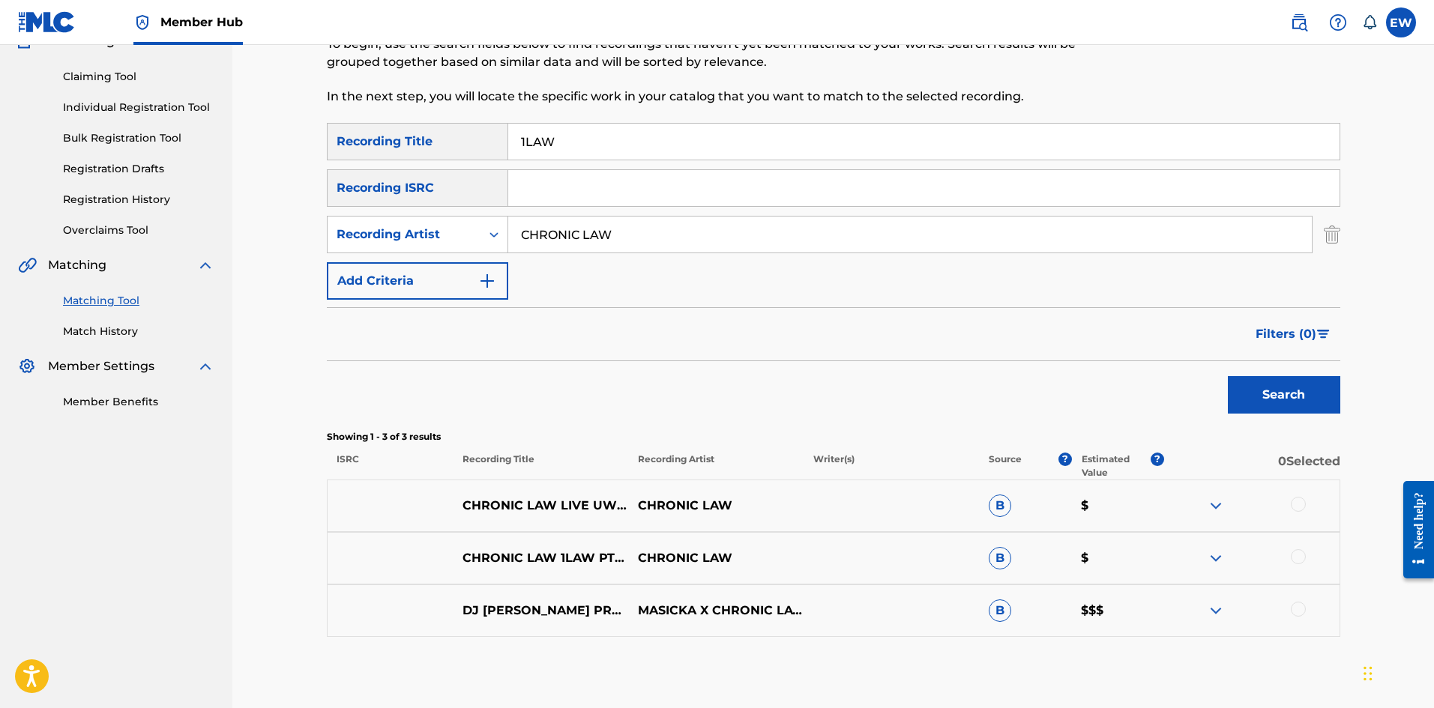
scroll to position [150, 0]
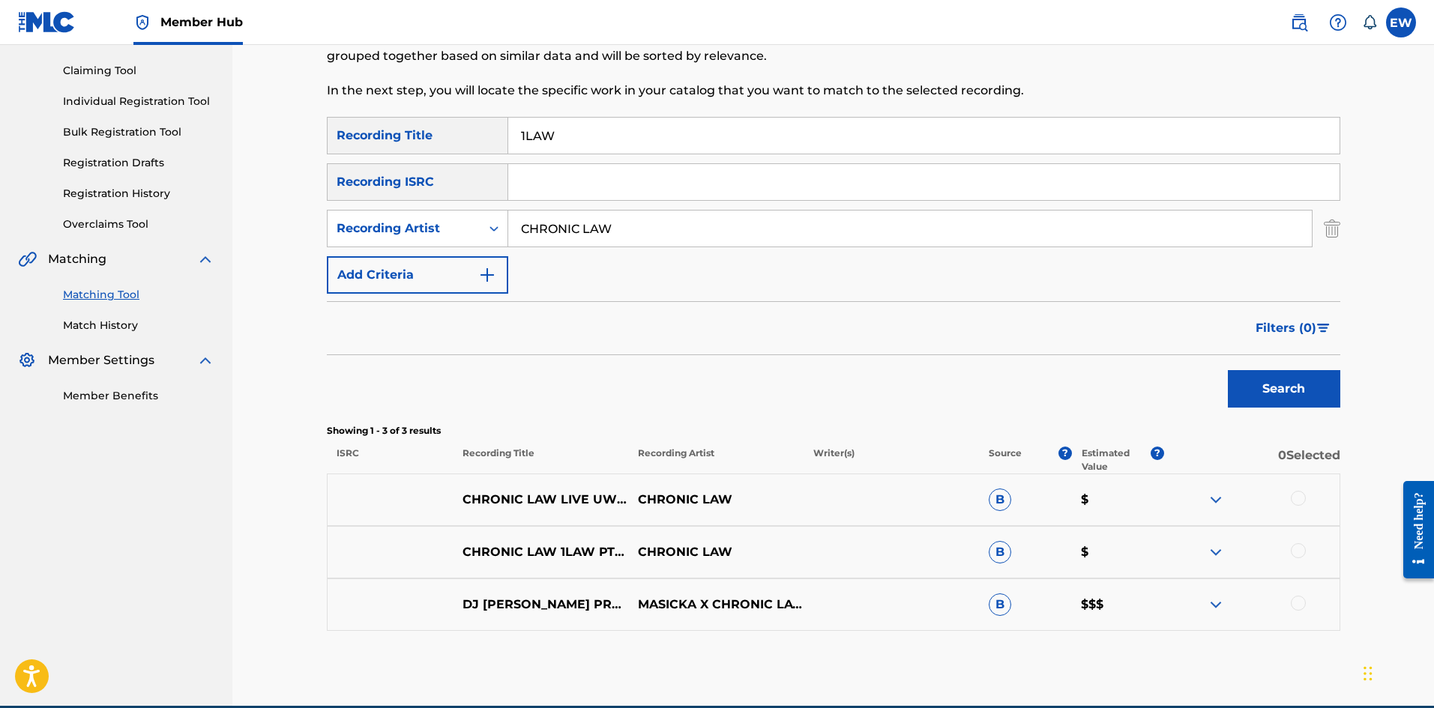
click at [1298, 494] on div at bounding box center [1298, 498] width 15 height 15
click at [1292, 548] on div at bounding box center [1251, 552] width 175 height 18
click at [1290, 545] on div at bounding box center [1251, 552] width 175 height 18
click at [1294, 546] on div at bounding box center [1298, 550] width 15 height 15
click at [1297, 602] on div at bounding box center [1298, 603] width 15 height 15
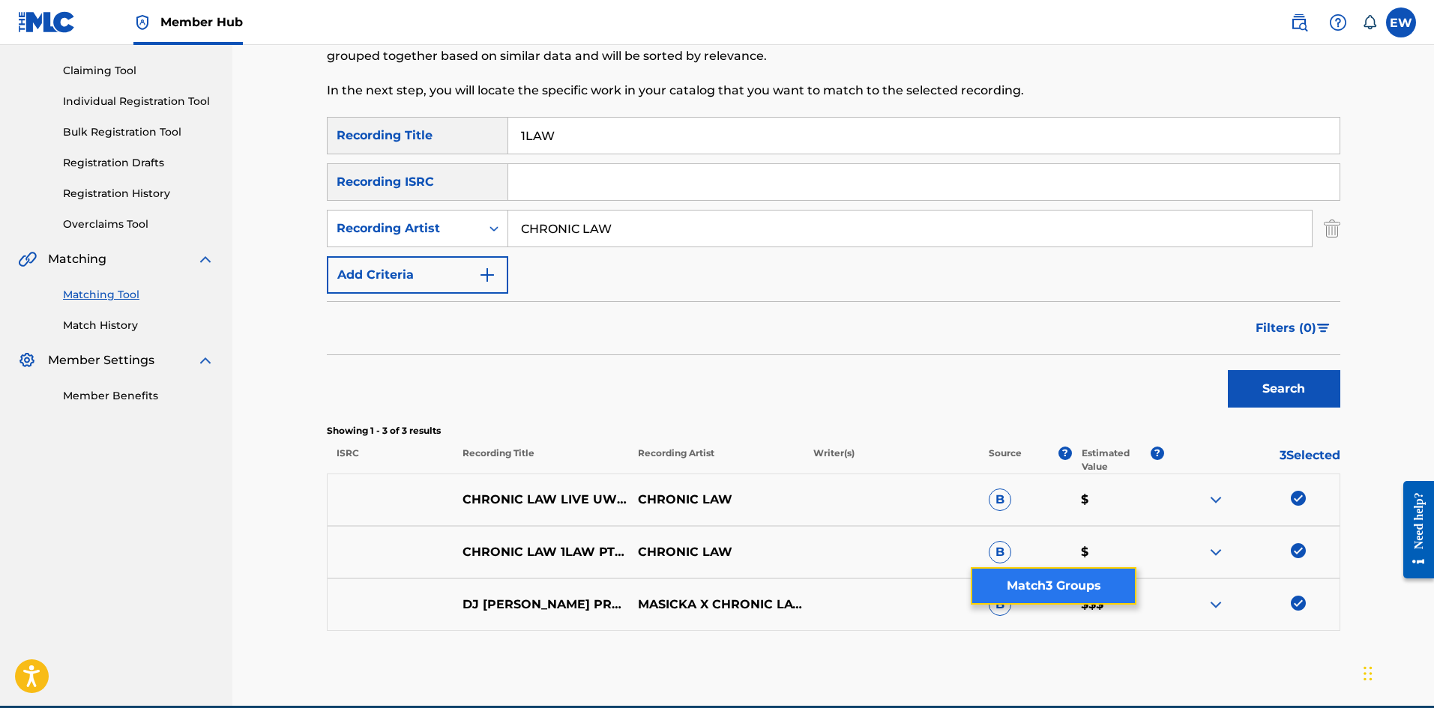
drag, startPoint x: 1115, startPoint y: 585, endPoint x: 1094, endPoint y: 582, distance: 21.3
click at [1094, 582] on button "Match 3 Groups" at bounding box center [1054, 585] width 166 height 37
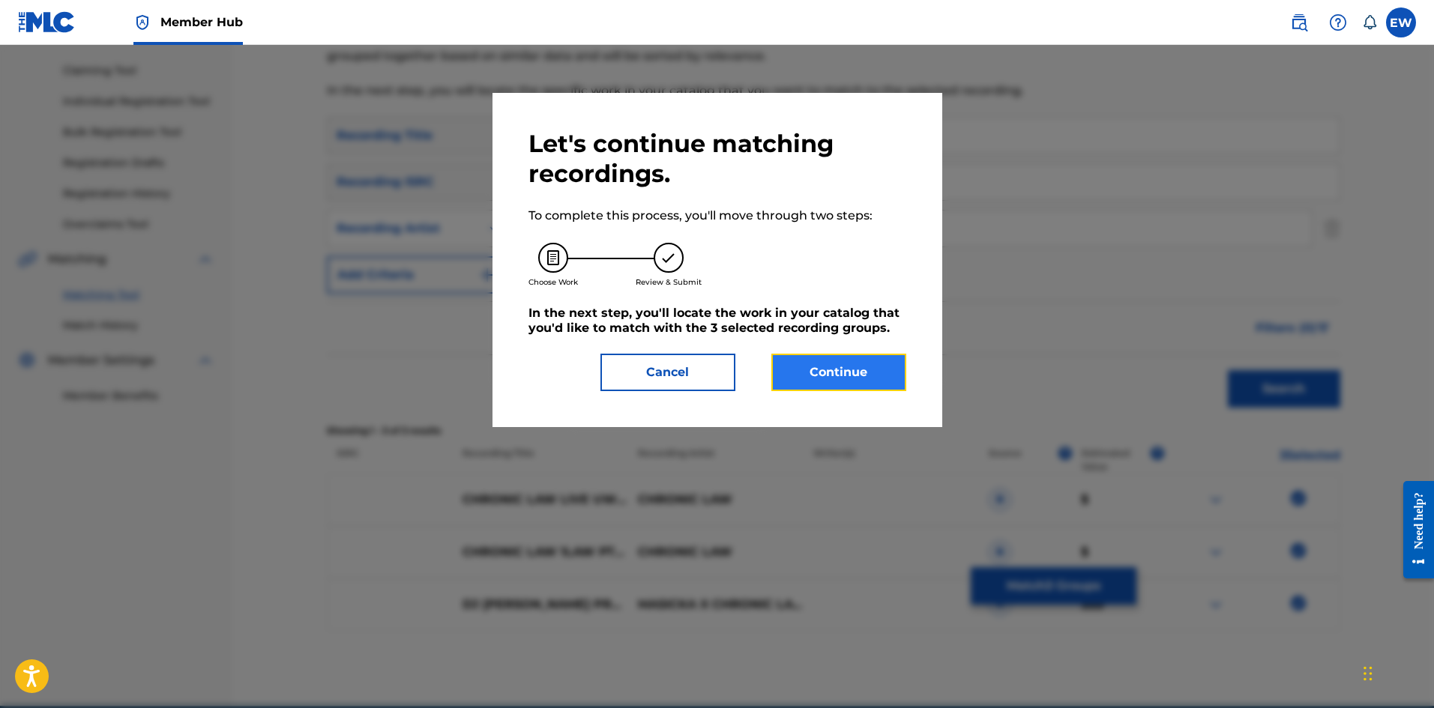
click at [824, 376] on button "Continue" at bounding box center [838, 372] width 135 height 37
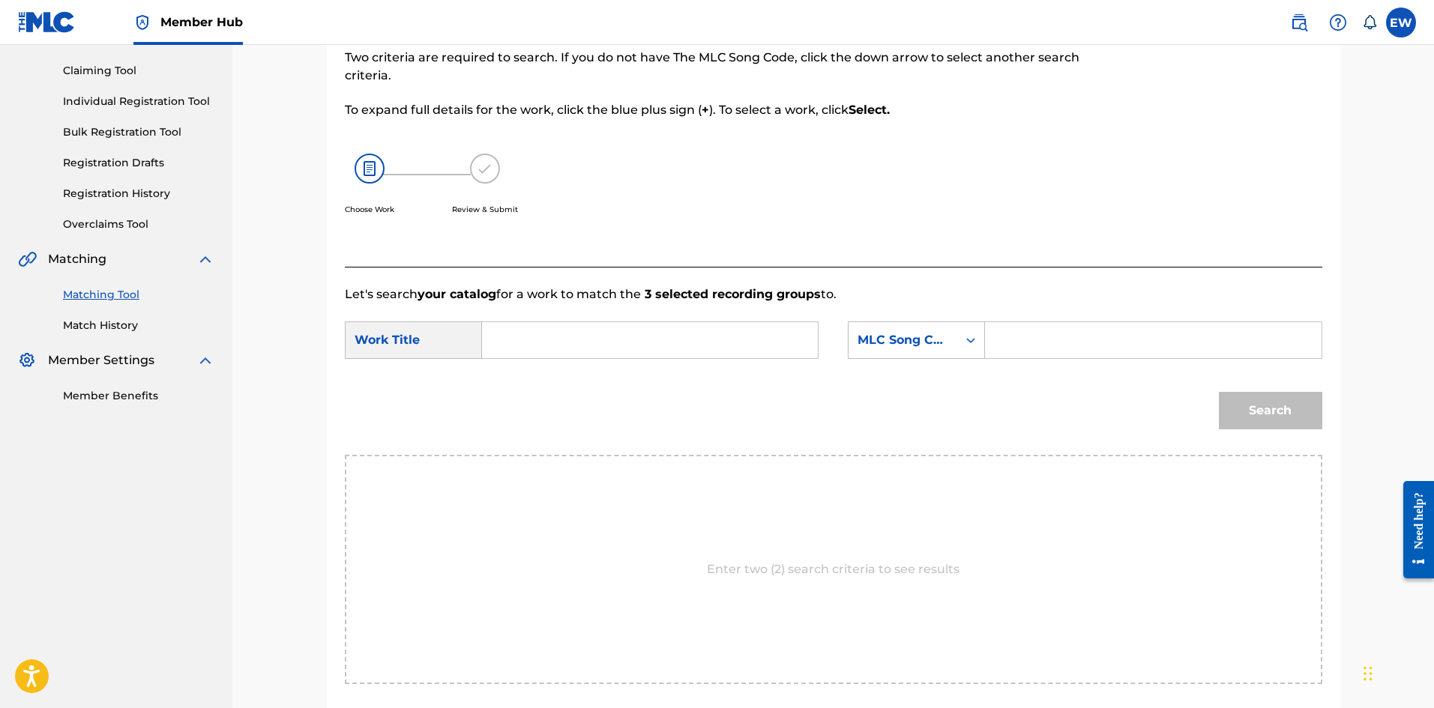
drag, startPoint x: 590, startPoint y: 340, endPoint x: 579, endPoint y: 332, distance: 13.3
click at [585, 336] on input "Search Form" at bounding box center [650, 340] width 310 height 36
click at [1044, 344] on input "Search Form" at bounding box center [1153, 340] width 310 height 36
click at [1278, 417] on button "Search" at bounding box center [1270, 410] width 103 height 37
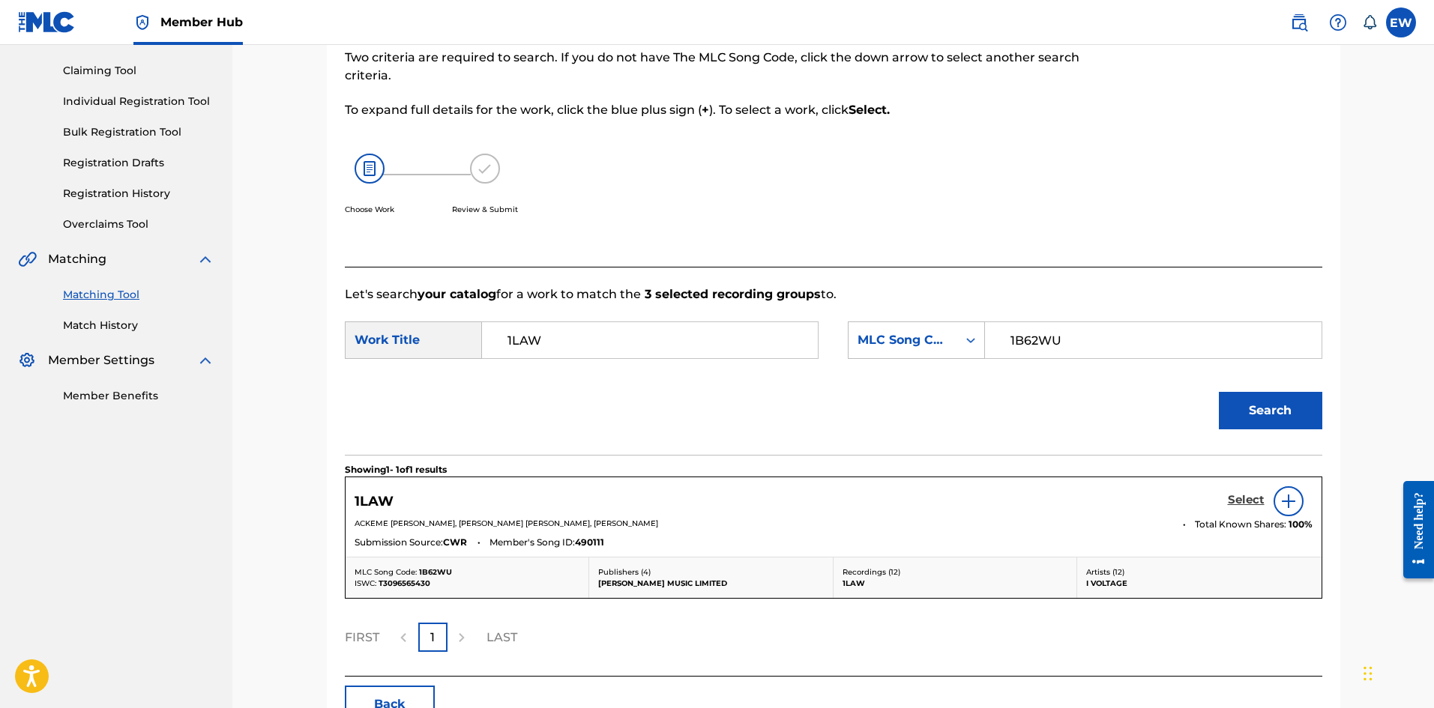
click at [1238, 498] on h5 "Select" at bounding box center [1246, 500] width 37 height 14
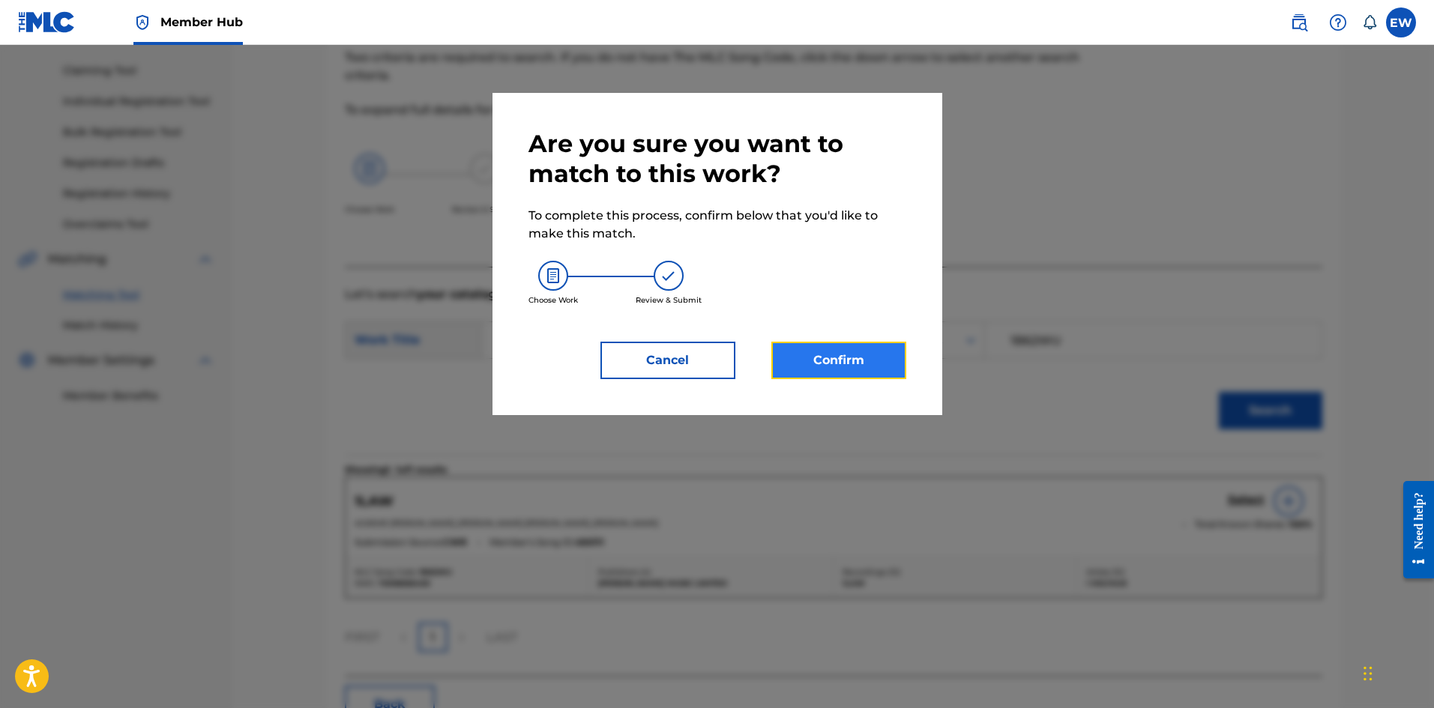
click at [848, 355] on button "Confirm" at bounding box center [838, 360] width 135 height 37
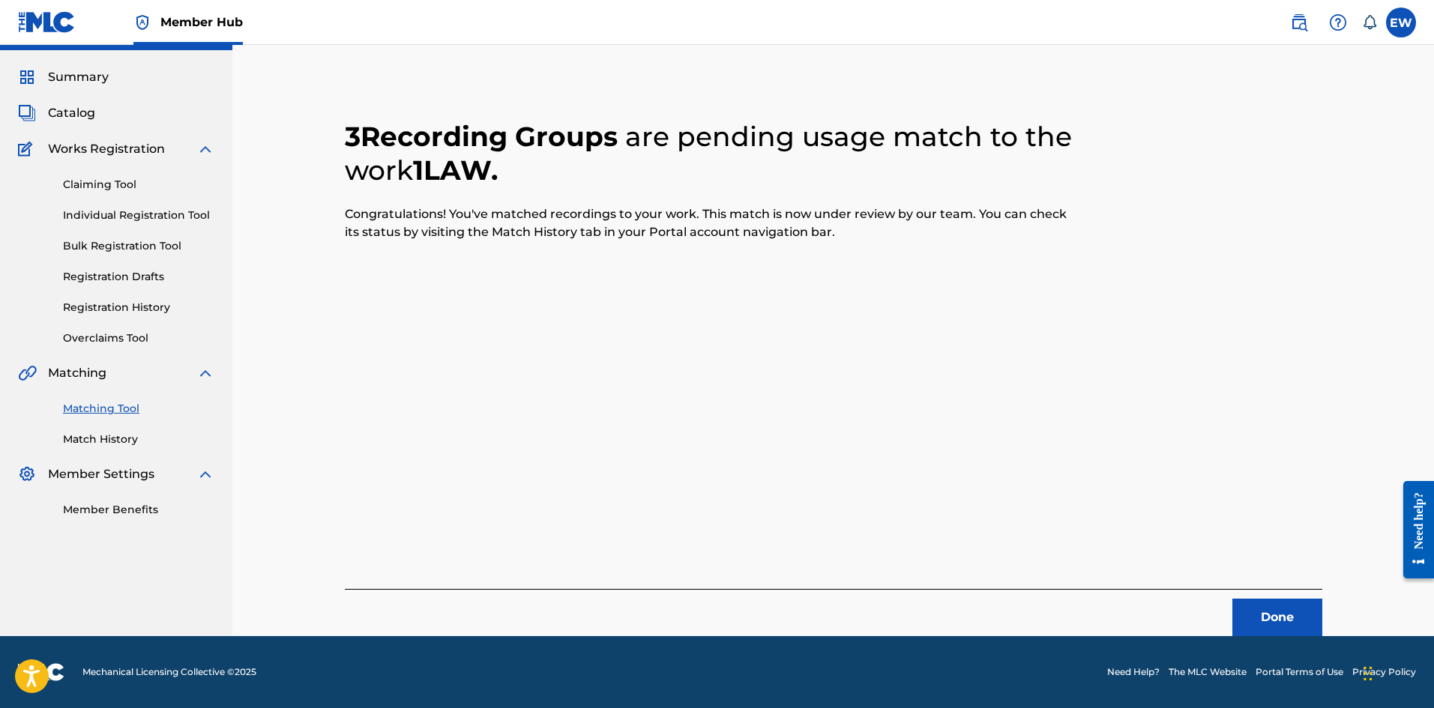
scroll to position [36, 0]
click at [1249, 606] on button "Done" at bounding box center [1277, 617] width 90 height 37
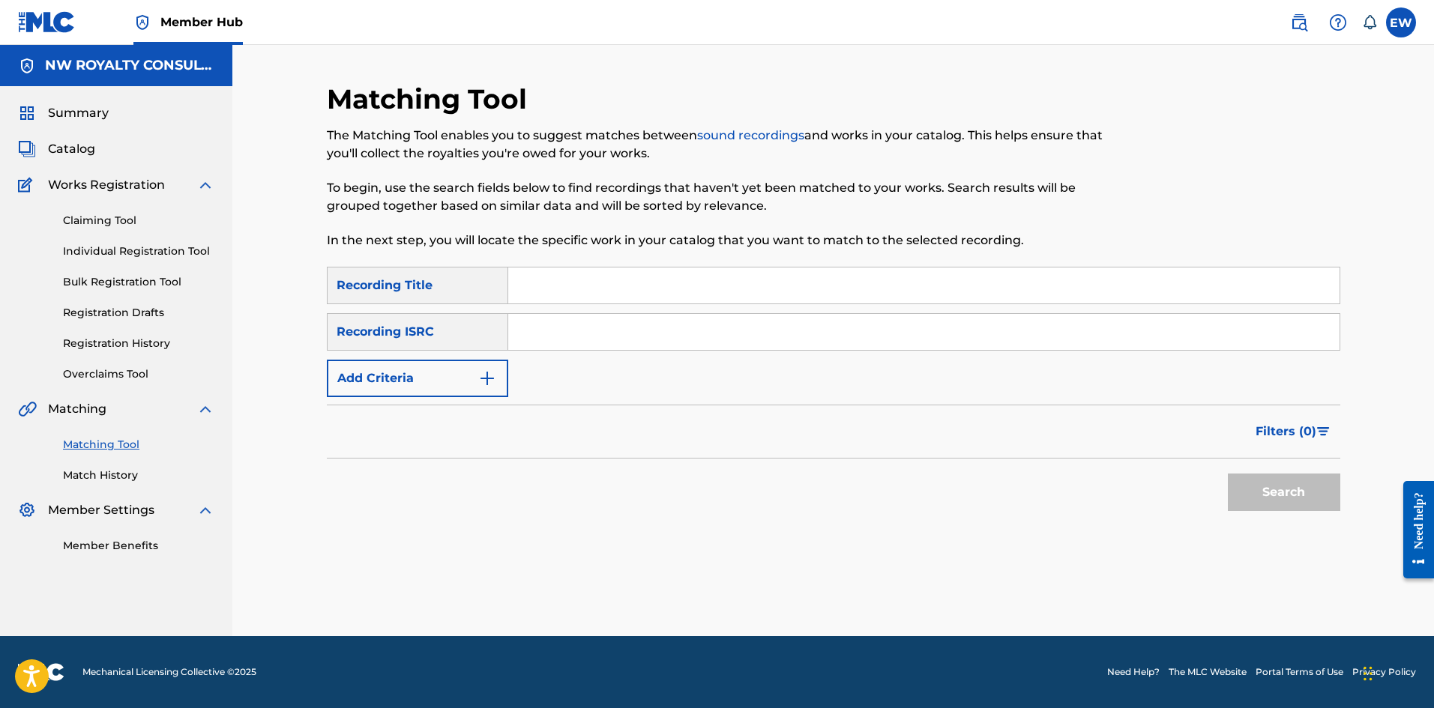
scroll to position [0, 0]
click at [441, 369] on button "Add Criteria" at bounding box center [417, 378] width 181 height 37
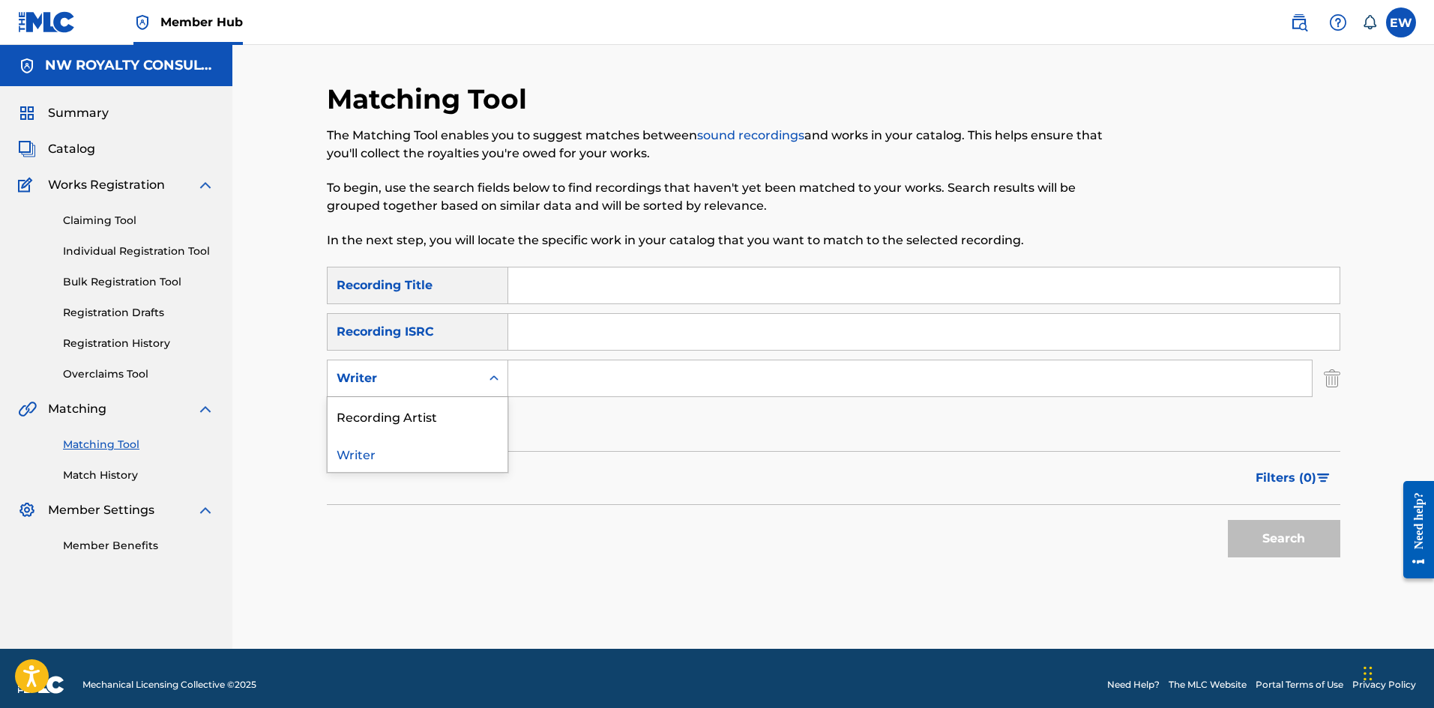
click at [441, 367] on div "Writer" at bounding box center [404, 378] width 153 height 28
click at [421, 400] on div "Recording Artist" at bounding box center [418, 415] width 180 height 37
click at [528, 371] on input "Search Form" at bounding box center [909, 379] width 803 height 36
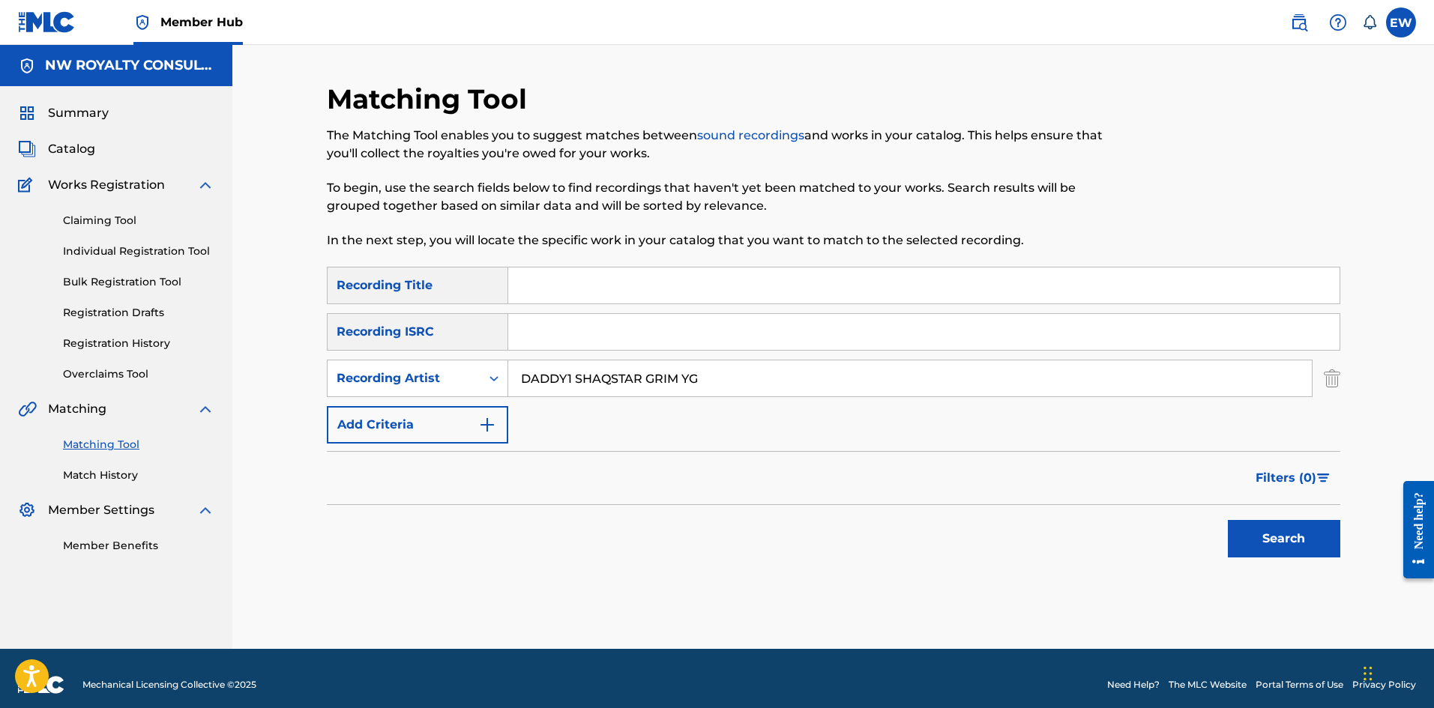
click at [702, 274] on input "Search Form" at bounding box center [923, 286] width 831 height 36
drag, startPoint x: 1251, startPoint y: 532, endPoint x: 1187, endPoint y: 464, distance: 93.8
click at [1250, 532] on button "Search" at bounding box center [1284, 538] width 112 height 37
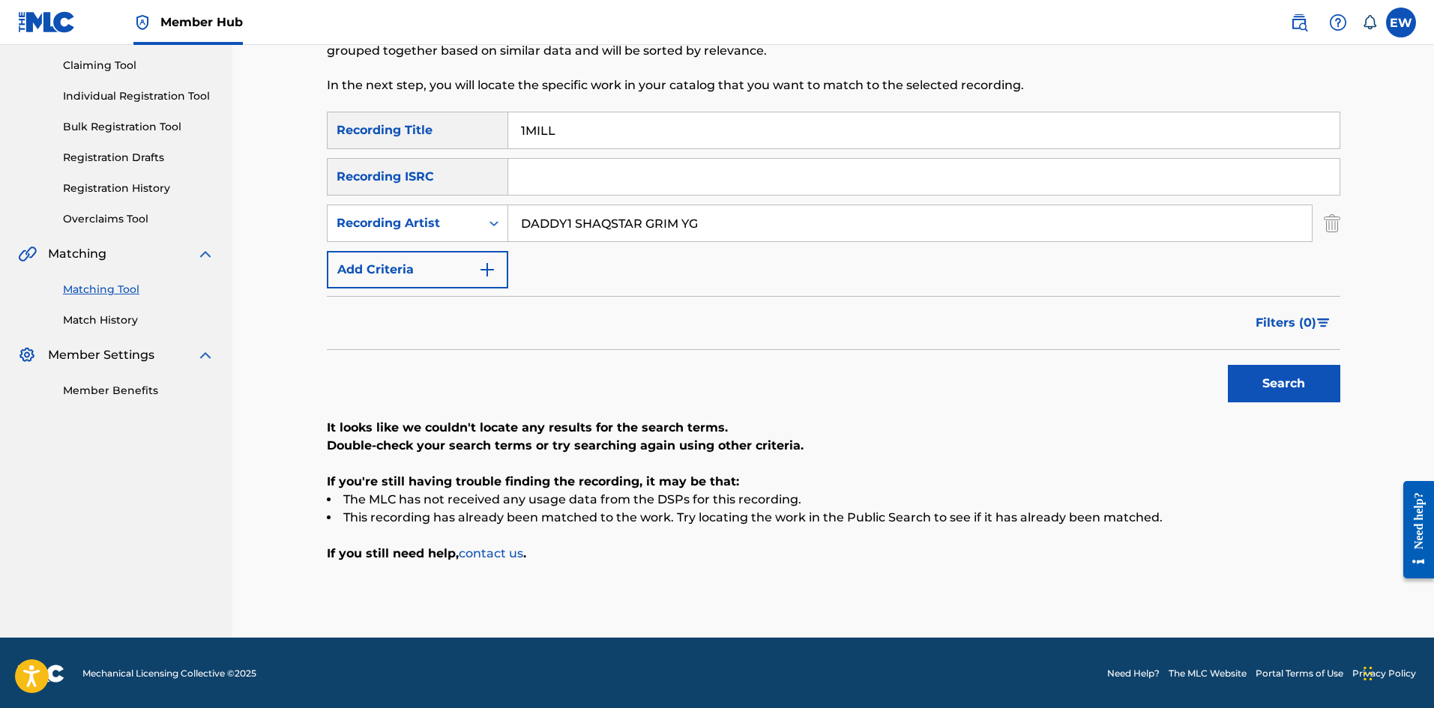
scroll to position [157, 0]
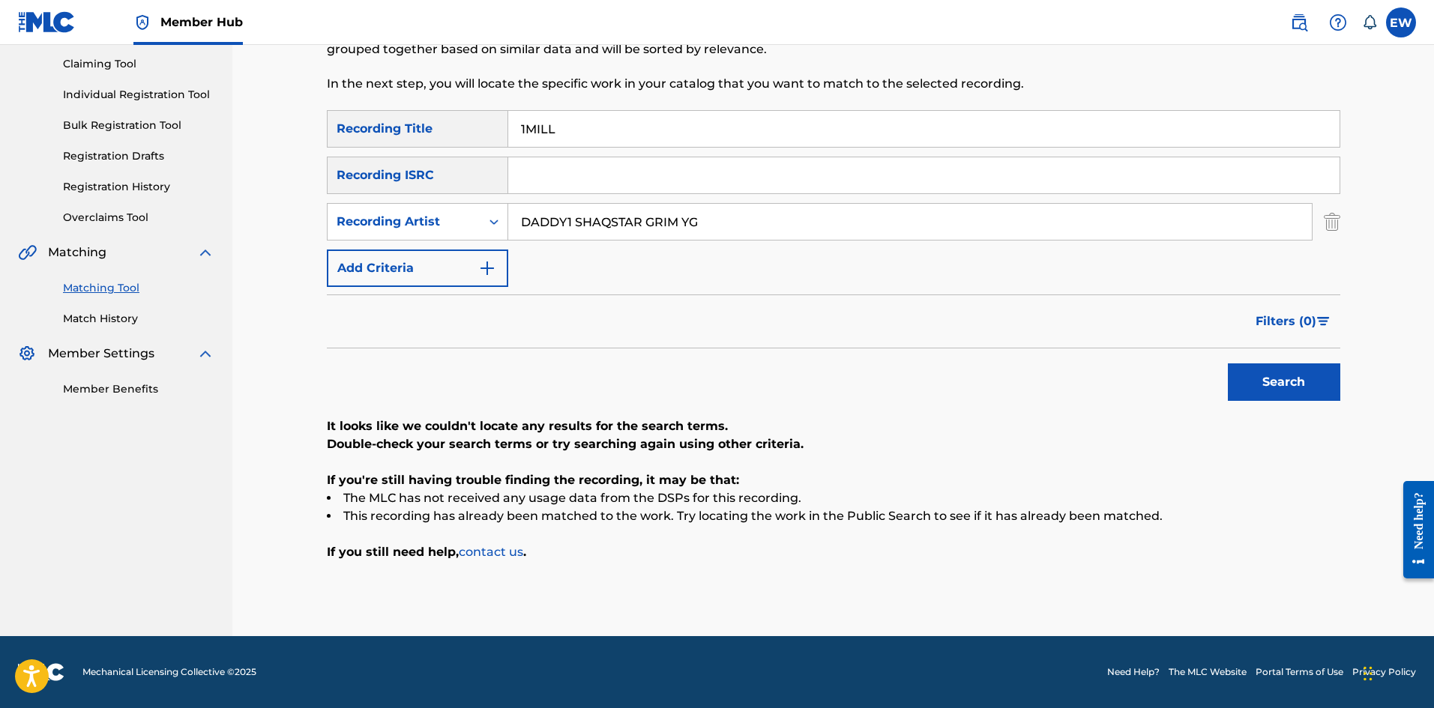
drag, startPoint x: 729, startPoint y: 212, endPoint x: 378, endPoint y: 172, distance: 353.1
click at [423, 195] on div "SearchWithCriteriace9246af-2037-49ec-b288-5cb02de71458 Recording Title 1MILL Se…" at bounding box center [833, 198] width 1013 height 177
drag, startPoint x: 646, startPoint y: 133, endPoint x: 368, endPoint y: 115, distance: 278.6
click at [462, 135] on div "SearchWithCriteriace9246af-2037-49ec-b288-5cb02de71458 Recording Title 1MILL" at bounding box center [833, 128] width 1013 height 37
click at [1261, 375] on button "Search" at bounding box center [1284, 382] width 112 height 37
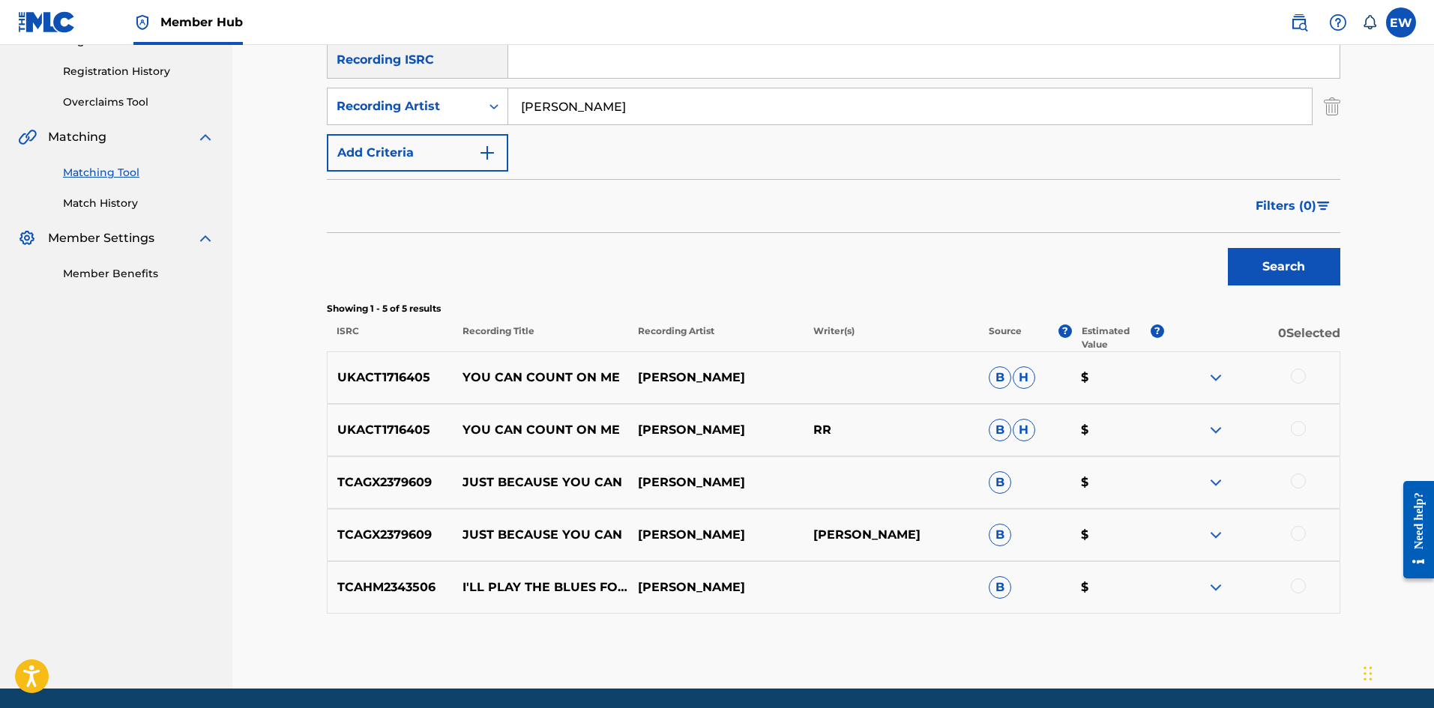
scroll to position [175, 0]
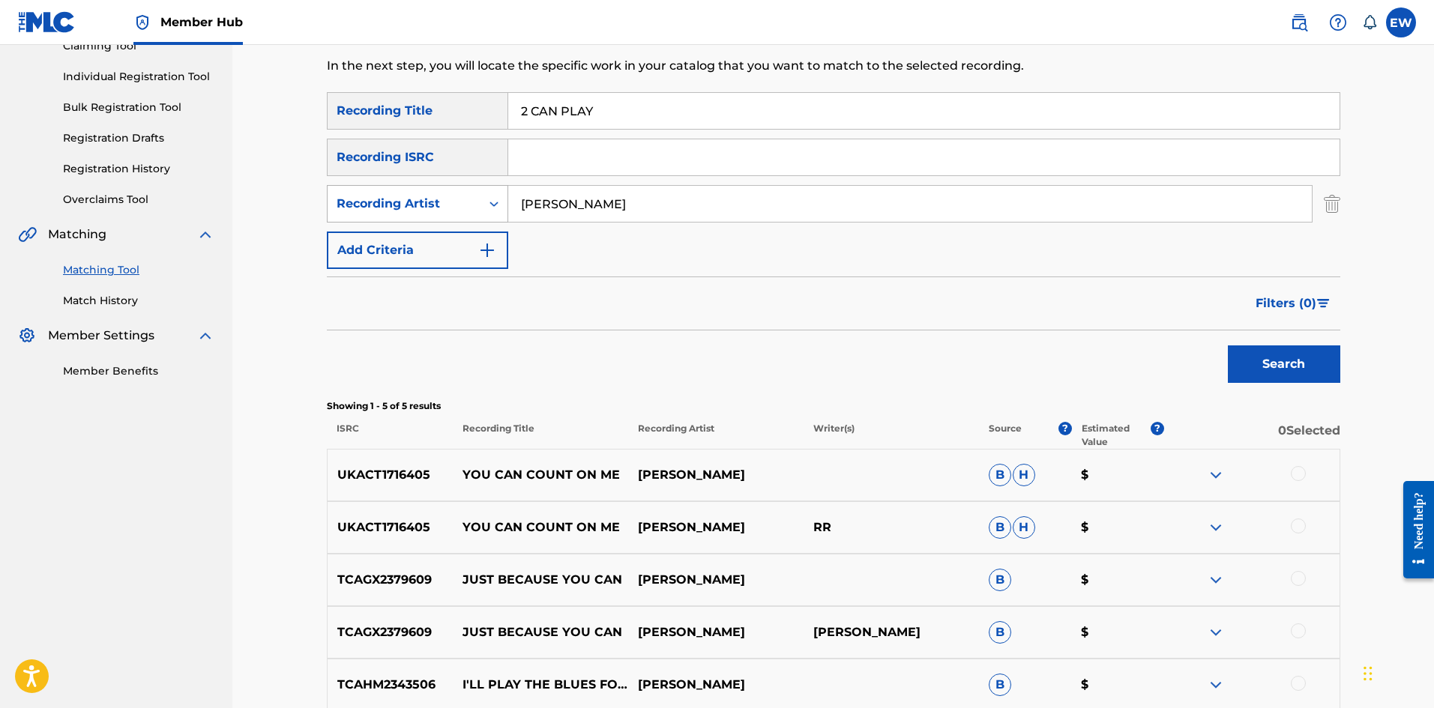
drag, startPoint x: 610, startPoint y: 216, endPoint x: 450, endPoint y: 196, distance: 161.7
click at [459, 213] on div "SearchWithCriteria1aa83b80-753d-4942-9f1c-f2f2d5b979dc Recording Artist [PERSON…" at bounding box center [833, 203] width 1013 height 37
drag, startPoint x: 677, startPoint y: 111, endPoint x: 418, endPoint y: 127, distance: 259.1
click at [429, 130] on div "SearchWithCriteriace9246af-2037-49ec-b288-5cb02de71458 Recording Title 2 CAN PL…" at bounding box center [833, 180] width 1013 height 177
drag, startPoint x: 1288, startPoint y: 370, endPoint x: 1248, endPoint y: 368, distance: 39.8
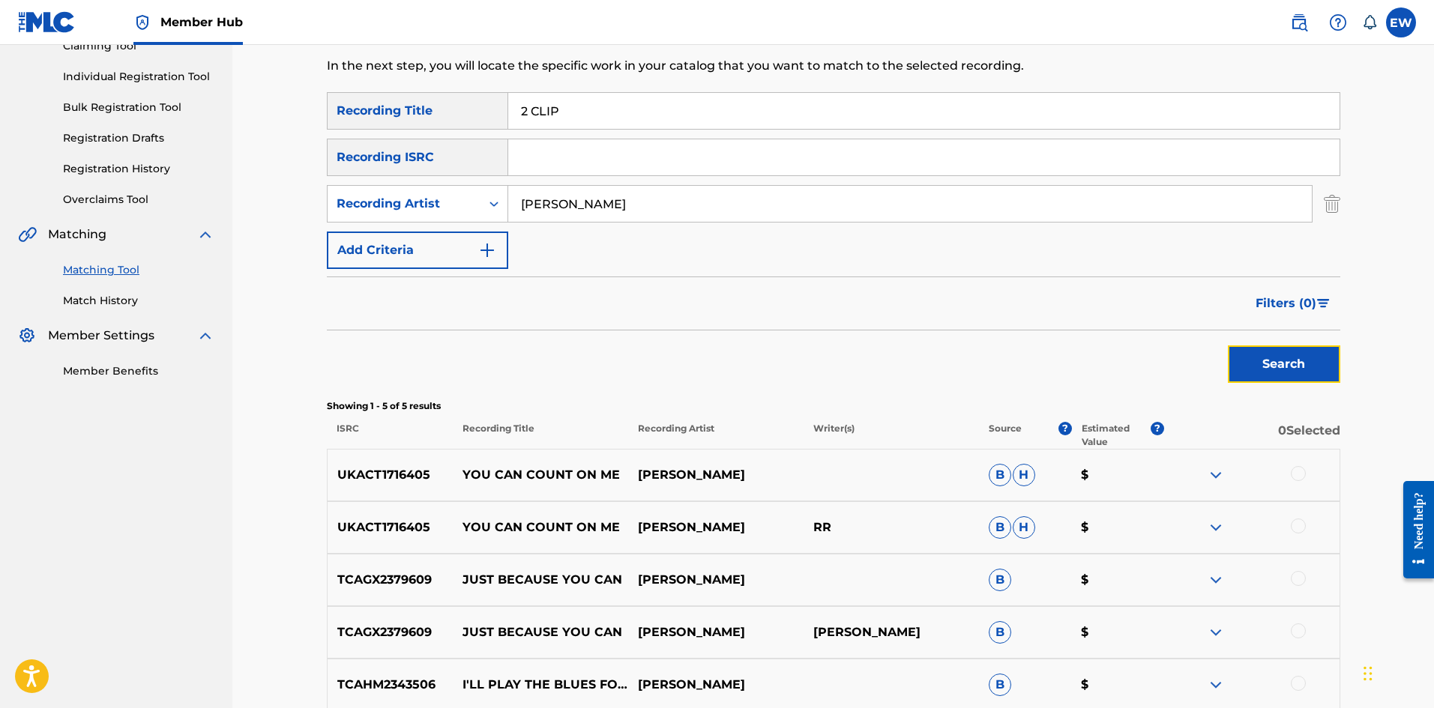
click at [1288, 369] on button "Search" at bounding box center [1284, 364] width 112 height 37
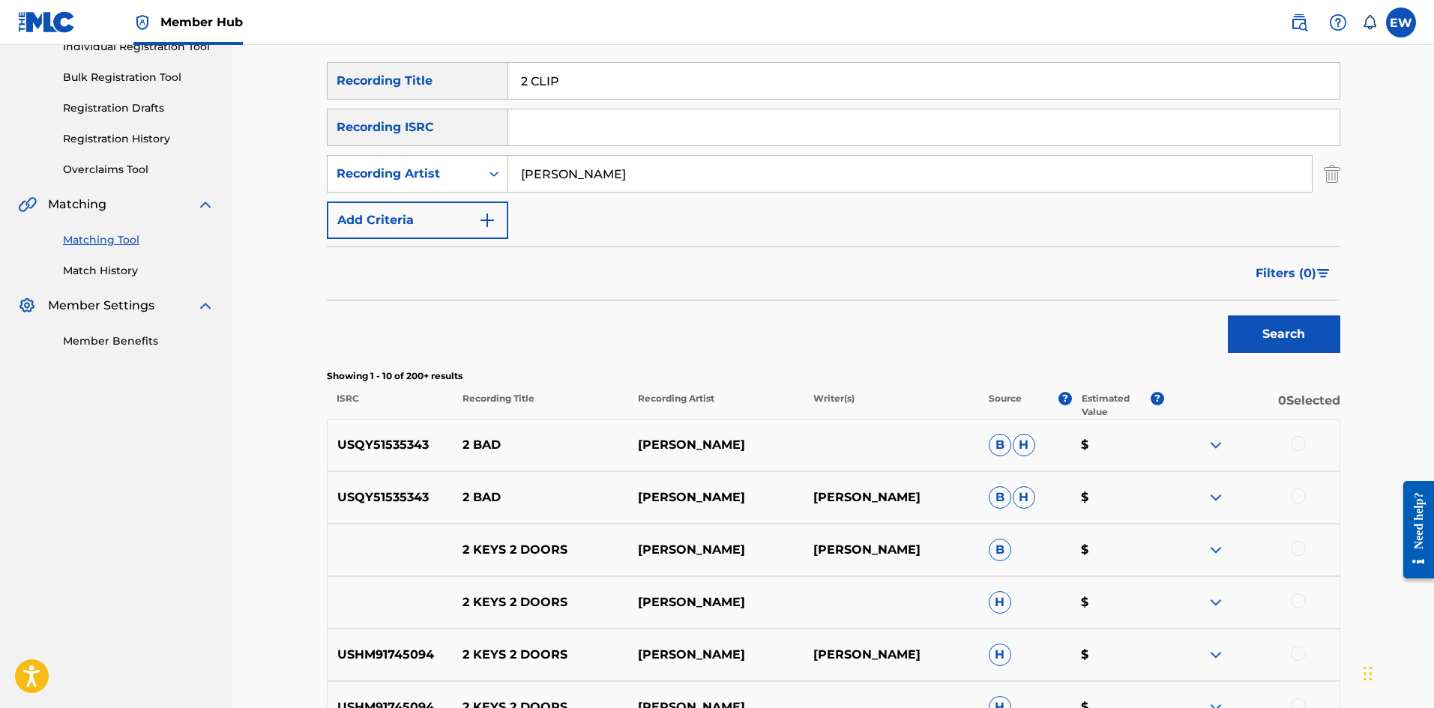
scroll to position [100, 0]
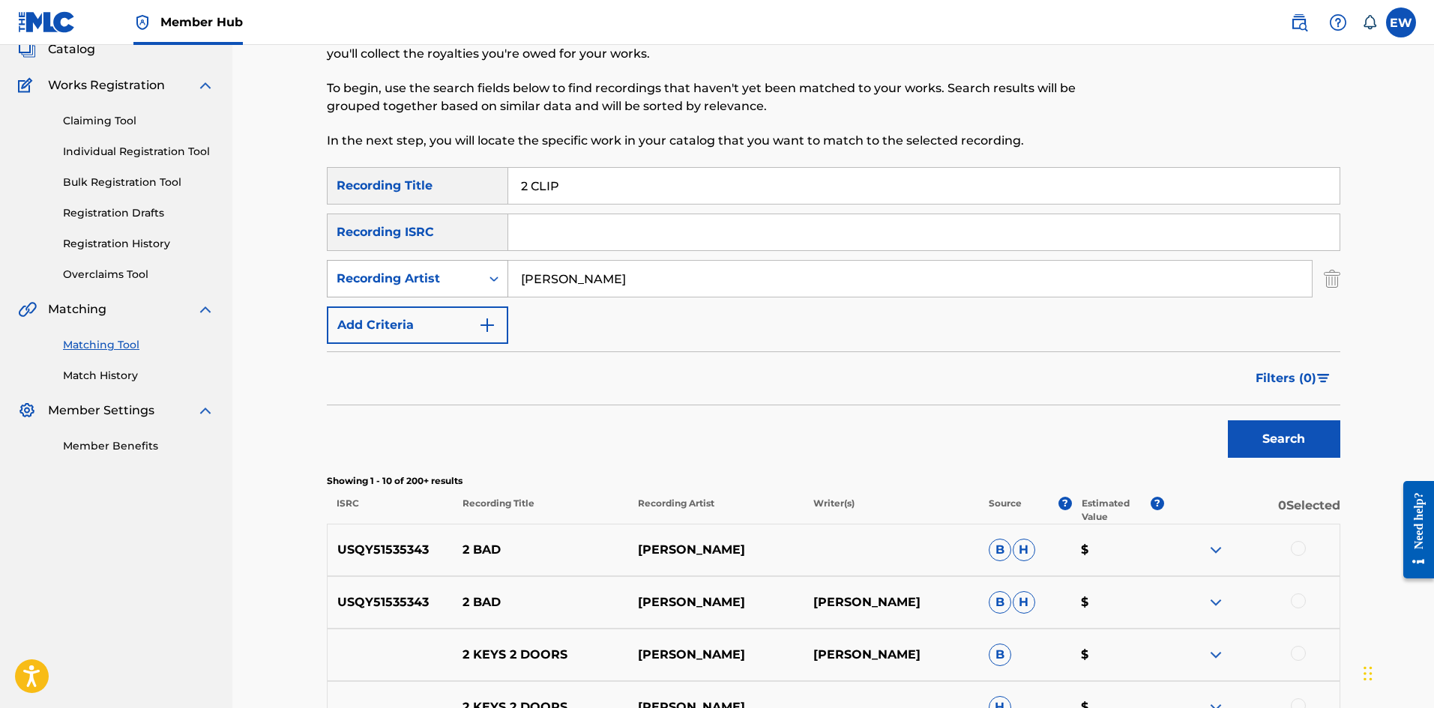
drag, startPoint x: 656, startPoint y: 293, endPoint x: 397, endPoint y: 260, distance: 261.4
click at [421, 277] on div "SearchWithCriteria1aa83b80-753d-4942-9f1c-f2f2d5b979dc Recording Artist [PERSON…" at bounding box center [833, 278] width 1013 height 37
drag, startPoint x: 582, startPoint y: 199, endPoint x: 371, endPoint y: 212, distance: 211.0
click at [371, 213] on div "SearchWithCriteriace9246af-2037-49ec-b288-5cb02de71458 Recording Title 2 CLIP S…" at bounding box center [833, 255] width 1013 height 177
click at [1289, 441] on button "Search" at bounding box center [1284, 438] width 112 height 37
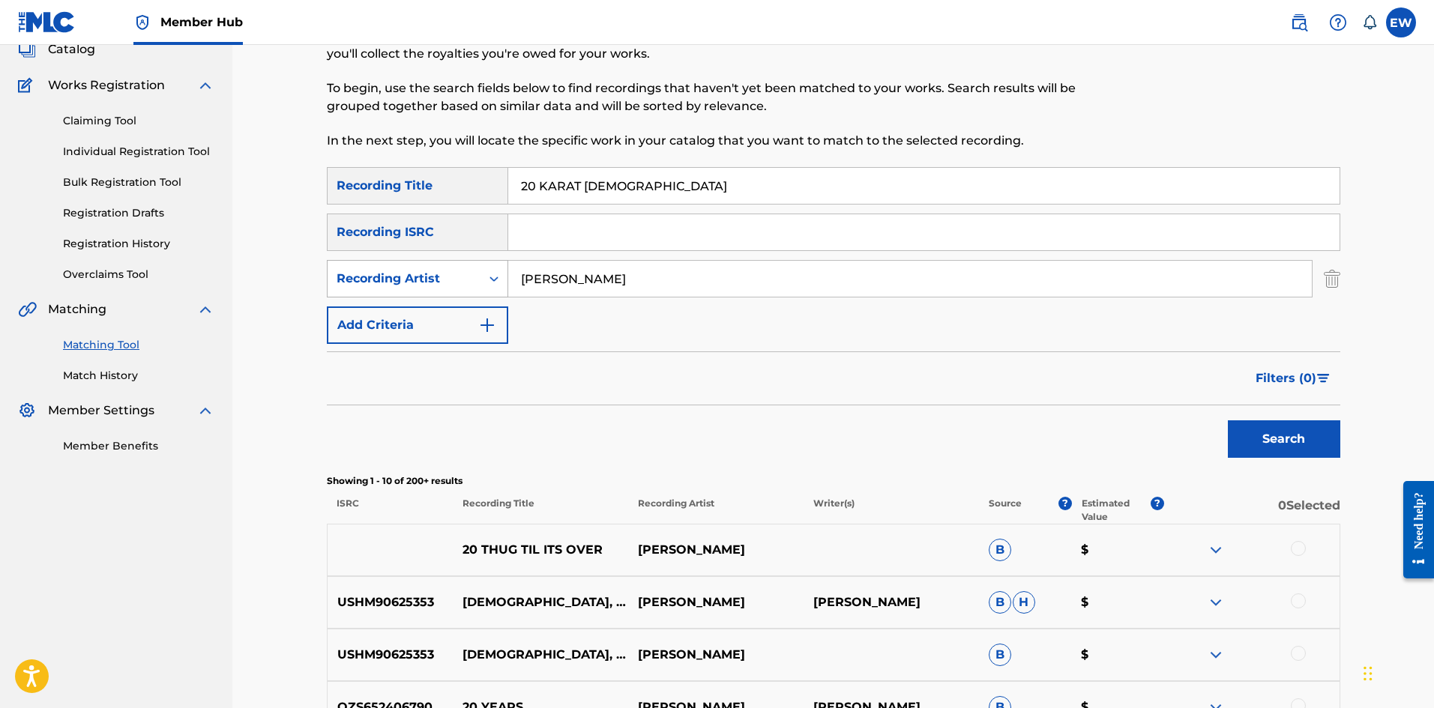
drag, startPoint x: 675, startPoint y: 277, endPoint x: 491, endPoint y: 271, distance: 183.7
click at [489, 274] on div "SearchWithCriteria1aa83b80-753d-4942-9f1c-f2f2d5b979dc Recording Artist [PERSON…" at bounding box center [833, 278] width 1013 height 37
drag, startPoint x: 833, startPoint y: 179, endPoint x: 385, endPoint y: 229, distance: 450.3
click at [385, 230] on div "SearchWithCriteriace9246af-2037-49ec-b288-5cb02de71458 Recording Title 20 KARAT…" at bounding box center [833, 255] width 1013 height 177
click at [1280, 428] on button "Search" at bounding box center [1284, 438] width 112 height 37
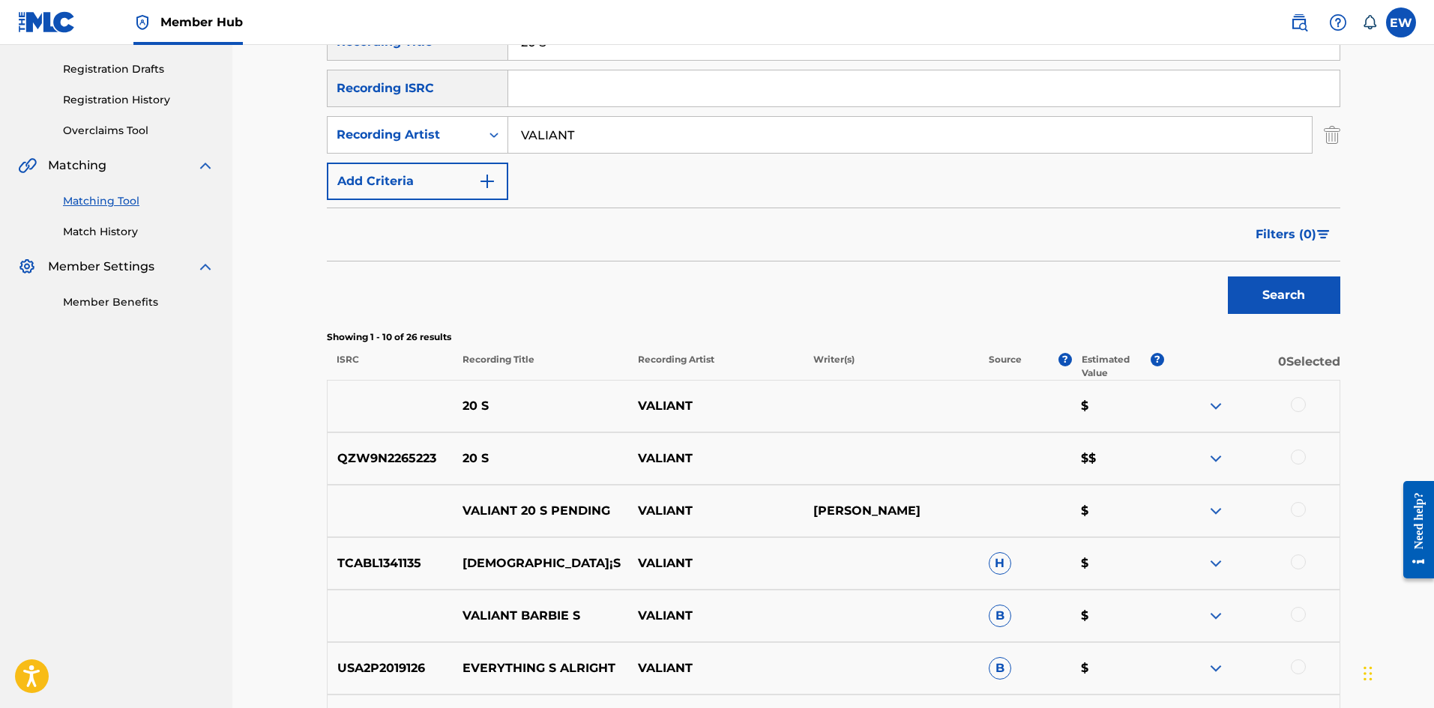
scroll to position [250, 0]
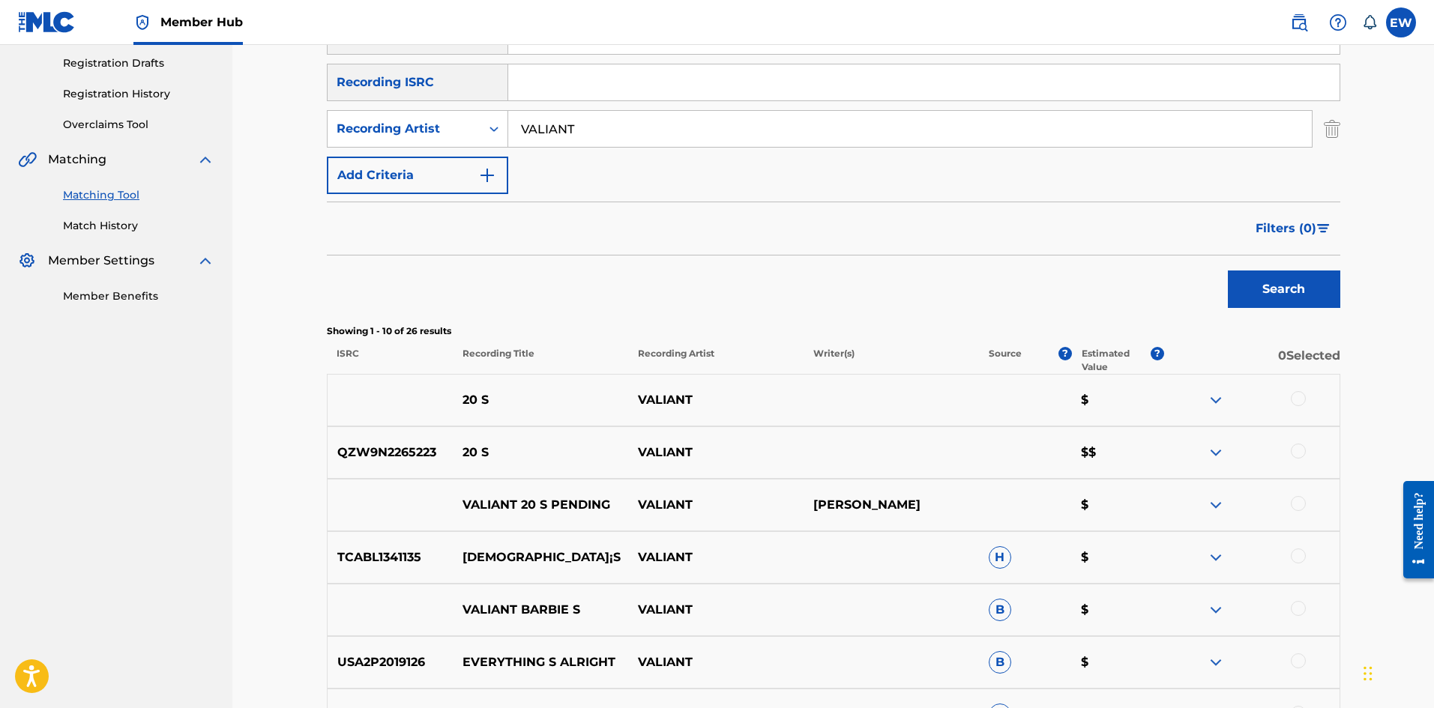
click at [1305, 396] on div at bounding box center [1298, 398] width 15 height 15
click at [1298, 448] on div at bounding box center [1298, 451] width 15 height 15
click at [1303, 502] on div at bounding box center [1298, 503] width 15 height 15
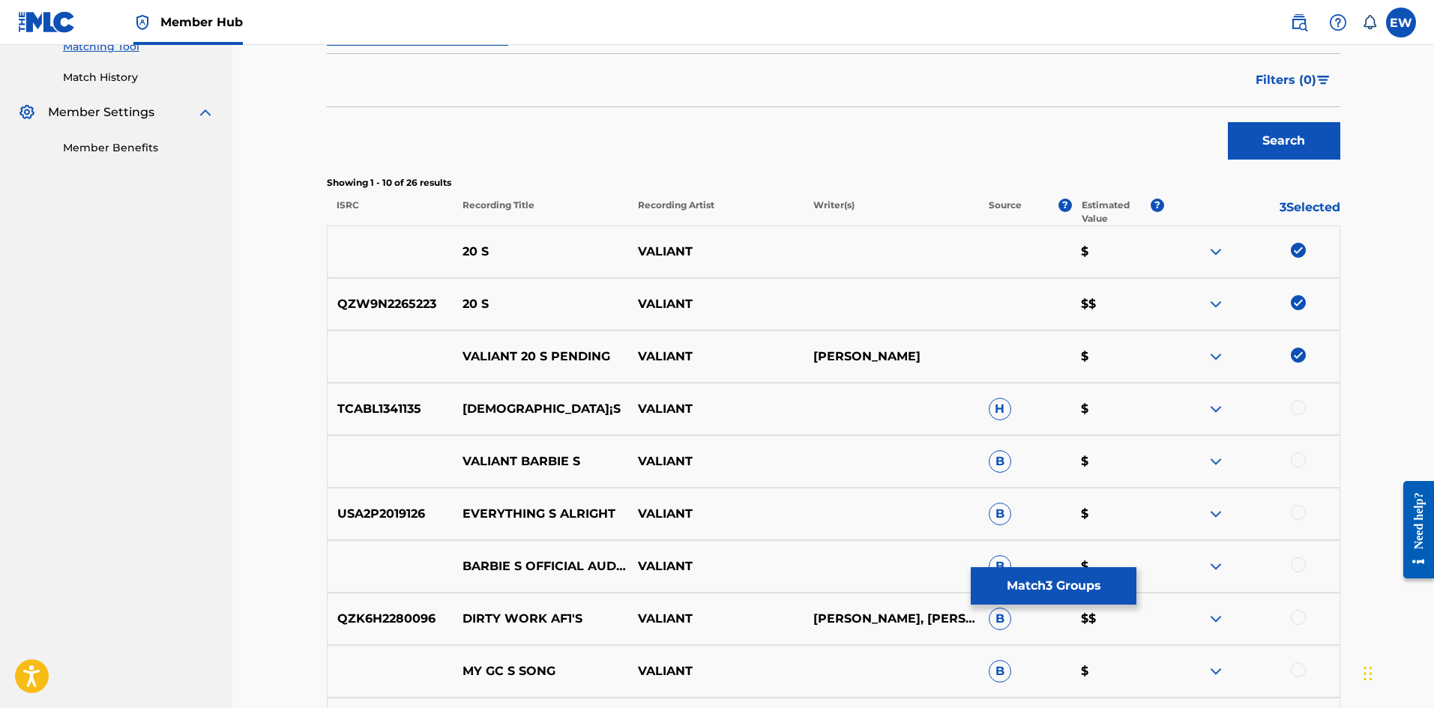
scroll to position [400, 0]
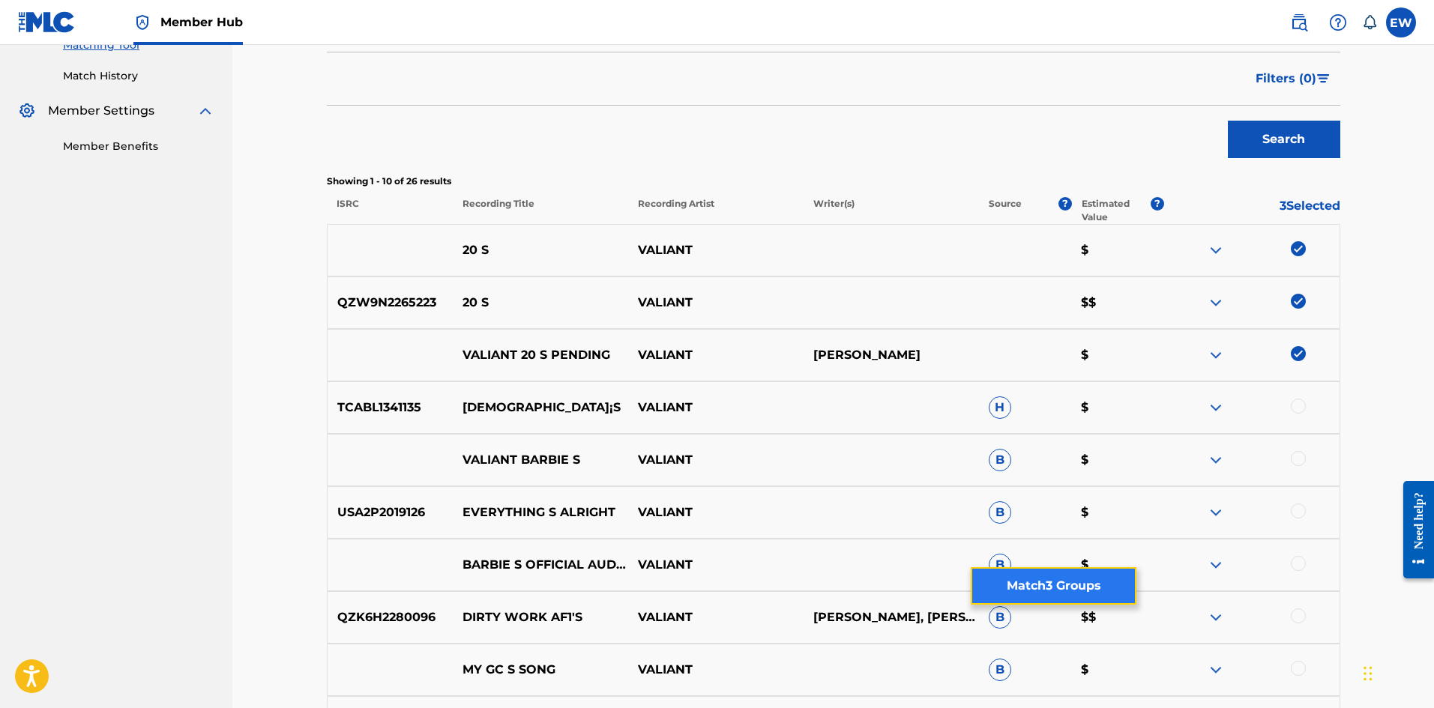
click at [1071, 587] on button "Match 3 Groups" at bounding box center [1054, 585] width 166 height 37
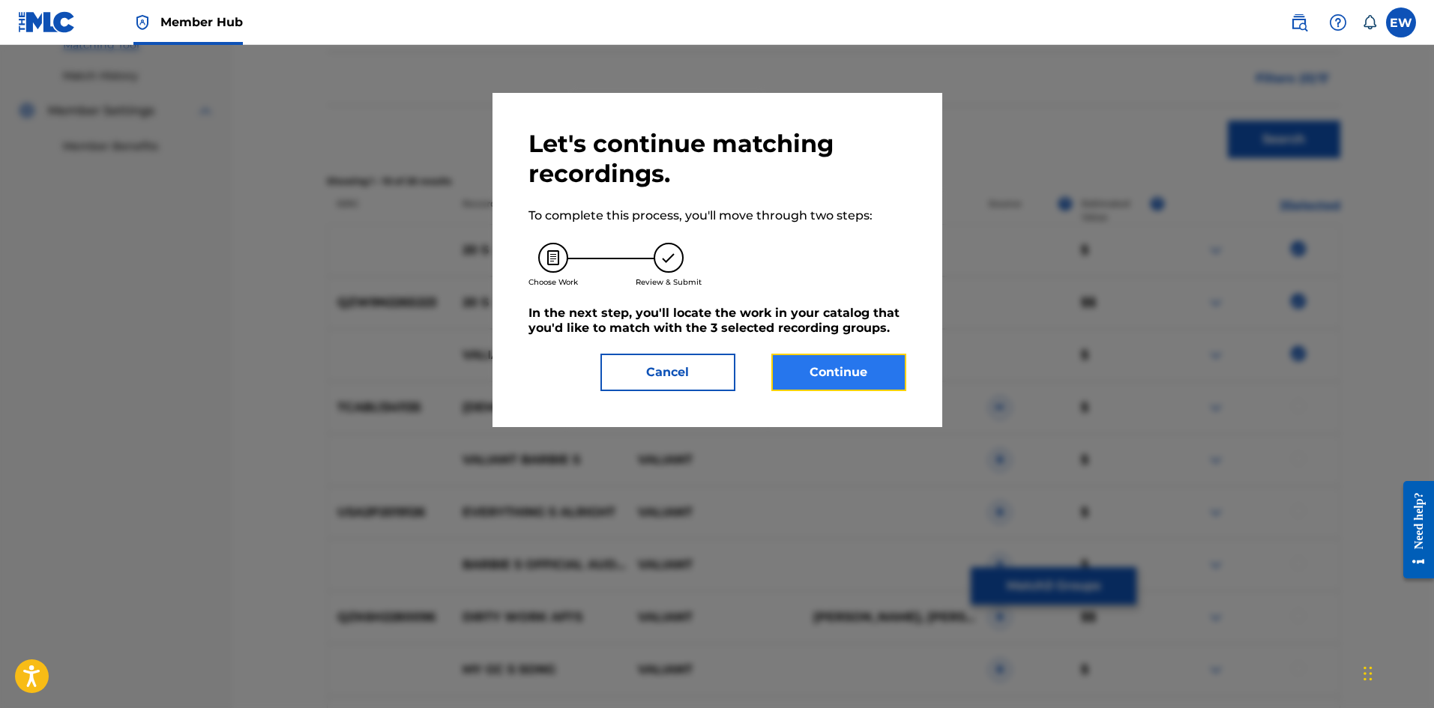
click at [859, 370] on button "Continue" at bounding box center [838, 372] width 135 height 37
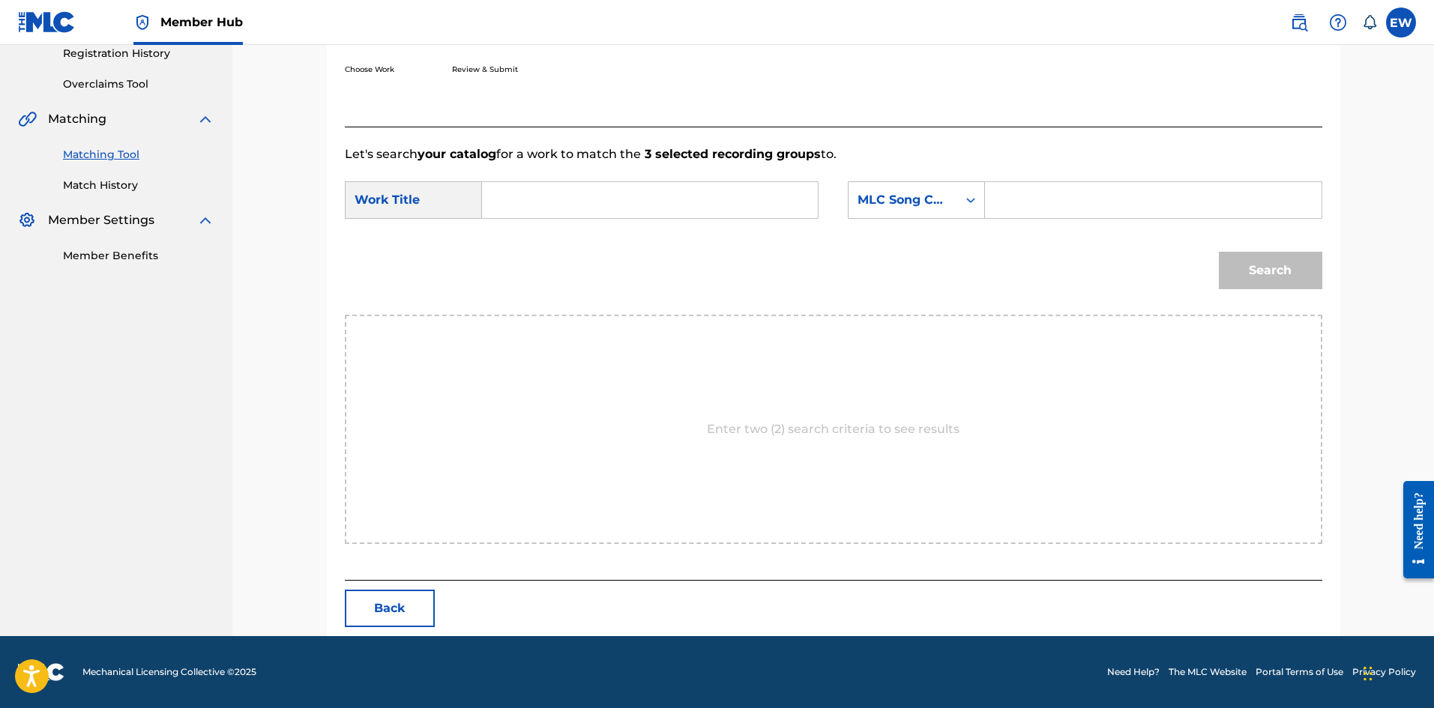
scroll to position [290, 0]
click at [600, 214] on input "Search Form" at bounding box center [650, 200] width 310 height 36
click at [1125, 193] on input "Search Form" at bounding box center [1153, 200] width 310 height 36
click at [1267, 254] on button "Search" at bounding box center [1270, 270] width 103 height 37
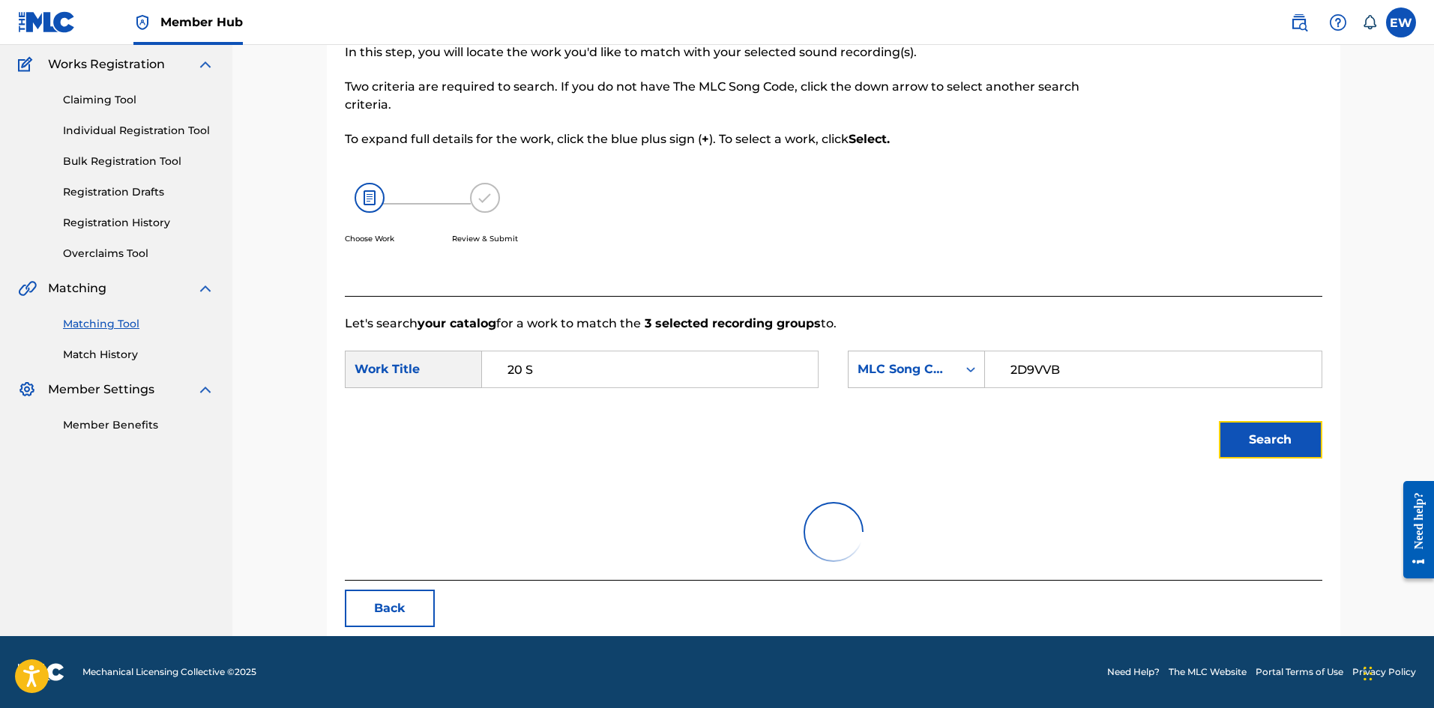
scroll to position [246, 0]
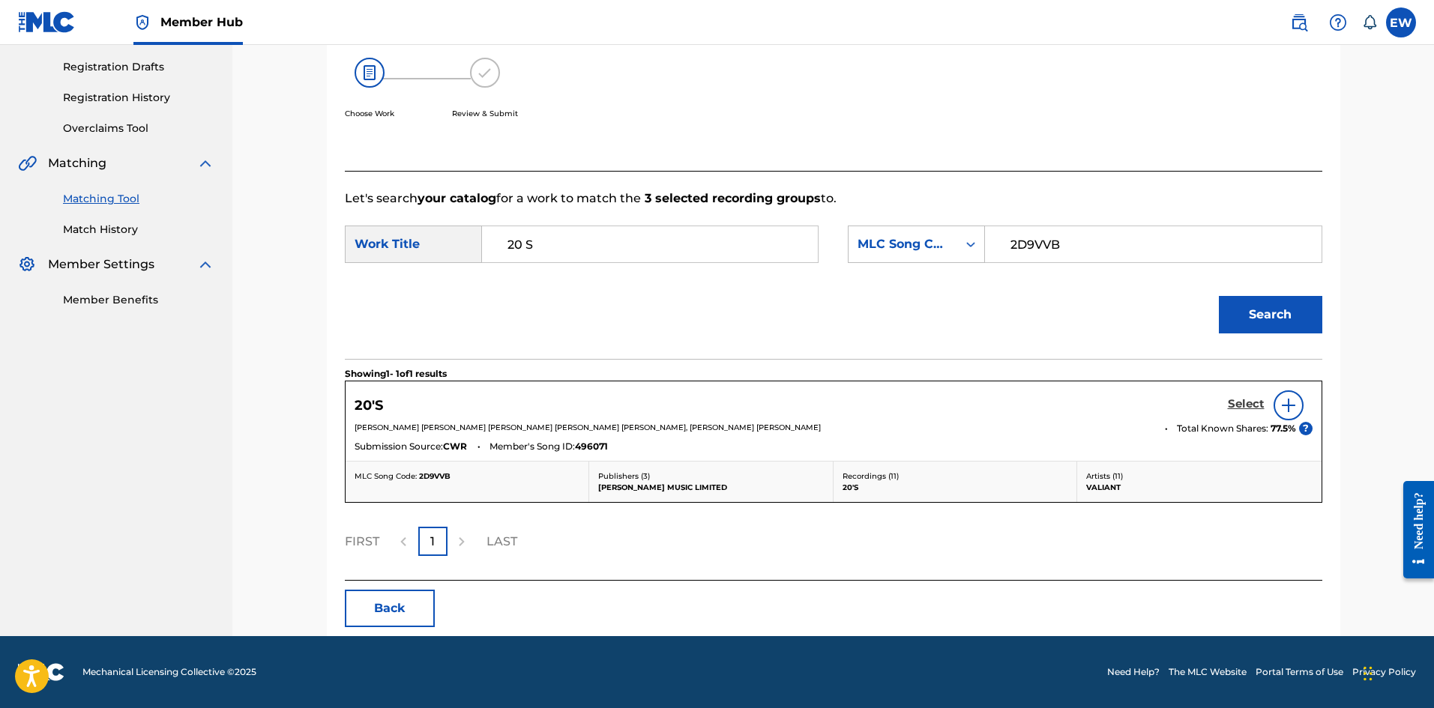
click at [1242, 402] on h5 "Select" at bounding box center [1246, 404] width 37 height 14
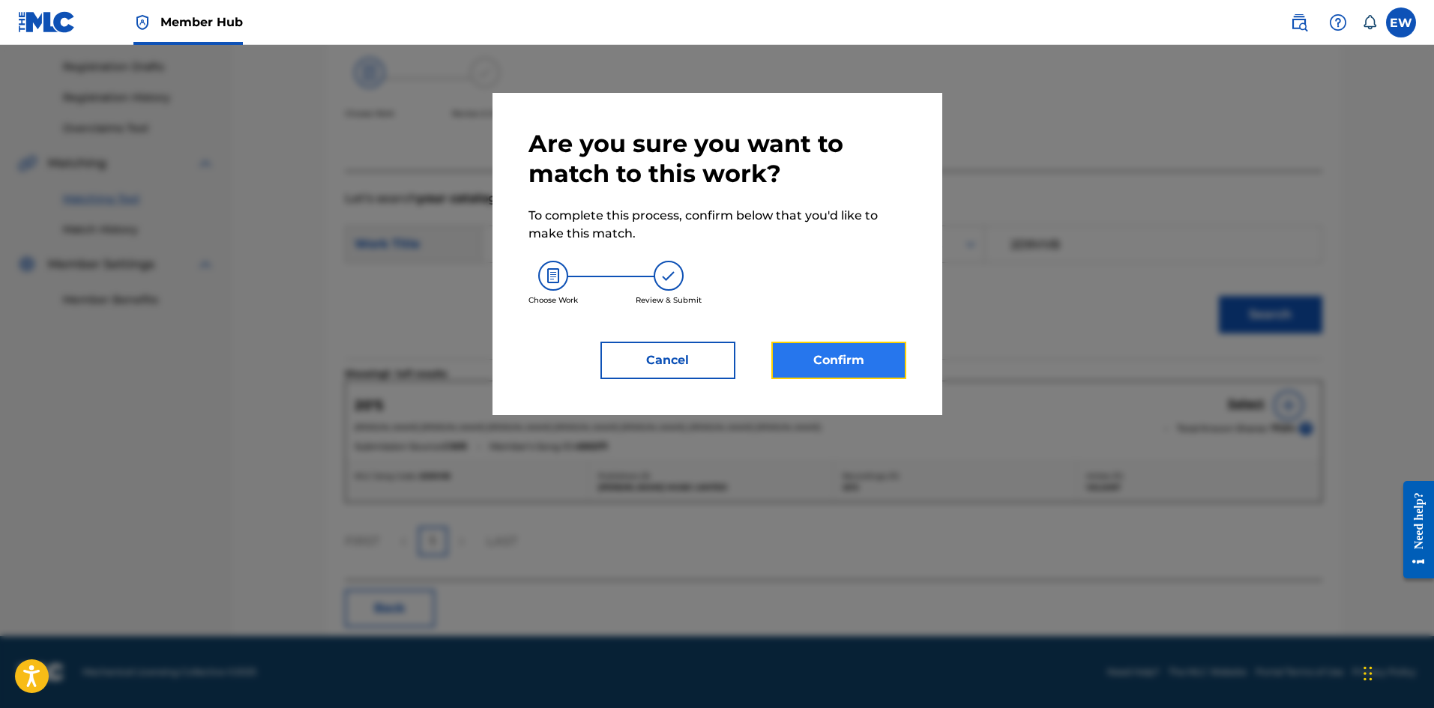
click at [821, 352] on button "Confirm" at bounding box center [838, 360] width 135 height 37
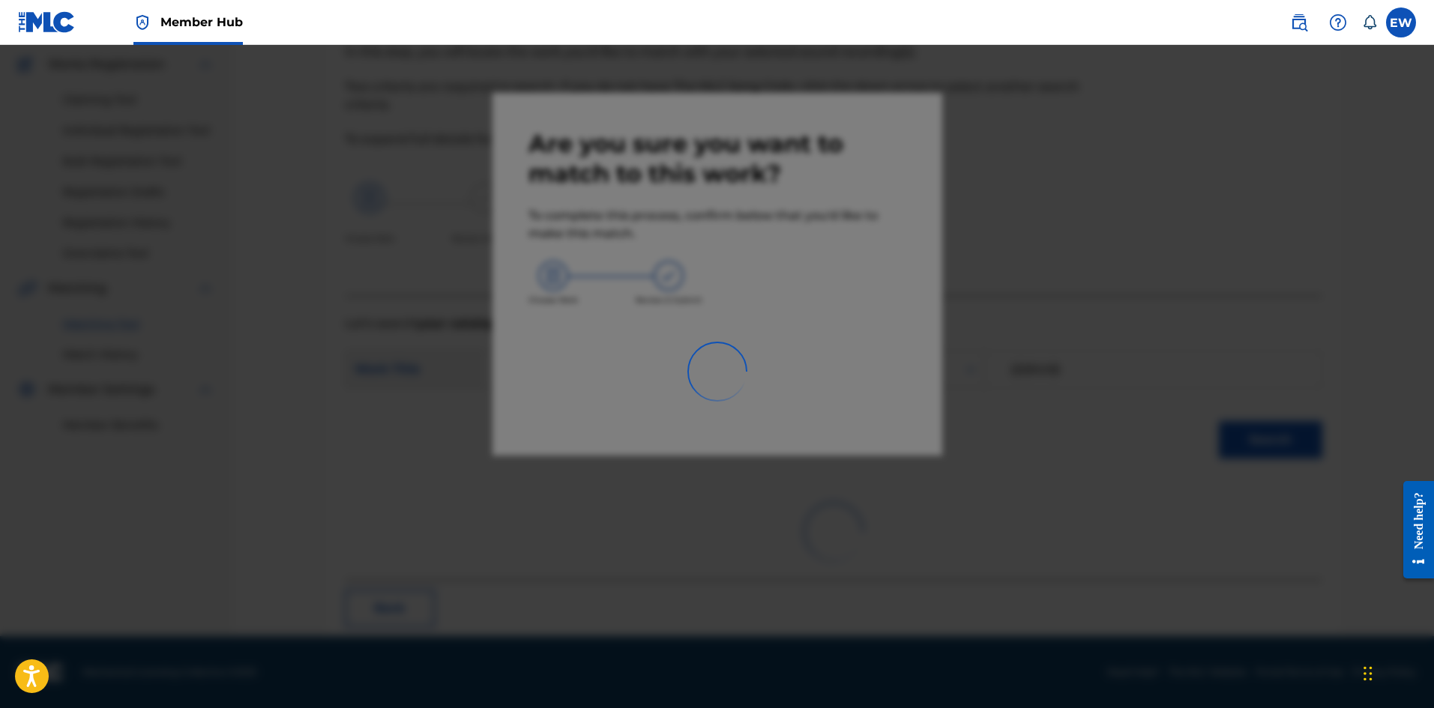
scroll to position [36, 0]
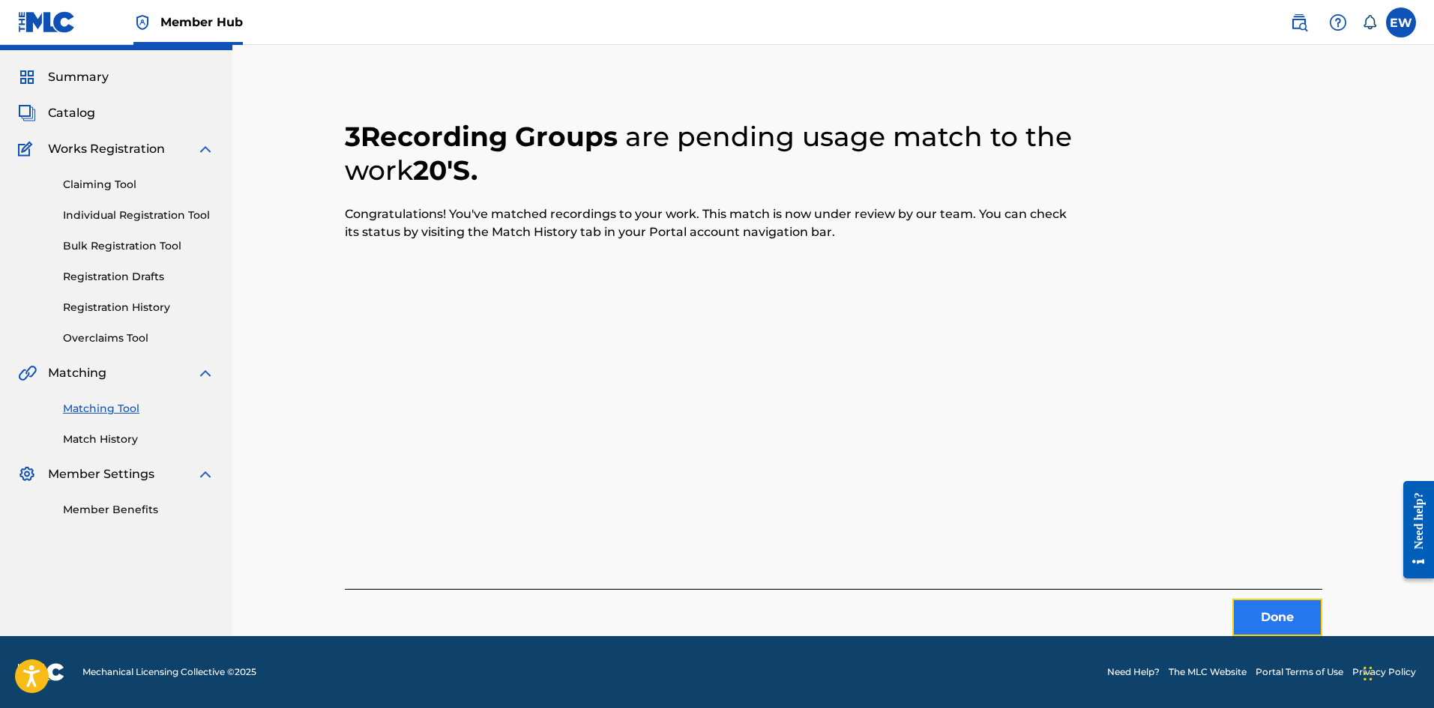
click at [1266, 603] on button "Done" at bounding box center [1277, 617] width 90 height 37
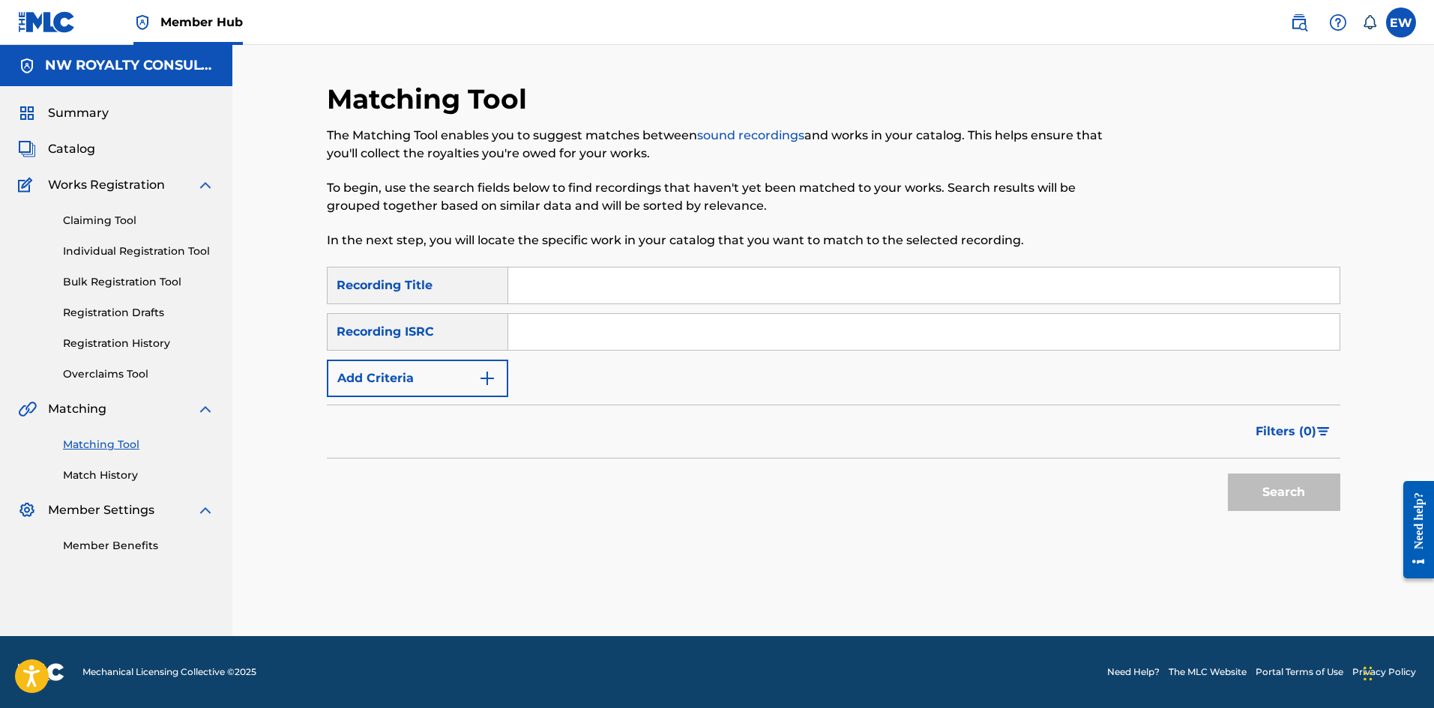
scroll to position [0, 0]
click at [425, 387] on button "Add Criteria" at bounding box center [417, 378] width 181 height 37
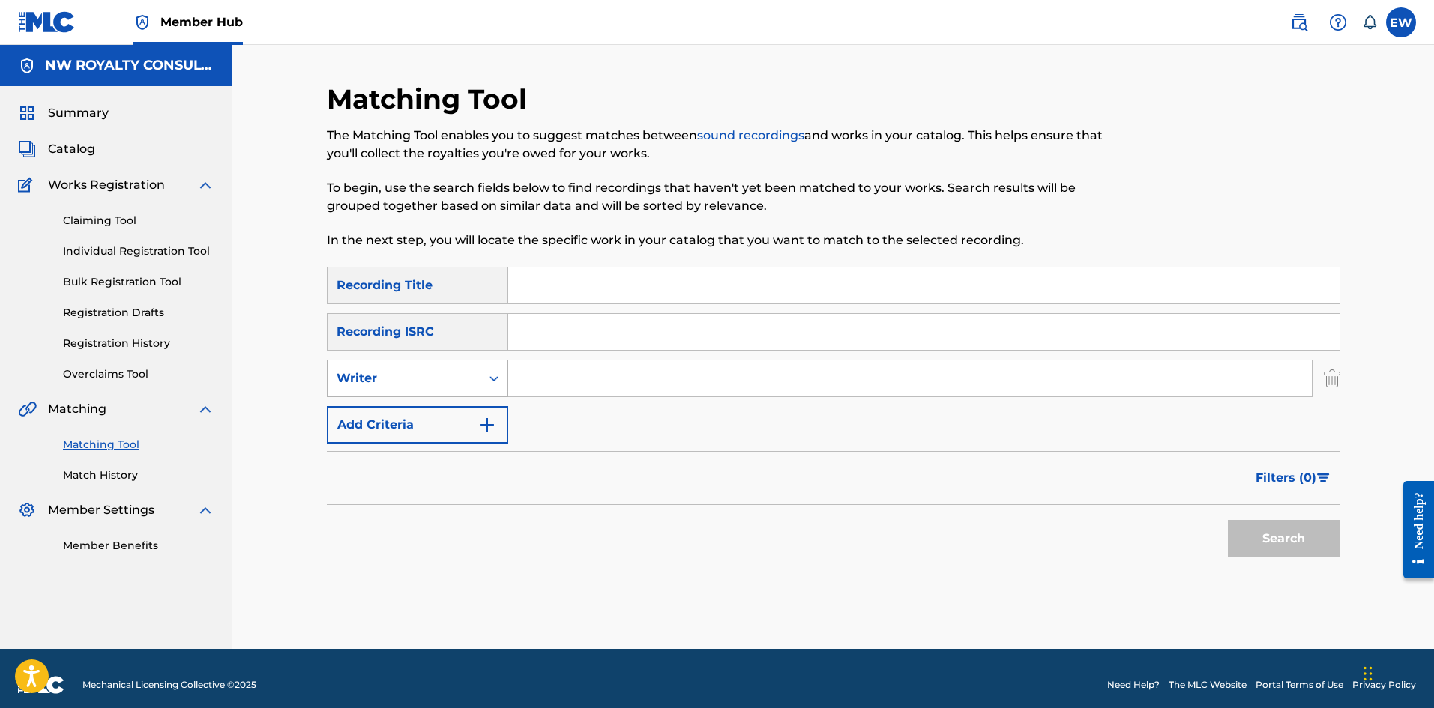
click at [423, 383] on div "Writer" at bounding box center [404, 379] width 135 height 18
drag, startPoint x: 413, startPoint y: 414, endPoint x: 480, endPoint y: 404, distance: 67.5
click at [414, 415] on div "Recording Artist" at bounding box center [418, 415] width 180 height 37
drag, startPoint x: 633, startPoint y: 383, endPoint x: 625, endPoint y: 370, distance: 15.4
click at [634, 379] on input "Search Form" at bounding box center [909, 379] width 803 height 36
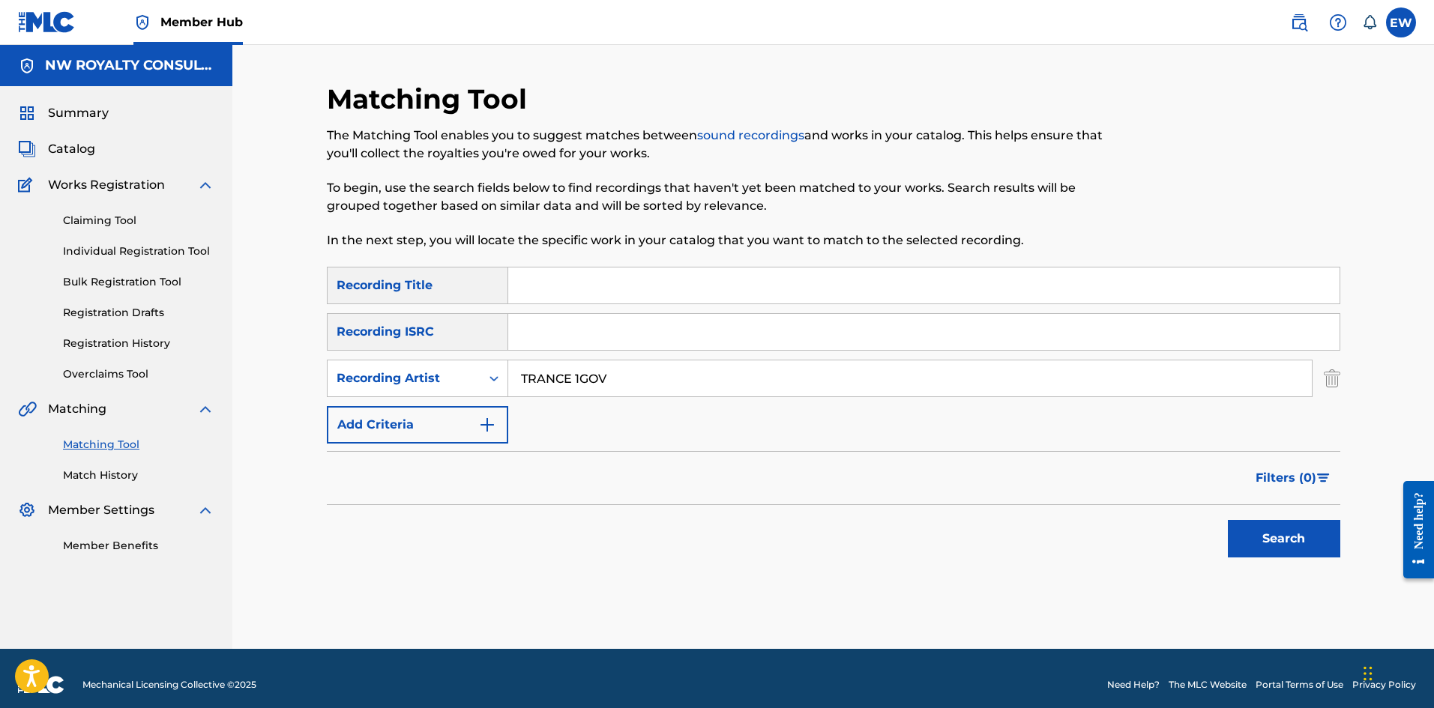
click at [834, 291] on input "Search Form" at bounding box center [923, 286] width 831 height 36
click at [1261, 541] on button "Search" at bounding box center [1284, 538] width 112 height 37
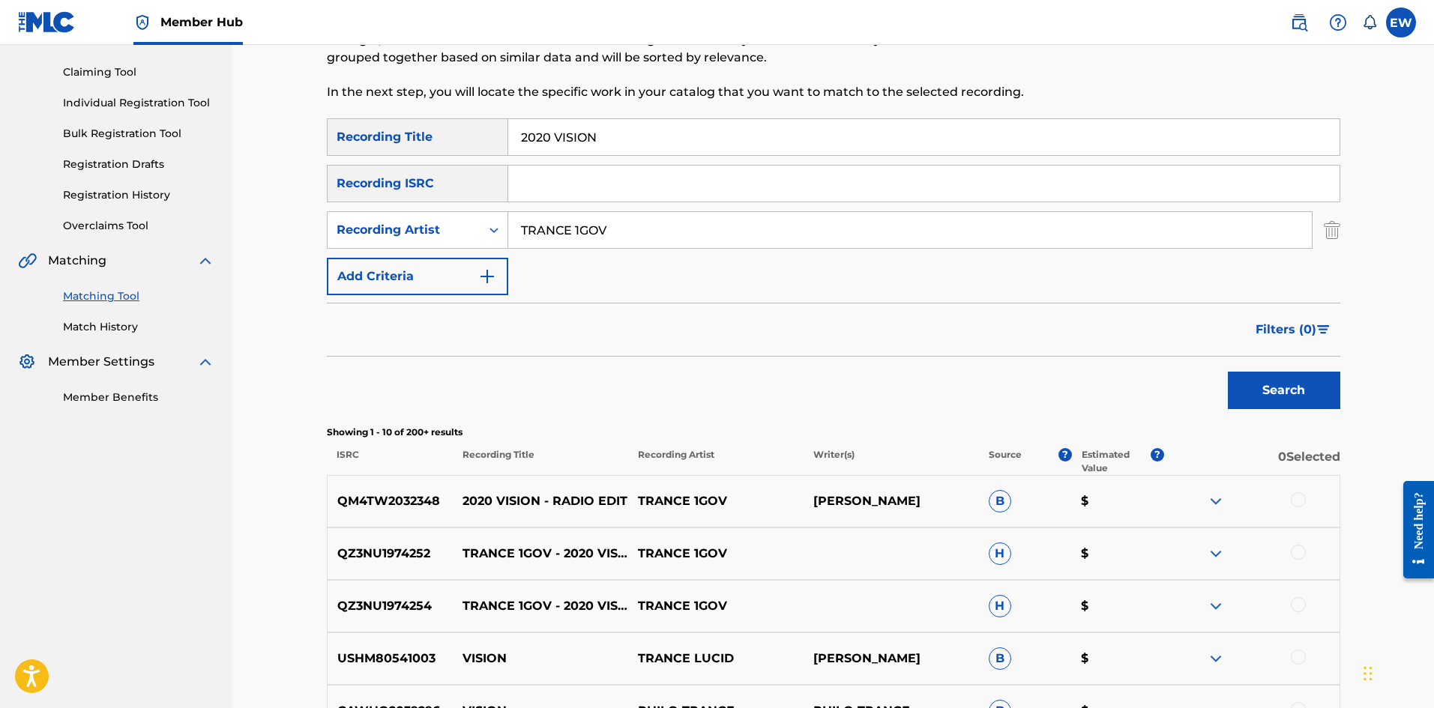
scroll to position [150, 0]
click at [1300, 499] on div at bounding box center [1298, 498] width 15 height 15
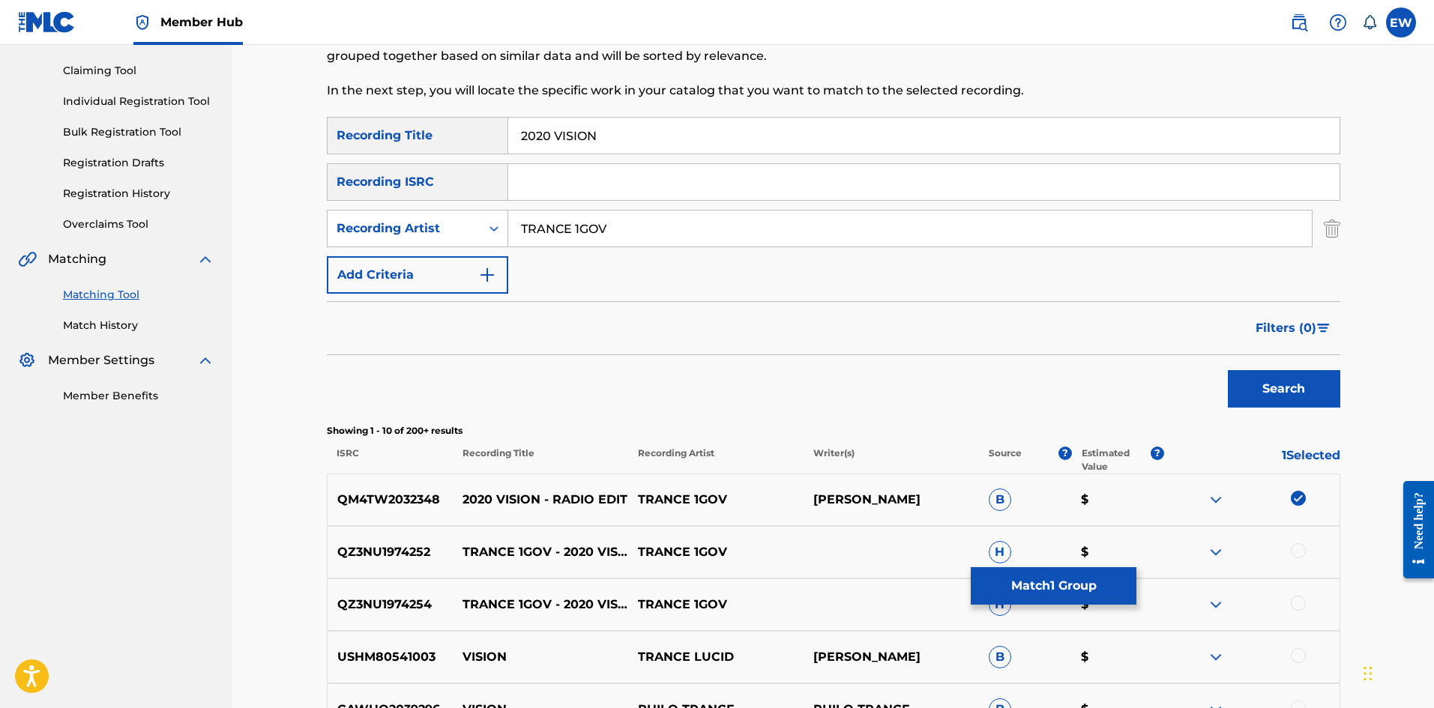
click at [1294, 554] on div at bounding box center [1298, 550] width 15 height 15
click at [1294, 599] on div at bounding box center [1298, 603] width 15 height 15
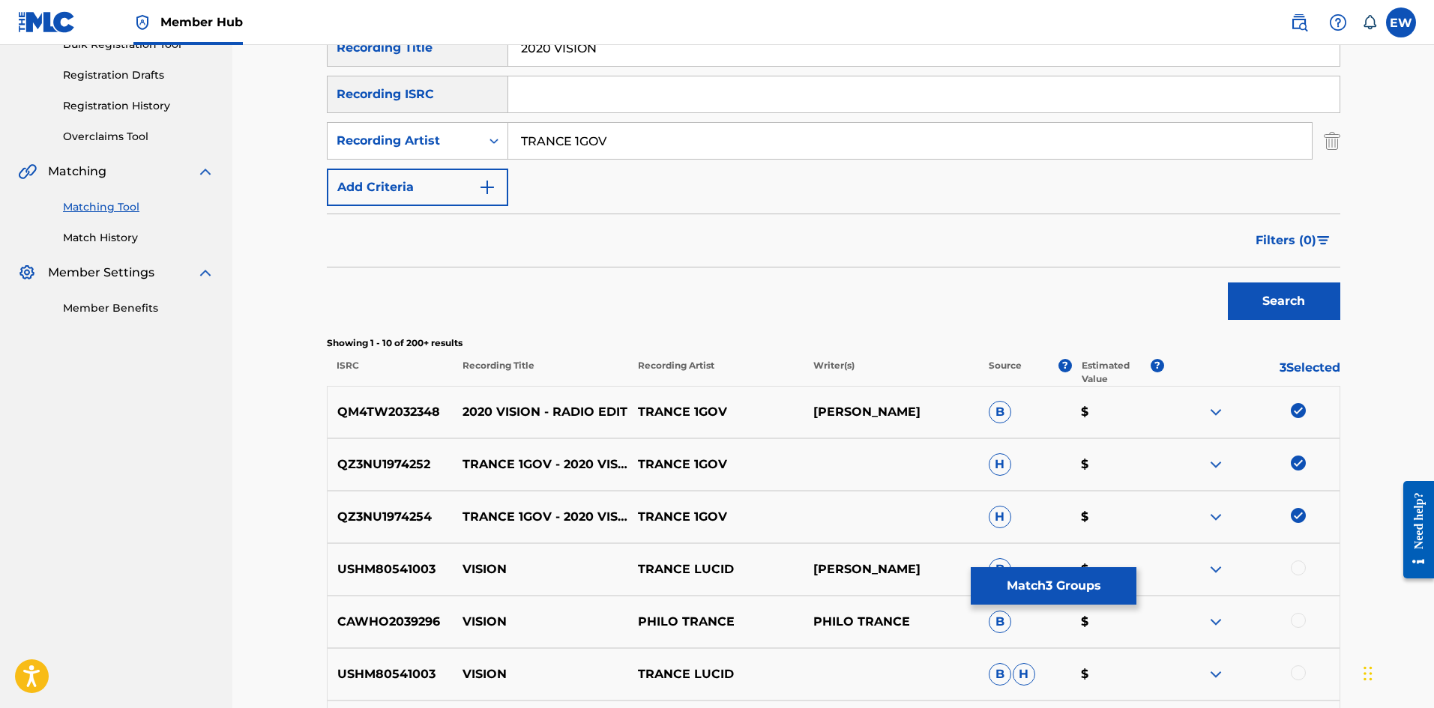
scroll to position [225, 0]
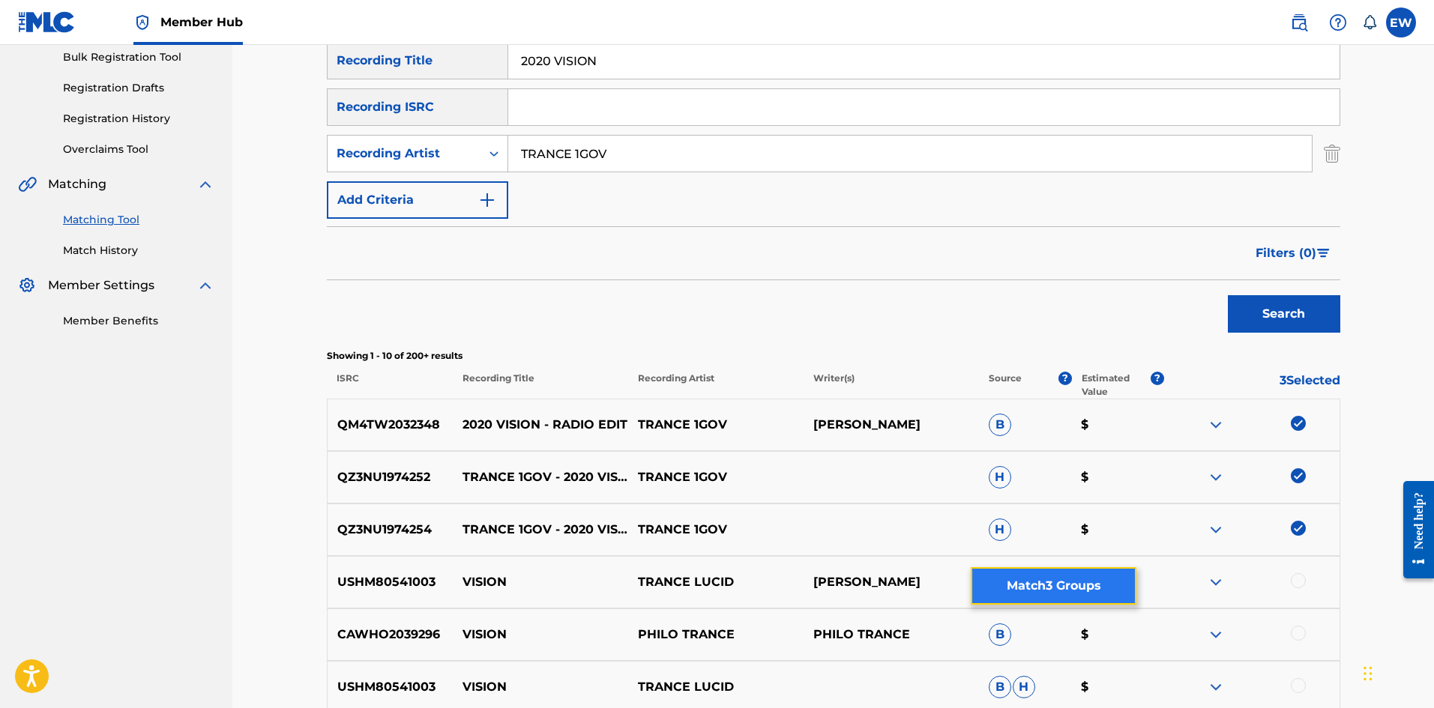
click at [994, 589] on button "Match 3 Groups" at bounding box center [1054, 585] width 166 height 37
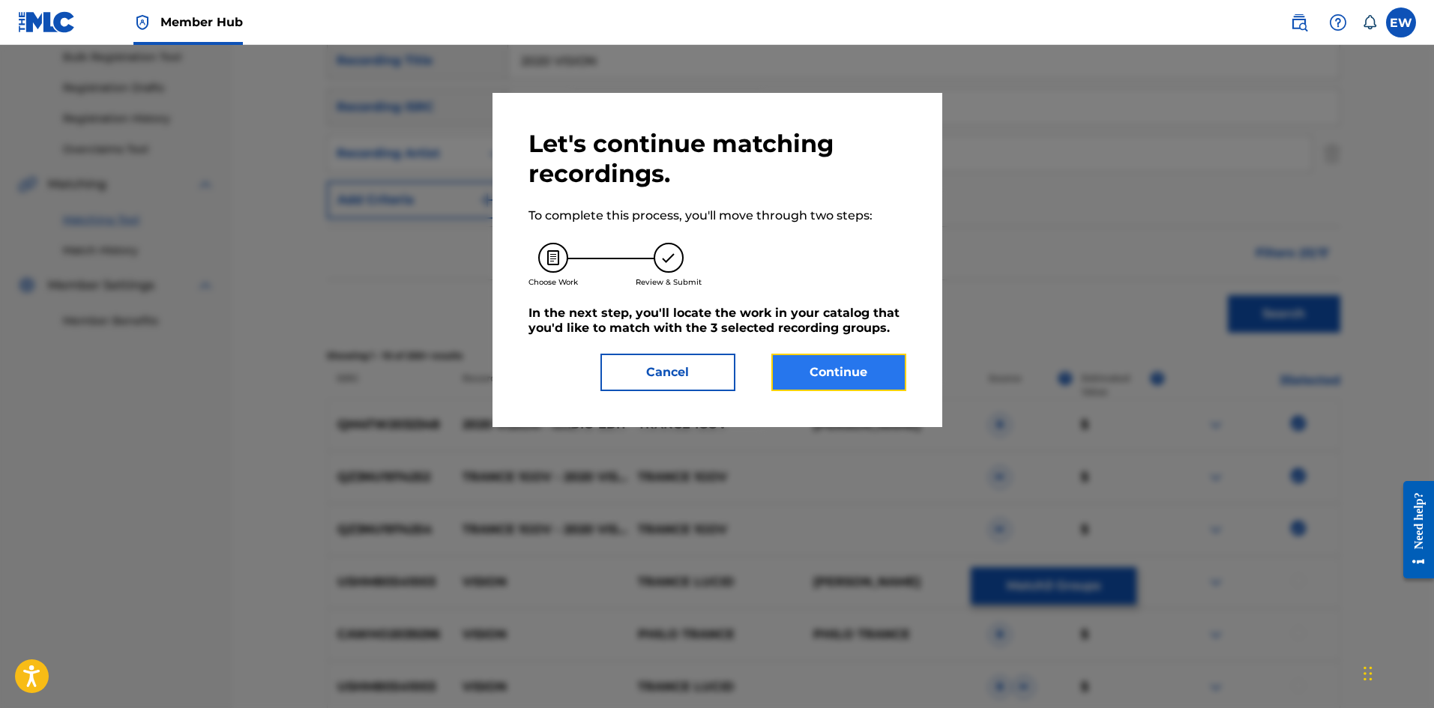
drag, startPoint x: 859, startPoint y: 387, endPoint x: 852, endPoint y: 381, distance: 9.0
click at [852, 381] on button "Continue" at bounding box center [838, 372] width 135 height 37
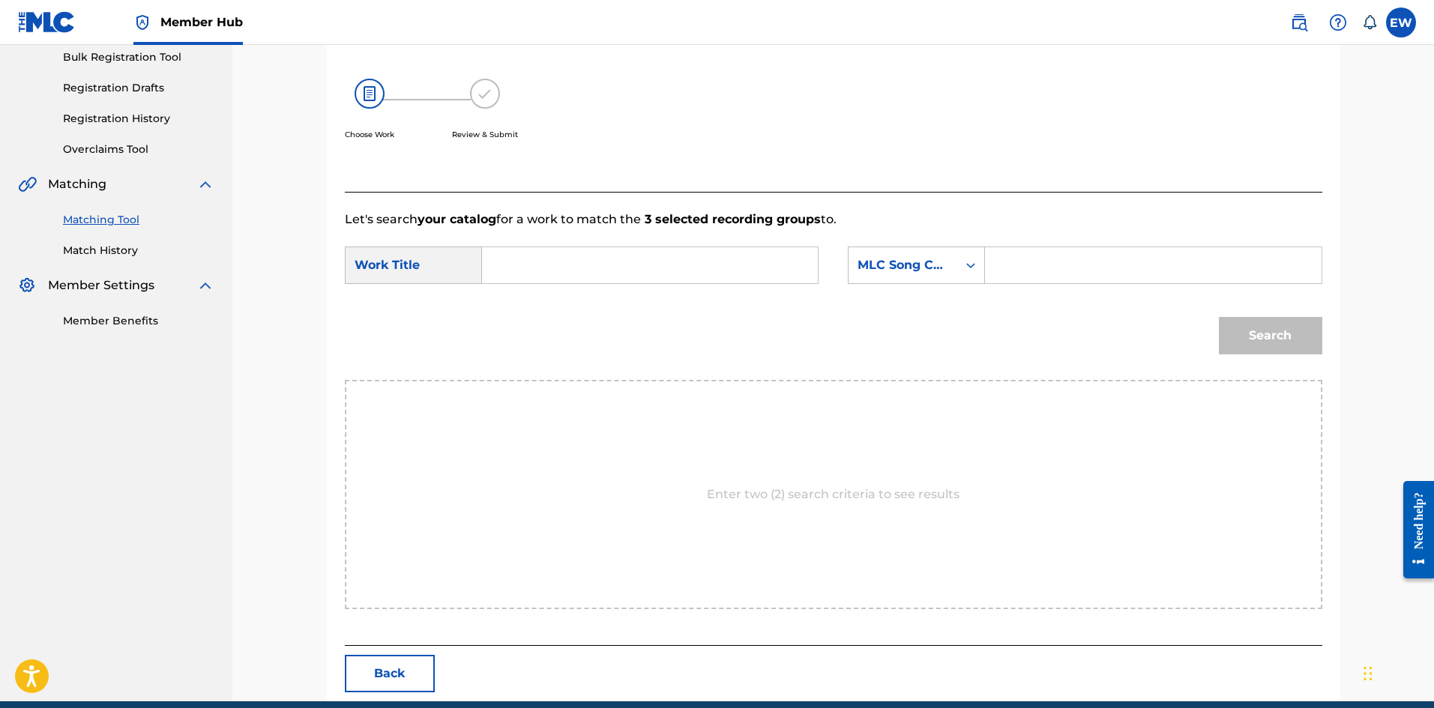
drag, startPoint x: 584, startPoint y: 259, endPoint x: 576, endPoint y: 253, distance: 9.1
click at [577, 253] on input "Search Form" at bounding box center [650, 265] width 310 height 36
drag, startPoint x: 1104, startPoint y: 260, endPoint x: 1082, endPoint y: 283, distance: 31.8
click at [1088, 280] on input "Search Form" at bounding box center [1153, 265] width 310 height 36
click at [1265, 336] on button "Search" at bounding box center [1270, 335] width 103 height 37
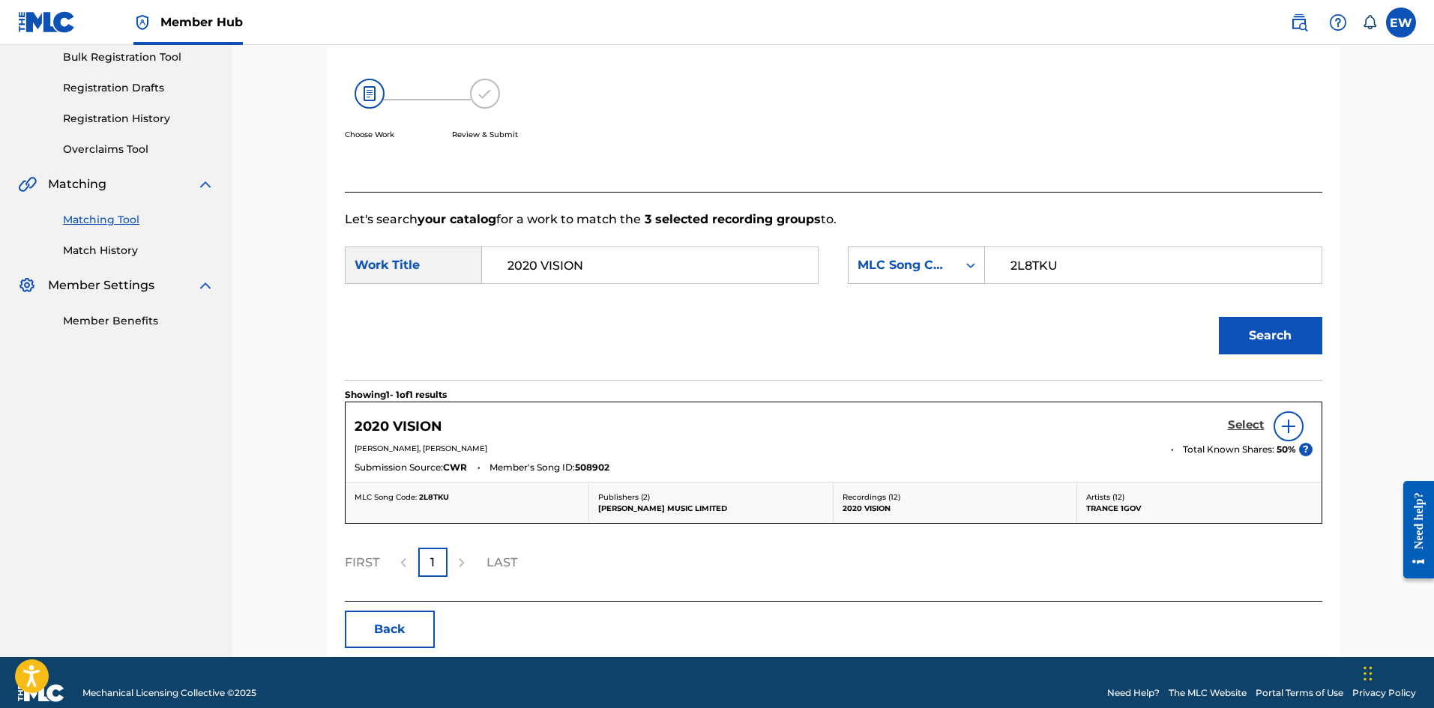
click at [1246, 423] on h5 "Select" at bounding box center [1246, 425] width 37 height 14
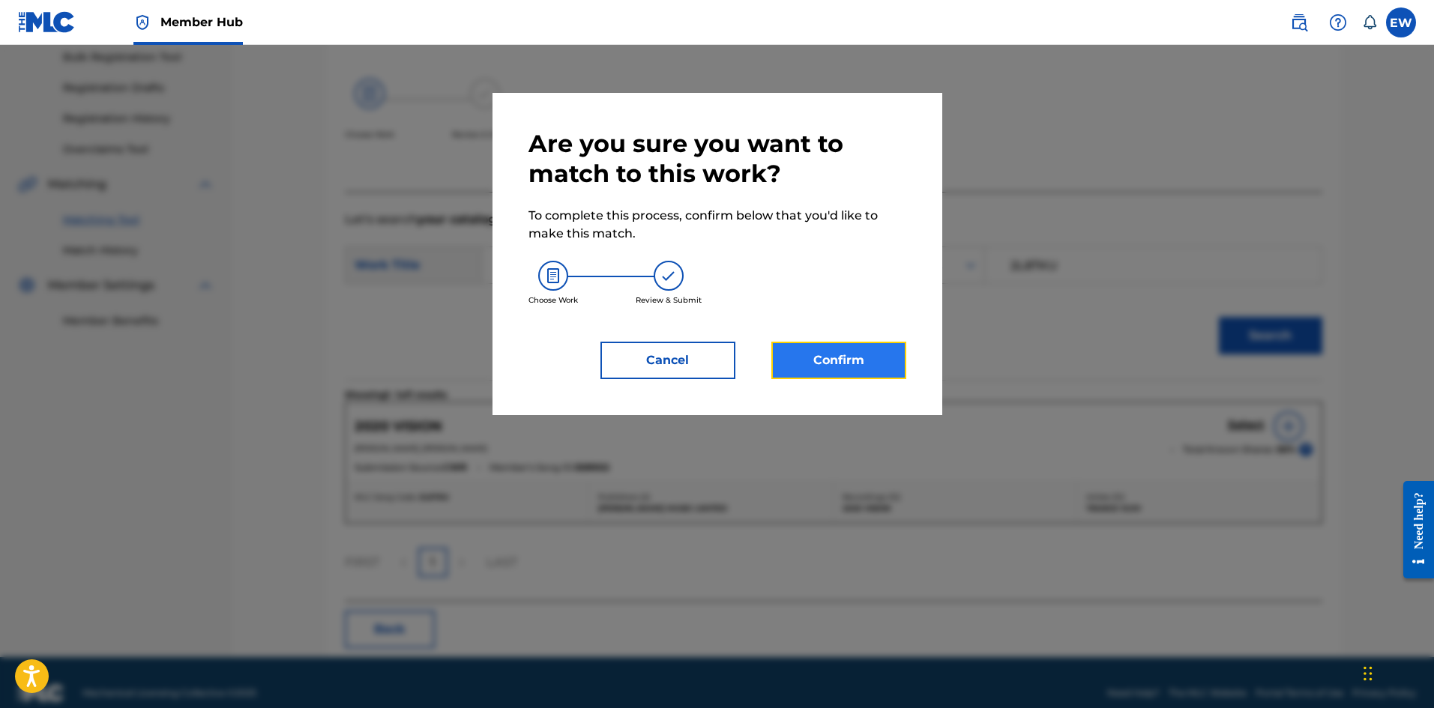
click at [841, 352] on button "Confirm" at bounding box center [838, 360] width 135 height 37
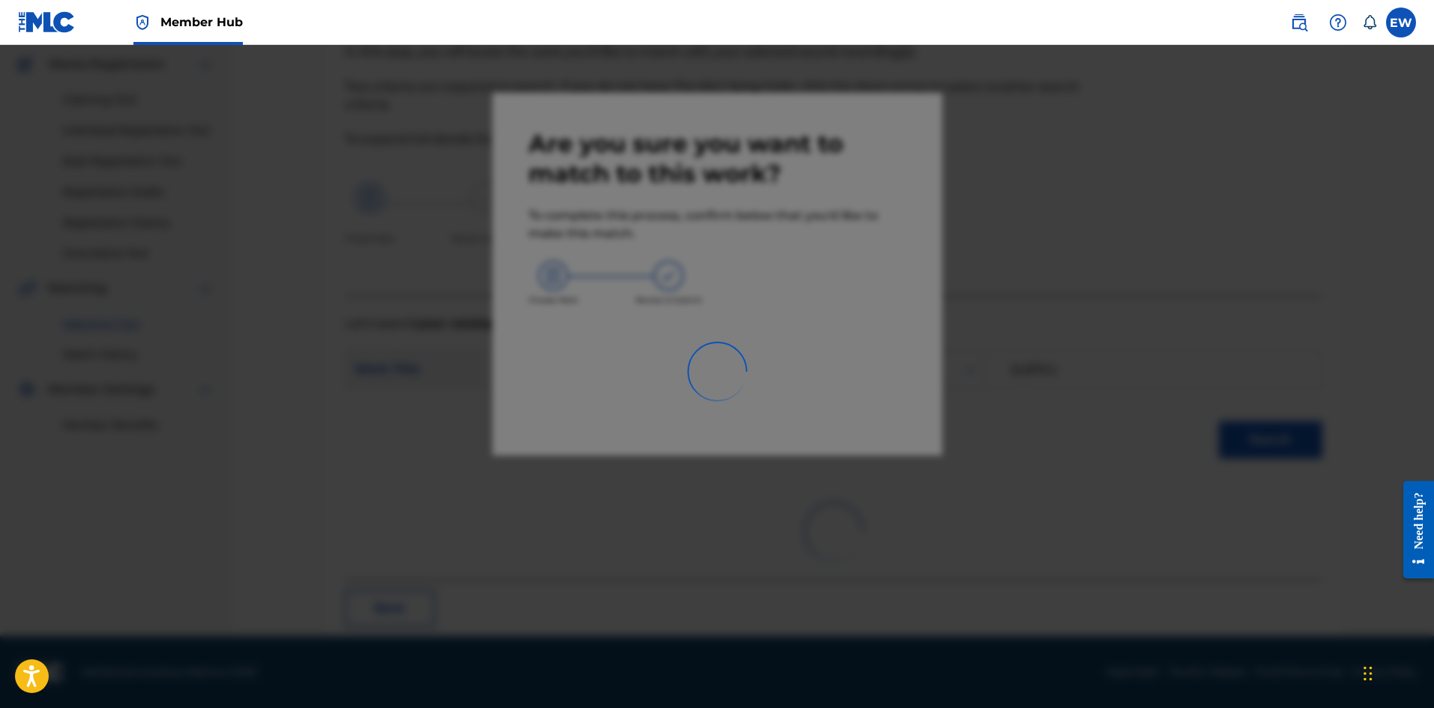
scroll to position [36, 0]
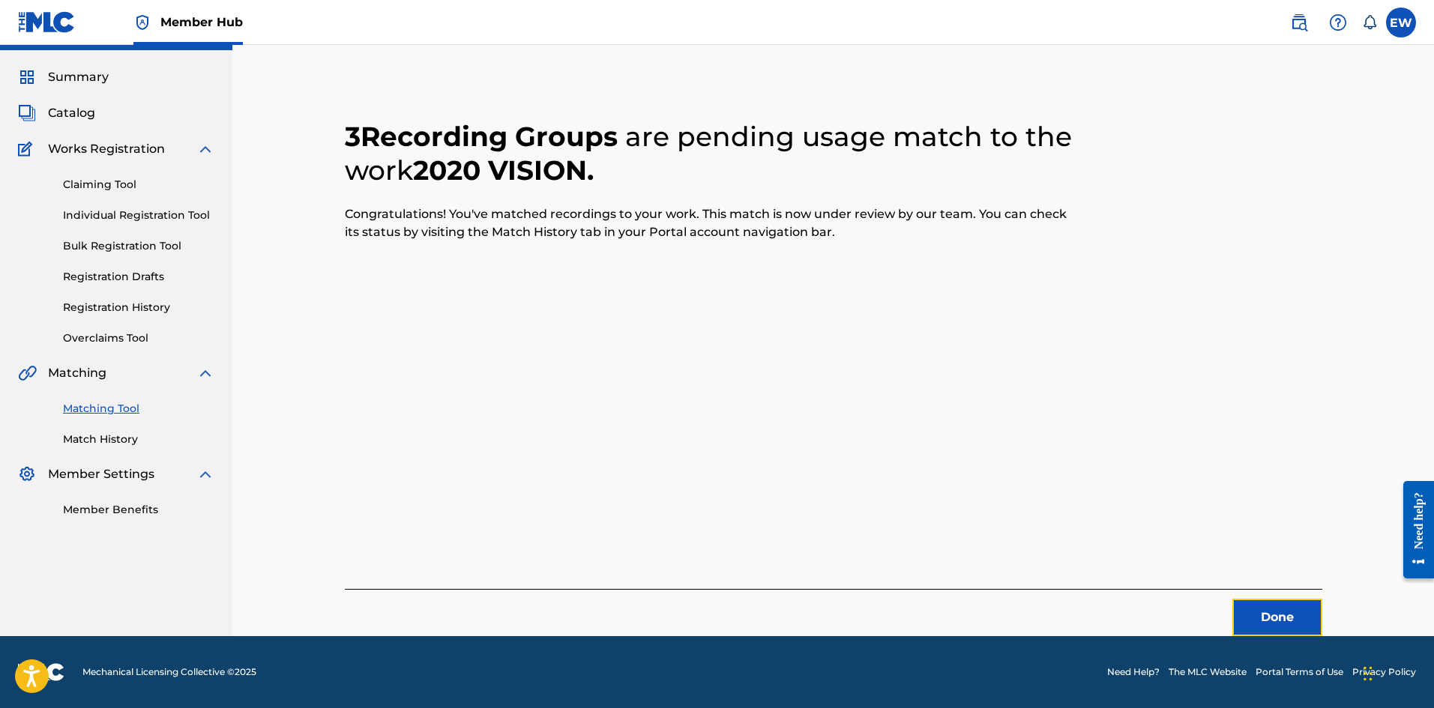
drag, startPoint x: 1273, startPoint y: 617, endPoint x: 1434, endPoint y: 649, distance: 164.3
click at [1273, 618] on button "Done" at bounding box center [1277, 617] width 90 height 37
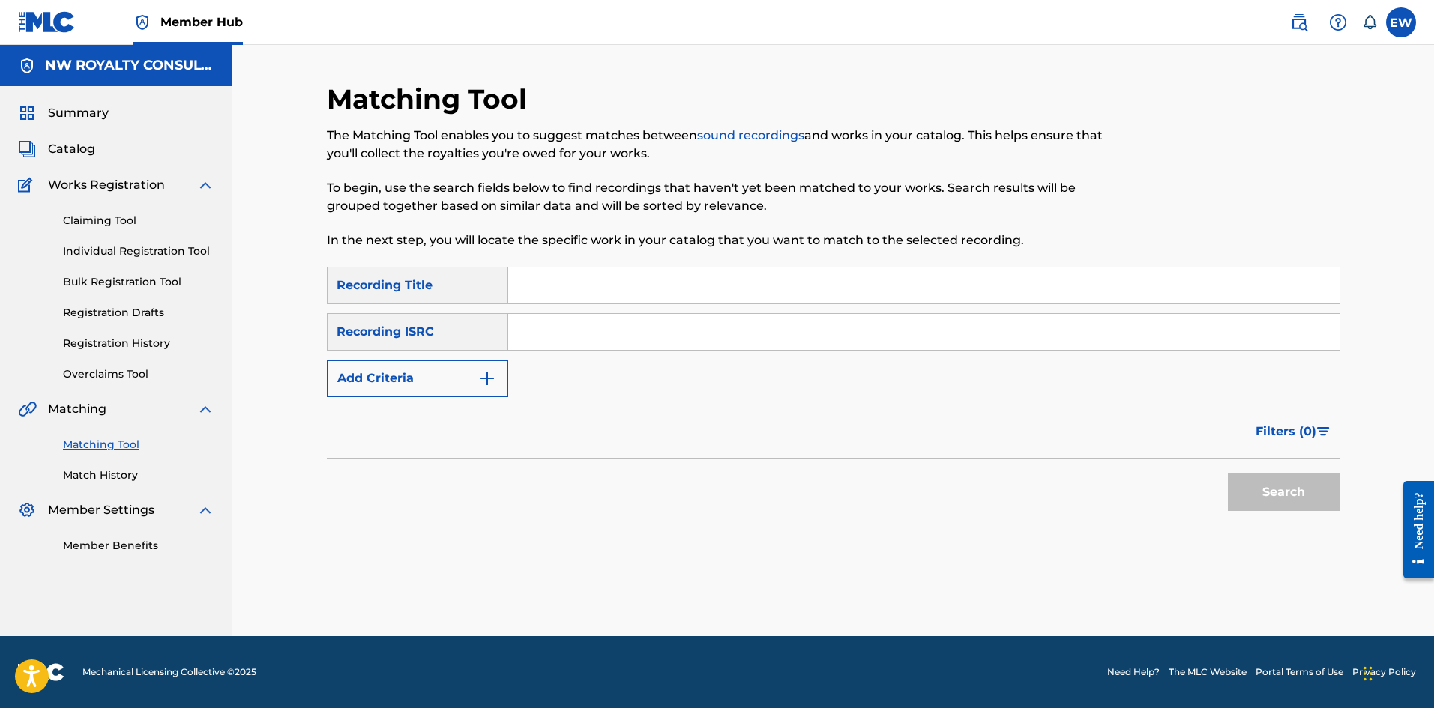
scroll to position [0, 0]
drag, startPoint x: 456, startPoint y: 384, endPoint x: 451, endPoint y: 376, distance: 9.8
click at [456, 383] on button "Add Criteria" at bounding box center [417, 378] width 181 height 37
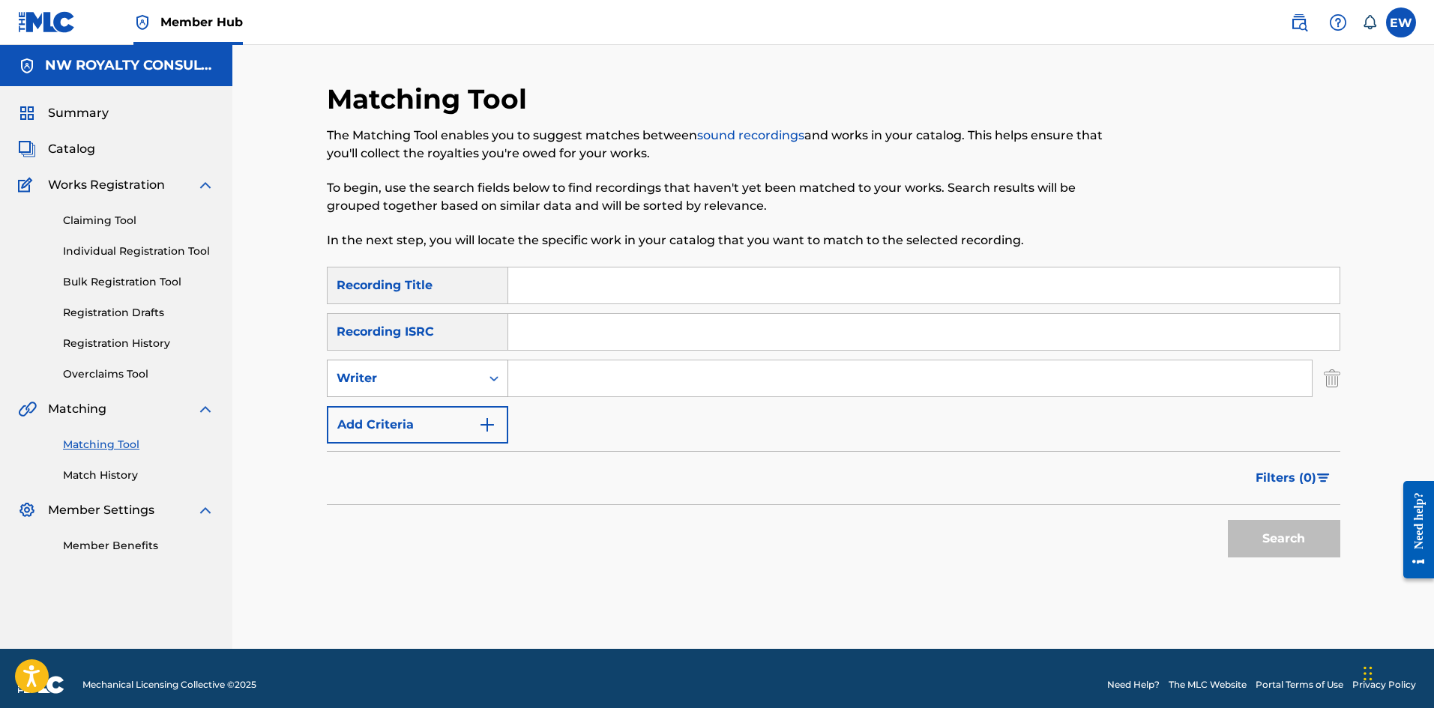
click at [435, 382] on div "Writer" at bounding box center [404, 379] width 135 height 18
click at [421, 408] on div "Recording Artist" at bounding box center [418, 415] width 180 height 37
drag, startPoint x: 588, startPoint y: 376, endPoint x: 571, endPoint y: 357, distance: 25.0
click at [585, 369] on input "Search Form" at bounding box center [909, 379] width 803 height 36
click at [623, 287] on input "Search Form" at bounding box center [923, 286] width 831 height 36
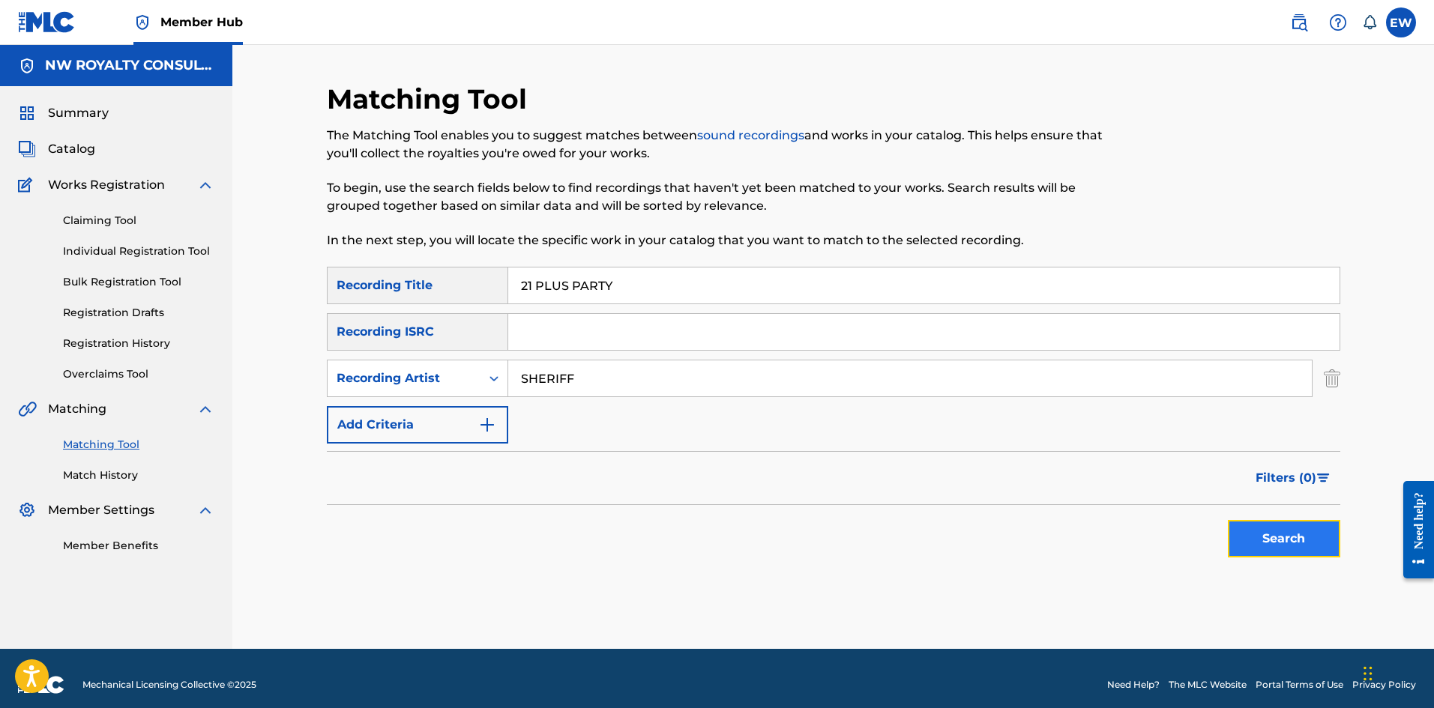
click at [1289, 535] on button "Search" at bounding box center [1284, 538] width 112 height 37
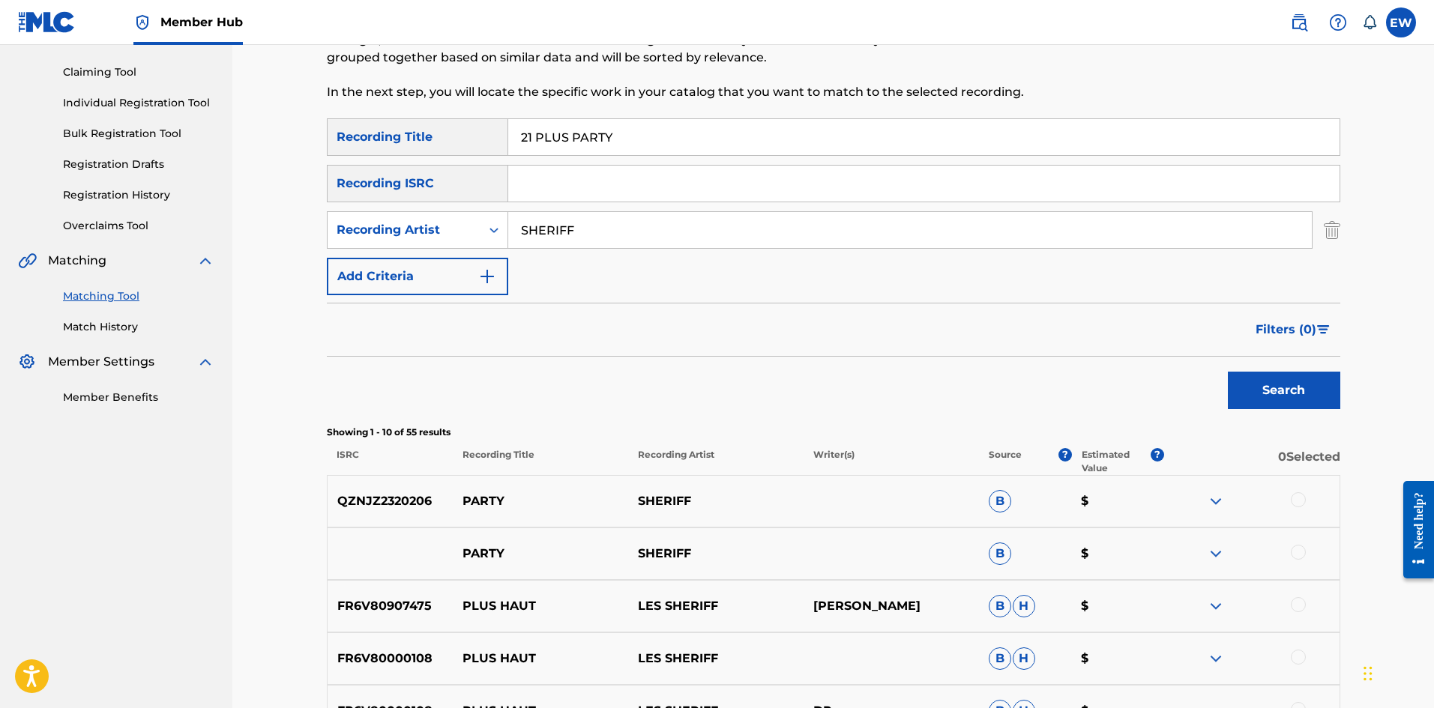
scroll to position [150, 0]
drag, startPoint x: 1297, startPoint y: 497, endPoint x: 1287, endPoint y: 495, distance: 10.7
click at [1299, 497] on div at bounding box center [1298, 498] width 15 height 15
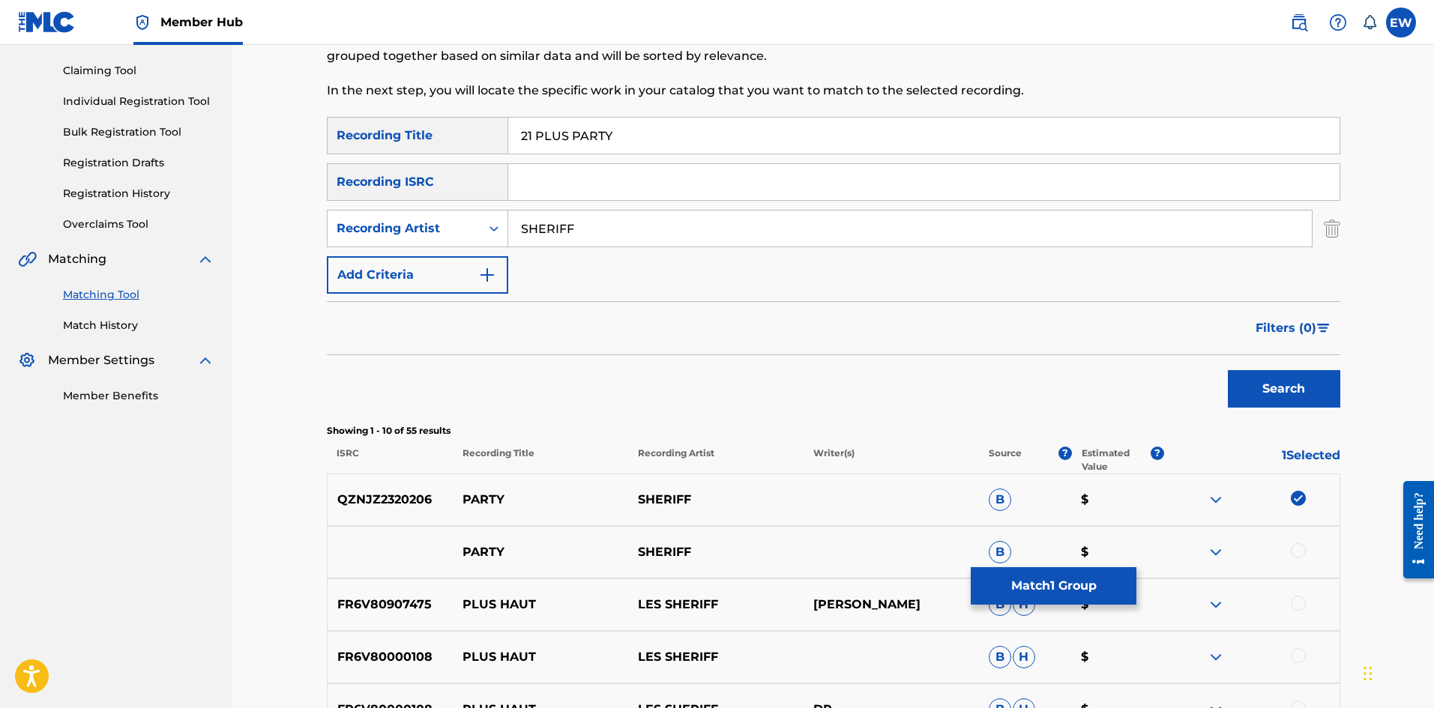
drag, startPoint x: 1300, startPoint y: 493, endPoint x: 1193, endPoint y: 492, distance: 107.2
click at [1300, 494] on img at bounding box center [1298, 498] width 15 height 15
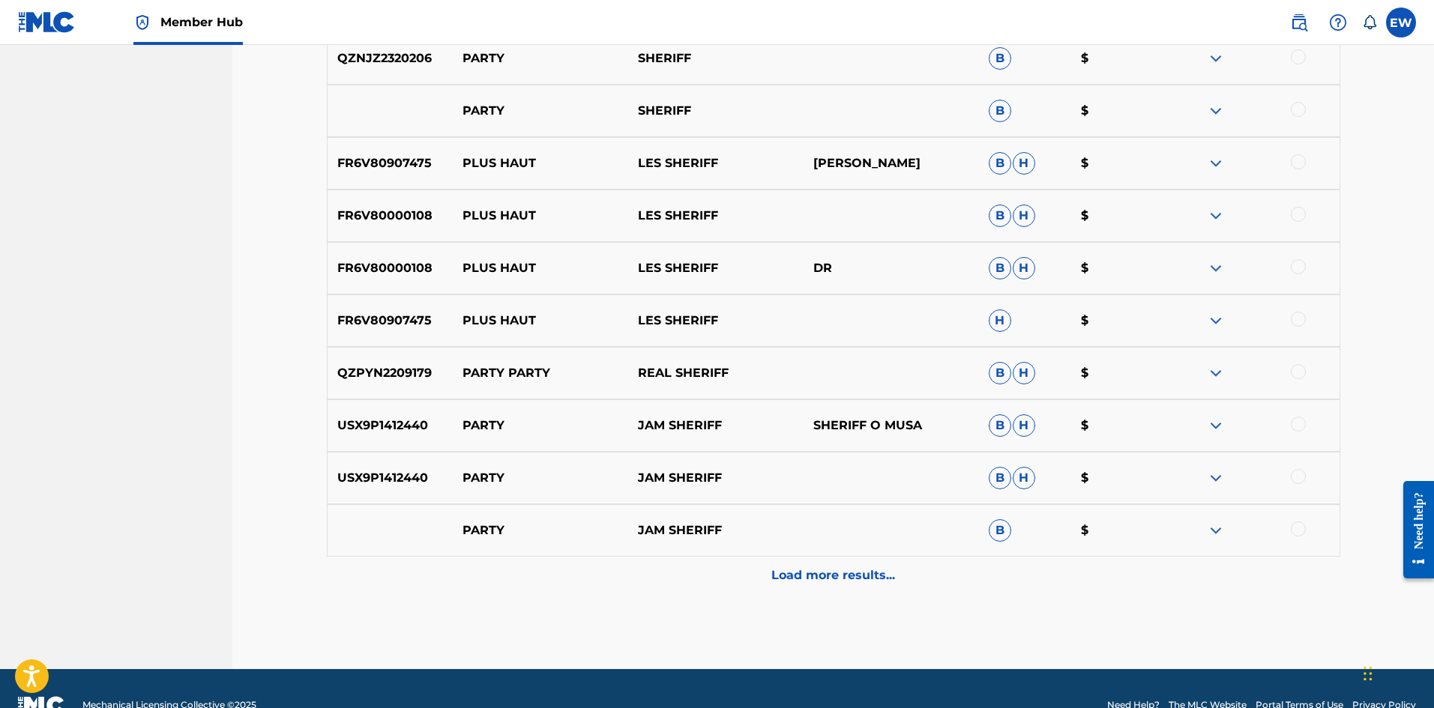
scroll to position [600, 0]
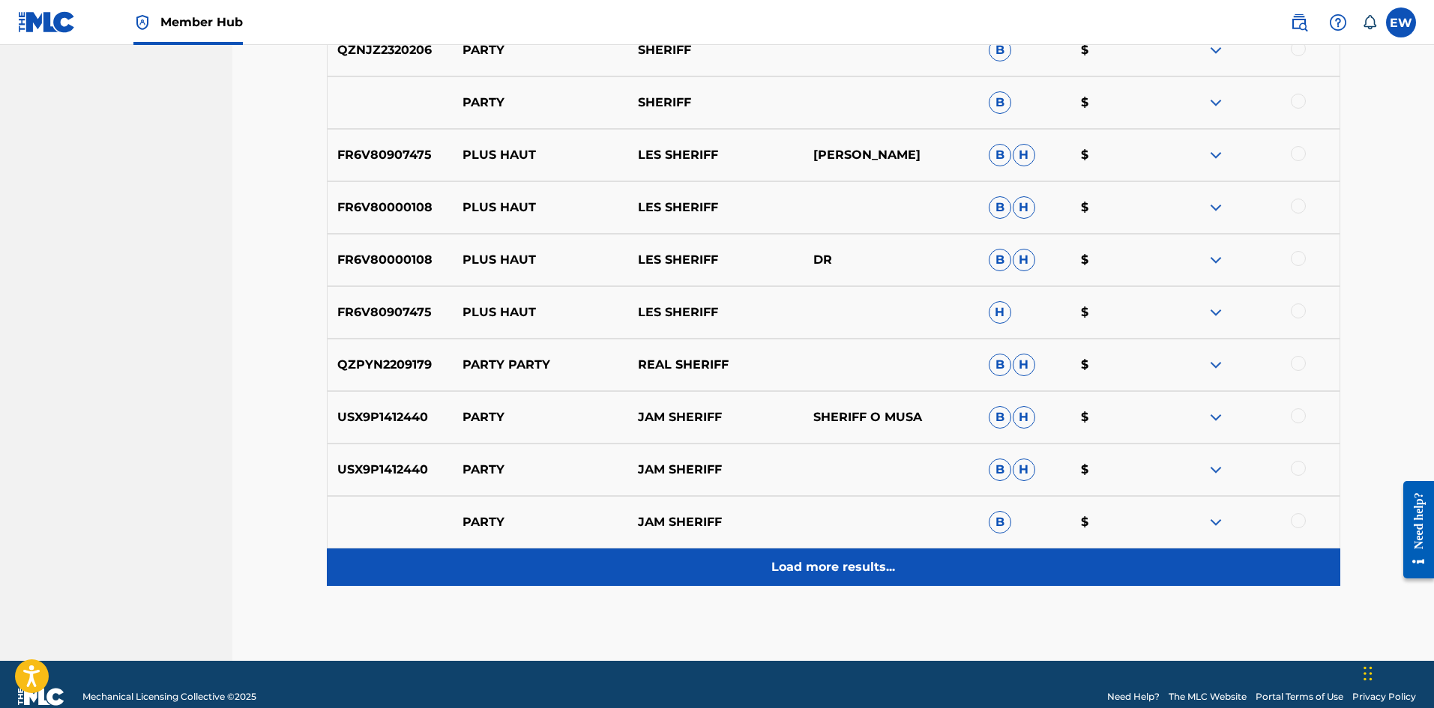
click at [809, 554] on div "Load more results..." at bounding box center [833, 567] width 1013 height 37
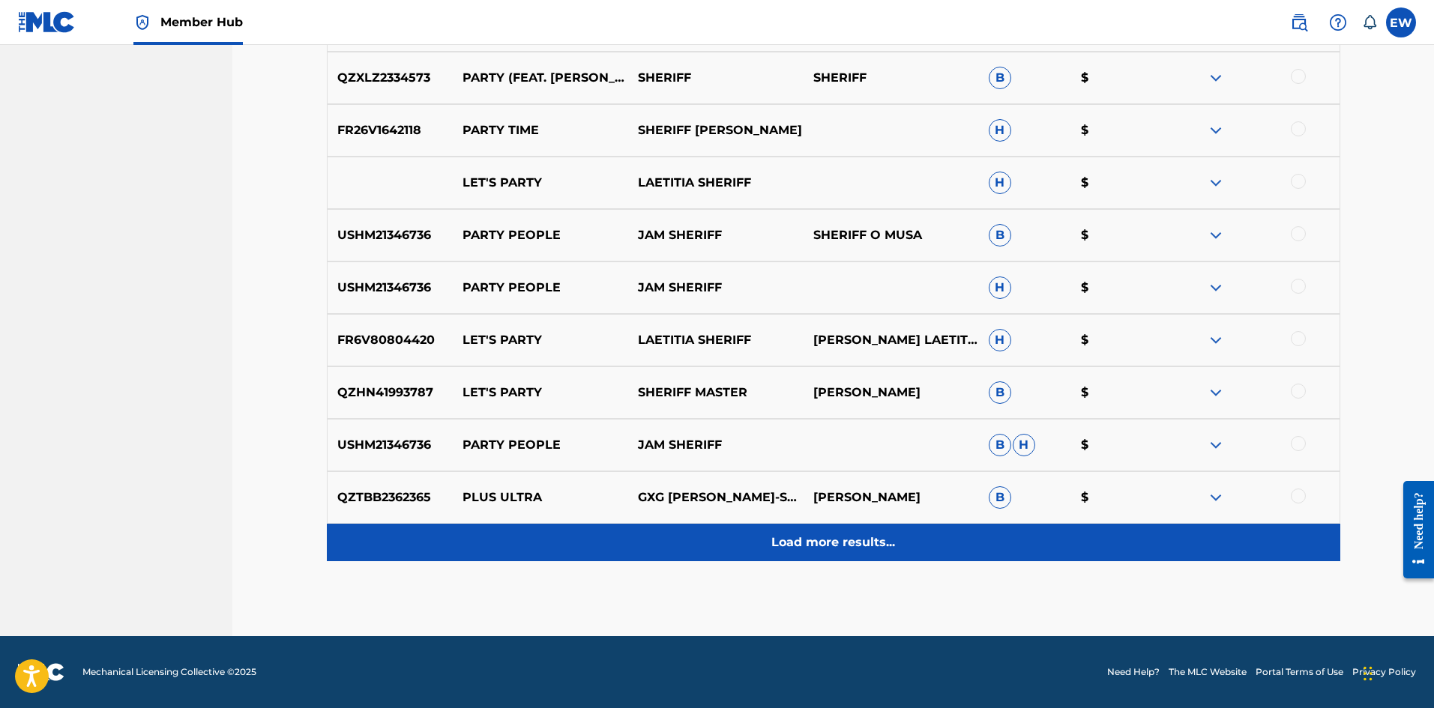
click at [773, 550] on div "Load more results..." at bounding box center [833, 542] width 1013 height 37
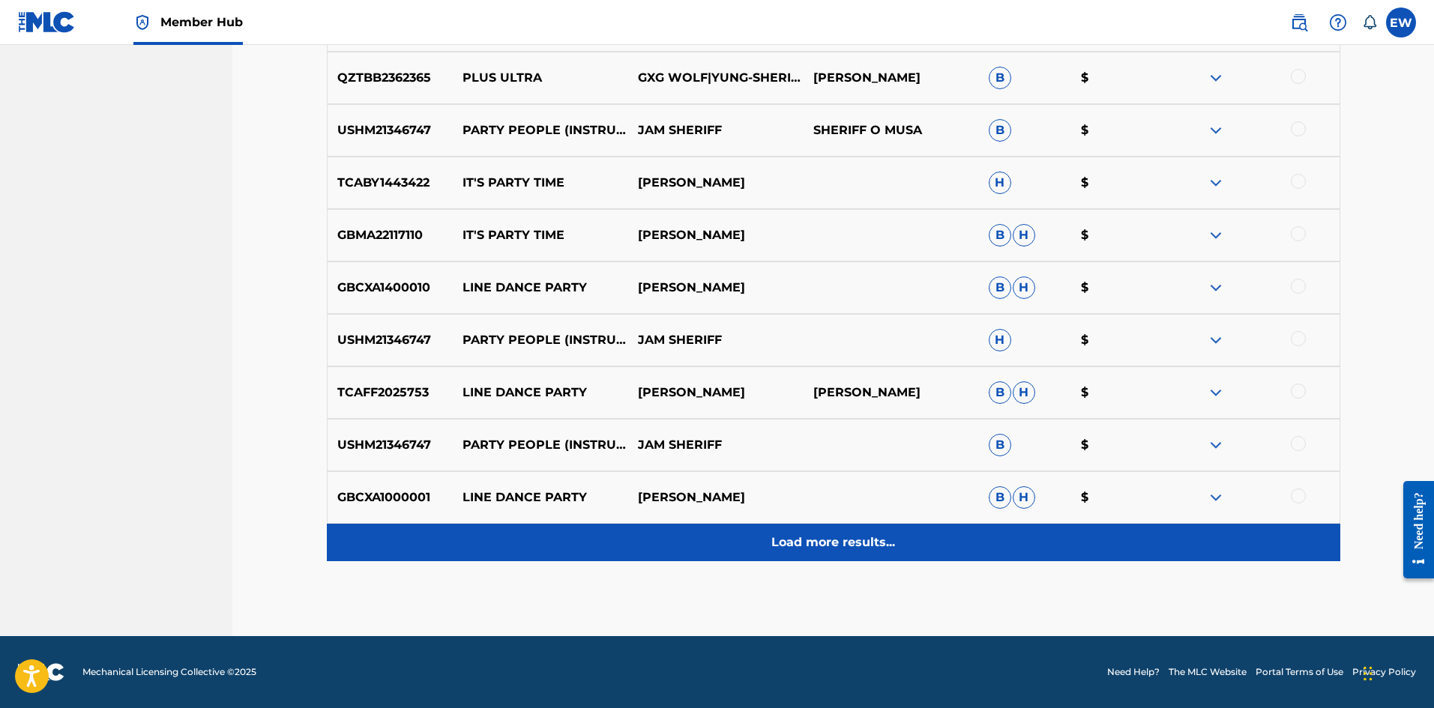
click at [765, 538] on div "Load more results..." at bounding box center [833, 542] width 1013 height 37
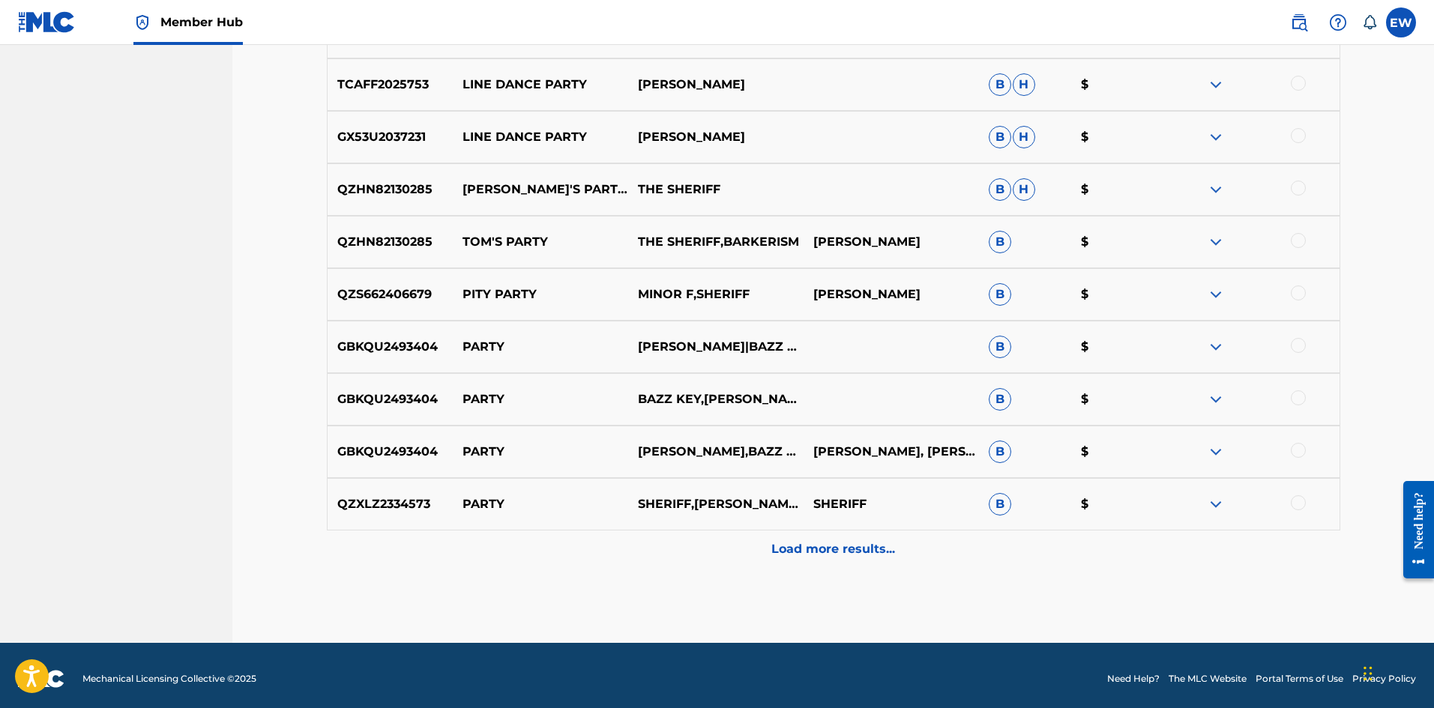
scroll to position [2198, 0]
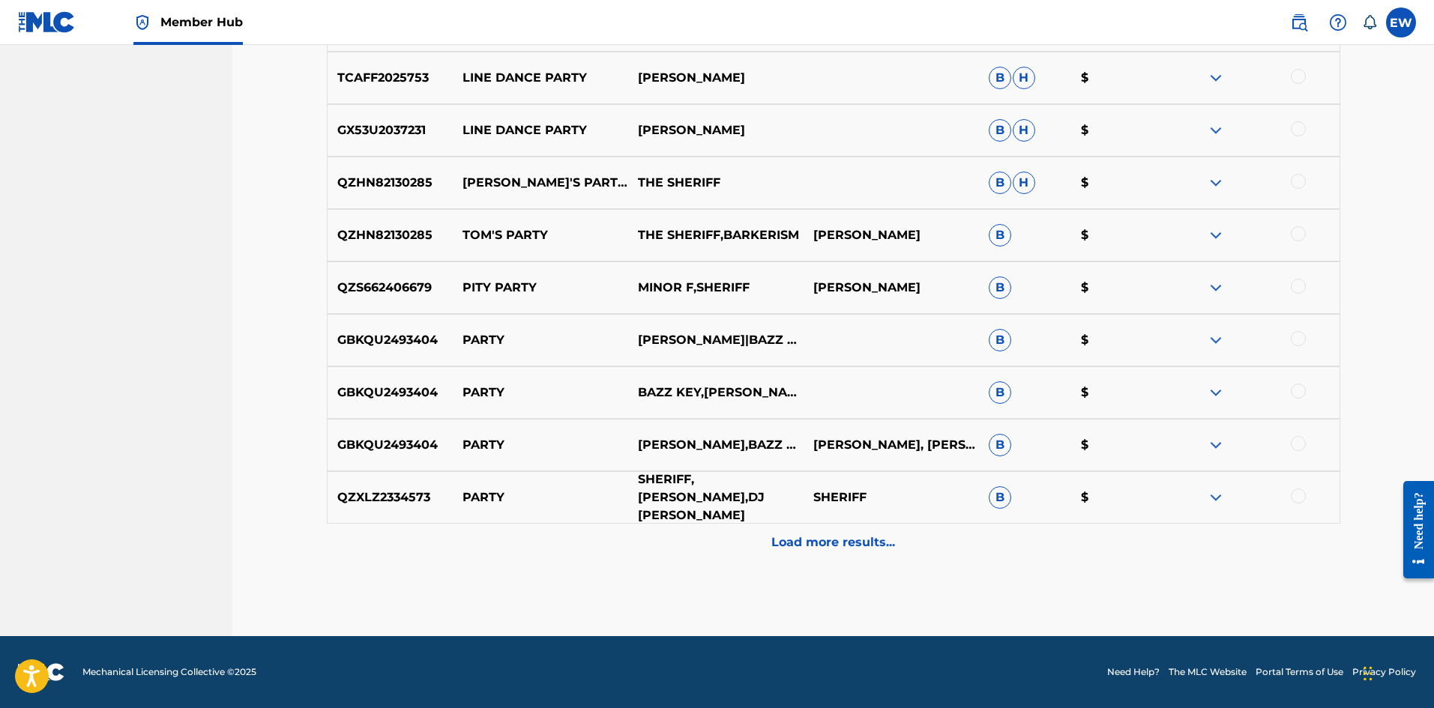
click at [710, 499] on p "SHERIFF,[PERSON_NAME],DJ [PERSON_NAME]" at bounding box center [715, 498] width 175 height 54
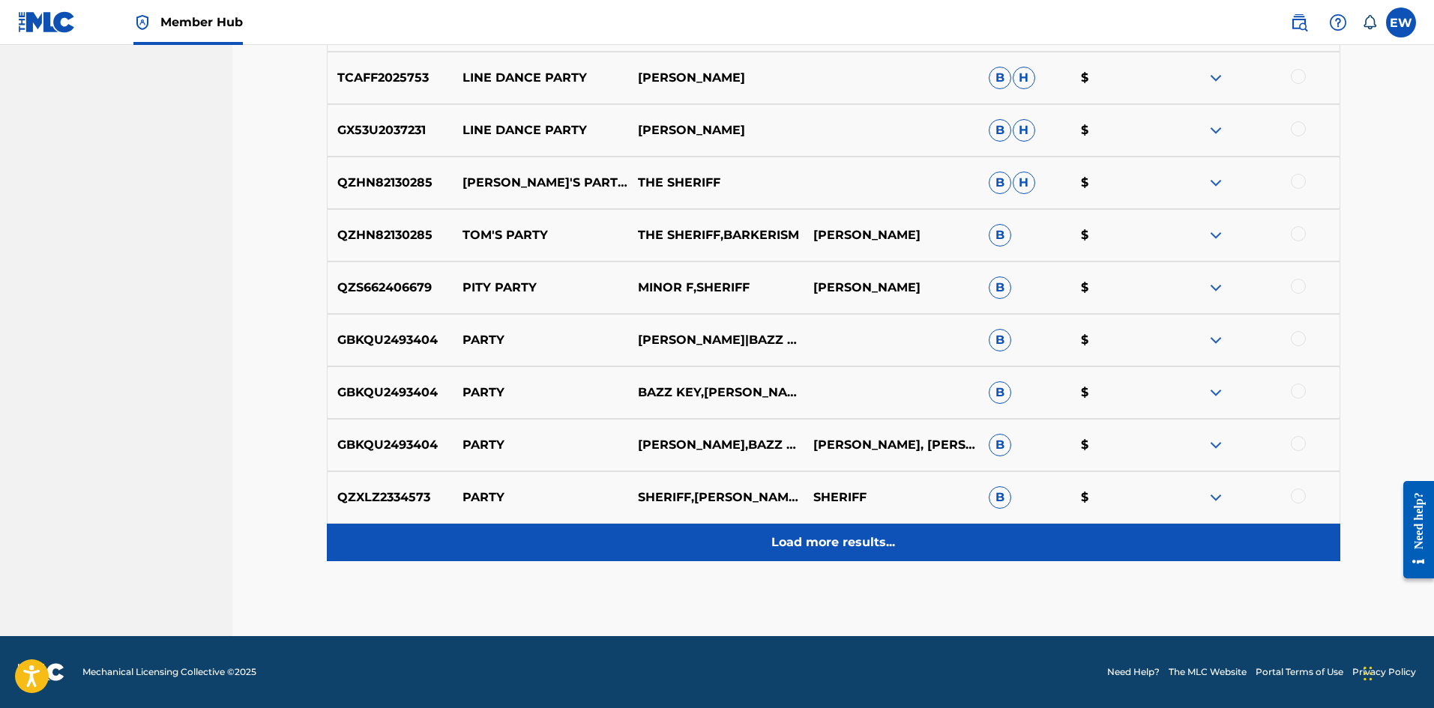
click at [710, 528] on div "Load more results..." at bounding box center [833, 542] width 1013 height 37
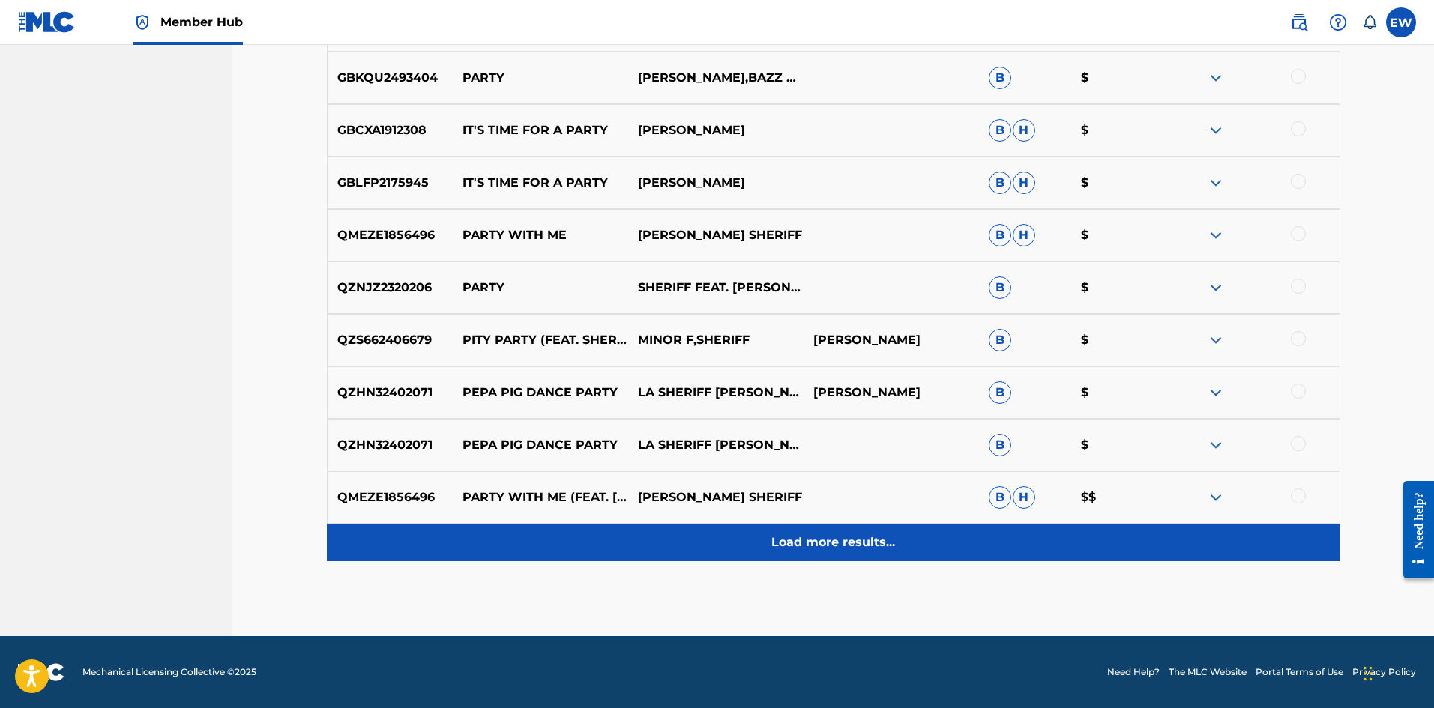
click at [732, 547] on div "Load more results..." at bounding box center [833, 542] width 1013 height 37
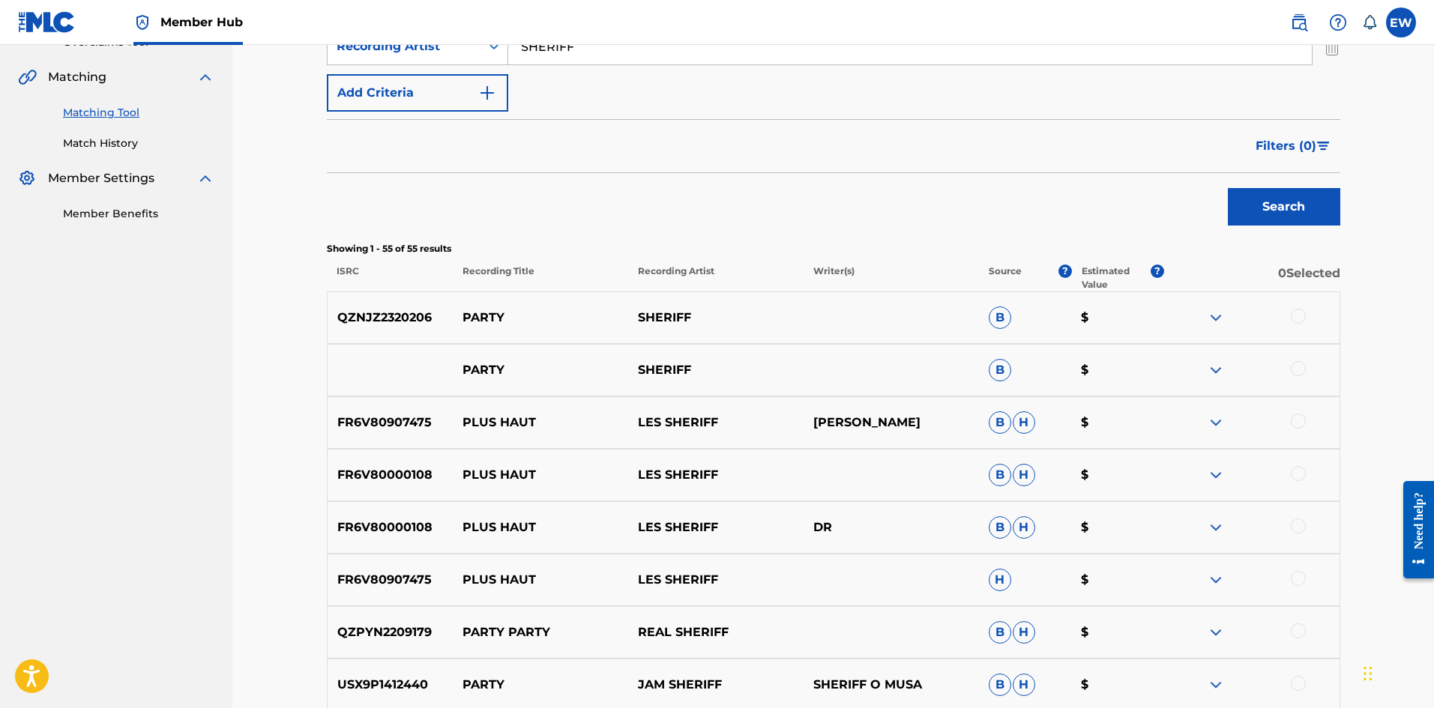
scroll to position [100, 0]
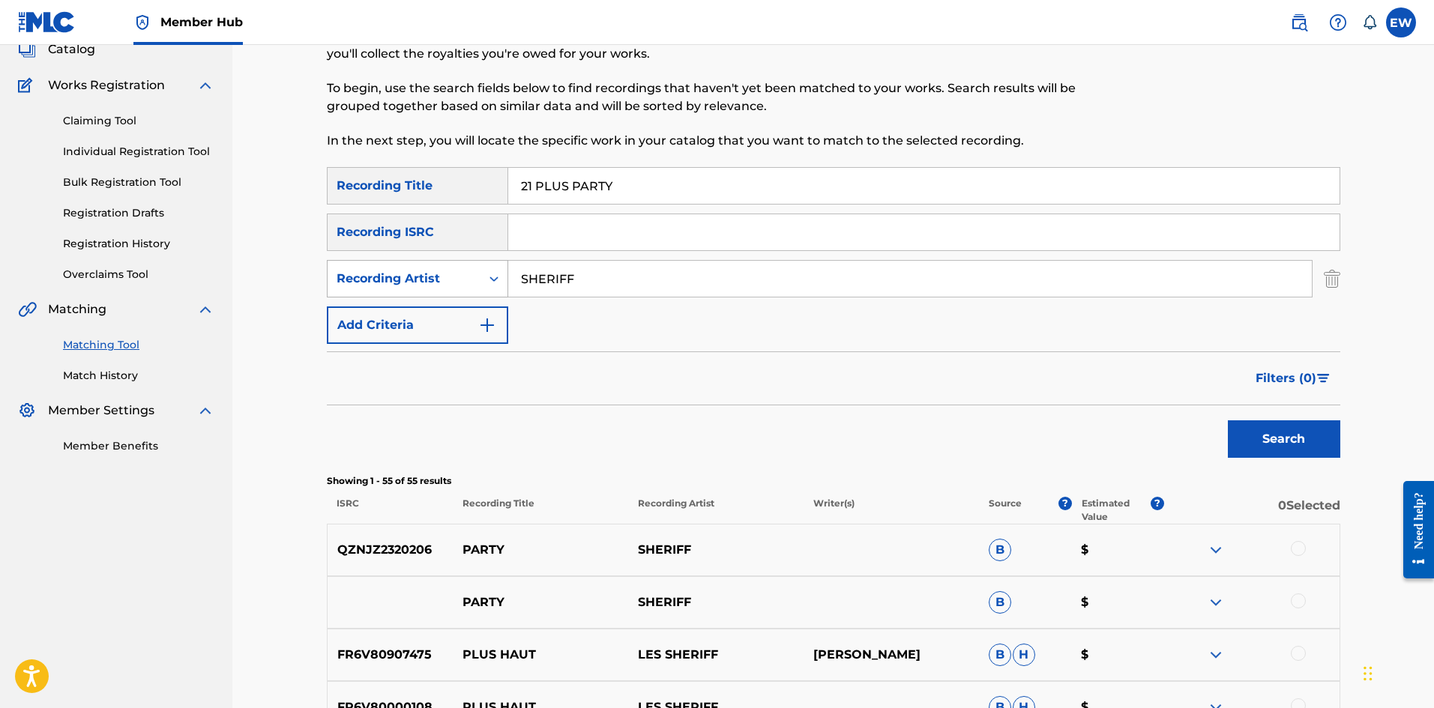
drag, startPoint x: 615, startPoint y: 271, endPoint x: 480, endPoint y: 278, distance: 135.1
click at [480, 278] on div "SearchWithCriteria81a450ec-4b9c-4e2a-891e-76eb8560df4f Recording Artist SHERIFF" at bounding box center [833, 278] width 1013 height 37
drag, startPoint x: 579, startPoint y: 182, endPoint x: 327, endPoint y: 181, distance: 251.8
click at [435, 193] on div "SearchWithCriteriace9246af-2037-49ec-b288-5cb02de71458 Recording Title 21 PLUS …" at bounding box center [833, 185] width 1013 height 37
drag, startPoint x: 1274, startPoint y: 444, endPoint x: 1186, endPoint y: 423, distance: 90.9
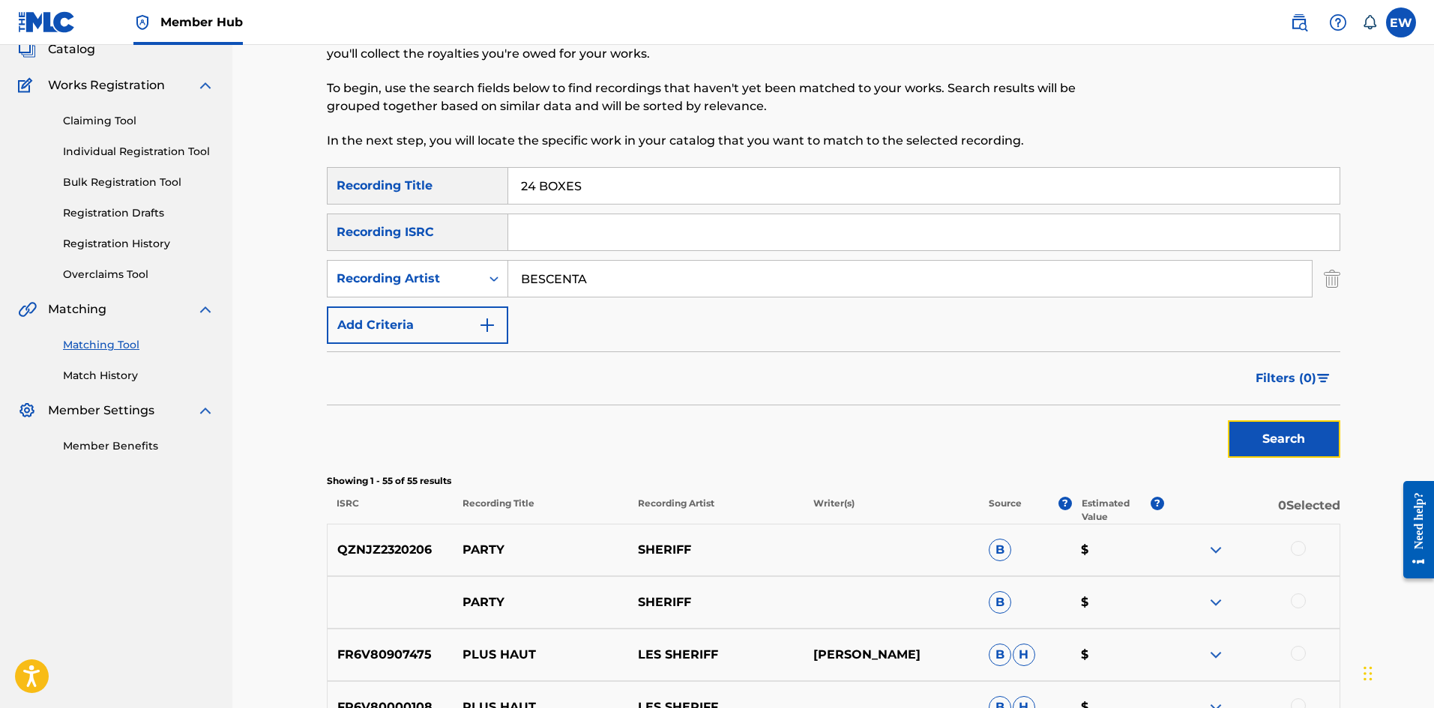
click at [1274, 443] on button "Search" at bounding box center [1284, 438] width 112 height 37
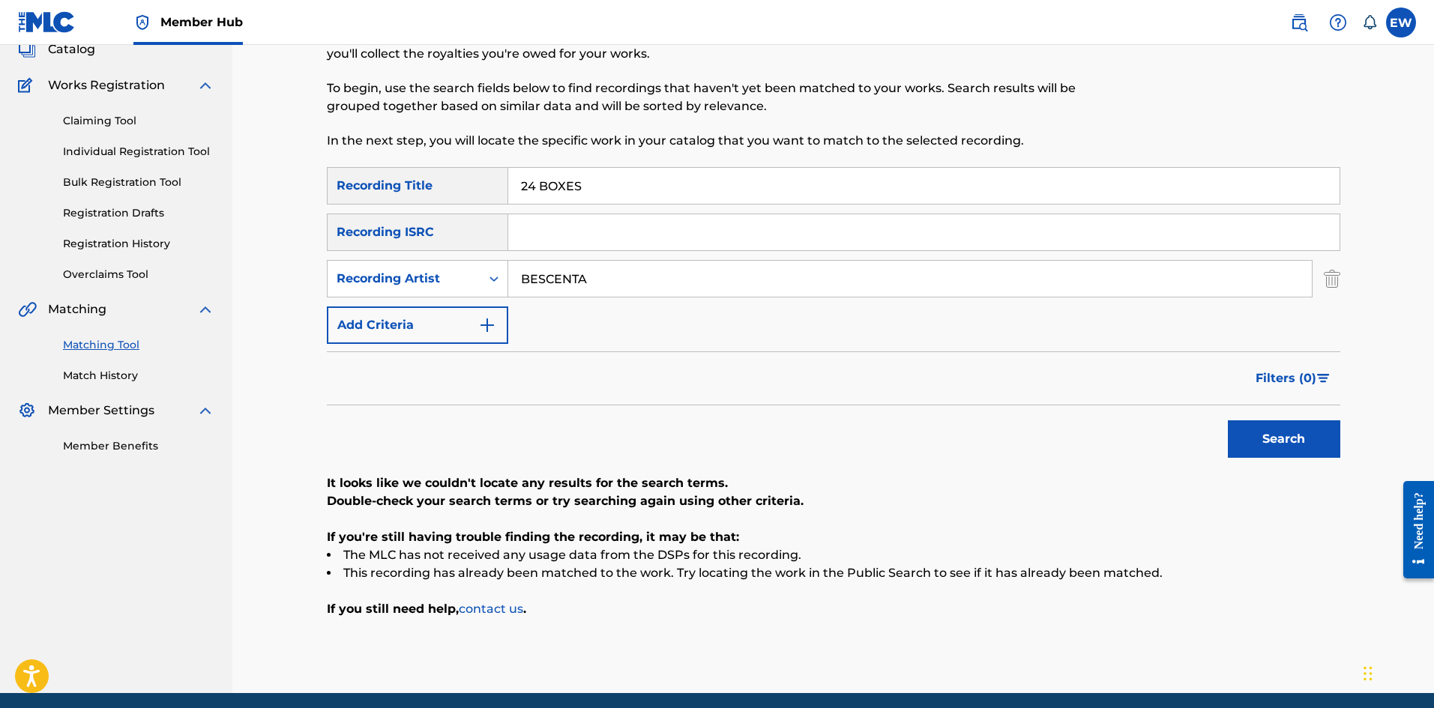
drag, startPoint x: 647, startPoint y: 286, endPoint x: 514, endPoint y: 289, distance: 132.7
click at [514, 289] on input "BESCENTA" at bounding box center [909, 279] width 803 height 36
drag, startPoint x: 697, startPoint y: 193, endPoint x: 537, endPoint y: 187, distance: 160.5
click at [541, 190] on input "24 BOXES" at bounding box center [923, 186] width 831 height 36
click at [642, 185] on input "24 BOXES" at bounding box center [923, 186] width 831 height 36
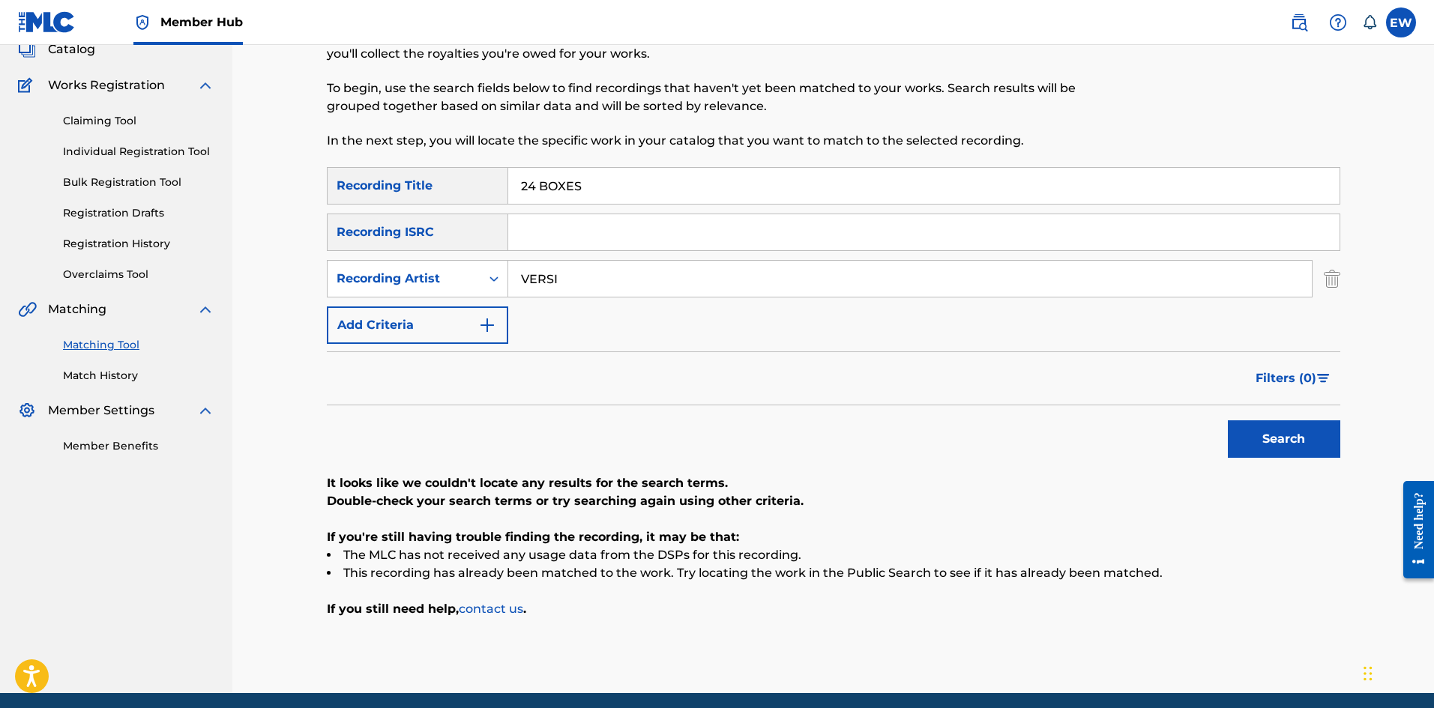
click at [642, 185] on input "24 BOXES" at bounding box center [923, 186] width 831 height 36
drag, startPoint x: 642, startPoint y: 185, endPoint x: 564, endPoint y: 184, distance: 77.2
click at [564, 184] on input "24 BOXES" at bounding box center [923, 186] width 831 height 36
click at [1286, 441] on button "Search" at bounding box center [1284, 438] width 112 height 37
drag, startPoint x: 575, startPoint y: 284, endPoint x: 469, endPoint y: 276, distance: 106.0
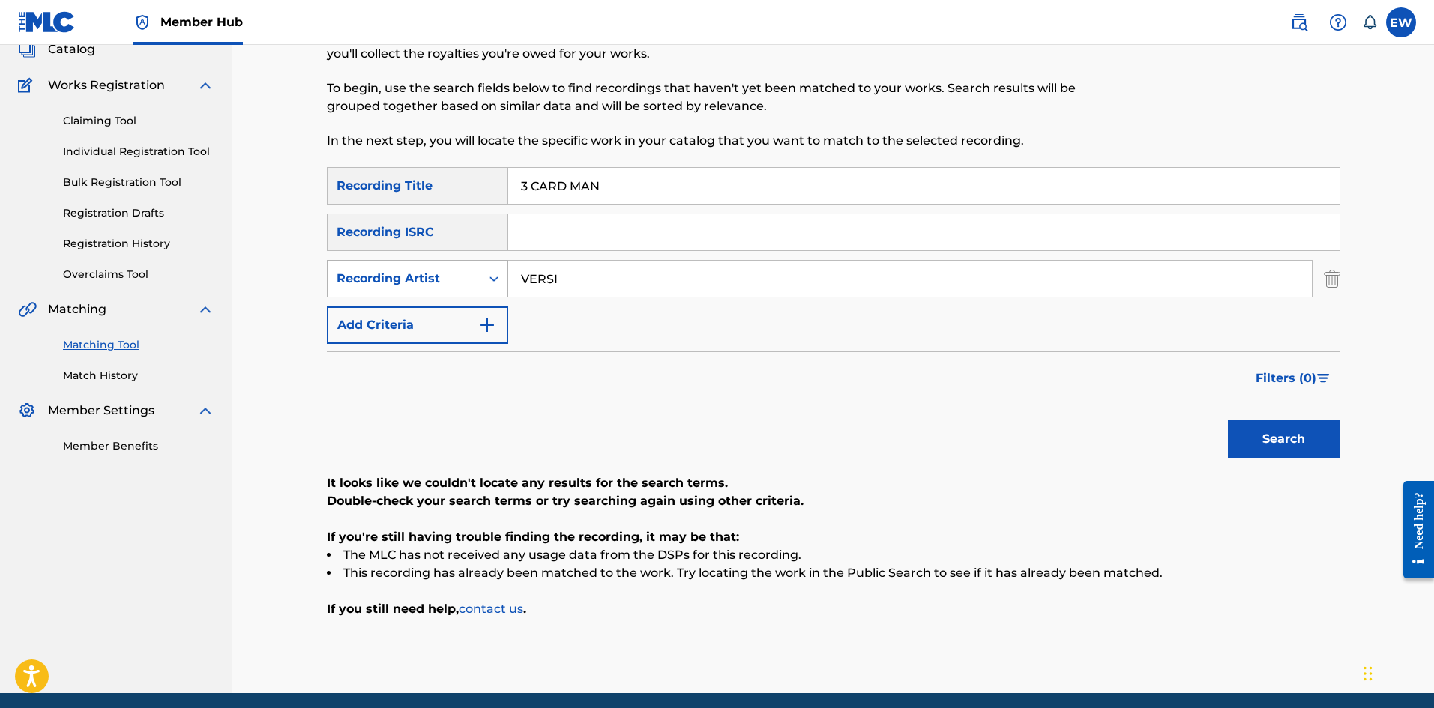
click at [472, 277] on div "SearchWithCriteria81a450ec-4b9c-4e2a-891e-76eb8560df4f Recording Artist VERSI" at bounding box center [833, 278] width 1013 height 37
drag, startPoint x: 656, startPoint y: 168, endPoint x: 507, endPoint y: 180, distance: 149.6
click at [507, 180] on div "Matching Tool The Matching Tool enables you to suggest matches between sound re…" at bounding box center [833, 338] width 1013 height 711
drag, startPoint x: 636, startPoint y: 188, endPoint x: 464, endPoint y: 184, distance: 172.5
click at [464, 184] on div "SearchWithCriteriace9246af-2037-49ec-b288-5cb02de71458 Recording Title 3 CARD M…" at bounding box center [833, 185] width 1013 height 37
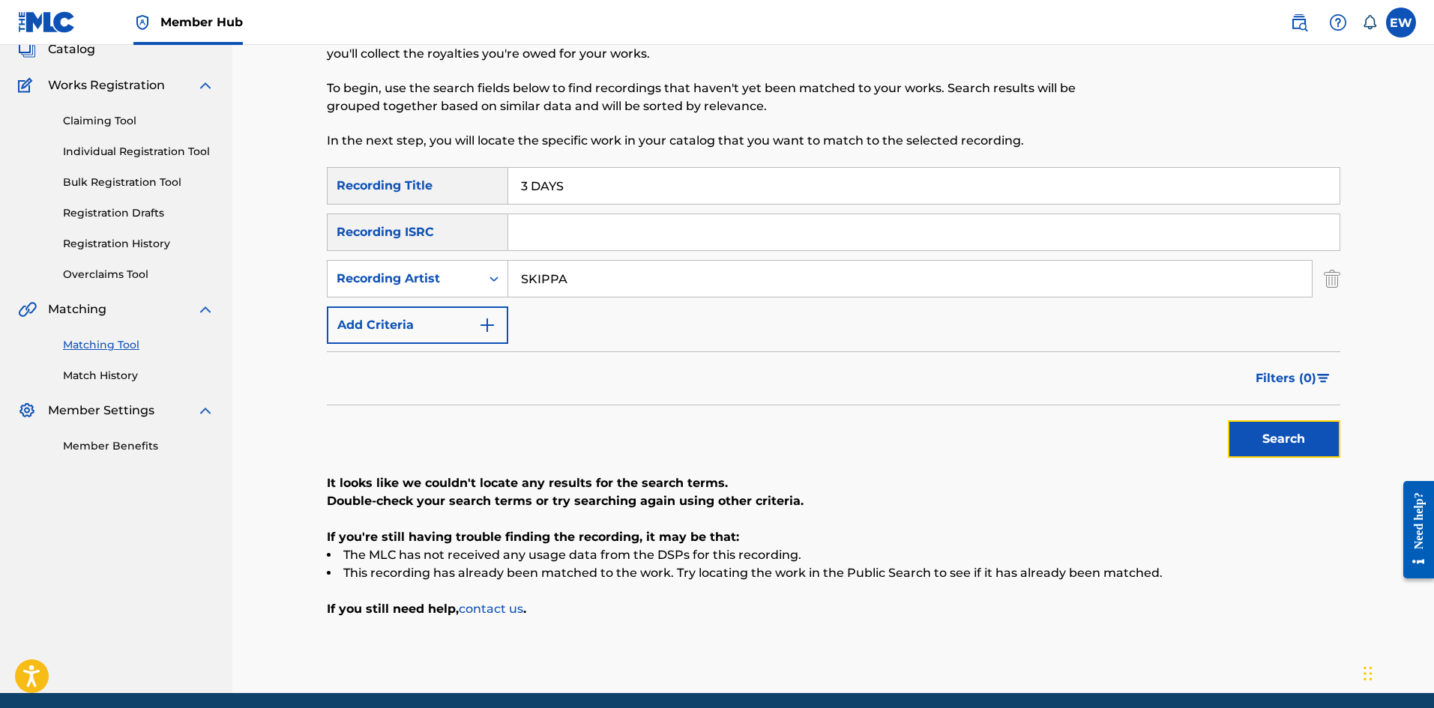
drag, startPoint x: 1288, startPoint y: 438, endPoint x: 1118, endPoint y: 409, distance: 172.5
click at [1288, 437] on button "Search" at bounding box center [1284, 438] width 112 height 37
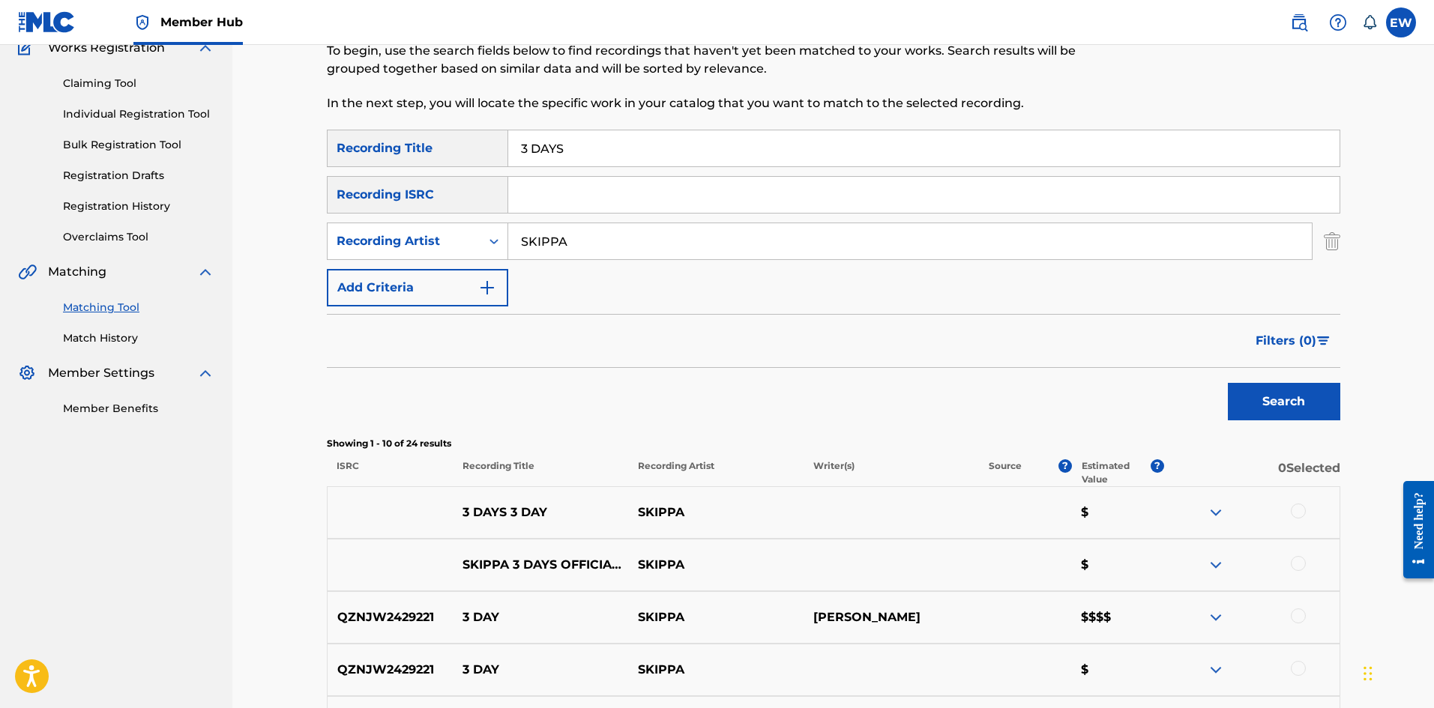
scroll to position [175, 0]
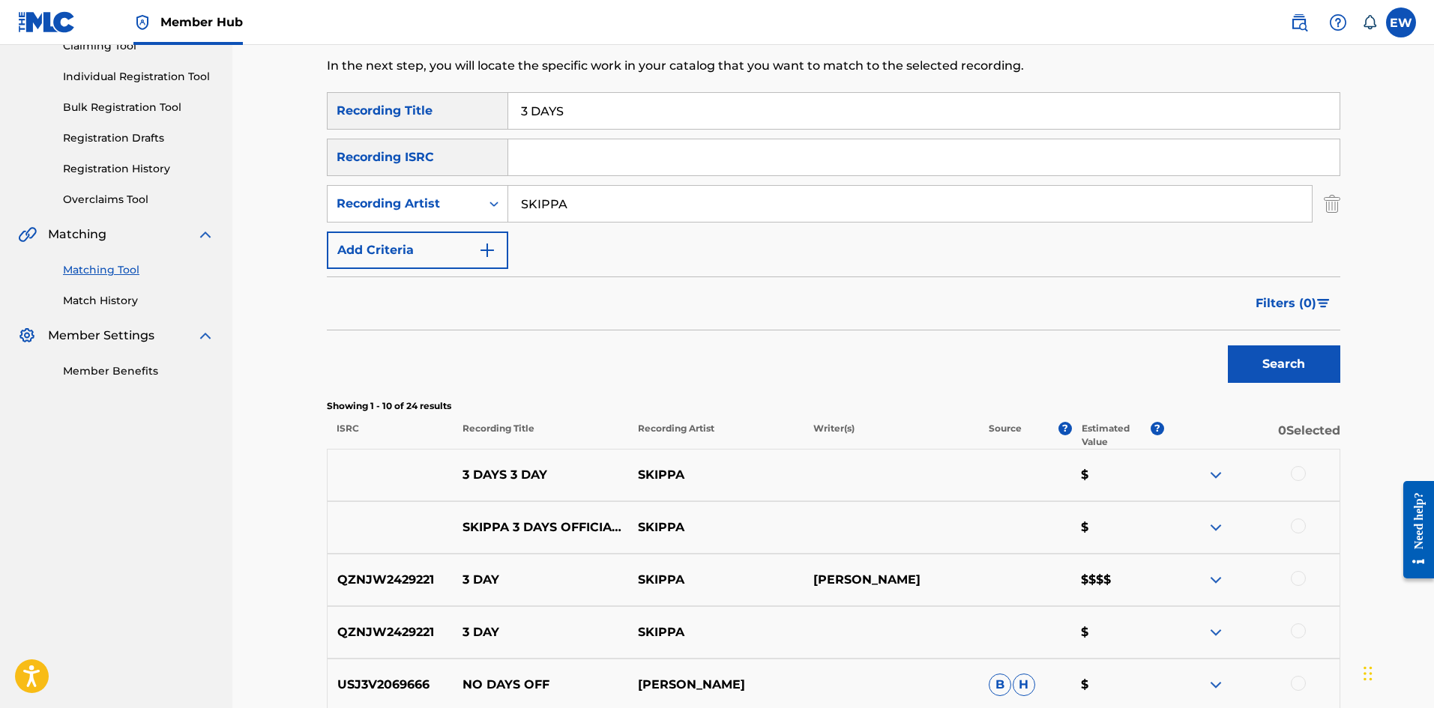
click at [1303, 526] on div at bounding box center [1298, 526] width 15 height 15
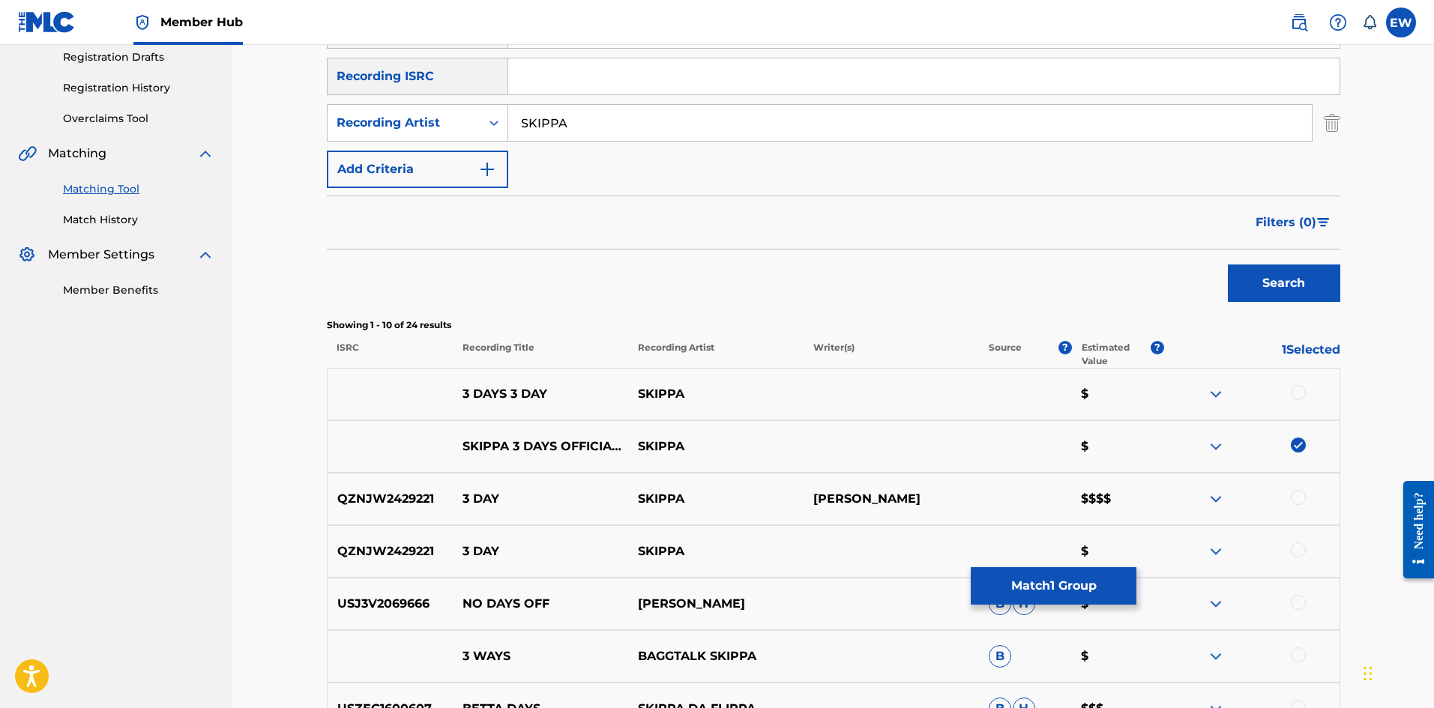
scroll to position [250, 0]
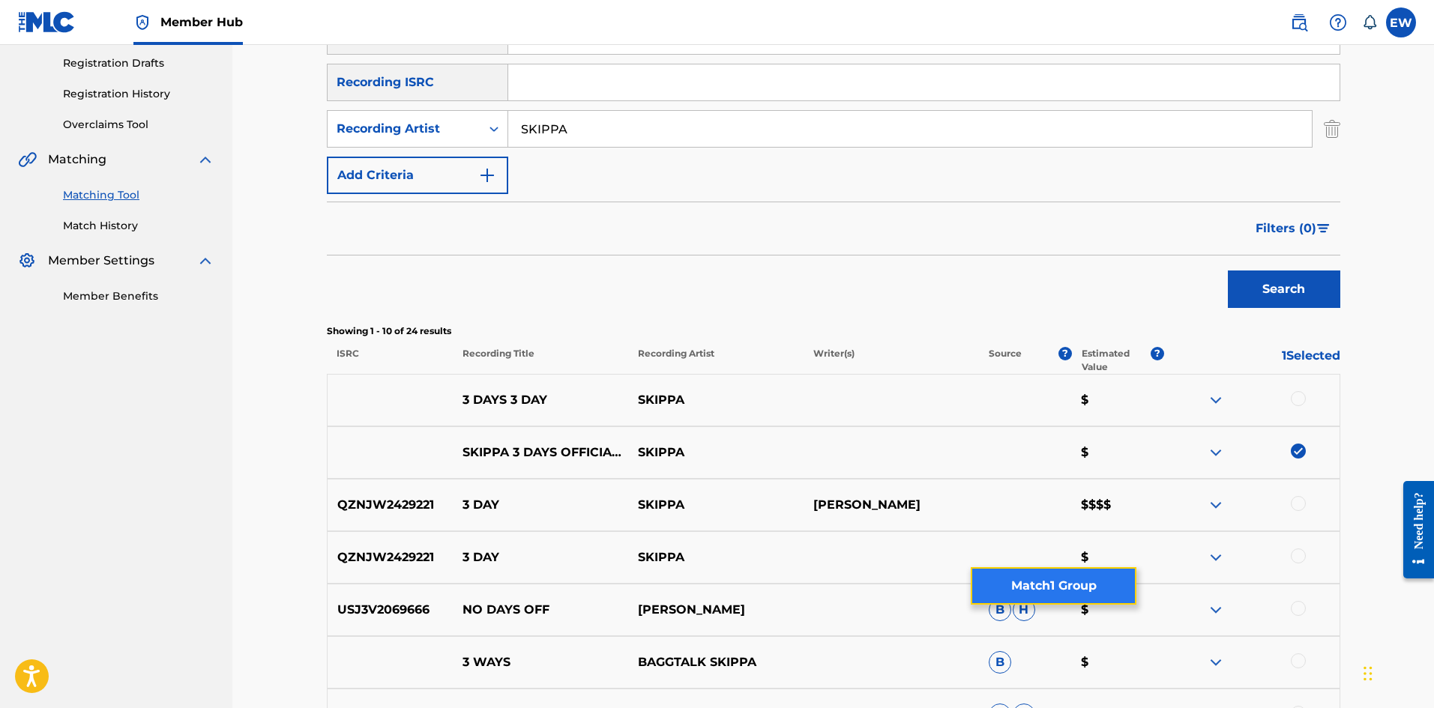
click at [1044, 592] on button "Match 1 Group" at bounding box center [1054, 585] width 166 height 37
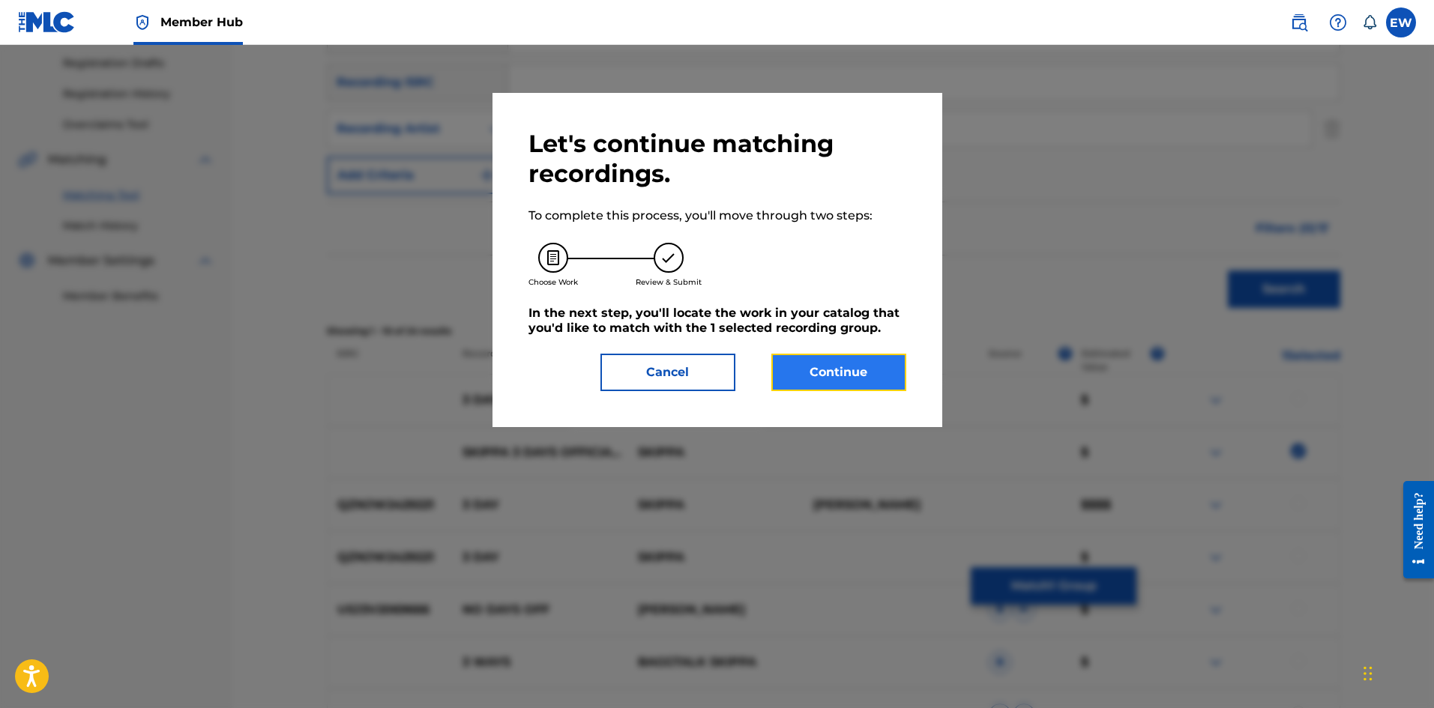
click at [831, 372] on button "Continue" at bounding box center [838, 372] width 135 height 37
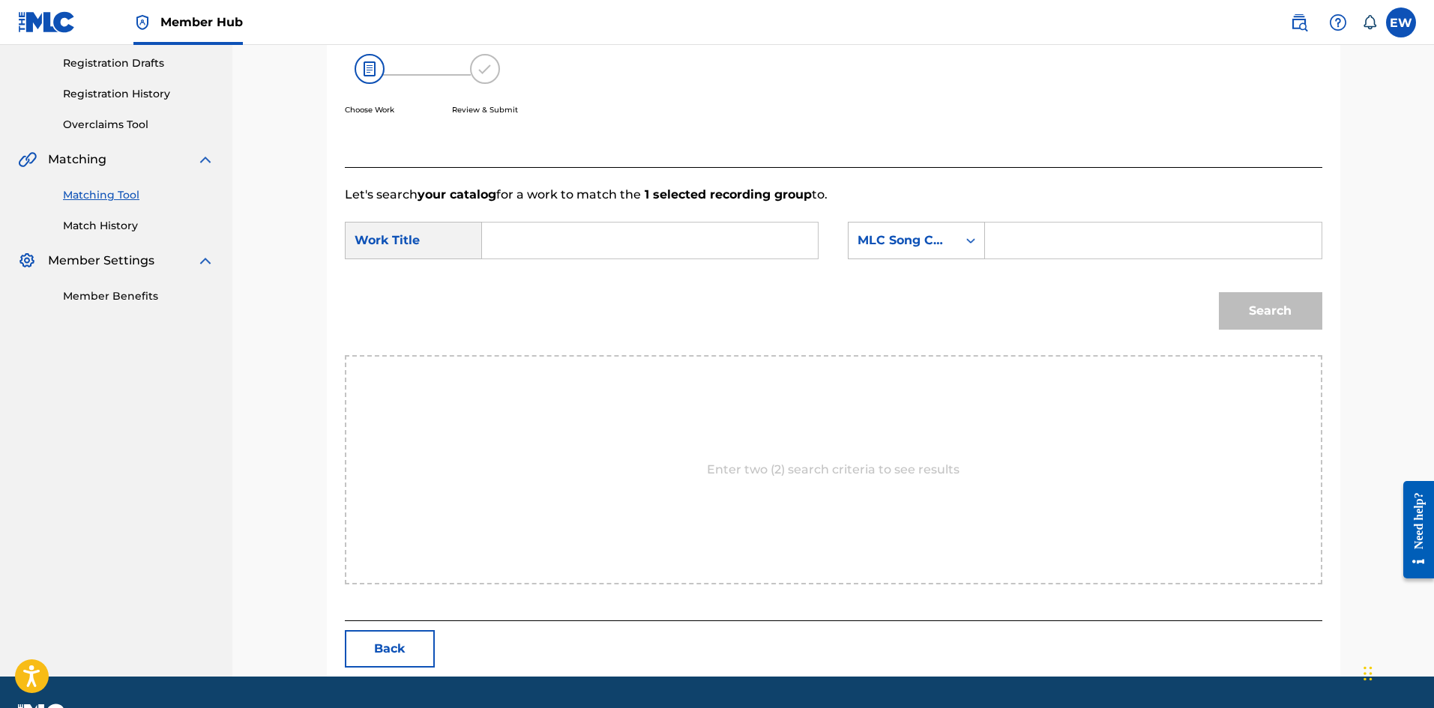
drag, startPoint x: 666, startPoint y: 261, endPoint x: 645, endPoint y: 262, distance: 21.8
click at [661, 262] on div "SearchWithCriteriaf0165dac-ec13-4cca-9b2a-6b42958ae6b8 Work Title SearchWithCri…" at bounding box center [833, 245] width 977 height 46
drag, startPoint x: 1088, startPoint y: 238, endPoint x: 1071, endPoint y: 259, distance: 26.6
click at [1079, 247] on input "Search Form" at bounding box center [1153, 241] width 310 height 36
click at [1306, 301] on button "Search" at bounding box center [1270, 310] width 103 height 37
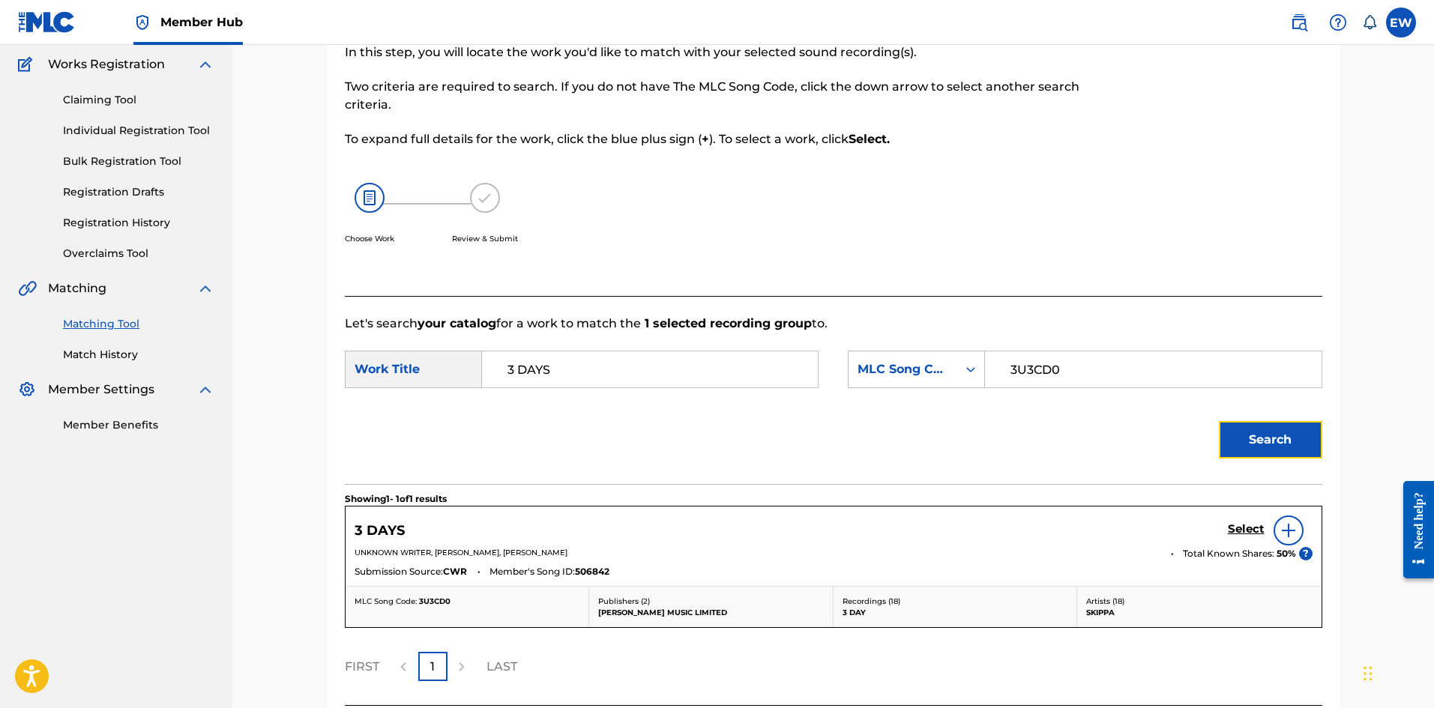
scroll to position [246, 0]
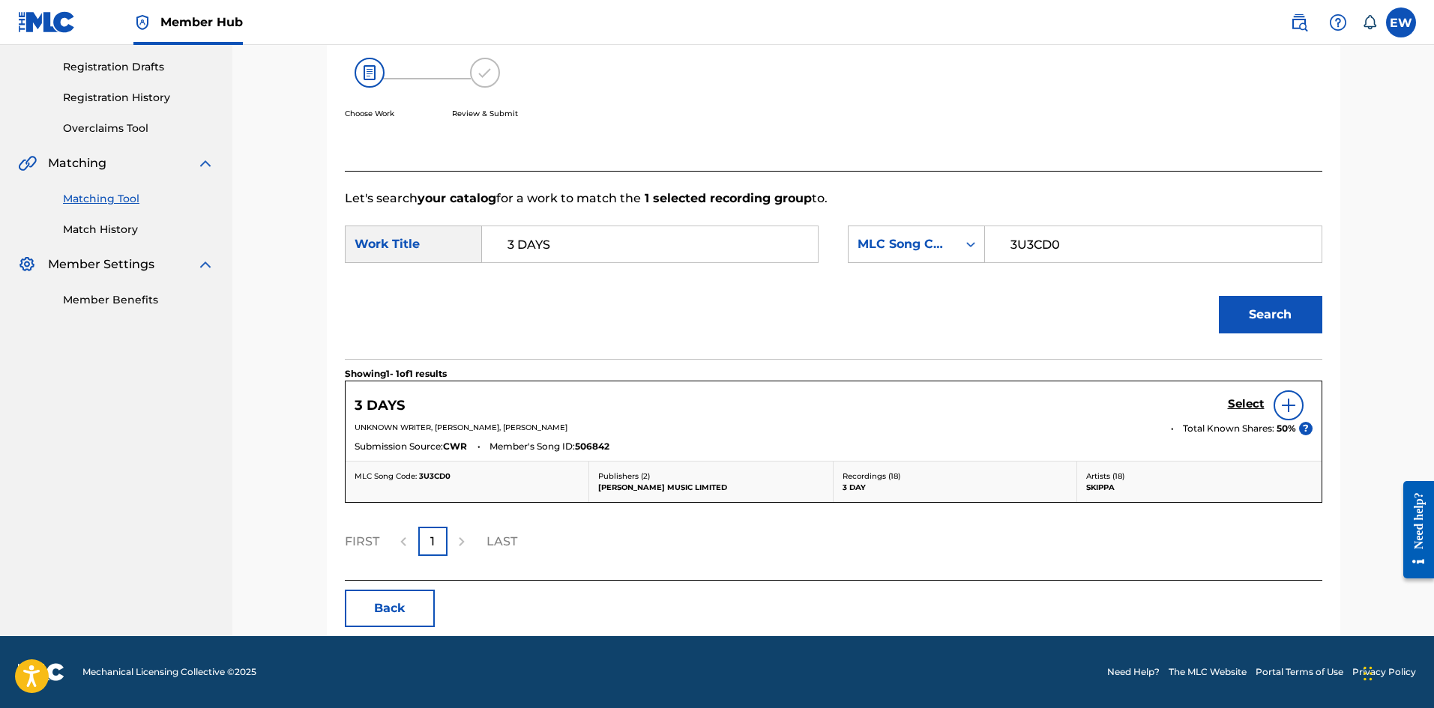
click at [1241, 396] on div "Select" at bounding box center [1270, 406] width 85 height 30
click at [1252, 397] on h5 "Select" at bounding box center [1246, 404] width 37 height 14
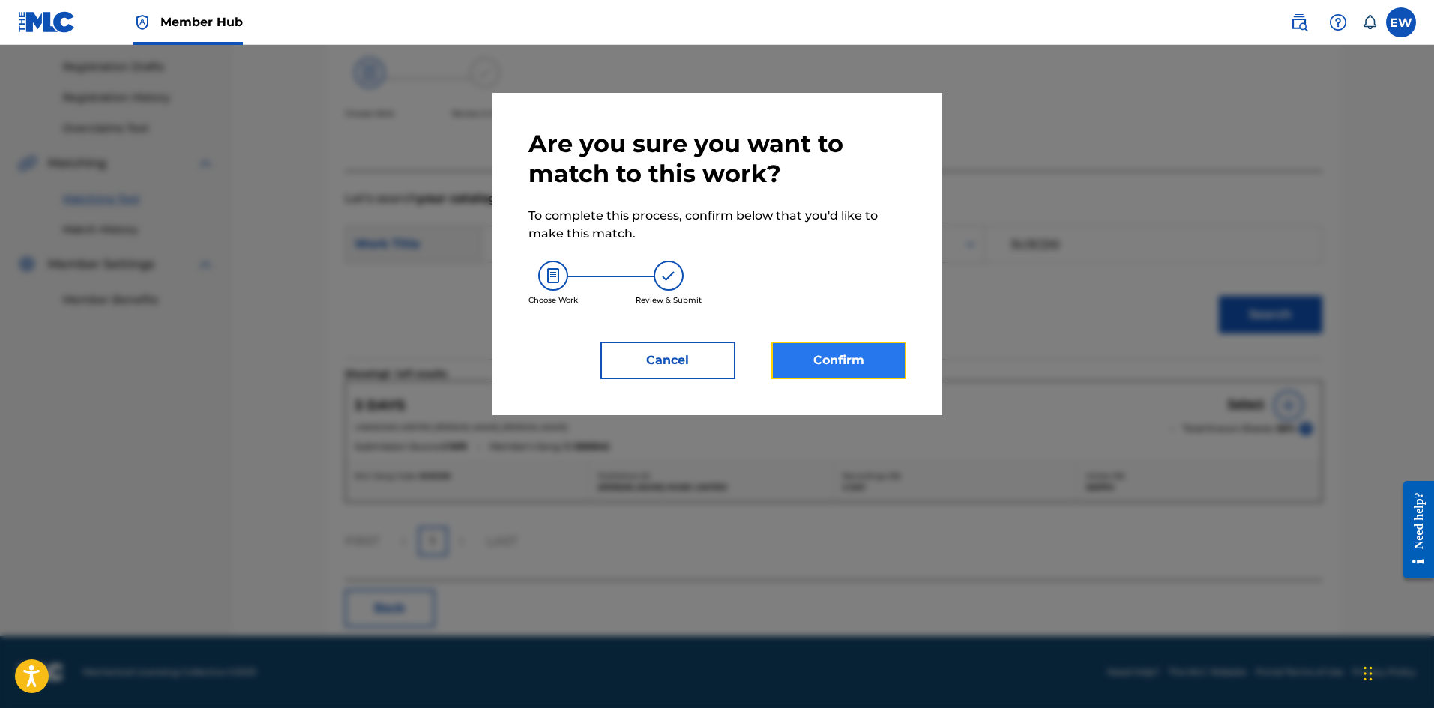
click at [882, 358] on button "Confirm" at bounding box center [838, 360] width 135 height 37
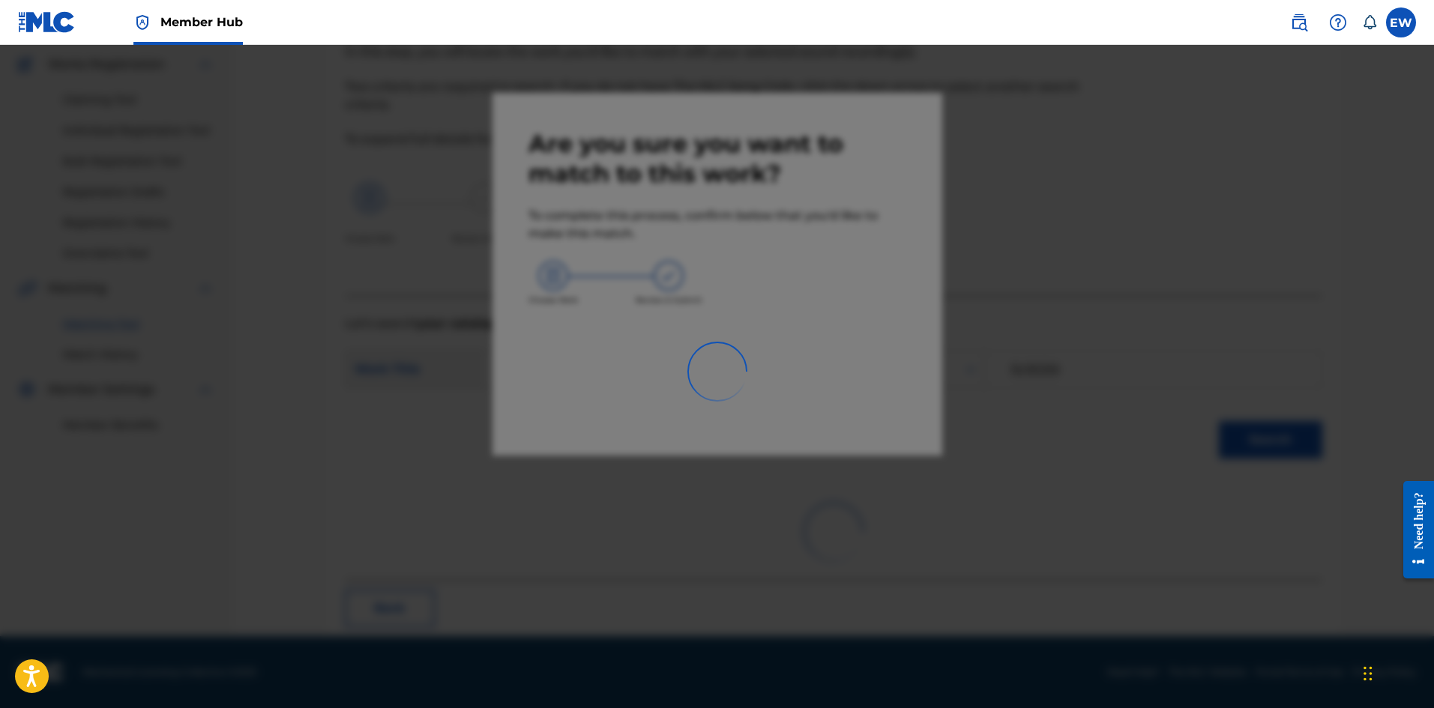
scroll to position [36, 0]
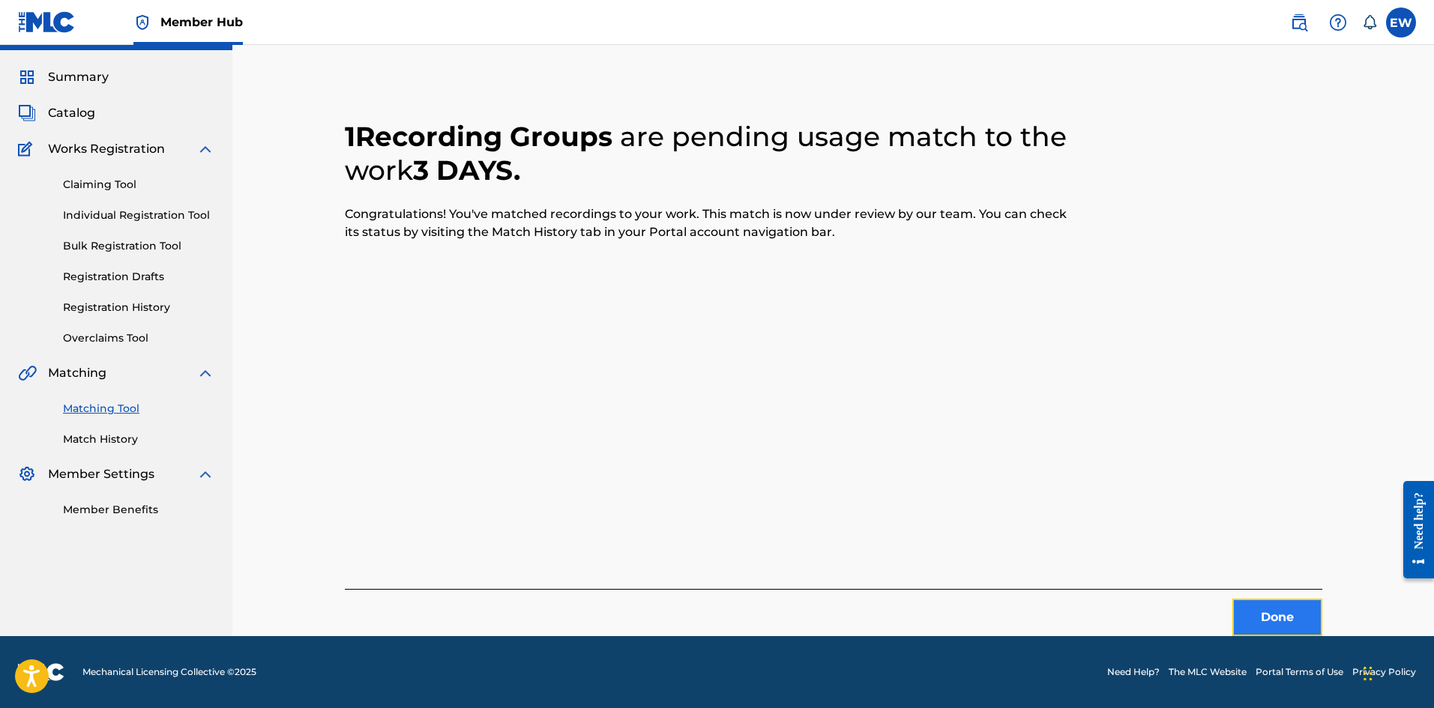
click at [1261, 611] on button "Done" at bounding box center [1277, 617] width 90 height 37
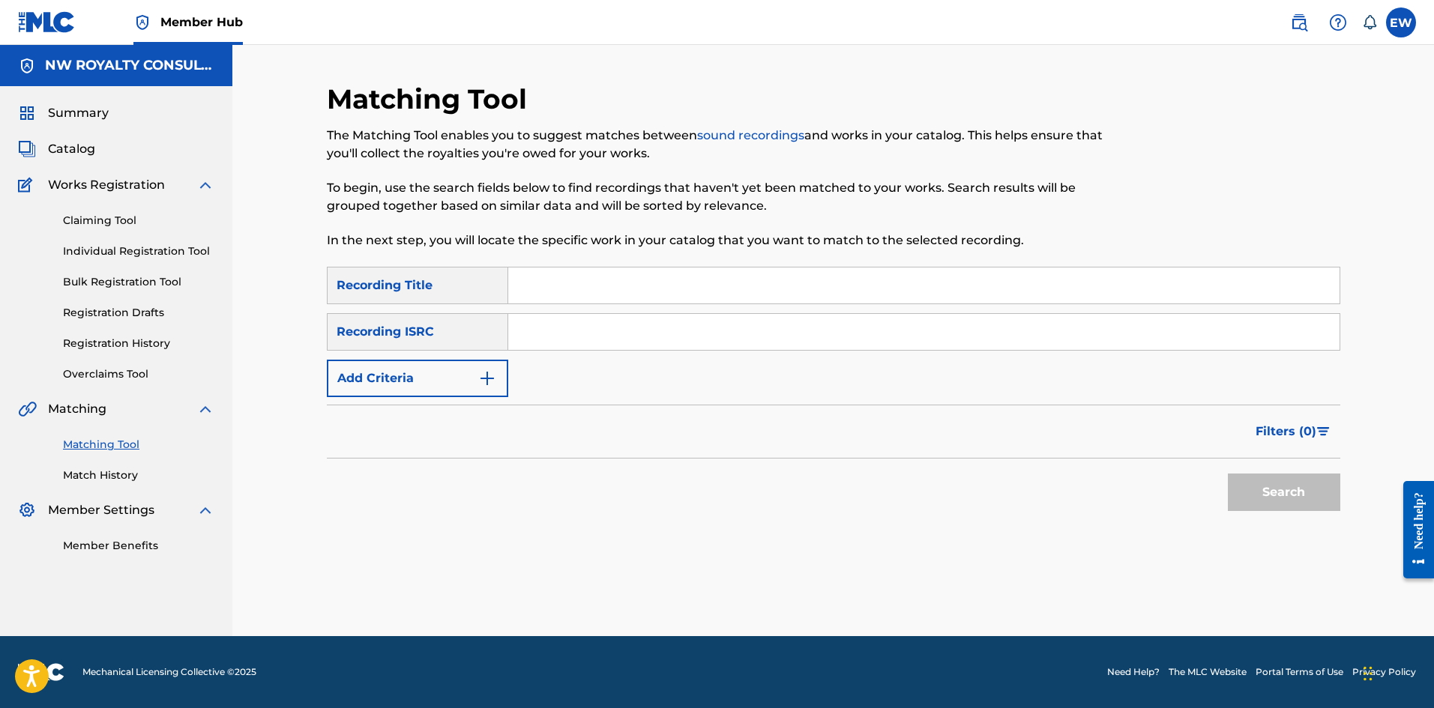
scroll to position [0, 0]
click at [409, 384] on button "Add Criteria" at bounding box center [417, 378] width 181 height 37
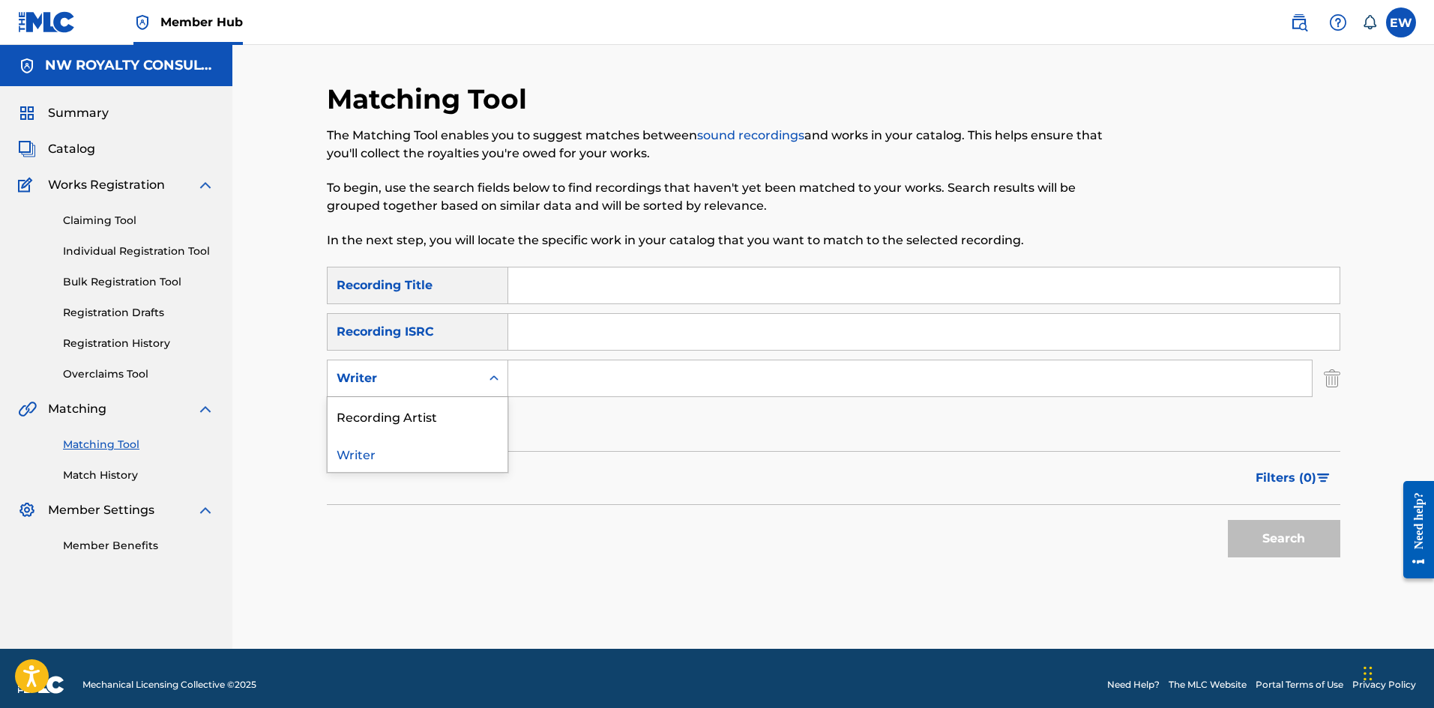
click at [407, 382] on div "Writer" at bounding box center [404, 379] width 135 height 18
drag, startPoint x: 396, startPoint y: 413, endPoint x: 423, endPoint y: 408, distance: 28.1
click at [399, 412] on div "Recording Artist" at bounding box center [418, 415] width 180 height 37
drag, startPoint x: 594, startPoint y: 381, endPoint x: 581, endPoint y: 383, distance: 13.7
click at [594, 381] on input "Search Form" at bounding box center [909, 379] width 803 height 36
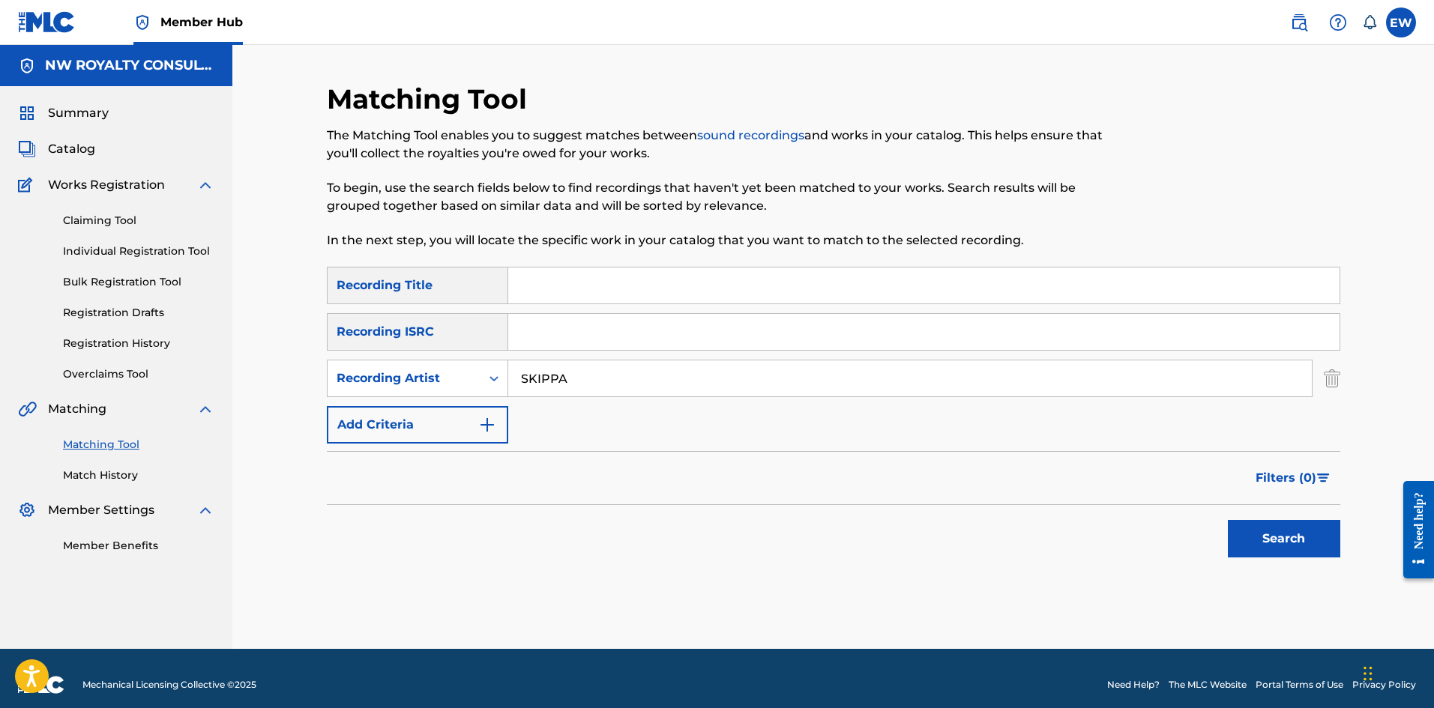
click at [587, 285] on input "Search Form" at bounding box center [923, 286] width 831 height 36
click at [1310, 546] on button "Search" at bounding box center [1284, 538] width 112 height 37
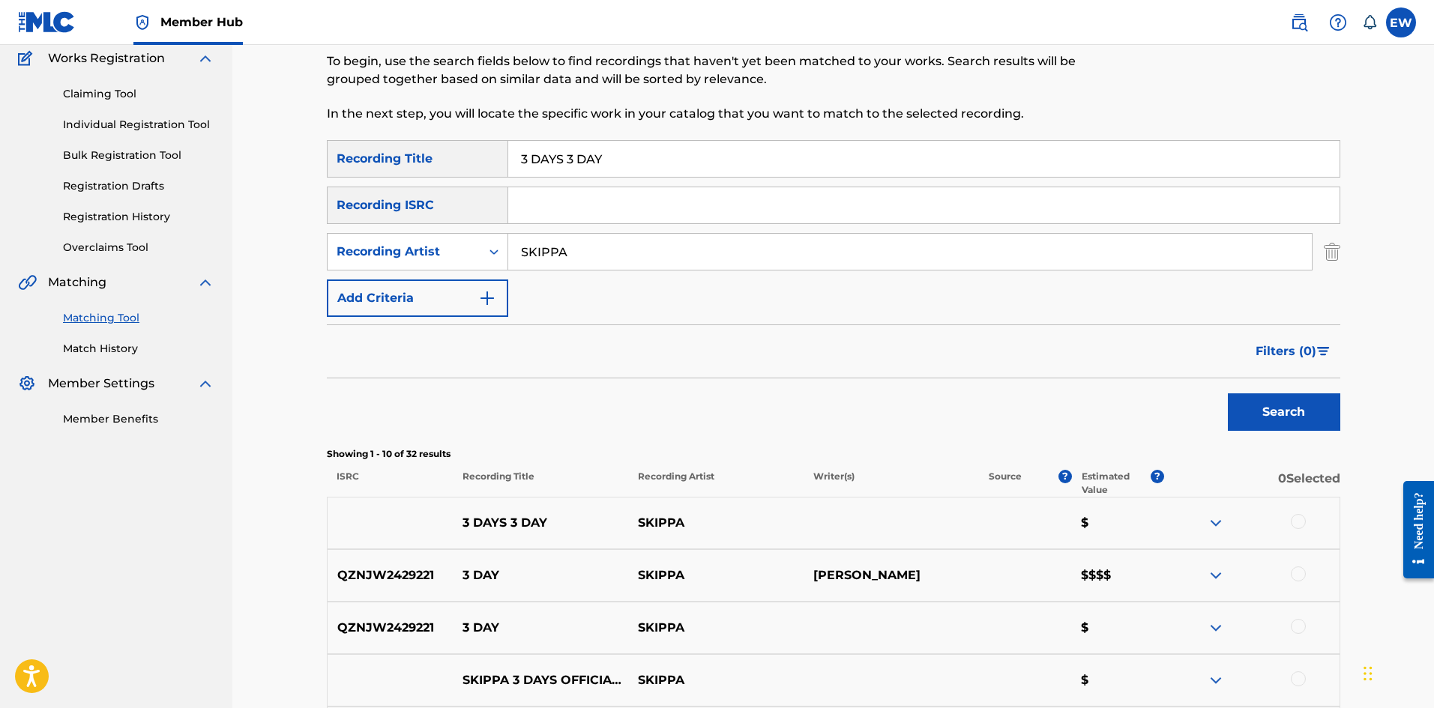
scroll to position [150, 0]
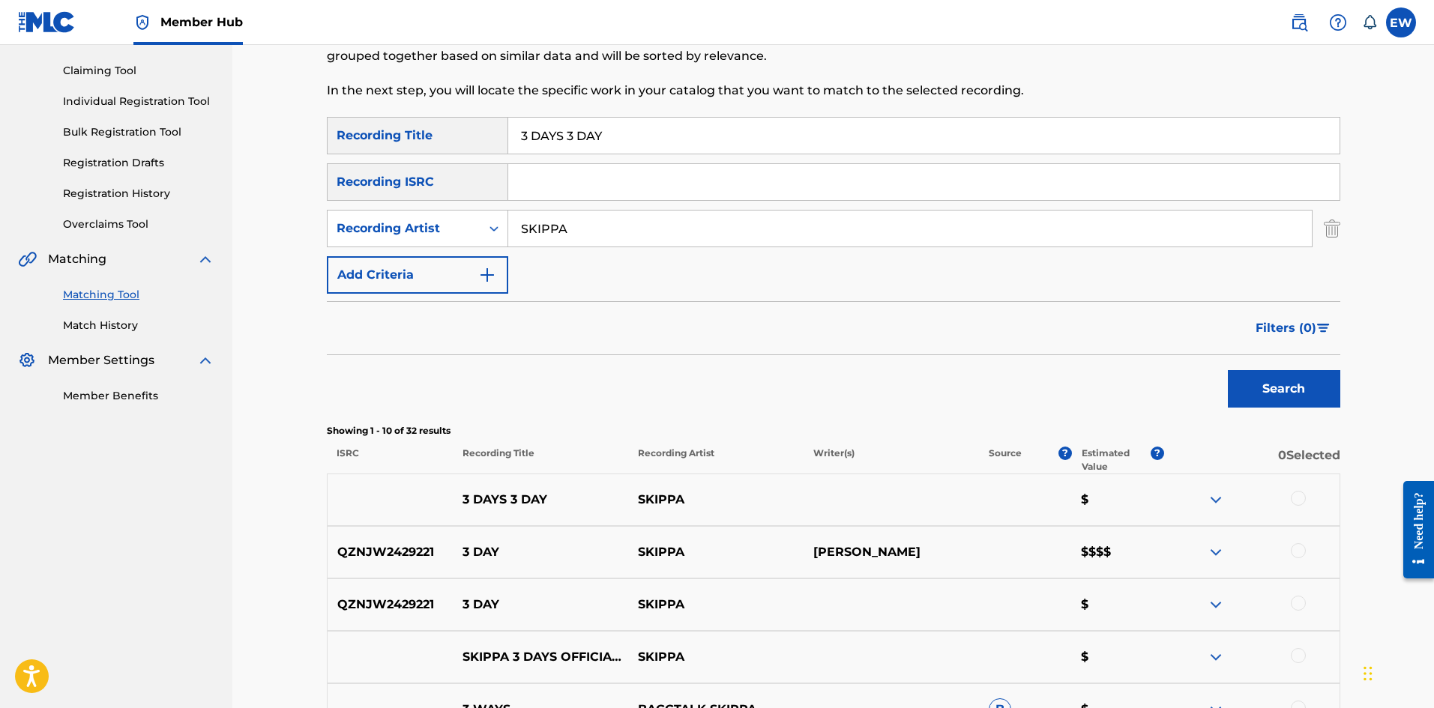
click at [1295, 499] on div at bounding box center [1298, 498] width 15 height 15
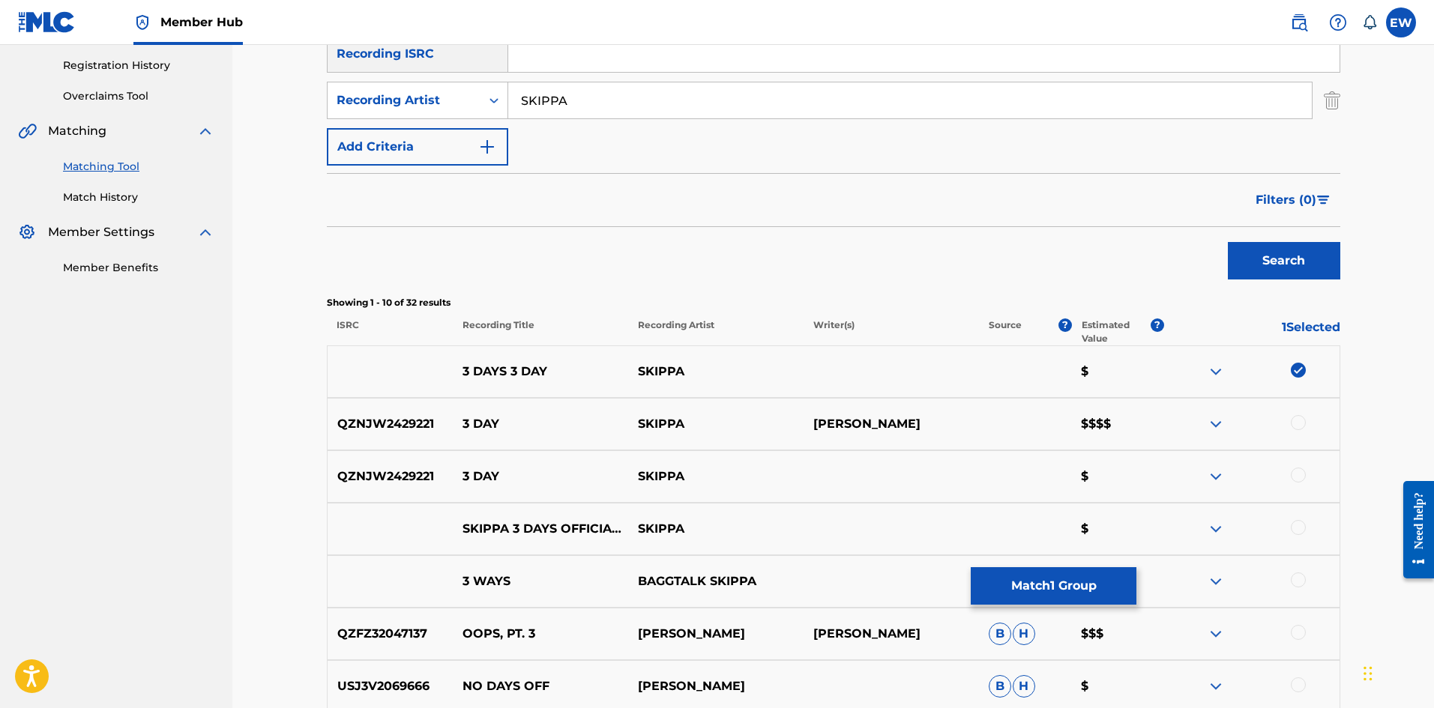
scroll to position [300, 0]
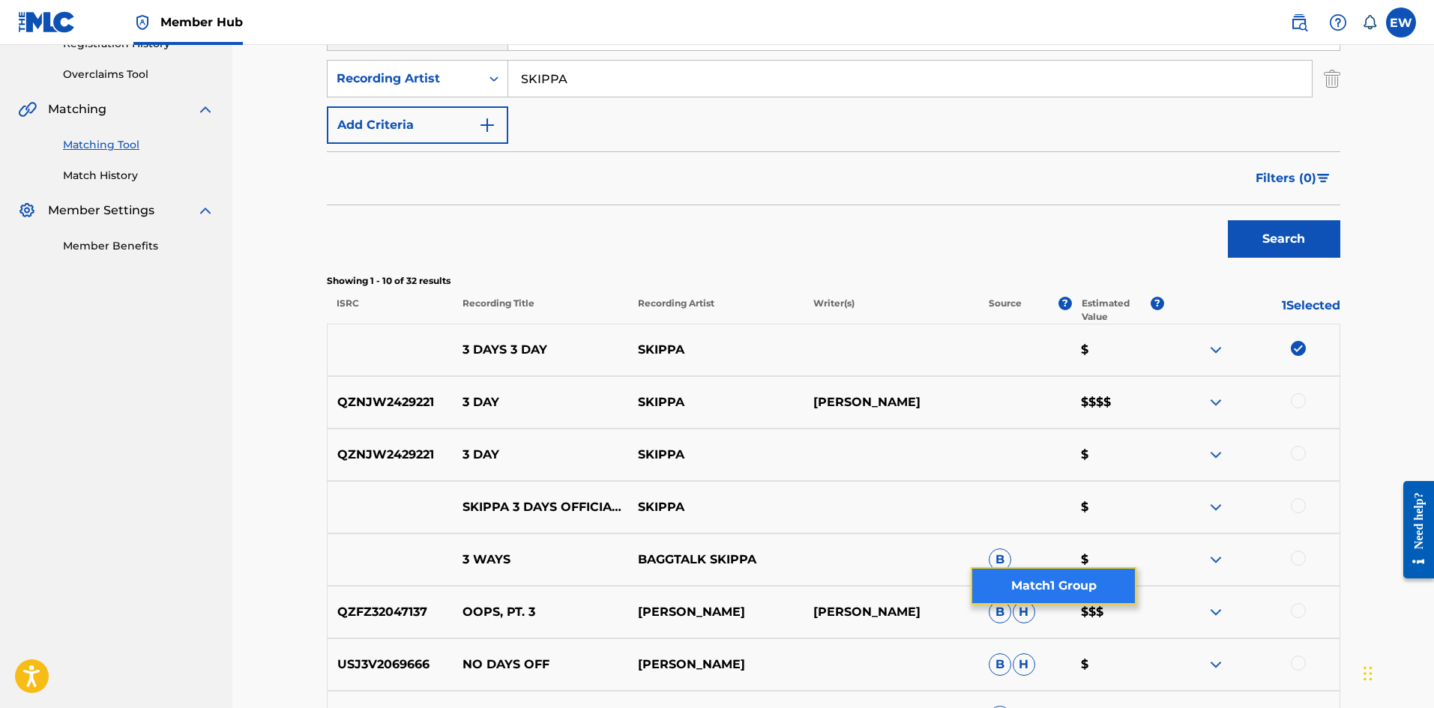
click at [1051, 585] on button "Match 1 Group" at bounding box center [1054, 585] width 166 height 37
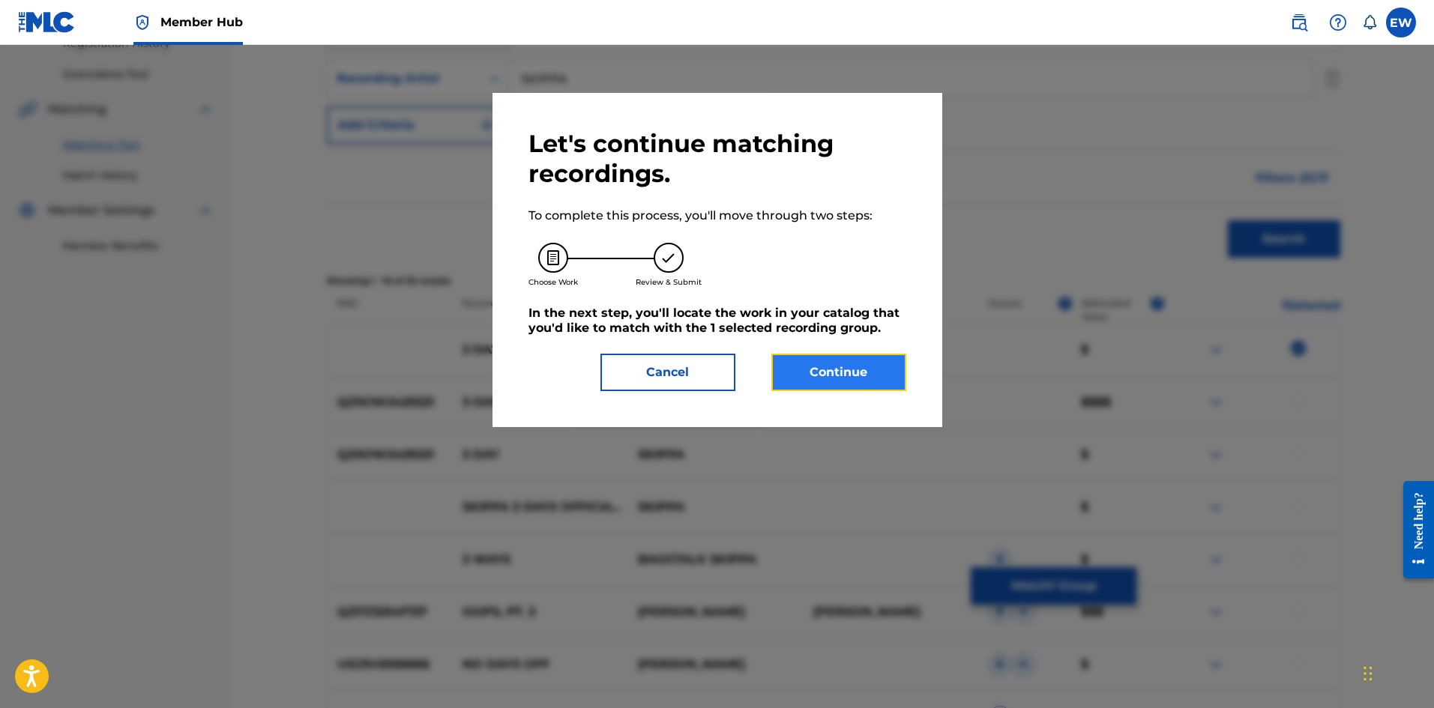
click at [854, 382] on button "Continue" at bounding box center [838, 372] width 135 height 37
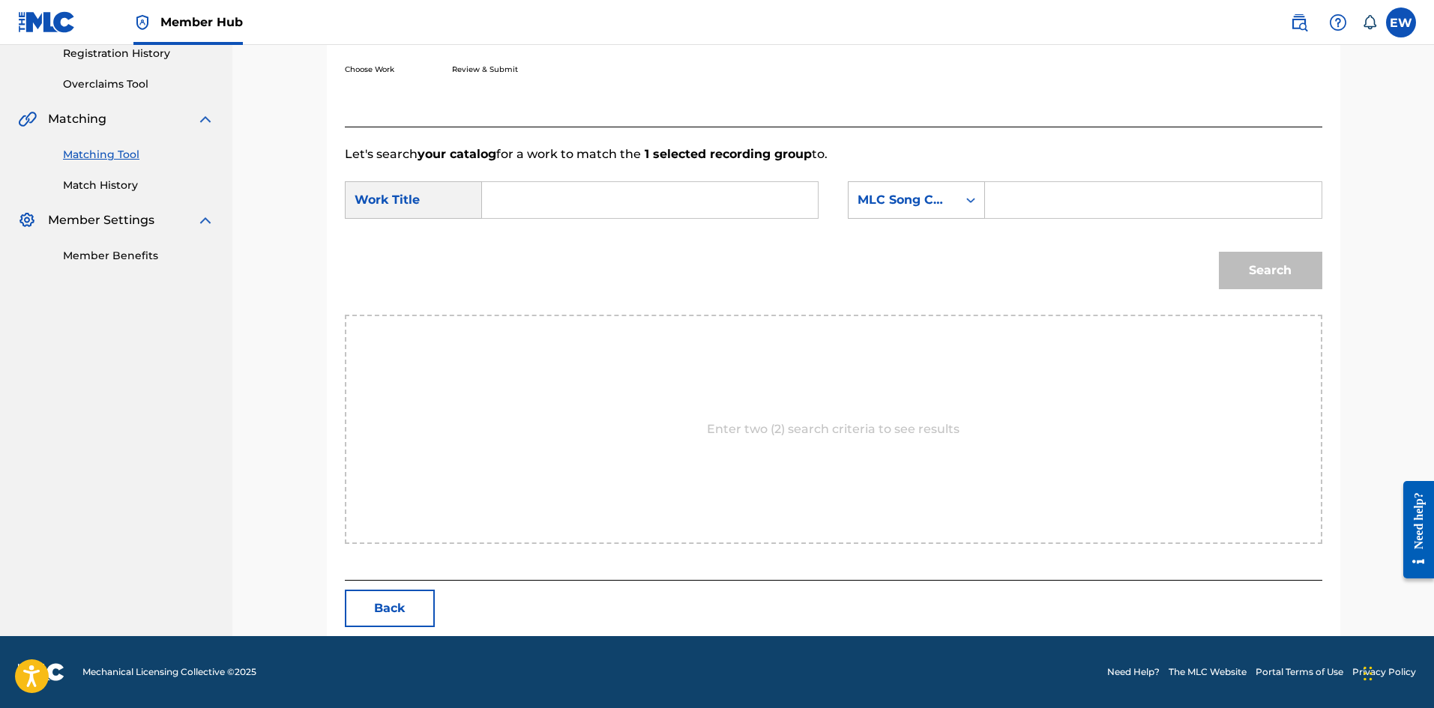
scroll to position [290, 0]
click at [612, 196] on input "Search Form" at bounding box center [650, 200] width 310 height 36
drag, startPoint x: 1151, startPoint y: 201, endPoint x: 1143, endPoint y: 203, distance: 7.8
click at [1151, 201] on input "Search Form" at bounding box center [1153, 200] width 310 height 36
click at [1296, 259] on button "Search" at bounding box center [1270, 270] width 103 height 37
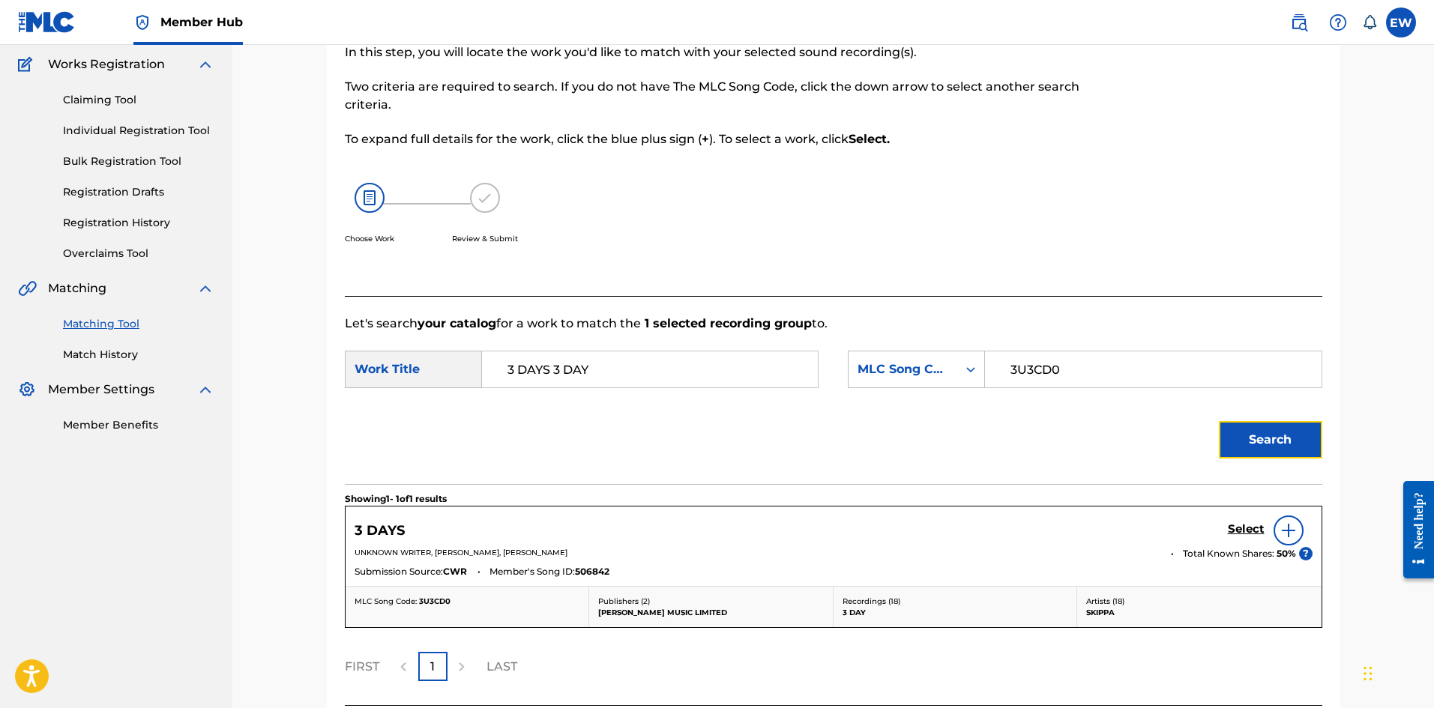
scroll to position [246, 0]
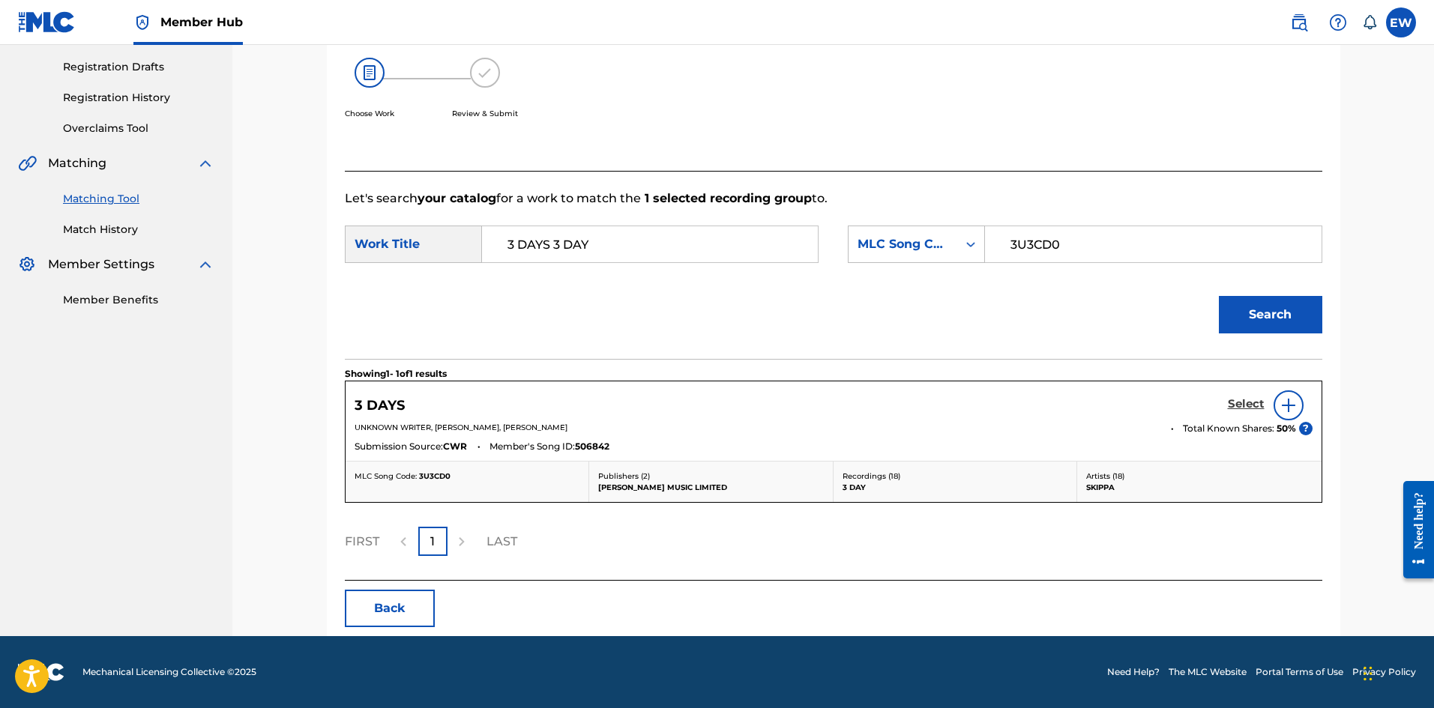
click at [1244, 400] on h5 "Select" at bounding box center [1246, 404] width 37 height 14
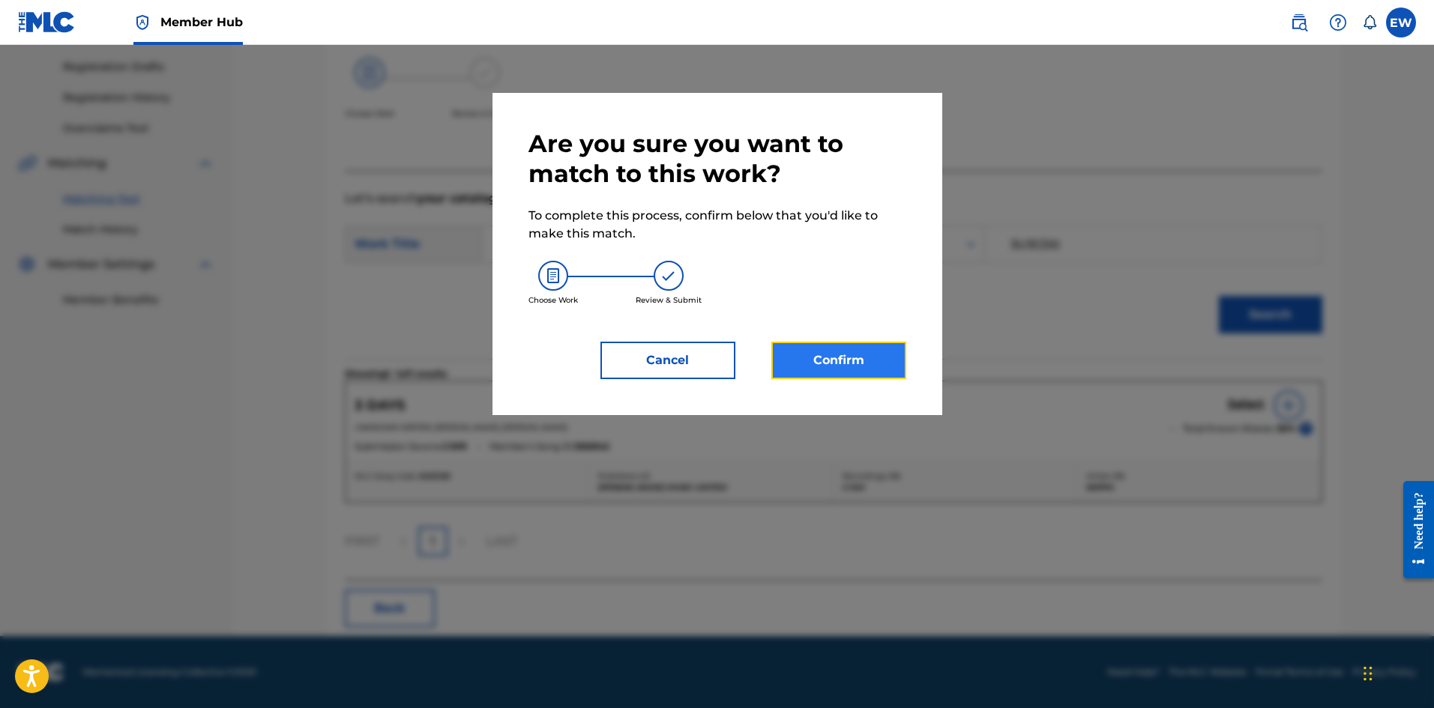
click at [819, 352] on button "Confirm" at bounding box center [838, 360] width 135 height 37
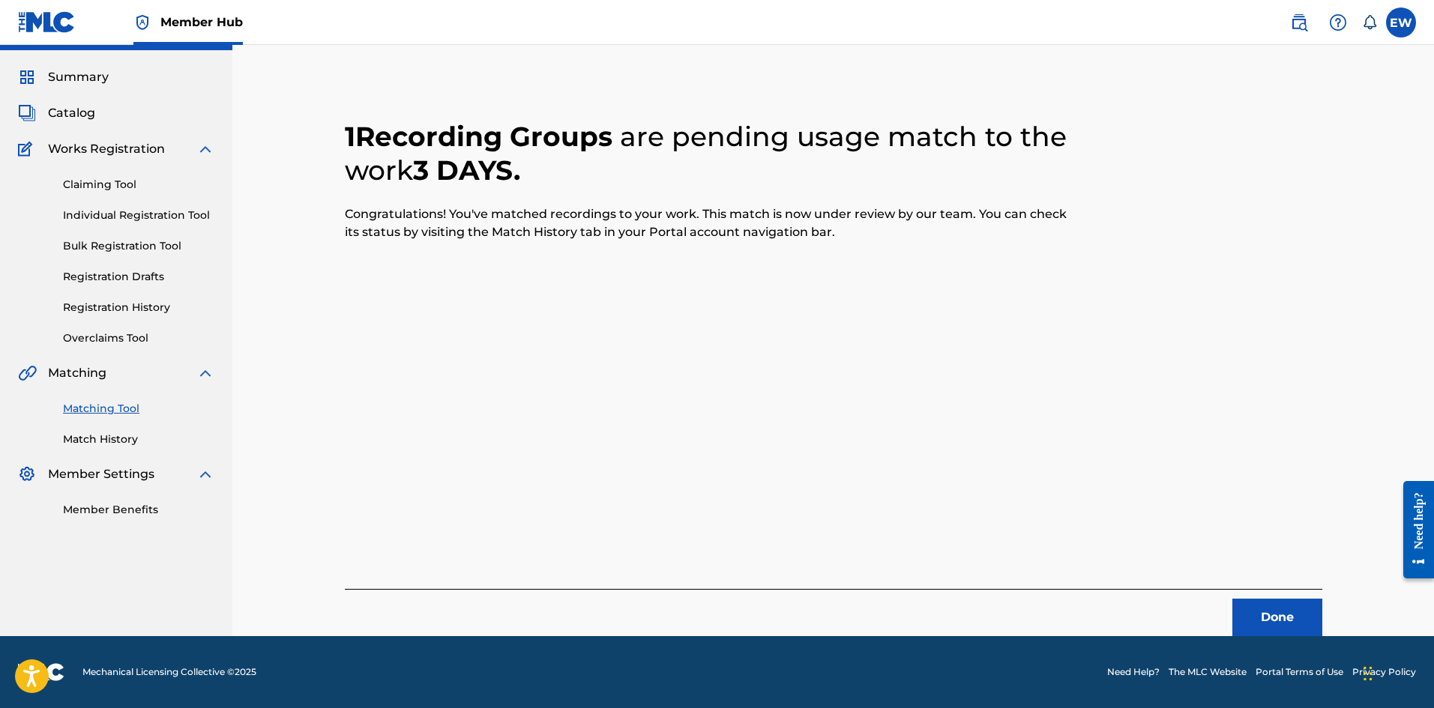
scroll to position [36, 0]
click at [1290, 608] on button "Done" at bounding box center [1277, 617] width 90 height 37
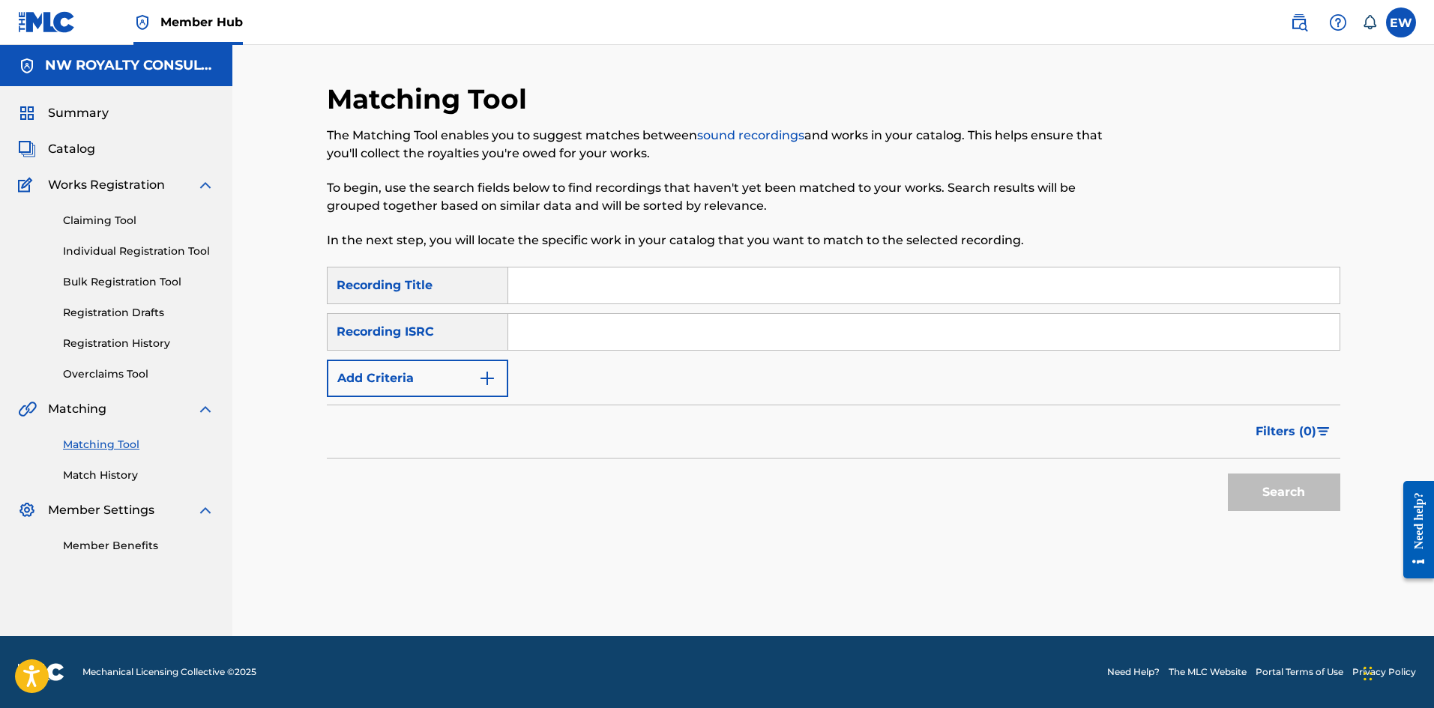
scroll to position [0, 0]
click at [504, 382] on button "Add Criteria" at bounding box center [417, 378] width 181 height 37
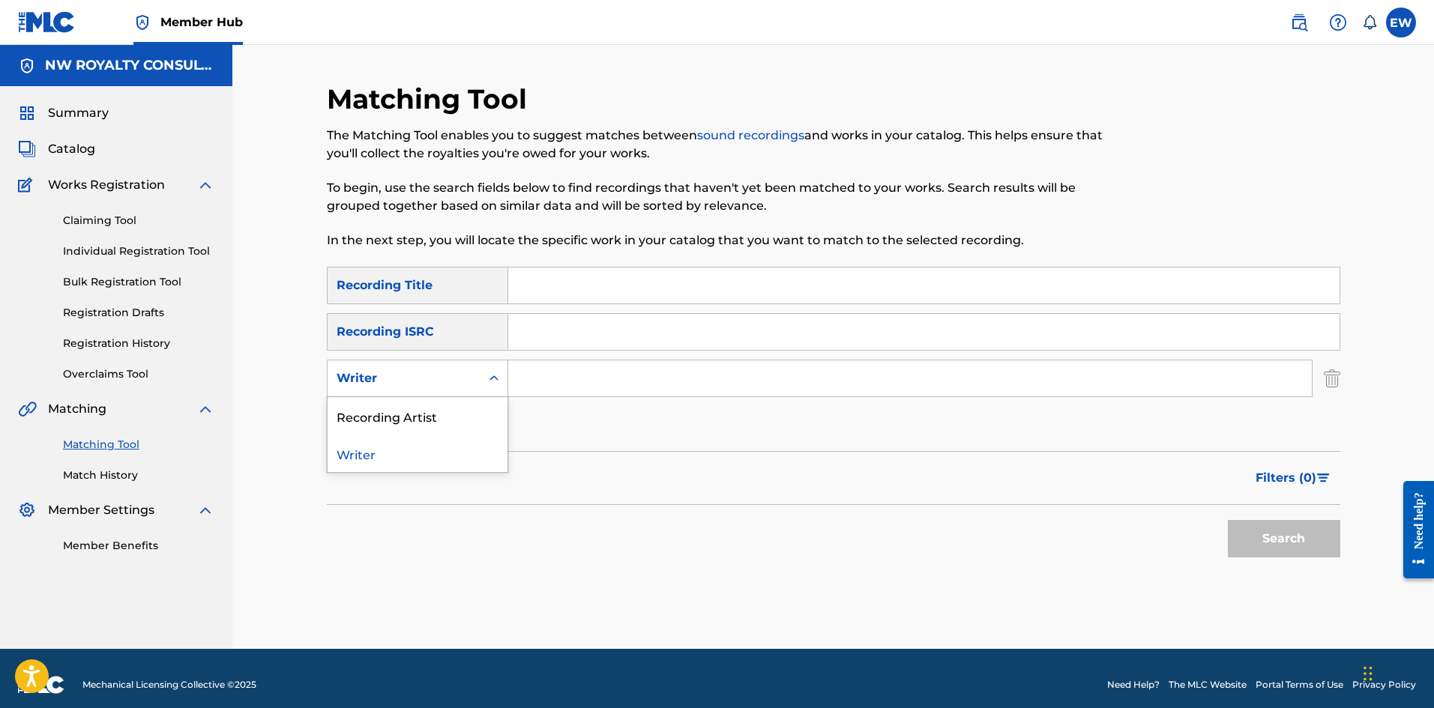
click at [436, 379] on div "Writer" at bounding box center [404, 379] width 135 height 18
drag, startPoint x: 406, startPoint y: 419, endPoint x: 532, endPoint y: 398, distance: 127.7
click at [457, 409] on div "Recording Artist" at bounding box center [418, 415] width 180 height 37
click at [600, 380] on input "Search Form" at bounding box center [909, 379] width 803 height 36
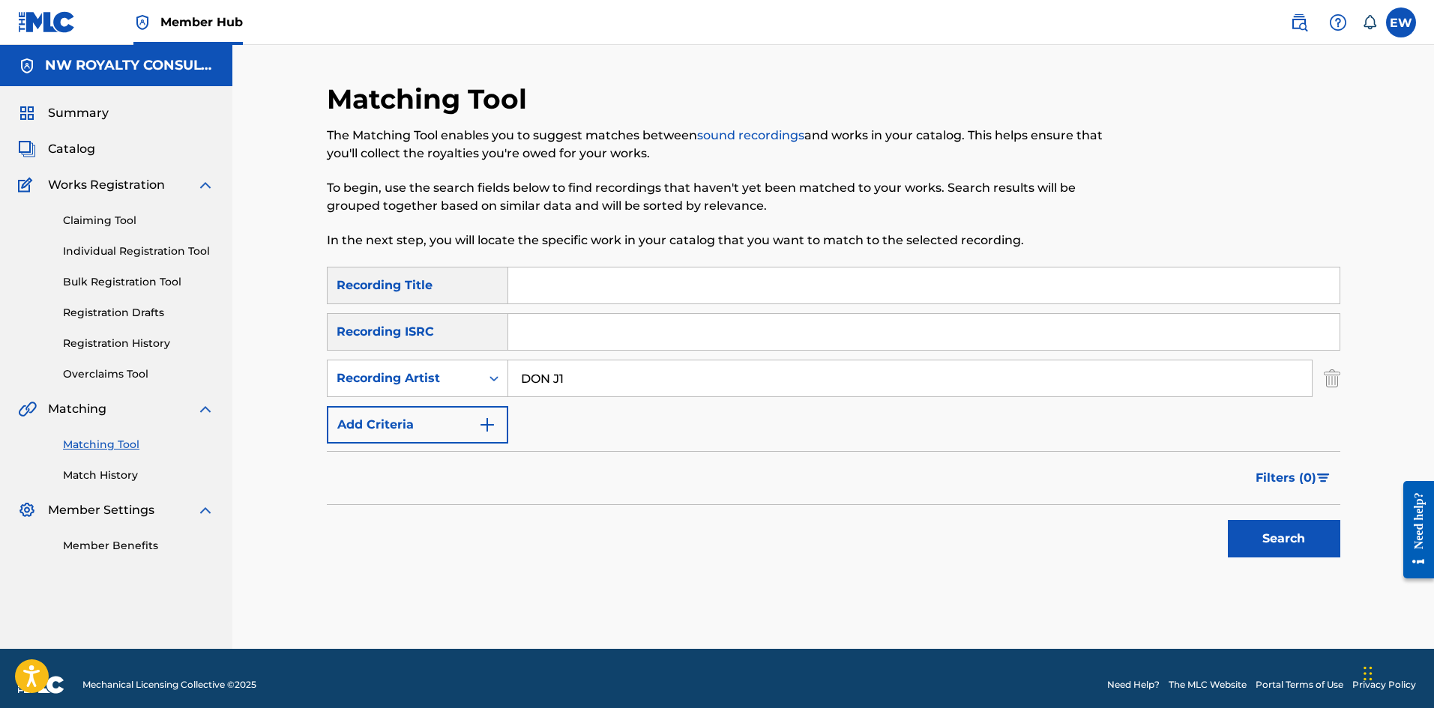
click at [601, 292] on input "Search Form" at bounding box center [923, 286] width 831 height 36
click at [1277, 532] on button "Search" at bounding box center [1284, 538] width 112 height 37
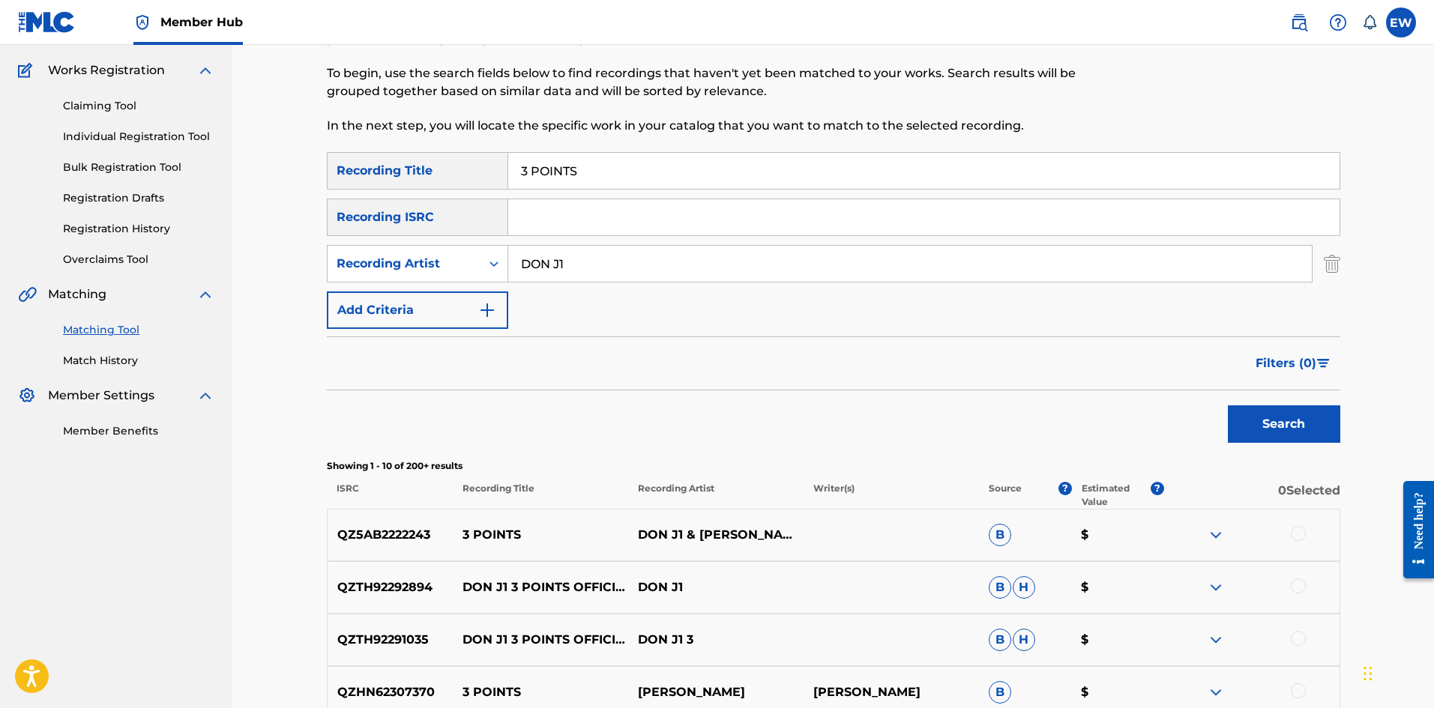
scroll to position [150, 0]
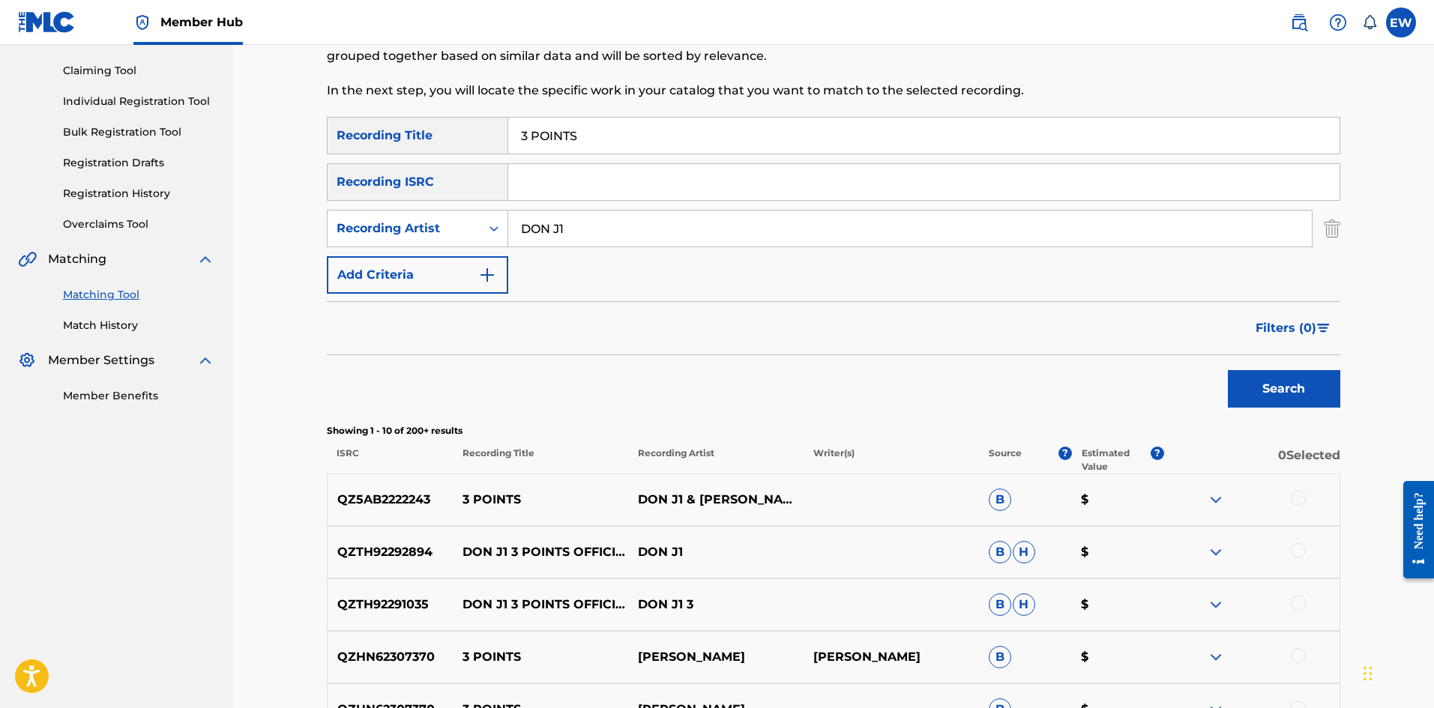
click at [1298, 503] on div at bounding box center [1298, 498] width 15 height 15
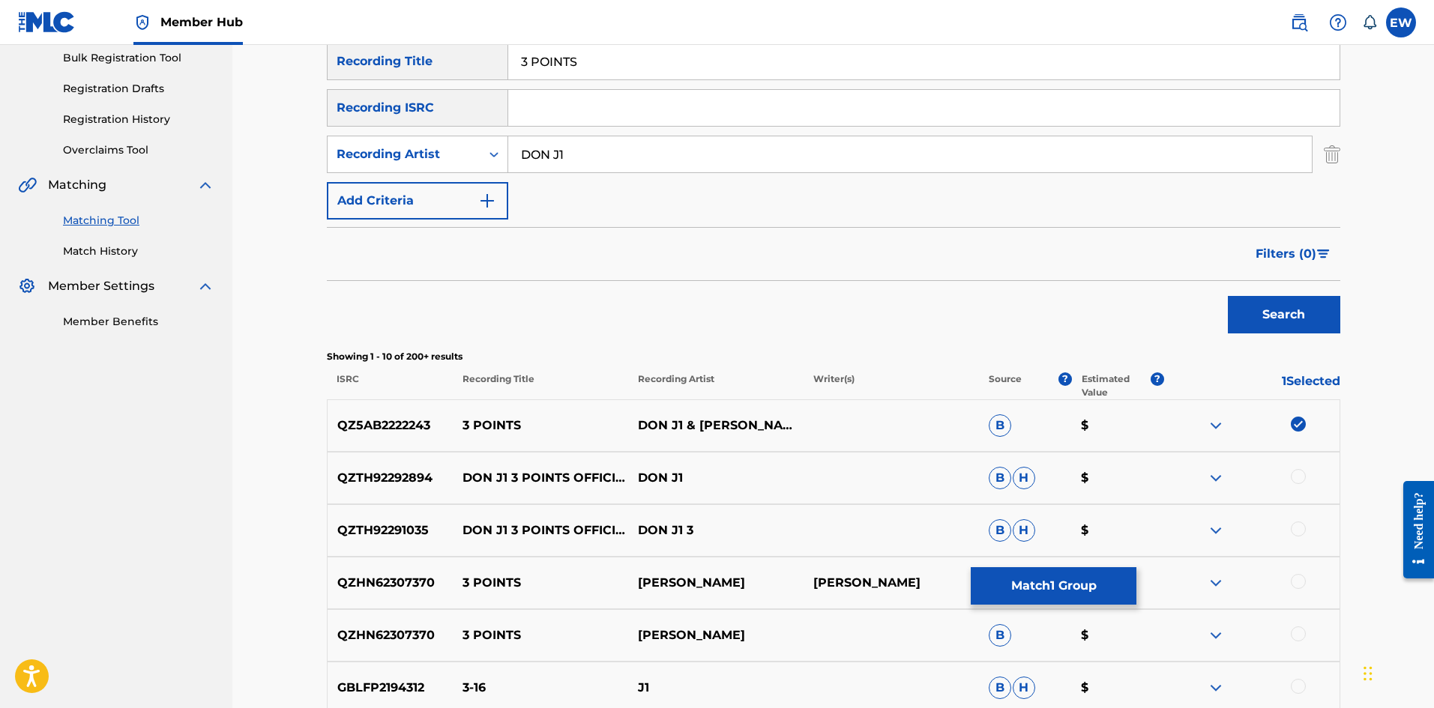
scroll to position [225, 0]
drag, startPoint x: 1306, startPoint y: 476, endPoint x: 1297, endPoint y: 480, distance: 9.7
click at [1306, 476] on div at bounding box center [1251, 477] width 175 height 18
click at [1299, 480] on div at bounding box center [1298, 475] width 15 height 15
click at [1299, 523] on div at bounding box center [1298, 528] width 15 height 15
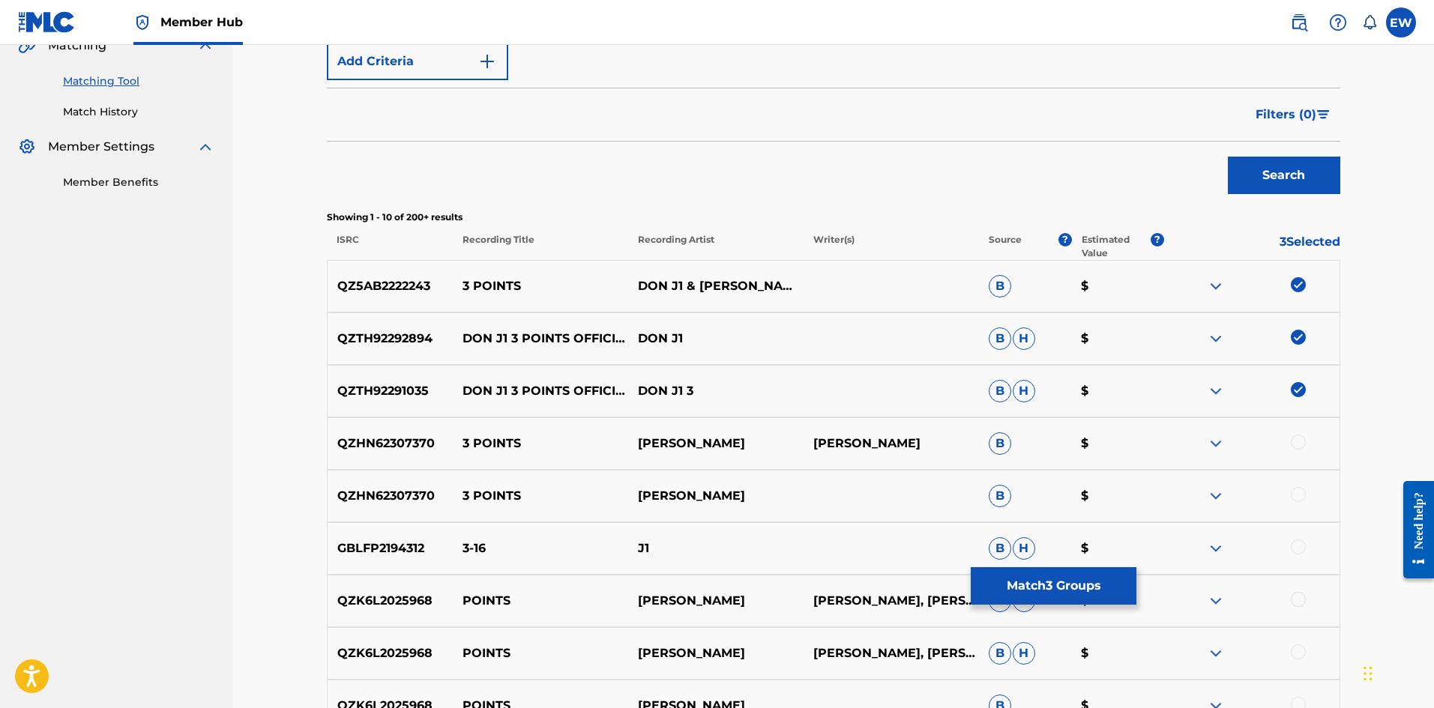
scroll to position [375, 0]
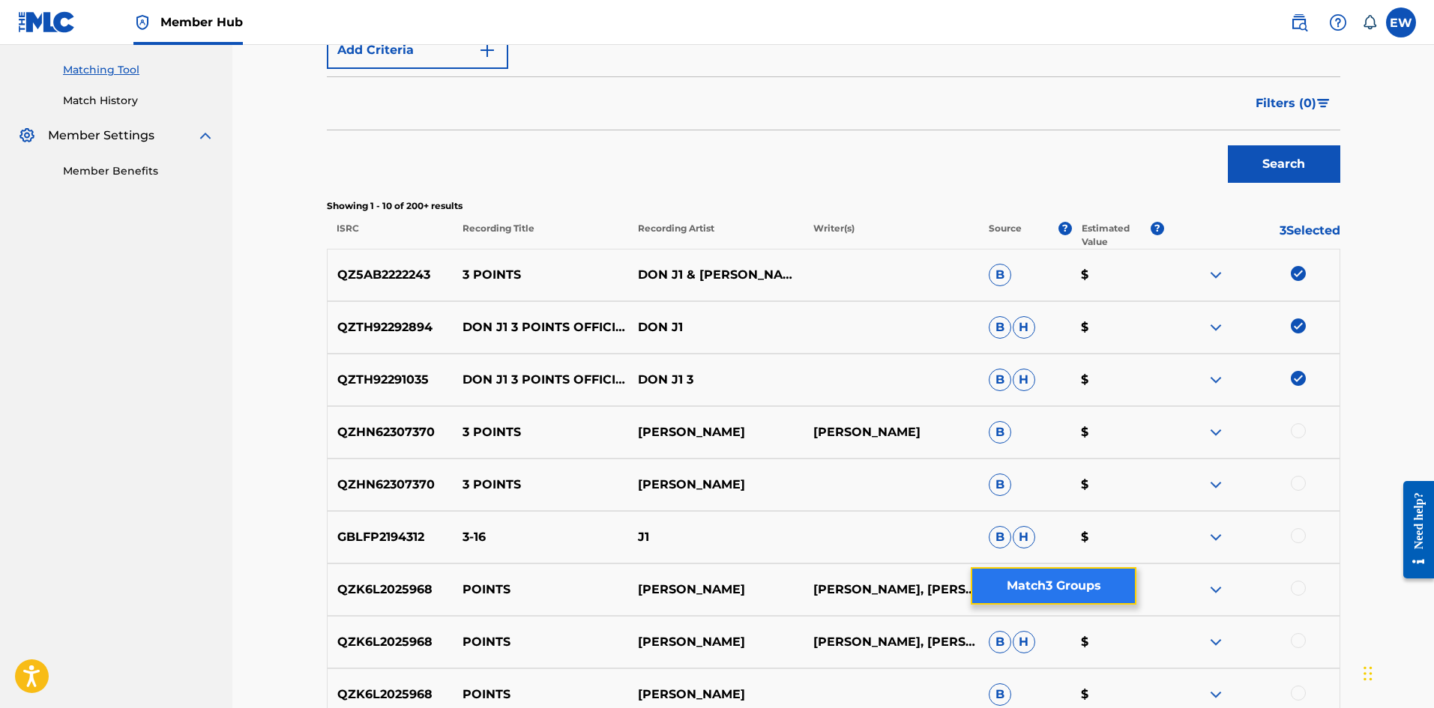
click at [1091, 584] on button "Match 3 Groups" at bounding box center [1054, 585] width 166 height 37
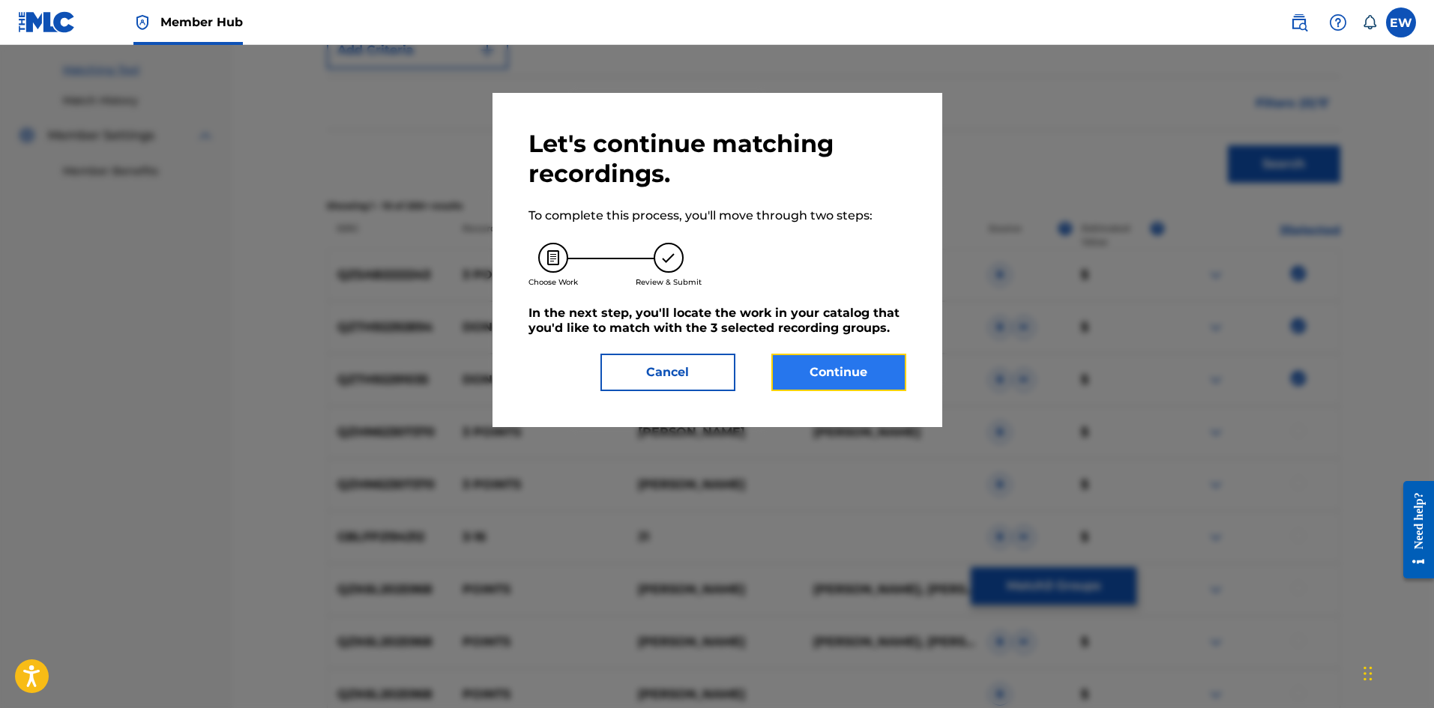
click at [826, 375] on button "Continue" at bounding box center [838, 372] width 135 height 37
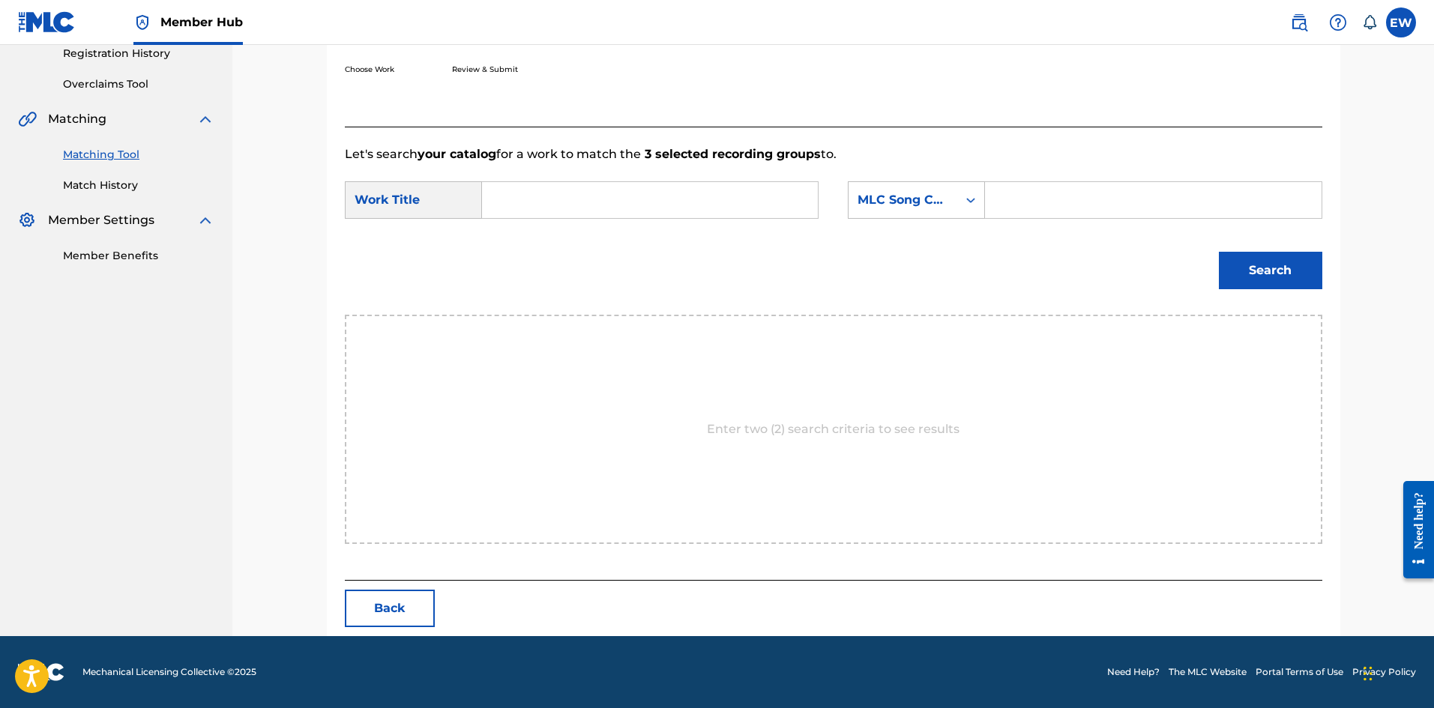
scroll to position [290, 0]
click at [672, 206] on input "Search Form" at bounding box center [650, 200] width 310 height 36
drag, startPoint x: 1075, startPoint y: 182, endPoint x: 1050, endPoint y: 249, distance: 71.1
click at [1071, 210] on input "Search Form" at bounding box center [1153, 200] width 310 height 36
click at [1234, 274] on button "Search" at bounding box center [1270, 270] width 103 height 37
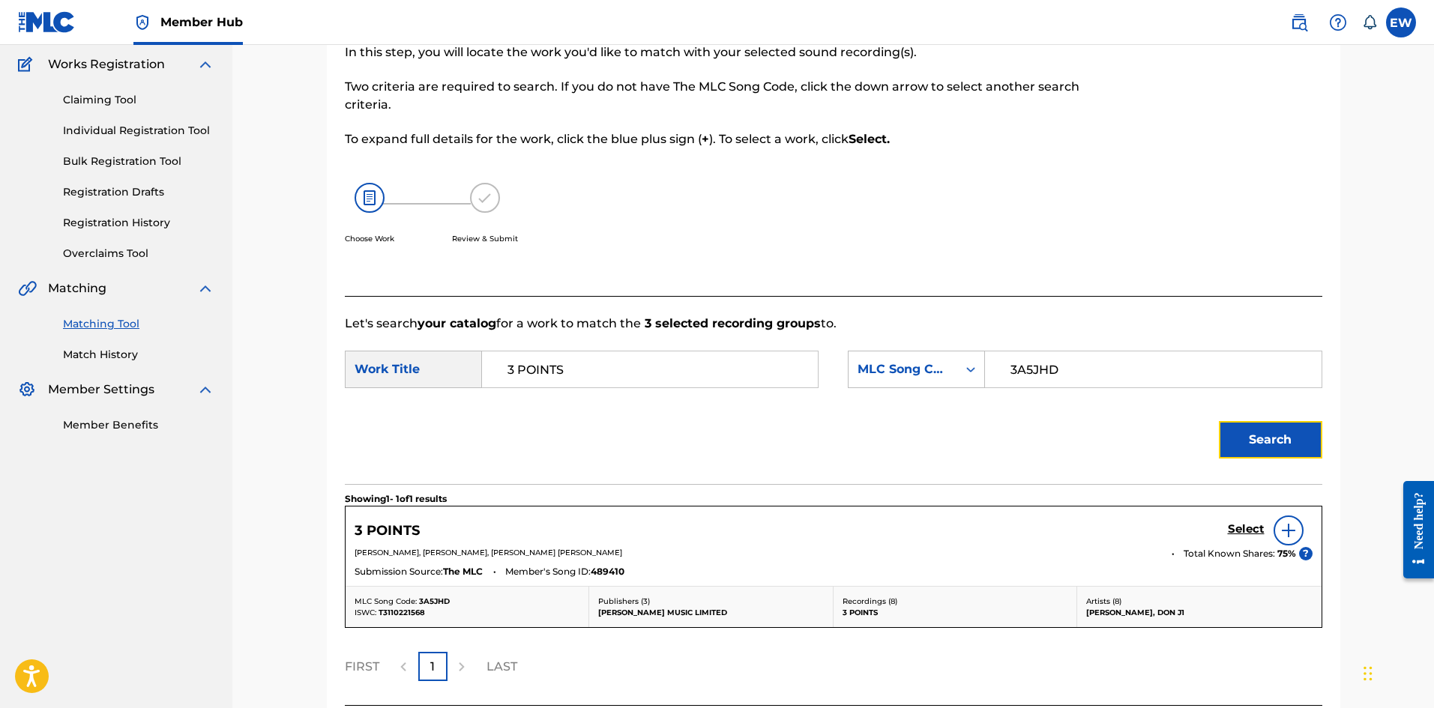
scroll to position [246, 0]
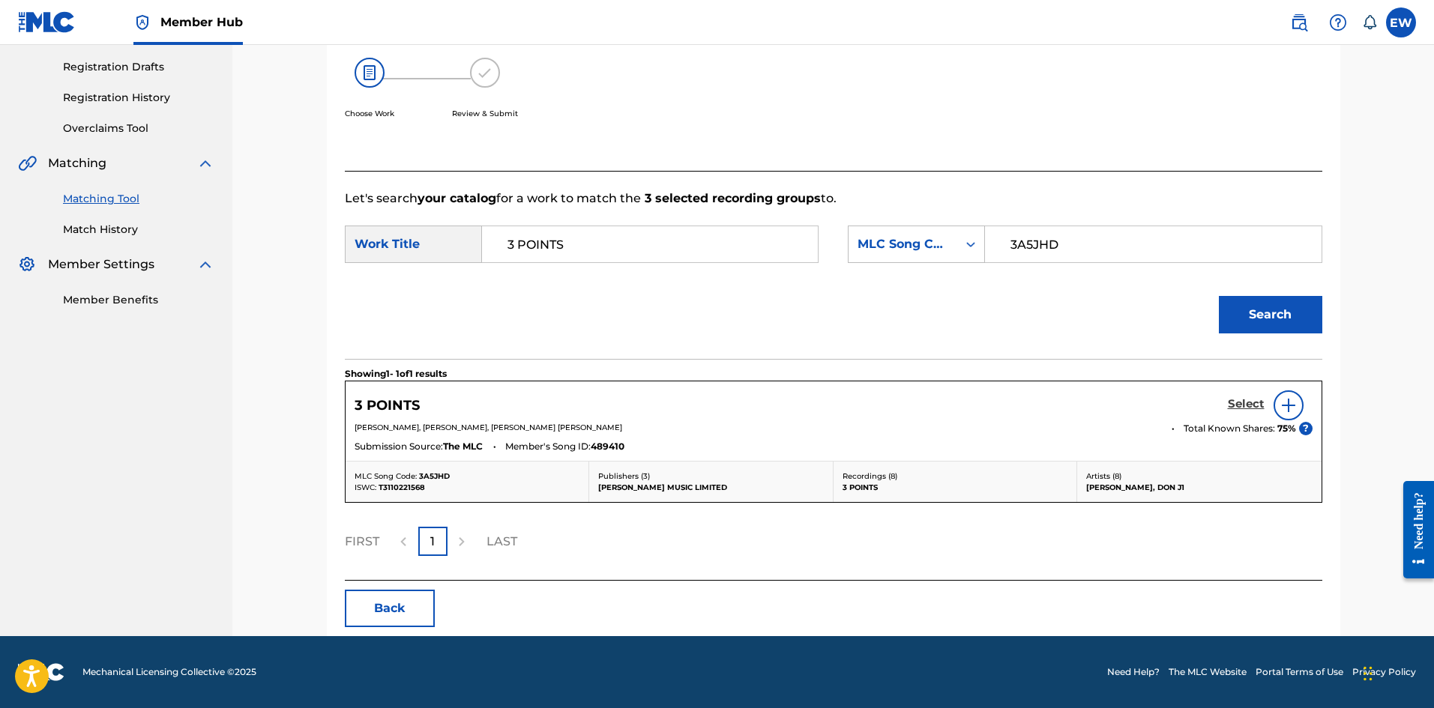
click at [1239, 401] on h5 "Select" at bounding box center [1246, 404] width 37 height 14
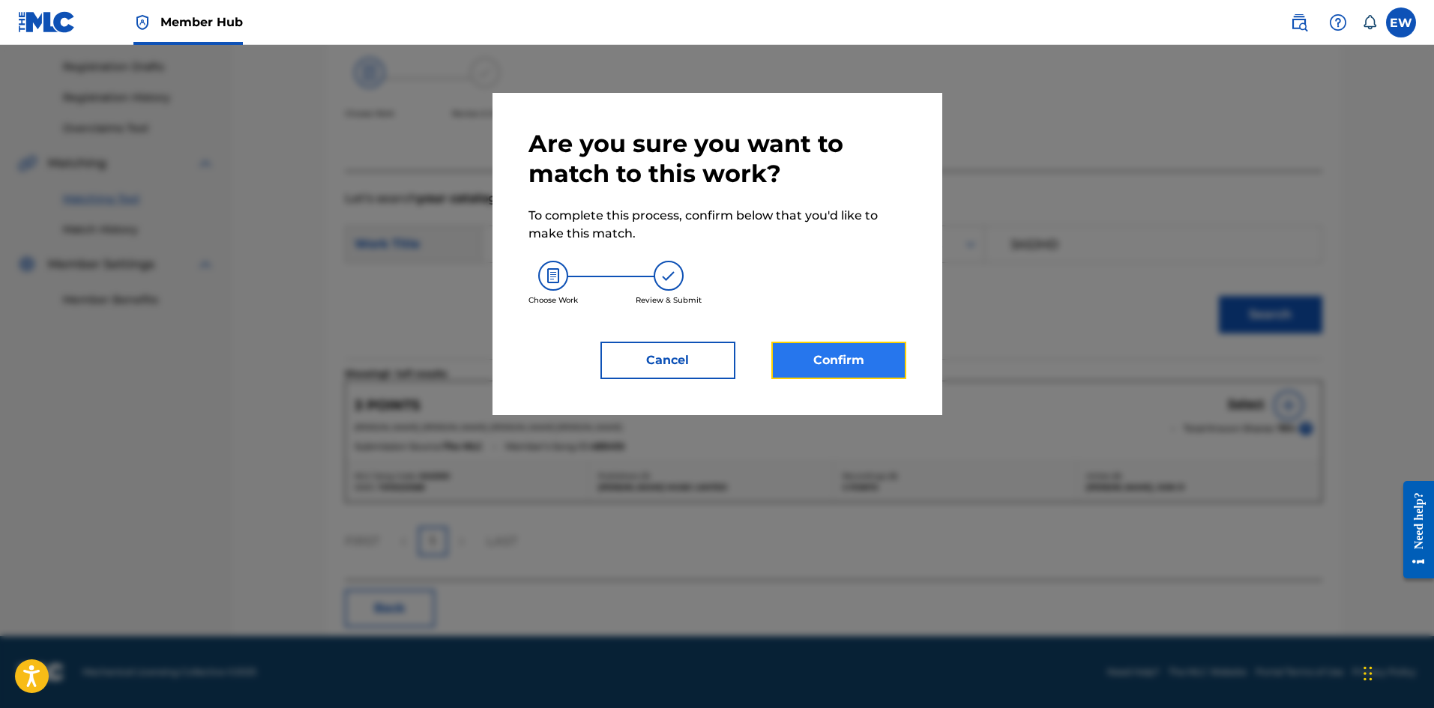
click at [827, 347] on button "Confirm" at bounding box center [838, 360] width 135 height 37
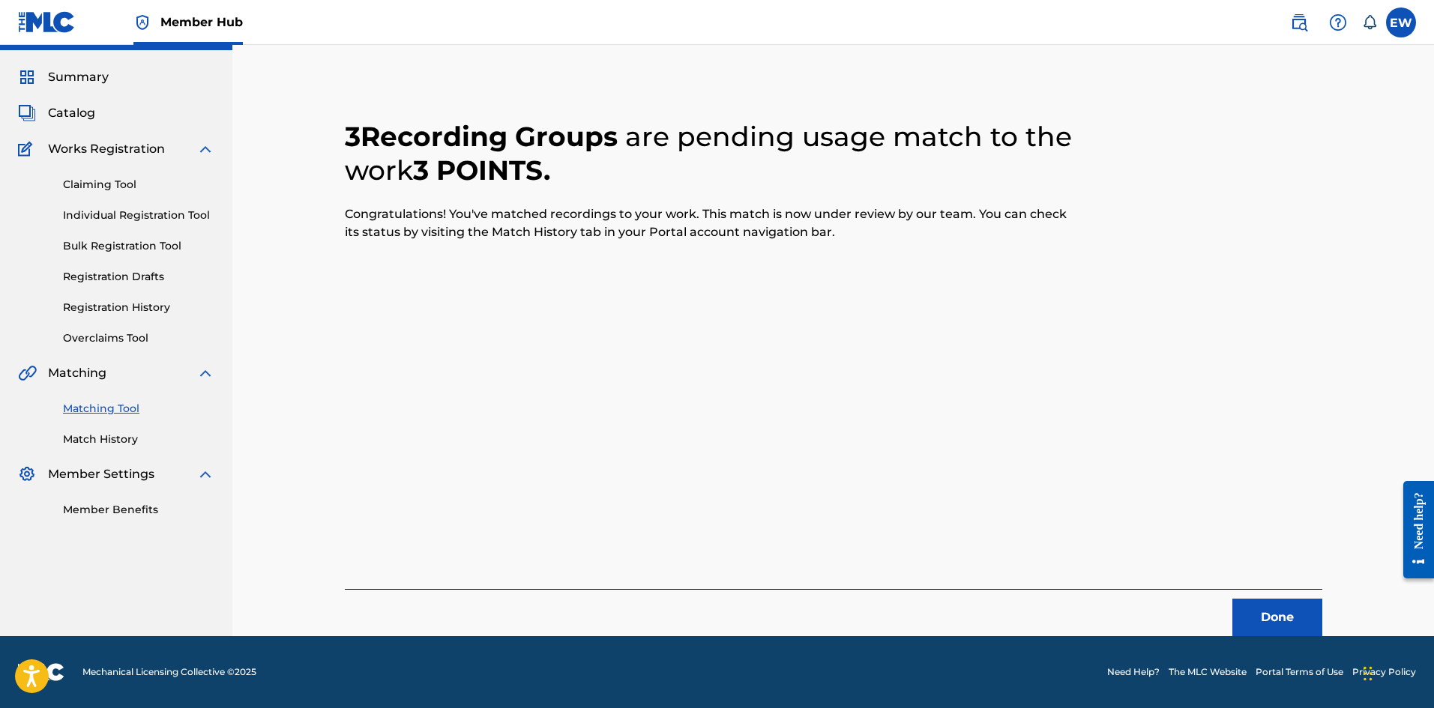
scroll to position [36, 0]
click at [1259, 601] on button "Done" at bounding box center [1277, 617] width 90 height 37
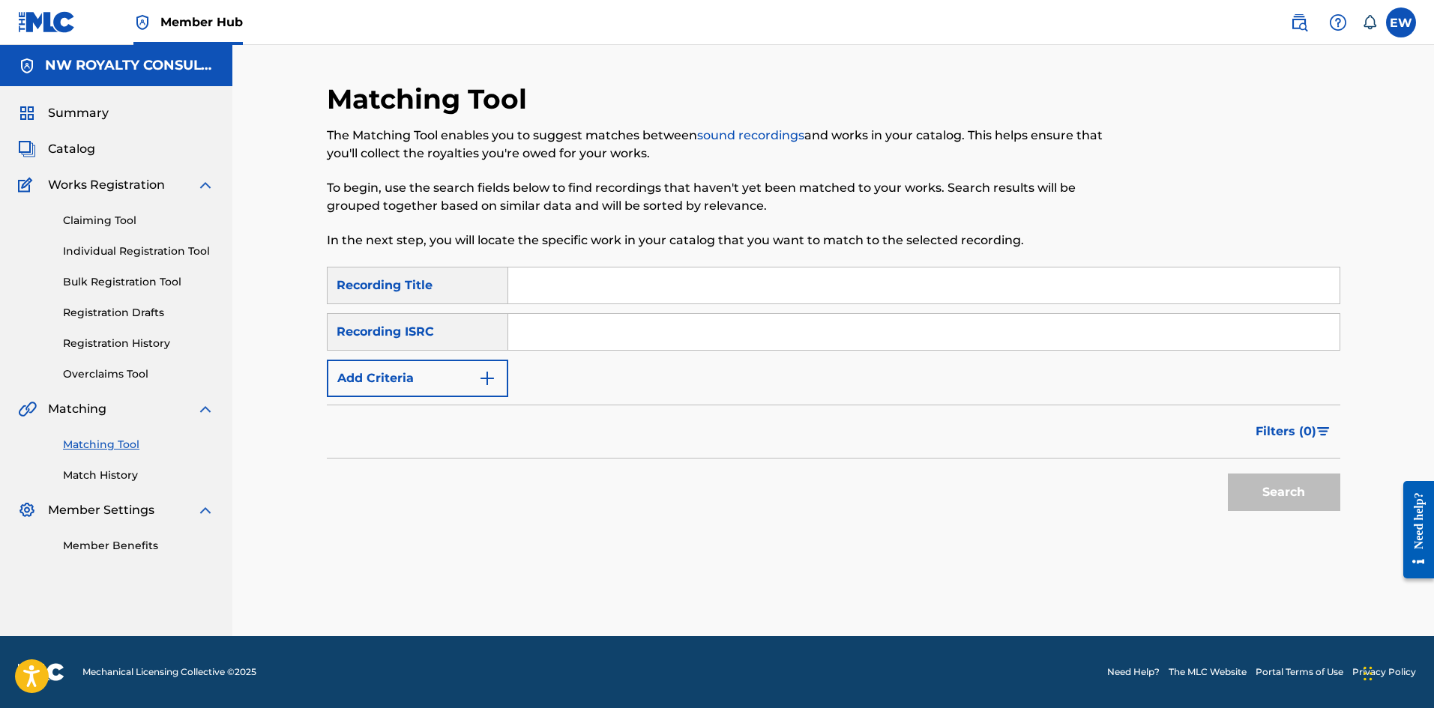
scroll to position [0, 0]
click at [420, 372] on button "Add Criteria" at bounding box center [417, 378] width 181 height 37
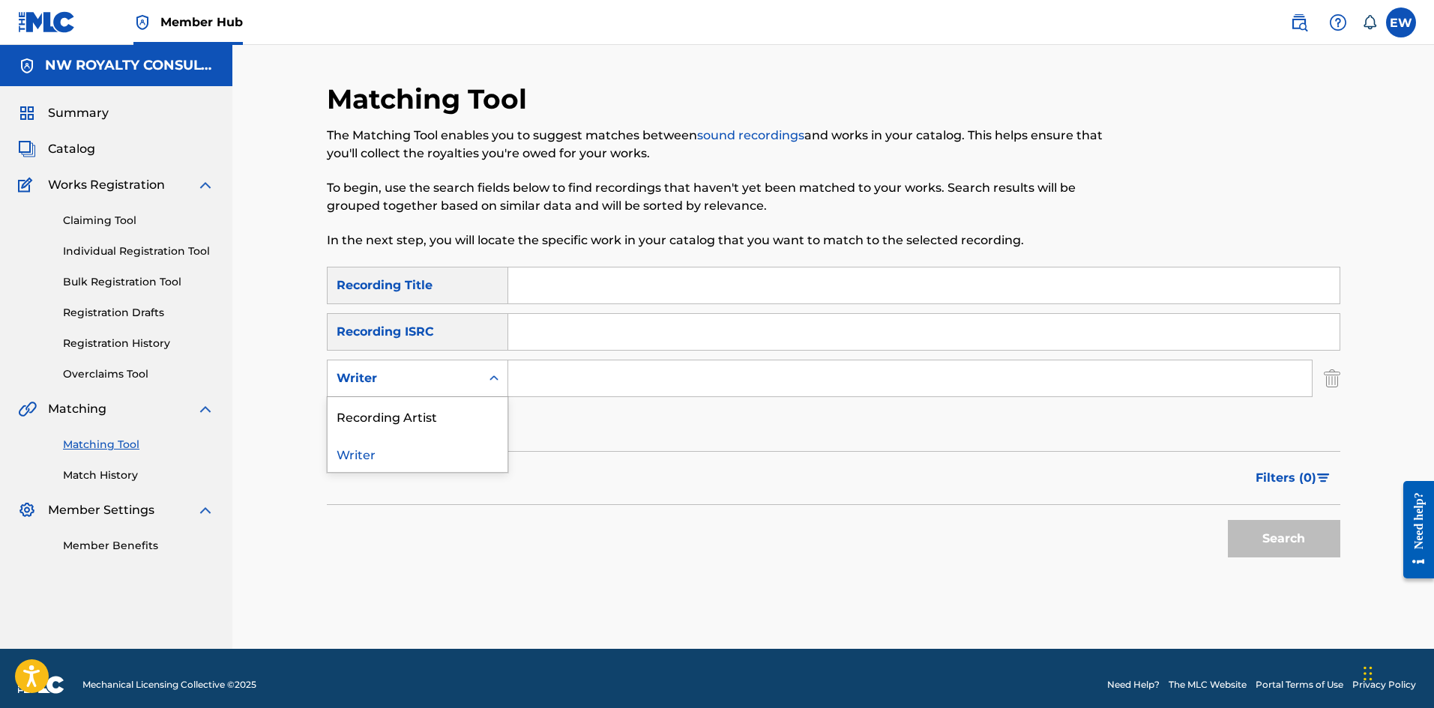
click at [405, 383] on div "Writer" at bounding box center [404, 379] width 135 height 18
click at [399, 411] on div "Recording Artist" at bounding box center [418, 415] width 180 height 37
click at [553, 383] on input "Search Form" at bounding box center [909, 379] width 803 height 36
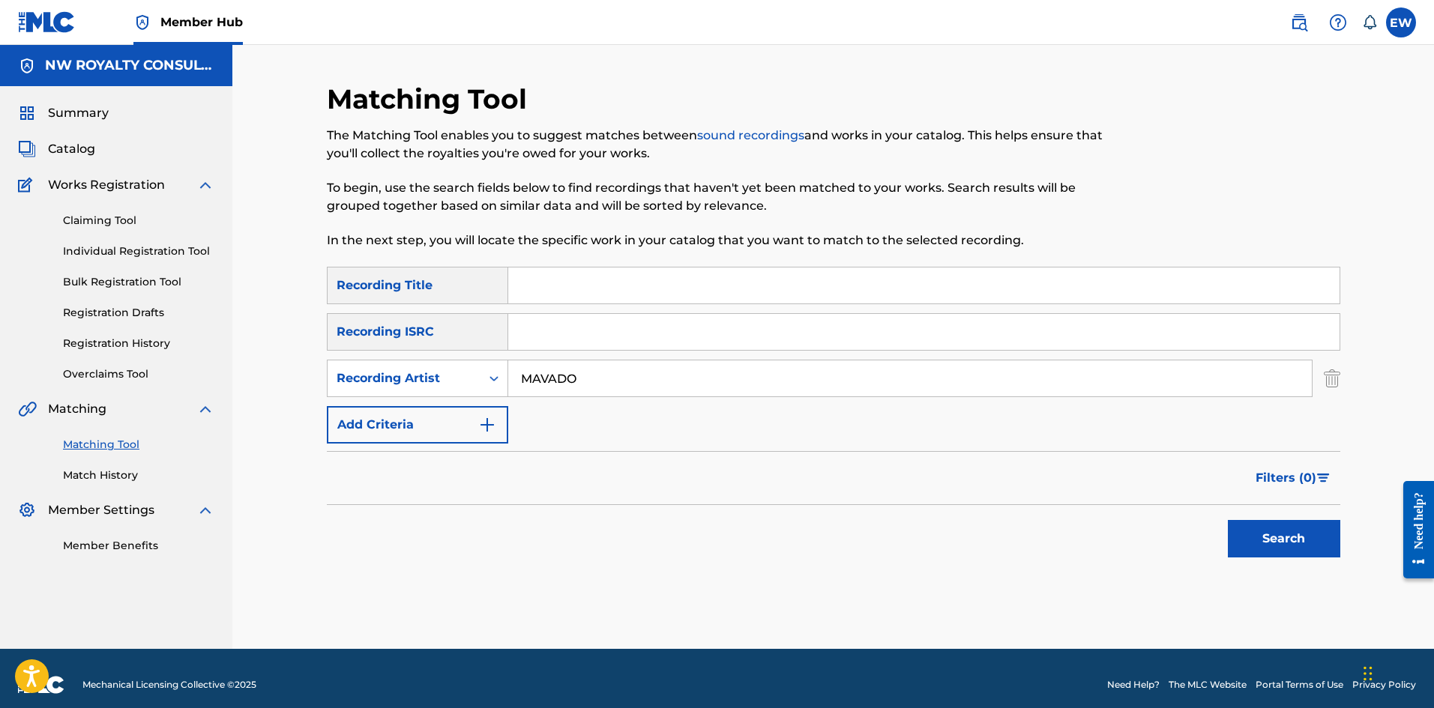
click at [555, 272] on input "Search Form" at bounding box center [923, 286] width 831 height 36
click at [1248, 543] on button "Search" at bounding box center [1284, 538] width 112 height 37
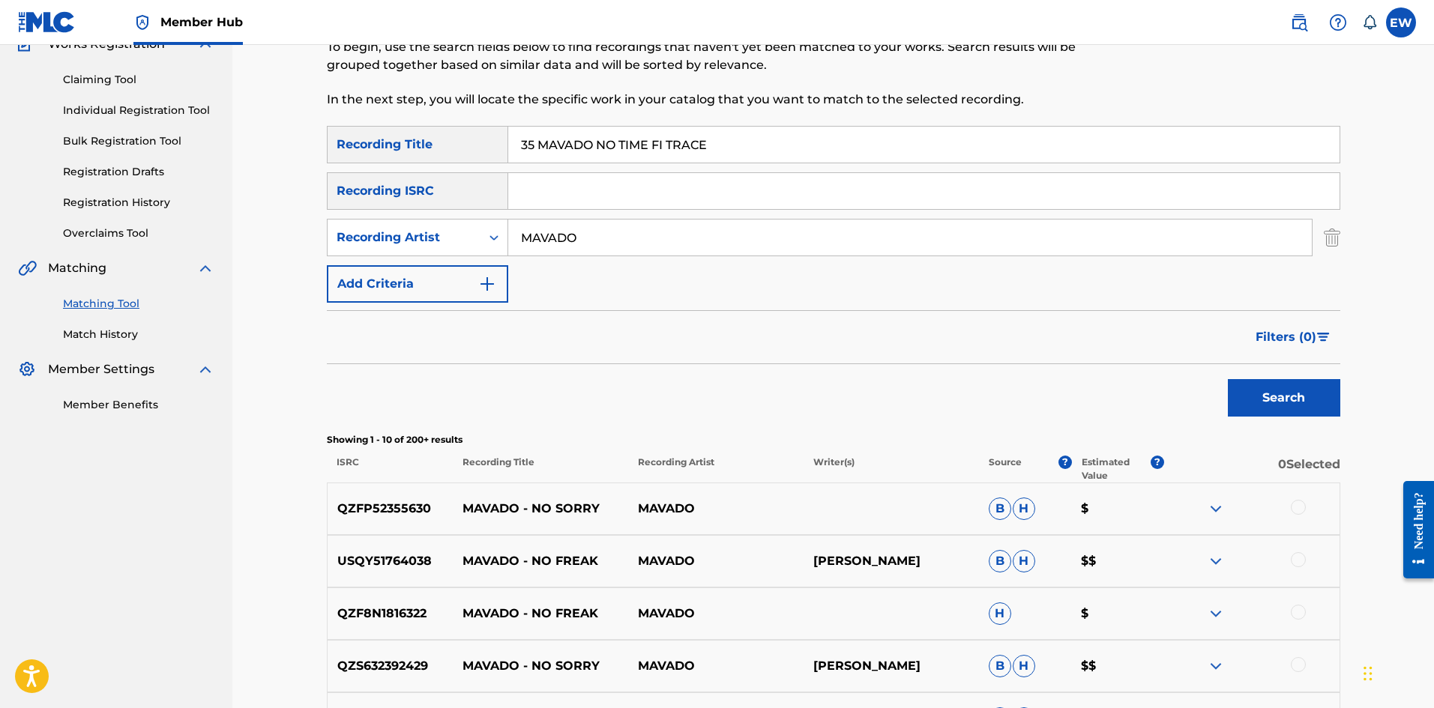
scroll to position [150, 0]
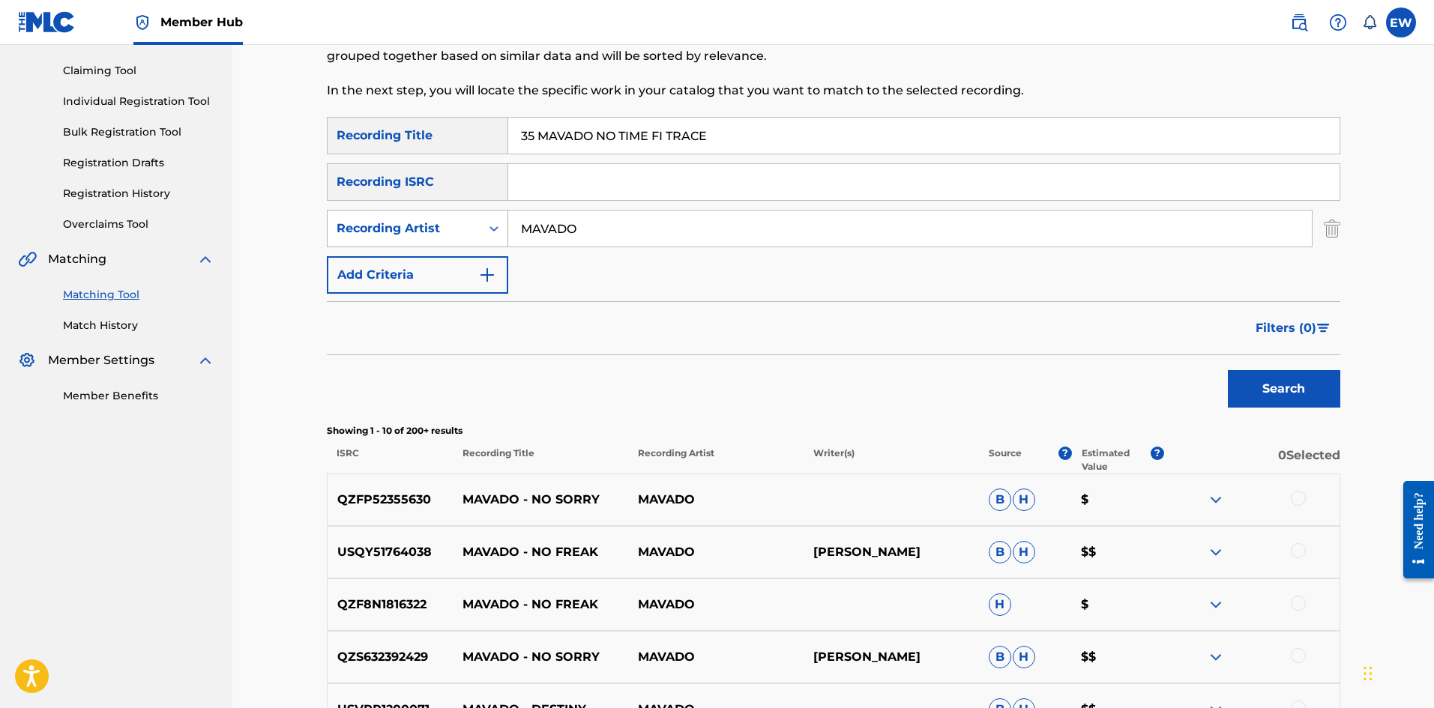
drag, startPoint x: 638, startPoint y: 229, endPoint x: 422, endPoint y: 241, distance: 216.2
click at [435, 237] on div "SearchWithCriteria64587171-5f09-4c93-abab-e8ec4e9cea39 Recording Artist MAVADO" at bounding box center [833, 228] width 1013 height 37
drag, startPoint x: 728, startPoint y: 127, endPoint x: 435, endPoint y: 157, distance: 293.9
click at [438, 156] on div "SearchWithCriteriace9246af-2037-49ec-b288-5cb02de71458 Recording Title 35 MAVAD…" at bounding box center [833, 205] width 1013 height 177
click at [1270, 388] on button "Search" at bounding box center [1284, 388] width 112 height 37
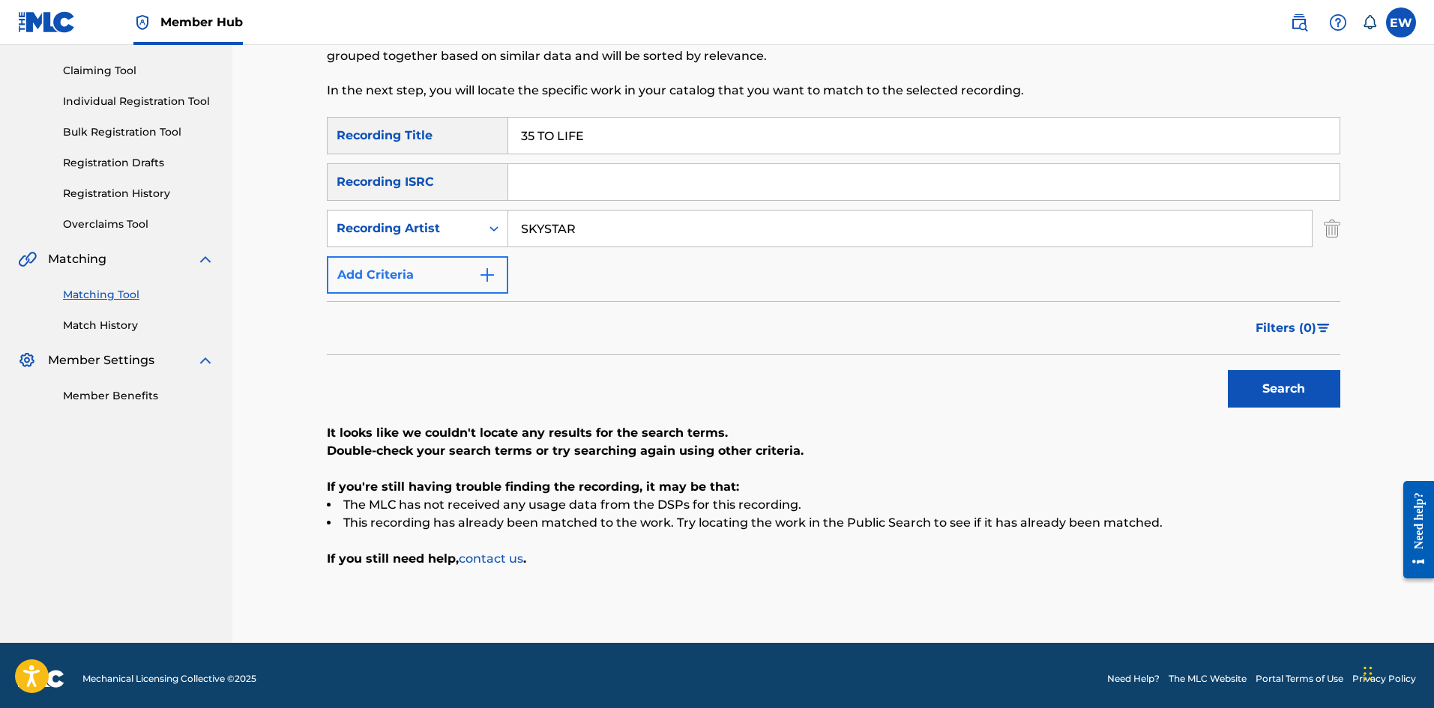
drag, startPoint x: 586, startPoint y: 235, endPoint x: 450, endPoint y: 264, distance: 138.8
click at [470, 256] on div "SearchWithCriteriace9246af-2037-49ec-b288-5cb02de71458 Recording Title 35 TO LI…" at bounding box center [833, 205] width 1013 height 177
drag, startPoint x: 664, startPoint y: 141, endPoint x: 437, endPoint y: 148, distance: 227.2
click at [437, 148] on div "SearchWithCriteriace9246af-2037-49ec-b288-5cb02de71458 Recording Title 35 TO LI…" at bounding box center [833, 135] width 1013 height 37
click at [1246, 393] on button "Search" at bounding box center [1284, 388] width 112 height 37
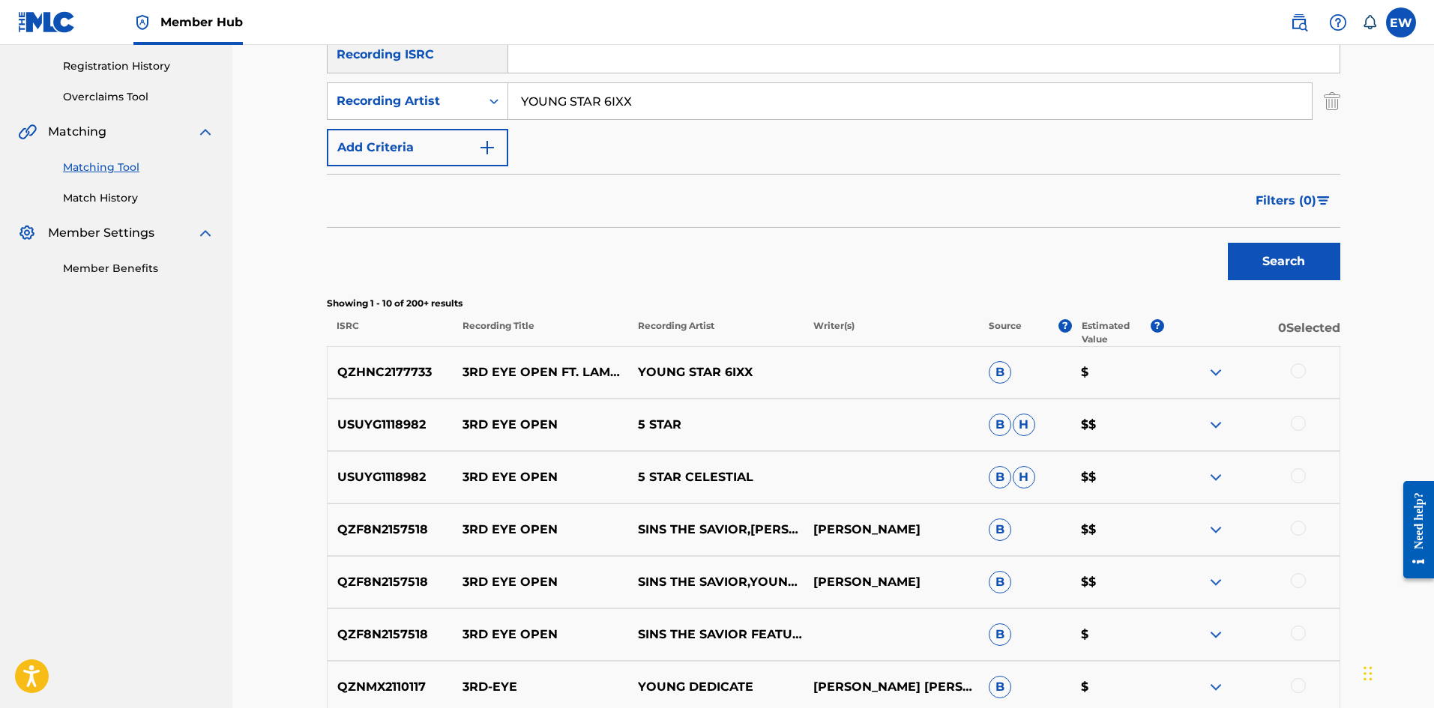
scroll to position [300, 0]
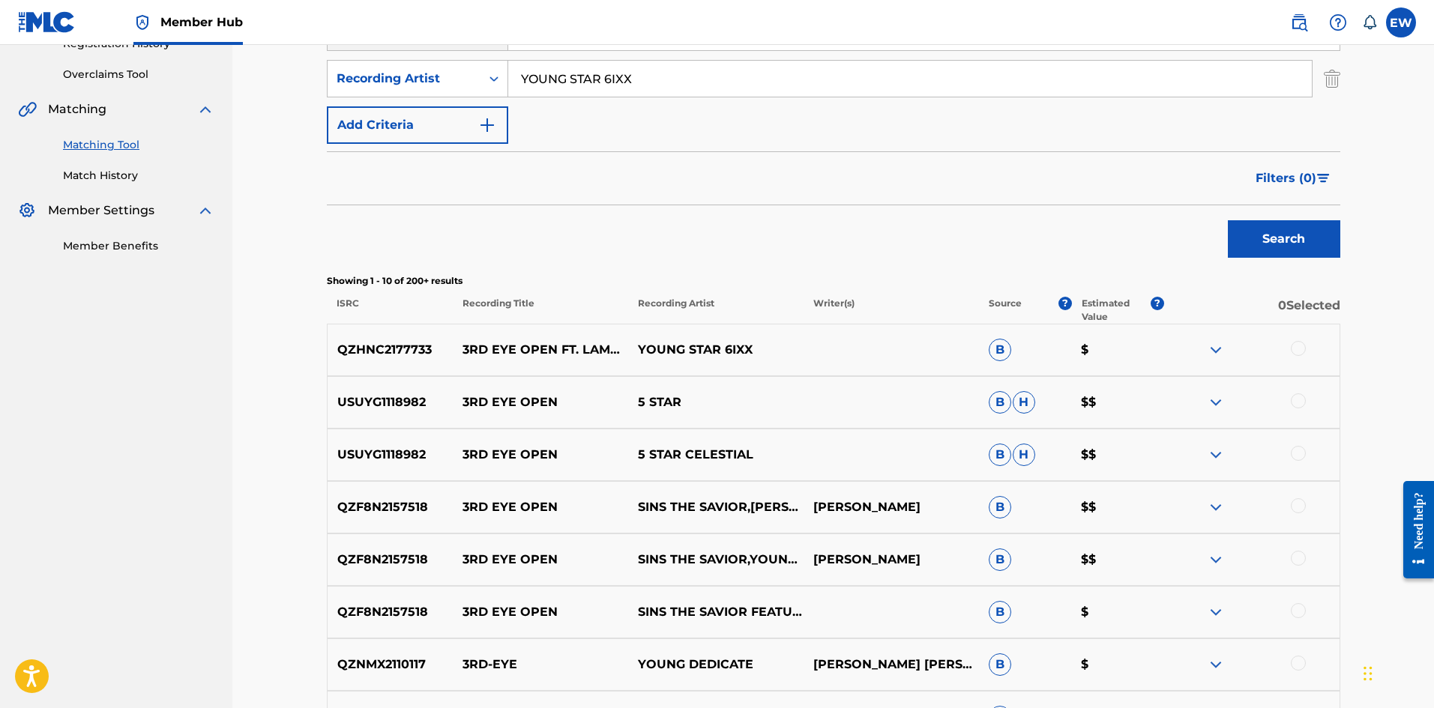
click at [1297, 346] on div at bounding box center [1298, 348] width 15 height 15
click at [1072, 591] on button "Match 1 Group" at bounding box center [1054, 585] width 166 height 37
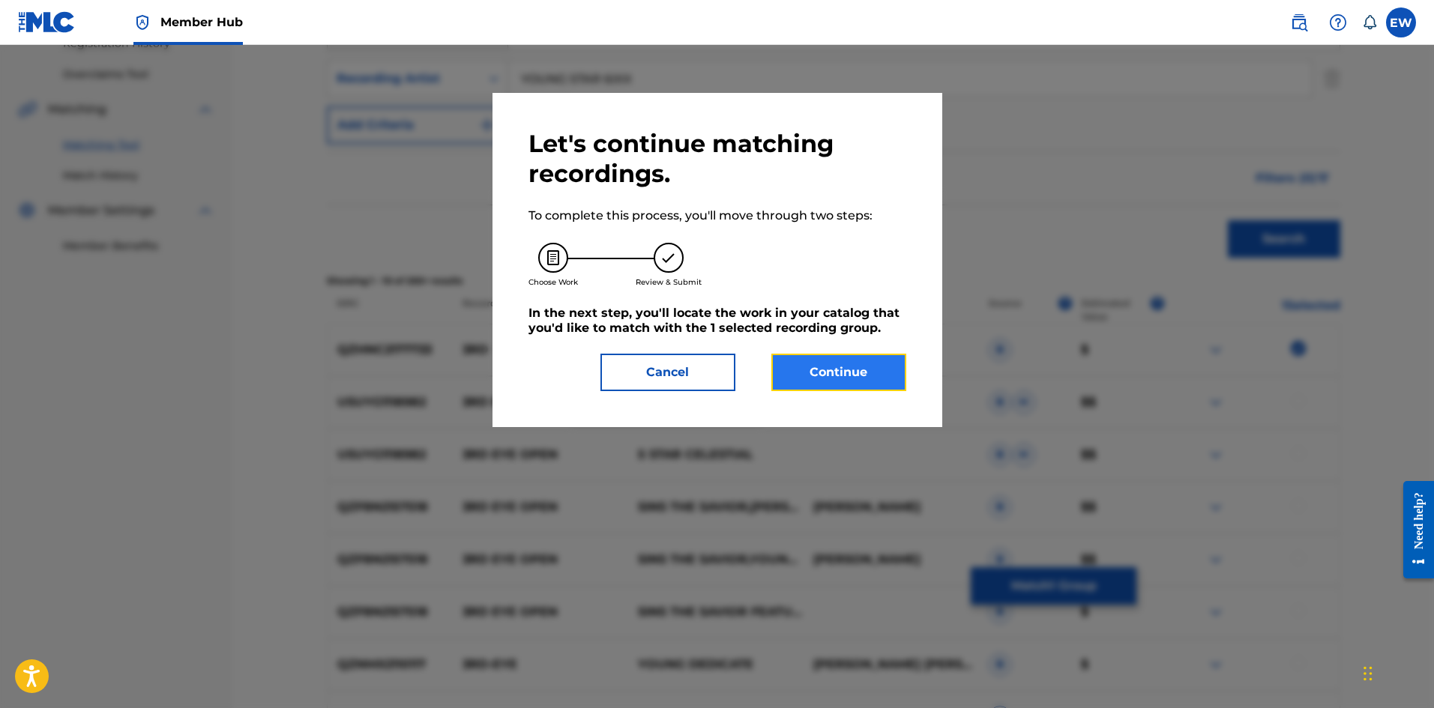
click at [841, 364] on button "Continue" at bounding box center [838, 372] width 135 height 37
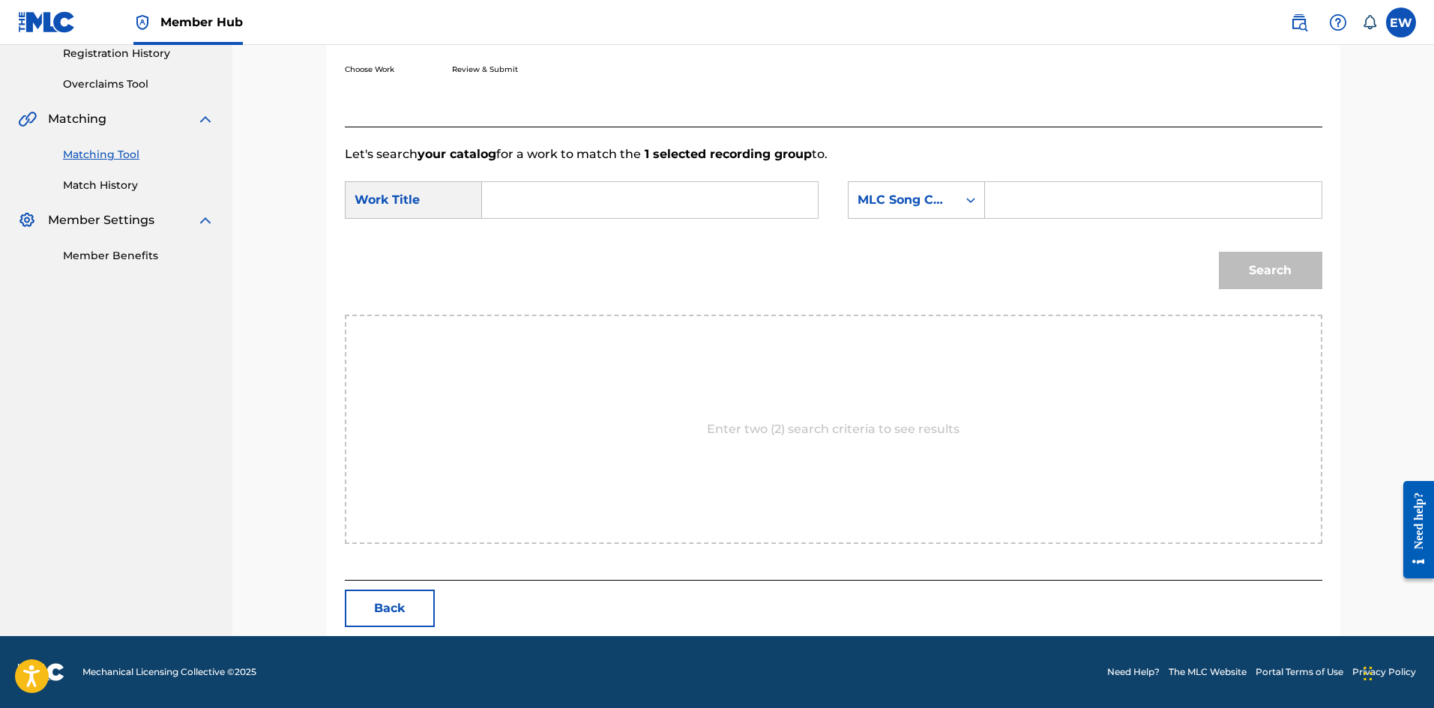
scroll to position [290, 0]
drag, startPoint x: 705, startPoint y: 185, endPoint x: 703, endPoint y: 214, distance: 28.5
click at [706, 192] on input "Search Form" at bounding box center [650, 200] width 310 height 36
drag, startPoint x: 1120, startPoint y: 207, endPoint x: 1101, endPoint y: 188, distance: 26.5
click at [1116, 205] on input "Search Form" at bounding box center [1153, 200] width 310 height 36
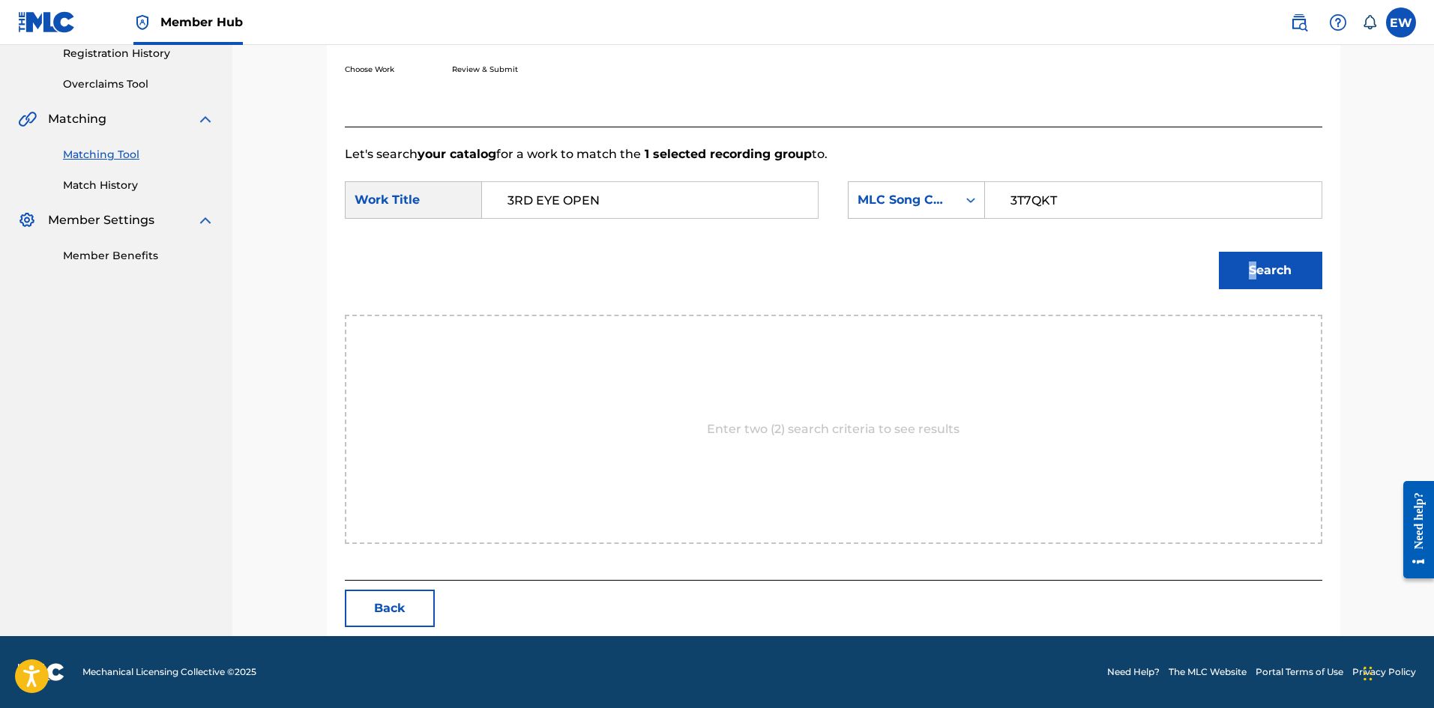
click at [1257, 290] on div "Search" at bounding box center [1266, 267] width 111 height 60
click at [1256, 280] on button "Search" at bounding box center [1270, 270] width 103 height 37
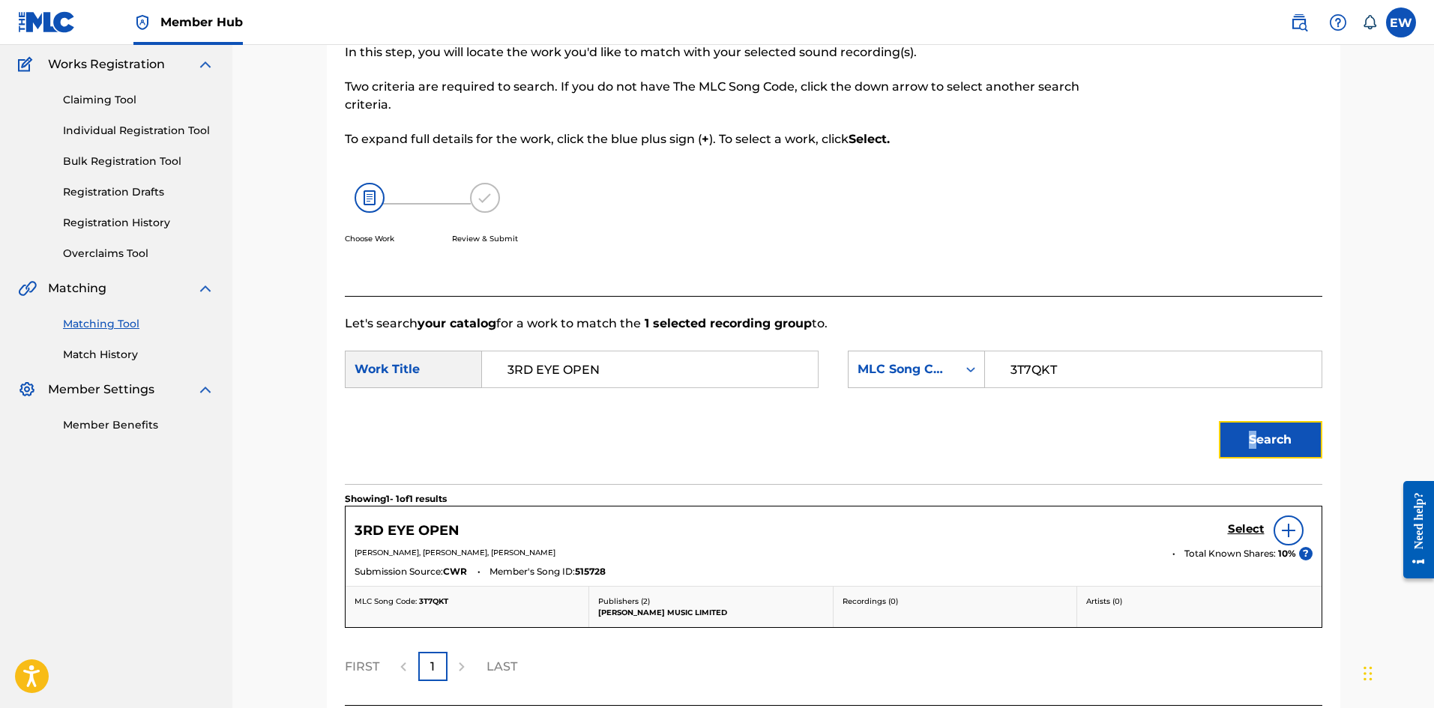
scroll to position [246, 0]
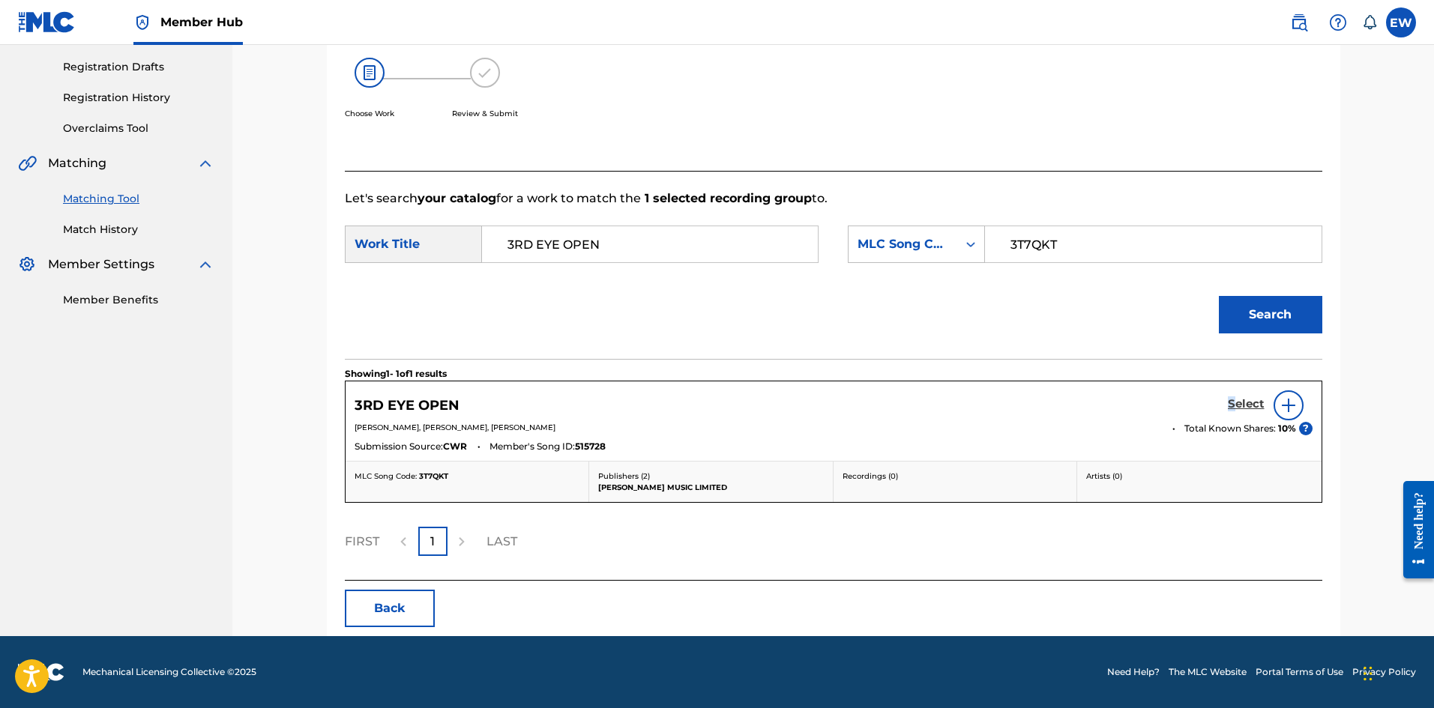
click at [1232, 400] on h5 "Select" at bounding box center [1246, 404] width 37 height 14
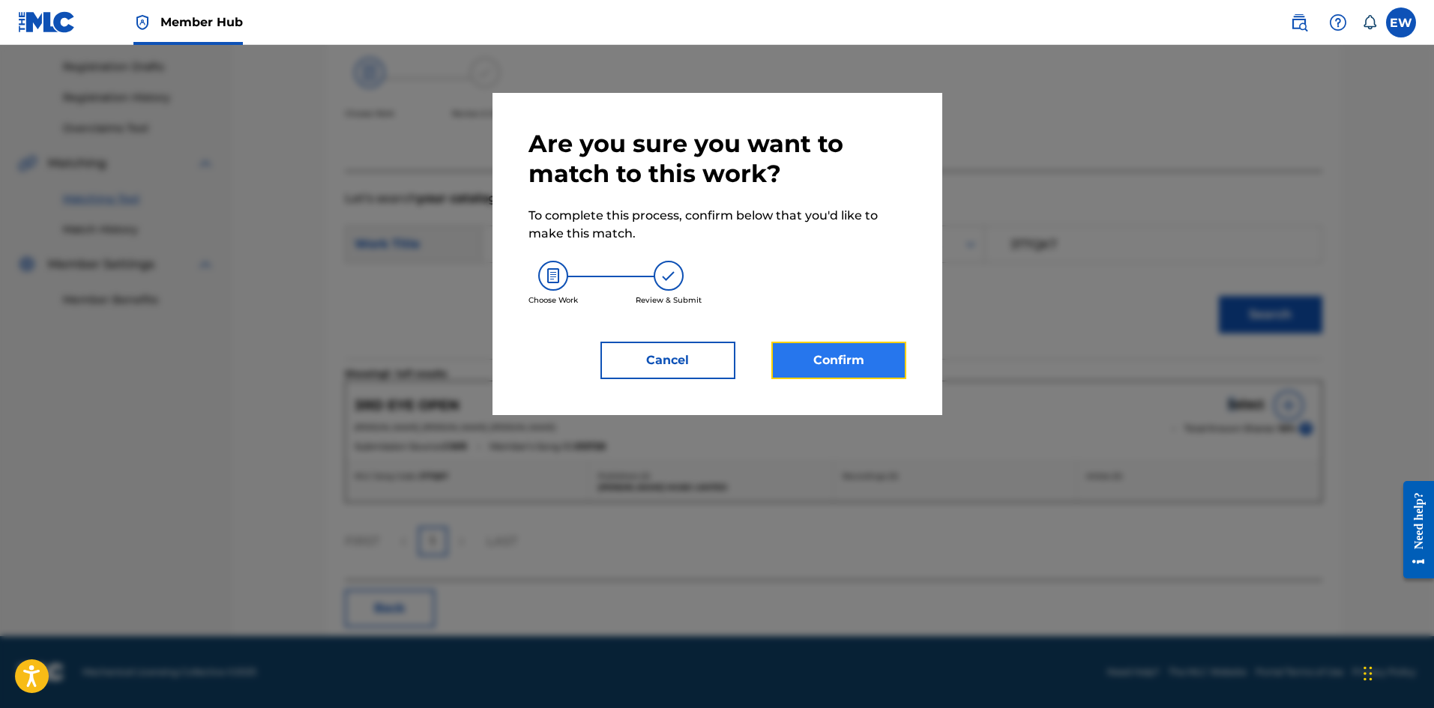
click at [860, 354] on button "Confirm" at bounding box center [838, 360] width 135 height 37
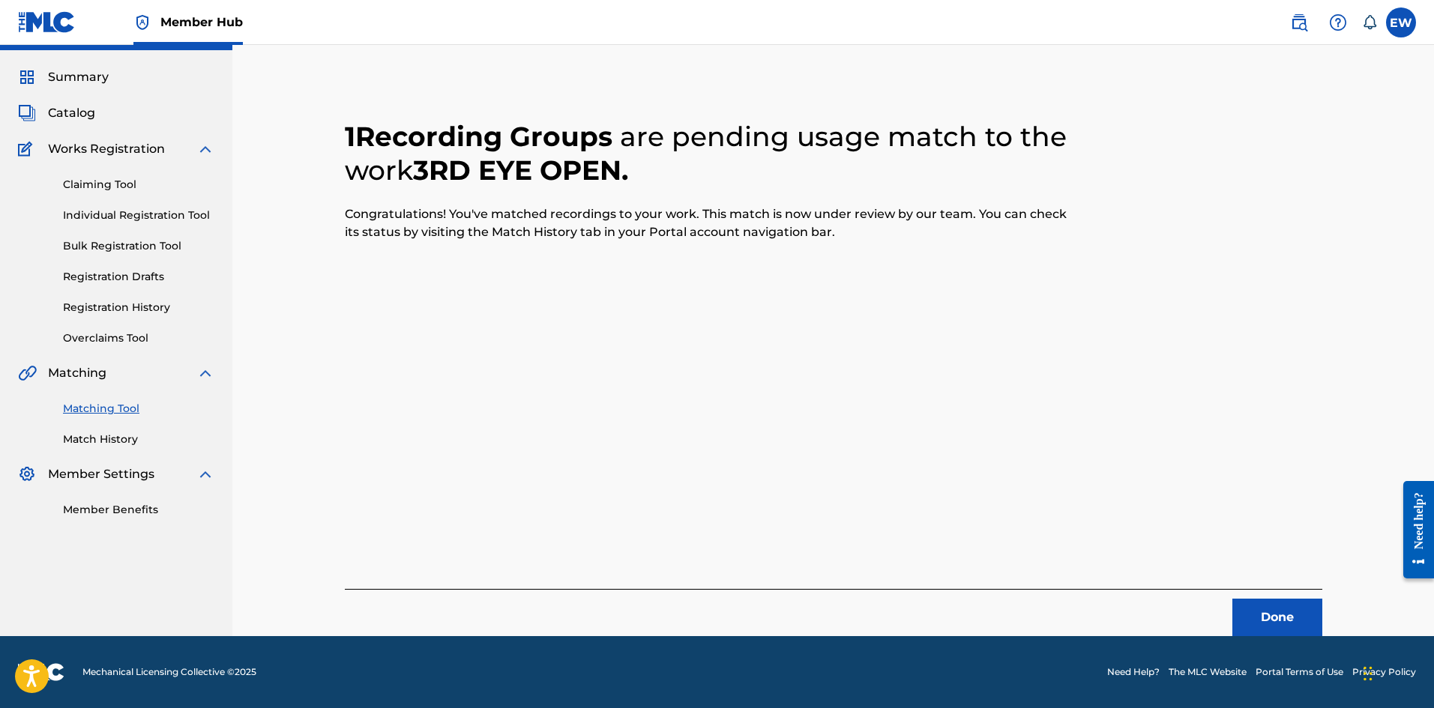
scroll to position [36, 0]
drag, startPoint x: 1256, startPoint y: 614, endPoint x: 1350, endPoint y: 612, distance: 93.7
click at [1258, 615] on button "Done" at bounding box center [1277, 617] width 90 height 37
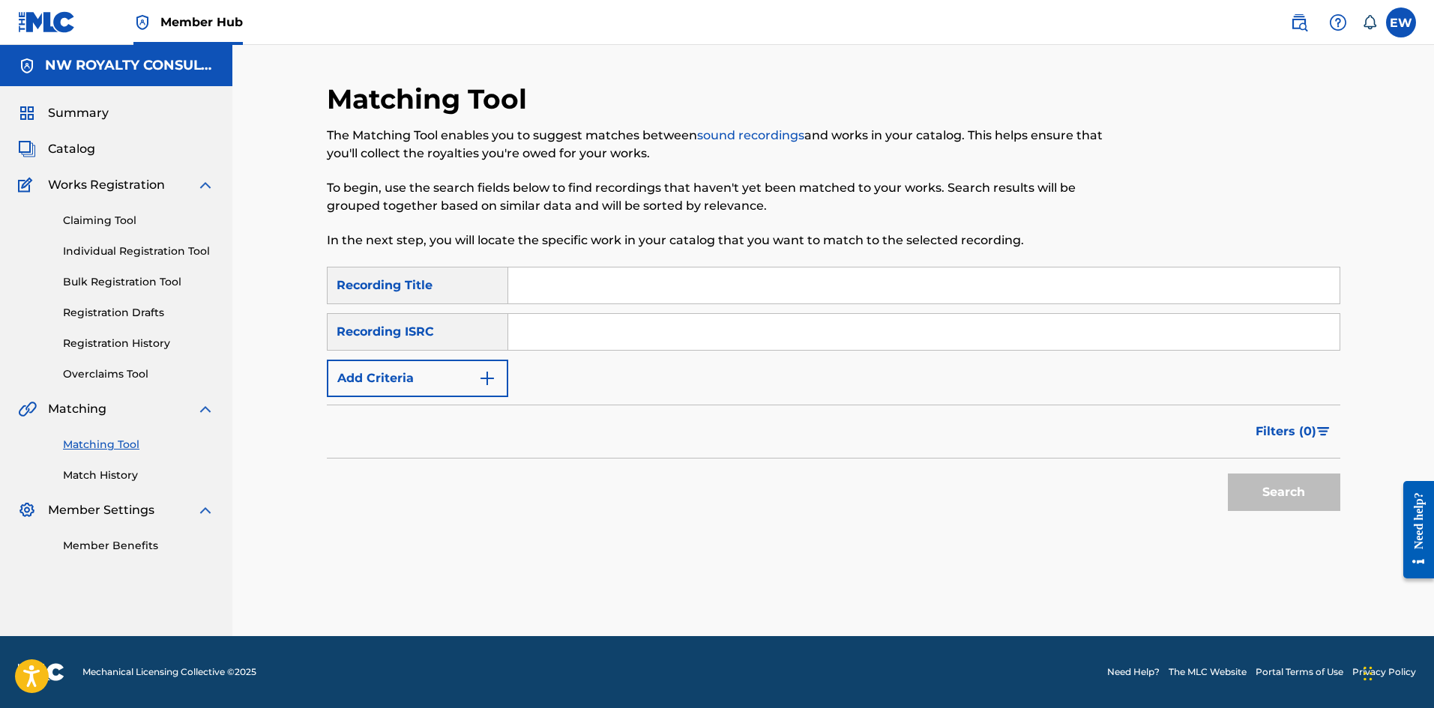
scroll to position [0, 0]
click at [433, 370] on button "Add Criteria" at bounding box center [417, 378] width 181 height 37
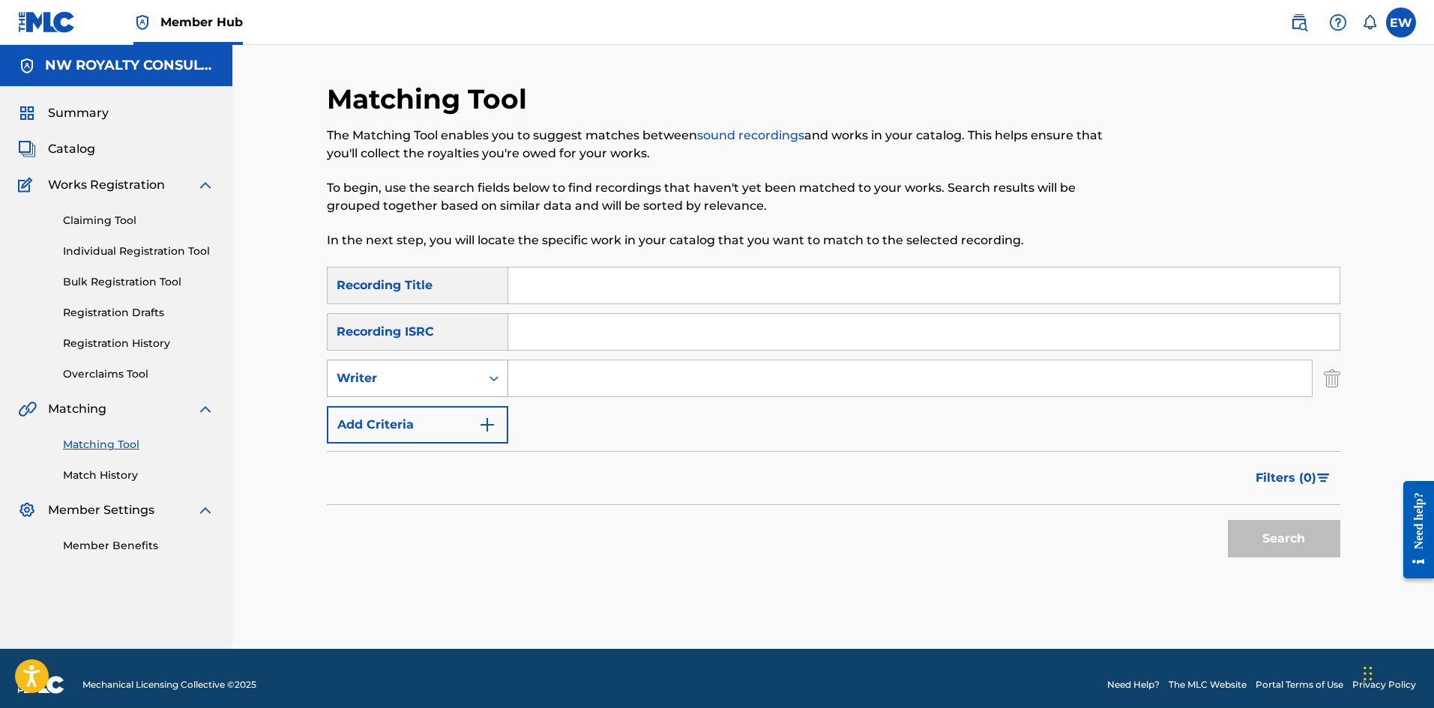
drag, startPoint x: 433, startPoint y: 369, endPoint x: 432, endPoint y: 381, distance: 12.0
click at [433, 370] on div "Writer" at bounding box center [404, 378] width 153 height 28
drag, startPoint x: 418, startPoint y: 412, endPoint x: 539, endPoint y: 398, distance: 121.5
click at [437, 405] on div "Recording Artist" at bounding box center [418, 415] width 180 height 37
click at [607, 379] on input "Search Form" at bounding box center [909, 379] width 803 height 36
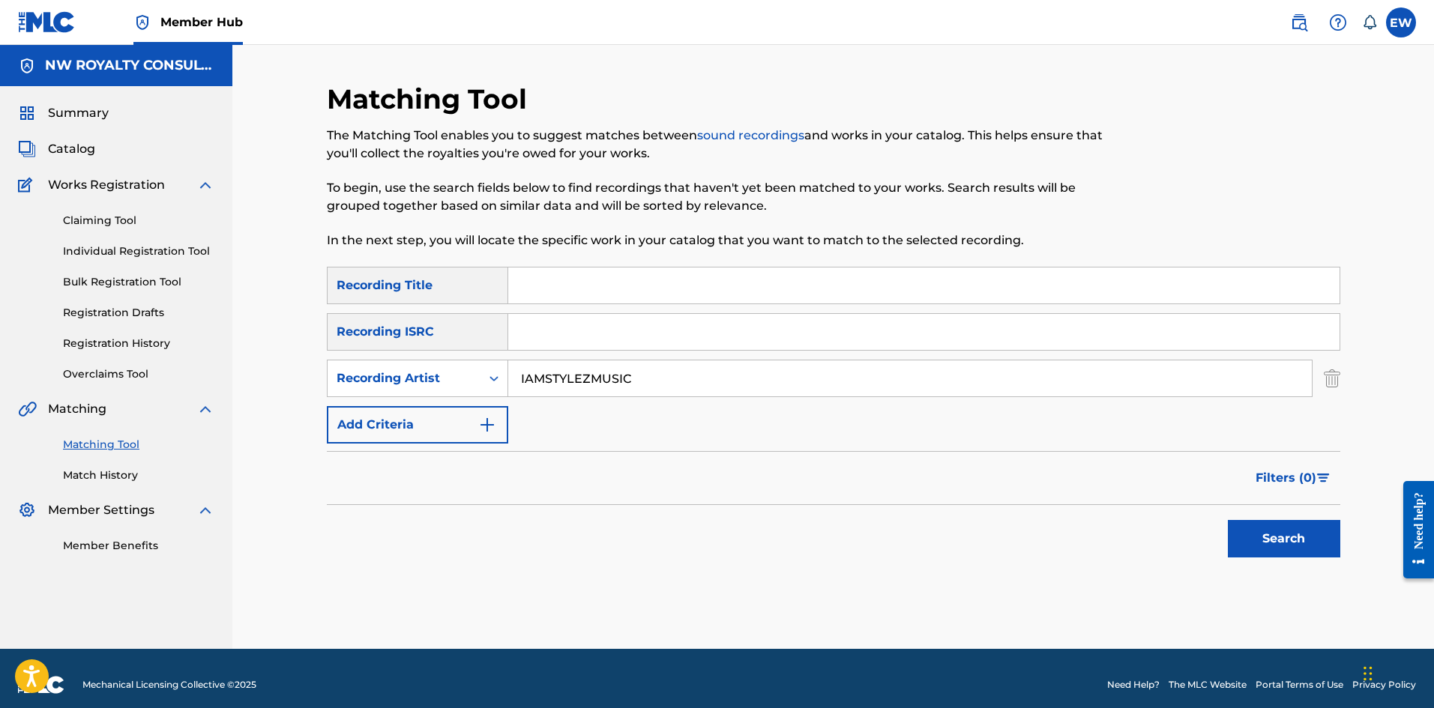
drag, startPoint x: 731, startPoint y: 282, endPoint x: 684, endPoint y: 260, distance: 51.3
click at [731, 282] on input "Search Form" at bounding box center [923, 286] width 831 height 36
click at [1246, 540] on button "Search" at bounding box center [1284, 538] width 112 height 37
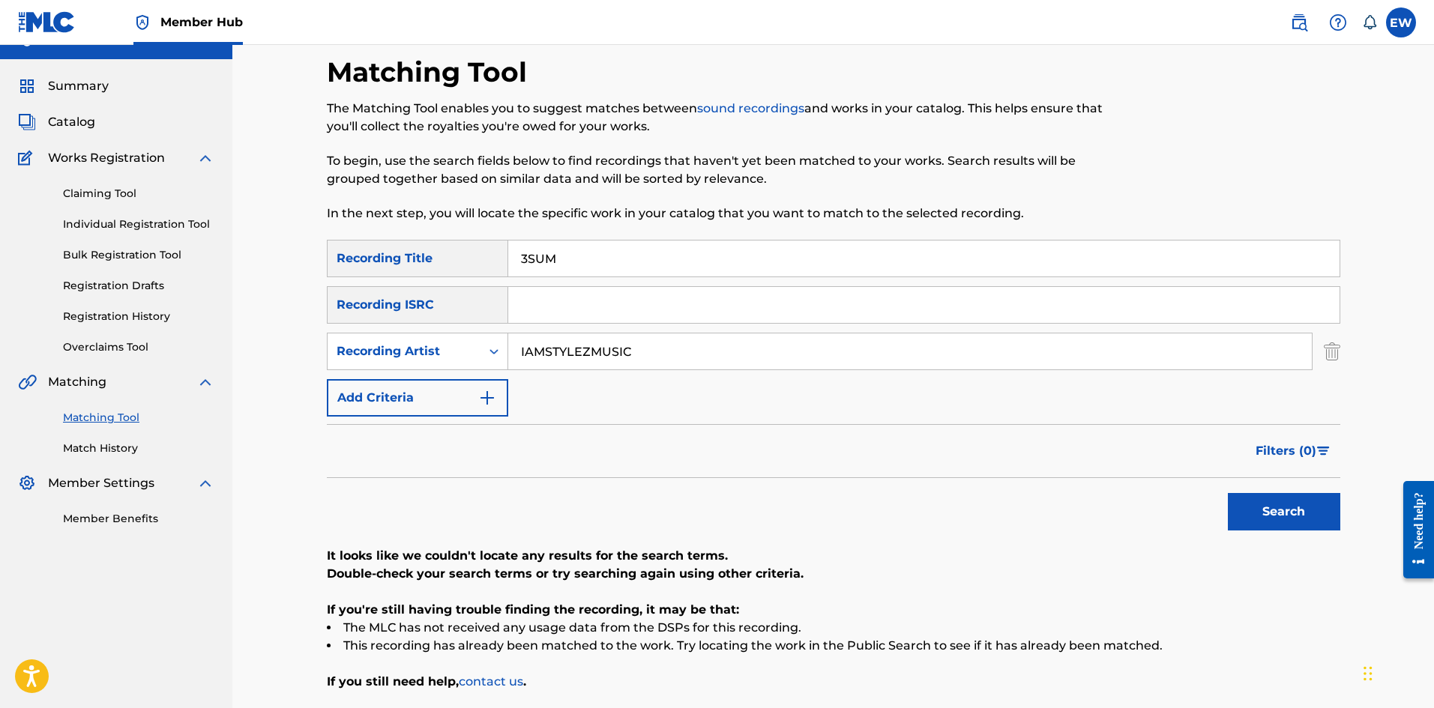
scroll to position [75, 0]
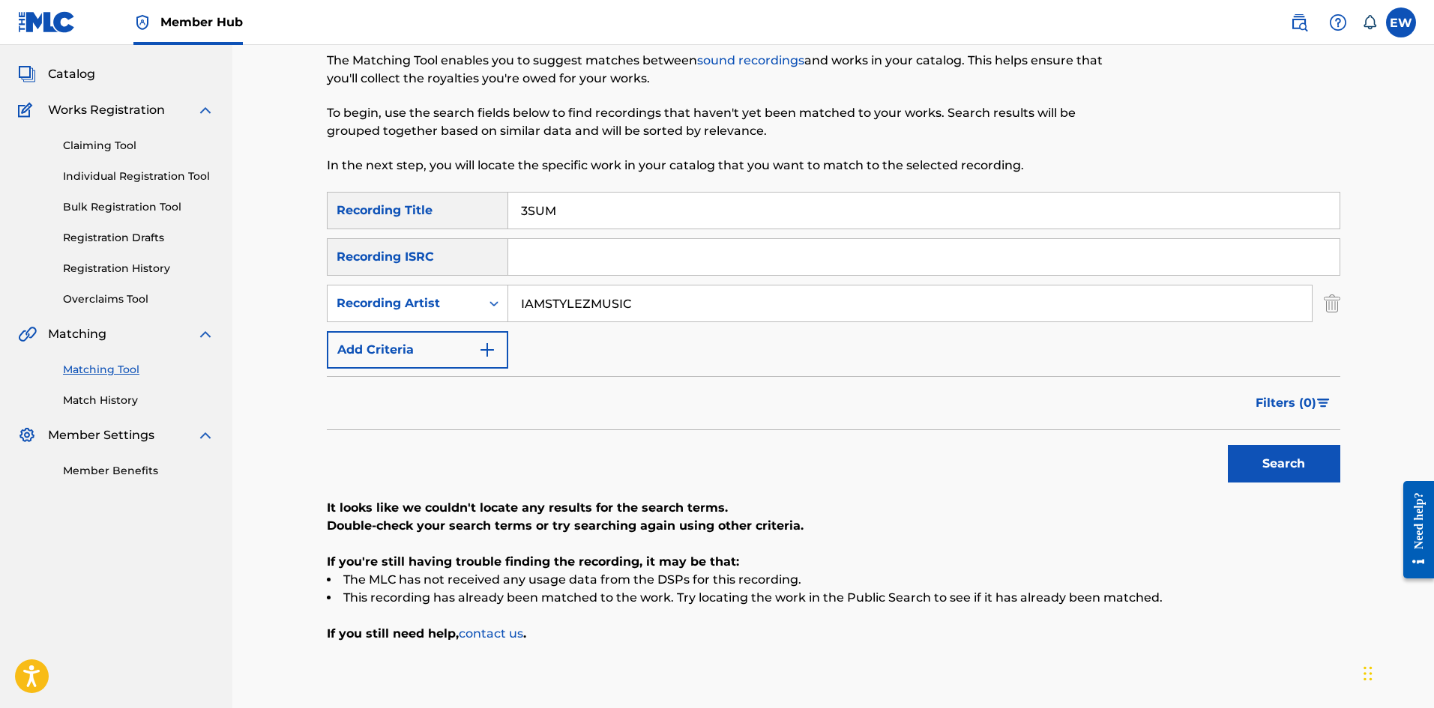
drag, startPoint x: 638, startPoint y: 298, endPoint x: 352, endPoint y: 274, distance: 287.3
click at [369, 282] on div "SearchWithCriteriace9246af-2037-49ec-b288-5cb02de71458 Recording Title 3SUM Sea…" at bounding box center [833, 280] width 1013 height 177
drag, startPoint x: 711, startPoint y: 201, endPoint x: 173, endPoint y: 205, distance: 537.4
click at [182, 199] on main "NW ROYALTY CONSULTING, LLC. Summary Catalog Works Registration Claiming Tool In…" at bounding box center [717, 344] width 1434 height 748
click at [1279, 474] on button "Search" at bounding box center [1284, 463] width 112 height 37
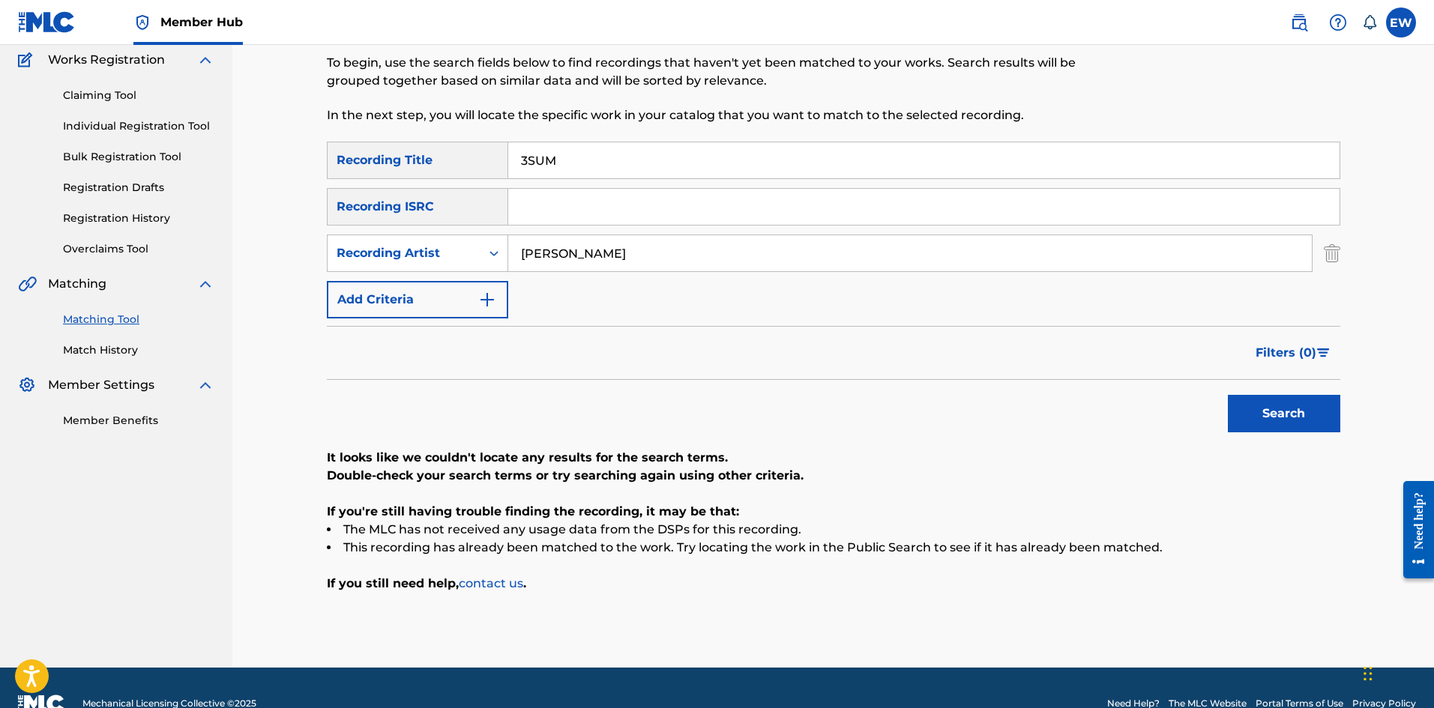
scroll to position [150, 0]
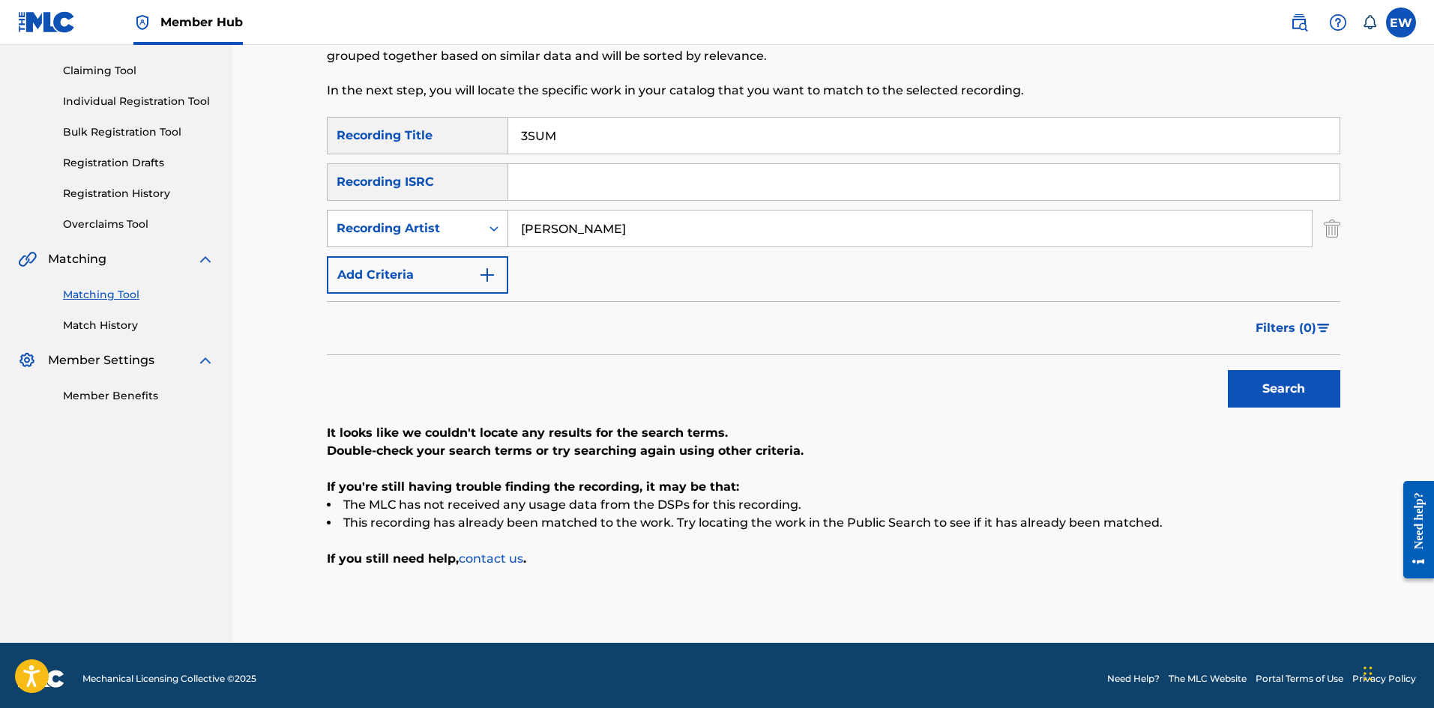
drag, startPoint x: 684, startPoint y: 227, endPoint x: 484, endPoint y: 247, distance: 200.3
click at [498, 244] on div "SearchWithCriteria68e8e04a-9462-4f85-a204-cb2bfcaeb200 Recording Artist [PERSON…" at bounding box center [833, 228] width 1013 height 37
drag, startPoint x: 629, startPoint y: 127, endPoint x: 418, endPoint y: 161, distance: 213.3
click at [402, 153] on div "SearchWithCriteriace9246af-2037-49ec-b288-5cb02de71458 Recording Title 3SUM" at bounding box center [833, 135] width 1013 height 37
click at [1270, 394] on button "Search" at bounding box center [1284, 388] width 112 height 37
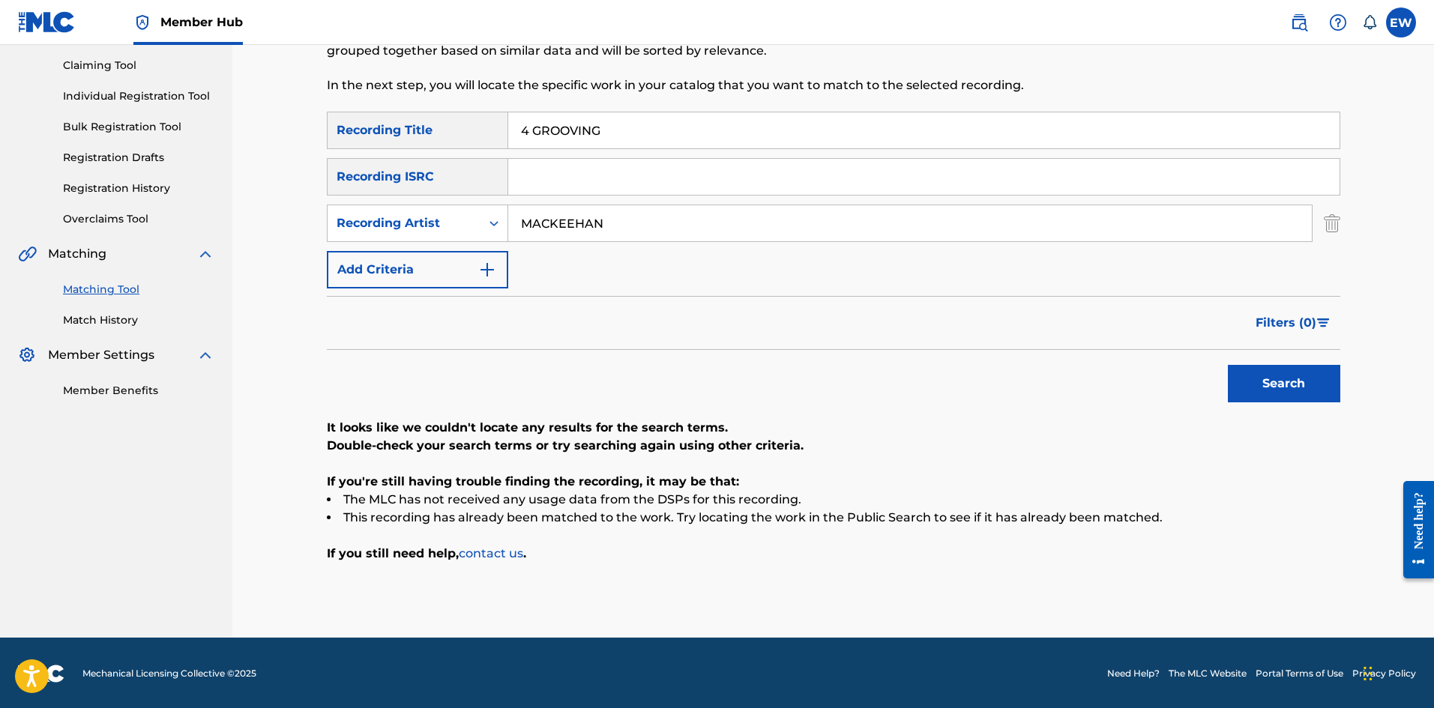
scroll to position [157, 0]
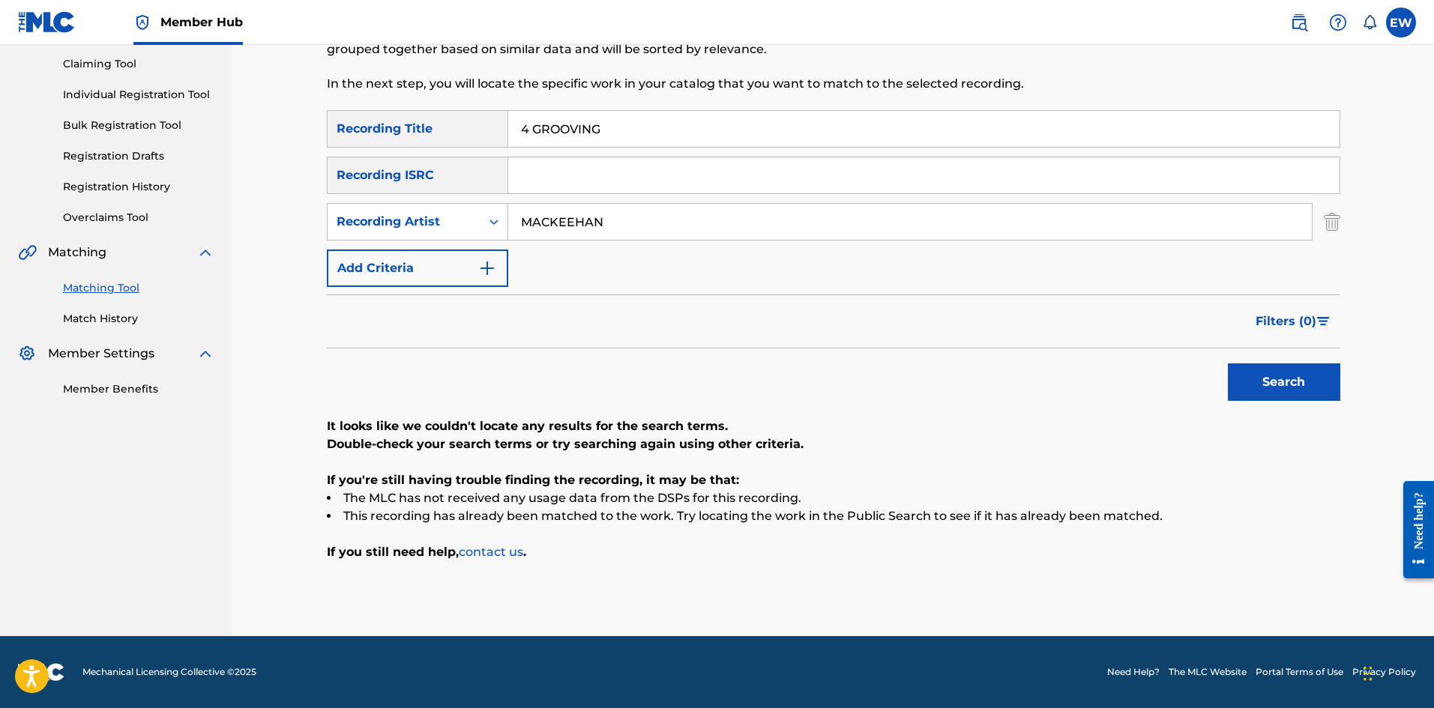
drag, startPoint x: 591, startPoint y: 206, endPoint x: 370, endPoint y: 190, distance: 222.4
click at [373, 192] on div "SearchWithCriteriace9246af-2037-49ec-b288-5cb02de71458 Recording Title 4 GROOVI…" at bounding box center [833, 198] width 1013 height 177
drag, startPoint x: 685, startPoint y: 132, endPoint x: 340, endPoint y: 184, distance: 348.6
click at [347, 173] on div "SearchWithCriteriace9246af-2037-49ec-b288-5cb02de71458 Recording Title 4 GROOVI…" at bounding box center [833, 198] width 1013 height 177
click at [1261, 373] on button "Search" at bounding box center [1284, 382] width 112 height 37
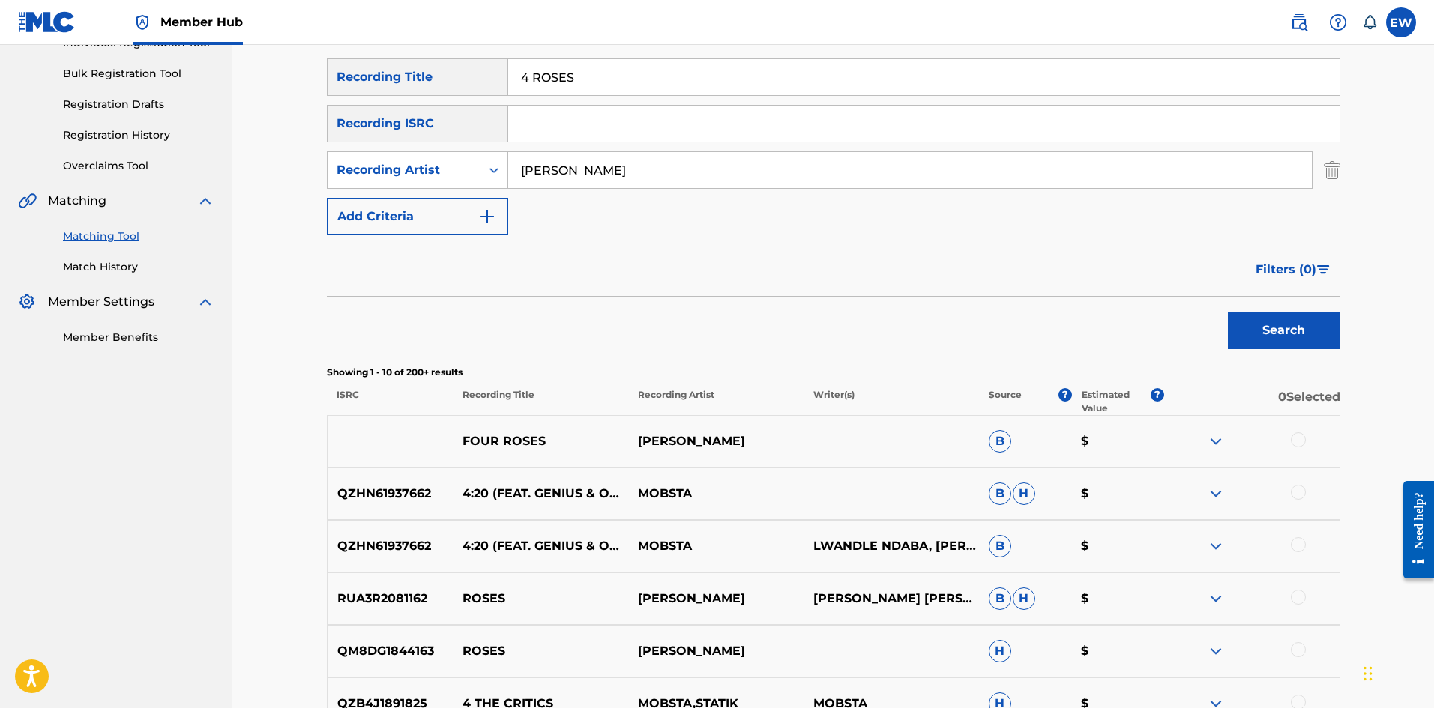
scroll to position [232, 0]
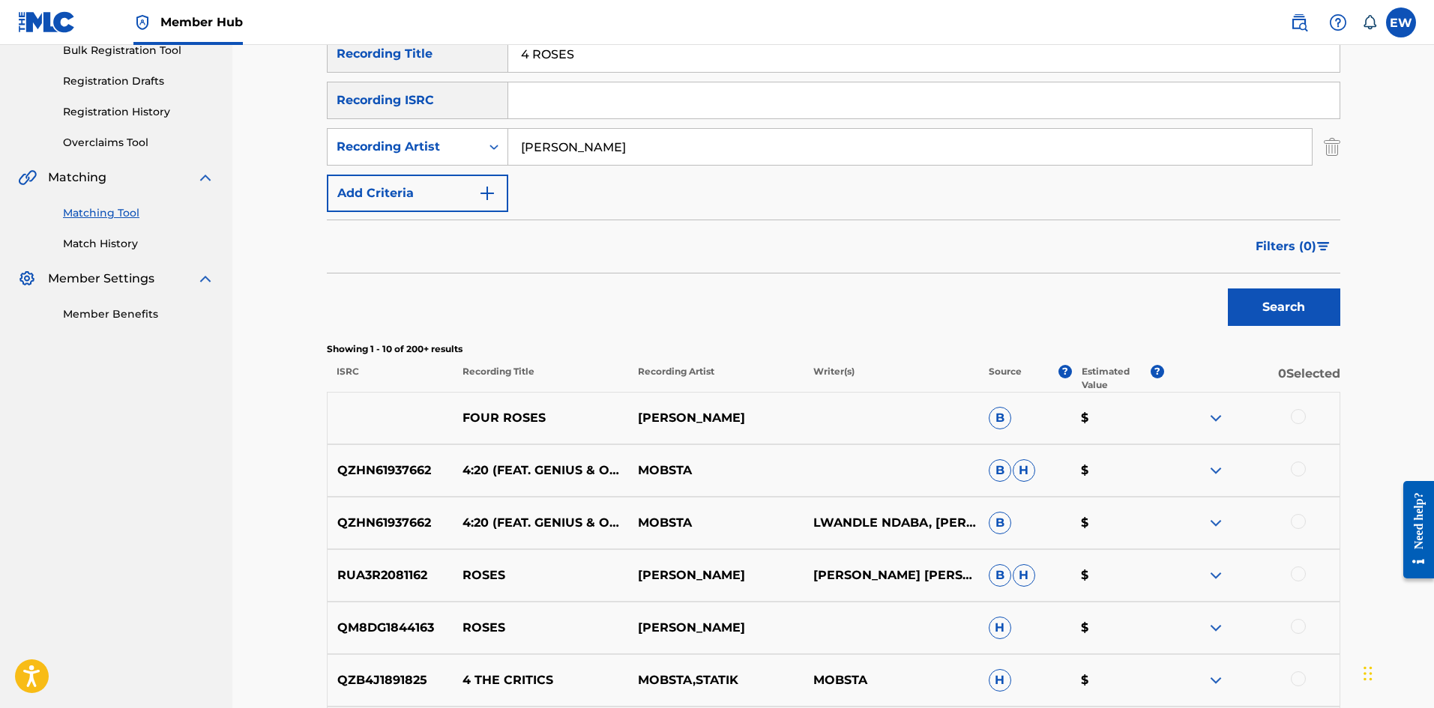
click at [1299, 411] on div at bounding box center [1298, 416] width 15 height 15
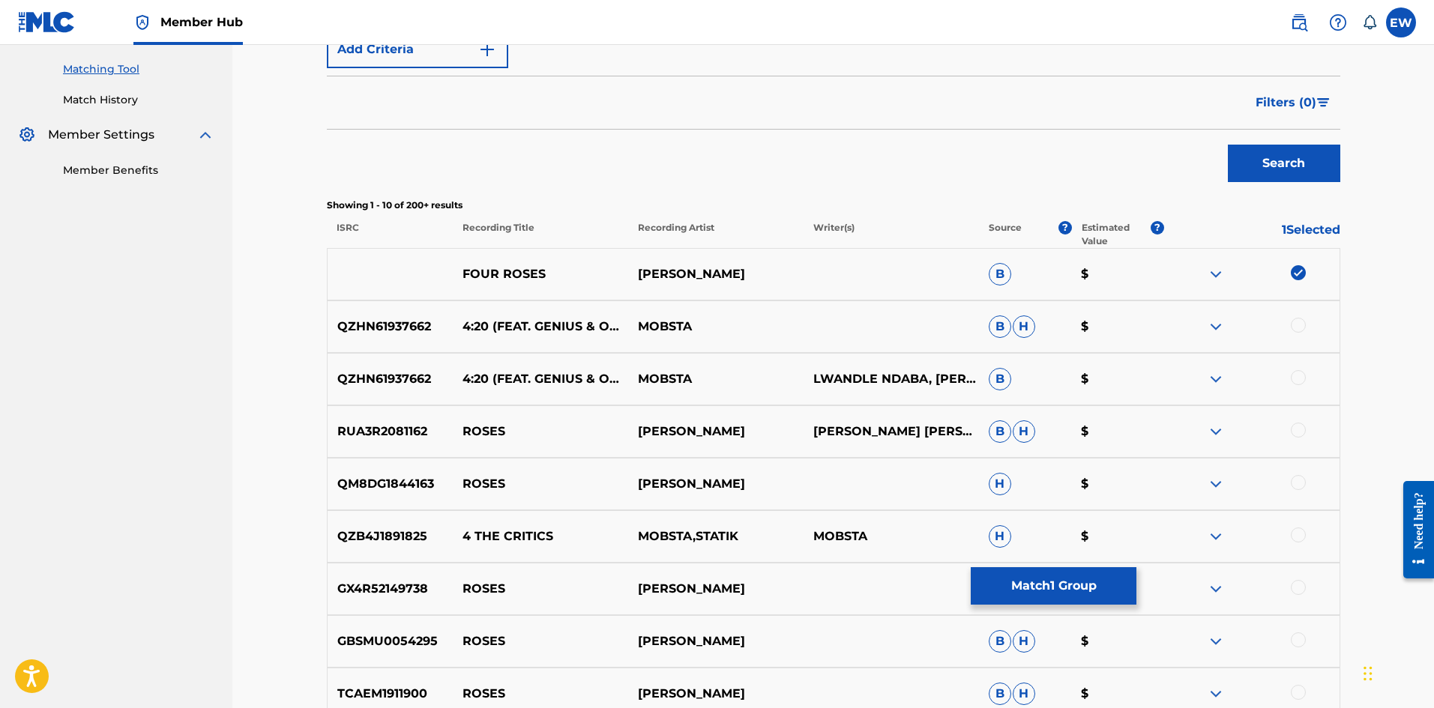
scroll to position [307, 0]
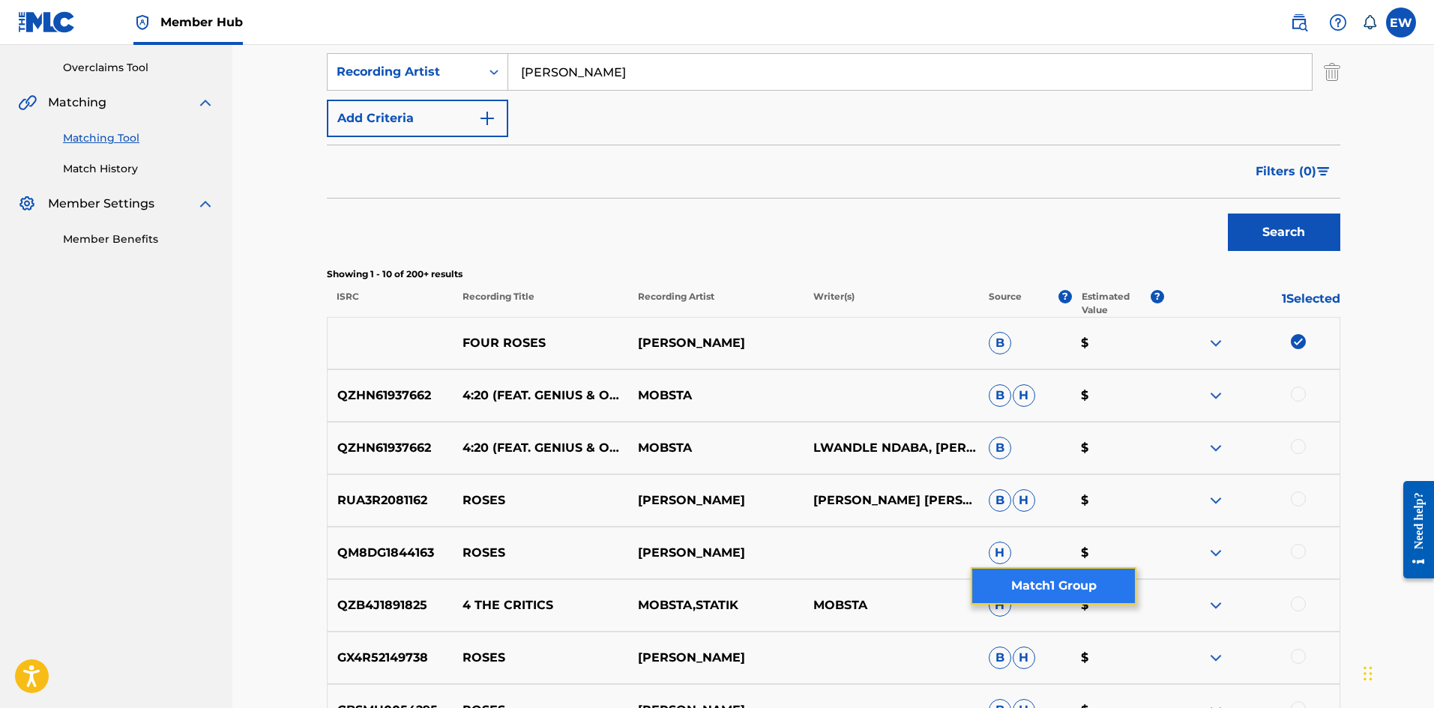
click at [1022, 571] on button "Match 1 Group" at bounding box center [1054, 585] width 166 height 37
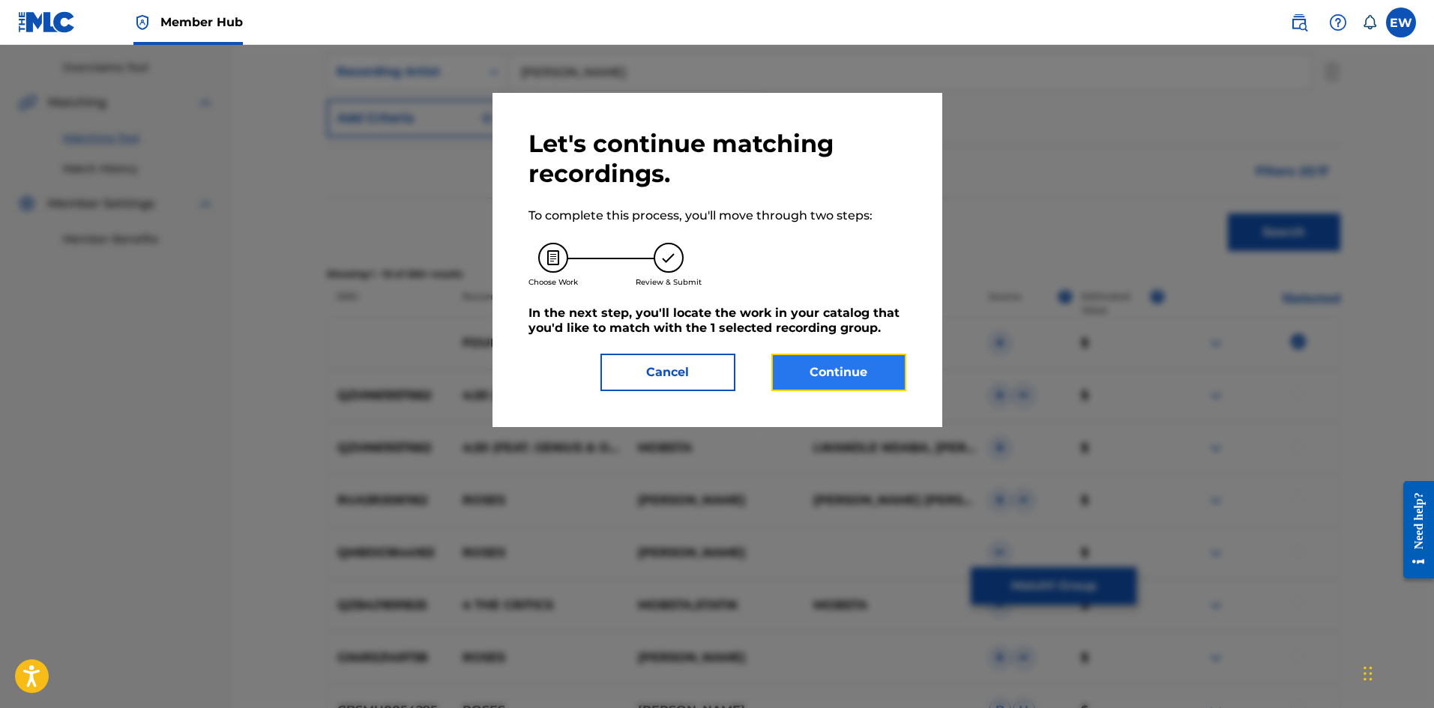
click at [847, 358] on button "Continue" at bounding box center [838, 372] width 135 height 37
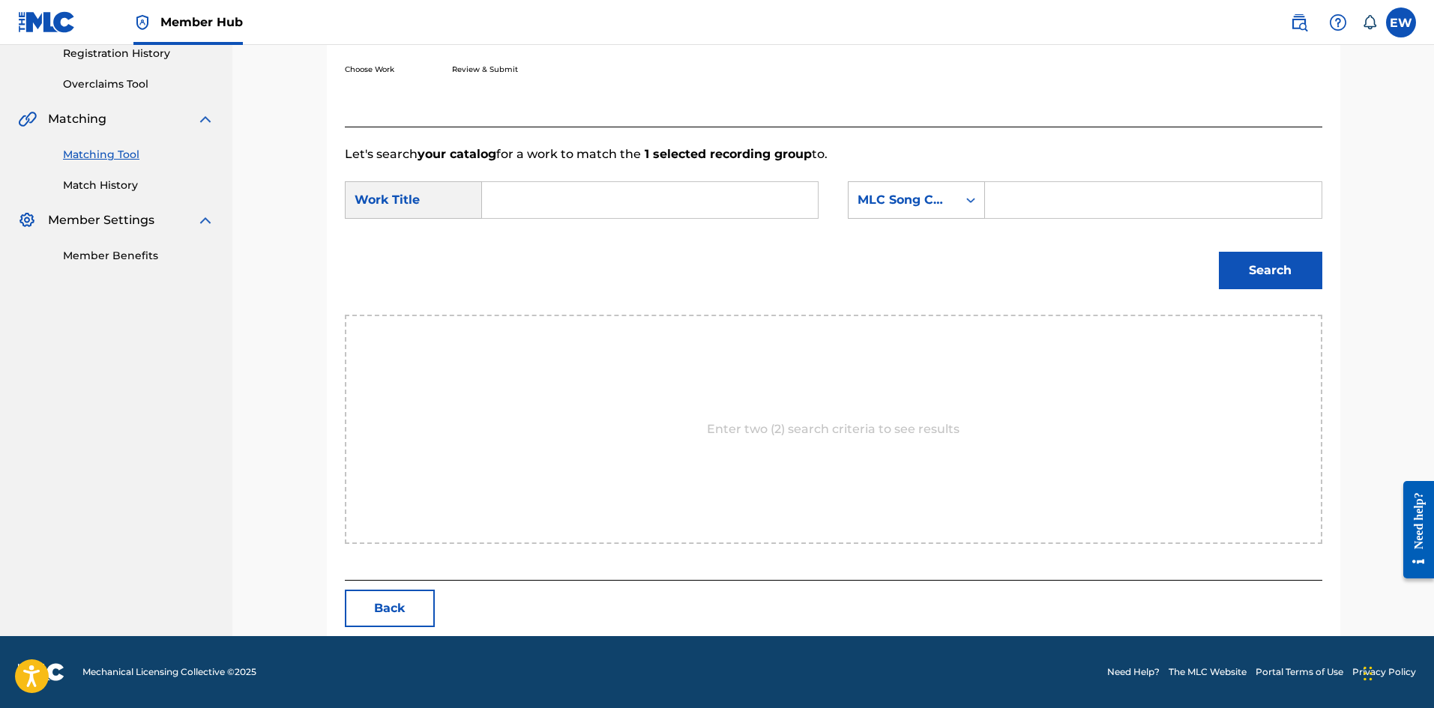
scroll to position [290, 0]
click at [701, 216] on input "Search Form" at bounding box center [650, 200] width 310 height 36
drag, startPoint x: 1063, startPoint y: 200, endPoint x: 1046, endPoint y: 193, distance: 17.8
click at [1061, 200] on input "Search Form" at bounding box center [1153, 200] width 310 height 36
click at [1286, 280] on button "Search" at bounding box center [1270, 270] width 103 height 37
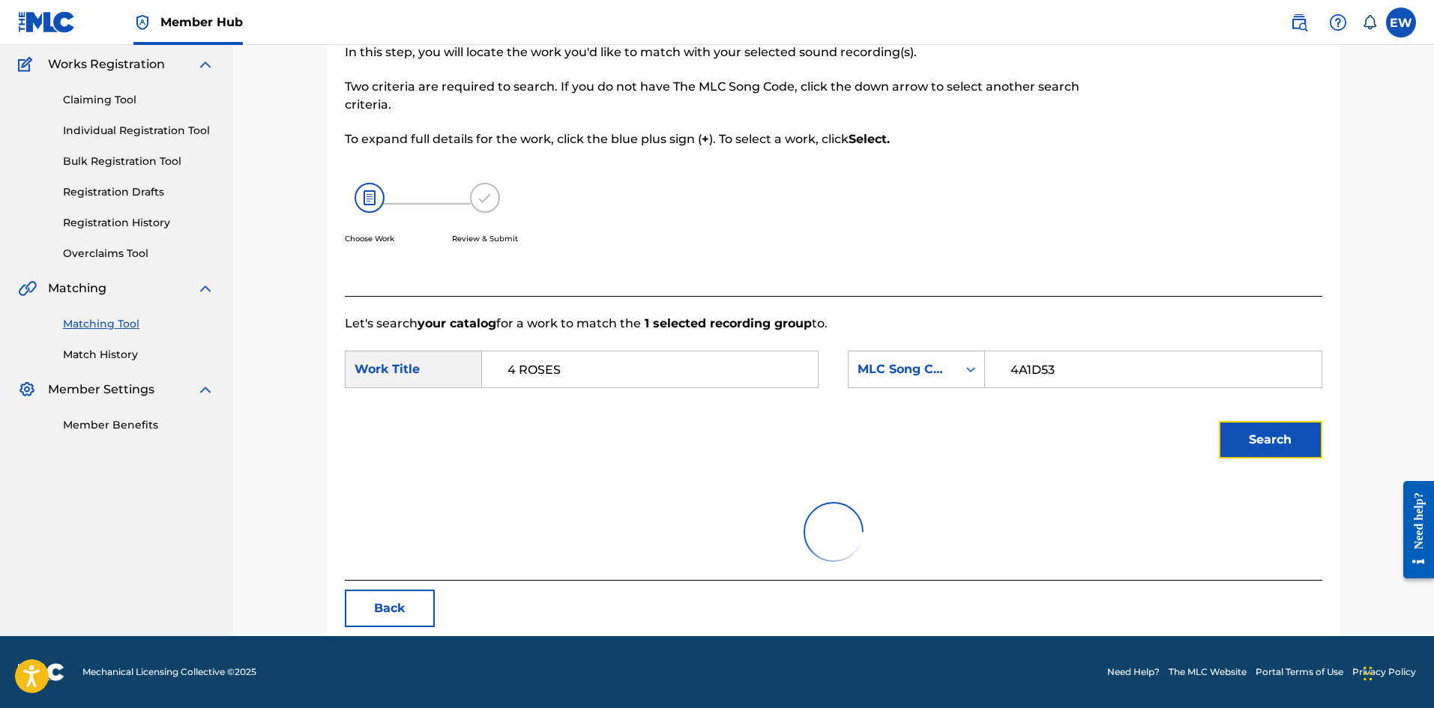
scroll to position [246, 0]
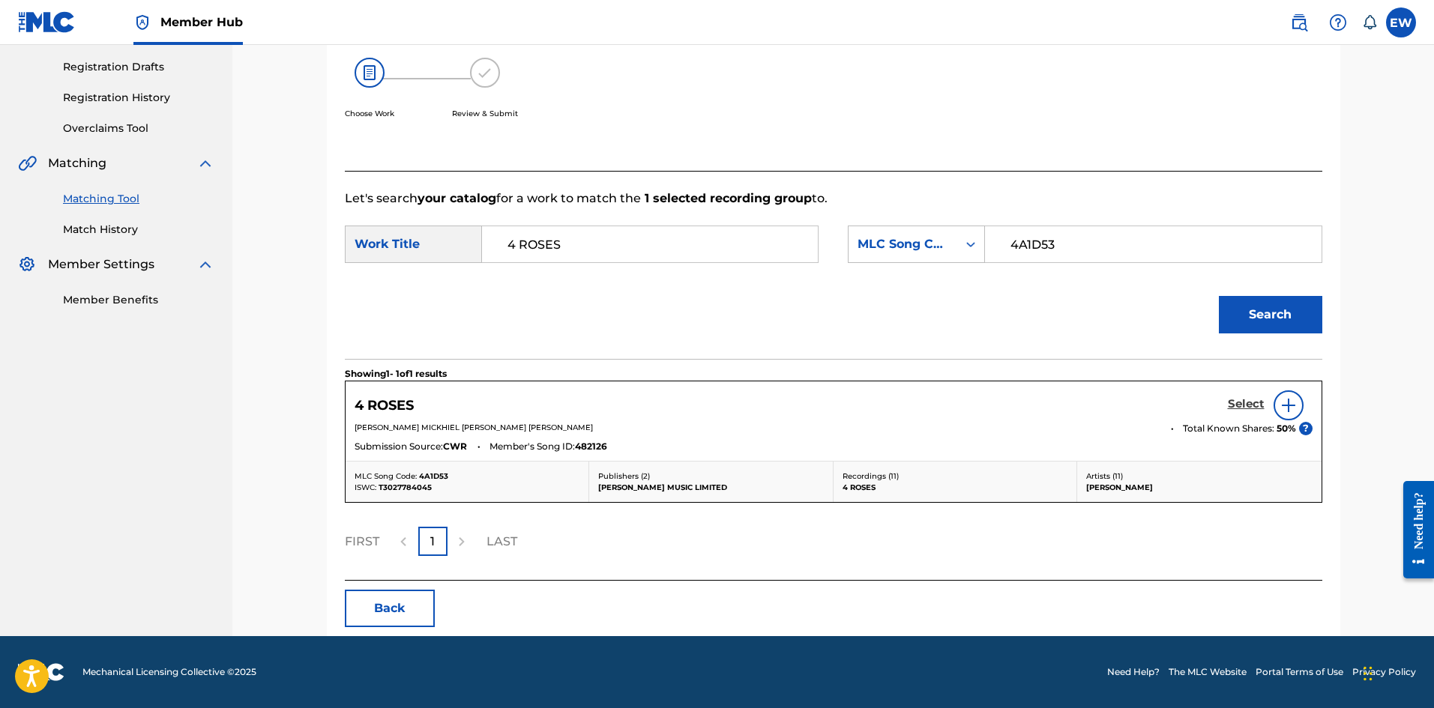
click at [1231, 400] on h5 "Select" at bounding box center [1246, 404] width 37 height 14
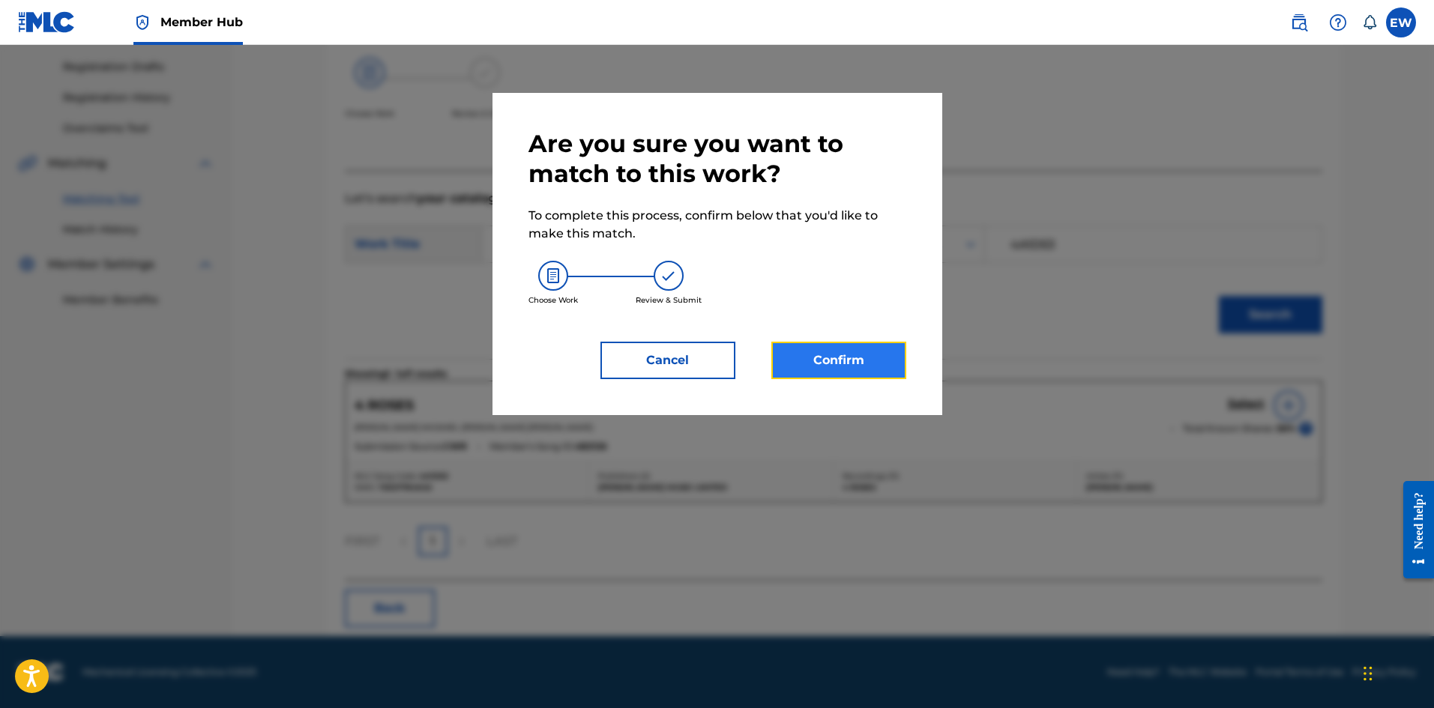
drag, startPoint x: 874, startPoint y: 353, endPoint x: 854, endPoint y: 348, distance: 20.2
click at [854, 348] on button "Confirm" at bounding box center [838, 360] width 135 height 37
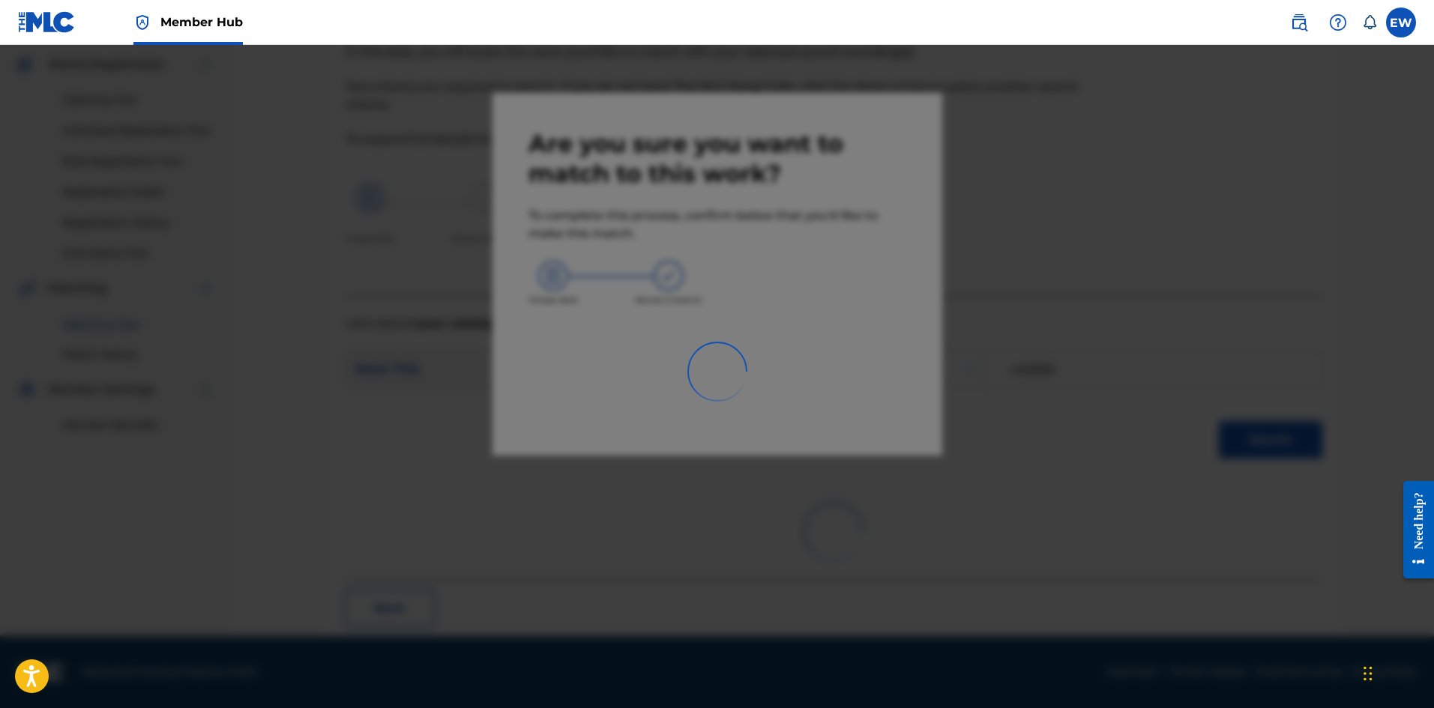
scroll to position [36, 0]
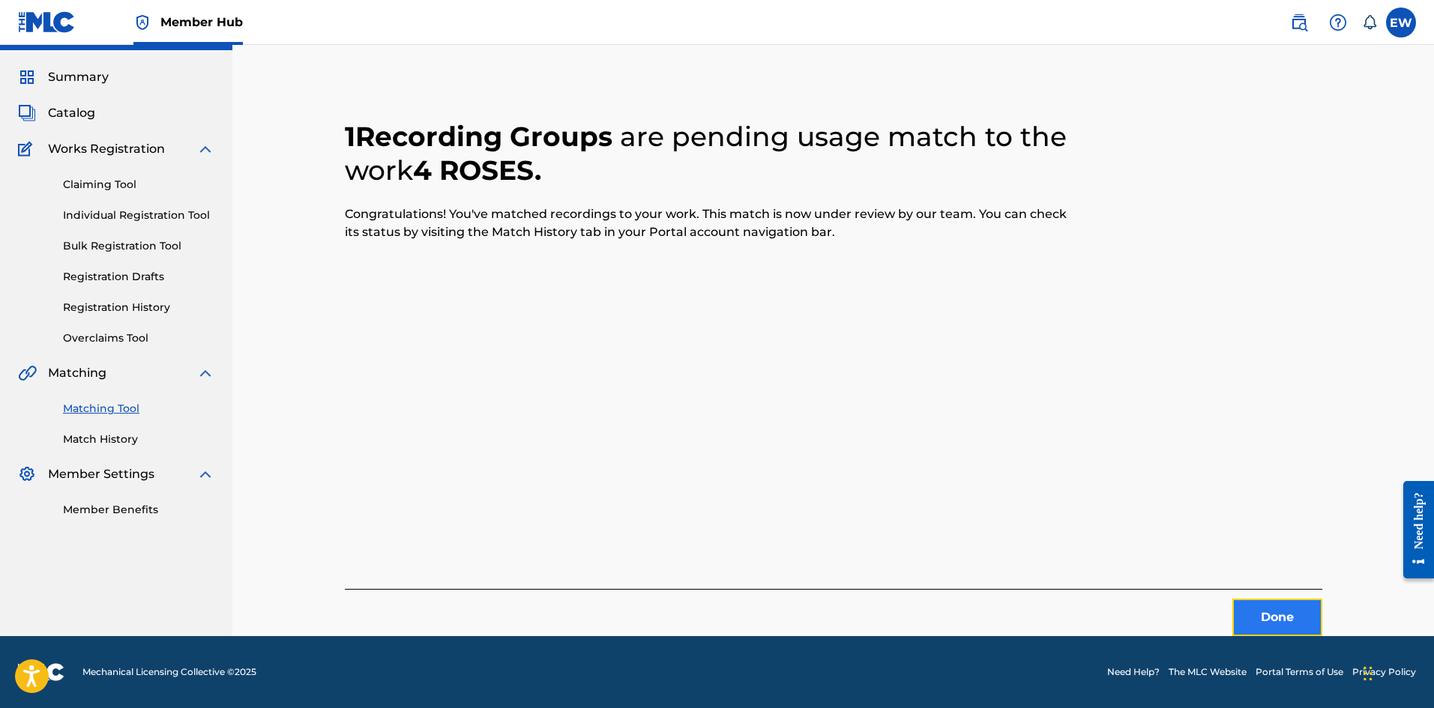
drag, startPoint x: 1297, startPoint y: 613, endPoint x: 1287, endPoint y: 612, distance: 9.8
click at [1287, 612] on button "Done" at bounding box center [1277, 617] width 90 height 37
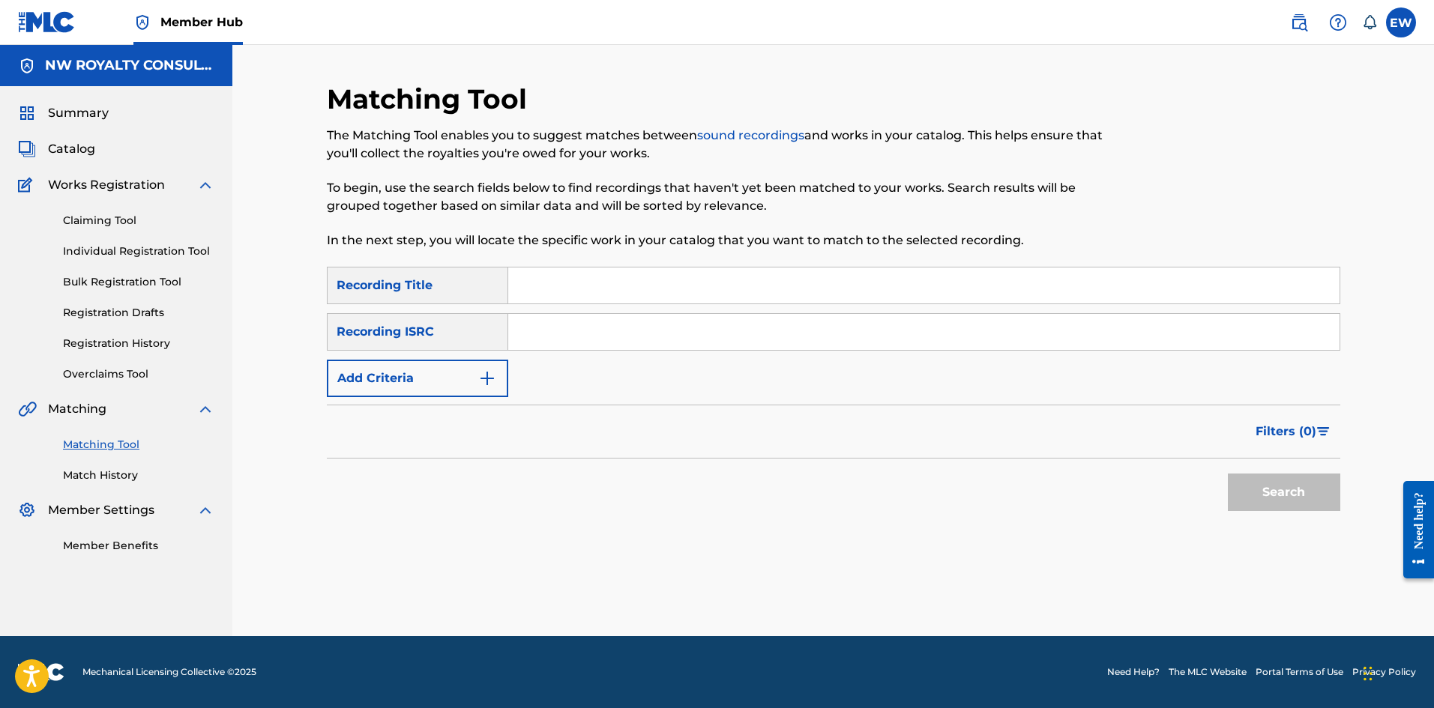
scroll to position [0, 0]
click at [404, 370] on button "Add Criteria" at bounding box center [417, 378] width 181 height 37
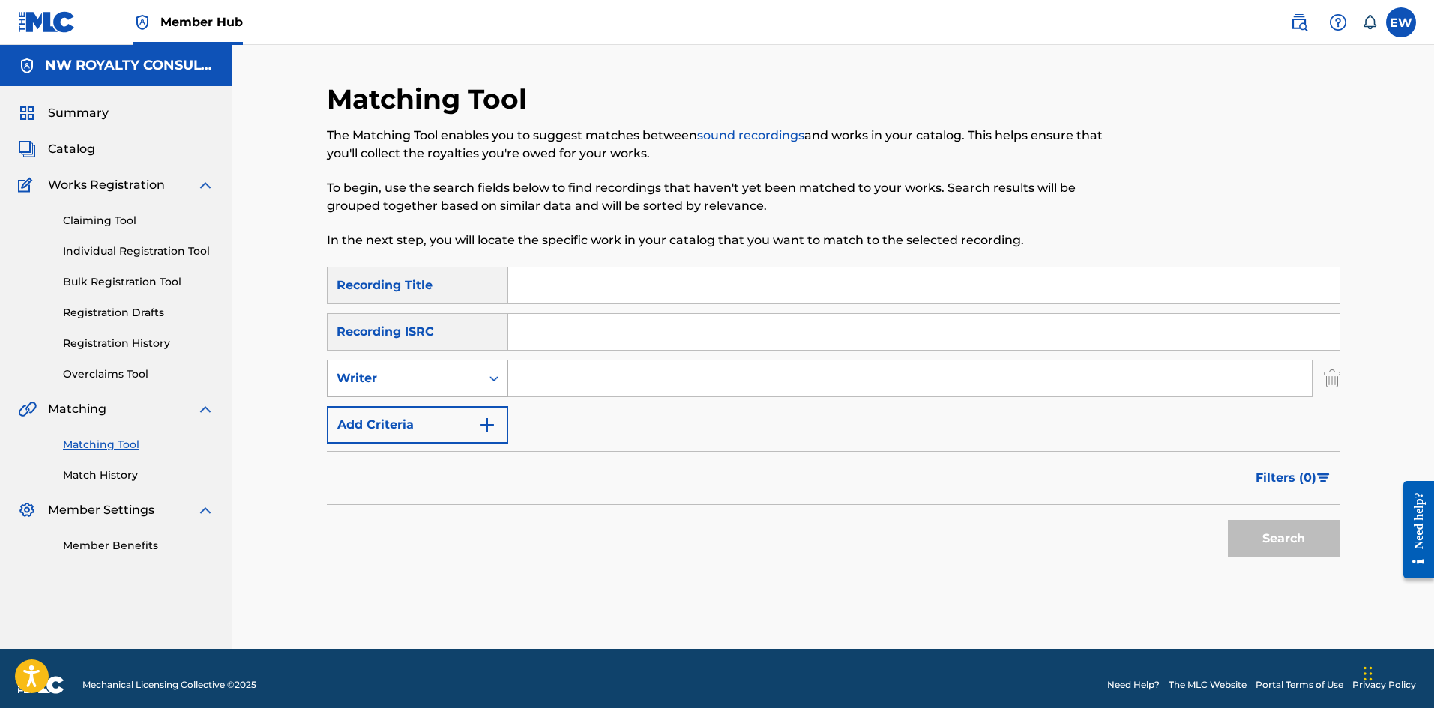
click at [412, 382] on div "Writer" at bounding box center [404, 379] width 135 height 18
click at [414, 423] on div "Recording Artist" at bounding box center [418, 415] width 180 height 37
click at [581, 380] on input "Search Form" at bounding box center [909, 379] width 803 height 36
drag, startPoint x: 618, startPoint y: 267, endPoint x: 609, endPoint y: 272, distance: 10.4
click at [612, 271] on div "Search Form" at bounding box center [924, 285] width 832 height 37
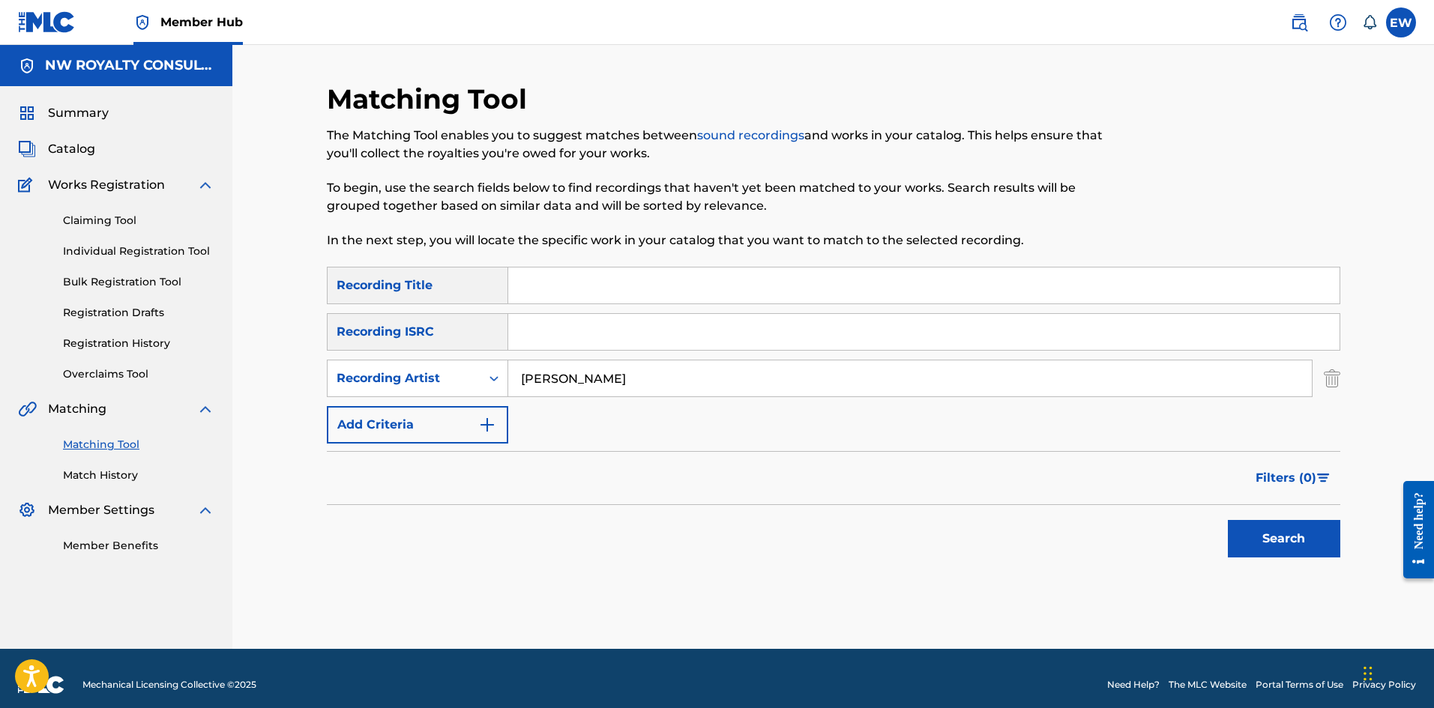
click at [587, 277] on input "Search Form" at bounding box center [923, 286] width 831 height 36
click at [1277, 537] on button "Search" at bounding box center [1284, 538] width 112 height 37
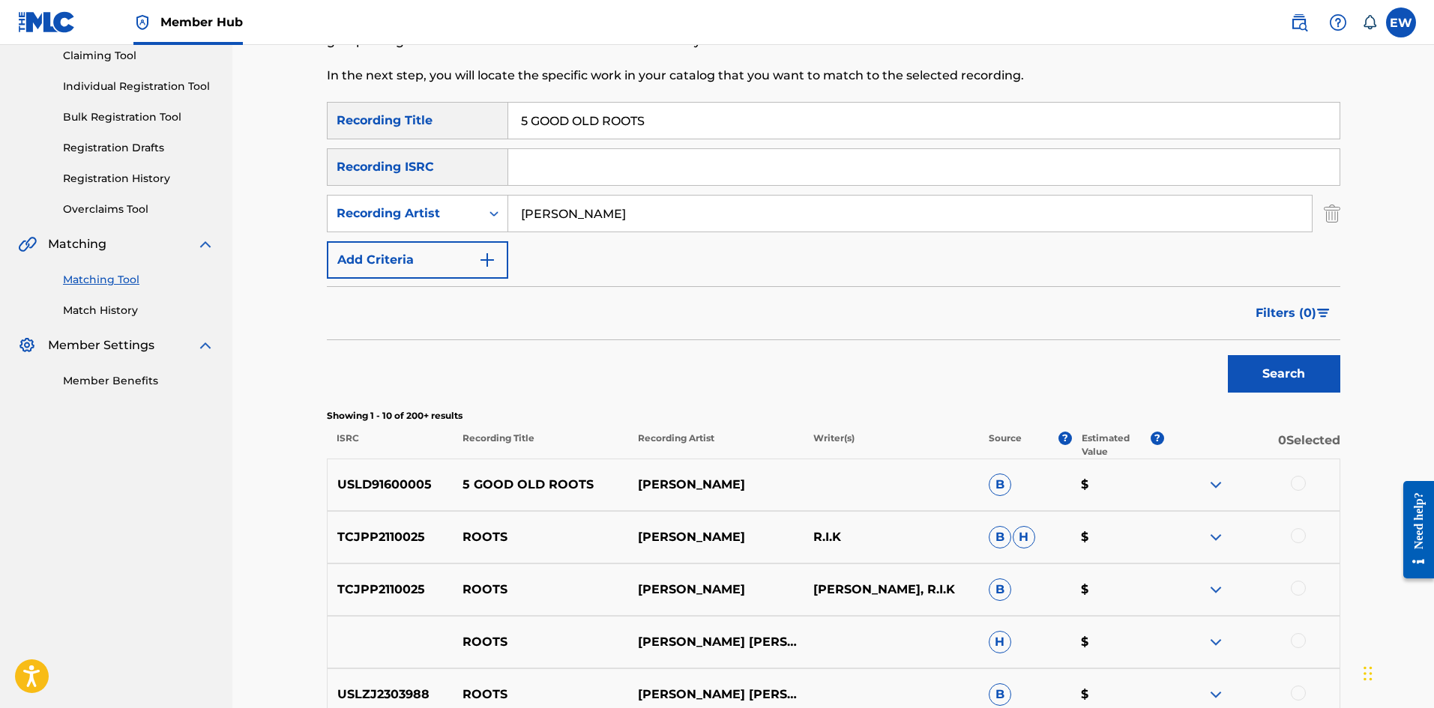
scroll to position [225, 0]
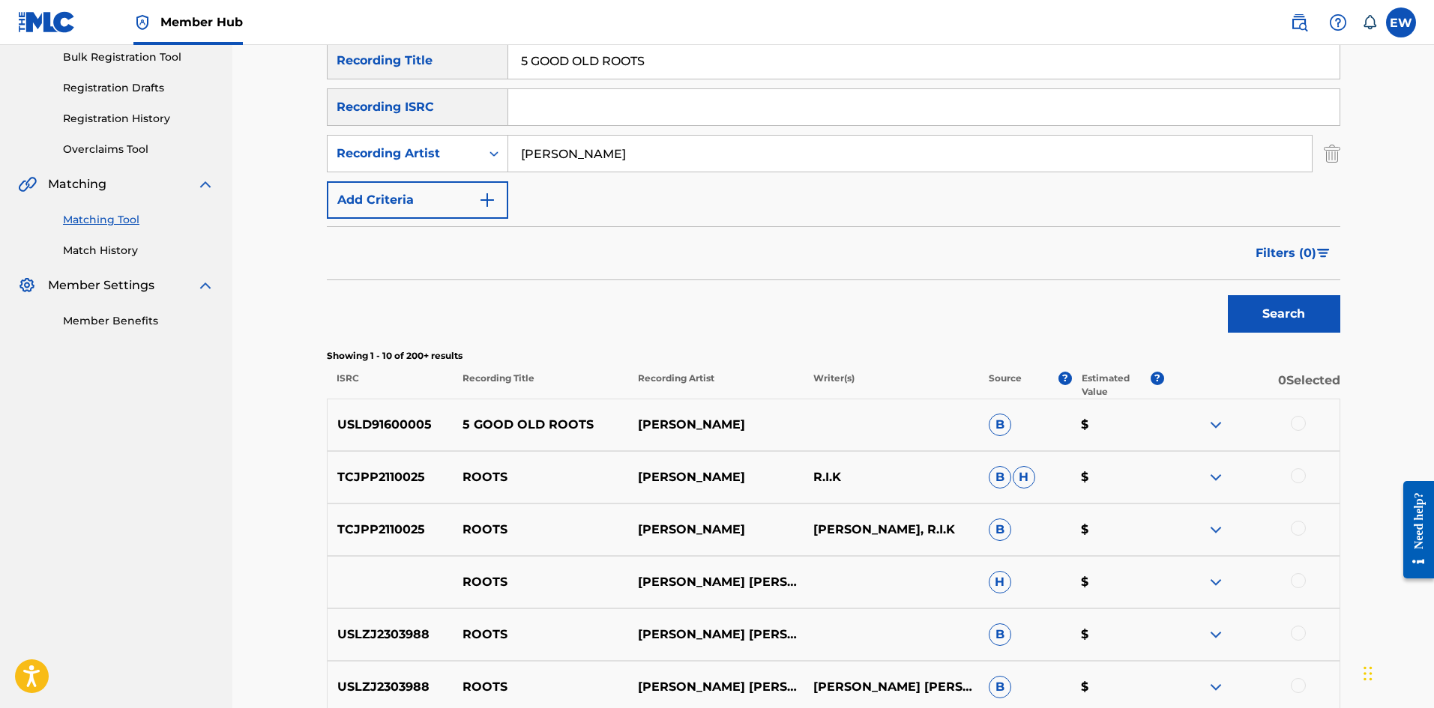
click at [1293, 420] on div at bounding box center [1298, 423] width 15 height 15
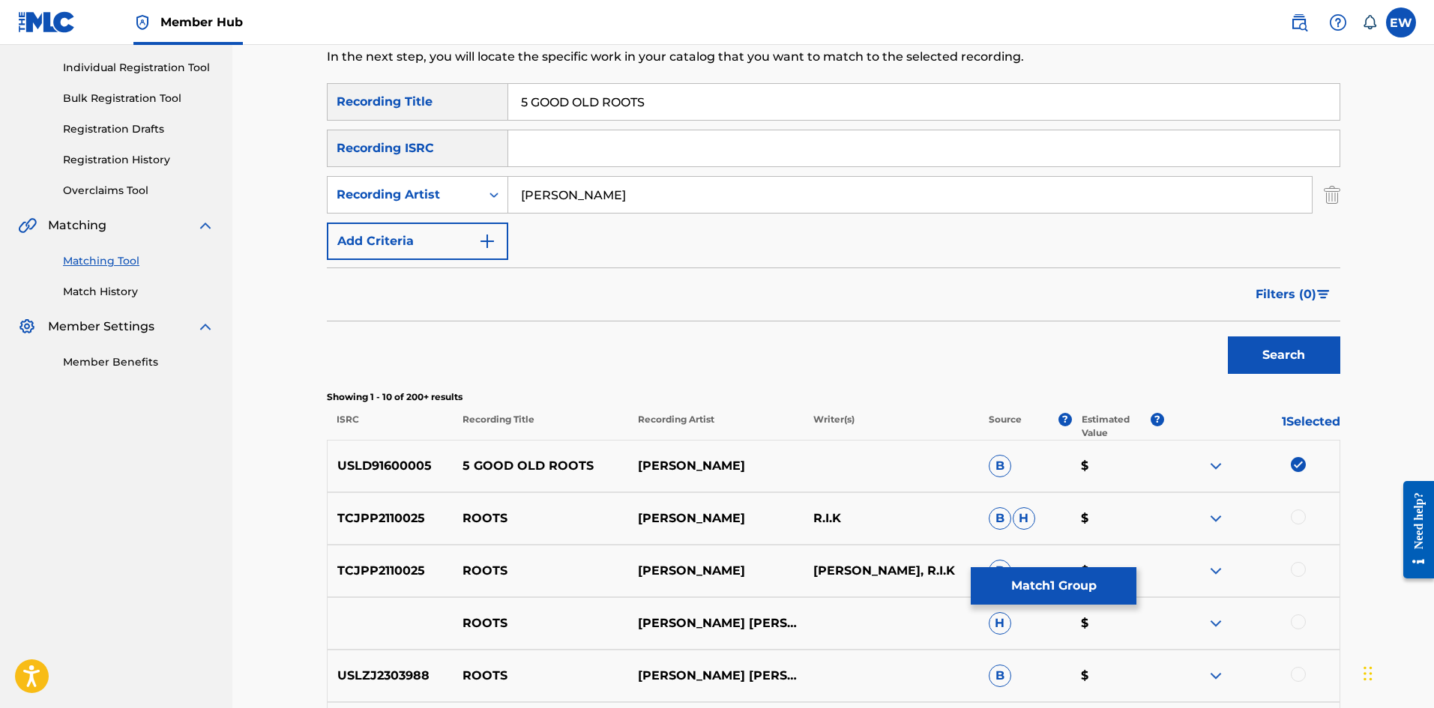
scroll to position [150, 0]
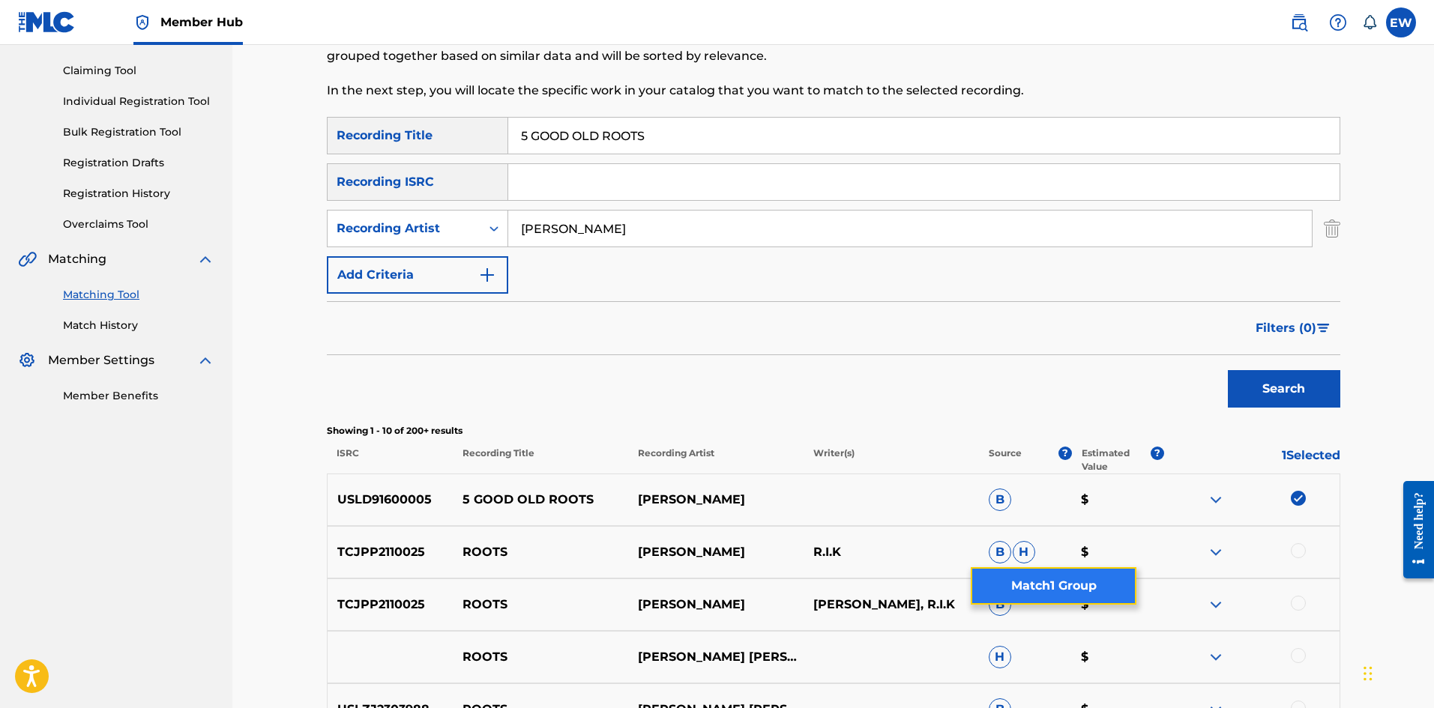
click at [1036, 575] on button "Match 1 Group" at bounding box center [1054, 585] width 166 height 37
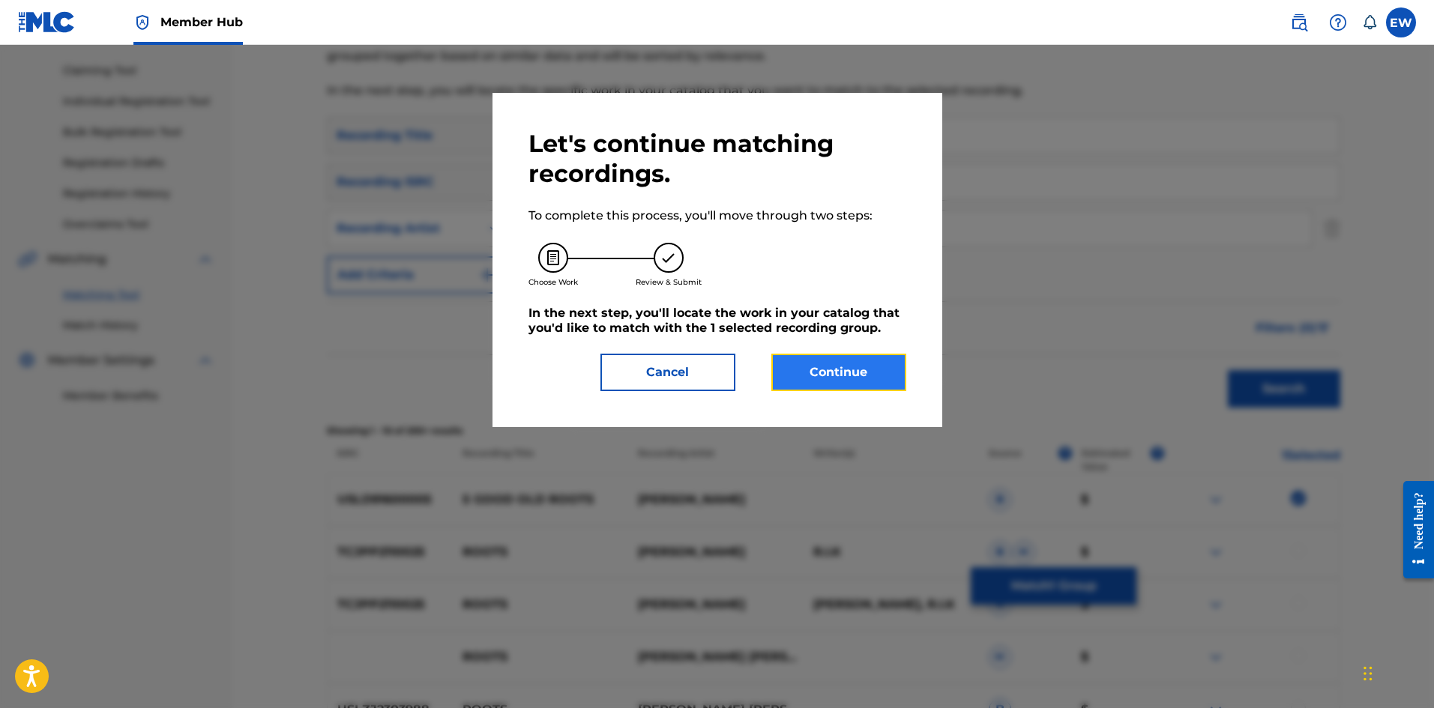
click at [848, 372] on button "Continue" at bounding box center [838, 372] width 135 height 37
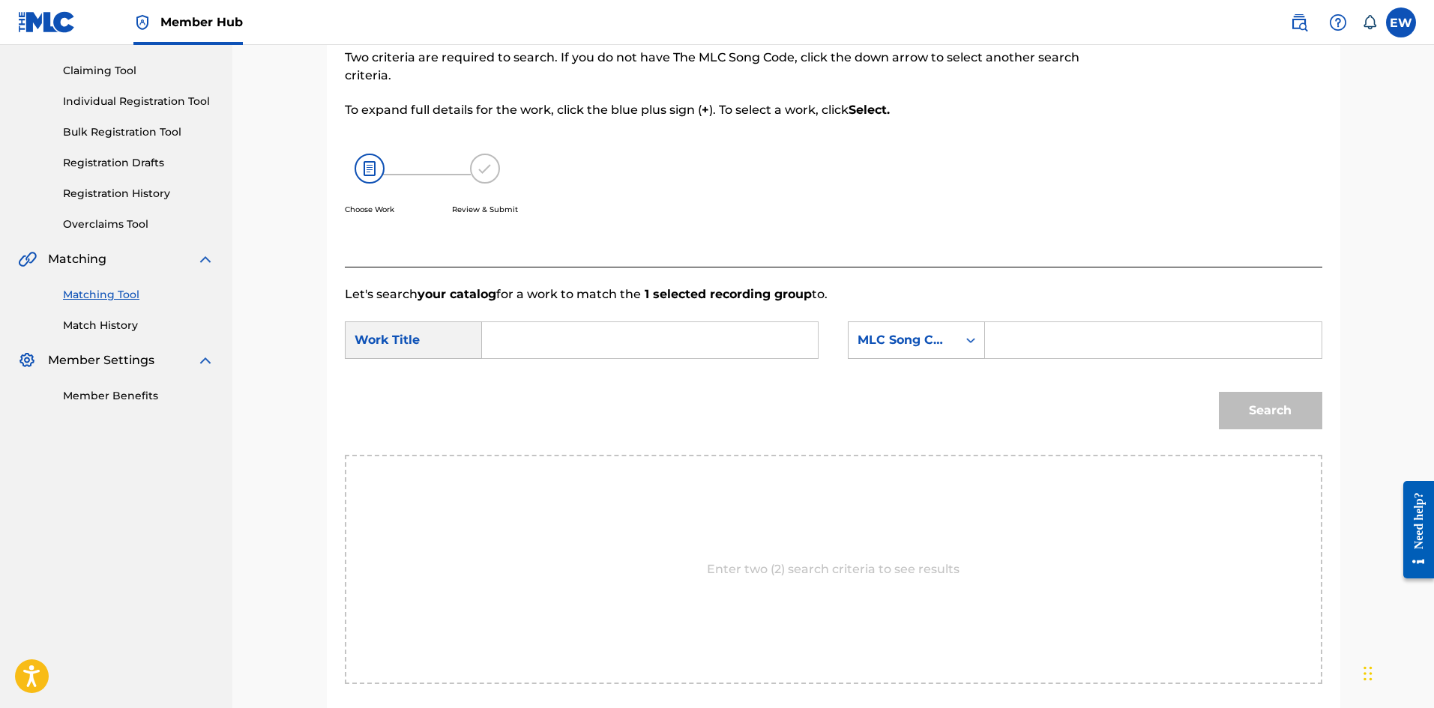
drag, startPoint x: 628, startPoint y: 336, endPoint x: 600, endPoint y: 331, distance: 28.1
click at [627, 336] on input "Search Form" at bounding box center [650, 340] width 310 height 36
click at [1052, 350] on input "Search Form" at bounding box center [1153, 340] width 310 height 36
click at [1286, 420] on button "Search" at bounding box center [1270, 410] width 103 height 37
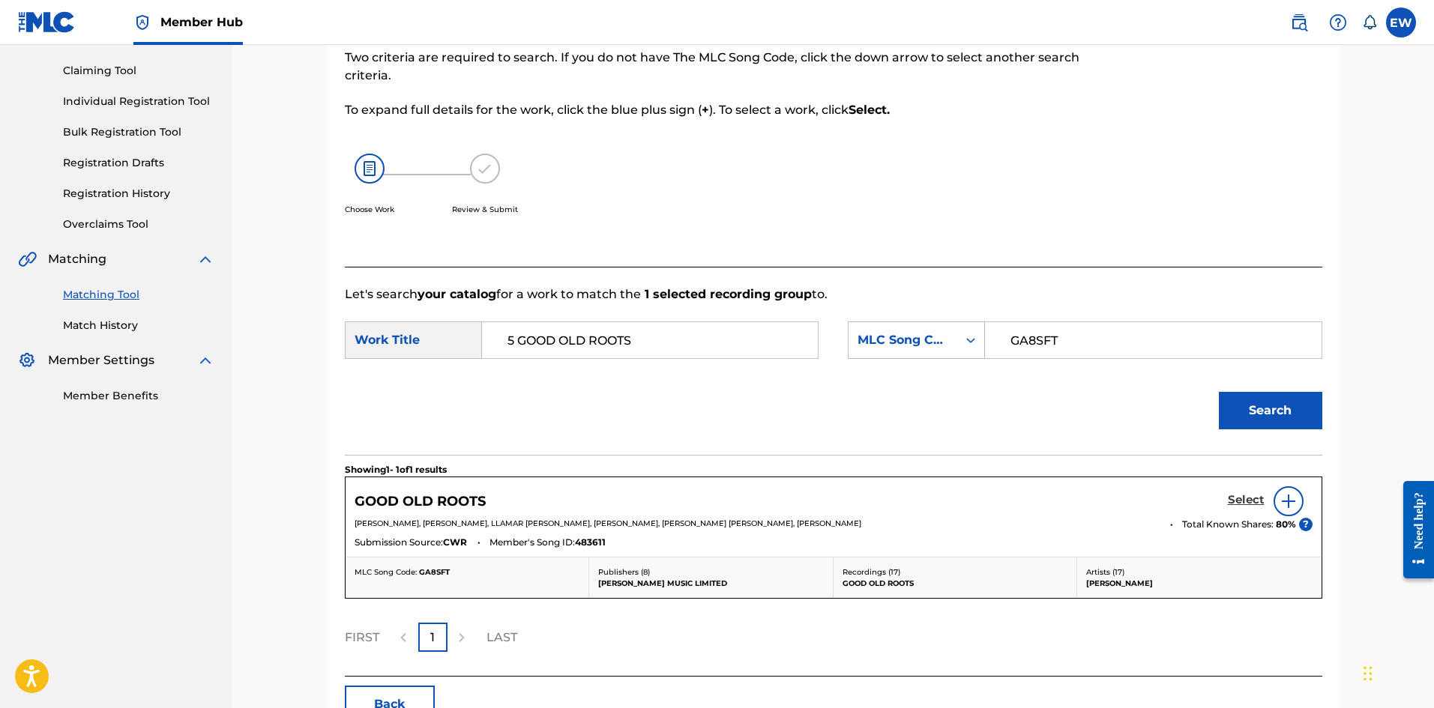
click at [1246, 498] on h5 "Select" at bounding box center [1246, 500] width 37 height 14
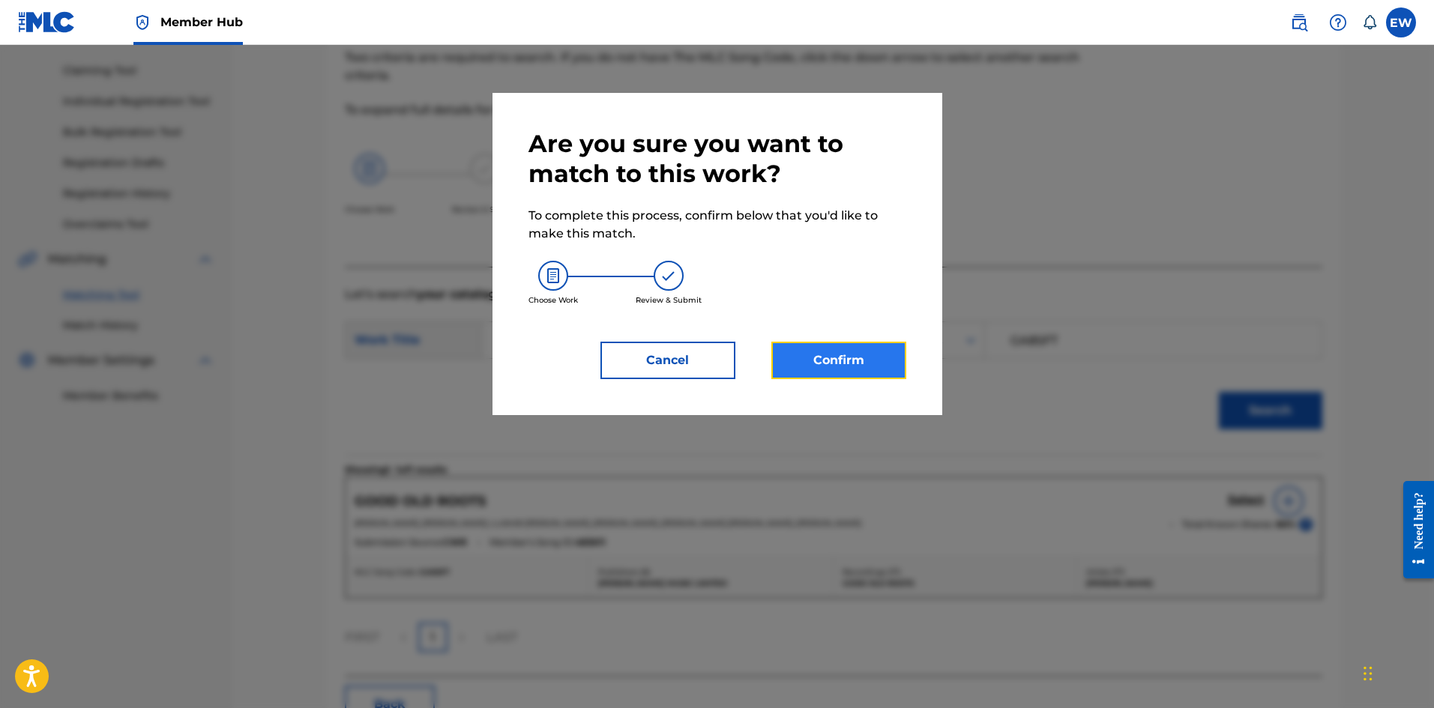
click at [837, 355] on button "Confirm" at bounding box center [838, 360] width 135 height 37
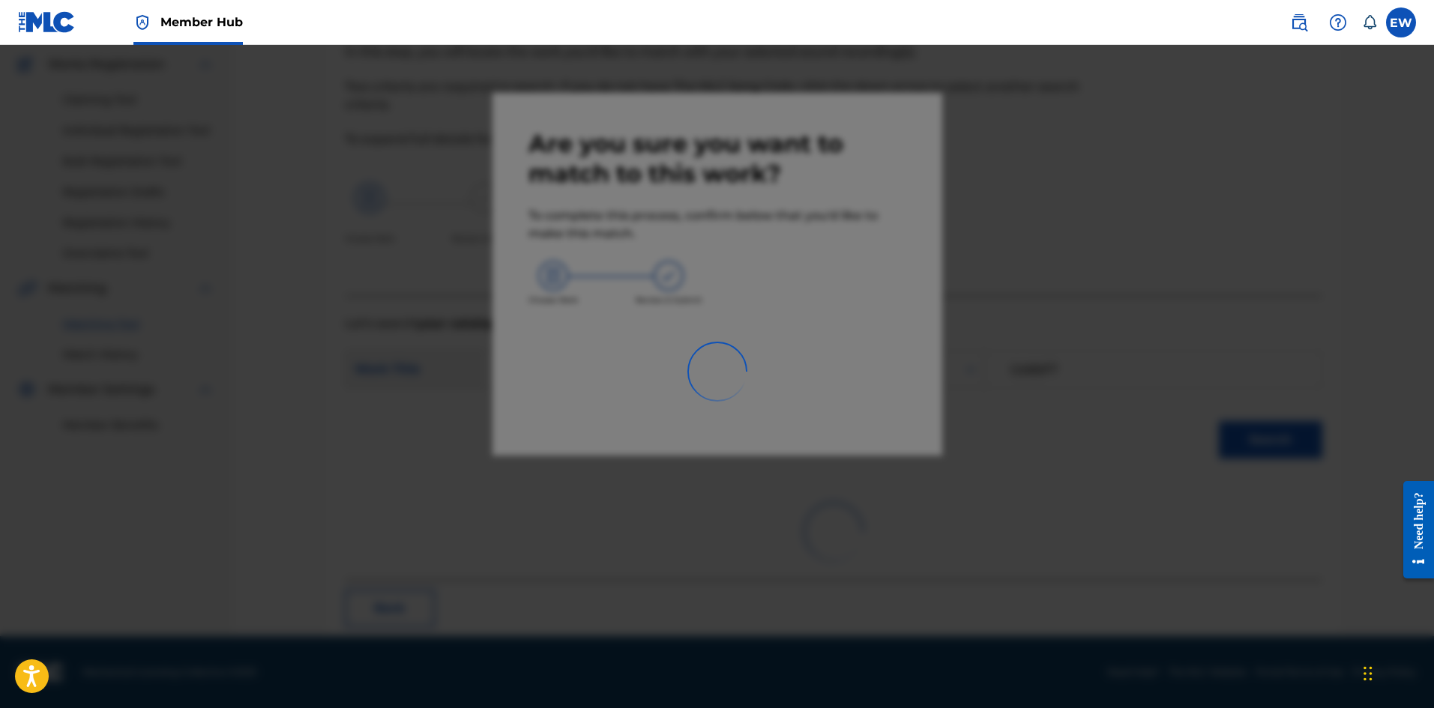
scroll to position [36, 0]
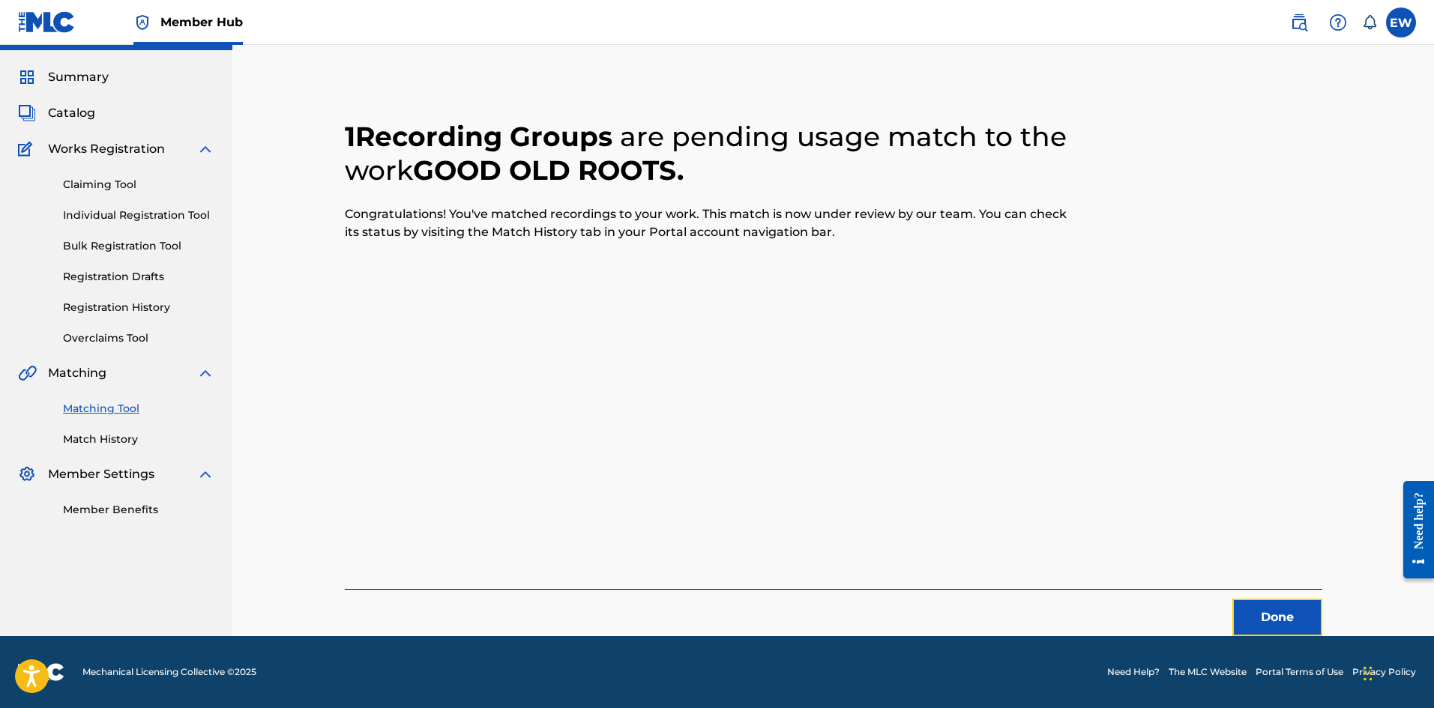
drag, startPoint x: 1252, startPoint y: 615, endPoint x: 1393, endPoint y: 636, distance: 141.8
click at [1253, 615] on button "Done" at bounding box center [1277, 617] width 90 height 37
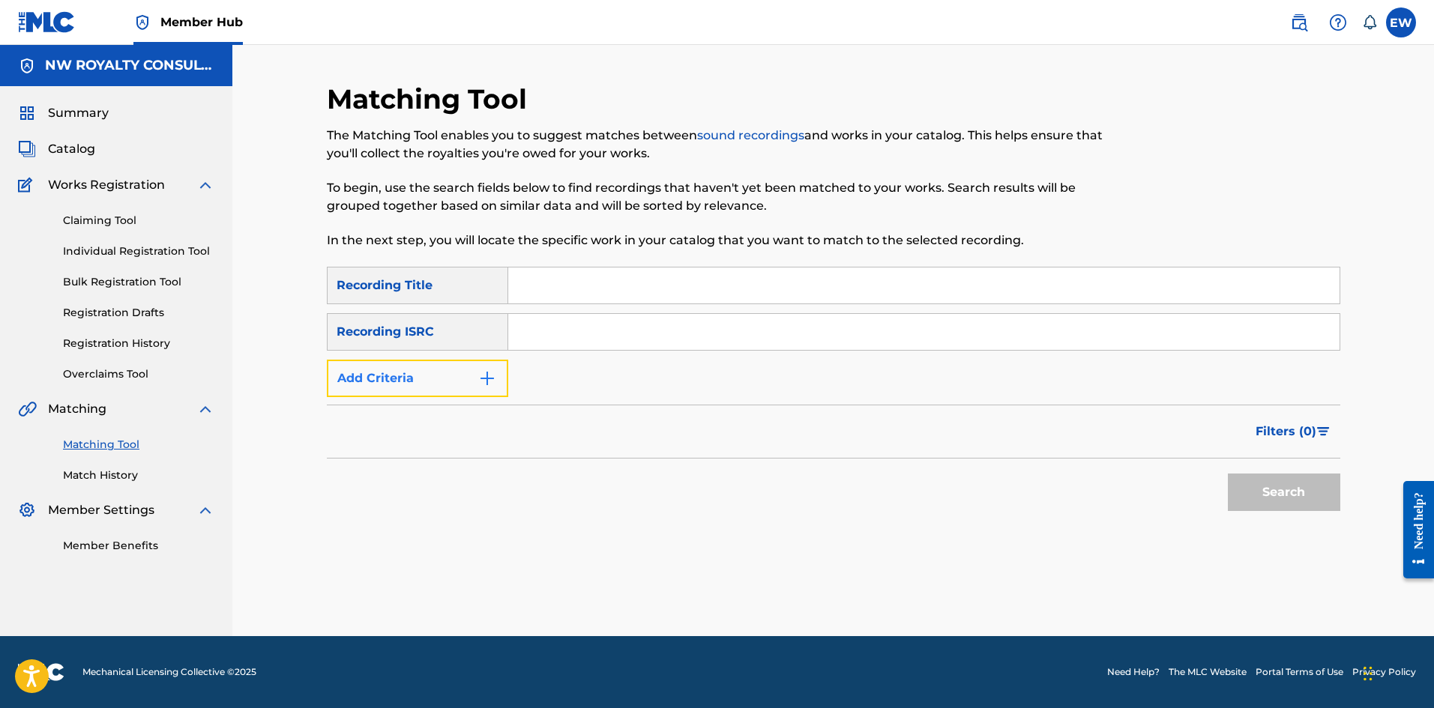
click at [392, 366] on button "Add Criteria" at bounding box center [417, 378] width 181 height 37
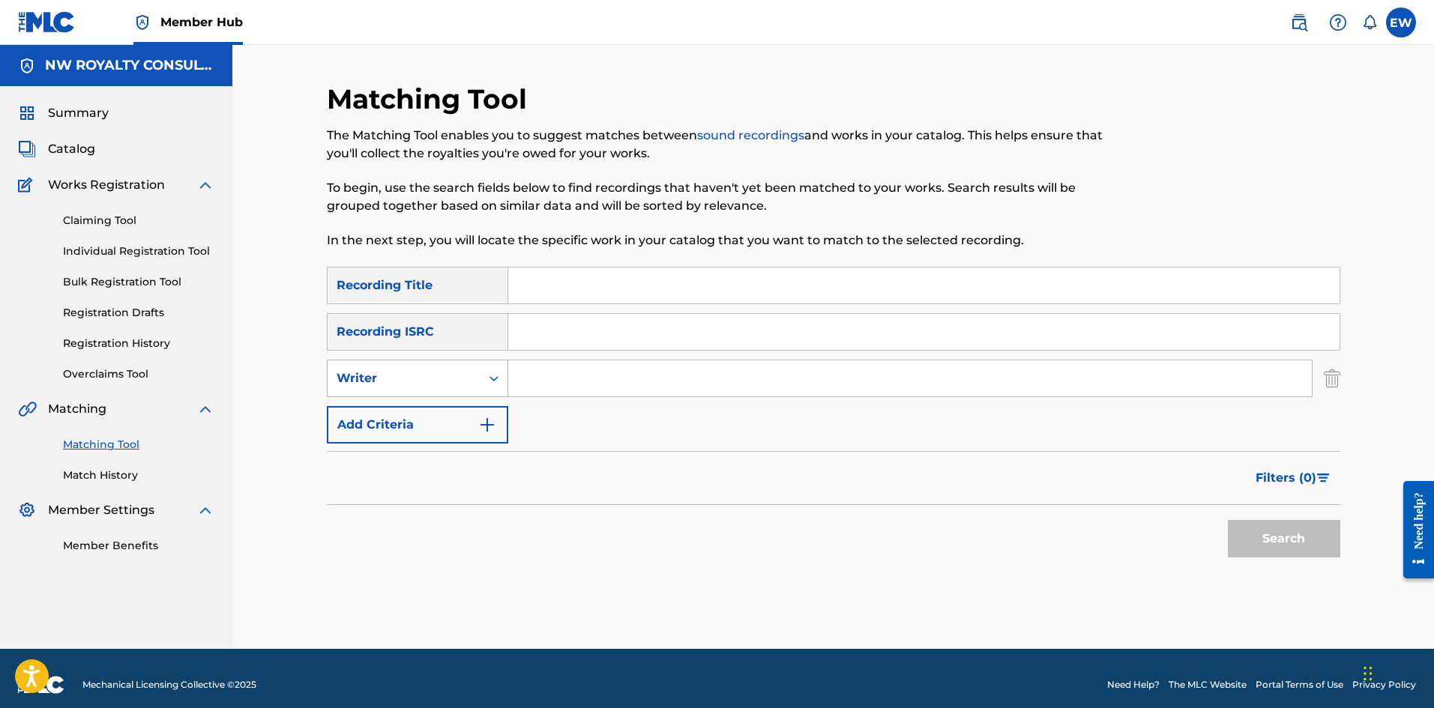
click at [379, 370] on div "Writer" at bounding box center [404, 379] width 135 height 18
click at [371, 411] on div "Recording Artist" at bounding box center [418, 415] width 180 height 37
drag, startPoint x: 564, startPoint y: 380, endPoint x: 552, endPoint y: 369, distance: 16.4
click at [557, 373] on input "Search Form" at bounding box center [909, 379] width 803 height 36
drag, startPoint x: 585, startPoint y: 286, endPoint x: 573, endPoint y: 286, distance: 12.8
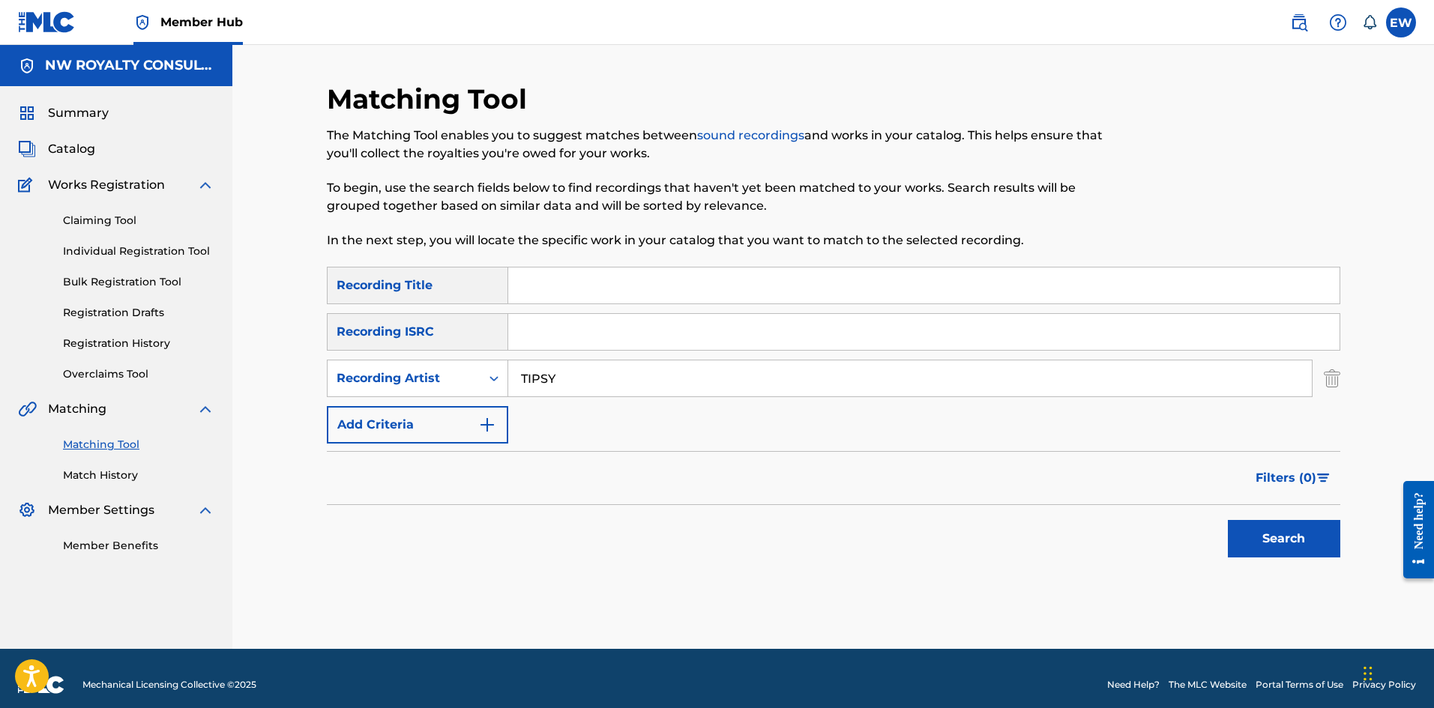
click at [578, 286] on input "Search Form" at bounding box center [923, 286] width 831 height 36
click at [1243, 549] on button "Search" at bounding box center [1284, 538] width 112 height 37
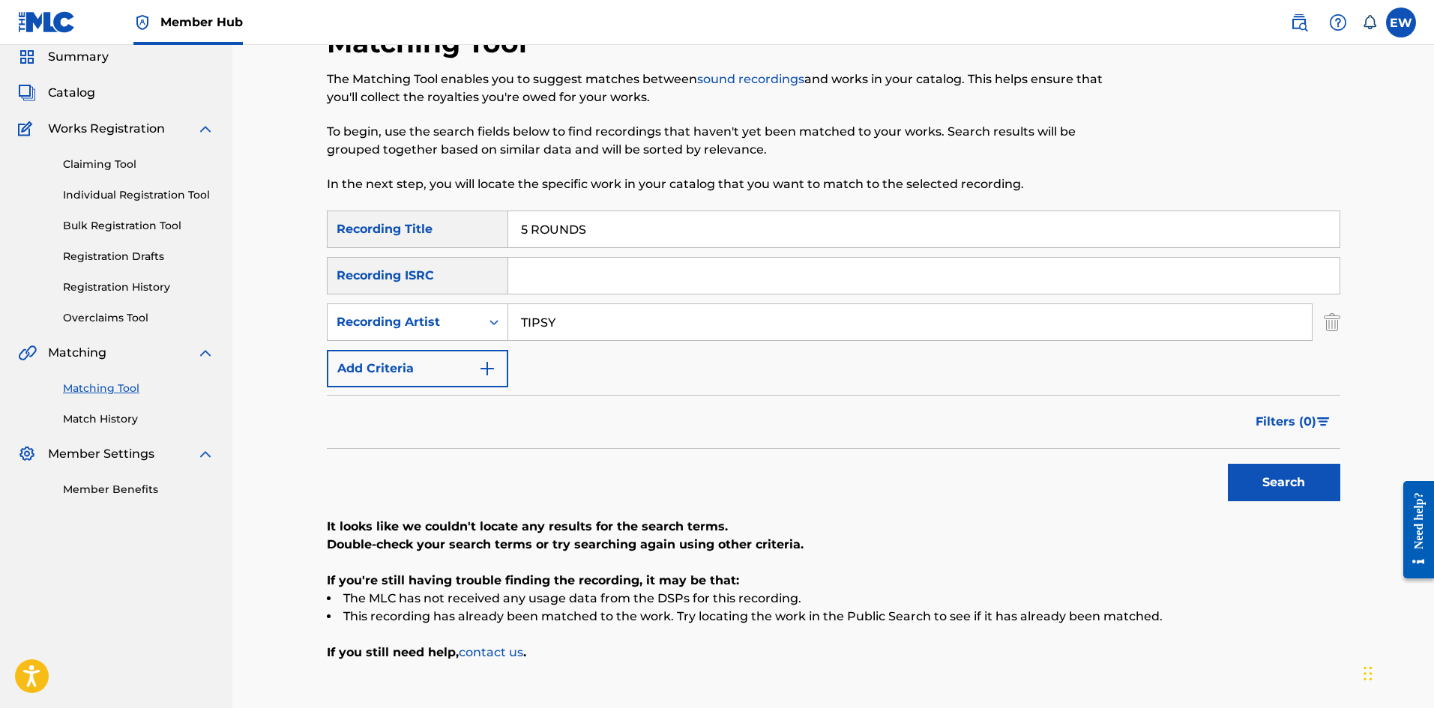
scroll to position [150, 0]
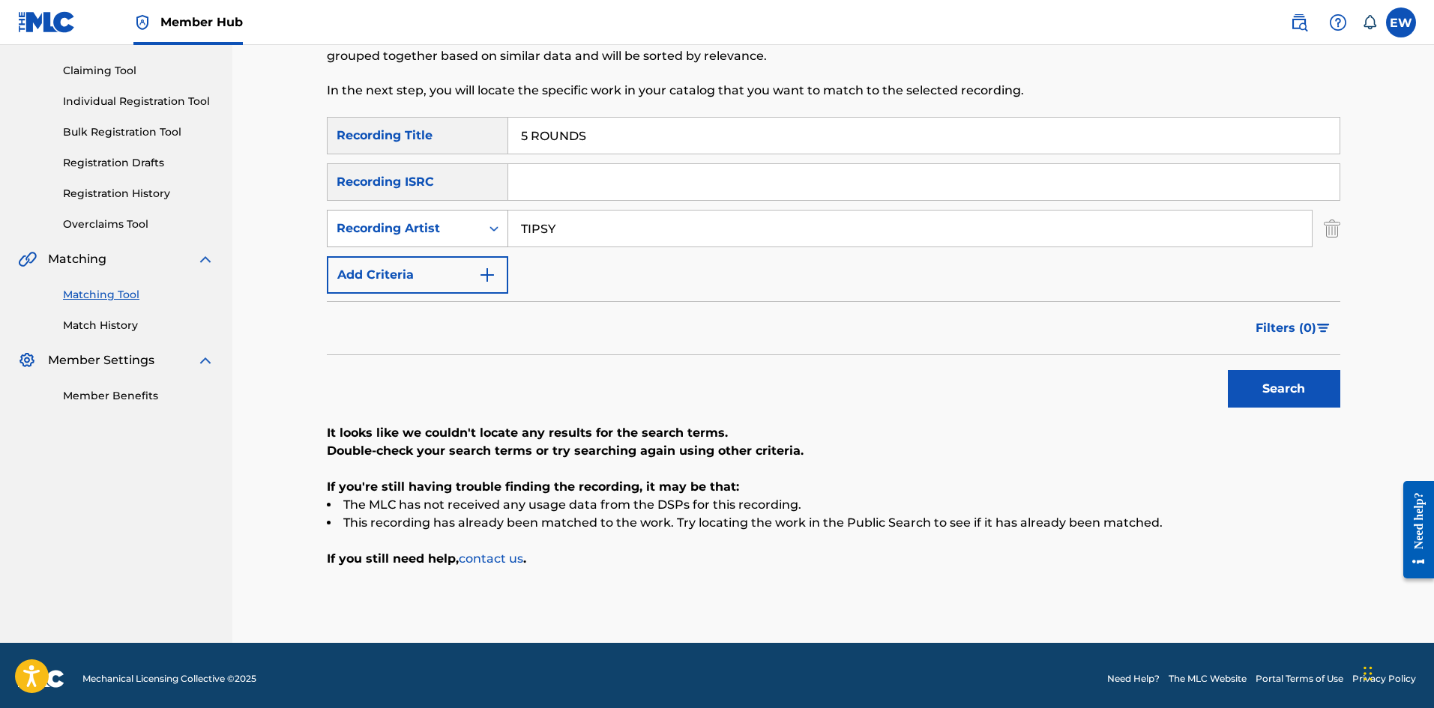
drag, startPoint x: 594, startPoint y: 230, endPoint x: 387, endPoint y: 243, distance: 208.0
click at [410, 238] on div "SearchWithCriteria28fa0b2a-6403-46e2-965e-72cc7ed5a323 Recording Artist TIPSY" at bounding box center [833, 228] width 1013 height 37
drag, startPoint x: 597, startPoint y: 128, endPoint x: 273, endPoint y: 163, distance: 325.6
click at [274, 154] on div "Matching Tool The Matching Tool enables you to suggest matches between sound re…" at bounding box center [833, 269] width 1202 height 748
drag, startPoint x: 1327, startPoint y: 412, endPoint x: 1296, endPoint y: 399, distance: 34.2
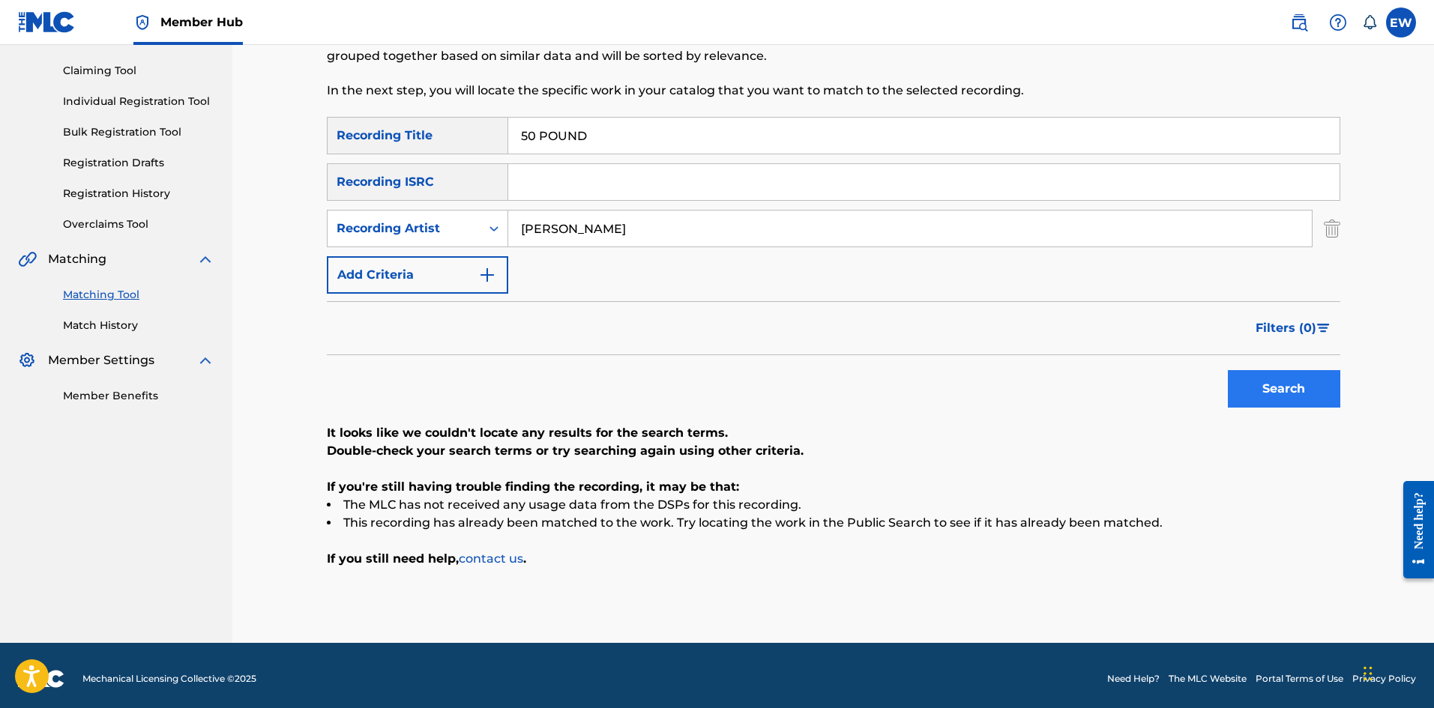
click at [1310, 405] on div "Search" at bounding box center [1280, 385] width 120 height 60
click at [1277, 388] on button "Search" at bounding box center [1284, 388] width 112 height 37
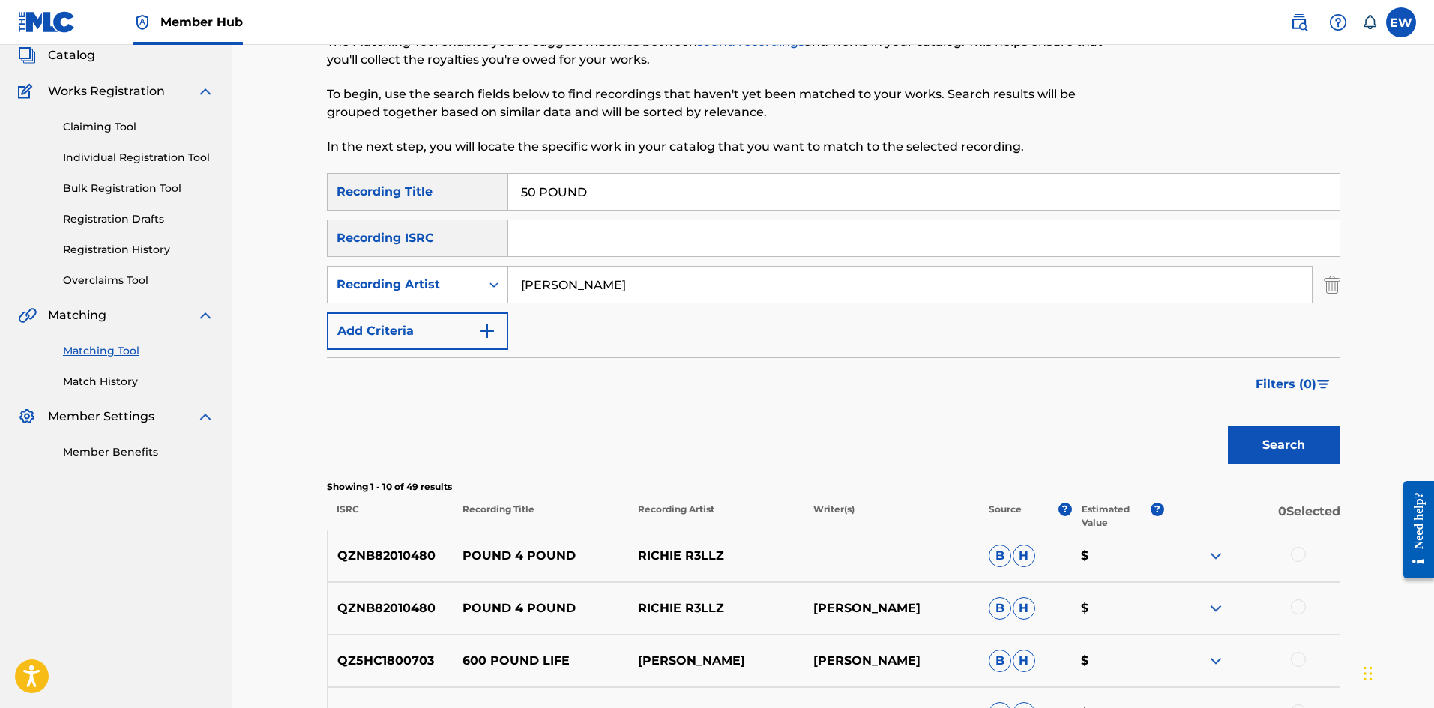
scroll to position [75, 0]
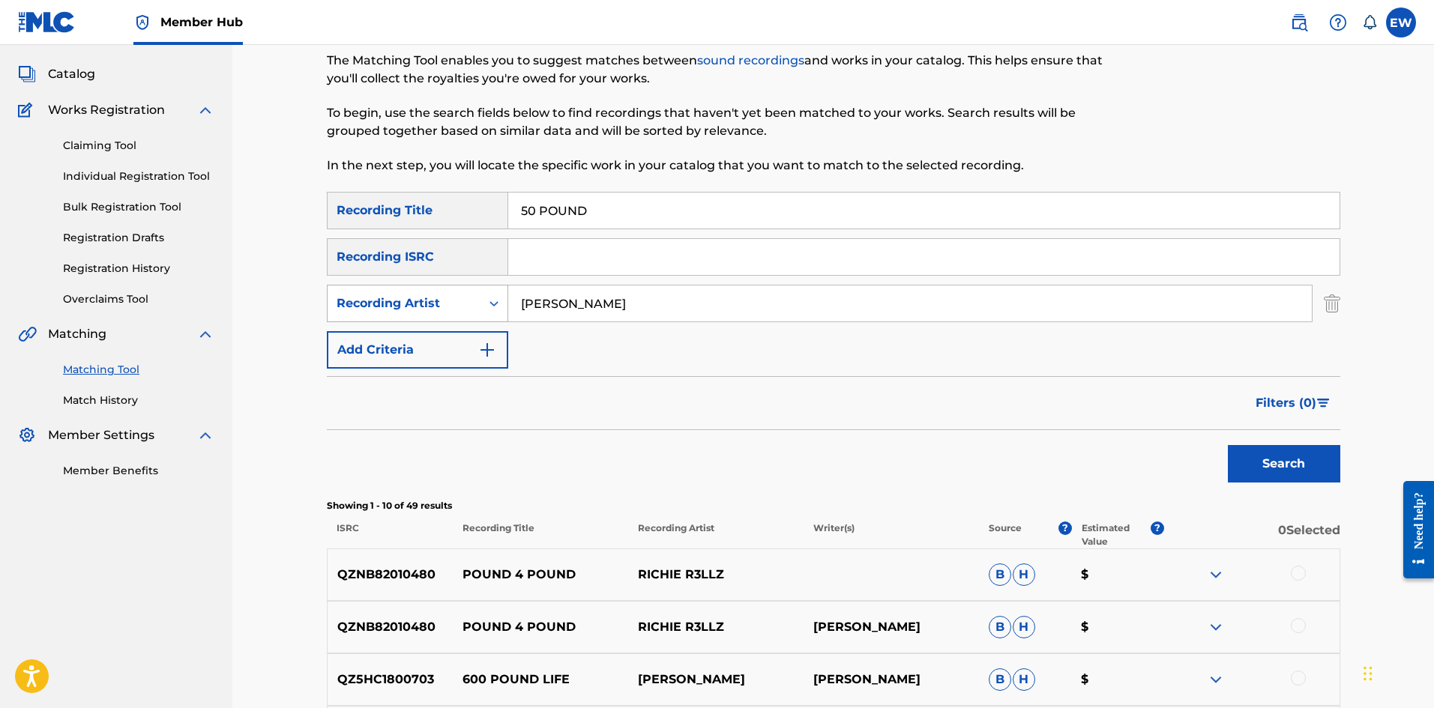
drag, startPoint x: 685, startPoint y: 307, endPoint x: 395, endPoint y: 304, distance: 290.1
click at [414, 316] on div "SearchWithCriteria28fa0b2a-6403-46e2-965e-72cc7ed5a323 Recording Artist [PERSON…" at bounding box center [833, 303] width 1013 height 37
drag, startPoint x: 634, startPoint y: 212, endPoint x: 384, endPoint y: 214, distance: 250.4
click at [382, 212] on div "SearchWithCriteriace9246af-2037-49ec-b288-5cb02de71458 Recording Title 50 POUND" at bounding box center [833, 210] width 1013 height 37
click at [1253, 469] on button "Search" at bounding box center [1284, 463] width 112 height 37
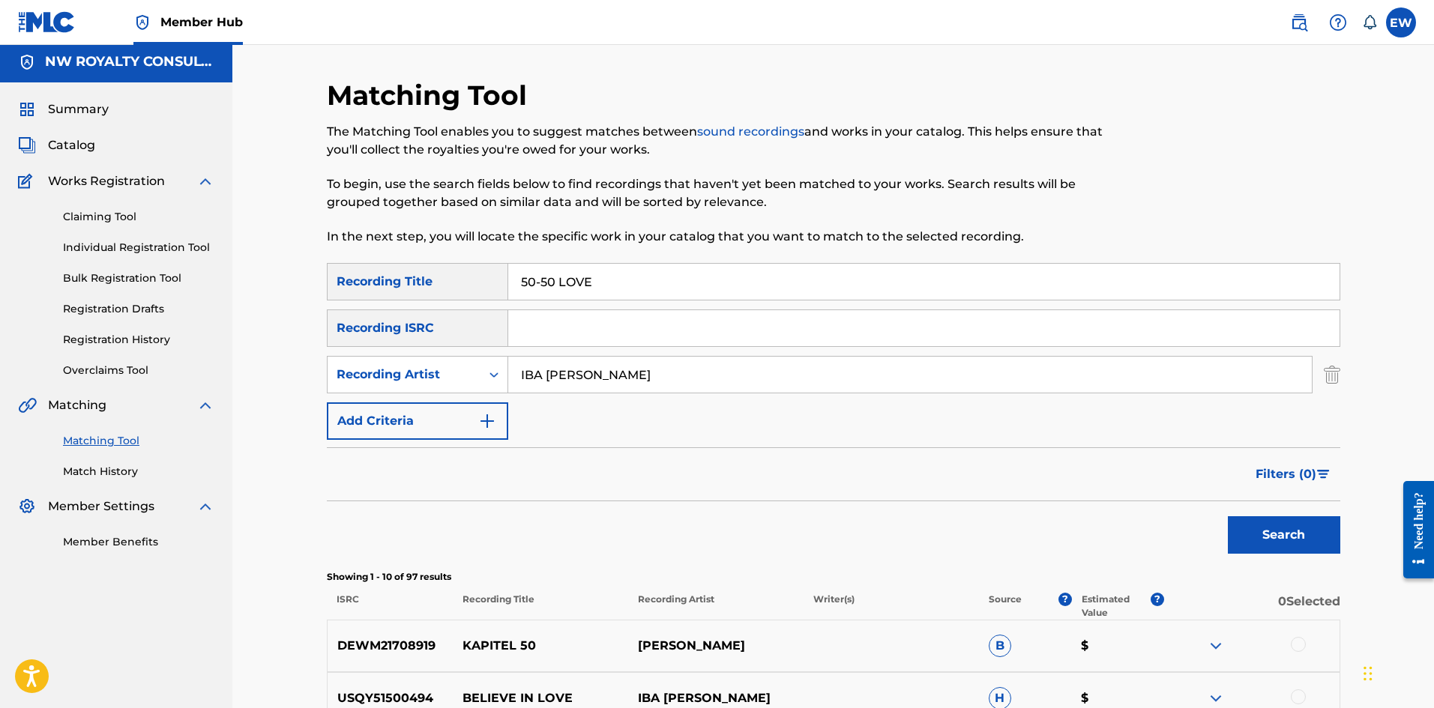
scroll to position [0, 0]
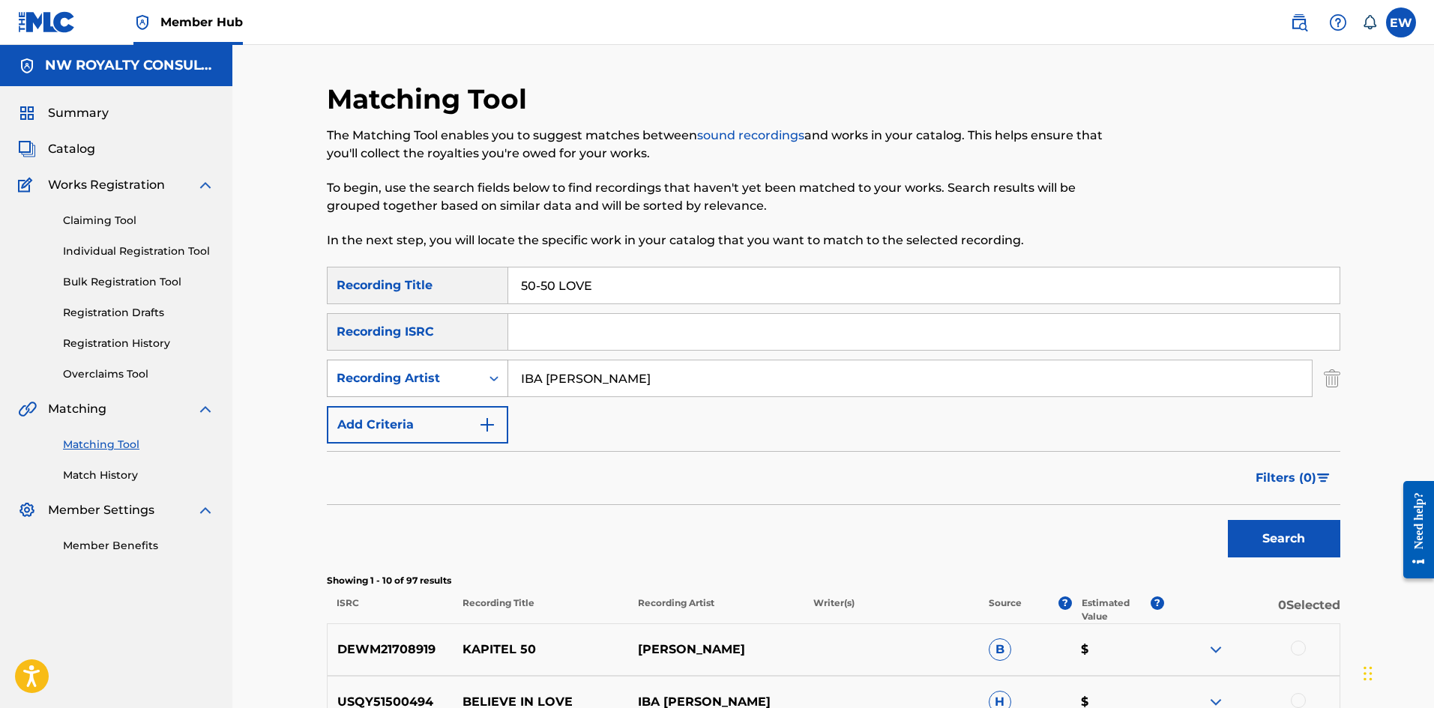
drag, startPoint x: 603, startPoint y: 382, endPoint x: 420, endPoint y: 382, distance: 182.1
click at [446, 399] on div "SearchWithCriteriace9246af-2037-49ec-b288-5cb02de71458 Recording Title 50-50 LO…" at bounding box center [833, 355] width 1013 height 177
drag, startPoint x: 633, startPoint y: 276, endPoint x: 541, endPoint y: 309, distance: 97.2
click at [474, 280] on div "SearchWithCriteriace9246af-2037-49ec-b288-5cb02de71458 Recording Title 50-50 LO…" at bounding box center [833, 285] width 1013 height 37
drag, startPoint x: 1258, startPoint y: 547, endPoint x: 1134, endPoint y: 501, distance: 131.9
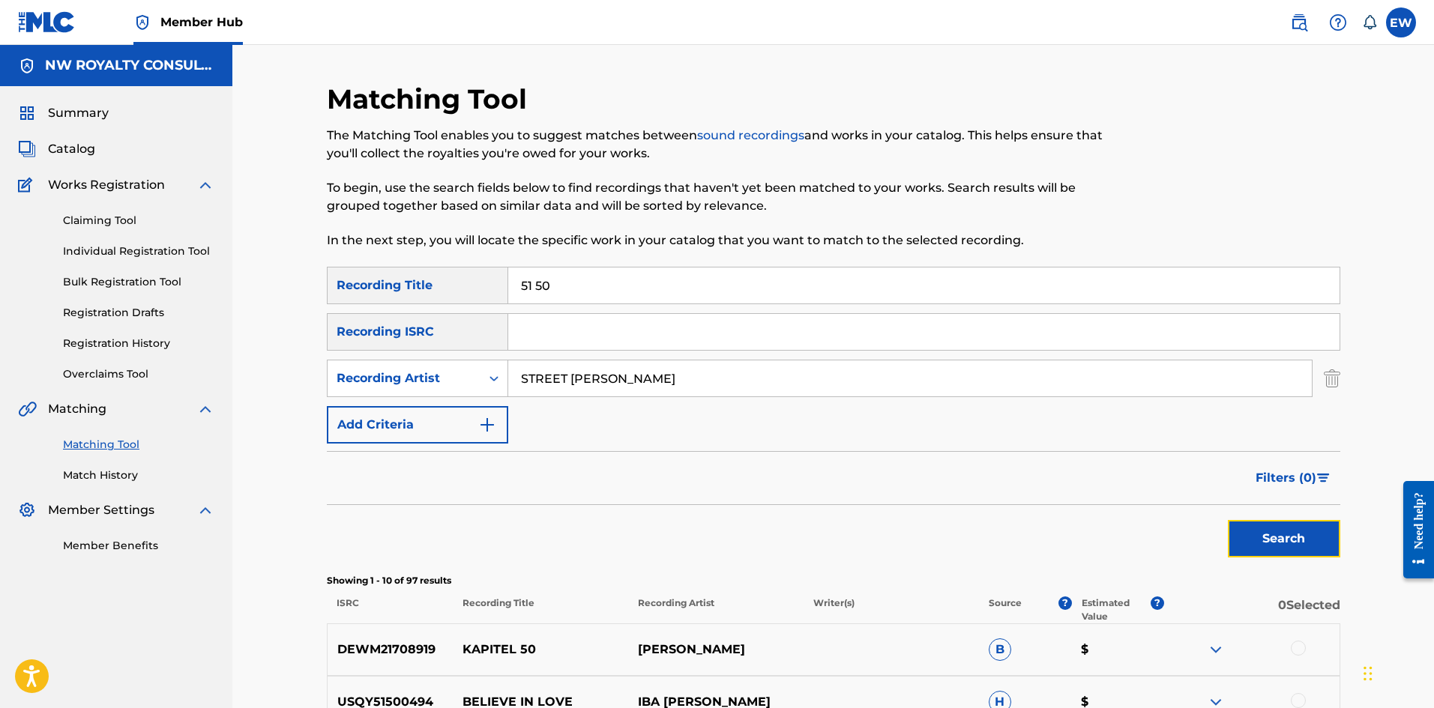
click at [1258, 546] on button "Search" at bounding box center [1284, 538] width 112 height 37
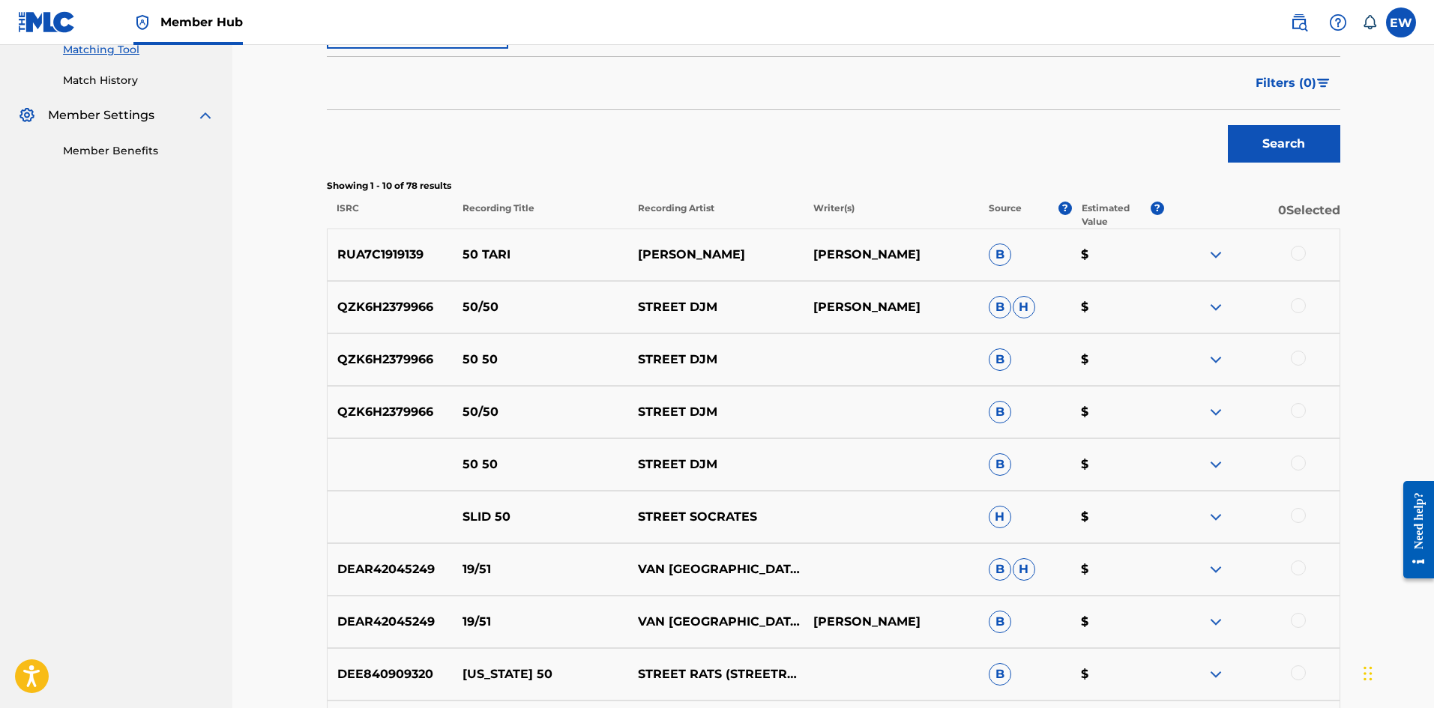
scroll to position [250, 0]
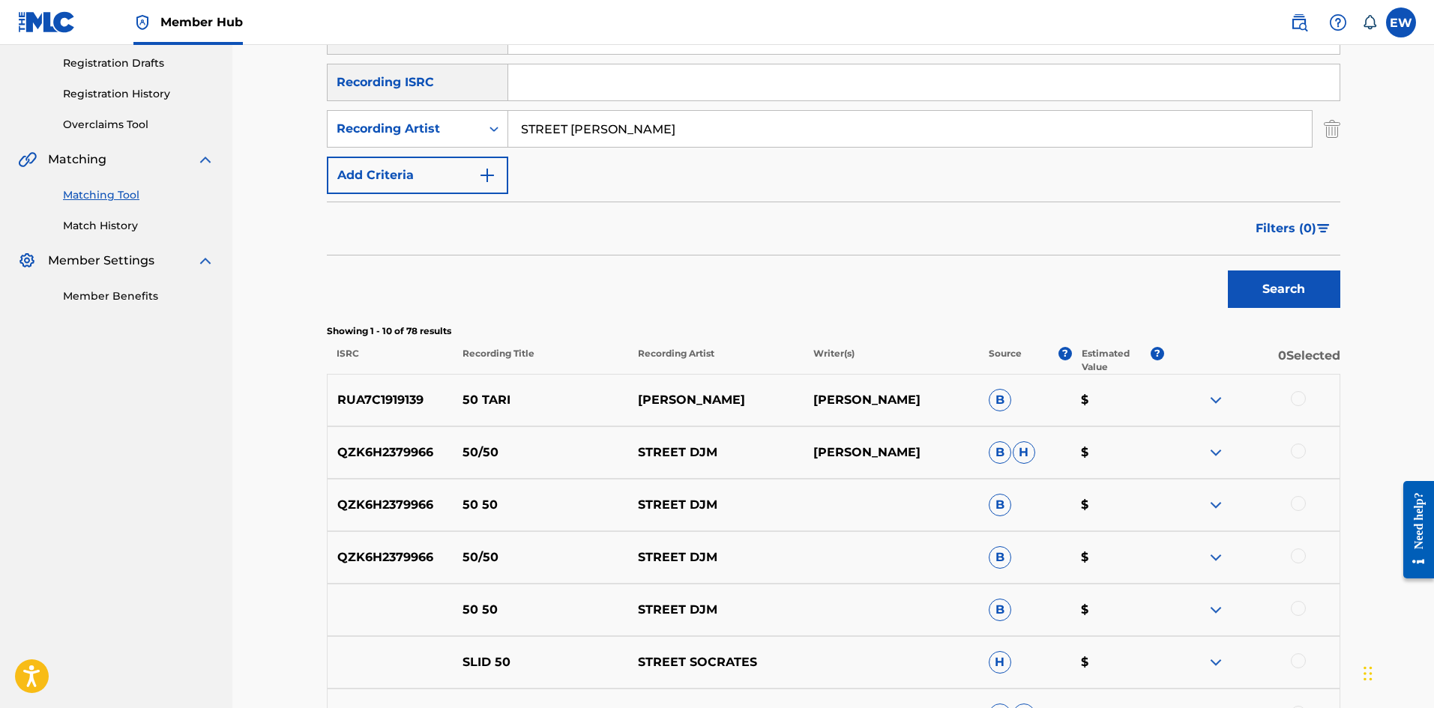
drag, startPoint x: 724, startPoint y: 131, endPoint x: 433, endPoint y: 108, distance: 291.7
click at [435, 105] on div "SearchWithCriteriace9246af-2037-49ec-b288-5cb02de71458 Recording Title 51 50 Se…" at bounding box center [833, 105] width 1013 height 177
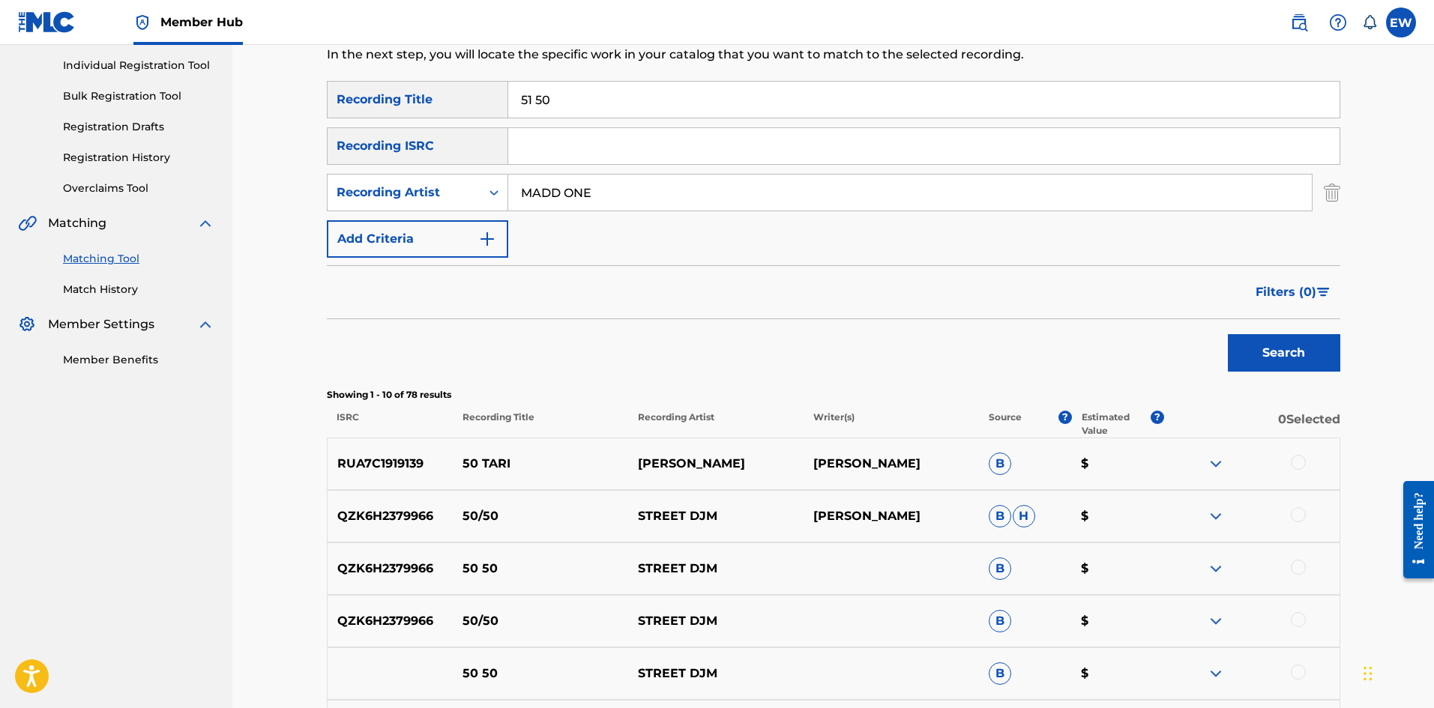
scroll to position [25, 0]
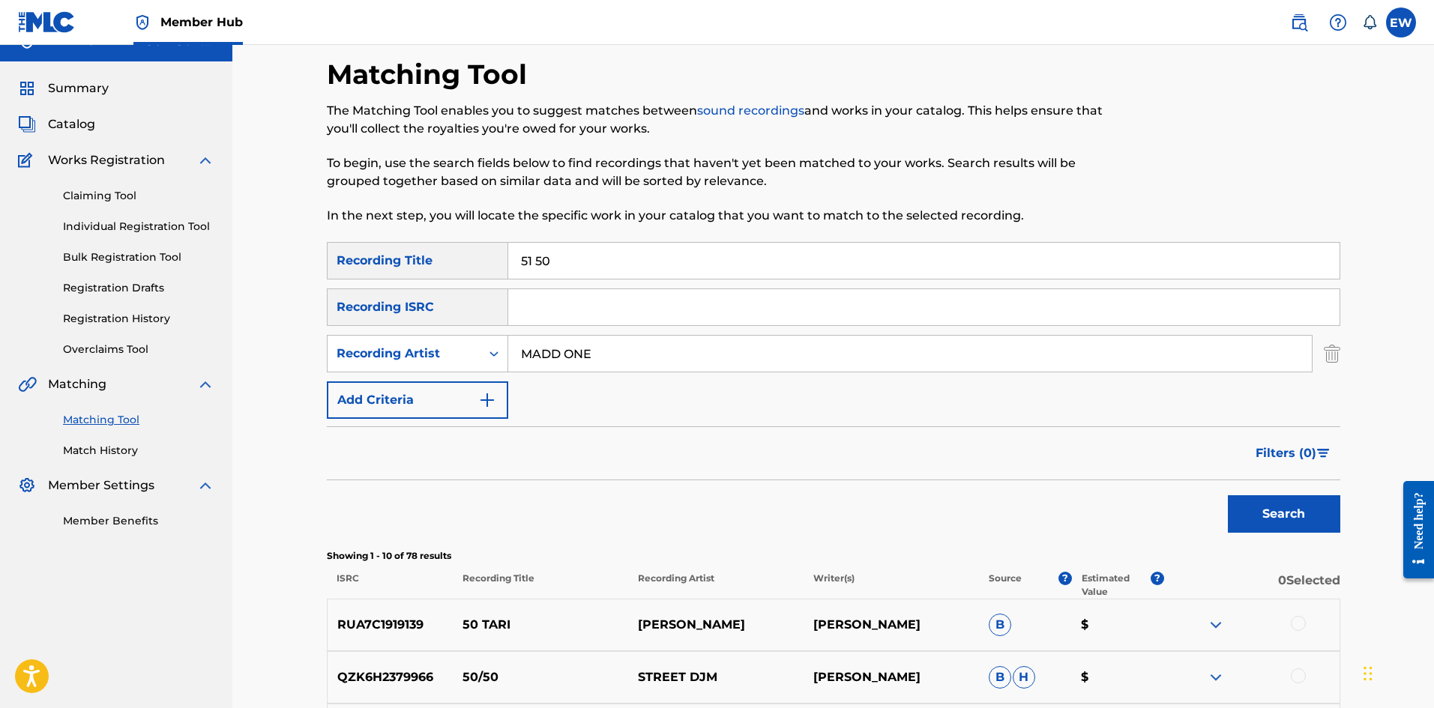
drag, startPoint x: 658, startPoint y: 251, endPoint x: 346, endPoint y: 259, distance: 311.9
click at [379, 250] on div "SearchWithCriteriace9246af-2037-49ec-b288-5cb02de71458 Recording Title 51 50" at bounding box center [833, 260] width 1013 height 37
drag, startPoint x: 1282, startPoint y: 536, endPoint x: 1264, endPoint y: 507, distance: 33.9
click at [1280, 531] on div "Search" at bounding box center [1280, 510] width 120 height 60
click at [1264, 506] on button "Search" at bounding box center [1284, 513] width 112 height 37
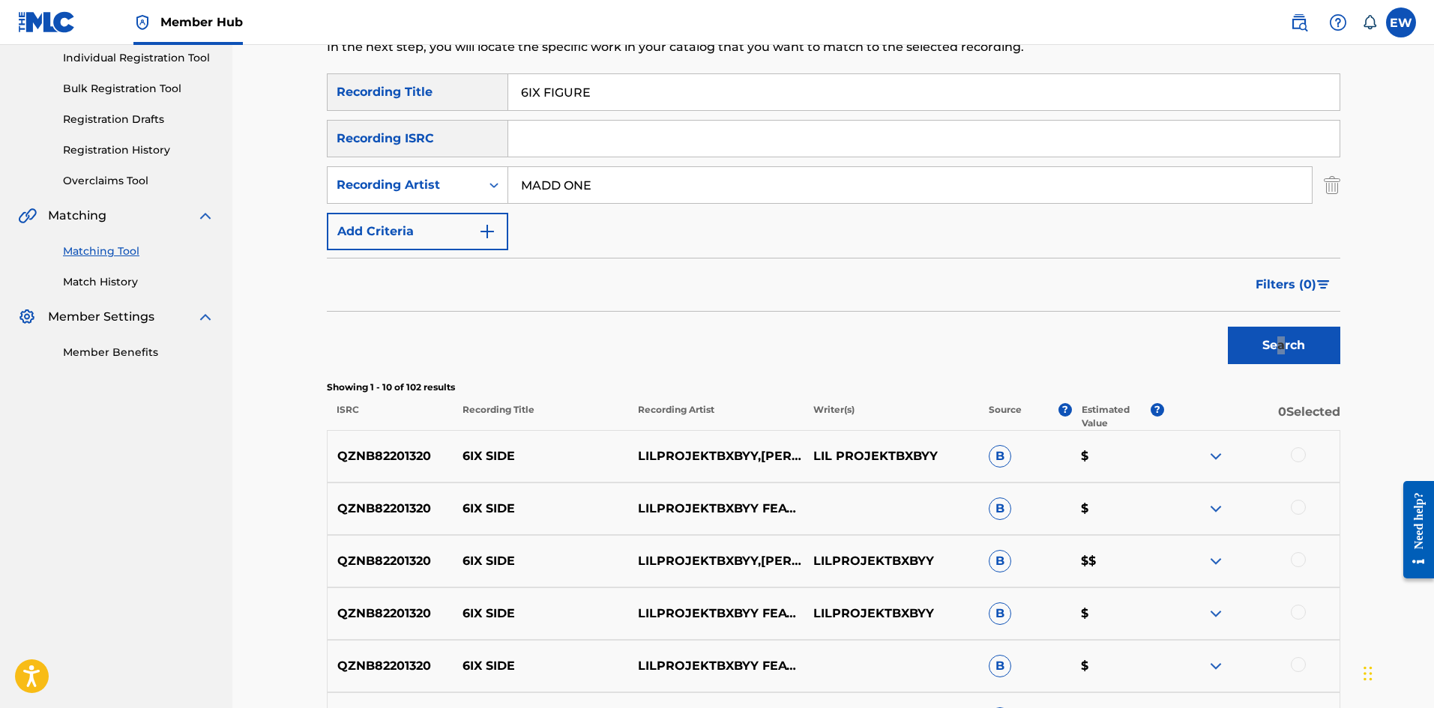
scroll to position [175, 0]
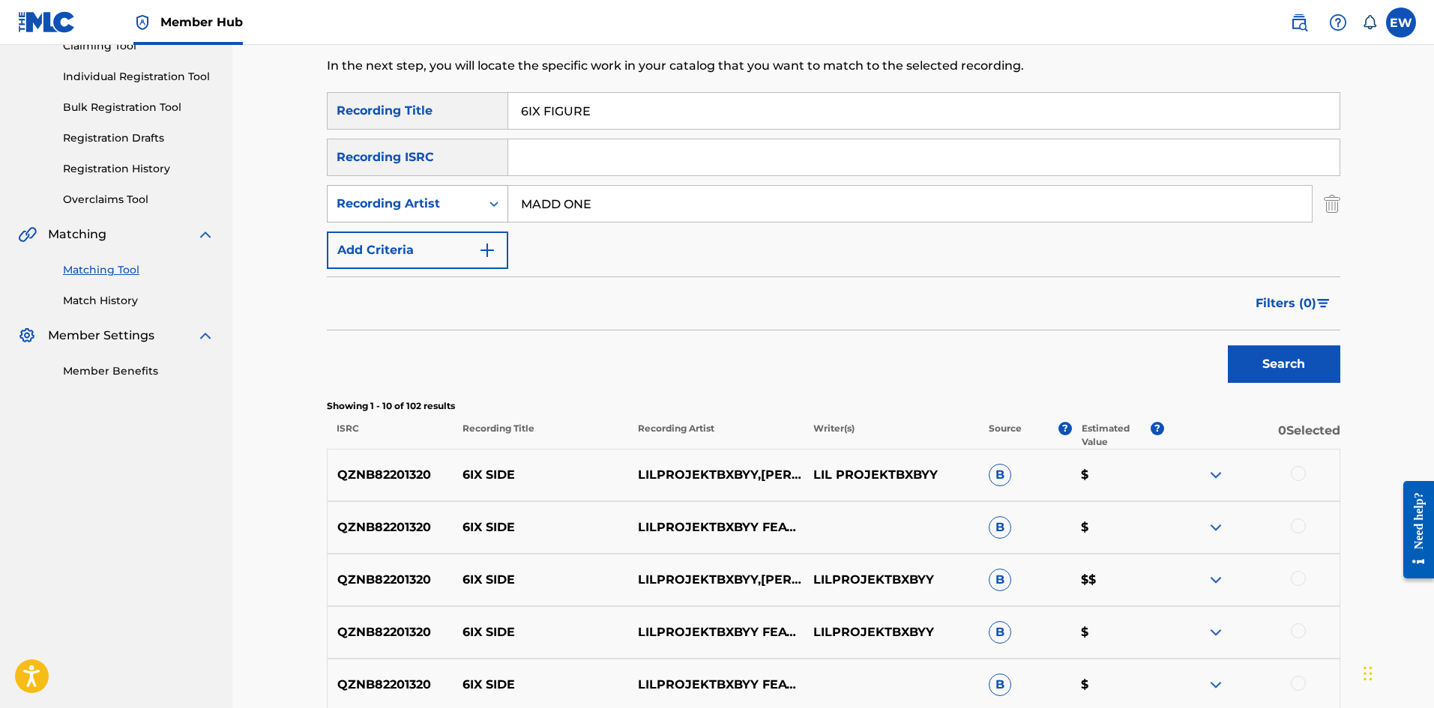
drag, startPoint x: 594, startPoint y: 213, endPoint x: 488, endPoint y: 199, distance: 107.4
click at [493, 205] on div "SearchWithCriteria28fa0b2a-6403-46e2-965e-72cc7ed5a323 Recording Artist MADD ONE" at bounding box center [833, 203] width 1013 height 37
drag, startPoint x: 790, startPoint y: 124, endPoint x: 322, endPoint y: 139, distance: 468.0
click at [325, 134] on div "Matching Tool The Matching Tool enables you to suggest matches between sound re…" at bounding box center [833, 497] width 1049 height 1178
drag, startPoint x: 666, startPoint y: 111, endPoint x: 417, endPoint y: 123, distance: 249.1
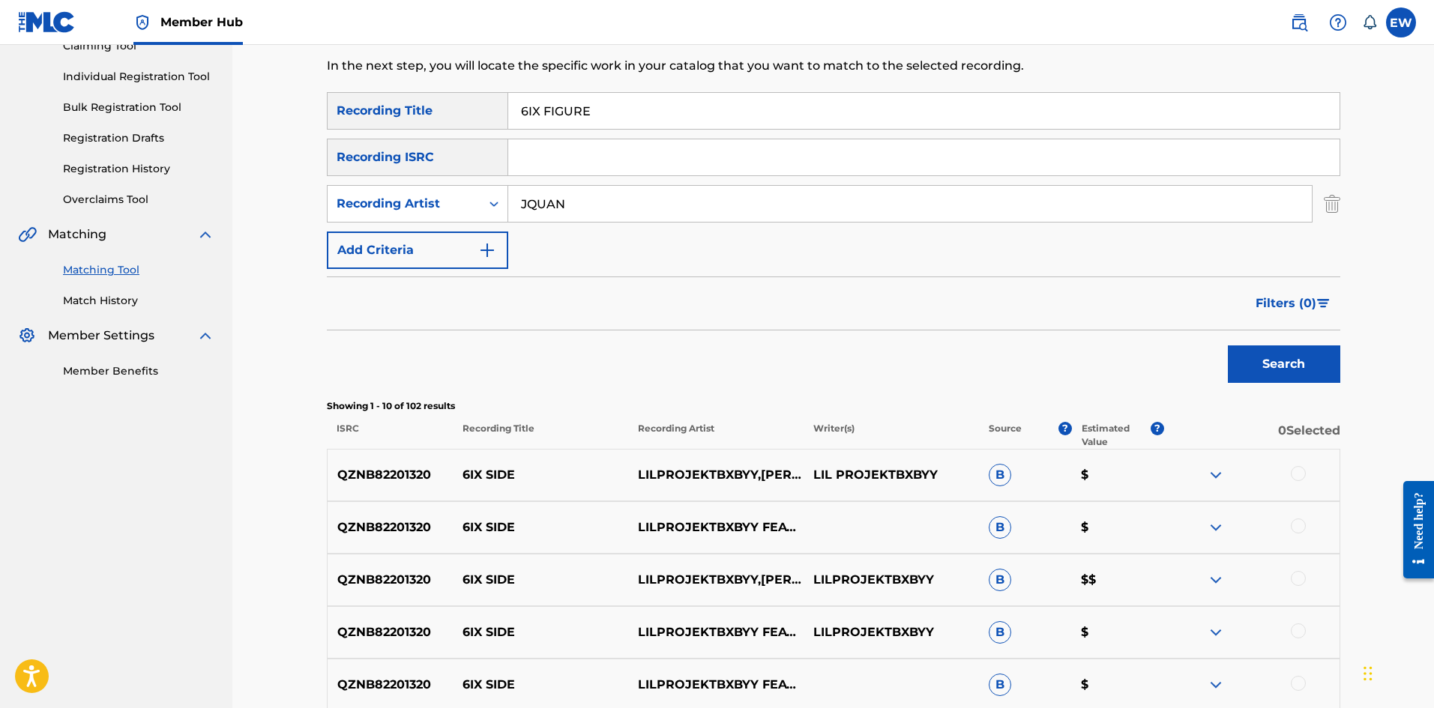
click at [415, 120] on div "SearchWithCriteriace9246af-2037-49ec-b288-5cb02de71458 Recording Title 6IX FIGU…" at bounding box center [833, 110] width 1013 height 37
click at [1249, 371] on button "Search" at bounding box center [1284, 364] width 112 height 37
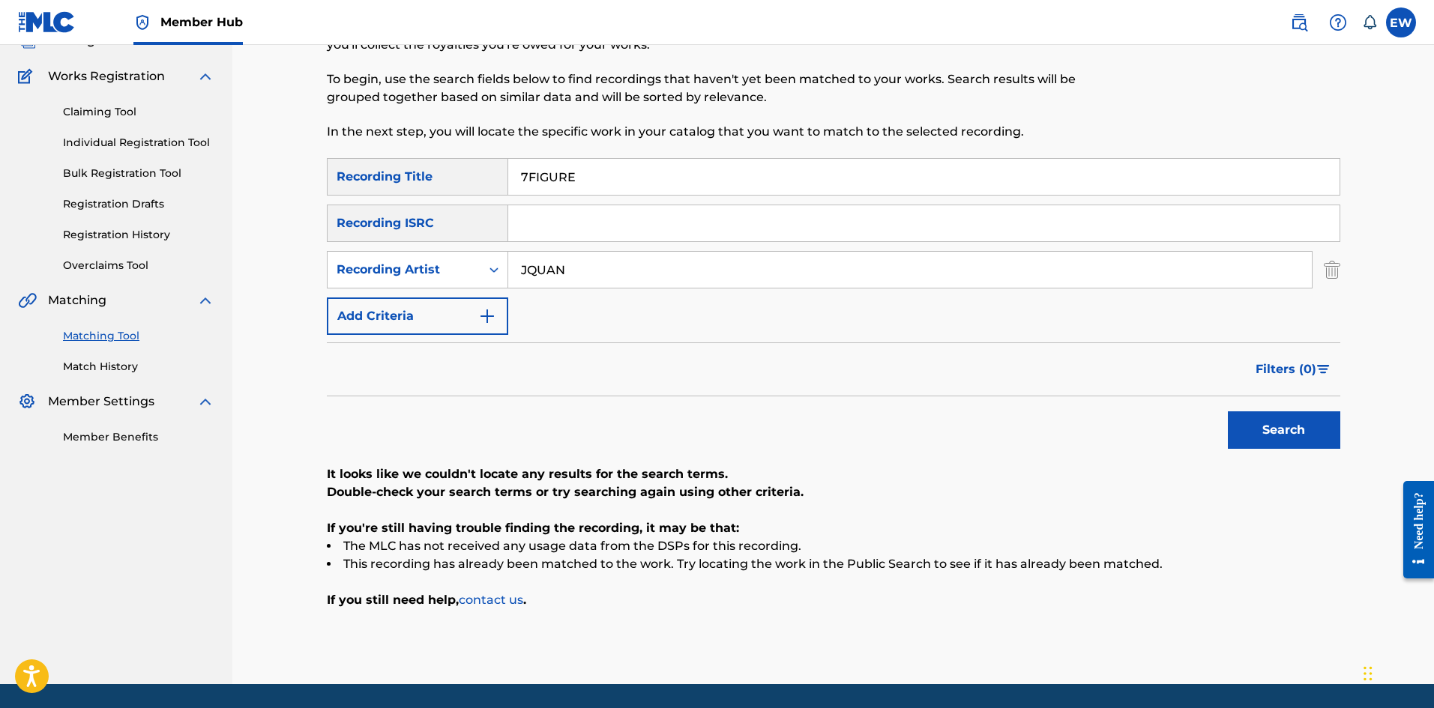
scroll to position [157, 0]
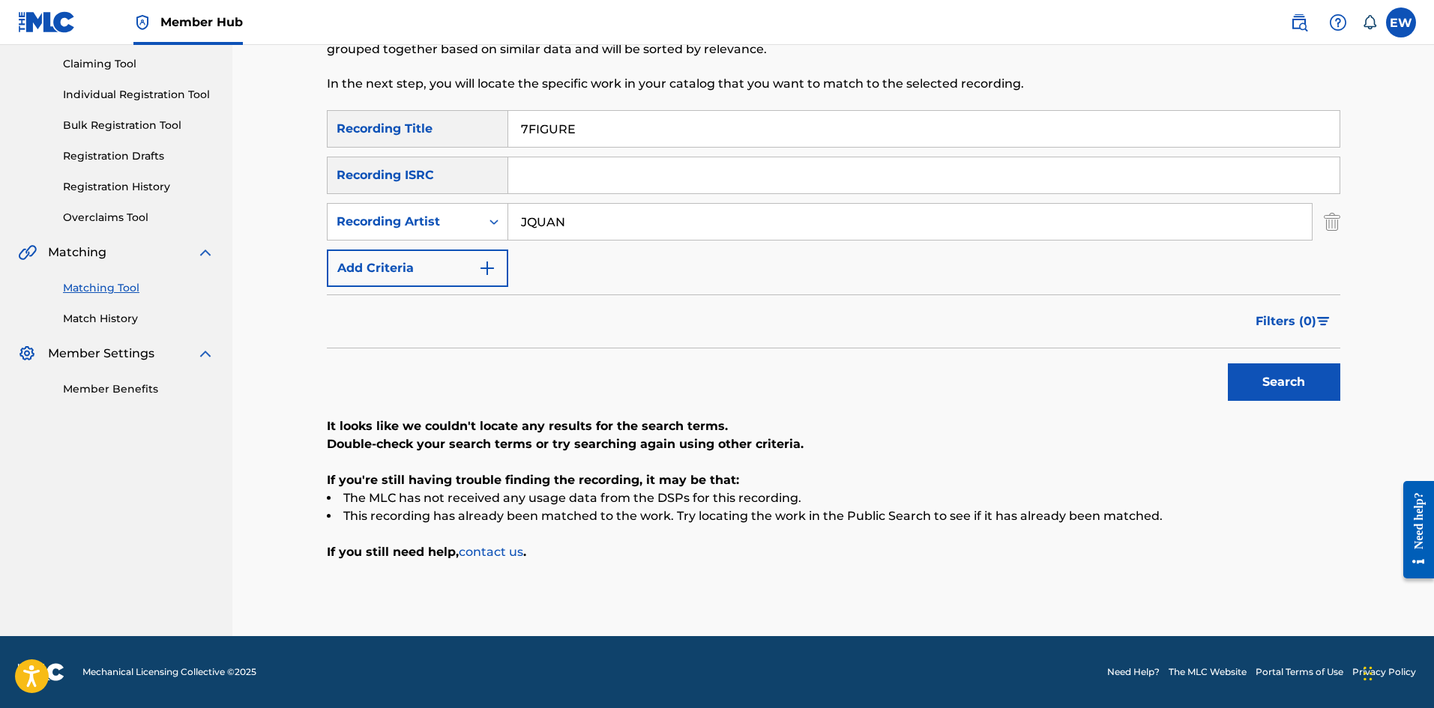
drag, startPoint x: 721, startPoint y: 234, endPoint x: 166, endPoint y: 253, distance: 555.7
click at [205, 255] on main "NW ROYALTY CONSULTING, LLC. Summary Catalog Works Registration Claiming Tool In…" at bounding box center [717, 262] width 1434 height 748
drag, startPoint x: 739, startPoint y: 127, endPoint x: 289, endPoint y: 168, distance: 452.4
click at [295, 166] on div "Matching Tool The Matching Tool enables you to suggest matches between sound re…" at bounding box center [833, 262] width 1202 height 748
click at [1301, 394] on button "Search" at bounding box center [1284, 382] width 112 height 37
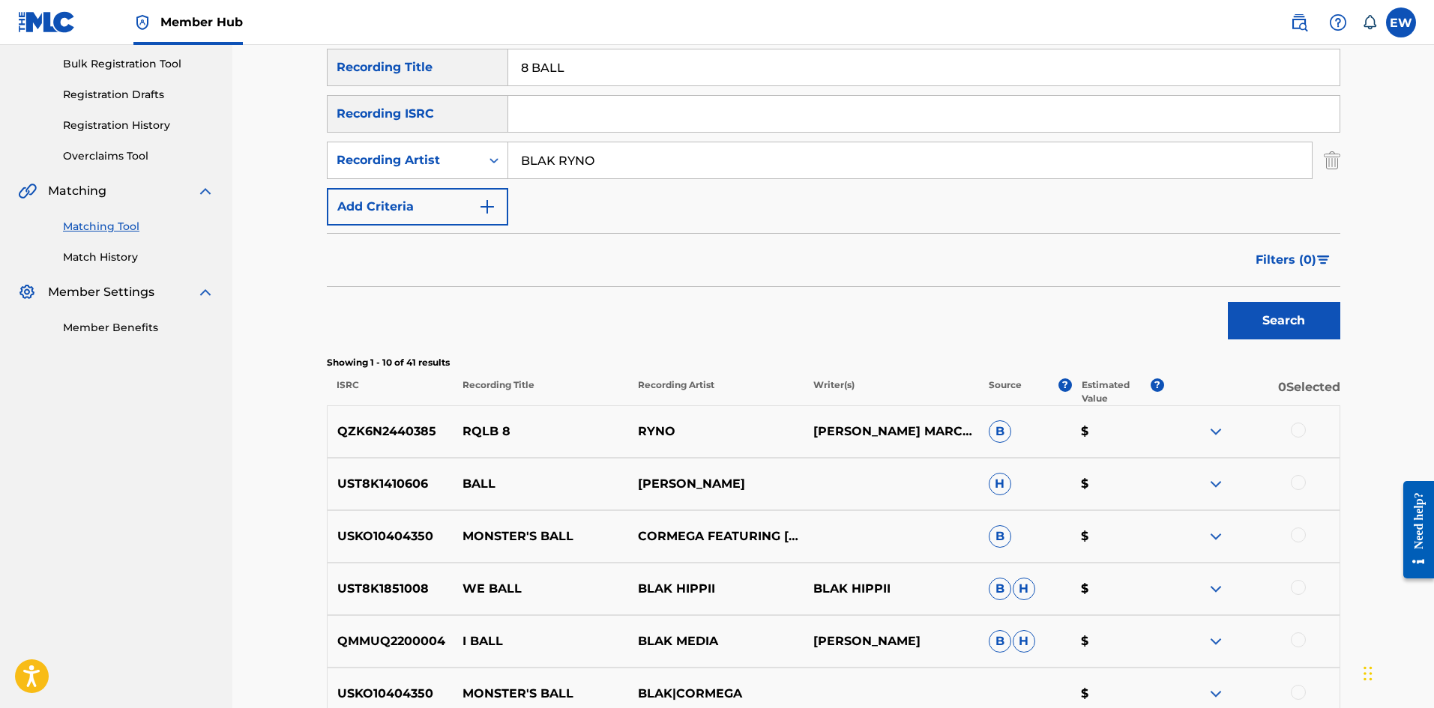
scroll to position [175, 0]
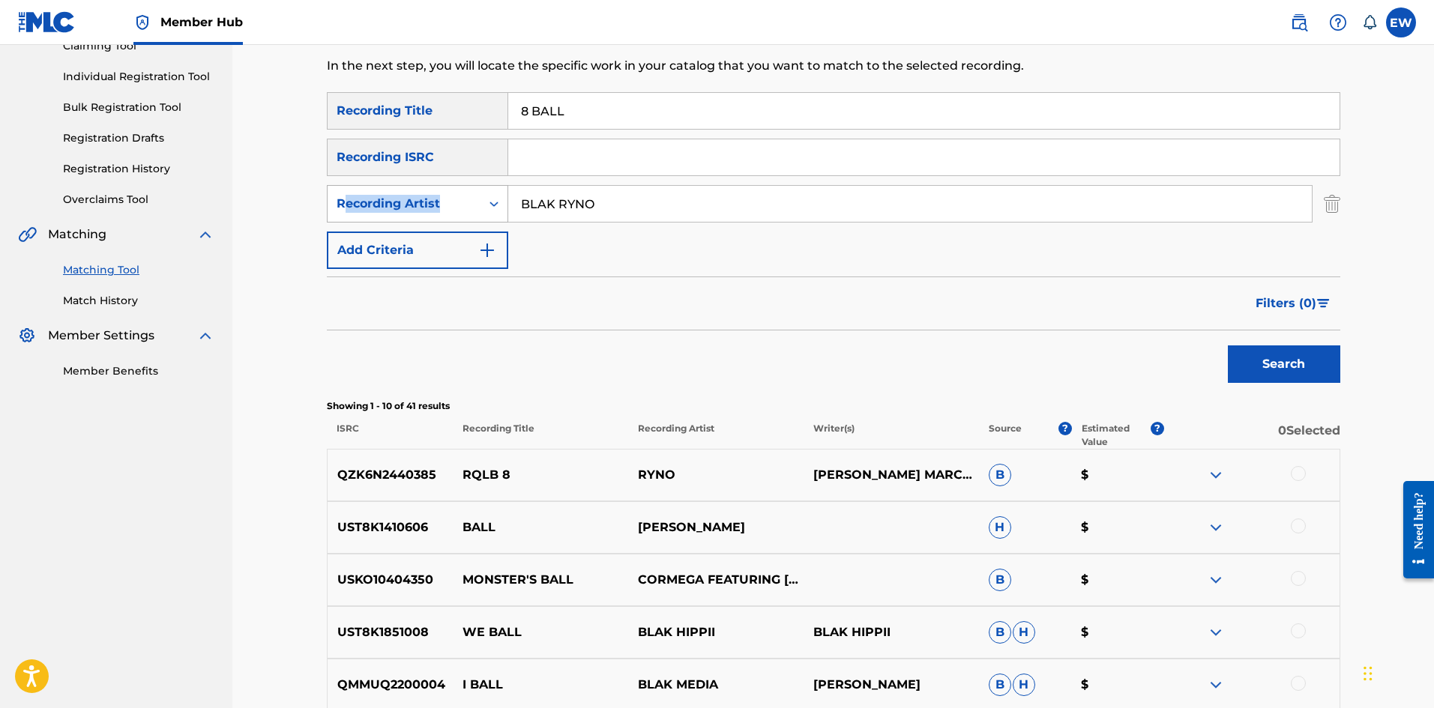
drag, startPoint x: 624, startPoint y: 181, endPoint x: 346, endPoint y: 214, distance: 279.4
click at [346, 214] on div "SearchWithCriteriace9246af-2037-49ec-b288-5cb02de71458 Recording Title 8 BALL S…" at bounding box center [833, 180] width 1013 height 177
drag, startPoint x: 675, startPoint y: 208, endPoint x: 489, endPoint y: 189, distance: 187.6
click at [502, 193] on div "SearchWithCriteria28fa0b2a-6403-46e2-965e-72cc7ed5a323 Recording Artist [PERSON…" at bounding box center [833, 203] width 1013 height 37
drag, startPoint x: 627, startPoint y: 103, endPoint x: 418, endPoint y: 178, distance: 222.1
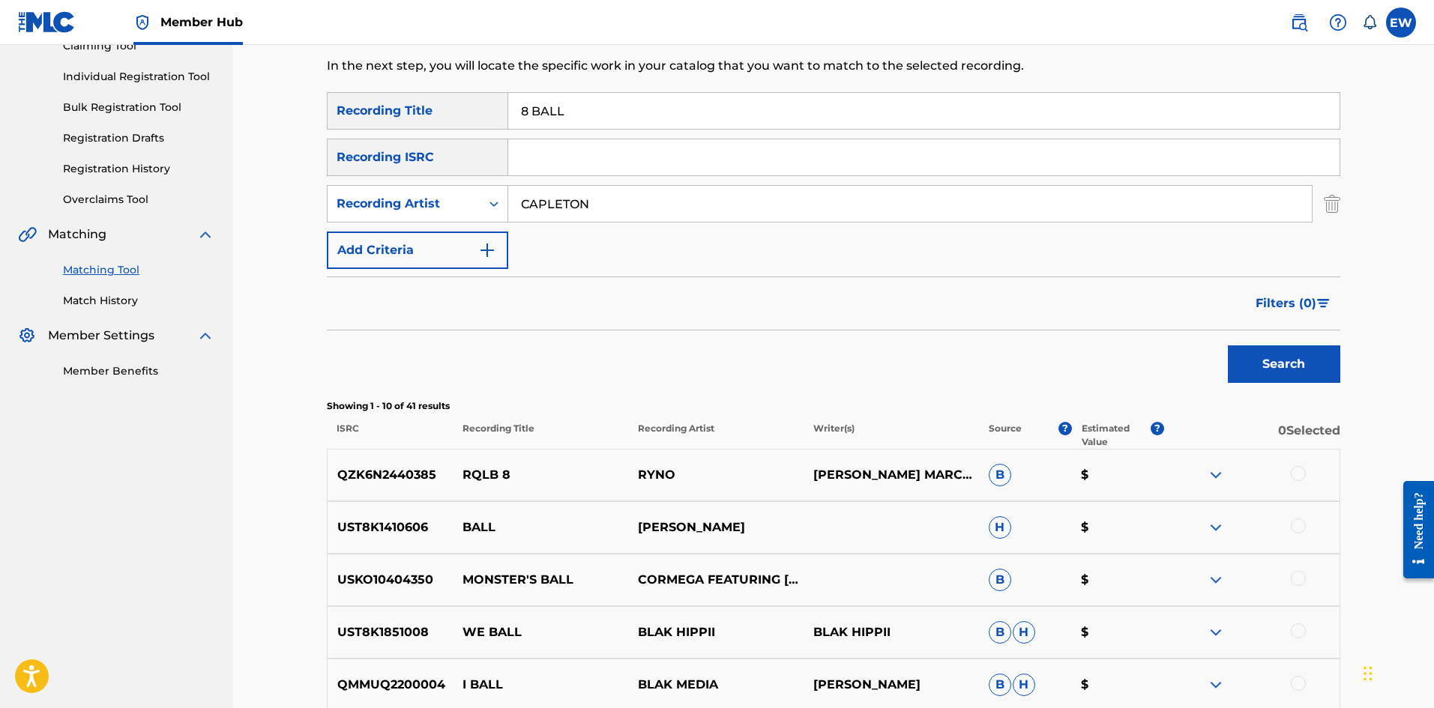
click at [392, 165] on div "SearchWithCriteriace9246af-2037-49ec-b288-5cb02de71458 Recording Title 8 BALL S…" at bounding box center [833, 180] width 1013 height 177
click at [1269, 361] on button "Search" at bounding box center [1284, 364] width 112 height 37
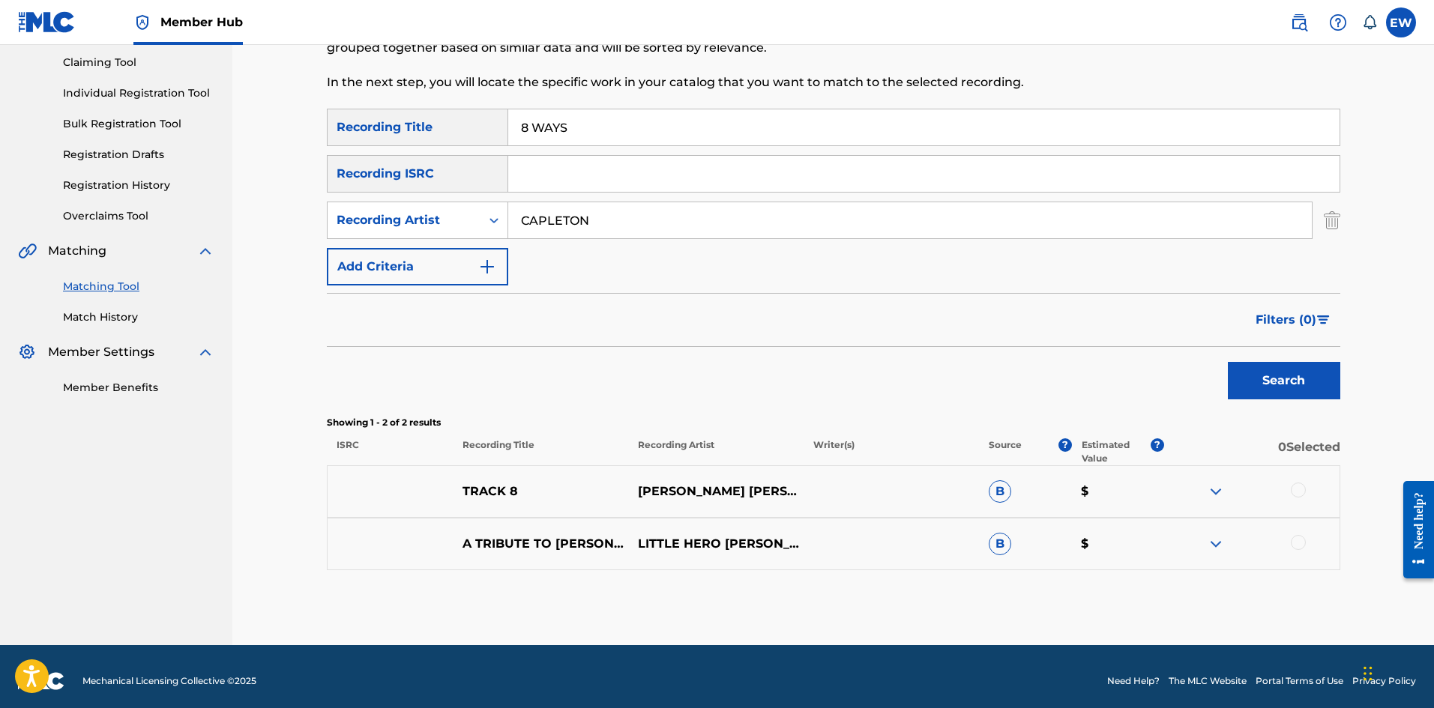
scroll to position [167, 0]
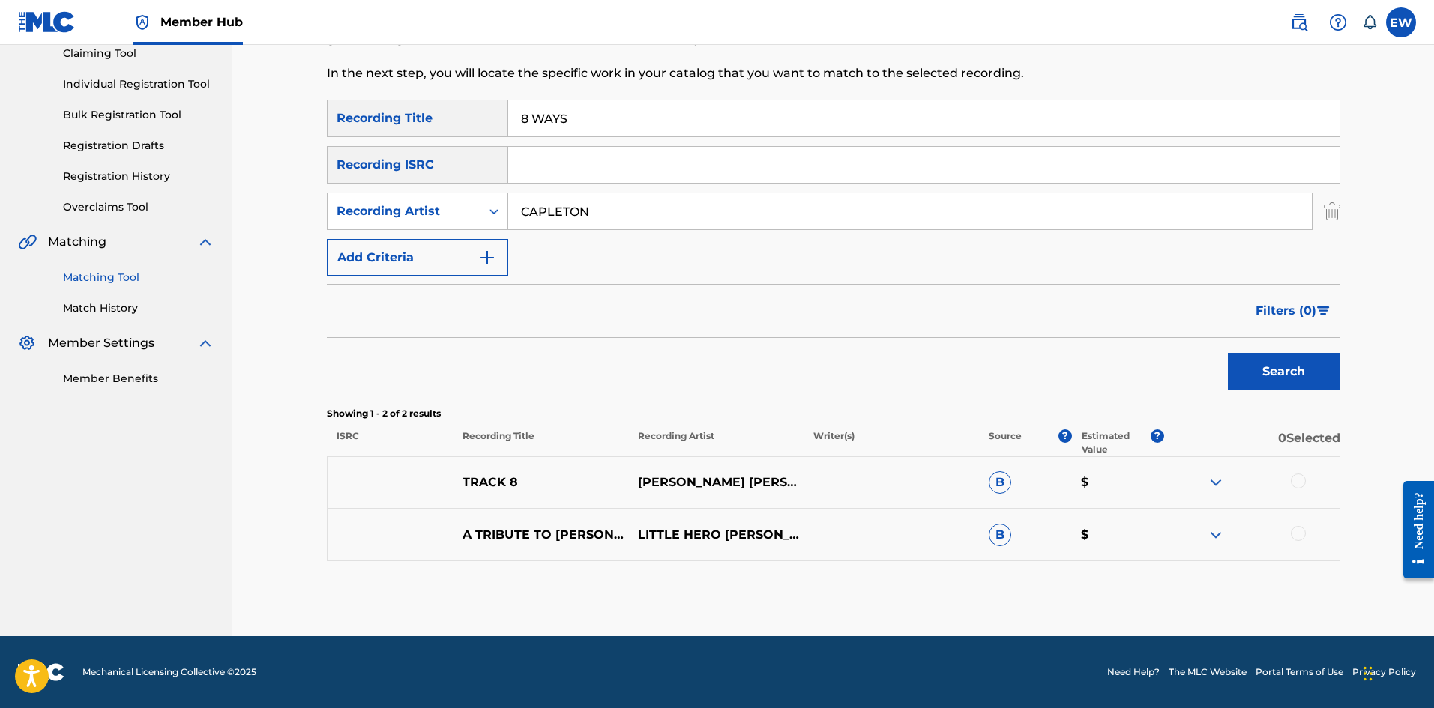
drag, startPoint x: 654, startPoint y: 197, endPoint x: 342, endPoint y: 188, distance: 311.9
click at [355, 199] on div "SearchWithCriteria28fa0b2a-6403-46e2-965e-72cc7ed5a323 Recording Artist CAPLETON" at bounding box center [833, 211] width 1013 height 37
drag, startPoint x: 669, startPoint y: 113, endPoint x: 374, endPoint y: 144, distance: 296.2
click at [349, 160] on div "SearchWithCriteriace9246af-2037-49ec-b288-5cb02de71458 Recording Title 8 WAYS S…" at bounding box center [833, 188] width 1013 height 177
drag, startPoint x: 1280, startPoint y: 373, endPoint x: 1010, endPoint y: 325, distance: 274.1
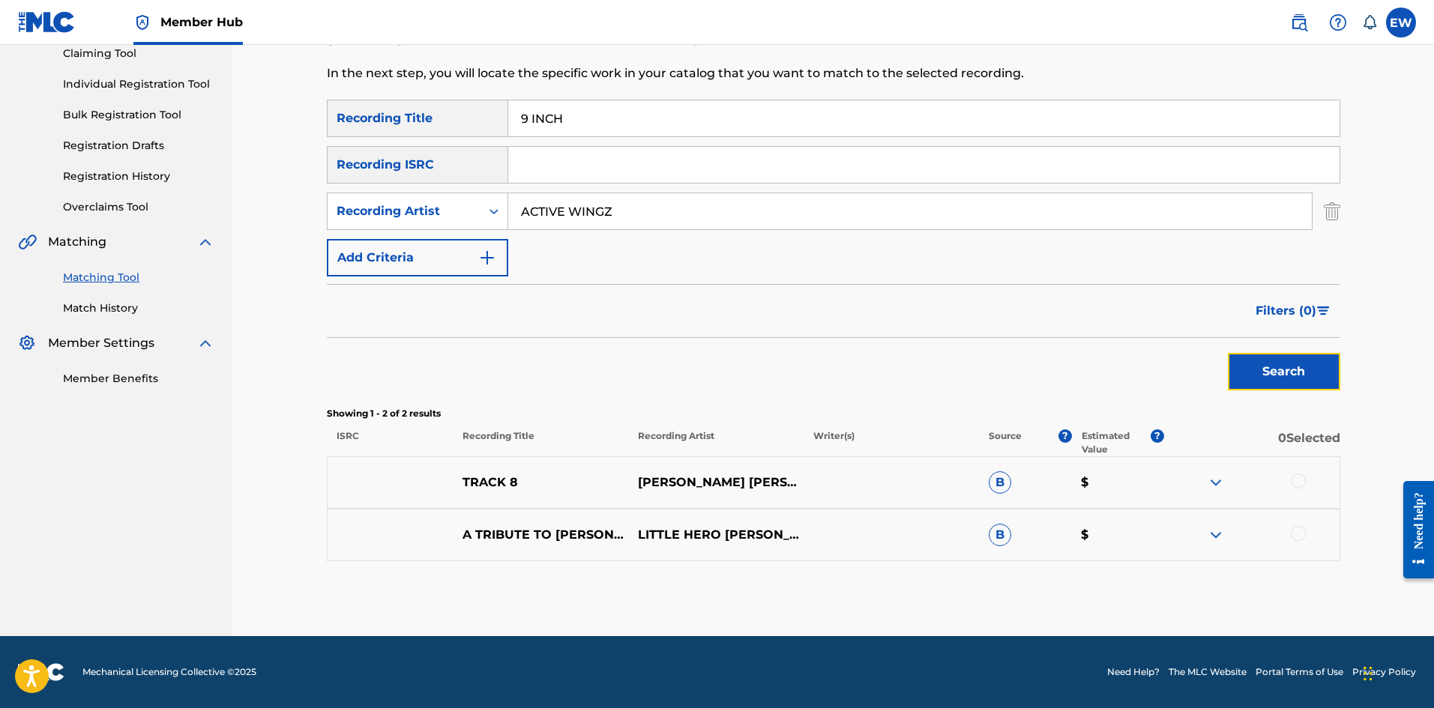
click at [1279, 373] on button "Search" at bounding box center [1284, 371] width 112 height 37
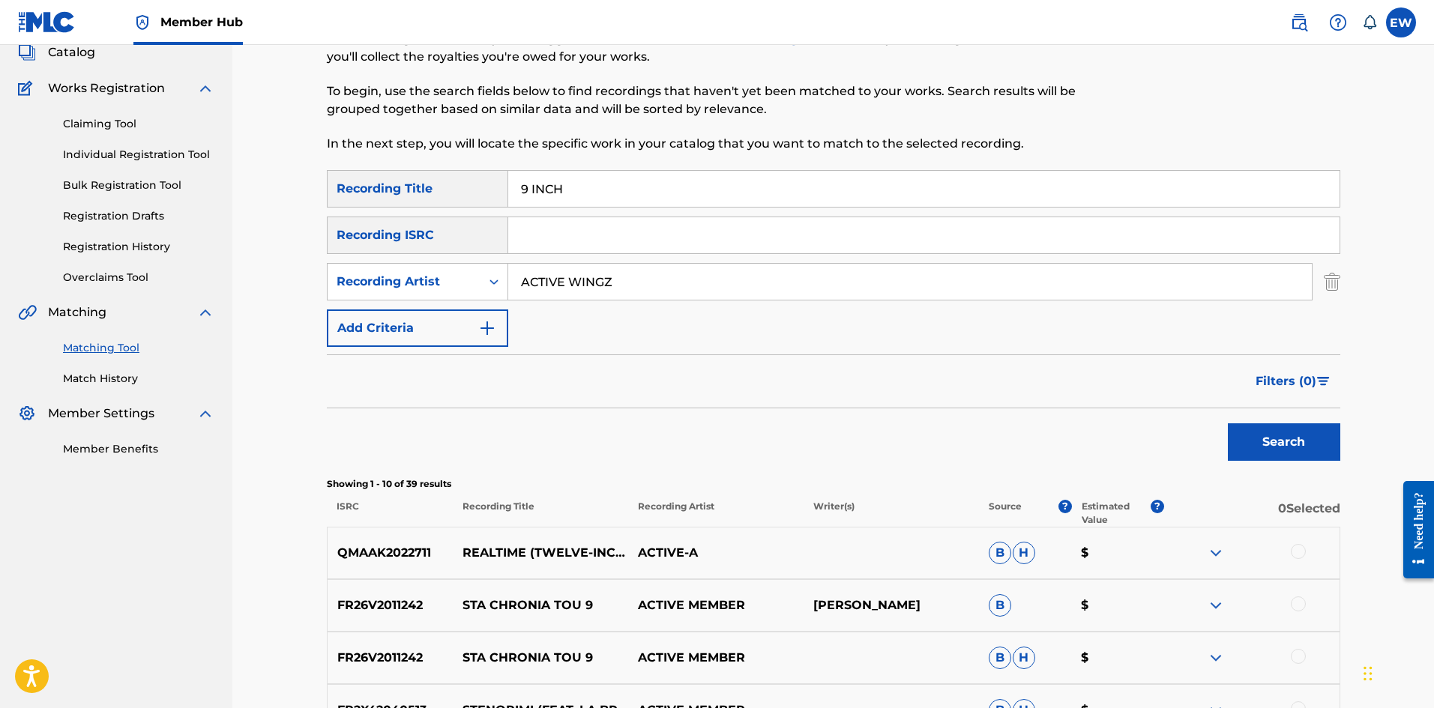
scroll to position [92, 0]
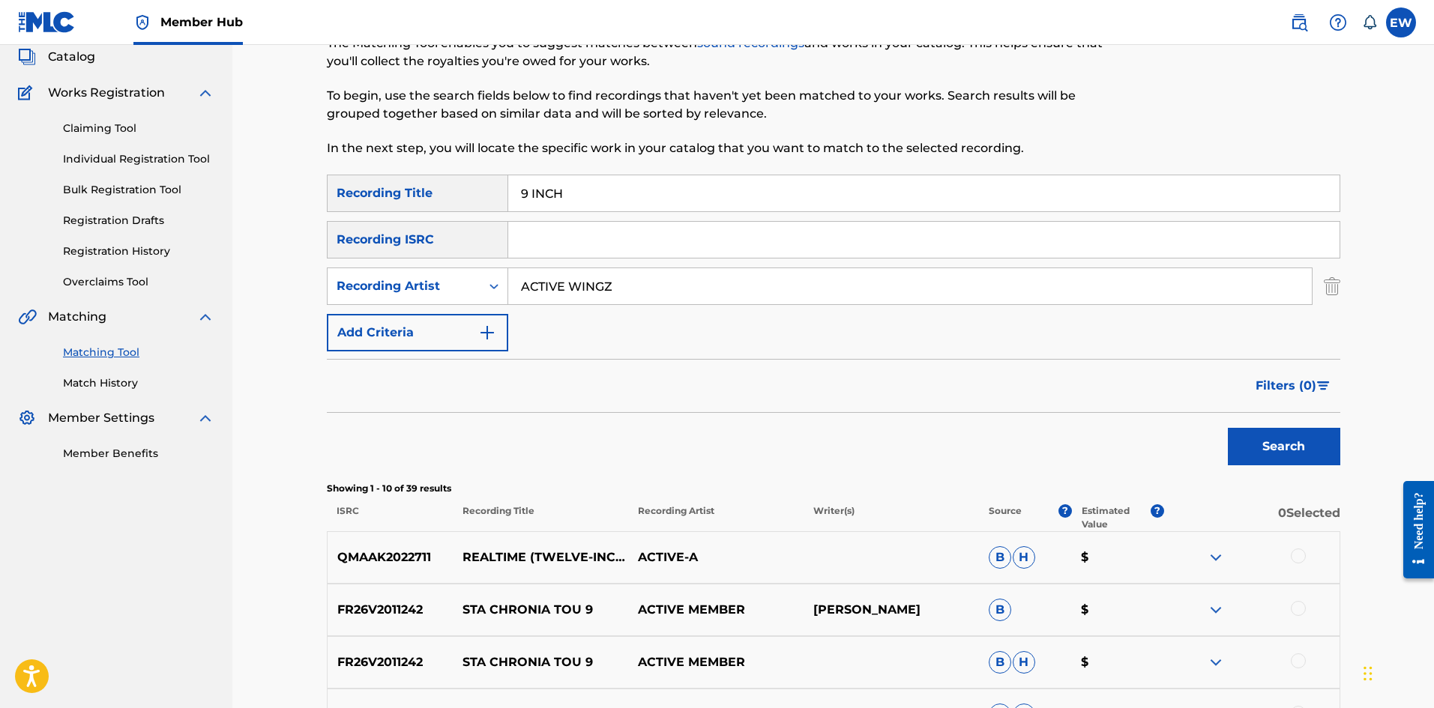
drag, startPoint x: 666, startPoint y: 284, endPoint x: 450, endPoint y: 251, distance: 218.4
click at [465, 261] on div "SearchWithCriteriace9246af-2037-49ec-b288-5cb02de71458 Recording Title 9 INCH S…" at bounding box center [833, 263] width 1013 height 177
drag, startPoint x: 637, startPoint y: 202, endPoint x: 302, endPoint y: 152, distance: 338.8
click at [268, 151] on div "Matching Tool The Matching Tool enables you to suggest matches between sound re…" at bounding box center [833, 561] width 1202 height 1216
drag, startPoint x: 1300, startPoint y: 439, endPoint x: 1125, endPoint y: 363, distance: 190.6
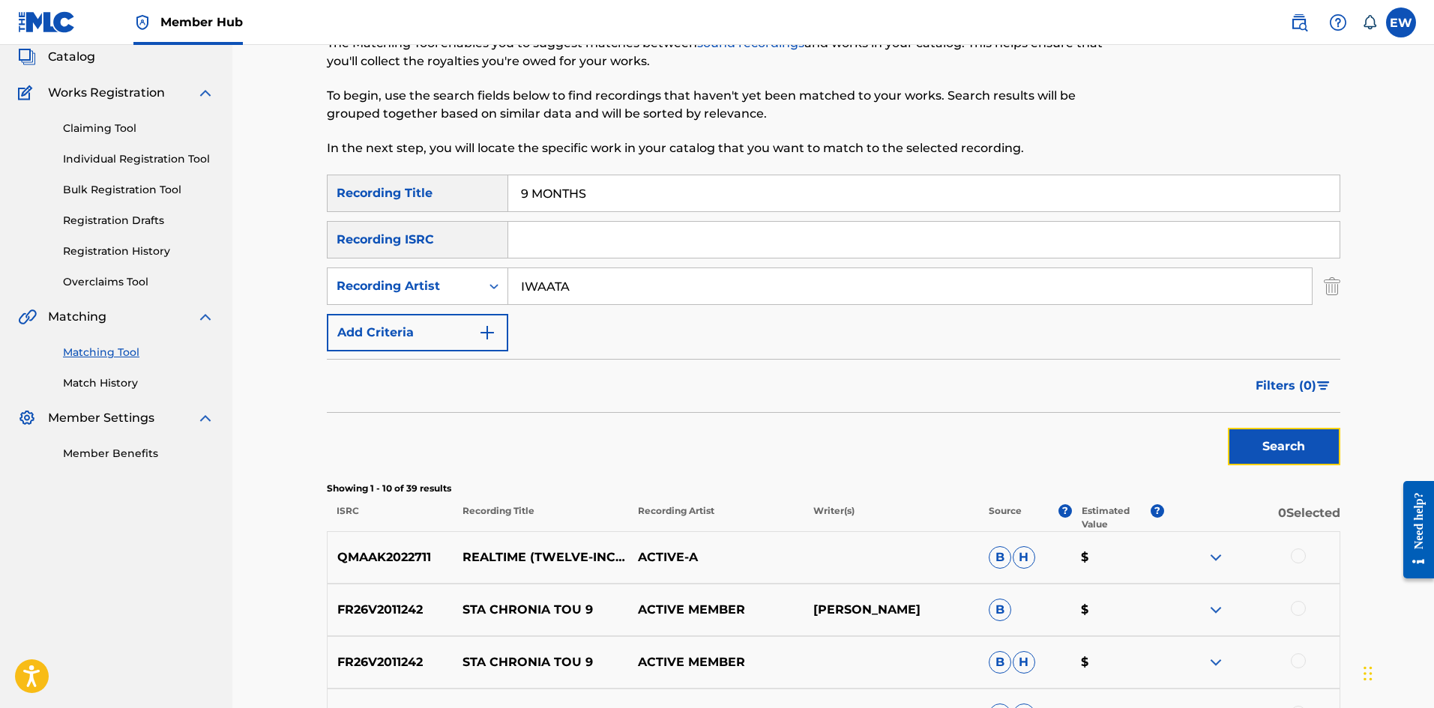
click at [1298, 436] on button "Search" at bounding box center [1284, 446] width 112 height 37
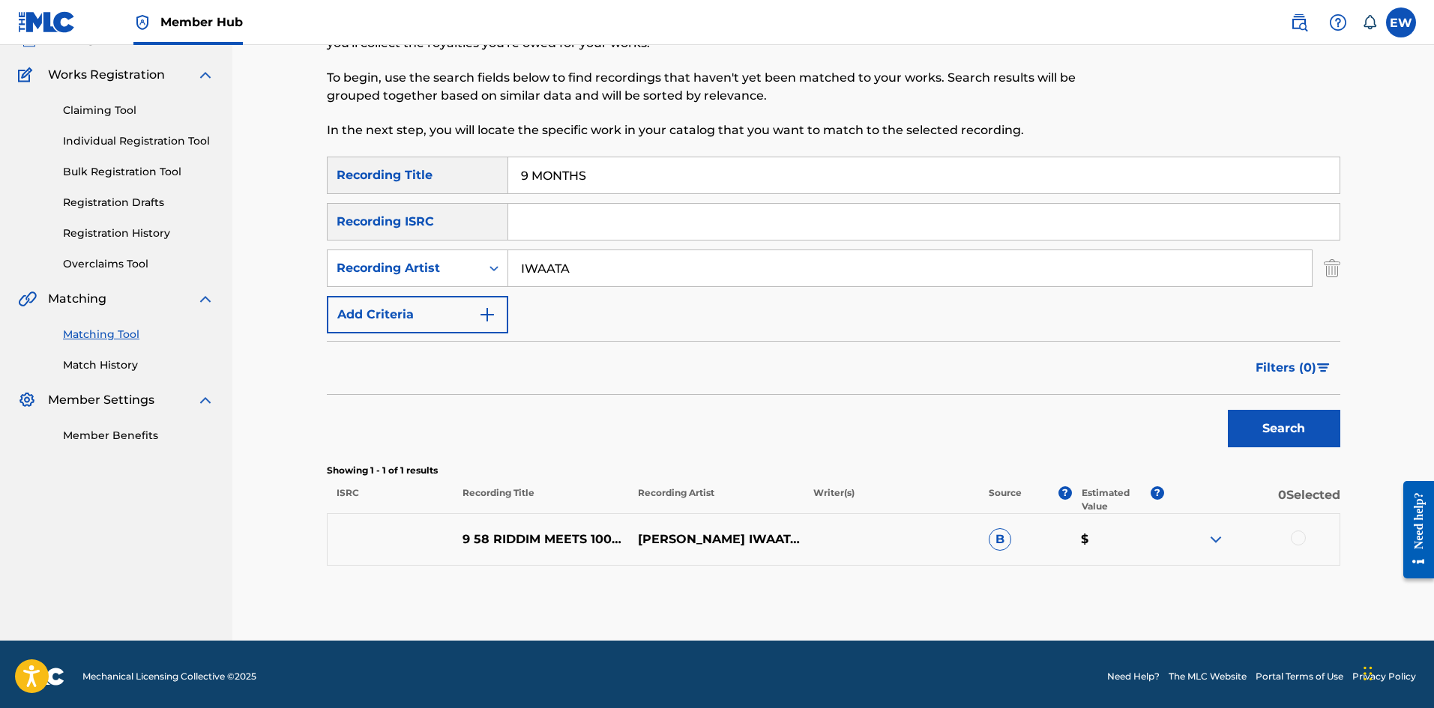
scroll to position [115, 0]
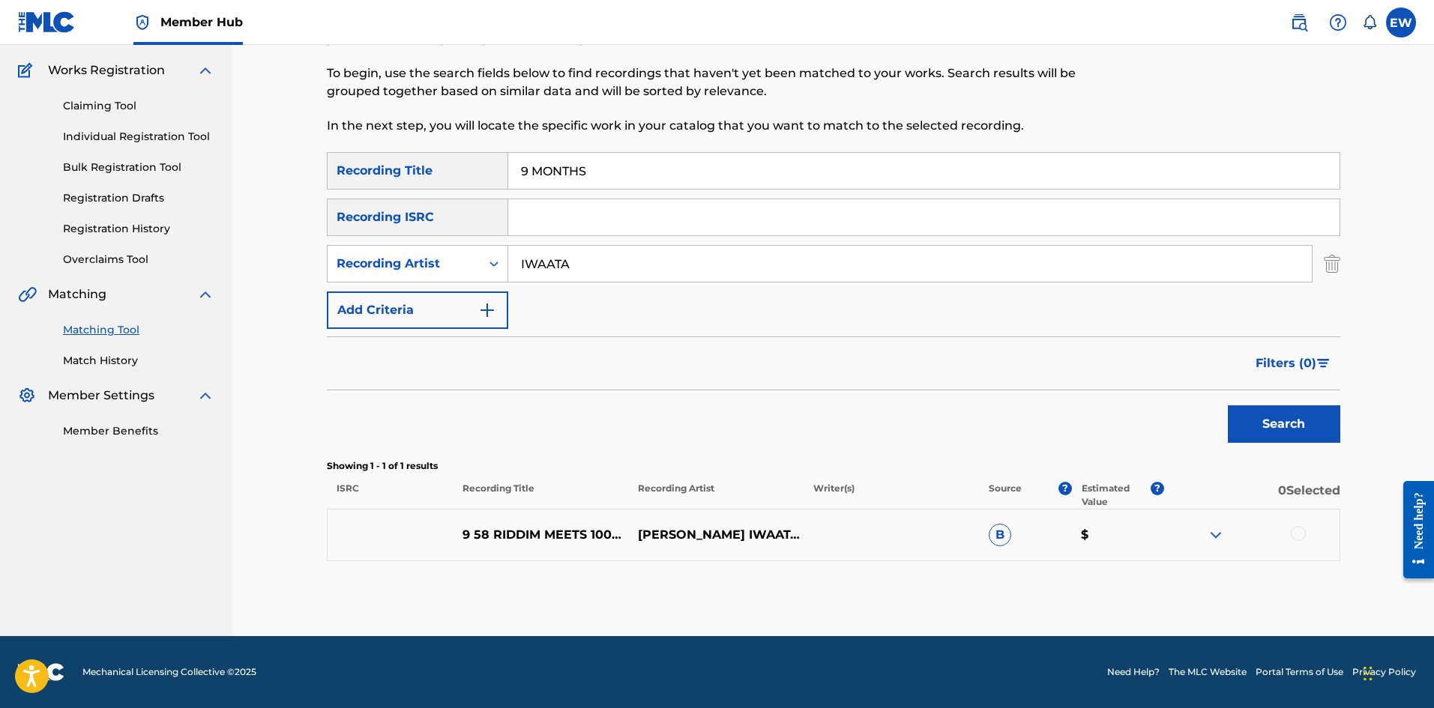
drag, startPoint x: 559, startPoint y: 269, endPoint x: 500, endPoint y: 278, distance: 59.9
click at [531, 274] on input "IWAATA" at bounding box center [909, 264] width 803 height 36
click at [579, 256] on input "IWAATA" at bounding box center [909, 264] width 803 height 36
drag, startPoint x: 568, startPoint y: 259, endPoint x: 463, endPoint y: 304, distance: 114.2
click at [465, 301] on div "SearchWithCriteriace9246af-2037-49ec-b288-5cb02de71458 Recording Title 9 MONTHS…" at bounding box center [833, 240] width 1013 height 177
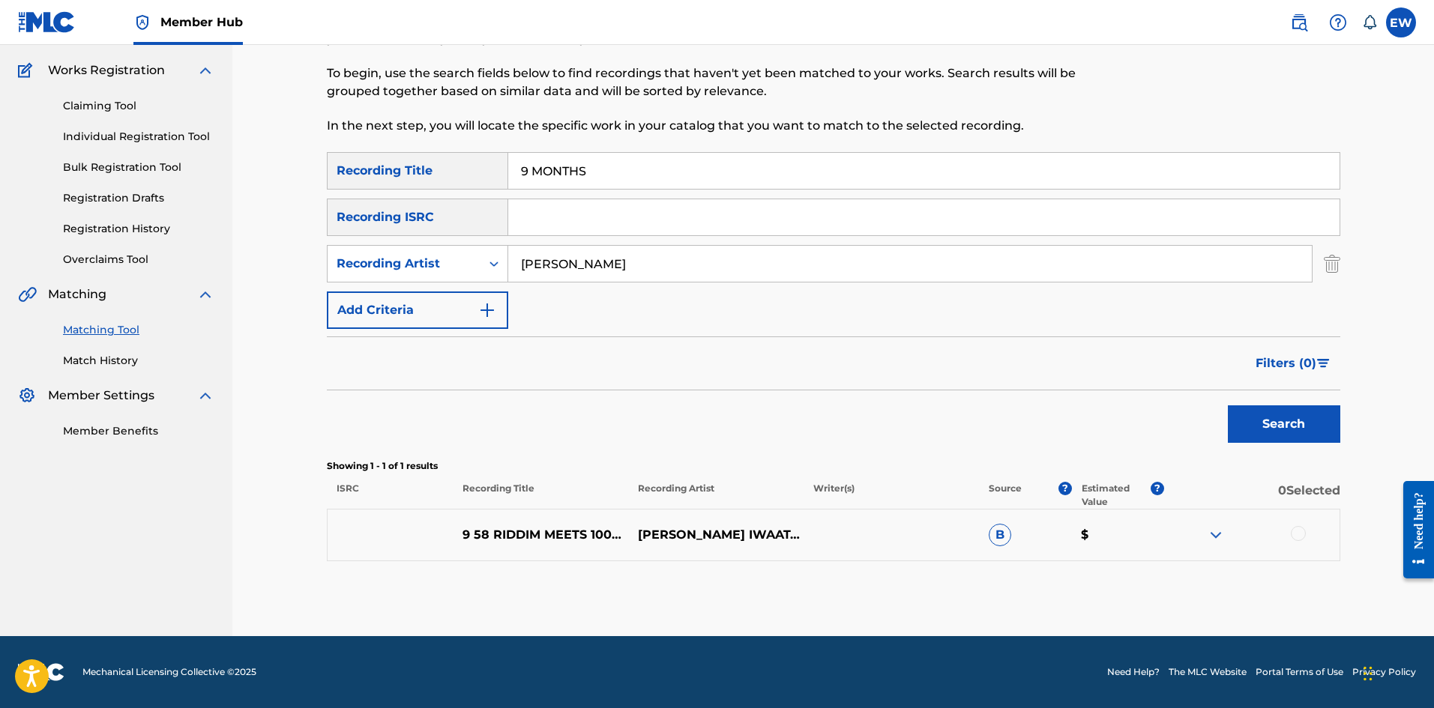
drag, startPoint x: 582, startPoint y: 177, endPoint x: 172, endPoint y: 178, distance: 410.0
click at [173, 178] on main "NW ROYALTY CONSULTING, LLC. Summary Catalog Works Registration Claiming Tool In…" at bounding box center [717, 283] width 1434 height 706
click at [1268, 430] on button "Search" at bounding box center [1284, 423] width 112 height 37
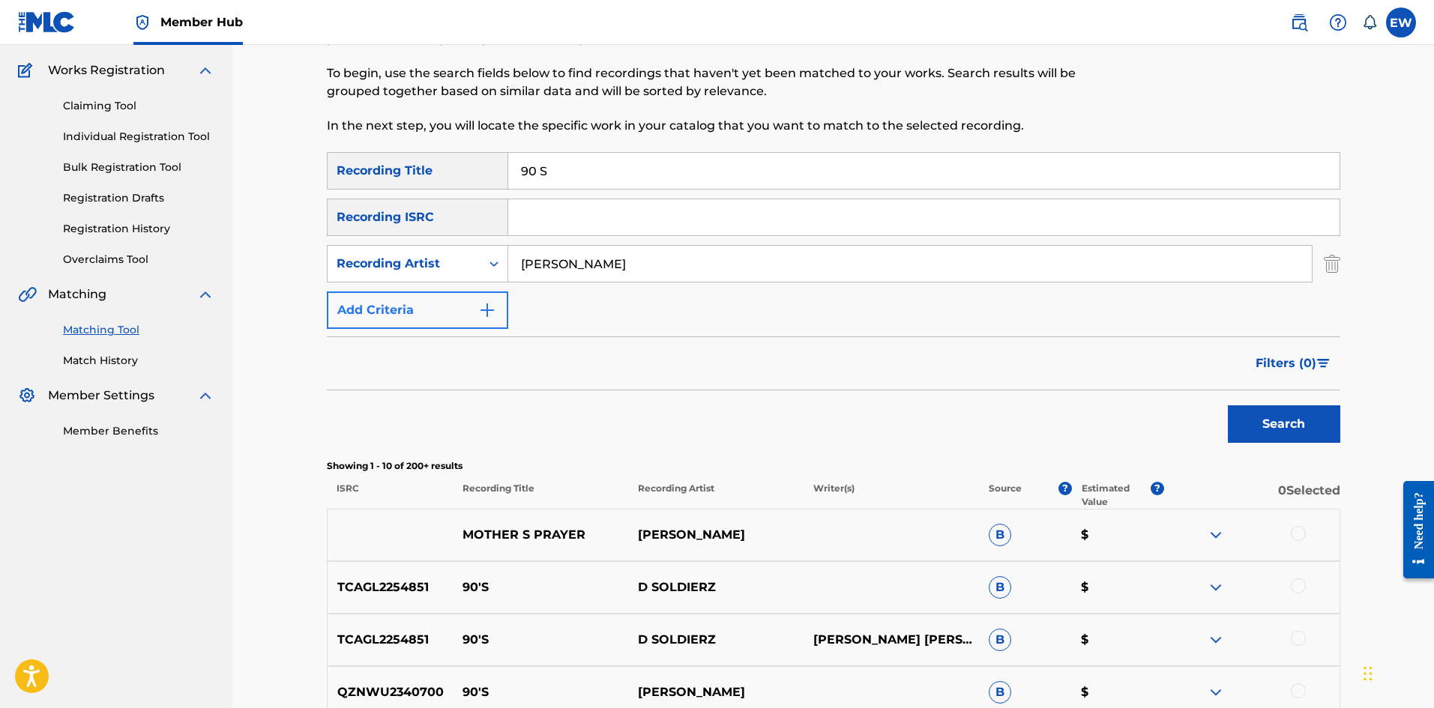
drag, startPoint x: 697, startPoint y: 275, endPoint x: 504, endPoint y: 295, distance: 193.6
click at [504, 295] on div "SearchWithCriteriace9246af-2037-49ec-b288-5cb02de71458 Recording Title 90 S Sea…" at bounding box center [833, 240] width 1013 height 177
click at [1287, 429] on button "Search" at bounding box center [1284, 423] width 112 height 37
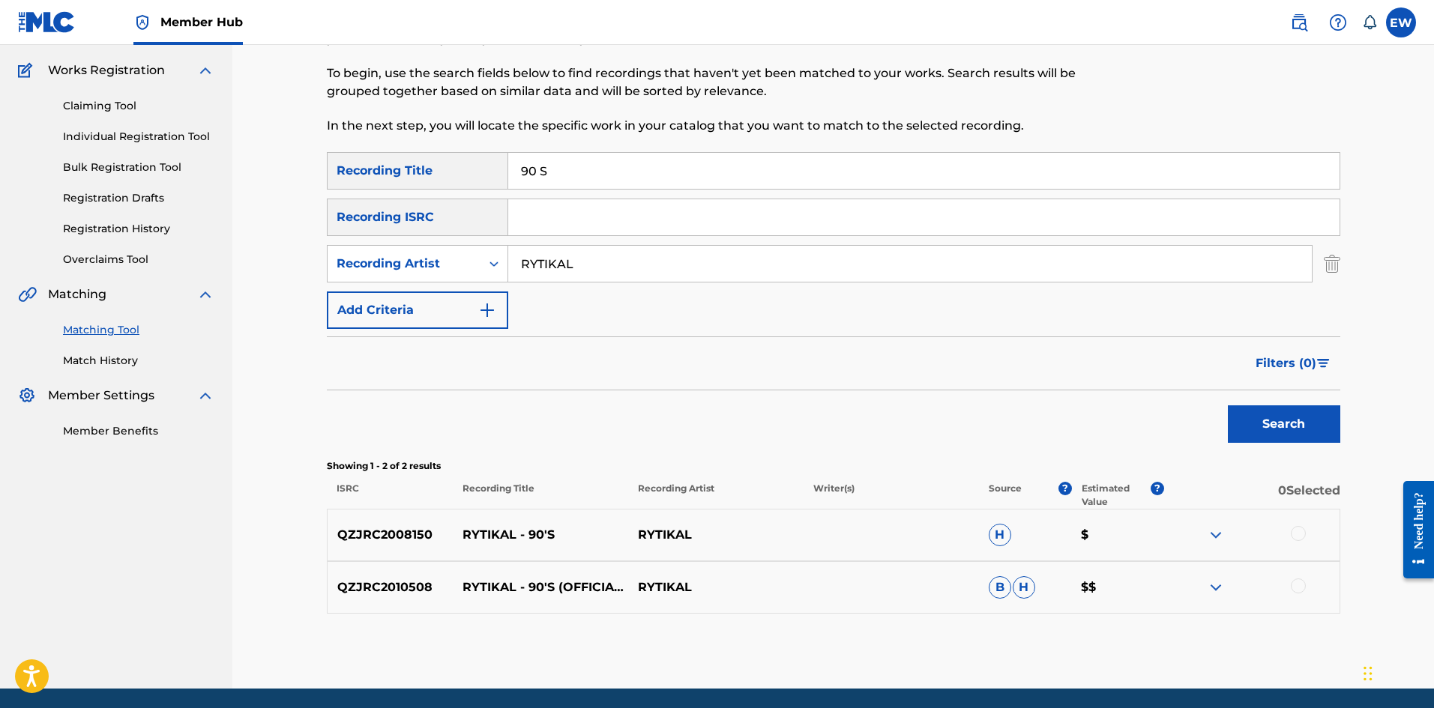
click at [1305, 540] on div at bounding box center [1251, 535] width 175 height 18
click at [1313, 535] on div at bounding box center [1251, 535] width 175 height 18
click at [1297, 539] on div at bounding box center [1298, 533] width 15 height 15
drag, startPoint x: 1297, startPoint y: 593, endPoint x: 1295, endPoint y: 584, distance: 9.3
click at [1297, 589] on div at bounding box center [1298, 586] width 15 height 15
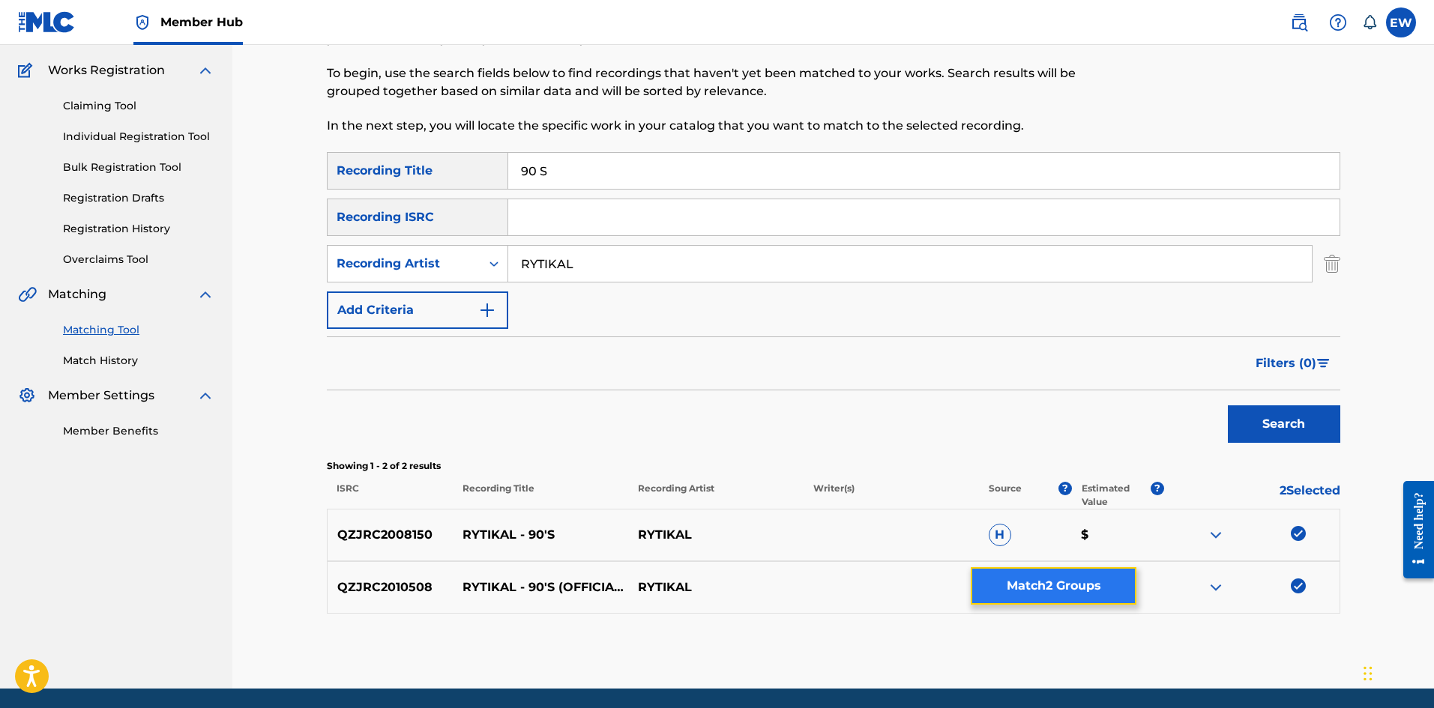
click at [1106, 584] on button "Match 2 Groups" at bounding box center [1054, 585] width 166 height 37
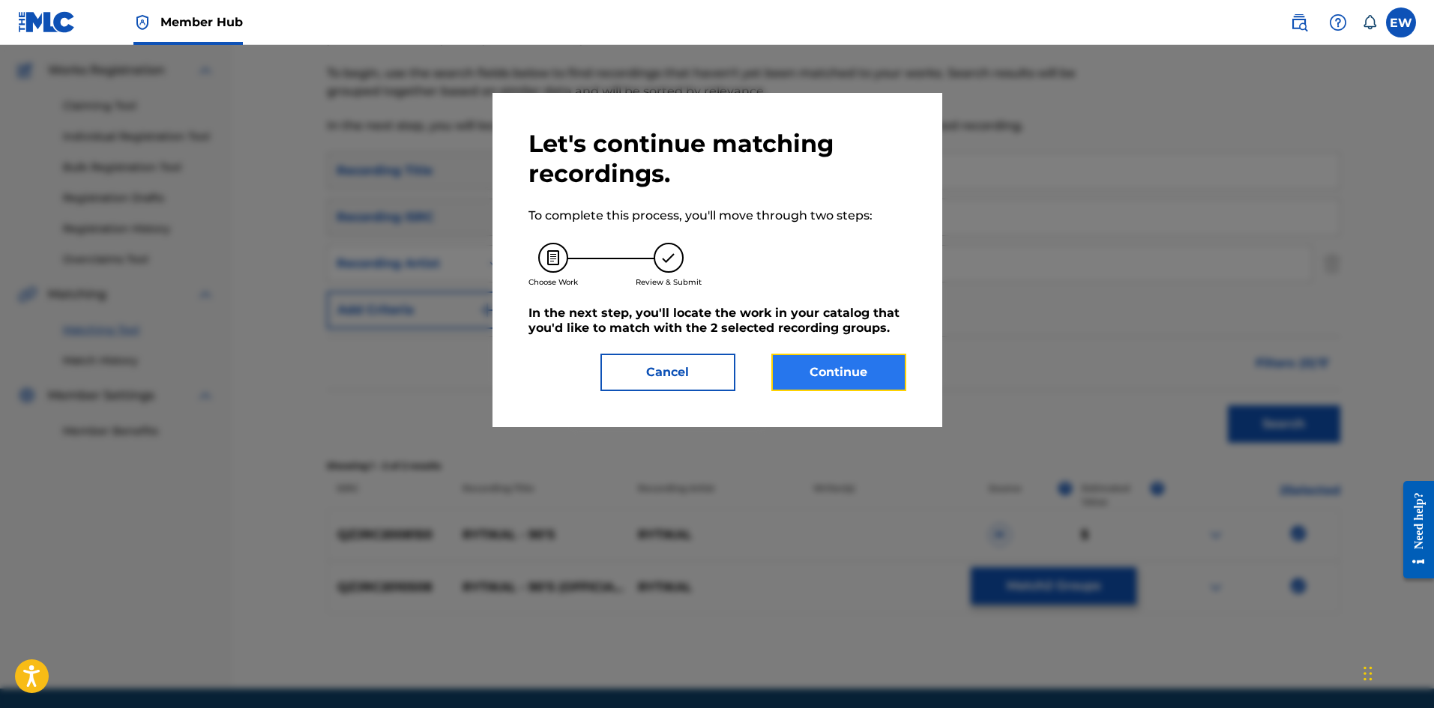
click at [843, 375] on button "Continue" at bounding box center [838, 372] width 135 height 37
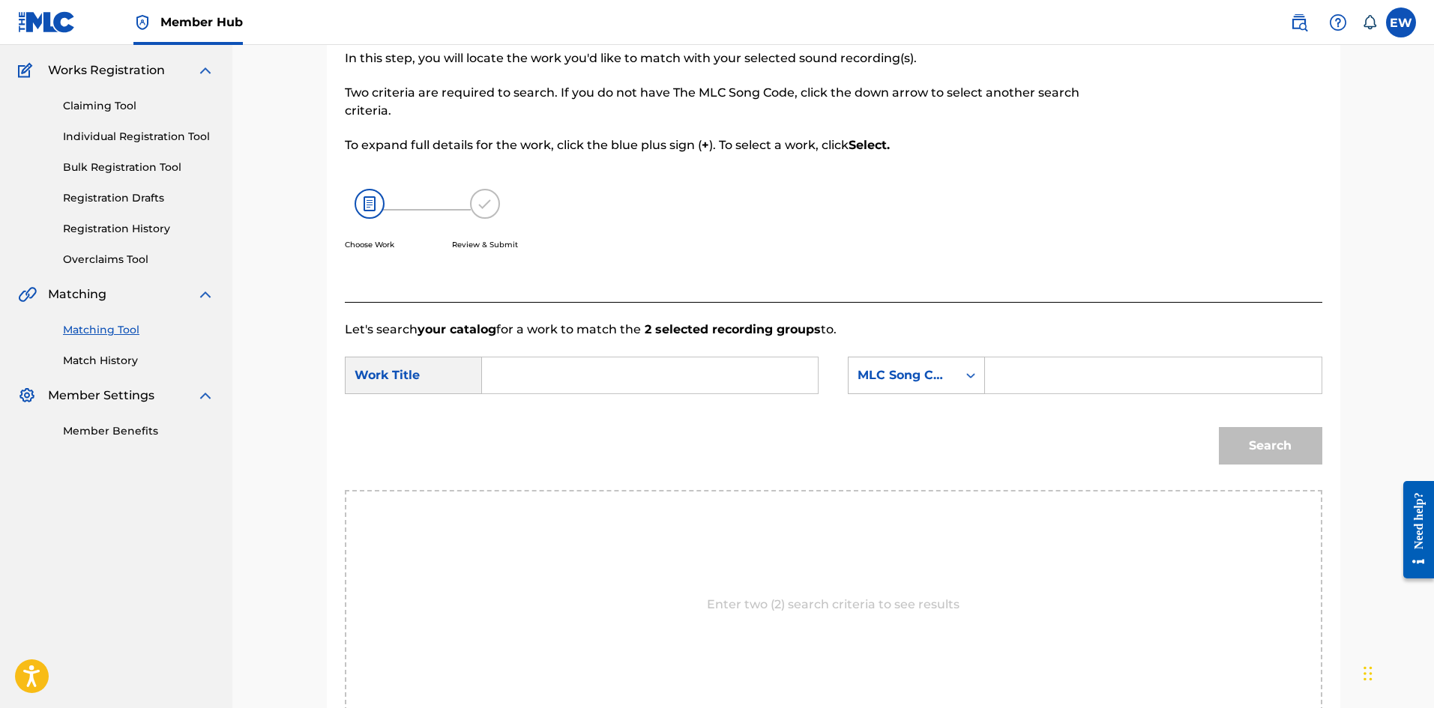
click at [568, 362] on input "Search Form" at bounding box center [650, 376] width 310 height 36
click at [1055, 383] on input "Search Form" at bounding box center [1153, 376] width 310 height 36
drag, startPoint x: 1296, startPoint y: 432, endPoint x: 1200, endPoint y: 400, distance: 101.2
click at [1295, 432] on button "Search" at bounding box center [1270, 445] width 103 height 37
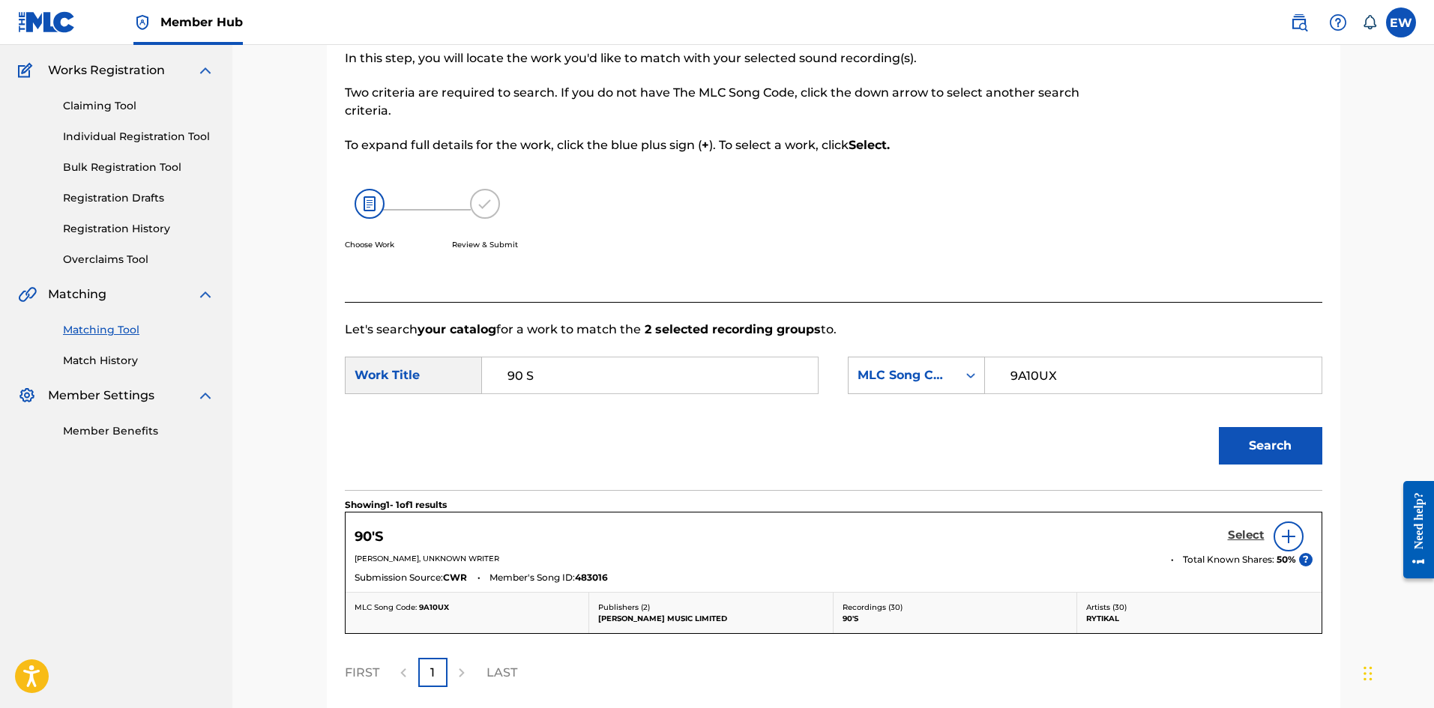
click at [1252, 534] on h5 "Select" at bounding box center [1246, 535] width 37 height 14
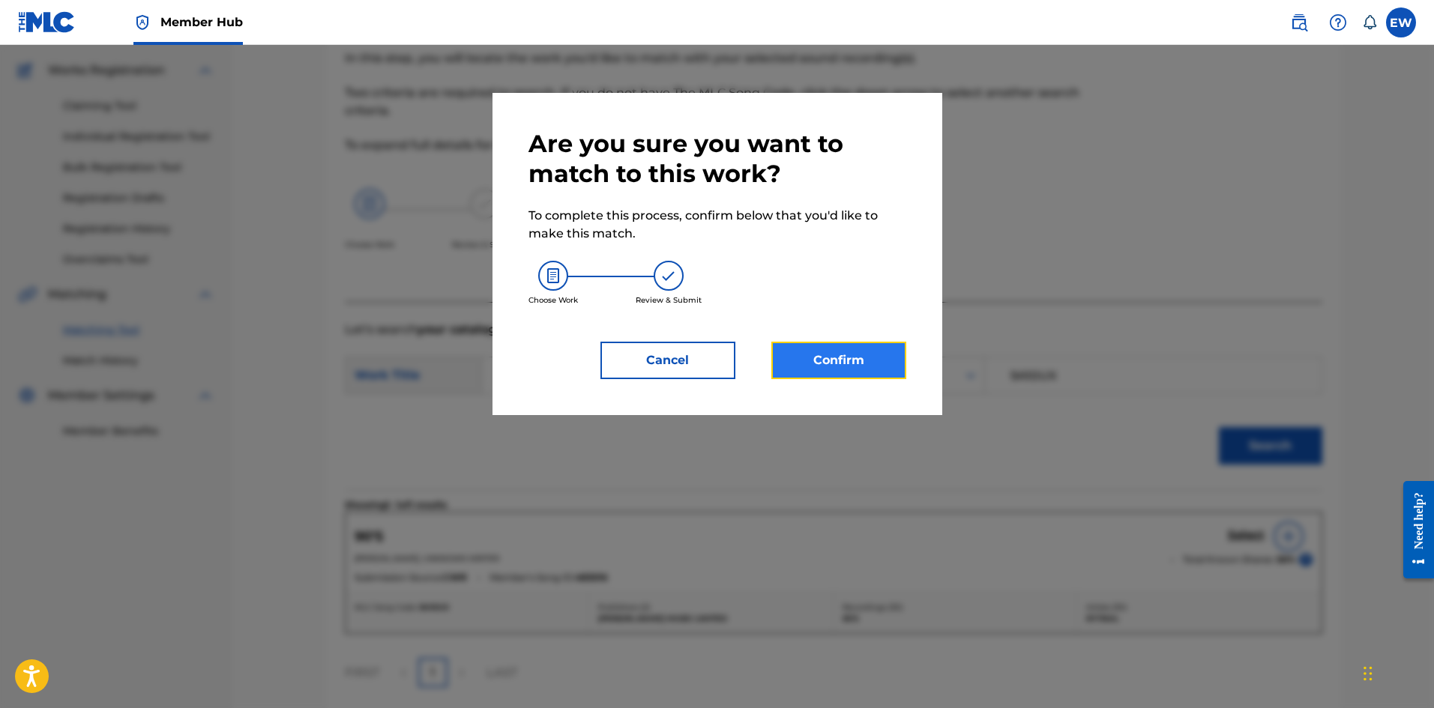
click at [876, 352] on button "Confirm" at bounding box center [838, 360] width 135 height 37
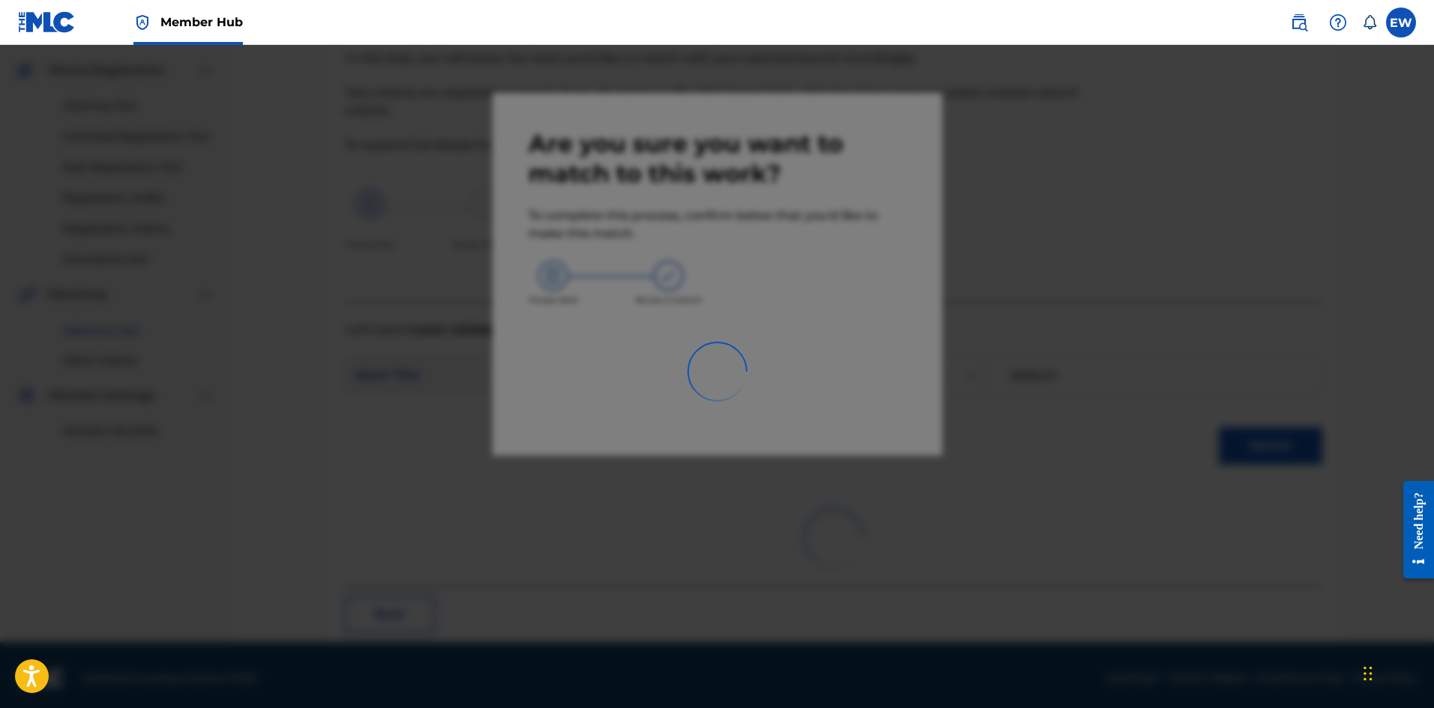
scroll to position [36, 0]
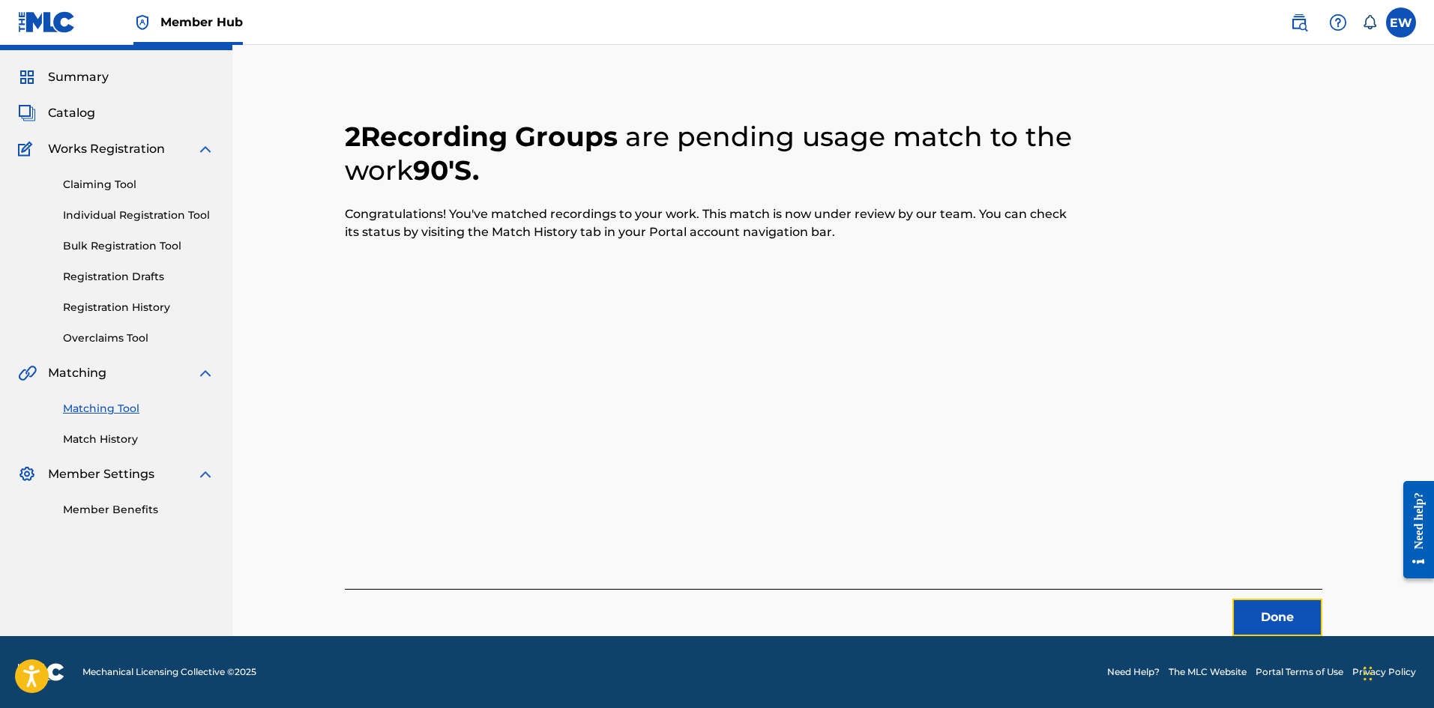
click at [1249, 611] on button "Done" at bounding box center [1277, 617] width 90 height 37
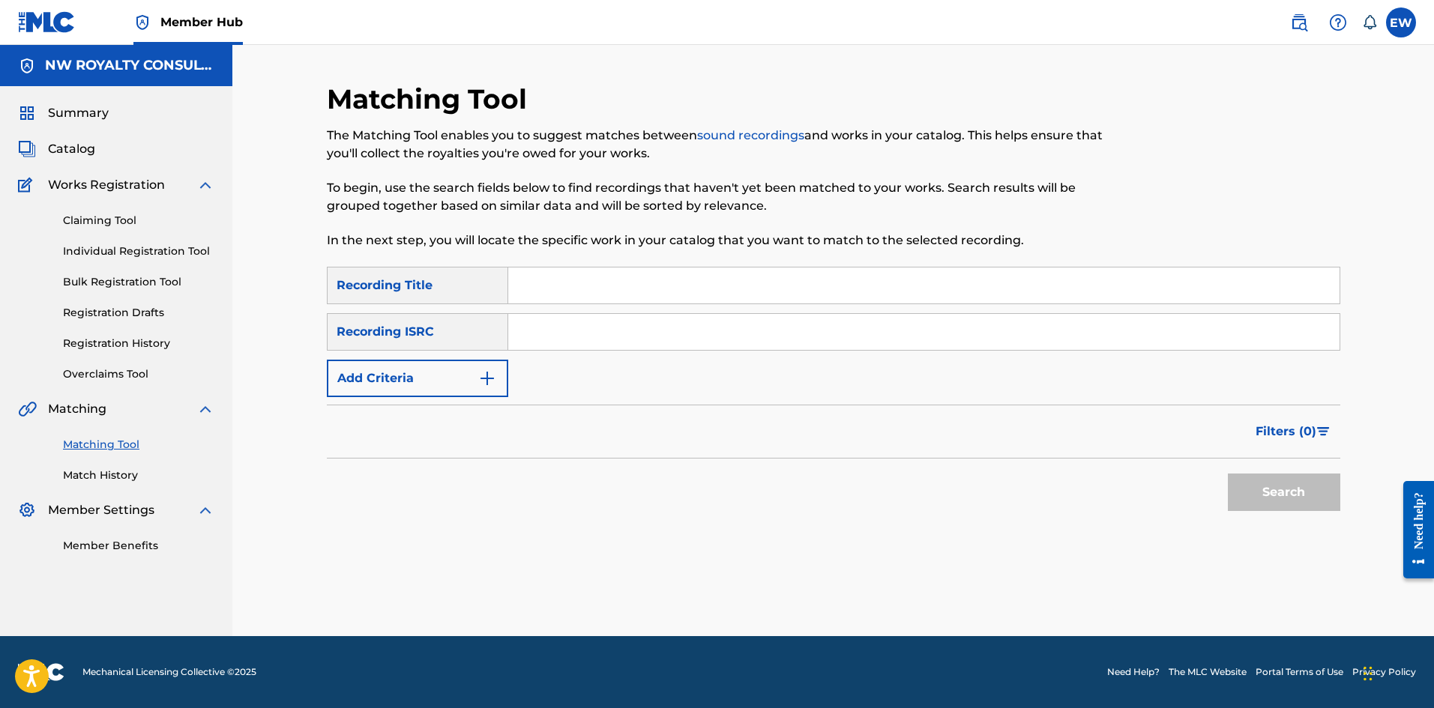
scroll to position [0, 0]
click at [394, 385] on button "Add Criteria" at bounding box center [417, 378] width 181 height 37
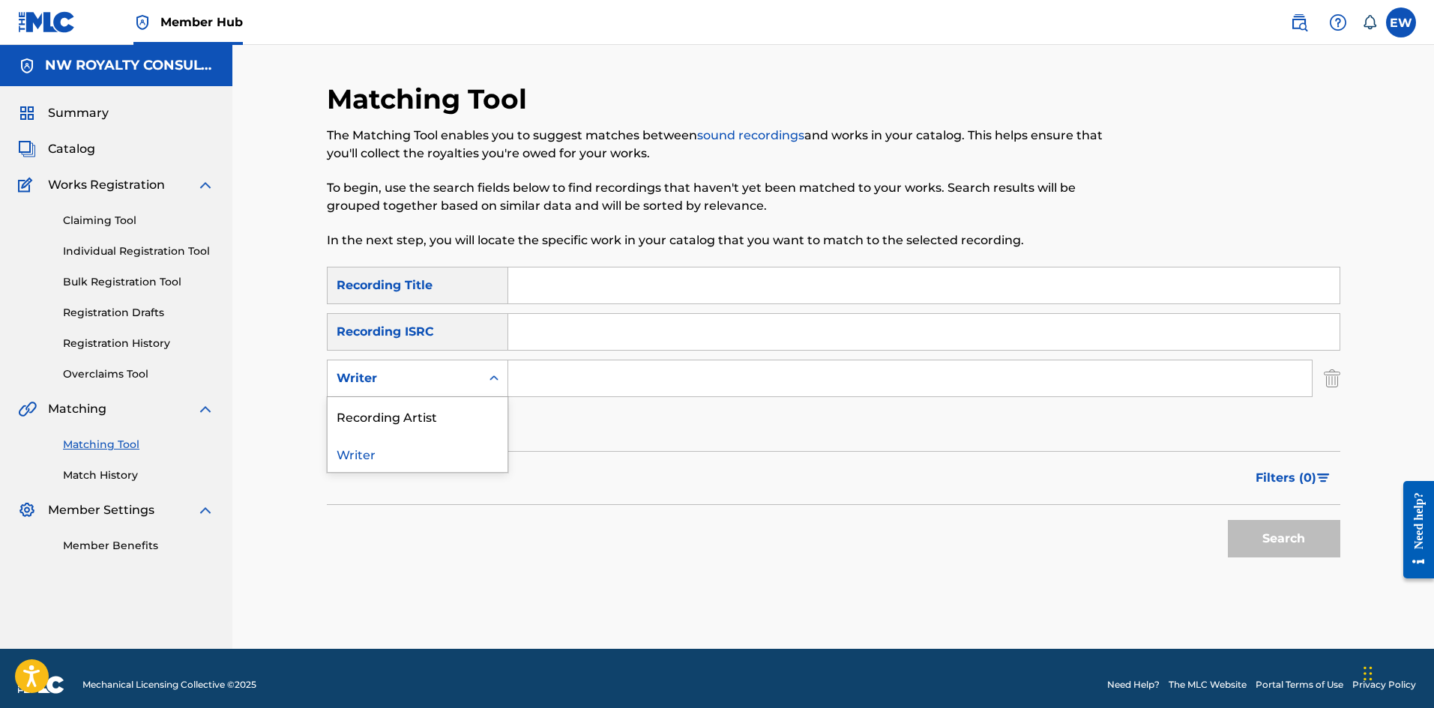
click at [386, 376] on div "Writer" at bounding box center [404, 379] width 135 height 18
click at [391, 413] on div "Recording Artist" at bounding box center [418, 415] width 180 height 37
click at [554, 373] on input "Search Form" at bounding box center [909, 379] width 803 height 36
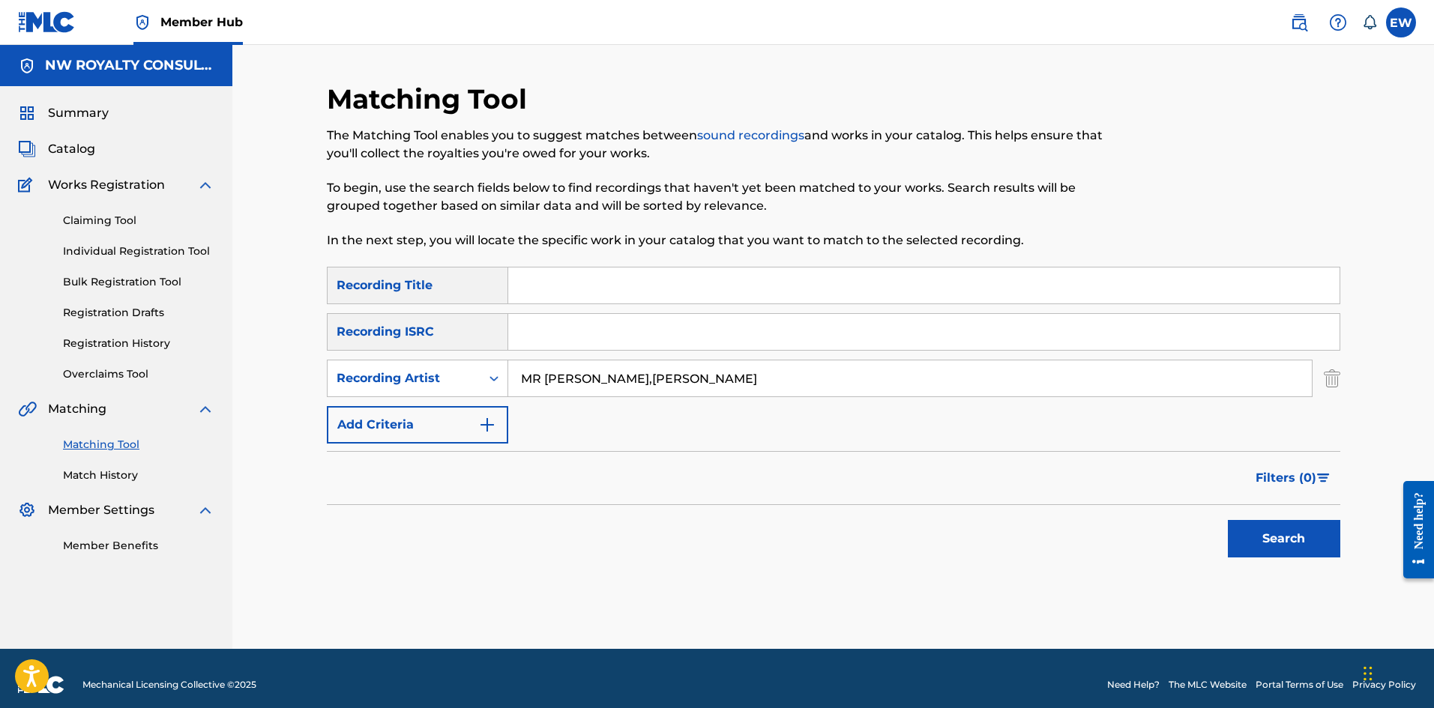
drag, startPoint x: 598, startPoint y: 278, endPoint x: 585, endPoint y: 285, distance: 15.1
click at [588, 283] on input "Search Form" at bounding box center [923, 286] width 831 height 36
click at [1284, 545] on button "Search" at bounding box center [1284, 538] width 112 height 37
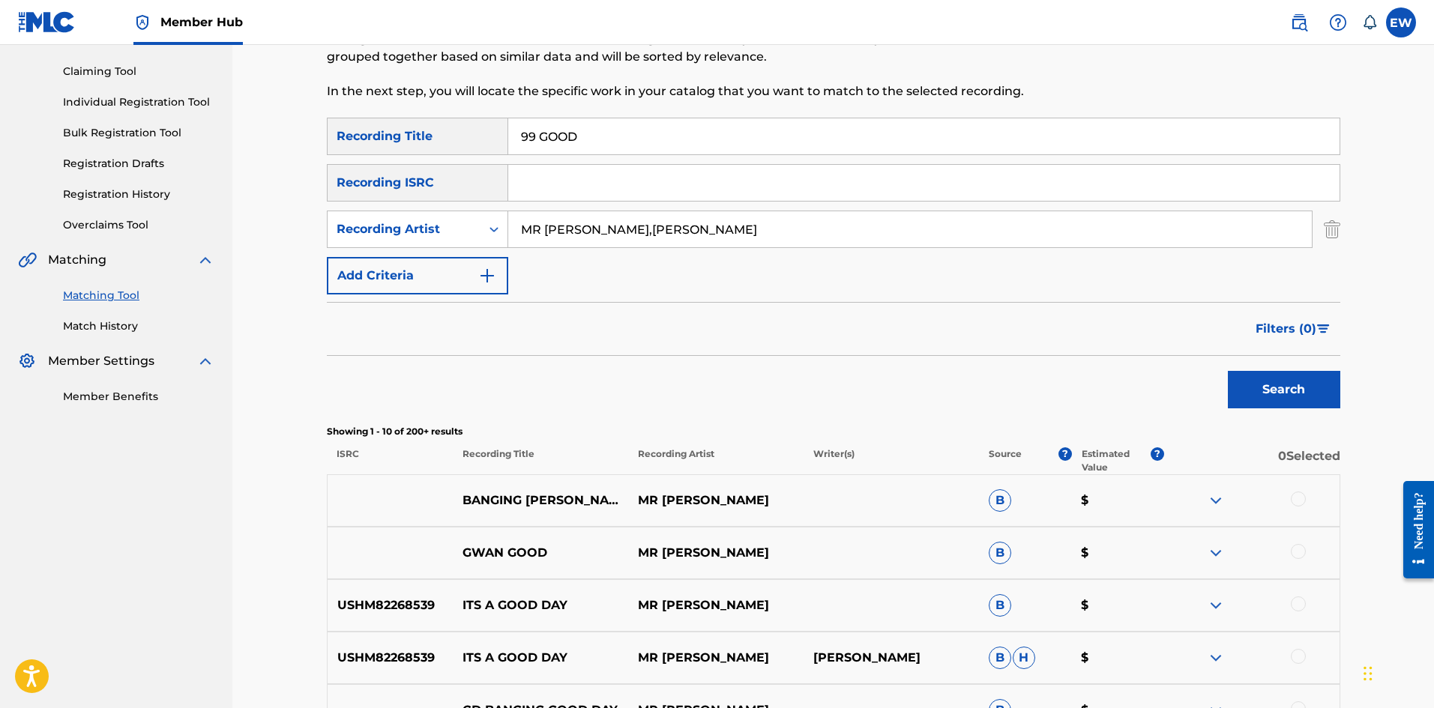
scroll to position [225, 0]
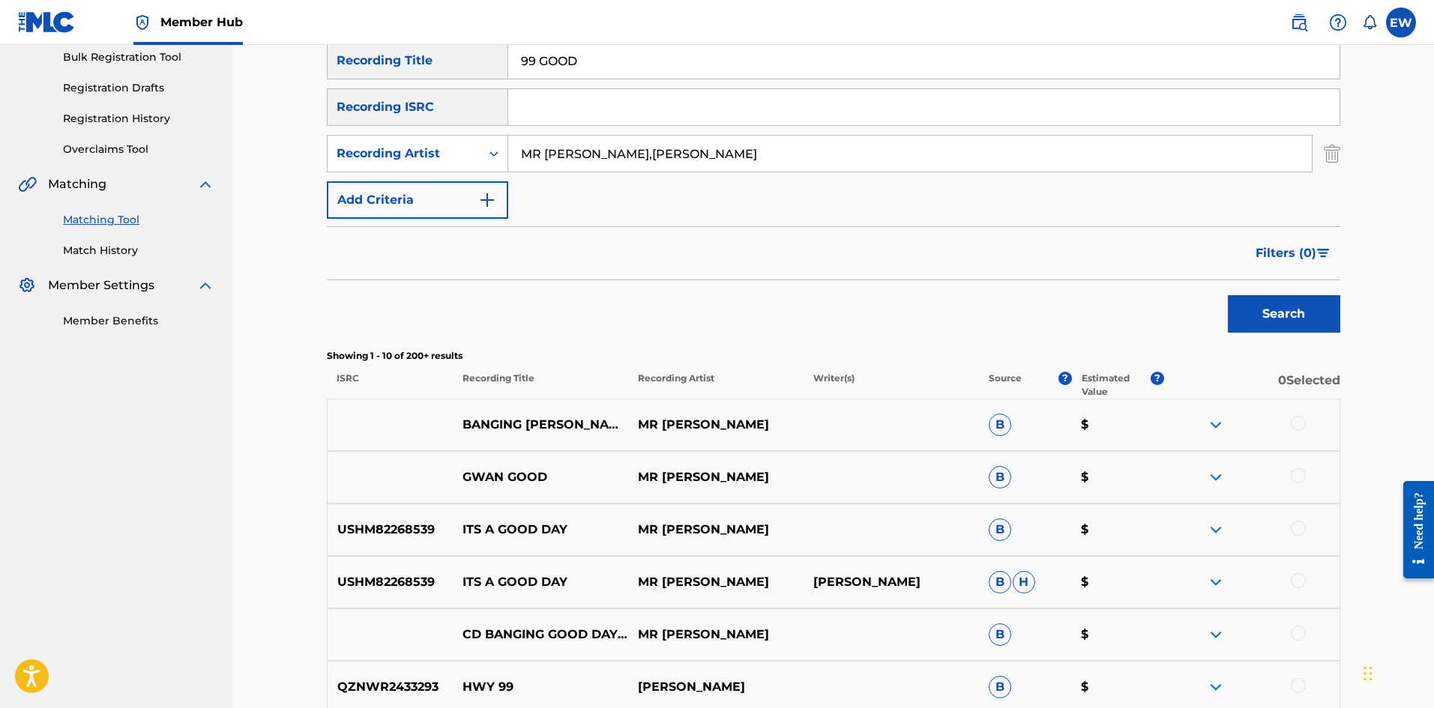
click at [1303, 423] on div at bounding box center [1298, 423] width 15 height 15
click at [1030, 593] on button "Match 1 Group" at bounding box center [1054, 585] width 166 height 37
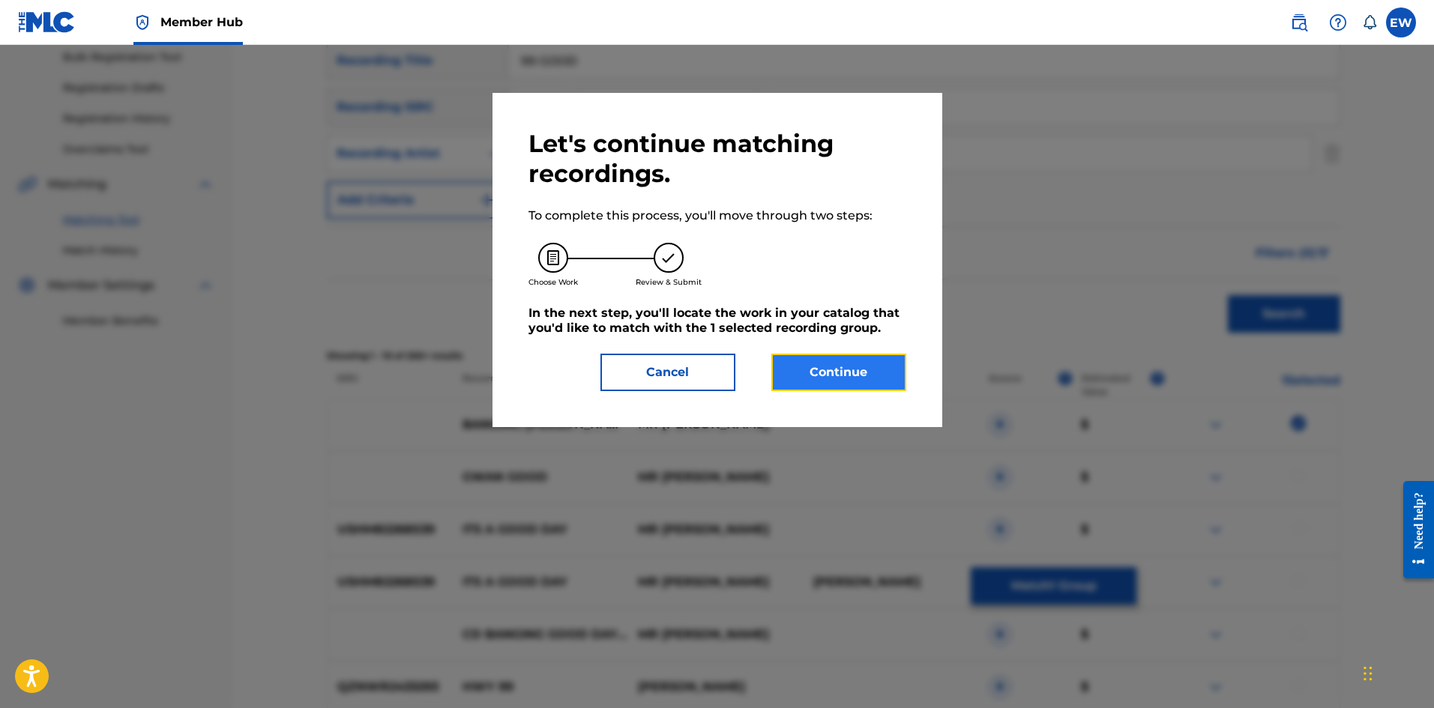
click at [877, 373] on button "Continue" at bounding box center [838, 372] width 135 height 37
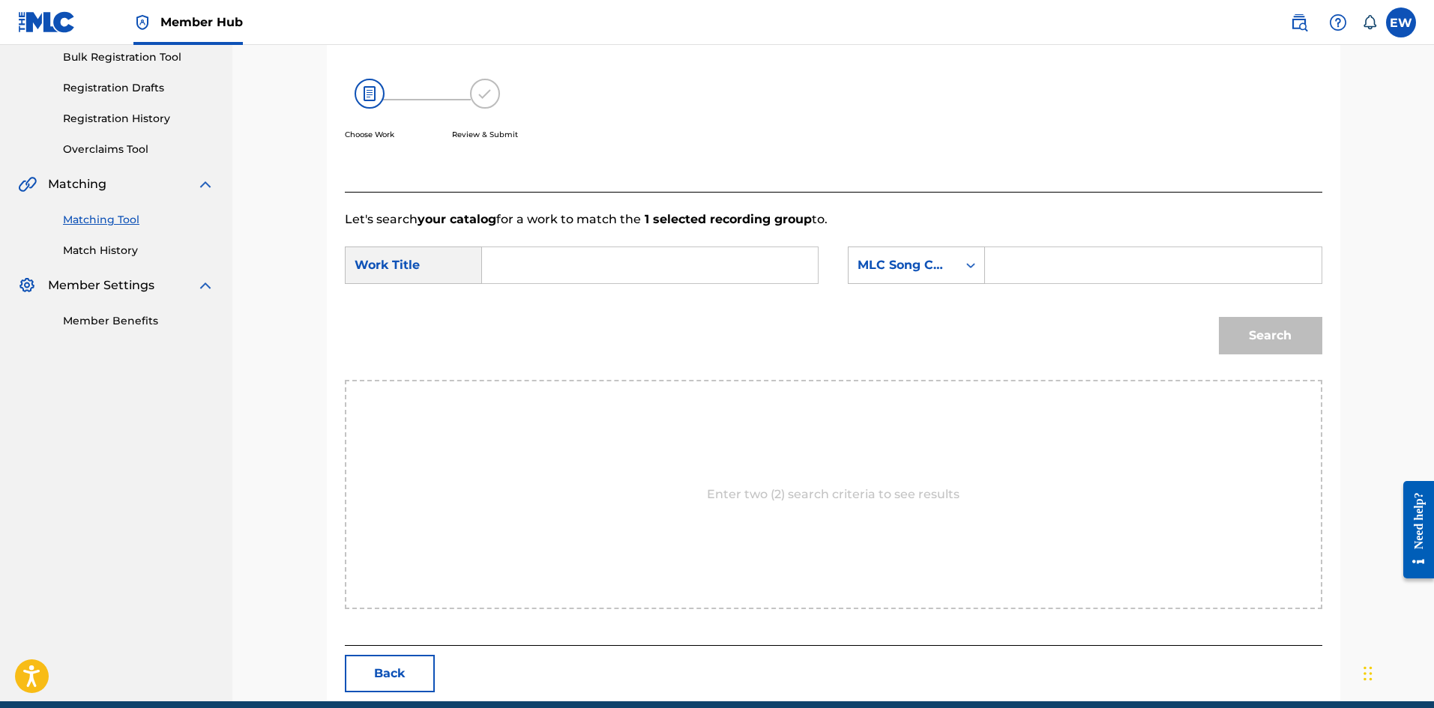
drag, startPoint x: 754, startPoint y: 273, endPoint x: 744, endPoint y: 267, distance: 12.1
click at [753, 273] on input "Search Form" at bounding box center [650, 265] width 310 height 36
click at [984, 265] on div "Search Form" at bounding box center [970, 265] width 27 height 36
click at [1028, 255] on input "Search Form" at bounding box center [1153, 265] width 310 height 36
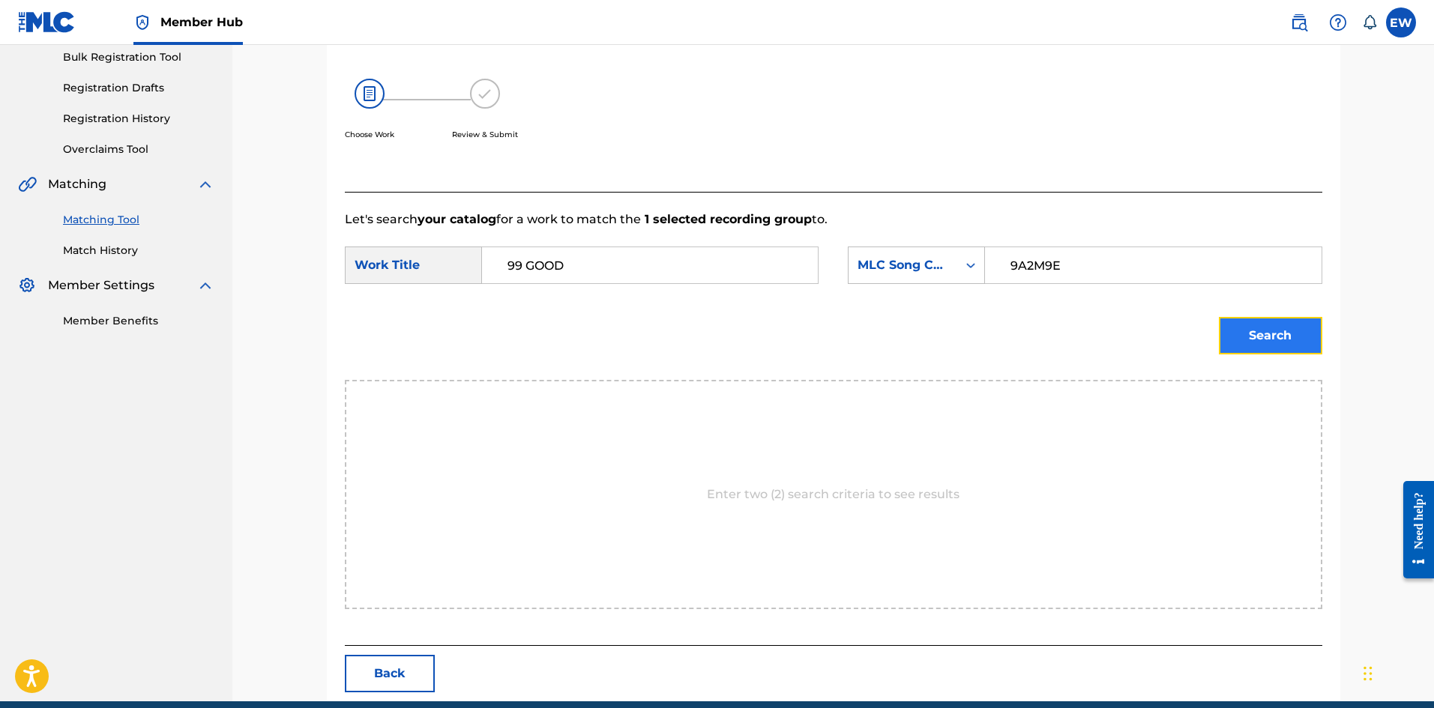
click at [1266, 343] on button "Search" at bounding box center [1270, 335] width 103 height 37
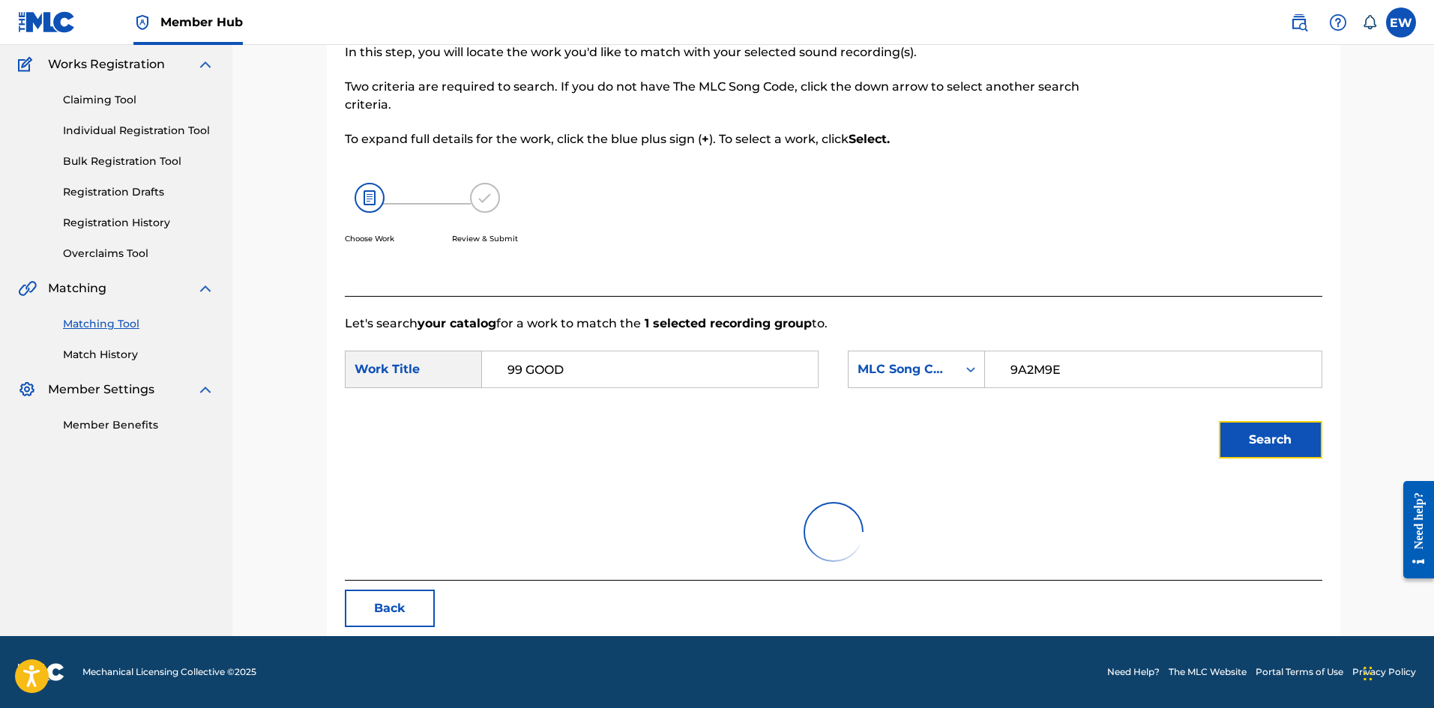
scroll to position [225, 0]
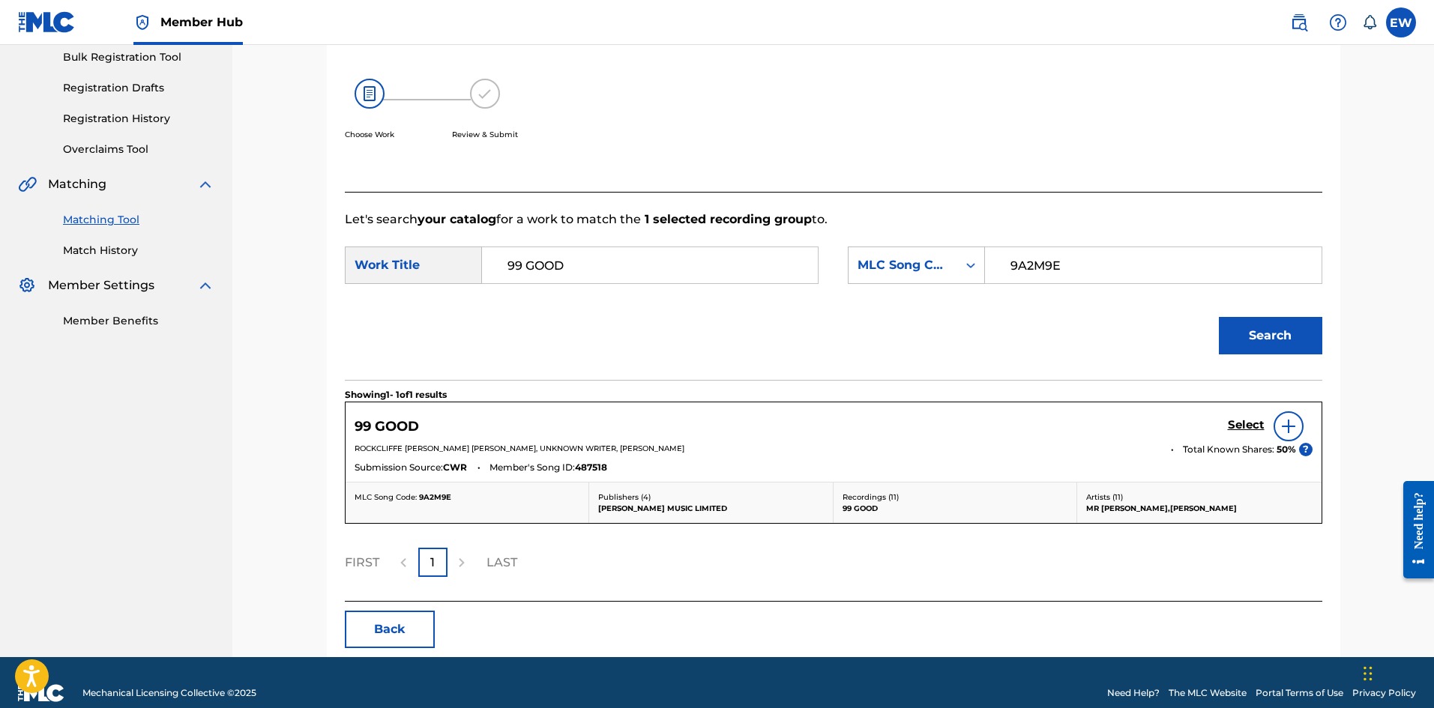
click at [1270, 422] on div "Select" at bounding box center [1270, 426] width 85 height 30
click at [1237, 416] on div "Select" at bounding box center [1270, 426] width 85 height 30
click at [1240, 425] on h5 "Select" at bounding box center [1246, 425] width 37 height 14
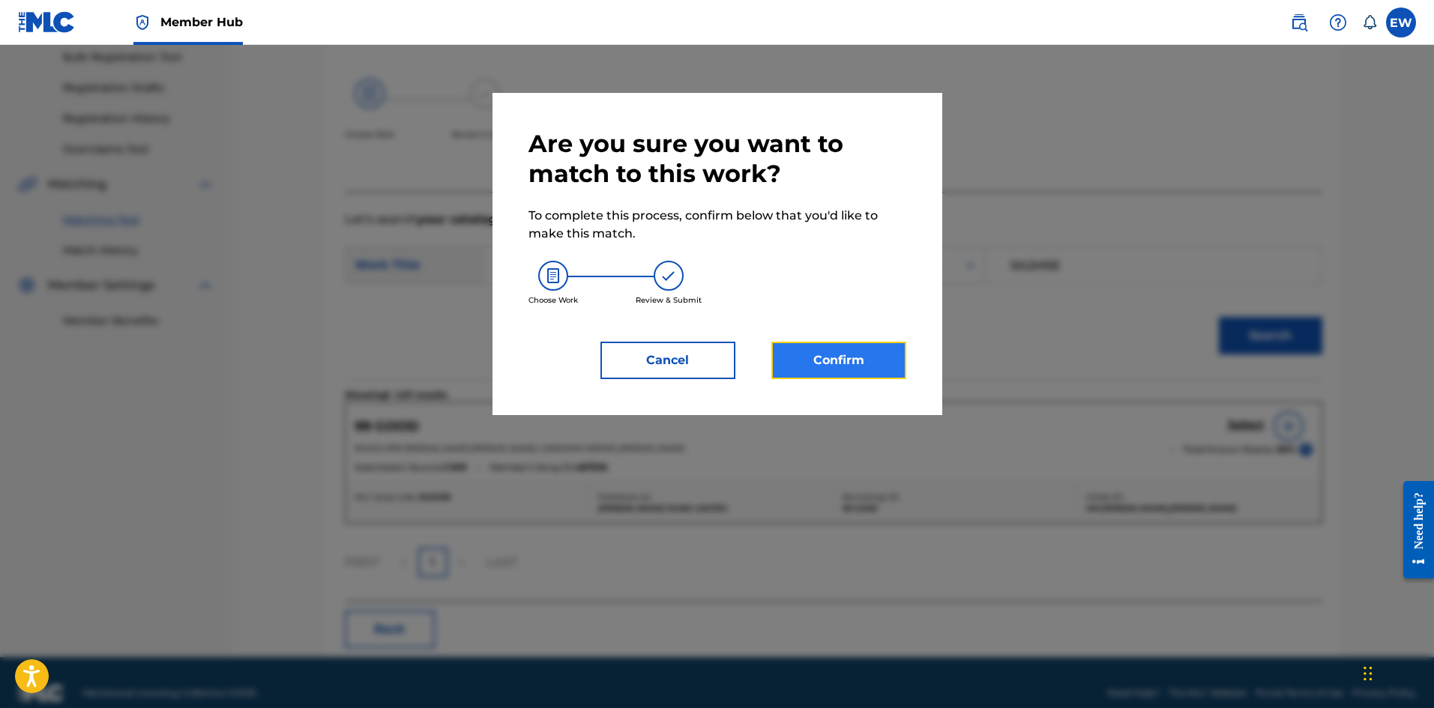
click at [866, 354] on button "Confirm" at bounding box center [838, 360] width 135 height 37
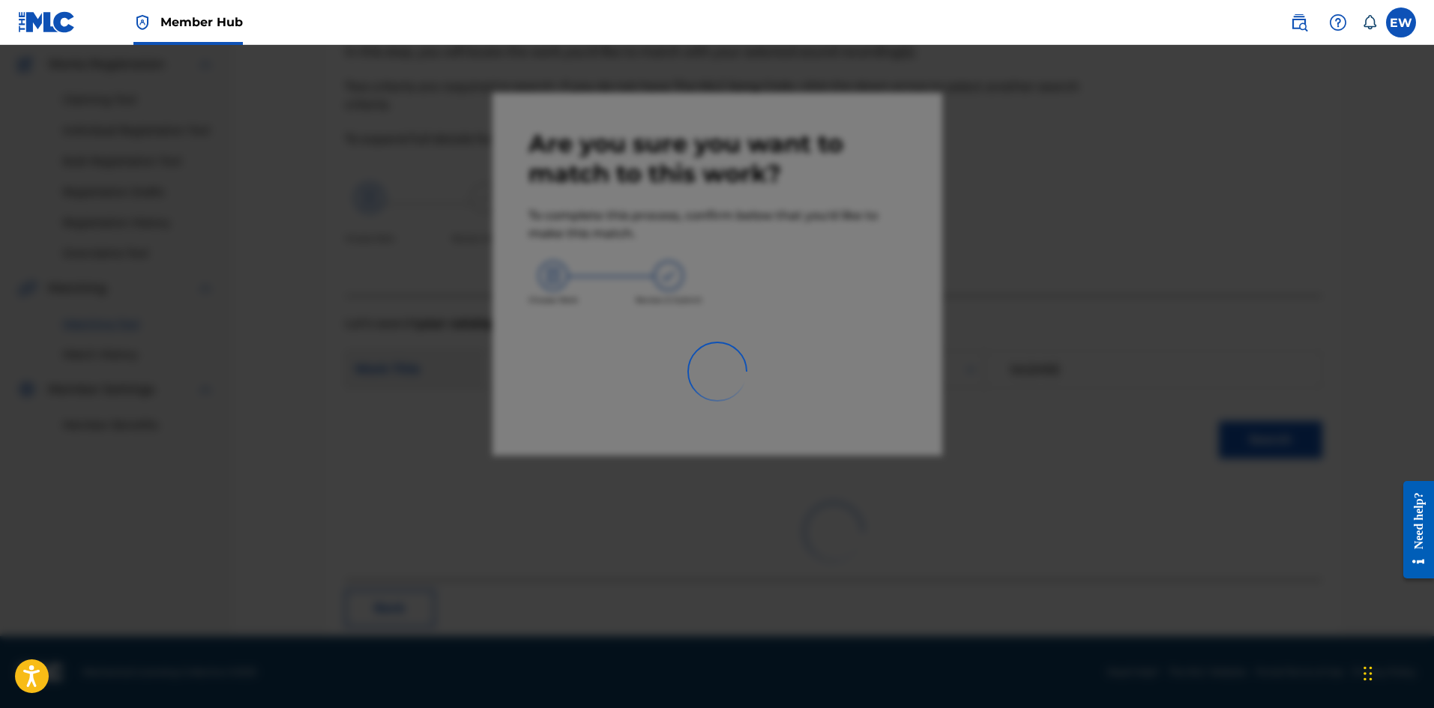
scroll to position [36, 0]
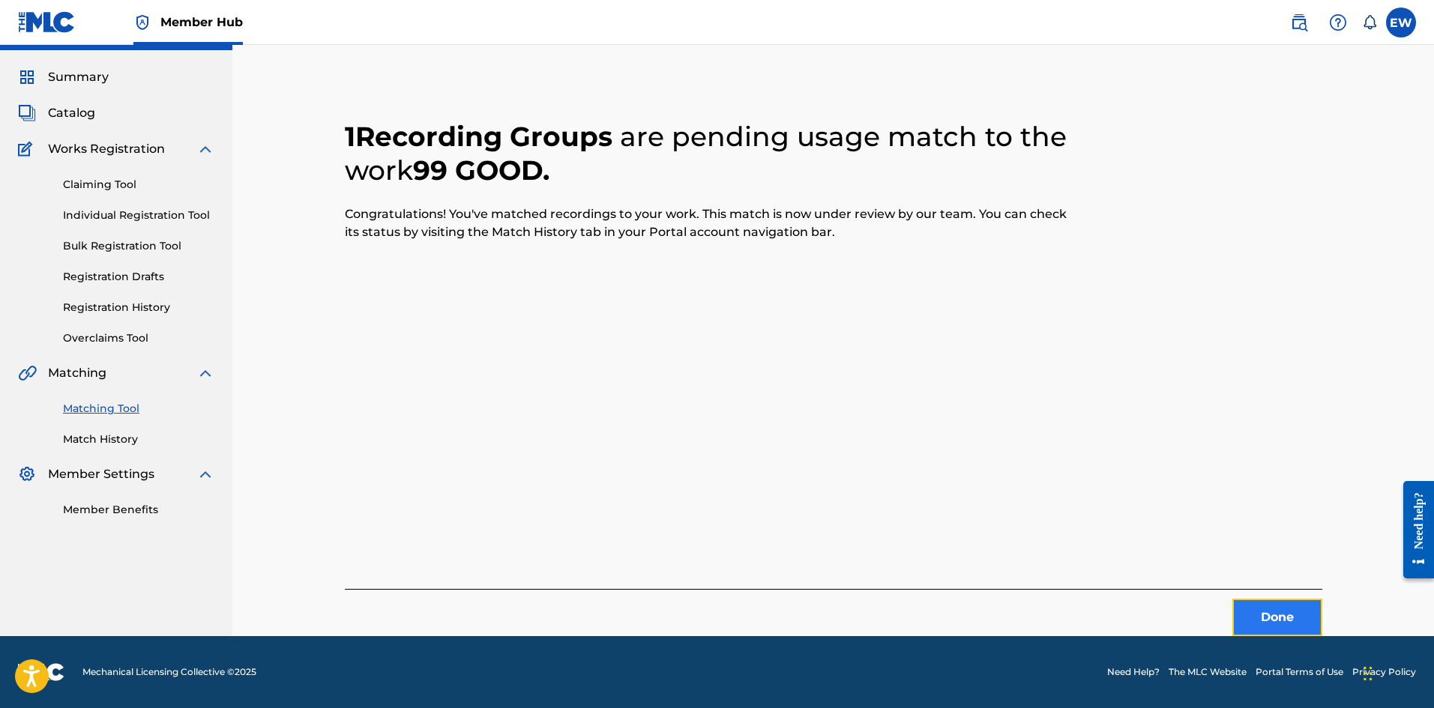
click at [1253, 627] on button "Done" at bounding box center [1277, 617] width 90 height 37
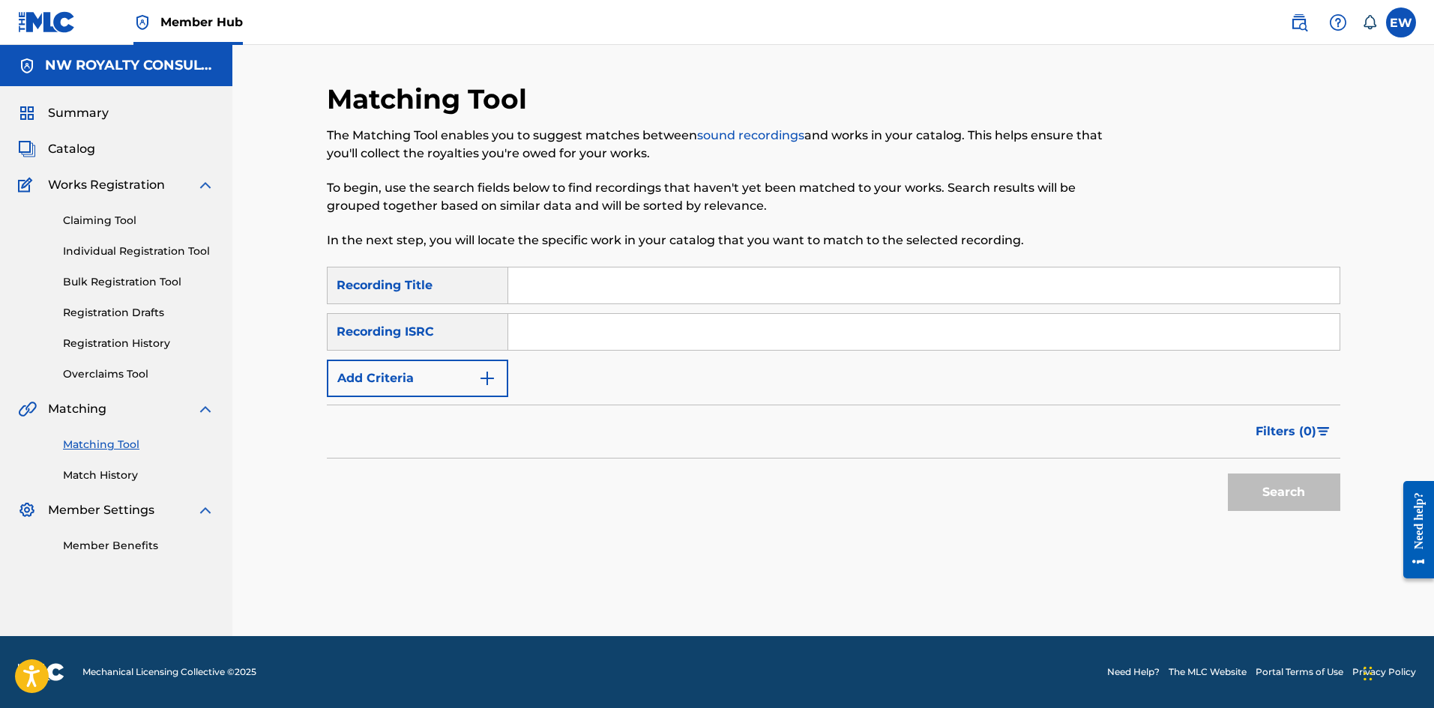
scroll to position [0, 0]
click at [377, 369] on button "Add Criteria" at bounding box center [417, 378] width 181 height 37
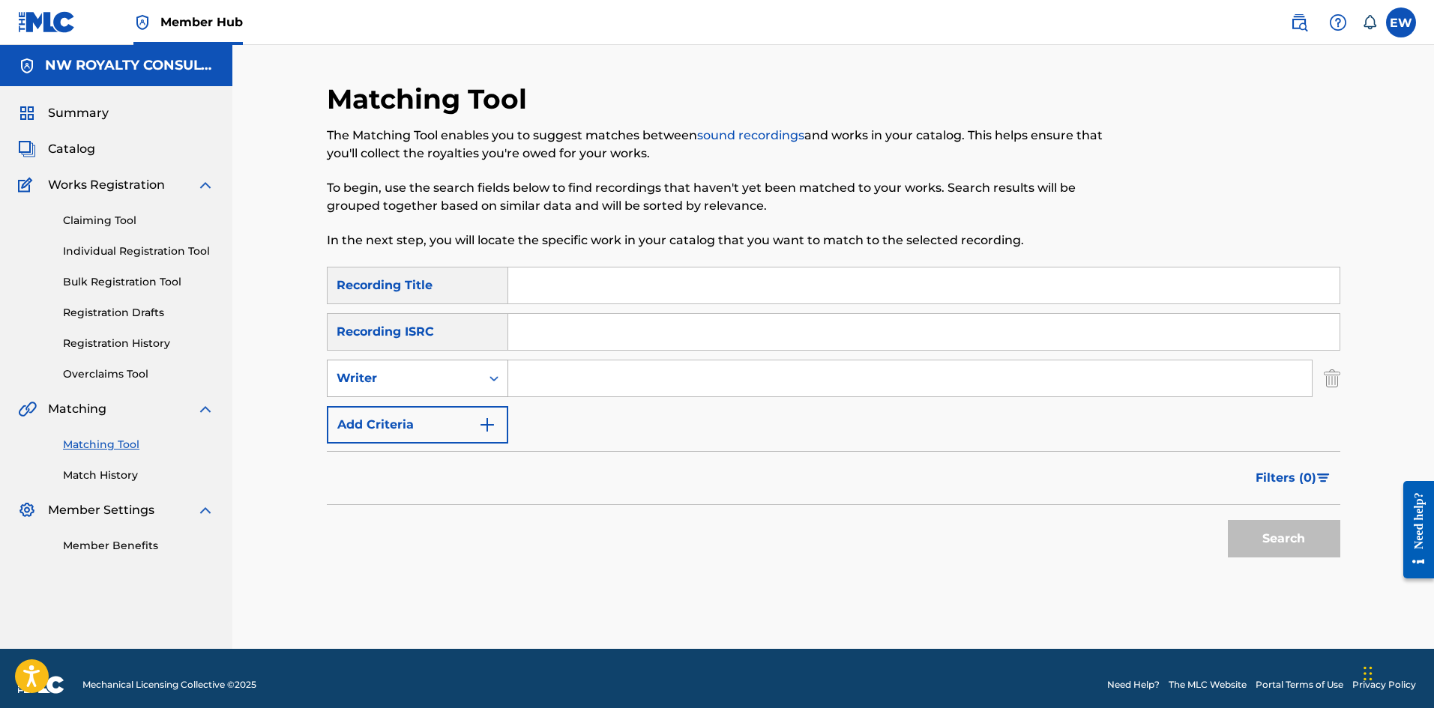
click at [377, 370] on div "Writer" at bounding box center [404, 378] width 153 height 28
drag, startPoint x: 382, startPoint y: 420, endPoint x: 402, endPoint y: 407, distance: 23.9
click at [382, 419] on div "Recording Artist" at bounding box center [418, 415] width 180 height 37
drag, startPoint x: 544, startPoint y: 379, endPoint x: 537, endPoint y: 382, distance: 7.8
click at [540, 380] on input "Search Form" at bounding box center [909, 379] width 803 height 36
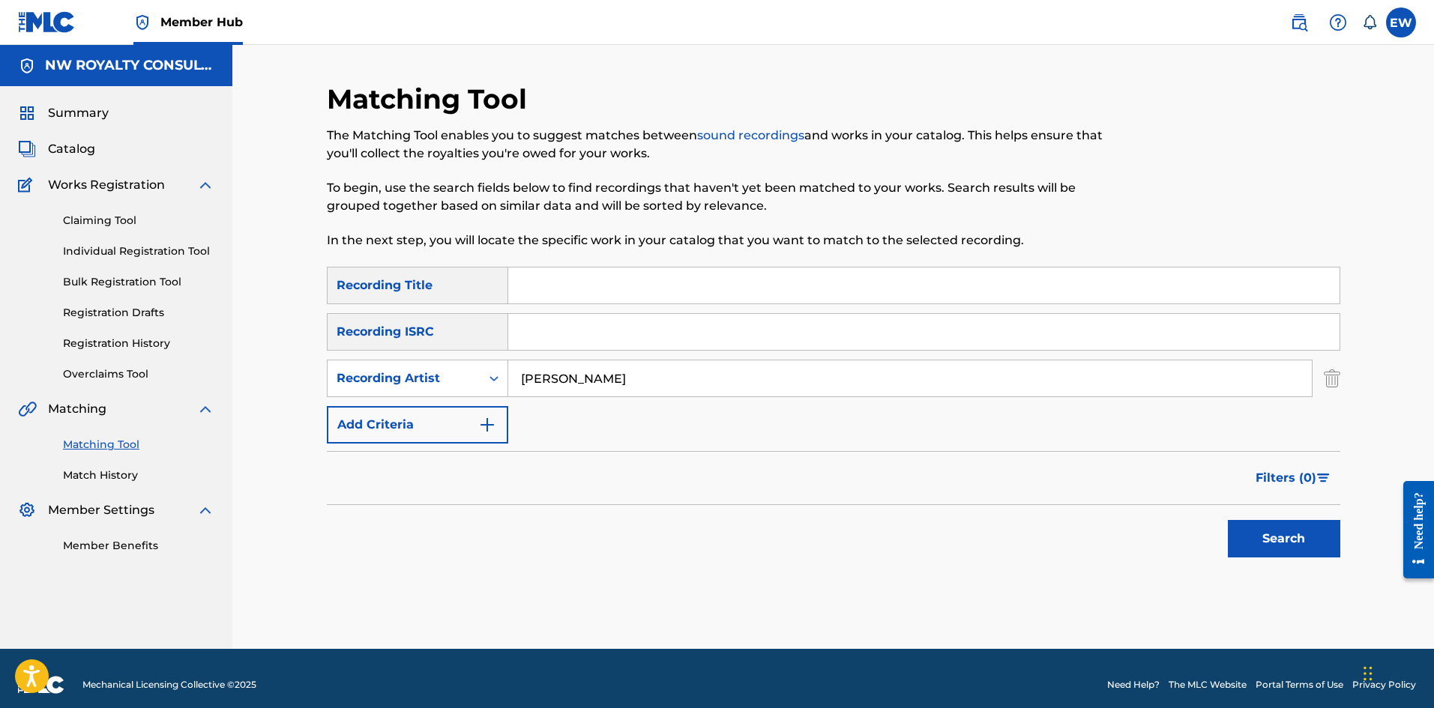
drag, startPoint x: 590, startPoint y: 283, endPoint x: 573, endPoint y: 268, distance: 22.3
click at [584, 277] on input "Search Form" at bounding box center [923, 286] width 831 height 36
drag, startPoint x: 1290, startPoint y: 551, endPoint x: 1200, endPoint y: 516, distance: 96.3
click at [1289, 551] on button "Search" at bounding box center [1284, 538] width 112 height 37
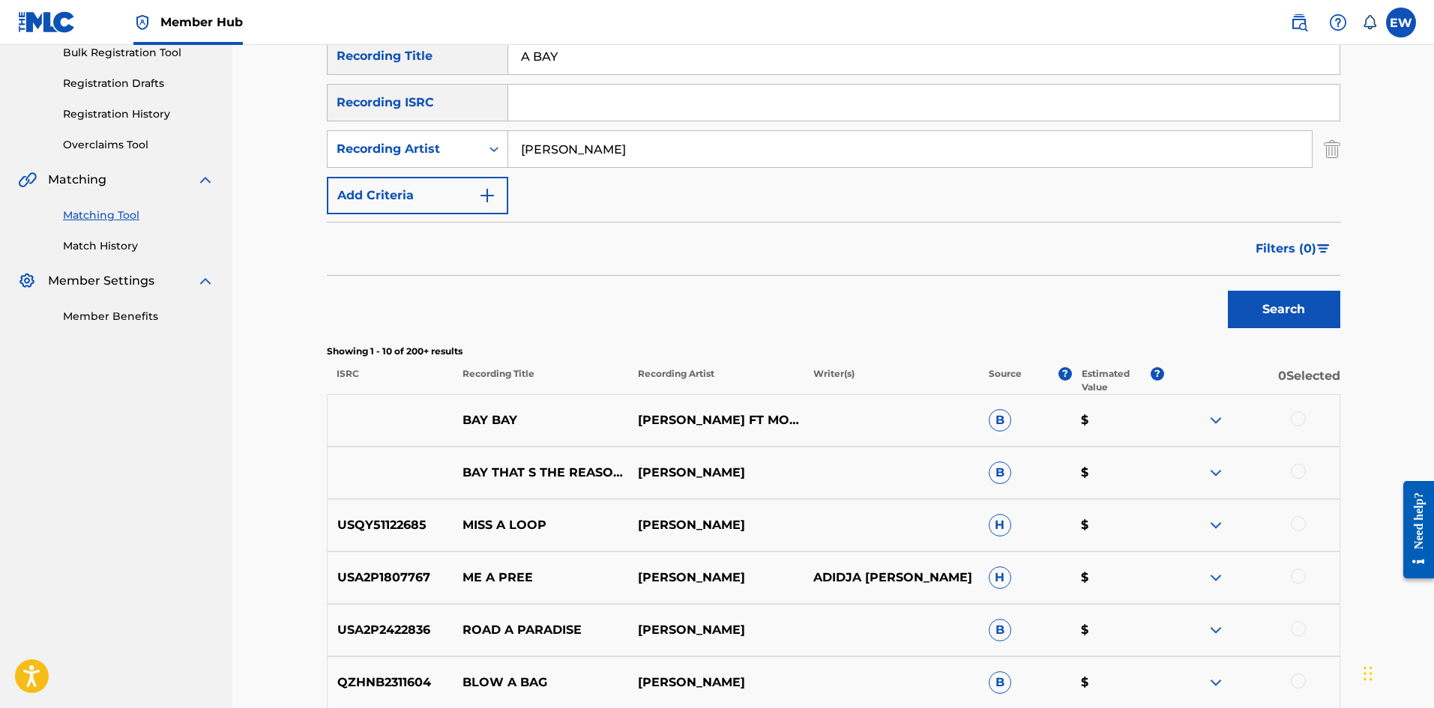
scroll to position [225, 0]
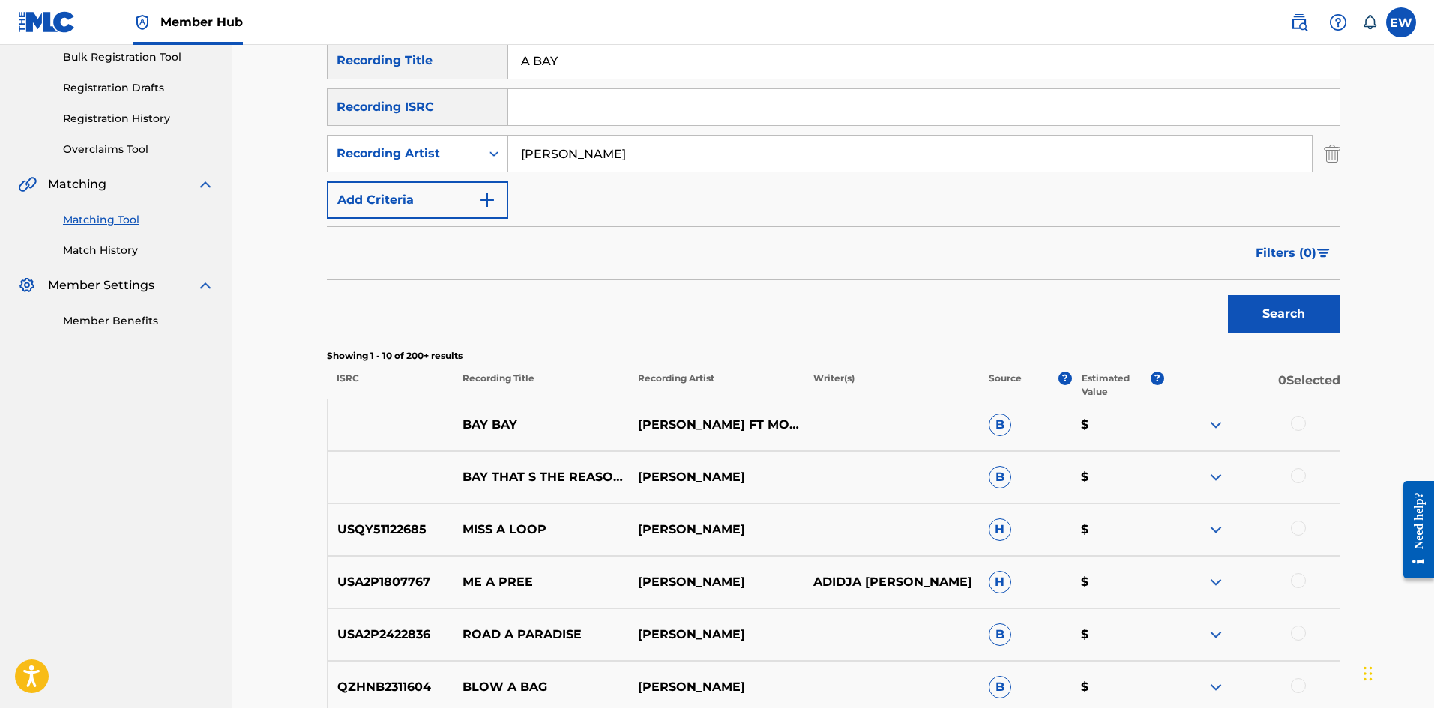
drag, startPoint x: 658, startPoint y: 151, endPoint x: 253, endPoint y: 132, distance: 405.9
click at [265, 130] on div "Matching Tool The Matching Tool enables you to suggest matches between sound re…" at bounding box center [833, 428] width 1202 height 1216
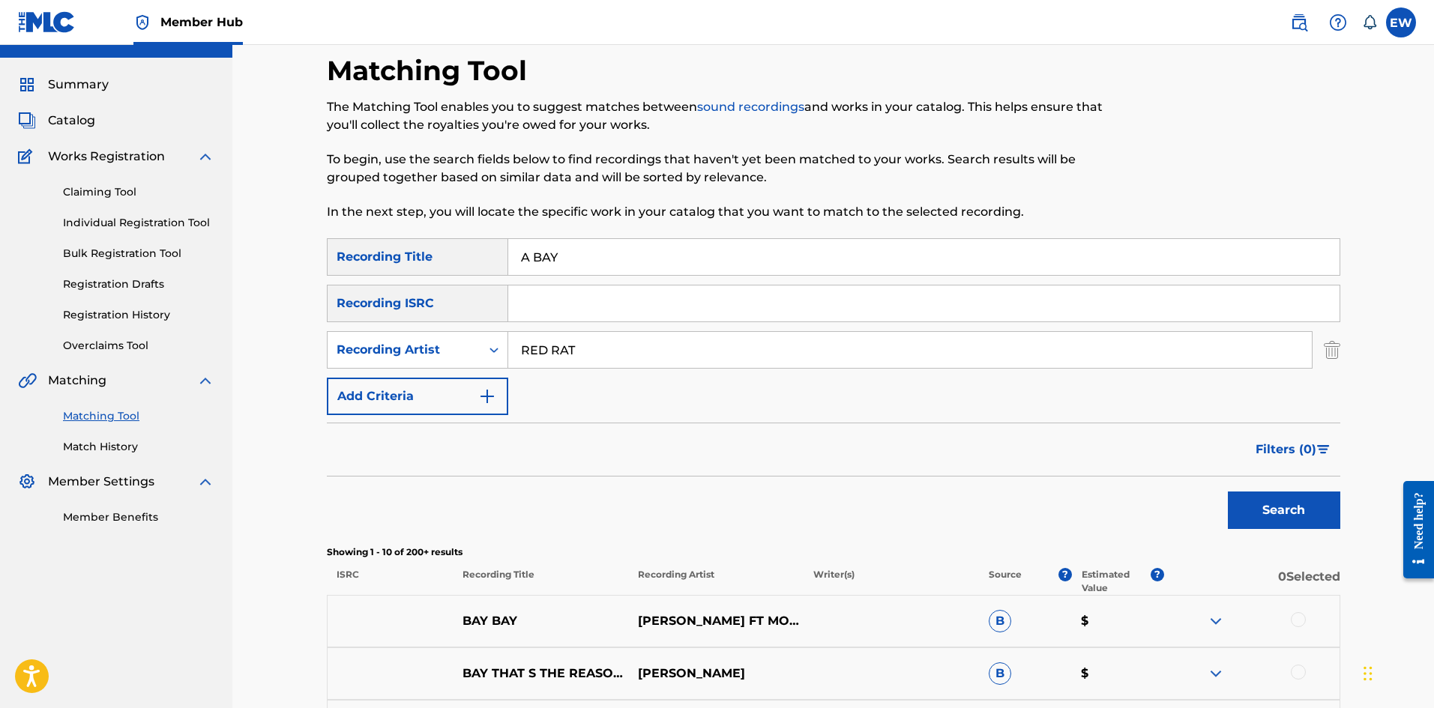
scroll to position [0, 0]
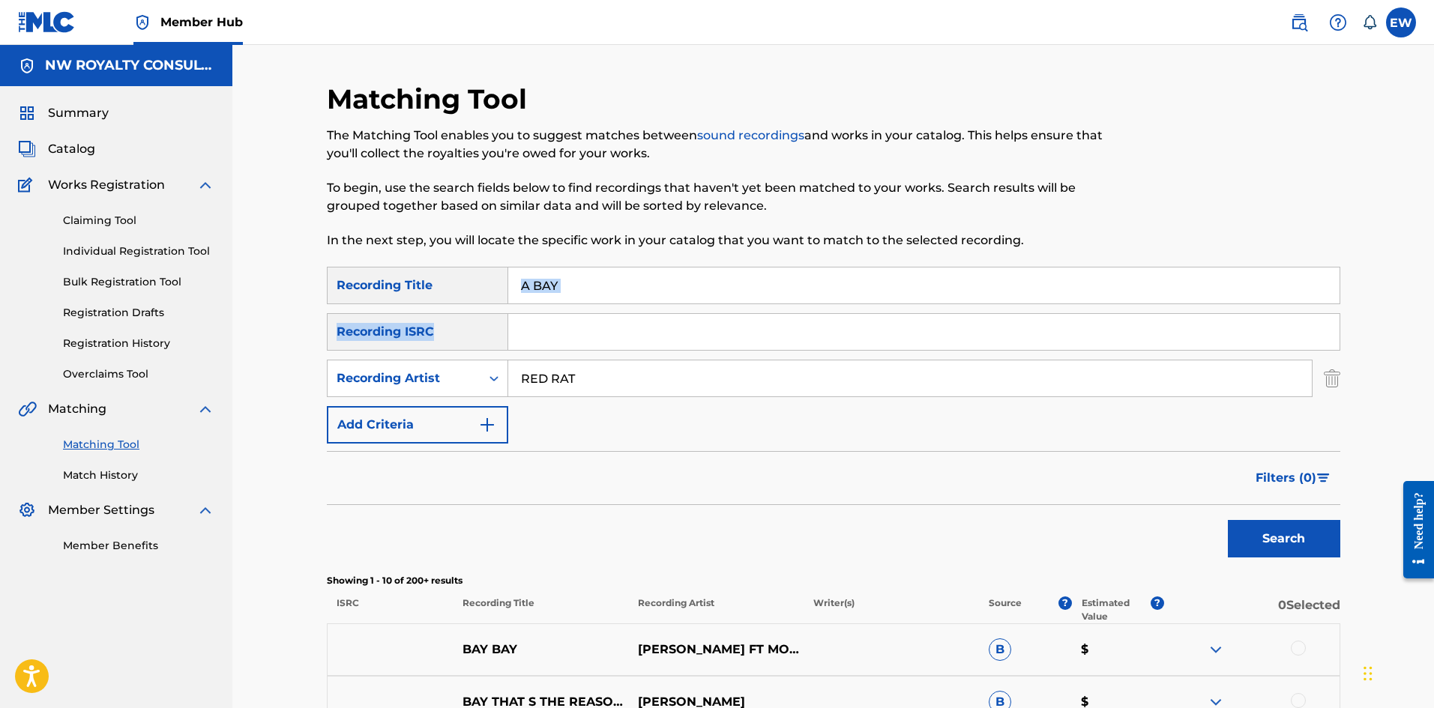
drag, startPoint x: 631, startPoint y: 308, endPoint x: 567, endPoint y: 286, distance: 68.3
click at [570, 289] on div "SearchWithCriteriace9246af-2037-49ec-b288-5cb02de71458 Recording Title A BAY Se…" at bounding box center [833, 355] width 1013 height 177
drag, startPoint x: 572, startPoint y: 288, endPoint x: 486, endPoint y: 295, distance: 86.5
click at [486, 295] on div "SearchWithCriteriace9246af-2037-49ec-b288-5cb02de71458 Recording Title A BAY" at bounding box center [833, 285] width 1013 height 37
click at [1248, 555] on button "Search" at bounding box center [1284, 538] width 112 height 37
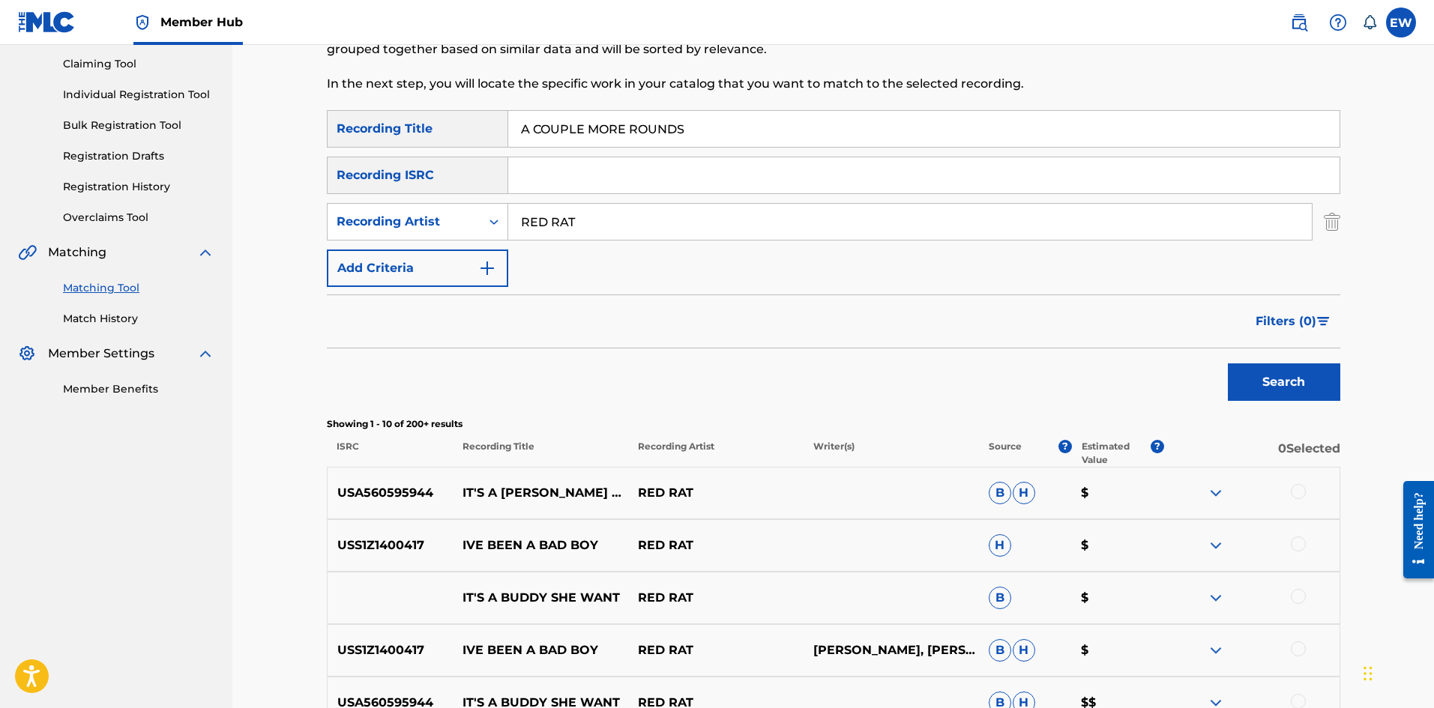
scroll to position [150, 0]
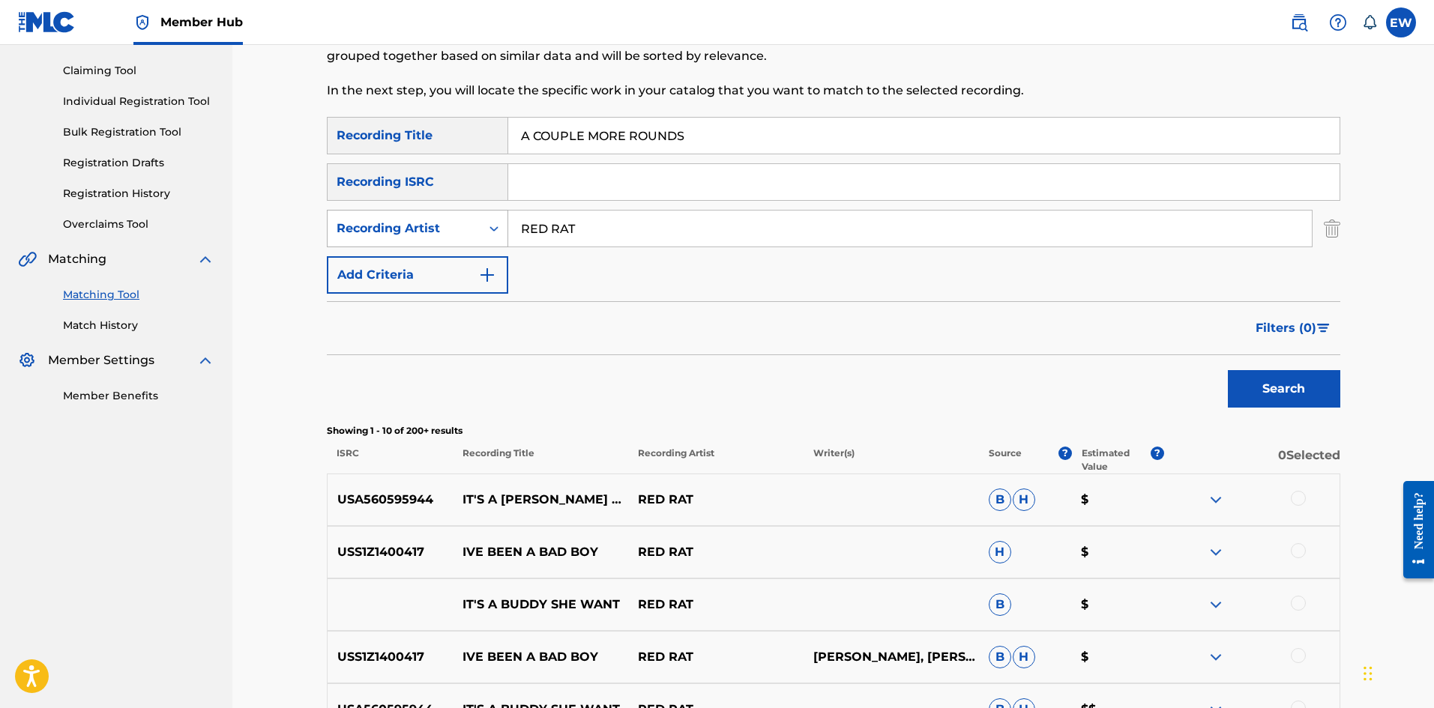
drag, startPoint x: 627, startPoint y: 225, endPoint x: 346, endPoint y: 218, distance: 280.4
click at [342, 226] on div "SearchWithCriteria739e02c1-5bc1-444d-bf60-38ea2e584af6 Recording Artist RED RAT" at bounding box center [833, 228] width 1013 height 37
drag, startPoint x: 569, startPoint y: 144, endPoint x: 371, endPoint y: 118, distance: 199.6
click at [371, 118] on div "SearchWithCriteriace9246af-2037-49ec-b288-5cb02de71458 Recording Title A COUPLE…" at bounding box center [833, 135] width 1013 height 37
click at [1258, 389] on button "Search" at bounding box center [1284, 388] width 112 height 37
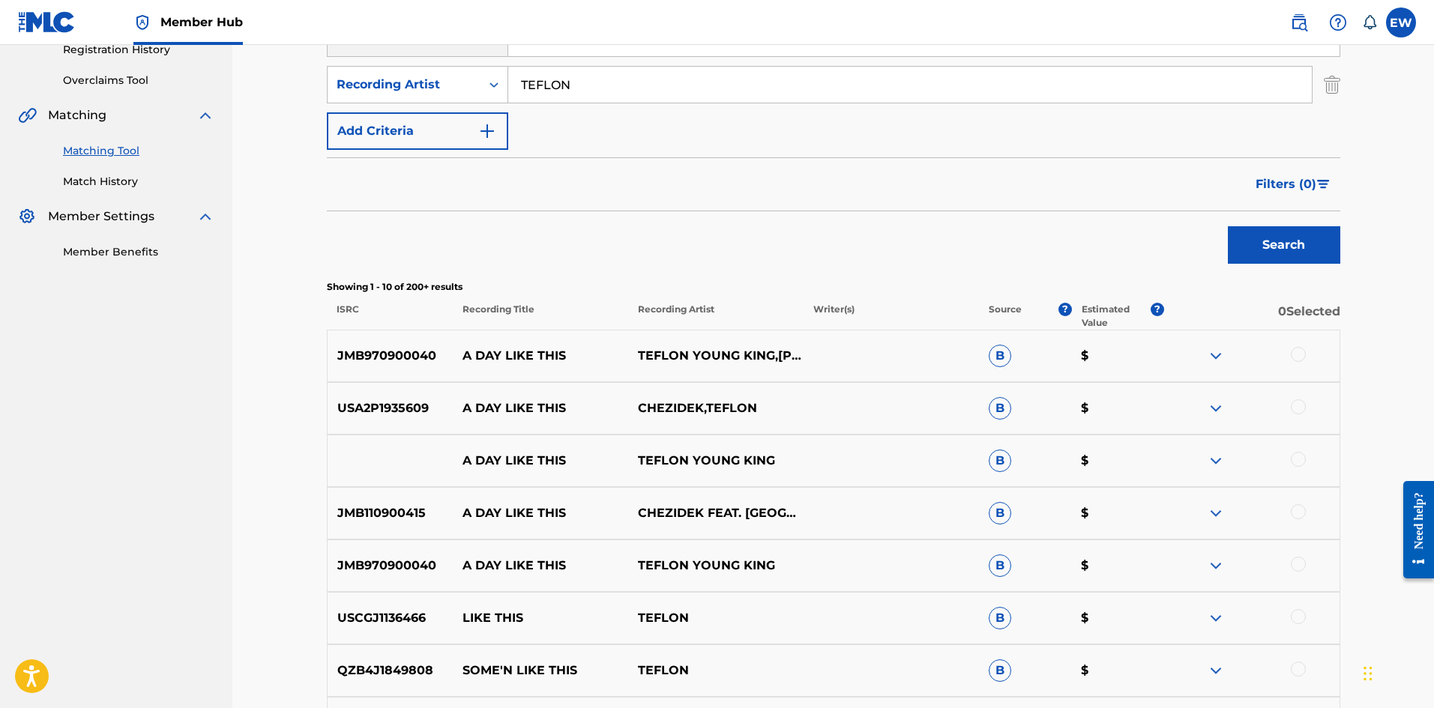
scroll to position [300, 0]
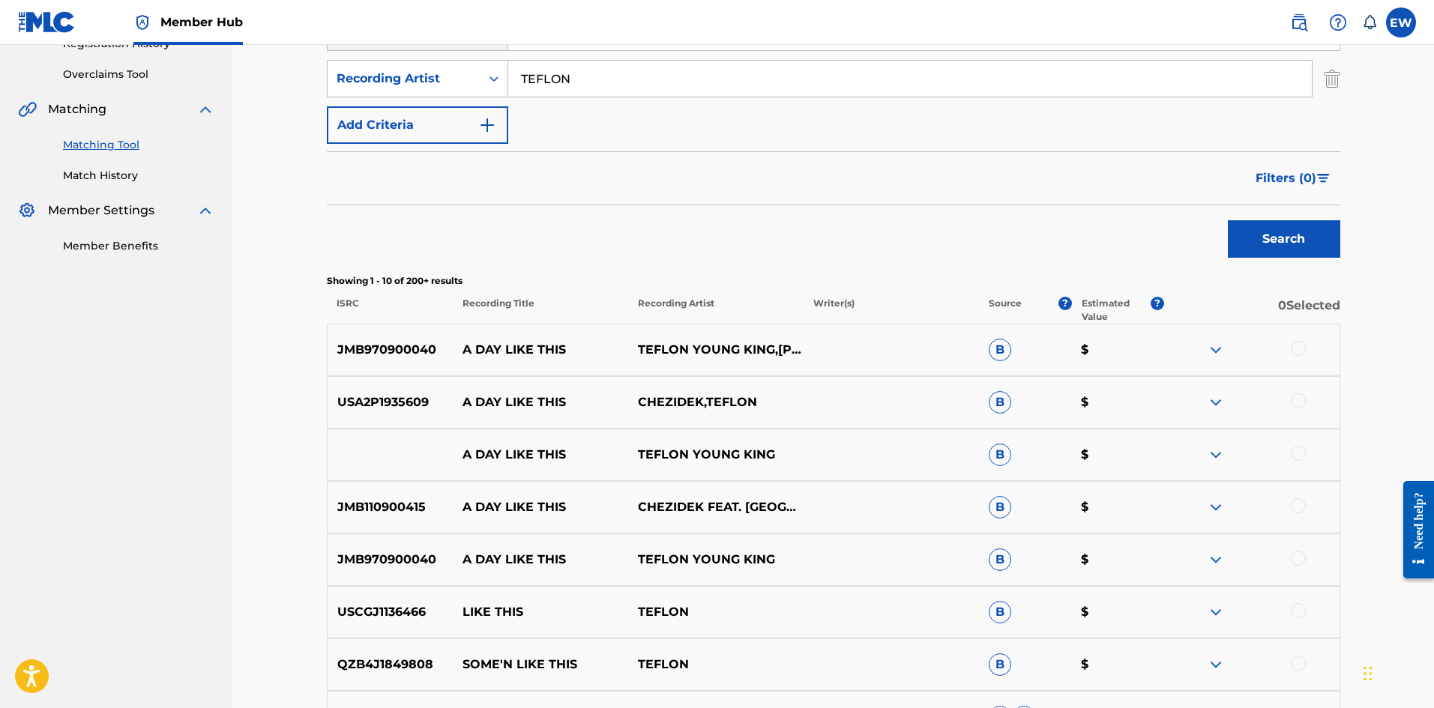
click at [1302, 346] on div at bounding box center [1298, 348] width 15 height 15
drag, startPoint x: 1299, startPoint y: 410, endPoint x: 1294, endPoint y: 403, distance: 8.5
click at [1298, 410] on div at bounding box center [1251, 403] width 175 height 18
click at [1296, 400] on div at bounding box center [1298, 401] width 15 height 15
click at [1297, 453] on div at bounding box center [1298, 453] width 15 height 15
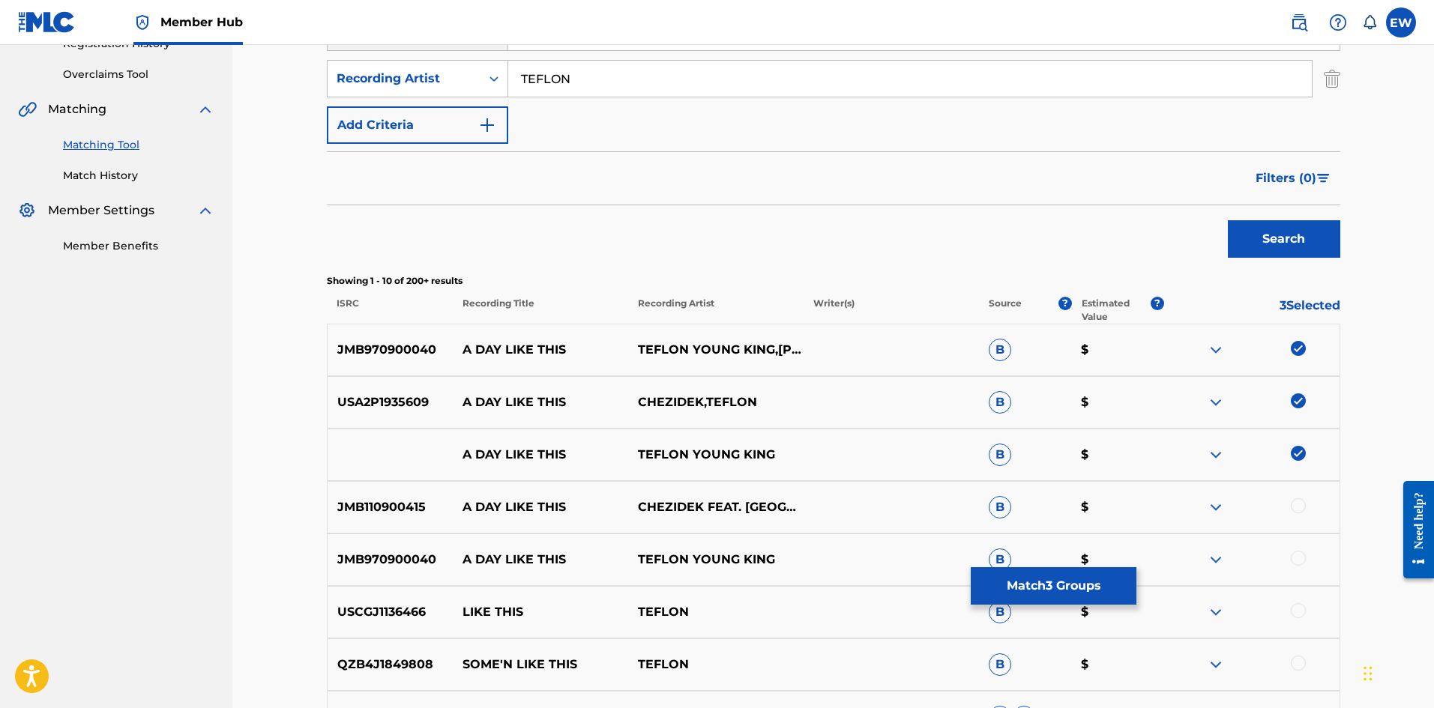
click at [1306, 503] on div at bounding box center [1251, 507] width 175 height 18
click at [1303, 501] on div at bounding box center [1298, 505] width 15 height 15
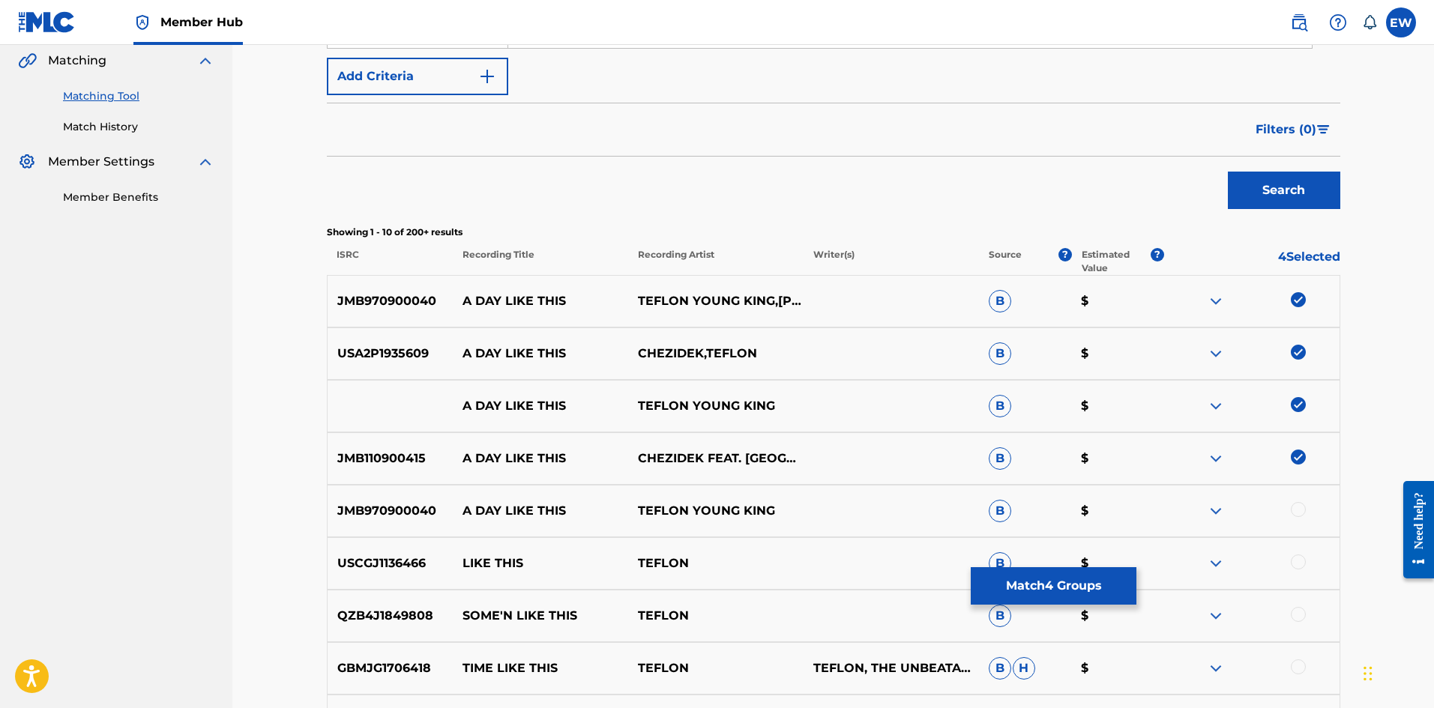
scroll to position [375, 0]
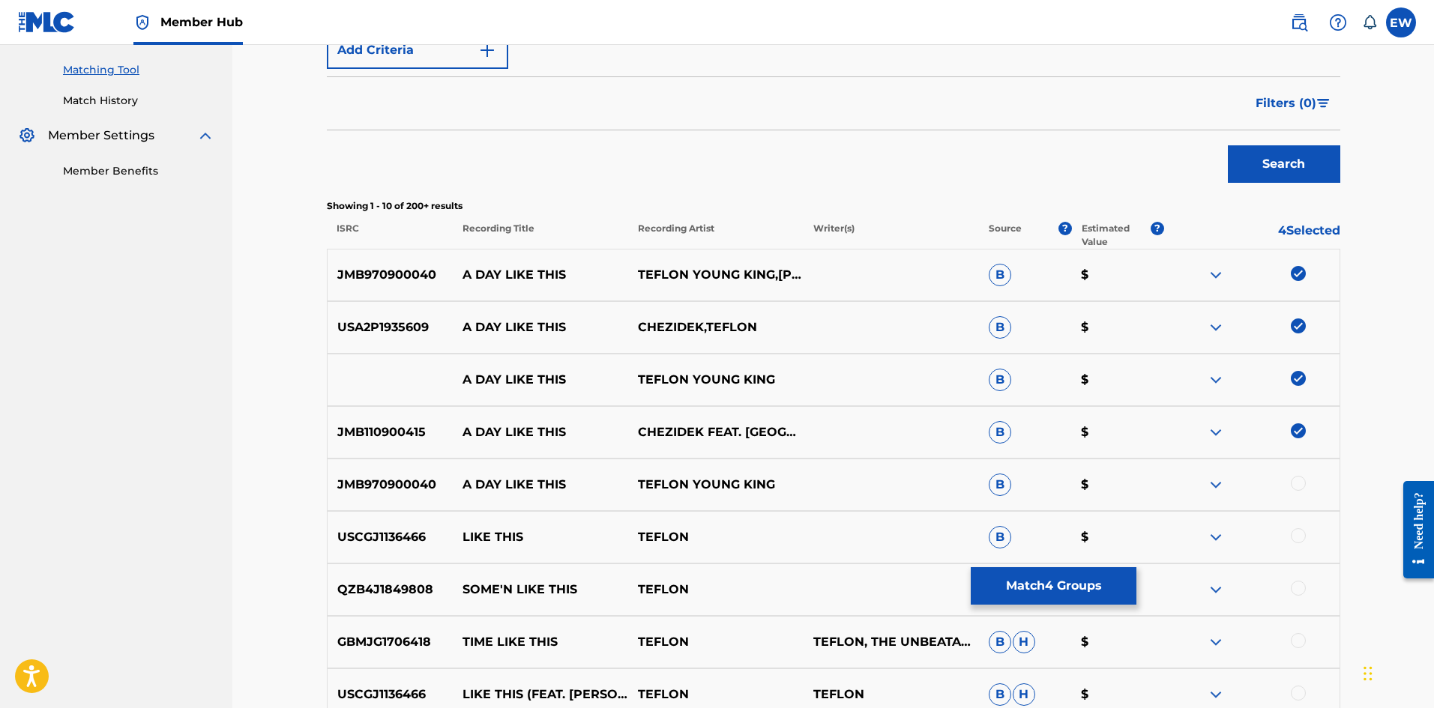
click at [1299, 481] on div at bounding box center [1298, 483] width 15 height 15
click at [1043, 573] on button "Match 5 Groups" at bounding box center [1054, 585] width 166 height 37
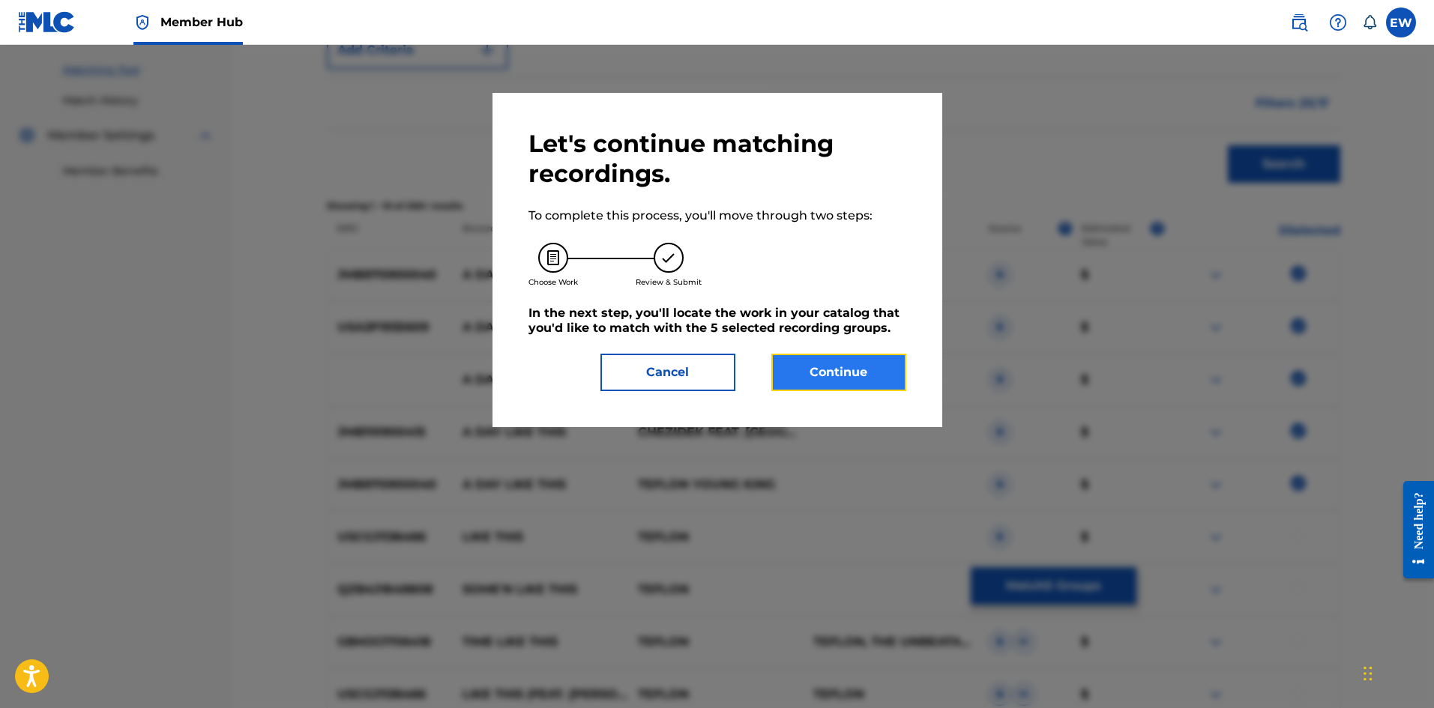
drag, startPoint x: 848, startPoint y: 370, endPoint x: 840, endPoint y: 363, distance: 10.1
click at [840, 363] on button "Continue" at bounding box center [838, 372] width 135 height 37
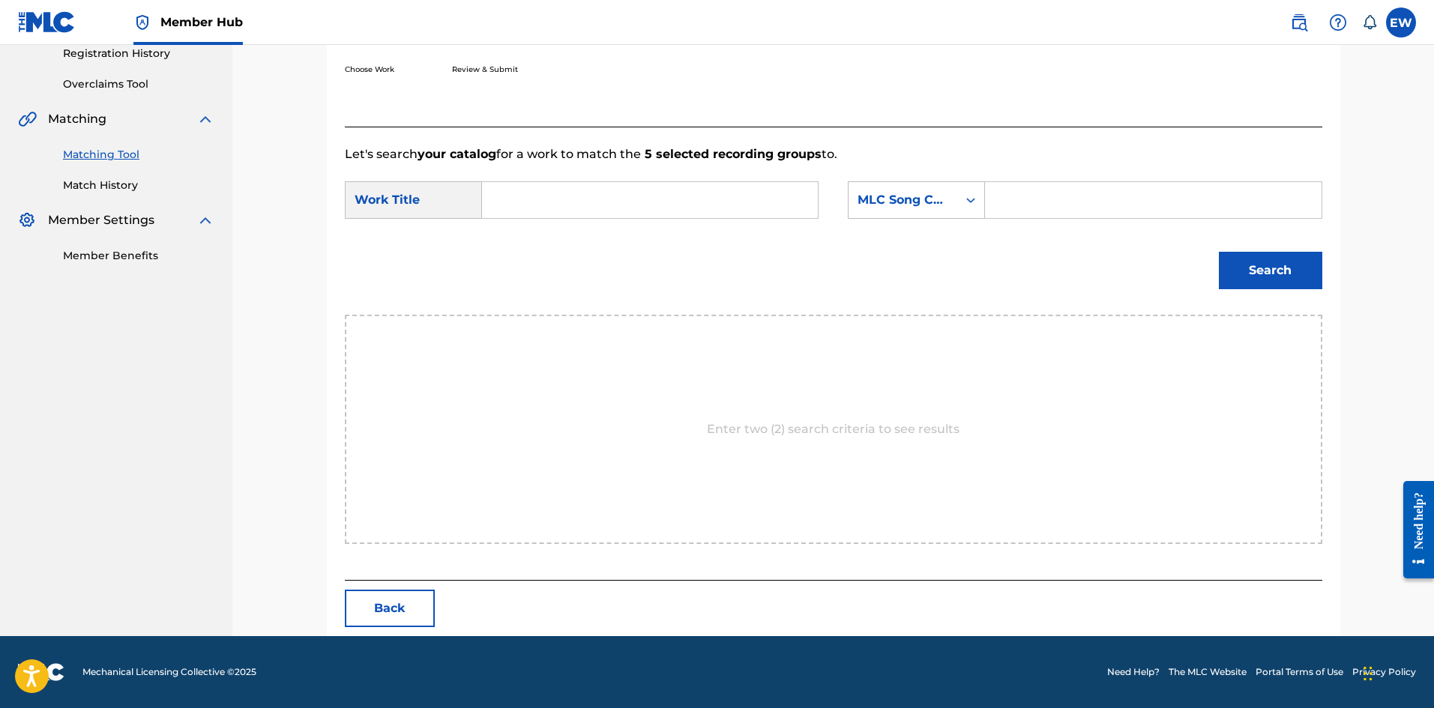
scroll to position [290, 0]
drag, startPoint x: 644, startPoint y: 217, endPoint x: 600, endPoint y: 214, distance: 43.6
click at [626, 214] on input "Search Form" at bounding box center [650, 200] width 310 height 36
drag, startPoint x: 1160, startPoint y: 186, endPoint x: 1130, endPoint y: 160, distance: 40.4
click at [1148, 181] on div "Search Form" at bounding box center [1153, 199] width 337 height 37
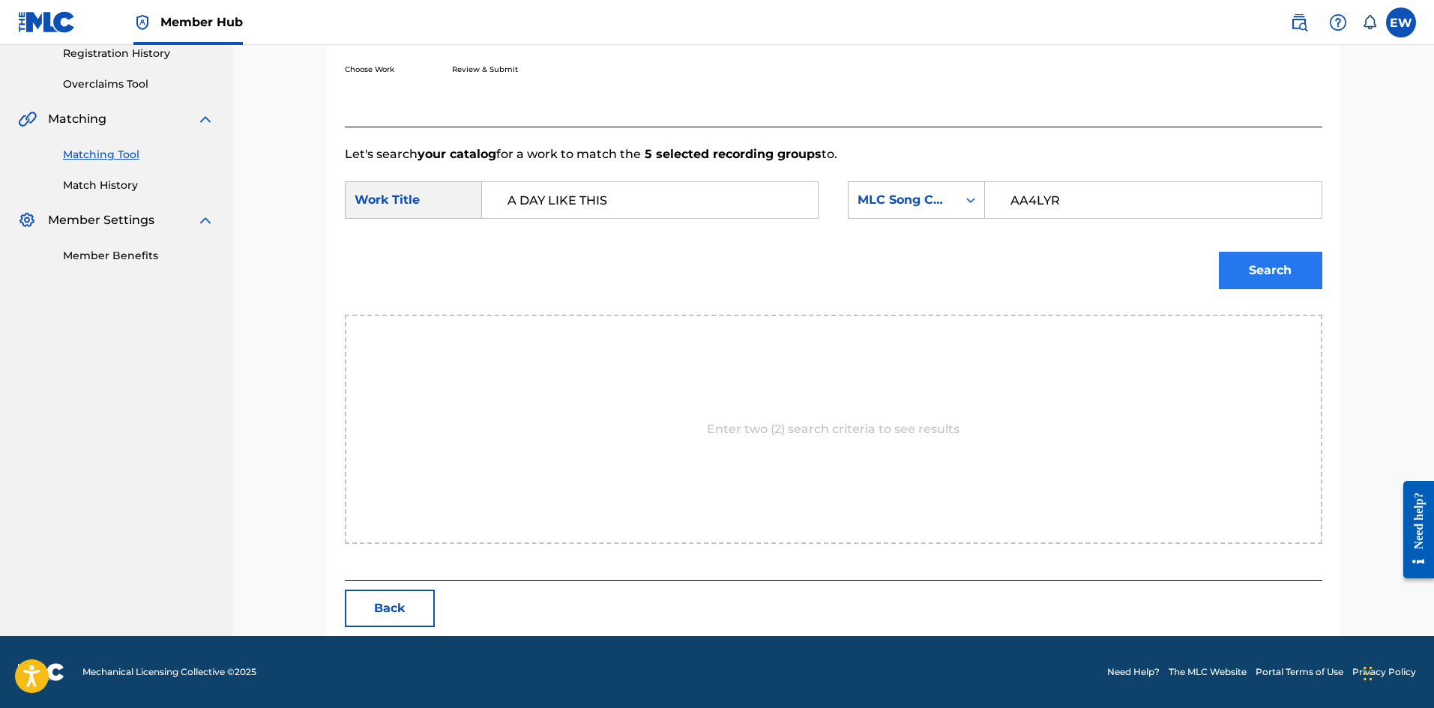
drag, startPoint x: 1296, startPoint y: 291, endPoint x: 1280, endPoint y: 276, distance: 21.7
click at [1295, 291] on div "Search" at bounding box center [1266, 267] width 111 height 60
click at [1280, 276] on button "Search" at bounding box center [1270, 270] width 103 height 37
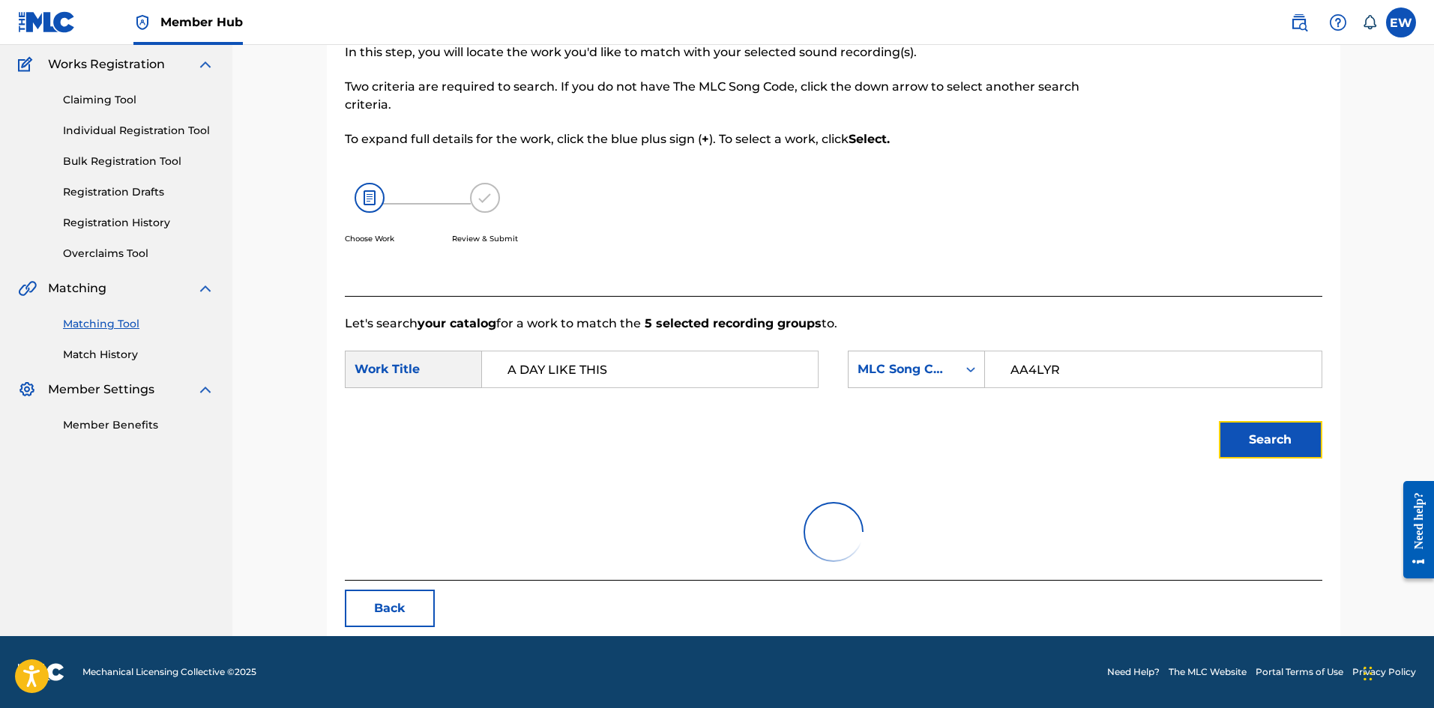
scroll to position [246, 0]
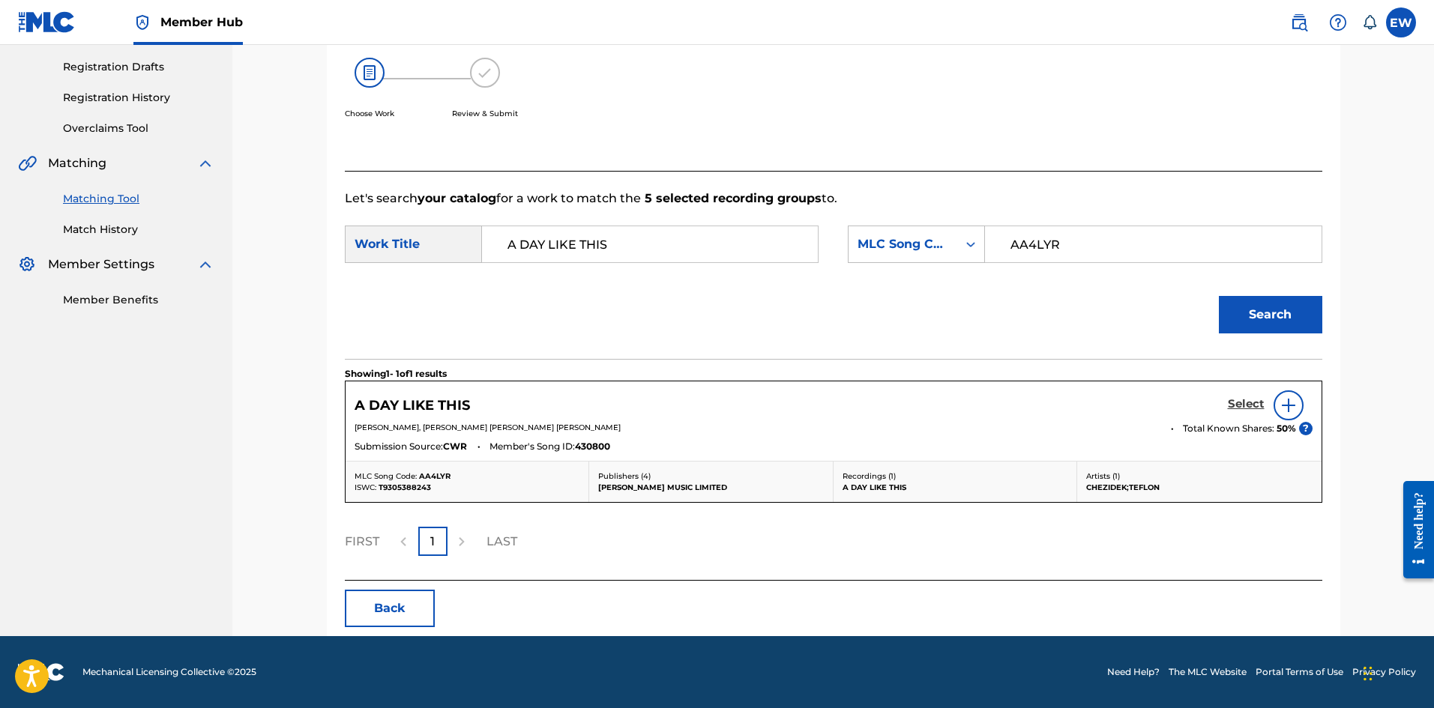
click at [1247, 401] on h5 "Select" at bounding box center [1246, 404] width 37 height 14
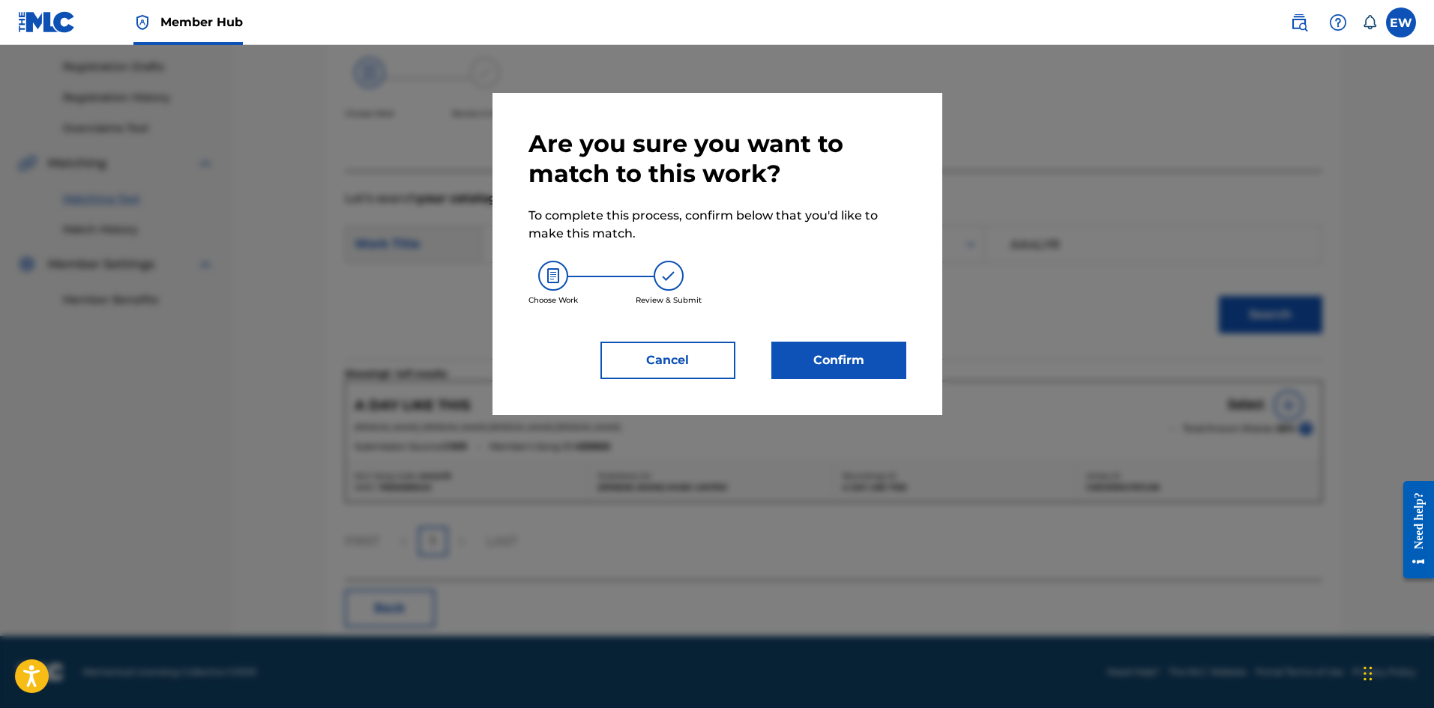
drag, startPoint x: 880, startPoint y: 342, endPoint x: 860, endPoint y: 334, distance: 21.6
click at [878, 346] on div "Are you sure you want to match to this work? To complete this process, confirm …" at bounding box center [717, 254] width 378 height 250
click at [860, 358] on button "Confirm" at bounding box center [838, 360] width 135 height 37
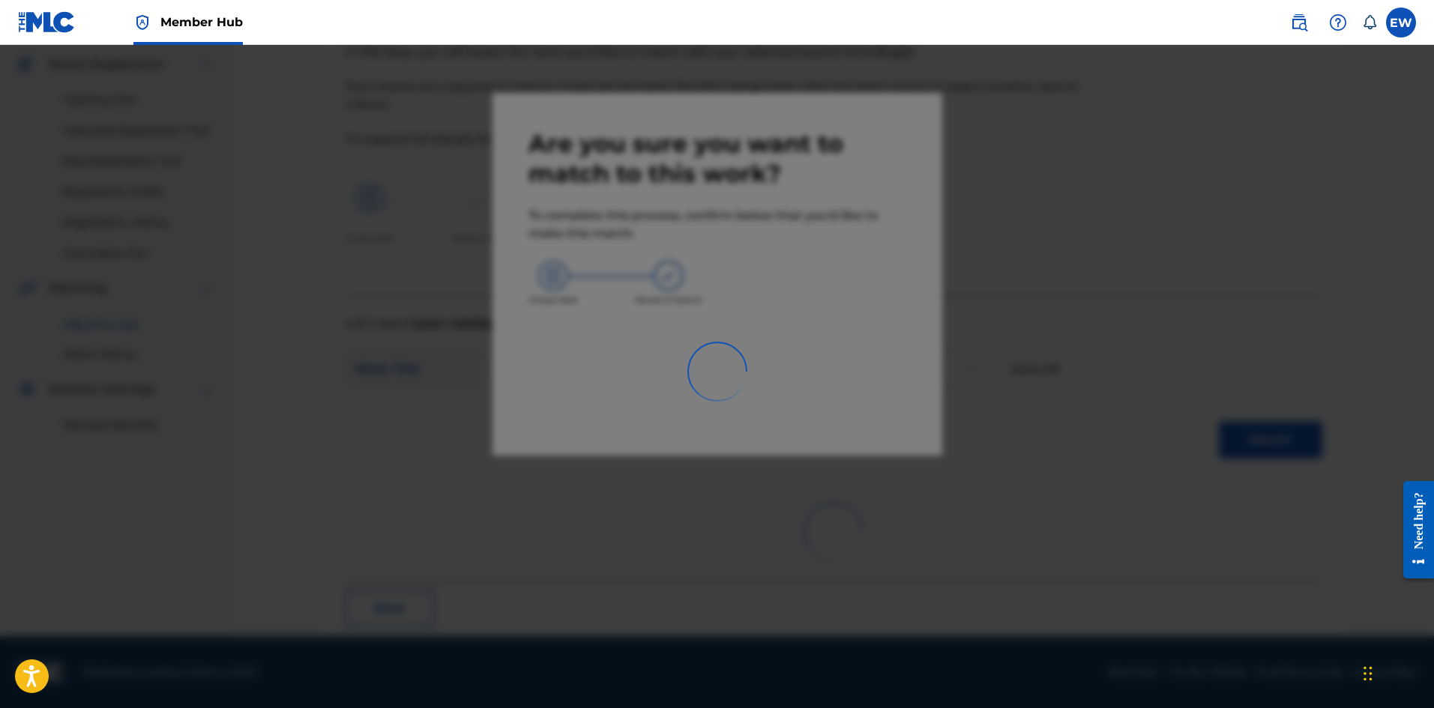
scroll to position [36, 0]
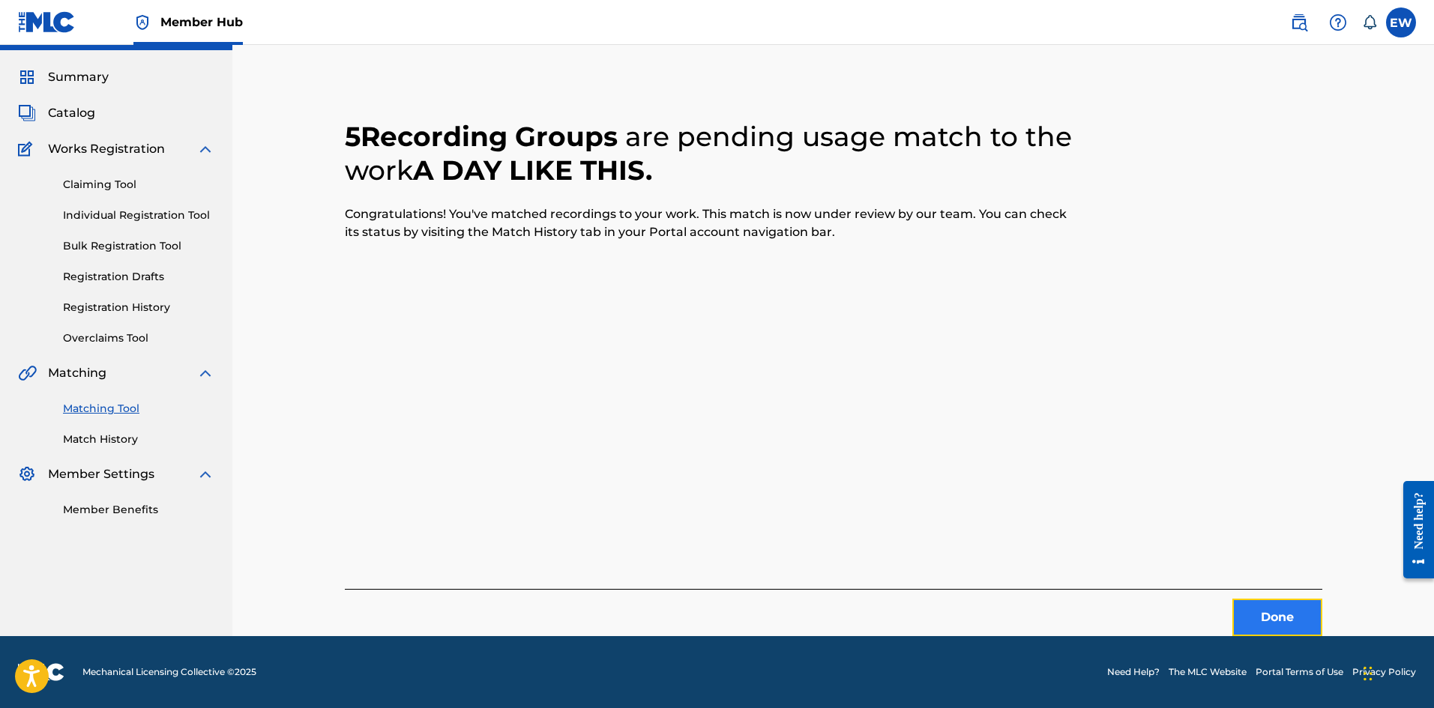
click at [1255, 610] on button "Done" at bounding box center [1277, 617] width 90 height 37
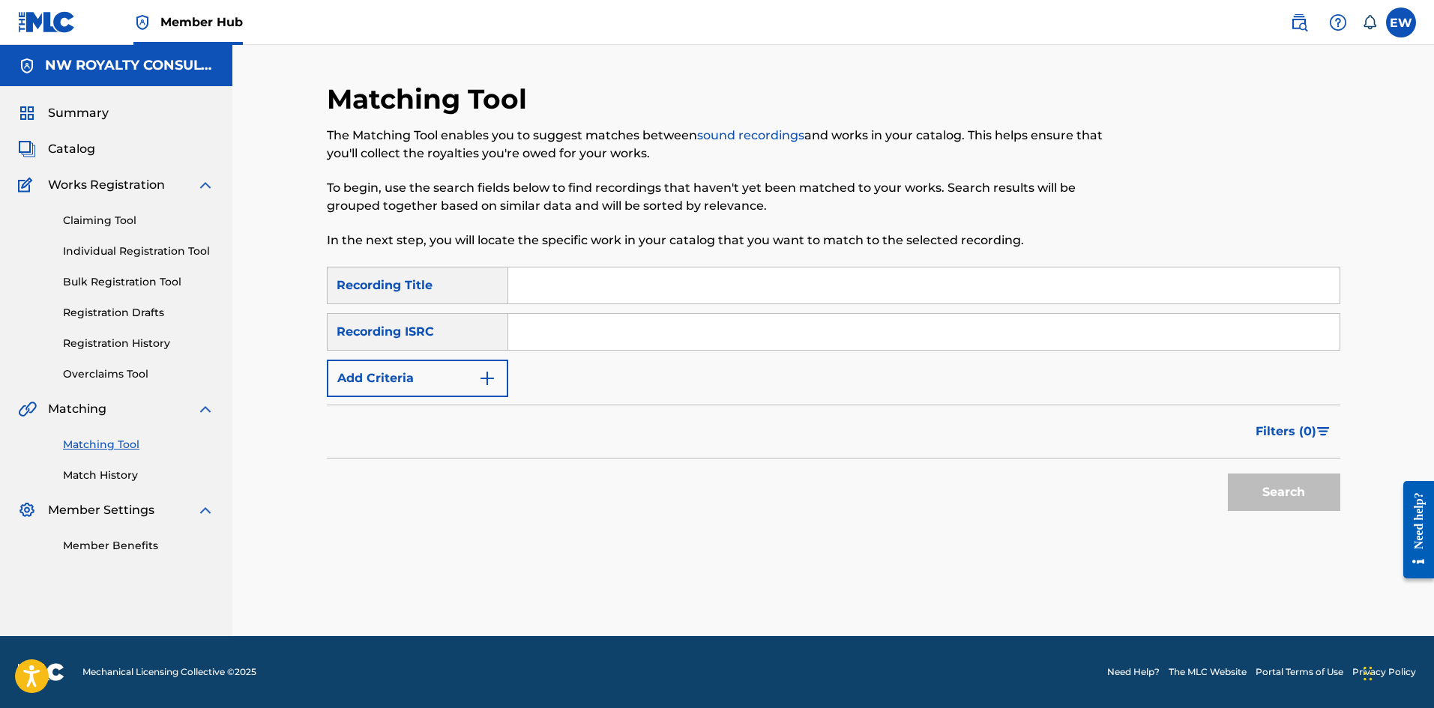
scroll to position [0, 0]
click at [411, 374] on button "Add Criteria" at bounding box center [417, 378] width 181 height 37
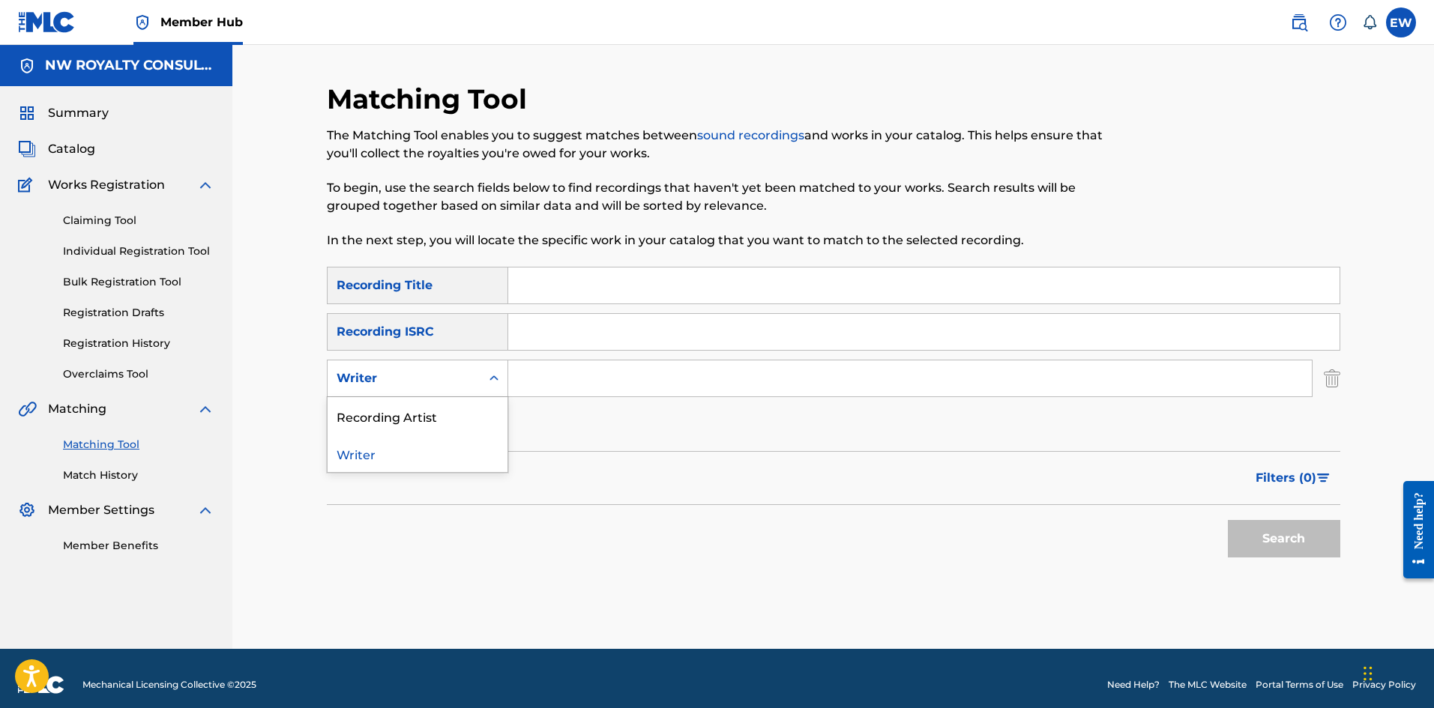
click at [411, 382] on div "Writer" at bounding box center [404, 379] width 135 height 18
drag, startPoint x: 411, startPoint y: 414, endPoint x: 421, endPoint y: 414, distance: 10.5
click at [411, 415] on div "Recording Artist" at bounding box center [418, 415] width 180 height 37
click at [543, 378] on input "Search Form" at bounding box center [909, 379] width 803 height 36
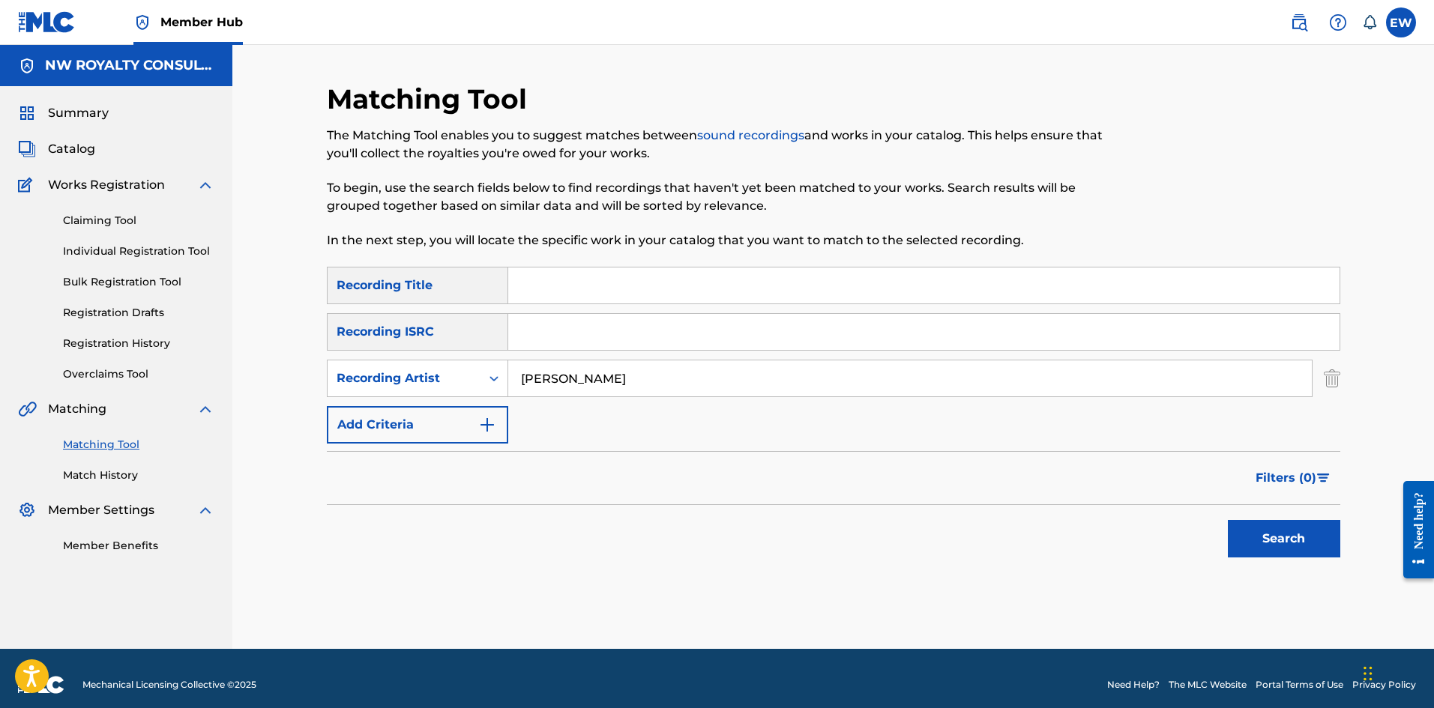
click at [562, 283] on input "Search Form" at bounding box center [923, 286] width 831 height 36
click at [1253, 531] on button "Search" at bounding box center [1284, 538] width 112 height 37
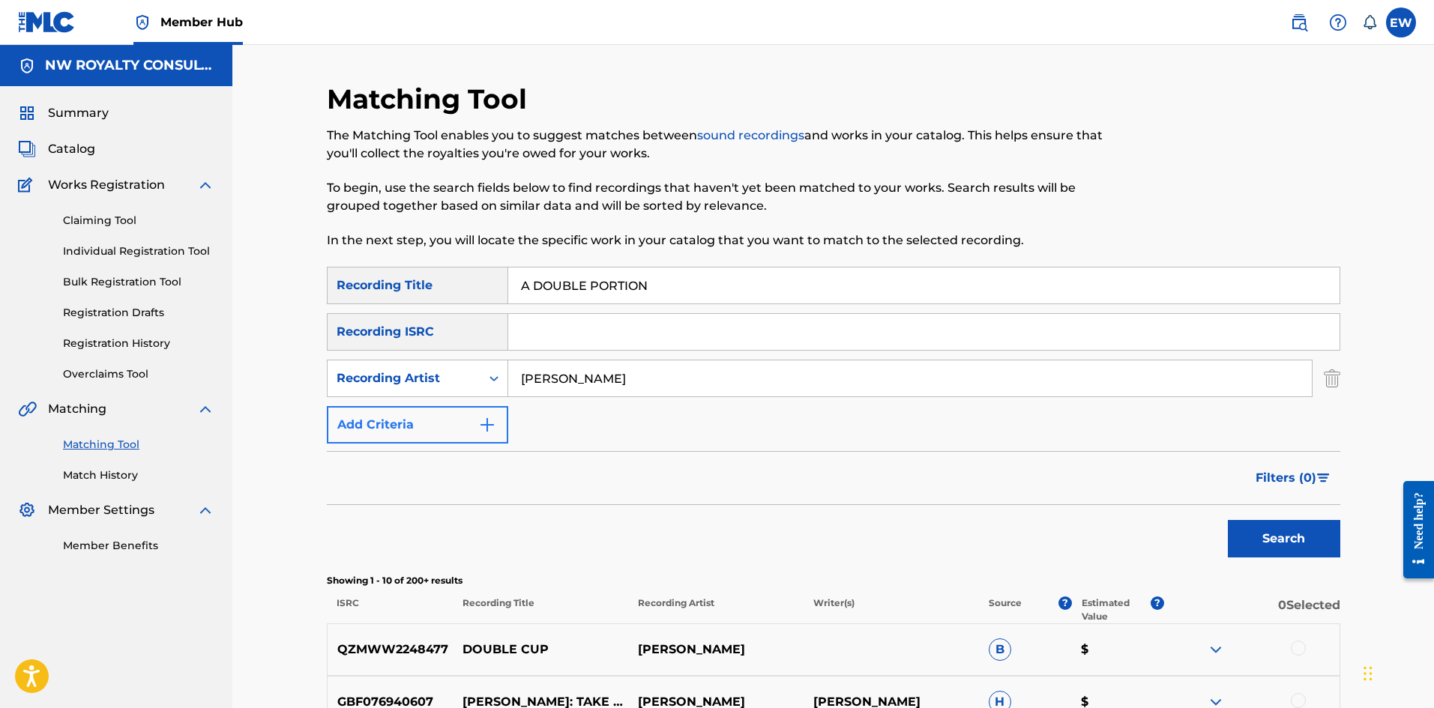
drag, startPoint x: 642, startPoint y: 386, endPoint x: 470, endPoint y: 407, distance: 173.7
click at [472, 408] on div "SearchWithCriteriace9246af-2037-49ec-b288-5cb02de71458 Recording Title A DOUBLE…" at bounding box center [833, 355] width 1013 height 177
drag, startPoint x: 735, startPoint y: 269, endPoint x: 454, endPoint y: 282, distance: 281.4
click at [459, 283] on div "SearchWithCriteriace9246af-2037-49ec-b288-5cb02de71458 Recording Title A DOUBLE…" at bounding box center [833, 285] width 1013 height 37
click at [1272, 546] on button "Search" at bounding box center [1284, 538] width 112 height 37
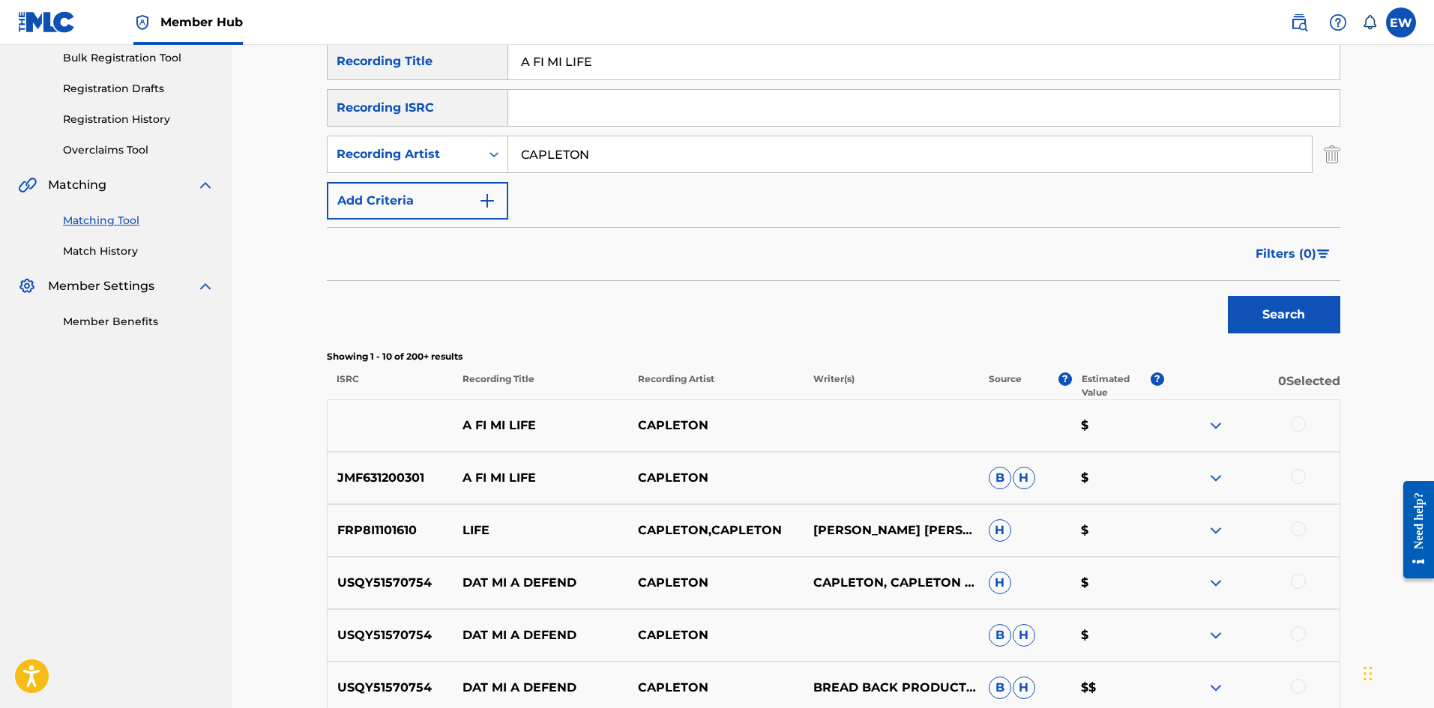
scroll to position [225, 0]
click at [1292, 422] on div at bounding box center [1298, 423] width 15 height 15
click at [1299, 468] on div at bounding box center [1298, 475] width 15 height 15
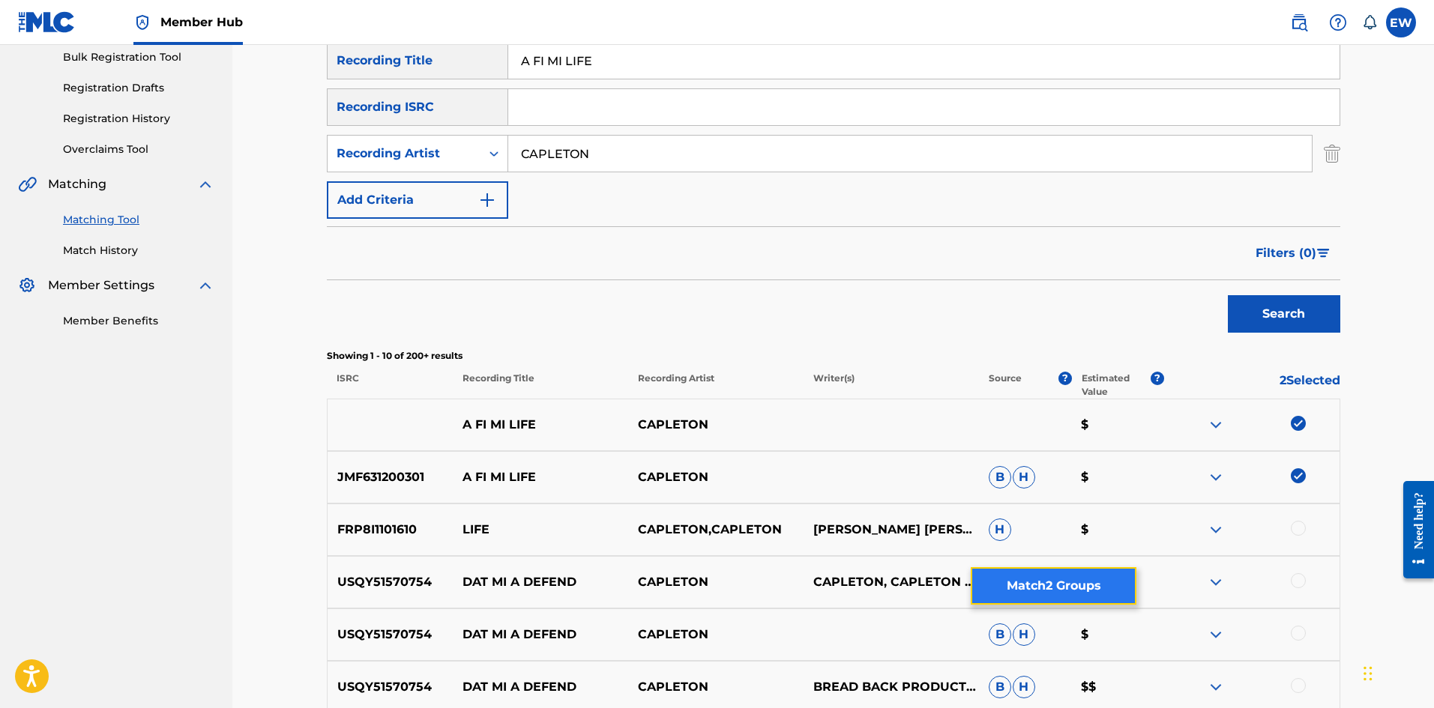
click at [1034, 595] on button "Match 2 Groups" at bounding box center [1054, 585] width 166 height 37
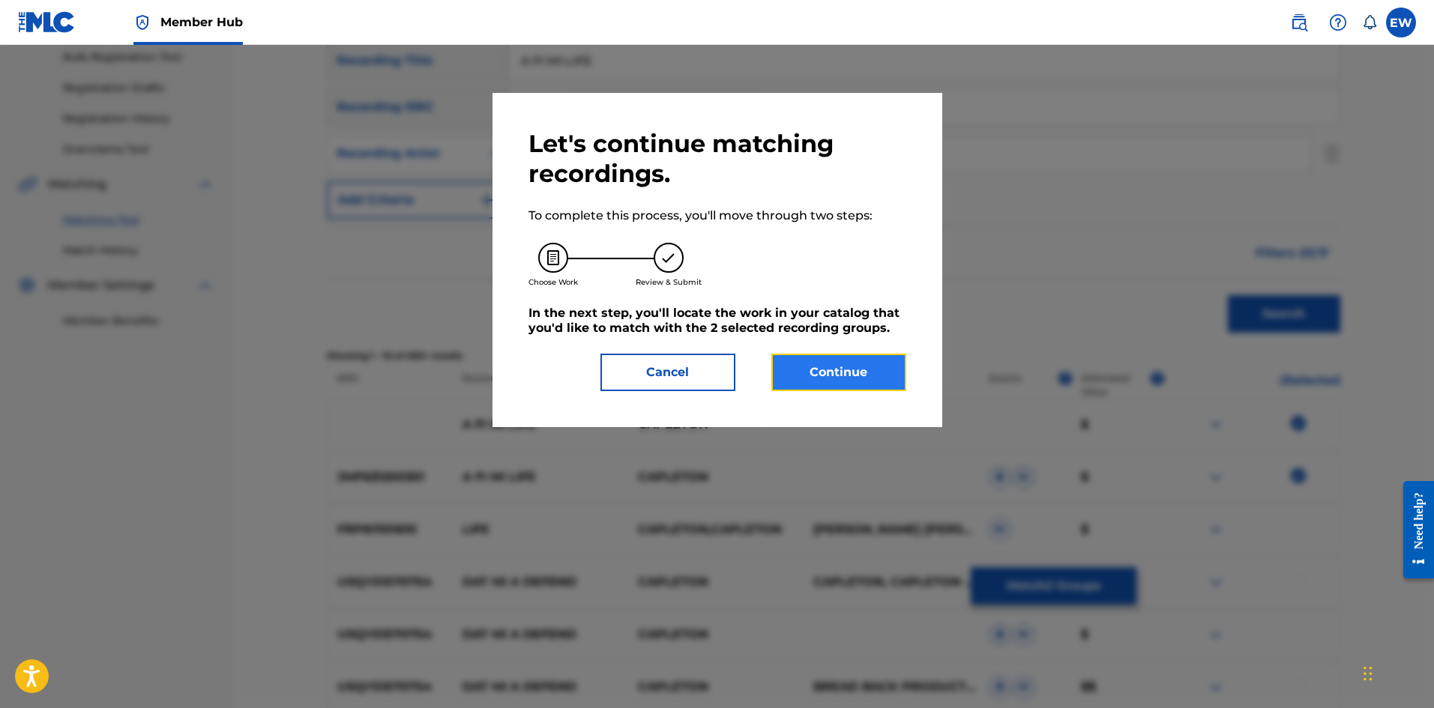
click at [809, 376] on button "Continue" at bounding box center [838, 372] width 135 height 37
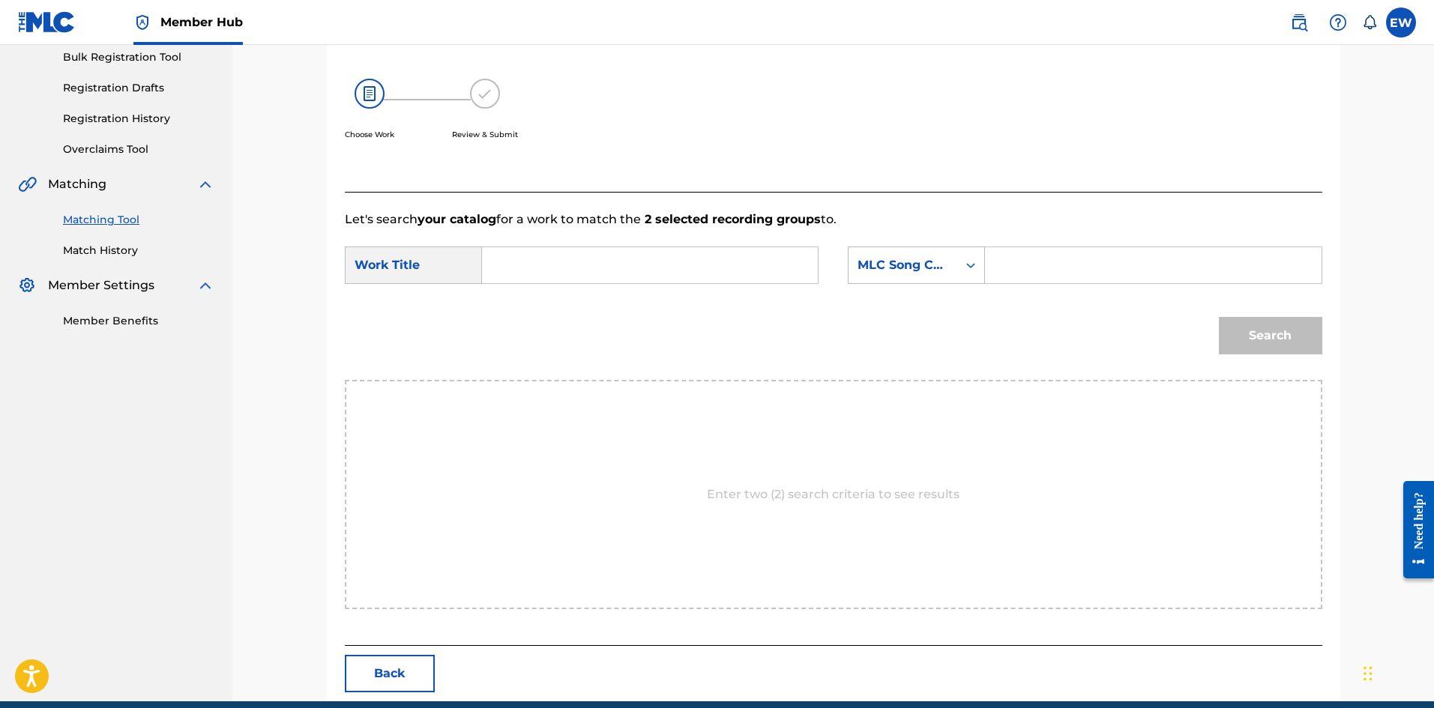
click at [588, 277] on input "Search Form" at bounding box center [650, 265] width 310 height 36
click at [1042, 265] on input "Search Form" at bounding box center [1153, 265] width 310 height 36
click at [1297, 337] on button "Search" at bounding box center [1270, 335] width 103 height 37
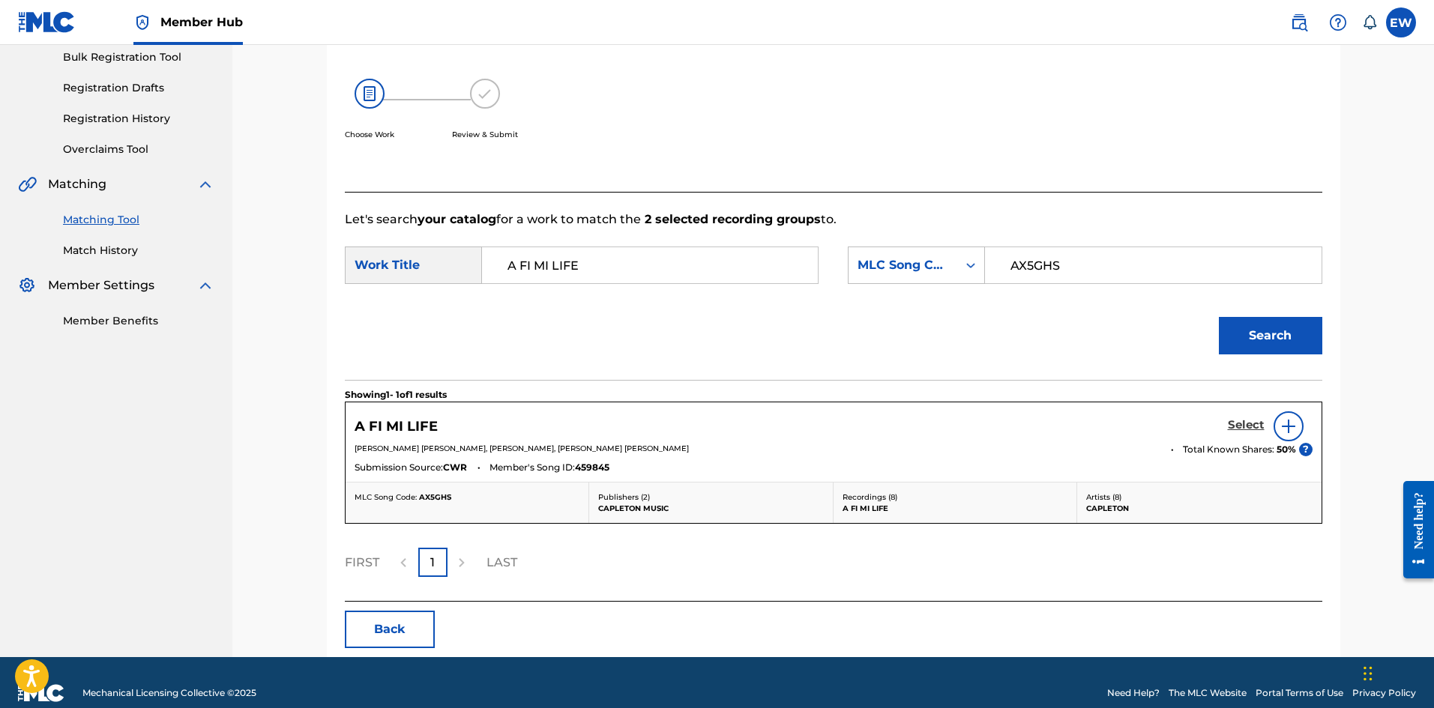
click at [1250, 420] on h5 "Select" at bounding box center [1246, 425] width 37 height 14
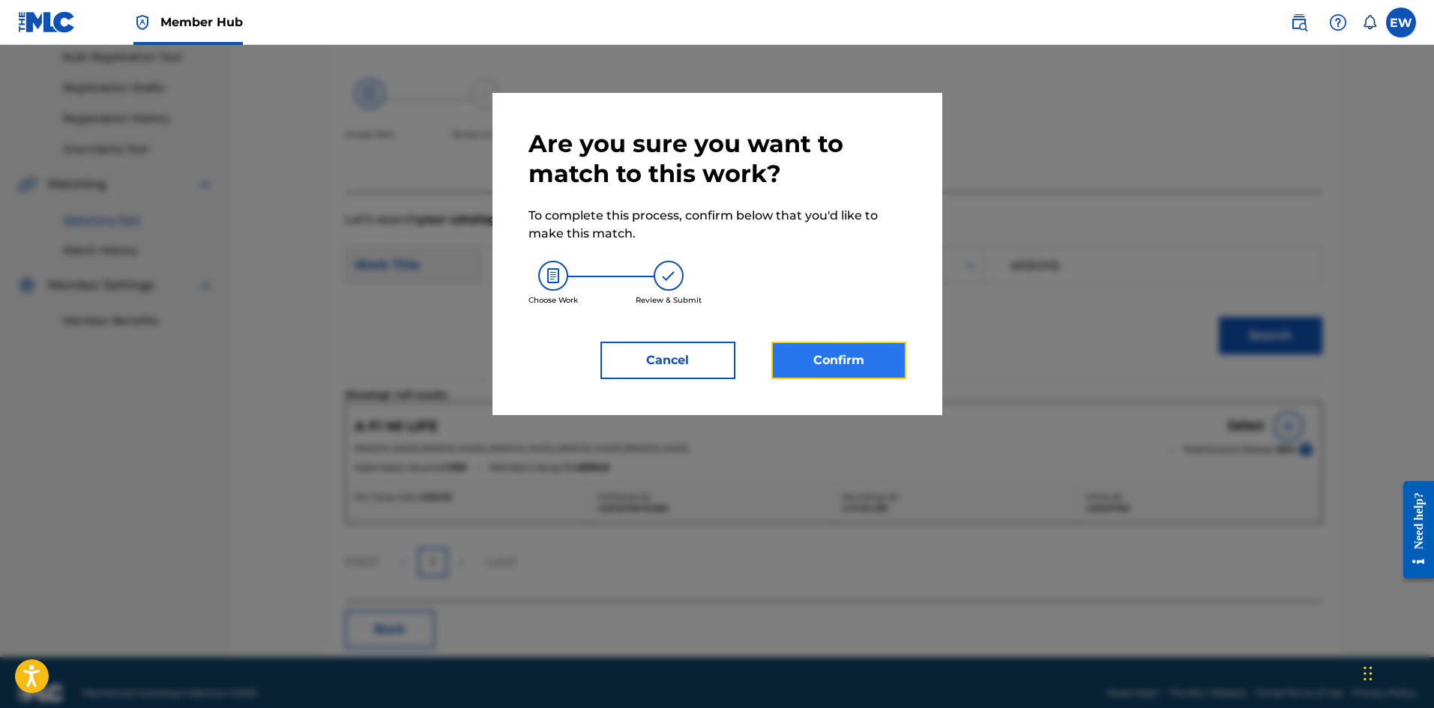
click at [842, 355] on button "Confirm" at bounding box center [838, 360] width 135 height 37
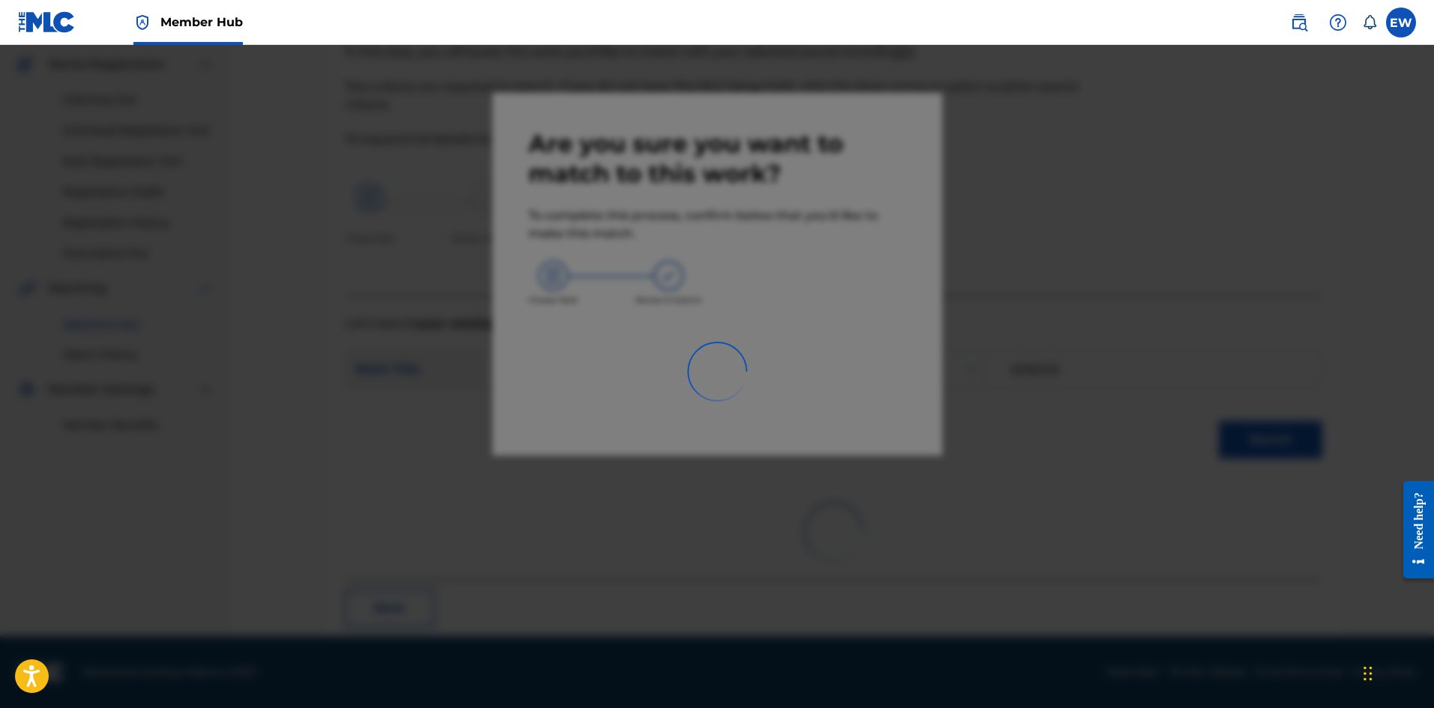
scroll to position [36, 0]
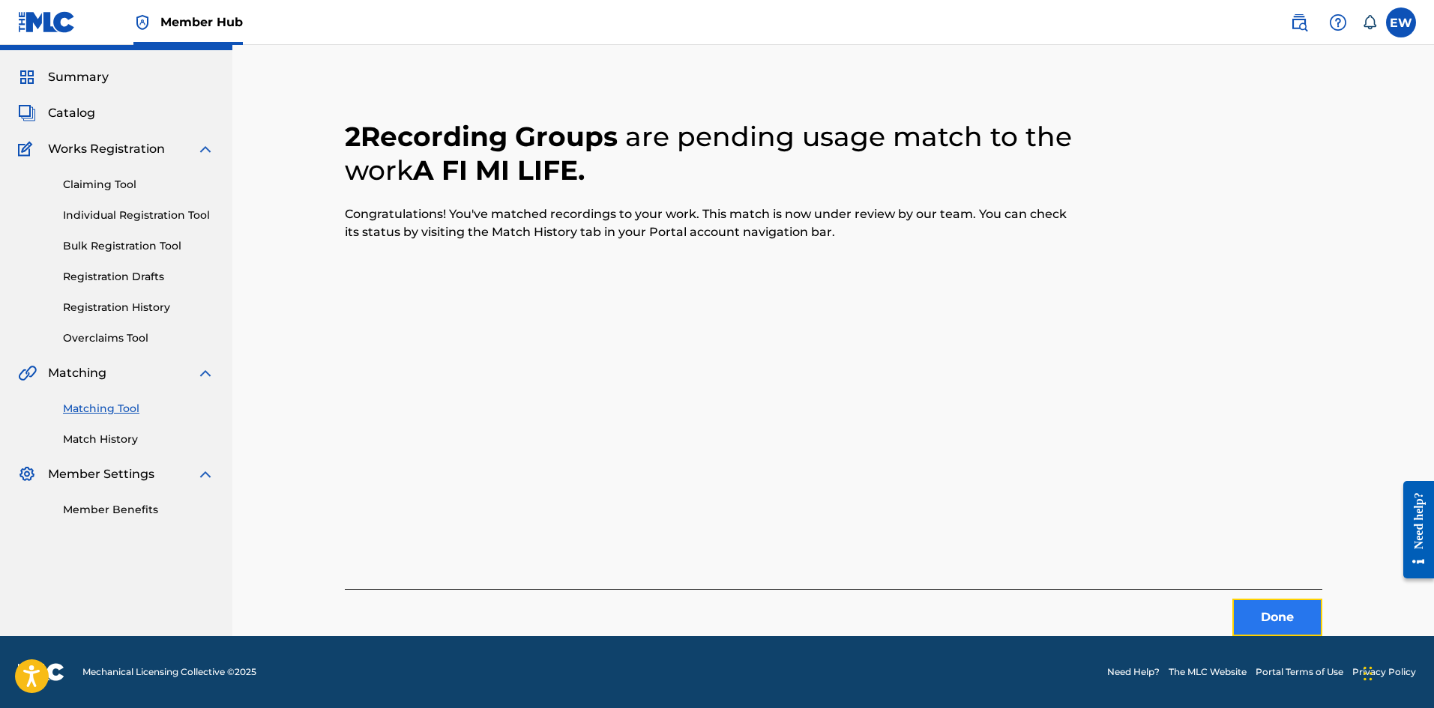
click at [1269, 623] on button "Done" at bounding box center [1277, 617] width 90 height 37
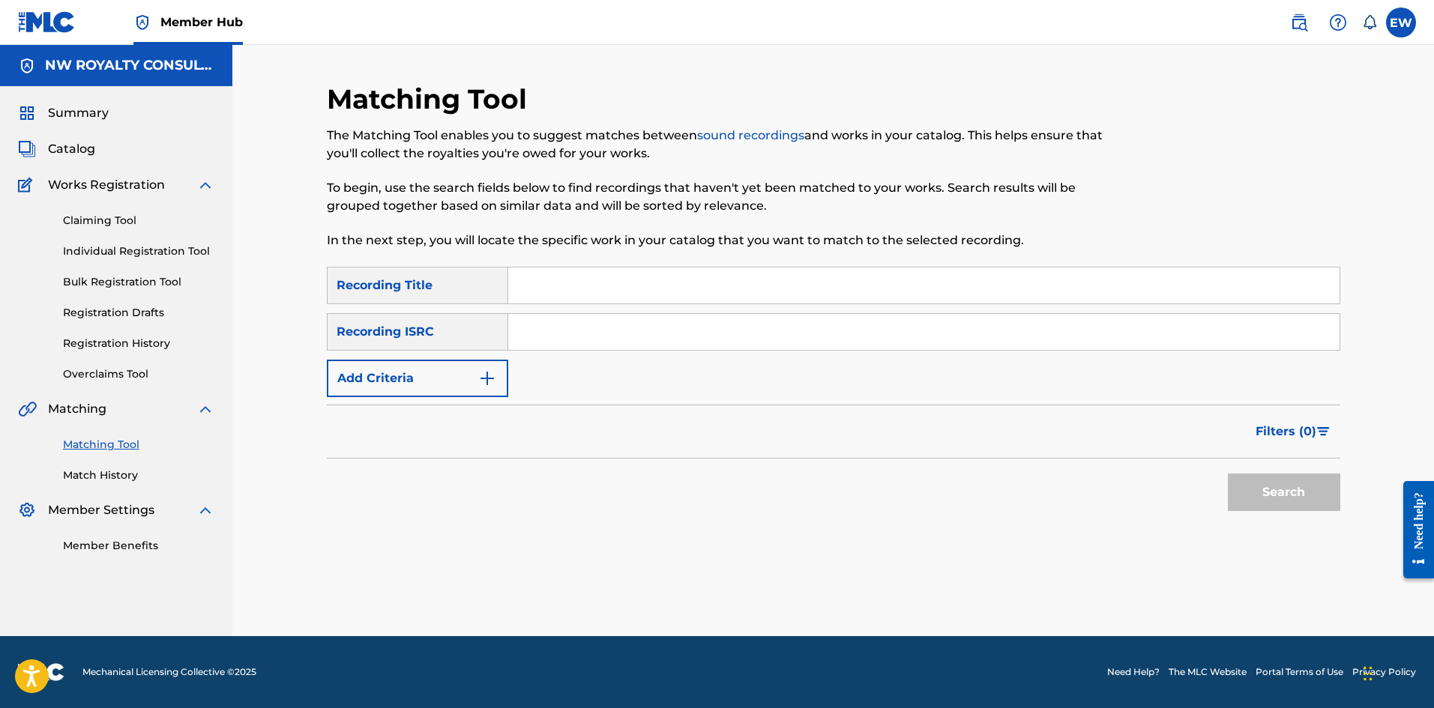
scroll to position [0, 0]
click at [385, 372] on button "Add Criteria" at bounding box center [417, 378] width 181 height 37
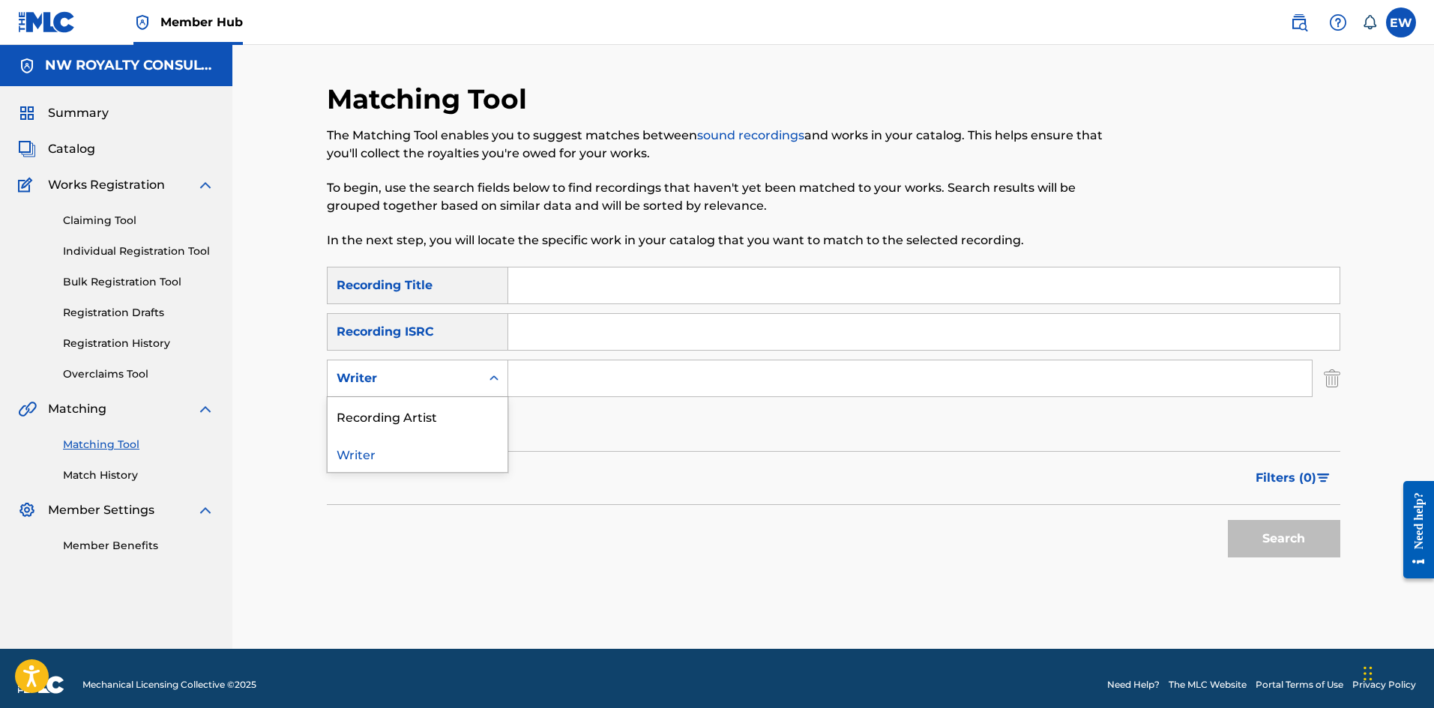
click at [385, 372] on div "Writer" at bounding box center [404, 379] width 135 height 18
drag, startPoint x: 372, startPoint y: 404, endPoint x: 417, endPoint y: 390, distance: 47.2
click at [382, 402] on div "Recording Artist" at bounding box center [418, 415] width 180 height 37
drag, startPoint x: 555, startPoint y: 371, endPoint x: 549, endPoint y: 367, distance: 7.7
click at [552, 370] on input "Search Form" at bounding box center [909, 379] width 803 height 36
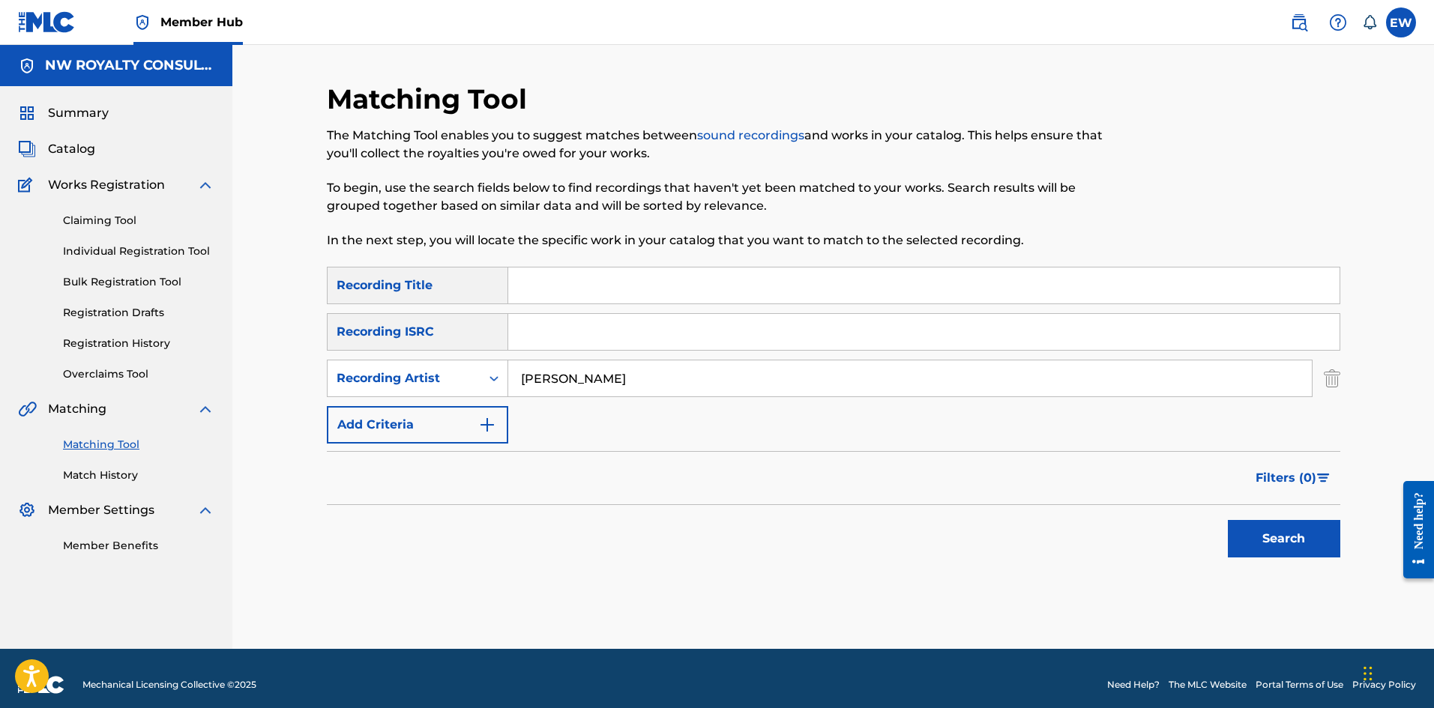
drag, startPoint x: 777, startPoint y: 276, endPoint x: 776, endPoint y: 284, distance: 8.4
click at [776, 278] on input "Search Form" at bounding box center [923, 286] width 831 height 36
click at [1266, 537] on button "Search" at bounding box center [1284, 538] width 112 height 37
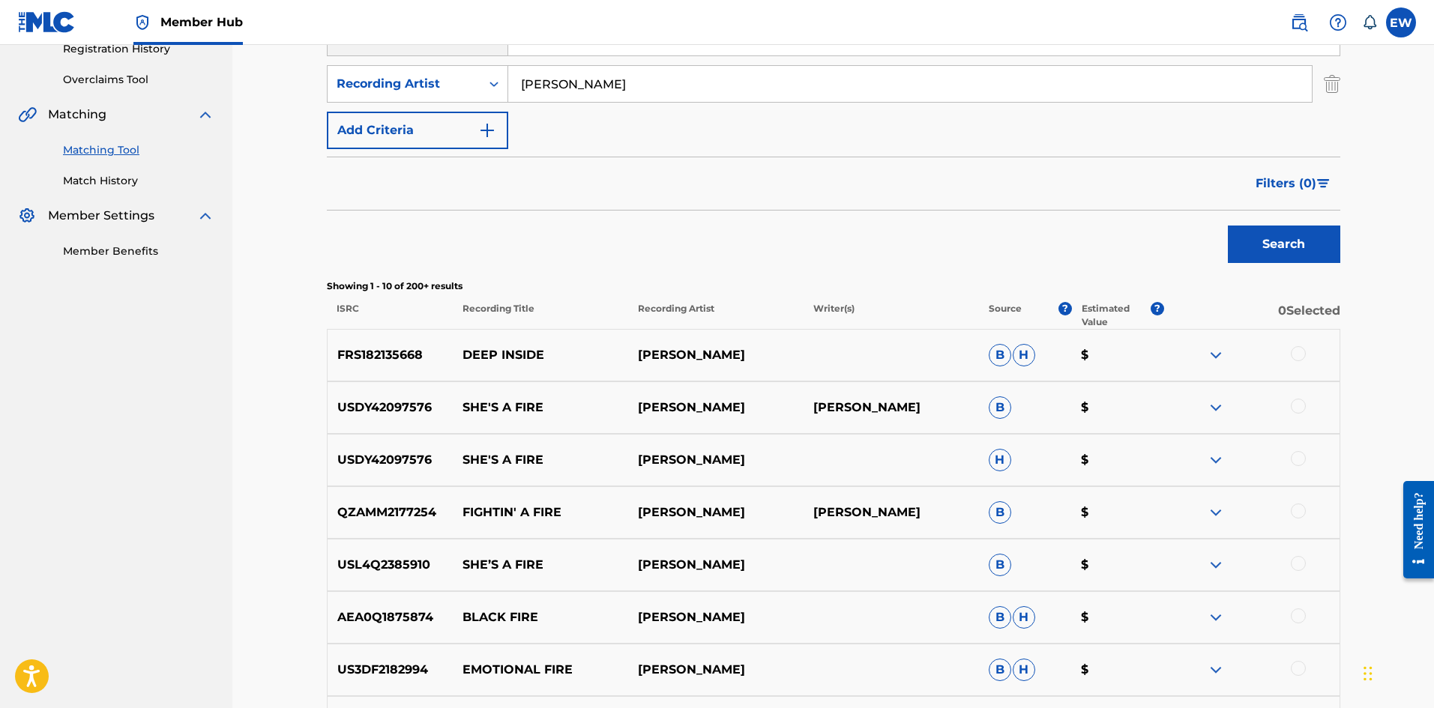
scroll to position [75, 0]
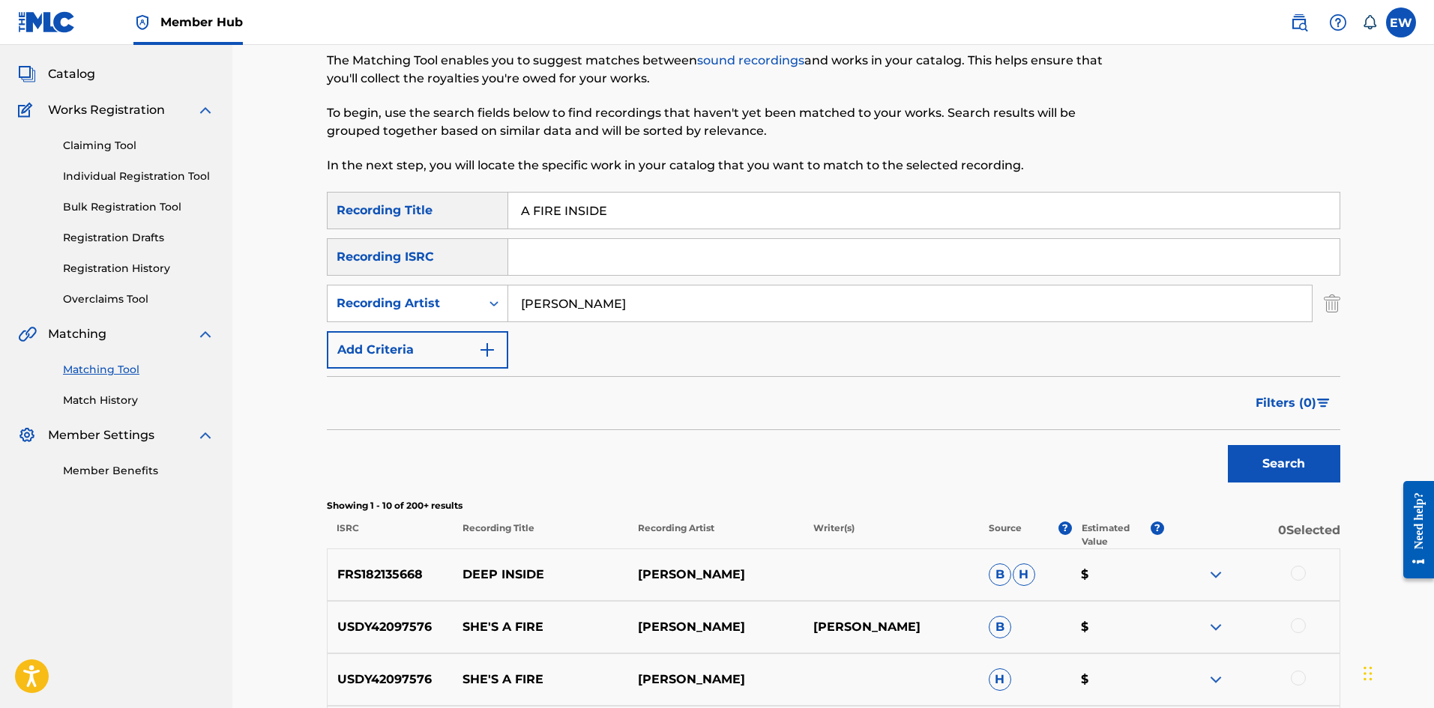
drag, startPoint x: 660, startPoint y: 290, endPoint x: 281, endPoint y: 266, distance: 380.0
click at [296, 268] on div "Matching Tool The Matching Tool enables you to suggest matches between sound re…" at bounding box center [833, 578] width 1202 height 1216
drag, startPoint x: 587, startPoint y: 197, endPoint x: 402, endPoint y: 228, distance: 186.9
click at [414, 216] on div "SearchWithCriteriace9246af-2037-49ec-b288-5cb02de71458 Recording Title A FIRE I…" at bounding box center [833, 210] width 1013 height 37
click at [1281, 473] on button "Search" at bounding box center [1284, 463] width 112 height 37
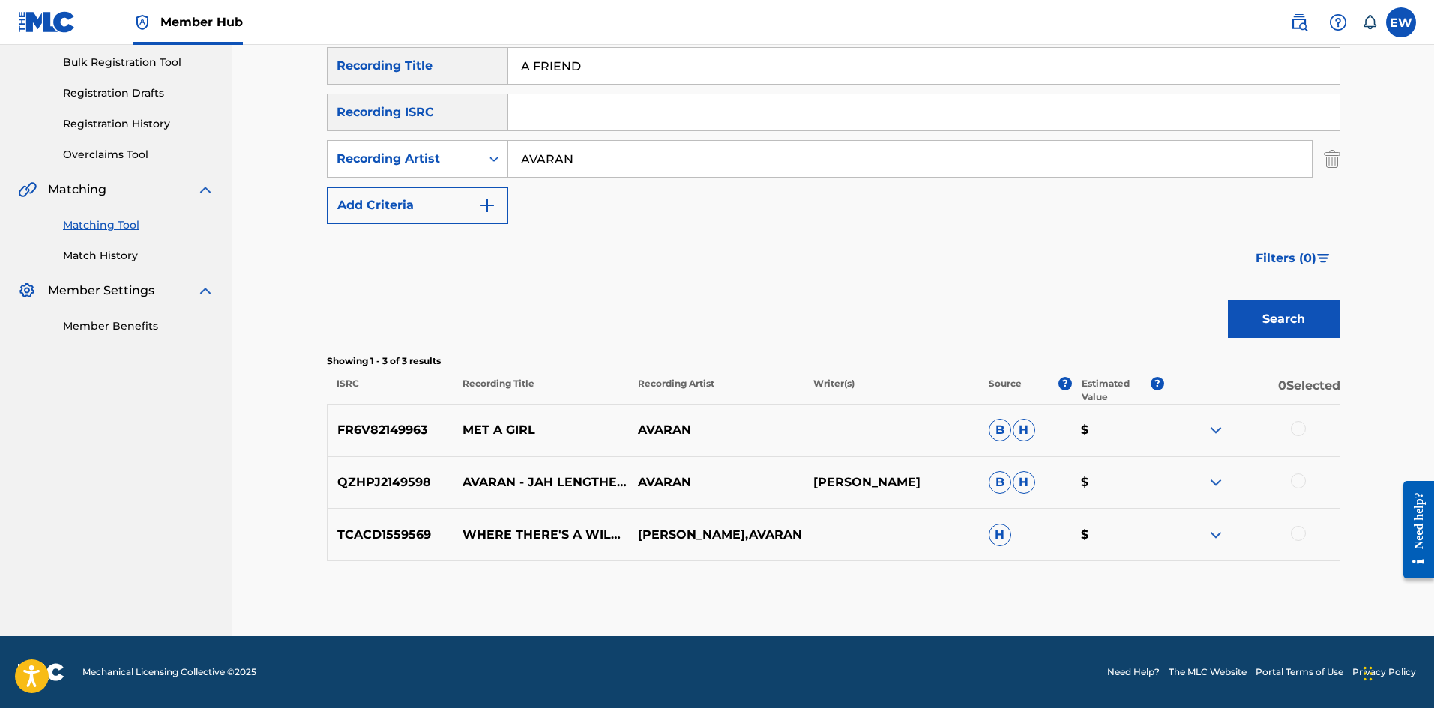
scroll to position [145, 0]
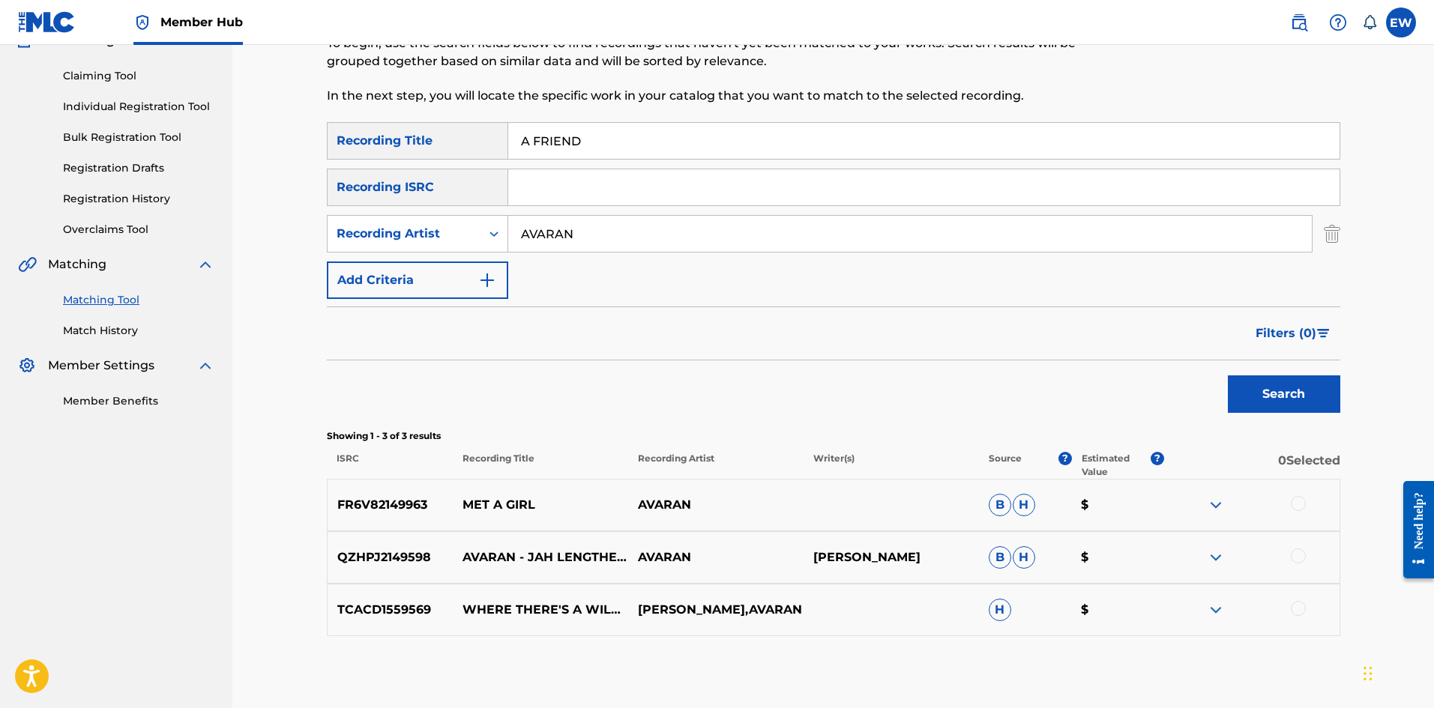
drag, startPoint x: 630, startPoint y: 234, endPoint x: 430, endPoint y: 259, distance: 200.9
click at [430, 259] on div "SearchWithCriteriace9246af-2037-49ec-b288-5cb02de71458 Recording Title A FRIEND…" at bounding box center [833, 210] width 1013 height 177
drag, startPoint x: 828, startPoint y: 130, endPoint x: 398, endPoint y: 153, distance: 430.8
click at [399, 150] on div "SearchWithCriteriace9246af-2037-49ec-b288-5cb02de71458 Recording Title A FRIEND" at bounding box center [833, 140] width 1013 height 37
click at [1240, 394] on button "Search" at bounding box center [1284, 394] width 112 height 37
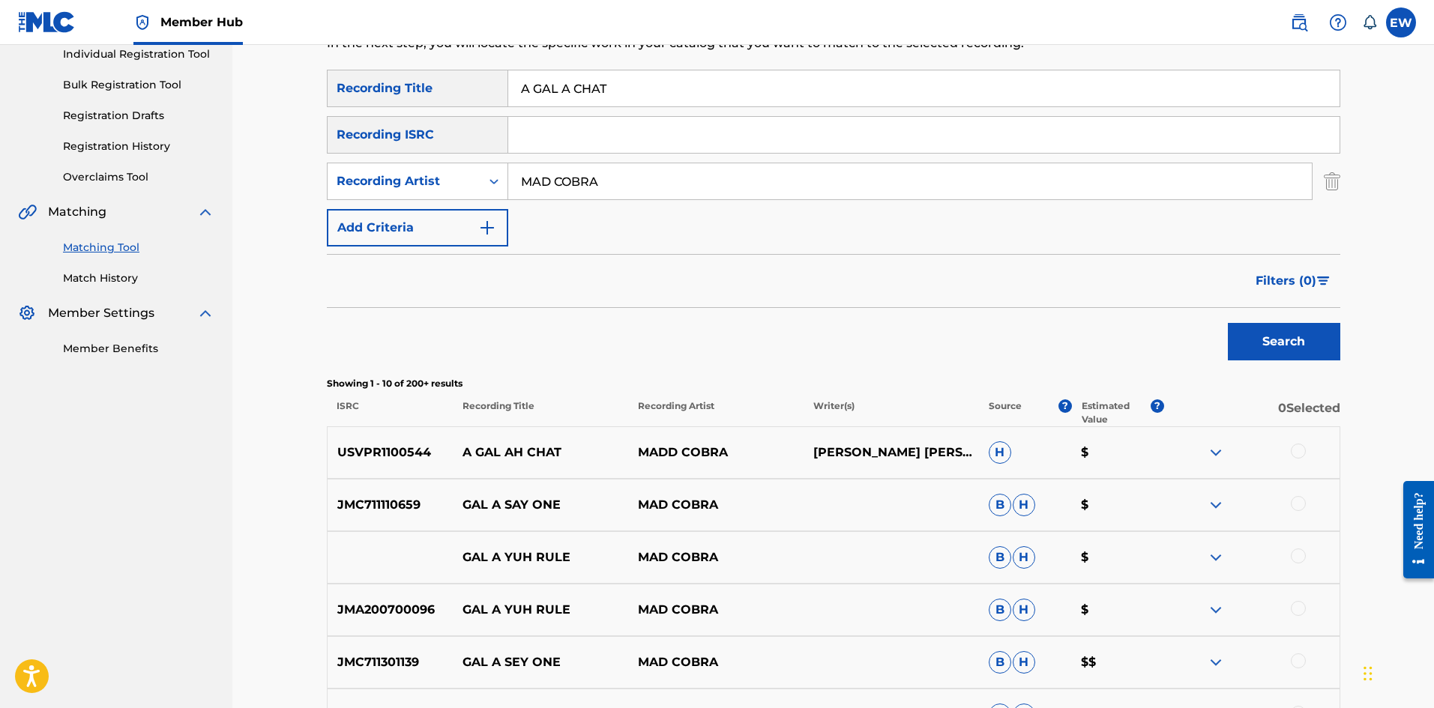
scroll to position [220, 0]
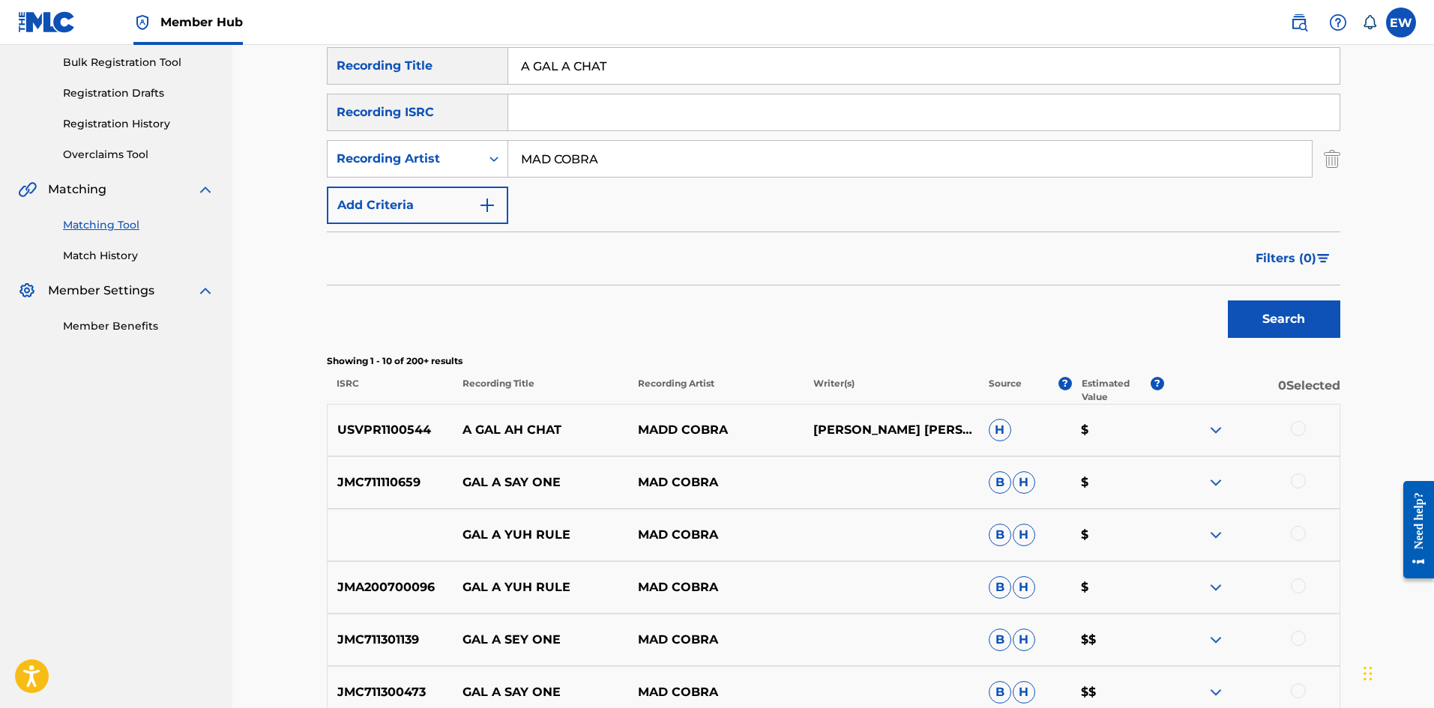
click at [1292, 426] on div at bounding box center [1298, 428] width 15 height 15
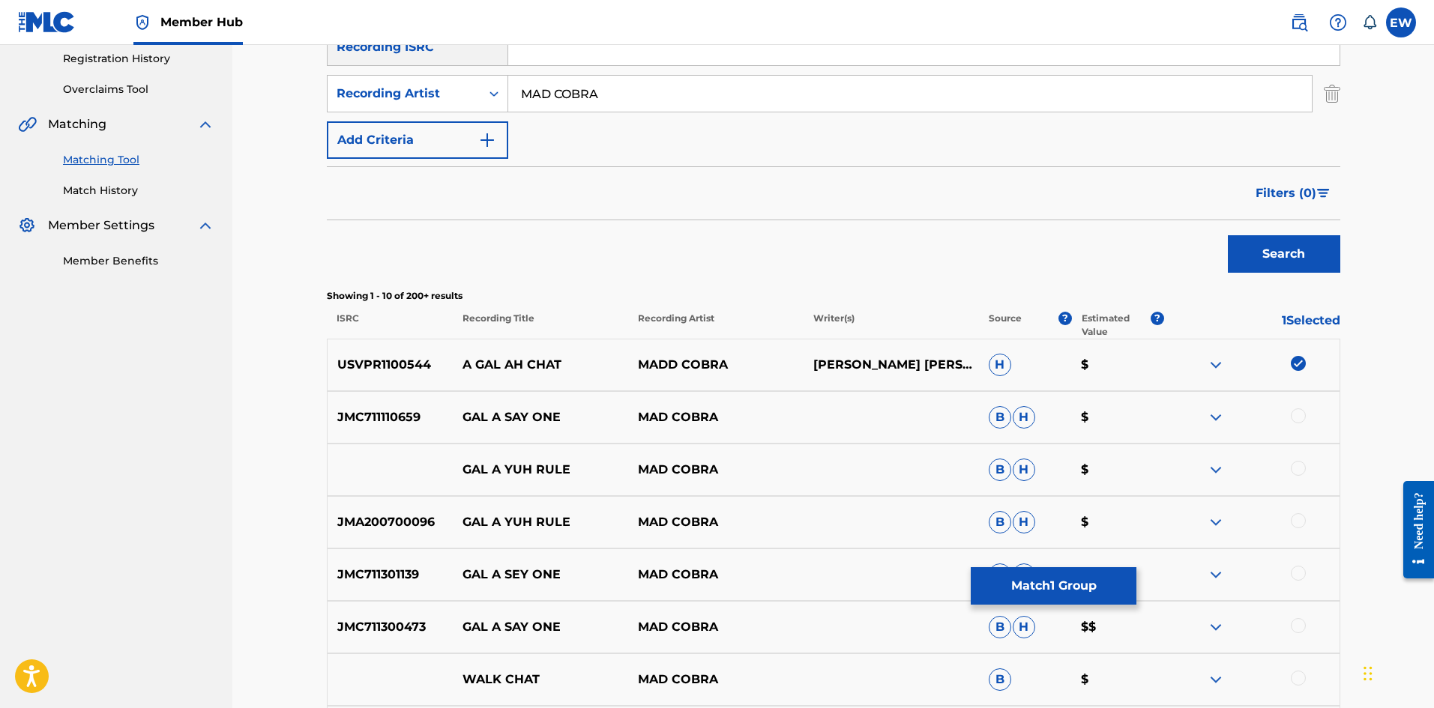
scroll to position [370, 0]
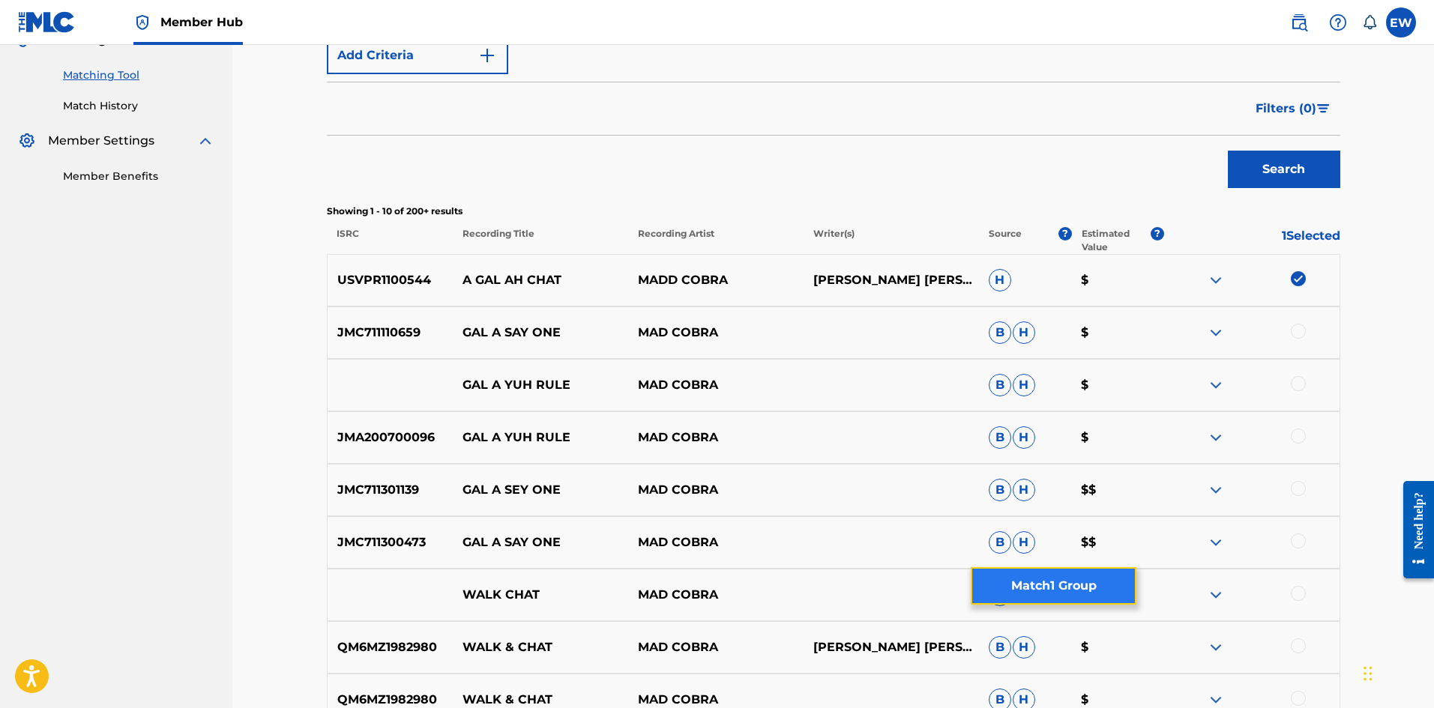
click at [1035, 588] on button "Match 1 Group" at bounding box center [1054, 585] width 166 height 37
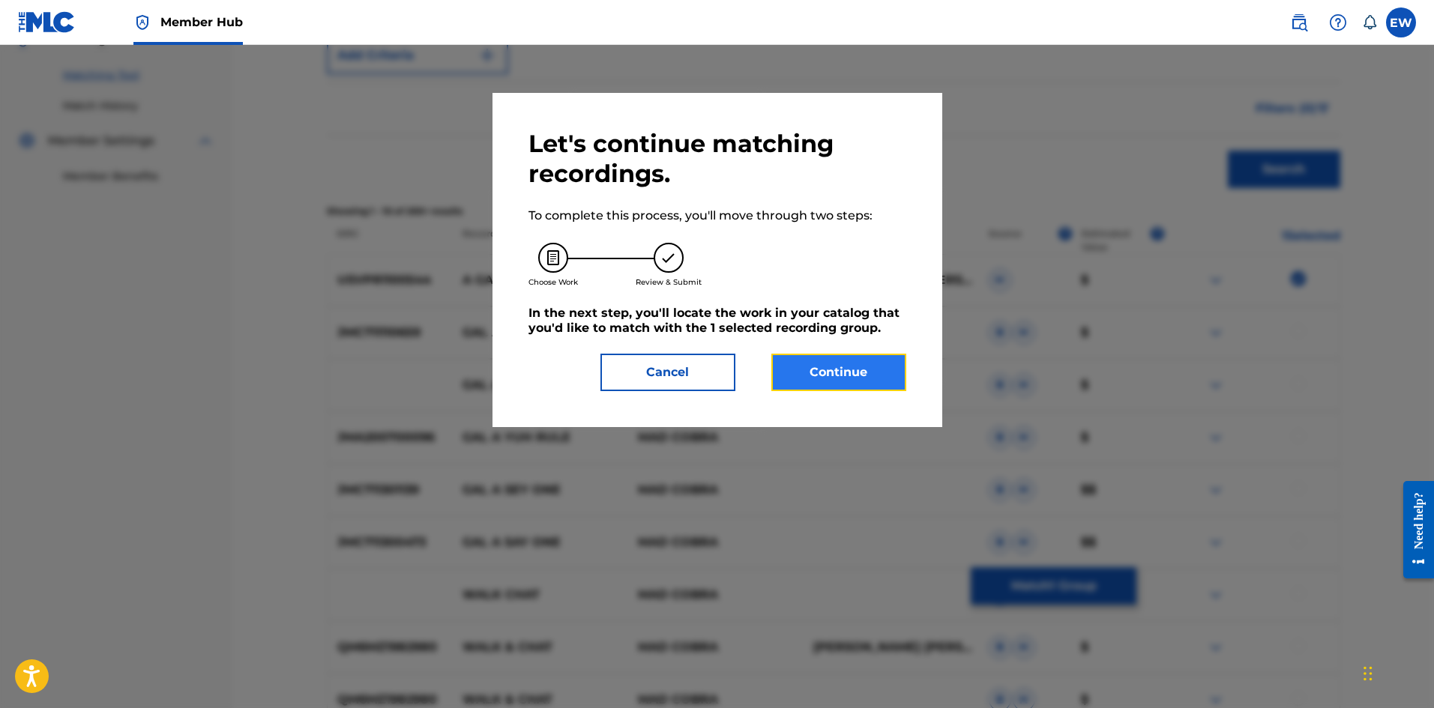
click at [856, 376] on button "Continue" at bounding box center [838, 372] width 135 height 37
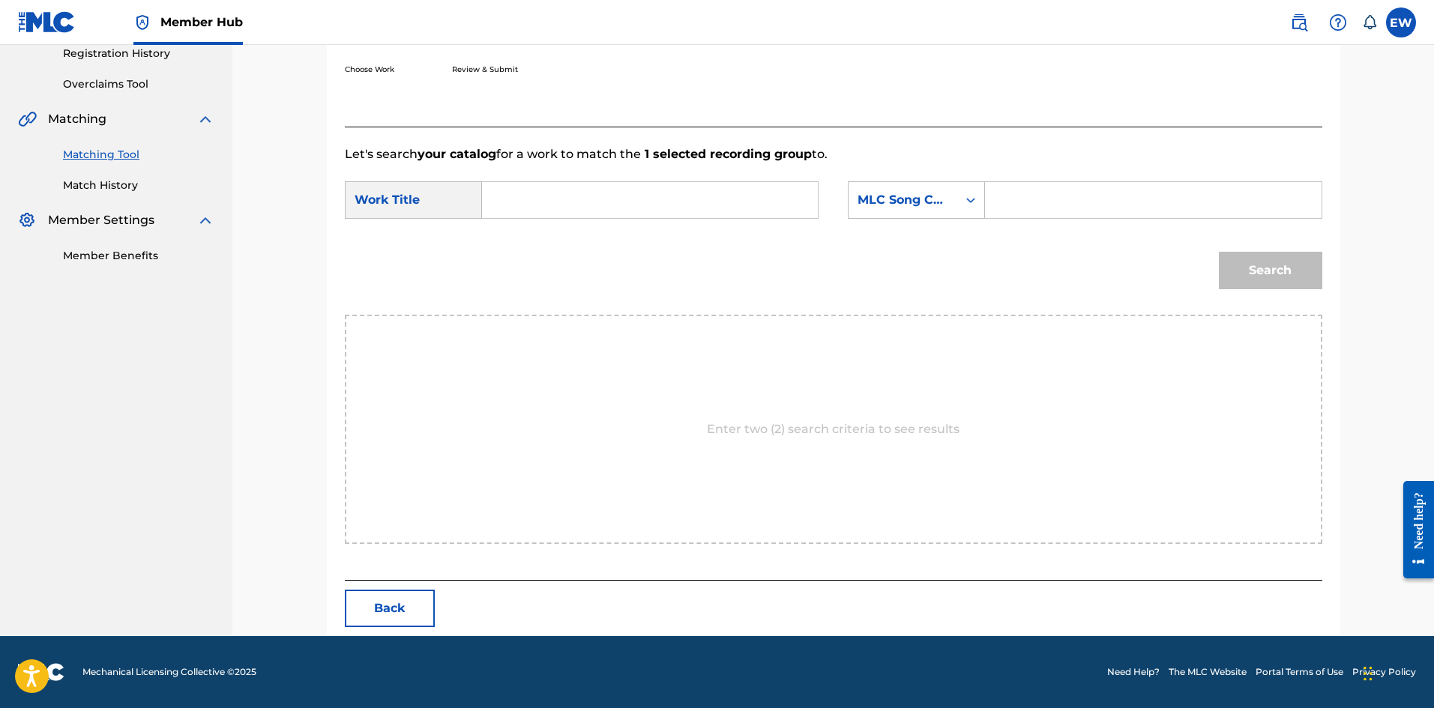
scroll to position [290, 0]
click at [582, 208] on input "Search Form" at bounding box center [650, 200] width 310 height 36
drag, startPoint x: 1163, startPoint y: 189, endPoint x: 1148, endPoint y: 204, distance: 21.2
click at [1152, 199] on input "Search Form" at bounding box center [1153, 200] width 310 height 36
drag, startPoint x: 1294, startPoint y: 283, endPoint x: 1205, endPoint y: 261, distance: 91.8
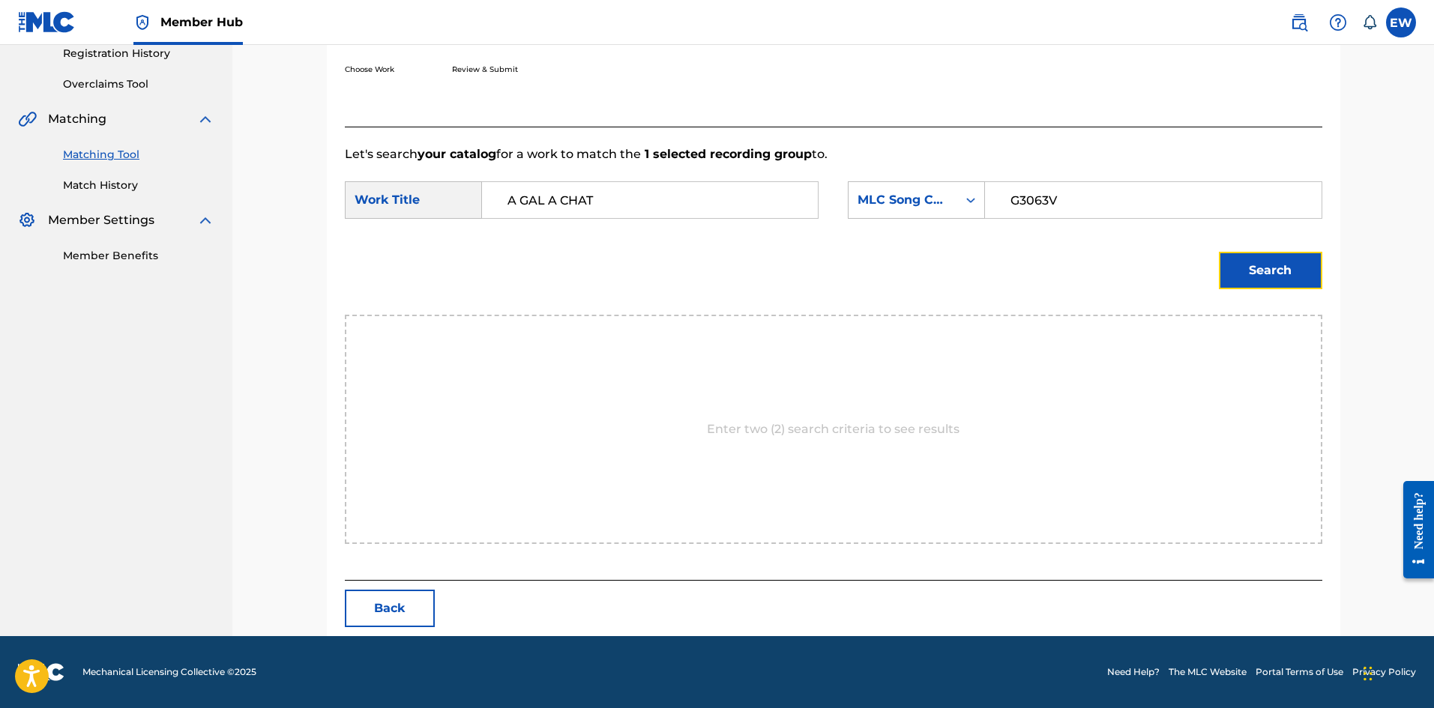
click at [1291, 283] on button "Search" at bounding box center [1270, 270] width 103 height 37
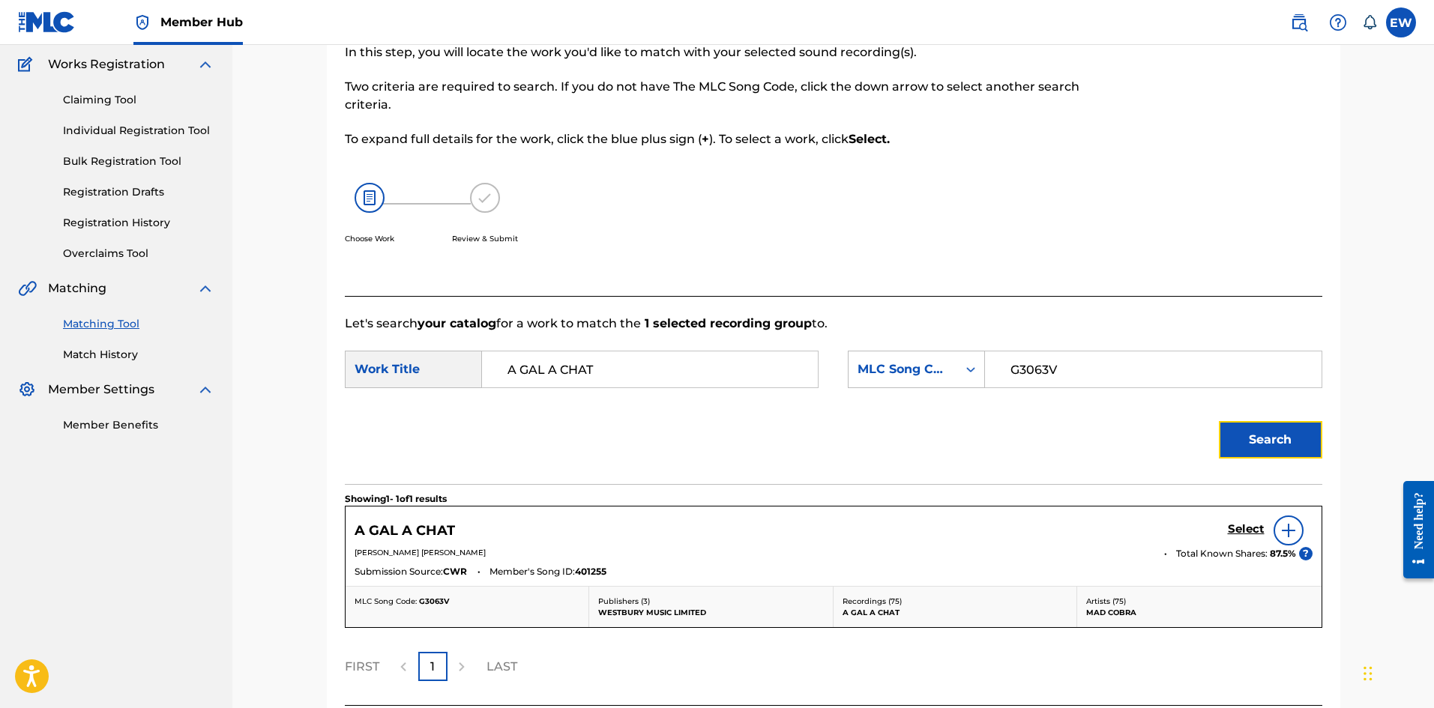
scroll to position [246, 0]
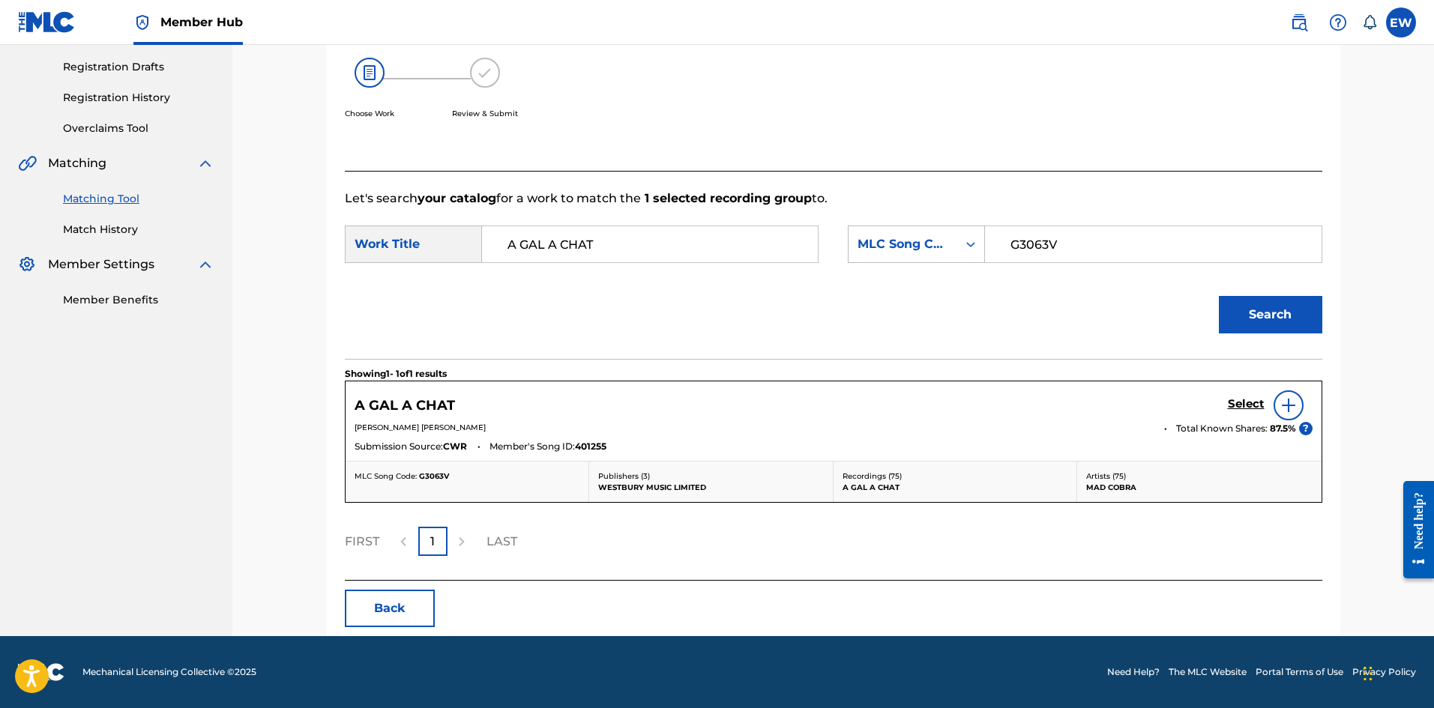
click at [1248, 394] on div "Select" at bounding box center [1270, 406] width 85 height 30
click at [1245, 397] on div "Select" at bounding box center [1270, 406] width 85 height 30
click at [1245, 404] on h5 "Select" at bounding box center [1246, 404] width 37 height 14
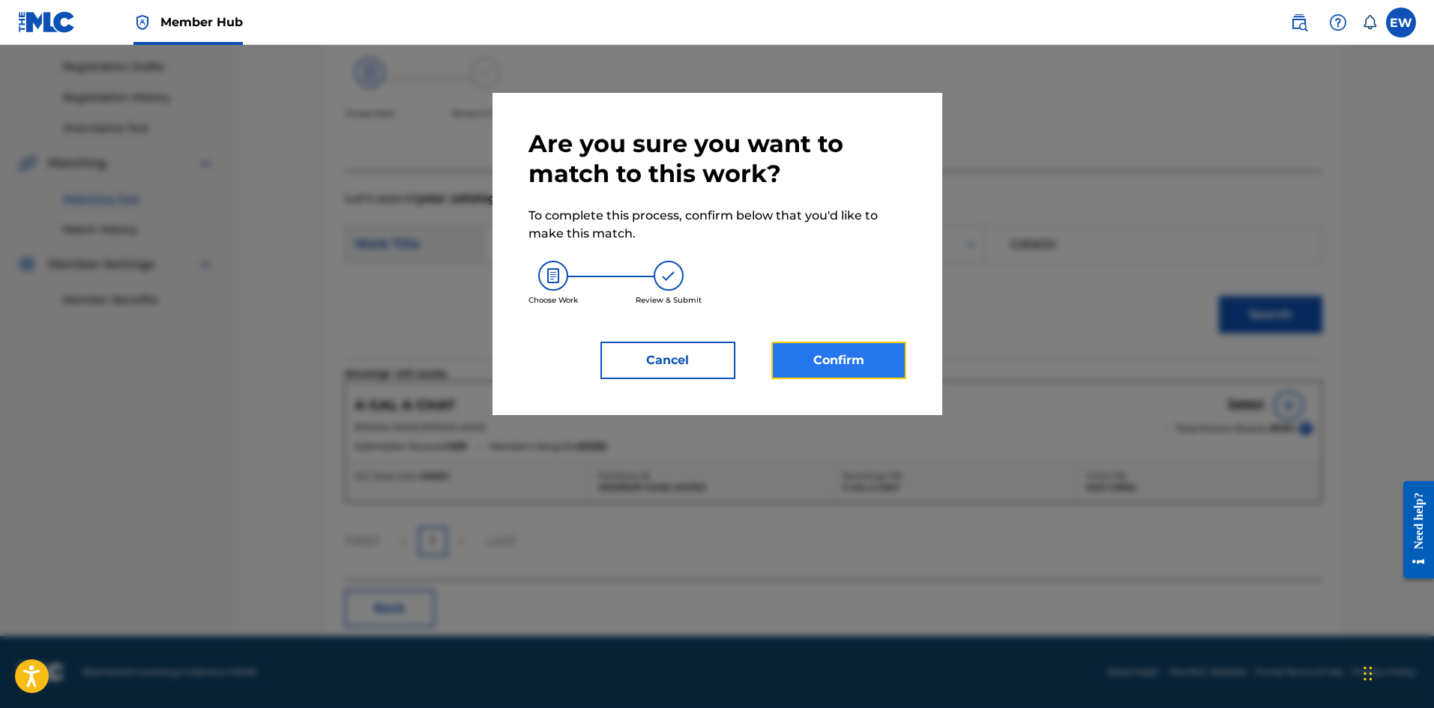
click at [840, 355] on button "Confirm" at bounding box center [838, 360] width 135 height 37
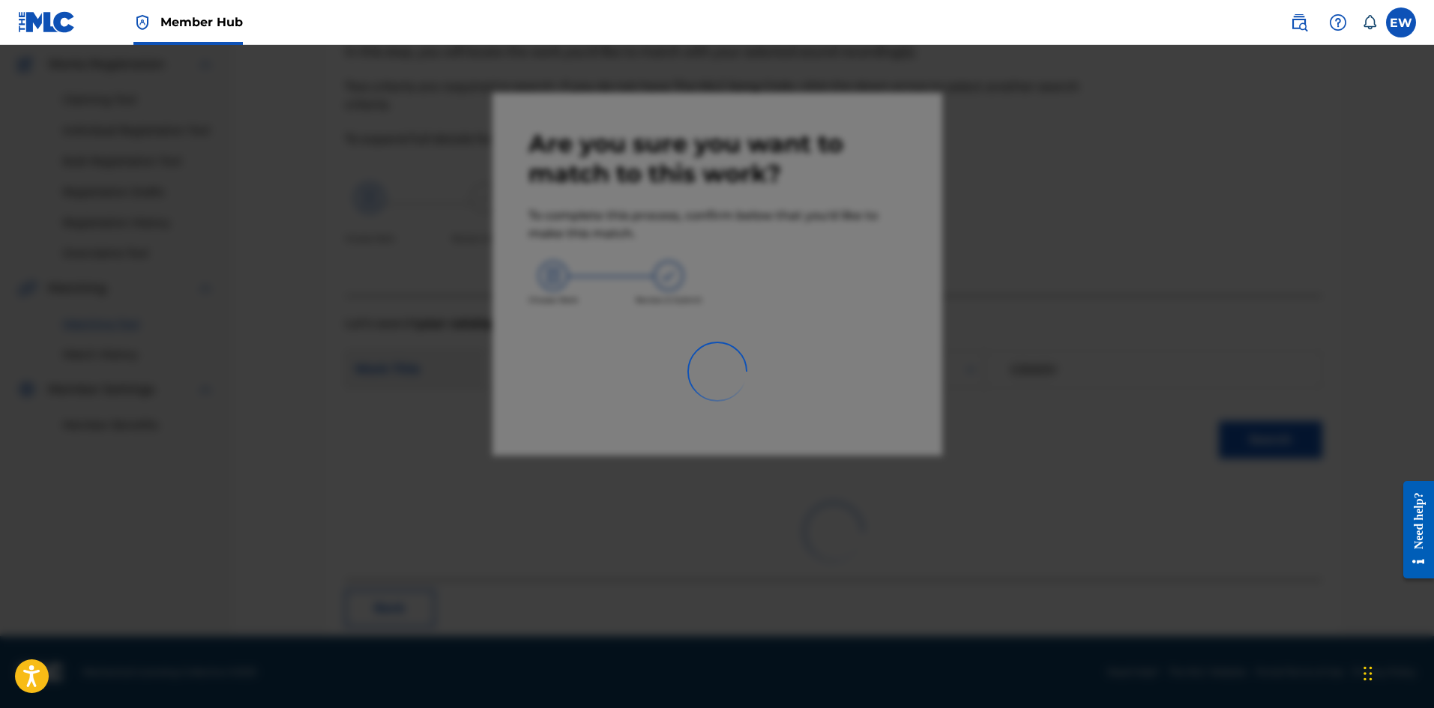
scroll to position [36, 0]
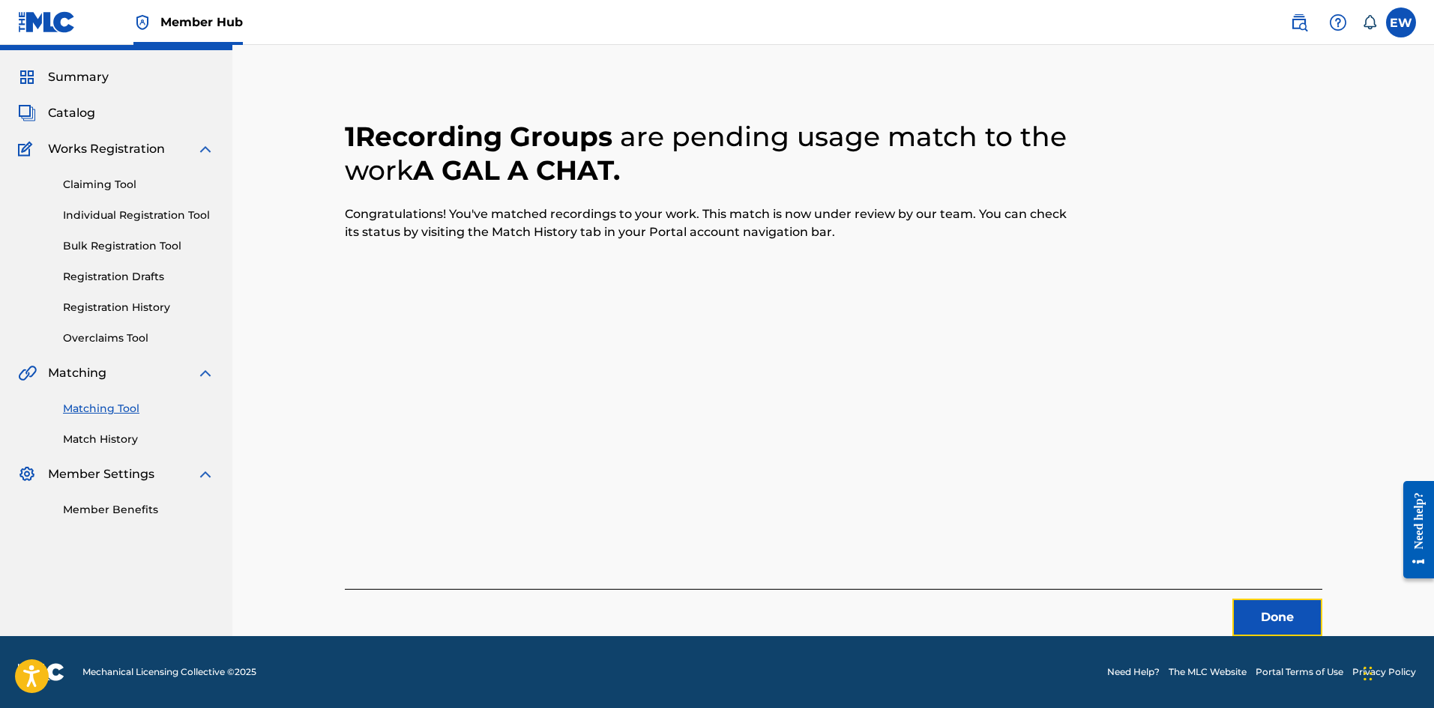
click at [1262, 609] on button "Done" at bounding box center [1277, 617] width 90 height 37
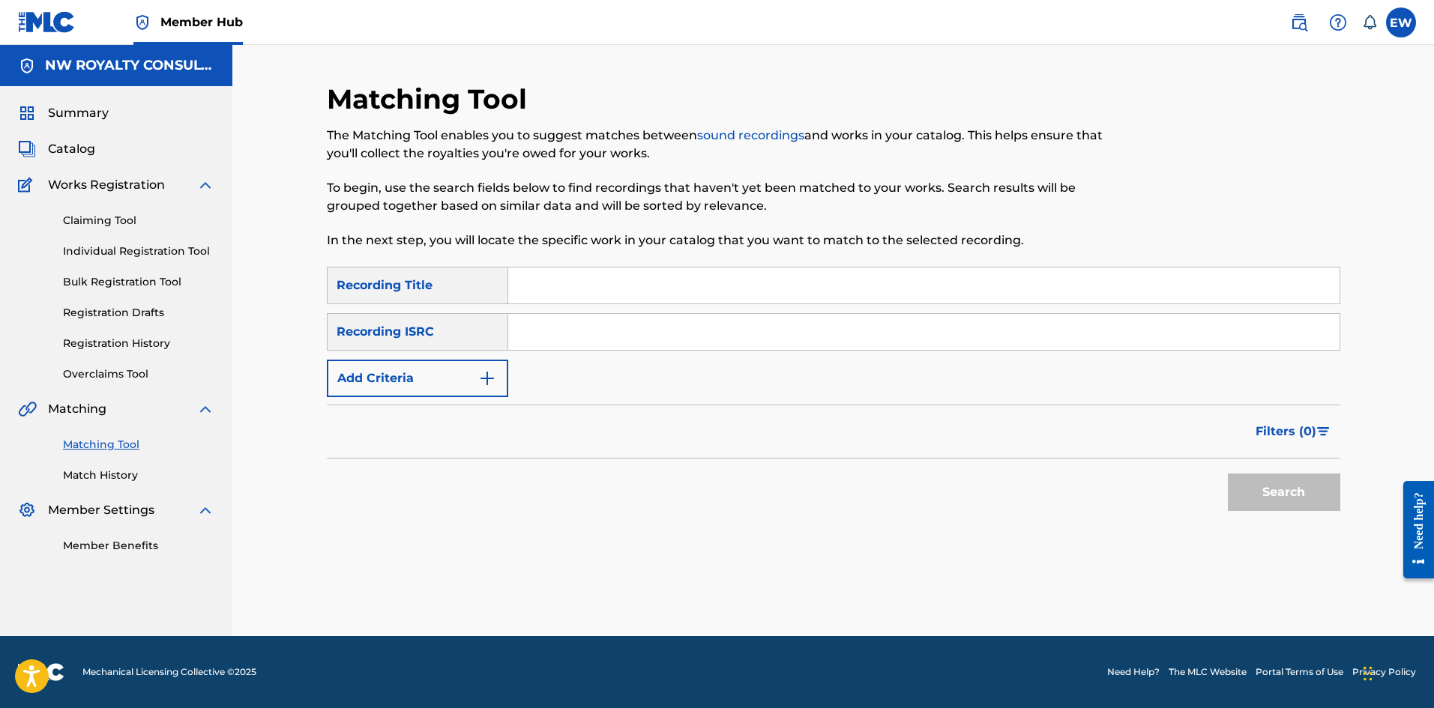
scroll to position [0, 0]
click at [396, 376] on button "Add Criteria" at bounding box center [417, 378] width 181 height 37
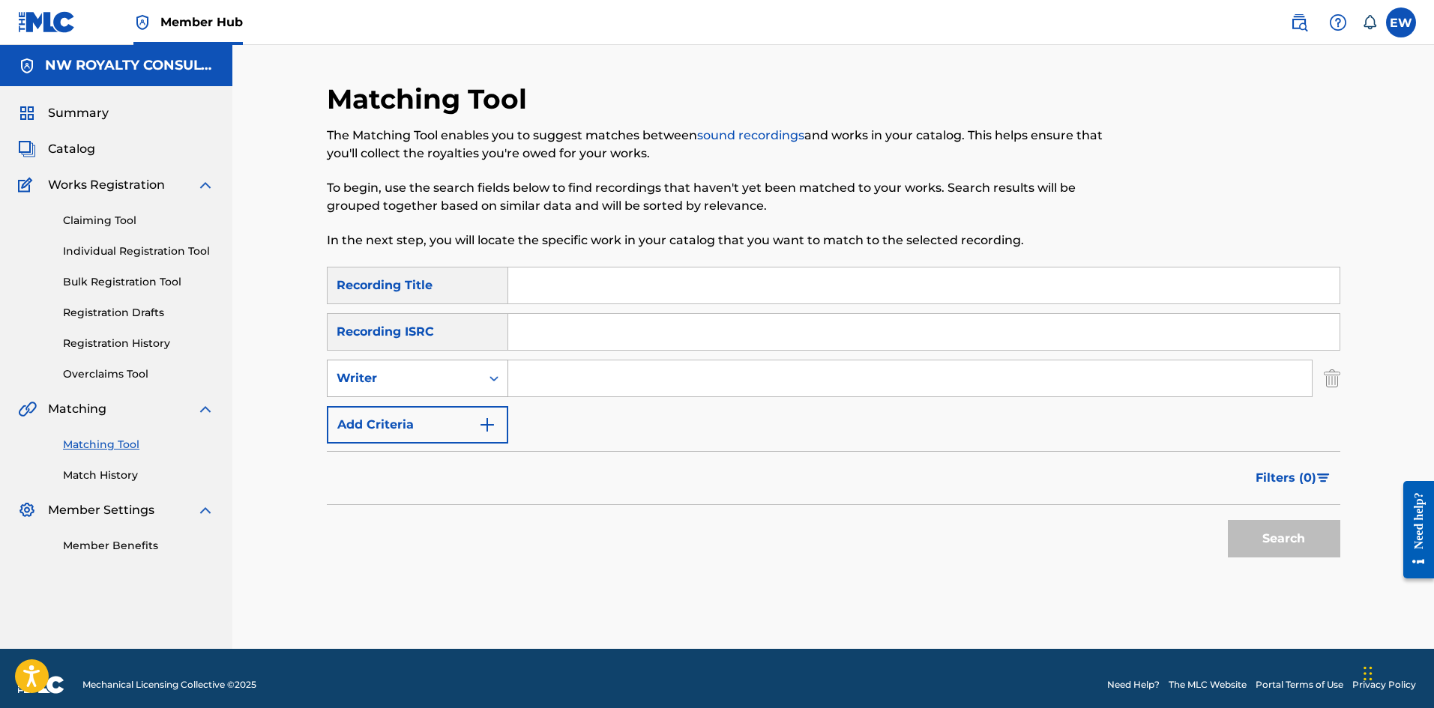
click at [389, 382] on div "Writer" at bounding box center [404, 379] width 135 height 18
click at [381, 403] on div "Recording Artist" at bounding box center [418, 415] width 180 height 37
drag, startPoint x: 558, startPoint y: 383, endPoint x: 532, endPoint y: 367, distance: 30.6
click at [556, 382] on input "Search Form" at bounding box center [909, 379] width 803 height 36
drag, startPoint x: 845, startPoint y: 282, endPoint x: 828, endPoint y: 284, distance: 16.6
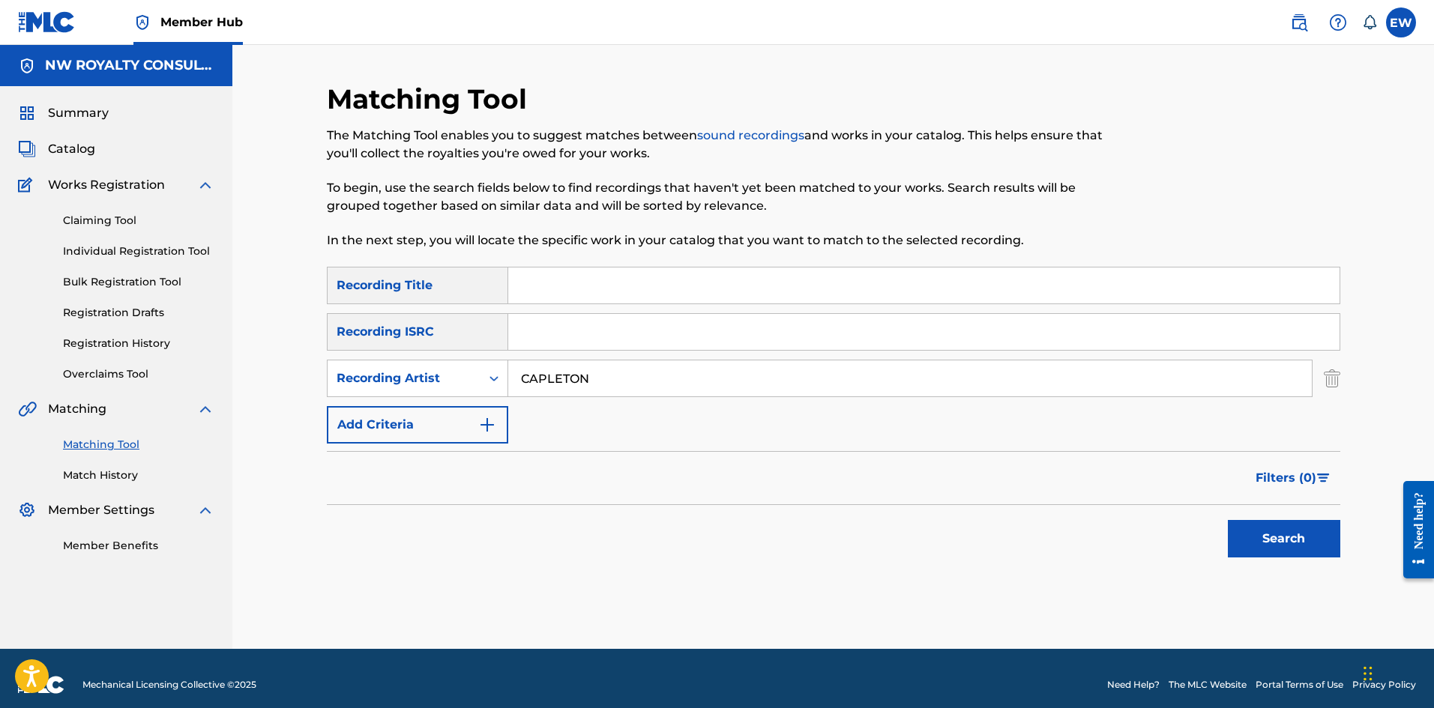
click at [831, 285] on input "Search Form" at bounding box center [923, 286] width 831 height 36
click at [1288, 564] on div "Search" at bounding box center [1280, 535] width 120 height 60
click at [1288, 561] on div "Search" at bounding box center [1280, 535] width 120 height 60
click at [1264, 537] on button "Search" at bounding box center [1284, 538] width 112 height 37
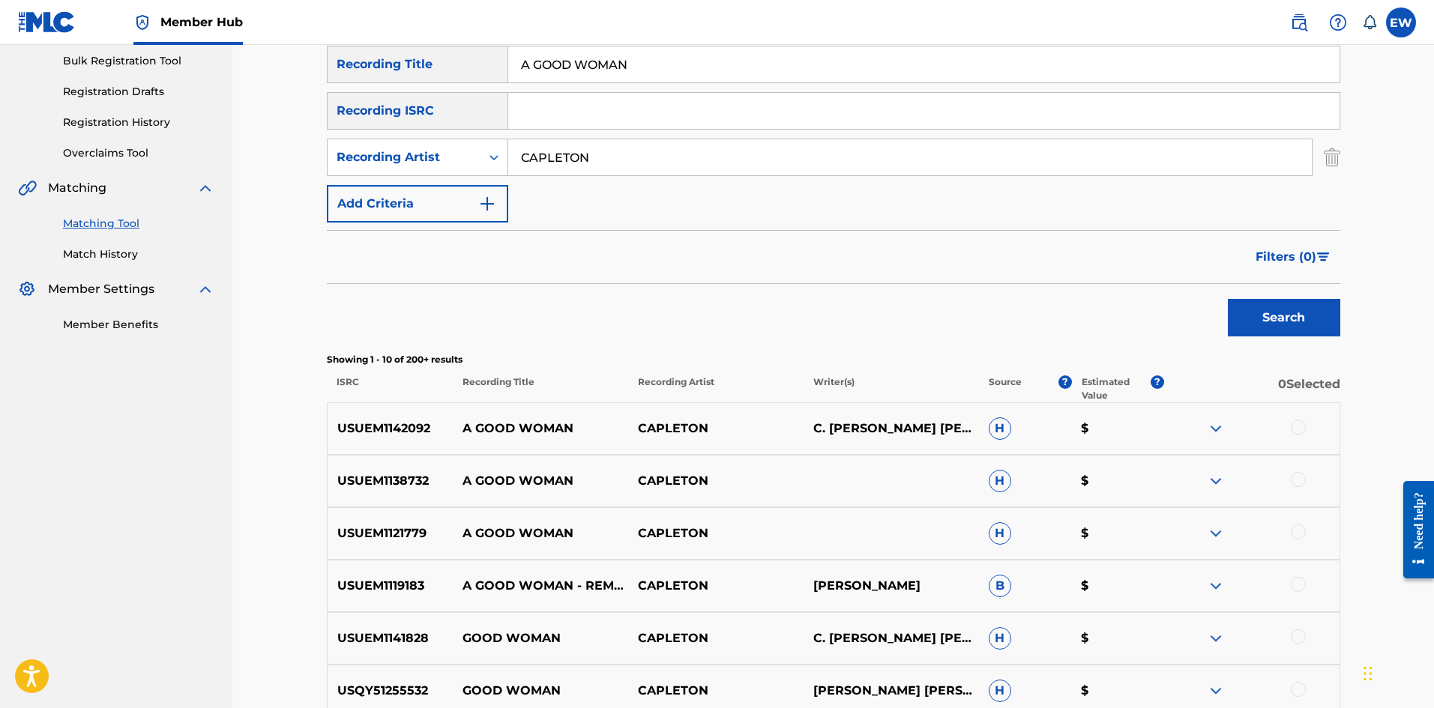
scroll to position [225, 0]
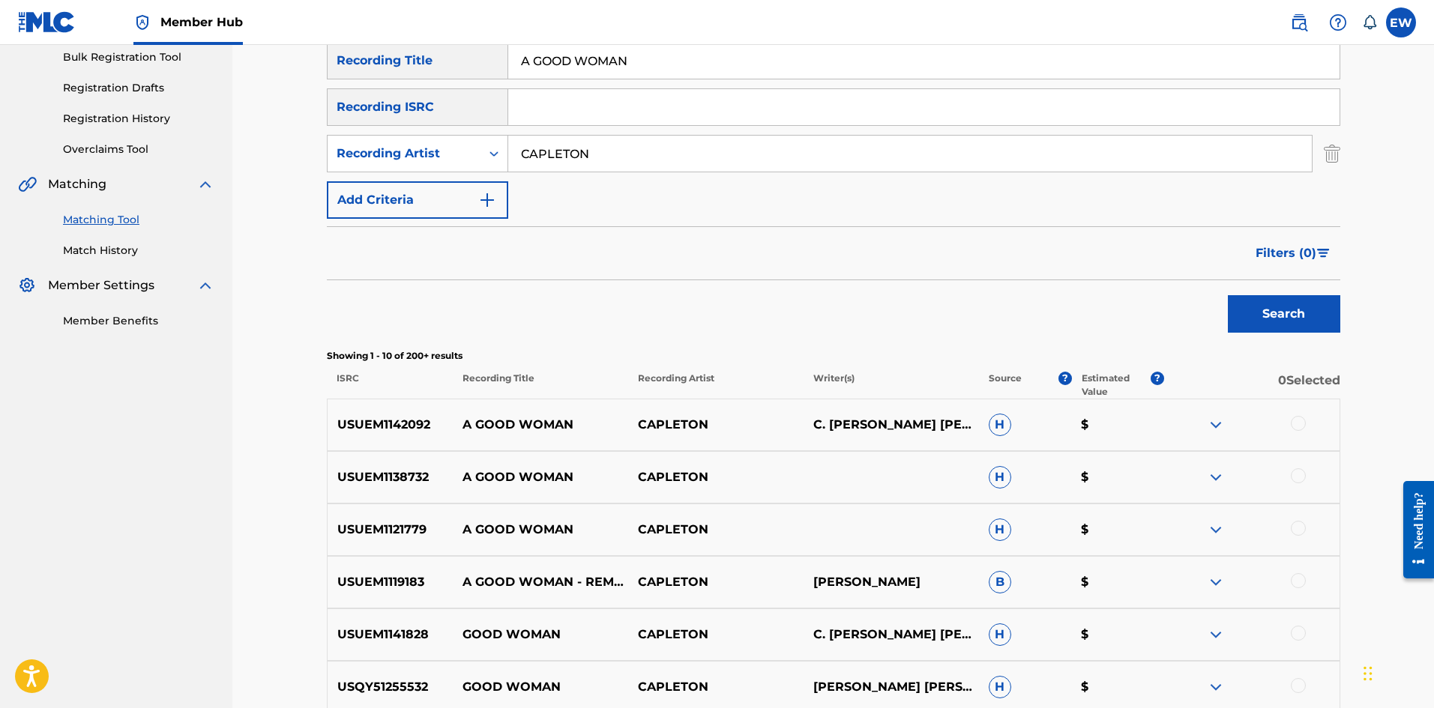
click at [1294, 420] on div at bounding box center [1298, 423] width 15 height 15
click at [1290, 473] on div at bounding box center [1251, 477] width 175 height 18
click at [1293, 472] on div at bounding box center [1298, 475] width 15 height 15
click at [1296, 523] on div at bounding box center [1298, 528] width 15 height 15
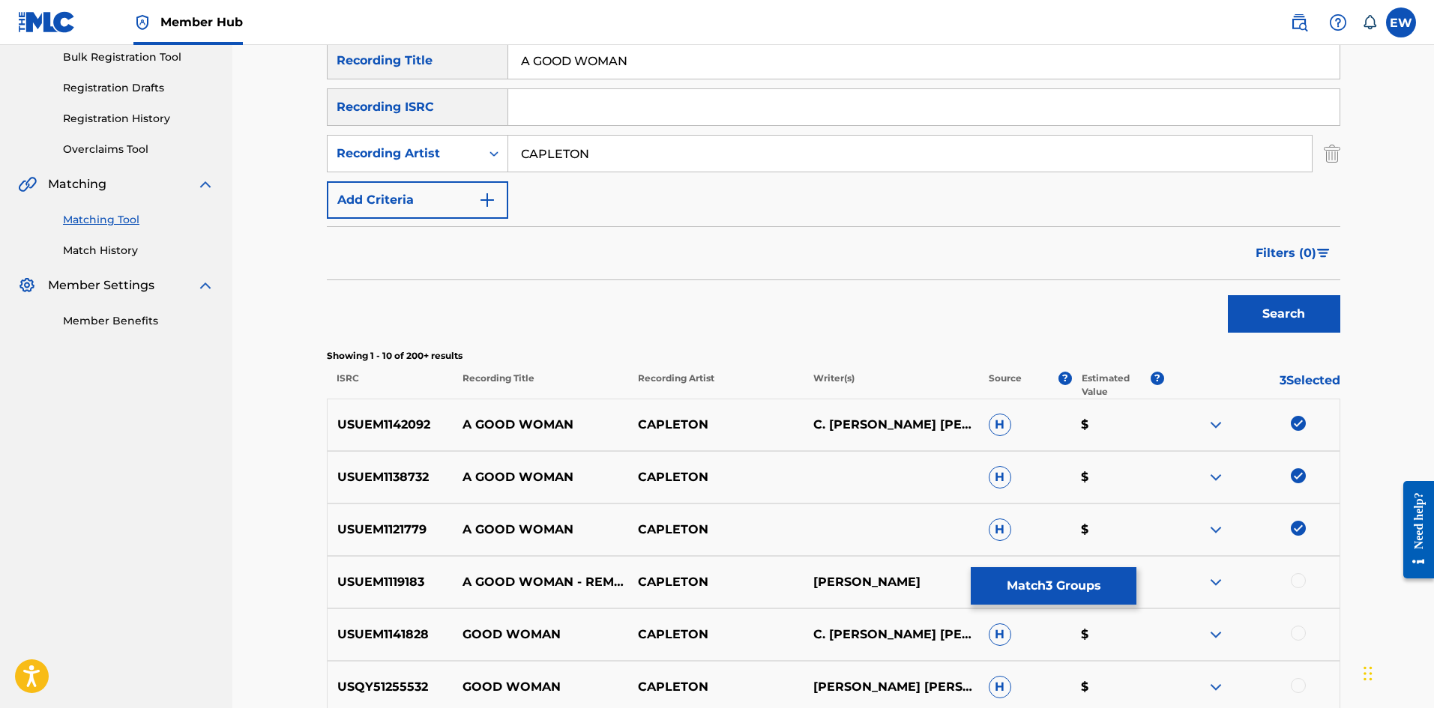
click at [1299, 582] on div at bounding box center [1298, 580] width 15 height 15
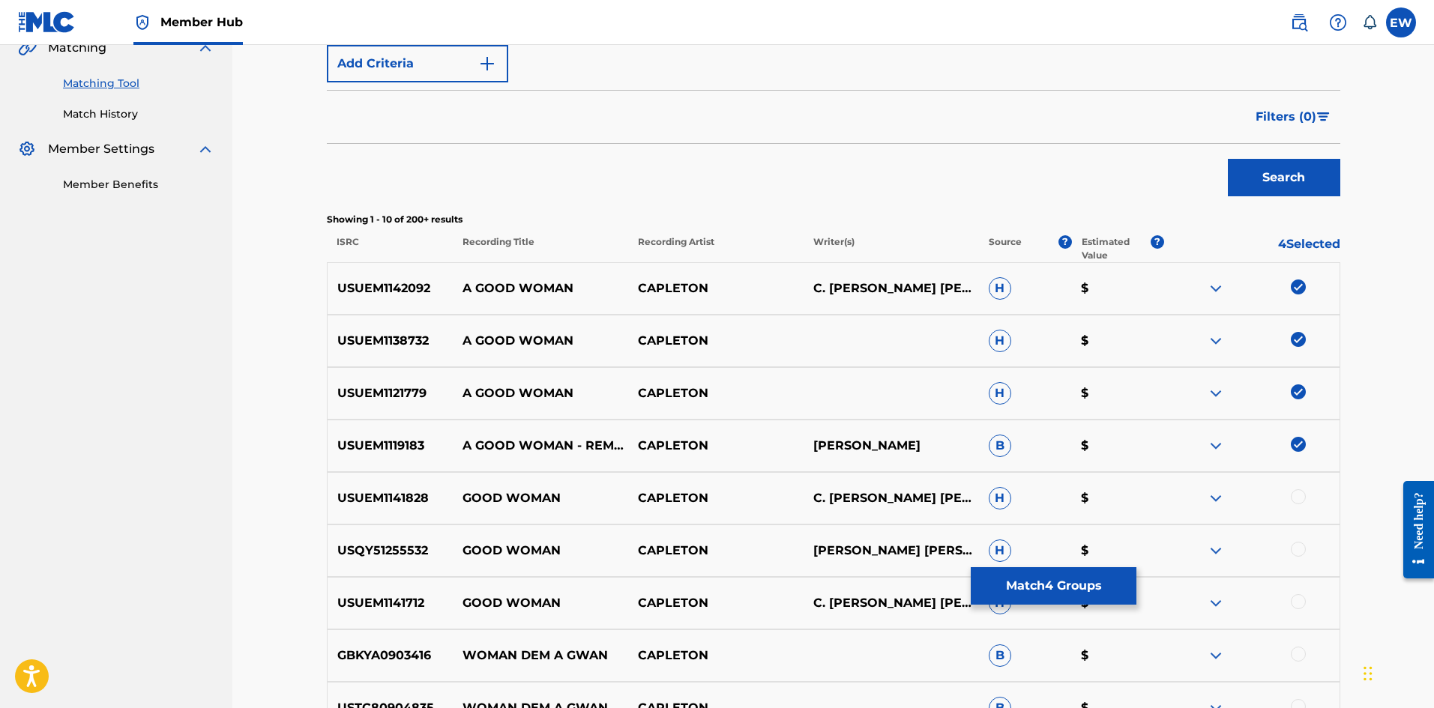
scroll to position [375, 0]
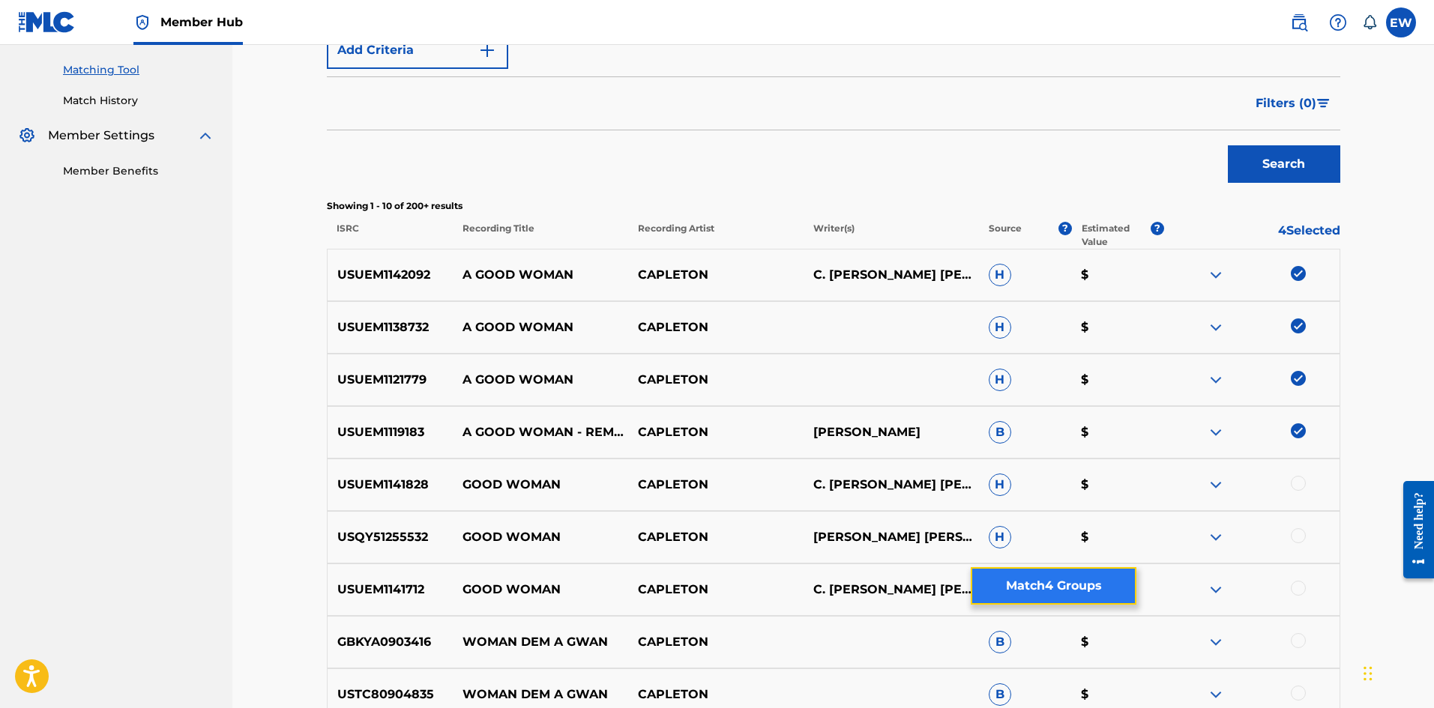
click at [1025, 593] on button "Match 4 Groups" at bounding box center [1054, 585] width 166 height 37
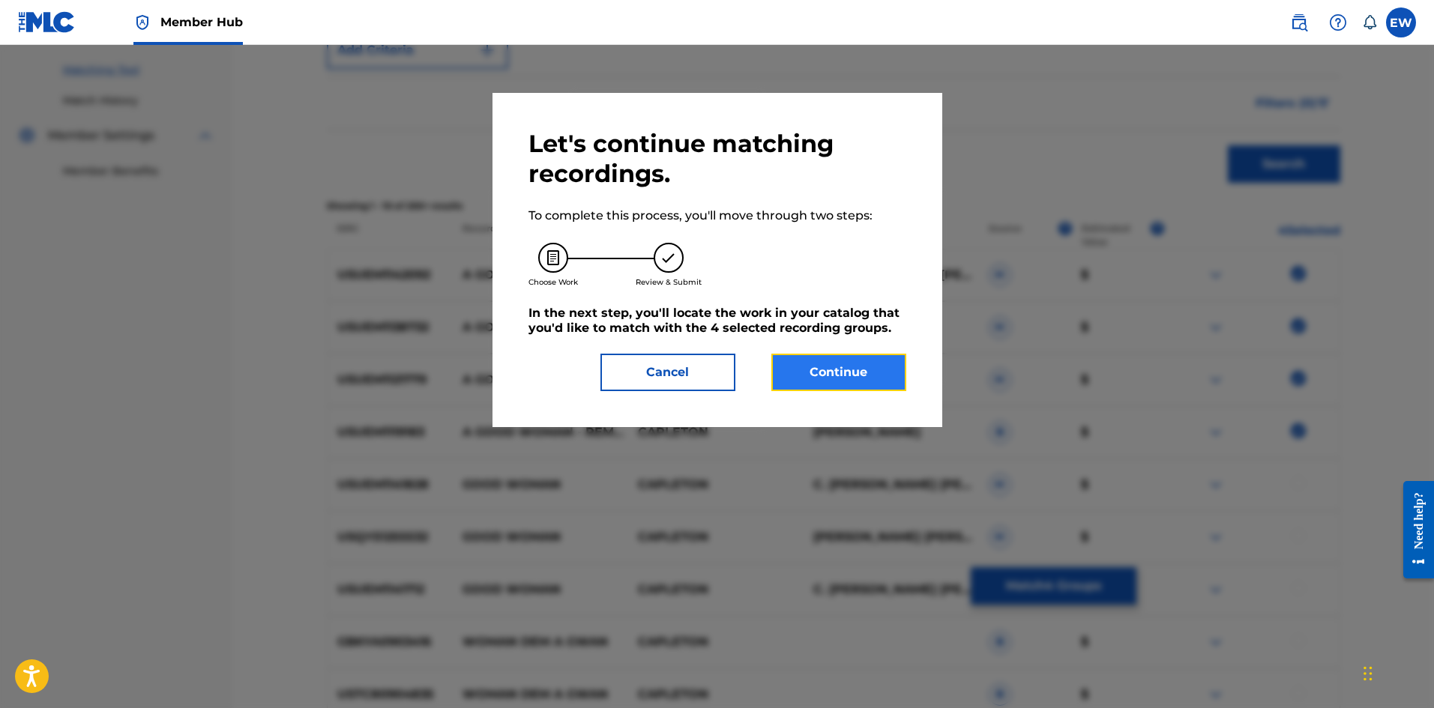
click at [821, 383] on button "Continue" at bounding box center [838, 372] width 135 height 37
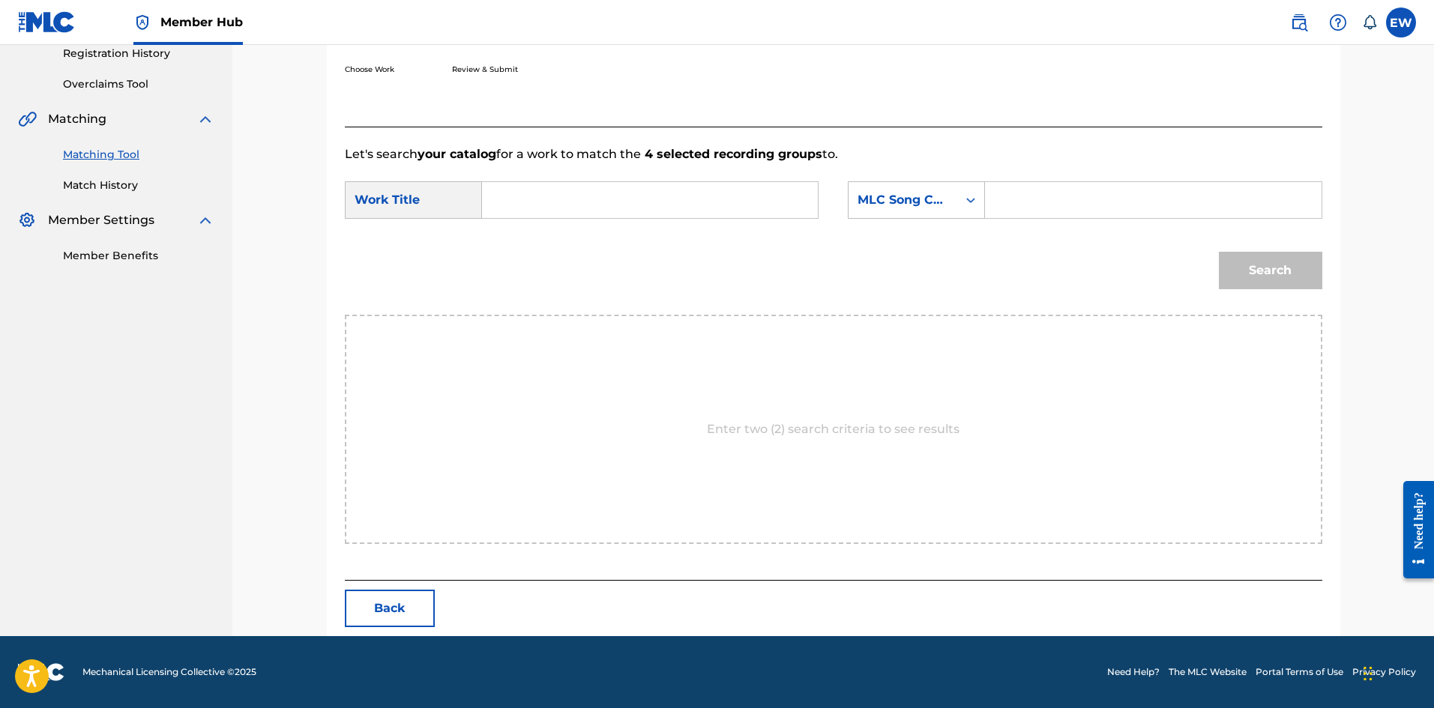
click at [613, 190] on input "Search Form" at bounding box center [650, 200] width 310 height 36
click at [587, 217] on input "Search Form" at bounding box center [650, 200] width 310 height 36
click at [1059, 205] on input "Search Form" at bounding box center [1153, 200] width 310 height 36
click at [1221, 271] on button "Search" at bounding box center [1270, 270] width 103 height 37
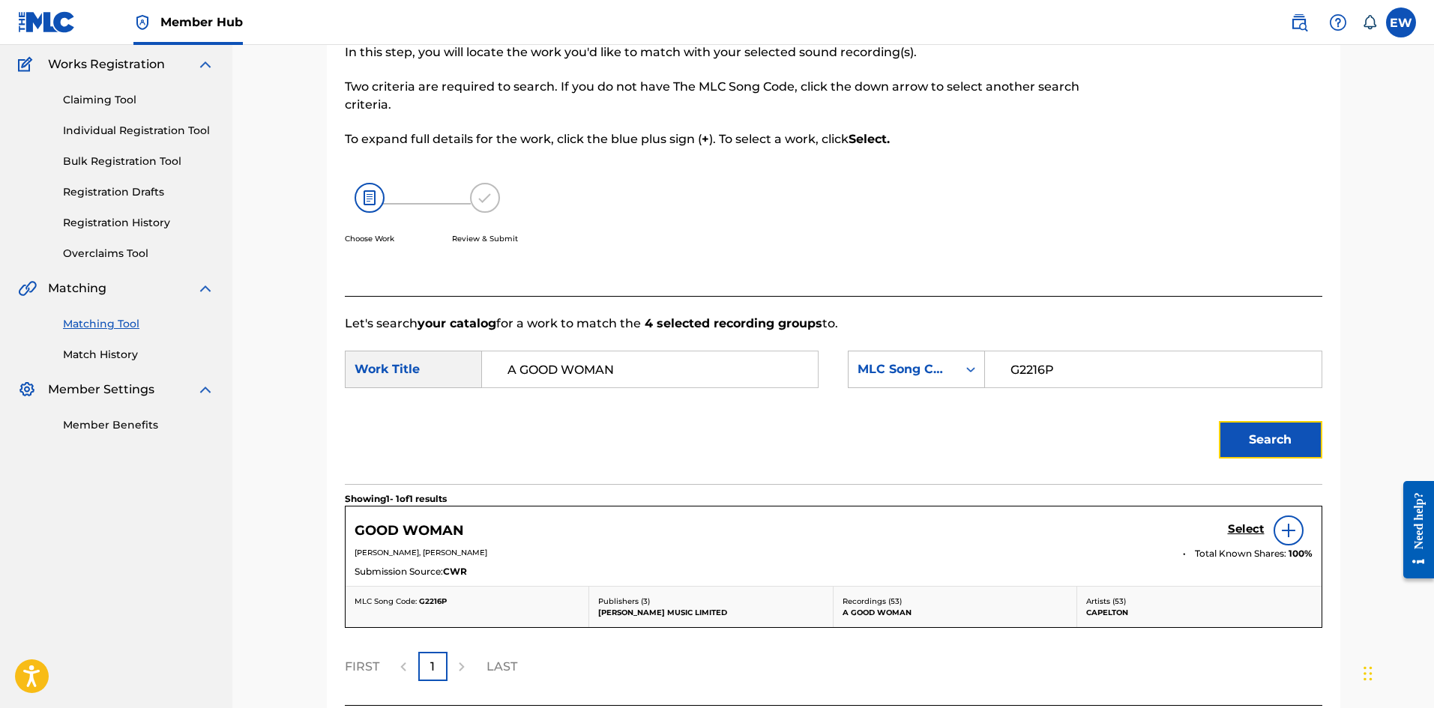
scroll to position [246, 0]
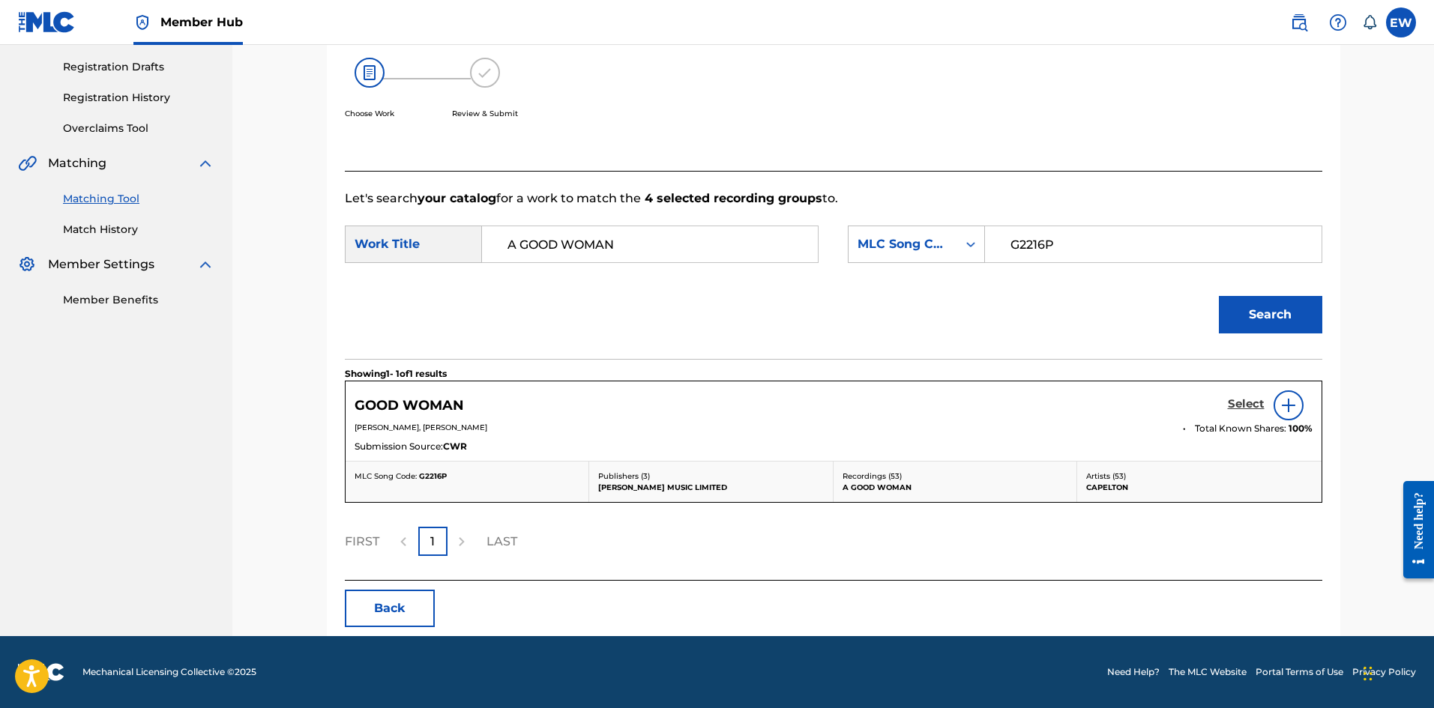
click at [1236, 403] on h5 "Select" at bounding box center [1246, 404] width 37 height 14
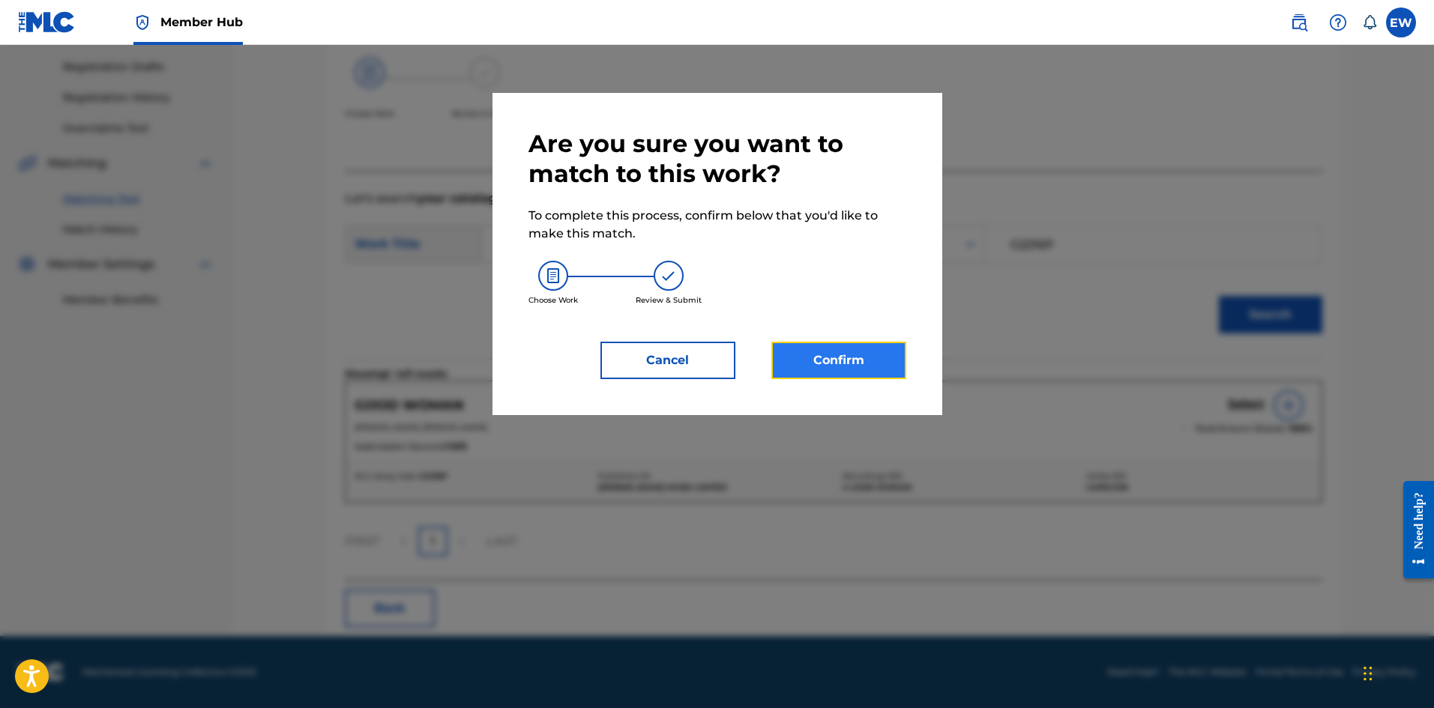
click at [824, 348] on button "Confirm" at bounding box center [838, 360] width 135 height 37
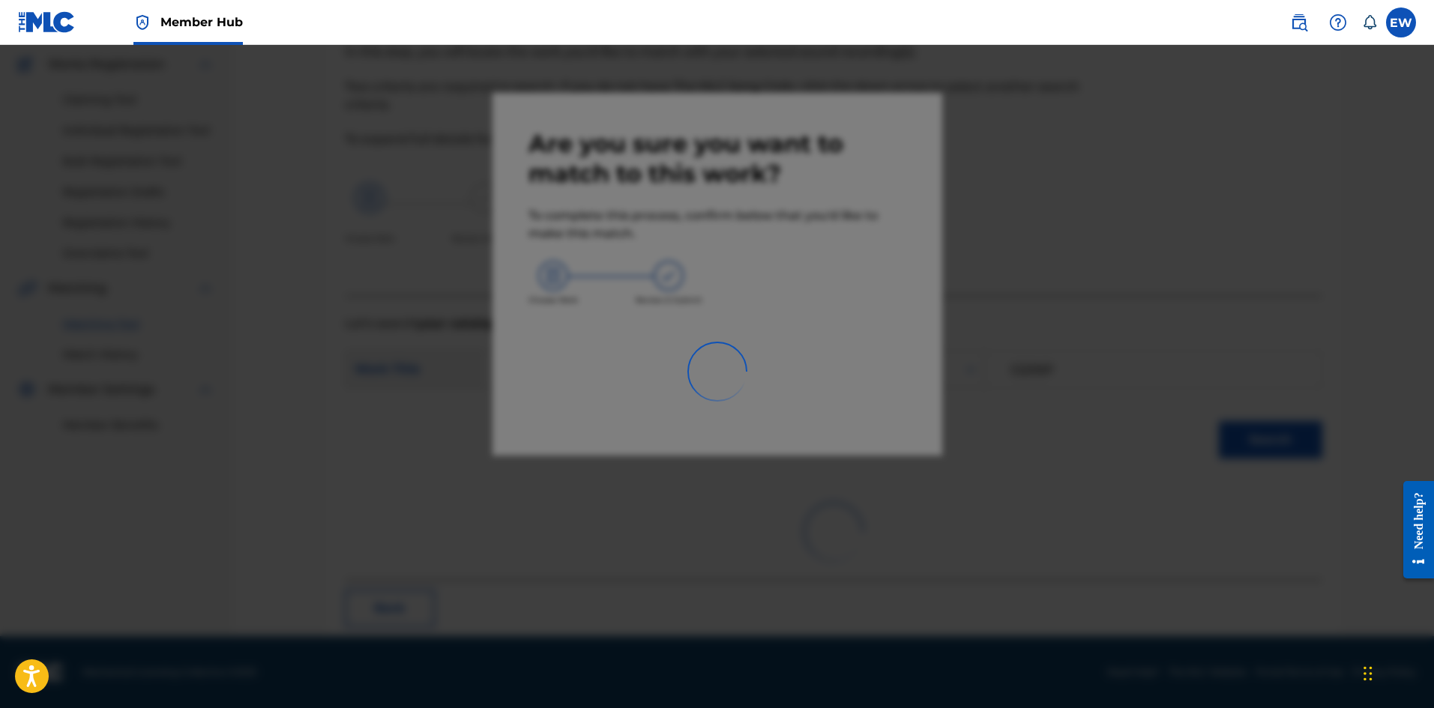
scroll to position [36, 0]
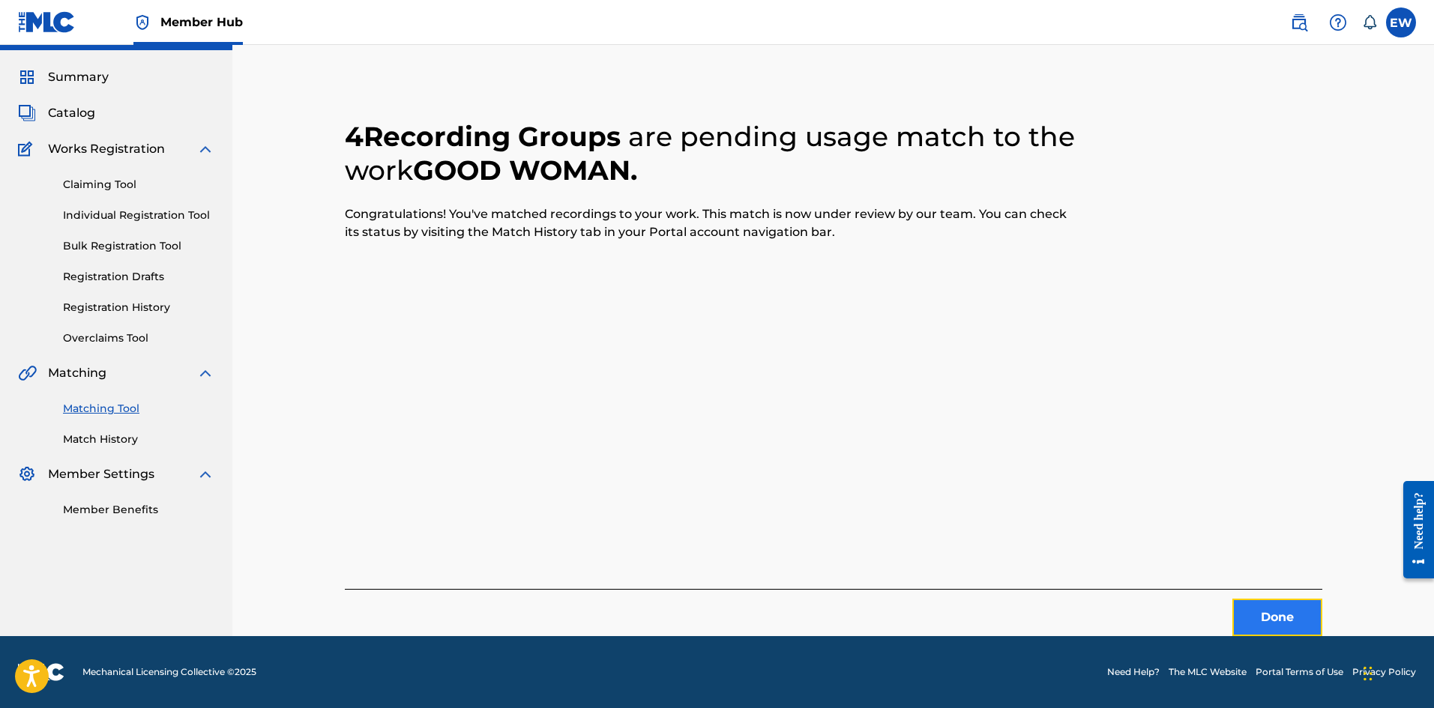
click at [1264, 618] on button "Done" at bounding box center [1277, 617] width 90 height 37
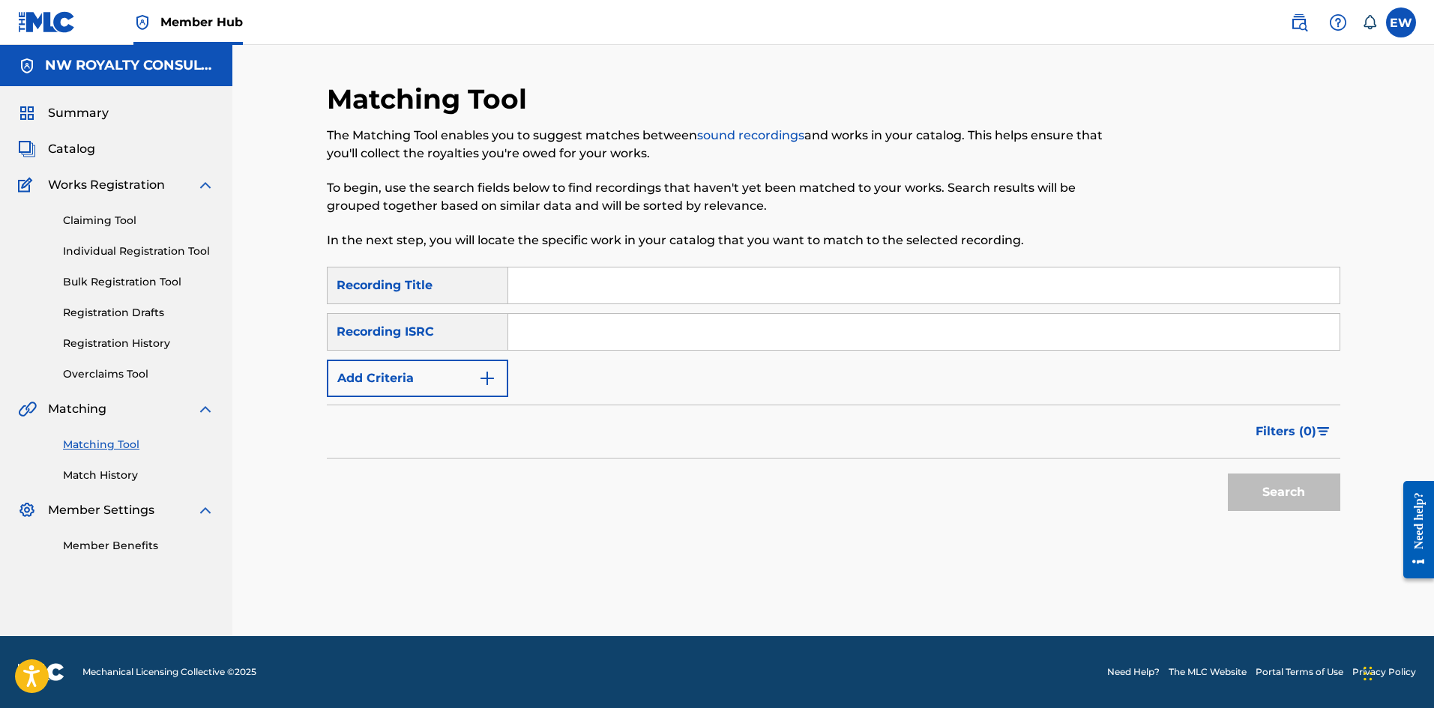
scroll to position [0, 0]
click at [367, 377] on button "Add Criteria" at bounding box center [417, 378] width 181 height 37
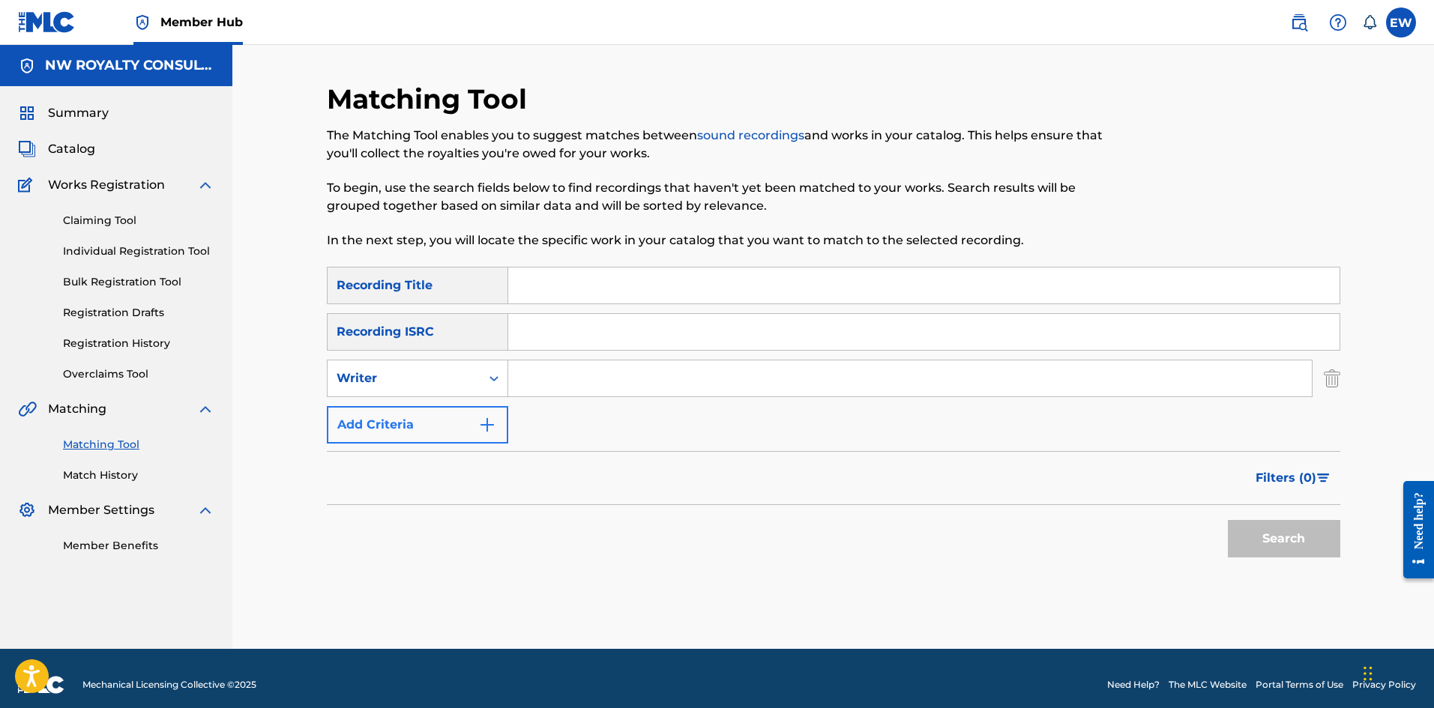
click at [369, 375] on div "Writer" at bounding box center [404, 379] width 135 height 18
click at [394, 416] on div "Recording Artist" at bounding box center [418, 415] width 180 height 37
drag, startPoint x: 711, startPoint y: 379, endPoint x: 691, endPoint y: 385, distance: 20.6
click at [702, 379] on input "Search Form" at bounding box center [909, 379] width 803 height 36
drag, startPoint x: 553, startPoint y: 265, endPoint x: 491, endPoint y: 251, distance: 63.7
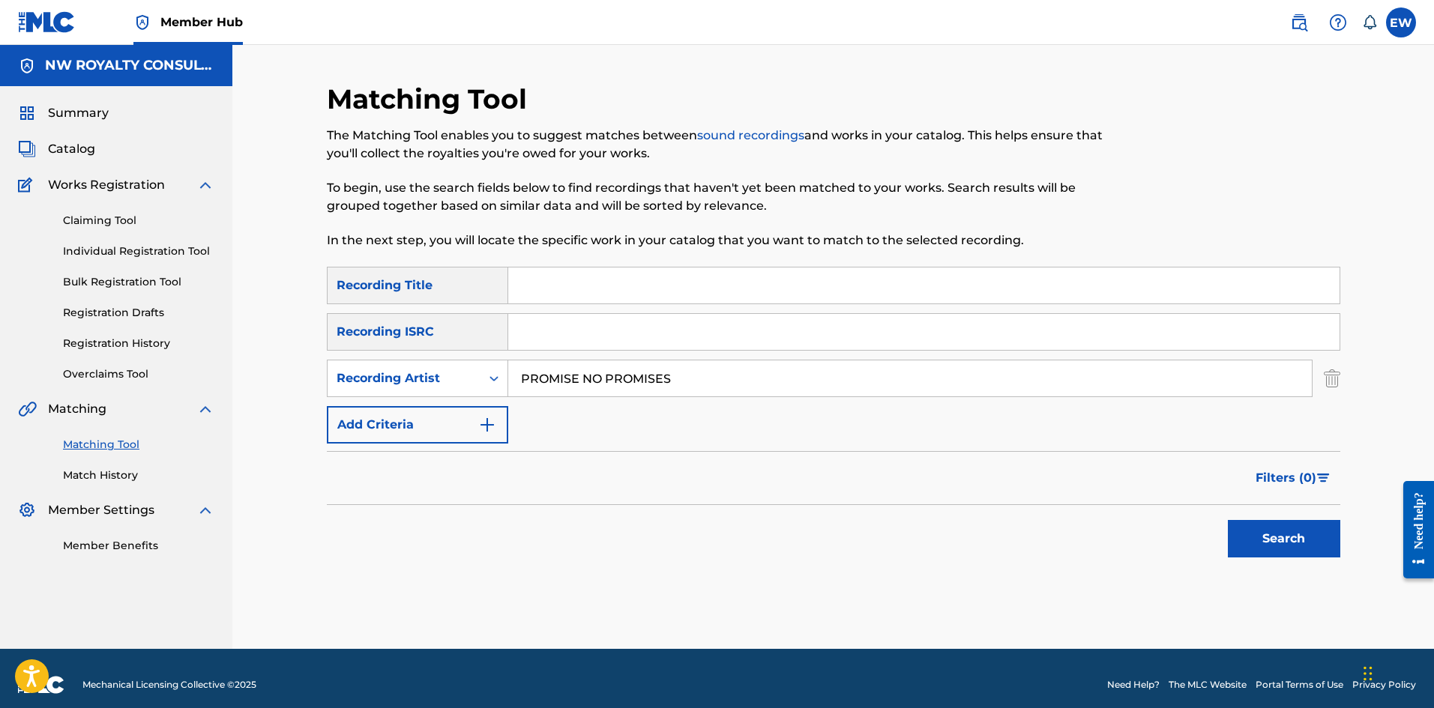
click at [549, 262] on div "Matching Tool The Matching Tool enables you to suggest matches between sound re…" at bounding box center [833, 365] width 1013 height 567
click at [1278, 546] on button "Search" at bounding box center [1284, 538] width 112 height 37
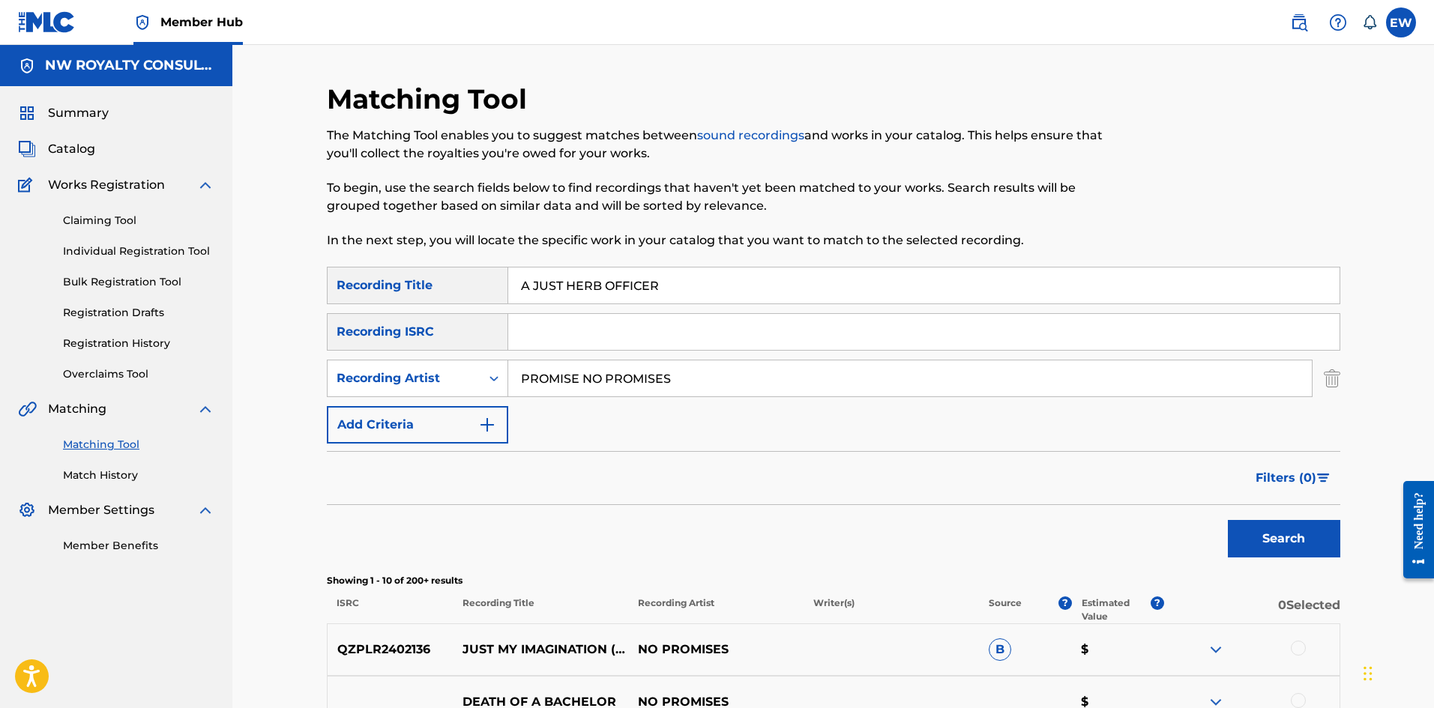
drag, startPoint x: 803, startPoint y: 373, endPoint x: 284, endPoint y: 399, distance: 519.3
click at [283, 399] on div "Matching Tool The Matching Tool enables you to suggest matches between sound re…" at bounding box center [833, 653] width 1202 height 1216
drag, startPoint x: 672, startPoint y: 280, endPoint x: 455, endPoint y: 325, distance: 221.2
click at [453, 315] on div "SearchWithCriteriace9246af-2037-49ec-b288-5cb02de71458 Recording Title A JUST H…" at bounding box center [833, 355] width 1013 height 177
click at [1319, 540] on button "Search" at bounding box center [1284, 538] width 112 height 37
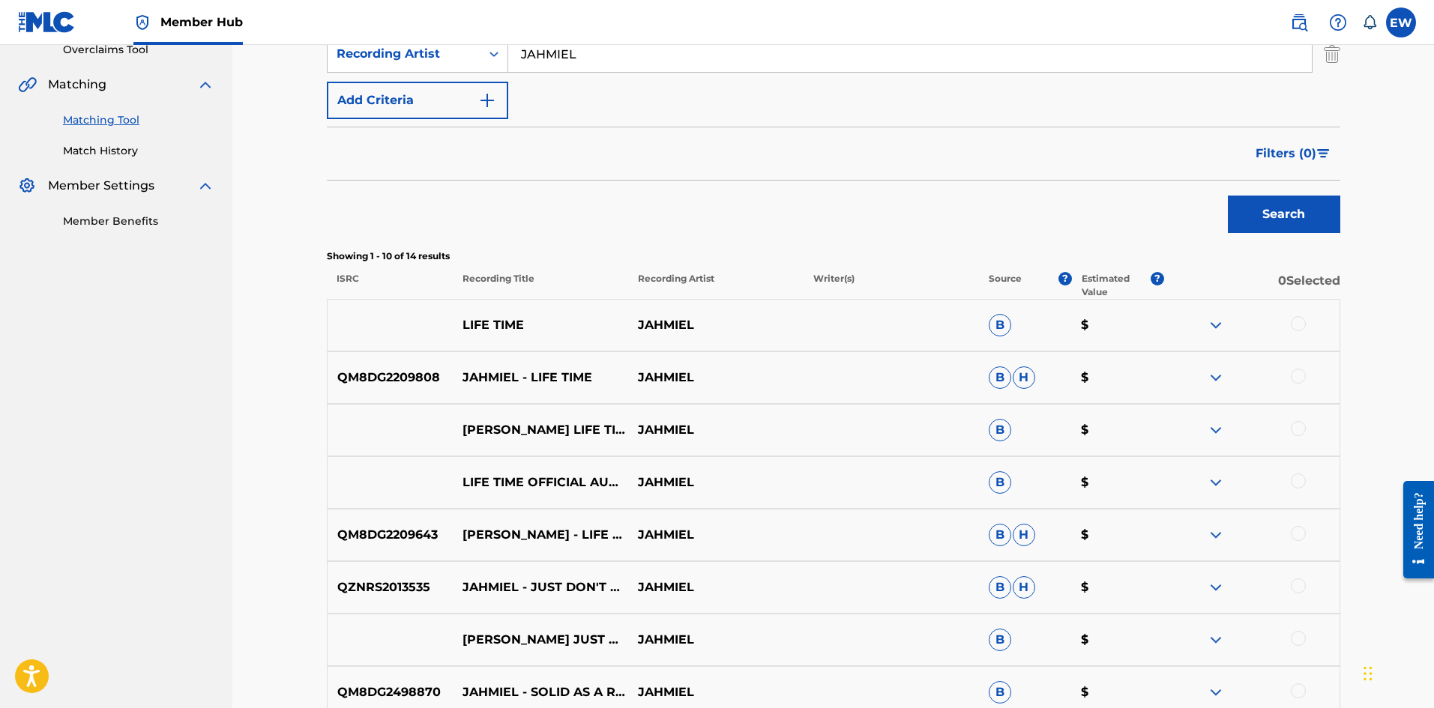
scroll to position [175, 0]
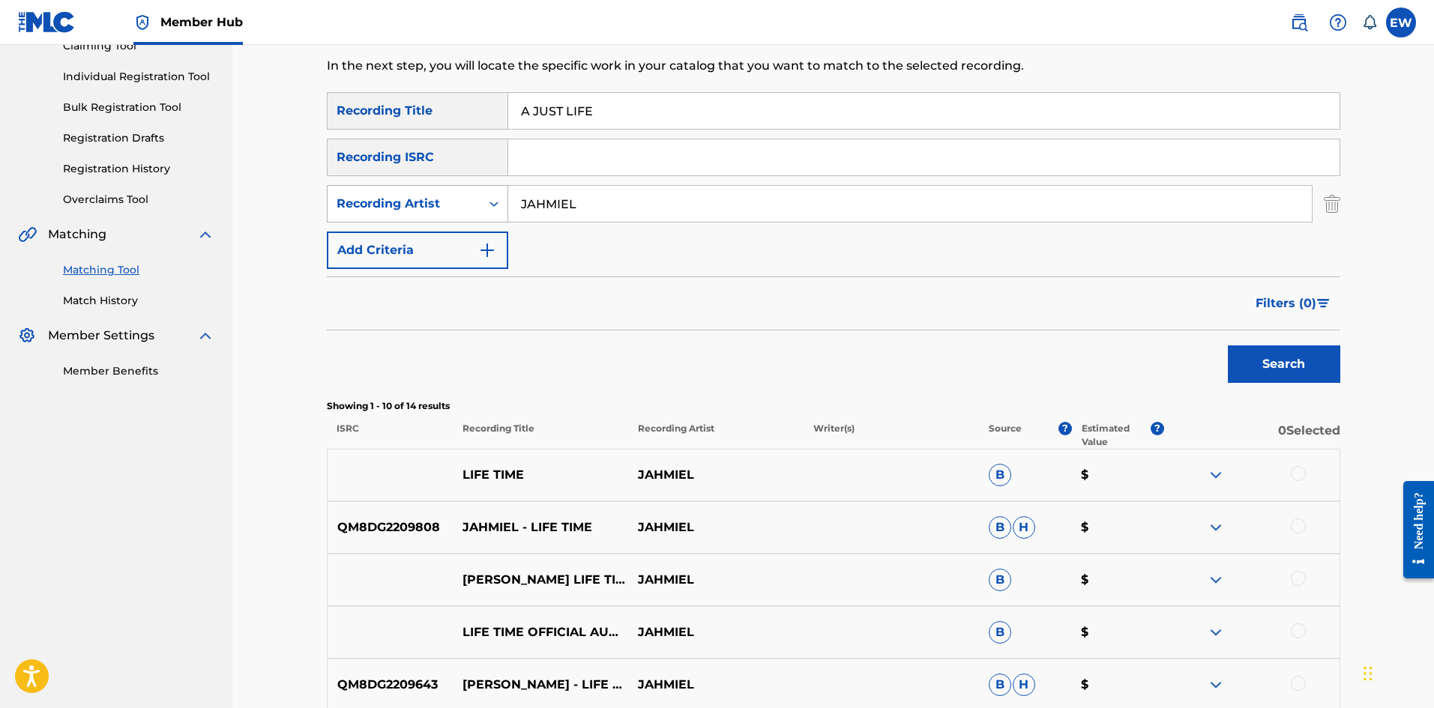
drag, startPoint x: 636, startPoint y: 187, endPoint x: 415, endPoint y: 218, distance: 223.3
click at [418, 215] on div "SearchWithCriteria74f1f0d9-a072-4032-b66c-f1ce8cac0d4f Recording Artist [PERSON…" at bounding box center [833, 203] width 1013 height 37
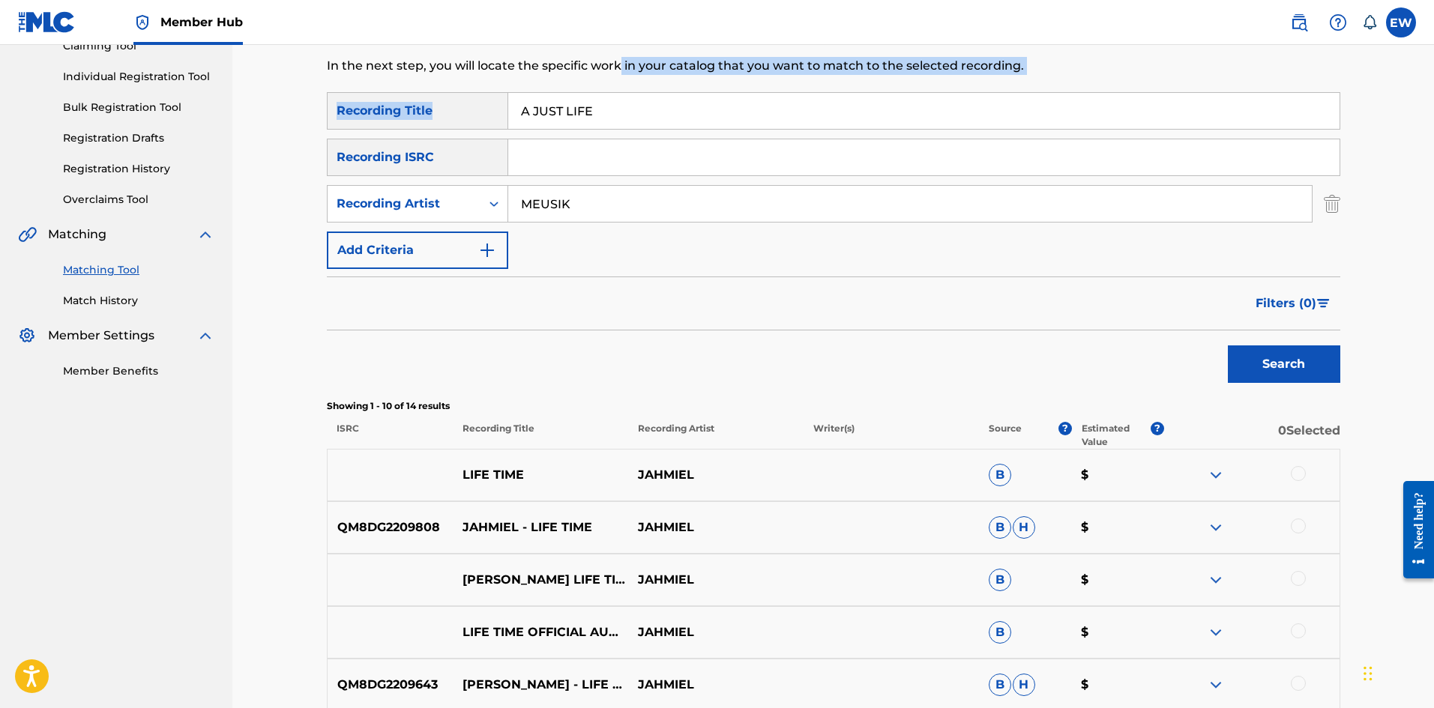
drag, startPoint x: 602, startPoint y: 93, endPoint x: 439, endPoint y: 129, distance: 166.6
click at [427, 123] on div "Matching Tool The Matching Tool enables you to suggest matches between sound re…" at bounding box center [833, 497] width 1013 height 1178
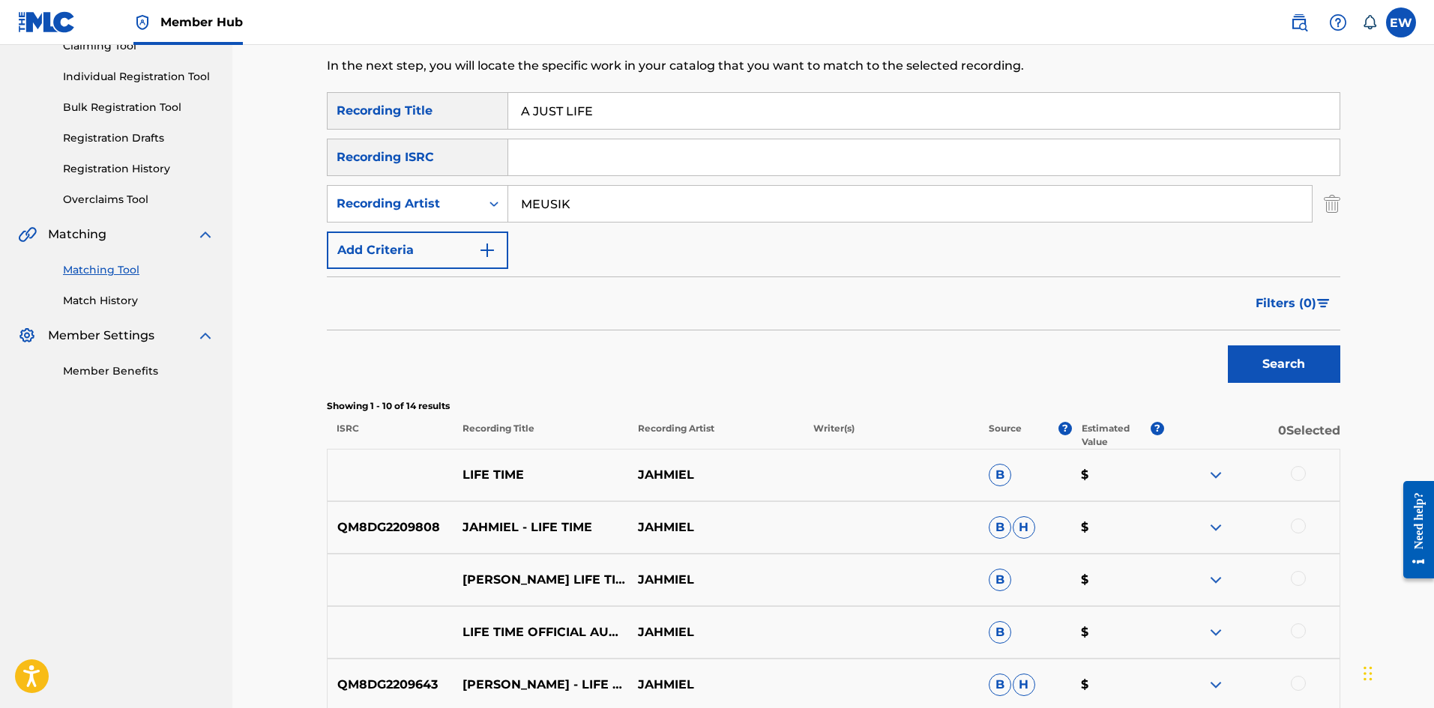
drag, startPoint x: 660, startPoint y: 124, endPoint x: 477, endPoint y: 121, distance: 183.7
click at [486, 121] on div "SearchWithCriteriace9246af-2037-49ec-b288-5cb02de71458 Recording Title A JUST L…" at bounding box center [833, 110] width 1013 height 37
click at [1300, 372] on button "Search" at bounding box center [1284, 364] width 112 height 37
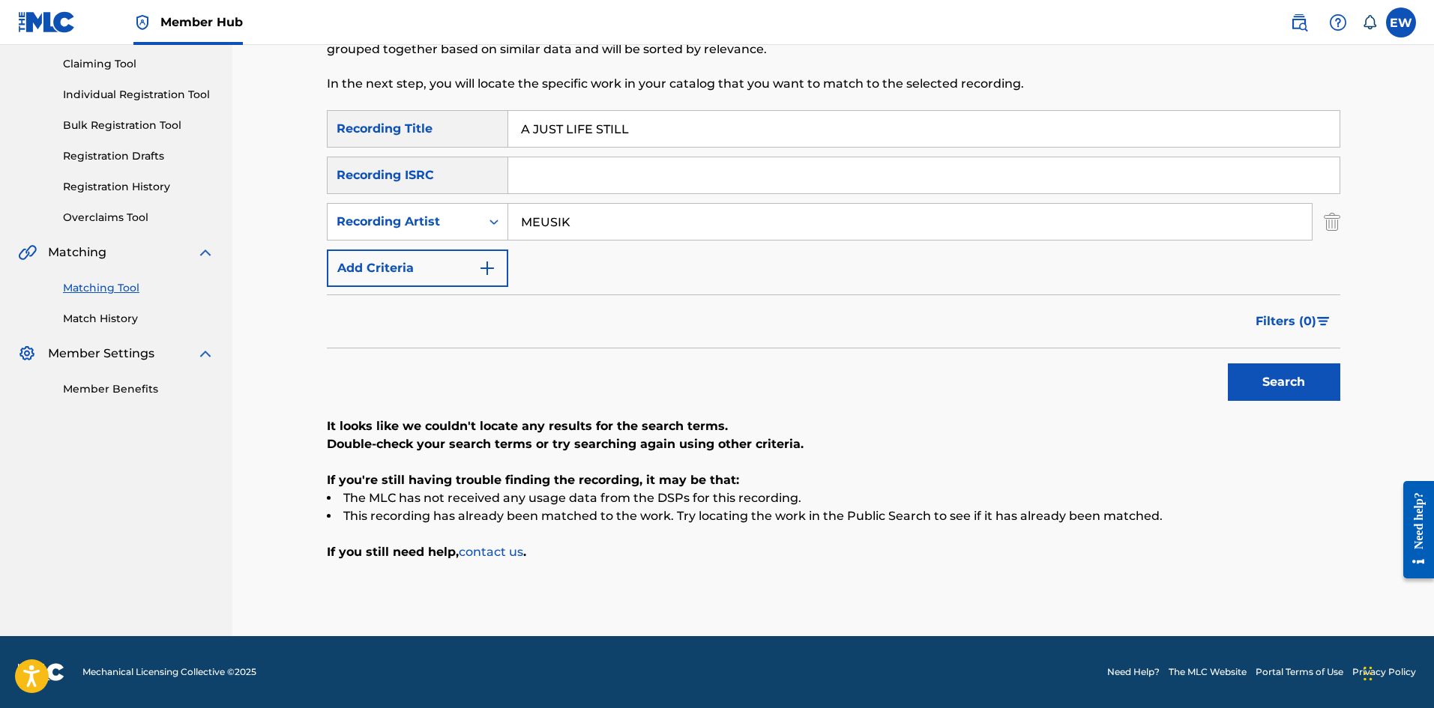
scroll to position [157, 0]
drag, startPoint x: 598, startPoint y: 231, endPoint x: 411, endPoint y: 241, distance: 187.6
click at [414, 246] on div "SearchWithCriteriace9246af-2037-49ec-b288-5cb02de71458 Recording Title A JUST L…" at bounding box center [833, 198] width 1013 height 177
drag, startPoint x: 741, startPoint y: 138, endPoint x: 323, endPoint y: 226, distance: 426.8
click at [327, 220] on div "SearchWithCriteriace9246af-2037-49ec-b288-5cb02de71458 Recording Title A JUST L…" at bounding box center [833, 198] width 1013 height 177
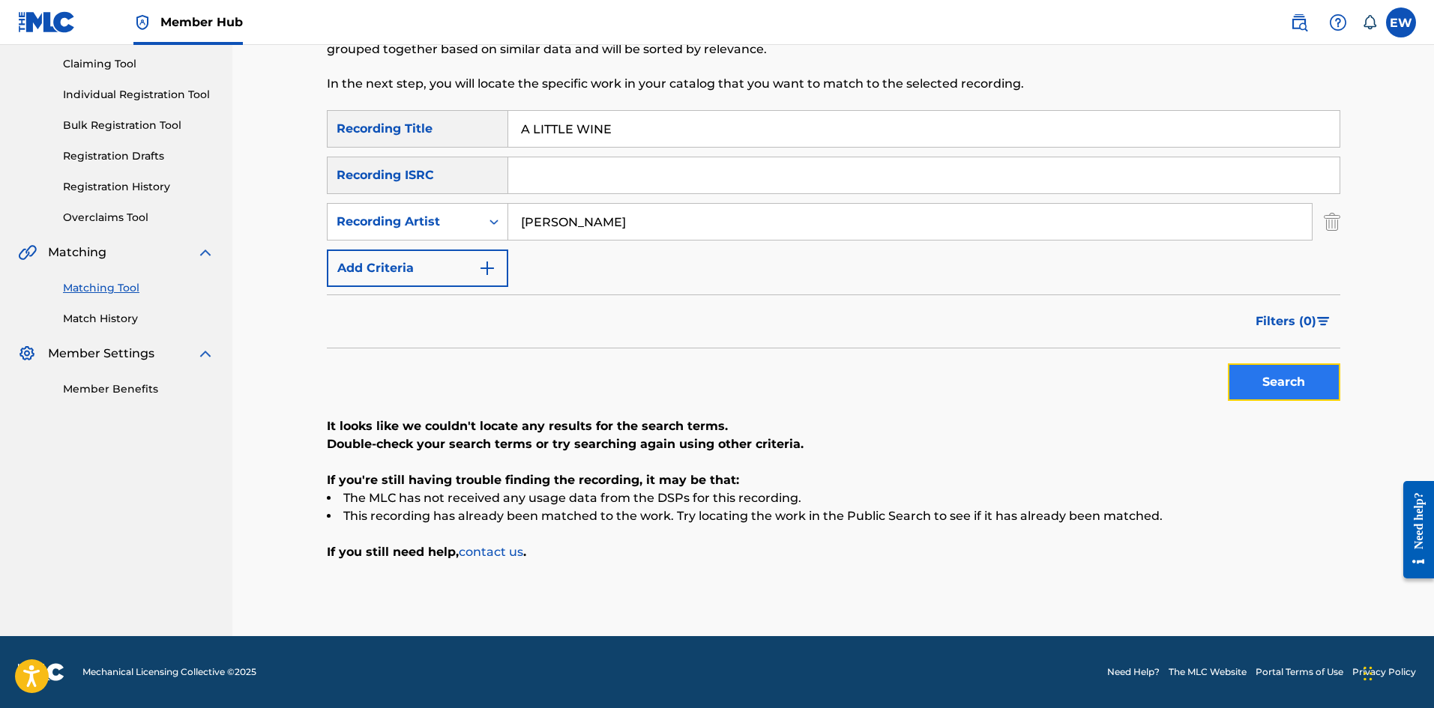
click at [1284, 370] on button "Search" at bounding box center [1284, 382] width 112 height 37
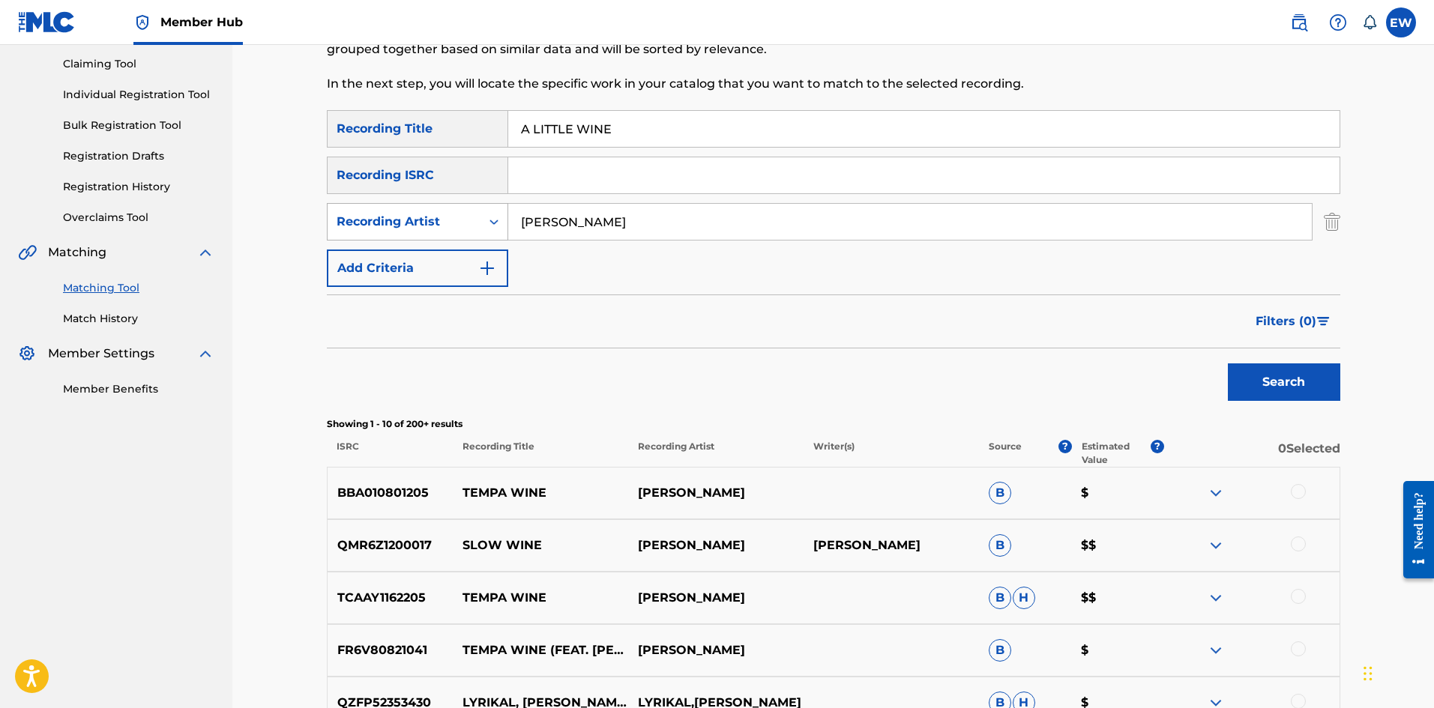
drag, startPoint x: 597, startPoint y: 225, endPoint x: 440, endPoint y: 215, distance: 157.7
click at [440, 215] on div "SearchWithCriteria74f1f0d9-a072-4032-b66c-f1ce8cac0d4f Recording Artist [PERSON…" at bounding box center [833, 221] width 1013 height 37
drag, startPoint x: 692, startPoint y: 135, endPoint x: 348, endPoint y: 155, distance: 344.6
click at [349, 155] on div "SearchWithCriteriace9246af-2037-49ec-b288-5cb02de71458 Recording Title A LITTLE…" at bounding box center [833, 198] width 1013 height 177
click at [1308, 385] on button "Search" at bounding box center [1284, 382] width 112 height 37
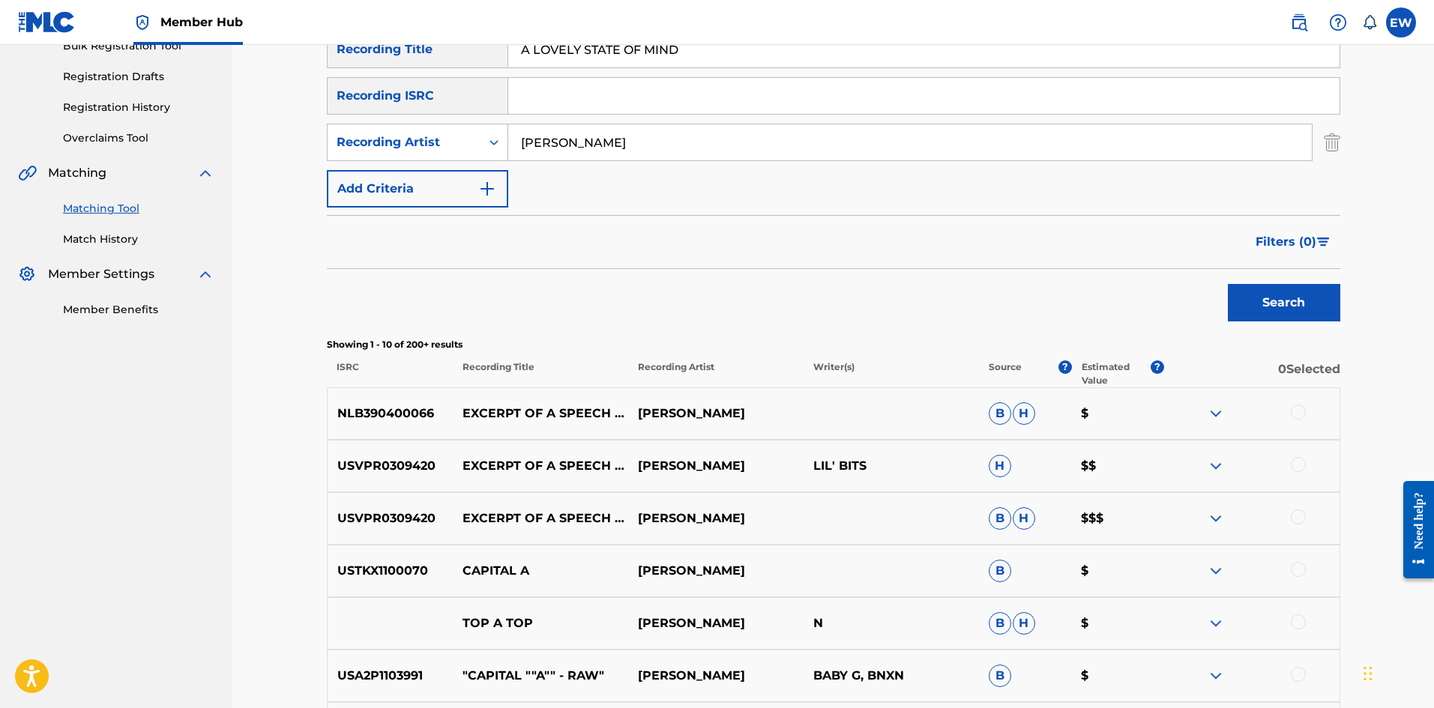
scroll to position [232, 0]
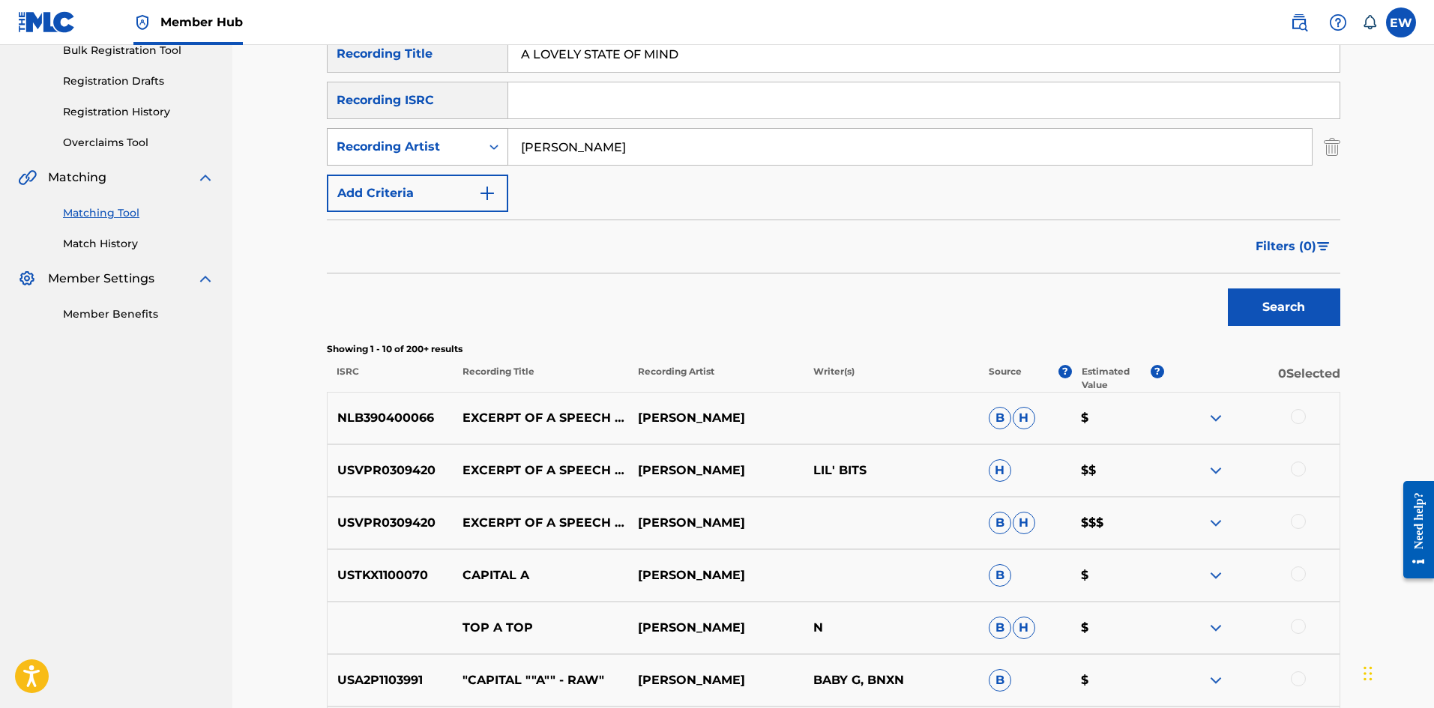
drag, startPoint x: 661, startPoint y: 139, endPoint x: 427, endPoint y: 141, distance: 233.9
click at [409, 157] on div "SearchWithCriteria74f1f0d9-a072-4032-b66c-f1ce8cac0d4f Recording Artist [PERSON…" at bounding box center [833, 146] width 1013 height 37
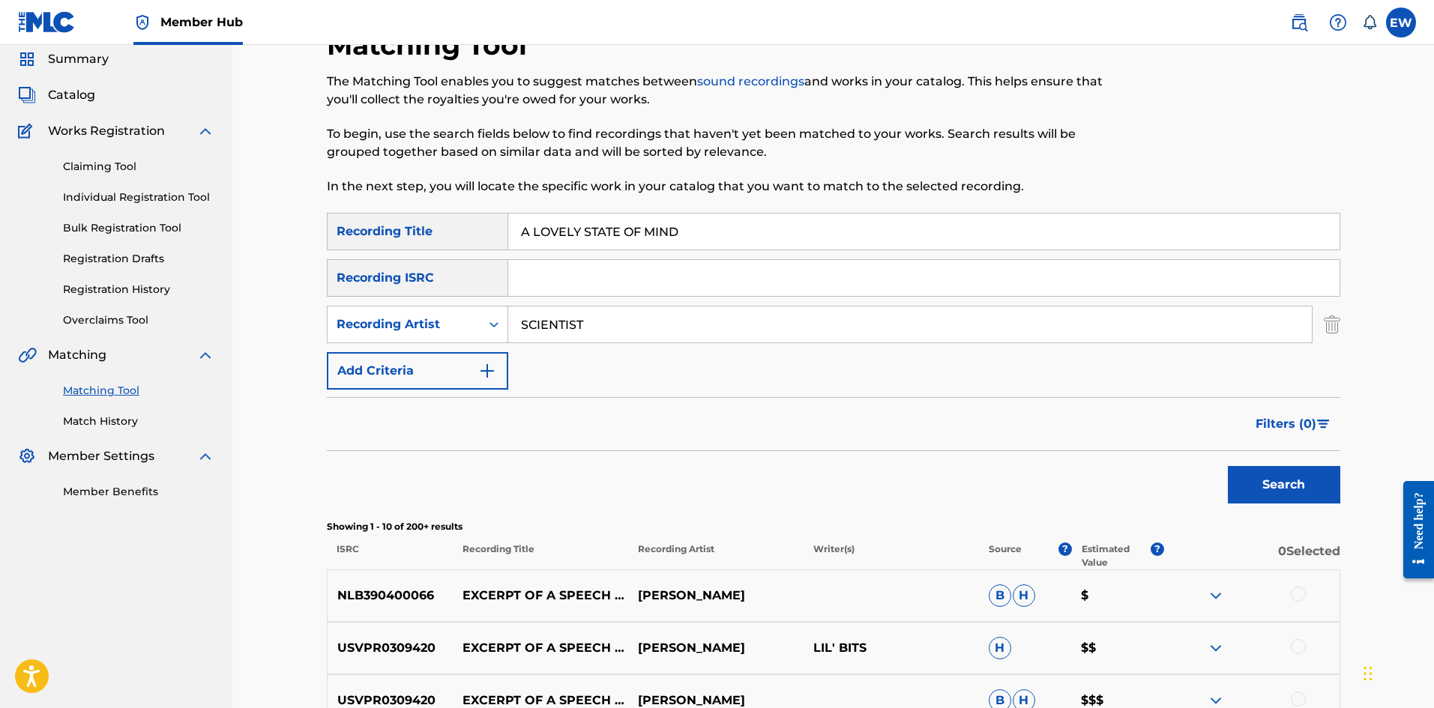
scroll to position [7, 0]
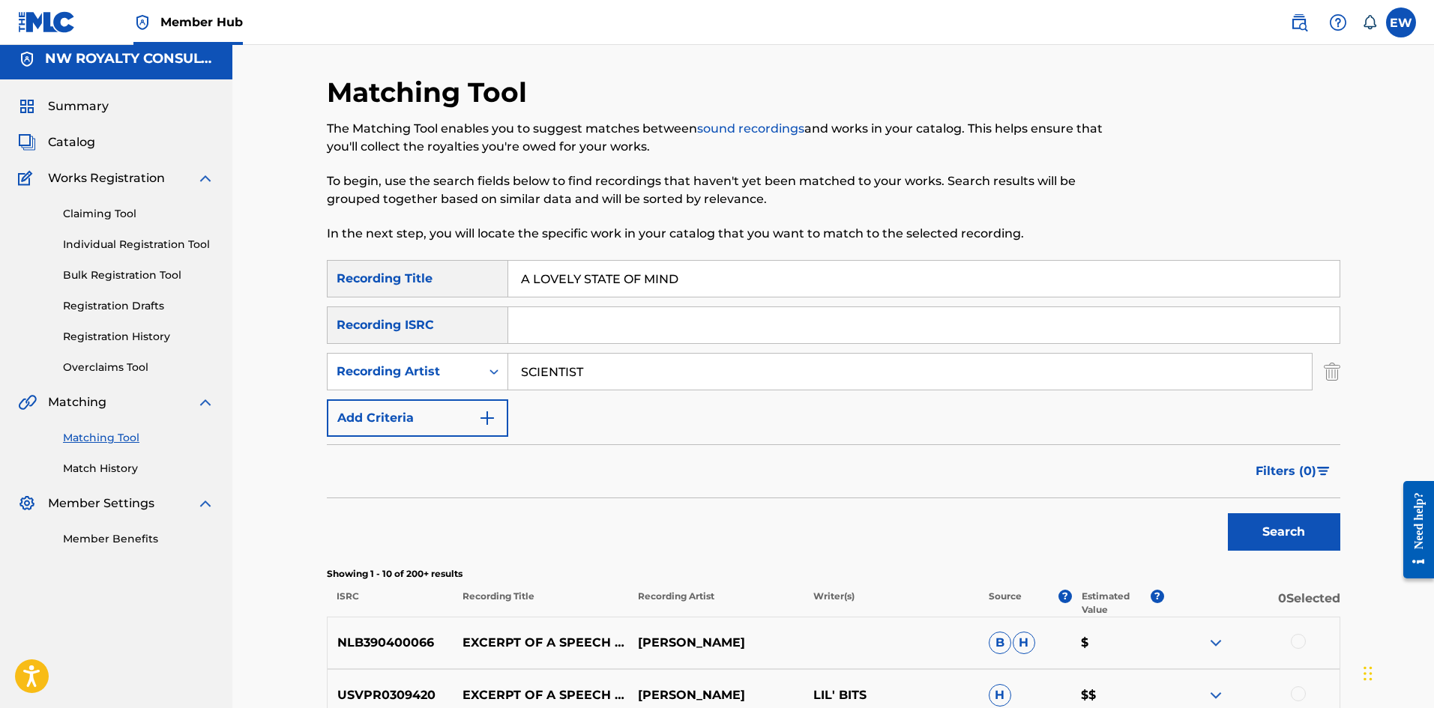
drag, startPoint x: 723, startPoint y: 268, endPoint x: 355, endPoint y: 233, distance: 369.7
click at [486, 271] on div "SearchWithCriteriace9246af-2037-49ec-b288-5cb02de71458 Recording Title A LOVELY…" at bounding box center [833, 278] width 1013 height 37
click at [1253, 542] on button "Search" at bounding box center [1284, 531] width 112 height 37
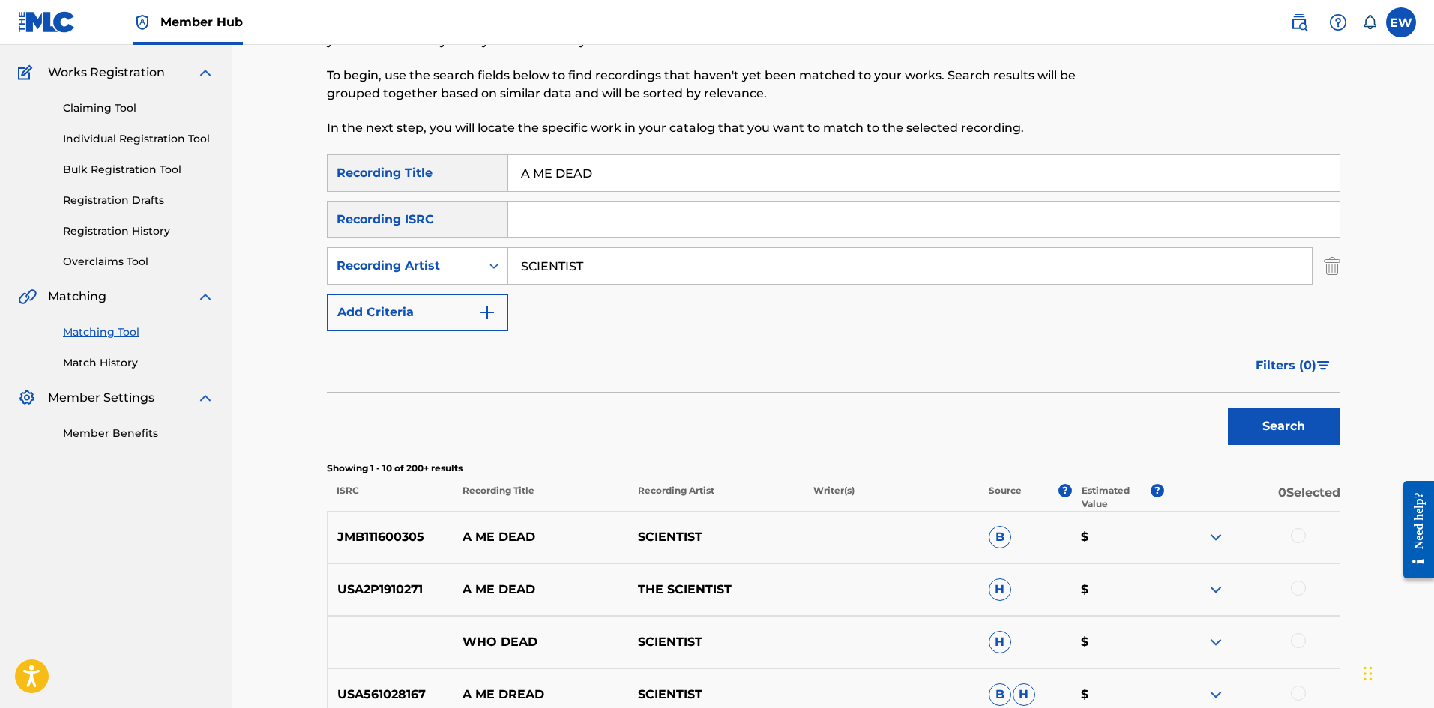
scroll to position [157, 0]
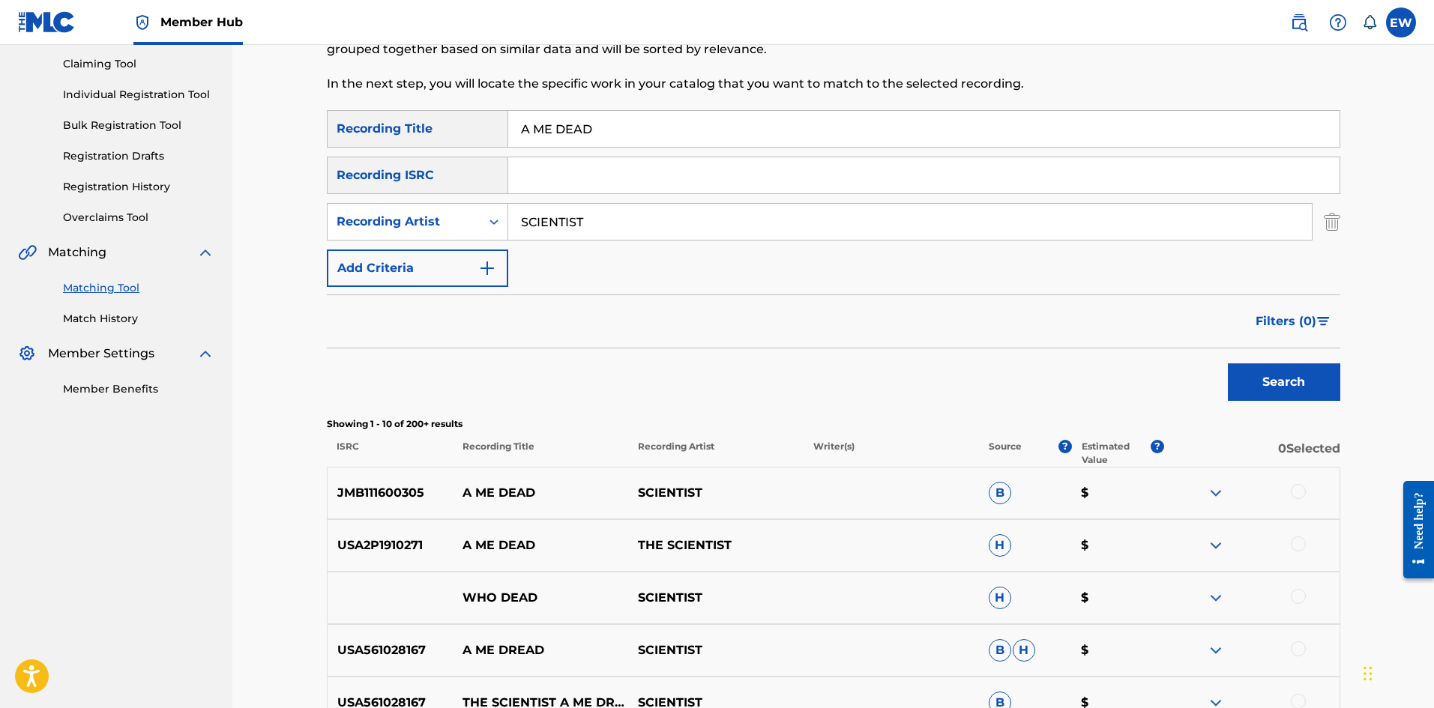
click at [1300, 490] on div at bounding box center [1298, 491] width 15 height 15
click at [1298, 548] on div at bounding box center [1298, 544] width 15 height 15
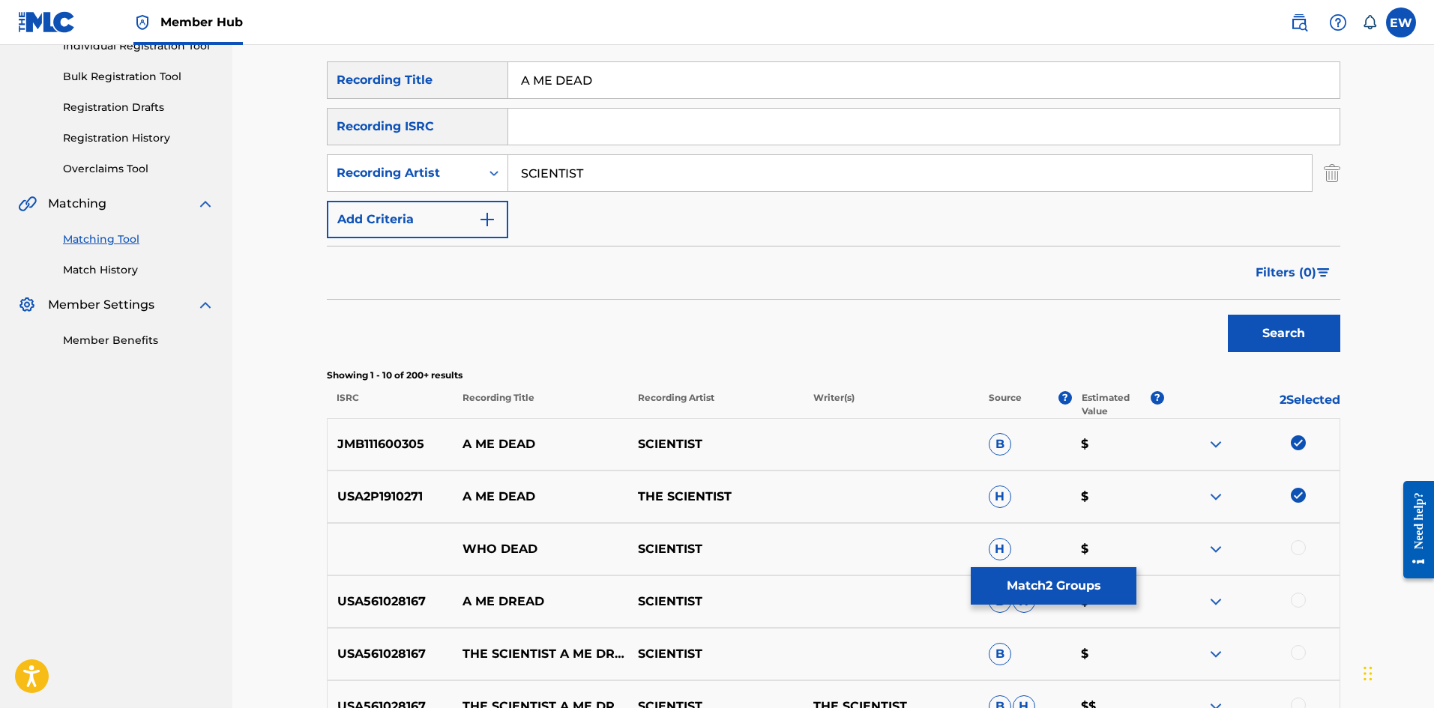
scroll to position [232, 0]
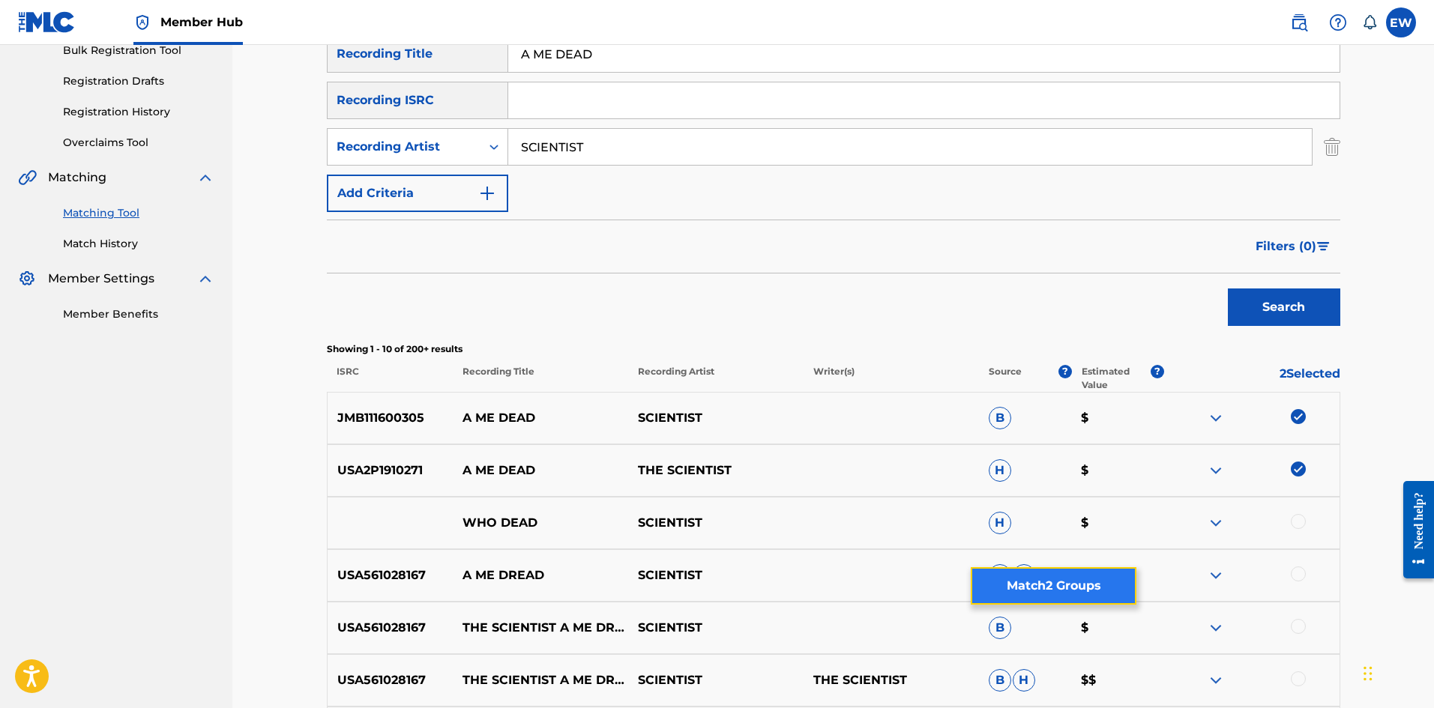
click at [1016, 580] on button "Match 2 Groups" at bounding box center [1054, 585] width 166 height 37
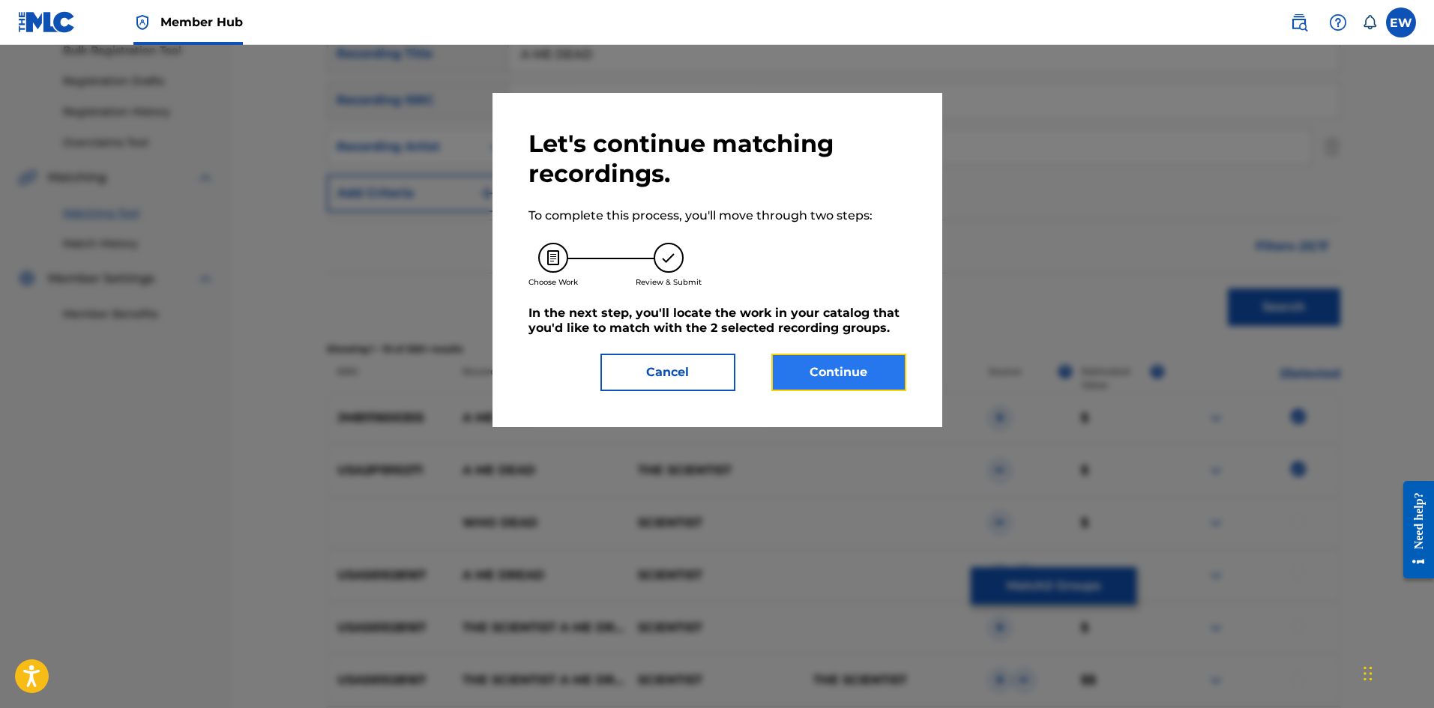
click at [827, 379] on button "Continue" at bounding box center [838, 372] width 135 height 37
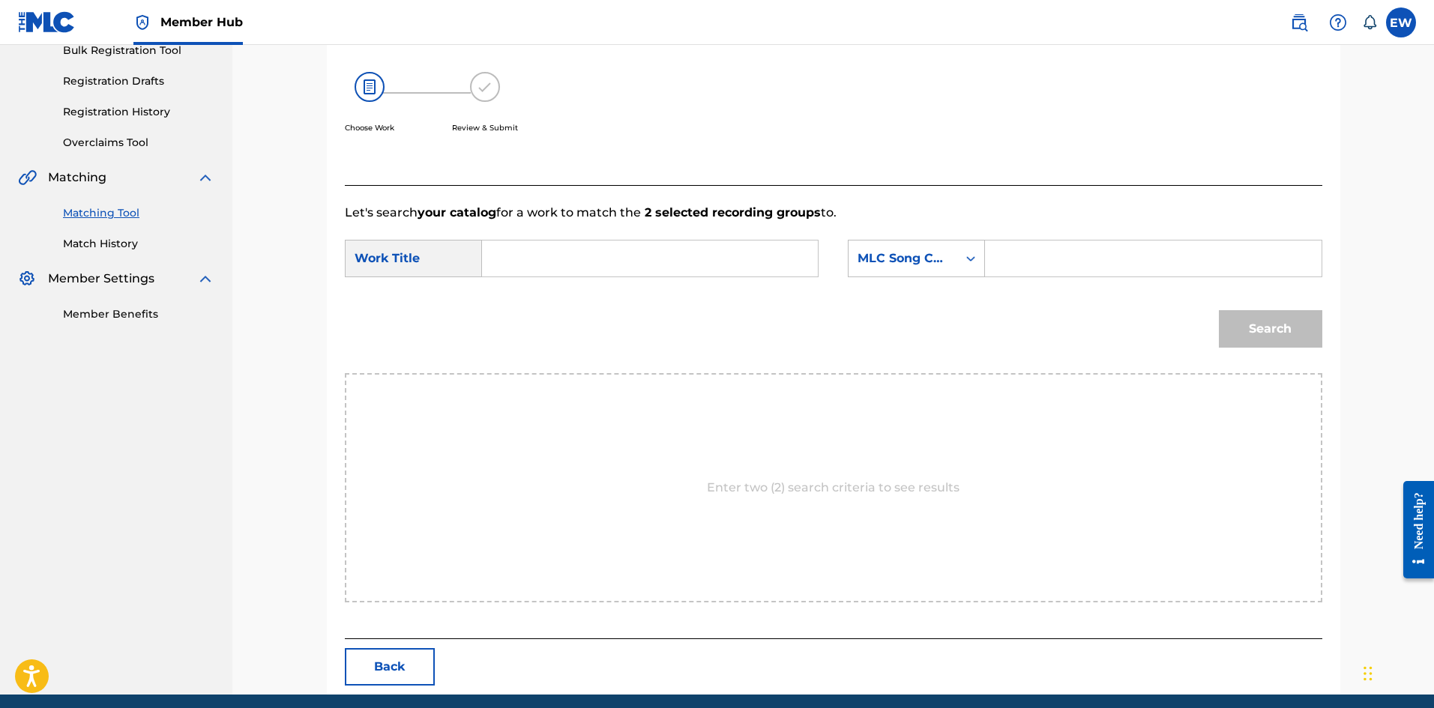
click at [637, 262] on input "Search Form" at bounding box center [650, 259] width 310 height 36
click at [1049, 274] on input "Search Form" at bounding box center [1153, 259] width 310 height 36
click at [1272, 339] on button "Search" at bounding box center [1270, 328] width 103 height 37
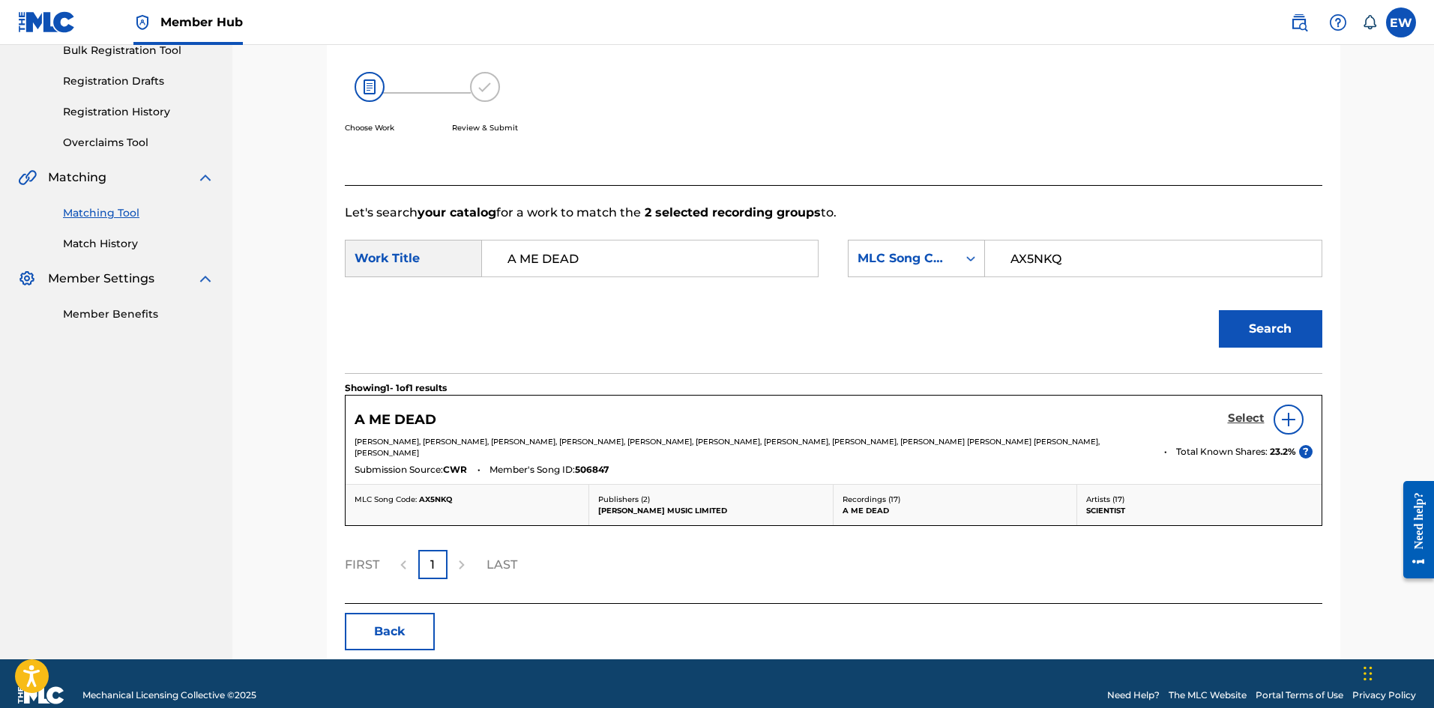
click at [1246, 417] on h5 "Select" at bounding box center [1246, 418] width 37 height 14
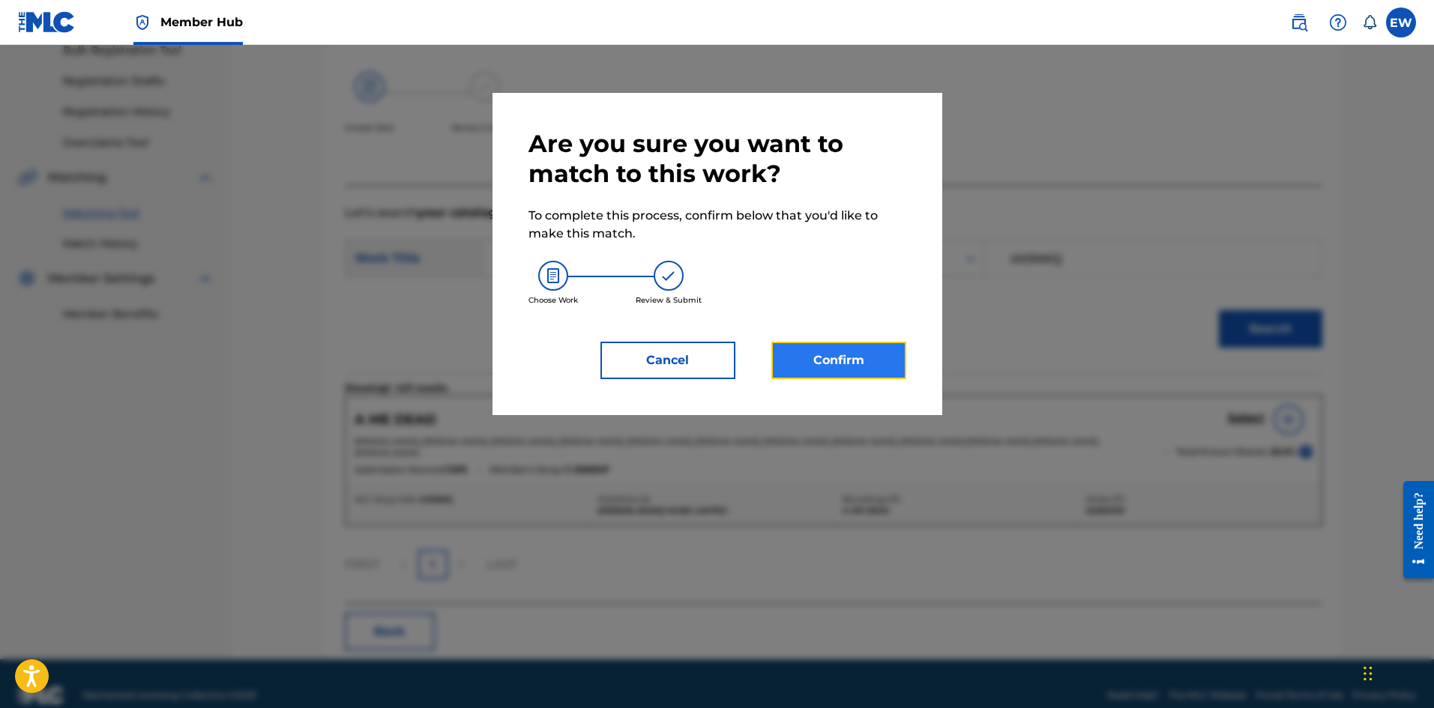
click at [830, 373] on button "Confirm" at bounding box center [838, 360] width 135 height 37
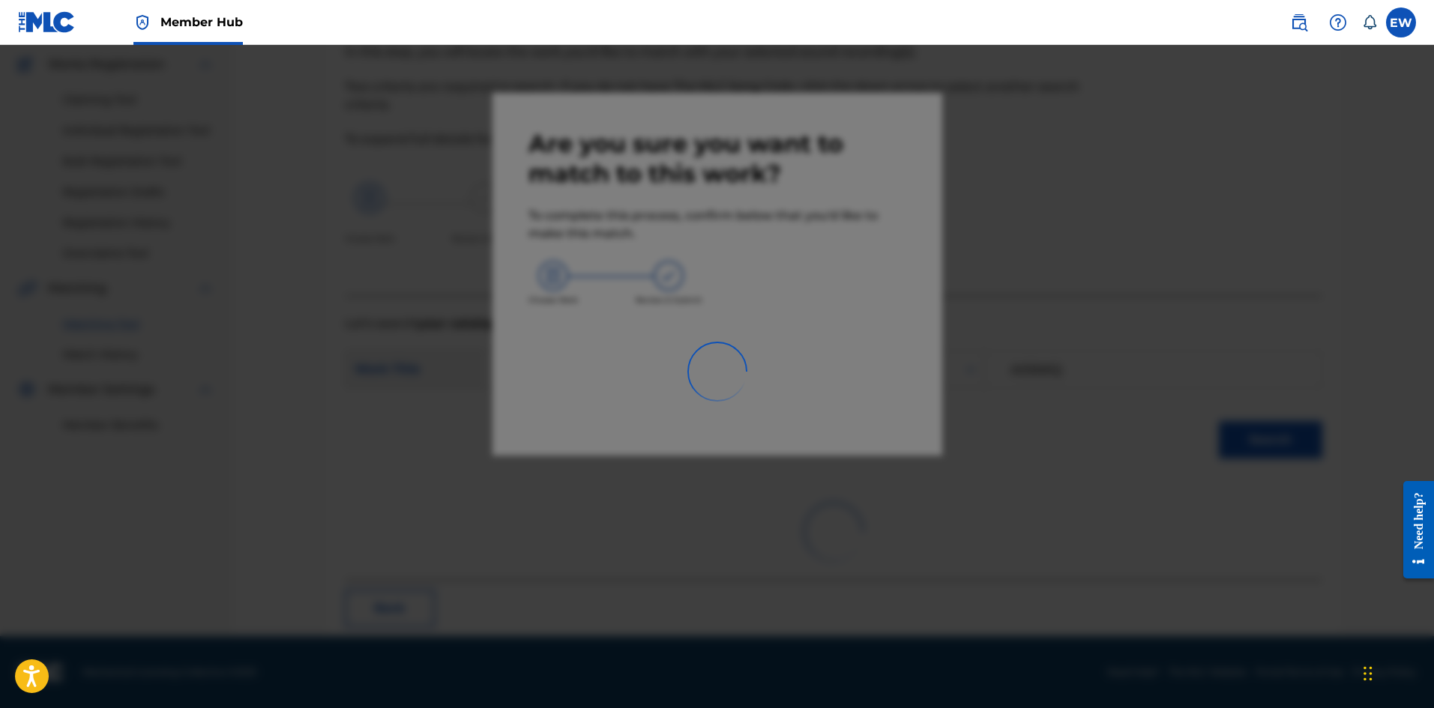
scroll to position [36, 0]
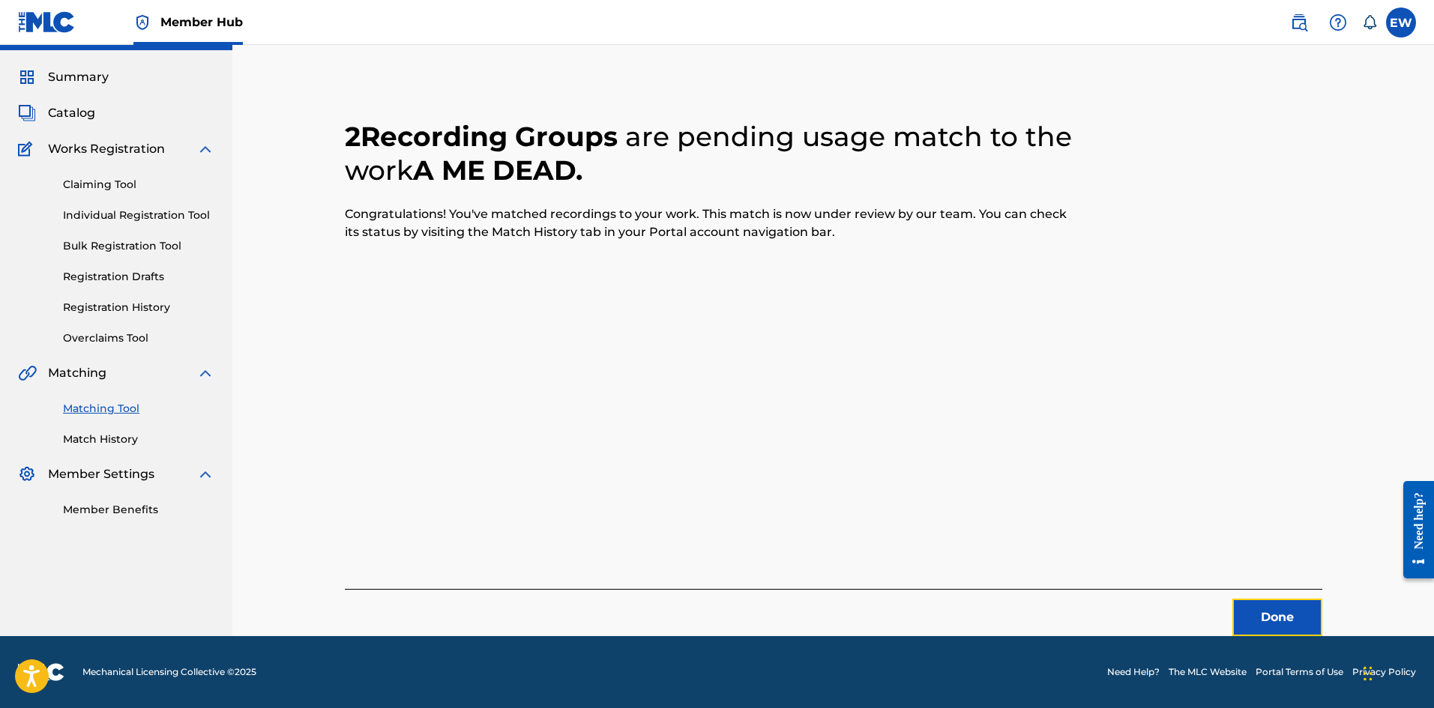
drag, startPoint x: 1275, startPoint y: 610, endPoint x: 1393, endPoint y: 600, distance: 118.1
click at [1278, 611] on button "Done" at bounding box center [1277, 617] width 90 height 37
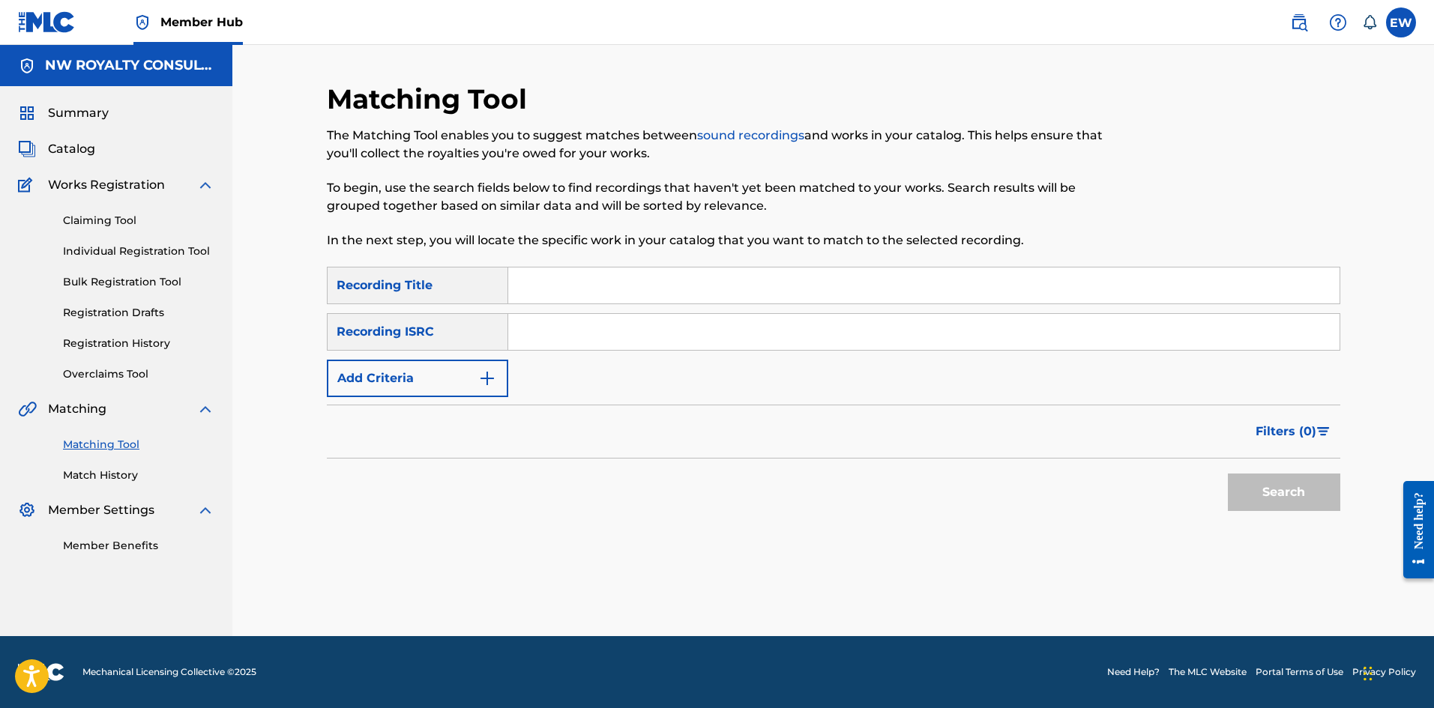
scroll to position [0, 0]
click at [431, 381] on button "Add Criteria" at bounding box center [417, 378] width 181 height 37
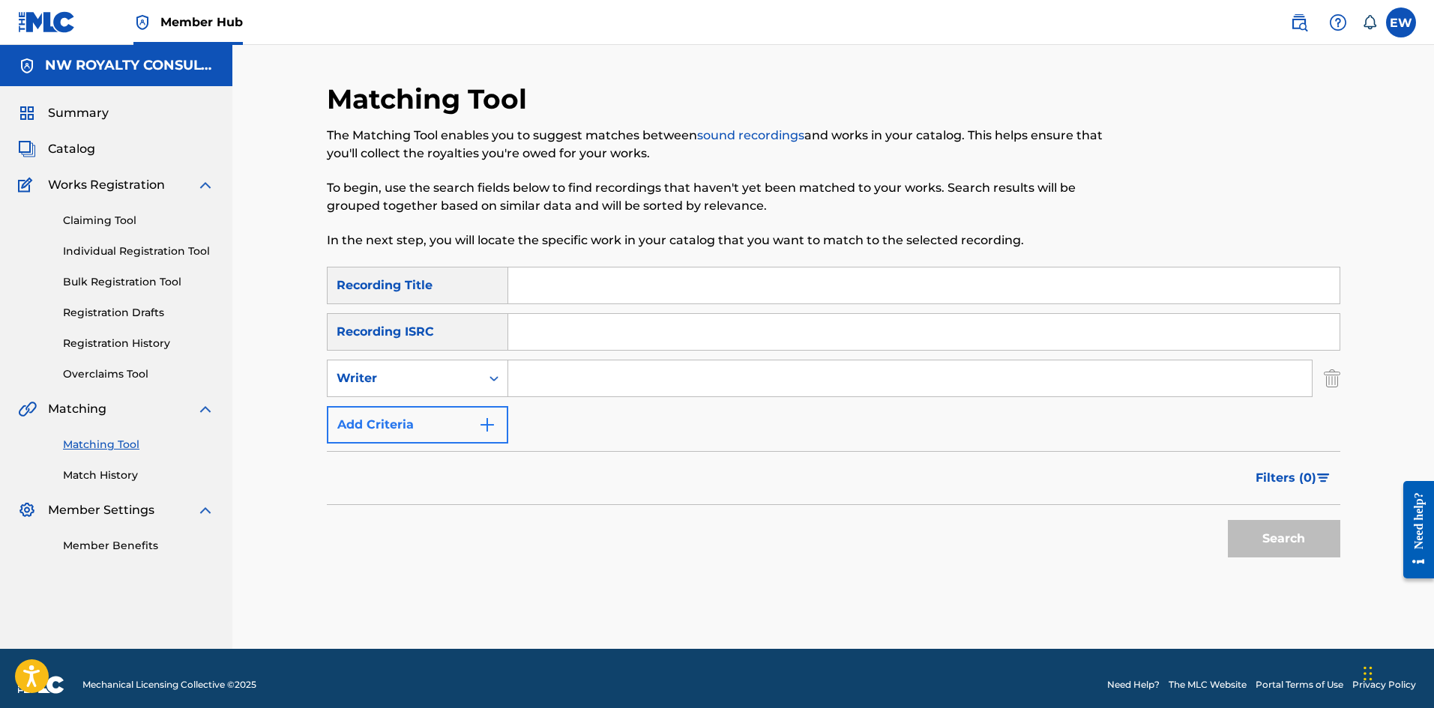
click at [431, 381] on div "Writer" at bounding box center [404, 379] width 135 height 18
click at [422, 414] on div "Recording Artist" at bounding box center [418, 415] width 180 height 37
click at [603, 385] on input "Search Form" at bounding box center [909, 379] width 803 height 36
drag, startPoint x: 736, startPoint y: 288, endPoint x: 752, endPoint y: 300, distance: 19.8
click at [733, 316] on div "SearchWithCriteriace9246af-2037-49ec-b288-5cb02de71458 Recording Title SearchWi…" at bounding box center [833, 355] width 1013 height 177
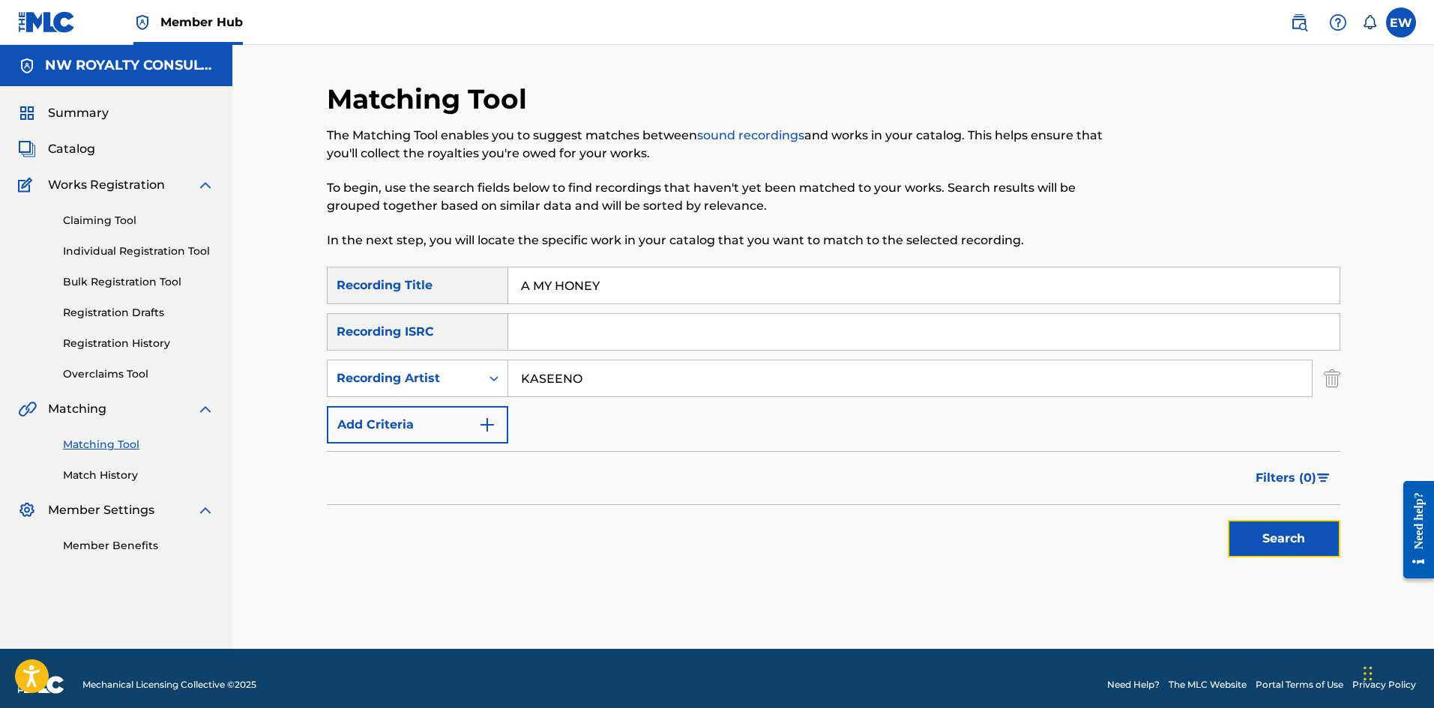
click at [1315, 538] on button "Search" at bounding box center [1284, 538] width 112 height 37
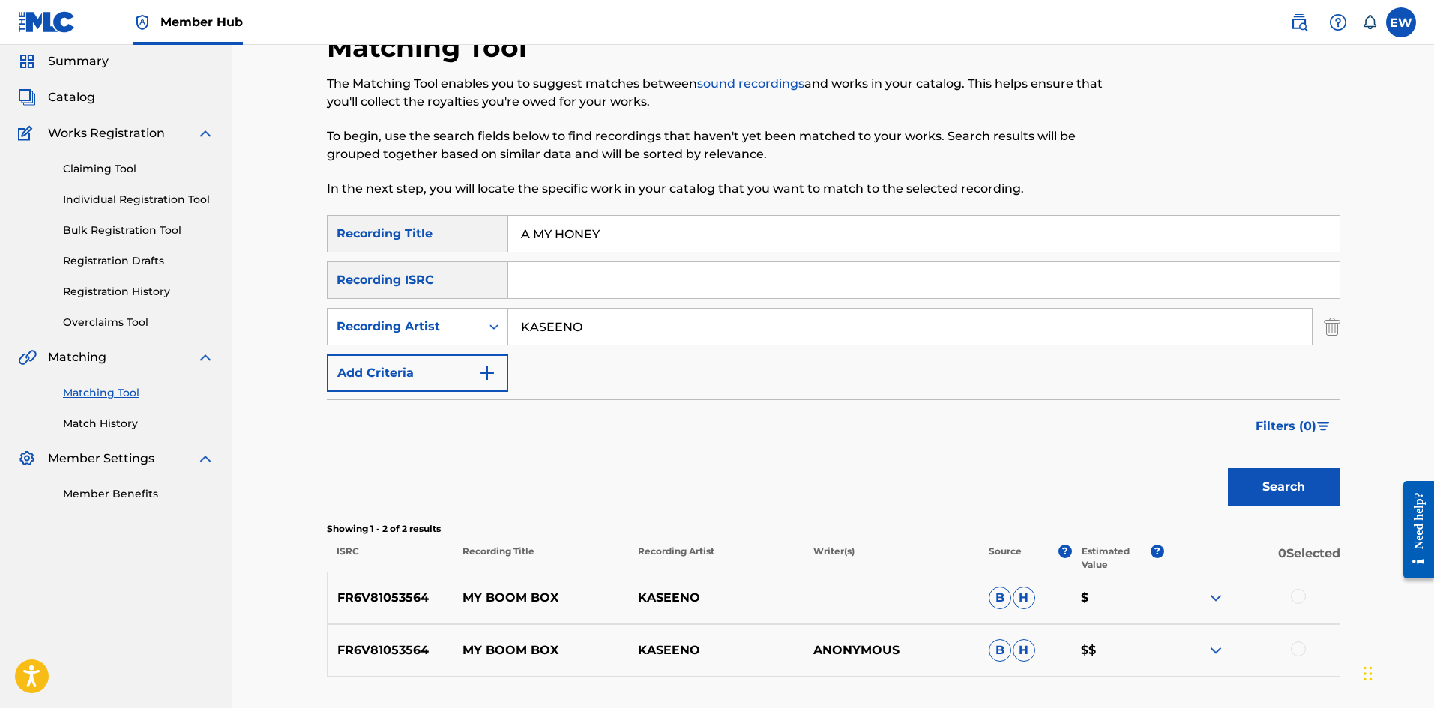
scroll to position [75, 0]
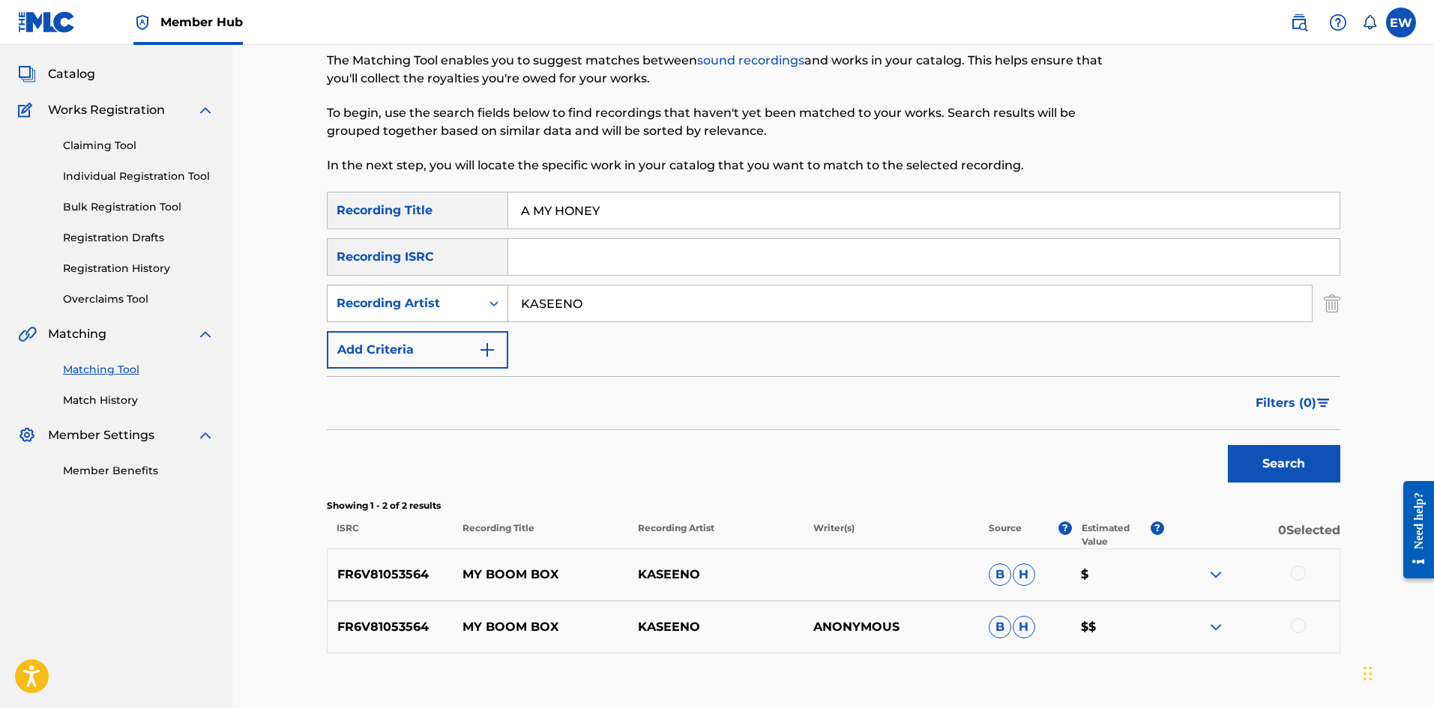
drag, startPoint x: 642, startPoint y: 299, endPoint x: 479, endPoint y: 292, distance: 163.6
click at [479, 292] on div "SearchWithCriteriae230b8fe-bae1-4848-88f5-63fb12484c06 Recording Artist [PERSON…" at bounding box center [833, 303] width 1013 height 37
drag, startPoint x: 618, startPoint y: 220, endPoint x: 480, endPoint y: 225, distance: 138.0
click at [489, 225] on div "SearchWithCriteriace9246af-2037-49ec-b288-5cb02de71458 Recording Title A MY HON…" at bounding box center [833, 210] width 1013 height 37
click at [1301, 465] on button "Search" at bounding box center [1284, 463] width 112 height 37
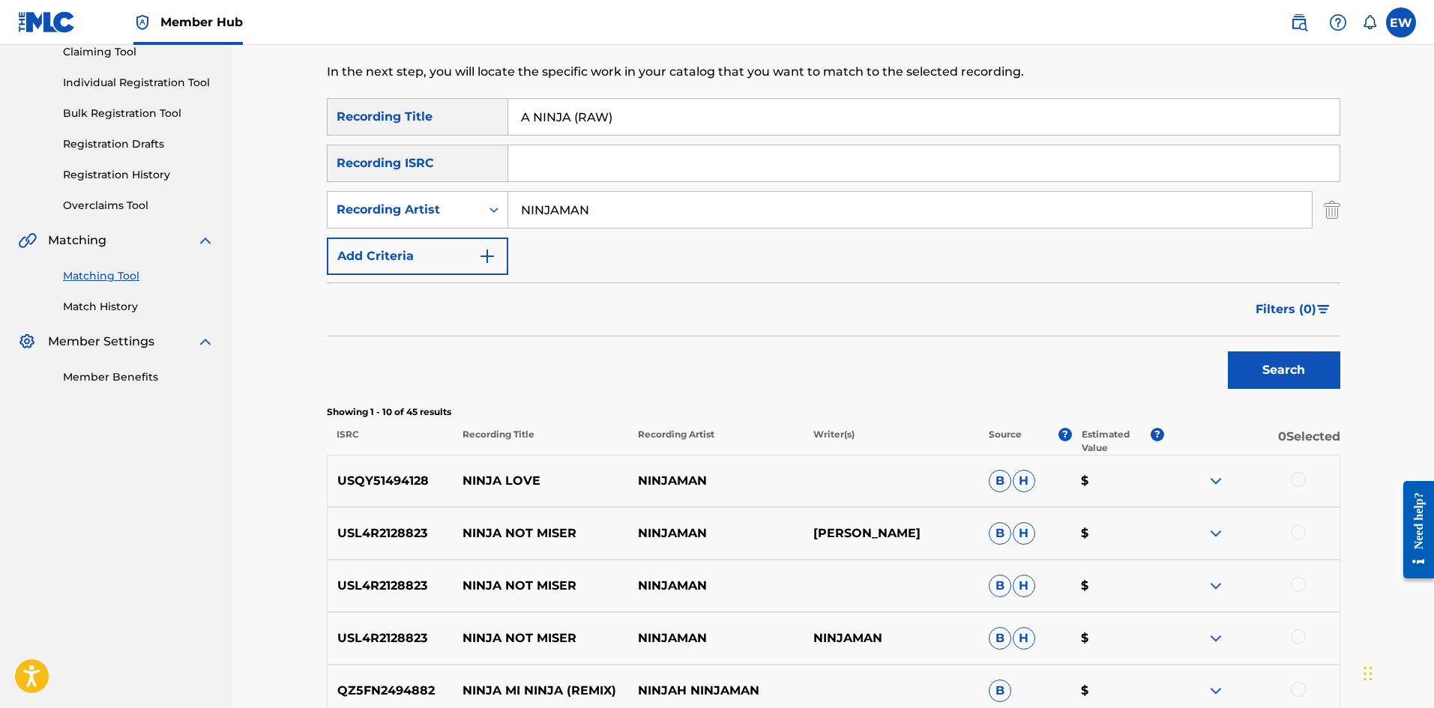
scroll to position [150, 0]
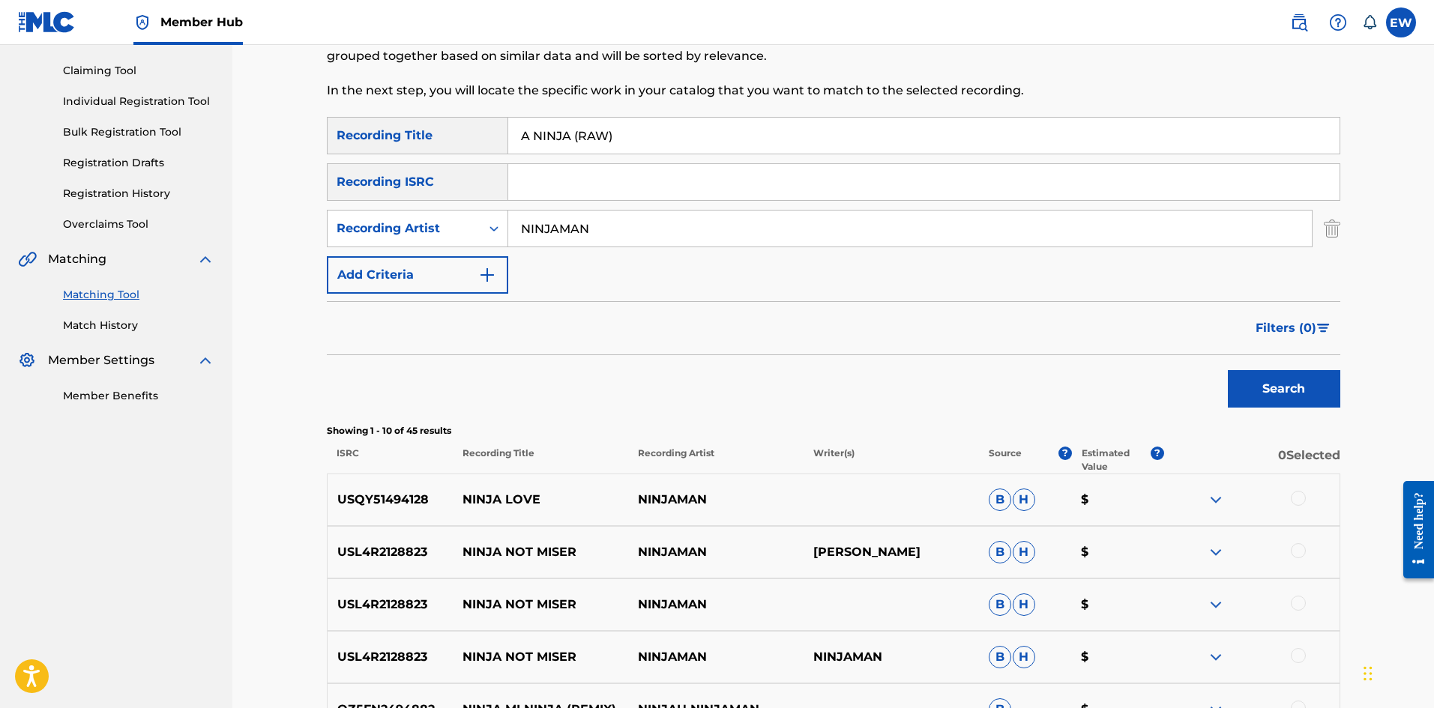
drag, startPoint x: 692, startPoint y: 230, endPoint x: 307, endPoint y: 262, distance: 386.6
click at [307, 262] on div "Matching Tool The Matching Tool enables you to suggest matches between sound re…" at bounding box center [833, 503] width 1202 height 1216
drag, startPoint x: 695, startPoint y: 129, endPoint x: 400, endPoint y: 184, distance: 299.7
click at [401, 184] on div "SearchWithCriteriace9246af-2037-49ec-b288-5cb02de71458 Recording Title A NINJA …" at bounding box center [833, 205] width 1013 height 177
click at [1283, 386] on button "Search" at bounding box center [1284, 388] width 112 height 37
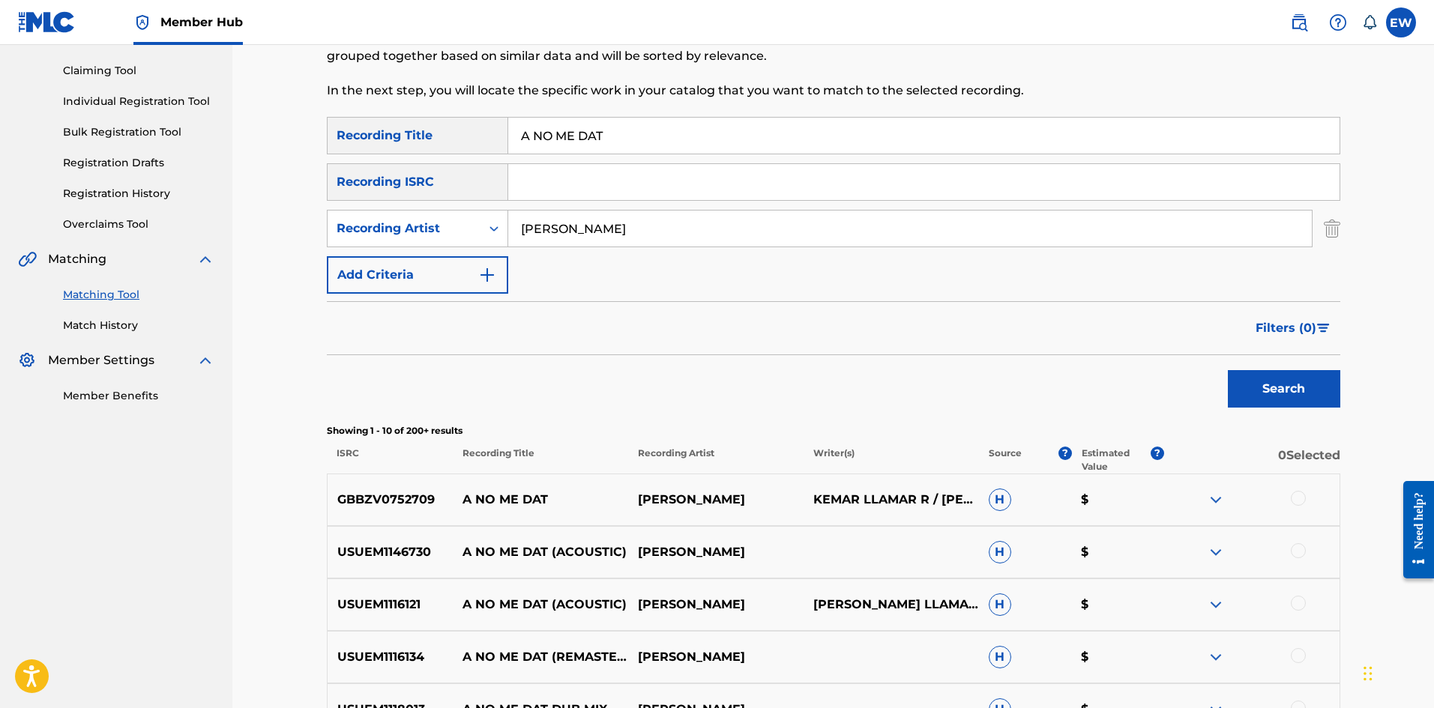
click at [1300, 493] on div at bounding box center [1298, 498] width 15 height 15
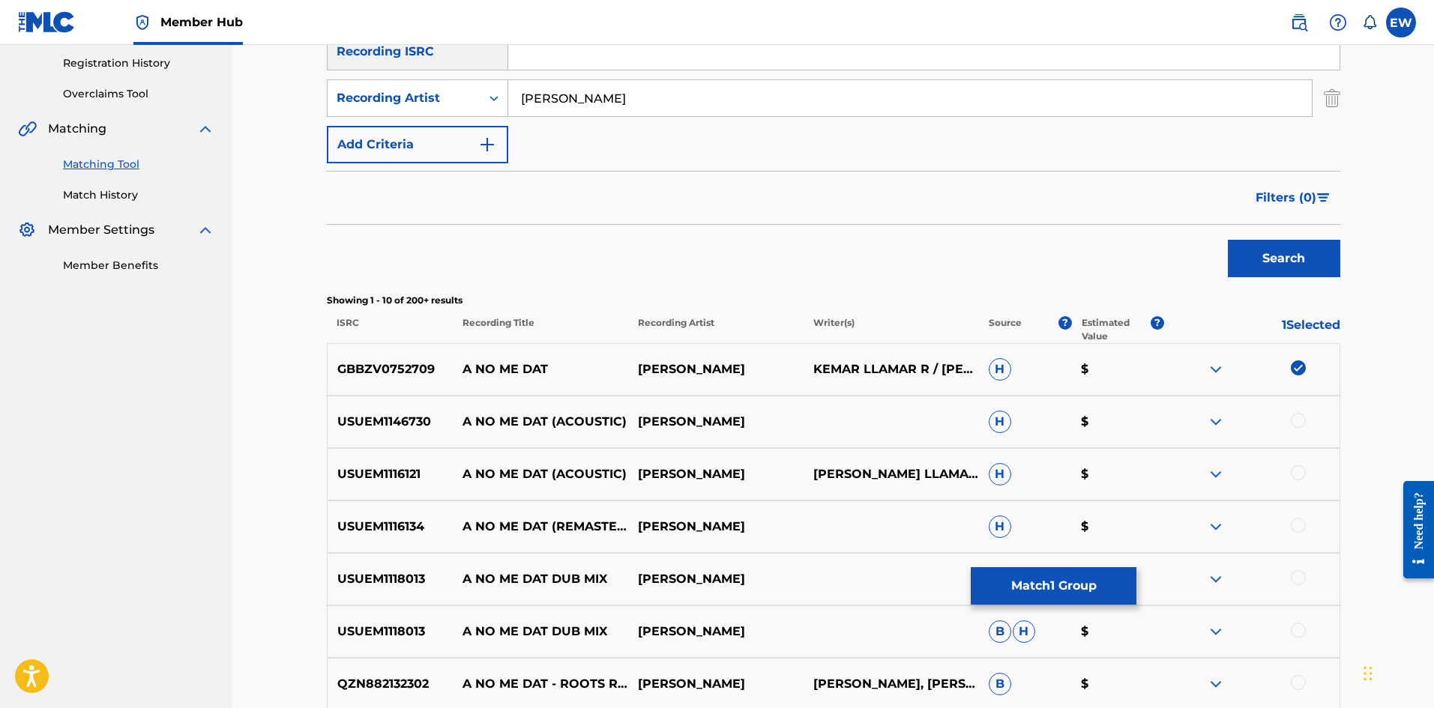
scroll to position [300, 0]
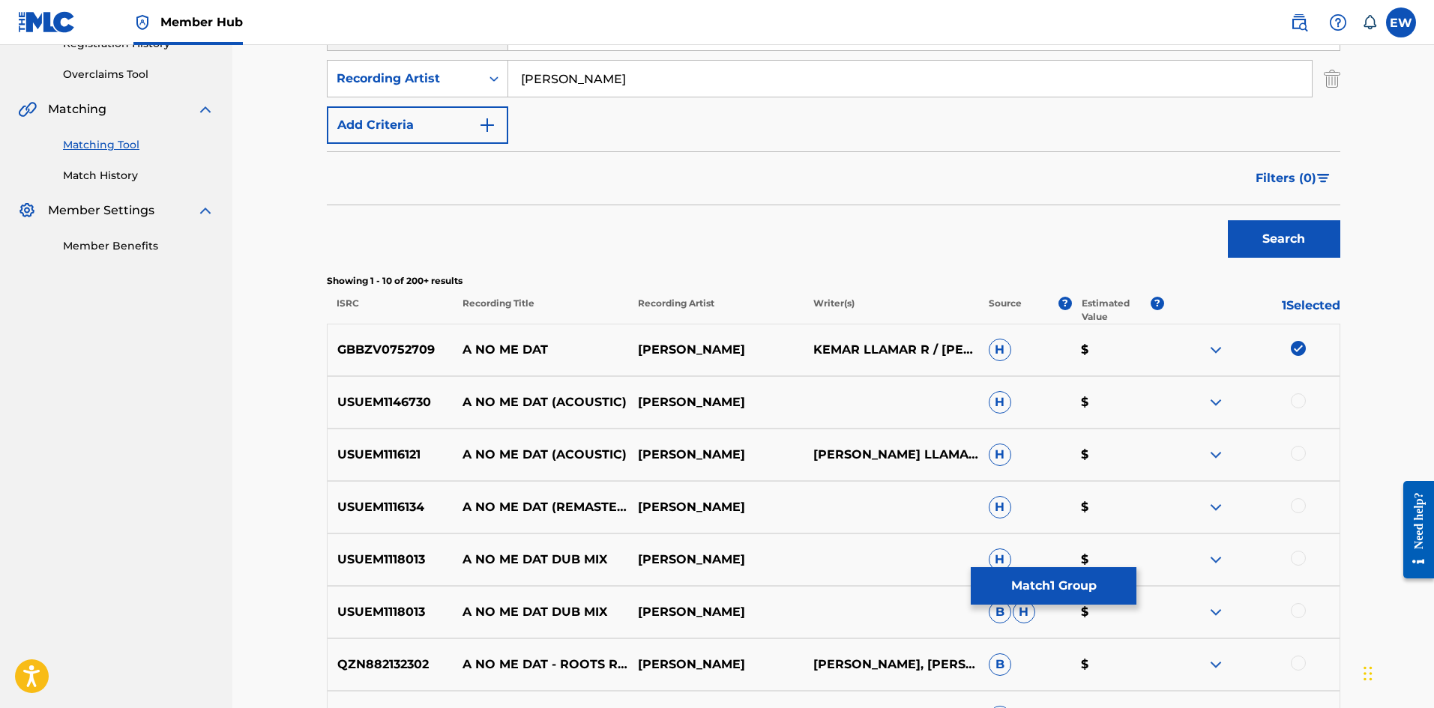
click at [1296, 402] on div at bounding box center [1298, 401] width 15 height 15
click at [1293, 454] on div at bounding box center [1298, 453] width 15 height 15
click at [1301, 506] on div at bounding box center [1298, 505] width 15 height 15
click at [986, 577] on button "Match 4 Groups" at bounding box center [1054, 585] width 166 height 37
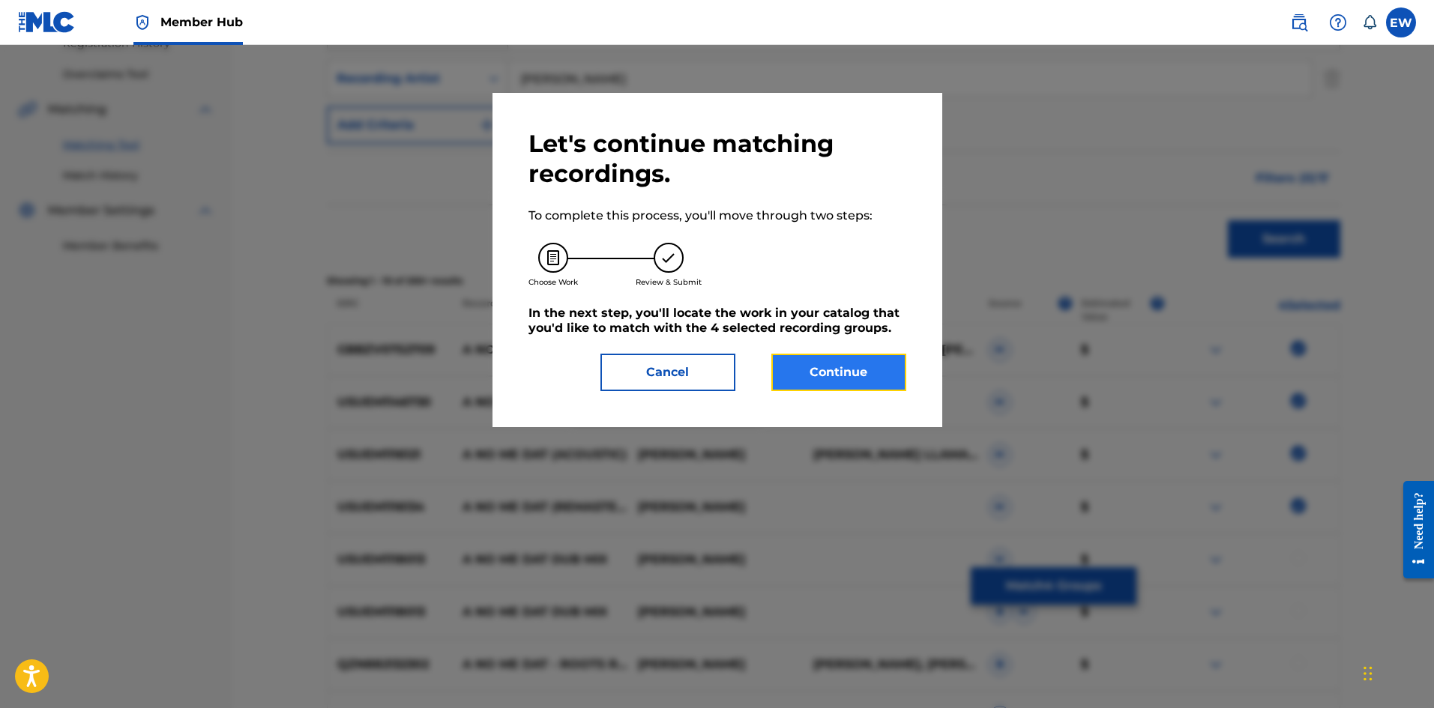
click at [800, 358] on button "Continue" at bounding box center [838, 372] width 135 height 37
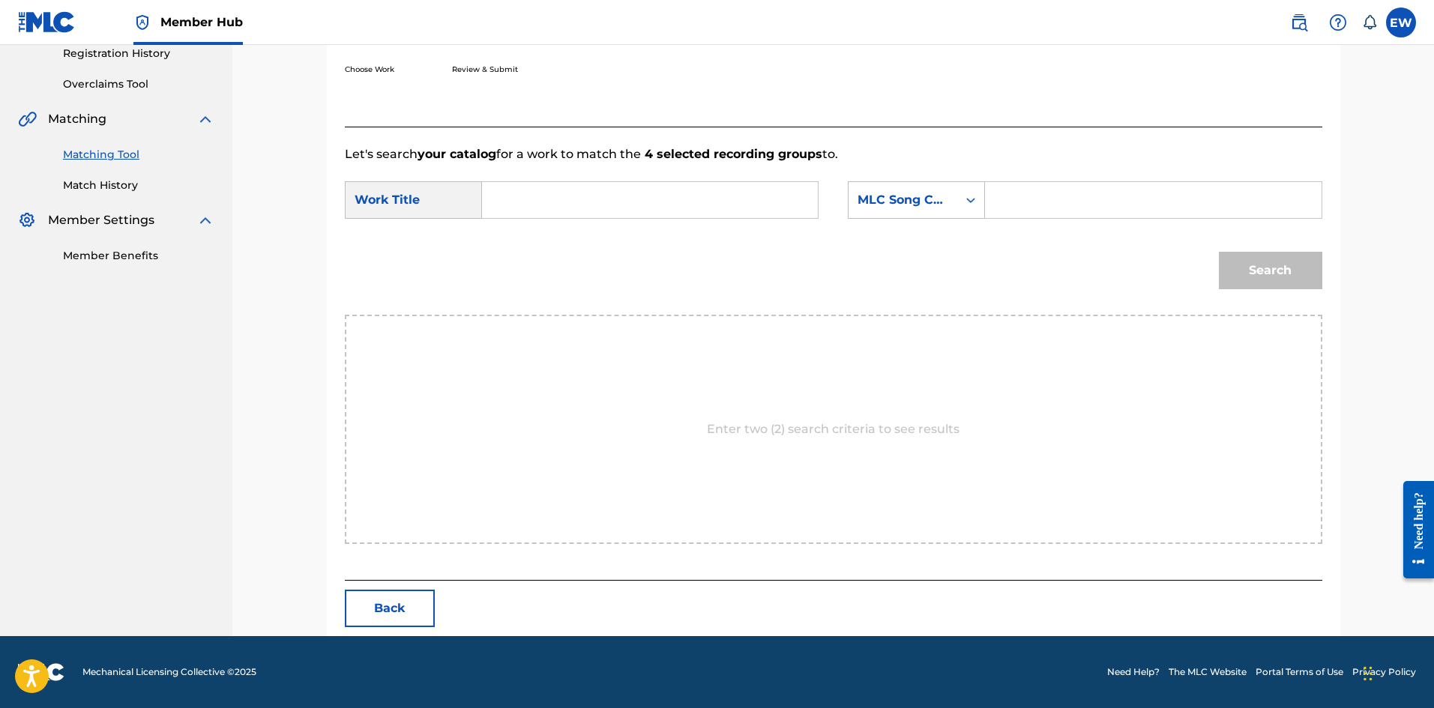
click at [608, 208] on input "Search Form" at bounding box center [650, 200] width 310 height 36
click at [1153, 204] on input "Search Form" at bounding box center [1153, 200] width 310 height 36
click at [1275, 262] on button "Search" at bounding box center [1270, 270] width 103 height 37
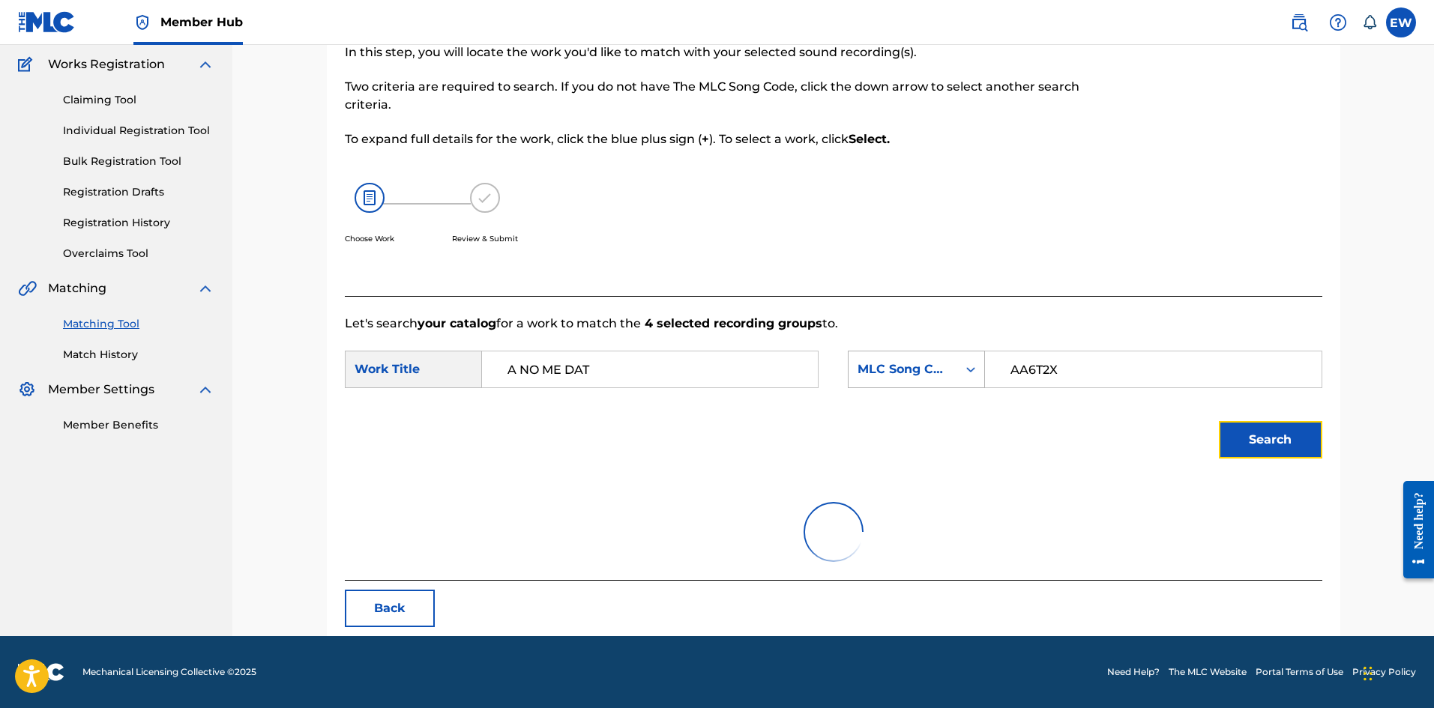
scroll to position [246, 0]
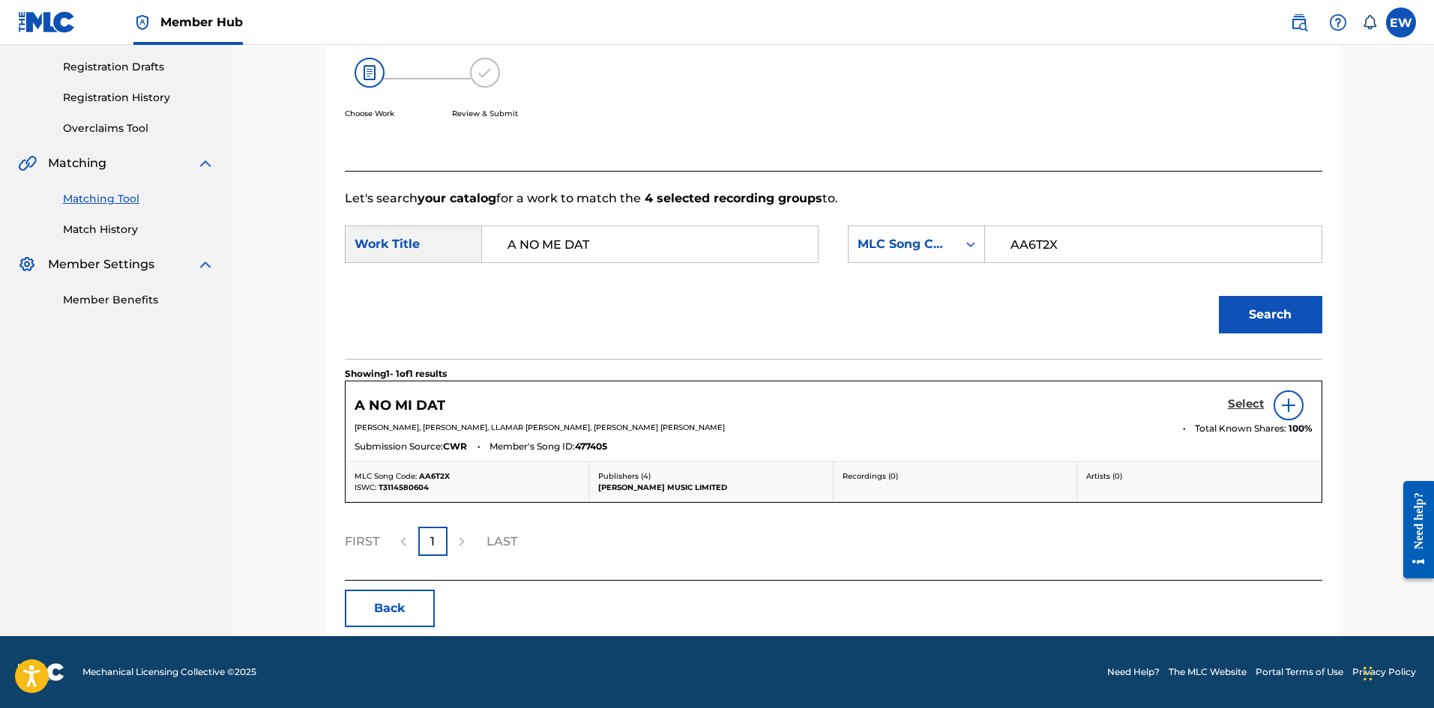
click at [1249, 400] on h5 "Select" at bounding box center [1246, 404] width 37 height 14
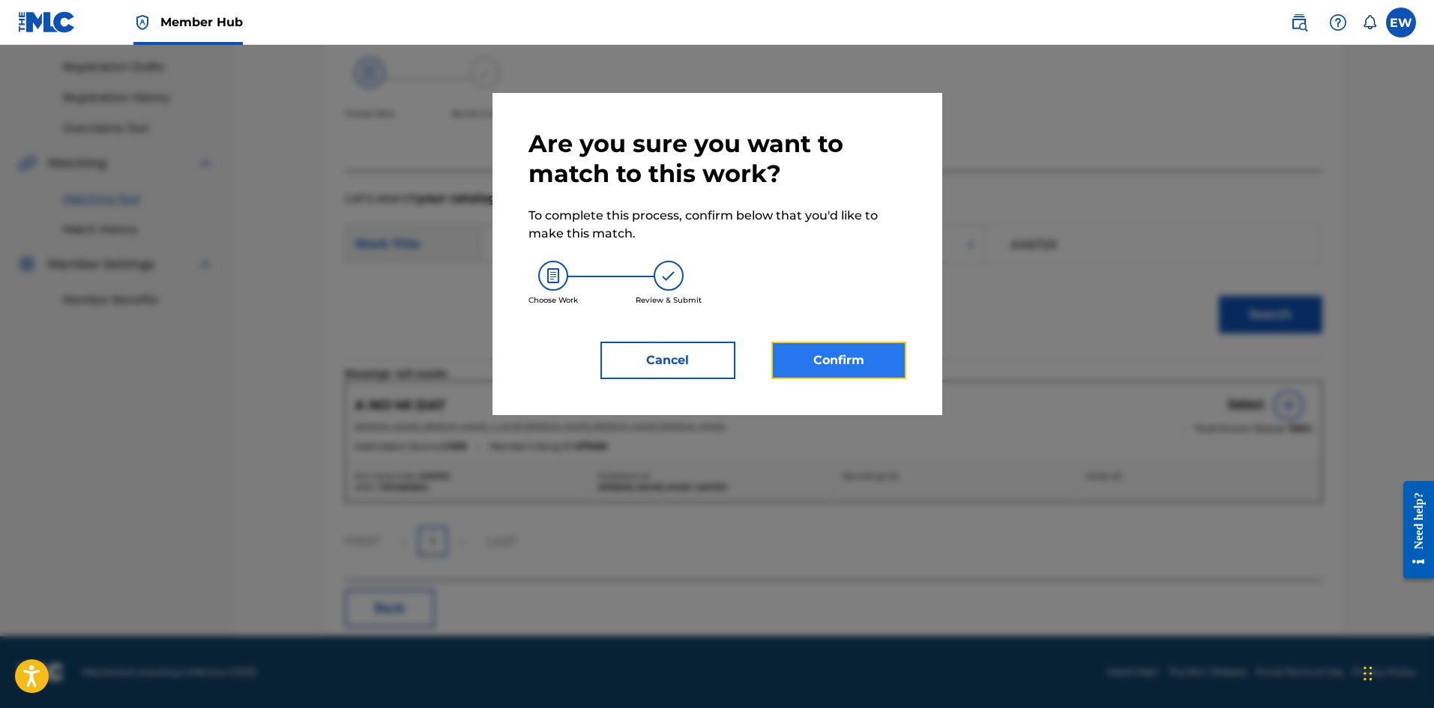
click at [828, 363] on button "Confirm" at bounding box center [838, 360] width 135 height 37
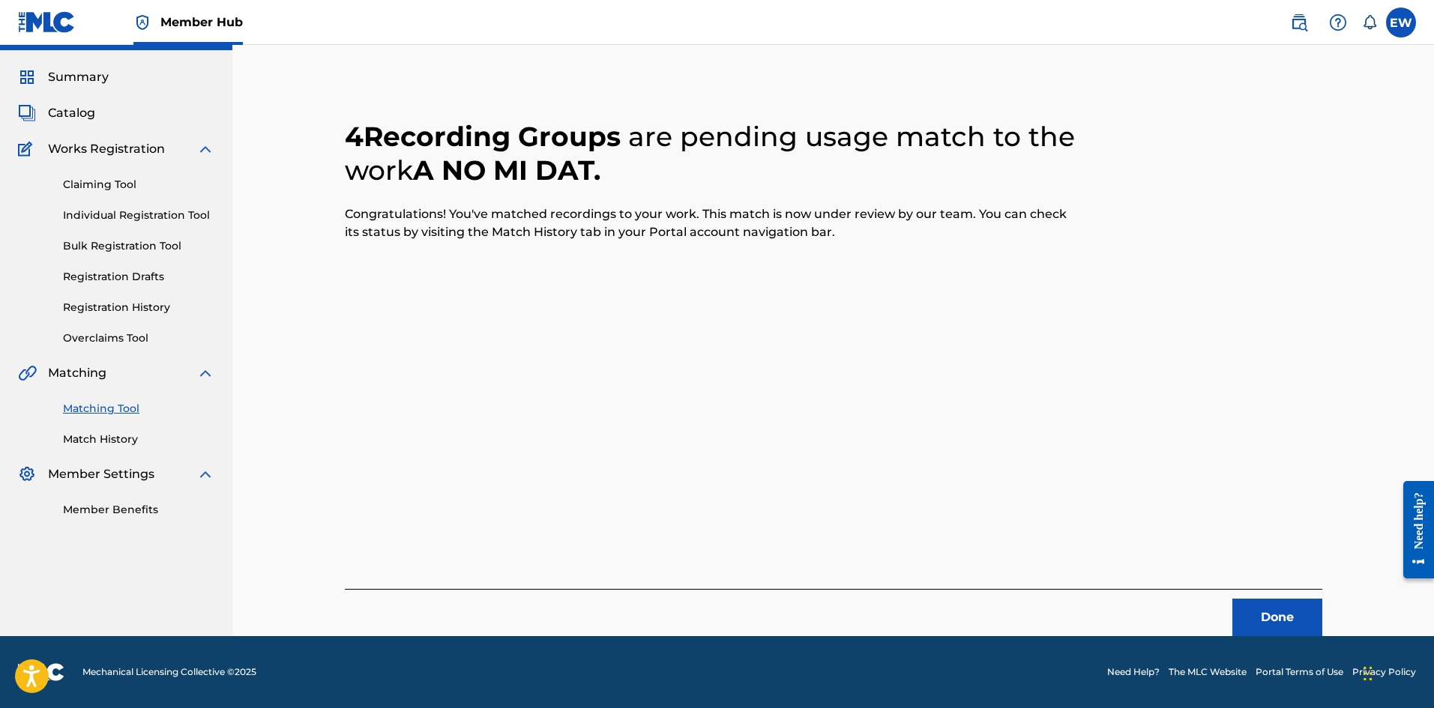
scroll to position [36, 0]
click at [1257, 611] on button "Done" at bounding box center [1277, 617] width 90 height 37
